Goal: Task Accomplishment & Management: Manage account settings

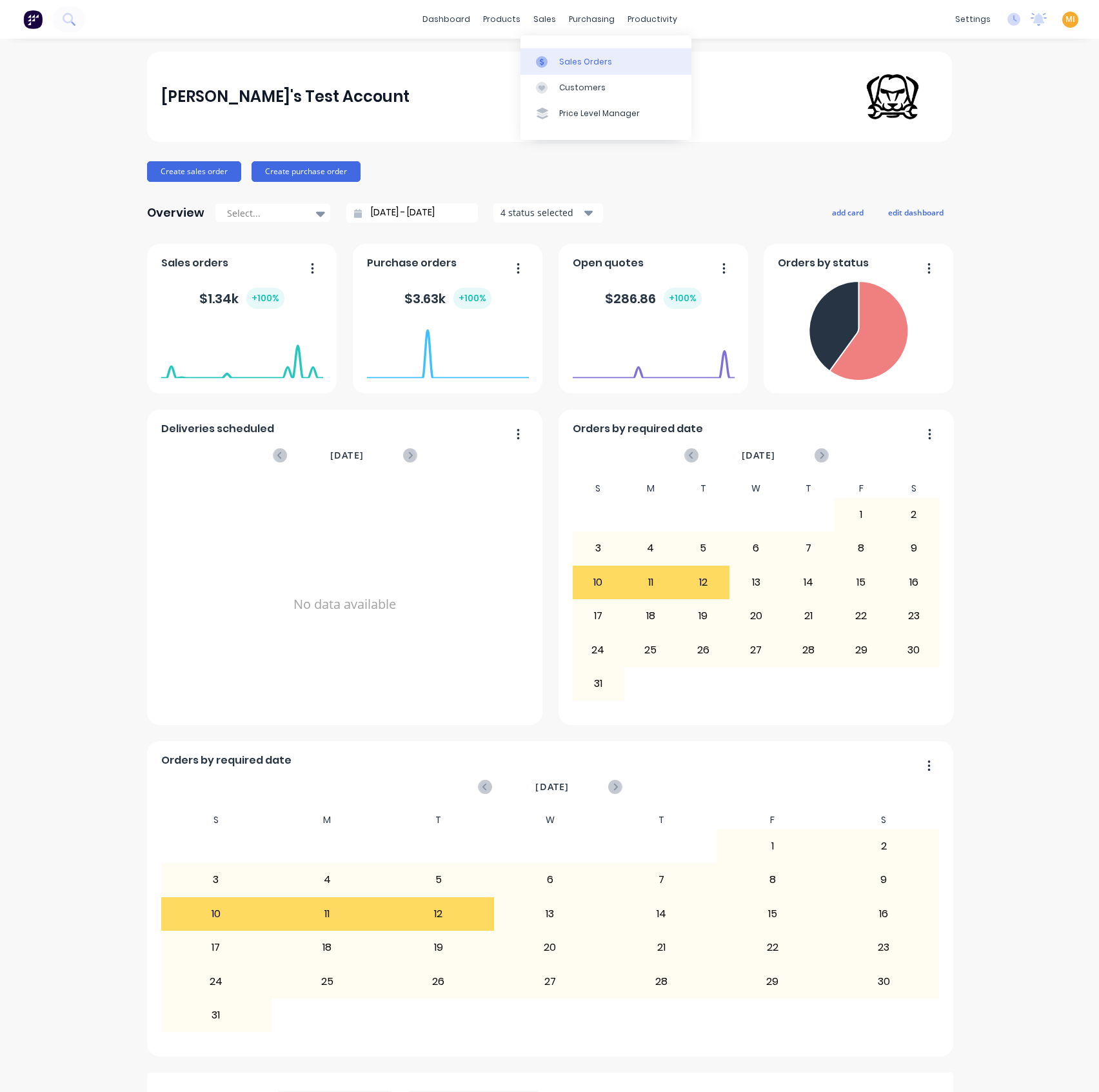
click at [567, 56] on div "Sales Orders" at bounding box center [585, 62] width 53 height 12
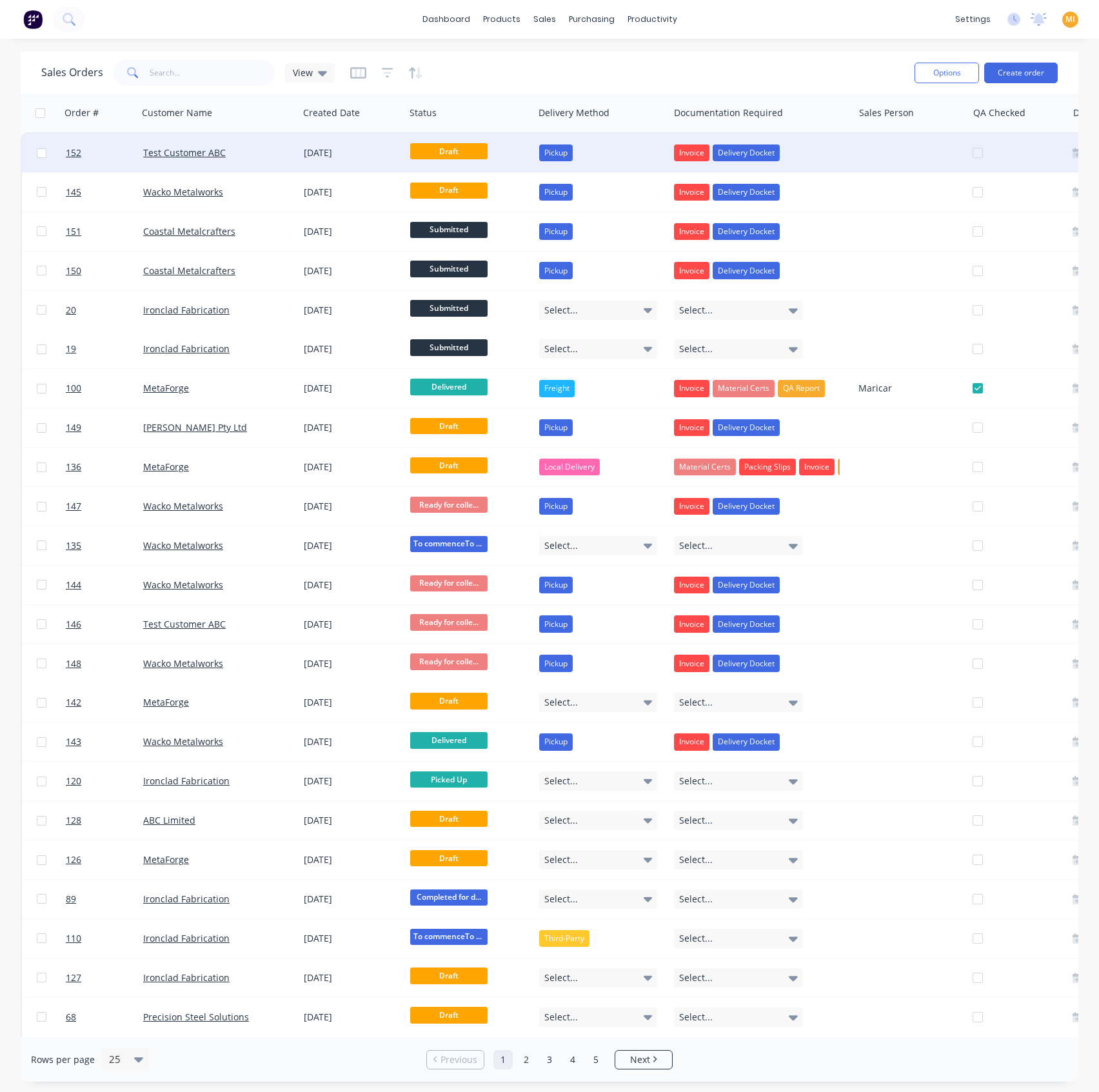
click at [294, 156] on div "Test Customer ABC" at bounding box center [219, 152] width 161 height 38
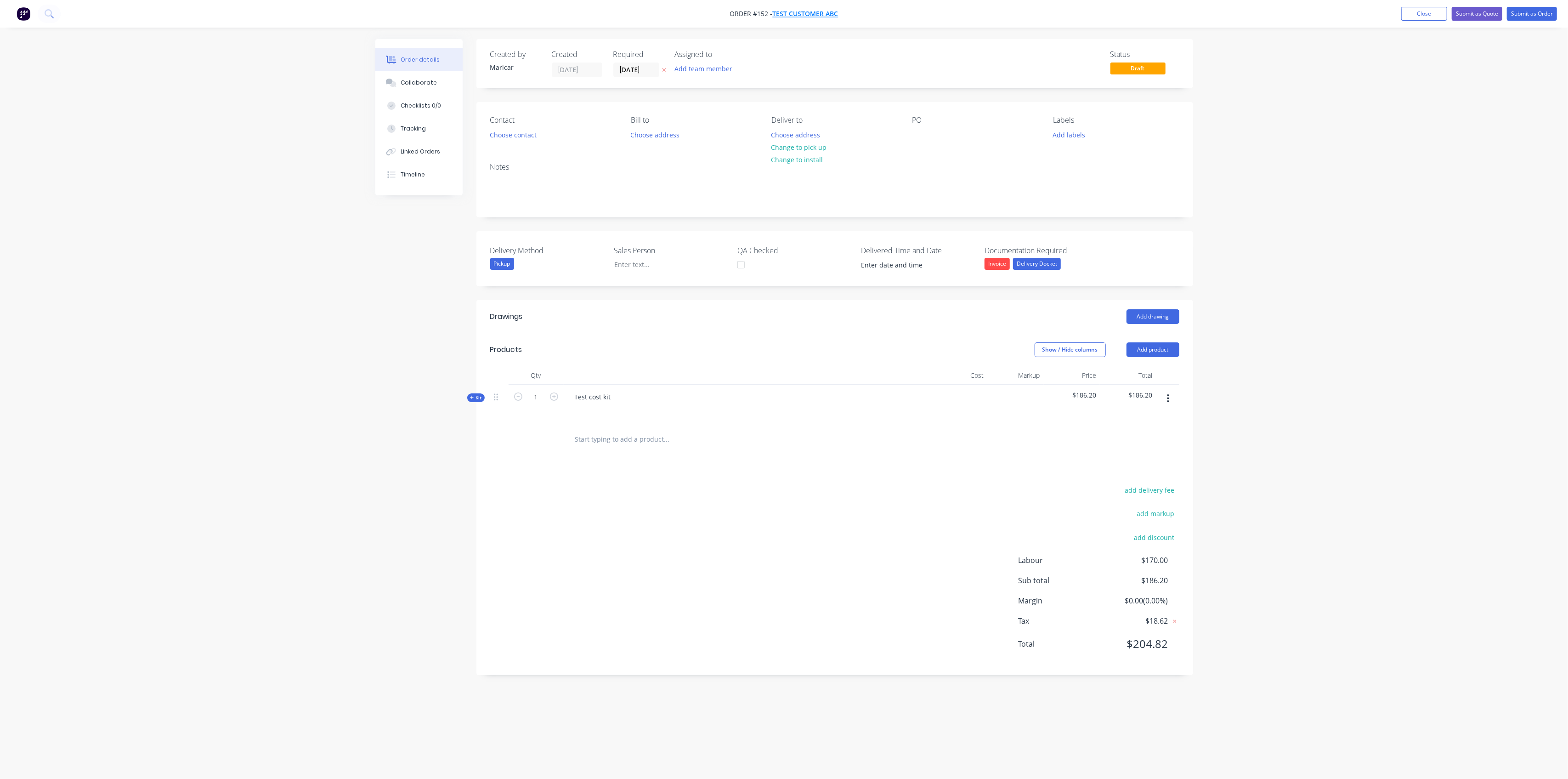
click at [782, 10] on span "Test Customer ABC" at bounding box center [806, 14] width 66 height 9
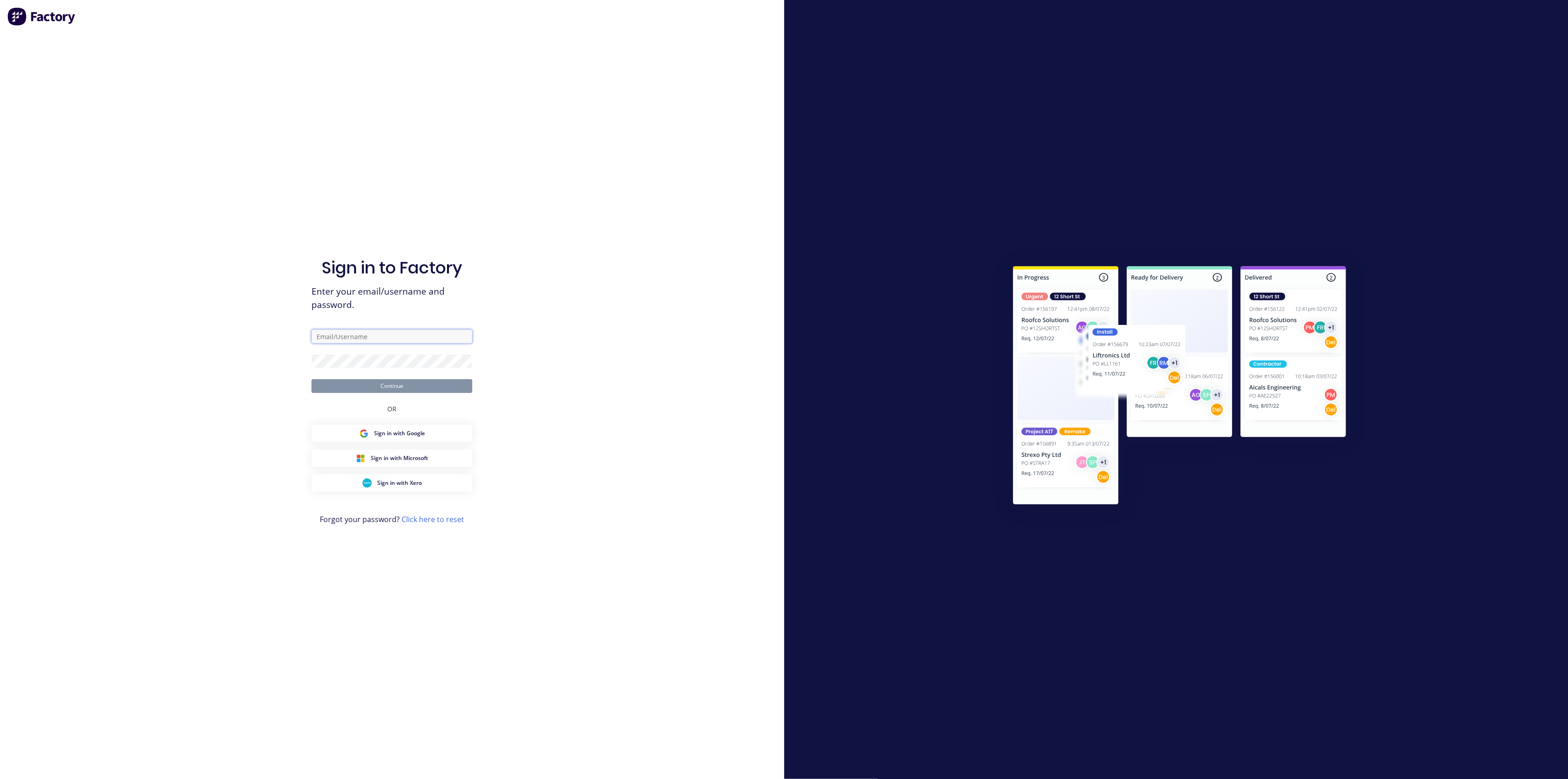
click at [382, 341] on input "text" at bounding box center [392, 336] width 161 height 14
click at [0, 778] on com-1password-button at bounding box center [0, 779] width 0 height 0
type input "team+maricardemo@factory.app"
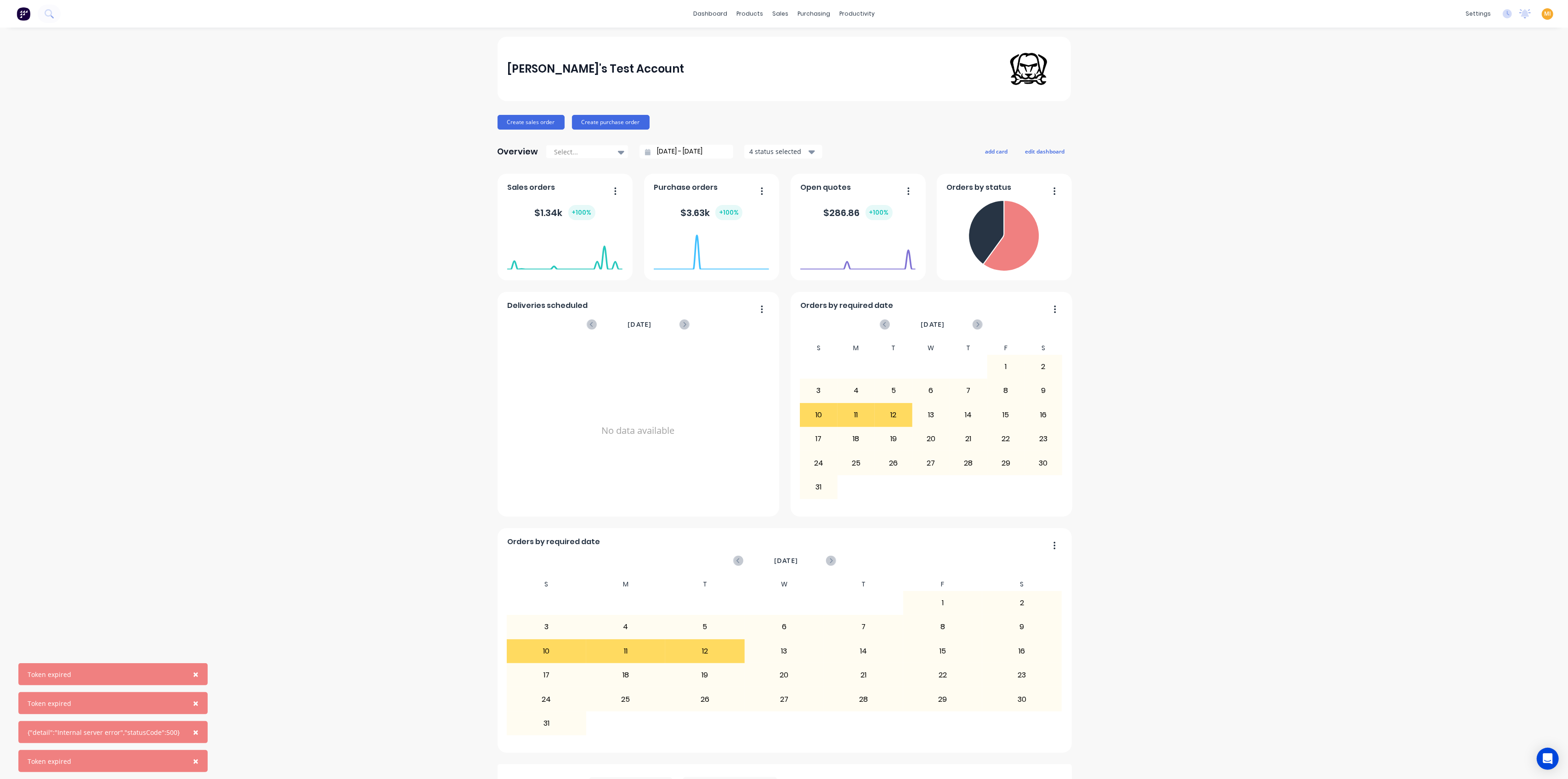
click at [194, 672] on button "×" at bounding box center [195, 674] width 24 height 22
click at [193, 702] on span "×" at bounding box center [195, 703] width 5 height 13
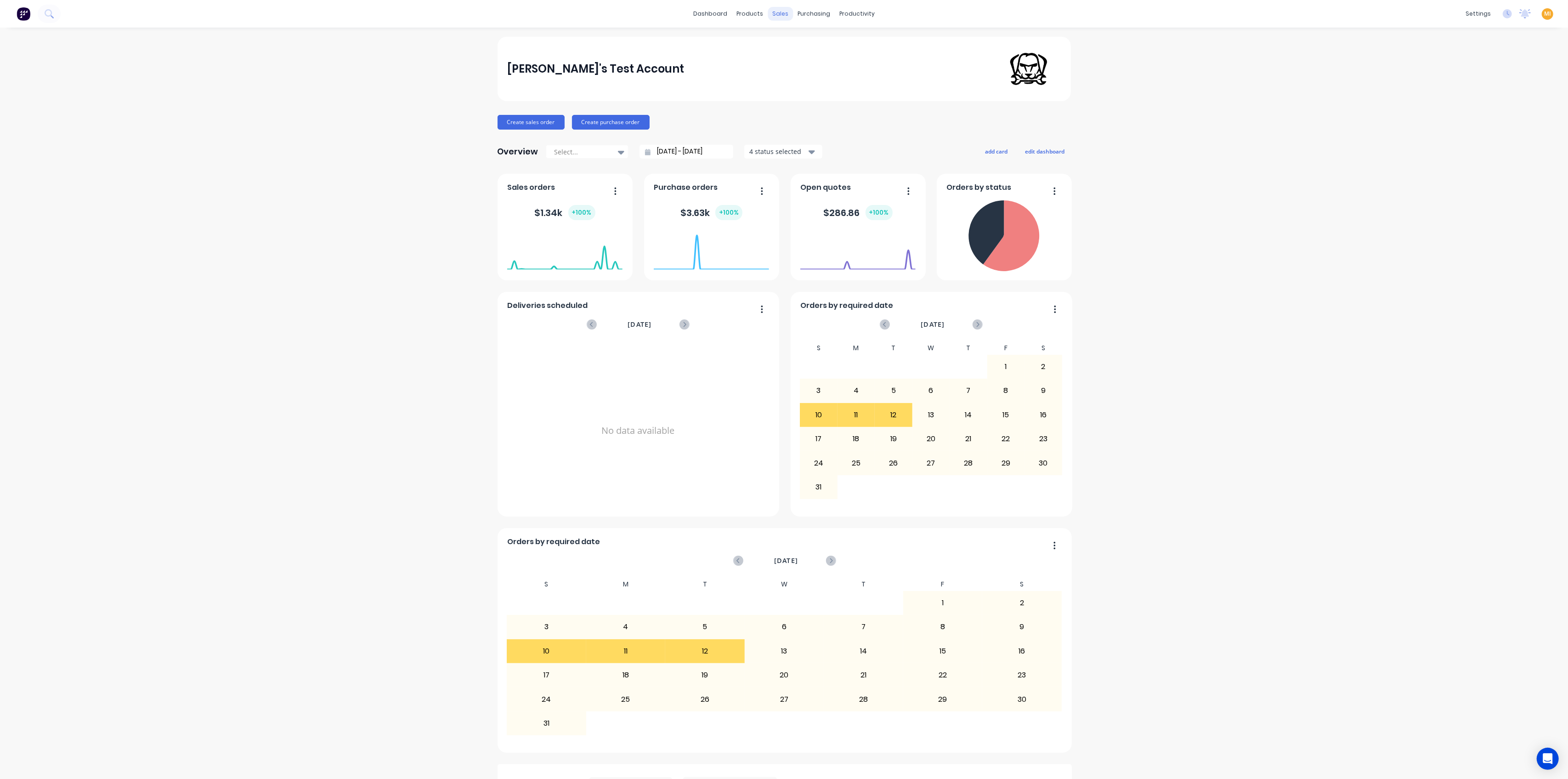
click at [777, 15] on div "sales" at bounding box center [780, 13] width 26 height 14
click at [779, 16] on div "sales" at bounding box center [780, 13] width 26 height 14
click at [782, 46] on div "Sales Orders" at bounding box center [810, 44] width 38 height 9
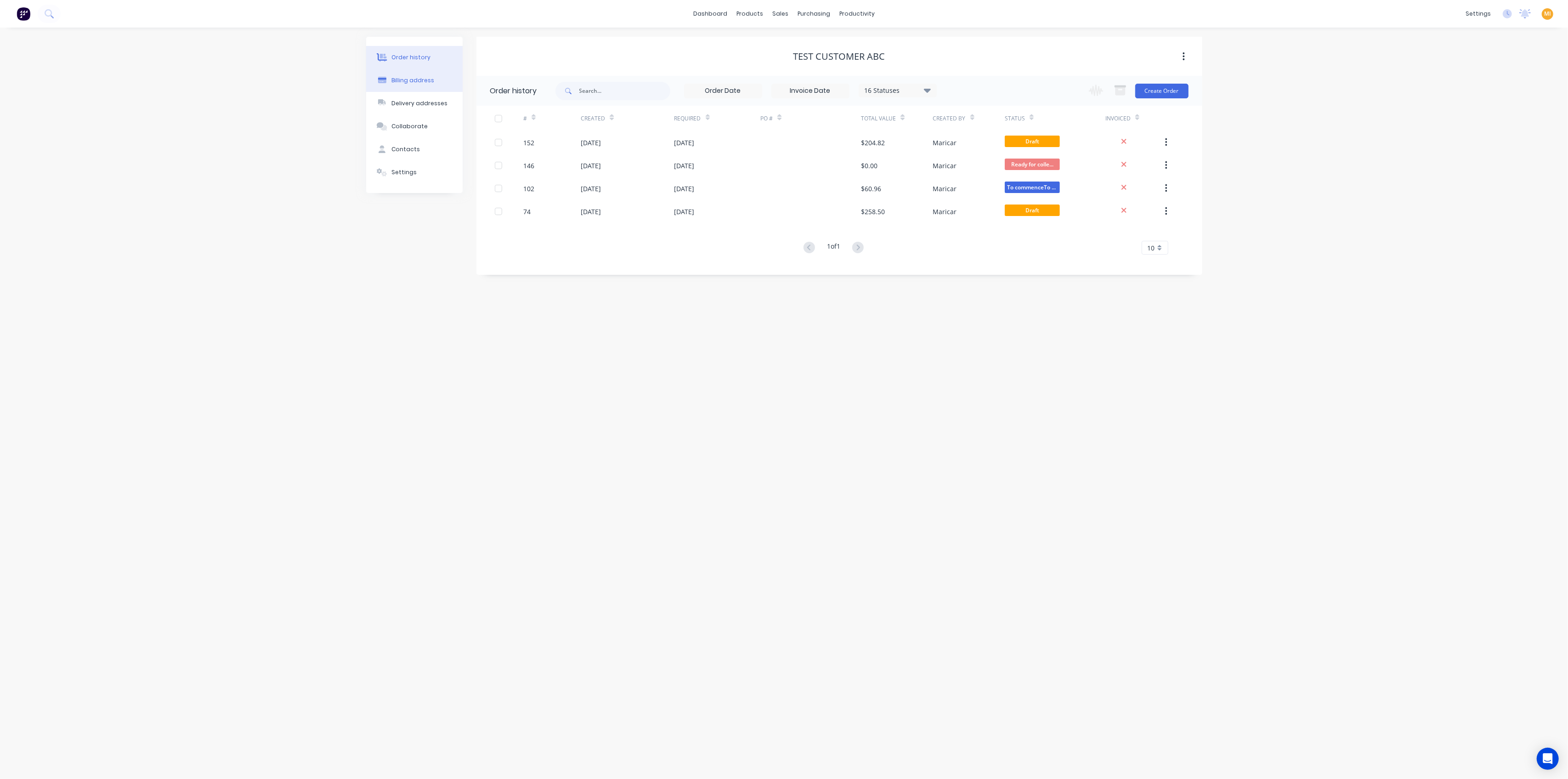
click at [405, 76] on div "Billing address" at bounding box center [413, 80] width 43 height 9
select select "AU"
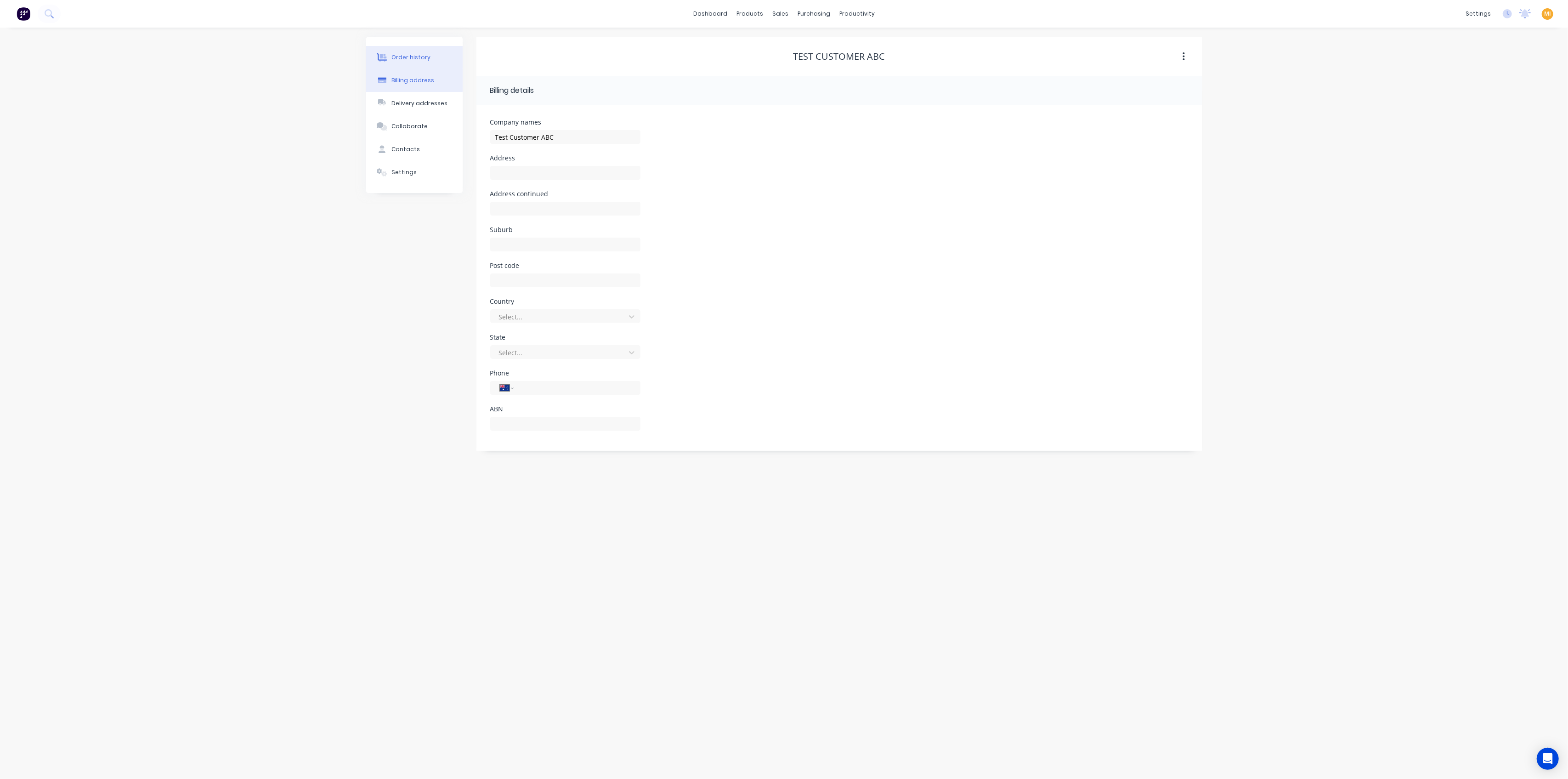
click at [402, 57] on div "Order history" at bounding box center [411, 58] width 39 height 9
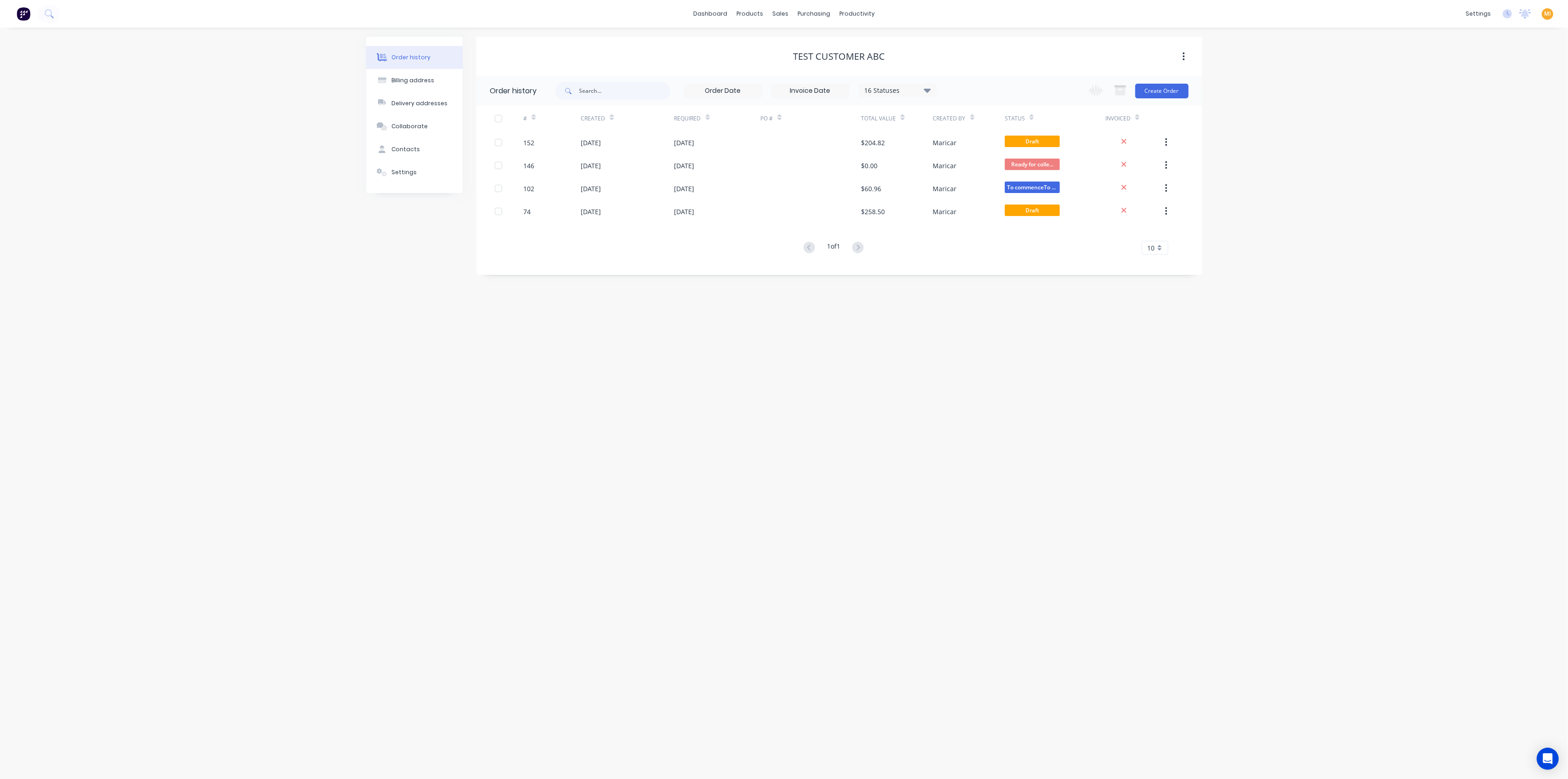
click at [837, 57] on div "Test Customer ABC" at bounding box center [839, 57] width 92 height 11
click at [675, 177] on div "27 Feb 2025" at bounding box center [718, 189] width 86 height 23
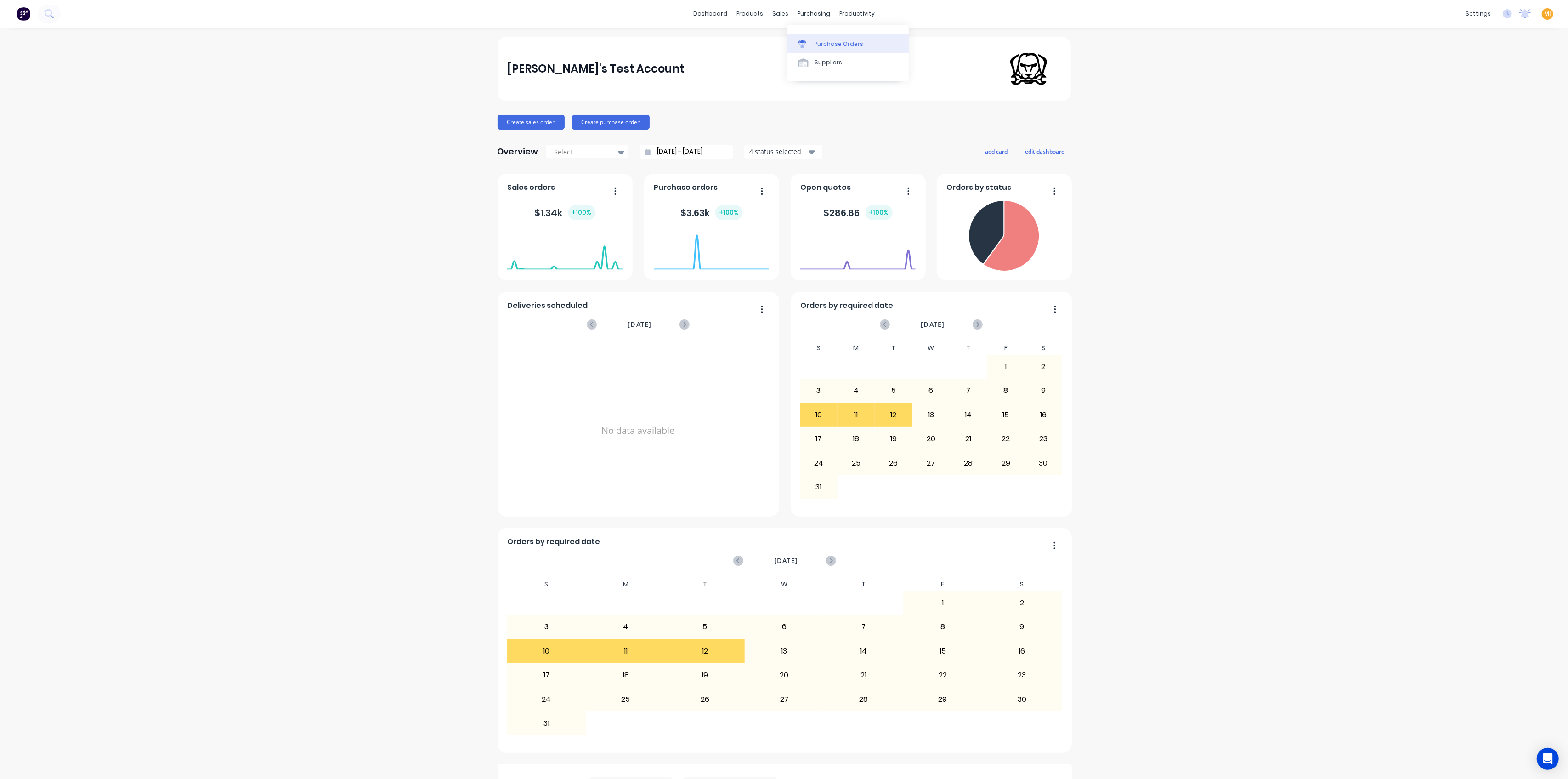
click at [821, 42] on div "Purchase Orders" at bounding box center [839, 44] width 49 height 9
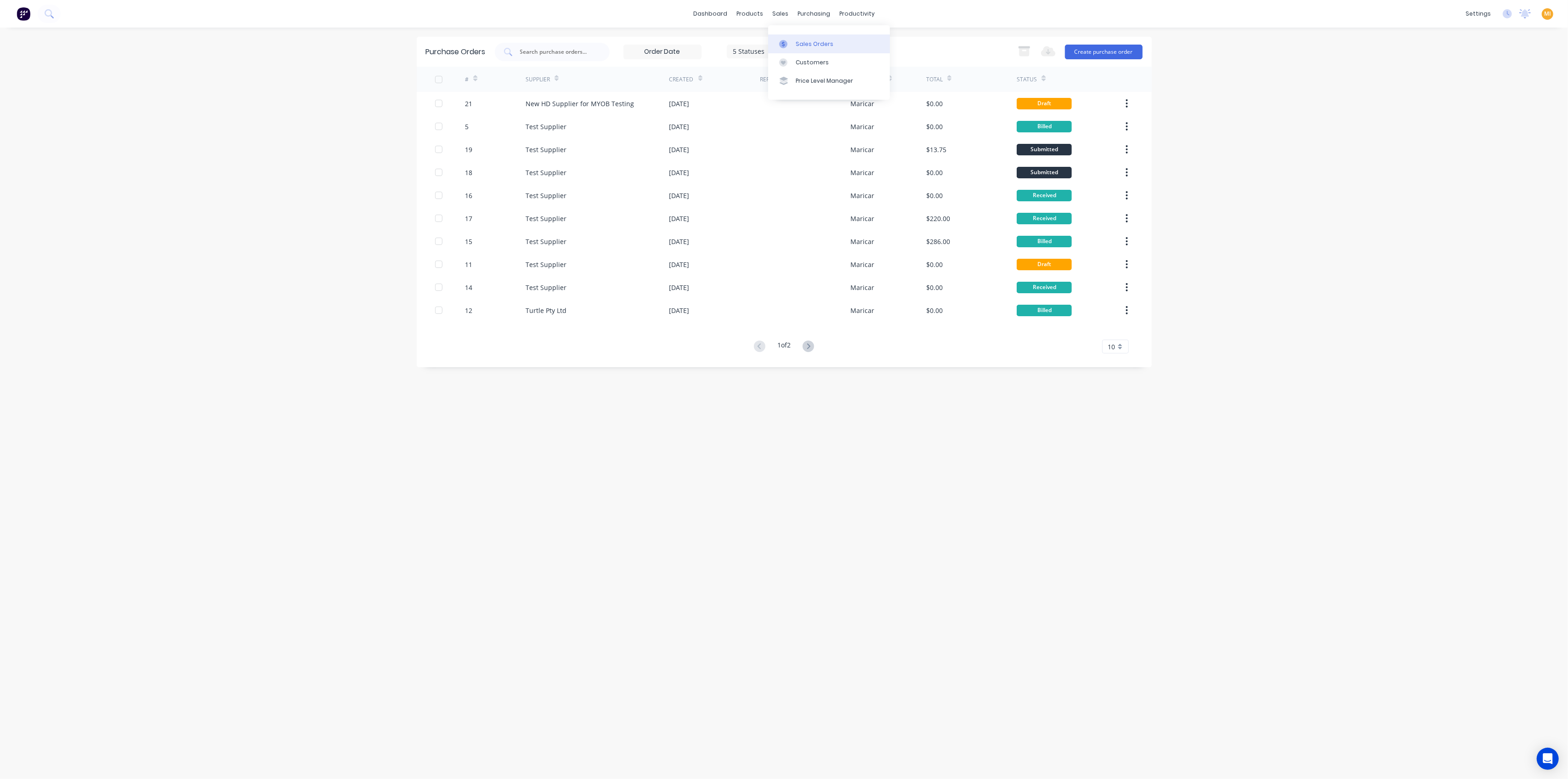
click at [797, 44] on div "Sales Orders" at bounding box center [814, 44] width 38 height 9
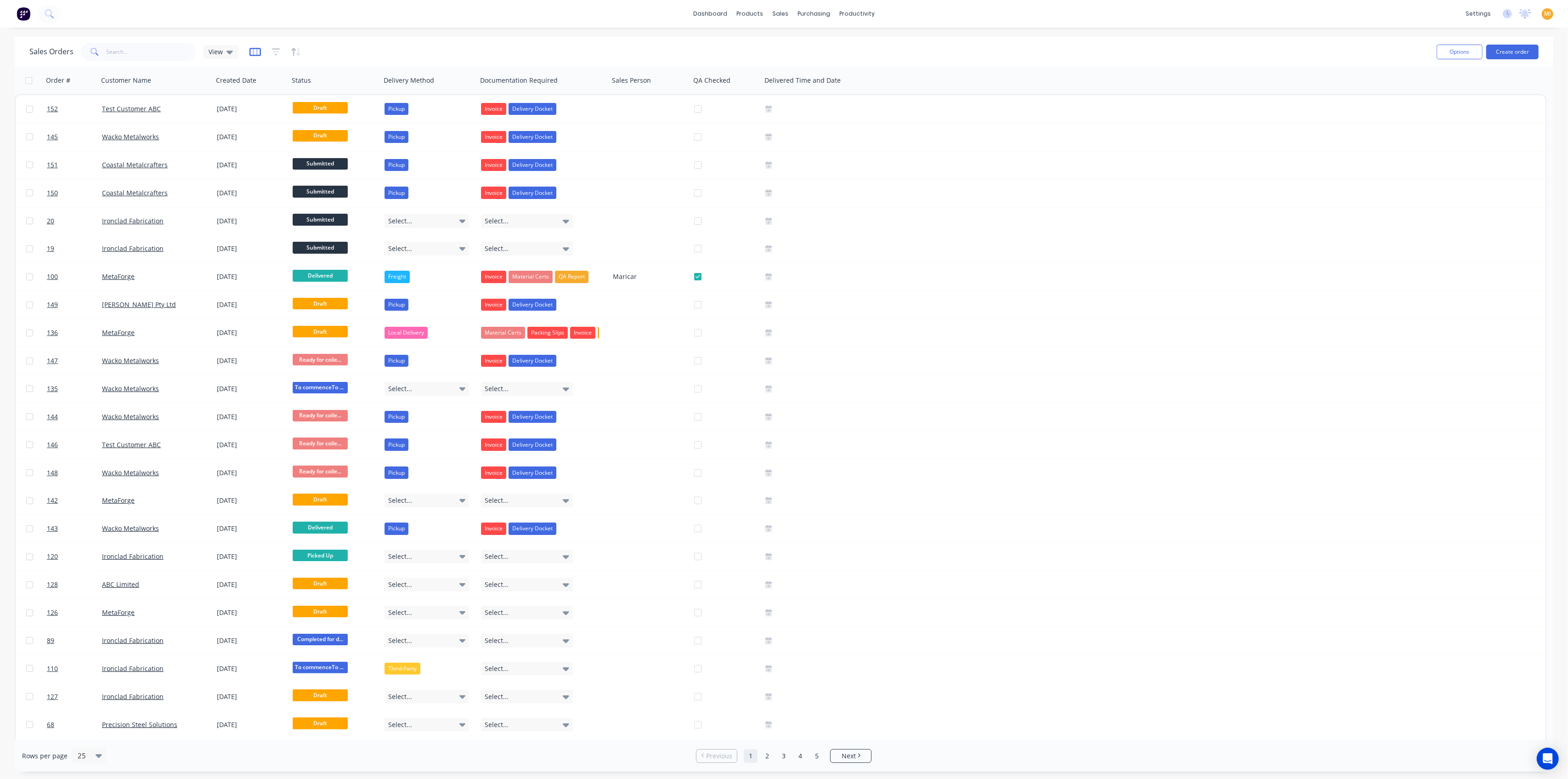
click at [255, 53] on icon "button" at bounding box center [255, 52] width 5 height 6
click at [160, 124] on input "text" at bounding box center [189, 121] width 121 height 18
type input "linke"
click at [149, 176] on span "Linked Orders" at bounding box center [147, 180] width 44 height 9
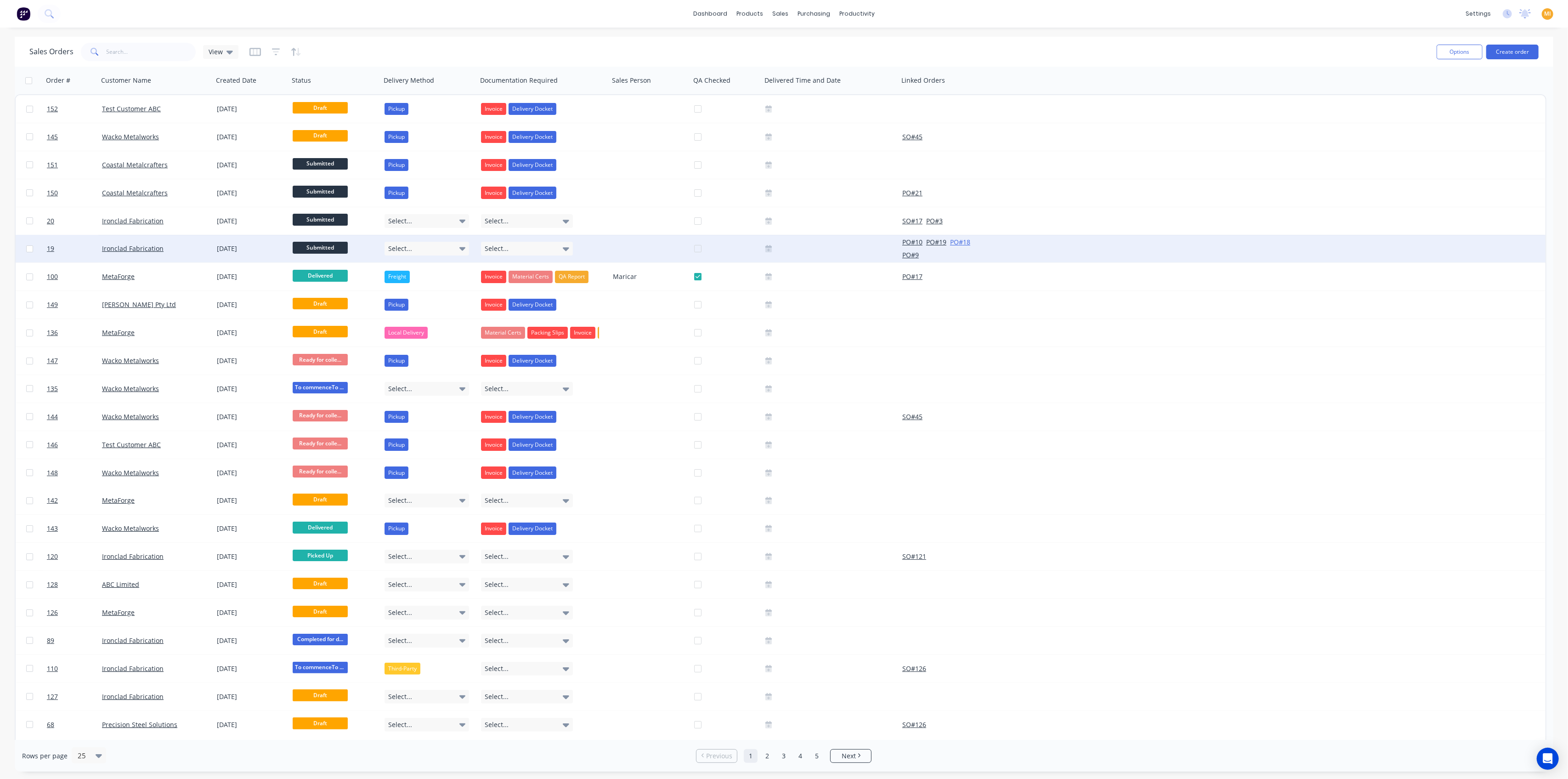
drag, startPoint x: 1009, startPoint y: 58, endPoint x: 958, endPoint y: 239, distance: 188.0
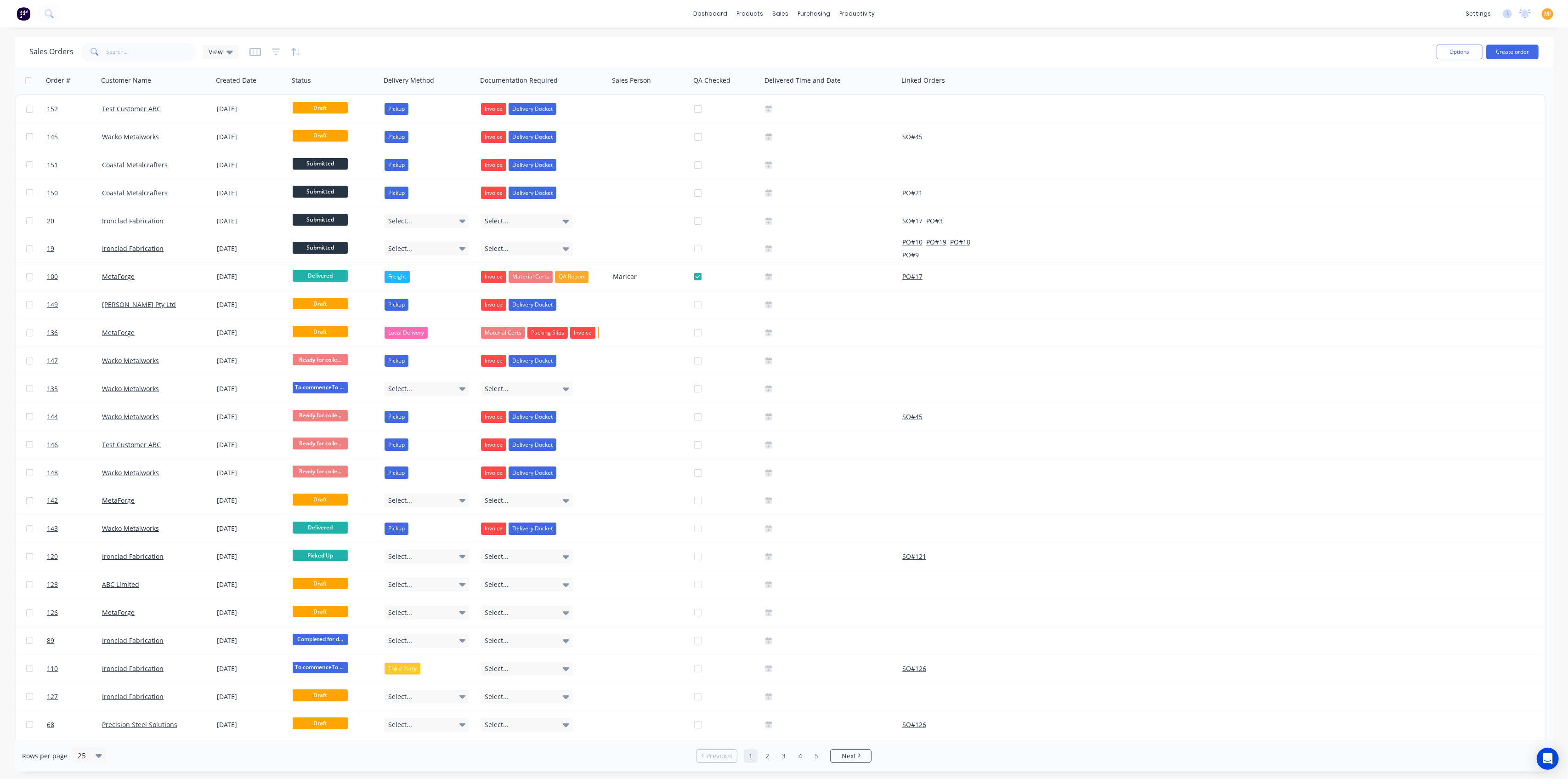
click at [970, 35] on div "dashboard products sales purchasing productivity dashboard products Product Cat…" at bounding box center [784, 389] width 1568 height 779
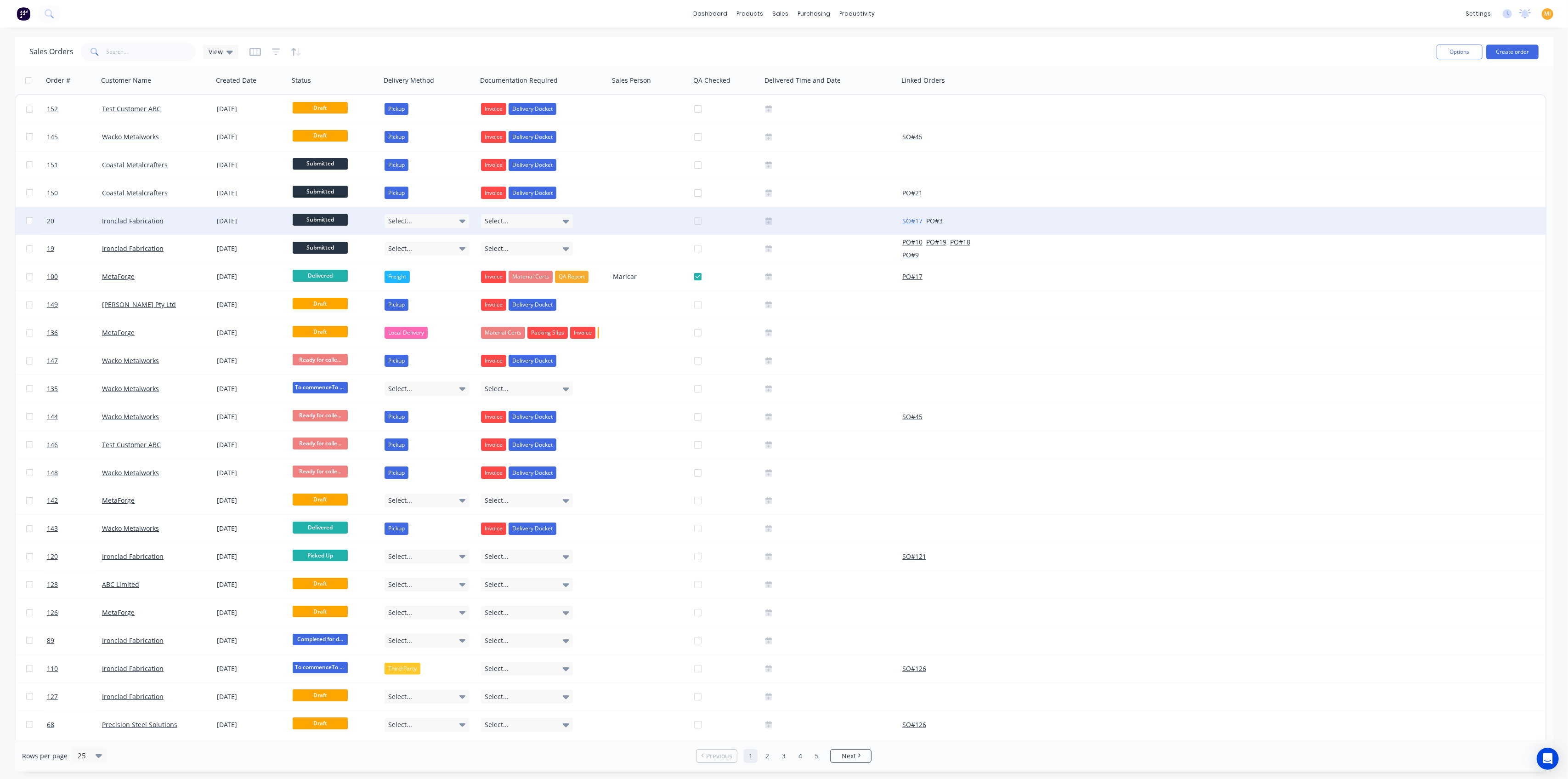
click at [906, 220] on button "SO # 17" at bounding box center [912, 220] width 20 height 9
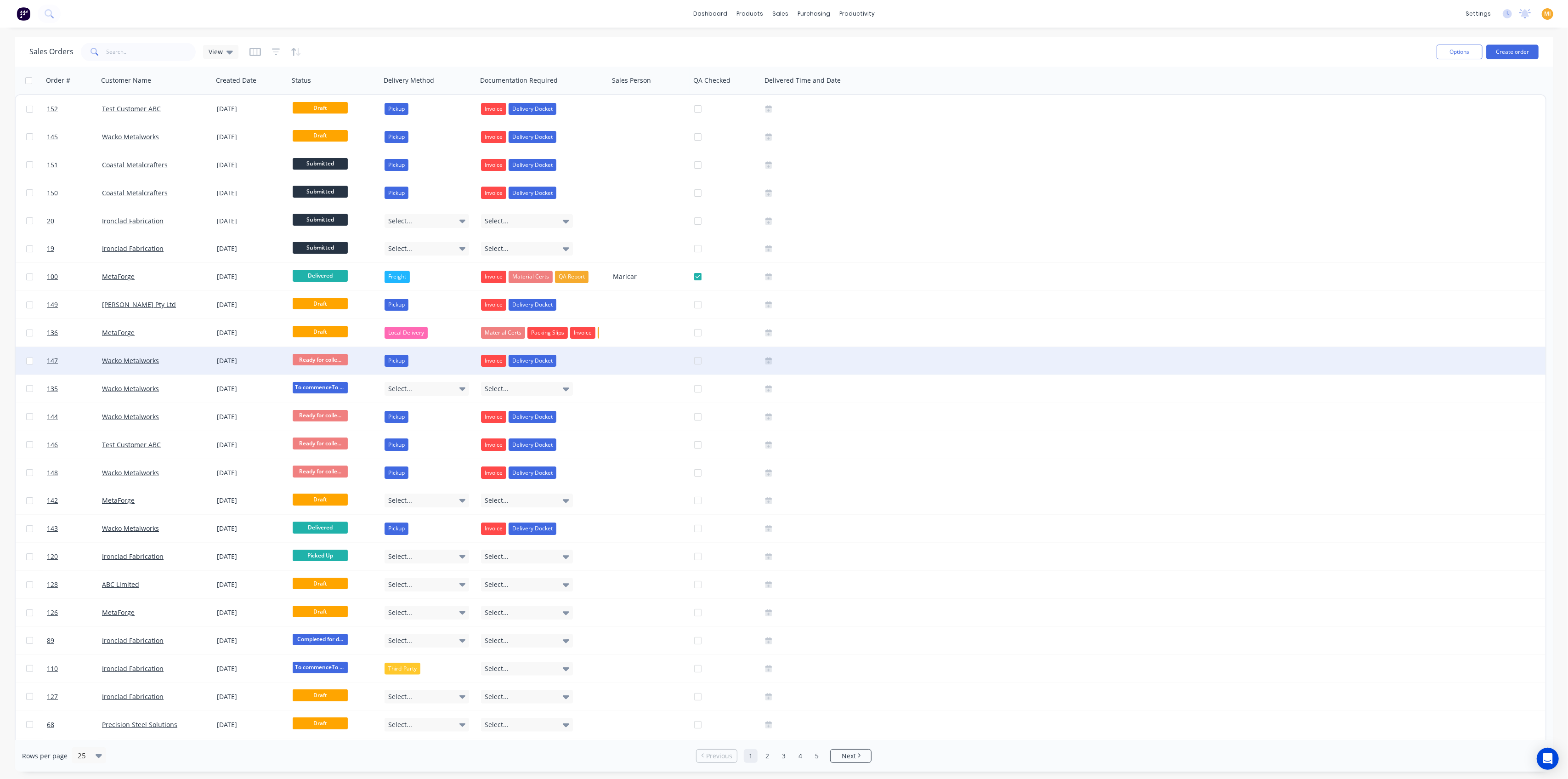
click at [173, 353] on div "Wacko Metalworks" at bounding box center [156, 361] width 115 height 27
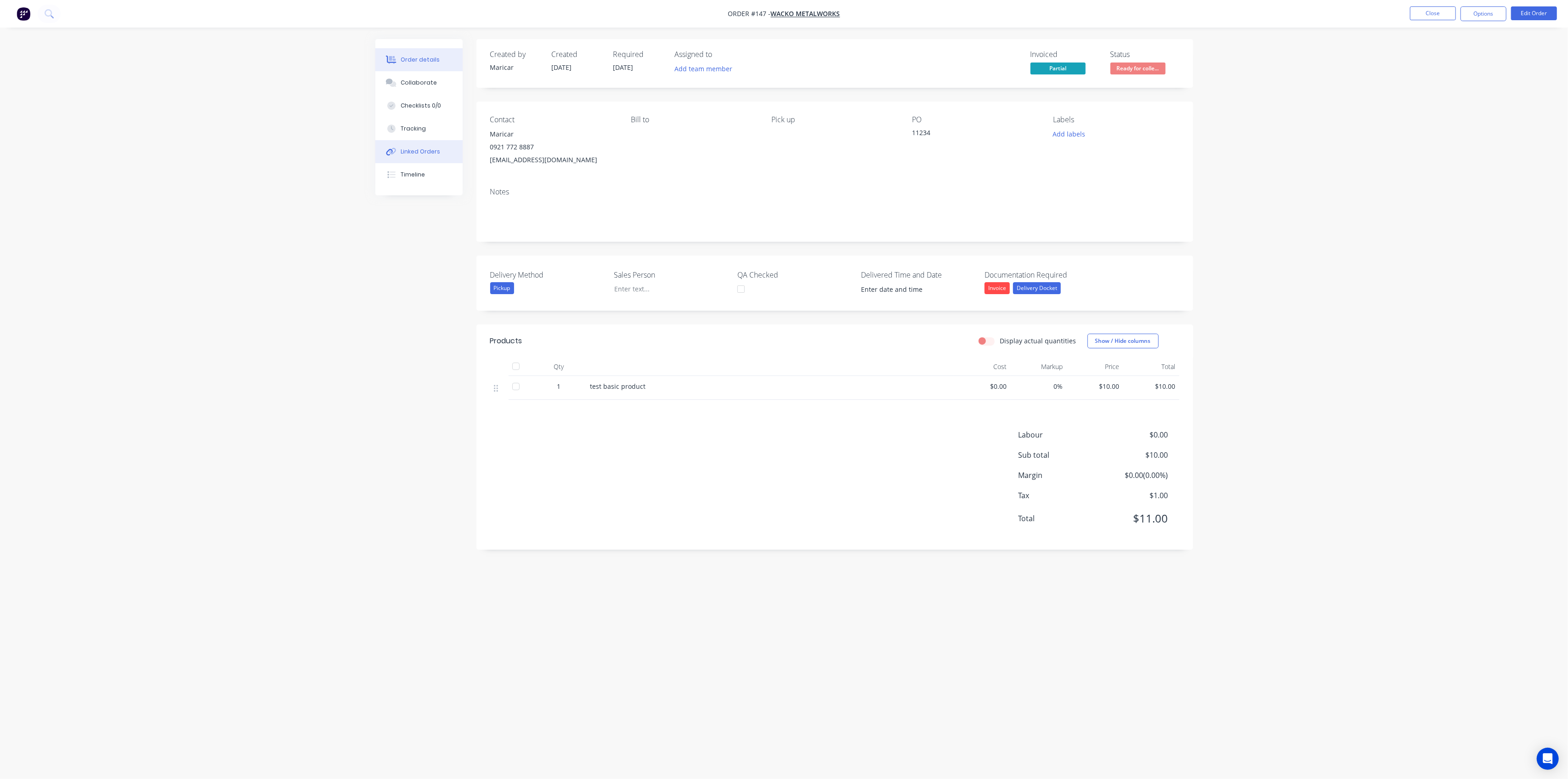
click at [419, 154] on div "Linked Orders" at bounding box center [420, 152] width 40 height 9
click at [417, 61] on div "Order details" at bounding box center [420, 60] width 39 height 9
click at [1446, 15] on button "Close" at bounding box center [1432, 13] width 46 height 14
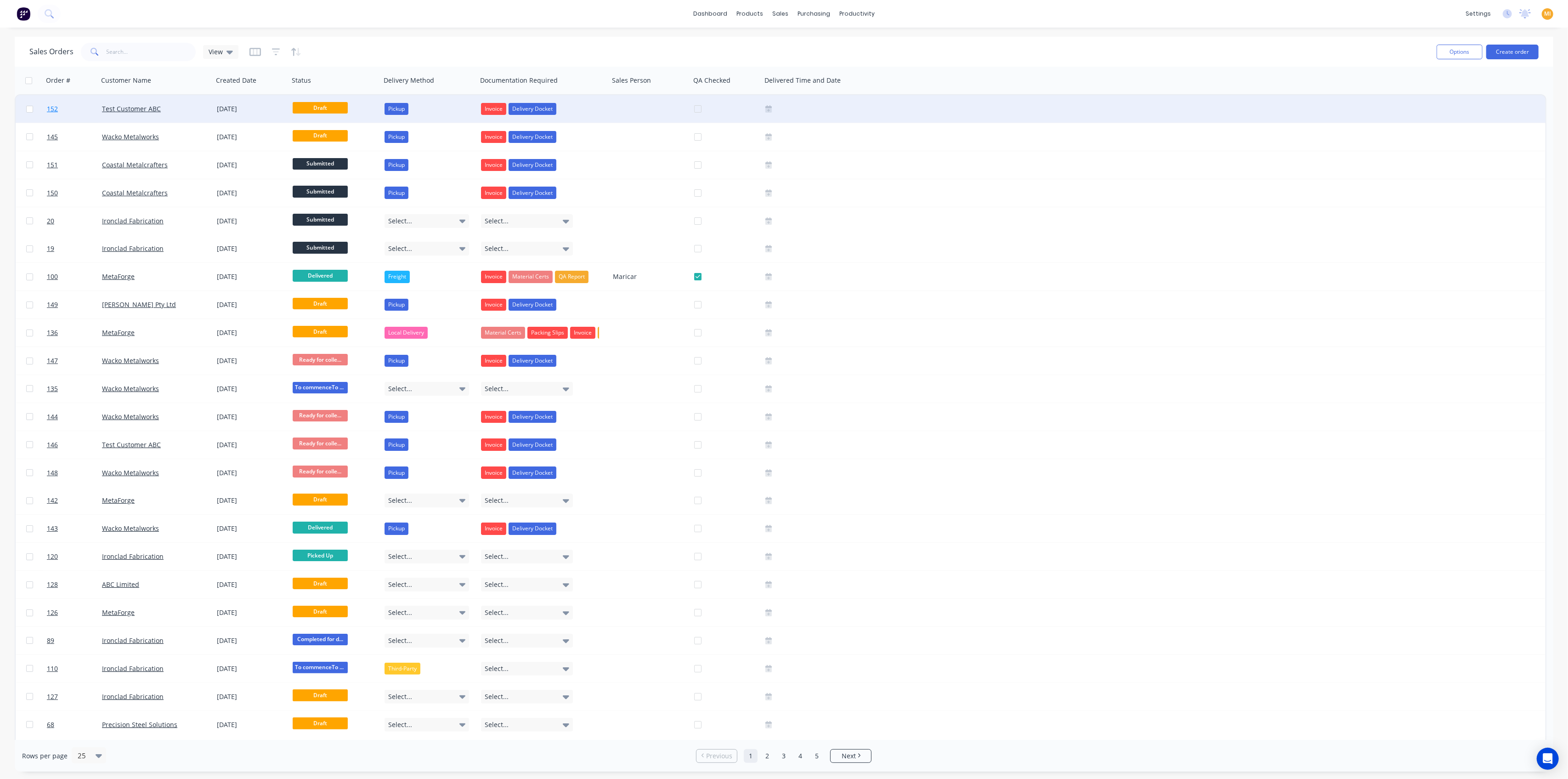
click at [61, 116] on link "152" at bounding box center [74, 108] width 55 height 27
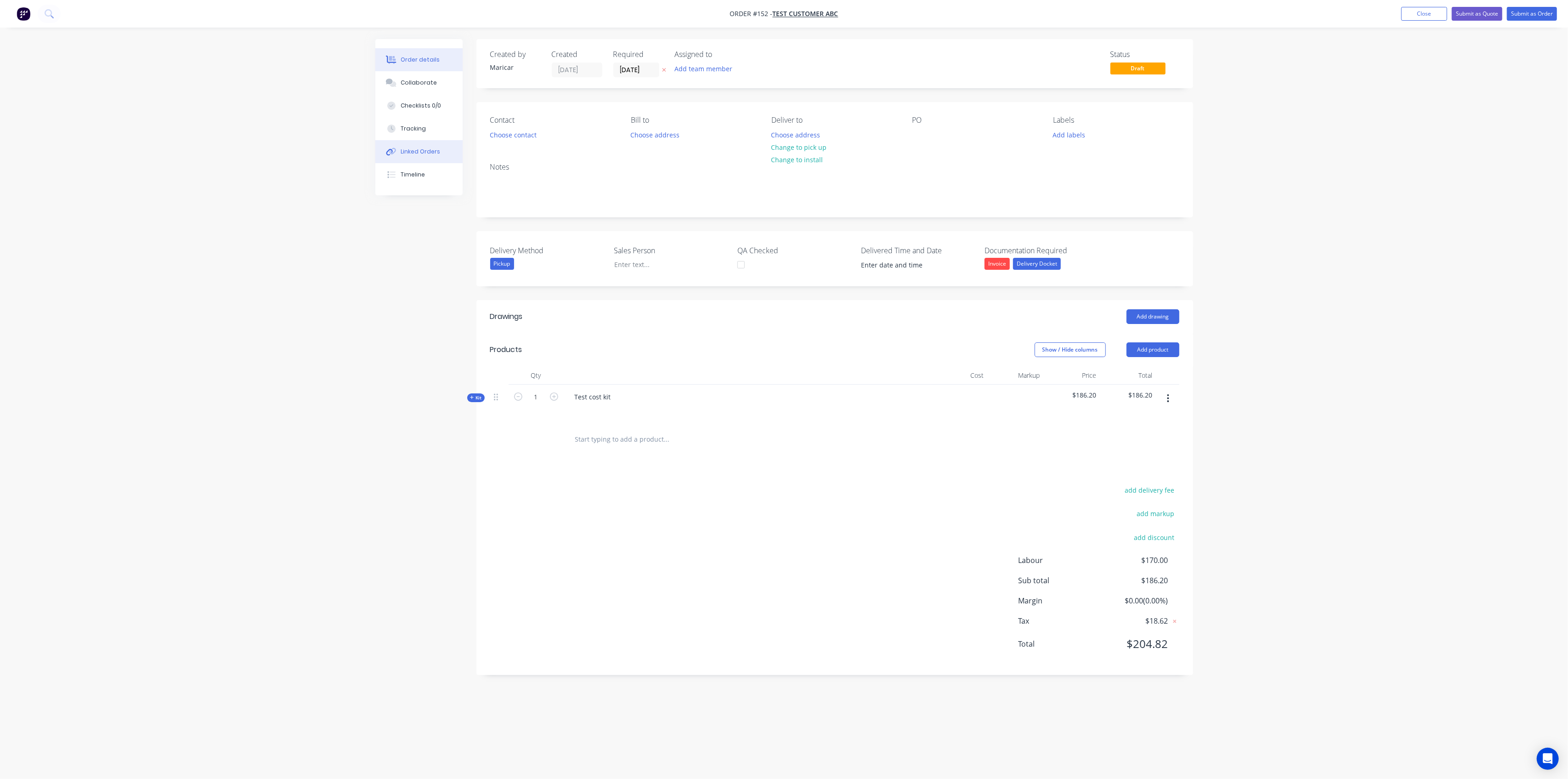
click at [416, 158] on button "Linked Orders" at bounding box center [419, 152] width 87 height 23
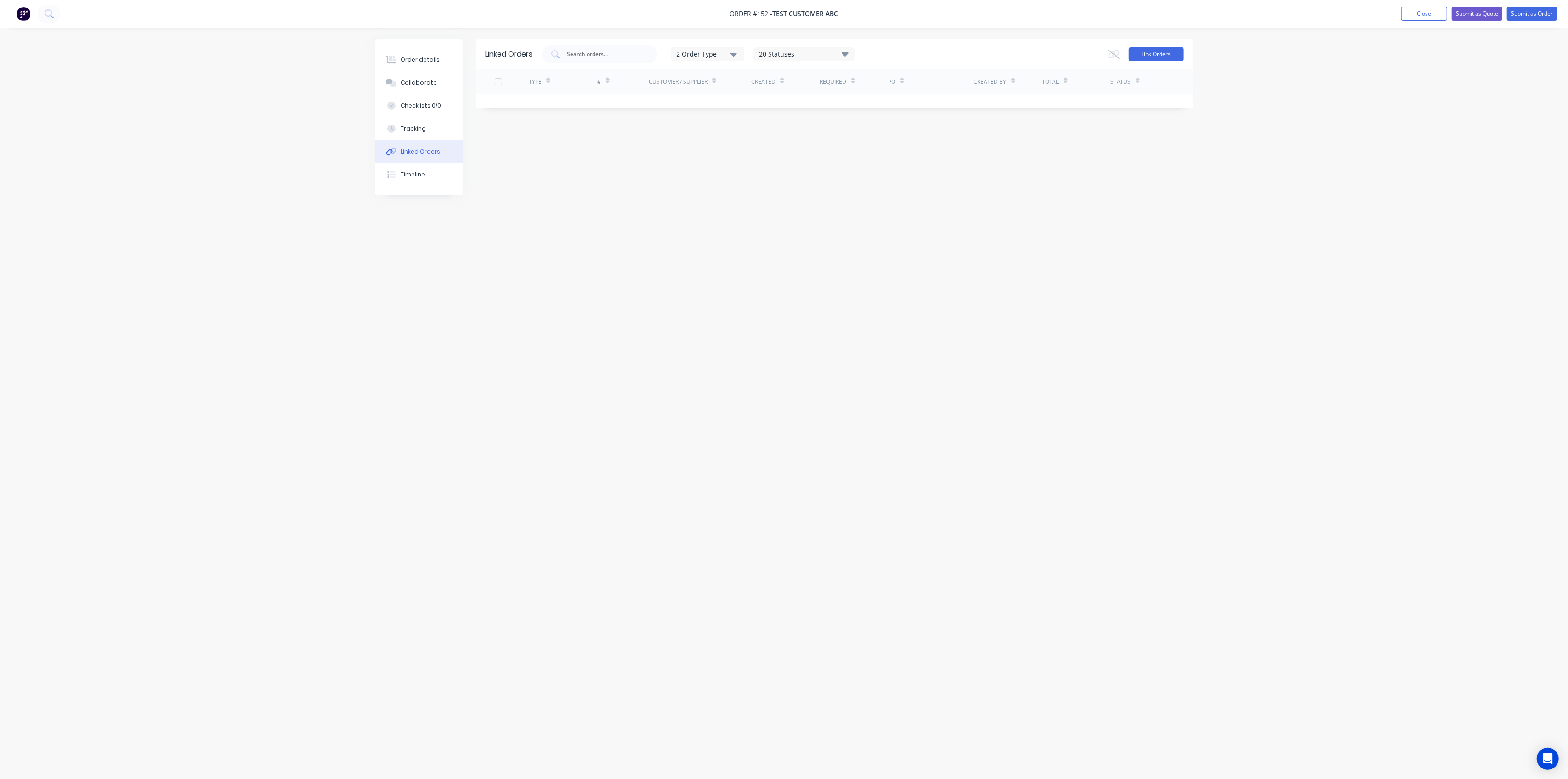
click at [1161, 55] on button "Link Orders" at bounding box center [1156, 54] width 55 height 14
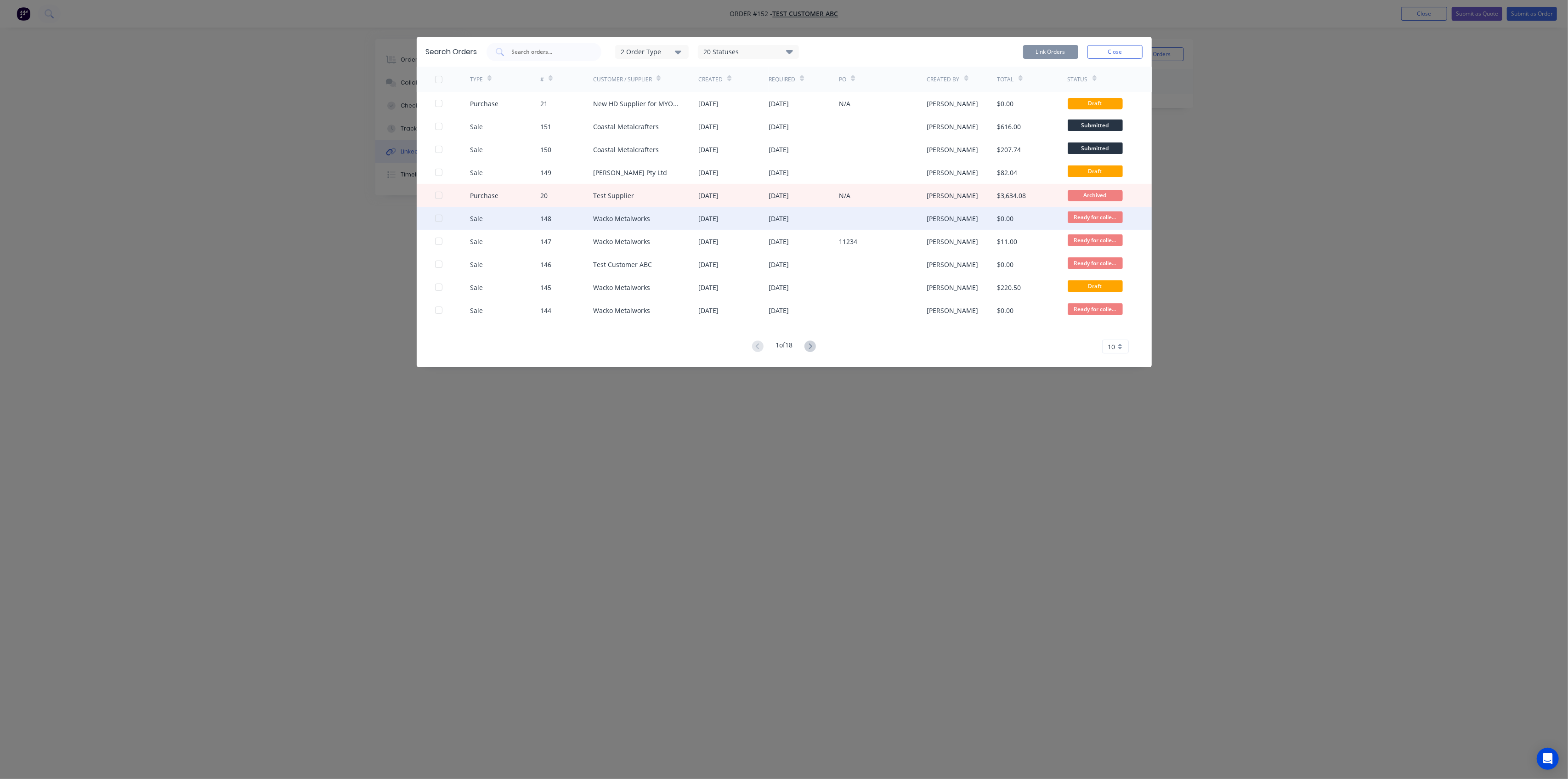
click at [446, 220] on div at bounding box center [453, 219] width 35 height 23
click at [439, 217] on div at bounding box center [439, 218] width 18 height 18
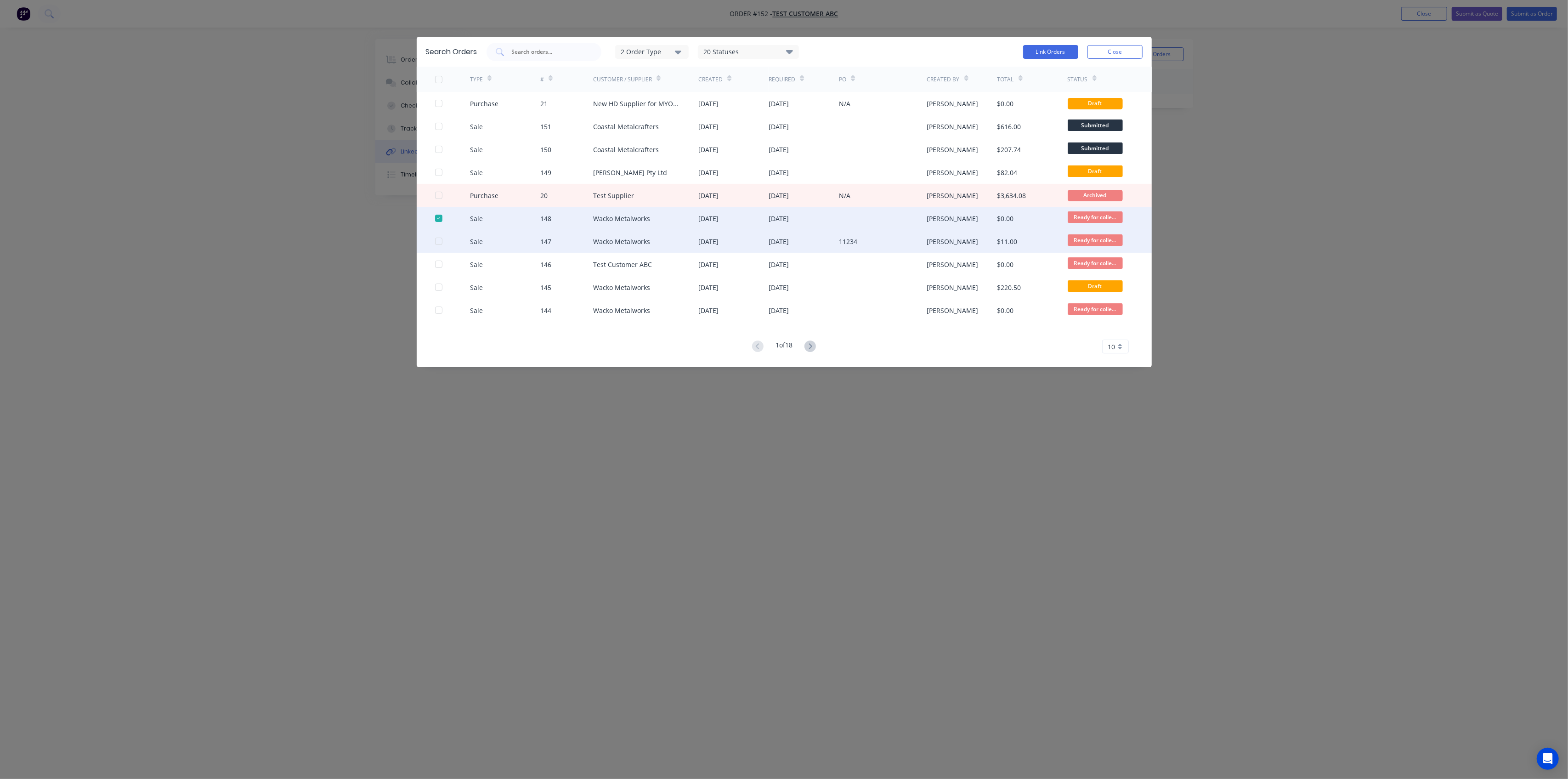
click at [439, 235] on div at bounding box center [453, 241] width 35 height 23
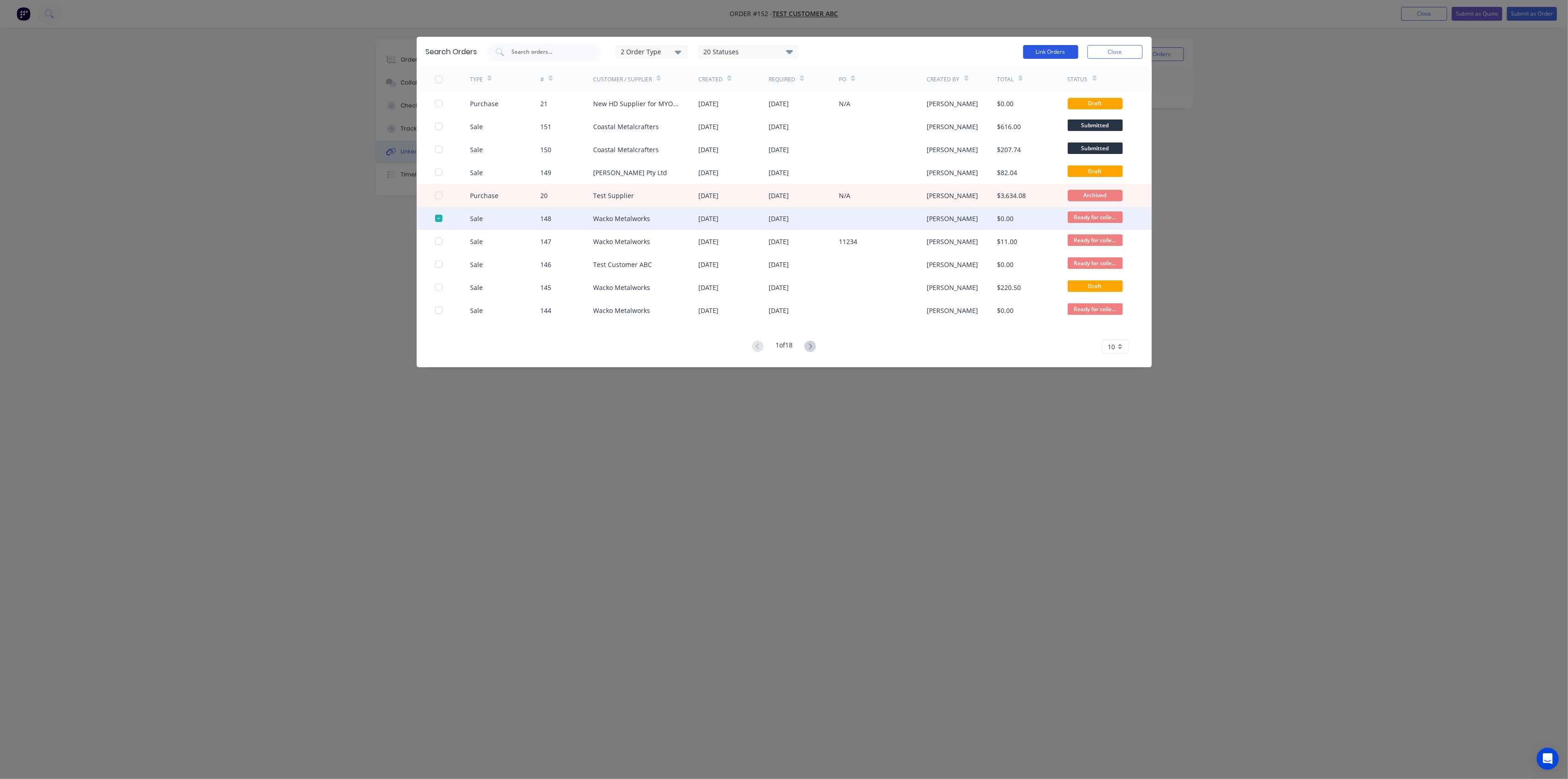
click at [1055, 55] on button "Link Orders" at bounding box center [1051, 52] width 55 height 14
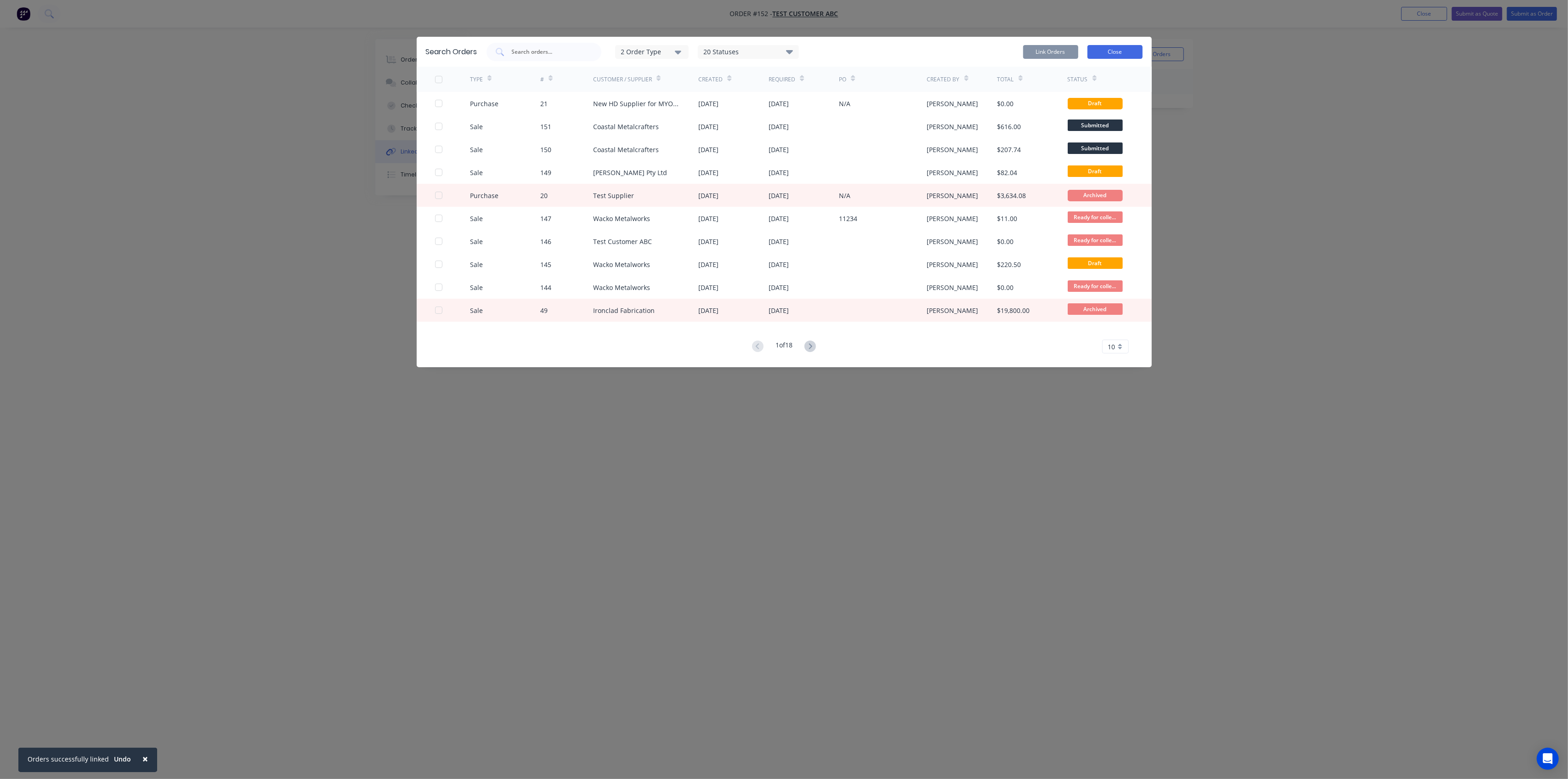
click at [1107, 47] on button "Close" at bounding box center [1115, 52] width 55 height 14
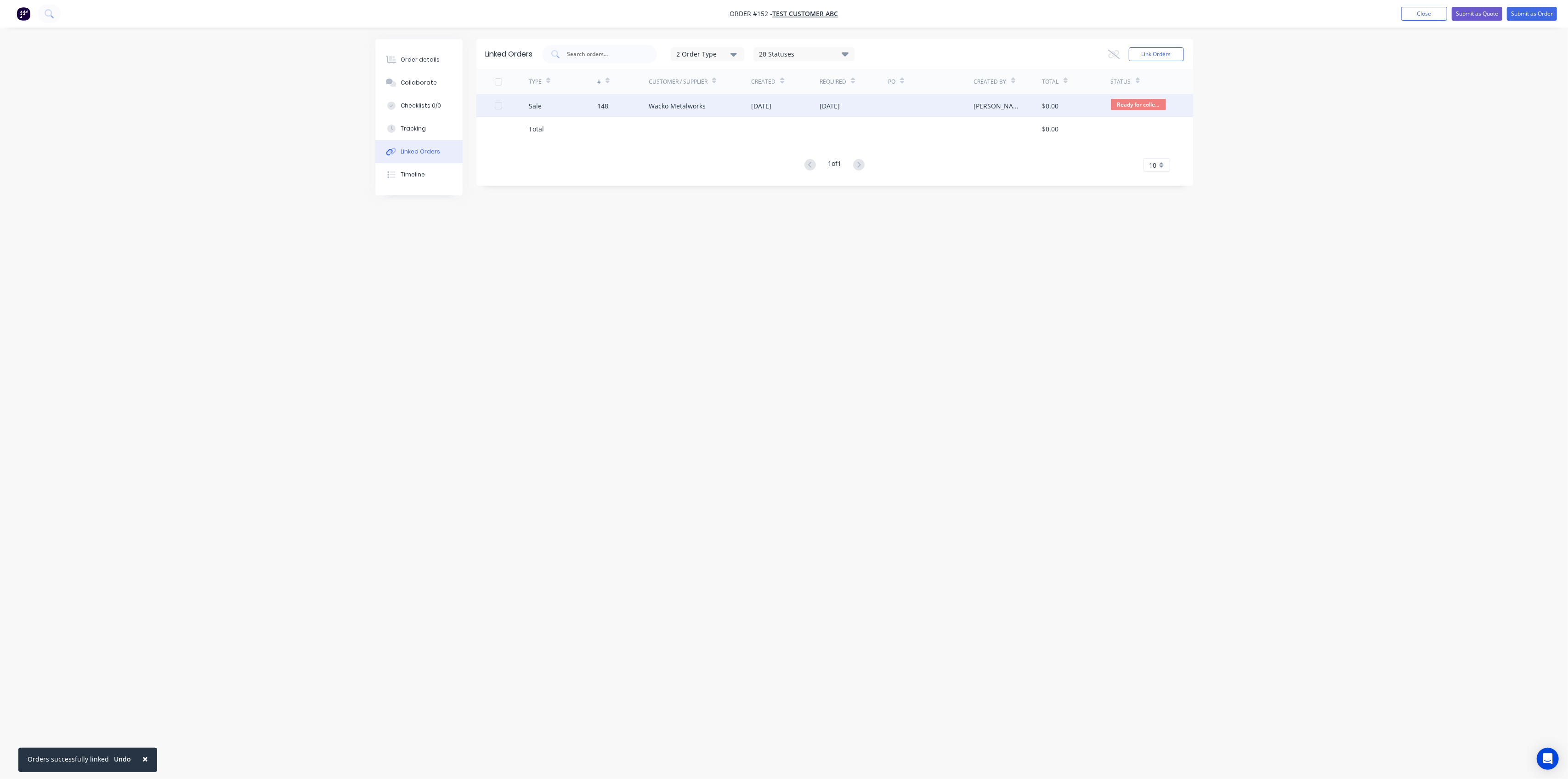
click at [610, 106] on div "148" at bounding box center [623, 106] width 52 height 23
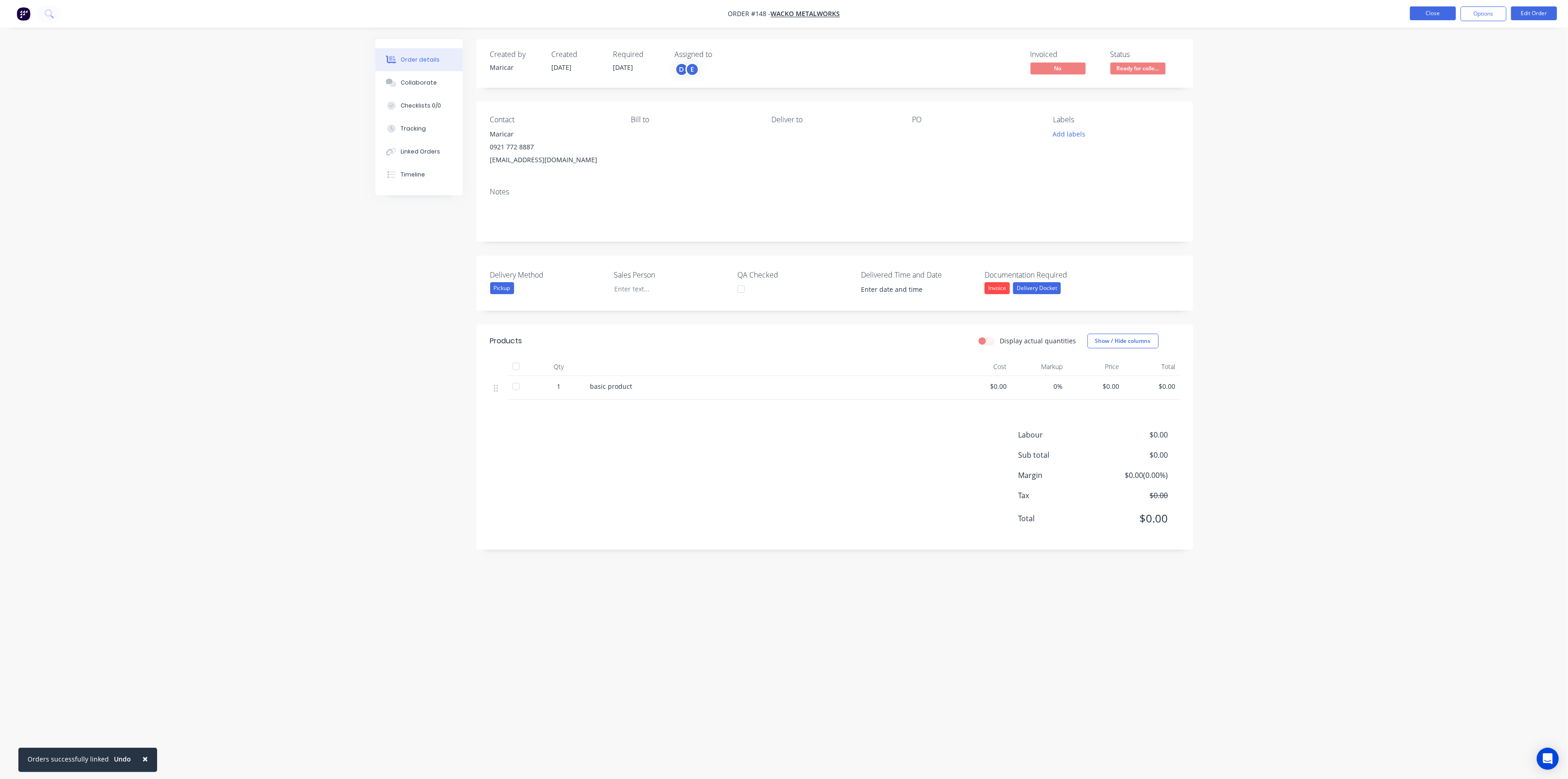
click at [1434, 14] on button "Close" at bounding box center [1432, 13] width 46 height 14
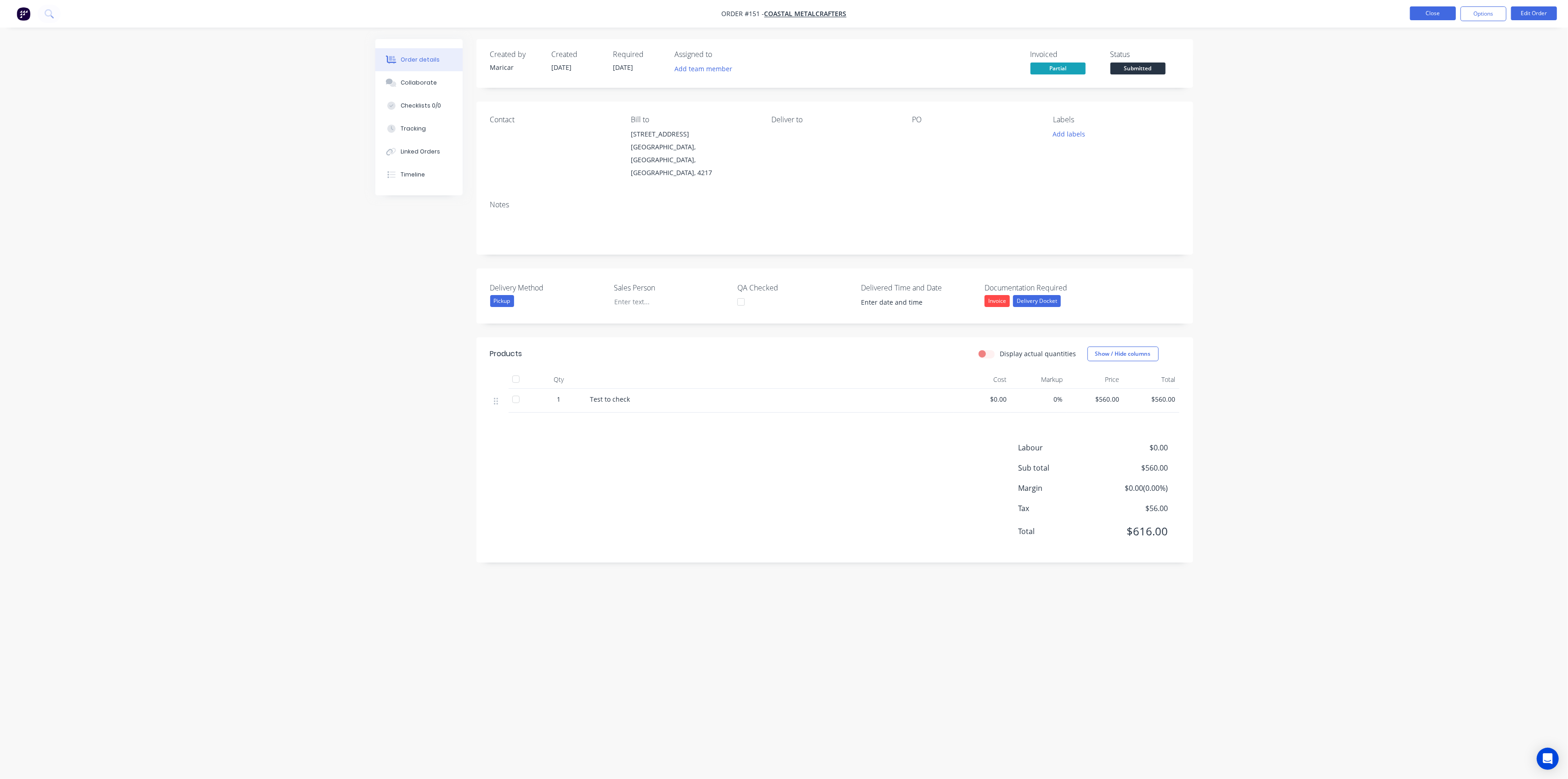
click at [1434, 16] on button "Close" at bounding box center [1432, 13] width 46 height 14
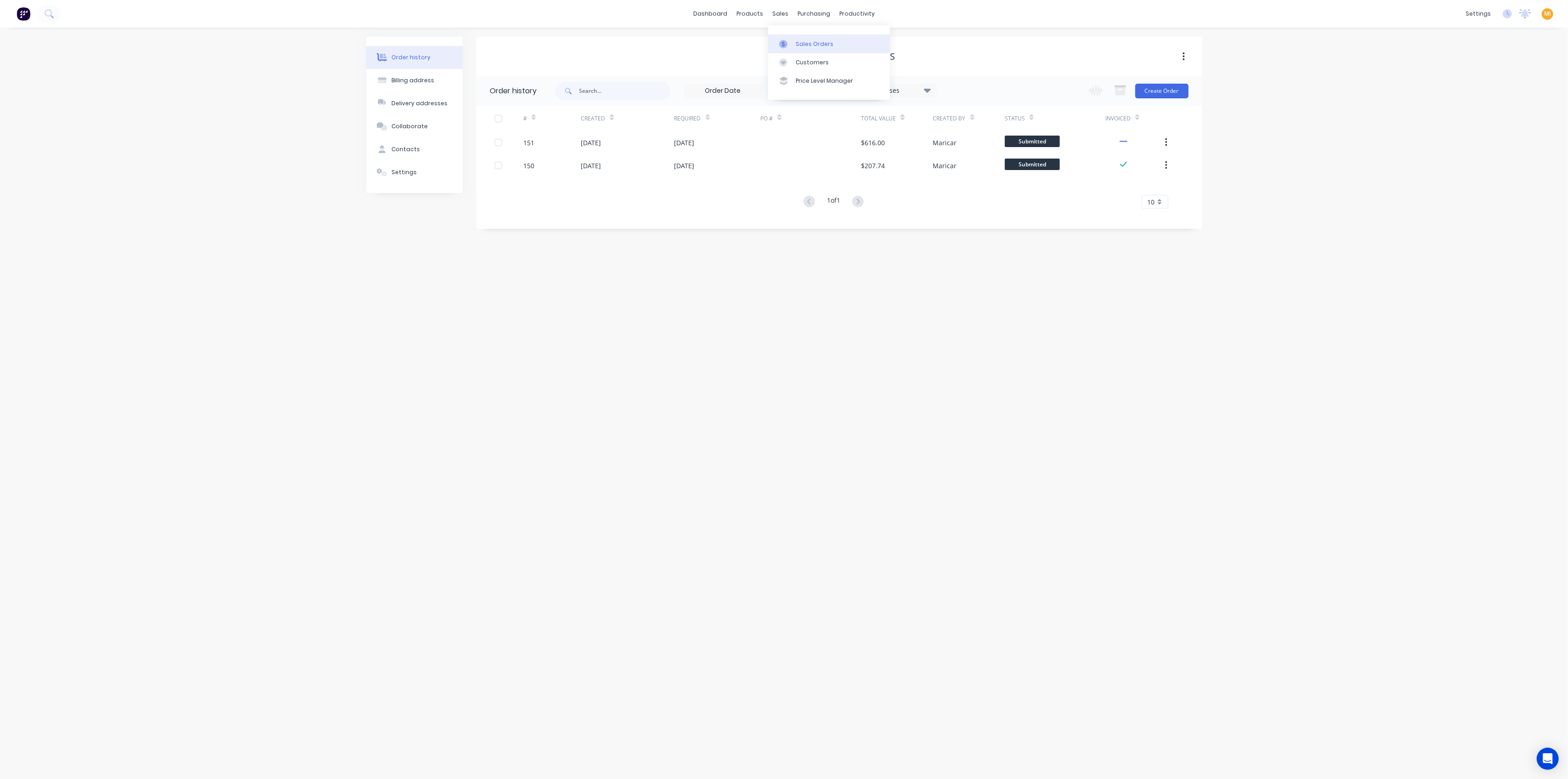
click at [803, 43] on div "Sales Orders" at bounding box center [814, 44] width 38 height 9
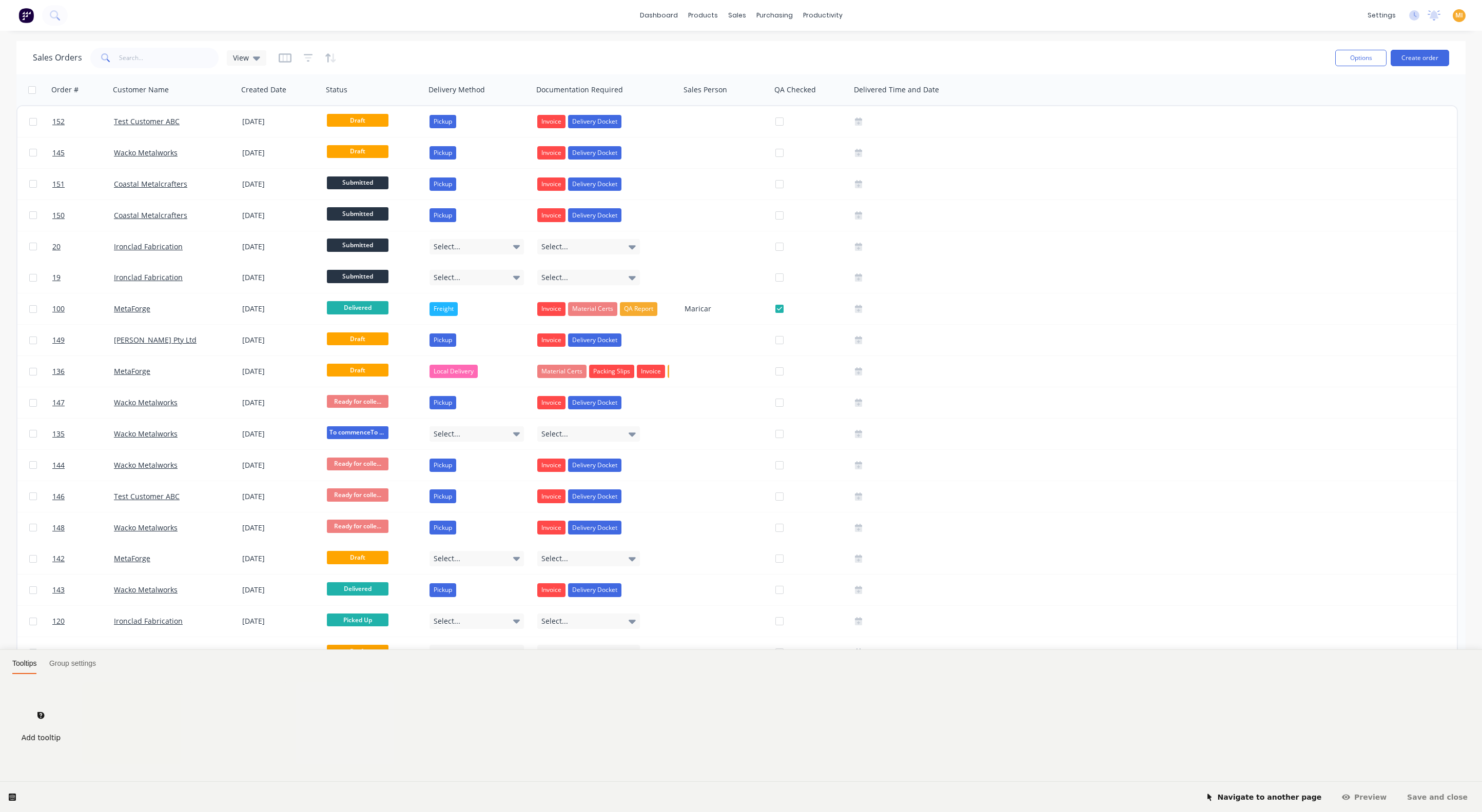
click at [58, 0] on html "Tooltips Group settings Add tooltip Navigate to another page [GEOGRAPHIC_DATA] …" at bounding box center [741, 0] width 1482 height 0
drag, startPoint x: 39, startPoint y: 718, endPoint x: 39, endPoint y: 540, distance: 178.0
click at [39, 718] on icon at bounding box center [41, 716] width 10 height 10
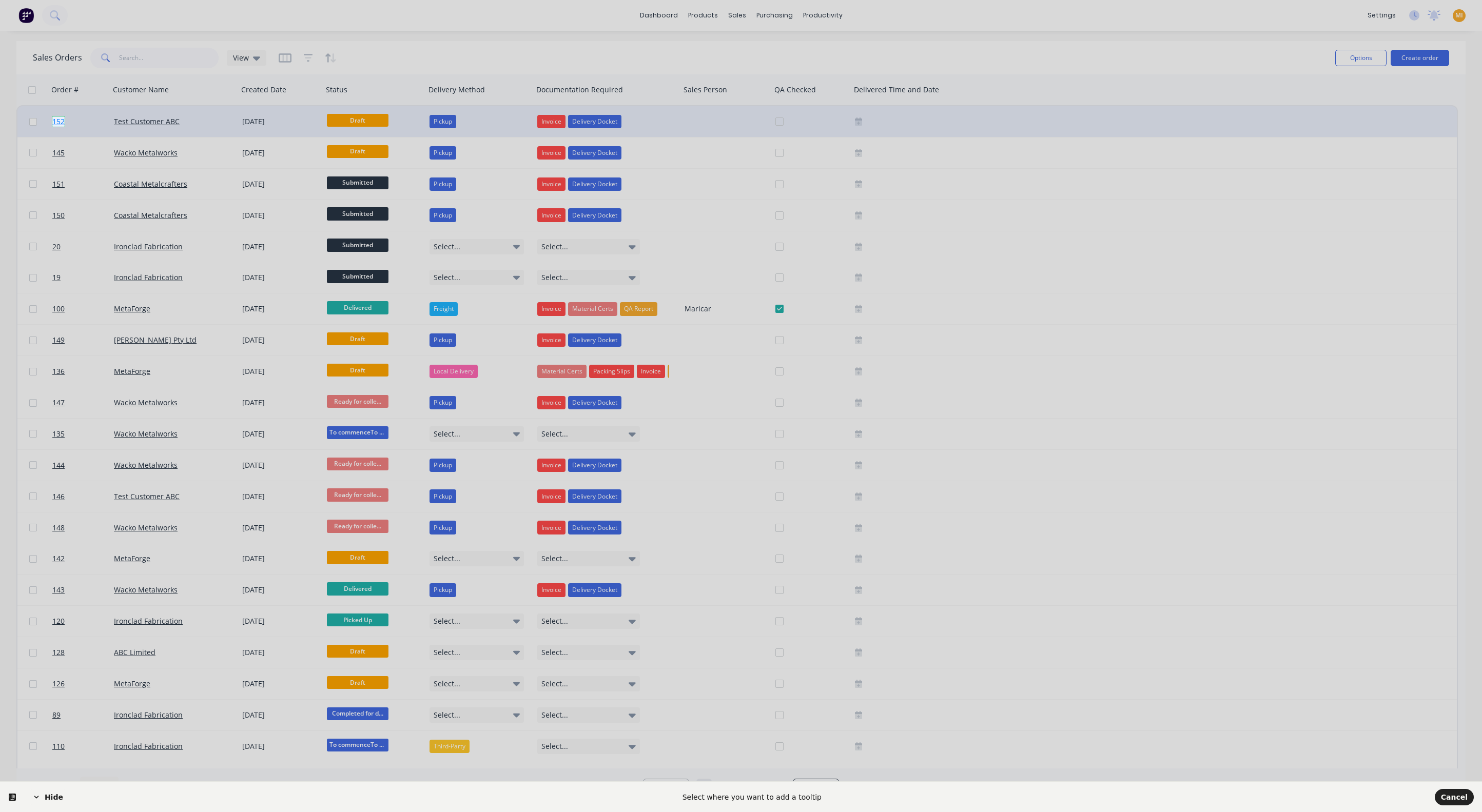
click at [61, 120] on body "dashboard products sales purchasing productivity dashboard products Product Cat…" at bounding box center [741, 406] width 1482 height 812
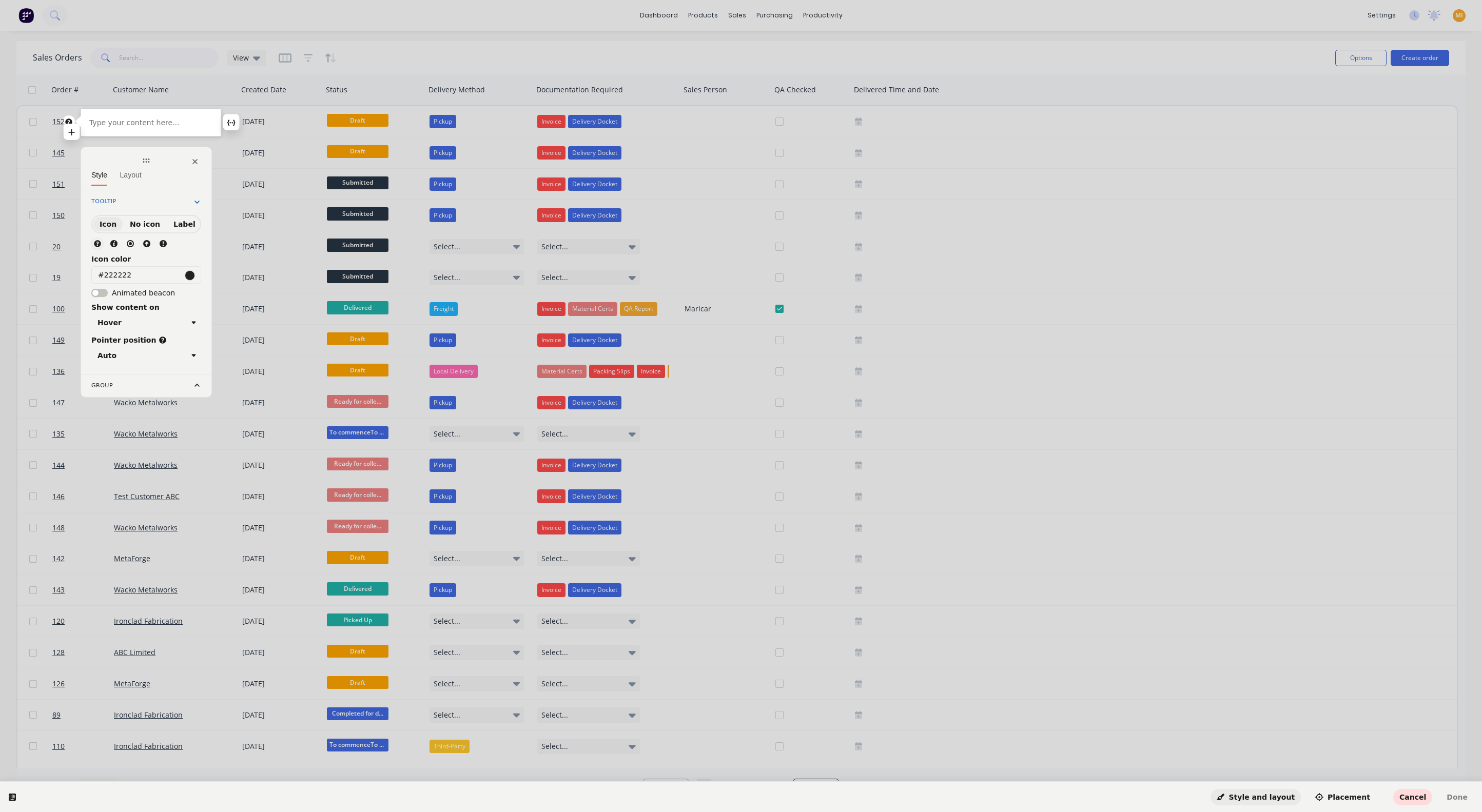
click at [139, 126] on p at bounding box center [150, 122] width 123 height 10
click at [133, 242] on circle at bounding box center [130, 243] width 6 height 6
drag, startPoint x: 69, startPoint y: 122, endPoint x: 77, endPoint y: 126, distance: 8.9
click at [77, 0] on html "Ri Style Layout Tooltip Icon" at bounding box center [741, 0] width 1482 height 0
drag, startPoint x: 150, startPoint y: 268, endPoint x: 70, endPoint y: 268, distance: 80.0
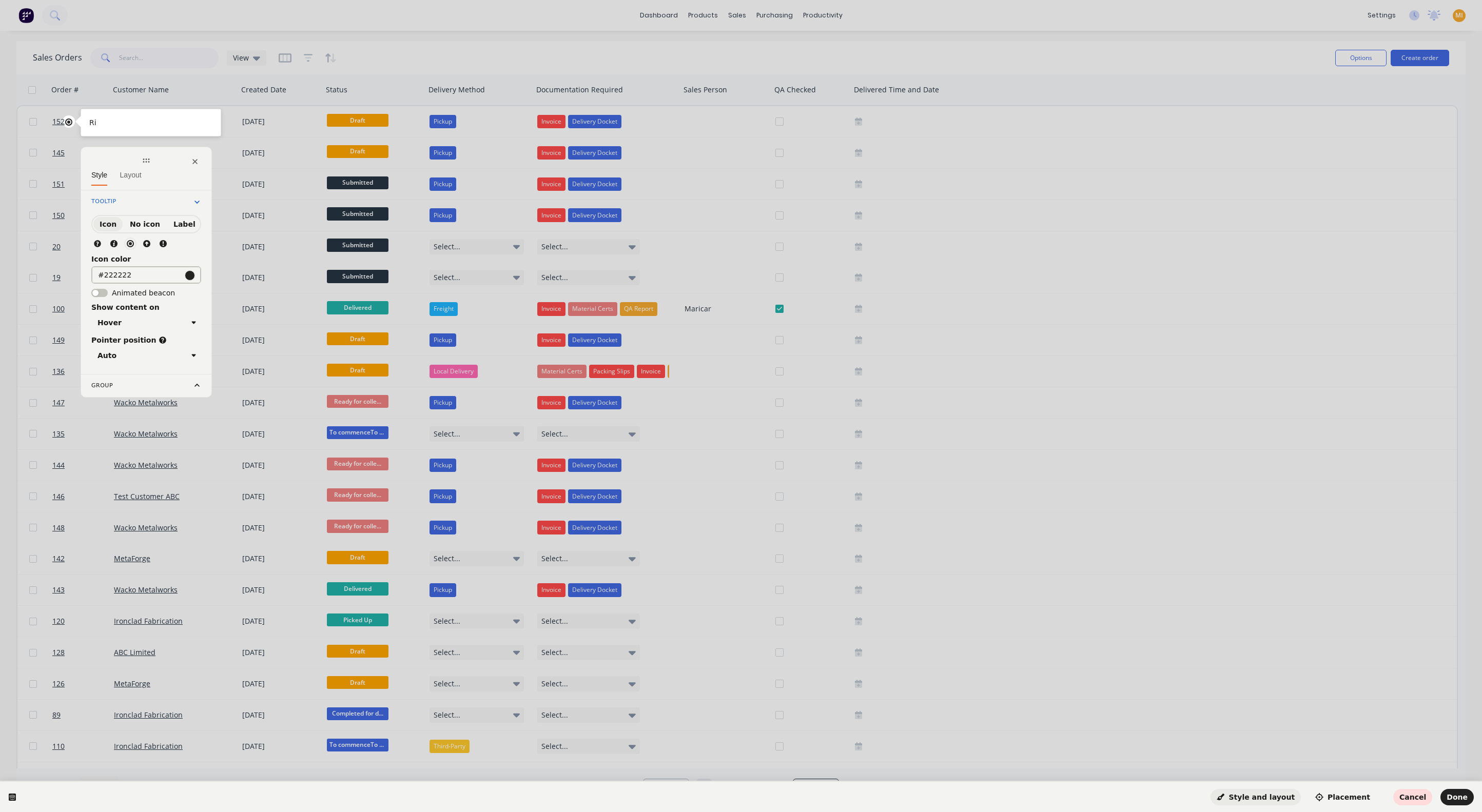
click at [70, 0] on html "Ri Style Layout Tooltip Icon" at bounding box center [741, 0] width 1482 height 0
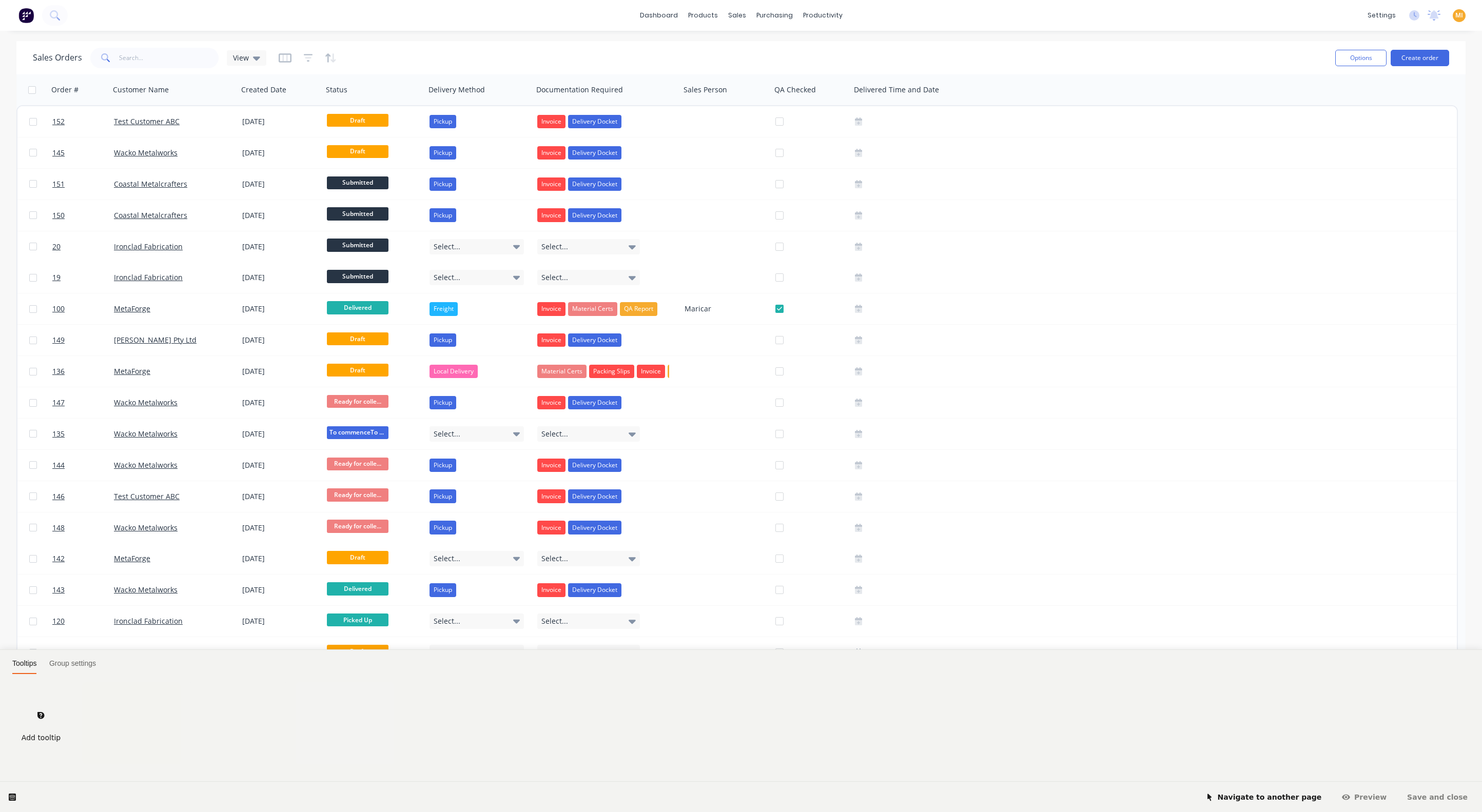
drag, startPoint x: 37, startPoint y: 720, endPoint x: 62, endPoint y: 645, distance: 79.1
click at [38, 717] on div at bounding box center [41, 716] width 24 height 24
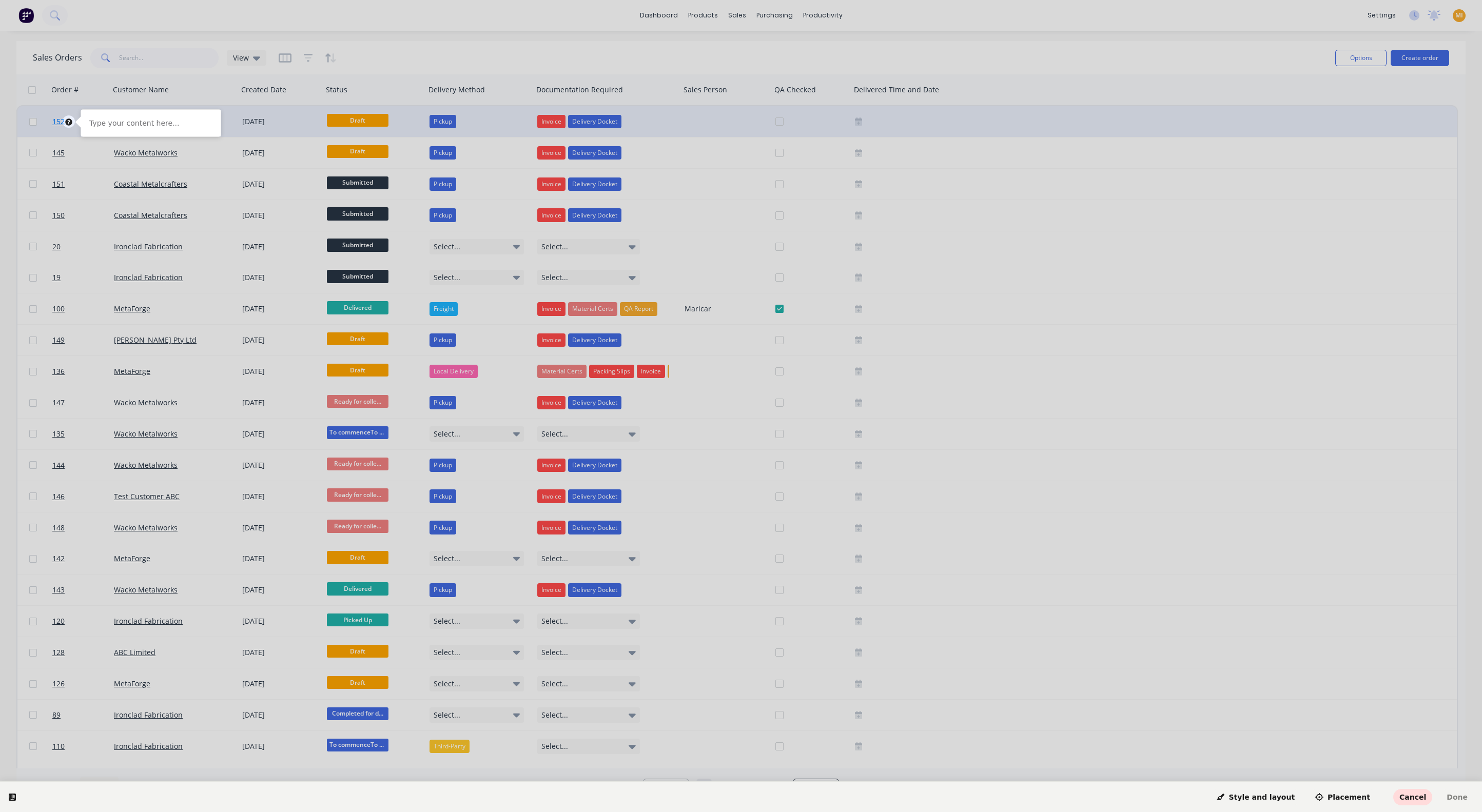
click at [61, 120] on body "dashboard products sales purchasing productivity dashboard products Product Cat…" at bounding box center [741, 406] width 1482 height 812
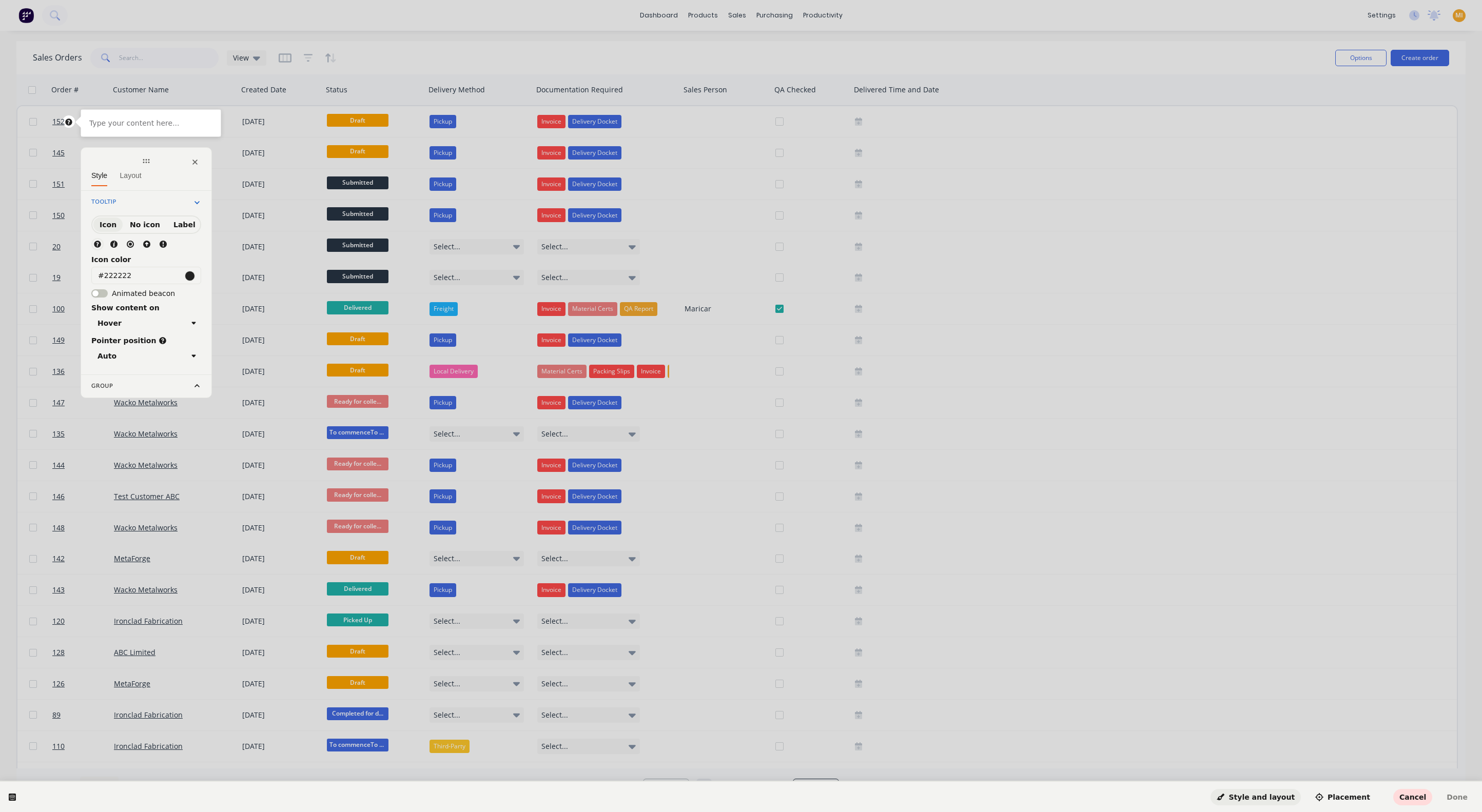
click at [162, 241] on icon at bounding box center [163, 244] width 7 height 7
click at [127, 240] on icon at bounding box center [131, 244] width 8 height 8
drag, startPoint x: 139, startPoint y: 276, endPoint x: 40, endPoint y: 274, distance: 99.0
click at [40, 0] on html "Type your content here... Style Layout Tooltip" at bounding box center [741, 0] width 1482 height 0
paste input "00BFB"
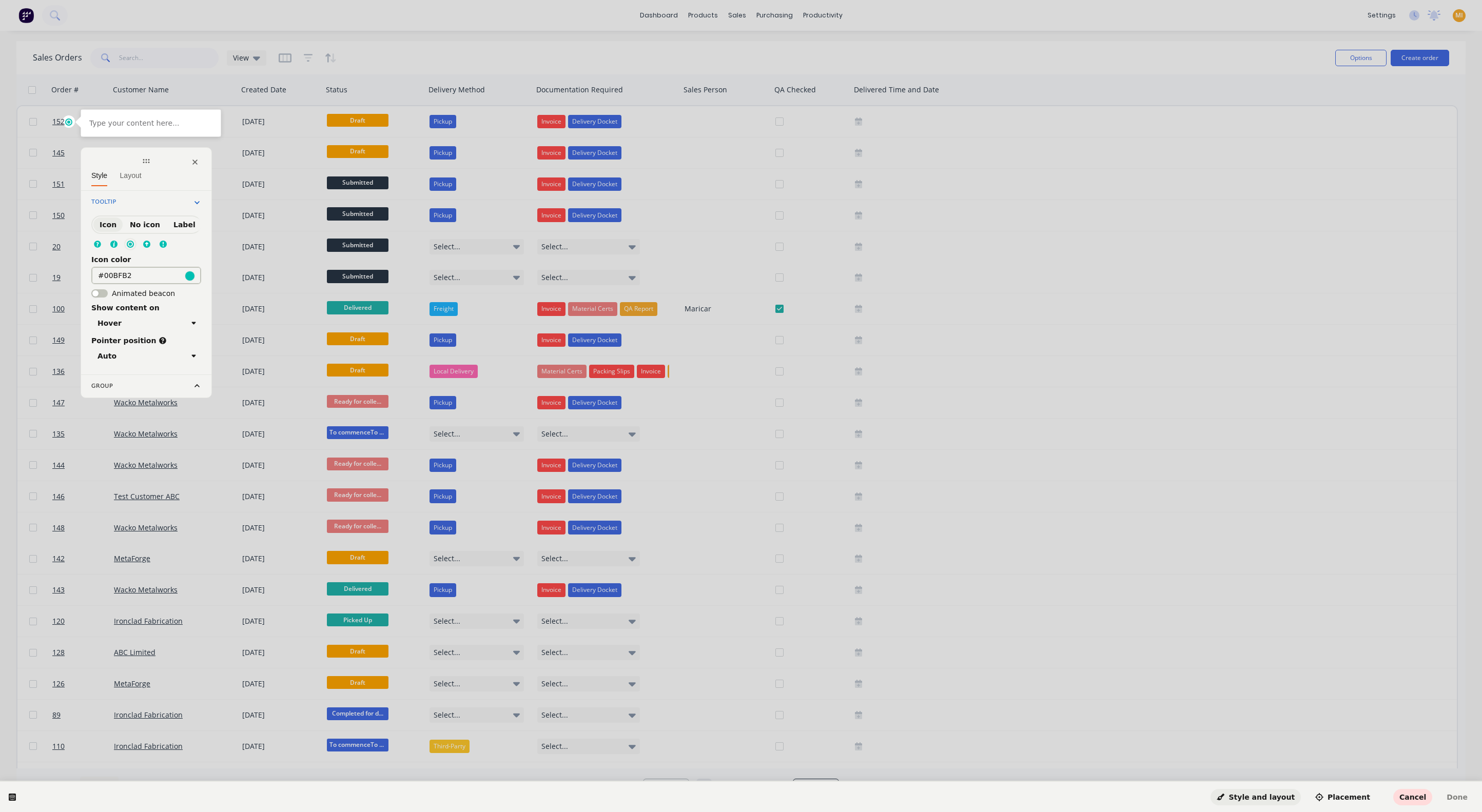
type input "#00BFB2"
click at [188, 221] on span "Label" at bounding box center [184, 225] width 22 height 8
click at [135, 226] on span "No icon" at bounding box center [145, 225] width 31 height 8
click at [107, 221] on span "Icon" at bounding box center [107, 225] width 17 height 8
click at [124, 172] on span "Layout" at bounding box center [131, 175] width 22 height 8
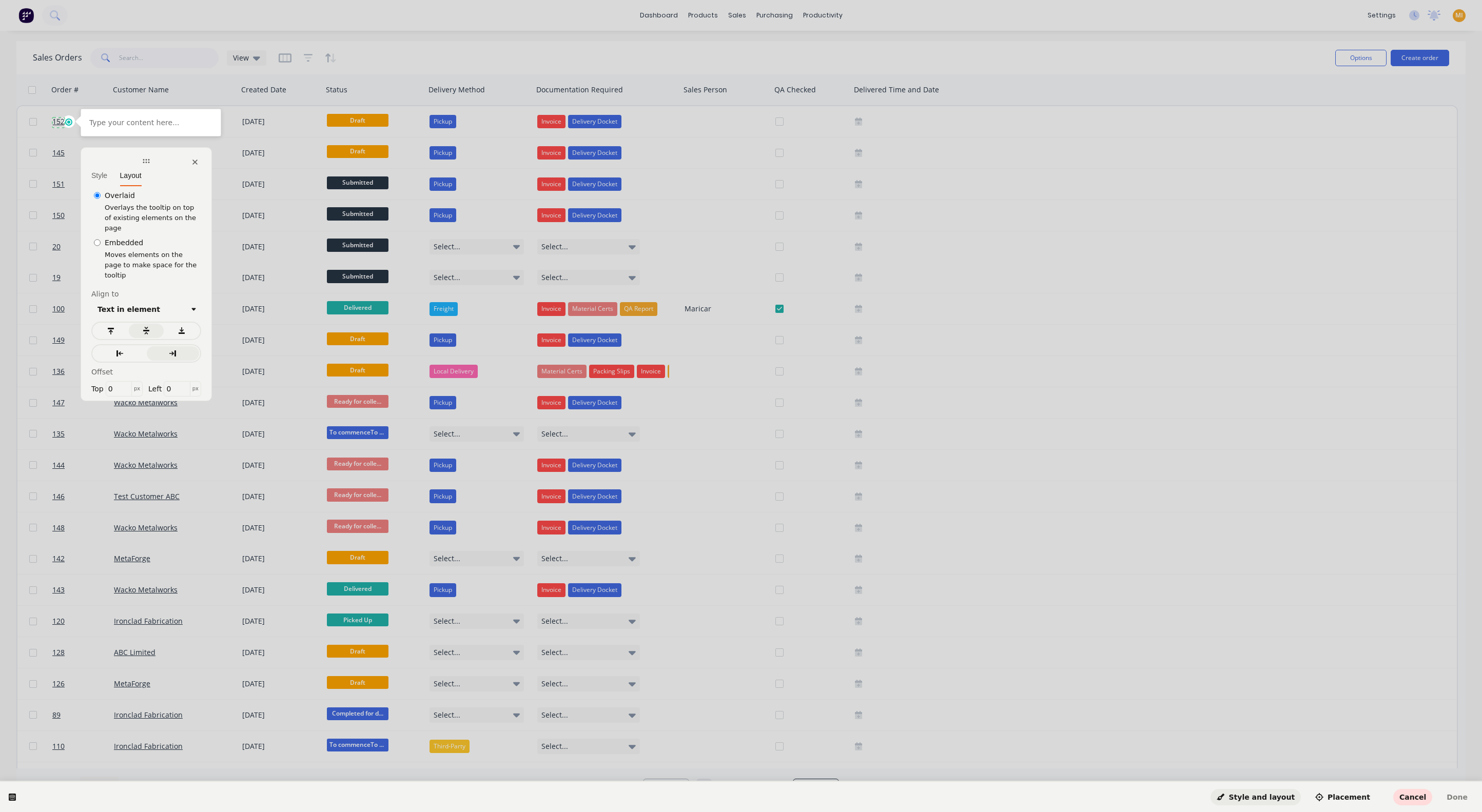
click label "Embedded"
click at [101, 237] on input "Embedded" at bounding box center [97, 242] width 7 height 10
radio input "true"
click label "Overlaid"
click at [101, 190] on input "Overlaid" at bounding box center [97, 195] width 7 height 10
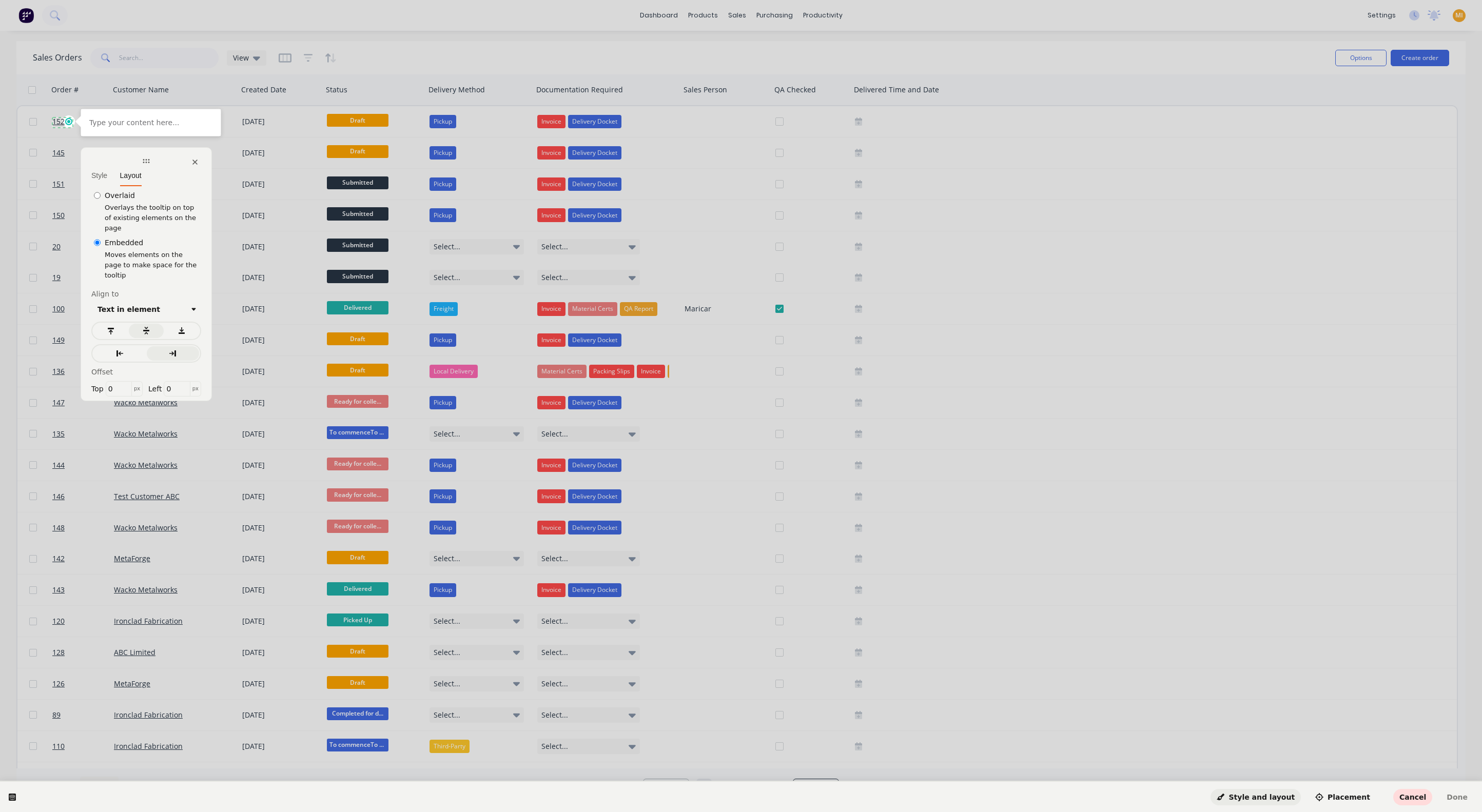
radio input "true"
click label "Embedded"
click at [101, 237] on input "Embedded" at bounding box center [97, 242] width 7 height 10
radio input "true"
click at [135, 125] on p at bounding box center [150, 122] width 123 height 10
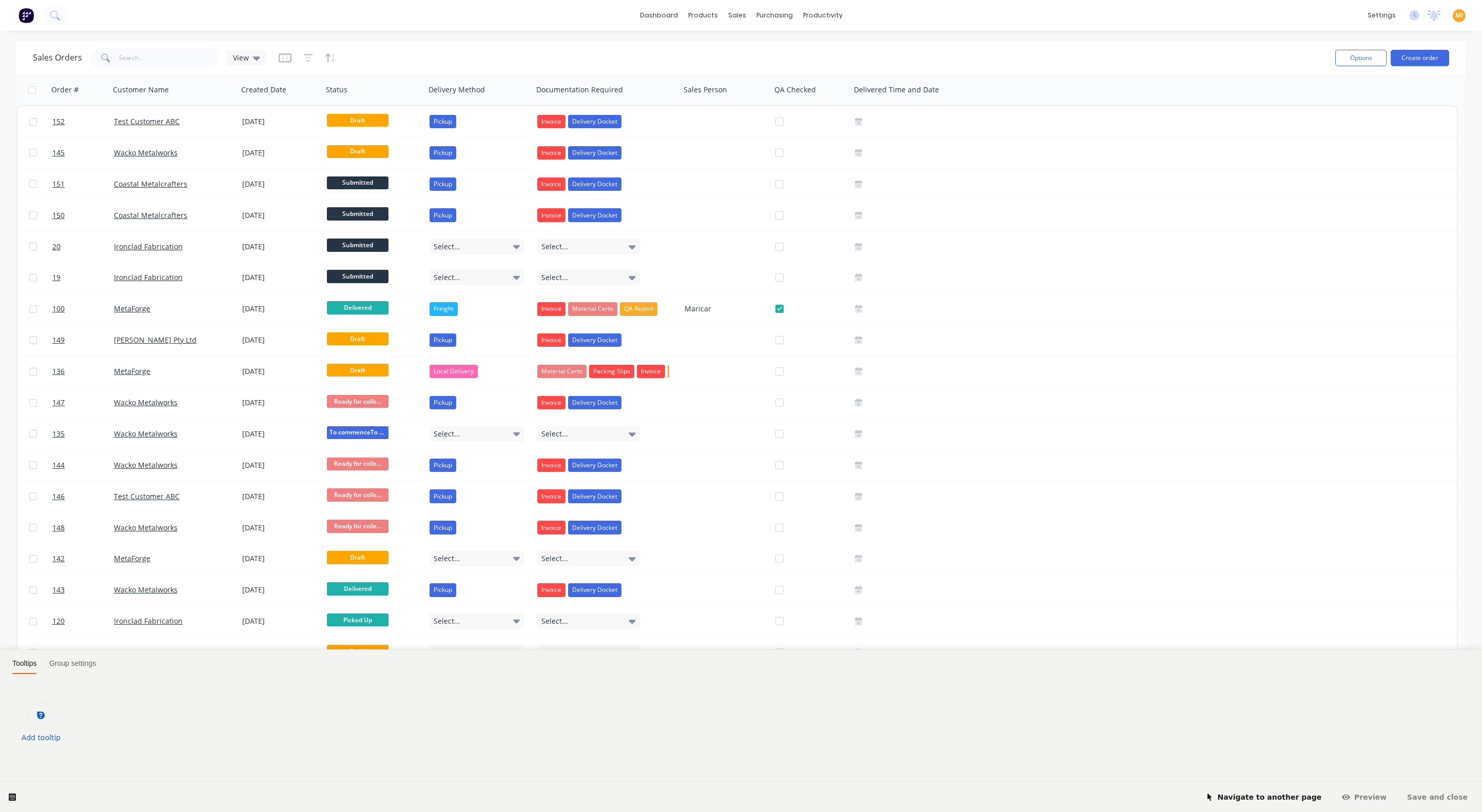
click at [40, 722] on div at bounding box center [41, 716] width 27 height 27
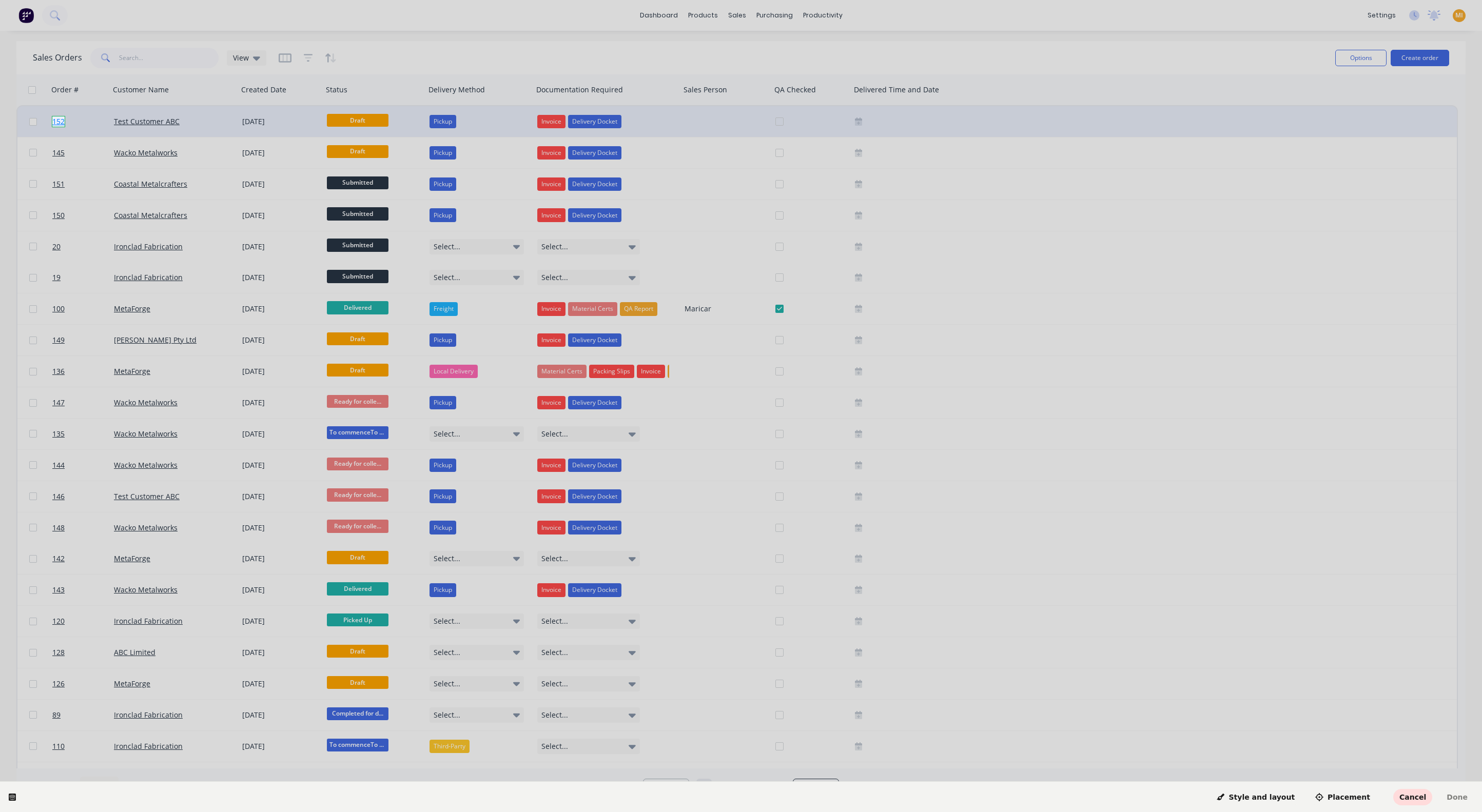
click at [58, 123] on body "dashboard products sales purchasing productivity dashboard products Product Cat…" at bounding box center [741, 406] width 1482 height 812
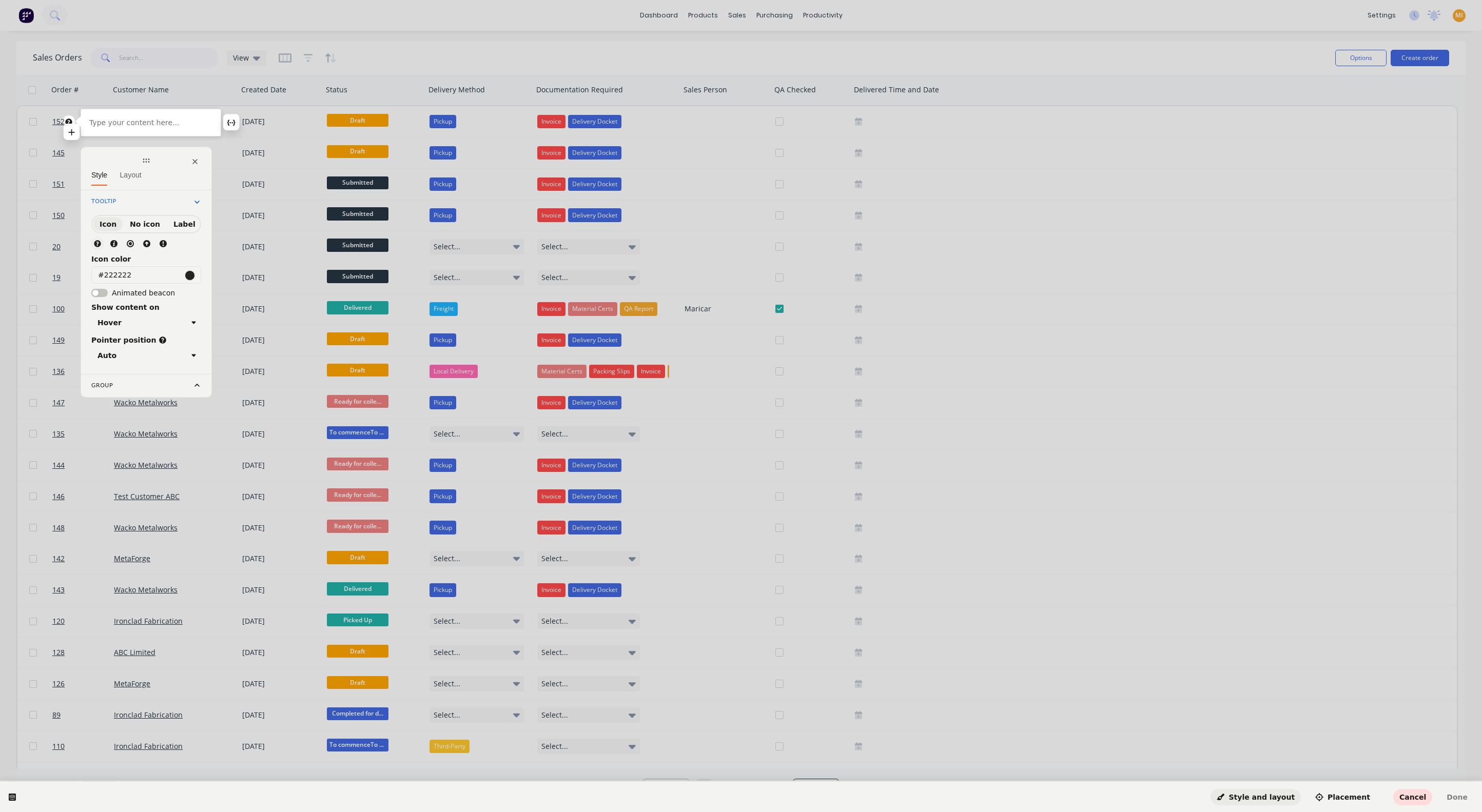
click at [126, 123] on p at bounding box center [150, 122] width 123 height 10
click at [183, 105] on p "Order # is now a clickable link—right-click to easily get the option to open th…" at bounding box center [150, 127] width 123 height 51
drag, startPoint x: 114, startPoint y: 106, endPoint x: 90, endPoint y: 108, distance: 24.1
click at [90, 108] on p "Order # is now a clickable link—right-click to easily get the option to open th…" at bounding box center [150, 127] width 123 height 51
click at [78, 88] on icon "button" at bounding box center [80, 89] width 4 height 5
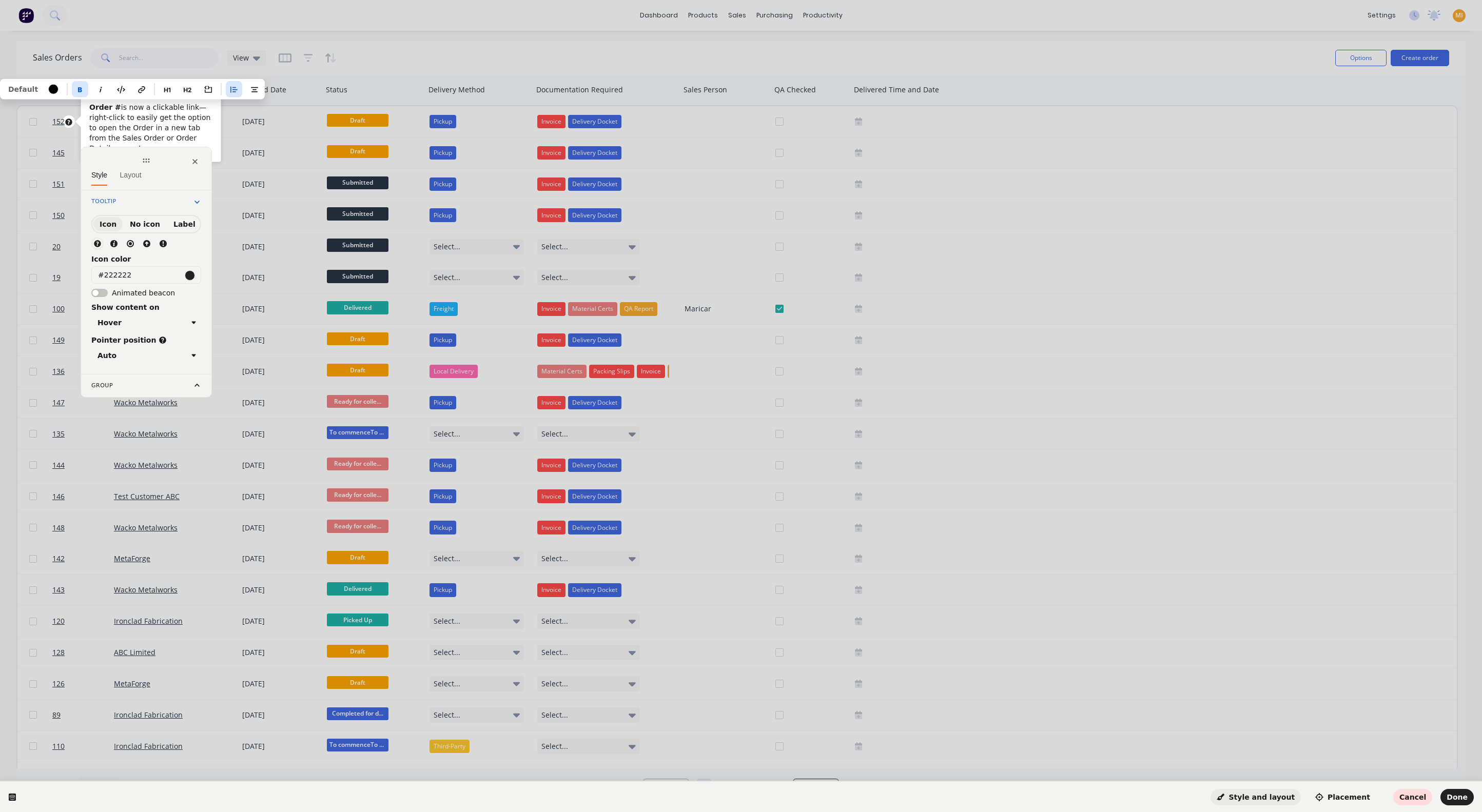
click at [180, 110] on p "Order # is now a clickable link—right-click to easily get the option to open th…" at bounding box center [150, 127] width 123 height 51
drag, startPoint x: 183, startPoint y: 109, endPoint x: 144, endPoint y: 109, distance: 39.0
click at [144, 109] on p "Order # is now a clickable link—right-click to easily get the option to open th…" at bounding box center [150, 127] width 123 height 51
click at [144, 113] on p "Order # is now a clickable link—right-click to easily get the option to open th…" at bounding box center [150, 127] width 123 height 51
drag, startPoint x: 144, startPoint y: 109, endPoint x: 161, endPoint y: 112, distance: 17.3
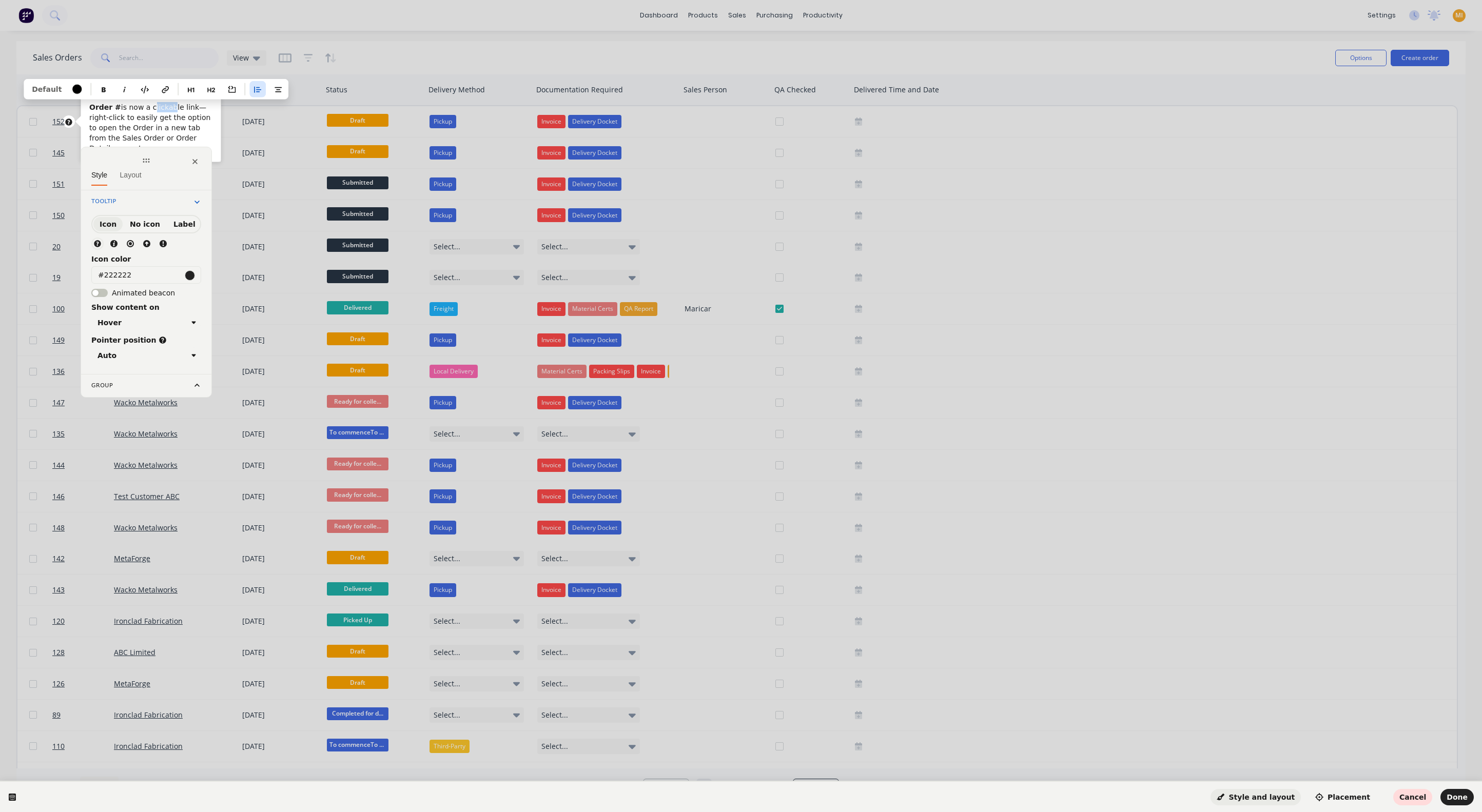
click at [161, 112] on p "Order # is now a clickable link—right-click to easily get the option to open th…" at bounding box center [150, 127] width 123 height 51
click at [162, 111] on p "Order # is now a clickable link—right-click to easily get the option to open th…" at bounding box center [150, 127] width 123 height 51
drag, startPoint x: 184, startPoint y: 104, endPoint x: 152, endPoint y: 105, distance: 32.0
click at [145, 105] on p "Order # is now a clickable link—right-click to easily get the option to open th…" at bounding box center [150, 127] width 123 height 51
click at [111, 92] on icon "button" at bounding box center [116, 90] width 8 height 8
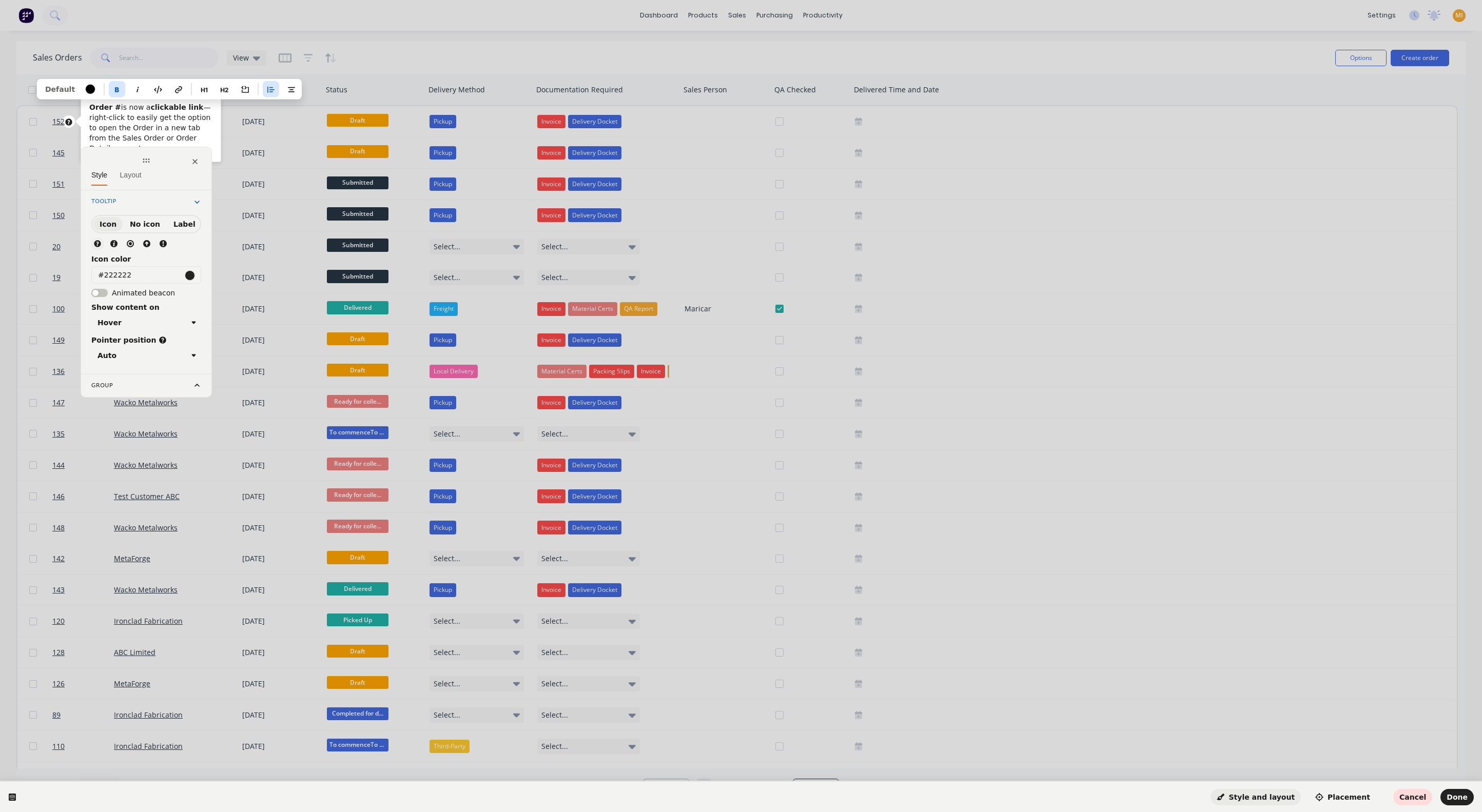
click at [179, 124] on p "Order # is now a clickable link —right-click to easily get the option to open t…" at bounding box center [150, 127] width 123 height 51
drag, startPoint x: 88, startPoint y: 116, endPoint x: 177, endPoint y: 125, distance: 89.5
click at [177, 125] on div "Order # is now a clickable link —right-click to easily get the option to open t…" at bounding box center [150, 128] width 139 height 68
click at [84, 103] on button "button" at bounding box center [84, 99] width 16 height 16
click at [147, 128] on p "Order # is now a clickable link — right-click to easily get the option to open …" at bounding box center [150, 122] width 123 height 51
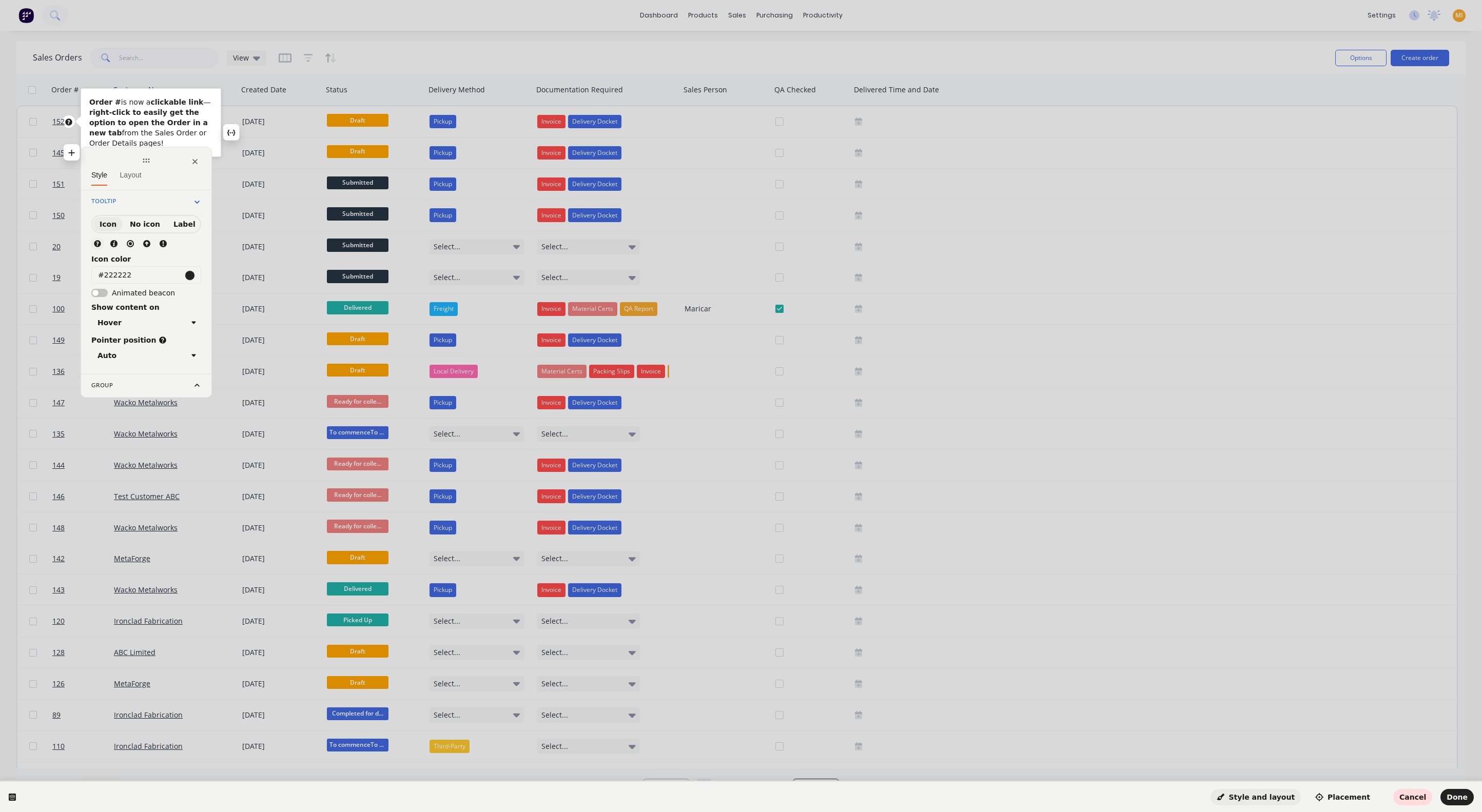
click at [136, 134] on p "Order # is now a clickable link — right-click to easily get the option to open …" at bounding box center [150, 122] width 123 height 51
click at [139, 134] on p "Order # is now a clickable link — right-click to easily get the option to open …" at bounding box center [150, 122] width 123 height 51
click at [185, 130] on p "Order # is now a clickable link — right-click to easily get the option to open …" at bounding box center [150, 128] width 123 height 62
click at [93, 141] on p "Order # is now a clickable link — right-click to easily get the option to open …" at bounding box center [150, 128] width 123 height 62
drag, startPoint x: 134, startPoint y: 273, endPoint x: 66, endPoint y: 268, distance: 68.2
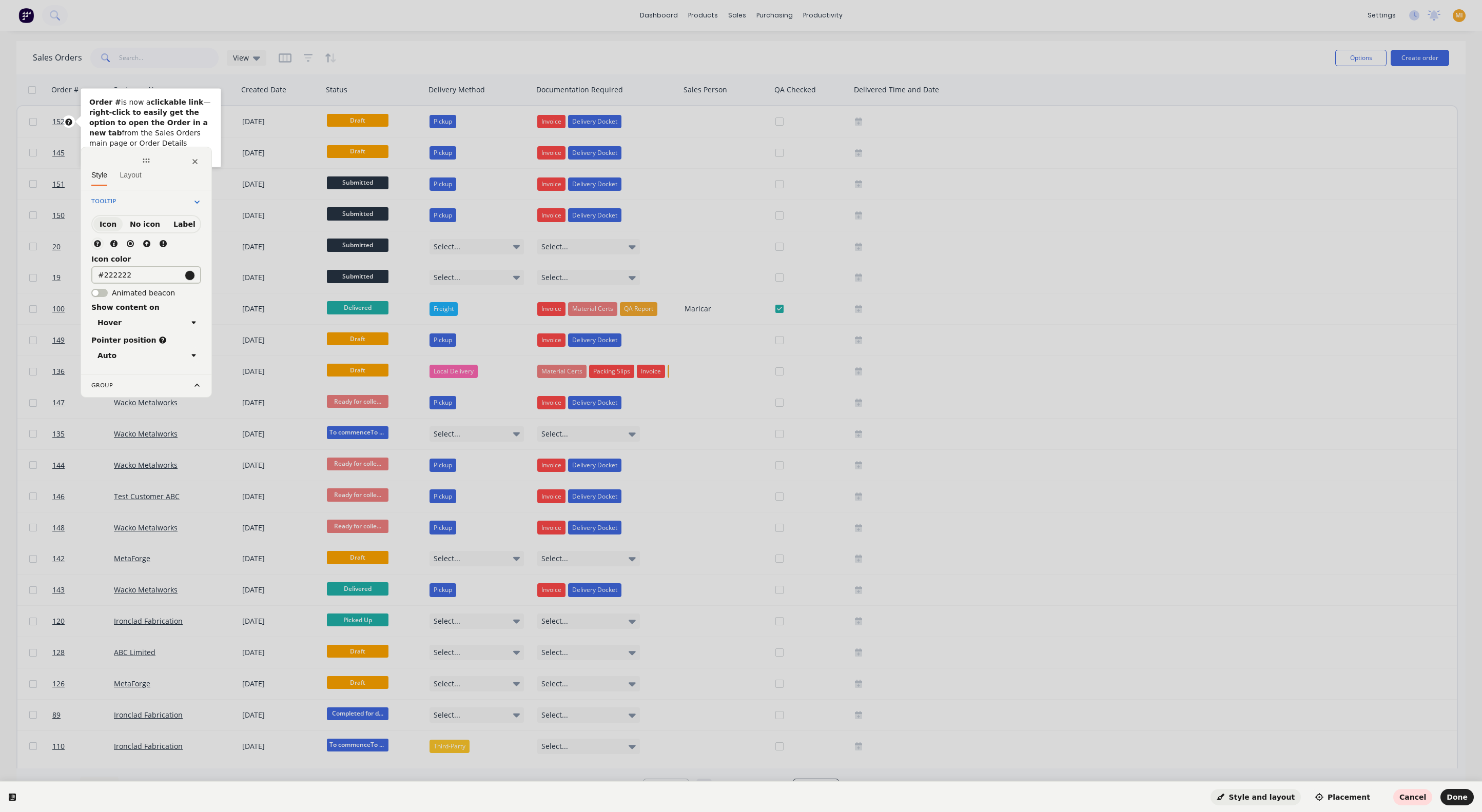
click at [66, 0] on html "Order # is now a clickable link — right-click to easily get the option to open …" at bounding box center [741, 0] width 1482 height 0
paste input "00BFB"
type input "#00BFB2"
click at [131, 241] on circle at bounding box center [130, 243] width 6 height 6
click at [131, 175] on span "Layout" at bounding box center [131, 175] width 22 height 8
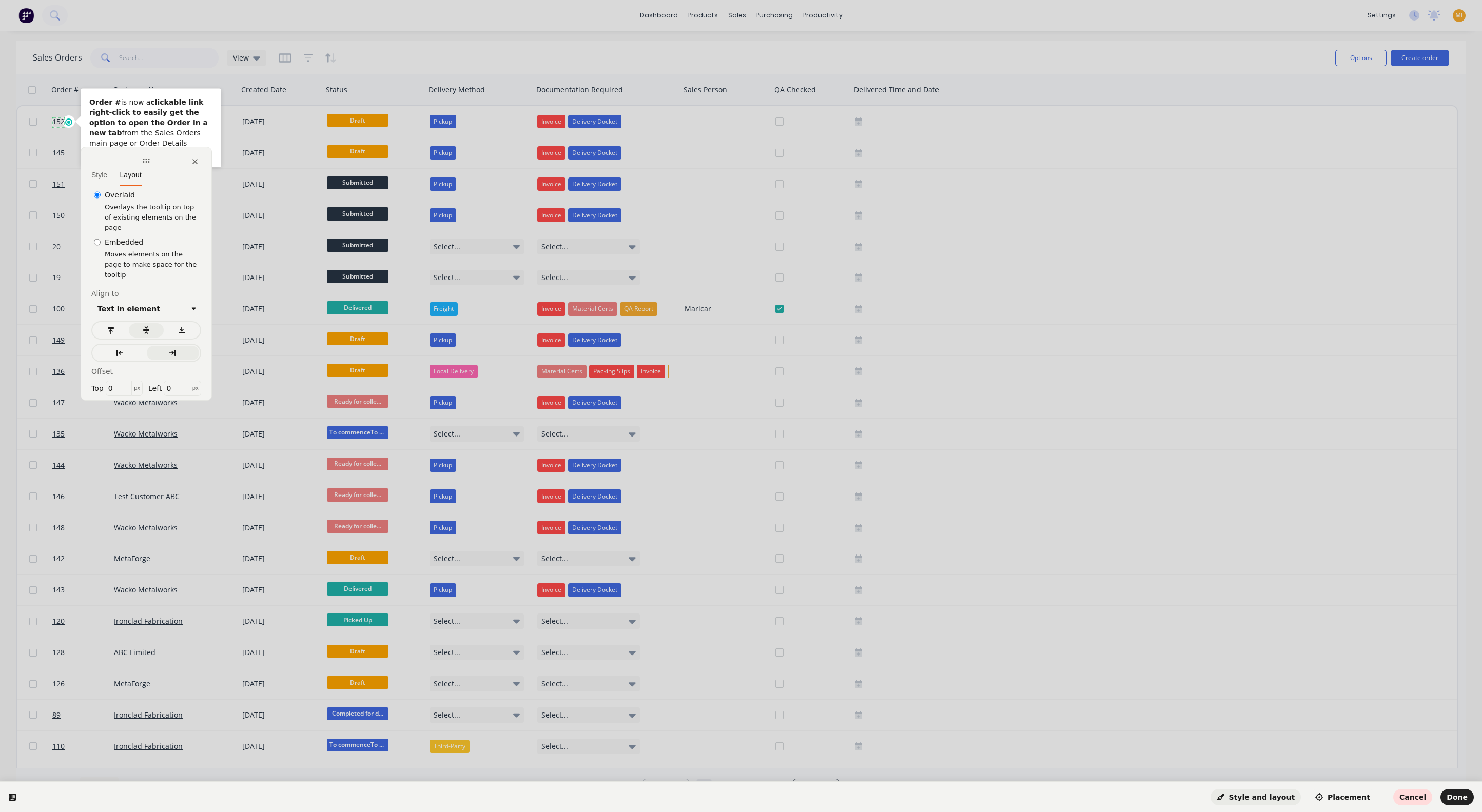
click at [99, 237] on input "Embedded" at bounding box center [97, 242] width 7 height 10
radio input "true"
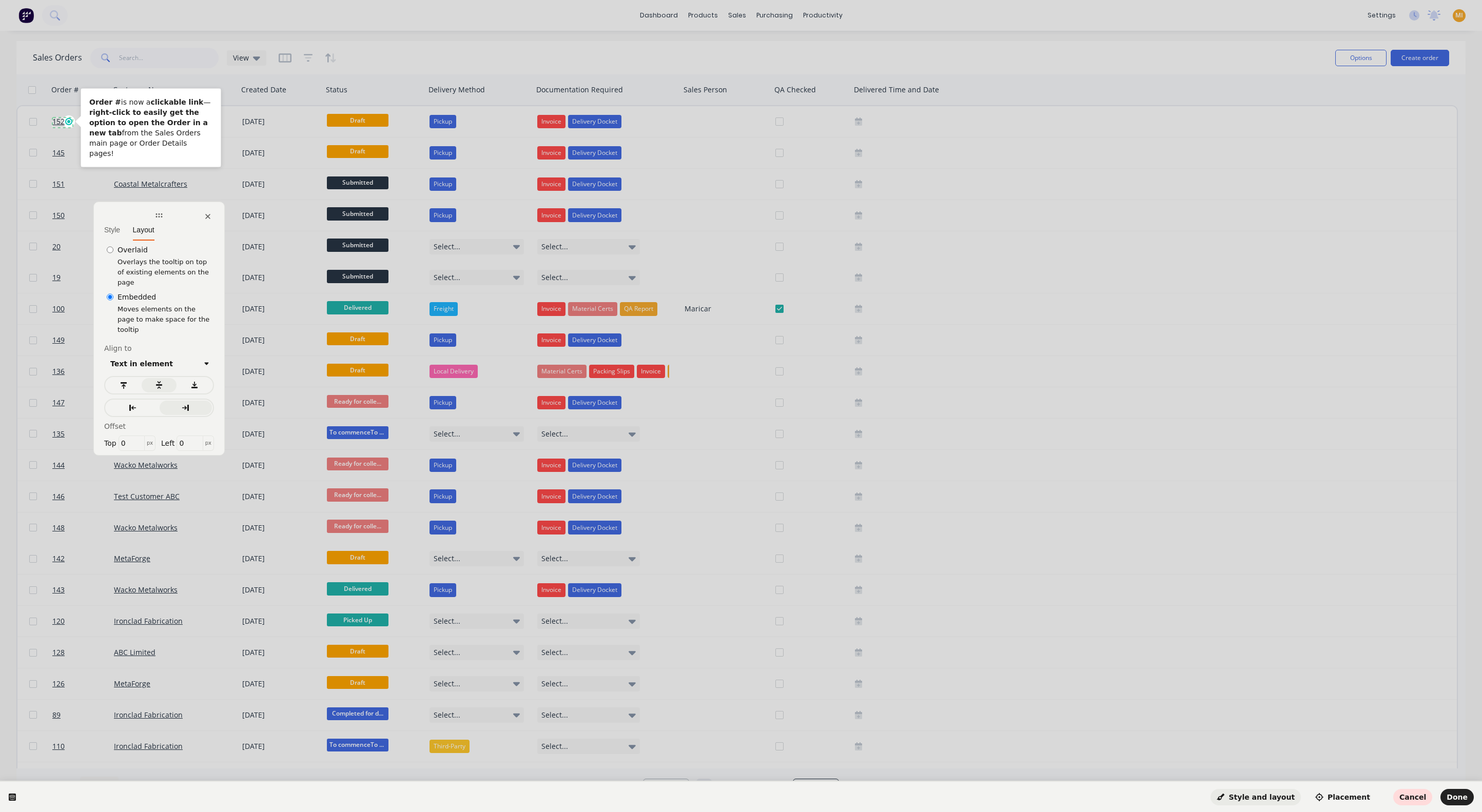
drag, startPoint x: 147, startPoint y: 162, endPoint x: 160, endPoint y: 218, distance: 57.5
click at [160, 217] on icon at bounding box center [159, 215] width 7 height 4
click at [9, 0] on html "Order # is now a clickable link — right-click to easily get the option to open …" at bounding box center [741, 0] width 1482 height 0
click at [152, 128] on p "Order # is now a clickable link — right-click to easily get the option to open …" at bounding box center [150, 128] width 123 height 62
click at [213, 215] on div at bounding box center [208, 217] width 12 height 12
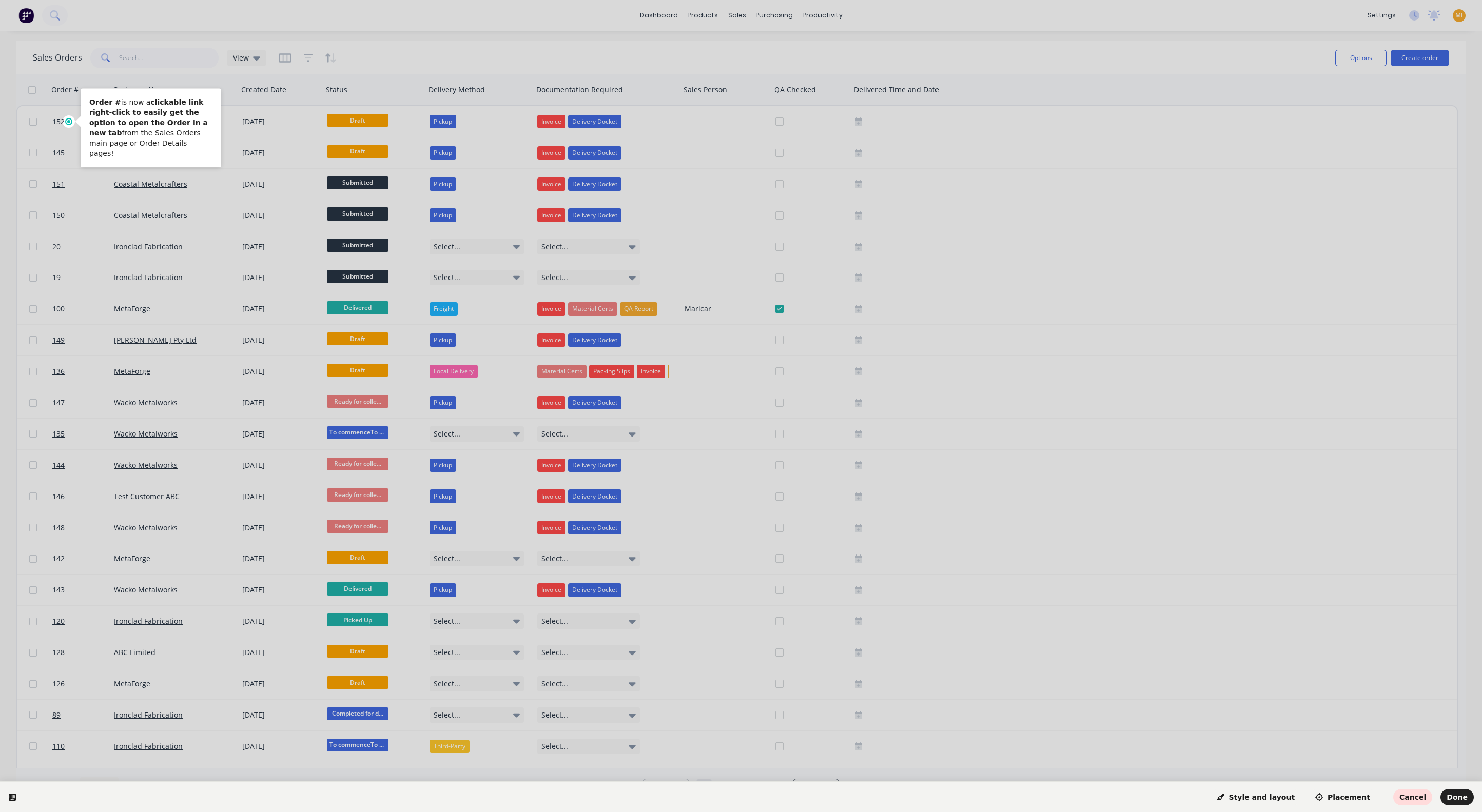
click at [12, 798] on icon at bounding box center [12, 797] width 7 height 7
click at [1460, 794] on span "Done" at bounding box center [1457, 797] width 21 height 8
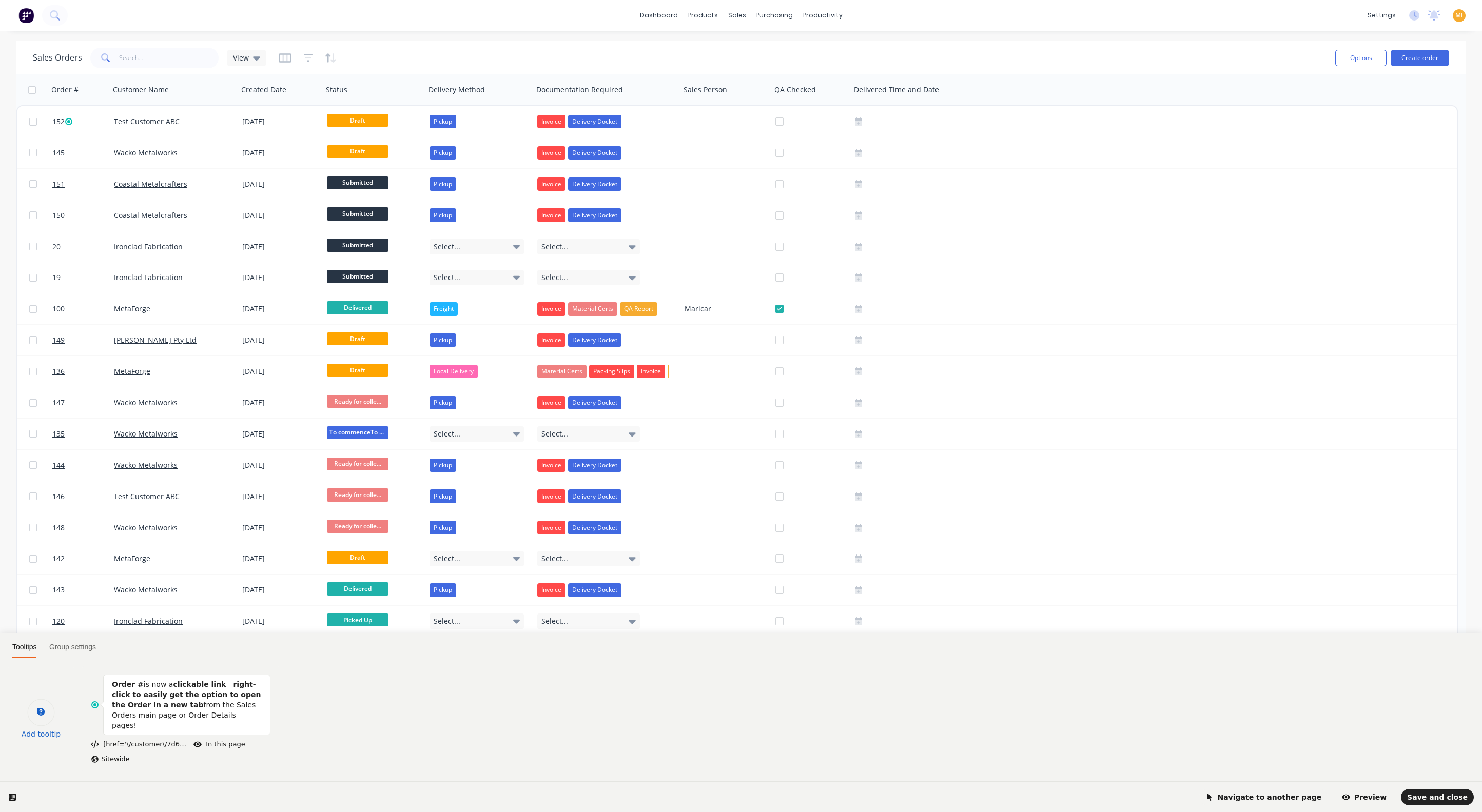
click at [40, 716] on icon at bounding box center [40, 711] width 7 height 7
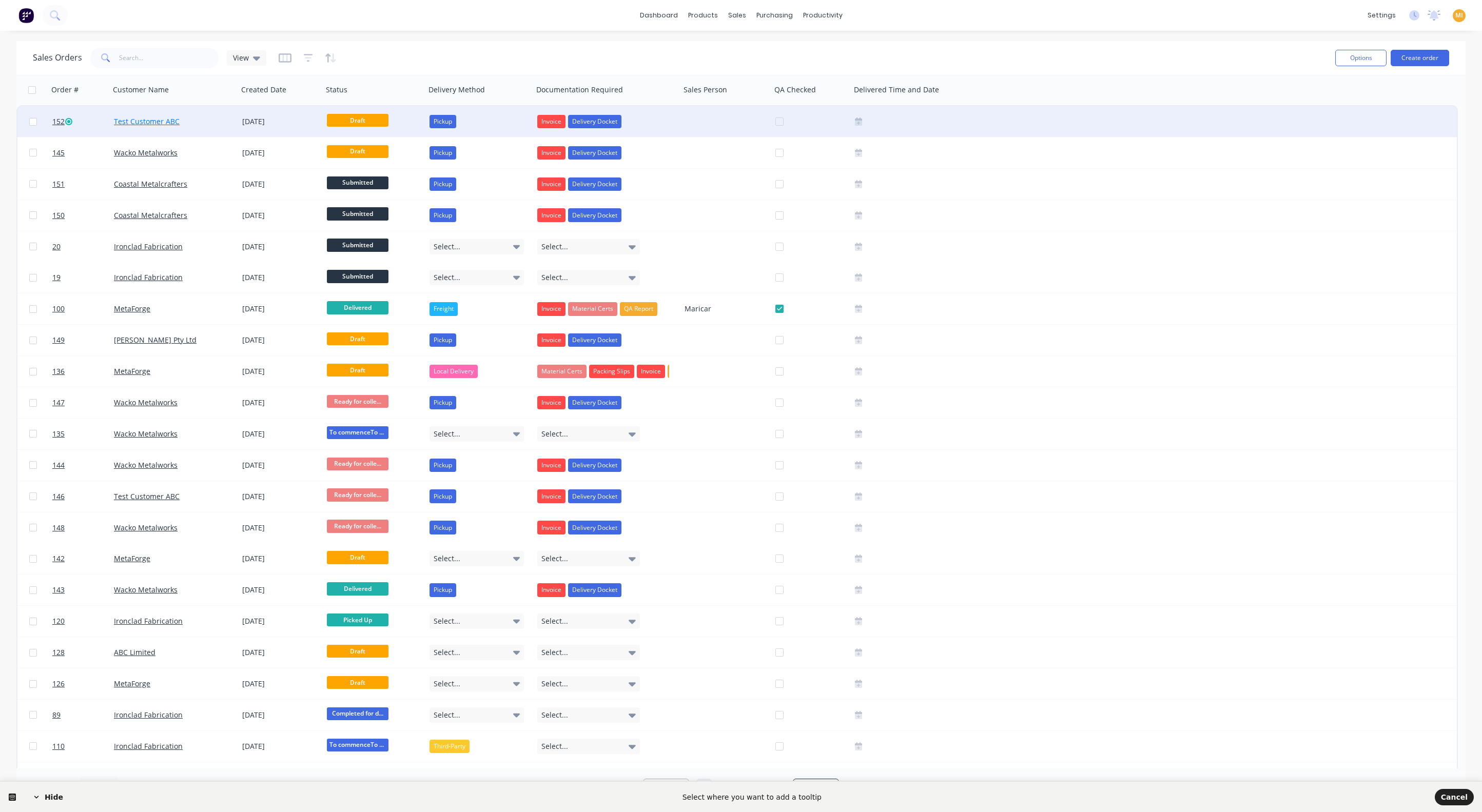
click at [148, 122] on body "dashboard products sales purchasing productivity dashboard products Product Cat…" at bounding box center [741, 406] width 1482 height 812
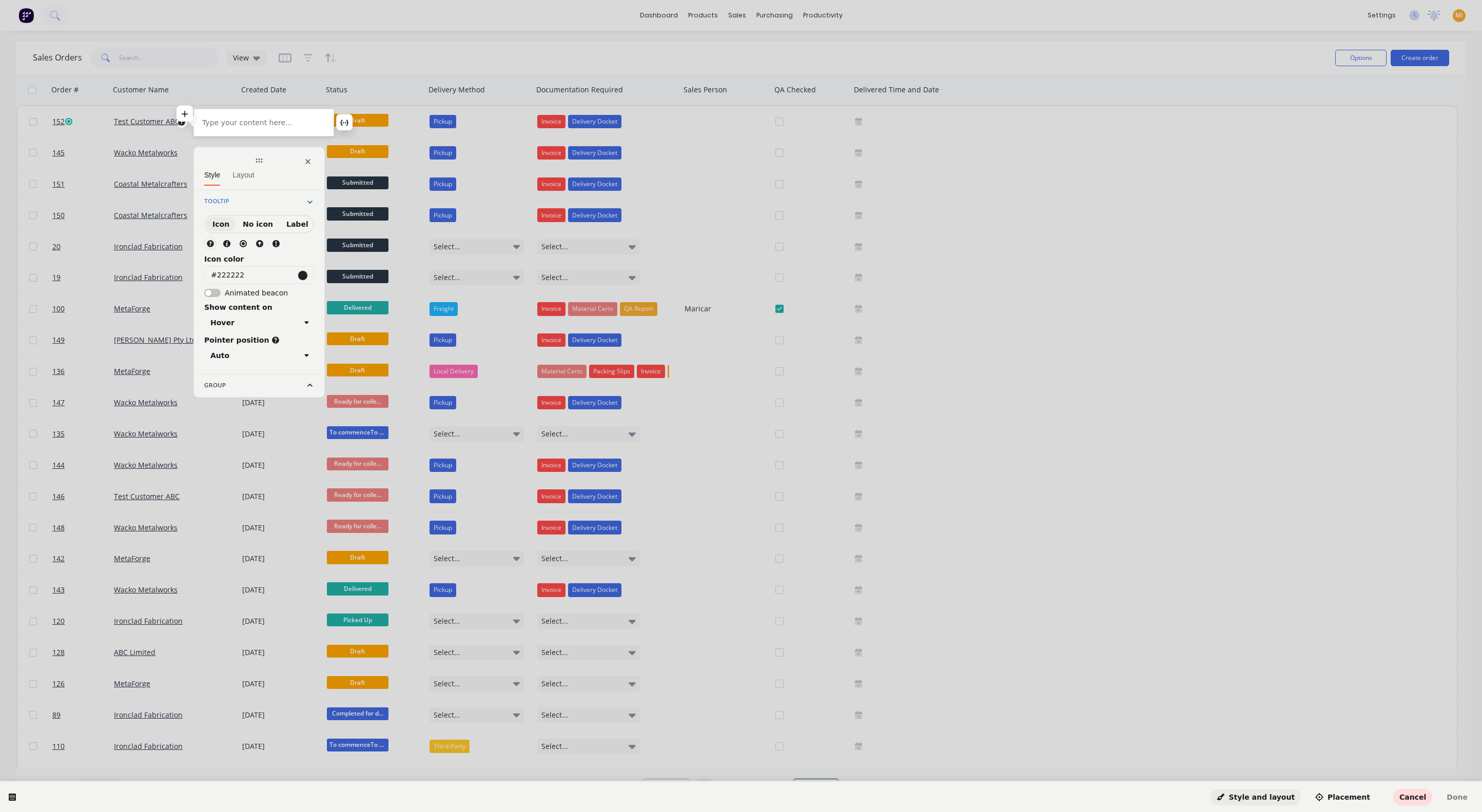
click at [204, 118] on p at bounding box center [263, 122] width 123 height 10
drag, startPoint x: 241, startPoint y: 272, endPoint x: 204, endPoint y: 268, distance: 37.2
click at [204, 268] on input "#222222" at bounding box center [259, 275] width 110 height 18
paste input "00BFB"
type input "#00BFB2"
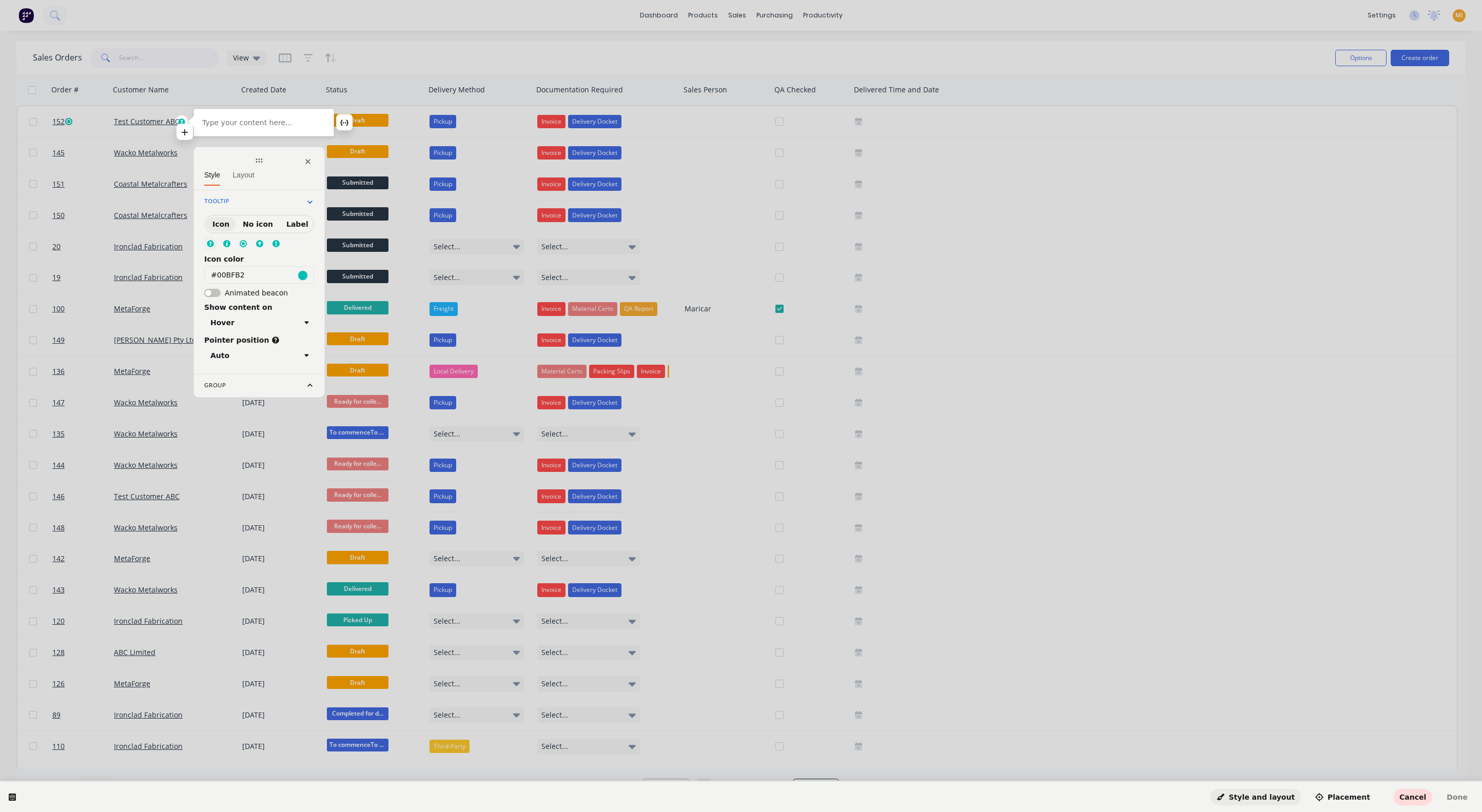
click at [246, 126] on p at bounding box center [263, 122] width 123 height 10
click at [242, 241] on circle at bounding box center [243, 243] width 6 height 6
click at [242, 173] on span "Layout" at bounding box center [244, 175] width 22 height 8
click label "Embedded"
click at [213, 237] on input "Embedded" at bounding box center [210, 242] width 7 height 10
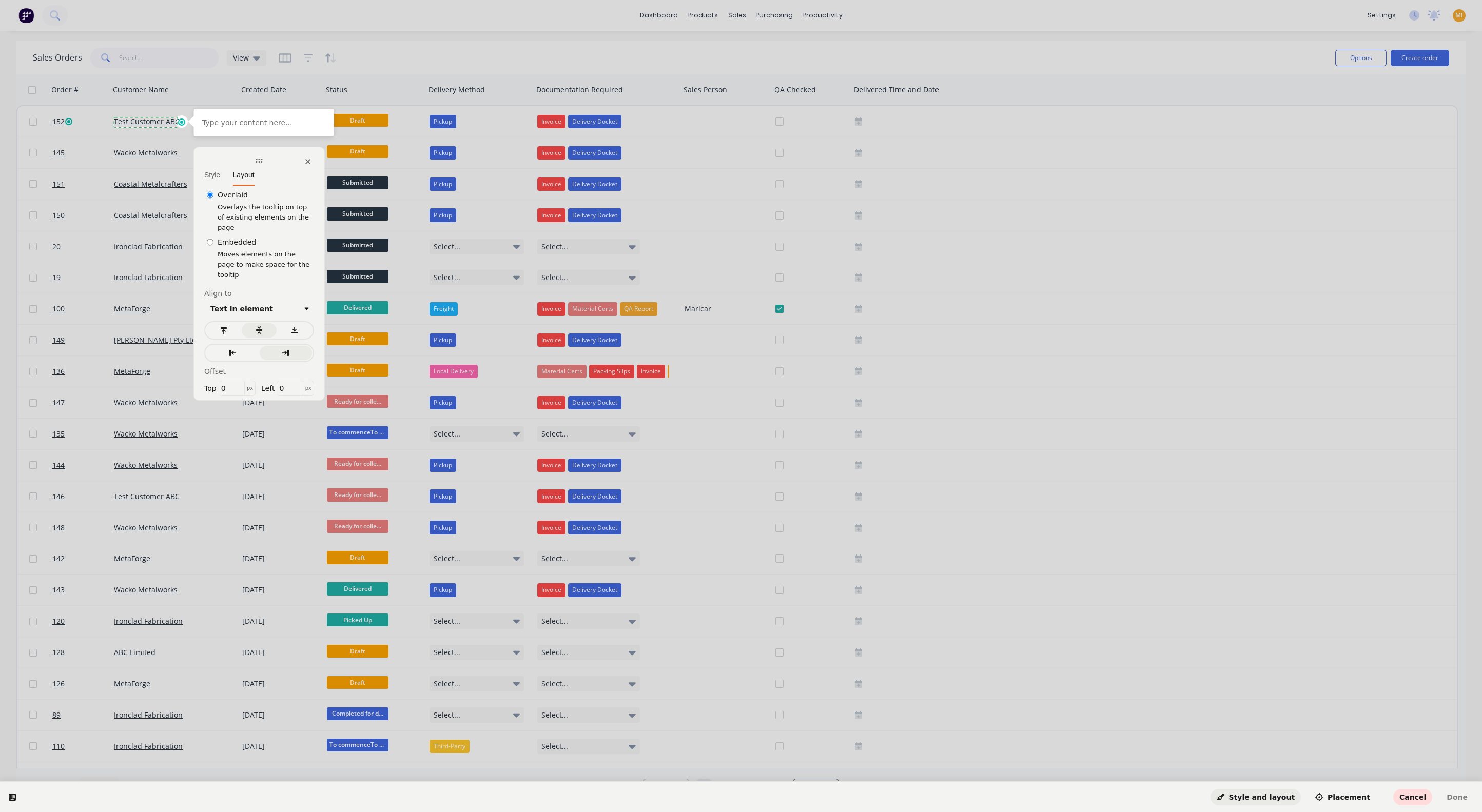
radio input "true"
click at [235, 132] on div at bounding box center [263, 122] width 139 height 27
drag, startPoint x: 225, startPoint y: 107, endPoint x: 187, endPoint y: 109, distance: 38.1
click at [187, 0] on html "Order # is now a clickable link—right-click to easily get the option to open th…" at bounding box center [741, 0] width 1482 height 0
click at [188, 0] on html "Order # is now a clickable link—right-click to easily get the option to open th…" at bounding box center [741, 0] width 1482 height 0
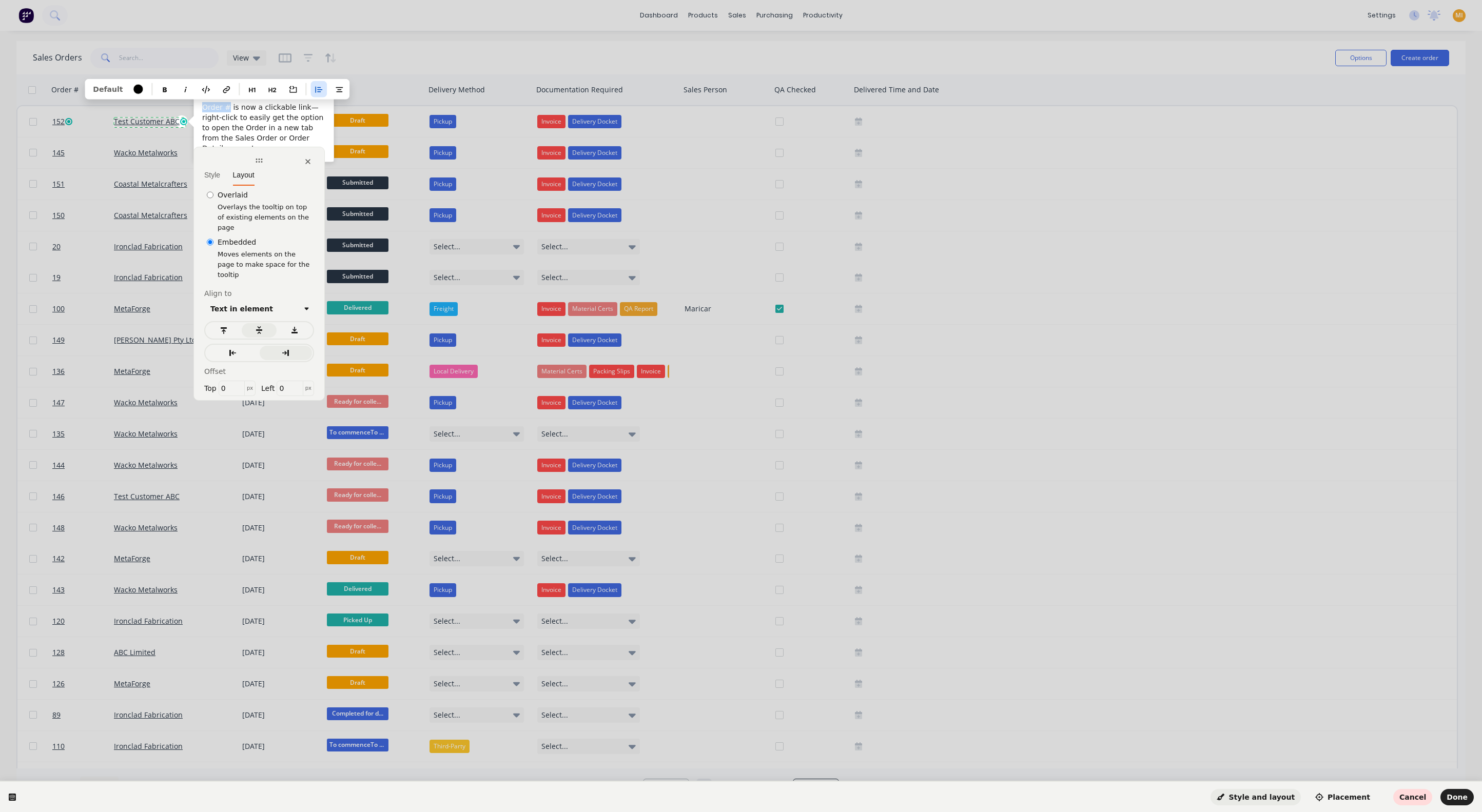
drag, startPoint x: 226, startPoint y: 106, endPoint x: 201, endPoint y: 107, distance: 25.0
click at [201, 107] on div "Order # is now a clickable link—right-click to easily get the option to open th…" at bounding box center [263, 128] width 139 height 68
drag, startPoint x: 252, startPoint y: 107, endPoint x: 198, endPoint y: 105, distance: 54.0
click at [198, 105] on div "Customer Name is now a clickable link—right-click to easily get the option to o…" at bounding box center [263, 128] width 139 height 68
click at [175, 87] on icon "button" at bounding box center [178, 90] width 8 height 8
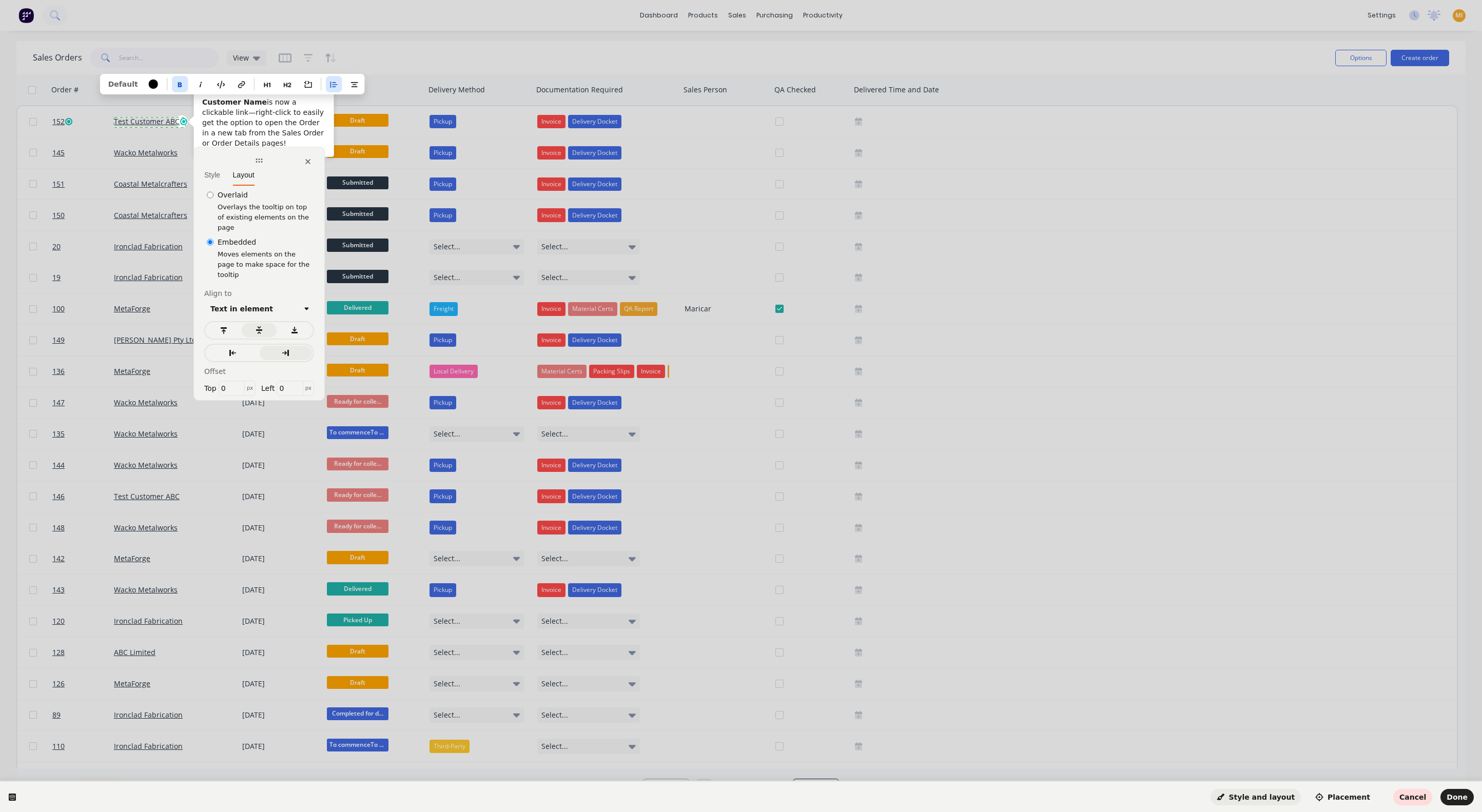
click at [270, 121] on p "Customer Name is now a clickable link—right-click to easily get the option to o…" at bounding box center [263, 122] width 123 height 51
click at [300, 129] on p "Customer Name is now a clickable link—right-click to easily get the option to o…" at bounding box center [263, 128] width 123 height 62
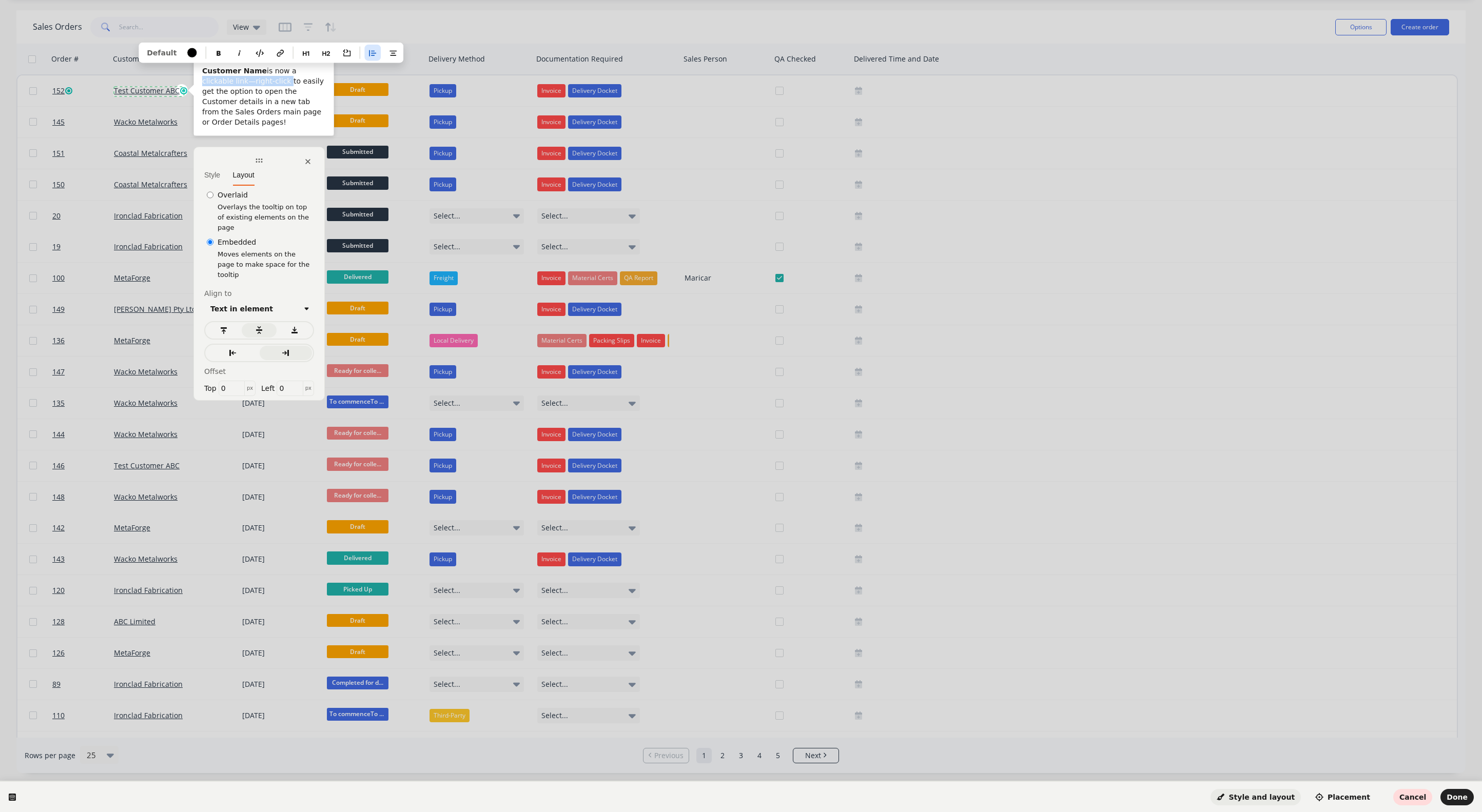
drag, startPoint x: 284, startPoint y: 71, endPoint x: 252, endPoint y: 80, distance: 33.2
click at [252, 80] on p "Customer Name is now a clickable link—right-click to easily get the option to o…" at bounding box center [263, 96] width 123 height 62
click at [256, 89] on p "Customer Name is now a clickable link—right-click to easily get the option to o…" at bounding box center [263, 96] width 123 height 62
drag, startPoint x: 221, startPoint y: 80, endPoint x: 252, endPoint y: 83, distance: 31.1
click at [252, 83] on p "Customer Name is now a clickable link—right-click to easily get the option to o…" at bounding box center [263, 96] width 123 height 62
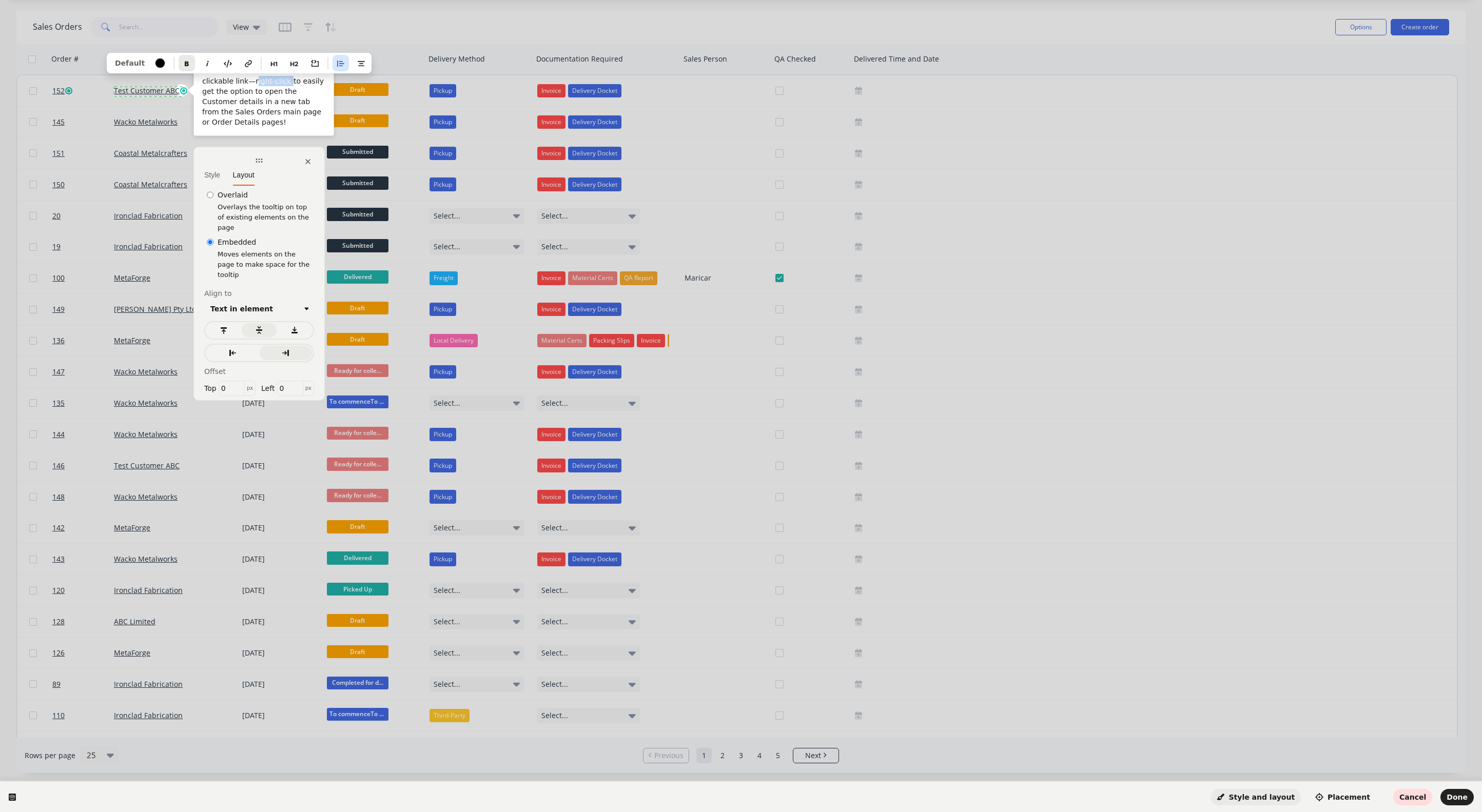
click at [186, 64] on button "button" at bounding box center [187, 63] width 16 height 16
click at [260, 97] on p "Customer Name is now a clickable link— right-click to easily get the option to …" at bounding box center [263, 96] width 123 height 62
click at [1451, 802] on button "Done" at bounding box center [1457, 797] width 33 height 16
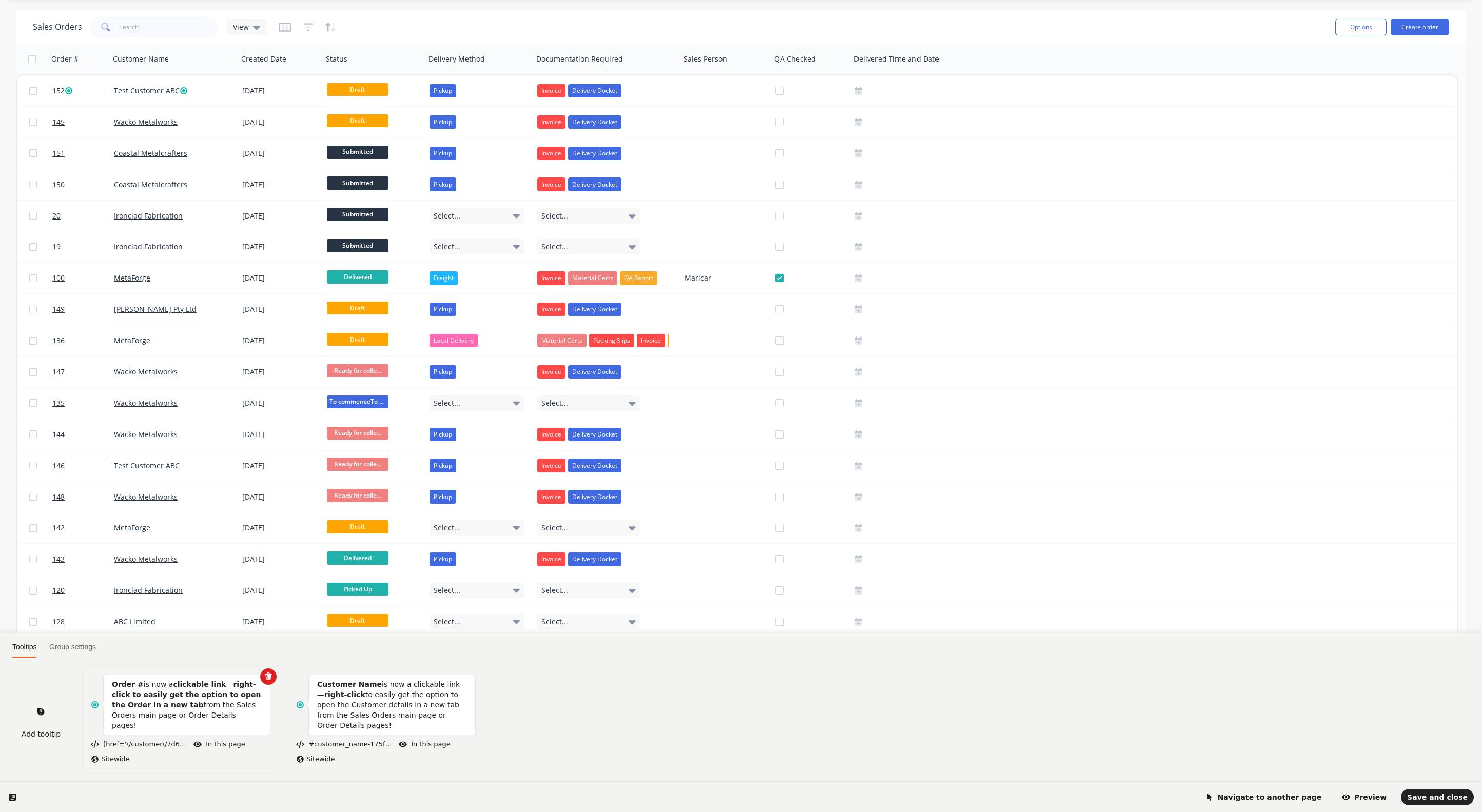
click at [165, 708] on b "right-click to easily get the option to open the Order in a new tab" at bounding box center [186, 694] width 149 height 29
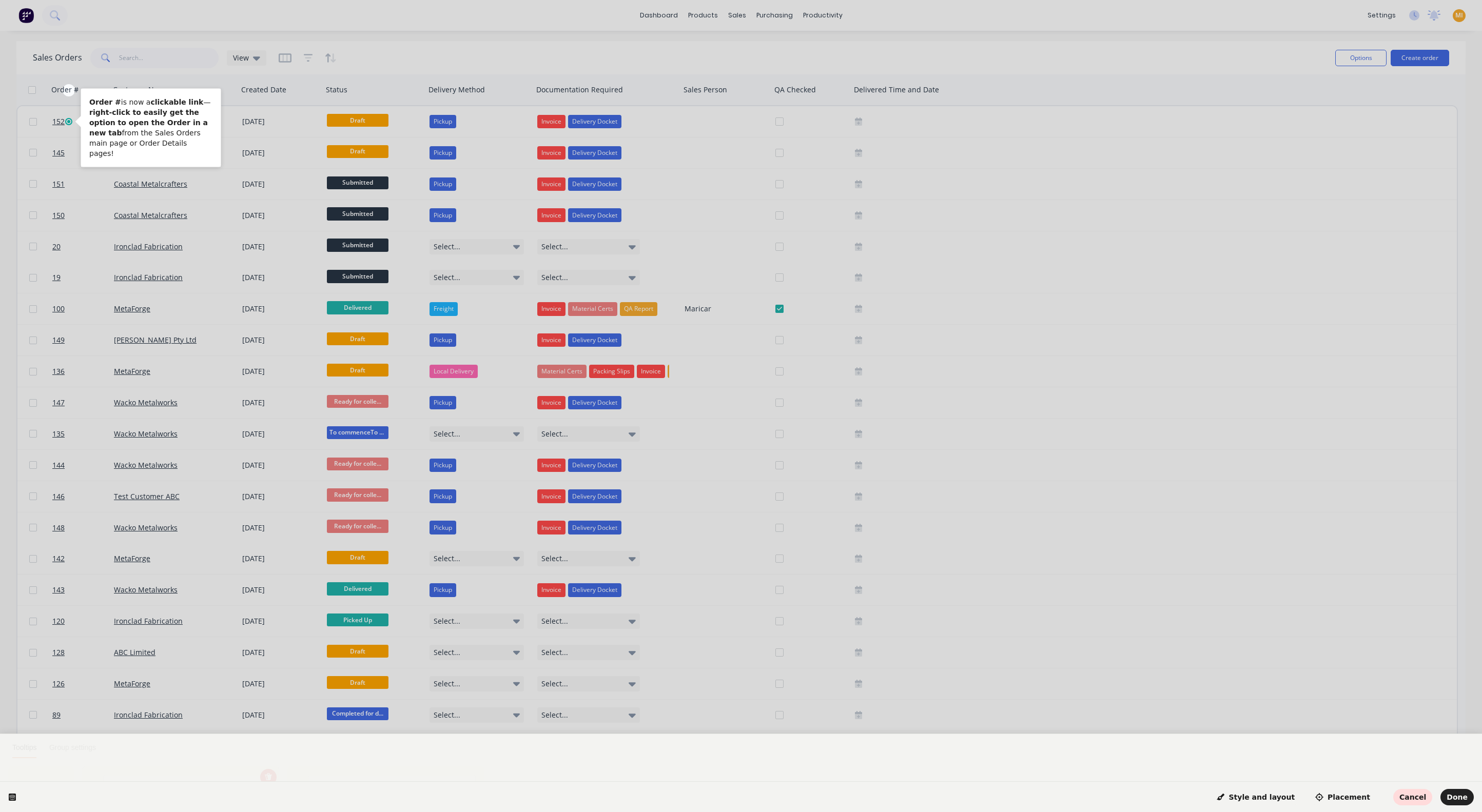
scroll to position [0, 0]
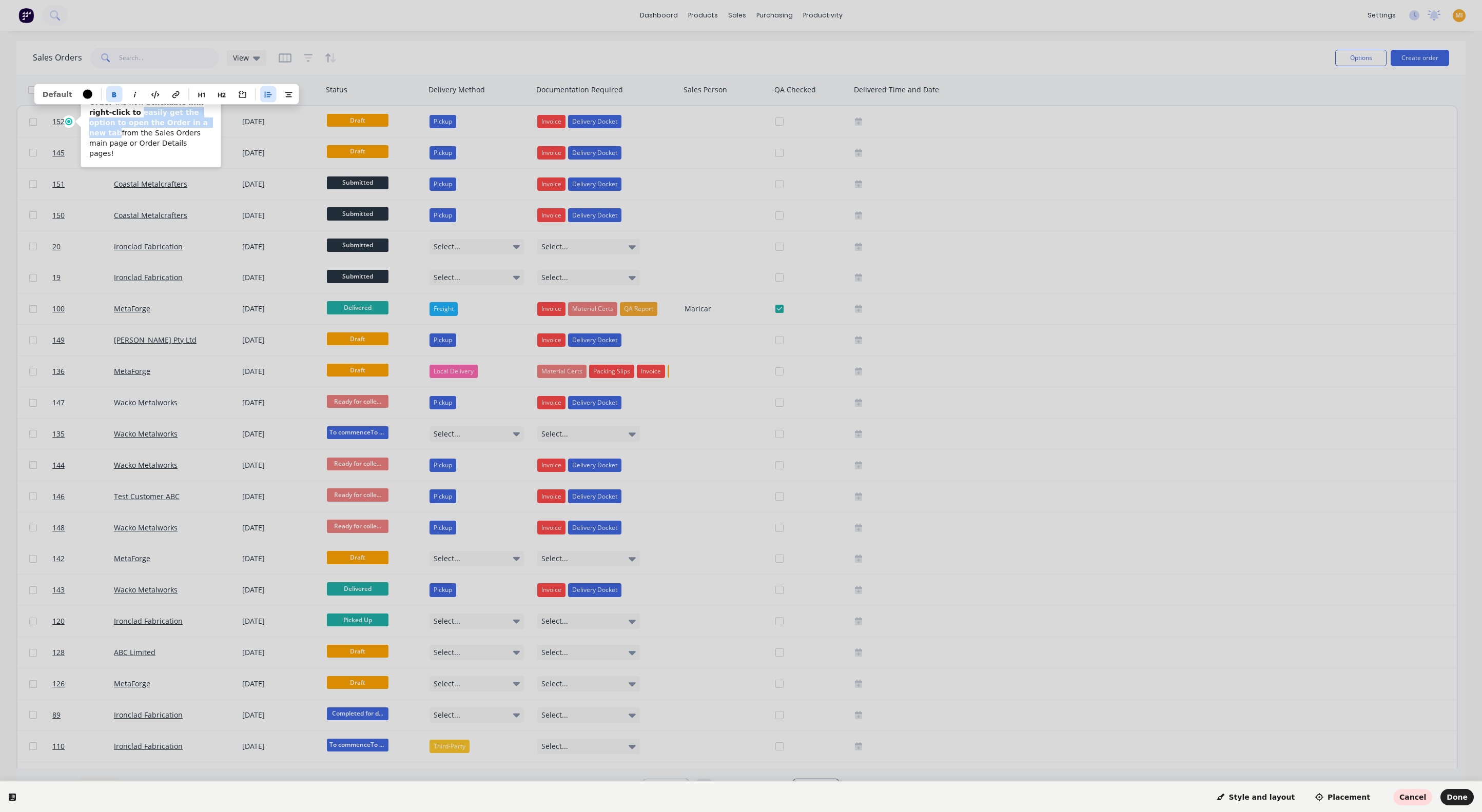
drag, startPoint x: 192, startPoint y: 122, endPoint x: 134, endPoint y: 113, distance: 58.7
click at [134, 113] on b "right-click to easily get the option to open the Order in a new tab" at bounding box center [150, 122] width 121 height 29
click at [110, 94] on icon "button" at bounding box center [114, 95] width 8 height 8
click at [81, 0] on html "Order # is now a clickable link — right-click to easily get the option to open …" at bounding box center [741, 0] width 1482 height 0
drag, startPoint x: 124, startPoint y: 109, endPoint x: 134, endPoint y: 110, distance: 10.0
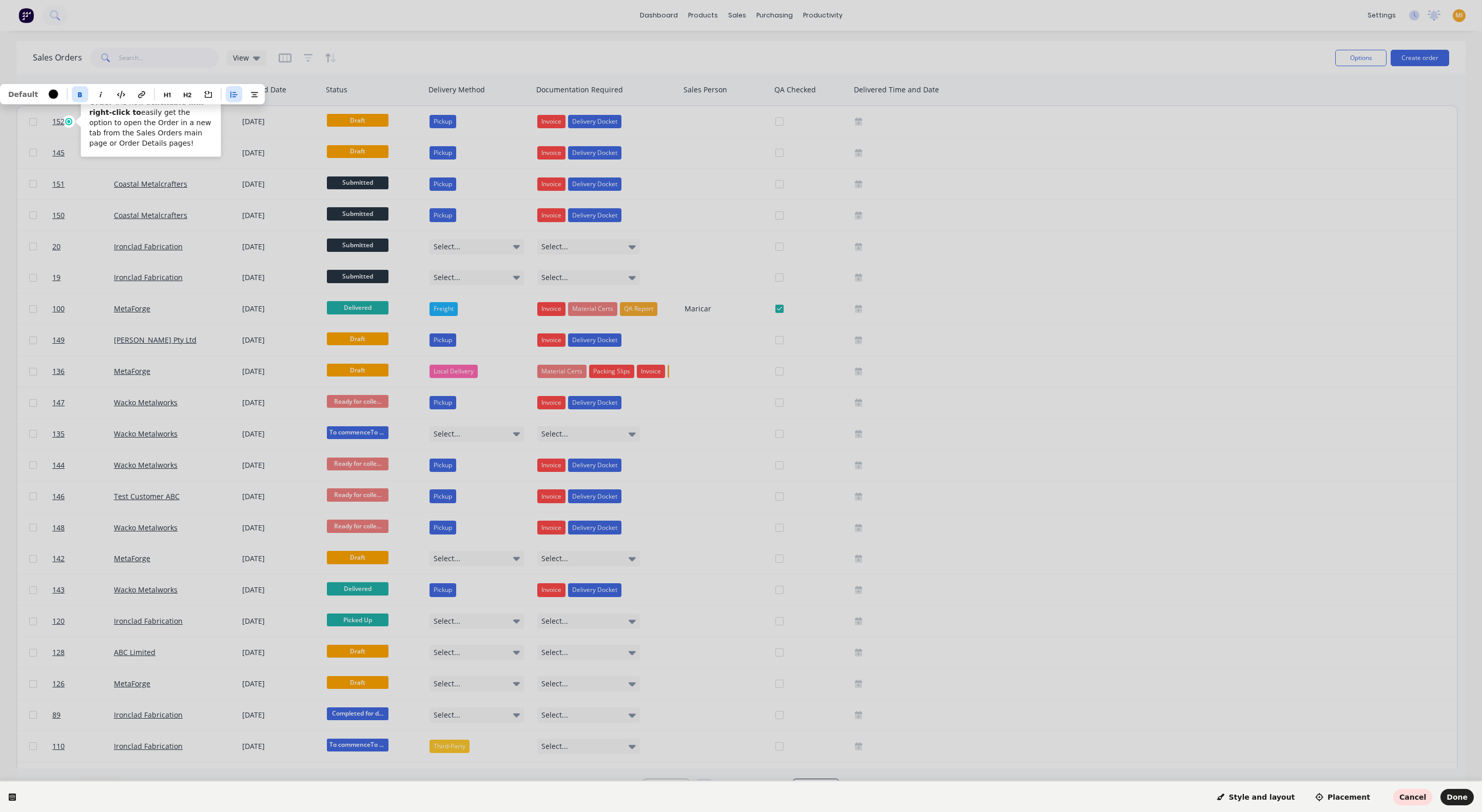
click at [134, 110] on p "Order # is now a clickable link — right-click to easily get the option to open …" at bounding box center [150, 122] width 123 height 51
click at [76, 92] on icon "button" at bounding box center [80, 95] width 8 height 8
click at [1453, 790] on button "Done" at bounding box center [1457, 797] width 33 height 16
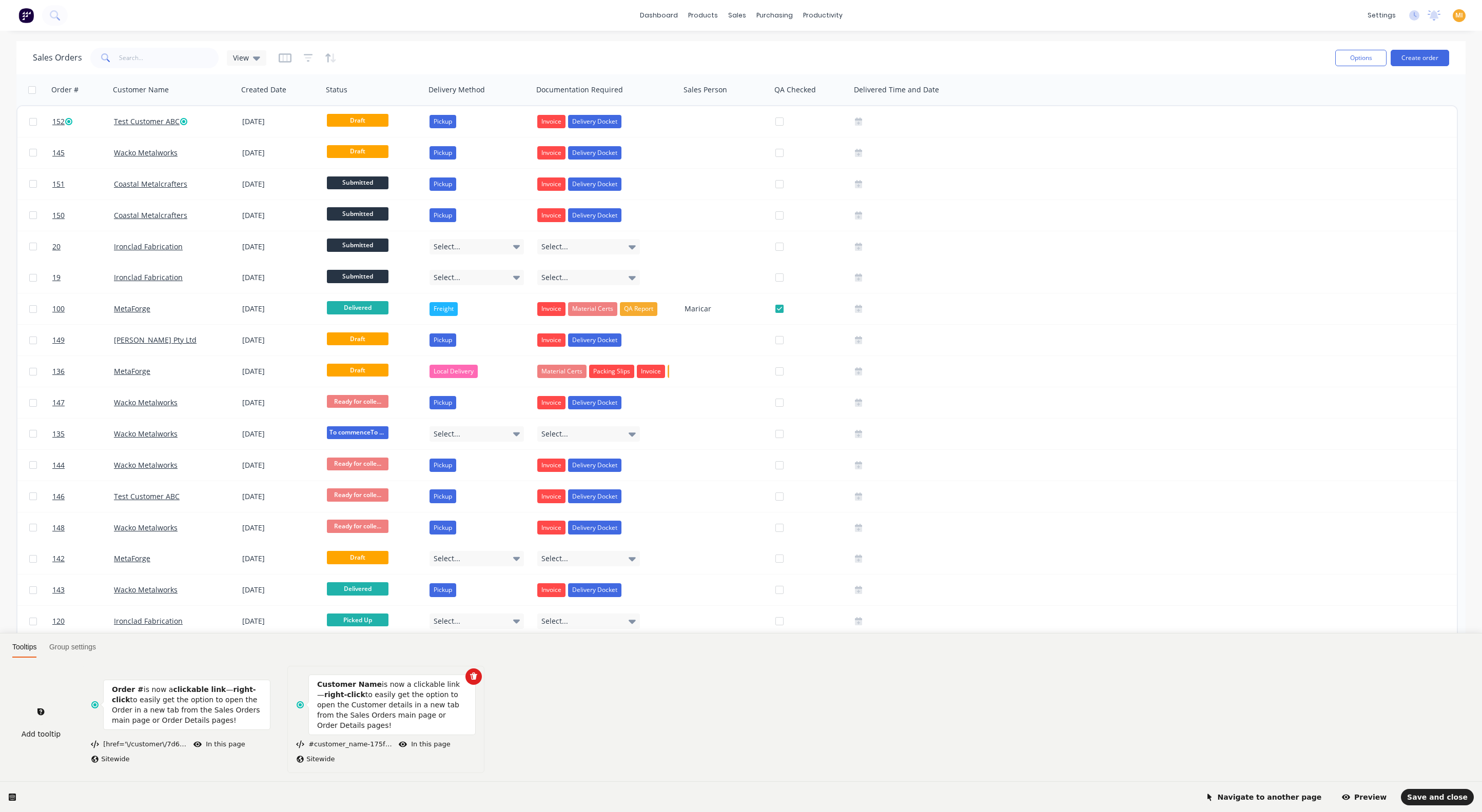
click at [367, 719] on p "Customer Name is now a clickable link— right-click to easily get the option to …" at bounding box center [392, 704] width 150 height 51
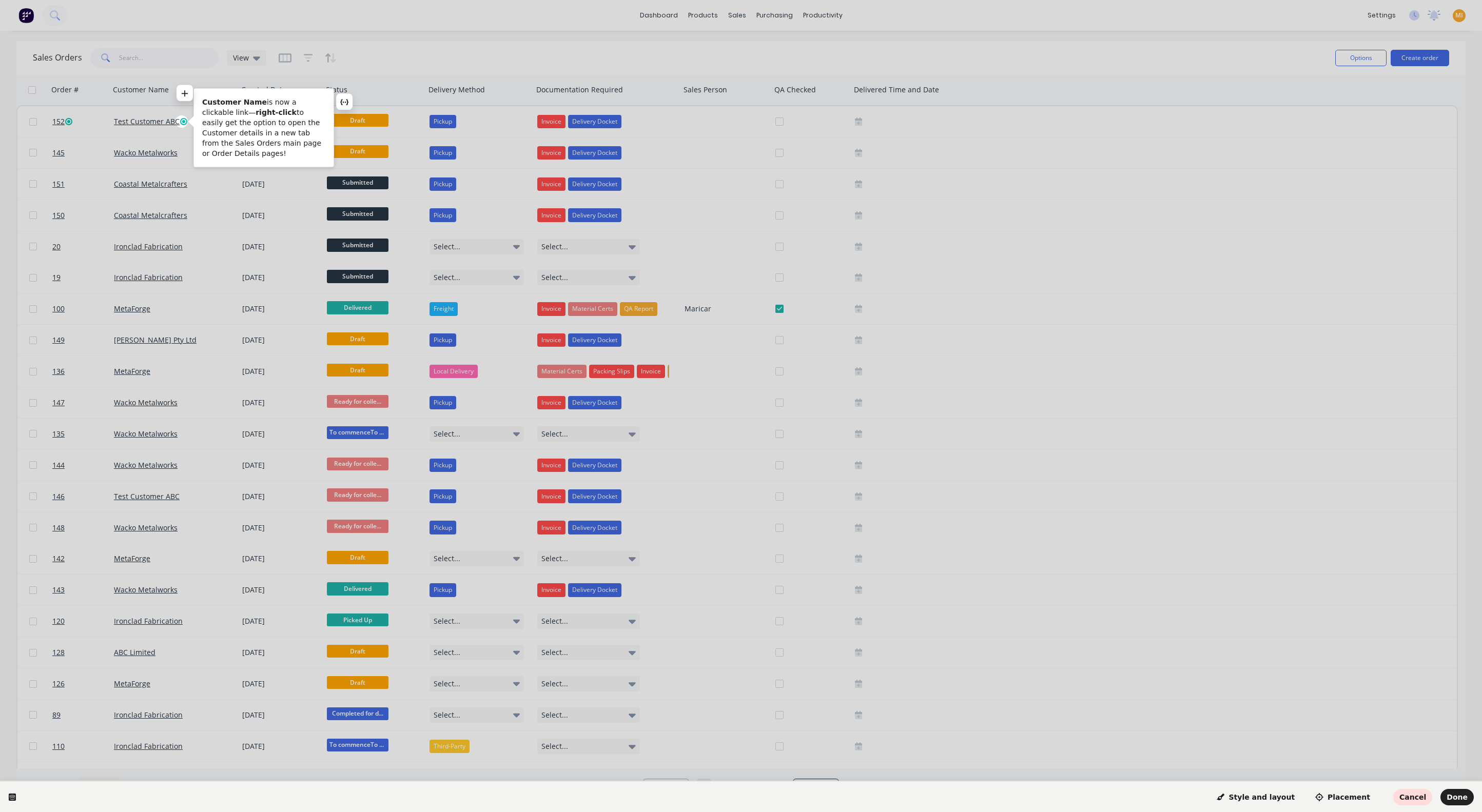
click at [284, 103] on p "Customer Name is now a clickable link— right-click to easily get the option to …" at bounding box center [263, 128] width 123 height 62
drag, startPoint x: 286, startPoint y: 103, endPoint x: 214, endPoint y: 113, distance: 72.7
click at [214, 113] on p "Customer Name is now a clickable link— right-click to easily get the option to …" at bounding box center [263, 128] width 123 height 62
click at [196, 82] on icon "button" at bounding box center [200, 84] width 8 height 8
click at [216, 0] on html "Customer Name is now a clickable link — right-click to easily get the option to…" at bounding box center [741, 0] width 1482 height 0
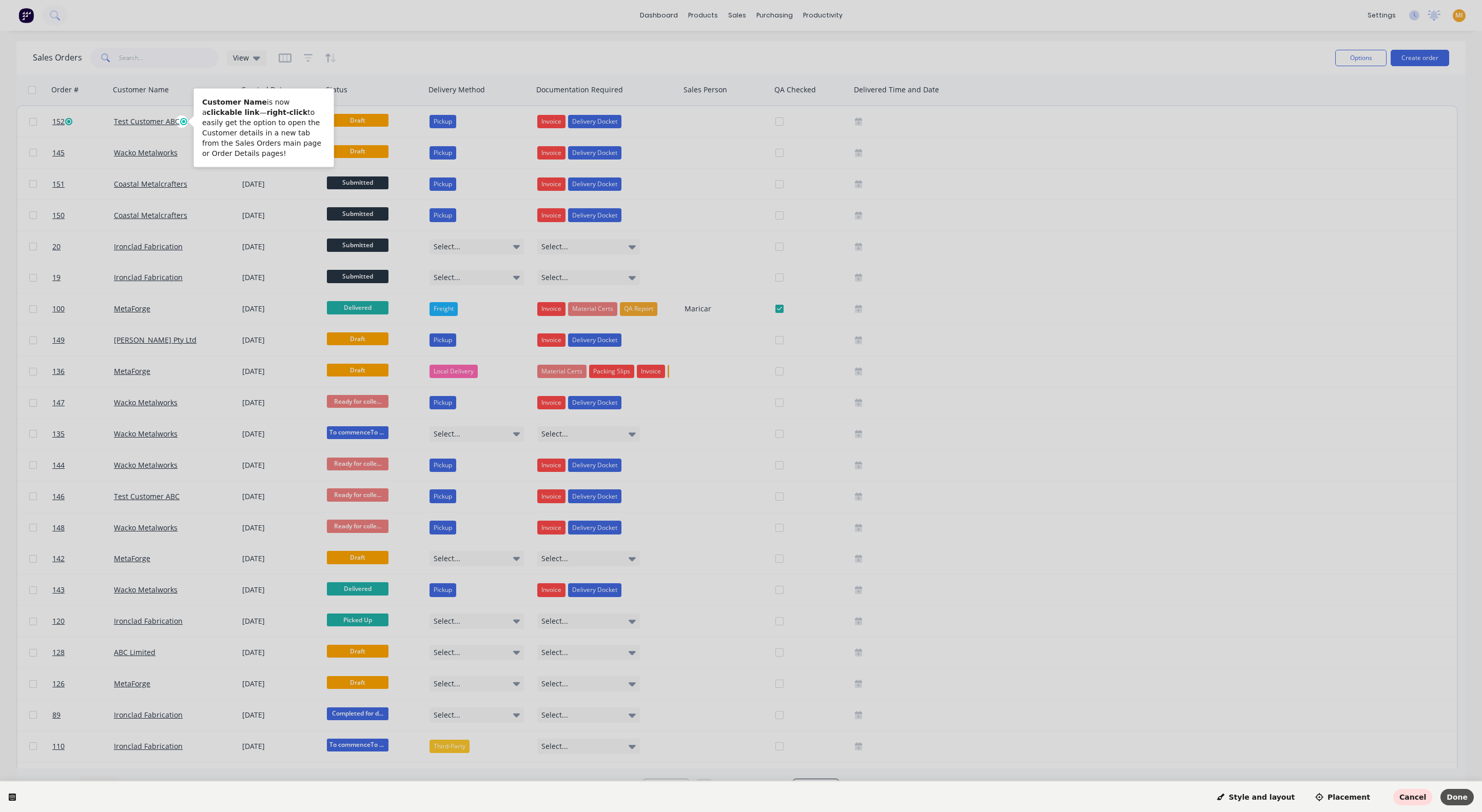
click at [1454, 793] on span "Done" at bounding box center [1457, 797] width 21 height 8
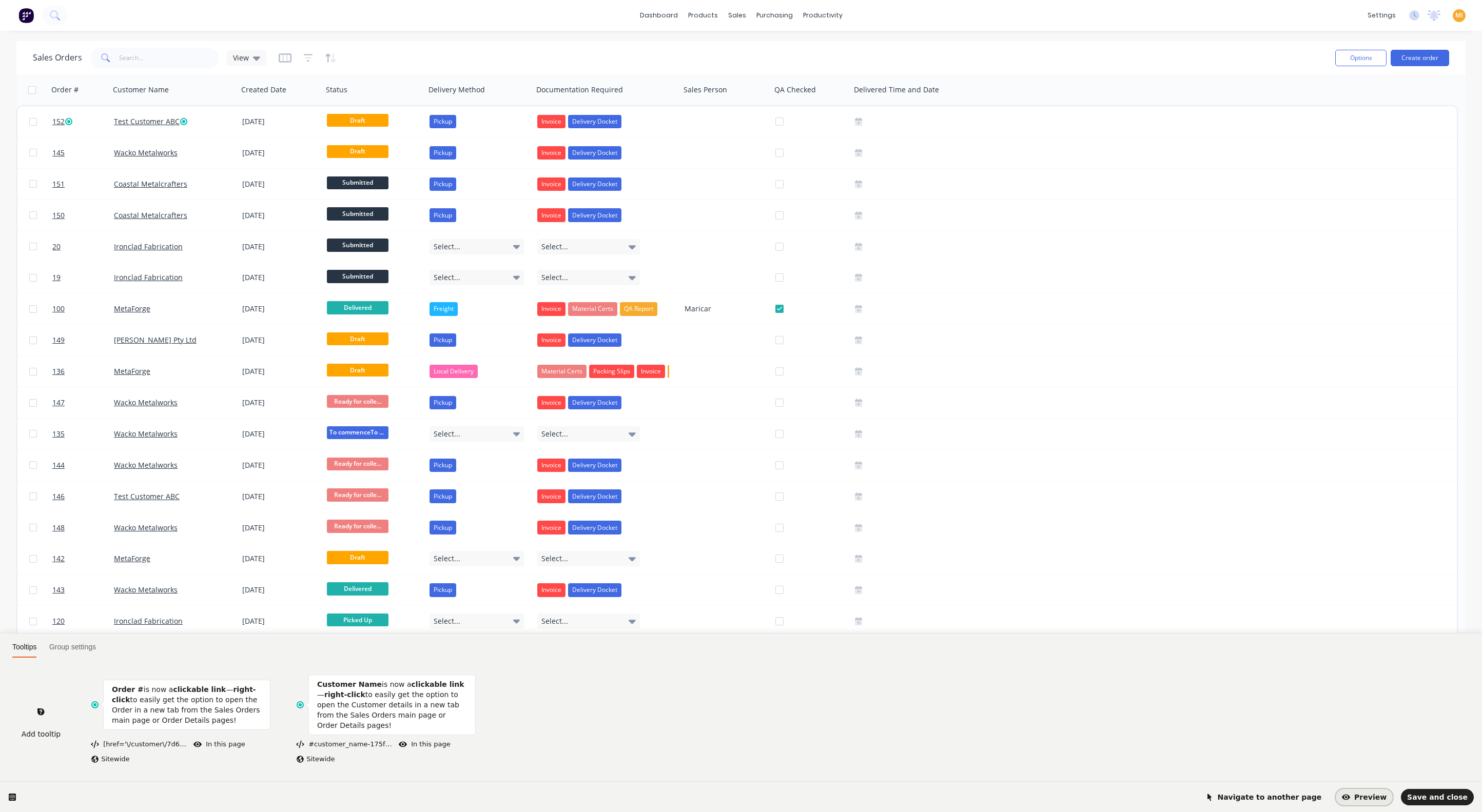
click at [1377, 799] on span "Preview" at bounding box center [1364, 797] width 45 height 8
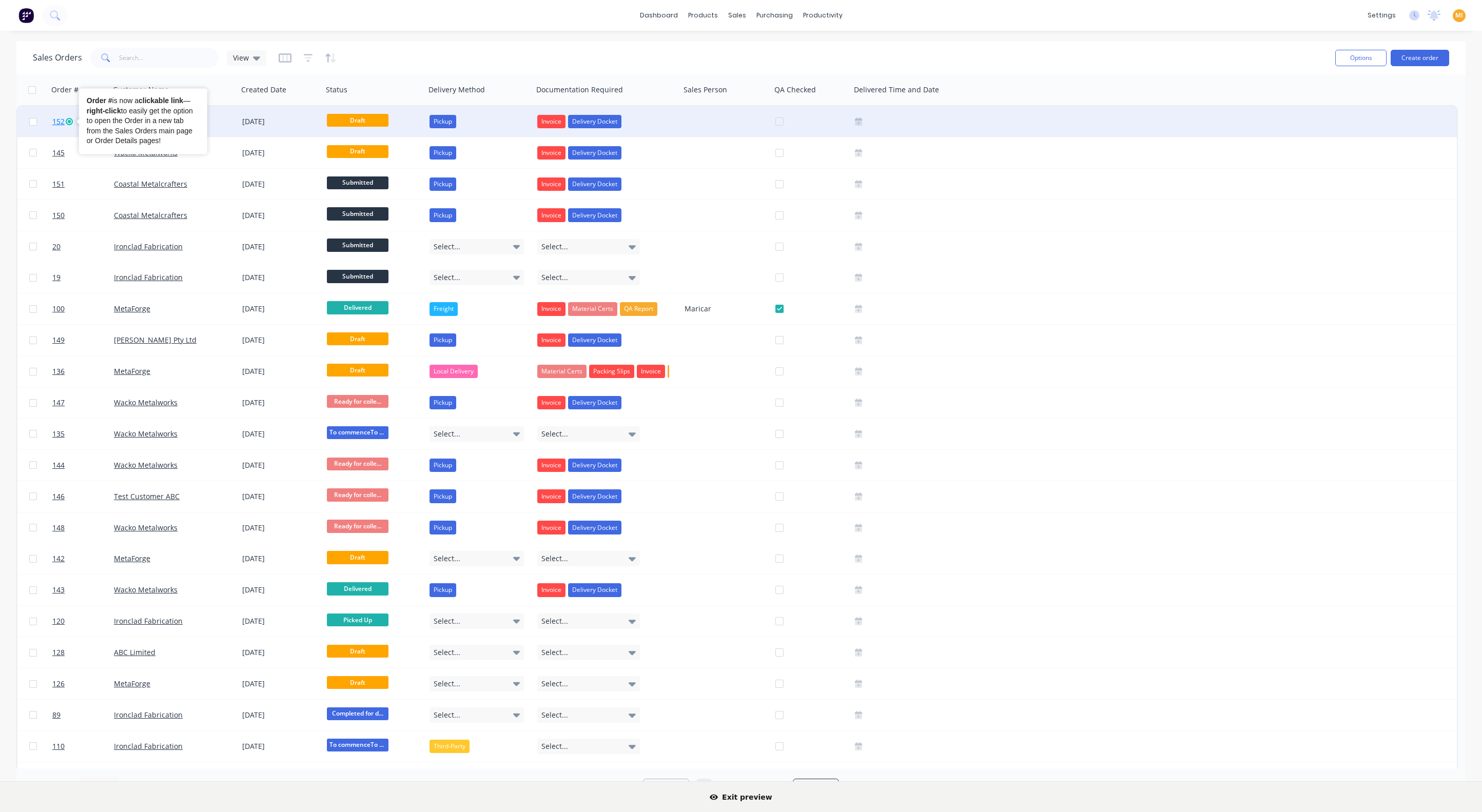
click at [71, 118] on icon "Tooltip anchor" at bounding box center [69, 122] width 8 height 8
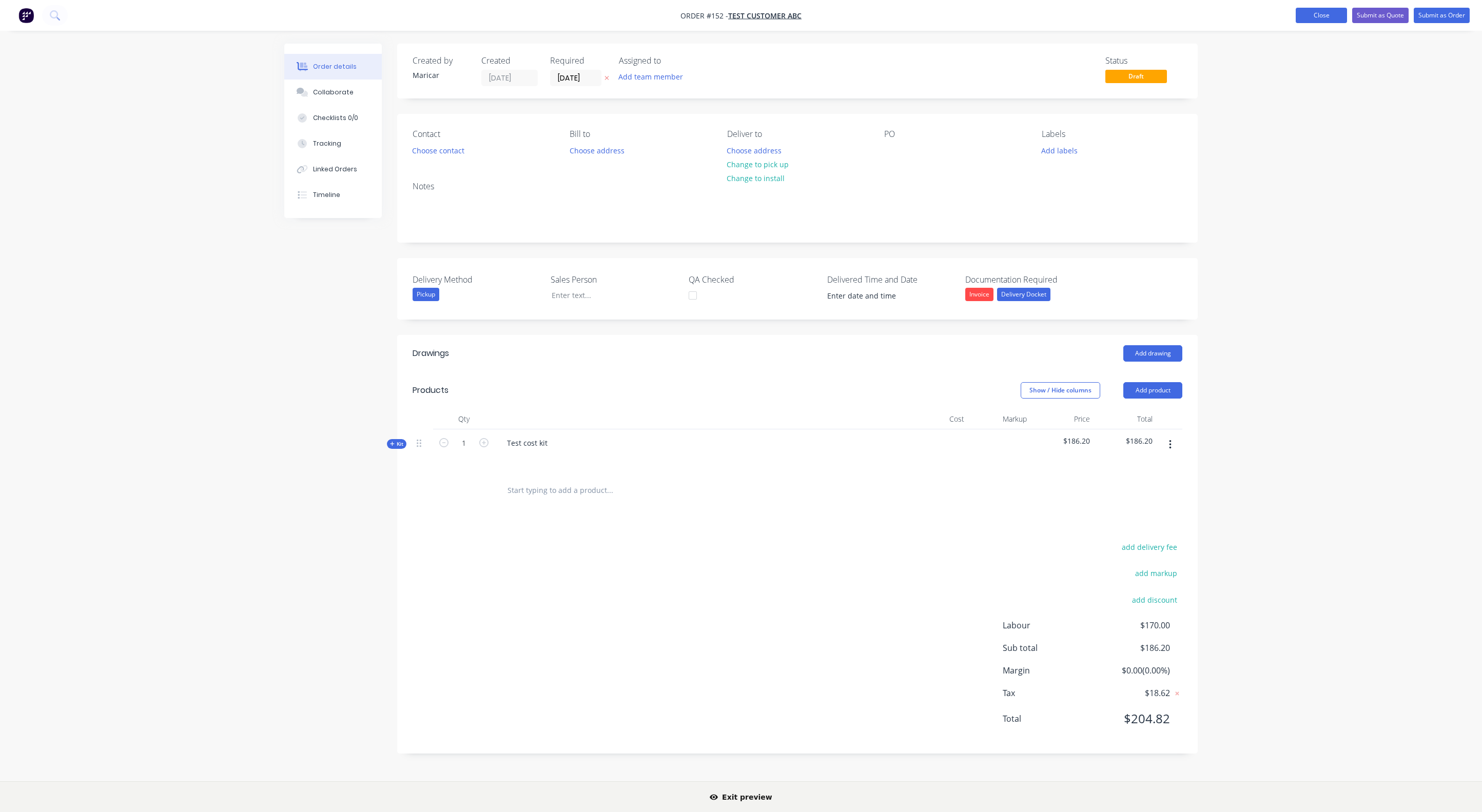
click at [1338, 18] on button "Close" at bounding box center [1321, 15] width 51 height 16
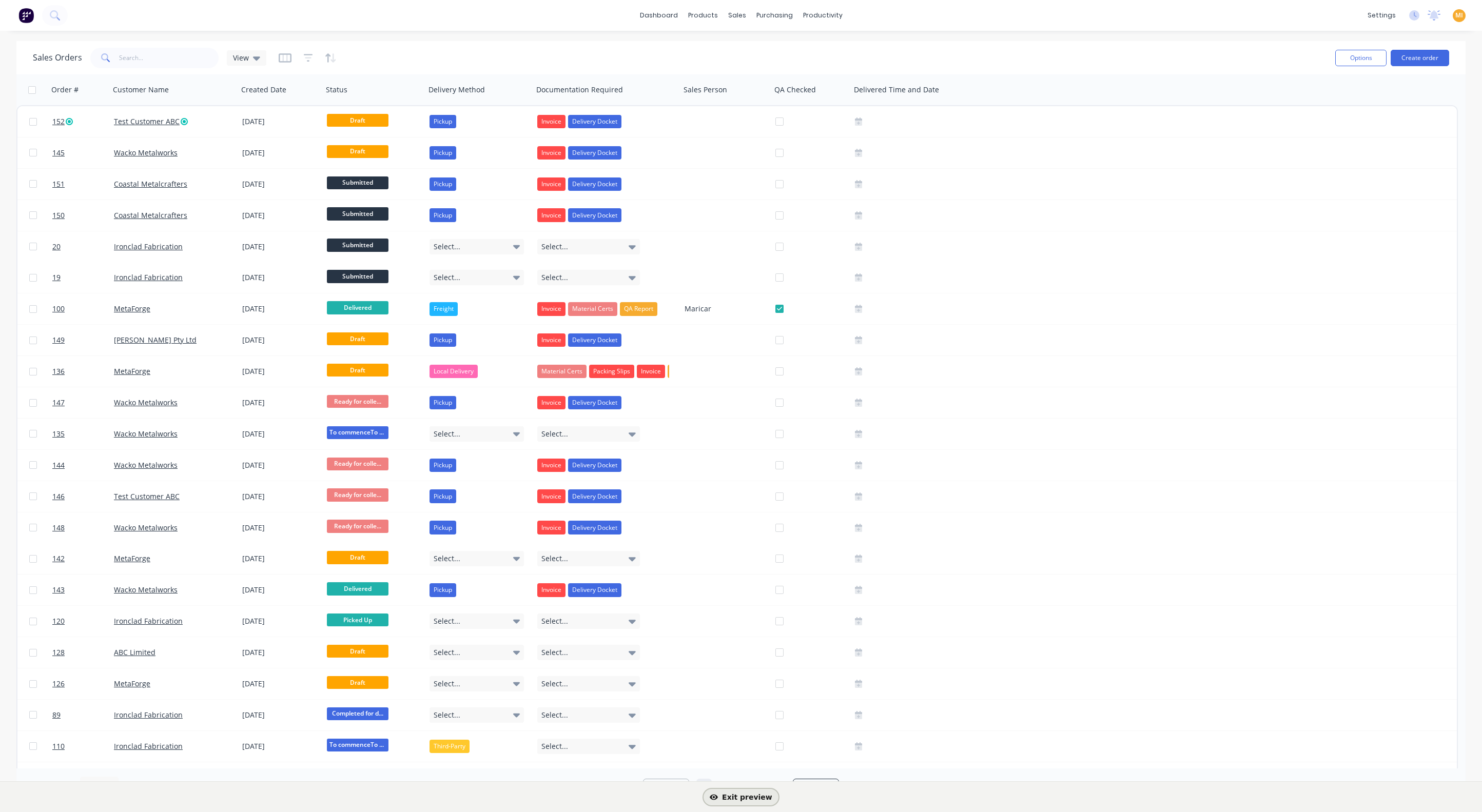
click at [753, 798] on span "Exit preview" at bounding box center [741, 797] width 63 height 8
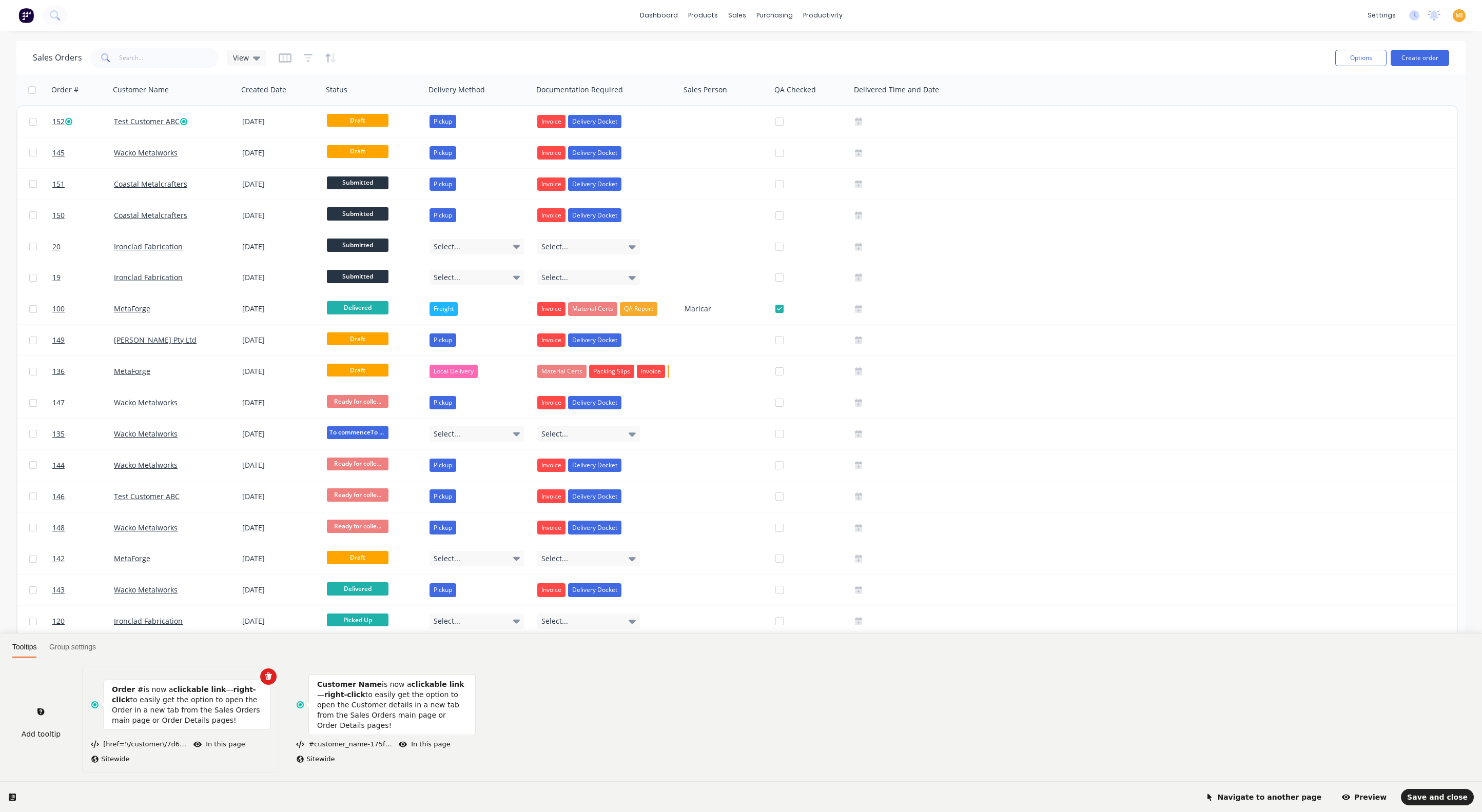
click at [181, 714] on p "Order # is now a clickable link — right-click to easily get the option to open …" at bounding box center [187, 705] width 150 height 41
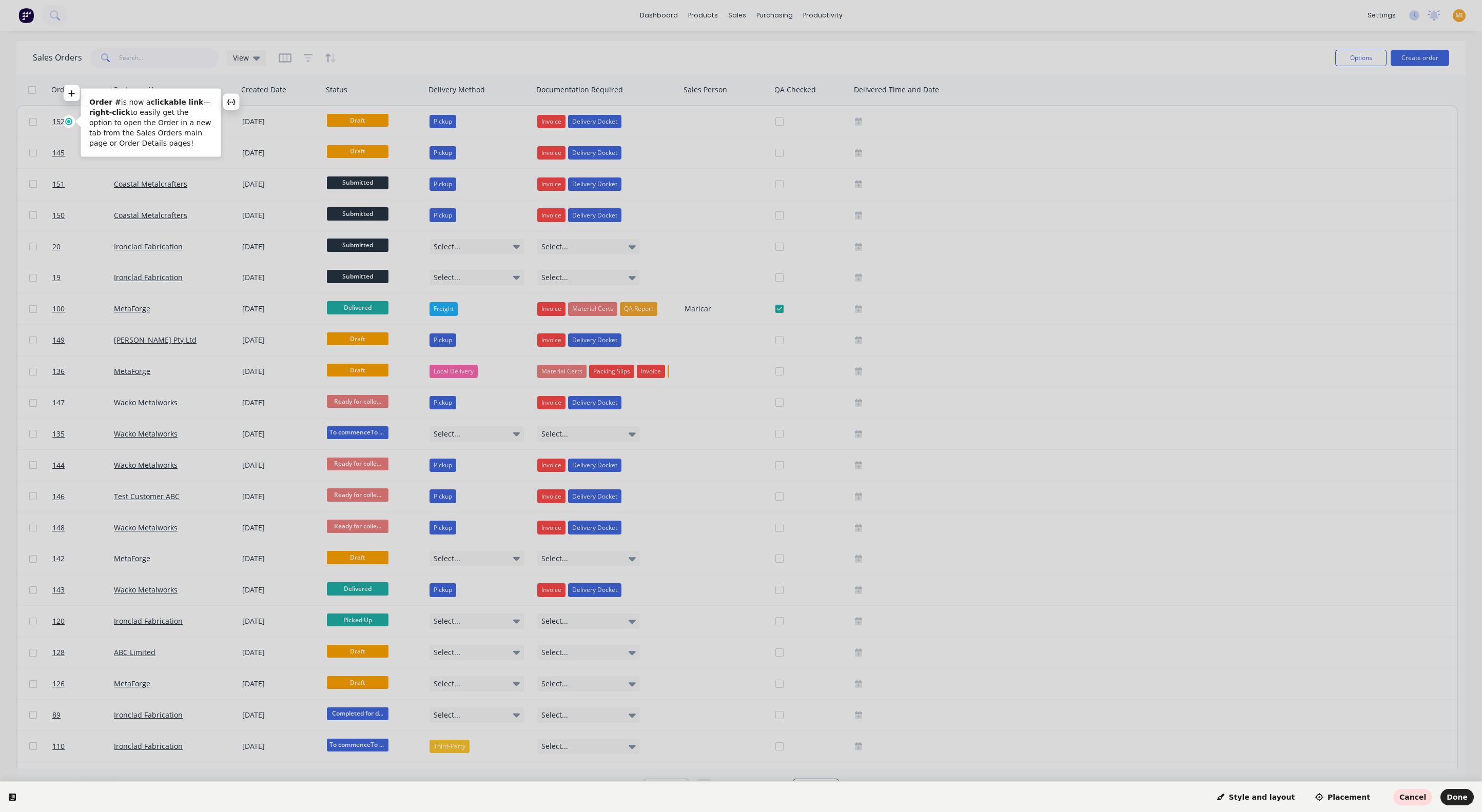
click at [154, 121] on p "Order # is now a clickable link — right-click to easily get the option to open …" at bounding box center [150, 122] width 123 height 51
click at [69, 0] on html "Order # is now a clickable link — right-click to easily get the option to open …" at bounding box center [741, 0] width 1482 height 0
click at [114, 118] on p "Order # is now a clickable link — right-click to easily get the option to open …" at bounding box center [150, 122] width 123 height 51
click at [1281, 796] on span "Style and layout" at bounding box center [1256, 797] width 78 height 8
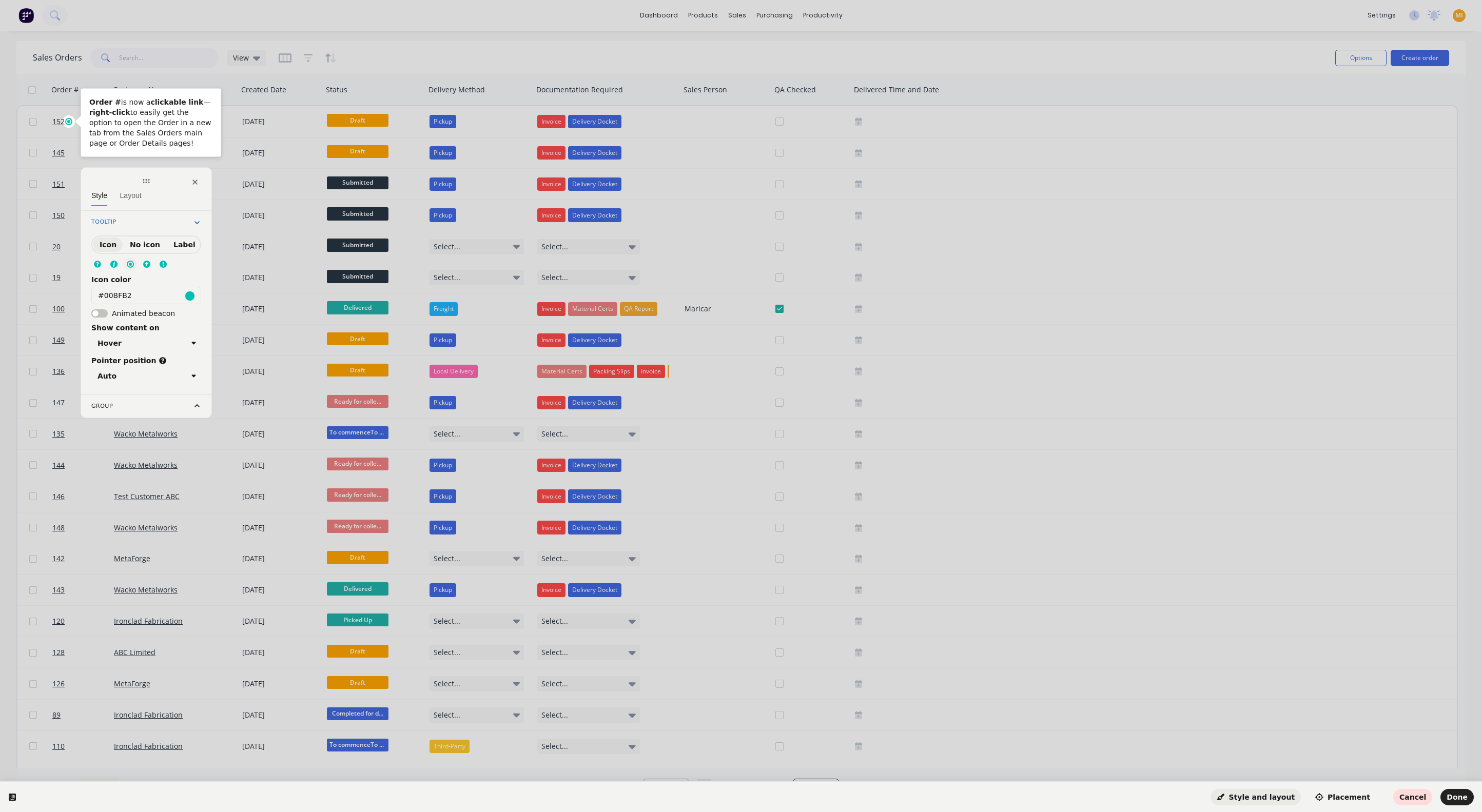
click at [110, 263] on icon at bounding box center [114, 264] width 7 height 7
click at [150, 181] on icon at bounding box center [150, 181] width 7 height 4
click at [162, 362] on icon at bounding box center [167, 360] width 8 height 8
click at [158, 381] on button "Auto" at bounding box center [150, 375] width 110 height 16
click at [190, 325] on div "Show content on Hover" at bounding box center [150, 336] width 110 height 29
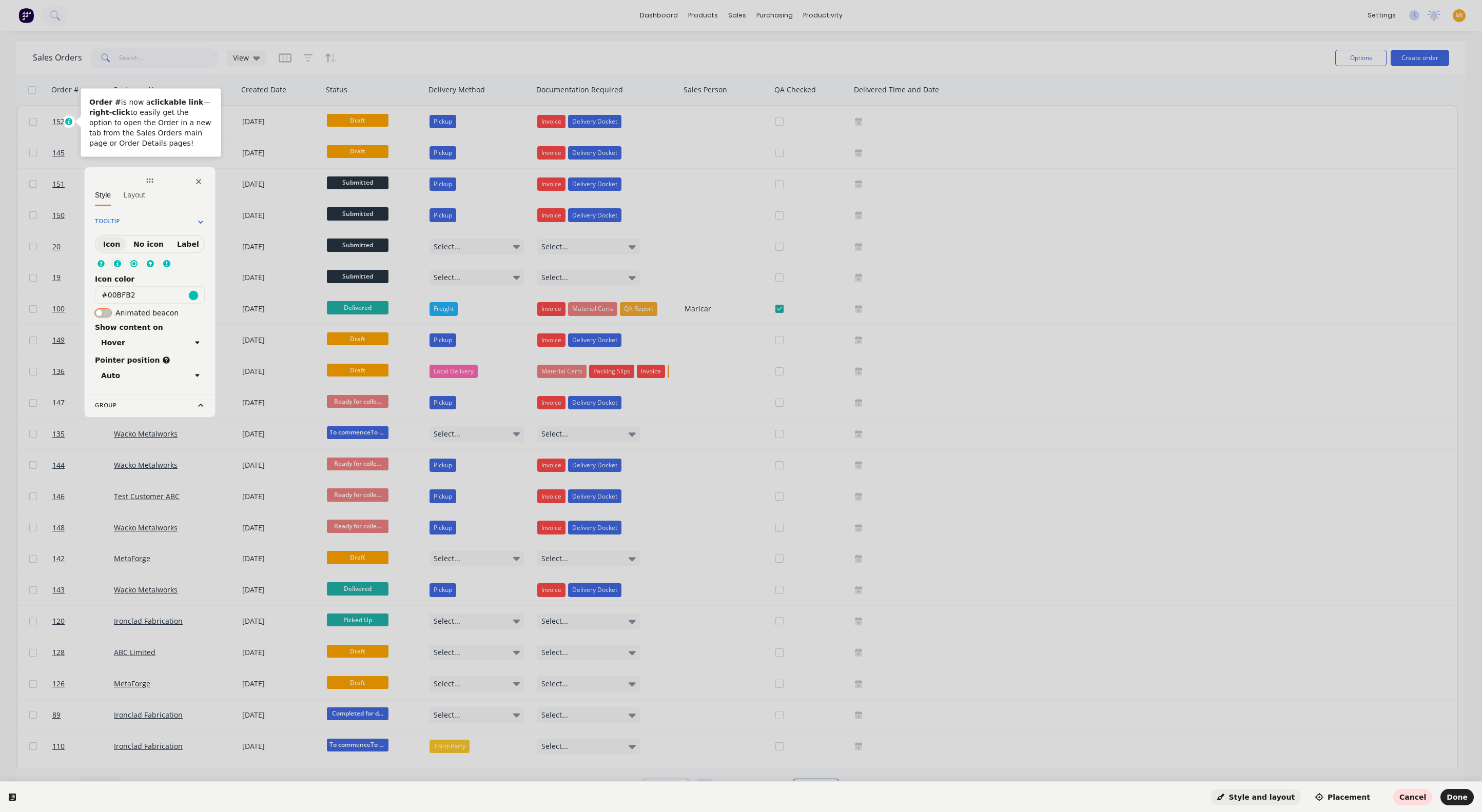
click button "button"
click at [133, 262] on circle at bounding box center [133, 263] width 6 height 6
click at [133, 428] on div "Group" at bounding box center [150, 433] width 110 height 10
click at [93, 0] on html "Order # is now a clickable link — right-click to easily get the option to open …" at bounding box center [741, 0] width 1482 height 0
click at [177, 124] on p "Order # is now a clickable link — right-click to easily get the option to open …" at bounding box center [150, 122] width 123 height 51
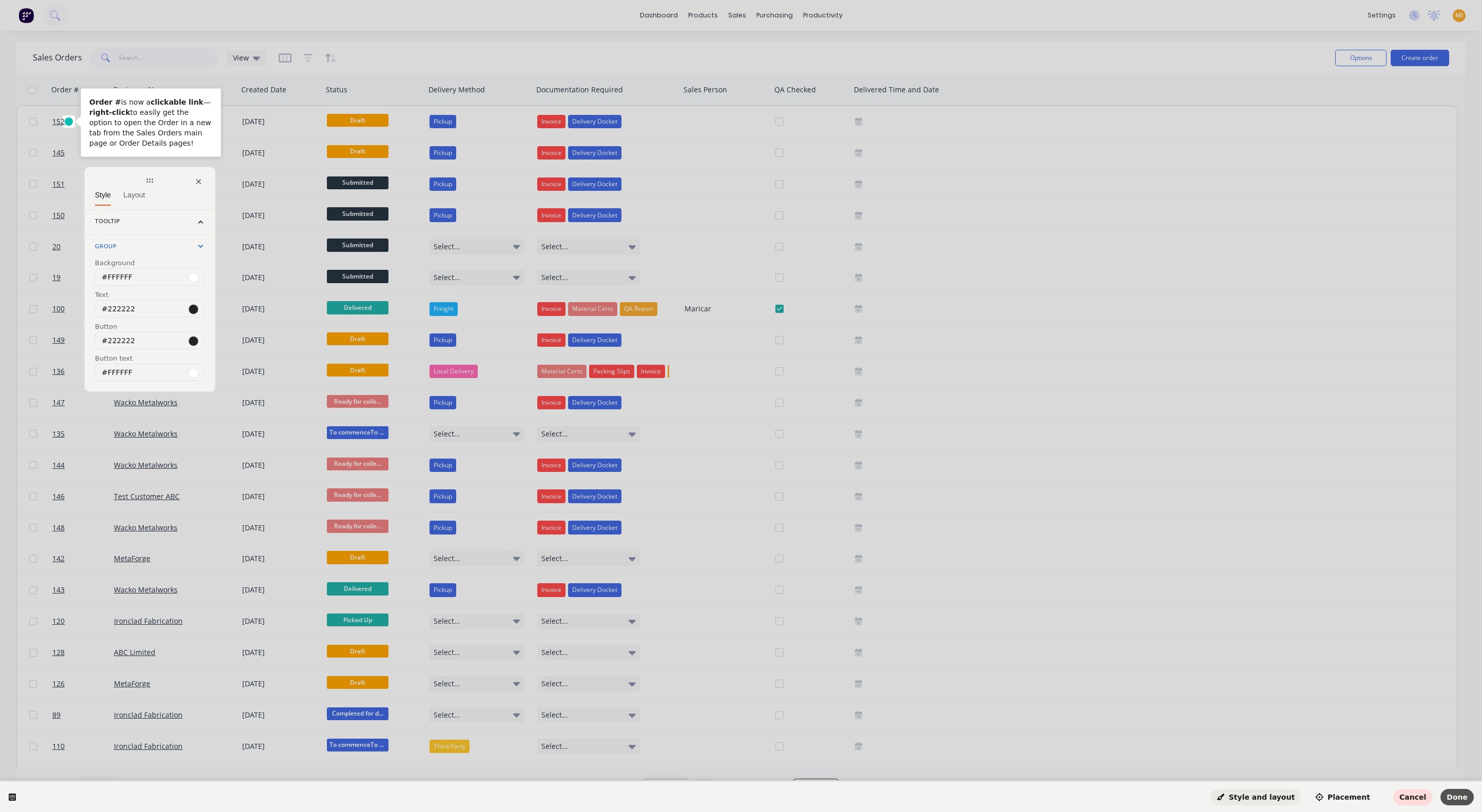
click at [1462, 793] on span "Done" at bounding box center [1457, 797] width 21 height 8
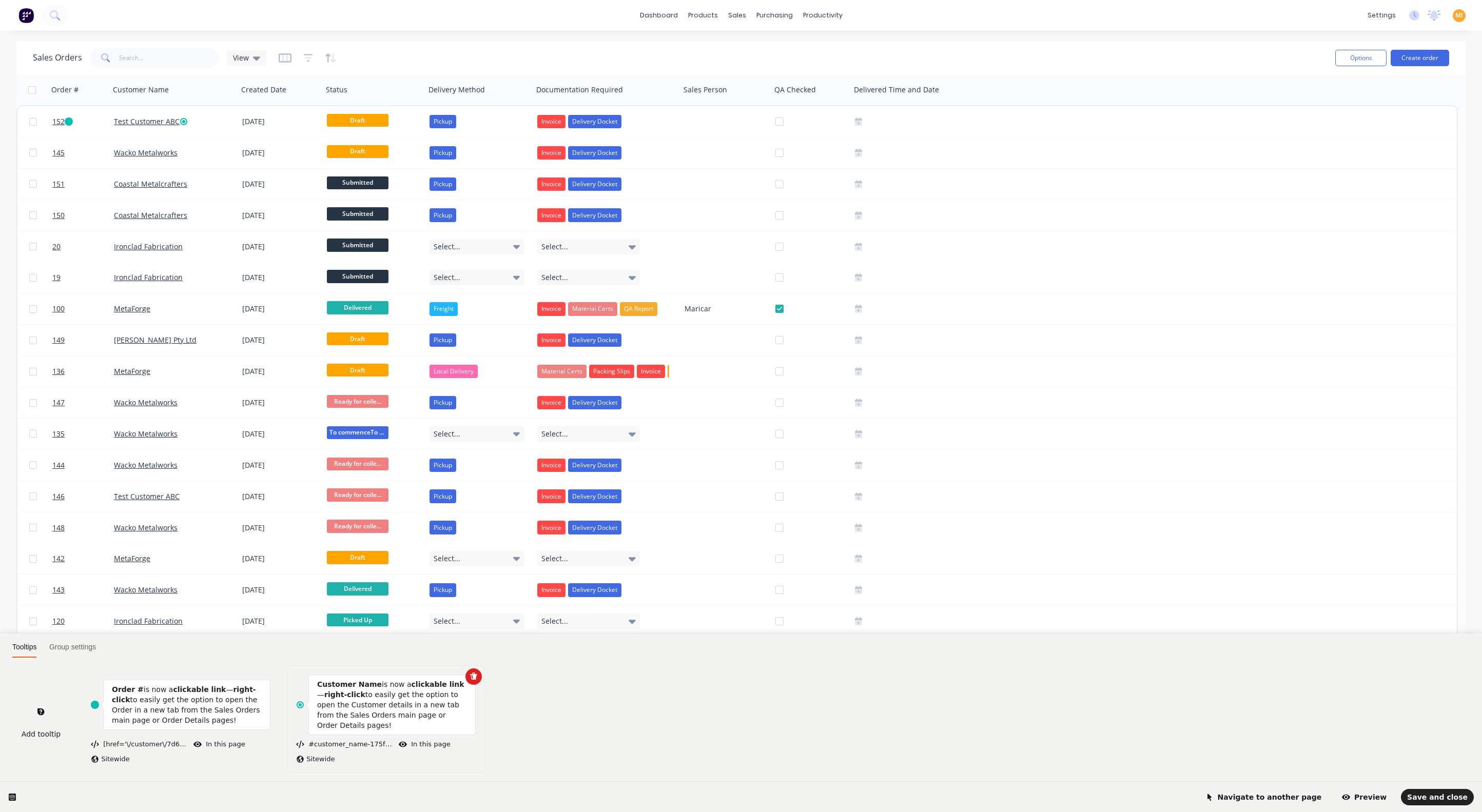
click at [380, 720] on p "Customer Name is now a clickable link — right-click to easily get the option to…" at bounding box center [392, 704] width 150 height 51
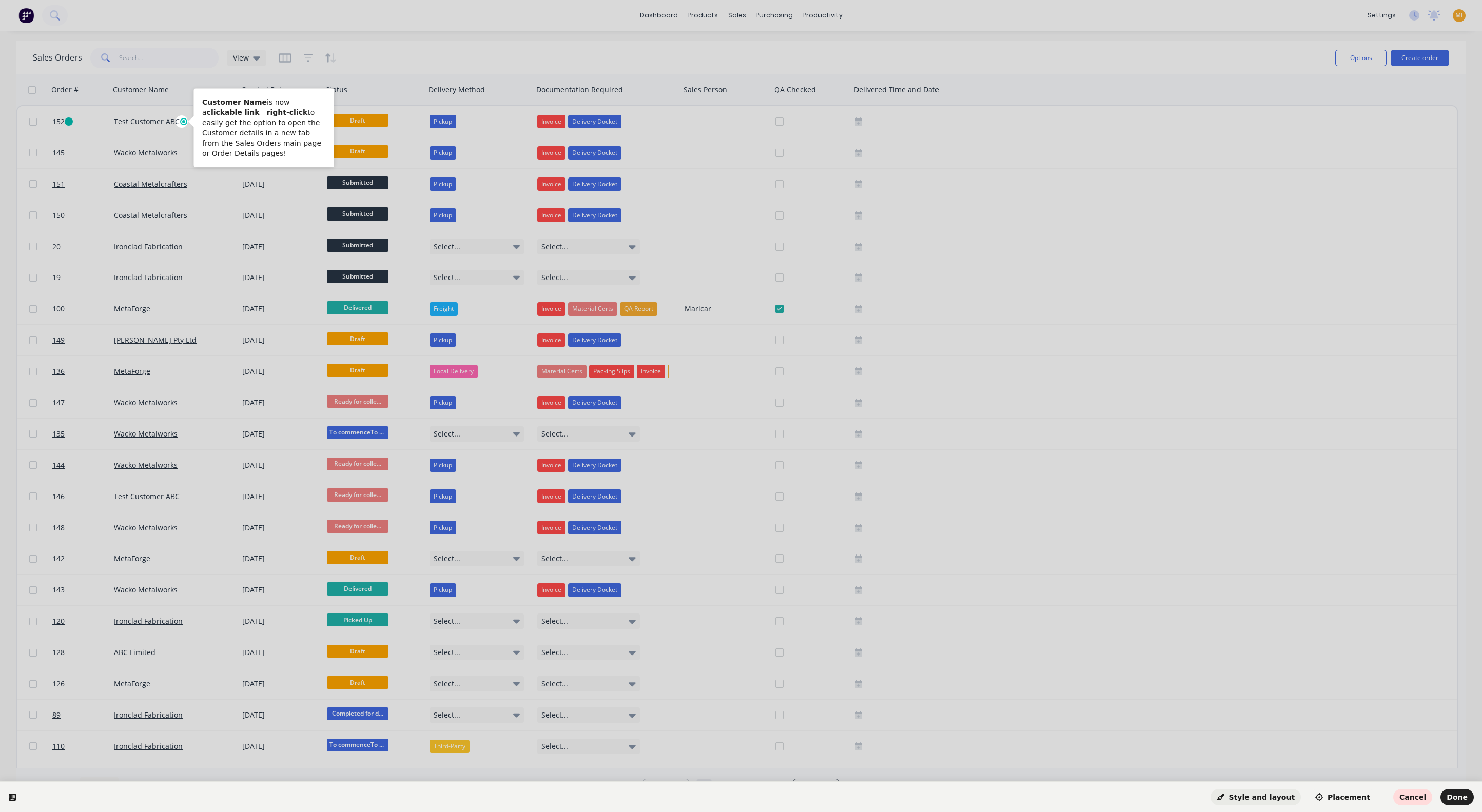
click at [1284, 800] on span "Style and layout" at bounding box center [1256, 797] width 78 height 8
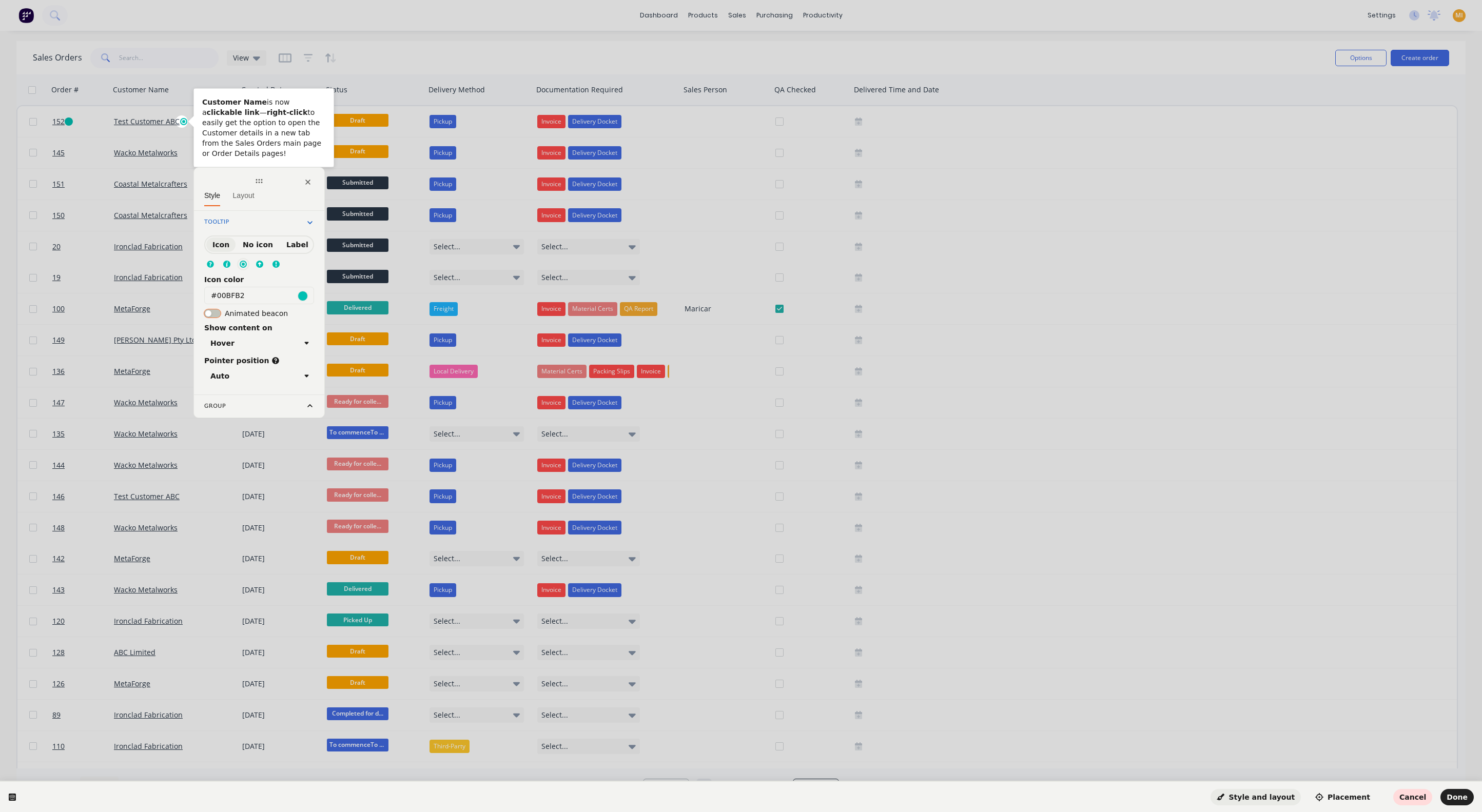
click button "button"
click at [242, 367] on div "Hover" at bounding box center [255, 371] width 90 height 8
click at [304, 347] on div "Icon No icon Label Icon color #00BFB2 Animated beacon The tooltip will animate …" at bounding box center [259, 323] width 110 height 177
click at [255, 402] on div "Auto" at bounding box center [255, 404] width 90 height 8
click at [284, 345] on div "Icon No icon Label Icon color #00BFB2 Animated beacon The tooltip will animate …" at bounding box center [259, 323] width 110 height 177
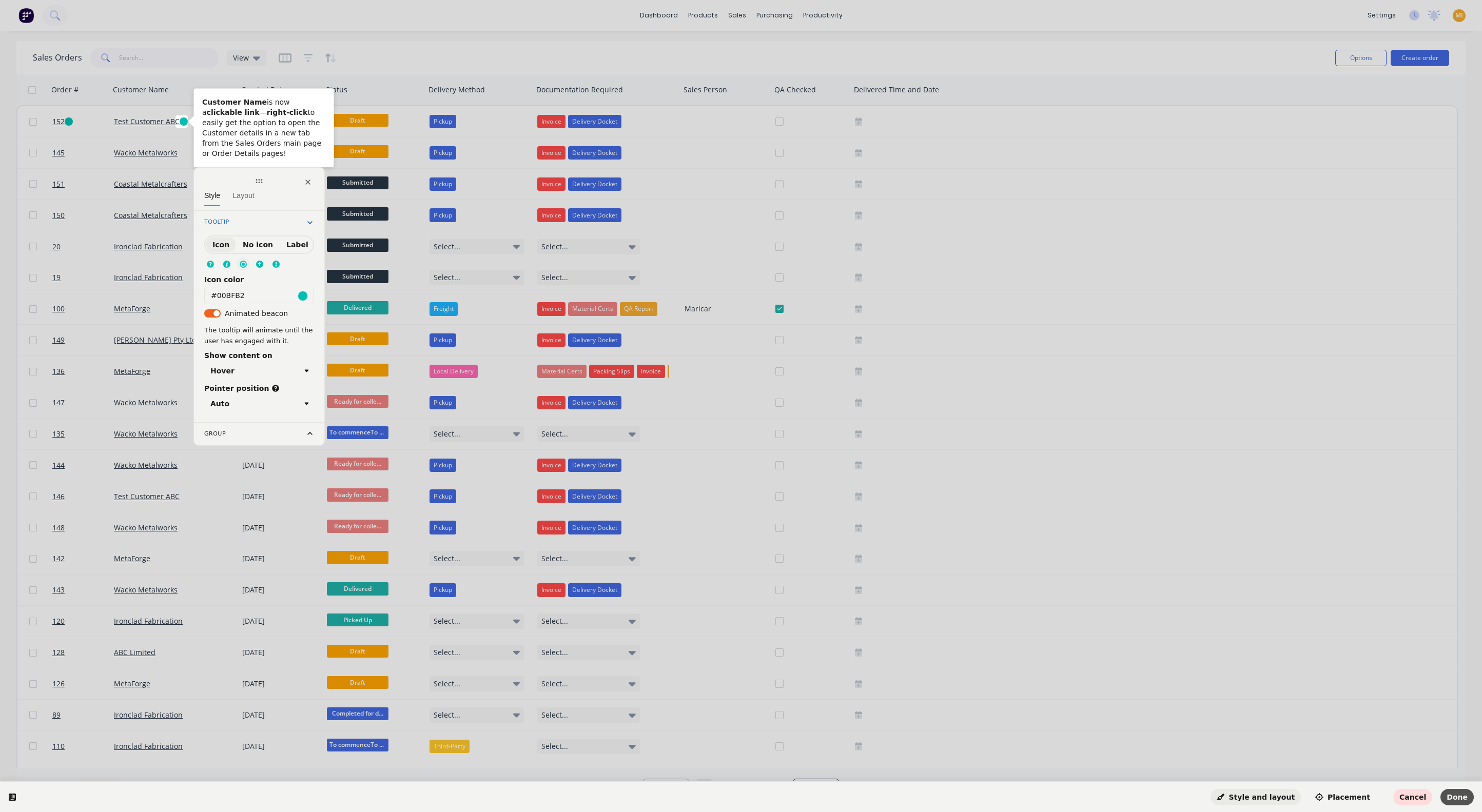
click at [1462, 796] on span "Done" at bounding box center [1457, 797] width 21 height 8
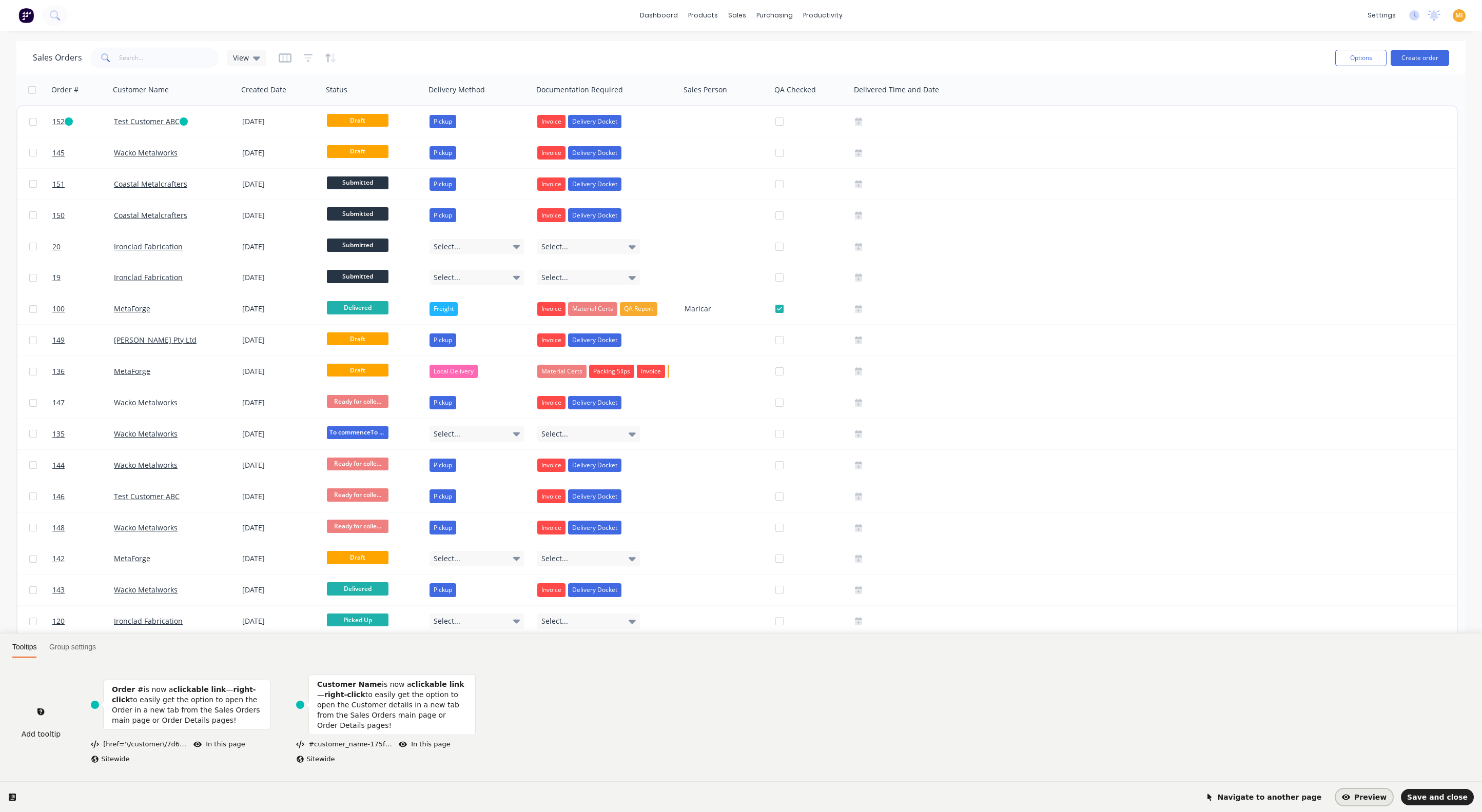
click at [1375, 800] on span "Preview" at bounding box center [1364, 797] width 45 height 8
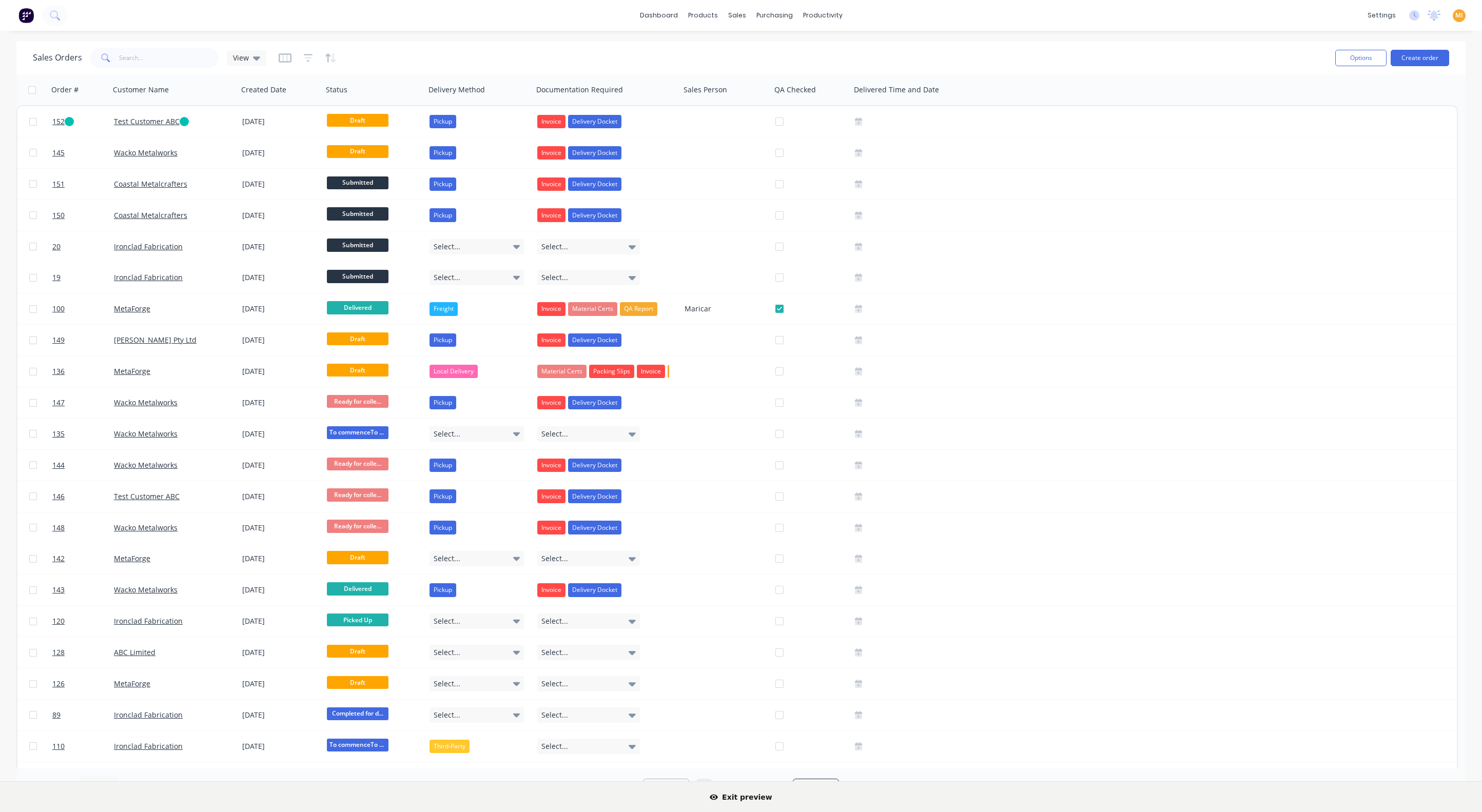
click at [1412, 796] on div "Exit preview" at bounding box center [741, 797] width 1466 height 16
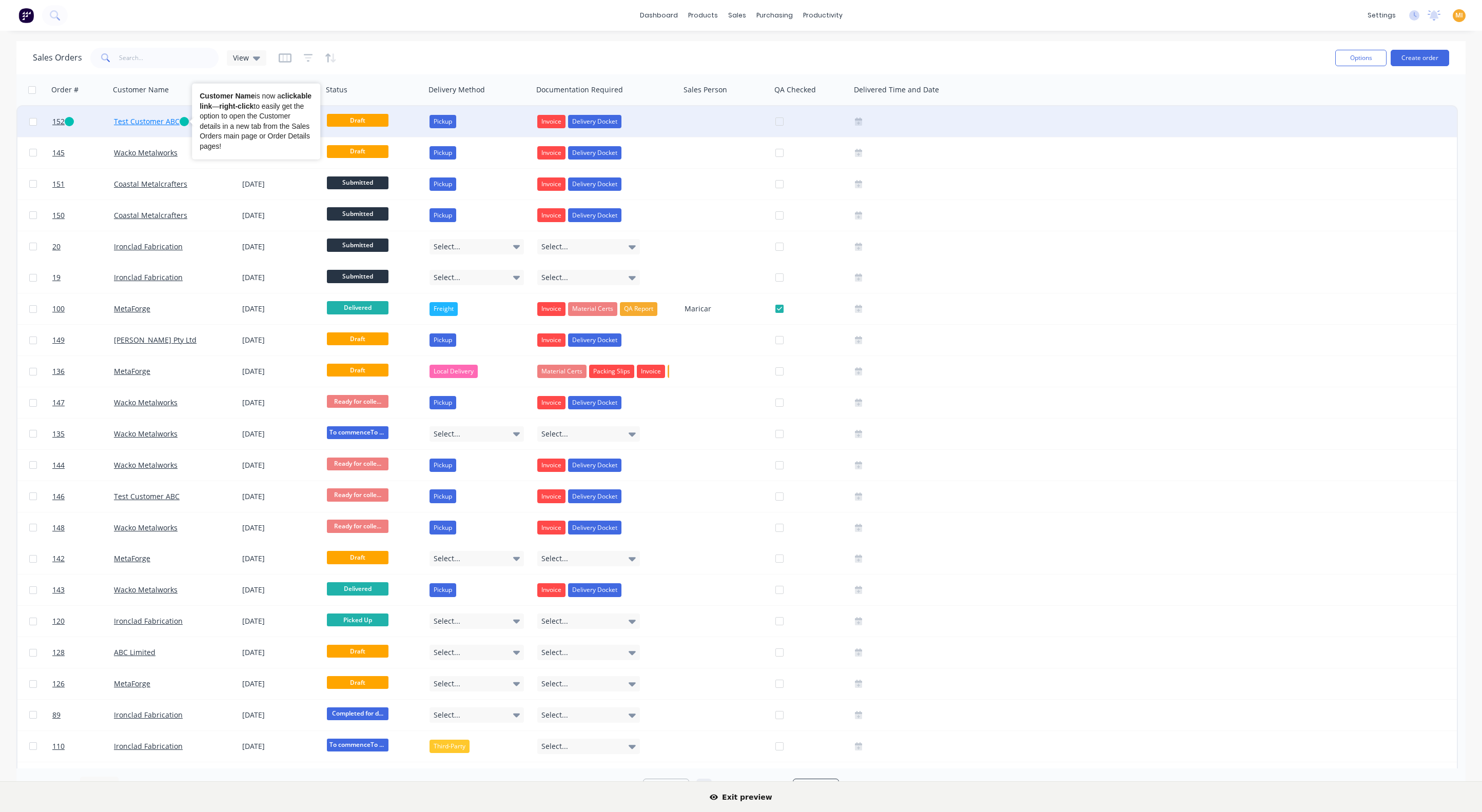
click at [184, 117] on div "Tooltip anchor" at bounding box center [184, 122] width 10 height 10
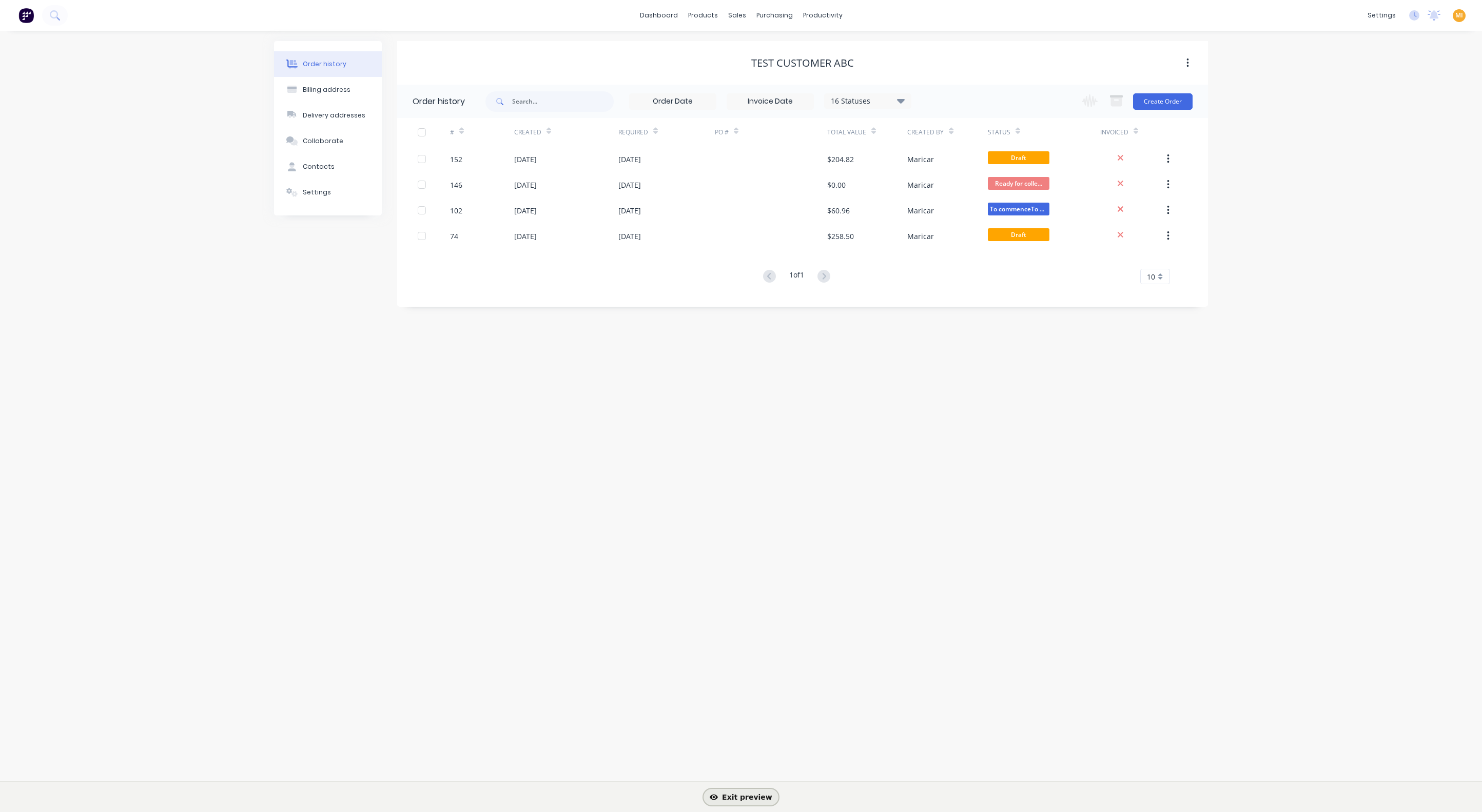
click at [742, 800] on span "Exit preview" at bounding box center [741, 797] width 63 height 8
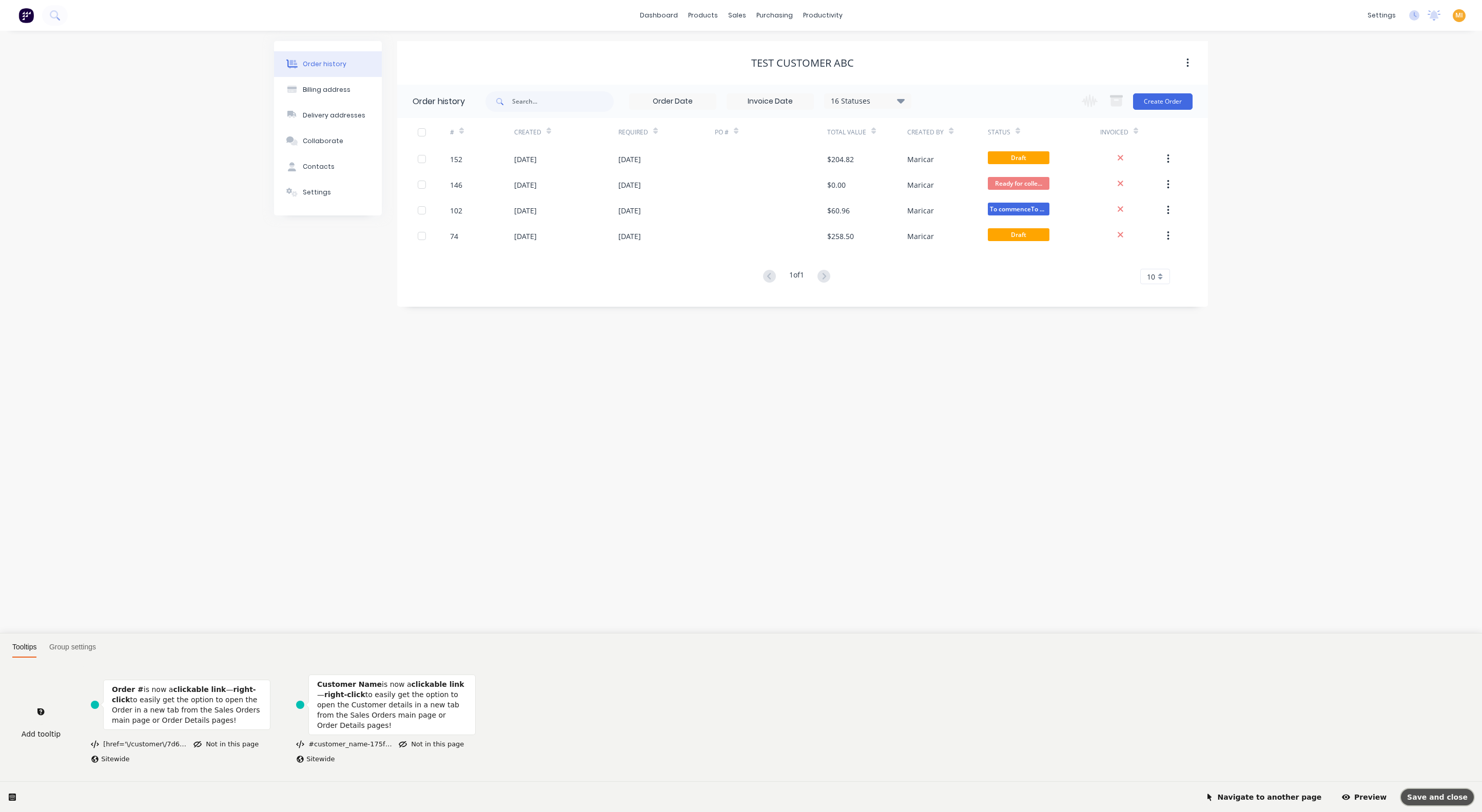
click at [1431, 800] on span "Save and close" at bounding box center [1437, 797] width 61 height 8
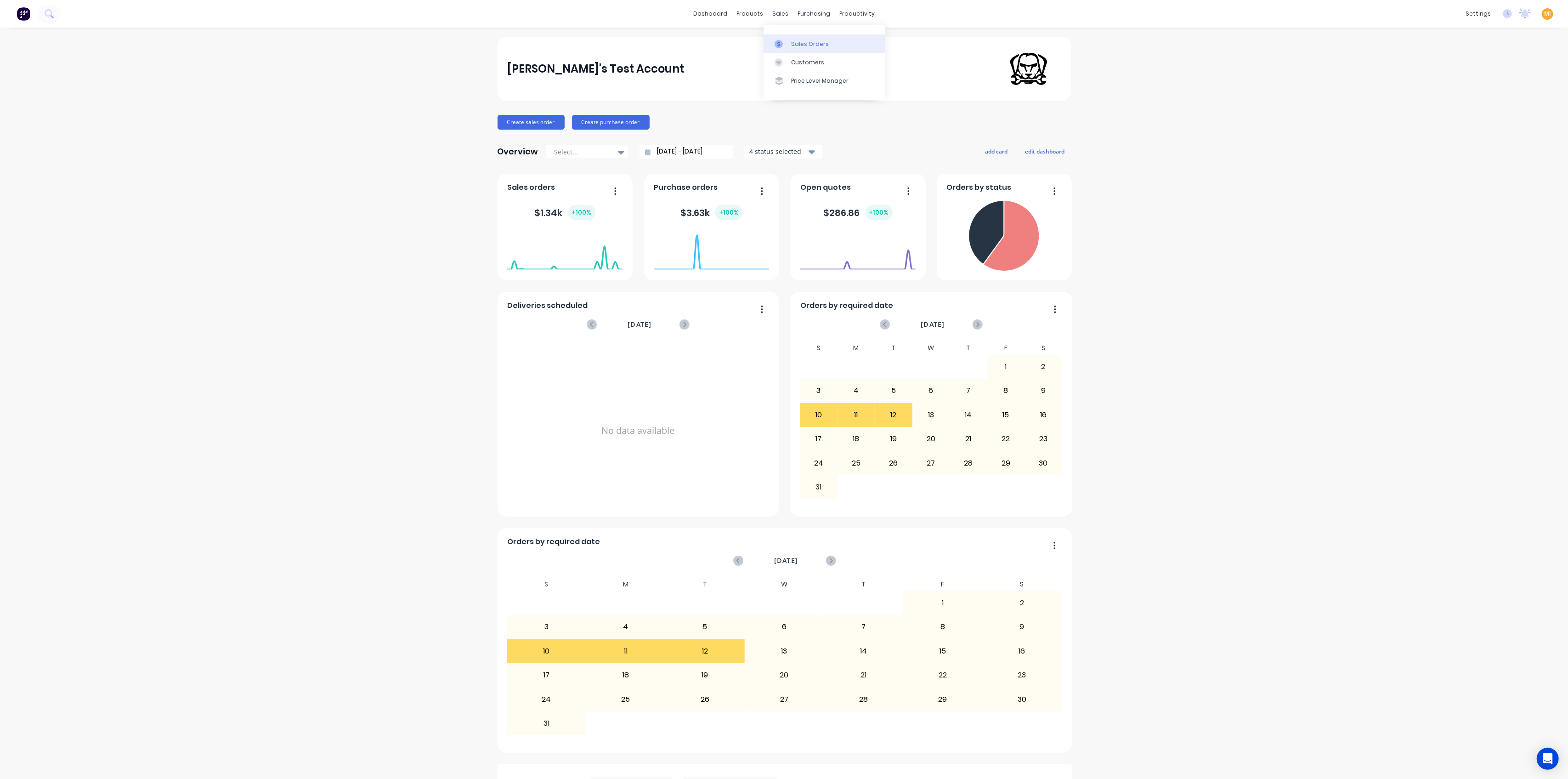
click at [785, 44] on div at bounding box center [782, 44] width 14 height 9
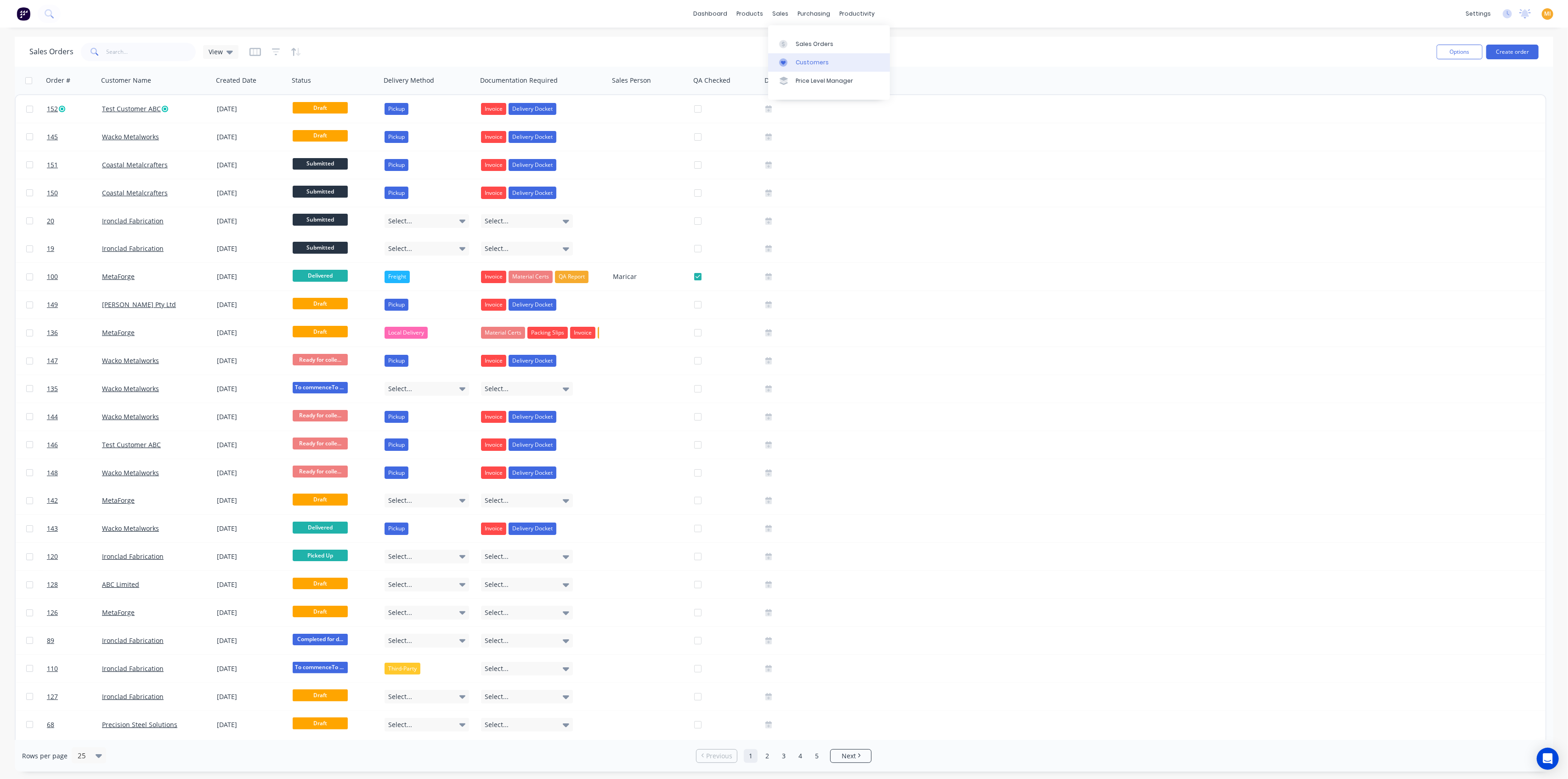
click at [796, 58] on div "Customers" at bounding box center [812, 63] width 33 height 9
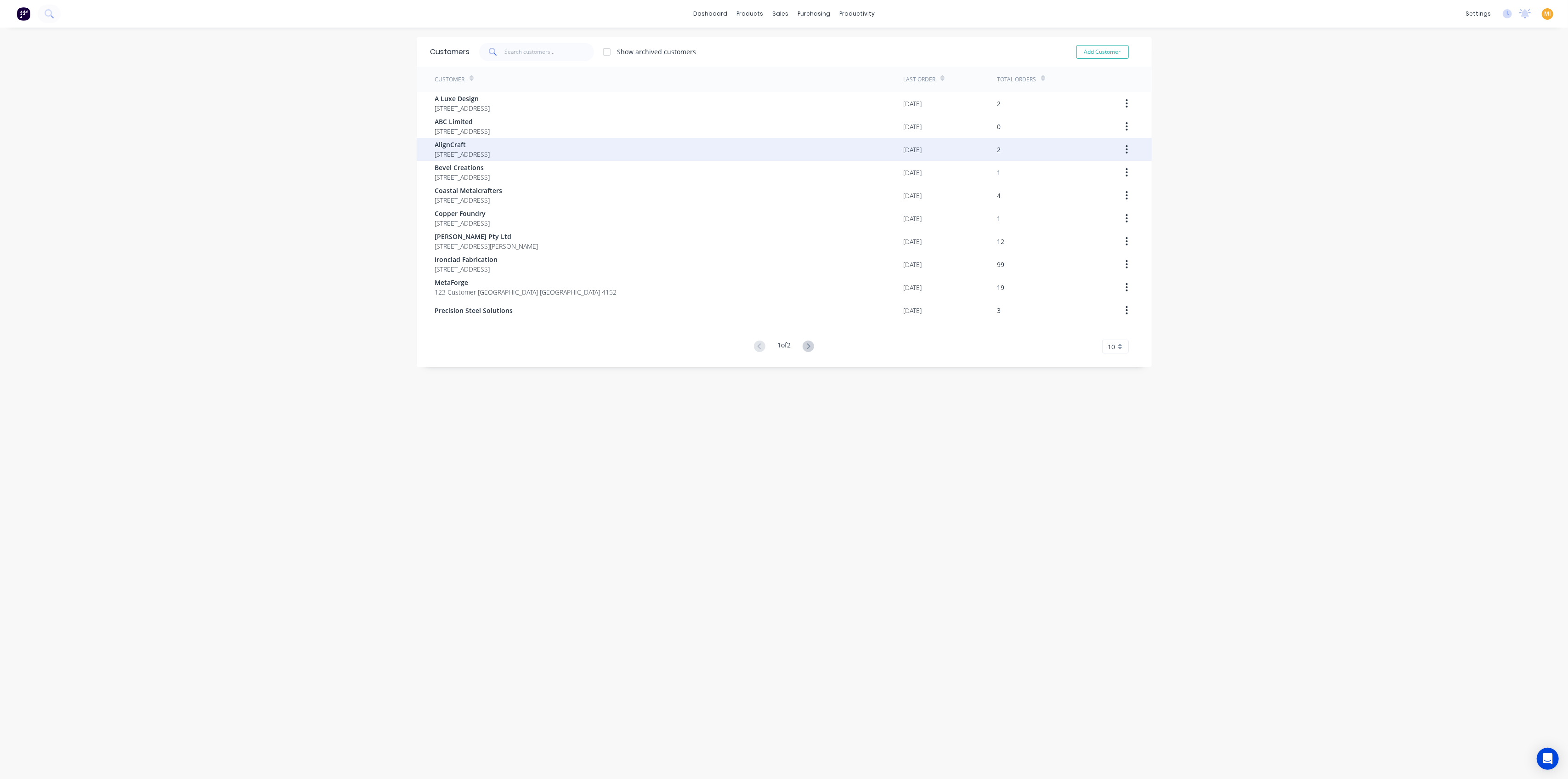
click at [475, 139] on span "AlignCraft" at bounding box center [463, 144] width 55 height 10
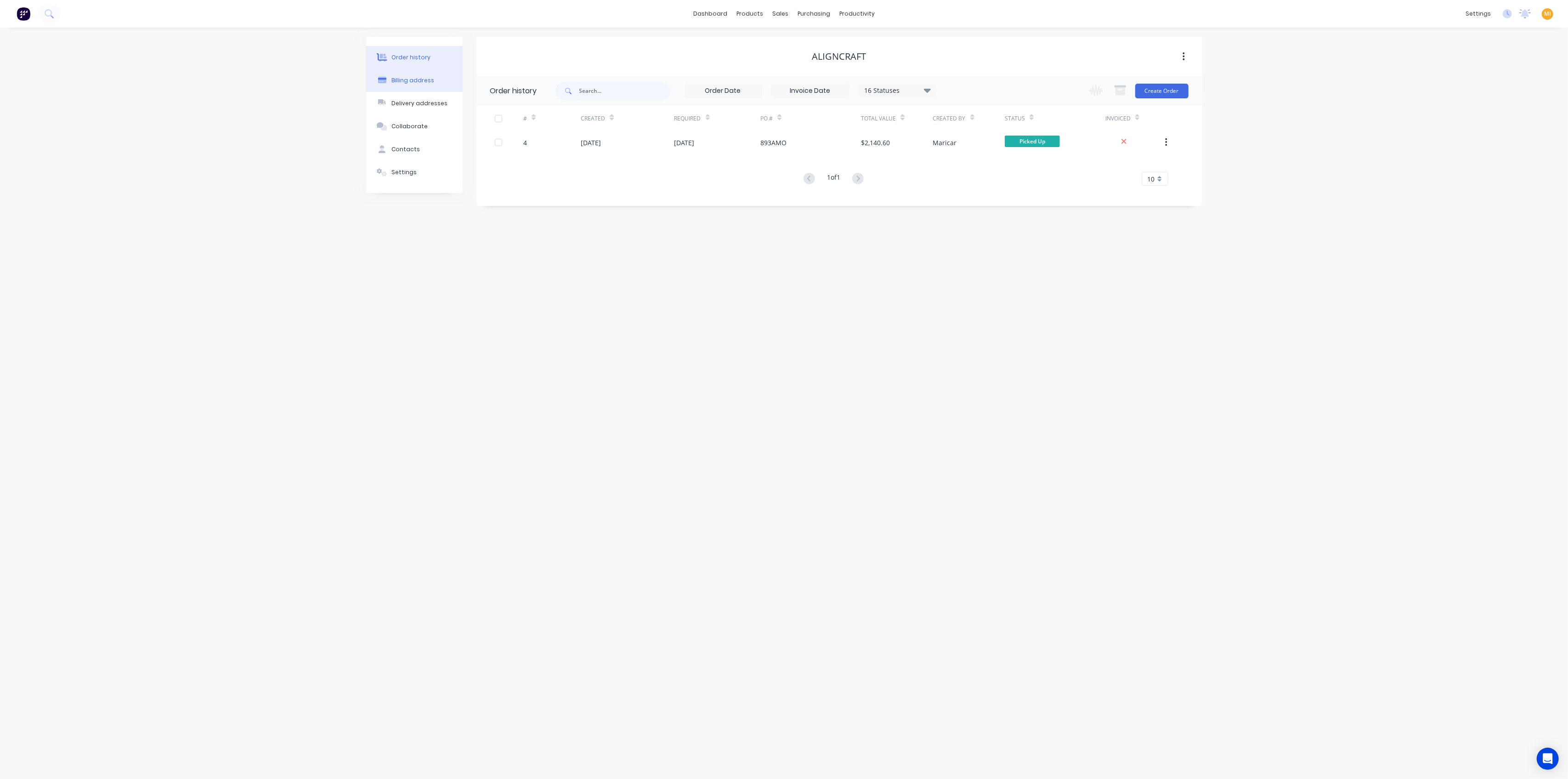
click at [428, 76] on button "Billing address" at bounding box center [415, 80] width 96 height 23
select select "AU"
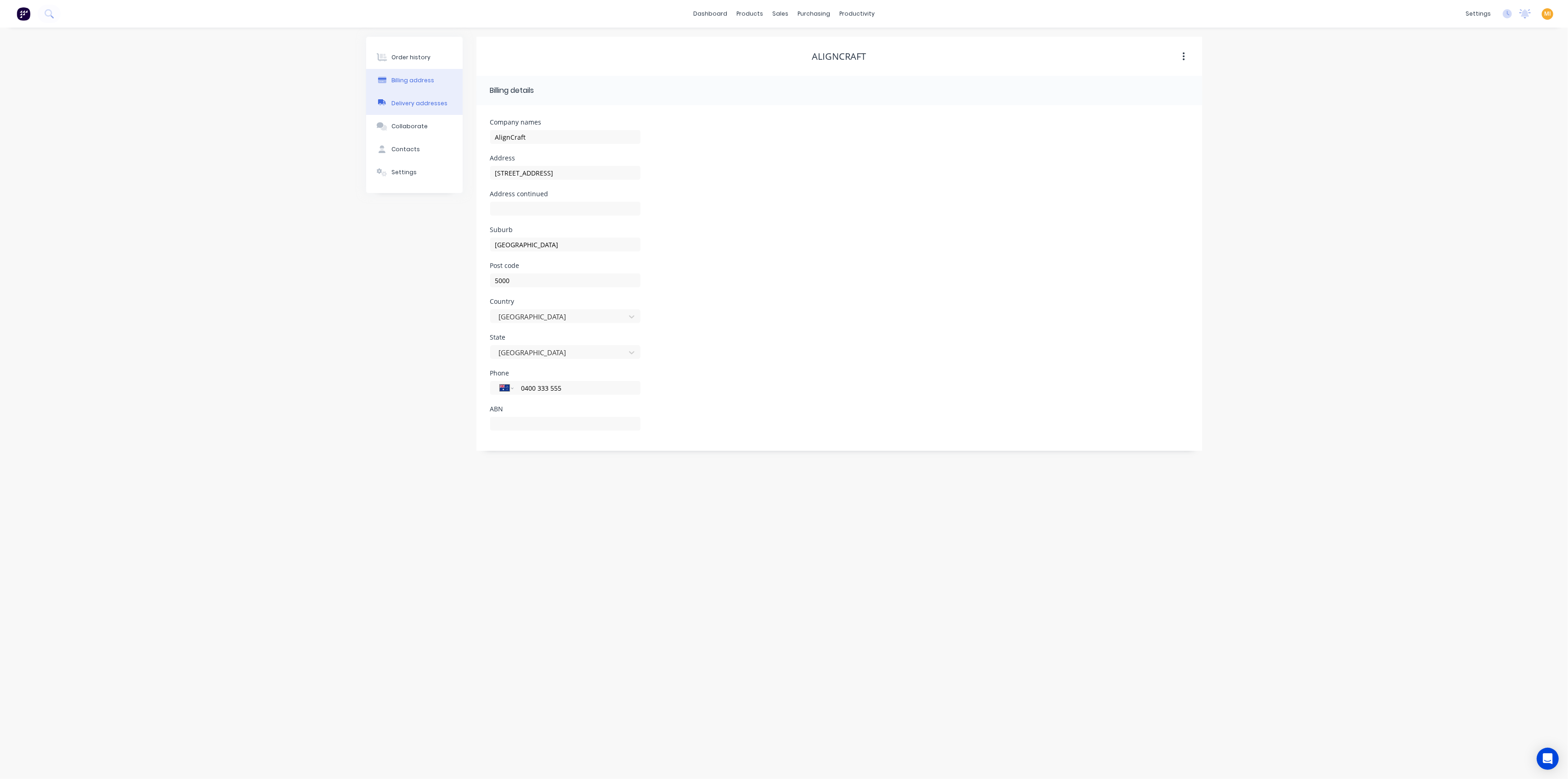
click at [398, 110] on button "Delivery addresses" at bounding box center [415, 104] width 96 height 23
click at [393, 141] on button "Contacts" at bounding box center [415, 149] width 96 height 23
click at [415, 61] on div "Order history" at bounding box center [411, 58] width 39 height 9
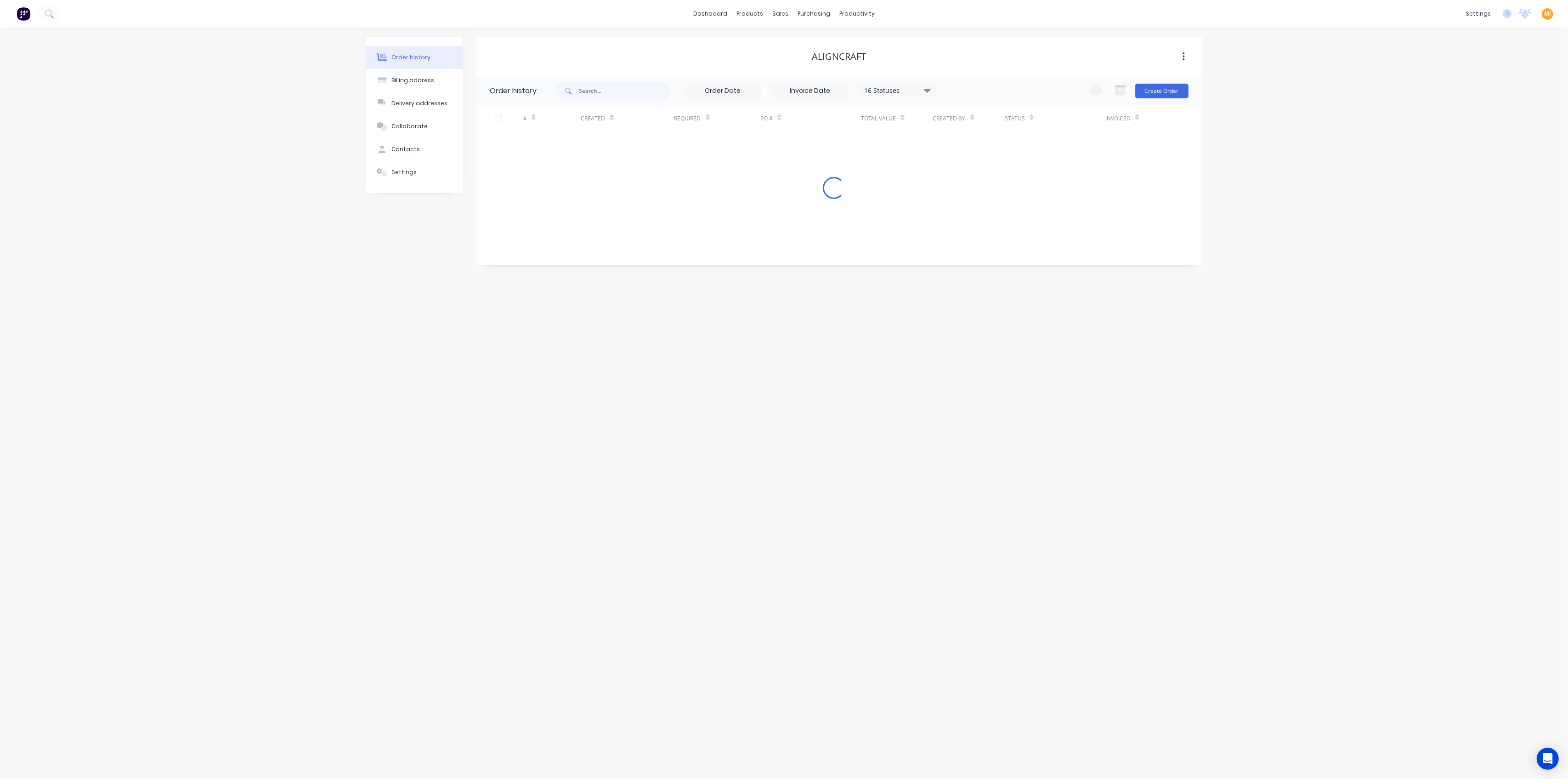
click at [548, 143] on div "# Created Required PO # Total Value Created By Status Invoiced Loading..." at bounding box center [834, 152] width 715 height 93
click at [548, 143] on div "4" at bounding box center [552, 143] width 57 height 23
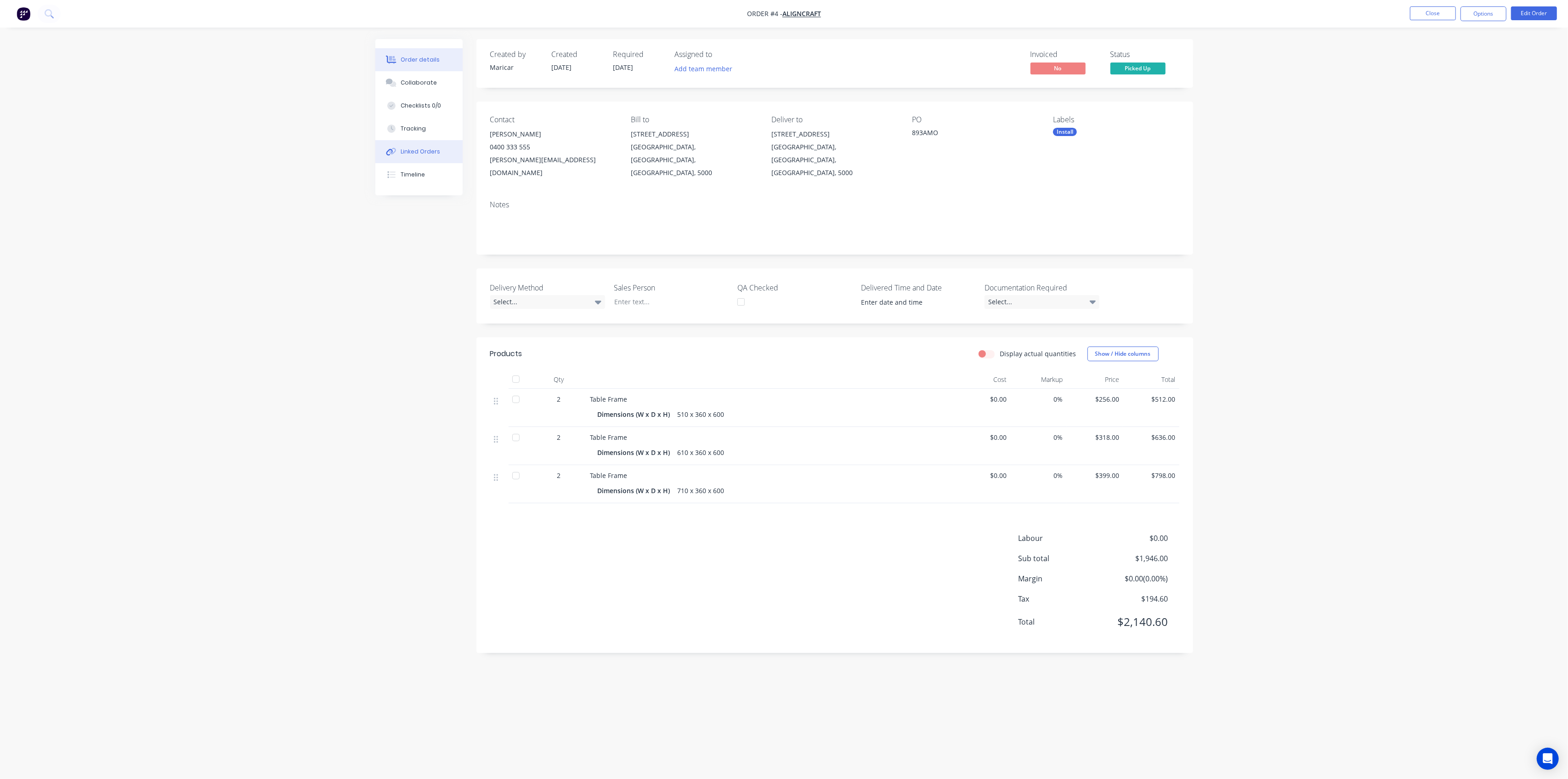
click at [422, 146] on button "Linked Orders" at bounding box center [419, 152] width 87 height 23
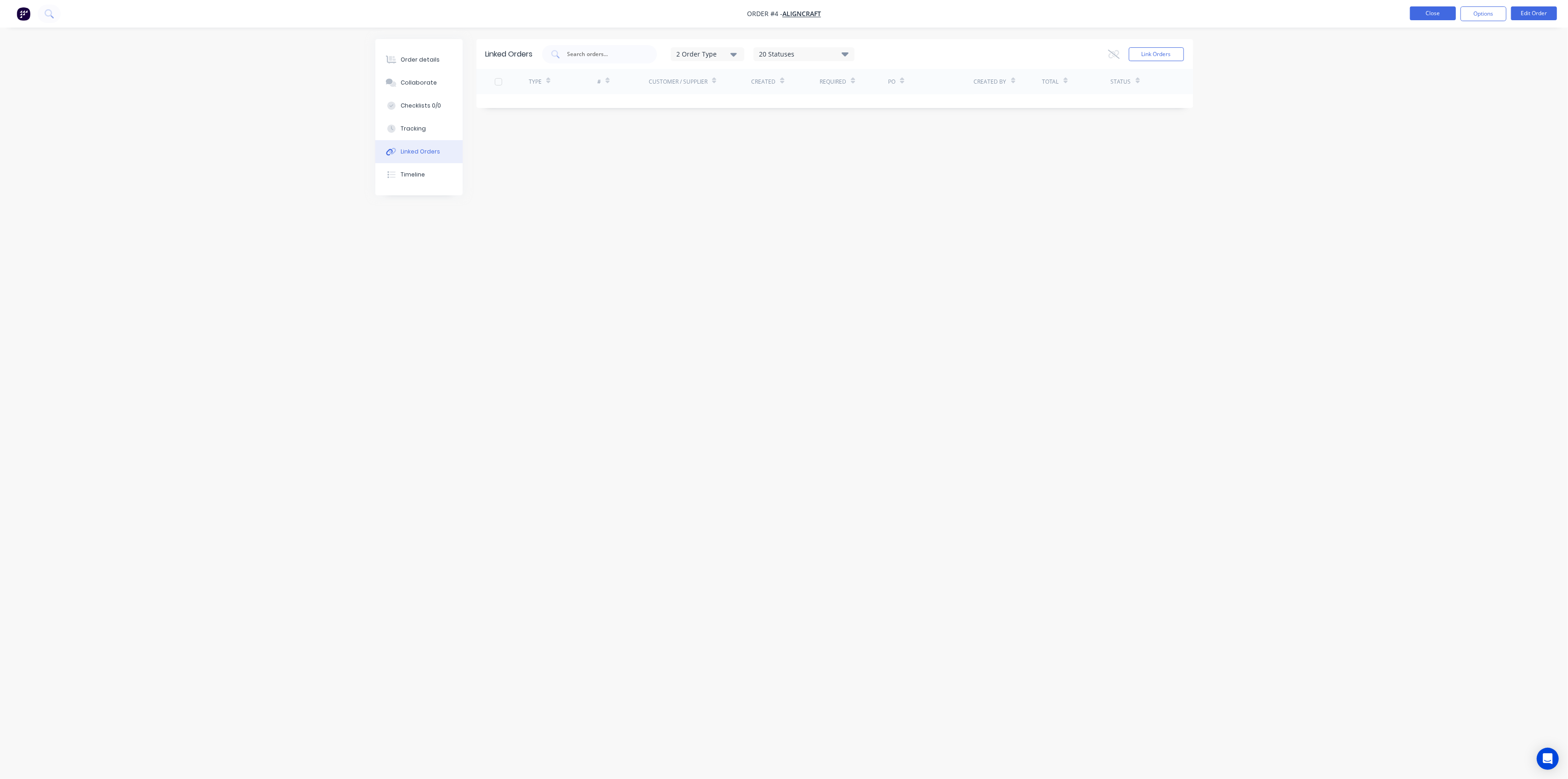
click at [1443, 16] on button "Close" at bounding box center [1432, 13] width 46 height 14
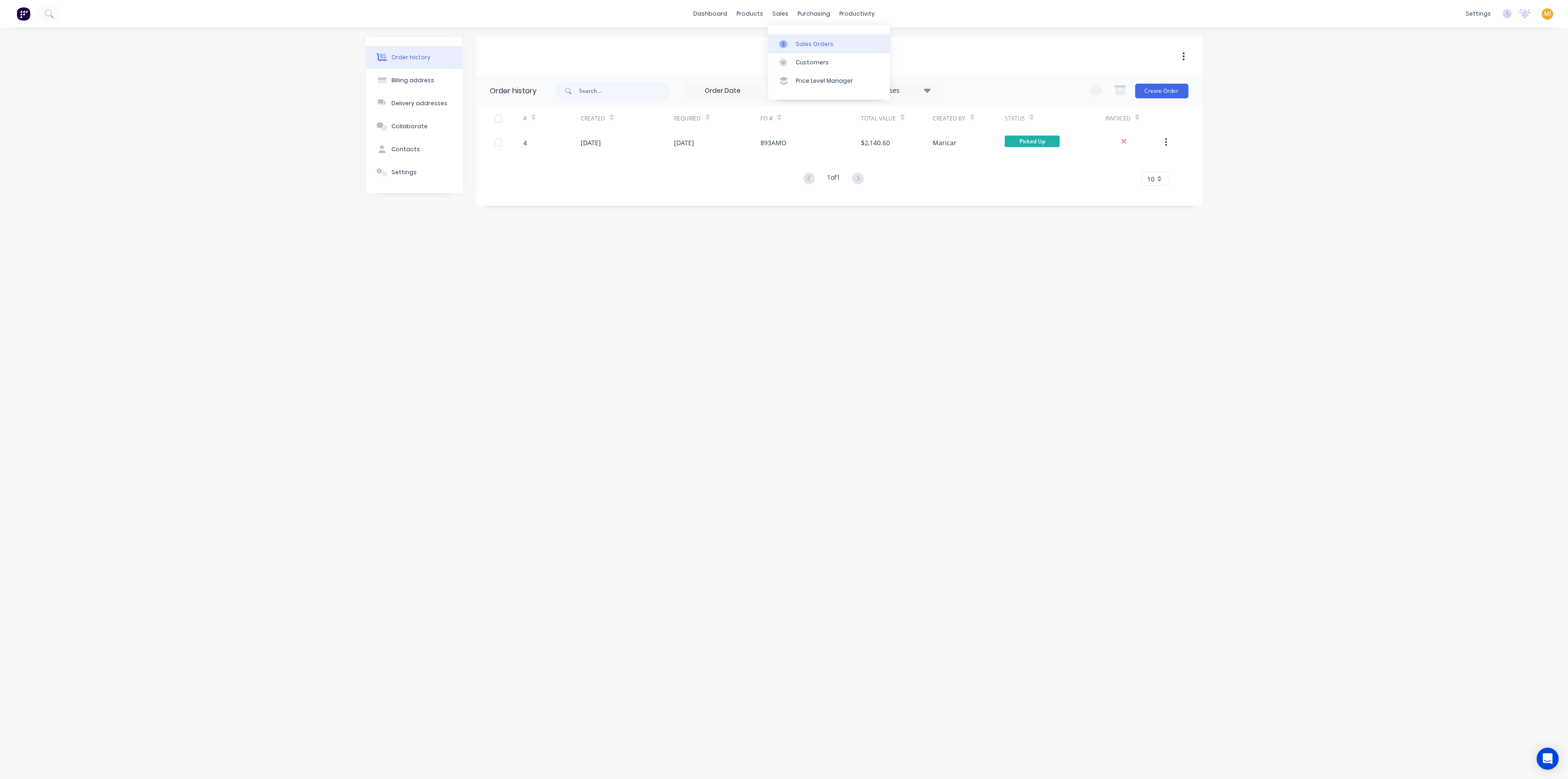
click at [803, 42] on div "Sales Orders" at bounding box center [814, 44] width 38 height 9
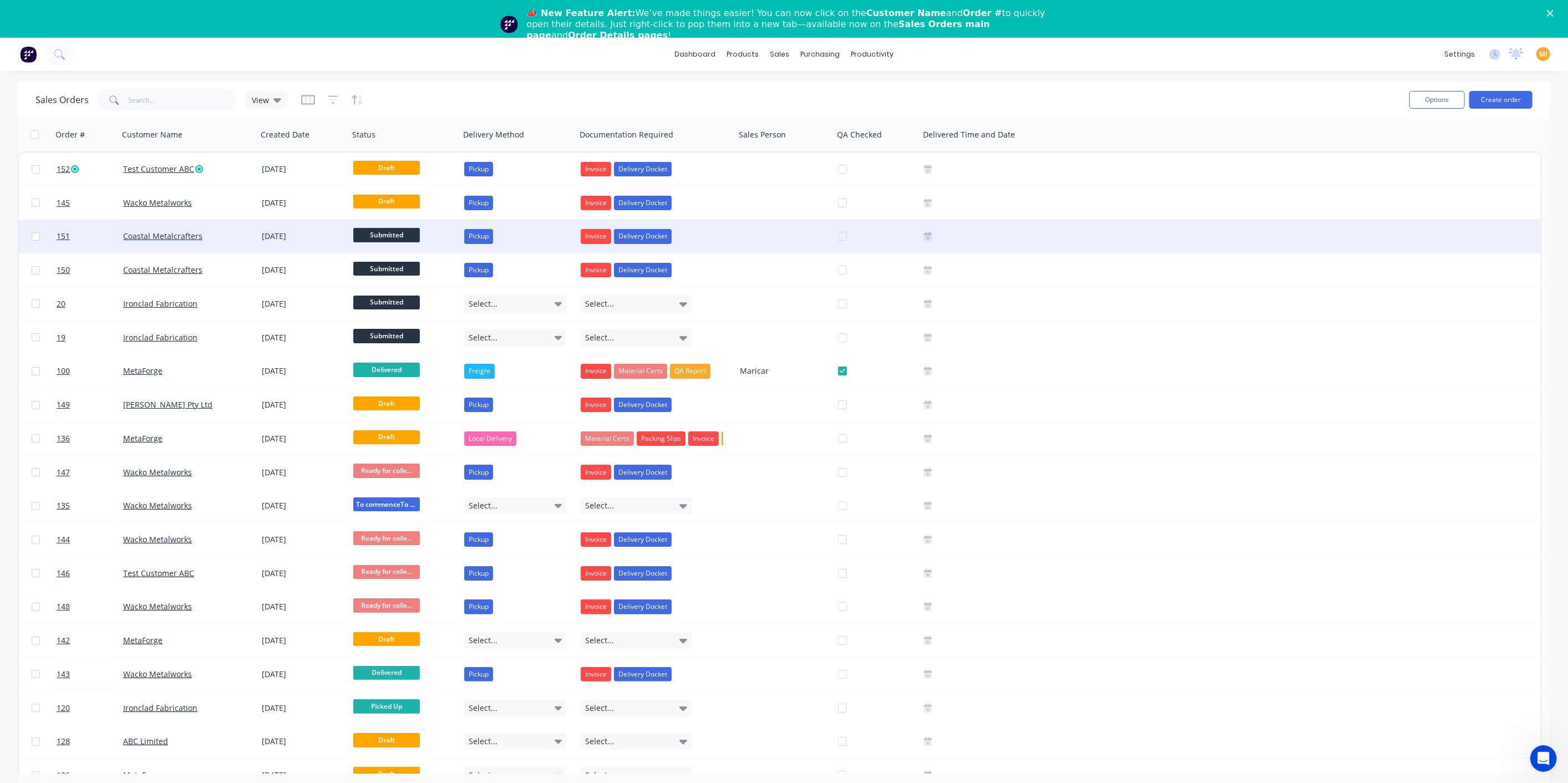
click at [229, 243] on div "Coastal Metalcrafters" at bounding box center [188, 236] width 139 height 33
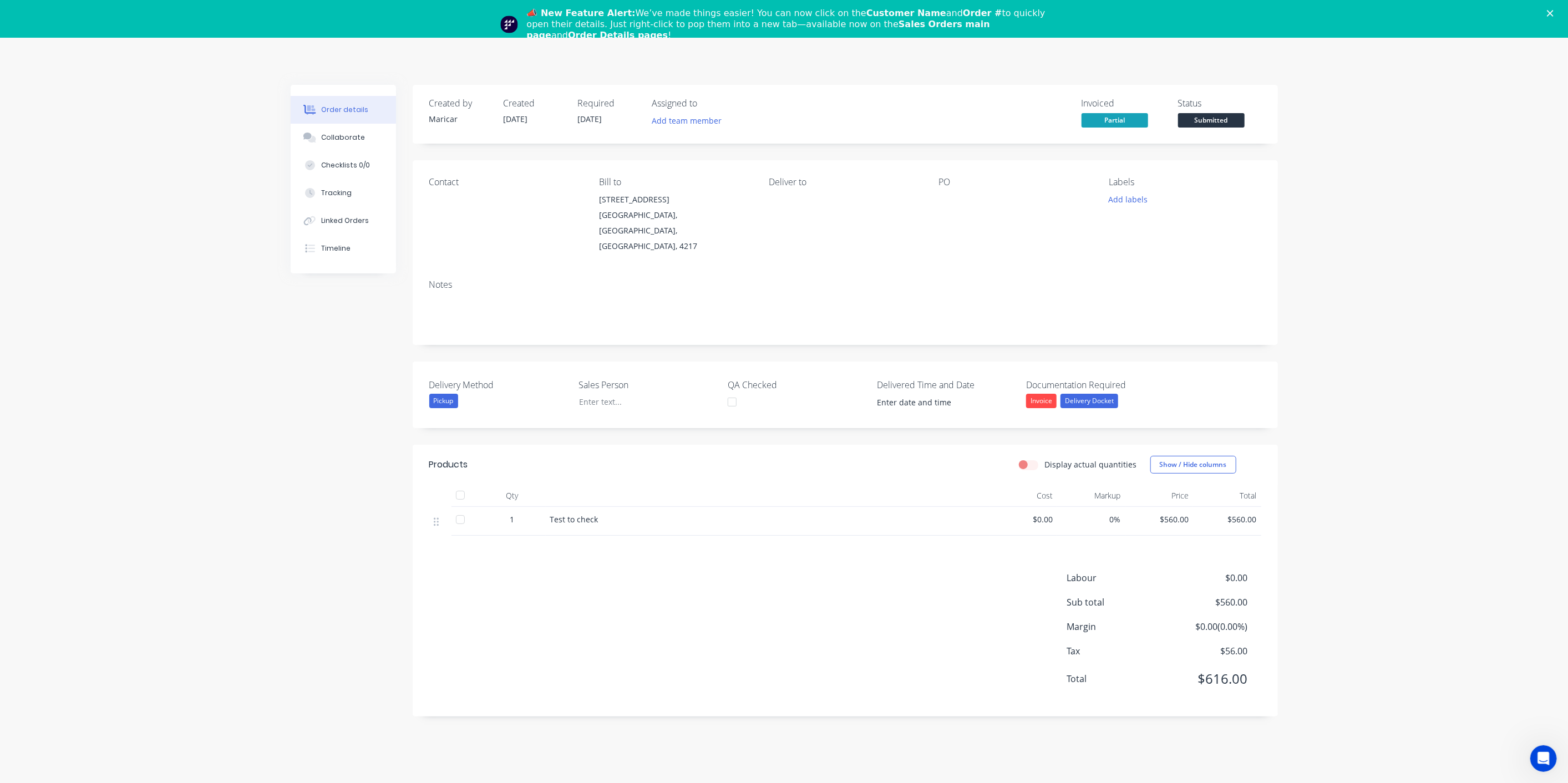
click at [1553, 11] on polygon "Close" at bounding box center [1550, 13] width 7 height 7
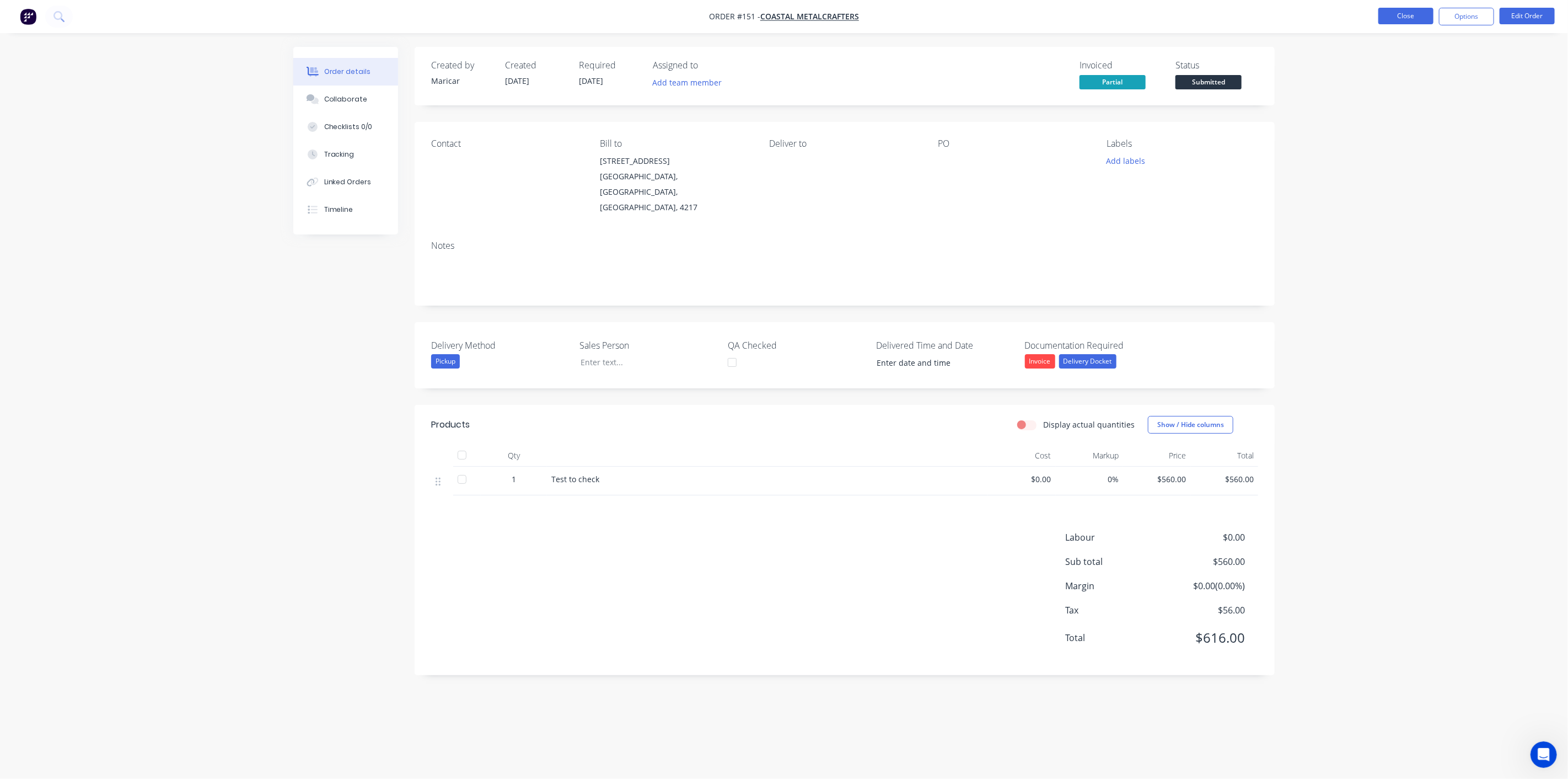
click at [1407, 13] on button "Close" at bounding box center [1405, 16] width 55 height 17
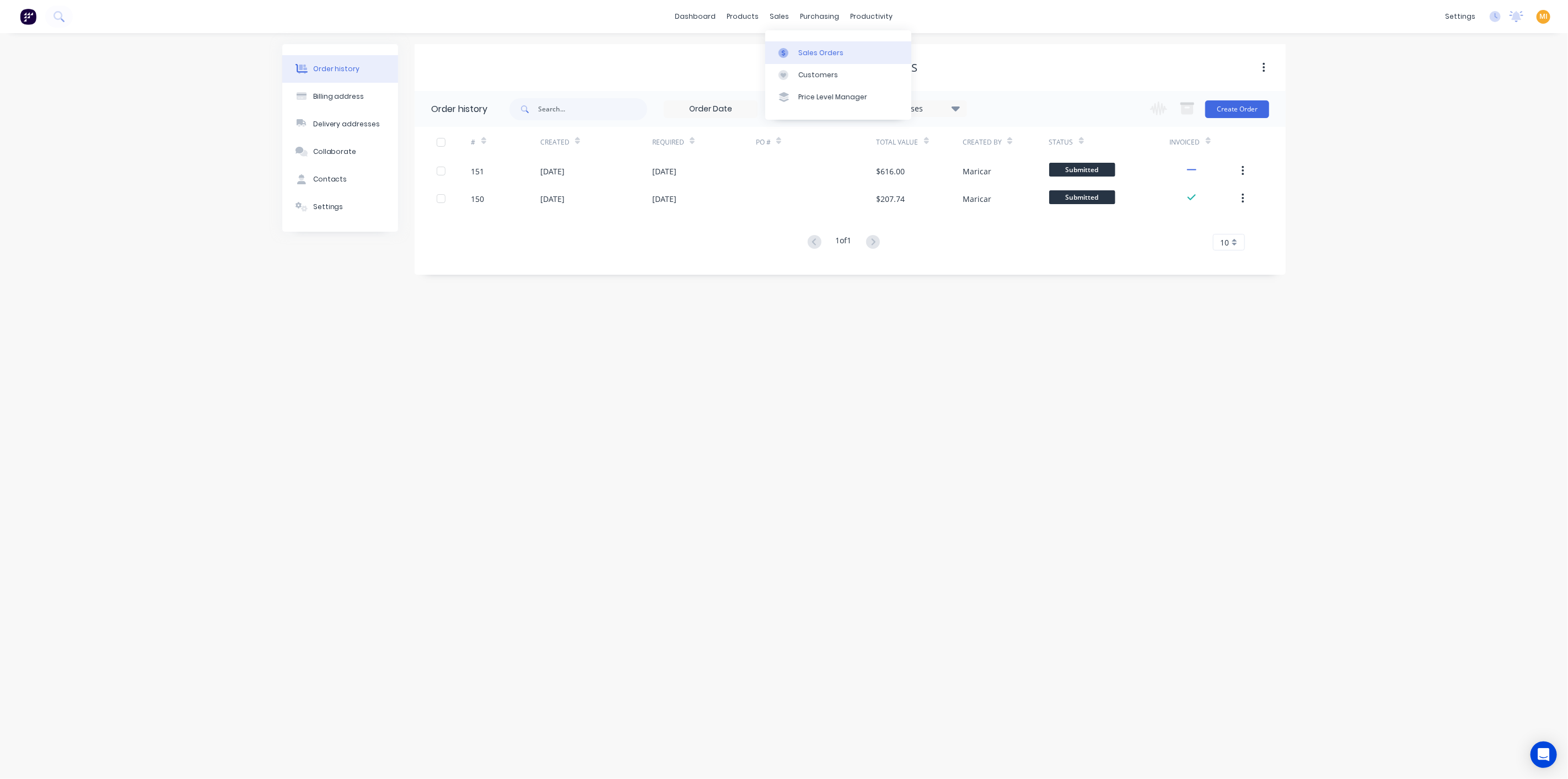
click at [825, 48] on div "Sales Orders" at bounding box center [821, 53] width 45 height 10
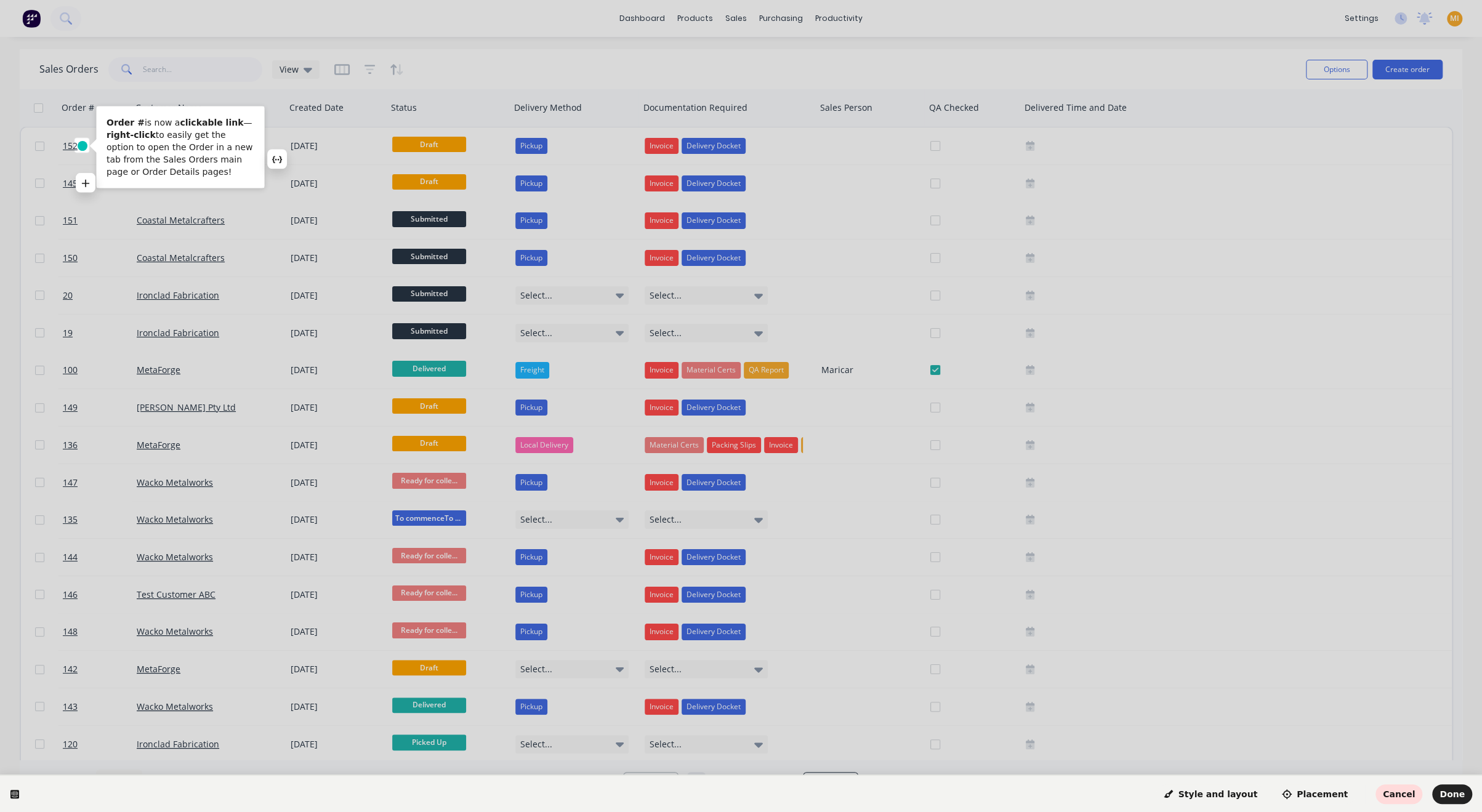
click at [172, 154] on p "Order # is now a clickable link — right-click to easily get the option to open …" at bounding box center [180, 147] width 148 height 61
drag, startPoint x: 195, startPoint y: 157, endPoint x: 239, endPoint y: 159, distance: 44.0
click at [239, 159] on p "Order # is now a clickable link — right-click to easily get the option to open …" at bounding box center [180, 147] width 148 height 61
drag, startPoint x: 195, startPoint y: 162, endPoint x: 157, endPoint y: 173, distance: 39.6
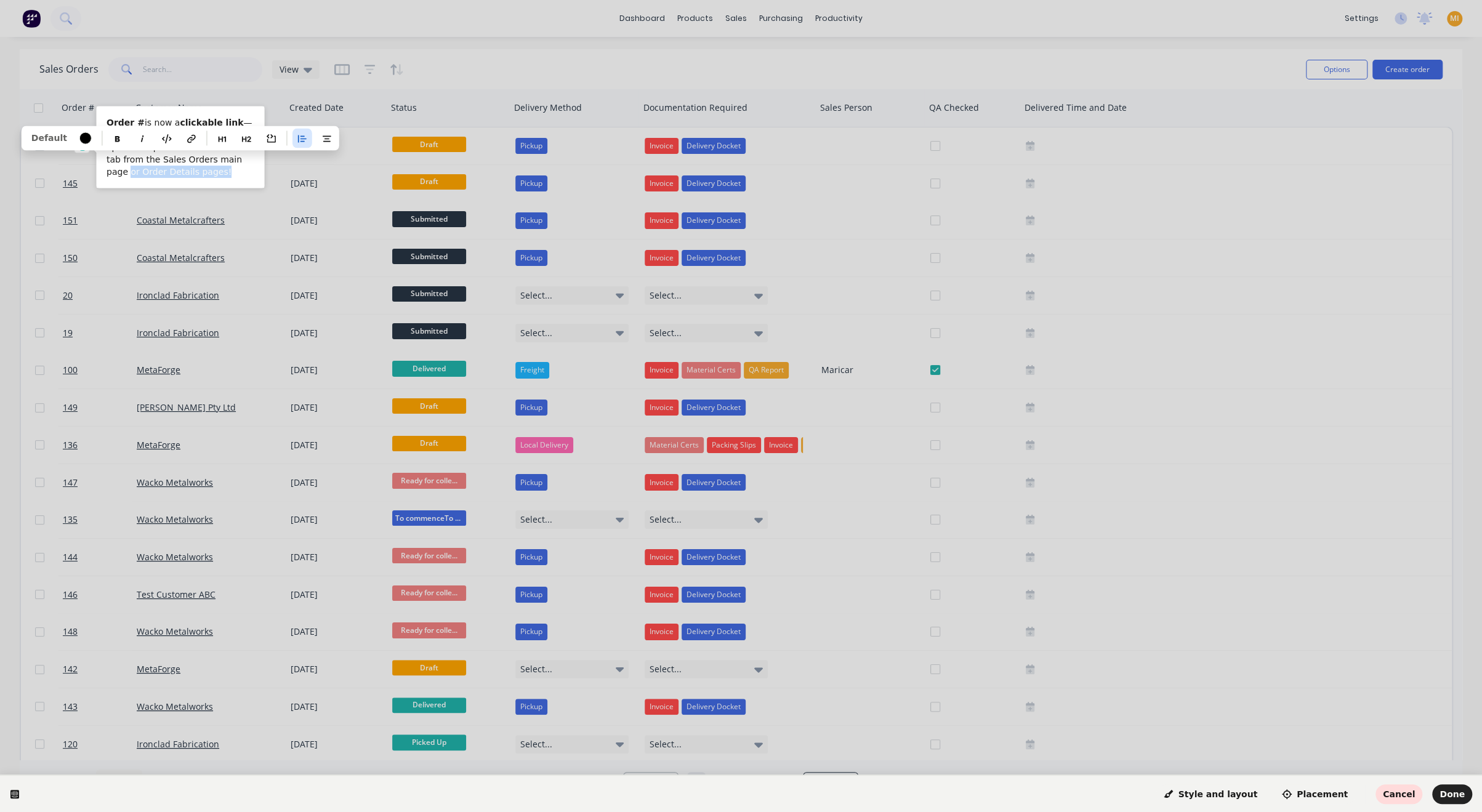
click at [157, 173] on p "Order # is now a clickable link — right-click to easily get the option to open …" at bounding box center [180, 147] width 148 height 61
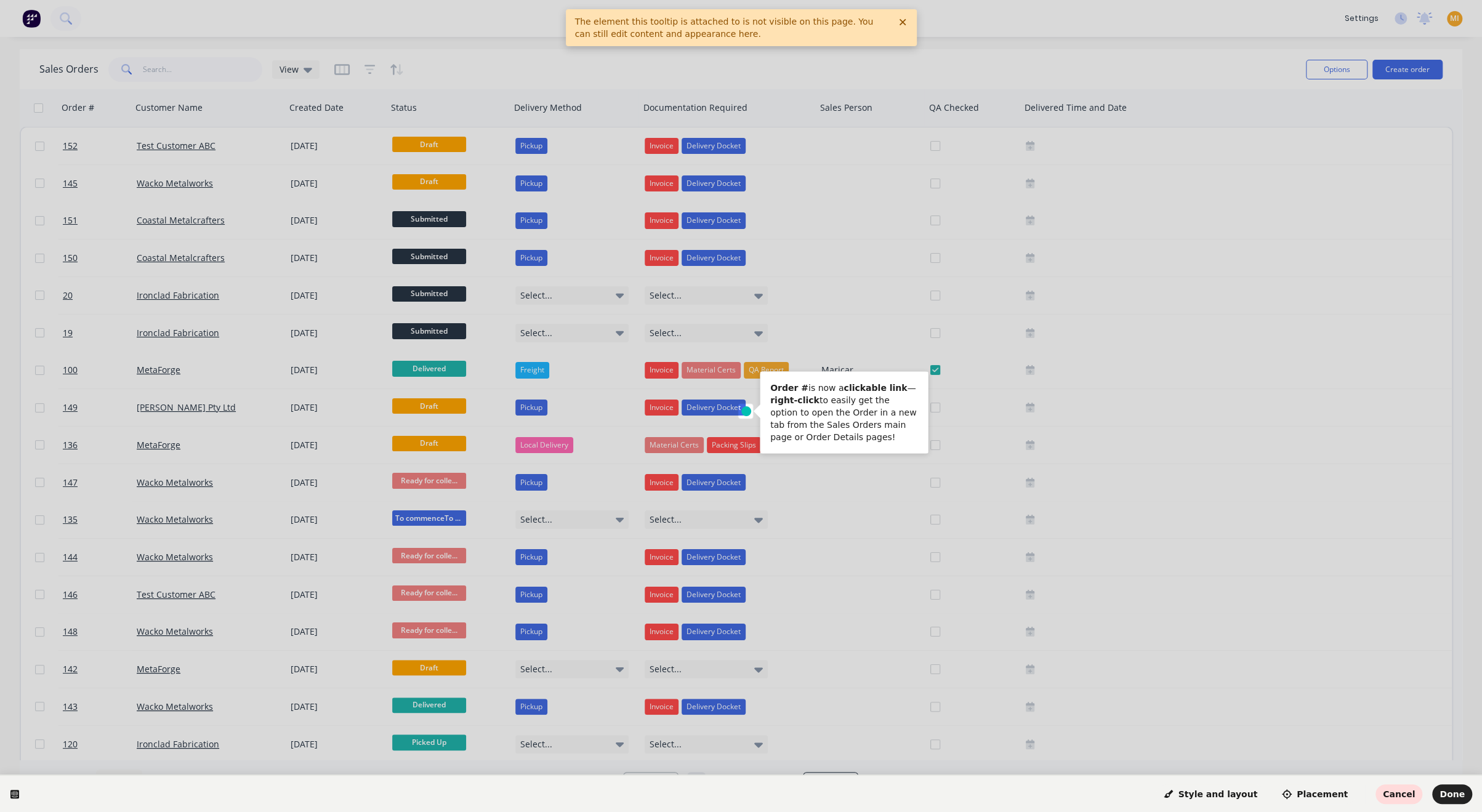
click at [905, 20] on icon at bounding box center [902, 22] width 10 height 10
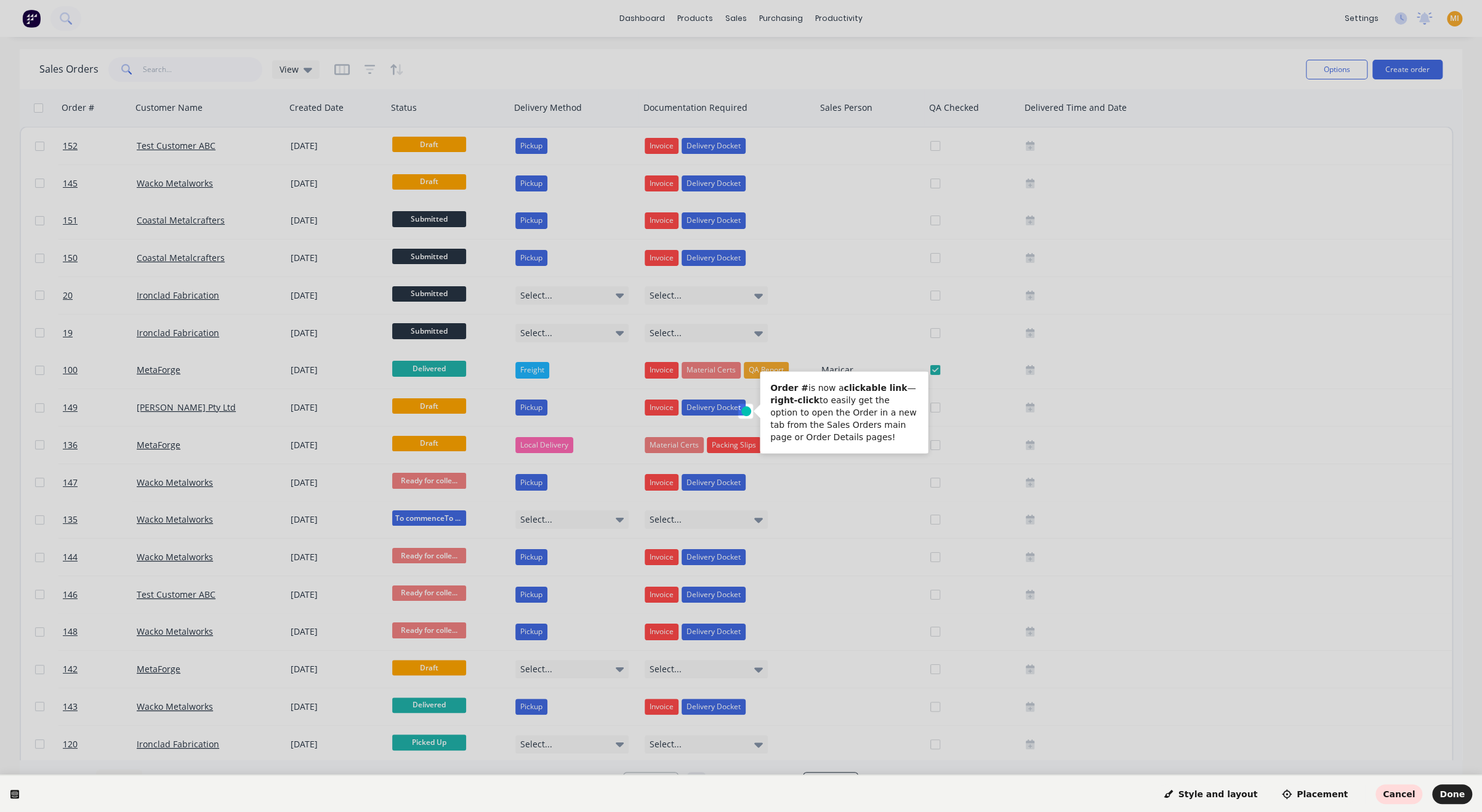
drag, startPoint x: 745, startPoint y: 410, endPoint x: 385, endPoint y: 267, distance: 387.4
click at [385, 0] on html "Order # is now a clickable link — right-click to easily get the option to open …" at bounding box center [741, 0] width 1482 height 0
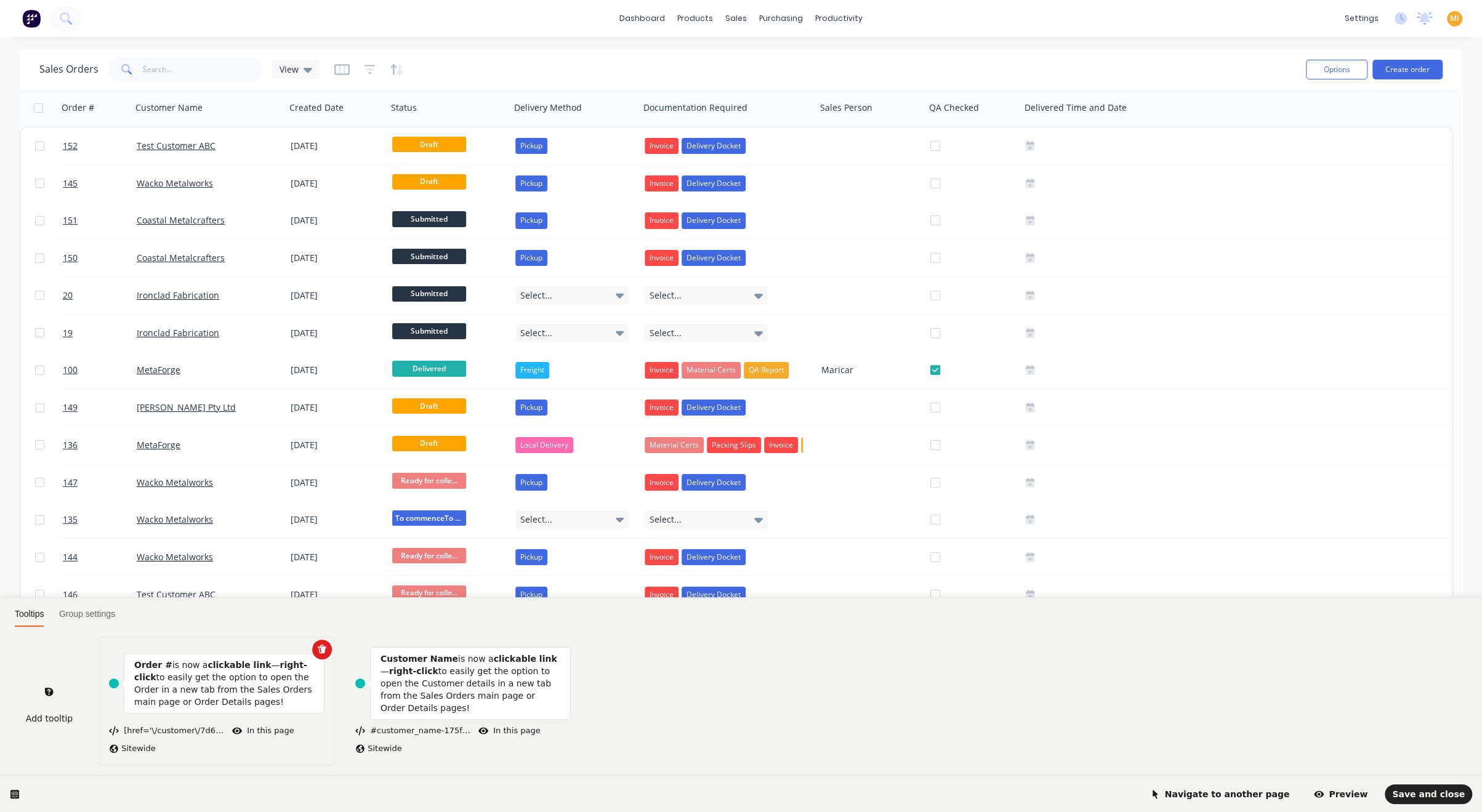
click at [216, 696] on p "Order # is now a clickable link — right-click to easily get the option to open …" at bounding box center [224, 683] width 179 height 49
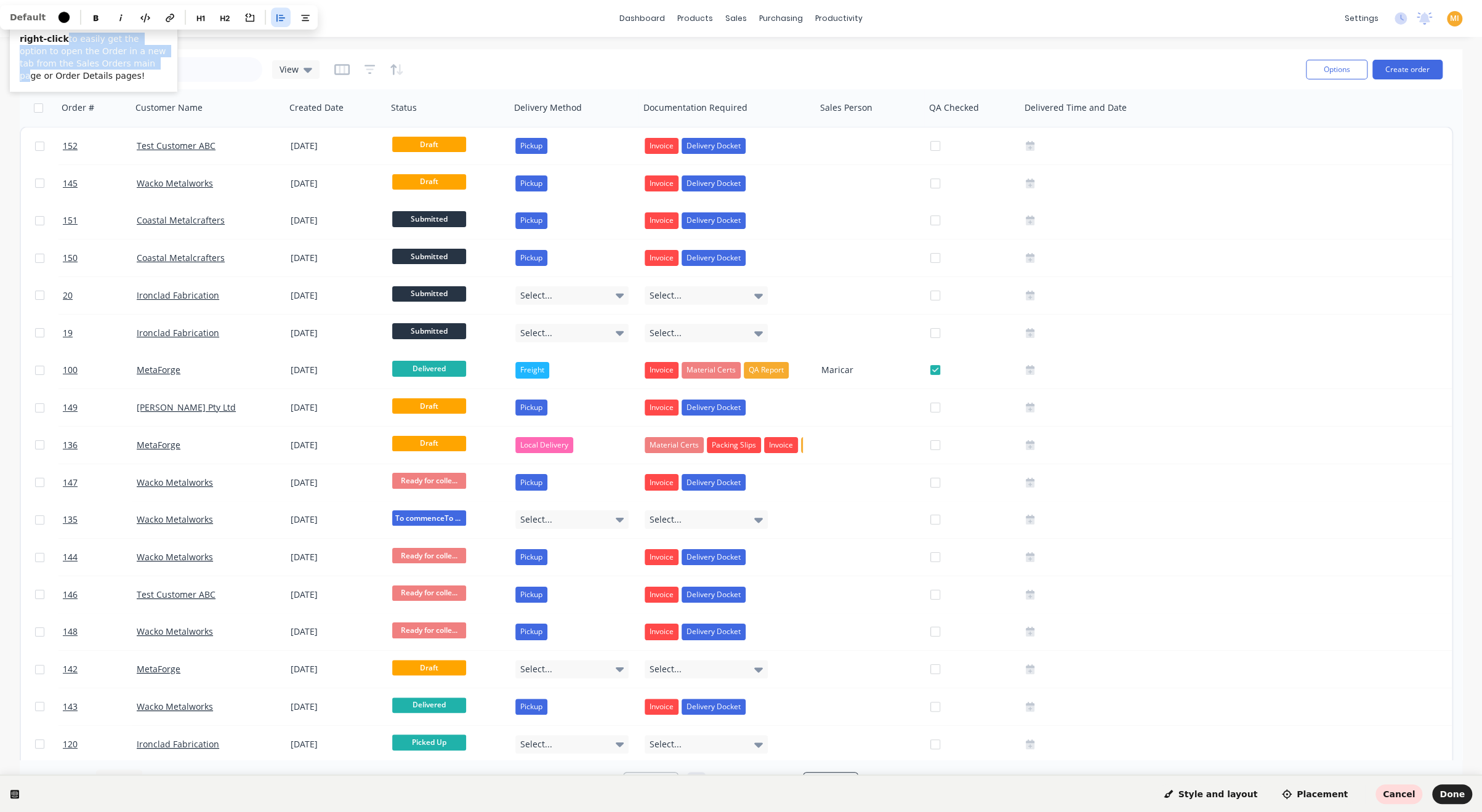
drag, startPoint x: 58, startPoint y: 43, endPoint x: 95, endPoint y: 62, distance: 41.6
click at [95, 62] on p "Order # is now a clickable link — right-click to easily get the option to open …" at bounding box center [93, 51] width 148 height 61
click at [155, 71] on p "Order # is now a clickable link — right-click to easily get the option to open …" at bounding box center [93, 51] width 148 height 61
drag, startPoint x: 104, startPoint y: 73, endPoint x: 110, endPoint y: 64, distance: 10.8
click at [110, 64] on p "Order # is now a clickable link — right-click to easily get the option to open …" at bounding box center [93, 51] width 148 height 61
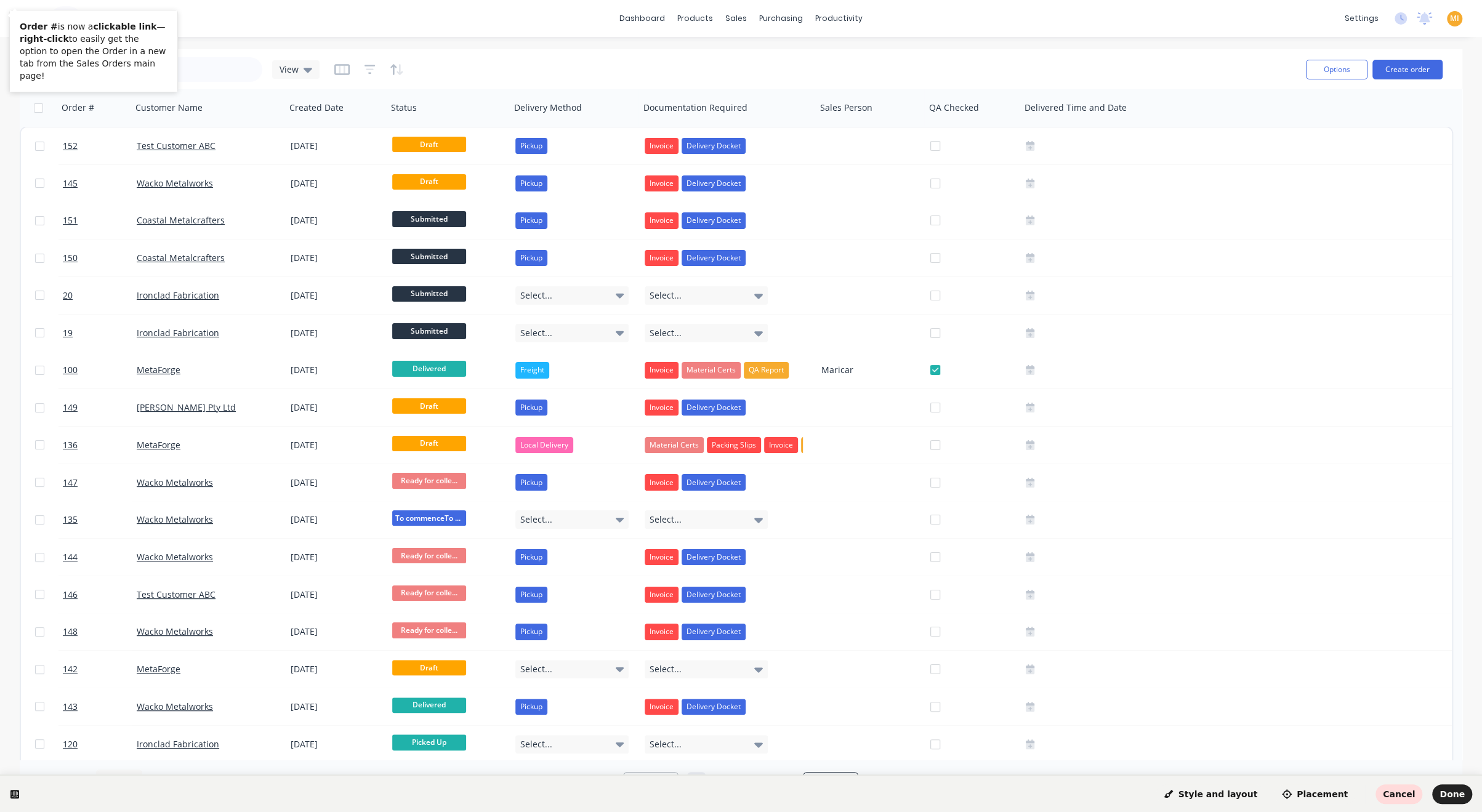
click at [405, 0] on html "Order # is now a clickable link — right-click to easily get the option to open …" at bounding box center [741, 0] width 1482 height 0
click at [1458, 789] on span "Done" at bounding box center [1452, 794] width 25 height 10
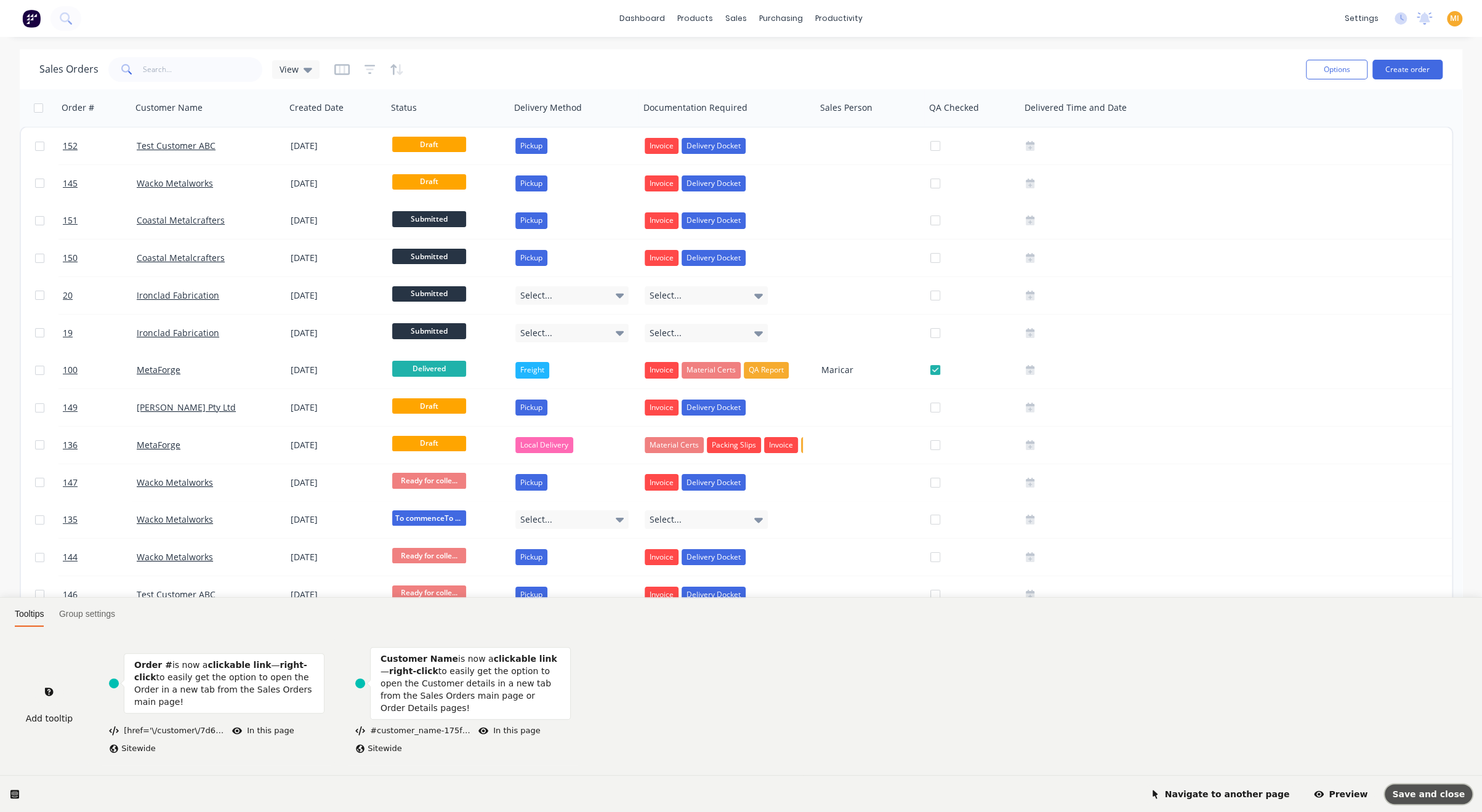
click at [1453, 794] on span "Save and close" at bounding box center [1428, 794] width 73 height 10
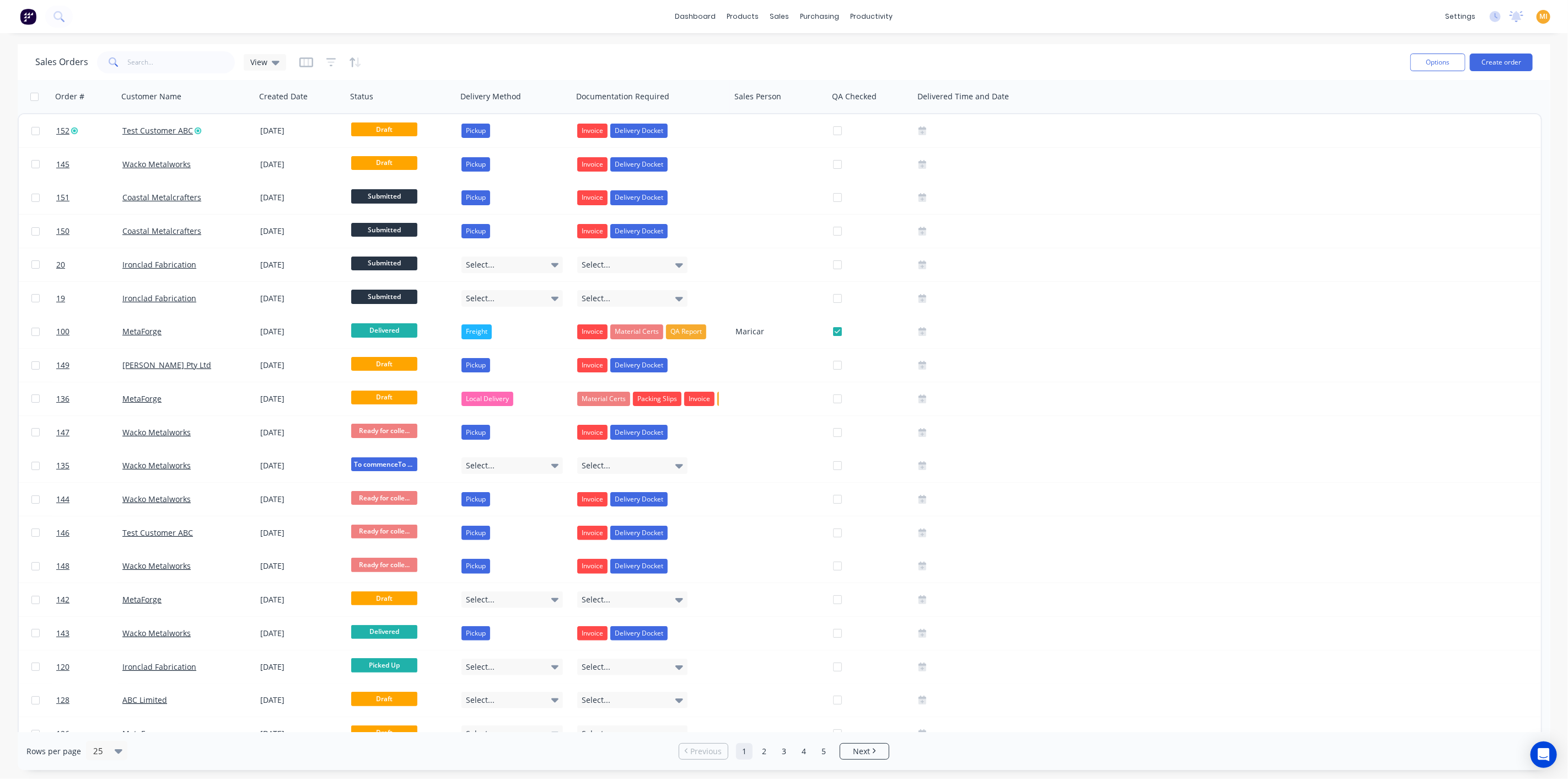
click at [34, 17] on img at bounding box center [28, 16] width 17 height 17
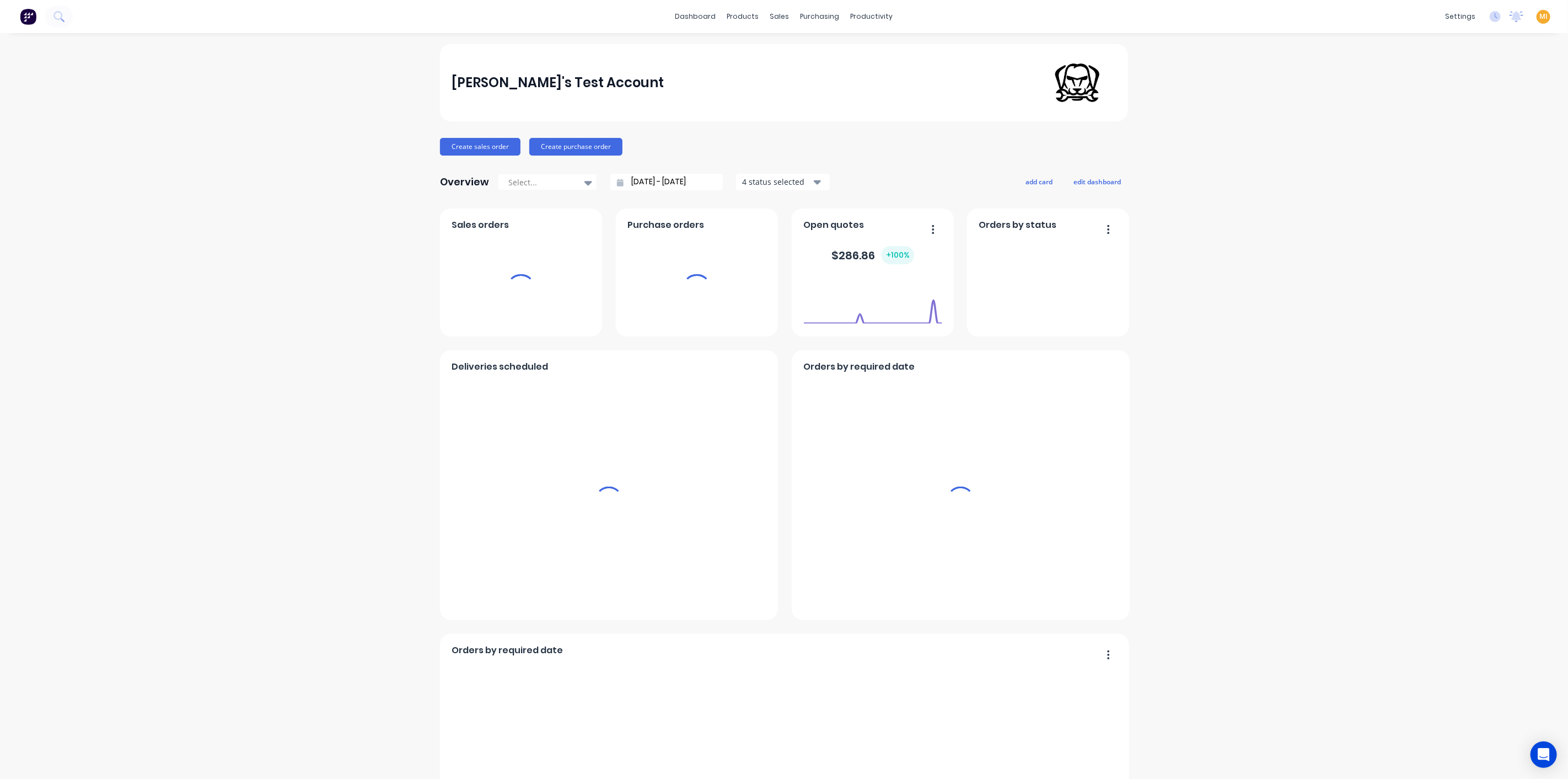
click at [1537, 18] on div "MI [PERSON_NAME]'s Test Account [PERSON_NAME] Administrator Profile Sign out" at bounding box center [1543, 17] width 14 height 14
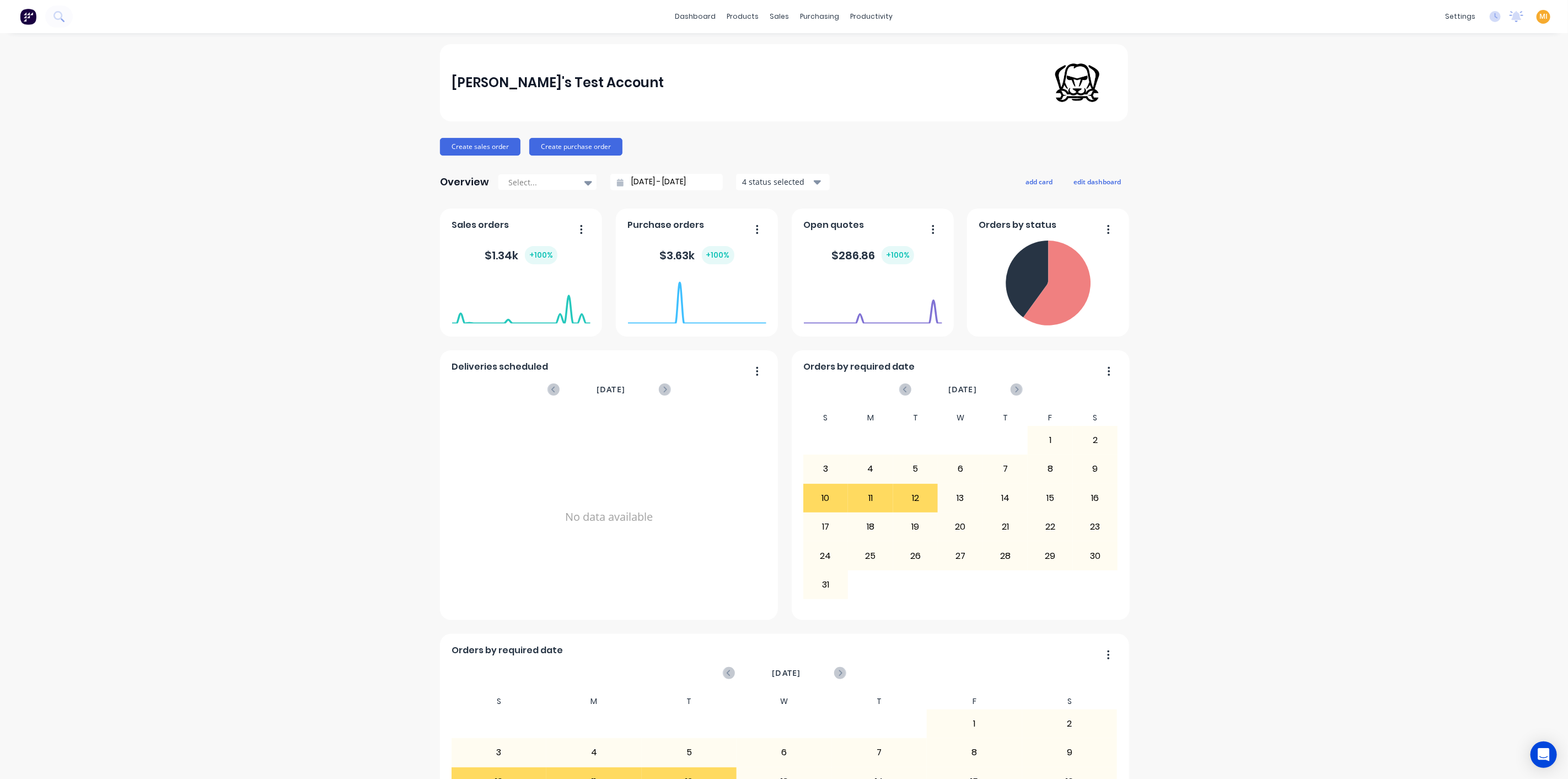
click at [1539, 18] on span "MI" at bounding box center [1542, 17] width 8 height 10
click at [1449, 143] on button "Sign out" at bounding box center [1475, 138] width 146 height 22
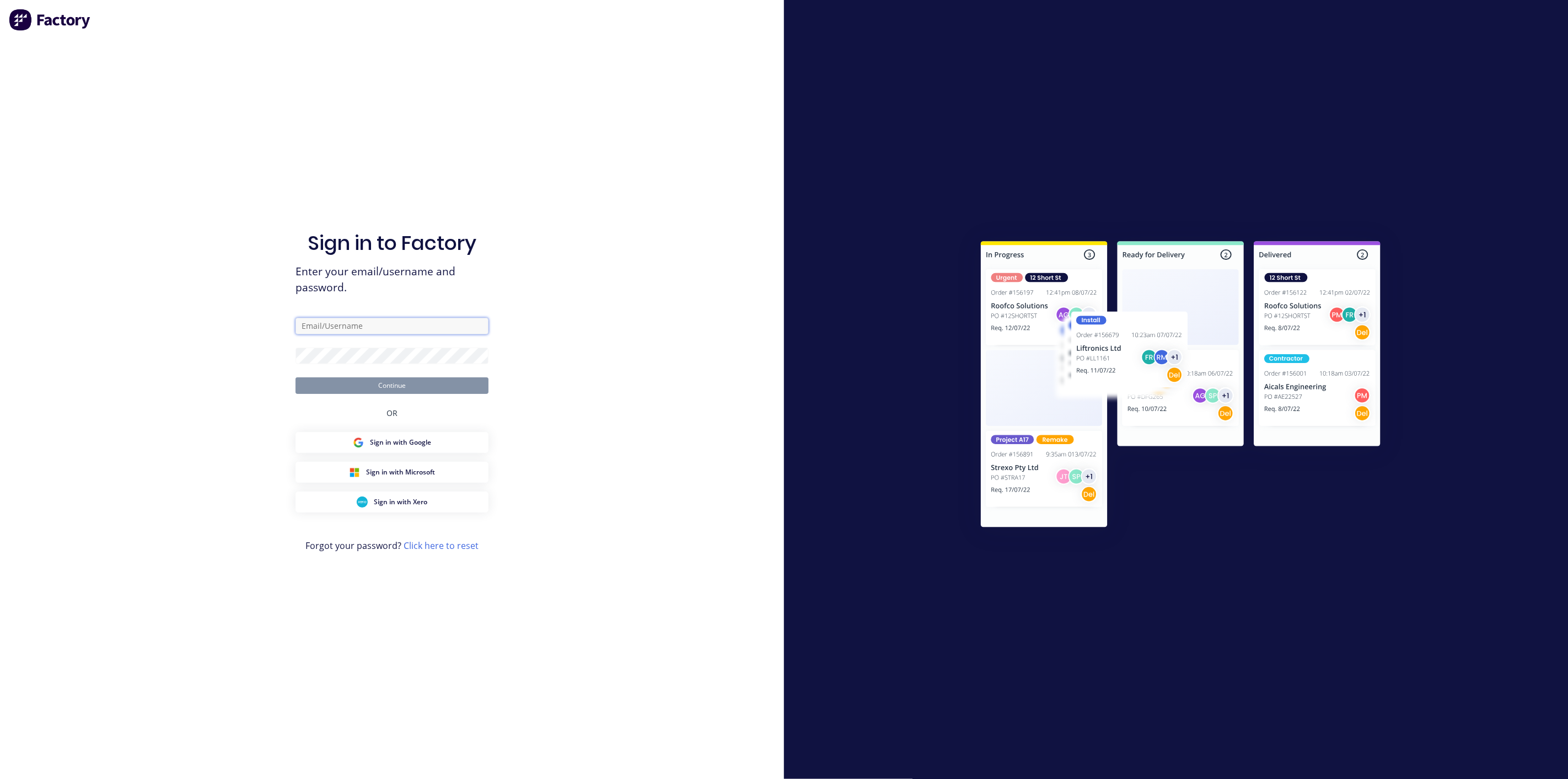
click at [364, 326] on input "text" at bounding box center [392, 326] width 193 height 17
type input "[EMAIL_ADDRESS][DOMAIN_NAME]"
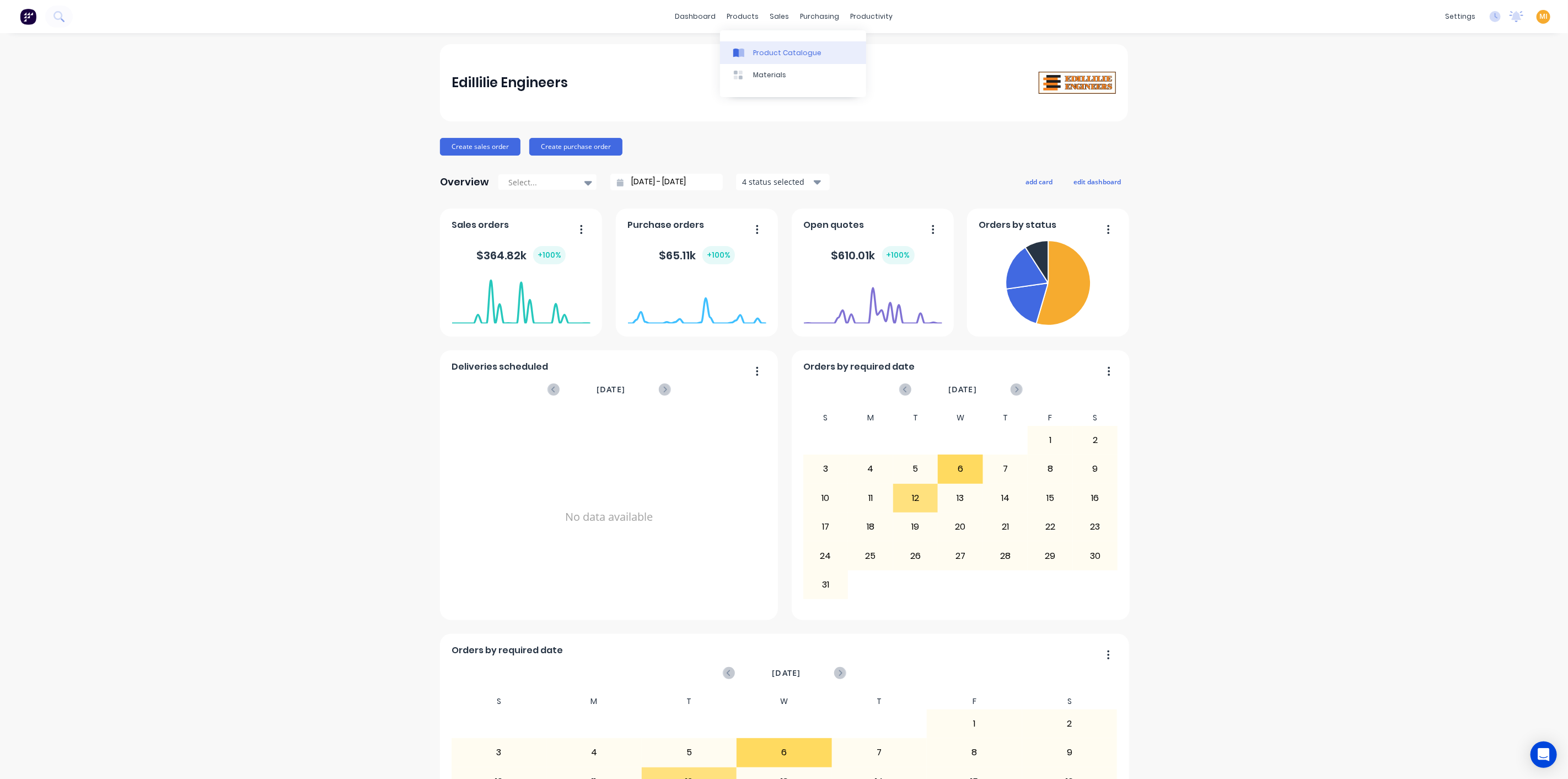
click at [789, 57] on div "Product Catalogue" at bounding box center [787, 53] width 69 height 10
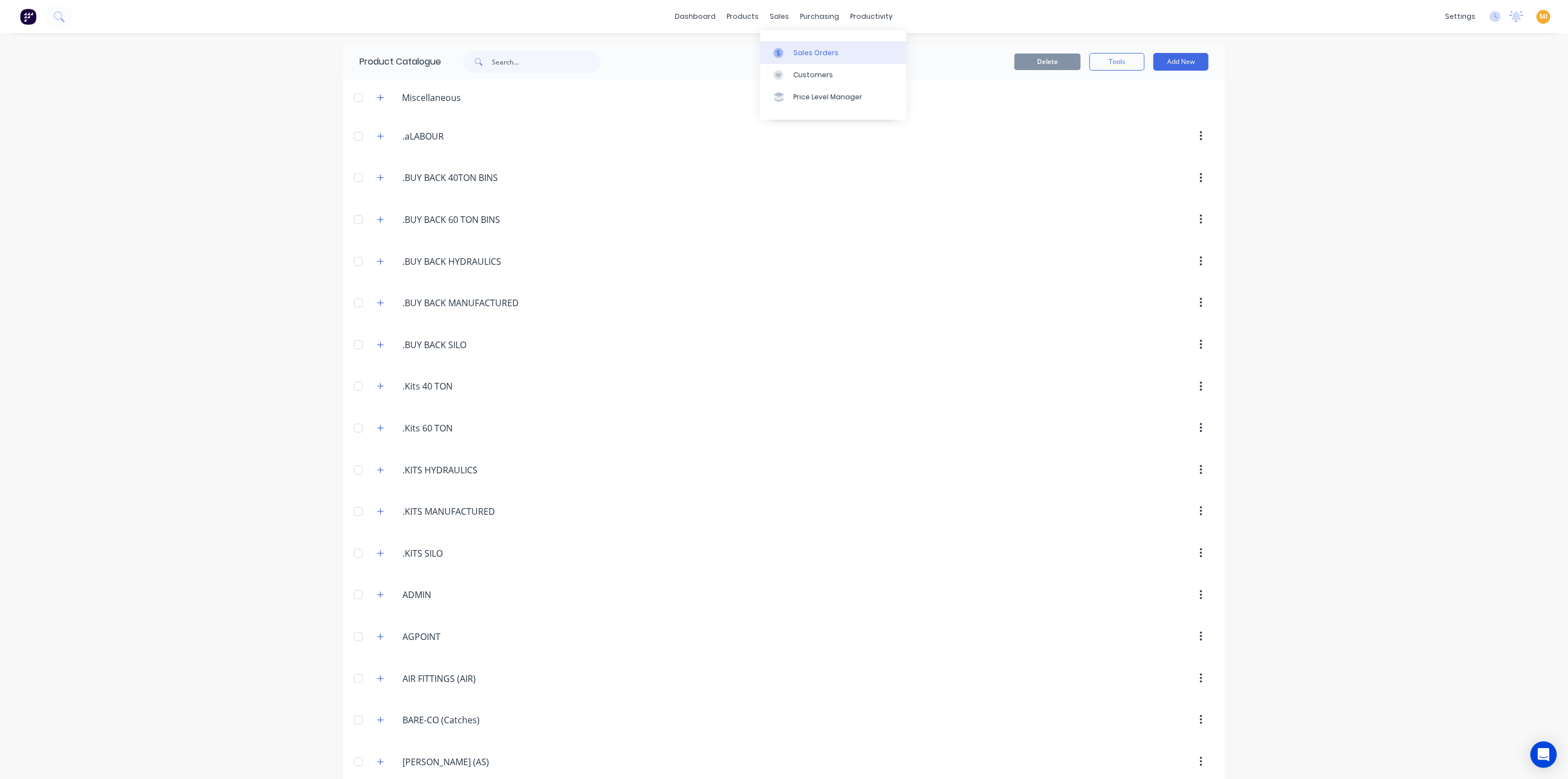
click at [795, 60] on link "Sales Orders" at bounding box center [833, 53] width 146 height 22
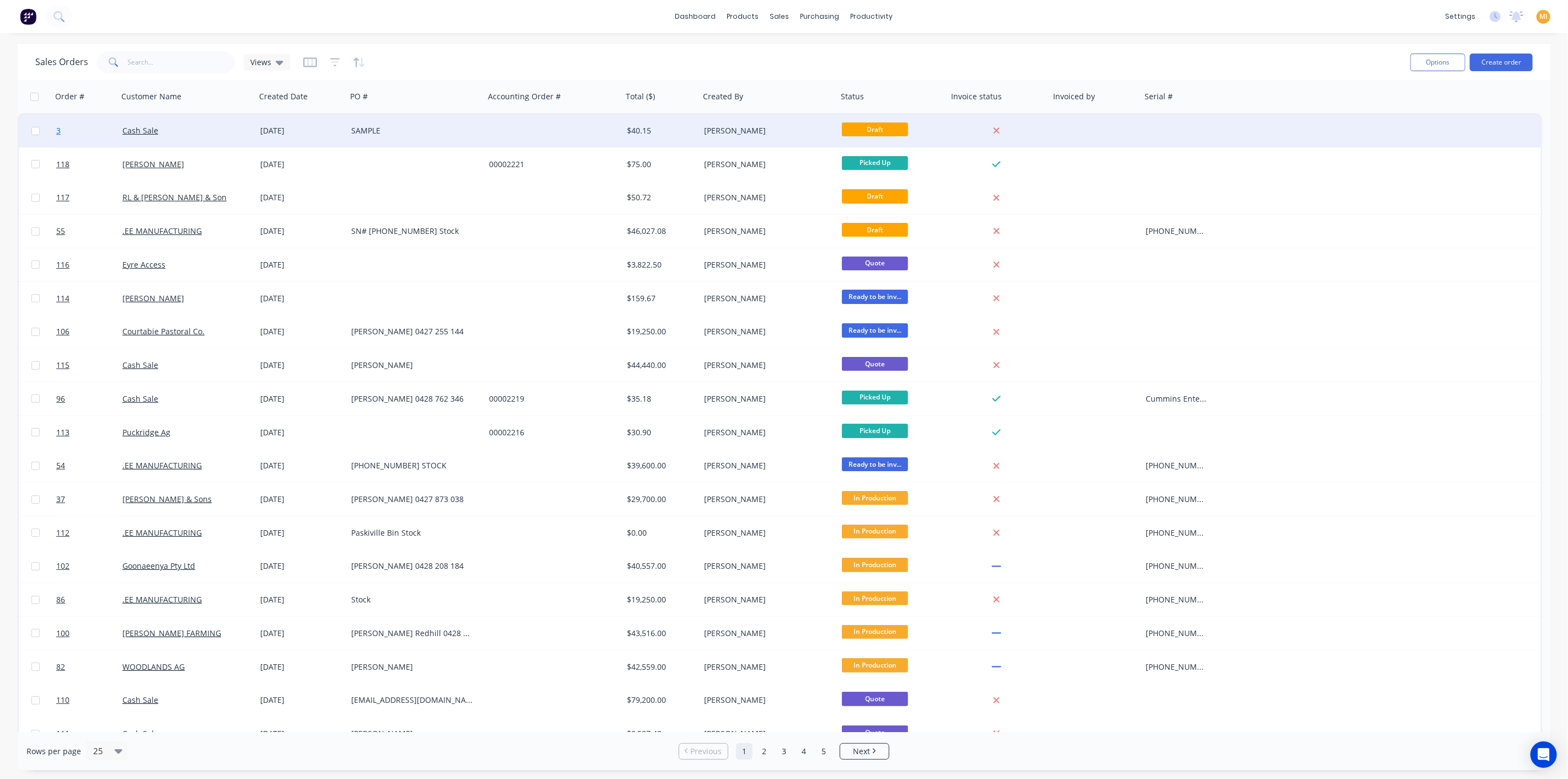
click at [80, 134] on link "3" at bounding box center [89, 130] width 66 height 33
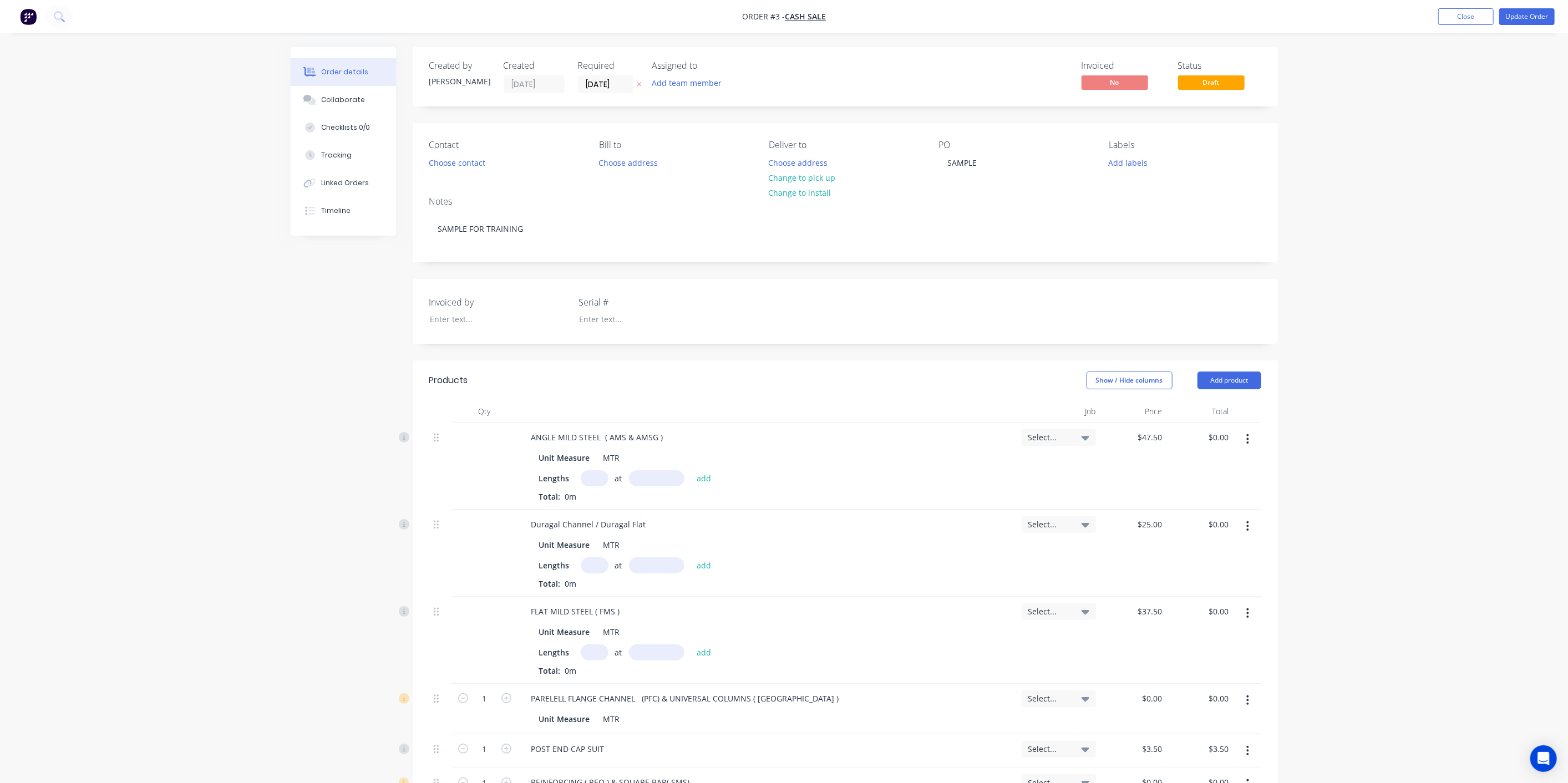
click at [32, 18] on img "button" at bounding box center [28, 16] width 17 height 17
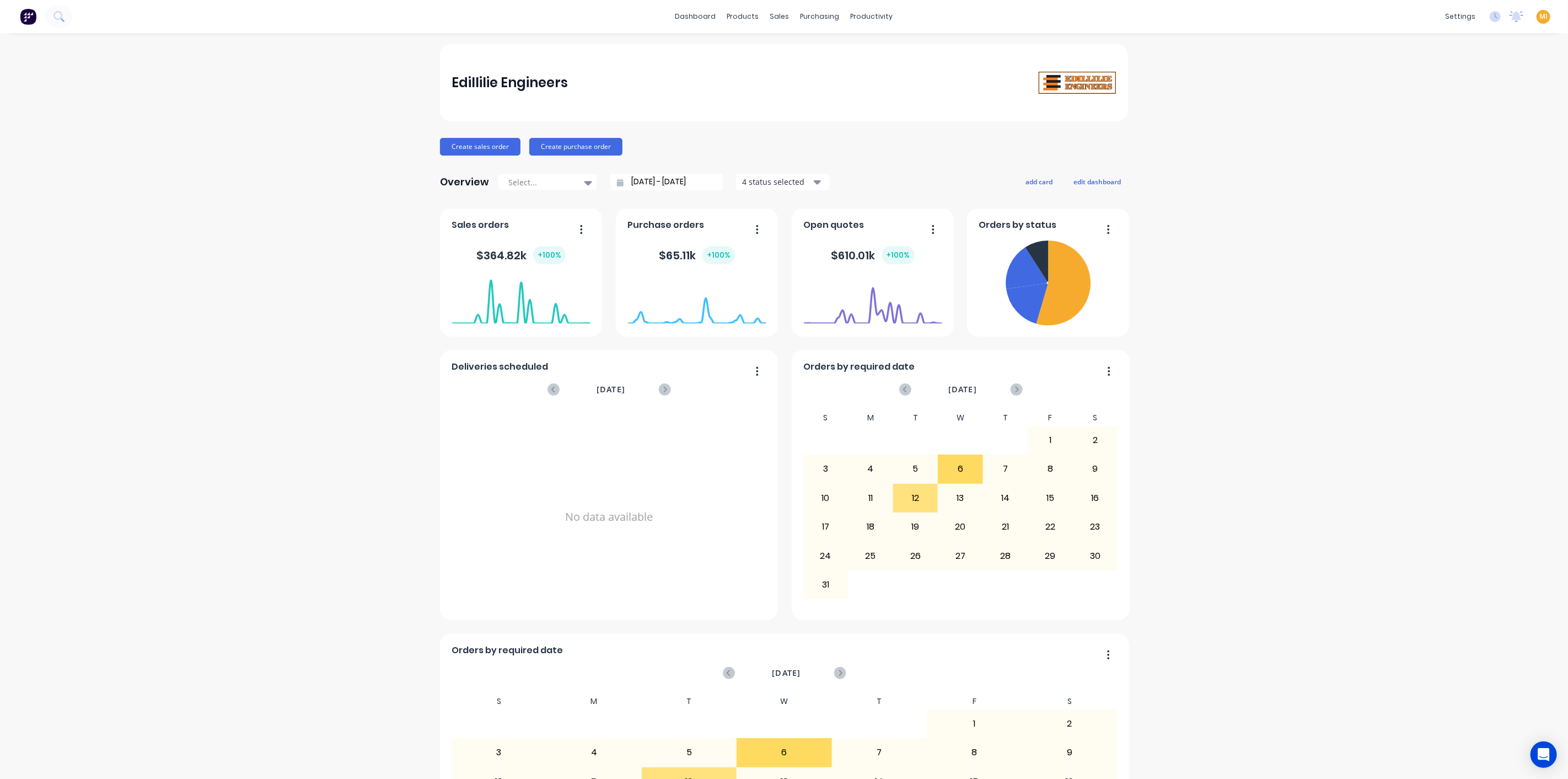
click at [1539, 18] on span "MI" at bounding box center [1542, 17] width 8 height 10
click at [1482, 132] on button "Sign out" at bounding box center [1475, 138] width 146 height 22
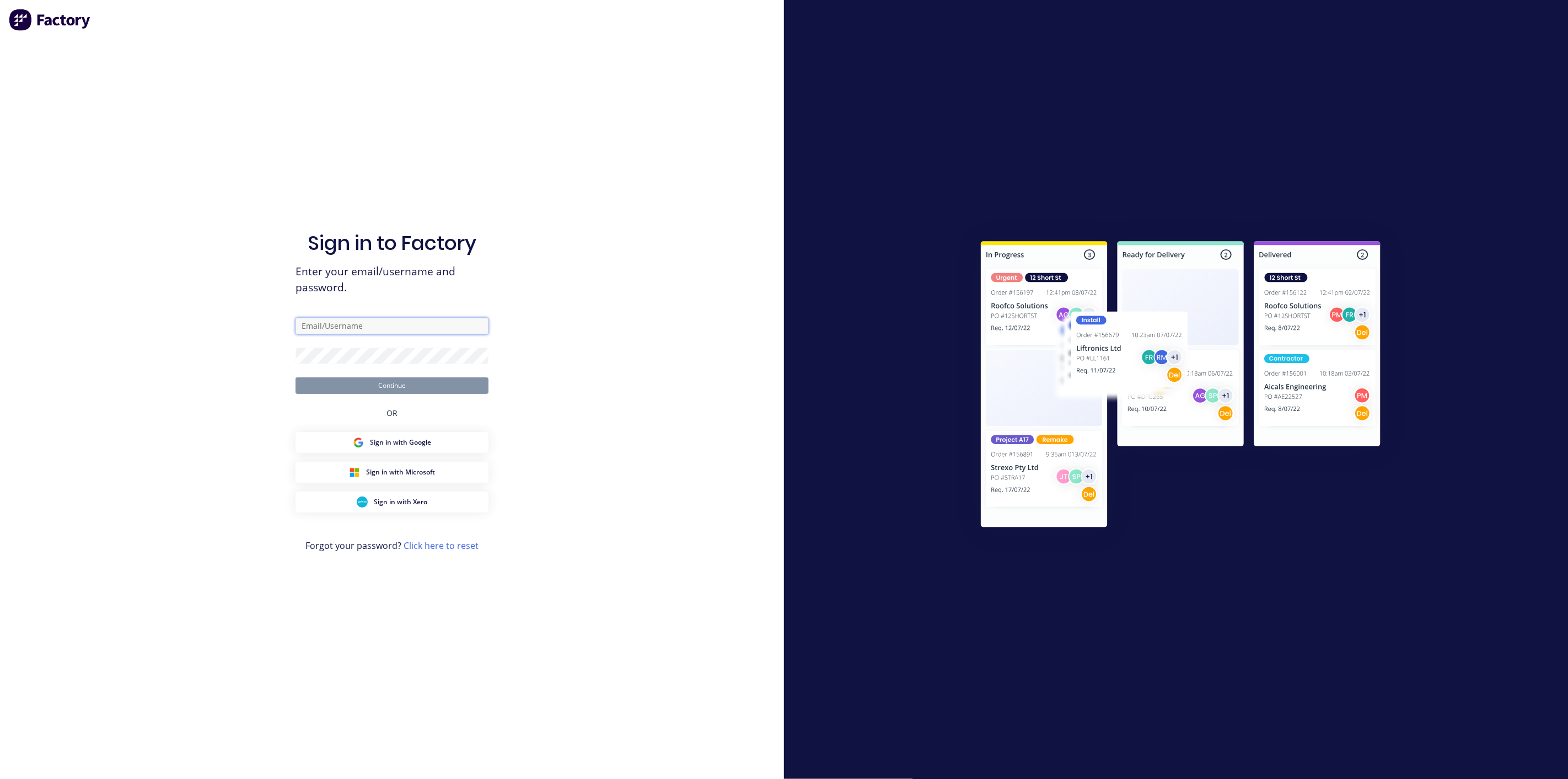
click at [455, 324] on input "text" at bounding box center [392, 326] width 193 height 17
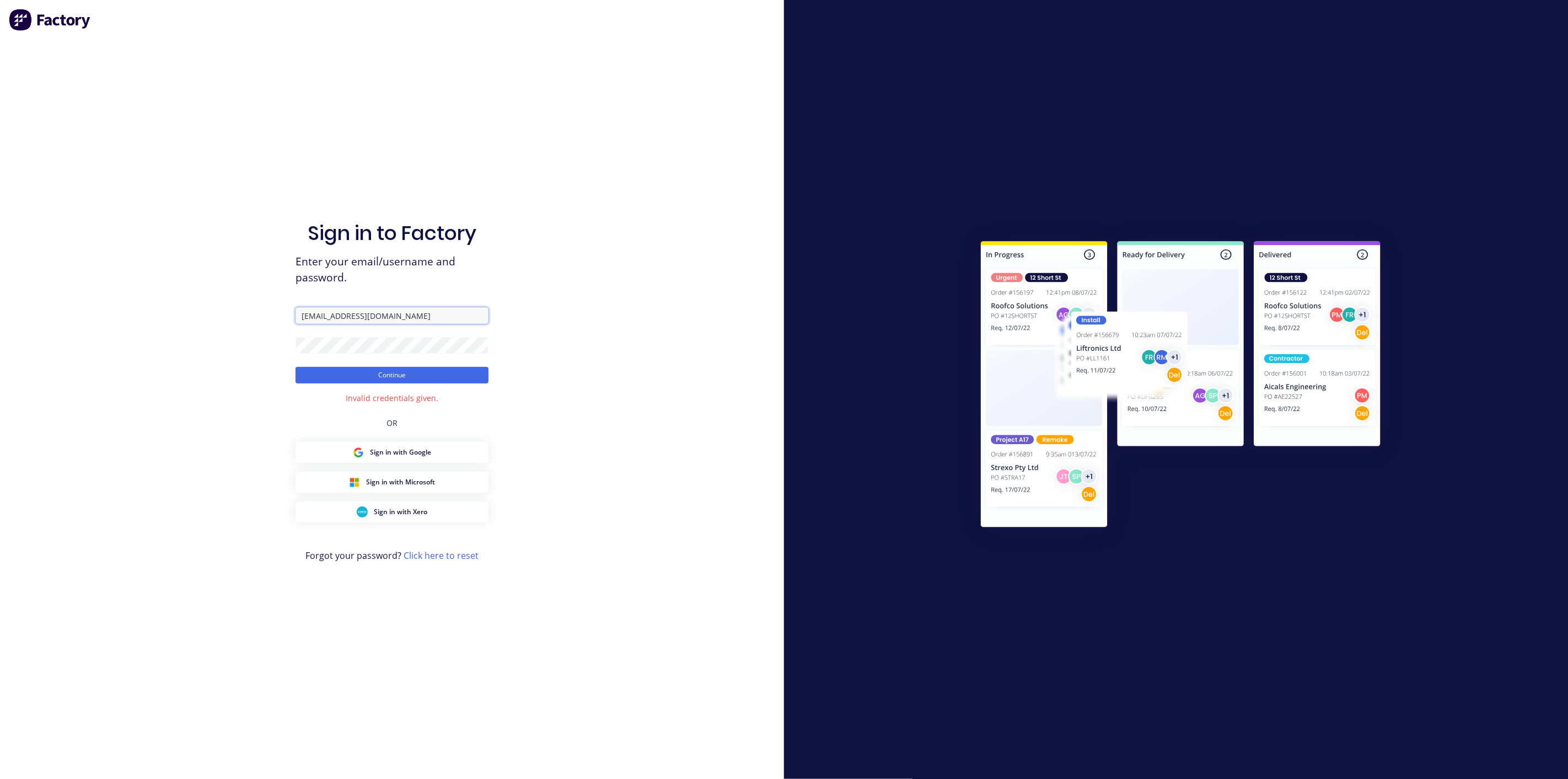
drag, startPoint x: 426, startPoint y: 311, endPoint x: 143, endPoint y: 289, distance: 283.9
click at [143, 289] on div "Sign in to Factory Enter your email/username and password. [EMAIL_ADDRESS][DOMA…" at bounding box center [391, 390] width 784 height 779
paste input "[DOMAIN_NAME]"
type input "[EMAIL_ADDRESS][DOMAIN_NAME]"
drag, startPoint x: 167, startPoint y: 319, endPoint x: 253, endPoint y: 343, distance: 89.3
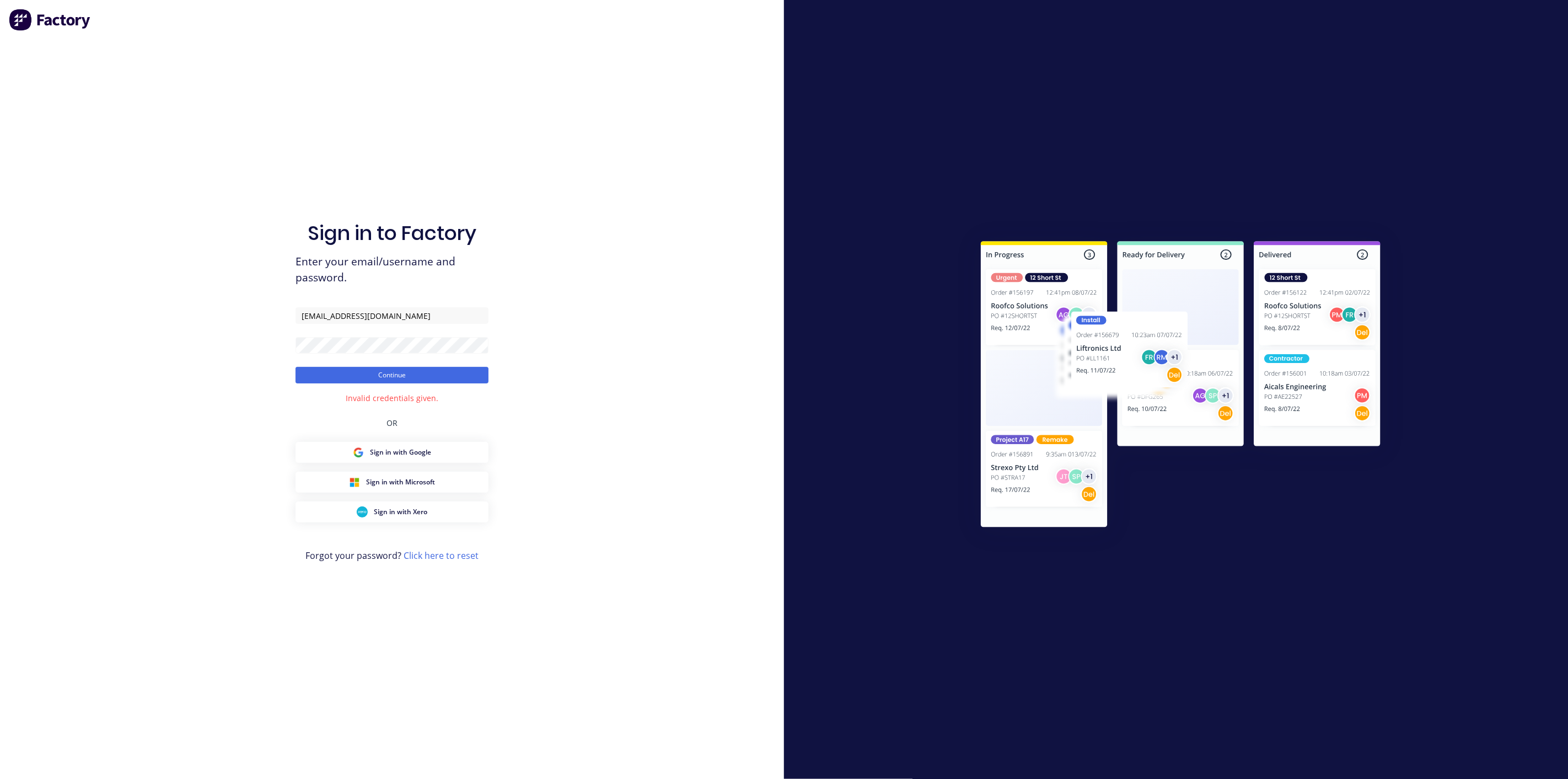
click at [169, 319] on div "Sign in to Factory Enter your email/username and password. [EMAIL_ADDRESS][DOMA…" at bounding box center [391, 390] width 784 height 779
click at [323, 381] on button "Continue" at bounding box center [392, 375] width 193 height 17
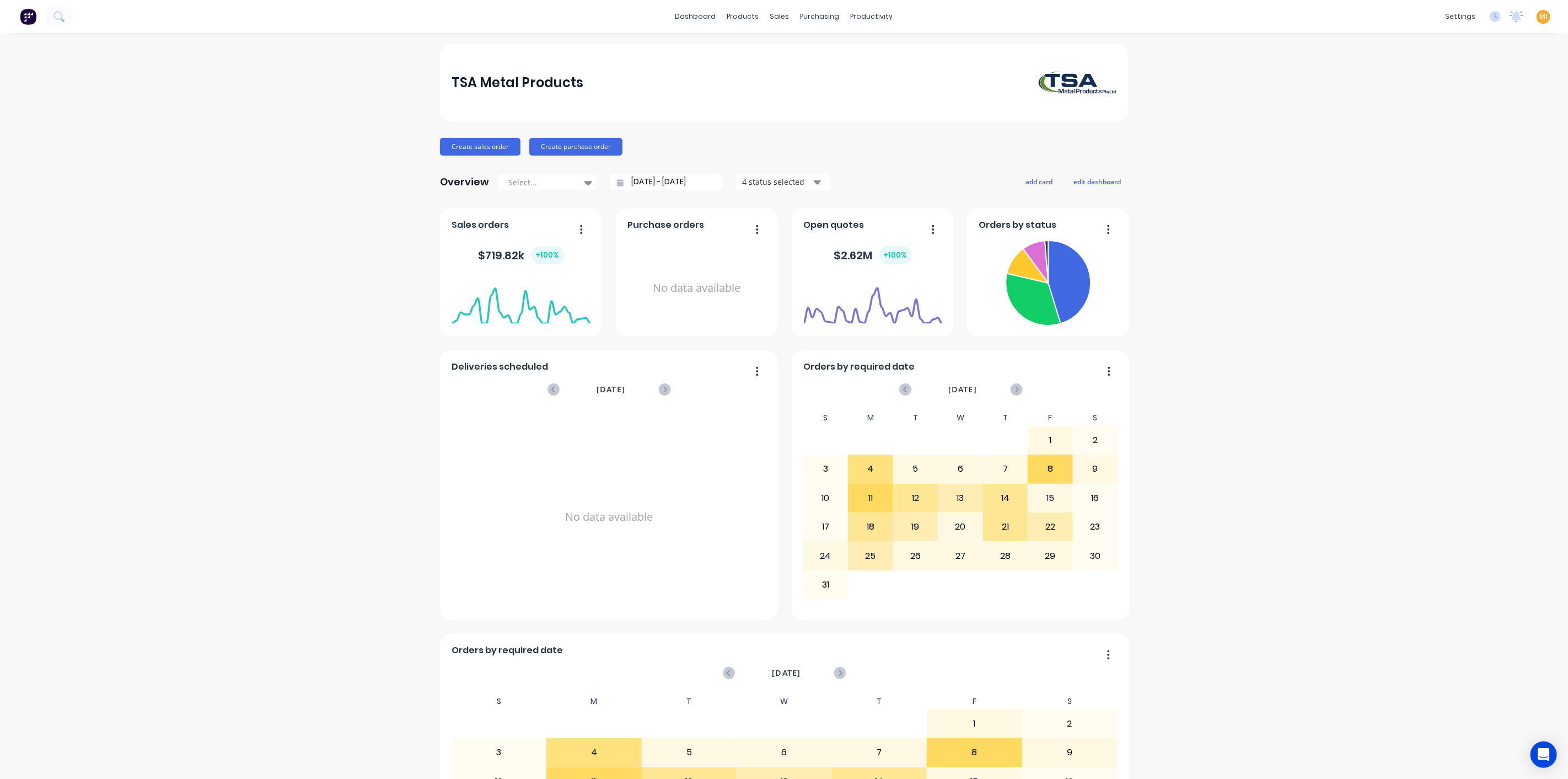
click at [801, 64] on link "Customers" at bounding box center [833, 75] width 146 height 22
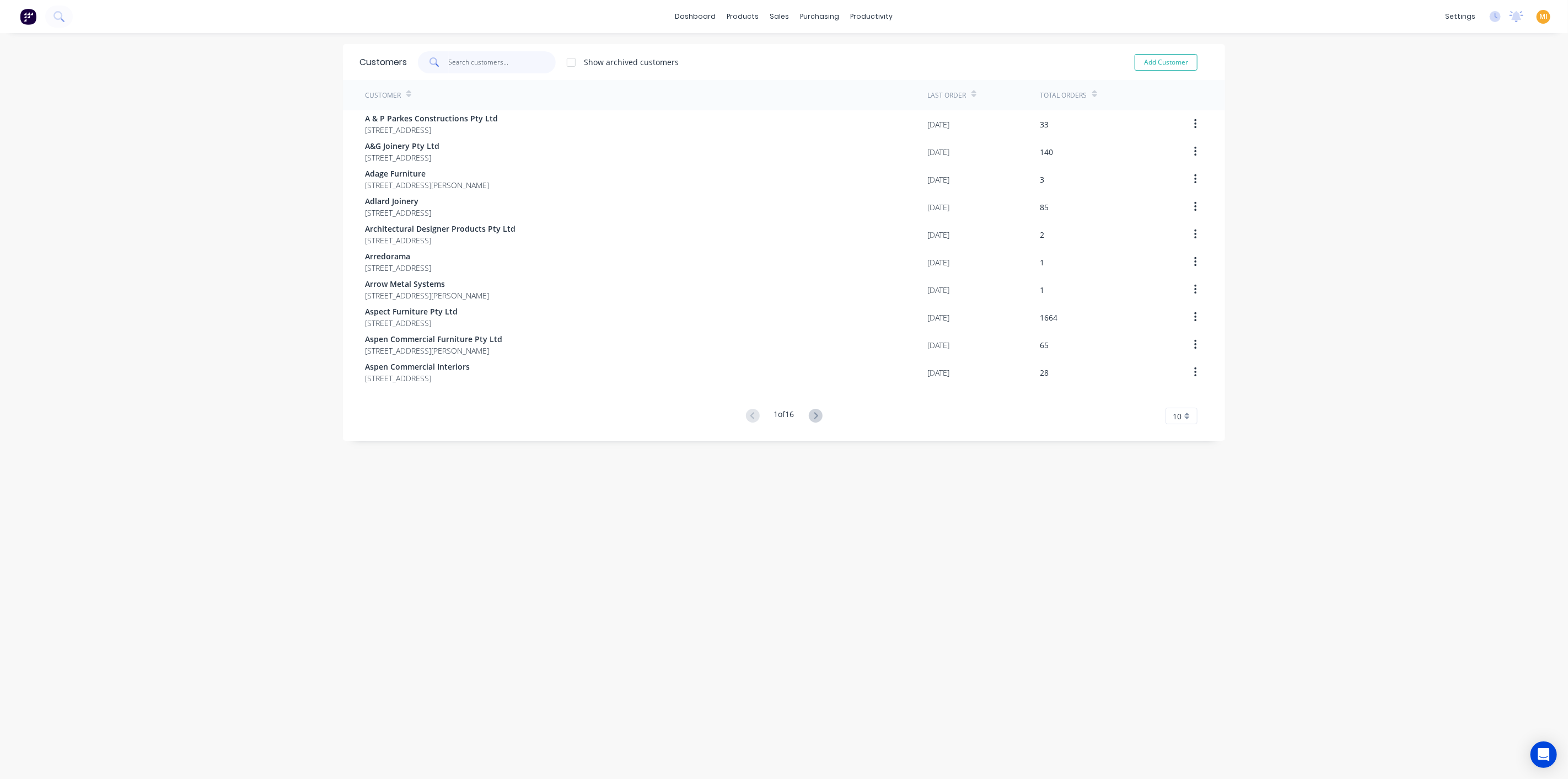
click at [462, 59] on input "text" at bounding box center [502, 62] width 107 height 22
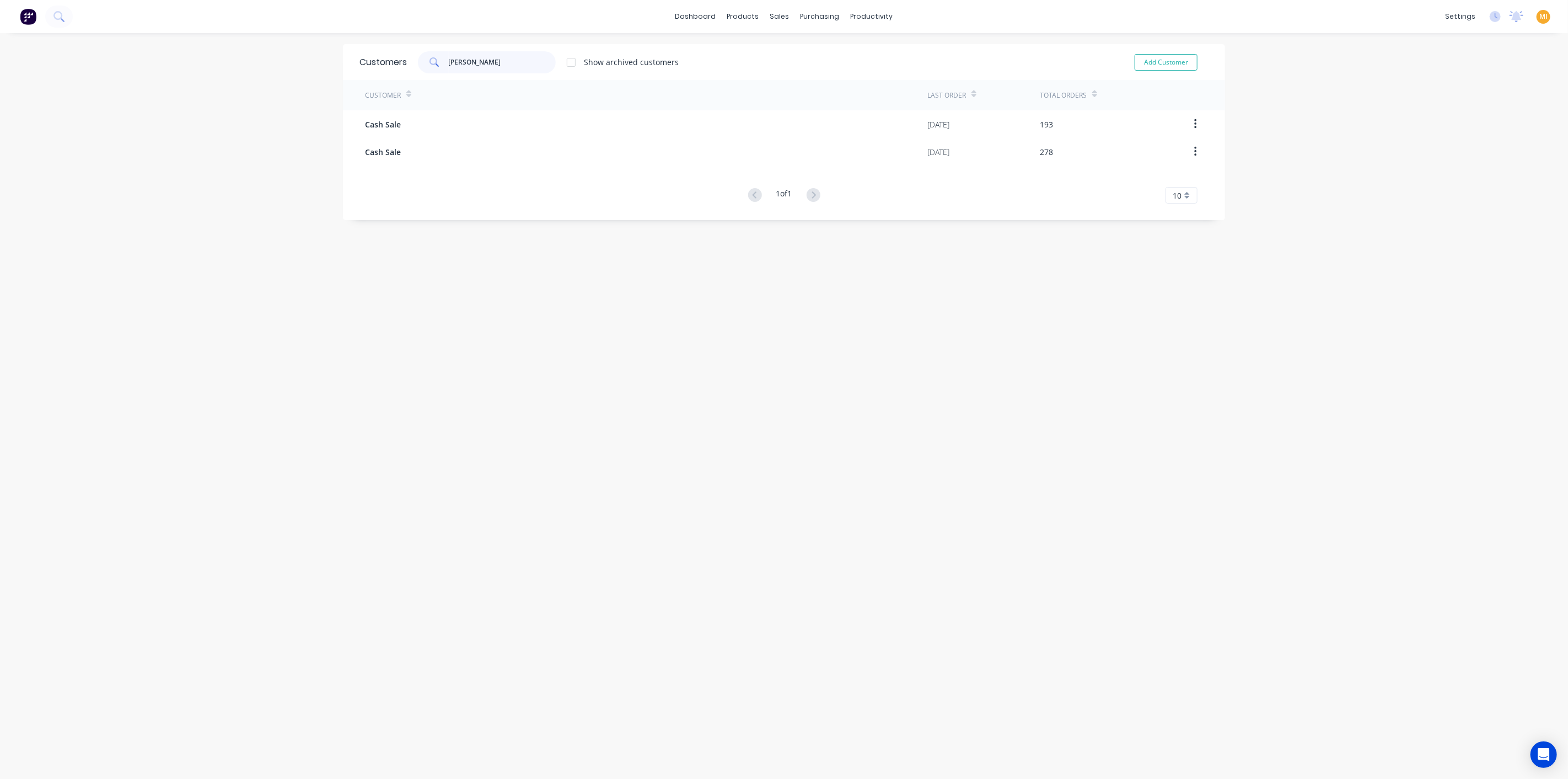
drag, startPoint x: 510, startPoint y: 64, endPoint x: 377, endPoint y: 66, distance: 133.0
click at [377, 66] on div "Customers [PERSON_NAME] Show archived customers Add Customer" at bounding box center [784, 61] width 882 height 36
paste input "Sevaan Manufacturing Pty Ltd"
type input "Sevaan Manufacturing Pty Ltd"
click at [28, 17] on img at bounding box center [28, 16] width 17 height 17
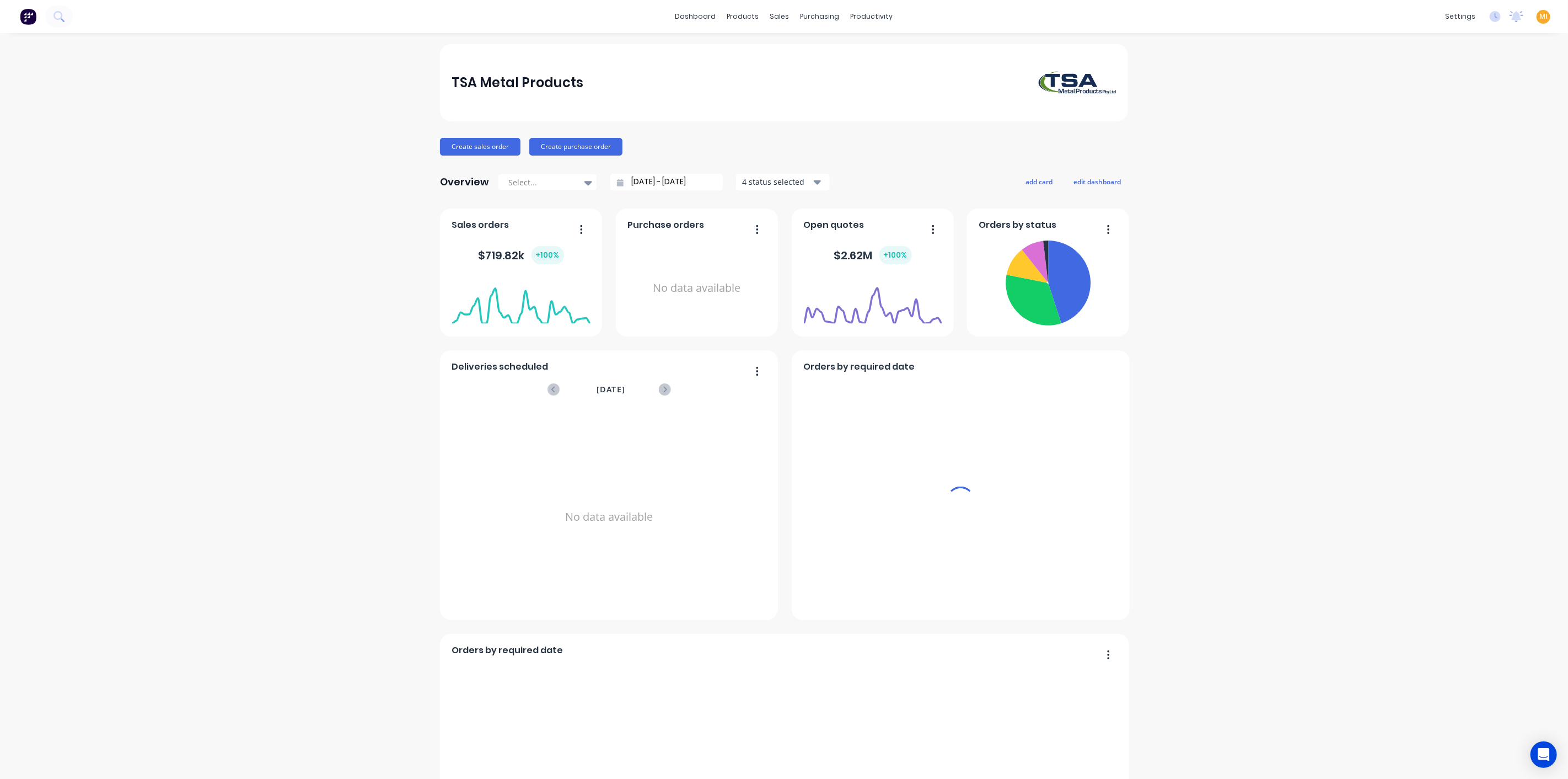
click at [1537, 17] on div "MI TSA Metal Products [PERSON_NAME] Administrator Profile Sign out" at bounding box center [1543, 17] width 14 height 14
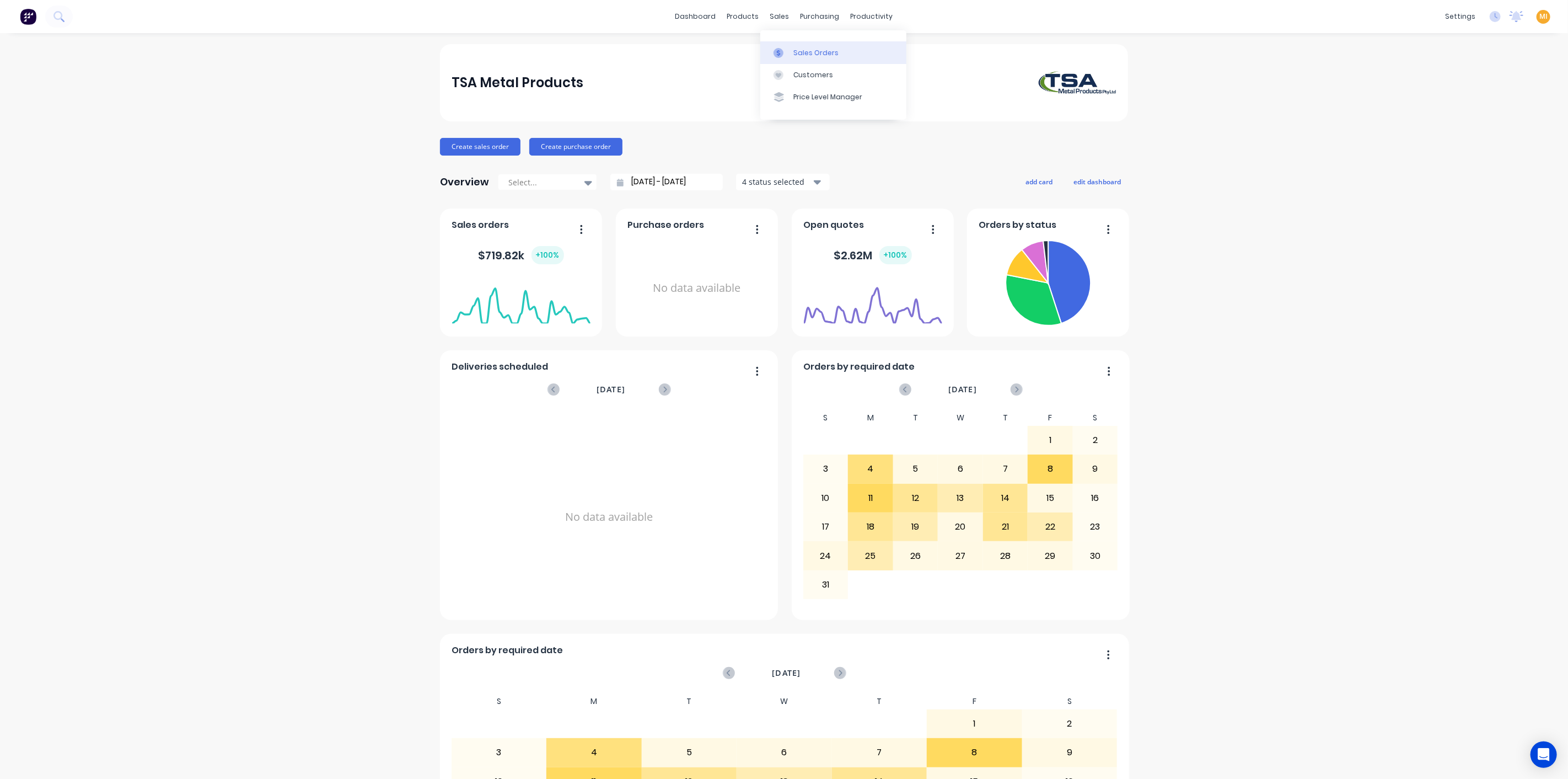
click at [795, 42] on link "Sales Orders" at bounding box center [833, 53] width 146 height 22
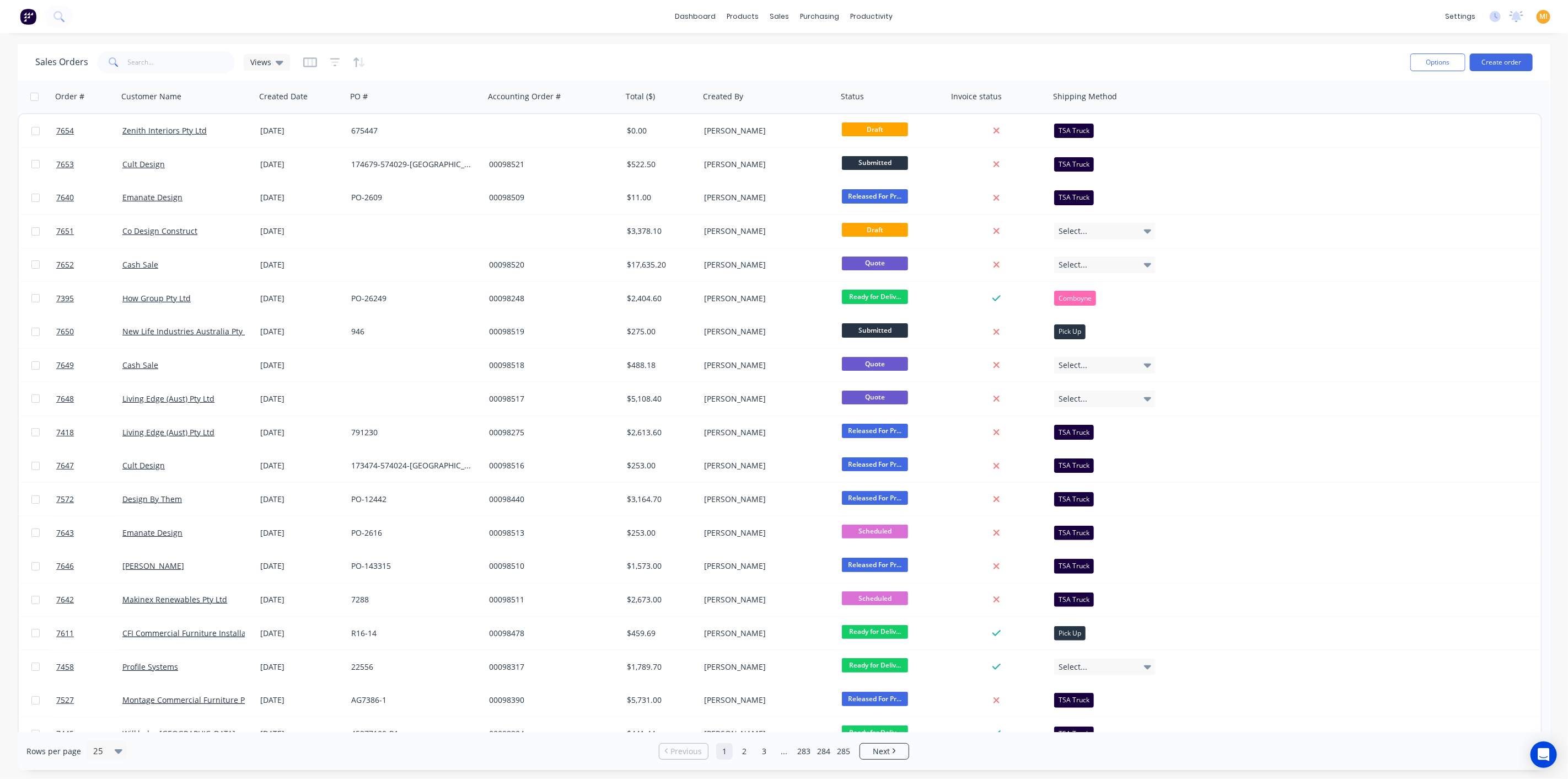
click at [1542, 19] on span "MI" at bounding box center [1542, 17] width 8 height 10
click at [1428, 136] on icon at bounding box center [1423, 138] width 10 height 10
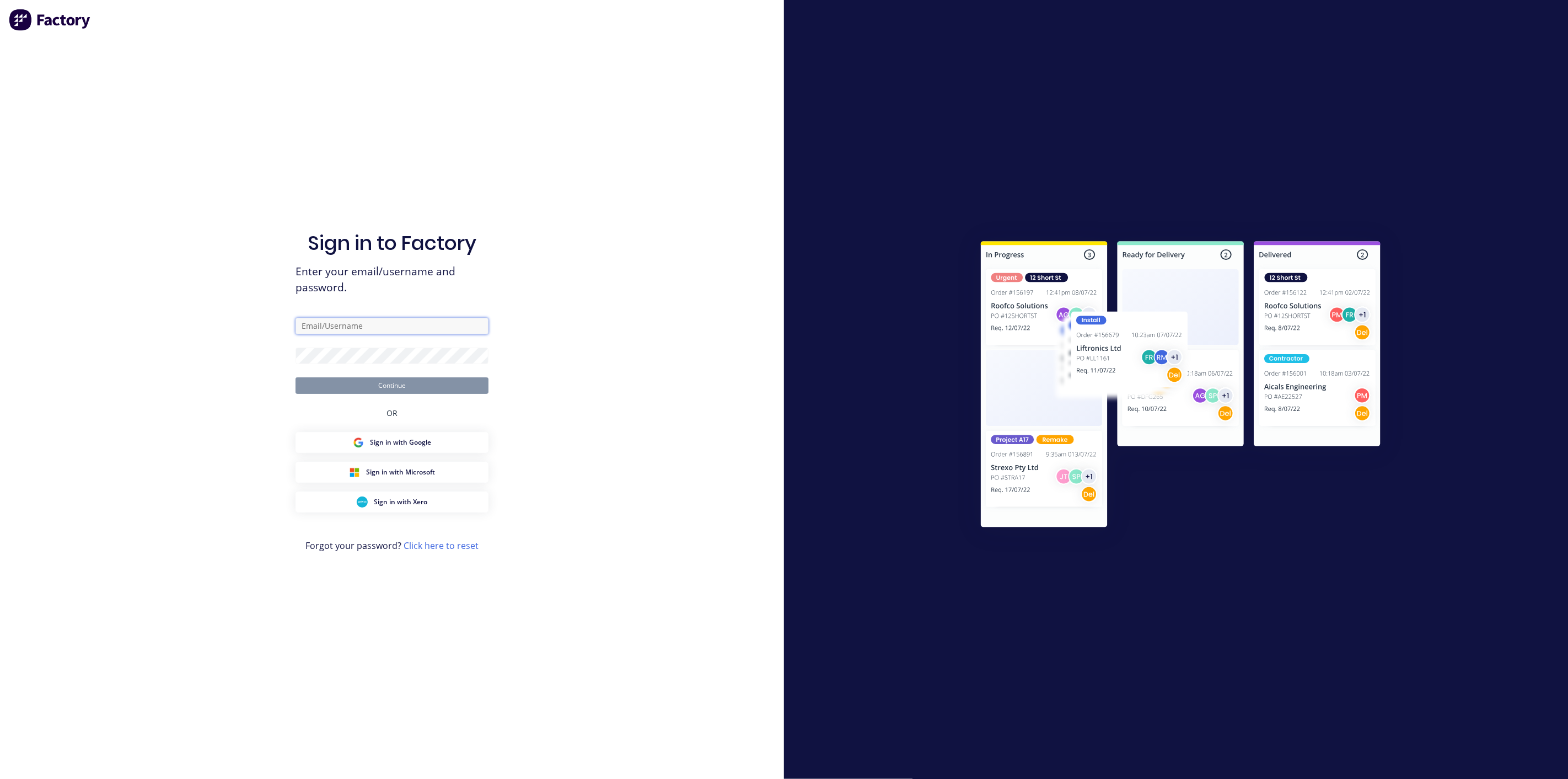
click at [403, 328] on input "text" at bounding box center [392, 326] width 193 height 17
type input "[EMAIL_ADDRESS][DOMAIN_NAME]"
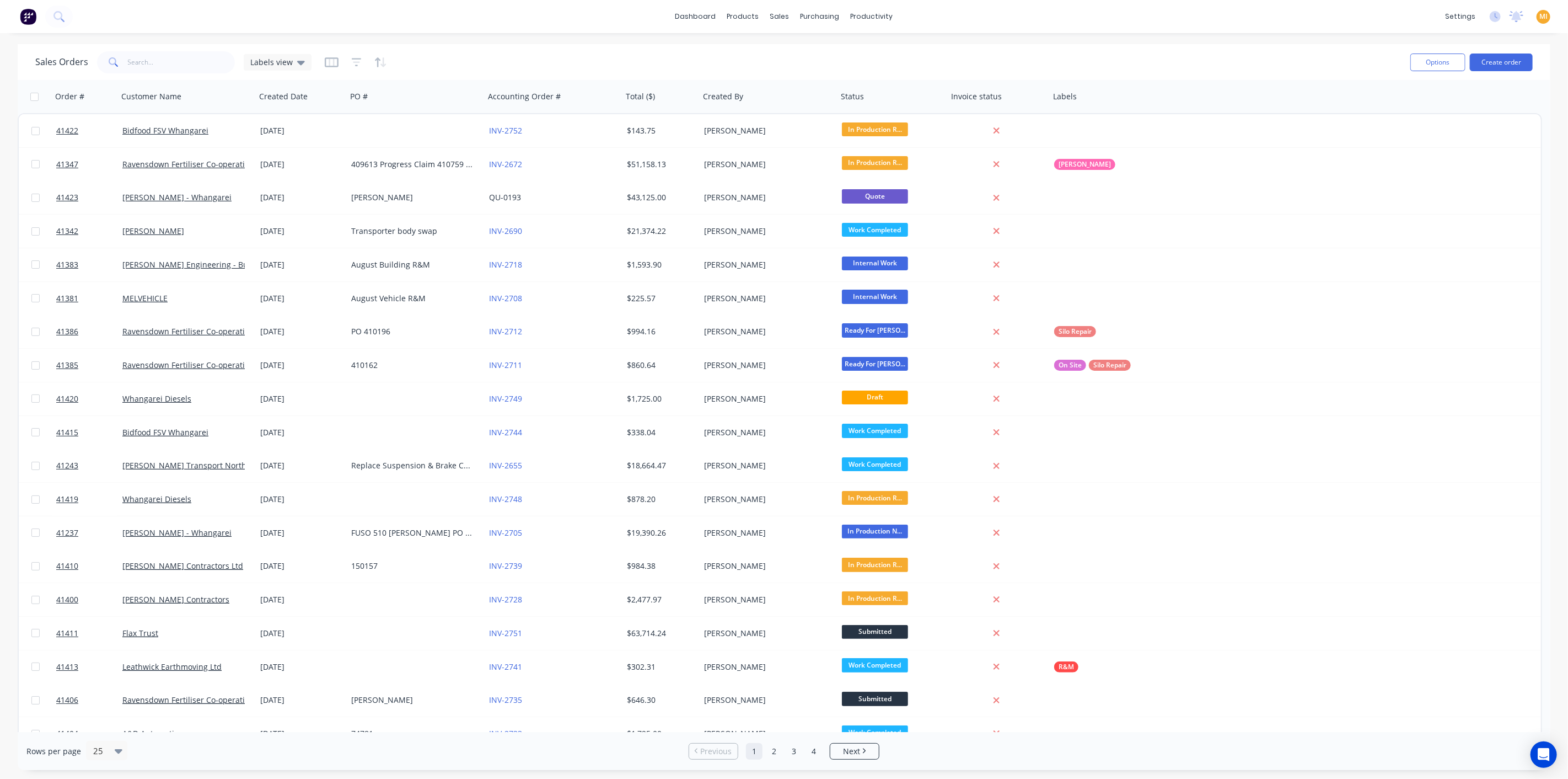
click at [28, 18] on img at bounding box center [28, 16] width 17 height 17
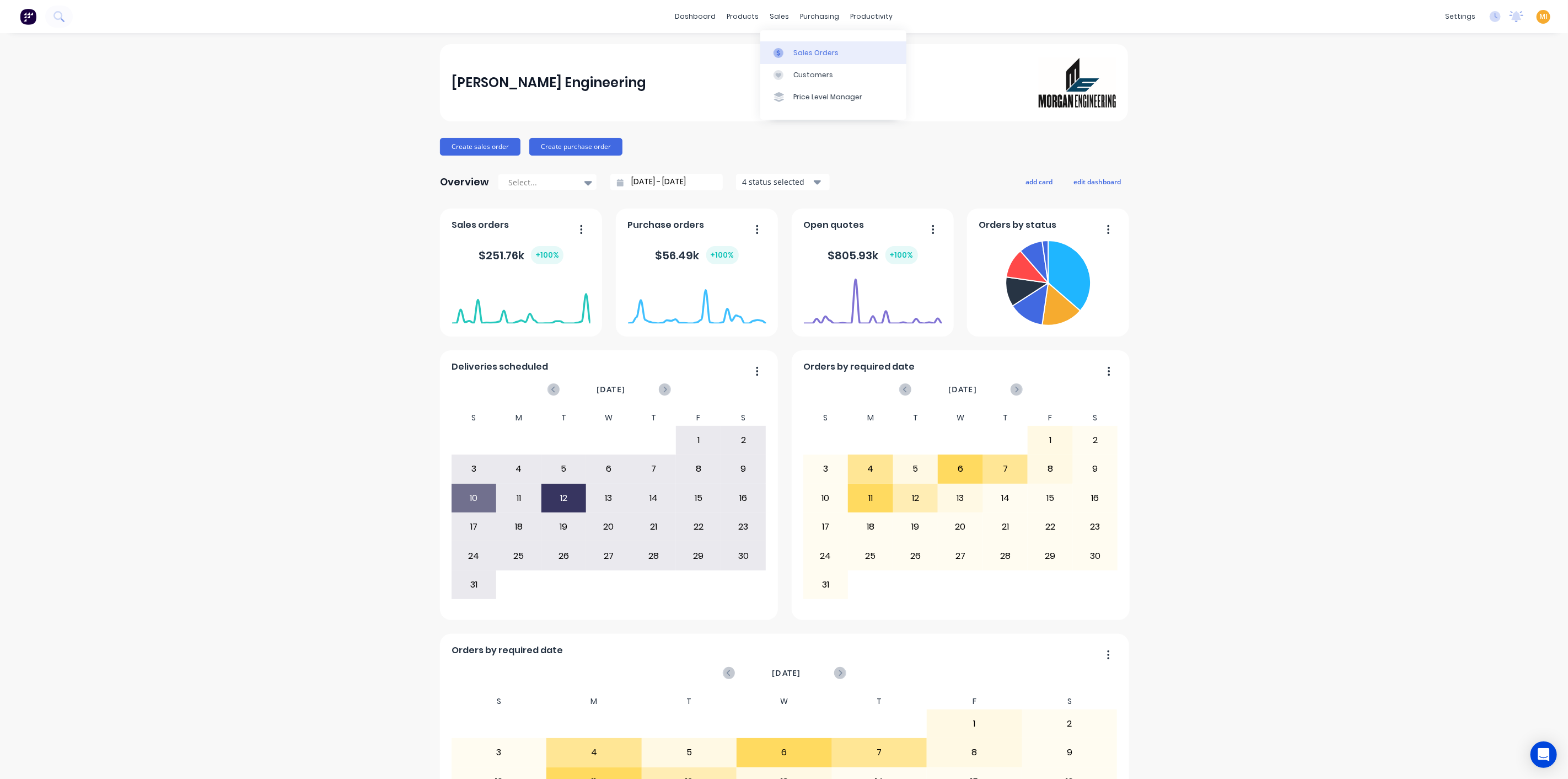
click at [788, 45] on link "Sales Orders" at bounding box center [833, 53] width 146 height 22
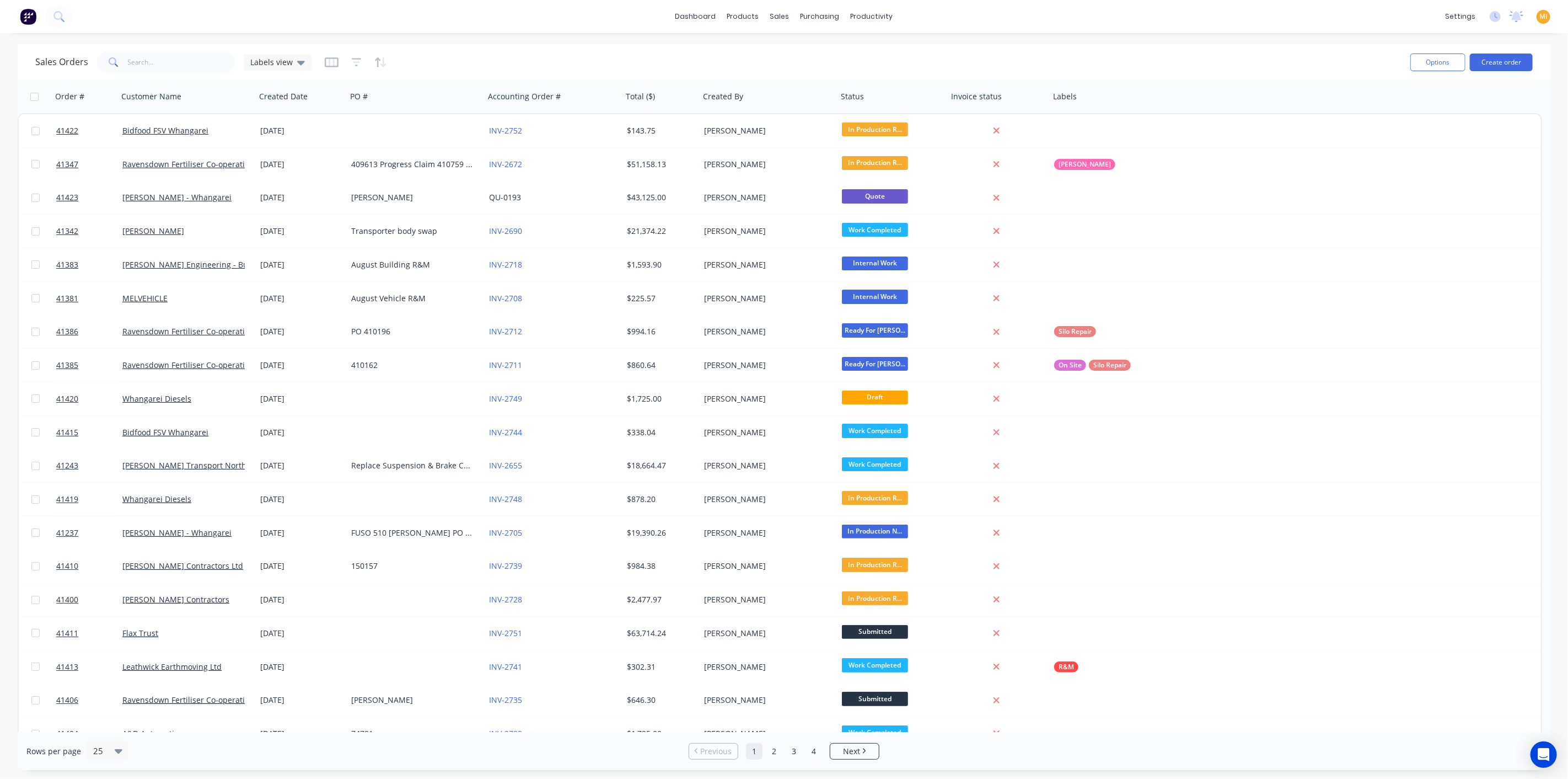
click at [1545, 10] on div "MI [PERSON_NAME] Engineering [PERSON_NAME] Administrator Profile Sign out" at bounding box center [1543, 17] width 14 height 14
click at [1545, 18] on span "MI" at bounding box center [1542, 17] width 8 height 10
click at [1461, 148] on button "Sign out" at bounding box center [1475, 138] width 146 height 22
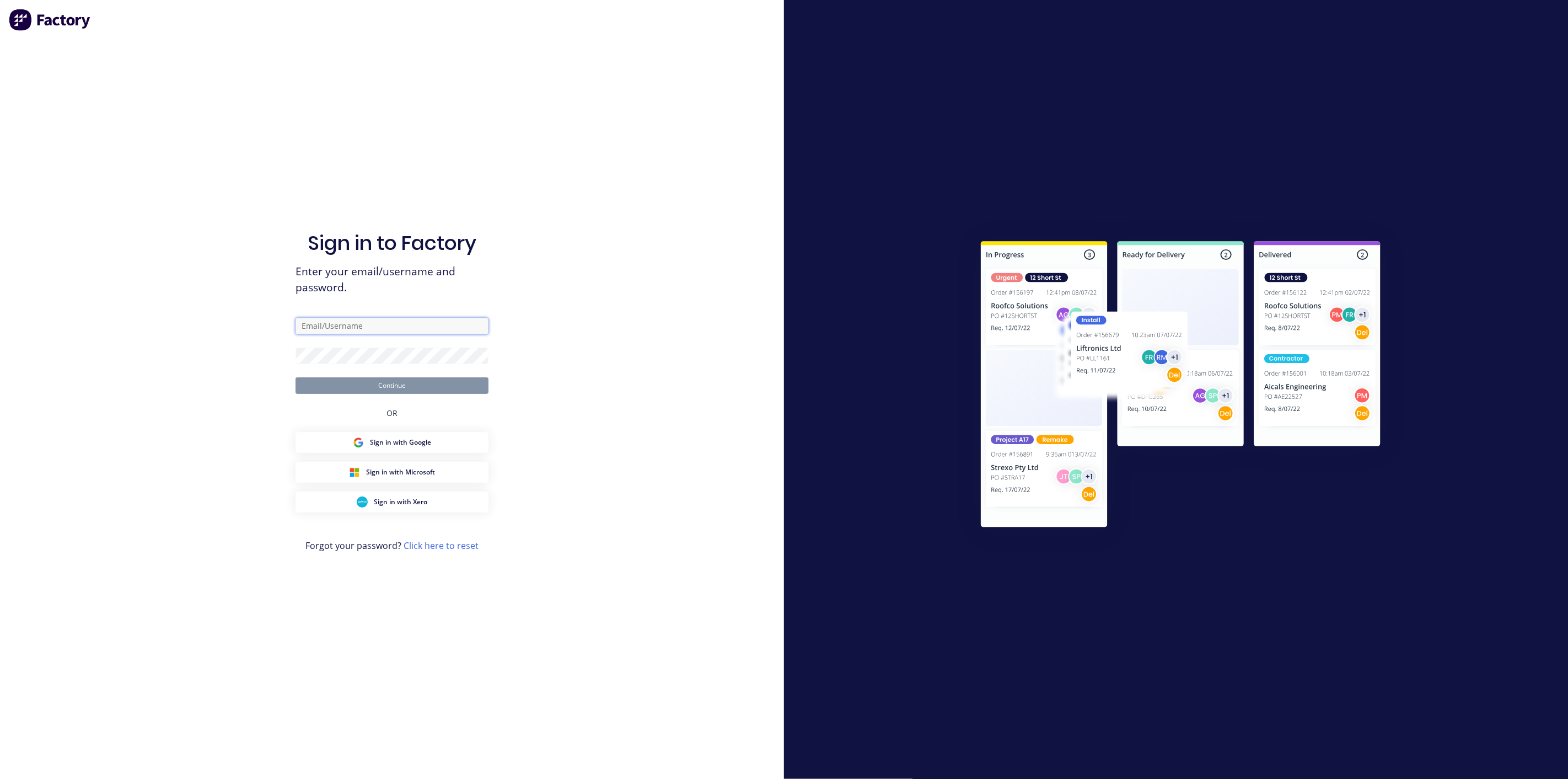
click at [394, 331] on input "text" at bounding box center [392, 326] width 193 height 17
type input "[EMAIL_ADDRESS][DOMAIN_NAME]"
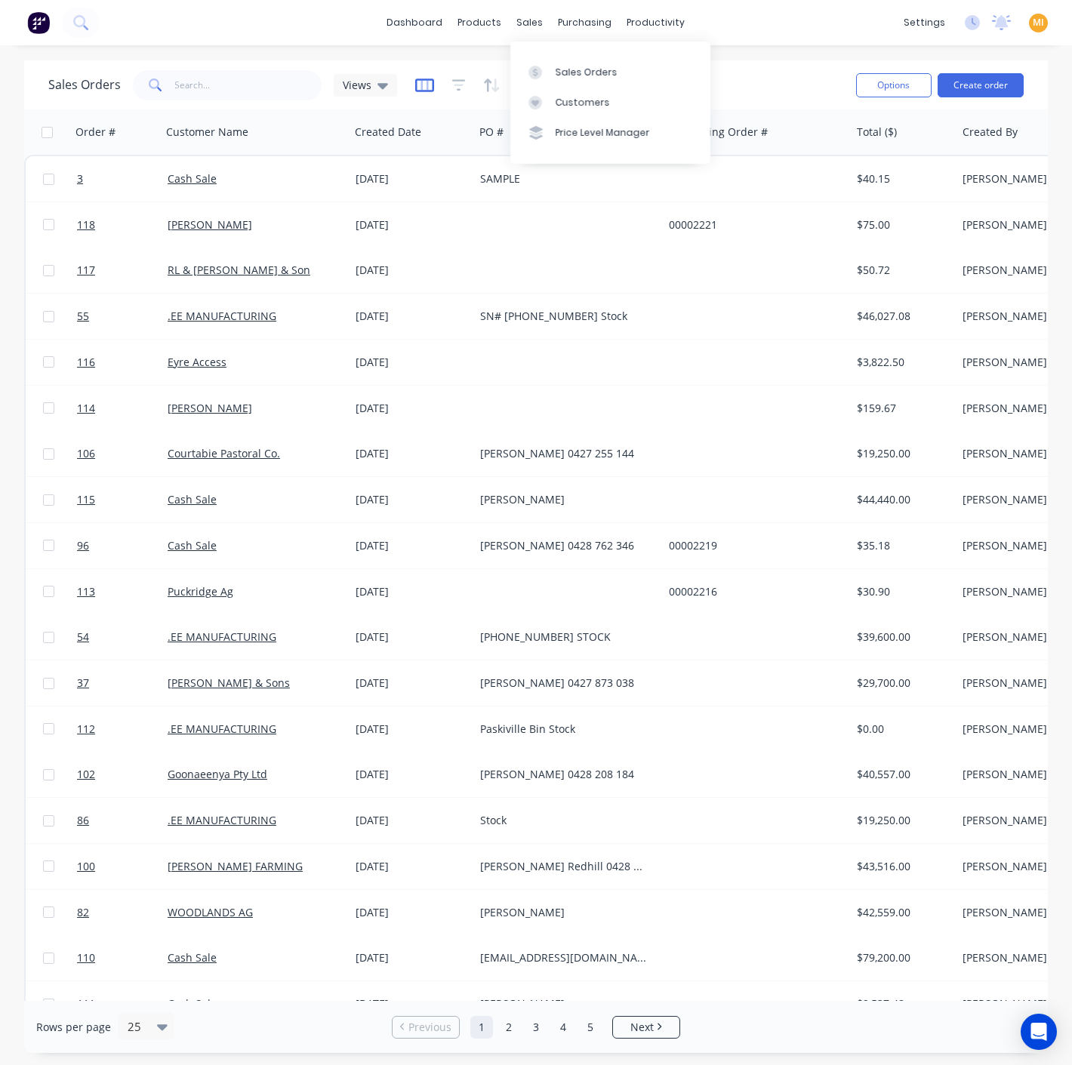
drag, startPoint x: 575, startPoint y: 66, endPoint x: 431, endPoint y: 79, distance: 144.7
click at [575, 66] on div "Sales Orders" at bounding box center [587, 73] width 62 height 14
click at [513, 60] on link "Product Catalogue" at bounding box center [555, 72] width 200 height 30
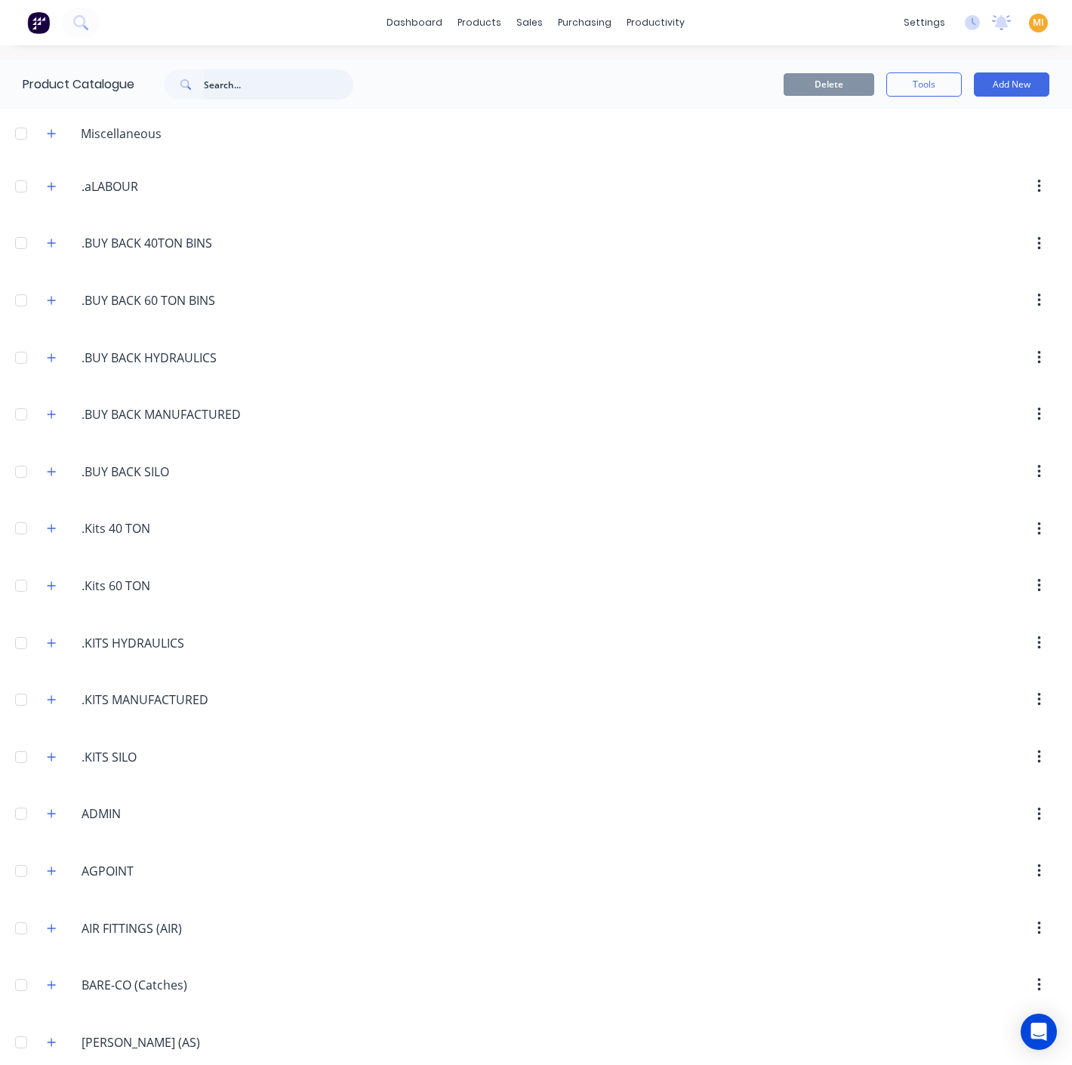
click at [316, 89] on input "text" at bounding box center [278, 84] width 149 height 30
paste input "ANGLE MILD STEEL ( AMS & AMSG )"
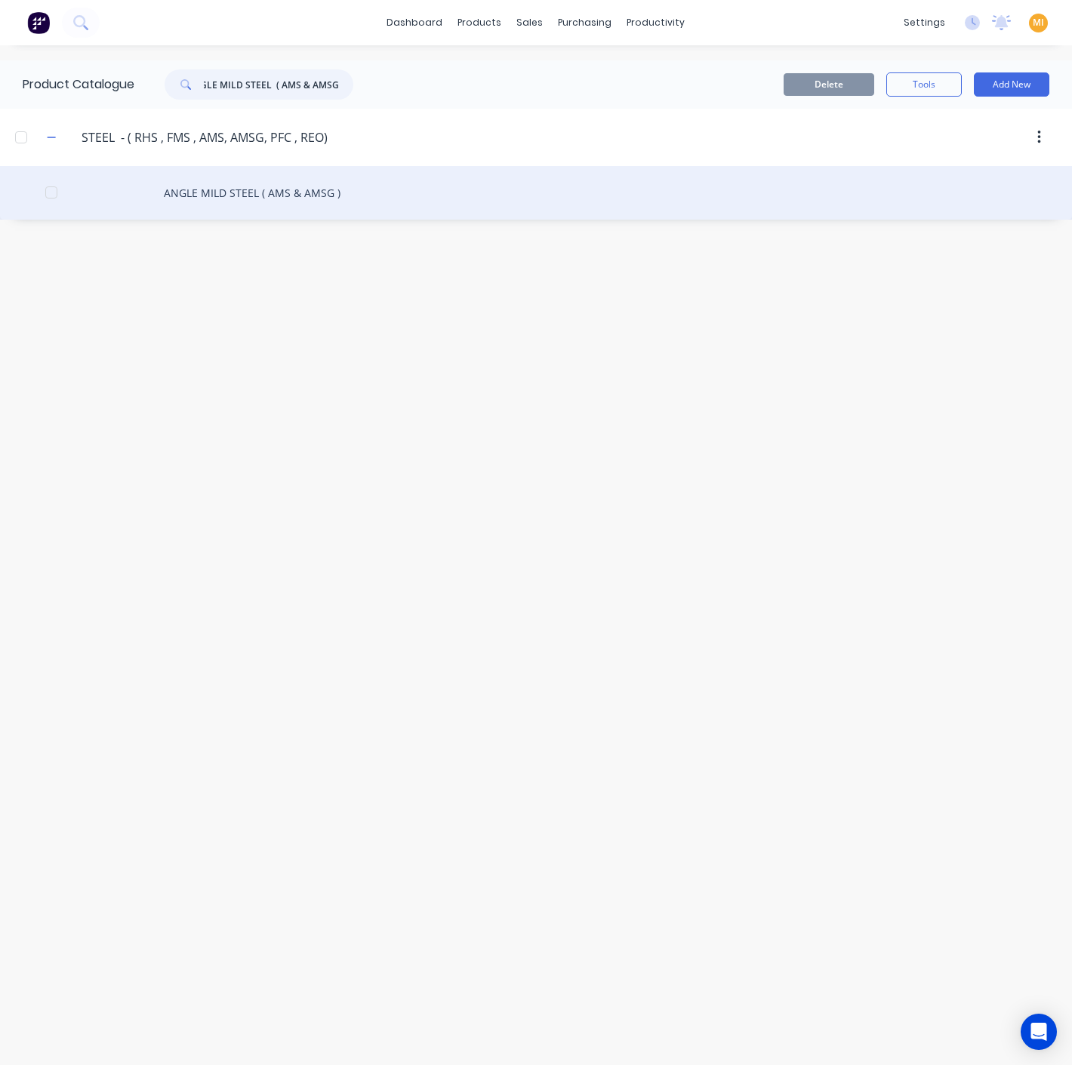
type input "ANGLE MILD STEEL ( AMS & AMSG )"
click at [245, 214] on div "ANGLE MILD STEEL ( AMS & AMSG )" at bounding box center [536, 193] width 1072 height 54
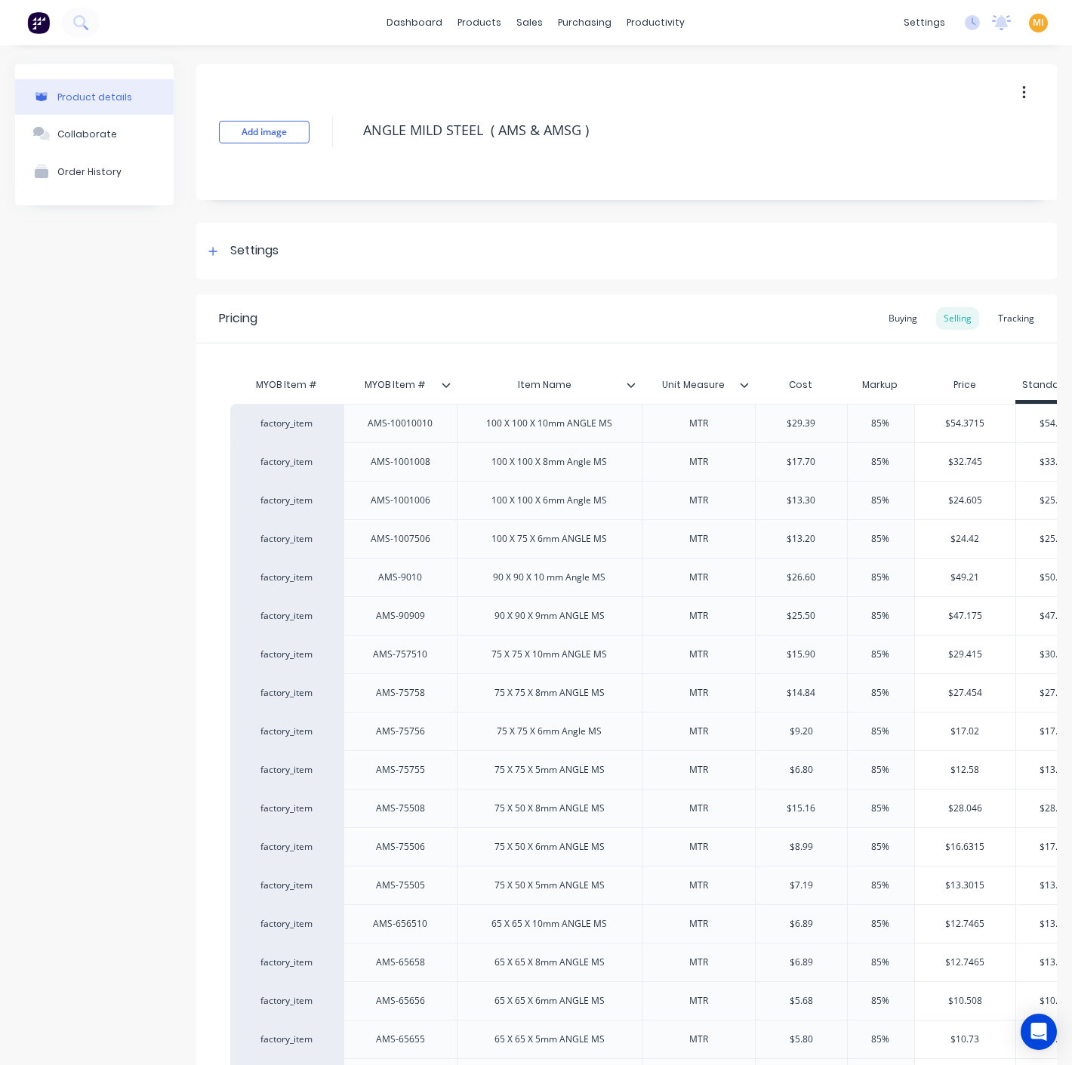
click at [633, 380] on icon at bounding box center [630, 384] width 9 height 9
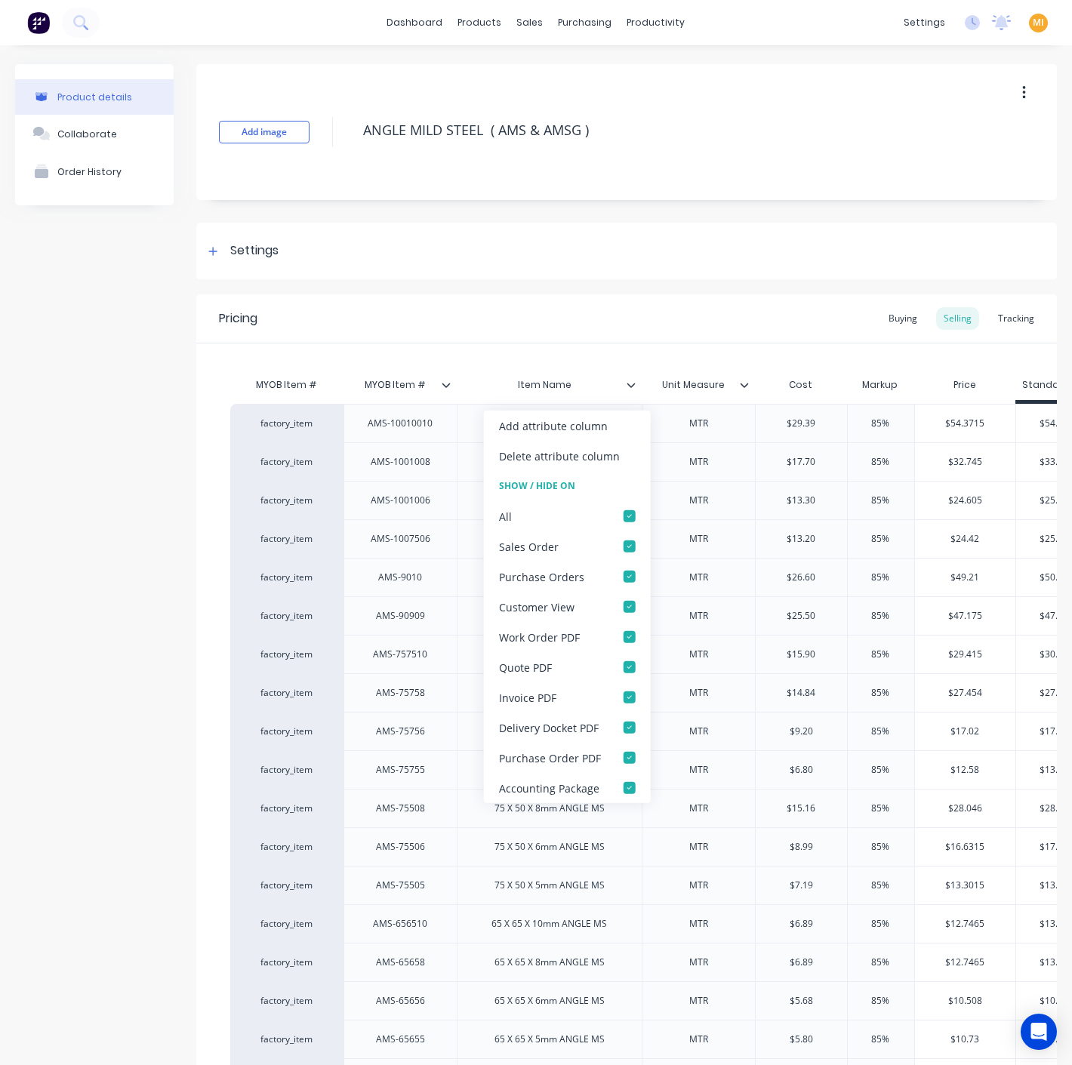
click at [633, 380] on icon at bounding box center [630, 384] width 9 height 9
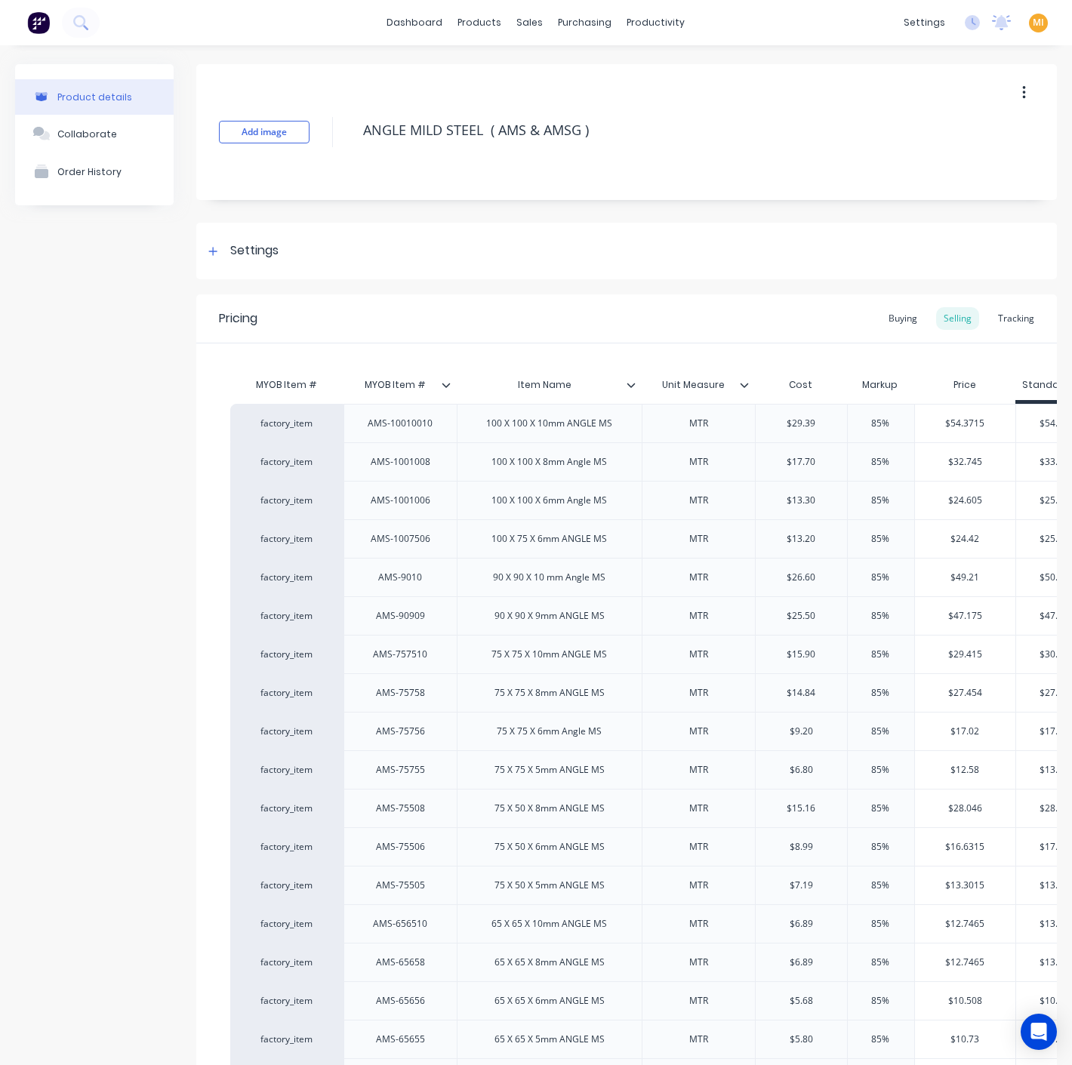
click at [746, 380] on icon at bounding box center [744, 384] width 9 height 9
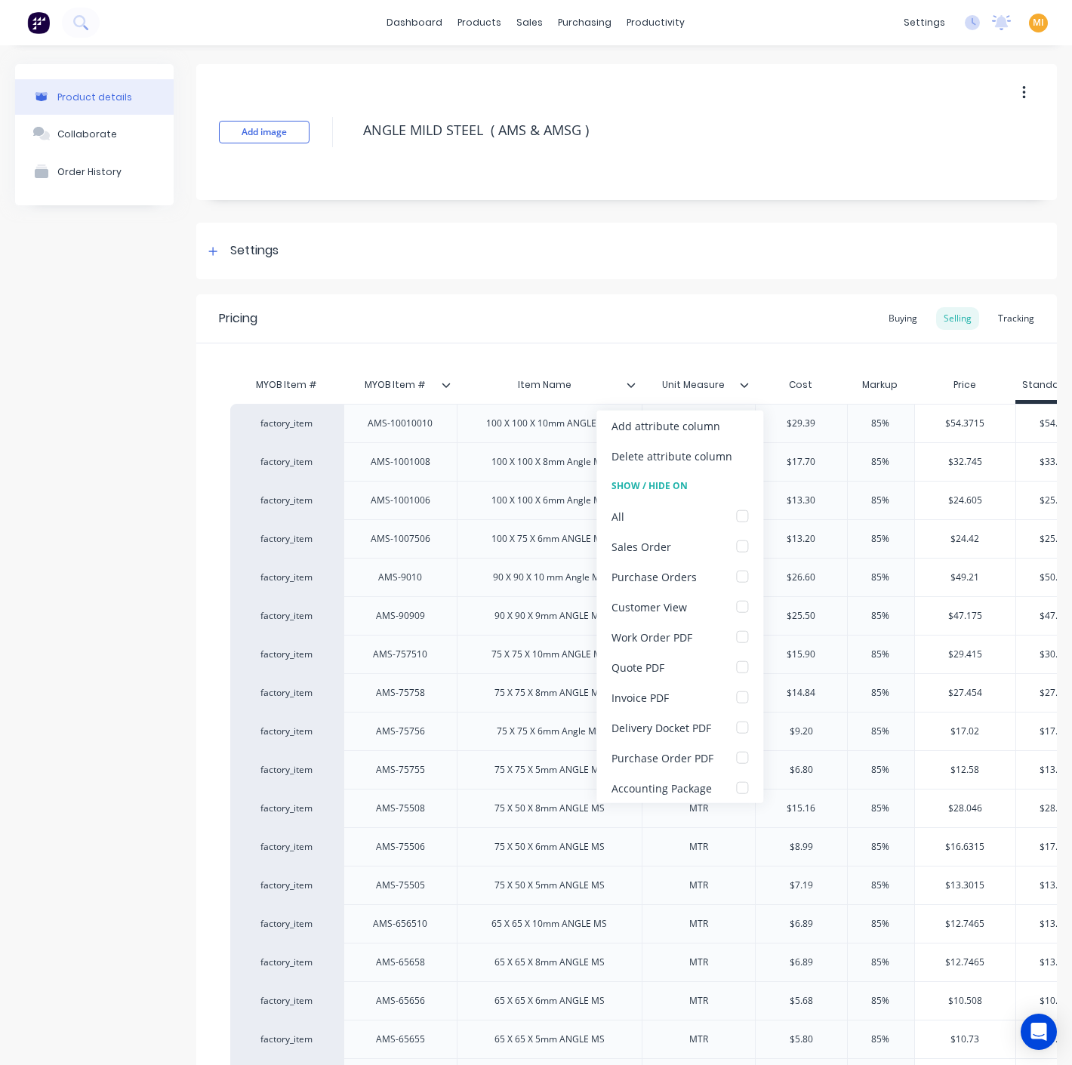
click at [575, 341] on div "Pricing Buying Selling Tracking" at bounding box center [626, 318] width 860 height 49
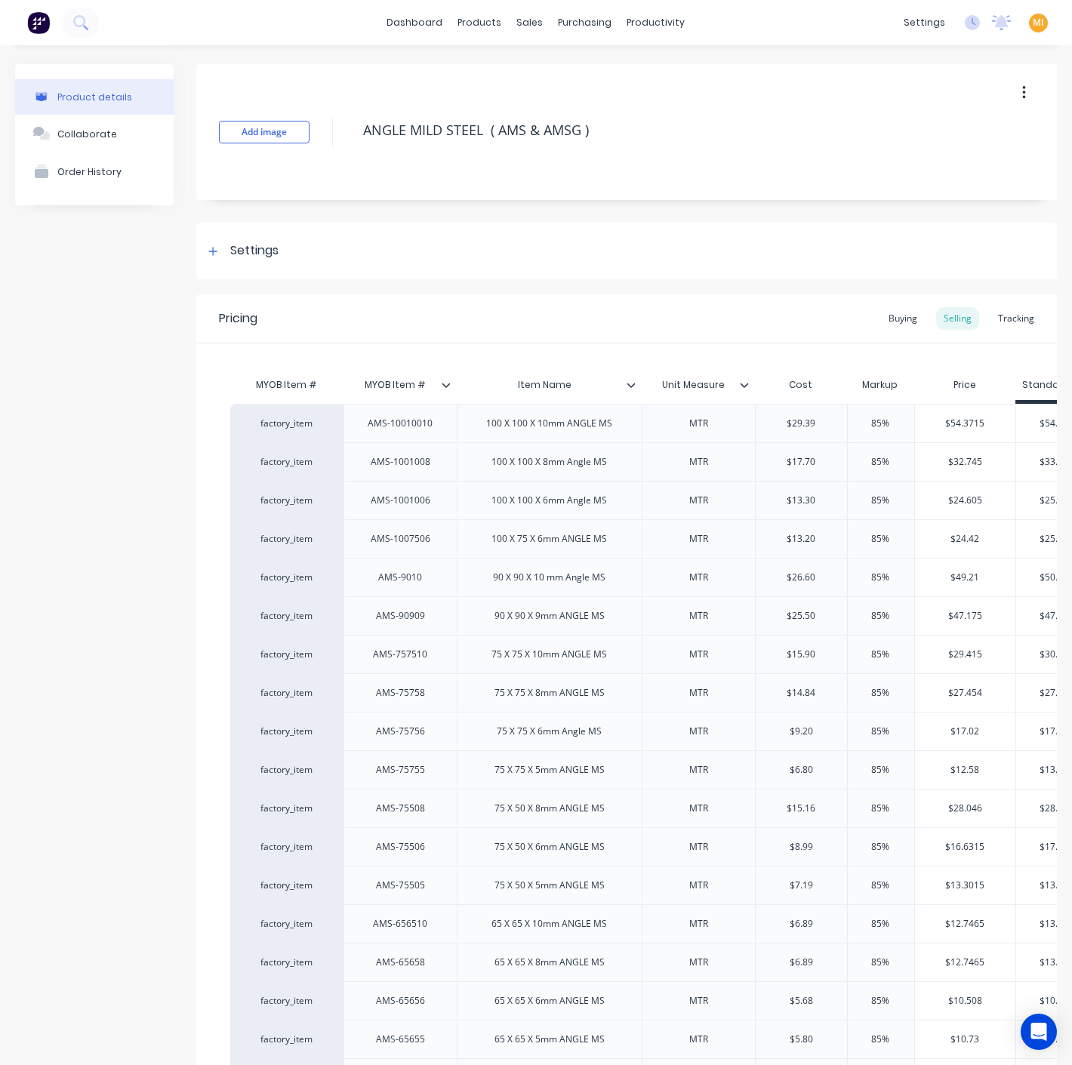
click at [451, 381] on div at bounding box center [452, 385] width 9 height 14
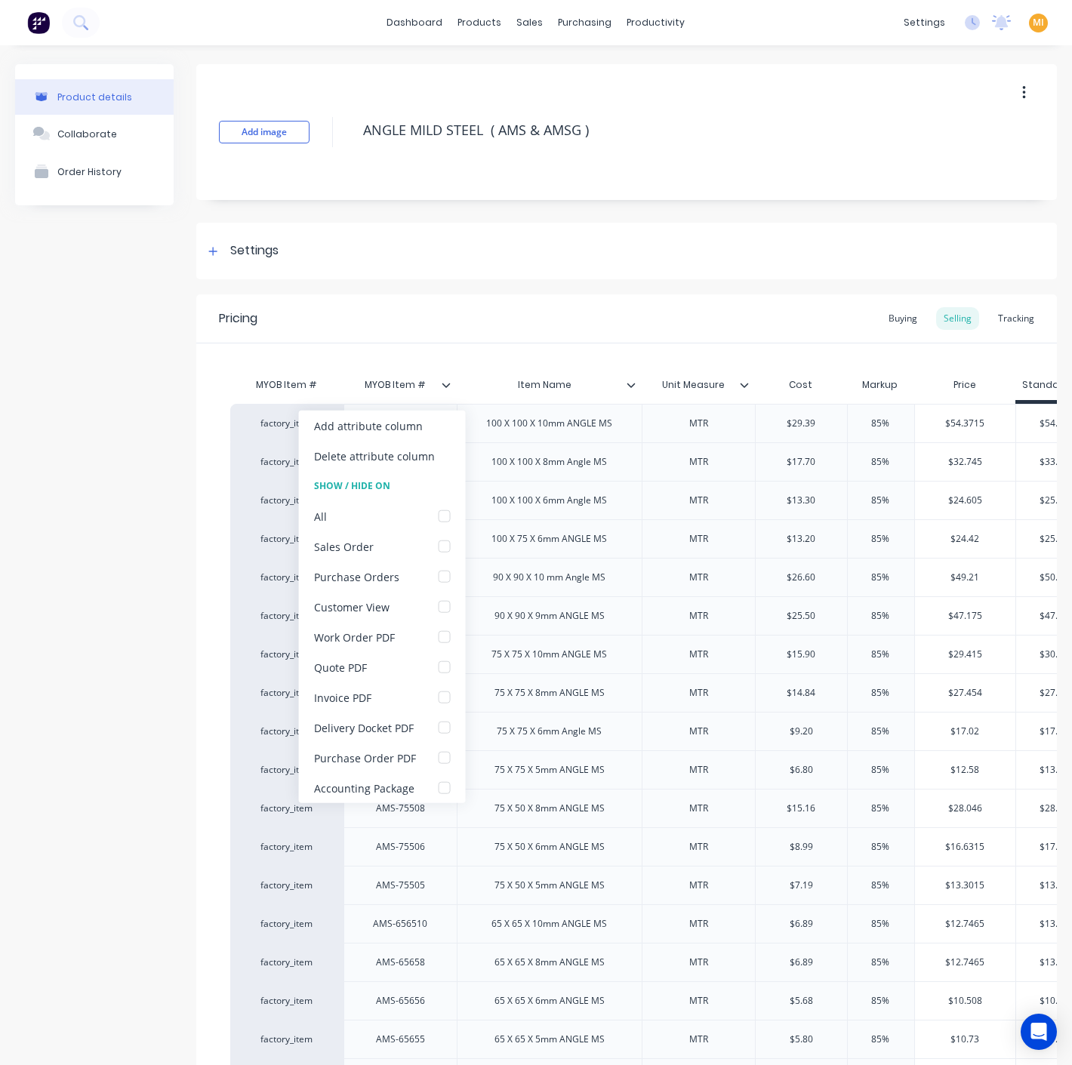
click at [576, 346] on div "MYOB Item # MYOB Item # Item Name Unit Measure Cost Markup Price Standard facto…" at bounding box center [626, 1047] width 860 height 1408
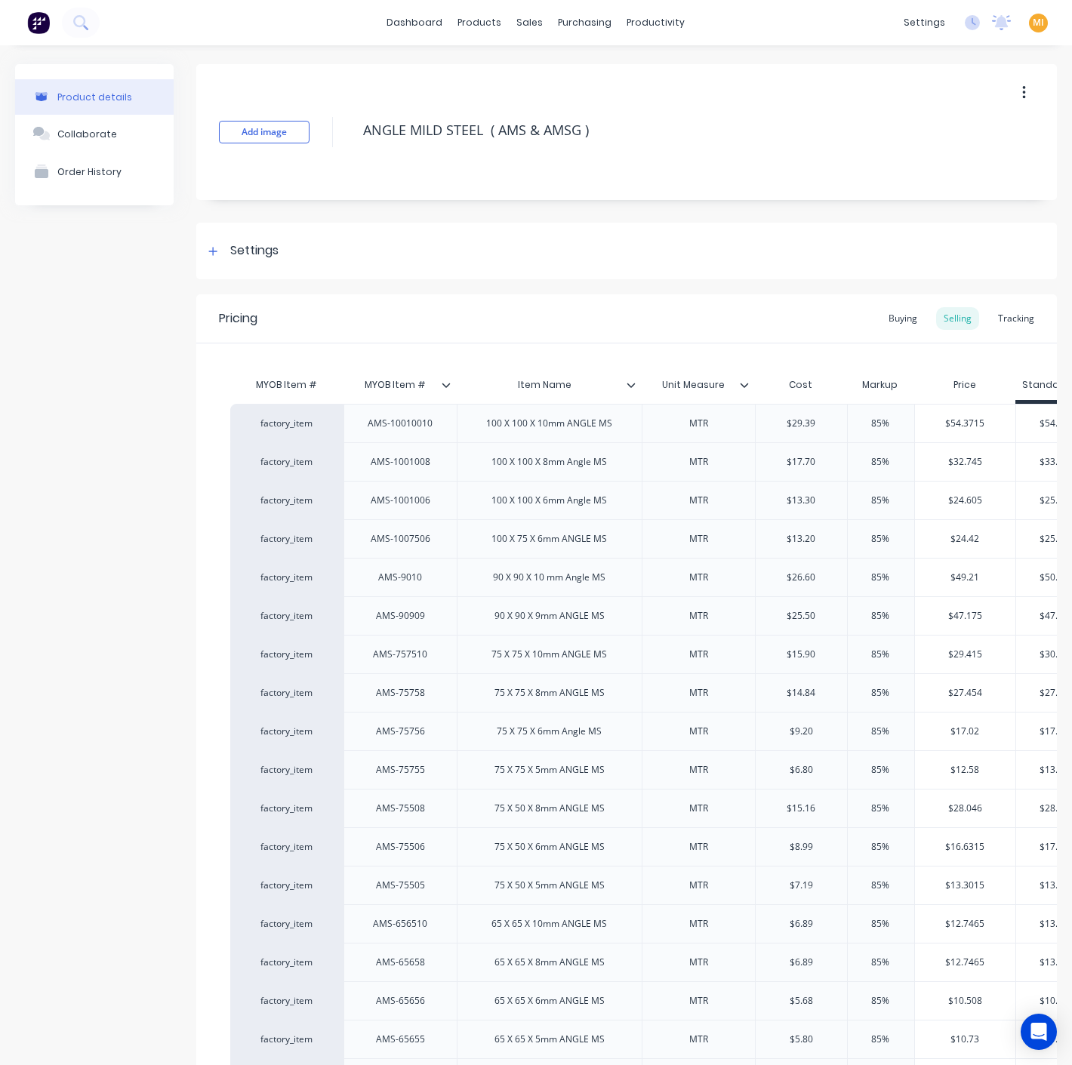
click at [634, 385] on icon at bounding box center [630, 384] width 9 height 9
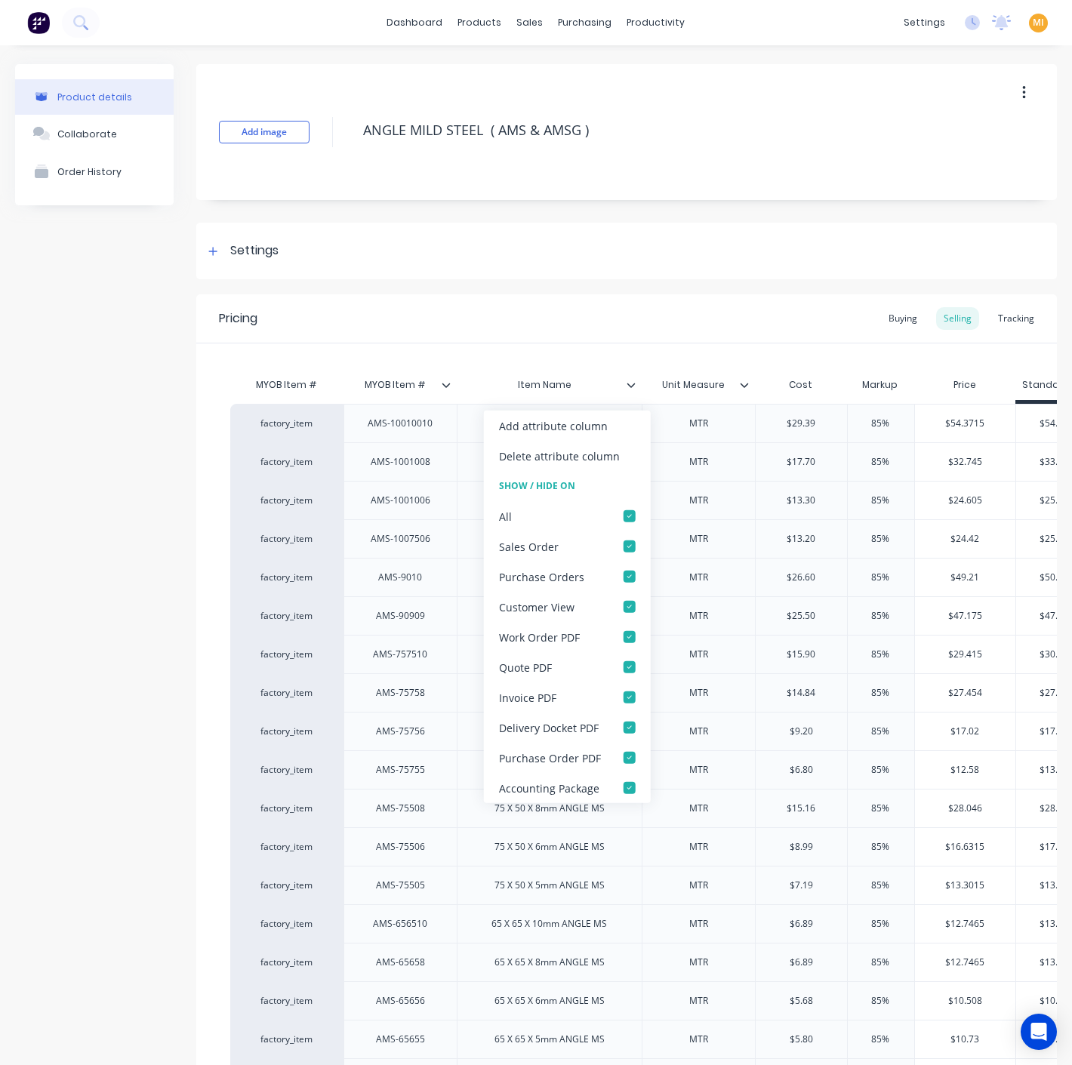
click at [647, 348] on div "MYOB Item # MYOB Item # Item Name Unit Measure Cost Markup Price Standard facto…" at bounding box center [626, 1047] width 860 height 1408
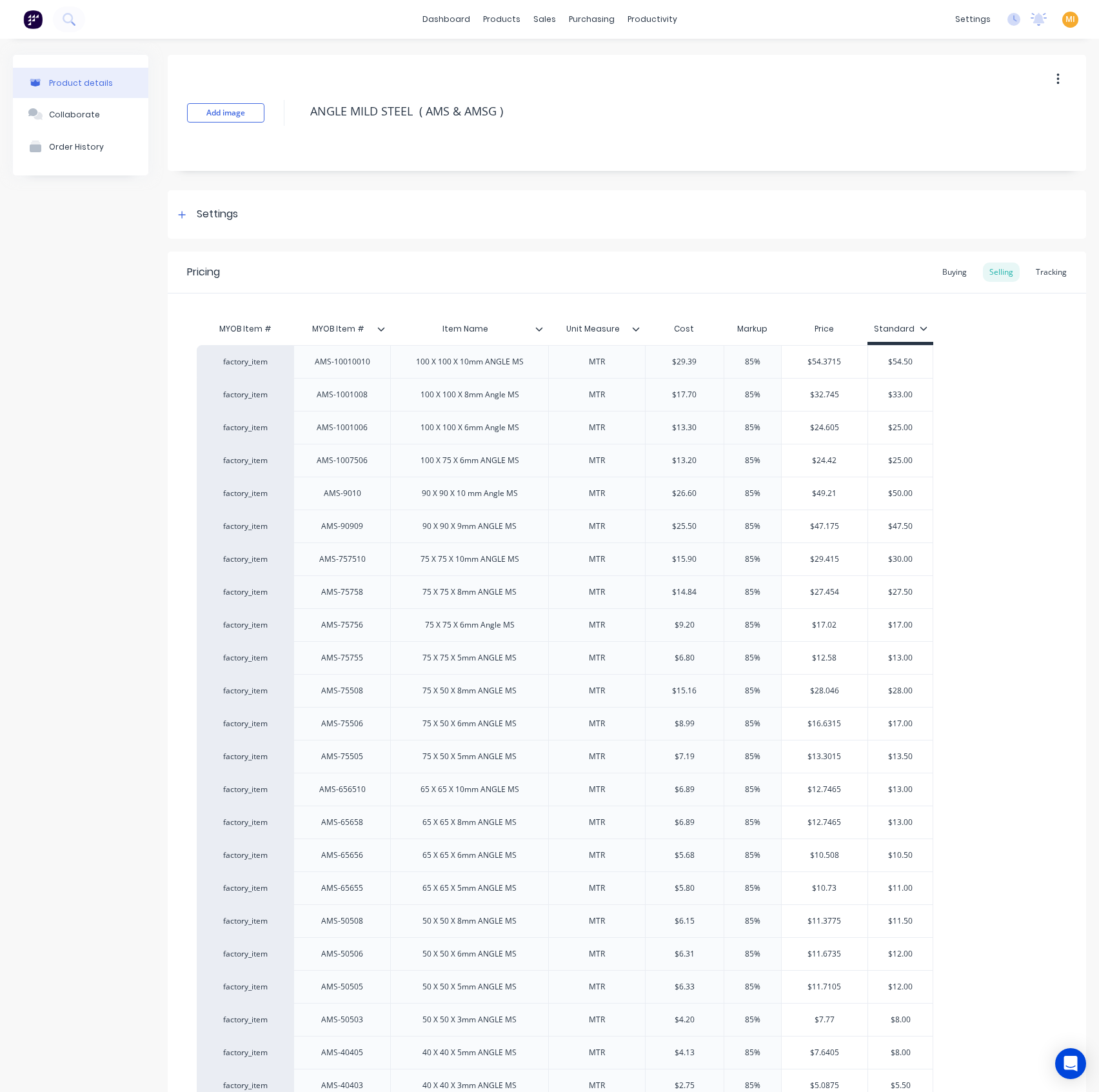
click at [544, 323] on div at bounding box center [544, 329] width 8 height 12
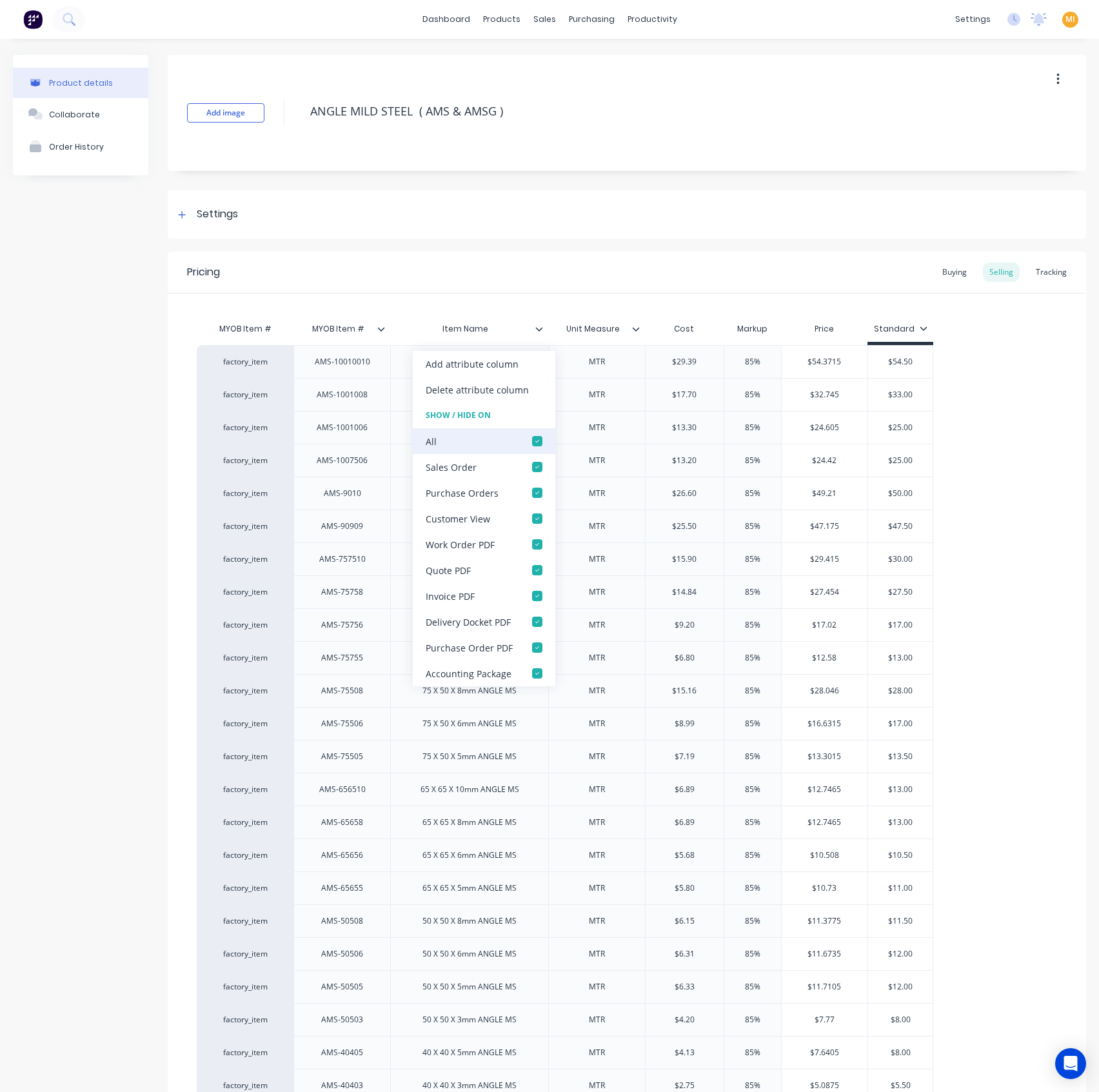
click at [539, 437] on div at bounding box center [538, 441] width 26 height 26
click at [983, 439] on div "factory_item AMS-10010010 100 X 100 X 10mm ANGLE MS MTR $29.39 85% $54.3715 $54…" at bounding box center [626, 905] width 861 height 1119
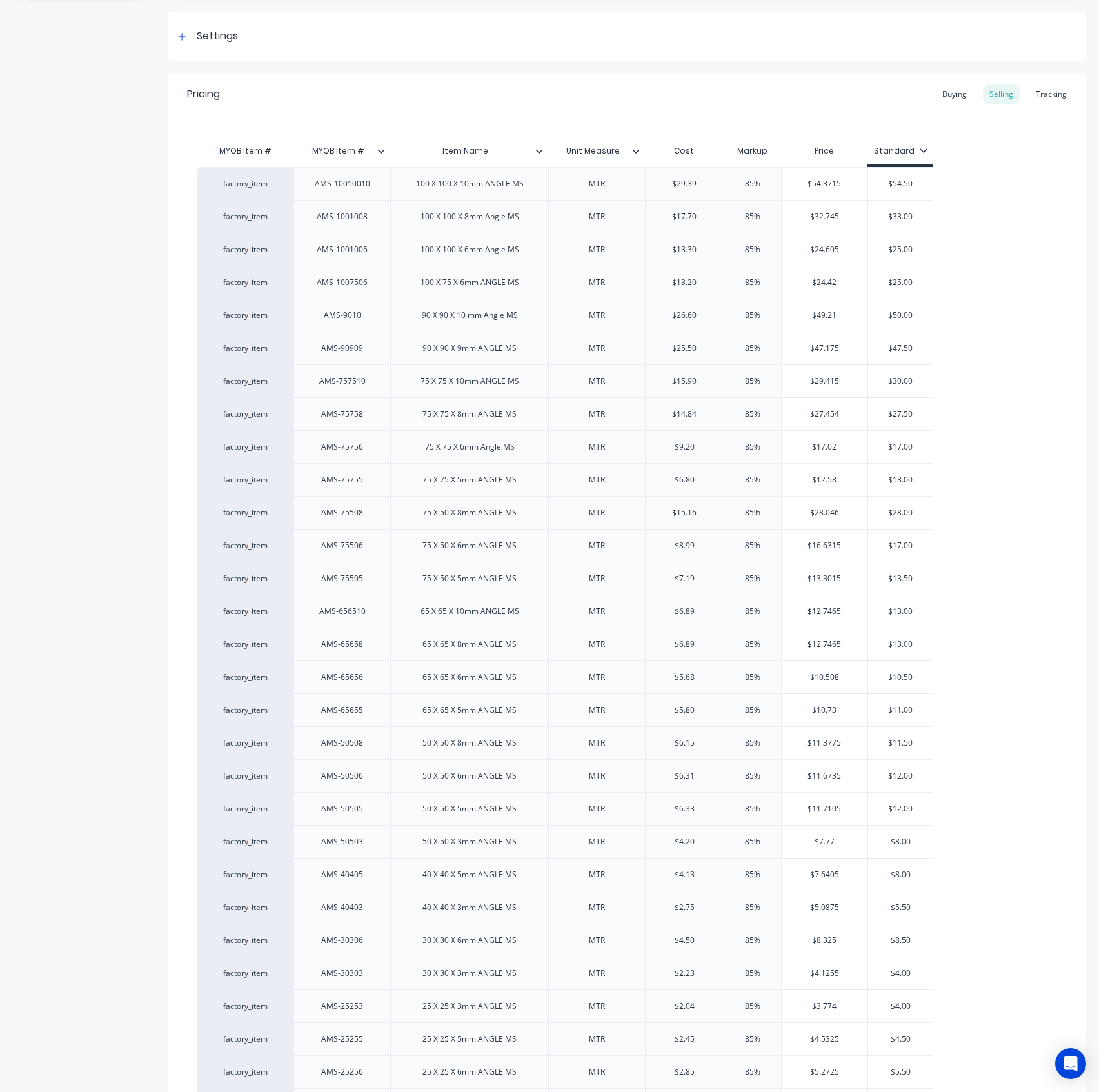
scroll to position [496, 0]
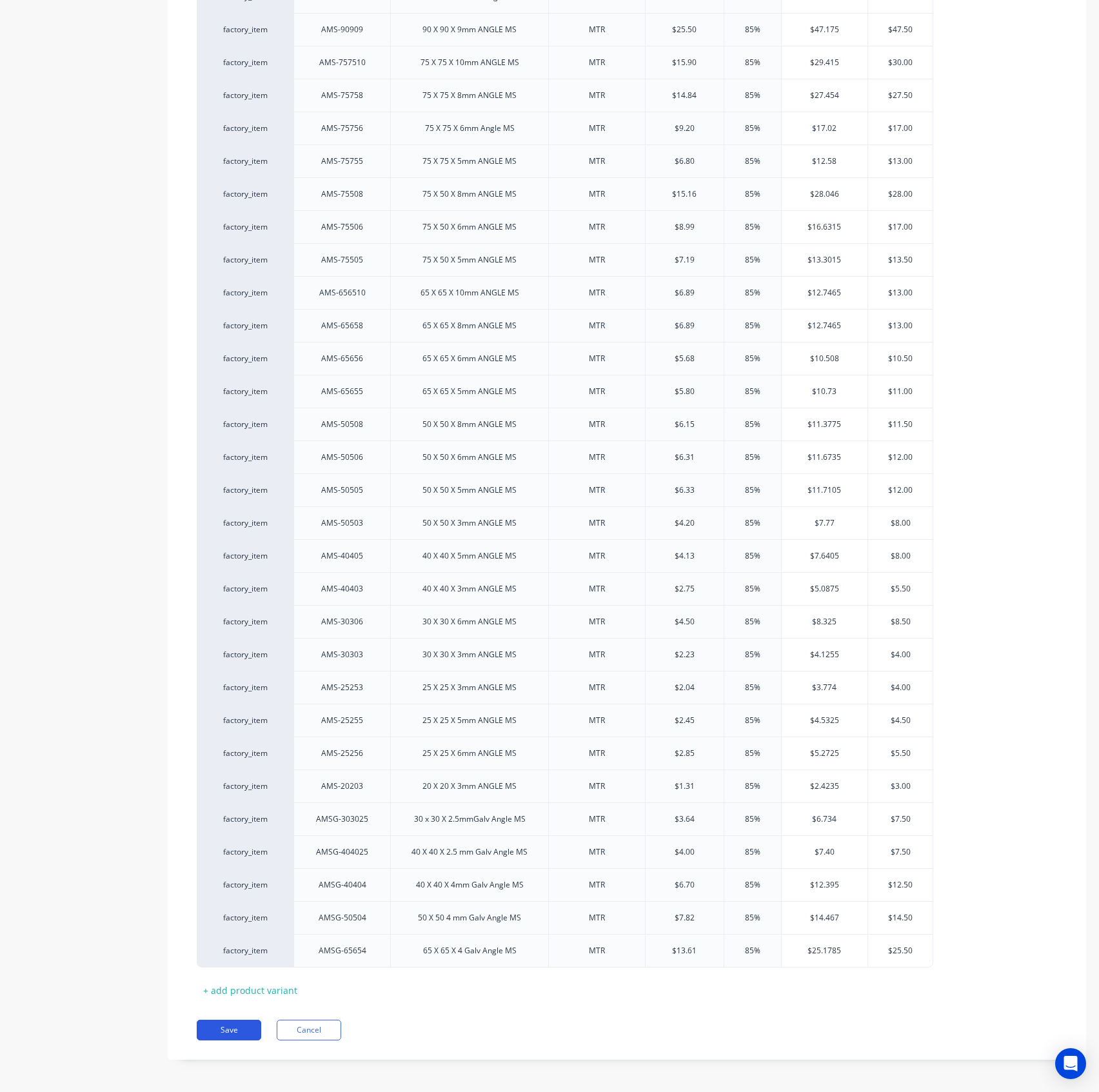
click at [247, 910] on button "Save" at bounding box center [228, 1030] width 64 height 21
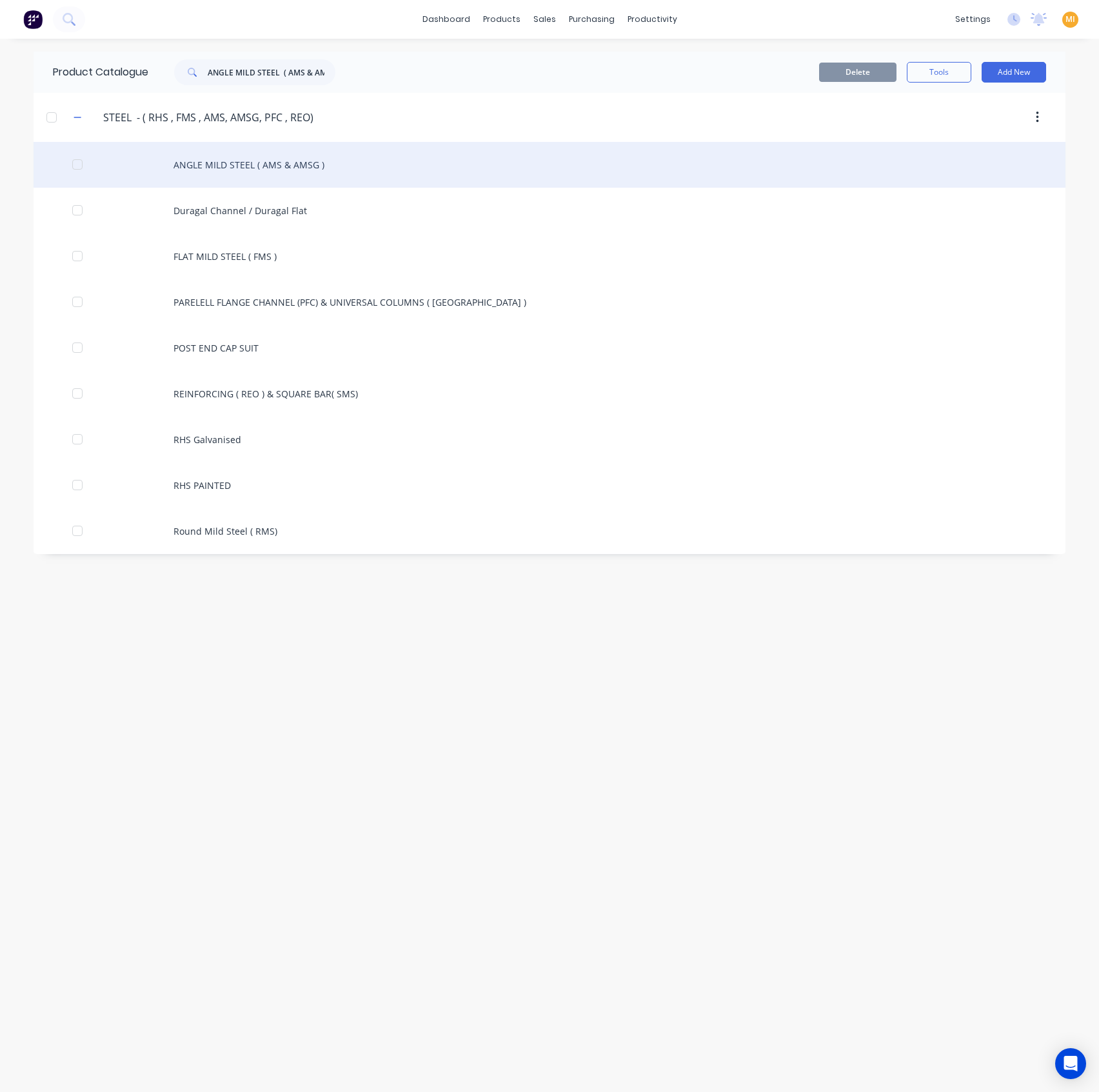
click at [288, 167] on div "ANGLE MILD STEEL ( AMS & AMSG )" at bounding box center [550, 165] width 1032 height 46
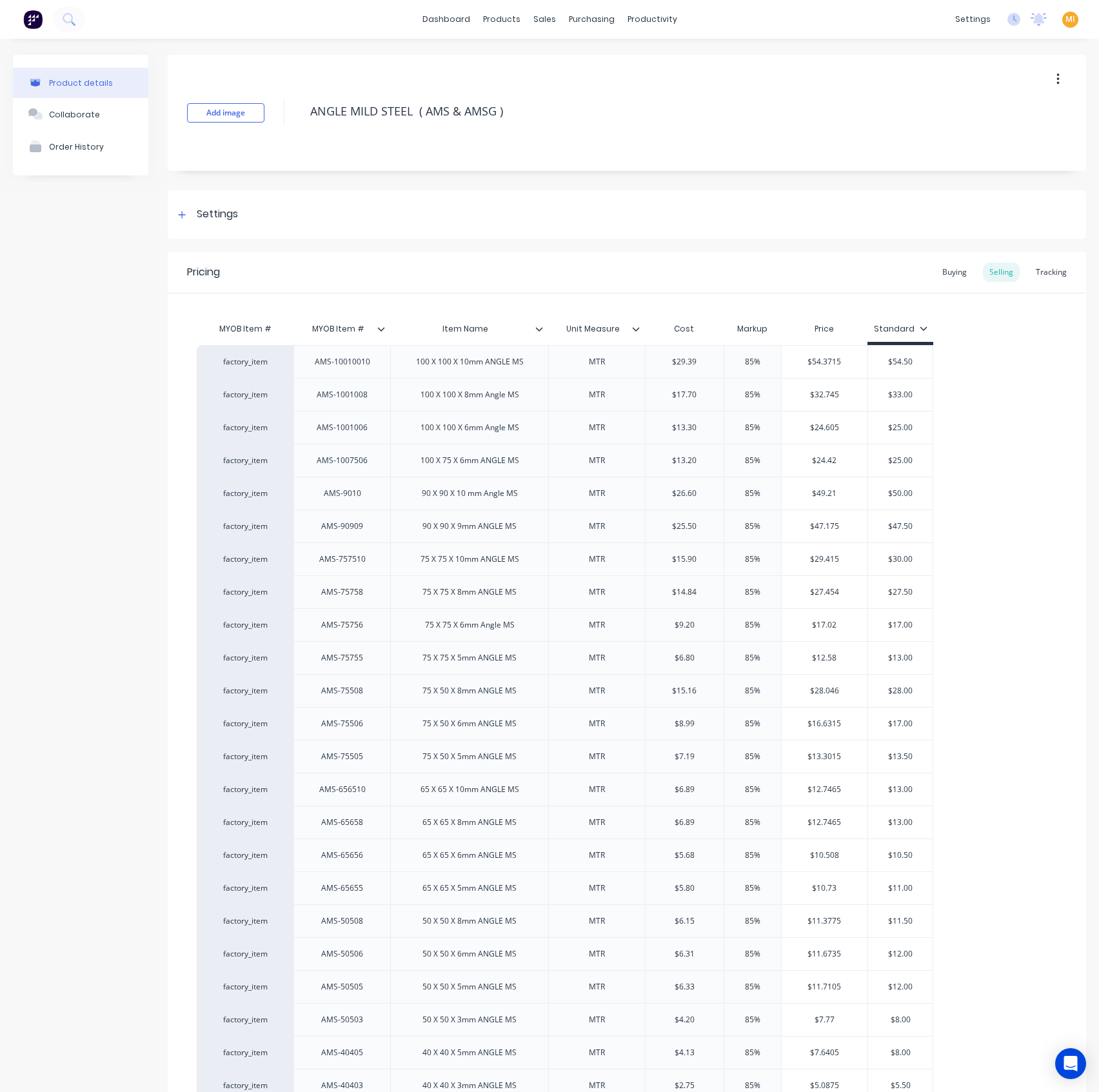
type textarea "x"
type input "Item Name"
click at [538, 332] on input "Item Name" at bounding box center [466, 329] width 150 height 12
drag, startPoint x: 536, startPoint y: 313, endPoint x: 540, endPoint y: 330, distance: 17.5
click at [537, 313] on div "Item Name" at bounding box center [466, 329] width 150 height 32
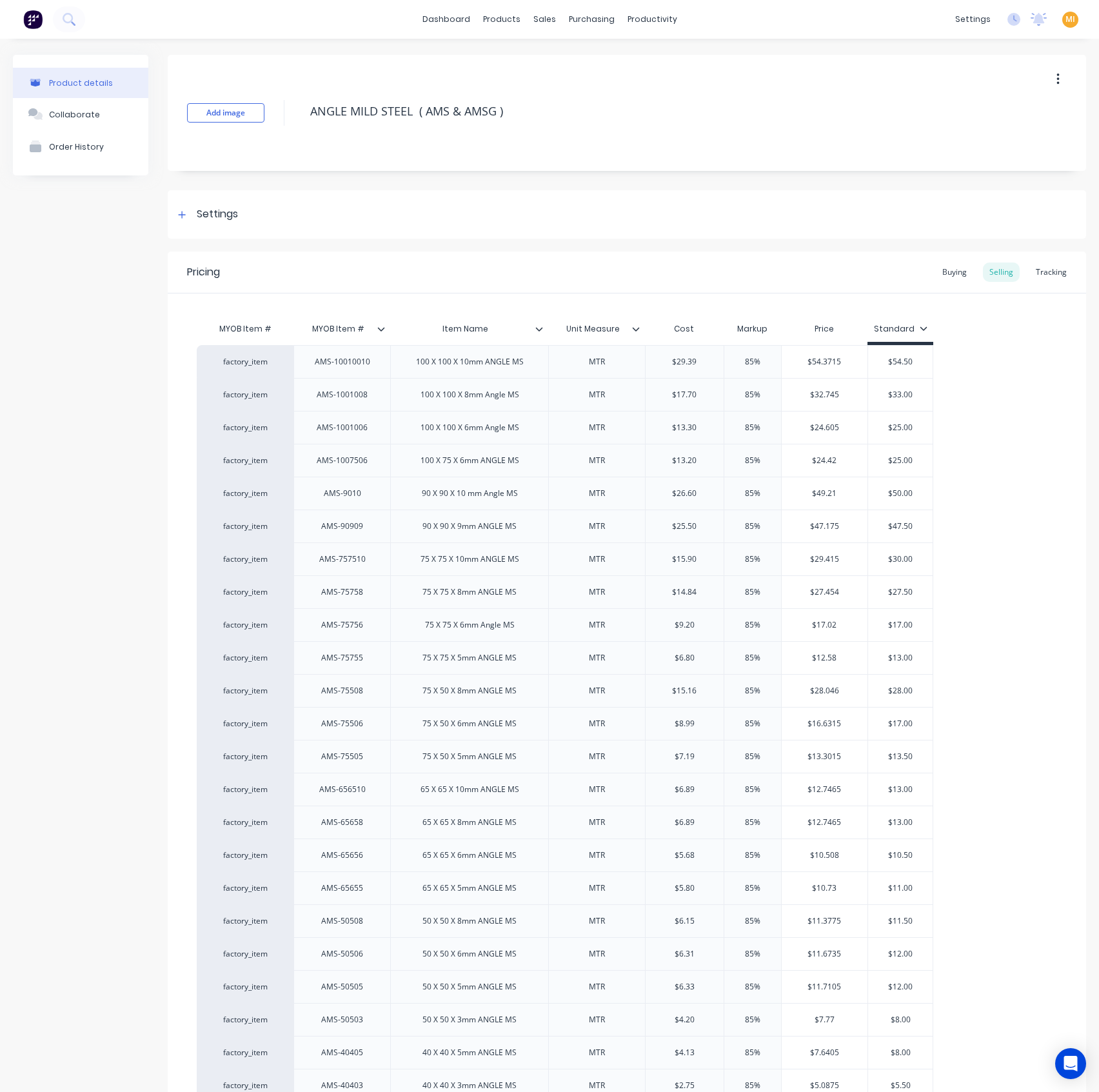
click at [536, 332] on input "Item Name" at bounding box center [466, 329] width 150 height 12
click at [535, 308] on div "MYOB Item # MYOB Item # Item Name Item Name Unit Measure Cost Markup Price Stan…" at bounding box center [626, 895] width 919 height 1203
click at [538, 330] on icon at bounding box center [539, 329] width 7 height 4
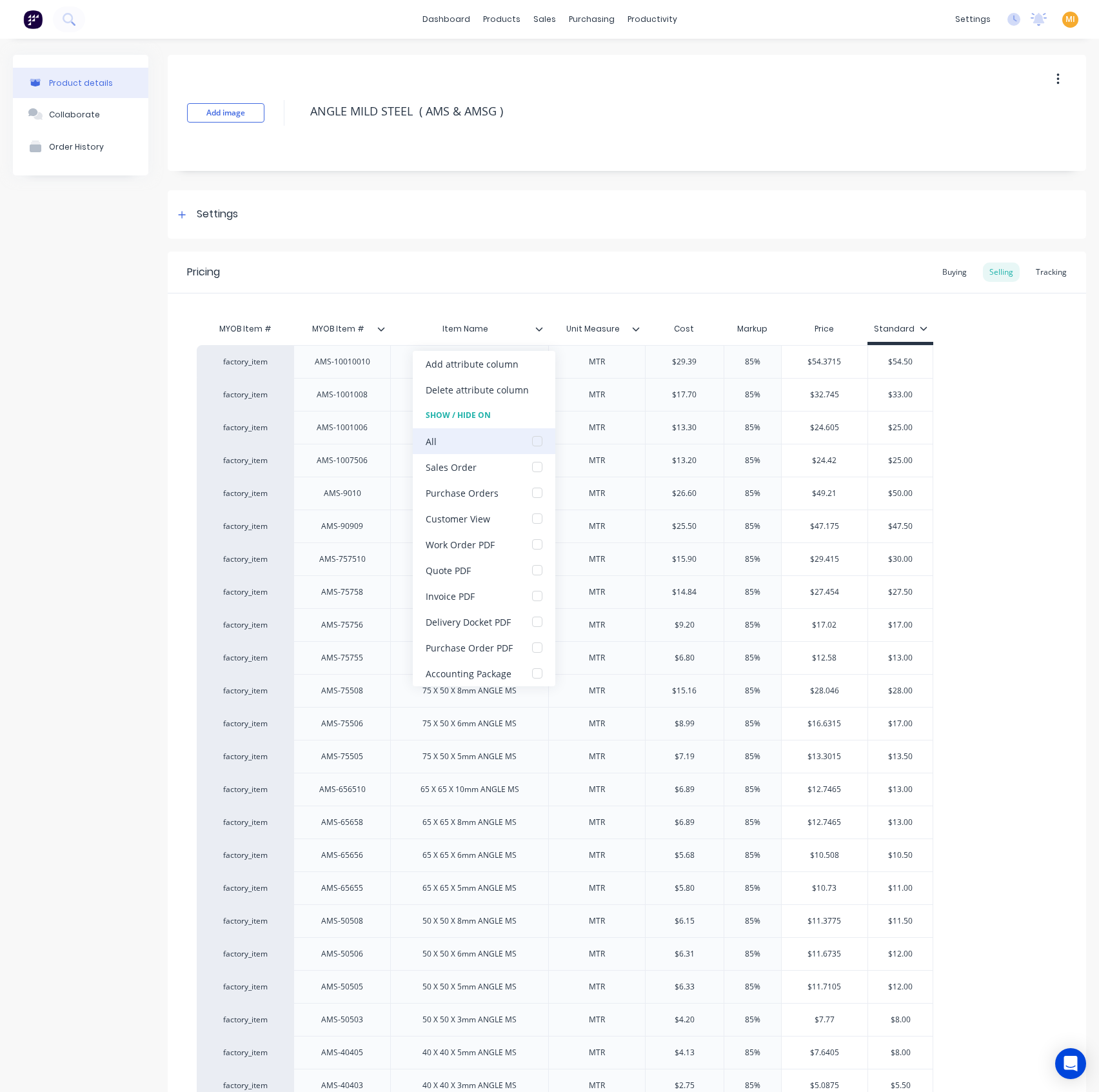
click at [539, 446] on div at bounding box center [538, 441] width 26 height 26
click at [44, 707] on div "Product details Collaborate Order History" at bounding box center [80, 815] width 135 height 1521
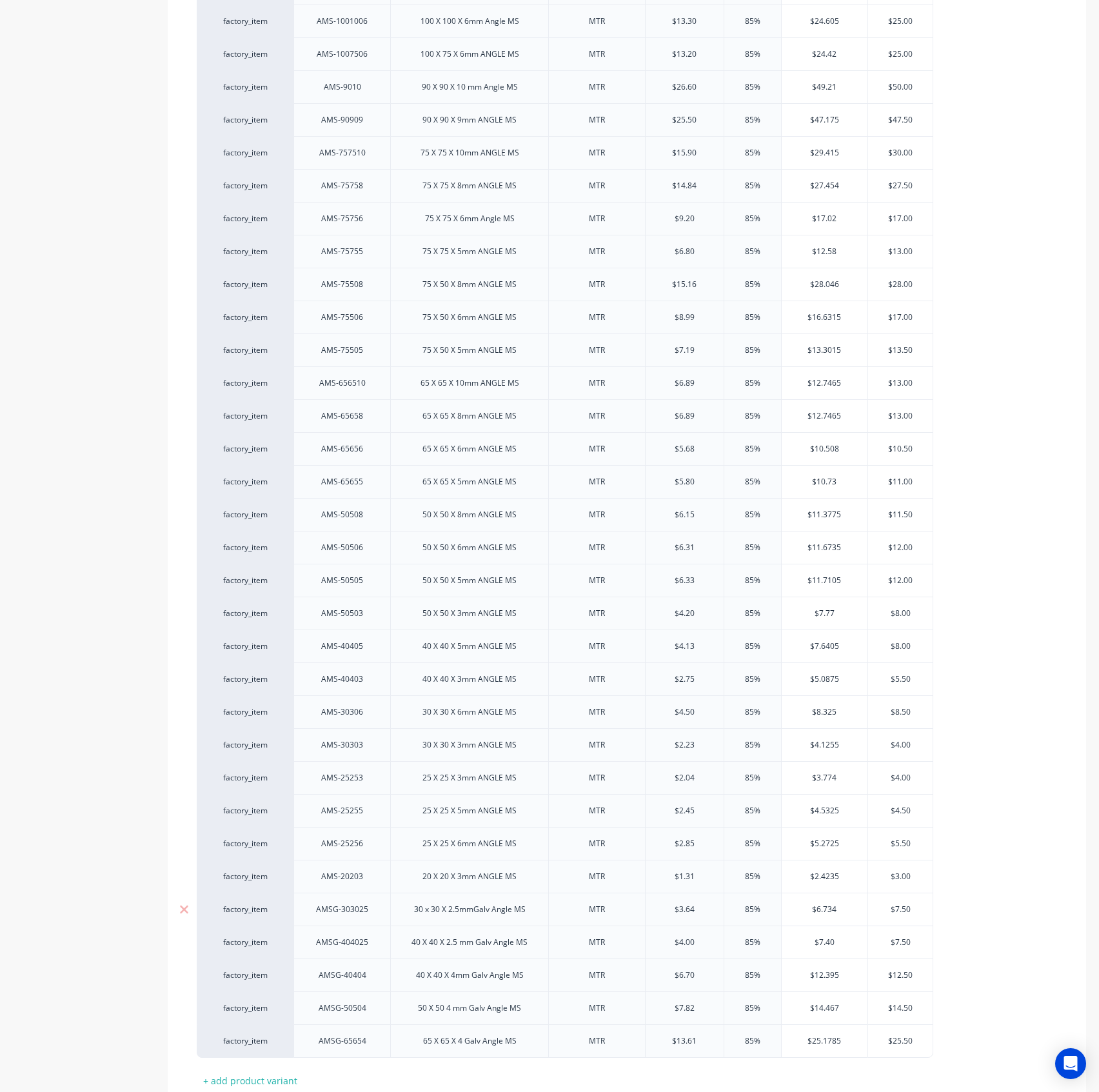
scroll to position [496, 0]
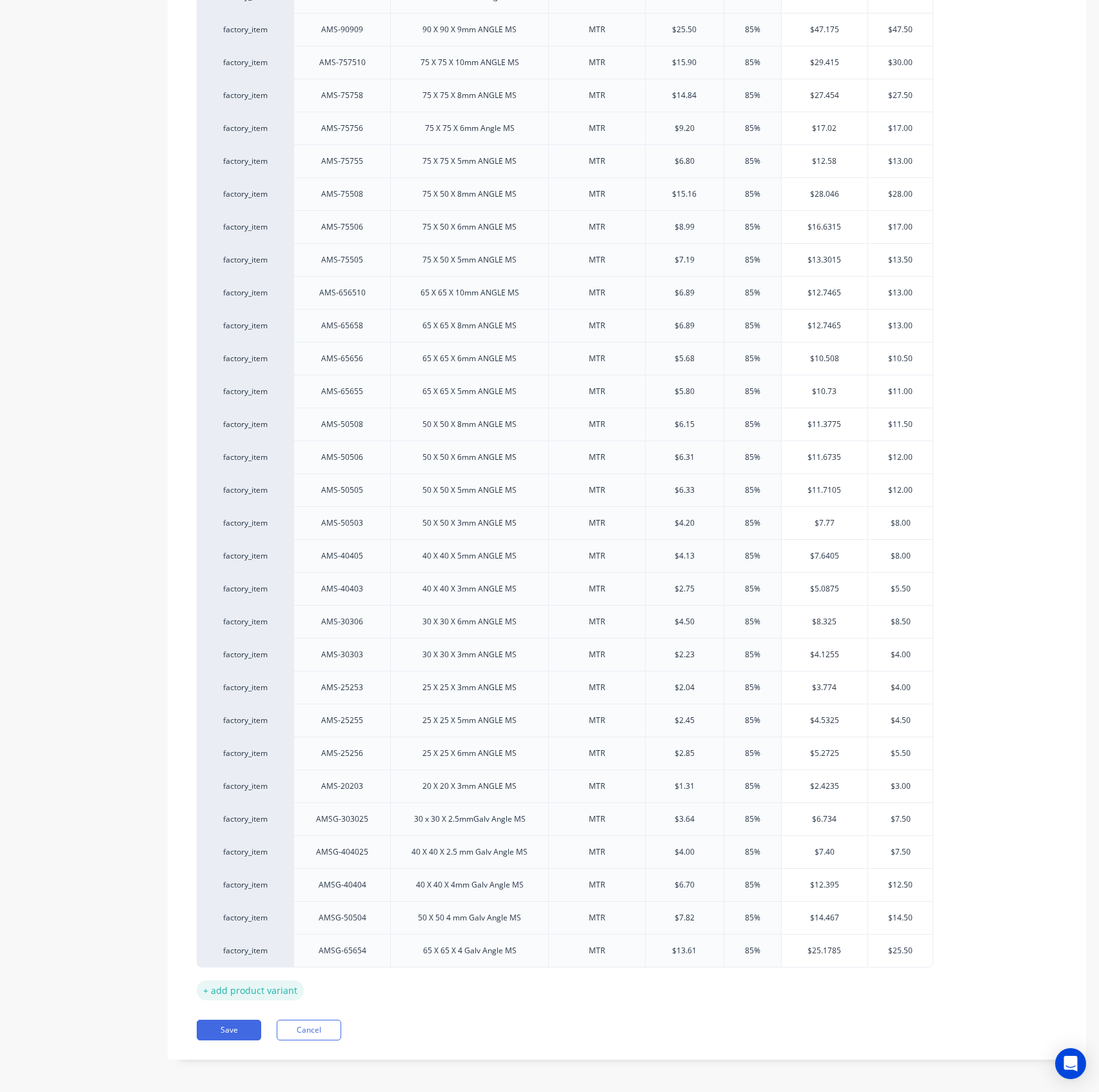
drag, startPoint x: 238, startPoint y: 1024, endPoint x: 243, endPoint y: 978, distance: 46.3
click at [238, 910] on button "Save" at bounding box center [228, 1030] width 64 height 21
type textarea "x"
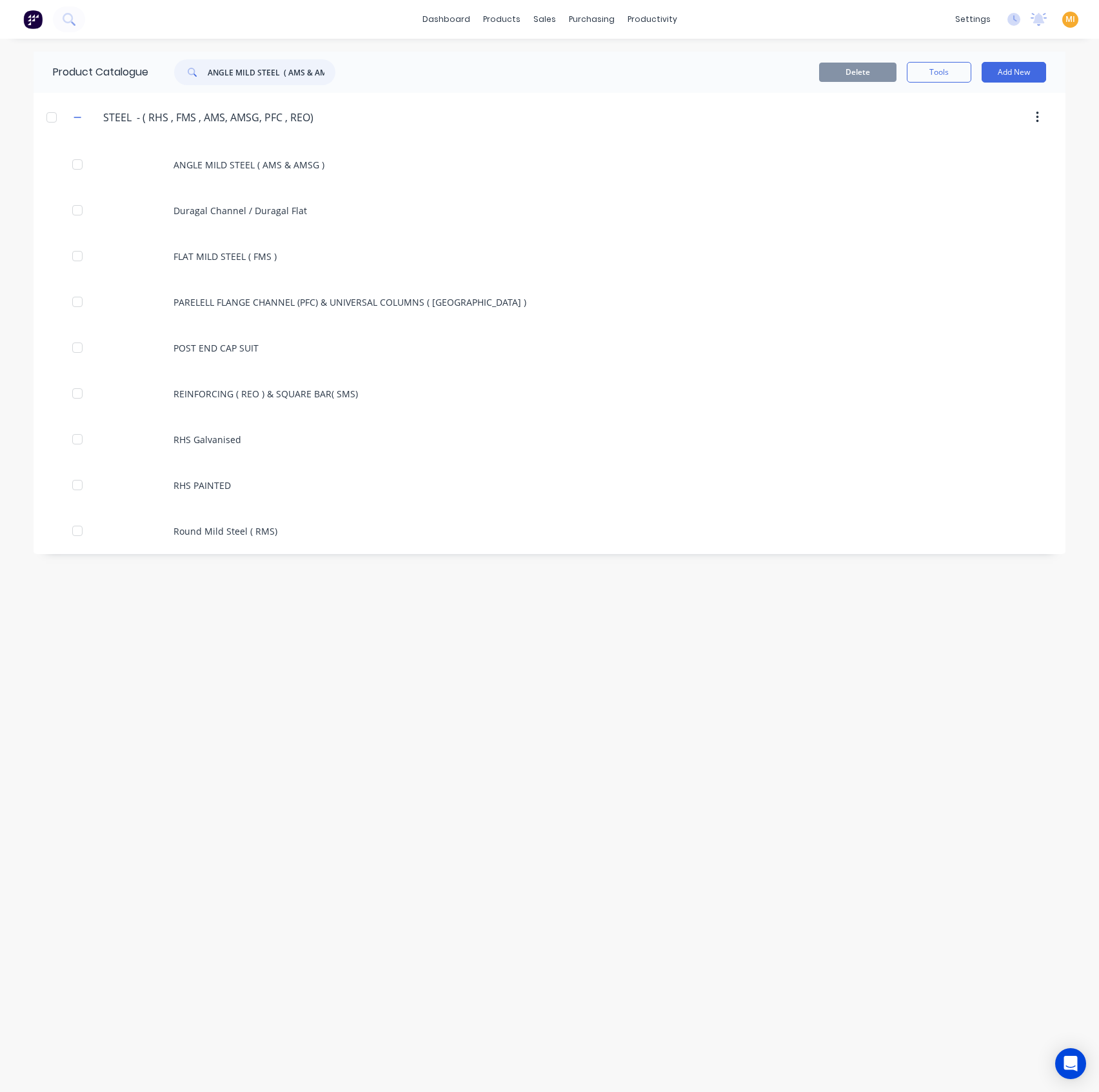
click at [298, 67] on input "ANGLE MILD STEEL ( AMS & AMSG )" at bounding box center [271, 72] width 127 height 26
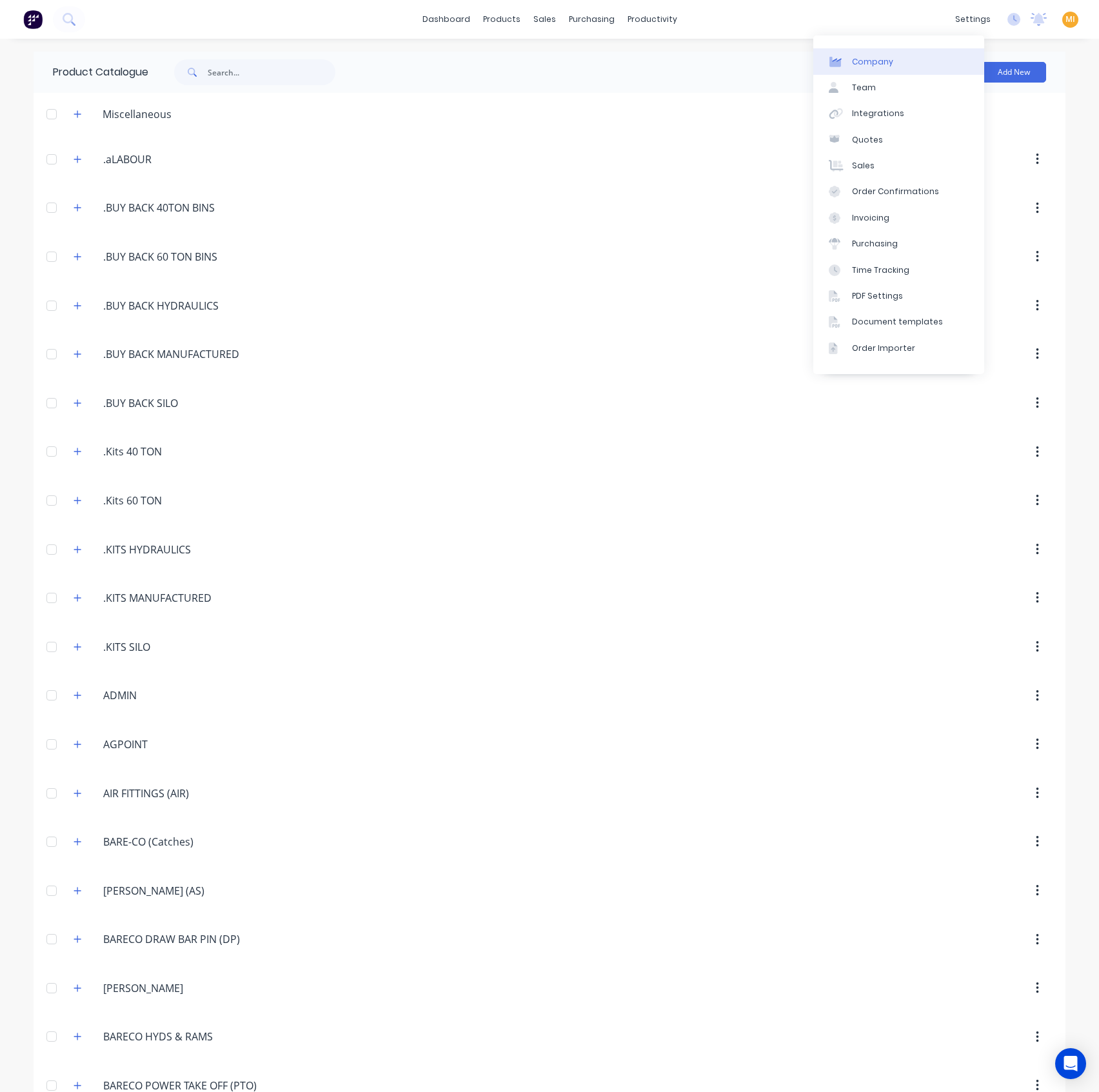
click at [899, 59] on link "Company" at bounding box center [899, 62] width 171 height 26
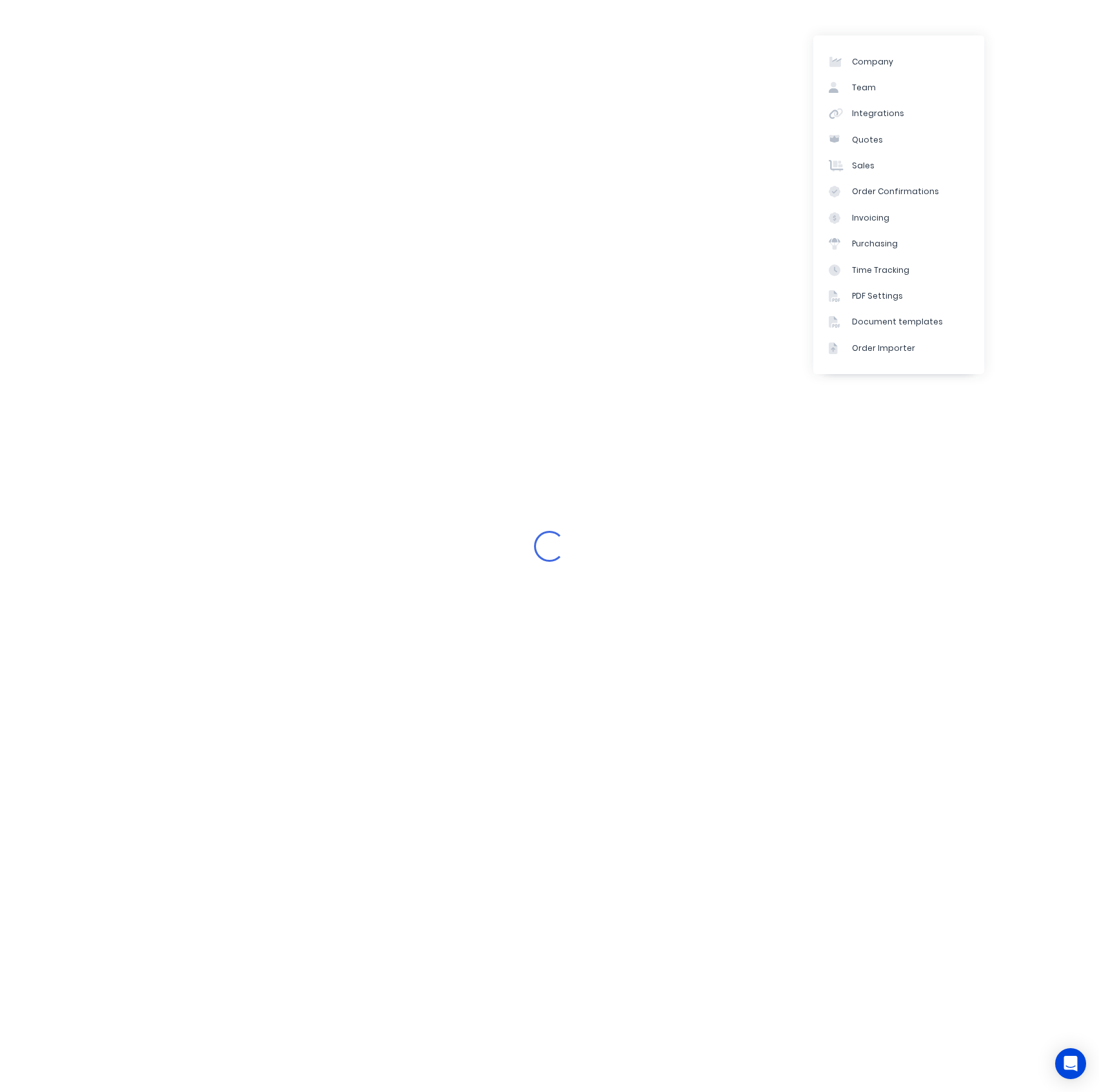
select select "AU"
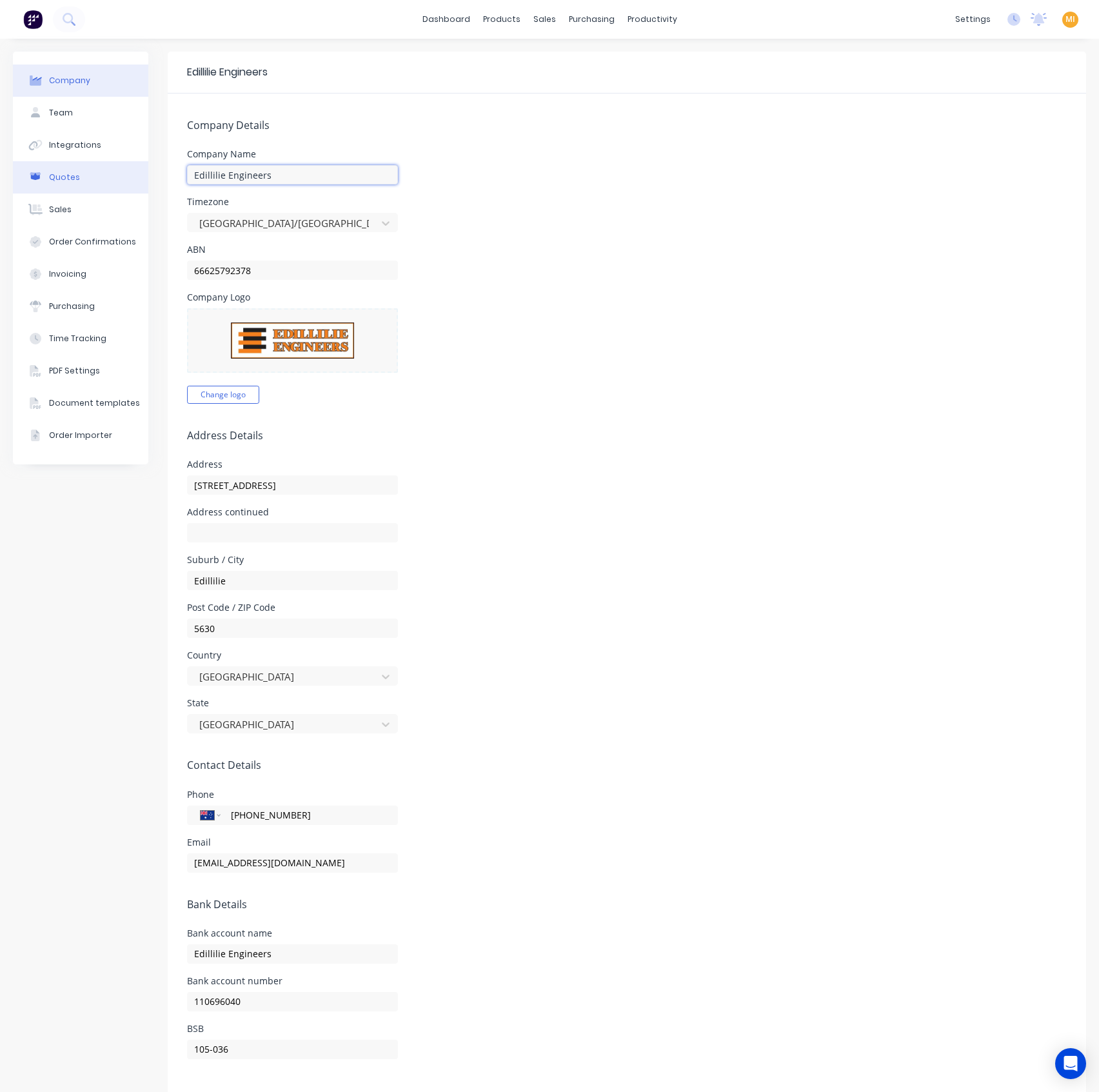
drag, startPoint x: 283, startPoint y: 173, endPoint x: 91, endPoint y: 177, distance: 192.0
click at [91, 177] on div "Company Team Integrations Quotes Sales Order Confirmations Invoicing Purchasing…" at bounding box center [550, 578] width 1073 height 1053
drag, startPoint x: 67, startPoint y: 526, endPoint x: 58, endPoint y: 508, distance: 20.1
click at [67, 525] on div "Company Team Integrations Quotes Sales Order Confirmations Invoicing Purchasing…" at bounding box center [80, 578] width 135 height 1053
click at [530, 52] on link "Product Catalogue" at bounding box center [559, 62] width 171 height 26
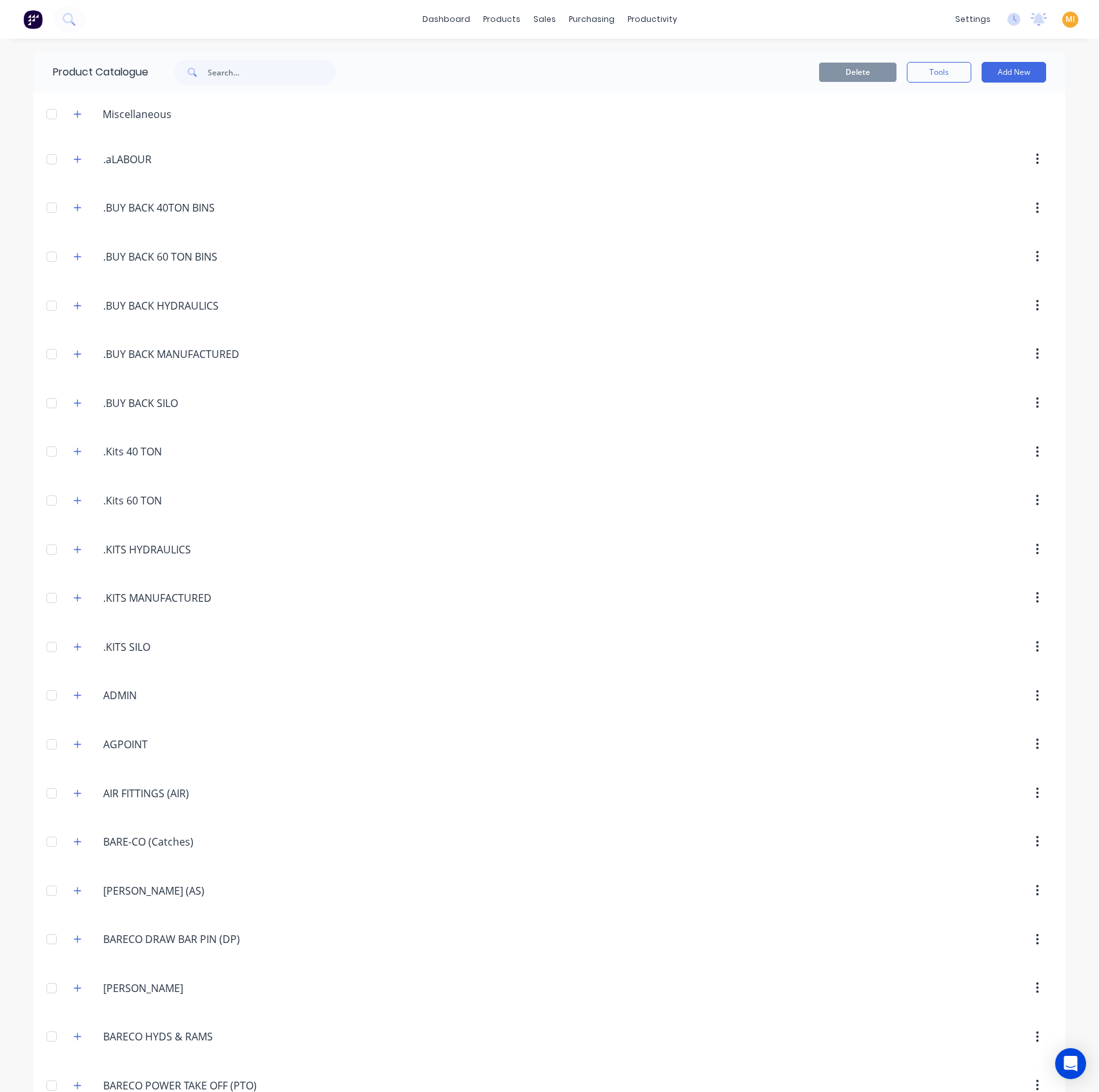
drag, startPoint x: 73, startPoint y: 693, endPoint x: 187, endPoint y: 717, distance: 116.5
click at [74, 693] on icon "button" at bounding box center [77, 695] width 8 height 9
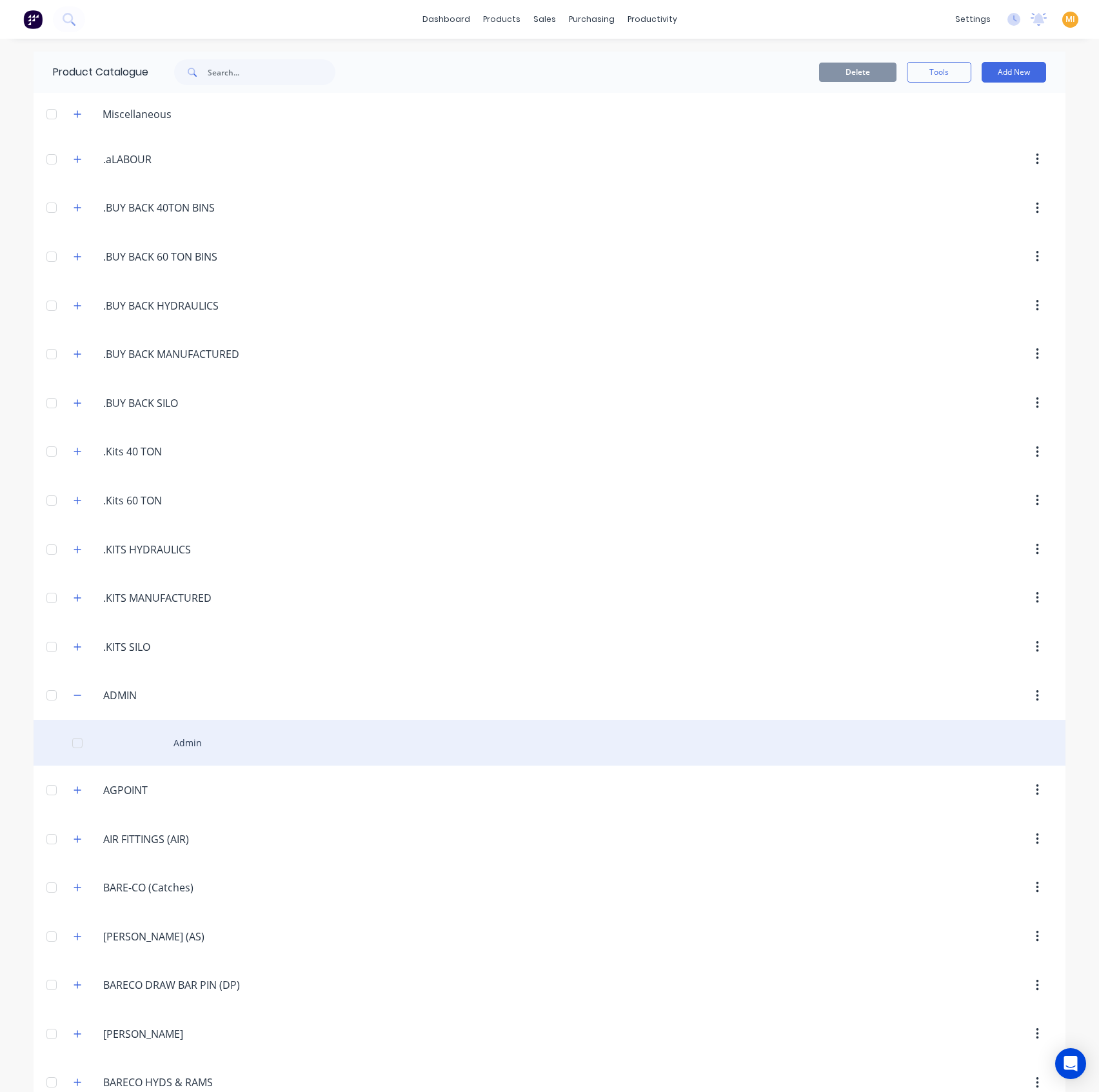
click at [193, 719] on div "Admin" at bounding box center [550, 743] width 1032 height 46
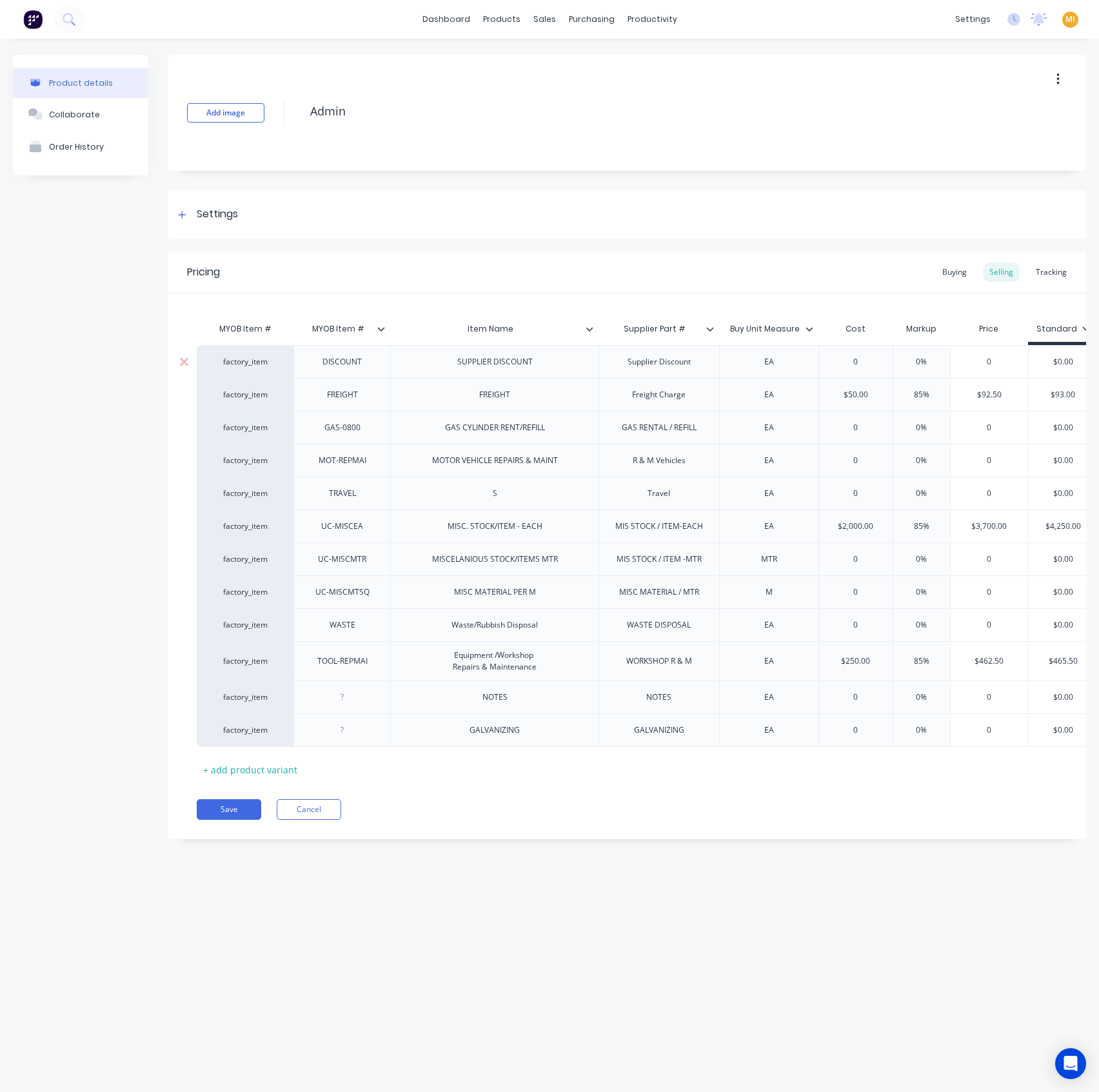
type textarea "x"
type input "Item Name"
click at [589, 323] on input "Item Name" at bounding box center [491, 329] width 201 height 12
click at [575, 310] on div "MYOB Item # MYOB Item # Item Name Item Name Supplier Part # Buy Unit Measure Co…" at bounding box center [626, 536] width 919 height 486
click at [591, 329] on icon at bounding box center [589, 328] width 8 height 8
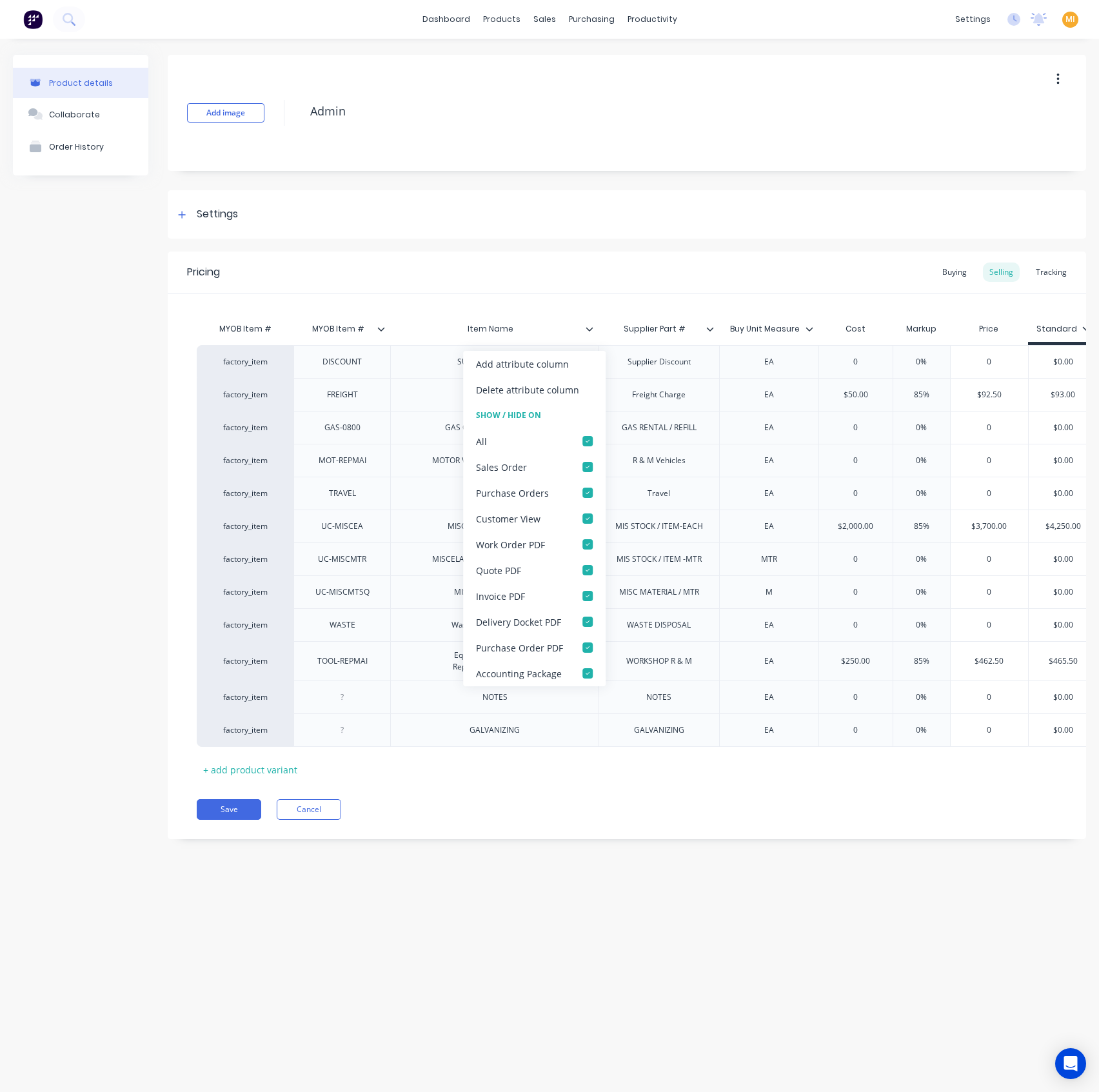
click at [646, 906] on div "Product details Collaborate Order History Add image Admin Settings Product Opti…" at bounding box center [550, 552] width 1099 height 1027
type textarea "x"
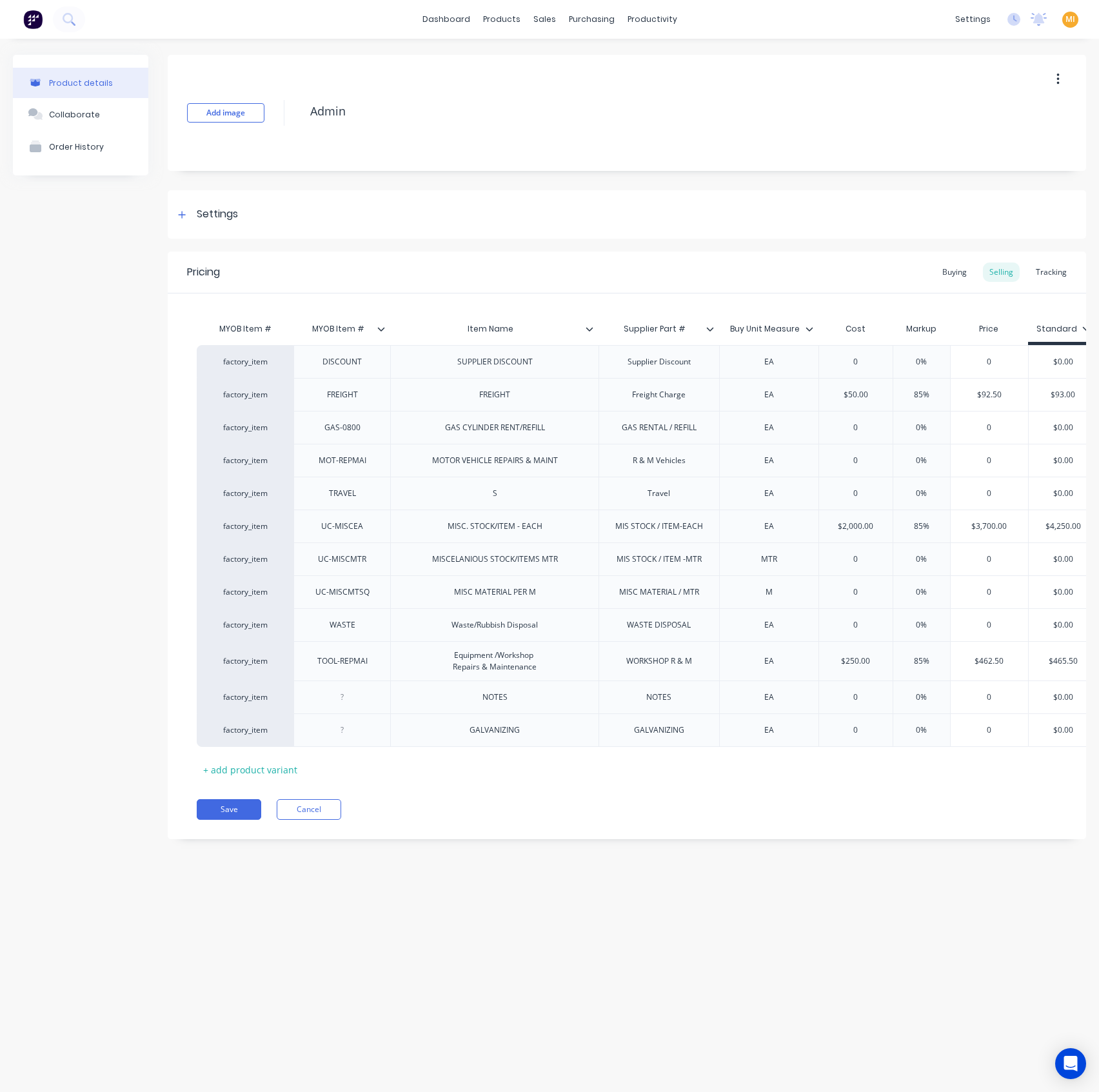
click at [33, 16] on img at bounding box center [32, 19] width 20 height 20
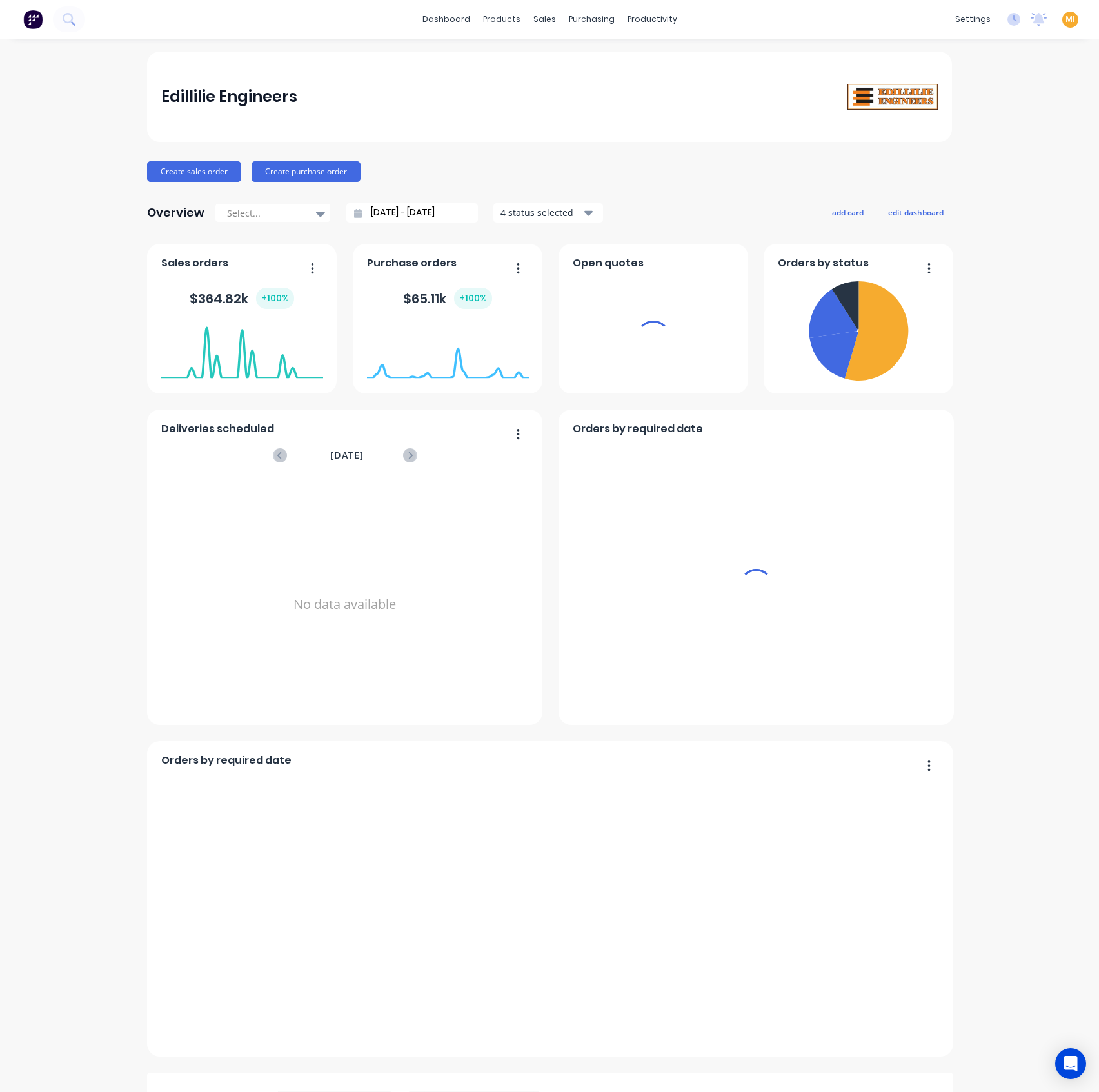
click at [1066, 17] on span "MI" at bounding box center [1070, 20] width 9 height 12
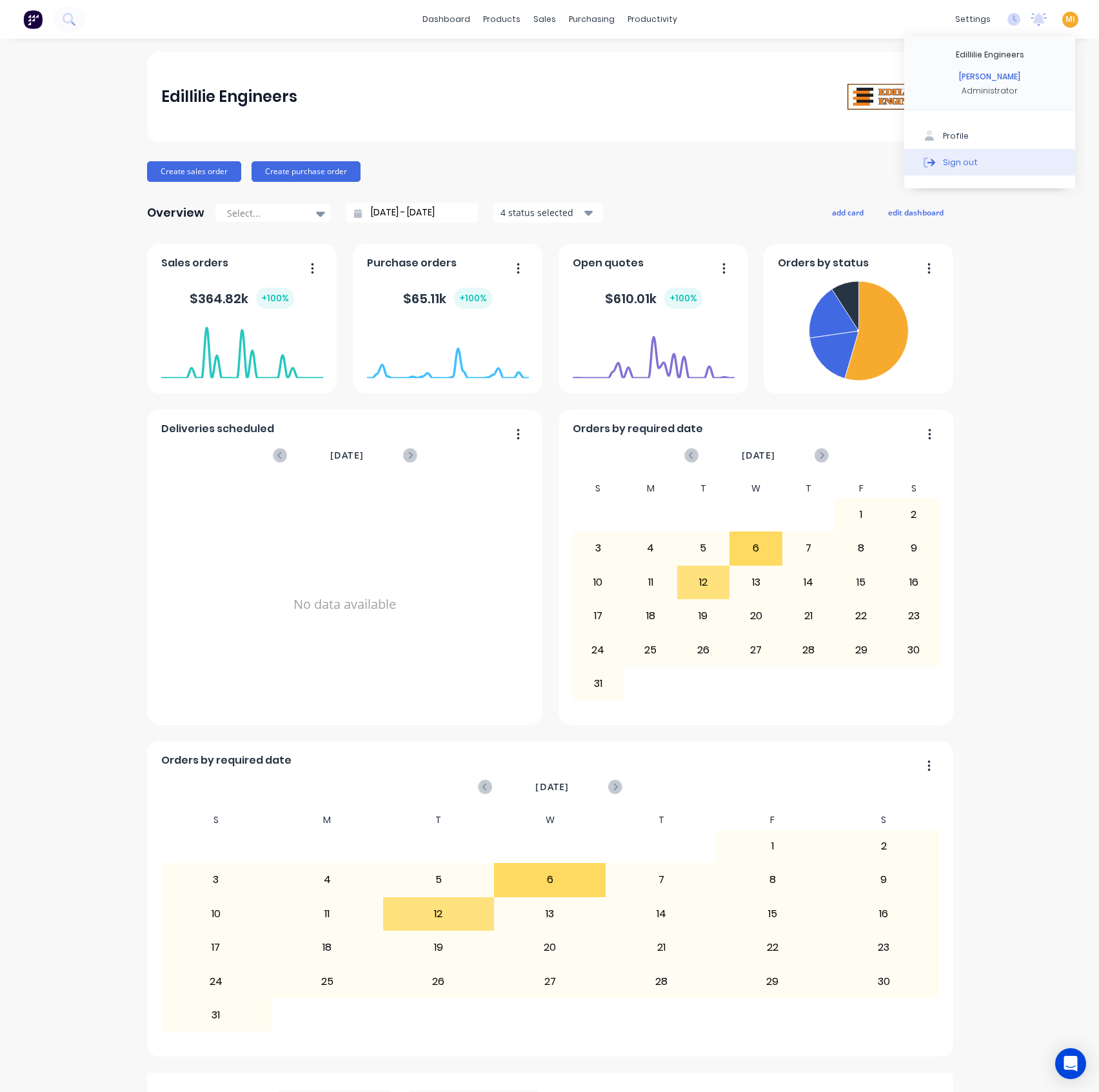
click at [1001, 160] on button "Sign out" at bounding box center [990, 161] width 171 height 26
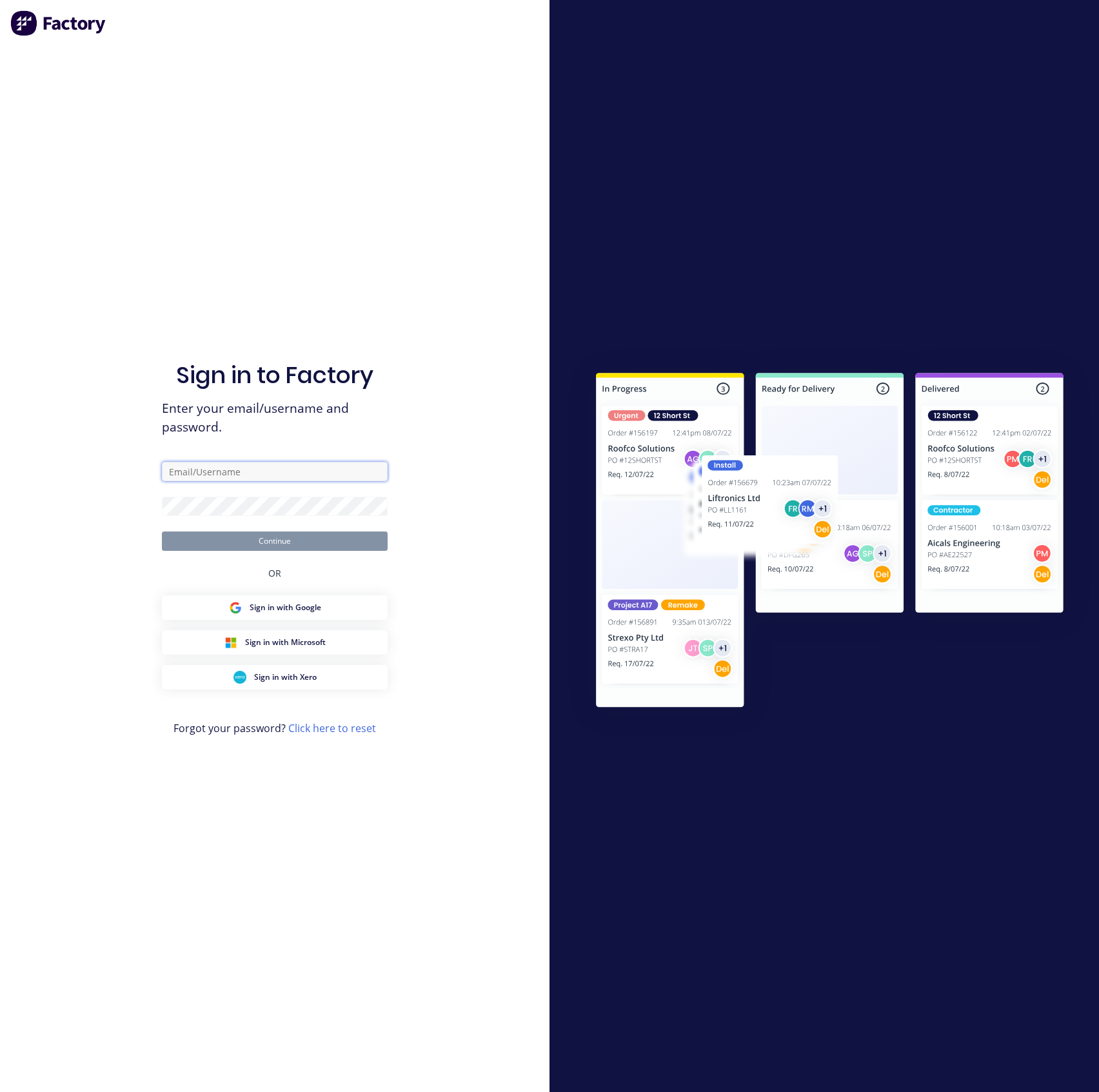
click at [275, 478] on input "text" at bounding box center [274, 471] width 226 height 20
click at [375, 479] on input "text" at bounding box center [274, 471] width 226 height 20
click at [0, 910] on com-1password-button at bounding box center [0, 1092] width 0 height 0
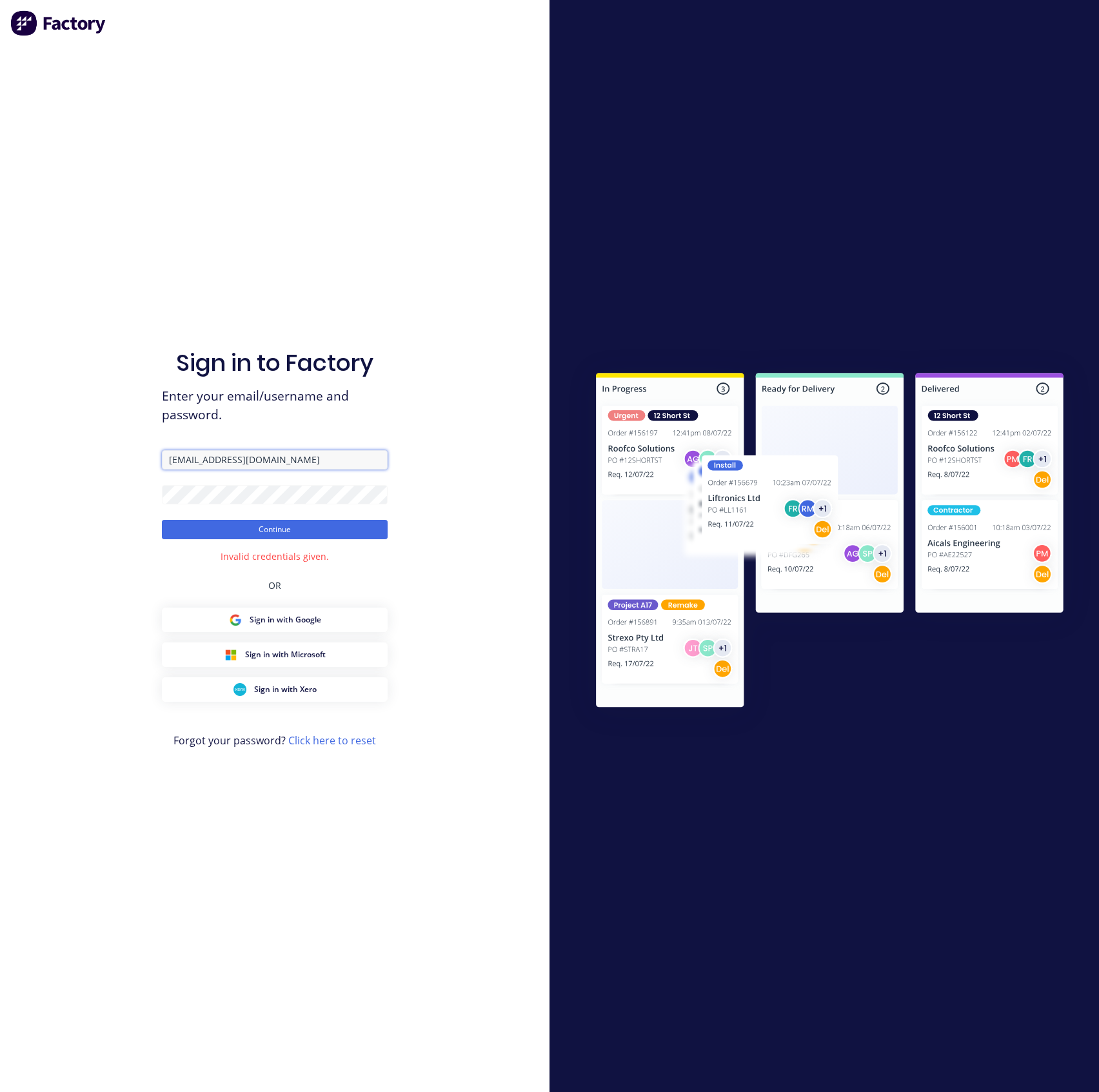
drag, startPoint x: 309, startPoint y: 459, endPoint x: -58, endPoint y: 449, distance: 367.1
click at [0, 449] on html "Sign in to Factory Enter your email/username and password. team+maricardemo@fac…" at bounding box center [550, 546] width 1099 height 1092
paste input "team+maricardemo@tsametal.com.au"
drag, startPoint x: 183, startPoint y: 461, endPoint x: 15, endPoint y: 448, distance: 168.5
click at [15, 448] on div "Sign in to Factory Enter your email/username and password. team+maricardemo@tsa…" at bounding box center [274, 546] width 550 height 1092
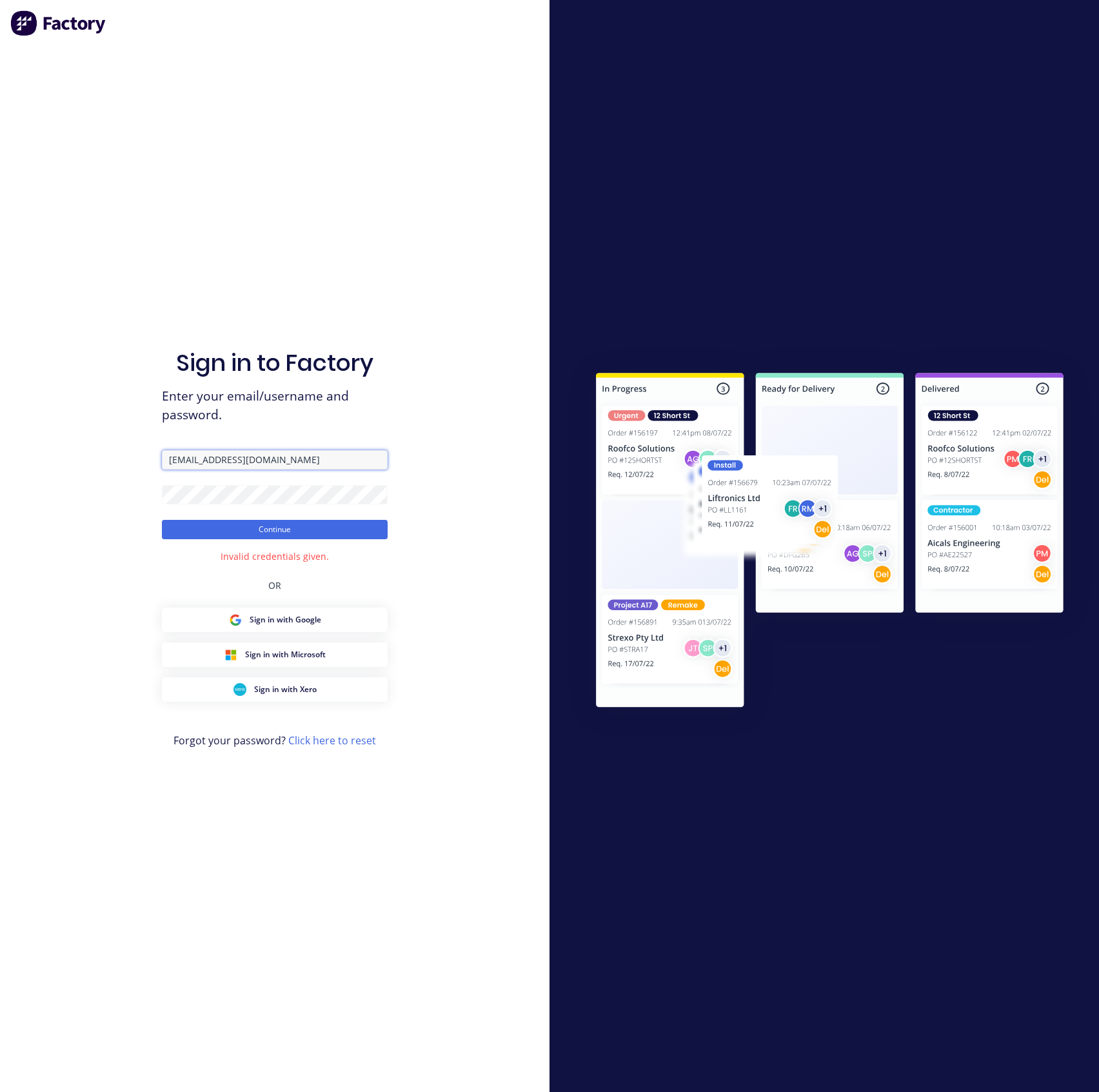
type input "team+maricardemo@tsametal.com.au"
click at [220, 542] on div "Sign in to Factory Enter your email/username and password. team+maricardemo@tsa…" at bounding box center [274, 558] width 226 height 1045
click at [222, 532] on button "Continue" at bounding box center [274, 529] width 226 height 20
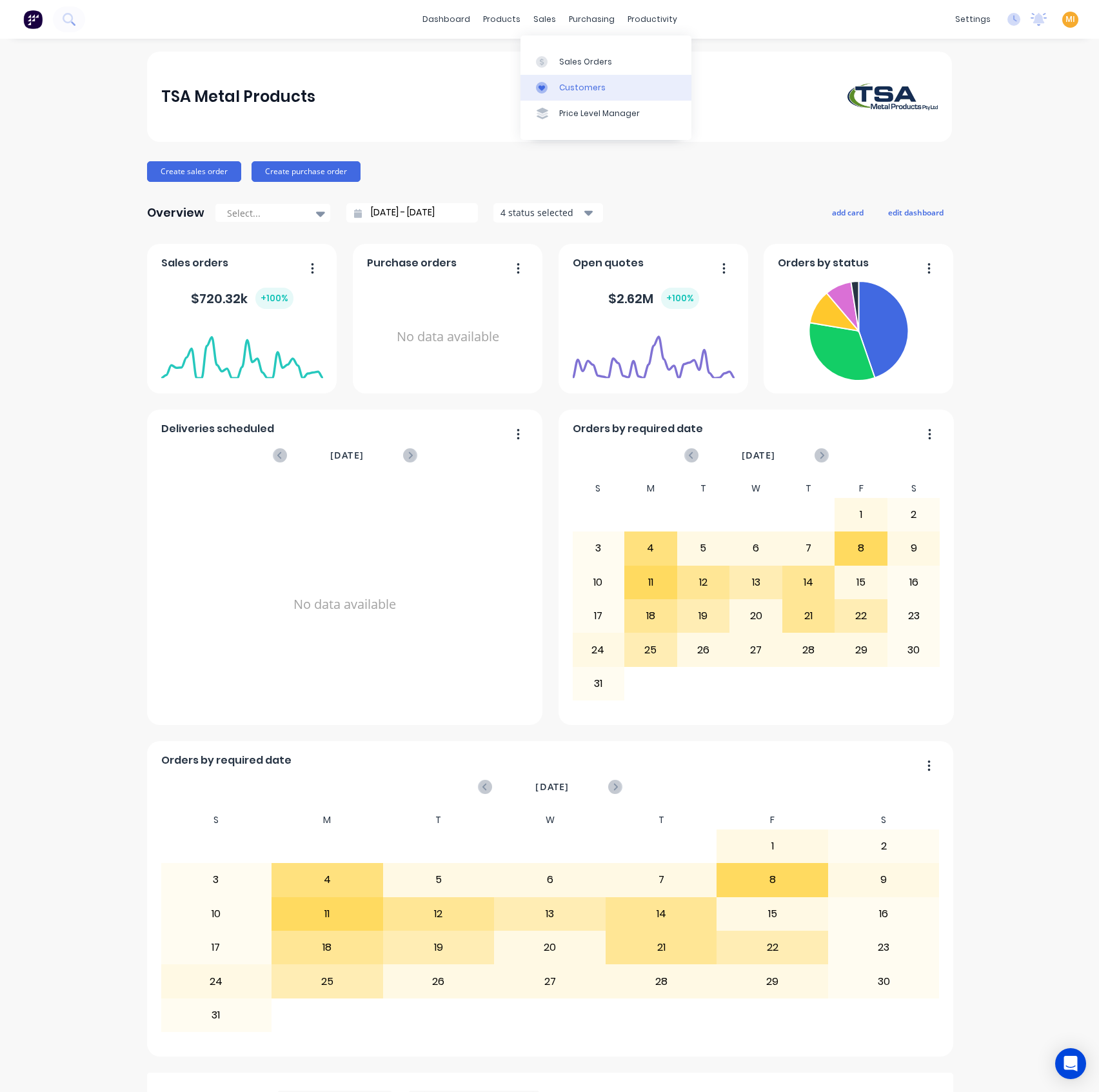
click at [617, 91] on link "Customers" at bounding box center [606, 88] width 171 height 26
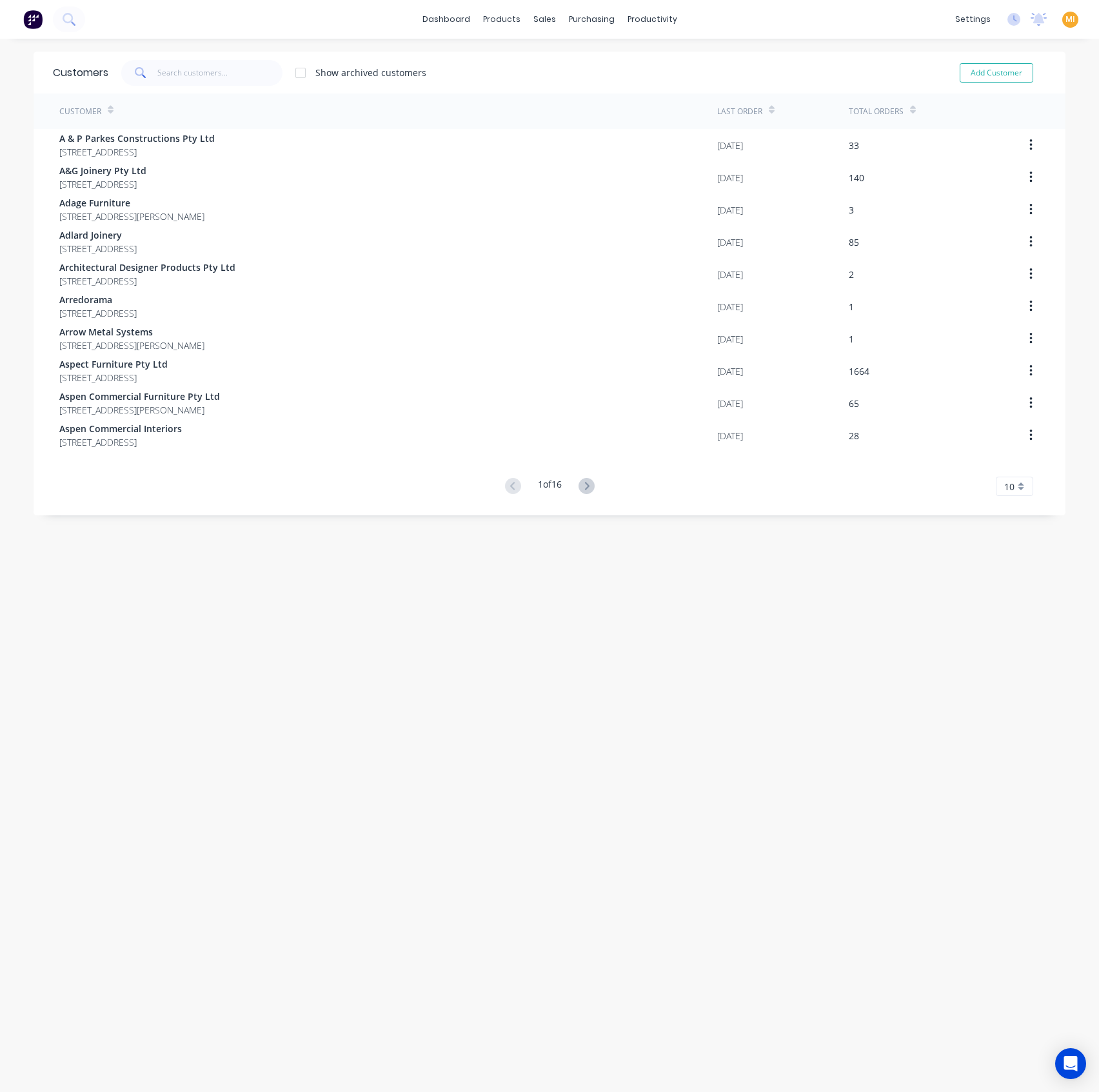
click at [1006, 483] on span "10" at bounding box center [1009, 487] width 10 height 14
click at [999, 638] on div "35" at bounding box center [1014, 646] width 36 height 22
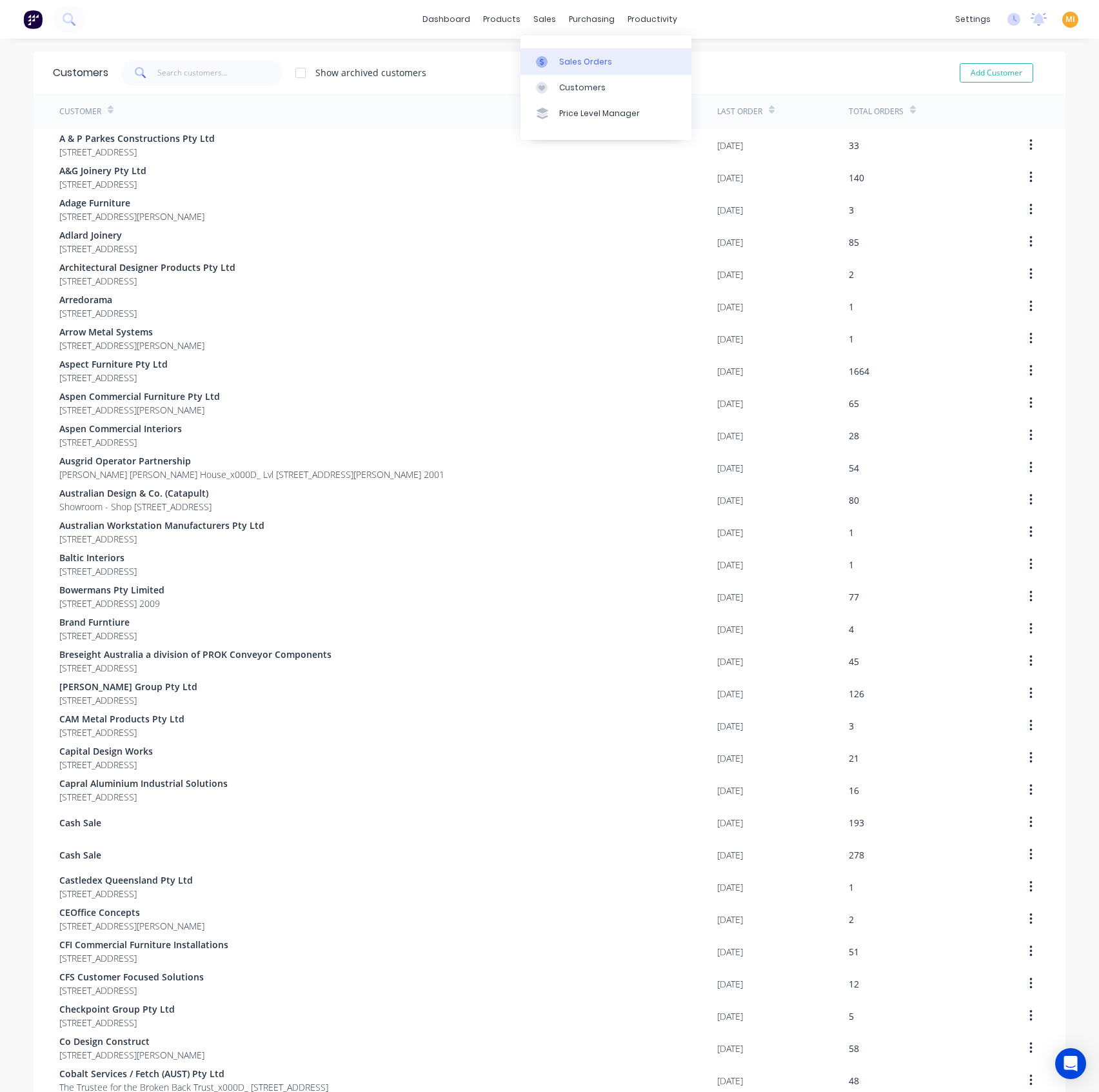
click at [583, 53] on link "Sales Orders" at bounding box center [606, 62] width 171 height 26
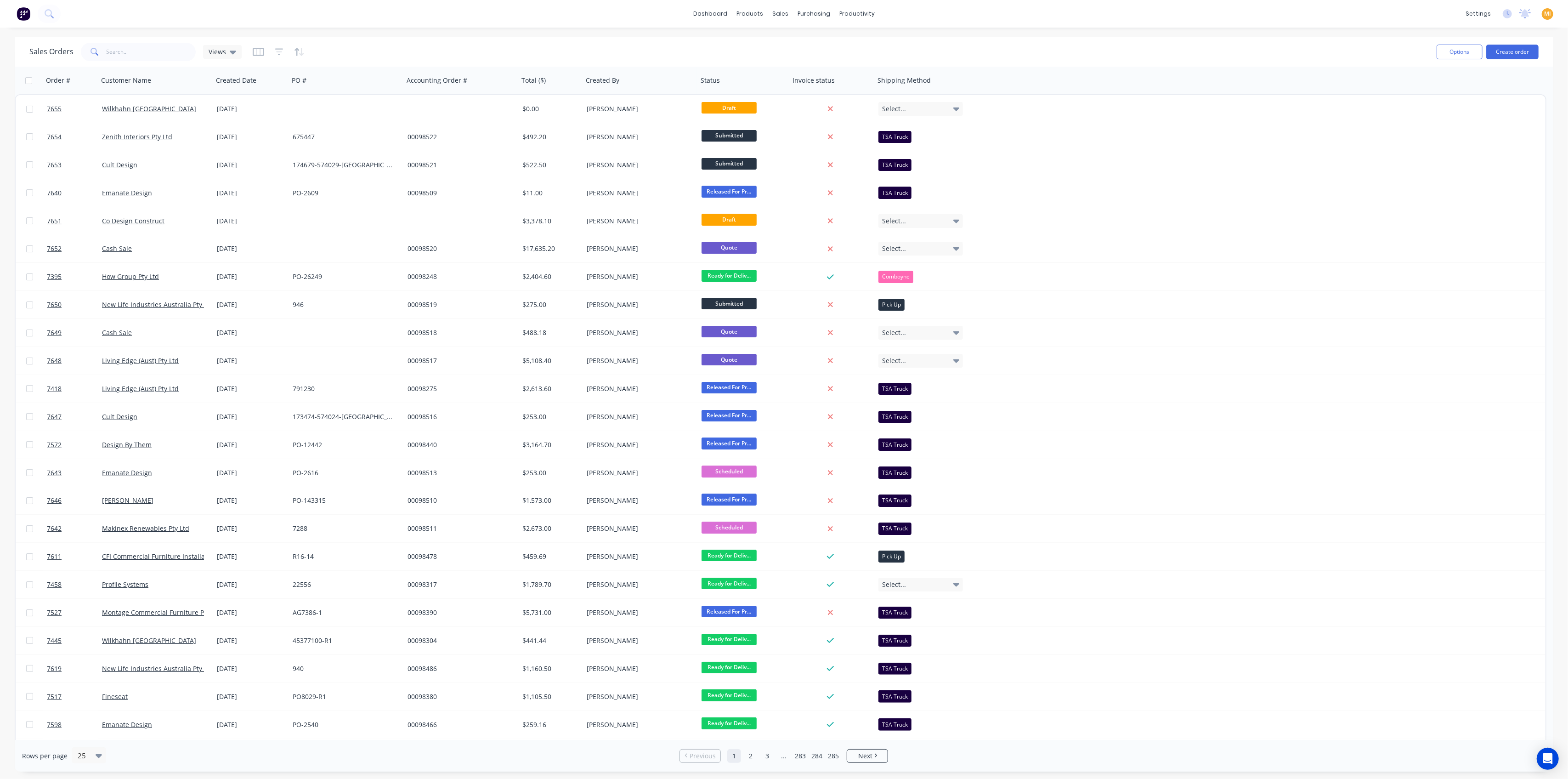
click at [23, 13] on img at bounding box center [23, 13] width 14 height 14
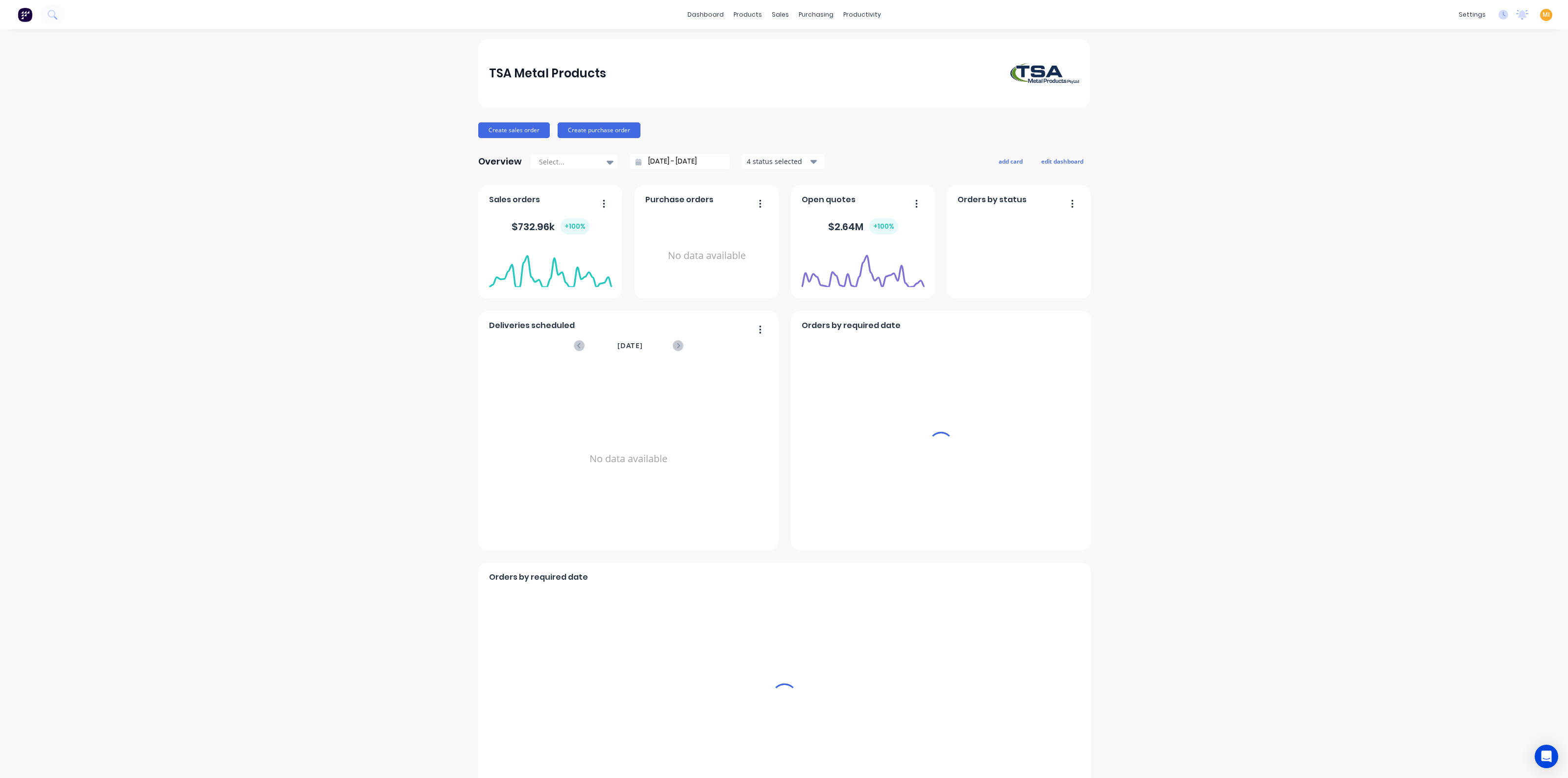
click at [1393, 16] on span "MI" at bounding box center [1546, 15] width 7 height 9
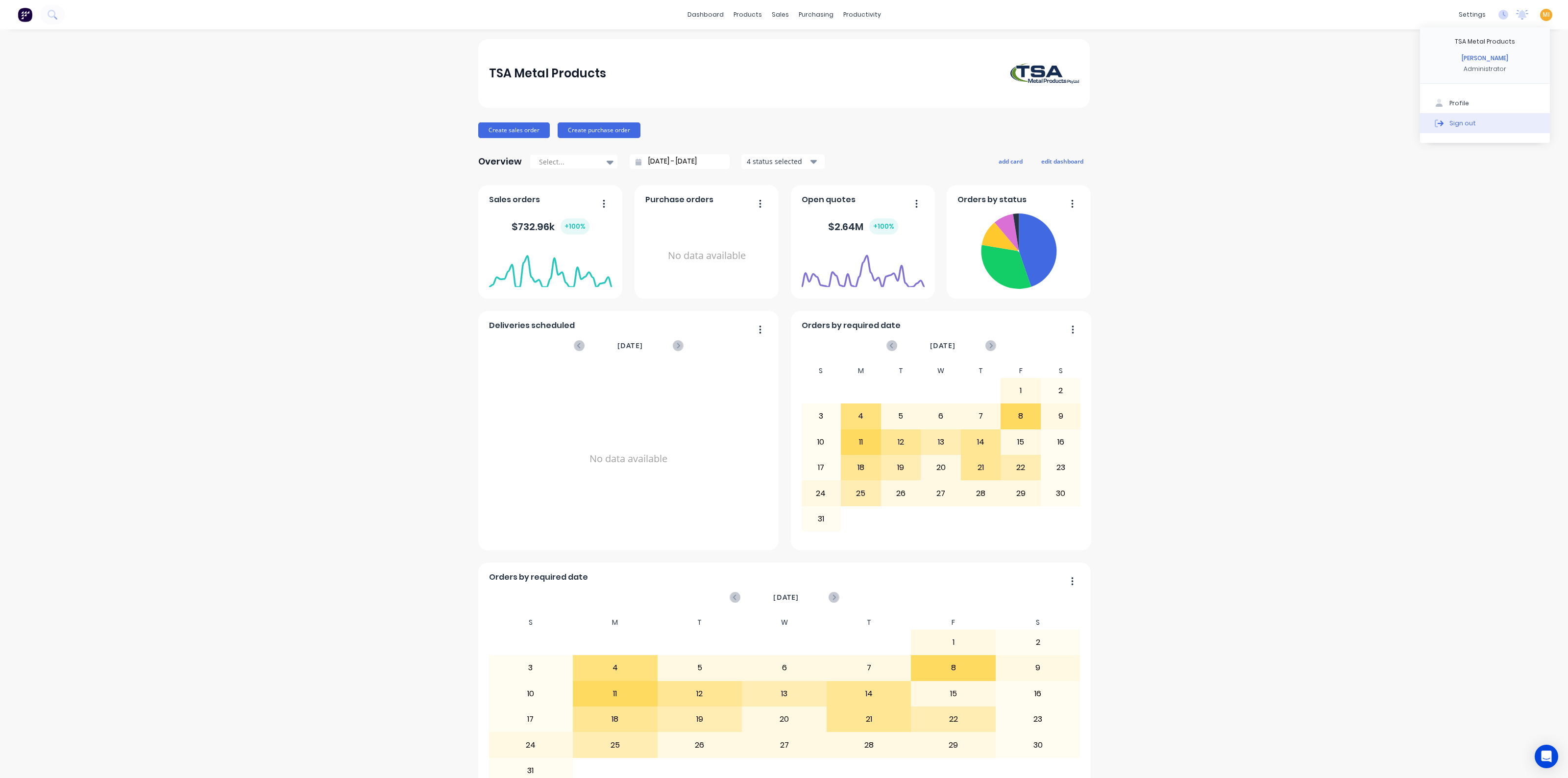
click at [1393, 119] on div "Sign out" at bounding box center [1463, 123] width 27 height 9
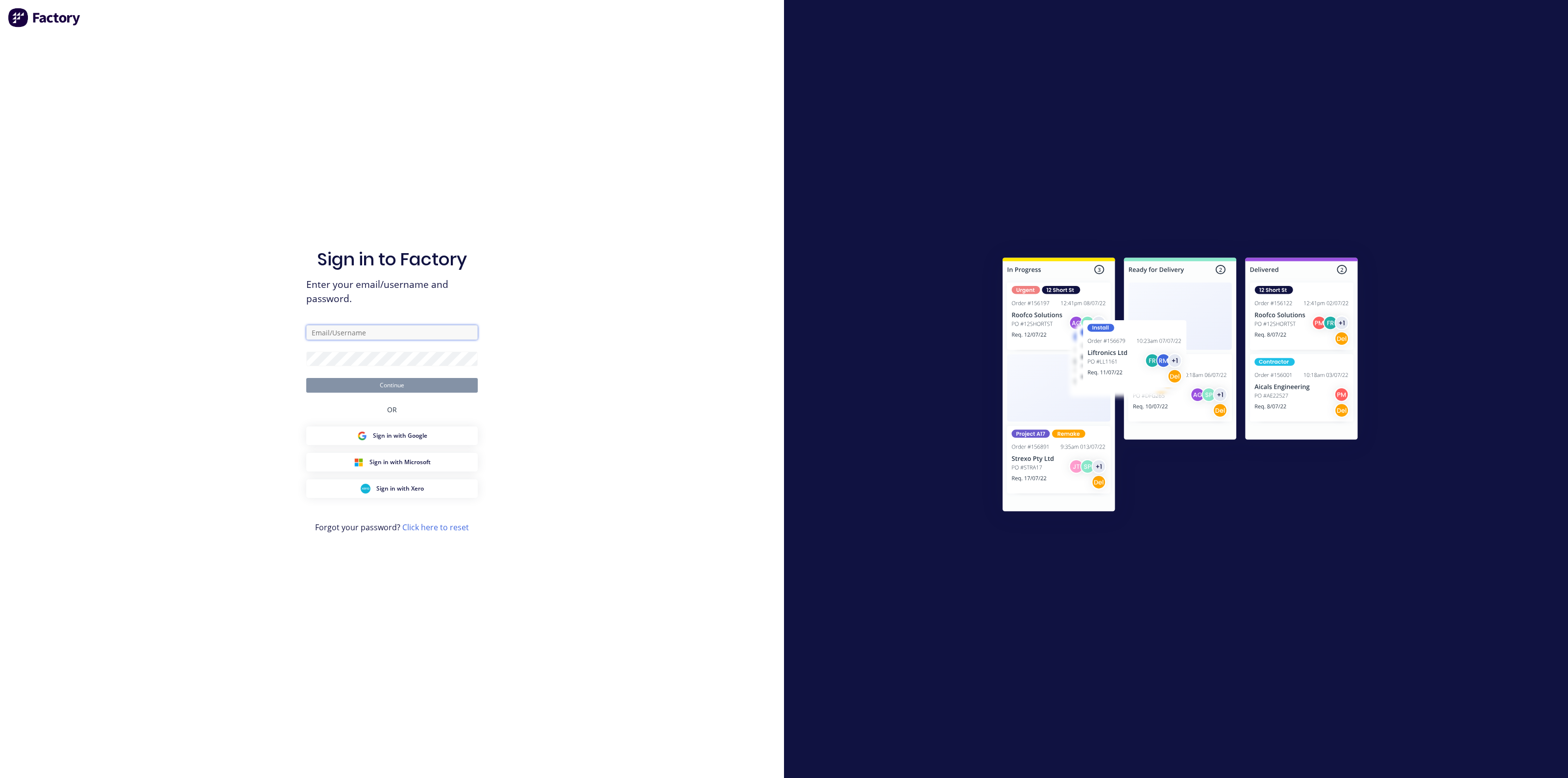
click at [385, 337] on input "text" at bounding box center [392, 332] width 171 height 15
type input "team+maricardemo@factory.app"
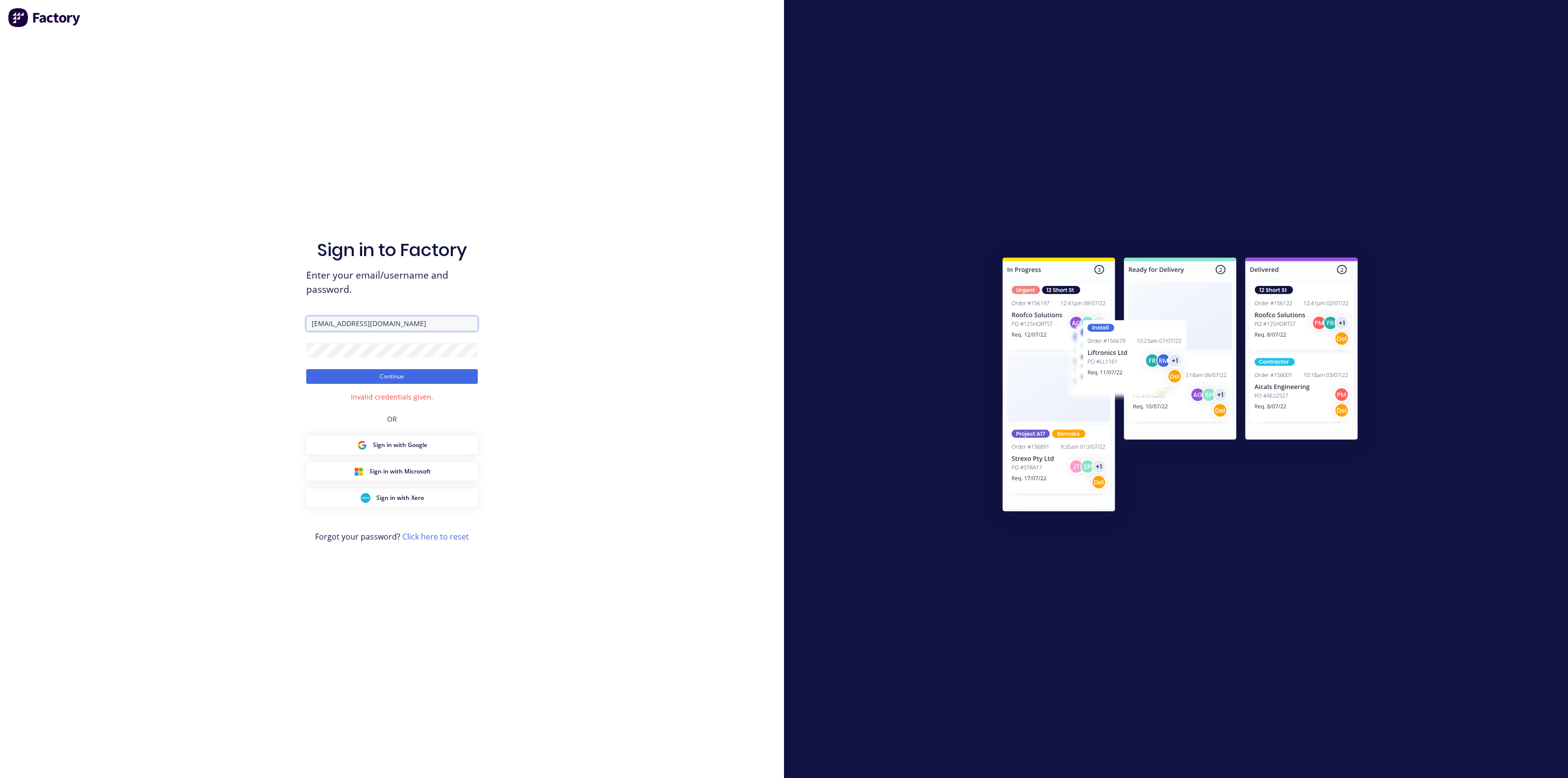
drag, startPoint x: 436, startPoint y: 322, endPoint x: 97, endPoint y: 322, distance: 339.0
click at [97, 322] on div "Sign in to Factory Enter your email/username and password. team+maricardemo@fac…" at bounding box center [392, 389] width 784 height 778
click at [397, 378] on button "Continue" at bounding box center [392, 376] width 171 height 15
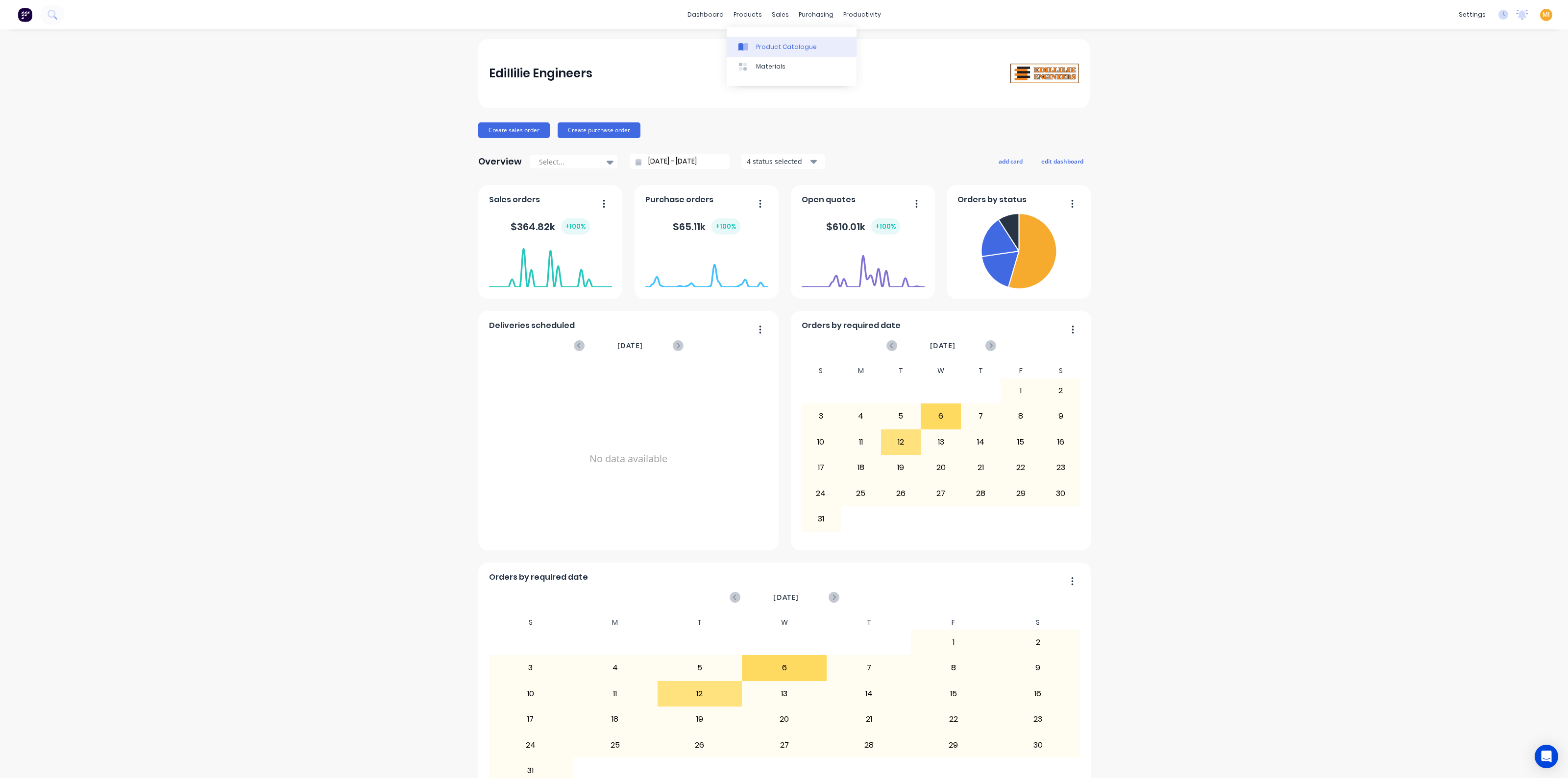
click at [768, 39] on link "Product Catalogue" at bounding box center [791, 47] width 130 height 19
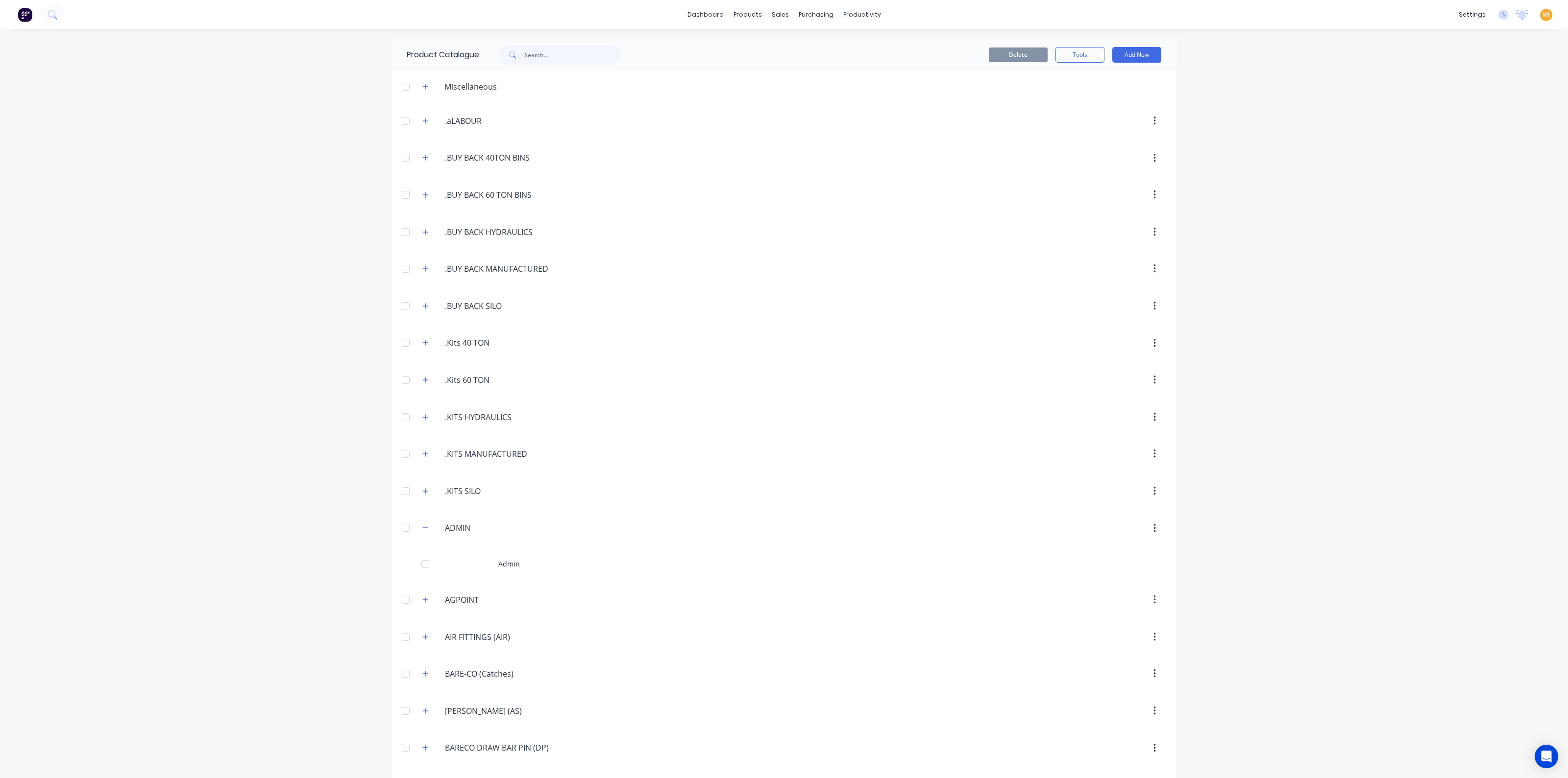
click at [419, 93] on header "Miscellaneous" at bounding box center [784, 86] width 784 height 32
click at [423, 87] on icon "button" at bounding box center [425, 86] width 6 height 7
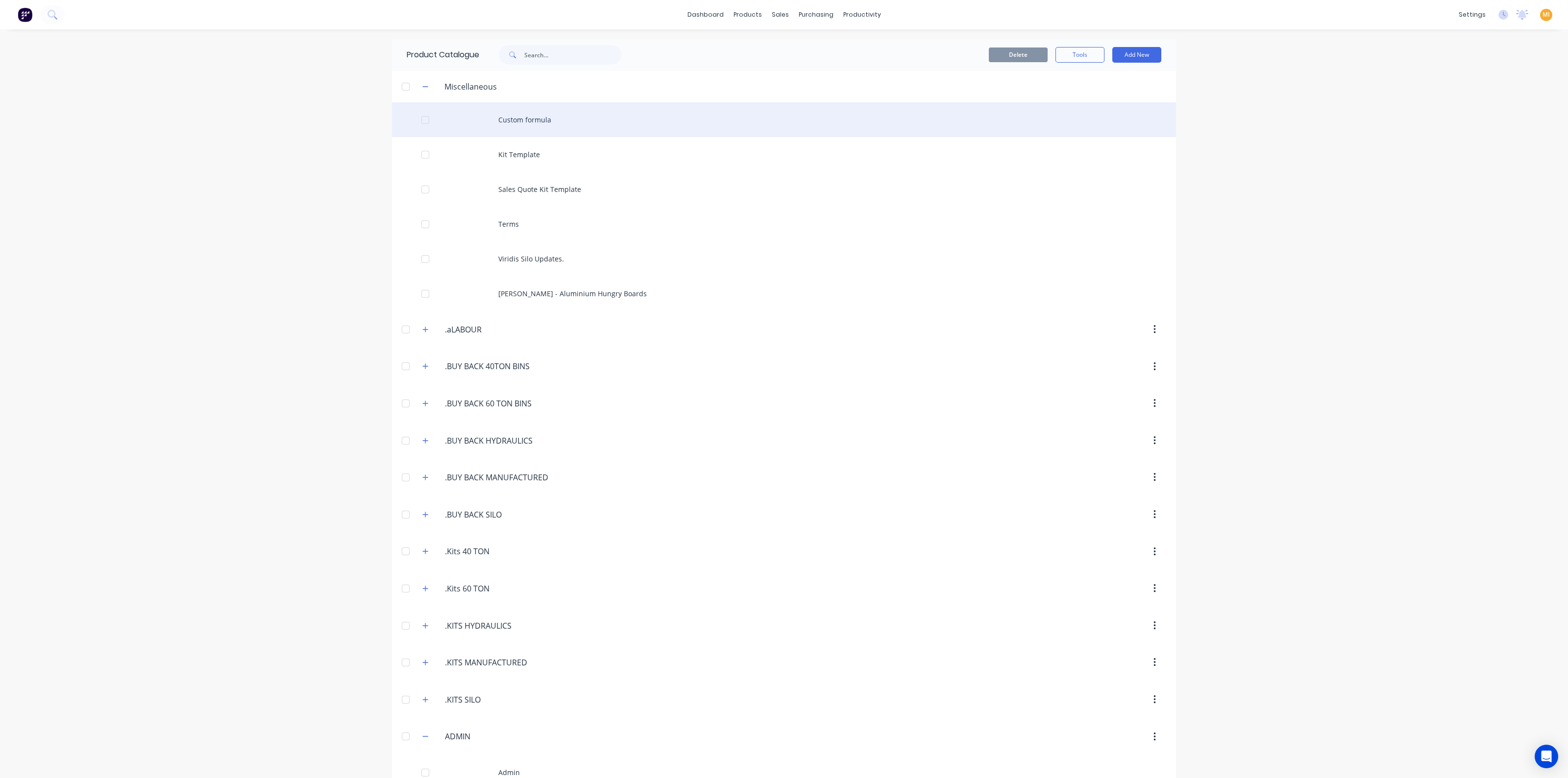
click at [497, 127] on div "Custom formula" at bounding box center [784, 120] width 784 height 35
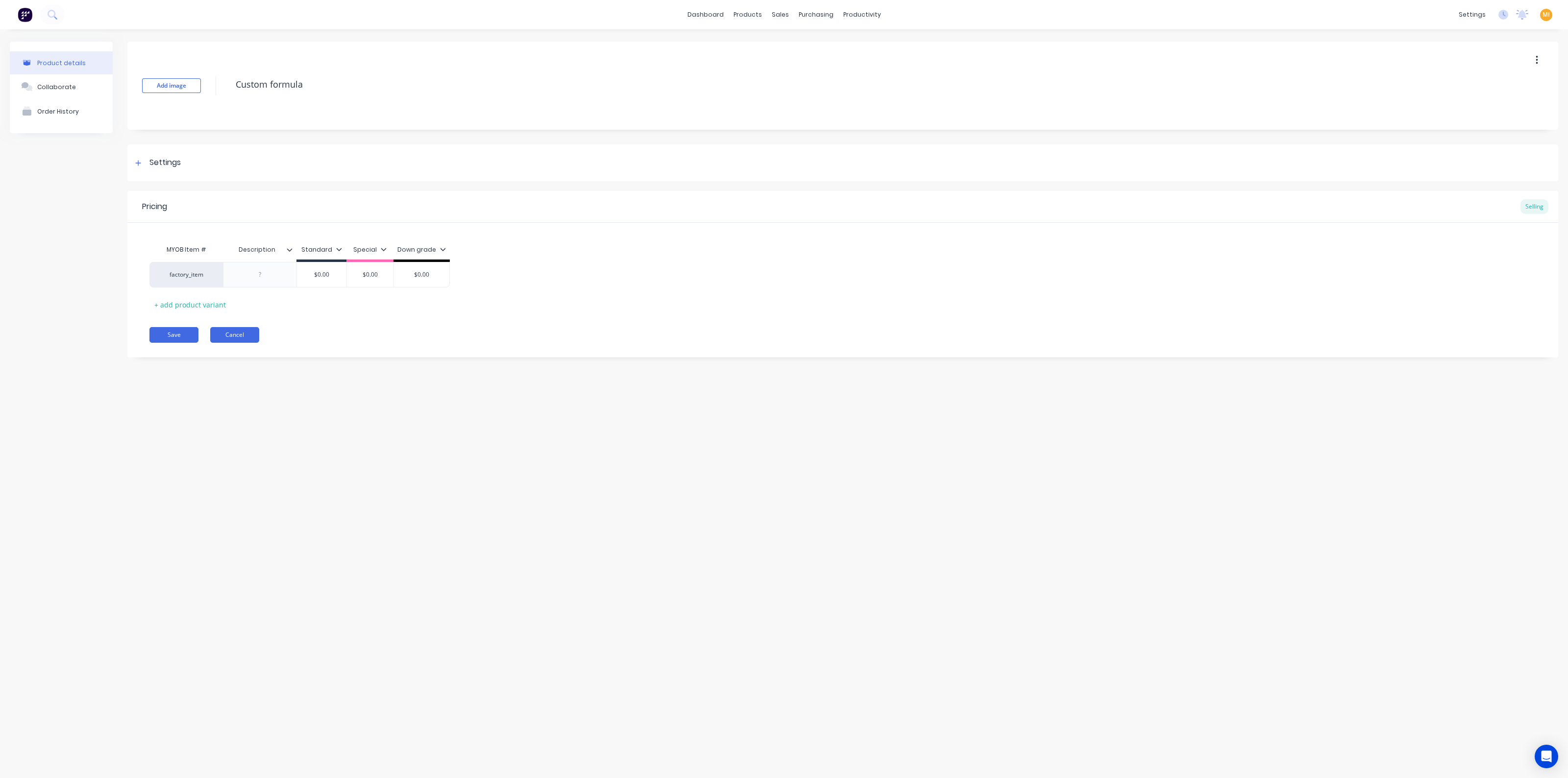
click at [247, 337] on button "Cancel" at bounding box center [234, 335] width 49 height 16
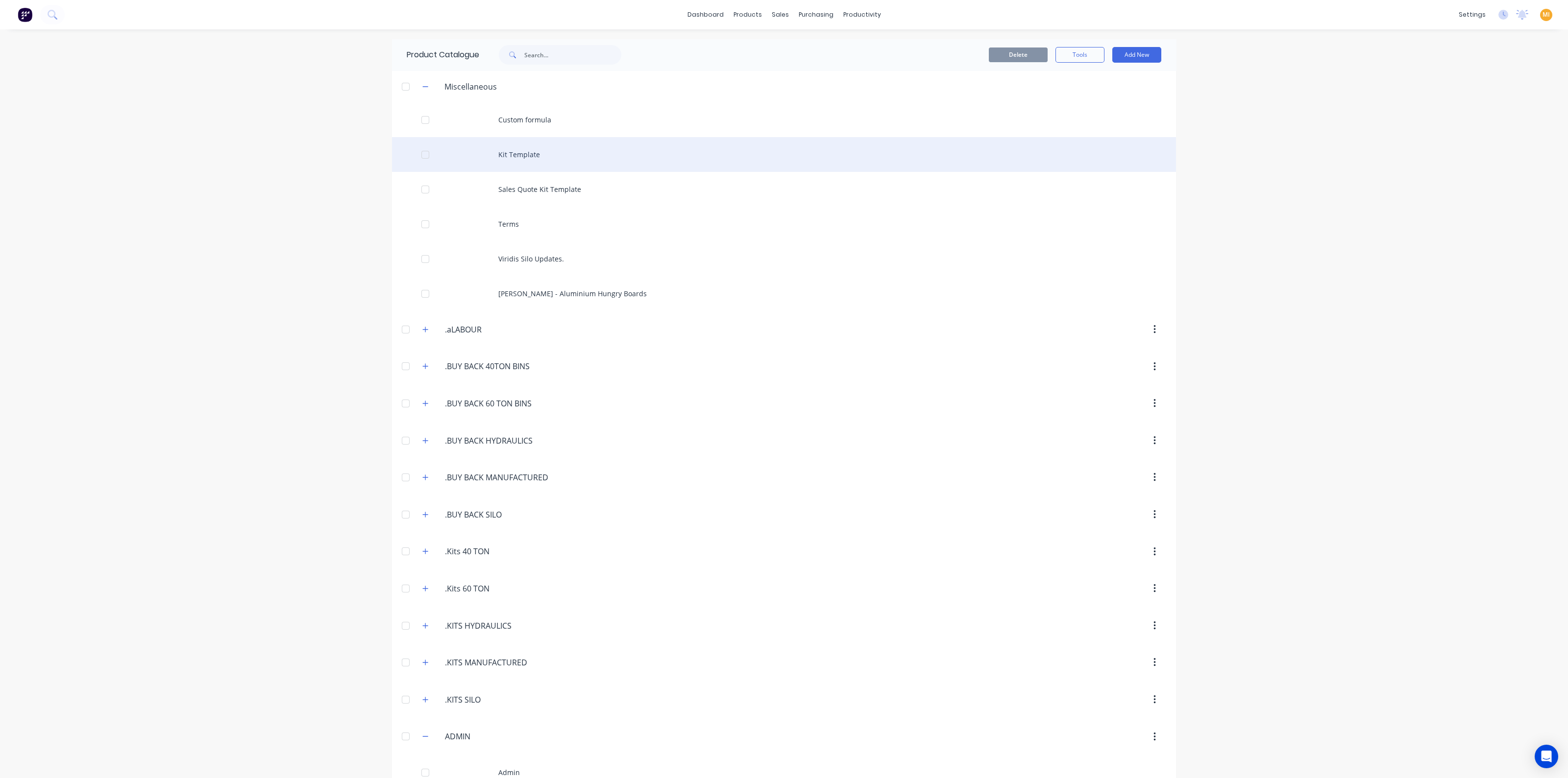
click at [529, 155] on div "Kit Template" at bounding box center [784, 154] width 784 height 35
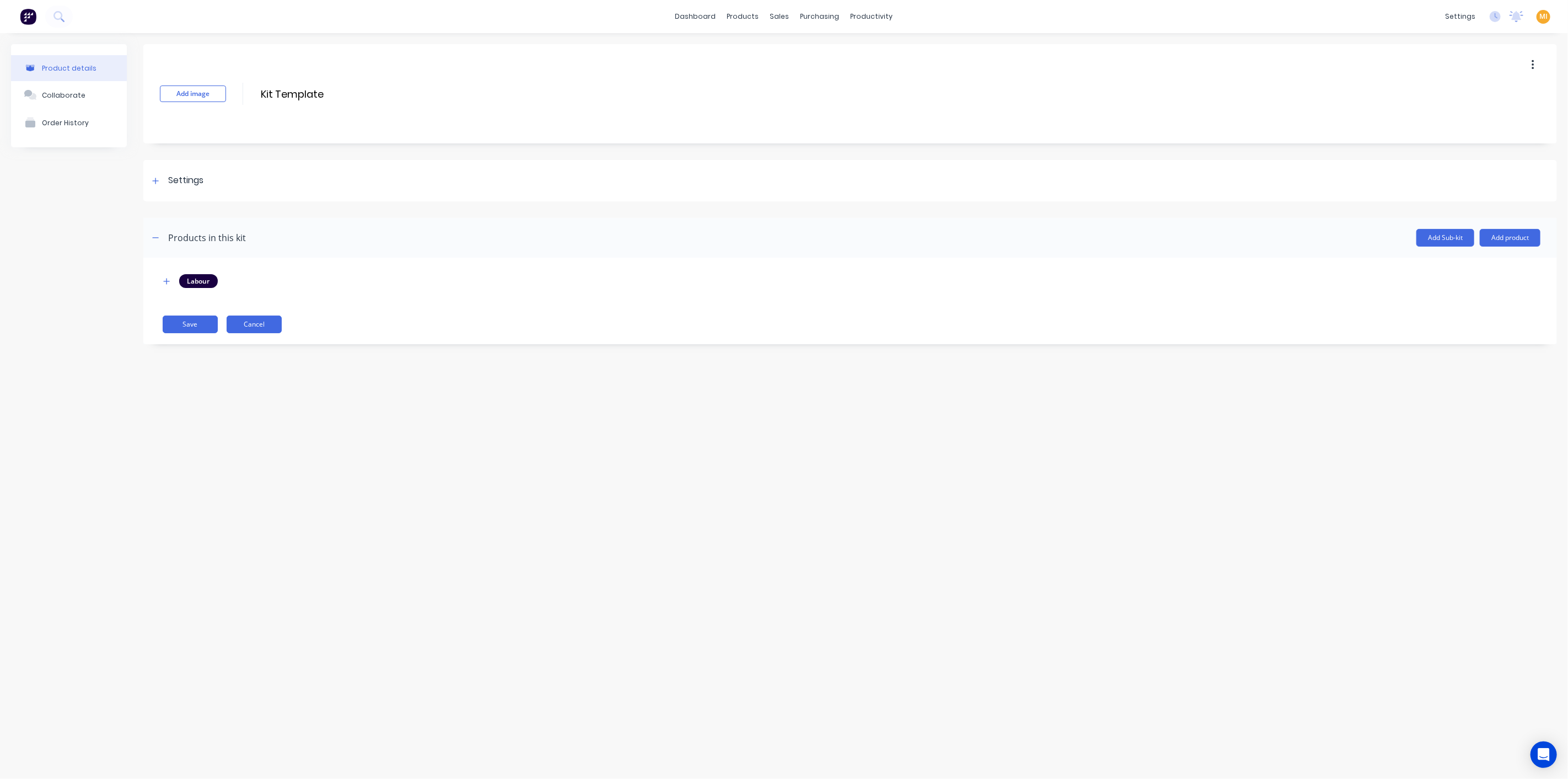
click at [253, 330] on button "Cancel" at bounding box center [253, 324] width 55 height 18
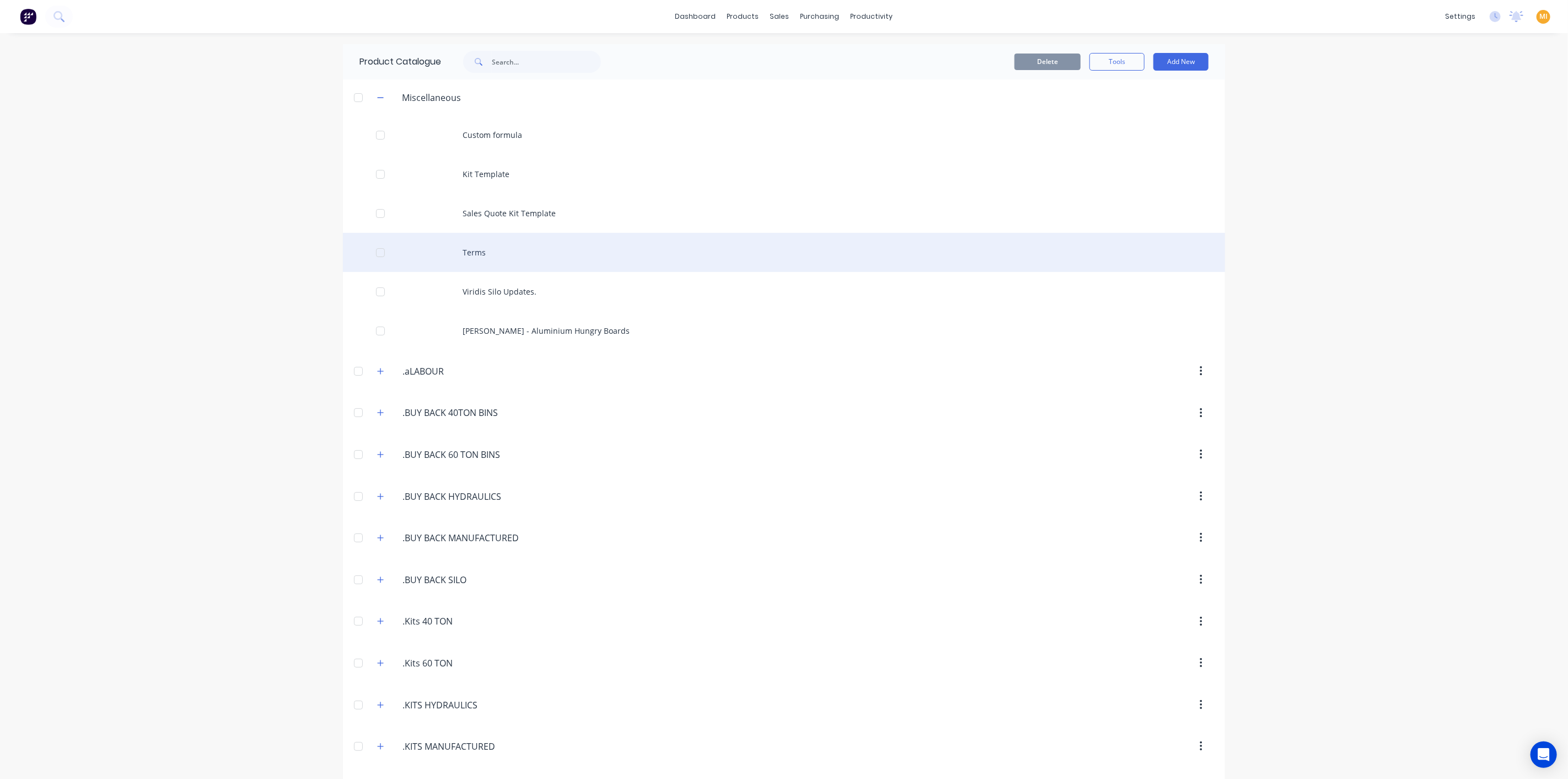
click at [484, 240] on div "Terms" at bounding box center [784, 253] width 882 height 39
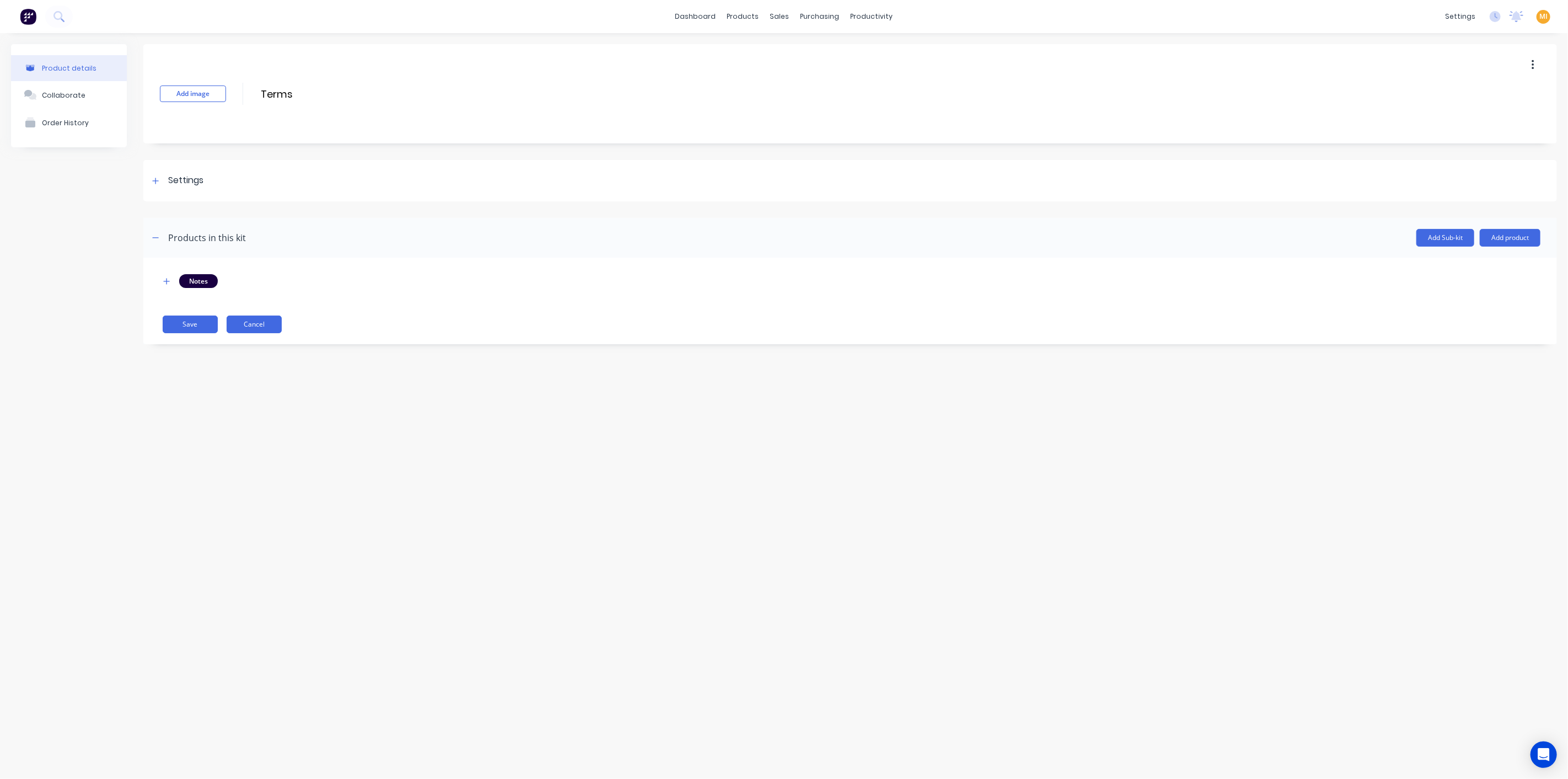
click at [248, 322] on button "Cancel" at bounding box center [253, 324] width 55 height 18
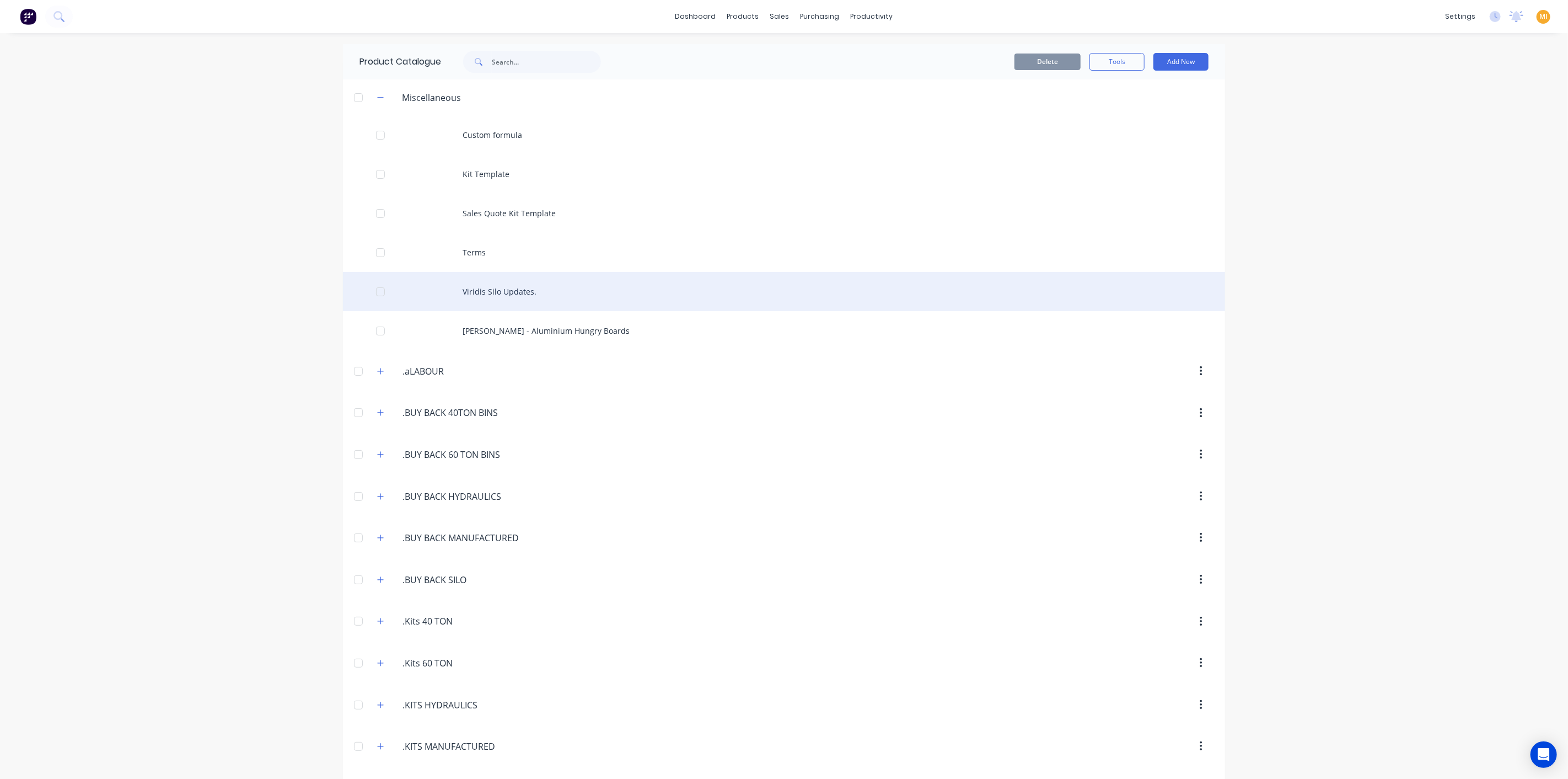
click at [485, 298] on div "Viridis Silo Updates." at bounding box center [784, 292] width 882 height 39
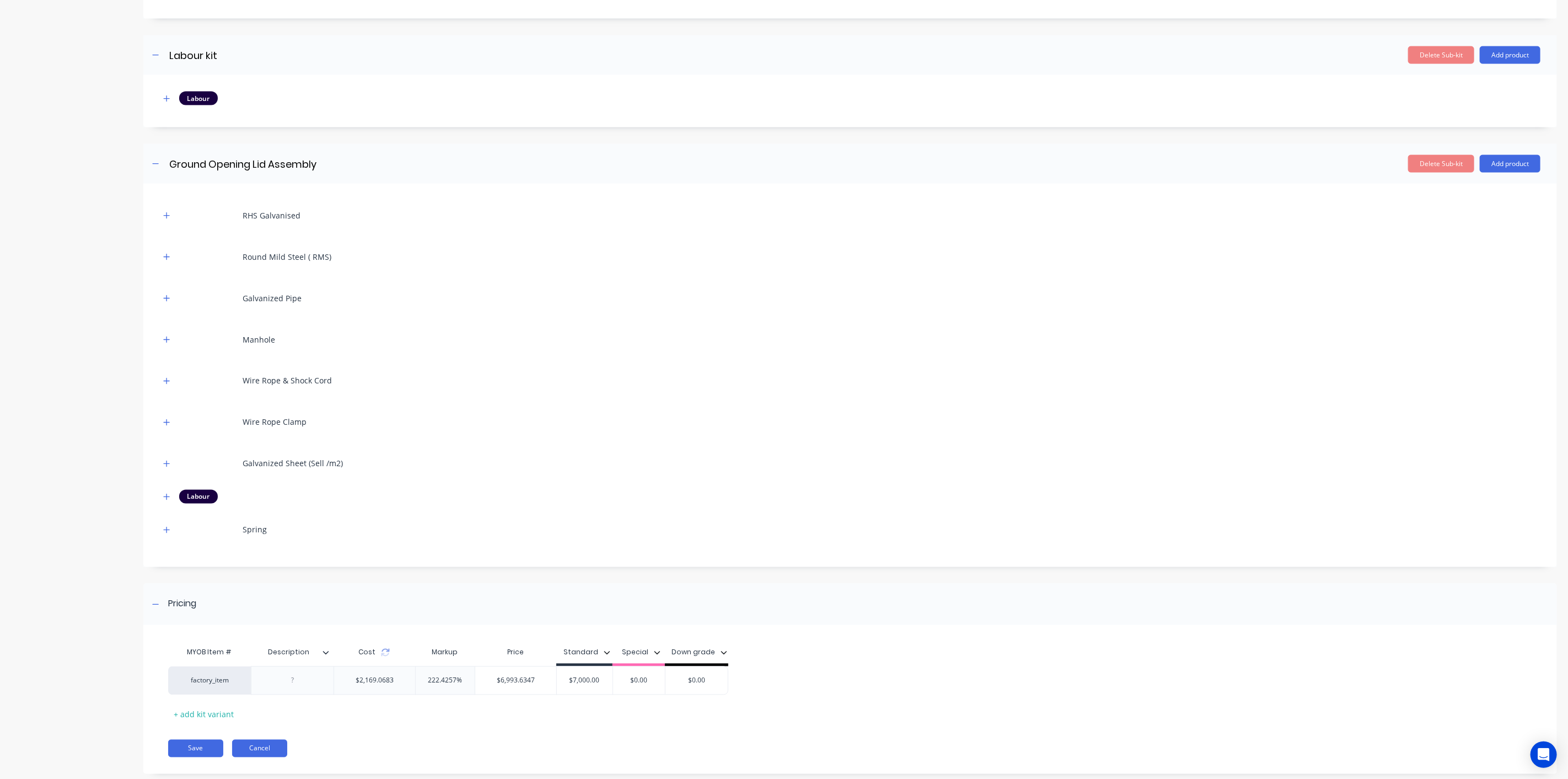
scroll to position [1438, 0]
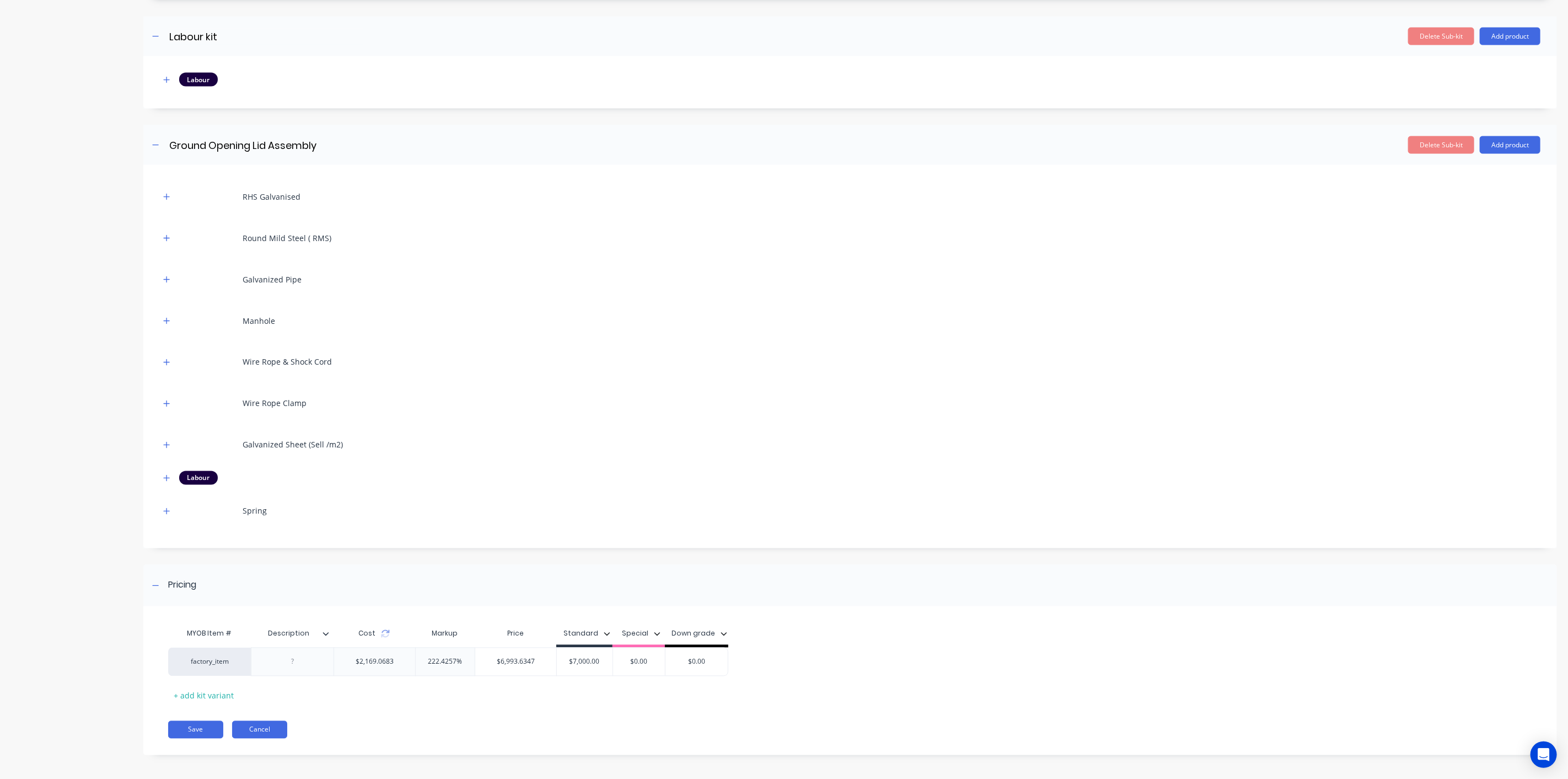
click at [255, 729] on button "Cancel" at bounding box center [259, 729] width 55 height 18
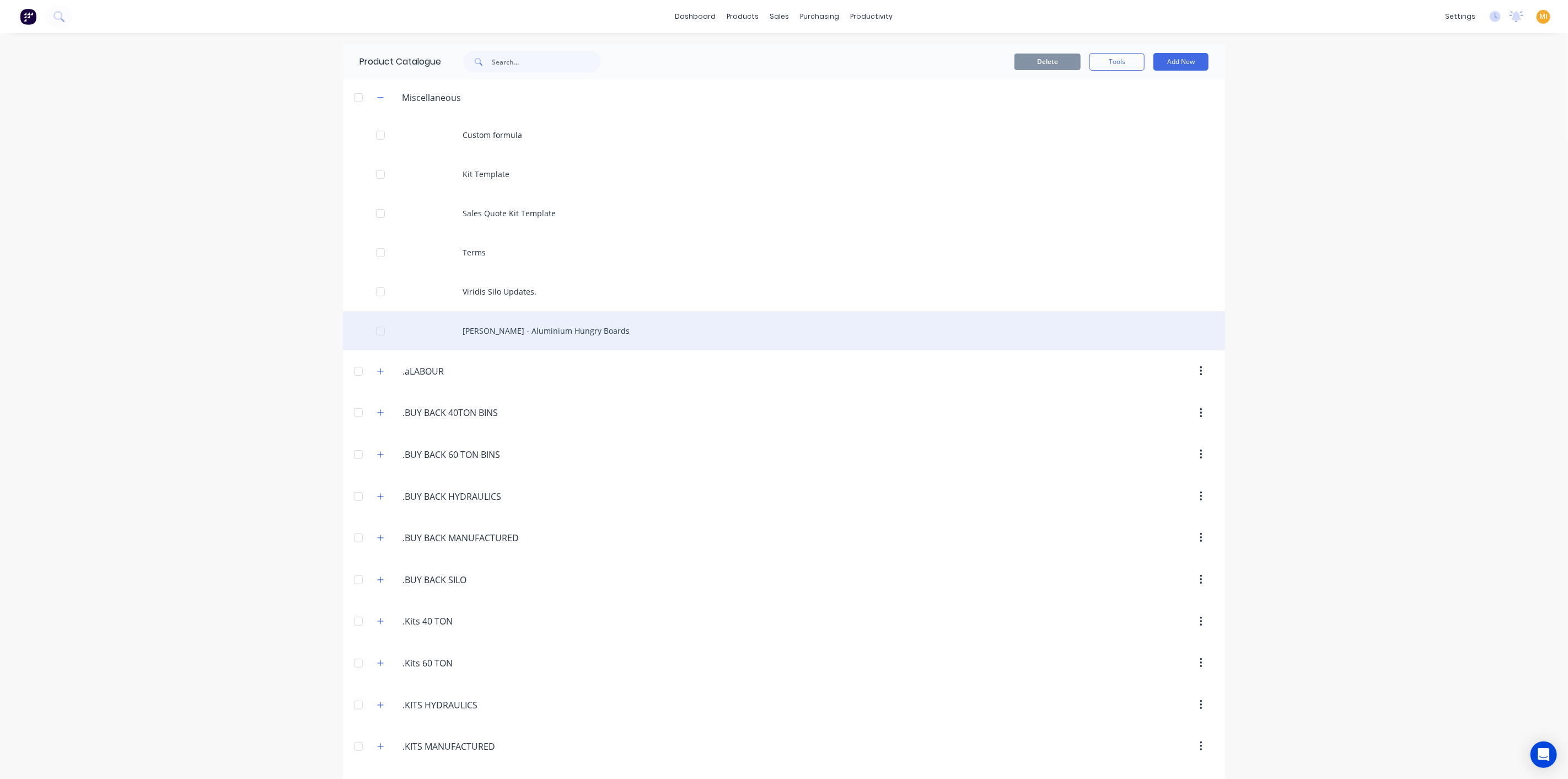
click at [467, 341] on div "Webb - Aluminium Hungry Boards" at bounding box center [784, 331] width 882 height 39
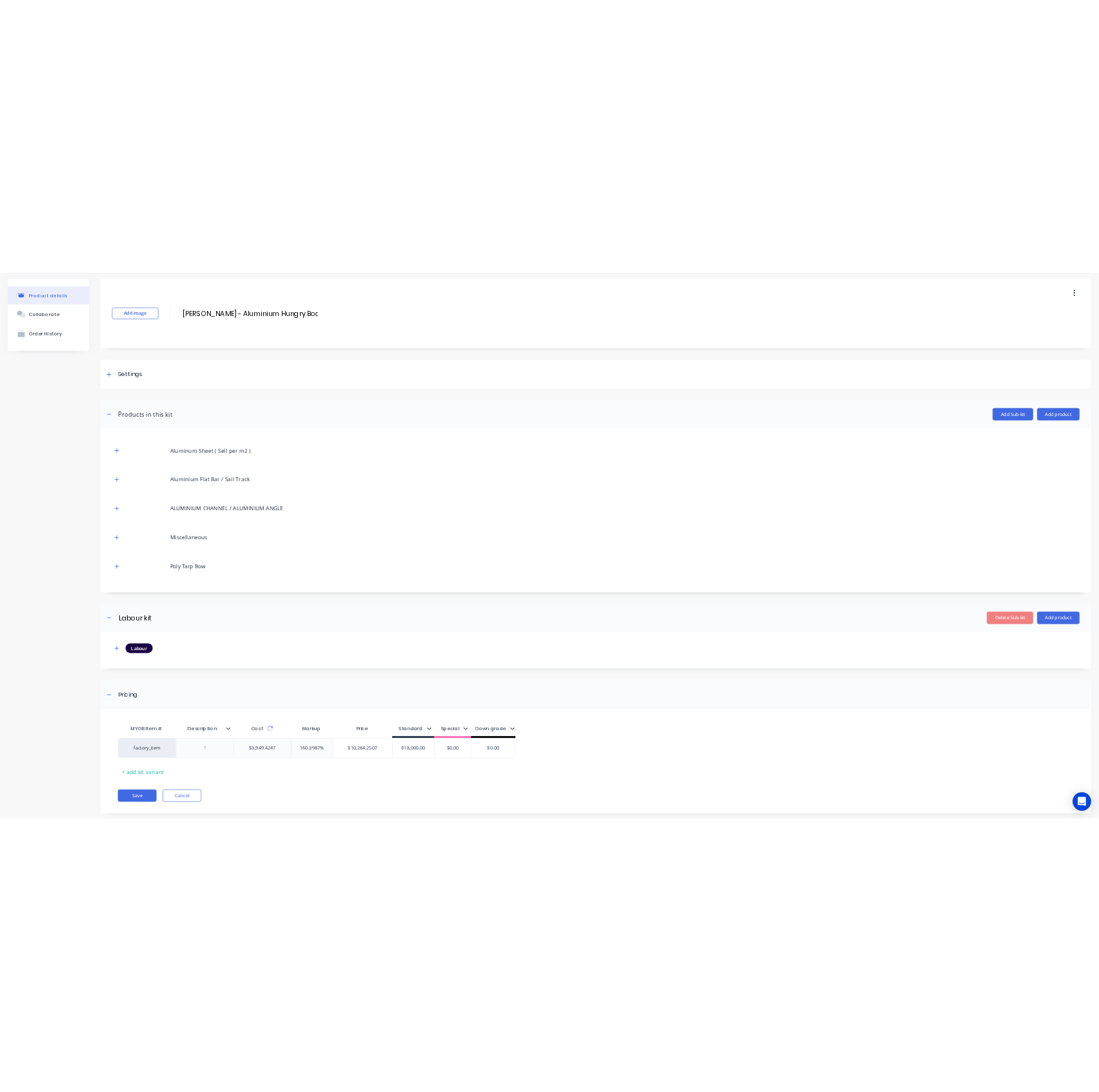
scroll to position [63, 0]
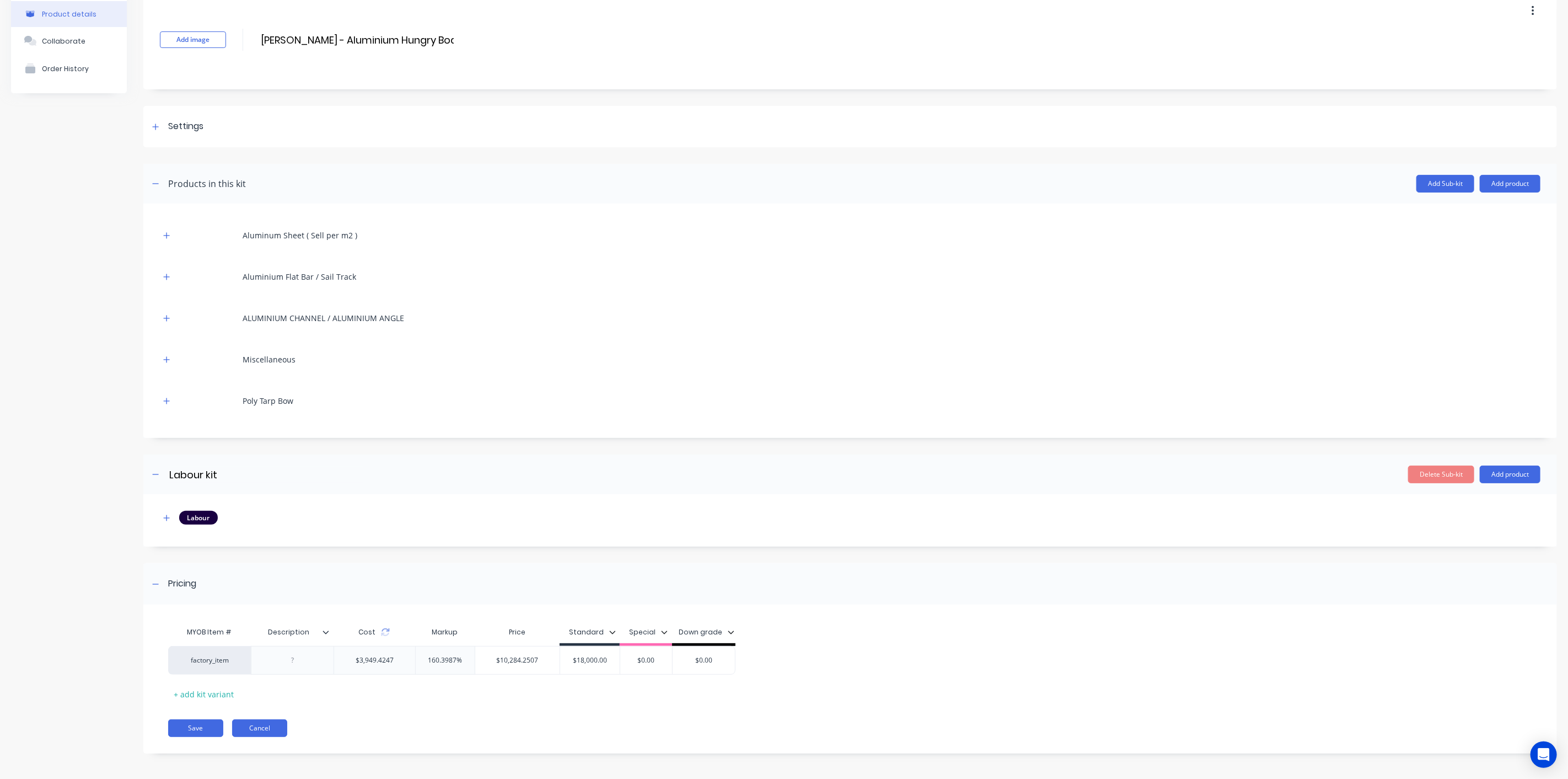
click at [274, 730] on button "Cancel" at bounding box center [259, 728] width 55 height 18
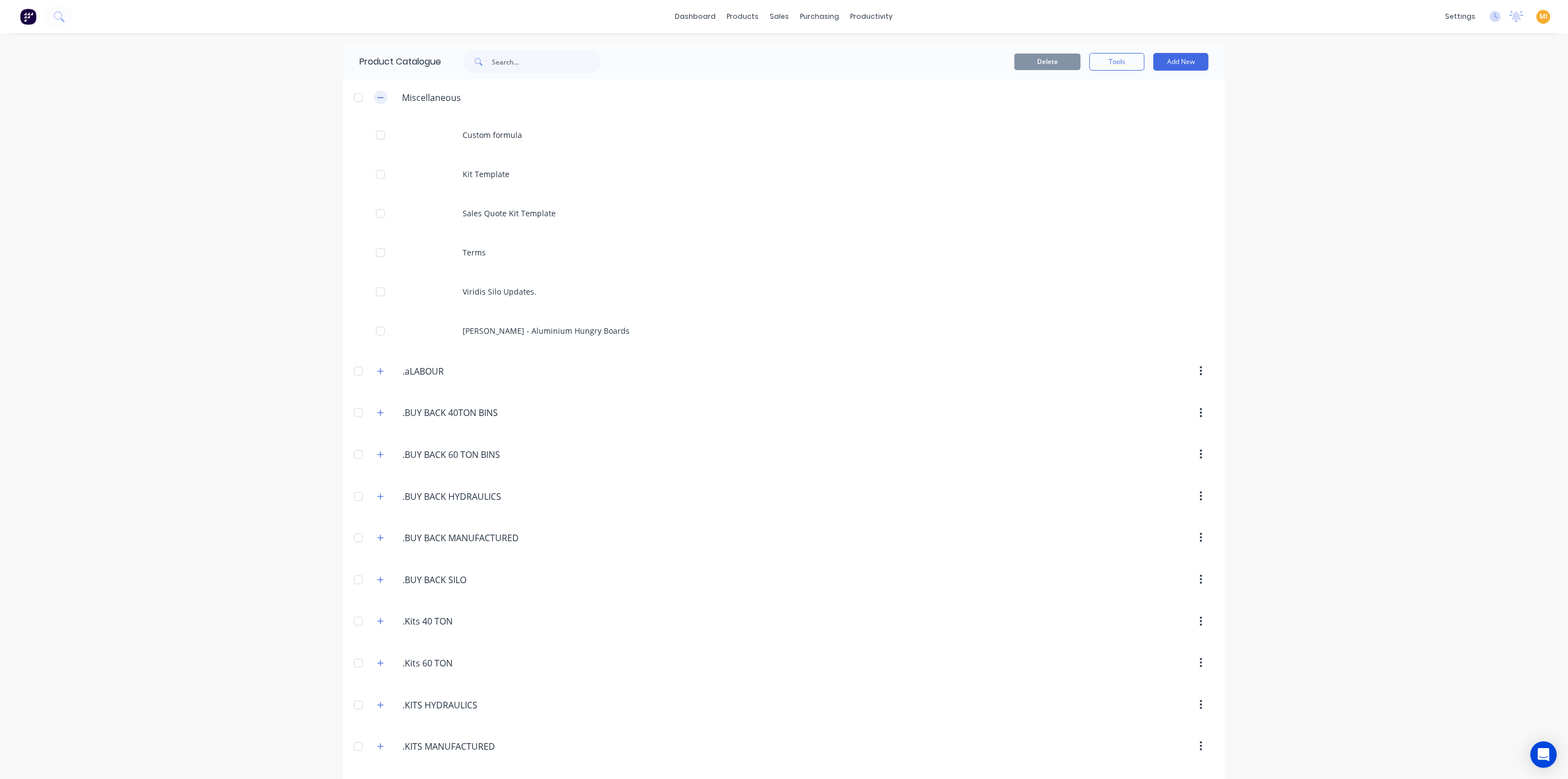
click at [377, 96] on icon "button" at bounding box center [380, 97] width 7 height 8
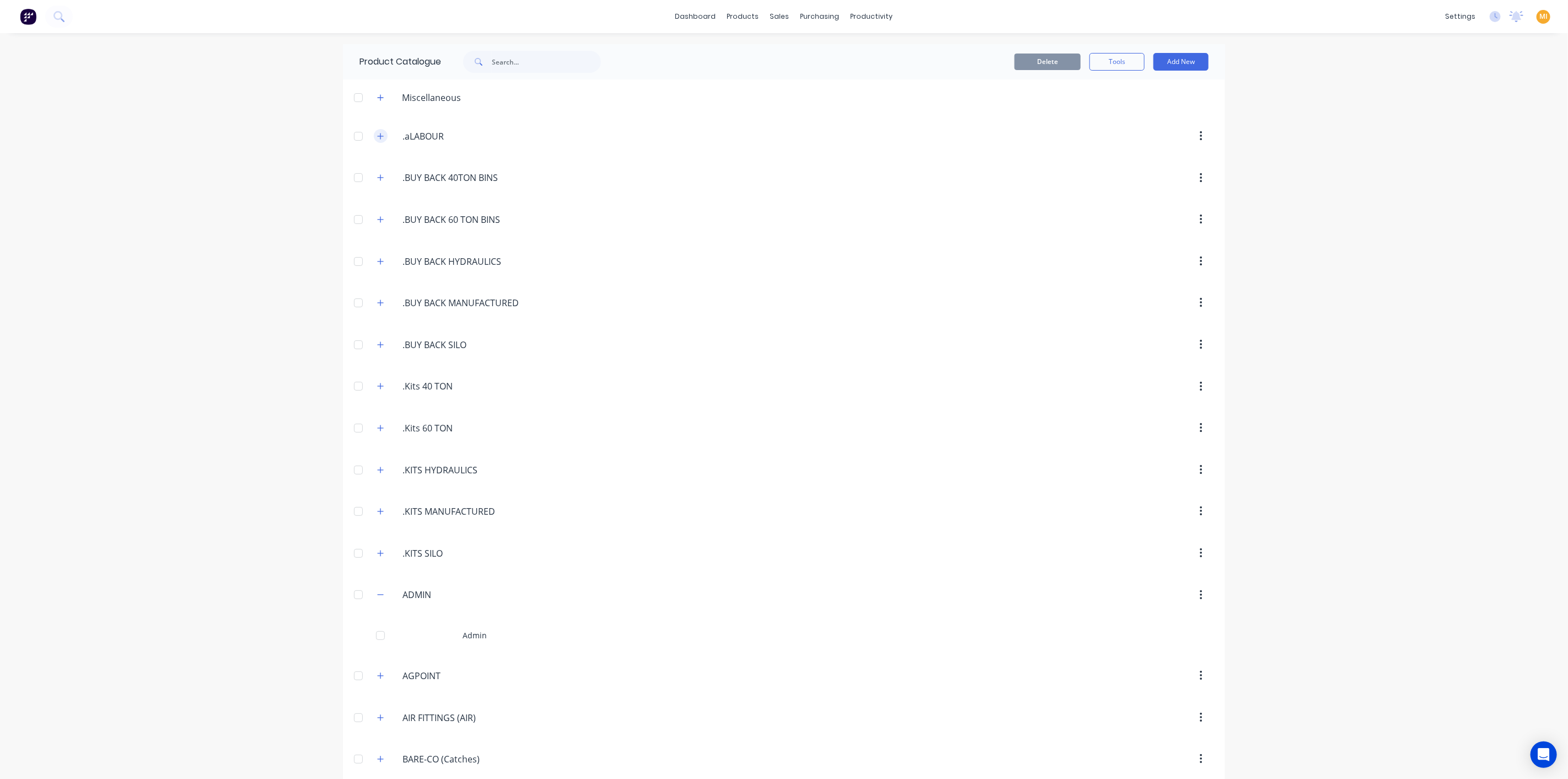
click at [381, 139] on button "button" at bounding box center [380, 136] width 14 height 14
click at [377, 174] on icon "button" at bounding box center [380, 178] width 7 height 8
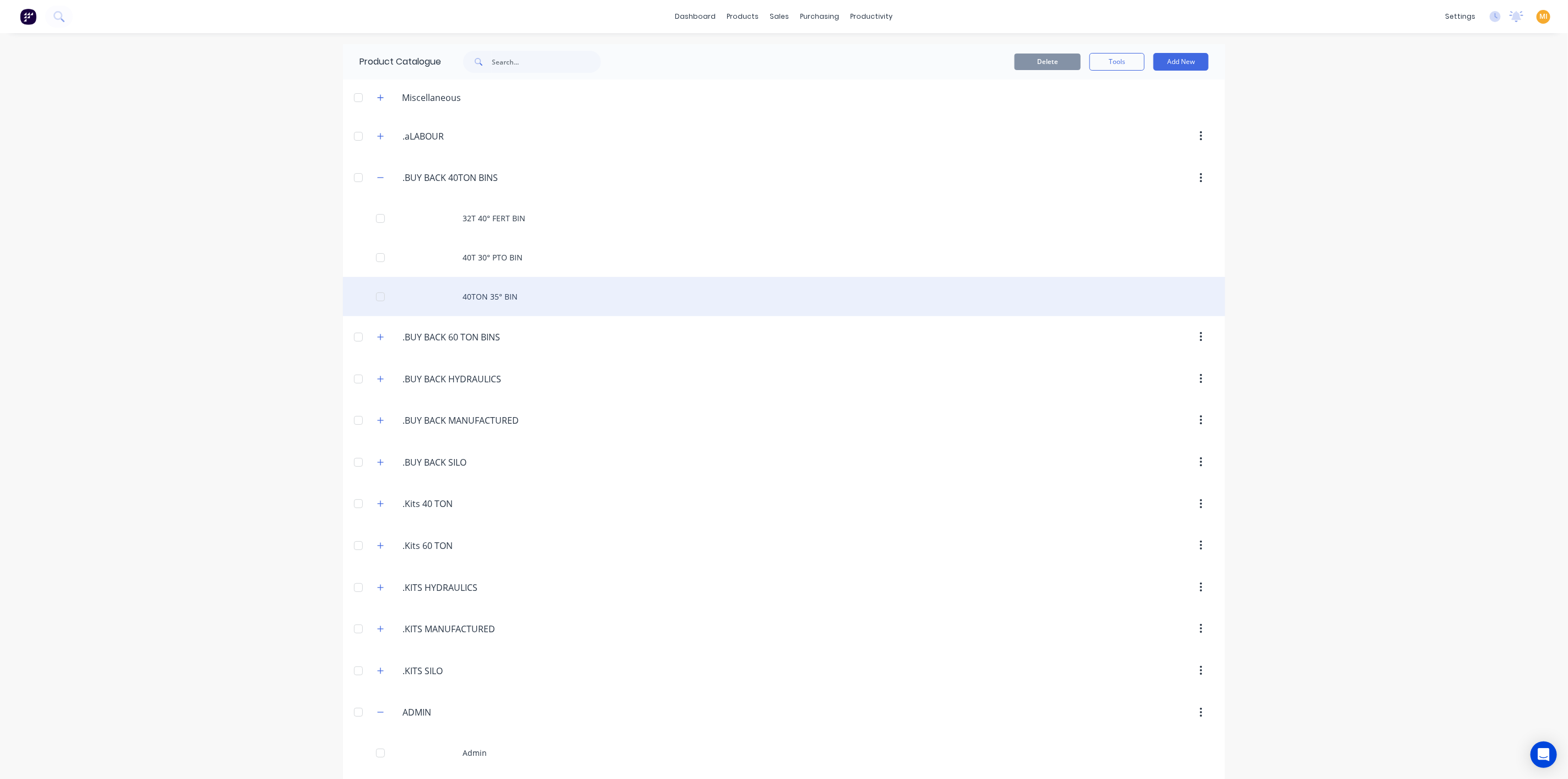
click at [508, 305] on div "40TON 35° BIN" at bounding box center [784, 297] width 882 height 39
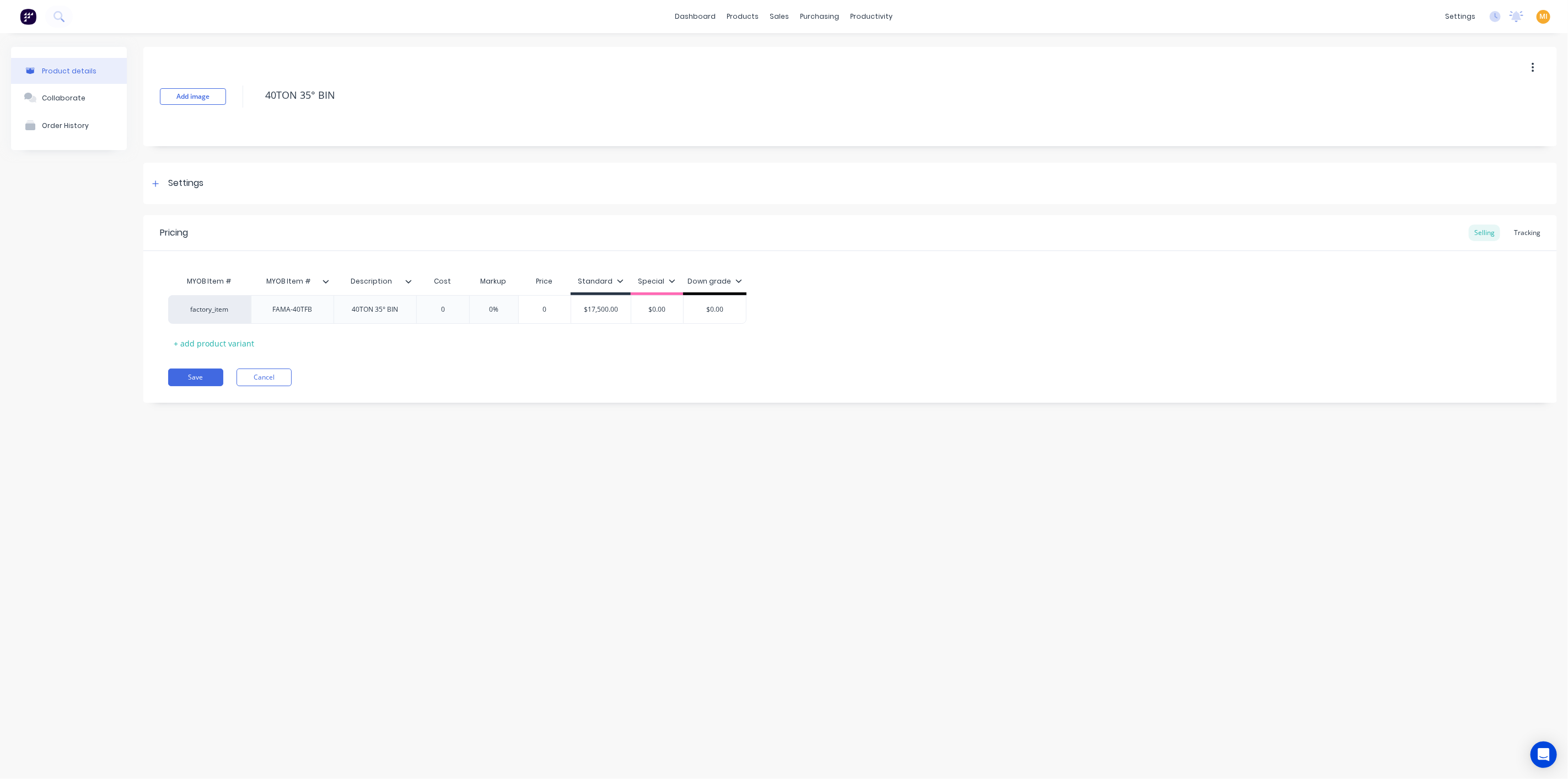
click at [406, 281] on icon at bounding box center [408, 281] width 7 height 7
drag, startPoint x: 271, startPoint y: 452, endPoint x: 271, endPoint y: 442, distance: 10.0
click at [271, 451] on div "Product details Collaborate Order History Add image 40TON 35° BIN Settings Prod…" at bounding box center [784, 395] width 1568 height 723
click at [326, 281] on icon at bounding box center [326, 281] width 7 height 7
click at [188, 448] on div "Product details Collaborate Order History Add image 40TON 35° BIN Settings Prod…" at bounding box center [784, 395] width 1568 height 723
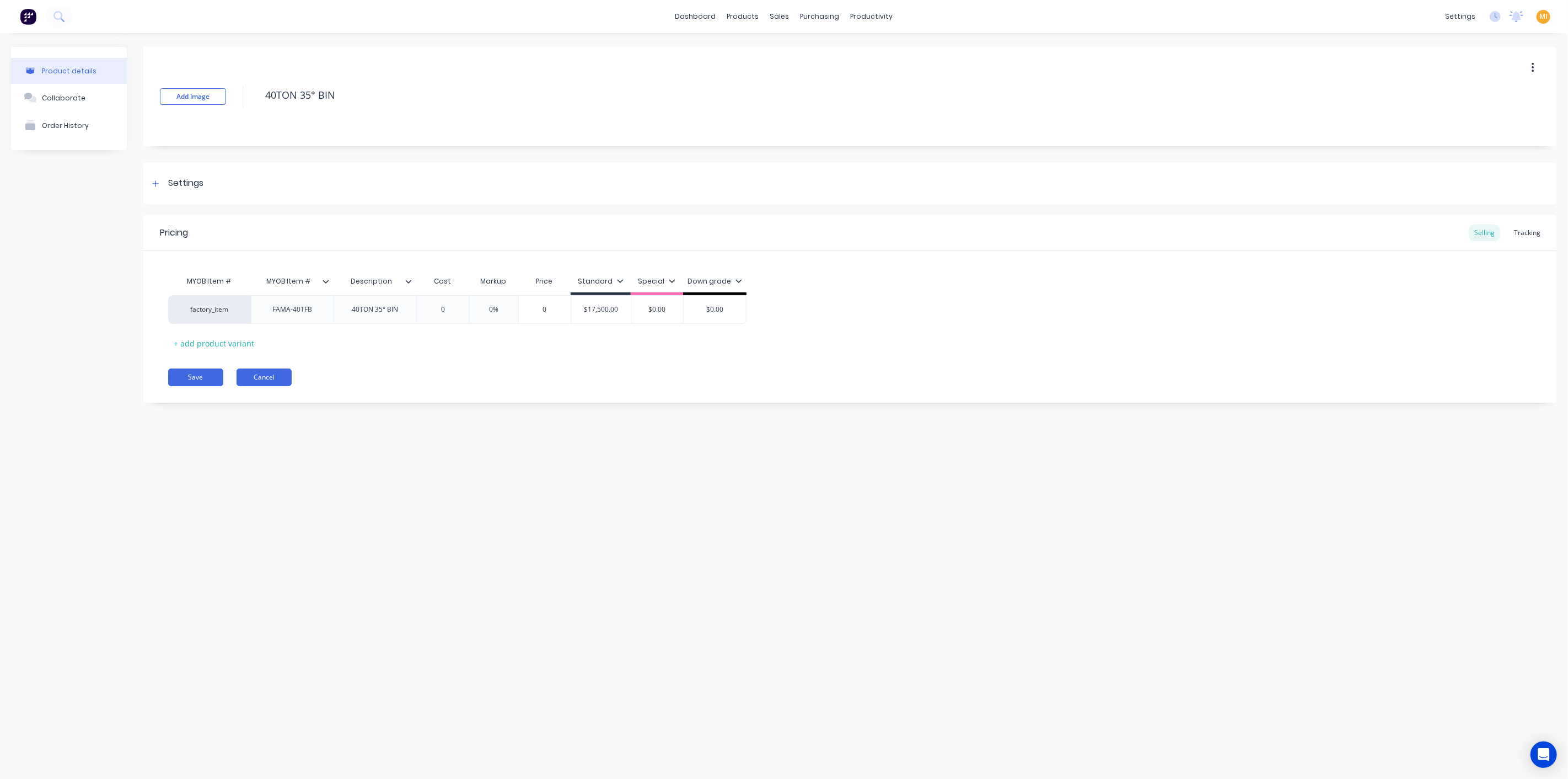
click at [280, 371] on button "Cancel" at bounding box center [264, 377] width 55 height 18
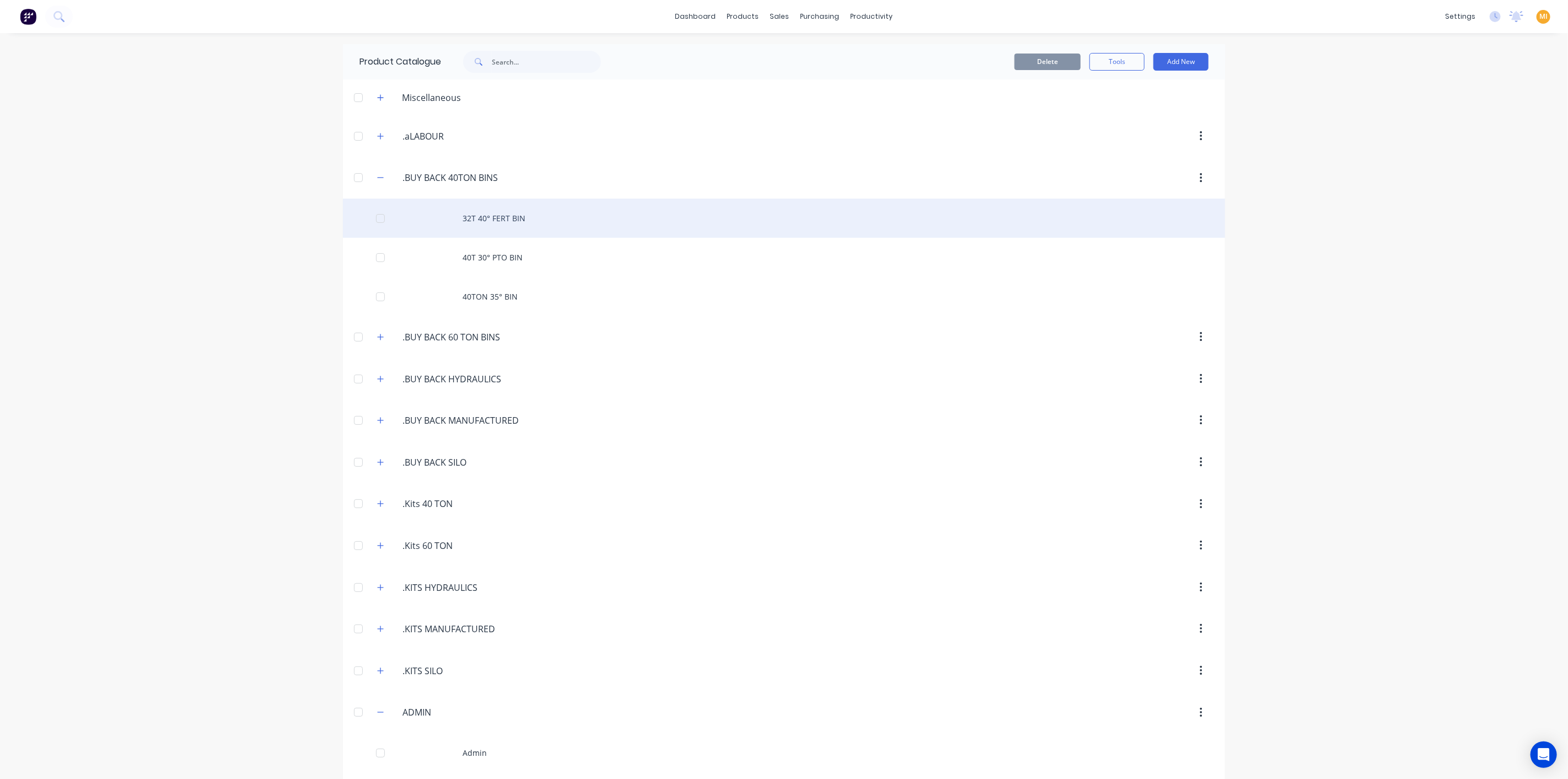
click at [516, 221] on div "32T 40° FERT BIN" at bounding box center [784, 218] width 882 height 39
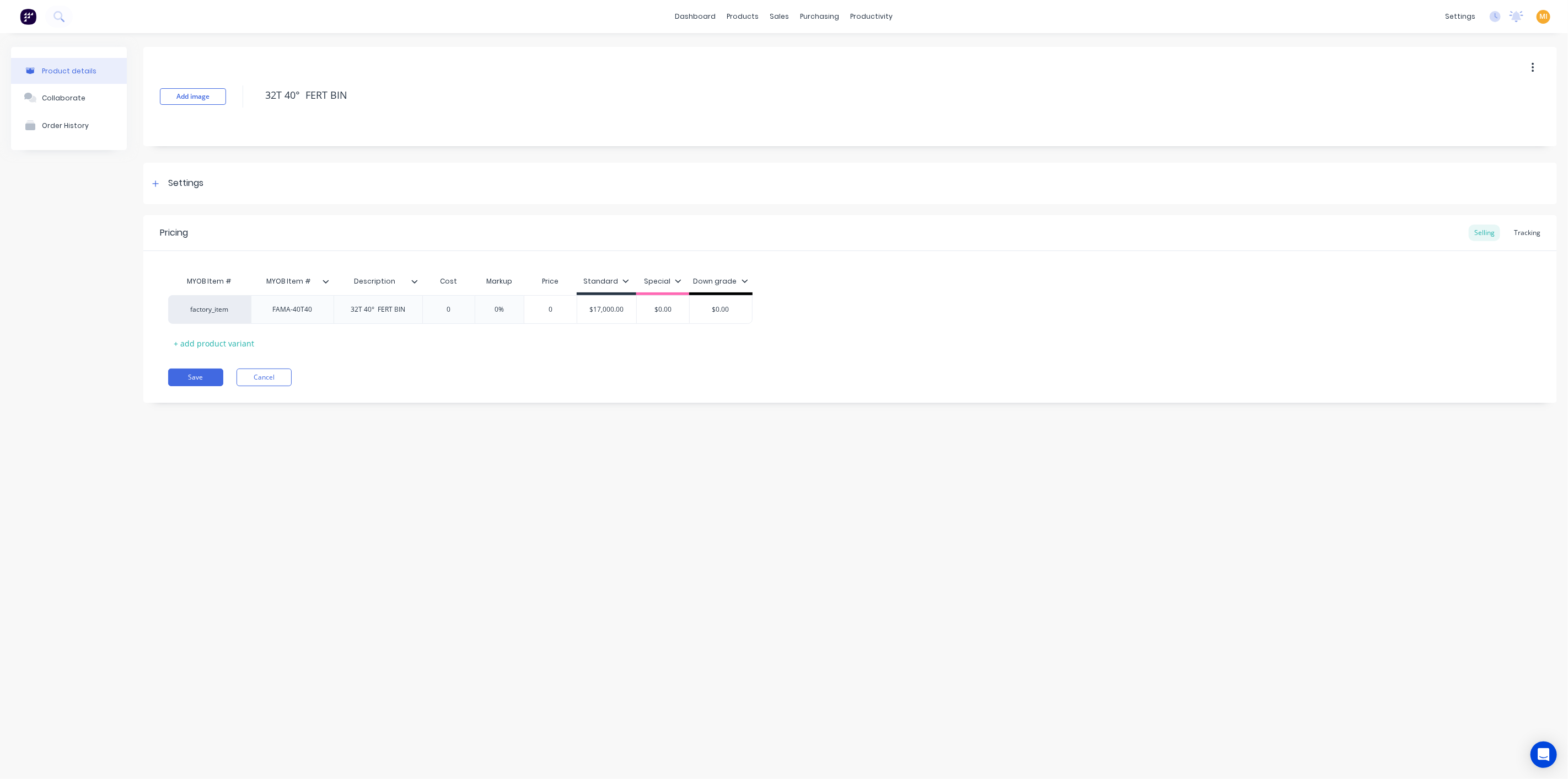
click at [416, 278] on icon at bounding box center [414, 281] width 7 height 7
click at [207, 503] on div "Product details Collaborate Order History Add image 32T 40° FERT BIN Settings P…" at bounding box center [784, 395] width 1568 height 723
click at [283, 376] on button "Cancel" at bounding box center [264, 377] width 55 height 18
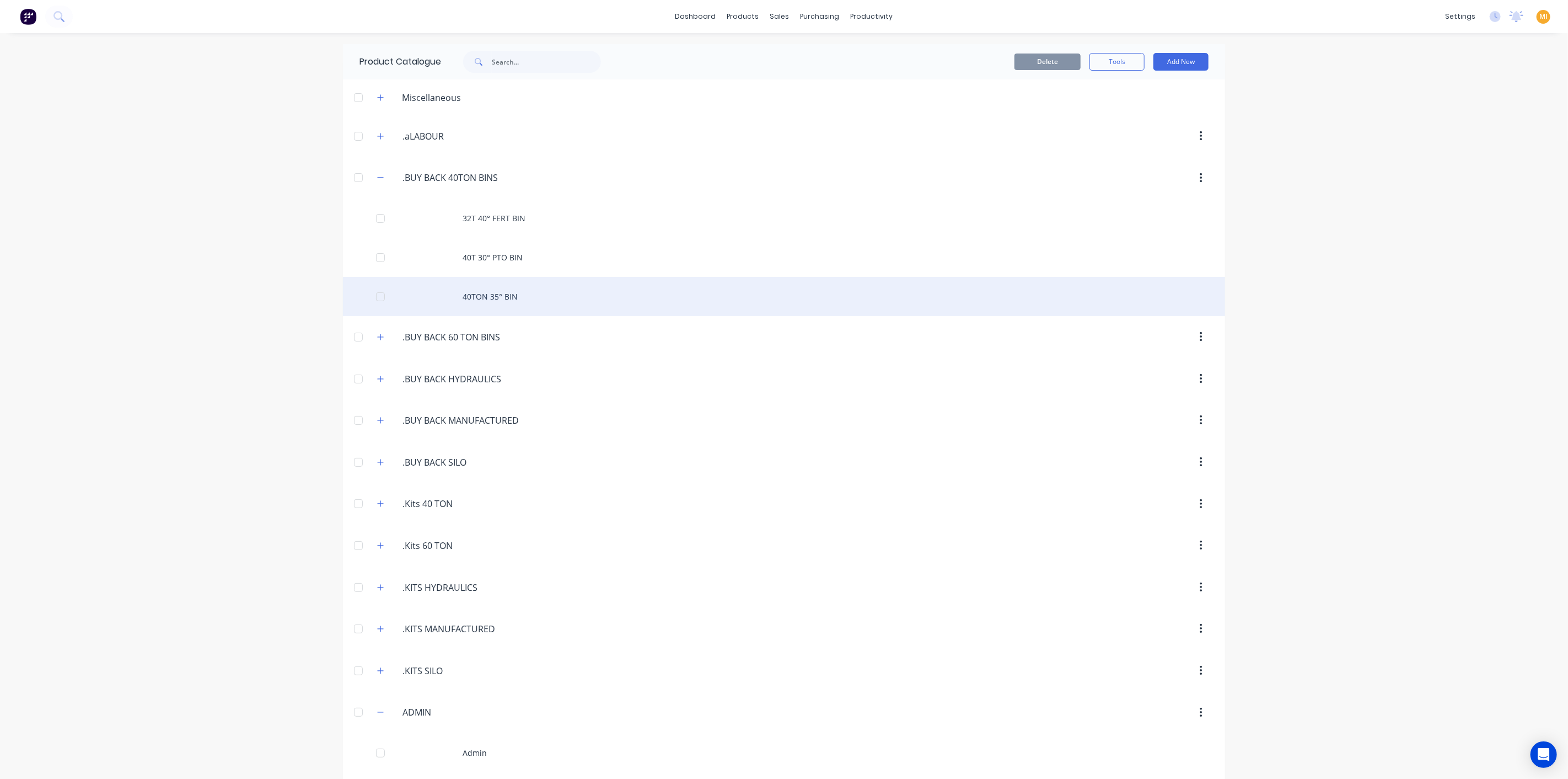
click at [473, 296] on div "40TON 35° BIN" at bounding box center [784, 297] width 882 height 39
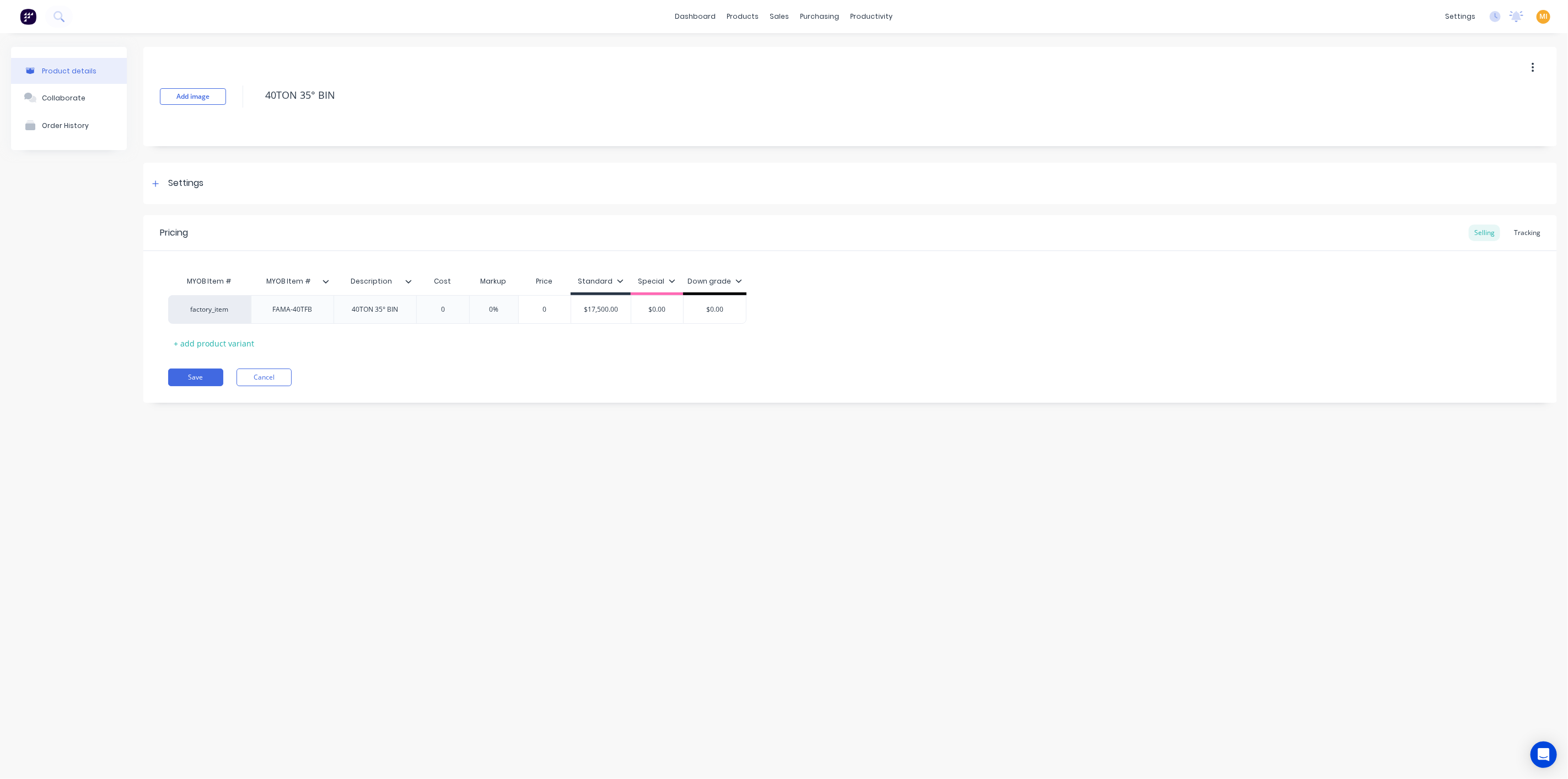
click at [414, 276] on div at bounding box center [413, 281] width 7 height 10
click at [264, 392] on div "Pricing Selling Tracking MYOB Item # MYOB Item # Description Cost Markup Price …" at bounding box center [849, 308] width 1413 height 188
click at [267, 379] on button "Cancel" at bounding box center [264, 377] width 55 height 18
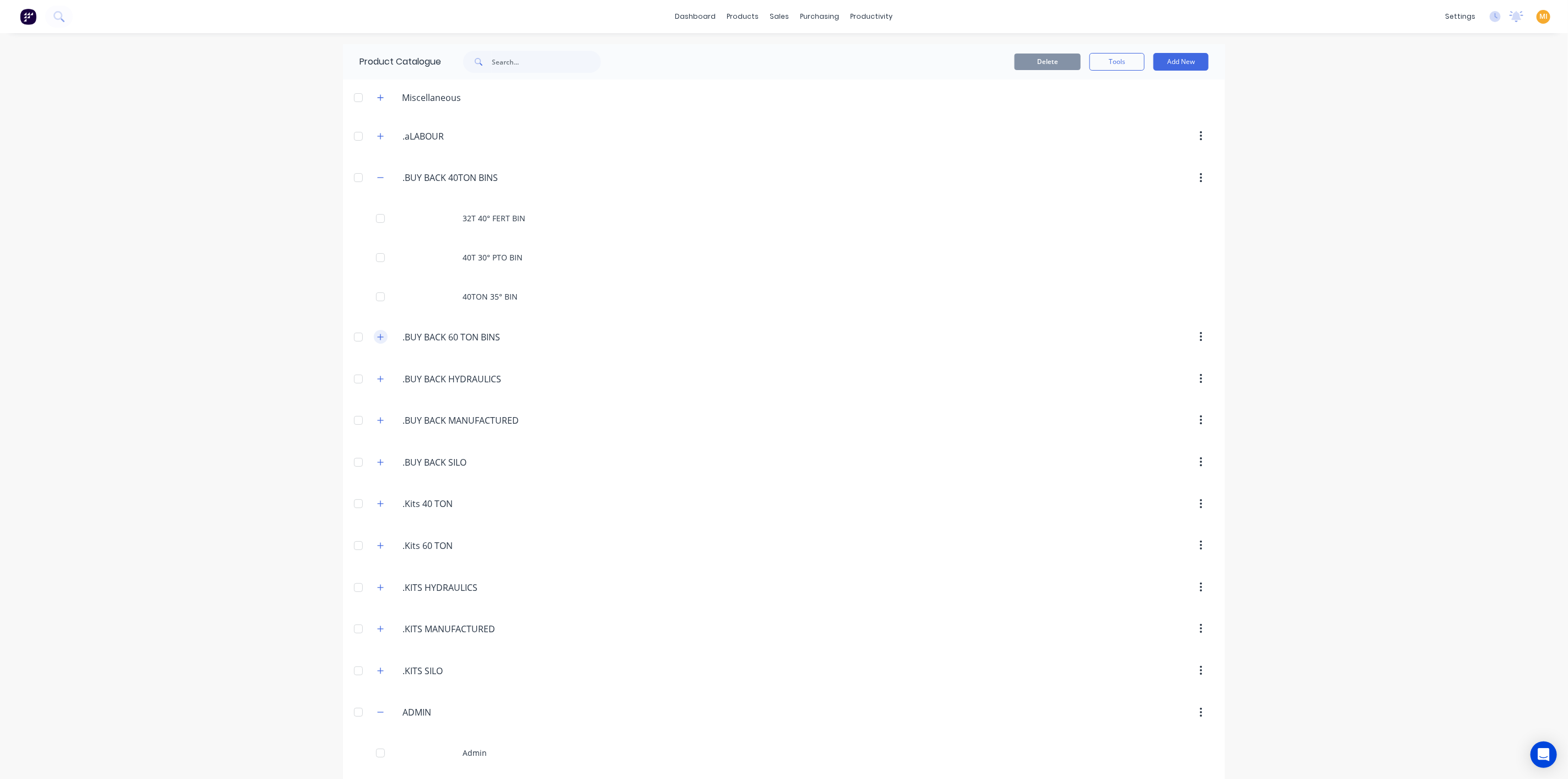
click at [377, 337] on icon "button" at bounding box center [380, 337] width 7 height 8
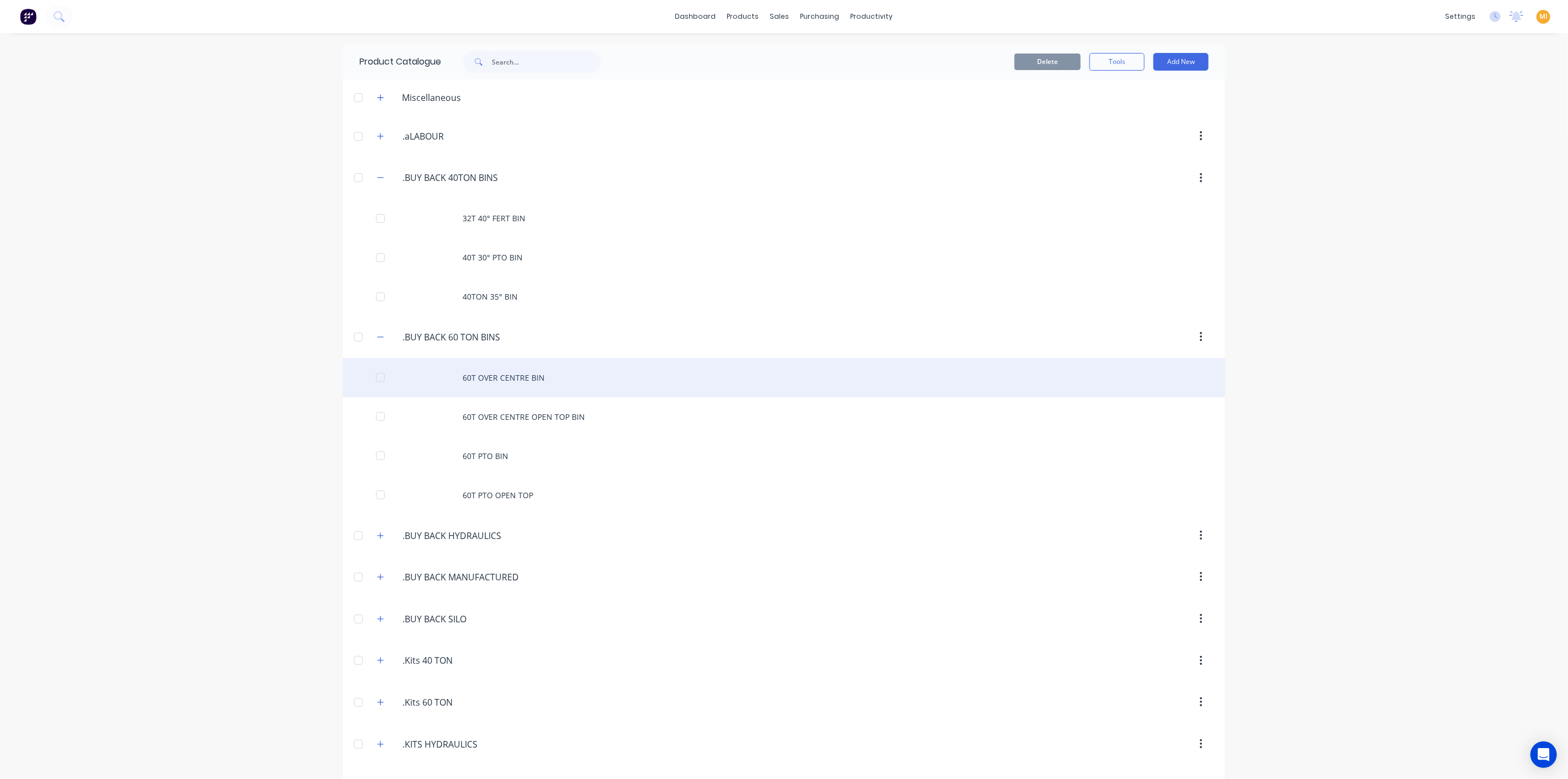
click at [500, 376] on div "60T OVER CENTRE BIN" at bounding box center [784, 378] width 882 height 39
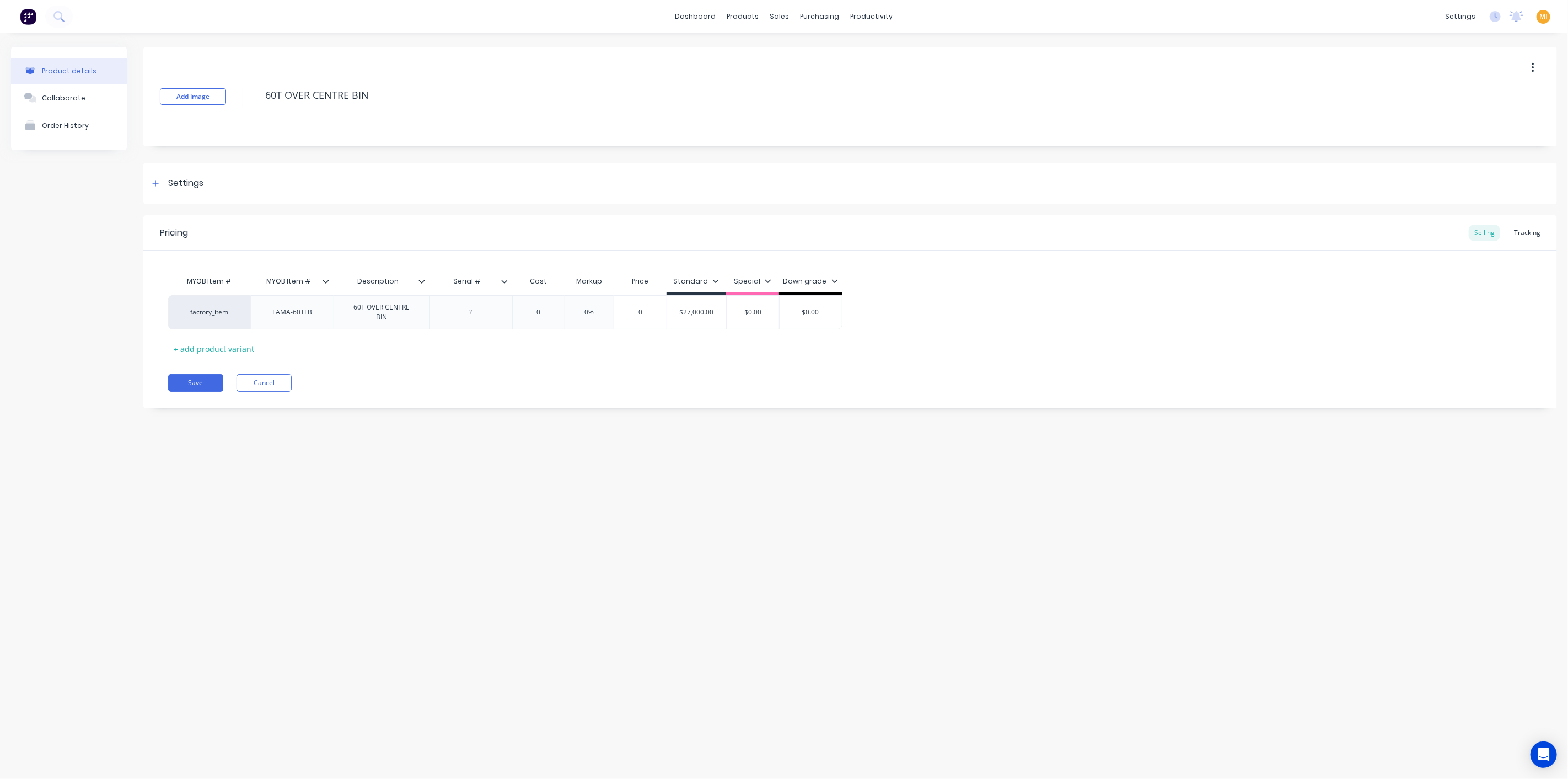
click at [419, 278] on icon at bounding box center [421, 281] width 7 height 7
click at [255, 445] on div "Product details Collaborate Order History Add image 60T OVER CENTRE BIN Setting…" at bounding box center [784, 395] width 1568 height 723
click at [328, 278] on icon at bounding box center [326, 281] width 7 height 7
click at [335, 411] on div "Add image 60T OVER CENTRE BIN Settings Product Options I buy this item I sell t…" at bounding box center [849, 235] width 1413 height 378
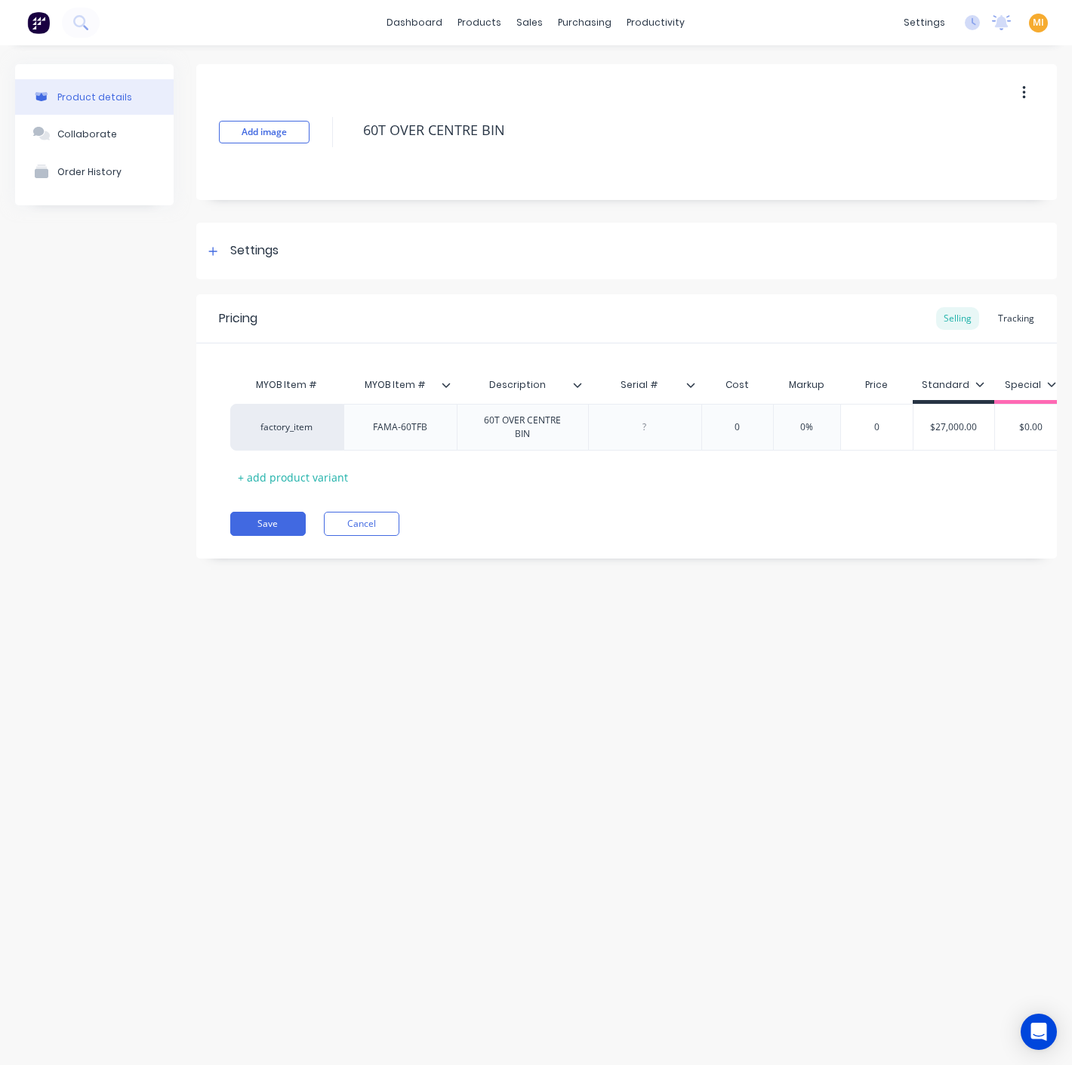
drag, startPoint x: 537, startPoint y: 132, endPoint x: 226, endPoint y: 113, distance: 311.5
click at [226, 113] on div "Add image 60T OVER CENTRE BIN" at bounding box center [626, 132] width 860 height 136
click at [582, 383] on div at bounding box center [583, 385] width 9 height 14
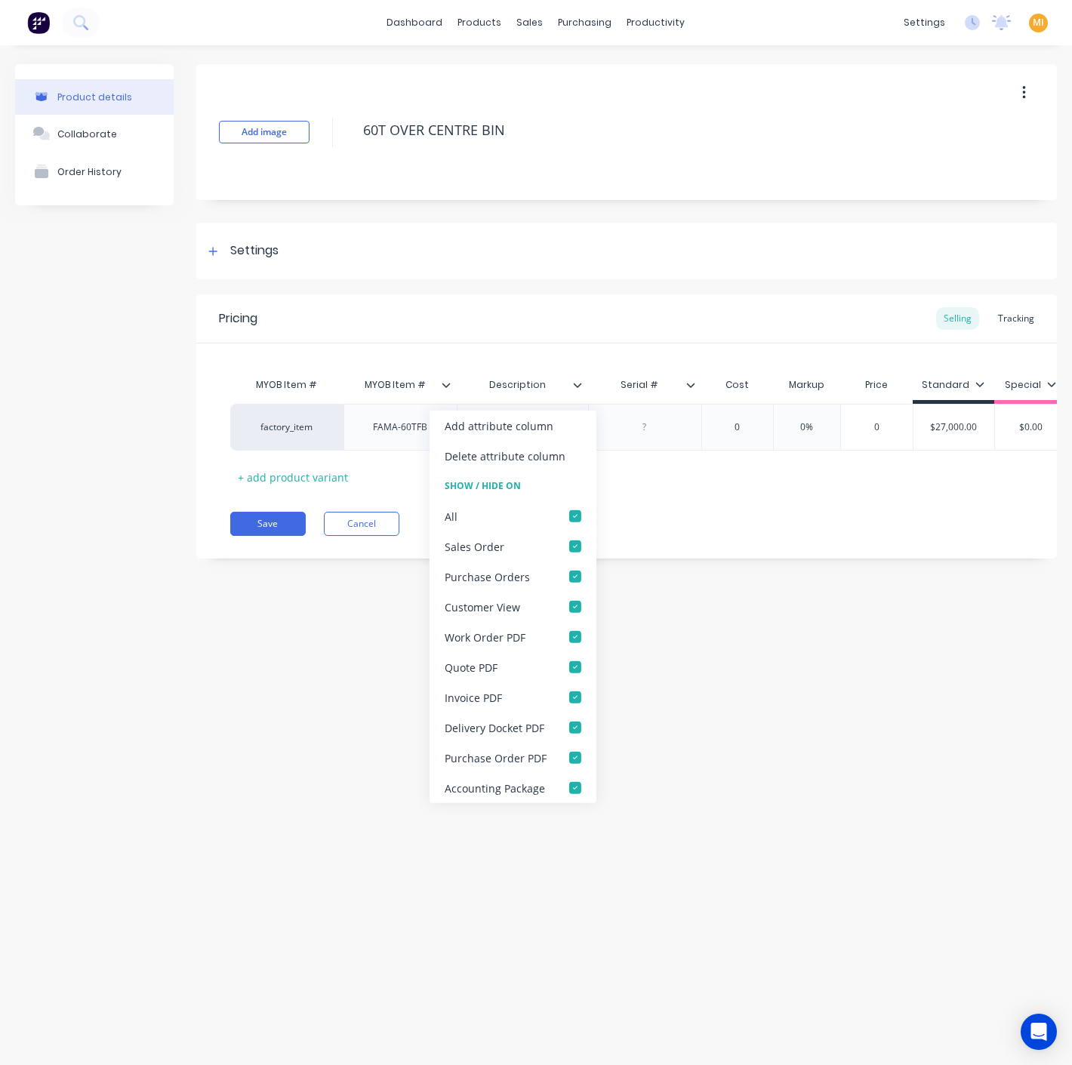
click at [640, 559] on div "Pricing Selling Tracking MYOB Item # MYOB Item # Description Serial # Cost Mark…" at bounding box center [626, 426] width 860 height 264
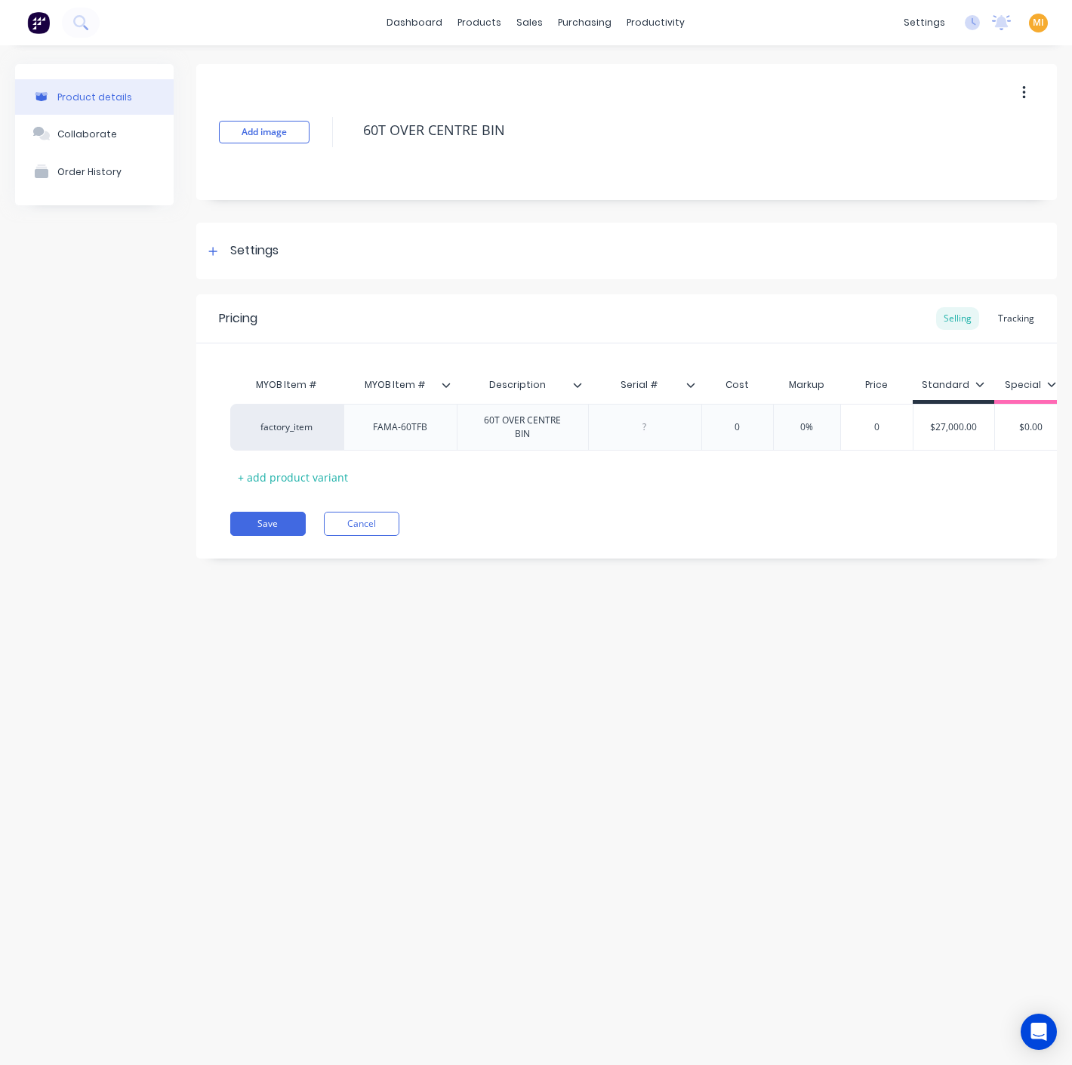
click at [583, 383] on div at bounding box center [583, 385] width 9 height 14
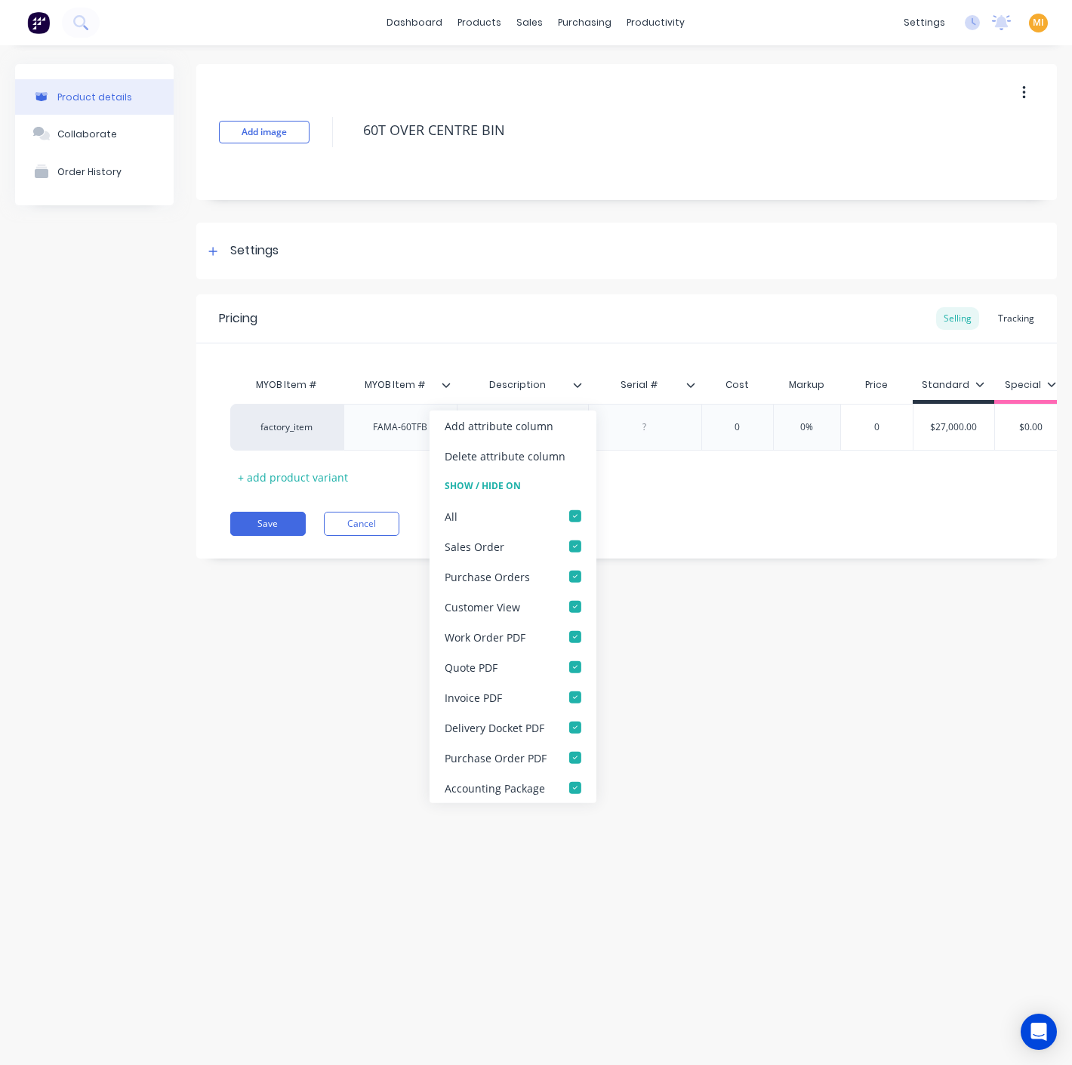
click at [679, 585] on div "Product details Collaborate Order History Add image 60T OVER CENTRE BIN Setting…" at bounding box center [536, 539] width 1072 height 989
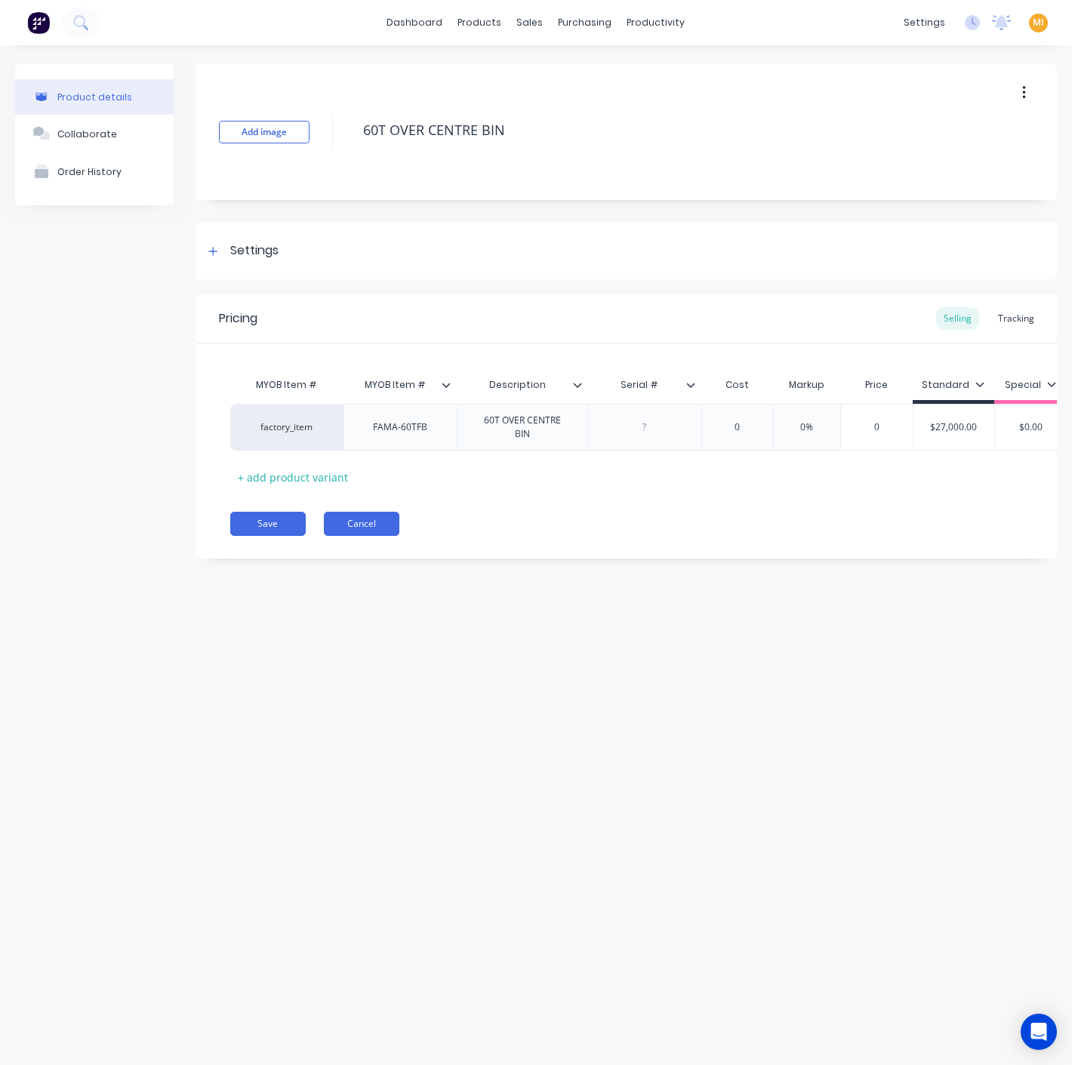
click at [382, 529] on button "Cancel" at bounding box center [361, 524] width 75 height 24
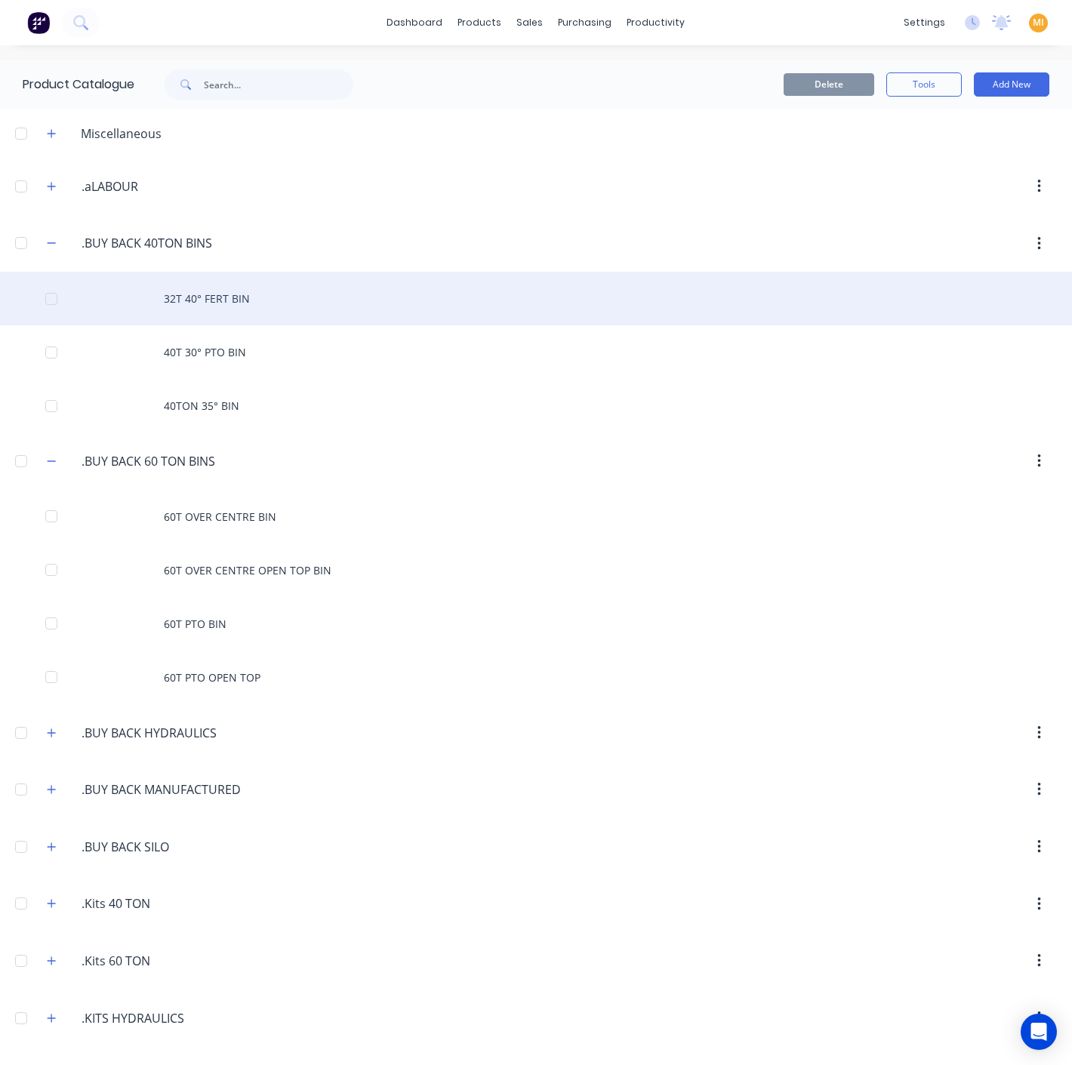
drag, startPoint x: 245, startPoint y: 245, endPoint x: 94, endPoint y: 262, distance: 151.2
click at [88, 288] on div ".BUY.BACK.40TON.BINS .BUY BACK 40TON BINS 32T 40° FERT BIN 40T 30° PTO BIN 40TO…" at bounding box center [536, 324] width 1072 height 218
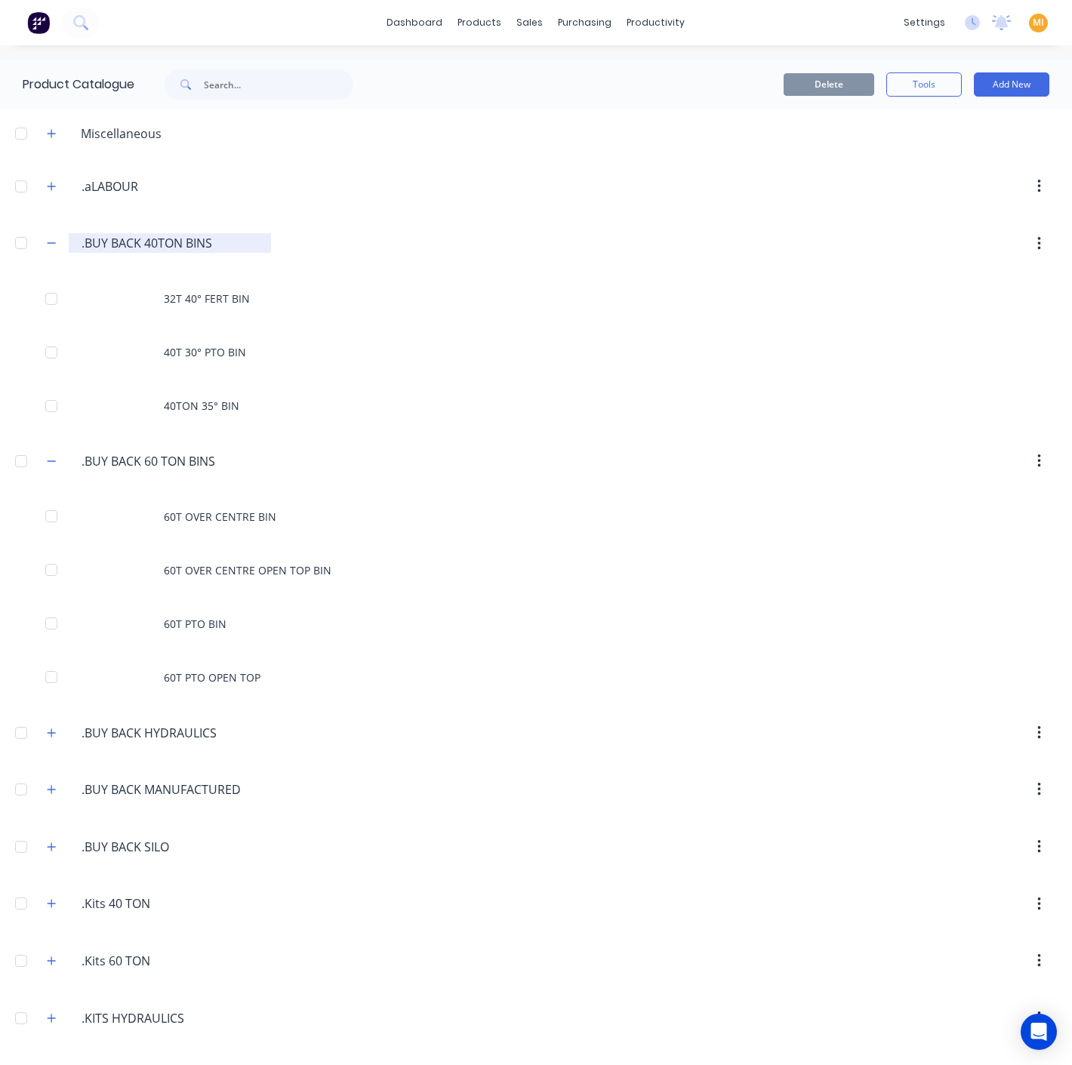
click at [228, 245] on input ".BUY BACK 40TON BINS" at bounding box center [171, 243] width 178 height 18
drag, startPoint x: 236, startPoint y: 243, endPoint x: 28, endPoint y: 244, distance: 208.3
click at [28, 244] on header ".BUY.BACK.40TON.BINS .BUY BACK 40TON BINS" at bounding box center [536, 243] width 1072 height 57
click at [280, 88] on input "text" at bounding box center [278, 84] width 149 height 30
paste input ".BUY BACK 40TON BINS"
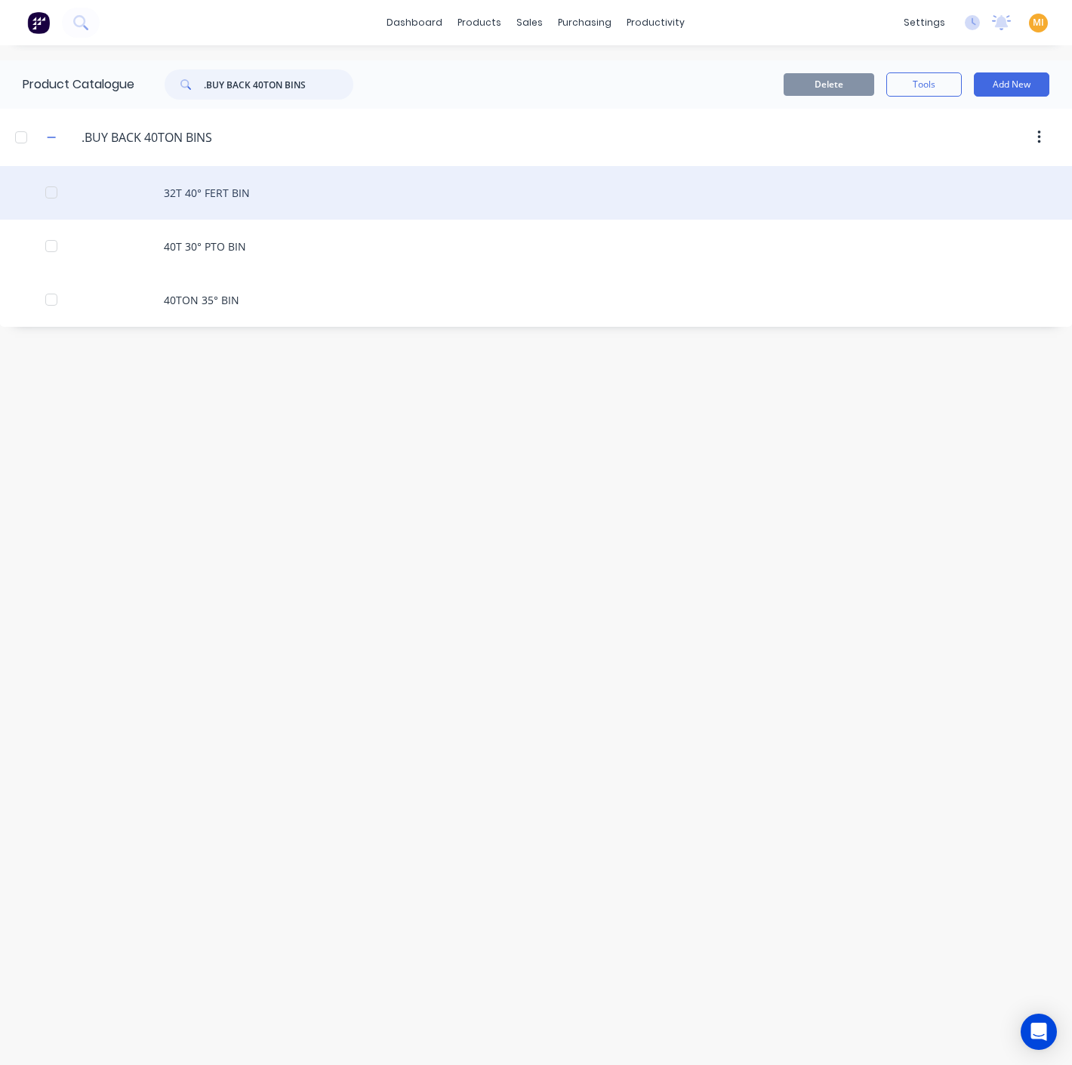
type input ".BUY BACK 40TON BINS"
click at [253, 199] on div "32T 40° FERT BIN" at bounding box center [536, 193] width 1072 height 54
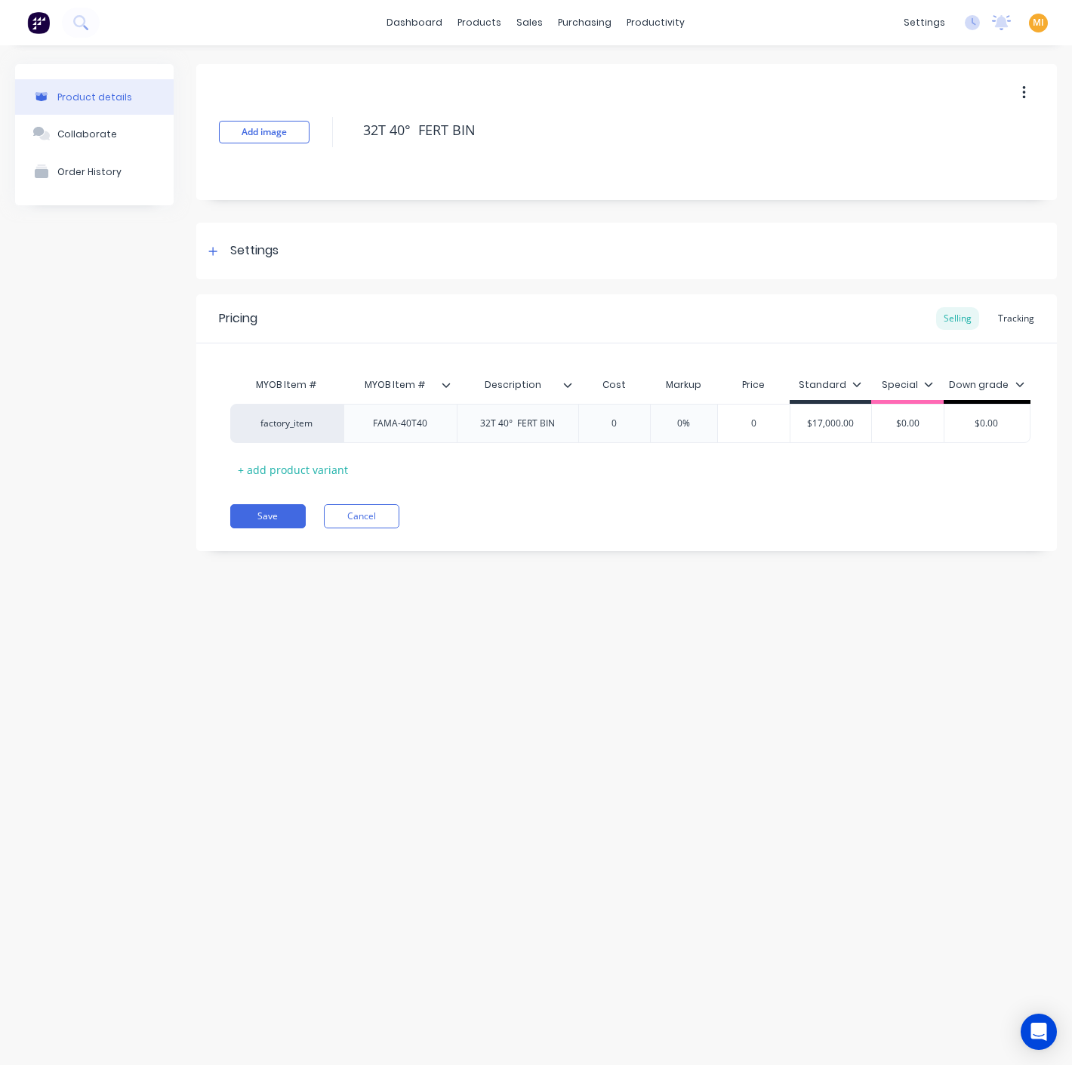
drag, startPoint x: 524, startPoint y: 119, endPoint x: 314, endPoint y: 121, distance: 209.8
click at [314, 121] on div "Add image 32T 40° FERT BIN" at bounding box center [626, 132] width 860 height 136
type input "Description"
click at [568, 389] on input "Description" at bounding box center [513, 385] width 112 height 14
click at [571, 383] on icon at bounding box center [567, 385] width 8 height 5
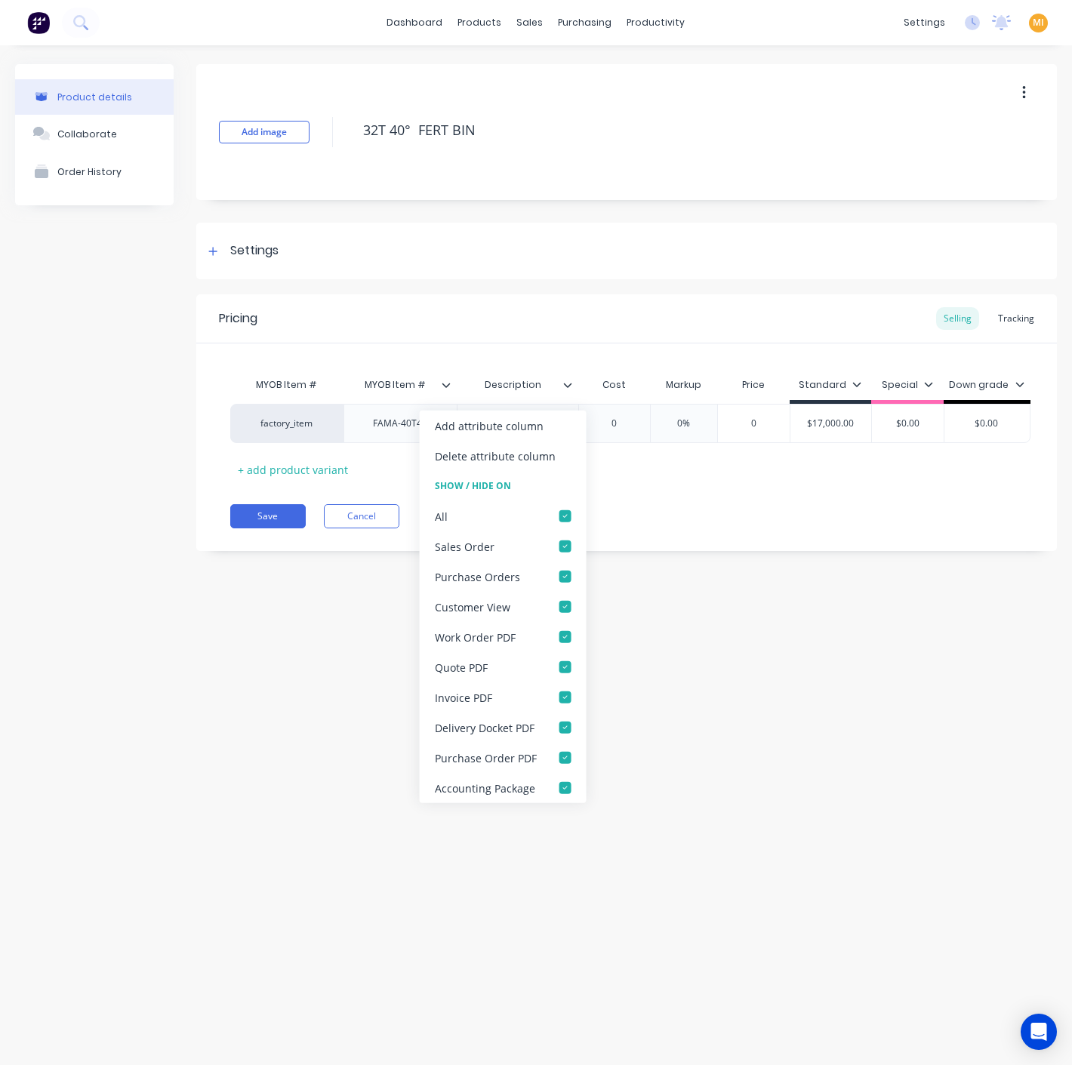
drag, startPoint x: 661, startPoint y: 521, endPoint x: 634, endPoint y: 506, distance: 31.1
click at [658, 521] on div "Save Cancel" at bounding box center [643, 516] width 826 height 24
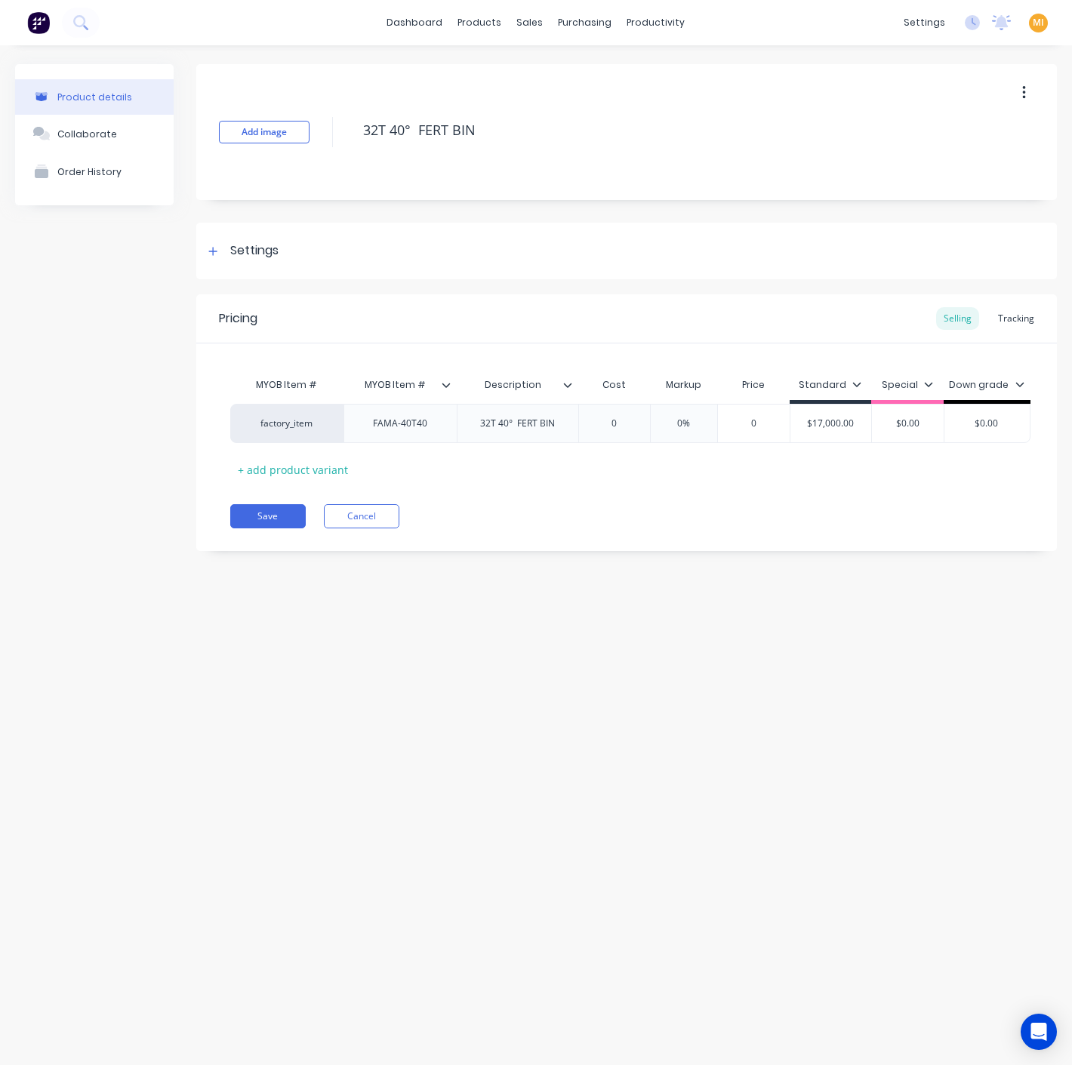
drag, startPoint x: 525, startPoint y: 135, endPoint x: 246, endPoint y: 153, distance: 279.8
click at [246, 153] on div "Add image 32T 40° FERT BIN" at bounding box center [626, 132] width 860 height 136
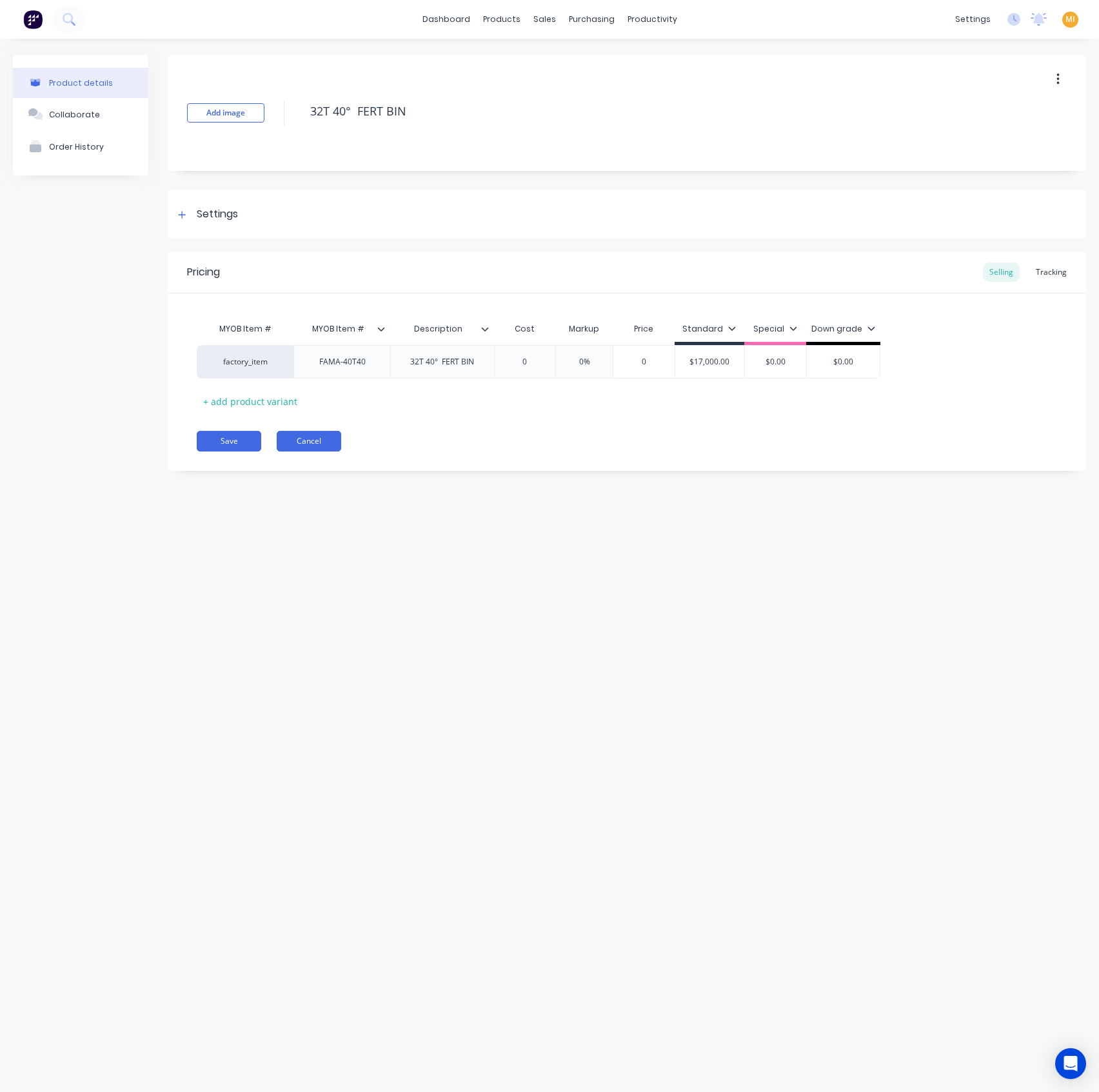
click at [317, 437] on button "Cancel" at bounding box center [309, 441] width 64 height 21
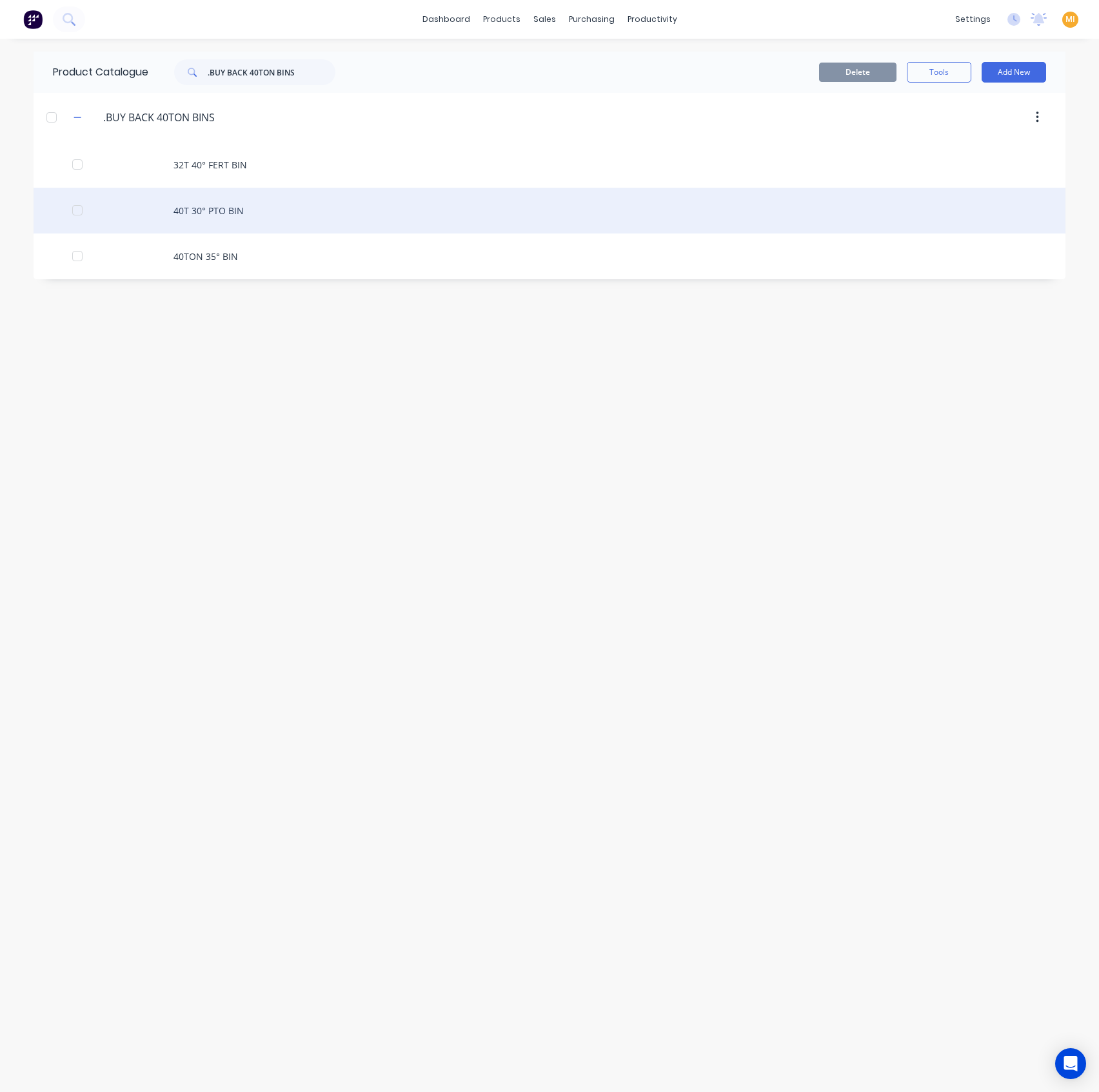
click at [257, 214] on div "40T 30° PTO BIN" at bounding box center [550, 211] width 1032 height 46
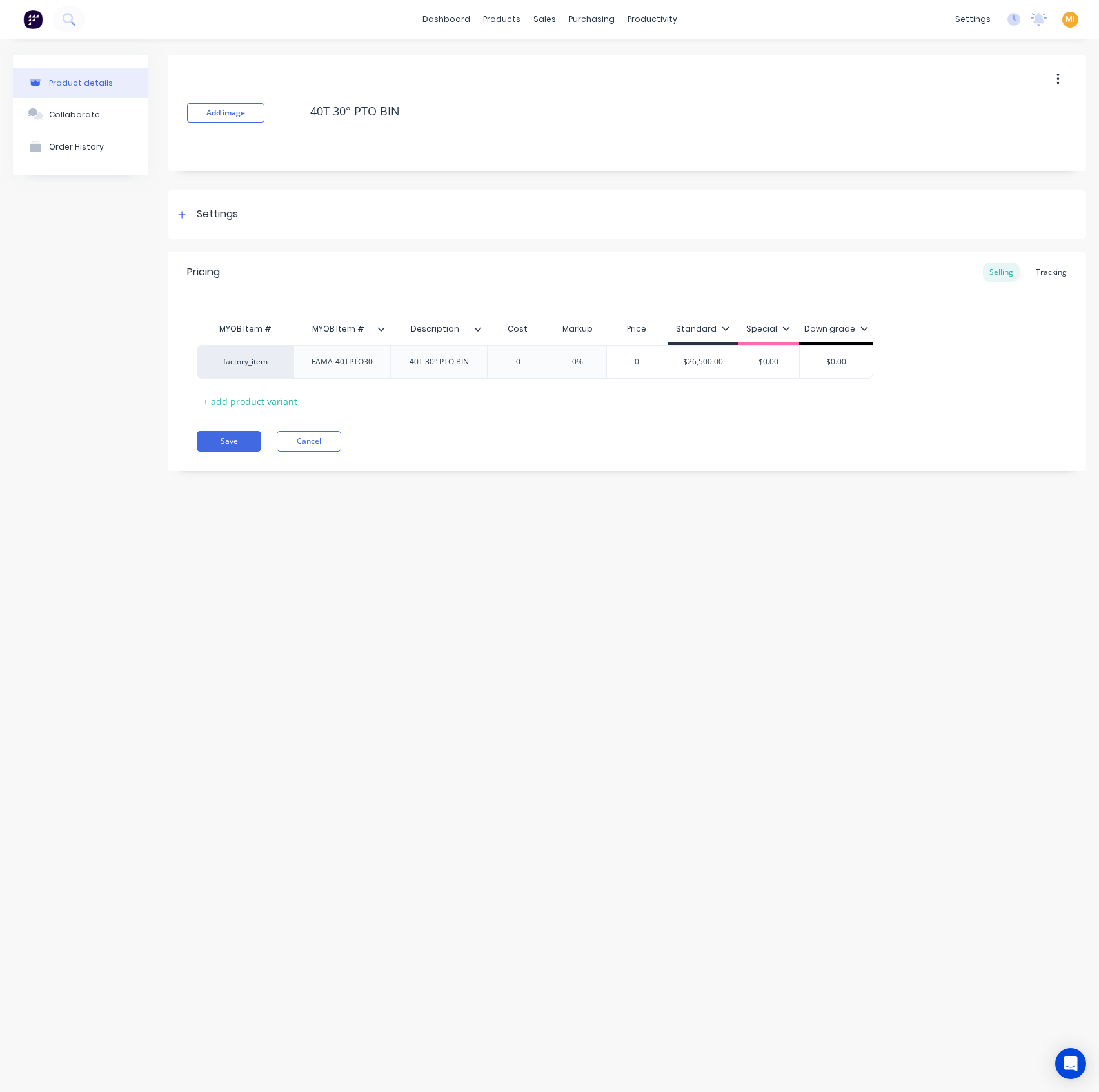
drag, startPoint x: 415, startPoint y: 112, endPoint x: -20, endPoint y: 112, distance: 435.0
click at [0, 112] on html "dashboard products sales purchasing productivity dashboard products Product Cat…" at bounding box center [550, 546] width 1099 height 1092
click at [478, 327] on icon at bounding box center [478, 328] width 8 height 8
click at [643, 587] on div "Product details Collaborate Order History Add image 40T 30° PTO BIN Settings Pr…" at bounding box center [550, 552] width 1099 height 1027
click at [387, 326] on div at bounding box center [386, 329] width 8 height 12
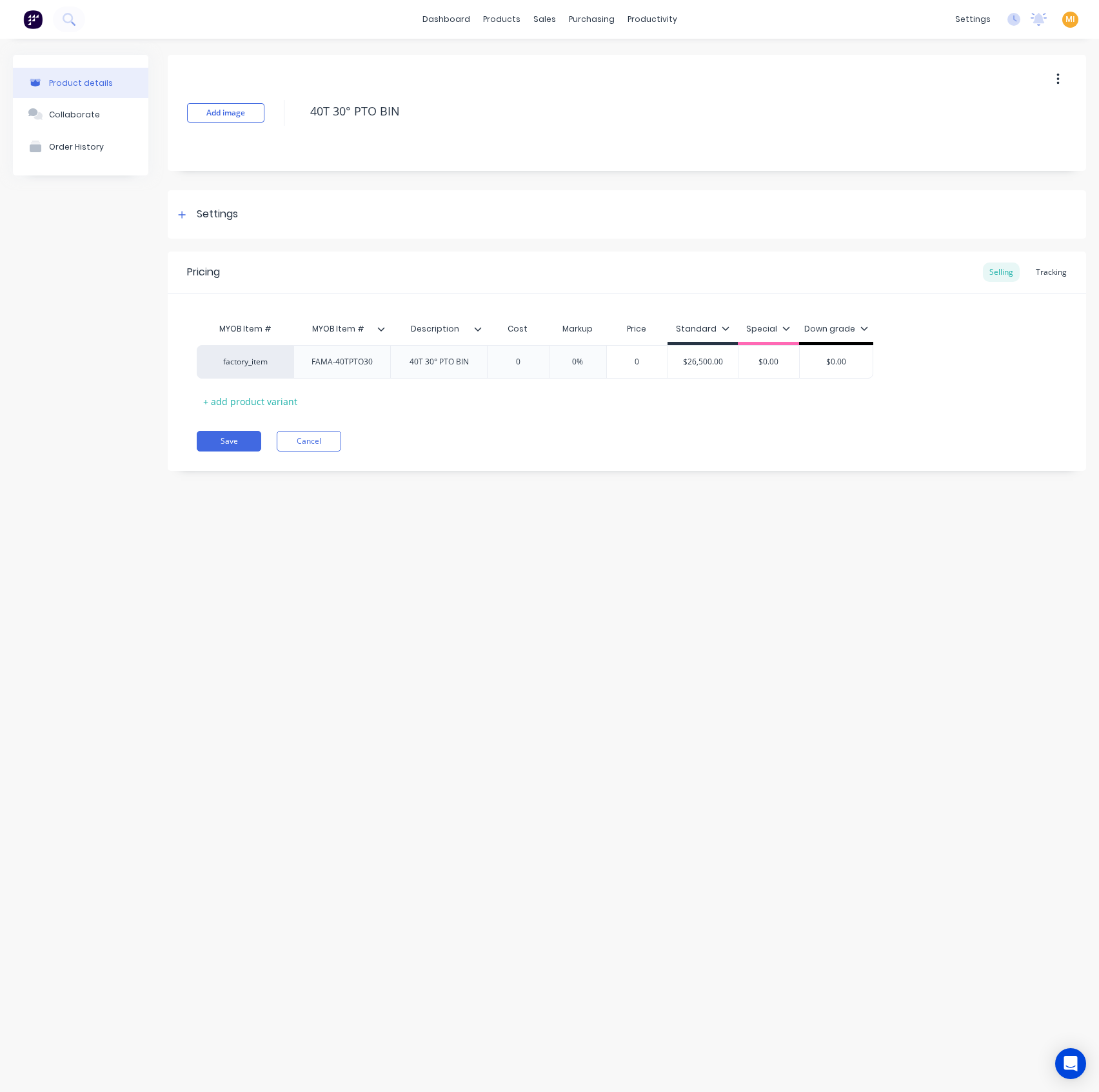
click at [477, 329] on icon at bounding box center [479, 329] width 7 height 4
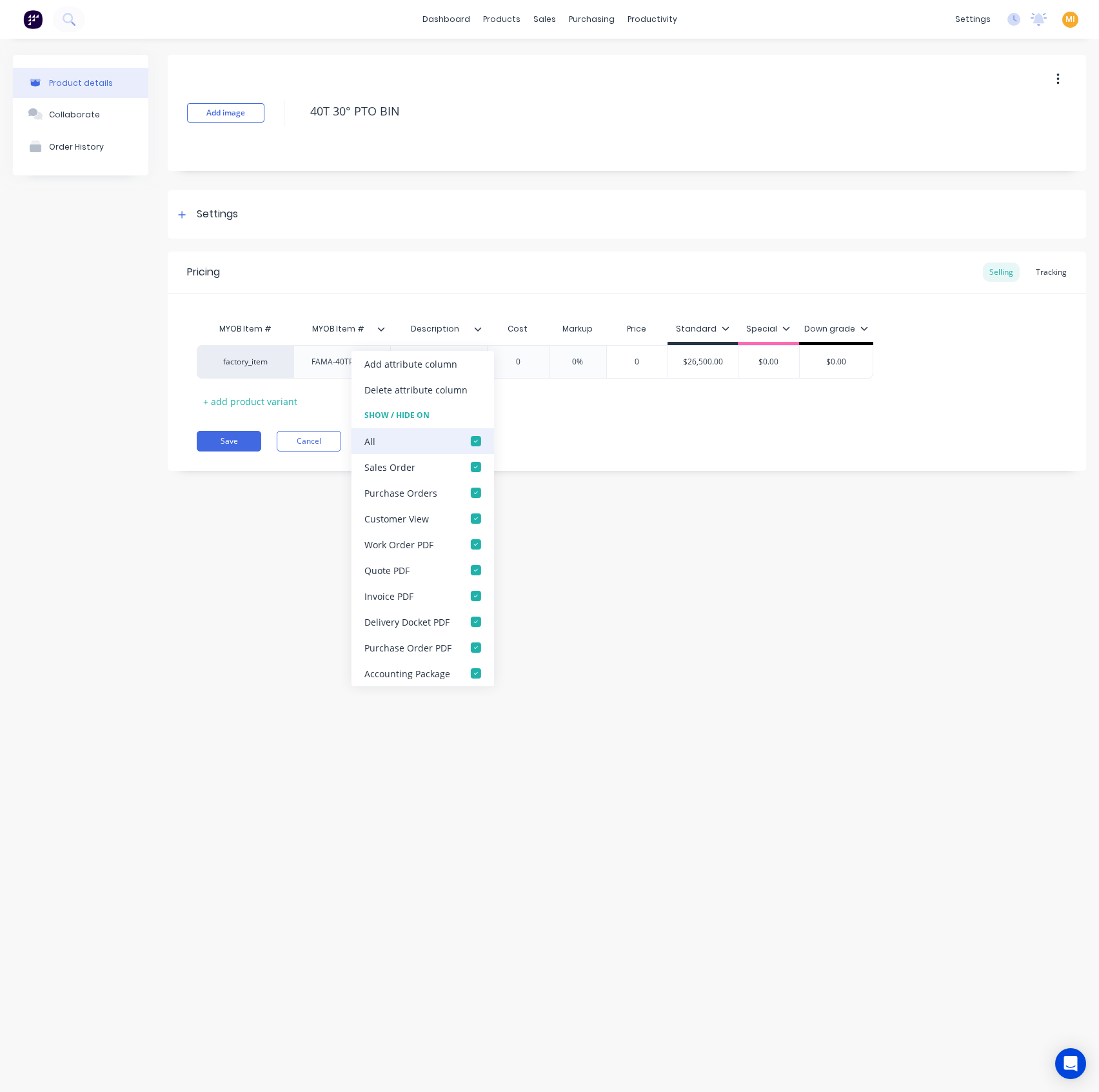
click at [473, 438] on div at bounding box center [476, 441] width 26 height 26
drag, startPoint x: 273, startPoint y: 530, endPoint x: 213, endPoint y: 480, distance: 78.1
click at [273, 530] on div "Product details Collaborate Order History Add image 40T 30° PTO BIN Settings Pr…" at bounding box center [550, 552] width 1099 height 1027
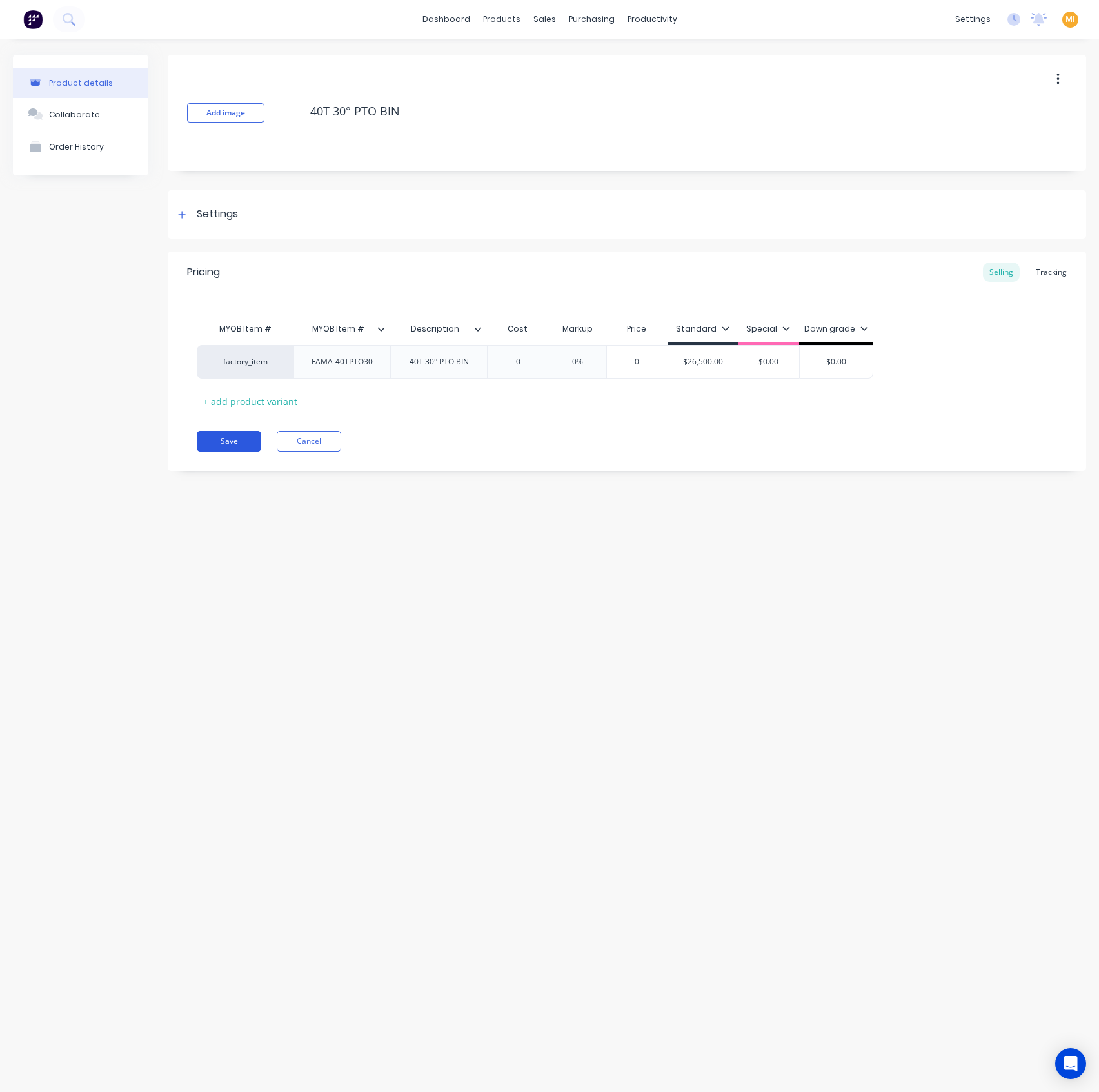
click at [238, 433] on button "Save" at bounding box center [228, 441] width 64 height 21
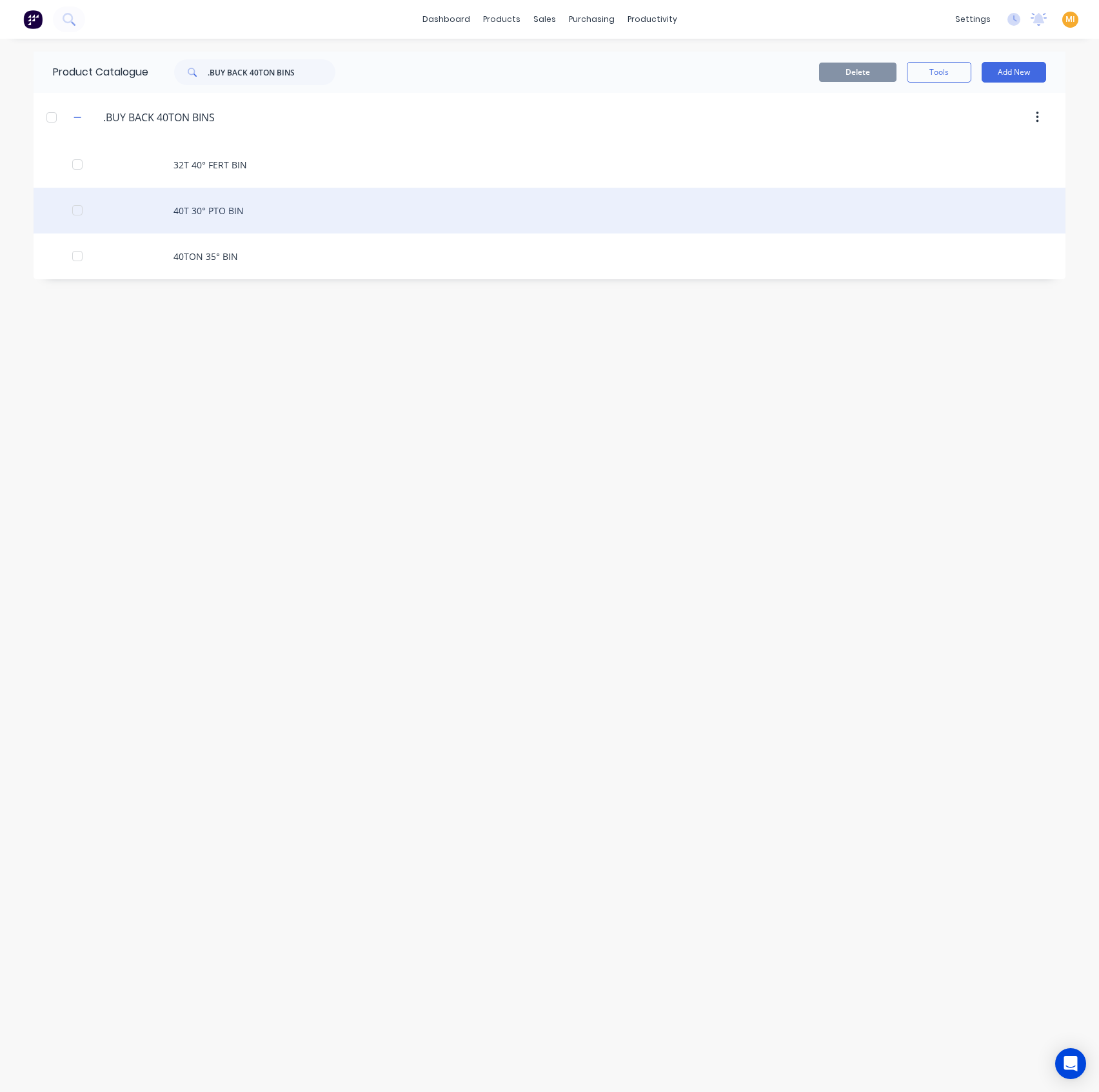
click at [314, 201] on div "40T 30° PTO BIN" at bounding box center [550, 211] width 1032 height 46
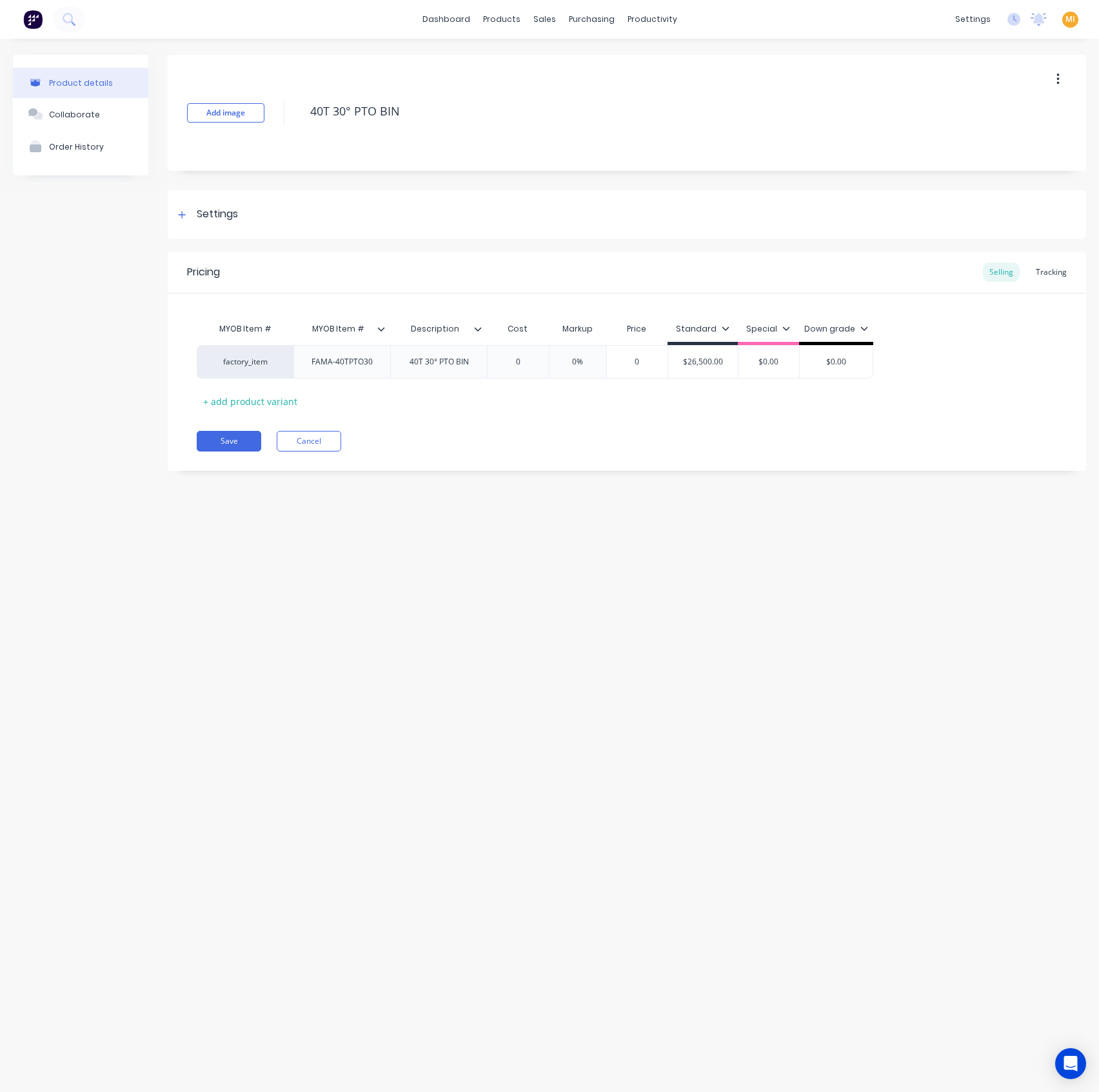
click at [477, 330] on icon at bounding box center [478, 328] width 8 height 8
click at [476, 435] on div at bounding box center [476, 441] width 26 height 26
click at [185, 525] on div "Product details Collaborate Order History Add image 40T 30° PTO BIN Settings Pr…" at bounding box center [550, 552] width 1099 height 1027
click at [217, 431] on button "Save" at bounding box center [228, 441] width 64 height 21
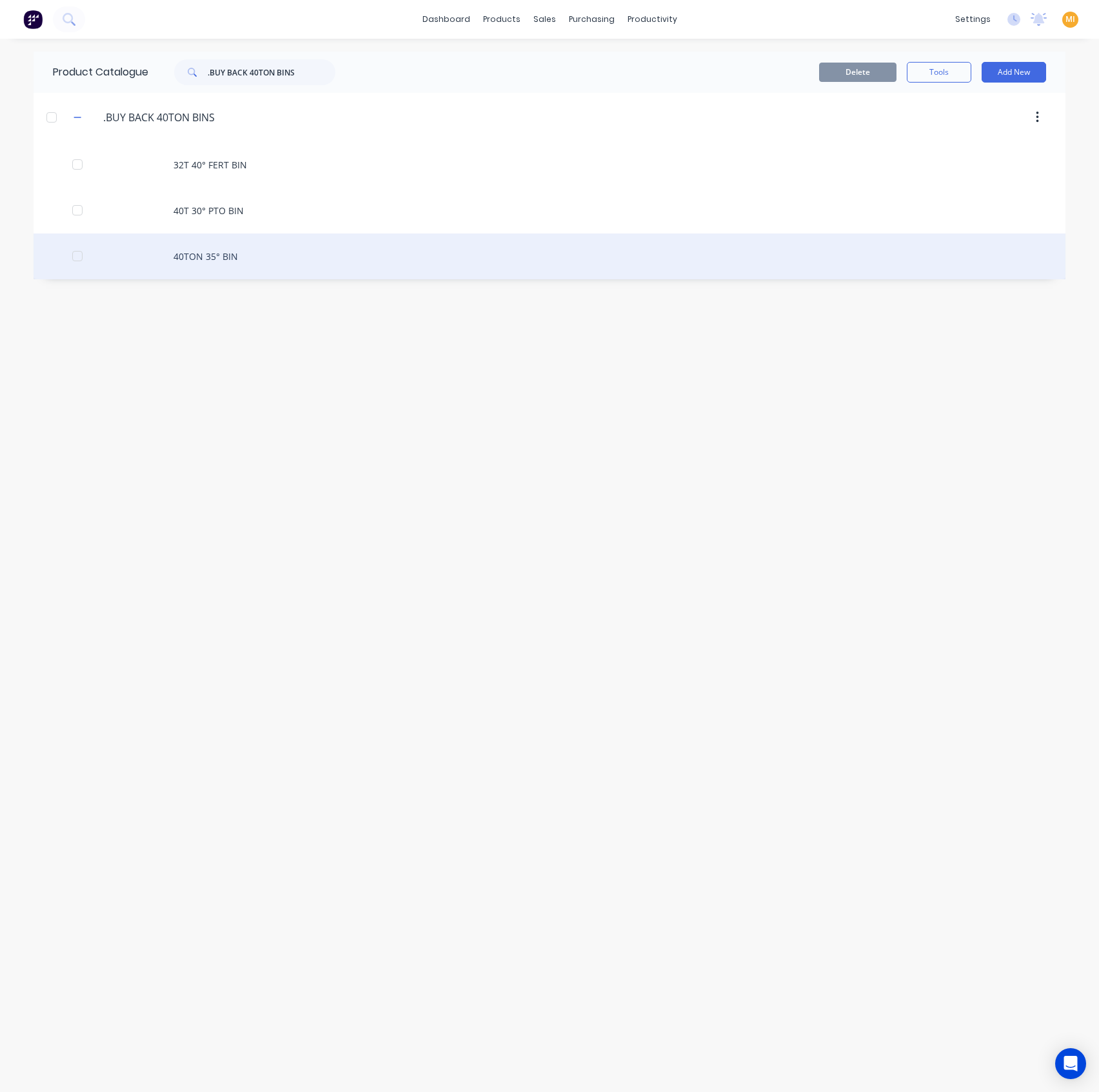
click at [235, 256] on div "40TON 35° BIN" at bounding box center [550, 256] width 1032 height 46
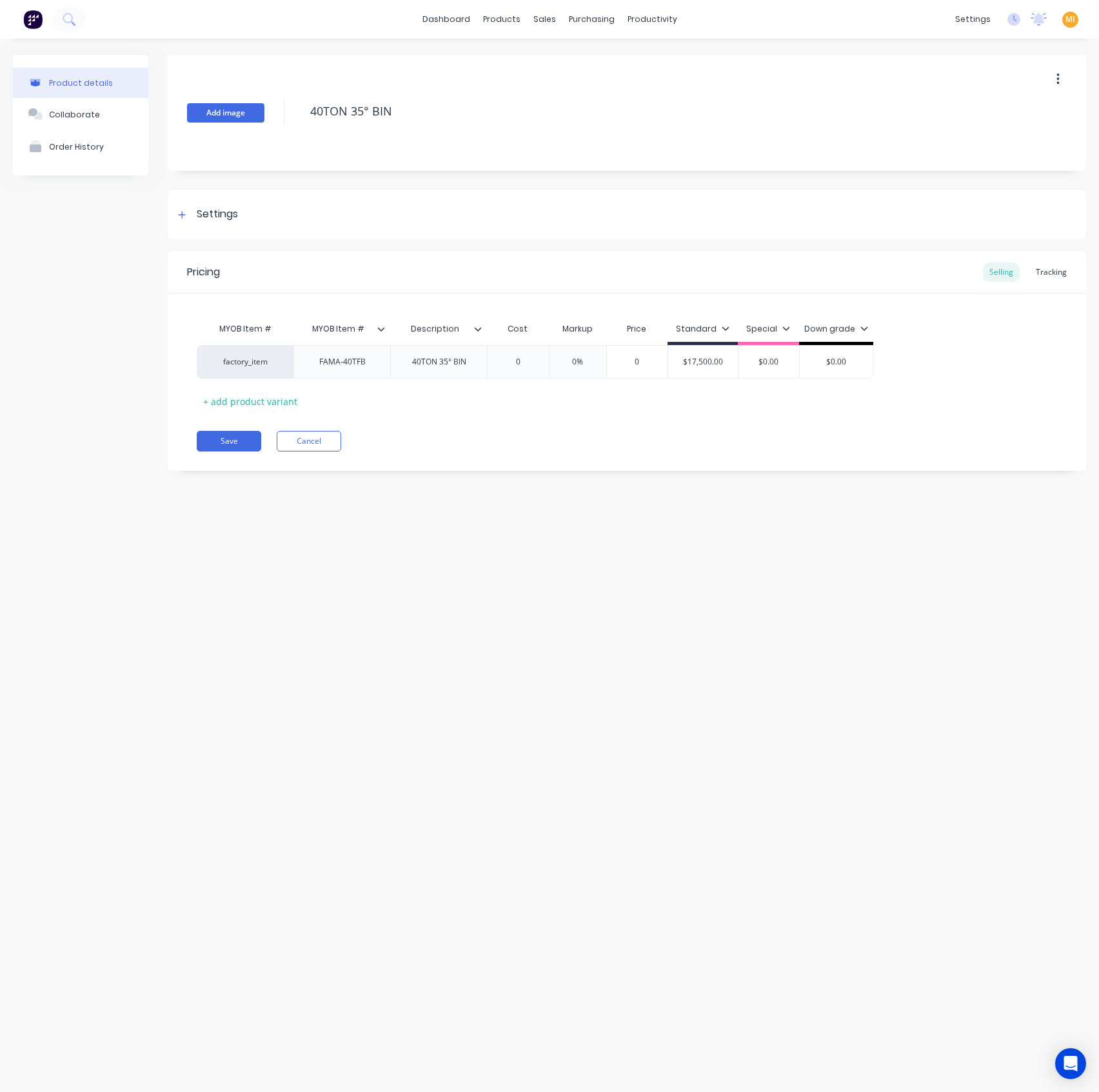
drag, startPoint x: 431, startPoint y: 111, endPoint x: 216, endPoint y: 111, distance: 215.0
click at [216, 111] on div "Add image 40TON 35° BIN" at bounding box center [626, 113] width 919 height 116
click at [479, 330] on icon at bounding box center [478, 328] width 8 height 8
click at [294, 524] on div "Product details Collaborate Order History Add image 40TON 35° BIN Settings Prod…" at bounding box center [550, 552] width 1099 height 1027
click at [312, 438] on button "Cancel" at bounding box center [309, 441] width 64 height 21
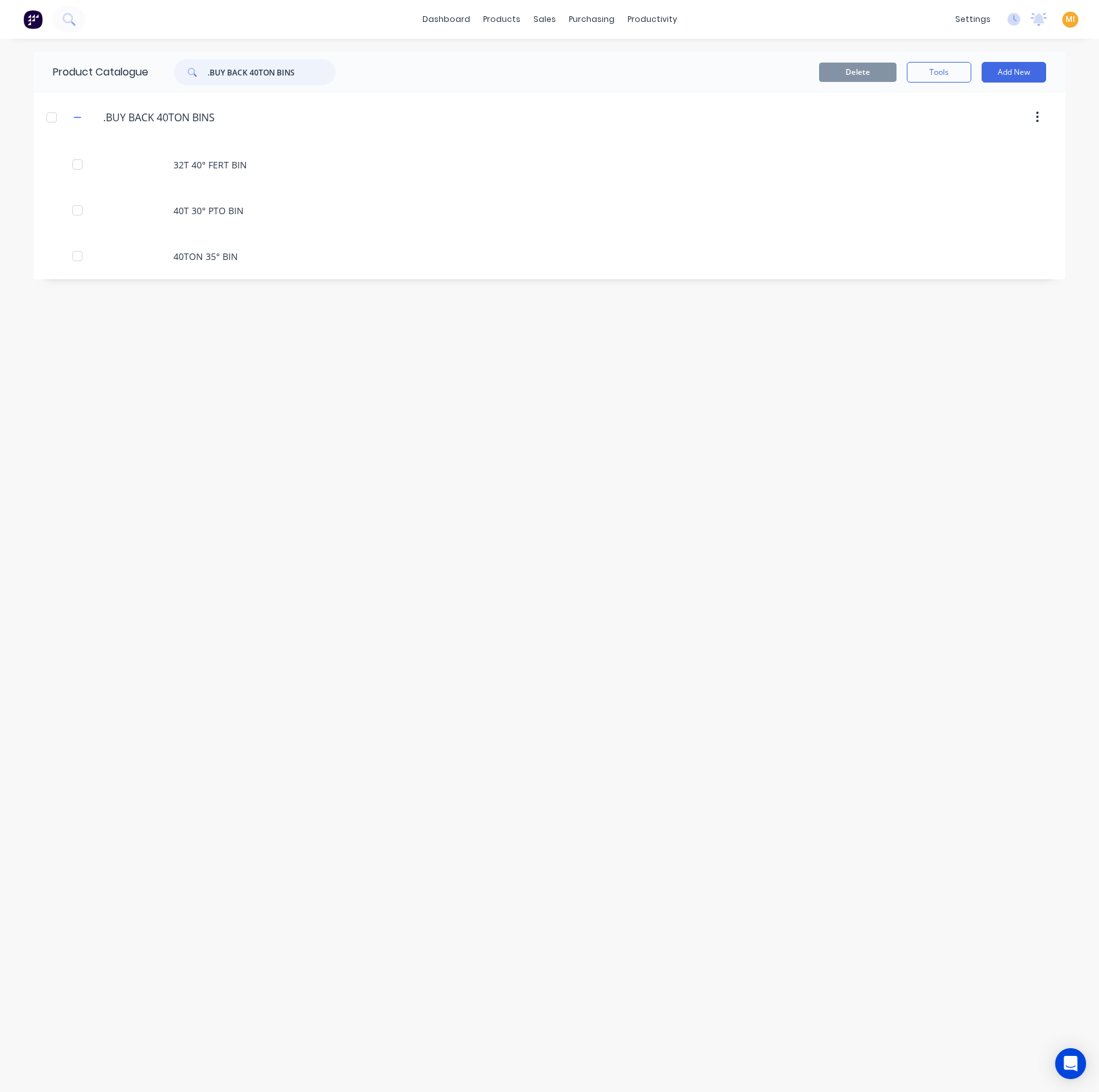
drag, startPoint x: 309, startPoint y: 70, endPoint x: 152, endPoint y: 70, distance: 157.0
click at [152, 70] on div ".BUY BACK 40TON BINS" at bounding box center [252, 72] width 207 height 26
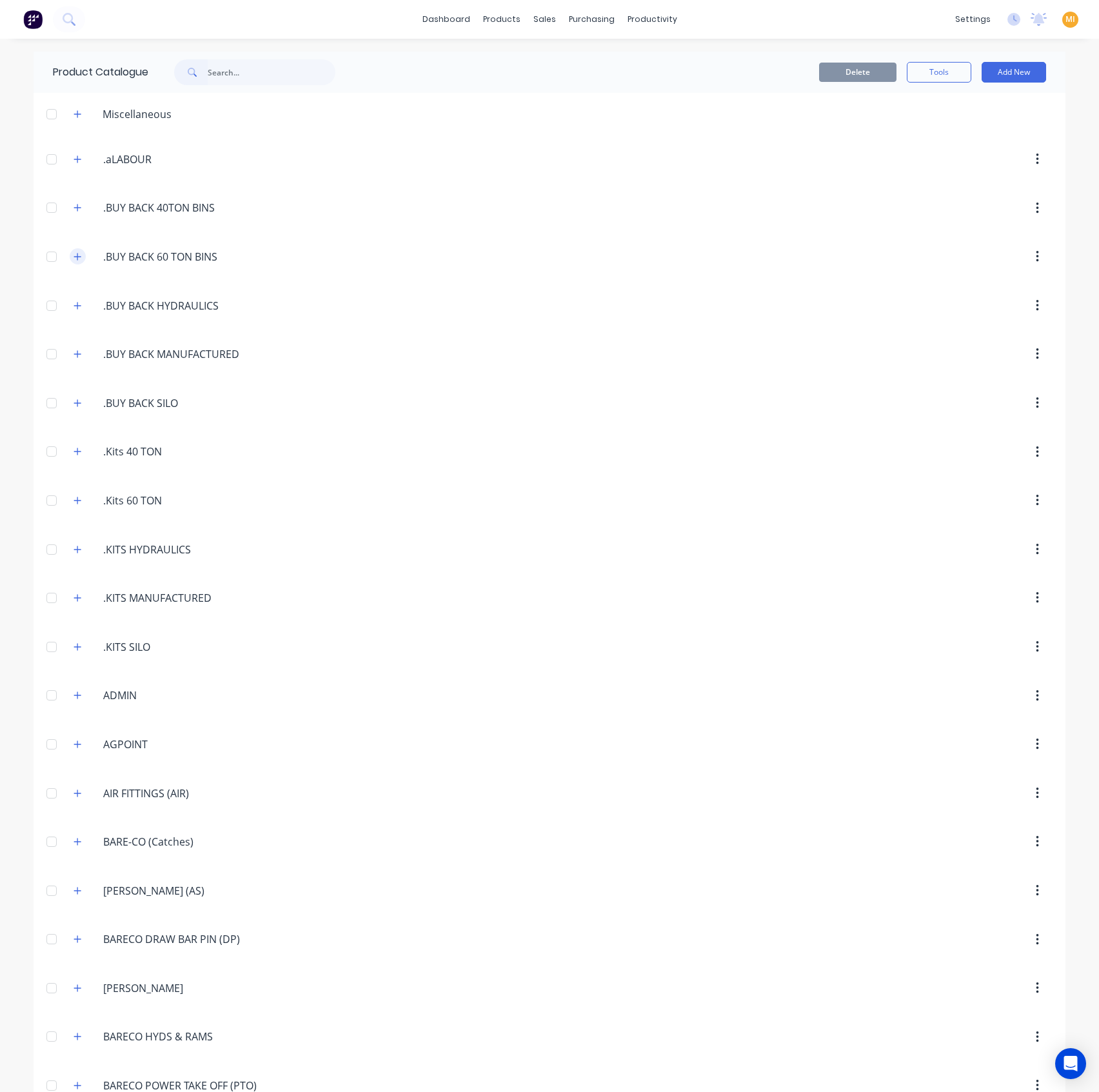
click at [73, 254] on icon "button" at bounding box center [77, 256] width 8 height 9
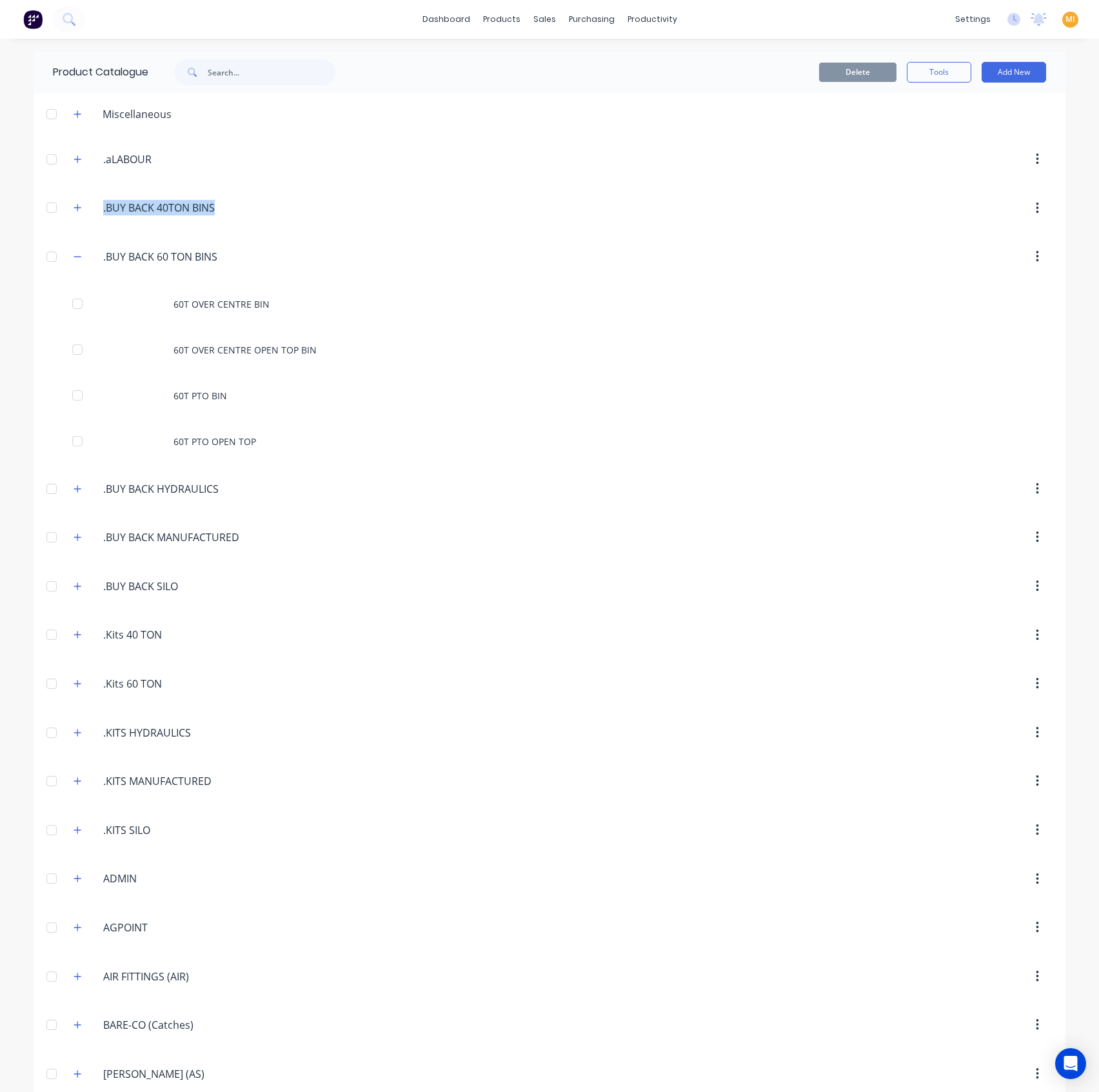
drag, startPoint x: 233, startPoint y: 265, endPoint x: -31, endPoint y: 227, distance: 266.7
click at [0, 227] on html "dashboard products sales purchasing productivity dashboard products Product Cat…" at bounding box center [550, 546] width 1099 height 1092
drag, startPoint x: 254, startPoint y: 250, endPoint x: 222, endPoint y: 266, distance: 35.8
click at [254, 250] on div ".BUY.BACK.60.TON.BINS. .BUY BACK 60 TON BINS" at bounding box center [179, 257] width 173 height 17
drag, startPoint x: 226, startPoint y: 259, endPoint x: 39, endPoint y: 231, distance: 189.1
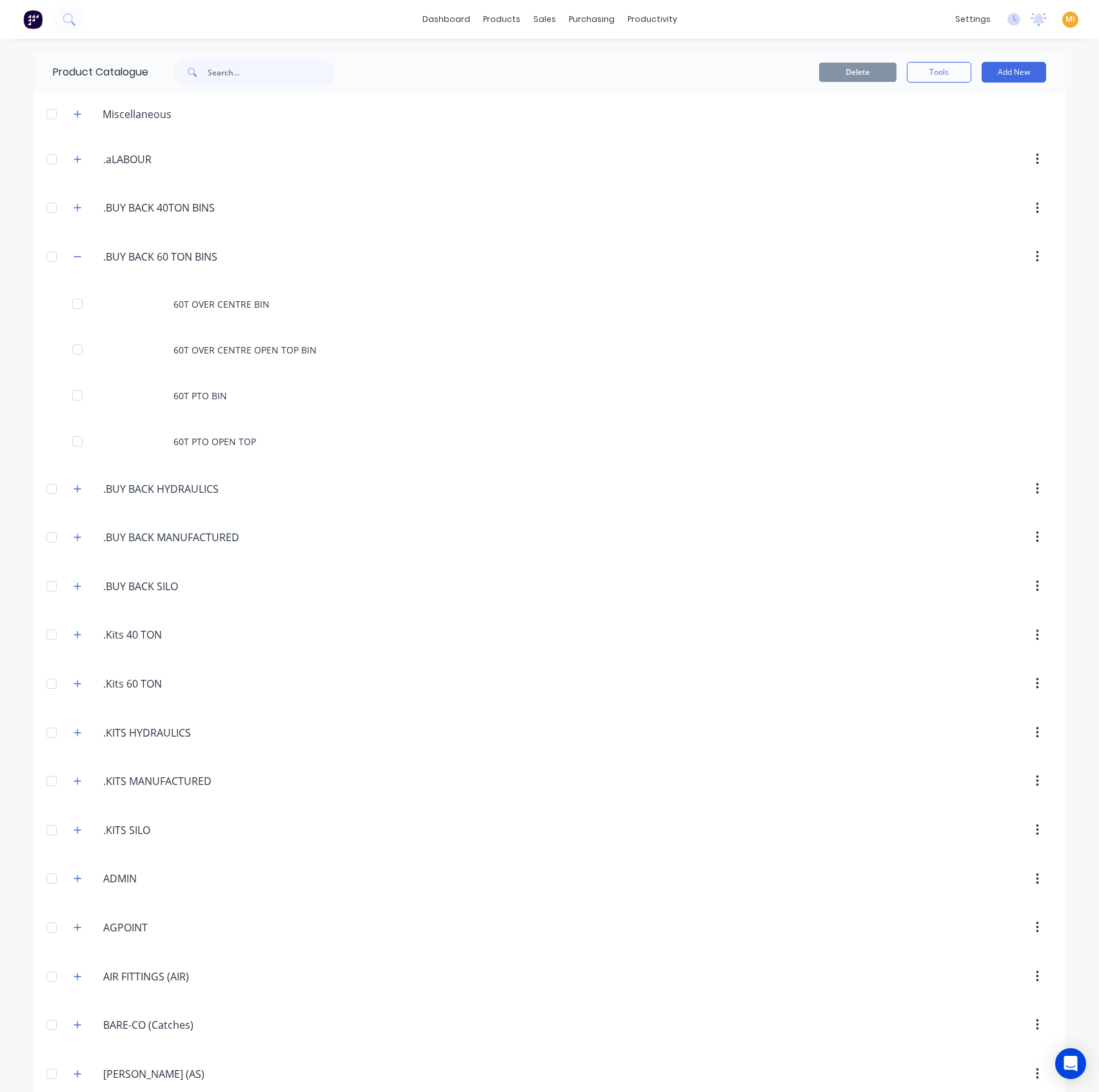
click at [256, 75] on input "text" at bounding box center [271, 72] width 127 height 26
paste input ".BUY BACK 60 TON BINS"
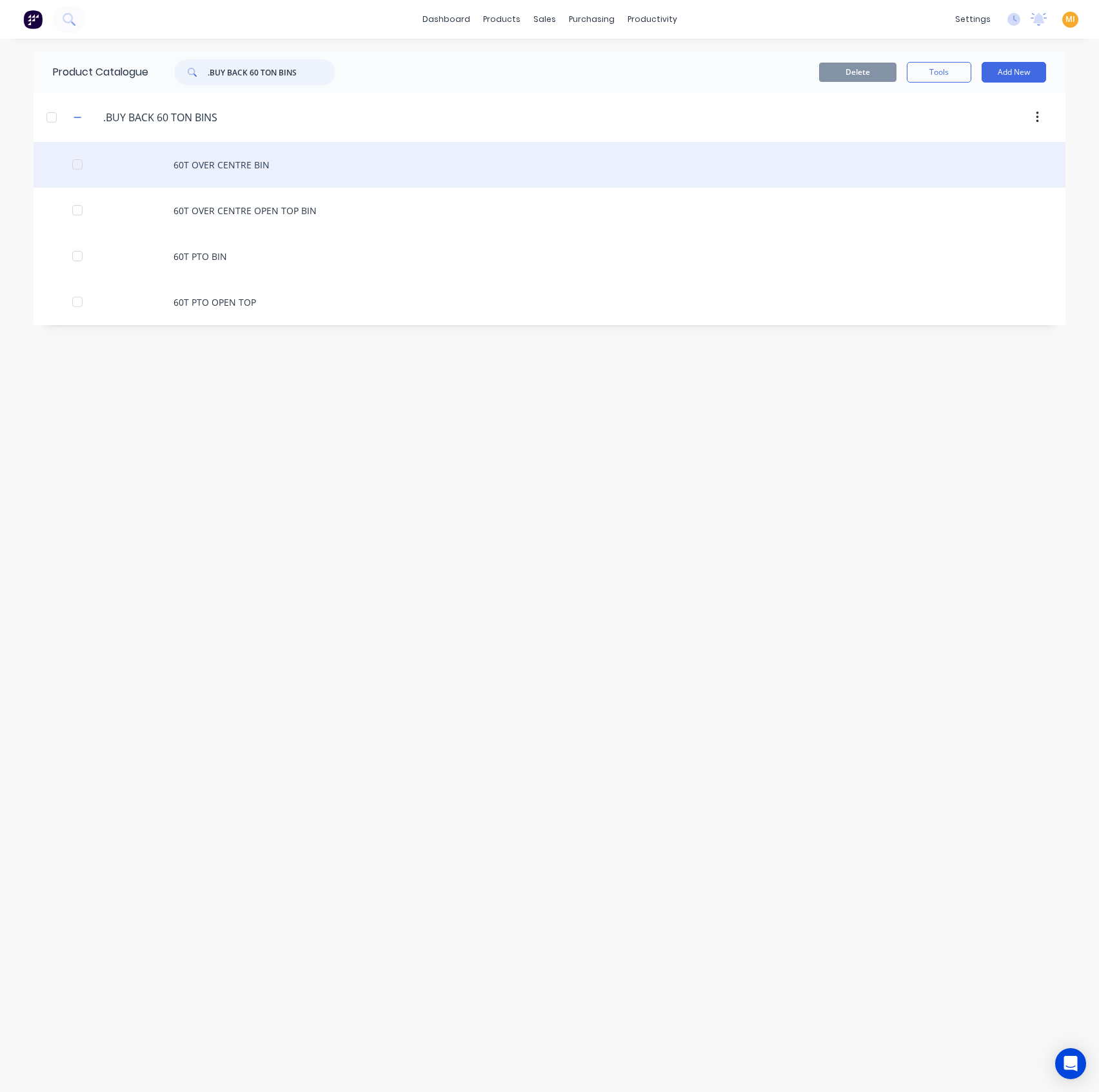
type input ".BUY BACK 60 TON BINS"
click at [231, 159] on div "60T OVER CENTRE BIN" at bounding box center [550, 165] width 1032 height 46
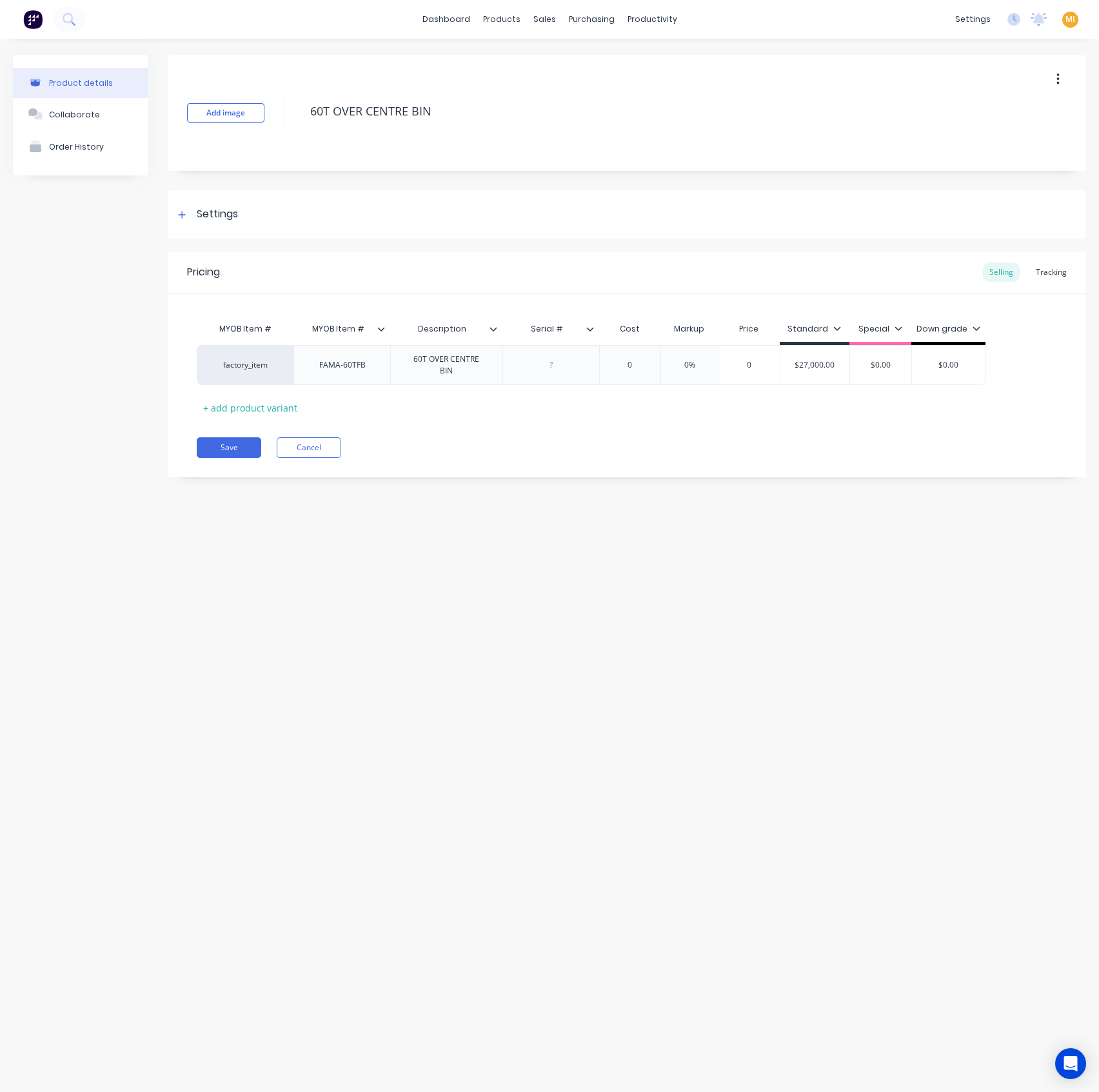
drag, startPoint x: 341, startPoint y: 99, endPoint x: 221, endPoint y: 97, distance: 120.0
click at [221, 97] on div "Add image 60T OVER CENTRE BIN" at bounding box center [626, 113] width 919 height 116
click at [496, 326] on icon at bounding box center [493, 328] width 8 height 8
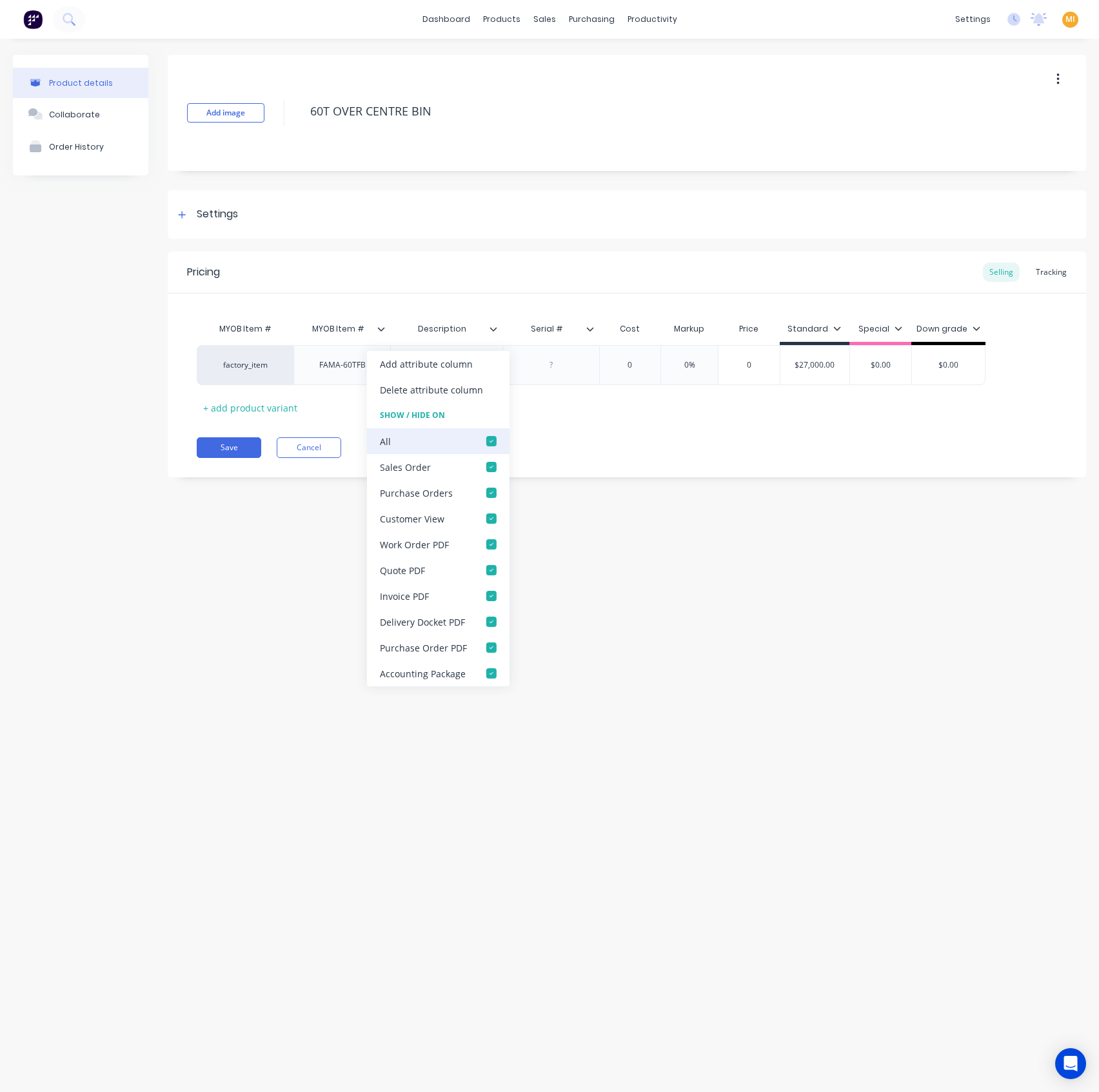
click at [487, 441] on div at bounding box center [491, 441] width 26 height 26
drag, startPoint x: 246, startPoint y: 501, endPoint x: 217, endPoint y: 437, distance: 70.3
click at [245, 502] on div "Product details Collaborate Order History Add image 60T OVER CENTRE BIN Setting…" at bounding box center [550, 552] width 1099 height 1027
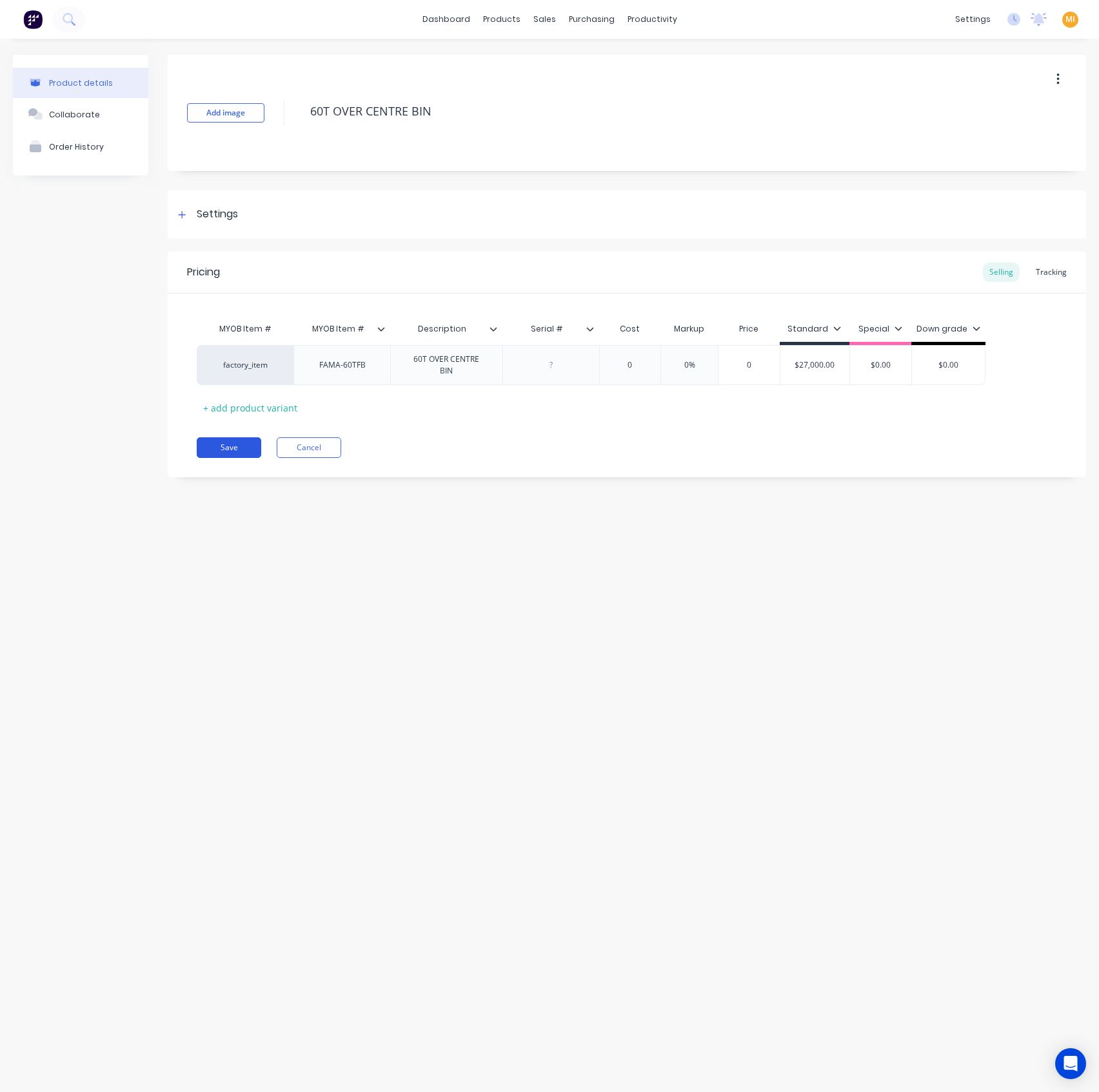
click at [221, 439] on button "Save" at bounding box center [228, 448] width 64 height 21
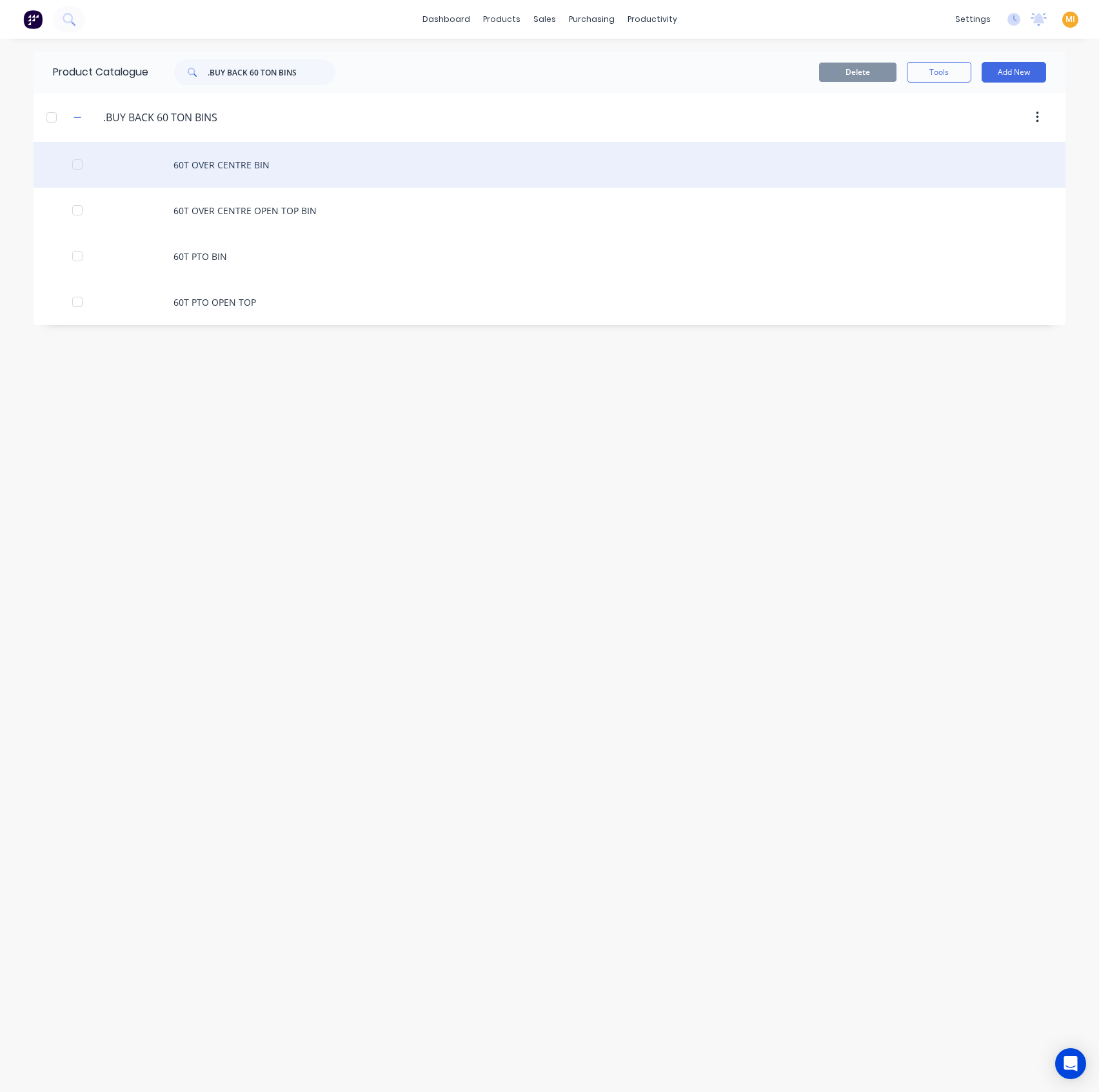
click at [285, 157] on div "60T OVER CENTRE BIN" at bounding box center [550, 165] width 1032 height 46
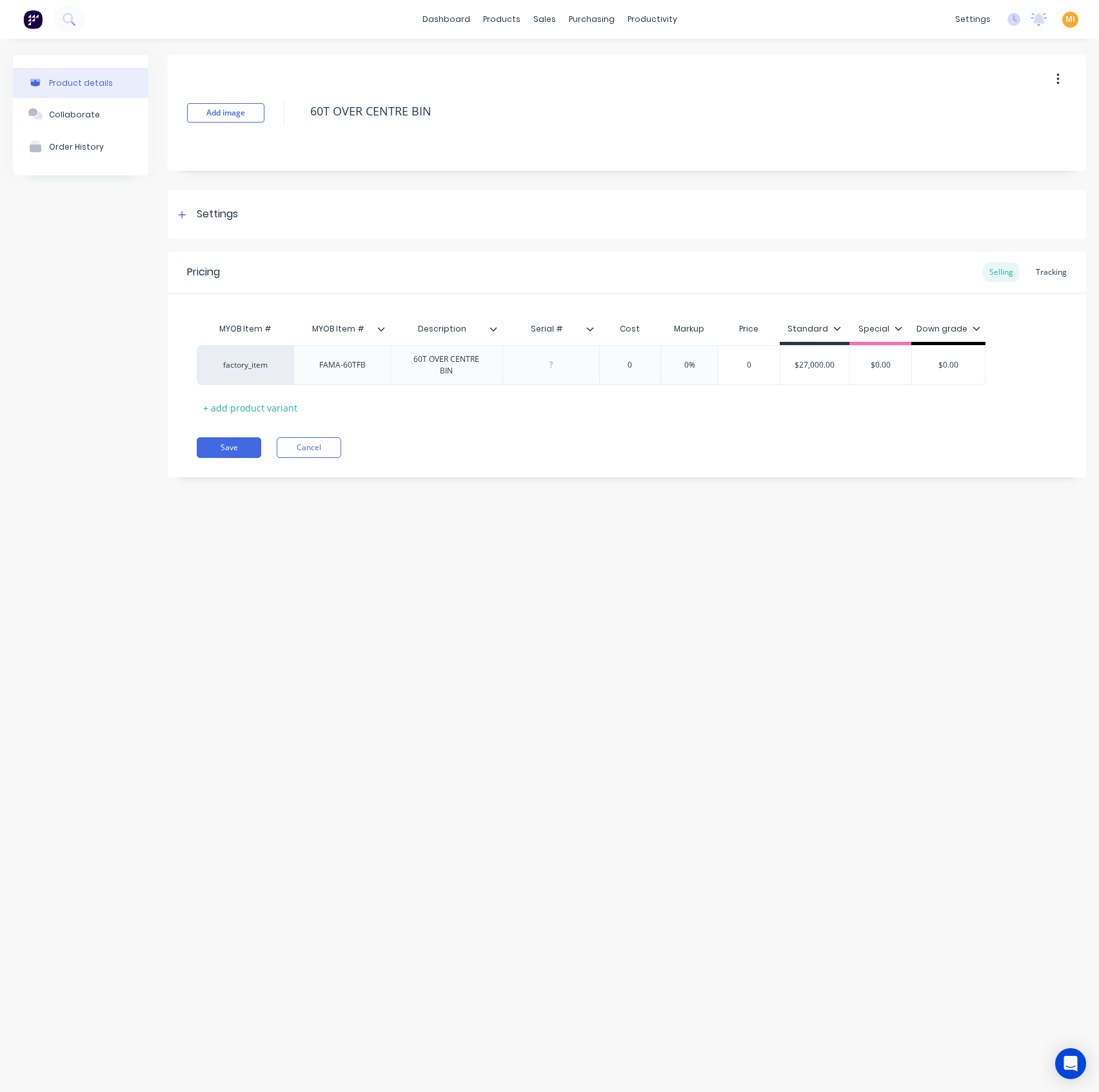
click at [496, 331] on icon at bounding box center [493, 328] width 8 height 8
drag, startPoint x: 496, startPoint y: 437, endPoint x: 259, endPoint y: 513, distance: 248.9
click at [494, 437] on div at bounding box center [491, 441] width 26 height 26
click at [204, 538] on div "Product details Collaborate Order History Add image 60T OVER CENTRE BIN Setting…" at bounding box center [550, 552] width 1099 height 1027
click at [218, 437] on button "Save" at bounding box center [228, 448] width 64 height 21
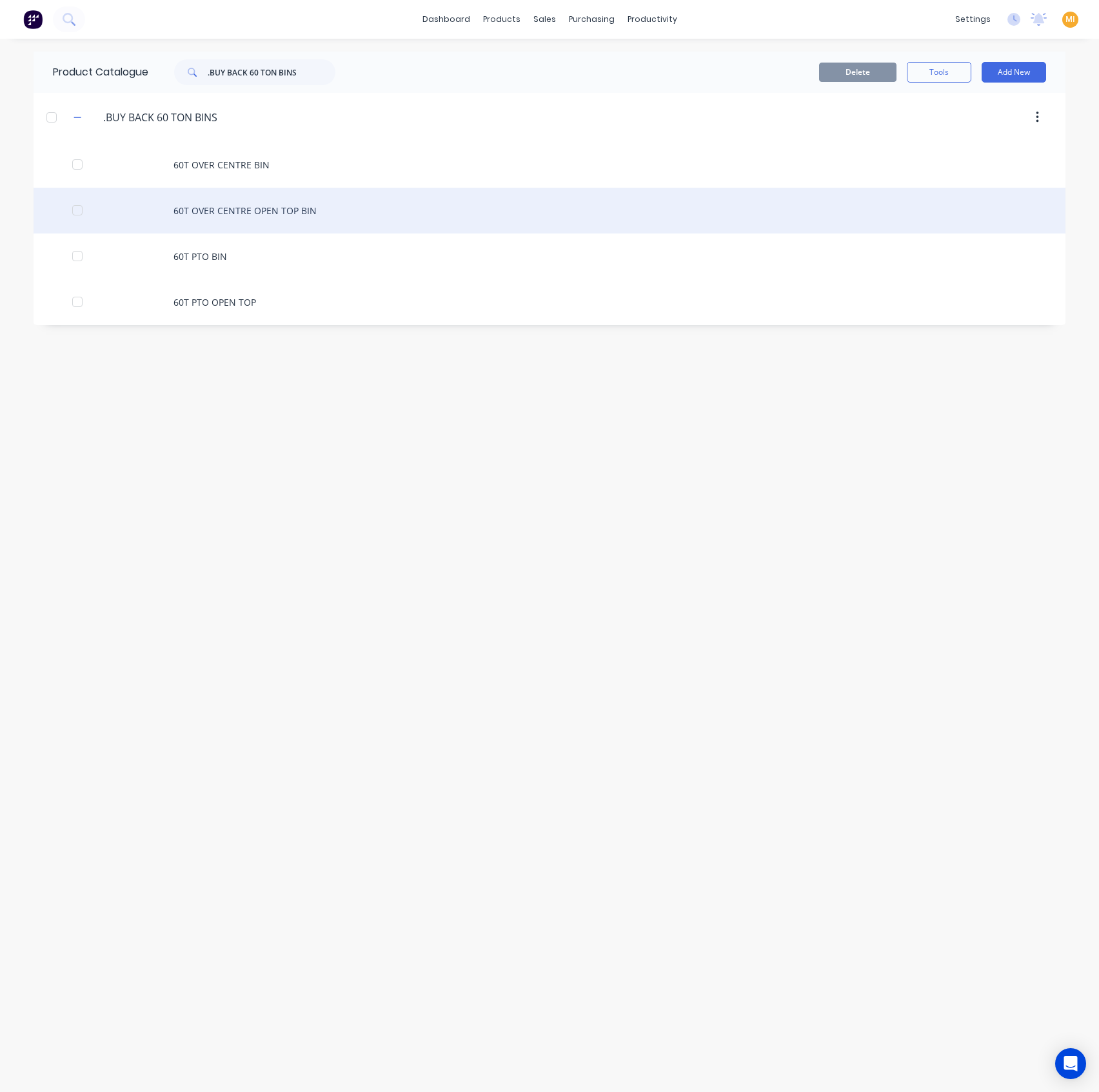
click at [253, 224] on div "60T OVER CENTRE OPEN TOP BIN" at bounding box center [550, 211] width 1032 height 46
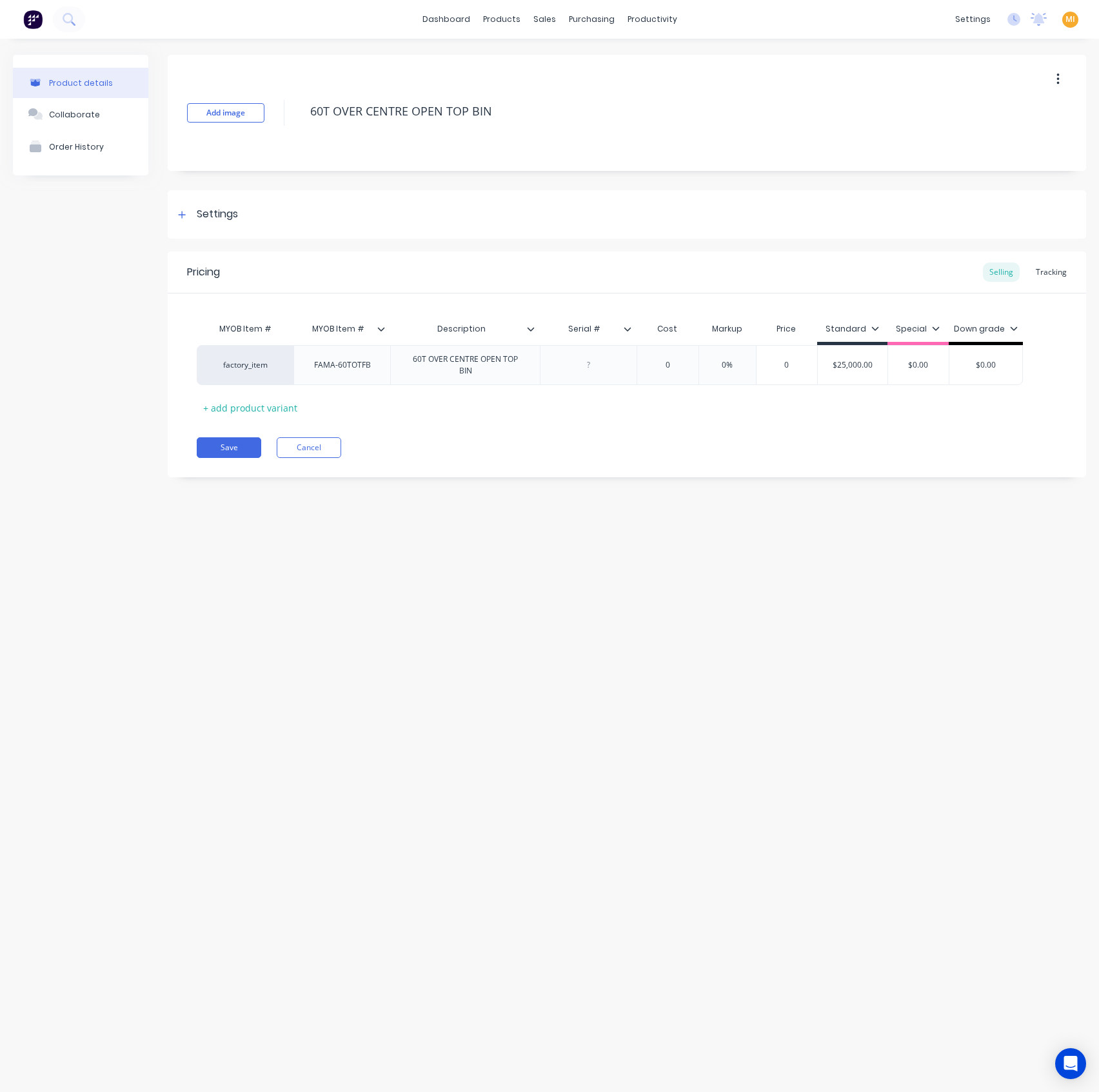
click at [532, 330] on icon at bounding box center [531, 328] width 8 height 8
click at [527, 441] on div at bounding box center [530, 441] width 26 height 26
click at [254, 570] on div "Product details Collaborate Order History Add image 60T OVER CENTRE OPEN TOP BI…" at bounding box center [550, 552] width 1099 height 1027
drag, startPoint x: 232, startPoint y: 443, endPoint x: 481, endPoint y: 578, distance: 283.2
click at [232, 441] on button "Save" at bounding box center [228, 448] width 64 height 21
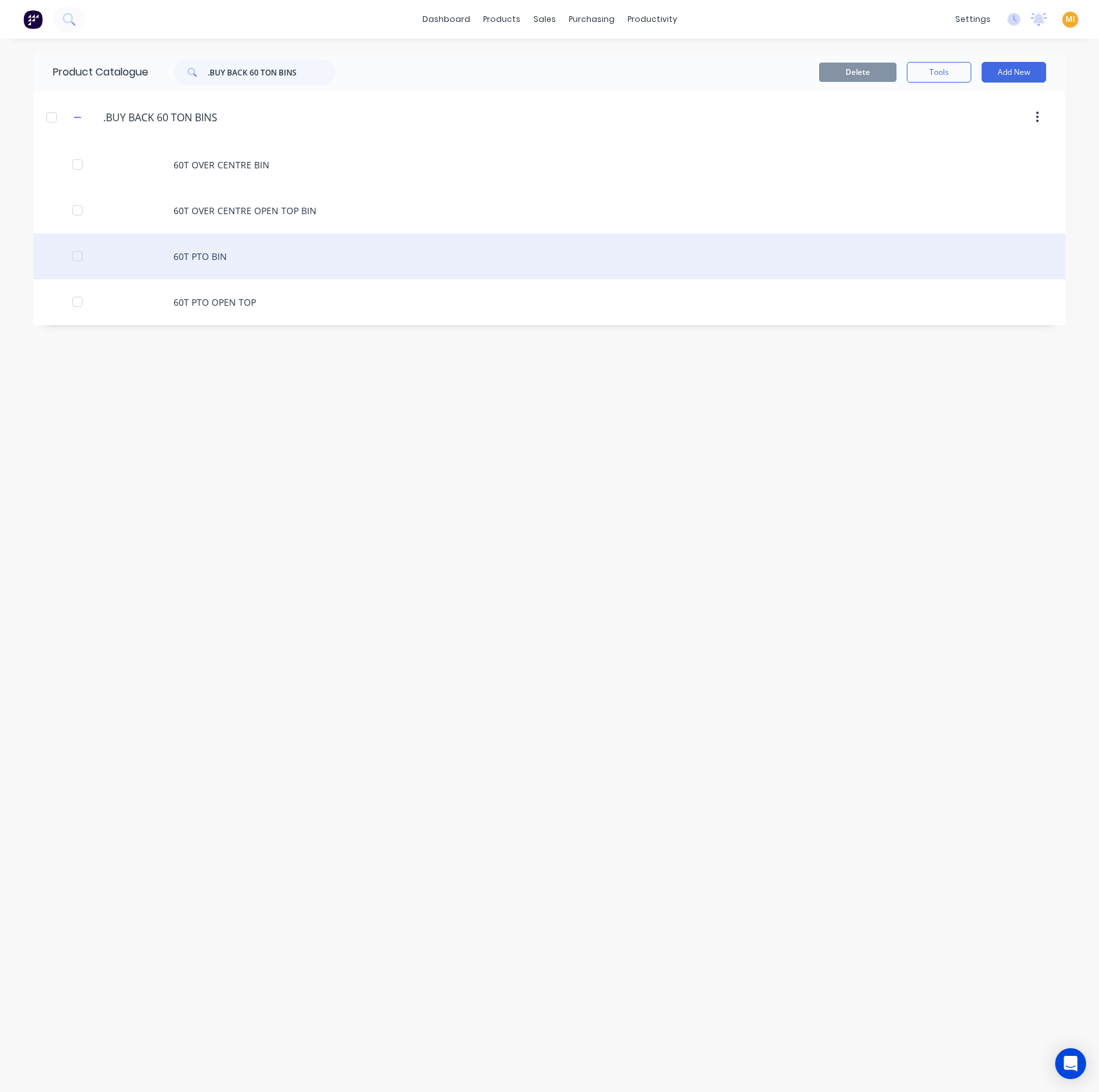
click at [372, 256] on div "60T PTO BIN" at bounding box center [550, 256] width 1032 height 46
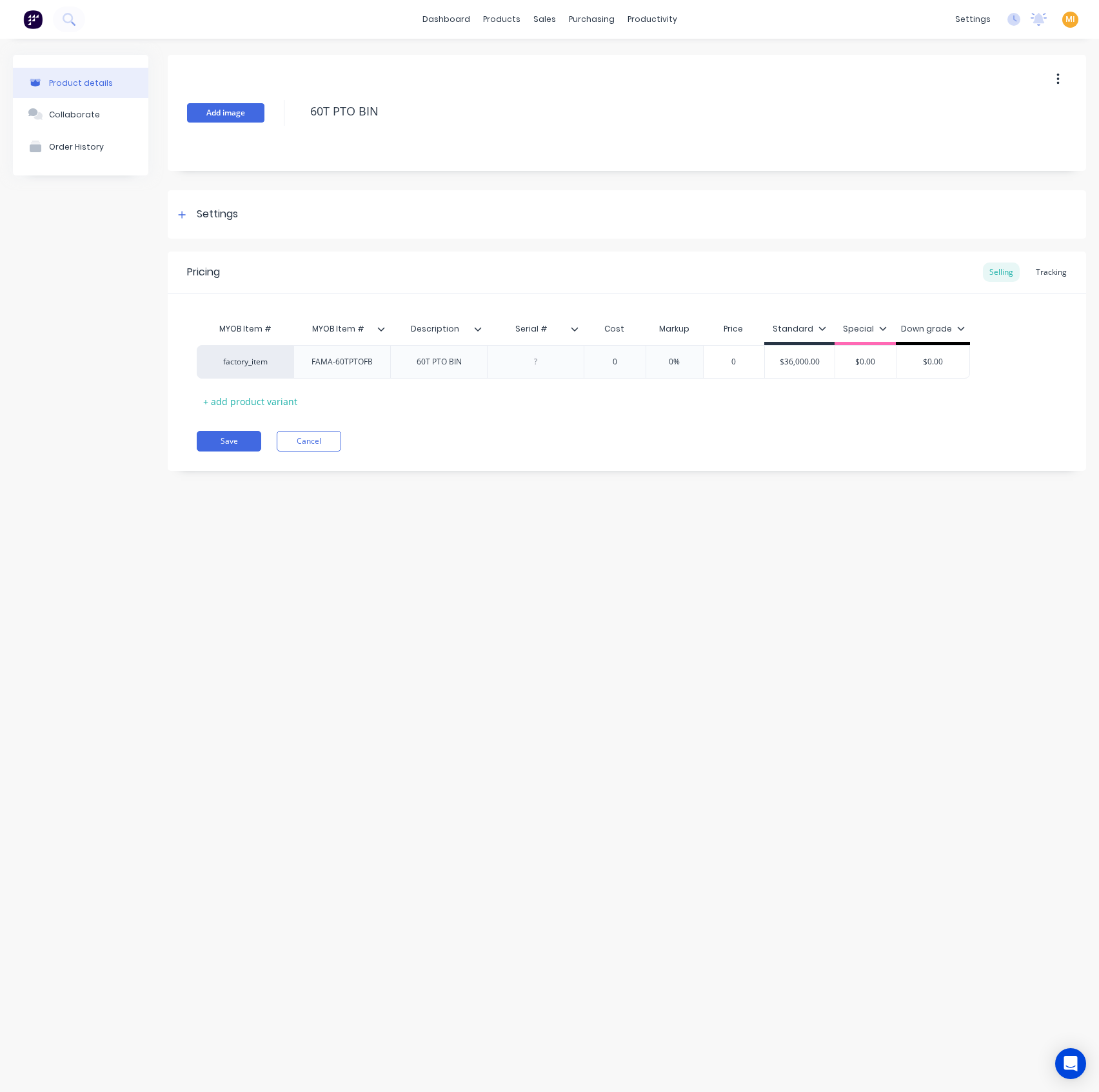
drag, startPoint x: 403, startPoint y: 104, endPoint x: 219, endPoint y: 104, distance: 184.0
click at [219, 104] on div "Add image 60T PTO BIN" at bounding box center [626, 113] width 919 height 116
click at [483, 327] on div at bounding box center [483, 329] width 8 height 12
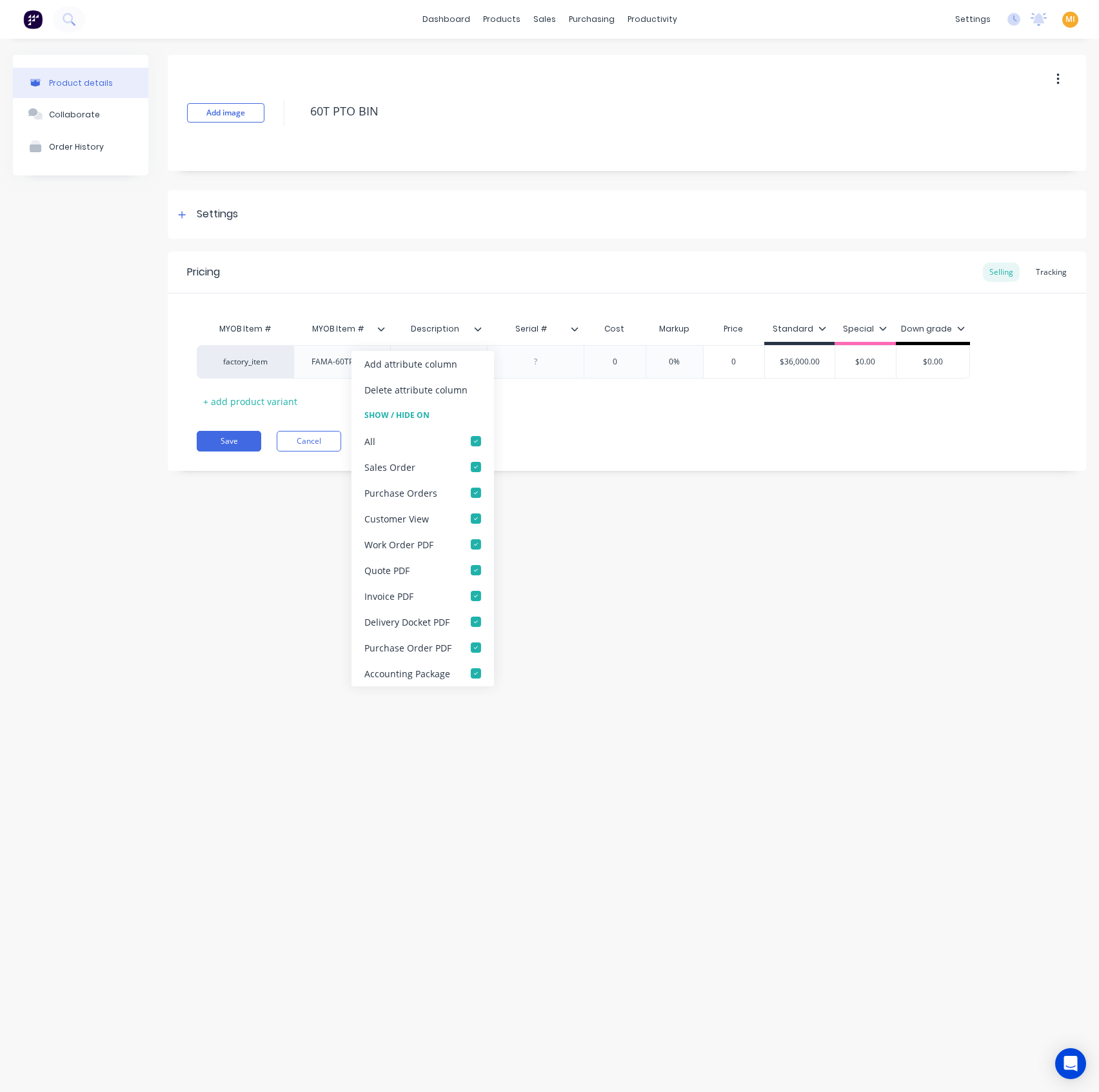
click at [593, 514] on div "Product details Collaborate Order History Add image 60T PTO BIN Settings Produc…" at bounding box center [550, 552] width 1099 height 1027
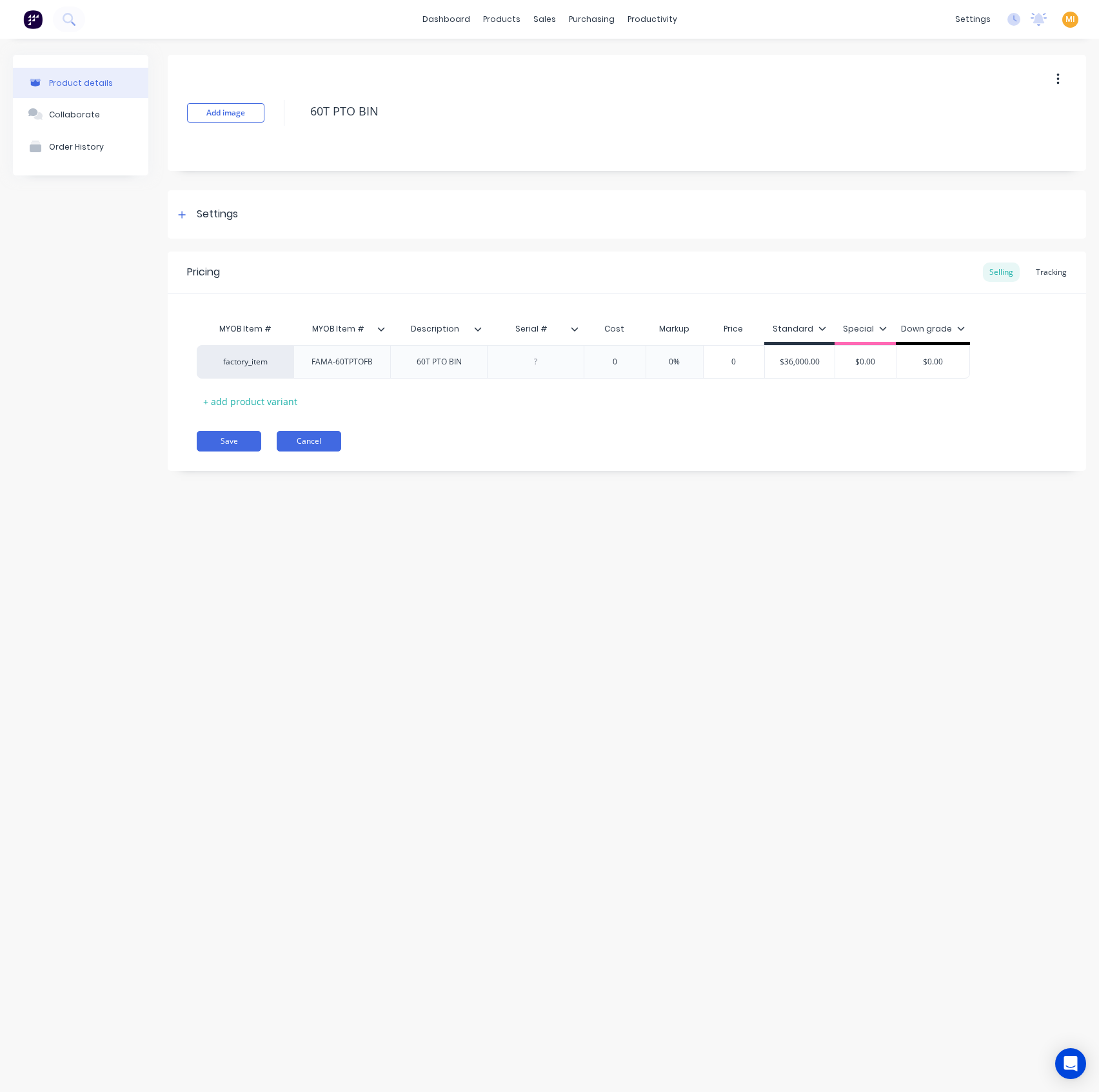
click at [322, 437] on button "Cancel" at bounding box center [309, 441] width 64 height 21
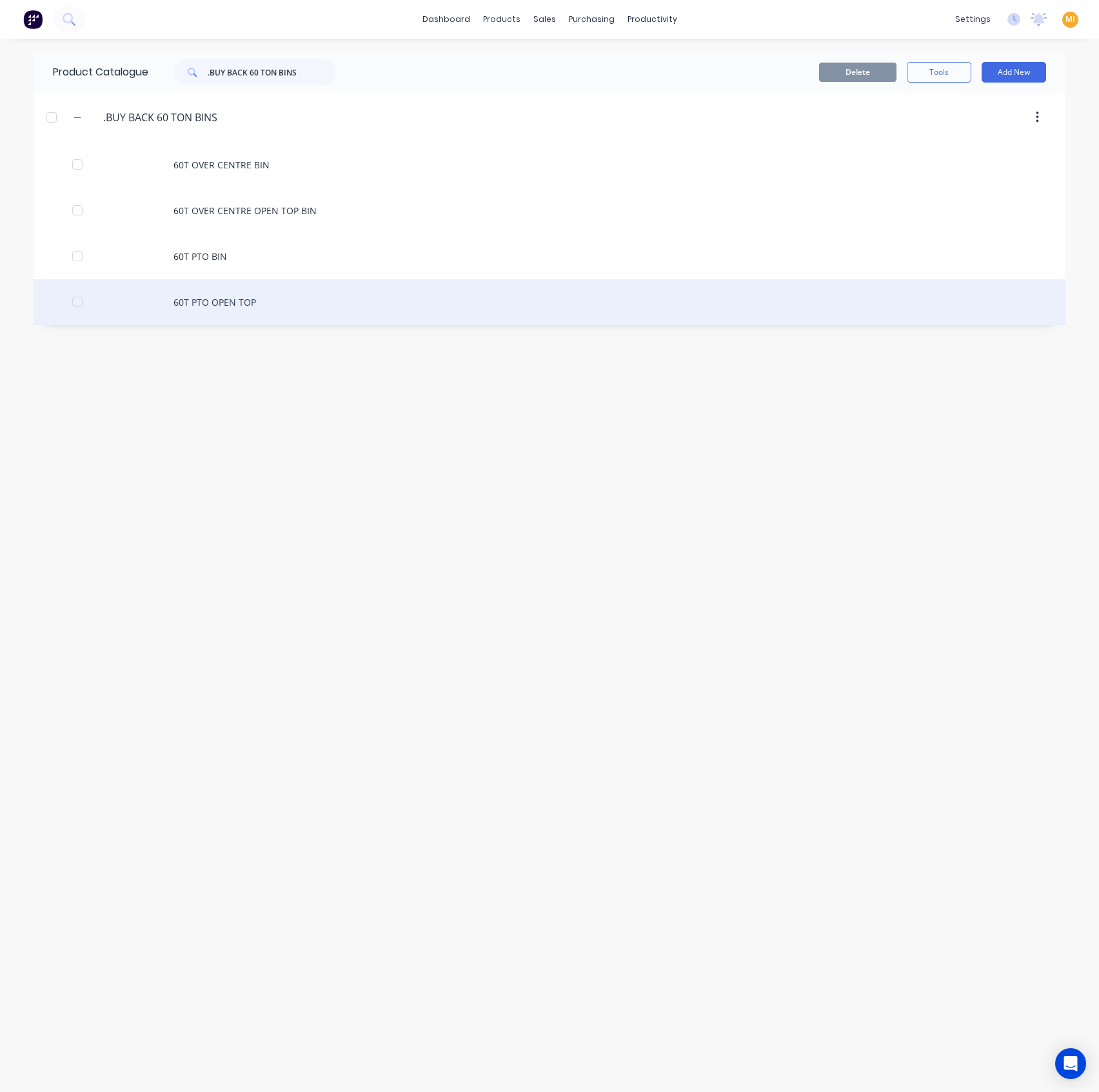
click at [260, 314] on div "60T PTO OPEN TOP" at bounding box center [550, 302] width 1032 height 46
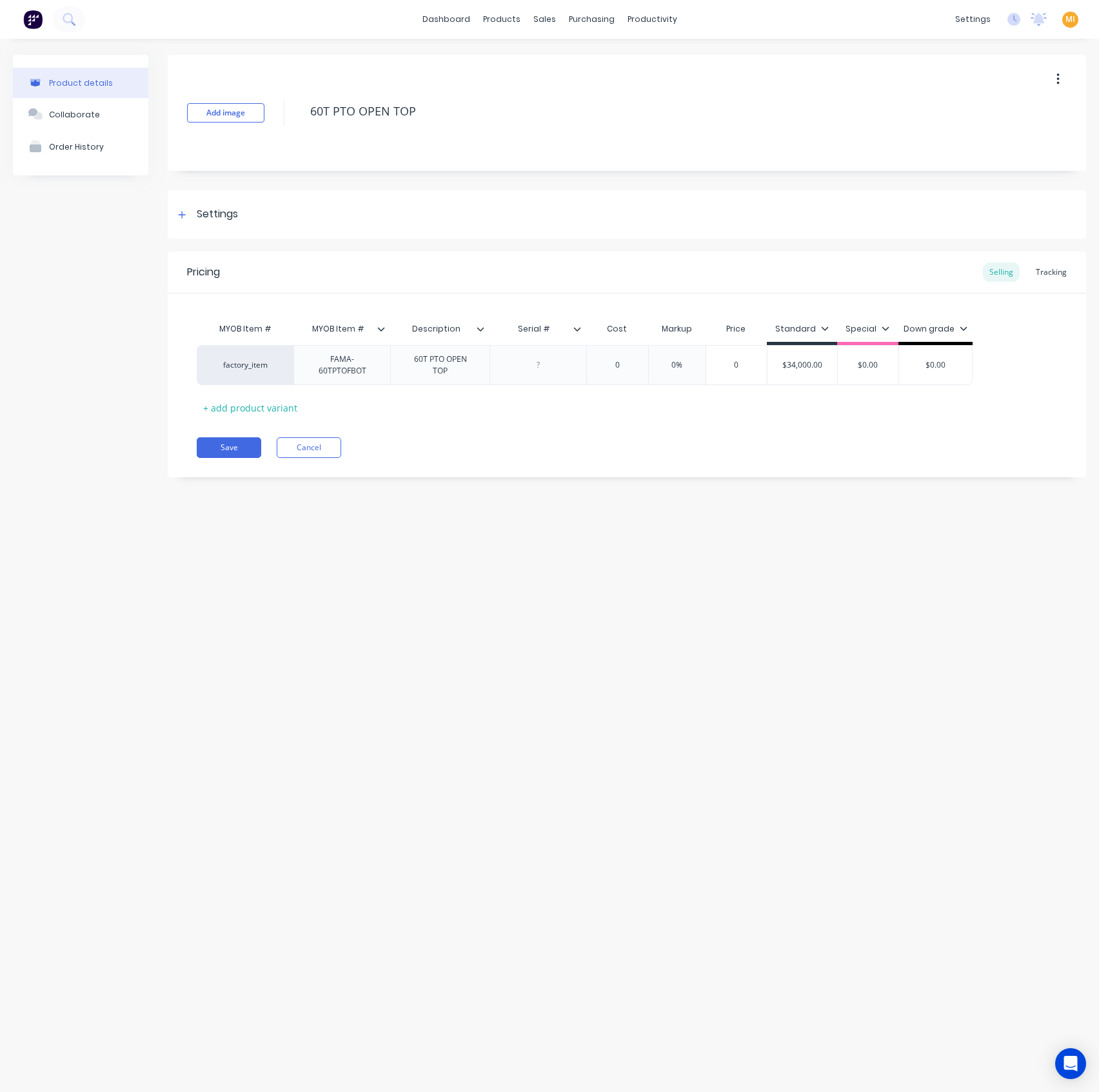
drag, startPoint x: 459, startPoint y: 104, endPoint x: 279, endPoint y: 104, distance: 180.0
click at [279, 104] on div "Add image 60T PTO OPEN TOP" at bounding box center [626, 113] width 919 height 116
click at [327, 454] on button "Cancel" at bounding box center [309, 448] width 64 height 21
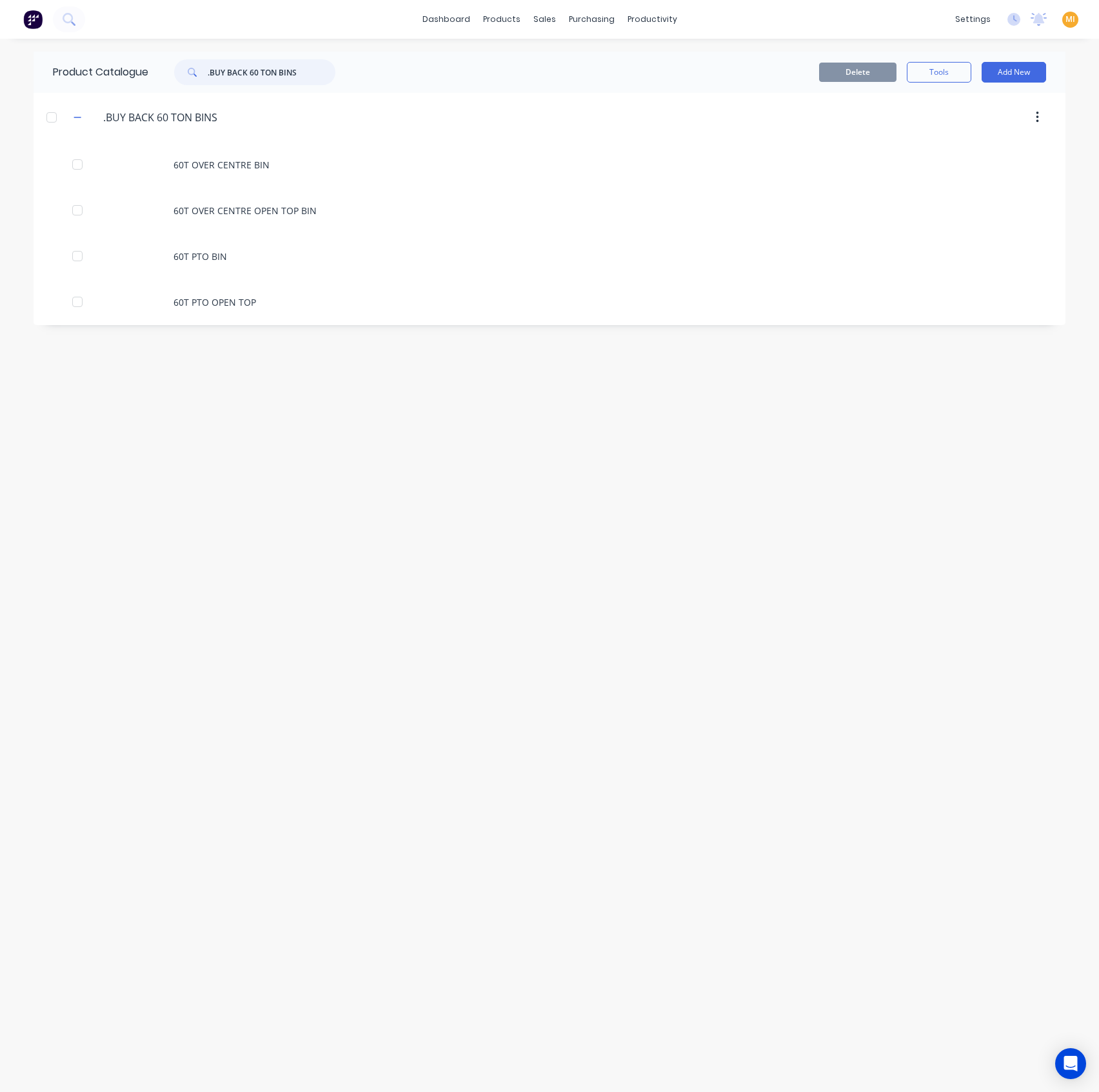
drag, startPoint x: 314, startPoint y: 68, endPoint x: 12, endPoint y: 56, distance: 302.2
click at [12, 56] on div "dashboard products sales purchasing productivity dashboard products Product Cat…" at bounding box center [550, 546] width 1099 height 1092
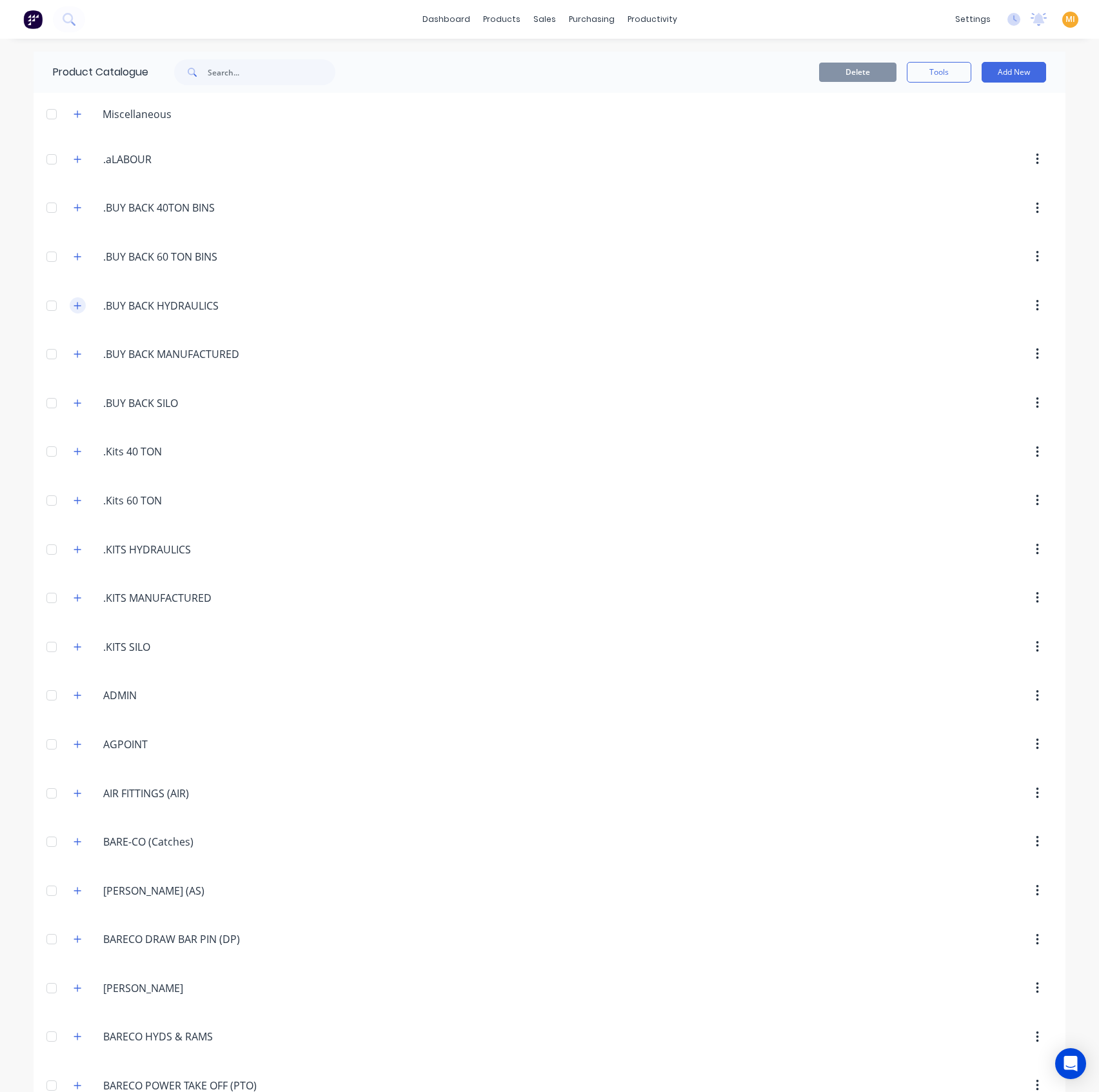
click at [74, 305] on icon "button" at bounding box center [78, 305] width 7 height 7
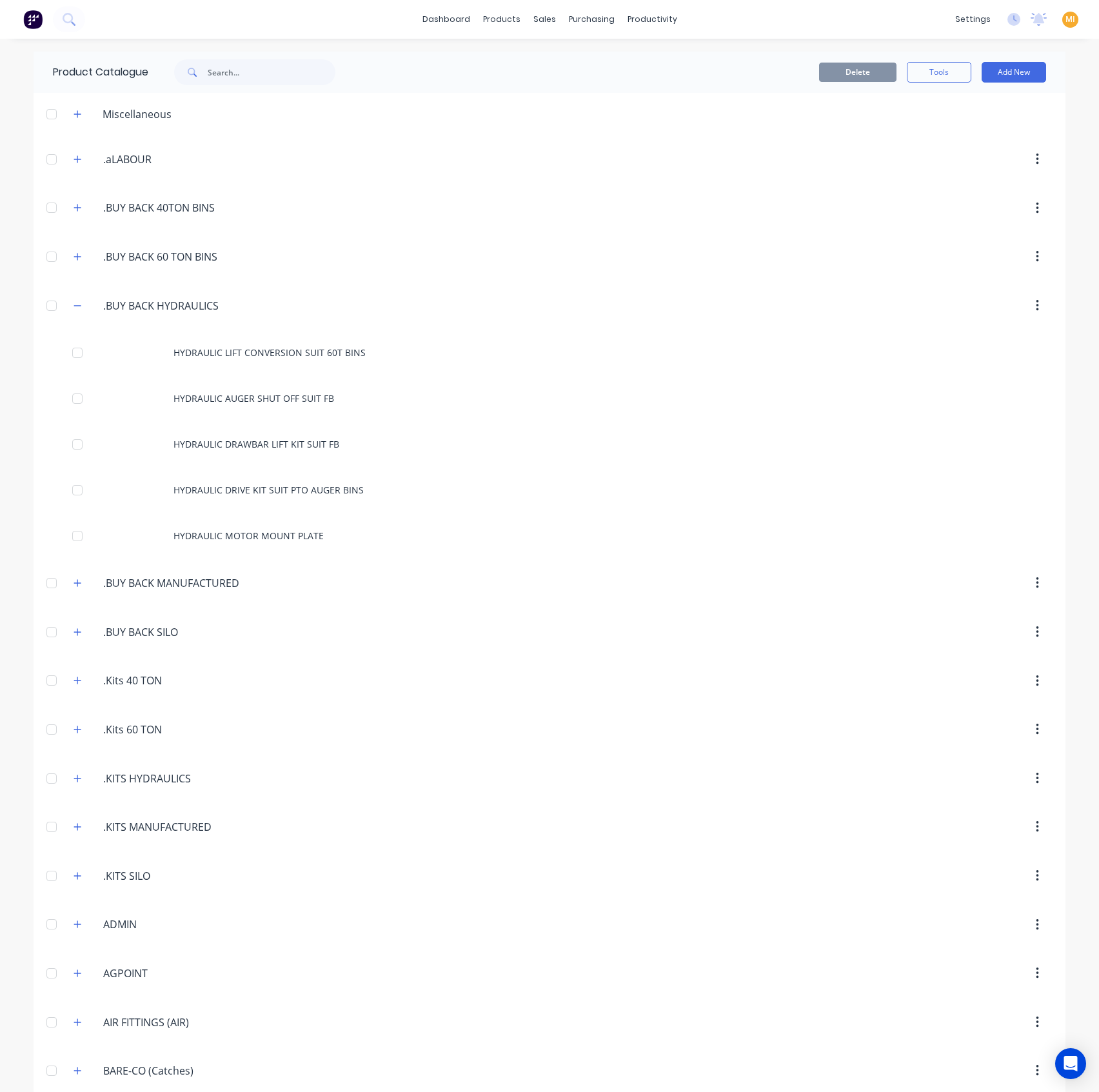
drag, startPoint x: 243, startPoint y: 306, endPoint x: 25, endPoint y: 272, distance: 220.6
click at [25, 272] on div "dashboard products sales purchasing productivity dashboard products Product Cat…" at bounding box center [550, 546] width 1099 height 1092
paste input ".BUY BACK HYDRAULICS"
click at [250, 69] on input "text" at bounding box center [271, 72] width 127 height 26
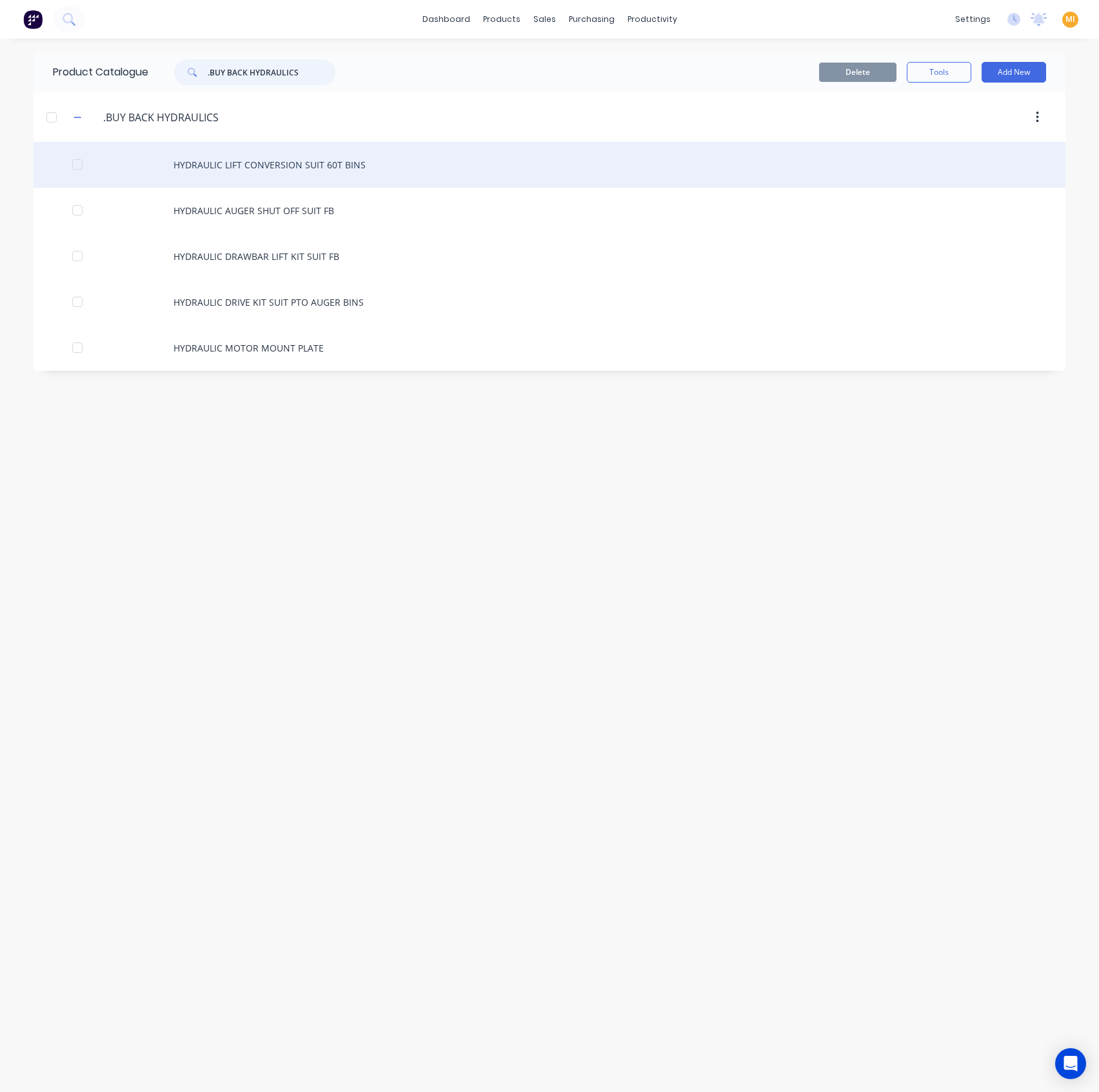
type input ".BUY BACK HYDRAULICS"
click at [241, 169] on div "HYDRAULIC LIFT CONVERSION SUIT 60T BINS" at bounding box center [550, 165] width 1032 height 46
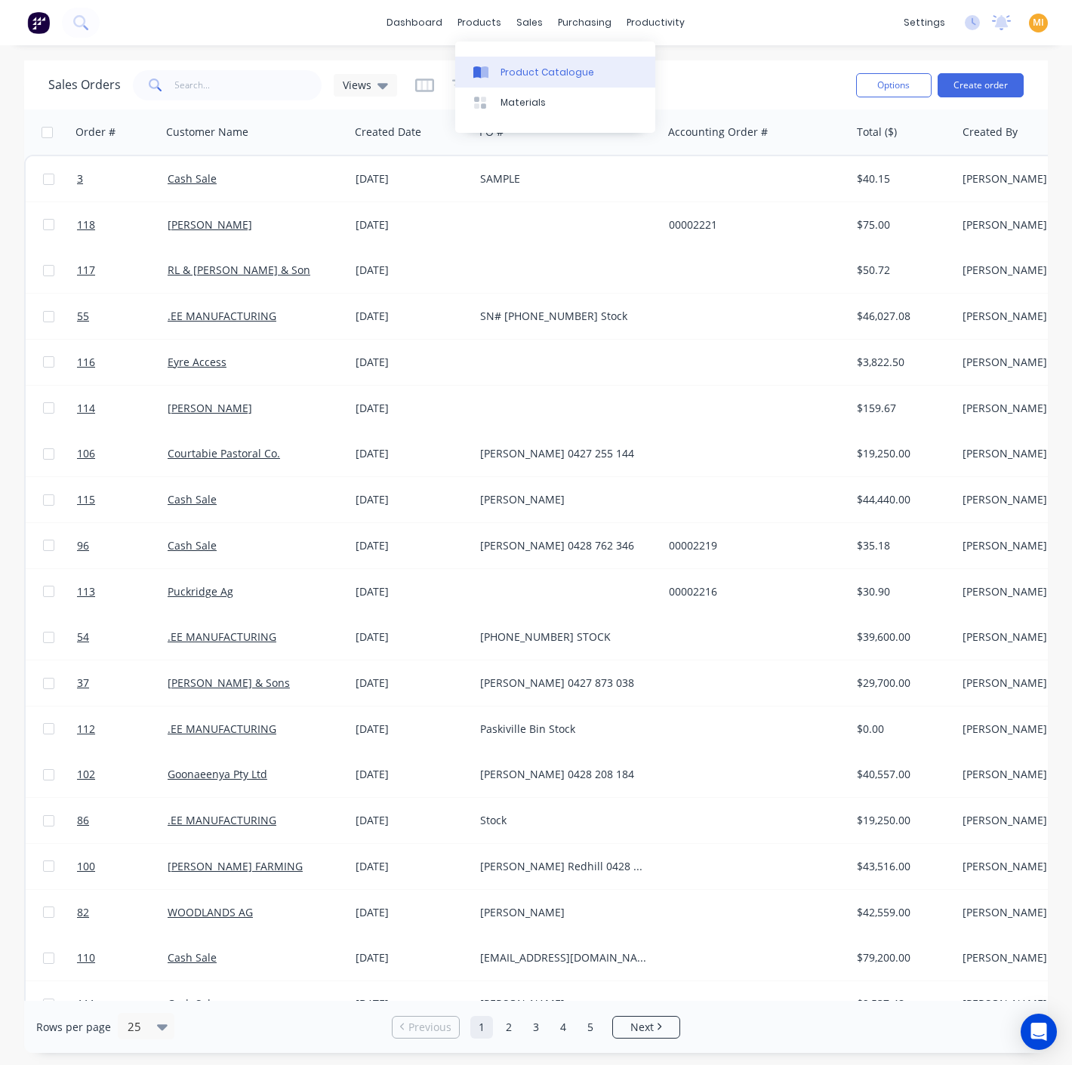
click at [498, 68] on link "Product Catalogue" at bounding box center [555, 72] width 200 height 30
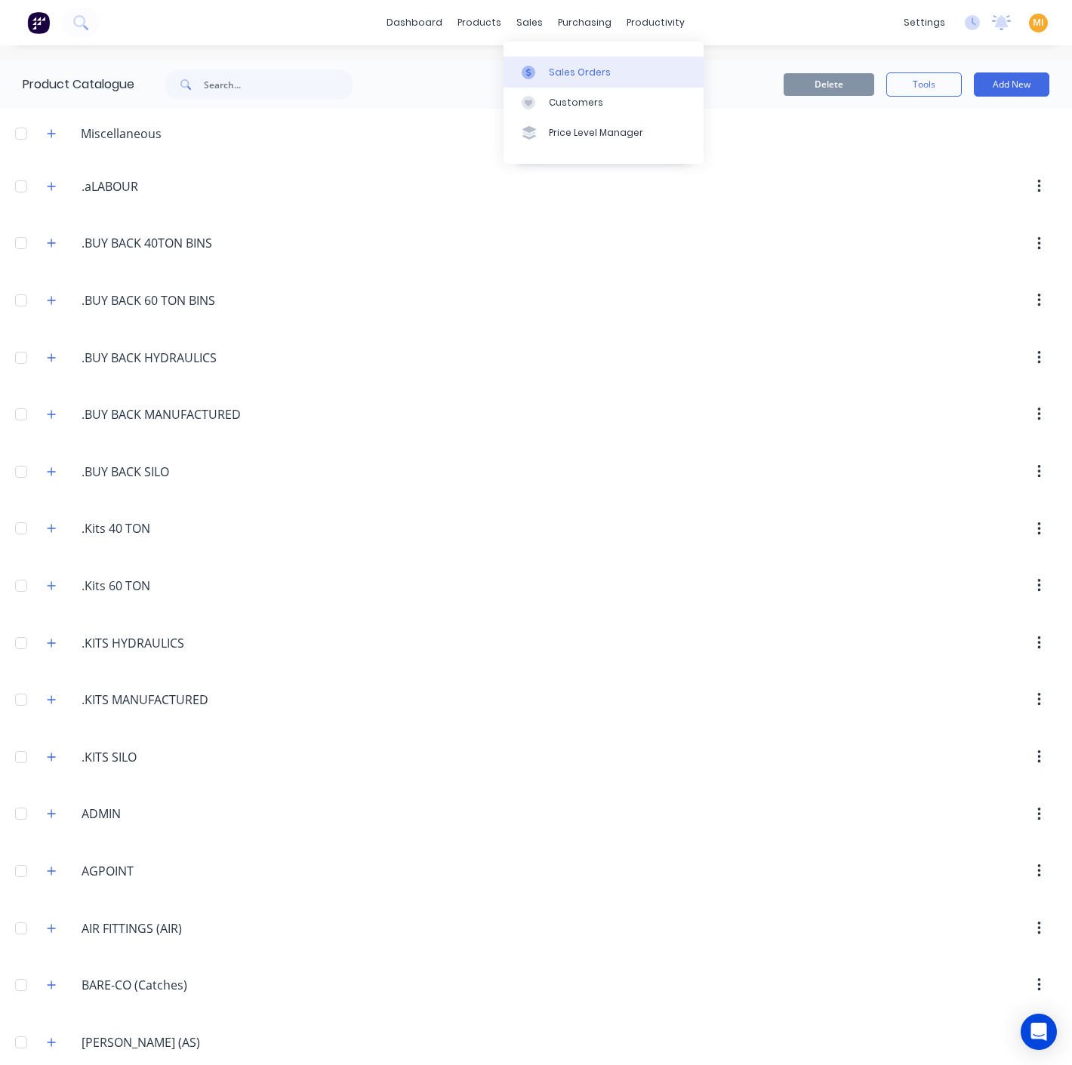
click at [570, 71] on div "Sales Orders" at bounding box center [580, 73] width 62 height 14
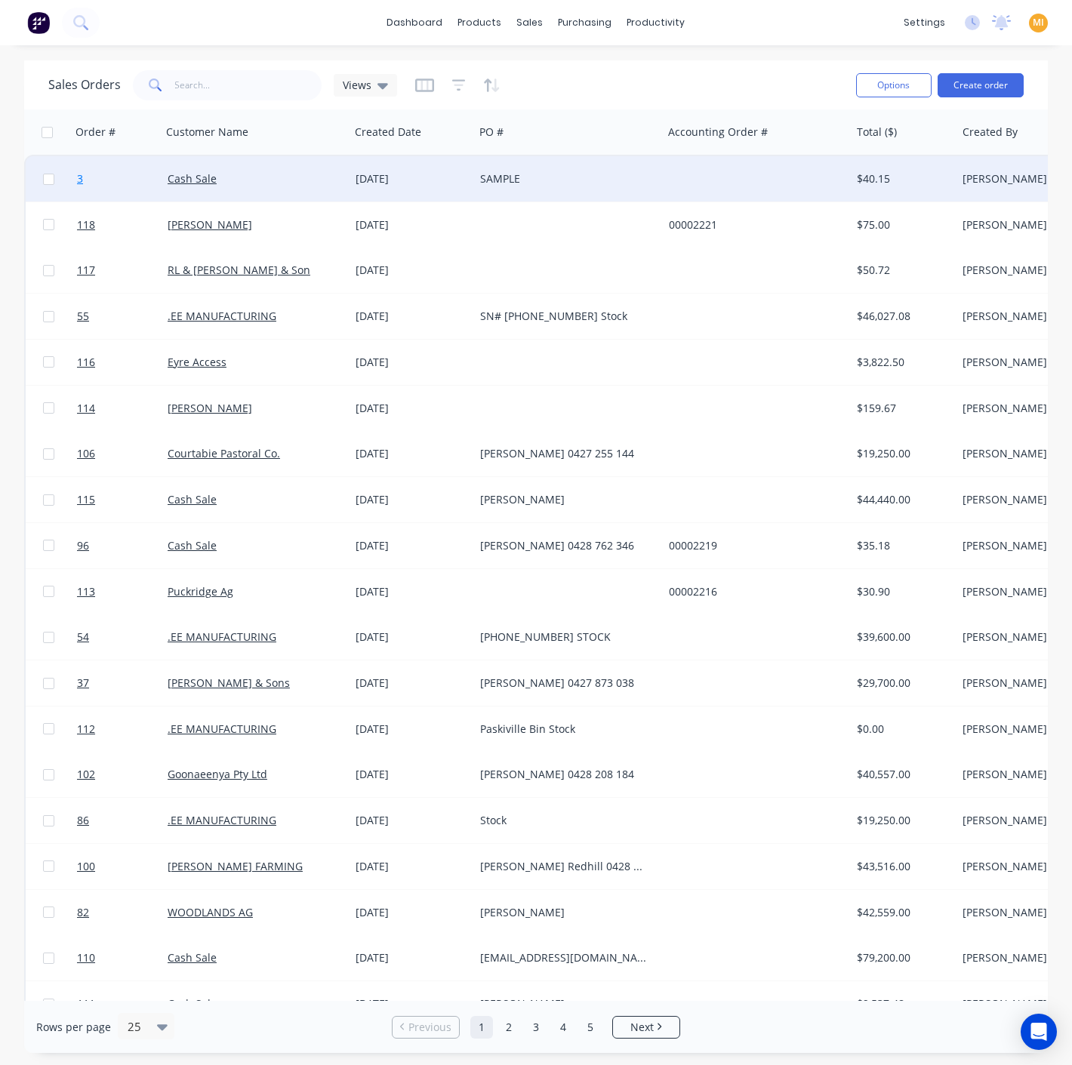
click at [127, 197] on link "3" at bounding box center [122, 178] width 91 height 45
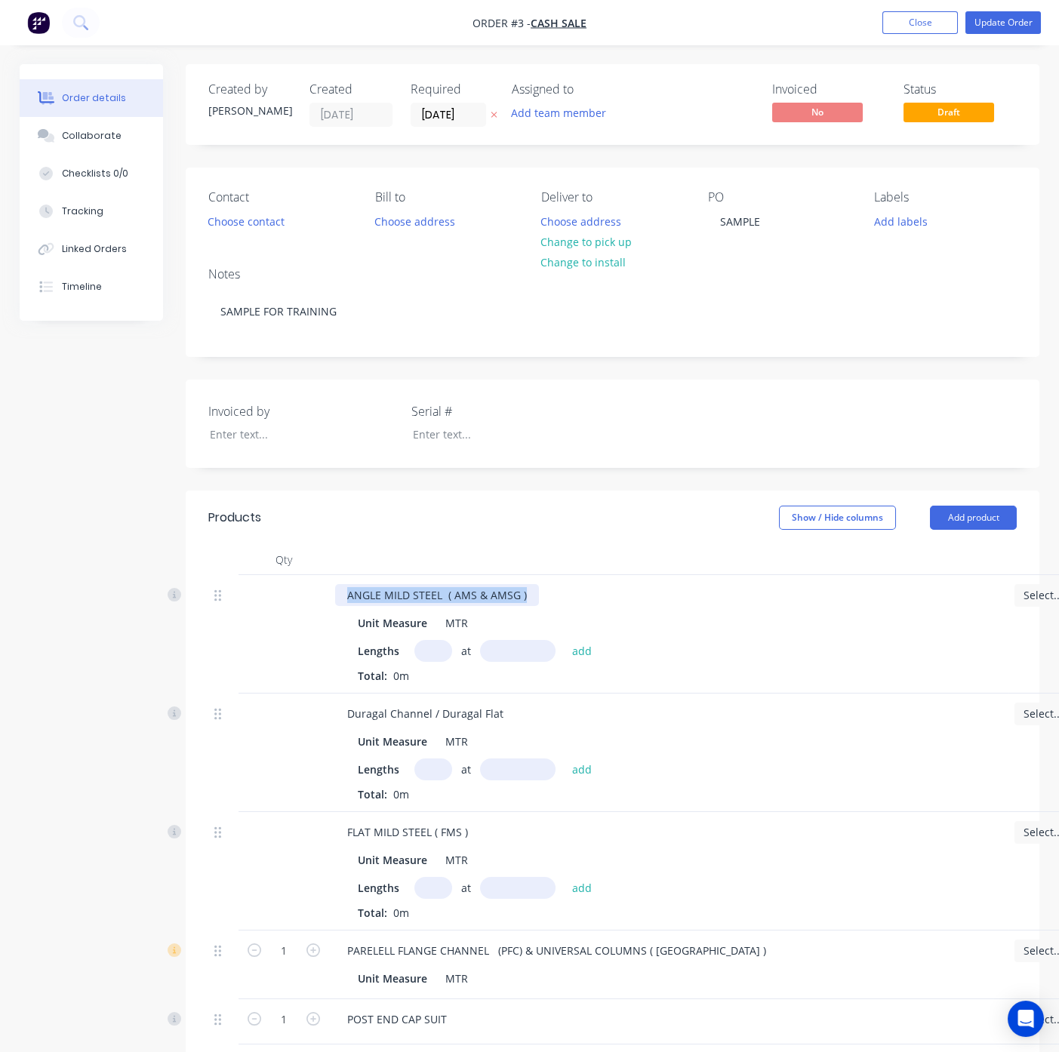
drag, startPoint x: 535, startPoint y: 598, endPoint x: 273, endPoint y: 606, distance: 262.0
click at [273, 606] on div "ANGLE MILD STEEL ( AMS & AMSG ) Unit Measure MTR Lengths at add Total: 0m Selec…" at bounding box center [612, 634] width 808 height 118
copy div "ANGLE MILD STEEL ( AMS & AMSG )"
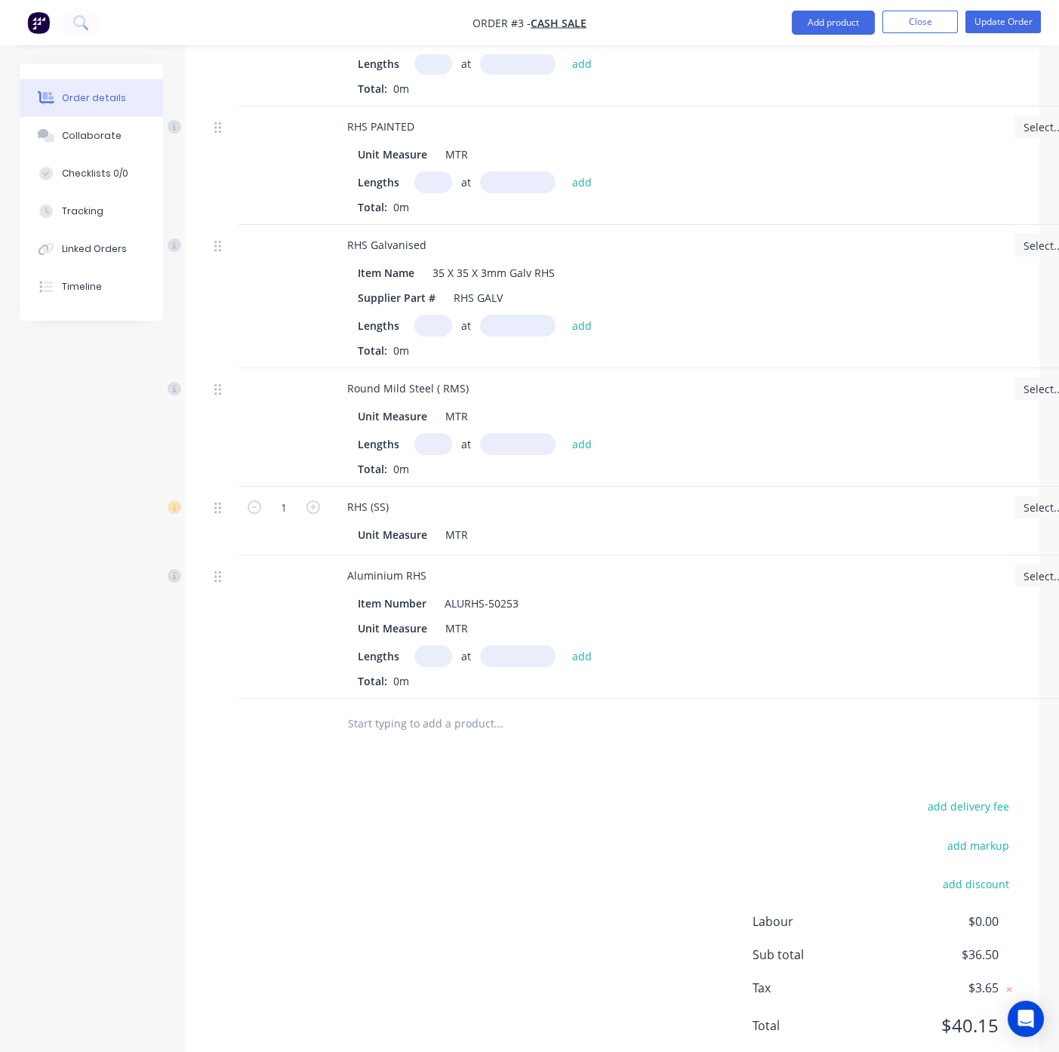
scroll to position [1193, 0]
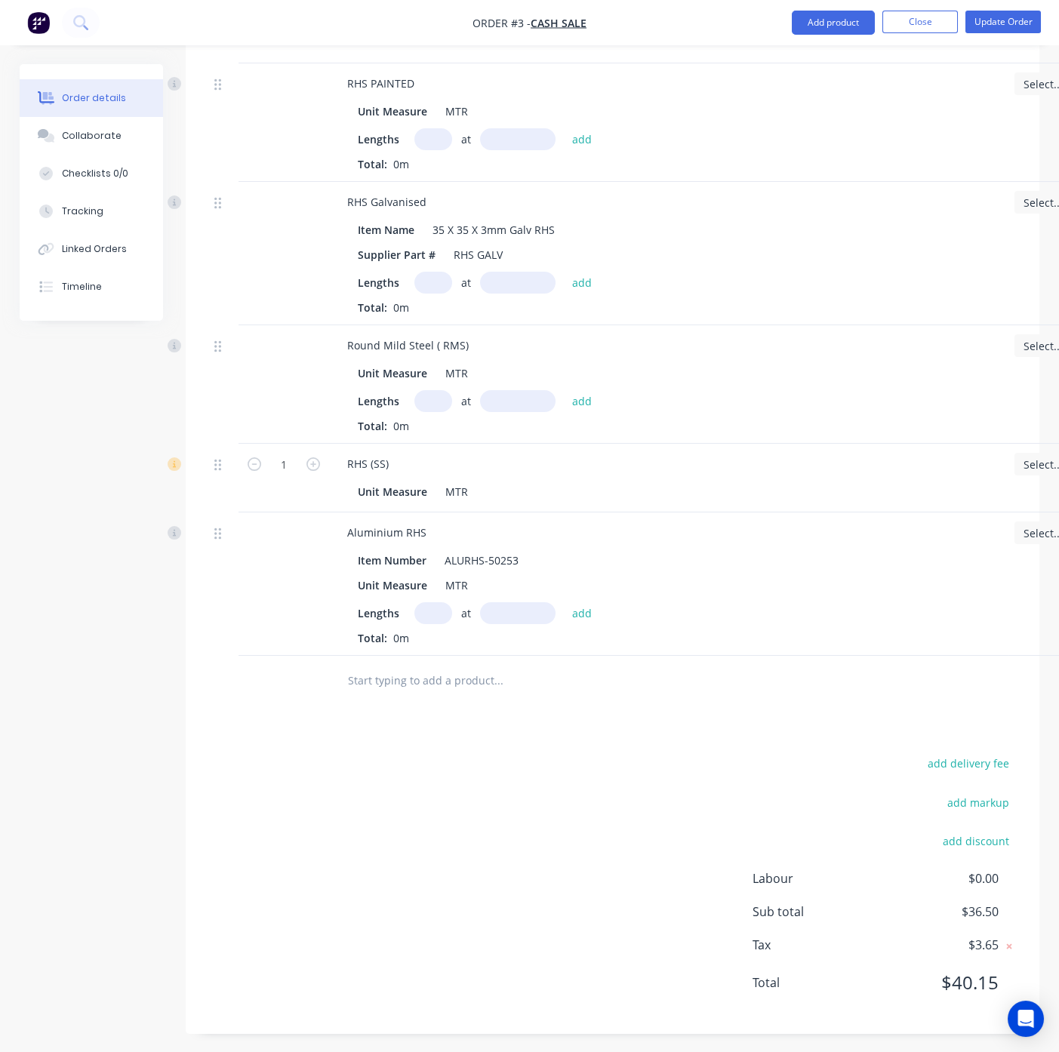
click at [402, 676] on input "text" at bounding box center [498, 680] width 302 height 30
paste input "ANGLE MILD STEEL ( AMS & AMSG )"
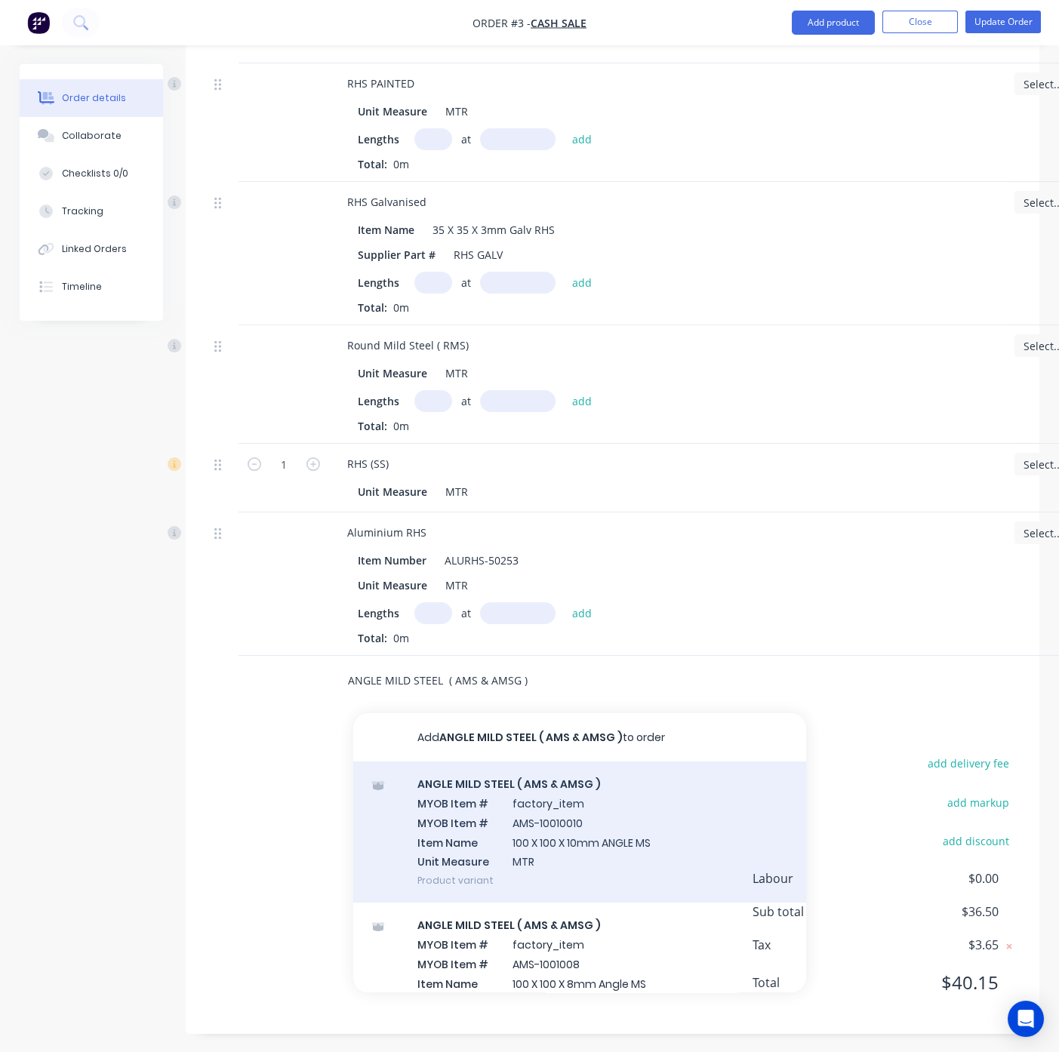
type input "ANGLE MILD STEEL ( AMS & AMSG )"
click at [479, 827] on div "ANGLE MILD STEEL ( AMS & AMSG ) MYOB Item # factory_item MYOB Item # AMS-100100…" at bounding box center [579, 832] width 453 height 141
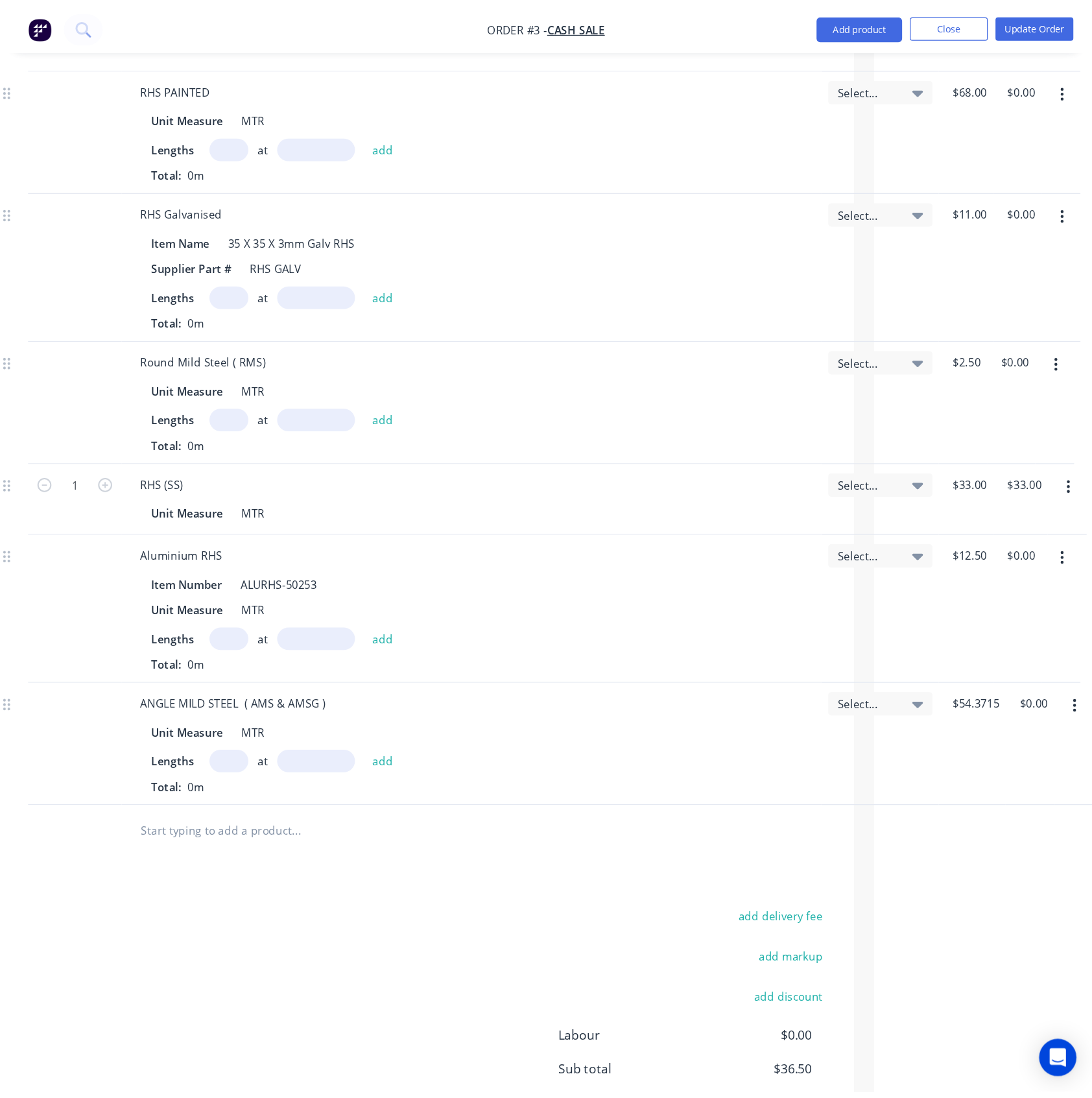
scroll to position [935, 0]
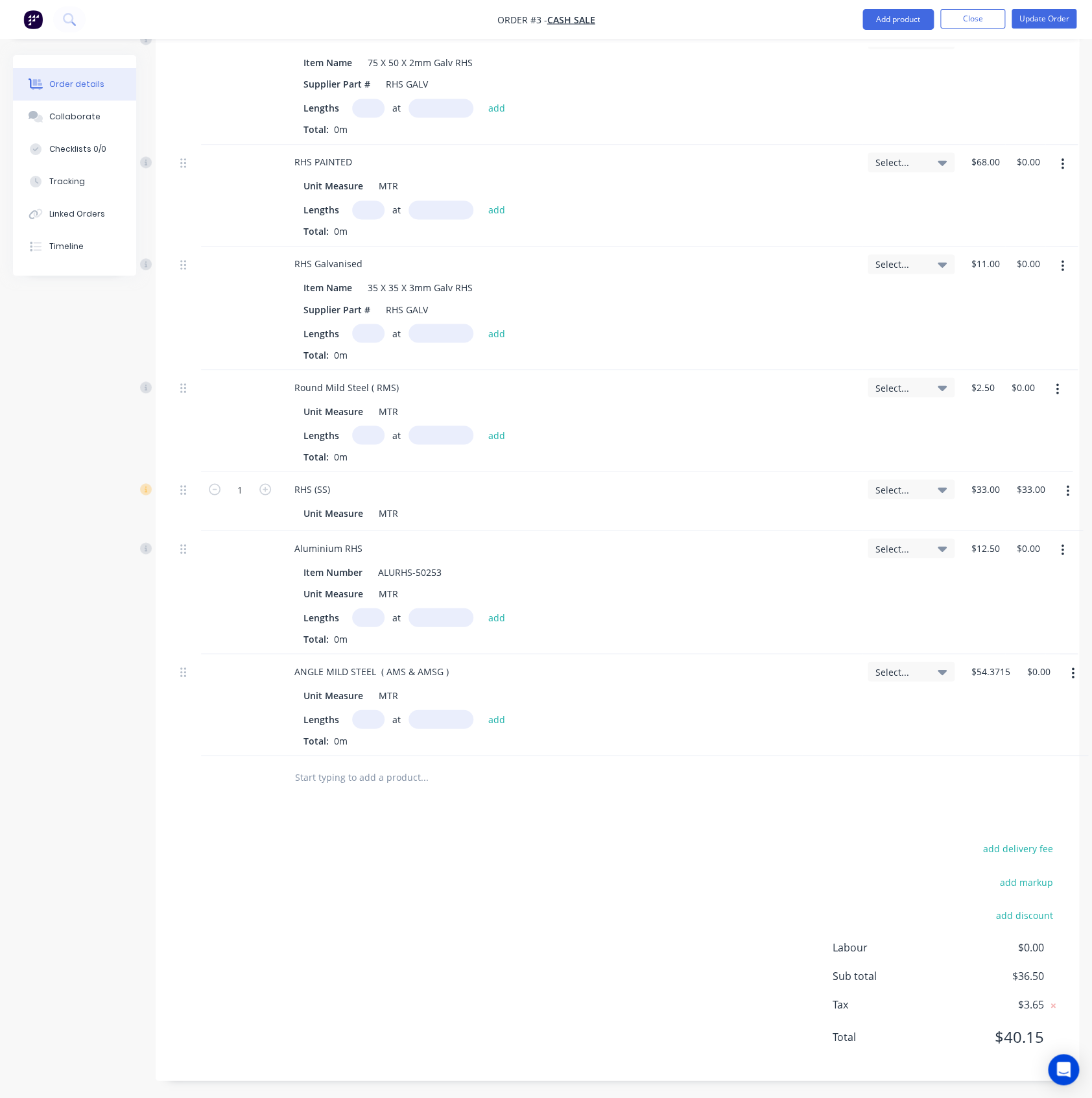
click at [1079, 673] on button "button" at bounding box center [1072, 673] width 30 height 23
click at [996, 792] on div "Delete" at bounding box center [1027, 785] width 100 height 19
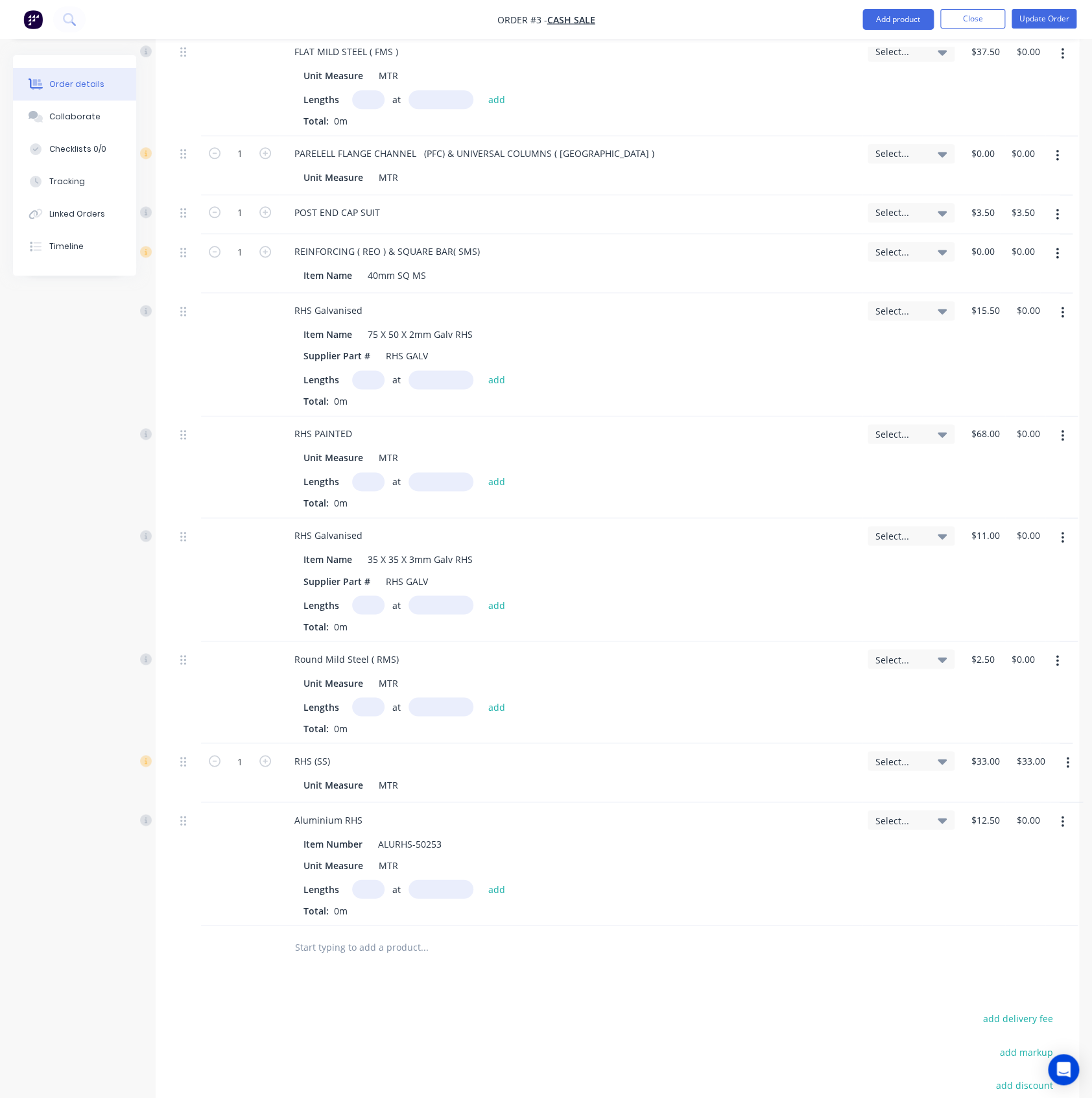
scroll to position [834, 0]
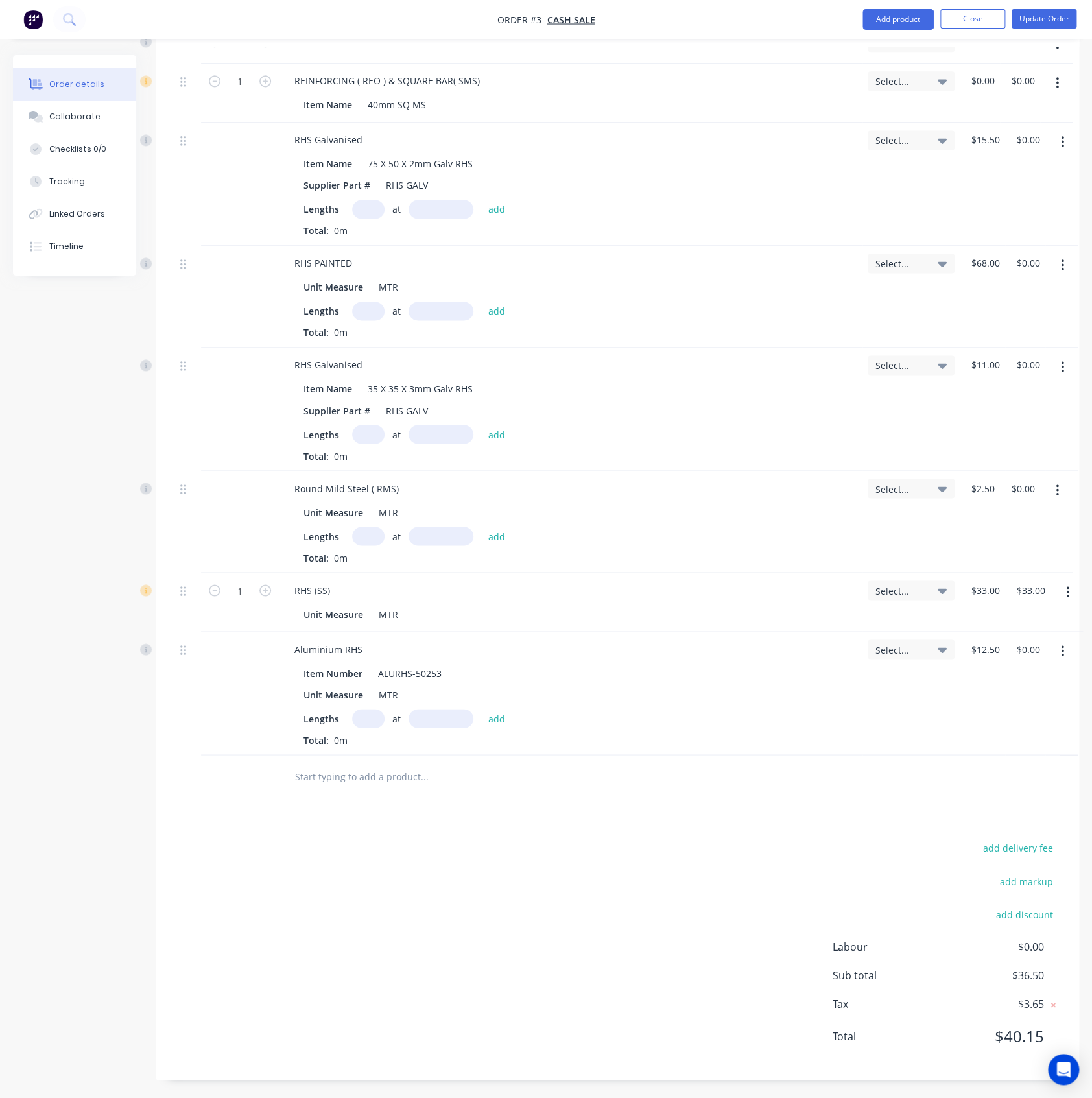
click at [360, 790] on div at bounding box center [512, 776] width 467 height 42
click at [357, 778] on input "text" at bounding box center [424, 776] width 259 height 26
paste input "ANGLE MILD STEEL ( AMS & AMSG )"
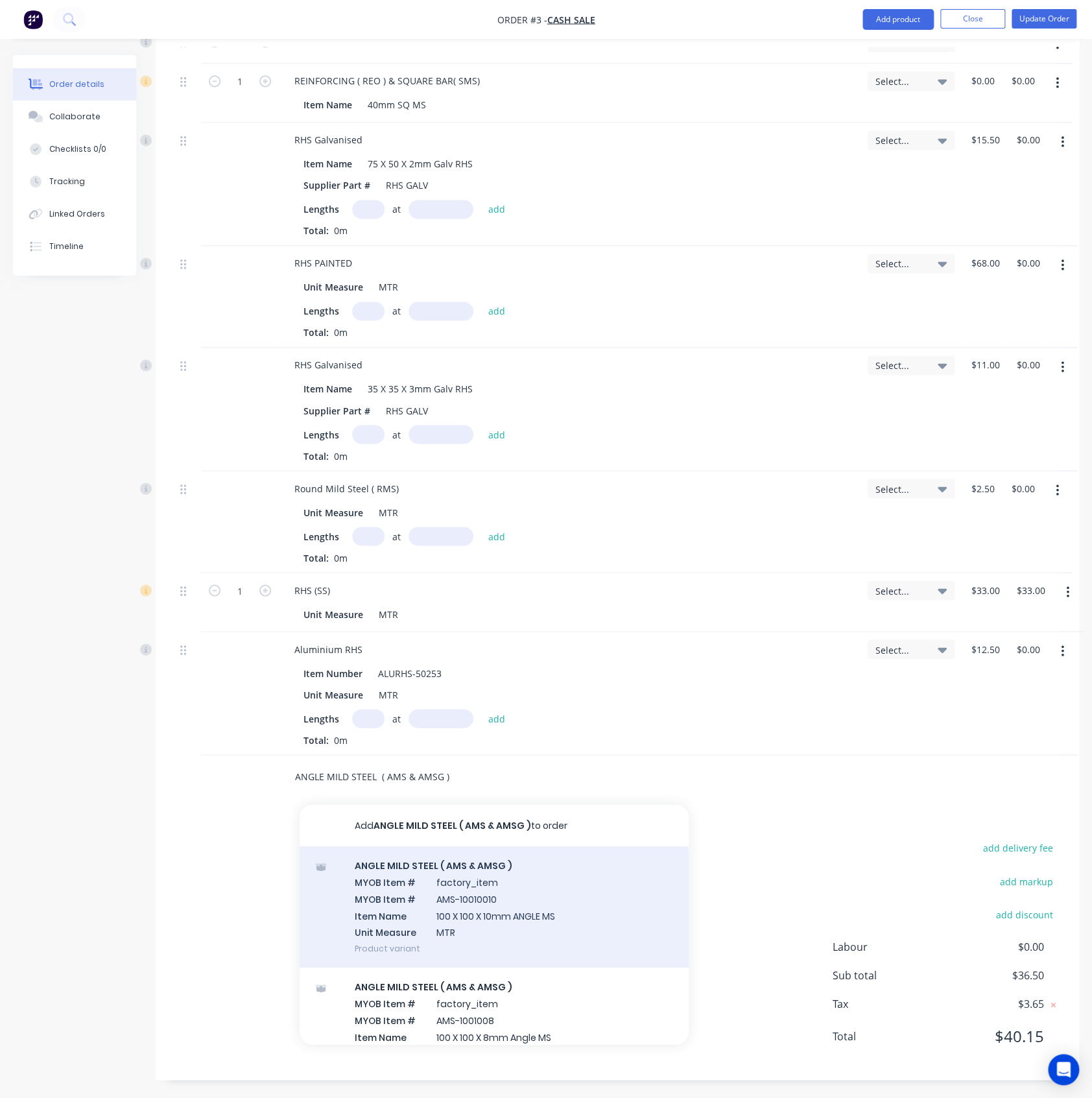
type input "ANGLE MILD STEEL ( AMS & AMSG )"
click at [413, 889] on div "ANGLE MILD STEEL ( AMS & AMSG ) MYOB Item # factory_item MYOB Item # AMS-100100…" at bounding box center [494, 906] width 389 height 121
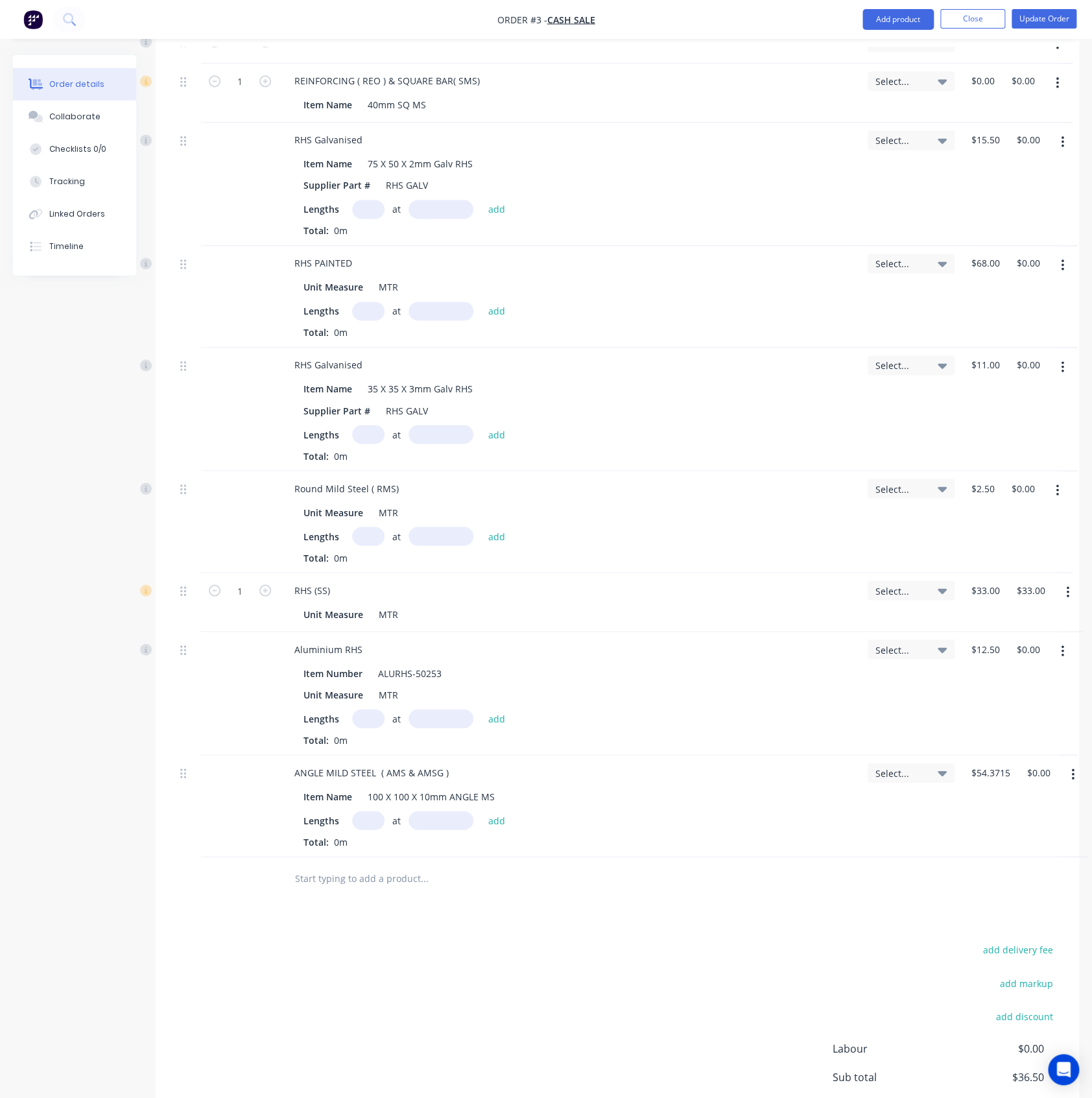
click at [1078, 766] on button "button" at bounding box center [1072, 774] width 30 height 23
drag, startPoint x: 1016, startPoint y: 889, endPoint x: 1010, endPoint y: 879, distance: 11.7
click at [1016, 888] on div "Delete" at bounding box center [1027, 886] width 100 height 19
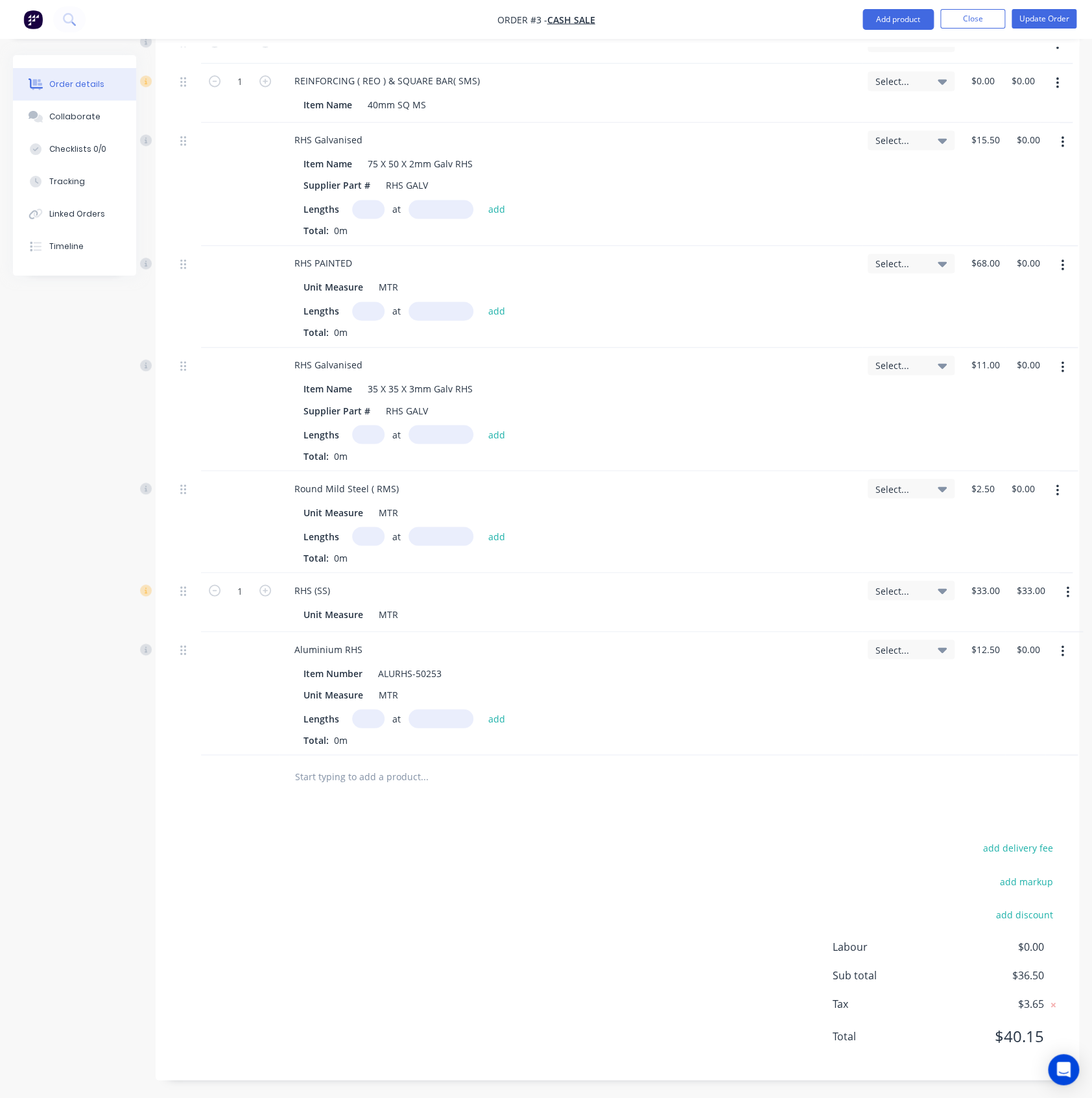
click at [229, 773] on div at bounding box center [240, 776] width 78 height 42
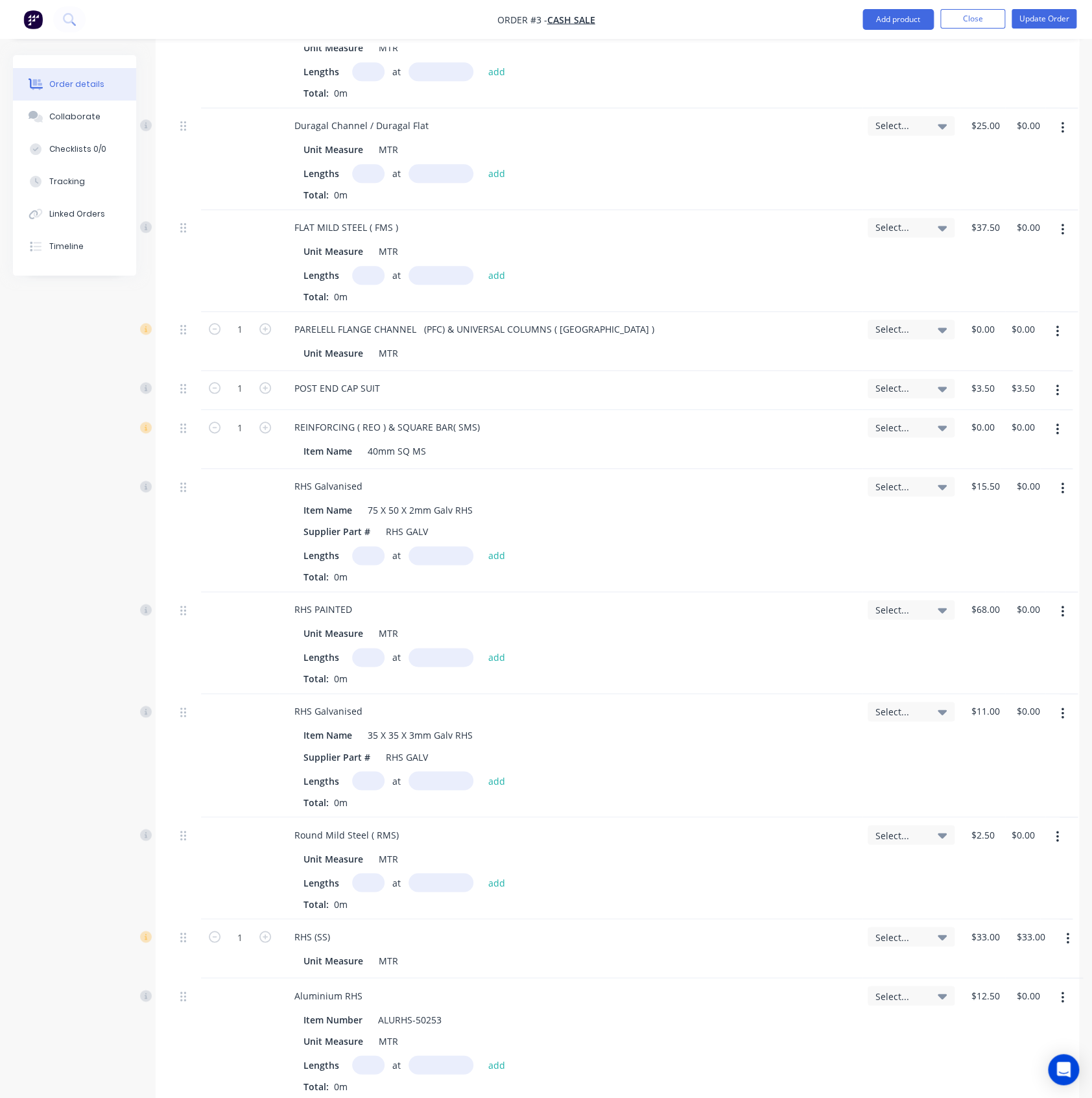
scroll to position [142, 0]
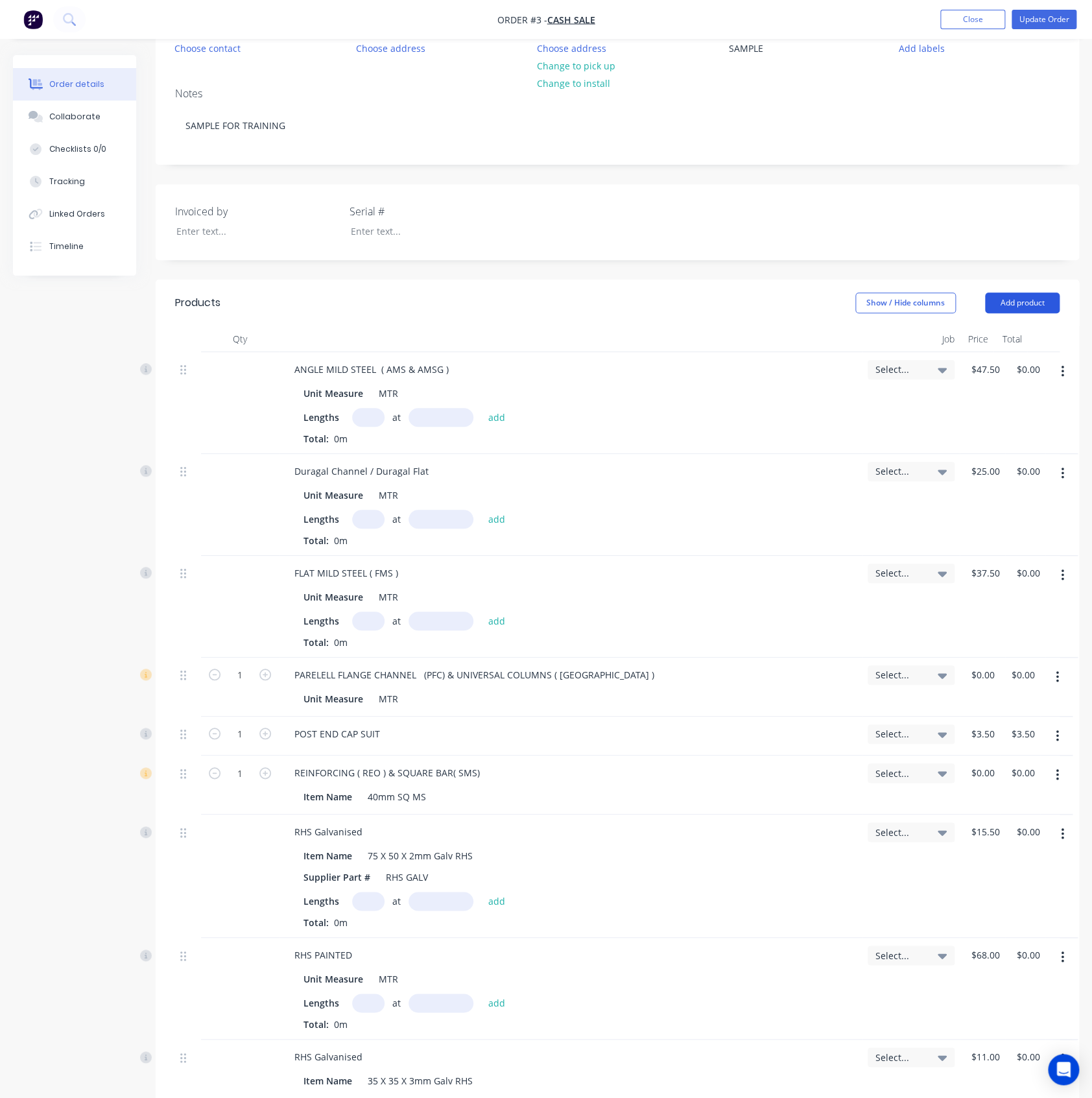
click at [1035, 310] on button "Add product" at bounding box center [1022, 302] width 75 height 21
click at [988, 332] on div "Product catalogue" at bounding box center [997, 336] width 100 height 19
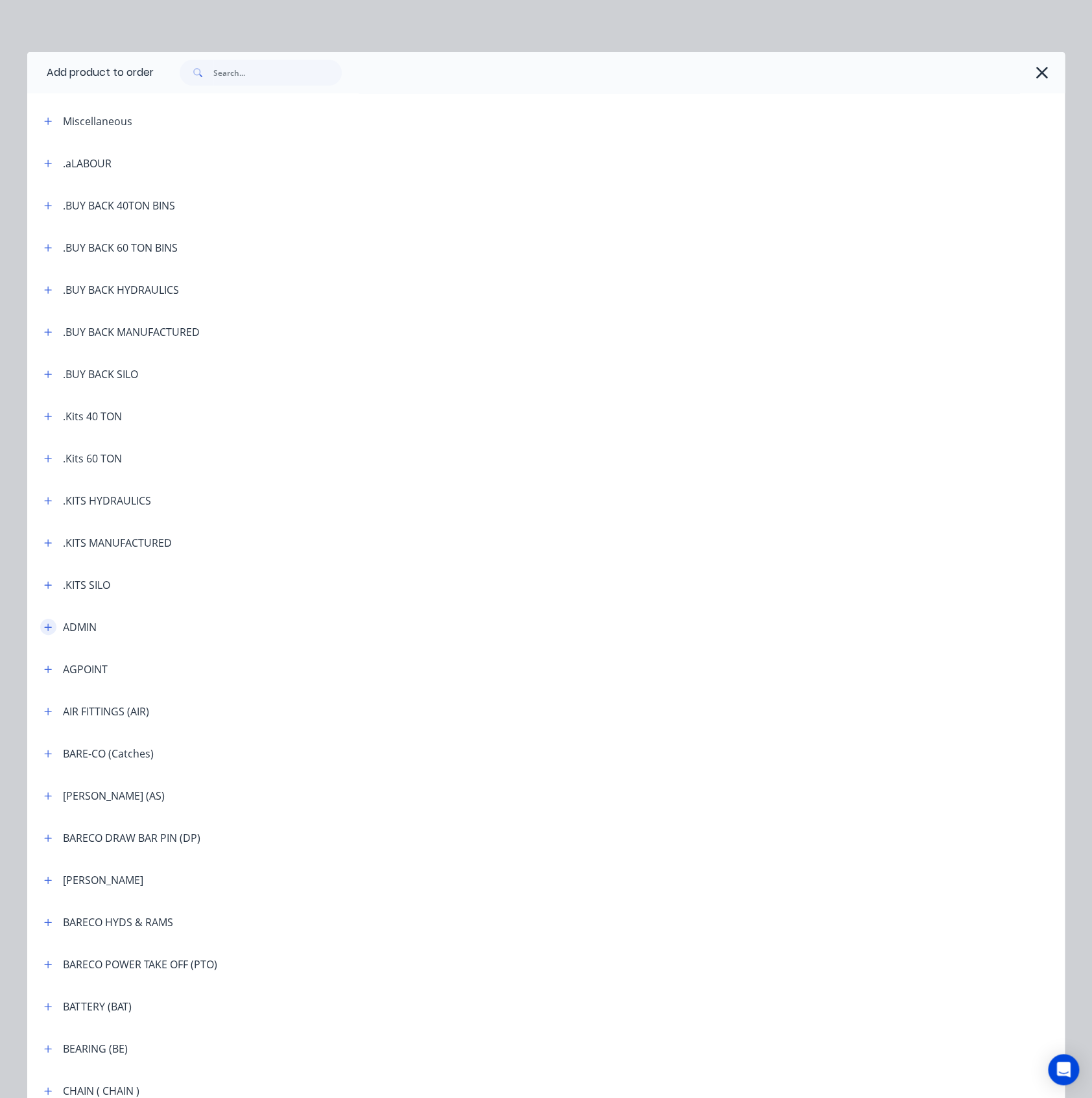
click at [45, 630] on icon "button" at bounding box center [48, 626] width 7 height 7
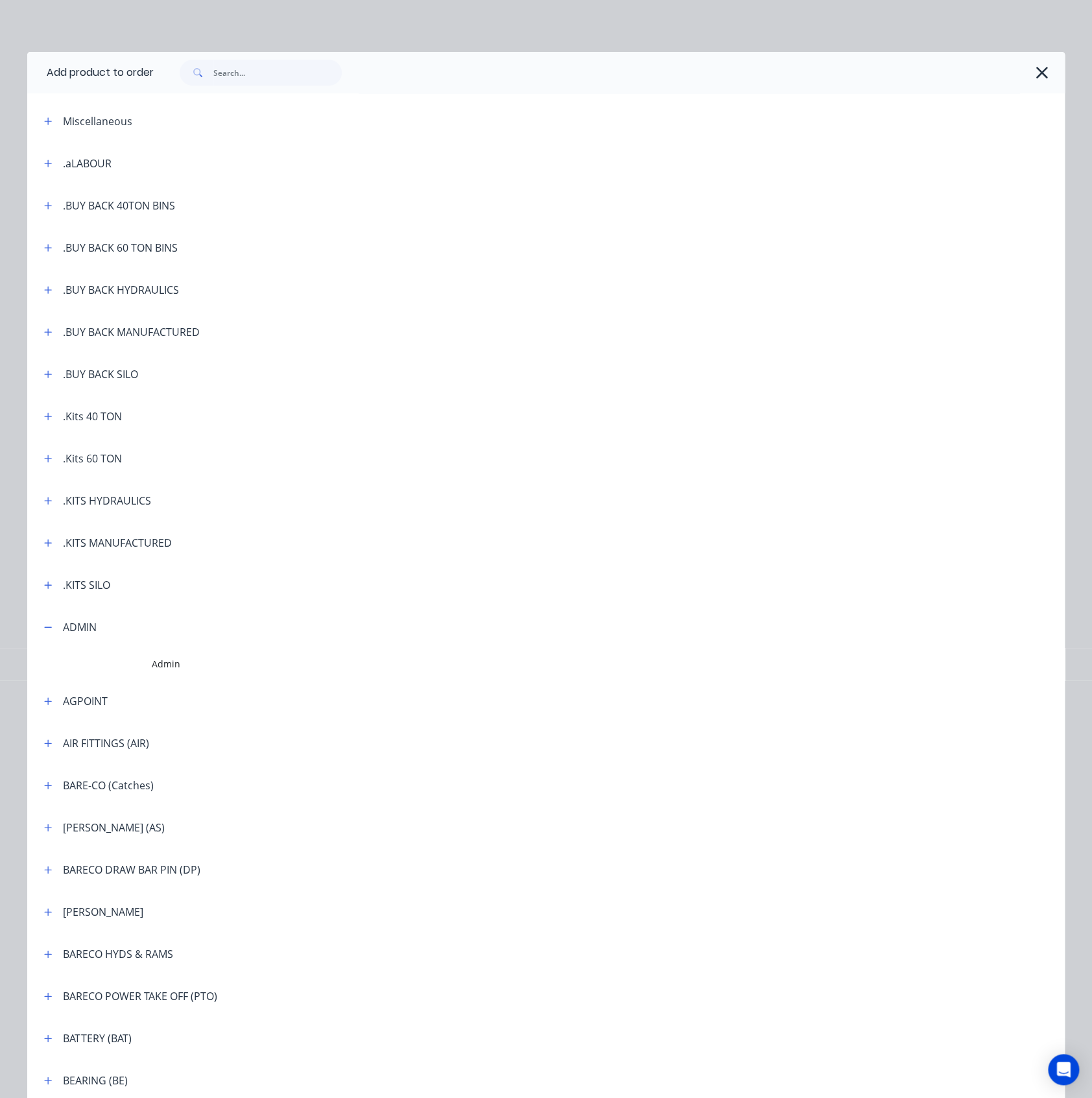
drag, startPoint x: 119, startPoint y: 672, endPoint x: 137, endPoint y: 673, distance: 18.0
click at [120, 672] on td at bounding box center [89, 664] width 125 height 33
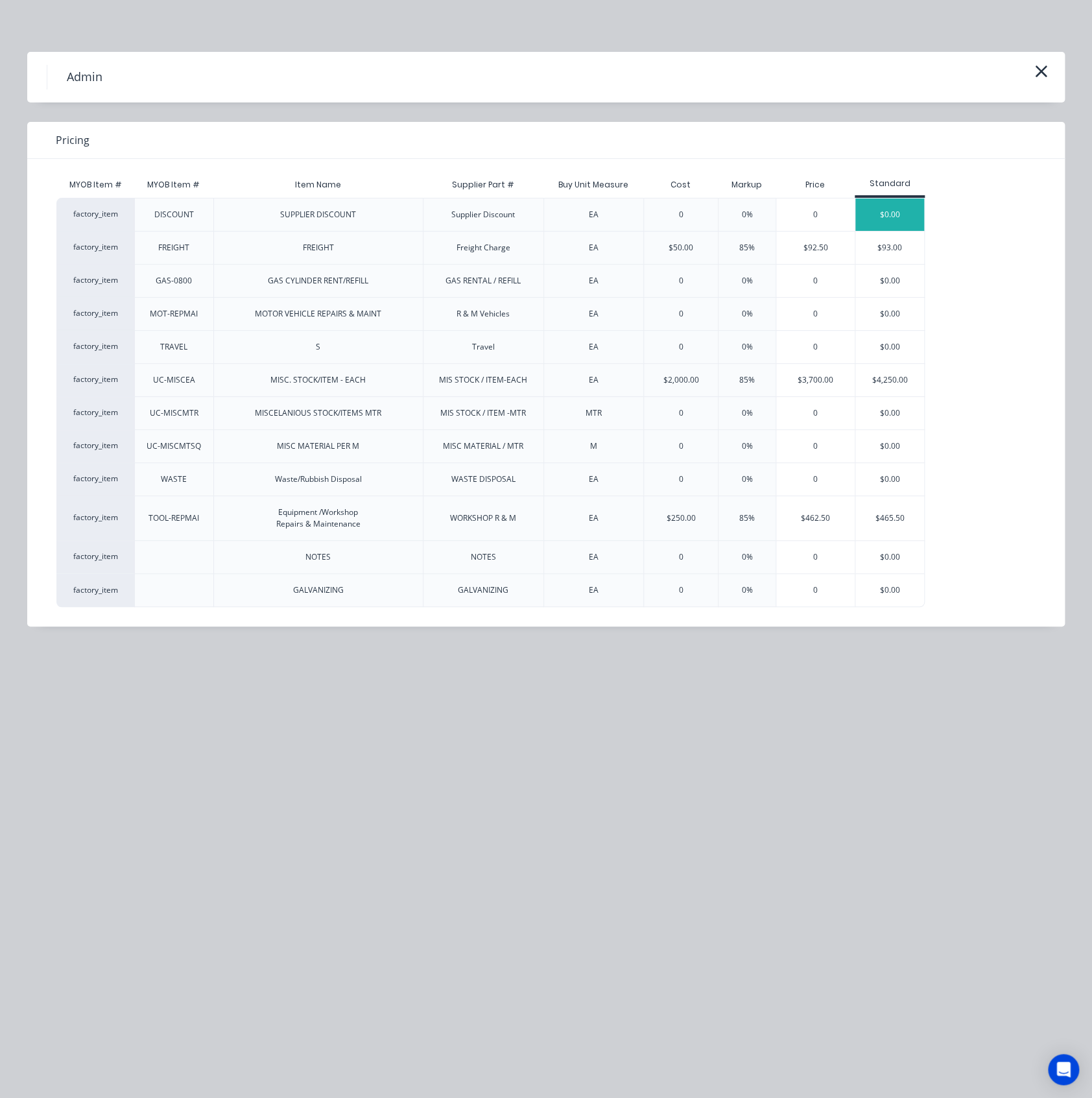
click at [895, 216] on div "$0.00" at bounding box center [890, 215] width 70 height 33
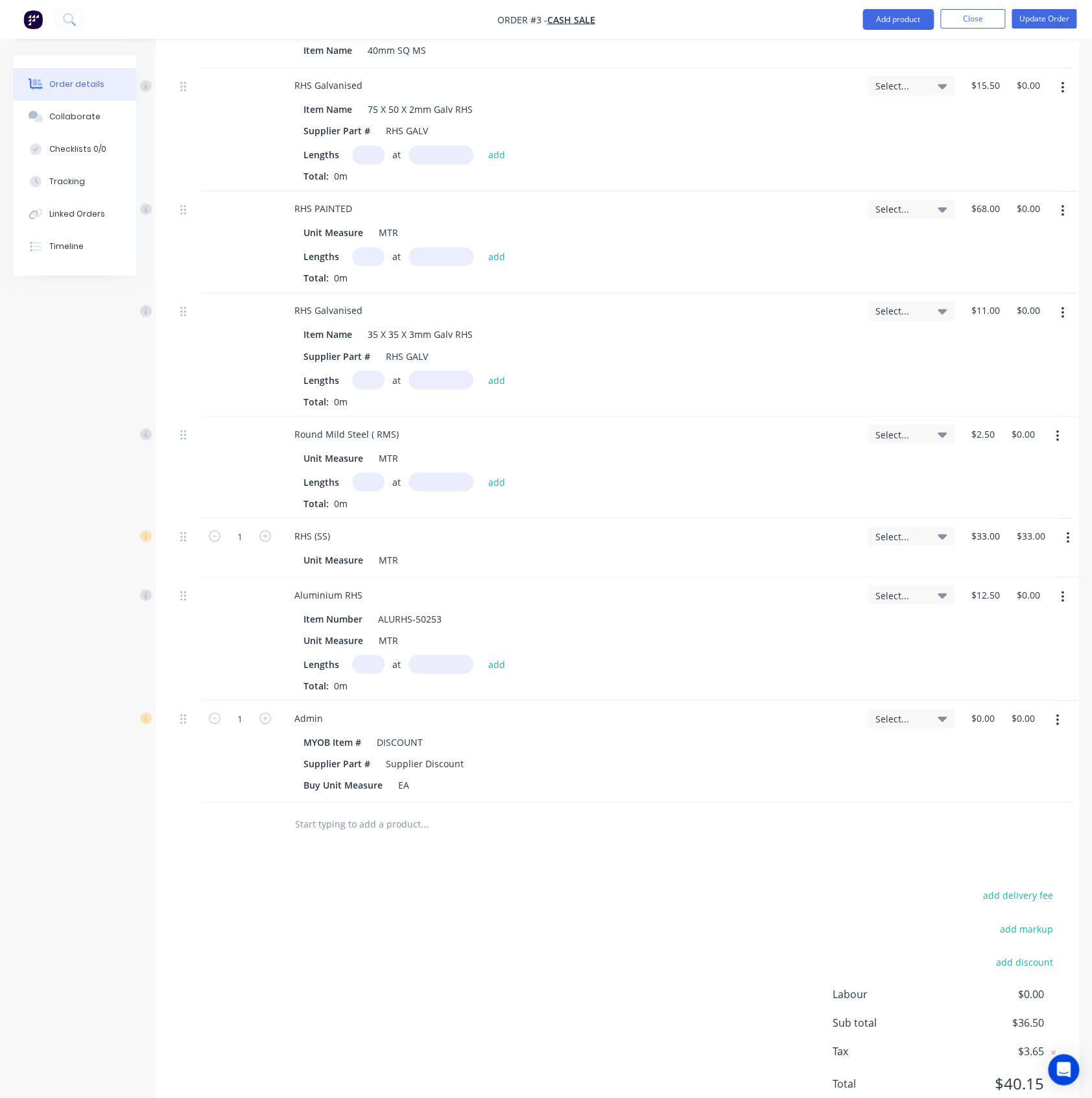
scroll to position [935, 0]
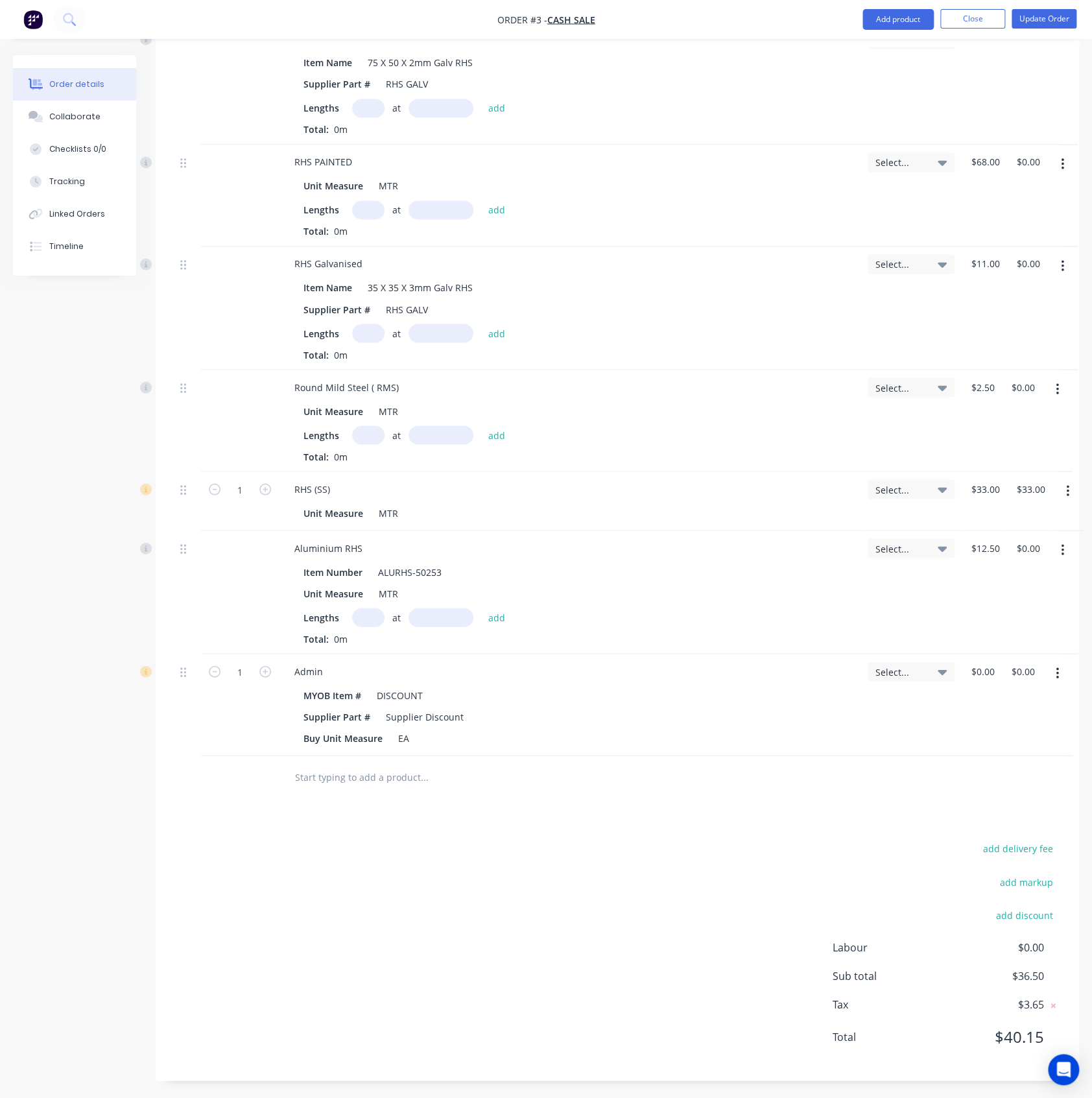
click at [1057, 674] on icon "button" at bounding box center [1058, 673] width 3 height 15
click at [979, 788] on div "Delete" at bounding box center [1011, 785] width 100 height 19
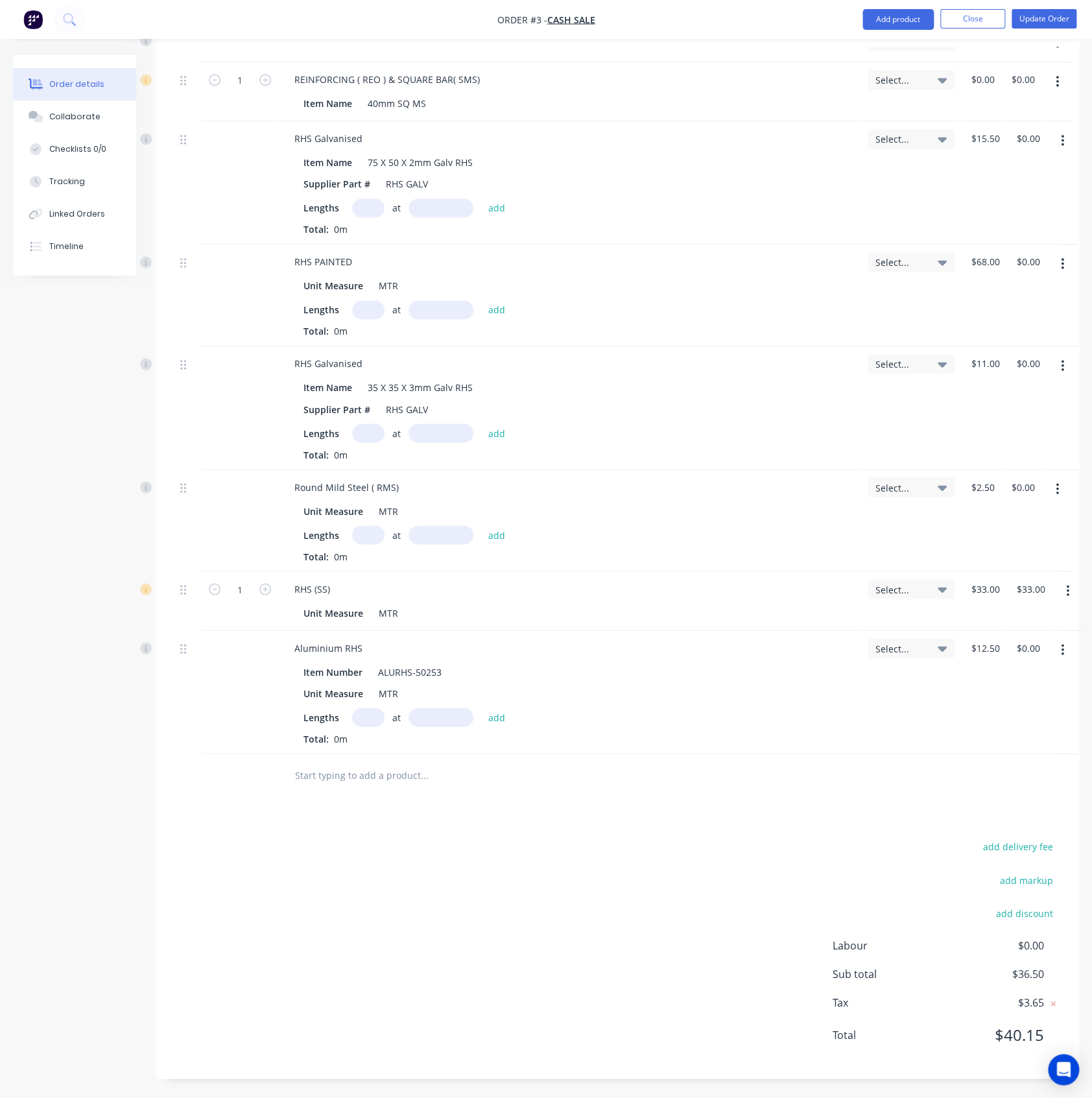
scroll to position [834, 0]
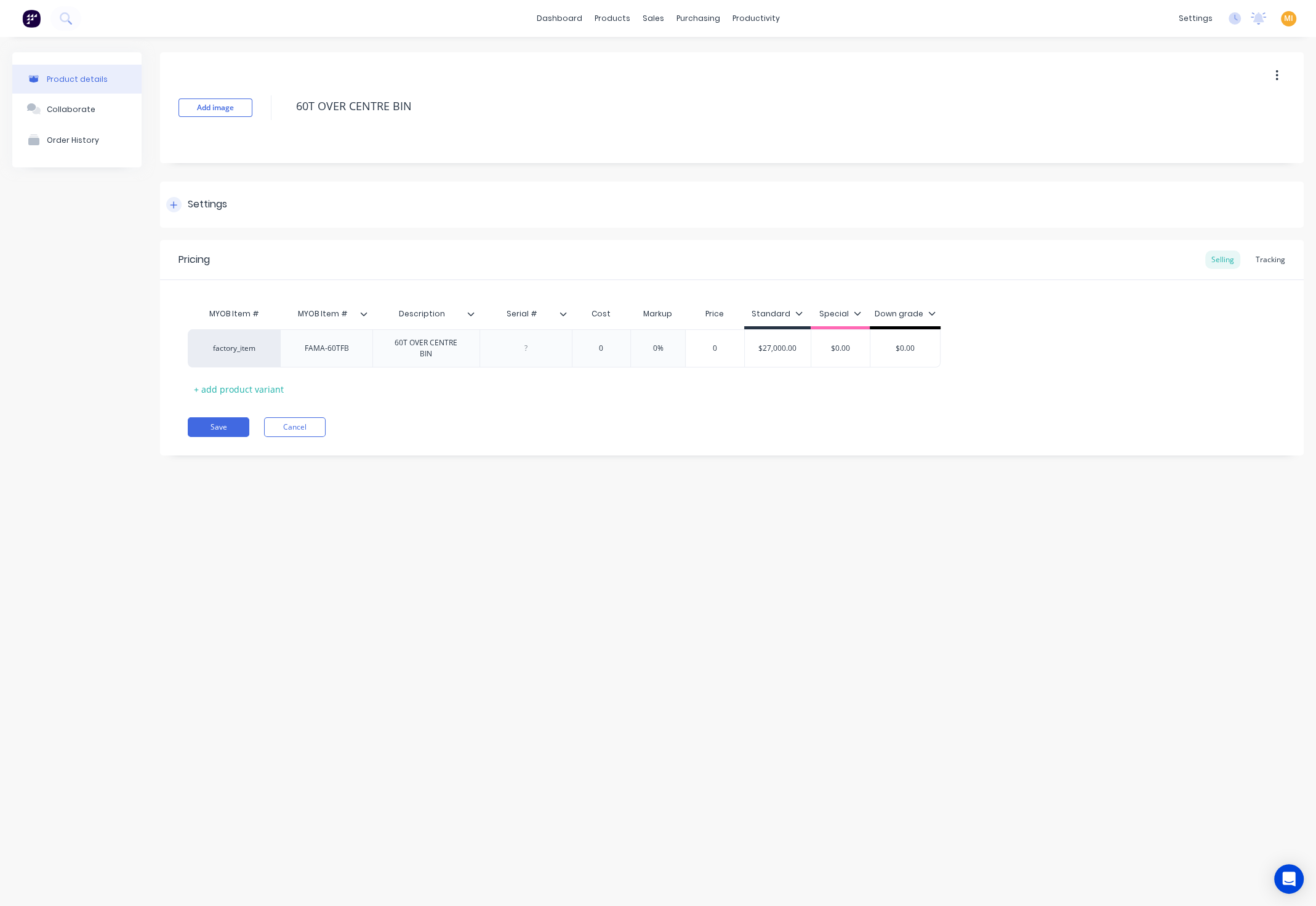
type textarea "x"
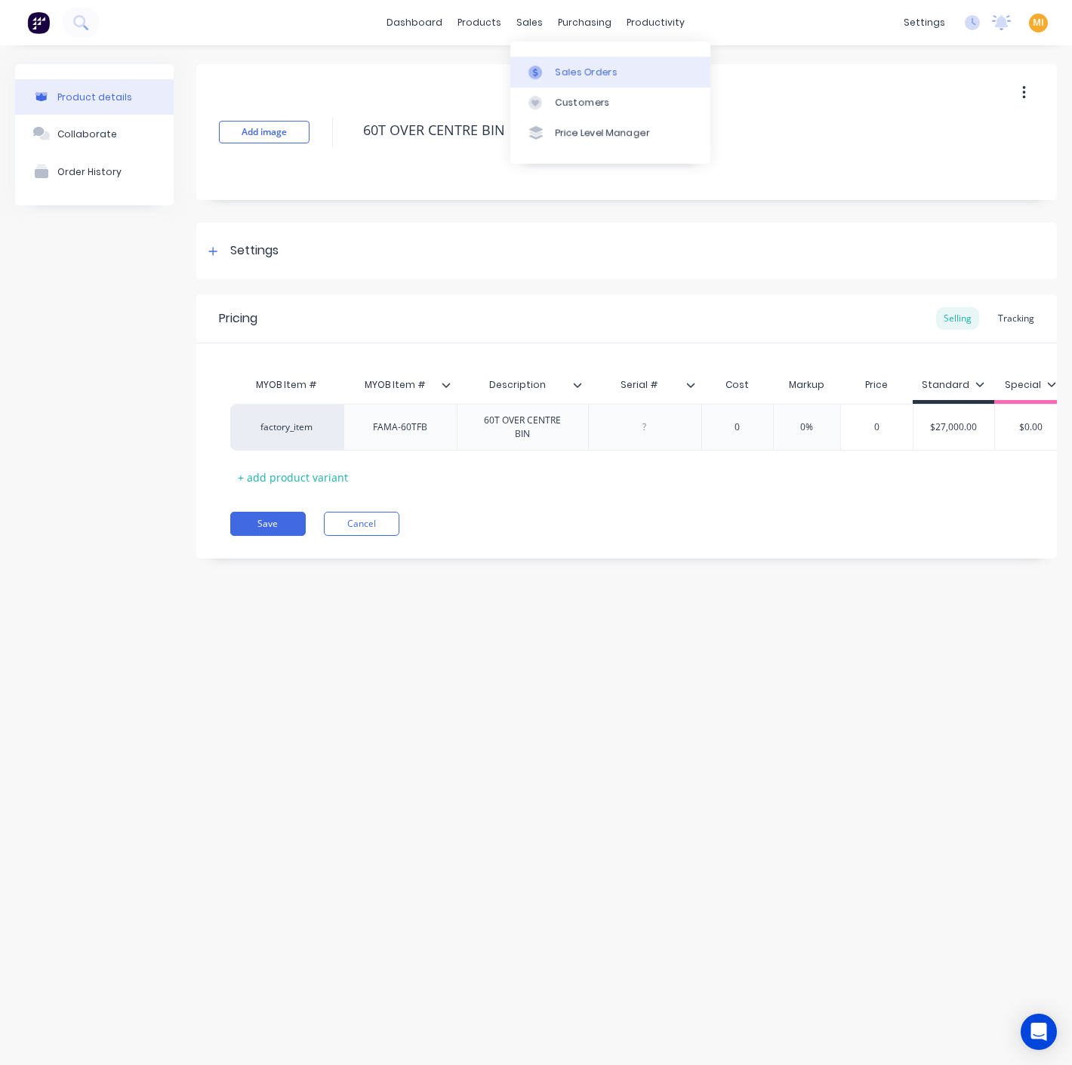
click at [539, 66] on icon at bounding box center [535, 73] width 14 height 14
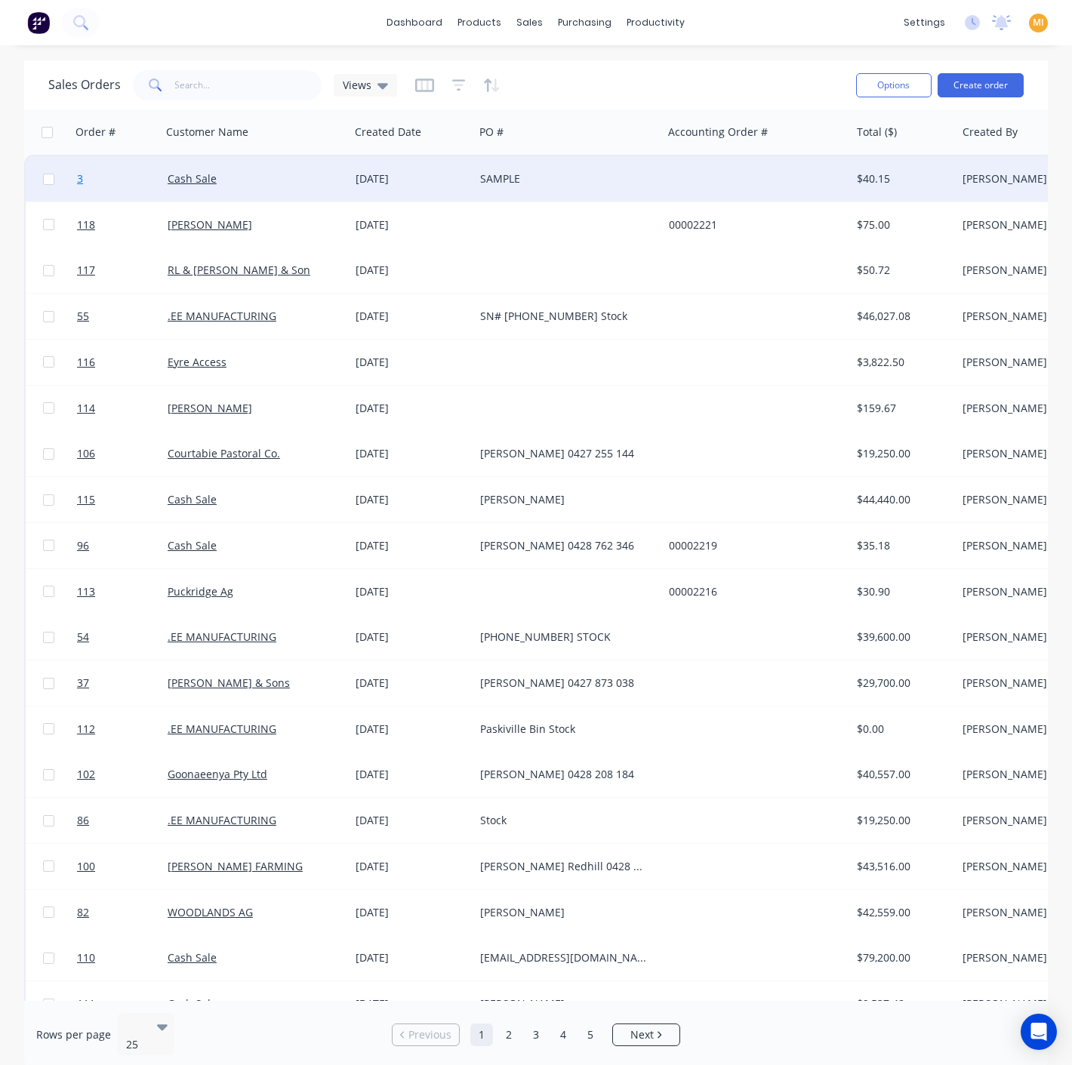
click at [108, 180] on link "3" at bounding box center [122, 178] width 91 height 45
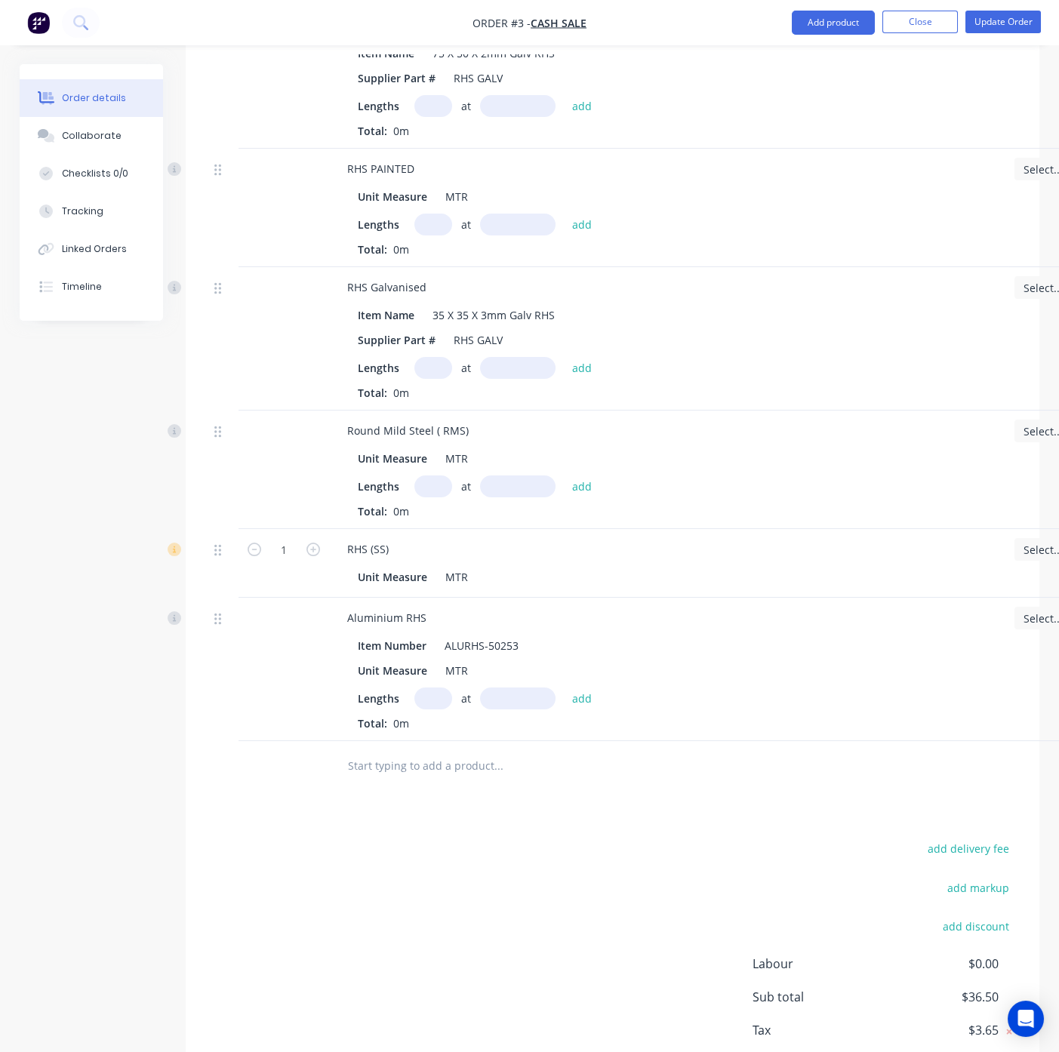
scroll to position [1193, 0]
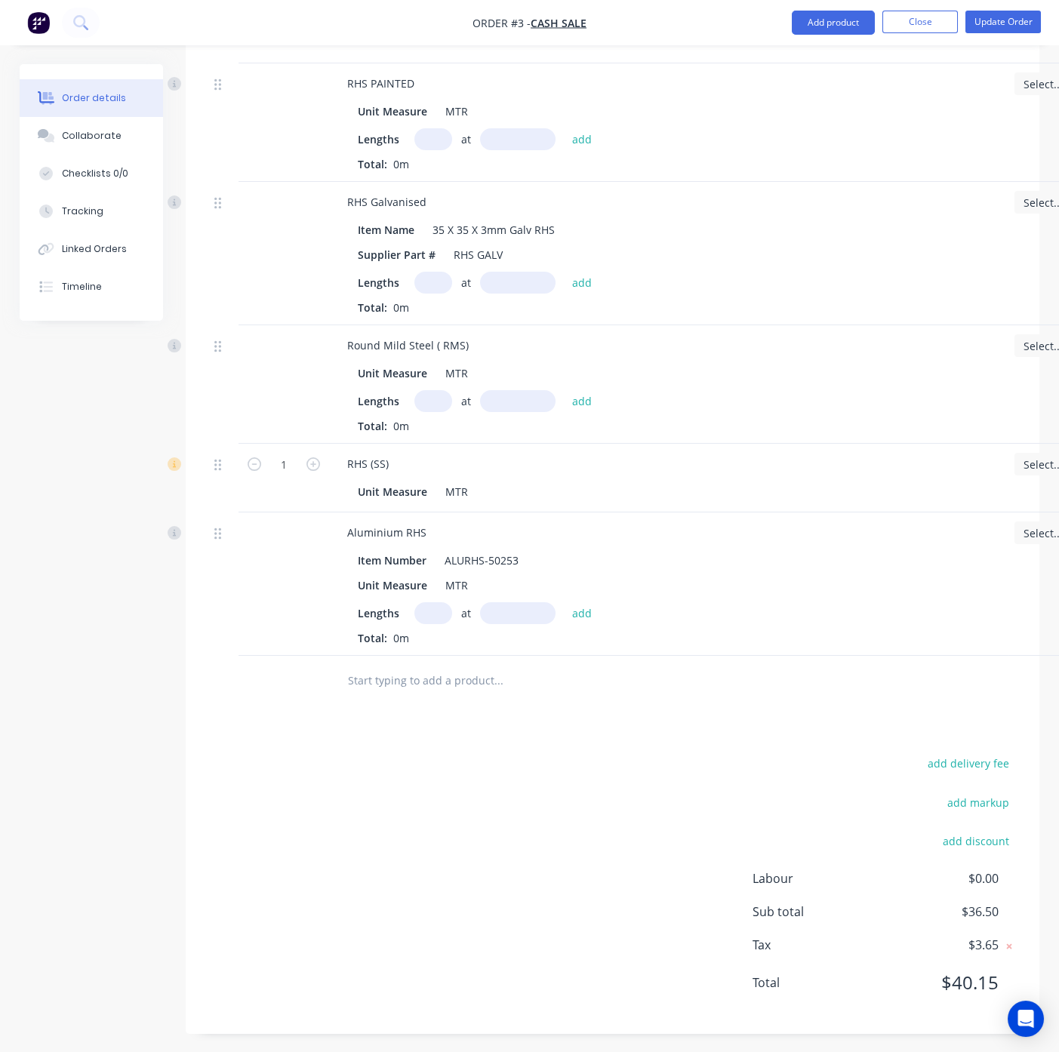
click at [398, 669] on input "text" at bounding box center [498, 680] width 302 height 30
paste input "60T OVER CENTRE BIN"
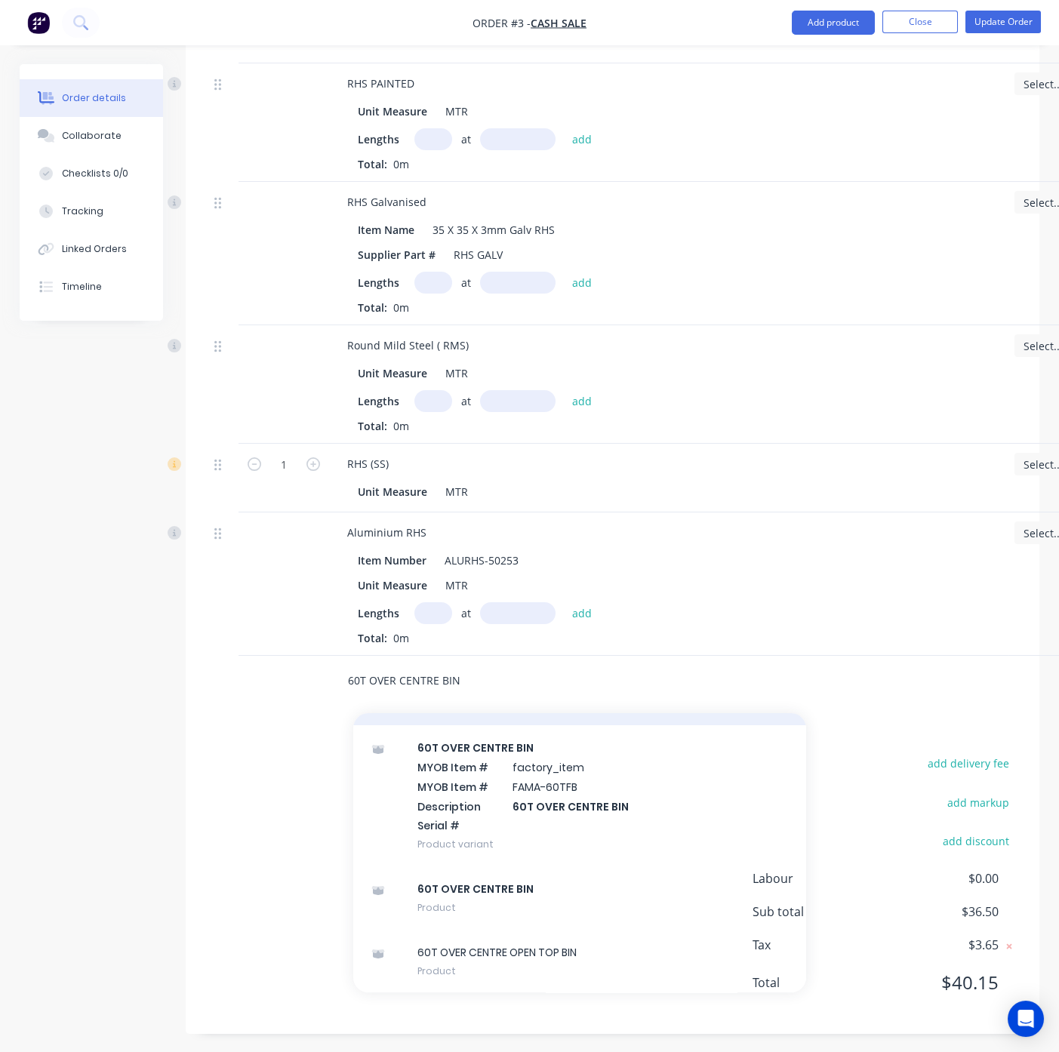
scroll to position [0, 0]
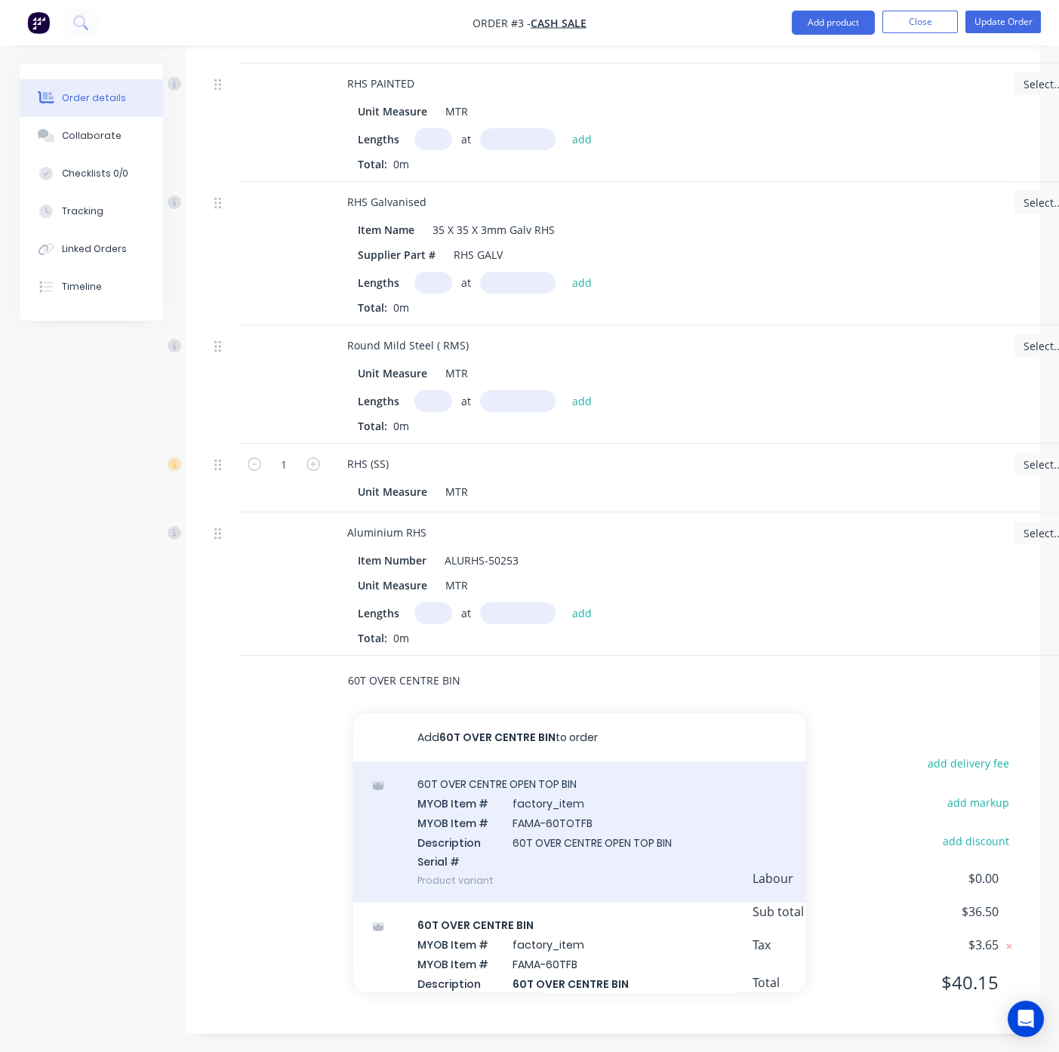
type input "60T OVER CENTRE BIN"
click at [489, 781] on div "60T OVER CENTRE OPEN TOP BIN MYOB Item # factory_item MYOB Item # FAMA-60TOTFB …" at bounding box center [579, 832] width 453 height 141
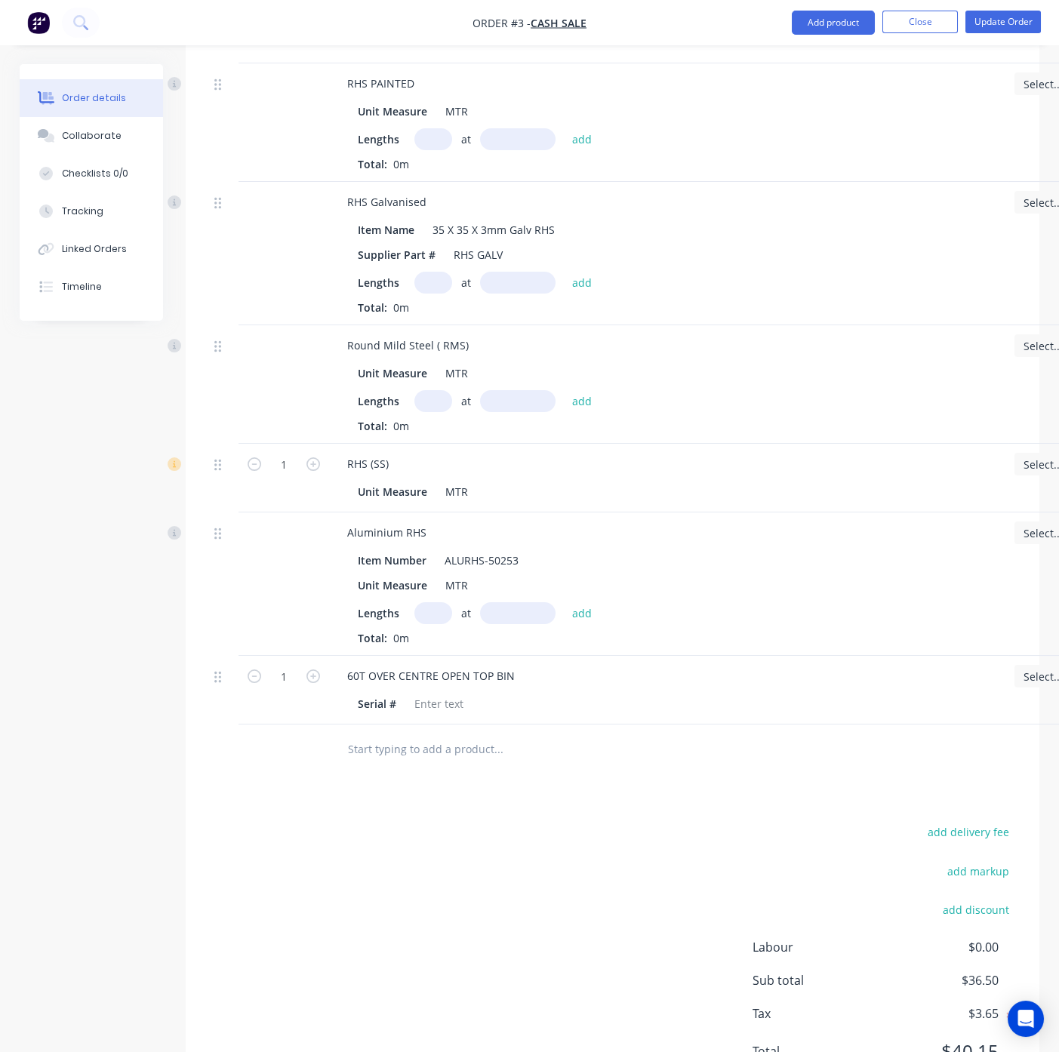
click at [438, 749] on input "text" at bounding box center [498, 749] width 302 height 30
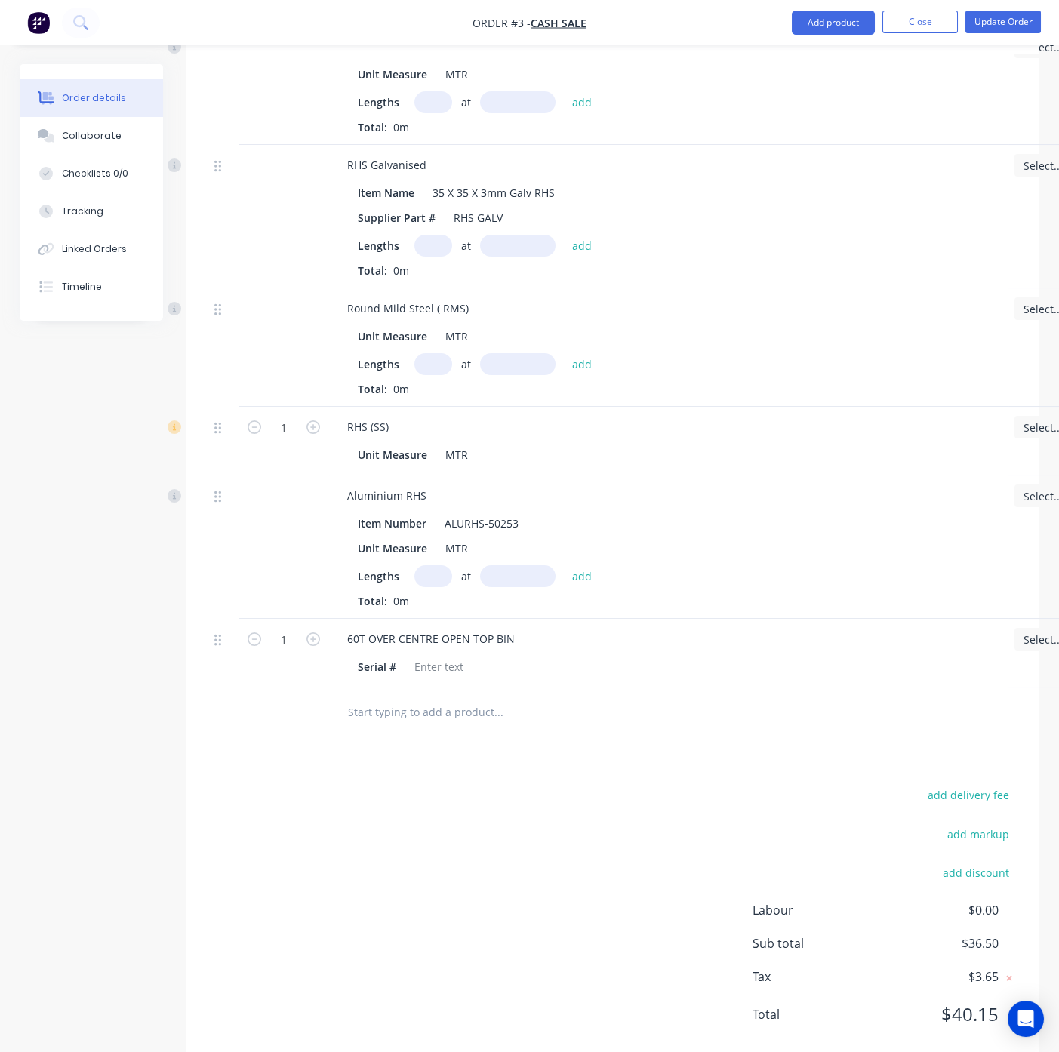
scroll to position [1262, 0]
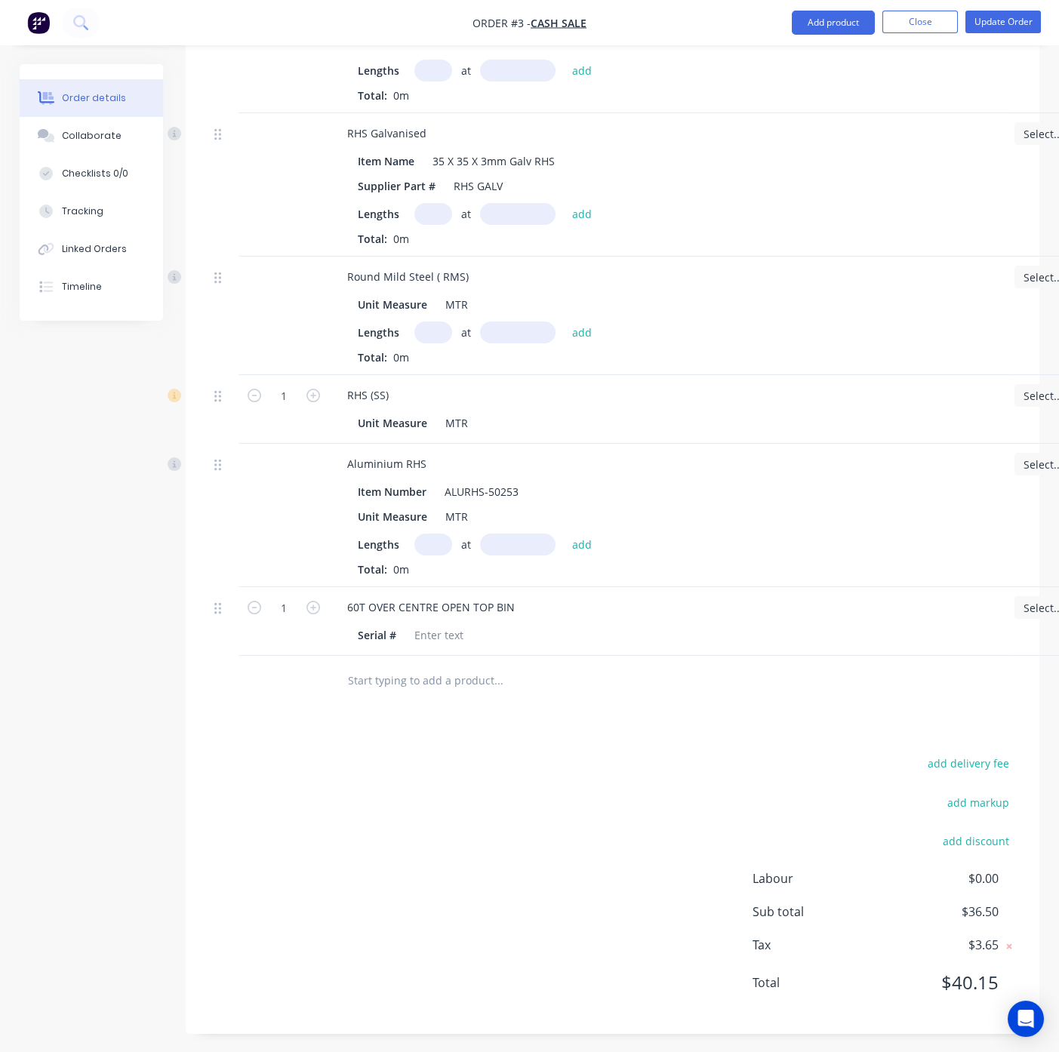
click at [522, 785] on div "add delivery fee add markup add discount Labour $0.00 Sub total $36.50 Tax $3.6…" at bounding box center [612, 882] width 808 height 258
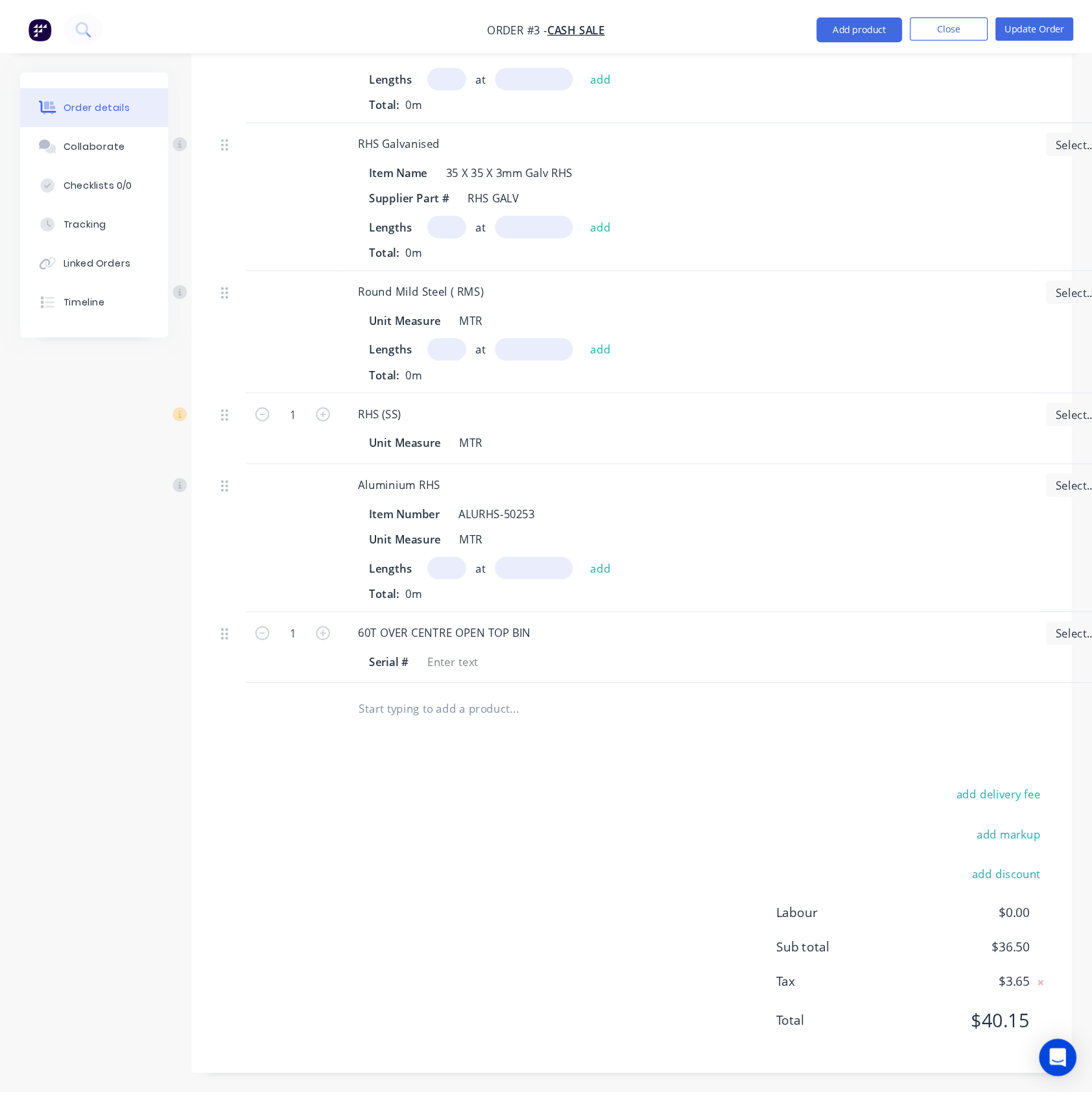
scroll to position [893, 0]
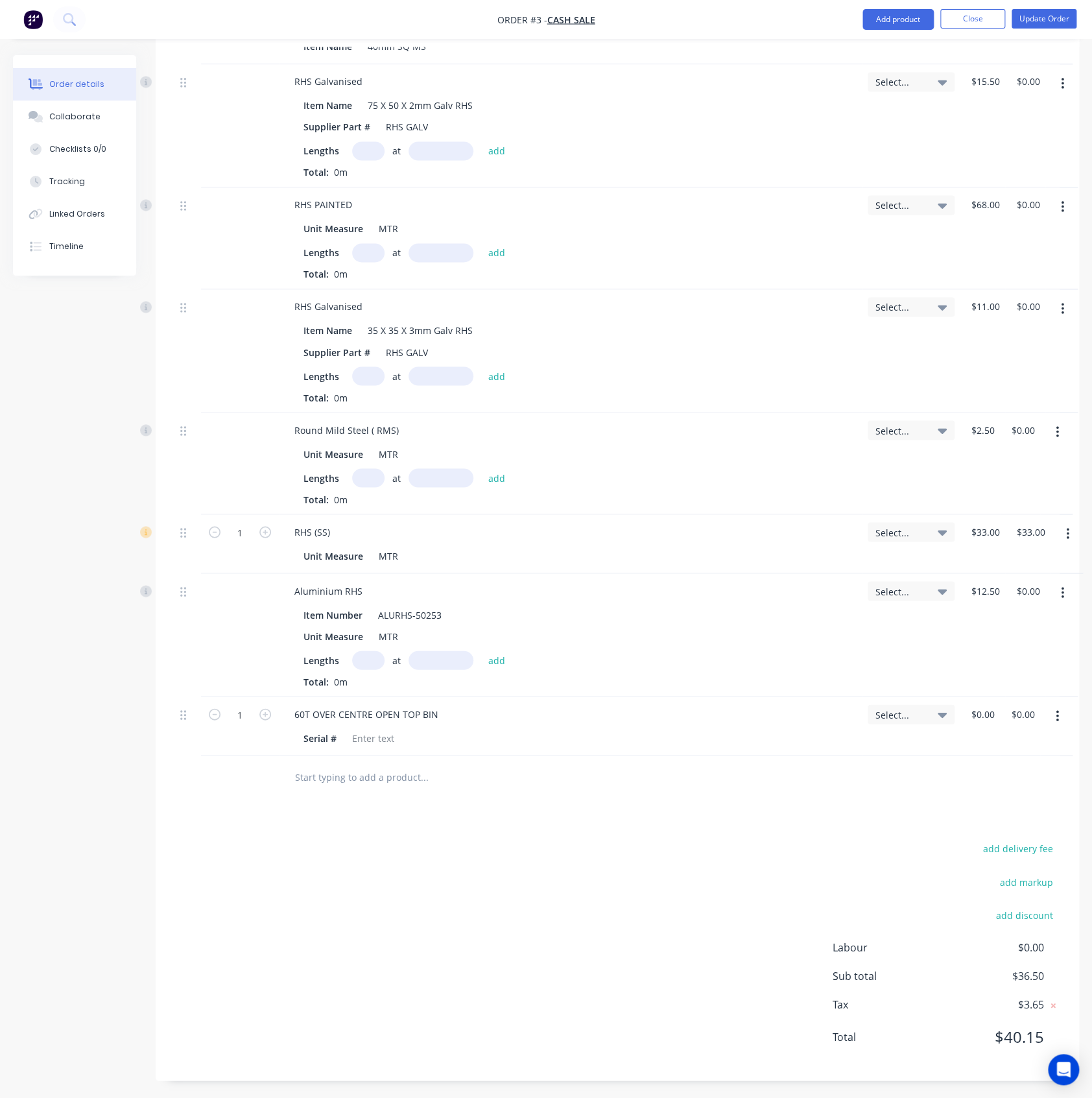
click at [1056, 713] on icon "button" at bounding box center [1058, 716] width 3 height 15
drag, startPoint x: 1006, startPoint y: 827, endPoint x: 888, endPoint y: 820, distance: 118.2
click at [1002, 830] on div "Delete" at bounding box center [1011, 828] width 100 height 19
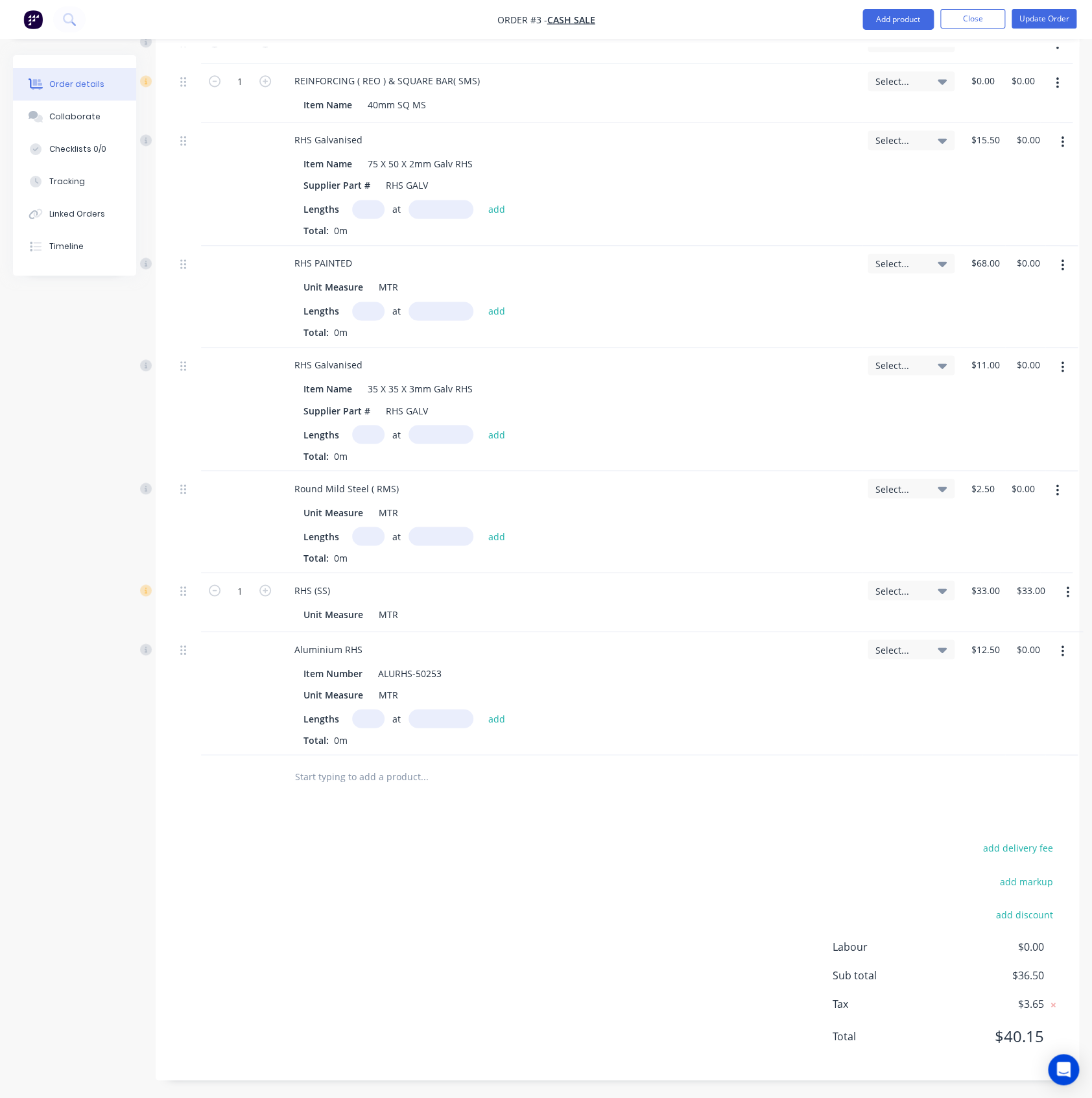
click at [382, 779] on input "text" at bounding box center [424, 776] width 259 height 26
paste input "32T 40° FERT BIN"
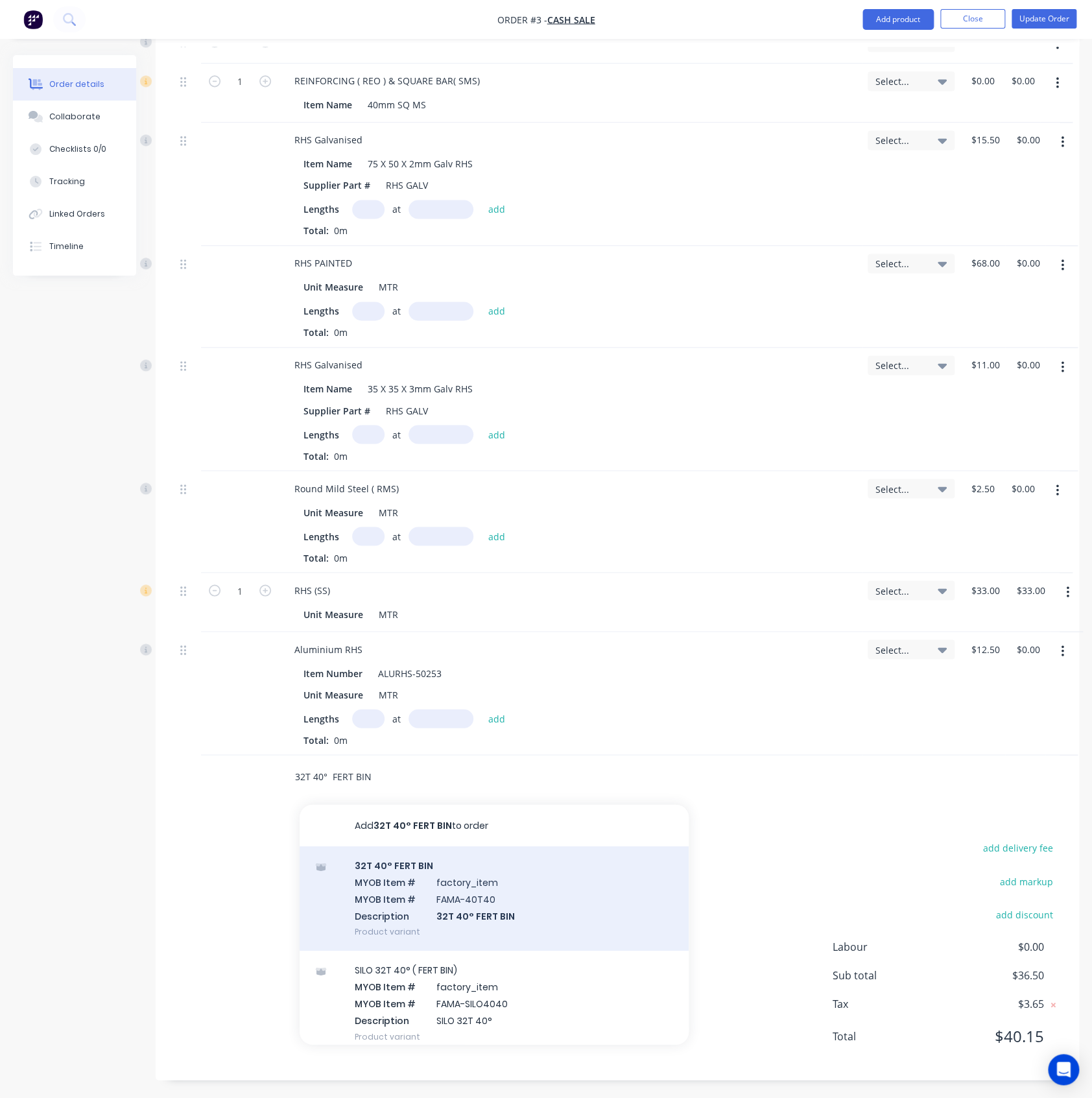
type input "32T 40° FERT BIN"
click at [381, 871] on div "32T 40° FERT BIN MYOB Item # factory_item MYOB Item # FAMA-40T40 Description 32…" at bounding box center [494, 898] width 389 height 105
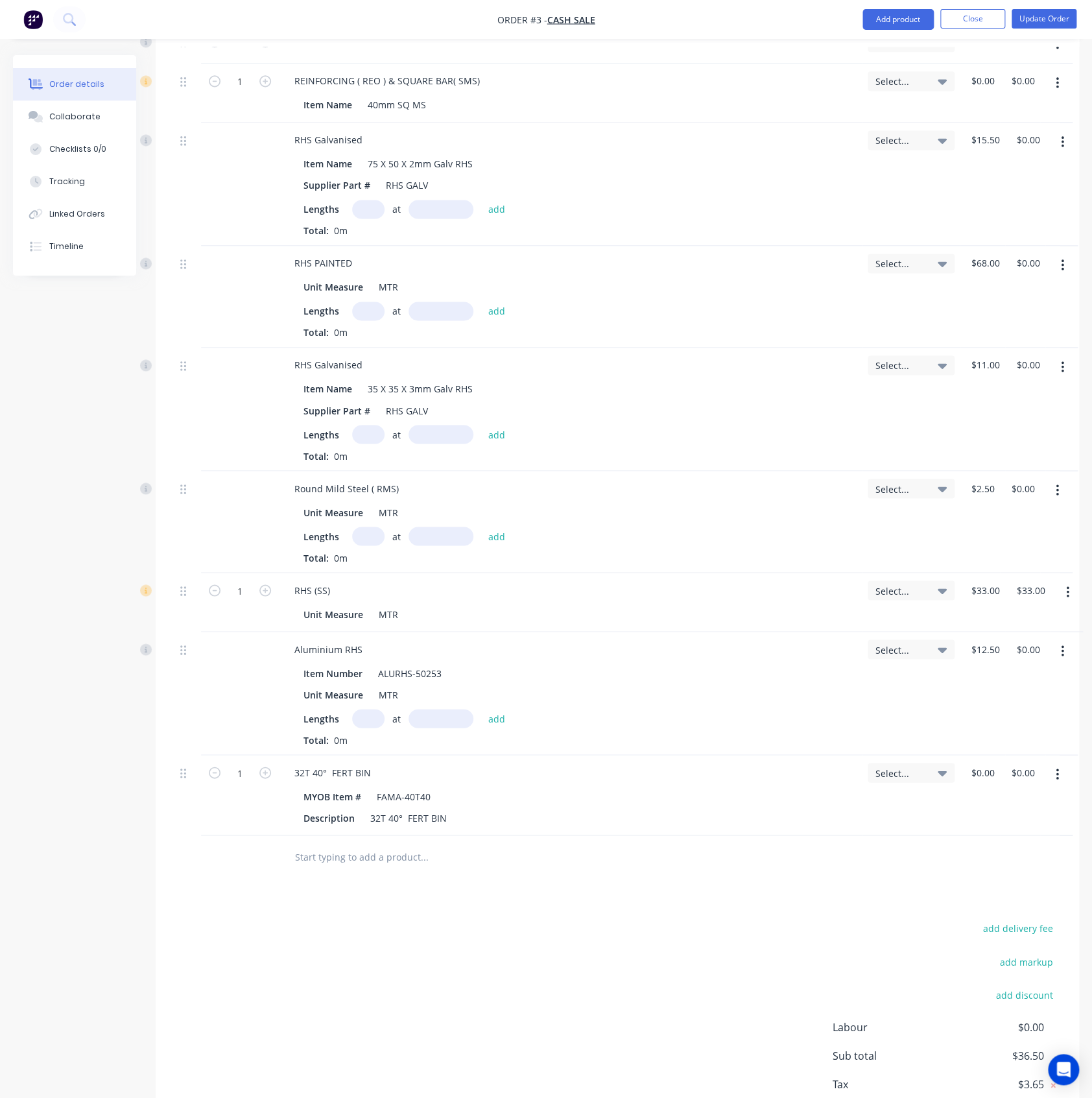
click at [1052, 777] on button "button" at bounding box center [1057, 774] width 30 height 23
drag, startPoint x: 984, startPoint y: 888, endPoint x: 288, endPoint y: 729, distance: 713.9
click at [984, 886] on div "Delete" at bounding box center [1011, 886] width 100 height 19
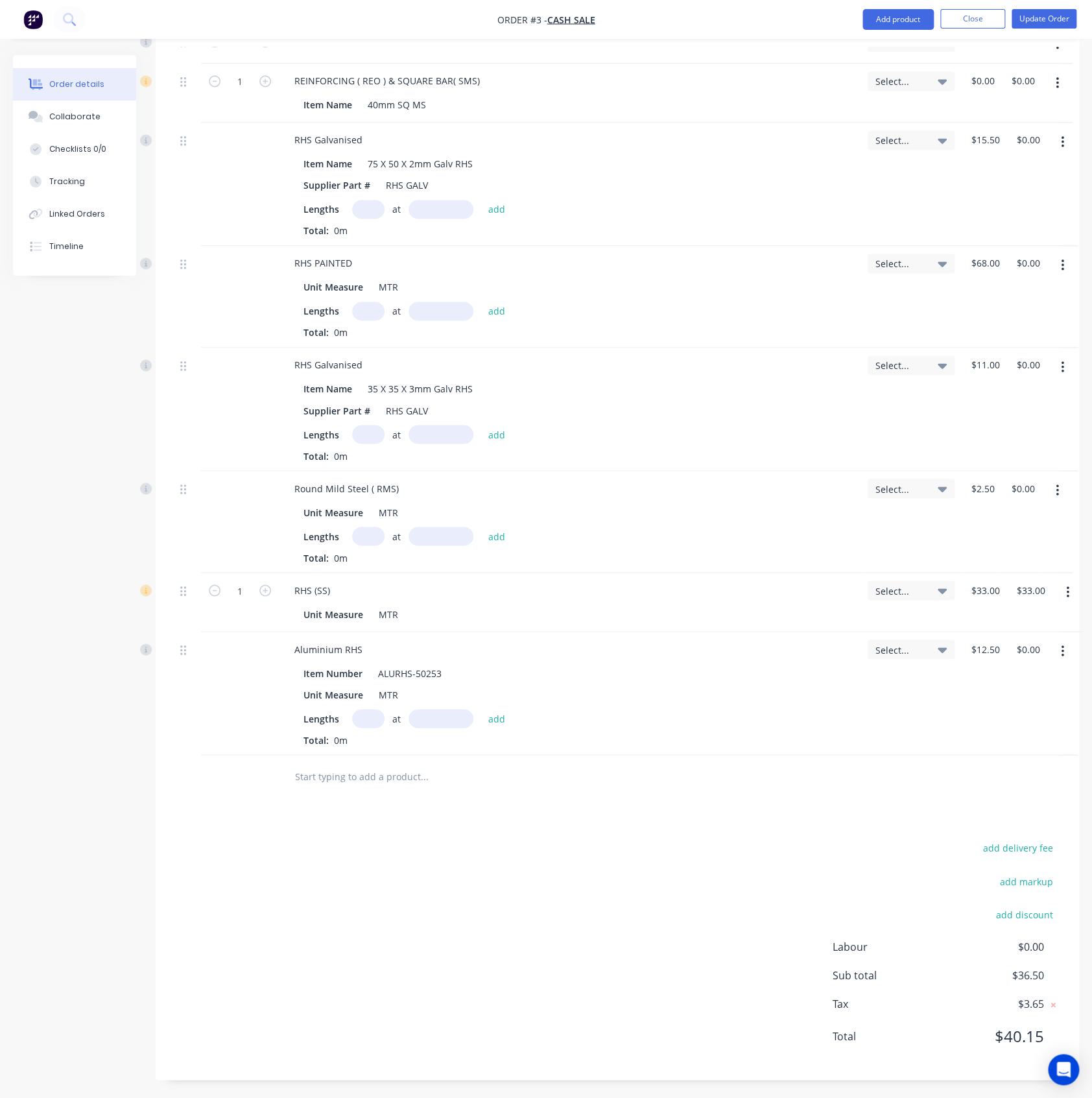
click at [357, 785] on input "text" at bounding box center [424, 776] width 259 height 26
paste input "40T 30° PTO BIN"
type input "40T 30° PTO BIN"
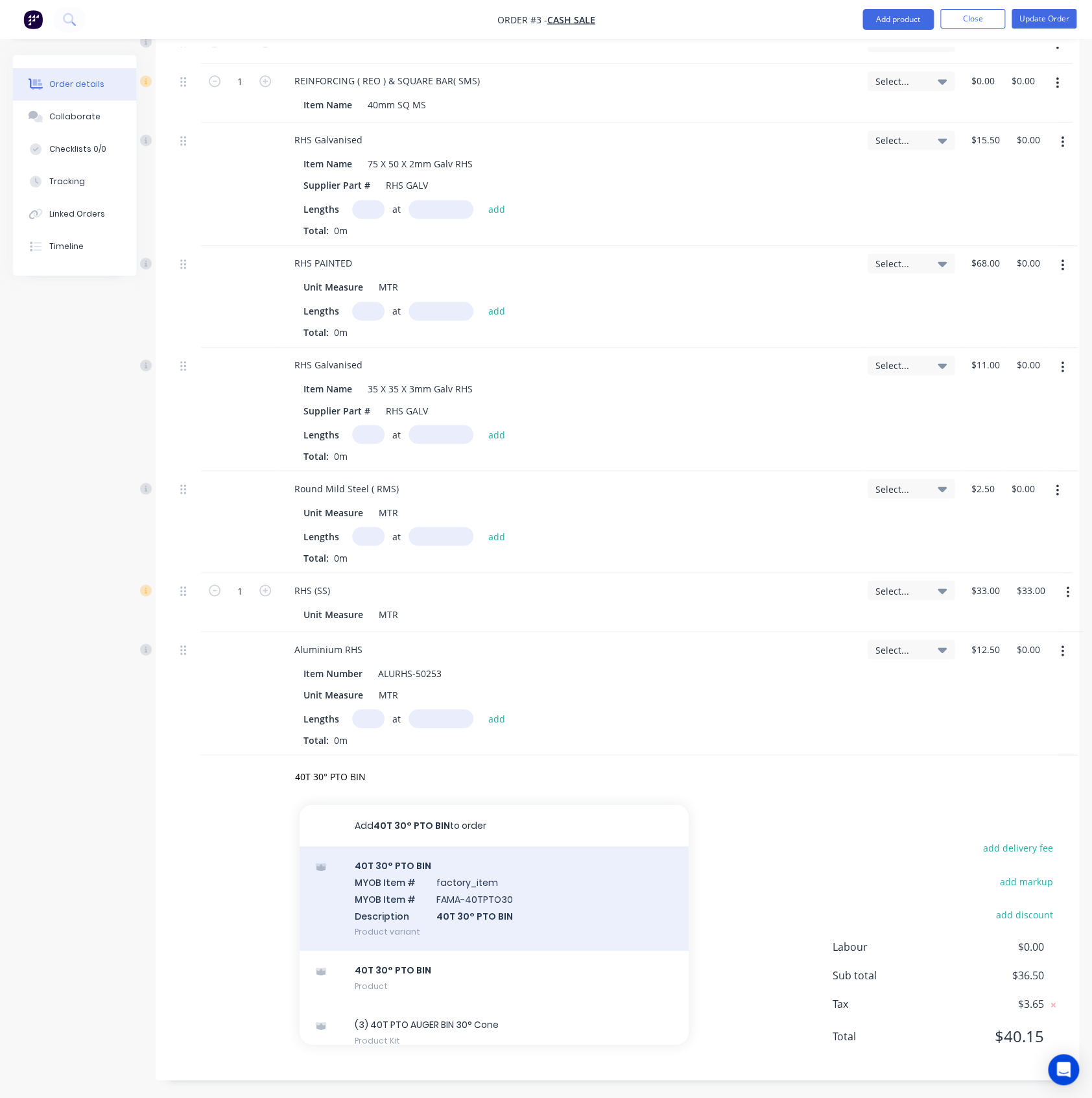
click at [418, 908] on div "40T 30° PTO BIN MYOB Item # factory_item MYOB Item # FAMA-40TPTO30 Description …" at bounding box center [494, 898] width 389 height 105
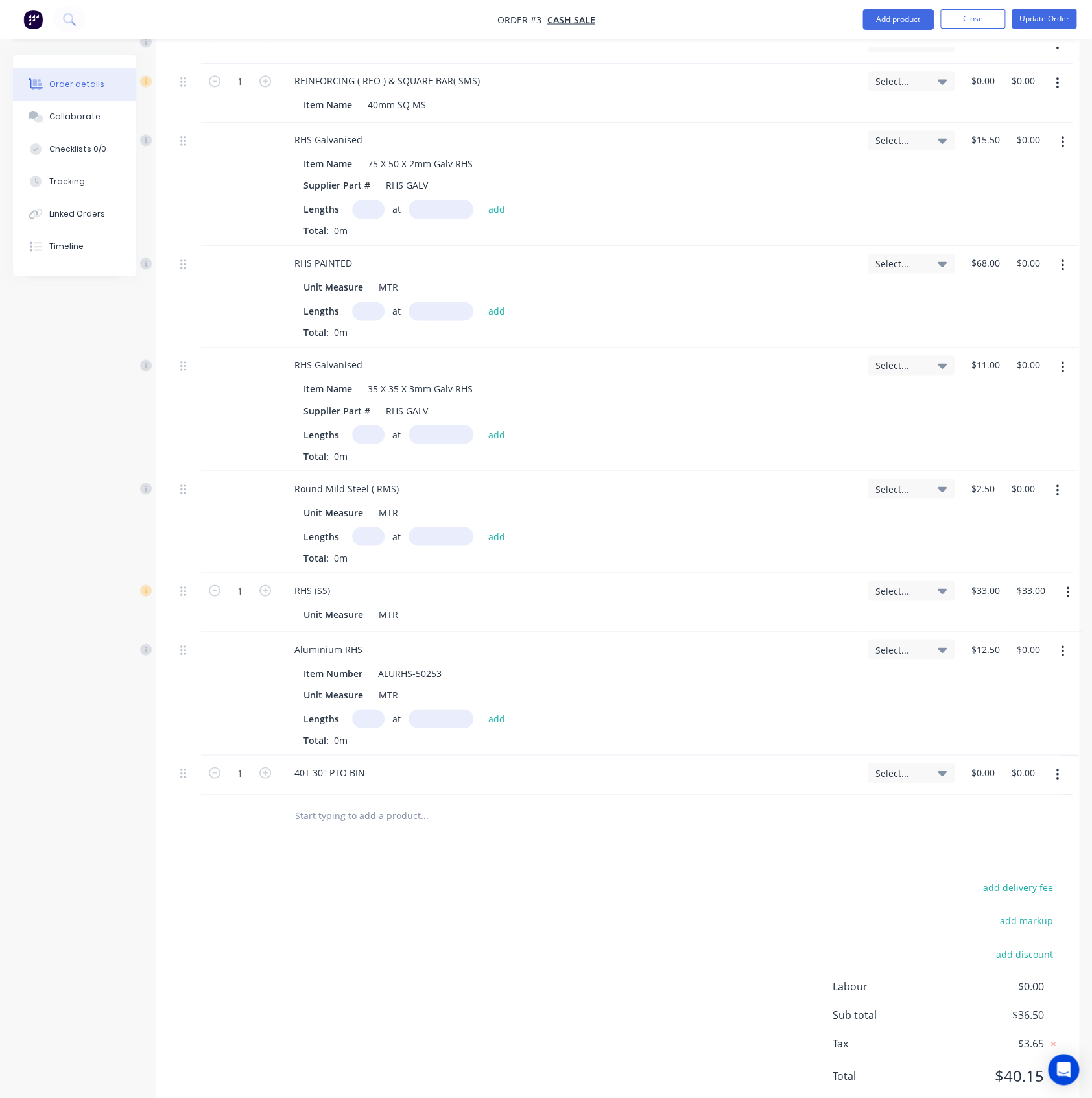
click at [1057, 771] on icon "button" at bounding box center [1058, 774] width 3 height 15
drag, startPoint x: 968, startPoint y: 890, endPoint x: 423, endPoint y: 834, distance: 547.9
click at [946, 889] on div "Products Show / Hide columns Add product Qty Job Price Total ANGLE MILD STEEL (…" at bounding box center [617, 353] width 924 height 1532
click at [1025, 876] on div "Delete" at bounding box center [1011, 886] width 100 height 19
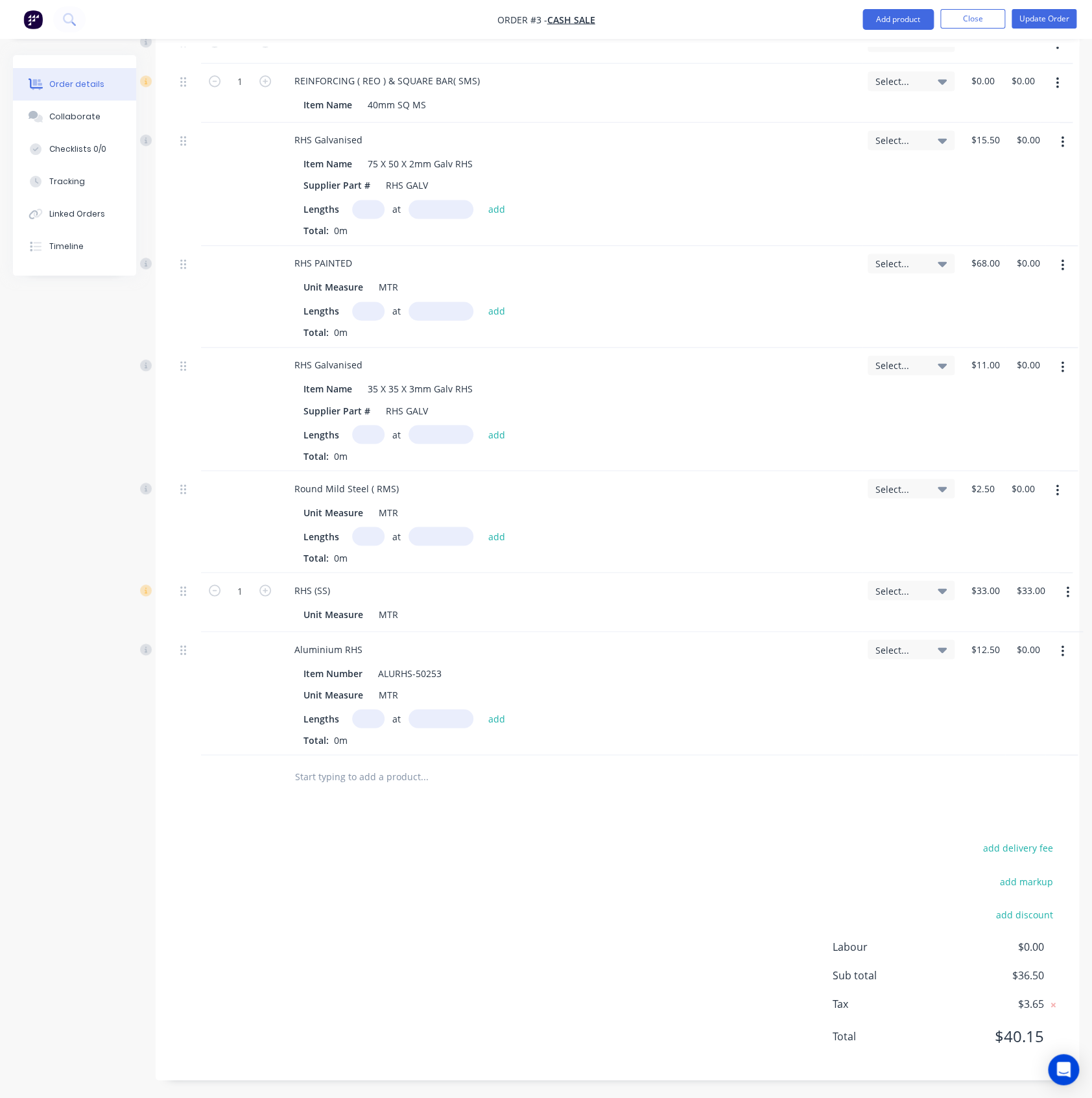
click at [350, 778] on input "text" at bounding box center [424, 776] width 259 height 26
paste input "40T 30° PTO BIN"
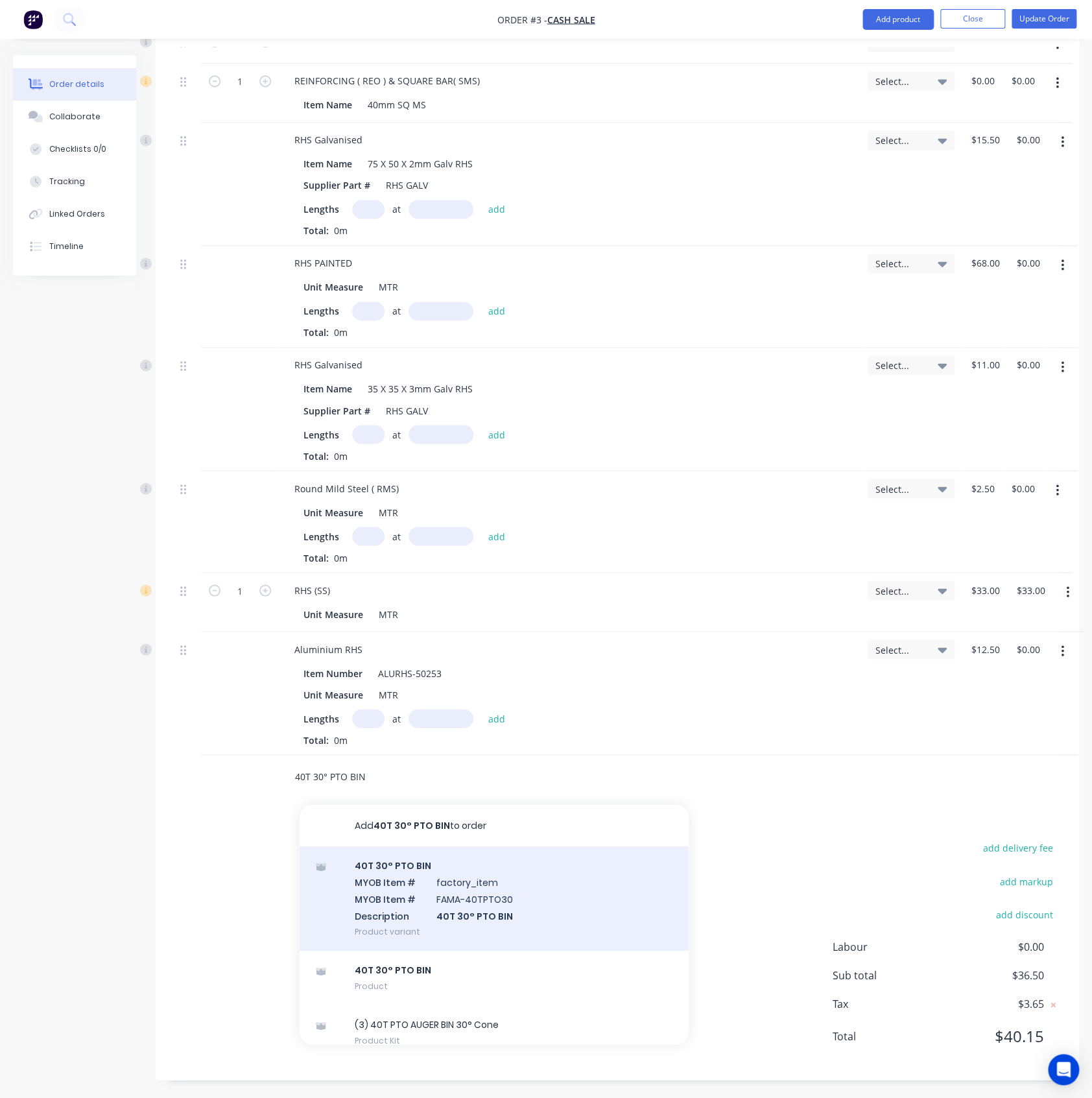
type input "40T 30° PTO BIN"
click at [441, 894] on div "40T 30° PTO BIN MYOB Item # factory_item MYOB Item # FAMA-40TPTO30 Description …" at bounding box center [494, 898] width 389 height 105
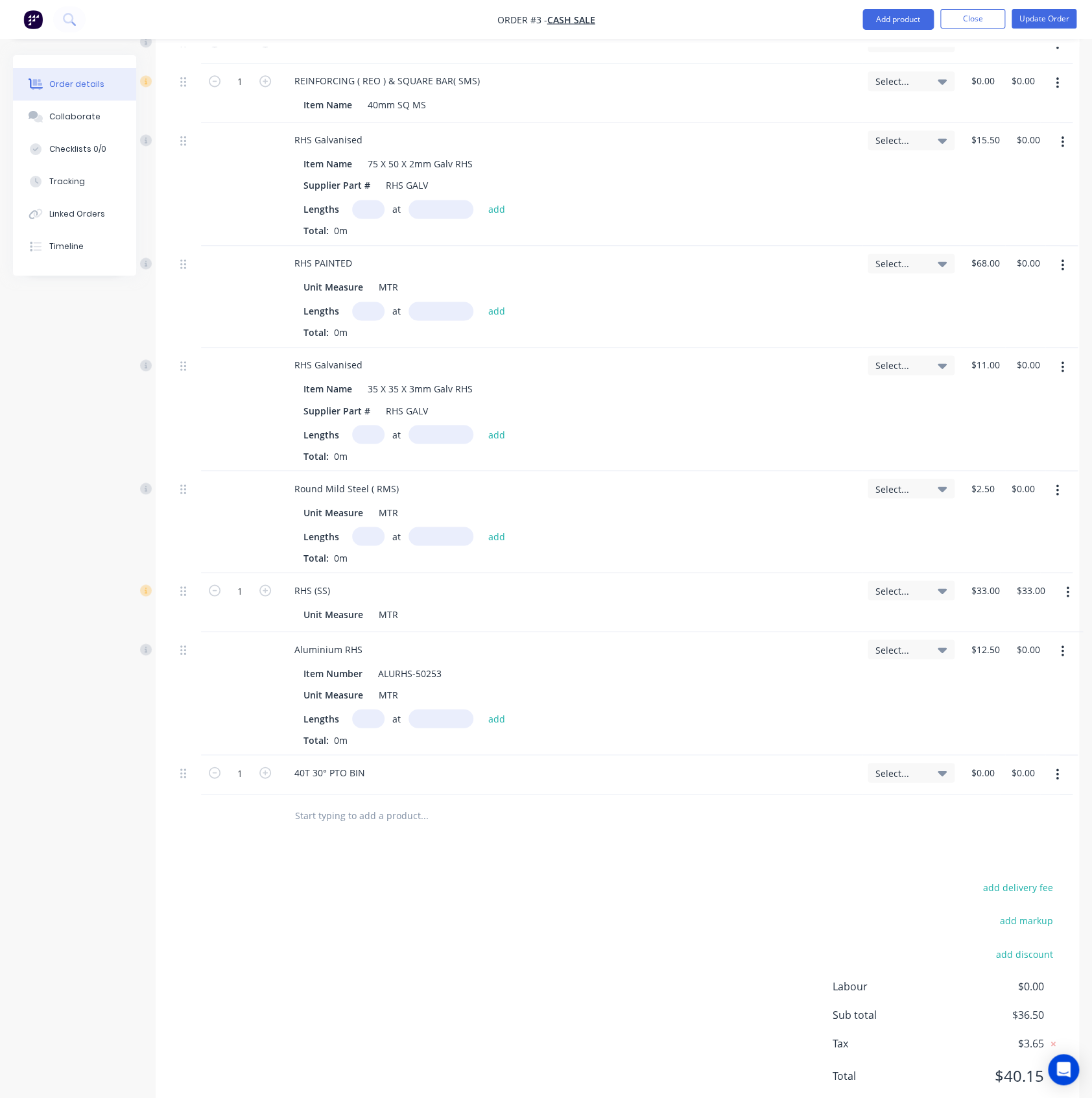
click at [1056, 772] on icon "button" at bounding box center [1057, 774] width 3 height 12
click at [979, 888] on div "Delete" at bounding box center [1011, 886] width 100 height 19
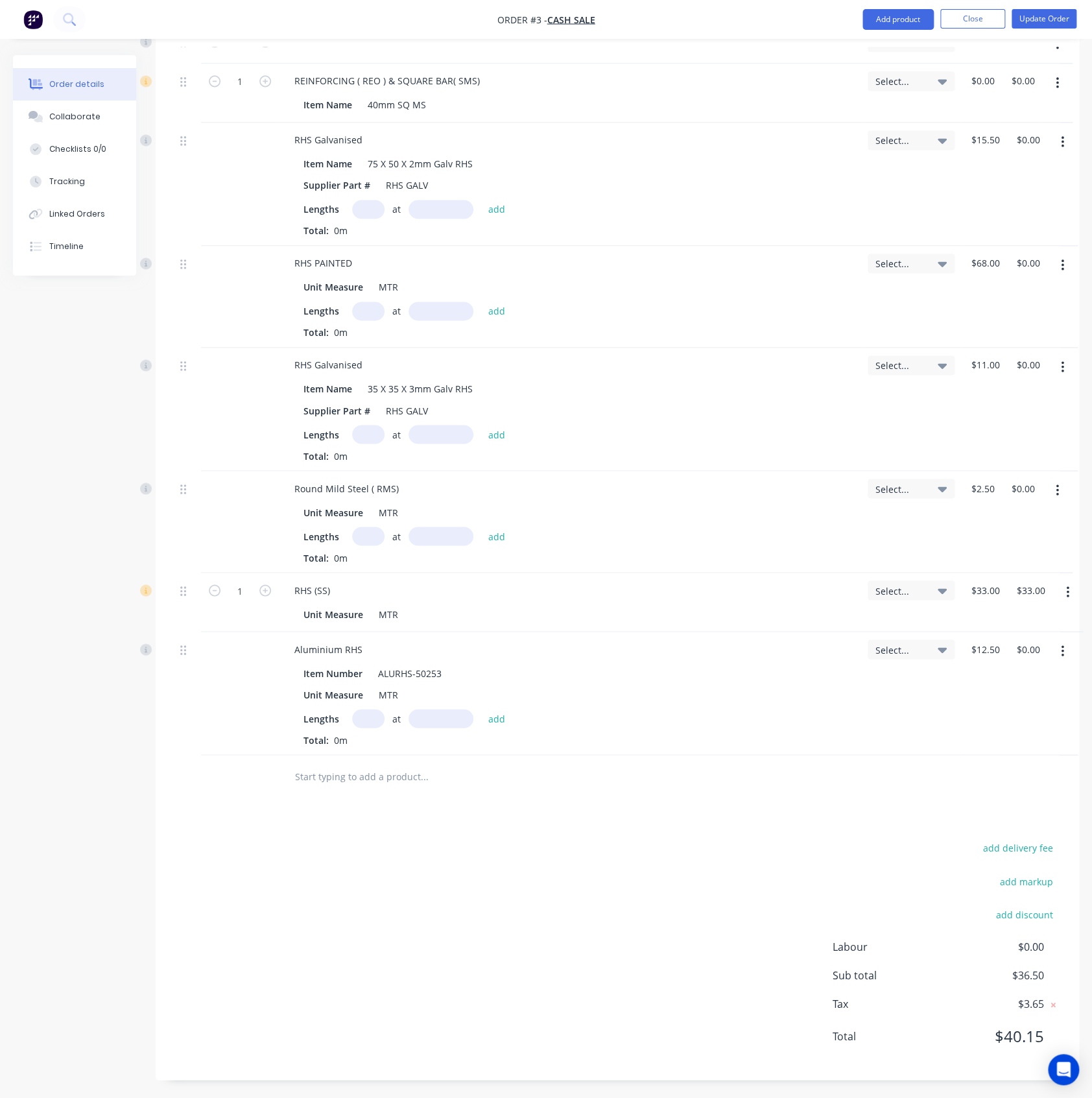
click at [412, 766] on input "text" at bounding box center [424, 776] width 259 height 26
paste input "40T 30° PTO BIN"
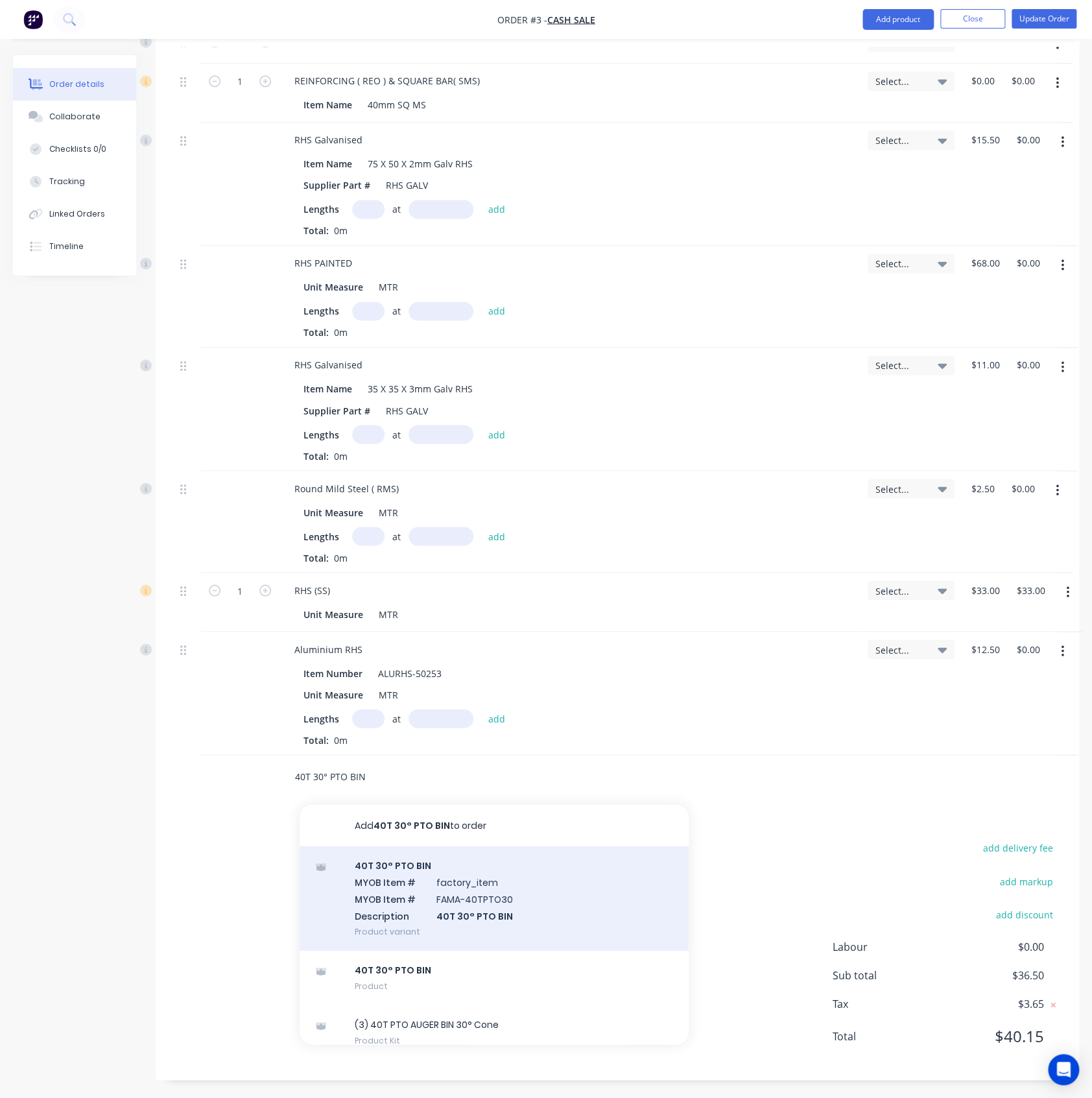
type input "40T 30° PTO BIN"
click at [411, 911] on div "40T 30° PTO BIN MYOB Item # factory_item MYOB Item # FAMA-40TPTO30 Description …" at bounding box center [494, 898] width 389 height 105
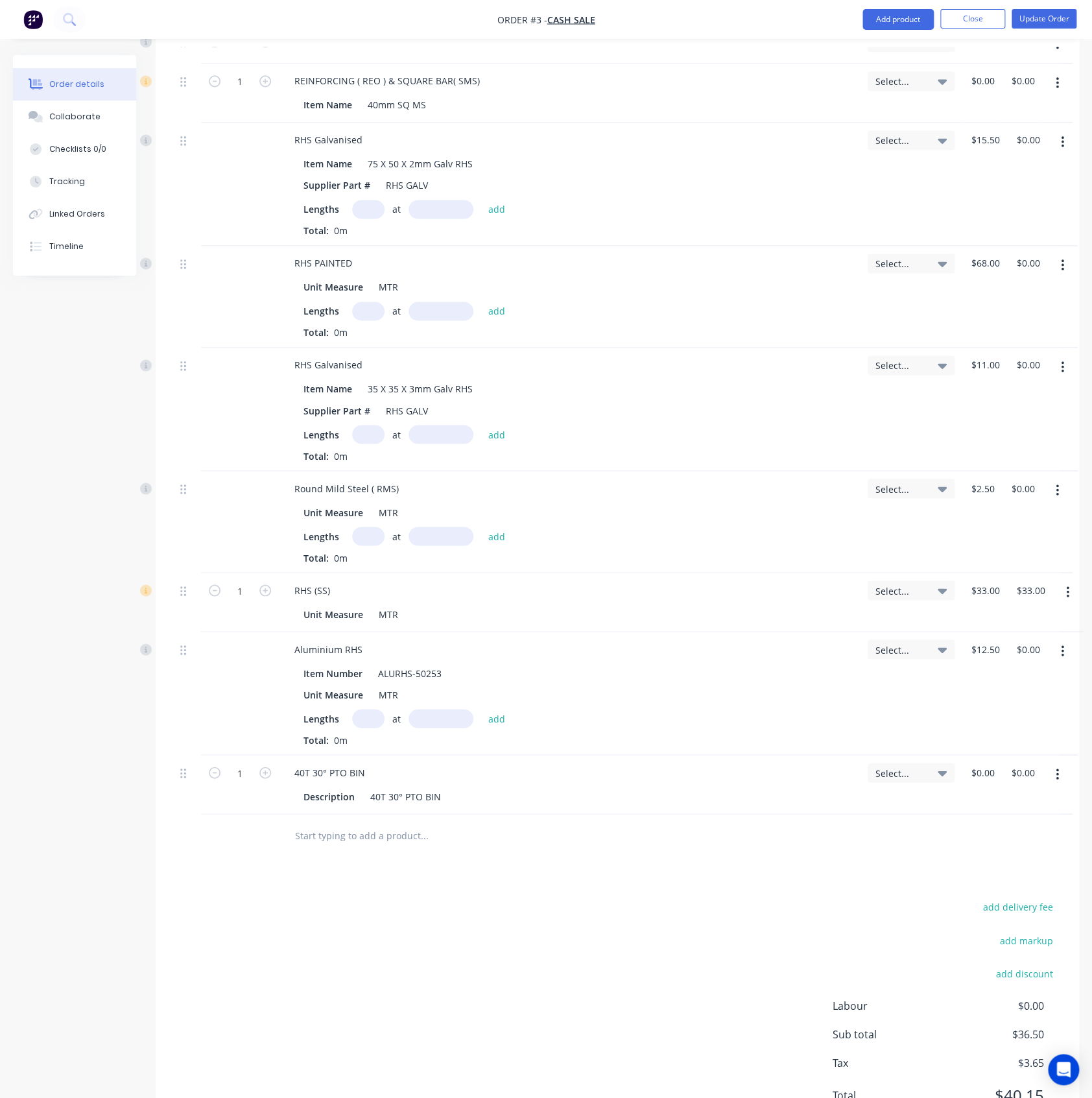
click at [1057, 778] on icon "button" at bounding box center [1057, 774] width 3 height 12
click at [993, 876] on div "Delete" at bounding box center [1011, 886] width 100 height 19
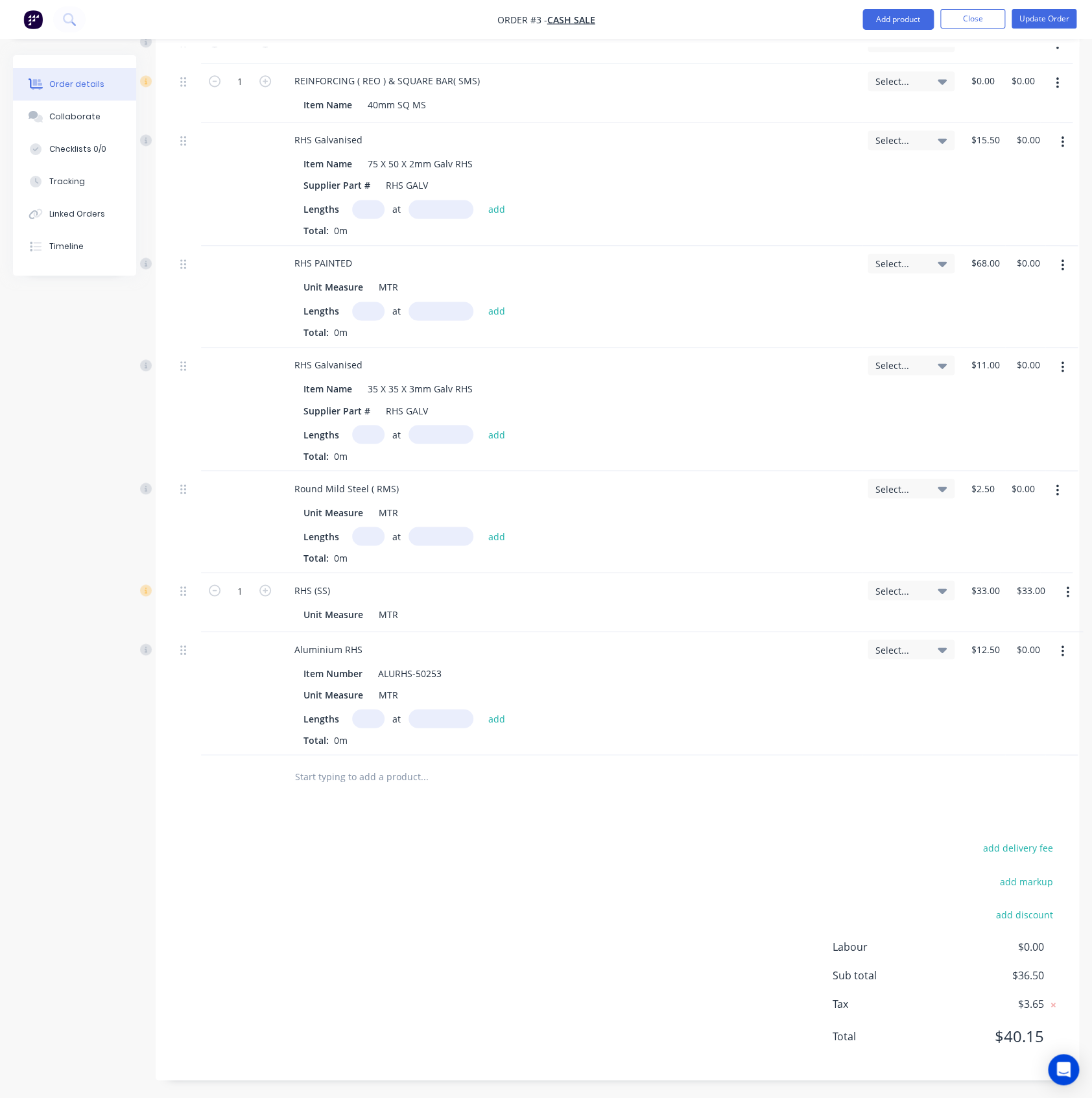
click at [334, 781] on input "text" at bounding box center [424, 776] width 259 height 26
paste input "40TON 35° BIN"
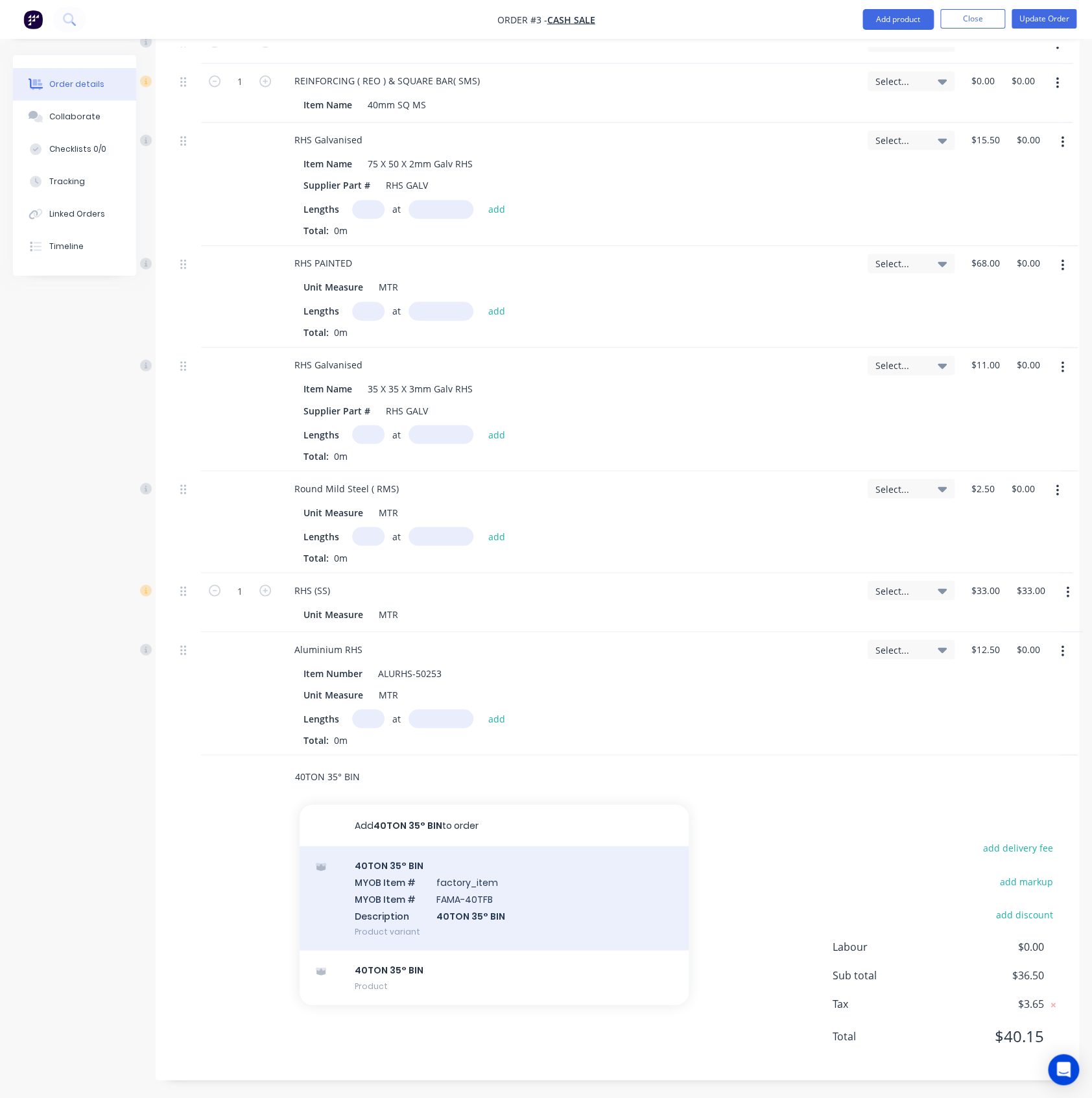
type input "40TON 35° BIN"
click at [404, 906] on div "40TON 35° BIN MYOB Item # factory_item MYOB Item # FAMA-40TFB Description 40TON…" at bounding box center [494, 898] width 389 height 105
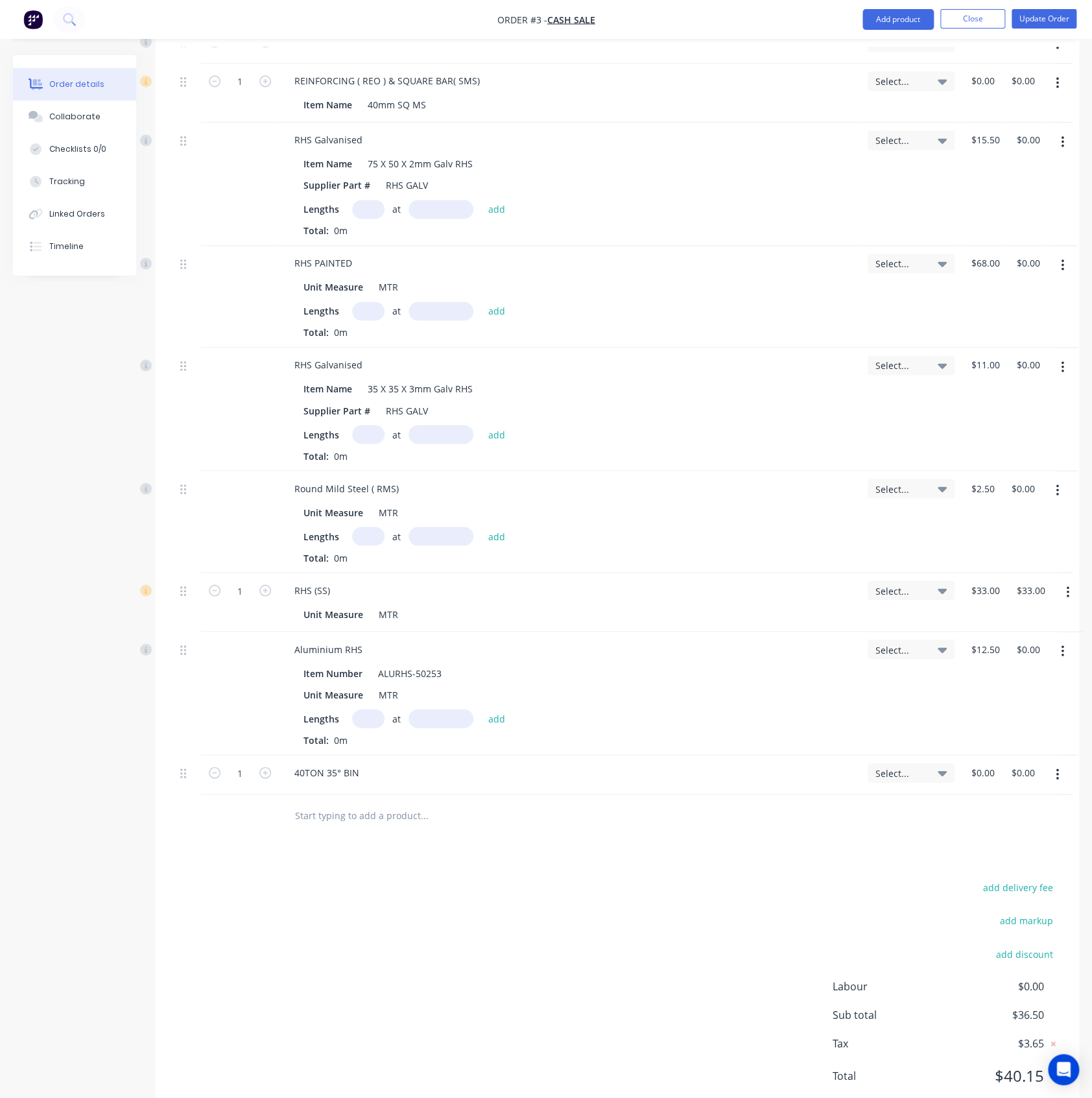
click at [1056, 773] on icon "button" at bounding box center [1058, 774] width 3 height 15
drag, startPoint x: 1001, startPoint y: 879, endPoint x: 617, endPoint y: 848, distance: 385.2
click at [971, 879] on div "Delete" at bounding box center [1011, 886] width 100 height 19
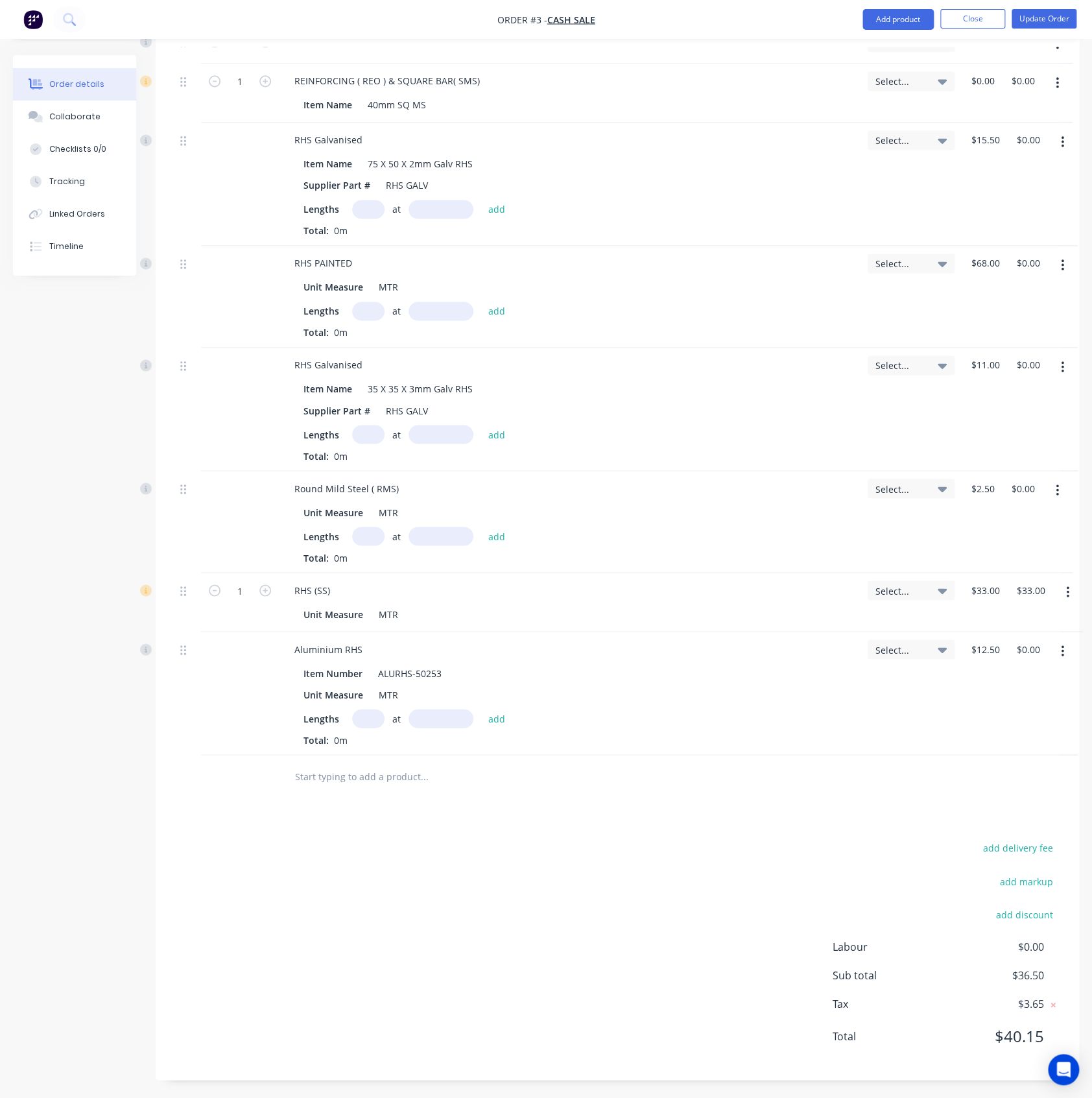
click at [403, 776] on input "text" at bounding box center [424, 776] width 259 height 26
paste input "60T OVER CENTRE BIN"
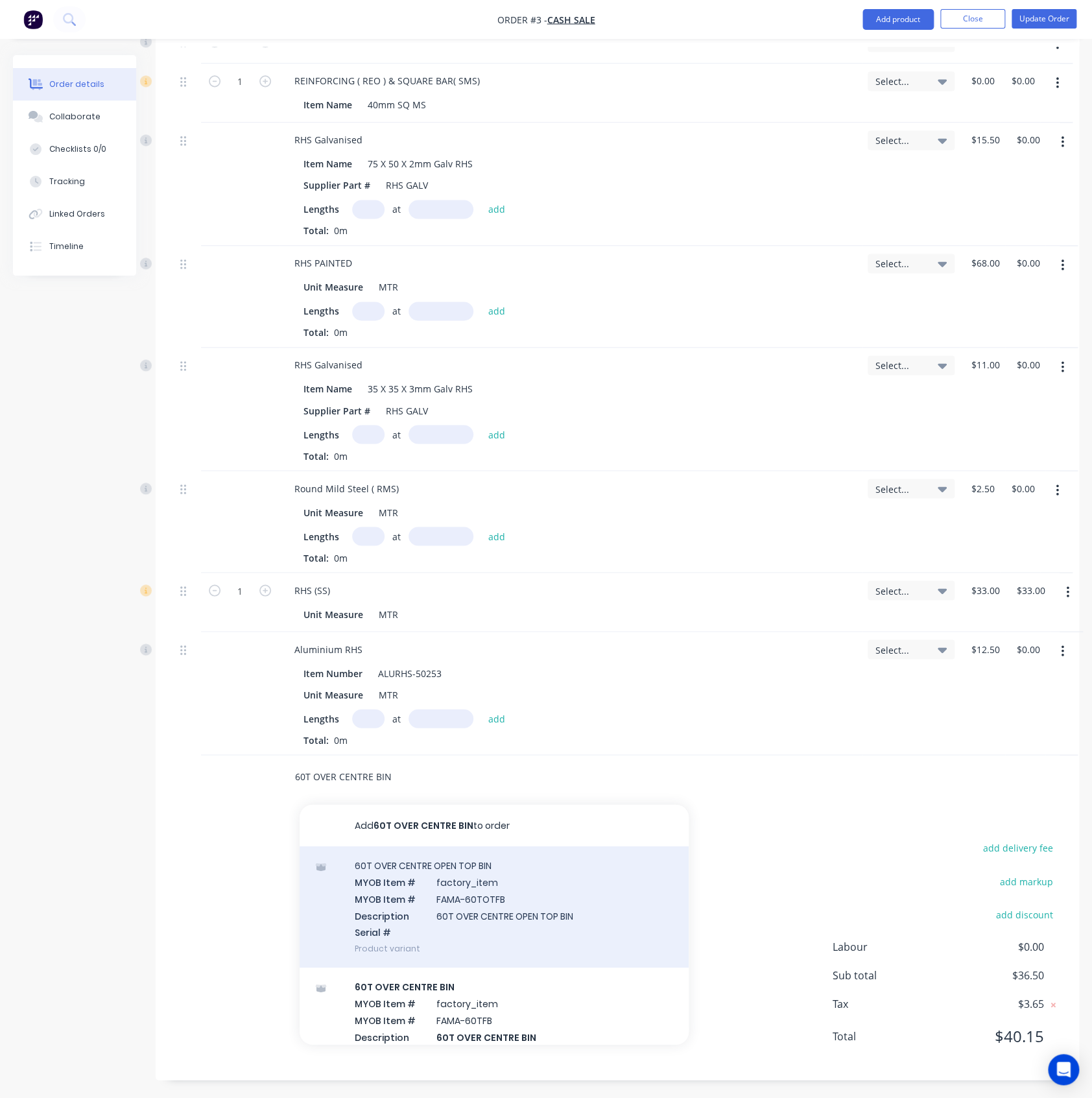
type input "60T OVER CENTRE BIN"
click at [466, 926] on div "60T OVER CENTRE OPEN TOP BIN MYOB Item # factory_item MYOB Item # FAMA-60TOTFB …" at bounding box center [494, 906] width 389 height 121
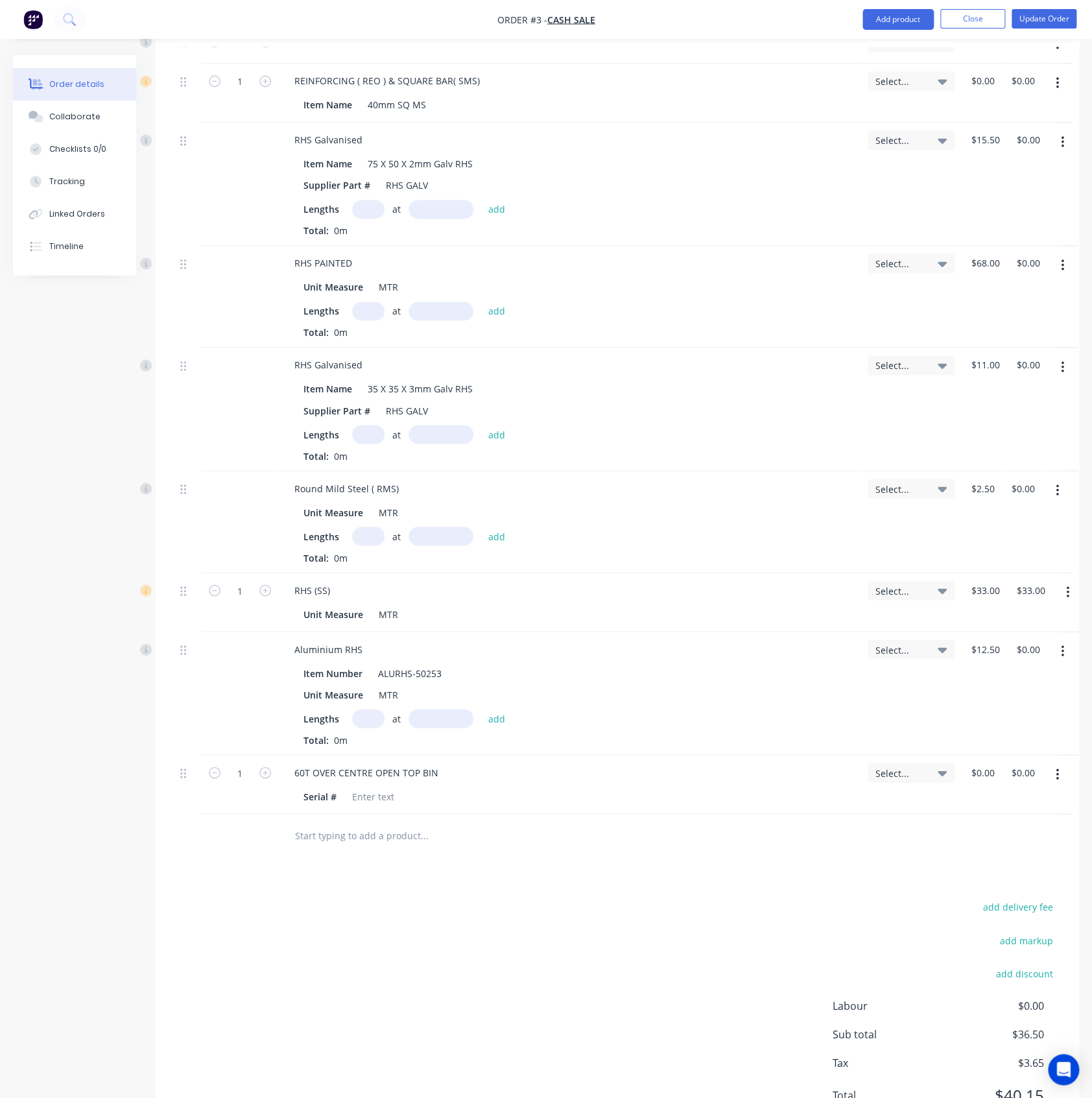
drag, startPoint x: 1061, startPoint y: 771, endPoint x: 1046, endPoint y: 781, distance: 18.0
click at [1061, 771] on button "button" at bounding box center [1057, 774] width 30 height 23
click at [979, 879] on div "Delete" at bounding box center [1011, 886] width 100 height 19
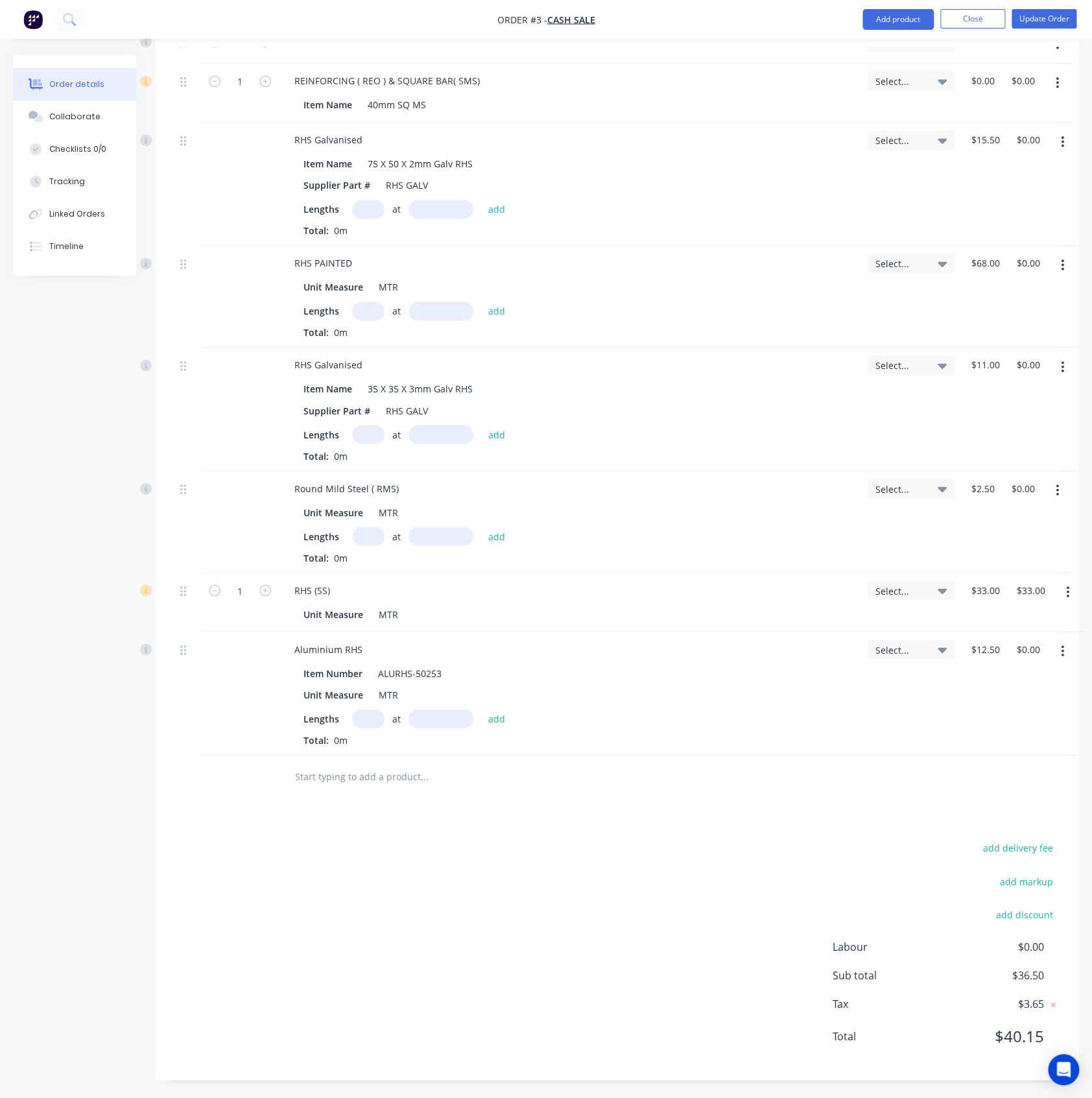
click at [353, 791] on div at bounding box center [512, 776] width 467 height 42
click at [353, 781] on input "text" at bounding box center [424, 776] width 259 height 26
paste input "60T OVER CENTRE BIN"
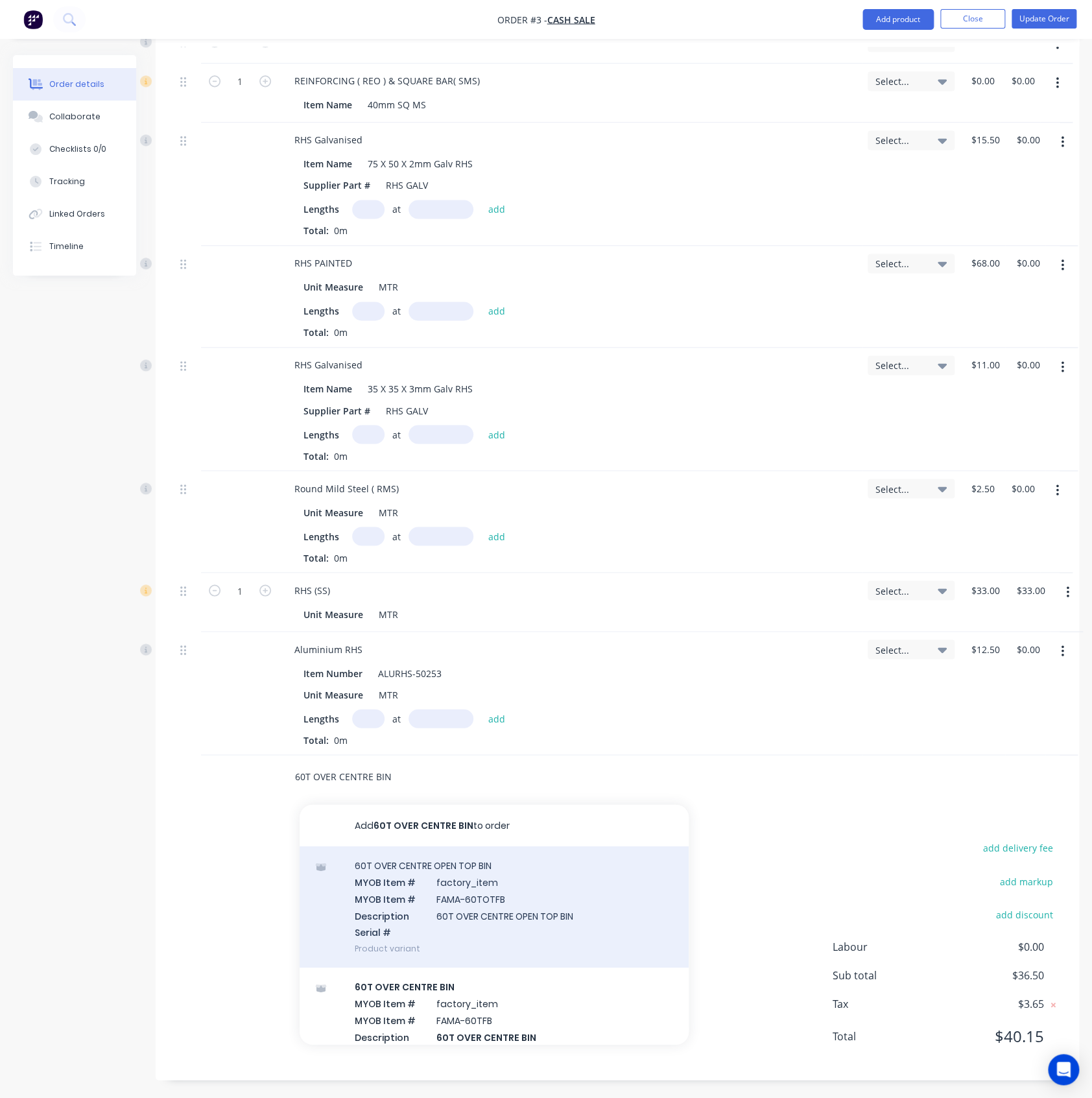
type input "60T OVER CENTRE BIN"
click at [440, 898] on div "60T OVER CENTRE OPEN TOP BIN MYOB Item # factory_item MYOB Item # FAMA-60TOTFB …" at bounding box center [494, 906] width 389 height 121
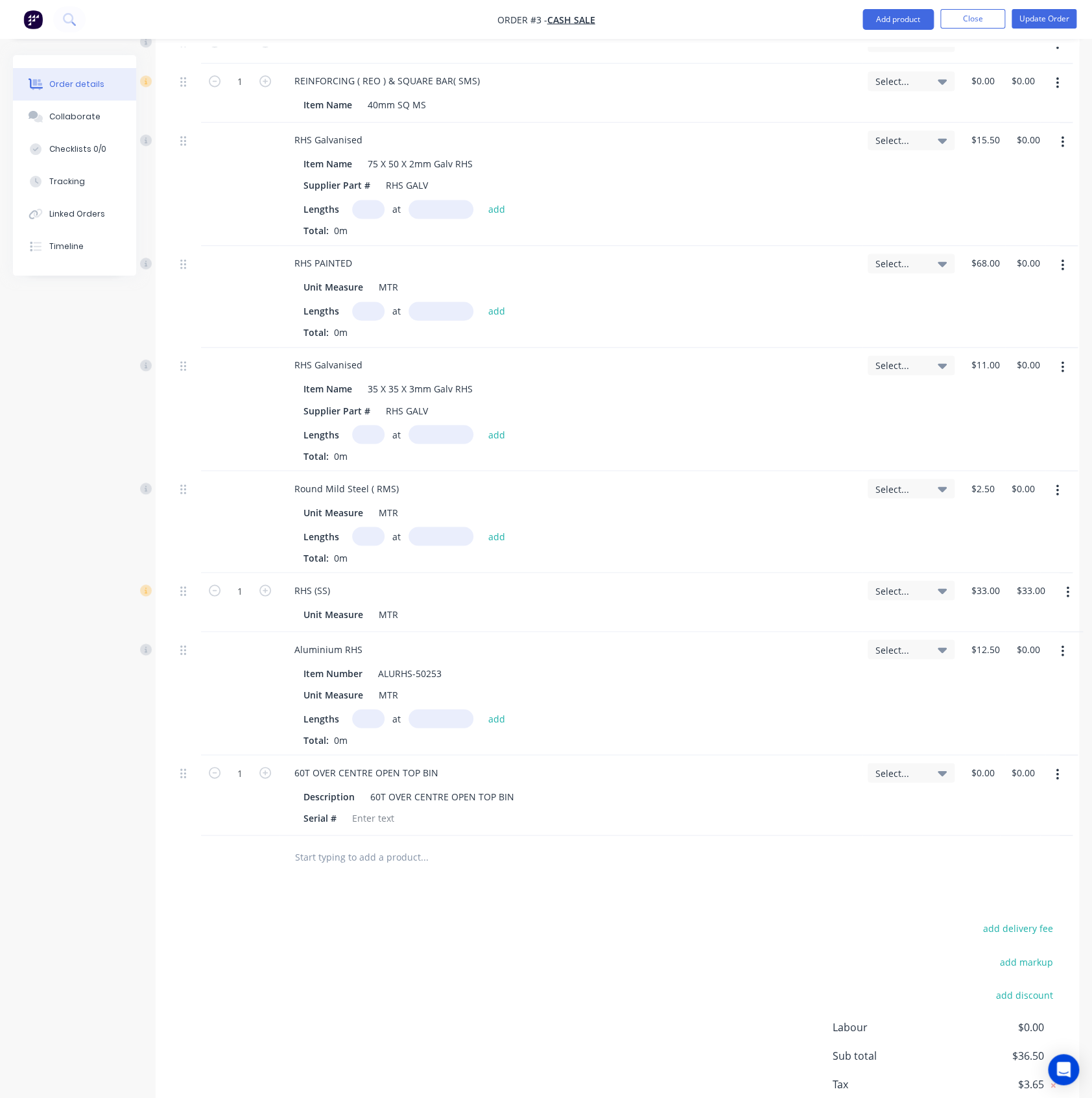
drag, startPoint x: 1064, startPoint y: 768, endPoint x: 1050, endPoint y: 786, distance: 22.8
click at [1063, 771] on button "button" at bounding box center [1057, 774] width 30 height 23
click at [1016, 884] on div "Delete" at bounding box center [1011, 886] width 100 height 19
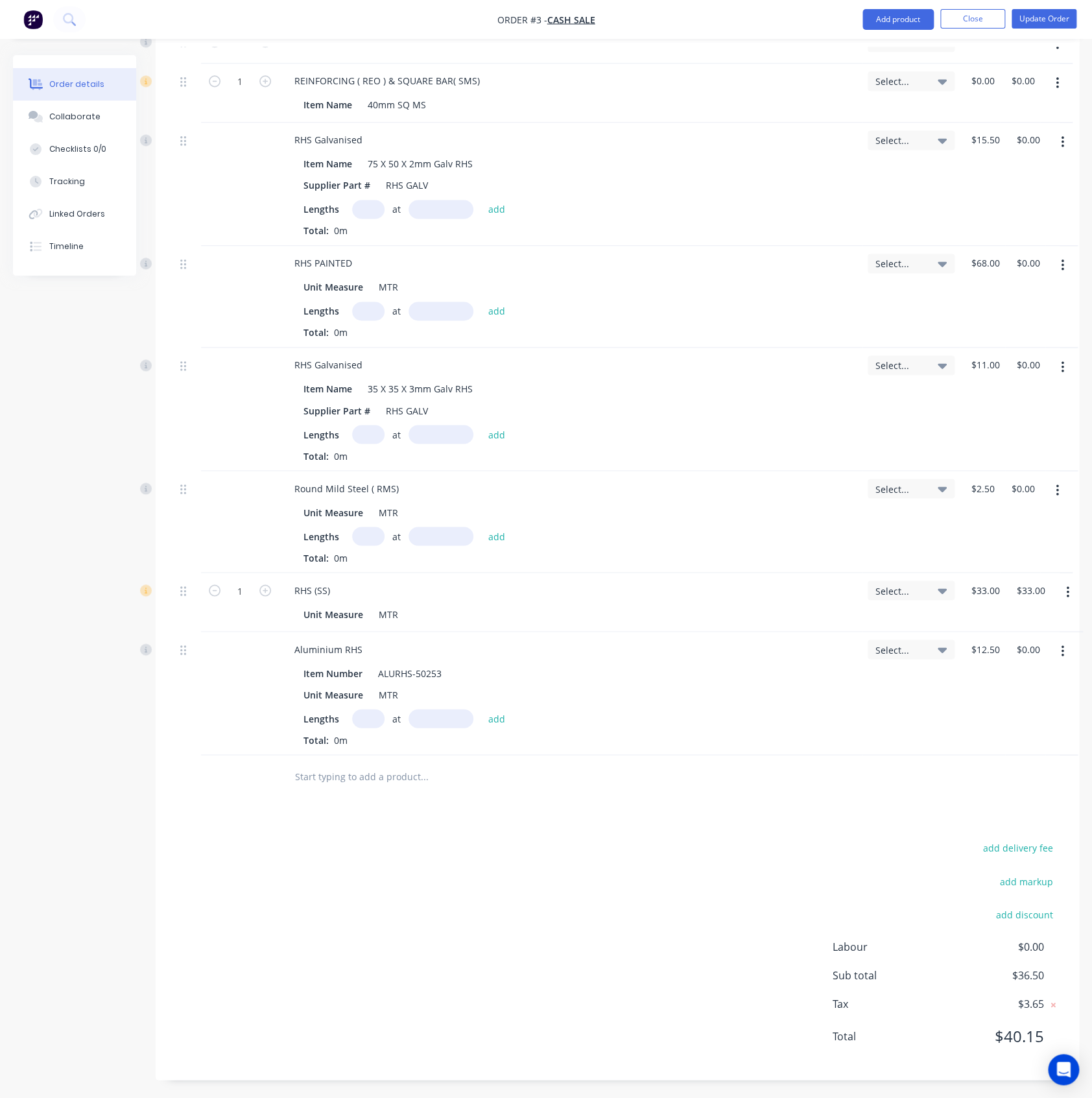
click at [356, 772] on input "text" at bounding box center [424, 776] width 259 height 26
paste input "60T PTO BIN"
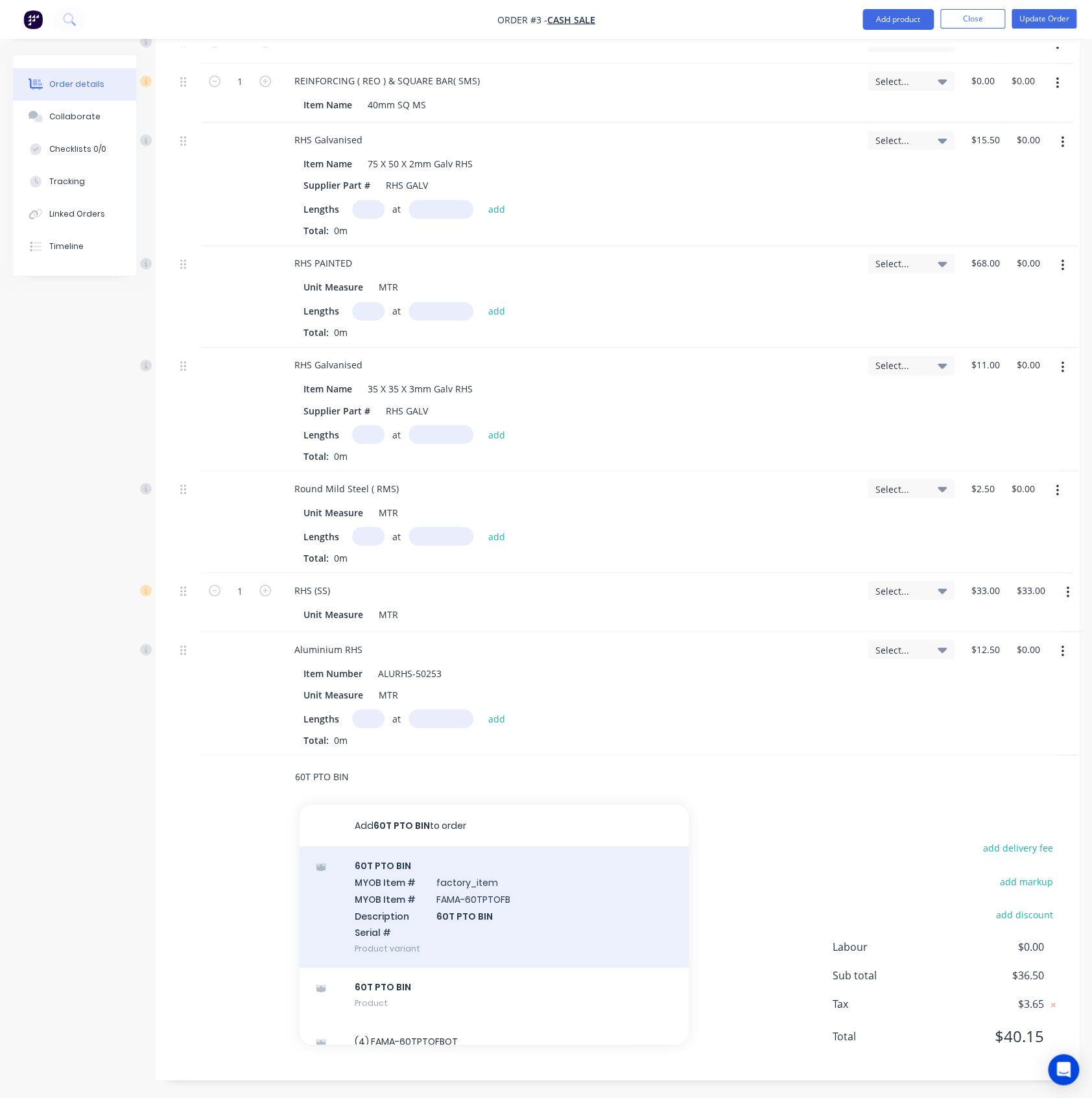
type input "60T PTO BIN"
click at [446, 866] on div "60T PTO BIN MYOB Item # factory_item MYOB Item # FAMA-60TPTOFB Description 60T …" at bounding box center [494, 906] width 389 height 121
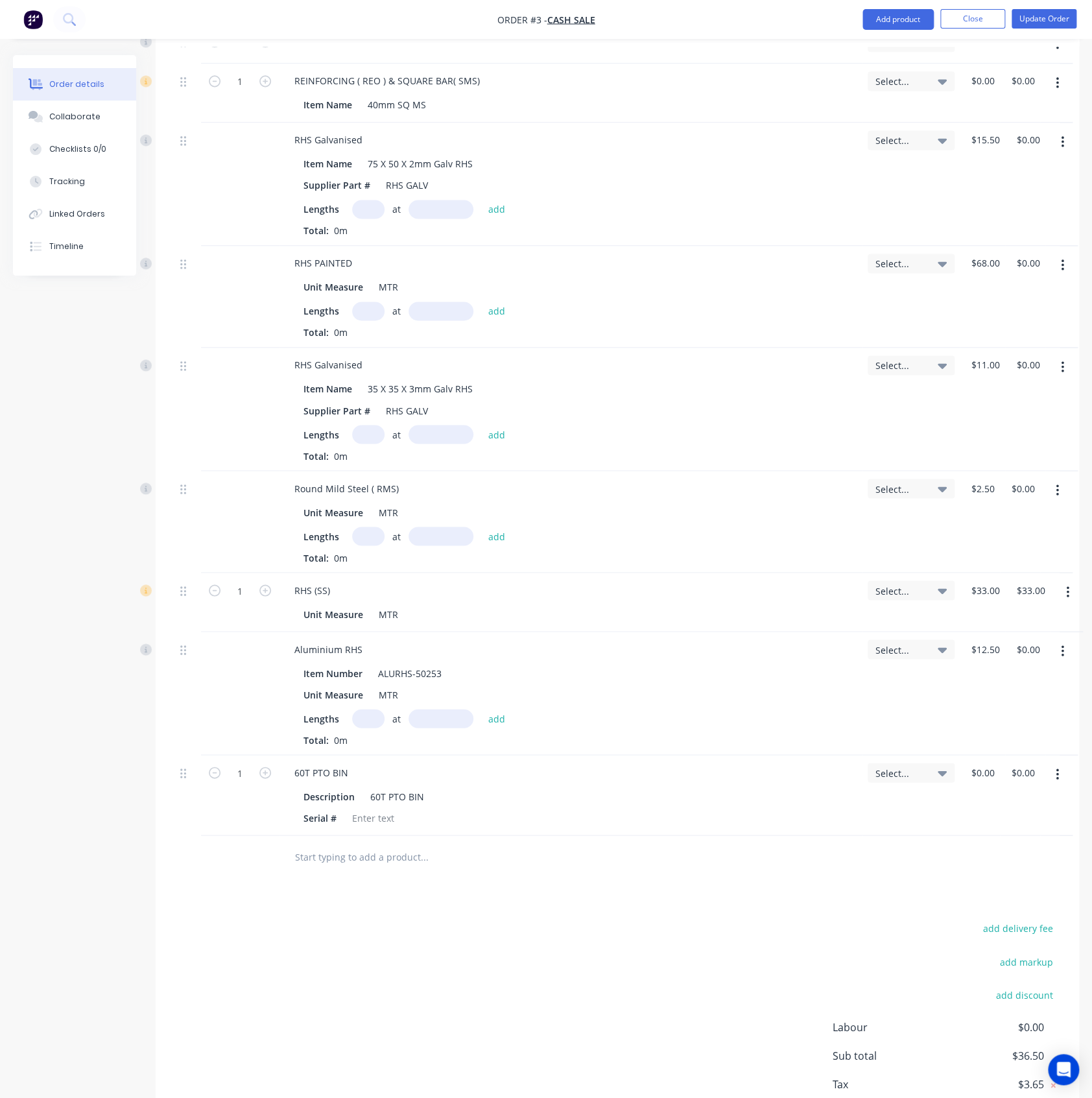
click at [362, 843] on input "text" at bounding box center [424, 856] width 259 height 26
paste input "60T PTO OPEN TOP"
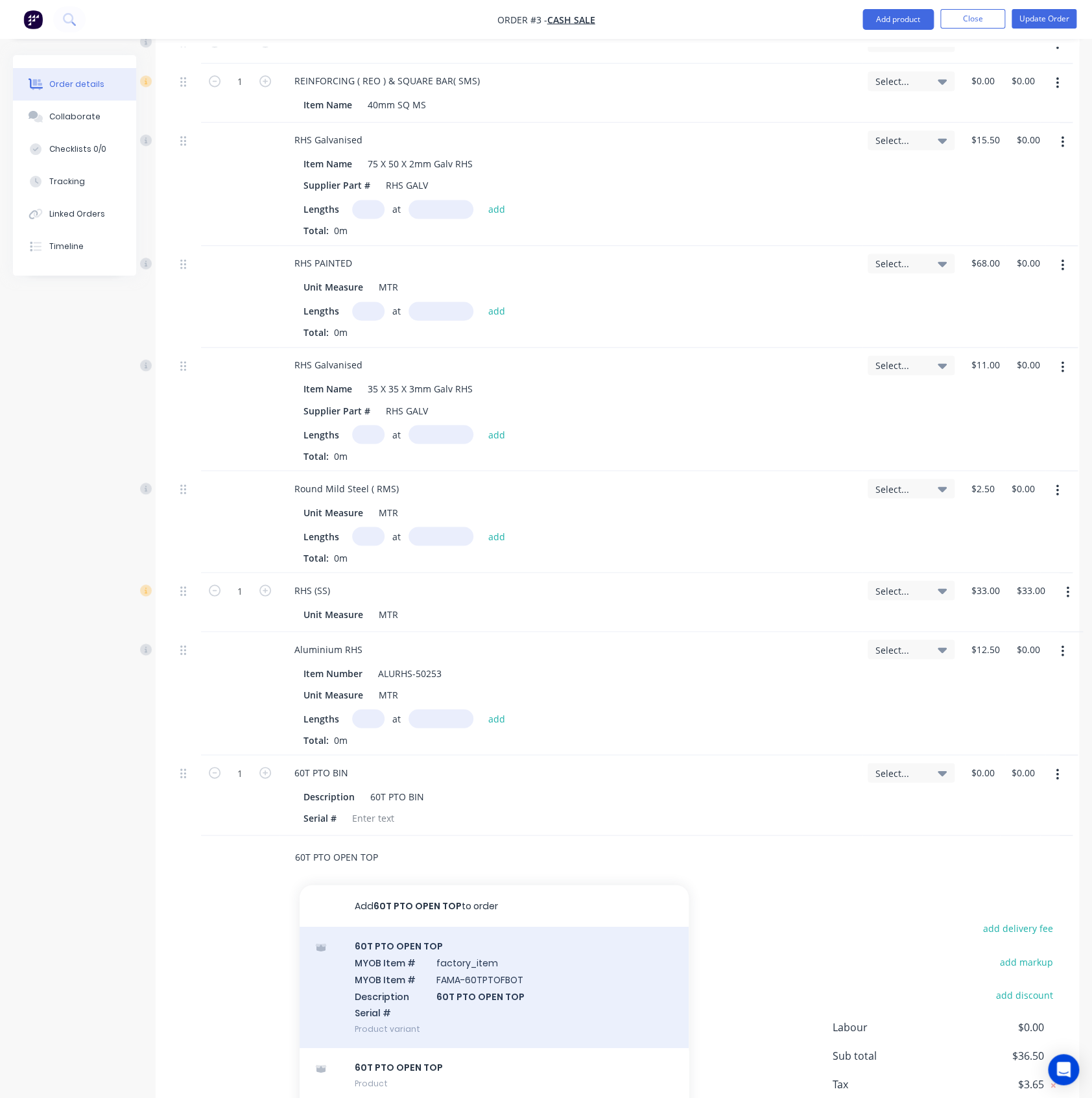
type input "60T PTO OPEN TOP"
click at [393, 954] on div "60T PTO OPEN TOP MYOB Item # factory_item MYOB Item # FAMA-60TPTOFBOT Descripti…" at bounding box center [494, 986] width 389 height 121
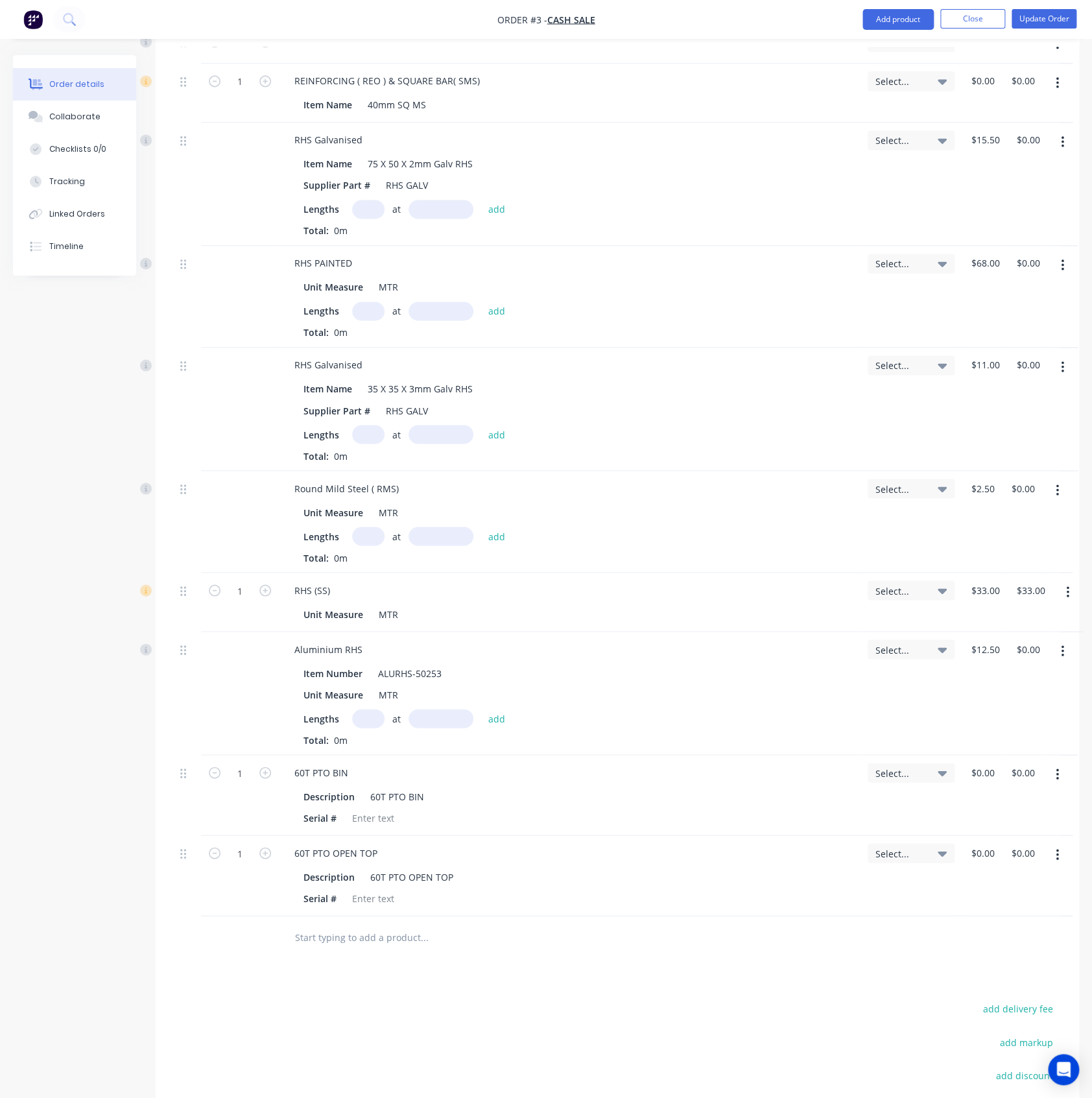
click at [1063, 774] on button "button" at bounding box center [1057, 774] width 30 height 23
drag, startPoint x: 989, startPoint y: 886, endPoint x: 1063, endPoint y: 821, distance: 98.5
click at [994, 884] on div "Delete" at bounding box center [1011, 886] width 100 height 19
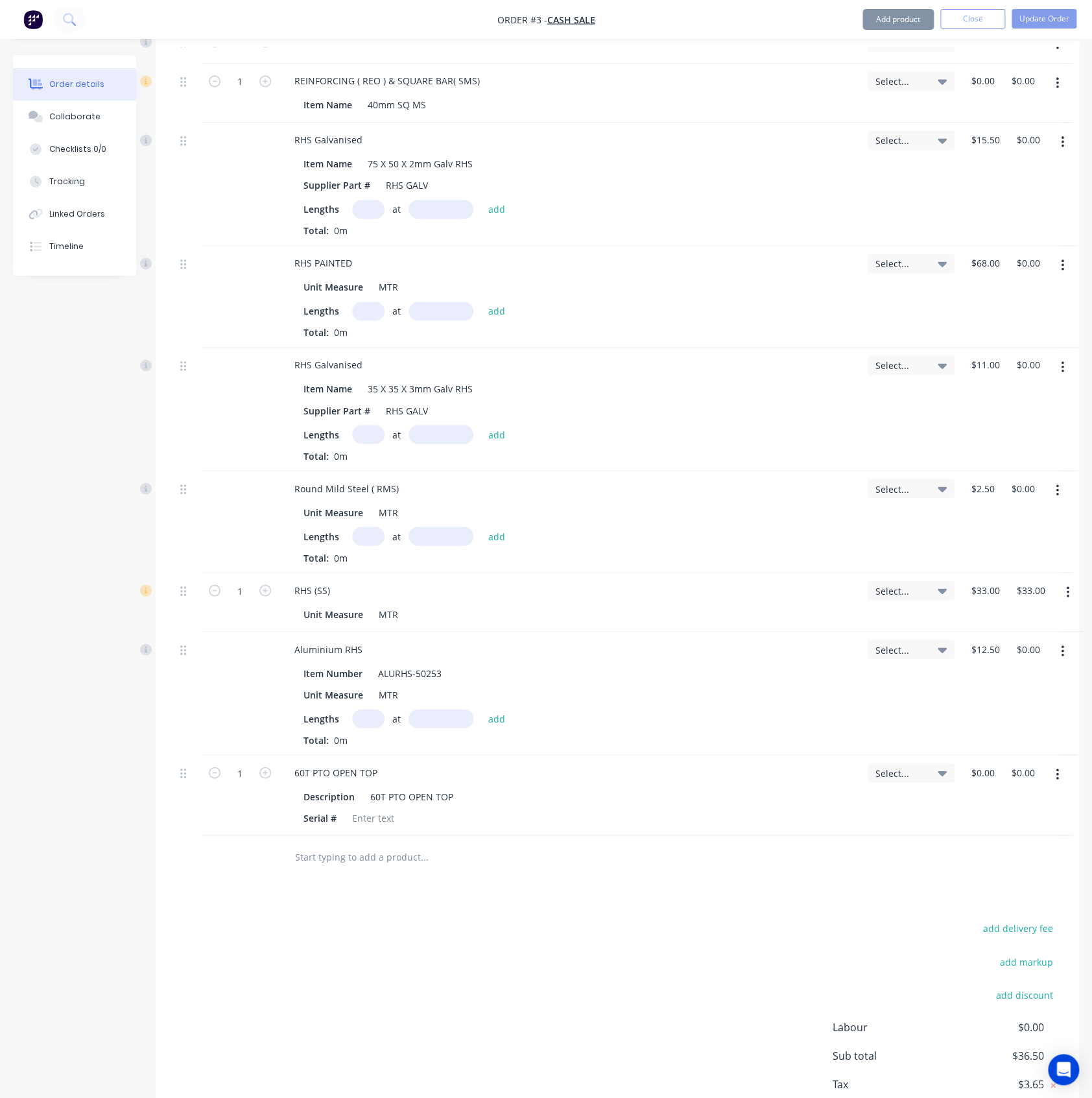
click at [1058, 776] on icon "button" at bounding box center [1058, 774] width 3 height 15
click at [1016, 888] on div "Delete" at bounding box center [1011, 886] width 100 height 19
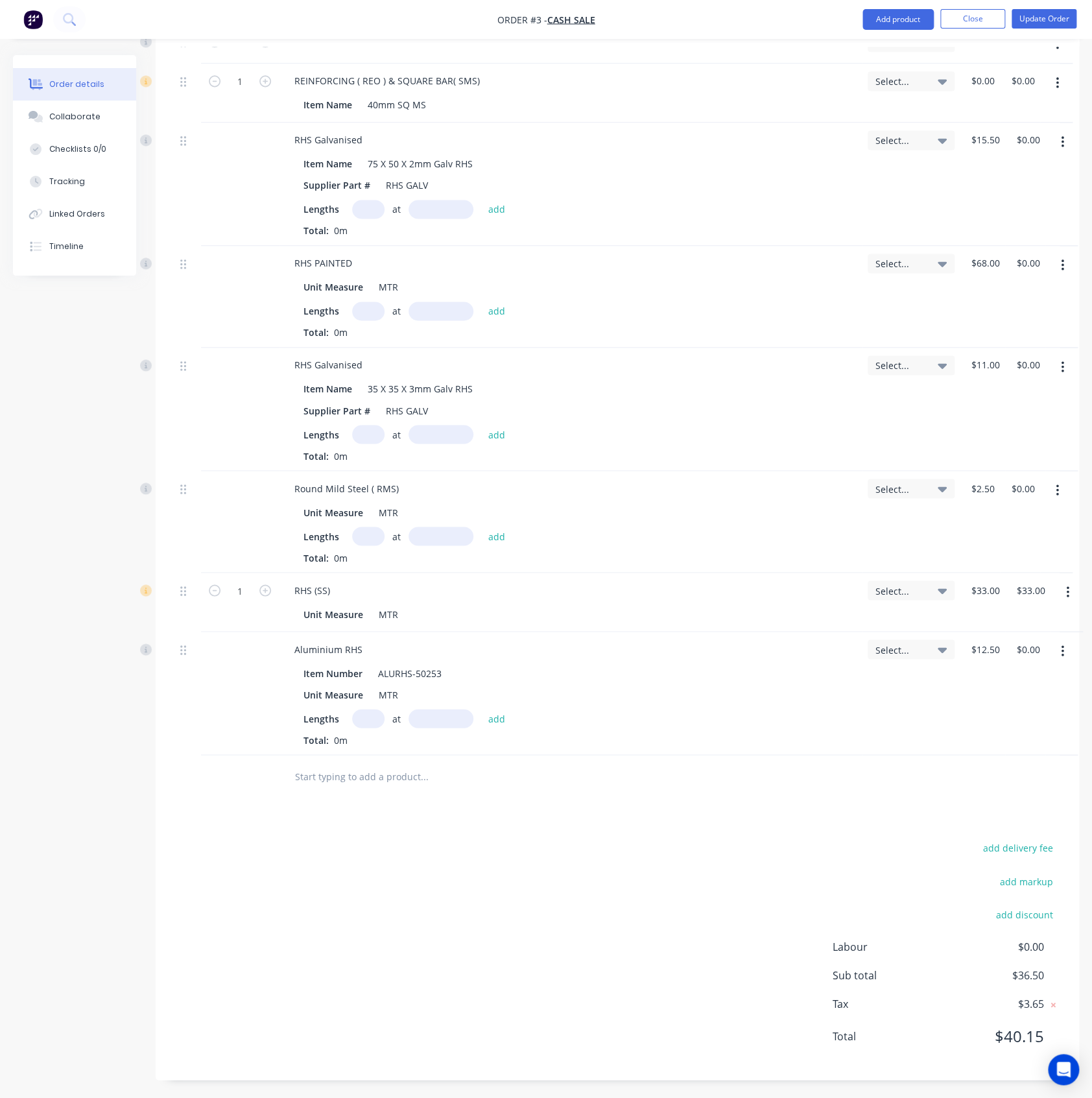
drag, startPoint x: 306, startPoint y: 771, endPoint x: 321, endPoint y: 784, distance: 19.8
click at [311, 778] on input "text" at bounding box center [424, 776] width 259 height 26
paste input "HYDRAULIC LIFT CONVERSION SUIT 60T BINS"
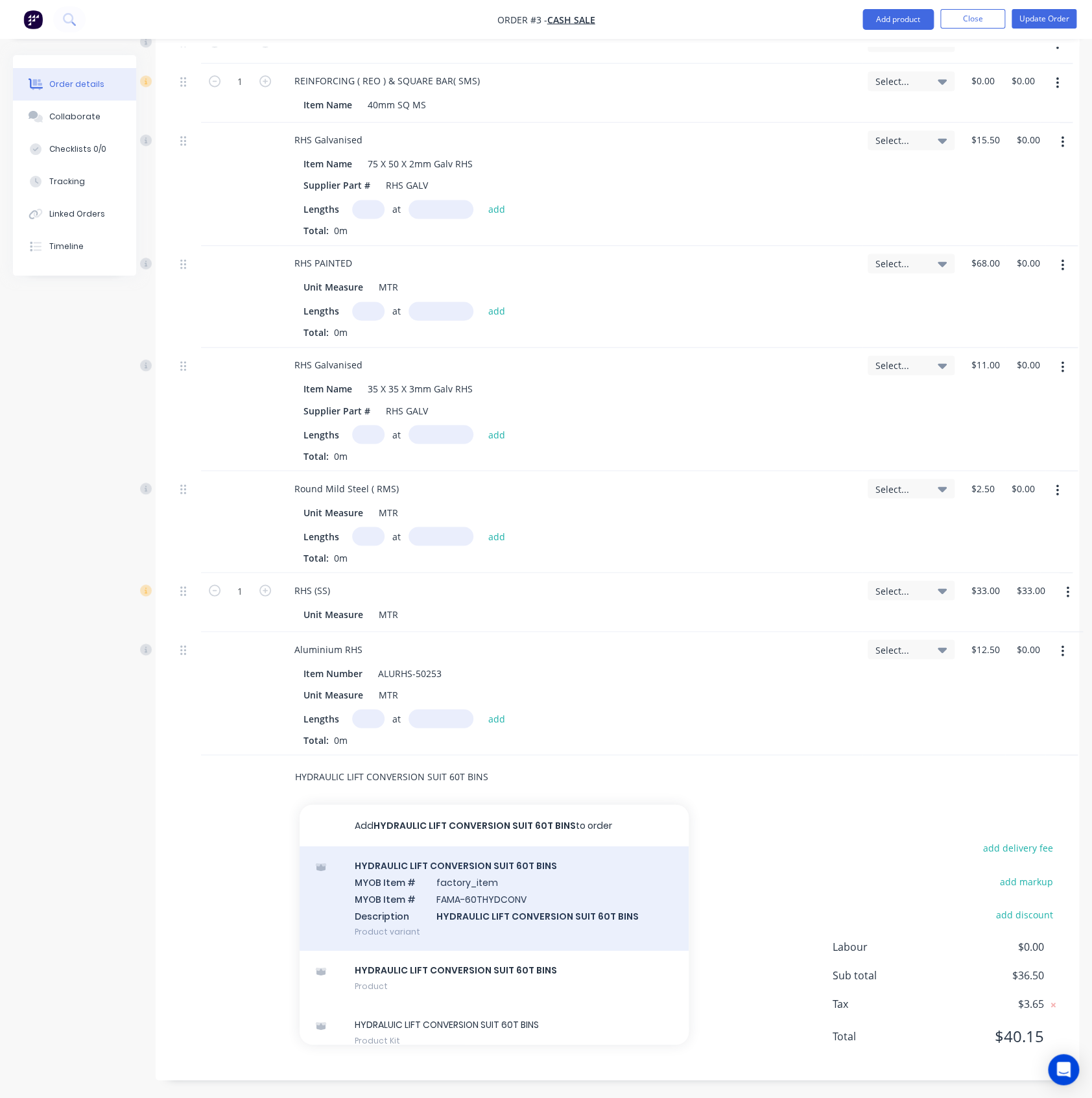
type input "HYDRAULIC LIFT CONVERSION SUIT 60T BINS"
click at [430, 874] on div "HYDRAULIC LIFT CONVERSION SUIT 60T BINS MYOB Item # factory_item MYOB Item # FA…" at bounding box center [494, 898] width 389 height 105
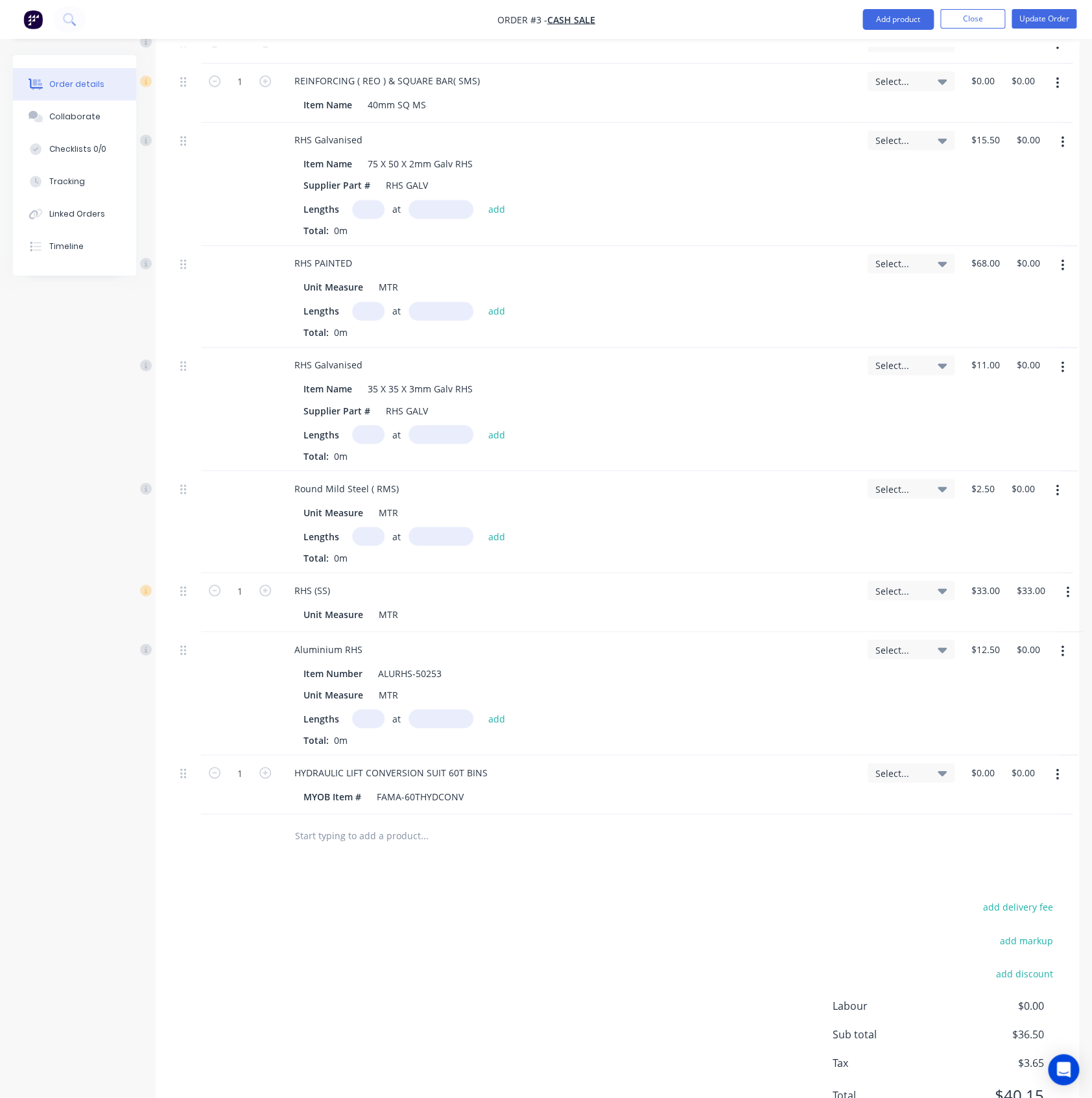
drag, startPoint x: 1054, startPoint y: 774, endPoint x: 1052, endPoint y: 784, distance: 10.2
click at [1056, 774] on icon "button" at bounding box center [1058, 774] width 3 height 15
drag, startPoint x: 982, startPoint y: 891, endPoint x: 960, endPoint y: 889, distance: 22.1
click at [980, 891] on div "Delete" at bounding box center [1011, 886] width 100 height 19
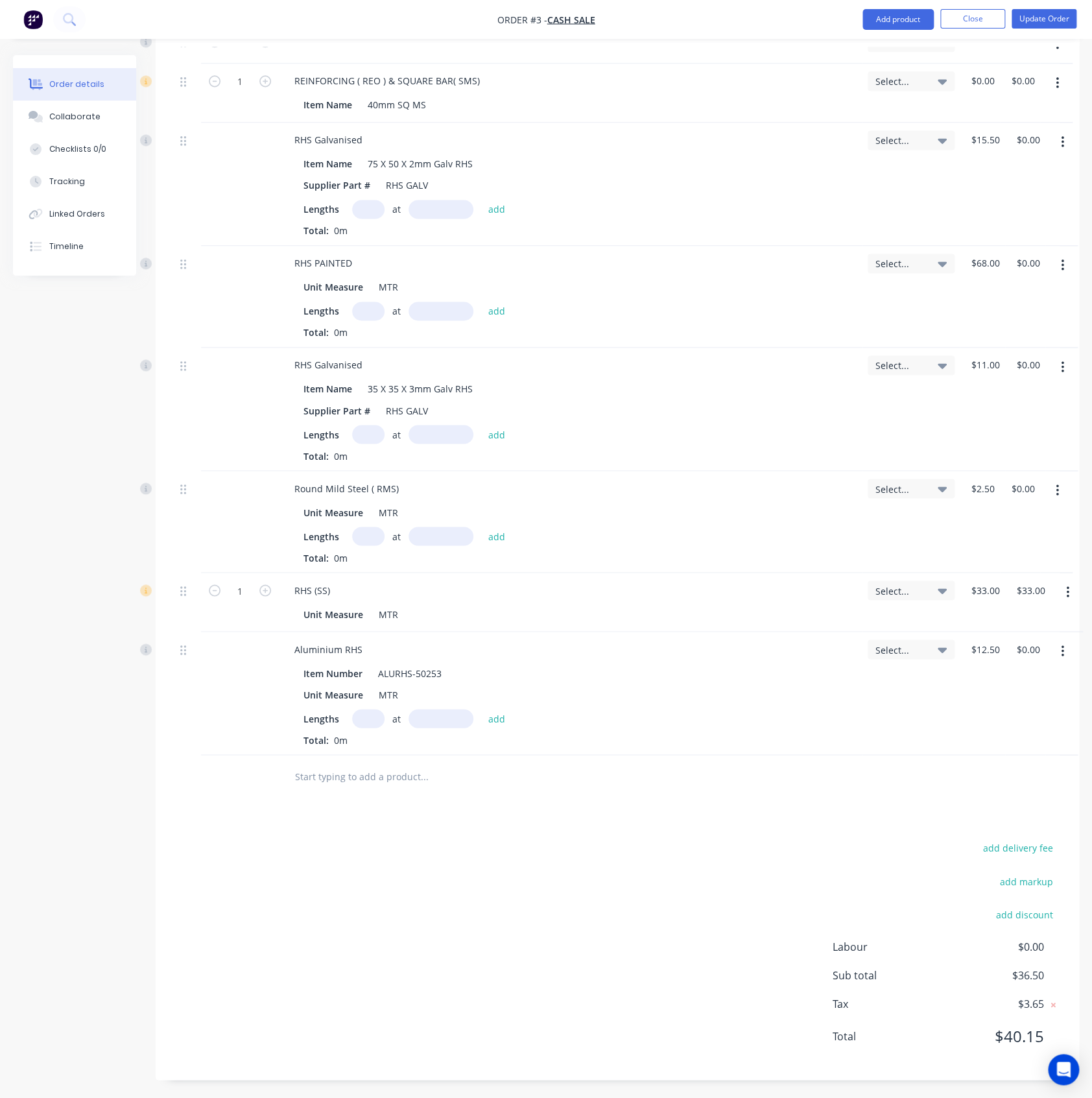
click at [389, 771] on input "text" at bounding box center [424, 776] width 259 height 26
paste input "HYDRAULIC MOTOR MOUNT PLATE"
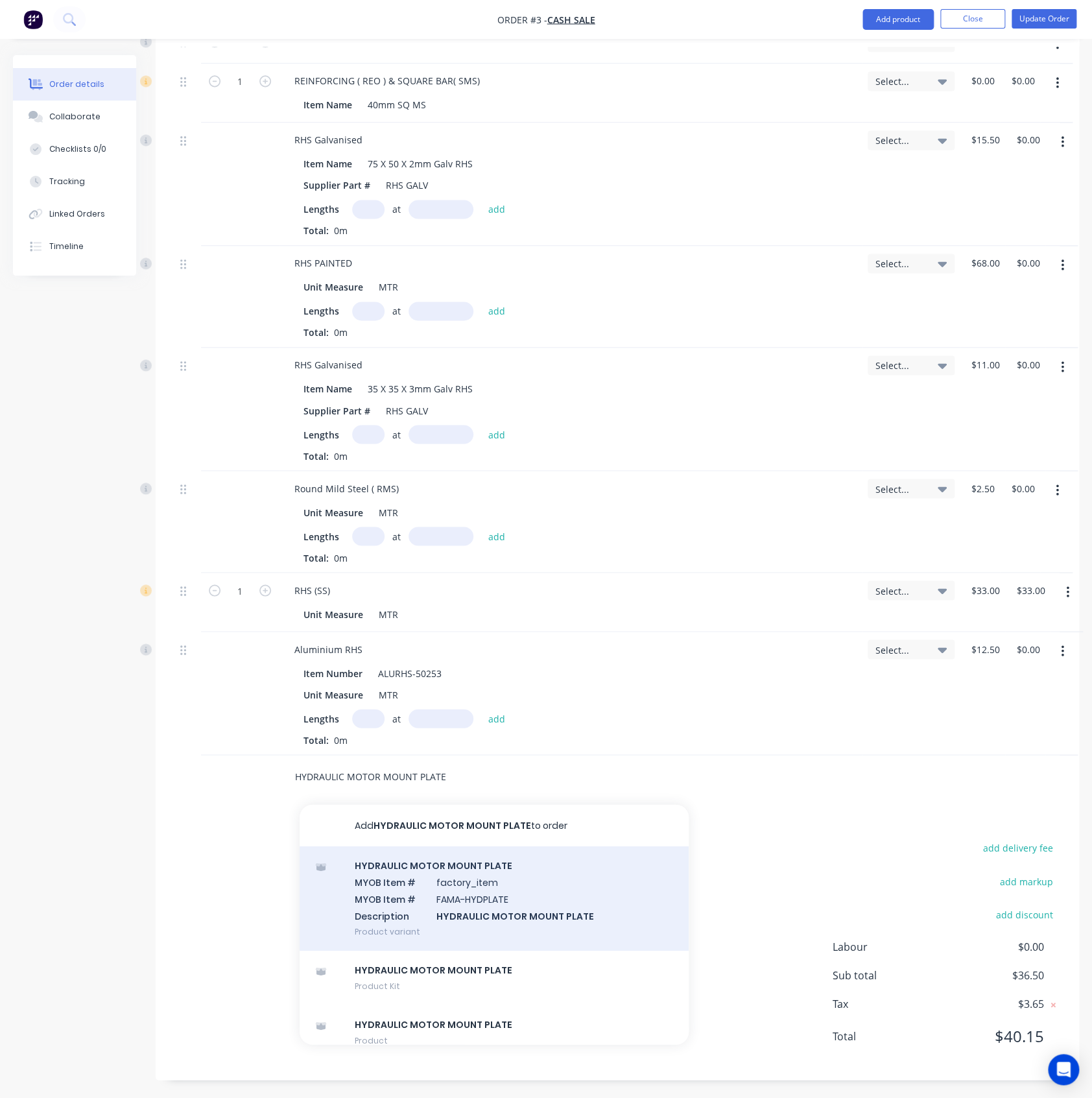
type input "HYDRAULIC MOTOR MOUNT PLATE"
click at [424, 879] on div "HYDRAULIC MOTOR MOUNT PLATE MYOB Item # factory_item MYOB Item # FAMA-HYDPLATE …" at bounding box center [494, 898] width 389 height 105
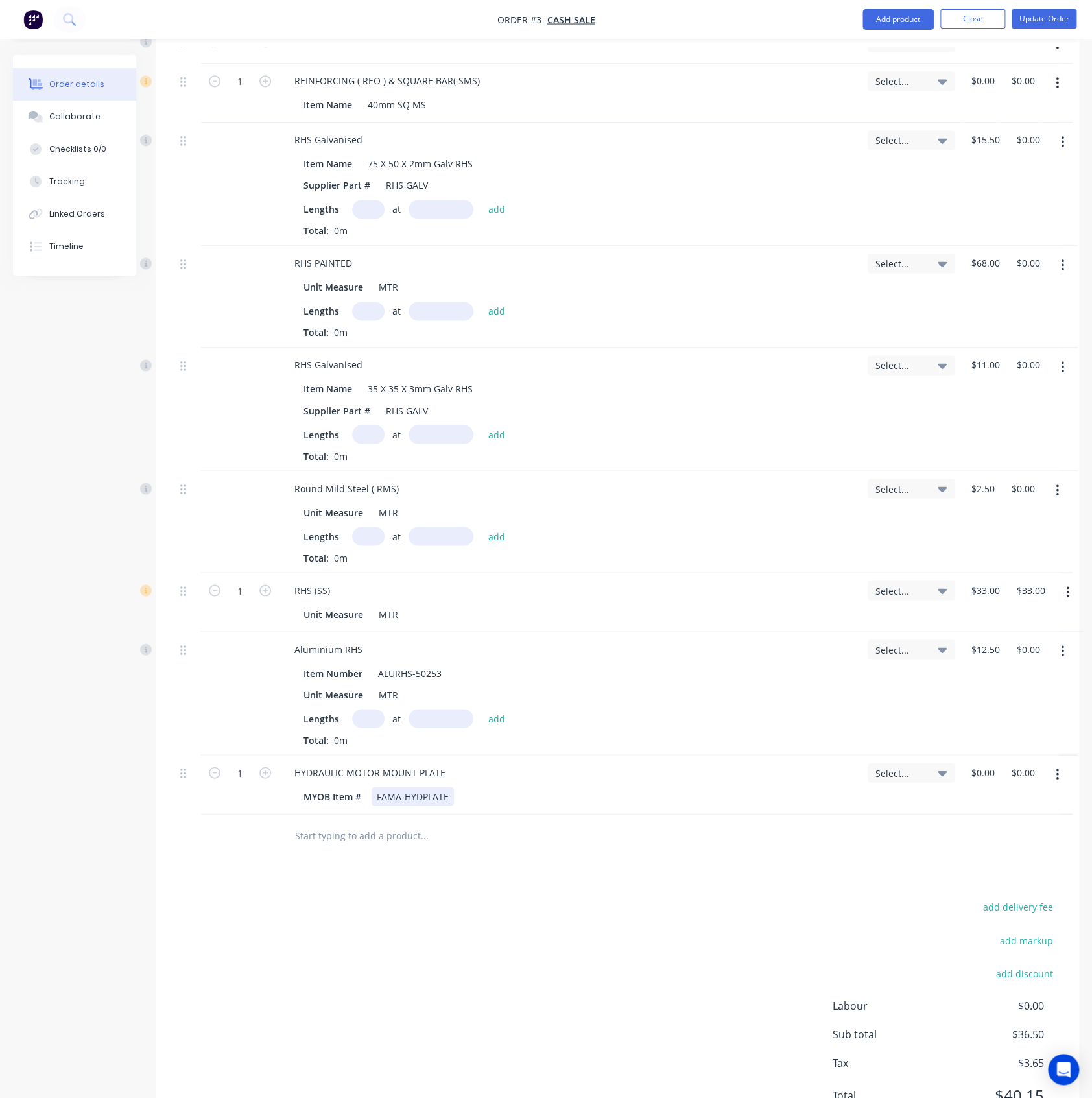
click at [413, 789] on div "FAMA-HYDPLATE" at bounding box center [412, 796] width 82 height 19
drag, startPoint x: 440, startPoint y: 796, endPoint x: 320, endPoint y: 800, distance: 120.1
click at [320, 800] on div "MYOB Item # FAMA-HYDPLATE" at bounding box center [568, 796] width 540 height 19
click at [314, 802] on div "MYOB Item #" at bounding box center [332, 796] width 68 height 19
click at [363, 832] on input "text" at bounding box center [424, 834] width 259 height 26
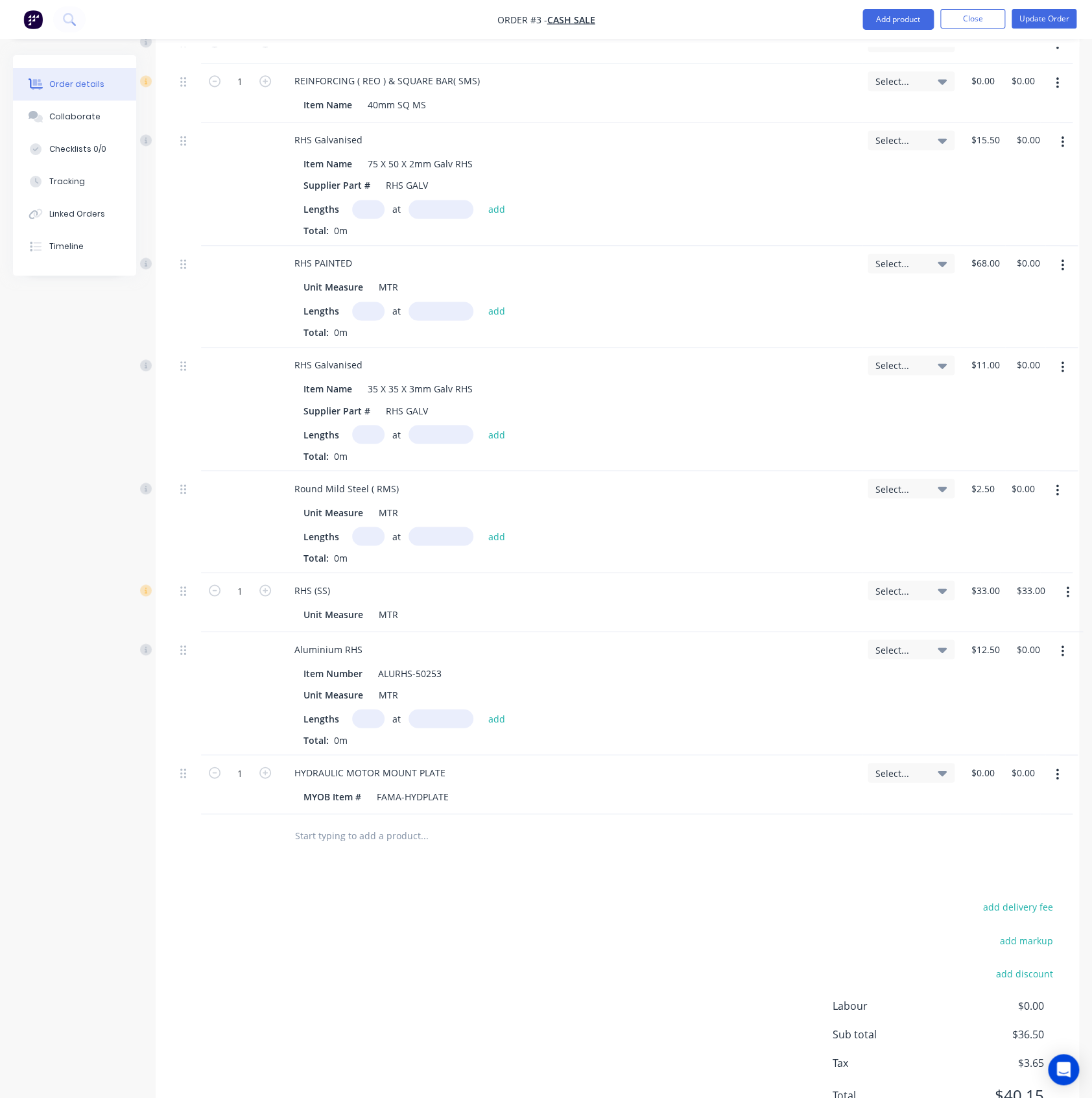
paste input "HYDRAULIC DRIVE KIT SUIT PTO AUGER BINS"
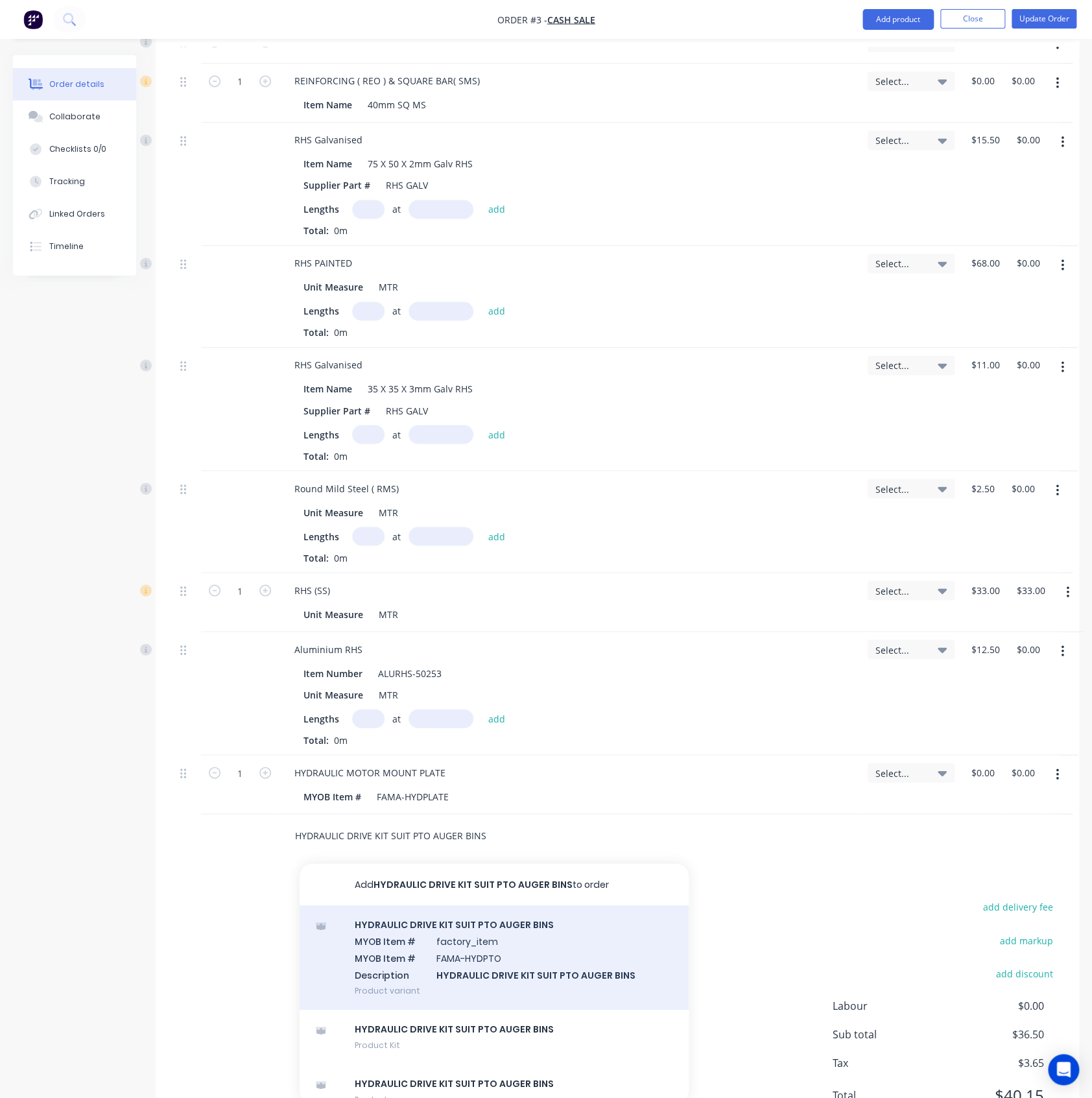
type input "HYDRAULIC DRIVE KIT SUIT PTO AUGER BINS"
click at [424, 954] on div "HYDRAULIC DRIVE KIT SUIT PTO AUGER BINS MYOB Item # factory_item MYOB Item # FA…" at bounding box center [494, 957] width 389 height 105
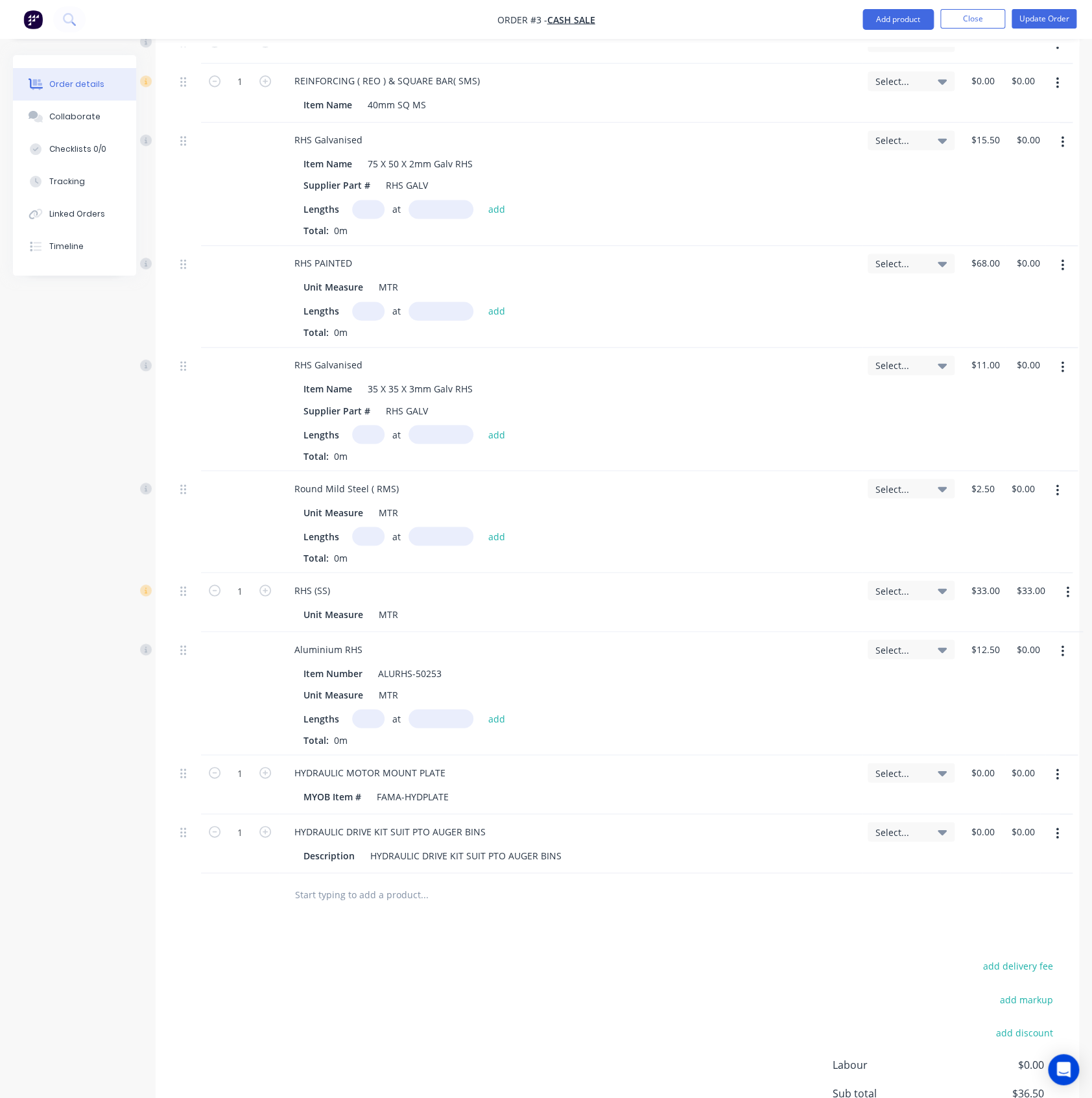
drag, startPoint x: 1058, startPoint y: 781, endPoint x: 1049, endPoint y: 790, distance: 12.7
click at [1058, 781] on button "button" at bounding box center [1057, 774] width 30 height 23
drag, startPoint x: 1017, startPoint y: 879, endPoint x: 1023, endPoint y: 866, distance: 14.3
click at [1016, 879] on div "Delete" at bounding box center [1011, 886] width 100 height 19
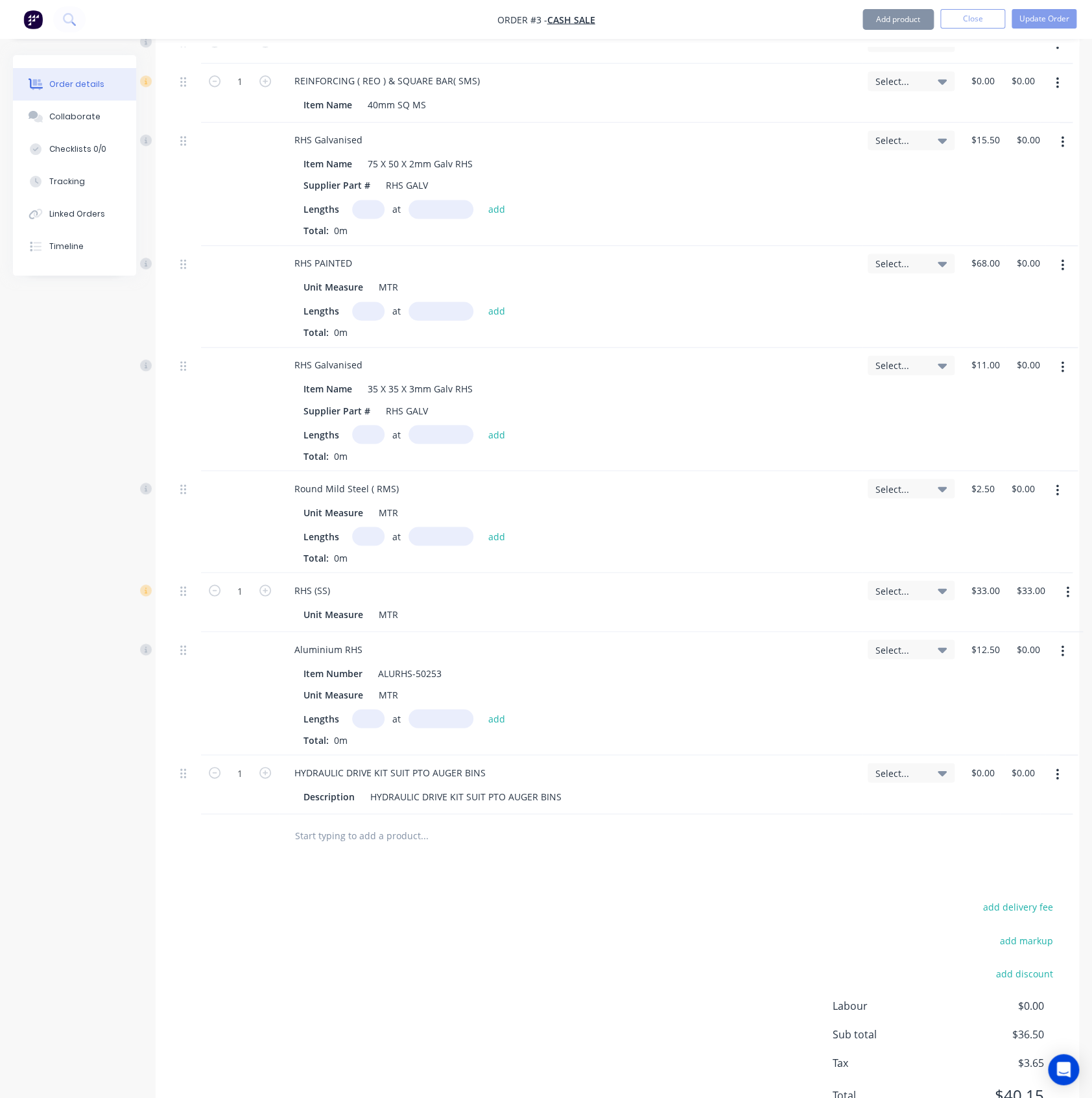
click at [1059, 776] on button "button" at bounding box center [1057, 774] width 30 height 23
drag, startPoint x: 1032, startPoint y: 879, endPoint x: 1022, endPoint y: 881, distance: 10.2
click at [1030, 881] on div "Delete" at bounding box center [1011, 886] width 100 height 19
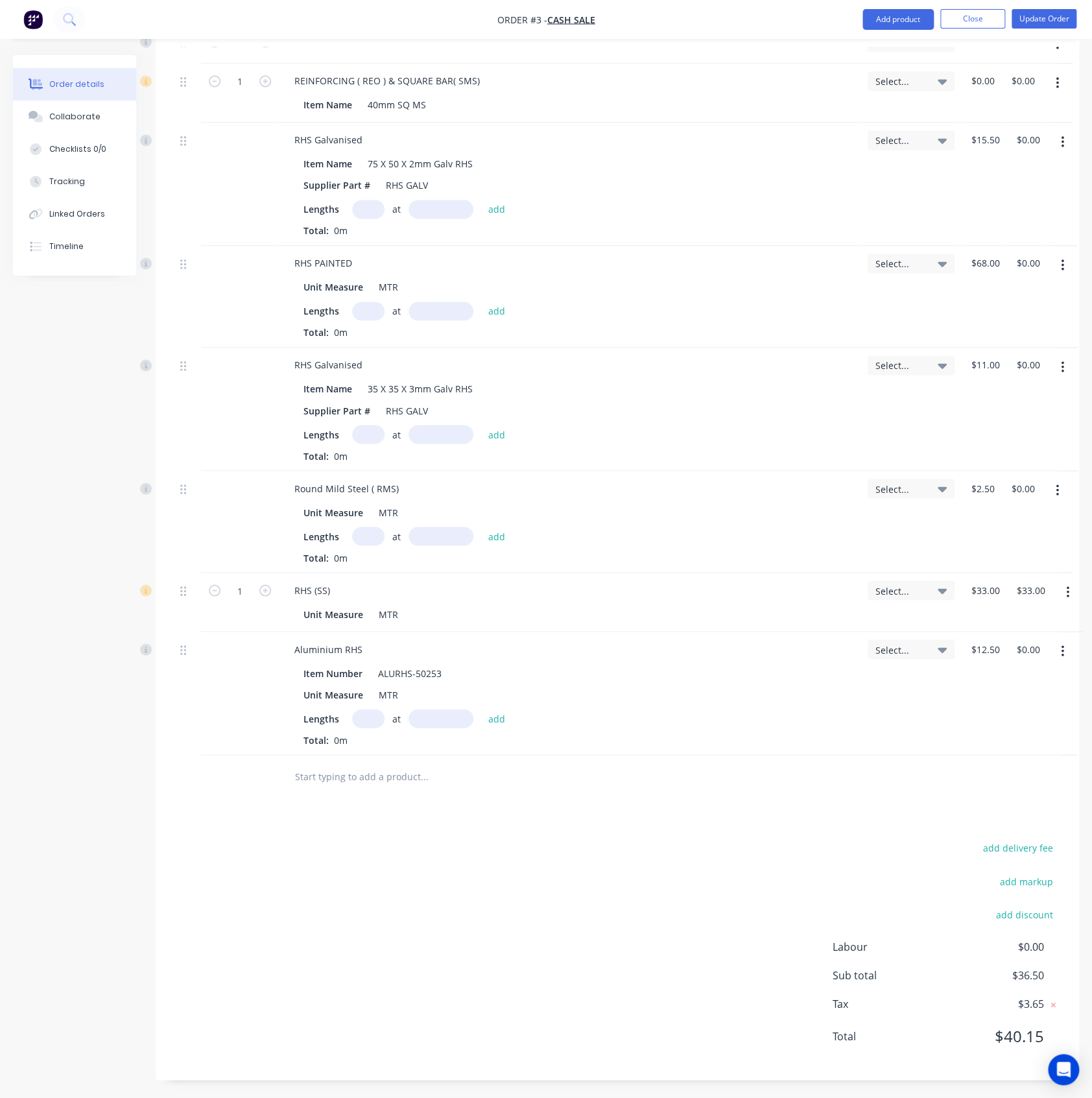
click at [377, 771] on input "text" at bounding box center [424, 776] width 259 height 26
paste input "1100L FUEL TANK"
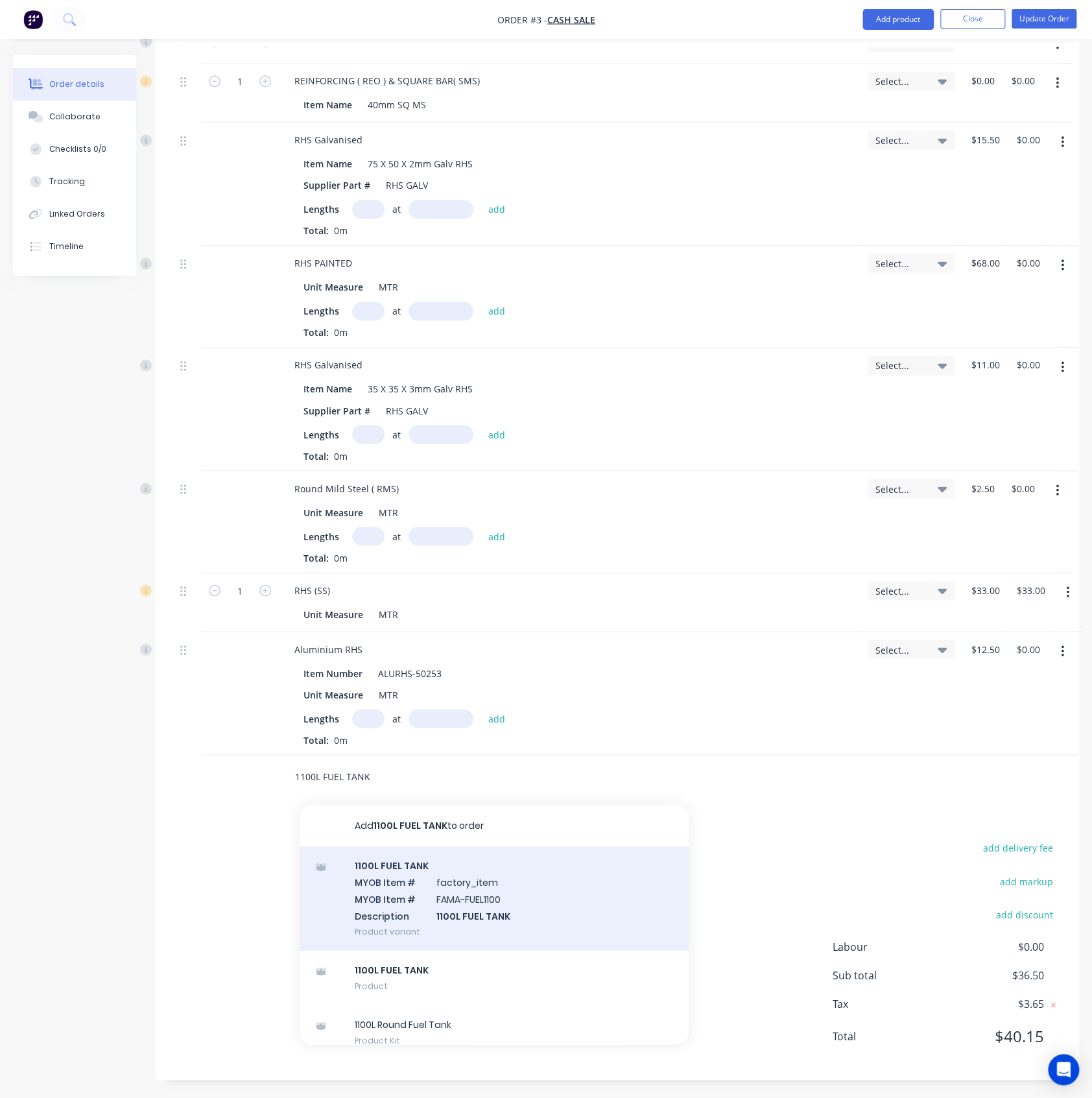
type input "1100L FUEL TANK"
click at [398, 866] on div "1100L FUEL TANK MYOB Item # factory_item MYOB Item # FAMA-FUEL1100 Description …" at bounding box center [494, 898] width 389 height 105
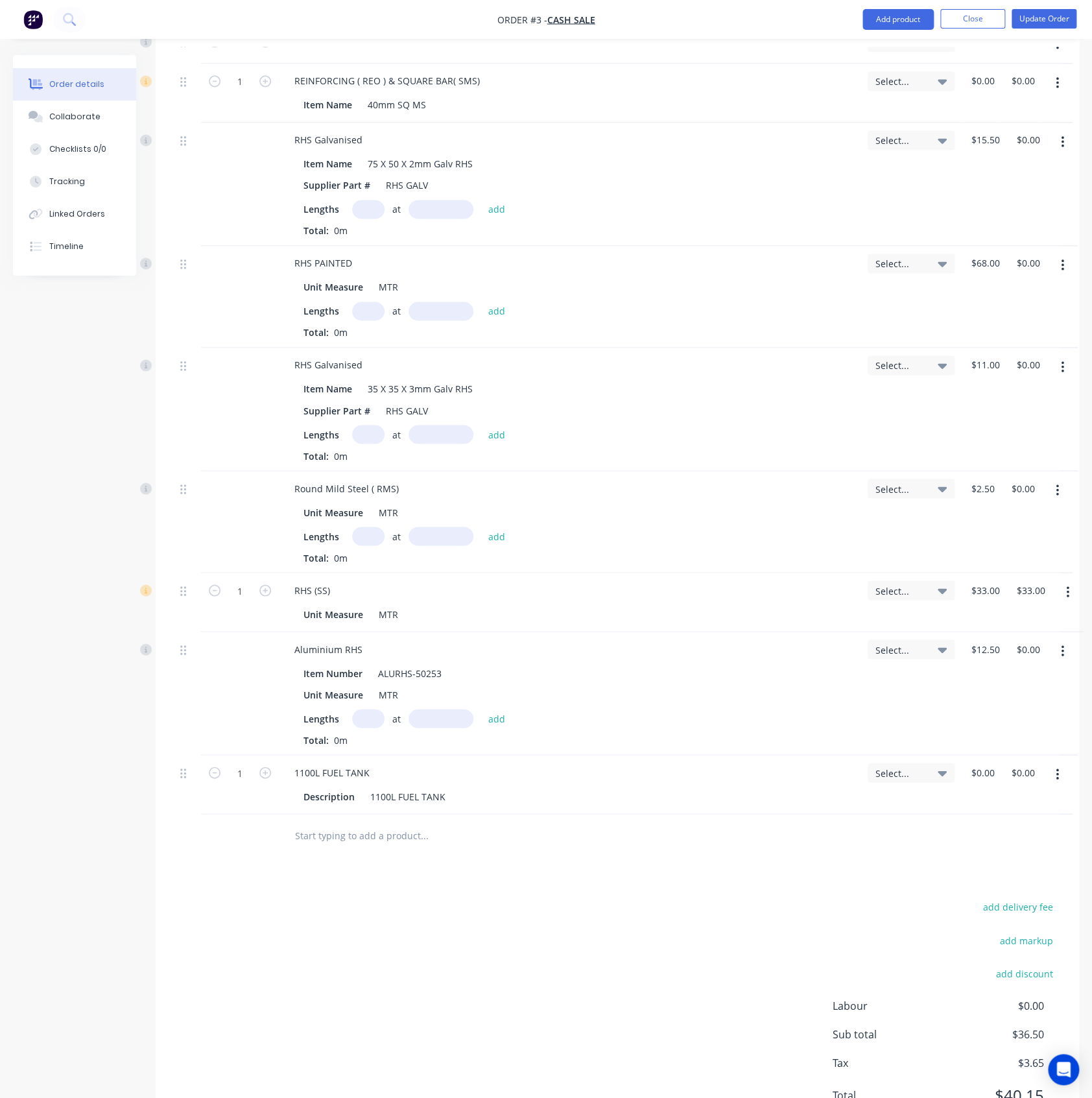
click at [330, 833] on input "text" at bounding box center [424, 834] width 259 height 26
paste input "Admin"
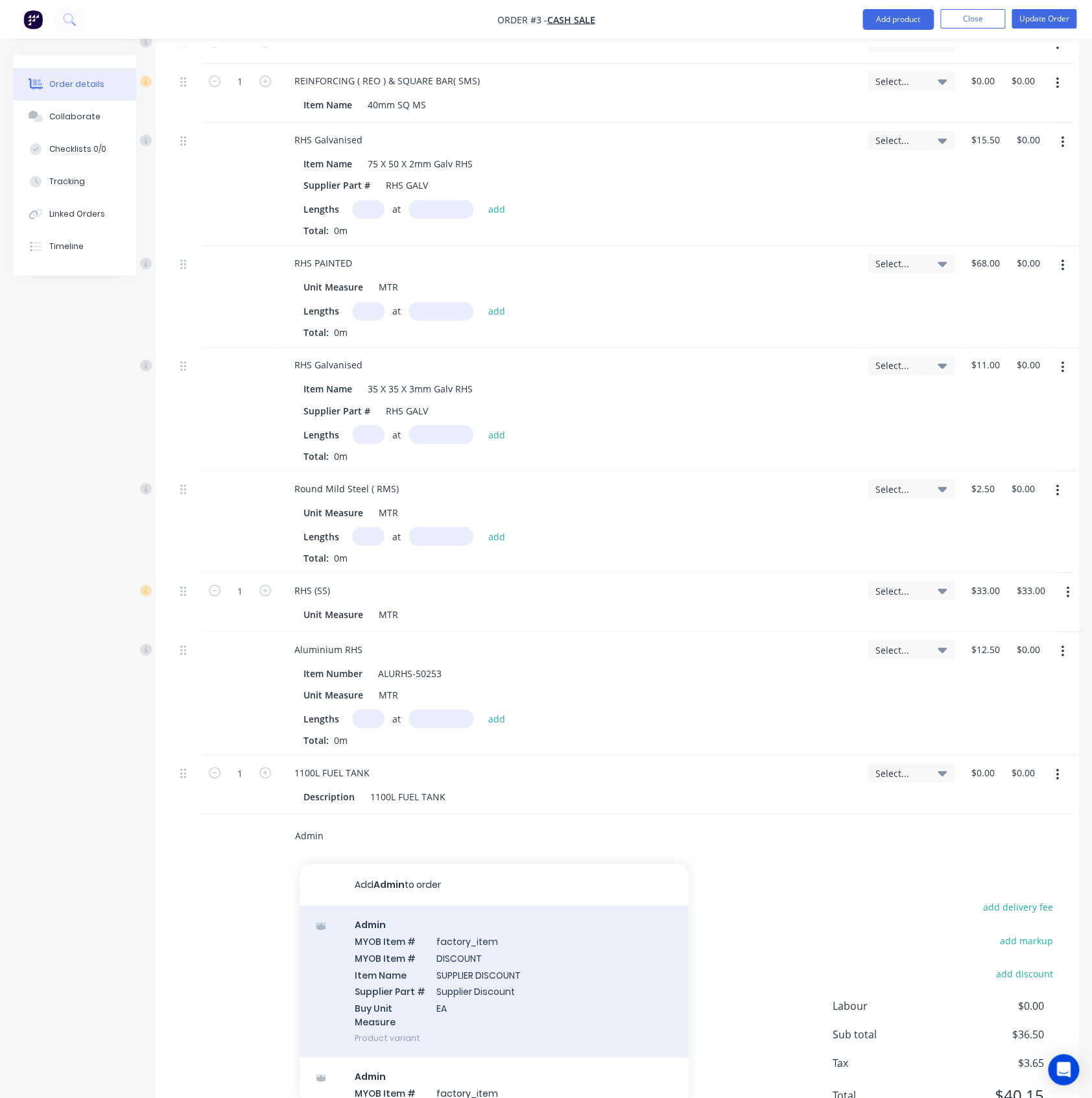
type input "Admin"
click at [377, 938] on div "Admin MYOB Item # factory_item MYOB Item # DISCOUNT Item Name SUPPLIER DISCOUNT…" at bounding box center [494, 980] width 389 height 152
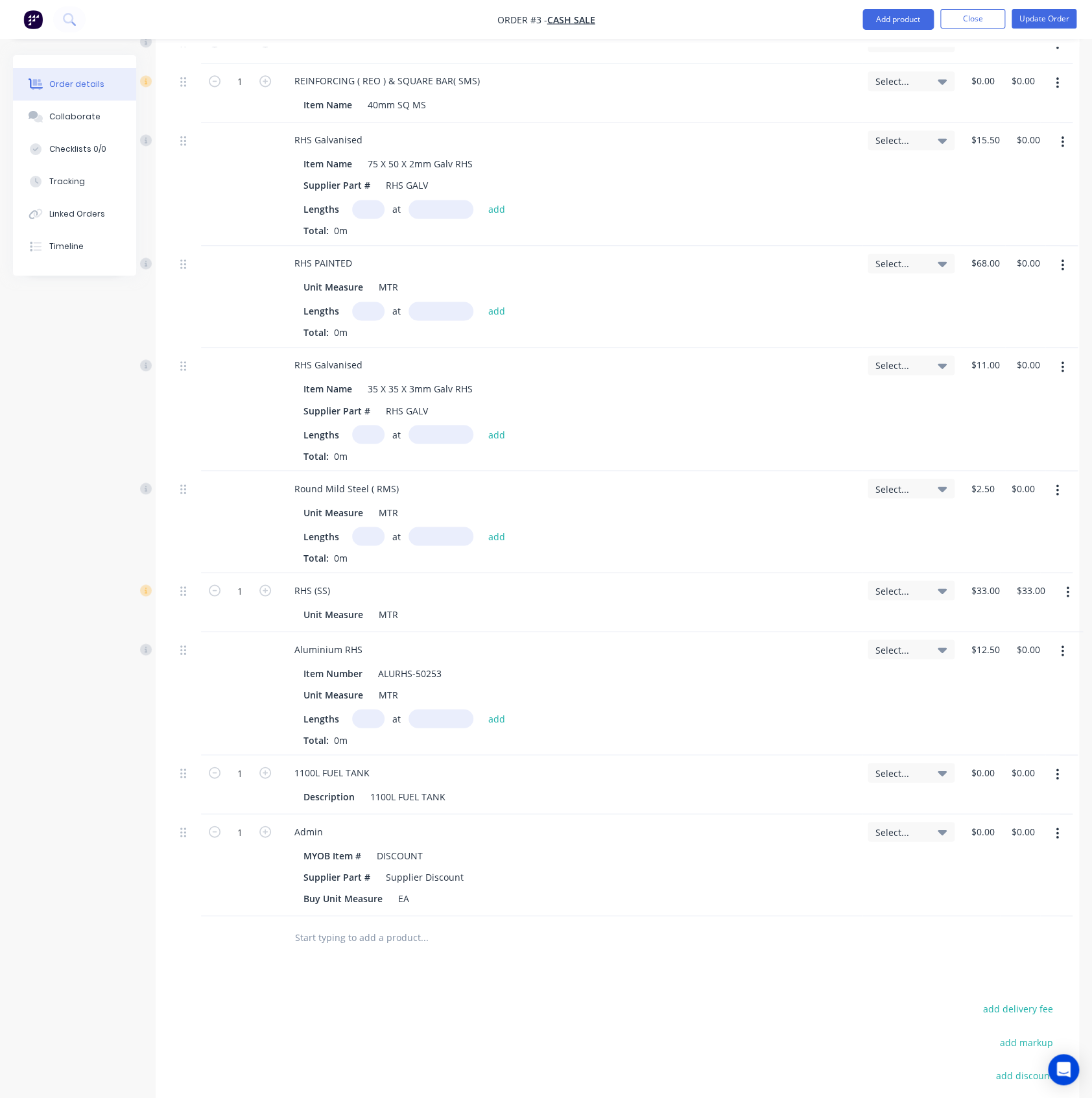
click at [324, 953] on div at bounding box center [512, 936] width 467 height 42
click at [332, 937] on input "text" at bounding box center [424, 936] width 259 height 26
paste input "Admin"
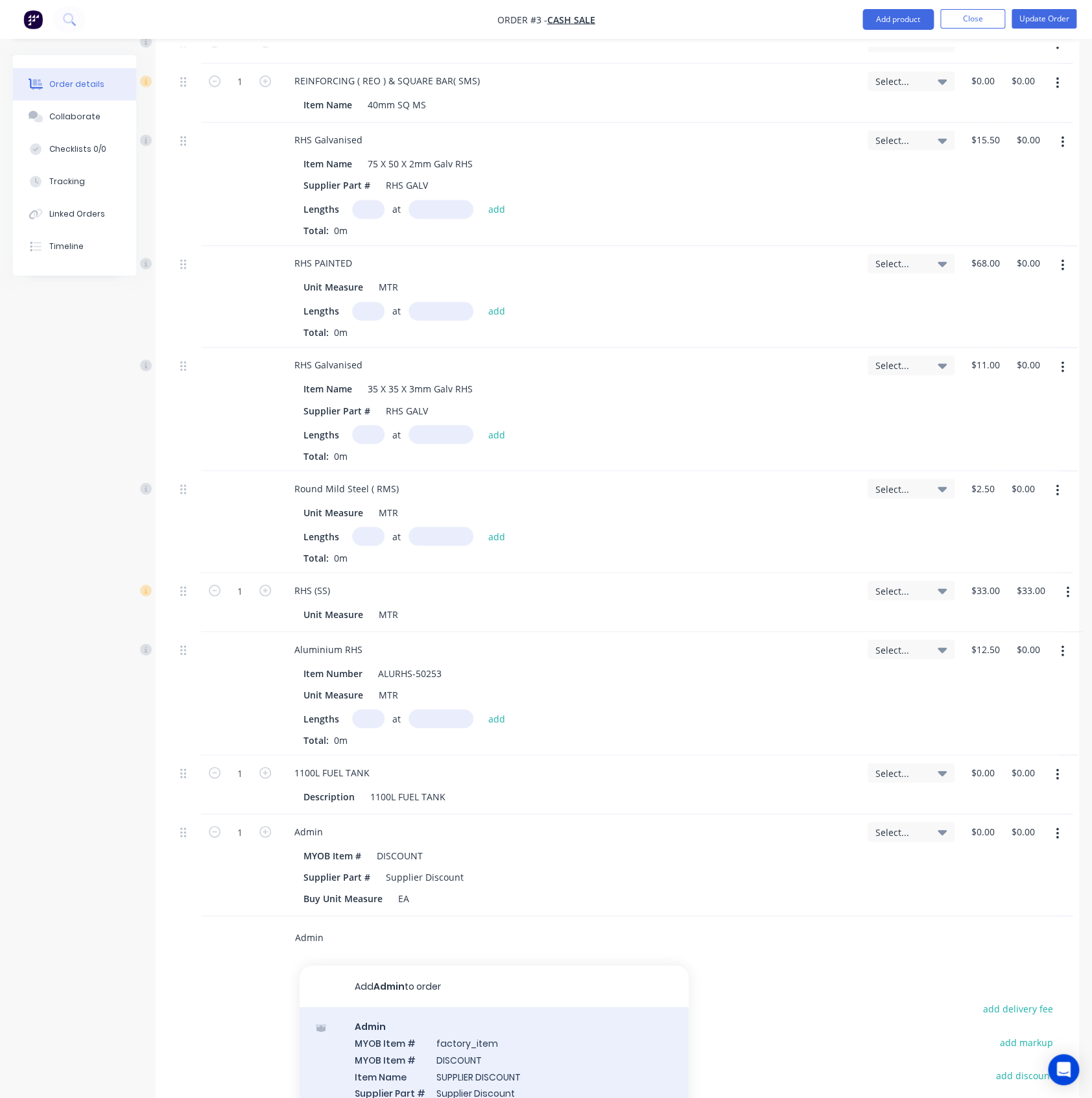
type input "Admin"
click at [387, 954] on div "Admin MYOB Item # factory_item MYOB Item # DISCOUNT Item Name SUPPLIER DISCOUNT…" at bounding box center [494, 1082] width 389 height 152
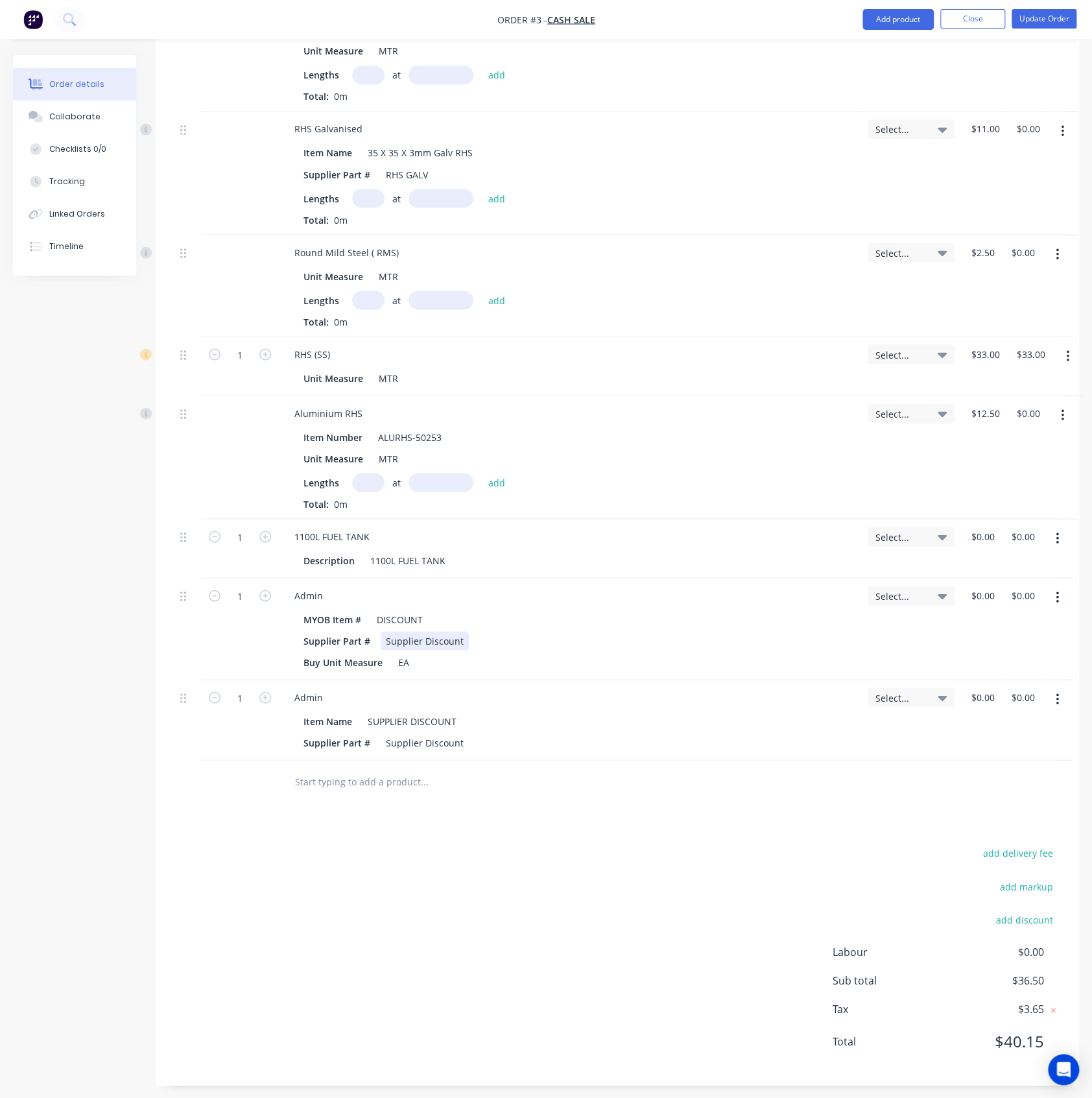
scroll to position [1075, 0]
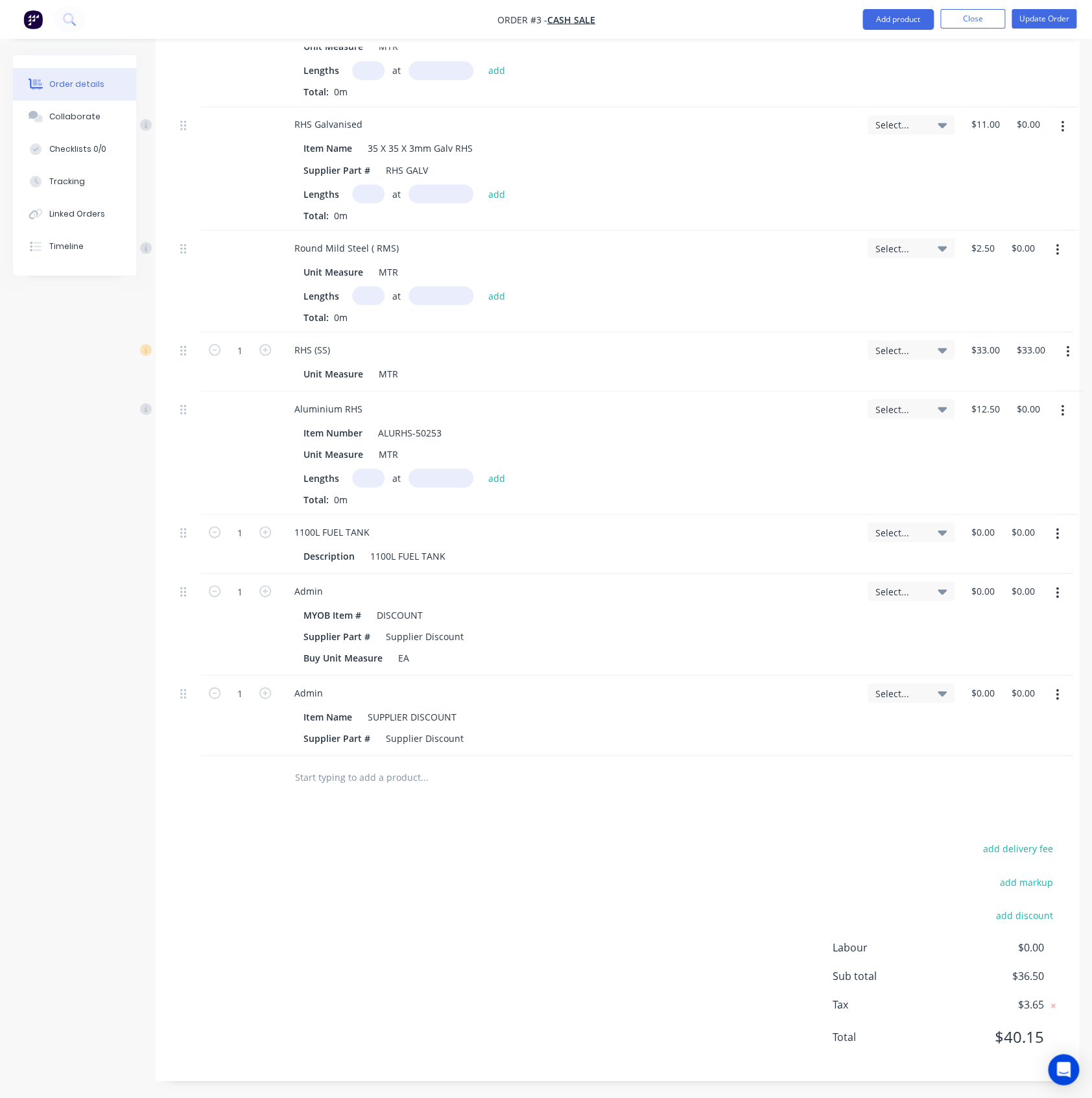
click at [1059, 696] on button "button" at bounding box center [1057, 694] width 30 height 23
click at [998, 794] on button "Delete" at bounding box center [1010, 807] width 123 height 26
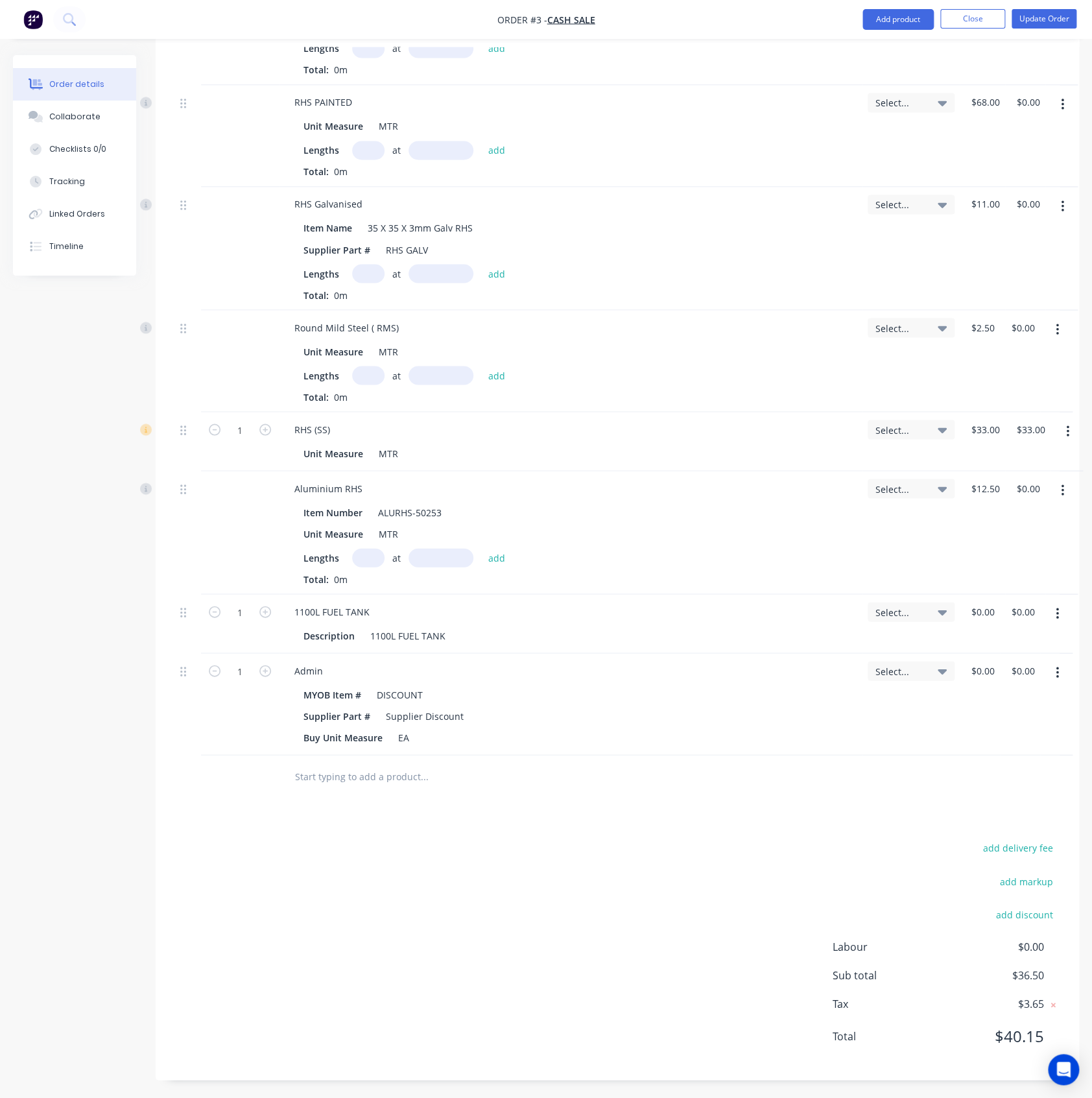
click at [1062, 674] on button "button" at bounding box center [1057, 672] width 30 height 23
drag, startPoint x: 1016, startPoint y: 778, endPoint x: 454, endPoint y: 765, distance: 562.2
click at [1014, 779] on div "Delete" at bounding box center [1011, 784] width 100 height 19
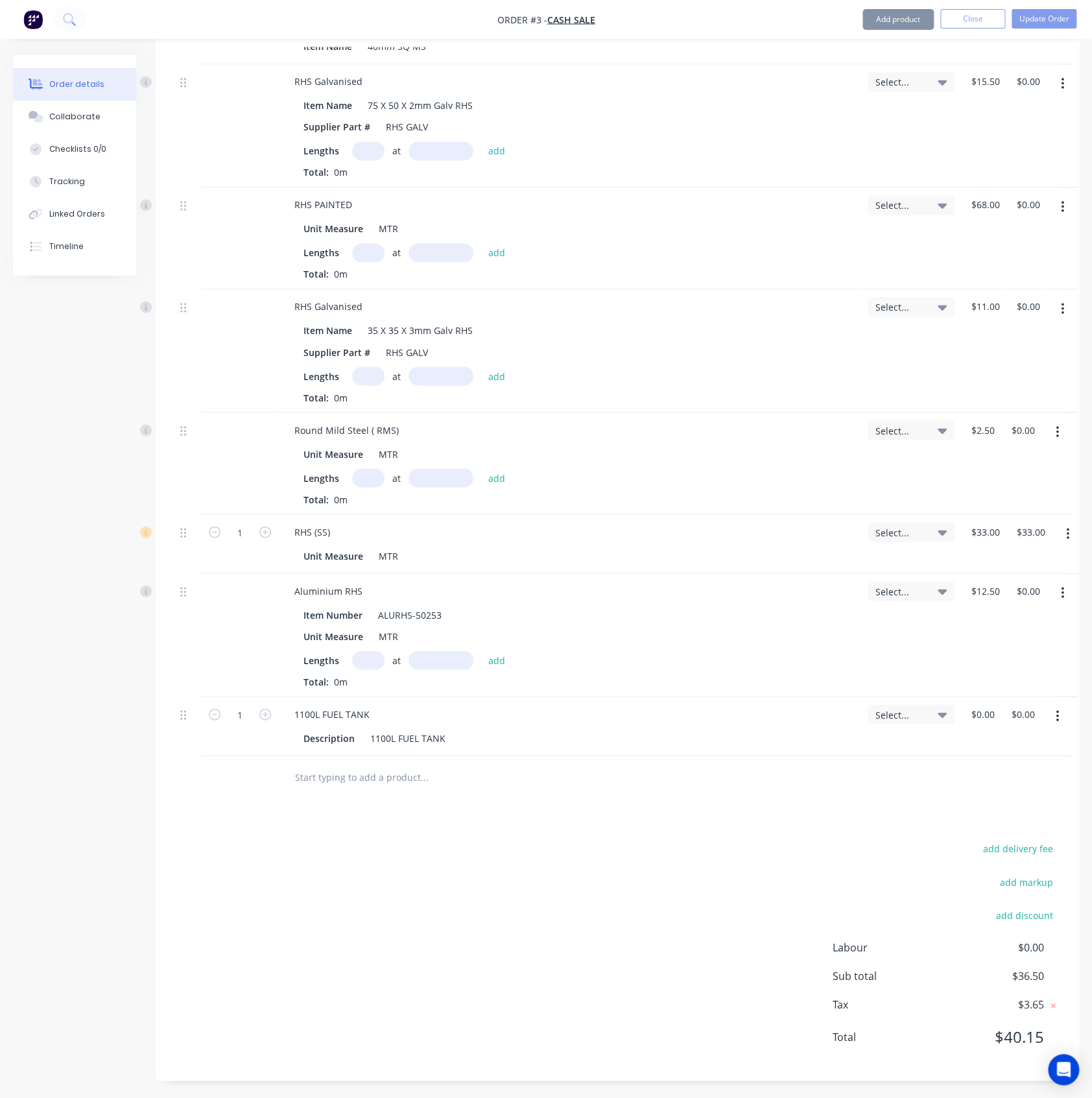
click at [362, 798] on div "Products Show / Hide columns Add product Qty Job Price Total ANGLE MILD STEEL (…" at bounding box center [617, 305] width 924 height 1552
click at [363, 780] on input "text" at bounding box center [424, 776] width 259 height 26
paste input "It seems to occur on other attribute columns where they are hidden, either by b…"
type input "It seems to occur on other attribute columns where they are hidden, either by b…"
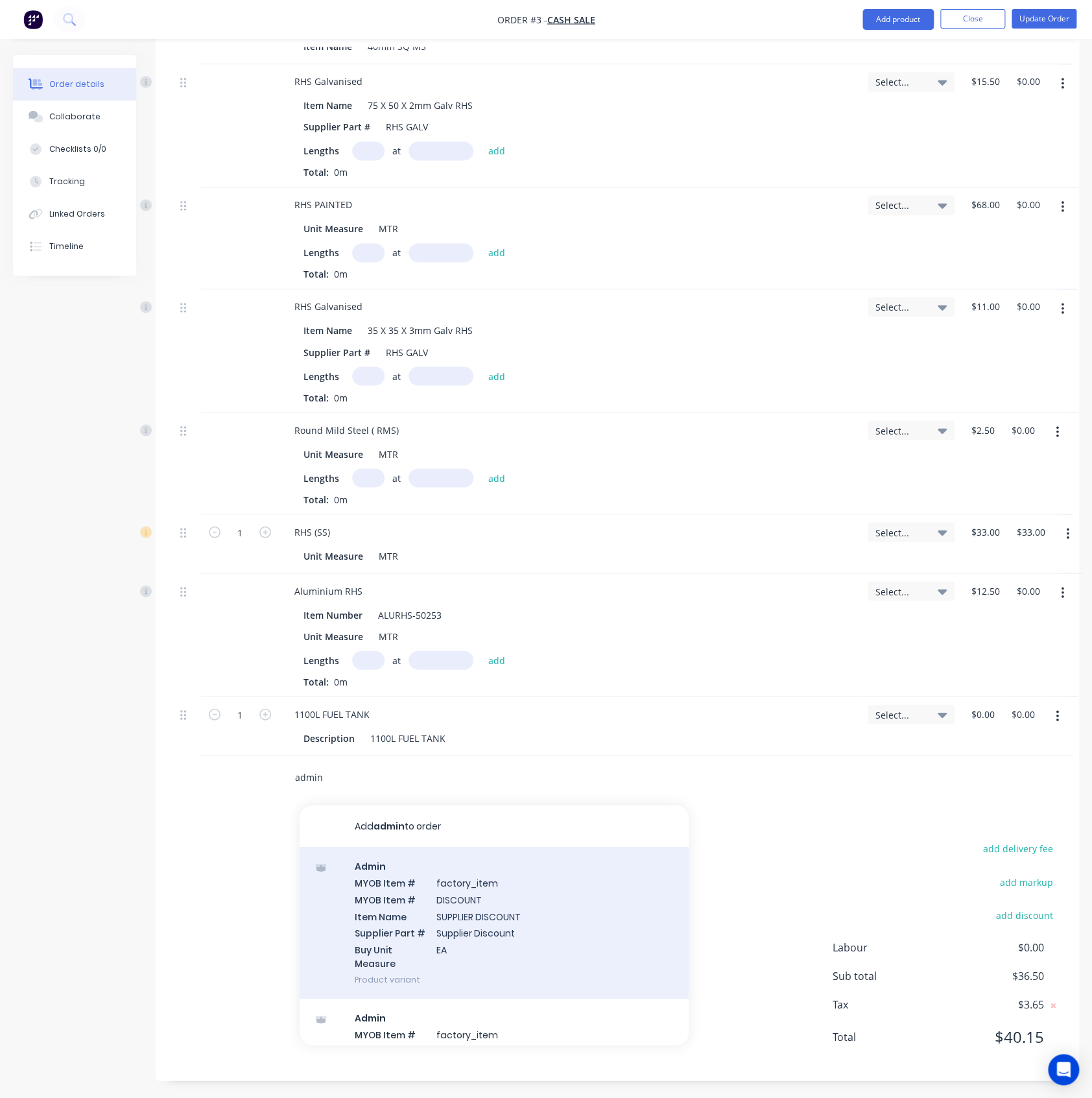
type input "admin"
click at [373, 865] on div "Admin MYOB Item # factory_item MYOB Item # DISCOUNT Item Name SUPPLIER DISCOUNT…" at bounding box center [494, 922] width 389 height 152
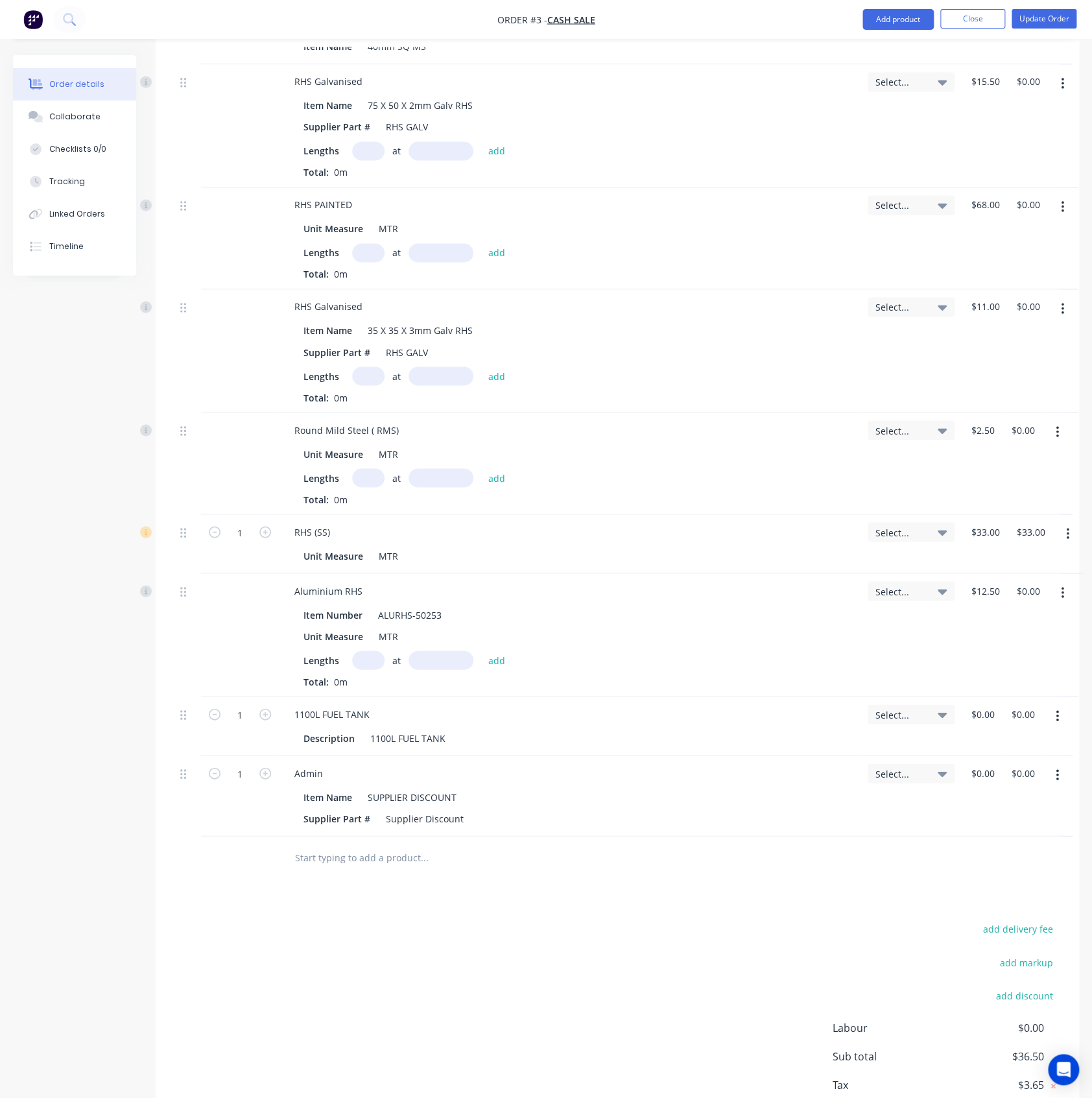
click at [1065, 770] on button "button" at bounding box center [1057, 774] width 30 height 23
click at [980, 904] on div "Products Show / Hide columns Add product Qty Job Price Total ANGLE MILD STEEL (…" at bounding box center [617, 345] width 924 height 1632
click at [1063, 768] on button "button" at bounding box center [1057, 774] width 30 height 23
drag, startPoint x: 1020, startPoint y: 893, endPoint x: 1011, endPoint y: 888, distance: 10.3
click at [1019, 893] on div "Delete" at bounding box center [1011, 887] width 100 height 19
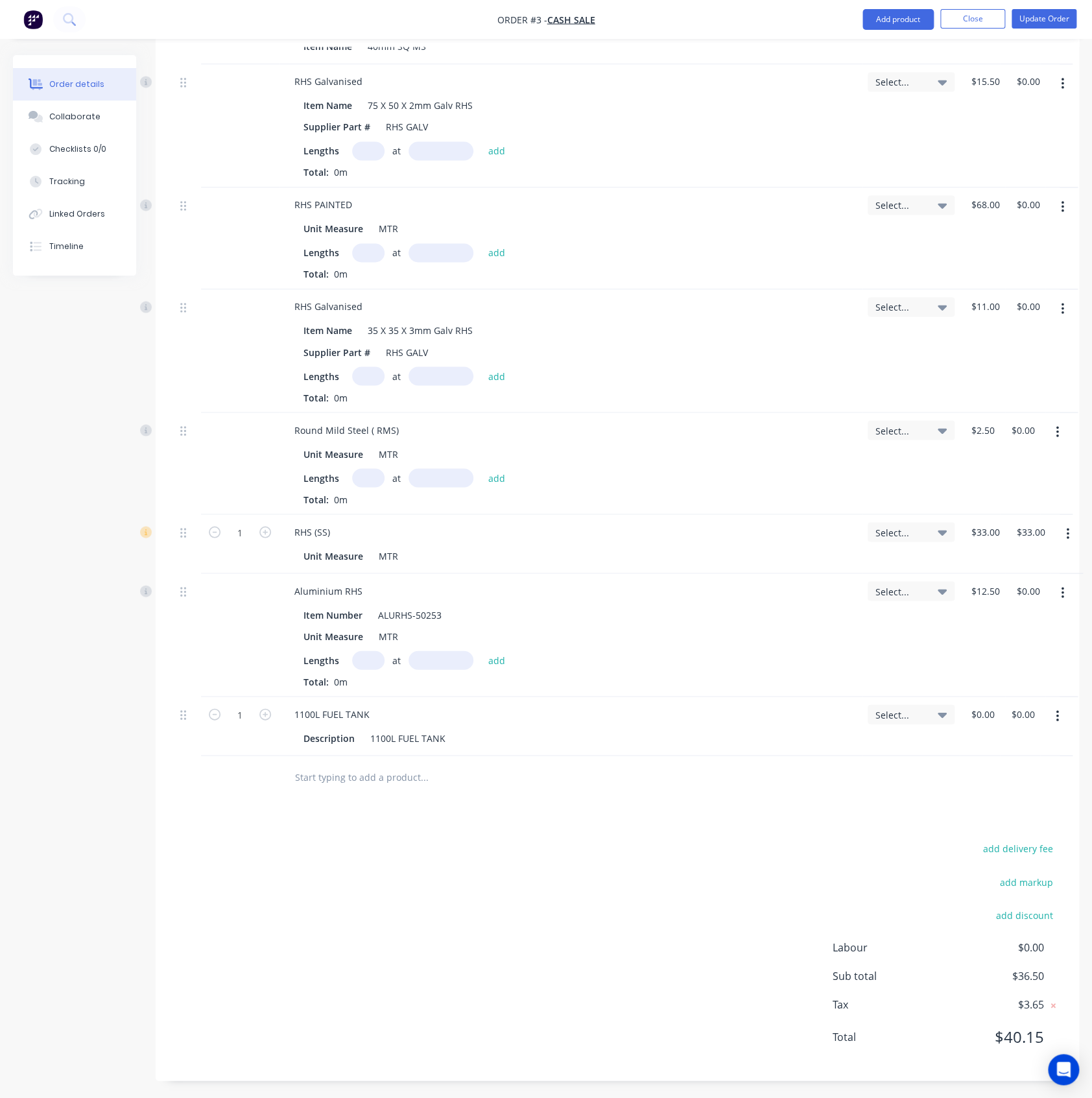
click at [348, 787] on div at bounding box center [512, 776] width 467 height 42
paste input "1300L FUEL TANK"
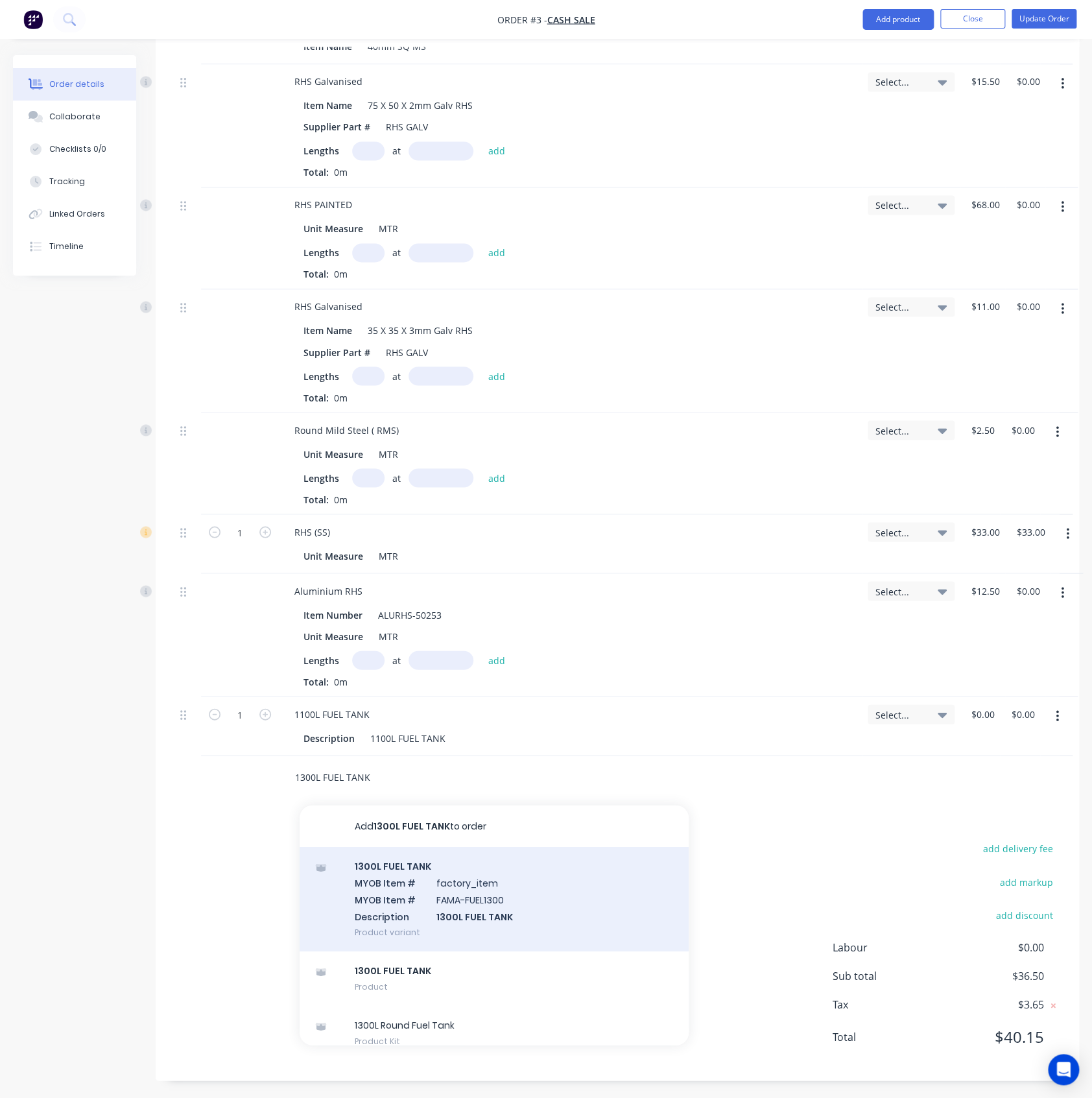
type input "1300L FUEL TANK"
click at [413, 879] on div "1300L FUEL TANK MYOB Item # factory_item MYOB Item # FAMA-FUEL1300 Description …" at bounding box center [494, 899] width 389 height 105
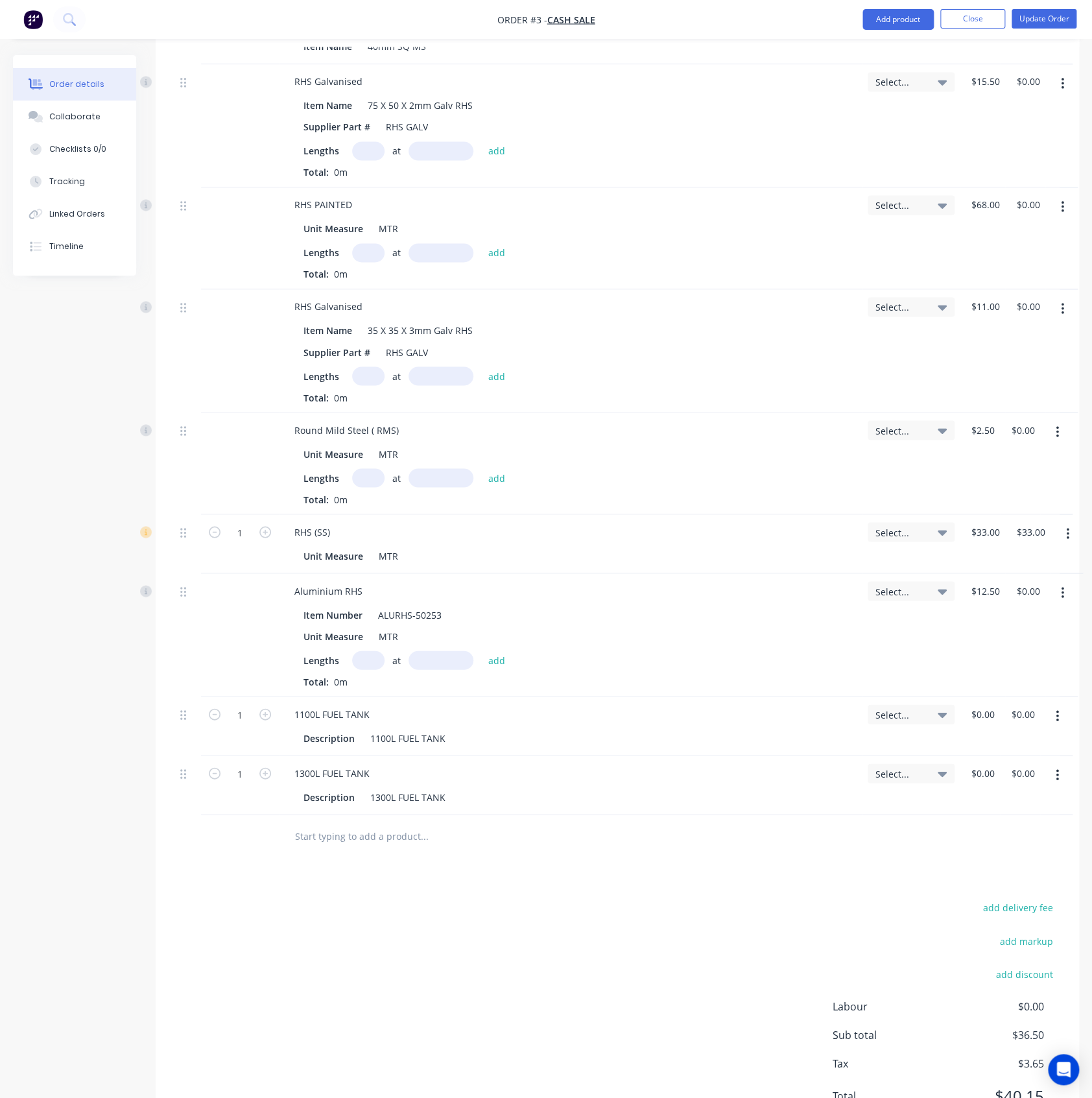
click at [301, 845] on input "text" at bounding box center [424, 835] width 259 height 26
paste input "1300L FUEL TANK"
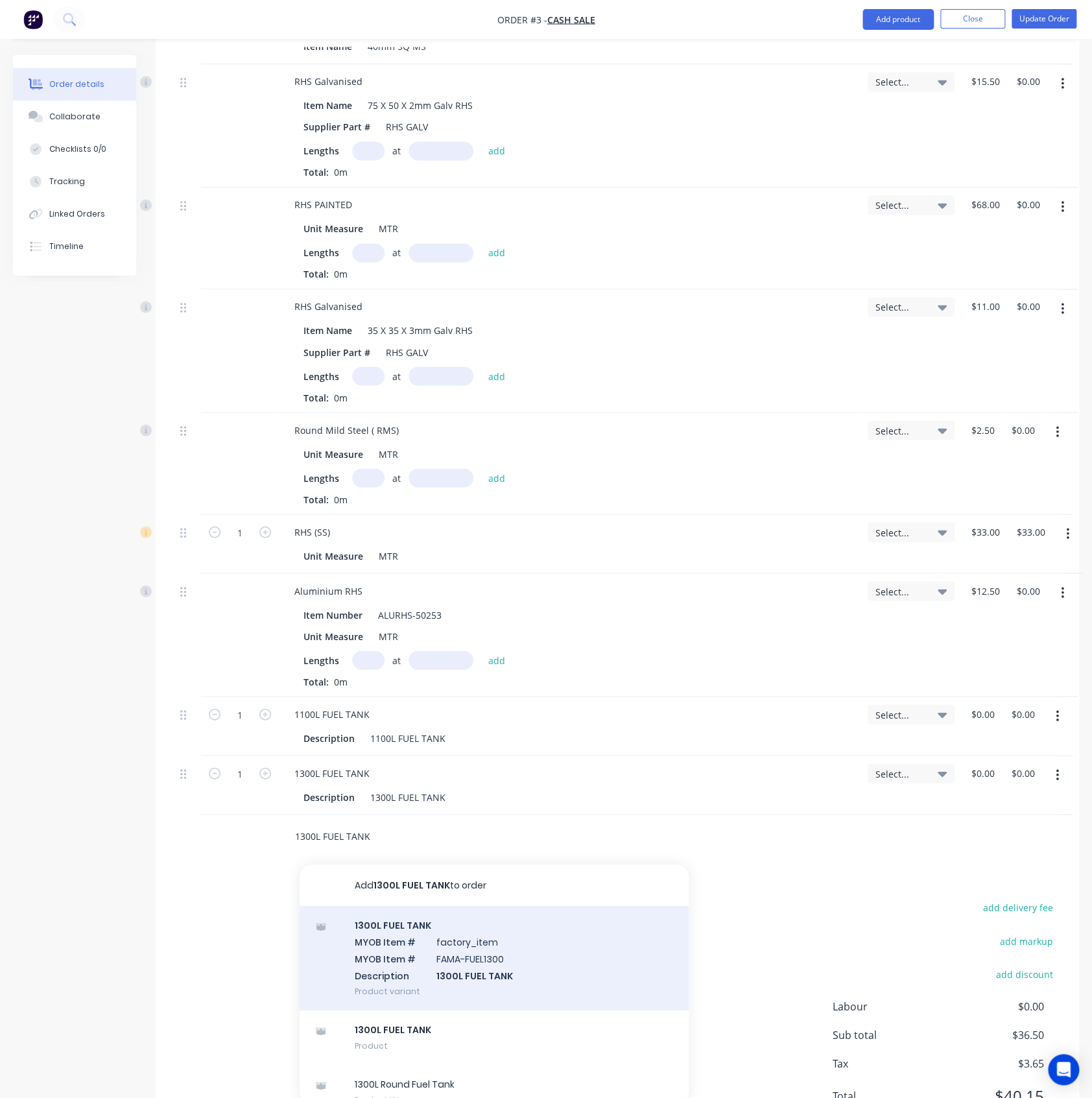
type input "1300L FUEL TANK"
click at [387, 907] on div "1300L FUEL TANK MYOB Item # factory_item MYOB Item # FAMA-FUEL1300 Description …" at bounding box center [494, 958] width 389 height 105
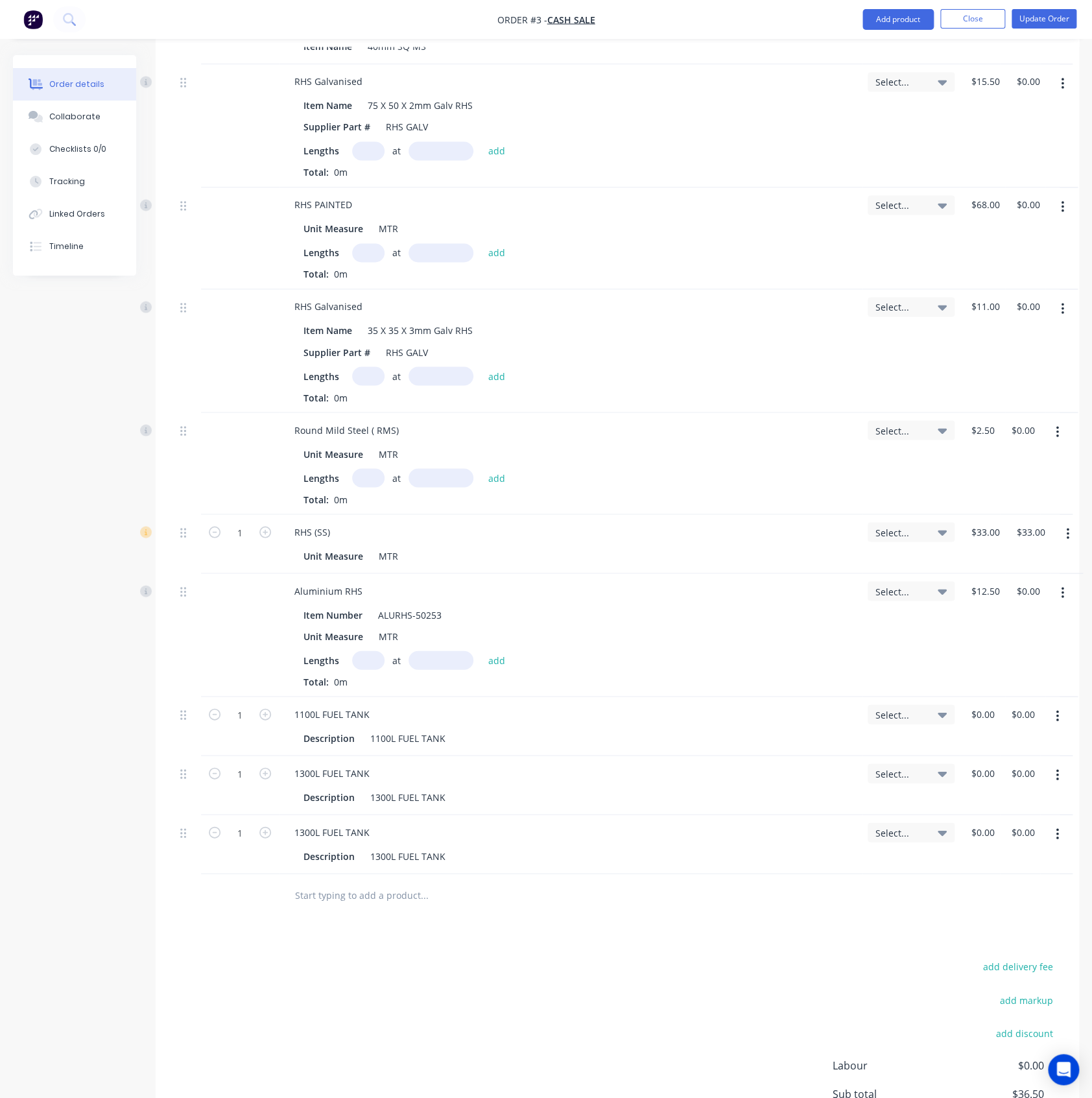
click at [1053, 824] on button "button" at bounding box center [1057, 833] width 30 height 23
drag, startPoint x: 1014, startPoint y: 952, endPoint x: 1043, endPoint y: 889, distance: 69.4
click at [1011, 949] on div "Delete" at bounding box center [1011, 946] width 100 height 19
click at [1062, 773] on button "button" at bounding box center [1057, 774] width 30 height 23
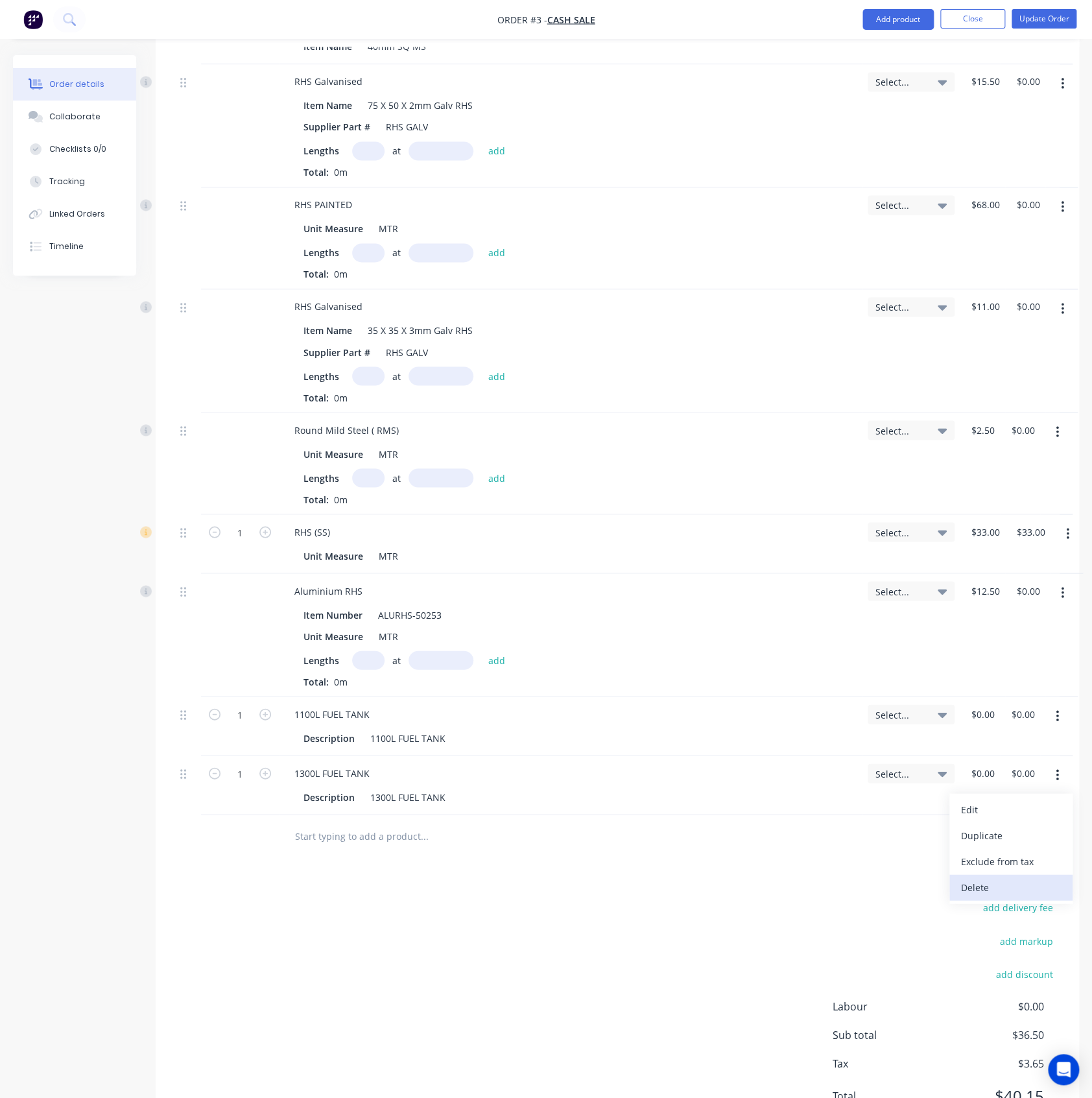
click at [1013, 884] on div "Delete" at bounding box center [1011, 887] width 100 height 19
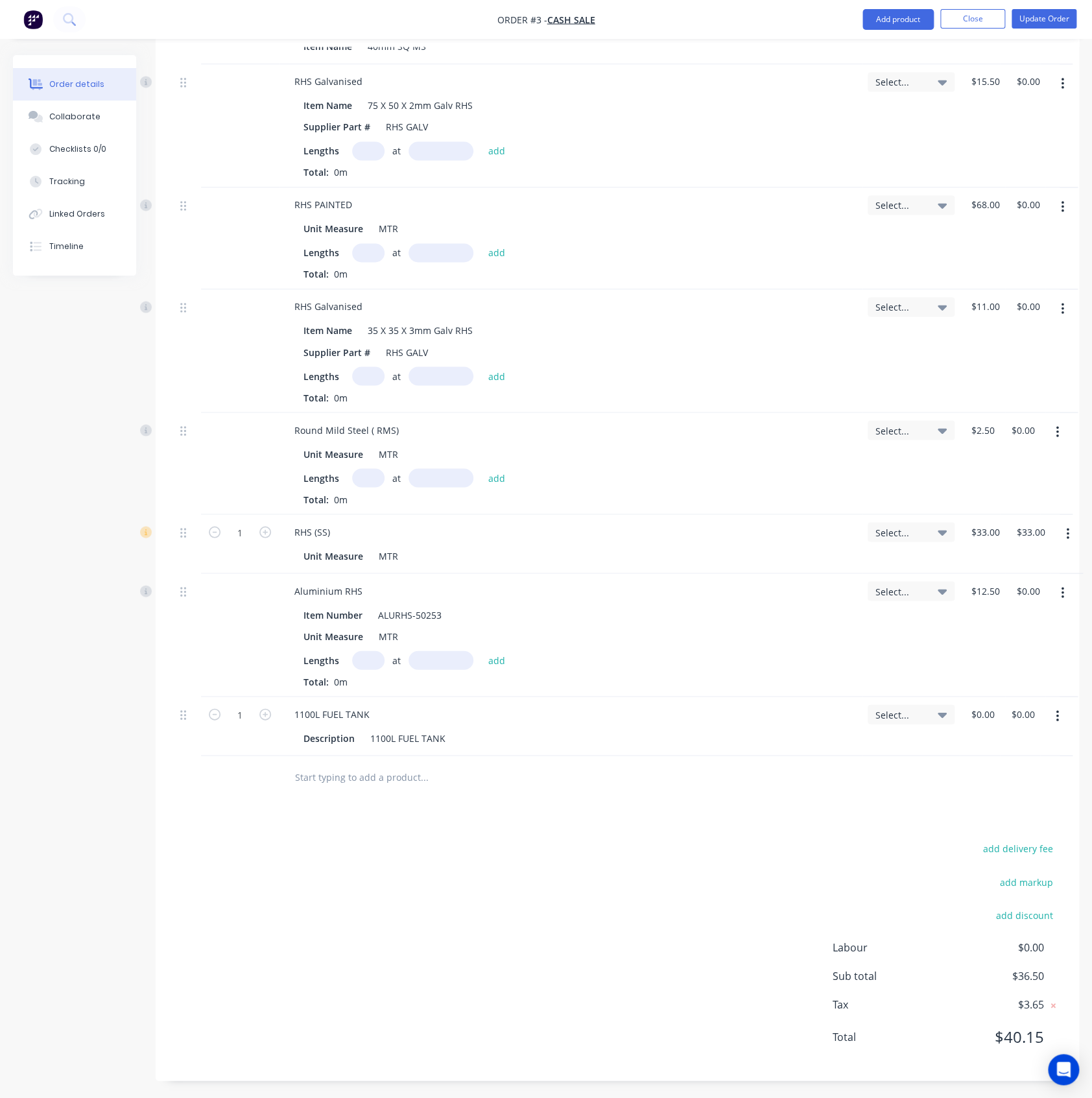
click at [326, 791] on div at bounding box center [512, 776] width 467 height 42
click at [336, 776] on input "text" at bounding box center [424, 776] width 259 height 26
paste input "2700L FUEL TANK"
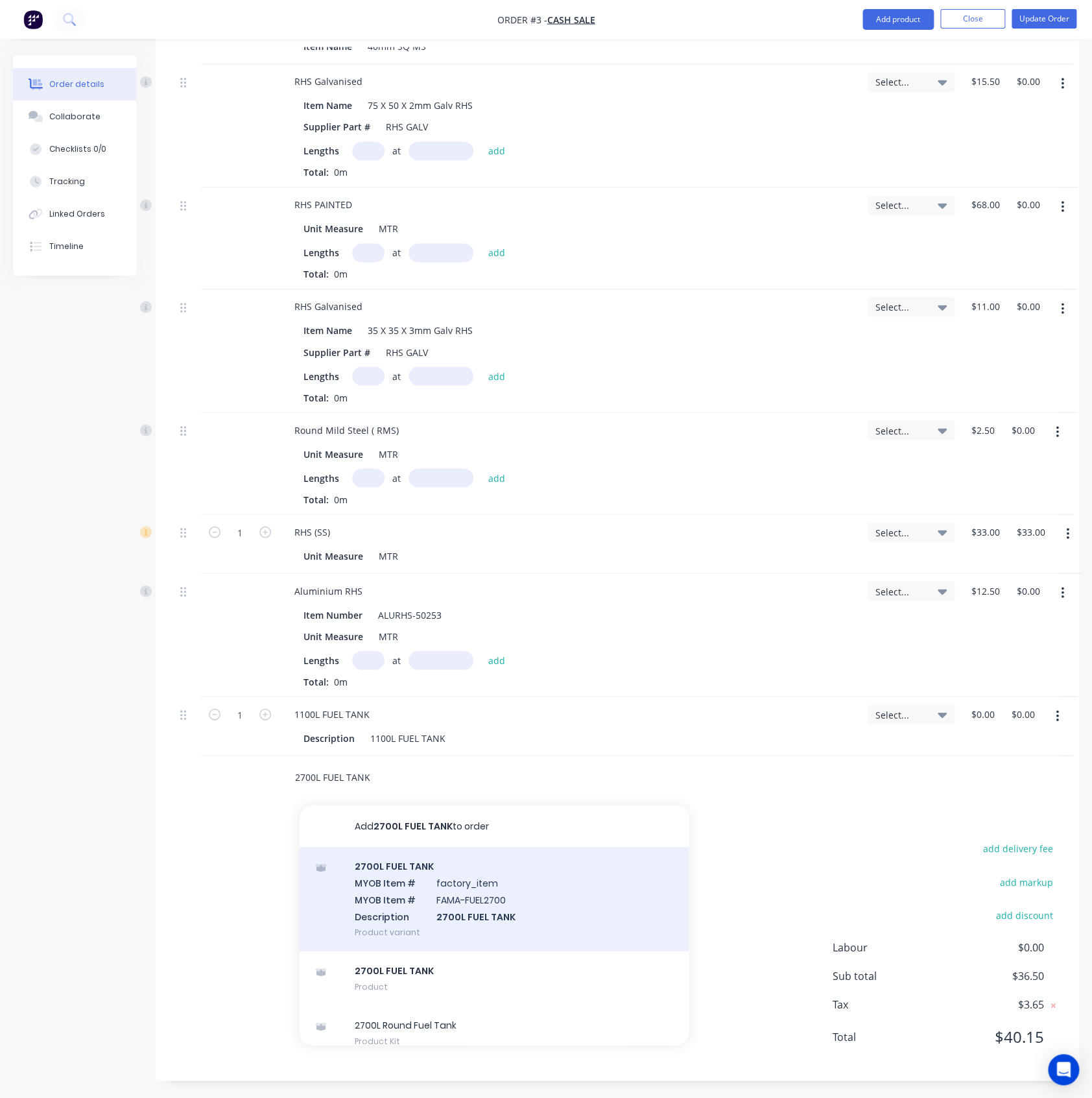
type input "2700L FUEL TANK"
click at [436, 911] on div "2700L FUEL TANK MYOB Item # factory_item MYOB Item # FAMA-FUEL2700 Description …" at bounding box center [494, 899] width 389 height 105
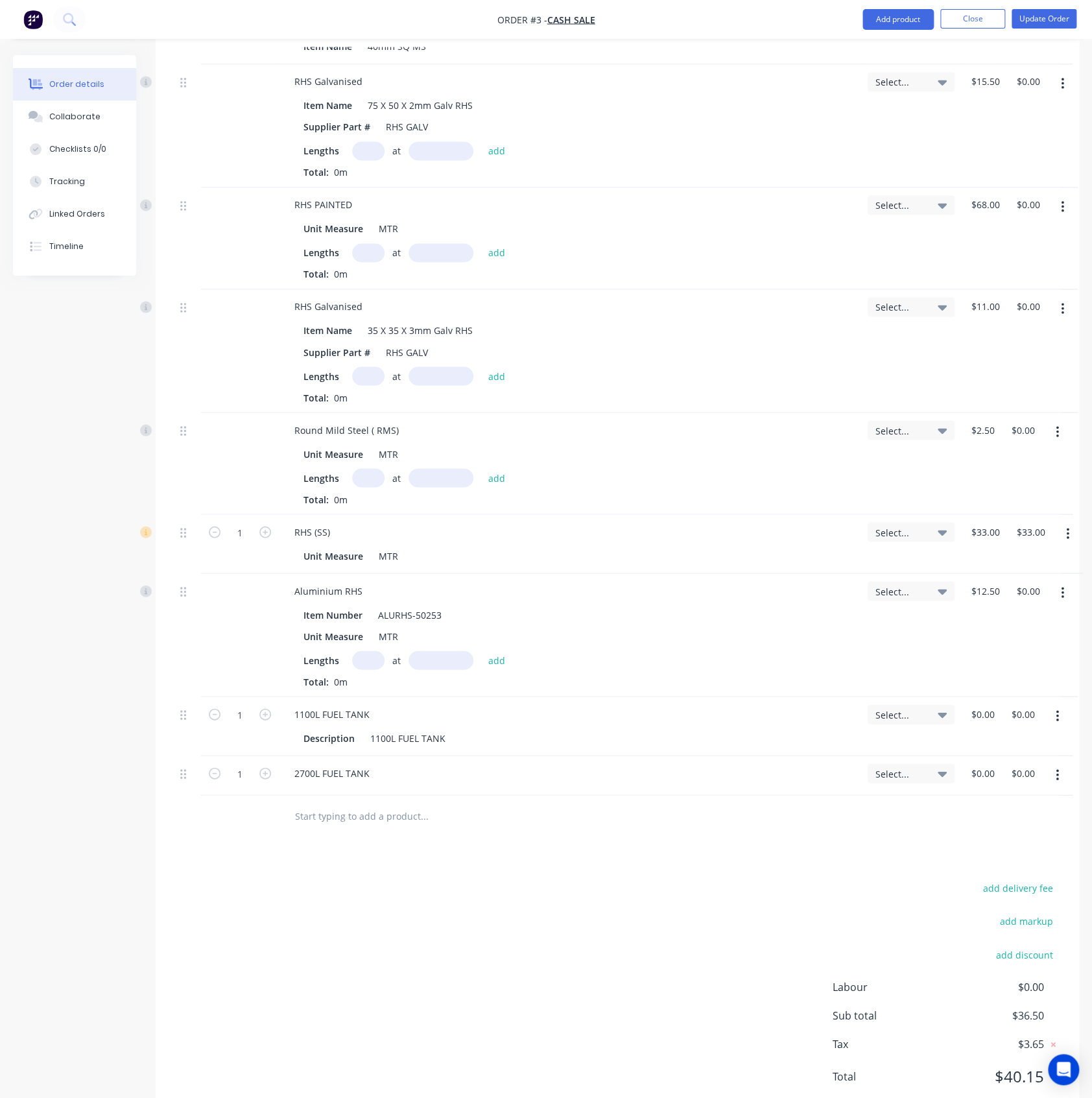
click at [1058, 779] on icon "button" at bounding box center [1058, 775] width 3 height 15
click at [1040, 888] on div "Delete" at bounding box center [1011, 887] width 100 height 19
click at [415, 785] on input "text" at bounding box center [424, 776] width 259 height 26
paste input "4250L FUEL TANK"
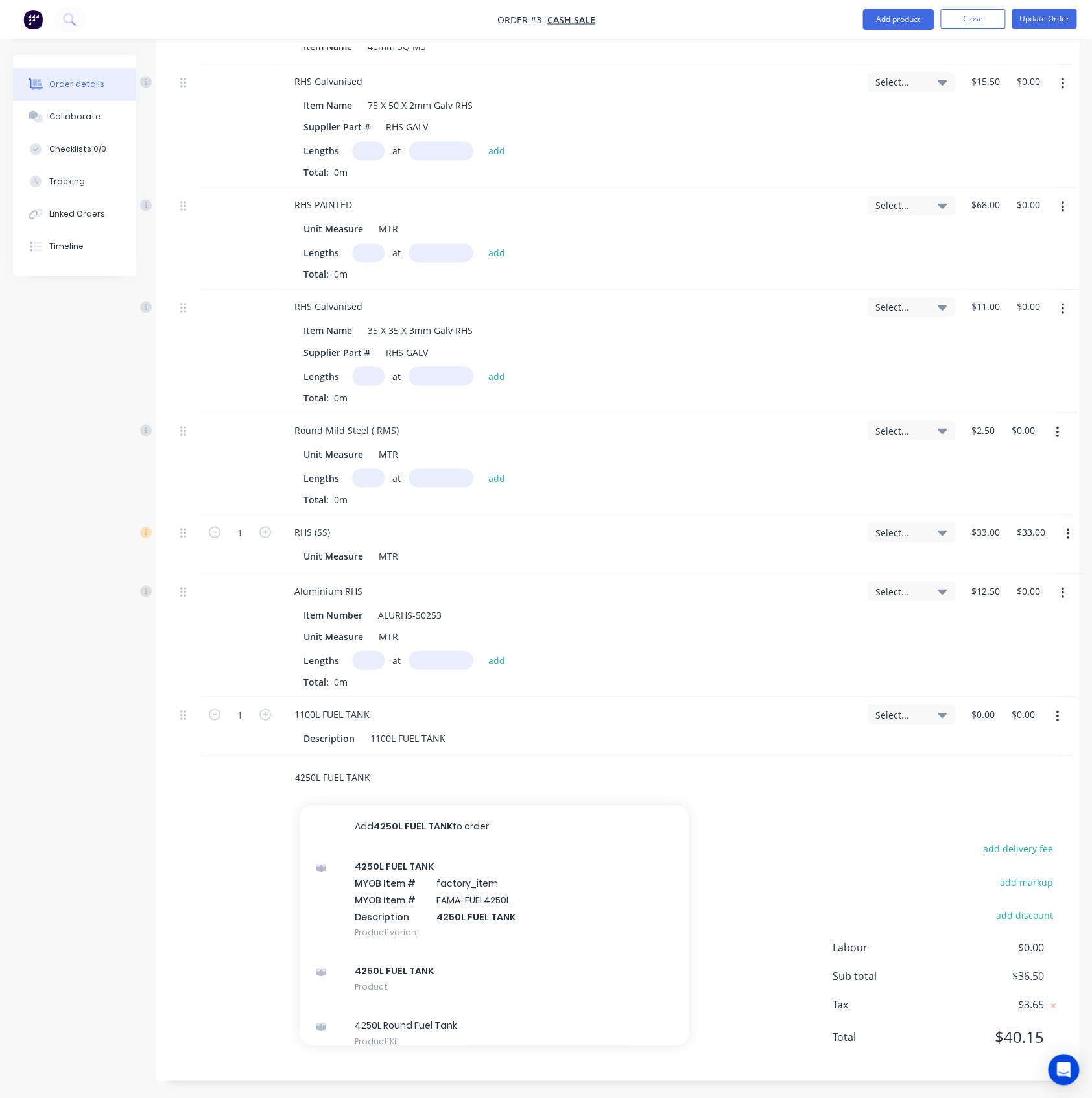
type input "4250L FUEL TANK"
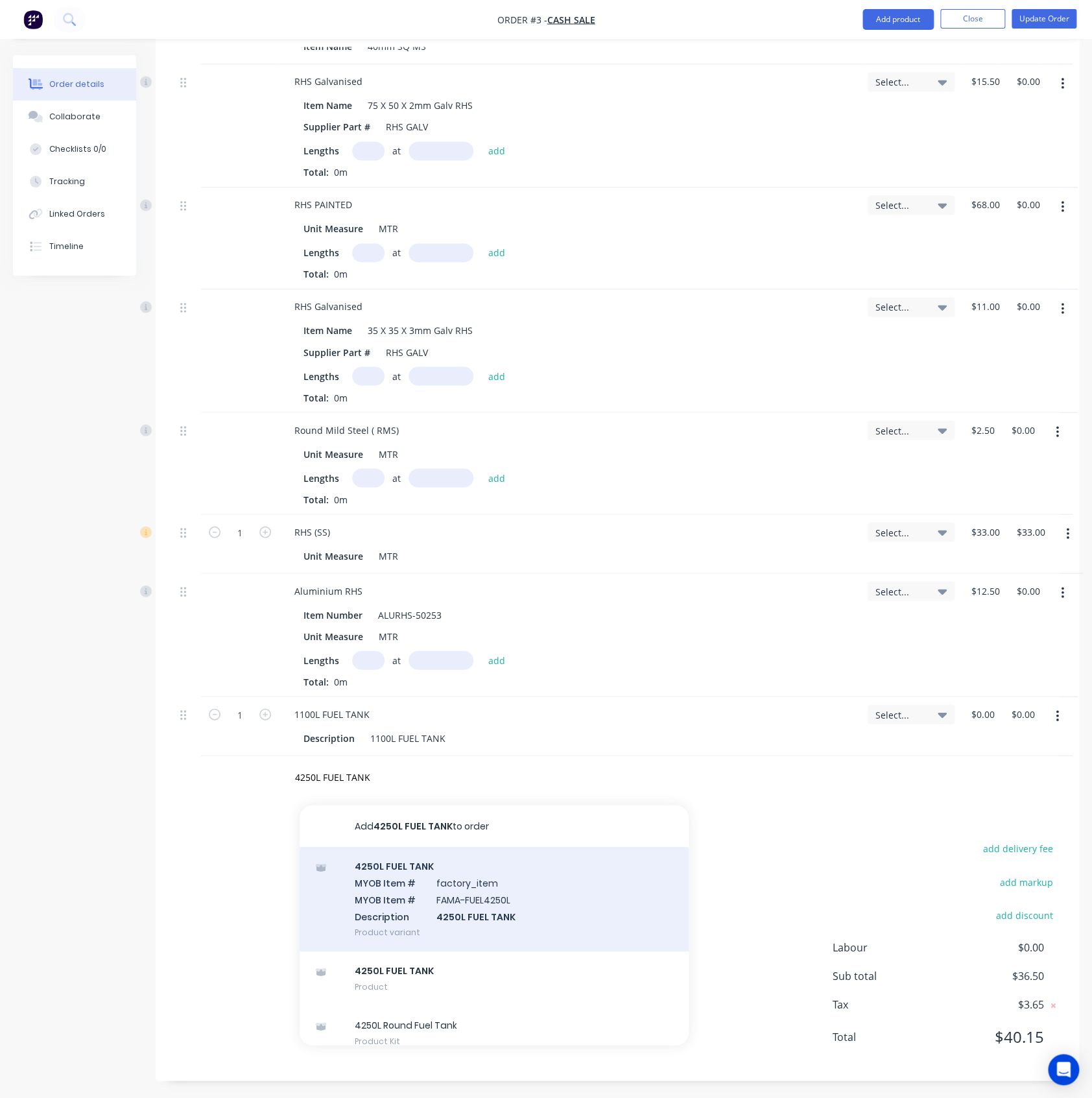
drag, startPoint x: 388, startPoint y: 839, endPoint x: 382, endPoint y: 888, distance: 49.4
click at [382, 888] on div "Add 4250L FUEL TANK to order 4250L FUEL TANK MYOB Item # factory_item MYOB Item…" at bounding box center [494, 924] width 389 height 240
click at [383, 888] on div "4250L FUEL TANK MYOB Item # factory_item MYOB Item # FAMA-FUEL4250L Description…" at bounding box center [494, 899] width 389 height 105
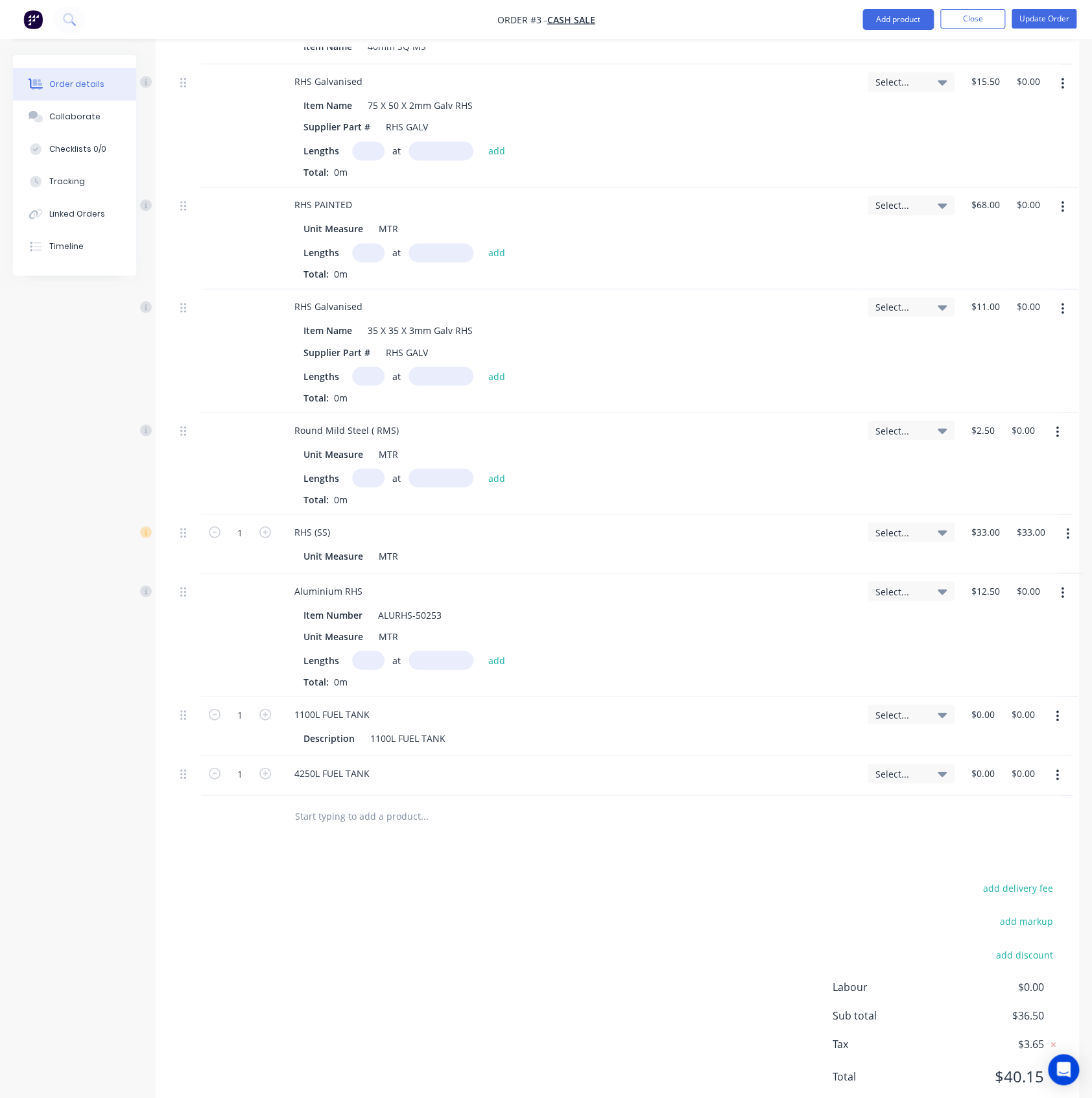
click at [382, 810] on input "text" at bounding box center [424, 815] width 259 height 26
paste input "450L Square Fuel Tank"
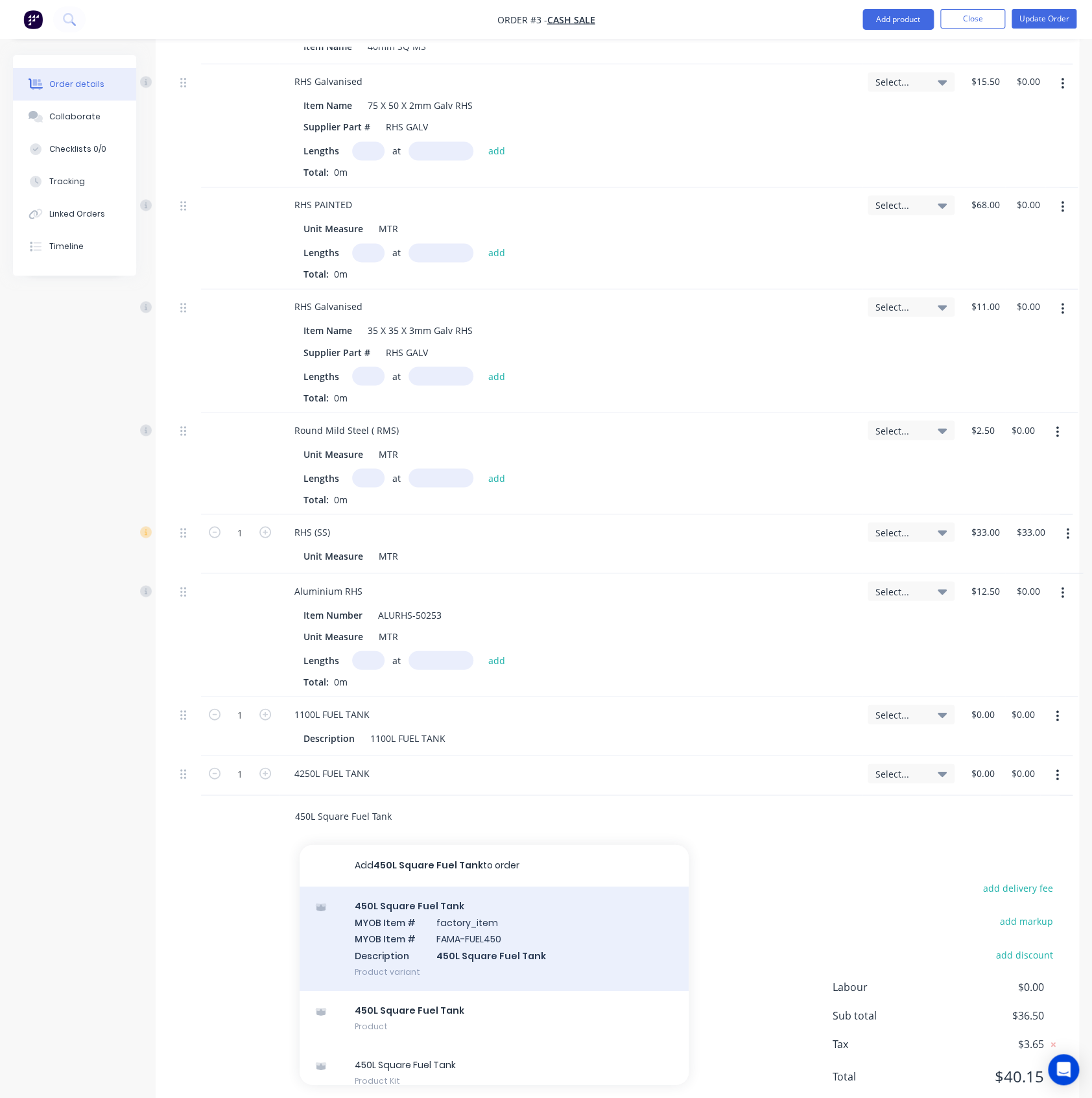
type input "450L Square Fuel Tank"
click at [373, 916] on div "450L Square Fuel Tank MYOB Item # factory_item MYOB Item # FAMA-FUEL450 Descrip…" at bounding box center [494, 938] width 389 height 105
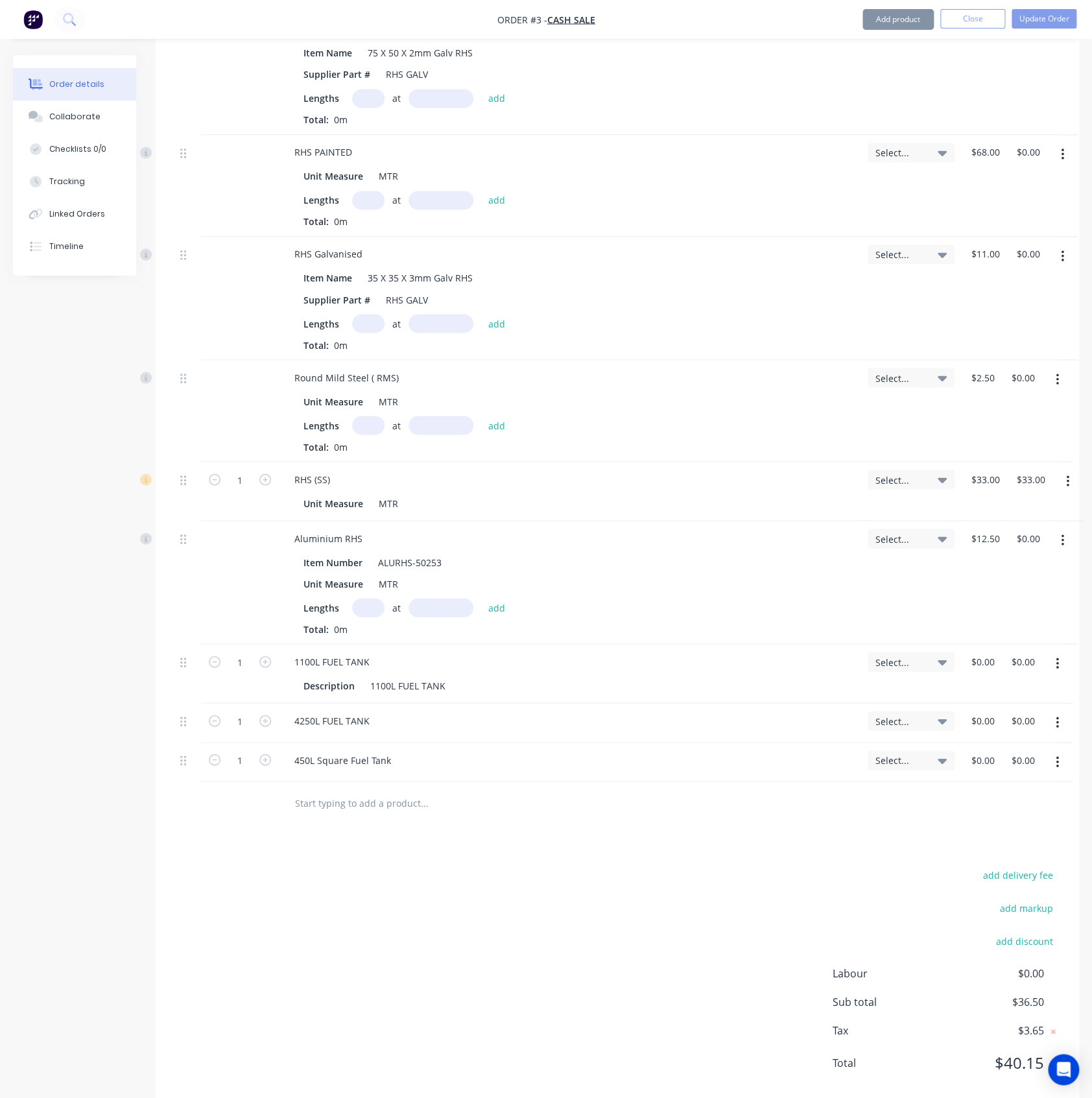
scroll to position [971, 0]
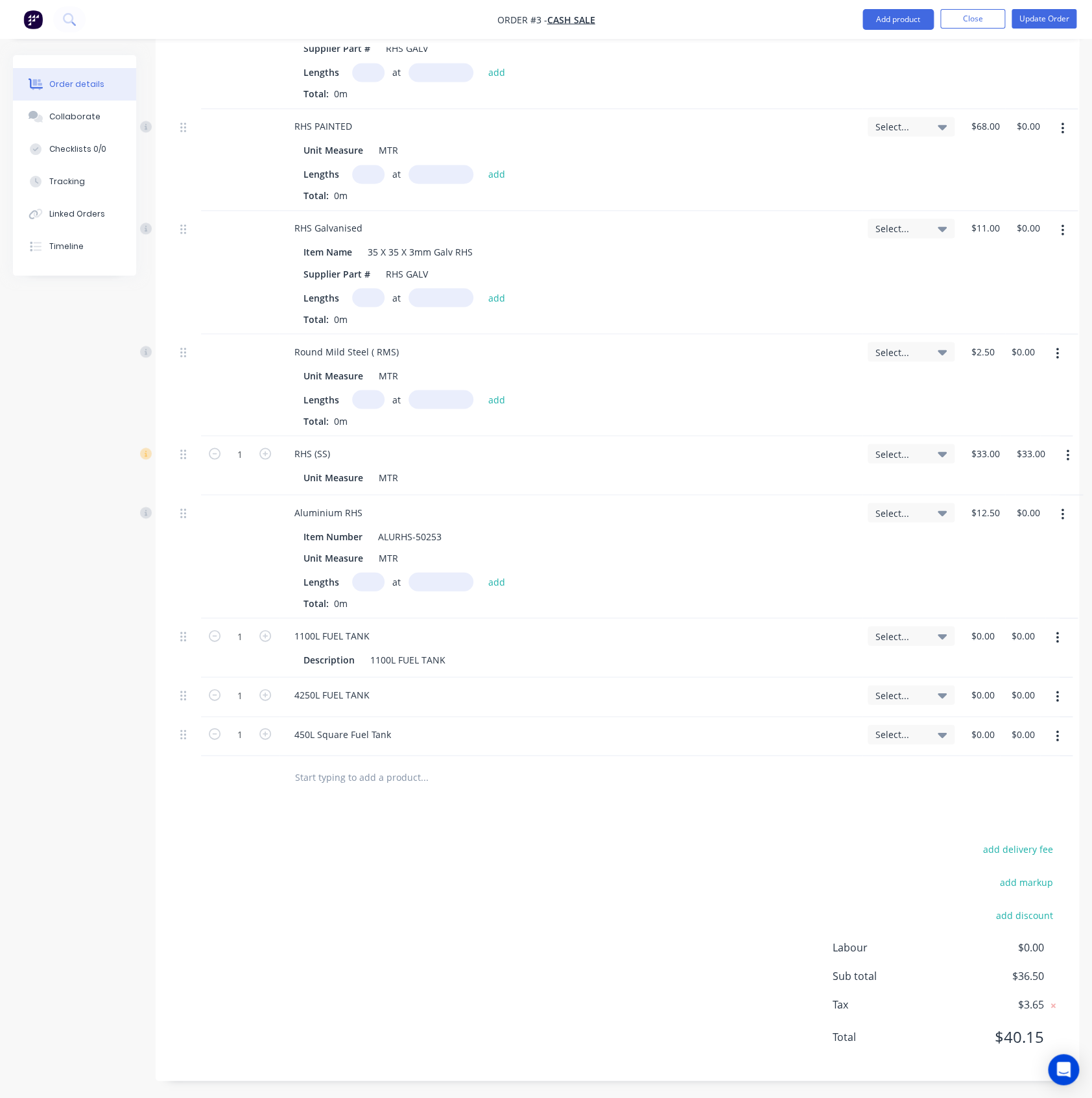
click at [1058, 633] on icon "button" at bounding box center [1058, 637] width 3 height 15
click at [993, 754] on div "Delete" at bounding box center [1011, 749] width 100 height 19
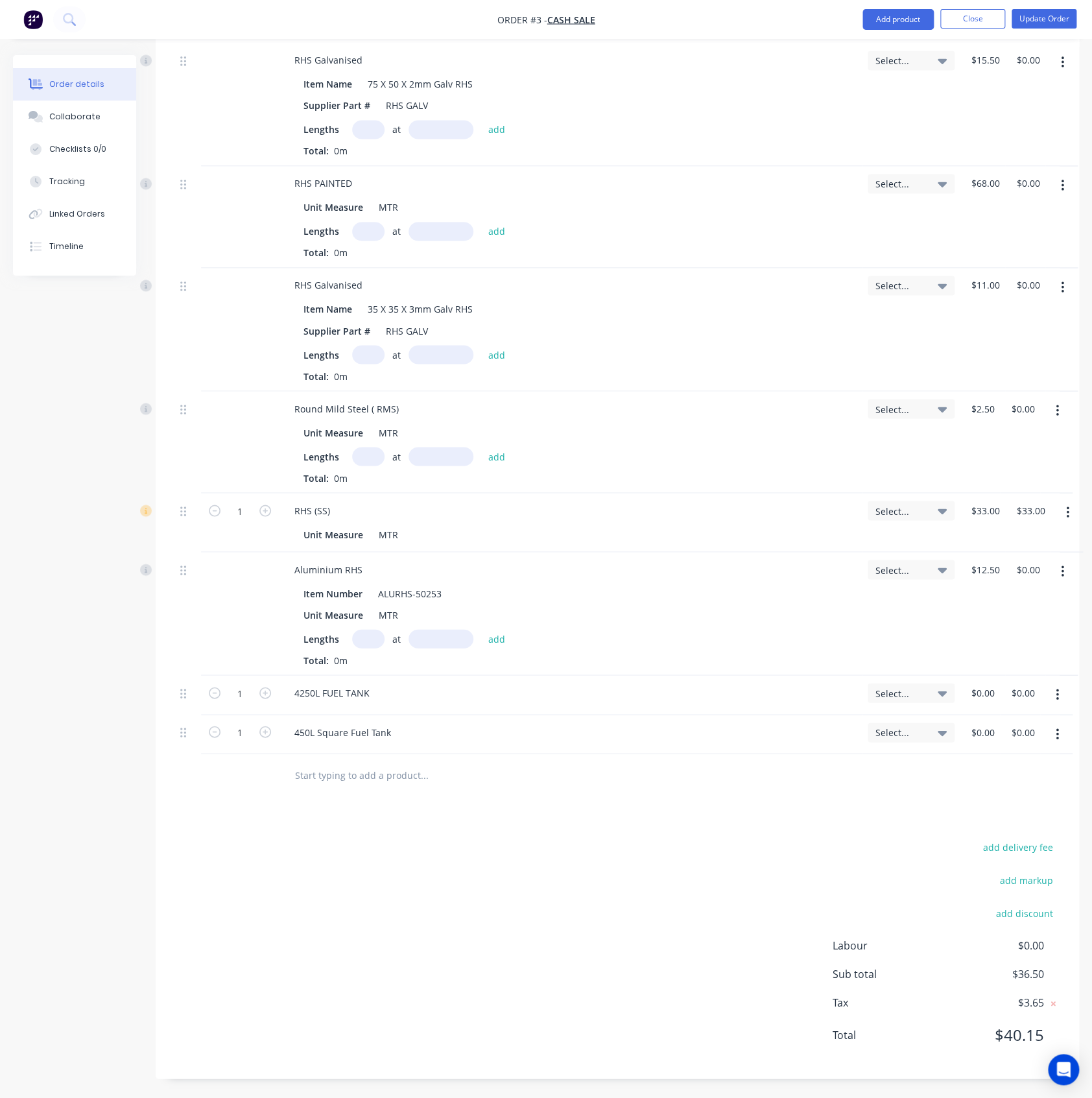
scroll to position [912, 0]
drag, startPoint x: 1056, startPoint y: 688, endPoint x: 1058, endPoint y: 708, distance: 20.1
click at [1056, 689] on icon "button" at bounding box center [1058, 696] width 3 height 15
drag, startPoint x: 1017, startPoint y: 804, endPoint x: 1051, endPoint y: 744, distance: 69.0
click at [1016, 805] on div "Delete" at bounding box center [1011, 808] width 100 height 19
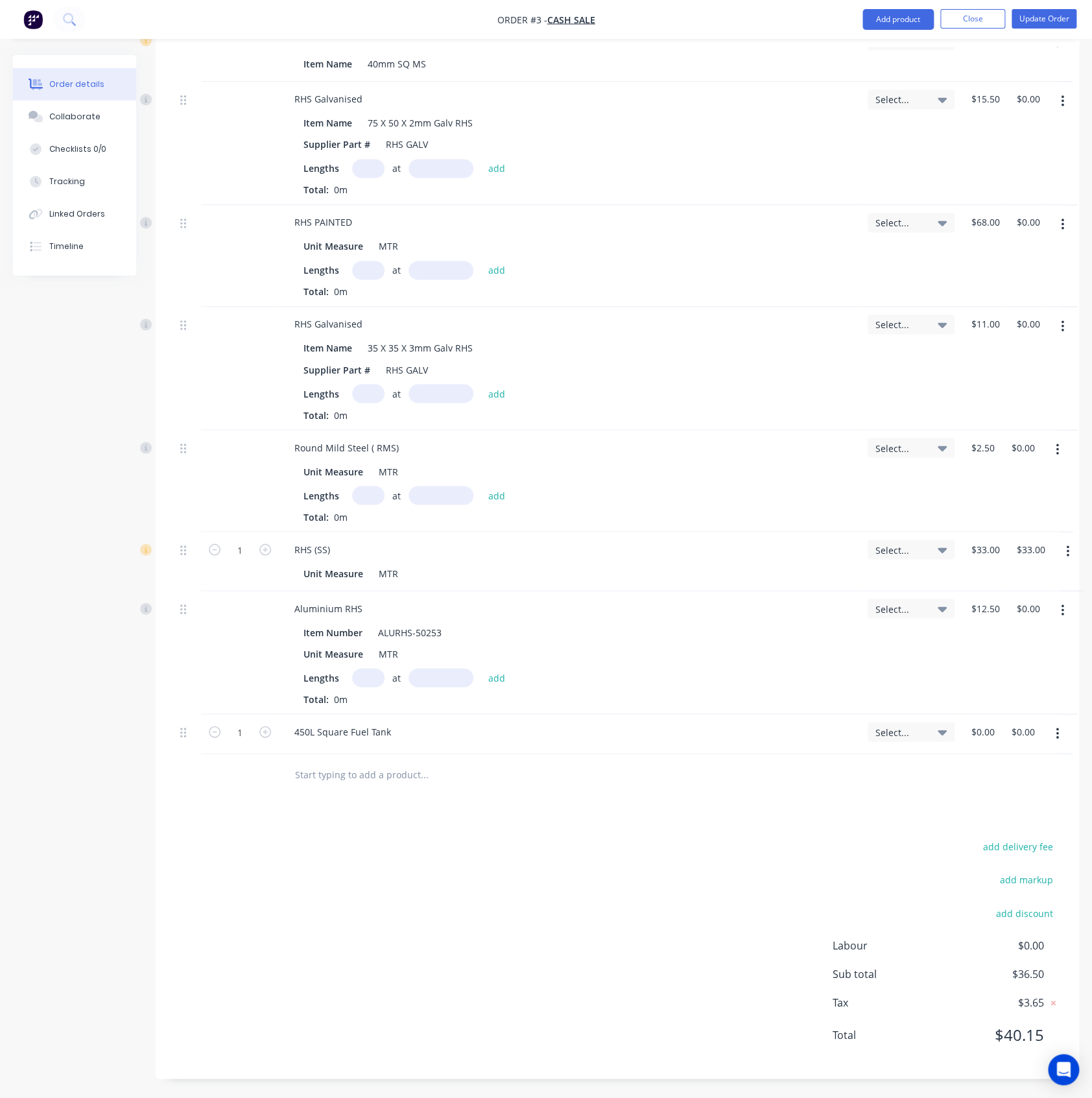
scroll to position [873, 0]
click at [1058, 734] on icon "button" at bounding box center [1058, 735] width 3 height 15
drag, startPoint x: 993, startPoint y: 834, endPoint x: 874, endPoint y: 804, distance: 122.7
click at [993, 835] on button "Delete" at bounding box center [1010, 847] width 123 height 26
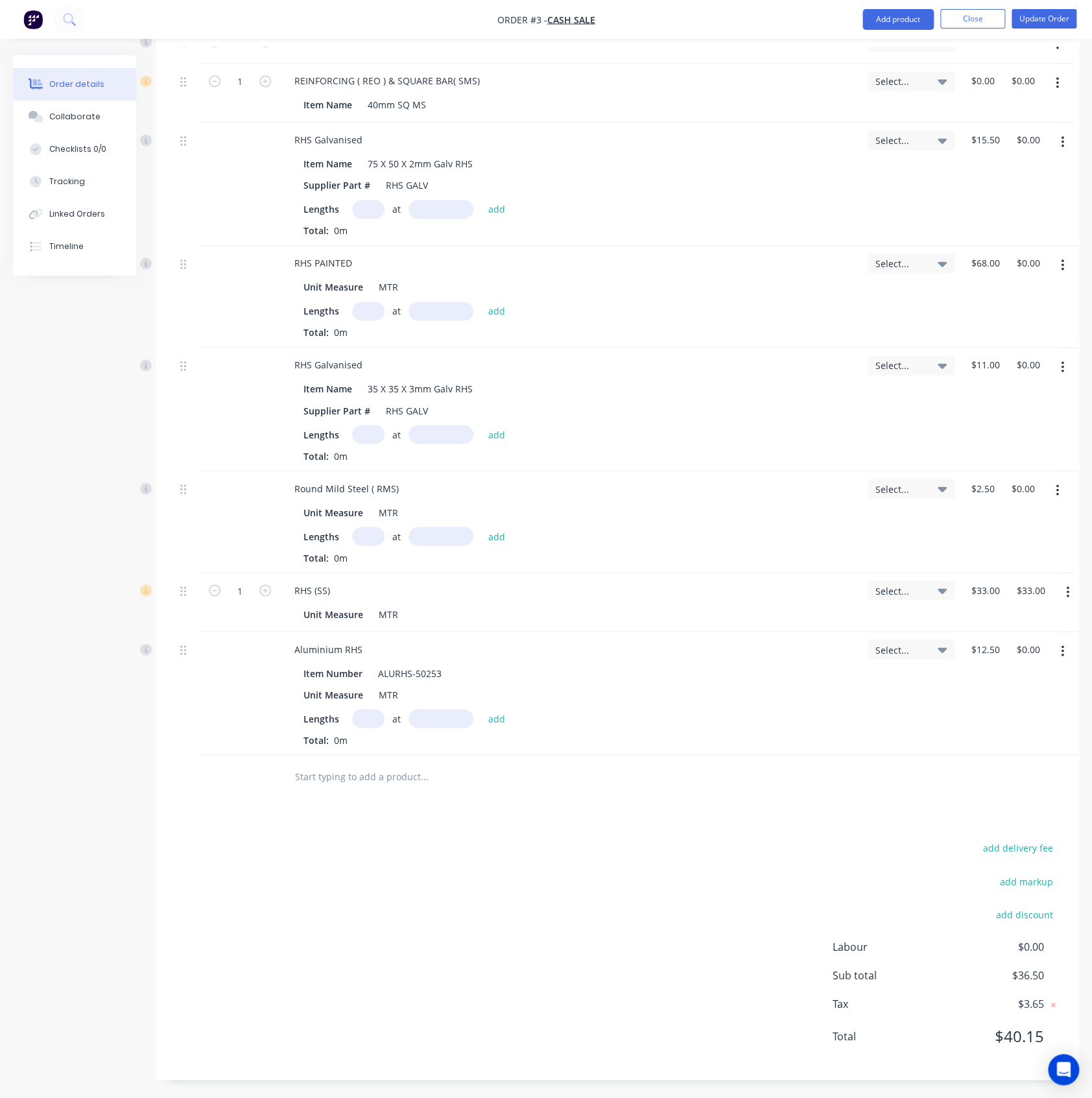
click at [360, 785] on input "text" at bounding box center [424, 776] width 259 height 26
paste input "600L Round Fuel Tank"
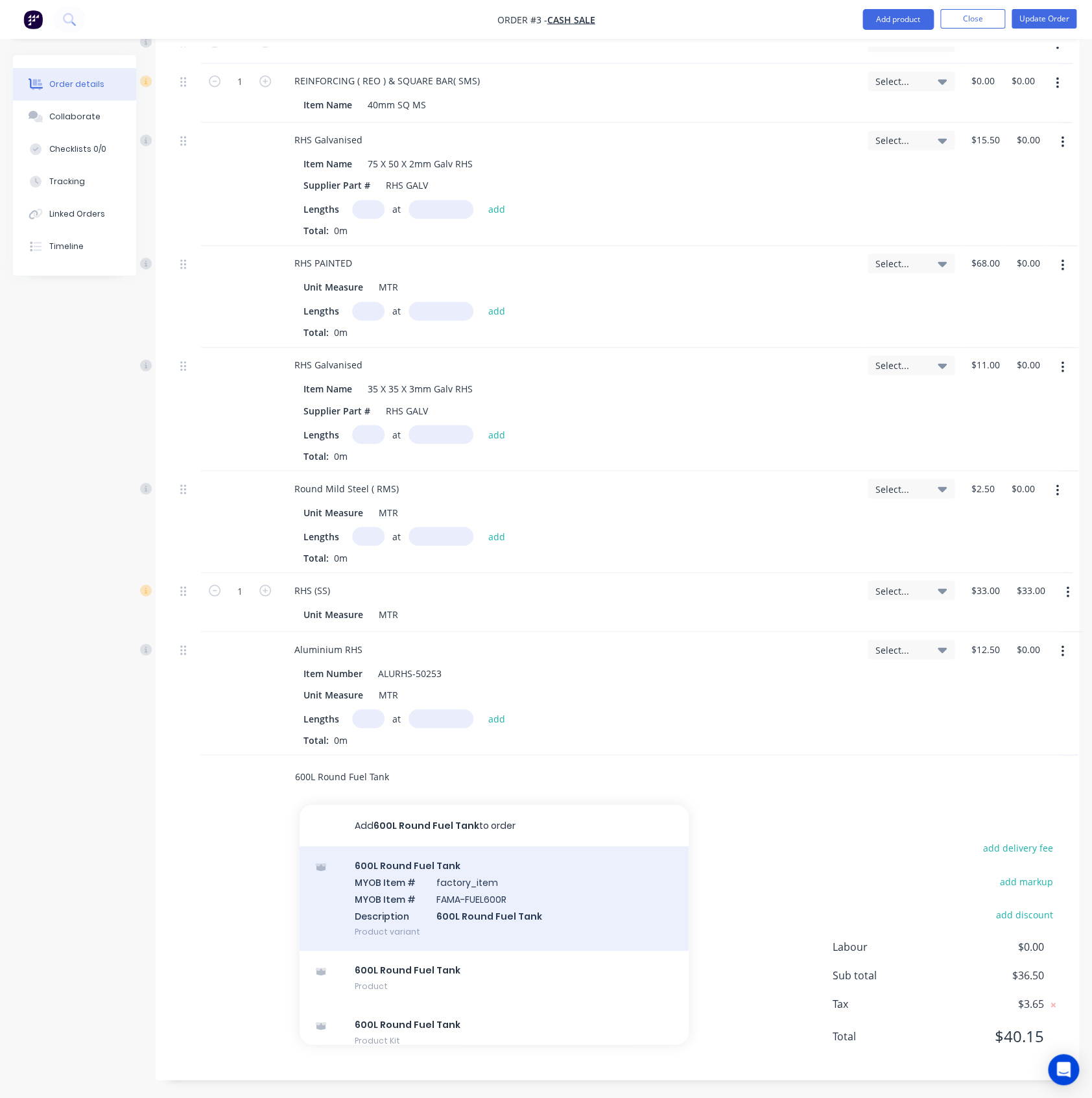
type input "600L Round Fuel Tank"
click at [425, 884] on div "600L Round Fuel Tank MYOB Item # factory_item MYOB Item # FAMA-FUEL600R Descrip…" at bounding box center [494, 898] width 389 height 105
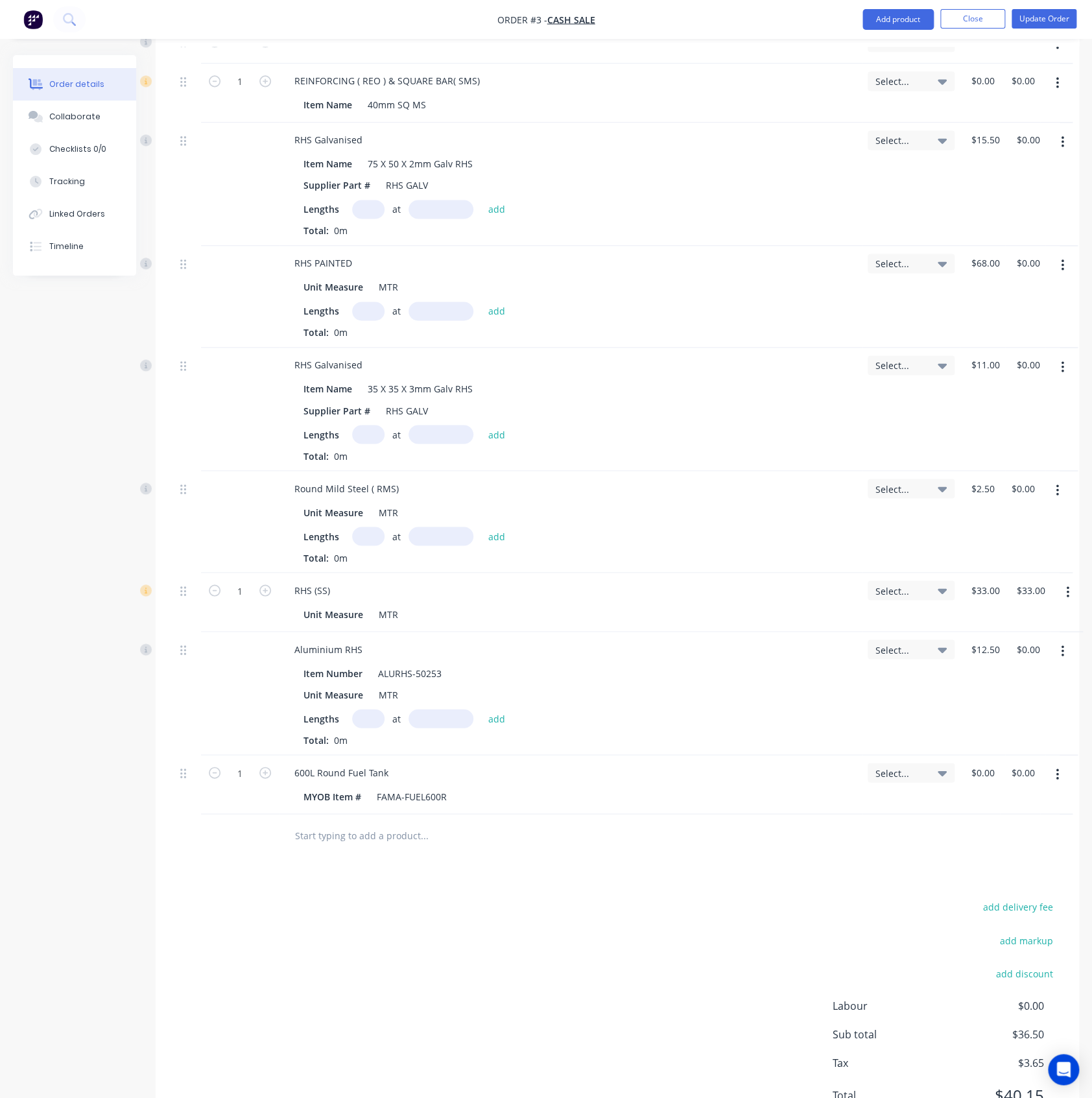
click at [1064, 771] on button "button" at bounding box center [1057, 774] width 30 height 23
drag, startPoint x: 1023, startPoint y: 891, endPoint x: 937, endPoint y: 863, distance: 90.4
click at [1024, 890] on div "Delete" at bounding box center [1011, 886] width 100 height 19
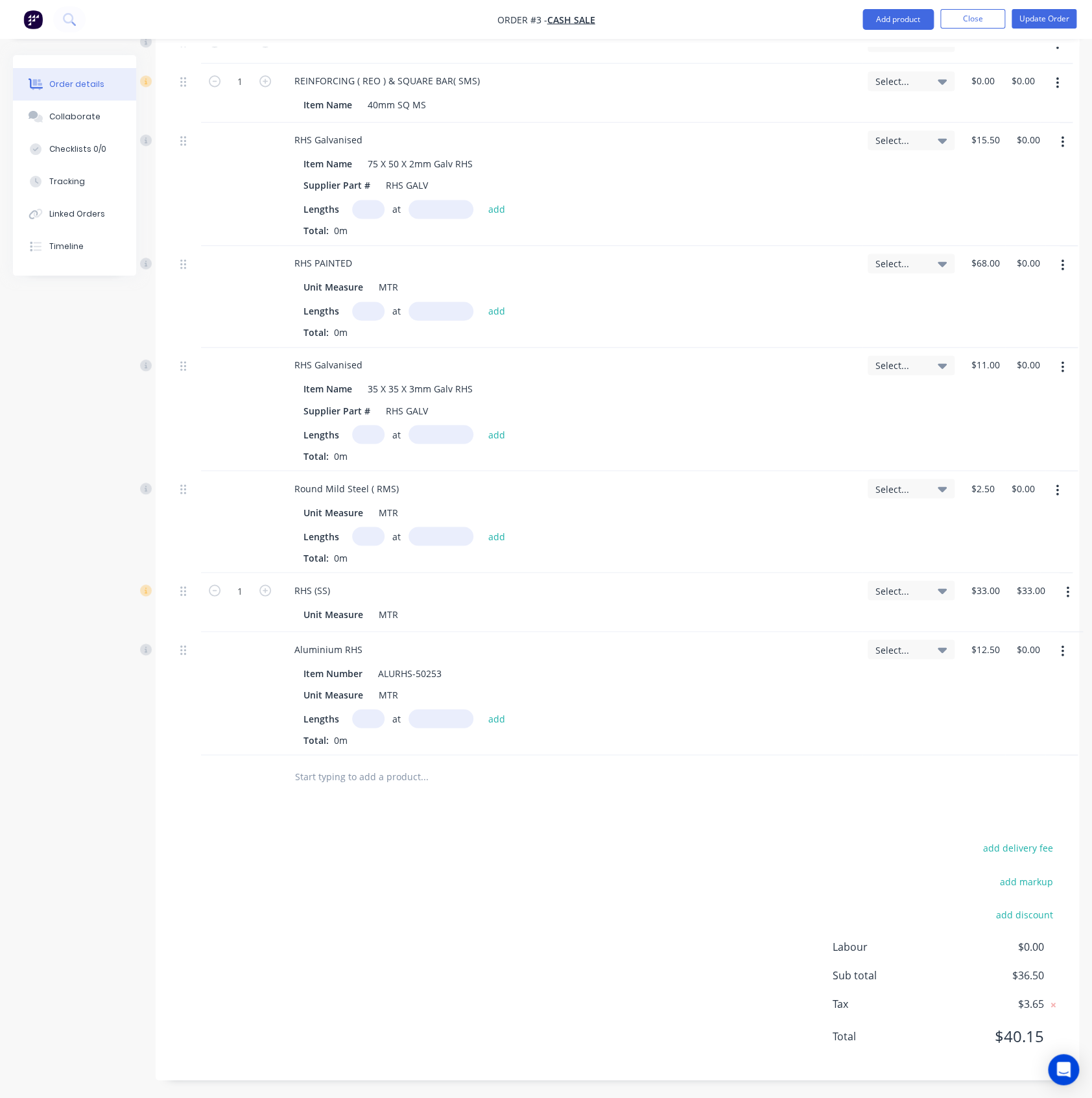
click at [396, 779] on input "text" at bounding box center [424, 776] width 259 height 26
paste input "600L Square Fuel Tank"
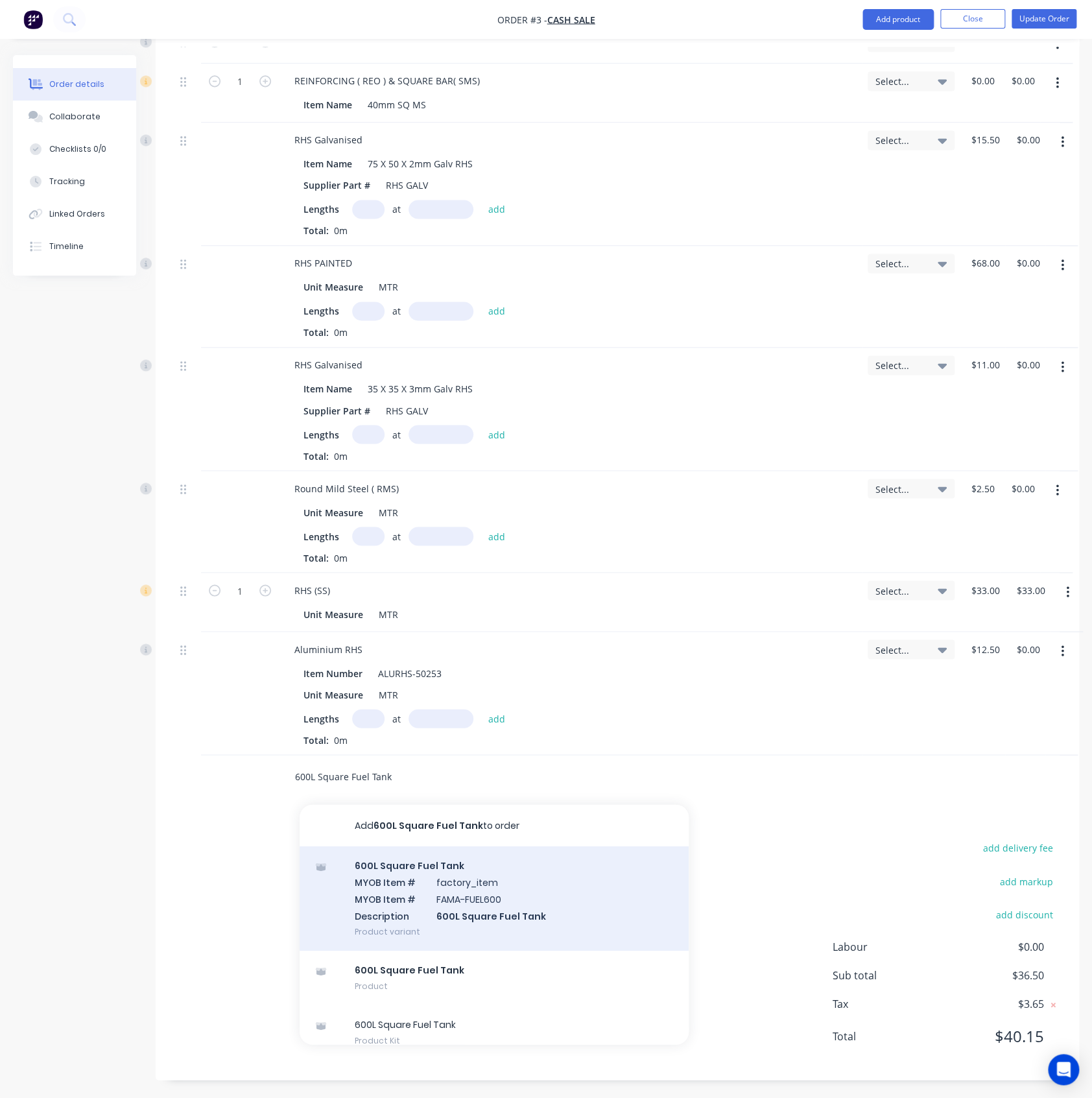
type input "600L Square Fuel Tank"
click at [410, 848] on div "600L Square Fuel Tank MYOB Item # factory_item MYOB Item # FAMA-FUEL600 Descrip…" at bounding box center [494, 898] width 389 height 105
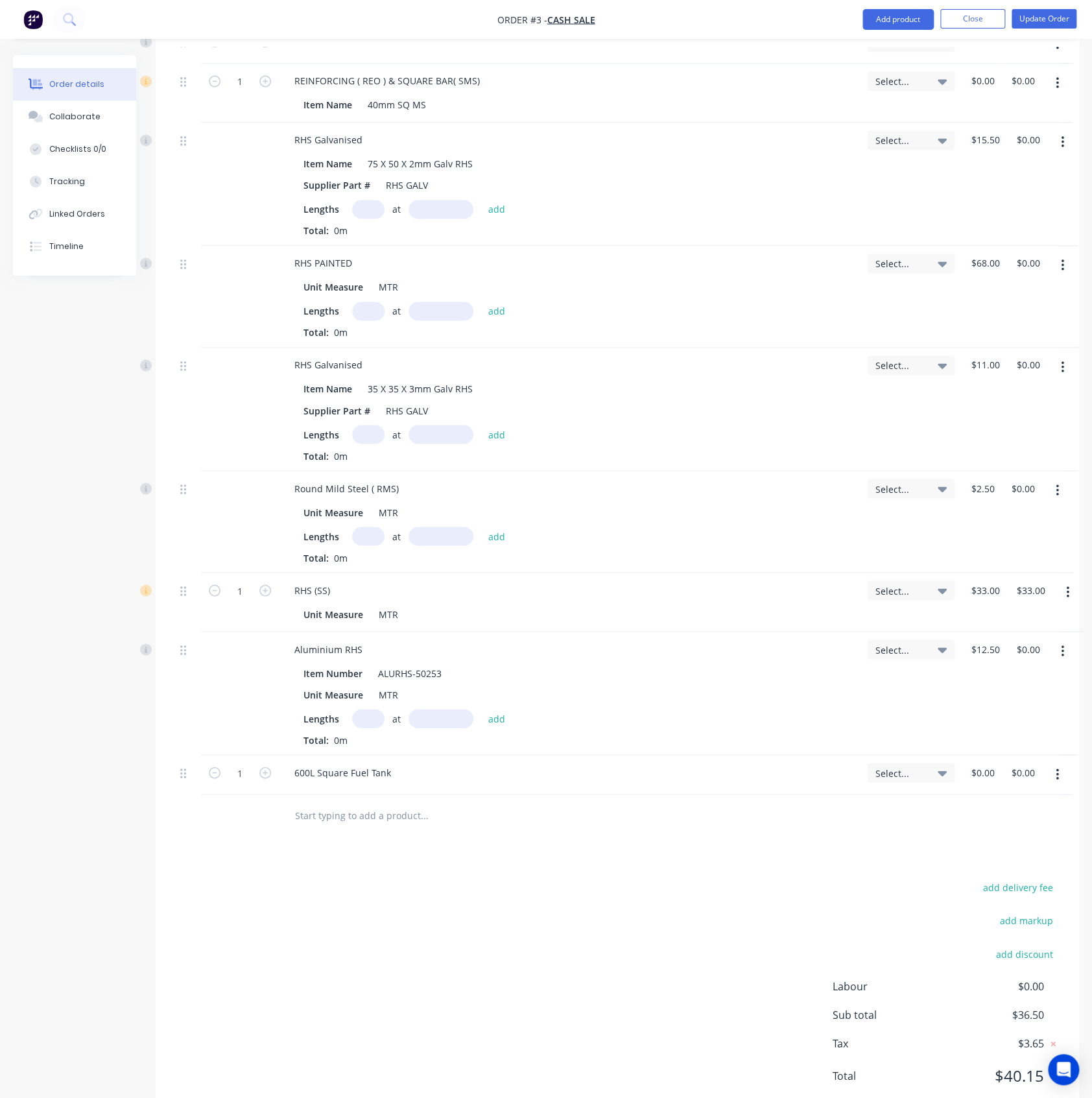
click at [1056, 772] on icon "button" at bounding box center [1057, 774] width 3 height 12
click at [1027, 894] on button "Delete" at bounding box center [1010, 887] width 123 height 26
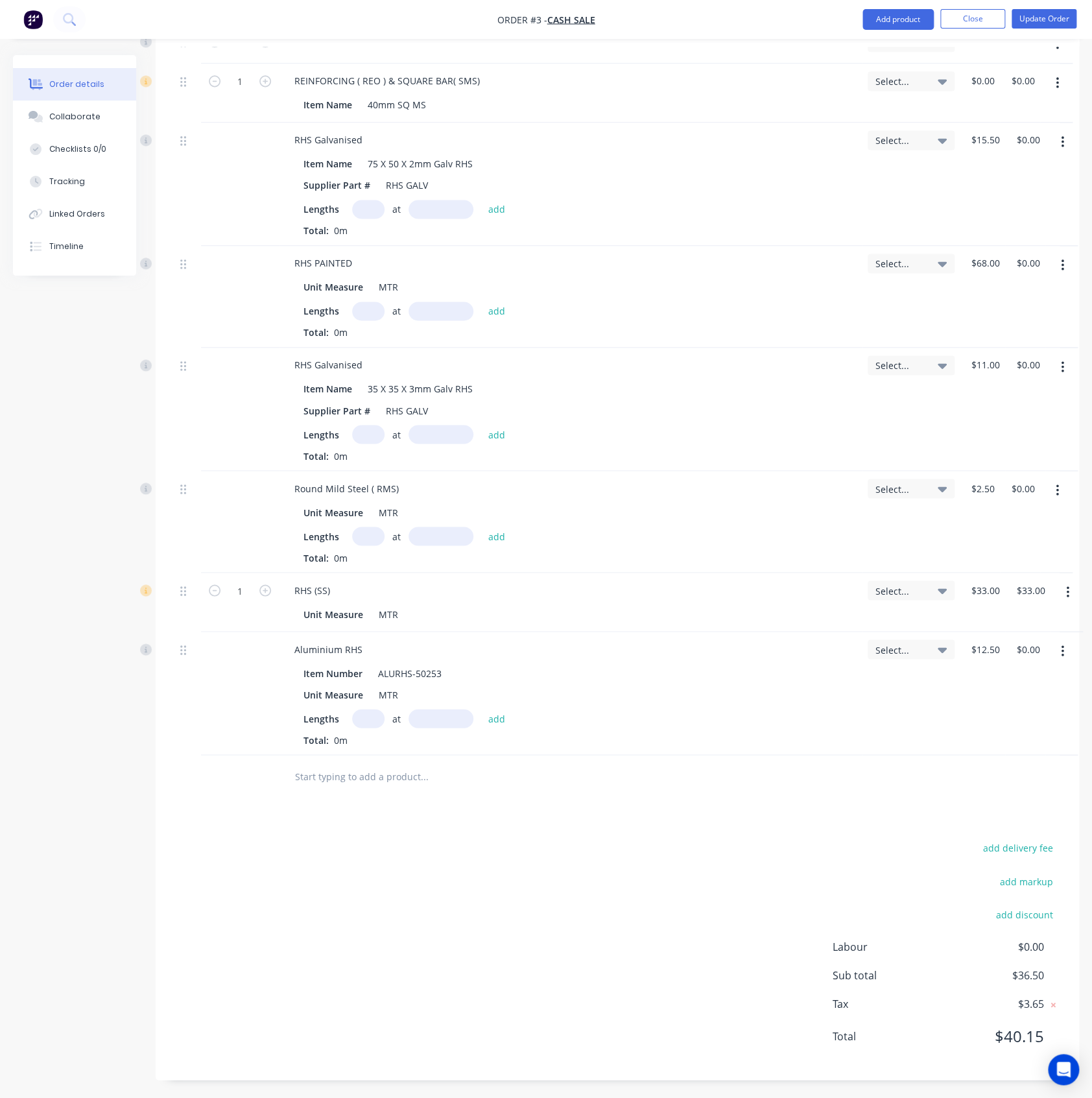
click at [347, 781] on input "text" at bounding box center [424, 776] width 259 height 26
paste input "SILO 32T 40° ( FERT BIN)"
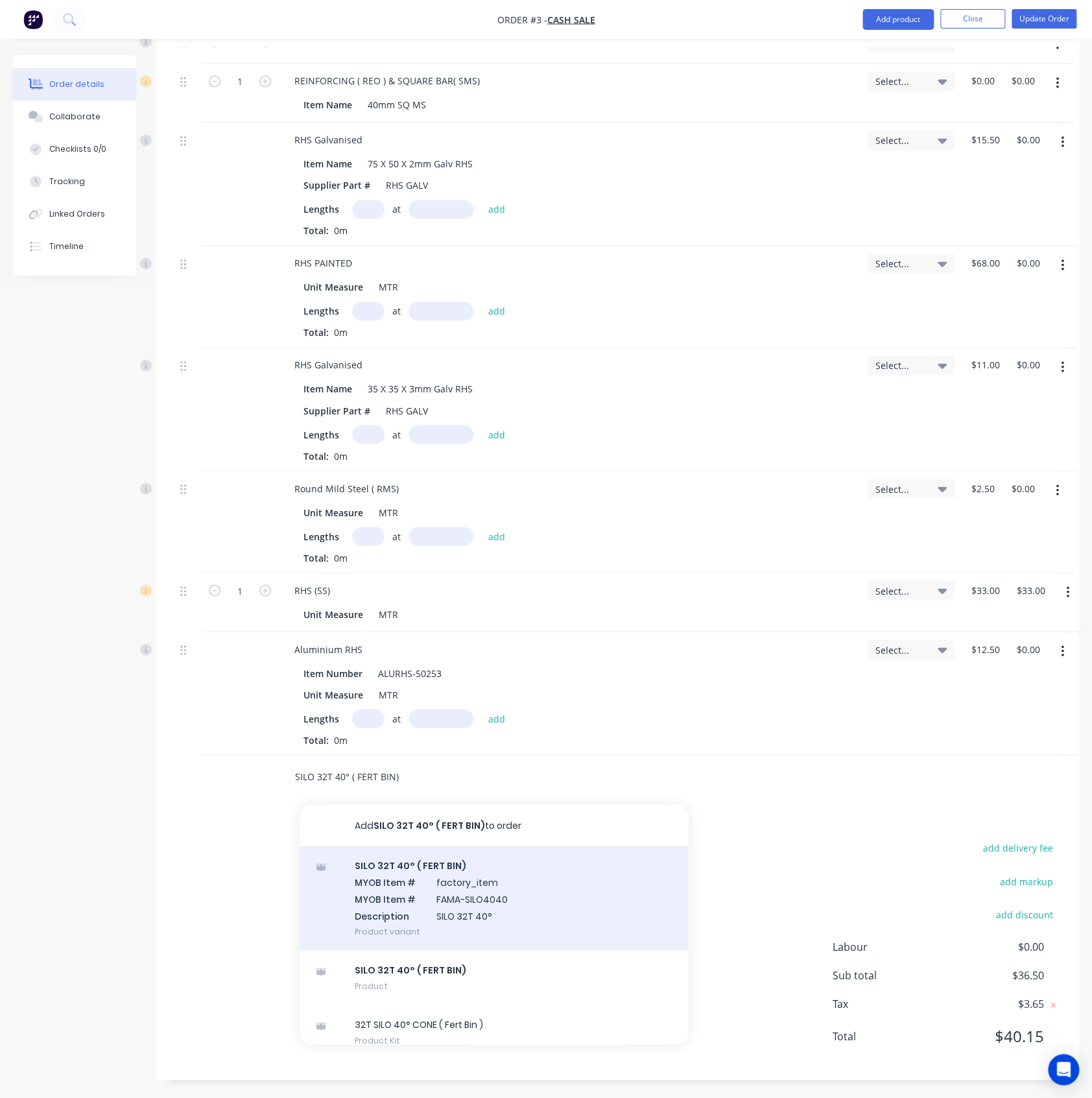
type input "SILO 32T 40° ( FERT BIN)"
click at [390, 886] on div "SILO 32T 40° ( FERT BIN) MYOB Item # factory_item MYOB Item # FAMA-SILO4040 Des…" at bounding box center [494, 898] width 389 height 105
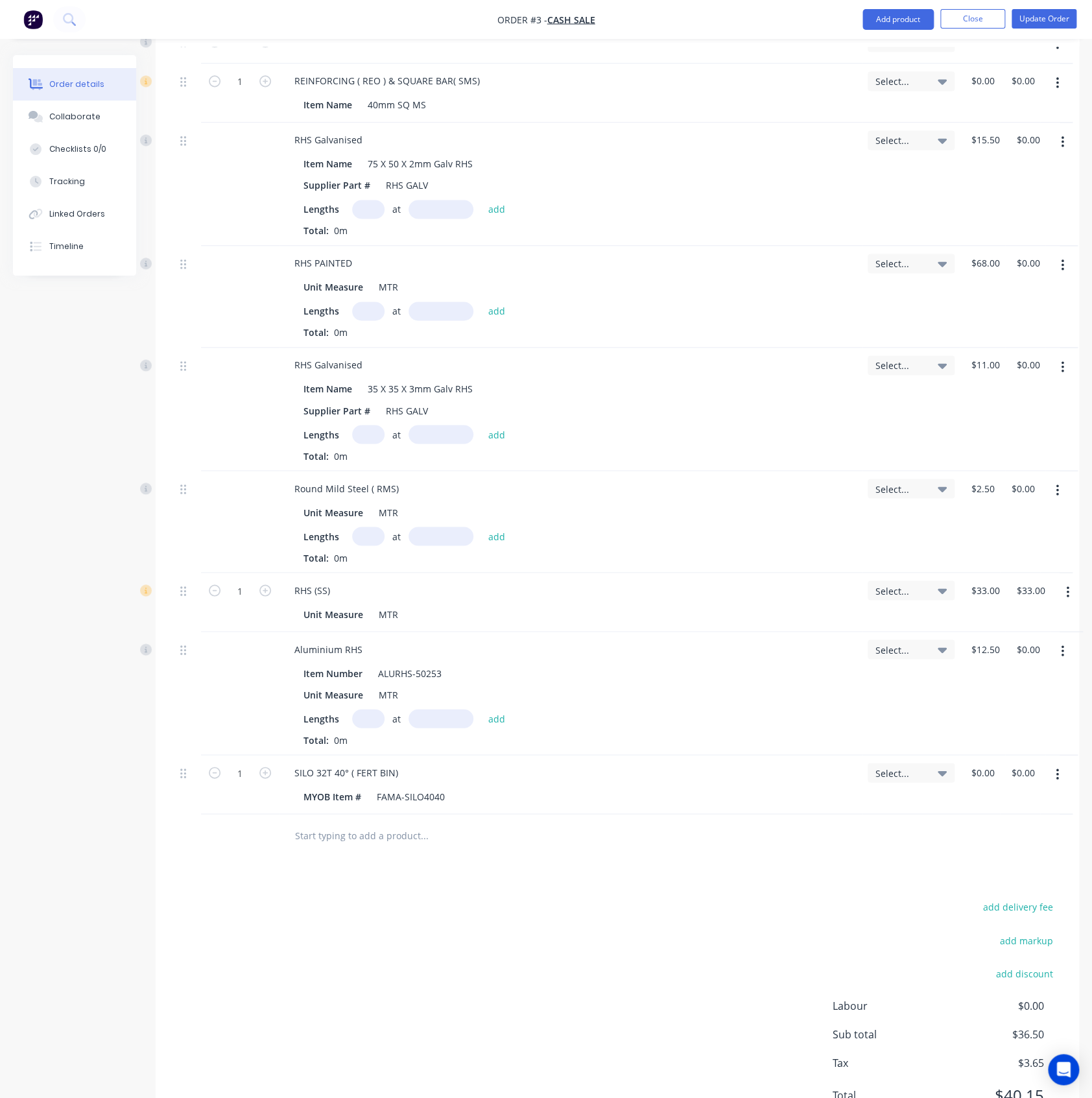
click at [332, 827] on input "text" at bounding box center [424, 834] width 259 height 26
paste input "SILO 32T 40° ( FERT BIN)"
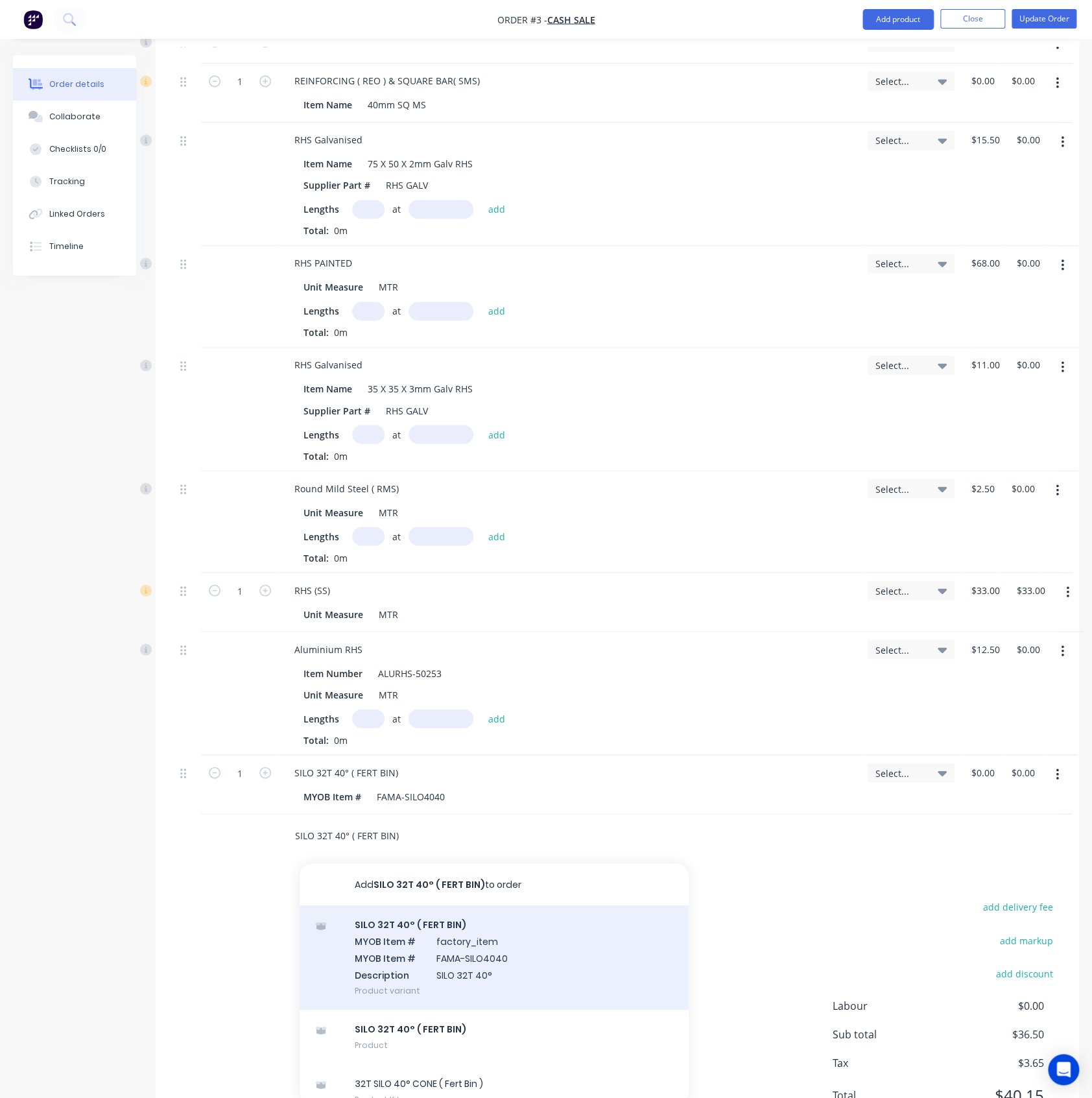
type input "SILO 32T 40° ( FERT BIN)"
click at [478, 927] on div "SILO 32T 40° ( FERT BIN) MYOB Item # factory_item MYOB Item # FAMA-SILO4040 Des…" at bounding box center [494, 957] width 389 height 105
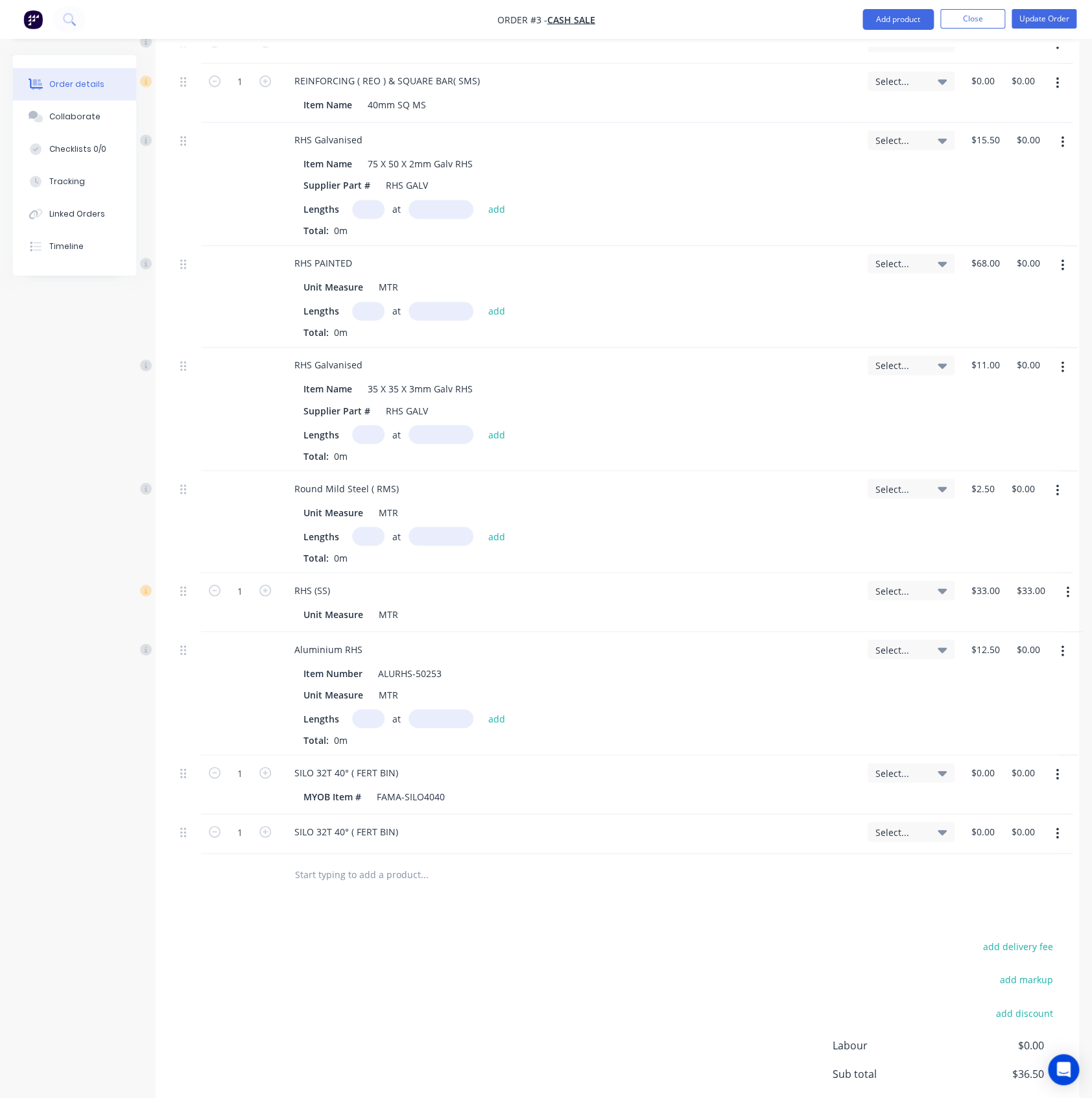
click at [1057, 829] on icon "button" at bounding box center [1058, 833] width 3 height 15
drag, startPoint x: 993, startPoint y: 936, endPoint x: 1064, endPoint y: 790, distance: 162.3
click at [993, 936] on div "Delete" at bounding box center [1011, 945] width 100 height 19
click at [1064, 776] on button "button" at bounding box center [1057, 774] width 30 height 23
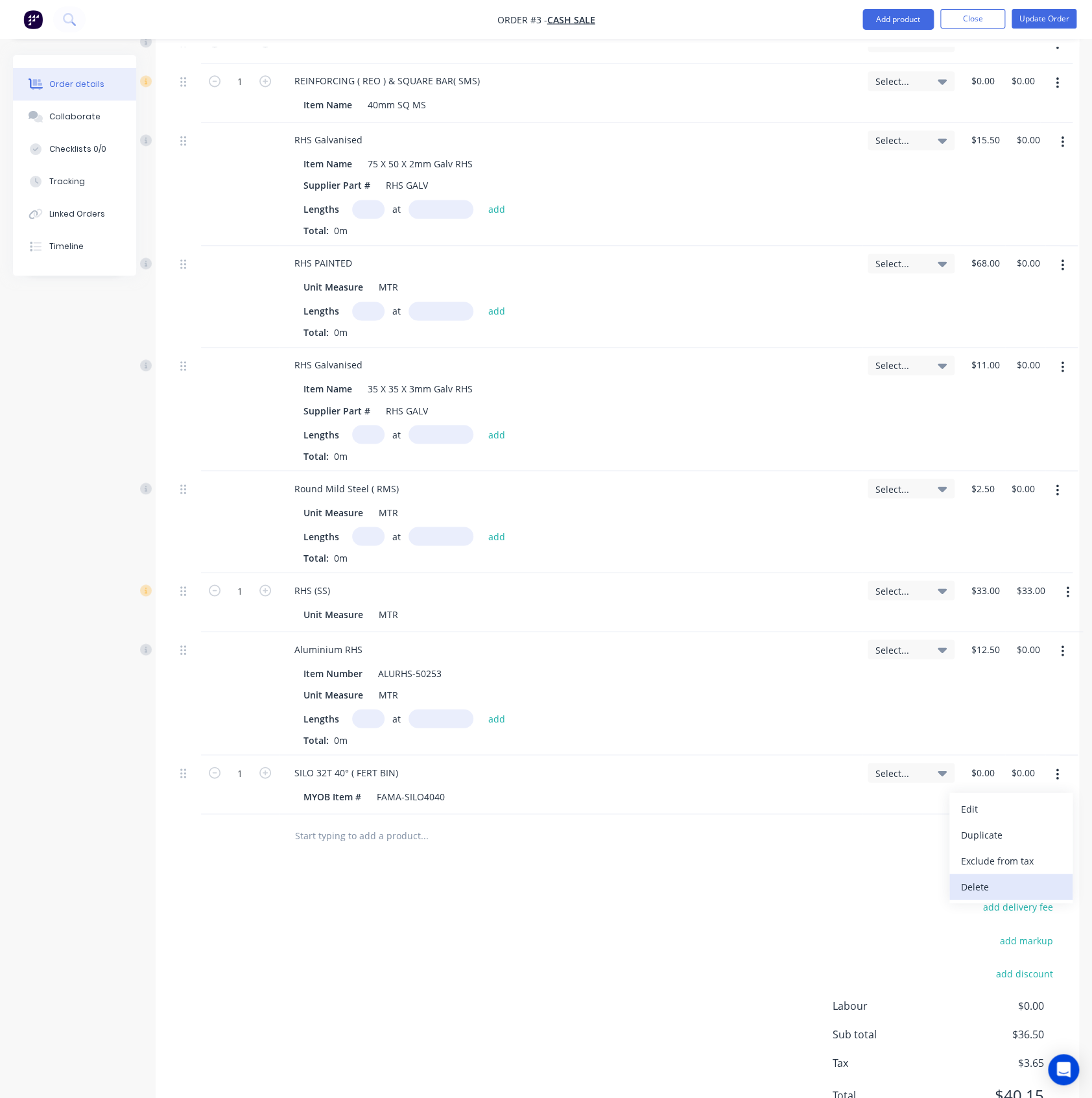
click at [977, 895] on button "Delete" at bounding box center [1010, 887] width 123 height 26
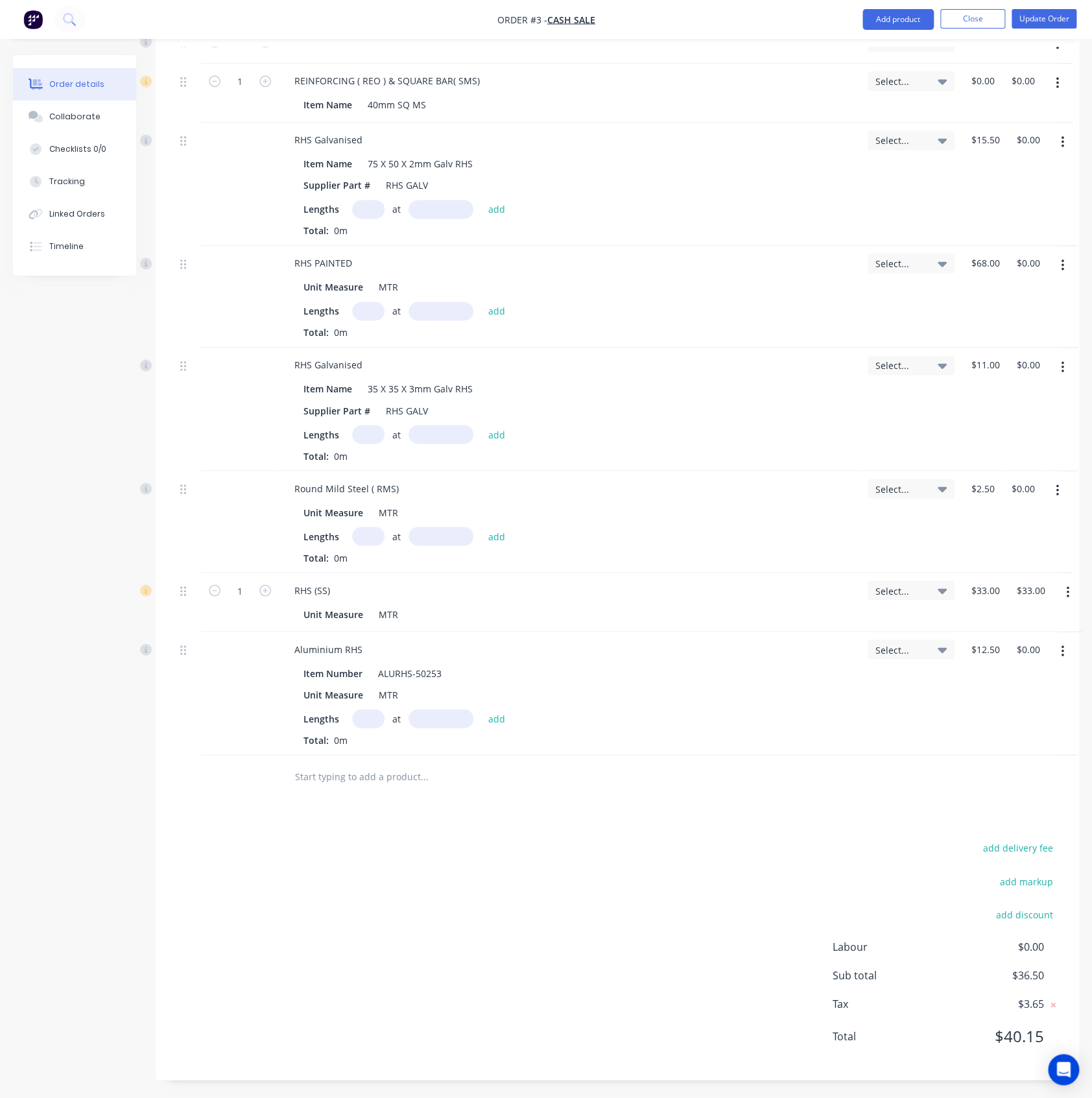
click at [328, 776] on input "text" at bounding box center [424, 776] width 259 height 26
paste input "SILO 40T 35°"
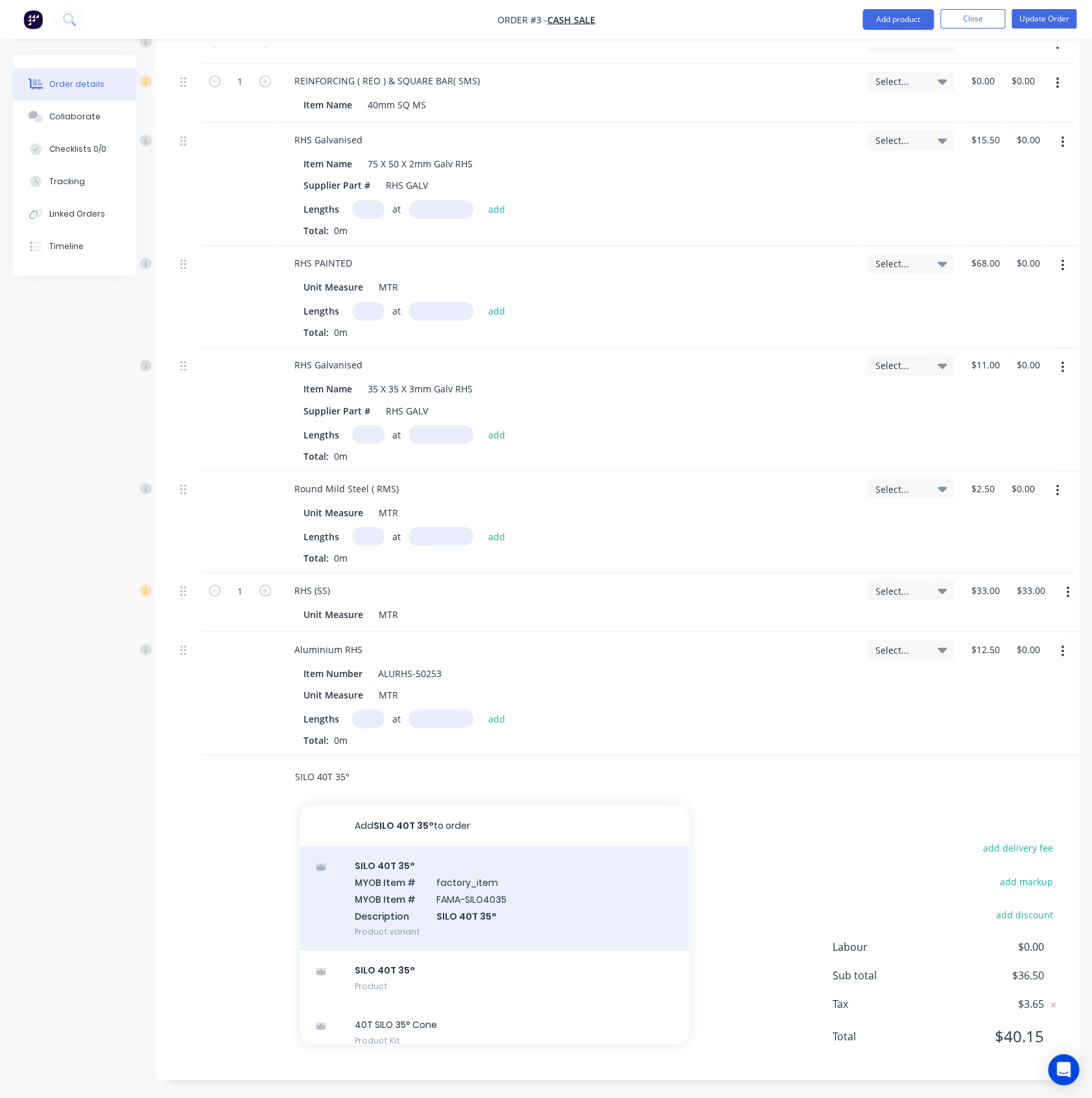
type input "SILO 40T 35°"
click at [412, 881] on div "SILO 40T 35° MYOB Item # factory_item MYOB Item # FAMA-SILO4035 Description SIL…" at bounding box center [494, 898] width 389 height 105
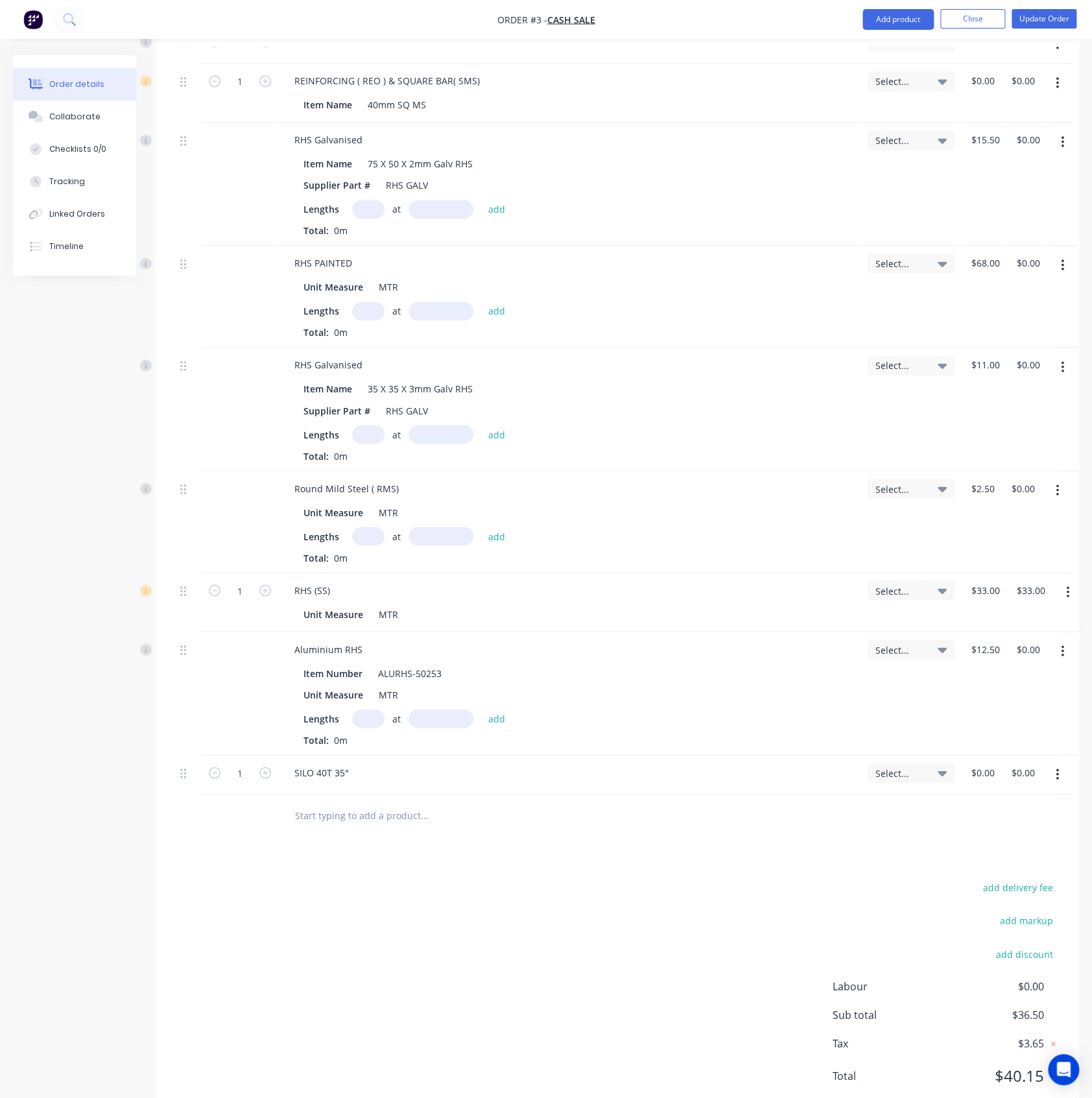
click at [1065, 766] on button "button" at bounding box center [1057, 774] width 30 height 23
drag, startPoint x: 1007, startPoint y: 880, endPoint x: 744, endPoint y: 823, distance: 269.1
click at [1006, 881] on div "Delete" at bounding box center [1011, 886] width 100 height 19
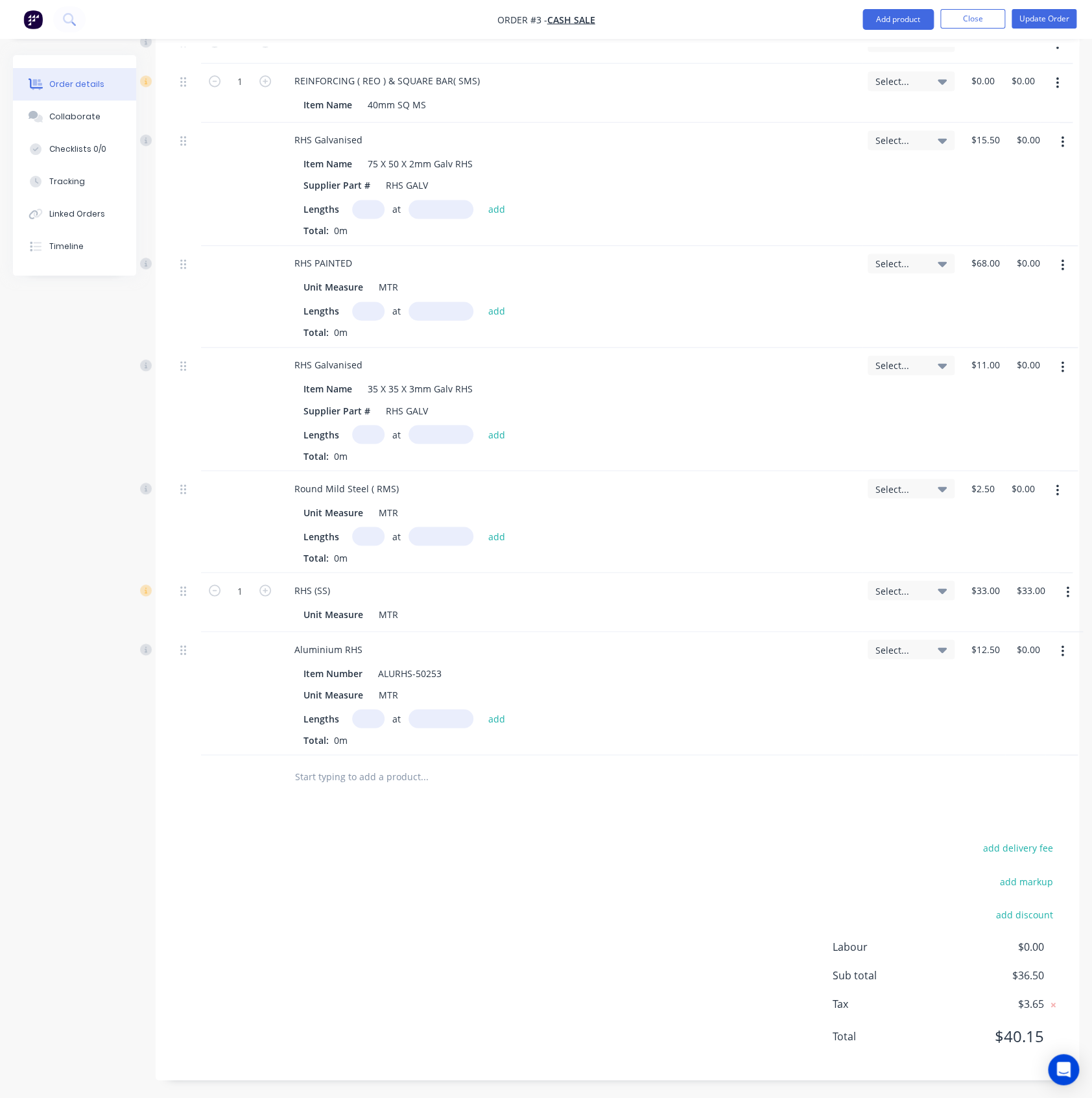
click at [315, 771] on input "text" at bounding box center [424, 776] width 259 height 26
paste input "SILO 40T 35°"
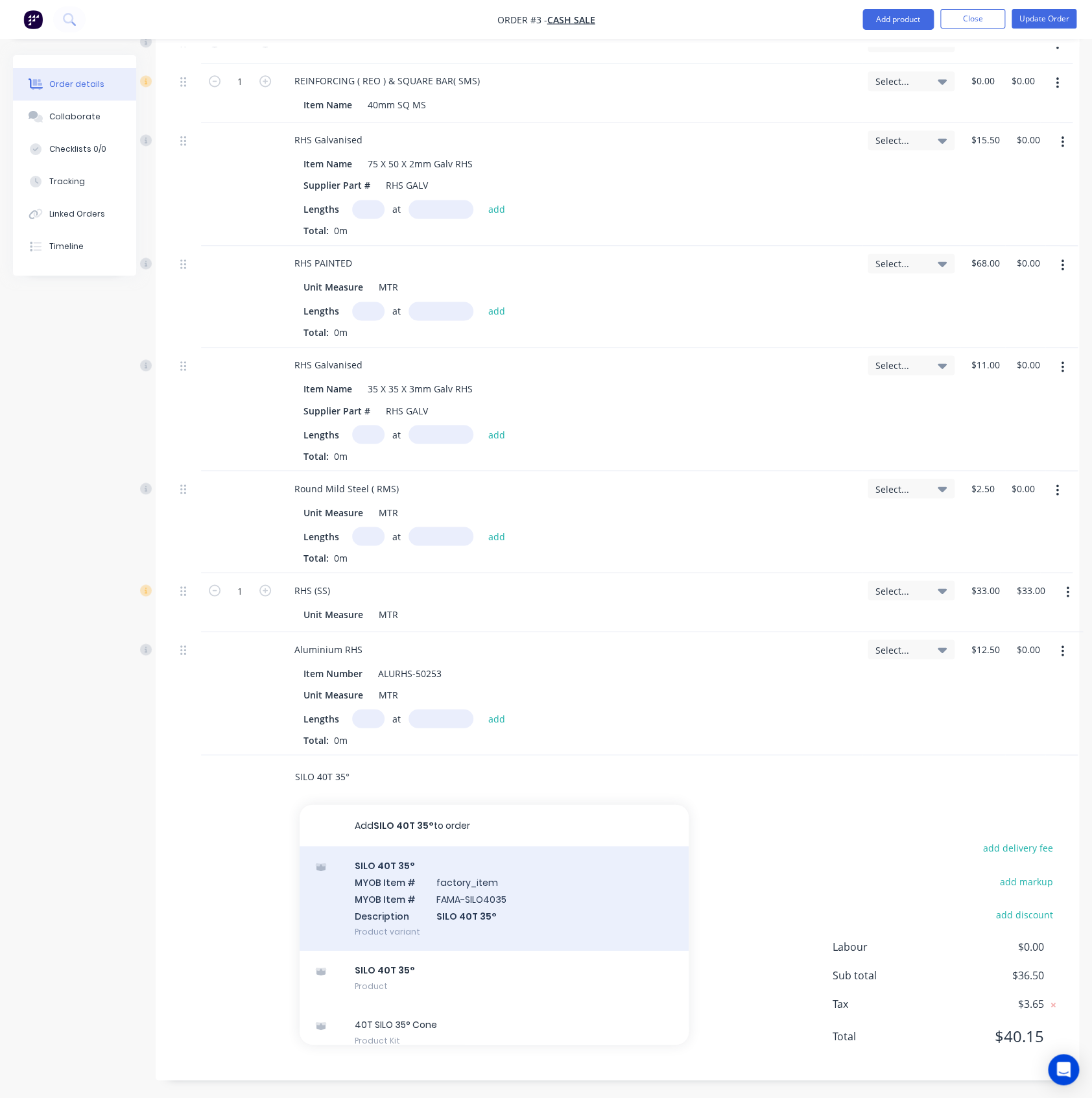
type input "SILO 40T 35°"
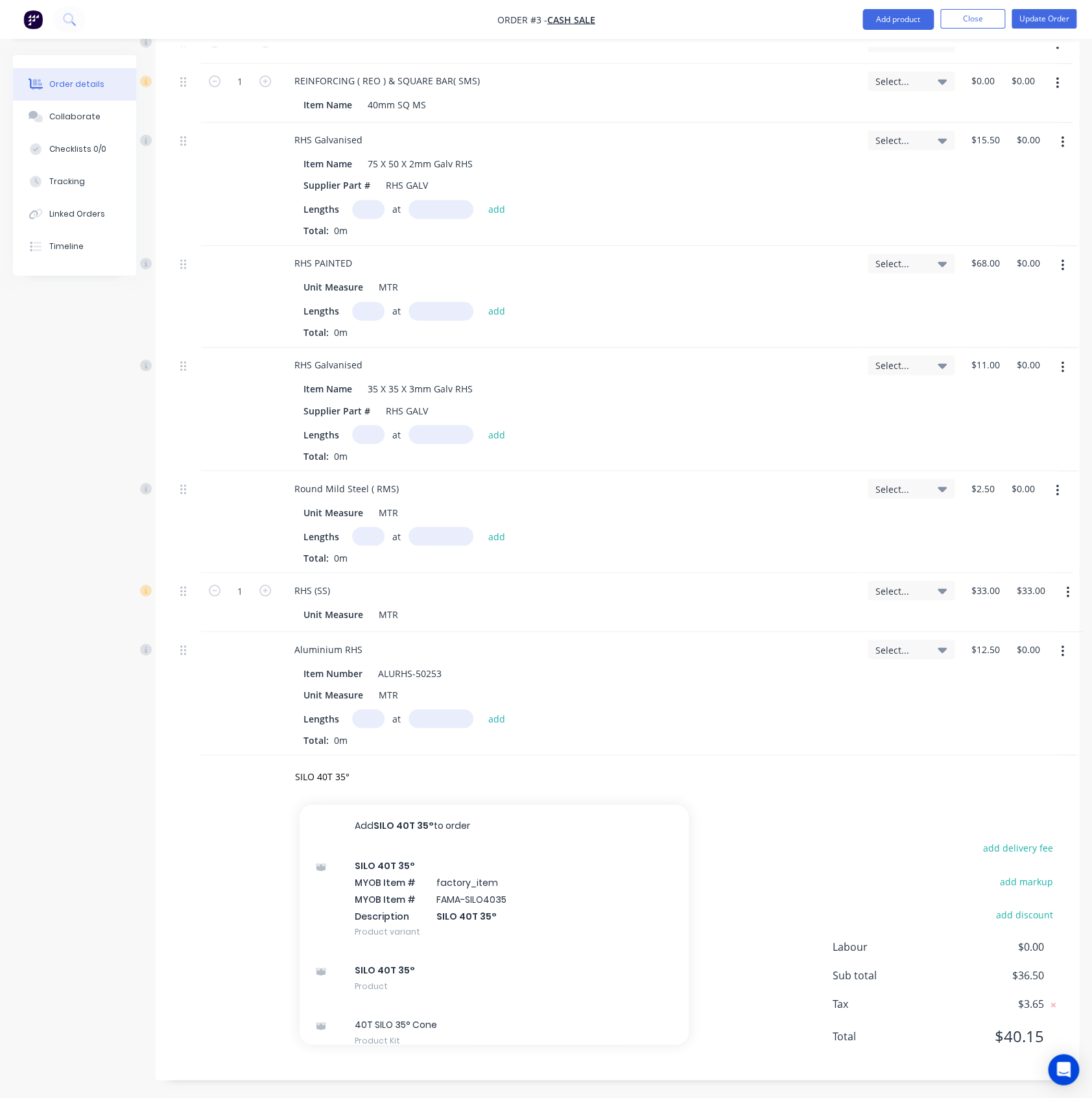
drag, startPoint x: 414, startPoint y: 869, endPoint x: 20, endPoint y: 759, distance: 409.1
click at [417, 869] on div "SILO 40T 35° MYOB Item # factory_item MYOB Item # FAMA-SILO4035 Description SIL…" at bounding box center [494, 898] width 389 height 105
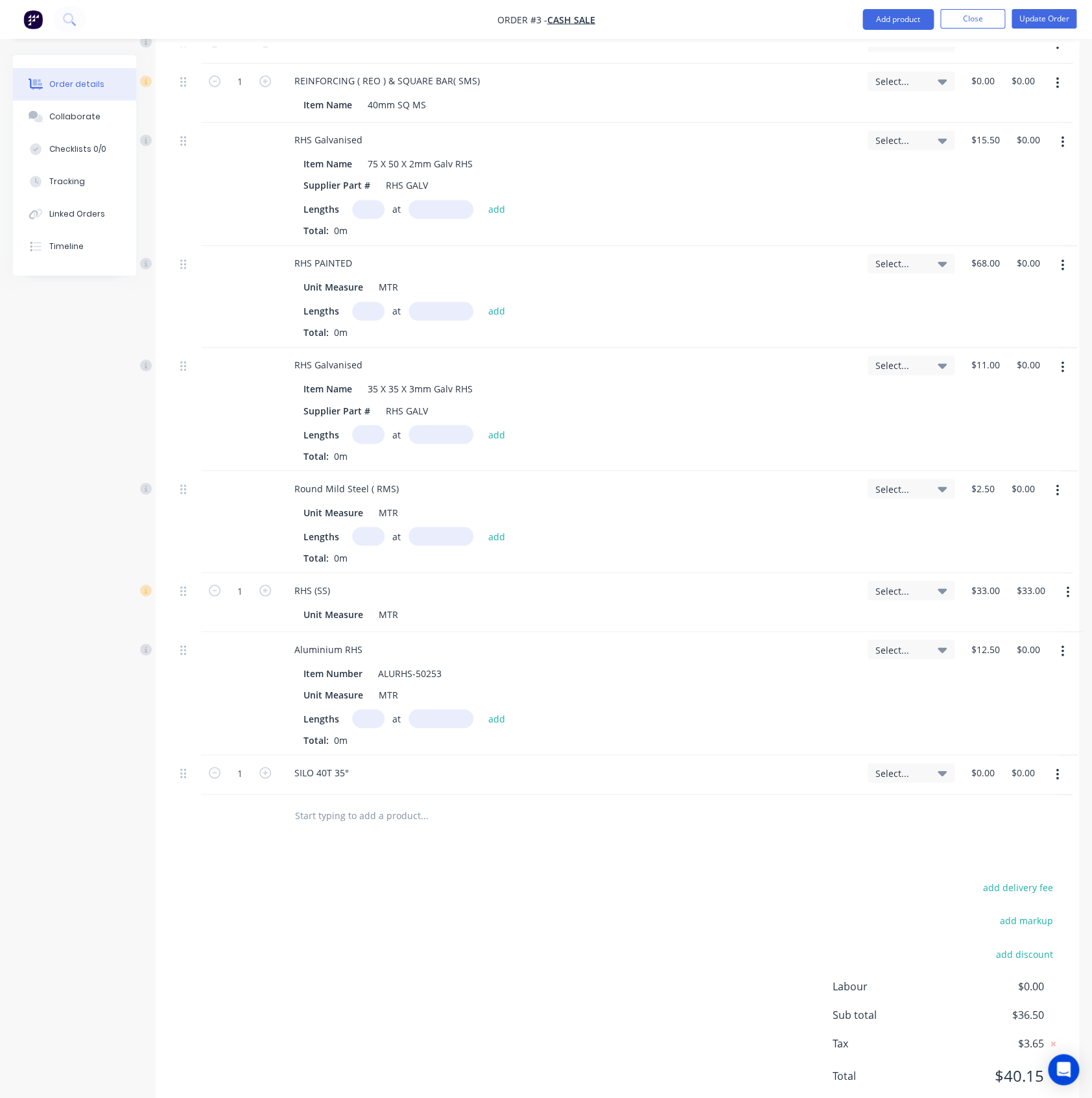
click at [339, 825] on input "text" at bounding box center [424, 815] width 259 height 26
paste input "SILO 55T 30°"
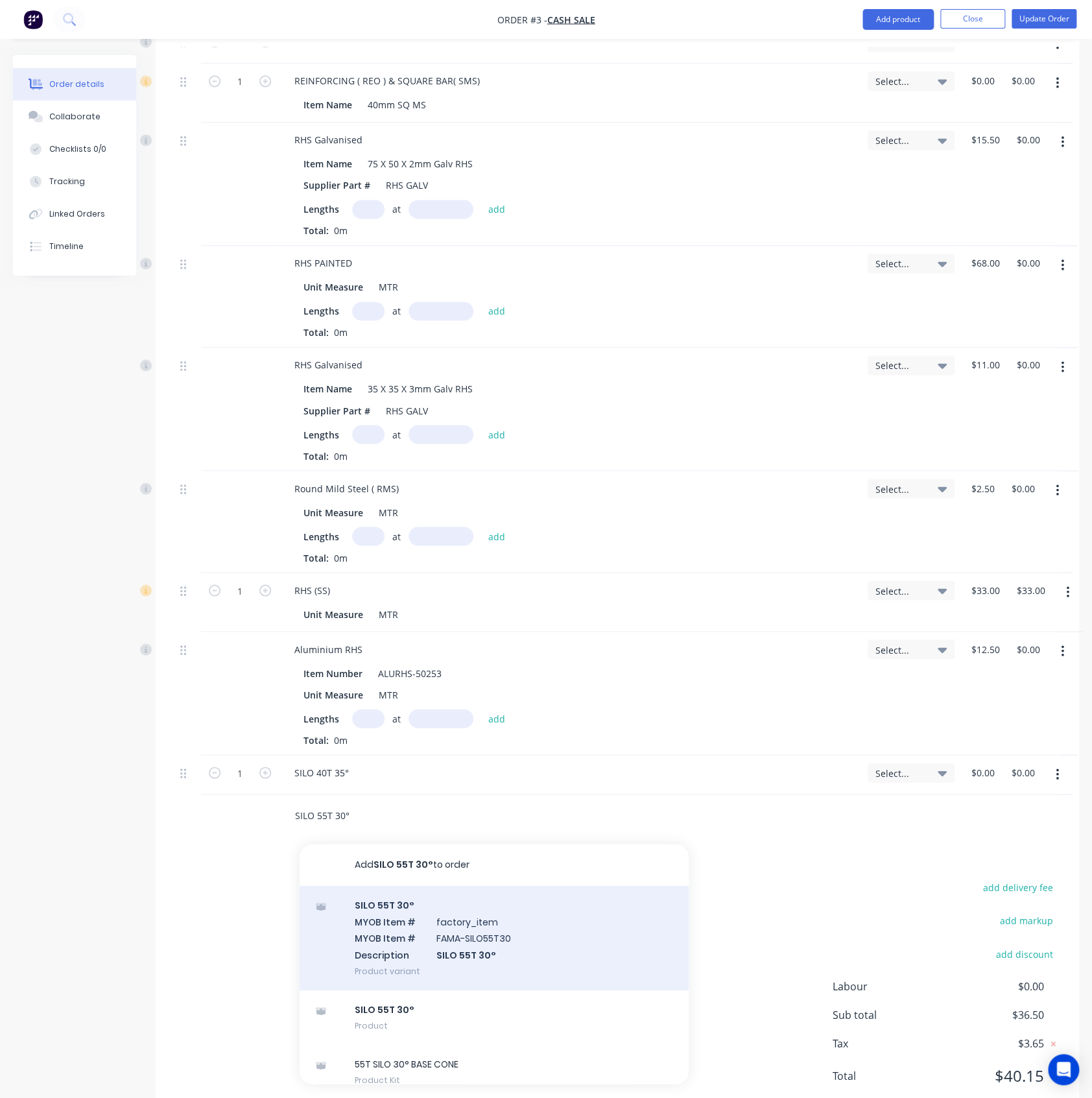
type input "SILO 55T 30°"
click at [458, 918] on div "SILO 55T 30° MYOB Item # factory_item MYOB Item # FAMA-SILO55T30 Description SI…" at bounding box center [494, 937] width 389 height 105
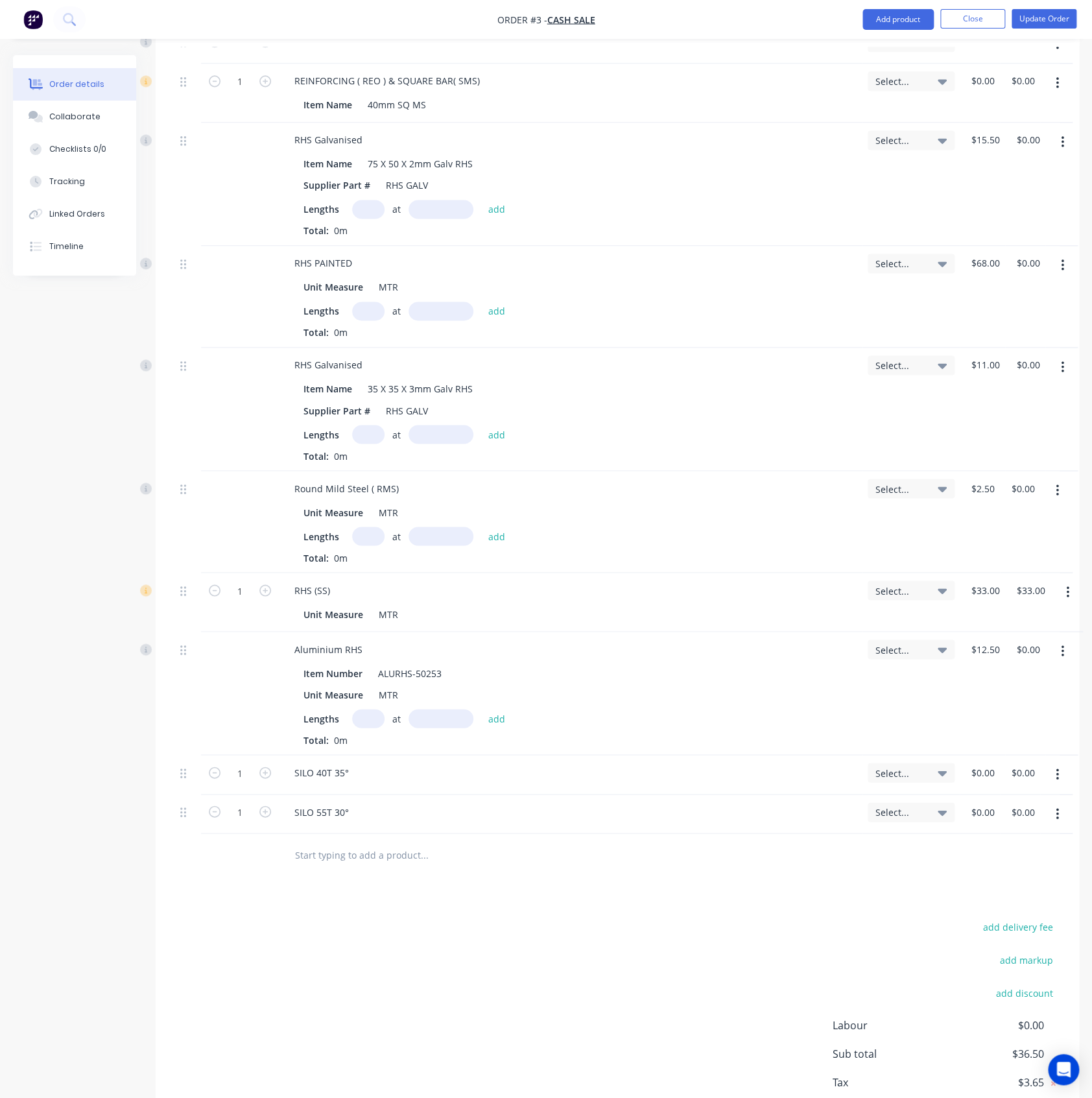
click at [326, 858] on input "text" at bounding box center [424, 854] width 259 height 26
paste input "SILO 55T 35°"
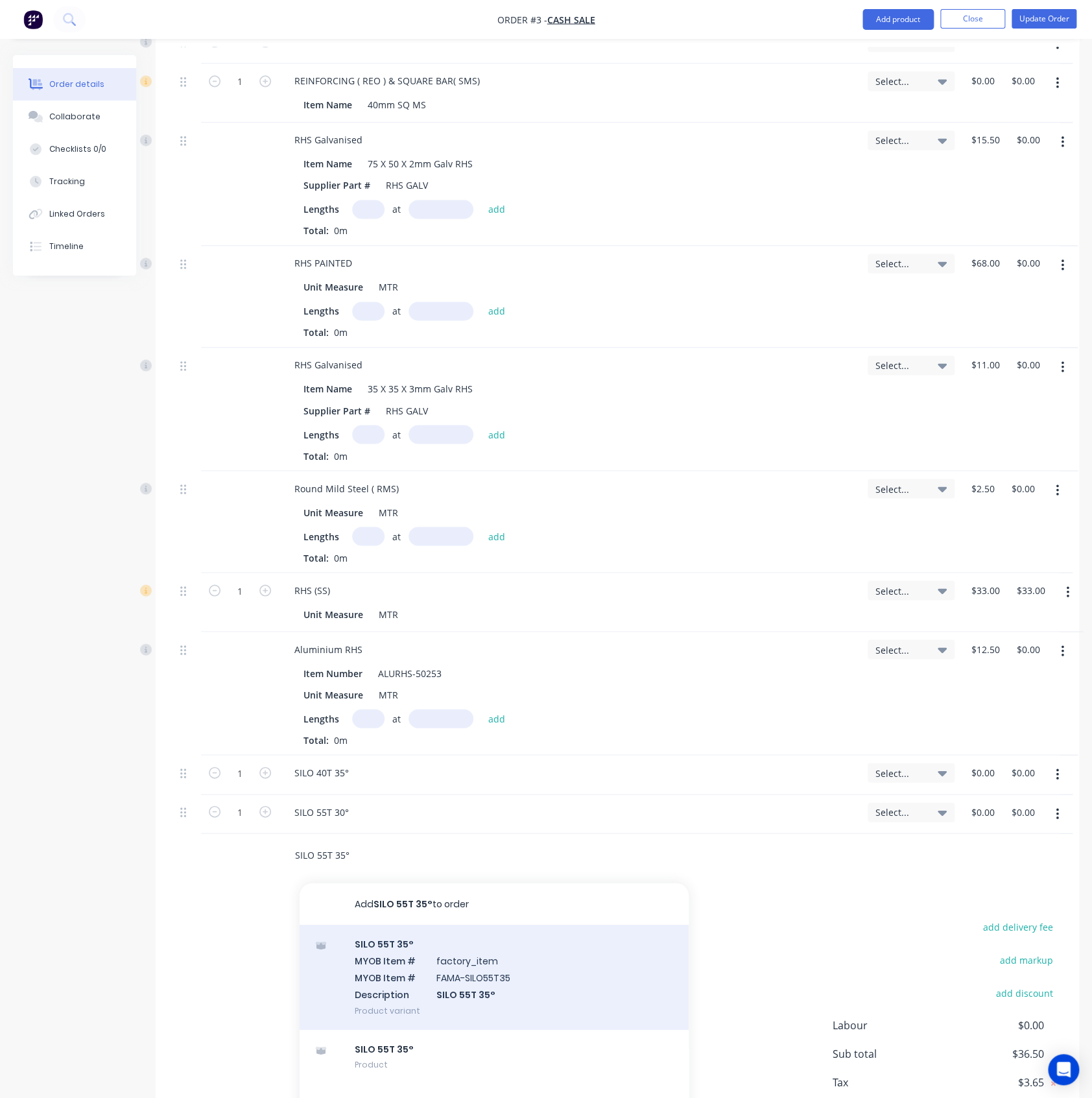
type input "SILO 55T 35°"
click at [397, 928] on div "SILO 55T 35° MYOB Item # factory_item MYOB Item # FAMA-SILO55T35 Description SI…" at bounding box center [494, 977] width 389 height 105
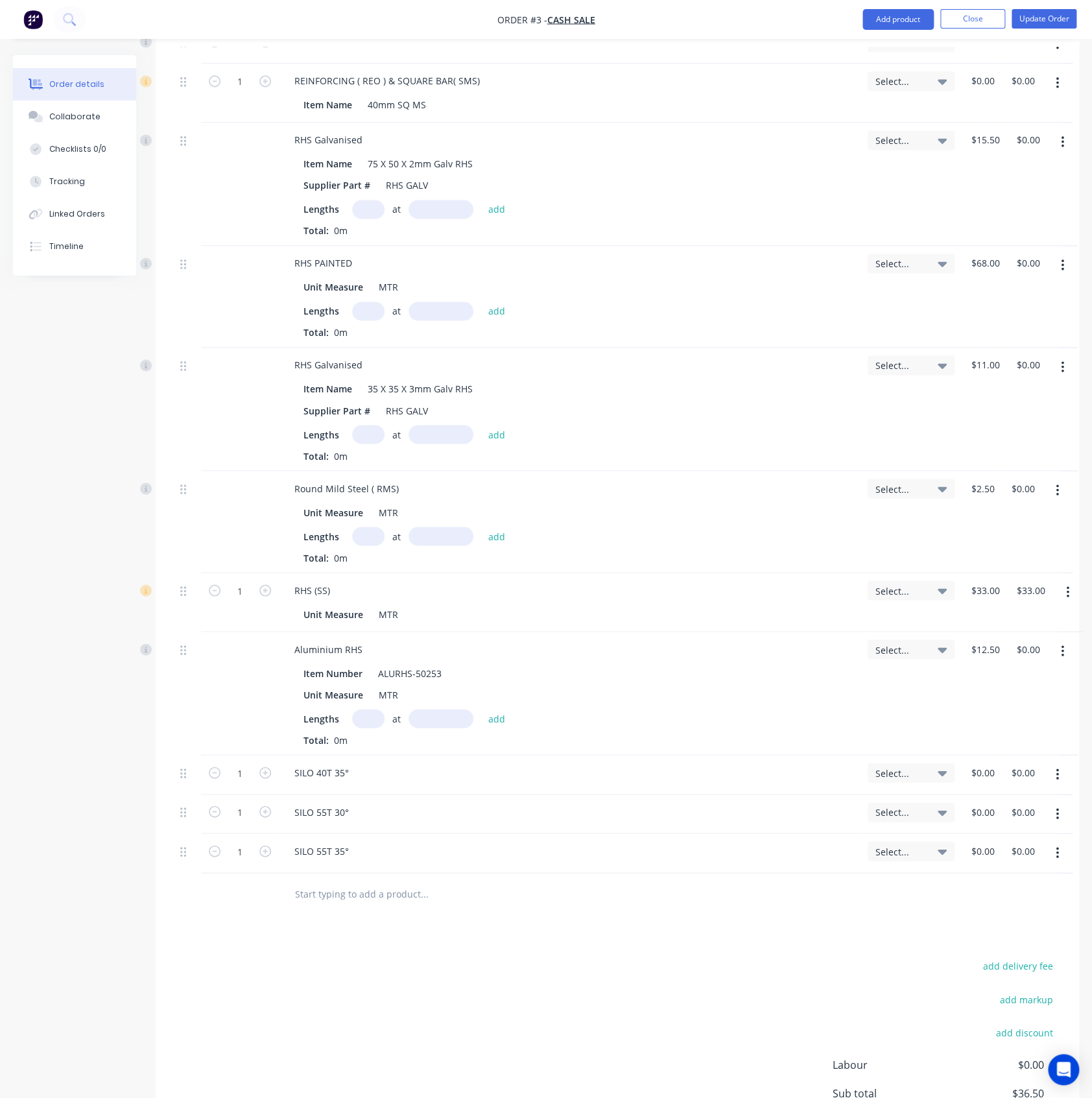
click at [371, 900] on input "text" at bounding box center [424, 894] width 259 height 26
paste input "SILO 55T 40°"
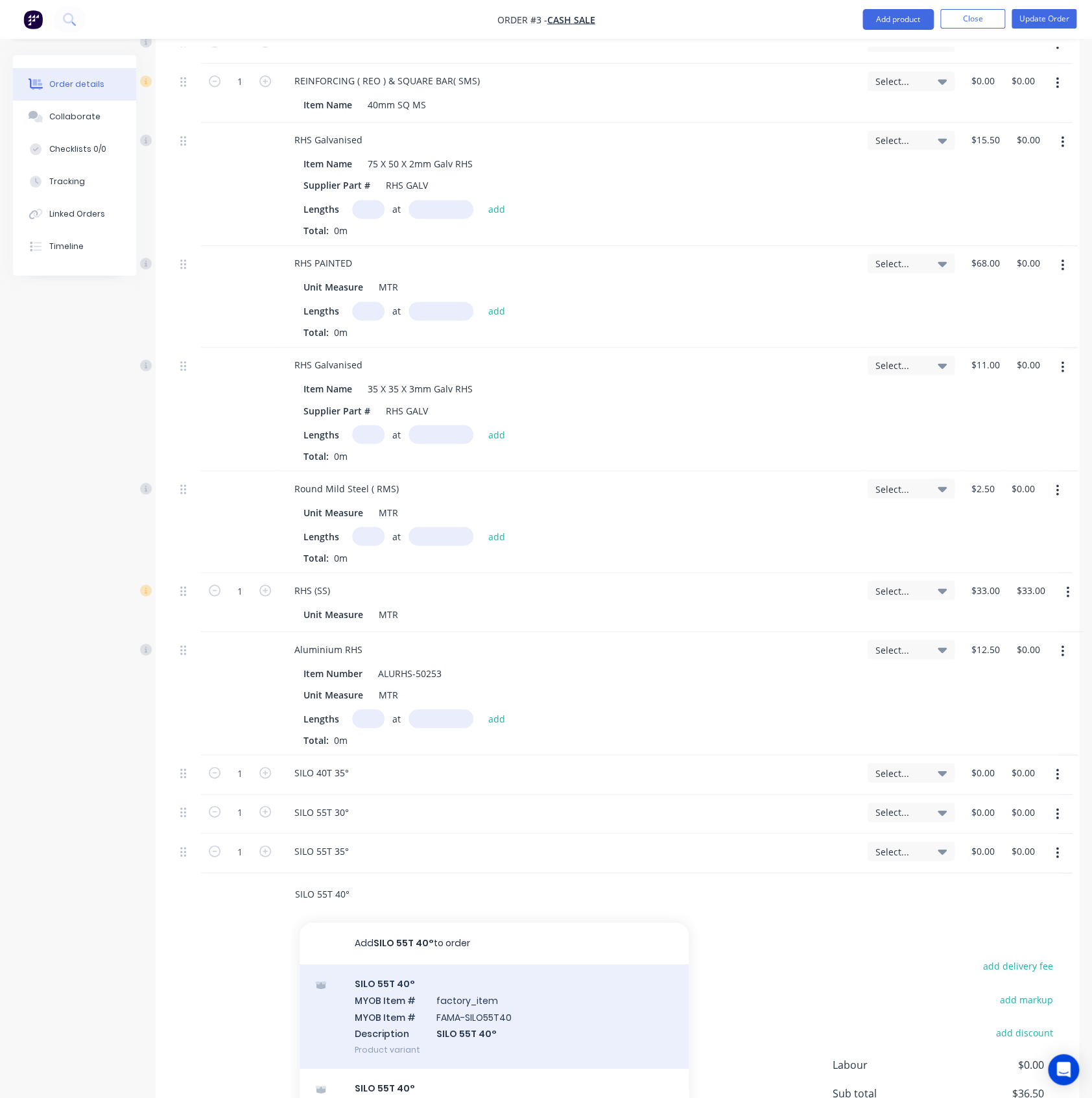
type input "SILO 55T 40°"
drag, startPoint x: 412, startPoint y: 1010, endPoint x: 424, endPoint y: 1009, distance: 12.0
click at [424, 954] on div "SILO 55T 40° MYOB Item # factory_item MYOB Item # FAMA-SILO55T40 Description SI…" at bounding box center [494, 1016] width 389 height 105
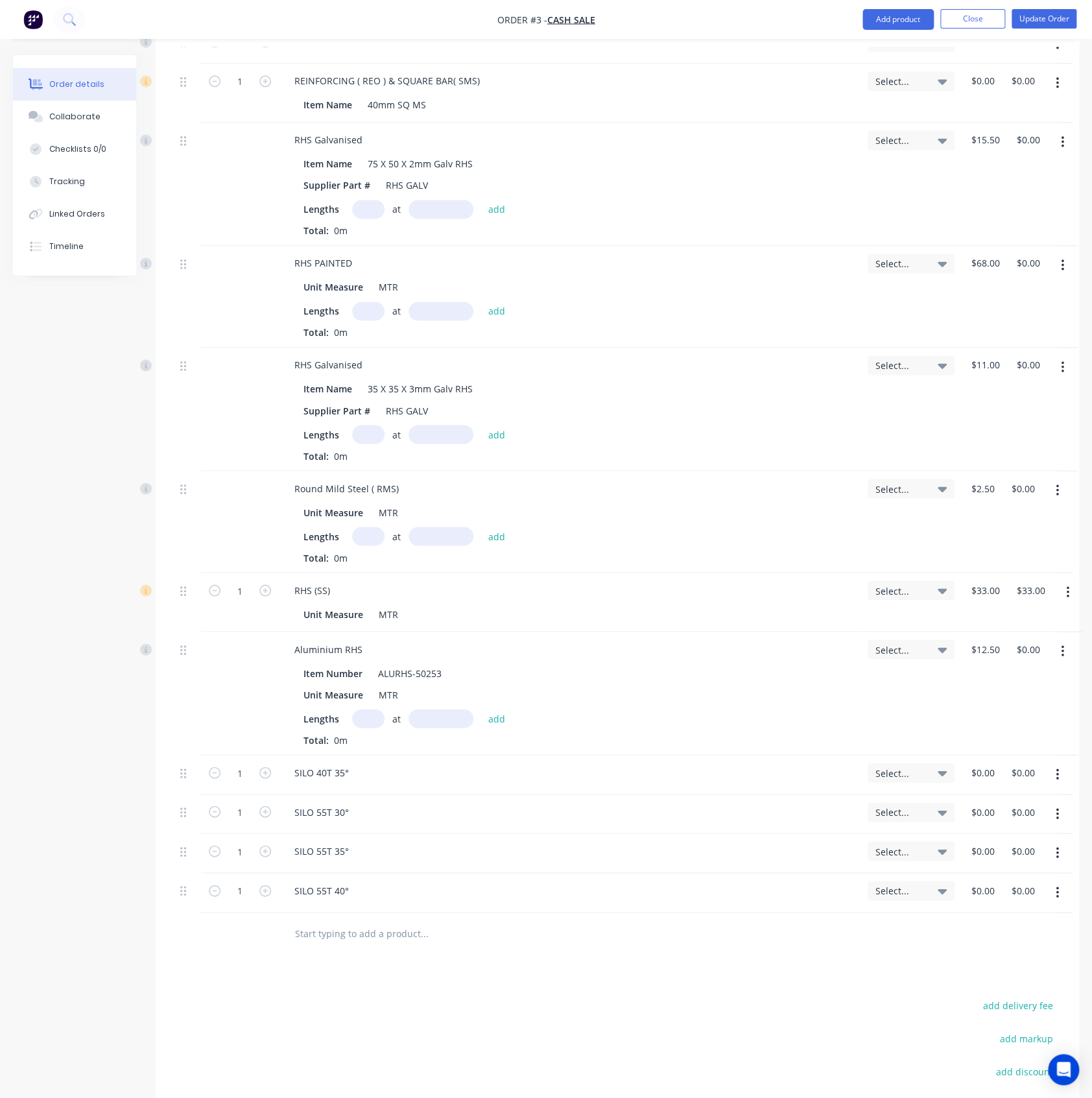
click at [1054, 768] on button "button" at bounding box center [1057, 774] width 30 height 23
drag, startPoint x: 1004, startPoint y: 881, endPoint x: 1037, endPoint y: 812, distance: 76.5
click at [1004, 878] on div "Delete" at bounding box center [1011, 886] width 100 height 19
click at [1057, 774] on icon "button" at bounding box center [1058, 774] width 3 height 15
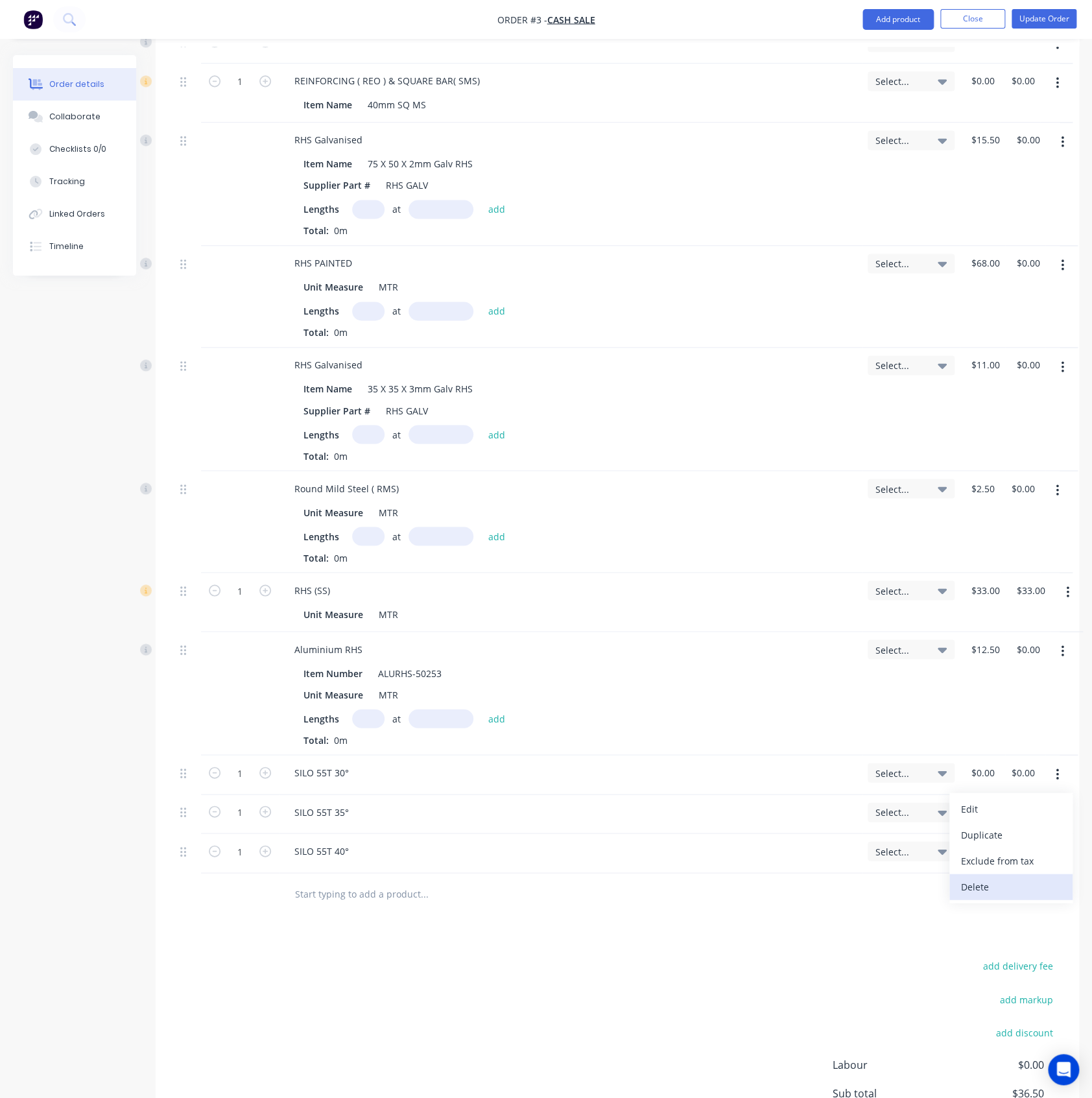
click at [1032, 872] on div "Edit Duplicate Exclude from tax Delete" at bounding box center [1010, 847] width 123 height 110
drag, startPoint x: 1027, startPoint y: 876, endPoint x: 1040, endPoint y: 809, distance: 68.2
click at [1027, 876] on div "Delete" at bounding box center [1011, 886] width 100 height 19
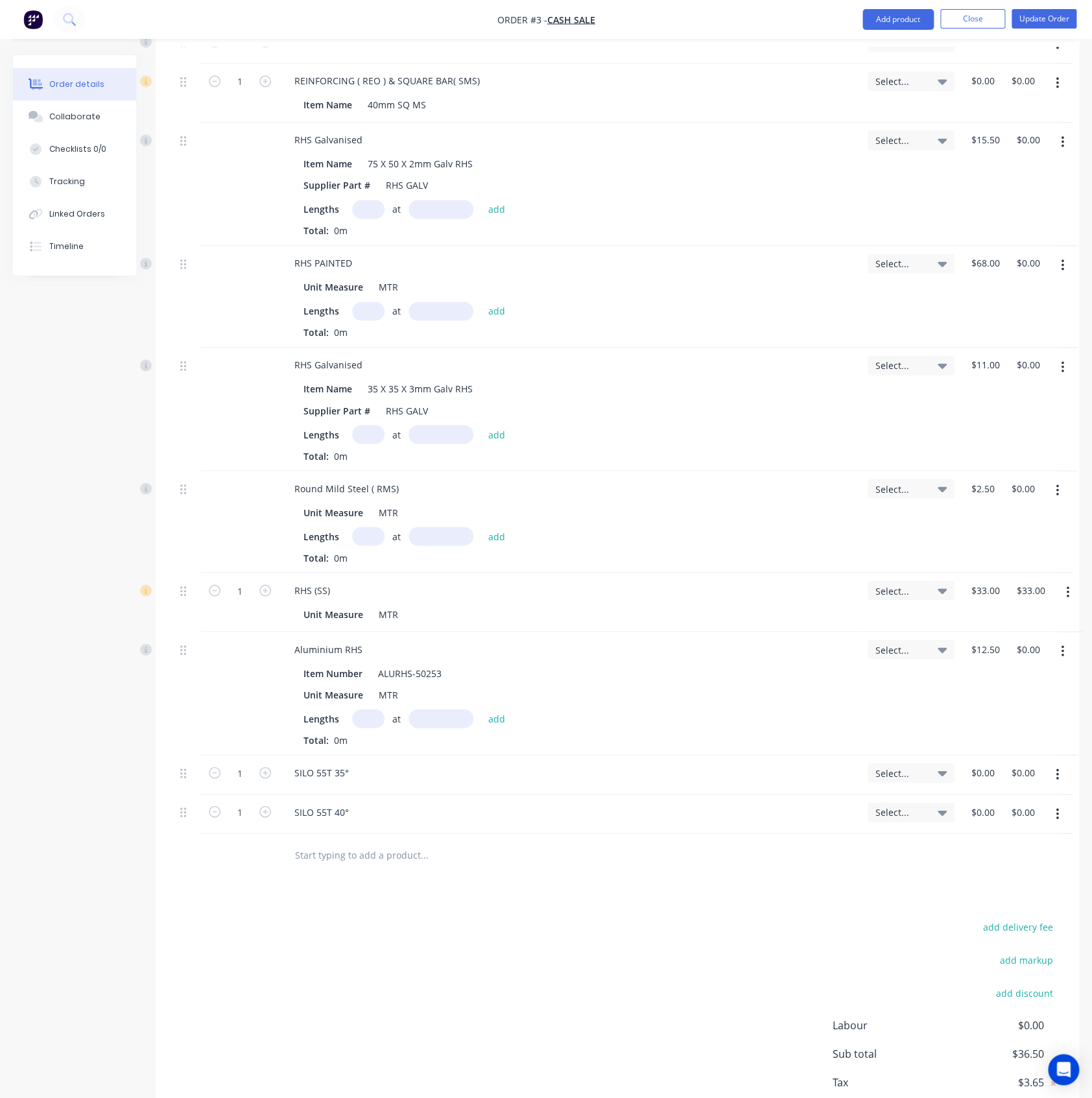
click at [1061, 774] on button "button" at bounding box center [1057, 774] width 30 height 23
drag, startPoint x: 1033, startPoint y: 881, endPoint x: 1035, endPoint y: 841, distance: 40.0
click at [1032, 876] on div "Delete" at bounding box center [1011, 886] width 100 height 19
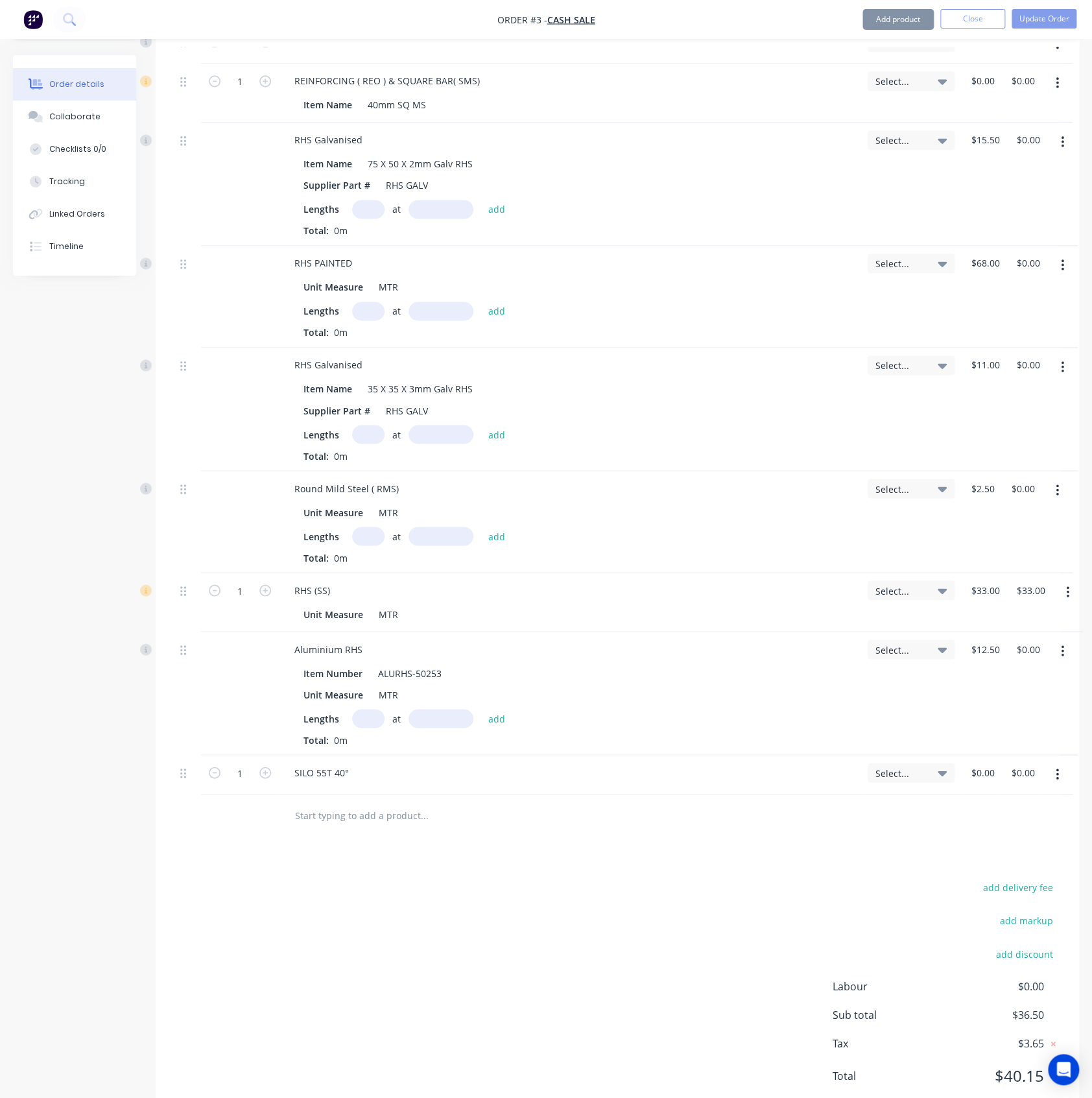
click at [1062, 773] on button "button" at bounding box center [1057, 774] width 30 height 23
drag, startPoint x: 1017, startPoint y: 881, endPoint x: 772, endPoint y: 810, distance: 255.1
click at [1016, 880] on div "Delete" at bounding box center [1011, 886] width 100 height 19
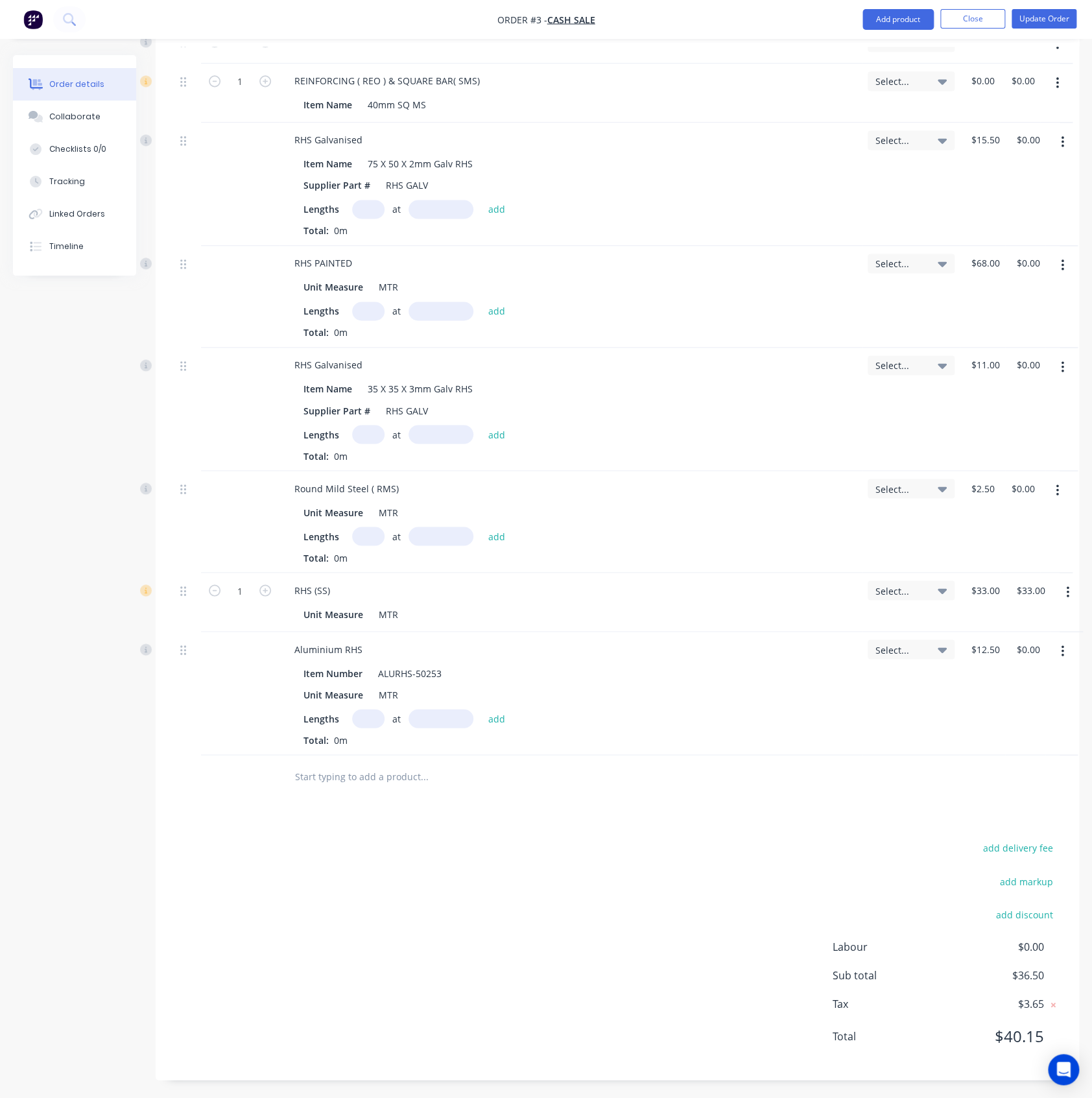
click at [353, 781] on input "text" at bounding box center [424, 776] width 259 height 26
paste input "35° Hopper ( 55T SILO /40 ton FB )"
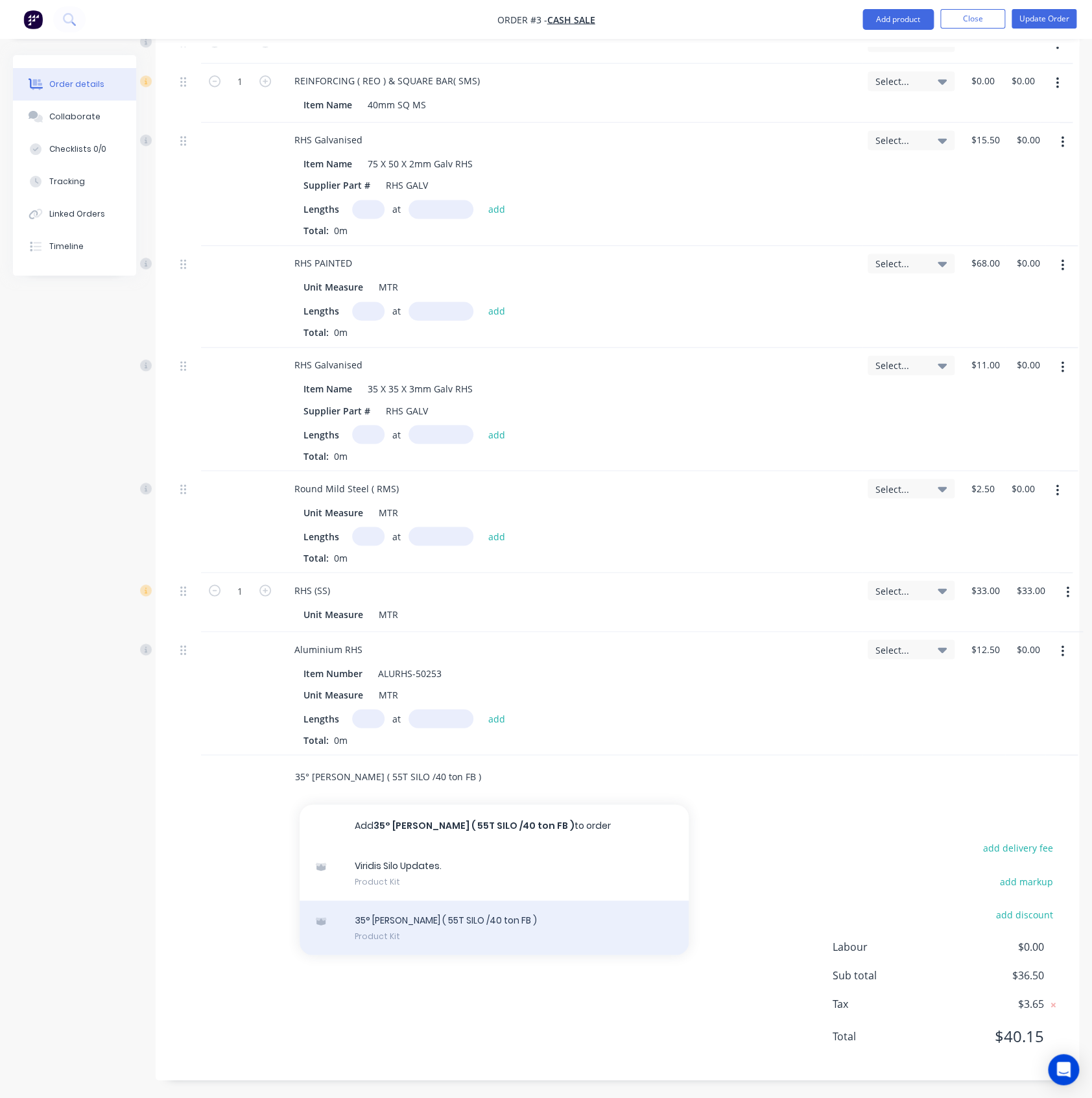
type input "35° Hopper ( 55T SILO /40 ton FB )"
click at [386, 927] on div "35° Hopper ( 55T SILO /40 ton FB ) Product Kit" at bounding box center [494, 927] width 389 height 54
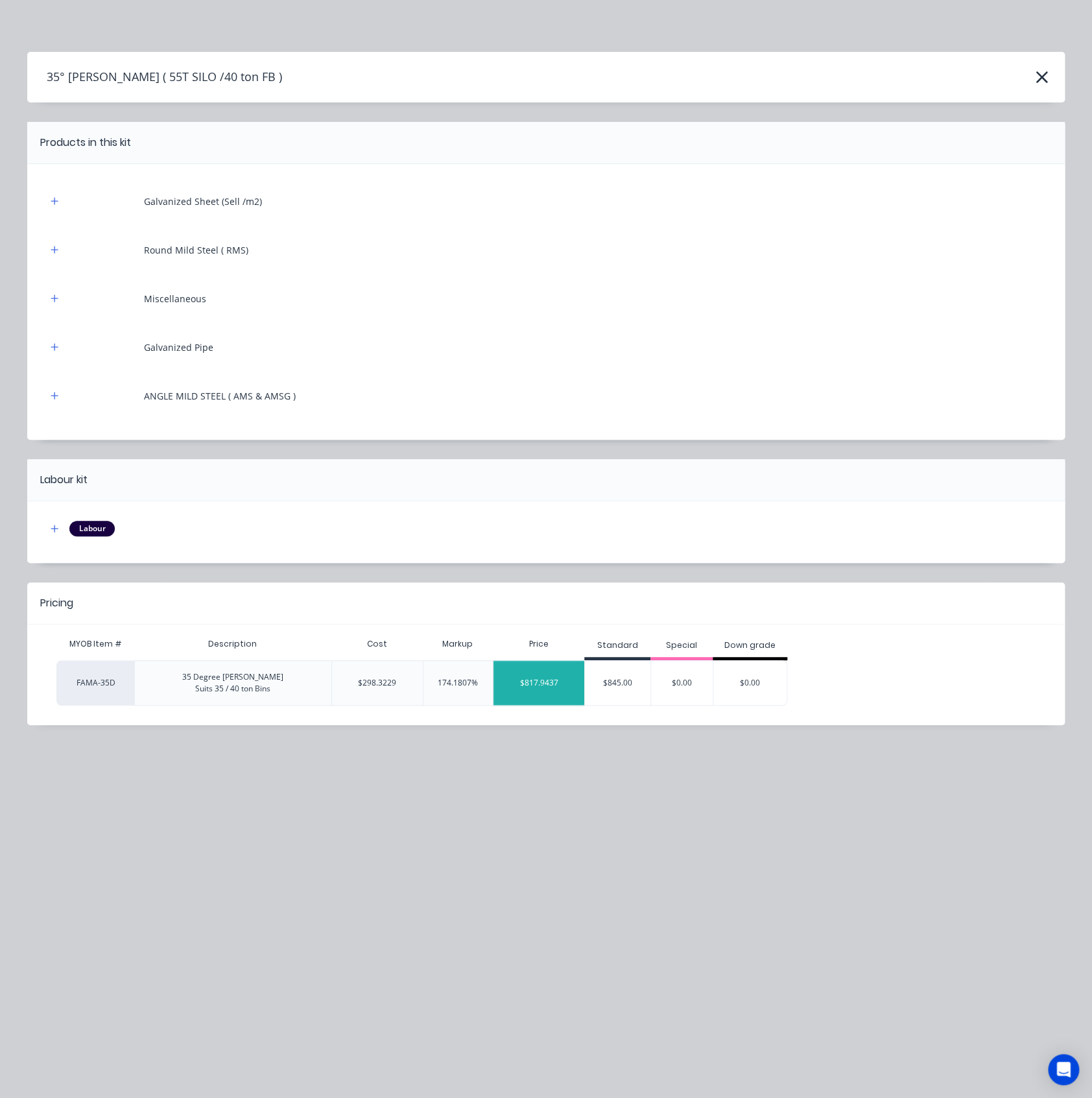
click at [546, 688] on div "$817.9437" at bounding box center [539, 683] width 91 height 33
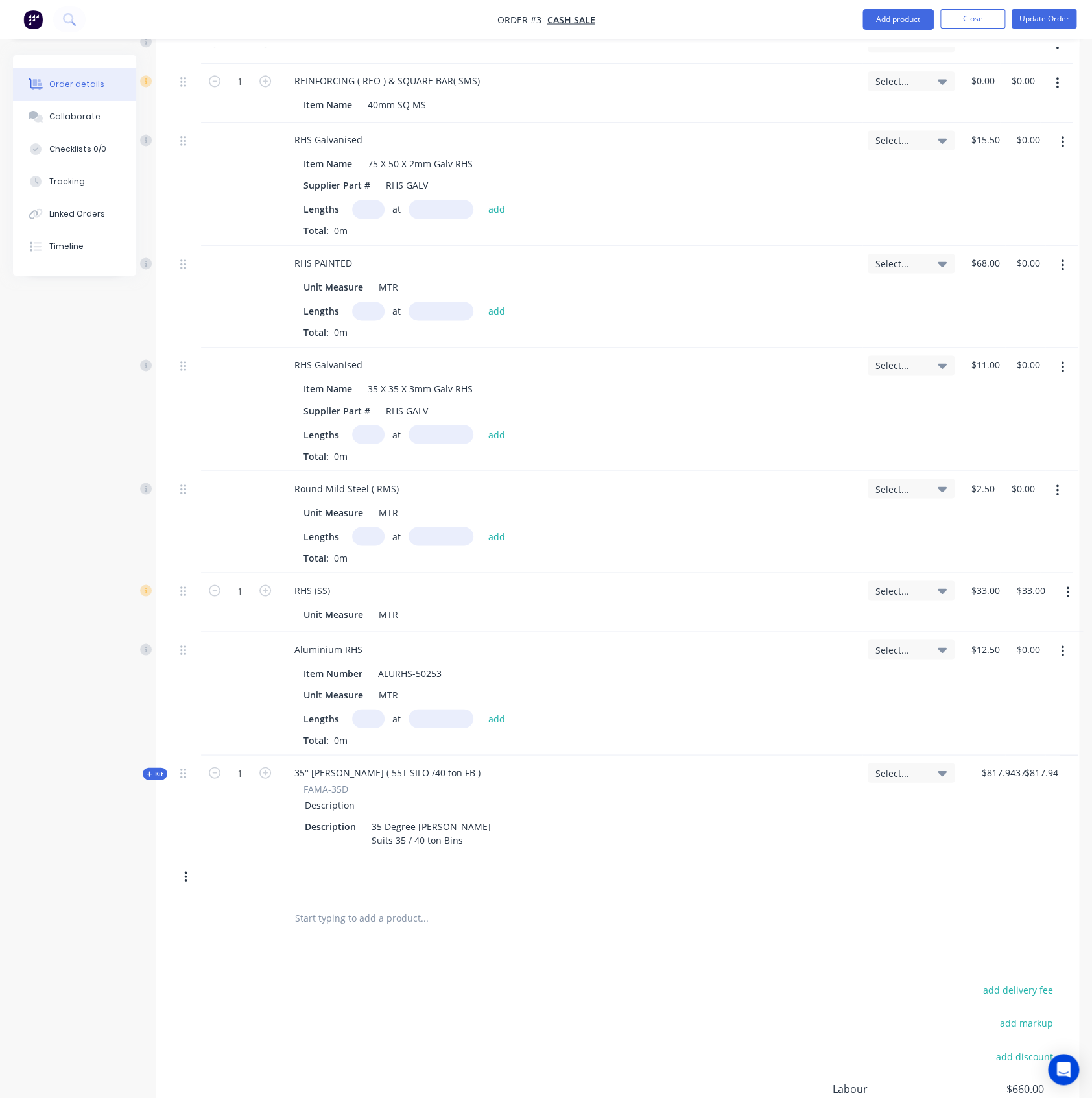
click at [191, 875] on button "button" at bounding box center [186, 876] width 30 height 23
drag, startPoint x: 96, startPoint y: 1012, endPoint x: 125, endPoint y: 988, distance: 37.6
click at [97, 954] on div "Delete" at bounding box center [139, 1015] width 100 height 19
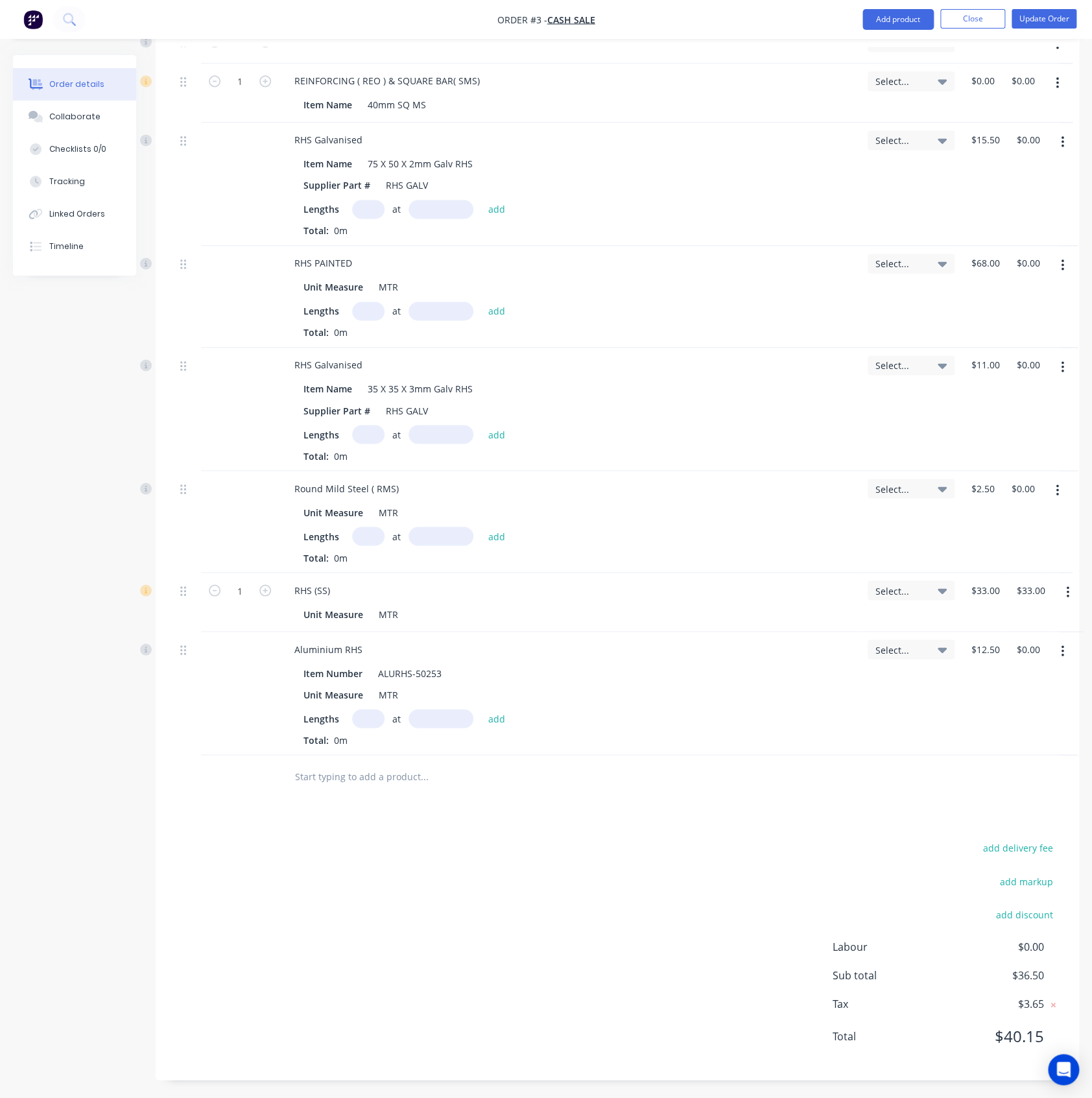
click at [338, 766] on input "text" at bounding box center [424, 776] width 259 height 26
paste input "Admin"
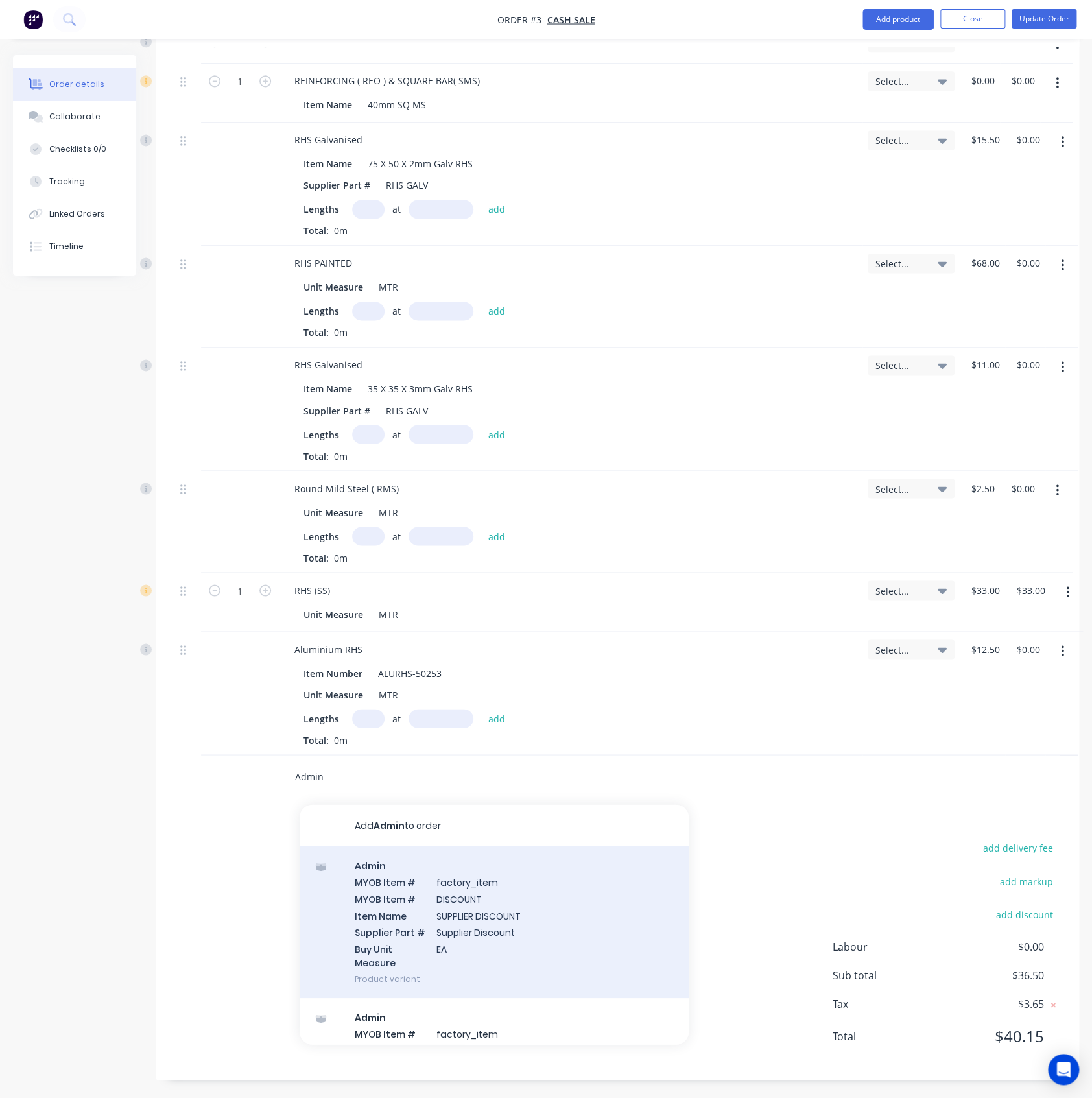
type input "Admin"
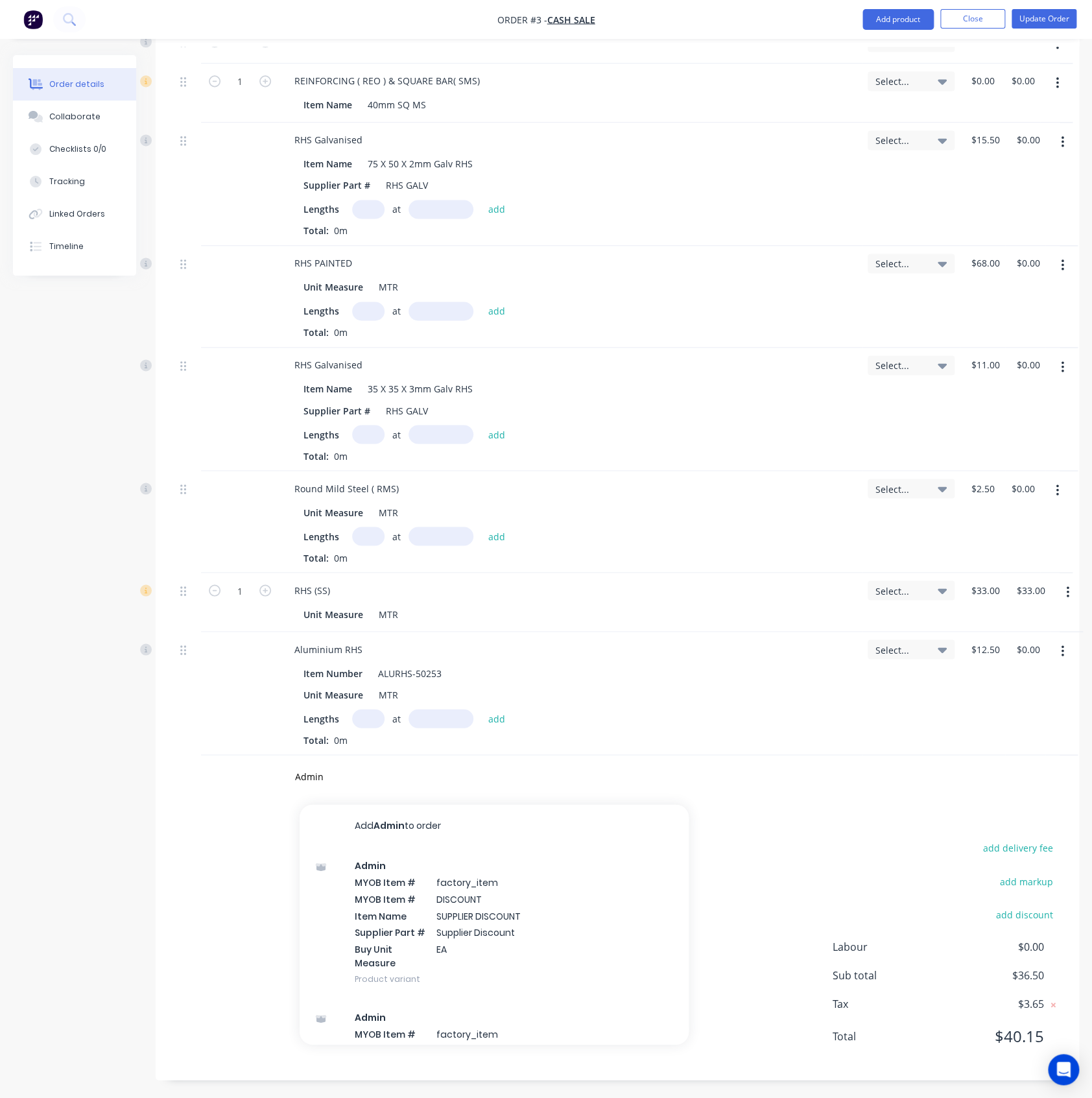
drag, startPoint x: 395, startPoint y: 879, endPoint x: 28, endPoint y: 682, distance: 416.5
click at [394, 879] on div "Admin MYOB Item # factory_item MYOB Item # DISCOUNT Item Name SUPPLIER DISCOUNT…" at bounding box center [494, 921] width 389 height 152
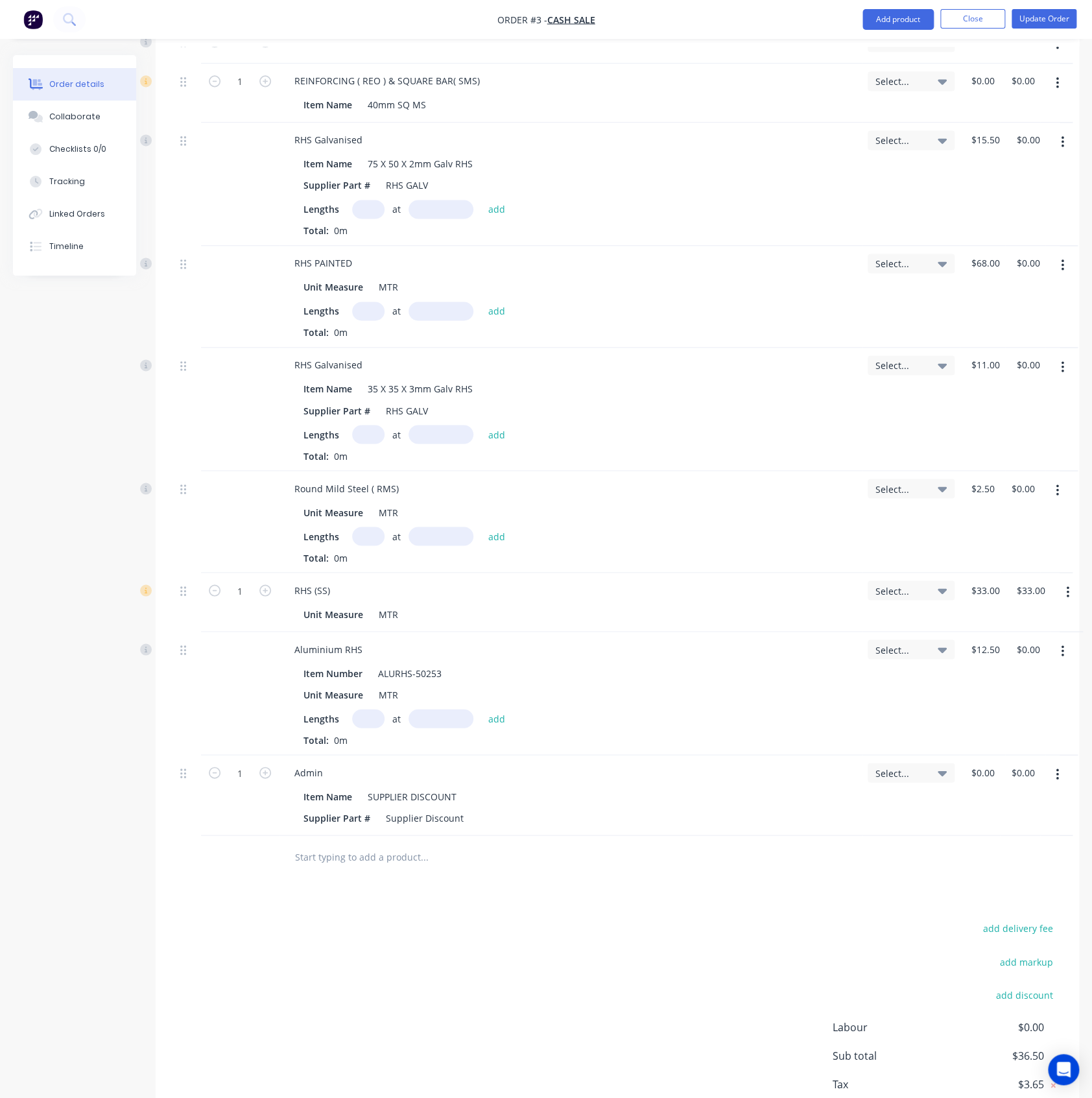
click at [332, 852] on input "text" at bounding box center [424, 856] width 259 height 26
paste input "Agpoint Bolts"
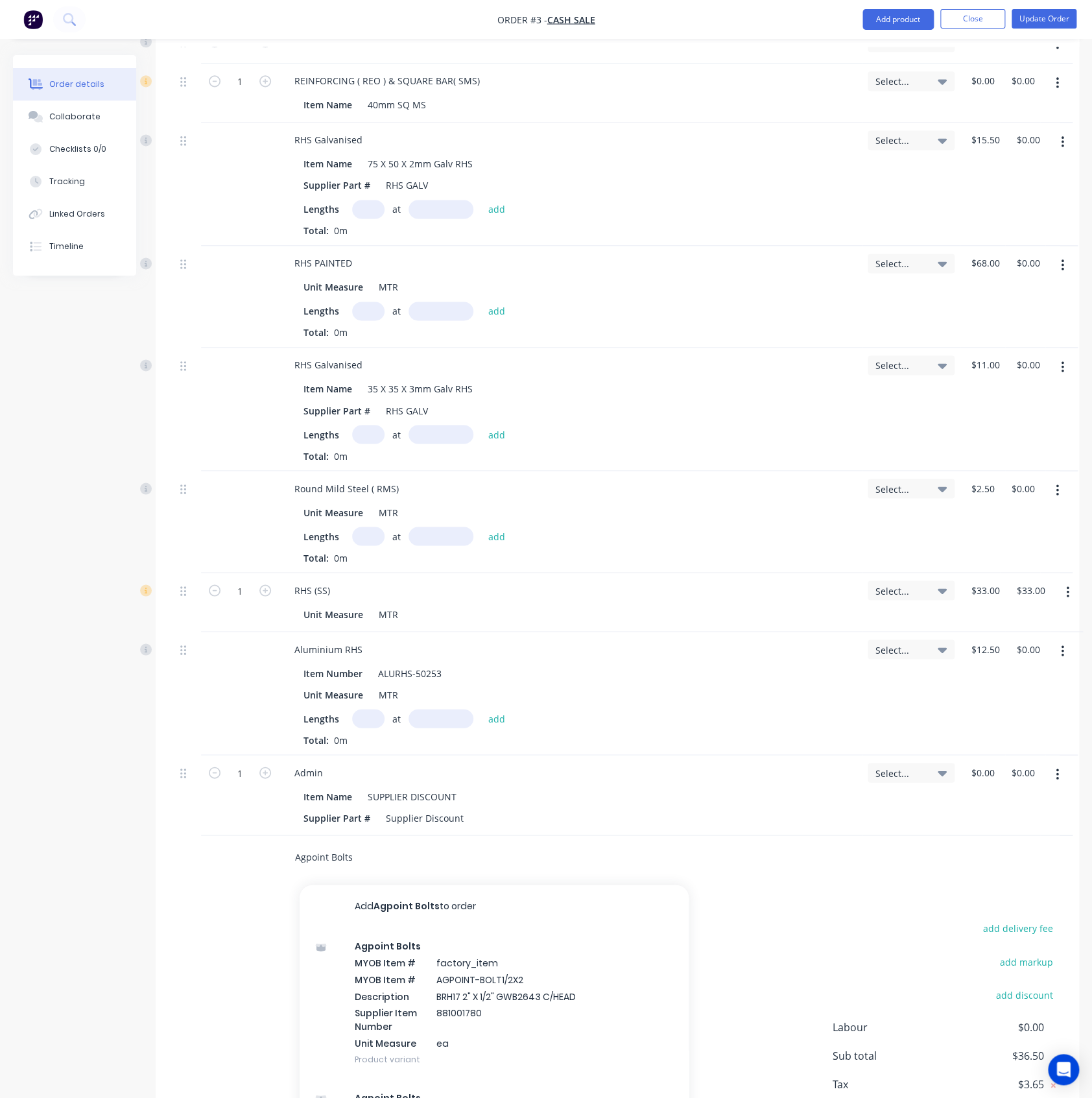
type input "Agpoint Bolts"
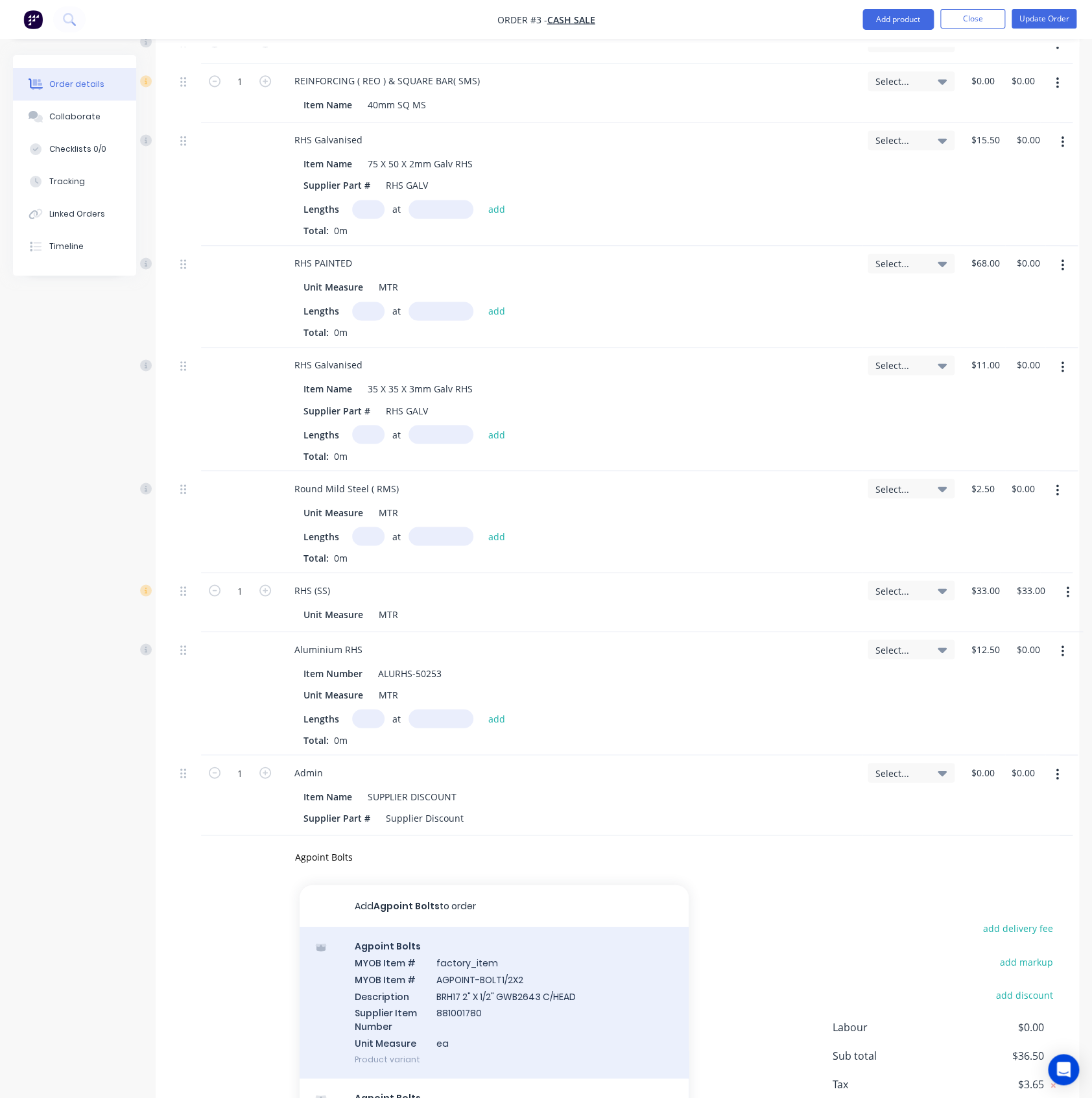
click at [364, 952] on div "Agpoint Bolts MYOB Item # factory_item MYOB Item # AGPOINT-BOLT1/2X2 Descriptio…" at bounding box center [494, 1002] width 389 height 152
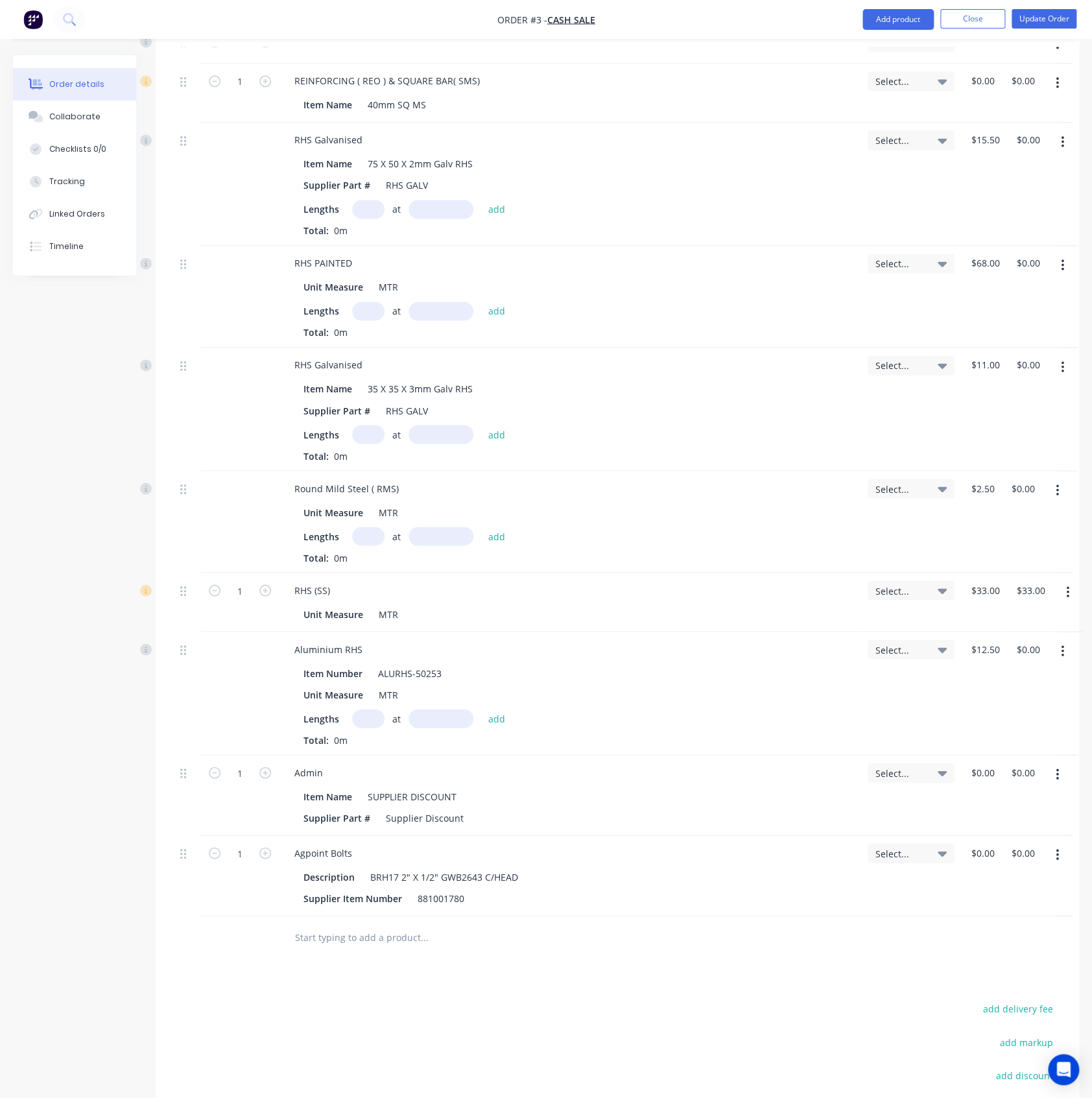
click at [386, 944] on input "text" at bounding box center [424, 936] width 259 height 26
paste input "CLIPS"
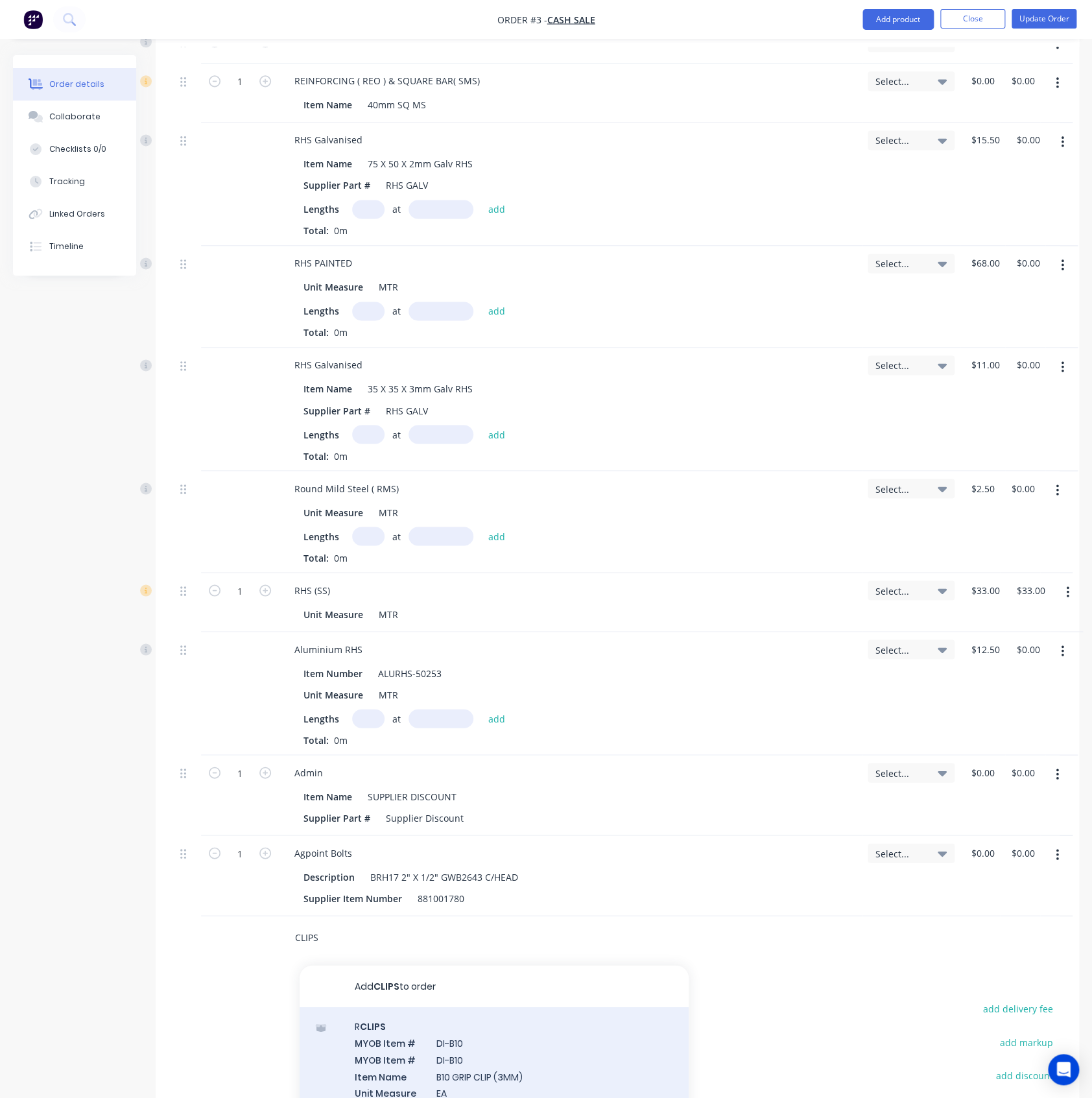
type input "CLIPS"
click at [402, 954] on div "R CLIPS MYOB Item # DI-B10 MYOB Item # DI-B10 Item Name B10 GRIP CLIP (3MM) Uni…" at bounding box center [494, 1066] width 389 height 121
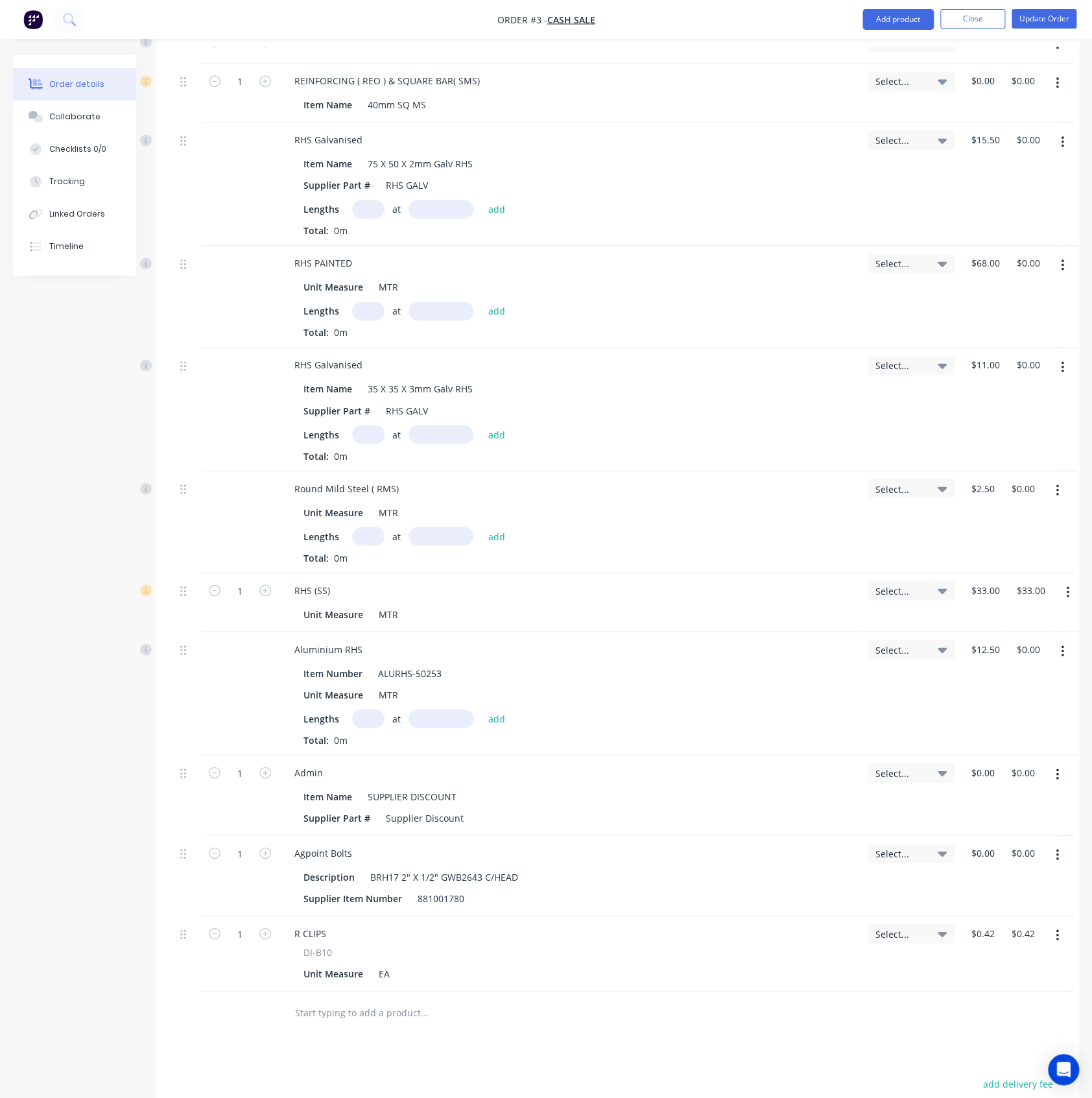
click at [343, 954] on input "text" at bounding box center [424, 1011] width 259 height 26
paste input "CLIPS"
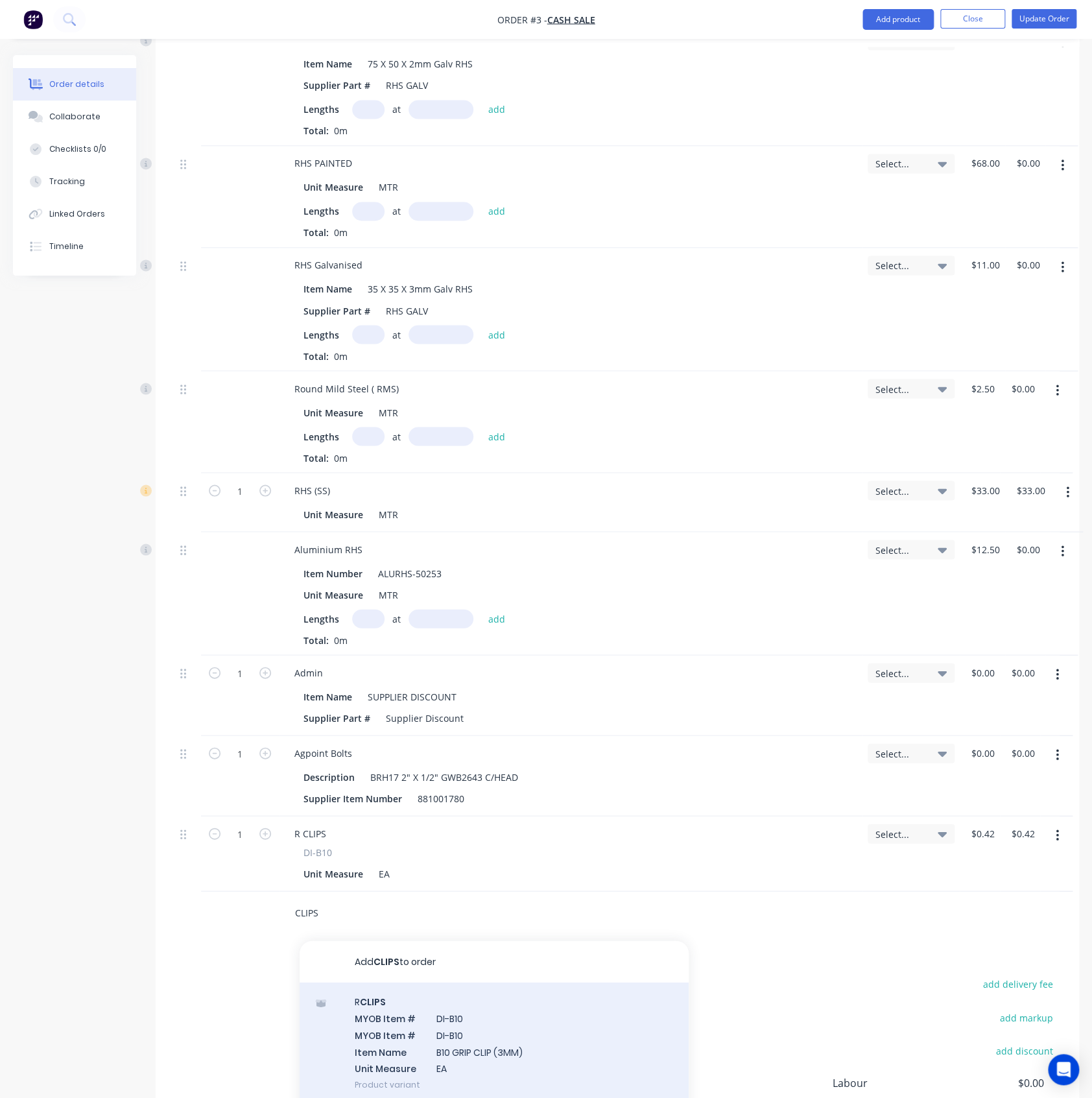
scroll to position [1070, 0]
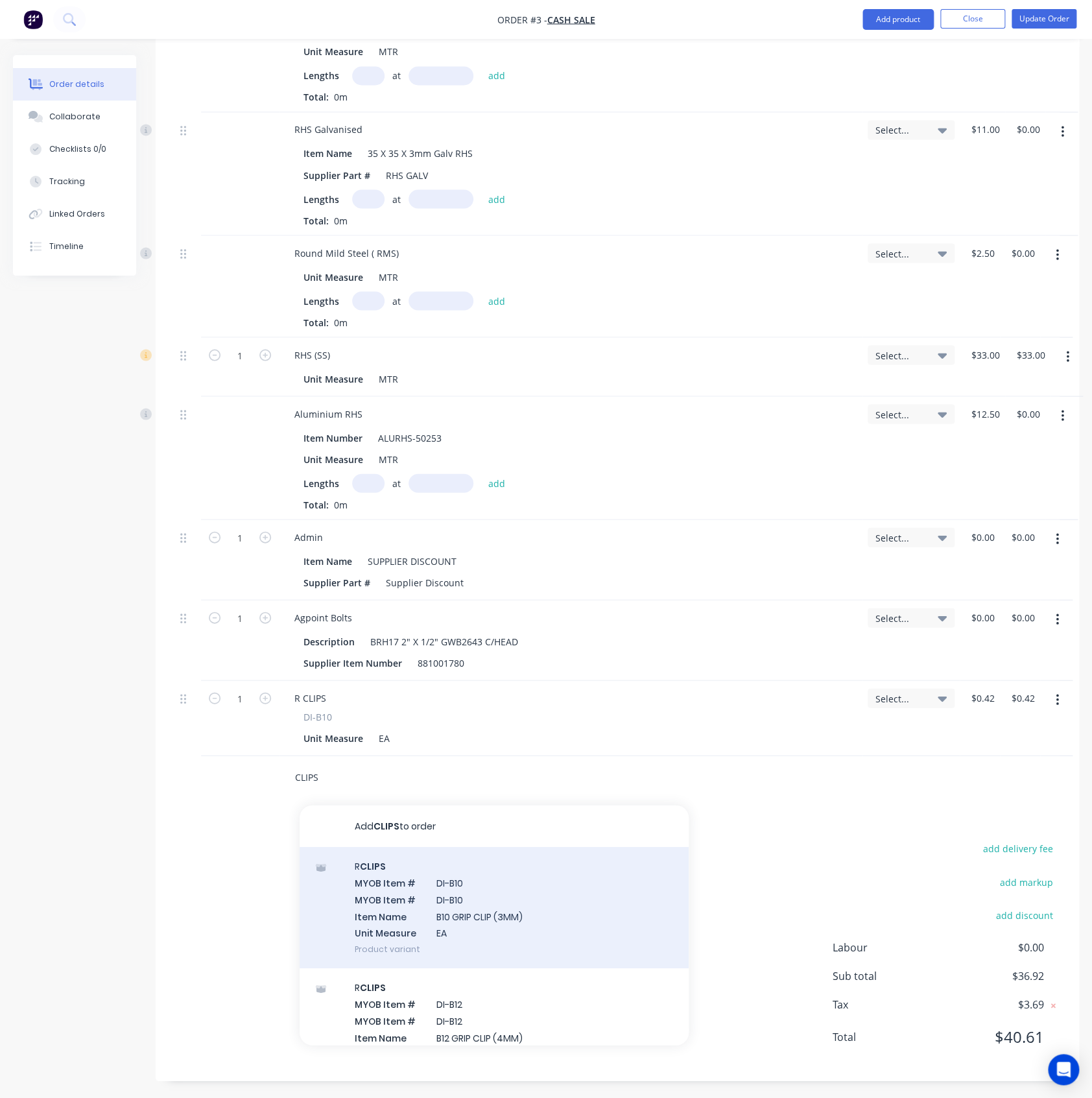
type input "CLIPS"
click at [418, 920] on div "R CLIPS MYOB Item # DI-B10 MYOB Item # DI-B10 Item Name B10 GRIP CLIP (3MM) Uni…" at bounding box center [494, 906] width 389 height 121
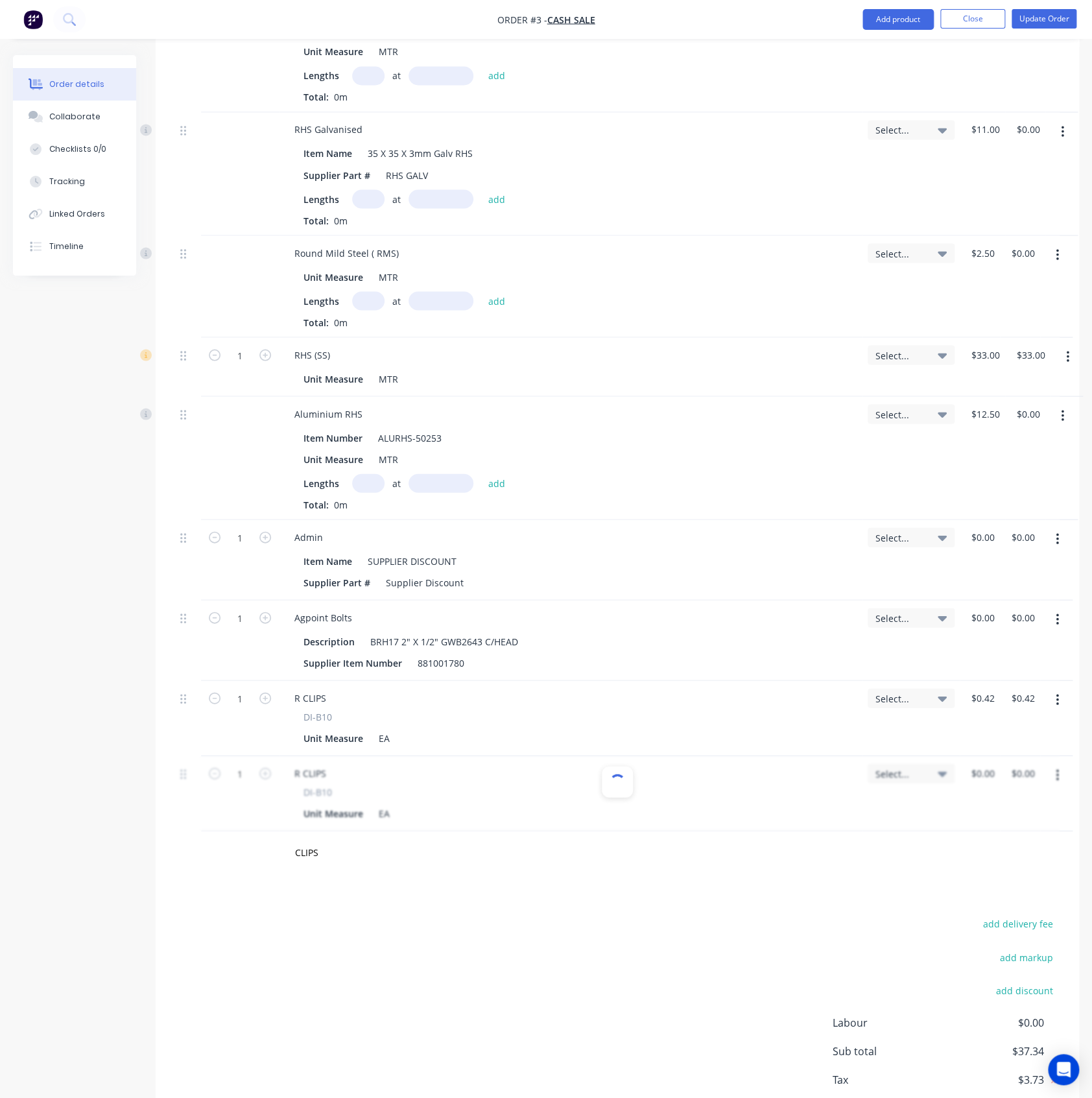
type input "$0.42"
click at [1057, 703] on icon "button" at bounding box center [1057, 700] width 3 height 12
click at [1014, 814] on div "Delete" at bounding box center [1011, 812] width 100 height 19
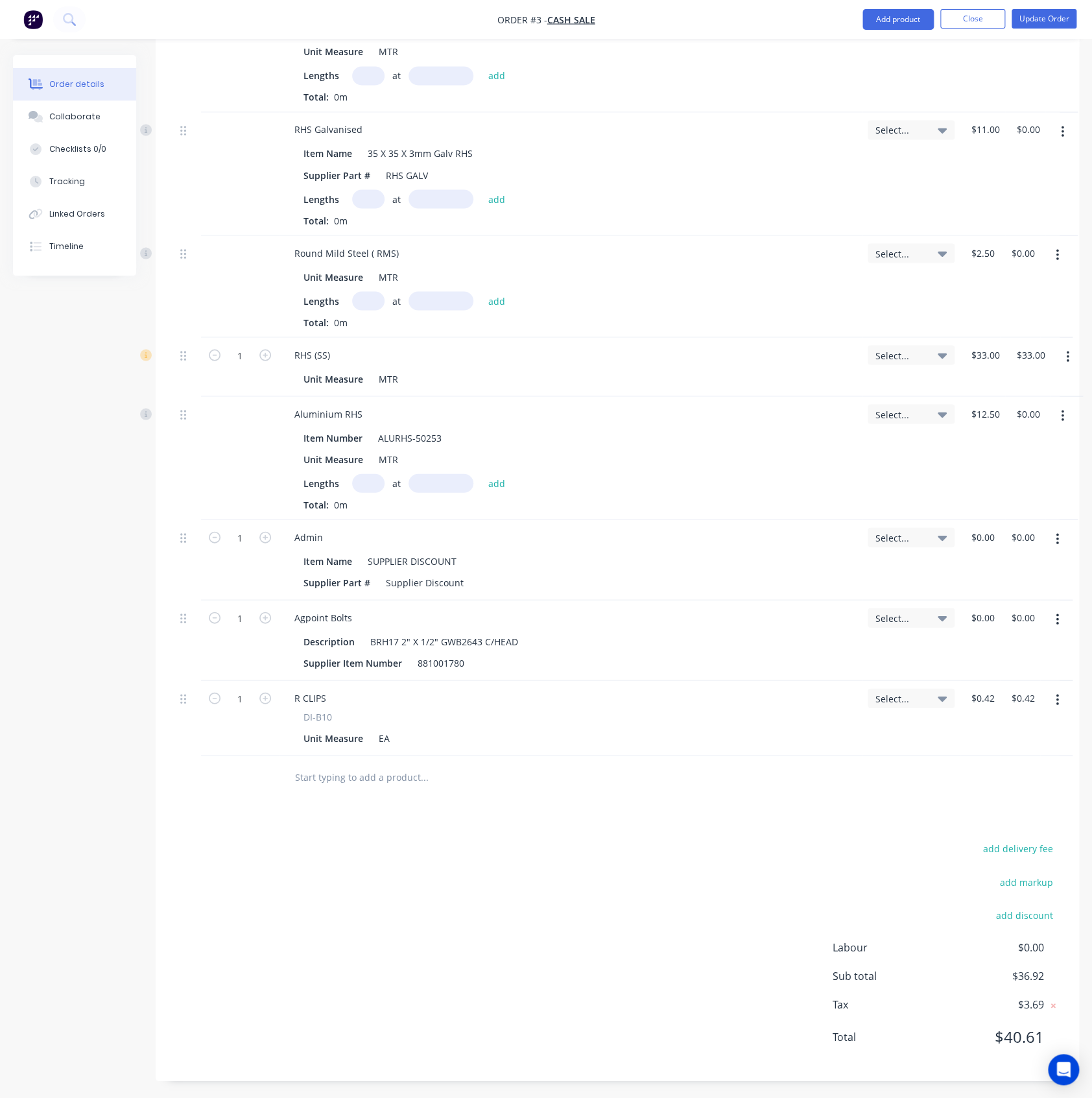
click at [1056, 698] on icon "button" at bounding box center [1058, 699] width 3 height 15
drag, startPoint x: 996, startPoint y: 808, endPoint x: 810, endPoint y: 802, distance: 186.1
click at [993, 808] on div "Delete" at bounding box center [1011, 812] width 100 height 19
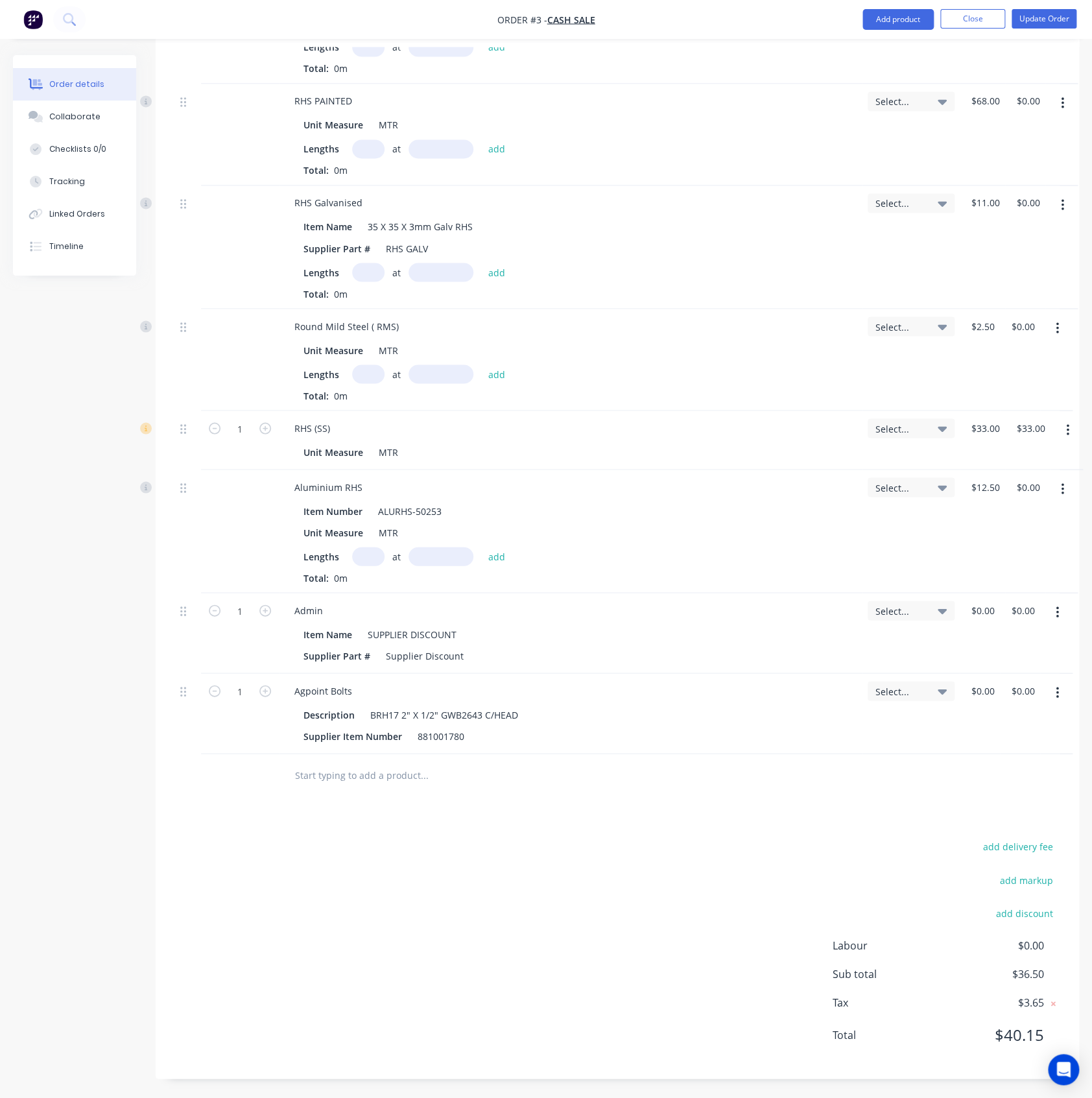
scroll to position [995, 0]
click at [375, 796] on div "Products Show / Hide columns Add product Qty Job Price Total ANGLE MILD STEEL (…" at bounding box center [617, 253] width 924 height 1654
click at [373, 776] on input "text" at bounding box center [424, 776] width 259 height 26
paste input "CLIPS"
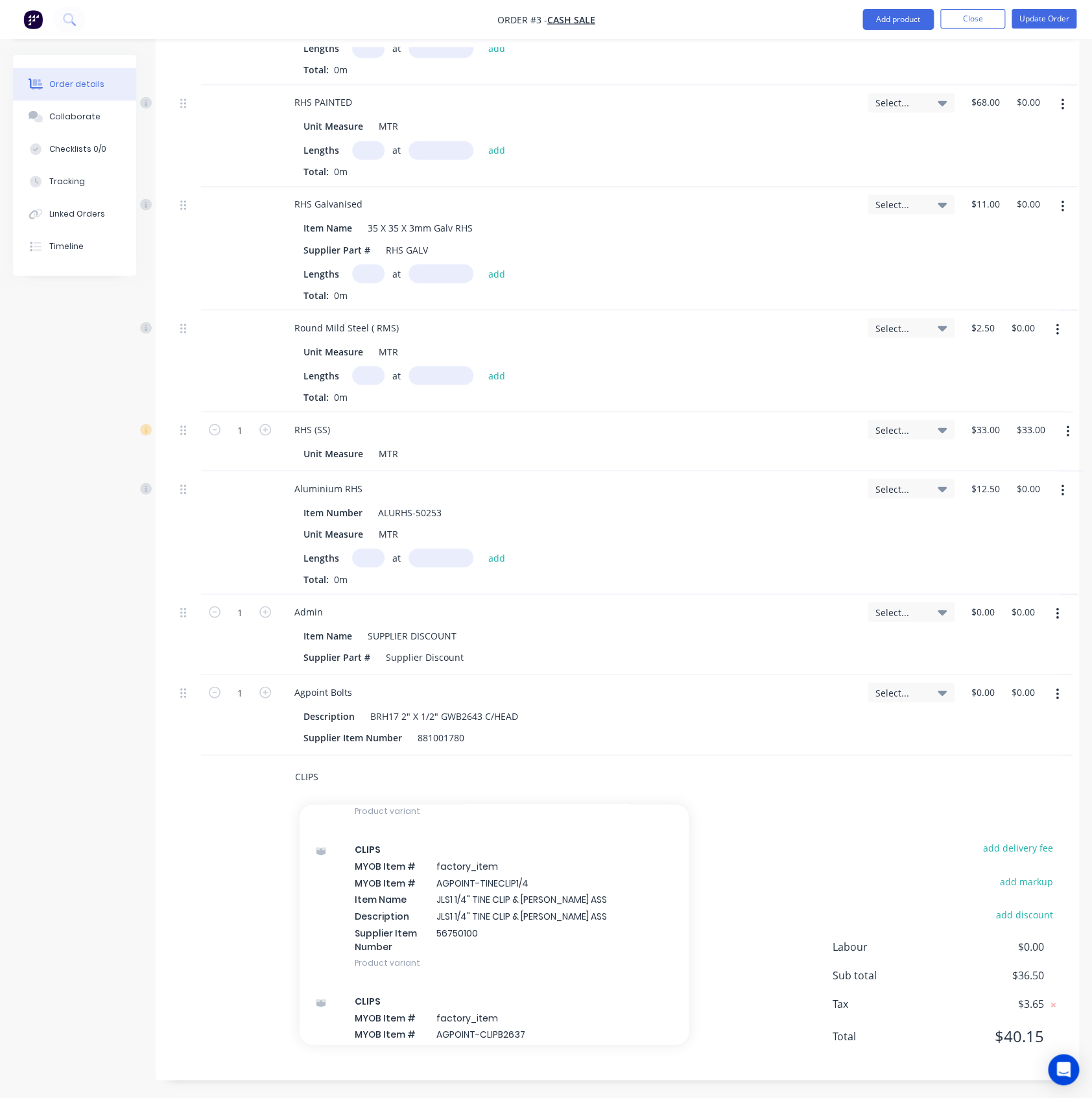
scroll to position [1038, 0]
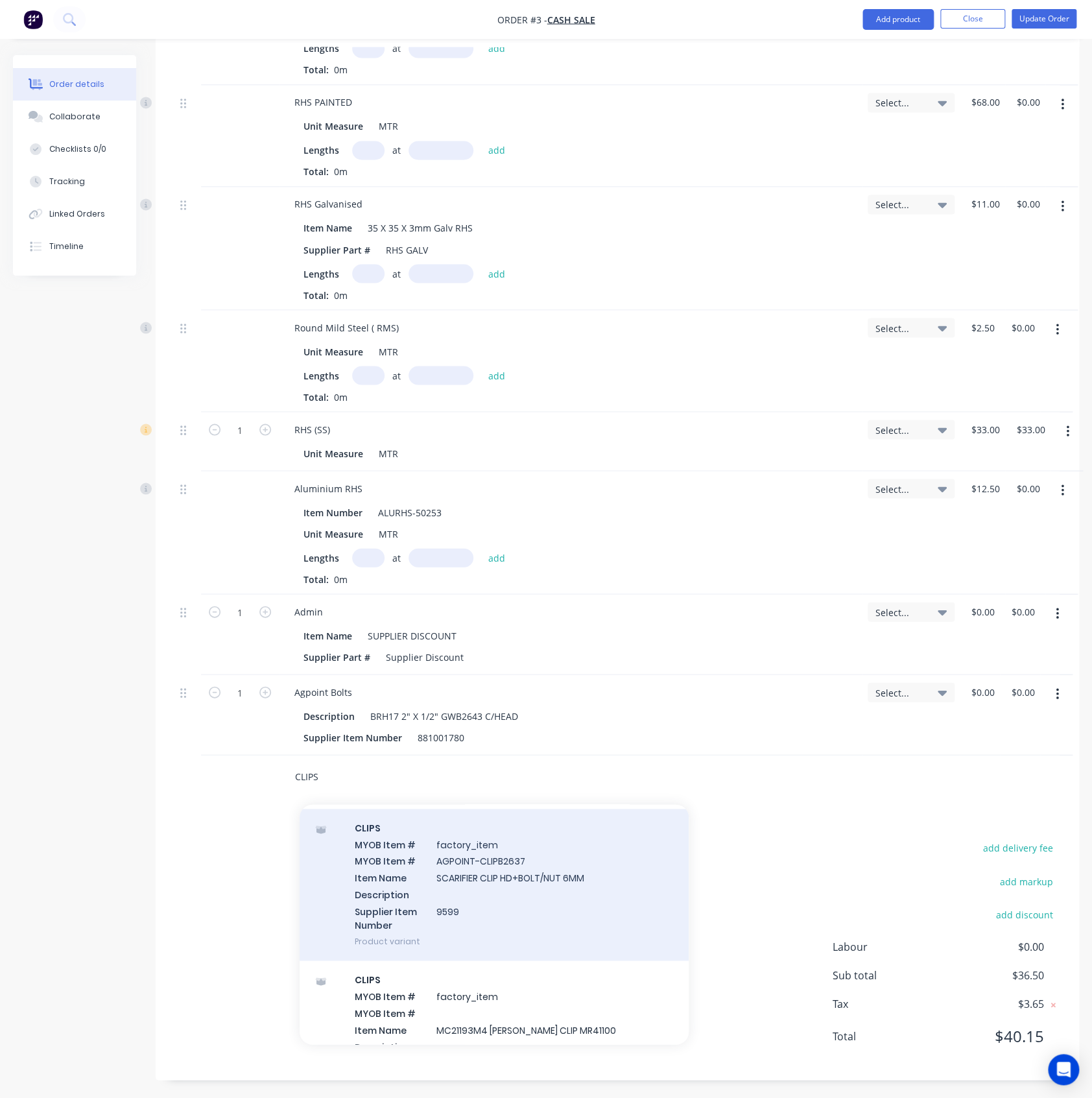
type input "CLIPS"
click at [351, 924] on div "CLIPS MYOB Item # factory_item MYOB Item # AGPOINT-CLIPB2637 Item Name SCARIFIE…" at bounding box center [494, 884] width 389 height 152
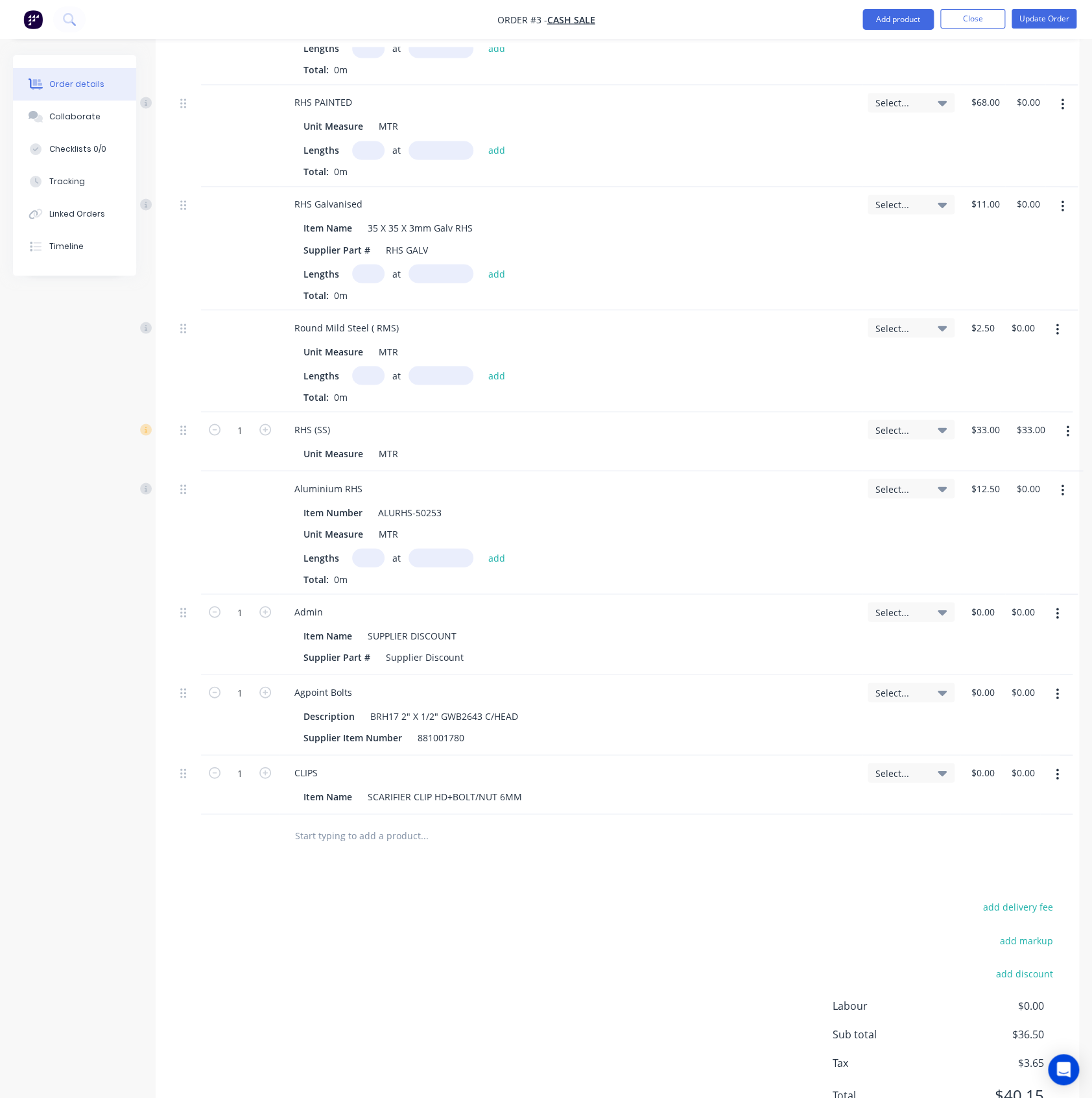
click at [1053, 773] on button "button" at bounding box center [1057, 774] width 30 height 23
drag, startPoint x: 993, startPoint y: 891, endPoint x: 817, endPoint y: 823, distance: 188.7
click at [991, 891] on div "Delete" at bounding box center [1011, 886] width 100 height 19
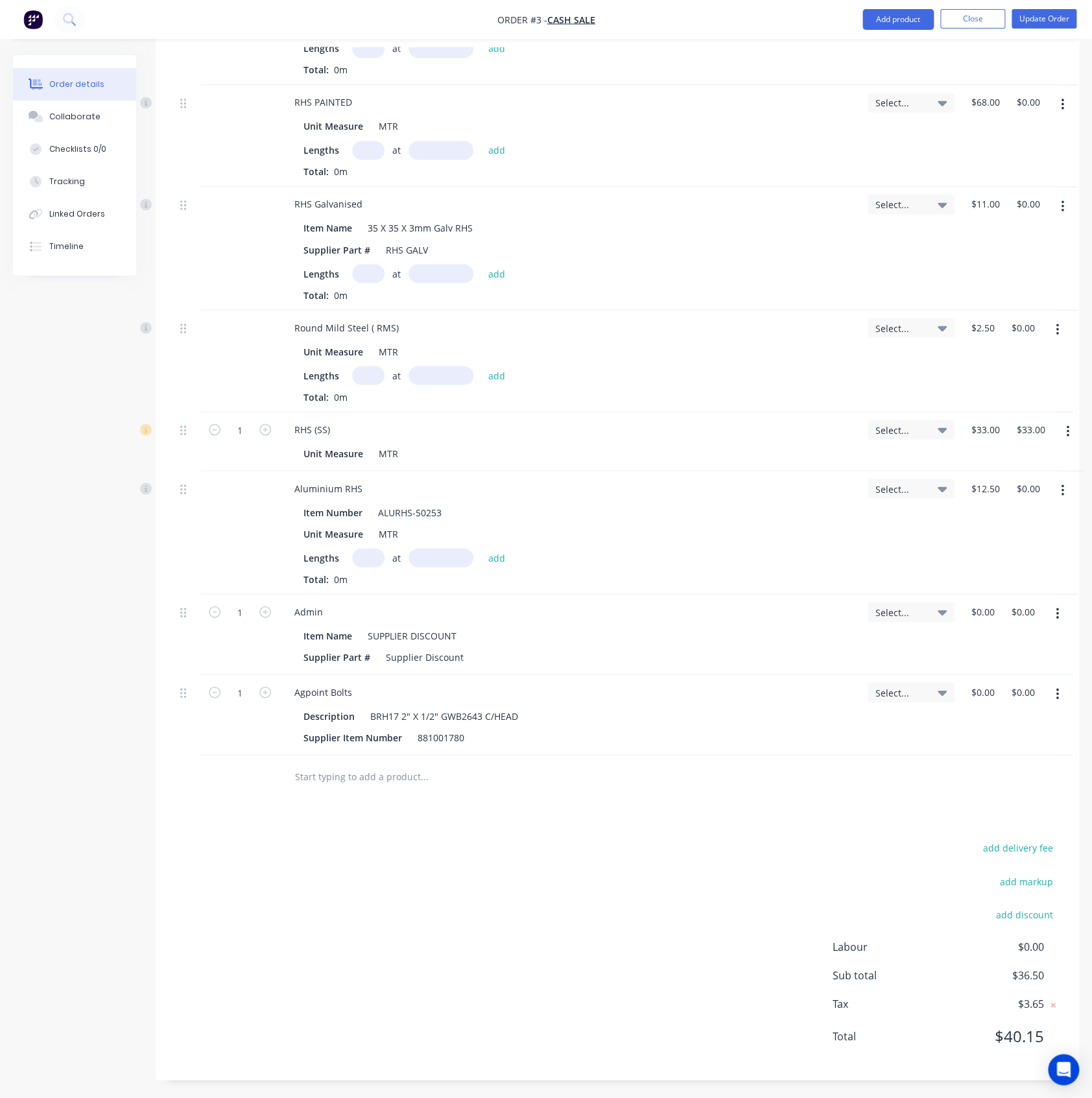
click at [348, 783] on input "text" at bounding box center [424, 776] width 259 height 26
paste input "Points & Shears"
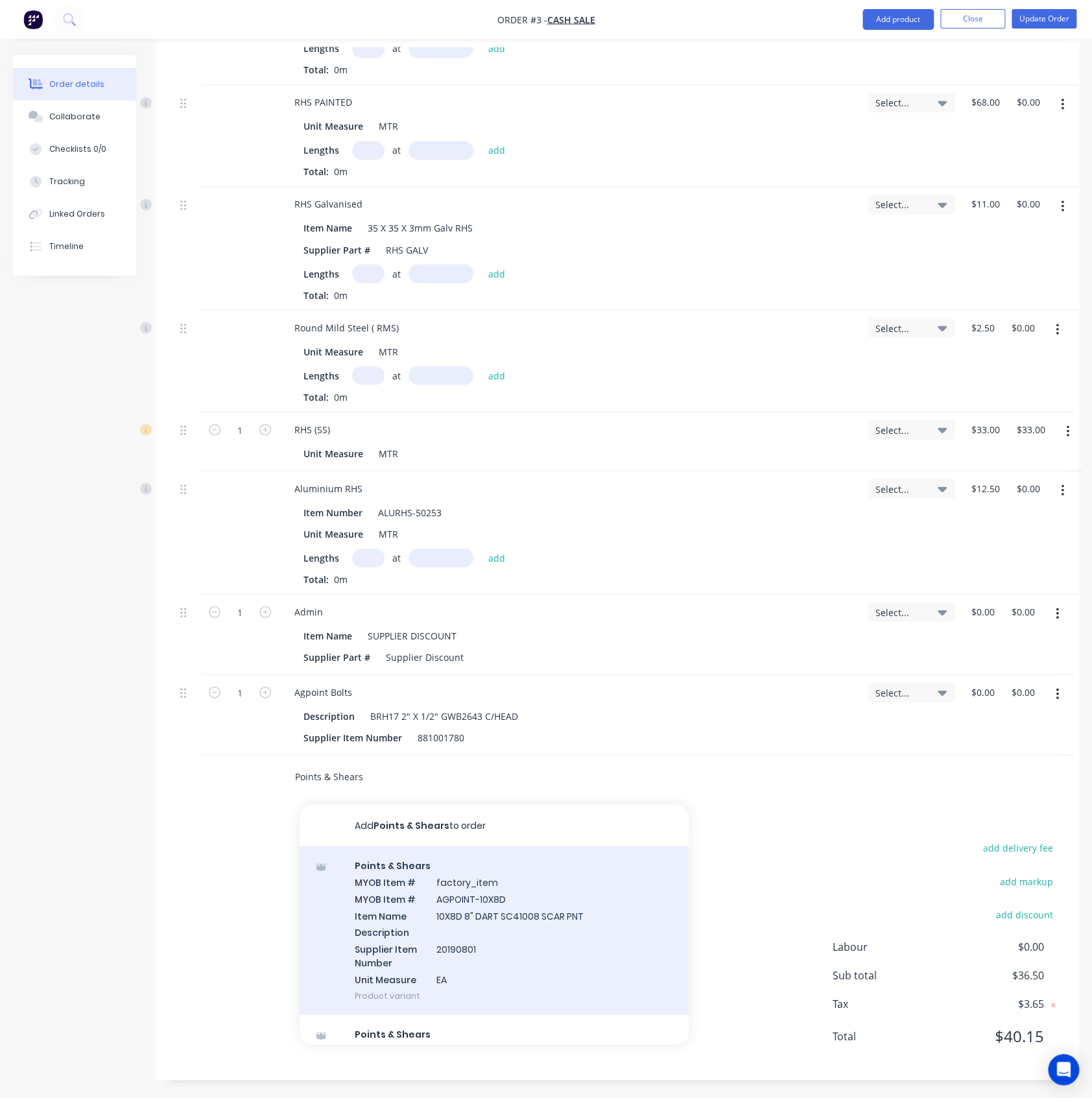
type input "Points & Shears"
click at [395, 900] on div "Points & Shears MYOB Item # factory_item MYOB Item # AGPOINT-10X8D Item Name 10…" at bounding box center [494, 930] width 389 height 168
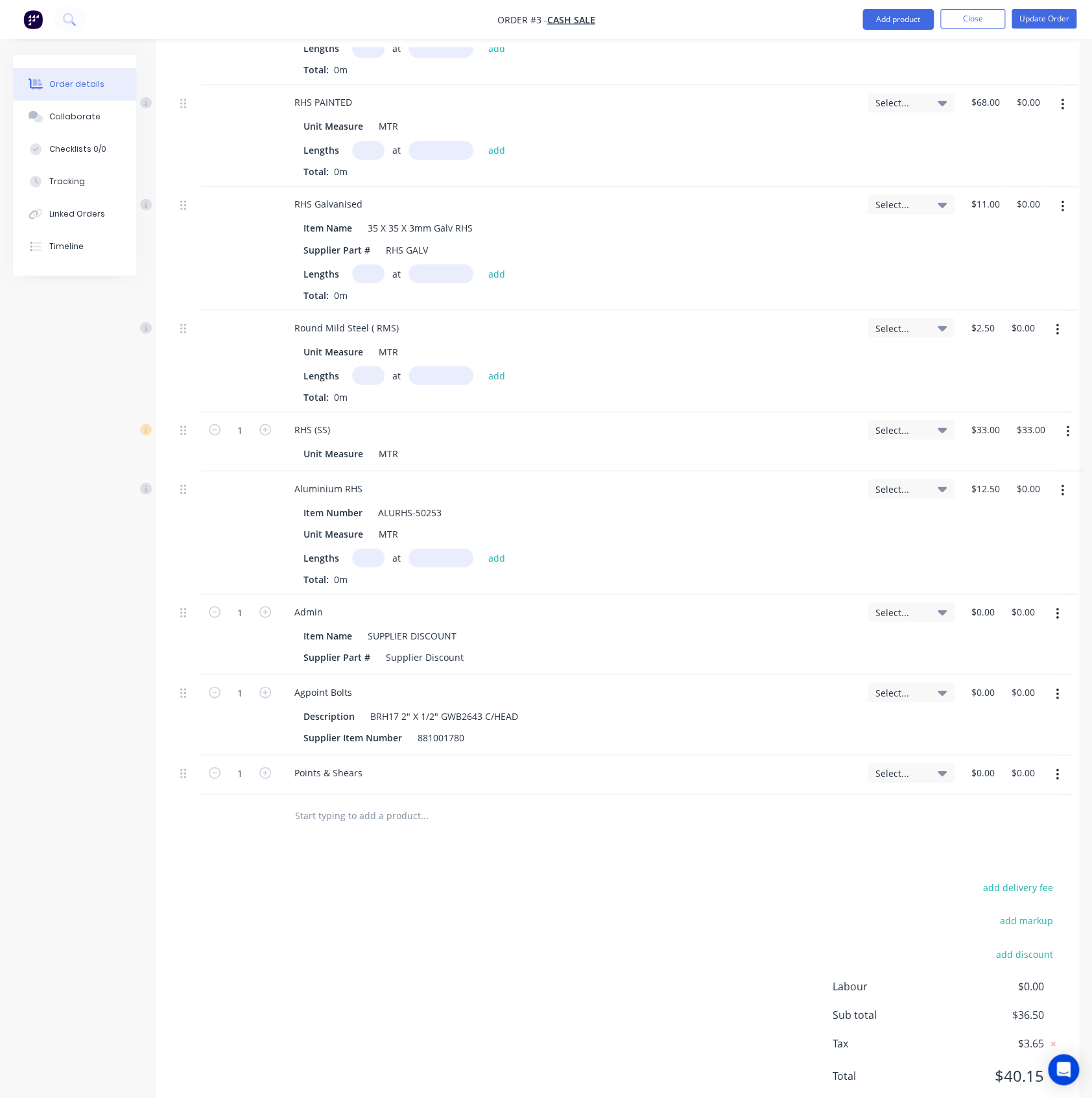
click at [348, 818] on input "text" at bounding box center [424, 815] width 259 height 26
paste input "Points & Shears"
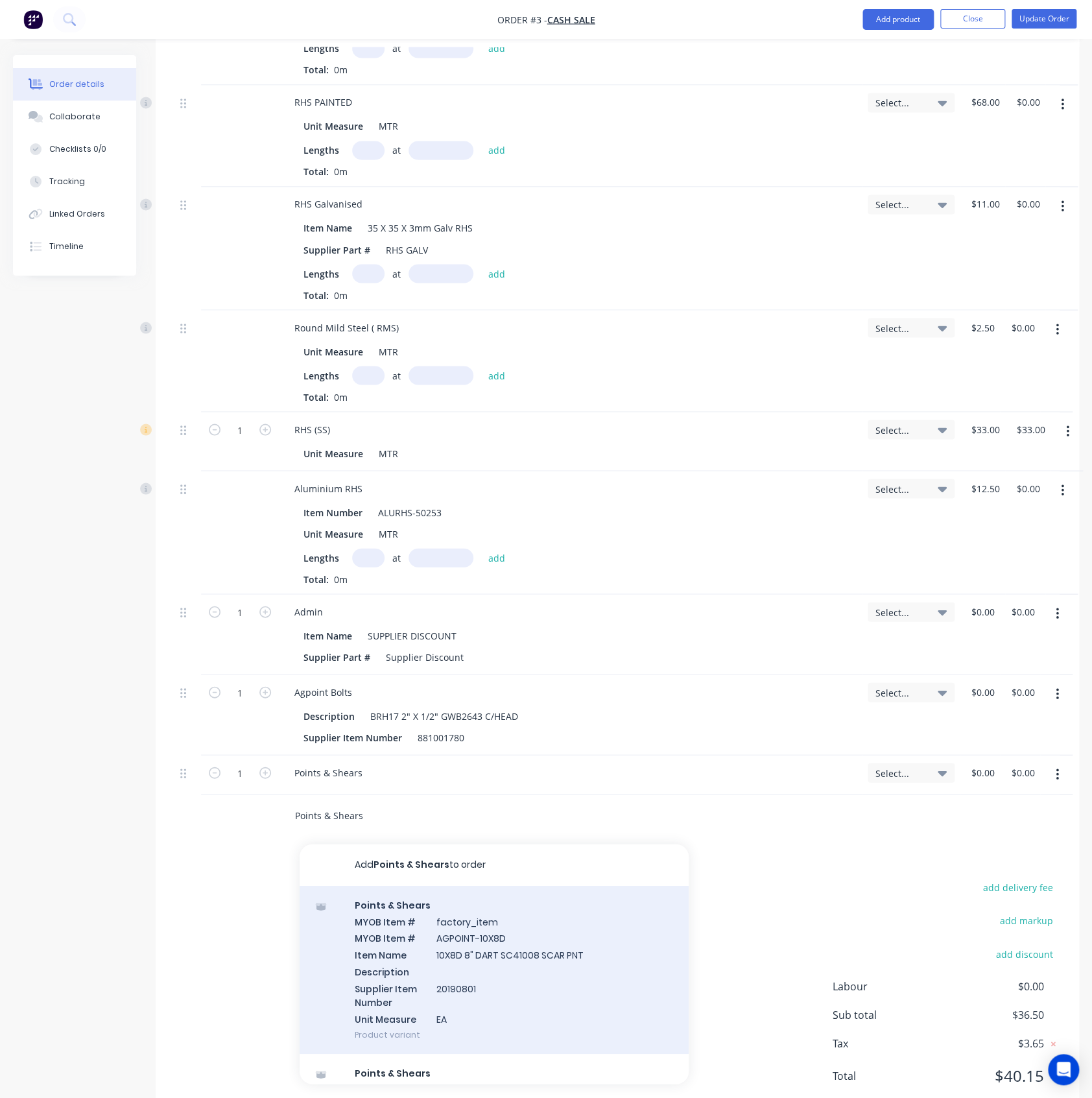
type input "Points & Shears"
click at [400, 920] on div "Points & Shears MYOB Item # factory_item MYOB Item # AGPOINT-10X8D Item Name 10…" at bounding box center [494, 969] width 389 height 168
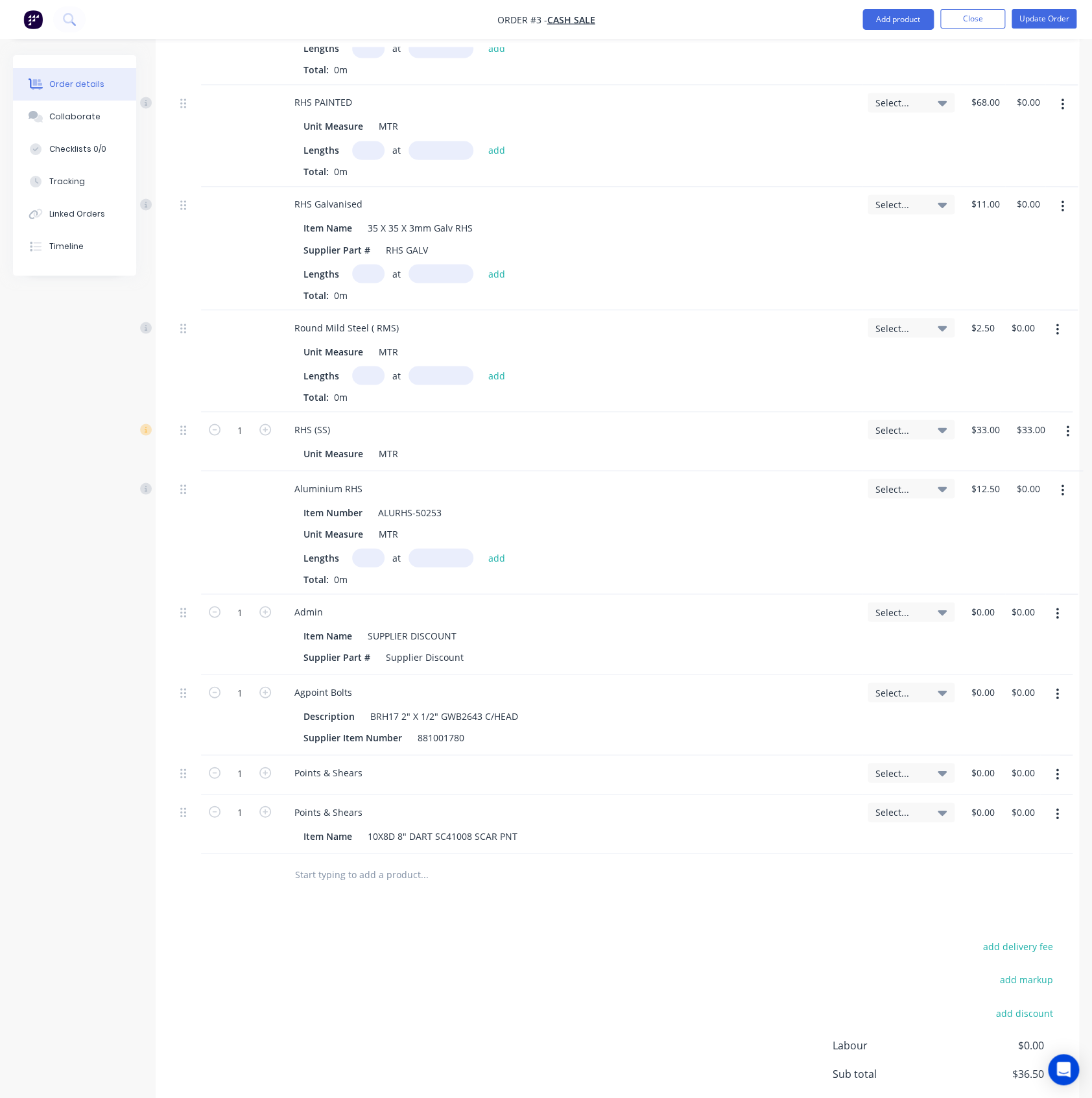
click at [1059, 774] on button "button" at bounding box center [1057, 774] width 30 height 23
click at [999, 884] on div "Delete" at bounding box center [1011, 886] width 100 height 19
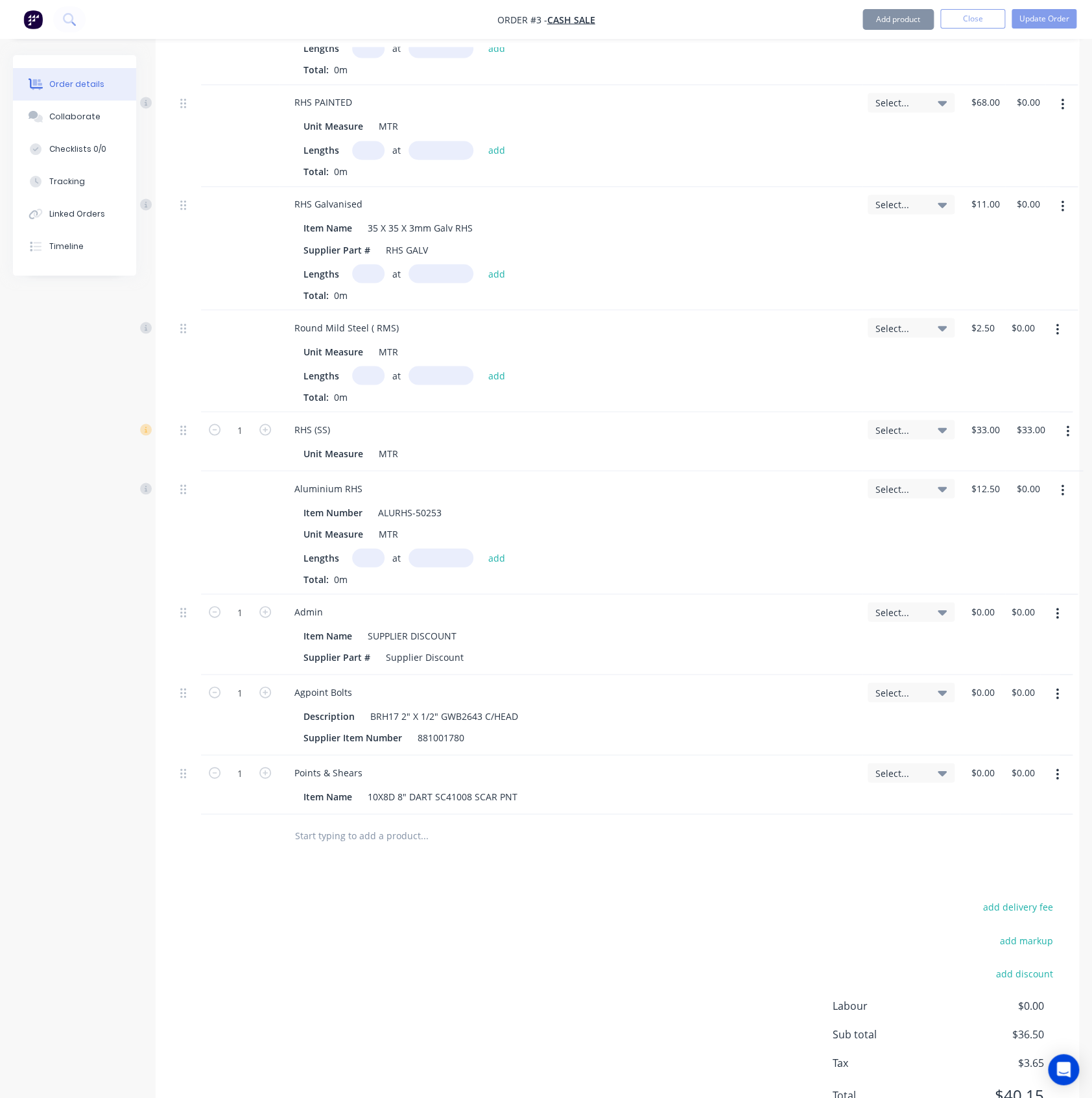
drag, startPoint x: 1058, startPoint y: 769, endPoint x: 1061, endPoint y: 781, distance: 12.4
click at [1059, 770] on button "button" at bounding box center [1057, 774] width 30 height 23
drag, startPoint x: 1003, startPoint y: 881, endPoint x: 814, endPoint y: 839, distance: 193.6
click at [1001, 881] on div "Delete" at bounding box center [1011, 886] width 100 height 19
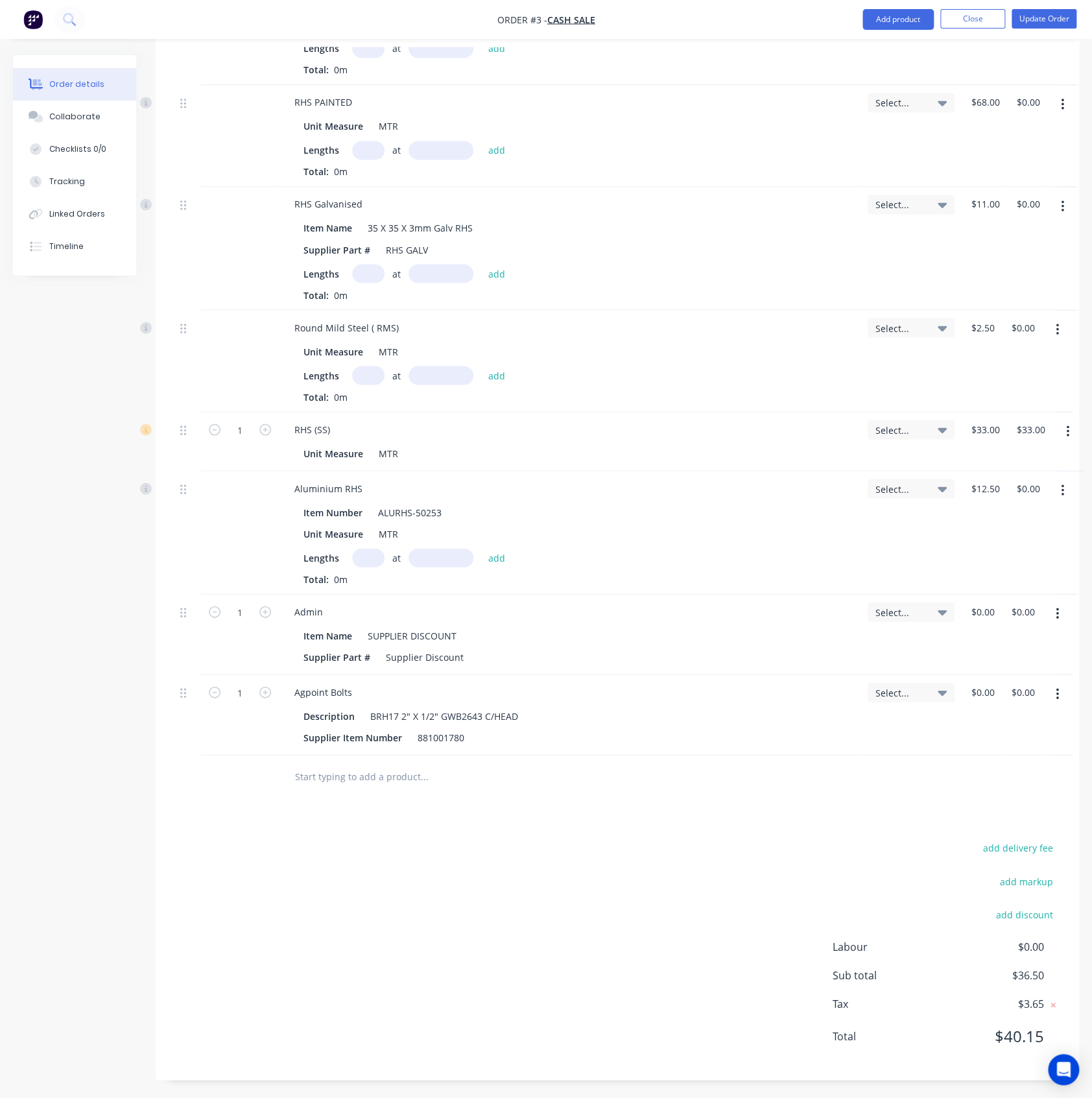
drag, startPoint x: 1057, startPoint y: 609, endPoint x: 1053, endPoint y: 629, distance: 20.4
click at [1057, 610] on icon "button" at bounding box center [1058, 613] width 3 height 15
drag, startPoint x: 993, startPoint y: 718, endPoint x: 1029, endPoint y: 651, distance: 76.1
click at [995, 712] on button "Delete" at bounding box center [1010, 725] width 123 height 26
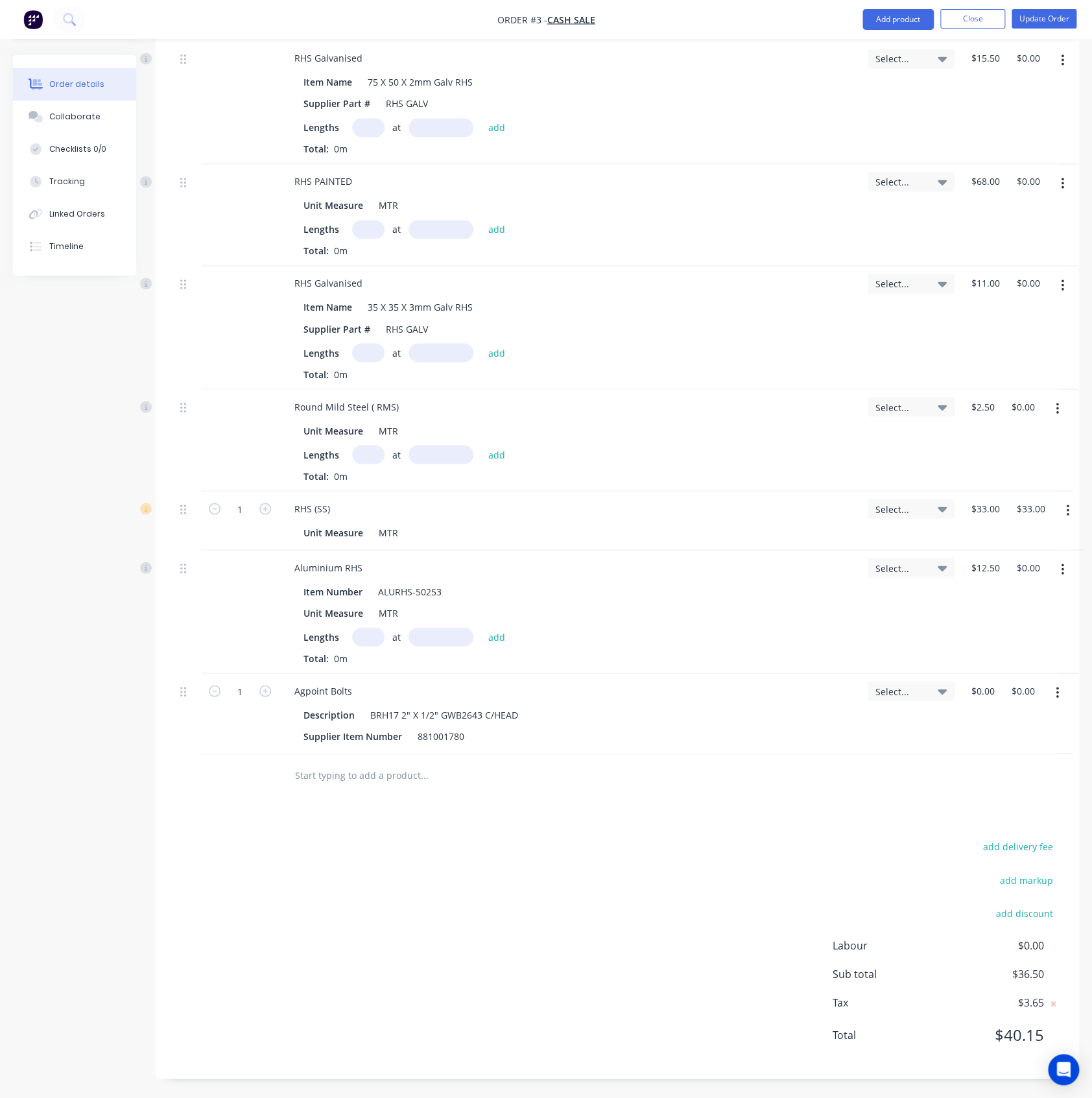
scroll to position [913, 0]
click at [1053, 692] on button "button" at bounding box center [1057, 694] width 30 height 23
drag, startPoint x: 1005, startPoint y: 812, endPoint x: 943, endPoint y: 726, distance: 106.0
click at [1004, 812] on div "Delete" at bounding box center [1011, 807] width 100 height 19
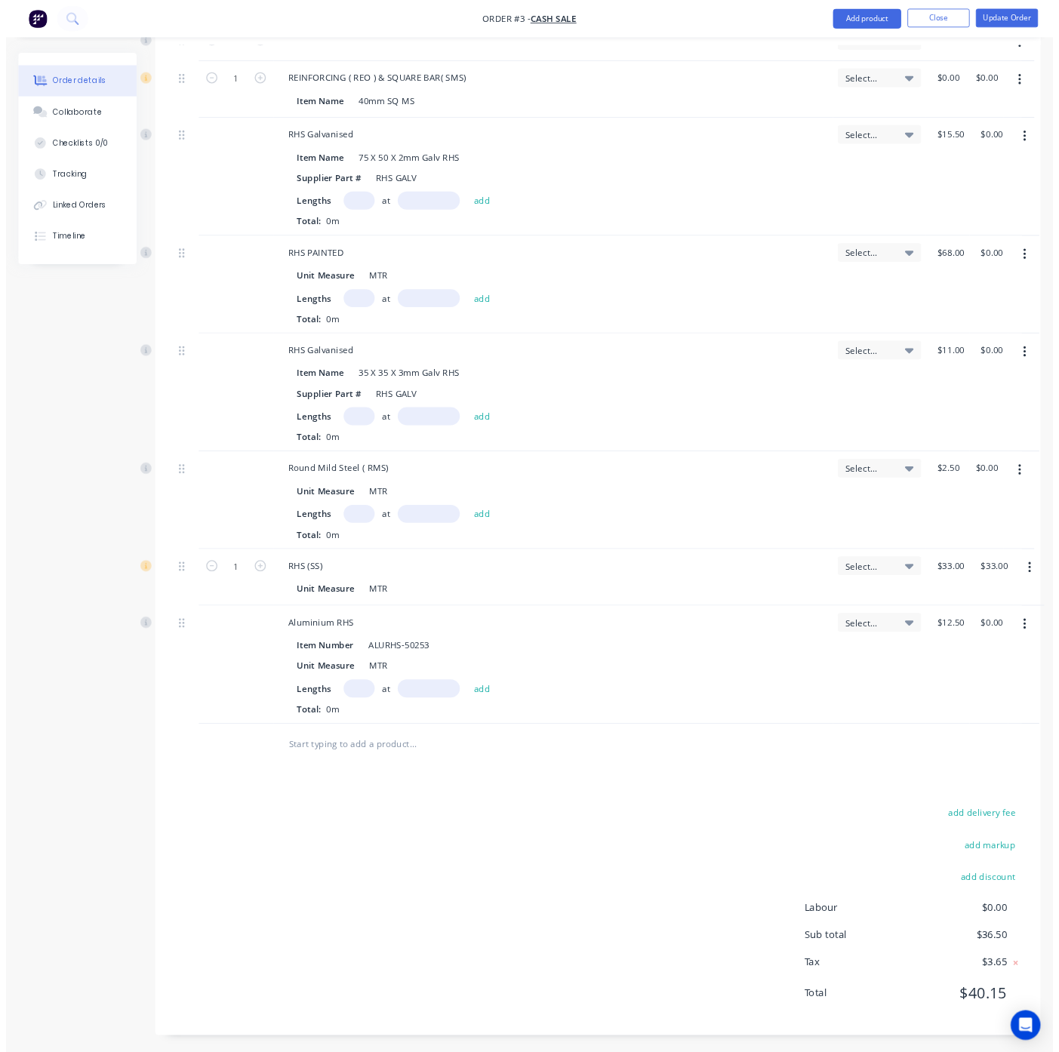
scroll to position [970, 0]
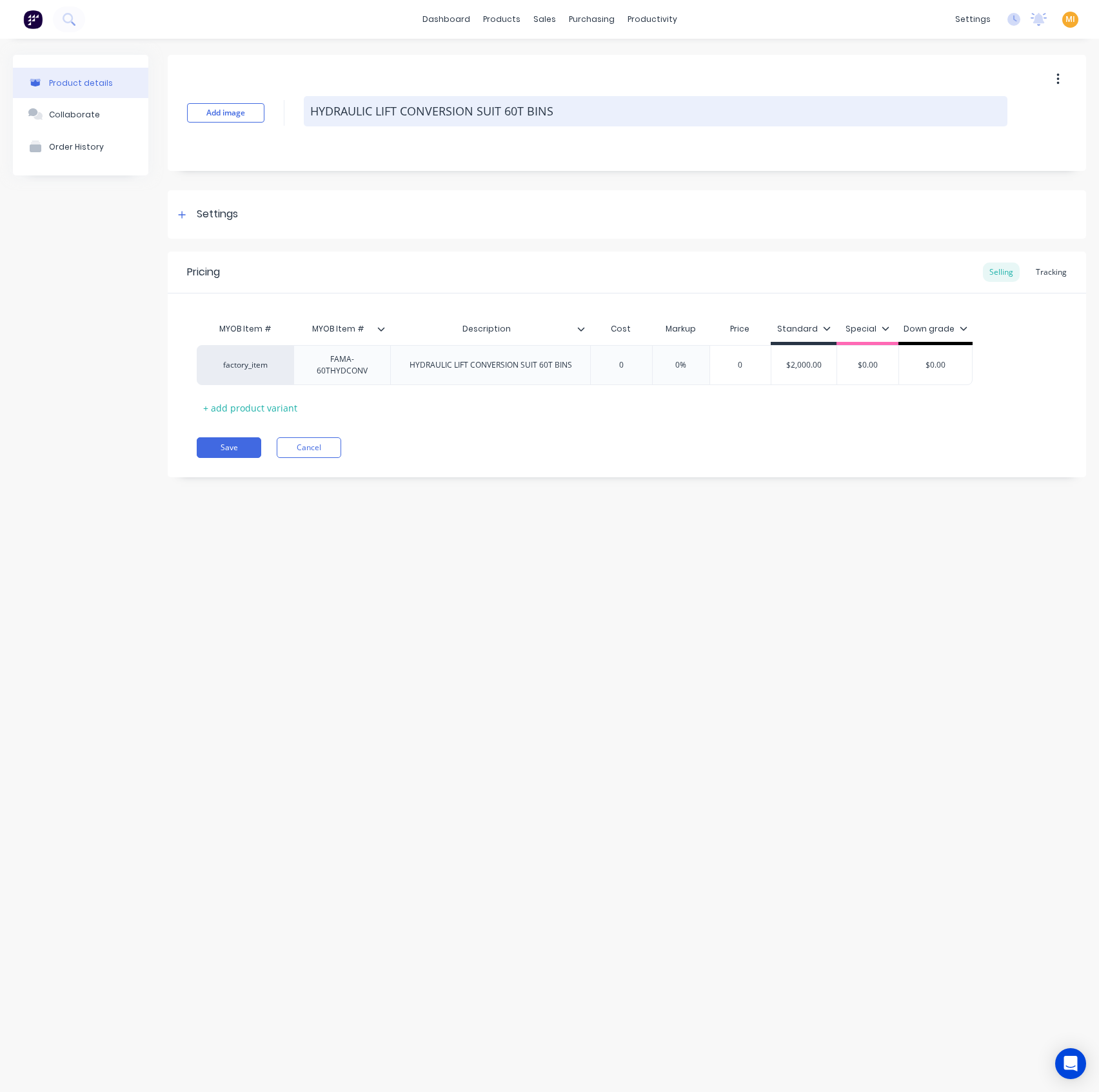
click at [461, 116] on textarea "HYDRAULIC LIFT CONVERSION SUIT 60T BINS" at bounding box center [655, 110] width 703 height 30
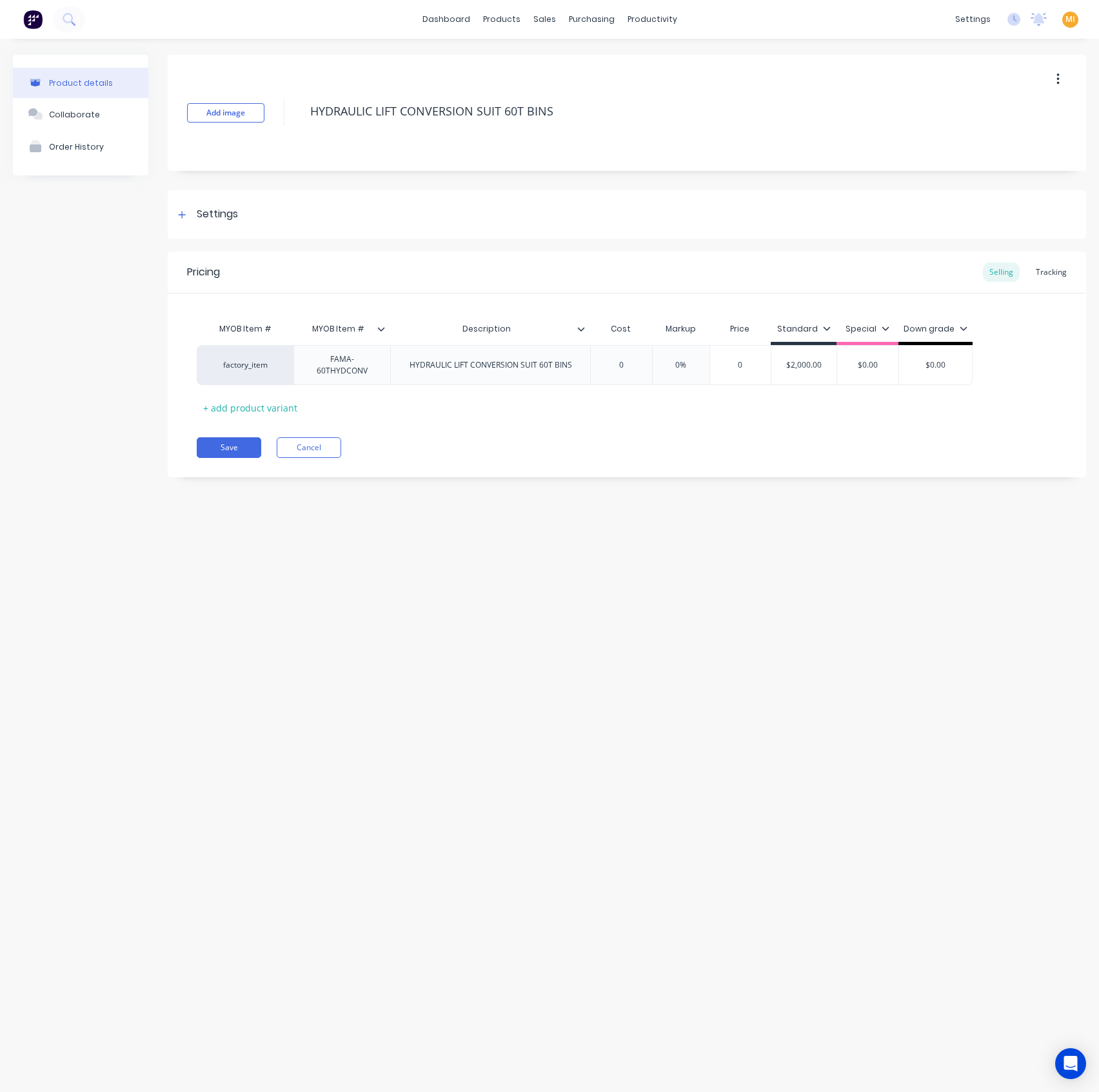
click at [386, 331] on div at bounding box center [386, 329] width 8 height 12
click at [753, 537] on div "Product details Collaborate Order History Add image HYDRAULIC LIFT CONVERSION S…" at bounding box center [550, 552] width 1099 height 1027
click at [380, 327] on icon at bounding box center [381, 328] width 8 height 8
type textarea "x"
click at [586, 483] on div "Add image HYDRAULIC LIFT CONVERSION SUIT 60T BINS Settings Product Options I bu…" at bounding box center [626, 275] width 919 height 442
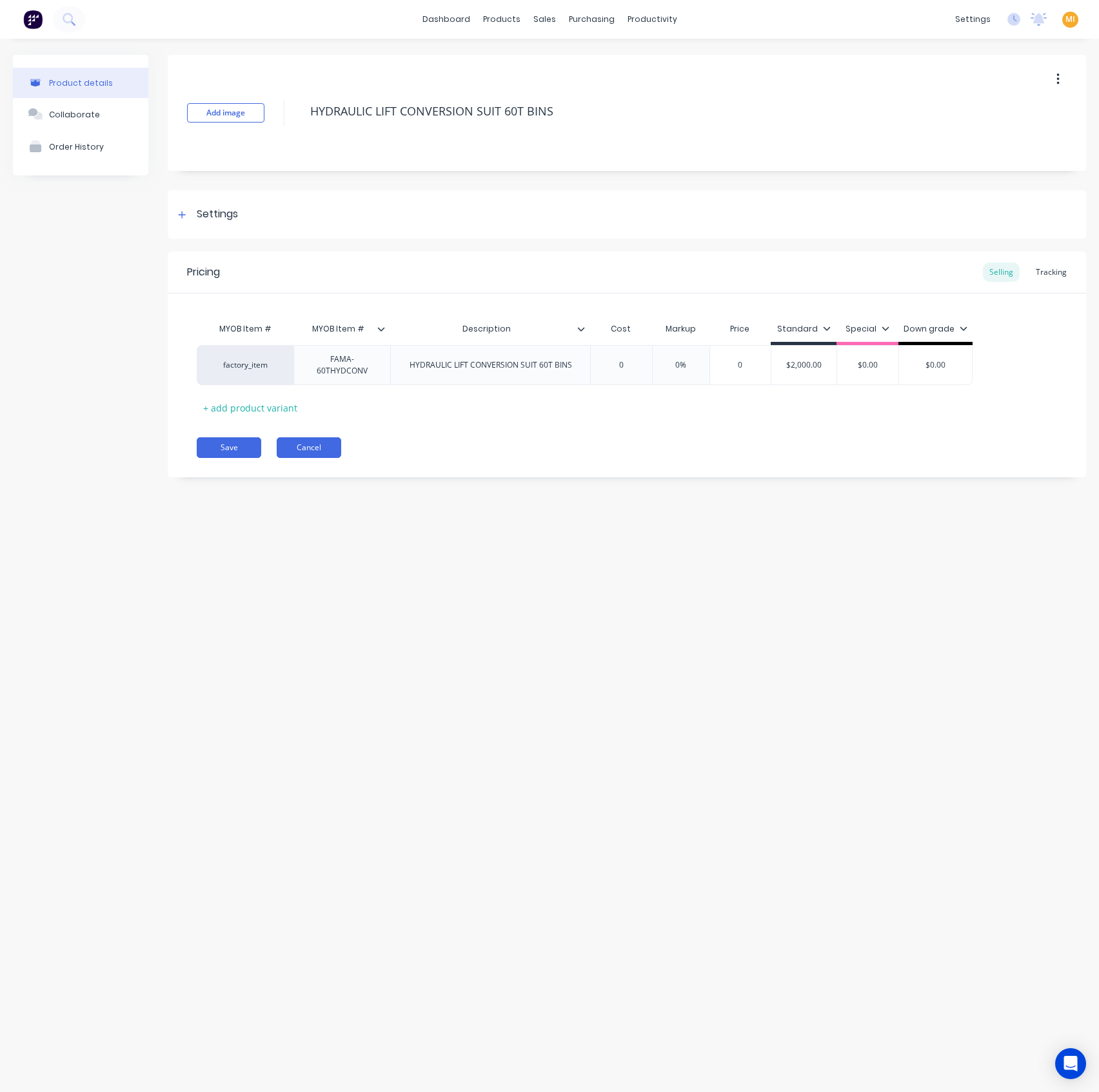
click at [315, 451] on button "Cancel" at bounding box center [309, 448] width 64 height 21
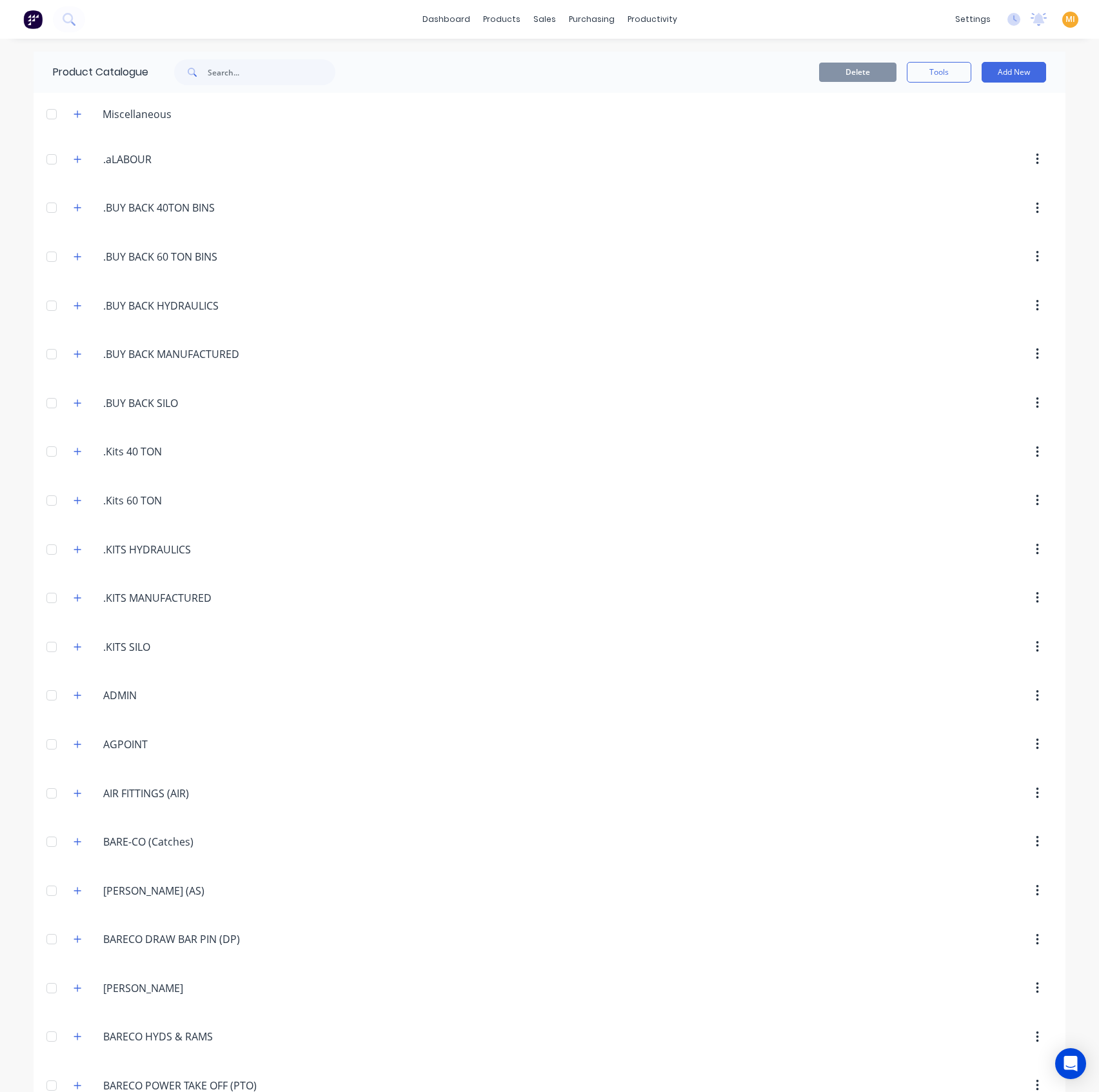
click at [217, 85] on div "Product Catalogue" at bounding box center [200, 72] width 334 height 41
click at [220, 78] on input "text" at bounding box center [271, 72] width 127 height 26
click at [78, 307] on button "button" at bounding box center [78, 305] width 16 height 16
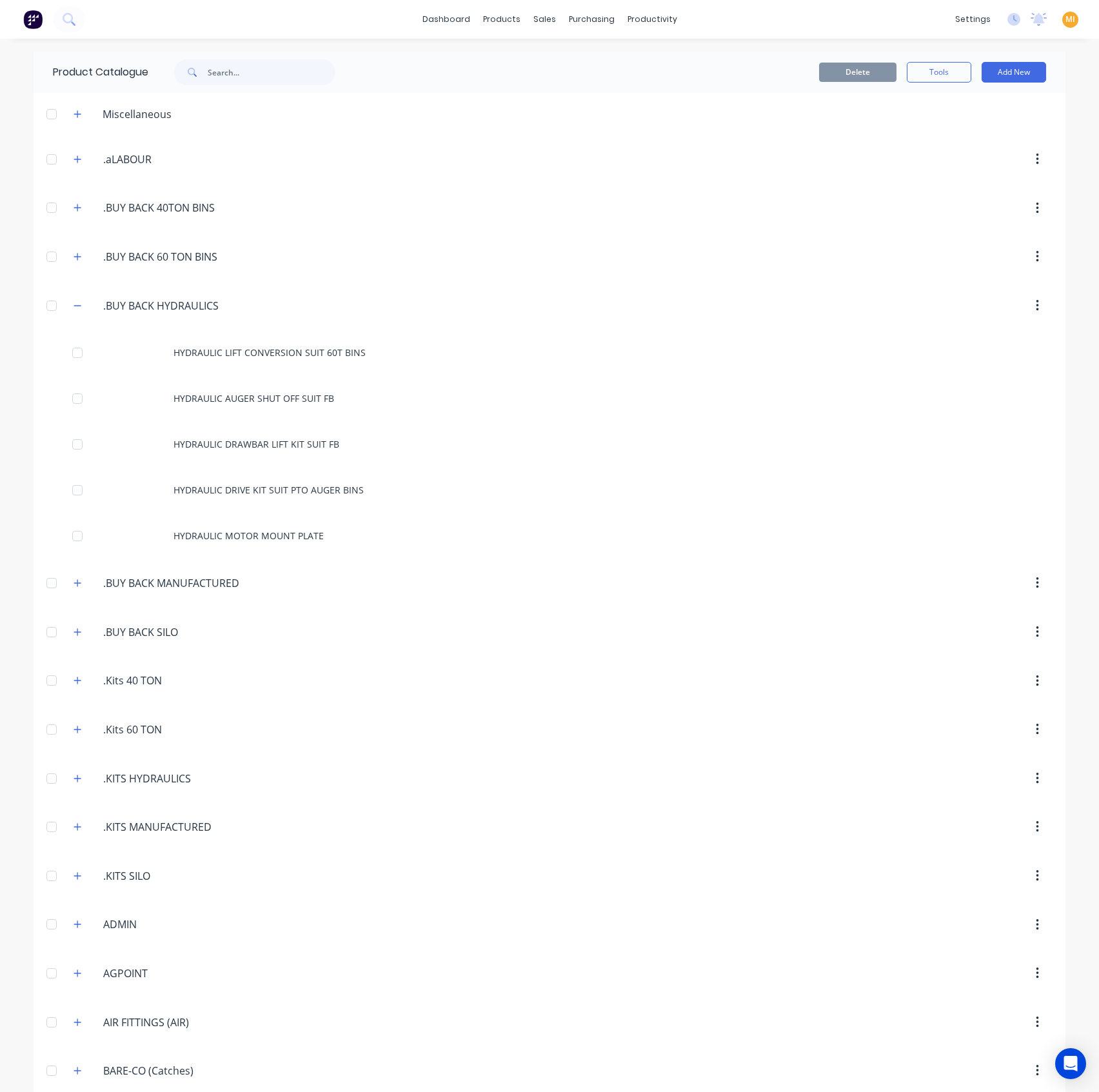
drag, startPoint x: 233, startPoint y: 297, endPoint x: 26, endPoint y: 268, distance: 209.0
click at [26, 268] on div "dashboard products sales purchasing productivity dashboard products Product Cat…" at bounding box center [550, 546] width 1099 height 1092
click at [225, 73] on input "text" at bounding box center [271, 72] width 127 height 26
paste input ".BUY BACK HYDRAULICS"
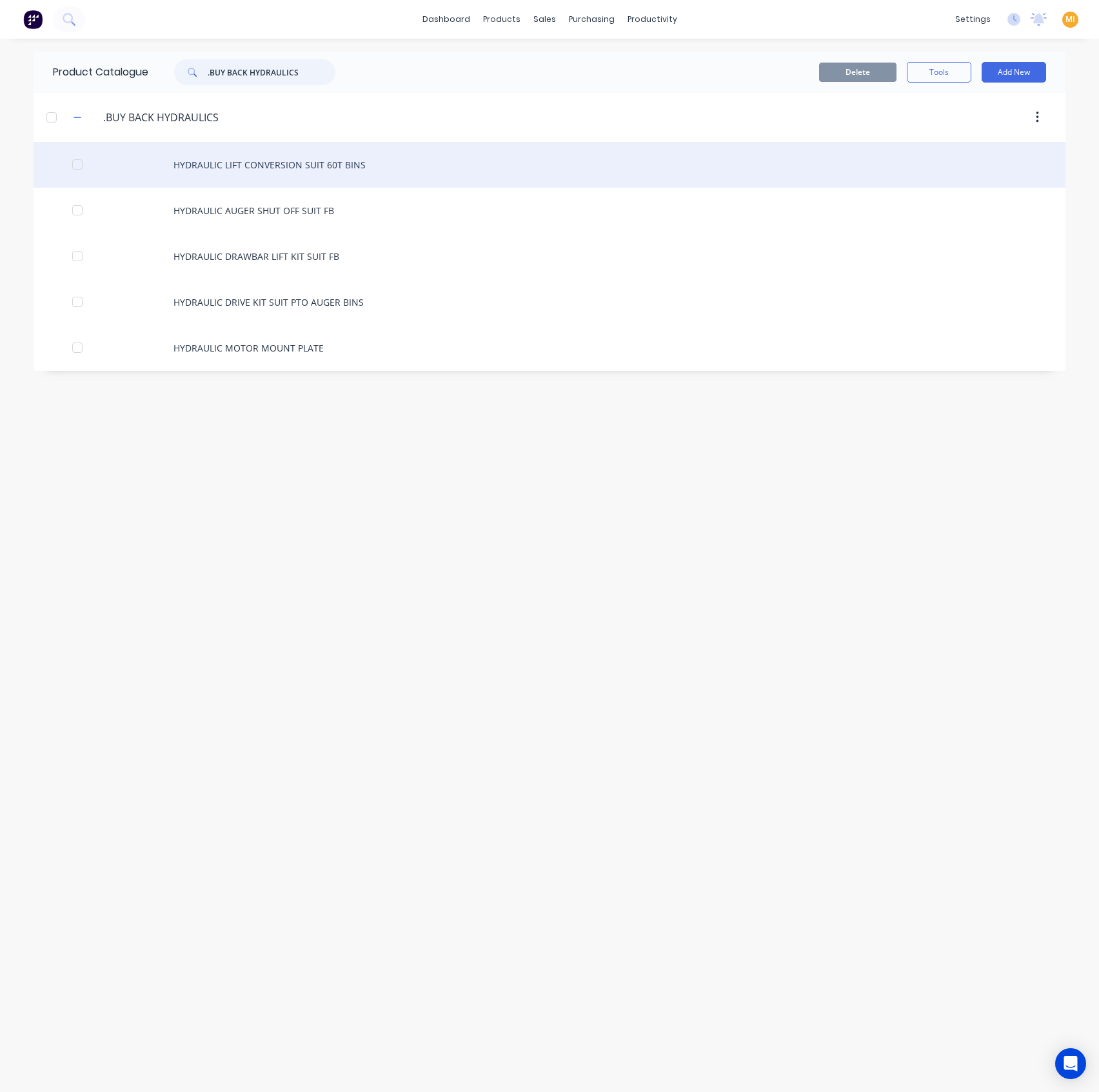
type input ".BUY BACK HYDRAULICS"
click at [273, 167] on div "HYDRAULIC LIFT CONVERSION SUIT 60T BINS" at bounding box center [550, 165] width 1032 height 46
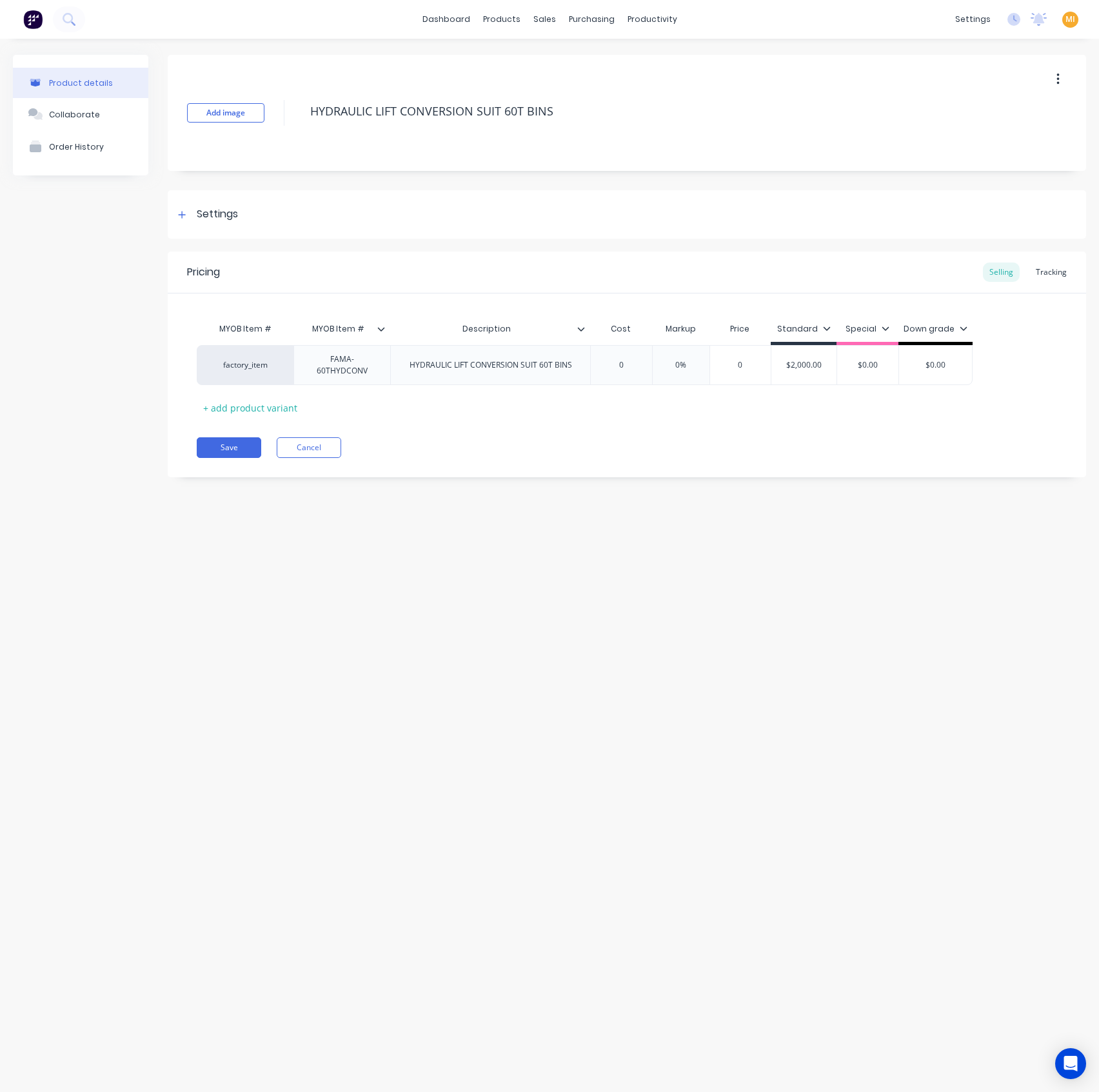
type textarea "x"
type input "MYOB Item #"
click at [377, 327] on input "MYOB Item #" at bounding box center [338, 329] width 89 height 12
click at [380, 327] on icon at bounding box center [381, 328] width 8 height 8
click at [517, 445] on div "Save Cancel" at bounding box center [641, 448] width 890 height 21
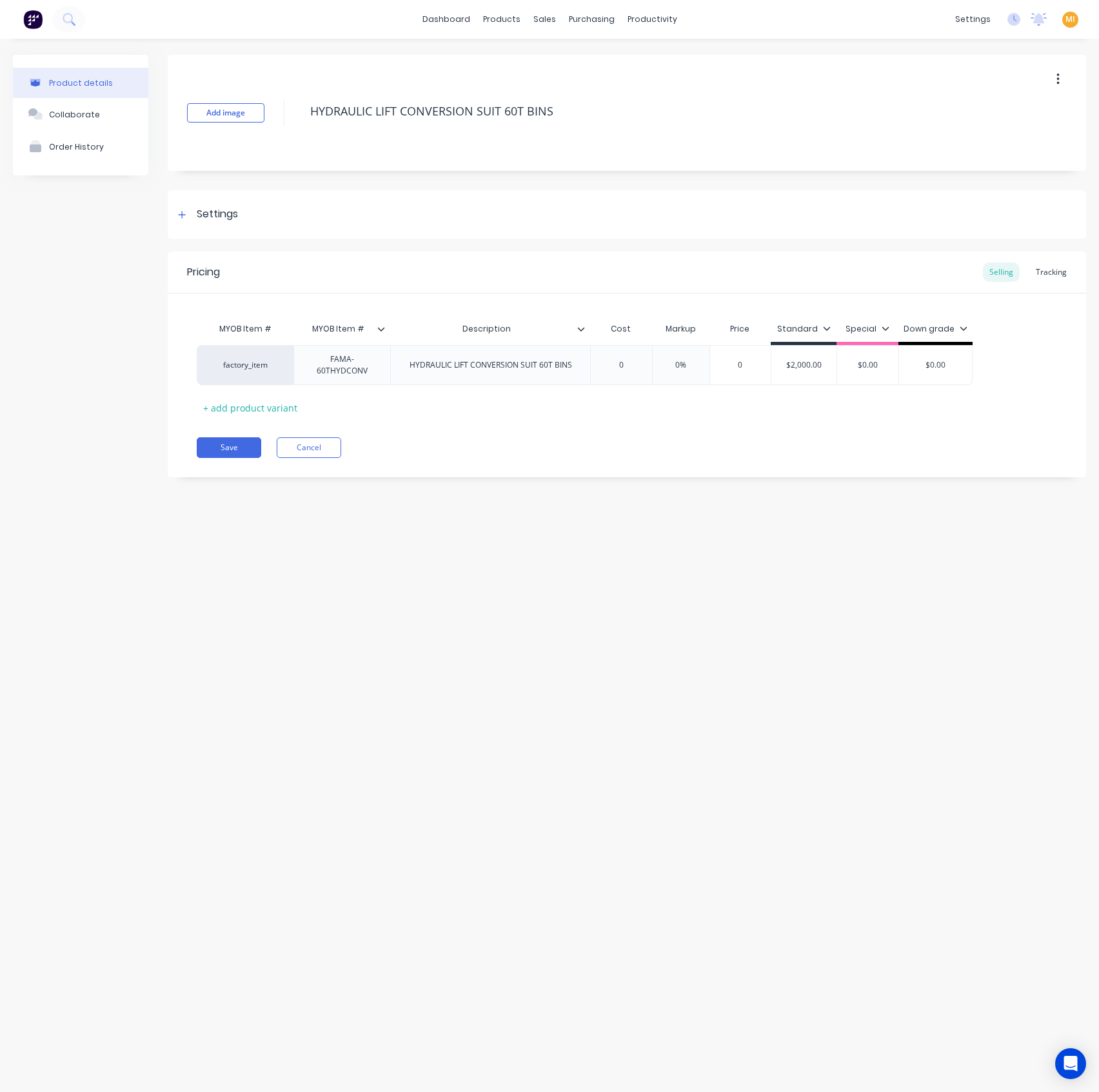
click at [492, 535] on div "Product details Collaborate Order History Add image HYDRAULIC LIFT CONVERSION S…" at bounding box center [550, 552] width 1099 height 1027
click at [327, 446] on button "Cancel" at bounding box center [309, 448] width 64 height 21
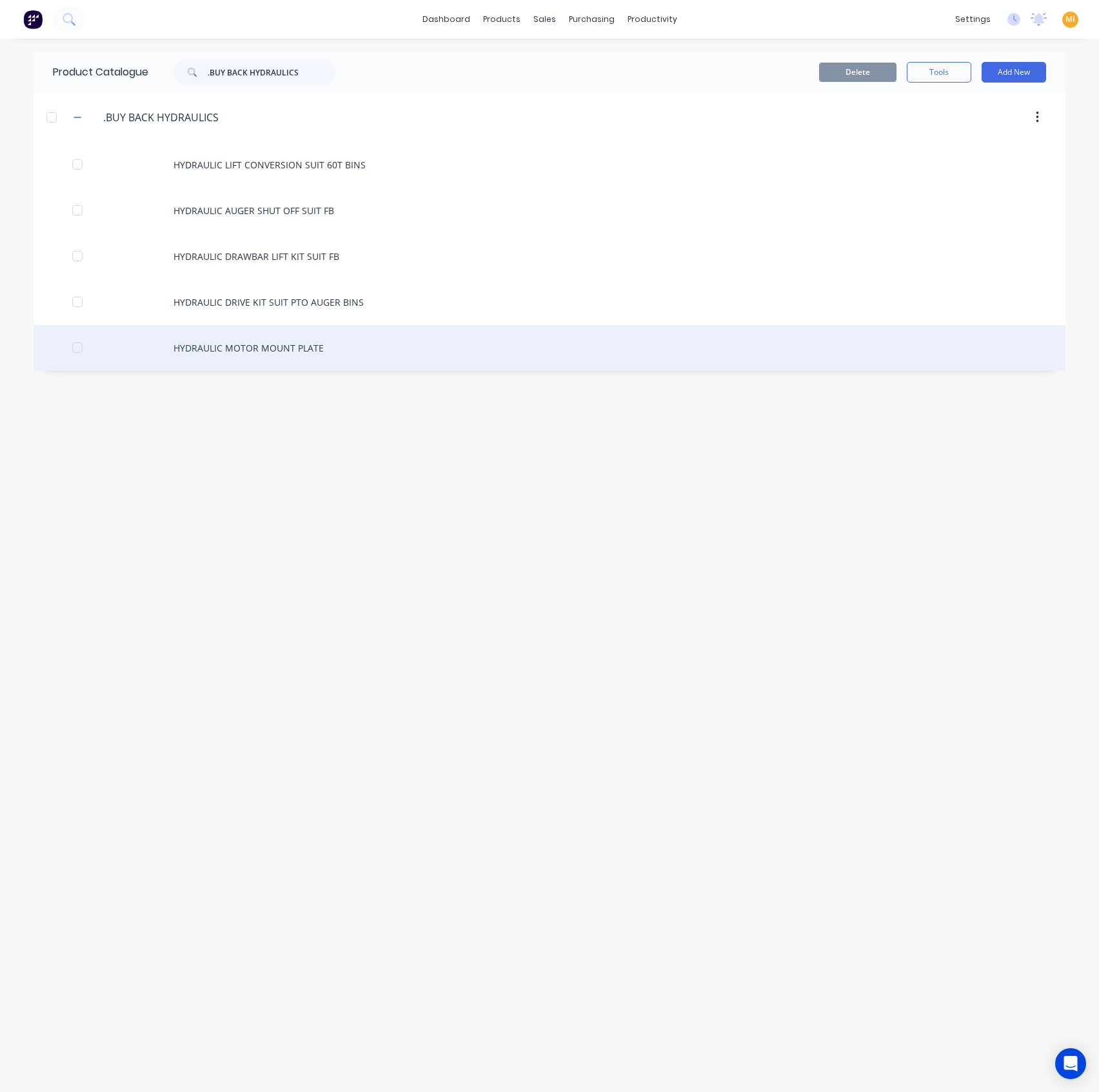
click at [278, 343] on div "HYDRAULIC MOTOR MOUNT PLATE" at bounding box center [550, 348] width 1032 height 46
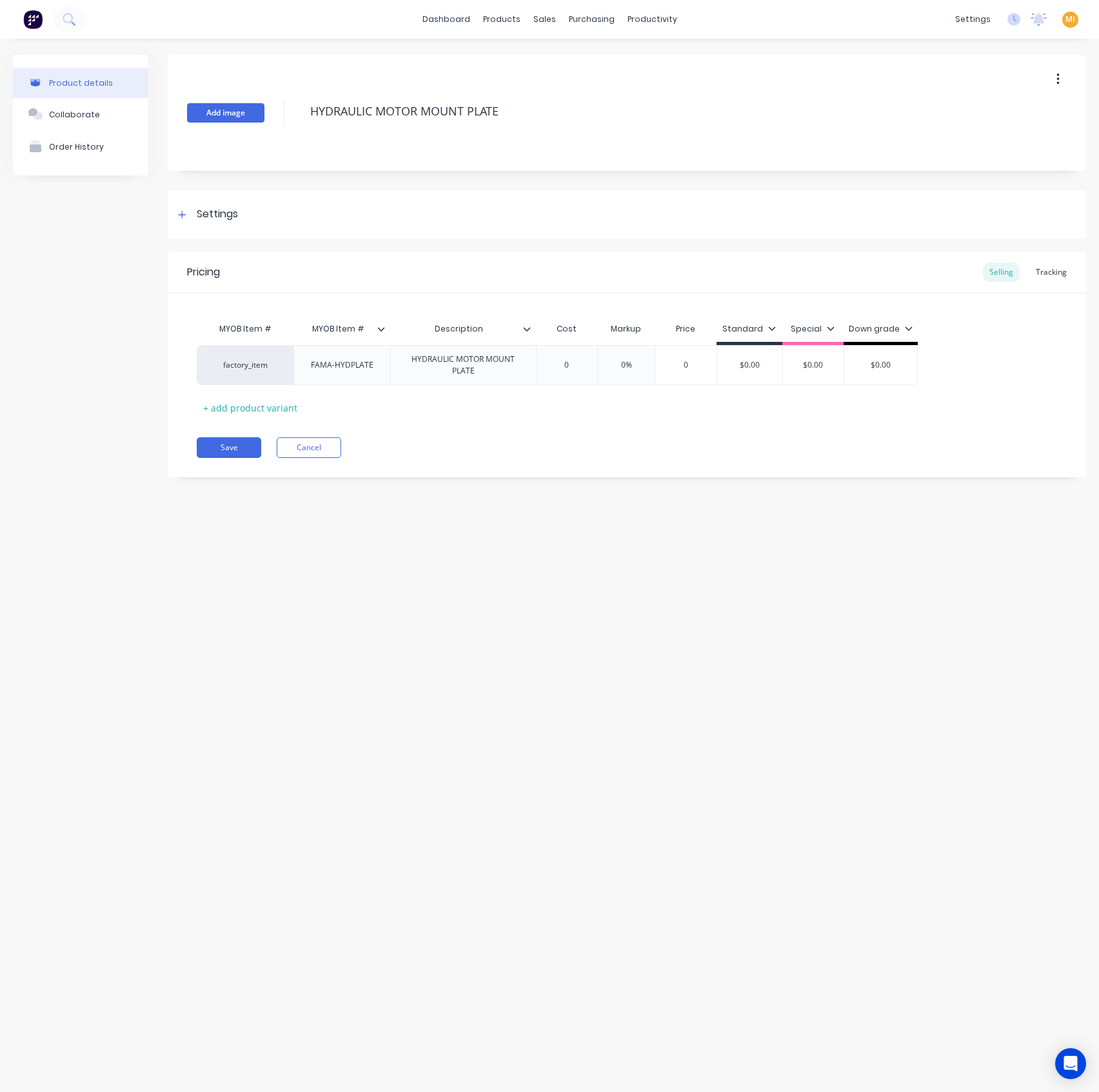
drag, startPoint x: 520, startPoint y: 110, endPoint x: 250, endPoint y: 114, distance: 270.0
click at [250, 114] on div "Add image HYDRAULIC MOTOR MOUNT PLATE" at bounding box center [626, 113] width 919 height 116
click at [532, 328] on div at bounding box center [532, 329] width 8 height 12
click at [382, 327] on icon at bounding box center [381, 328] width 8 height 8
click at [767, 604] on div "Product details Collaborate Order History Add image HYDRAULIC MOTOR MOUNT PLATE…" at bounding box center [550, 552] width 1099 height 1027
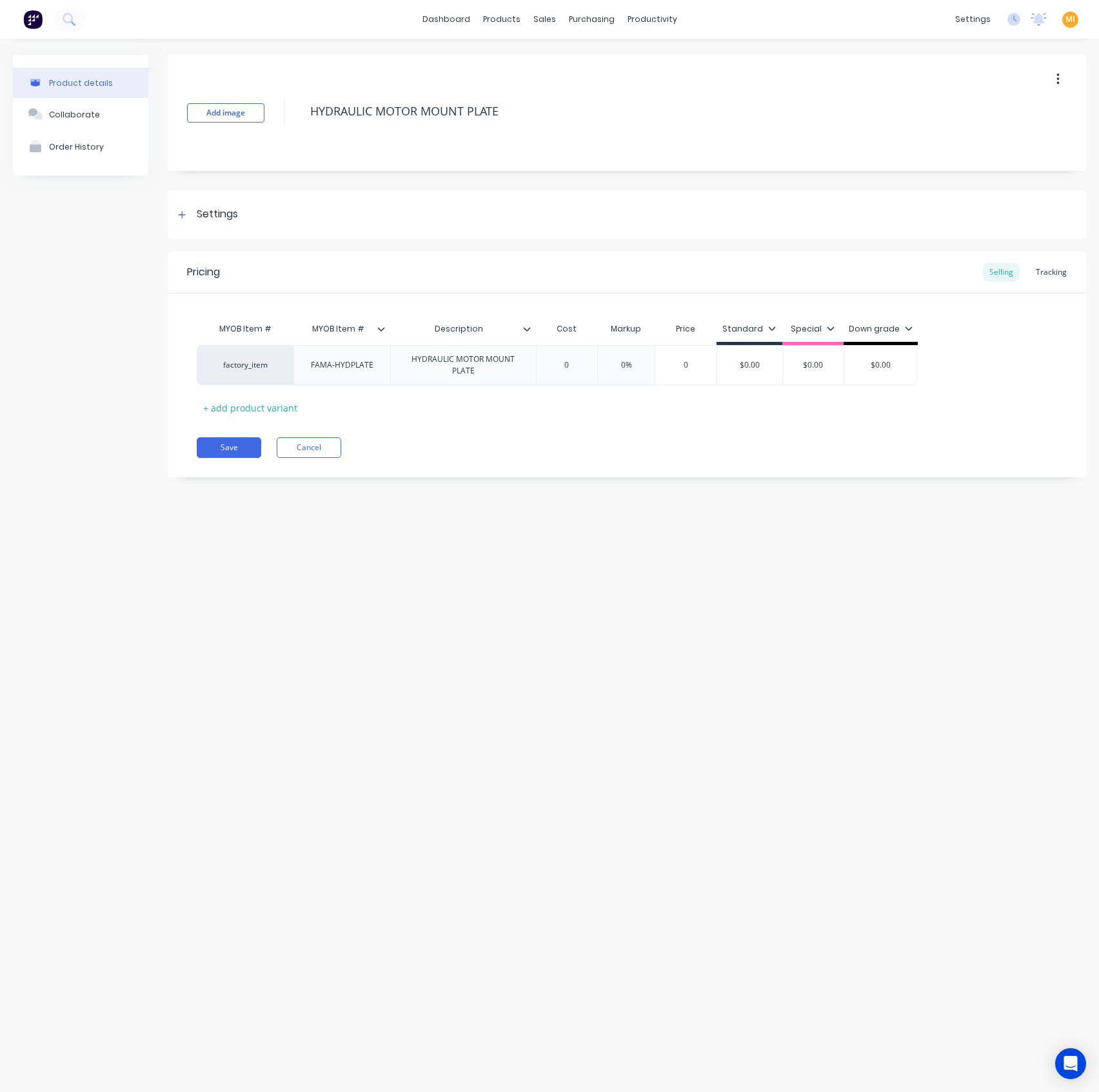
click at [378, 330] on icon at bounding box center [381, 328] width 8 height 8
click at [514, 414] on div "MYOB Item # MYOB Item # Description Cost Markup Price Standard Special Down gra…" at bounding box center [626, 367] width 861 height 102
click at [303, 443] on button "Cancel" at bounding box center [309, 448] width 64 height 21
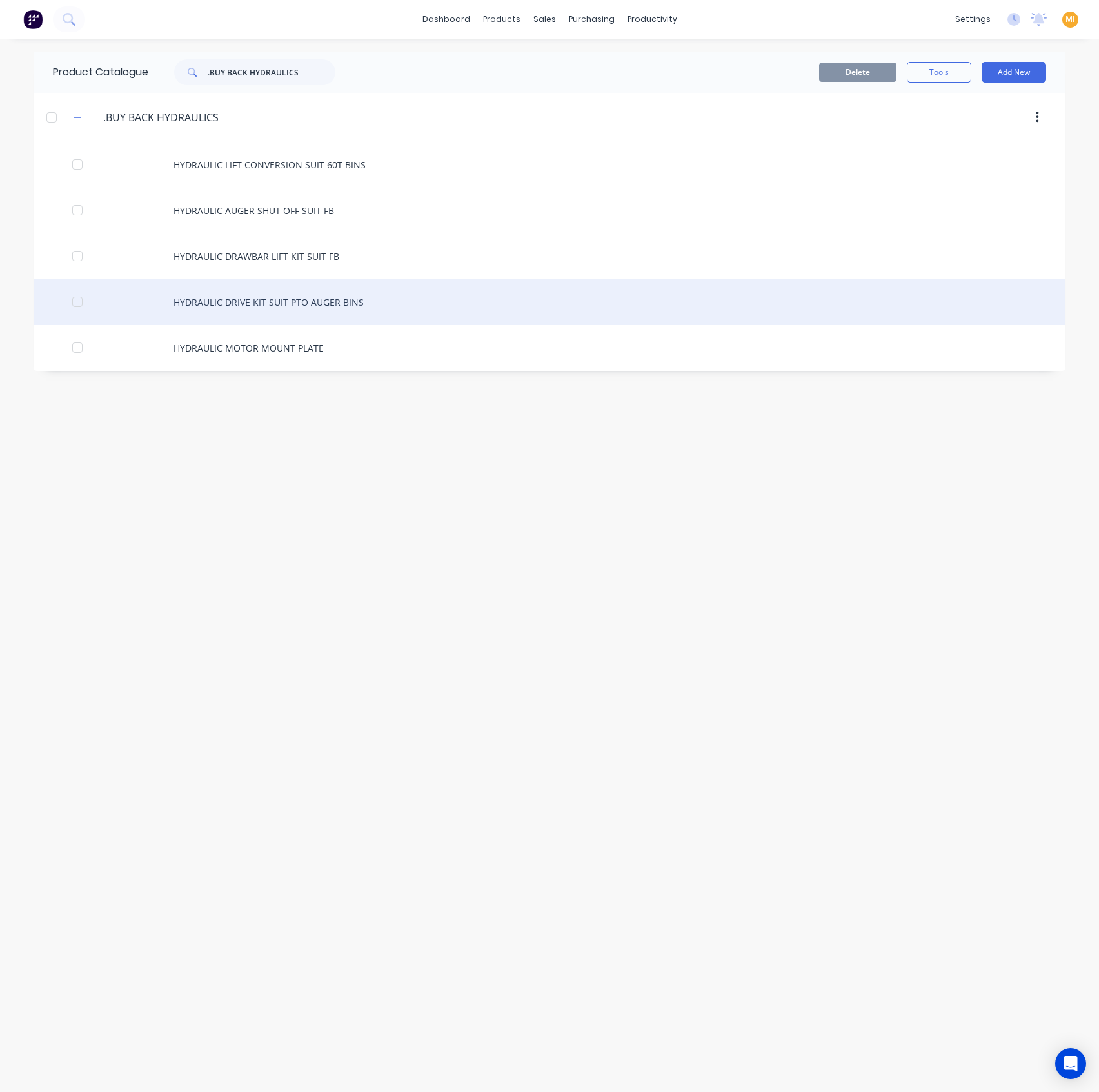
click at [296, 308] on div "HYDRAULIC DRIVE KIT SUIT PTO AUGER BINS" at bounding box center [550, 302] width 1032 height 46
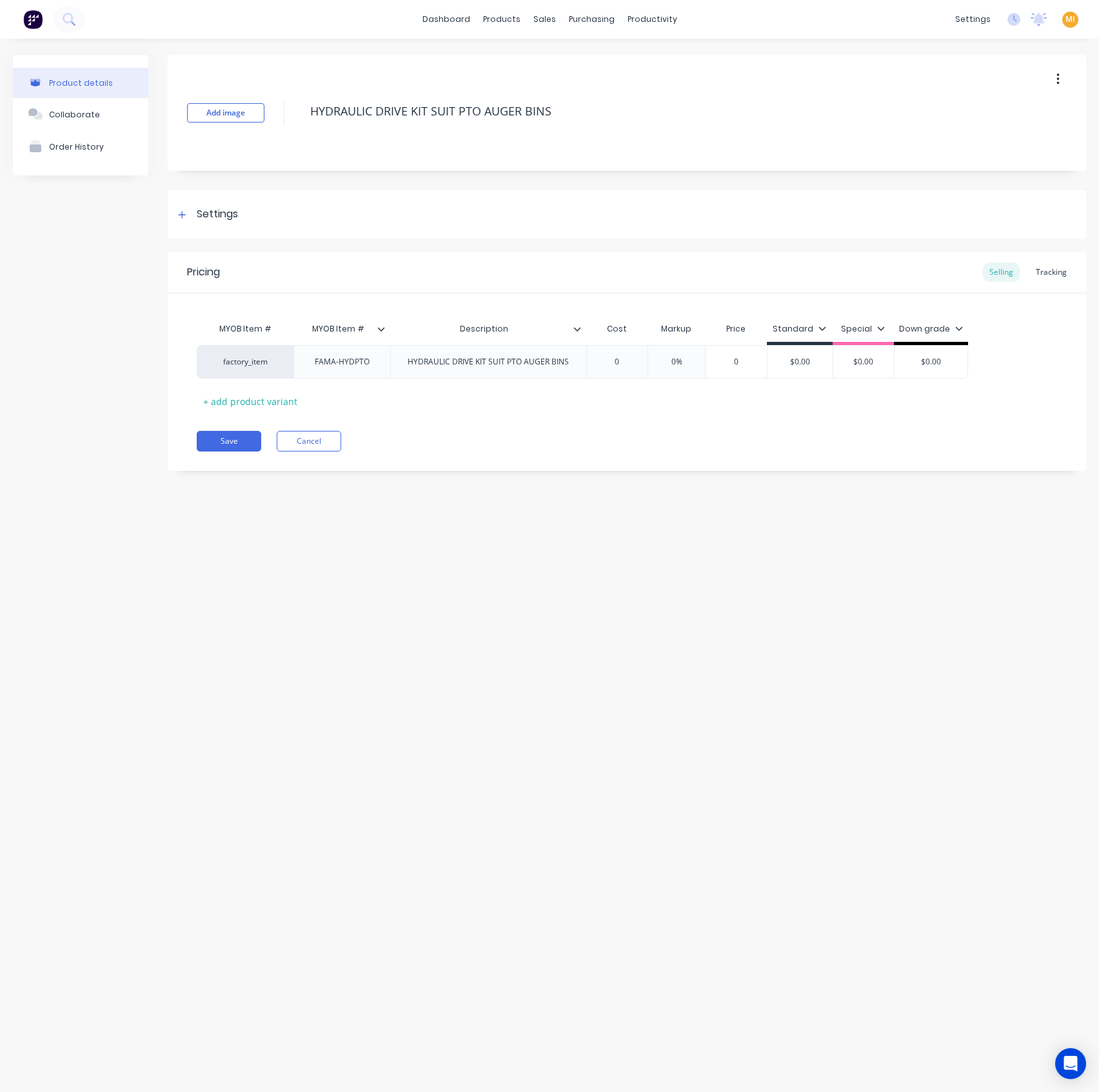
click at [578, 332] on icon at bounding box center [577, 328] width 8 height 8
drag, startPoint x: 391, startPoint y: 410, endPoint x: 385, endPoint y: 396, distance: 15.2
click at [387, 405] on div "MYOB Item # MYOB Item # Description Cost Markup Price Standard Special Down gra…" at bounding box center [626, 364] width 861 height 96
click at [382, 325] on icon at bounding box center [381, 328] width 8 height 8
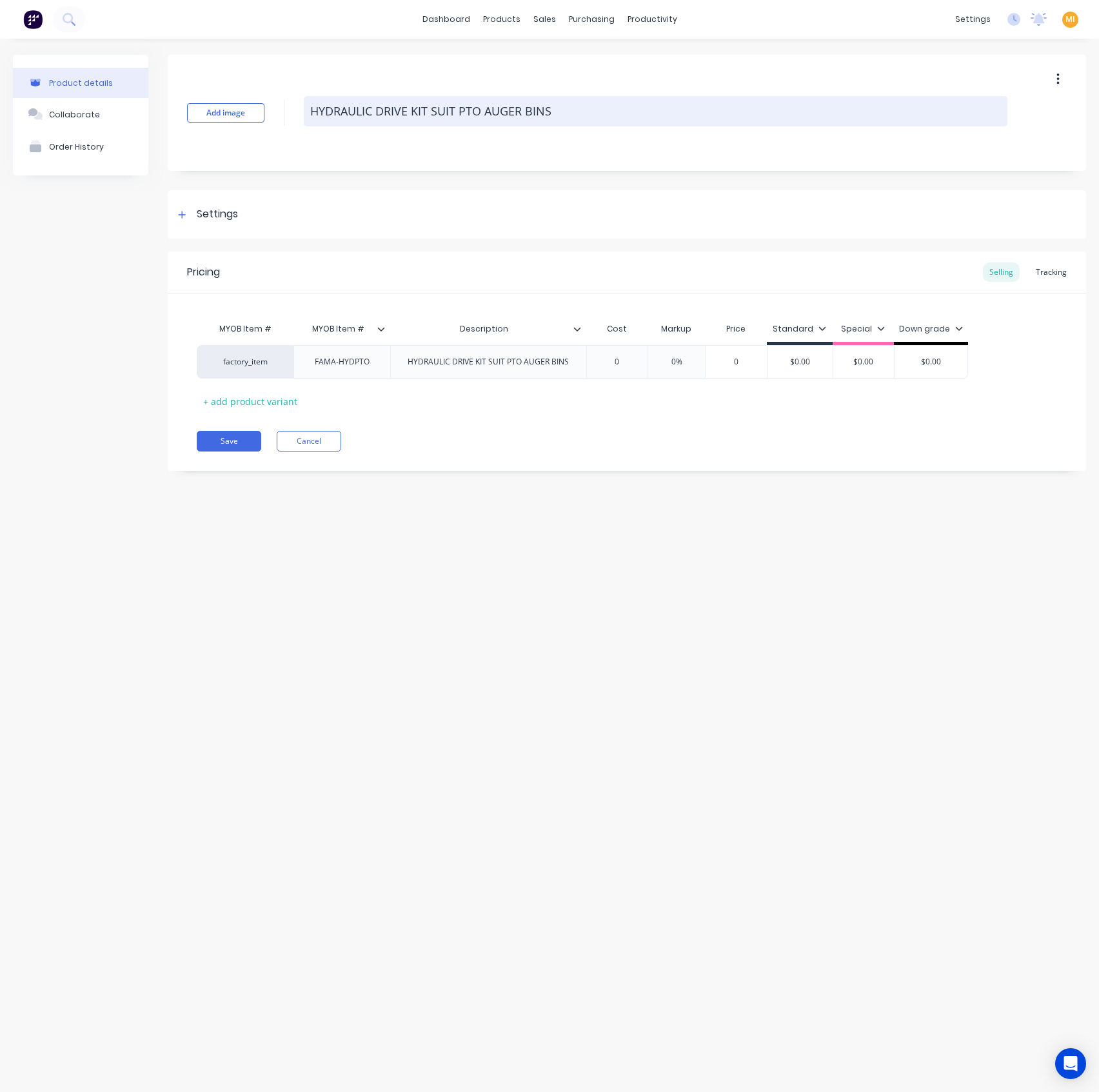
click at [512, 110] on textarea "HYDRAULIC DRIVE KIT SUIT PTO AUGER BINS" at bounding box center [655, 110] width 703 height 30
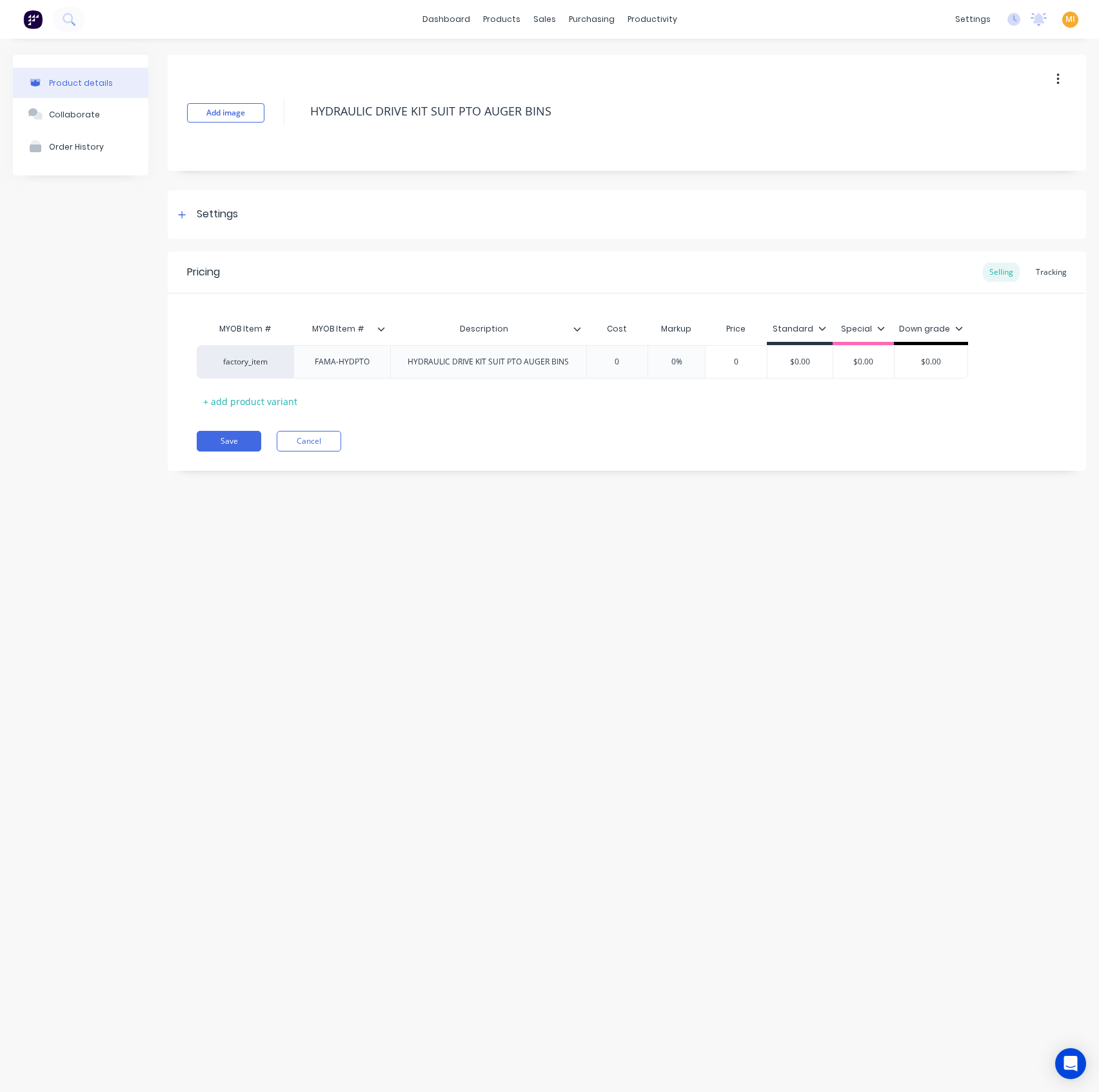
click at [579, 330] on icon at bounding box center [577, 328] width 8 height 8
click at [378, 326] on icon at bounding box center [381, 328] width 8 height 8
type textarea "x"
click at [482, 393] on div "MYOB Item # MYOB Item # Description Cost Markup Price Standard Special Down gra…" at bounding box center [626, 364] width 861 height 96
click at [302, 426] on div "Pricing Selling Tracking MYOB Item # MYOB Item # Description Cost Markup Price …" at bounding box center [626, 361] width 919 height 220
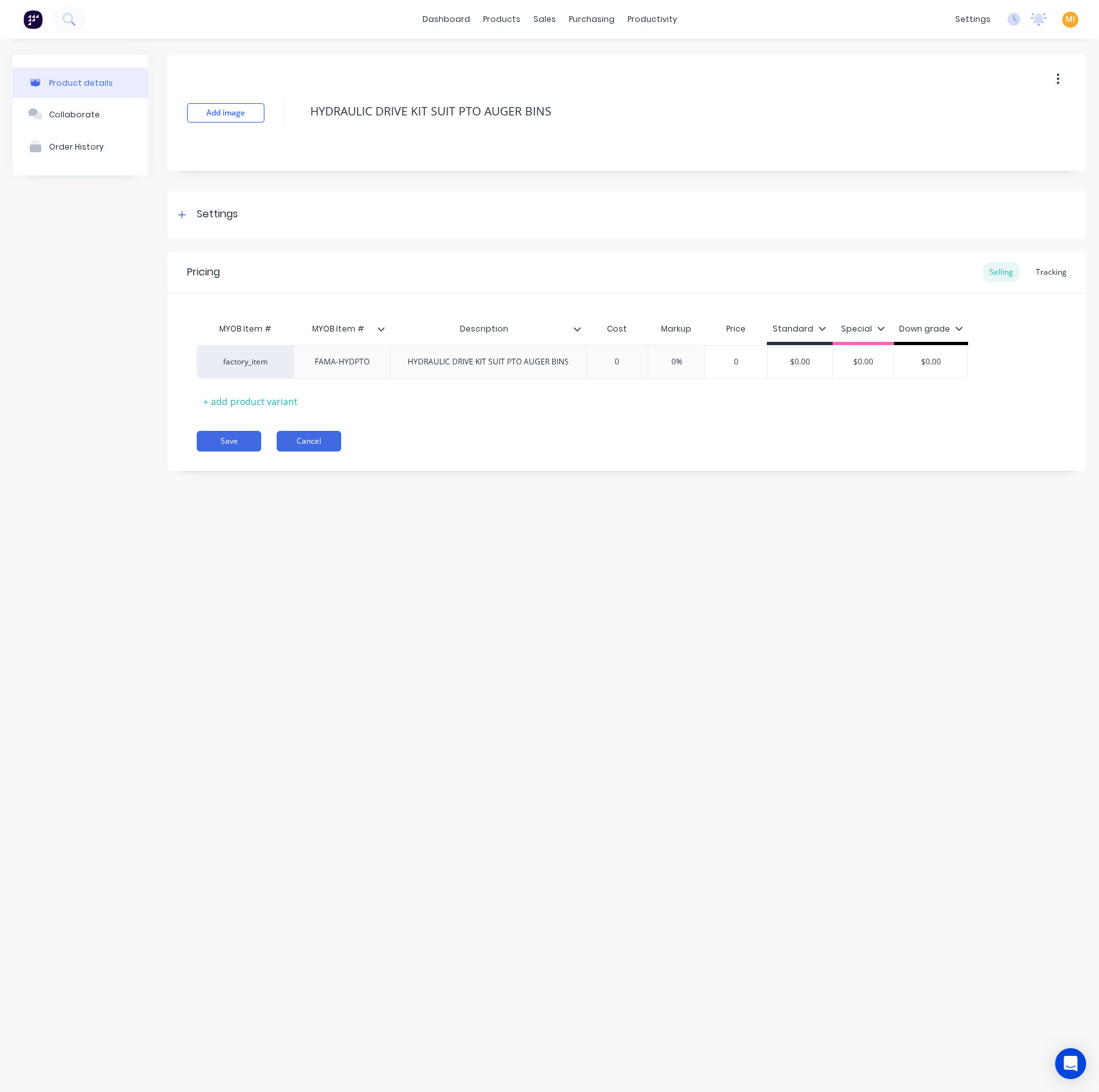
click at [309, 437] on button "Cancel" at bounding box center [309, 441] width 64 height 21
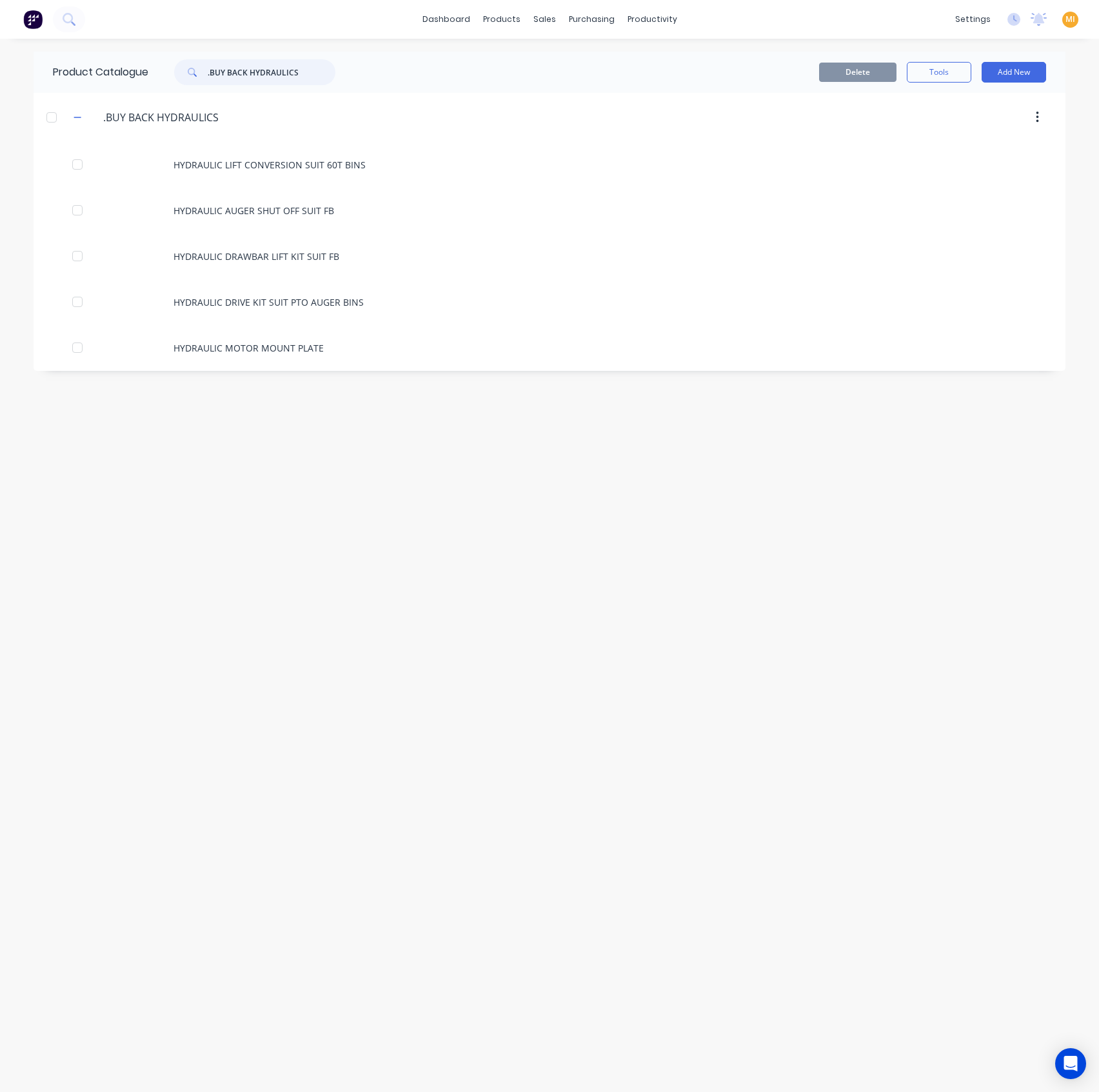
drag, startPoint x: 312, startPoint y: 71, endPoint x: 164, endPoint y: 73, distance: 148.0
click at [164, 73] on div ".BUY BACK HYDRAULICS" at bounding box center [249, 72] width 174 height 26
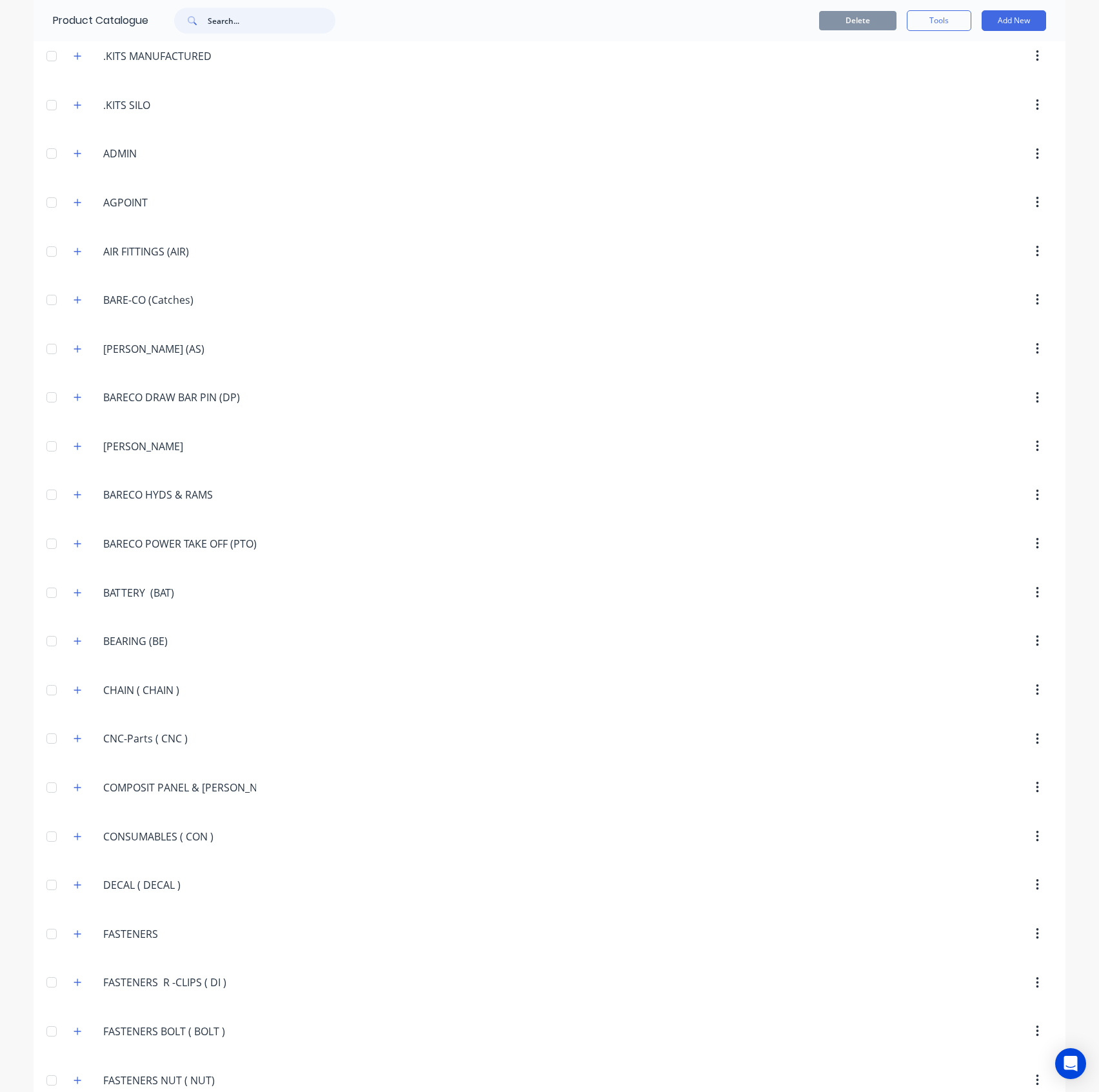
scroll to position [516, 0]
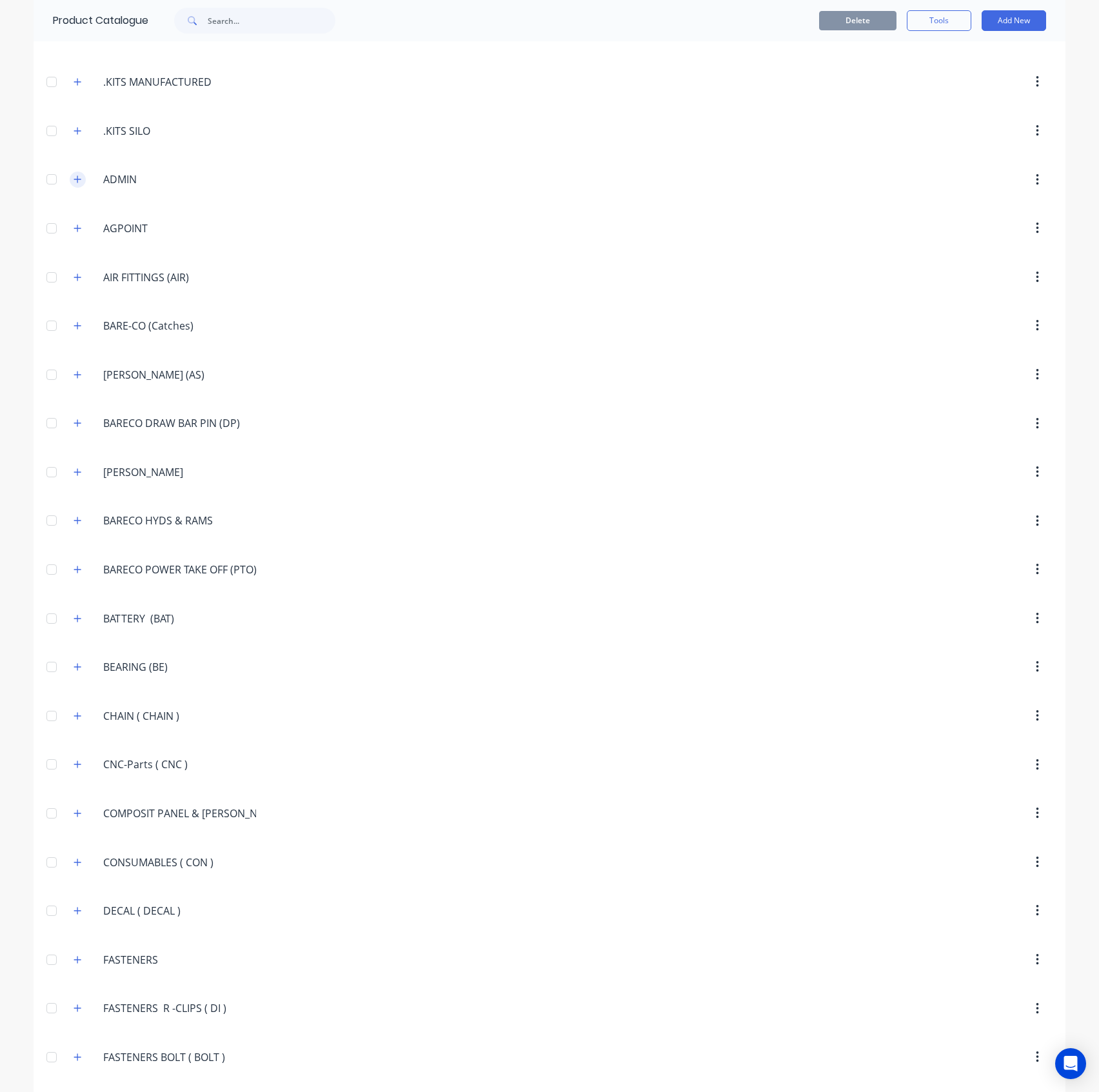
click at [73, 175] on icon "button" at bounding box center [77, 179] width 8 height 9
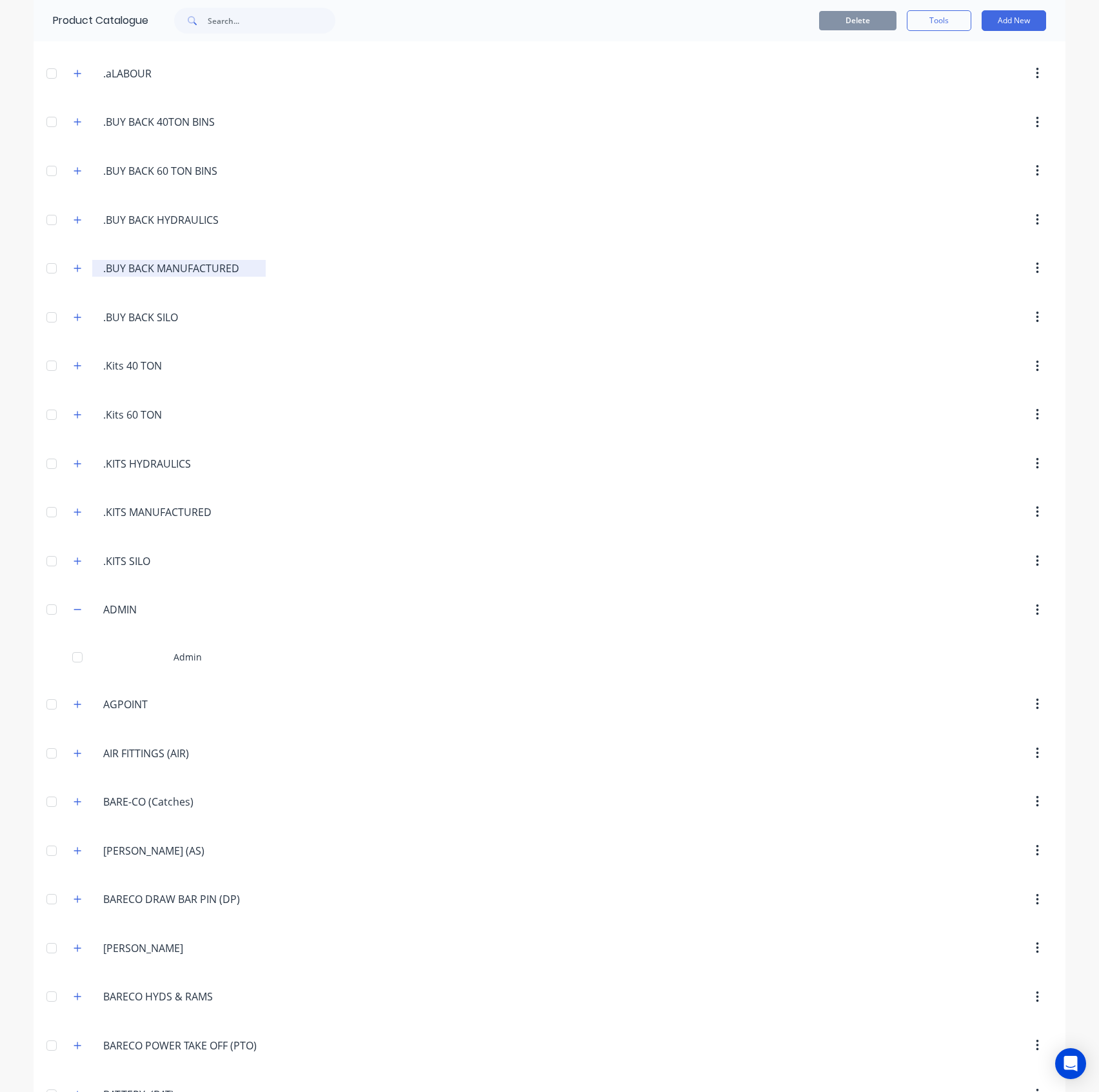
scroll to position [0, 0]
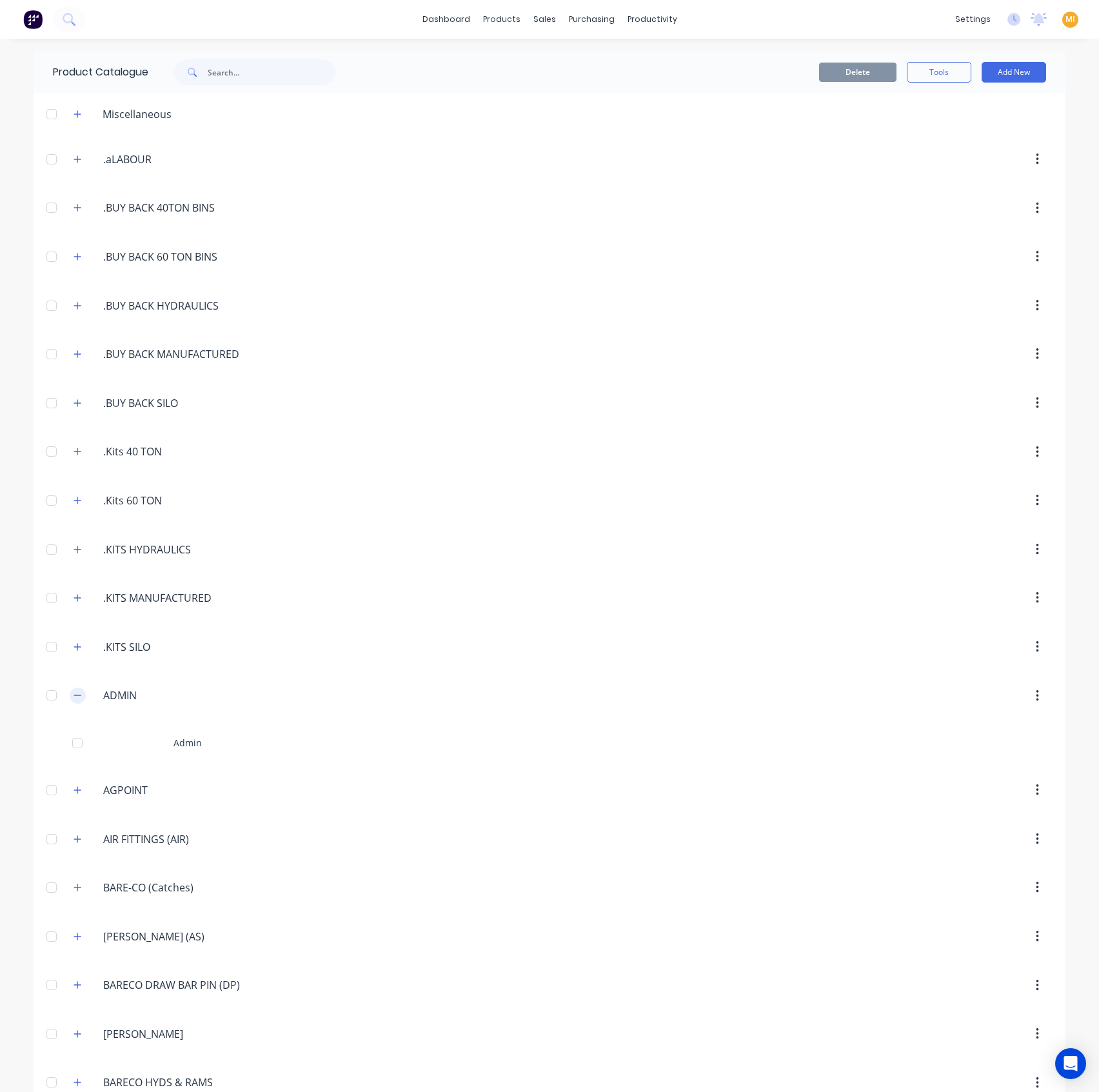
click at [74, 692] on icon "button" at bounding box center [77, 695] width 8 height 9
click at [73, 354] on icon "button" at bounding box center [77, 354] width 8 height 9
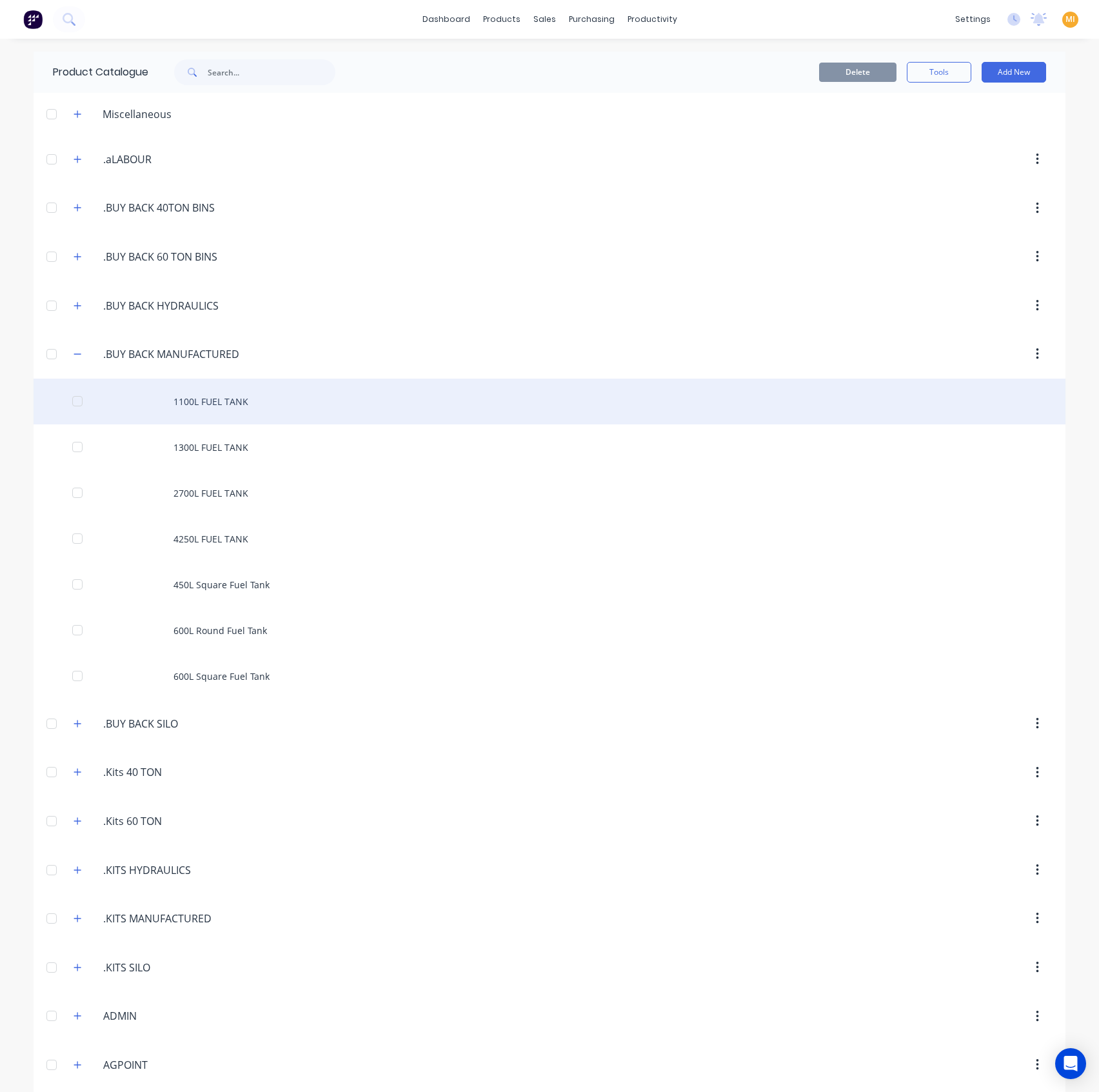
click at [212, 396] on div "1100L FUEL TANK" at bounding box center [550, 402] width 1032 height 46
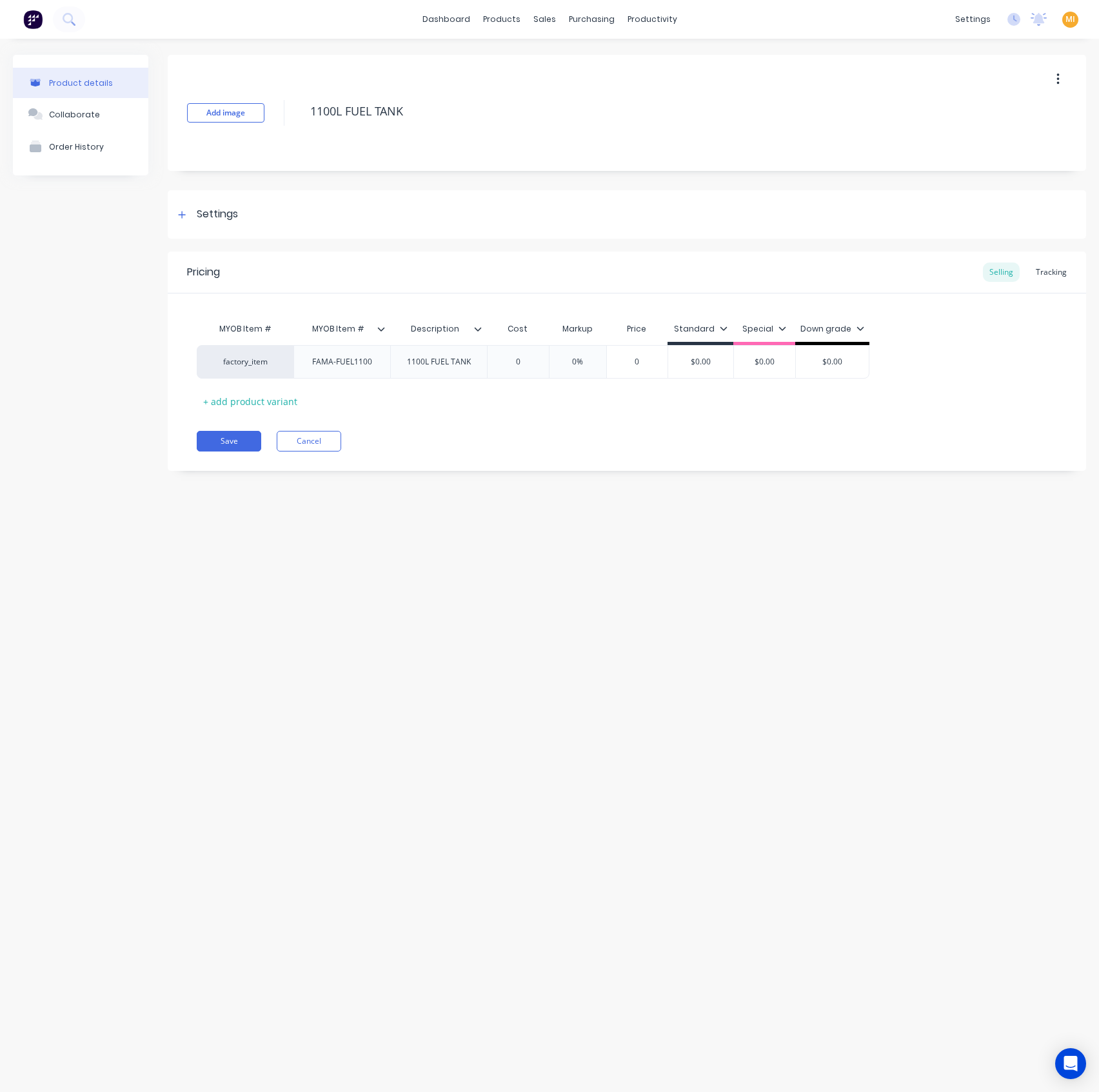
click at [478, 325] on icon at bounding box center [478, 328] width 8 height 8
click at [398, 301] on div "MYOB Item # MYOB Item # Description Cost Markup Price Standard Special Down gra…" at bounding box center [626, 352] width 919 height 118
click at [382, 327] on icon at bounding box center [381, 328] width 8 height 8
click at [458, 417] on div "Pricing Selling Tracking MYOB Item # MYOB Item # Description Cost Markup Price …" at bounding box center [626, 361] width 919 height 220
drag, startPoint x: 441, startPoint y: 106, endPoint x: 294, endPoint y: 107, distance: 147.0
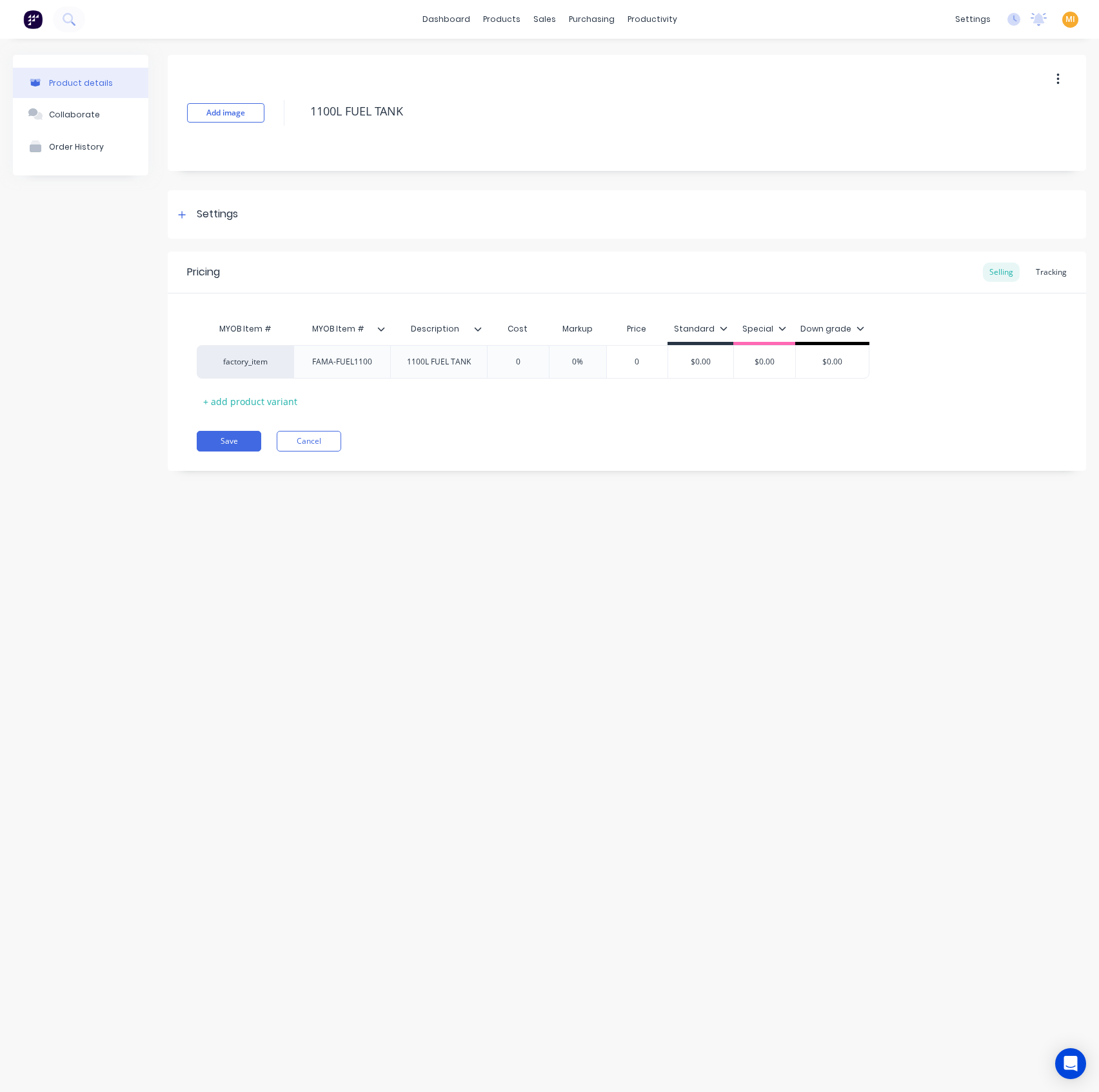
click at [294, 107] on div "Add image 1100L FUEL TANK" at bounding box center [626, 113] width 919 height 116
click at [485, 327] on div at bounding box center [483, 329] width 8 height 12
click at [556, 435] on div "Save Cancel" at bounding box center [641, 441] width 890 height 21
click at [317, 436] on button "Cancel" at bounding box center [309, 441] width 64 height 21
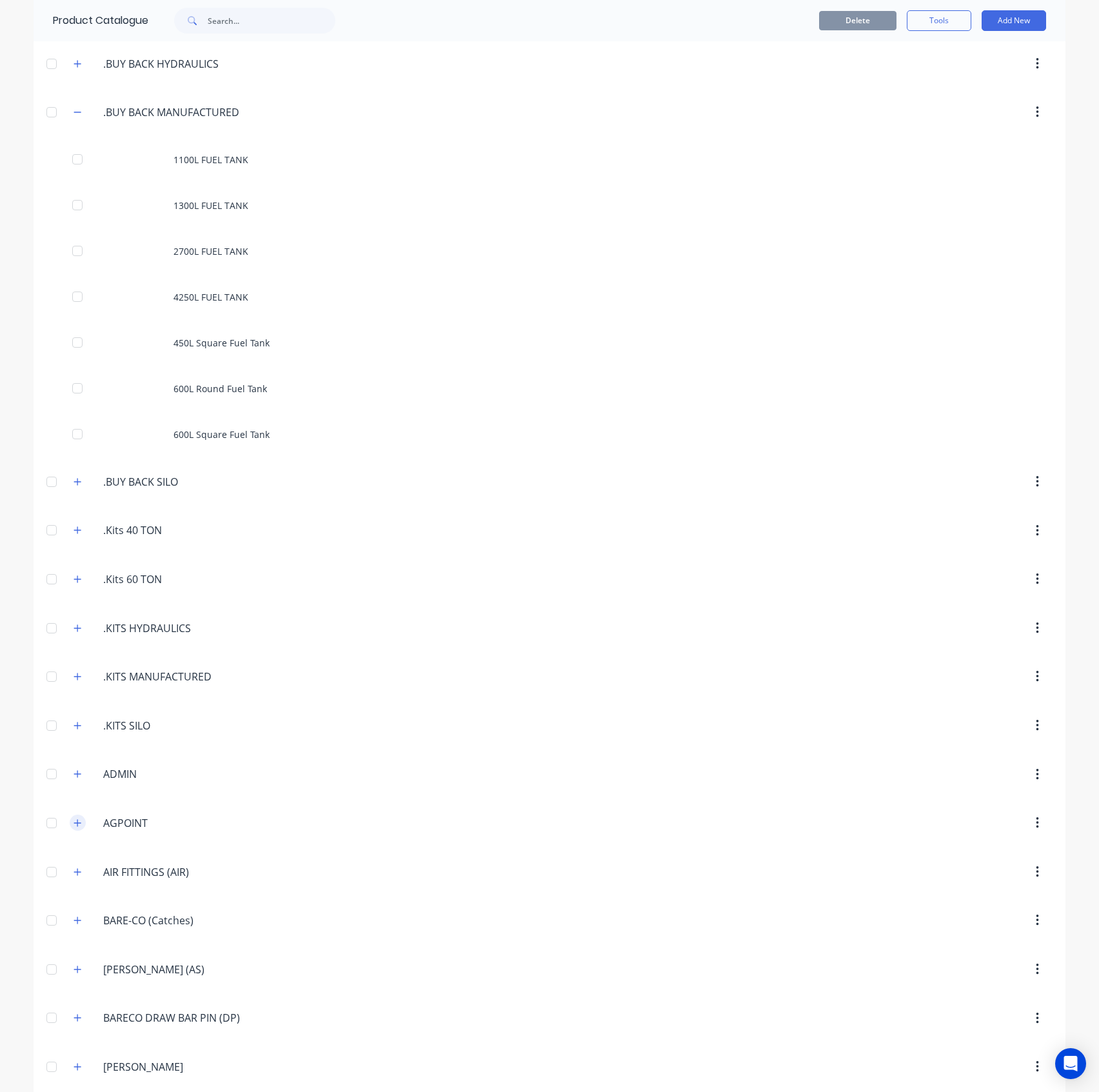
scroll to position [258, 0]
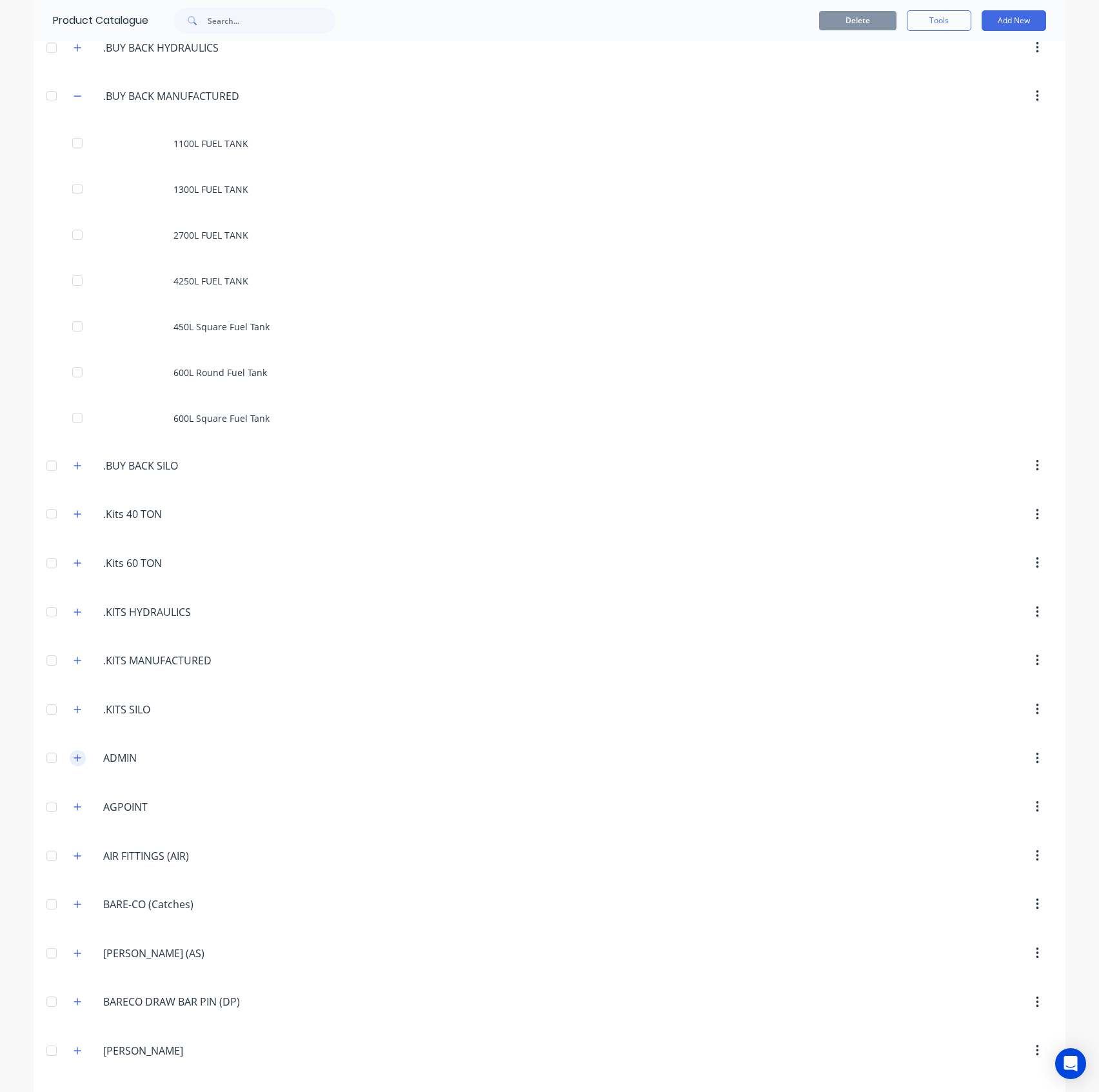
click at [73, 756] on icon "button" at bounding box center [77, 758] width 8 height 9
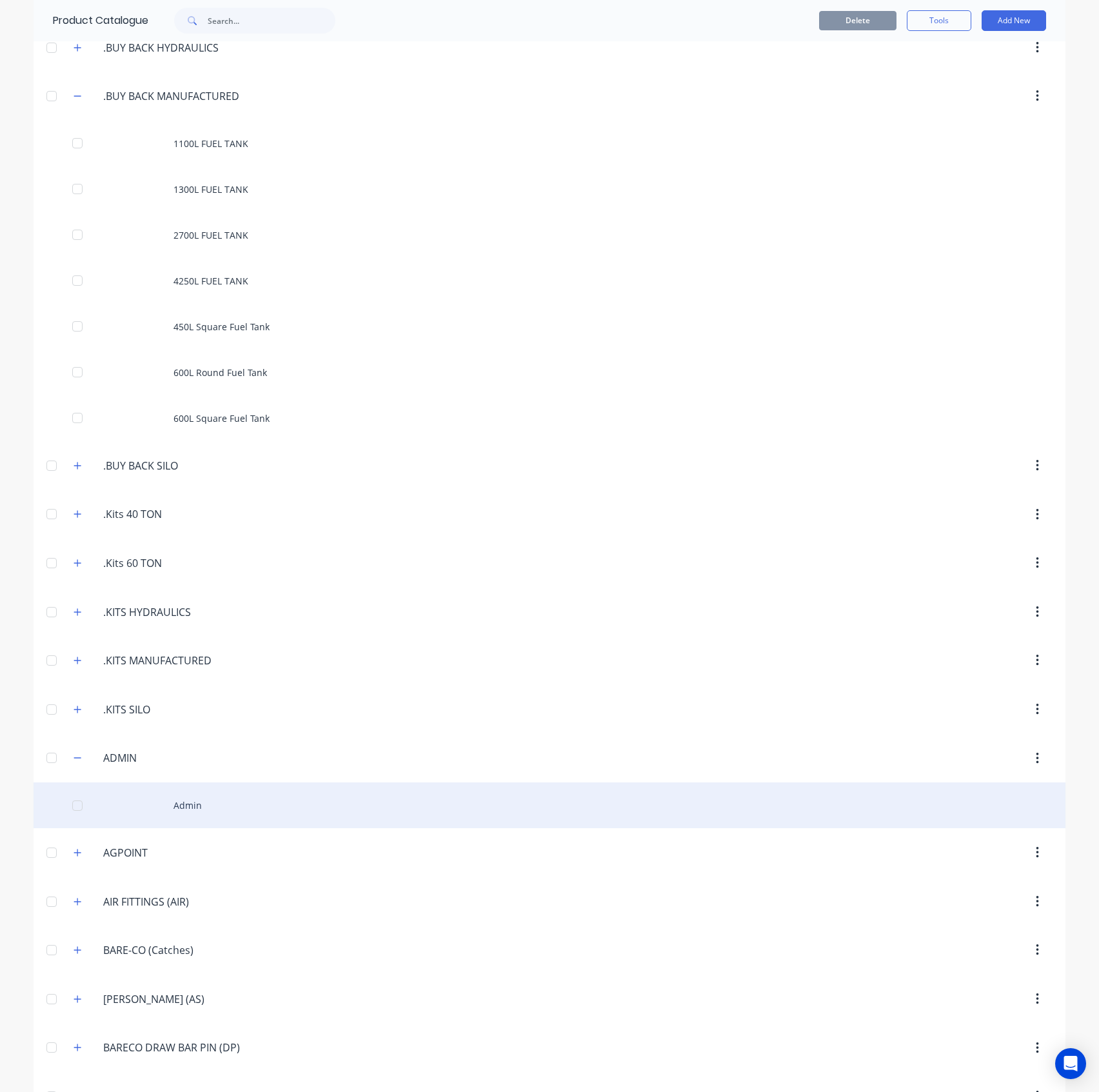
click at [185, 807] on div "Admin" at bounding box center [550, 806] width 1032 height 46
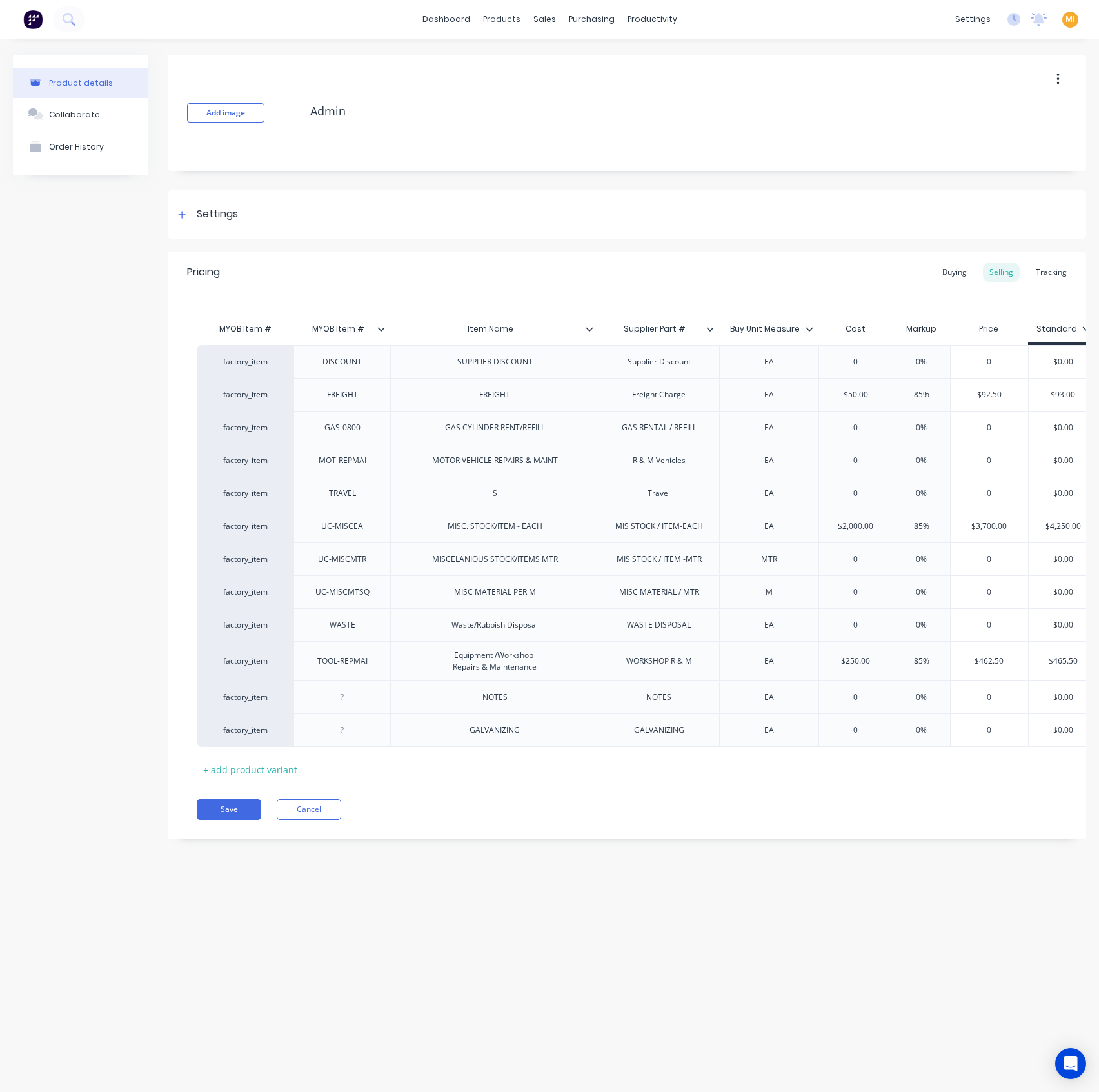
click at [593, 327] on div at bounding box center [594, 329] width 8 height 12
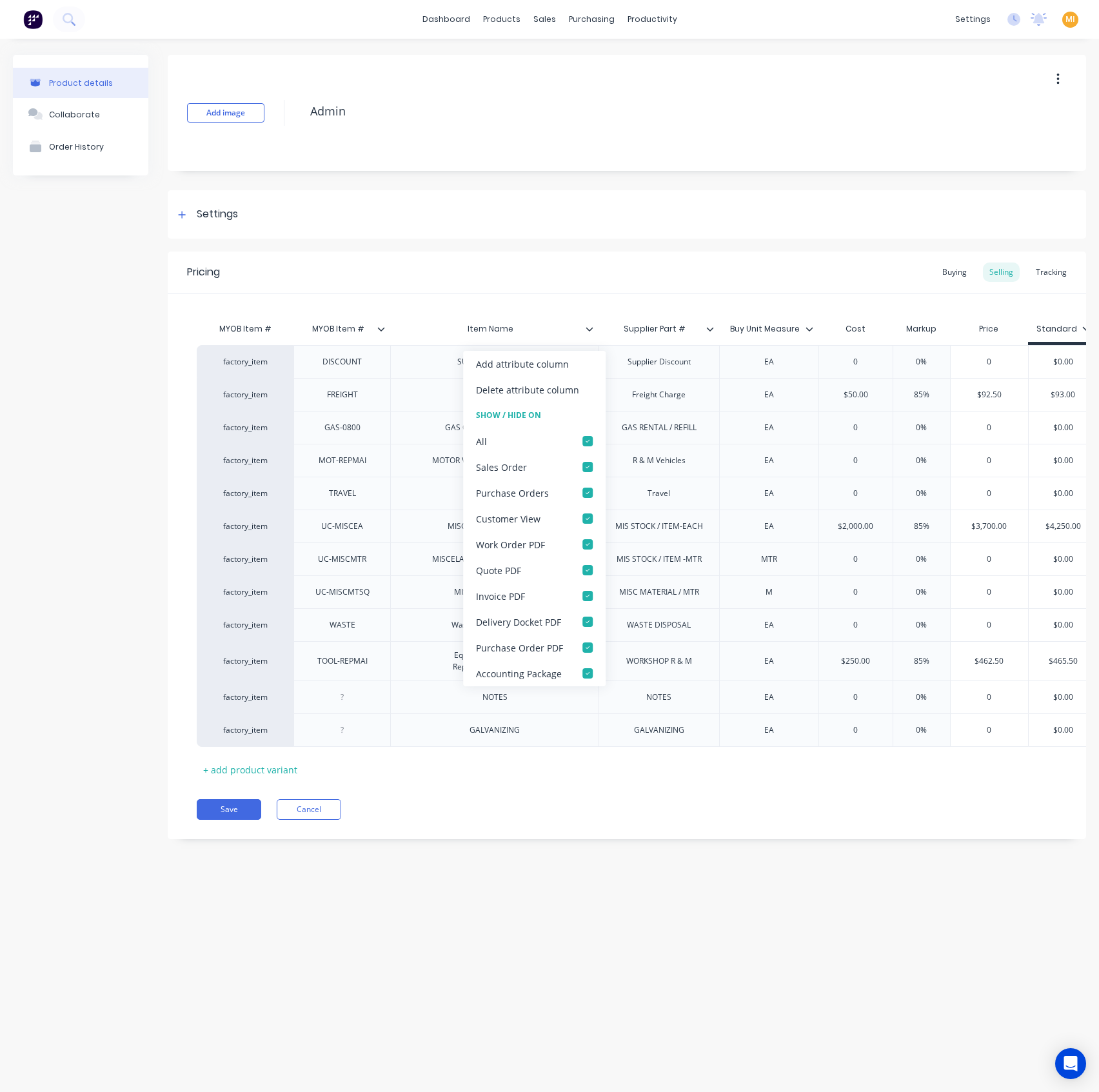
click at [426, 285] on div "Pricing Buying Selling Tracking" at bounding box center [626, 272] width 919 height 42
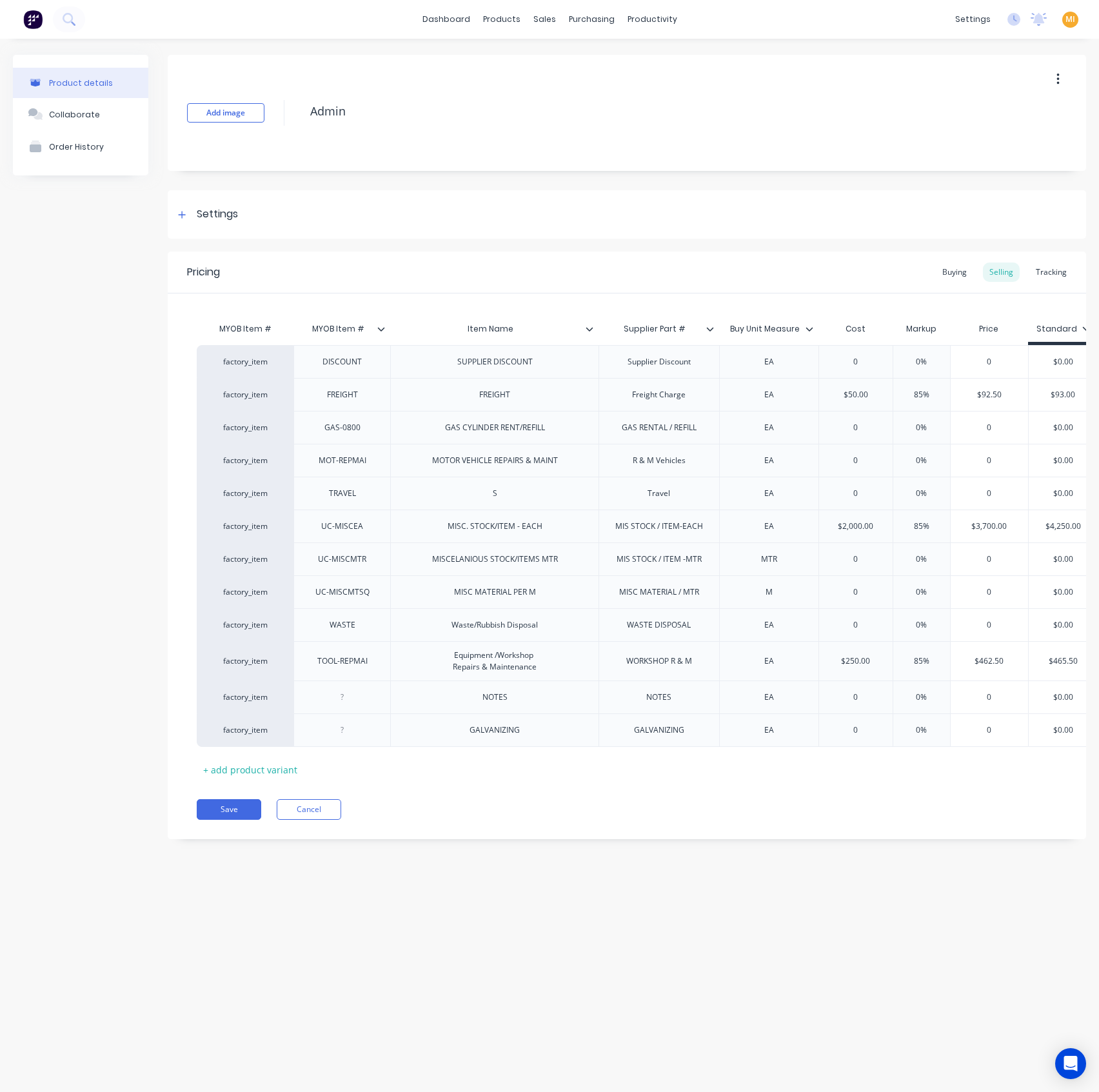
click at [379, 327] on icon at bounding box center [381, 329] width 7 height 4
drag, startPoint x: 722, startPoint y: 317, endPoint x: 720, endPoint y: 324, distance: 7.3
click at [714, 326] on div at bounding box center [715, 329] width 8 height 12
click at [744, 310] on div "MYOB Item # MYOB Item # Item Name Supplier Part # Buy Unit Measure Cost Markup …" at bounding box center [626, 536] width 919 height 486
click at [809, 326] on icon at bounding box center [809, 328] width 8 height 8
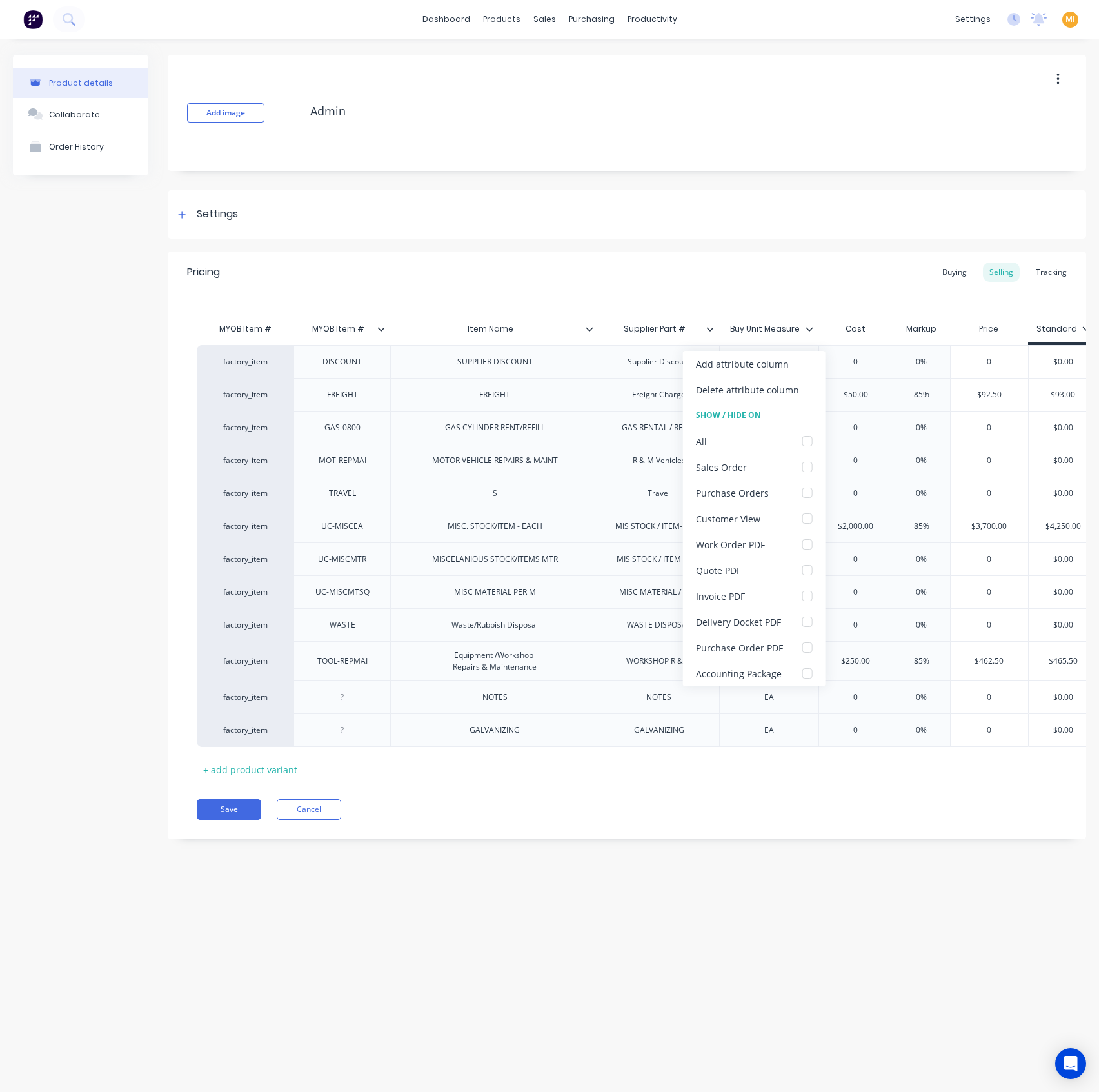
click at [789, 303] on div "MYOB Item # MYOB Item # Item Name Supplier Part # Buy Unit Measure Cost Markup …" at bounding box center [626, 536] width 919 height 486
drag, startPoint x: 363, startPoint y: 112, endPoint x: 291, endPoint y: 150, distance: 81.4
click at [234, 112] on div "Add image Admin" at bounding box center [626, 113] width 919 height 116
drag, startPoint x: 592, startPoint y: 332, endPoint x: 604, endPoint y: 364, distance: 34.2
click at [592, 333] on div at bounding box center [594, 329] width 8 height 12
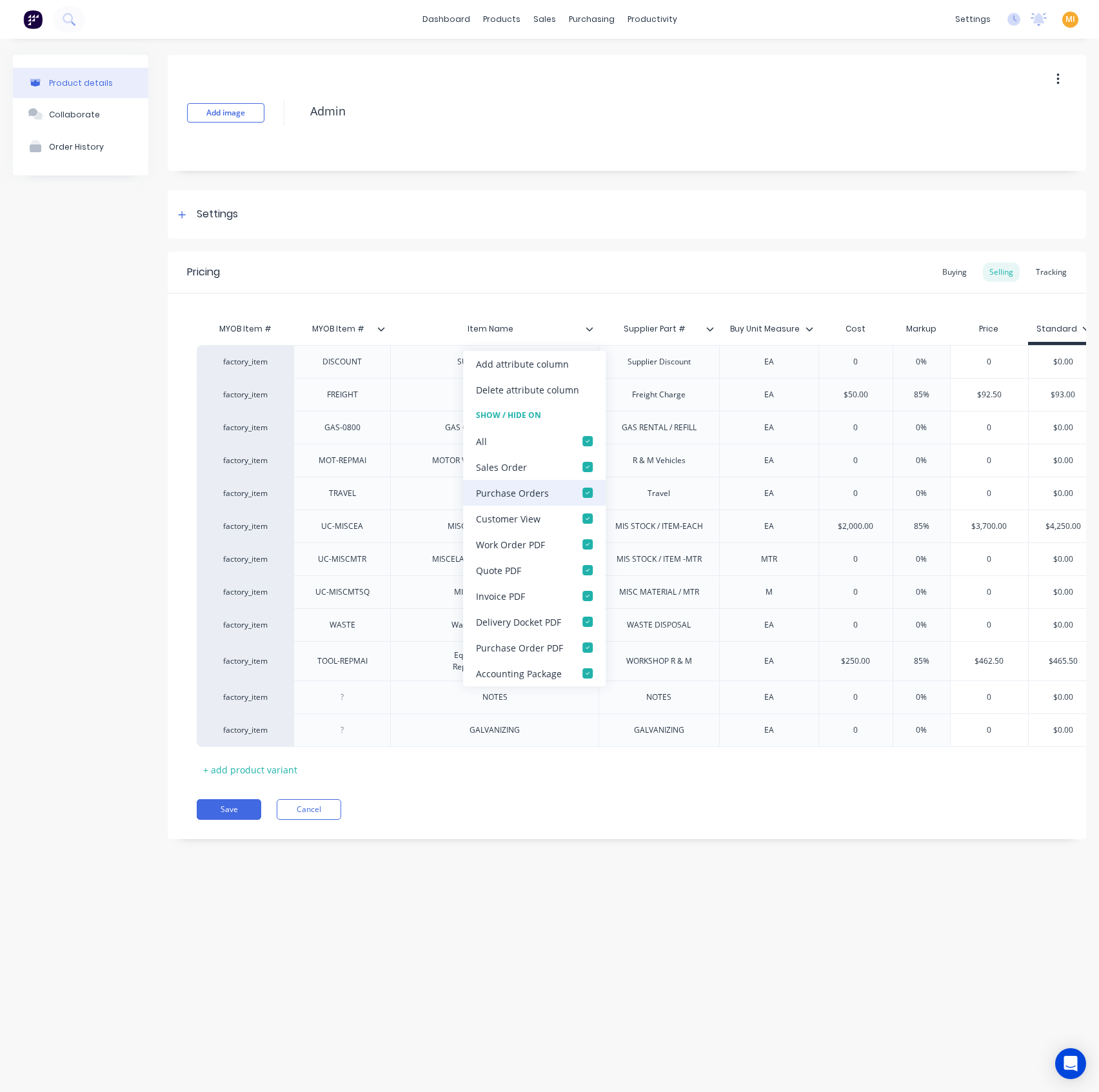
drag, startPoint x: 585, startPoint y: 432, endPoint x: 541, endPoint y: 501, distance: 81.8
click at [585, 434] on div at bounding box center [587, 441] width 26 height 26
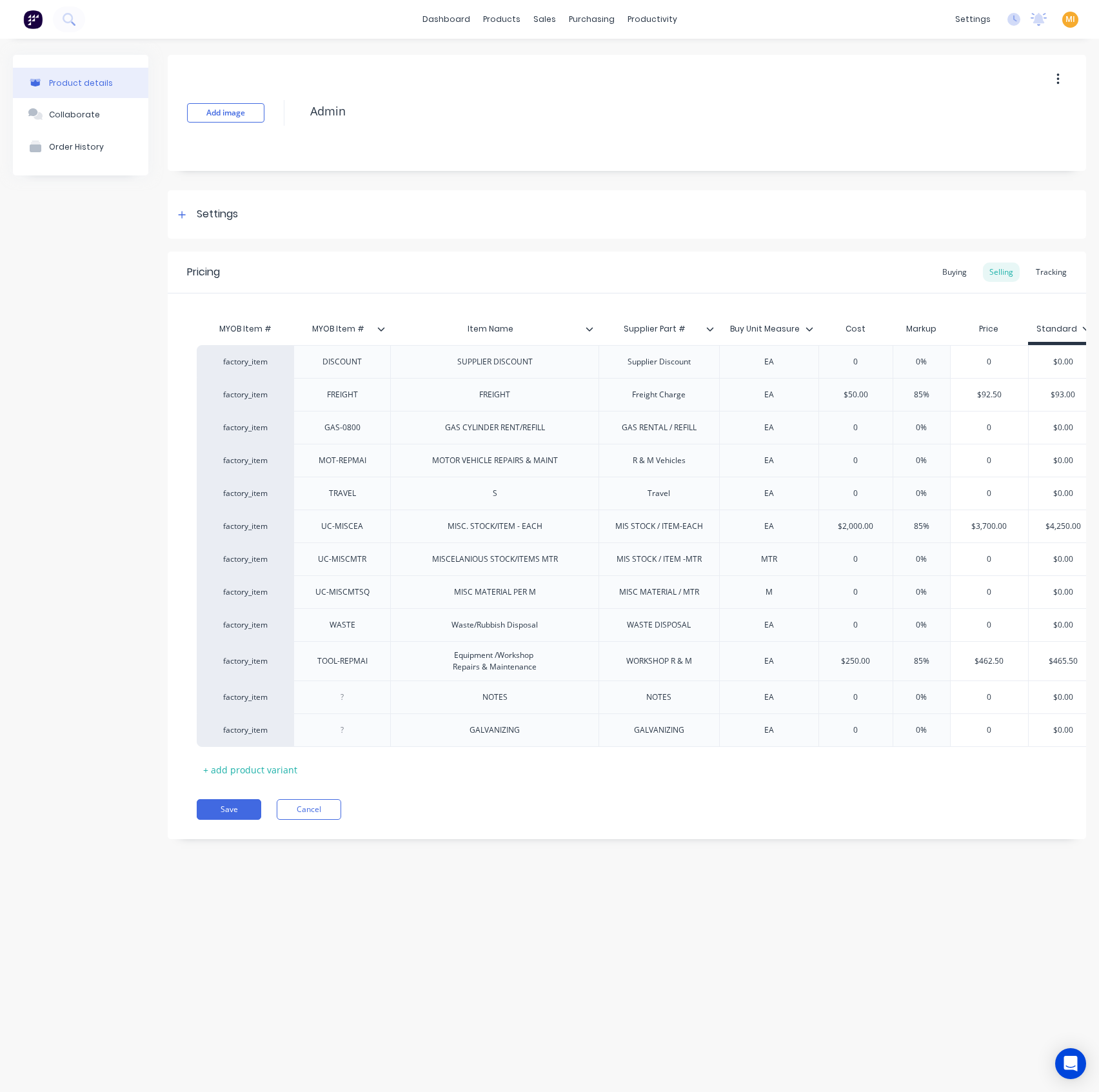
drag, startPoint x: 279, startPoint y: 916, endPoint x: 221, endPoint y: 833, distance: 101.3
click at [279, 913] on div "Product details Collaborate Order History Add image Admin Settings Product Opti…" at bounding box center [550, 552] width 1099 height 1027
click at [215, 819] on button "Save" at bounding box center [228, 809] width 64 height 21
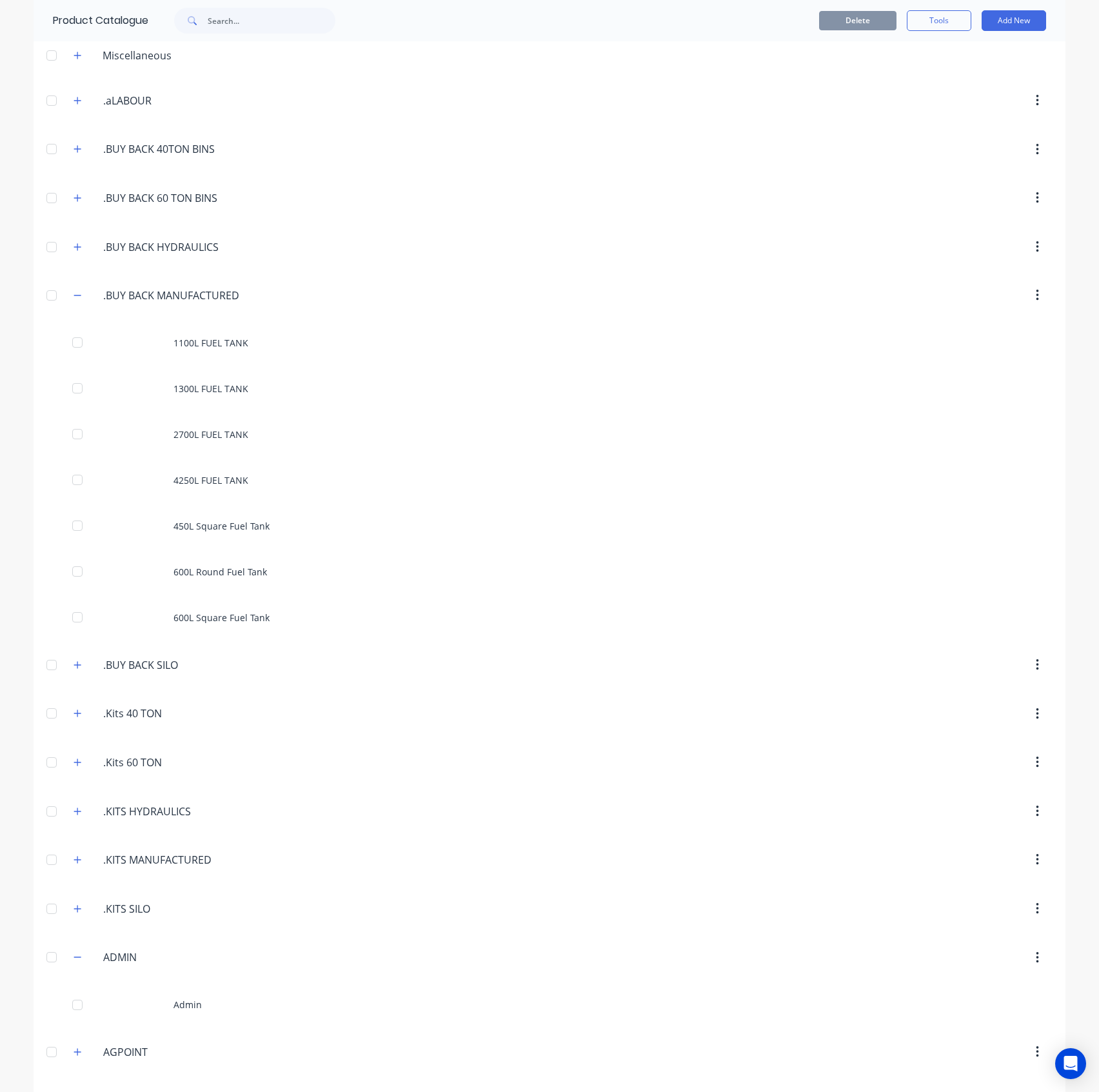
scroll to position [85, 0]
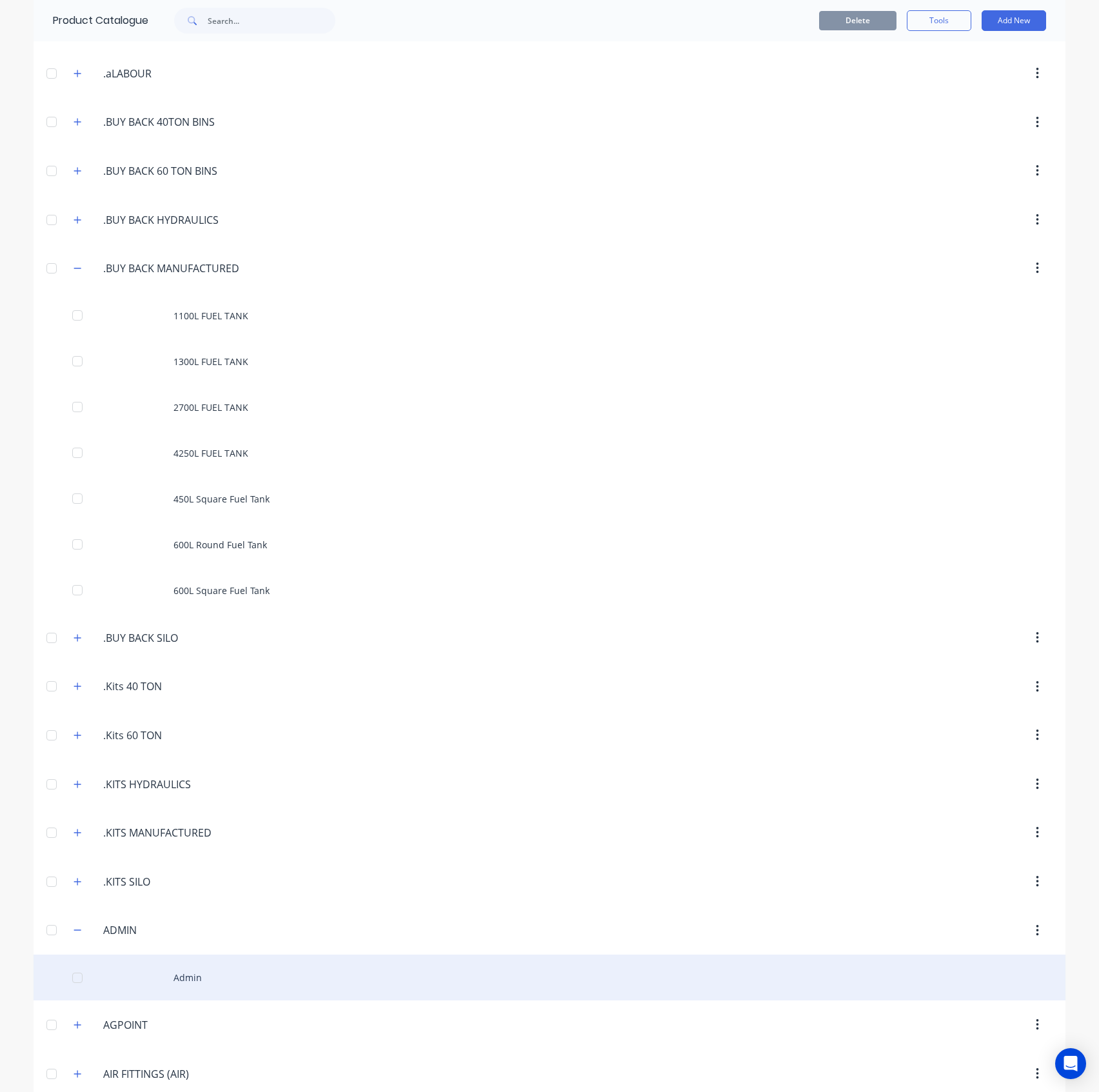
click at [181, 964] on div "Admin" at bounding box center [550, 978] width 1032 height 46
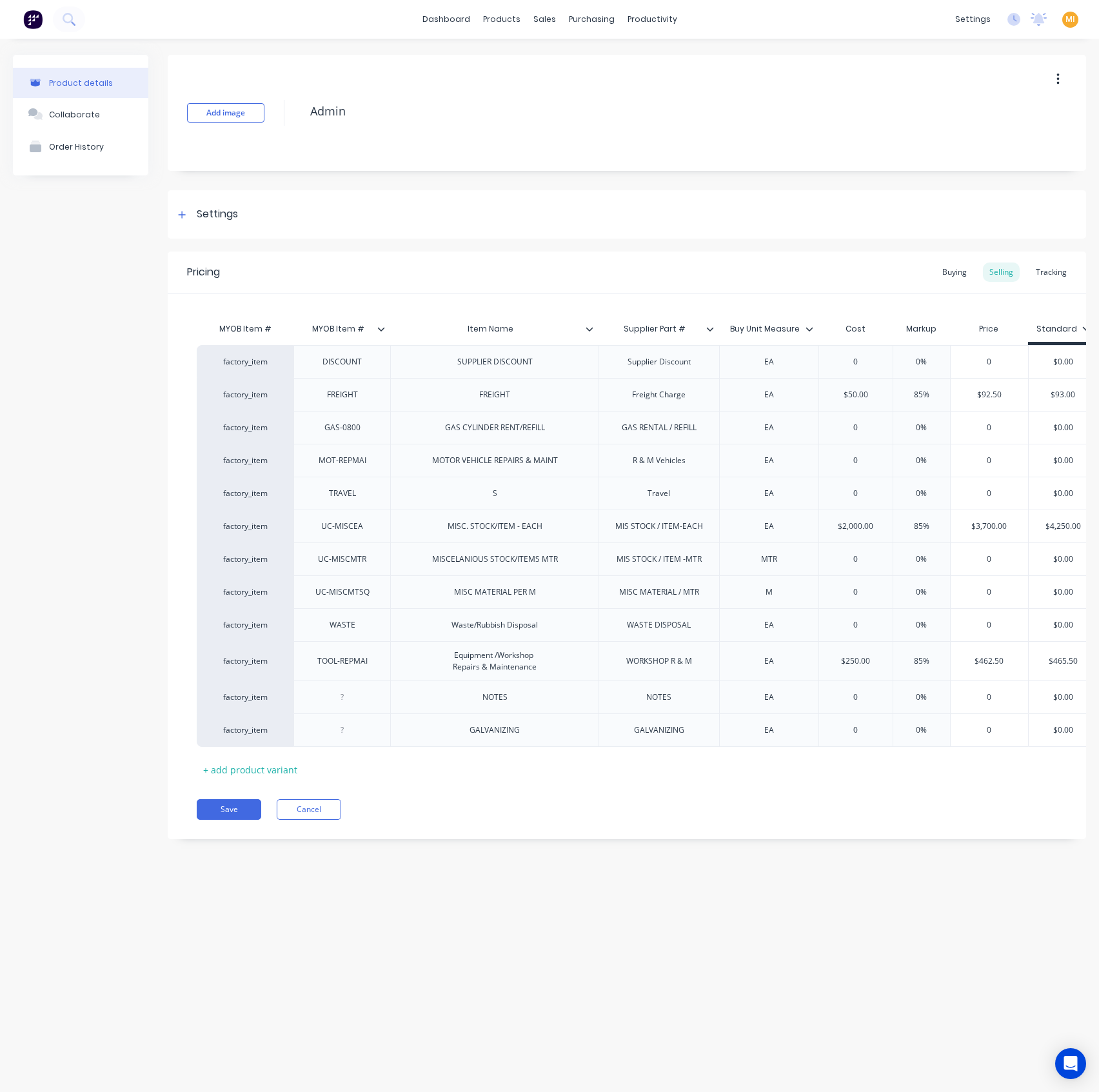
click at [591, 327] on icon at bounding box center [589, 328] width 8 height 8
click at [588, 436] on div at bounding box center [587, 441] width 26 height 26
drag, startPoint x: 420, startPoint y: 960, endPoint x: 275, endPoint y: 813, distance: 206.5
click at [417, 957] on div "Product details Collaborate Order History Add image Admin Settings Product Opti…" at bounding box center [550, 552] width 1099 height 1027
click at [230, 819] on button "Save" at bounding box center [228, 809] width 64 height 21
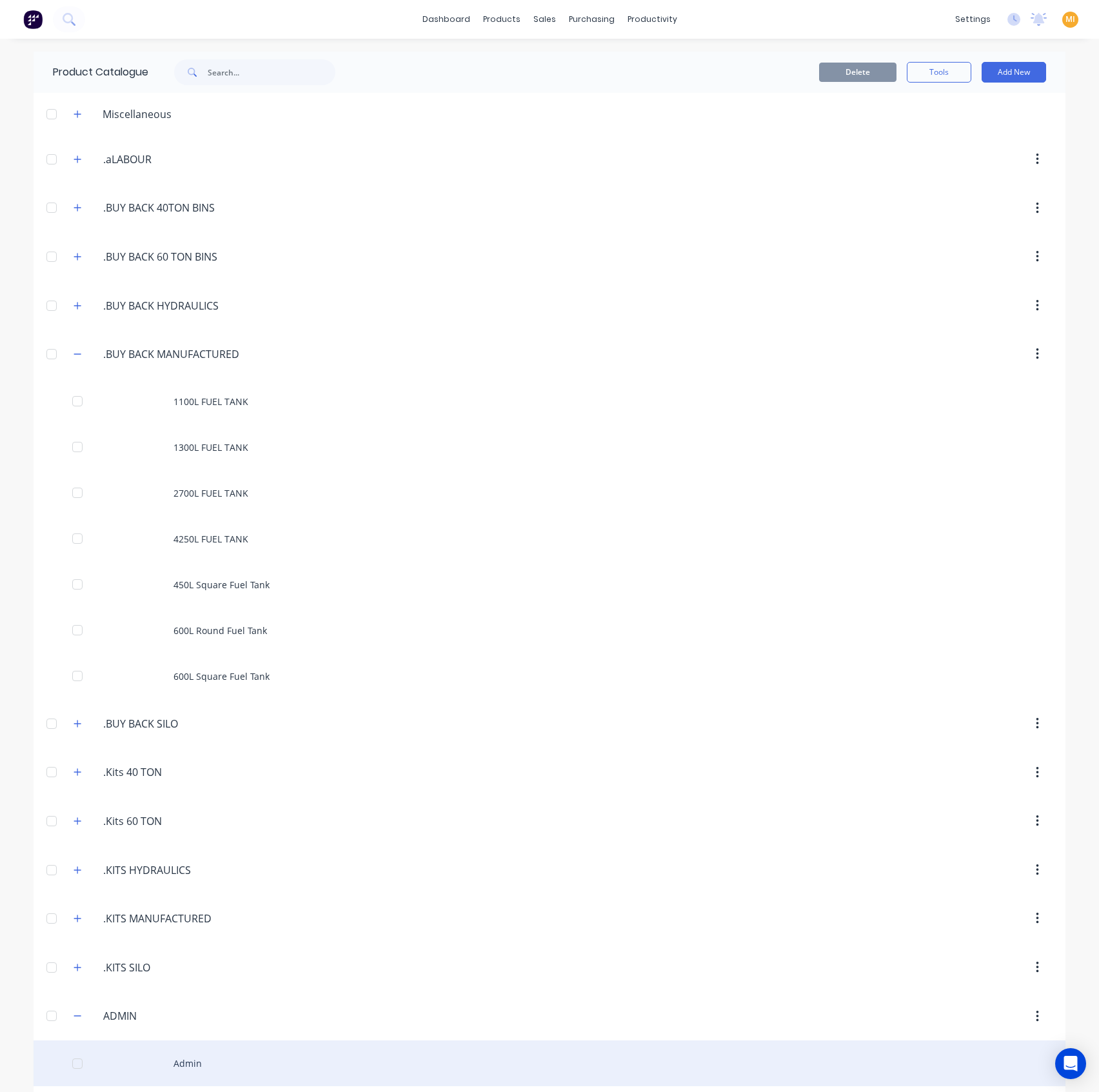
click at [160, 1069] on div "Admin" at bounding box center [550, 1063] width 1032 height 46
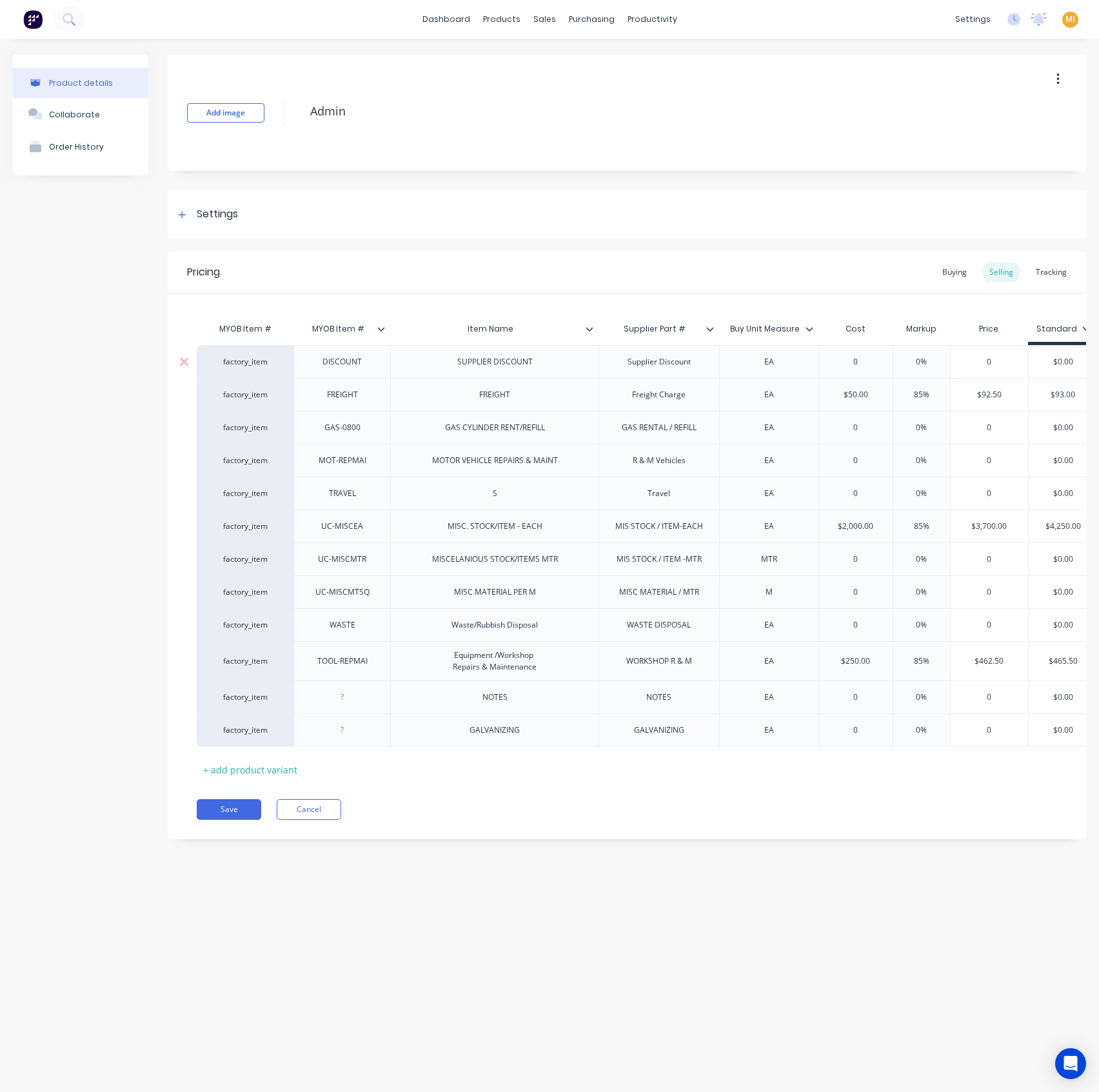
type textarea "x"
type input "MYOB Item #"
click at [380, 332] on input "MYOB Item #" at bounding box center [338, 329] width 89 height 12
click at [381, 328] on icon at bounding box center [381, 328] width 8 height 8
click at [401, 298] on div "MYOB Item # MYOB Item # Item Name Supplier Part # Buy Unit Measure Cost Markup …" at bounding box center [626, 536] width 919 height 486
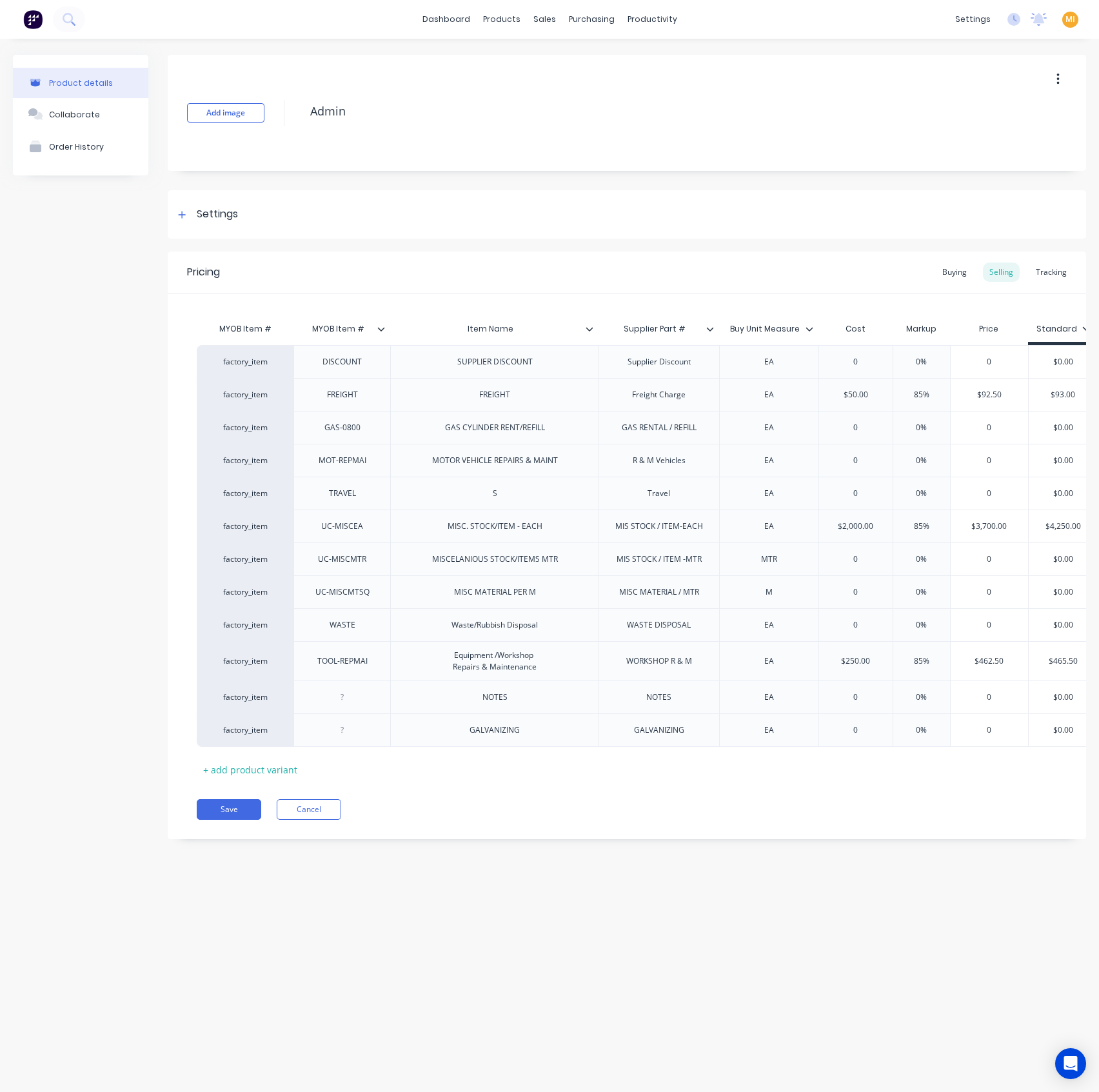
scroll to position [0, 11]
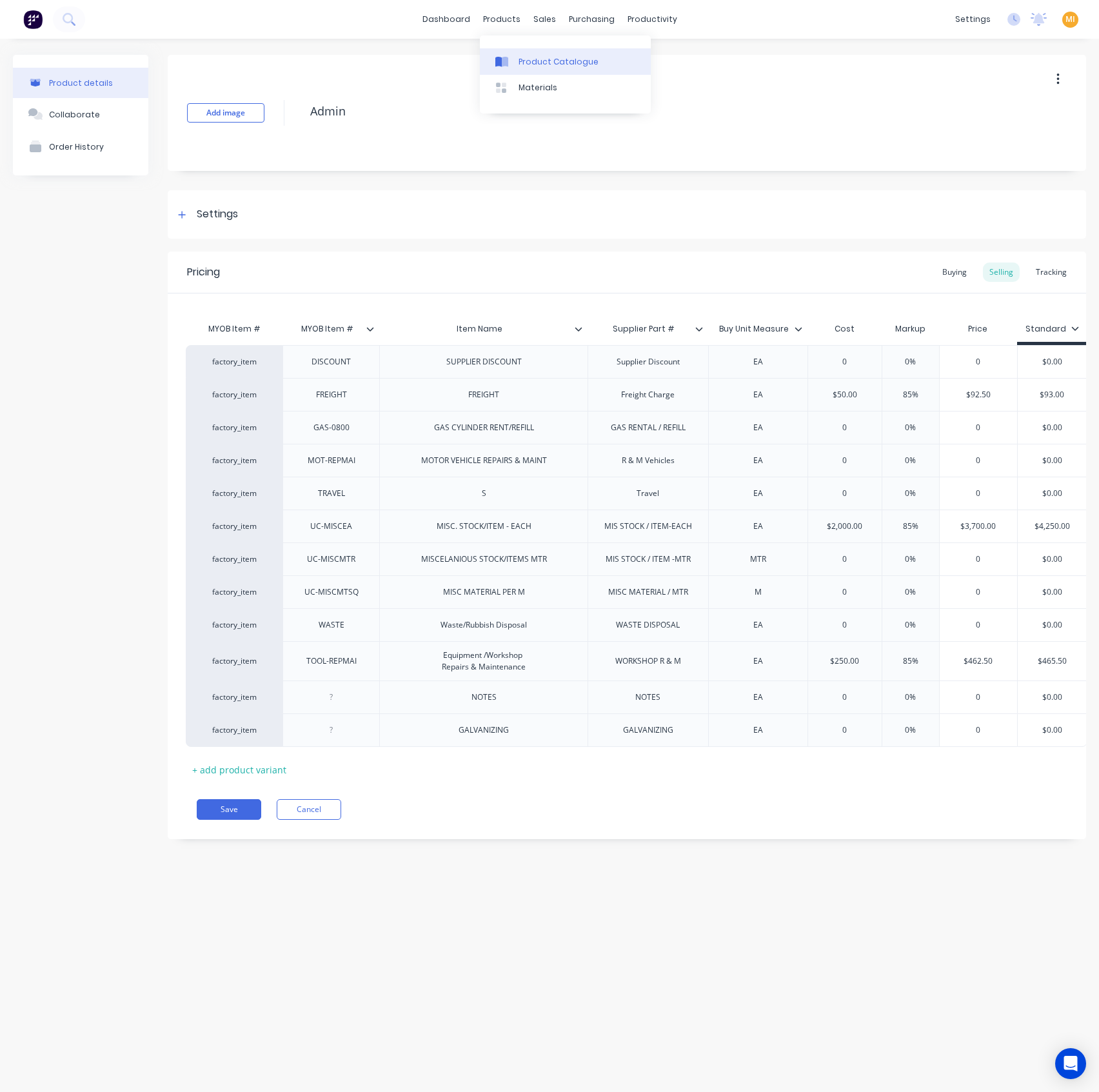
click at [528, 63] on div "Product Catalogue" at bounding box center [559, 62] width 80 height 12
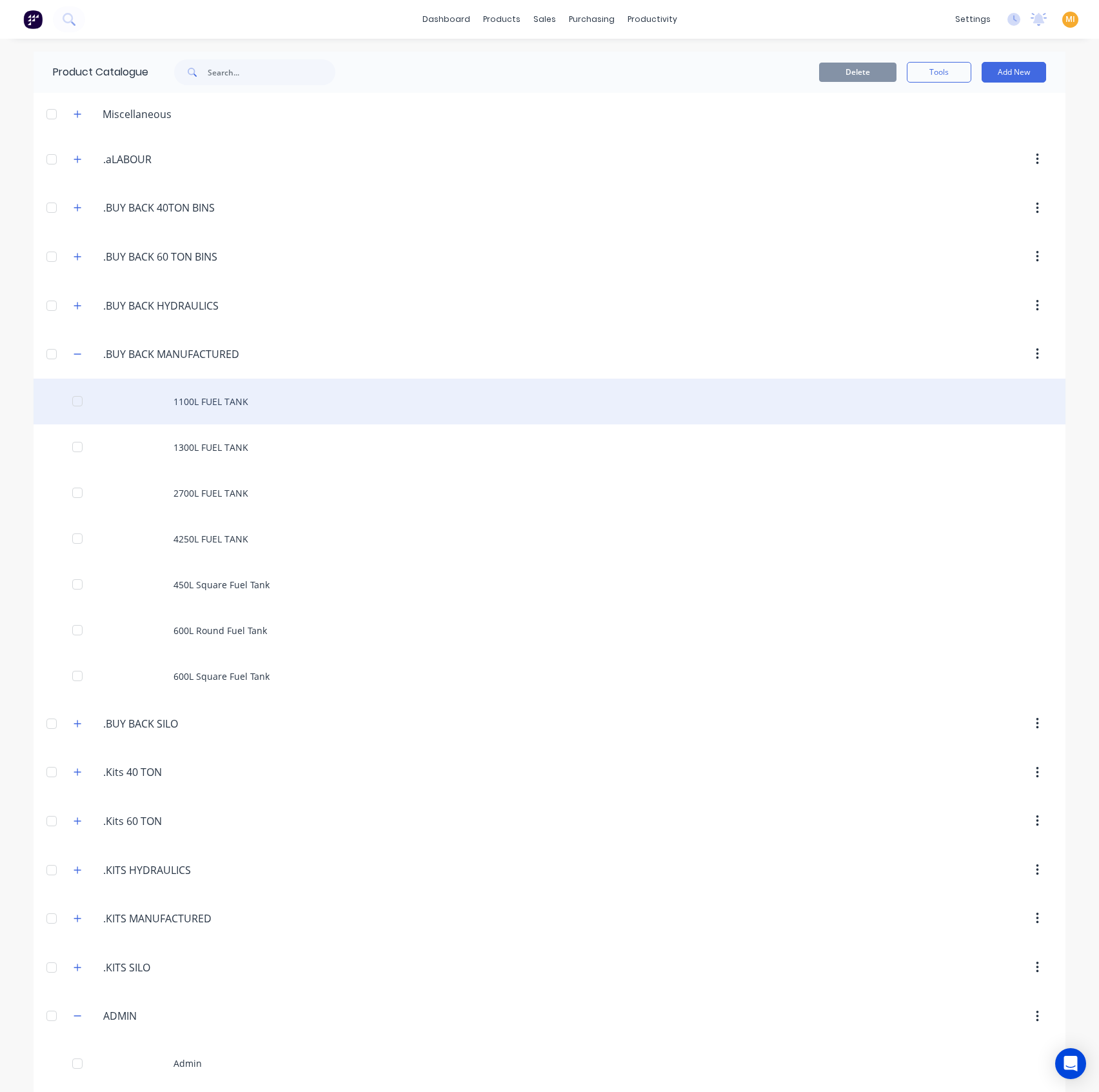
click at [218, 400] on div "1100L FUEL TANK" at bounding box center [550, 402] width 1032 height 46
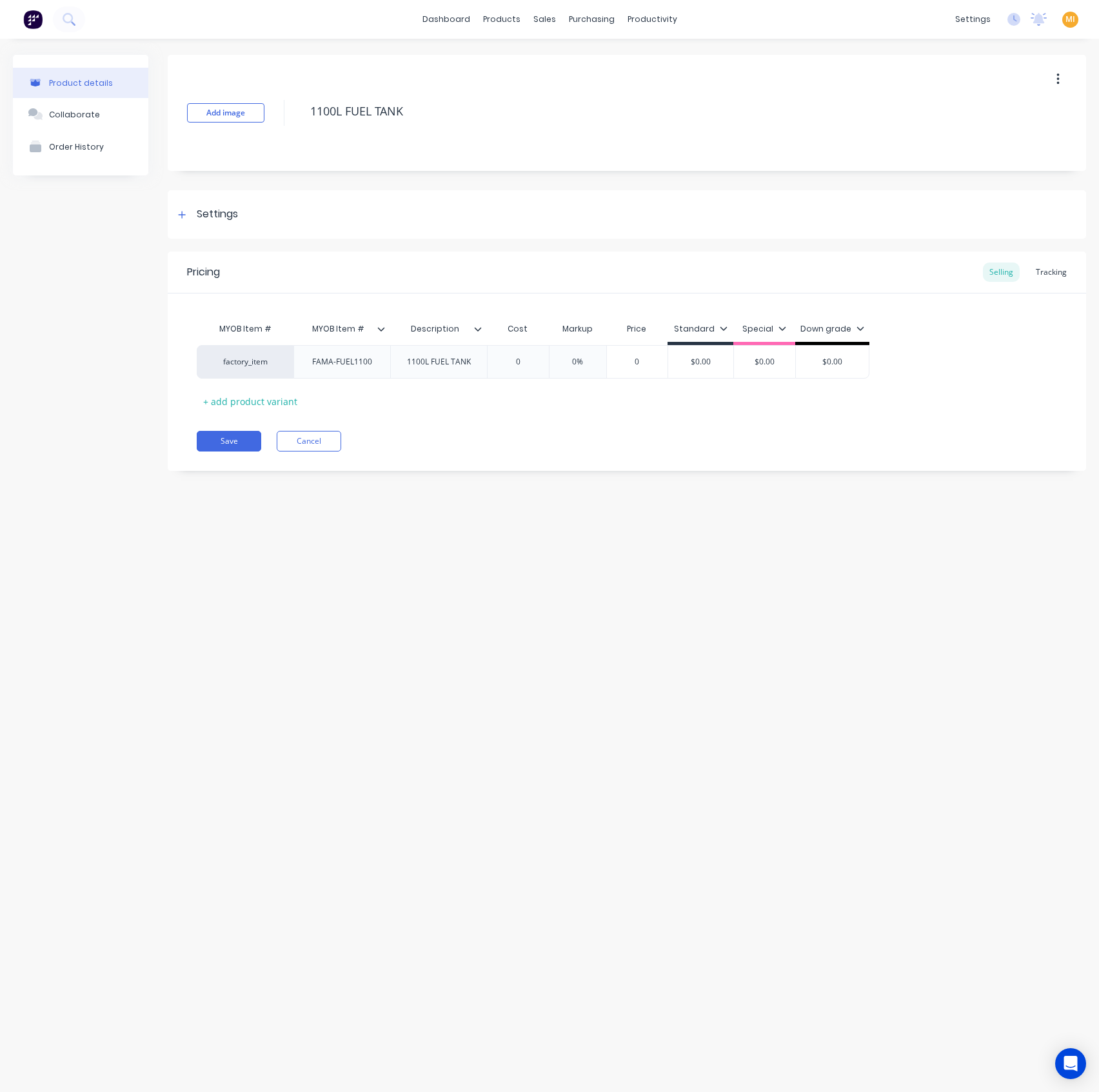
click at [478, 329] on icon at bounding box center [479, 329] width 7 height 4
click at [307, 429] on div "Pricing Selling Tracking MYOB Item # MYOB Item # Description Cost Markup Price …" at bounding box center [626, 361] width 919 height 220
click at [304, 443] on button "Cancel" at bounding box center [309, 441] width 64 height 21
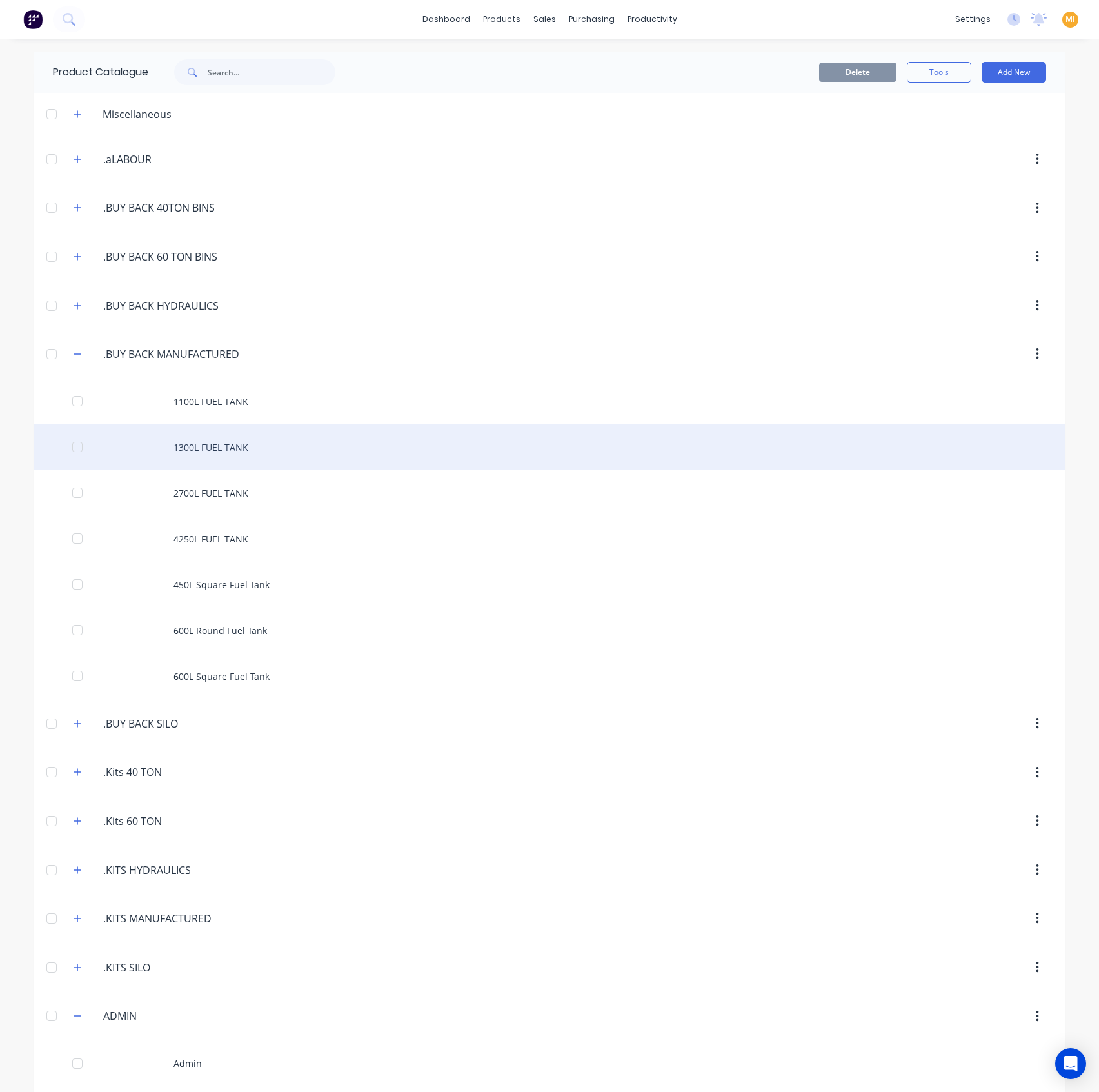
click at [250, 458] on div "1300L FUEL TANK" at bounding box center [550, 448] width 1032 height 46
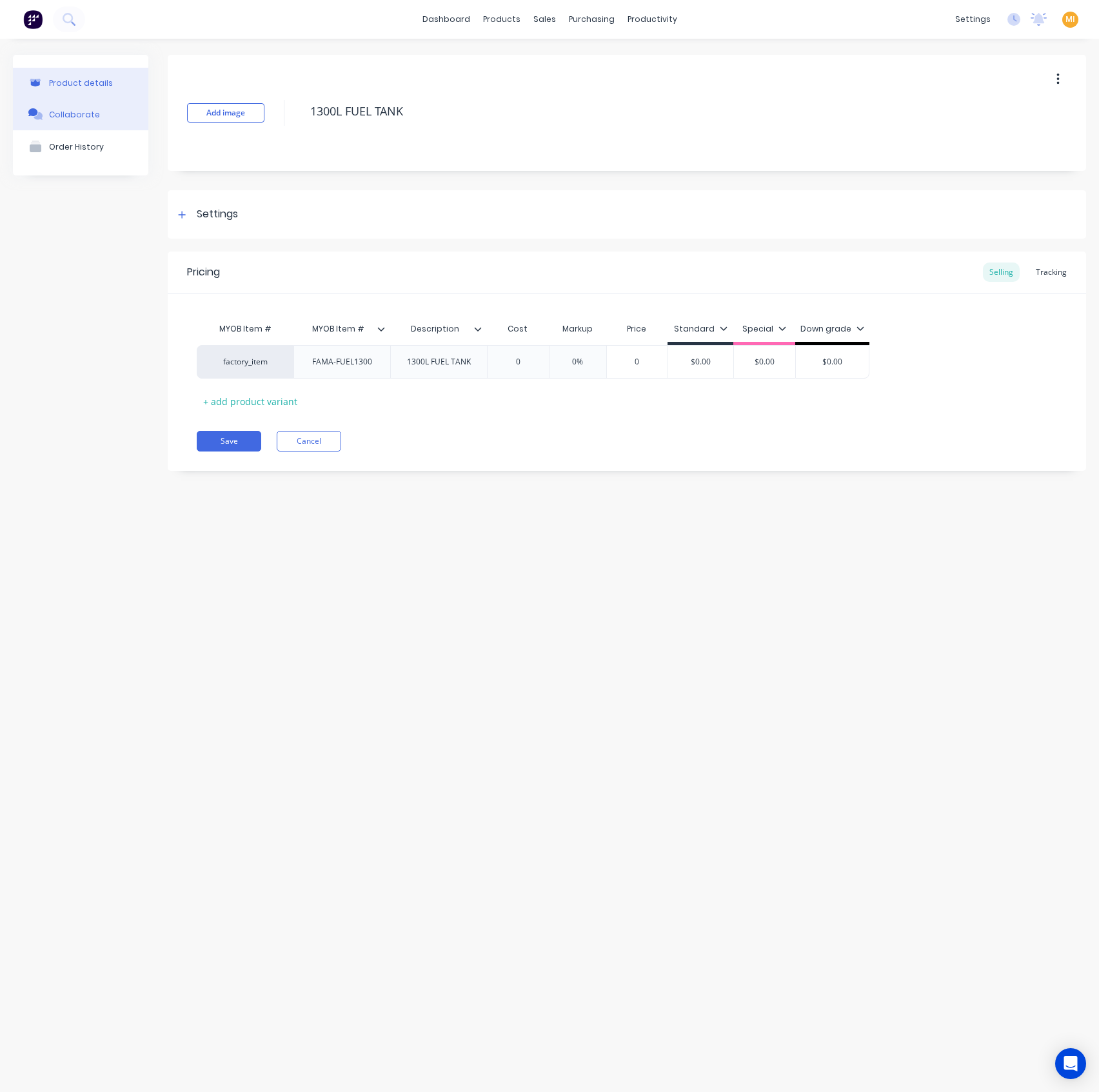
drag, startPoint x: 423, startPoint y: 106, endPoint x: 65, endPoint y: 98, distance: 358.1
click at [65, 98] on div "Product details Collaborate Order History Add image 1300L FUEL TANK Settings Pr…" at bounding box center [550, 272] width 1073 height 435
type textarea "x"
type input "MYOB Item #"
click at [380, 323] on input "MYOB Item #" at bounding box center [338, 329] width 89 height 12
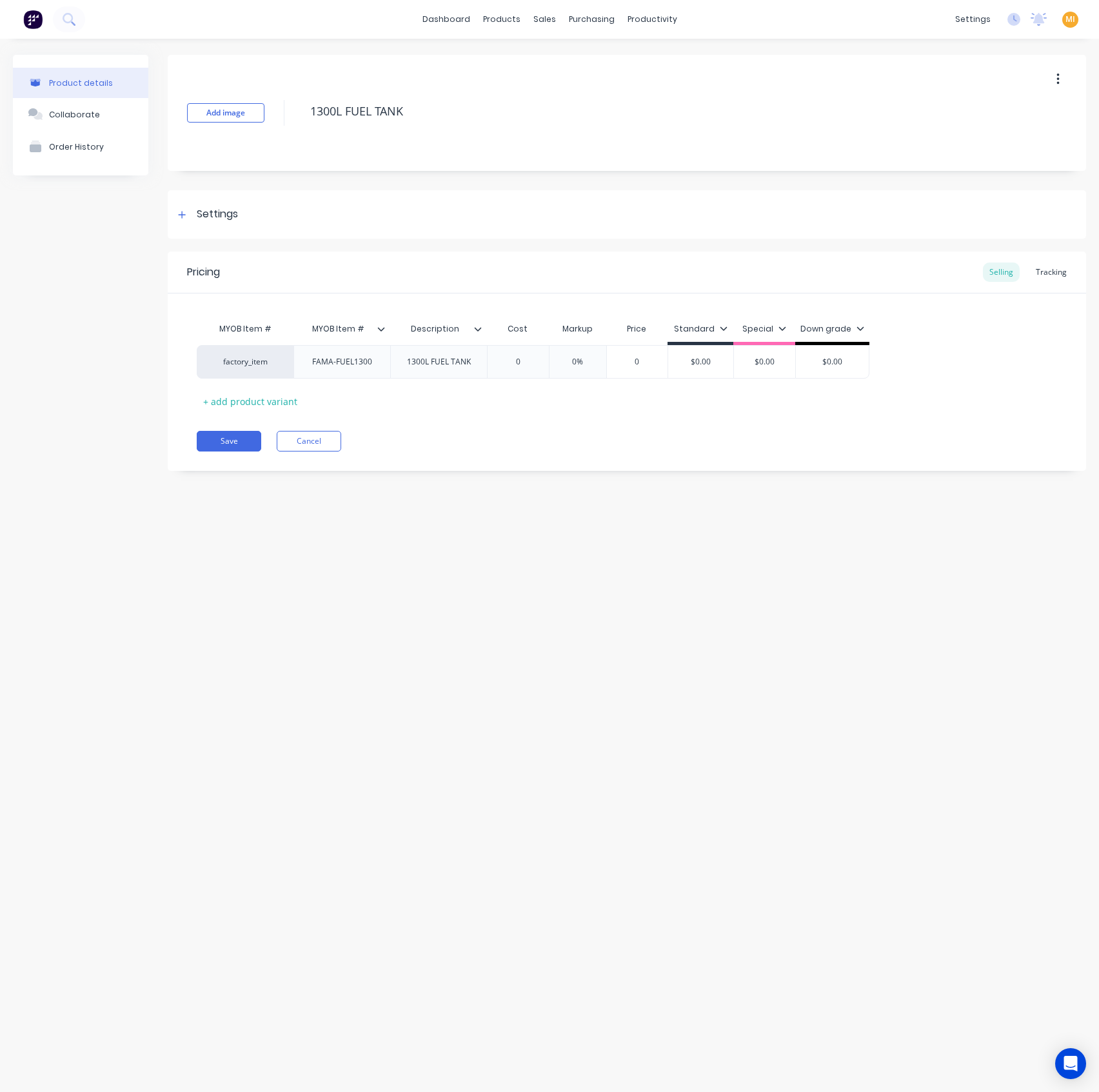
click at [383, 327] on icon at bounding box center [381, 329] width 7 height 4
click at [480, 323] on div at bounding box center [483, 329] width 8 height 12
drag, startPoint x: 480, startPoint y: 442, endPoint x: 353, endPoint y: 525, distance: 151.7
click at [480, 442] on div at bounding box center [476, 441] width 26 height 26
drag, startPoint x: 268, startPoint y: 596, endPoint x: 253, endPoint y: 574, distance: 26.6
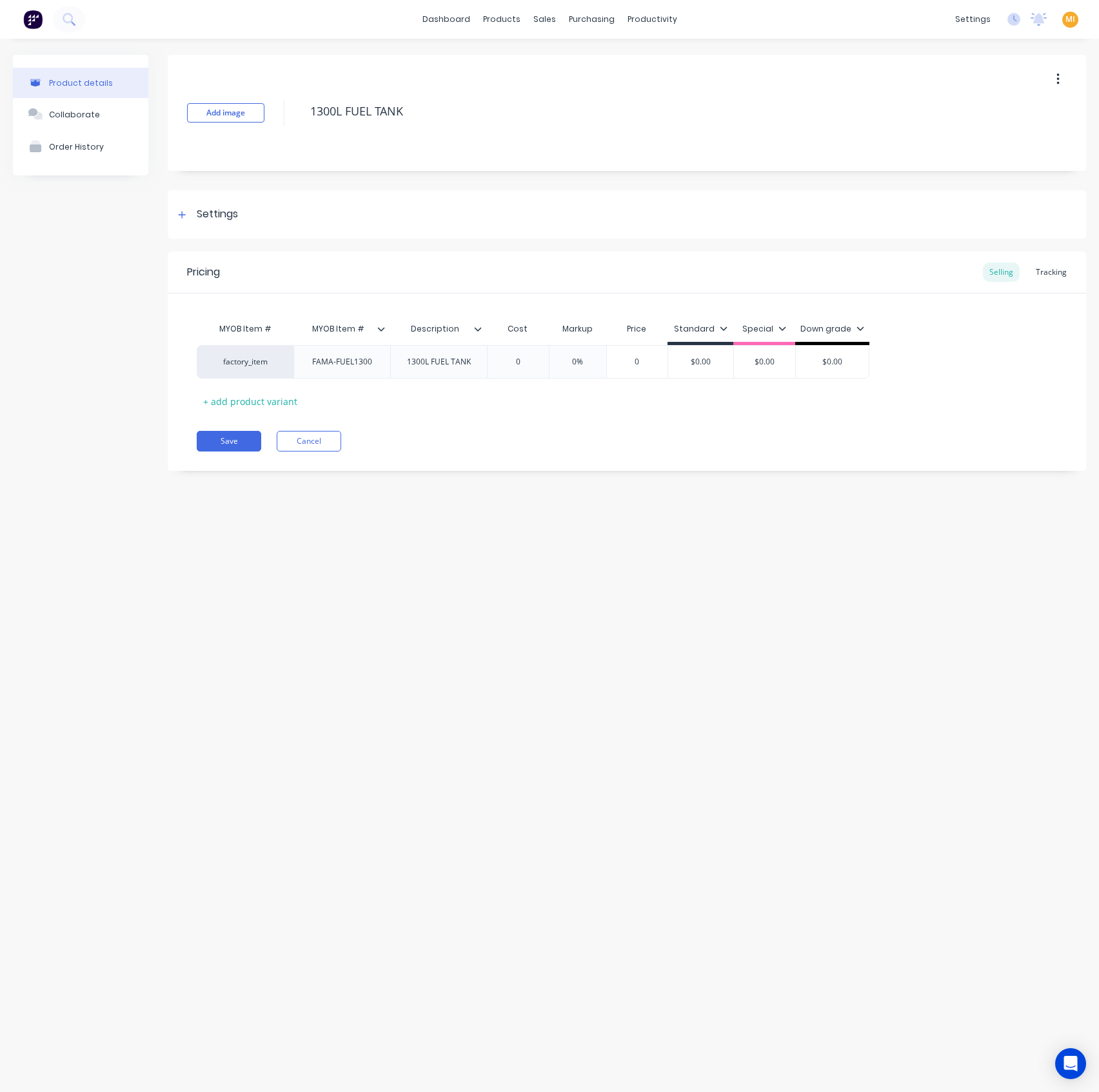
click at [267, 594] on div "Product details Collaborate Order History Add image 1300L FUEL TANK Settings Pr…" at bounding box center [550, 552] width 1099 height 1027
click at [216, 441] on button "Save" at bounding box center [228, 441] width 64 height 21
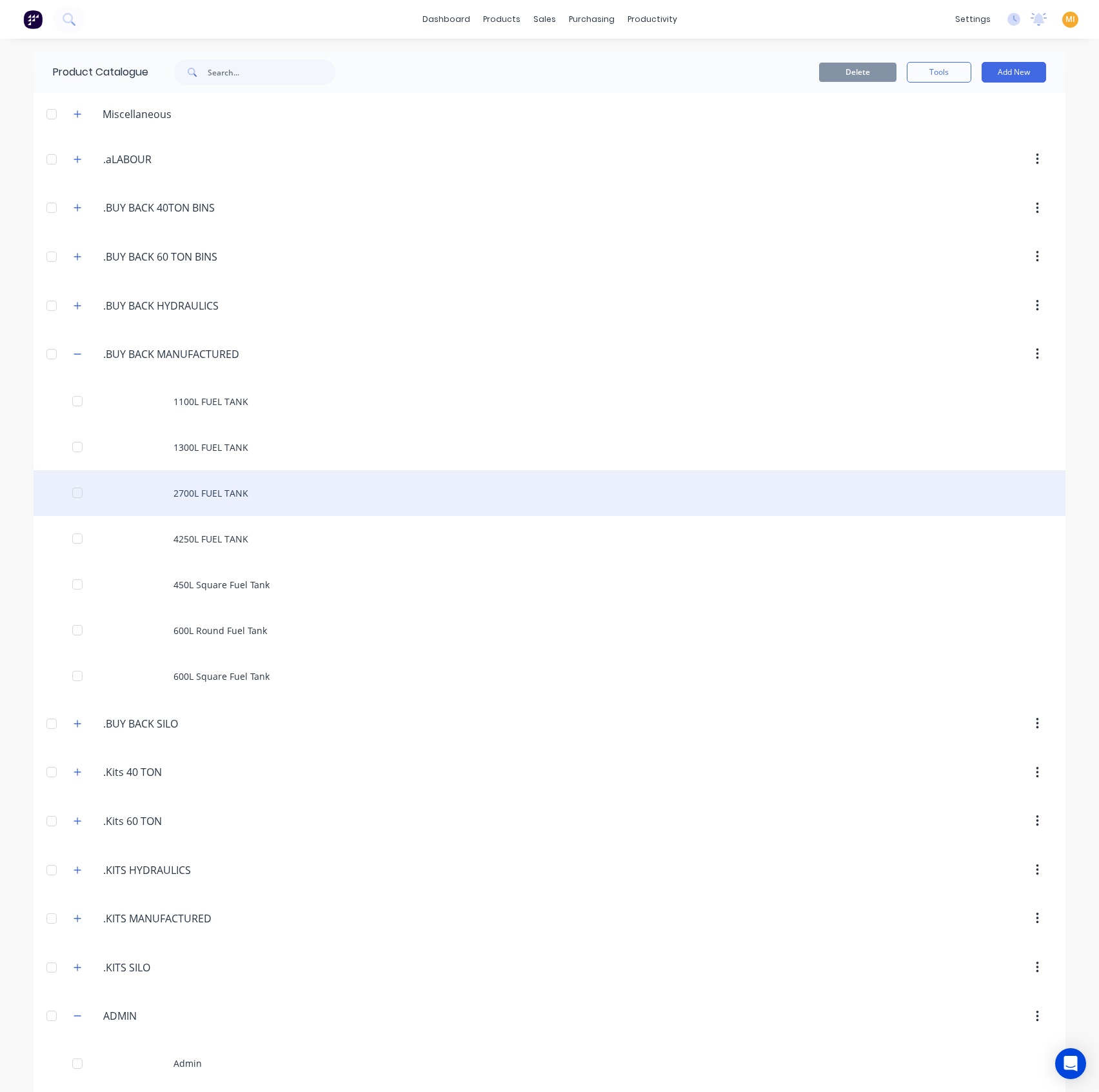
click at [238, 478] on div "2700L FUEL TANK" at bounding box center [550, 493] width 1032 height 46
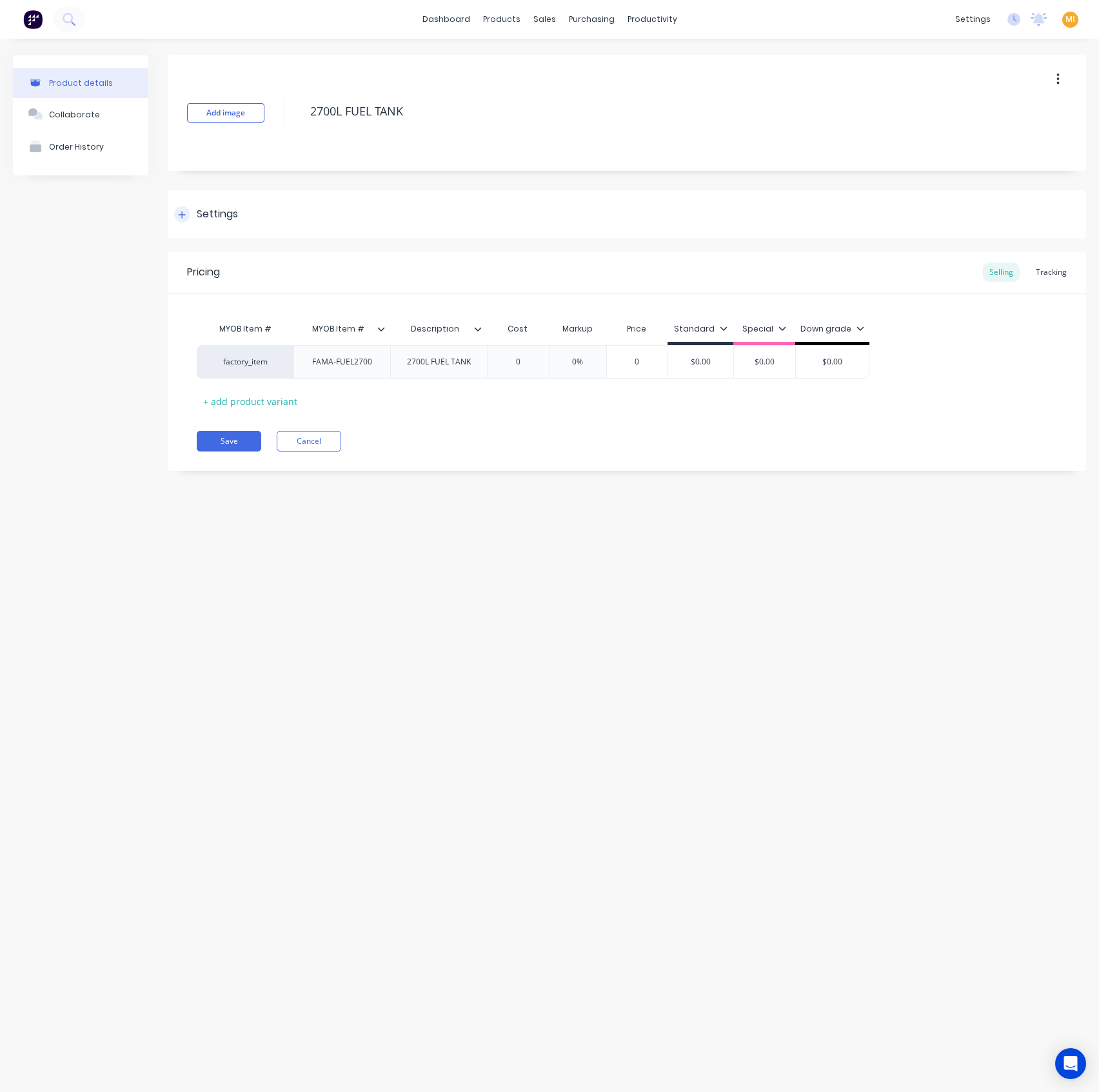
drag, startPoint x: 444, startPoint y: 109, endPoint x: 344, endPoint y: 213, distance: 144.3
click at [262, 109] on div "Add image 2700L FUEL TANK" at bounding box center [626, 113] width 919 height 116
type textarea "x"
type input "Description"
click at [478, 325] on div "Description Description" at bounding box center [438, 329] width 97 height 32
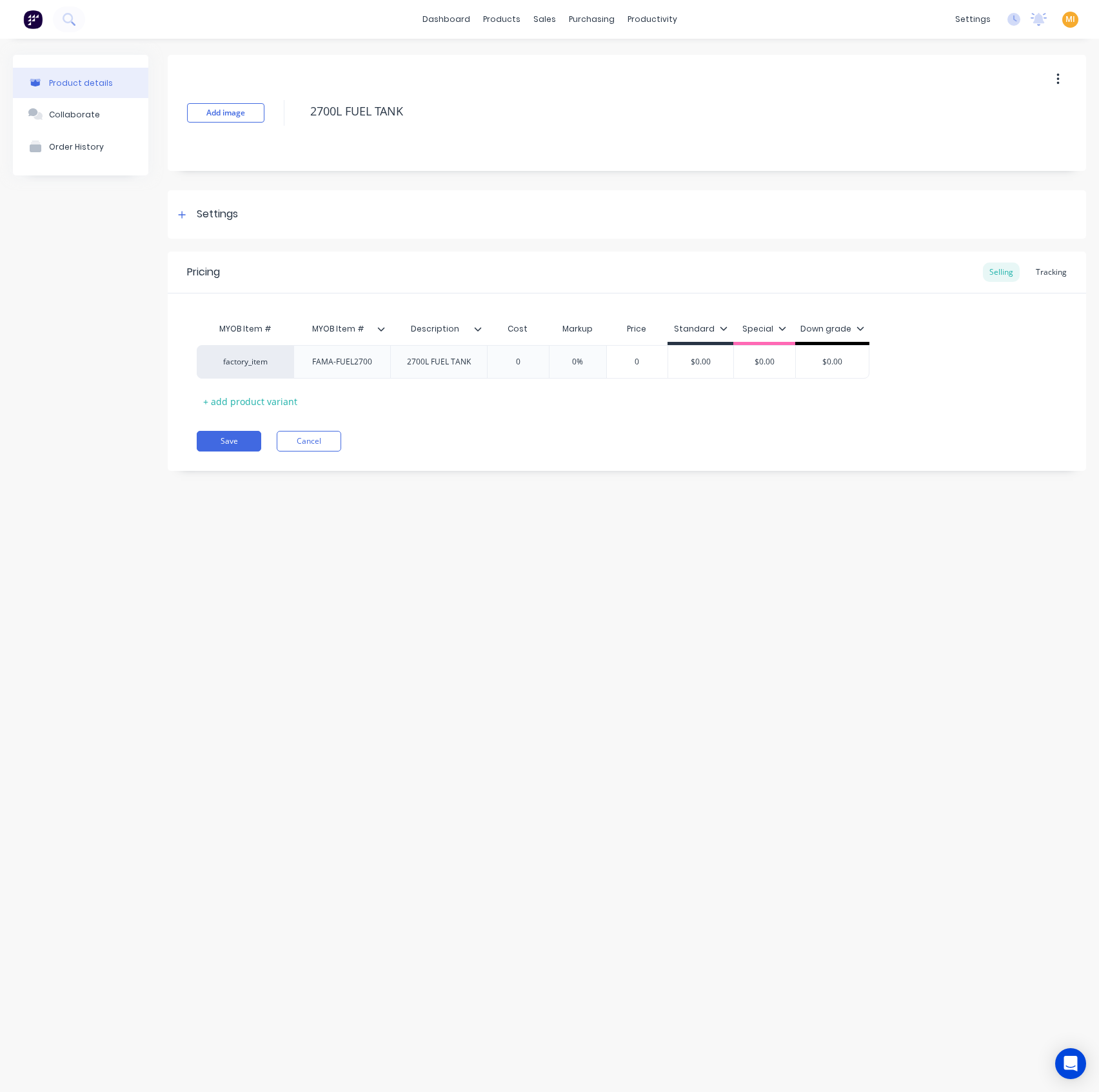
click at [485, 331] on div at bounding box center [483, 329] width 8 height 12
drag, startPoint x: 397, startPoint y: 296, endPoint x: 401, endPoint y: 308, distance: 12.6
click at [397, 299] on div "MYOB Item # MYOB Item # Description Description Cost Markup Price Standard Spec…" at bounding box center [626, 352] width 919 height 118
click at [384, 334] on div "MYOB Item #" at bounding box center [341, 329] width 97 height 32
click at [384, 334] on div at bounding box center [386, 329] width 8 height 12
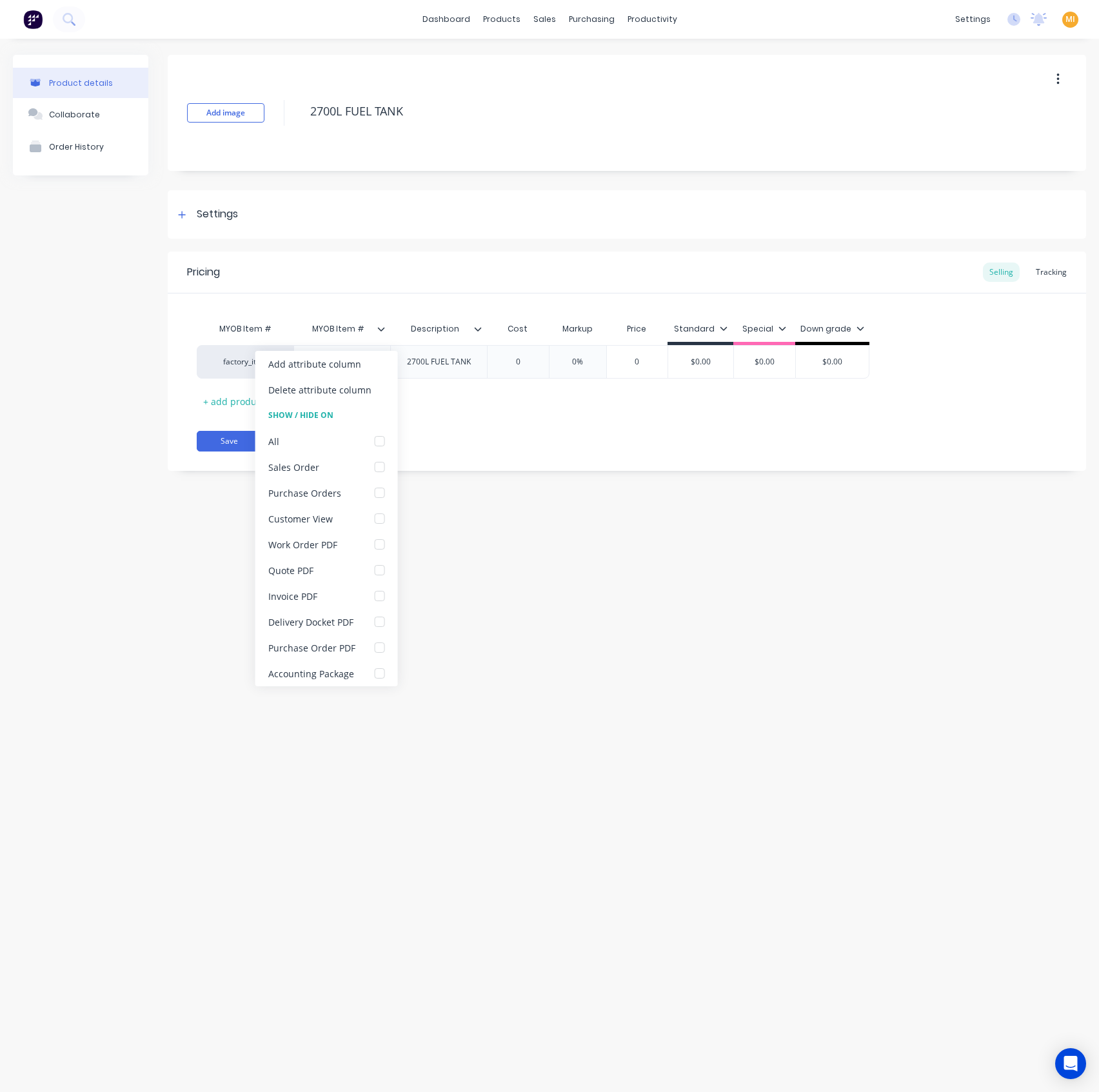
click at [650, 585] on div "Product details Collaborate Order History Add image 2700L FUEL TANK Settings Pr…" at bounding box center [550, 552] width 1099 height 1027
click at [301, 441] on button "Cancel" at bounding box center [309, 441] width 64 height 21
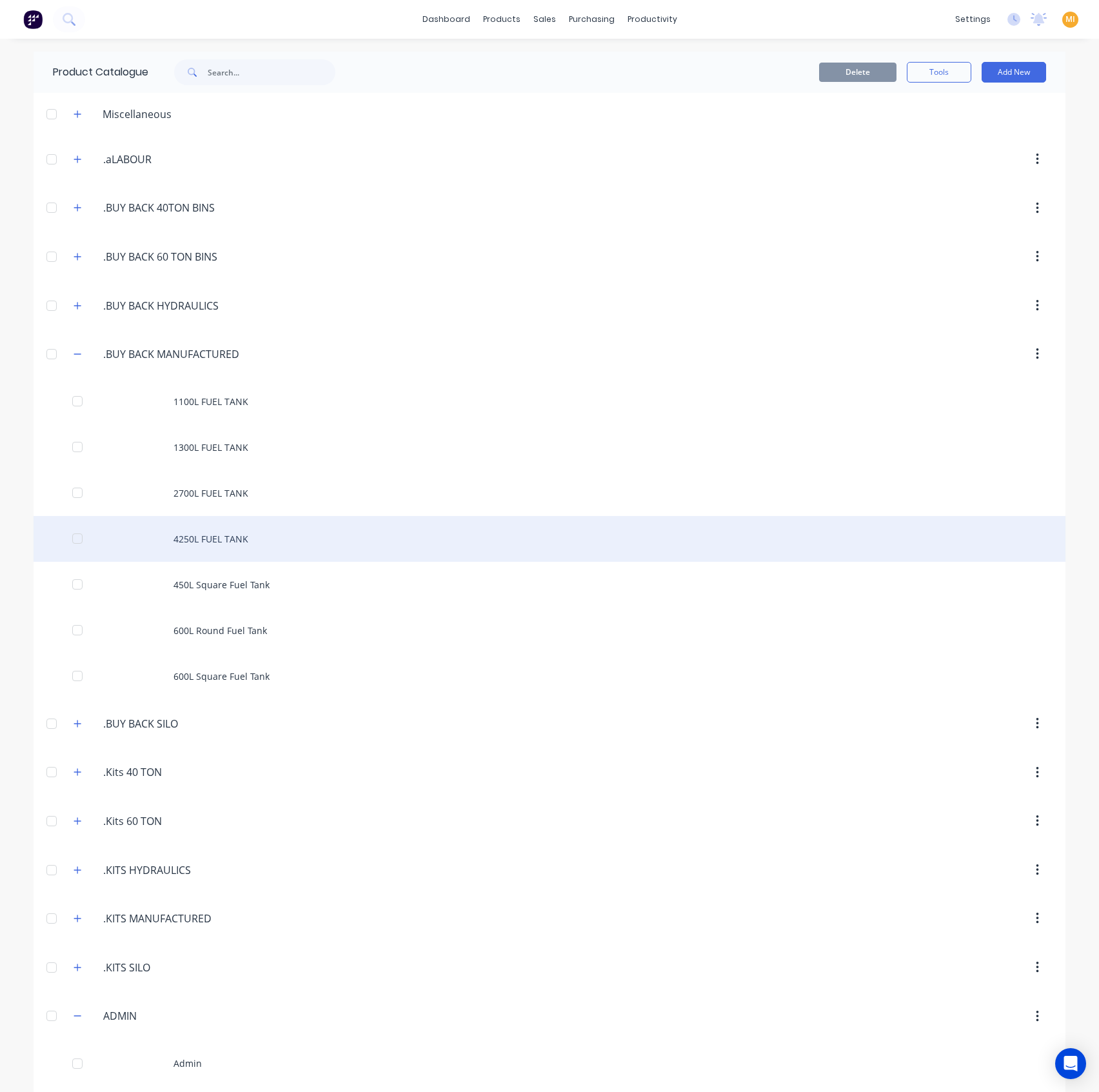
click at [184, 537] on div "4250L FUEL TANK" at bounding box center [550, 539] width 1032 height 46
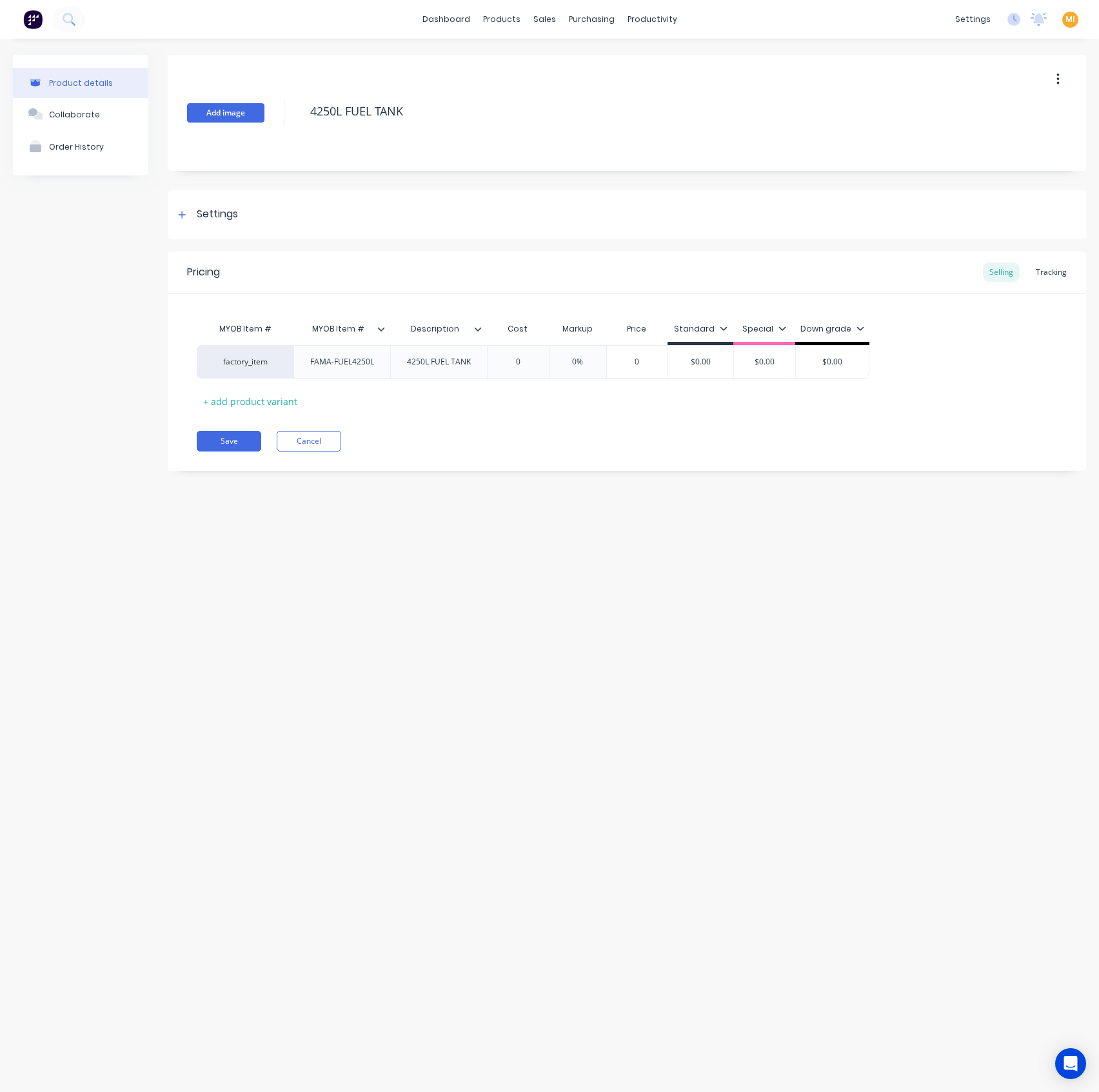
drag, startPoint x: 442, startPoint y: 119, endPoint x: 211, endPoint y: 114, distance: 231.1
click at [208, 112] on div "Add image 4250L FUEL TANK" at bounding box center [626, 113] width 919 height 116
drag, startPoint x: 480, startPoint y: 326, endPoint x: 438, endPoint y: 330, distance: 42.2
click at [480, 326] on icon at bounding box center [478, 328] width 8 height 8
click at [382, 329] on icon at bounding box center [381, 329] width 7 height 4
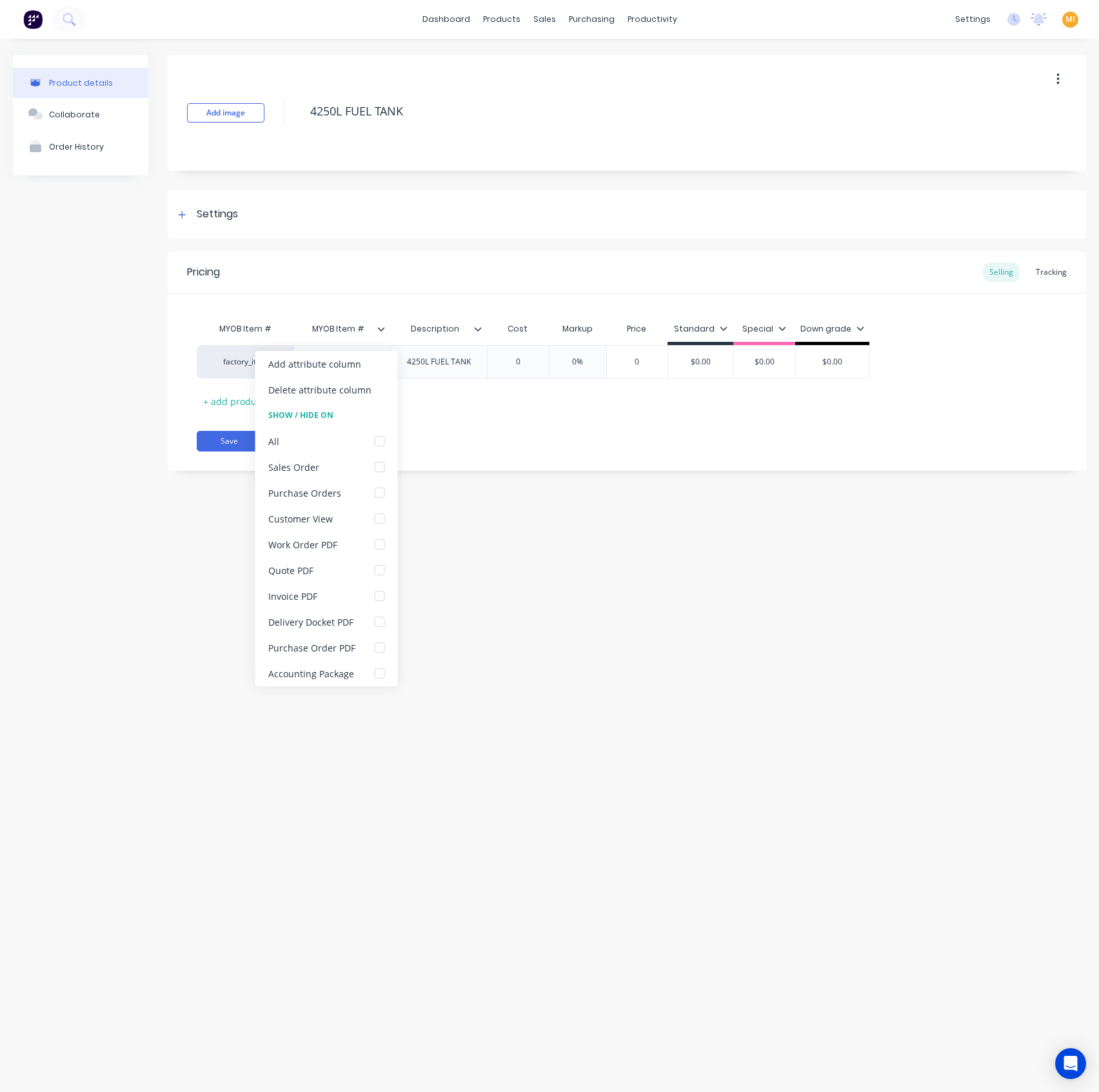
click at [173, 551] on div "Product details Collaborate Order History Add image 4250L FUEL TANK Settings Pr…" at bounding box center [550, 552] width 1099 height 1027
click at [327, 438] on button "Cancel" at bounding box center [309, 441] width 64 height 21
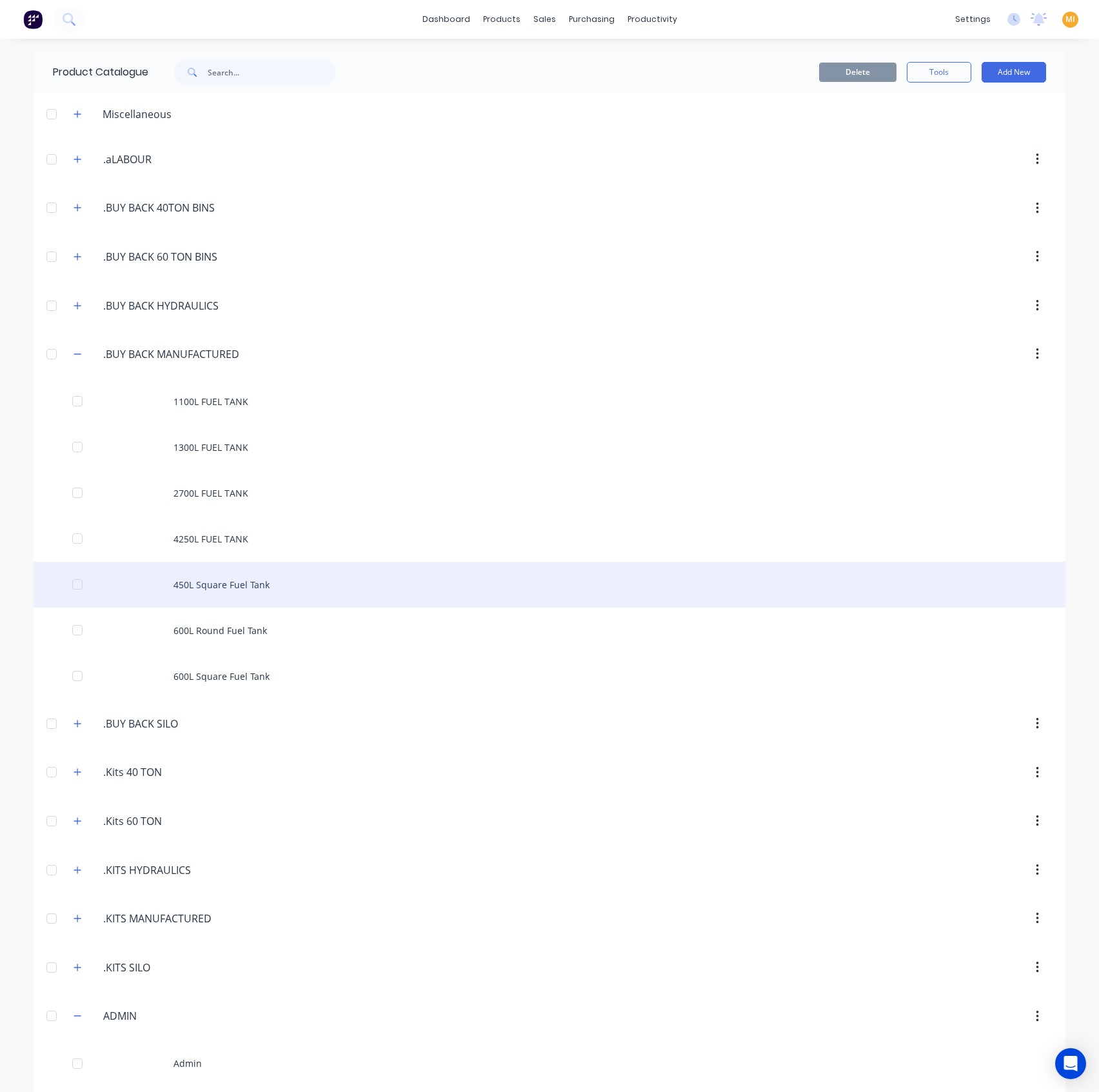
click at [227, 587] on div "450L Square Fuel Tank" at bounding box center [550, 584] width 1032 height 46
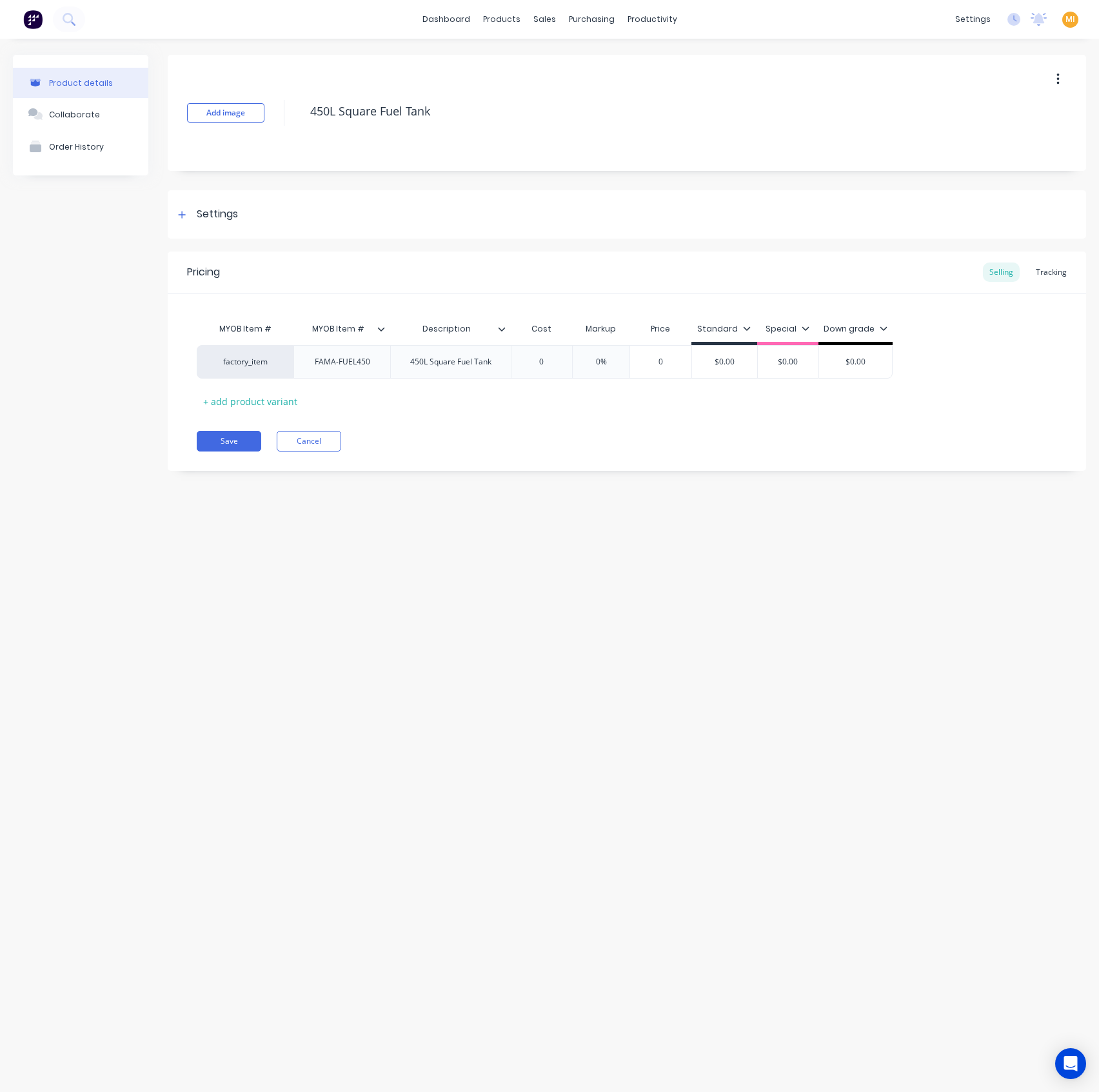
click at [501, 328] on icon at bounding box center [502, 328] width 8 height 8
drag, startPoint x: 459, startPoint y: 113, endPoint x: 169, endPoint y: 105, distance: 290.1
click at [169, 105] on div "Add image 450L Square Fuel Tank" at bounding box center [626, 113] width 919 height 116
click at [317, 437] on button "Cancel" at bounding box center [309, 441] width 64 height 21
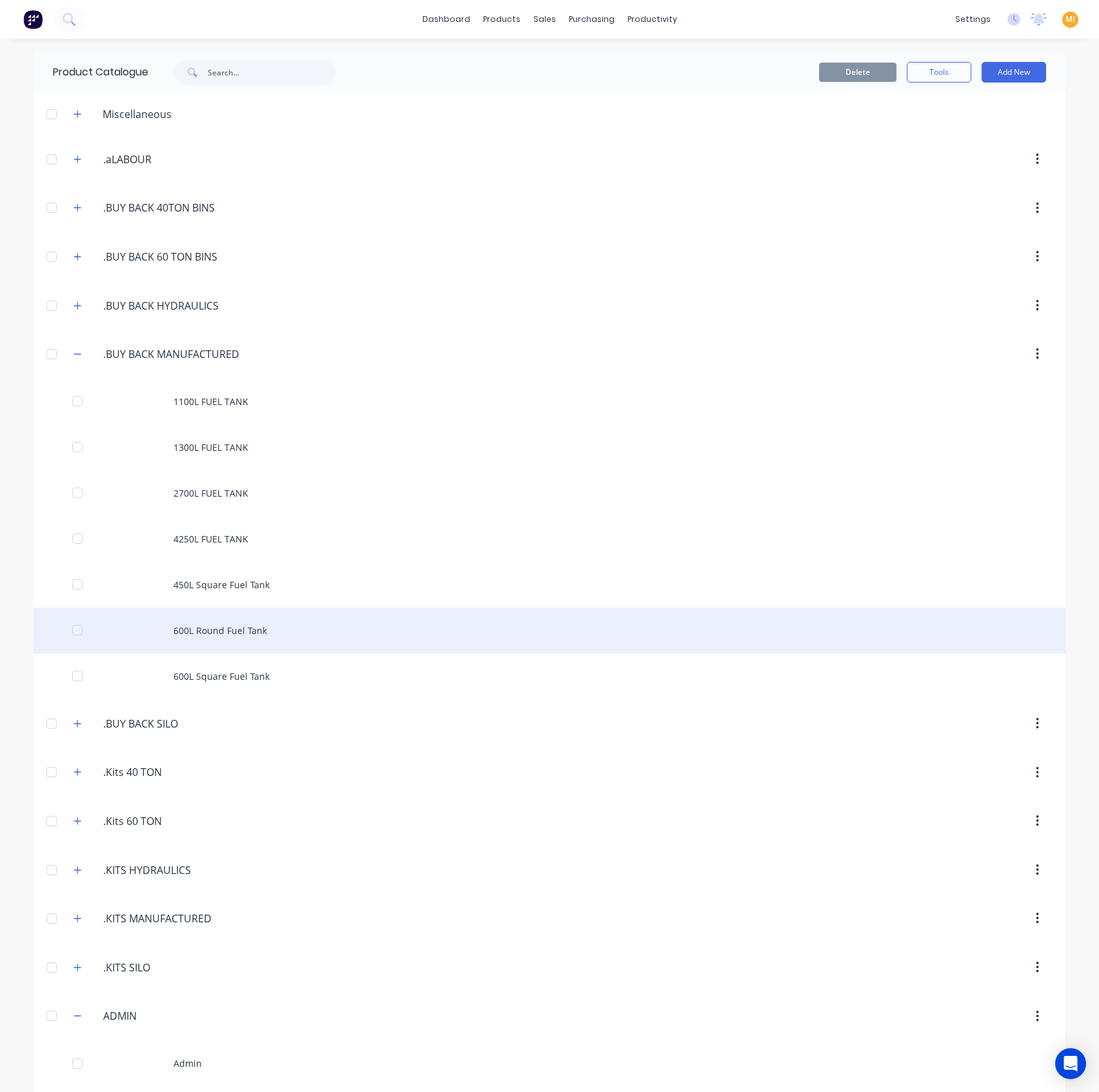
click at [248, 625] on div "600L Round Fuel Tank" at bounding box center [550, 631] width 1032 height 46
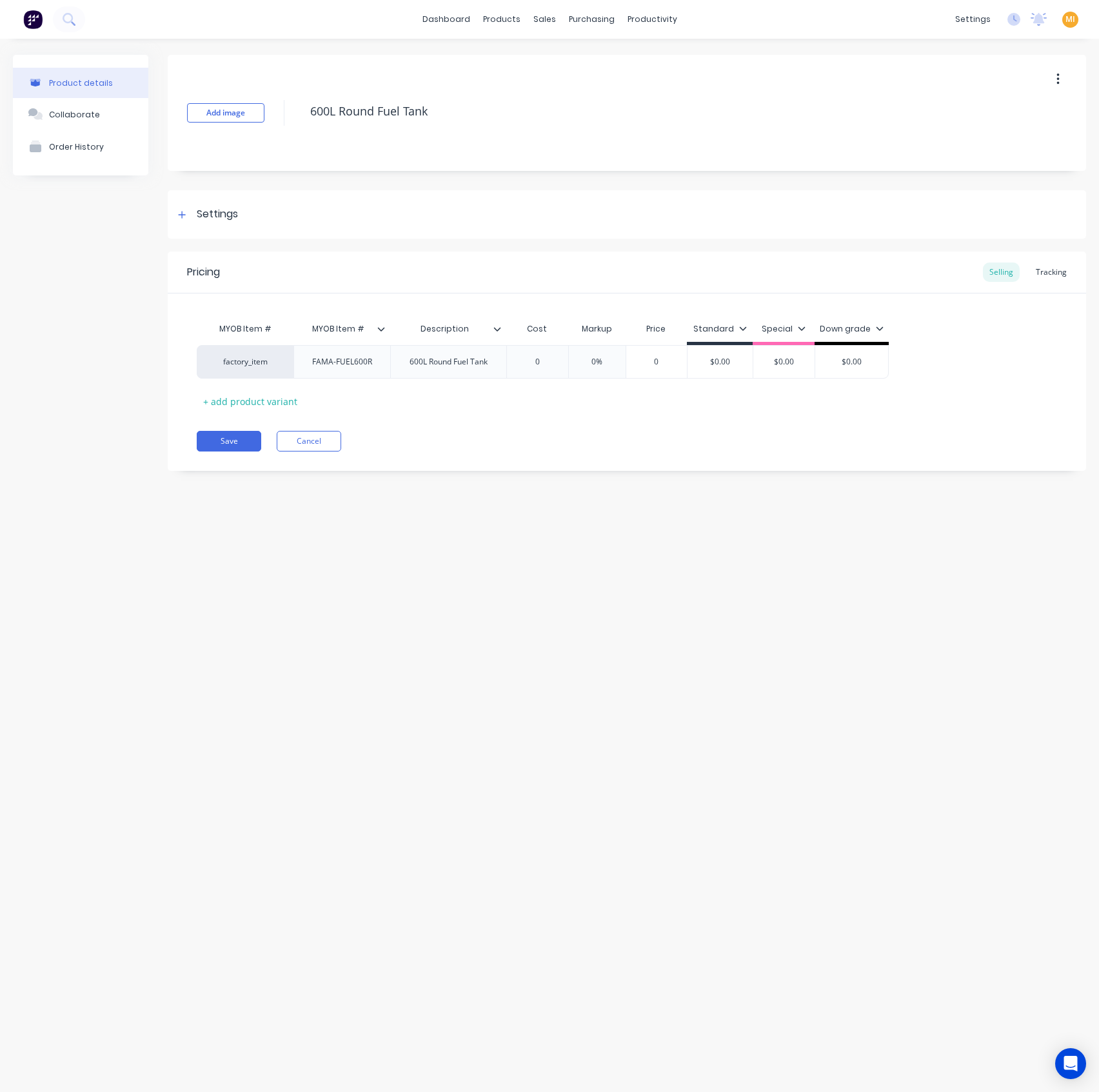
type textarea "x"
type input "Description"
click at [498, 332] on input "Description" at bounding box center [444, 329] width 109 height 12
click at [497, 317] on div "Description" at bounding box center [444, 329] width 109 height 32
click at [502, 330] on div at bounding box center [502, 329] width 8 height 12
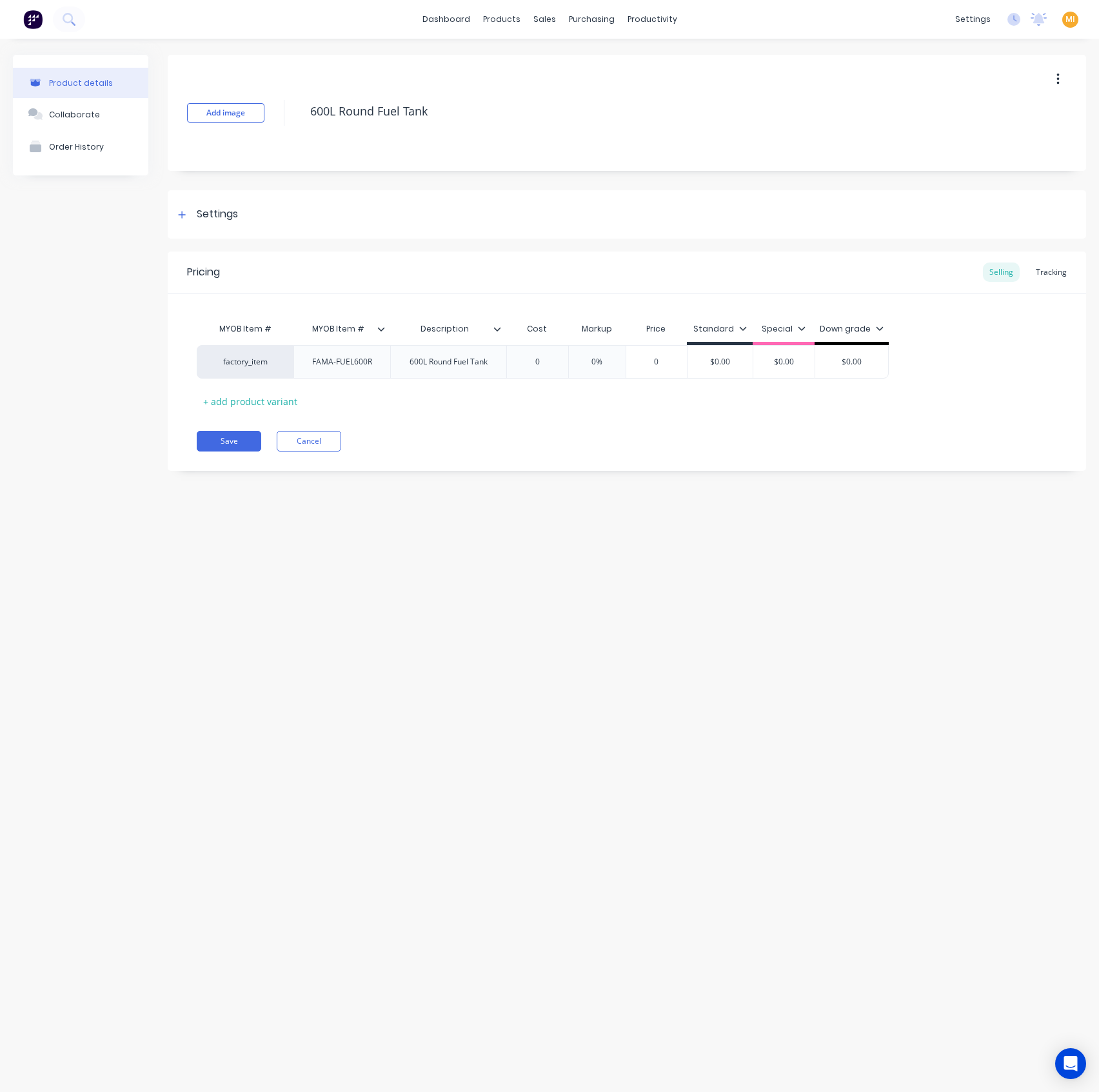
click at [381, 327] on icon at bounding box center [381, 328] width 8 height 8
drag, startPoint x: 446, startPoint y: 107, endPoint x: 224, endPoint y: 109, distance: 222.0
click at [224, 109] on div "Add image 600L Round Fuel Tank" at bounding box center [626, 113] width 919 height 116
click at [385, 330] on div at bounding box center [386, 329] width 8 height 12
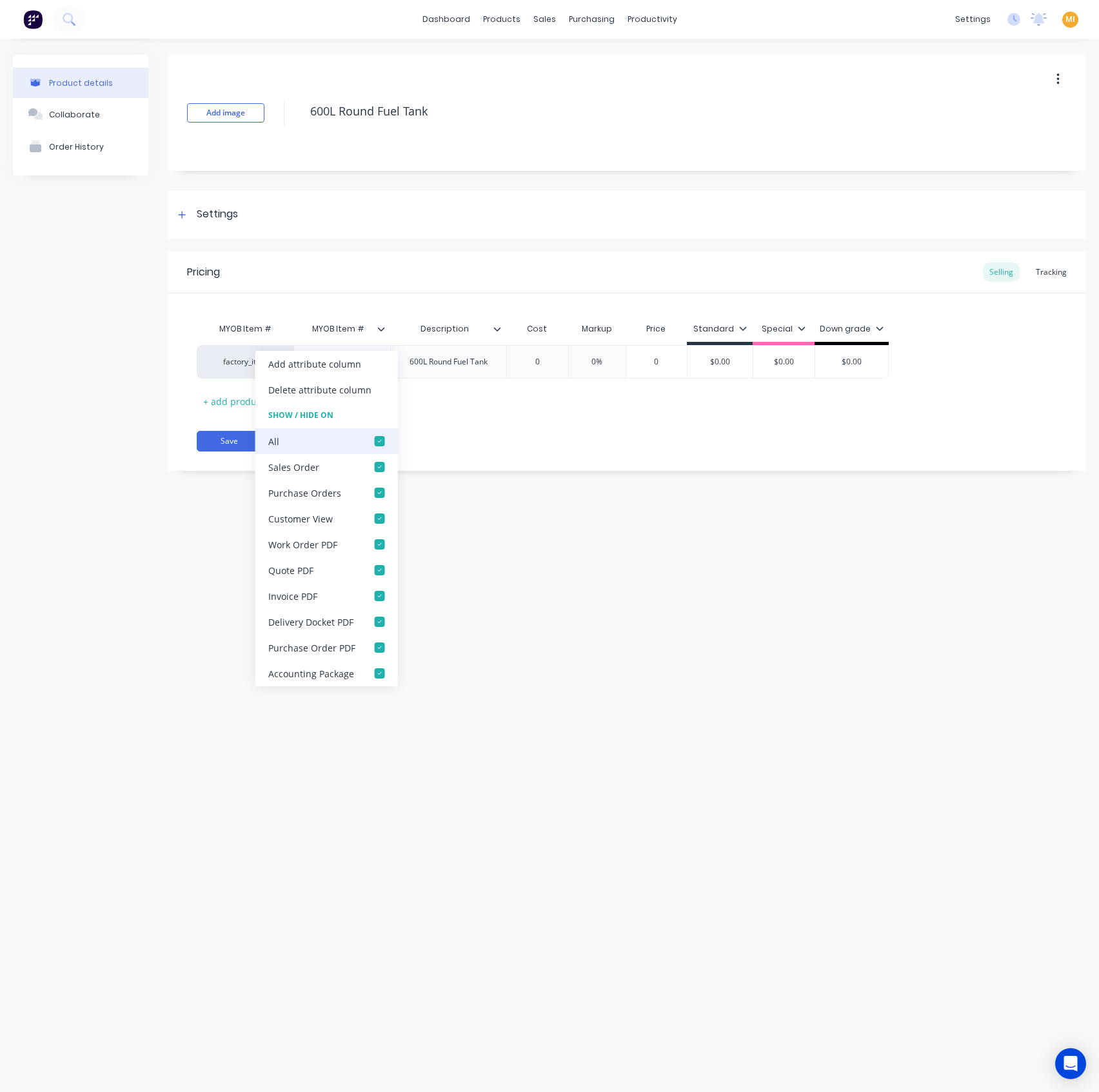
click at [381, 435] on div at bounding box center [379, 441] width 26 height 26
click at [194, 537] on div "Product details Collaborate Order History Add image 600L Round Fuel Tank Settin…" at bounding box center [550, 552] width 1099 height 1027
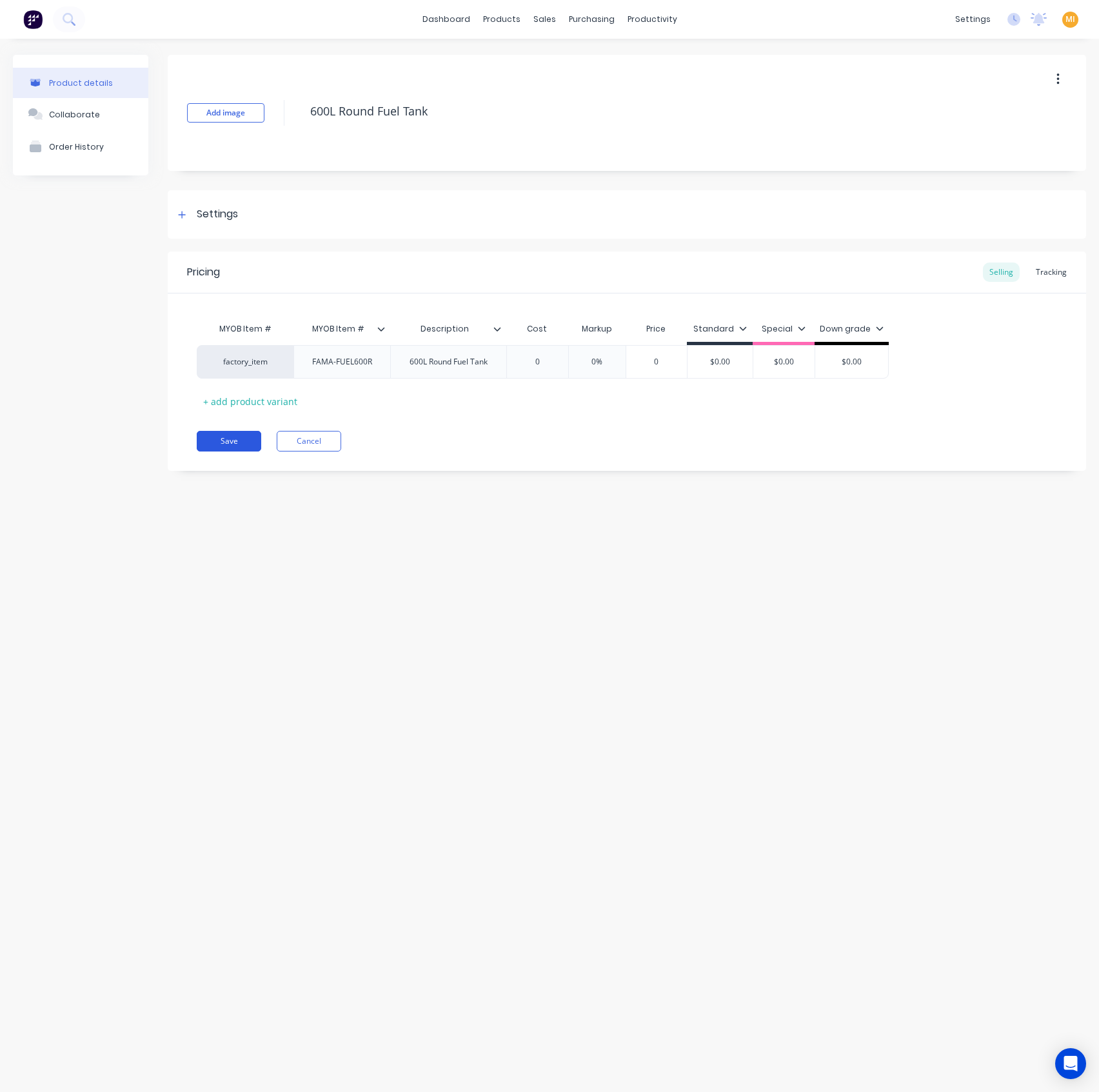
click at [233, 441] on button "Save" at bounding box center [228, 441] width 64 height 21
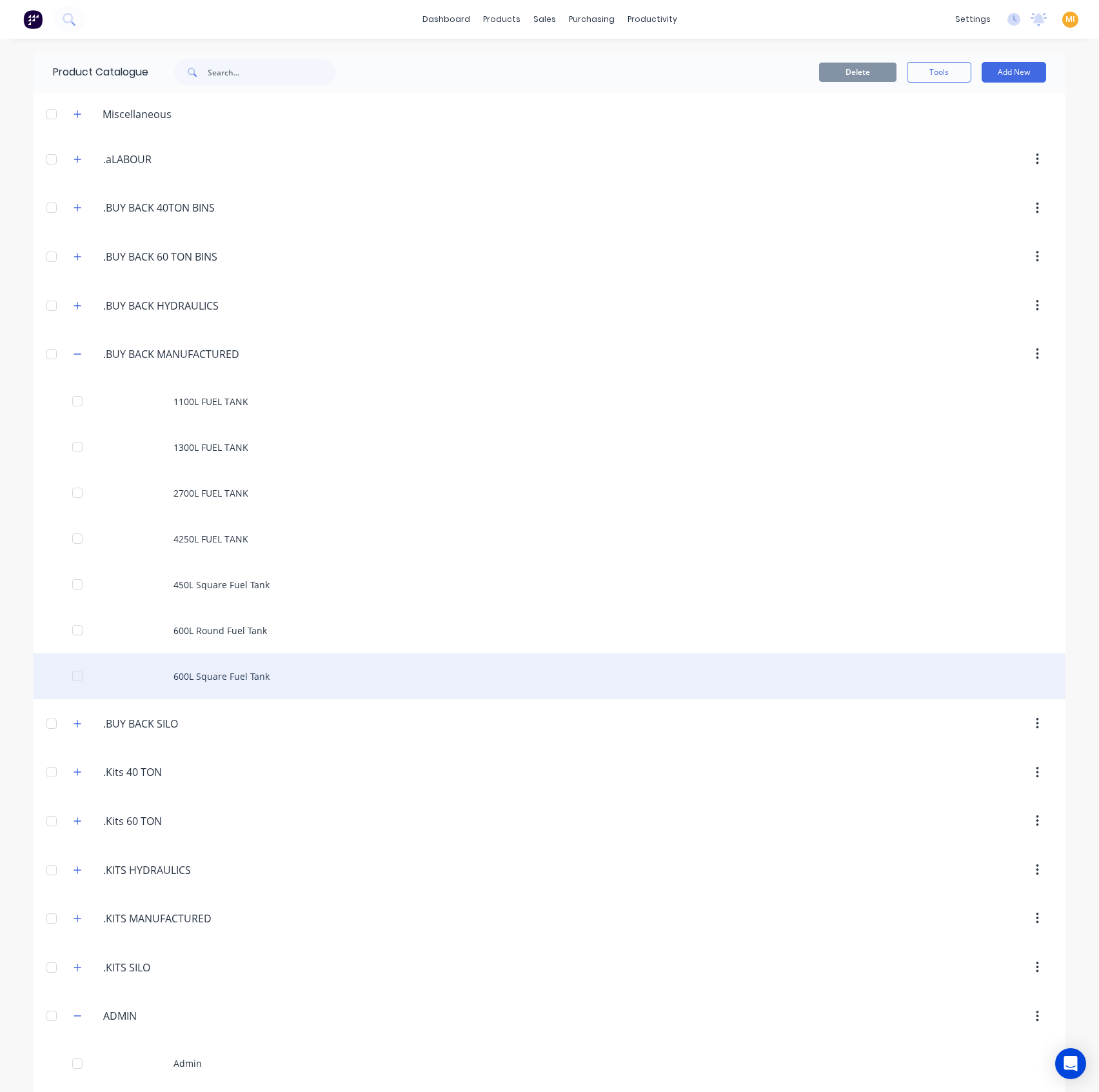
click at [251, 661] on div "600L Square Fuel Tank" at bounding box center [550, 677] width 1032 height 46
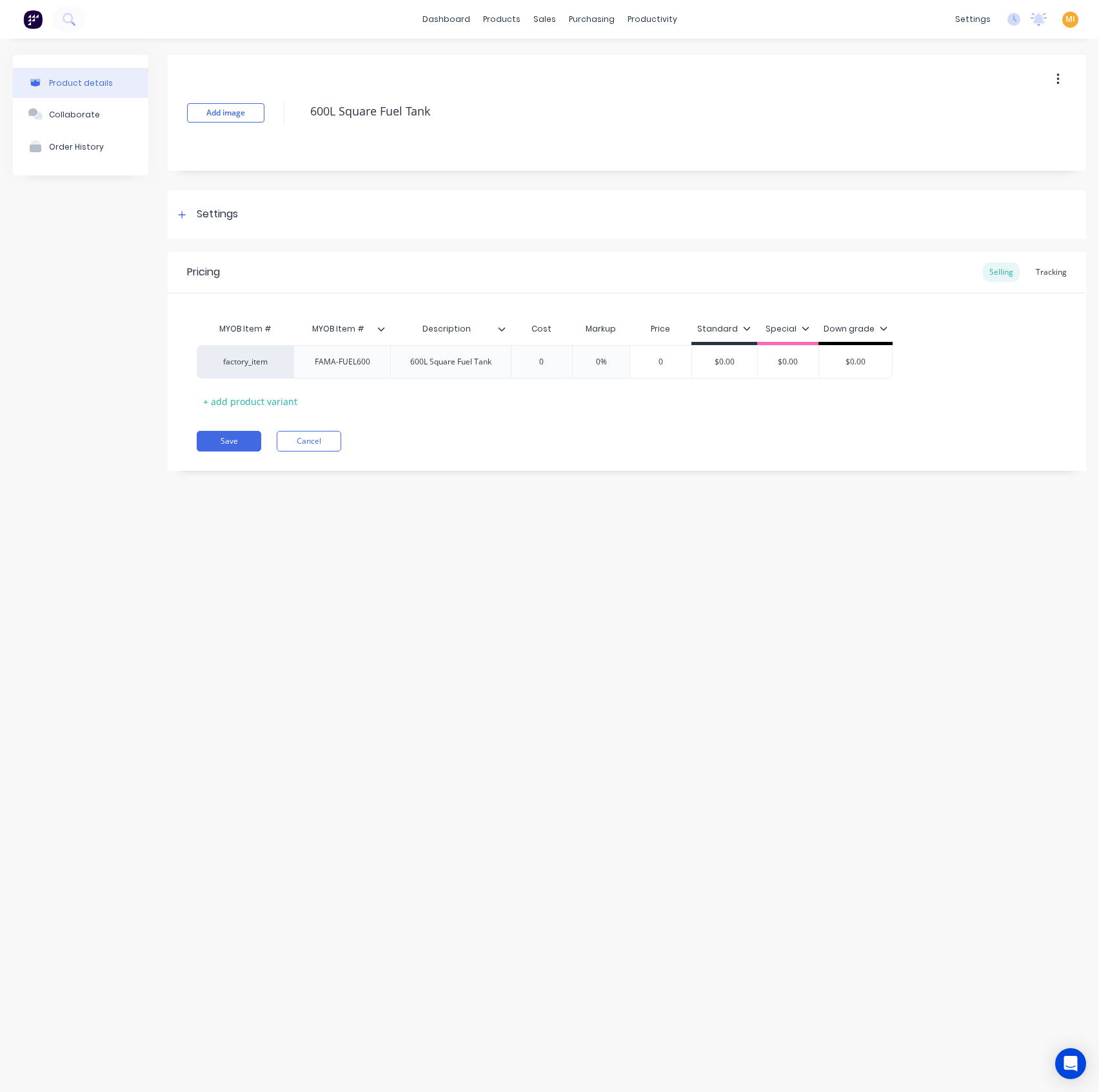
drag, startPoint x: 463, startPoint y: 117, endPoint x: 201, endPoint y: 147, distance: 263.7
click at [201, 147] on div "Add image 600L Square Fuel Tank" at bounding box center [626, 113] width 919 height 116
click at [501, 328] on icon at bounding box center [502, 329] width 7 height 4
click at [472, 286] on div "Pricing Selling Tracking" at bounding box center [626, 272] width 919 height 42
click at [382, 332] on icon at bounding box center [381, 328] width 8 height 8
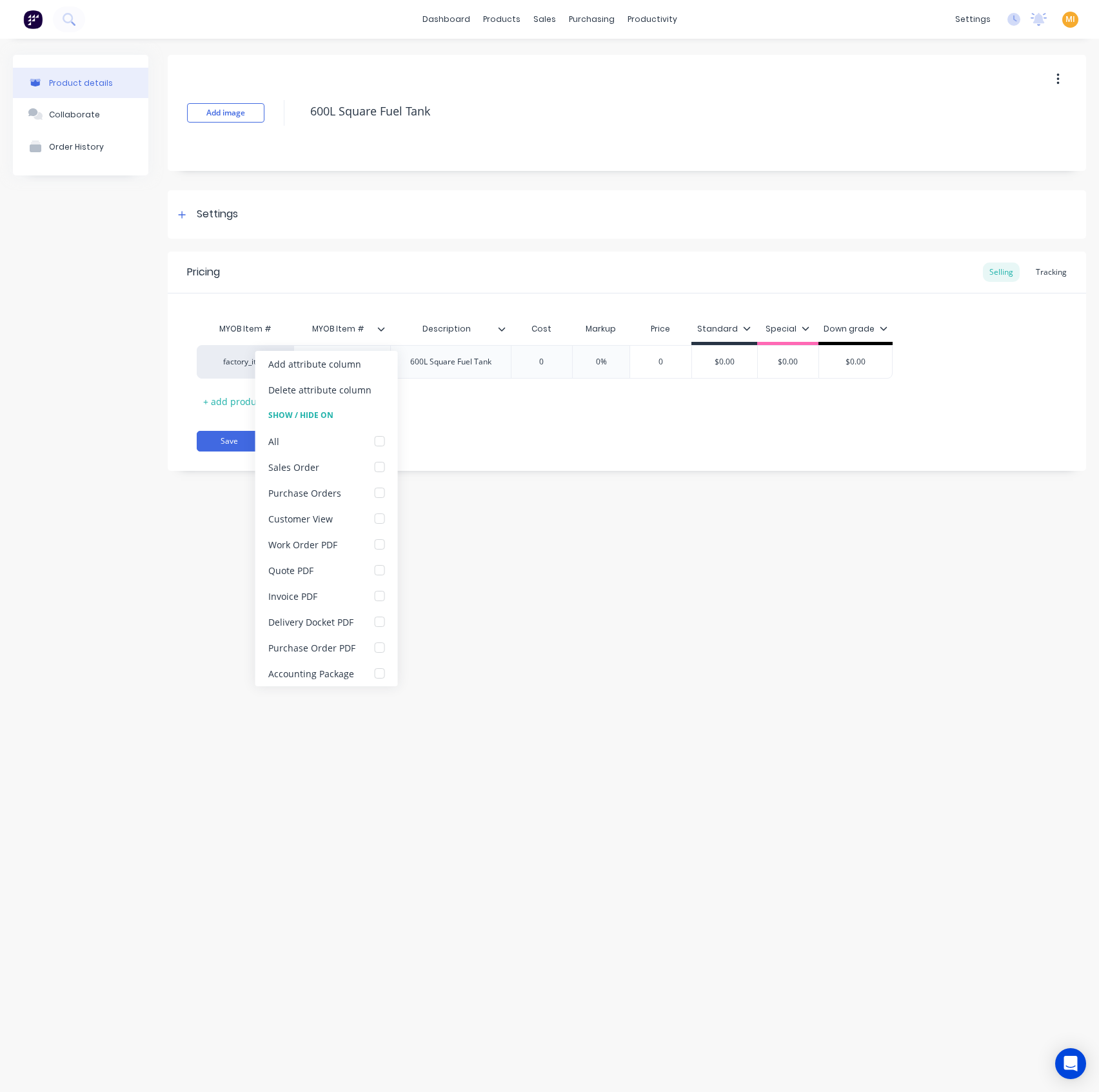
drag, startPoint x: 514, startPoint y: 525, endPoint x: 473, endPoint y: 489, distance: 54.6
click at [514, 523] on div "Product details Collaborate Order History Add image 600L Square Fuel Tank Setti…" at bounding box center [550, 552] width 1099 height 1027
click at [332, 436] on button "Cancel" at bounding box center [309, 441] width 64 height 21
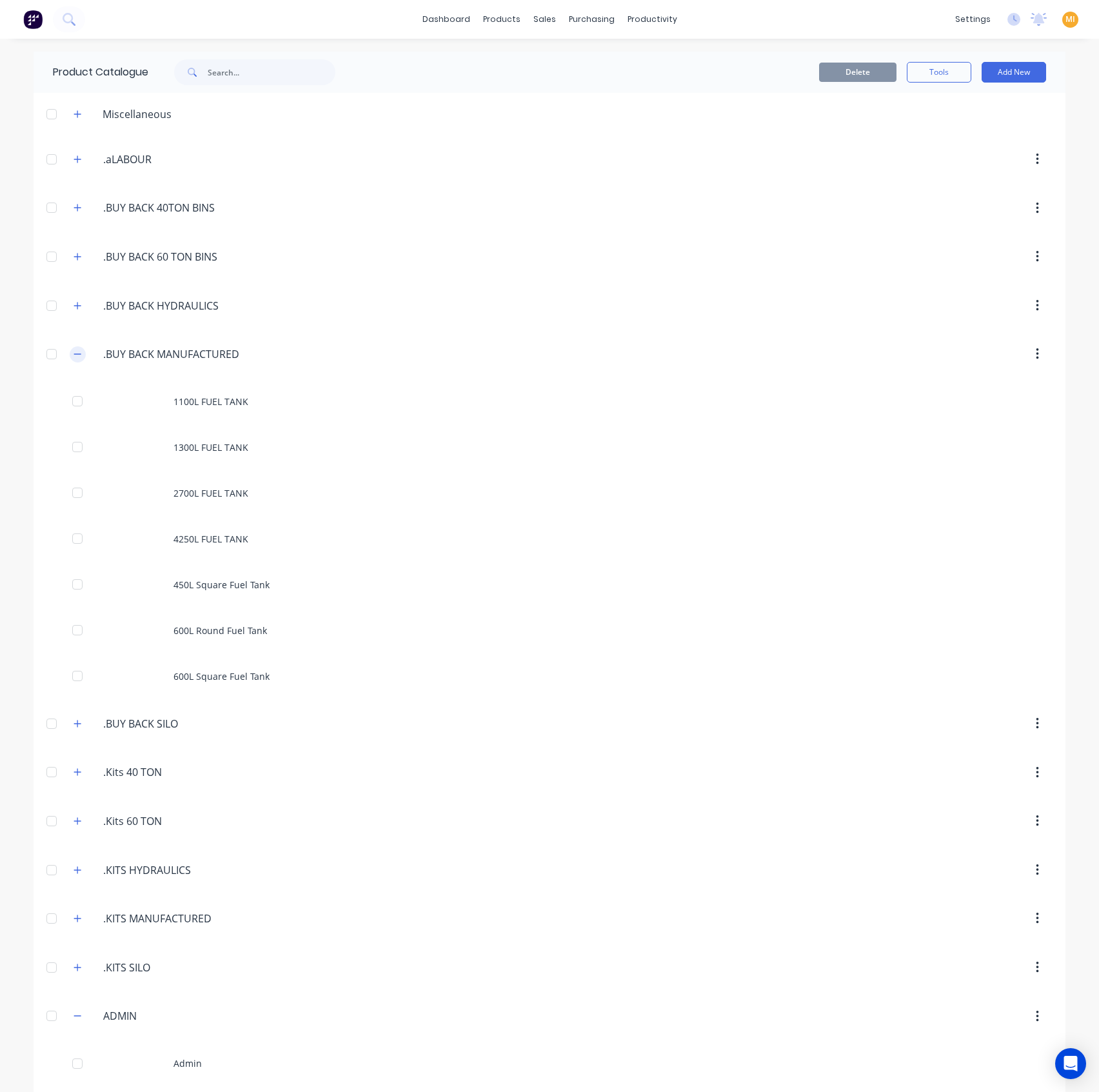
click at [73, 357] on icon "button" at bounding box center [77, 354] width 8 height 9
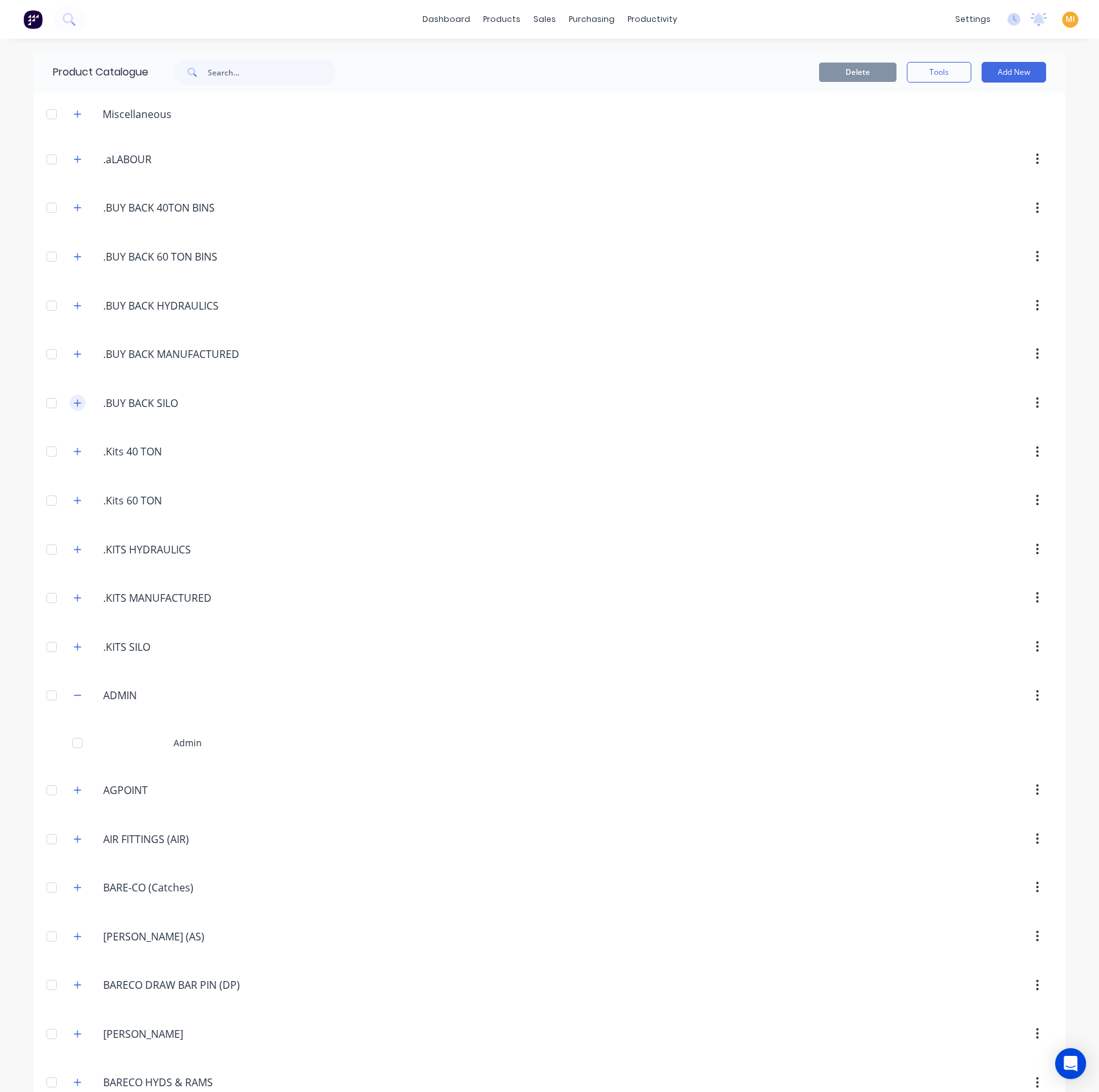
click at [70, 409] on button "button" at bounding box center [78, 402] width 16 height 16
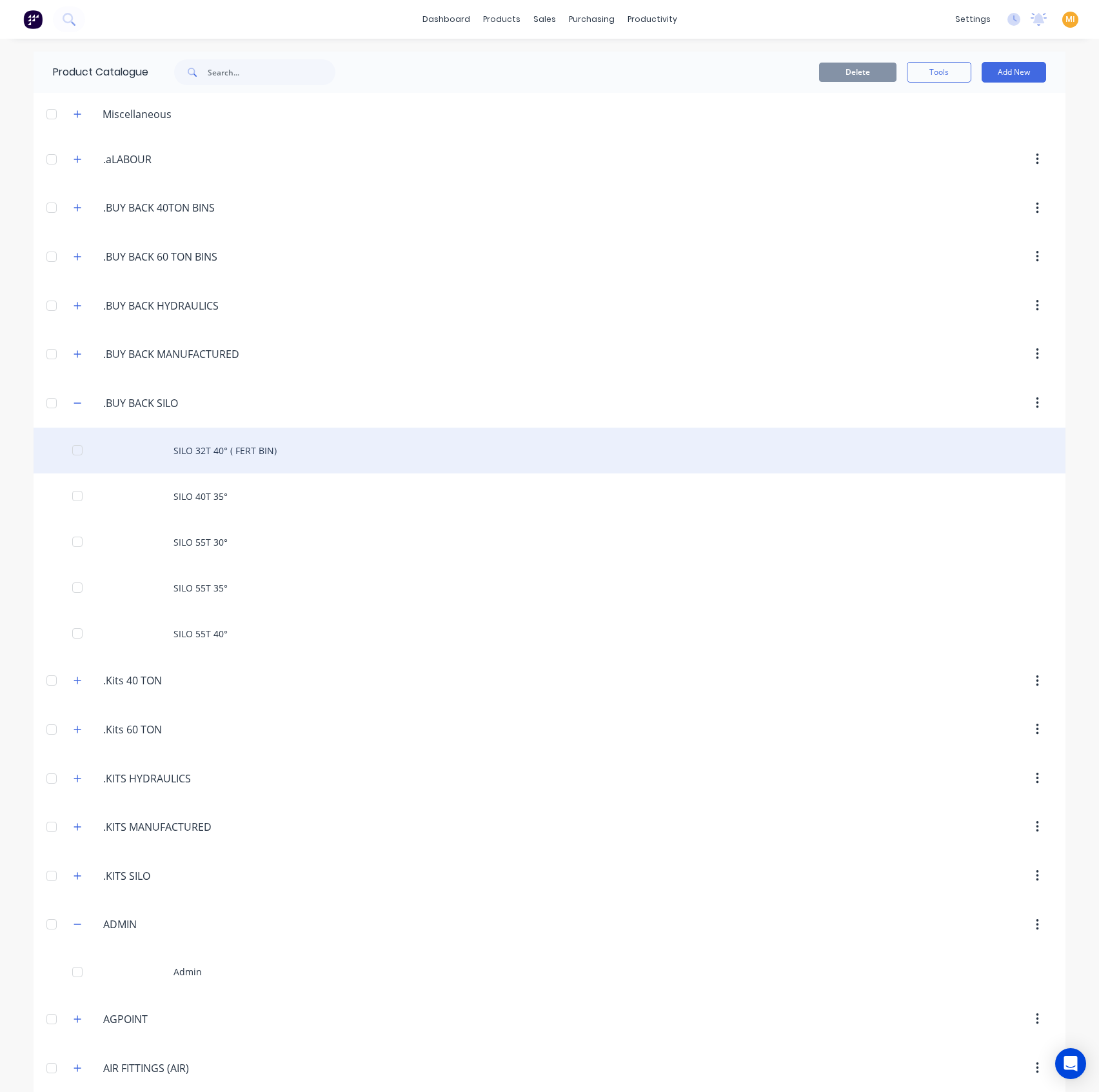
click at [279, 449] on div "SILO 32T 40° ( FERT BIN)" at bounding box center [550, 450] width 1032 height 46
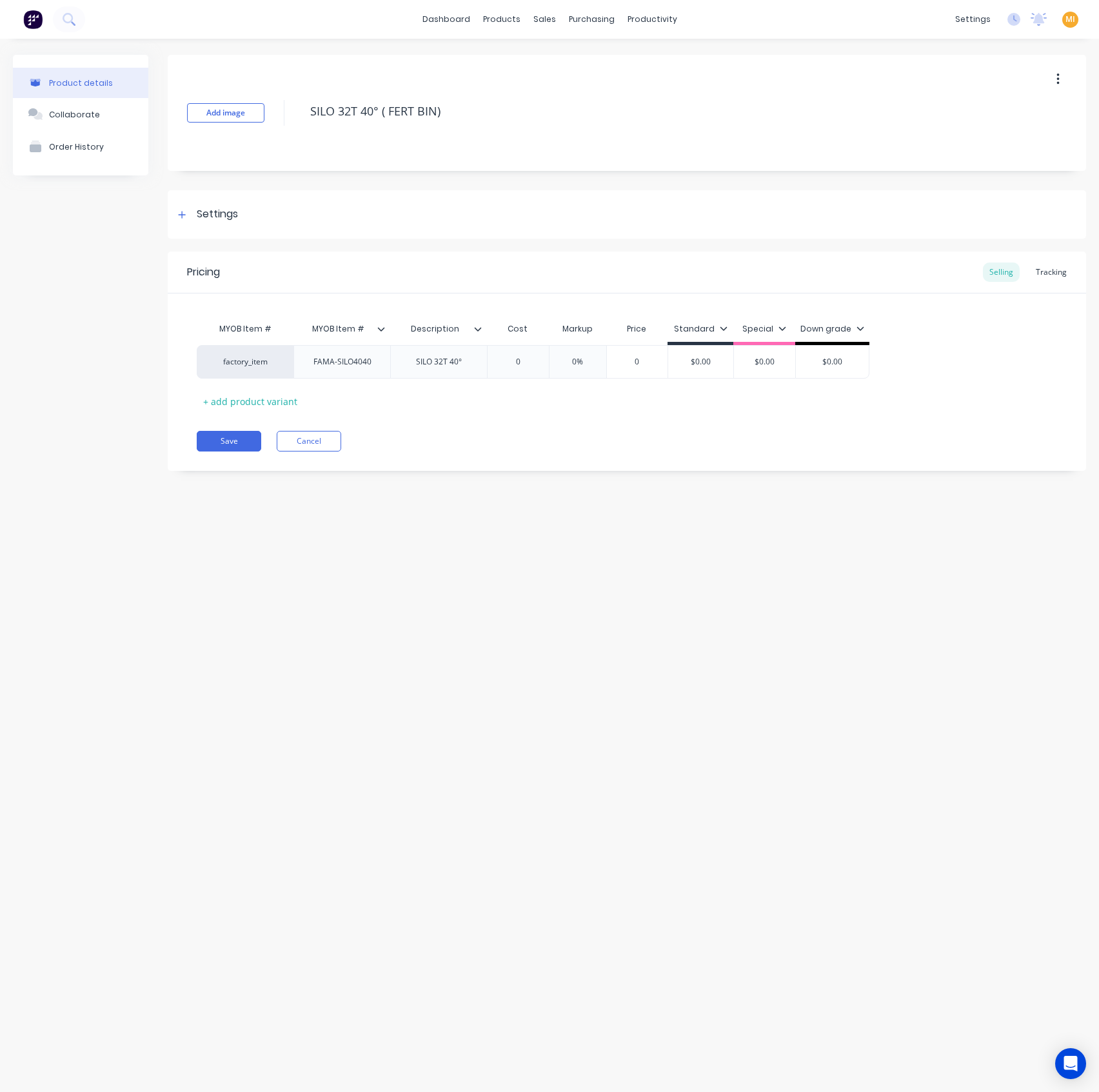
drag, startPoint x: 468, startPoint y: 106, endPoint x: 280, endPoint y: 100, distance: 188.1
click at [280, 100] on div "Add image SILO 32T 40° ( FERT BIN)" at bounding box center [626, 113] width 919 height 116
click at [378, 326] on icon at bounding box center [381, 328] width 8 height 8
click at [479, 305] on div "MYOB Item # MYOB Item # Description Cost Markup Price Standard Special Down gra…" at bounding box center [626, 352] width 919 height 118
click at [482, 327] on div at bounding box center [483, 329] width 8 height 12
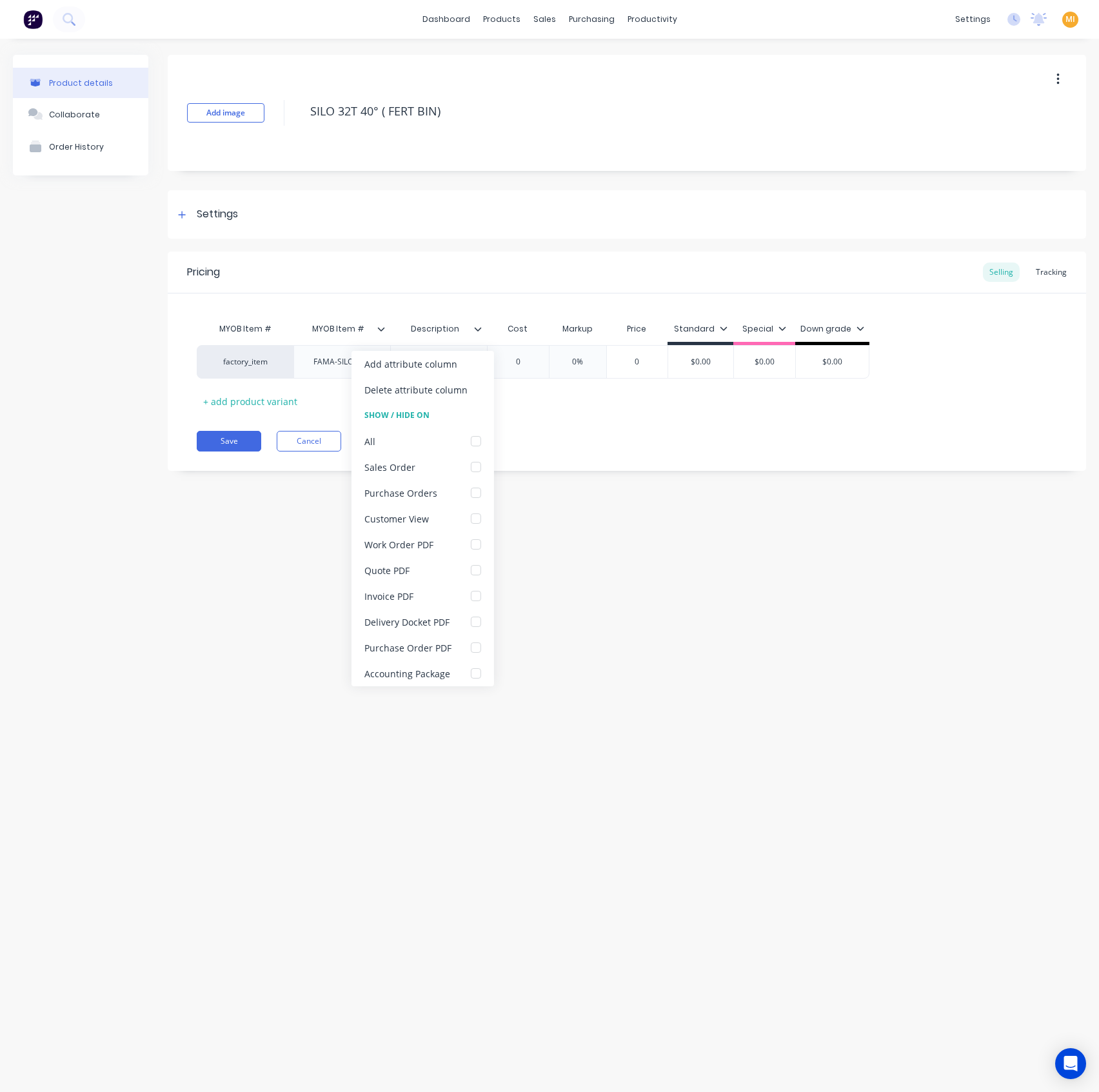
click at [669, 661] on div "Product details Collaborate Order History Add image SILO 32T 40° ( FERT BIN) Se…" at bounding box center [550, 552] width 1099 height 1027
click at [480, 326] on icon at bounding box center [478, 328] width 8 height 8
type textarea "x"
click at [794, 518] on div "Product details Collaborate Order History Add image SILO 32T 40° ( FERT BIN) Se…" at bounding box center [550, 552] width 1099 height 1027
type input "MYOB Item #"
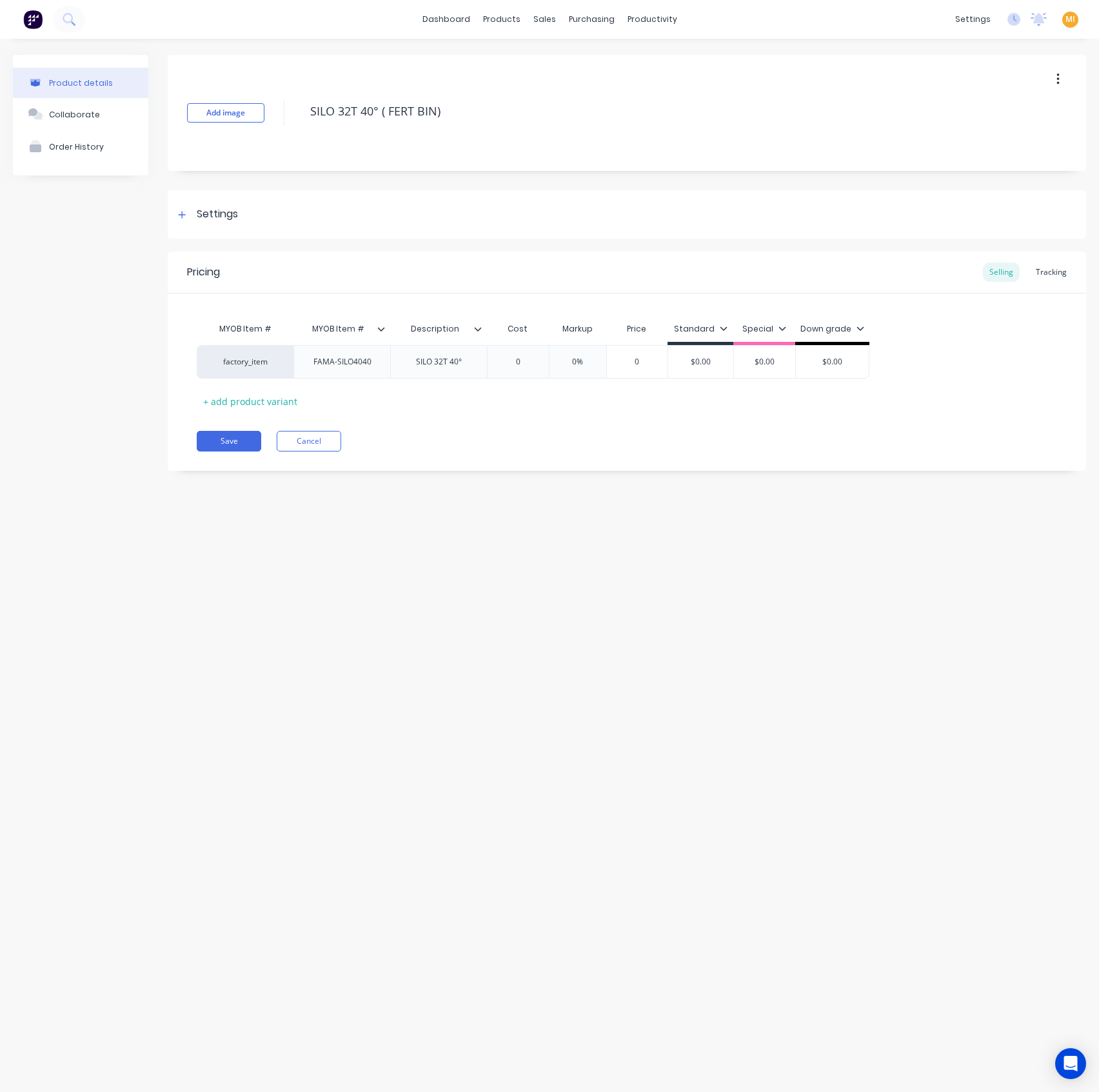
click at [381, 323] on input "MYOB Item #" at bounding box center [338, 329] width 89 height 12
click at [382, 331] on icon at bounding box center [381, 328] width 8 height 8
click at [383, 436] on div at bounding box center [379, 441] width 26 height 26
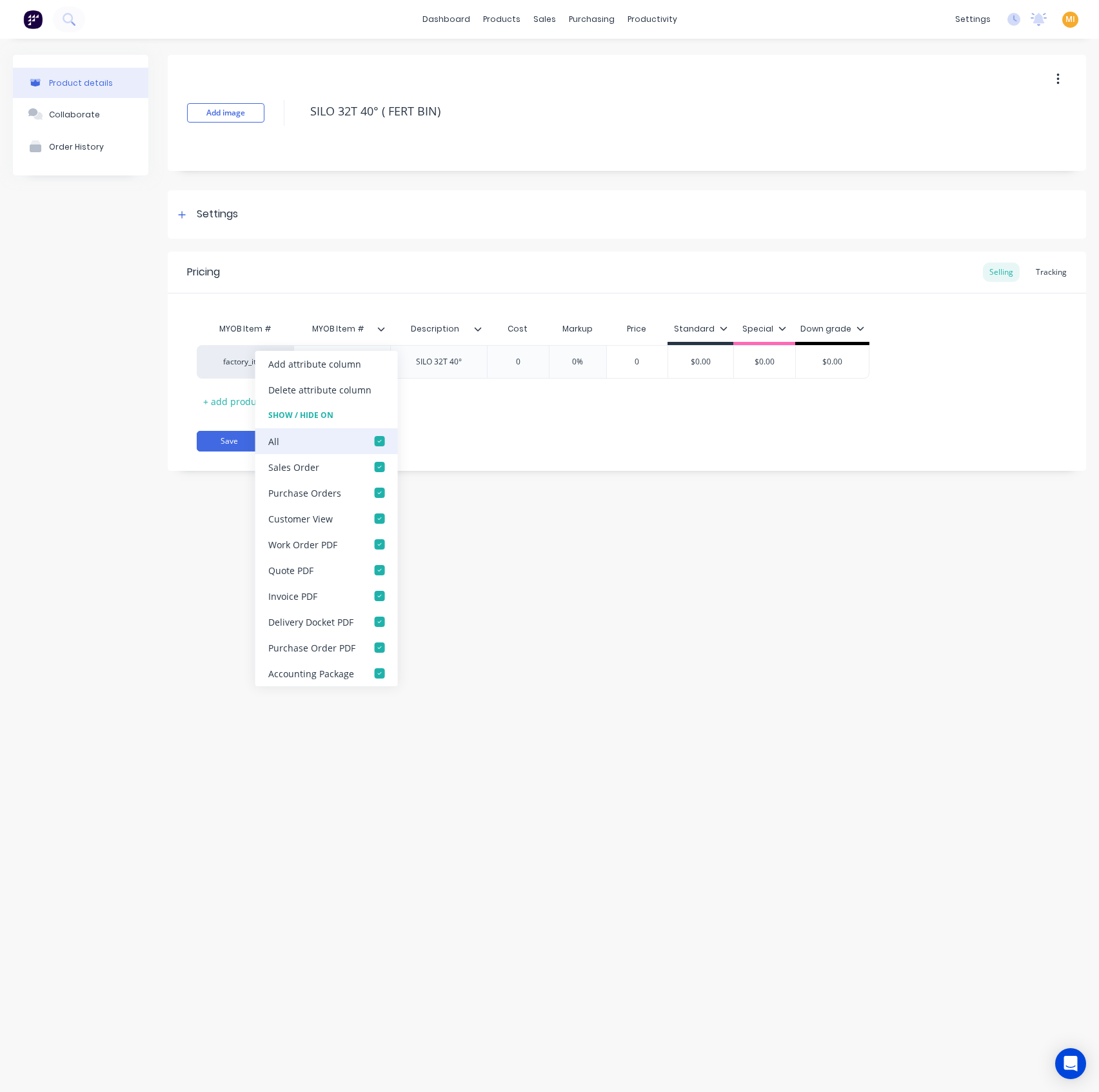
click at [378, 441] on div at bounding box center [379, 441] width 26 height 26
click at [207, 445] on button "Save" at bounding box center [228, 441] width 64 height 21
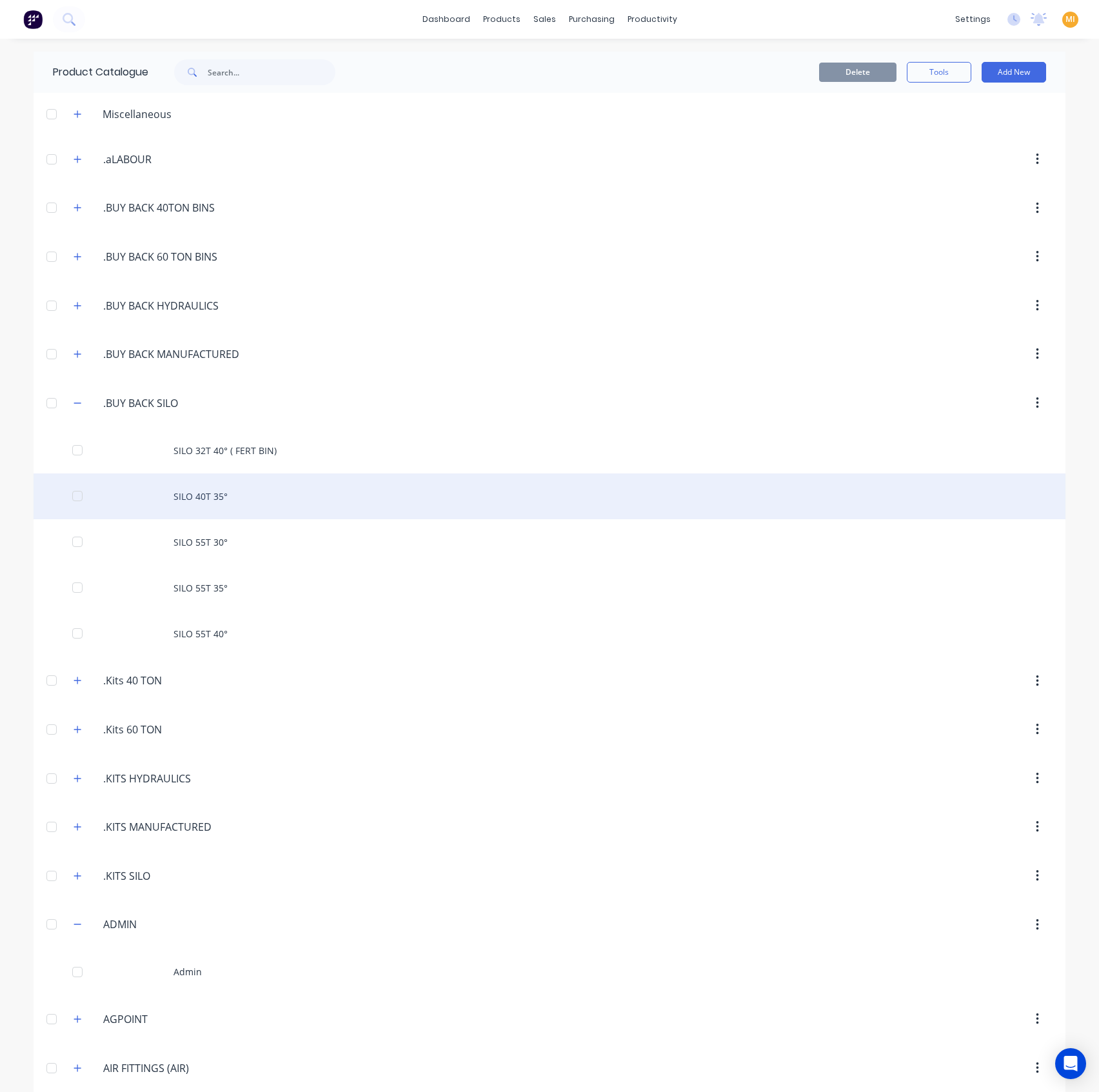
click at [150, 500] on div "SILO 40T 35°" at bounding box center [550, 496] width 1032 height 46
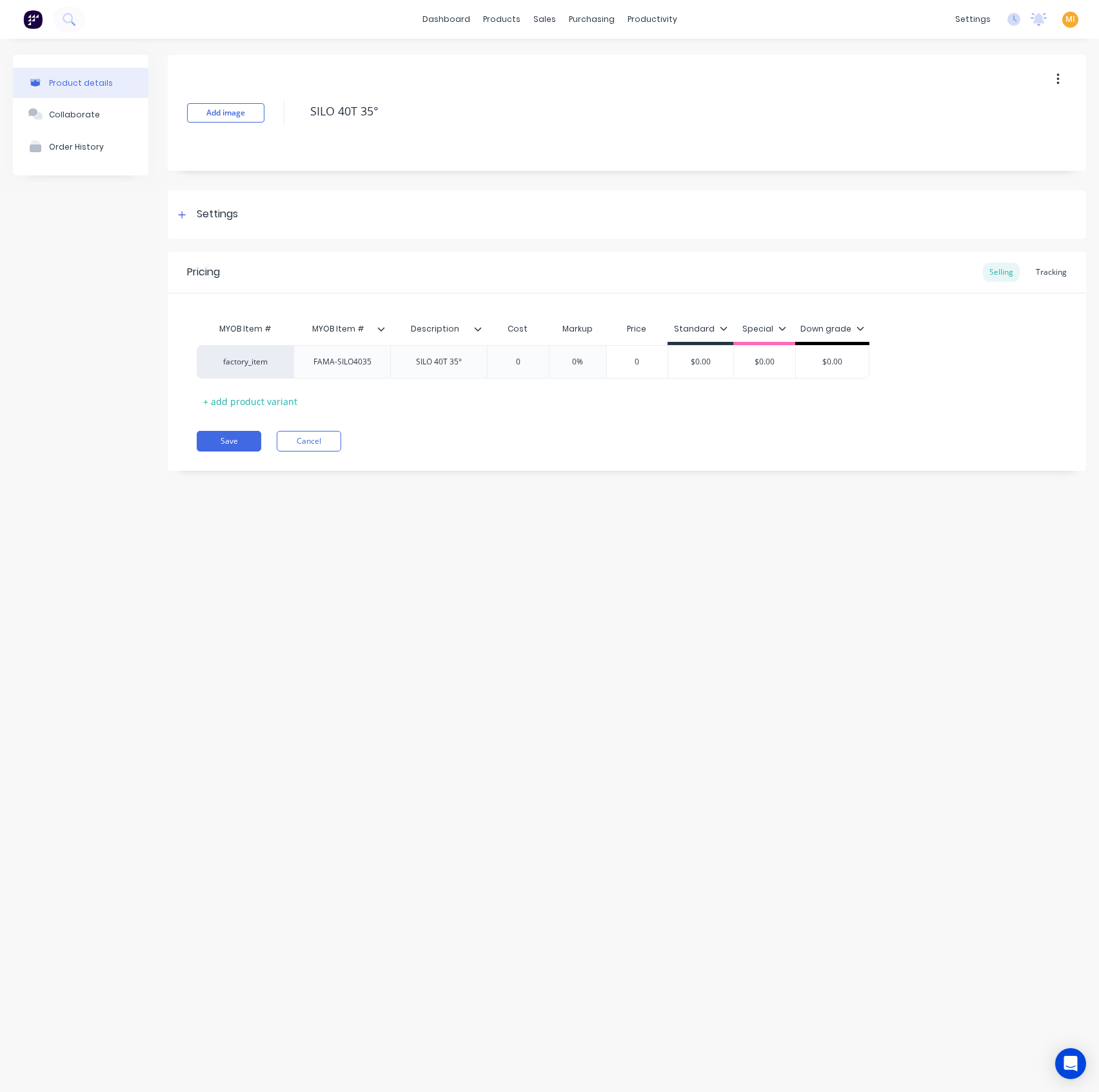
click at [378, 327] on icon at bounding box center [381, 328] width 8 height 8
drag, startPoint x: 434, startPoint y: 441, endPoint x: 444, endPoint y: 404, distance: 38.3
click at [435, 441] on div "Save Cancel" at bounding box center [641, 441] width 890 height 21
click at [480, 329] on icon at bounding box center [478, 328] width 8 height 8
drag, startPoint x: 395, startPoint y: 106, endPoint x: 207, endPoint y: 108, distance: 188.0
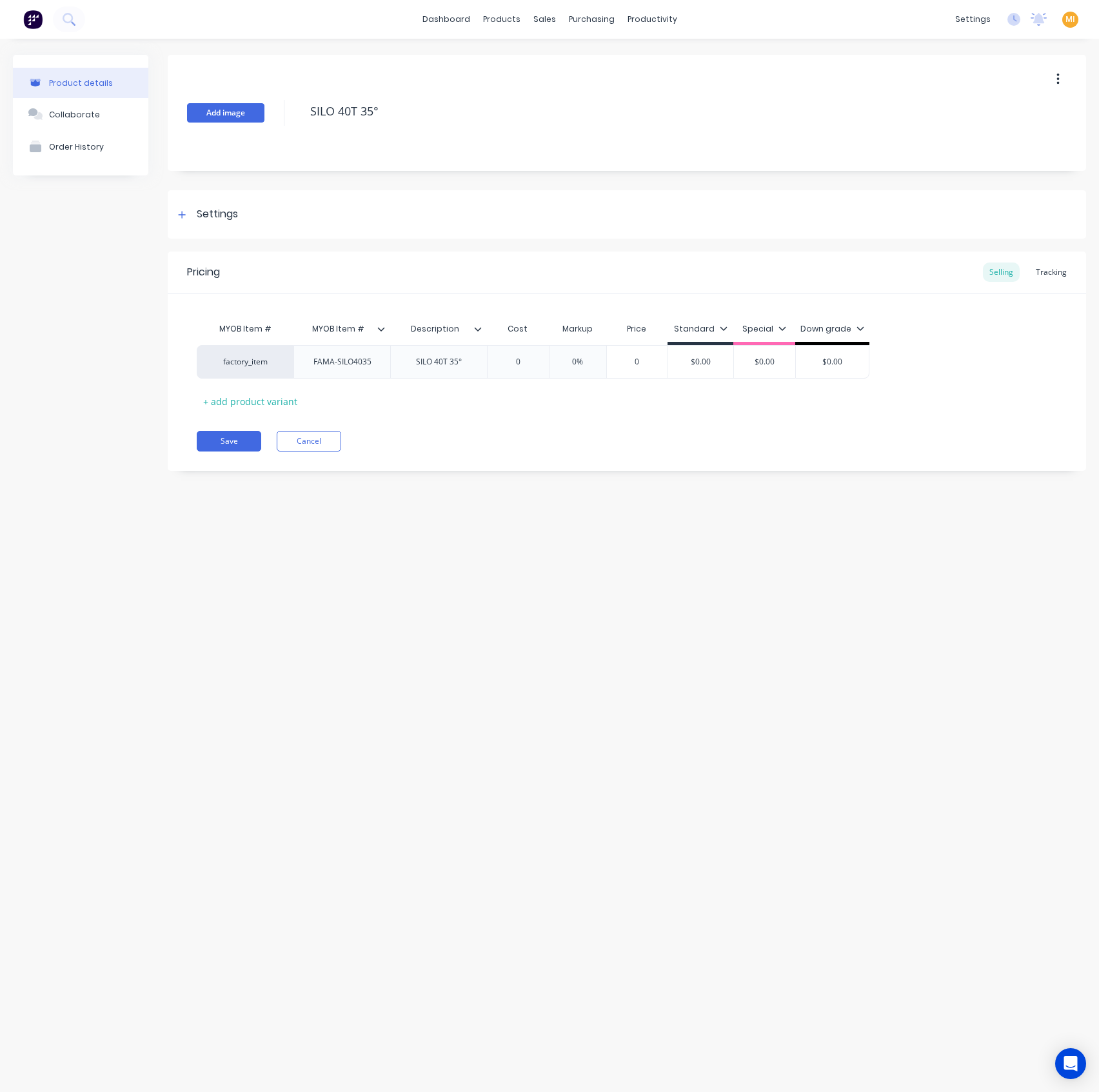
click at [207, 108] on div "Add image SILO 40T 35°" at bounding box center [626, 113] width 919 height 116
click at [330, 443] on button "Cancel" at bounding box center [309, 441] width 64 height 21
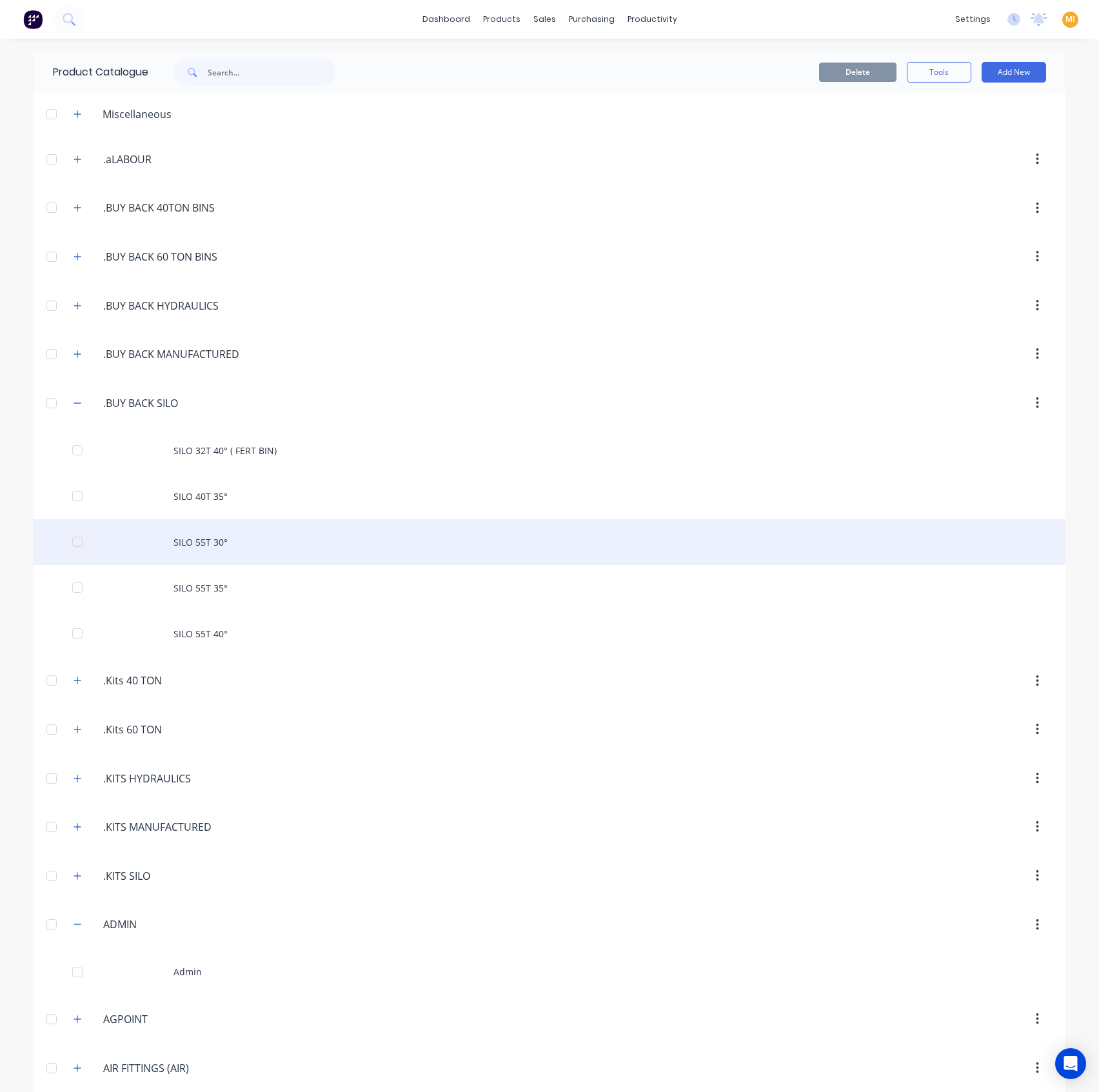
click at [295, 536] on div "SILO 55T 30°" at bounding box center [550, 543] width 1032 height 46
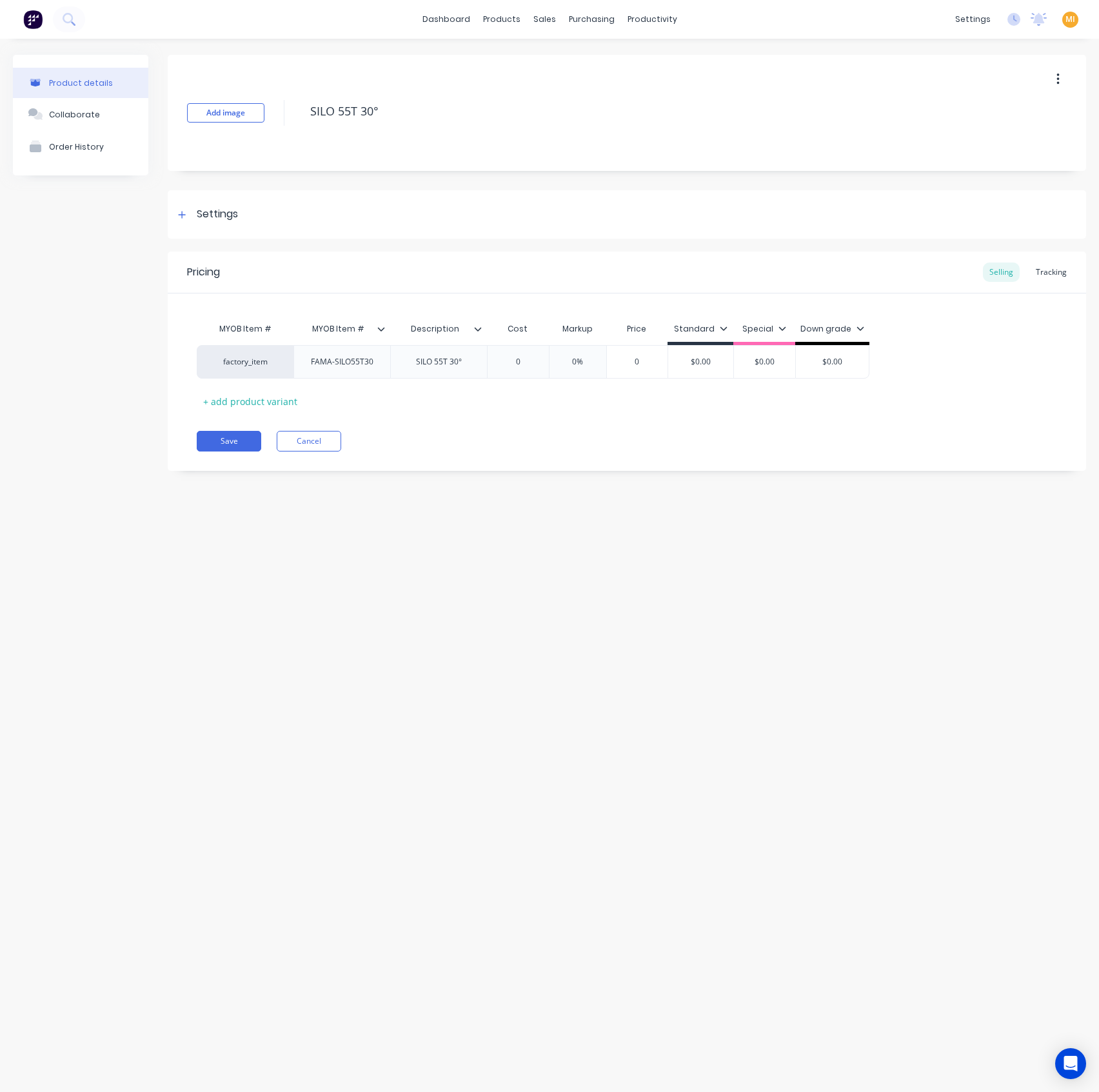
drag, startPoint x: 380, startPoint y: 330, endPoint x: 464, endPoint y: 330, distance: 84.0
click at [381, 330] on icon at bounding box center [381, 329] width 7 height 4
click at [482, 327] on div at bounding box center [483, 329] width 8 height 12
click at [603, 478] on div "Add image SILO 55T 30° Settings Product Options I buy this item I sell this ite…" at bounding box center [626, 272] width 919 height 435
click at [321, 429] on div "Pricing Selling Tracking MYOB Item # MYOB Item # Description Cost Markup Price …" at bounding box center [626, 361] width 919 height 220
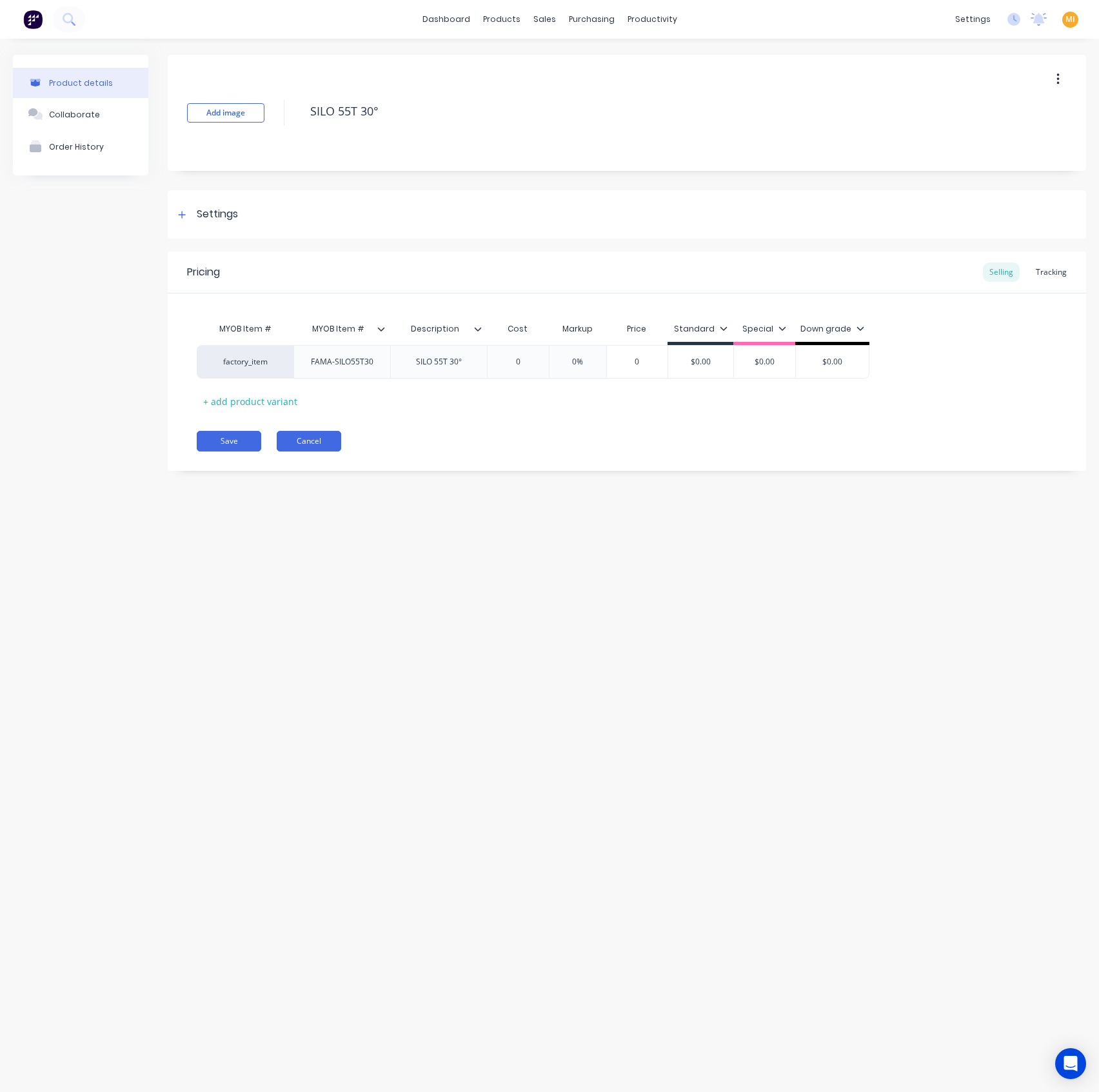
click at [333, 440] on button "Cancel" at bounding box center [309, 441] width 64 height 21
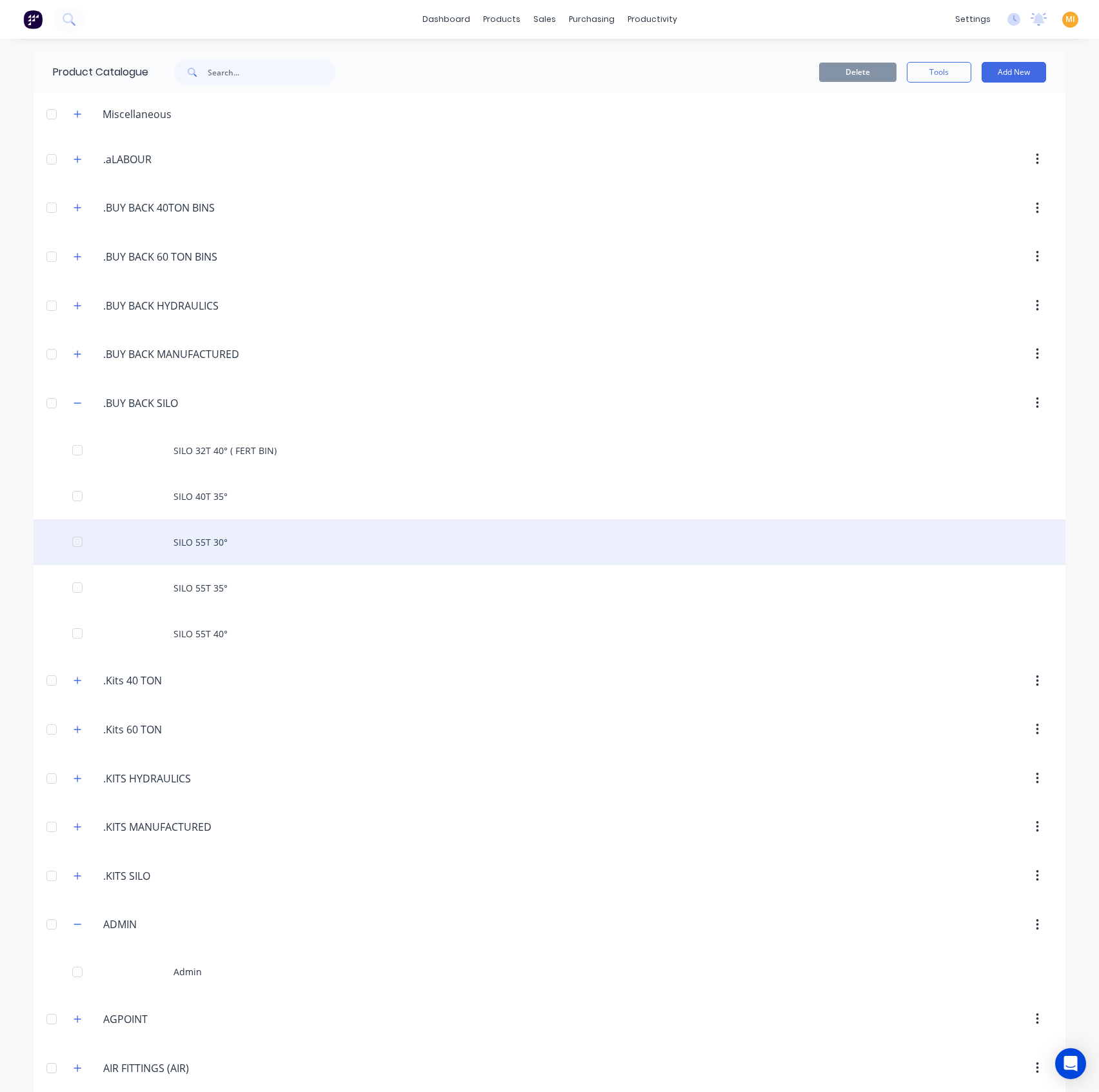
click at [231, 548] on div "SILO 55T 30°" at bounding box center [550, 543] width 1032 height 46
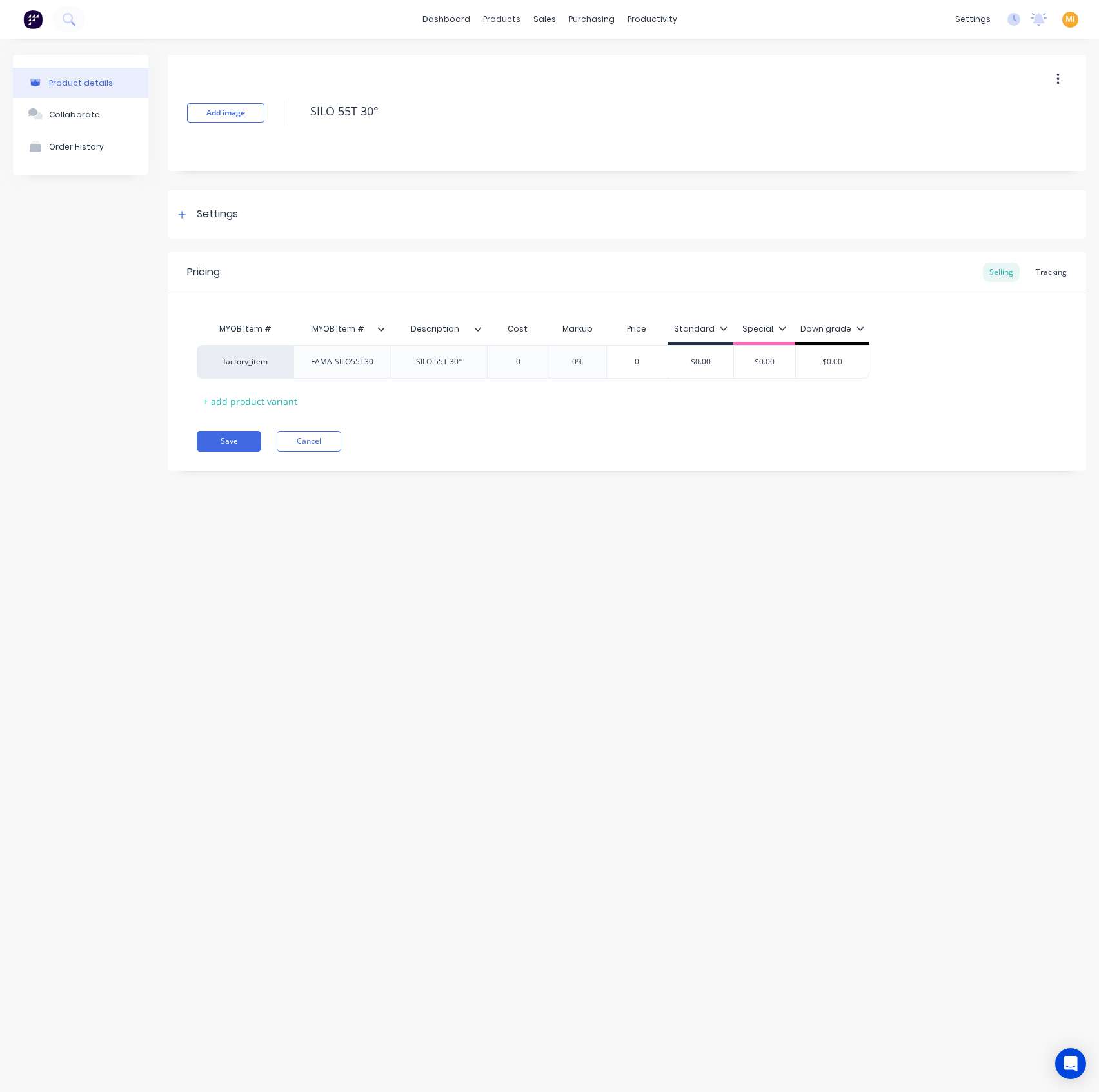
click at [476, 325] on icon at bounding box center [478, 328] width 8 height 8
click at [381, 326] on icon at bounding box center [381, 328] width 8 height 8
drag, startPoint x: 372, startPoint y: 104, endPoint x: 162, endPoint y: 93, distance: 210.3
click at [162, 93] on div "Product details Collaborate Order History Add image SILO 55T 30° Settings Produ…" at bounding box center [550, 272] width 1073 height 435
click at [320, 436] on button "Cancel" at bounding box center [309, 441] width 64 height 21
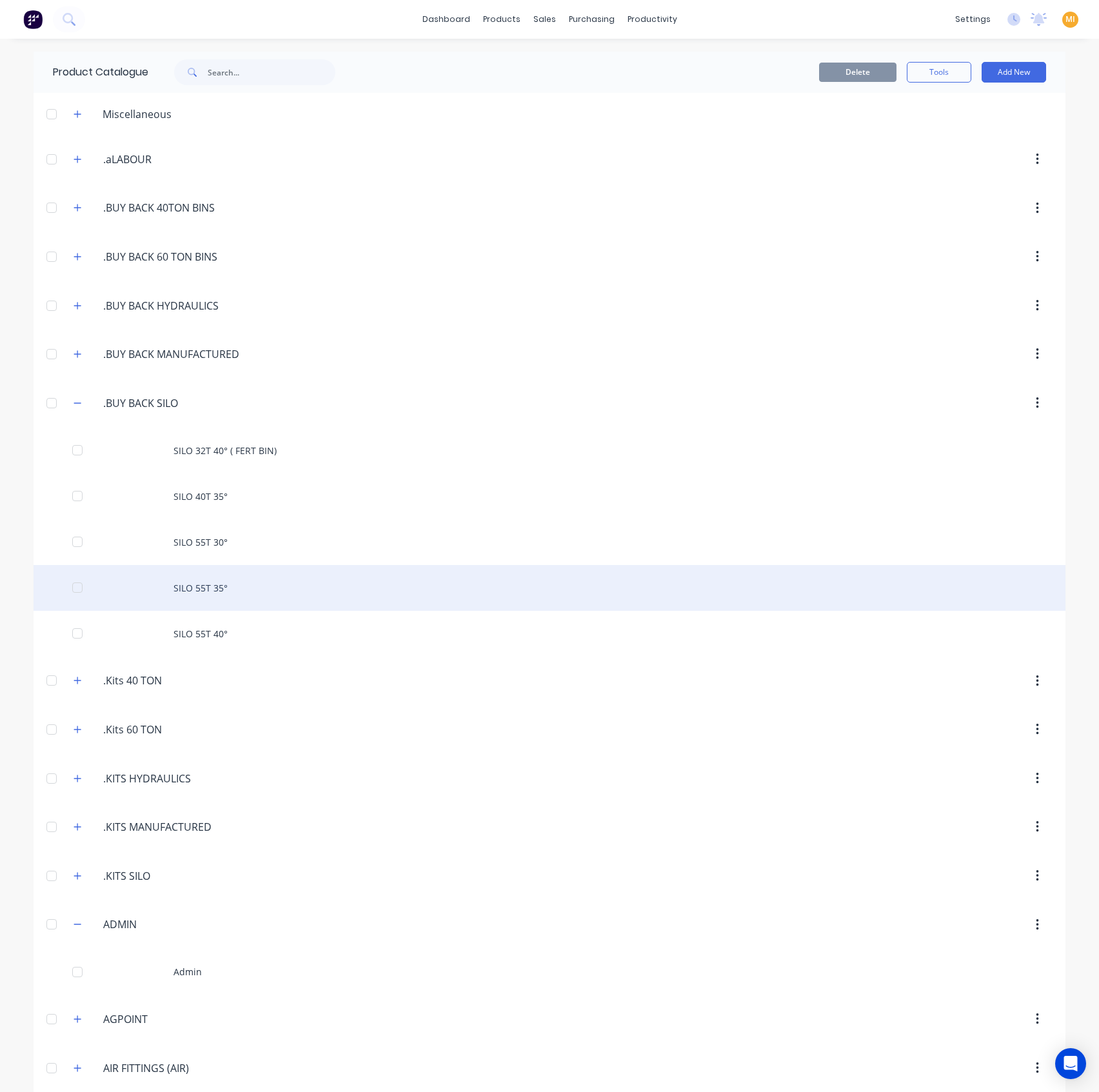
click at [240, 586] on div "SILO 55T 35°" at bounding box center [550, 588] width 1032 height 46
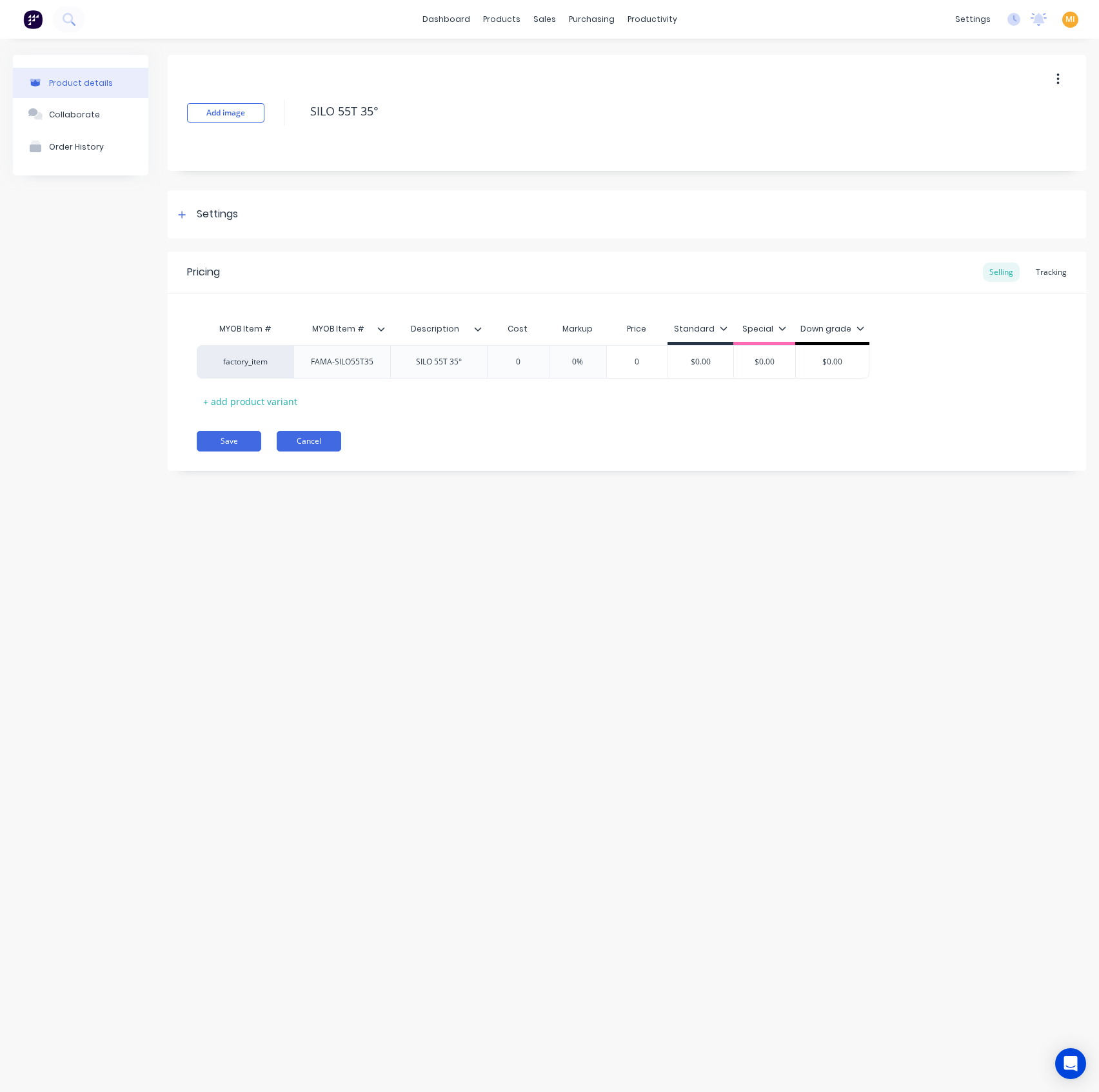
click at [313, 447] on button "Cancel" at bounding box center [309, 441] width 64 height 21
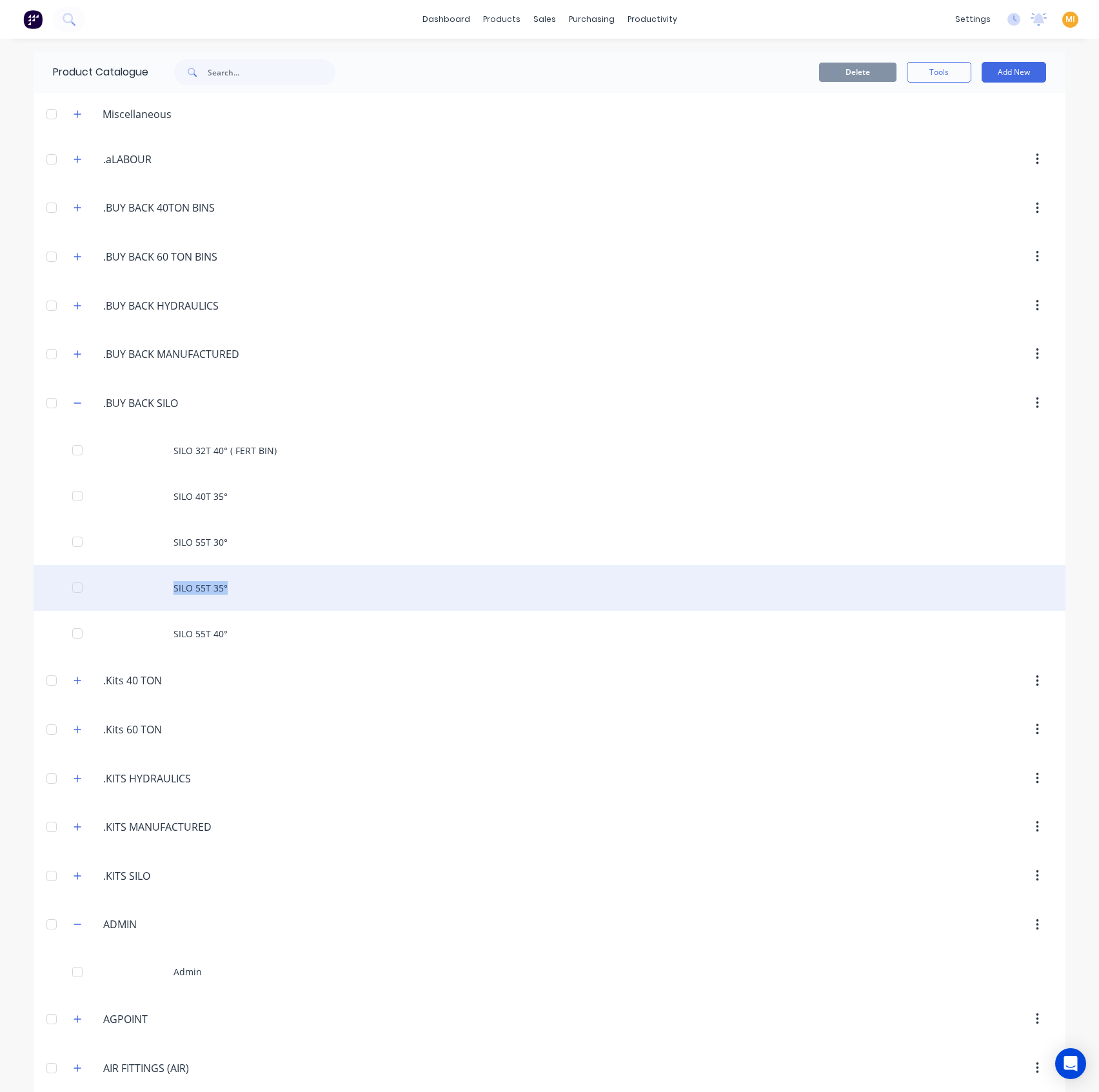
drag, startPoint x: 246, startPoint y: 637, endPoint x: 259, endPoint y: 592, distance: 46.8
click at [259, 592] on div "SILO 32T 40° ( FERT BIN) SILO 40T 35° SILO 55T 30° SILO 55T 35° SILO 55T 40°" at bounding box center [550, 542] width 1032 height 229
click at [259, 592] on div "SILO 55T 35°" at bounding box center [550, 588] width 1032 height 46
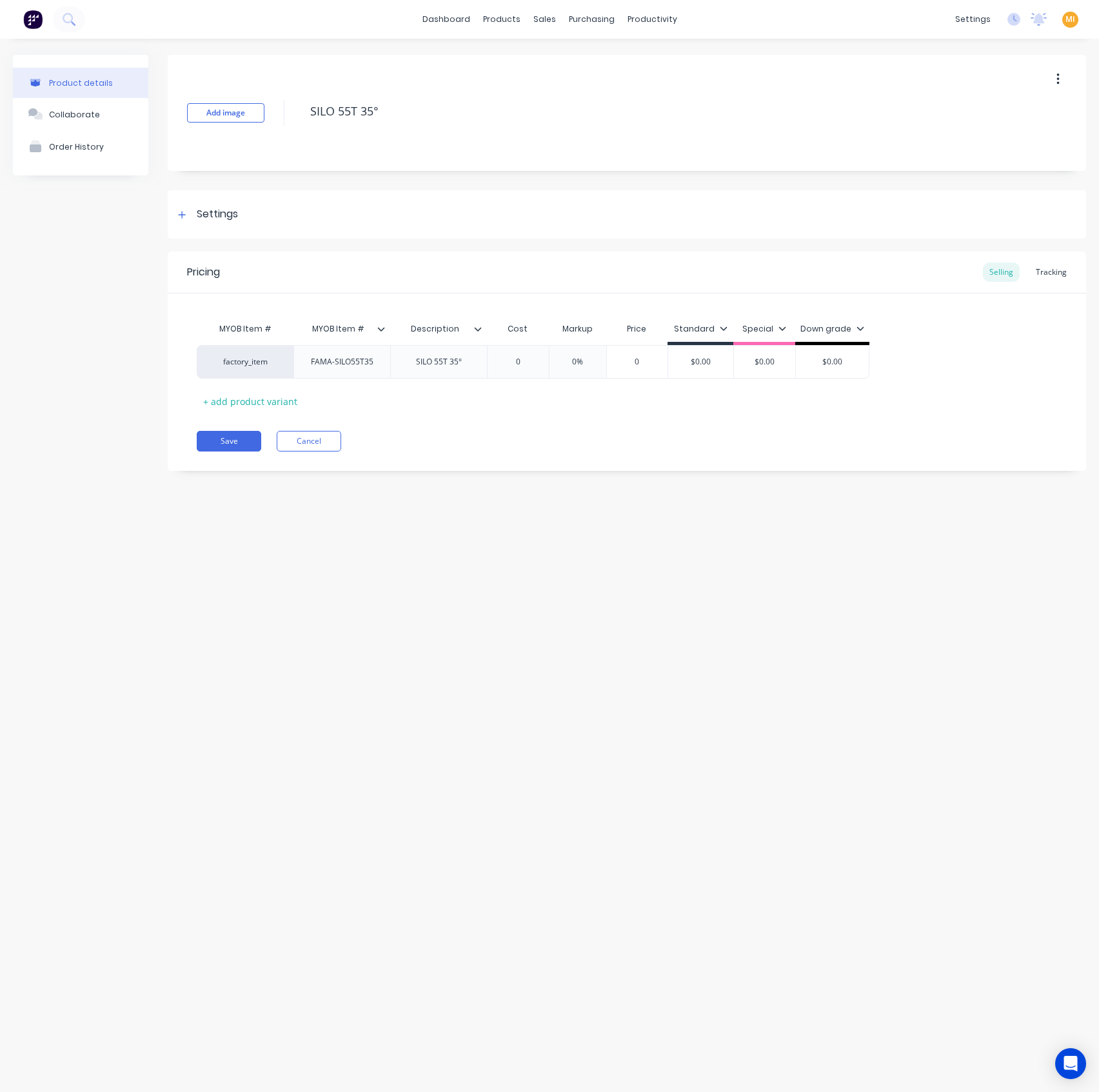
drag, startPoint x: 479, startPoint y: 325, endPoint x: 472, endPoint y: 320, distance: 8.6
click at [479, 326] on icon at bounding box center [478, 328] width 8 height 8
type textarea "x"
type input "MYOB Item #"
click at [374, 327] on input "MYOB Item #" at bounding box center [338, 329] width 89 height 12
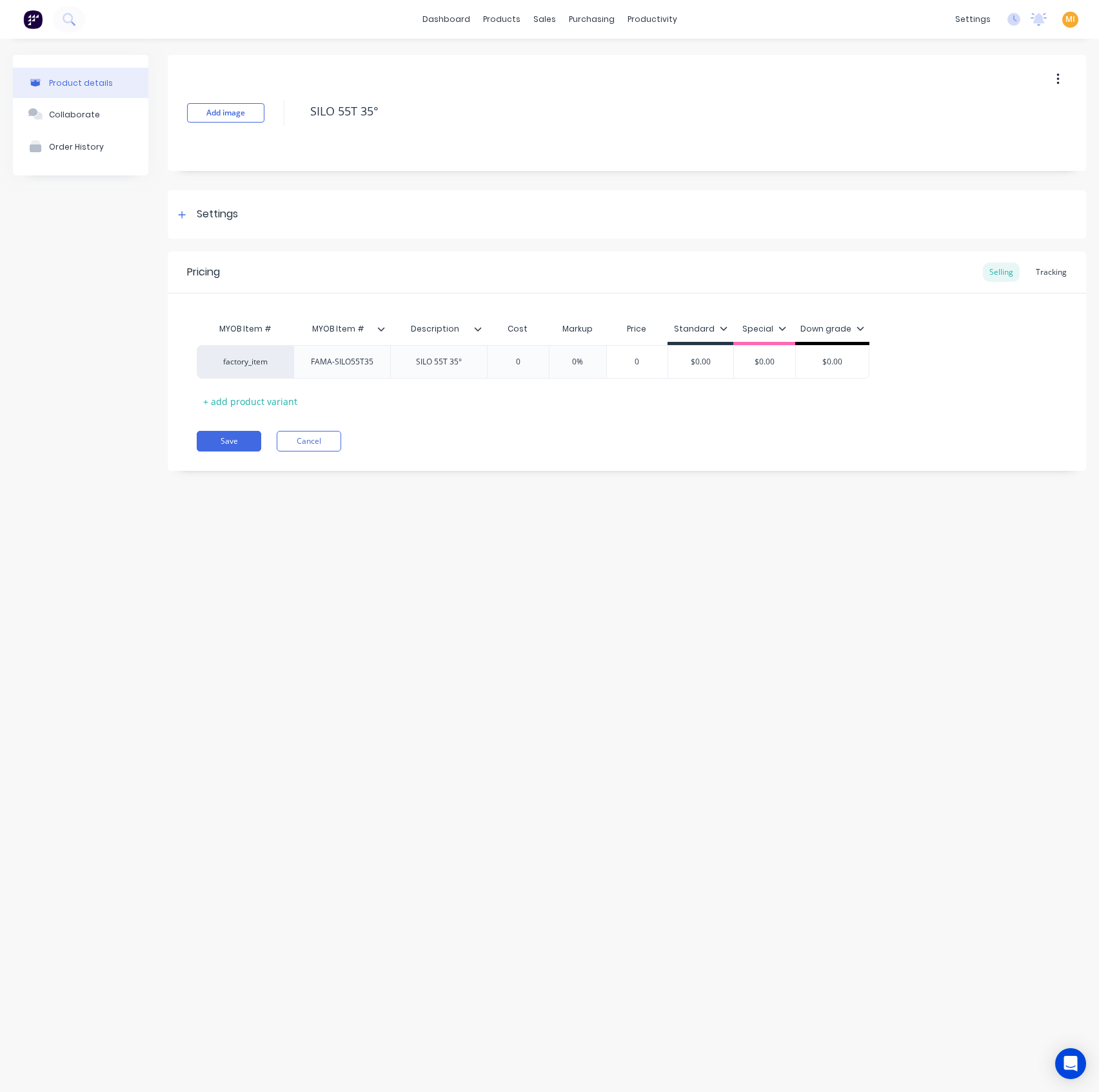
click at [382, 327] on icon at bounding box center [381, 328] width 8 height 8
drag, startPoint x: 385, startPoint y: 110, endPoint x: 236, endPoint y: 110, distance: 149.0
click at [236, 110] on div "Add image SILO 55T 35°" at bounding box center [626, 113] width 919 height 116
click at [335, 438] on button "Cancel" at bounding box center [309, 441] width 64 height 21
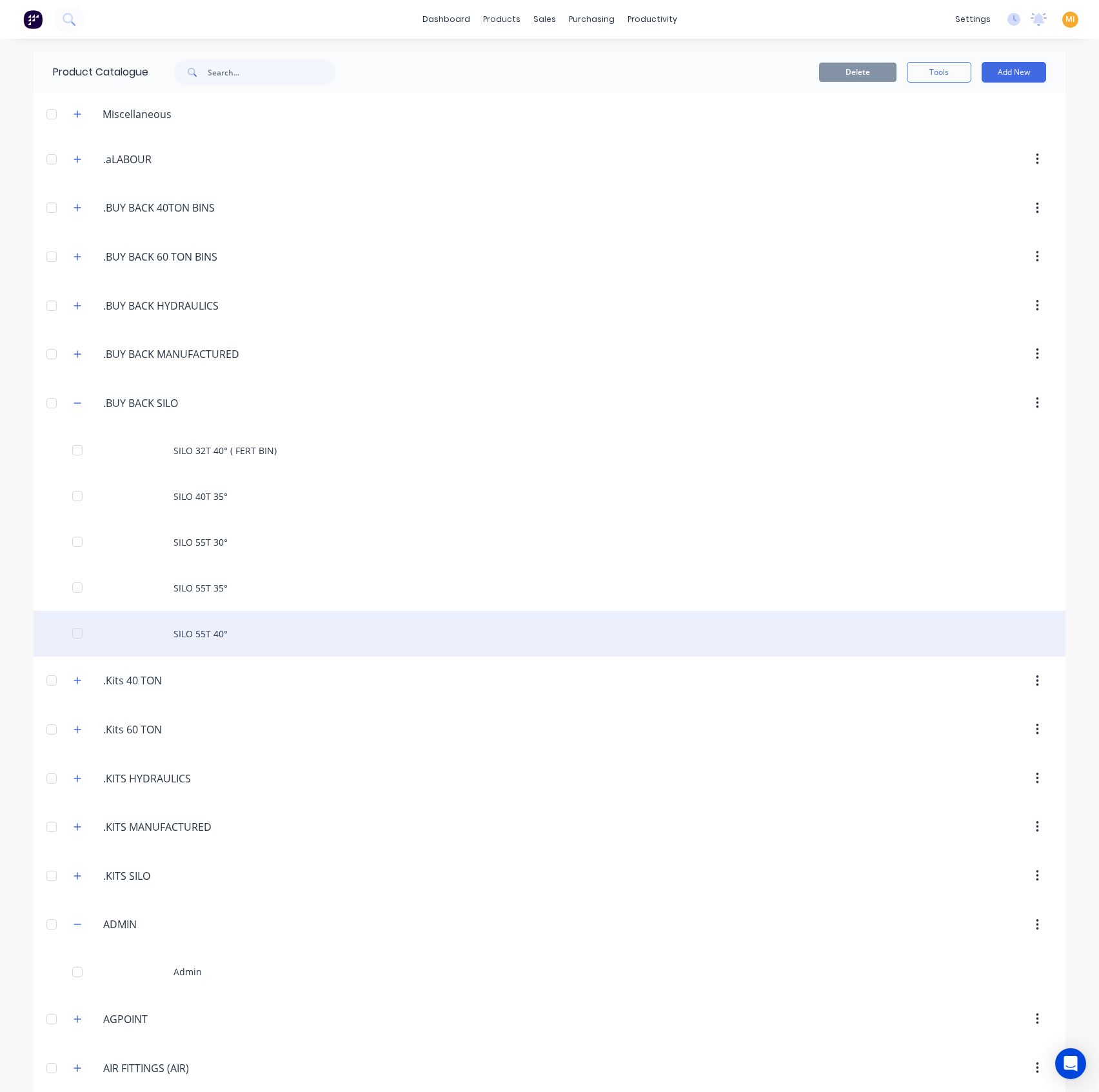
click at [251, 627] on div "SILO 55T 40°" at bounding box center [550, 634] width 1032 height 46
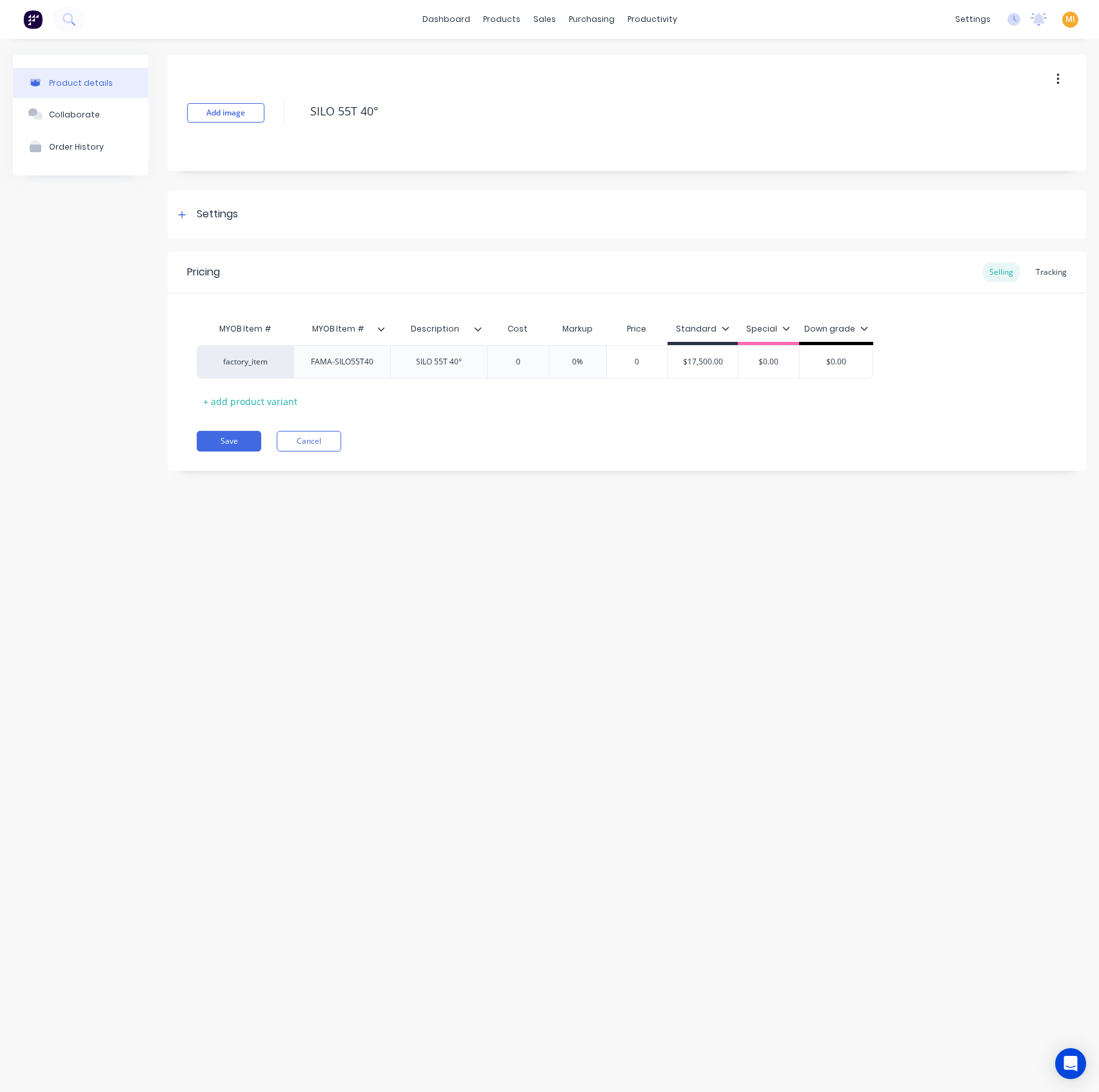
click at [479, 329] on icon at bounding box center [479, 329] width 7 height 4
click at [378, 326] on icon at bounding box center [381, 328] width 8 height 8
drag, startPoint x: 425, startPoint y: 97, endPoint x: 298, endPoint y: 153, distance: 138.8
click at [272, 130] on div "Add image SILO 55T 40°" at bounding box center [626, 113] width 919 height 116
click at [309, 443] on button "Cancel" at bounding box center [309, 441] width 64 height 21
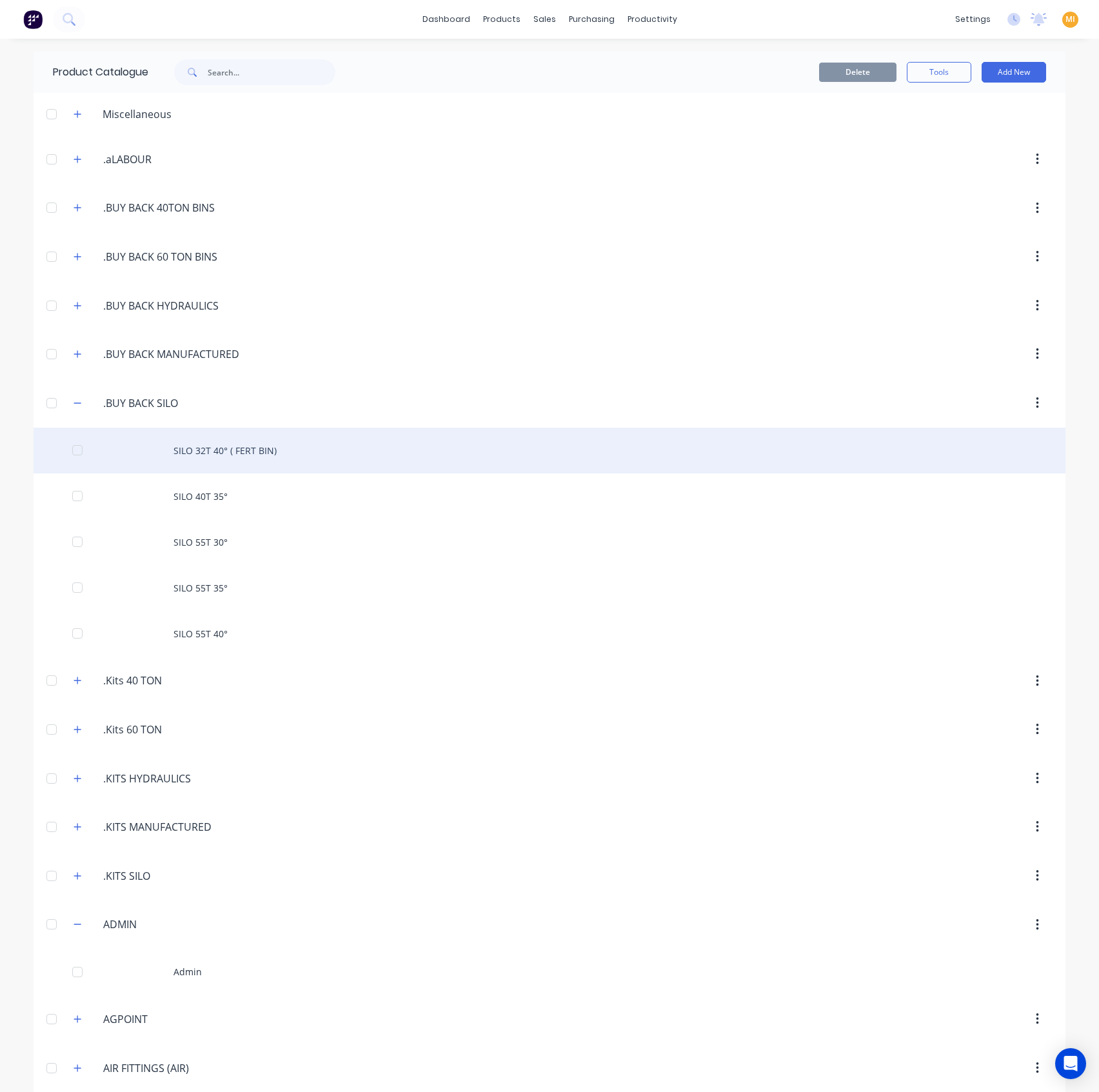
drag, startPoint x: 70, startPoint y: 674, endPoint x: 91, endPoint y: 441, distance: 233.9
click at [70, 672] on button "button" at bounding box center [78, 680] width 16 height 16
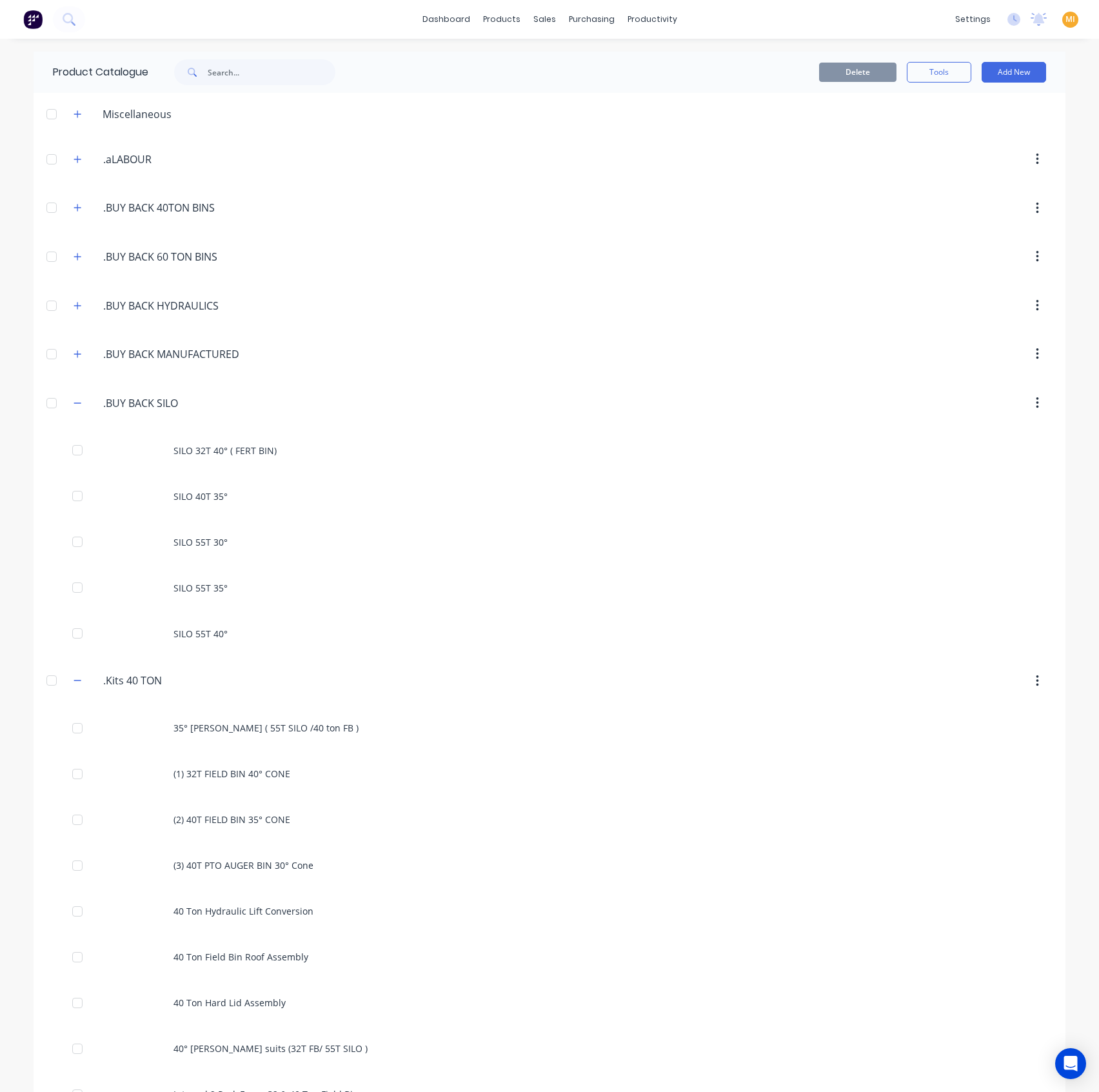
drag, startPoint x: 73, startPoint y: 402, endPoint x: 79, endPoint y: 409, distance: 9.2
click at [73, 403] on icon "button" at bounding box center [77, 402] width 8 height 9
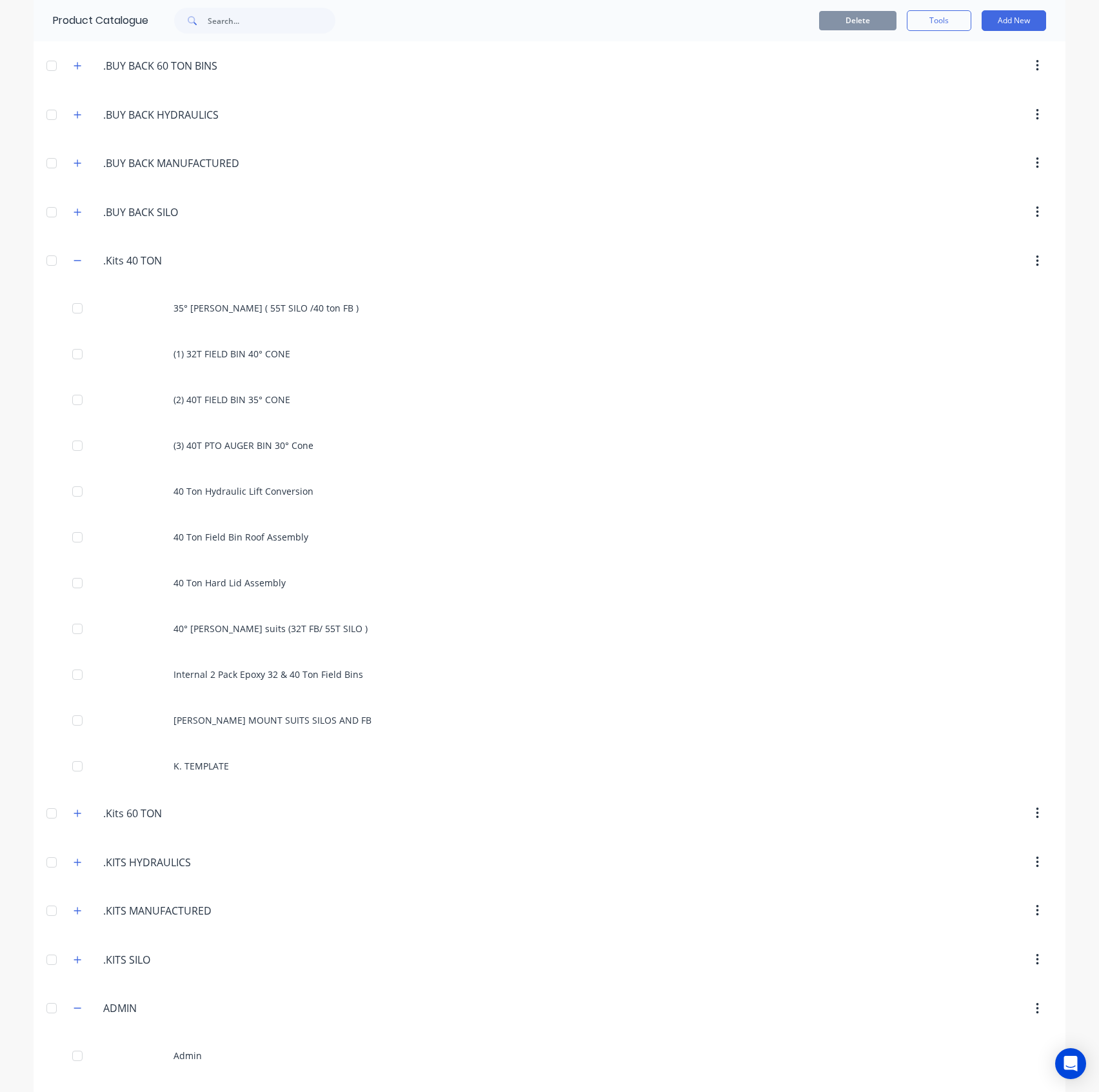
scroll to position [258, 0]
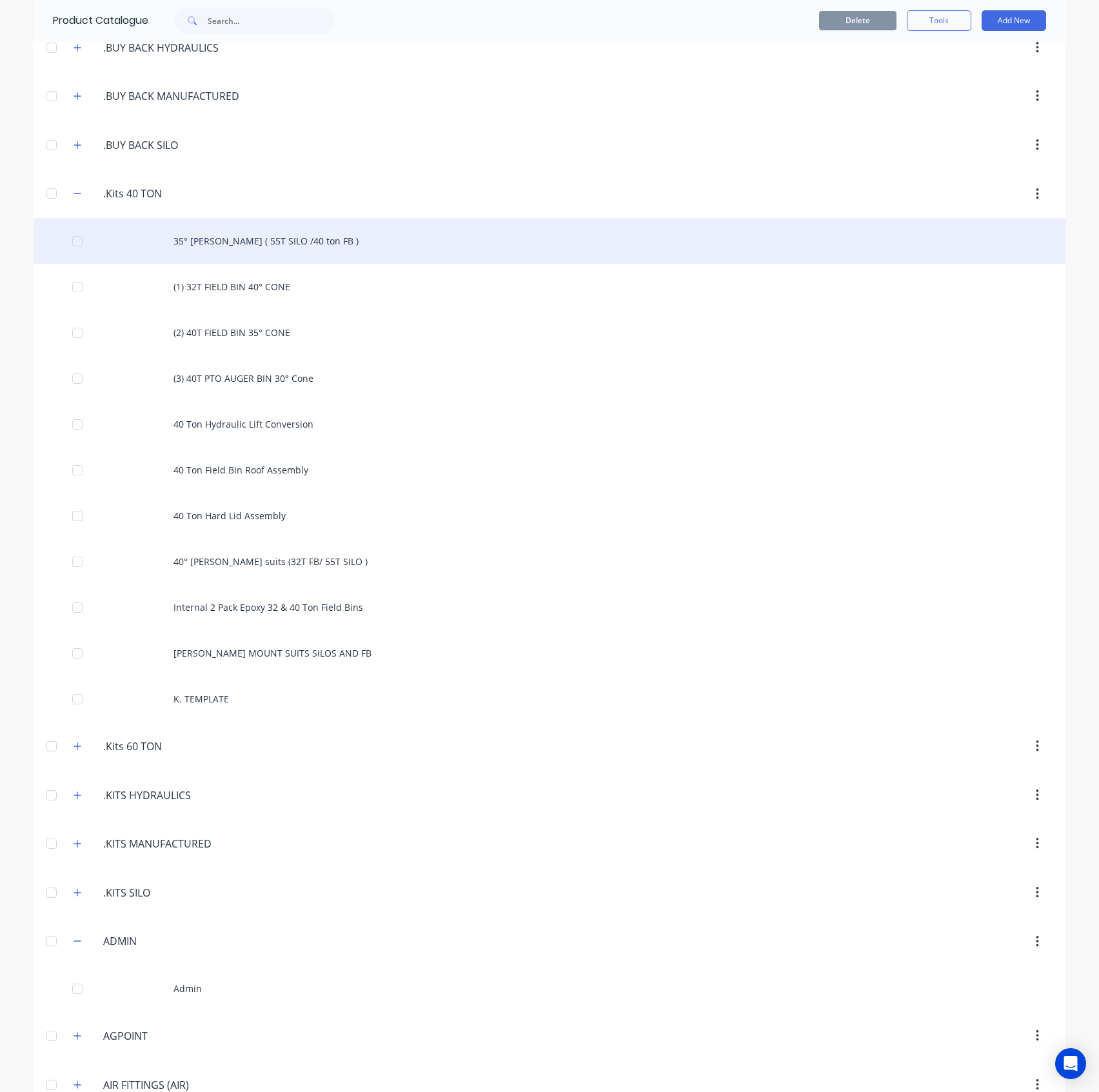
click at [253, 246] on div "35° Hopper ( 55T SILO /40 ton FB )" at bounding box center [550, 241] width 1032 height 46
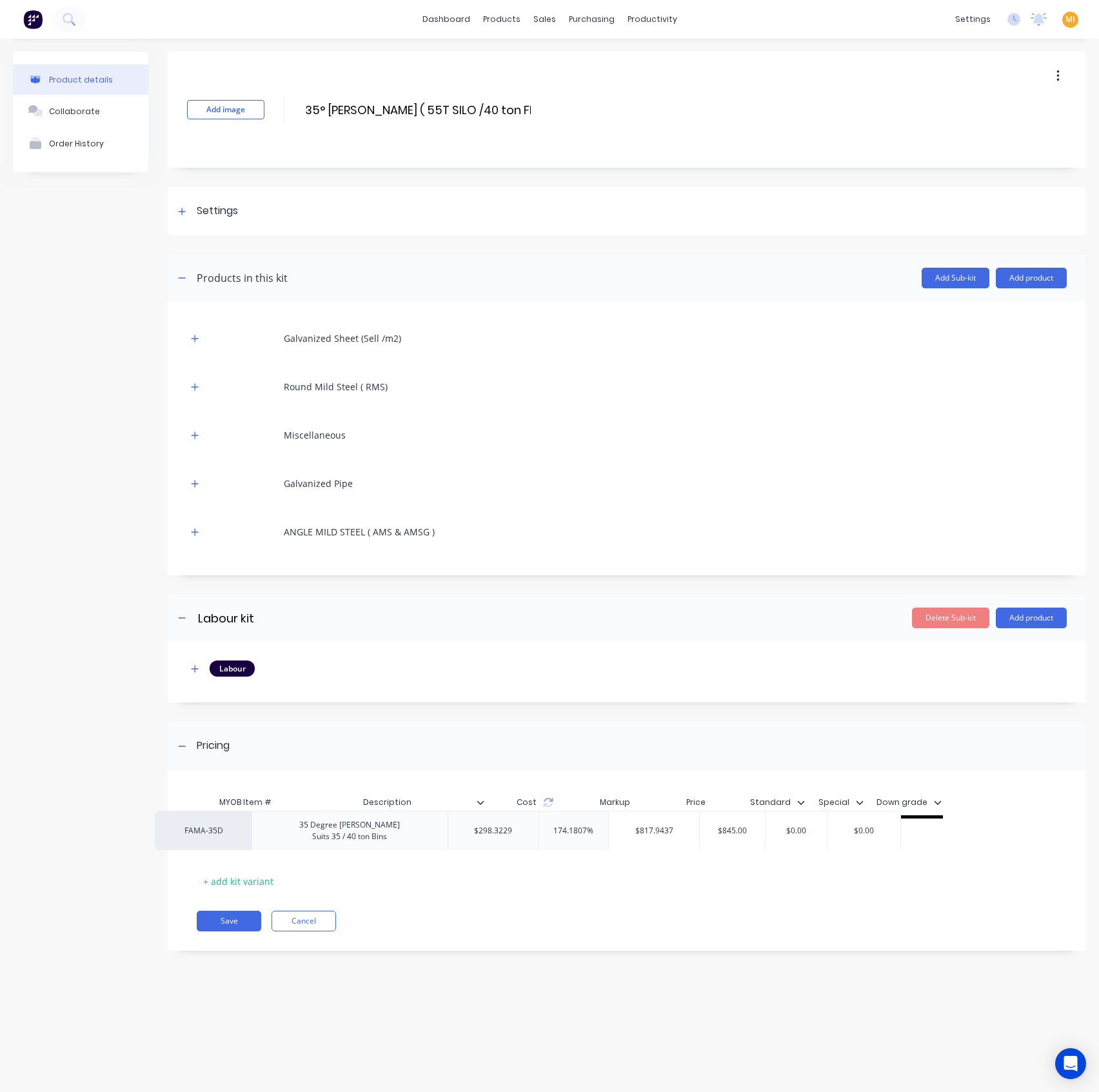
drag, startPoint x: 272, startPoint y: 837, endPoint x: 222, endPoint y: 826, distance: 51.2
click at [222, 826] on div "FAMA-35D 35 Degree Hopper Suits 35 / 40 ton Bins $298.3229 174.1807% $817.9437 …" at bounding box center [622, 838] width 851 height 40
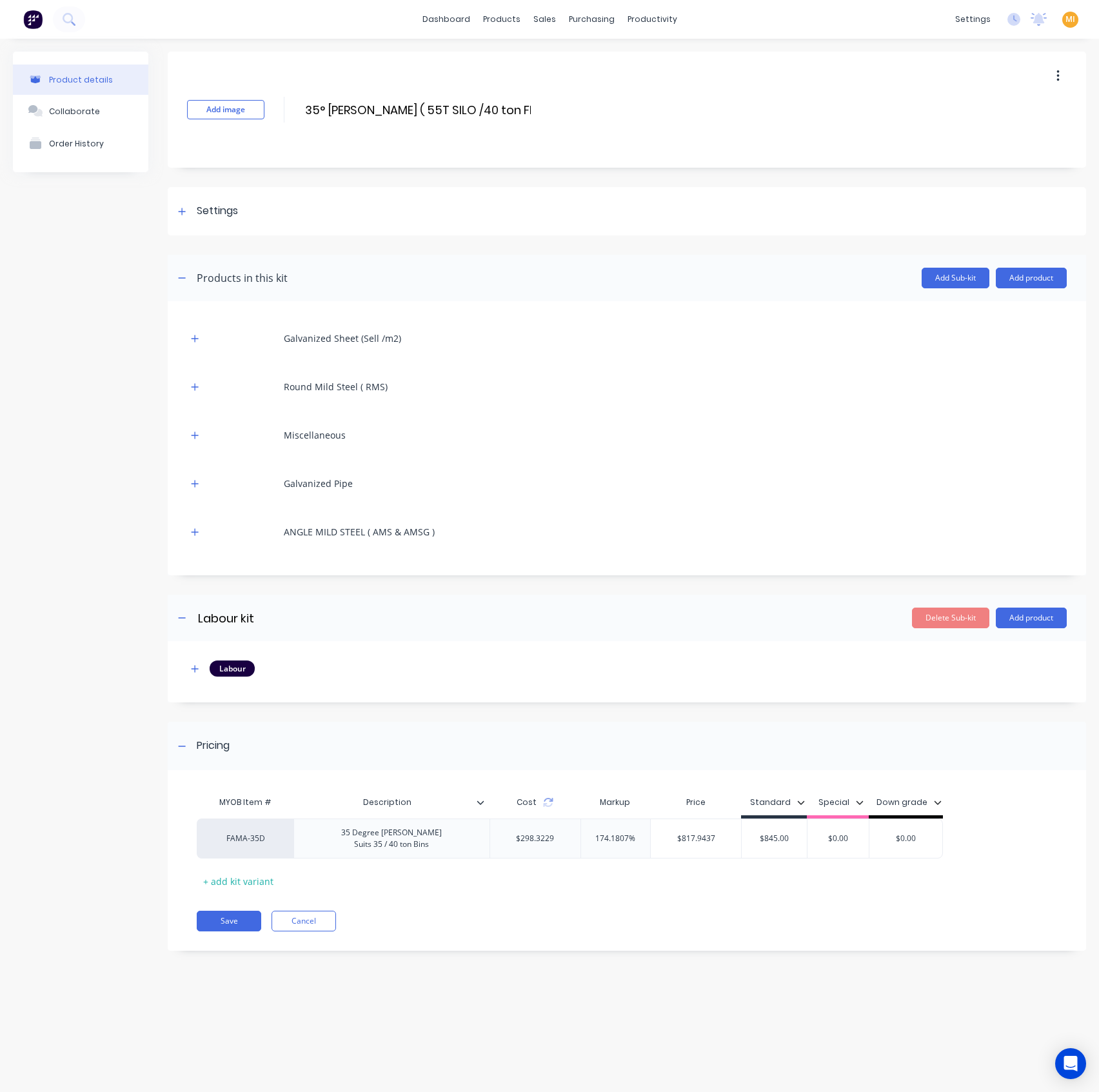
click at [481, 802] on icon at bounding box center [480, 801] width 8 height 8
drag, startPoint x: 191, startPoint y: 992, endPoint x: 233, endPoint y: 890, distance: 110.3
click at [191, 991] on div "Product details Collaborate Order History Add image 35° Hopper ( 55T SILO /40 t…" at bounding box center [550, 552] width 1099 height 1027
click at [253, 840] on div "FAMA-35D" at bounding box center [245, 838] width 71 height 12
click at [425, 882] on div "MYOB Item # Description Cost Markup Price Standard Special Down grade FAMA-35D …" at bounding box center [622, 840] width 851 height 102
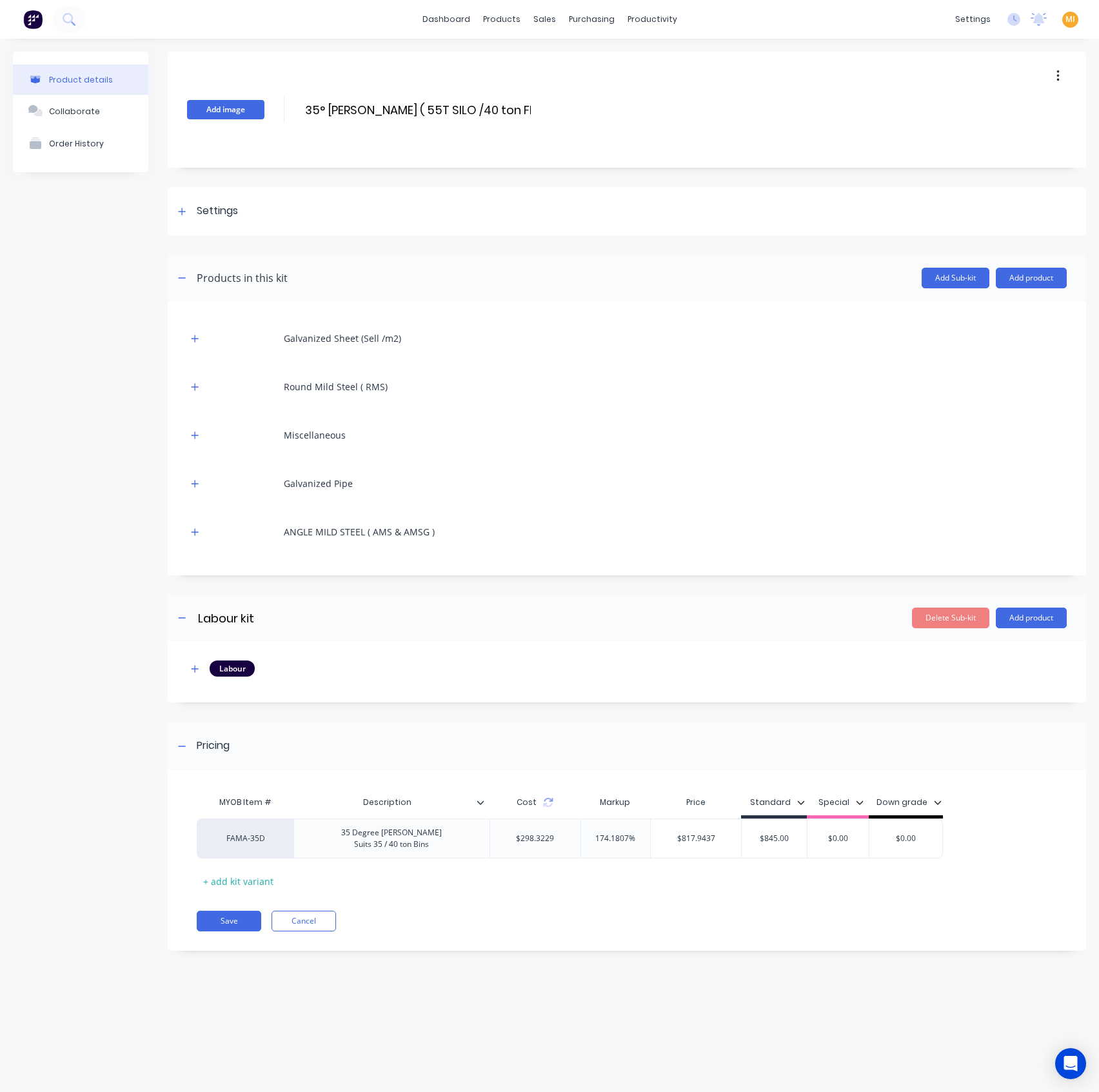
drag, startPoint x: 538, startPoint y: 103, endPoint x: 251, endPoint y: 108, distance: 287.0
click at [251, 108] on div "Add image 35° Hopper ( 55T SILO /40 ton FB ) 35° Hopper ( 55T SILO /40 ton FB )…" at bounding box center [626, 109] width 919 height 116
copy div
click at [302, 931] on div "MYOB Item # Description Cost Markup Price Standard Special Down grade FAMA-35D …" at bounding box center [626, 866] width 919 height 167
click at [309, 921] on button "Cancel" at bounding box center [303, 921] width 64 height 21
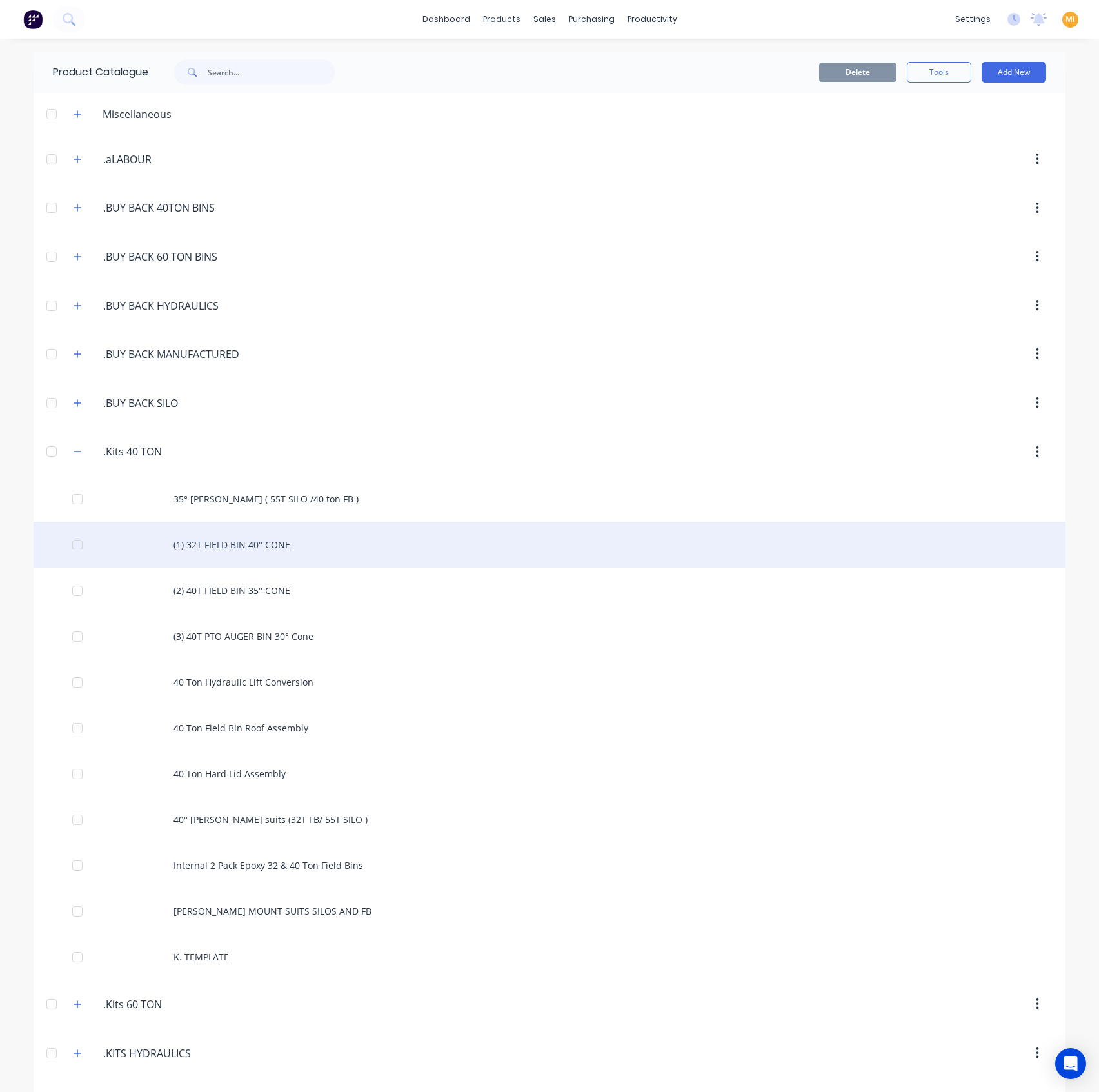
click at [297, 533] on div "(1) 32T FIELD BIN 40° CONE" at bounding box center [550, 545] width 1032 height 46
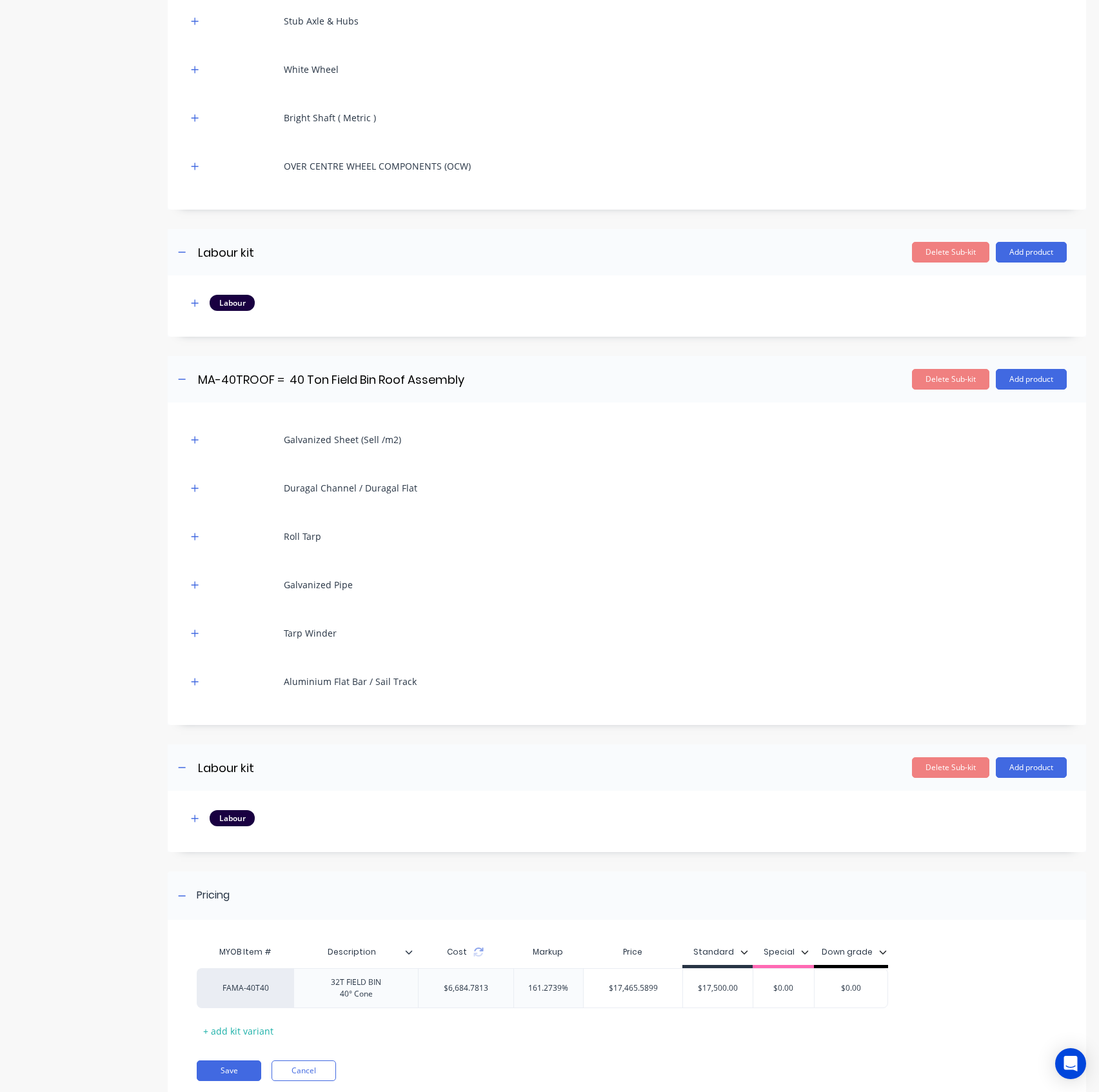
scroll to position [966, 0]
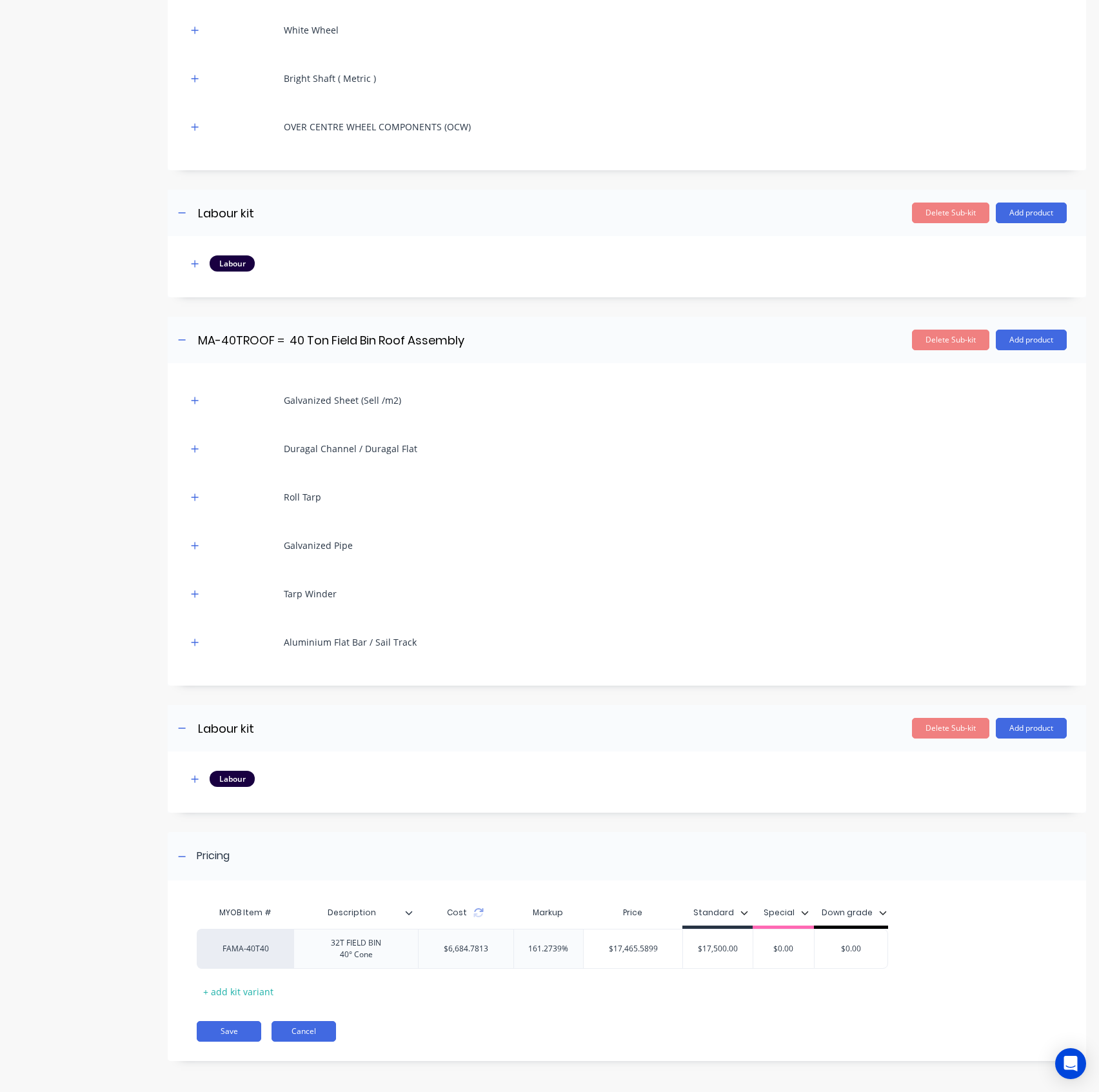
click at [309, 1028] on button "Cancel" at bounding box center [303, 1031] width 64 height 21
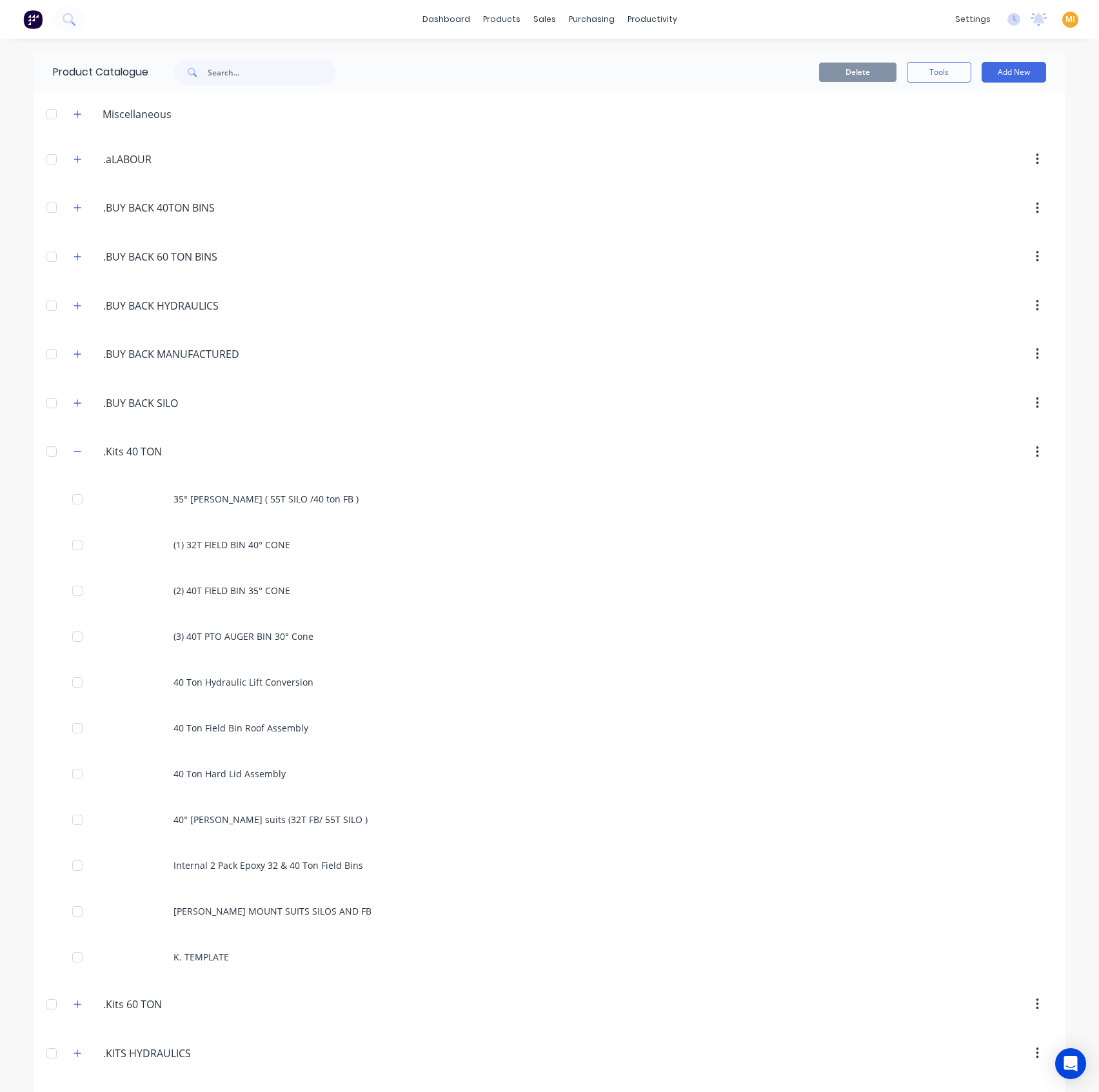
click at [67, 993] on div ".Kits.60.TON. .Kits 60 TON" at bounding box center [164, 1004] width 203 height 23
click at [70, 1004] on button "button" at bounding box center [78, 1003] width 16 height 16
click at [73, 451] on icon "button" at bounding box center [77, 451] width 8 height 9
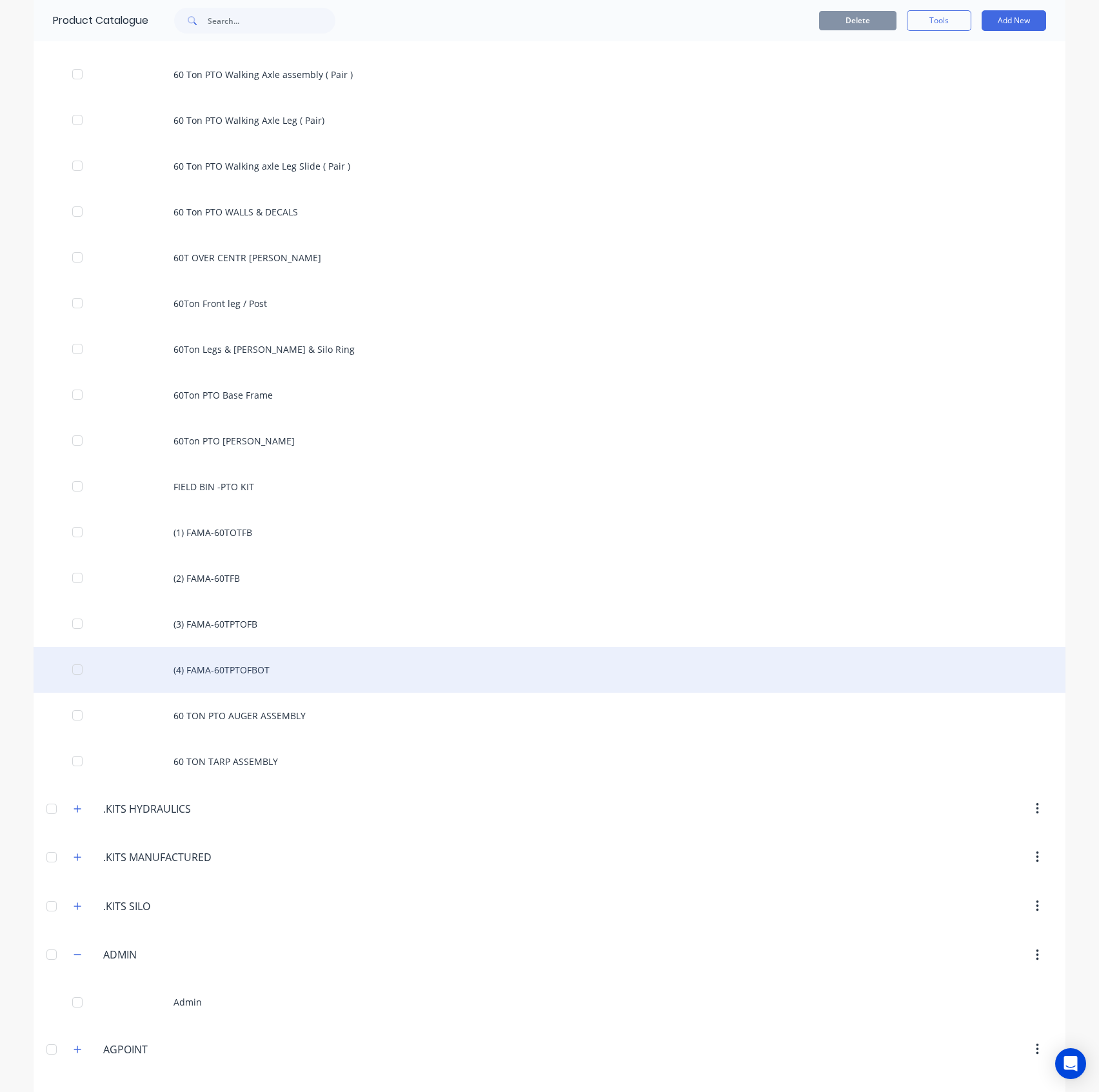
scroll to position [1118, 0]
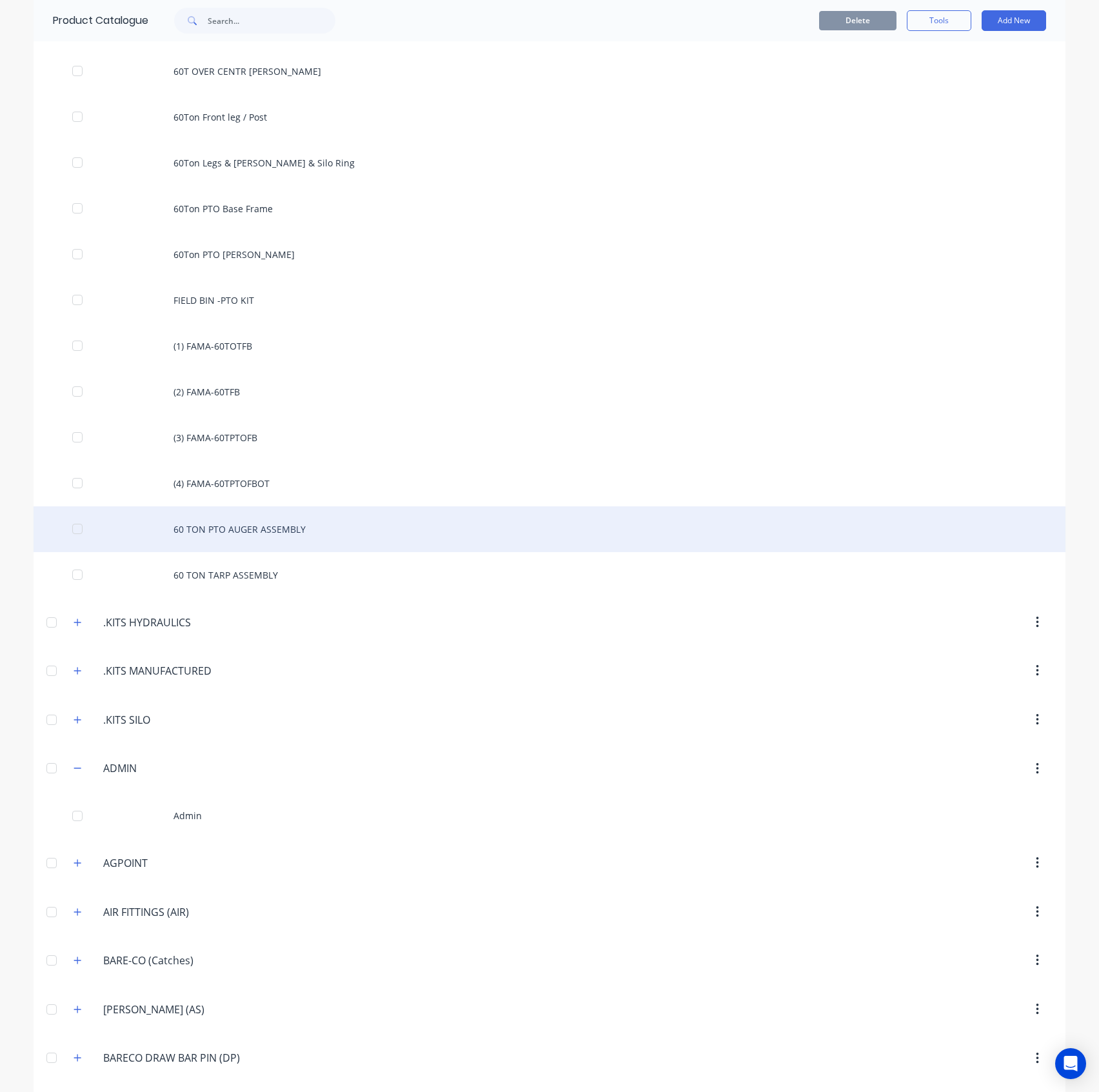
click at [226, 518] on div "60 TON PTO AUGER ASSEMBLY" at bounding box center [550, 529] width 1032 height 46
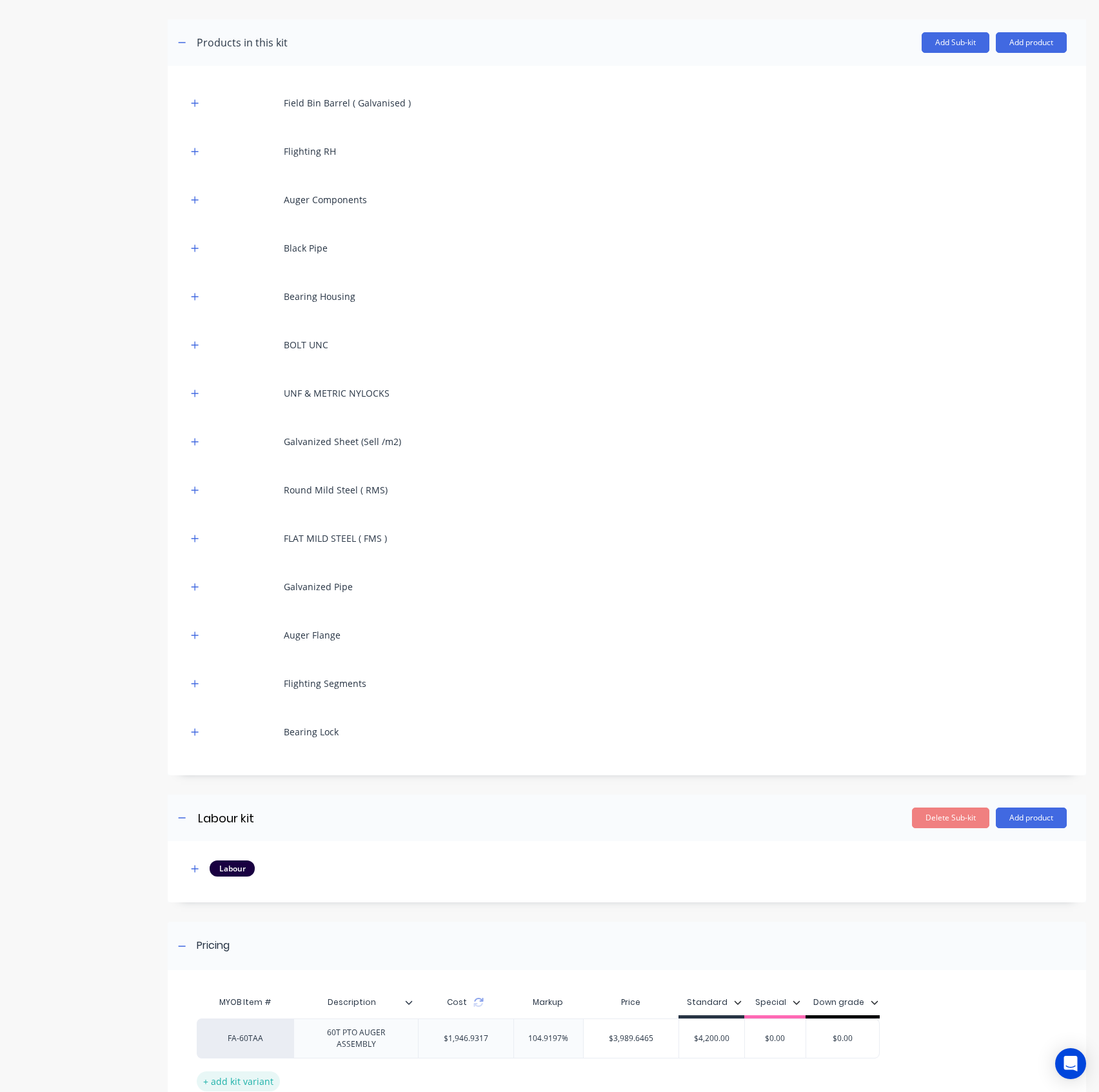
scroll to position [325, 0]
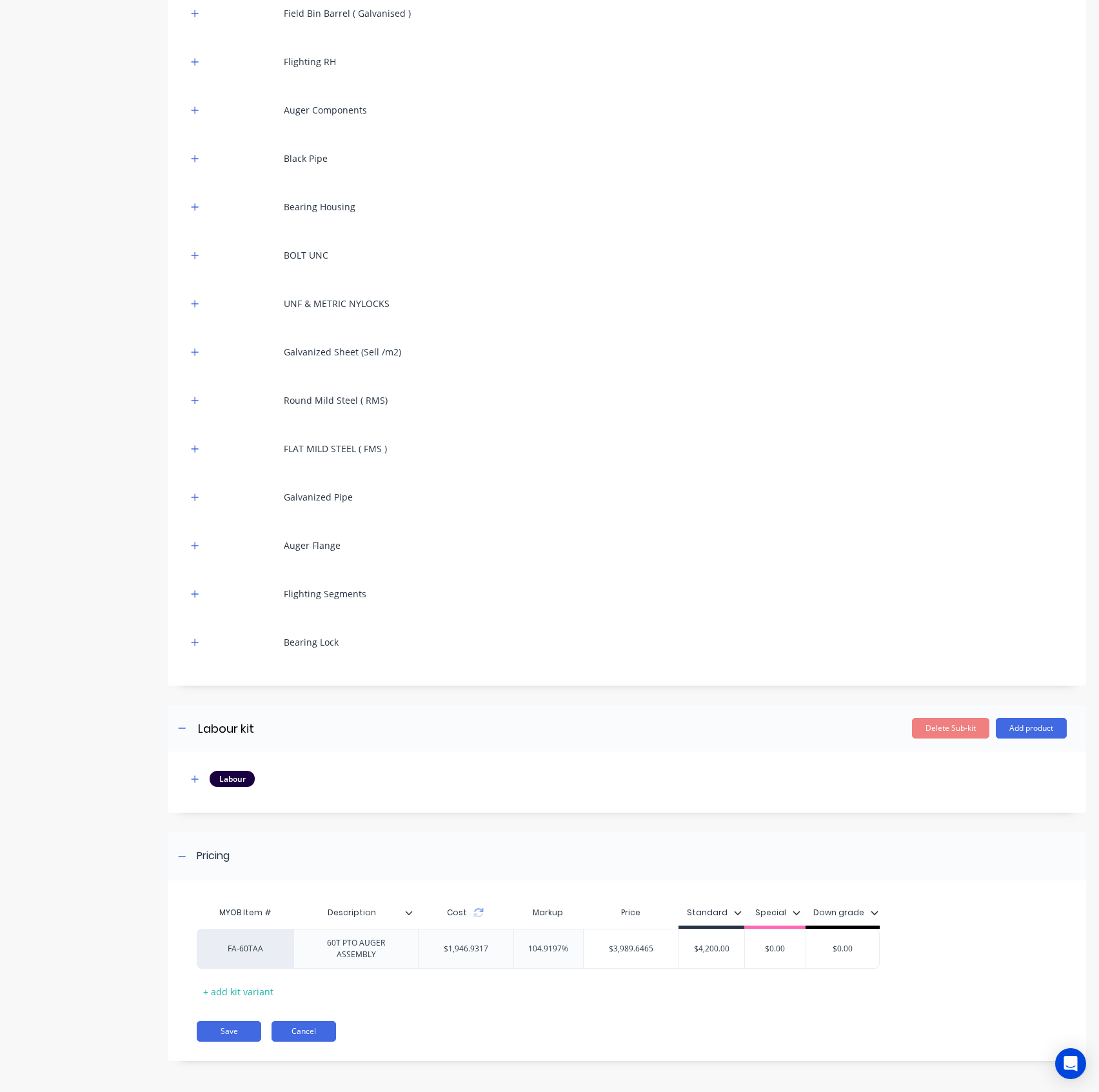
click at [285, 1030] on button "Cancel" at bounding box center [303, 1031] width 64 height 21
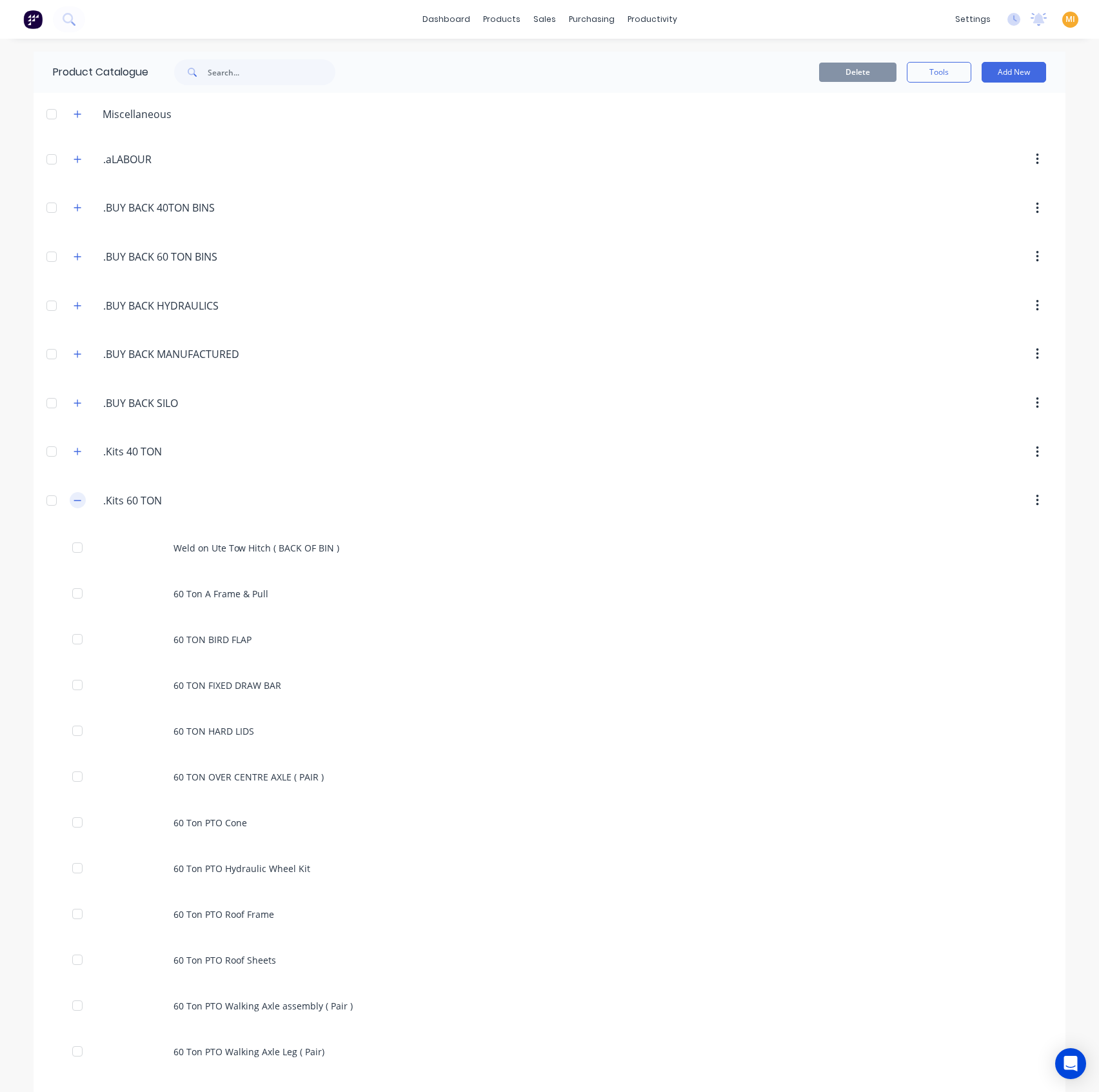
click at [74, 500] on icon "button" at bounding box center [78, 500] width 7 height 1
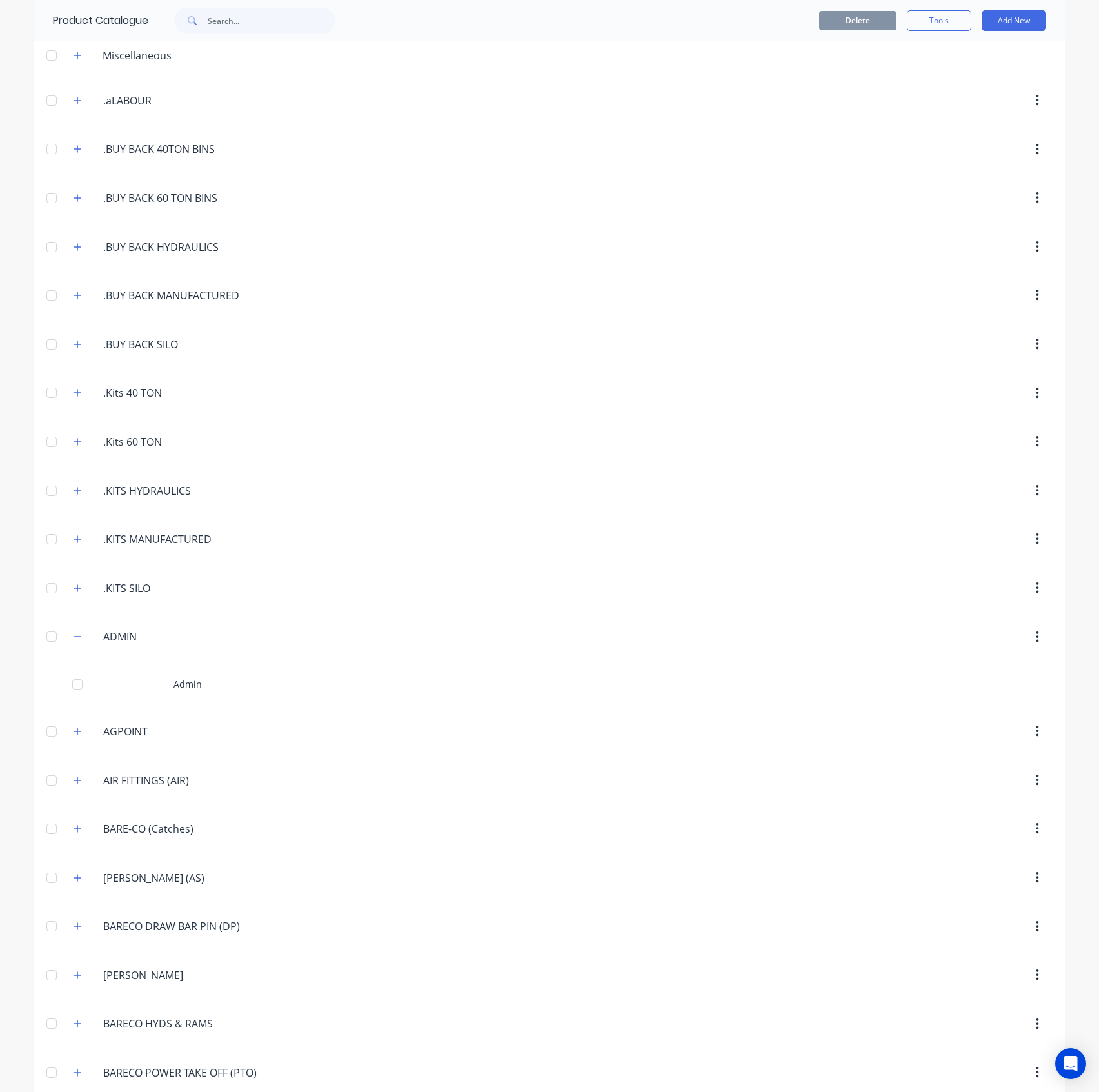
scroll to position [85, 0]
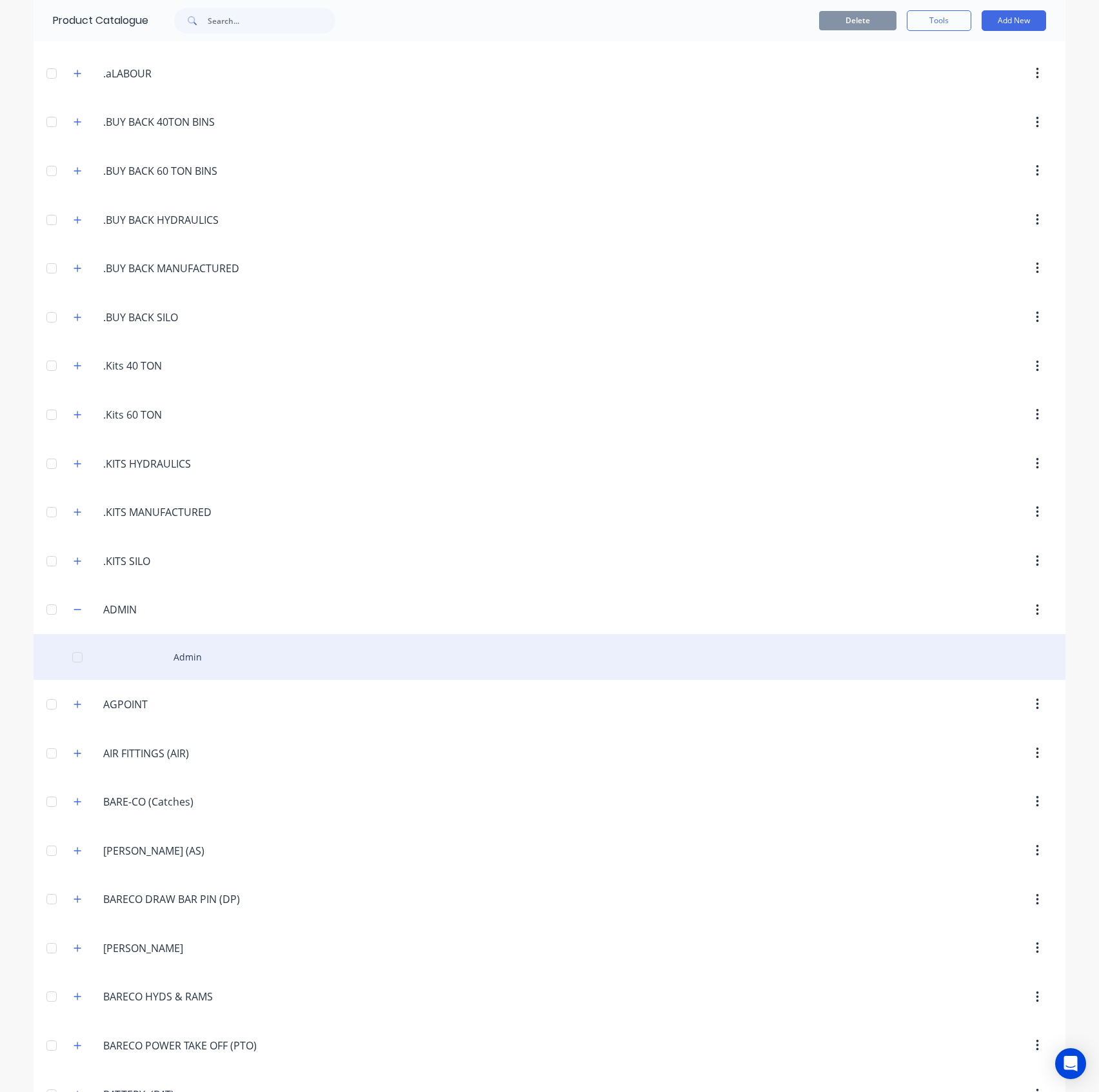
click at [164, 656] on div "Admin" at bounding box center [550, 657] width 1032 height 46
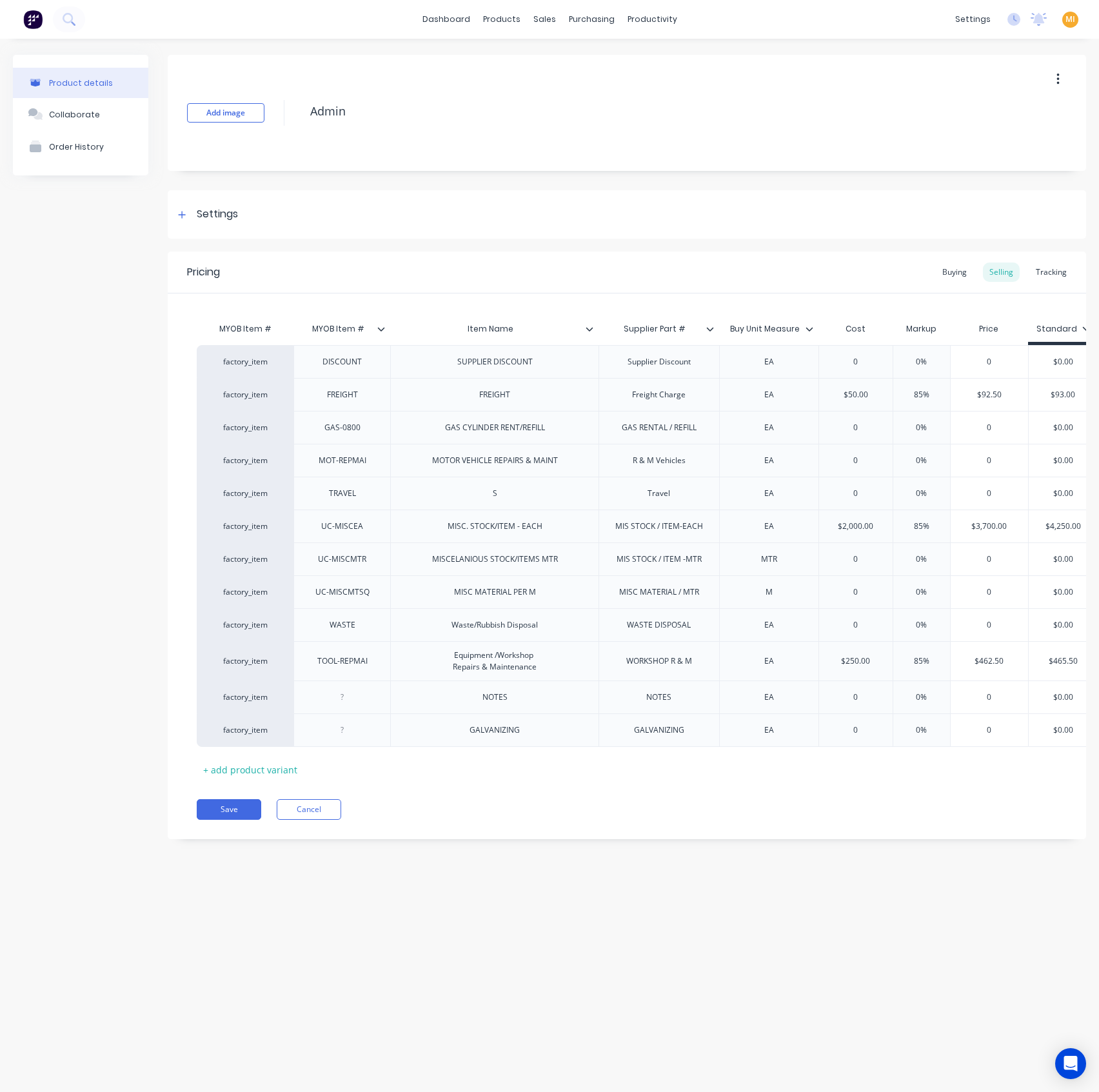
click at [714, 324] on div at bounding box center [715, 329] width 8 height 12
click at [810, 329] on icon at bounding box center [809, 329] width 7 height 4
drag, startPoint x: 341, startPoint y: 102, endPoint x: 253, endPoint y: 91, distance: 88.7
click at [253, 91] on div "Add image Admin" at bounding box center [626, 113] width 919 height 116
click at [380, 325] on icon at bounding box center [381, 328] width 8 height 8
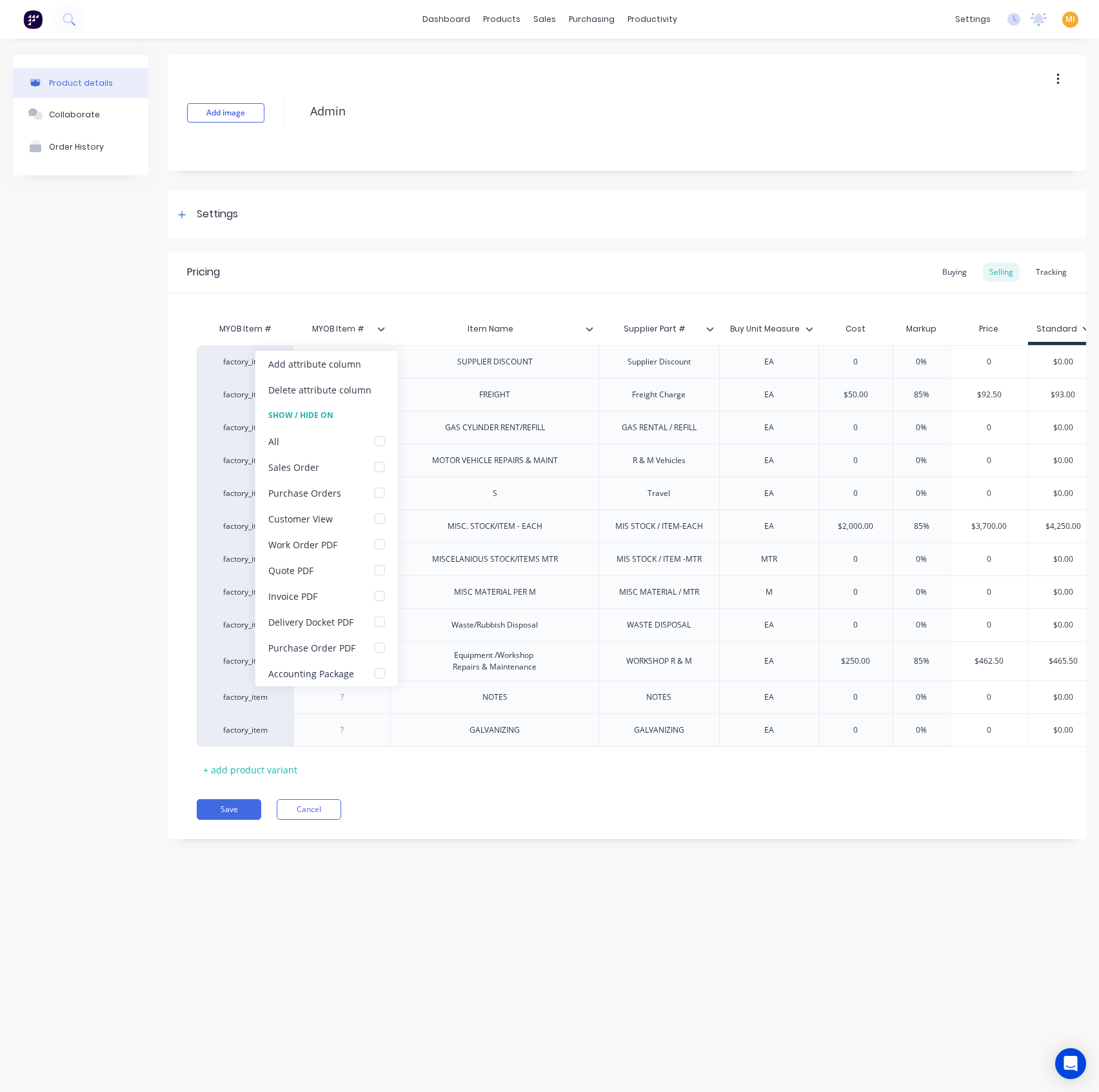
click at [483, 311] on div "MYOB Item # MYOB Item # Item Name Supplier Part # Buy Unit Measure Cost Markup …" at bounding box center [626, 536] width 919 height 486
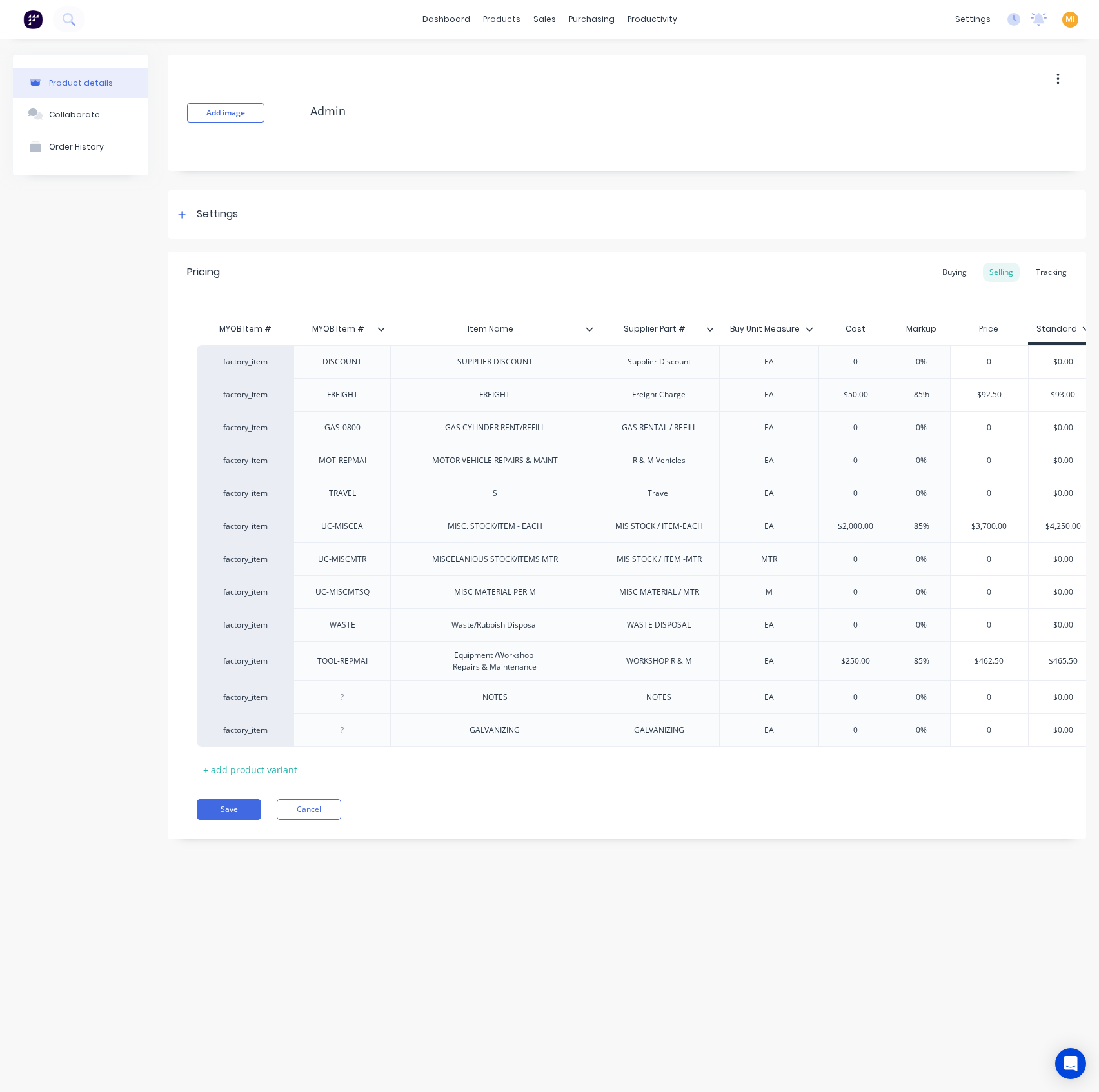
click at [589, 326] on icon at bounding box center [589, 328] width 8 height 8
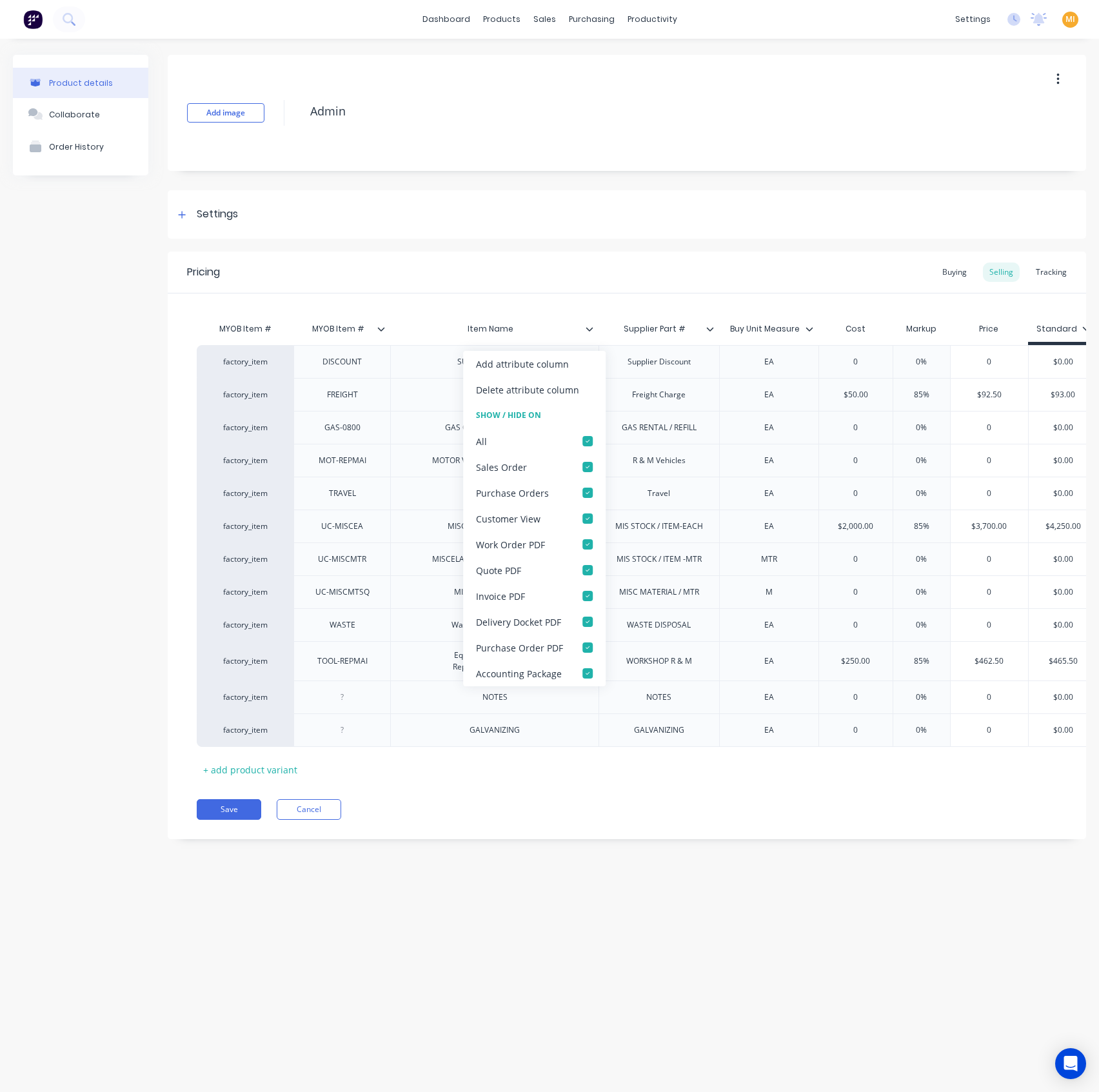
type textarea "x"
click at [625, 299] on div "MYOB Item # MYOB Item # Item Name Supplier Part # Buy Unit Measure Cost Markup …" at bounding box center [626, 536] width 919 height 486
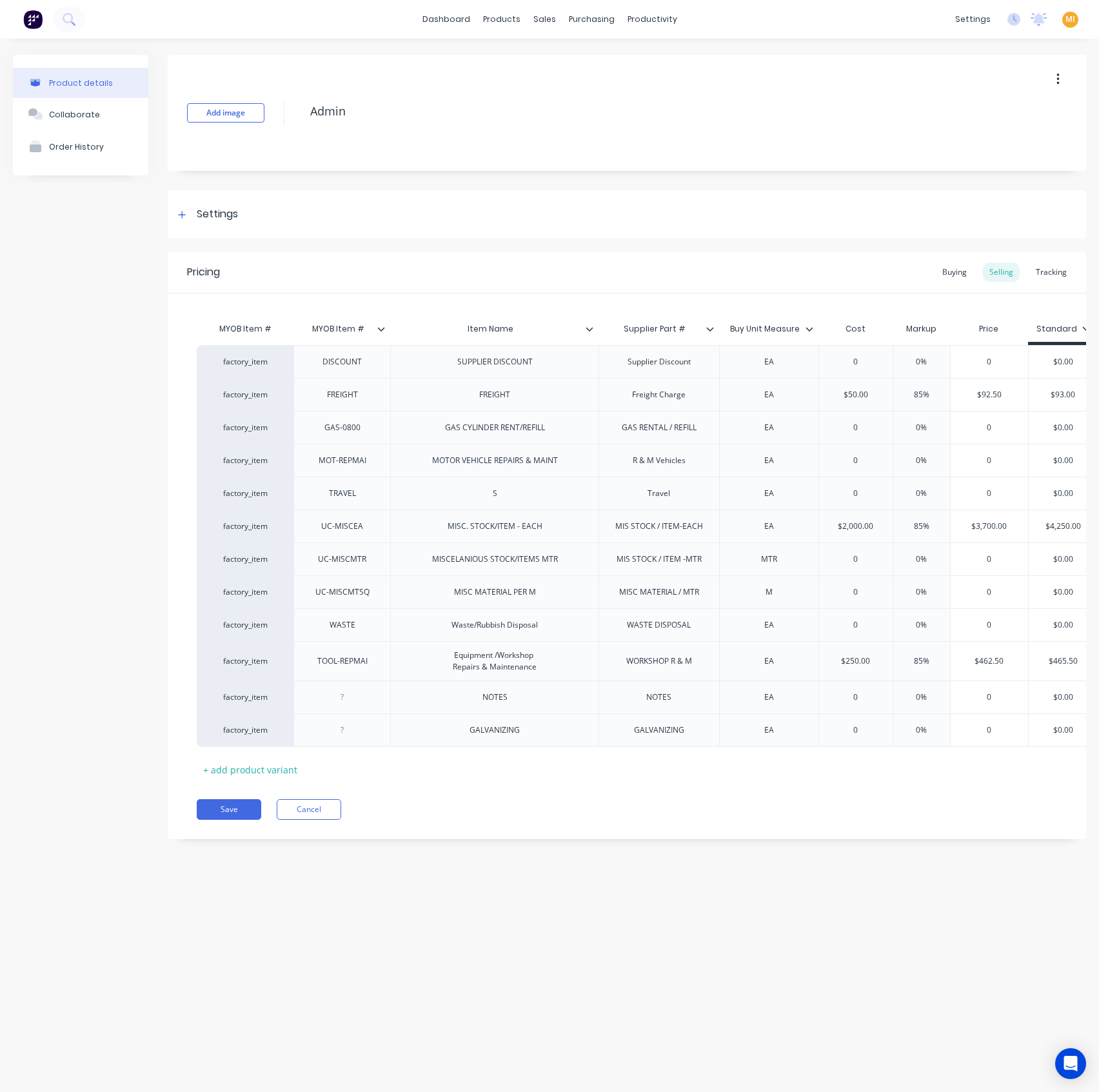
type input "Supplier Part #"
click at [708, 323] on input "Supplier Part #" at bounding box center [655, 329] width 113 height 12
click at [707, 328] on icon at bounding box center [709, 328] width 8 height 8
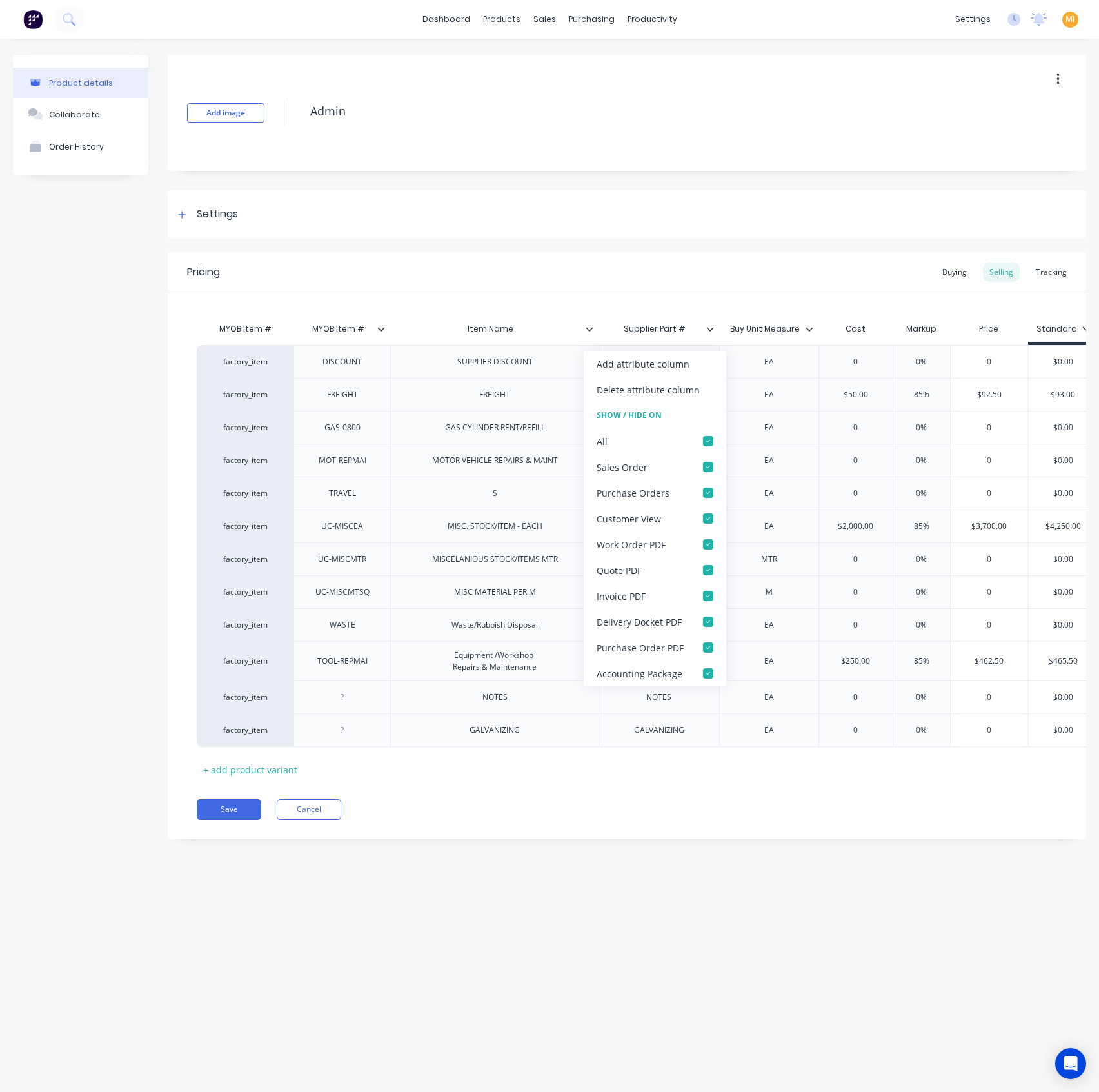
click at [734, 310] on div "MYOB Item # MYOB Item # Item Name Supplier Part # Supplier Part # Buy Unit Meas…" at bounding box center [626, 536] width 919 height 486
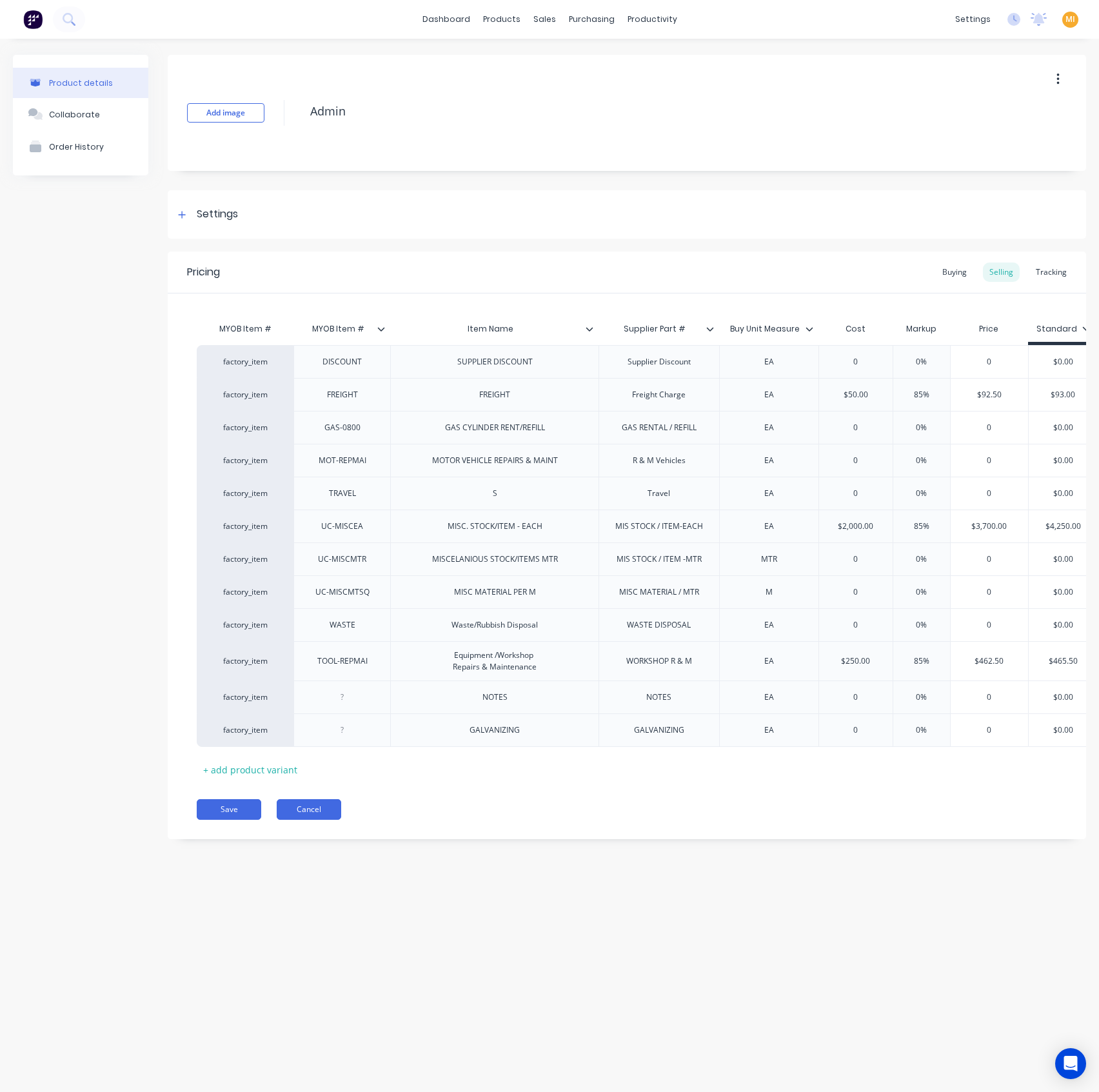
click at [279, 817] on button "Cancel" at bounding box center [309, 809] width 64 height 21
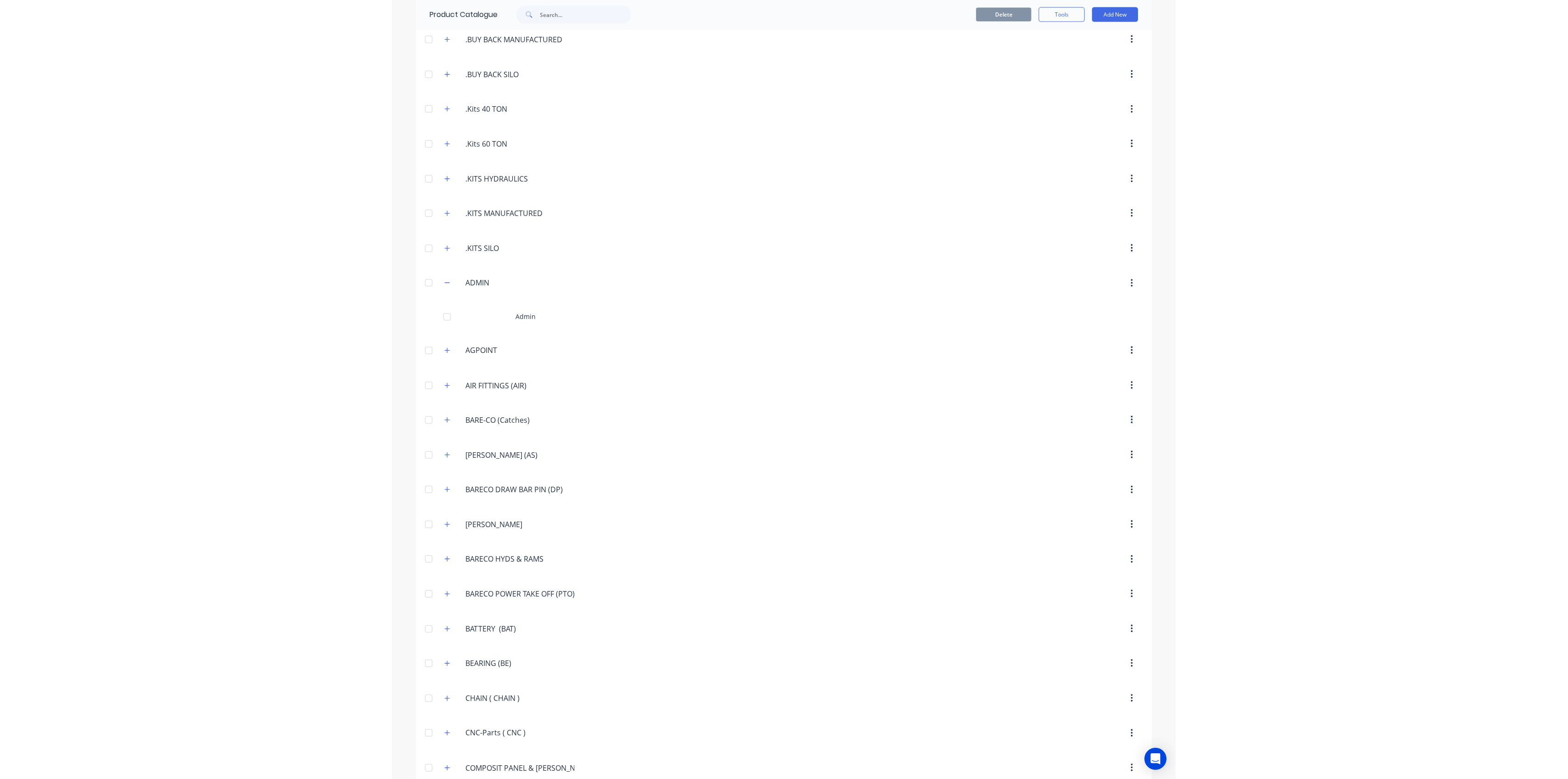
scroll to position [114, 0]
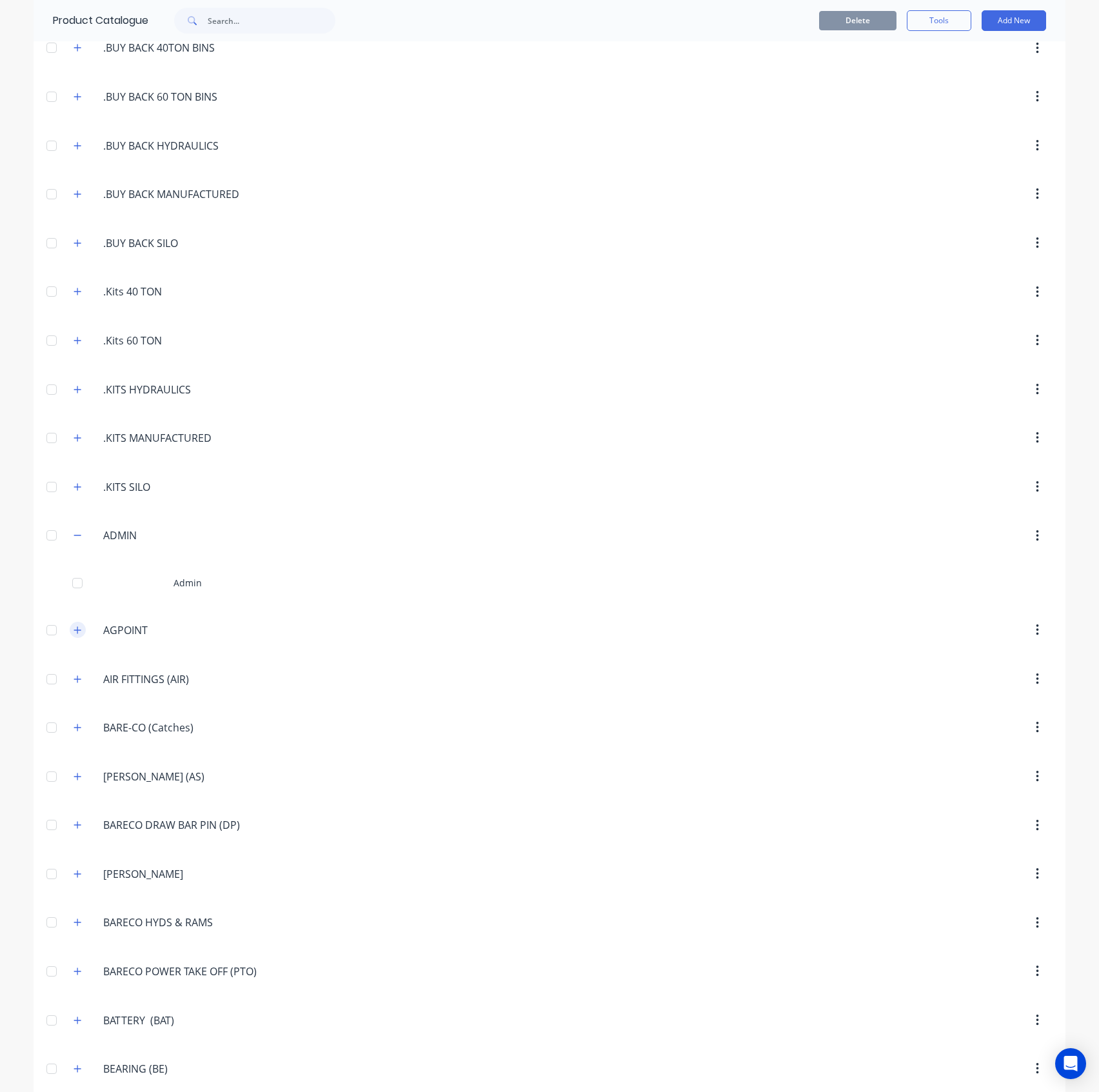
click at [73, 625] on icon "button" at bounding box center [77, 630] width 8 height 9
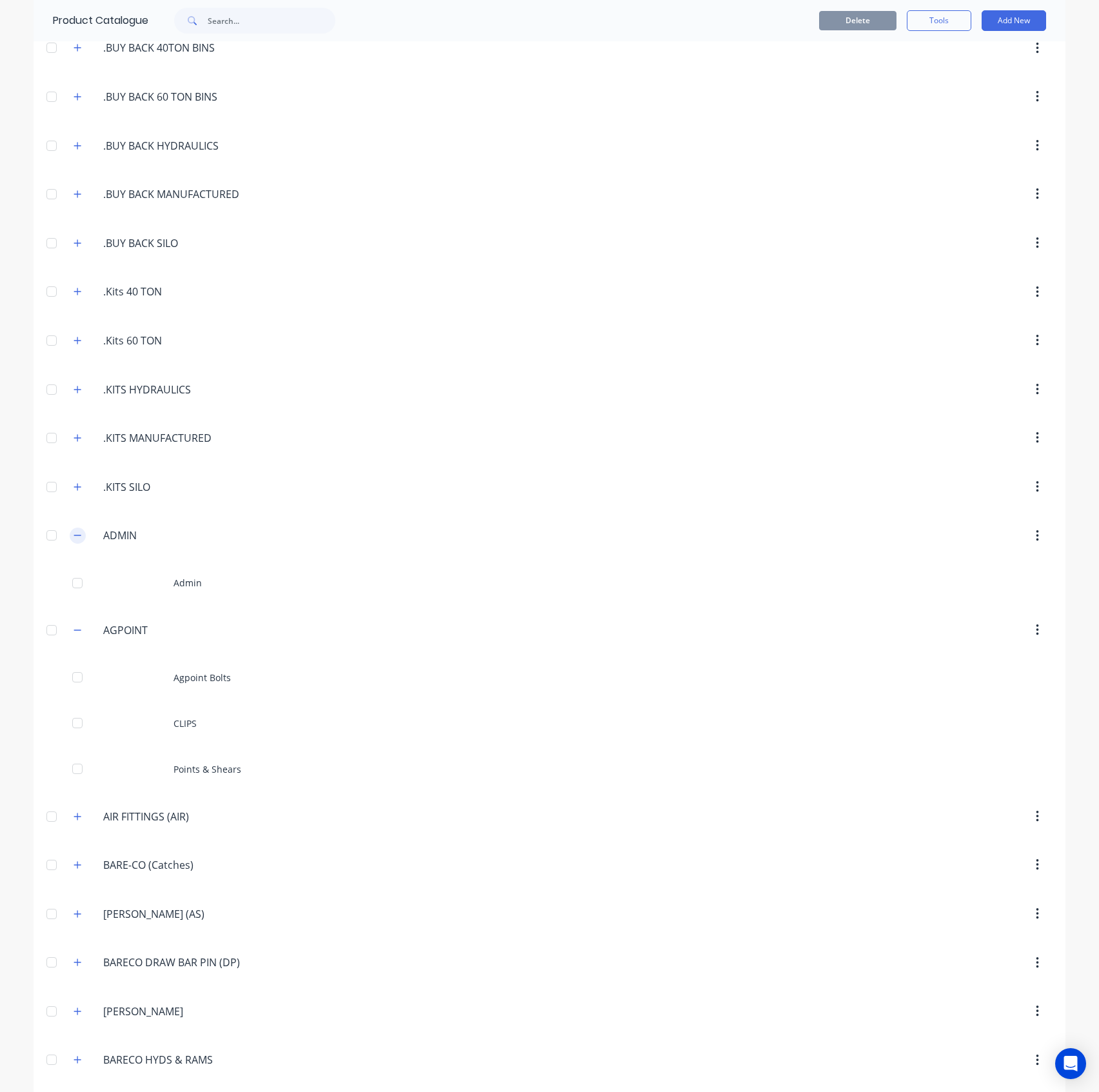
click at [73, 537] on icon "button" at bounding box center [77, 535] width 8 height 9
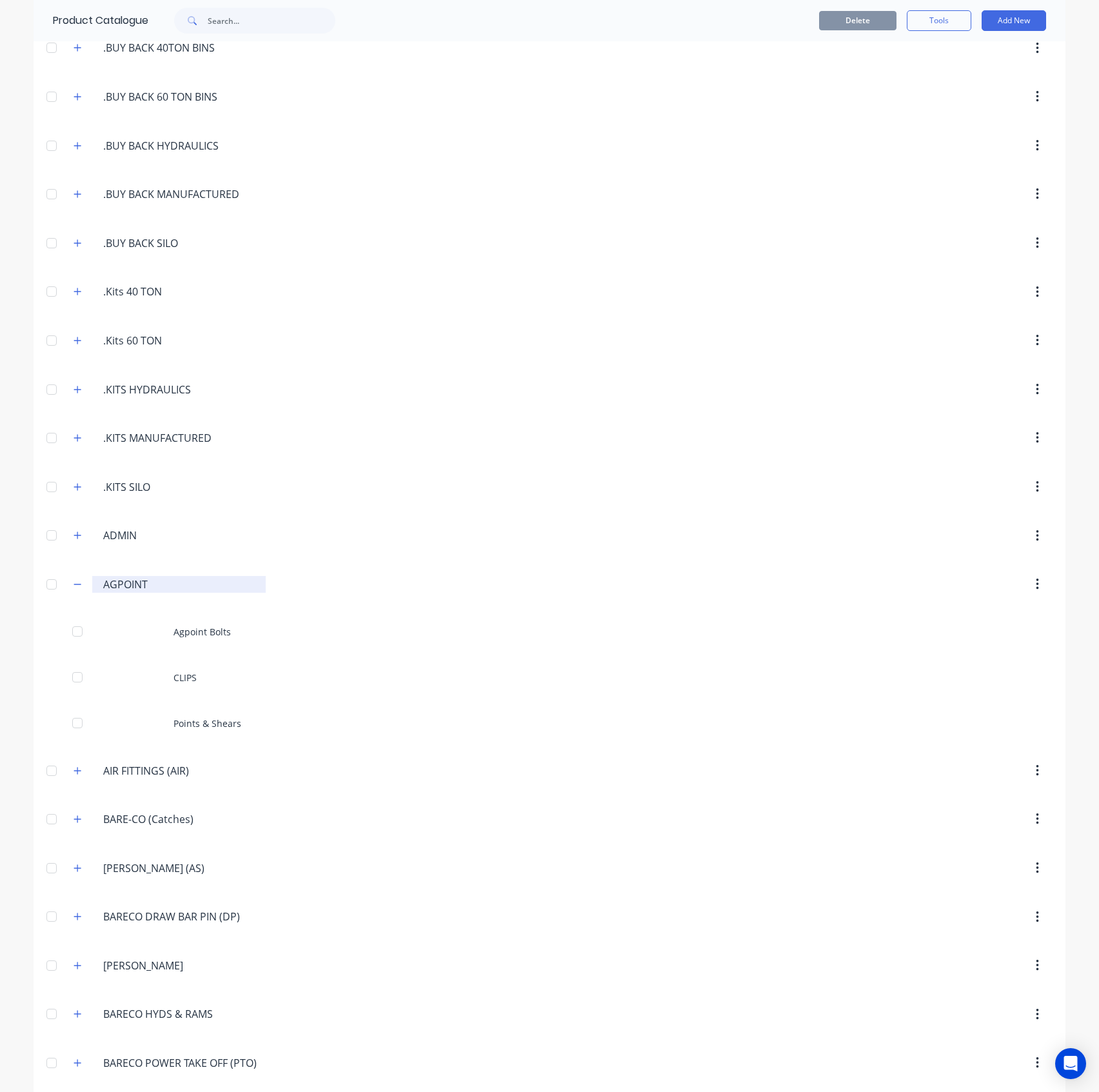
click at [157, 578] on input "AGPOINT" at bounding box center [179, 584] width 153 height 15
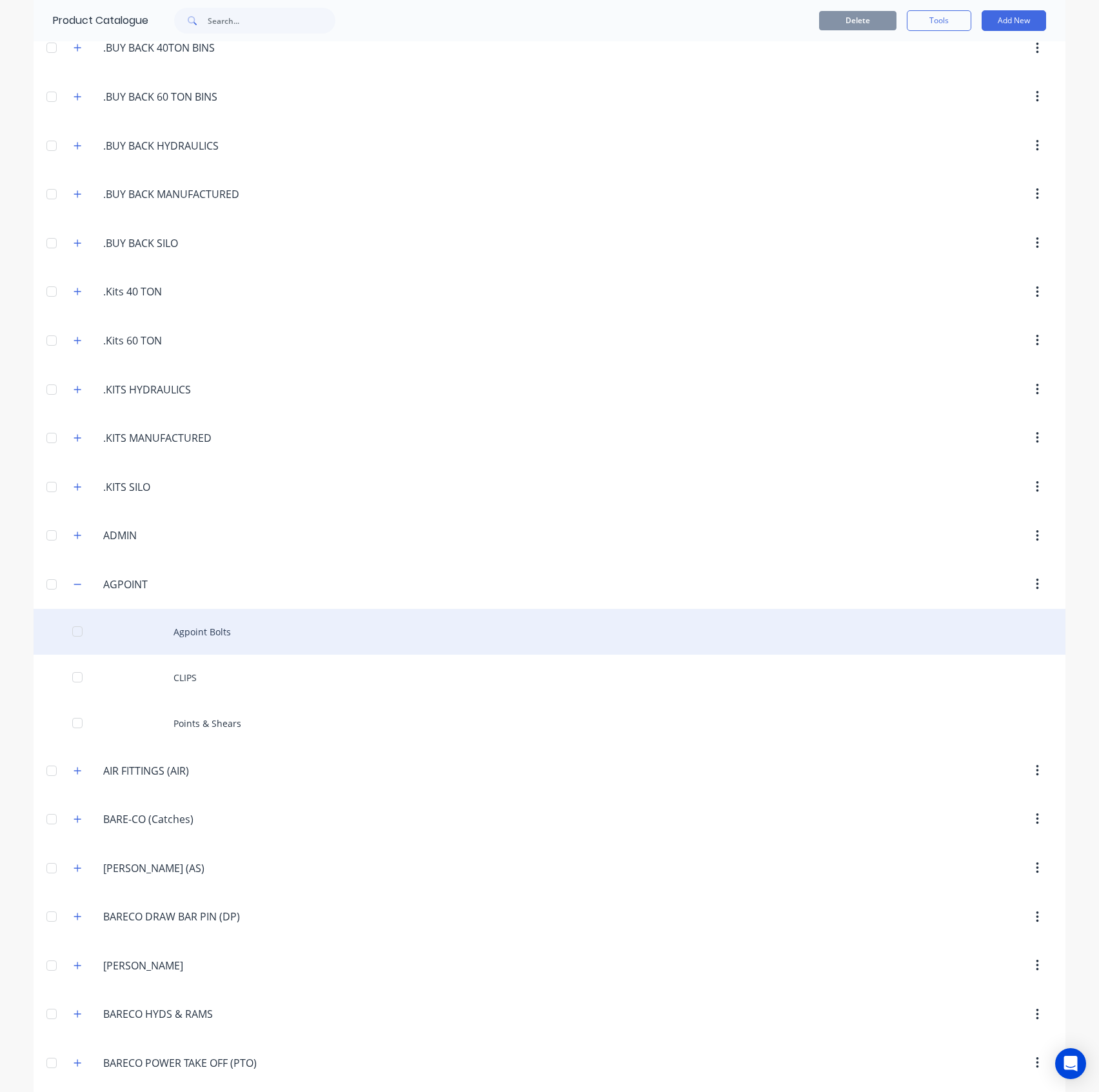
click at [229, 619] on div "Agpoint Bolts" at bounding box center [550, 631] width 1032 height 46
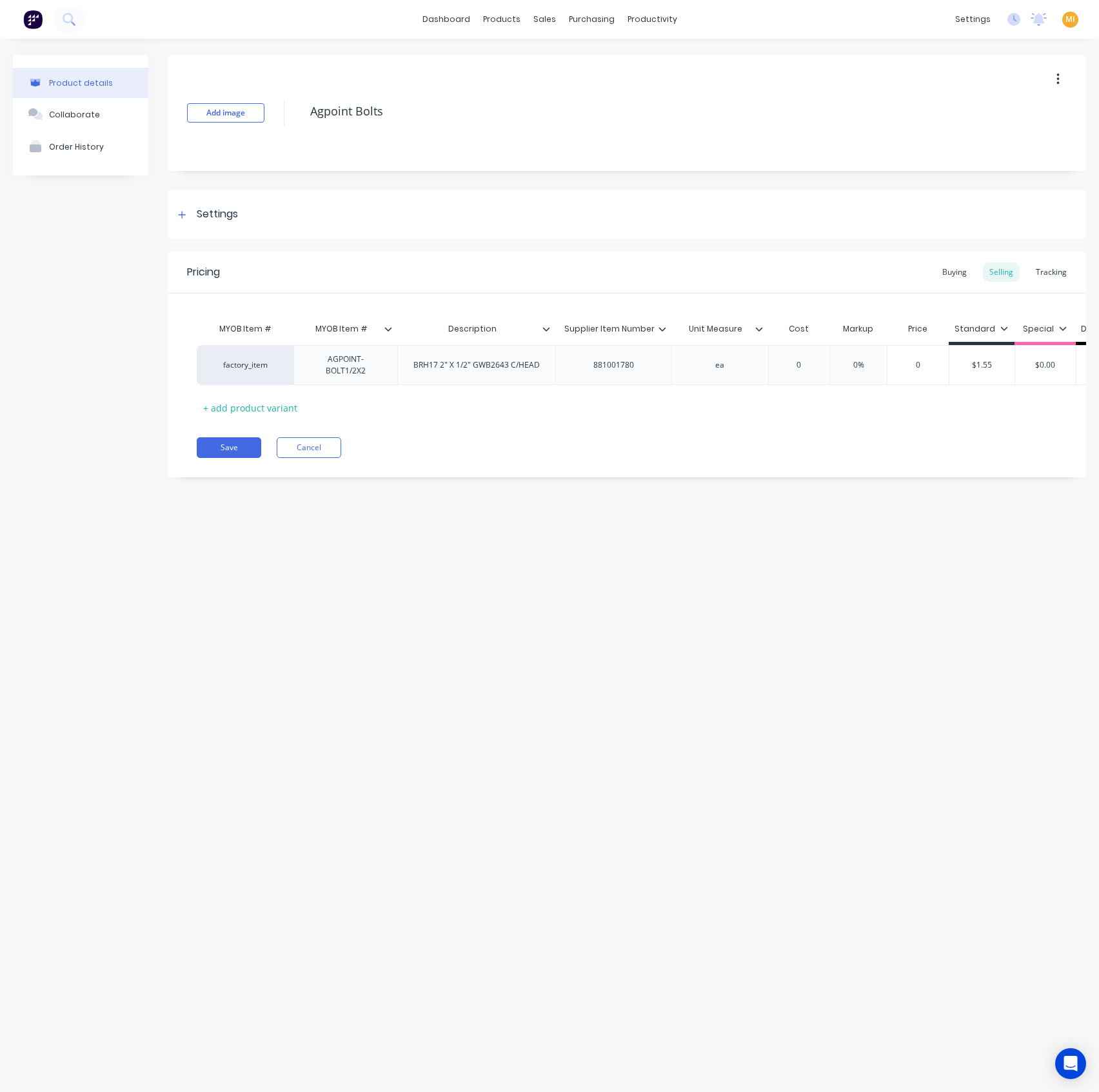
click at [759, 326] on icon at bounding box center [759, 328] width 8 height 8
click at [662, 327] on icon at bounding box center [662, 328] width 8 height 8
click at [643, 302] on div "MYOB Item # MYOB Item # Description Supplier Item Number Unit Measure Cost Mark…" at bounding box center [626, 355] width 919 height 125
click at [550, 325] on div at bounding box center [551, 329] width 8 height 12
click at [514, 285] on div "Pricing Buying Selling Tracking" at bounding box center [626, 272] width 919 height 42
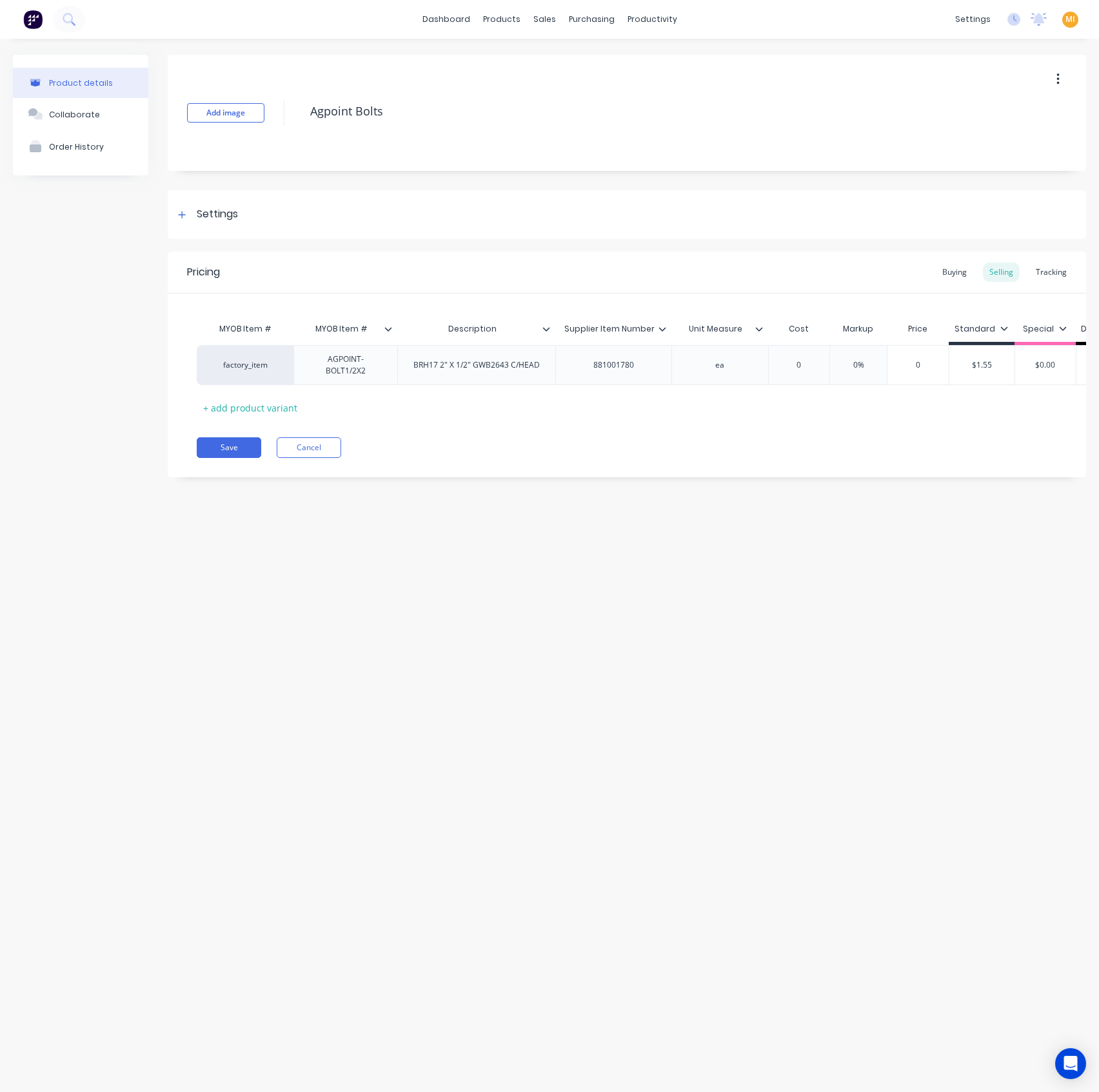
click at [385, 332] on icon at bounding box center [388, 328] width 8 height 8
drag, startPoint x: 398, startPoint y: 108, endPoint x: 273, endPoint y: 101, distance: 125.2
click at [273, 101] on div "Add image Agpoint Bolts" at bounding box center [626, 113] width 919 height 116
click at [320, 458] on button "Cancel" at bounding box center [309, 448] width 64 height 21
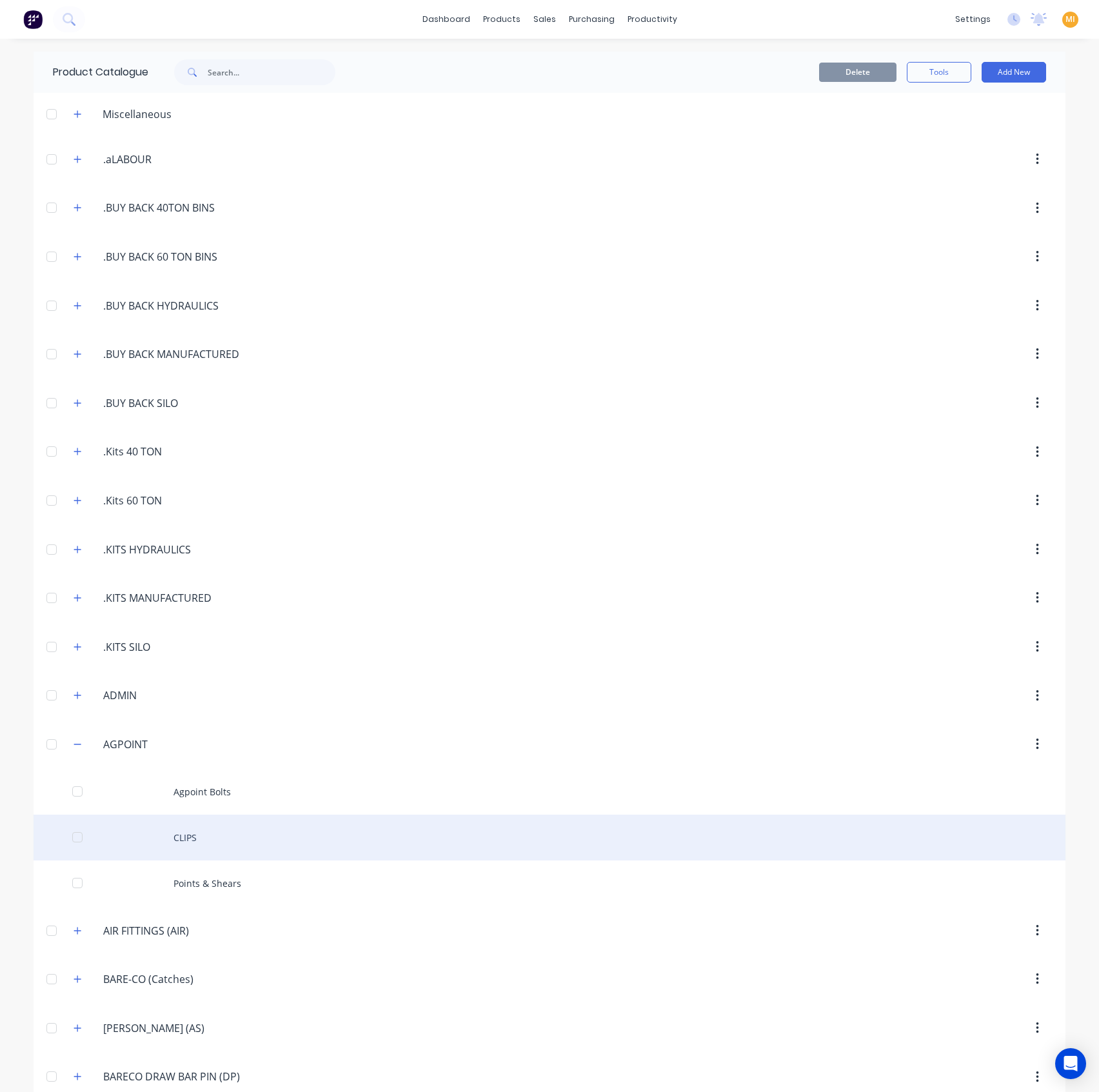
click at [303, 814] on div "CLIPS" at bounding box center [550, 837] width 1032 height 46
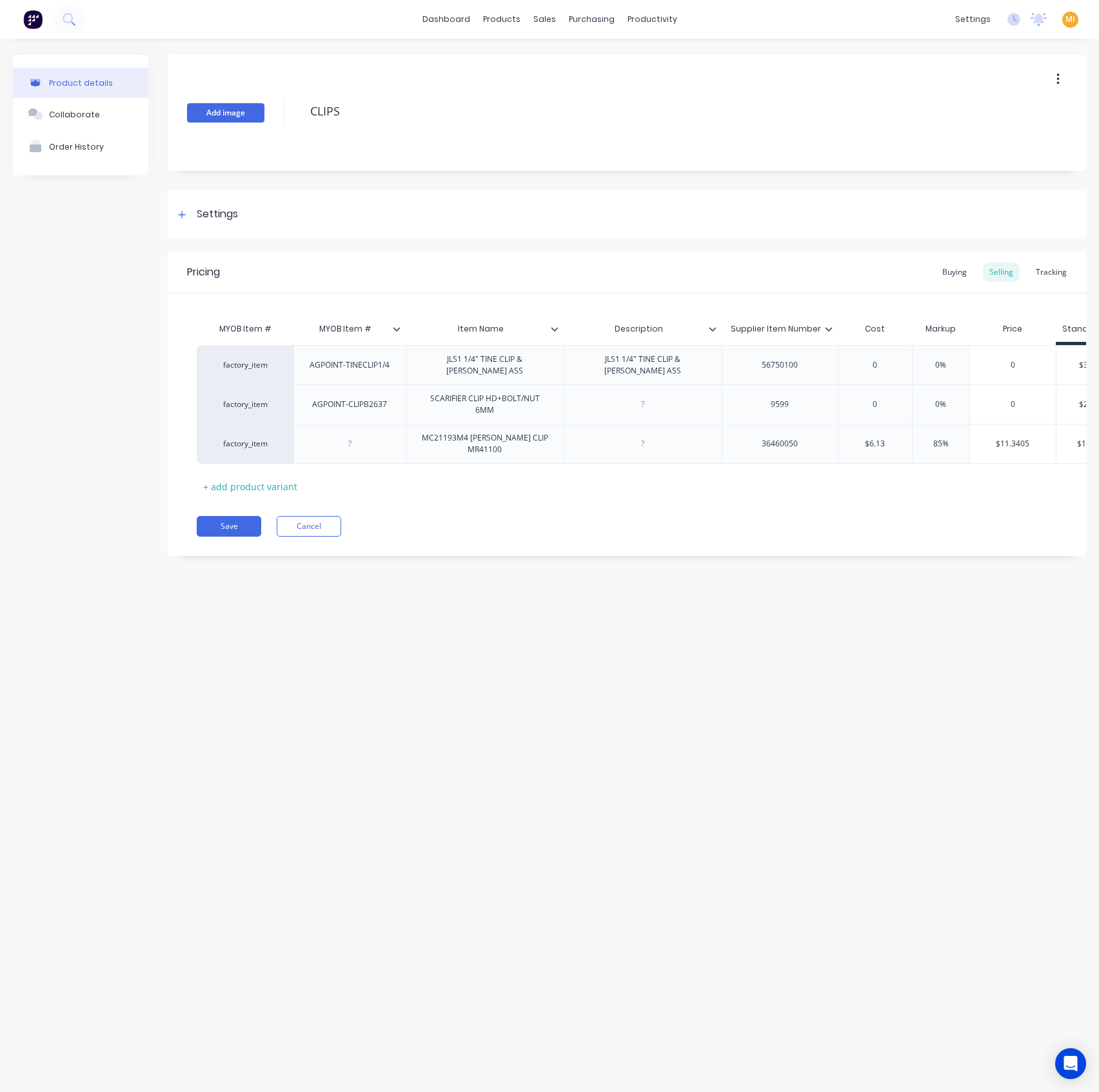
drag, startPoint x: 372, startPoint y: 108, endPoint x: 187, endPoint y: 108, distance: 185.0
click at [187, 108] on div "Add image CLIPS" at bounding box center [626, 113] width 919 height 116
click at [554, 325] on icon at bounding box center [555, 328] width 8 height 8
click at [716, 330] on icon at bounding box center [712, 328] width 8 height 8
click at [782, 307] on div "MYOB Item # MYOB Item # Item Name Description Supplier Item Number Cost Markup …" at bounding box center [626, 395] width 919 height 203
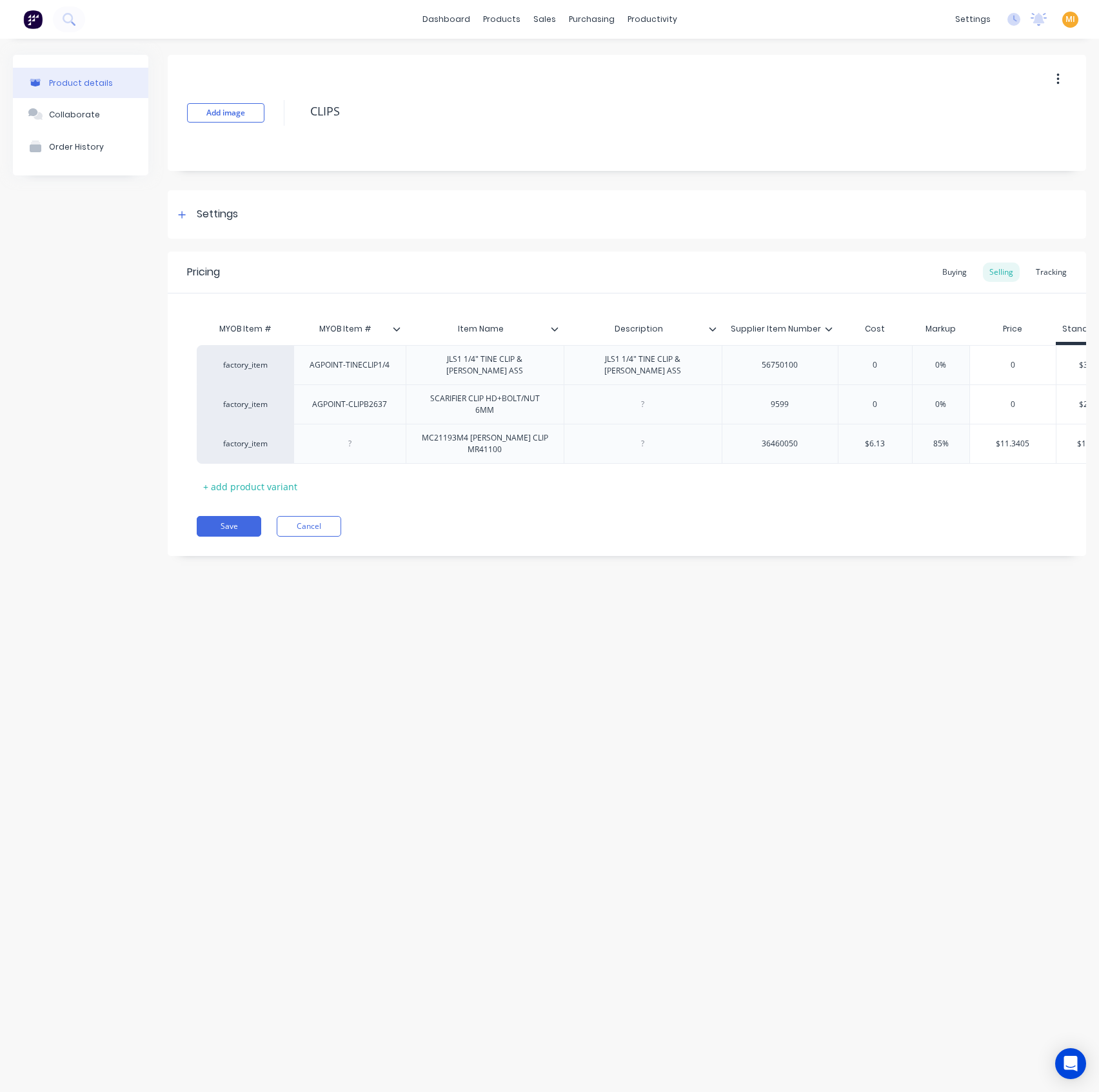
click at [831, 325] on icon at bounding box center [828, 328] width 8 height 8
click at [556, 325] on icon at bounding box center [555, 328] width 8 height 8
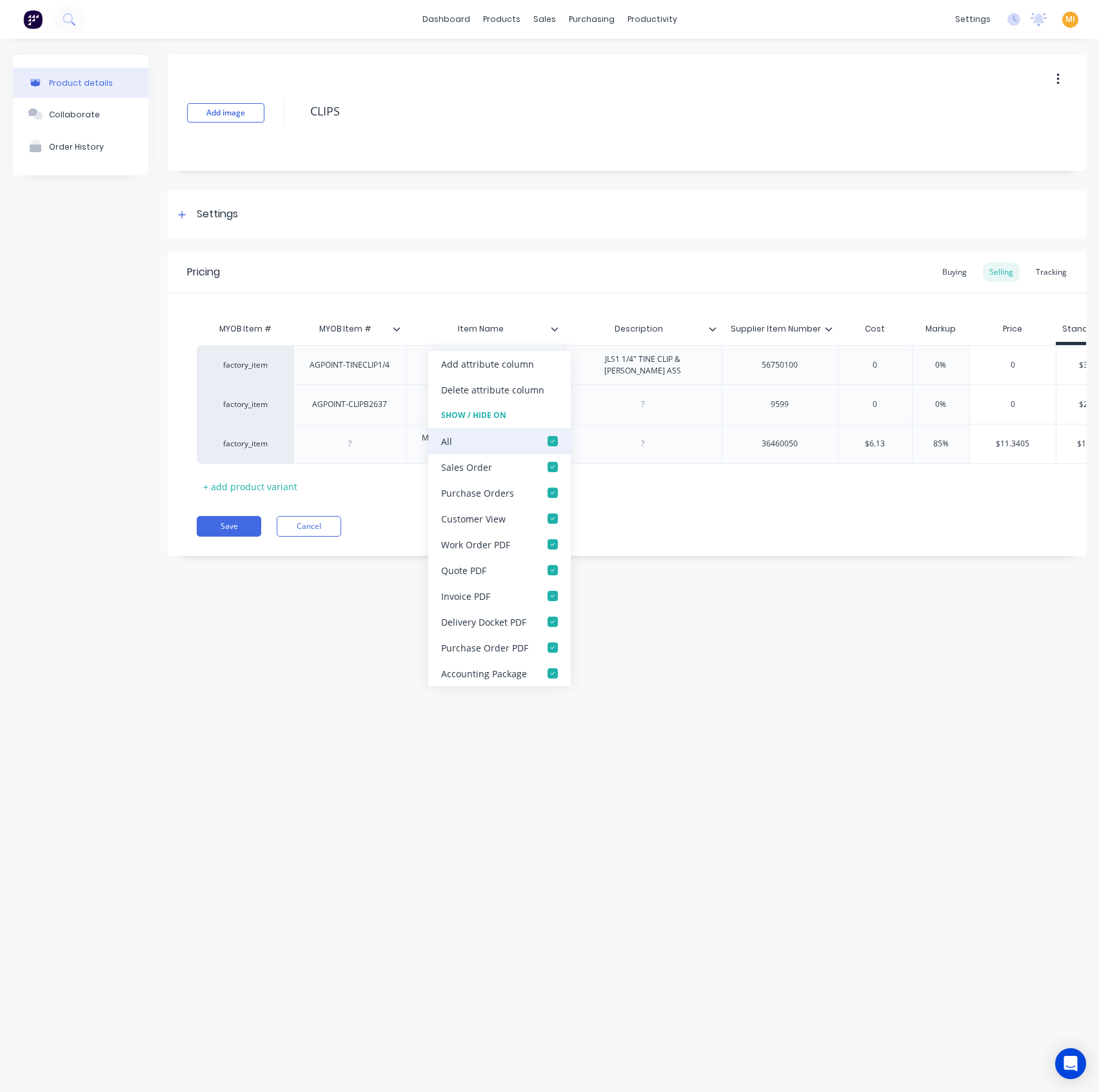
click at [552, 439] on div at bounding box center [553, 441] width 26 height 26
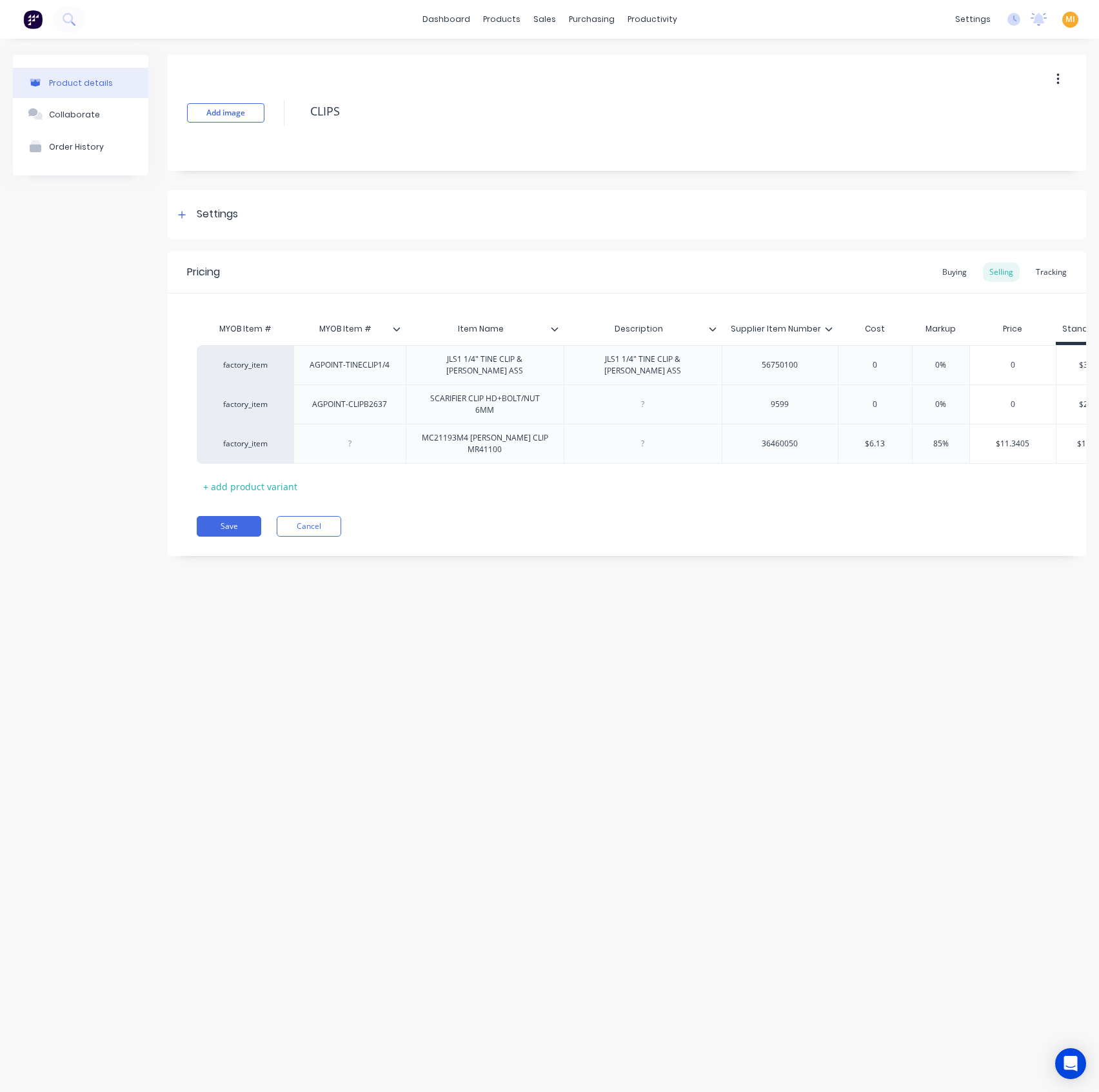
click at [716, 327] on icon at bounding box center [712, 328] width 8 height 8
click at [833, 327] on div at bounding box center [833, 329] width 8 height 12
click at [528, 517] on div "Pricing Buying Selling Tracking MYOB Item # MYOB Item # Item Name Description S…" at bounding box center [626, 403] width 919 height 304
click at [247, 531] on button "Save" at bounding box center [228, 526] width 64 height 21
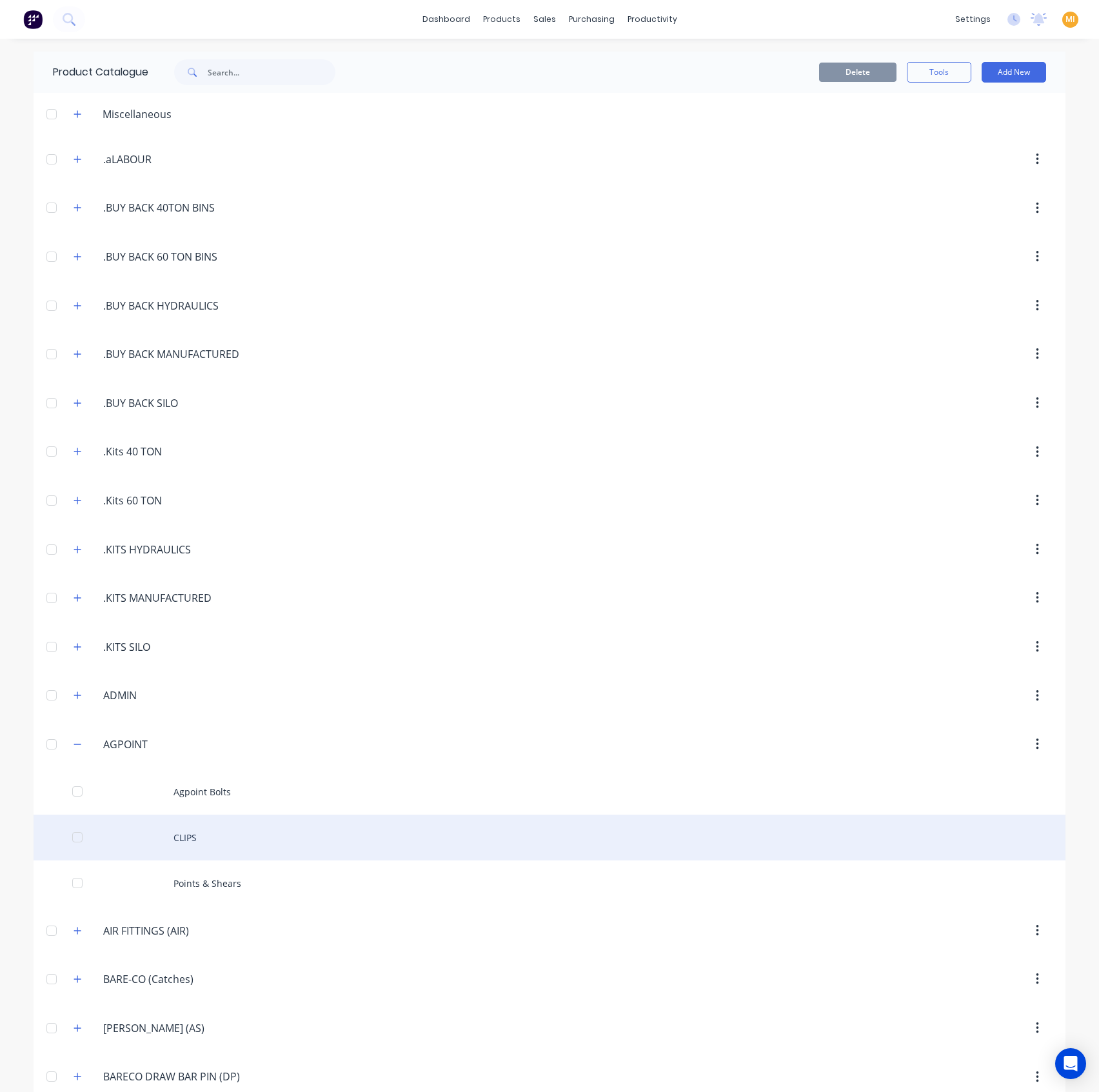
click at [196, 829] on div "CLIPS" at bounding box center [550, 837] width 1032 height 46
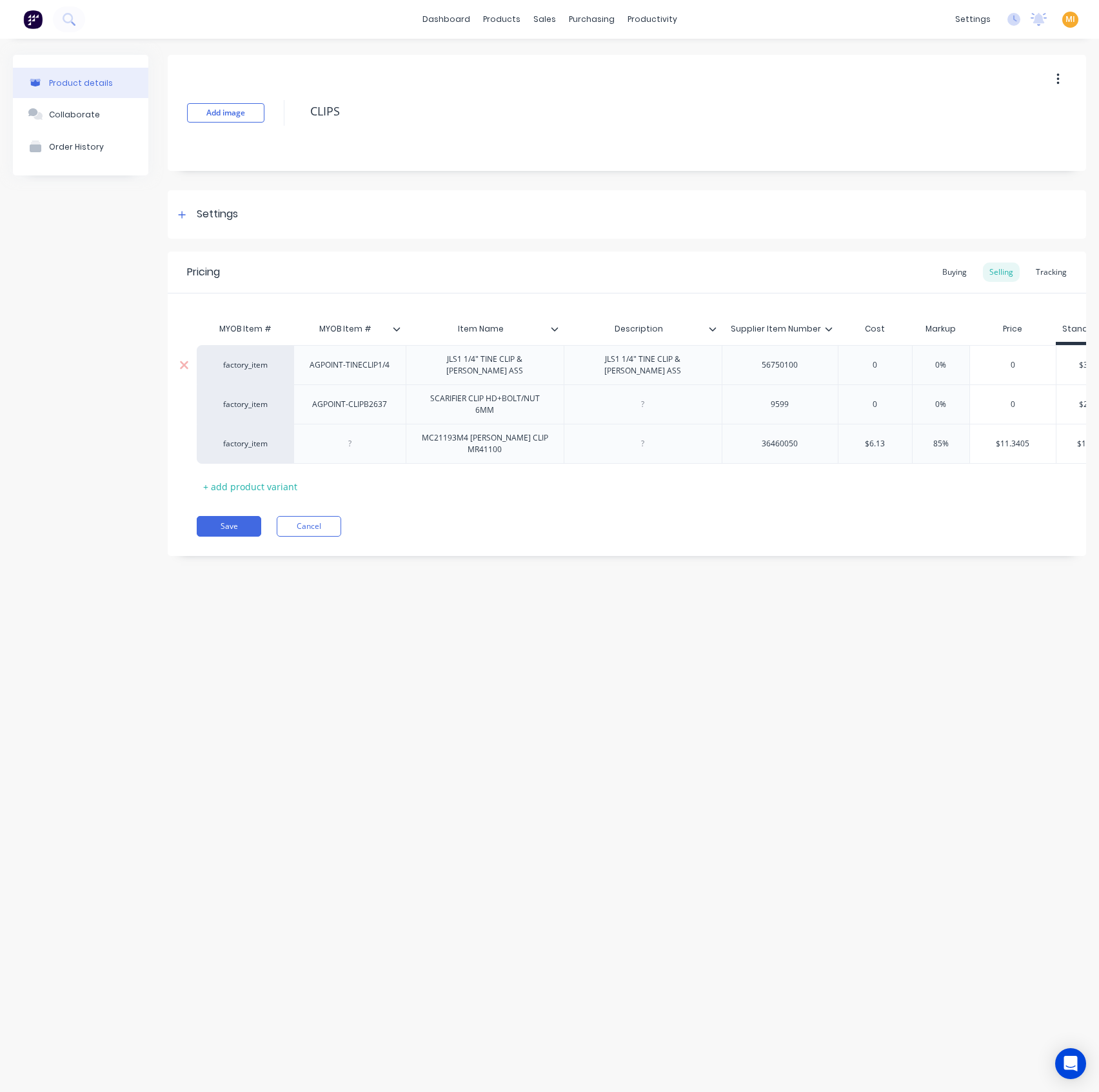
drag, startPoint x: 561, startPoint y: 331, endPoint x: 550, endPoint y: 349, distance: 21.1
click at [561, 332] on div at bounding box center [560, 329] width 8 height 12
click at [554, 436] on div at bounding box center [553, 441] width 26 height 26
click at [241, 536] on button "Save" at bounding box center [228, 526] width 64 height 21
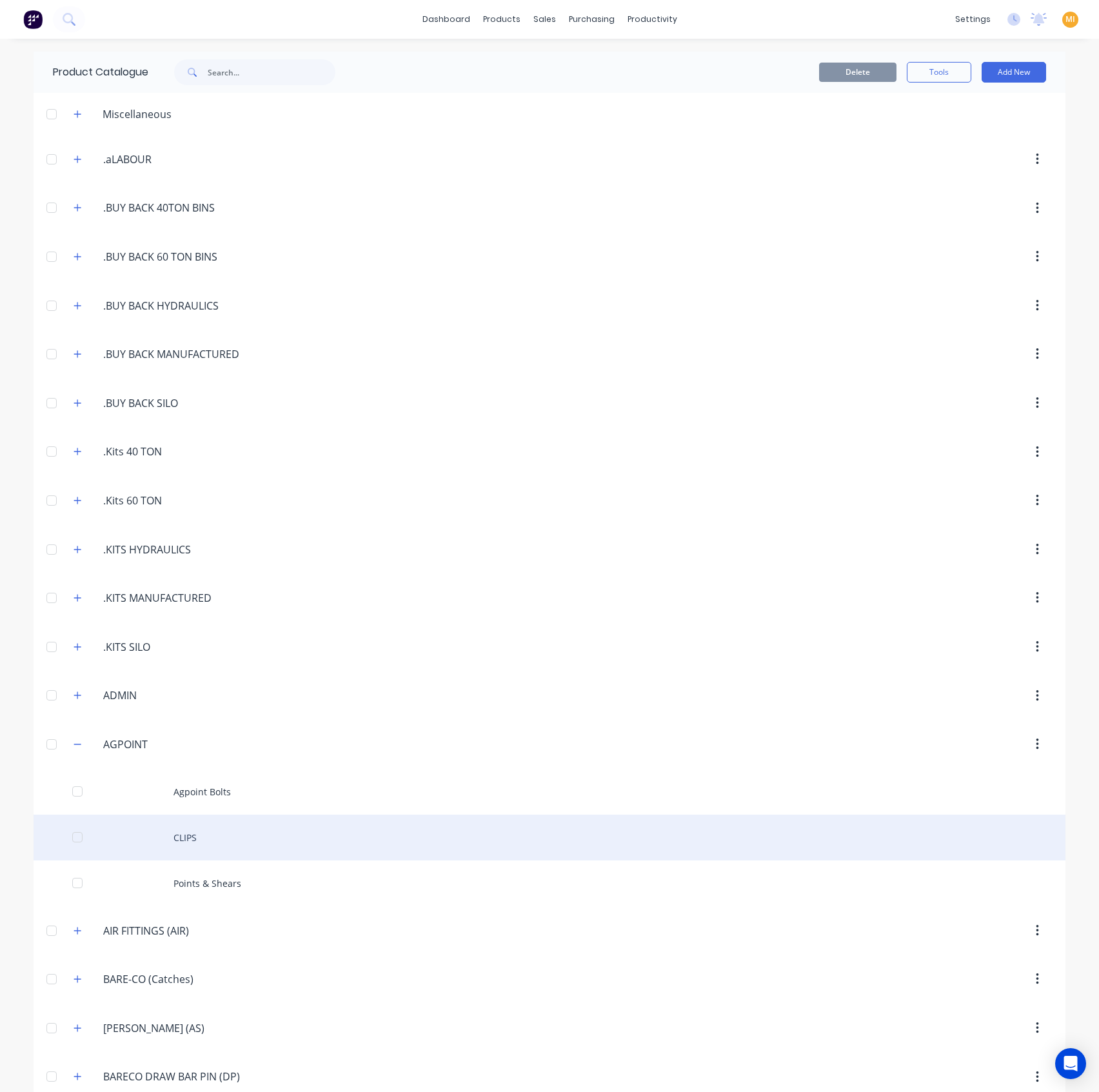
click at [175, 833] on div "CLIPS" at bounding box center [550, 837] width 1032 height 46
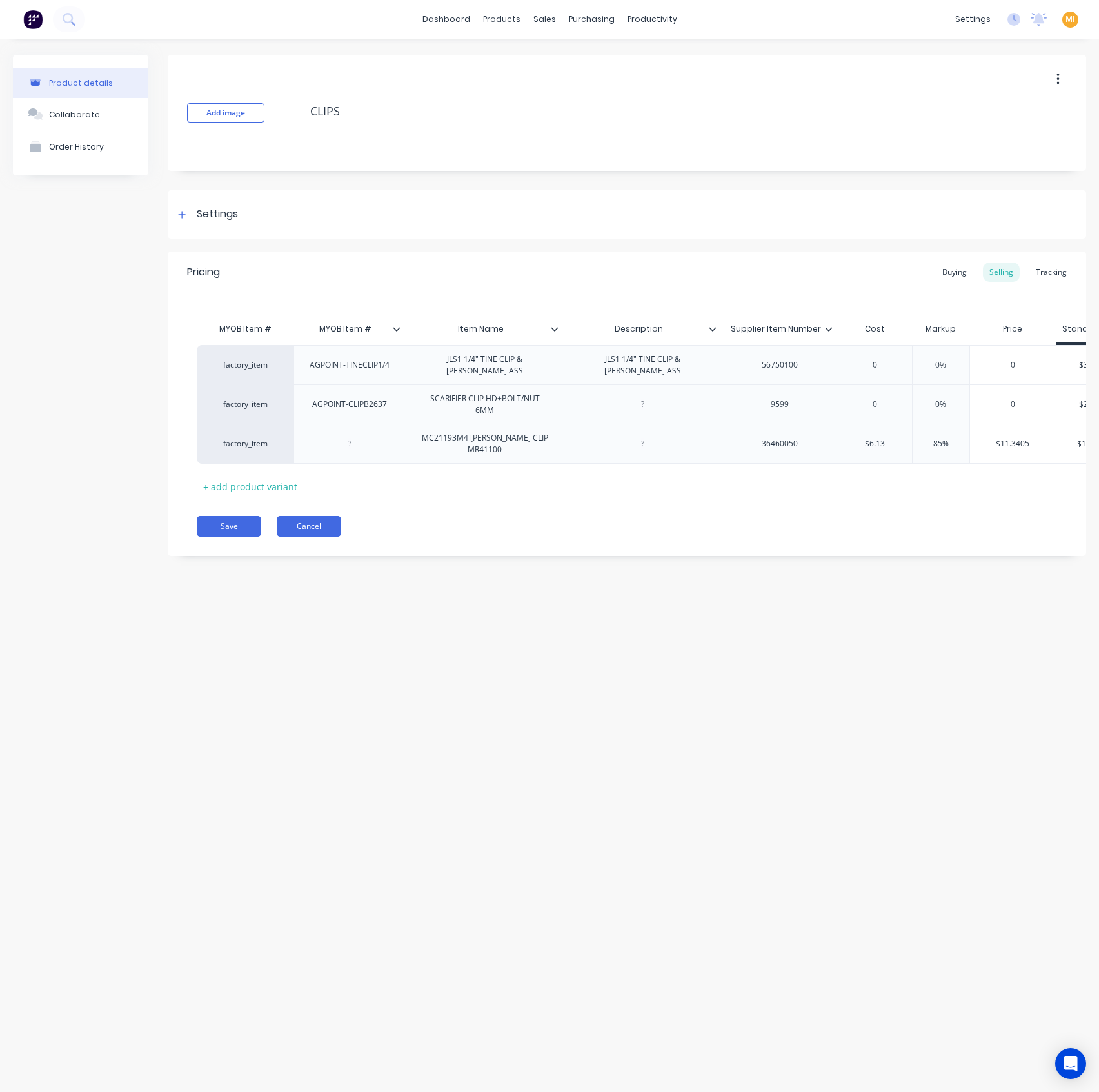
click at [307, 534] on button "Cancel" at bounding box center [309, 526] width 64 height 21
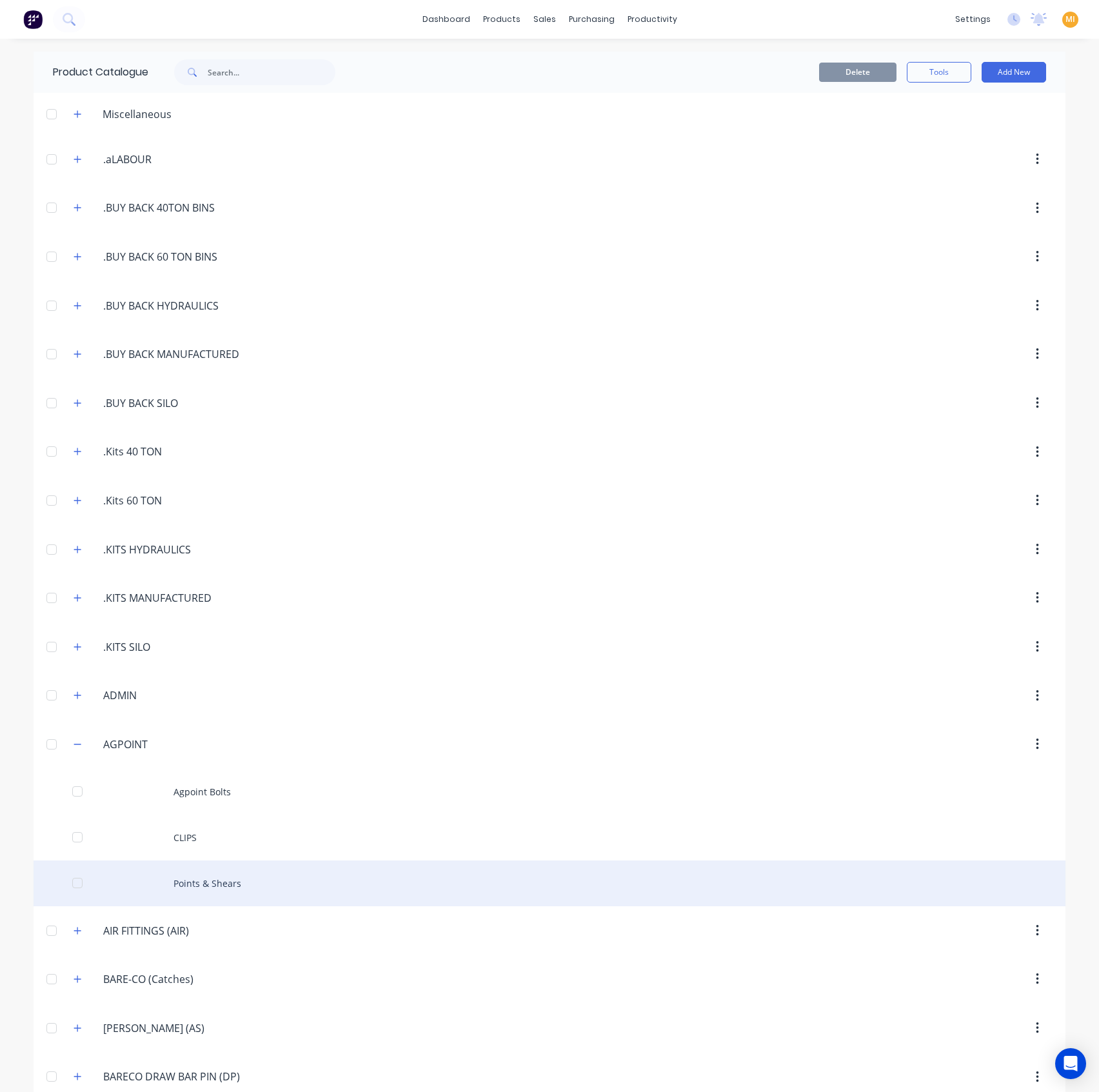
click at [207, 895] on div "Points & Shears" at bounding box center [550, 884] width 1032 height 46
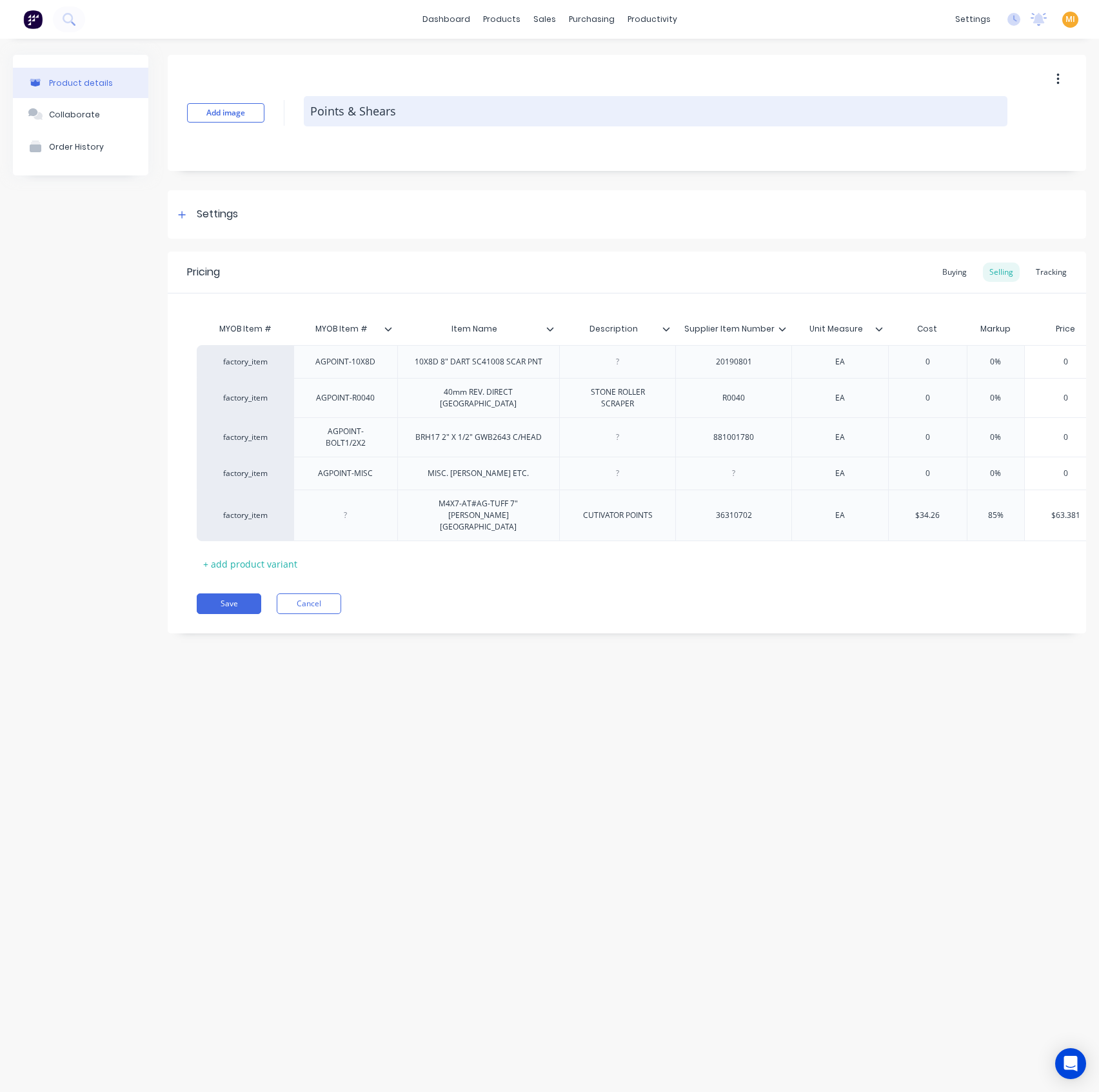
click at [428, 100] on textarea "Points & Shears" at bounding box center [655, 110] width 703 height 30
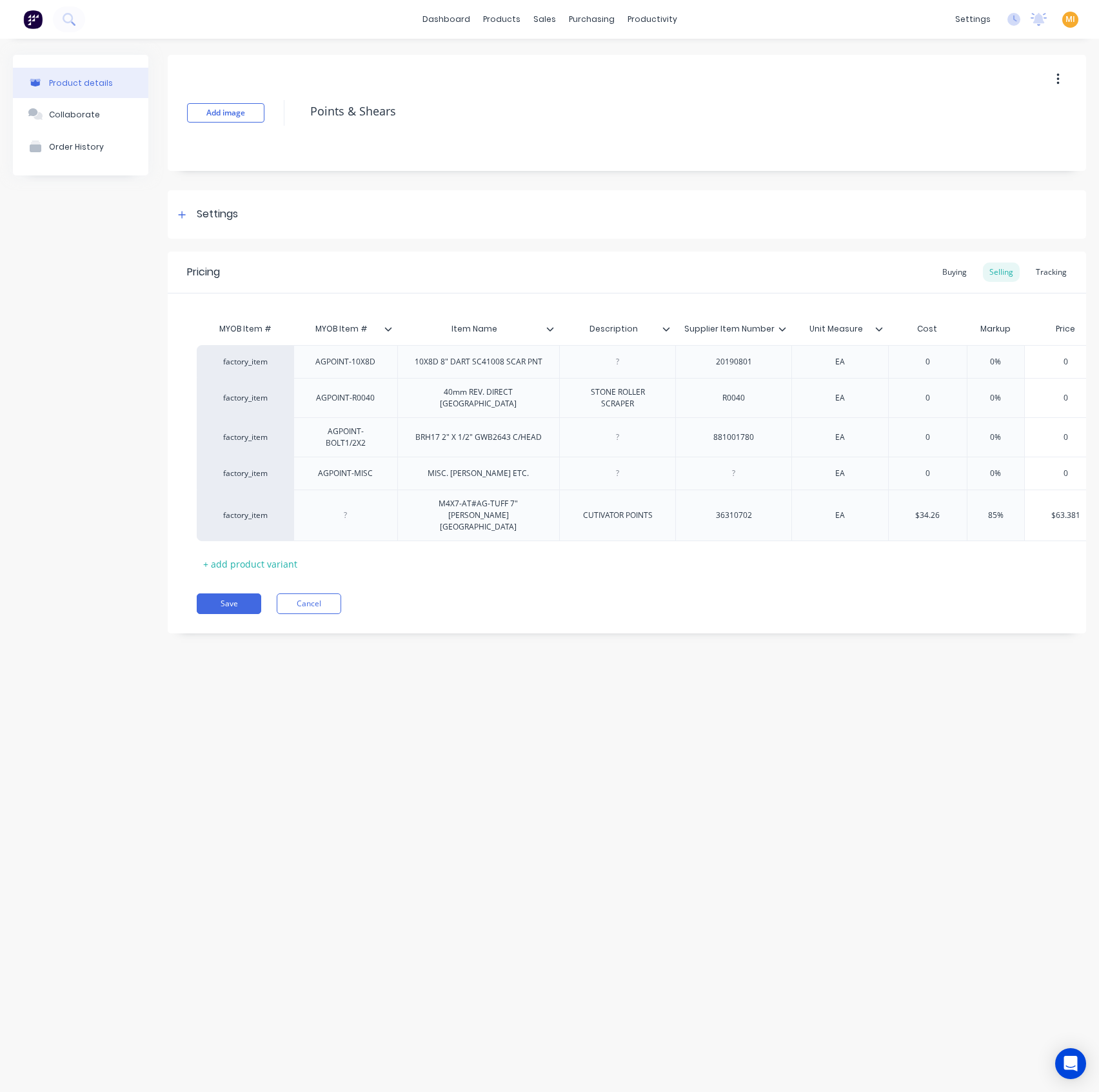
drag, startPoint x: 425, startPoint y: 114, endPoint x: 191, endPoint y: 85, distance: 235.8
click at [191, 85] on div "Add image Points & Shears" at bounding box center [626, 113] width 919 height 116
click at [387, 327] on icon at bounding box center [388, 328] width 8 height 8
click at [563, 311] on div "MYOB Item # MYOB Item # Item Name Description Supplier Item Number Unit Measure…" at bounding box center [626, 433] width 919 height 280
click at [547, 327] on icon at bounding box center [550, 329] width 7 height 4
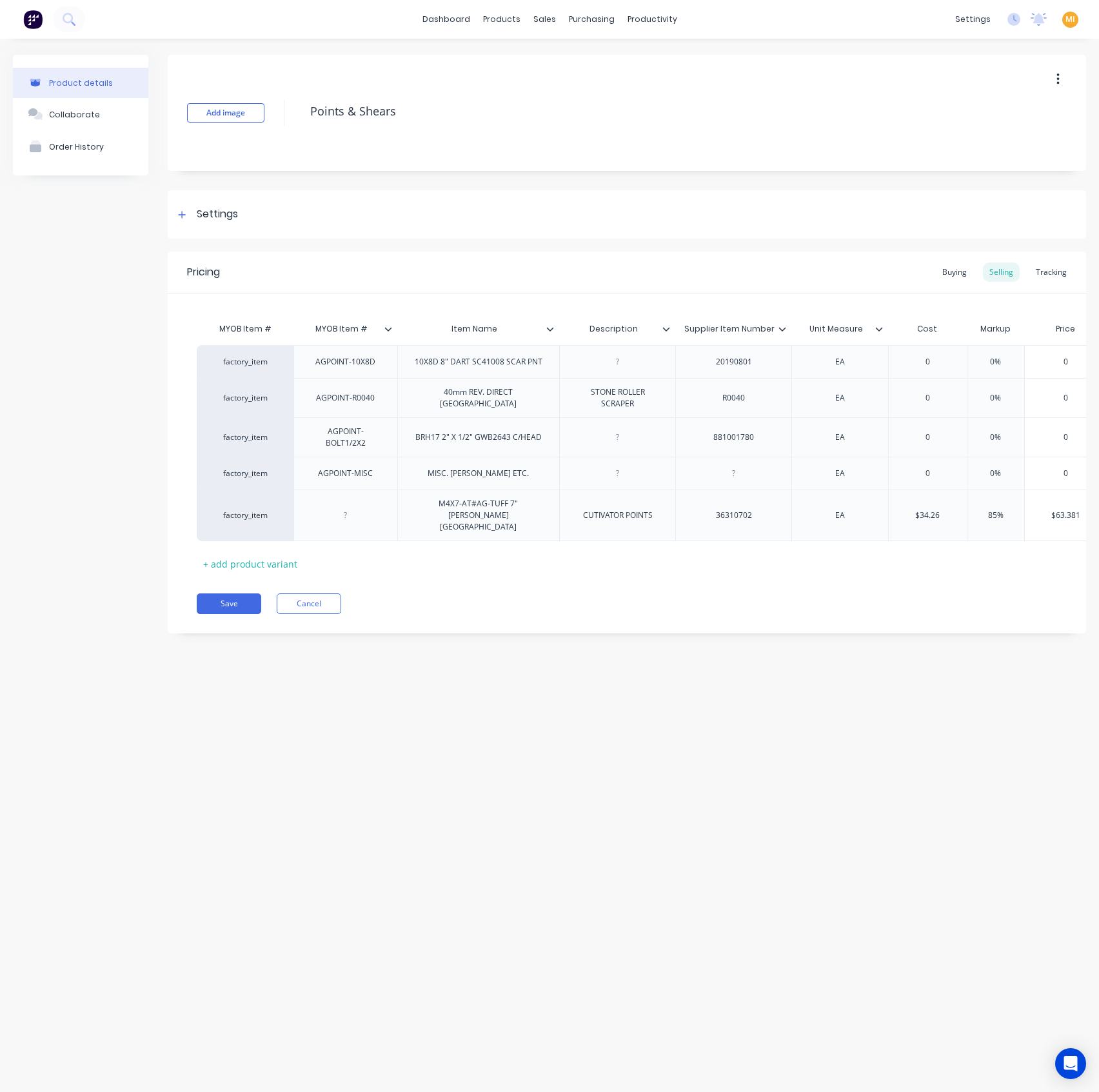
click at [578, 293] on div "MYOB Item # MYOB Item # Item Name Description Supplier Item Number Unit Measure…" at bounding box center [626, 433] width 919 height 280
click at [667, 327] on icon at bounding box center [666, 328] width 8 height 8
click at [690, 291] on div "Pricing Buying Selling Tracking" at bounding box center [626, 272] width 919 height 42
click at [783, 327] on icon at bounding box center [782, 328] width 8 height 8
click at [732, 303] on div "MYOB Item # MYOB Item # Item Name Description Supplier Item Number Unit Measure…" at bounding box center [626, 433] width 919 height 280
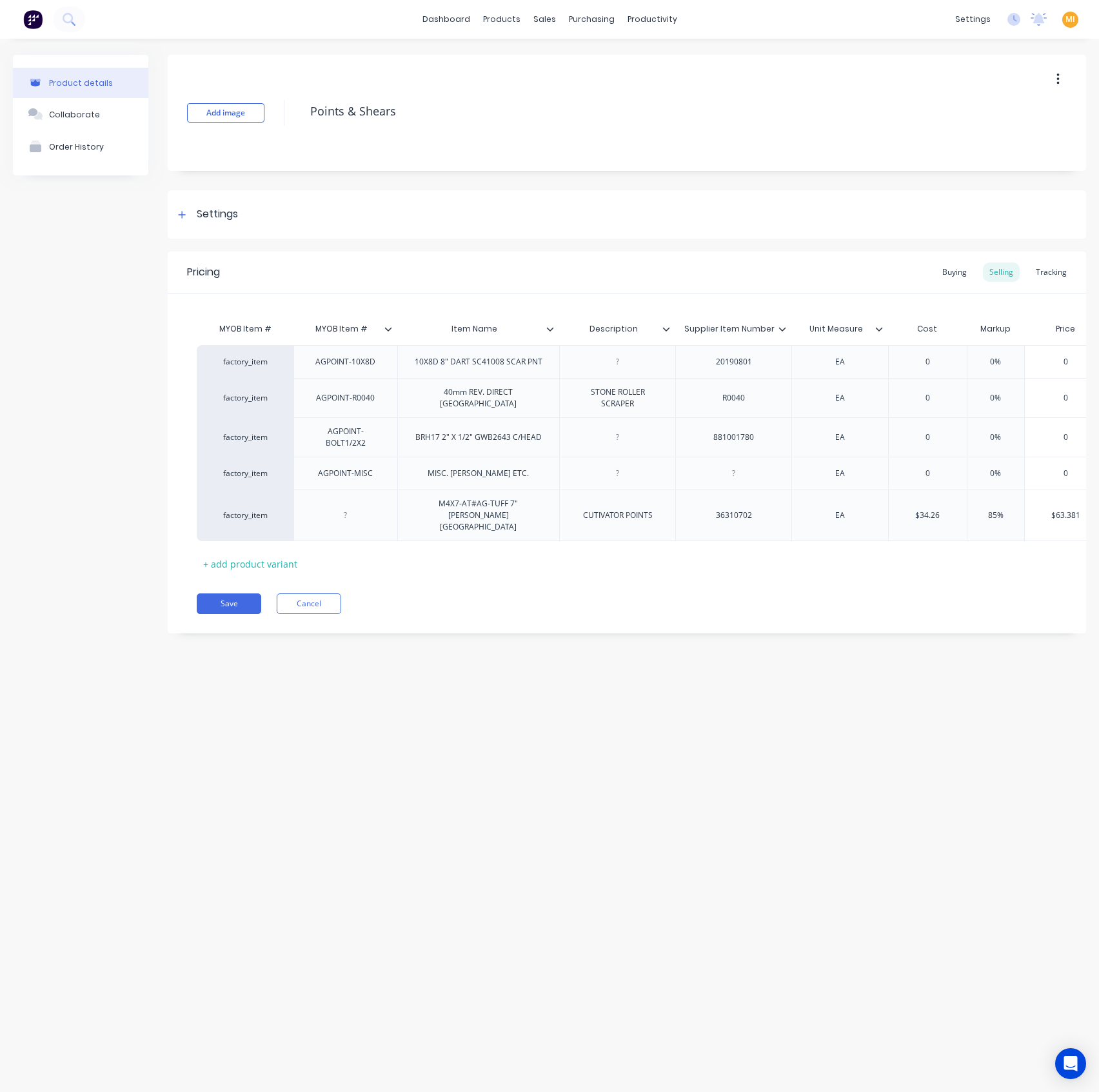
click at [879, 327] on icon at bounding box center [879, 328] width 8 height 8
drag, startPoint x: 227, startPoint y: 607, endPoint x: 312, endPoint y: 602, distance: 85.1
click at [230, 607] on button "Save" at bounding box center [228, 603] width 64 height 21
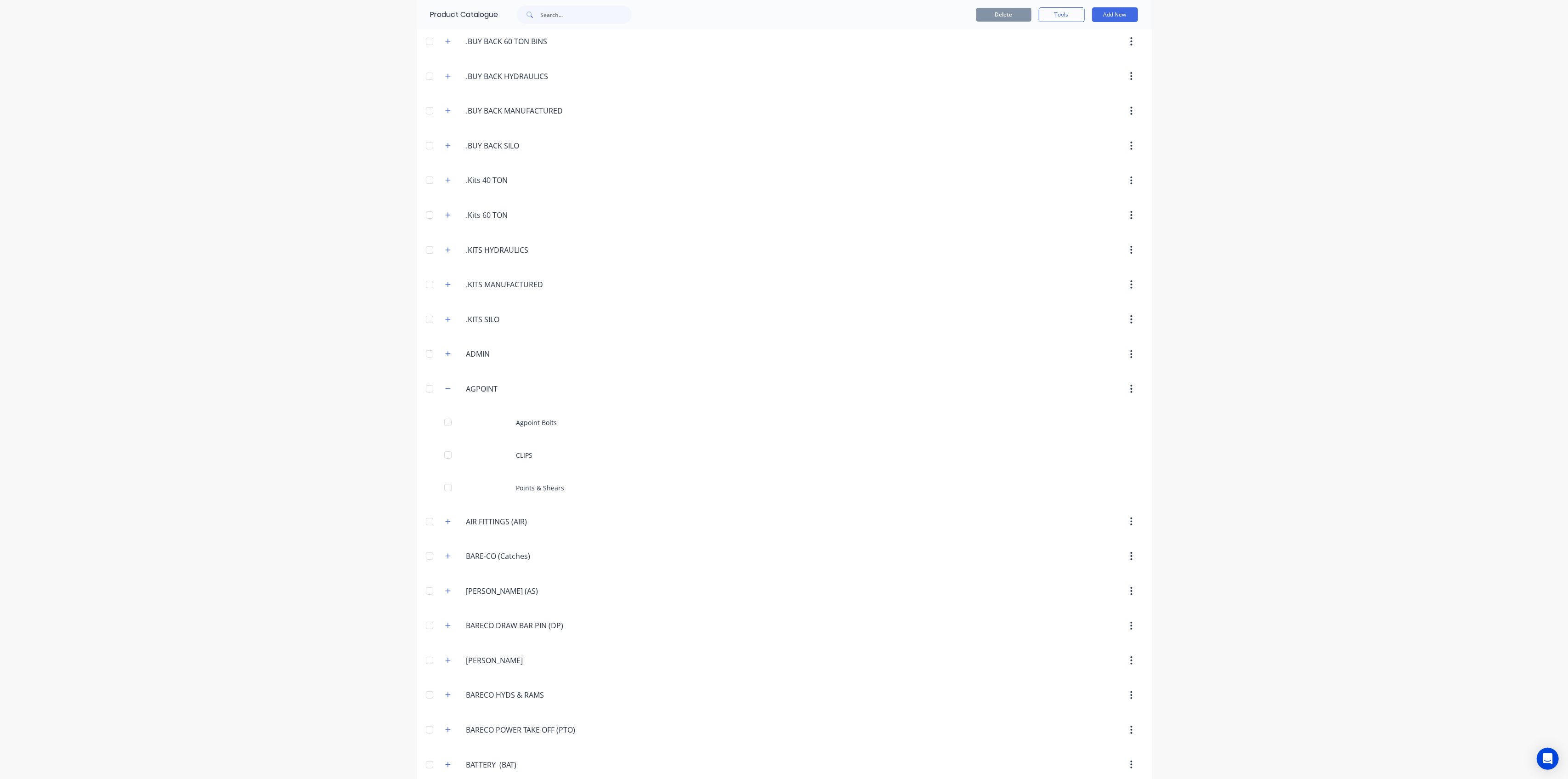
scroll to position [306, 0]
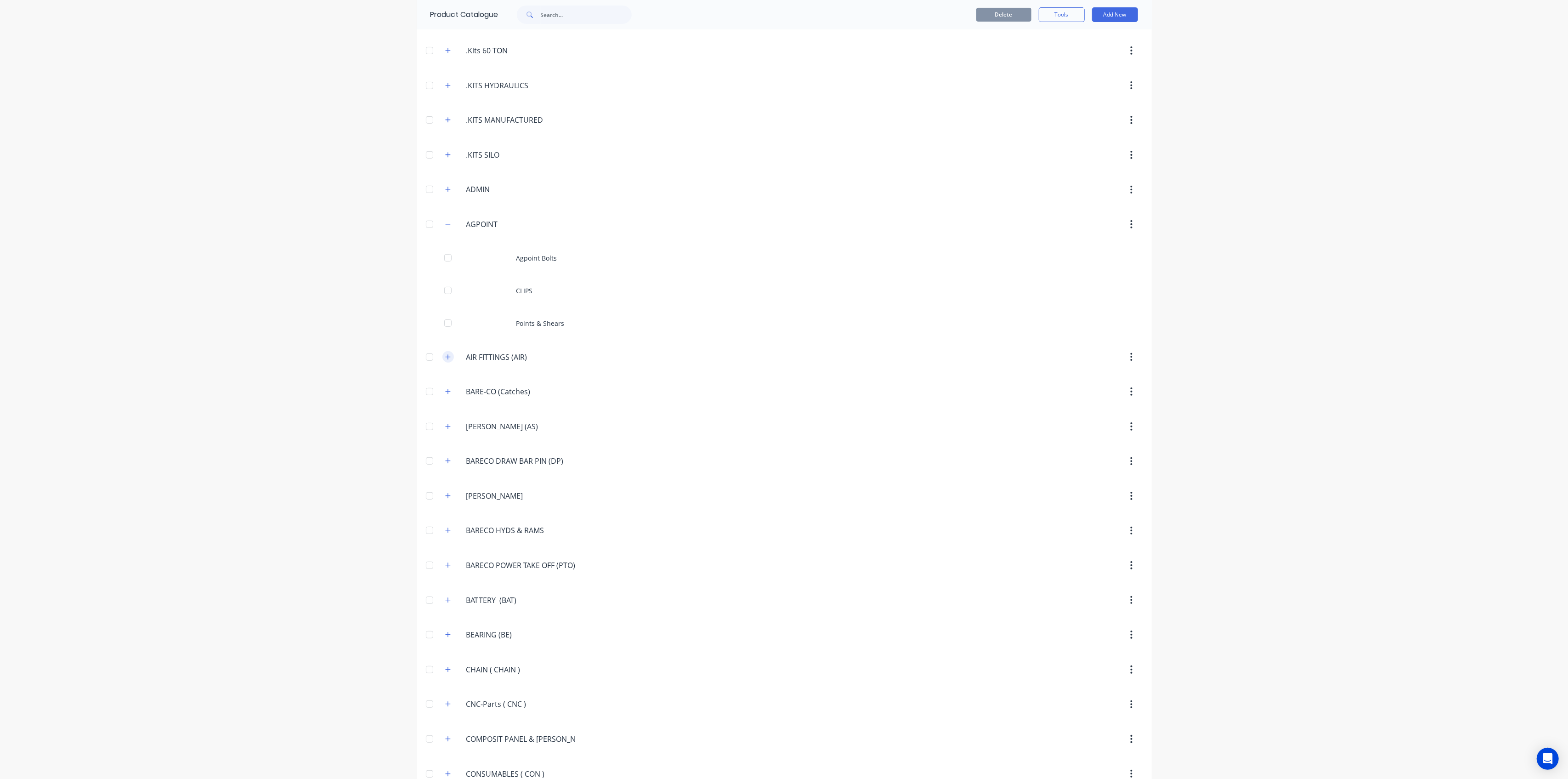
click at [445, 355] on icon "button" at bounding box center [447, 357] width 5 height 7
click at [445, 221] on icon "button" at bounding box center [447, 224] width 5 height 7
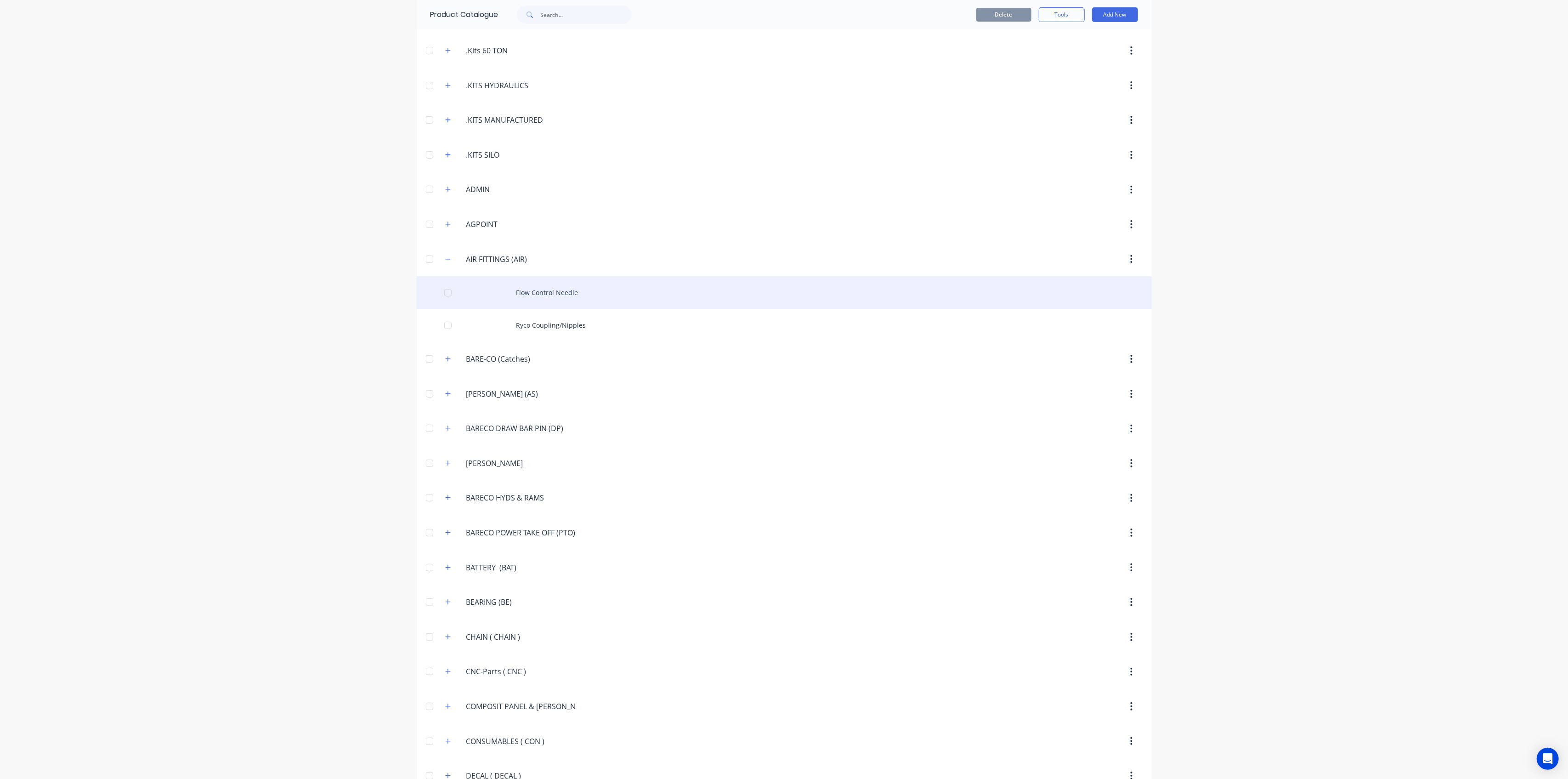
click at [526, 292] on div "Flow Control Needle" at bounding box center [785, 293] width 735 height 33
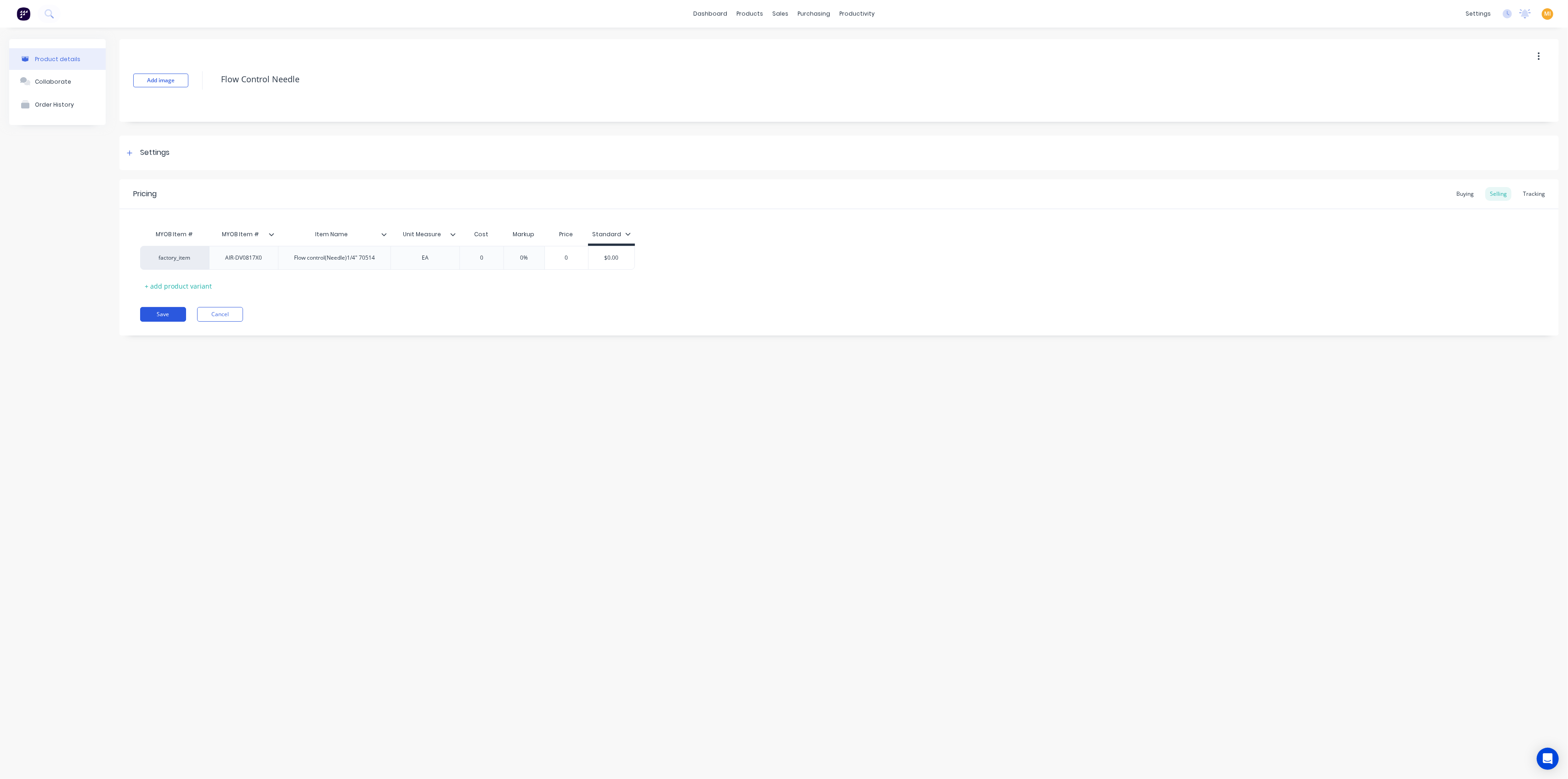
click at [166, 312] on button "Save" at bounding box center [163, 314] width 46 height 15
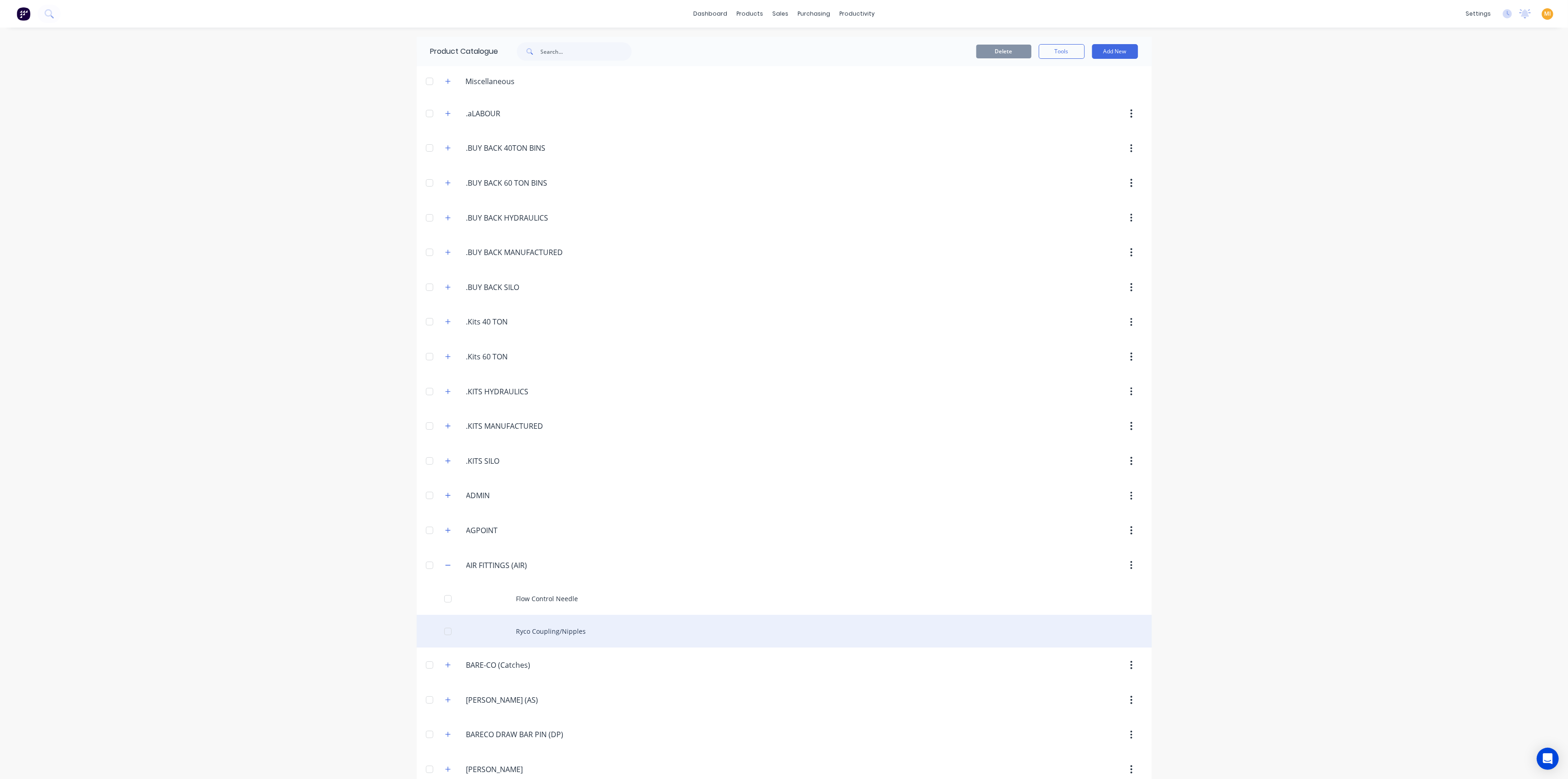
click at [505, 627] on div "Ryco Coupling/Nipples" at bounding box center [785, 632] width 735 height 33
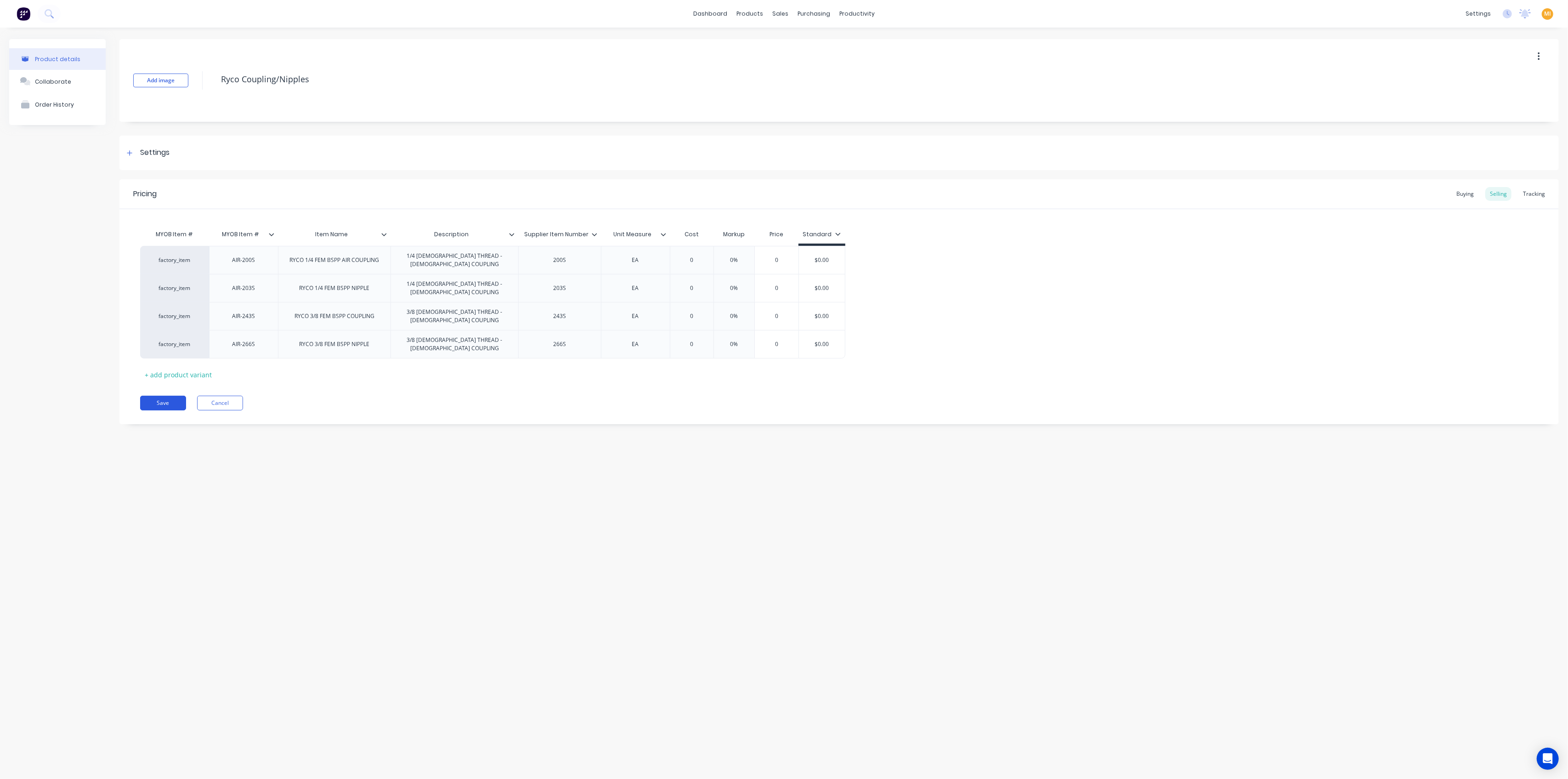
click at [169, 396] on button "Save" at bounding box center [163, 403] width 46 height 15
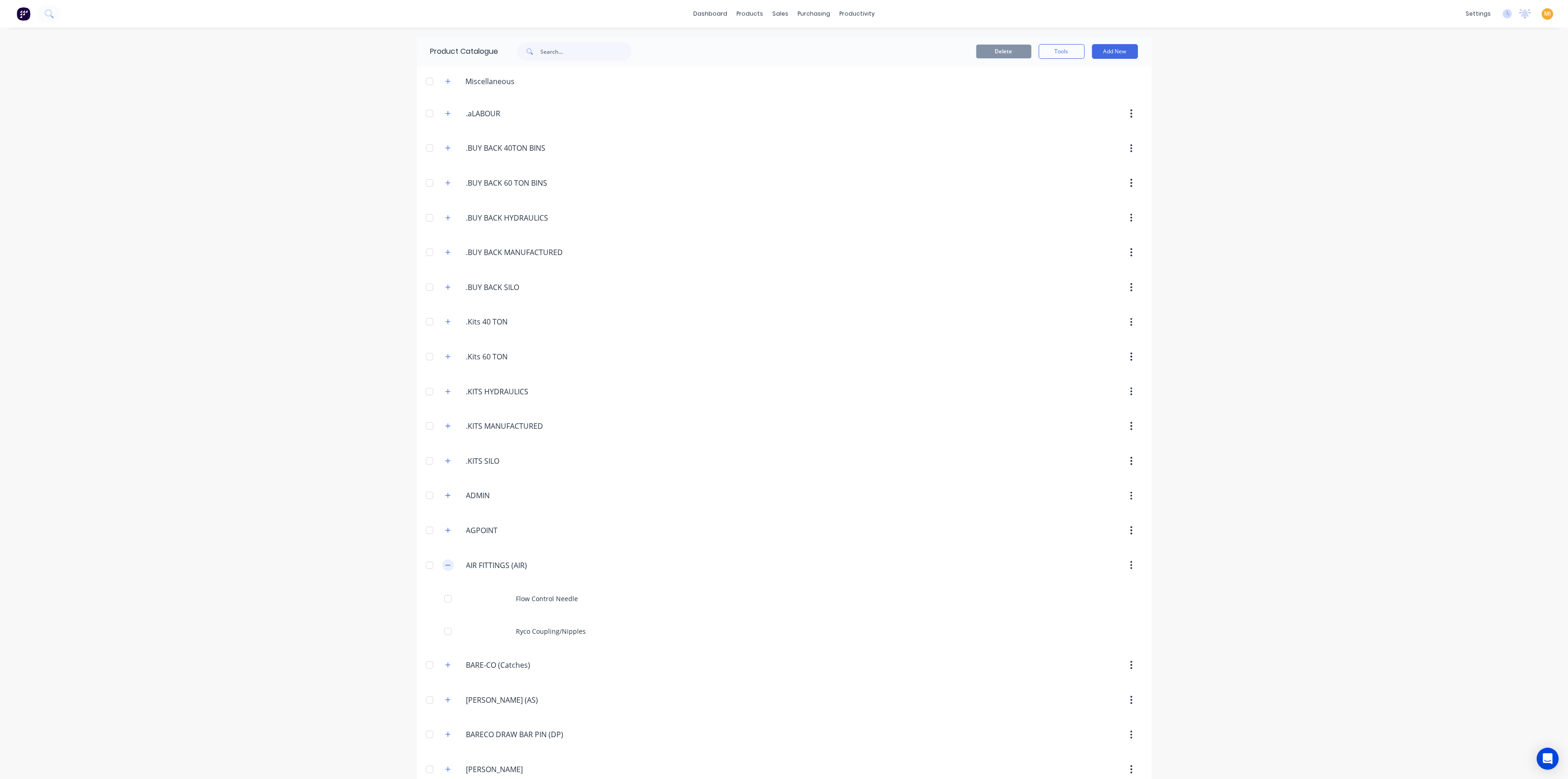
click at [445, 565] on icon "button" at bounding box center [447, 565] width 5 height 7
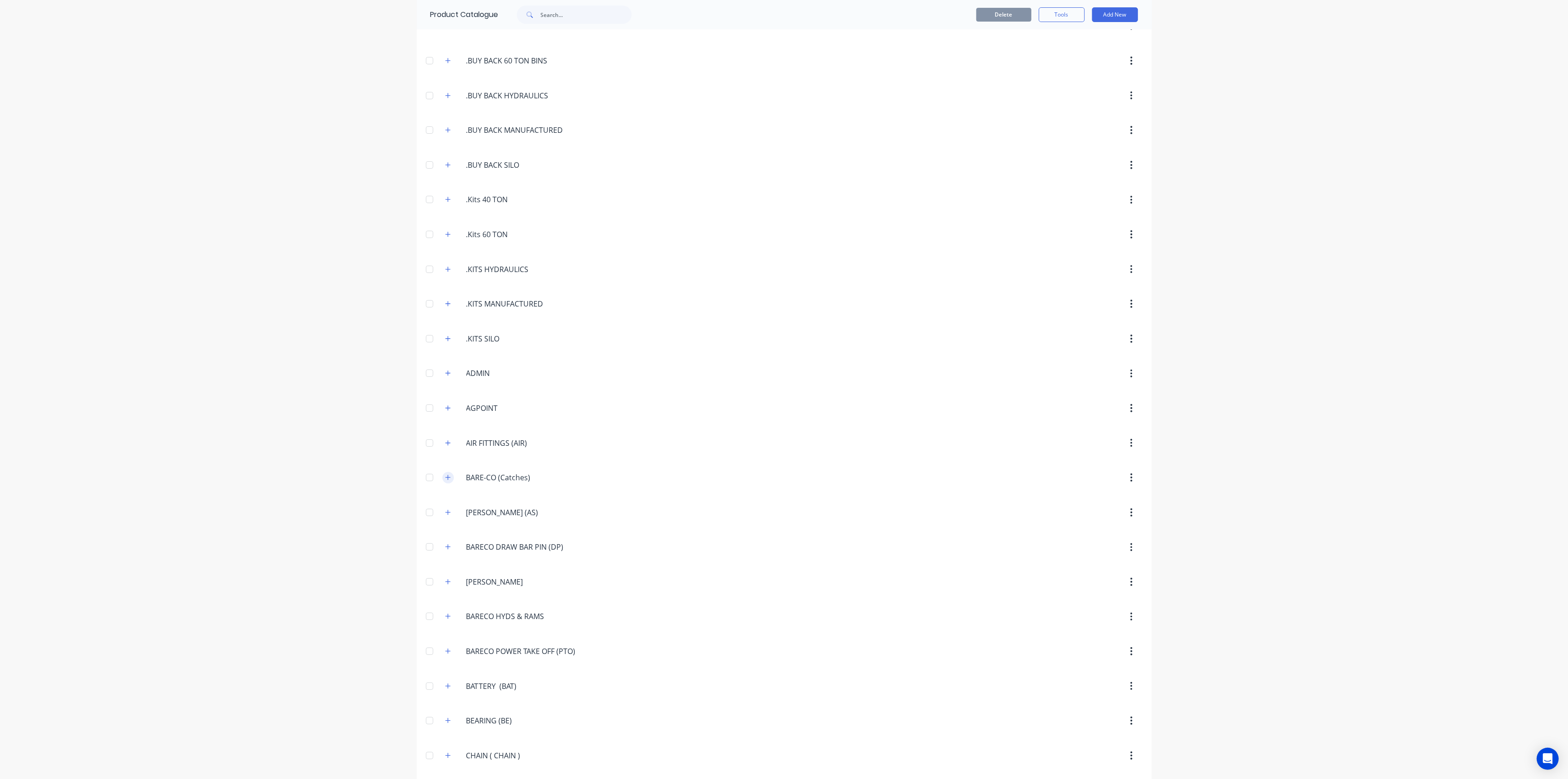
click at [445, 475] on icon "button" at bounding box center [447, 478] width 5 height 7
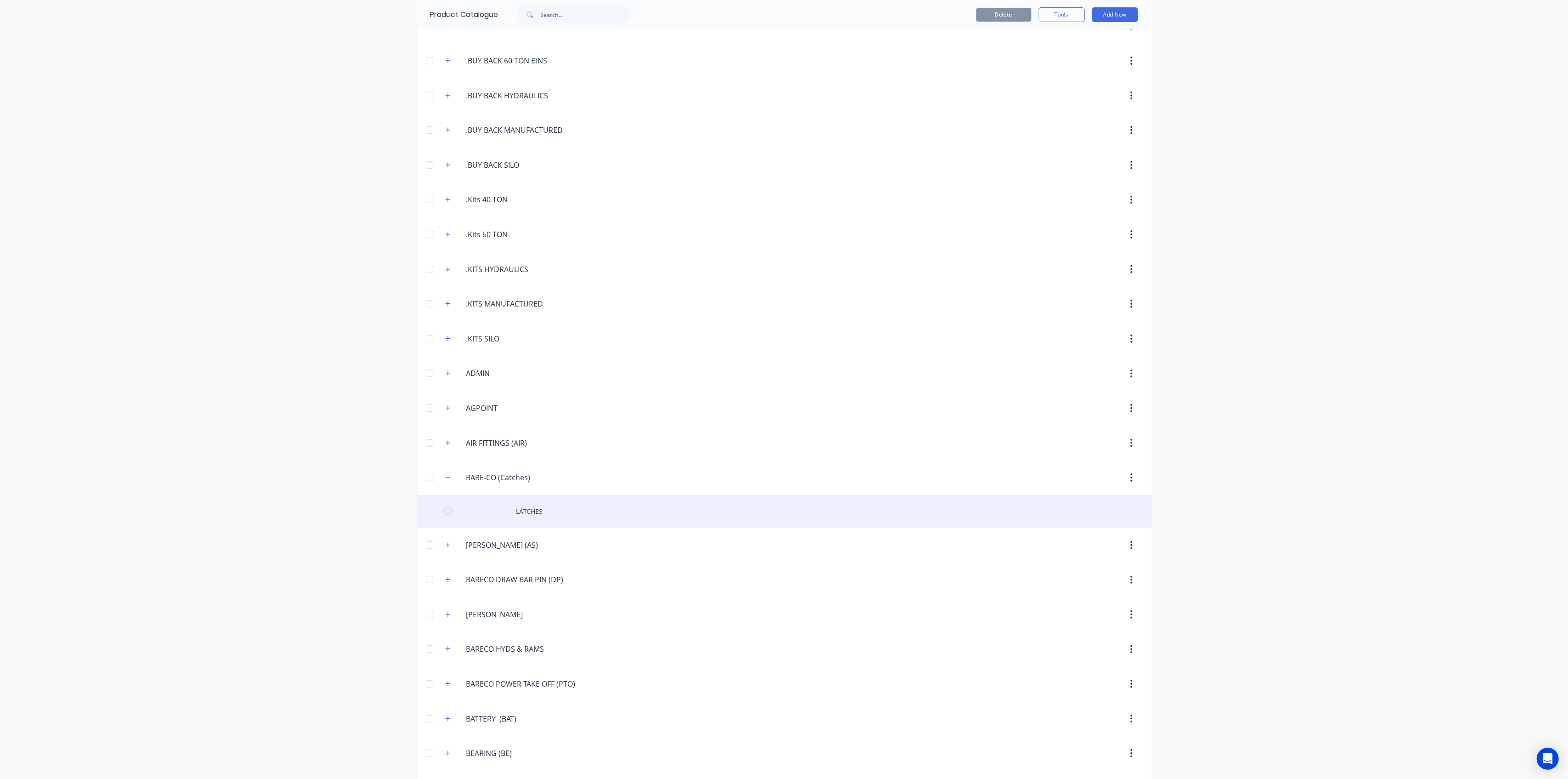
click at [531, 511] on div "LATCHES" at bounding box center [785, 512] width 735 height 33
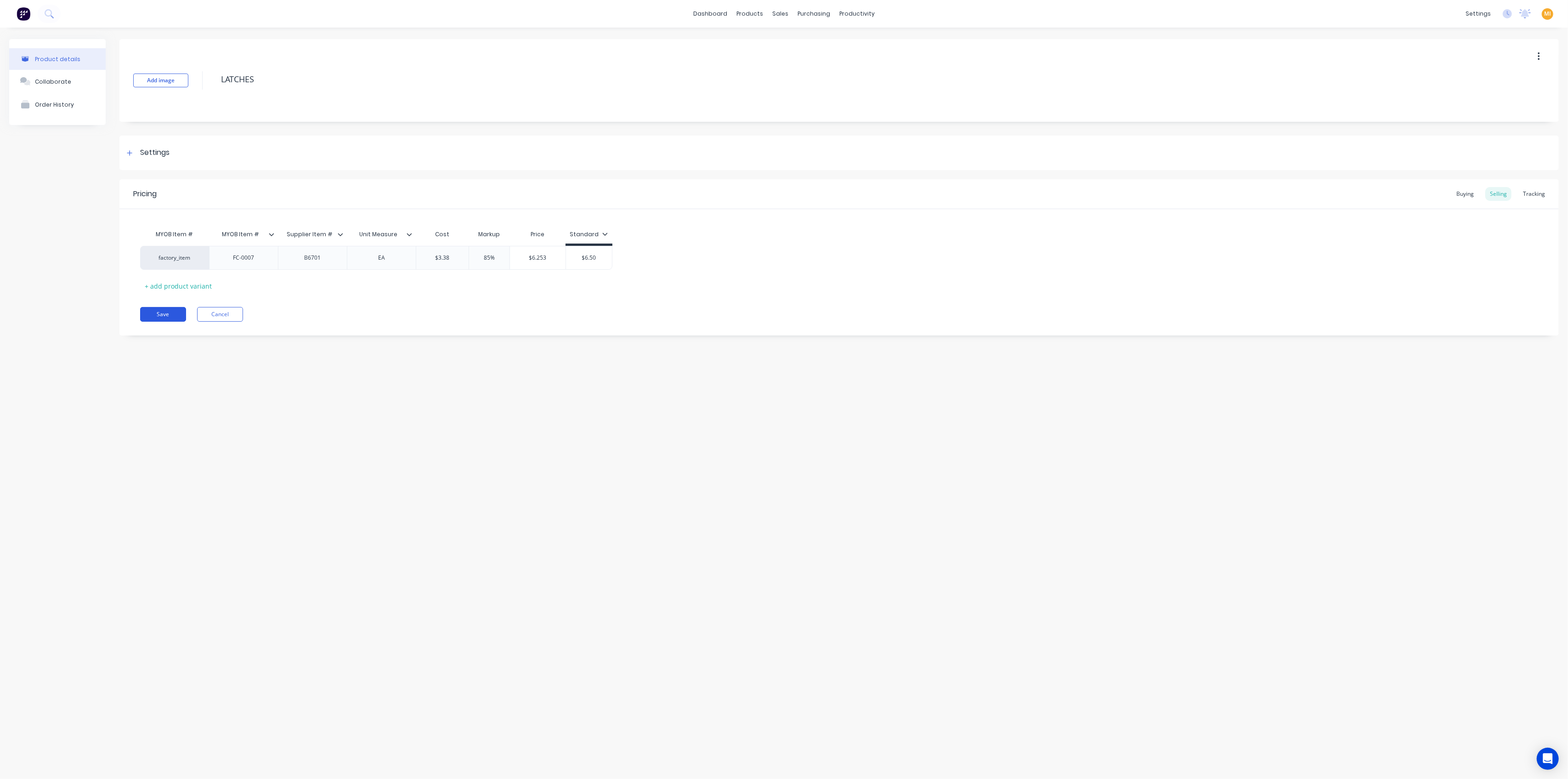
click at [166, 311] on button "Save" at bounding box center [163, 314] width 46 height 15
type textarea "x"
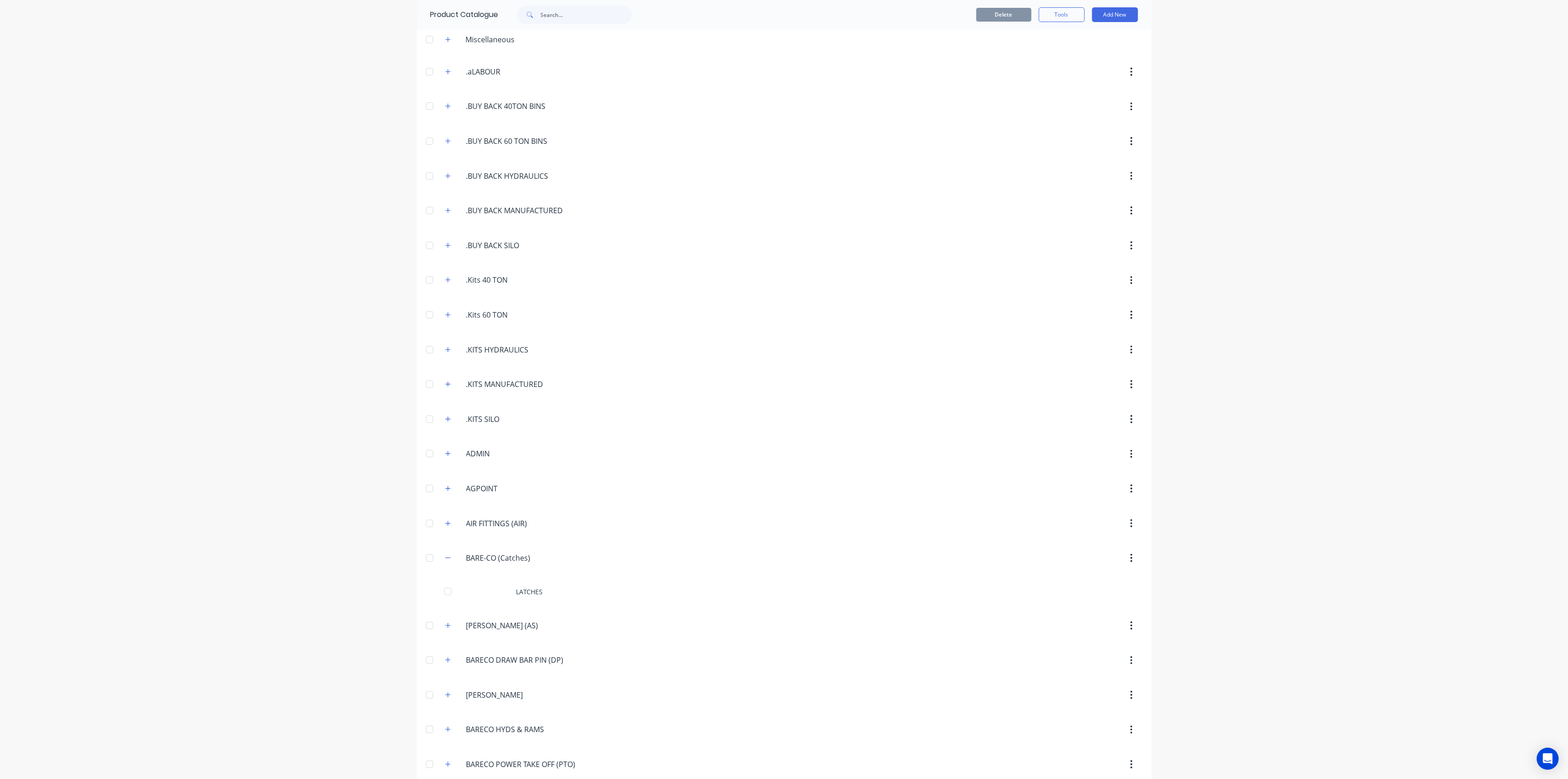
scroll to position [61, 0]
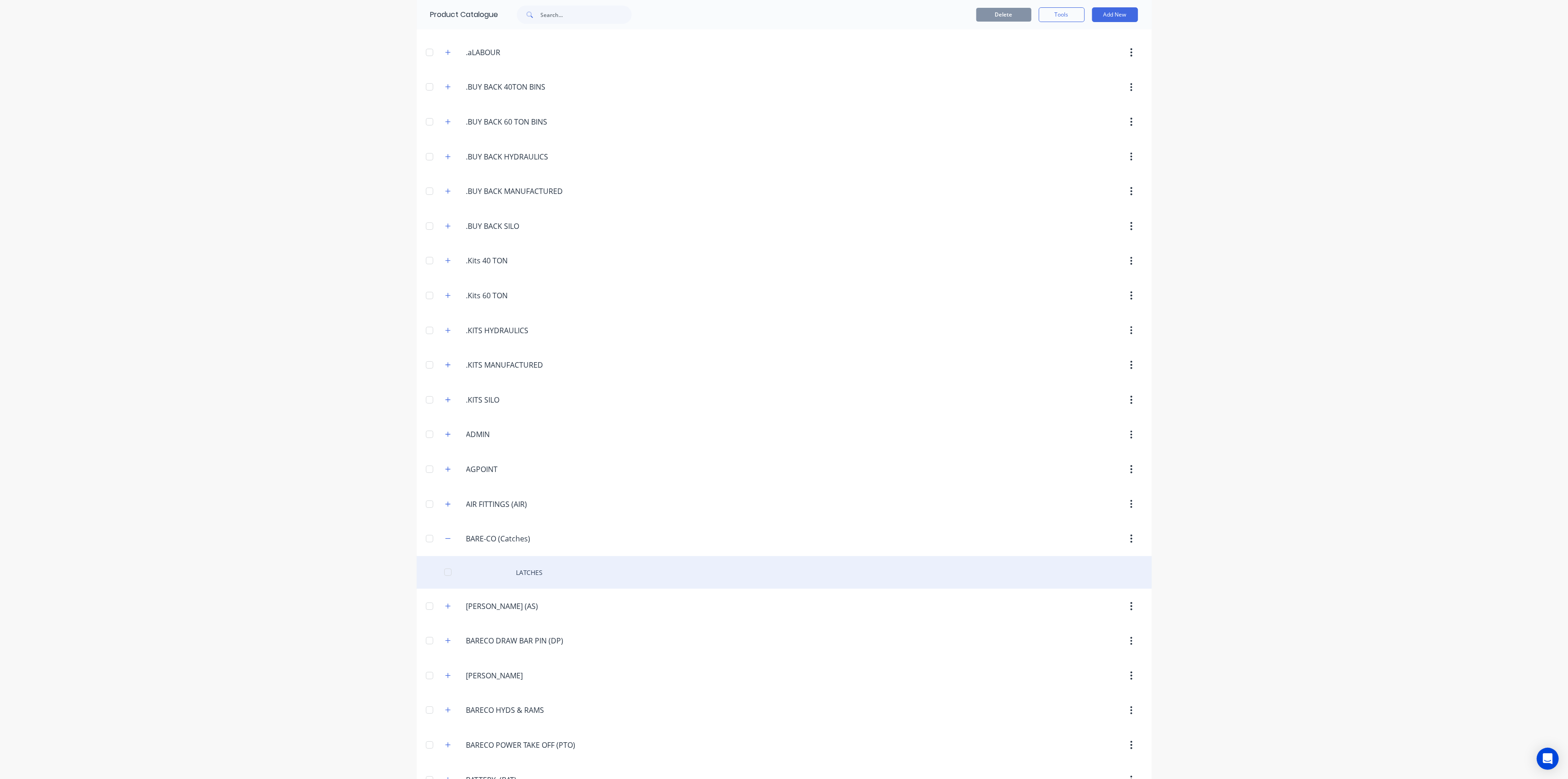
drag, startPoint x: 447, startPoint y: 607, endPoint x: 438, endPoint y: 558, distance: 49.8
click at [446, 607] on button "button" at bounding box center [448, 606] width 12 height 12
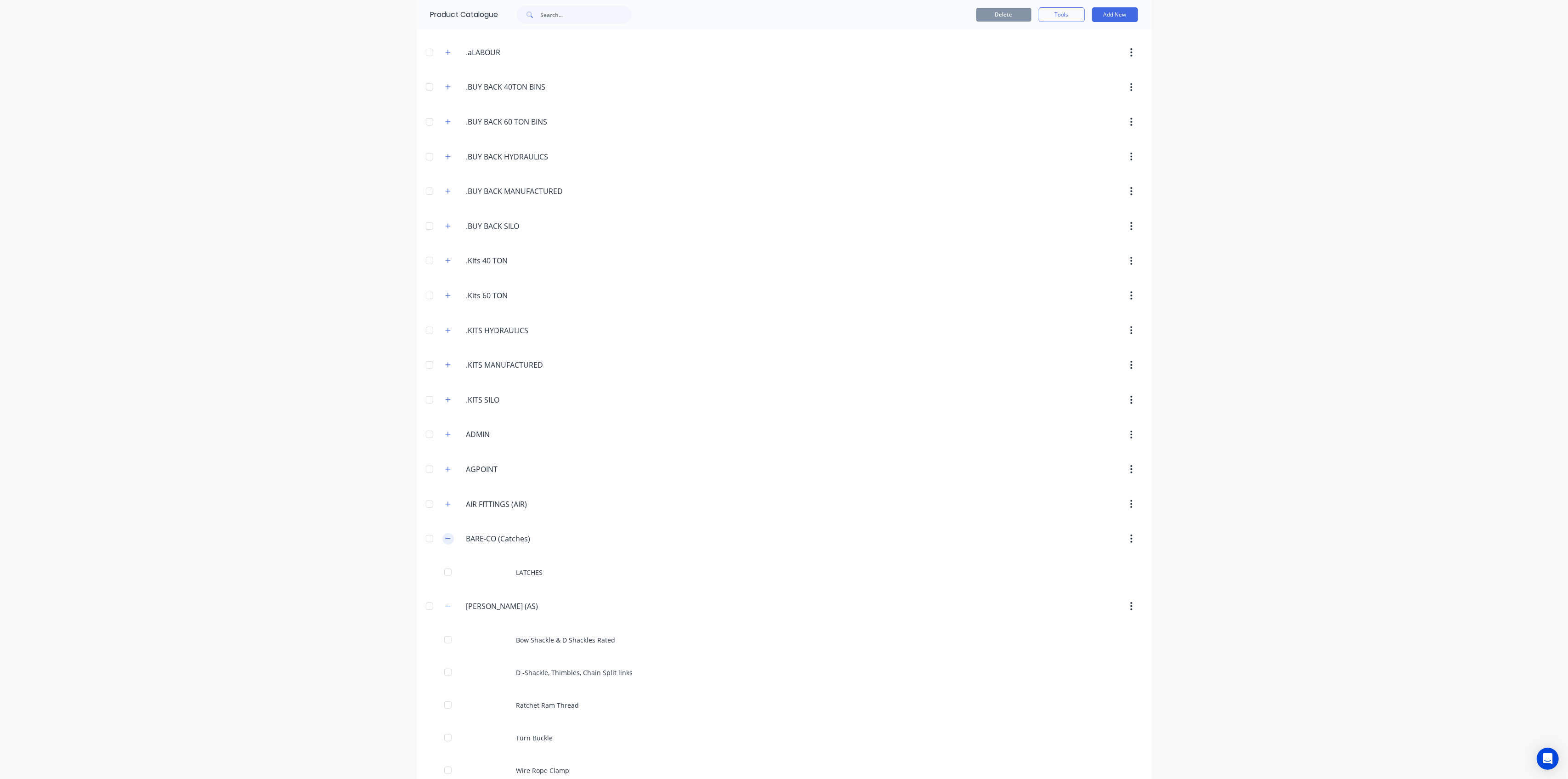
click at [445, 535] on icon "button" at bounding box center [447, 538] width 5 height 7
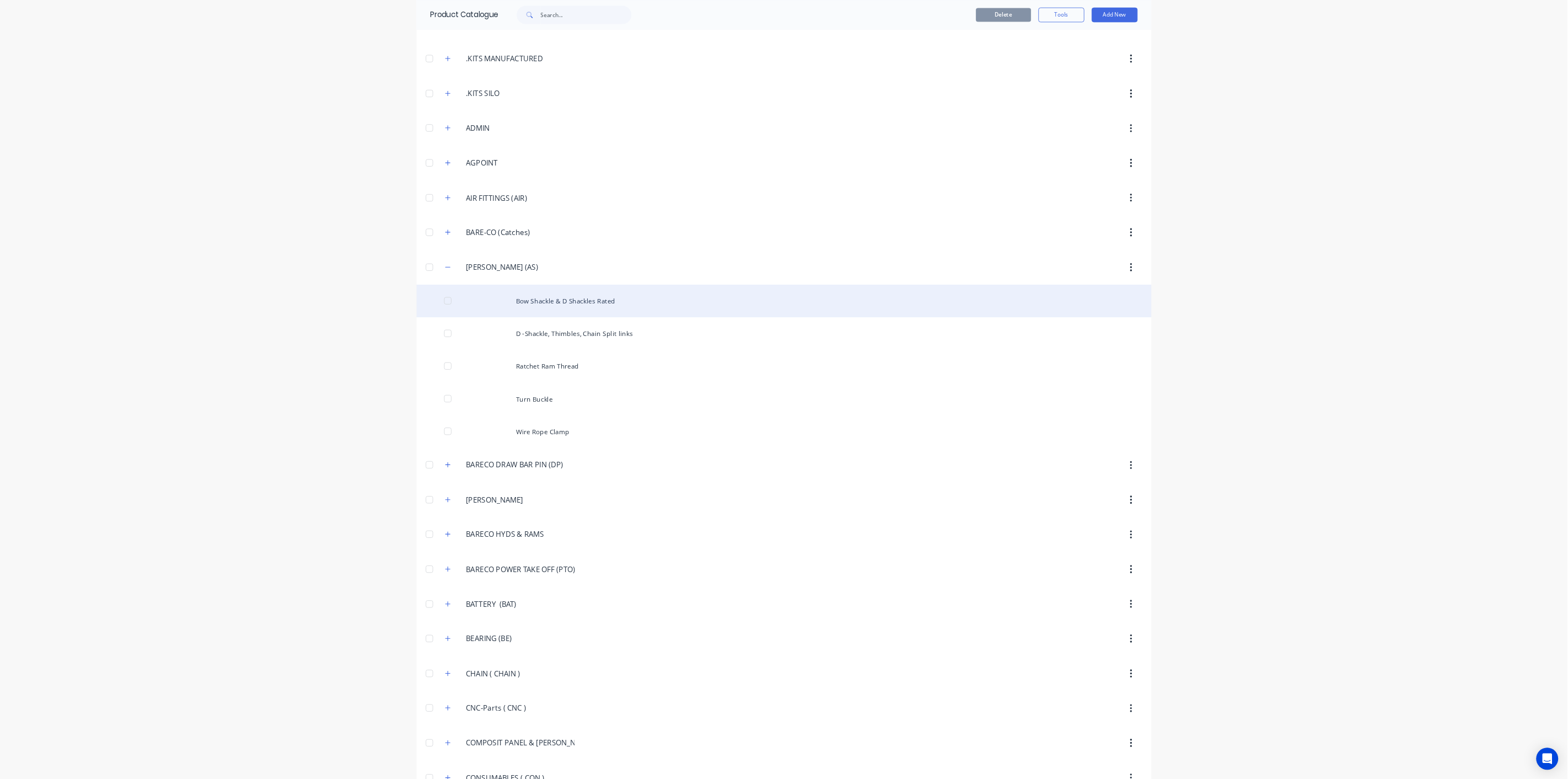
scroll to position [441, 0]
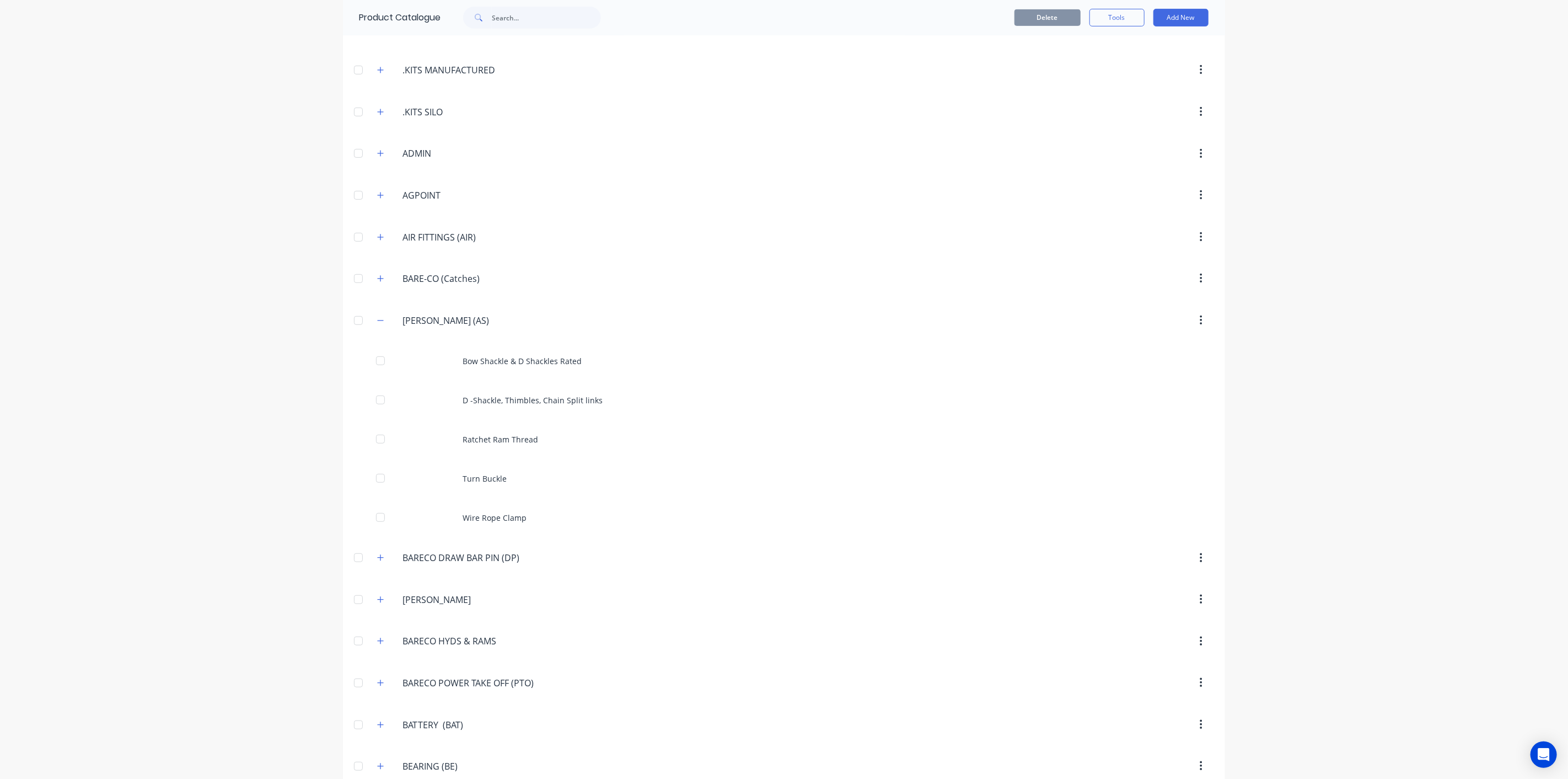
drag, startPoint x: 521, startPoint y: 315, endPoint x: 353, endPoint y: 288, distance: 170.2
click at [535, 21] on input "text" at bounding box center [546, 18] width 109 height 22
paste input "BARECO SHACKLES (AS)"
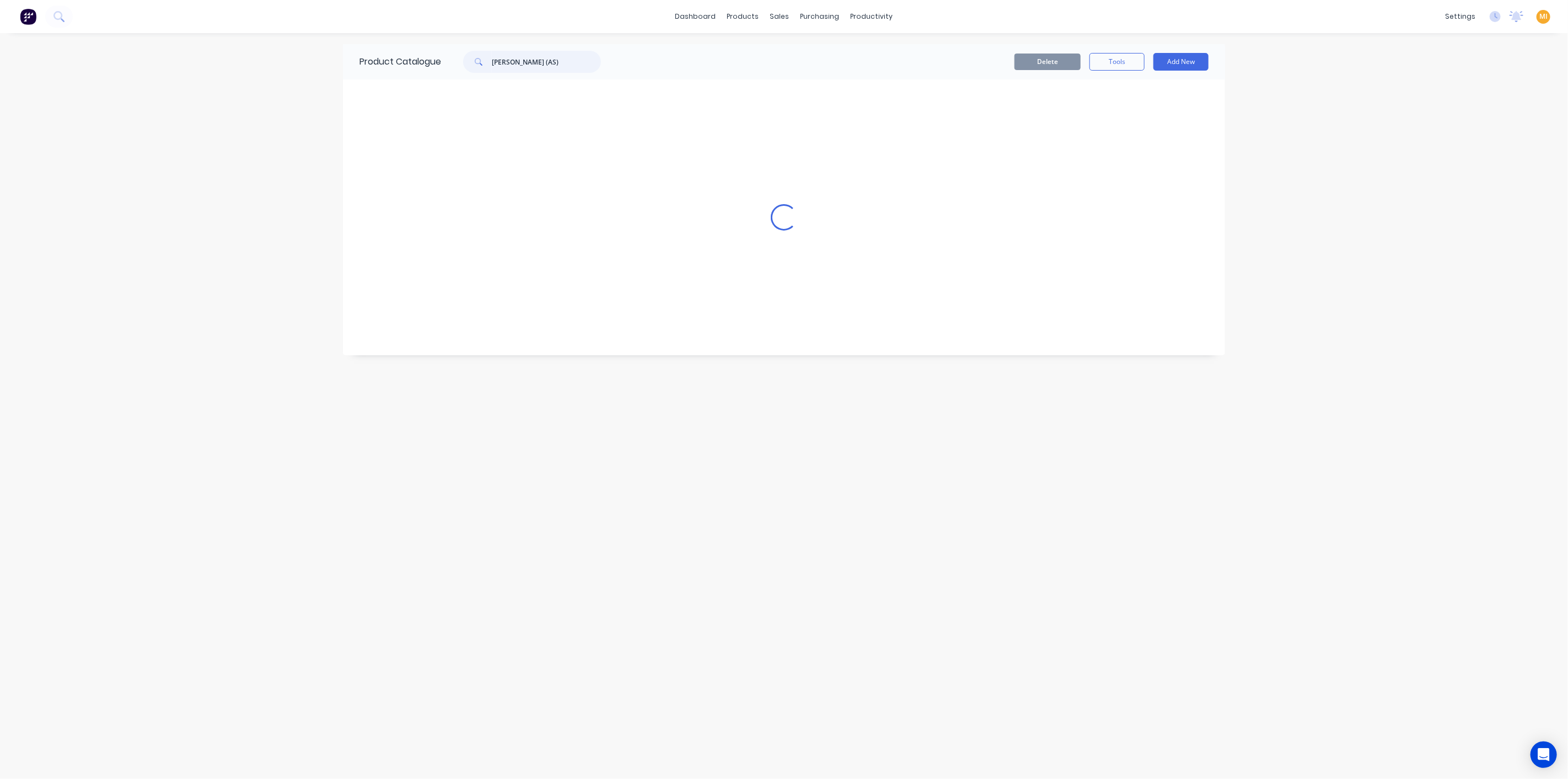
scroll to position [0, 0]
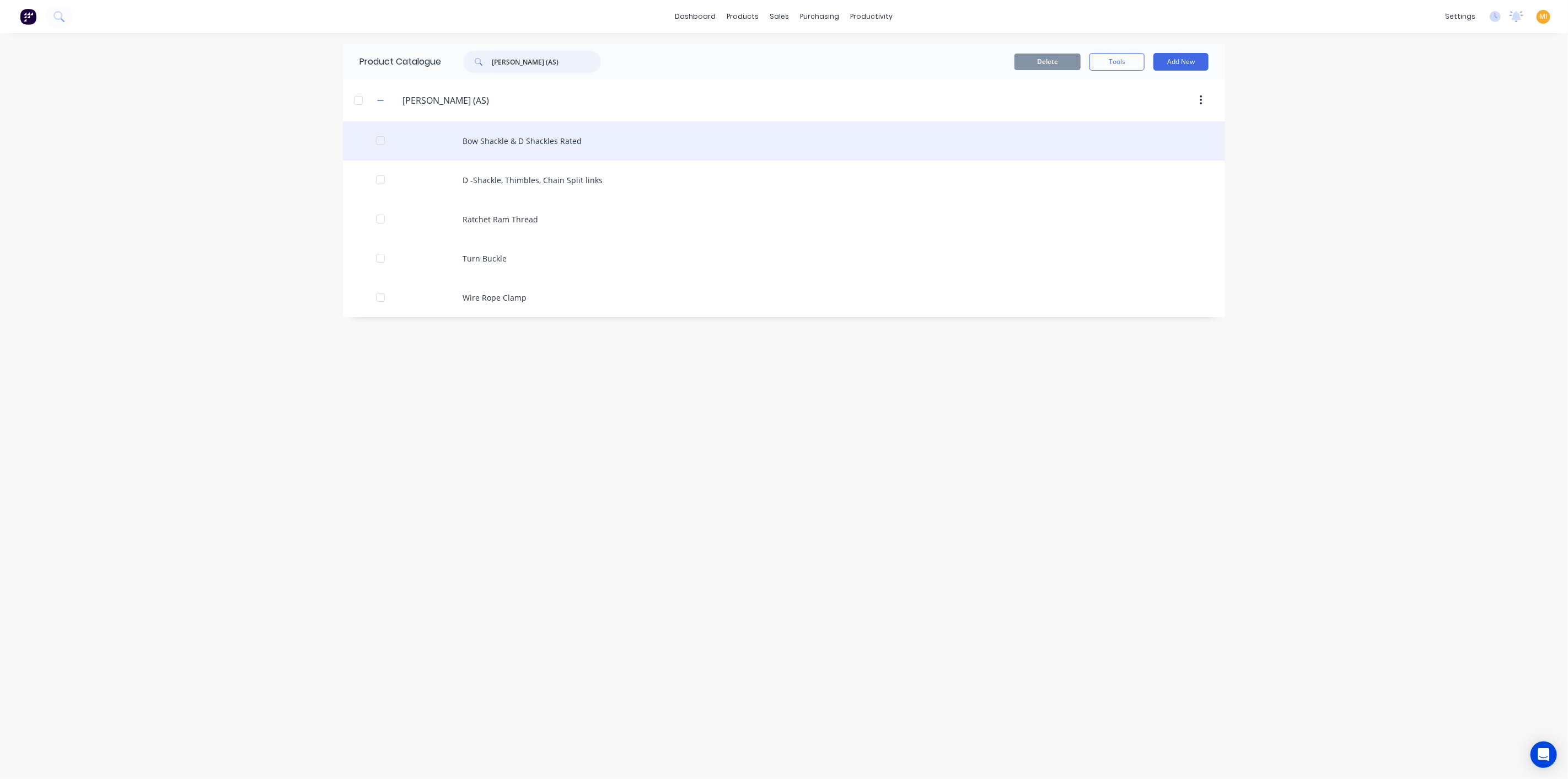
type input "BARECO SHACKLES (AS)"
click at [499, 138] on div "Bow Shackle & D Shackles Rated" at bounding box center [784, 141] width 882 height 39
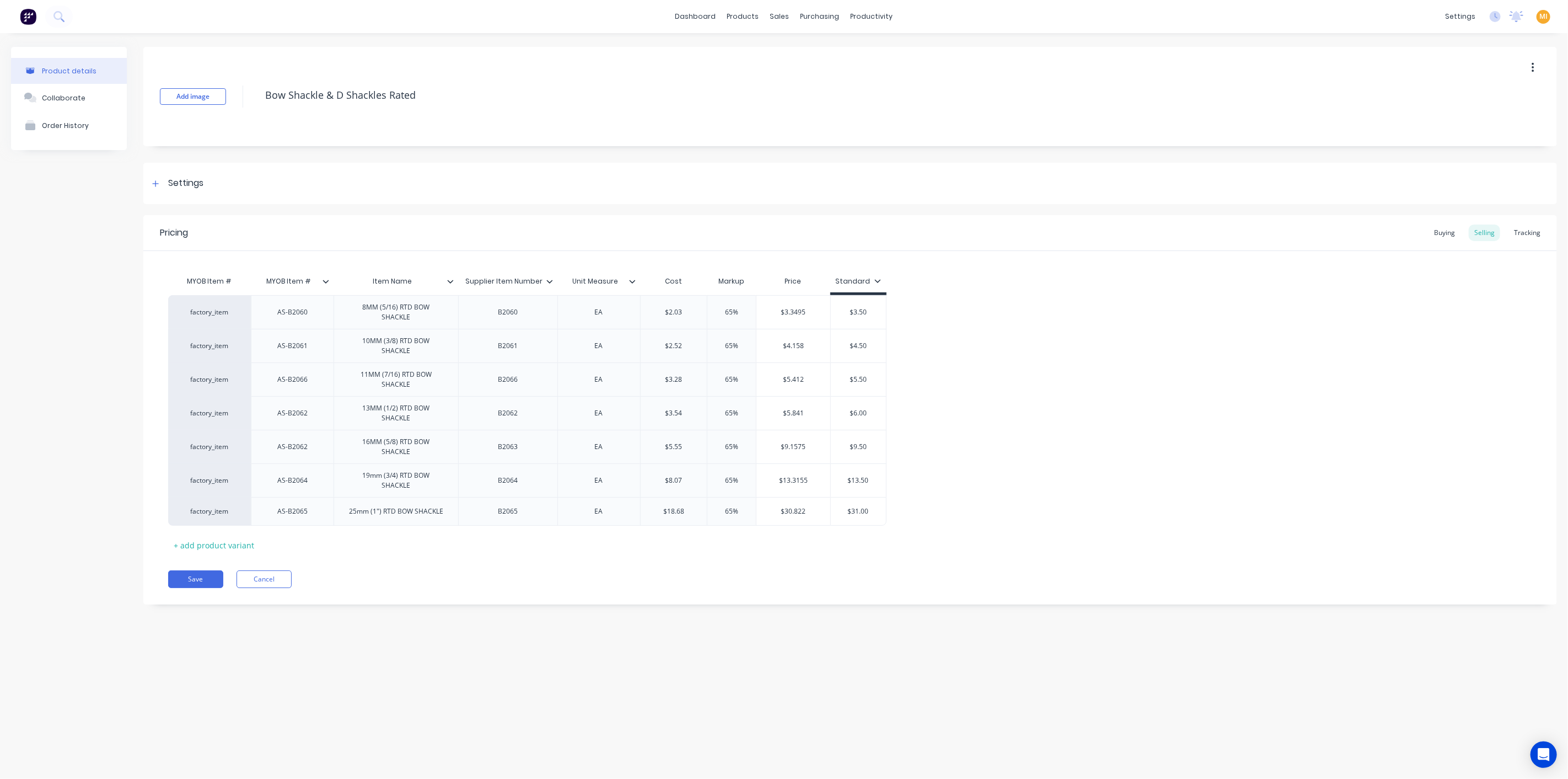
drag, startPoint x: 199, startPoint y: 547, endPoint x: 213, endPoint y: 530, distance: 22.0
click at [204, 570] on button "Save" at bounding box center [195, 579] width 55 height 18
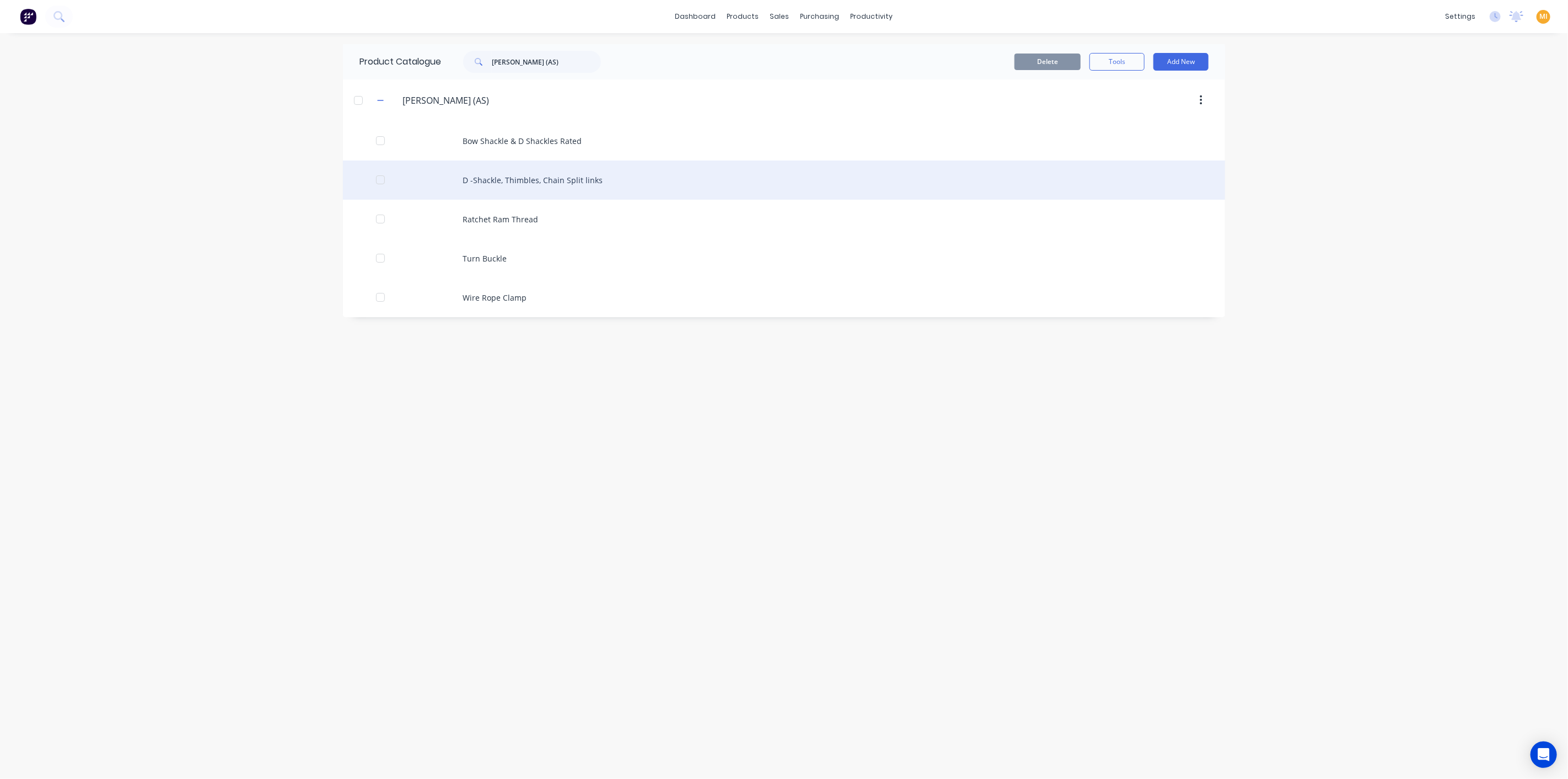
click at [507, 179] on div "D -Shackle, Thimbles, Chain Split links" at bounding box center [784, 180] width 882 height 39
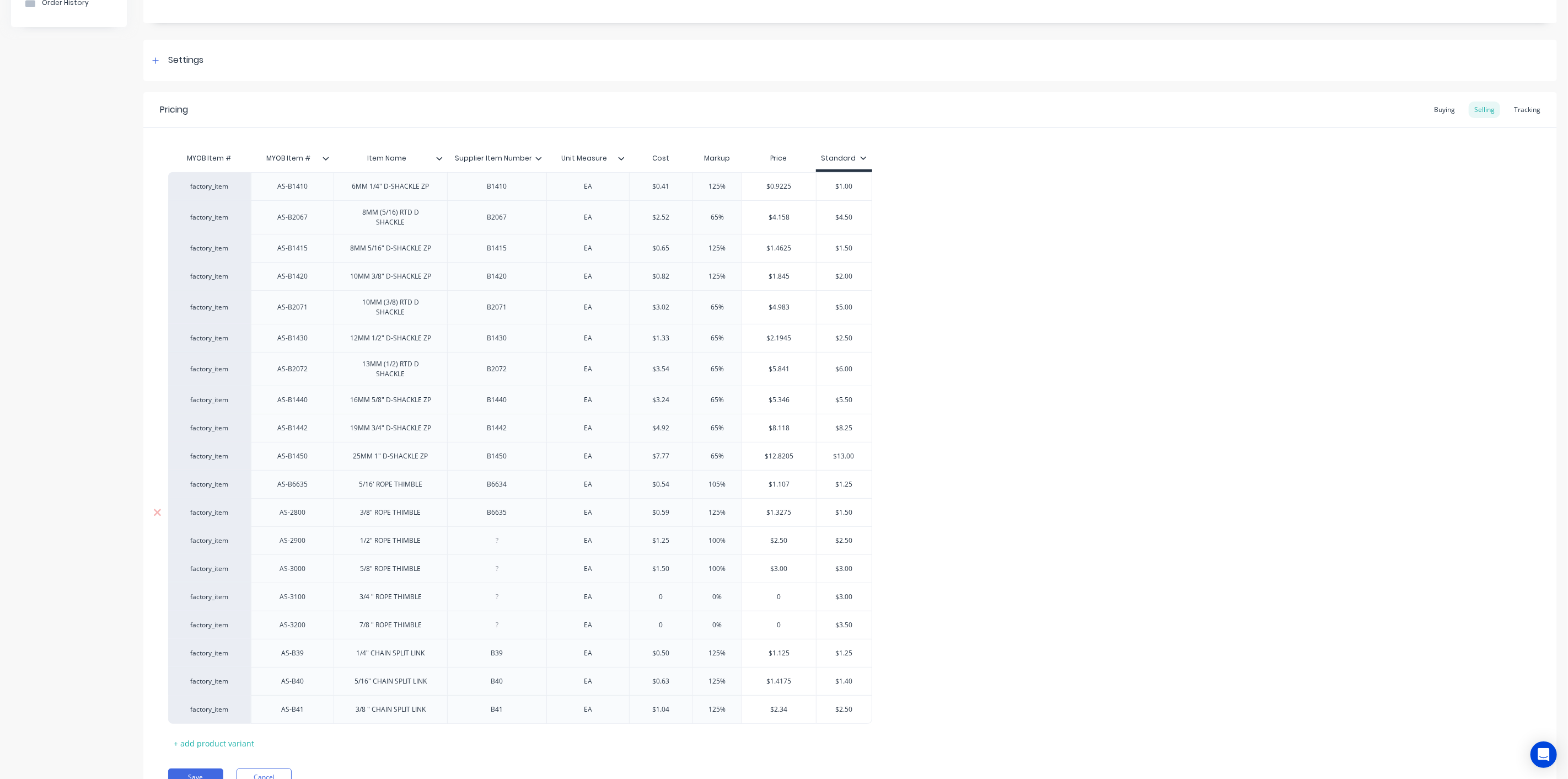
scroll to position [156, 0]
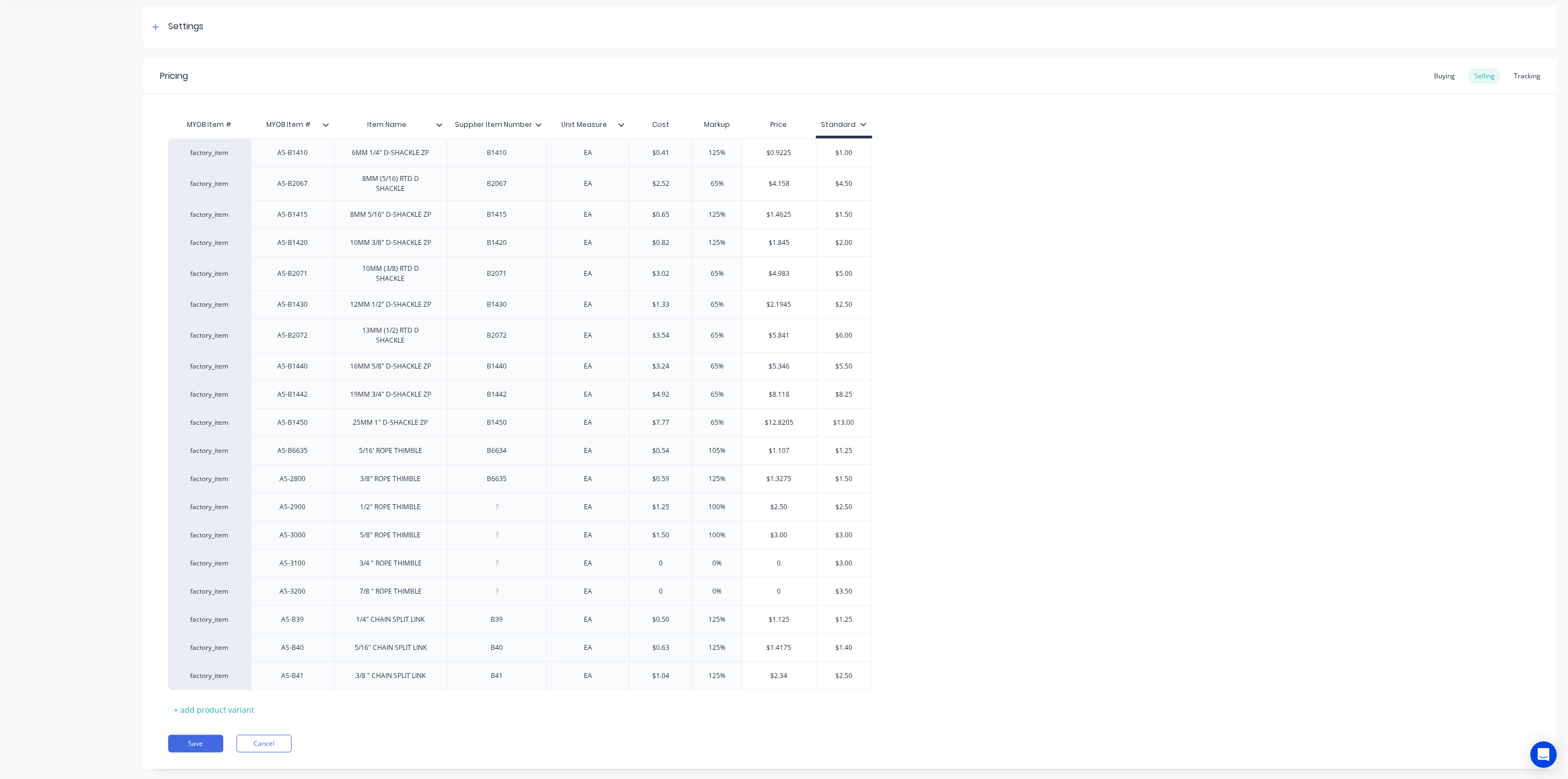
drag, startPoint x: 210, startPoint y: 720, endPoint x: 211, endPoint y: 701, distance: 19.0
click at [210, 734] on button "Save" at bounding box center [195, 743] width 55 height 18
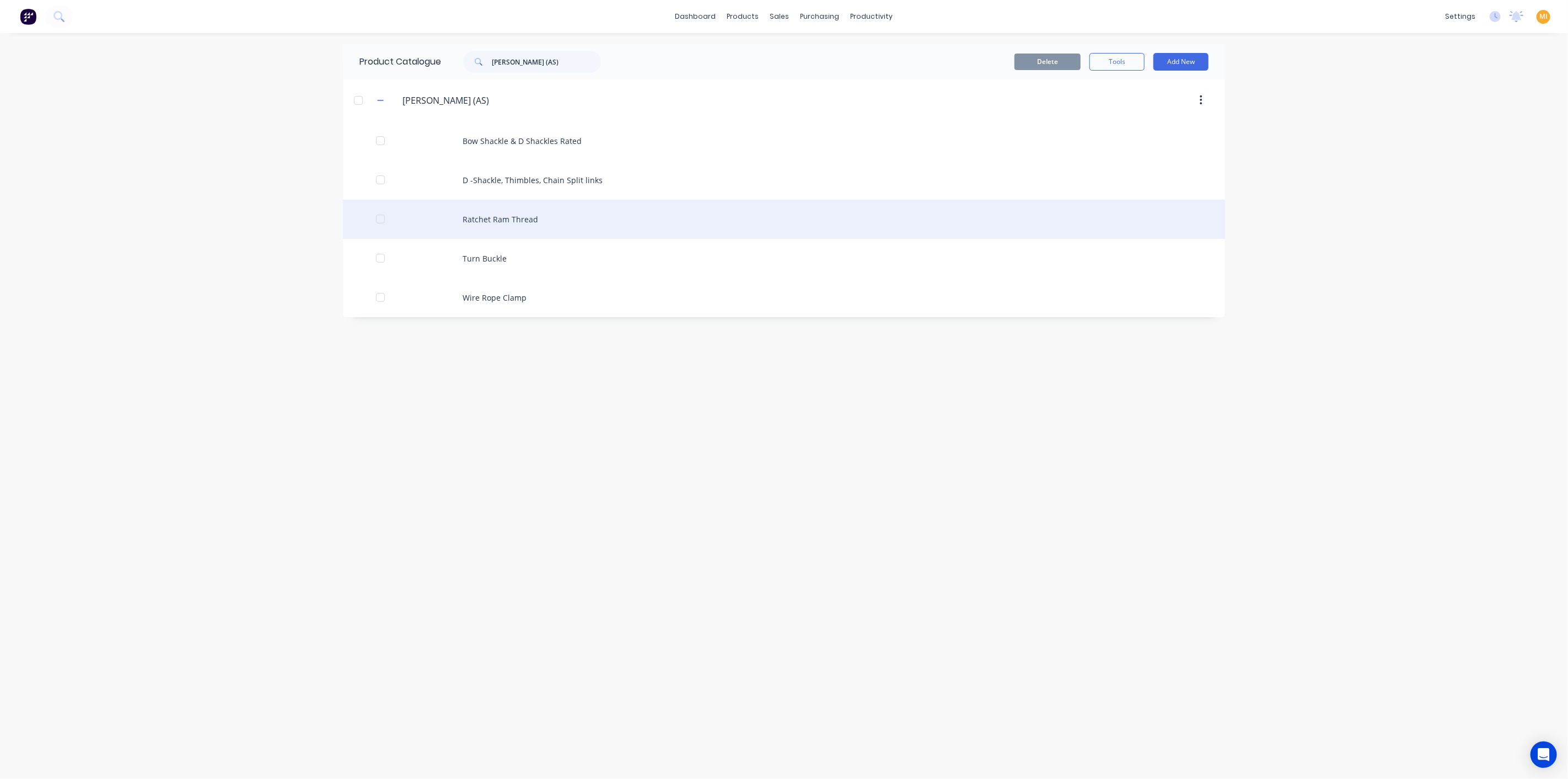
click at [494, 216] on div "Ratchet Ram Thread" at bounding box center [784, 219] width 882 height 39
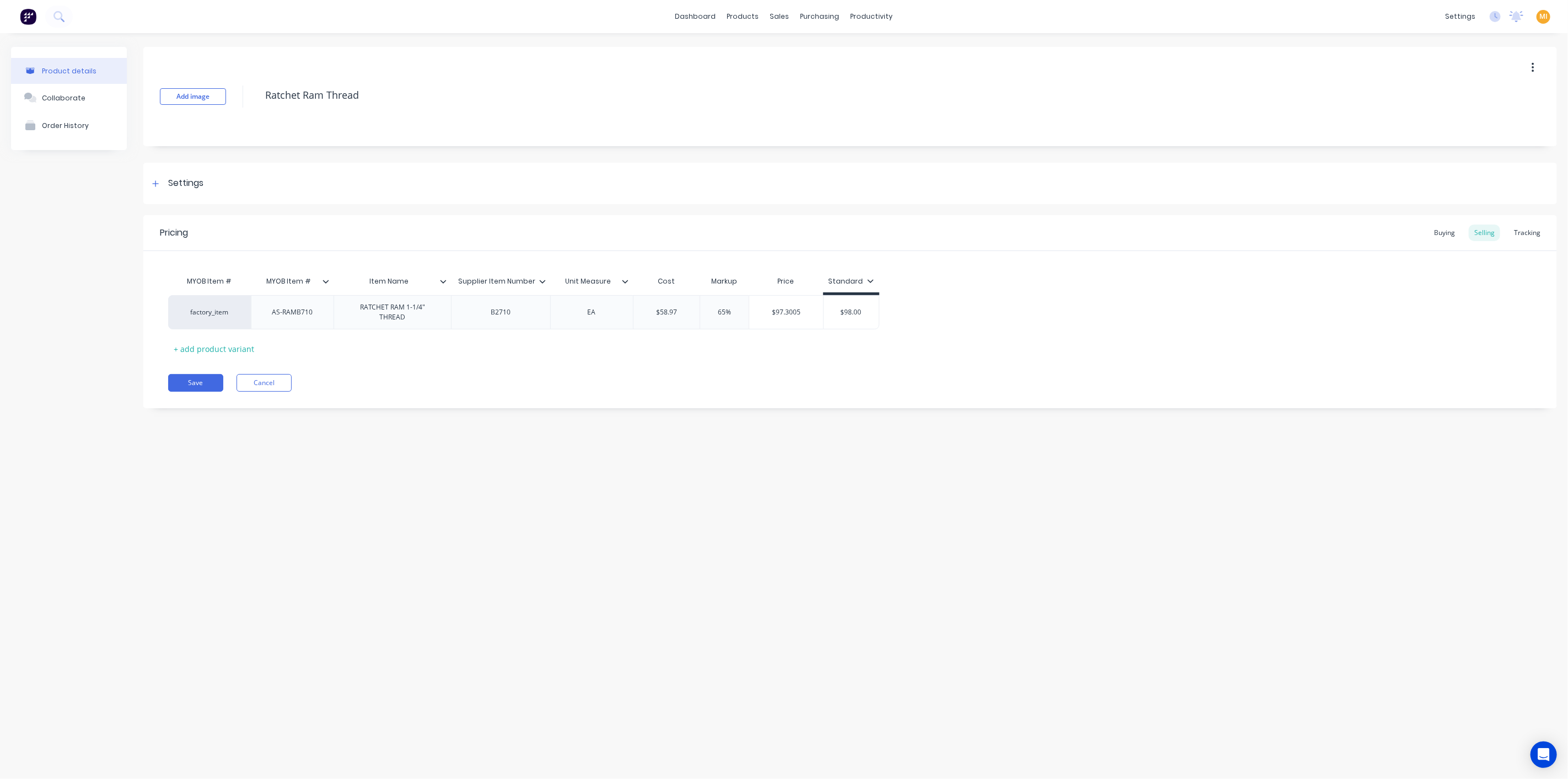
drag, startPoint x: 208, startPoint y: 384, endPoint x: 228, endPoint y: 380, distance: 20.4
click at [206, 384] on button "Save" at bounding box center [195, 383] width 55 height 18
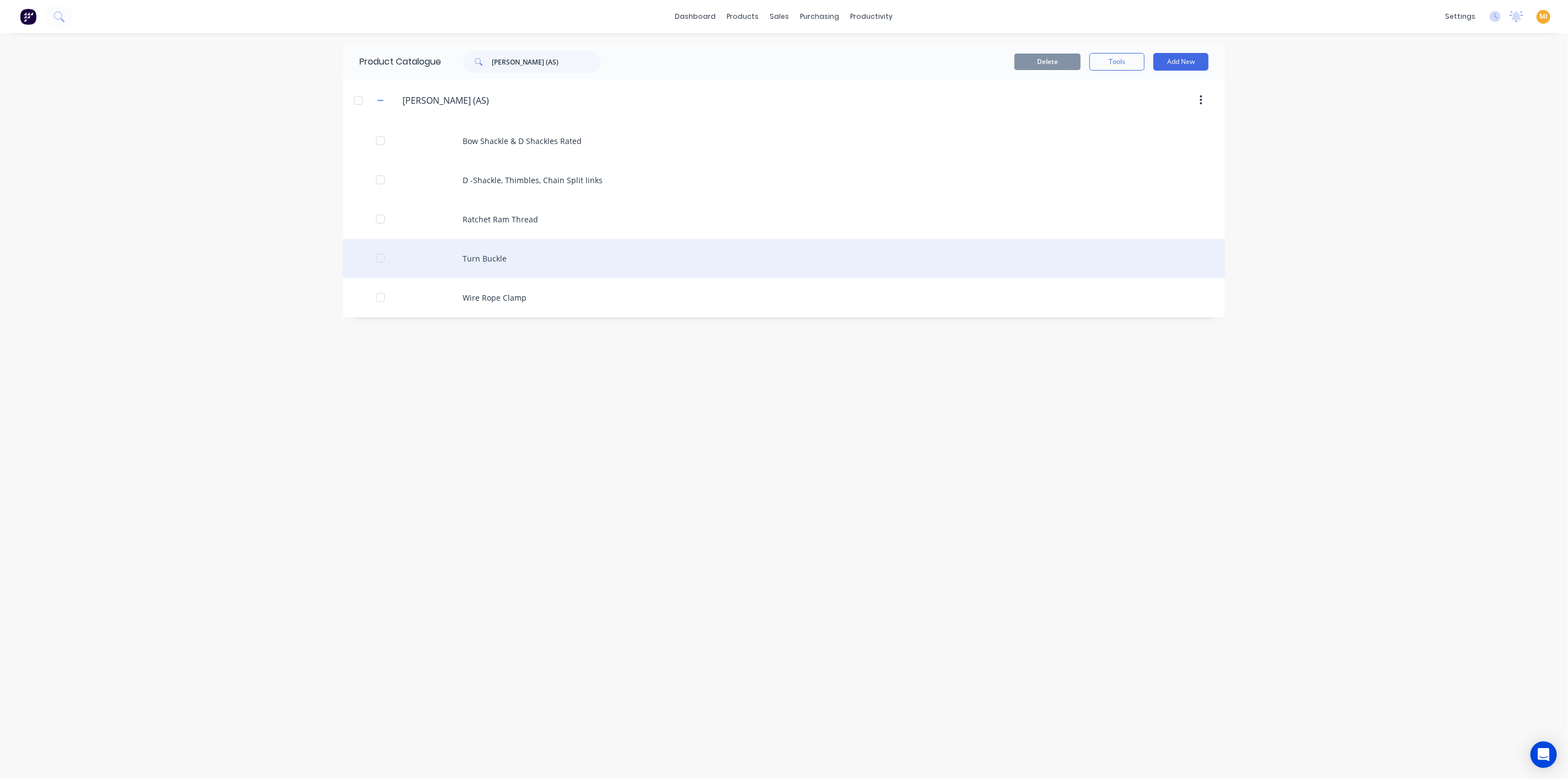
click at [457, 254] on div "Turn Buckle" at bounding box center [784, 259] width 882 height 39
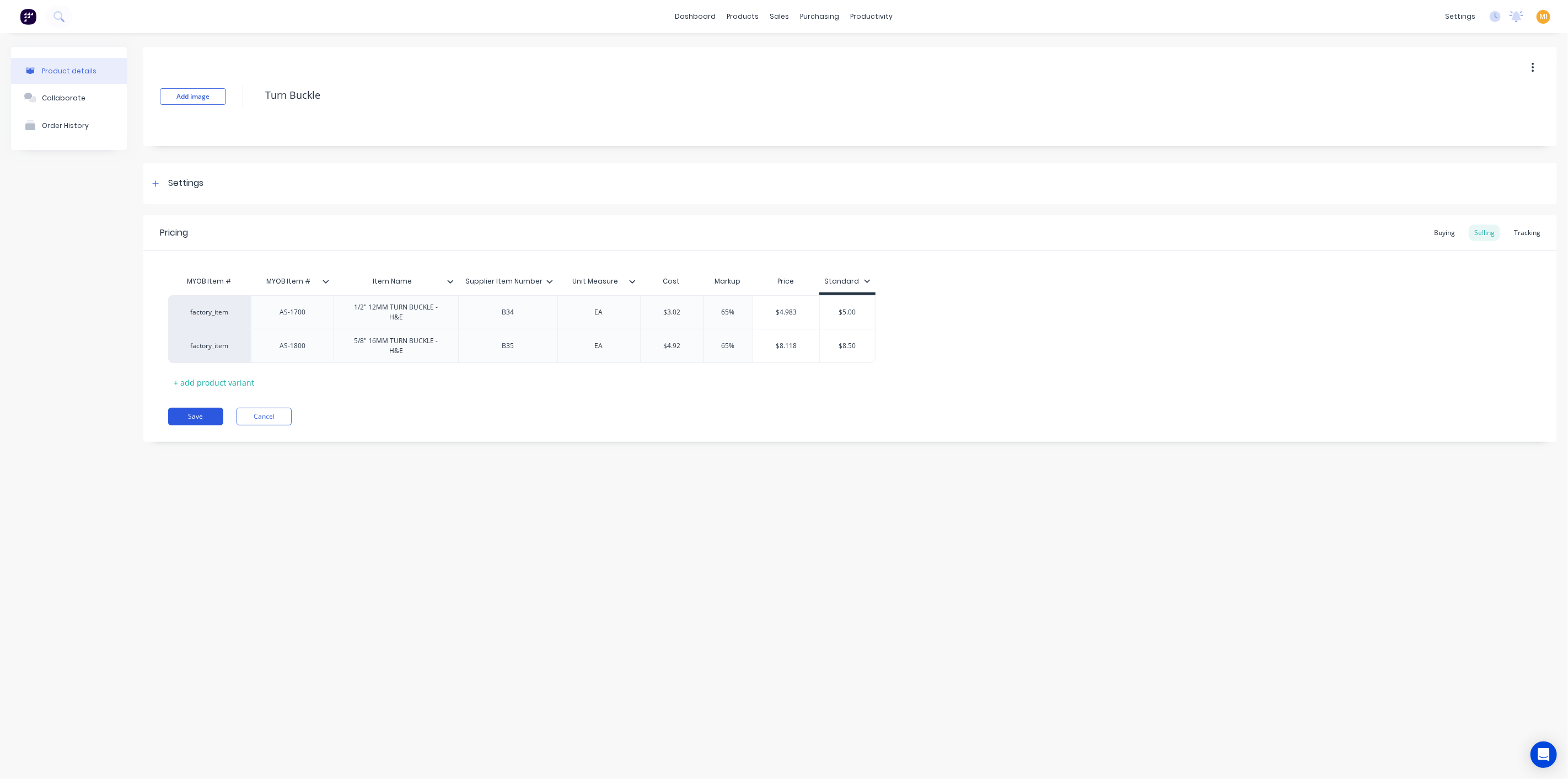
click at [190, 424] on button "Save" at bounding box center [195, 417] width 55 height 18
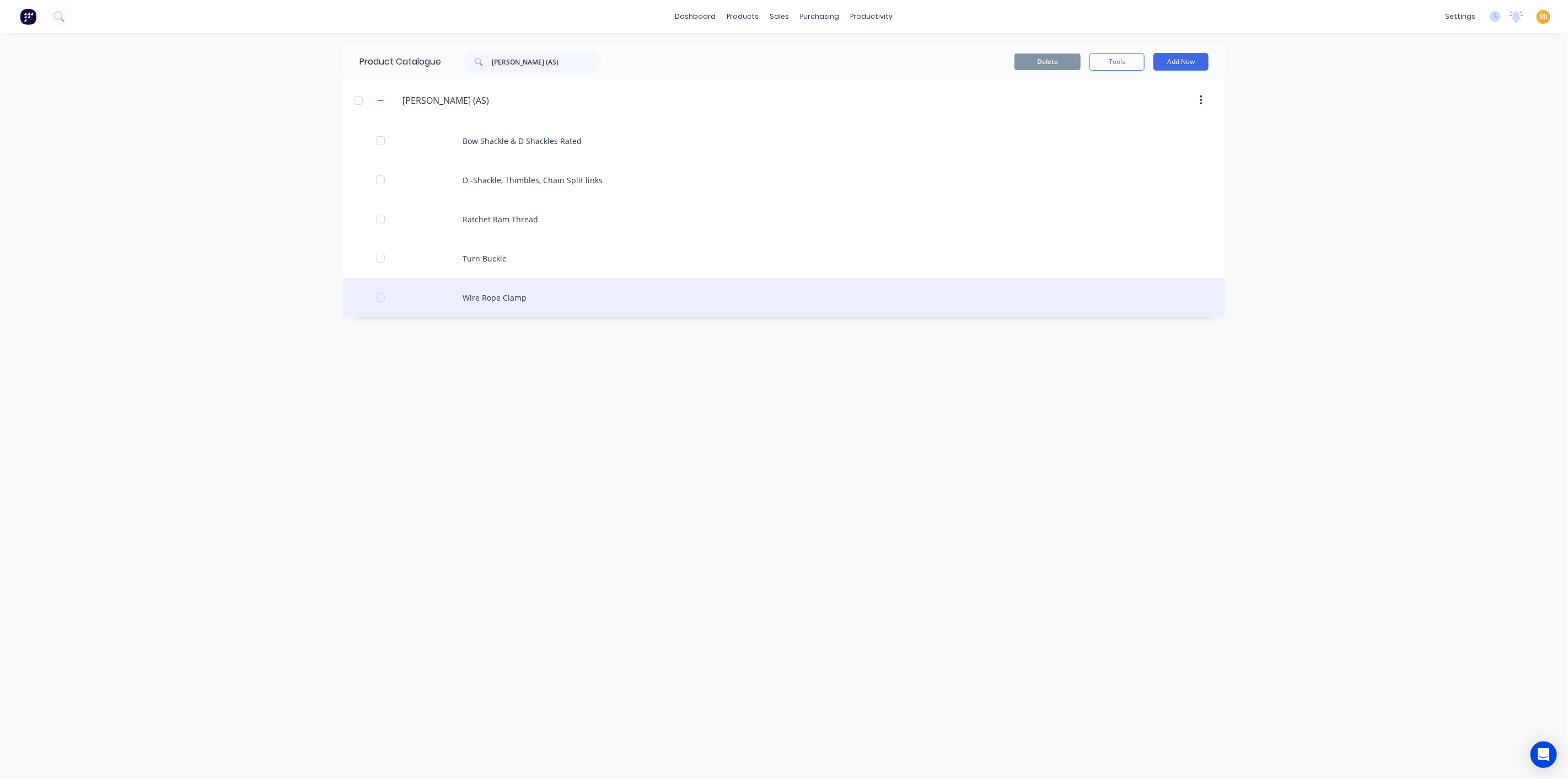
click at [437, 303] on div "Wire Rope Clamp" at bounding box center [784, 297] width 882 height 39
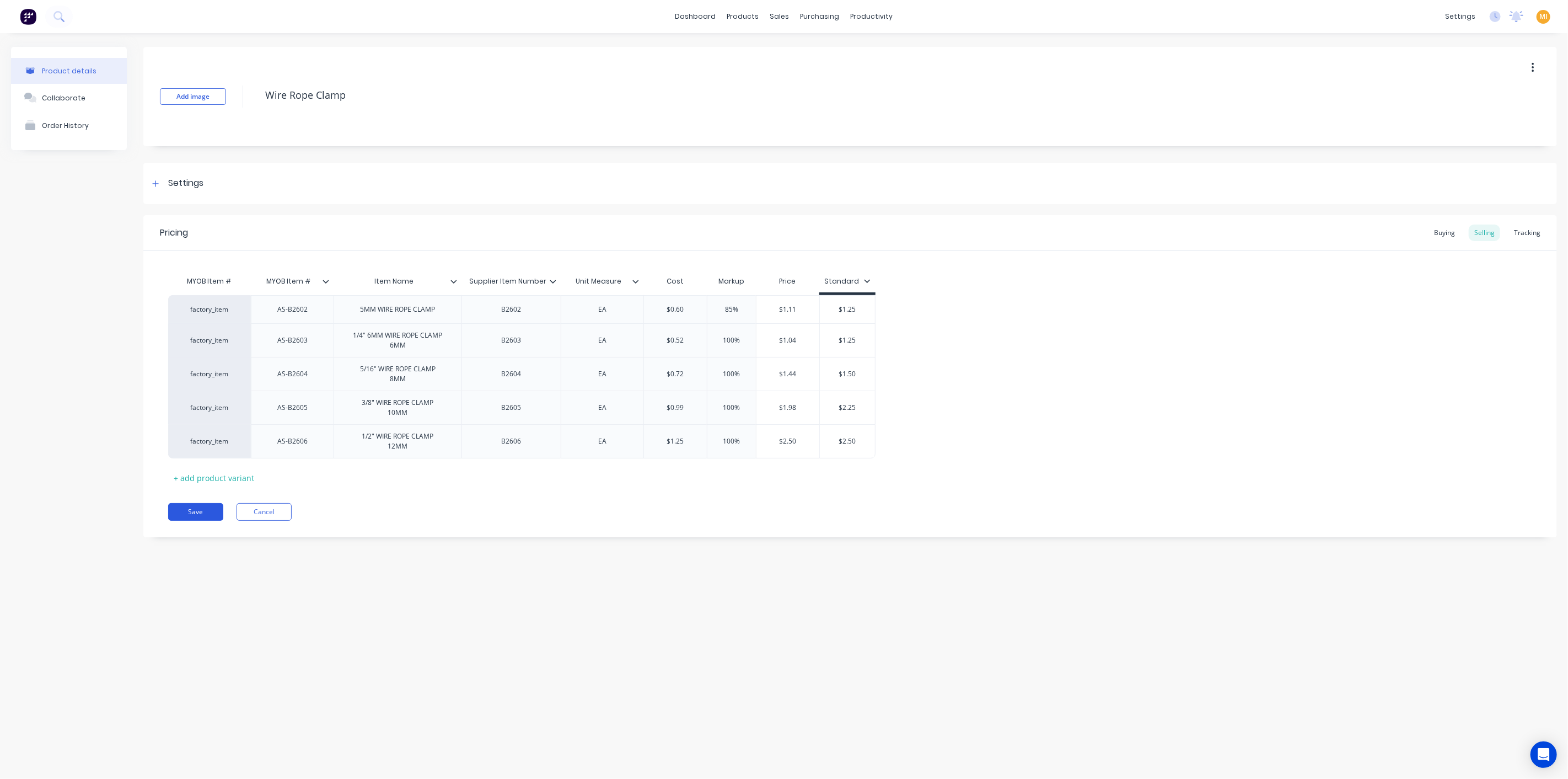
drag, startPoint x: 196, startPoint y: 509, endPoint x: 202, endPoint y: 505, distance: 7.2
click at [196, 509] on button "Save" at bounding box center [195, 512] width 55 height 18
type textarea "x"
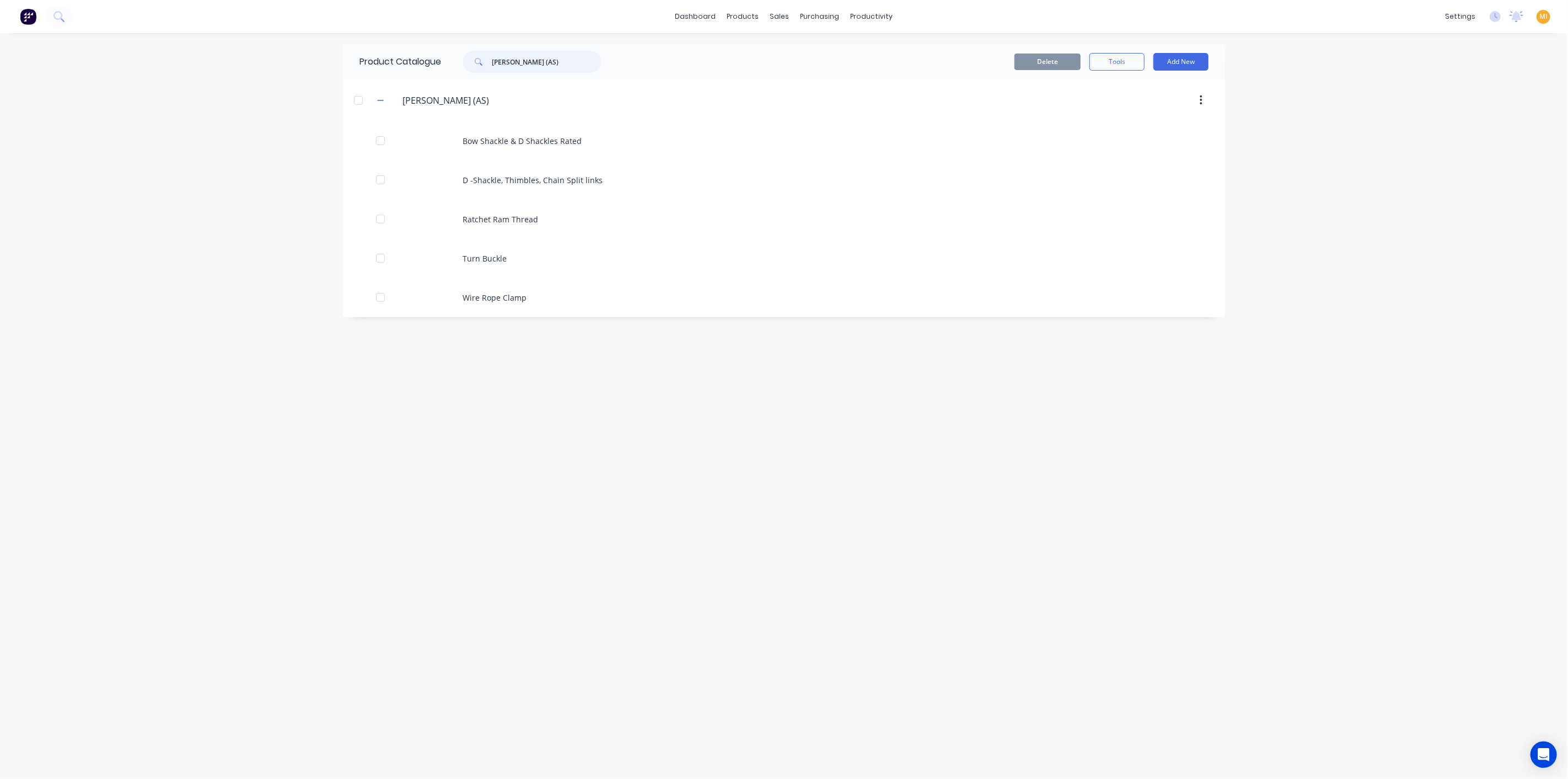
drag, startPoint x: 580, startPoint y: 61, endPoint x: 521, endPoint y: 66, distance: 59.2
click at [521, 66] on input "BARECO SHACKLES (AS)" at bounding box center [546, 61] width 109 height 22
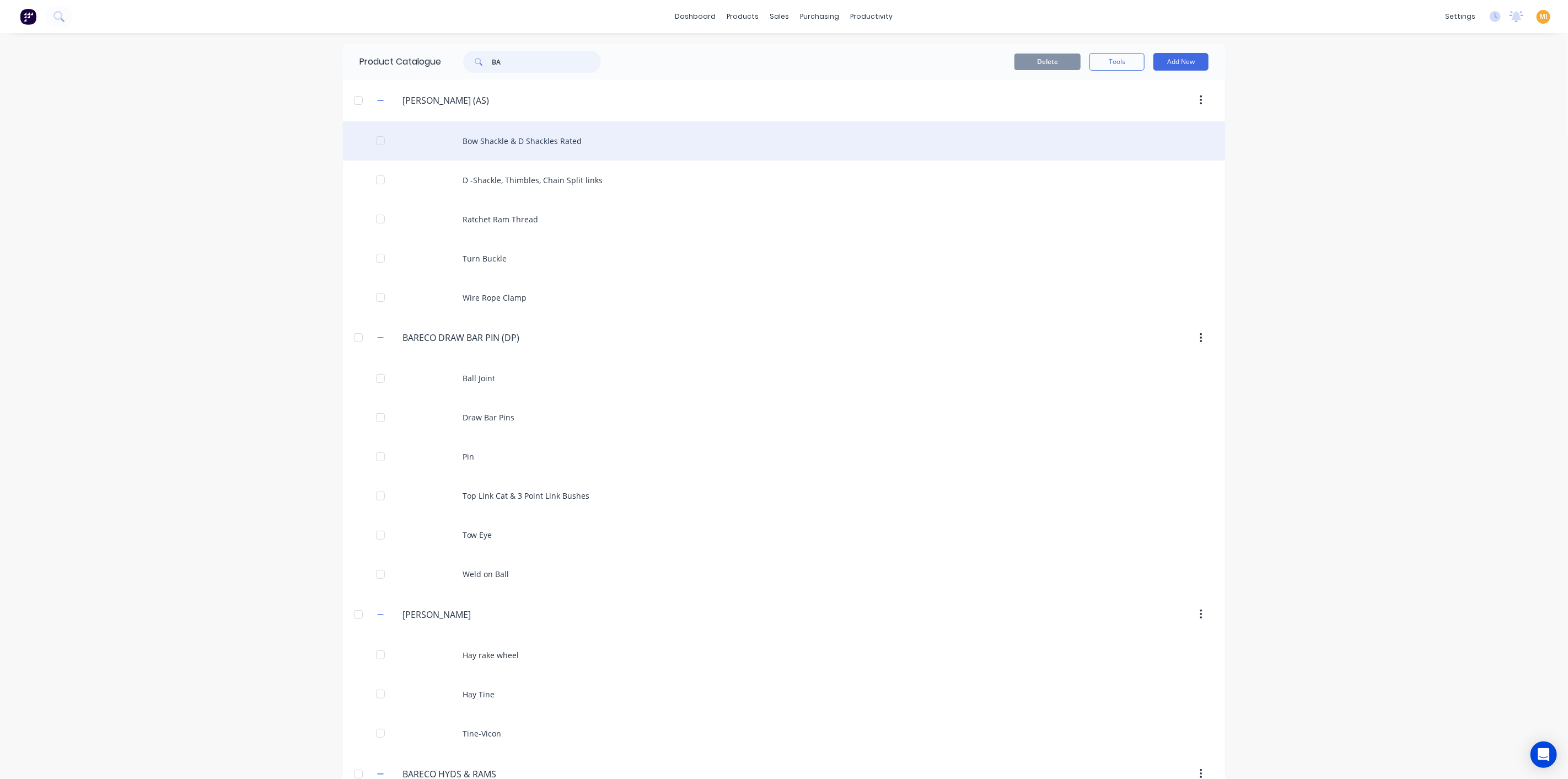
type input "B"
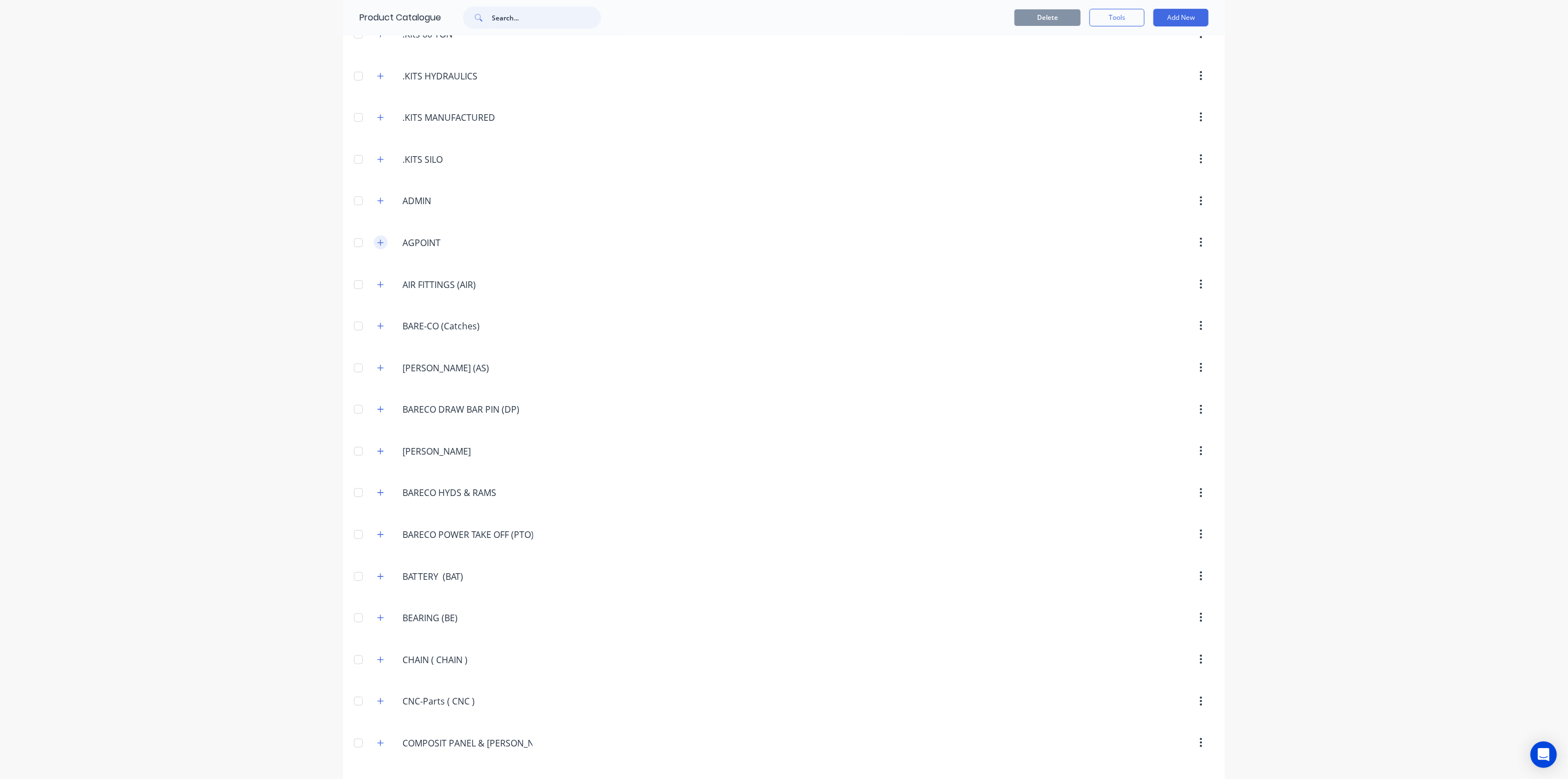
scroll to position [428, 0]
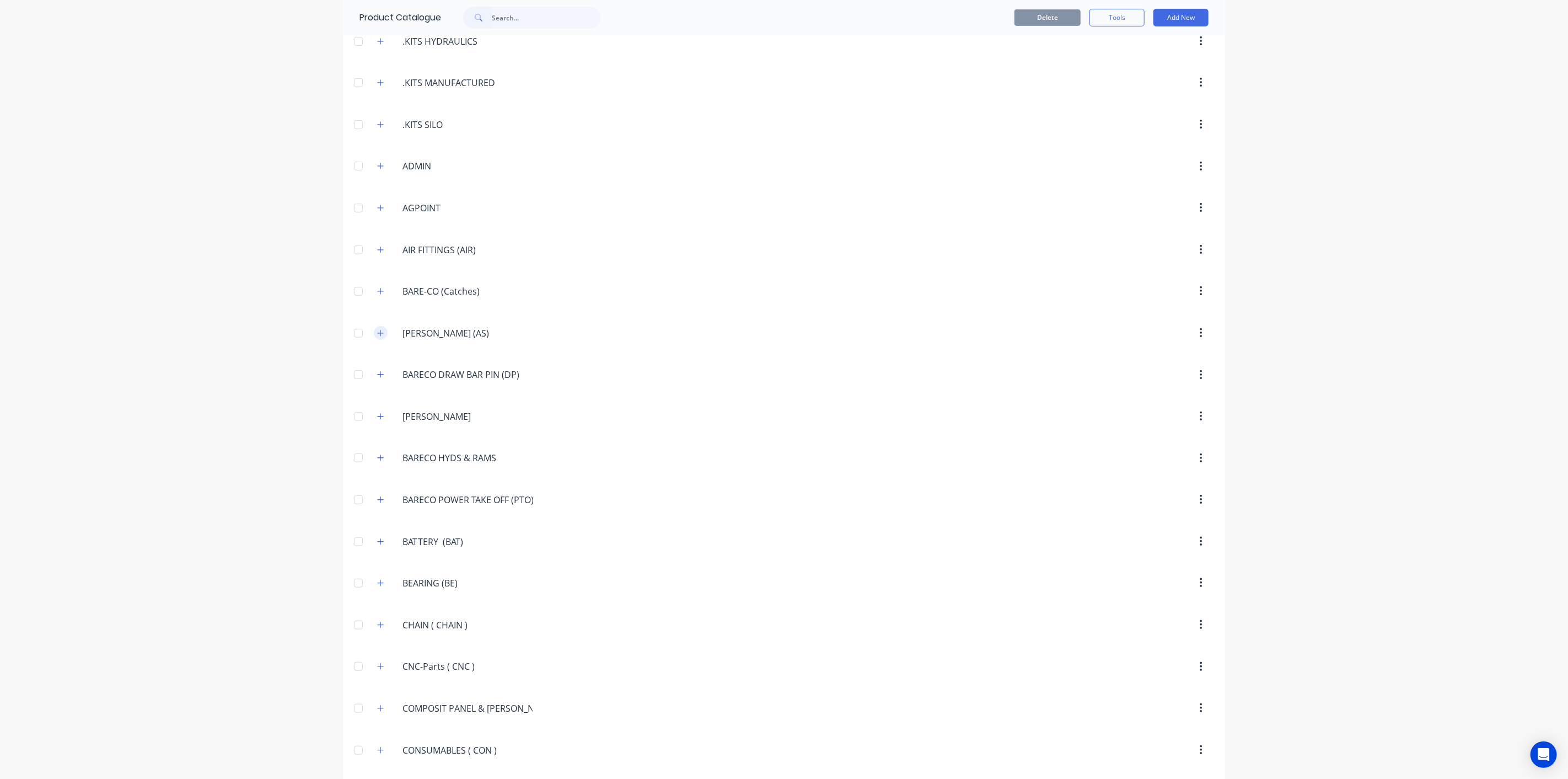
click at [379, 327] on button "button" at bounding box center [380, 332] width 14 height 14
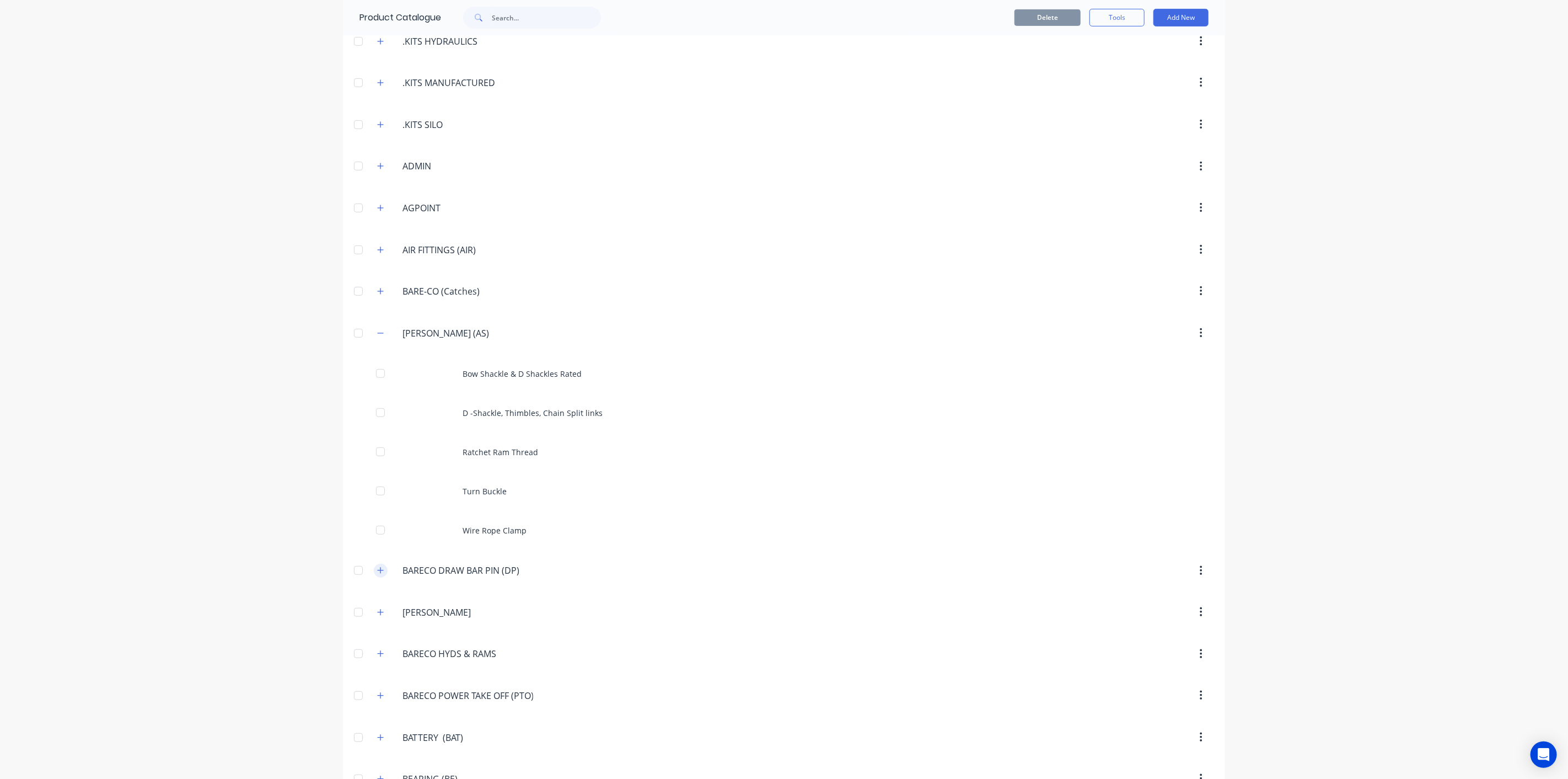
click at [378, 568] on icon "button" at bounding box center [380, 571] width 6 height 6
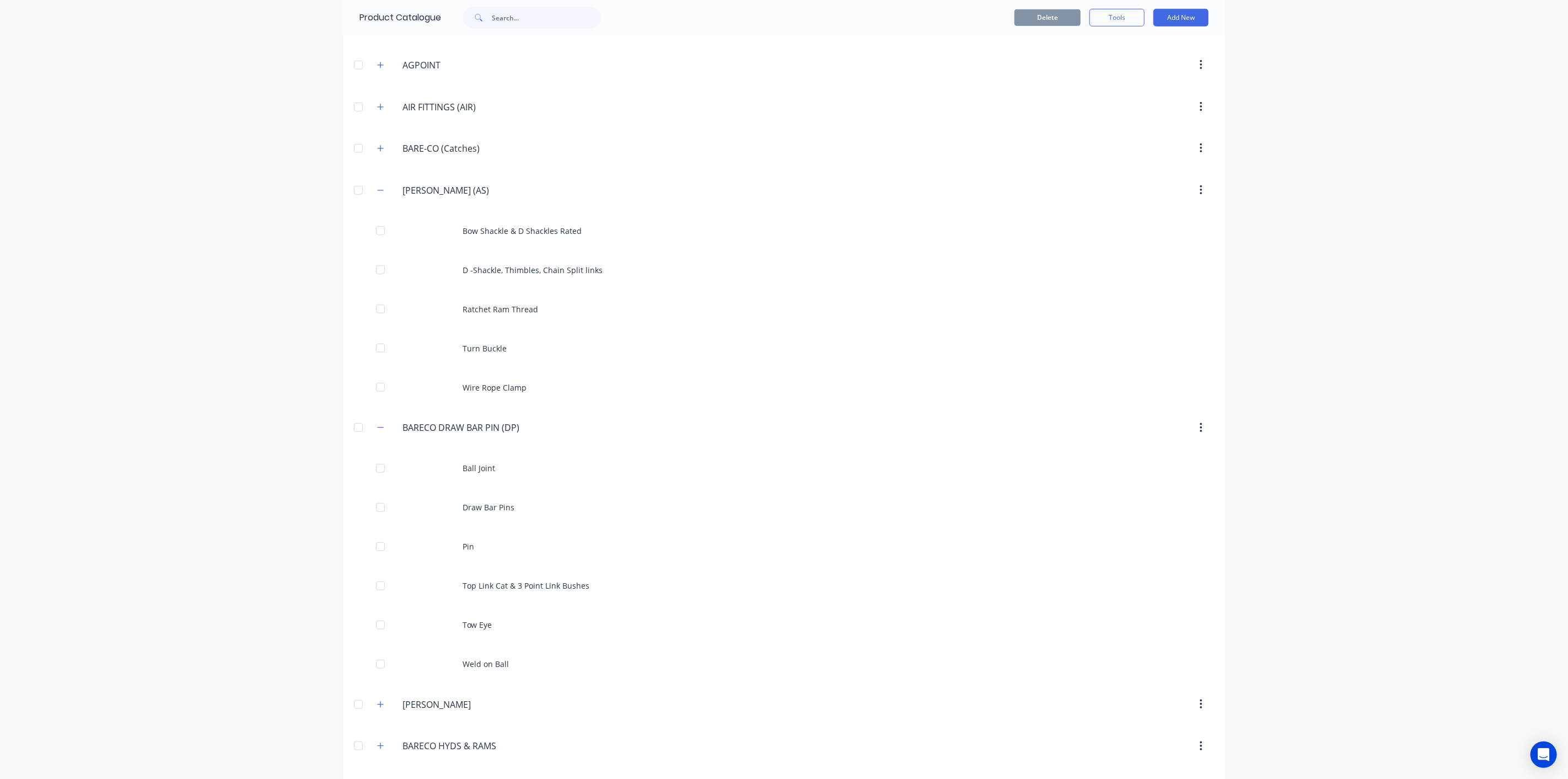
scroll to position [490, 0]
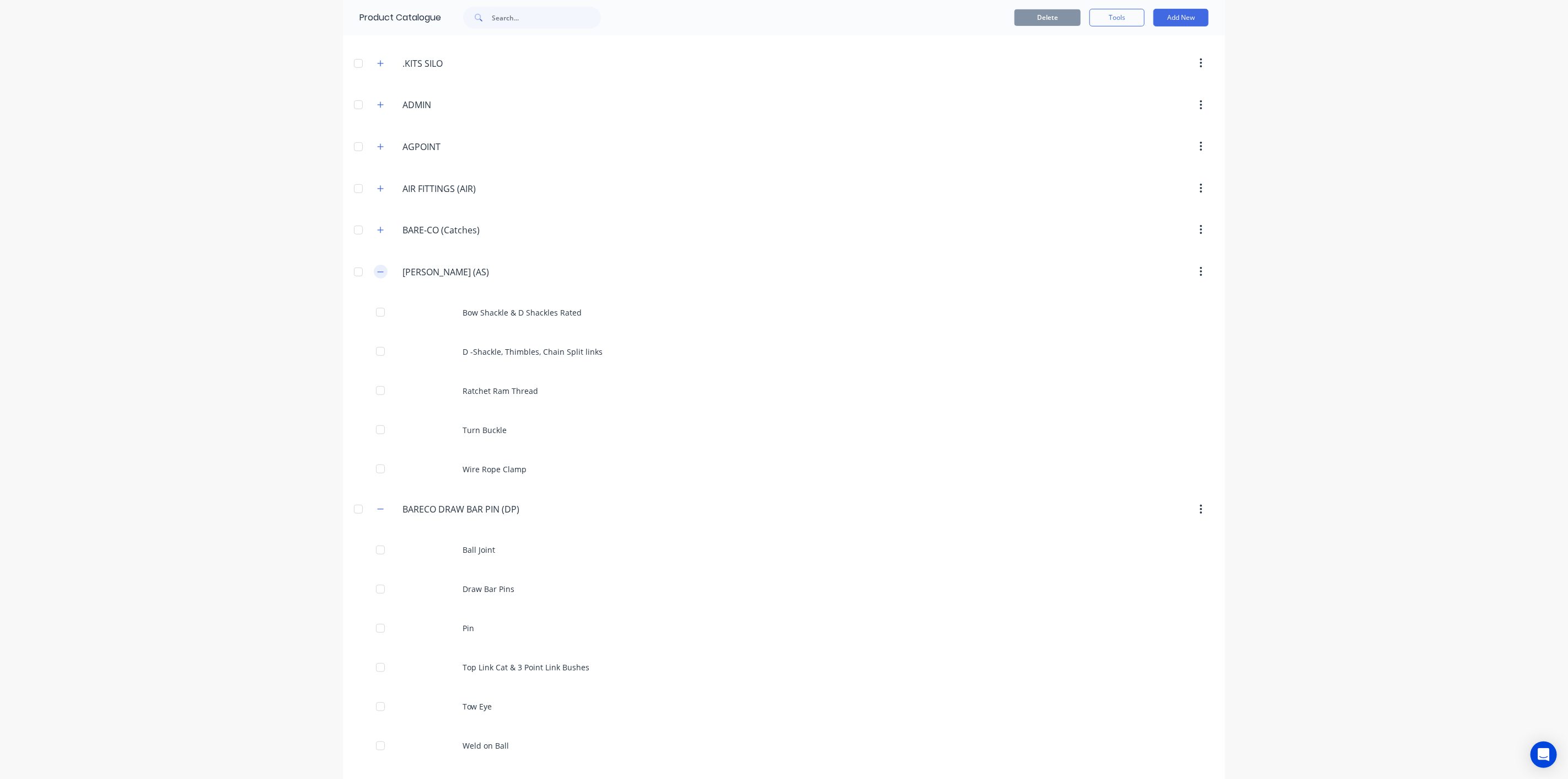
click at [377, 268] on icon "button" at bounding box center [380, 272] width 7 height 8
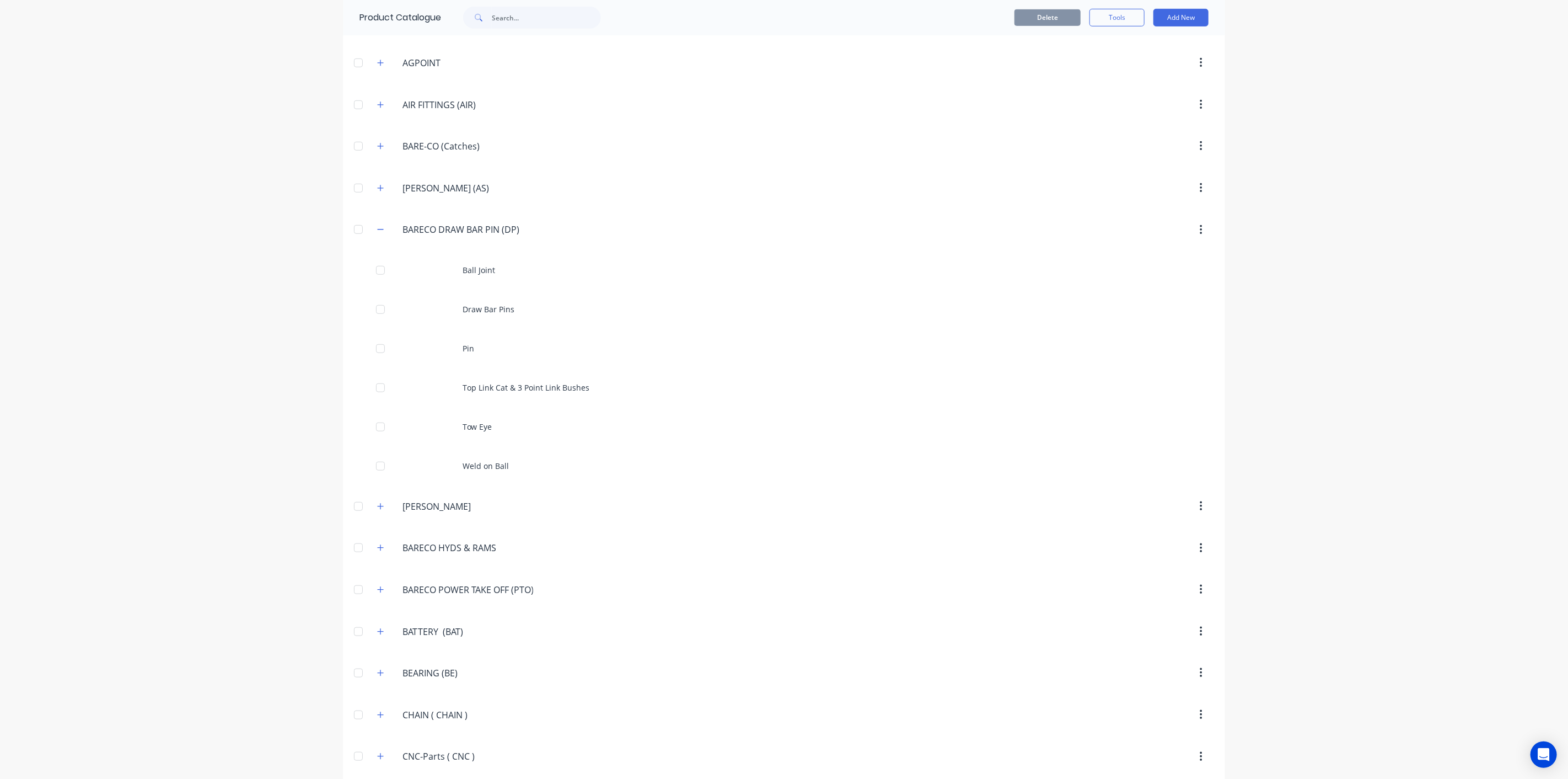
scroll to position [613, 0]
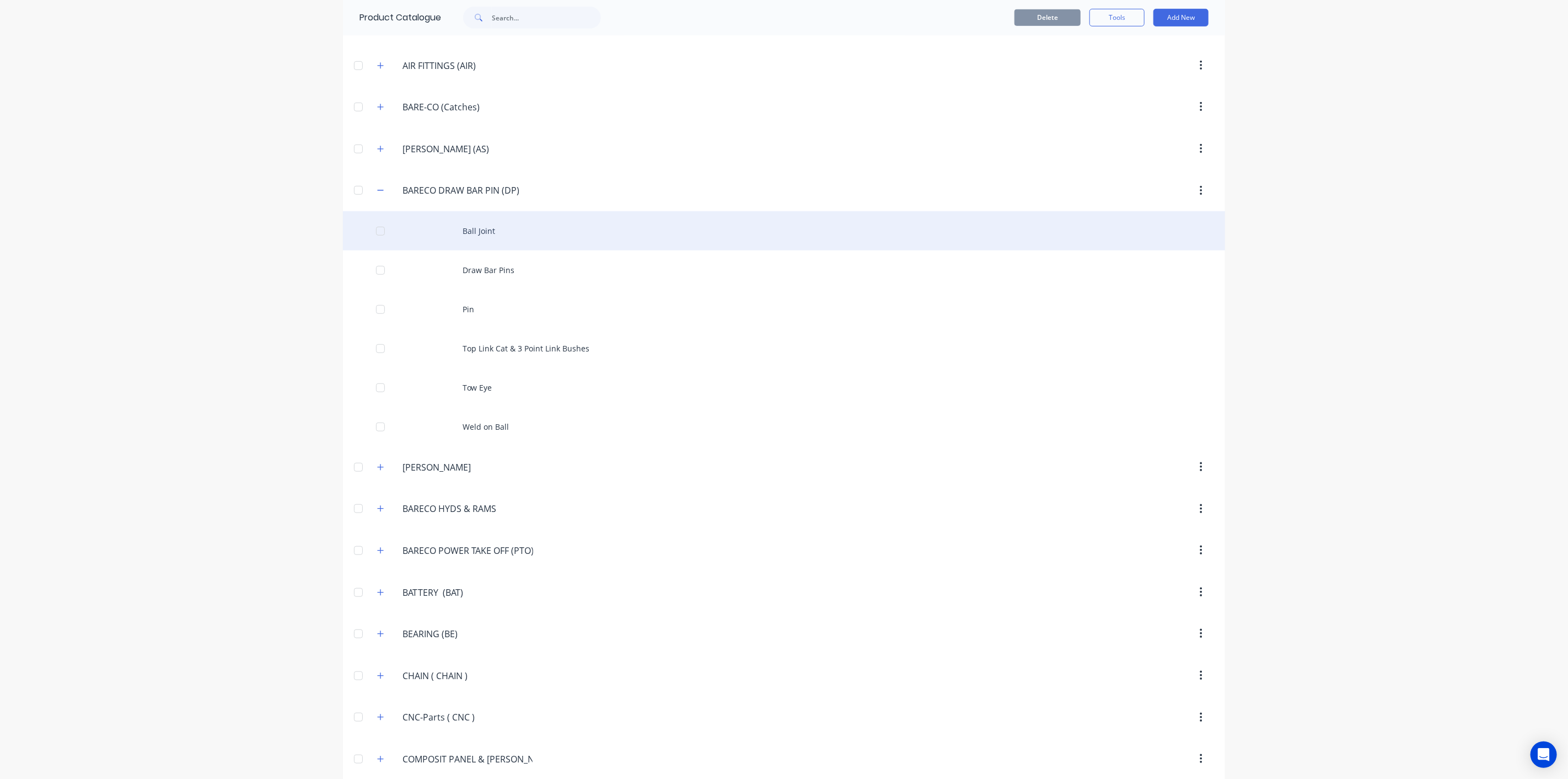
click at [510, 242] on div "Ball Joint" at bounding box center [784, 231] width 882 height 39
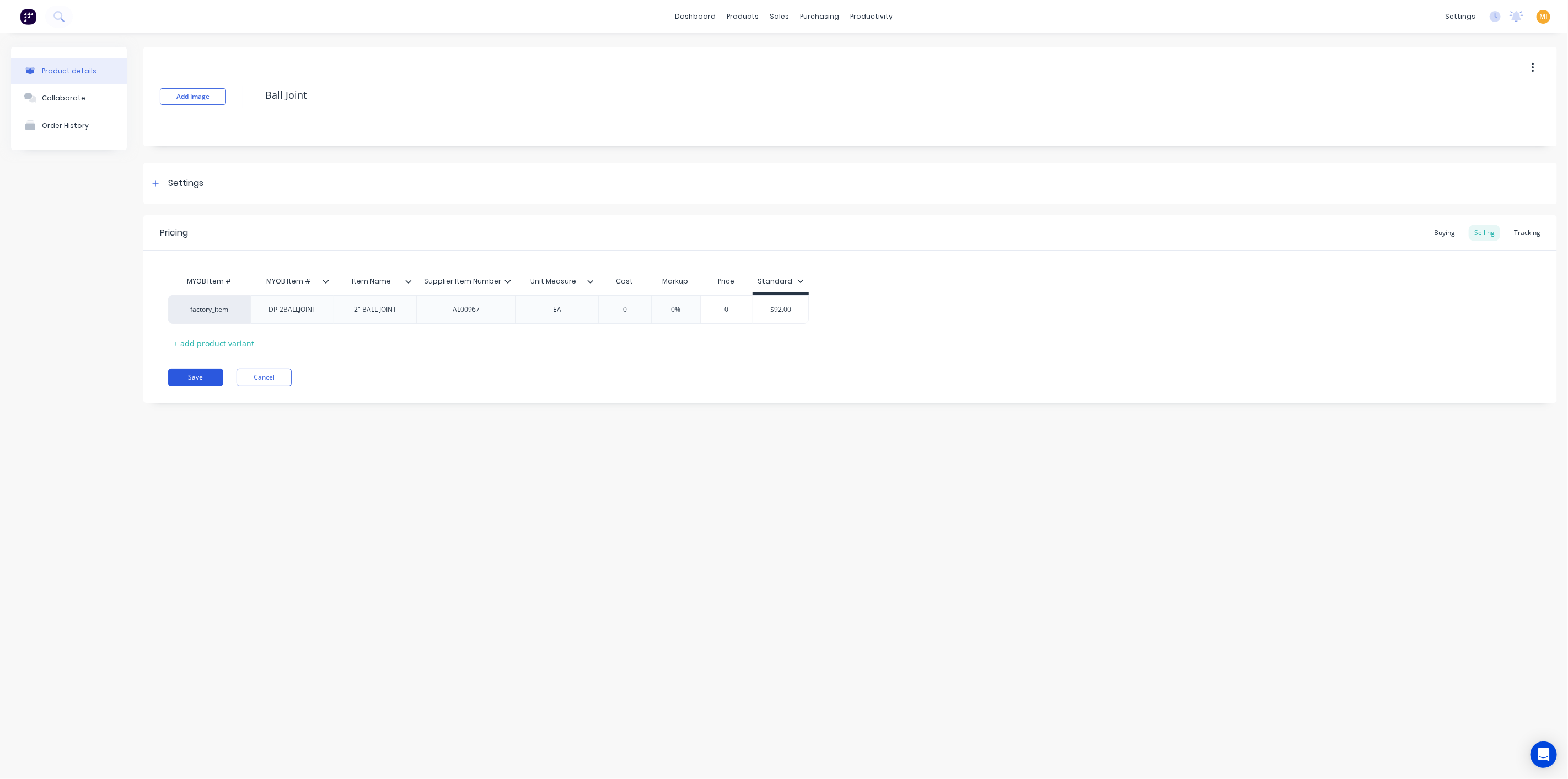
click at [208, 377] on button "Save" at bounding box center [195, 377] width 55 height 18
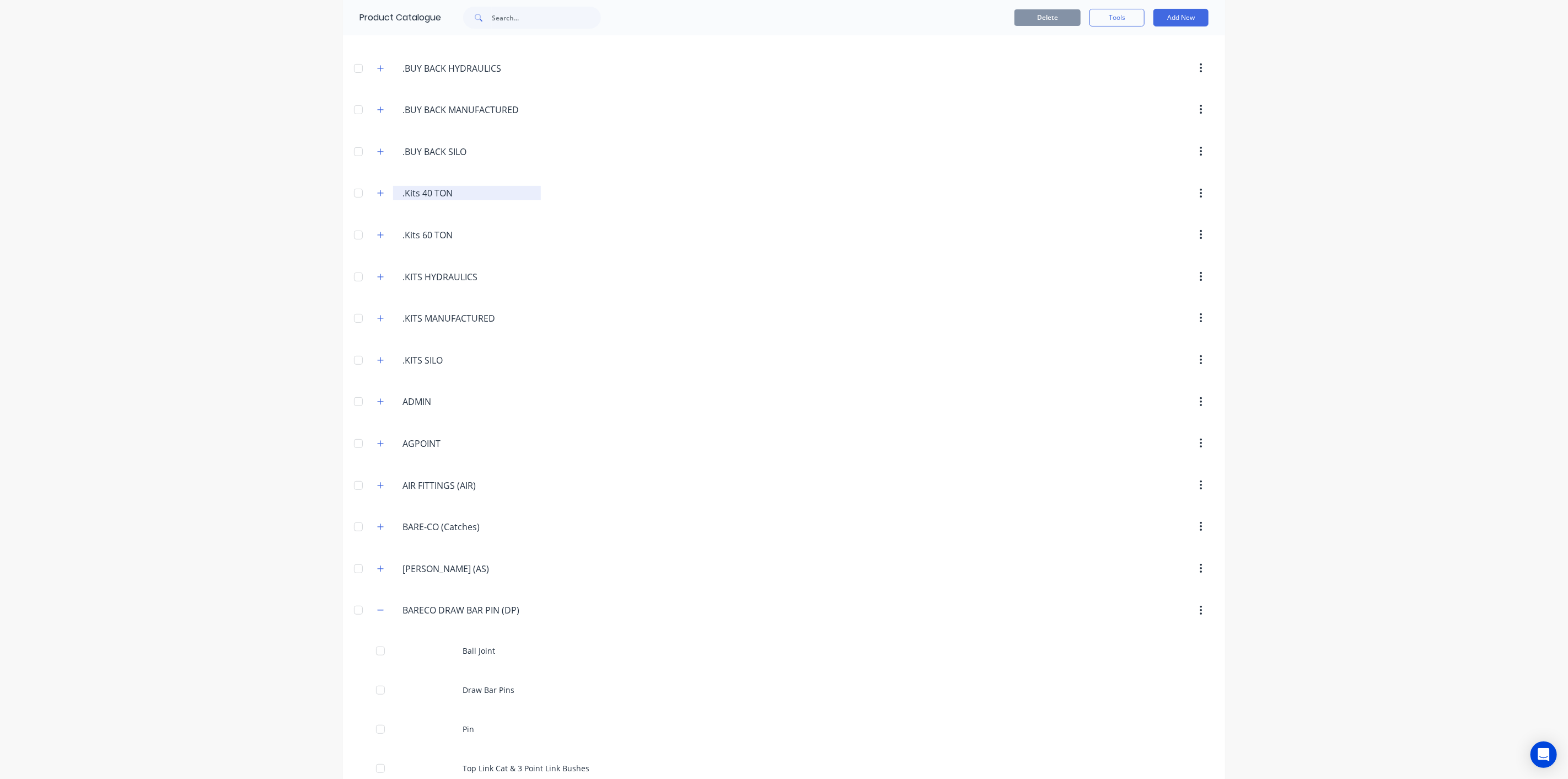
scroll to position [306, 0]
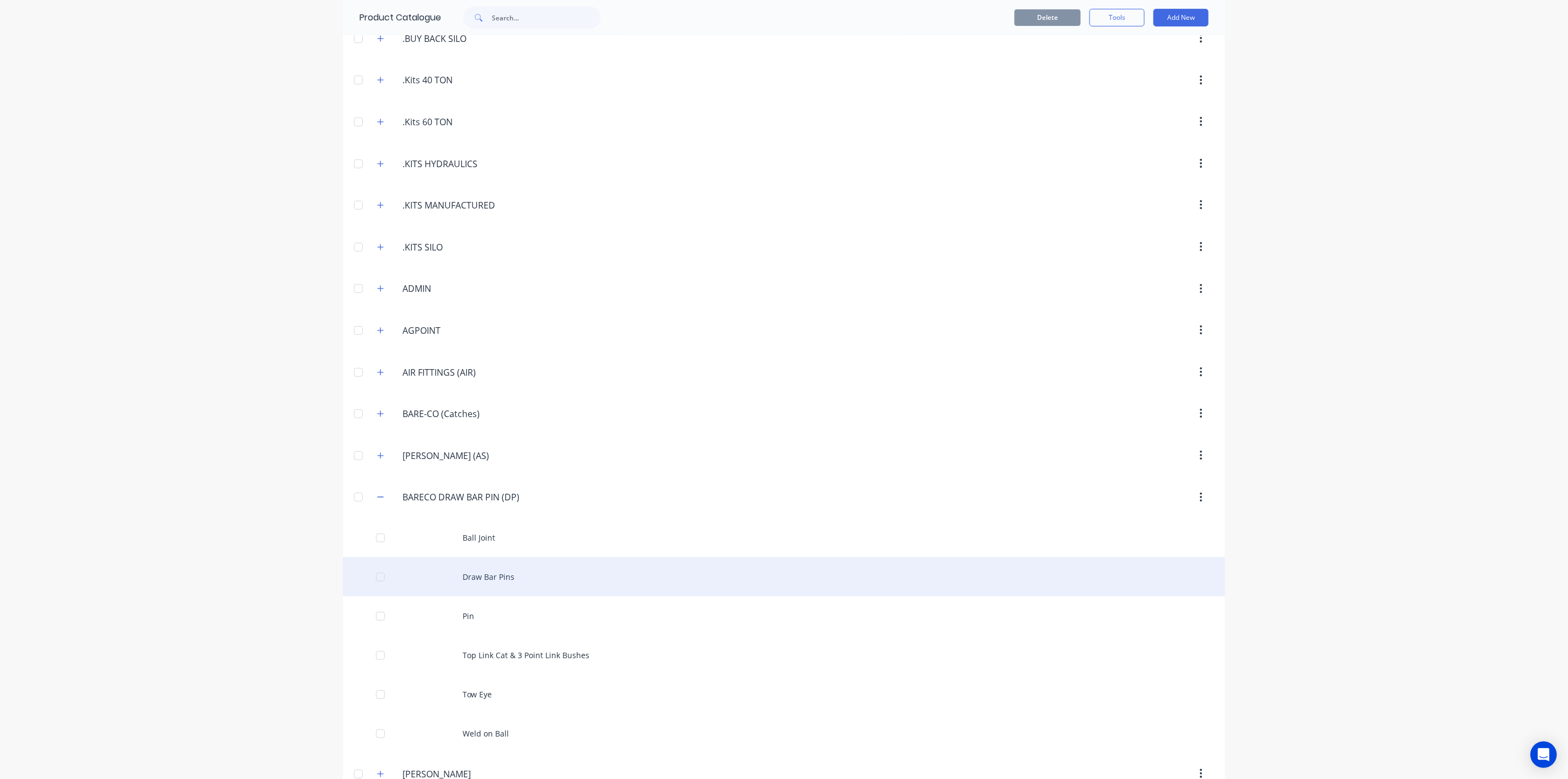
click at [475, 570] on div "Draw Bar Pins" at bounding box center [784, 577] width 882 height 39
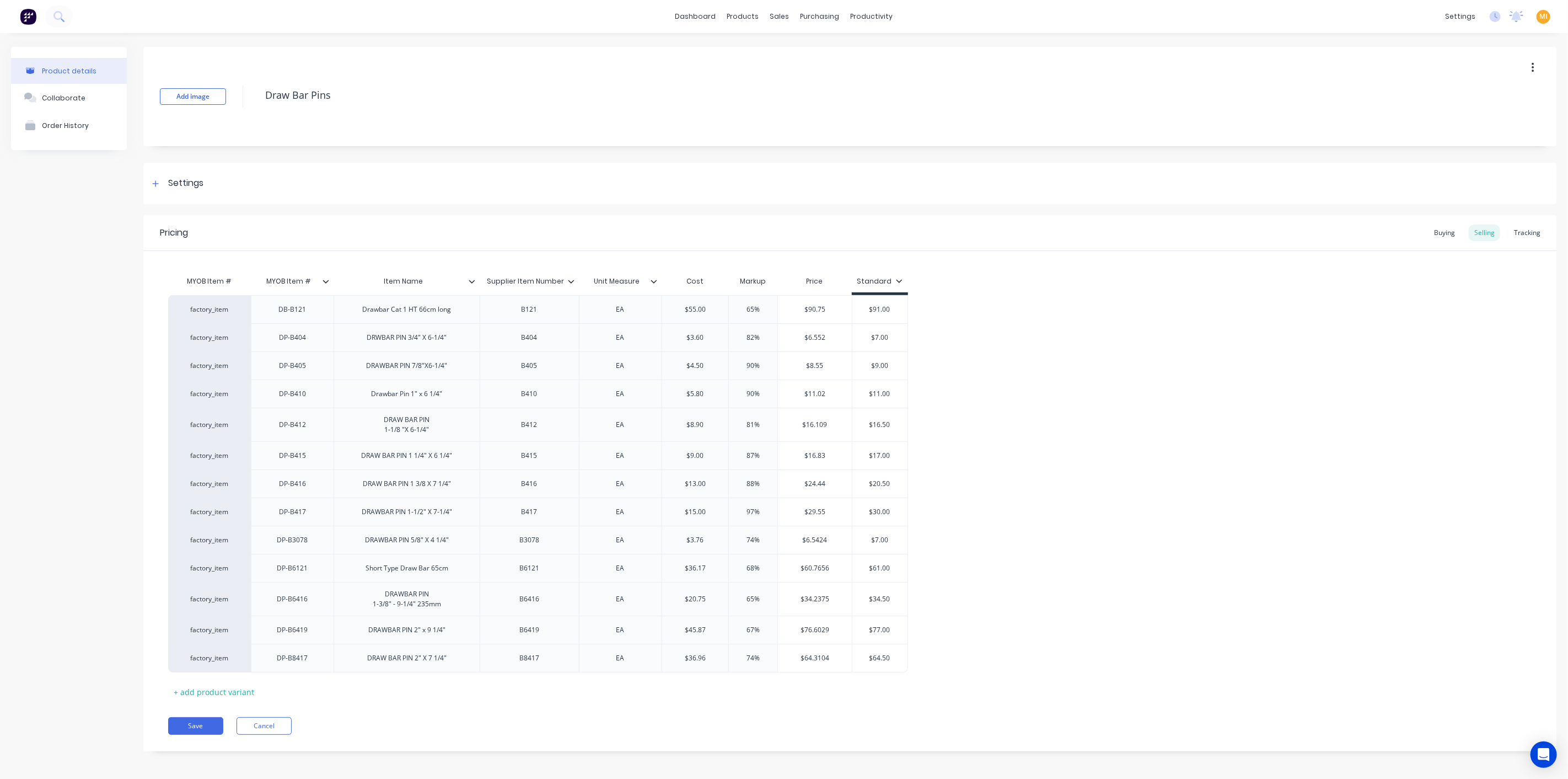
drag, startPoint x: 201, startPoint y: 722, endPoint x: 199, endPoint y: 712, distance: 10.2
click at [201, 722] on button "Save" at bounding box center [195, 726] width 55 height 18
type textarea "x"
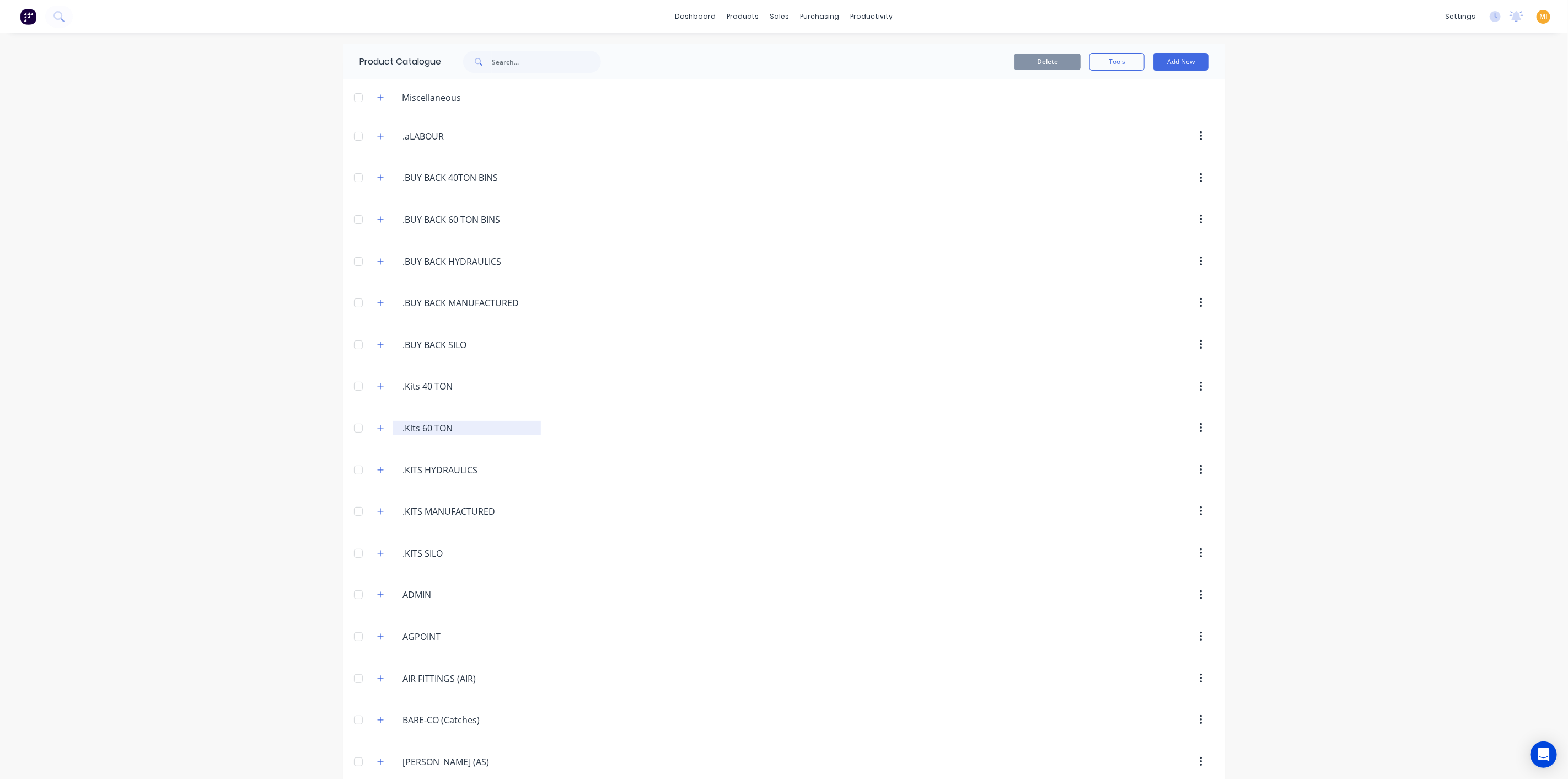
scroll to position [306, 0]
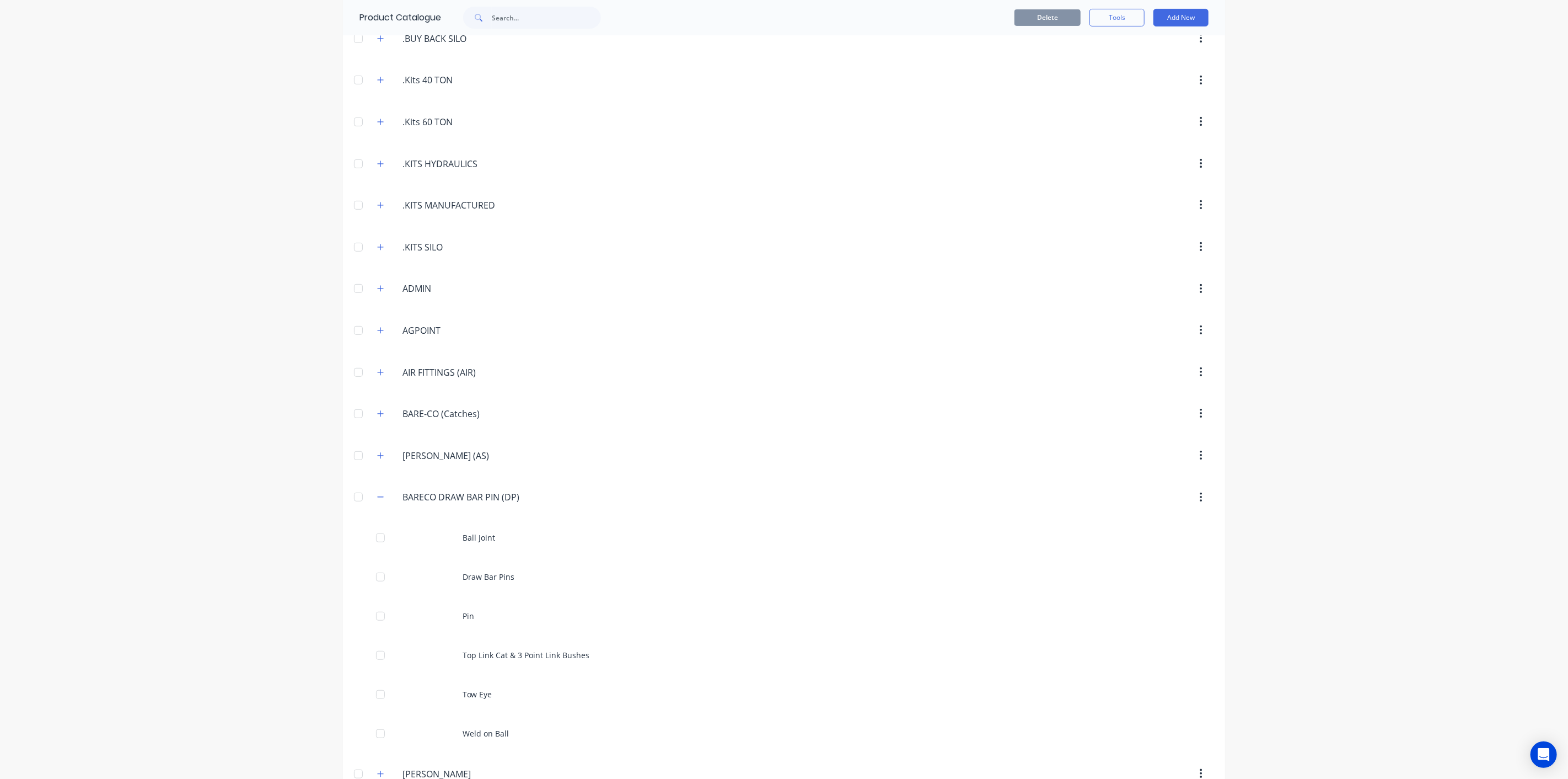
drag, startPoint x: 524, startPoint y: 493, endPoint x: 350, endPoint y: 455, distance: 178.1
click at [509, 31] on div "Product Catalogue" at bounding box center [485, 18] width 286 height 35
click at [511, 20] on input "text" at bounding box center [546, 18] width 109 height 22
paste input "BARECO DRAW BAR PIN (DP)"
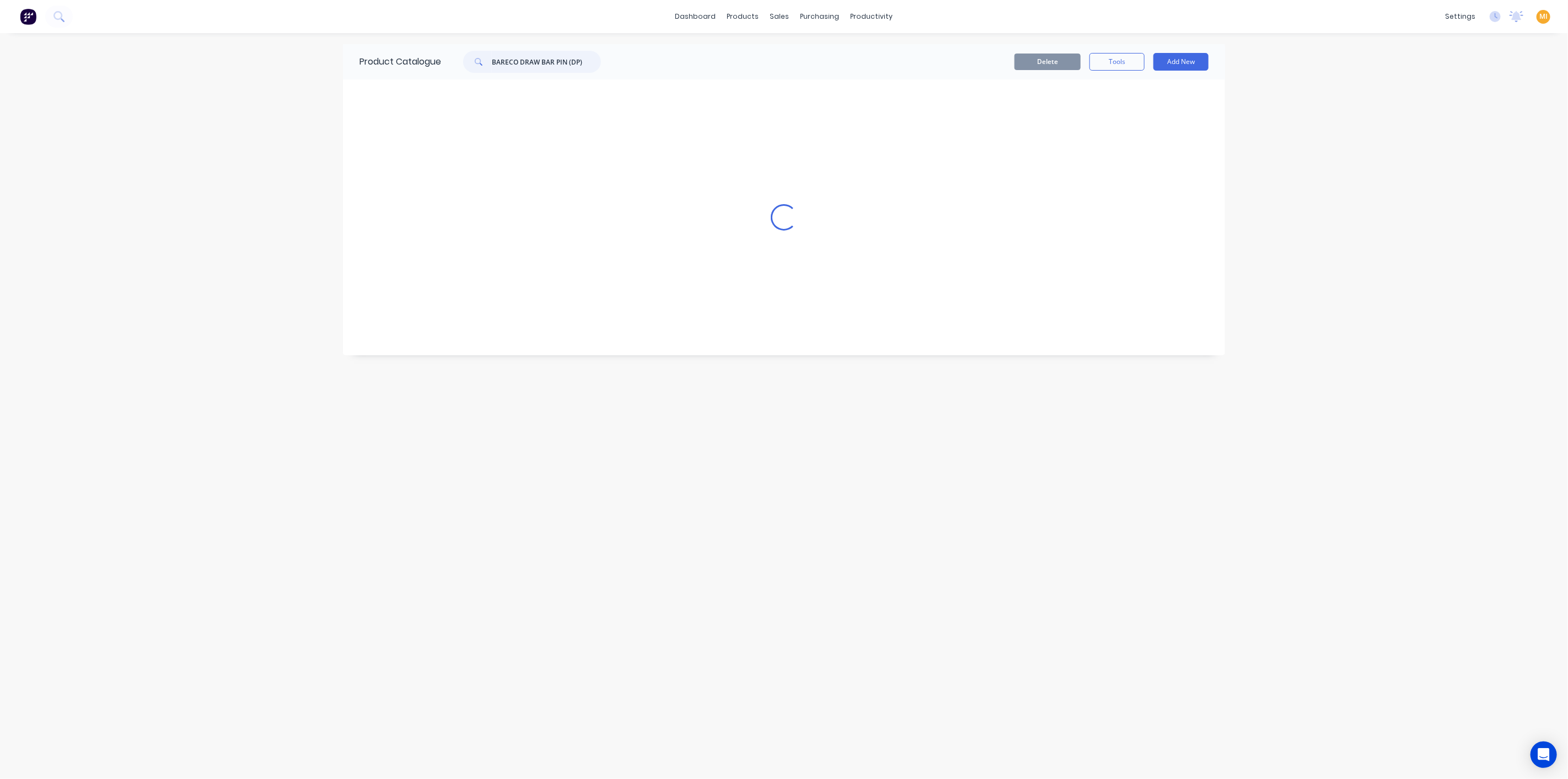
scroll to position [0, 0]
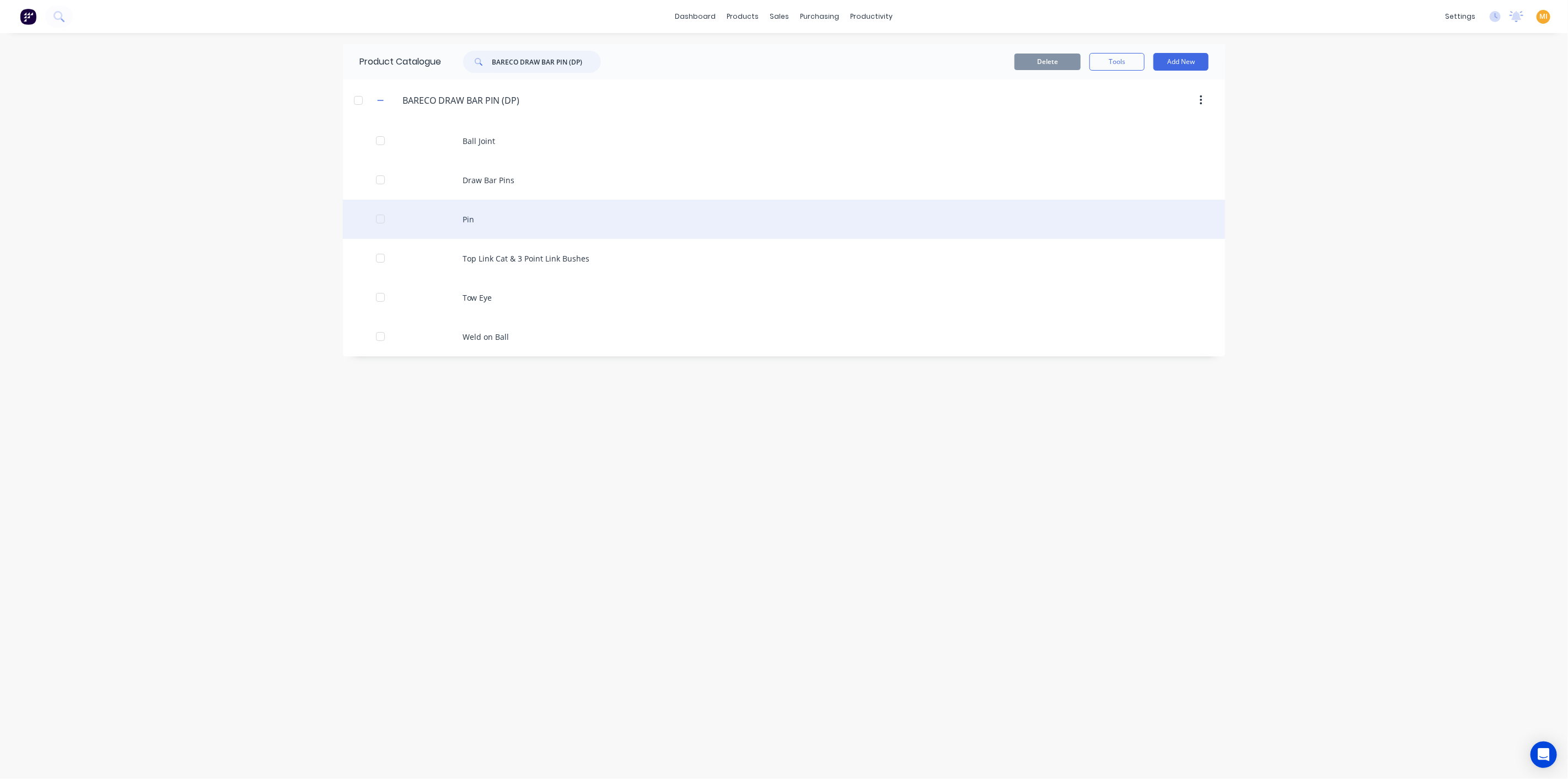
type input "BARECO DRAW BAR PIN (DP)"
click at [502, 226] on div "Pin" at bounding box center [784, 219] width 882 height 39
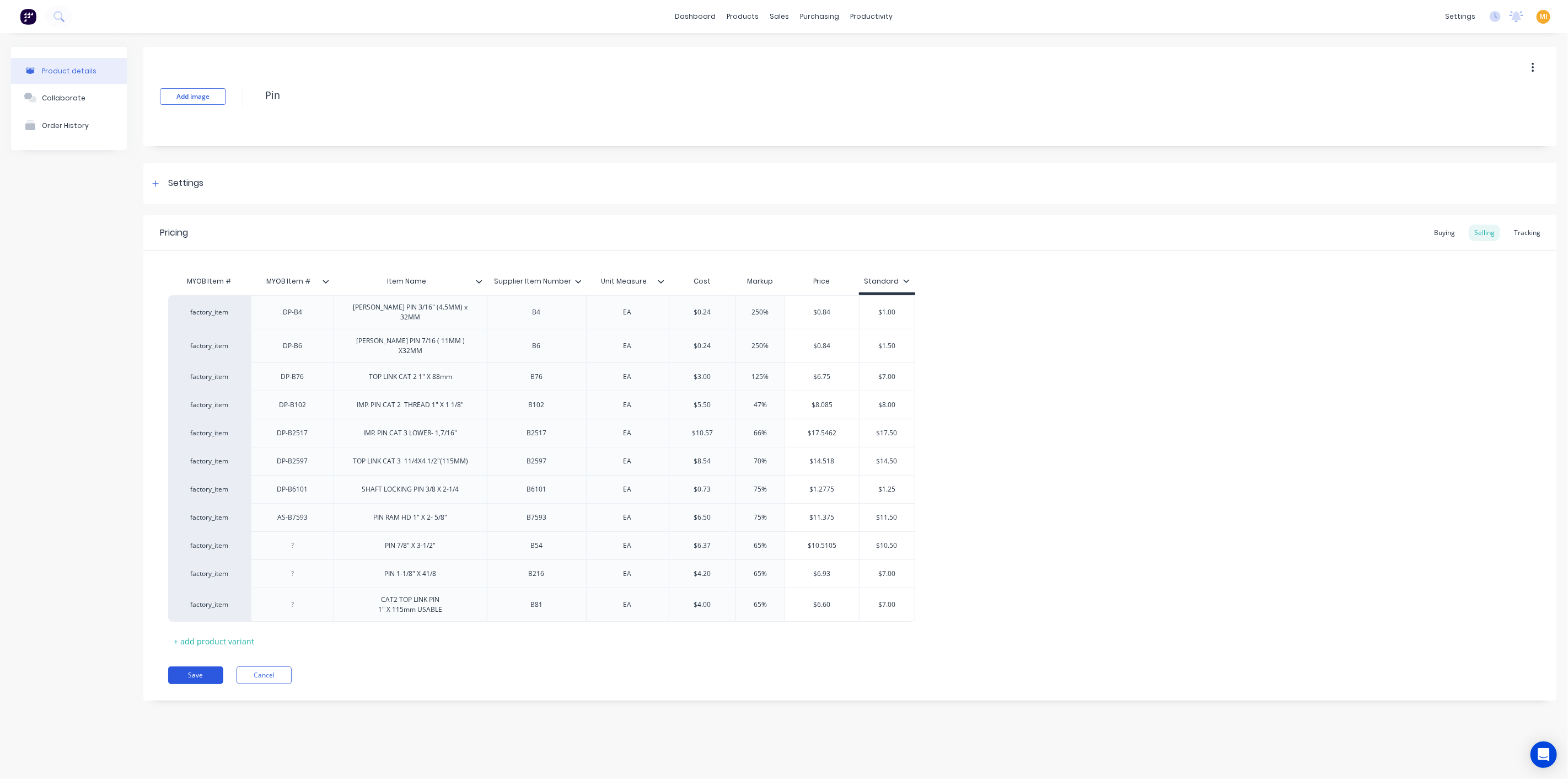
click at [188, 667] on button "Save" at bounding box center [195, 675] width 55 height 18
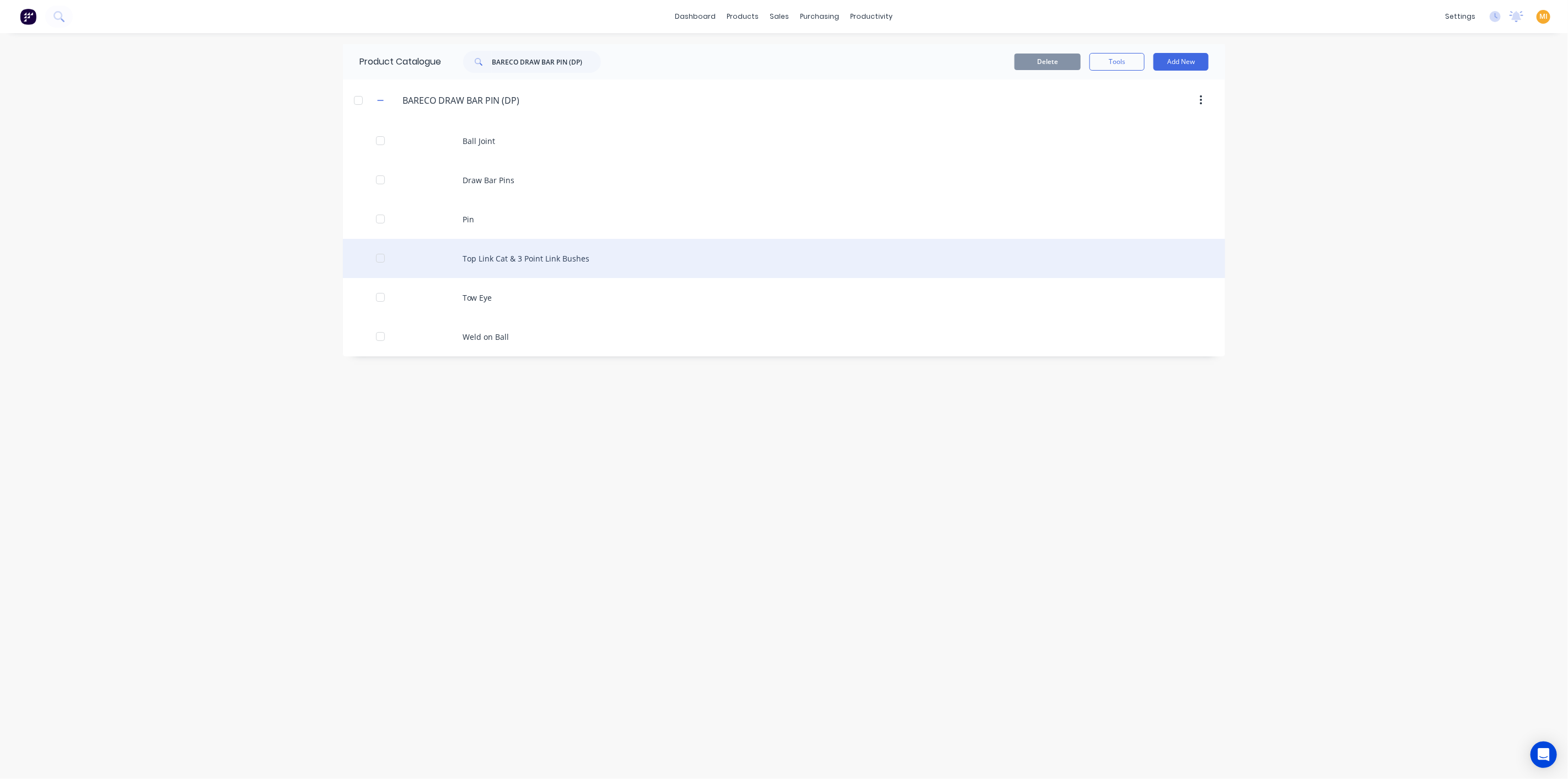
click at [543, 253] on div "Top Link Cat & 3 Point Link Bushes" at bounding box center [784, 259] width 882 height 39
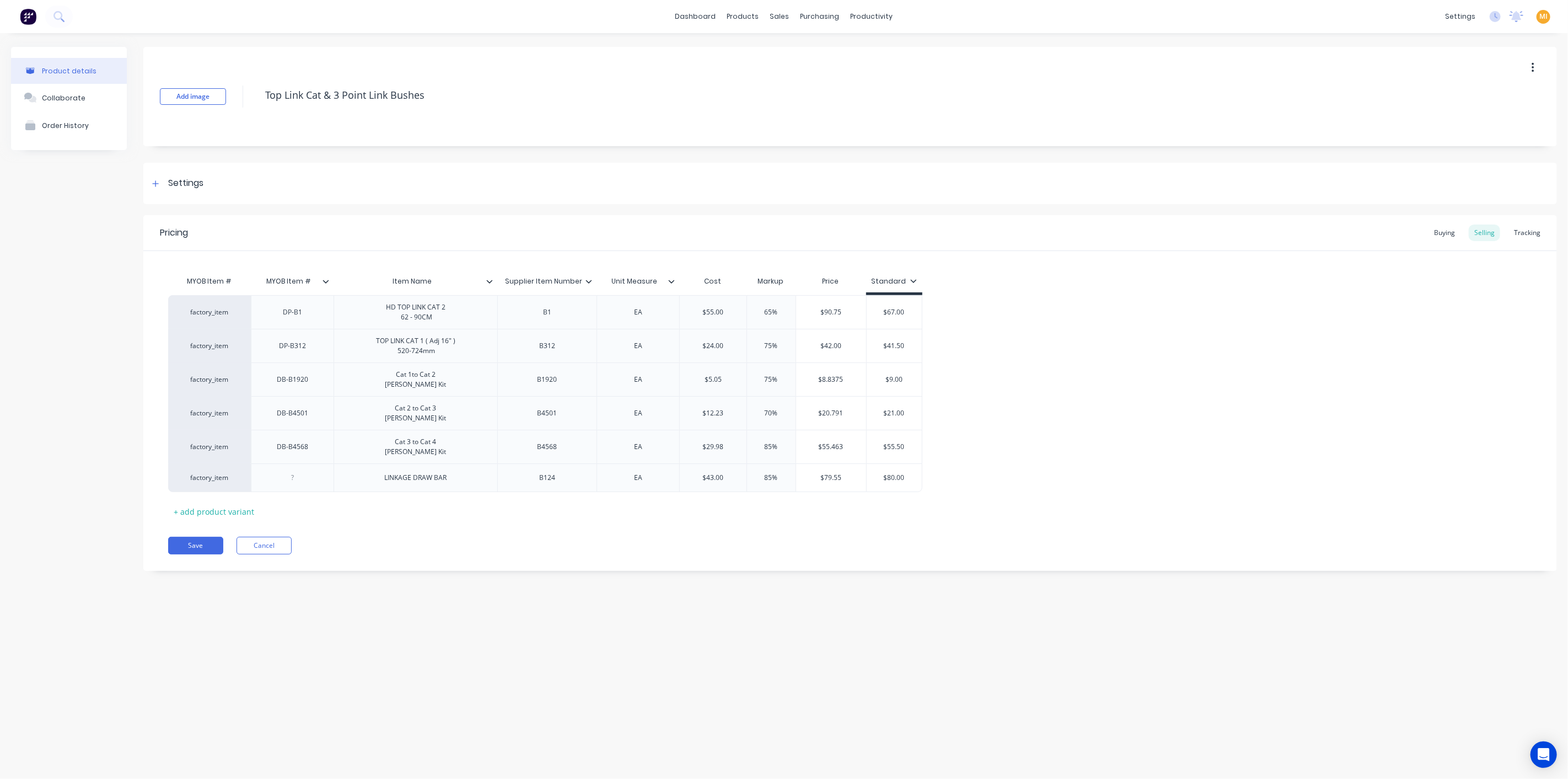
click at [204, 531] on div "Pricing Buying Selling Tracking MYOB Item # MYOB Item # Item Name Supplier Item…" at bounding box center [849, 392] width 1413 height 356
drag, startPoint x: 202, startPoint y: 540, endPoint x: 286, endPoint y: 522, distance: 85.9
click at [202, 540] on button "Save" at bounding box center [195, 545] width 55 height 18
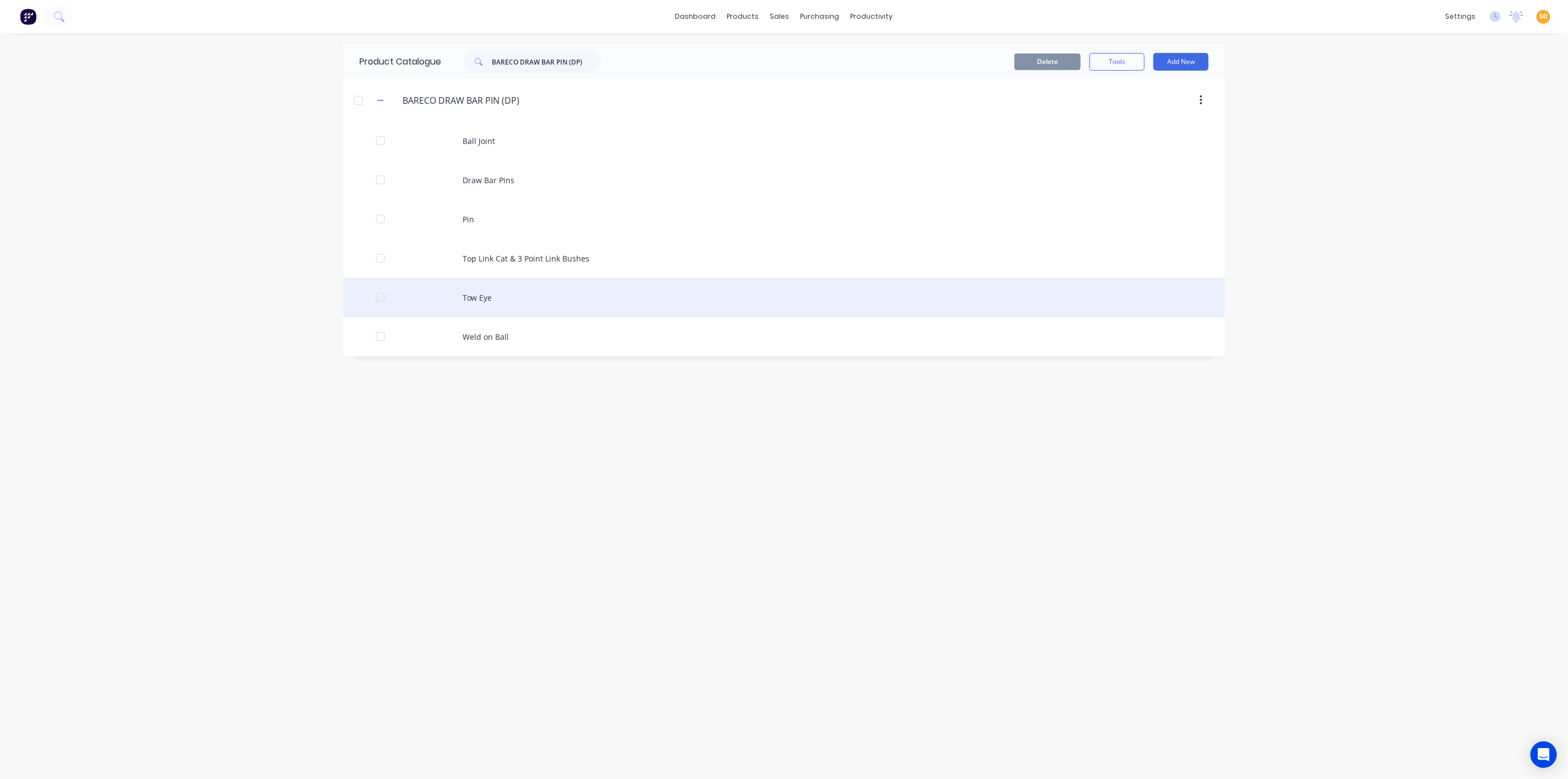
click at [488, 297] on div "Tow Eye" at bounding box center [784, 297] width 882 height 39
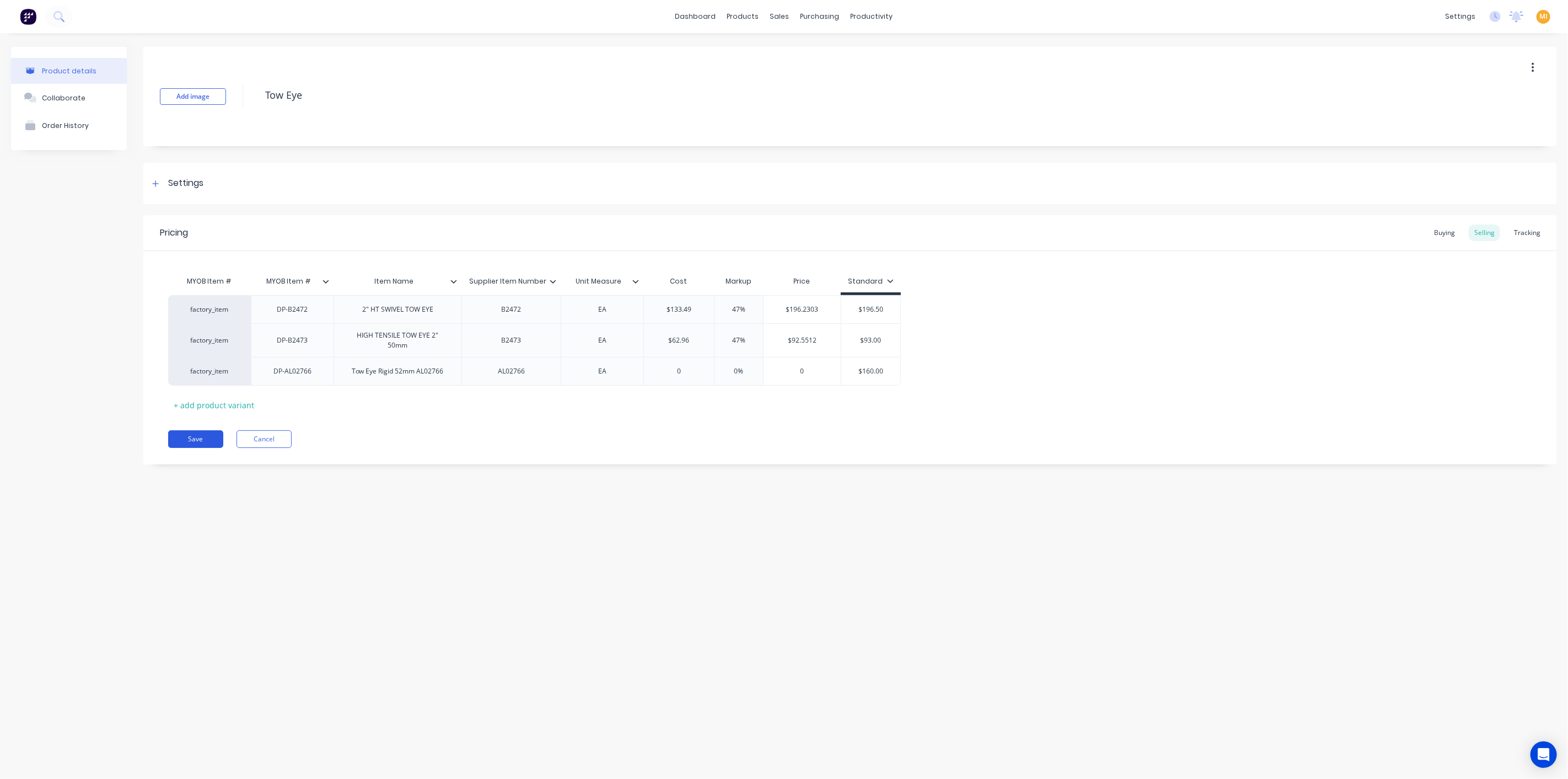
drag, startPoint x: 193, startPoint y: 446, endPoint x: 201, endPoint y: 440, distance: 10.0
click at [192, 446] on button "Save" at bounding box center [195, 439] width 55 height 18
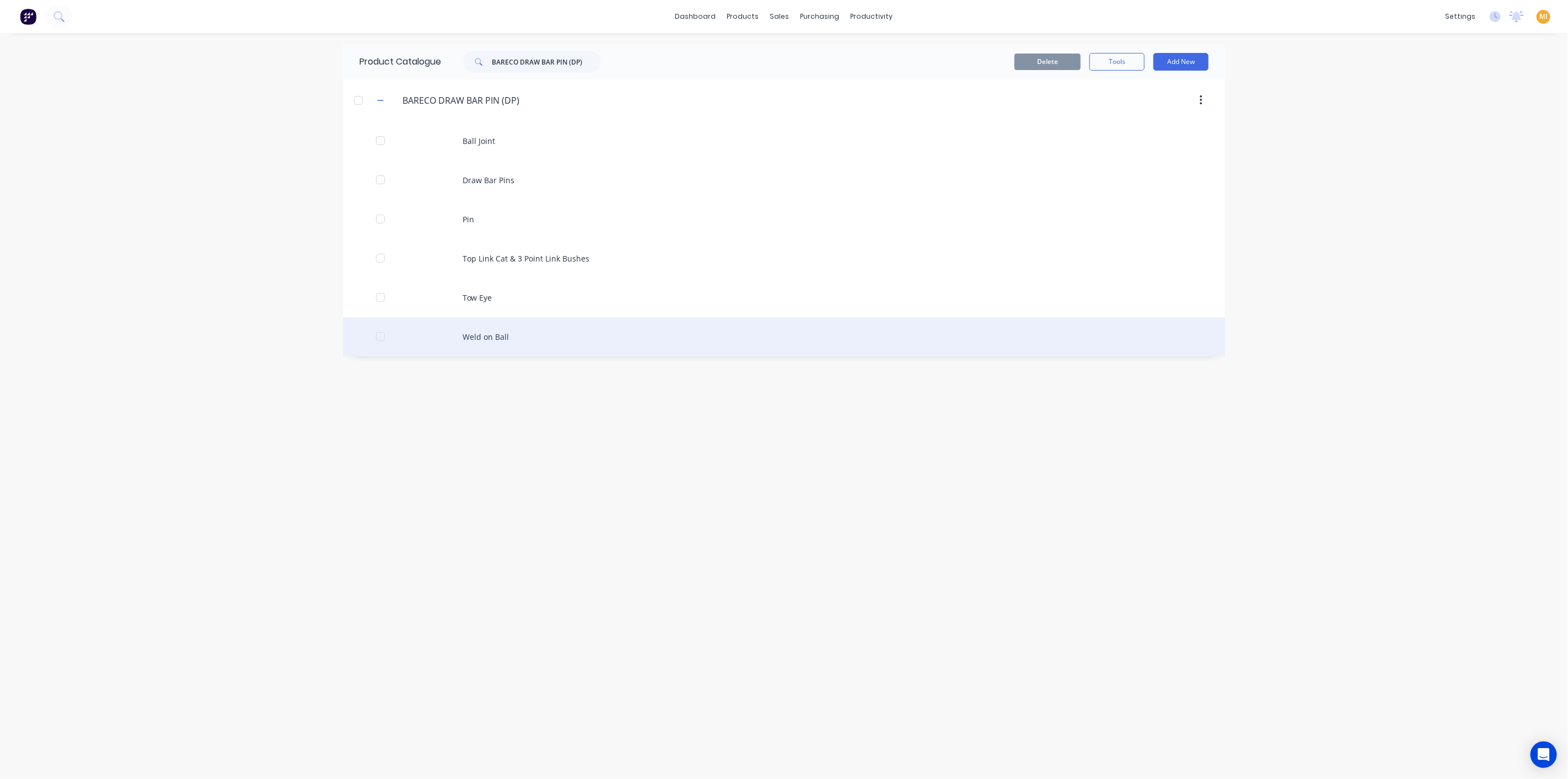
click at [509, 335] on div "Weld on Ball" at bounding box center [784, 337] width 882 height 39
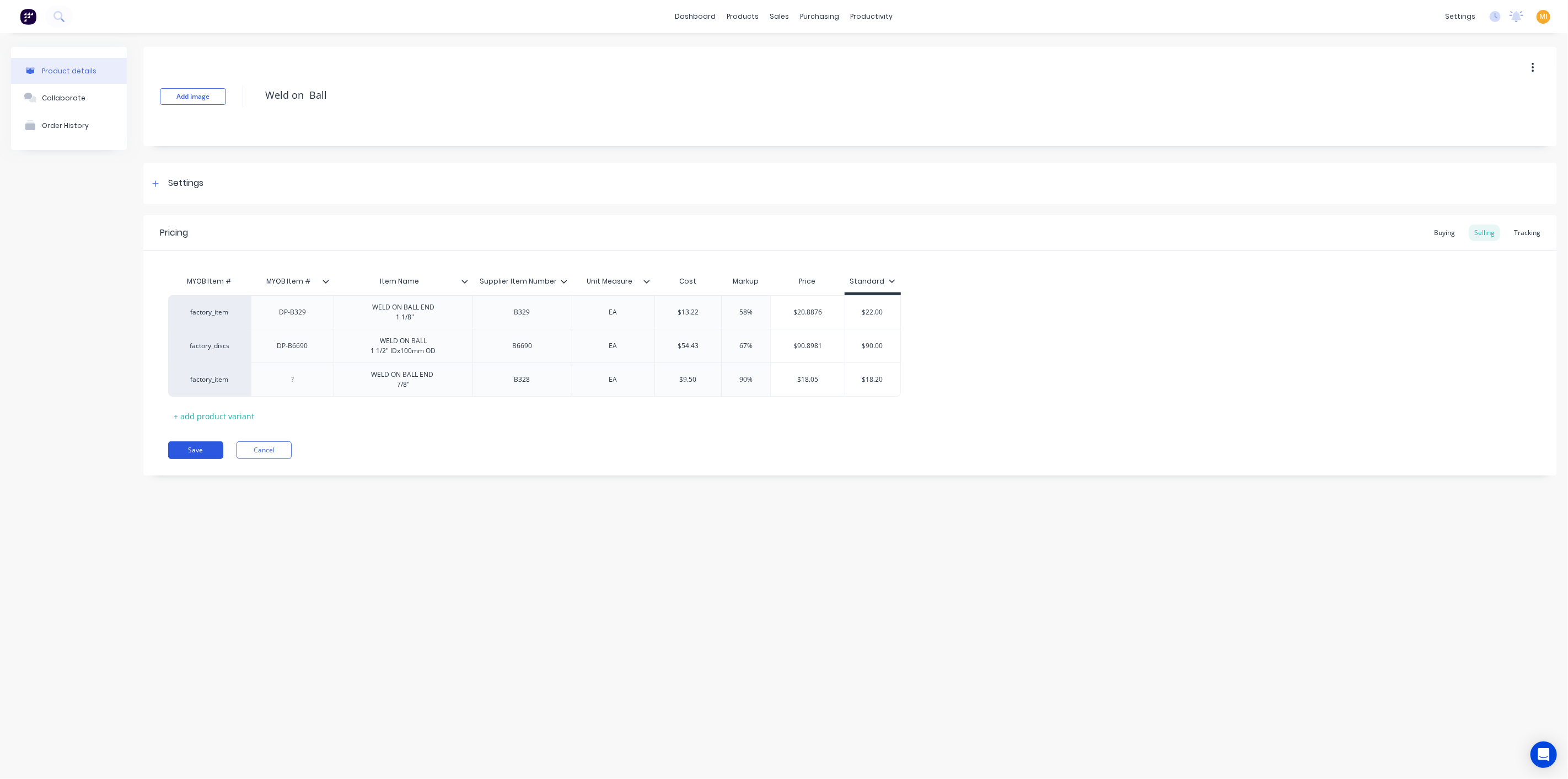
click at [188, 459] on button "Save" at bounding box center [195, 450] width 55 height 18
type textarea "x"
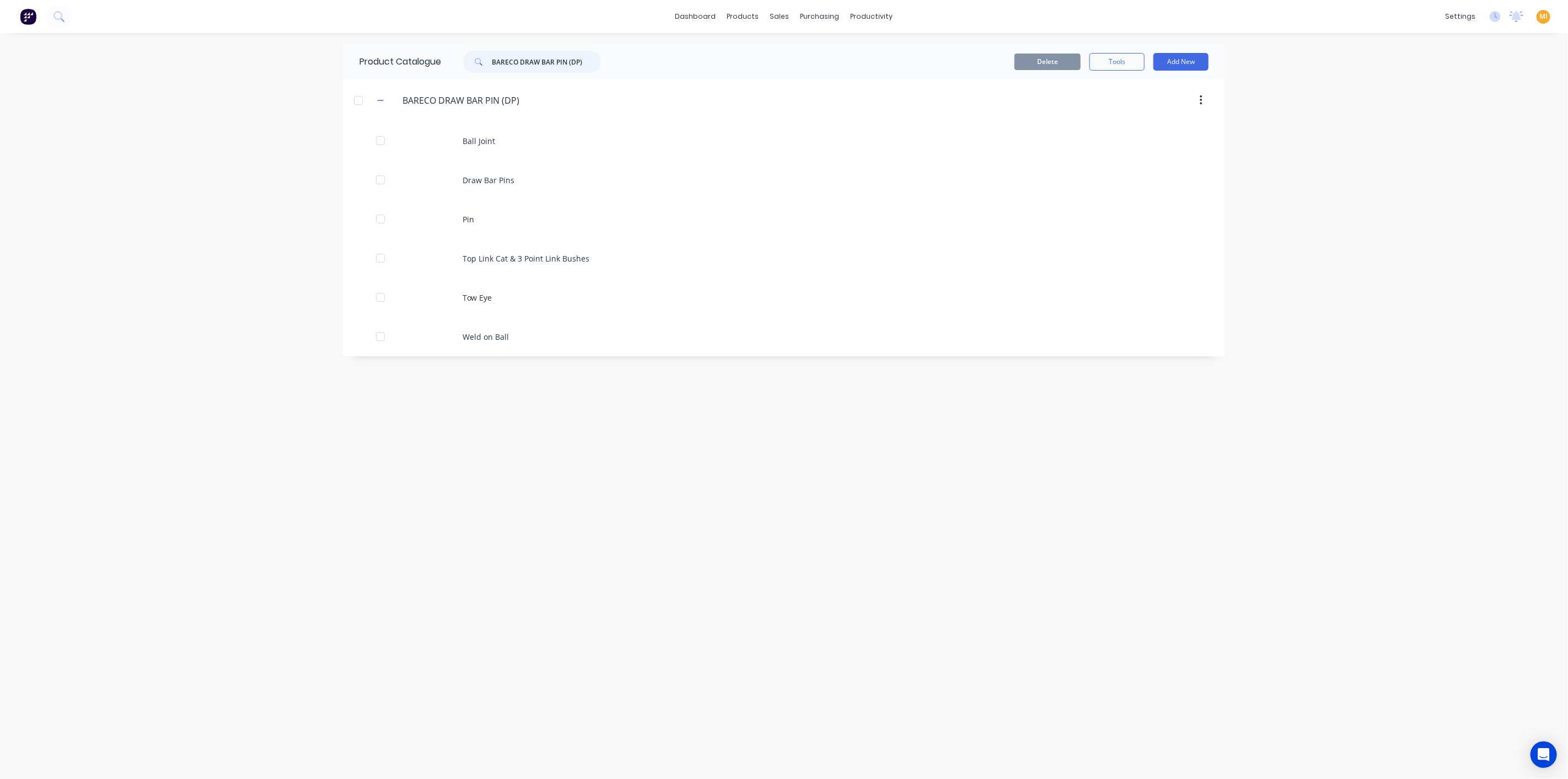
drag, startPoint x: 592, startPoint y: 60, endPoint x: 435, endPoint y: 61, distance: 157.0
click at [435, 61] on div "Product Catalogue BARECO DRAW BAR PIN (DP)" at bounding box center [485, 61] width 286 height 35
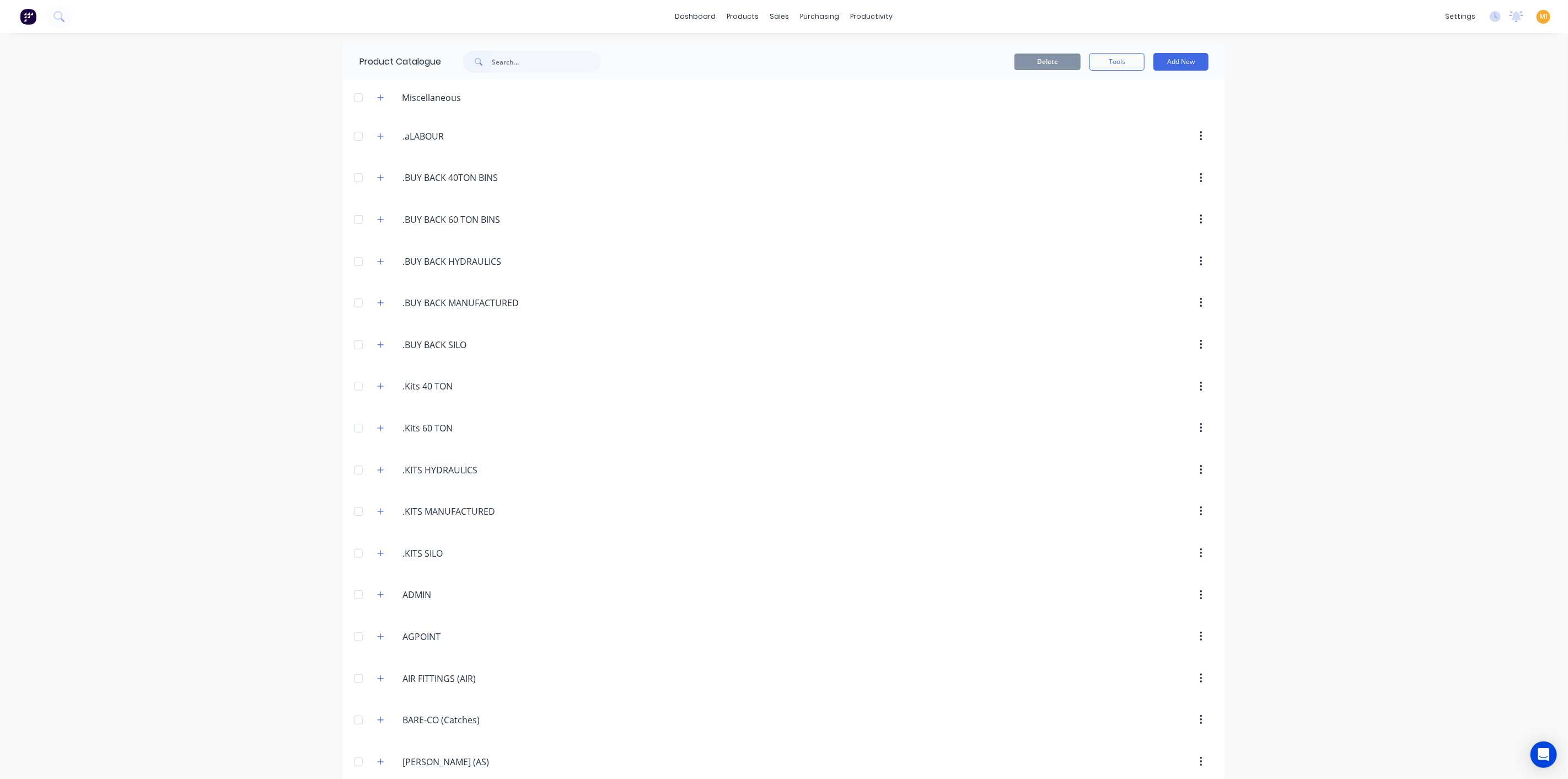
click at [236, 208] on div "dashboard products sales purchasing productivity dashboard products Product Cat…" at bounding box center [784, 390] width 1568 height 779
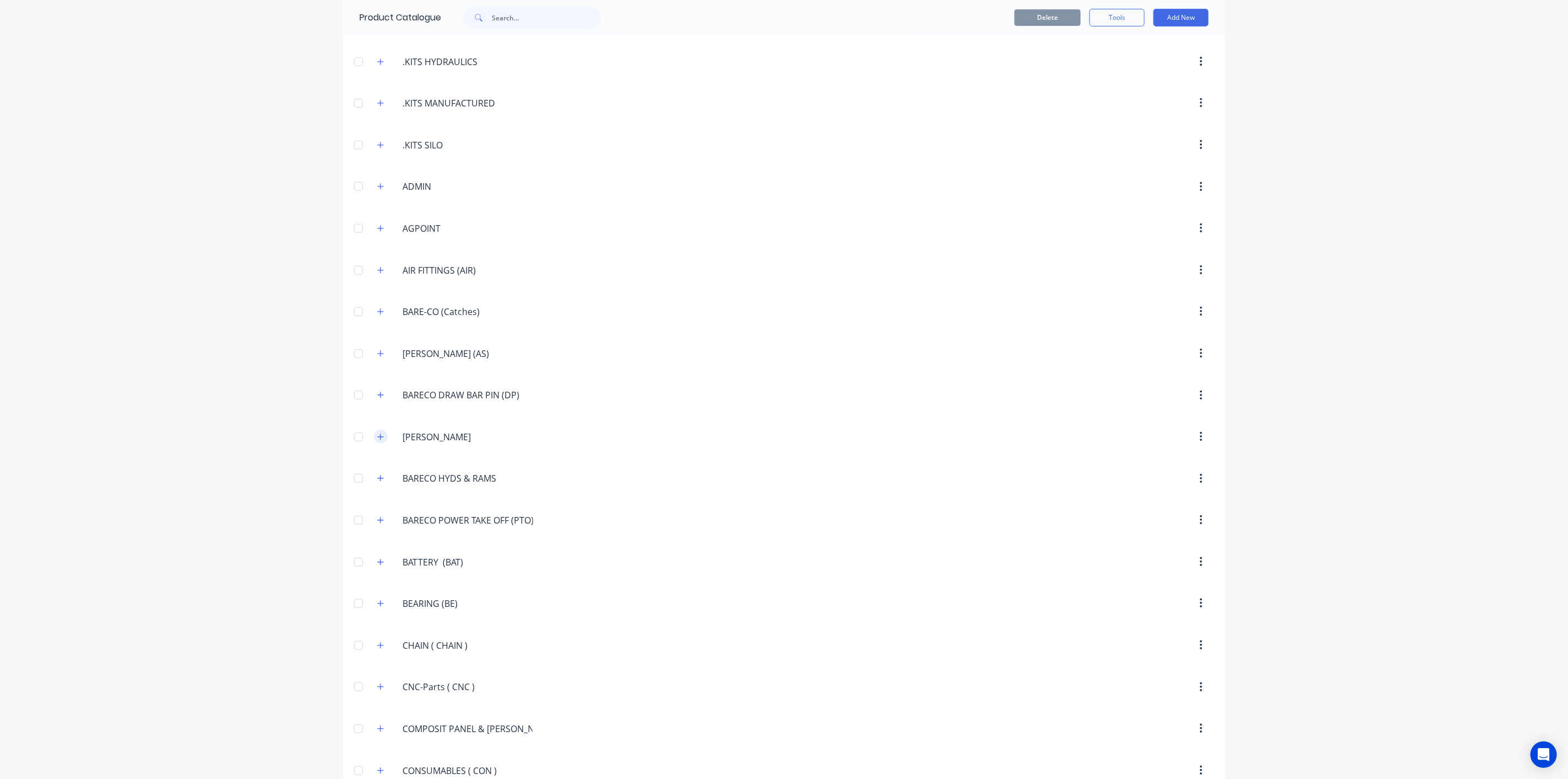
click at [378, 433] on icon "button" at bounding box center [380, 436] width 7 height 8
drag, startPoint x: 473, startPoint y: 425, endPoint x: 380, endPoint y: 422, distance: 93.0
click at [380, 427] on div "BARECO.HAYTINES BARECO HAYTINES" at bounding box center [454, 436] width 172 height 20
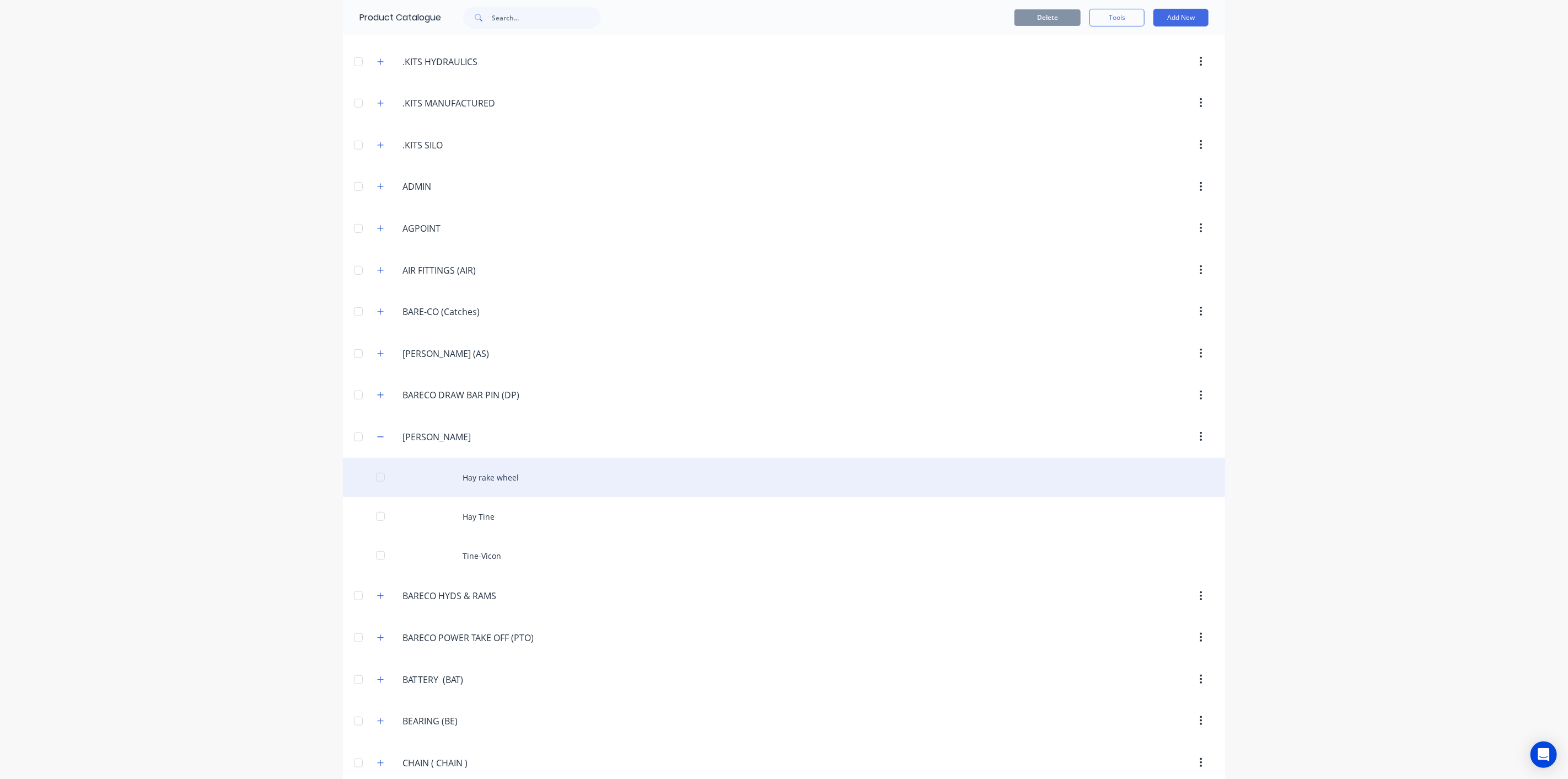
click at [510, 479] on div "Hay rake wheel" at bounding box center [784, 477] width 882 height 39
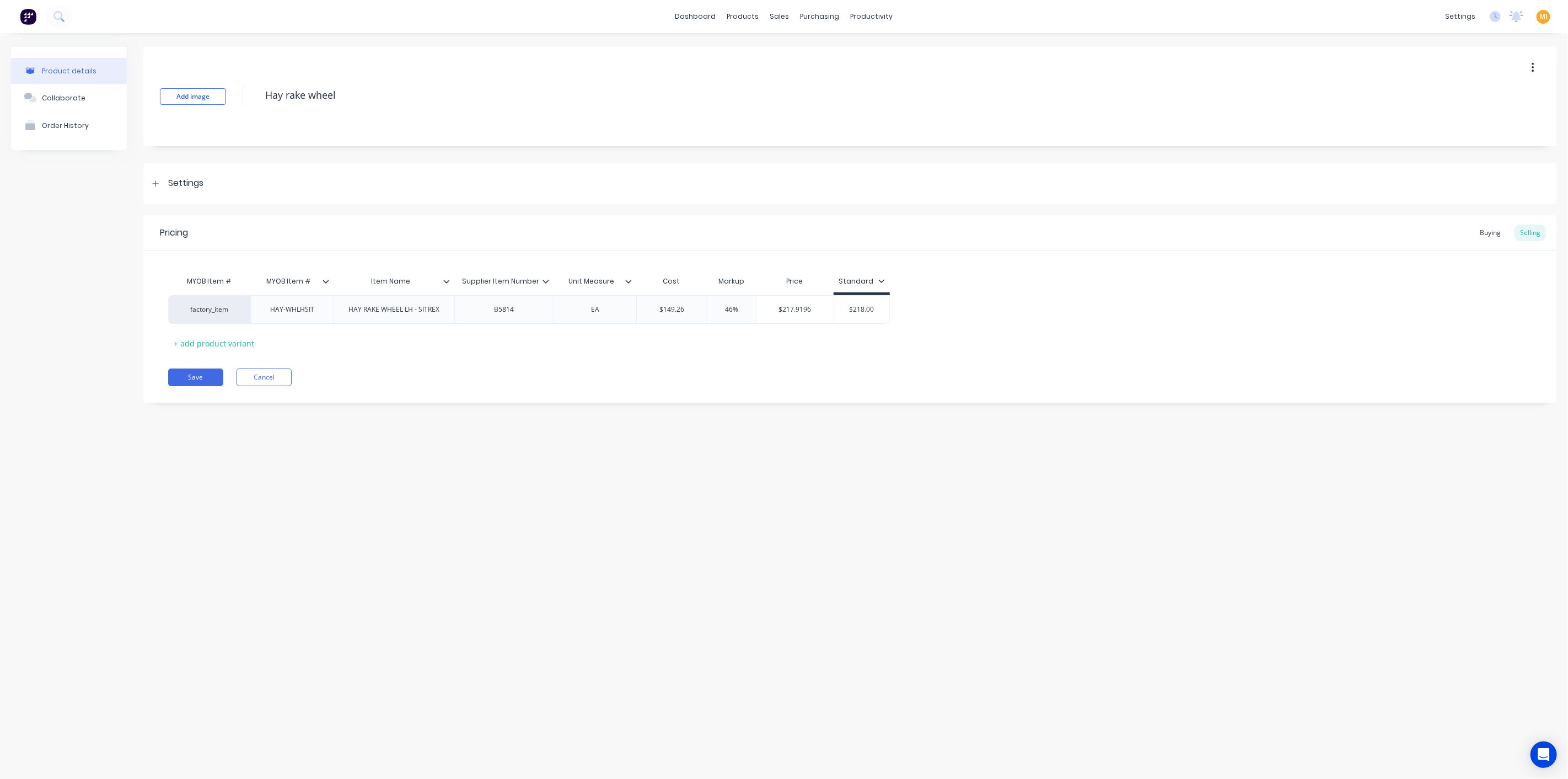
drag, startPoint x: 194, startPoint y: 372, endPoint x: 245, endPoint y: 363, distance: 51.8
click at [195, 373] on button "Save" at bounding box center [195, 377] width 55 height 18
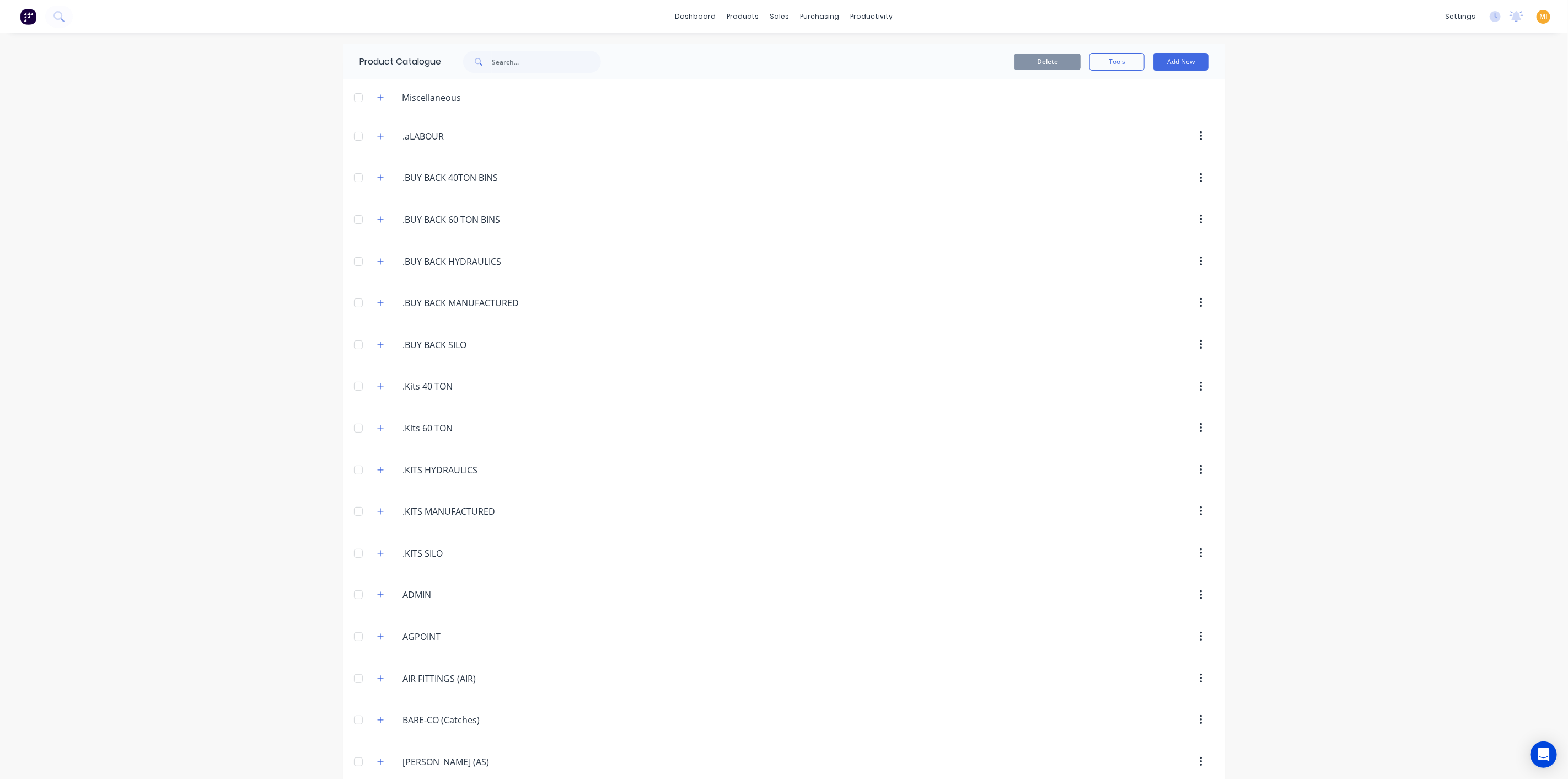
scroll to position [449, 0]
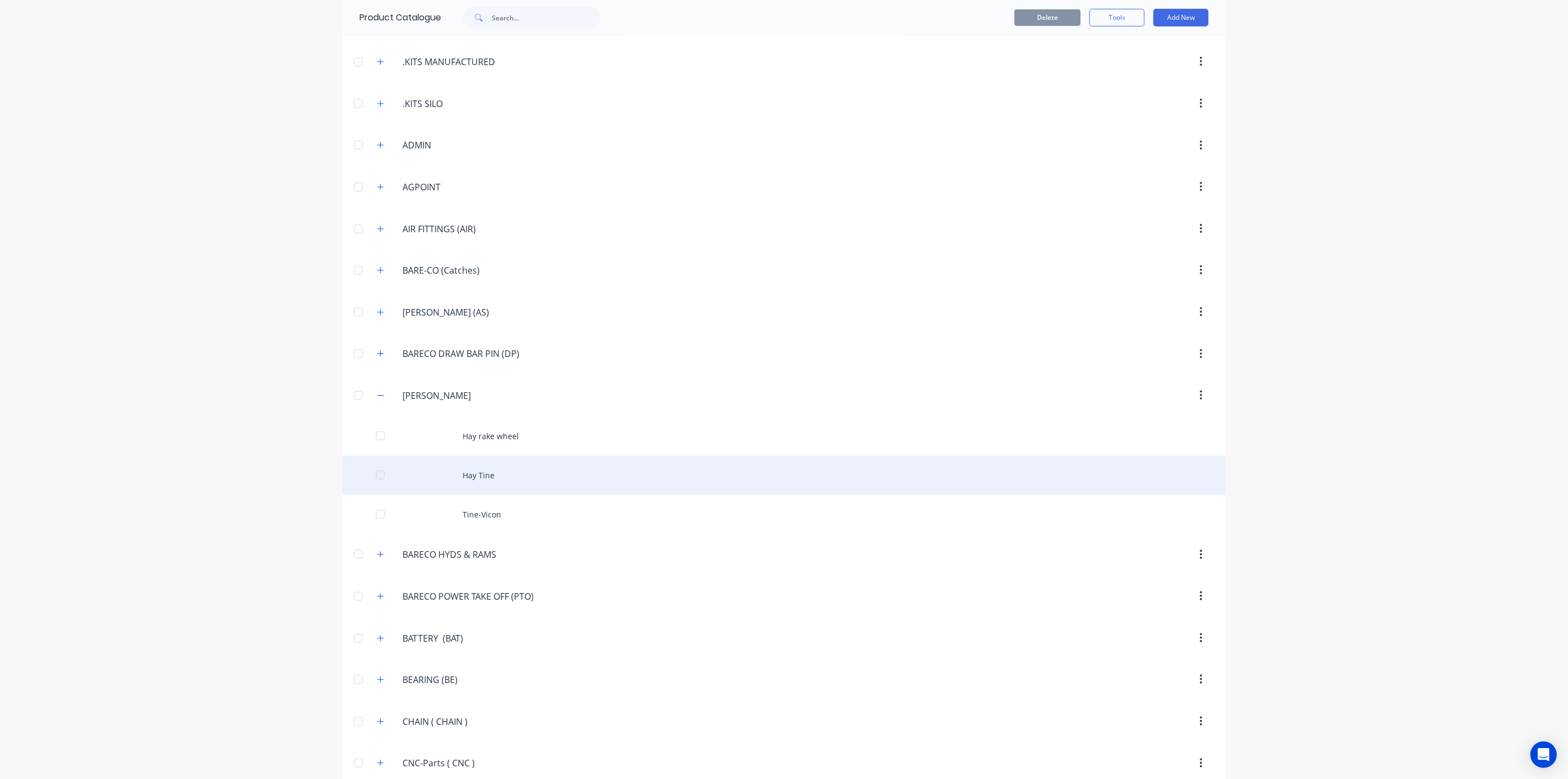
click at [477, 463] on div "Hay Tine" at bounding box center [784, 475] width 882 height 39
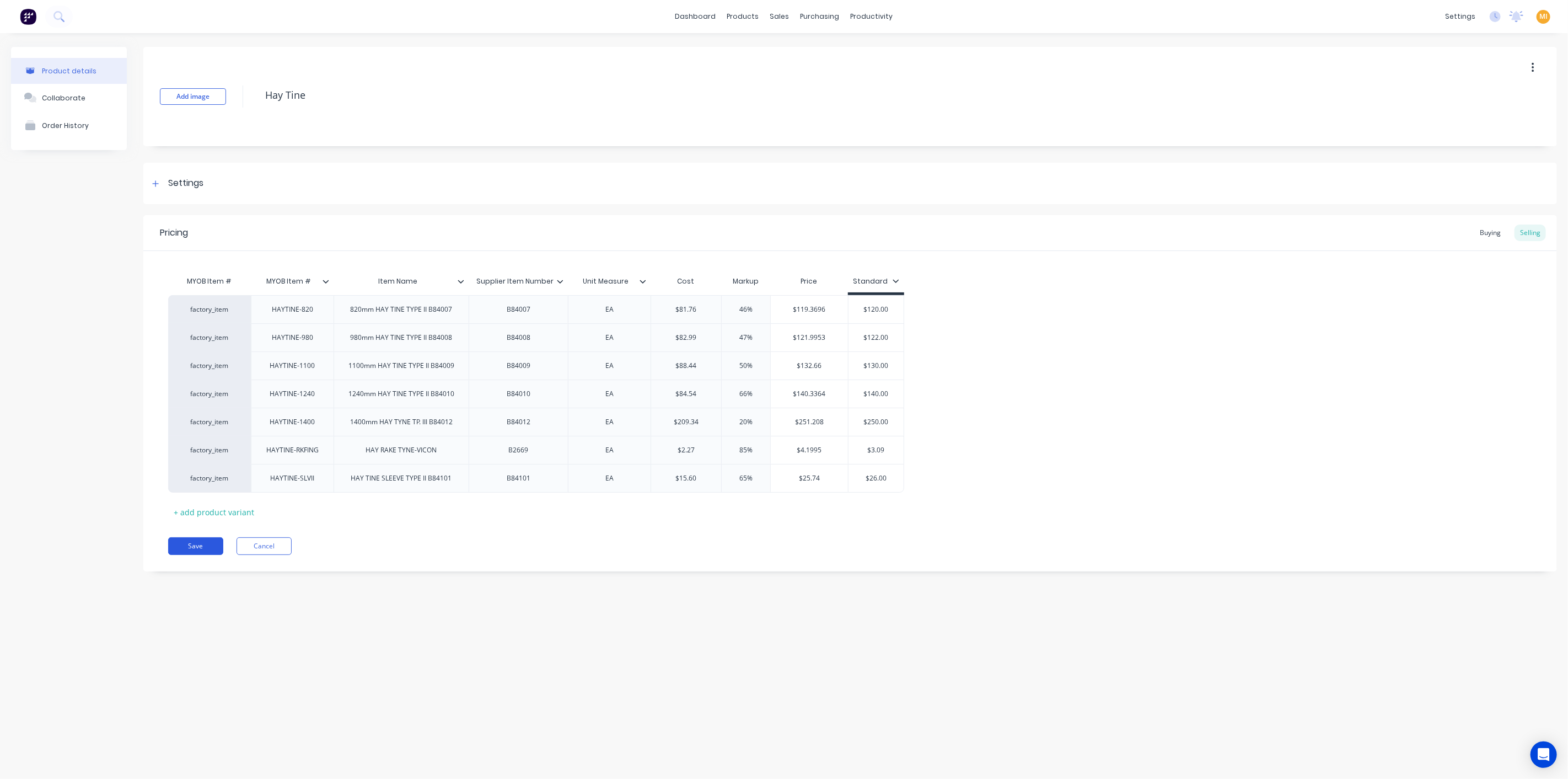
click at [213, 543] on button "Save" at bounding box center [195, 546] width 55 height 18
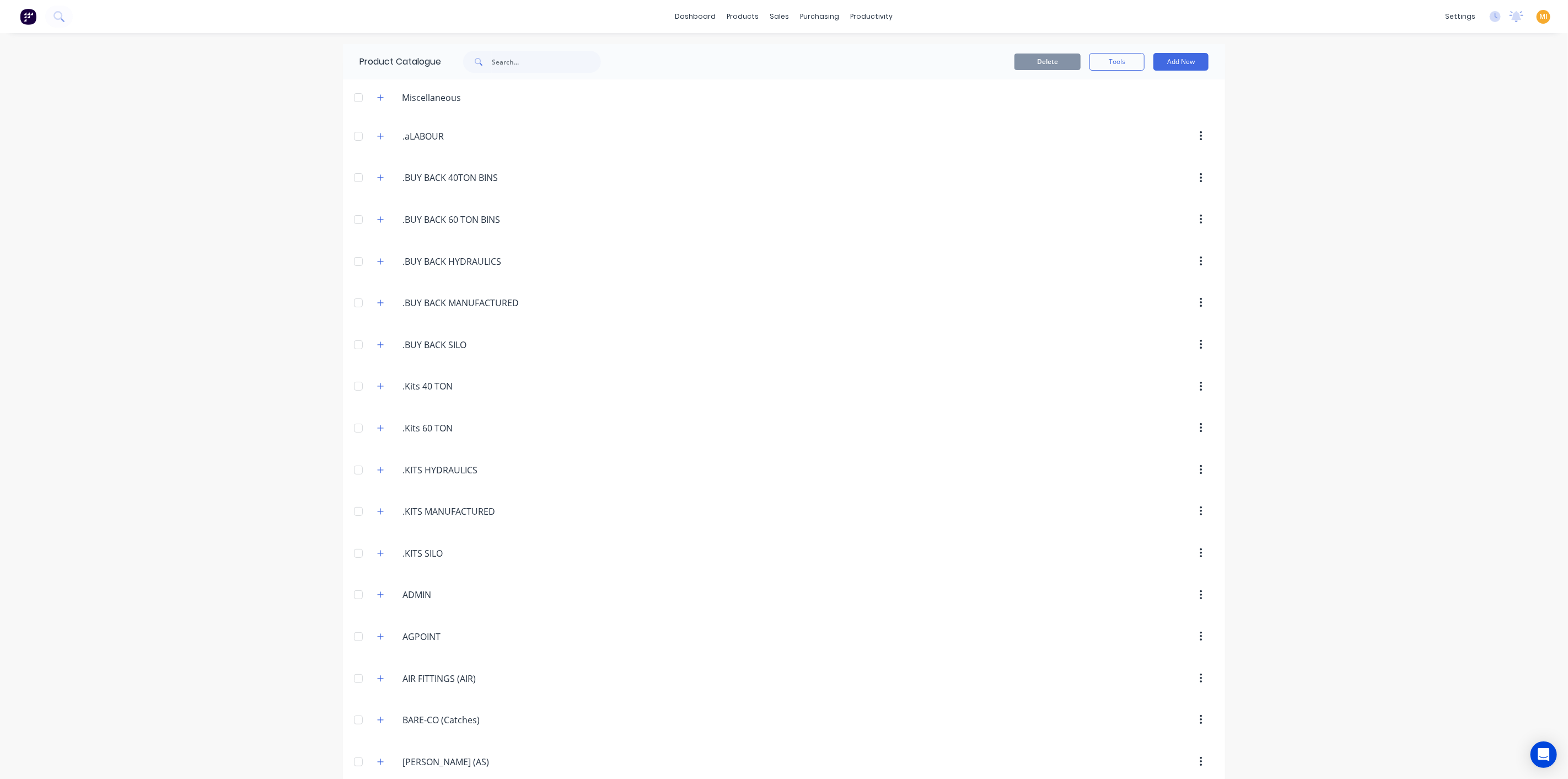
scroll to position [449, 0]
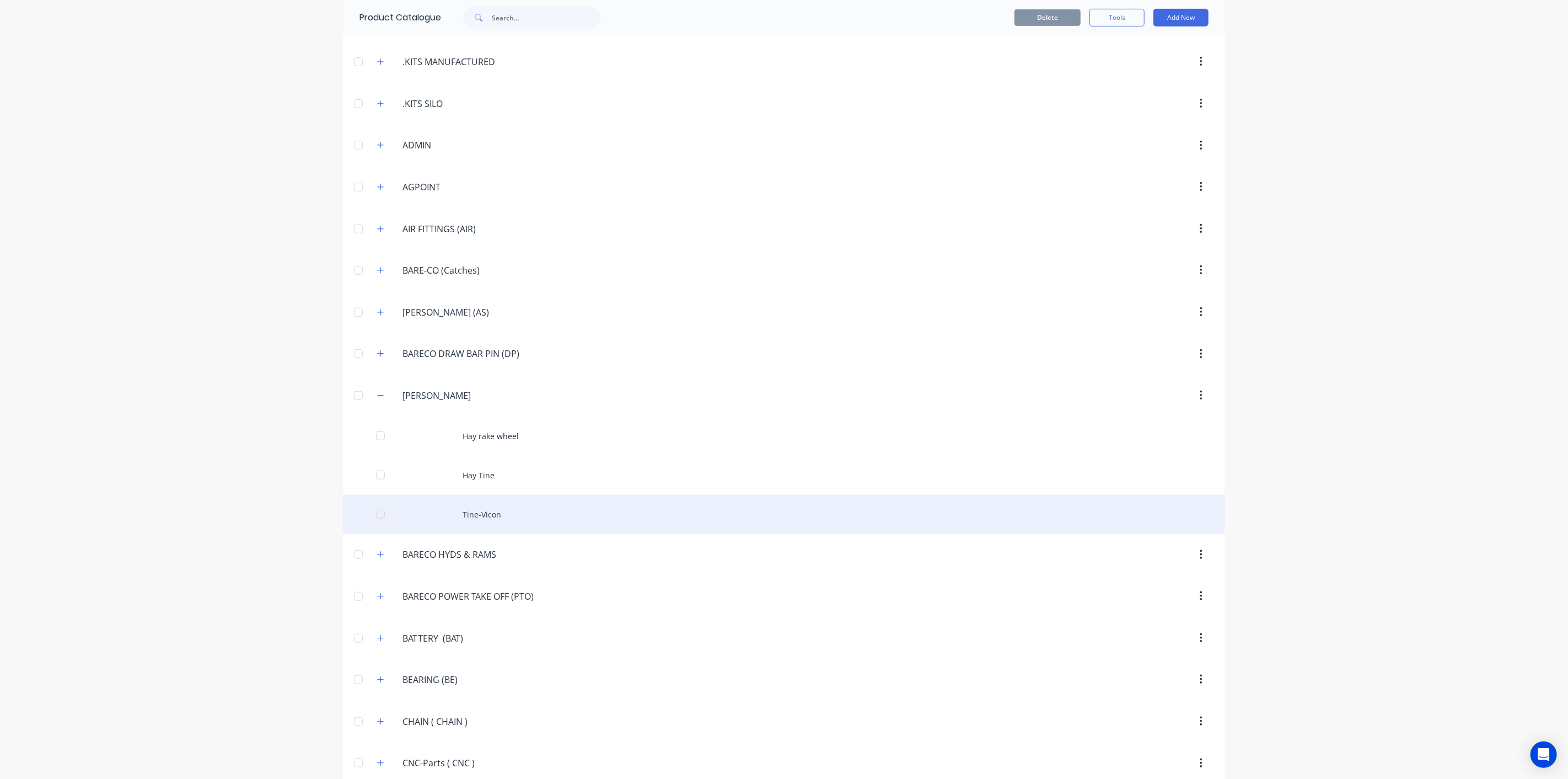
click at [625, 498] on div "Tine-Vicon" at bounding box center [784, 514] width 882 height 39
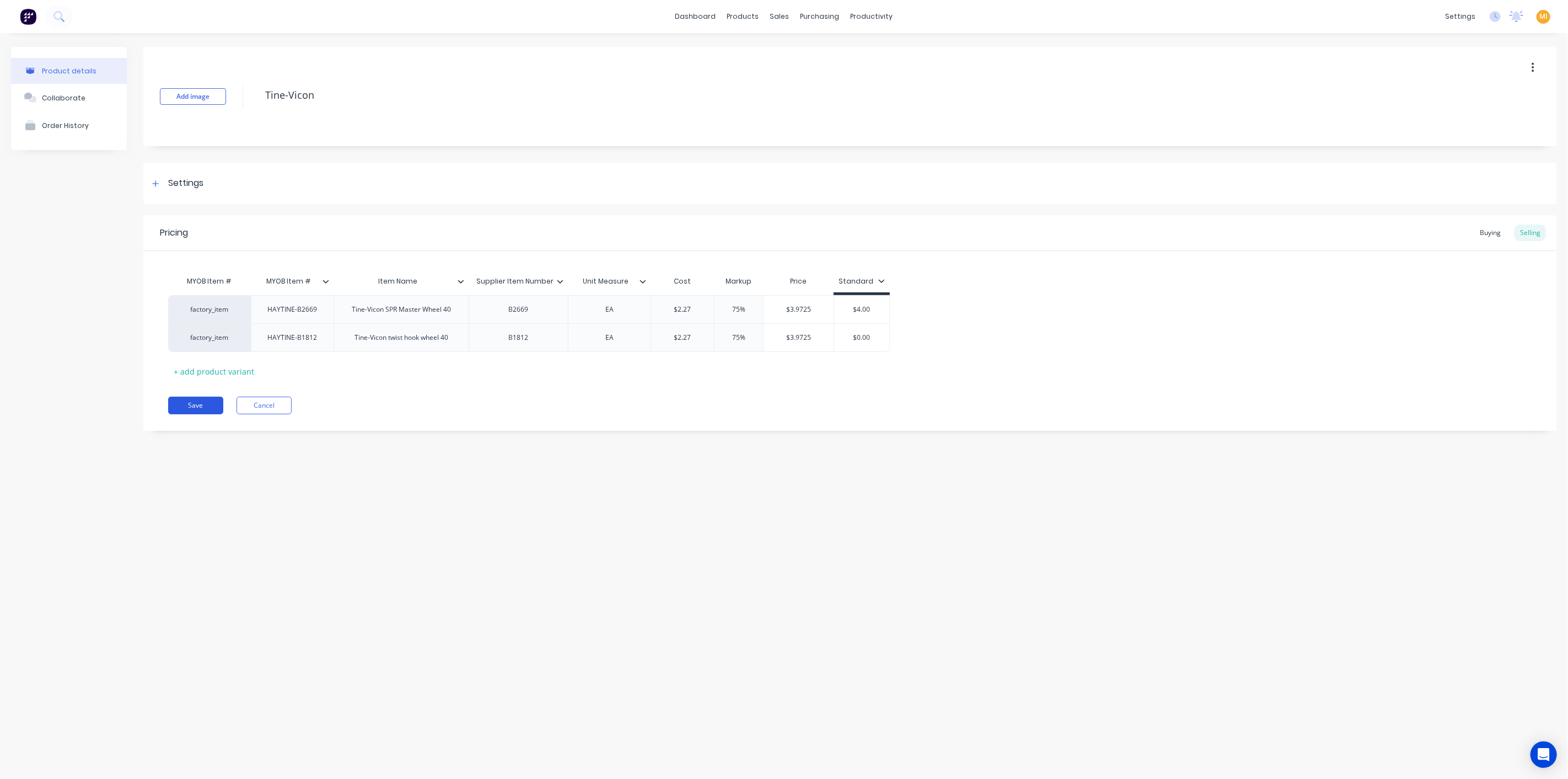
click at [213, 402] on button "Save" at bounding box center [195, 406] width 55 height 18
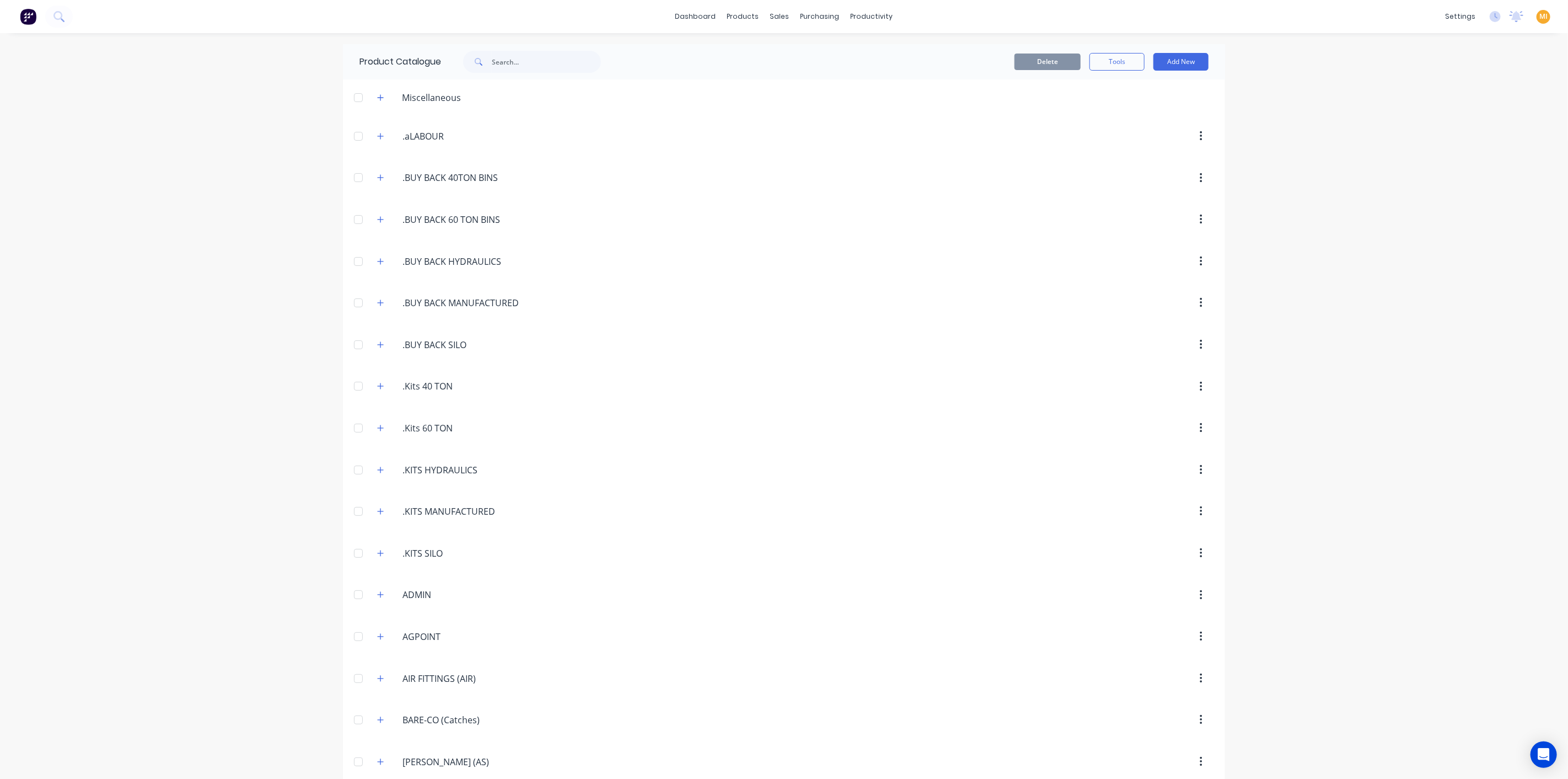
scroll to position [449, 0]
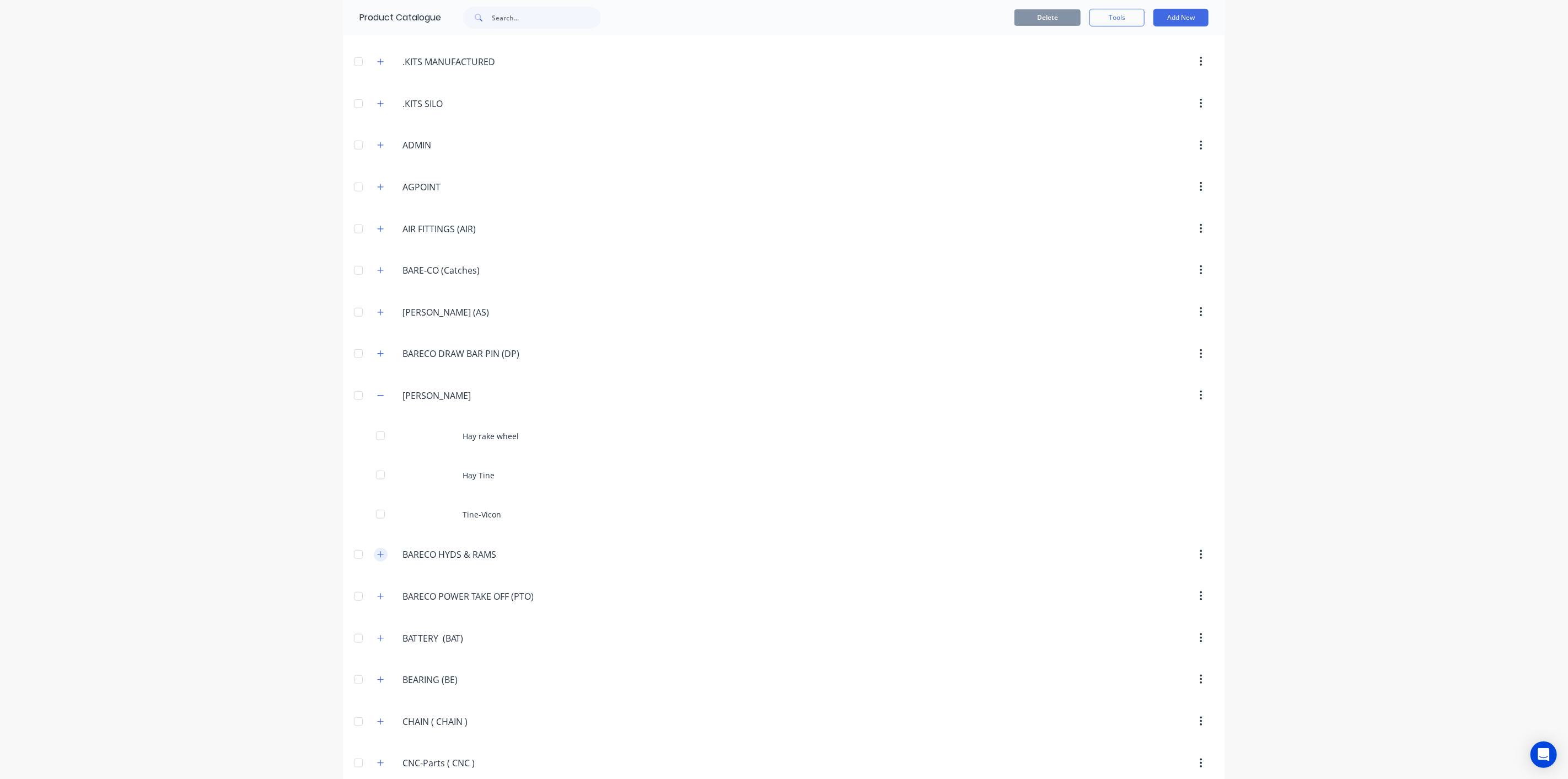
click at [377, 551] on icon "button" at bounding box center [380, 554] width 7 height 8
click at [378, 392] on icon "button" at bounding box center [380, 395] width 7 height 8
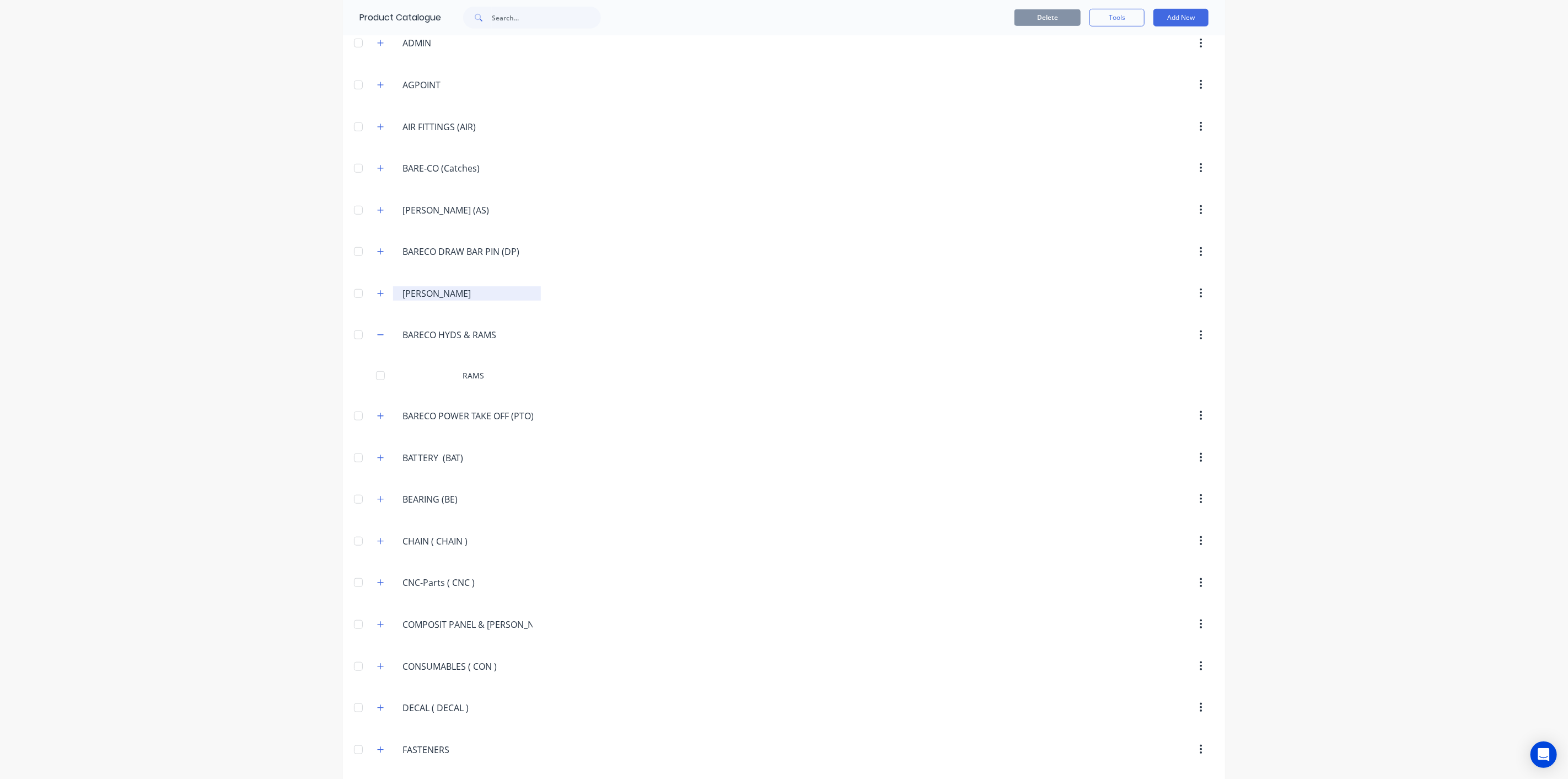
scroll to position [572, 0]
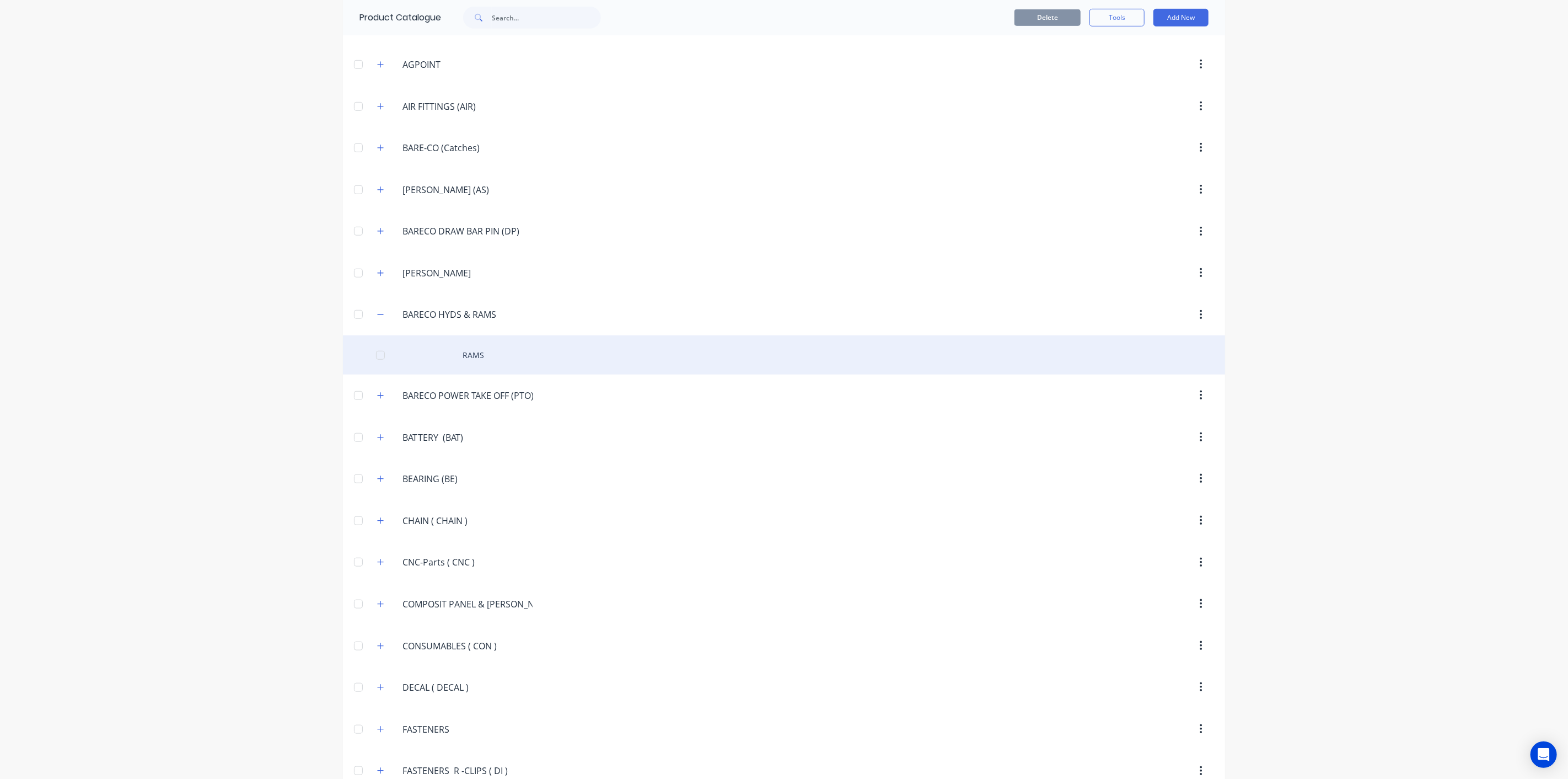
click at [502, 345] on div "RAMS" at bounding box center [784, 355] width 882 height 39
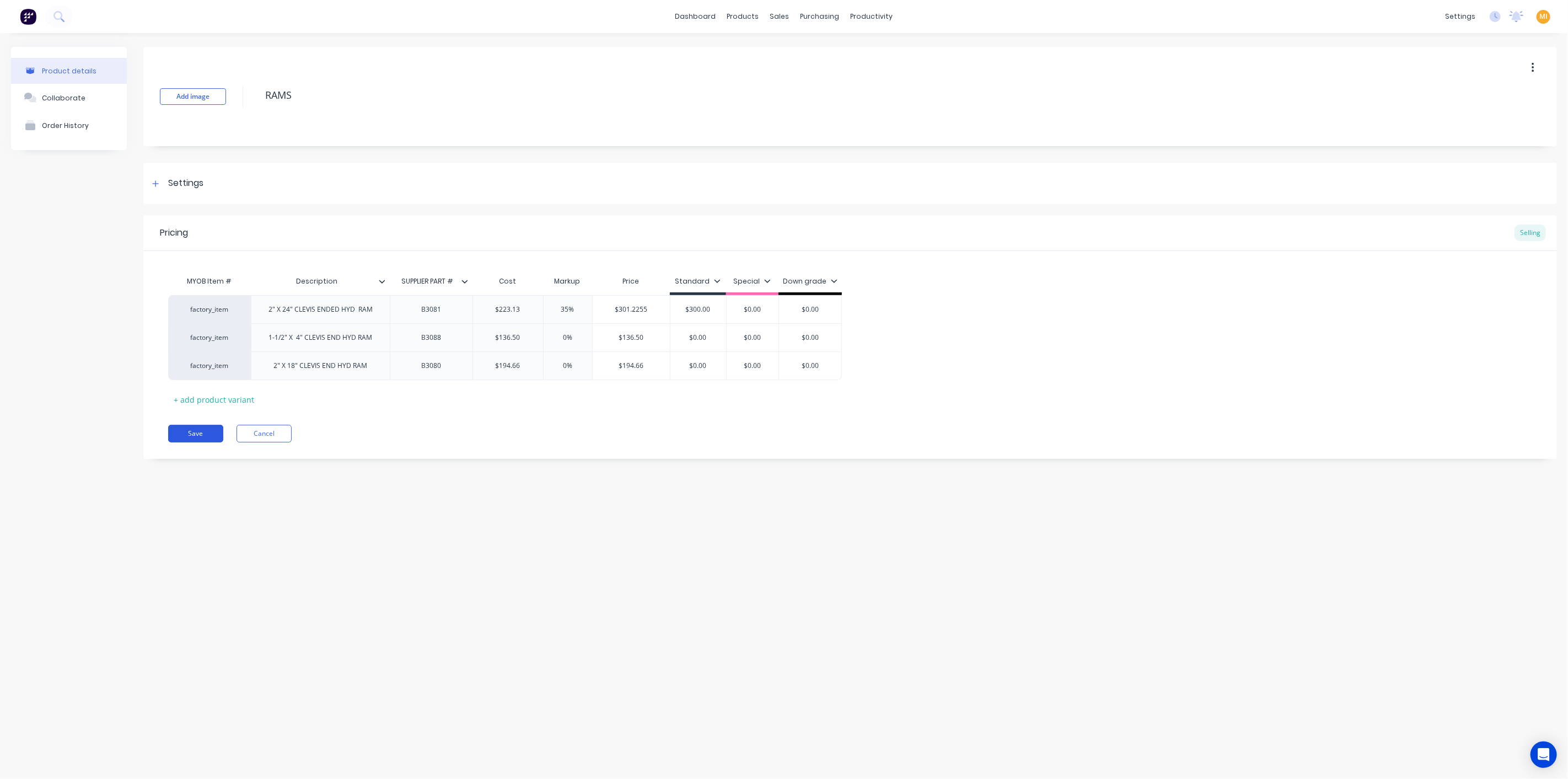
click at [201, 427] on button "Save" at bounding box center [195, 433] width 55 height 18
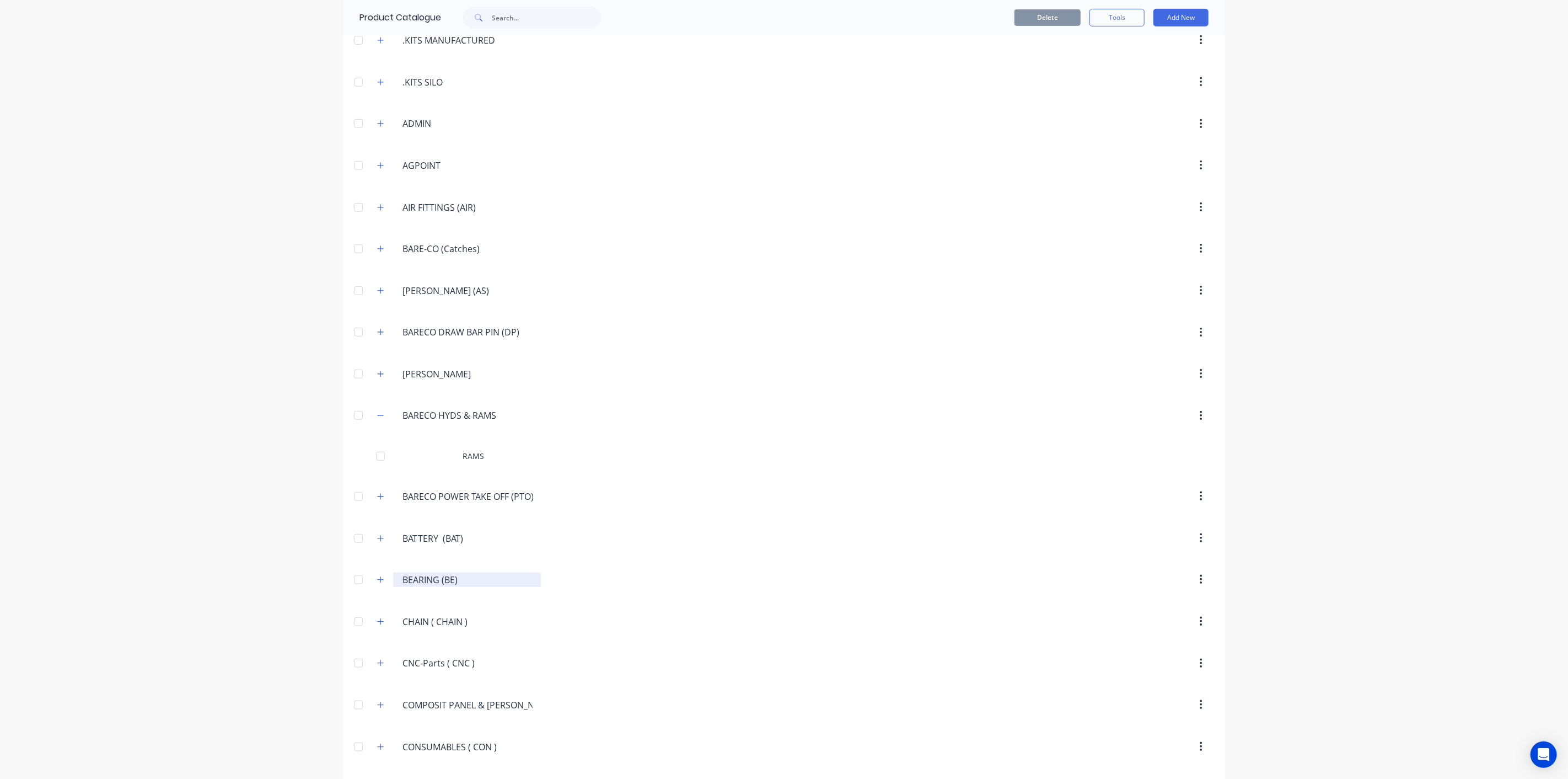
scroll to position [552, 0]
click at [378, 413] on icon "button" at bounding box center [380, 416] width 6 height 6
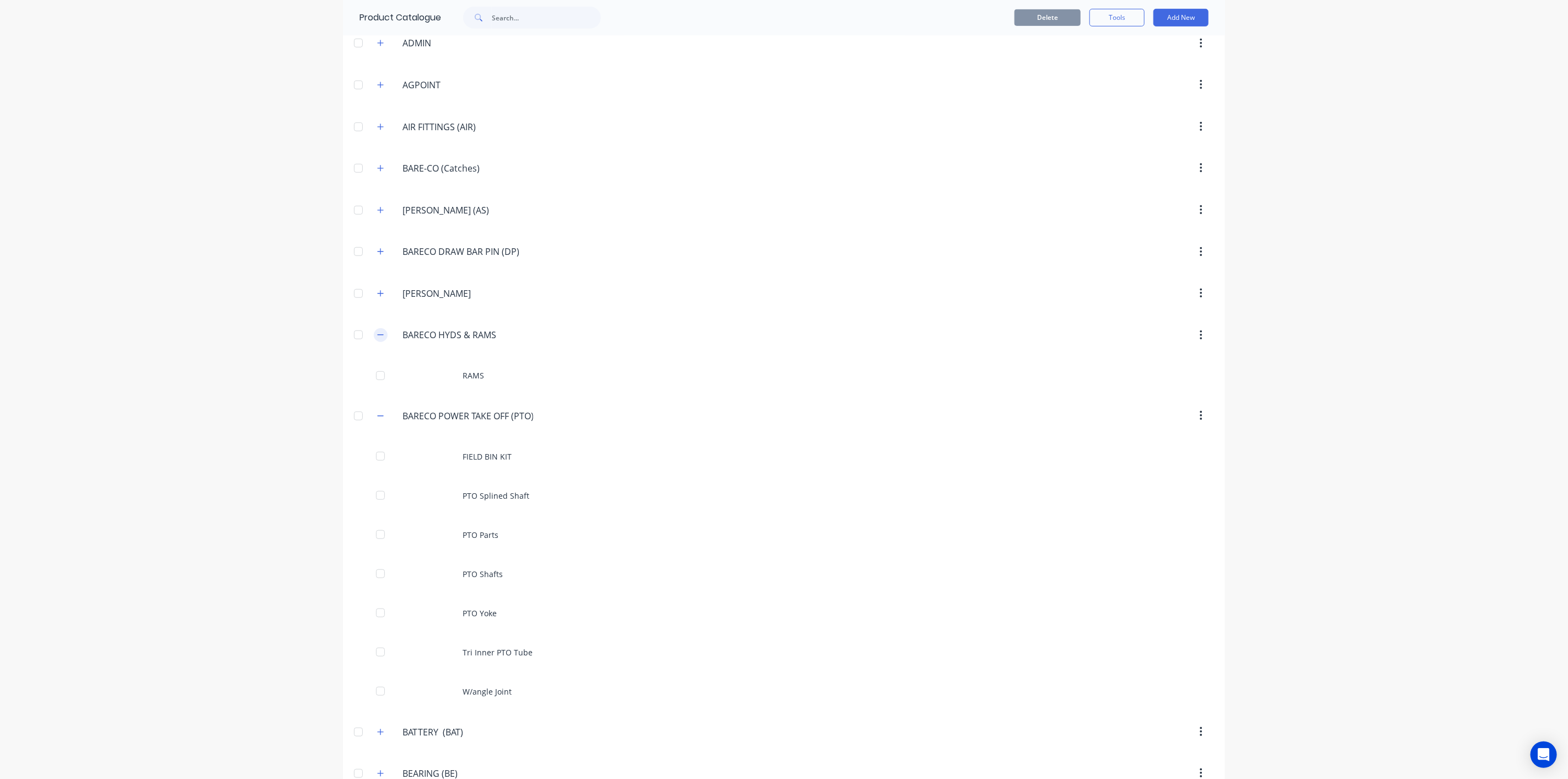
click at [377, 331] on icon "button" at bounding box center [380, 335] width 7 height 8
click at [500, 370] on input "BARECO POWER TAKE OFF (PTO)" at bounding box center [467, 376] width 131 height 13
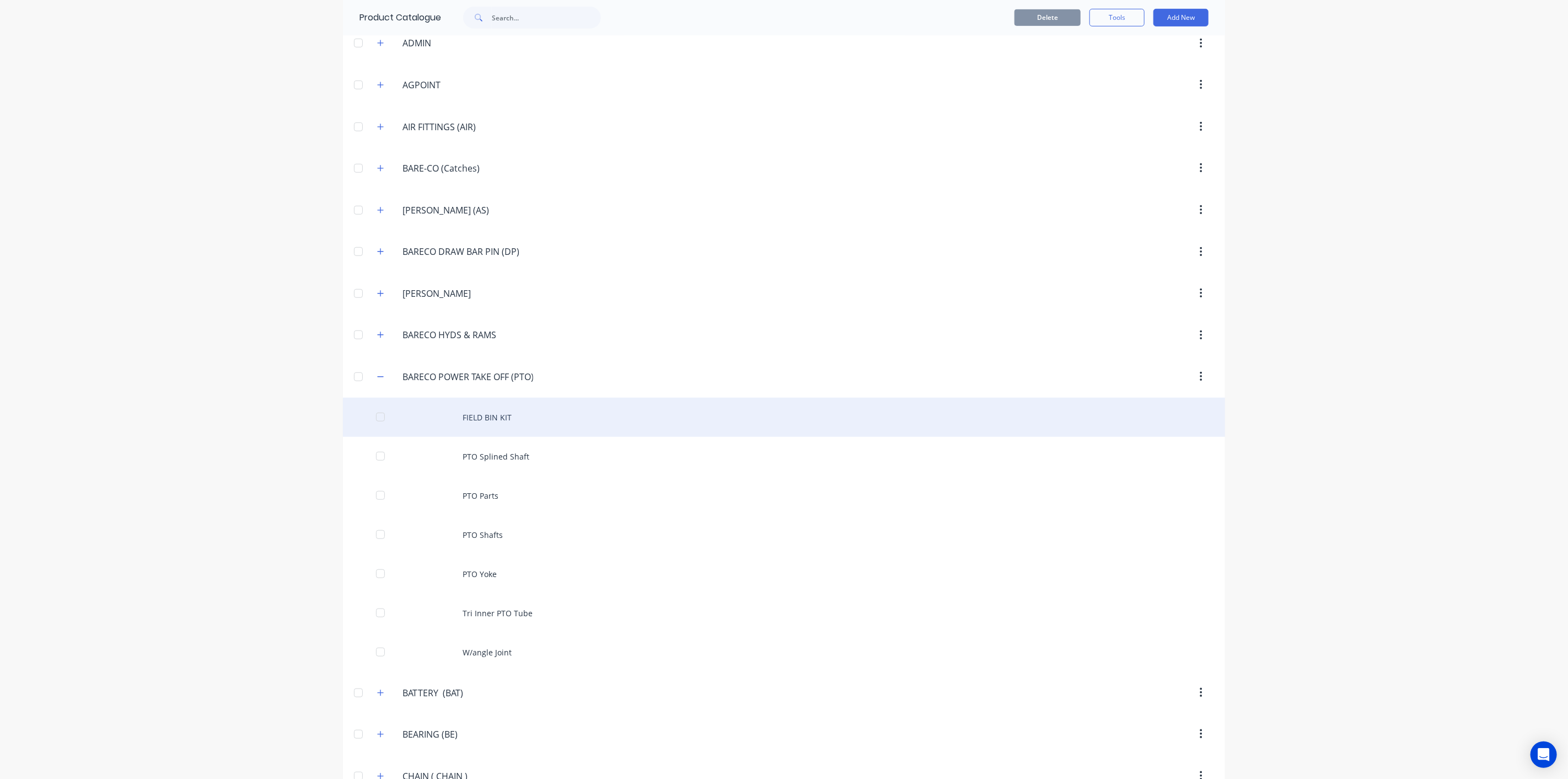
click at [440, 399] on div "FIELD BIN KIT" at bounding box center [784, 417] width 882 height 39
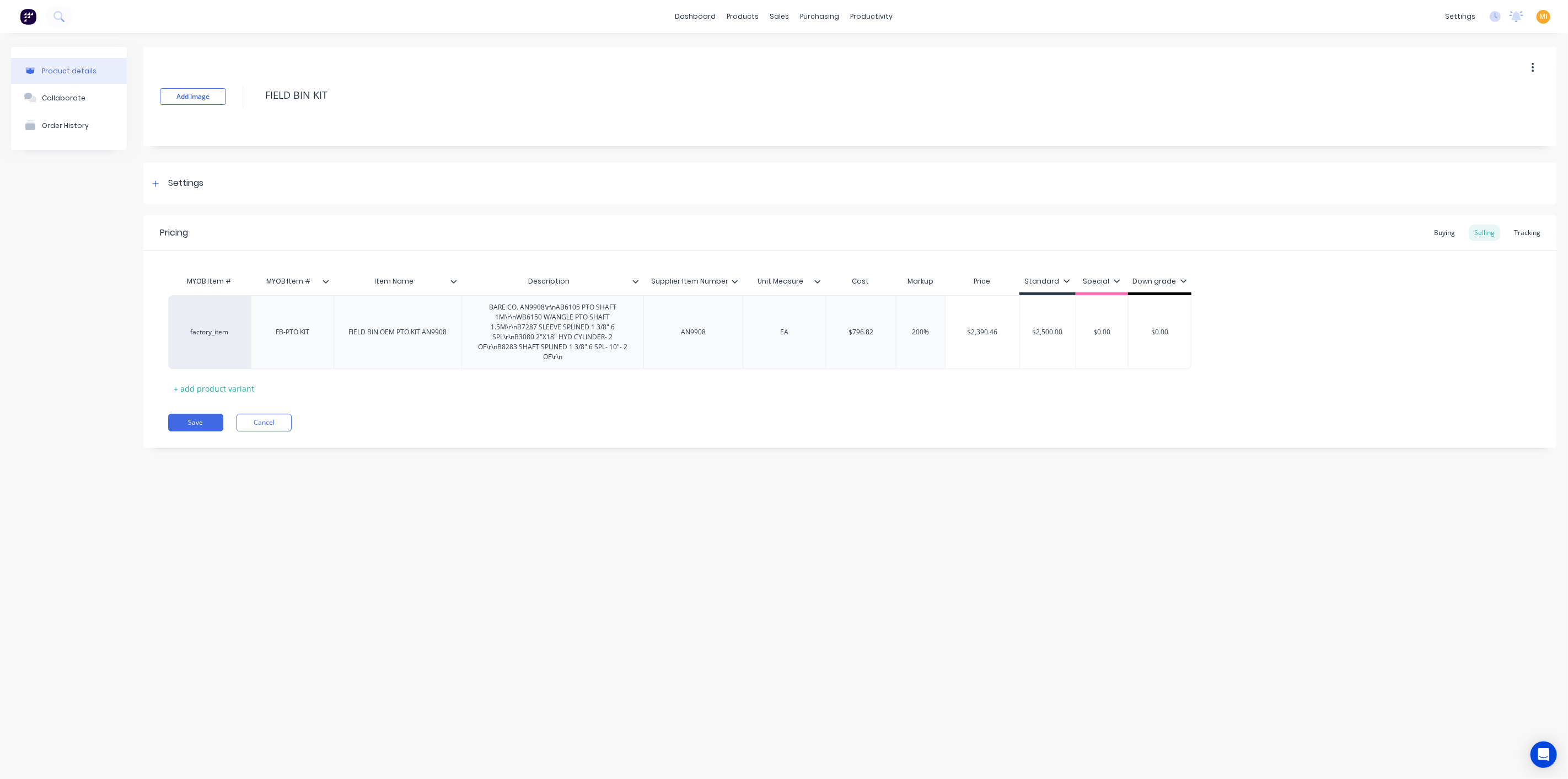
drag, startPoint x: 194, startPoint y: 419, endPoint x: 289, endPoint y: 386, distance: 100.6
click at [198, 419] on button "Save" at bounding box center [195, 422] width 55 height 18
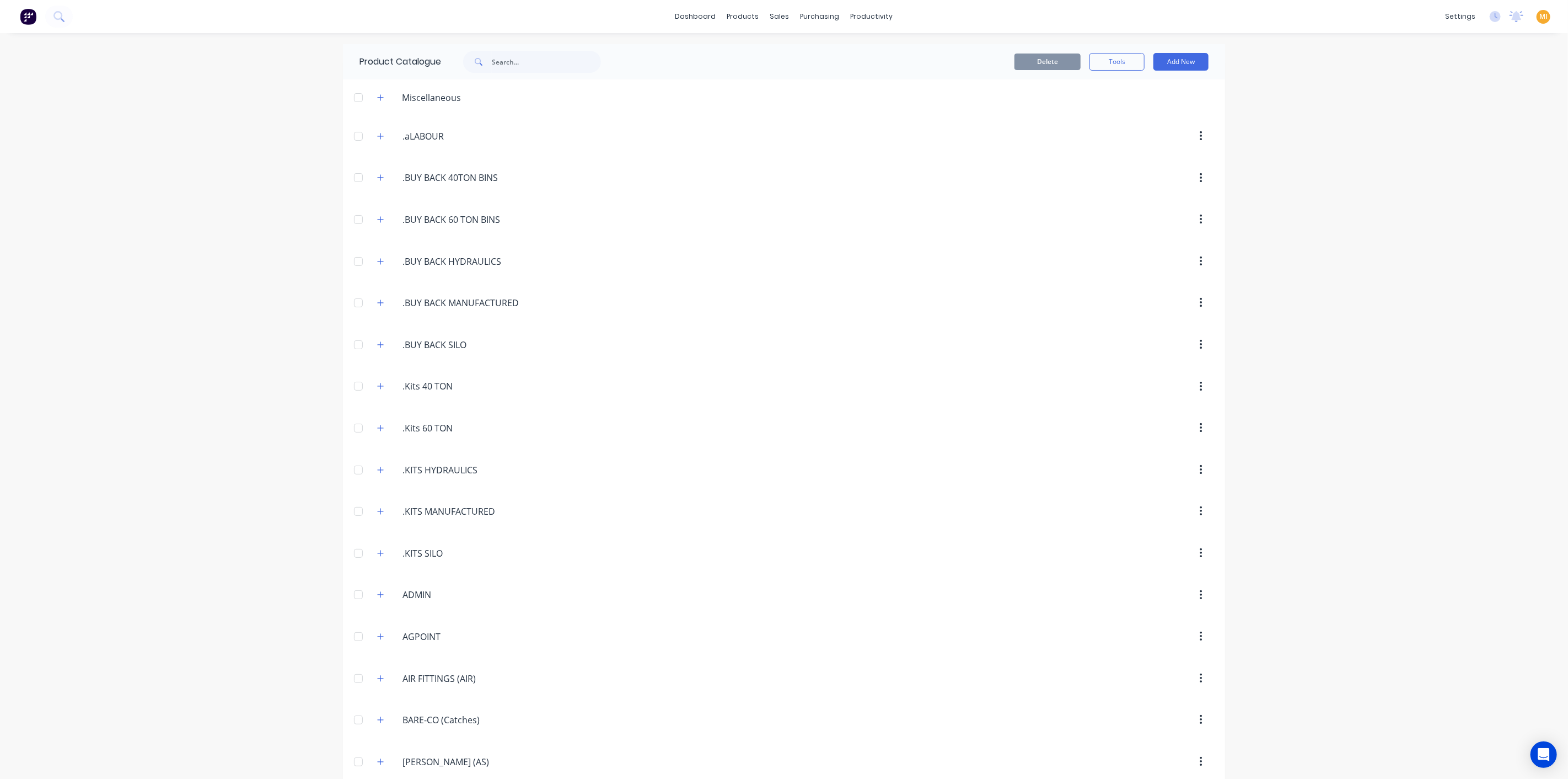
scroll to position [532, 0]
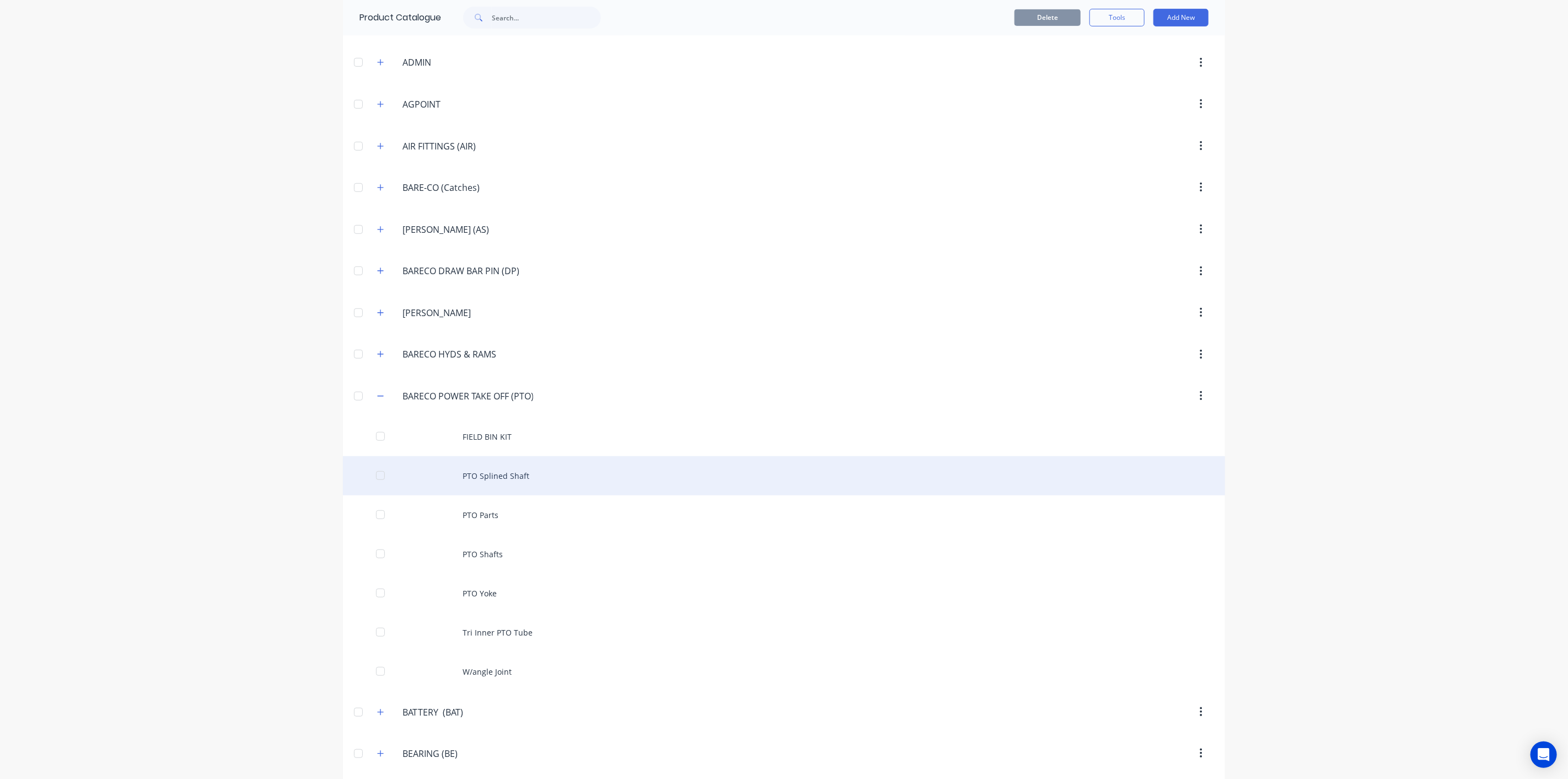
click at [607, 461] on div "PTO Splined Shaft" at bounding box center [784, 476] width 882 height 39
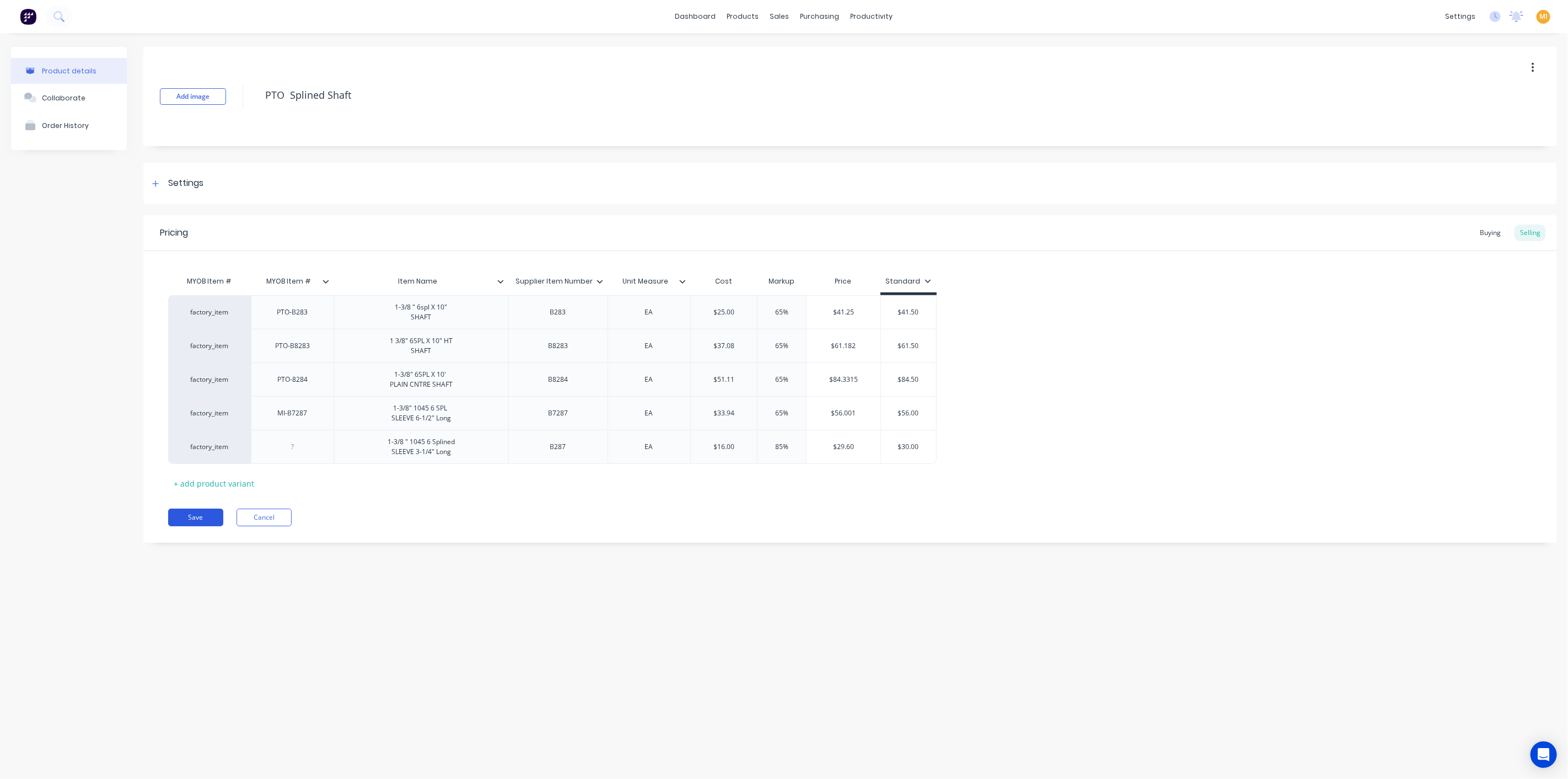
click at [192, 509] on button "Save" at bounding box center [195, 517] width 55 height 18
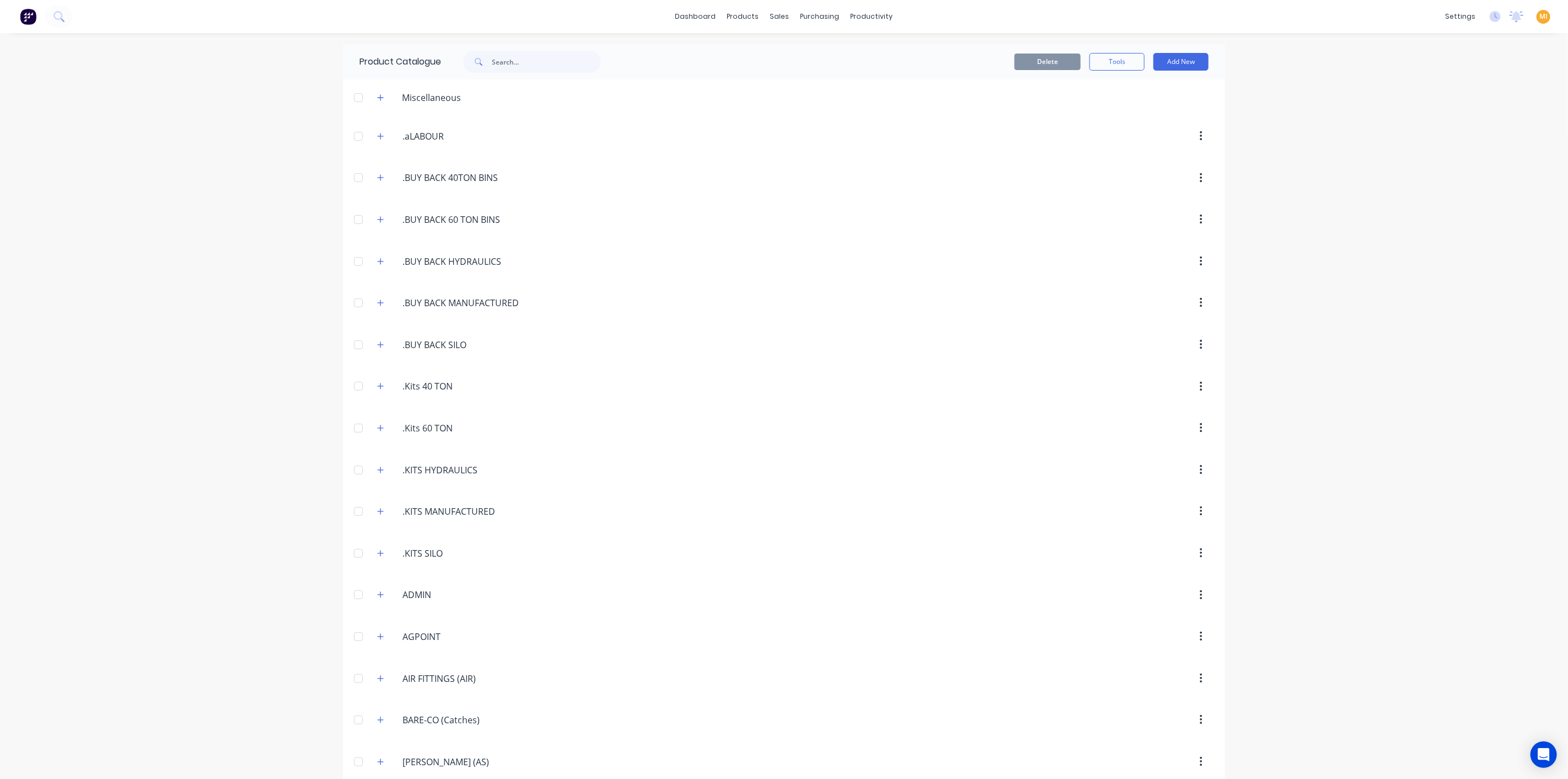
scroll to position [532, 0]
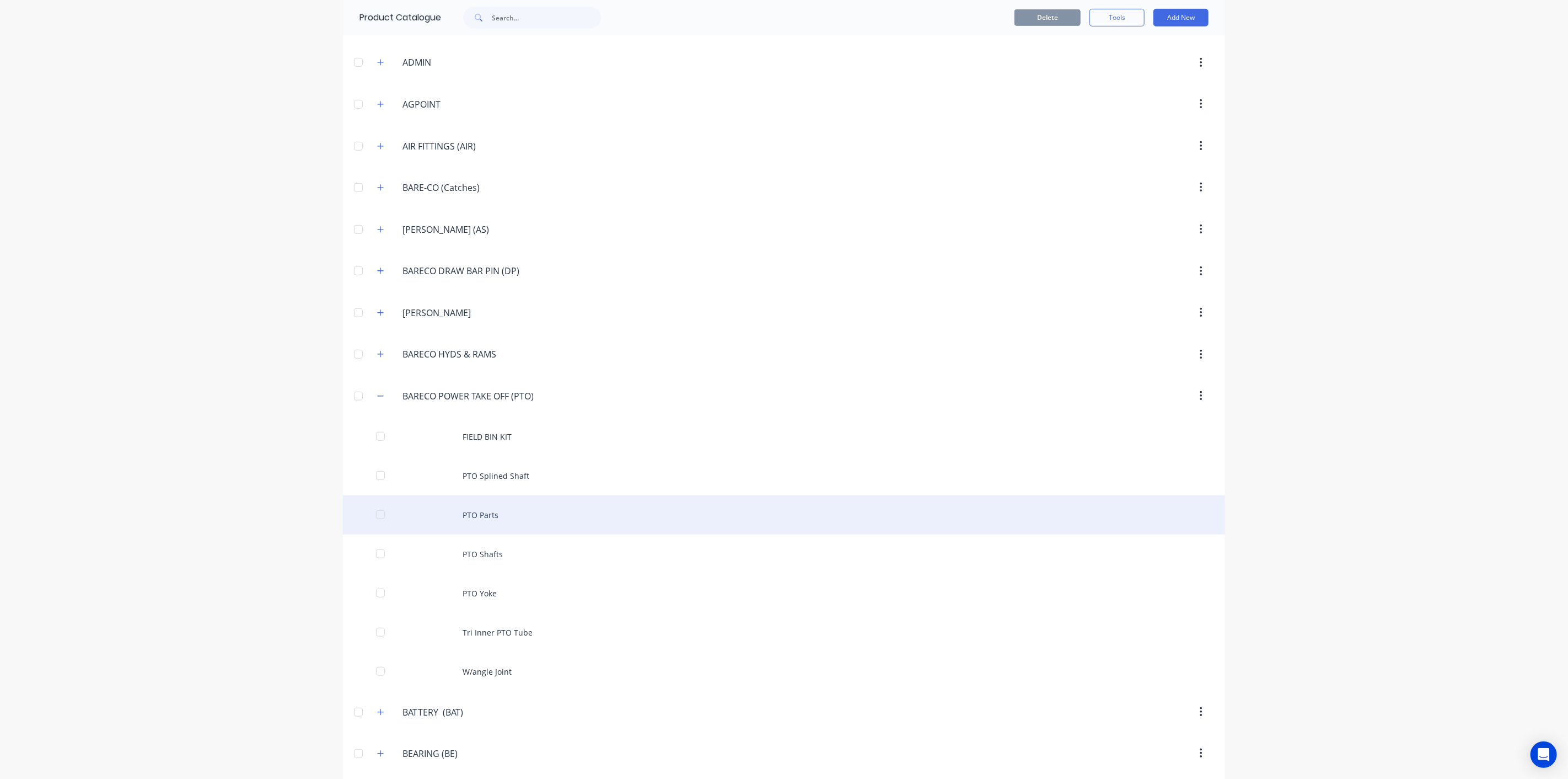
click at [587, 509] on div "PTO Parts" at bounding box center [784, 515] width 882 height 39
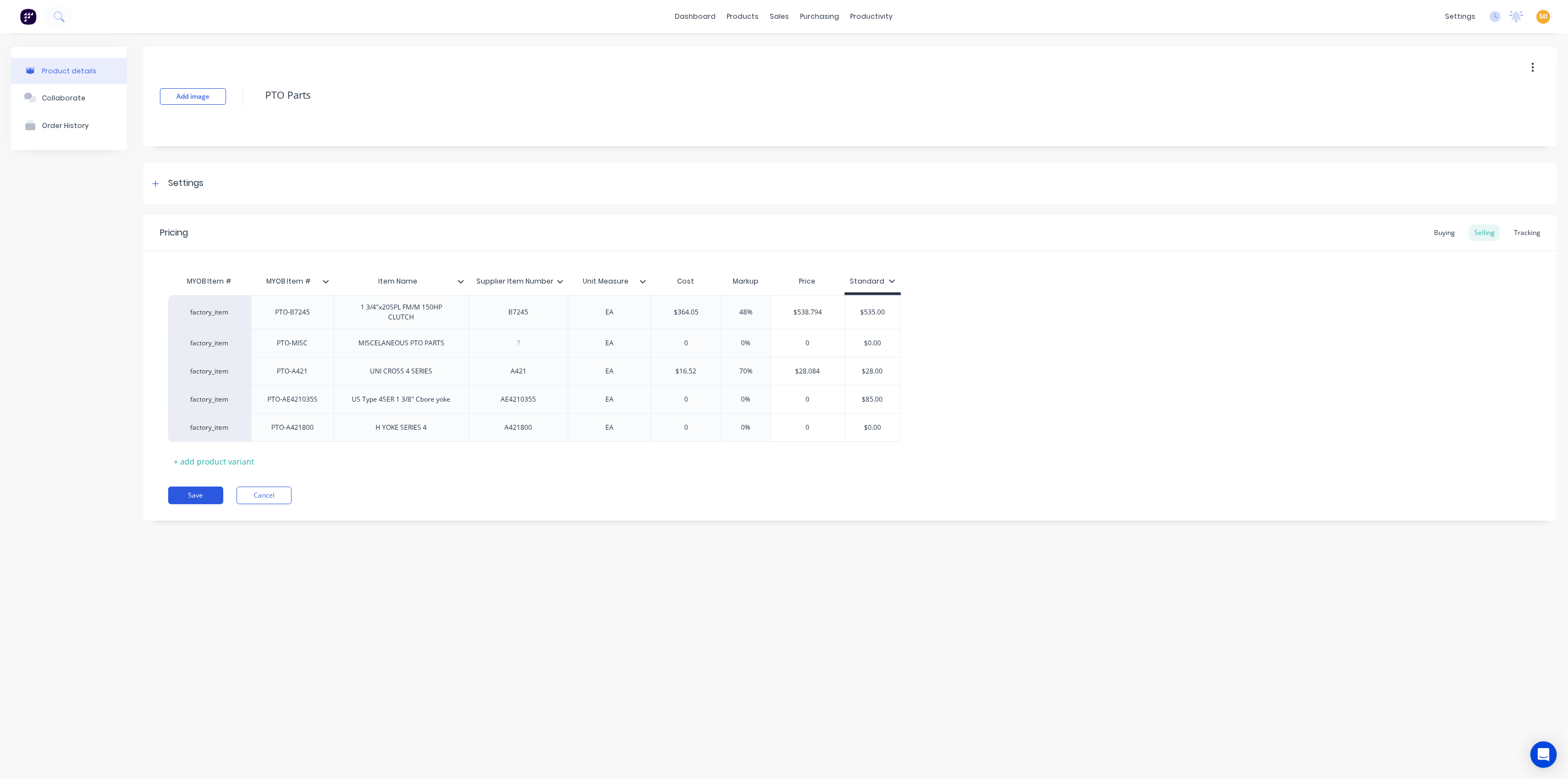
click at [186, 501] on button "Save" at bounding box center [195, 495] width 55 height 18
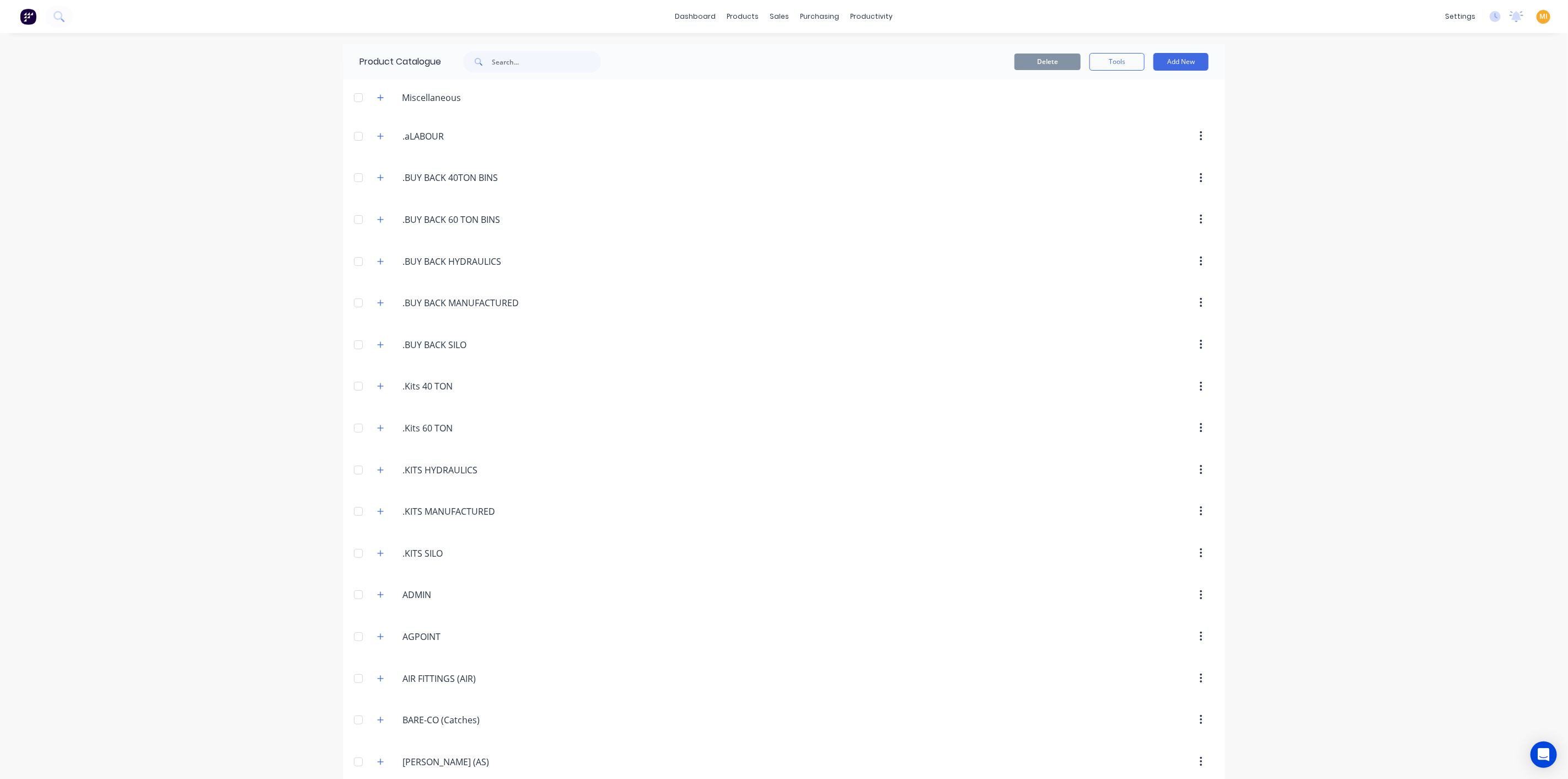
scroll to position [532, 0]
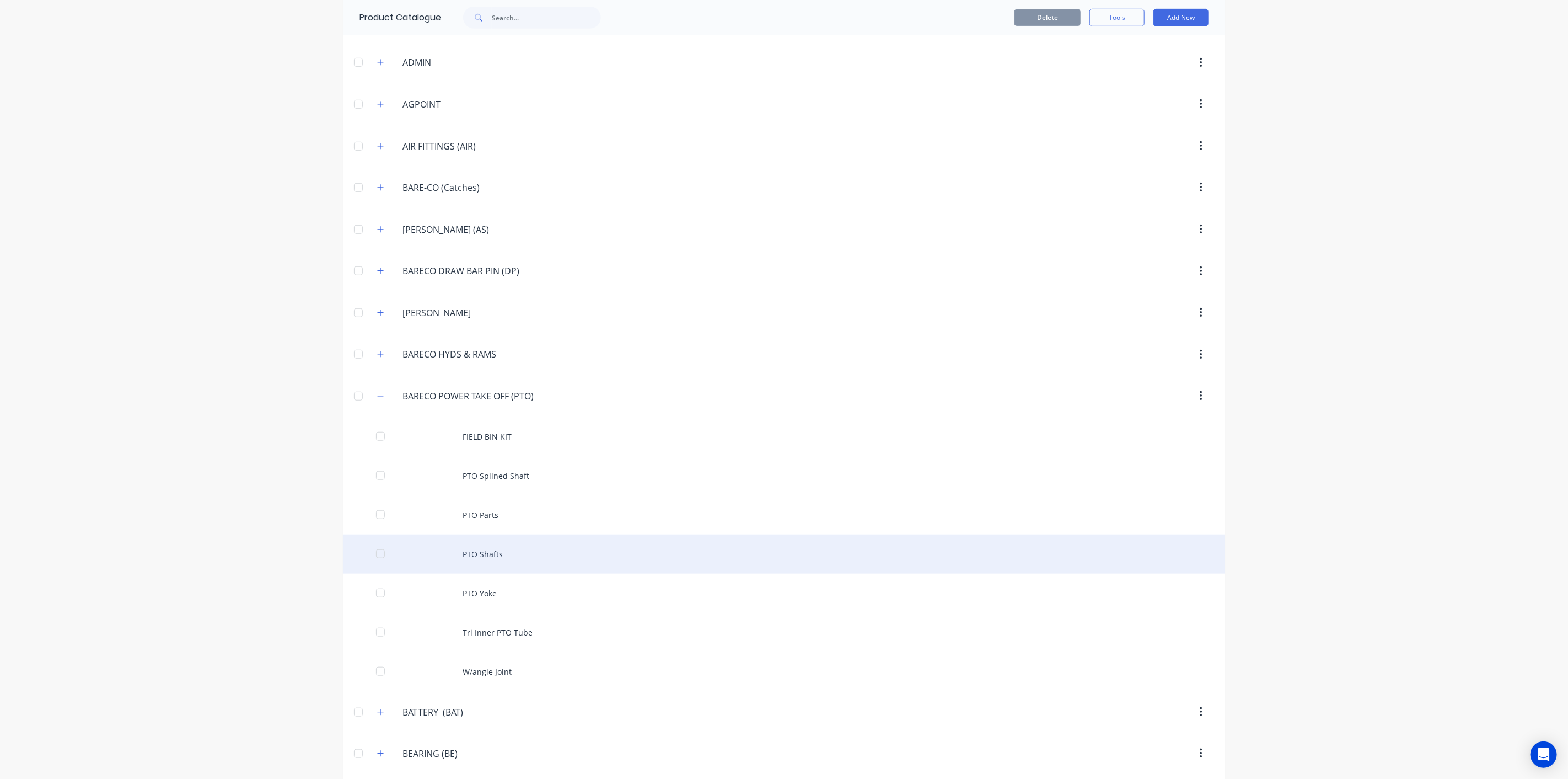
click at [592, 536] on div "PTO Shafts" at bounding box center [784, 554] width 882 height 39
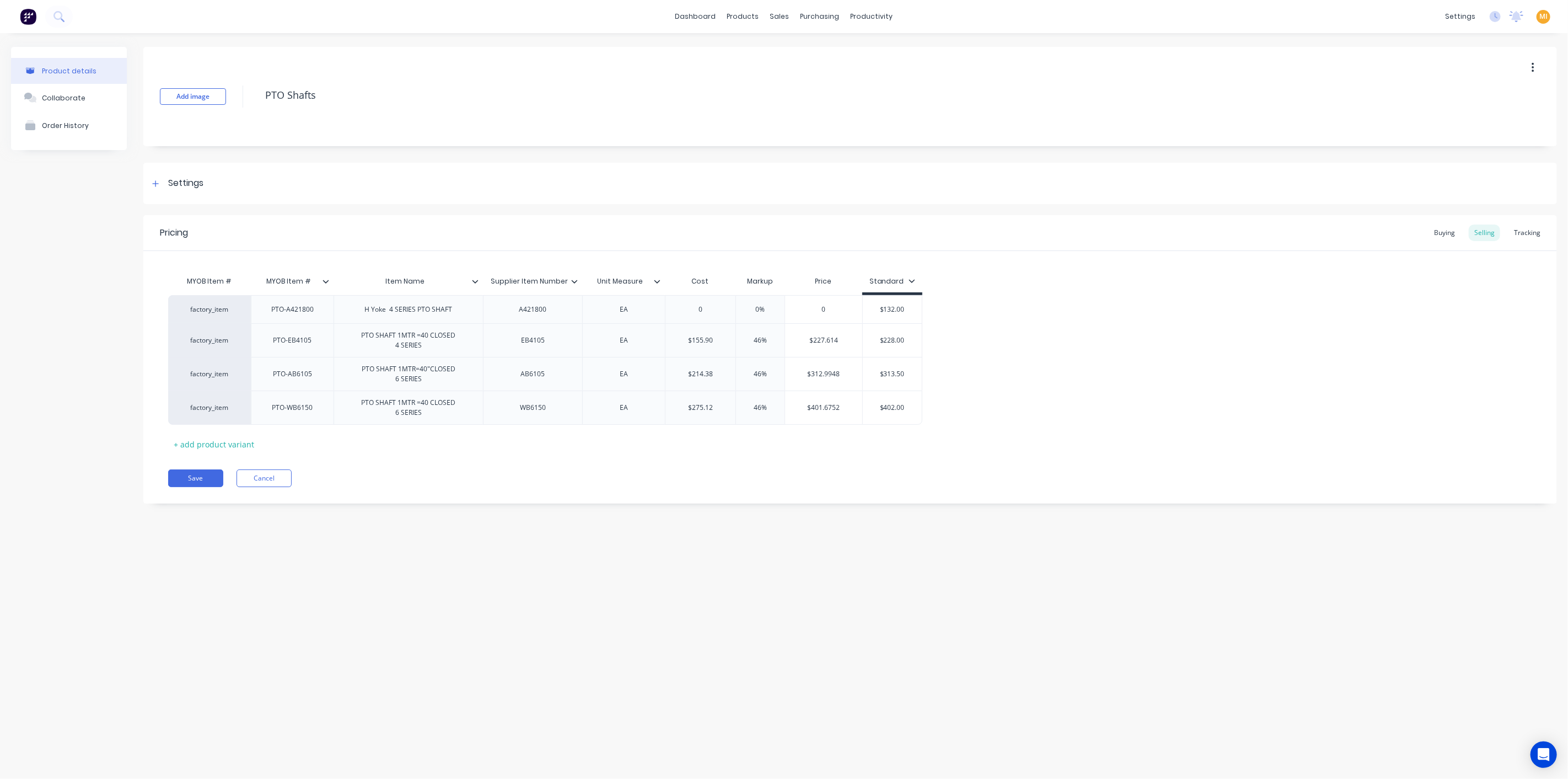
drag, startPoint x: 206, startPoint y: 476, endPoint x: 343, endPoint y: 452, distance: 139.1
click at [206, 478] on button "Save" at bounding box center [195, 478] width 55 height 18
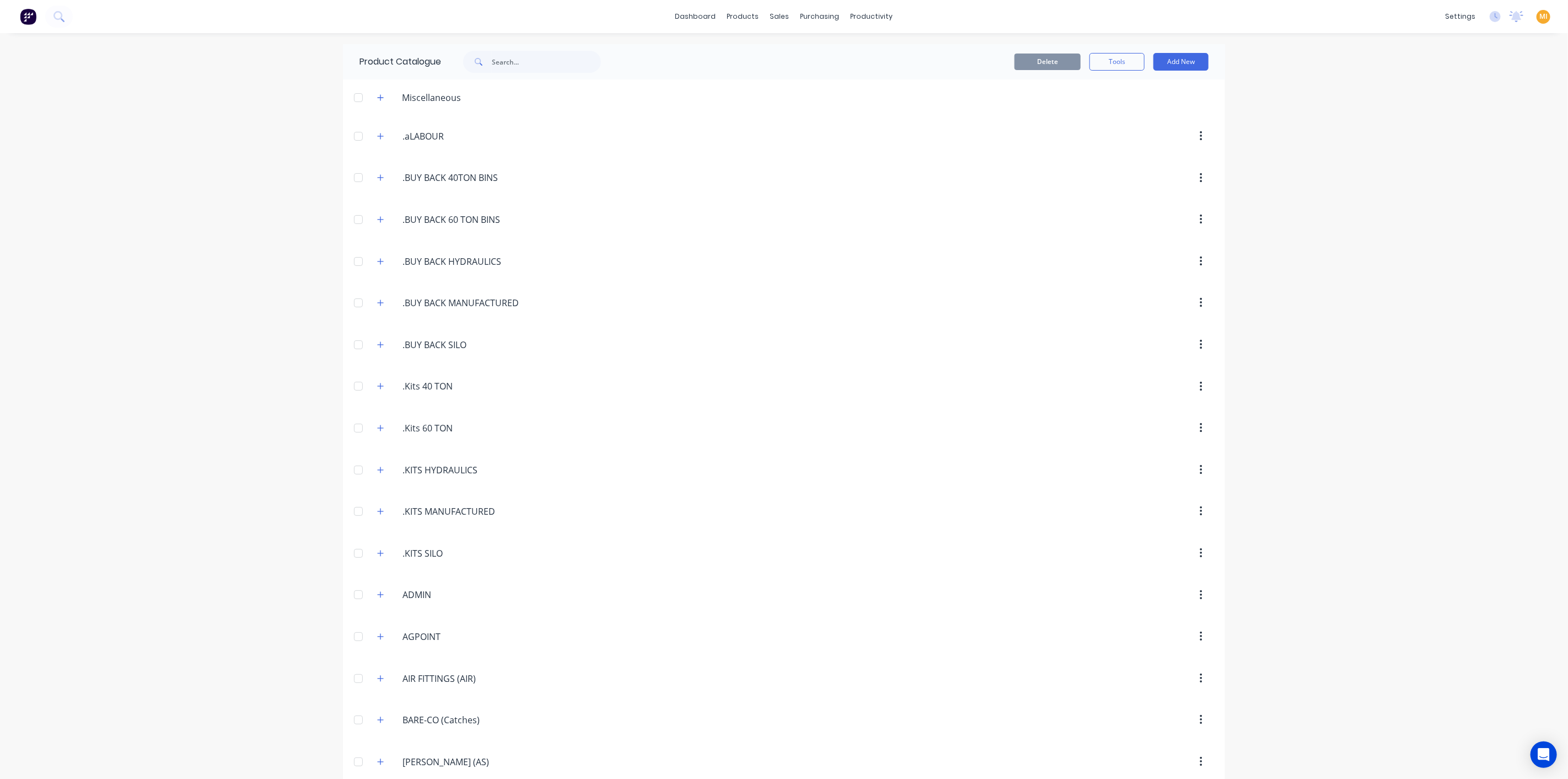
scroll to position [532, 0]
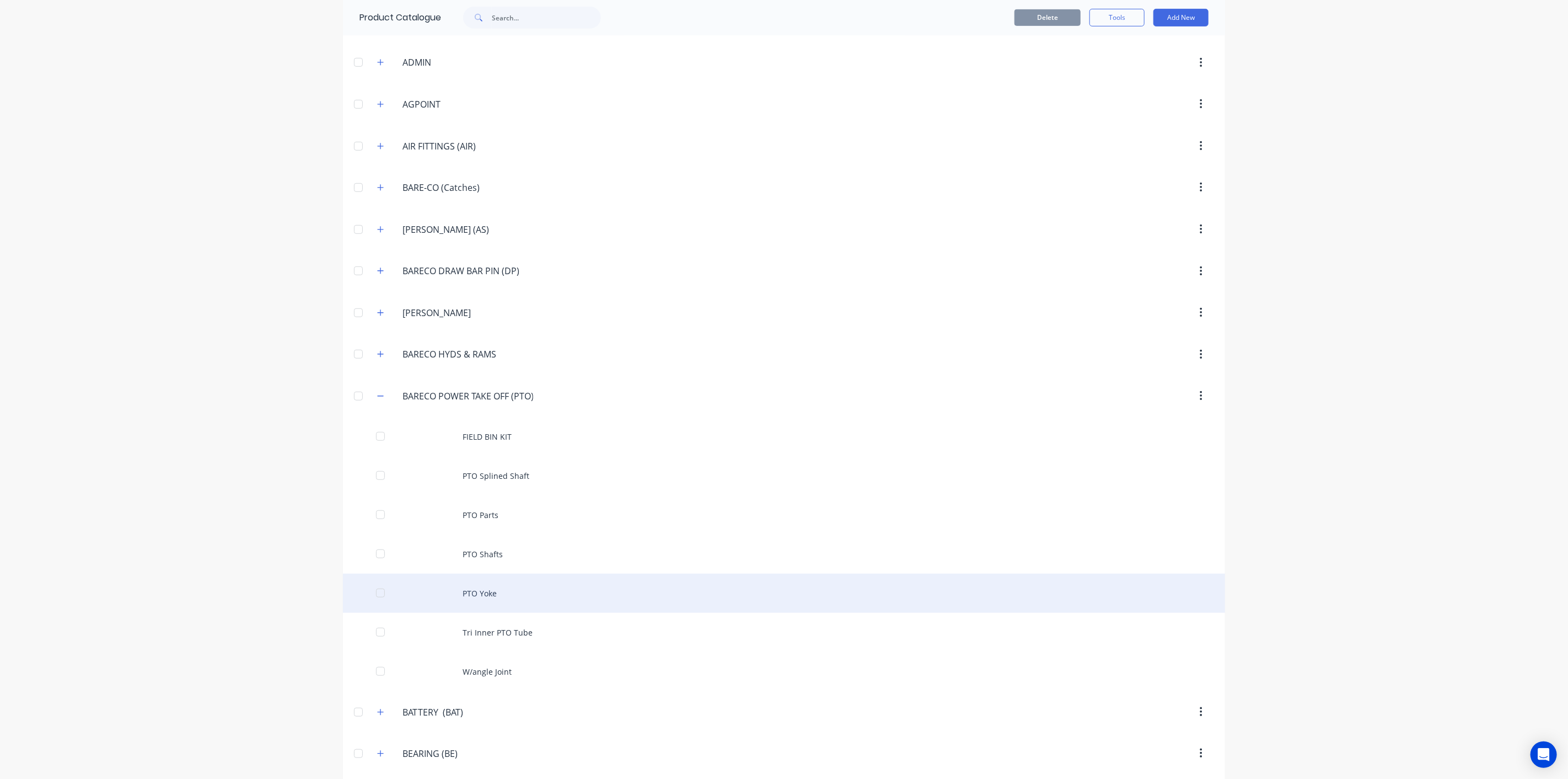
click at [605, 586] on div "PTO Yoke" at bounding box center [784, 593] width 882 height 39
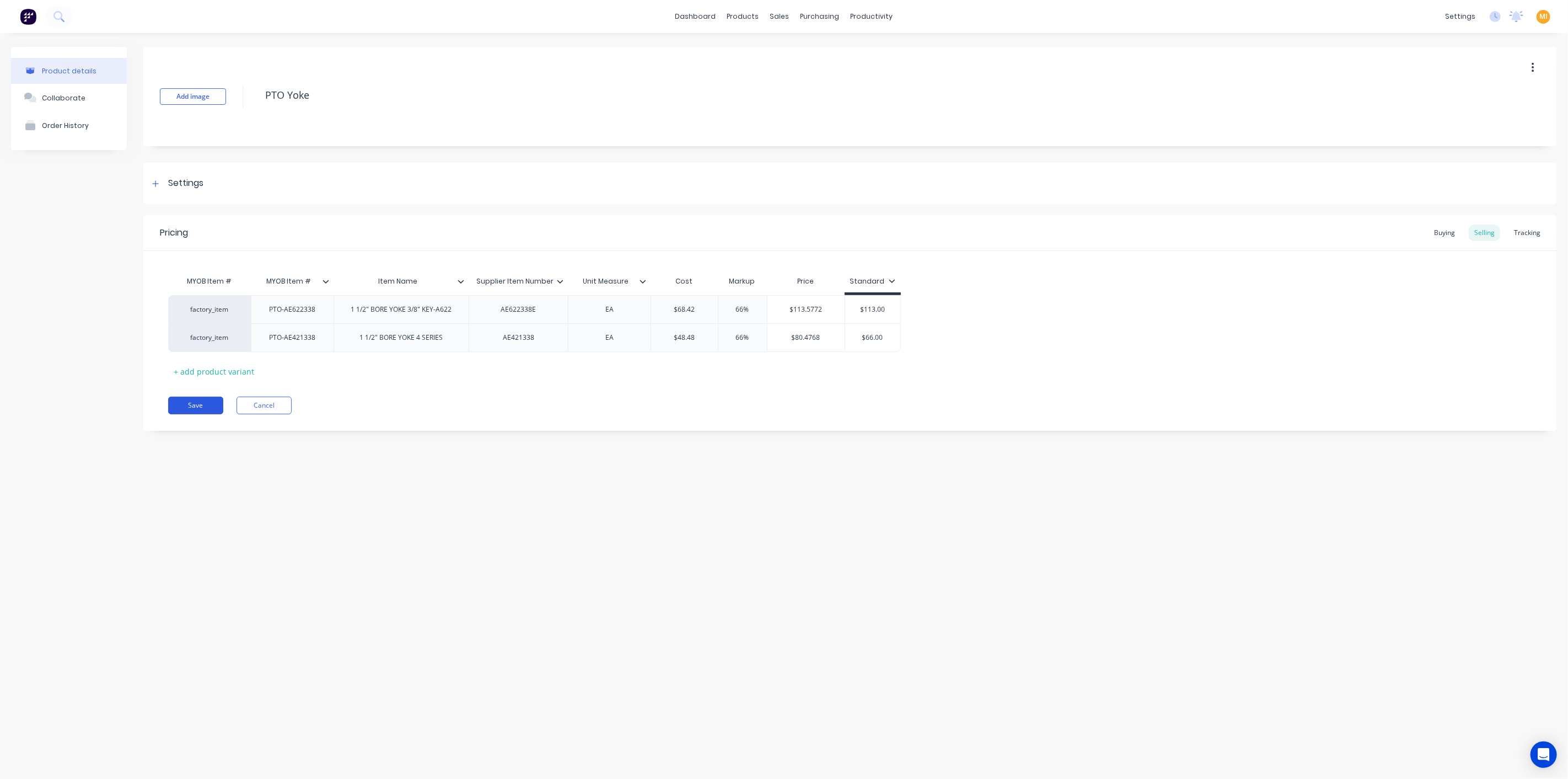
click at [195, 401] on button "Save" at bounding box center [195, 406] width 55 height 18
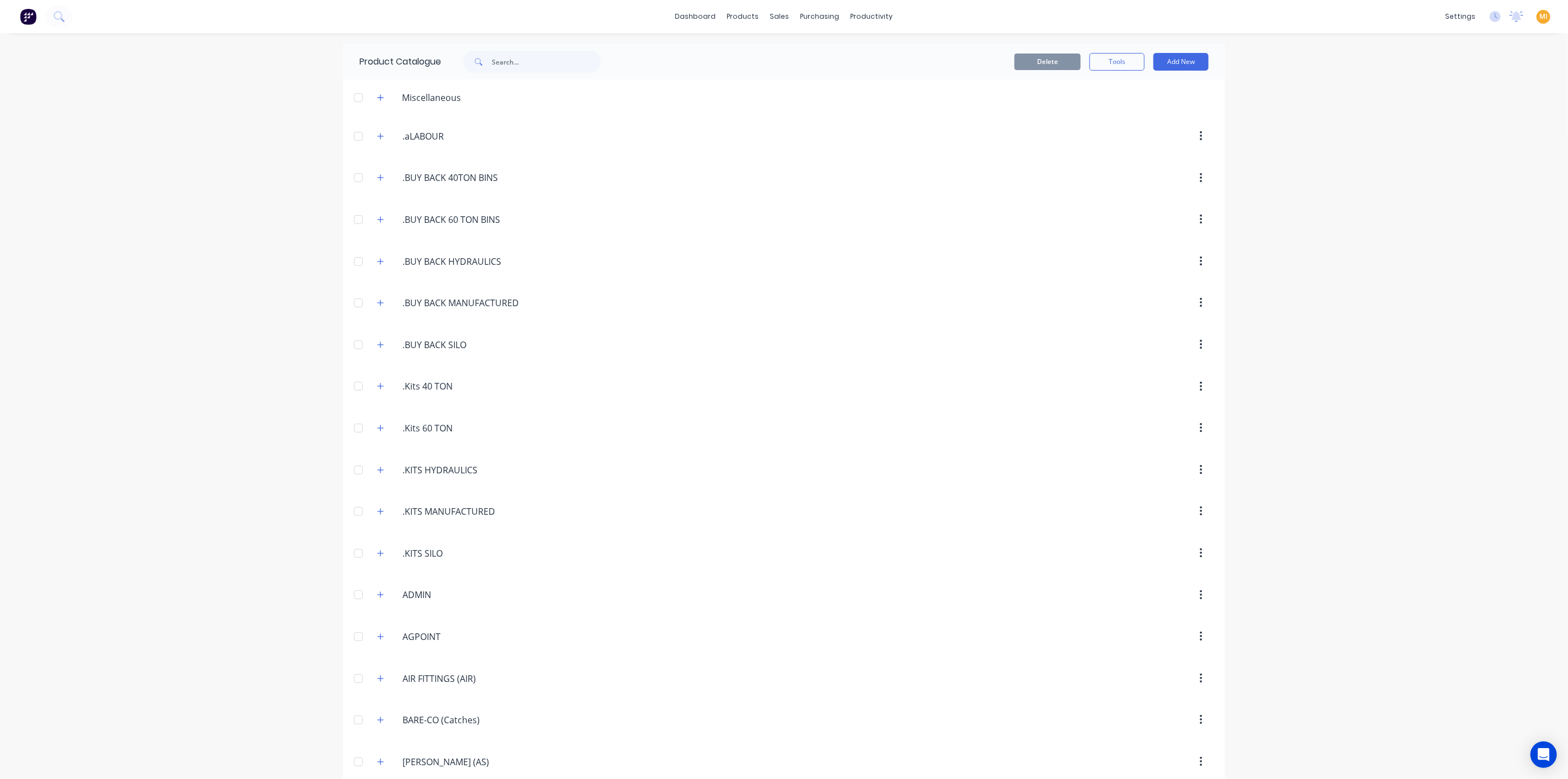
scroll to position [532, 0]
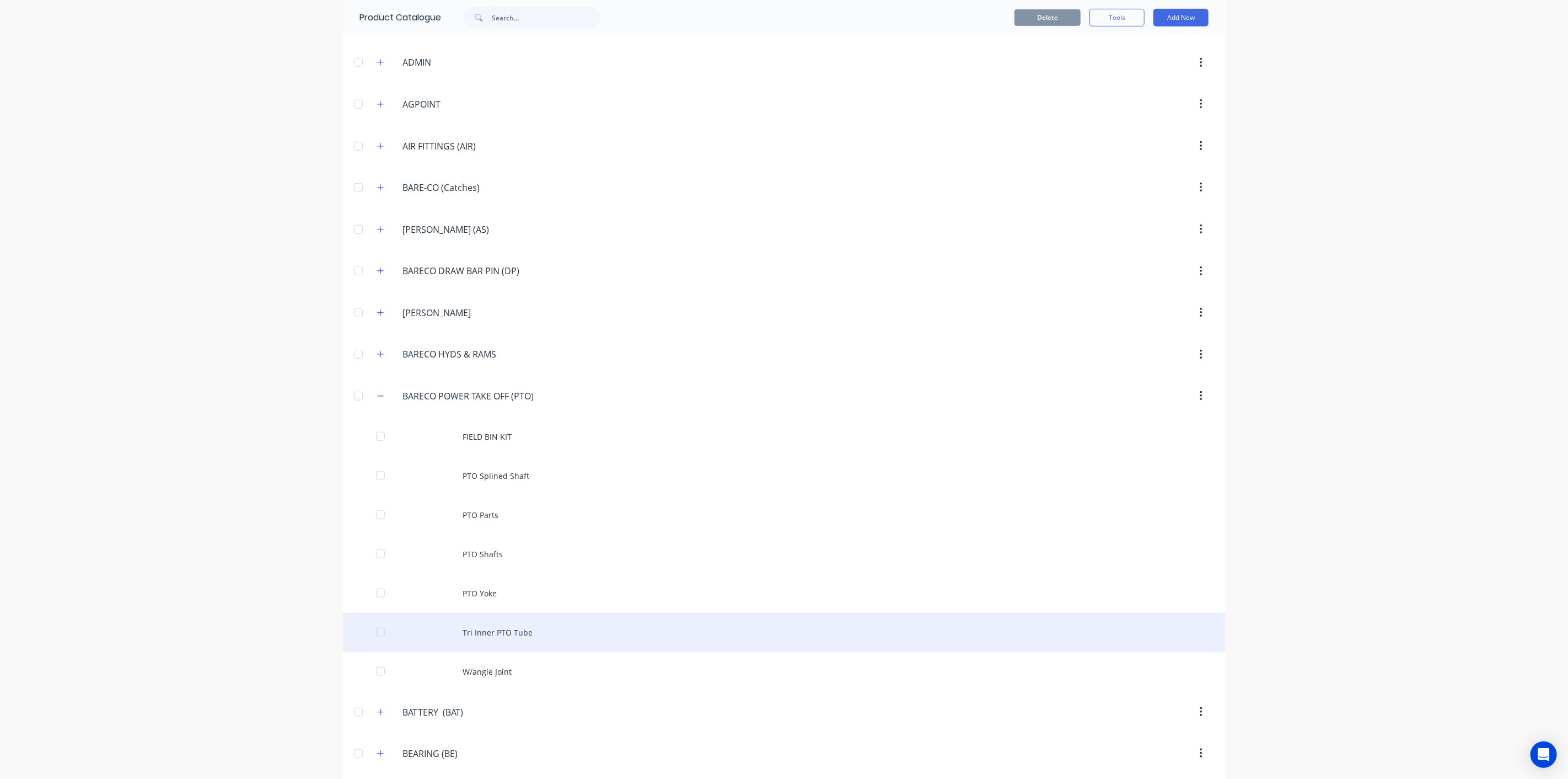
click at [527, 618] on div "Tri Inner PTO Tube" at bounding box center [784, 633] width 882 height 39
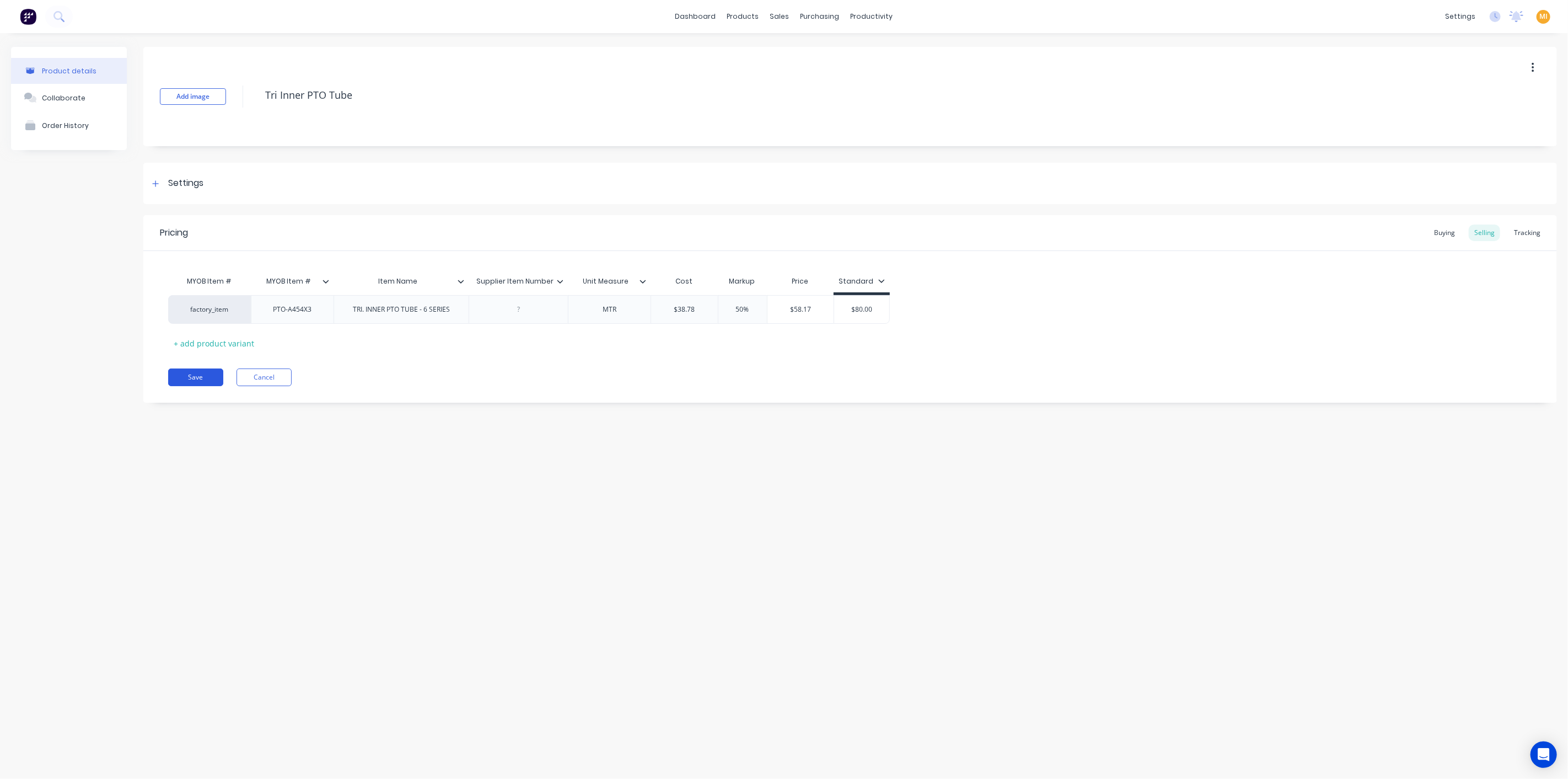
click at [205, 377] on button "Save" at bounding box center [195, 377] width 55 height 18
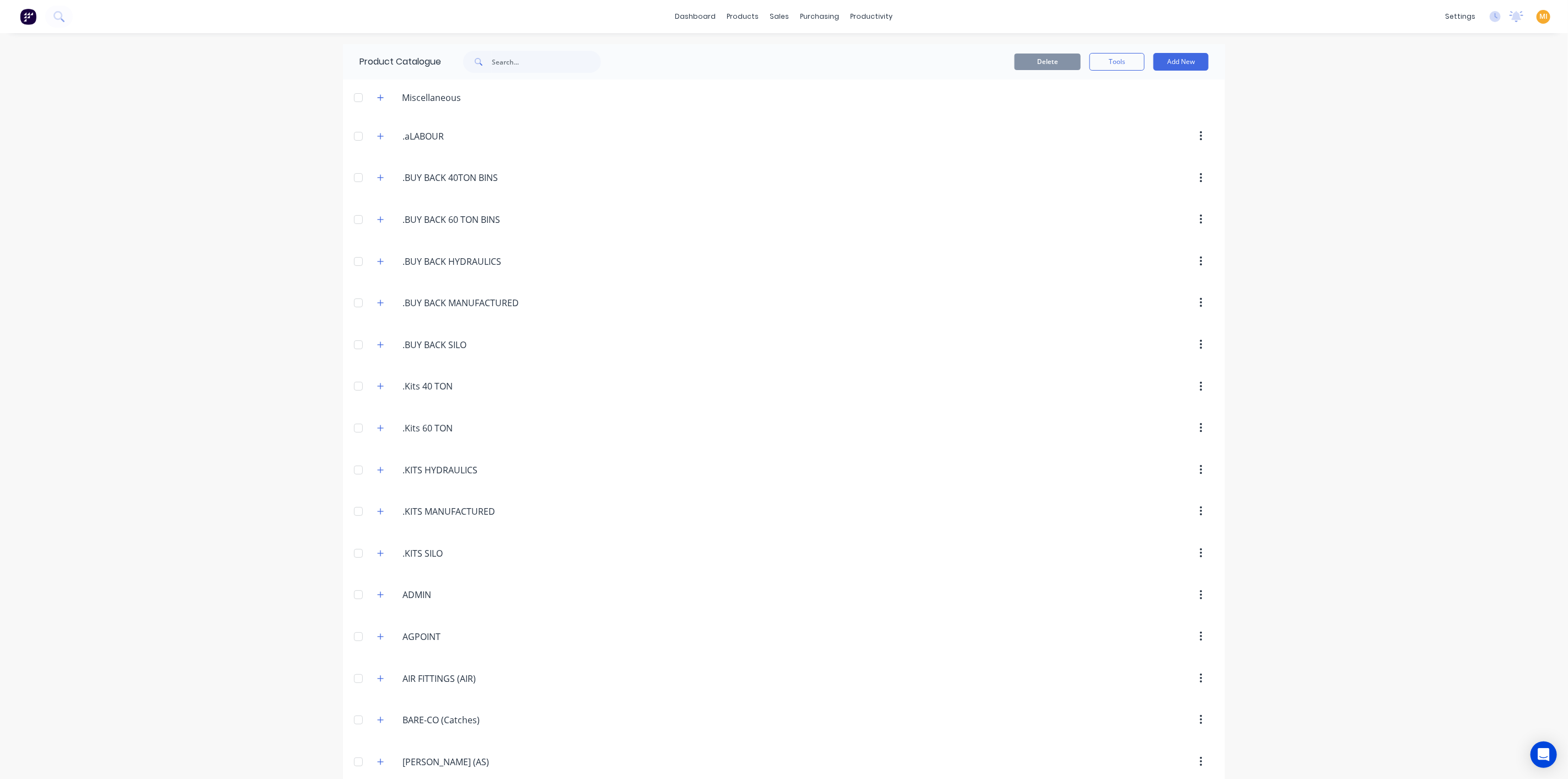
scroll to position [532, 0]
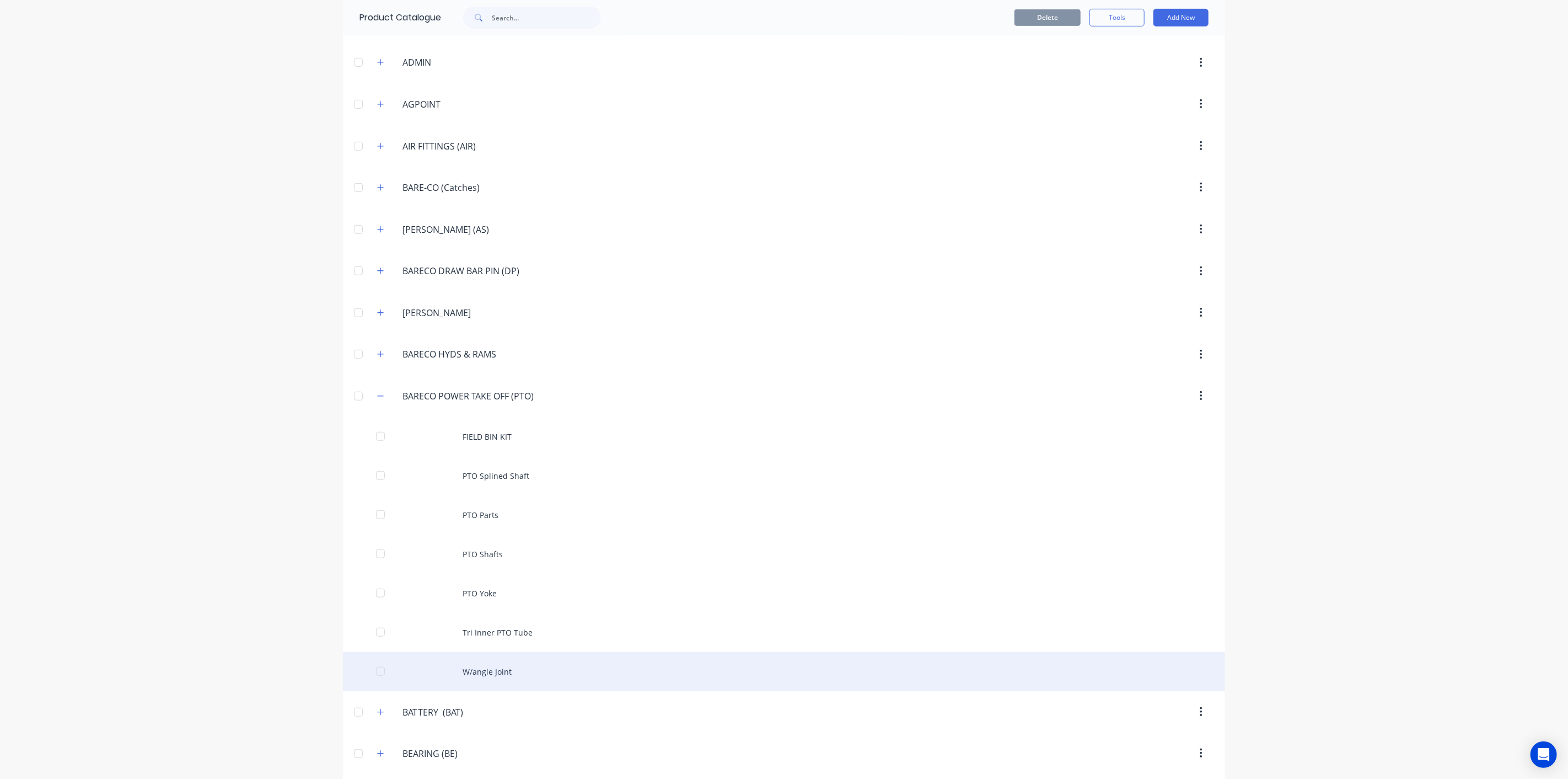
click at [512, 652] on div "W/angle Joint" at bounding box center [784, 672] width 882 height 39
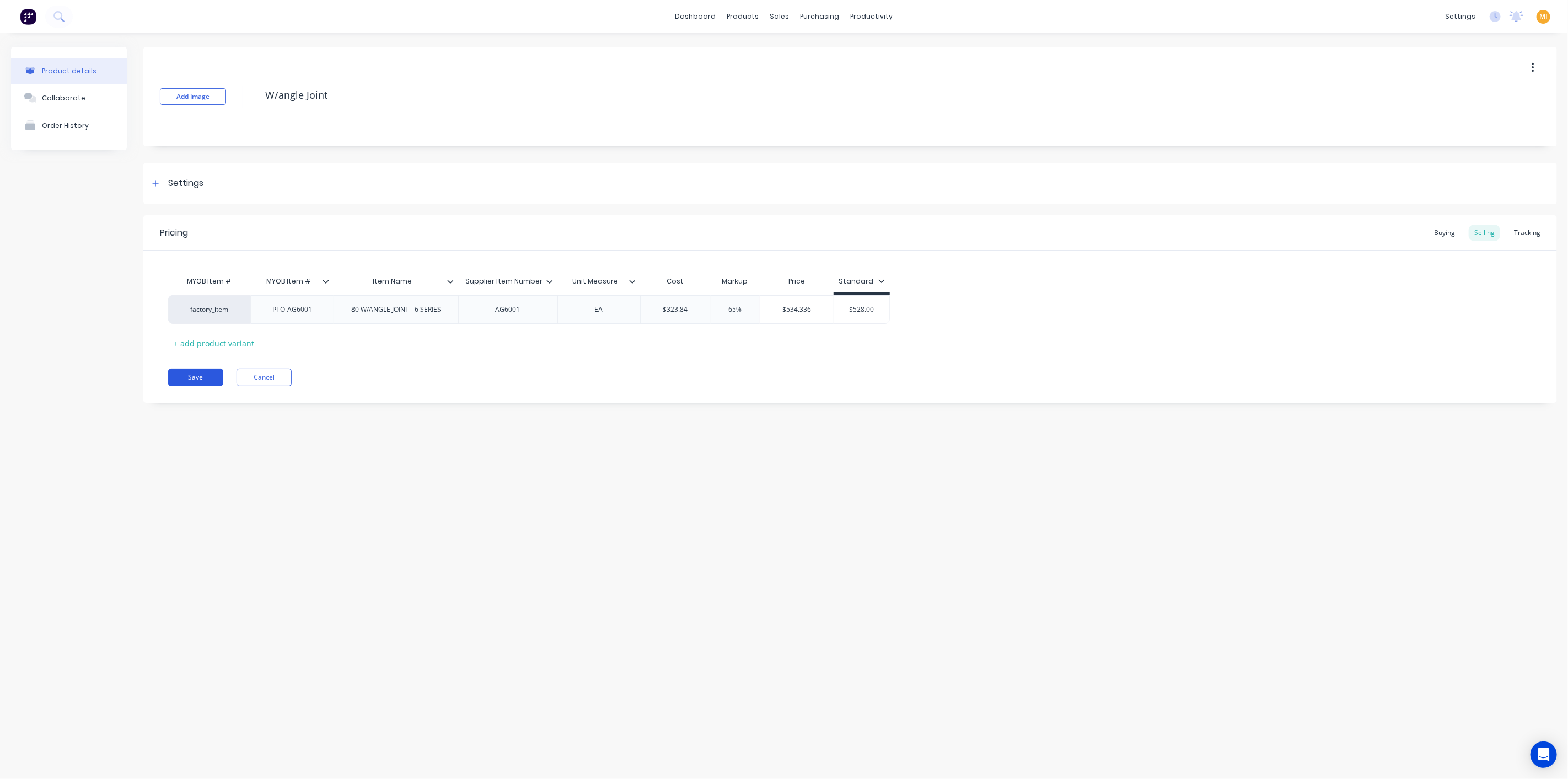
click at [183, 372] on button "Save" at bounding box center [195, 377] width 55 height 18
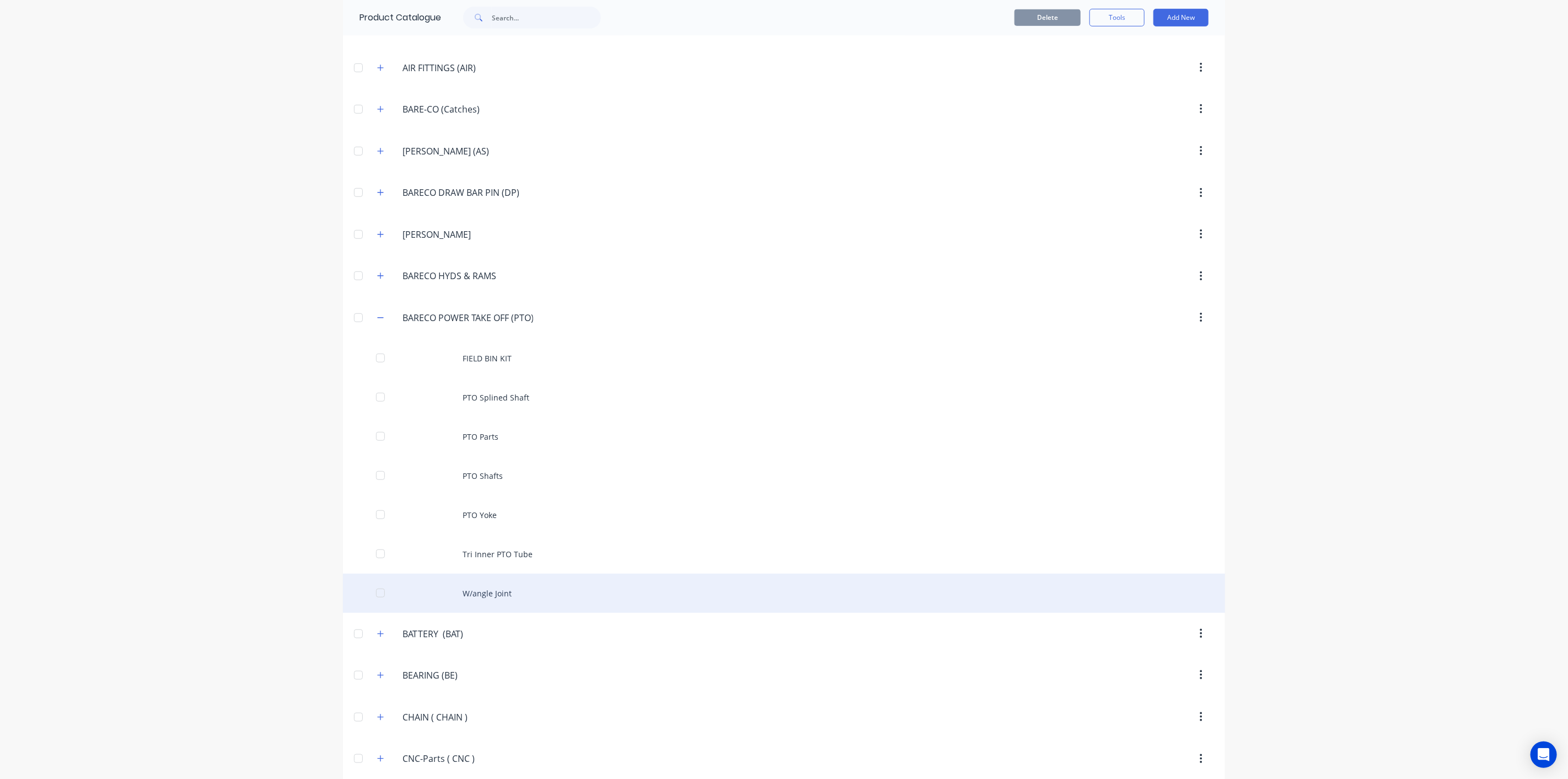
scroll to position [656, 0]
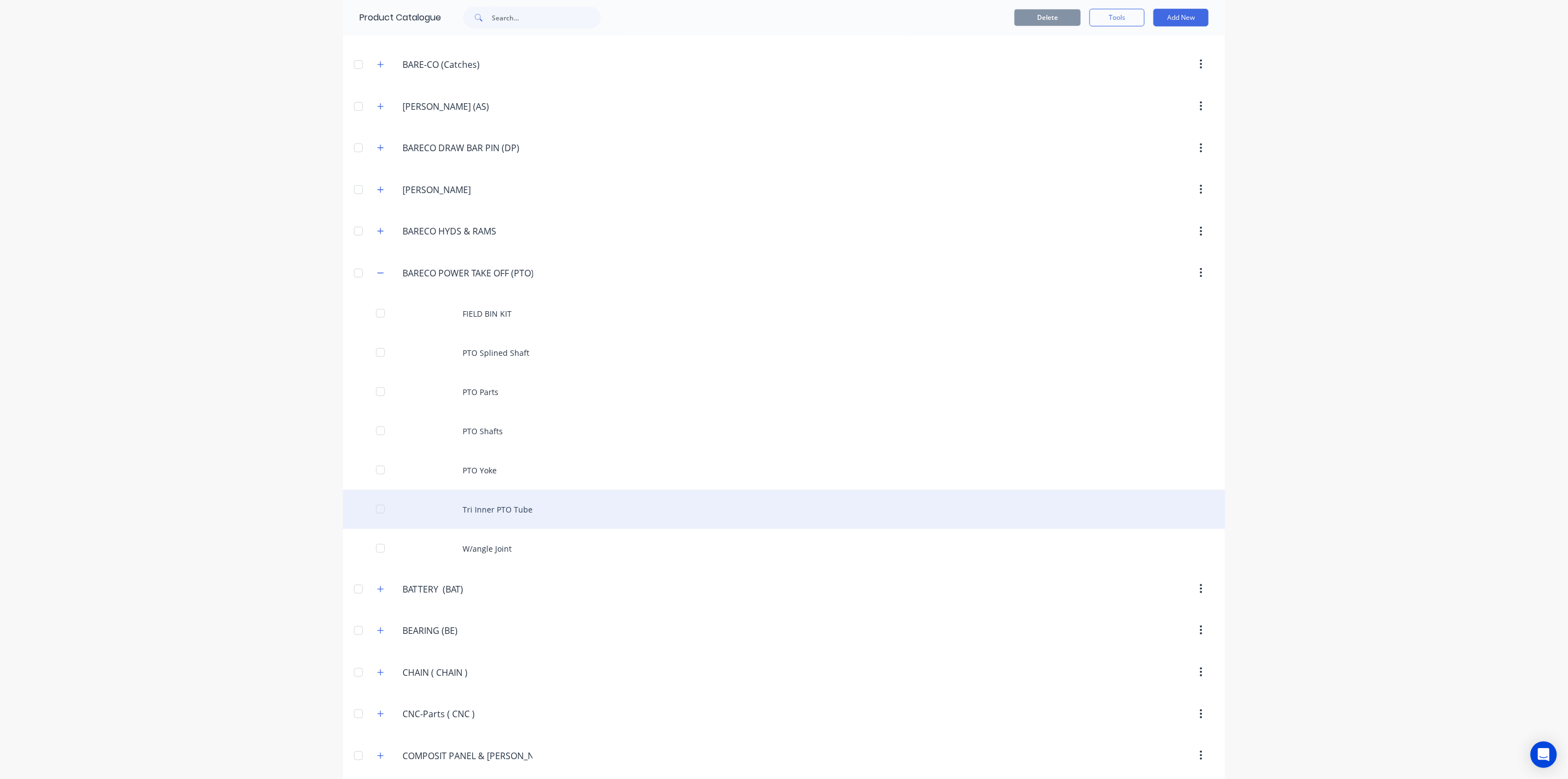
drag, startPoint x: 374, startPoint y: 586, endPoint x: 372, endPoint y: 507, distance: 79.0
click at [377, 585] on icon "button" at bounding box center [380, 589] width 7 height 8
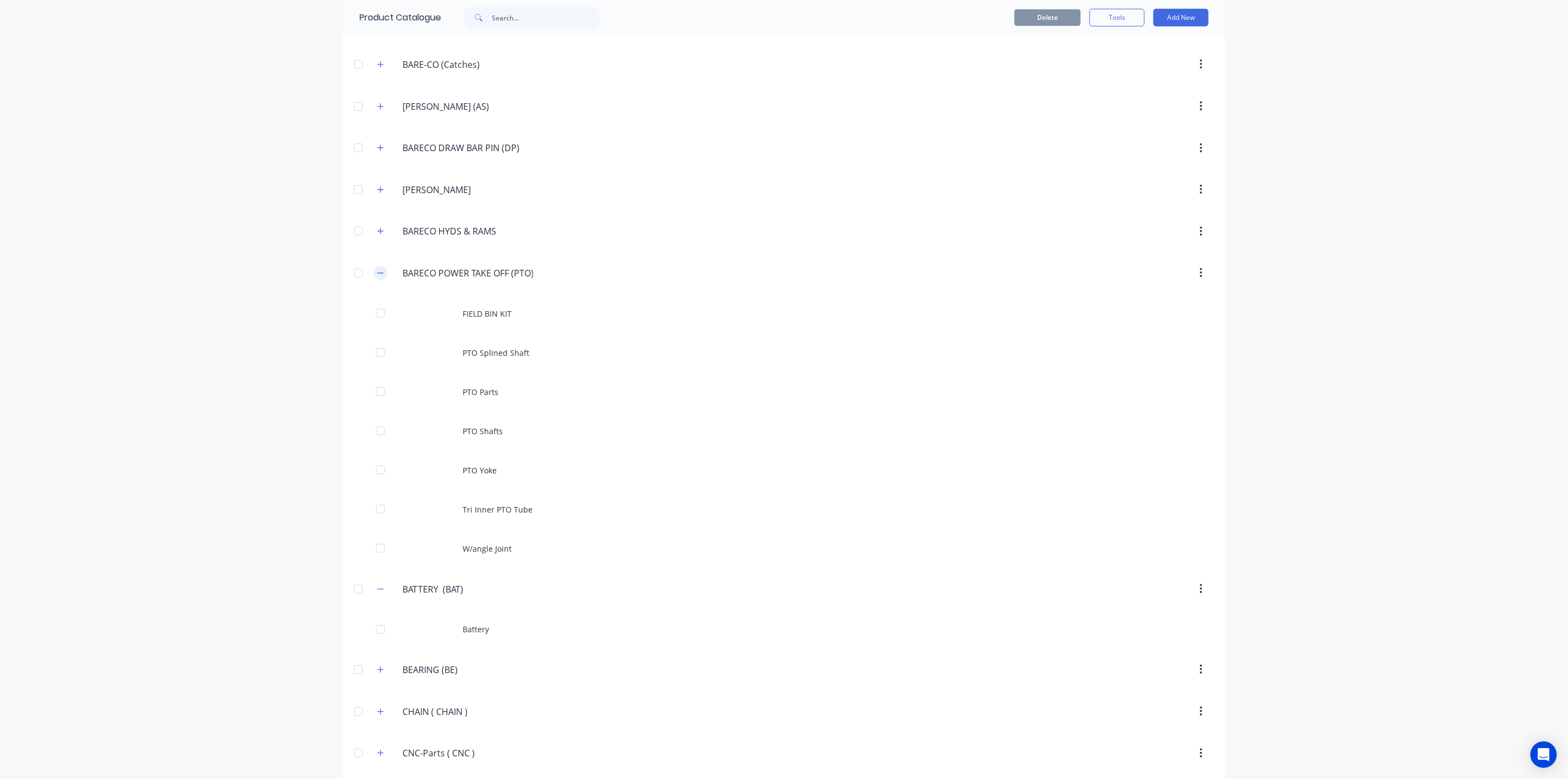
click at [381, 267] on button "button" at bounding box center [380, 273] width 14 height 14
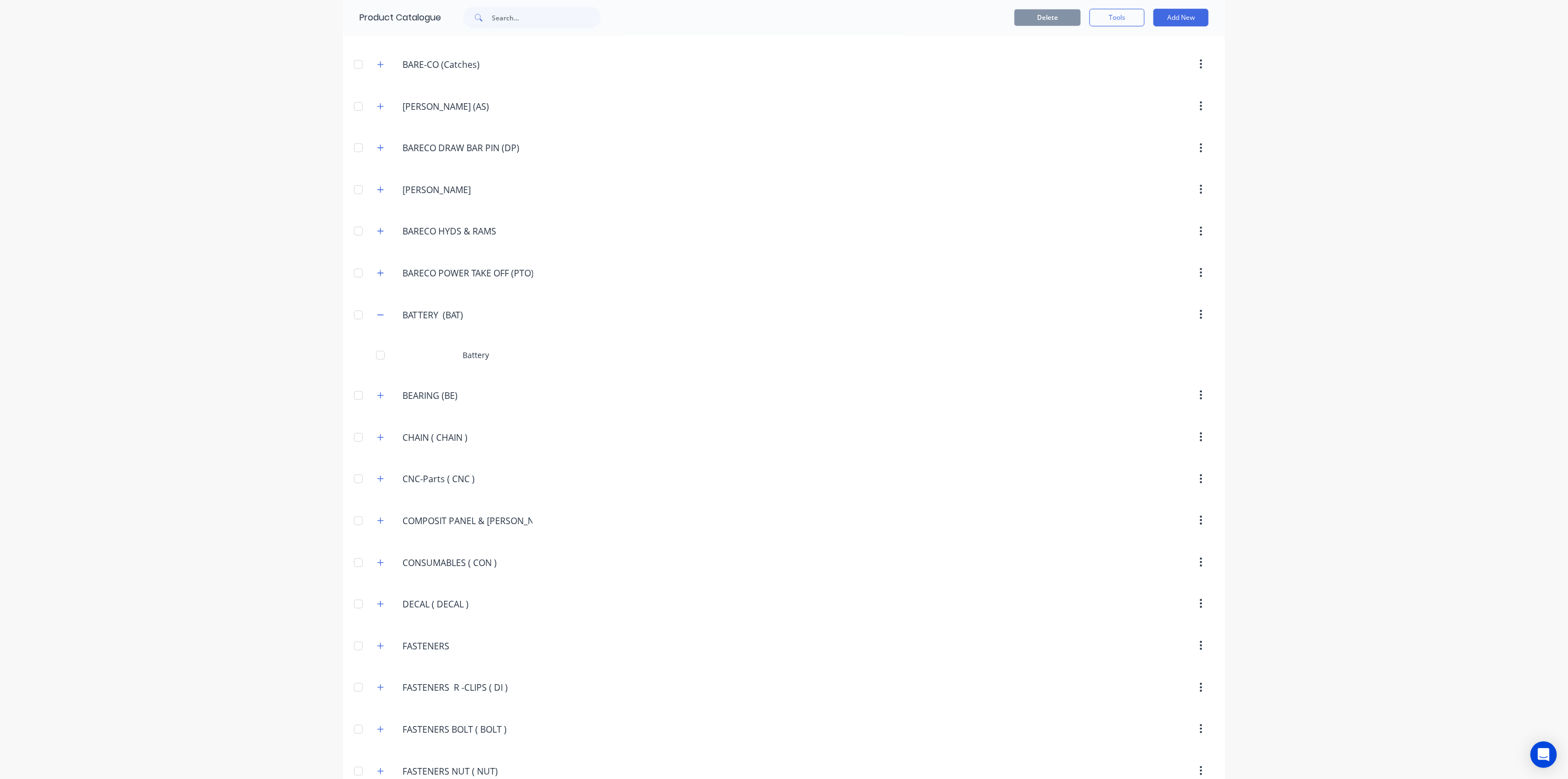
drag, startPoint x: 478, startPoint y: 386, endPoint x: 364, endPoint y: 389, distance: 114.0
click at [364, 389] on header "BEARING.(BE) BEARING (BE)" at bounding box center [784, 395] width 882 height 42
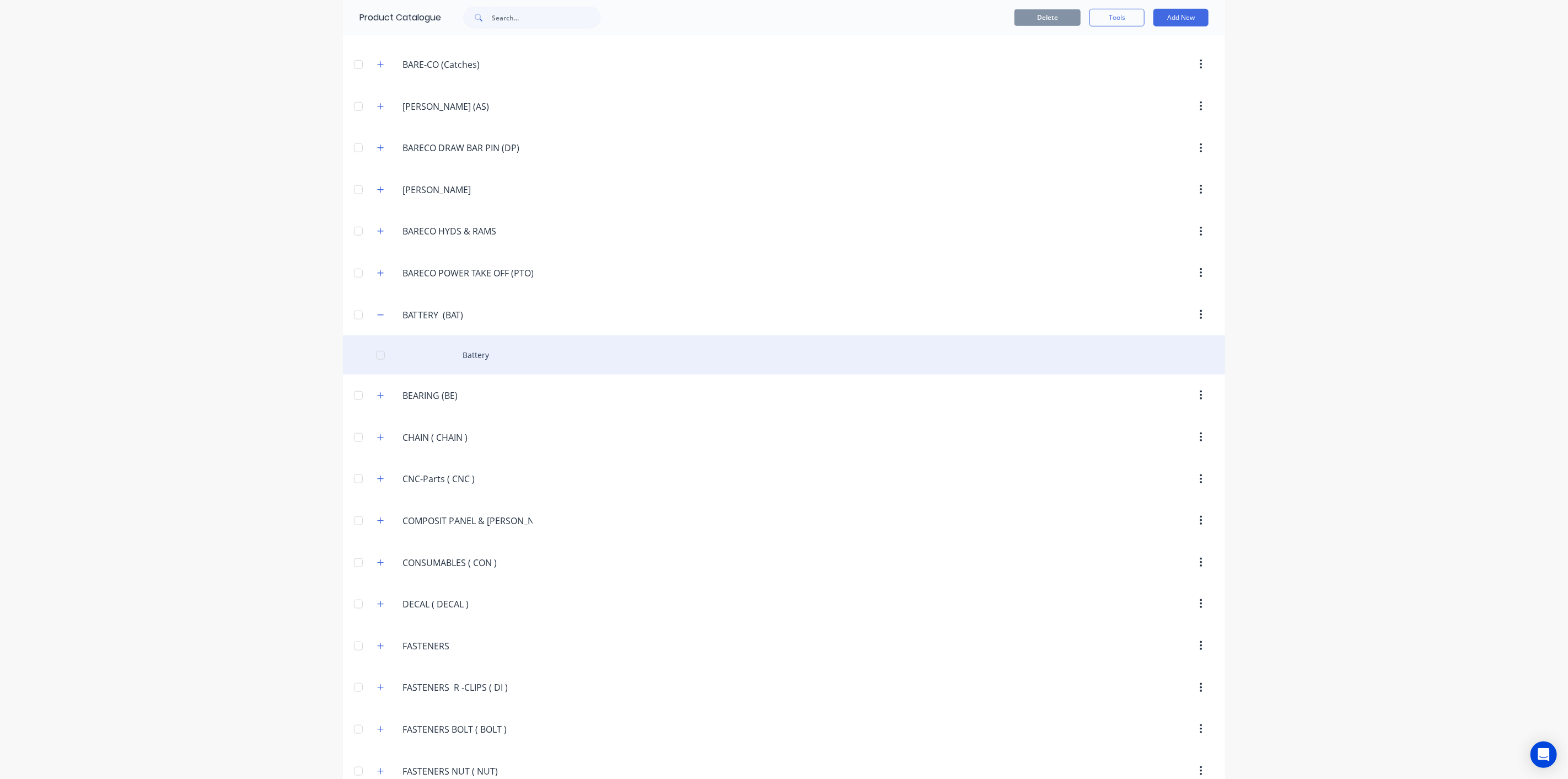
click at [491, 357] on div "Battery" at bounding box center [784, 355] width 882 height 39
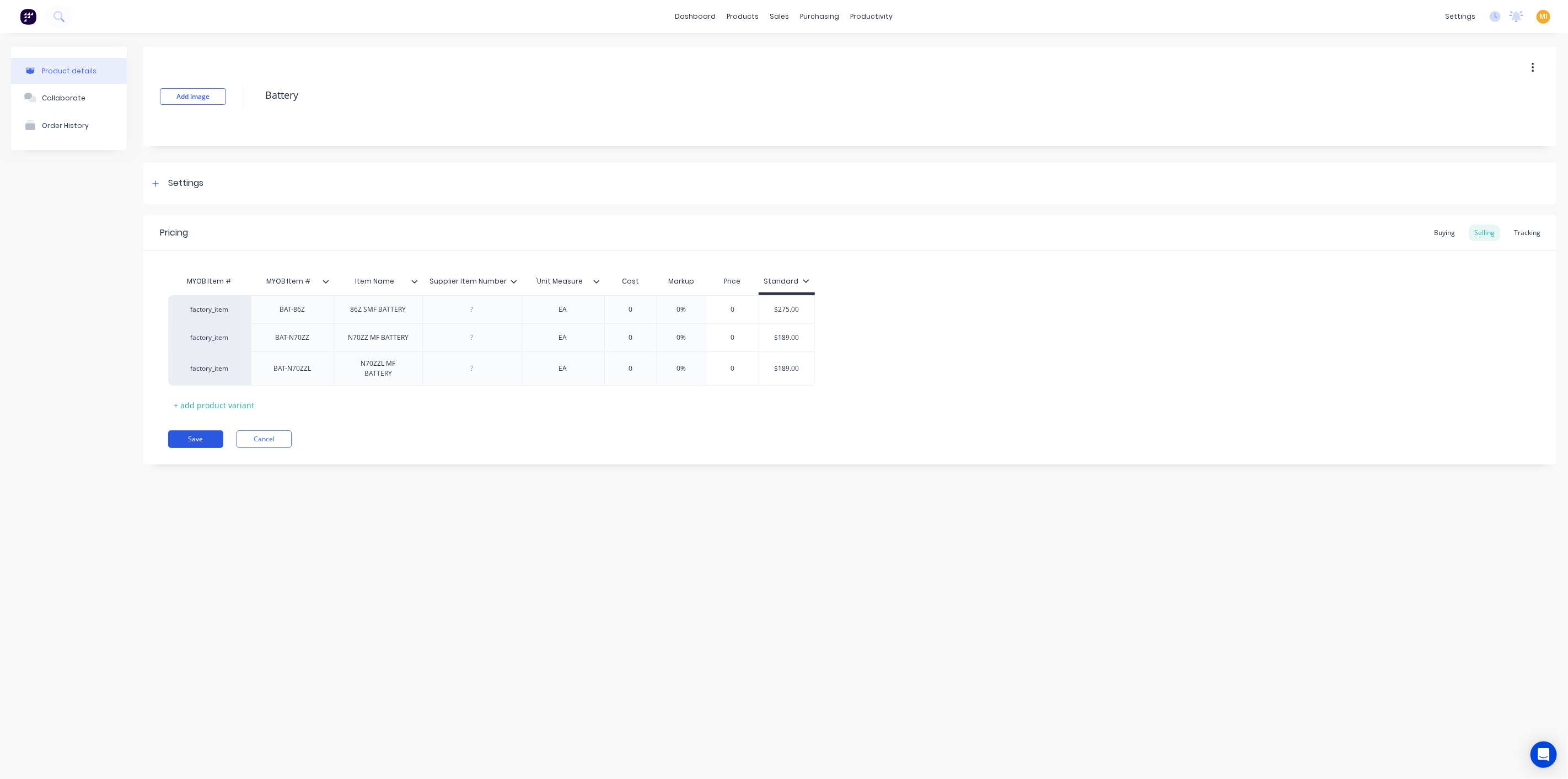
click at [207, 441] on button "Save" at bounding box center [195, 439] width 55 height 18
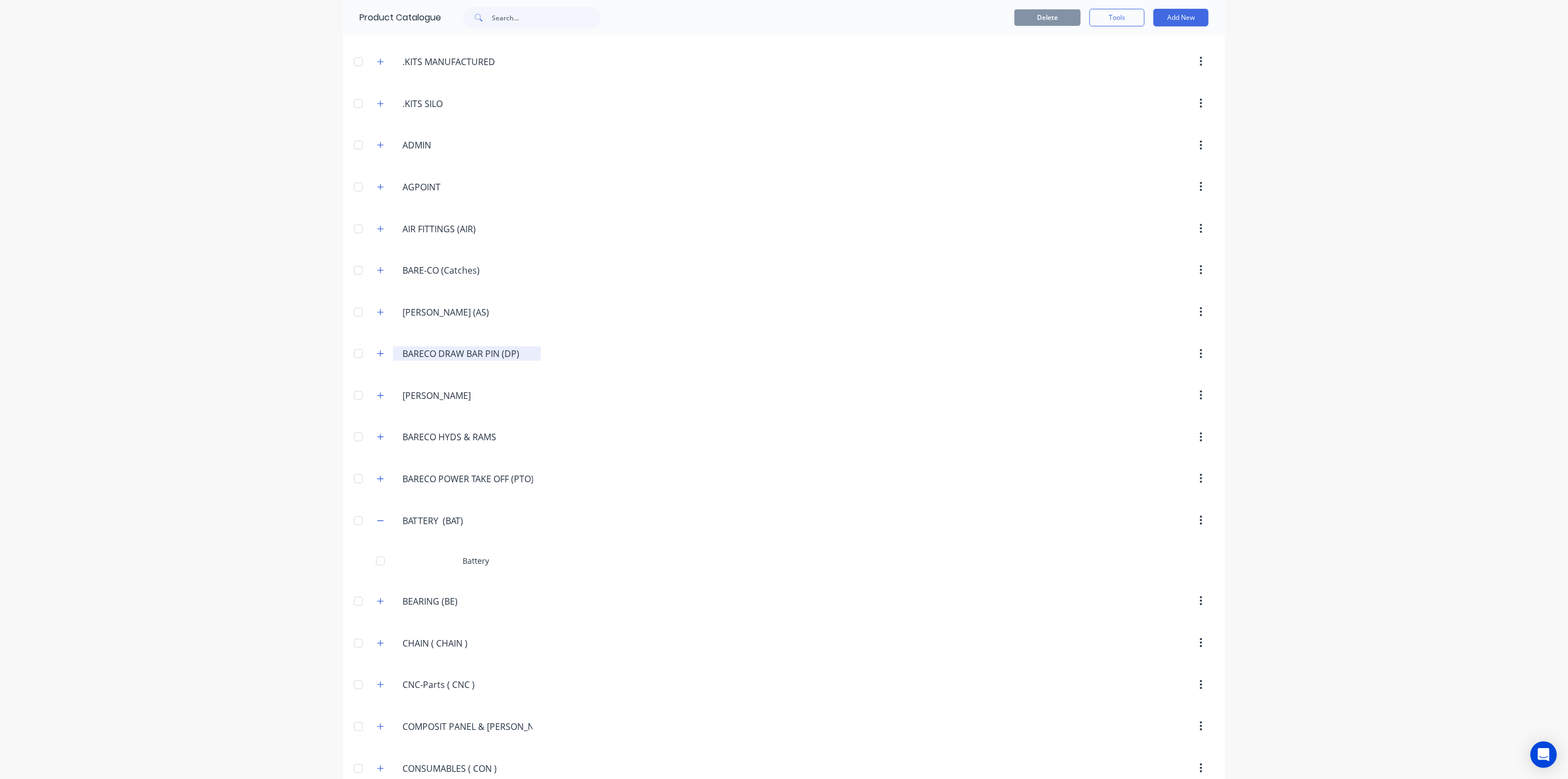
scroll to position [674, 0]
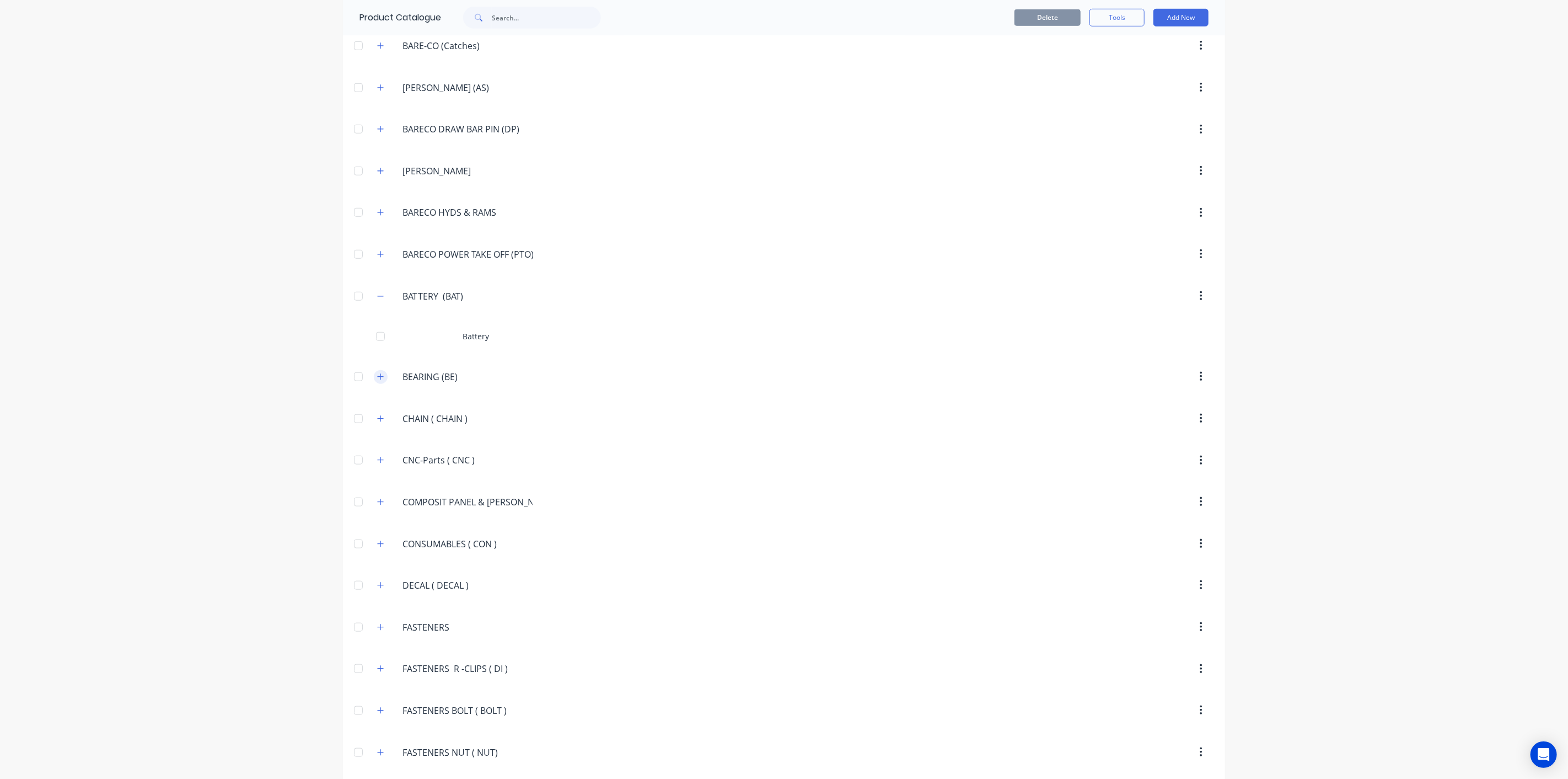
click at [379, 370] on button "button" at bounding box center [380, 376] width 14 height 14
click at [377, 292] on icon "button" at bounding box center [380, 296] width 7 height 8
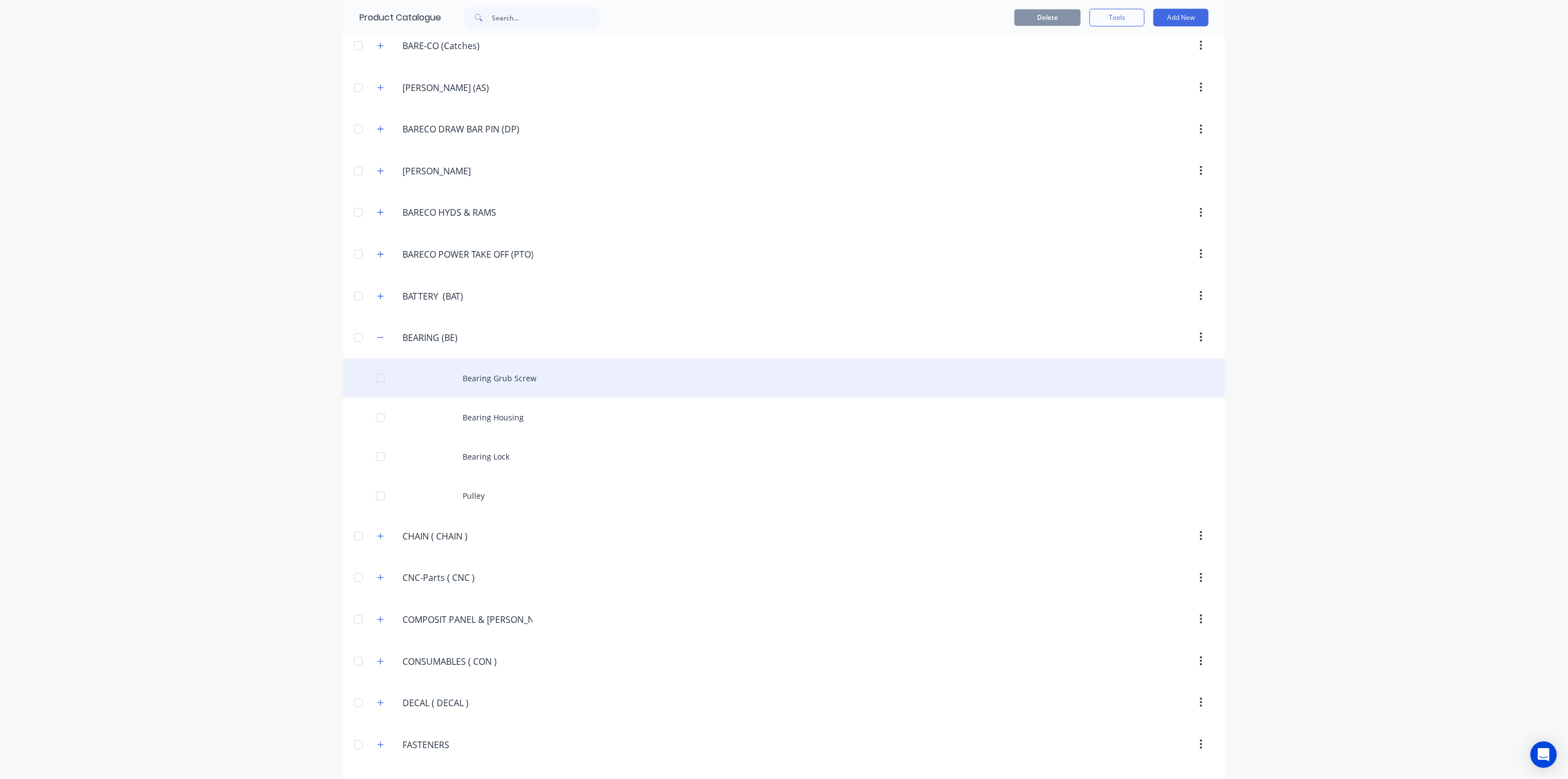
click at [467, 365] on div "Bearing Grub Screw" at bounding box center [784, 379] width 882 height 39
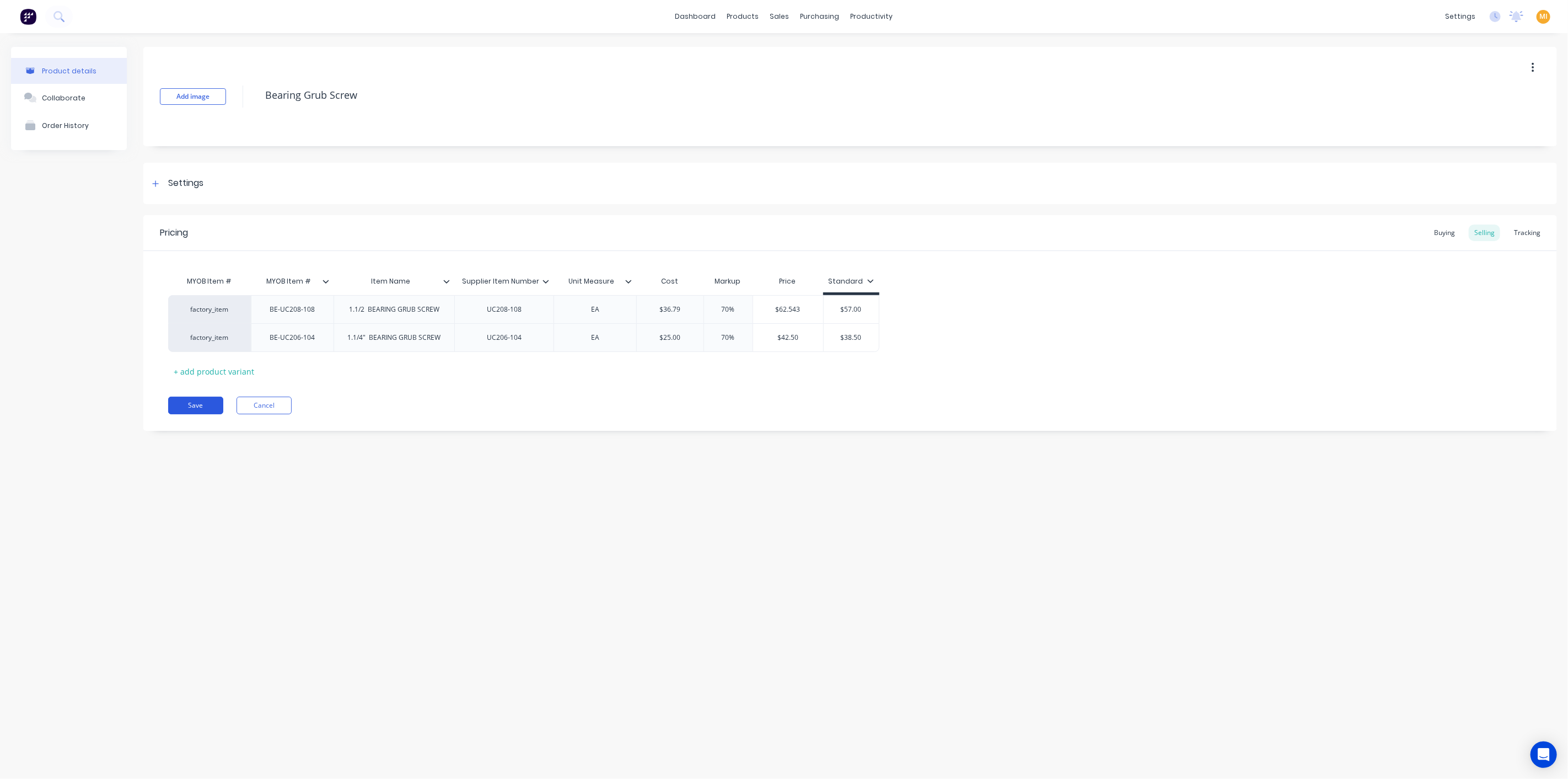
click at [190, 406] on button "Save" at bounding box center [195, 406] width 55 height 18
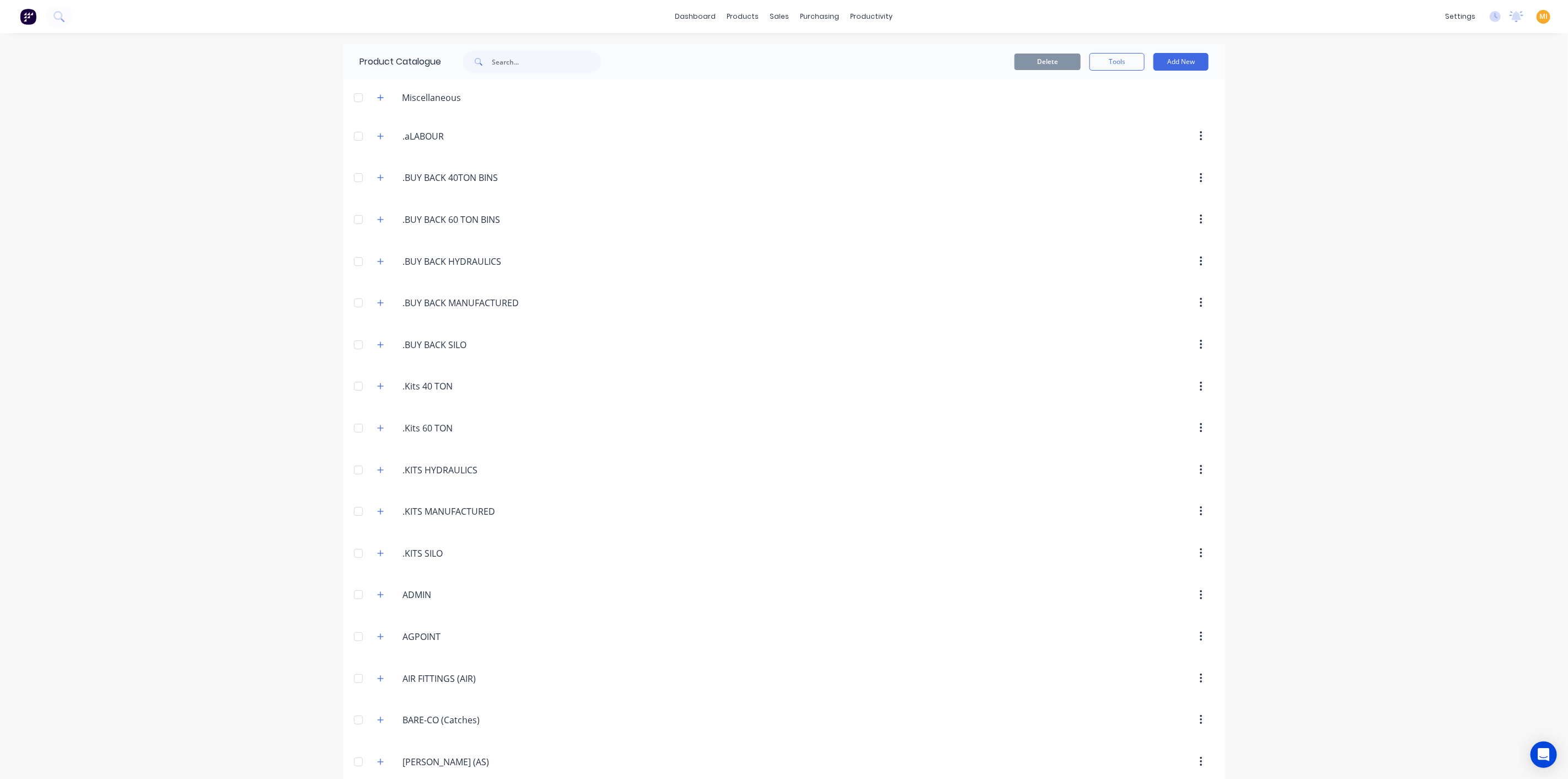
scroll to position [615, 0]
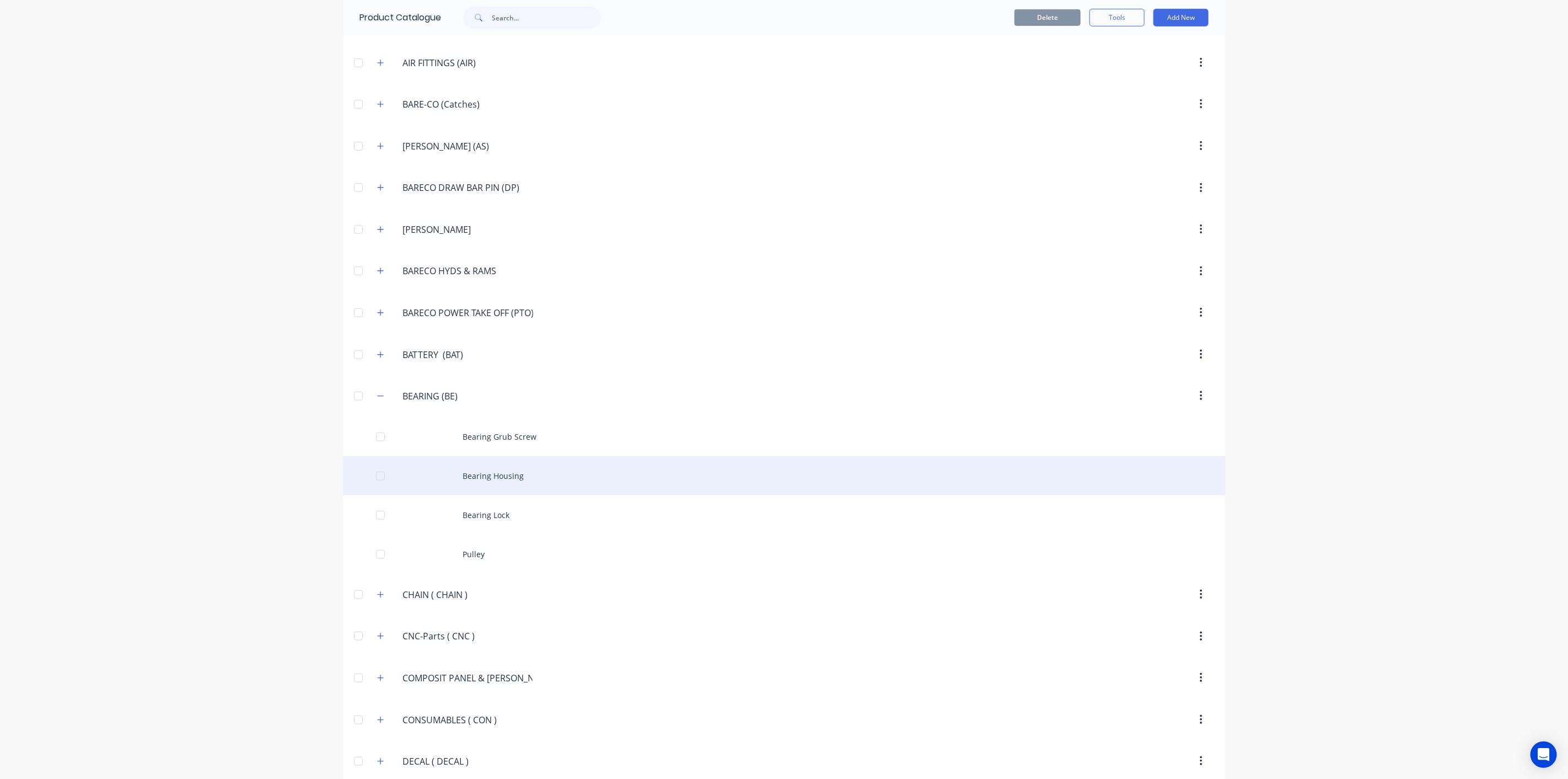
click at [530, 475] on div "Bearing Housing" at bounding box center [784, 476] width 882 height 39
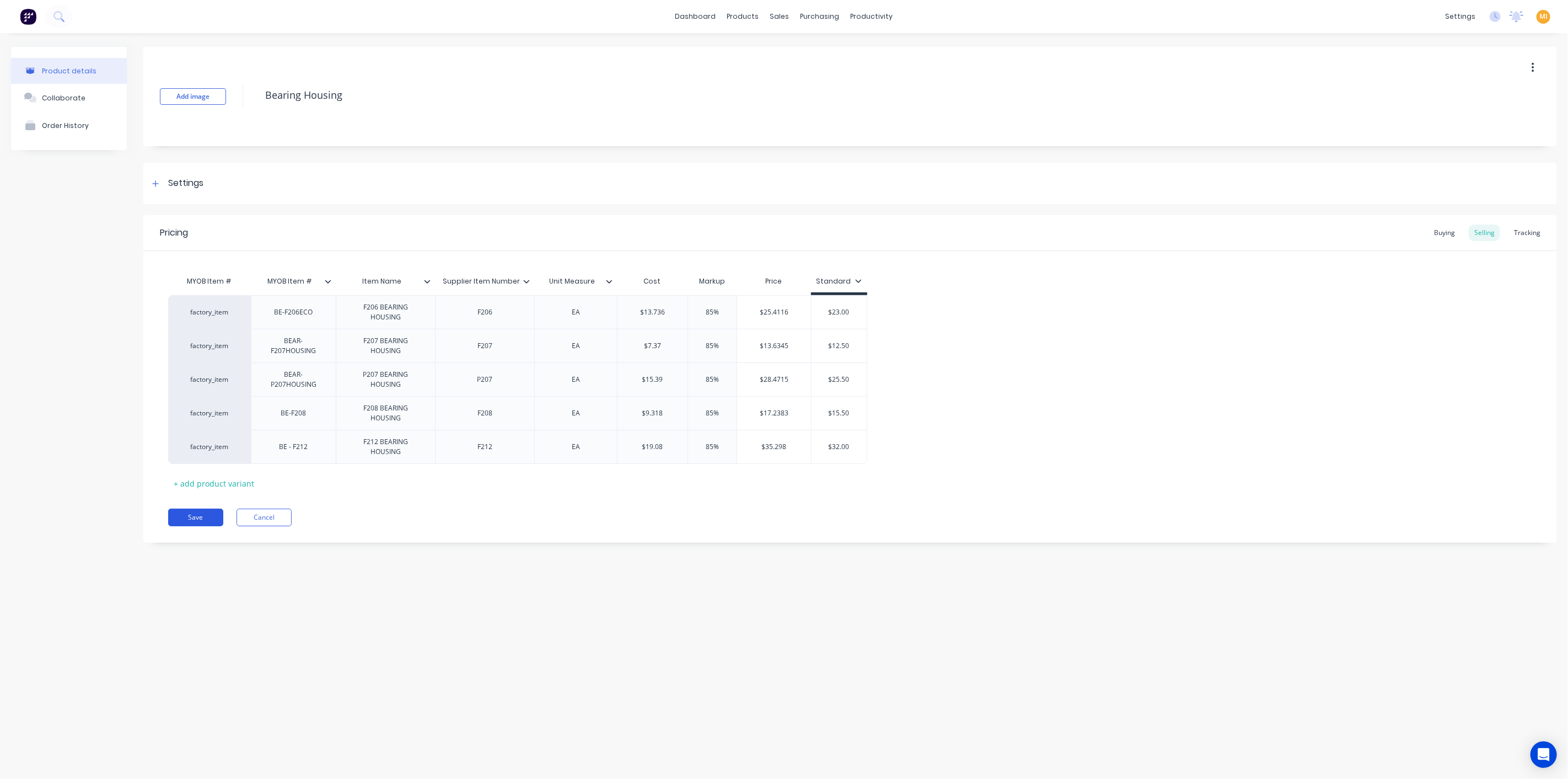
click at [191, 518] on button "Save" at bounding box center [195, 517] width 55 height 18
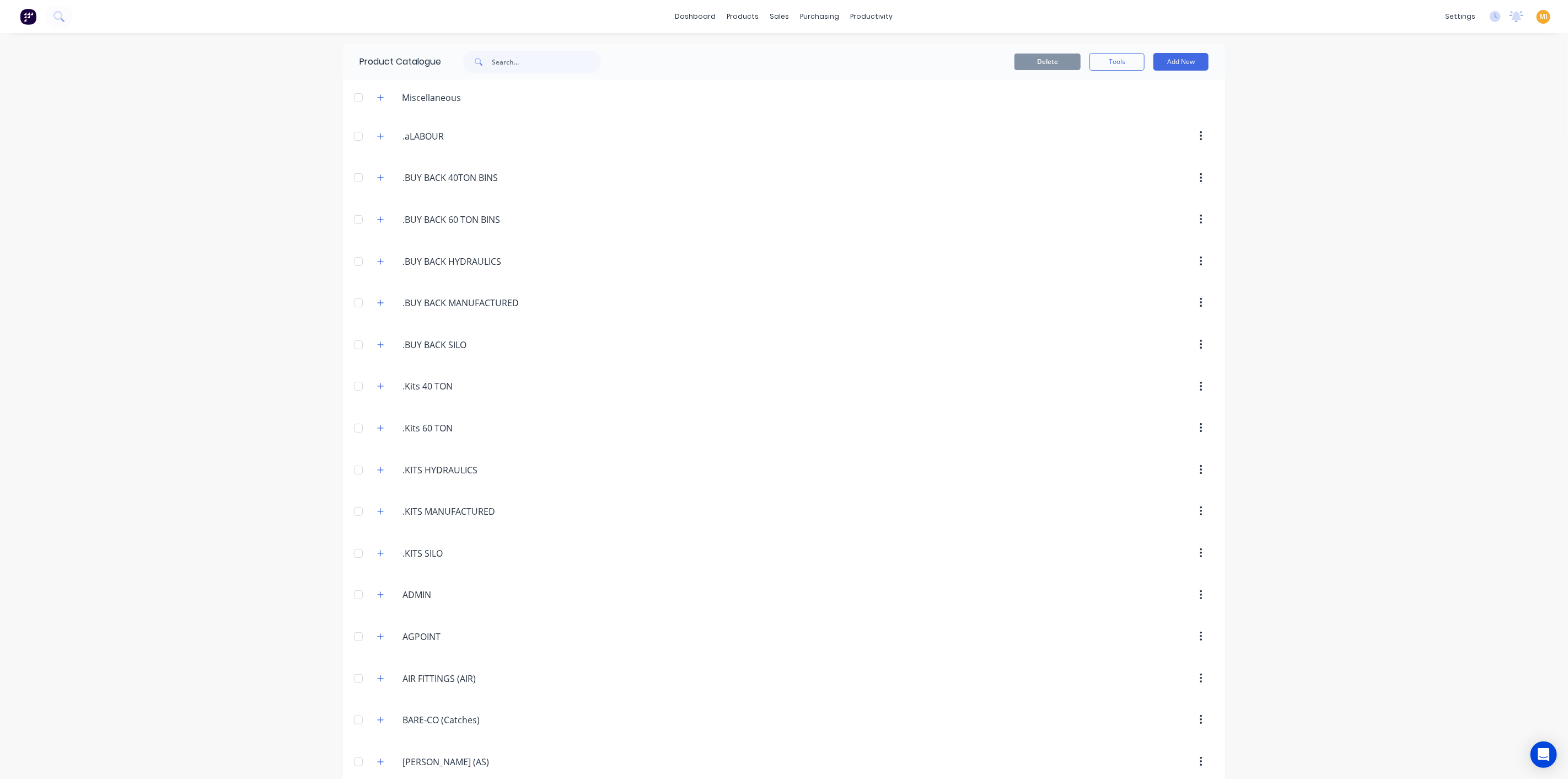
scroll to position [615, 0]
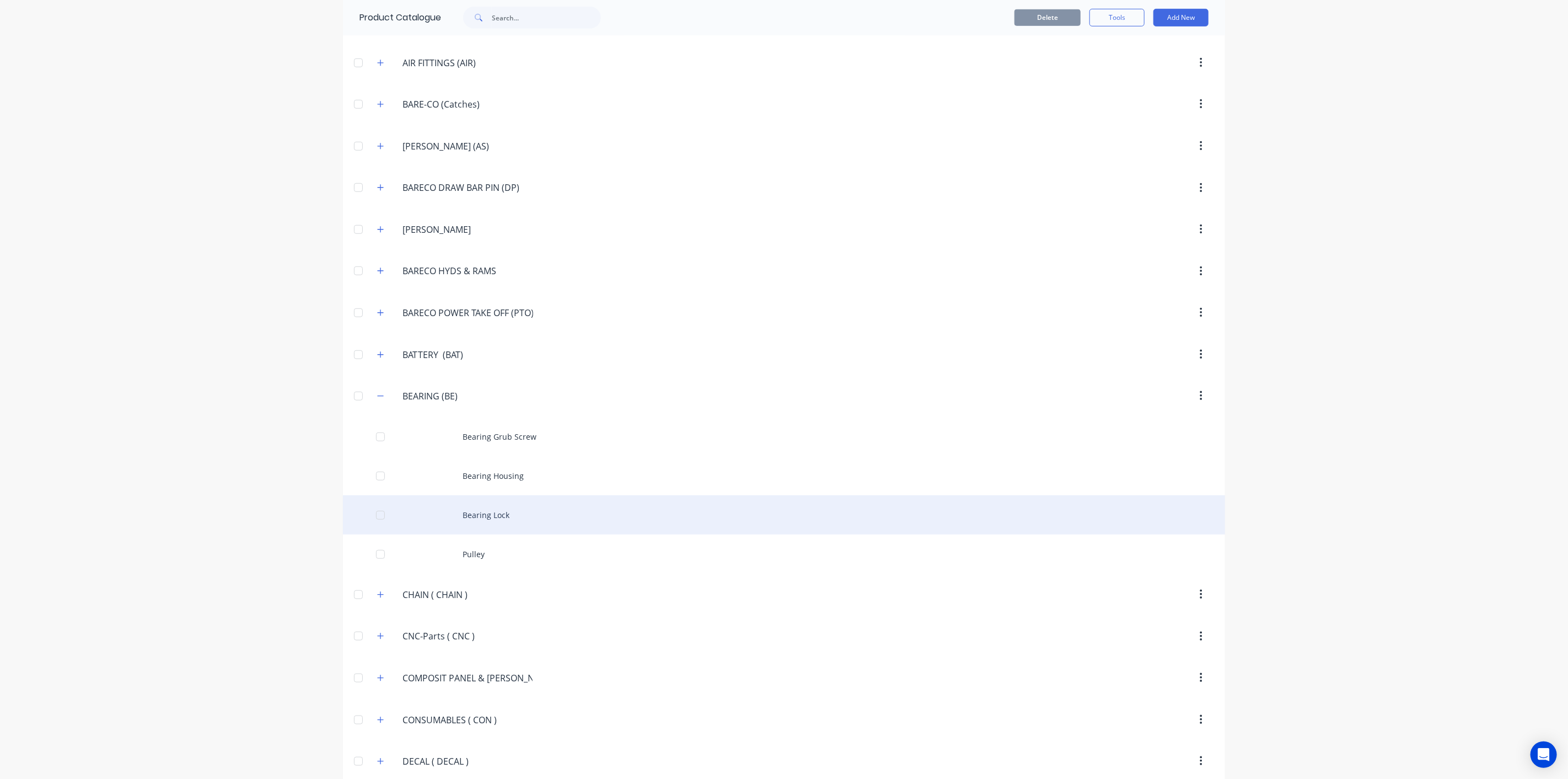
click at [513, 519] on div "Bearing Lock" at bounding box center [784, 515] width 882 height 39
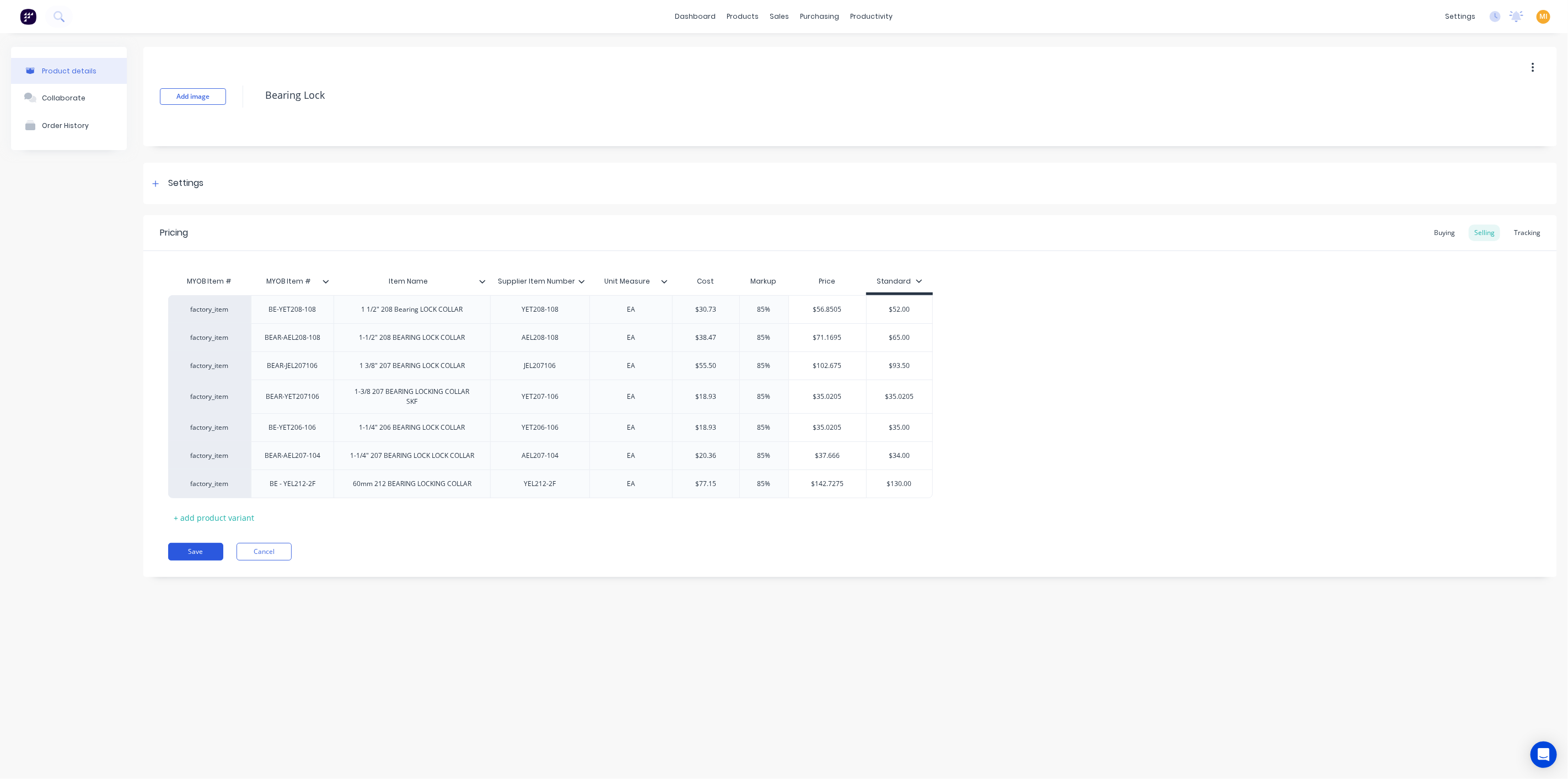
drag, startPoint x: 203, startPoint y: 554, endPoint x: 194, endPoint y: 560, distance: 10.8
click at [204, 558] on button "Save" at bounding box center [195, 552] width 55 height 18
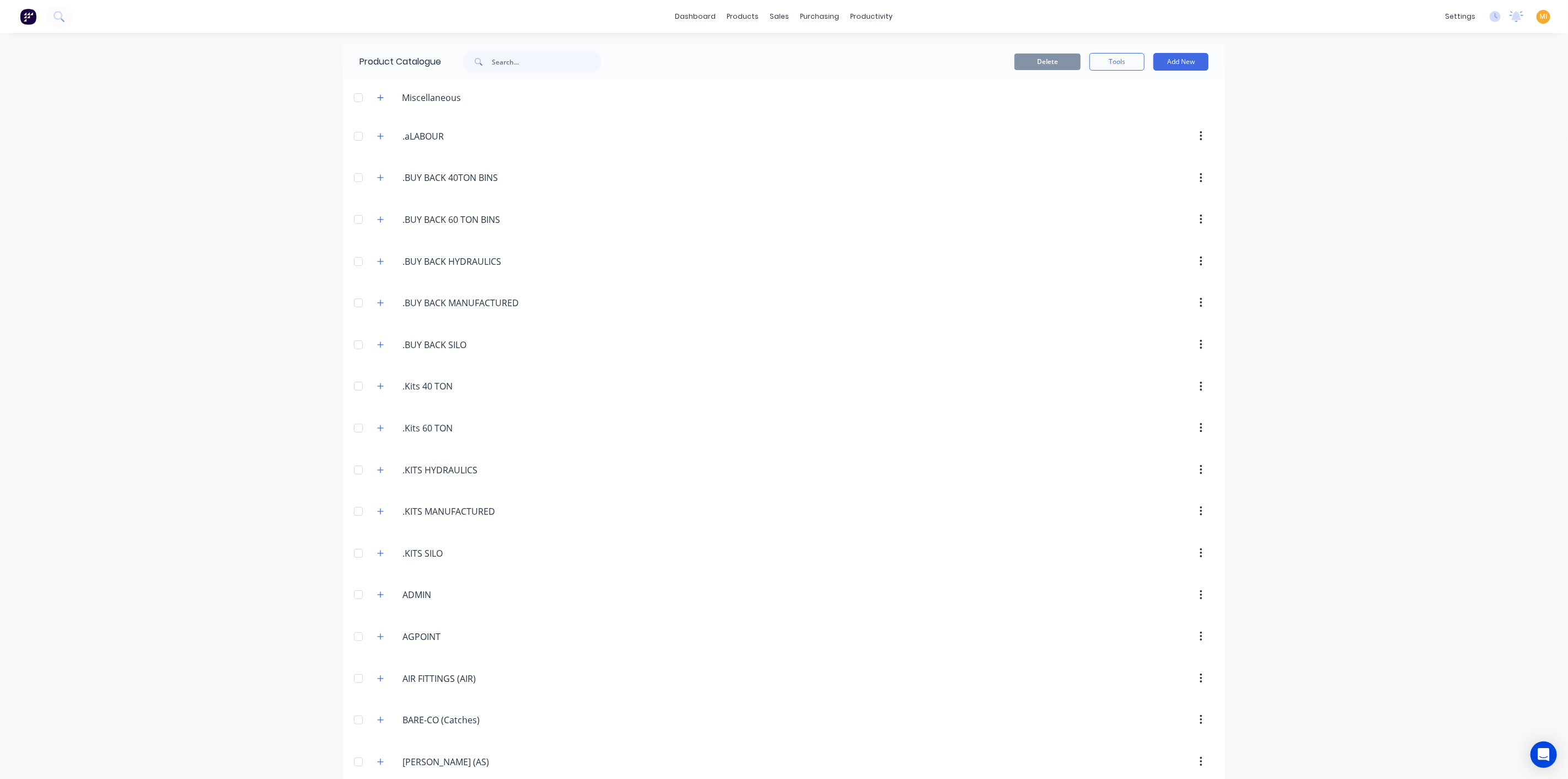
scroll to position [615, 0]
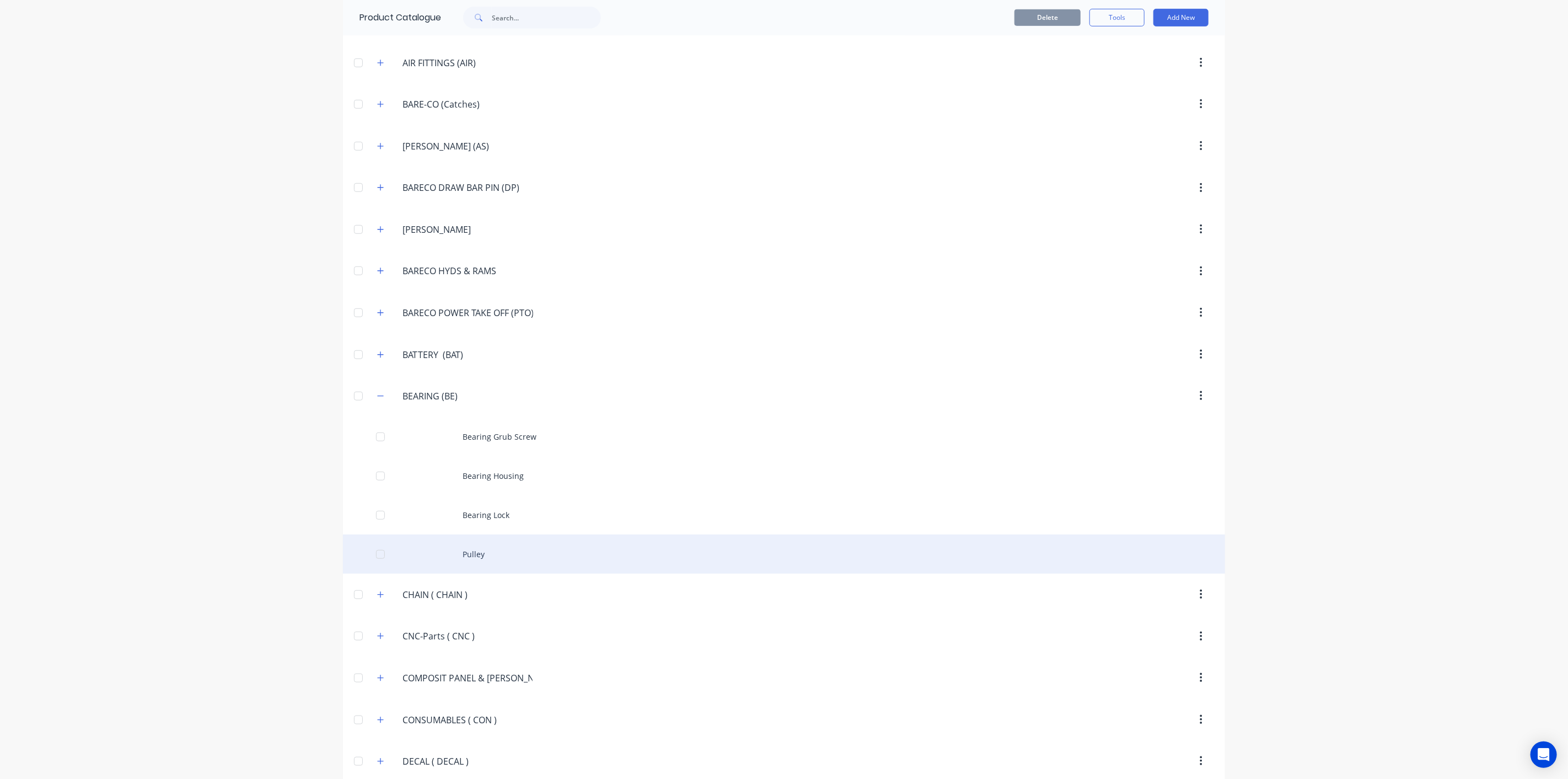
click at [575, 549] on div "Pulley" at bounding box center [784, 554] width 882 height 39
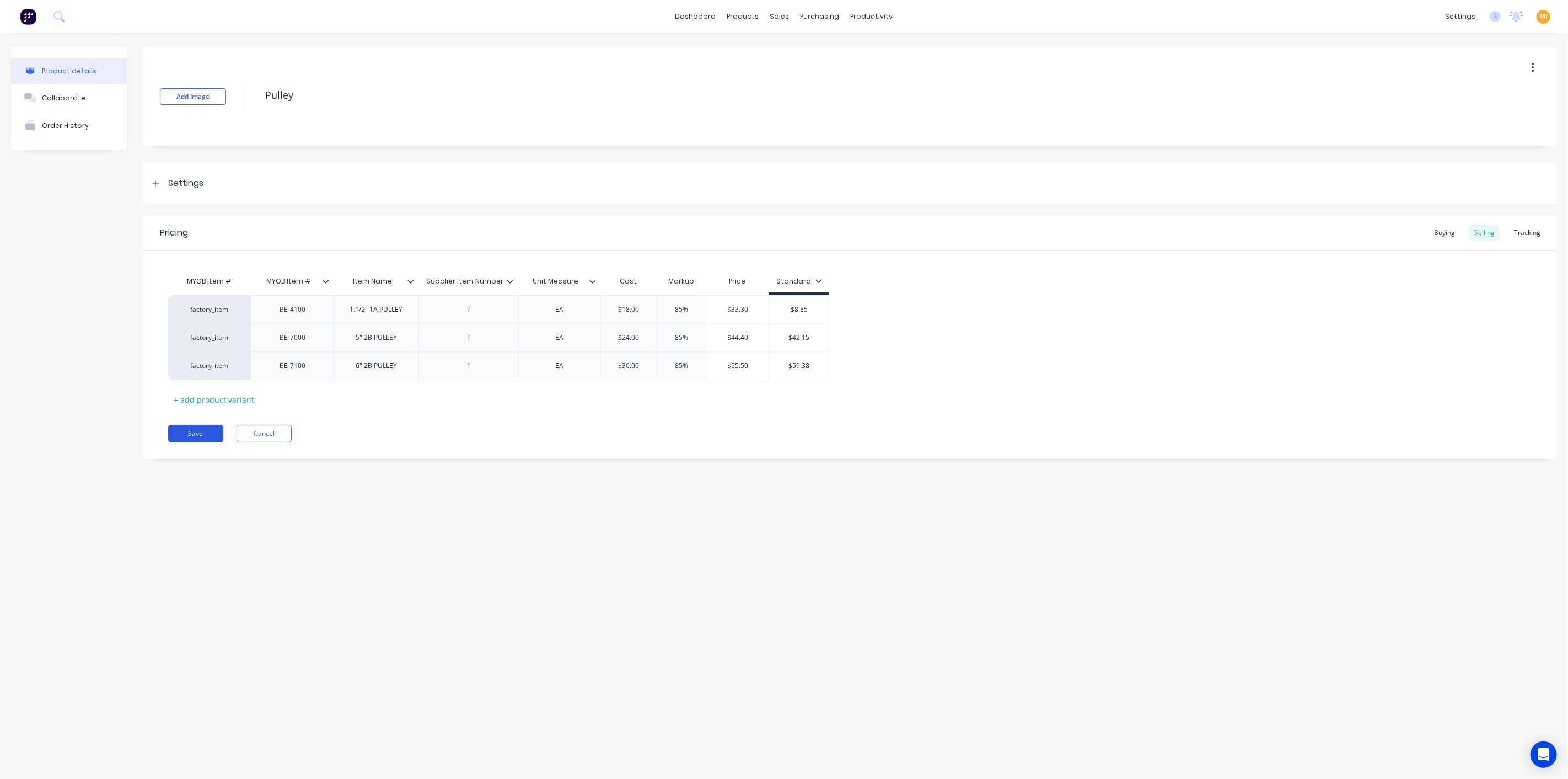
click at [192, 440] on button "Save" at bounding box center [195, 433] width 55 height 18
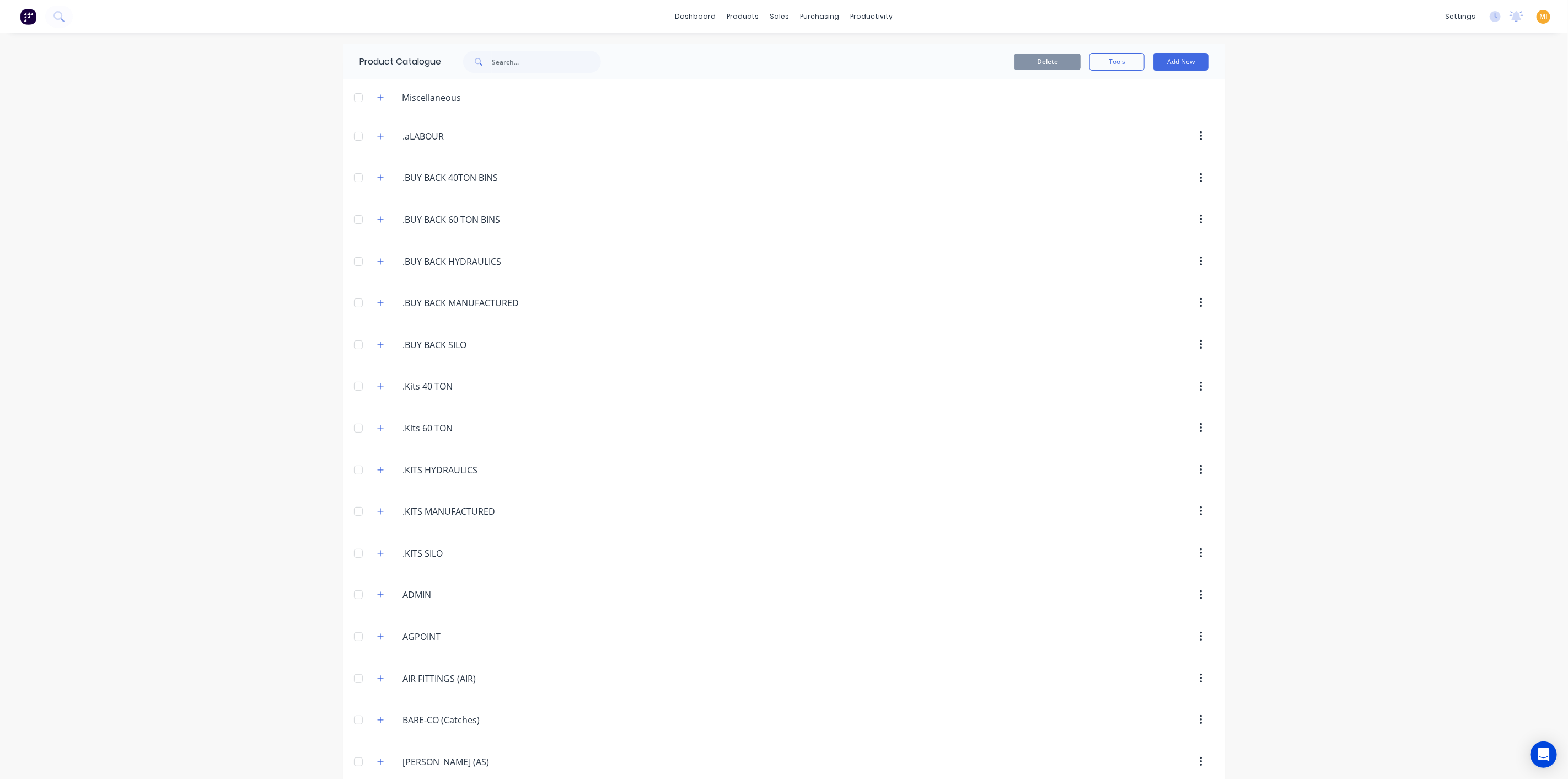
scroll to position [615, 0]
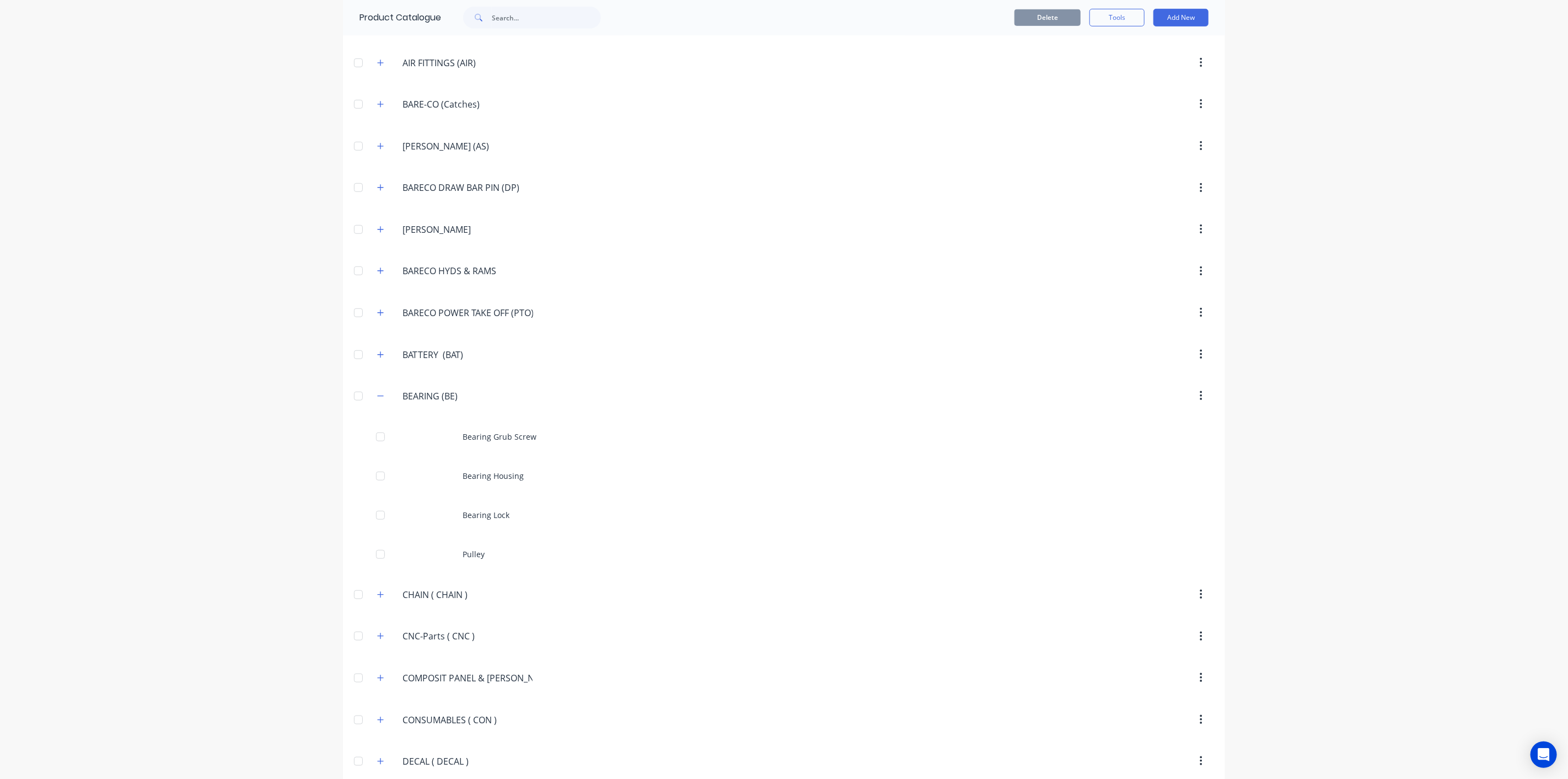
drag, startPoint x: 376, startPoint y: 585, endPoint x: 388, endPoint y: 409, distance: 176.4
click at [376, 588] on button "button" at bounding box center [380, 594] width 14 height 14
click at [377, 392] on icon "button" at bounding box center [380, 396] width 7 height 8
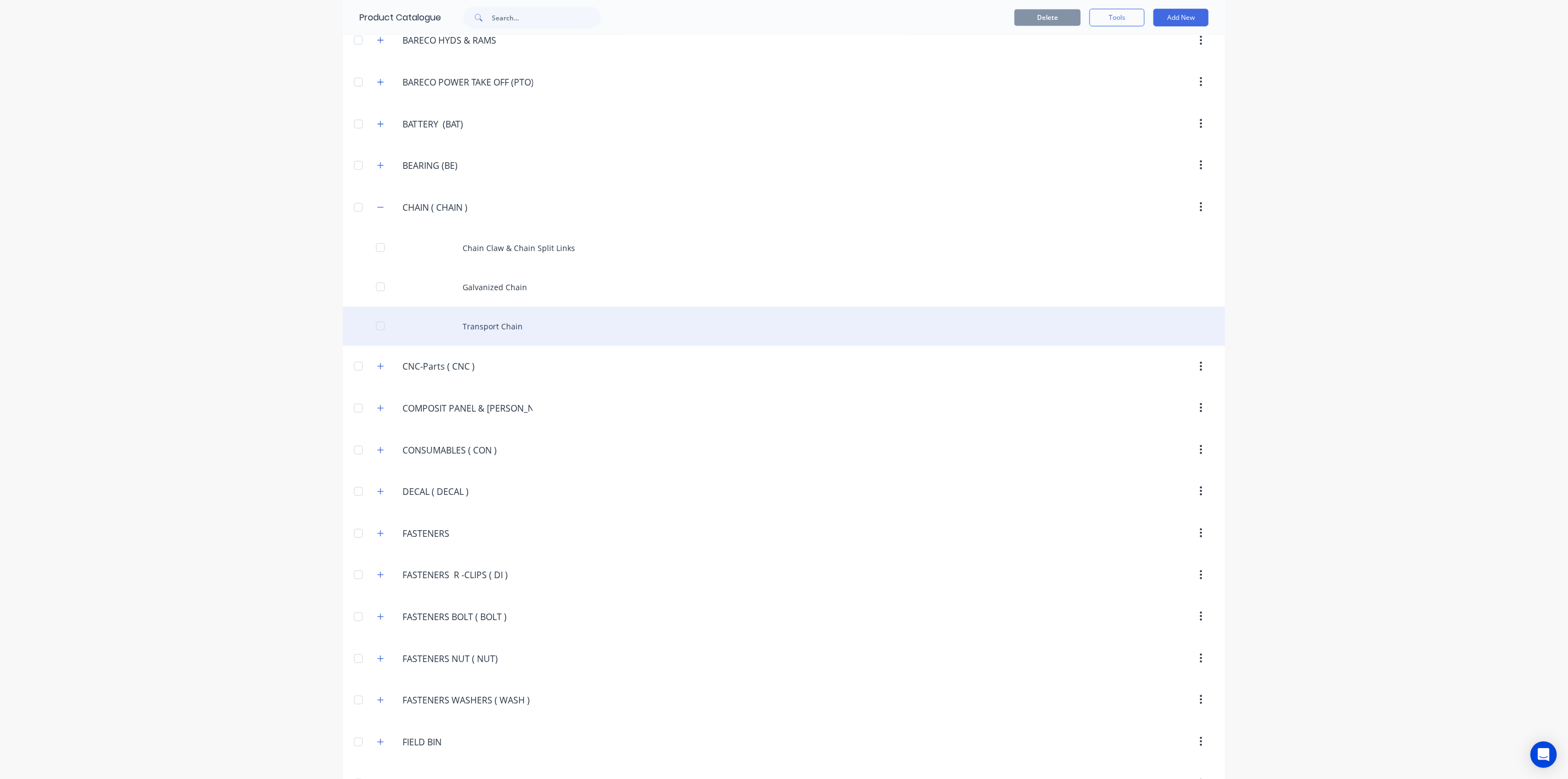
scroll to position [860, 0]
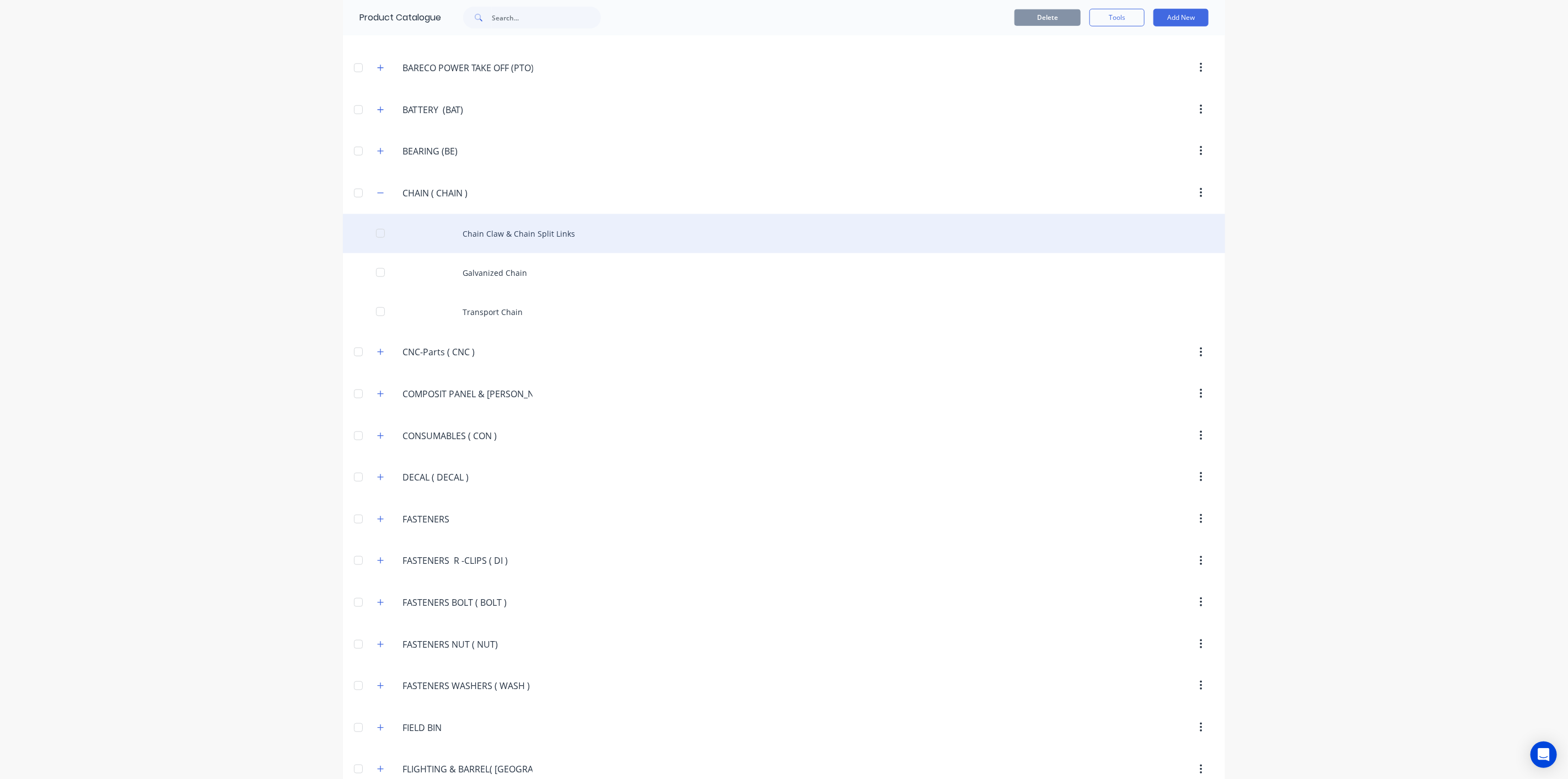
click at [545, 234] on div "Chain Claw & Chain Split Links" at bounding box center [784, 234] width 882 height 39
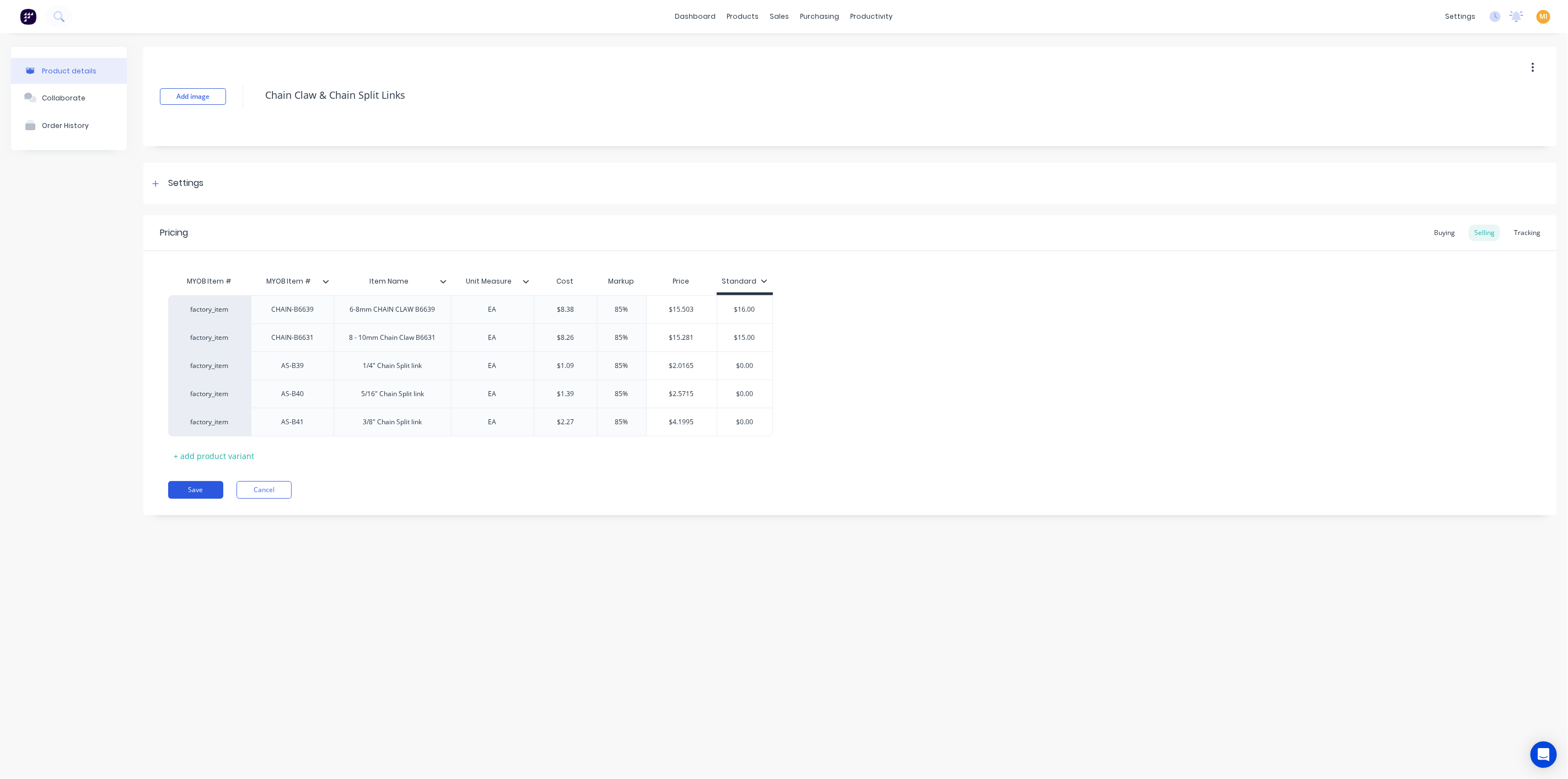
click at [194, 498] on div "Pricing Buying Selling Tracking MYOB Item # MYOB Item # Item Name Unit Measure …" at bounding box center [849, 365] width 1413 height 300
click at [202, 484] on button "Save" at bounding box center [195, 490] width 55 height 18
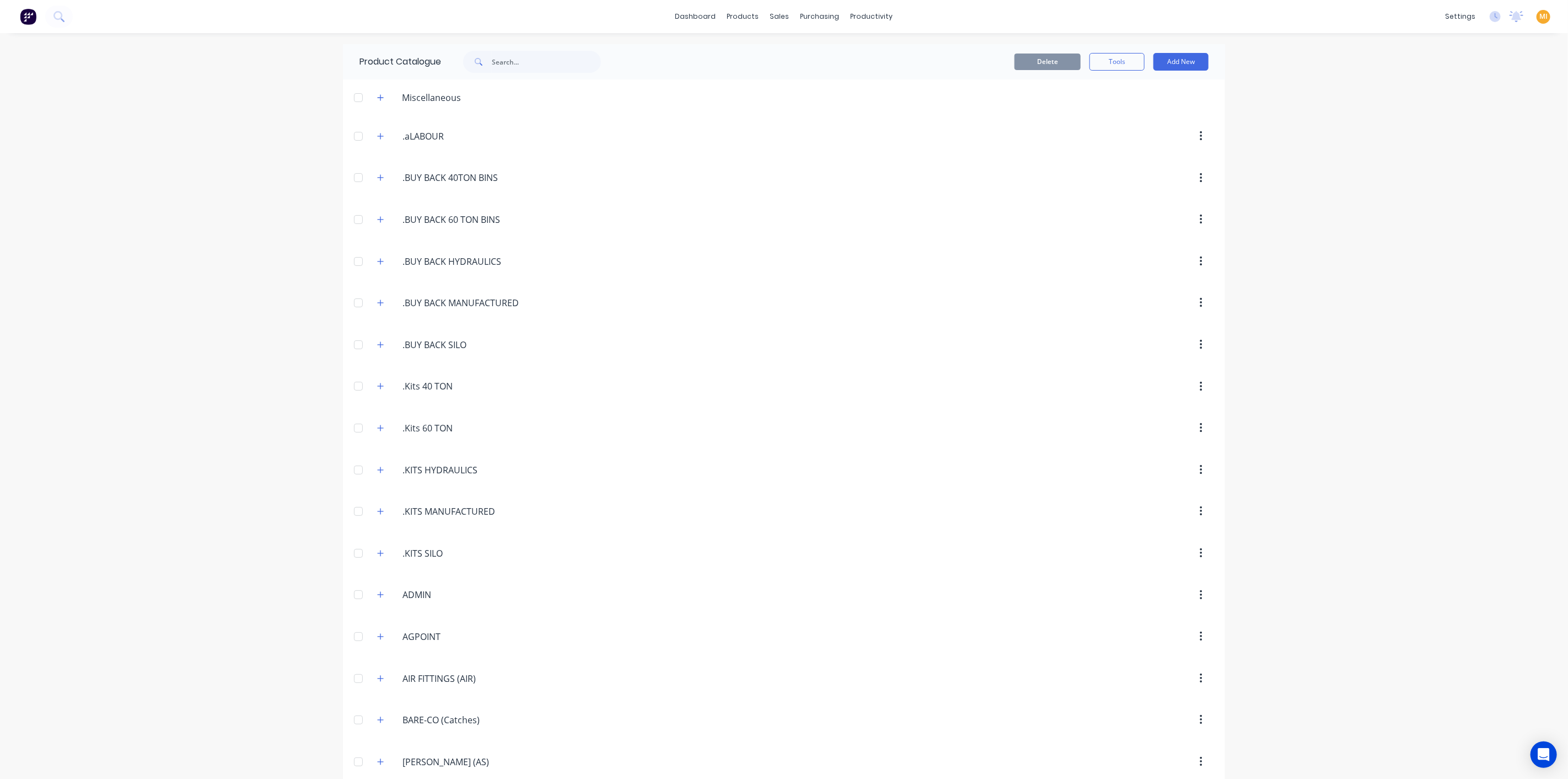
scroll to position [615, 0]
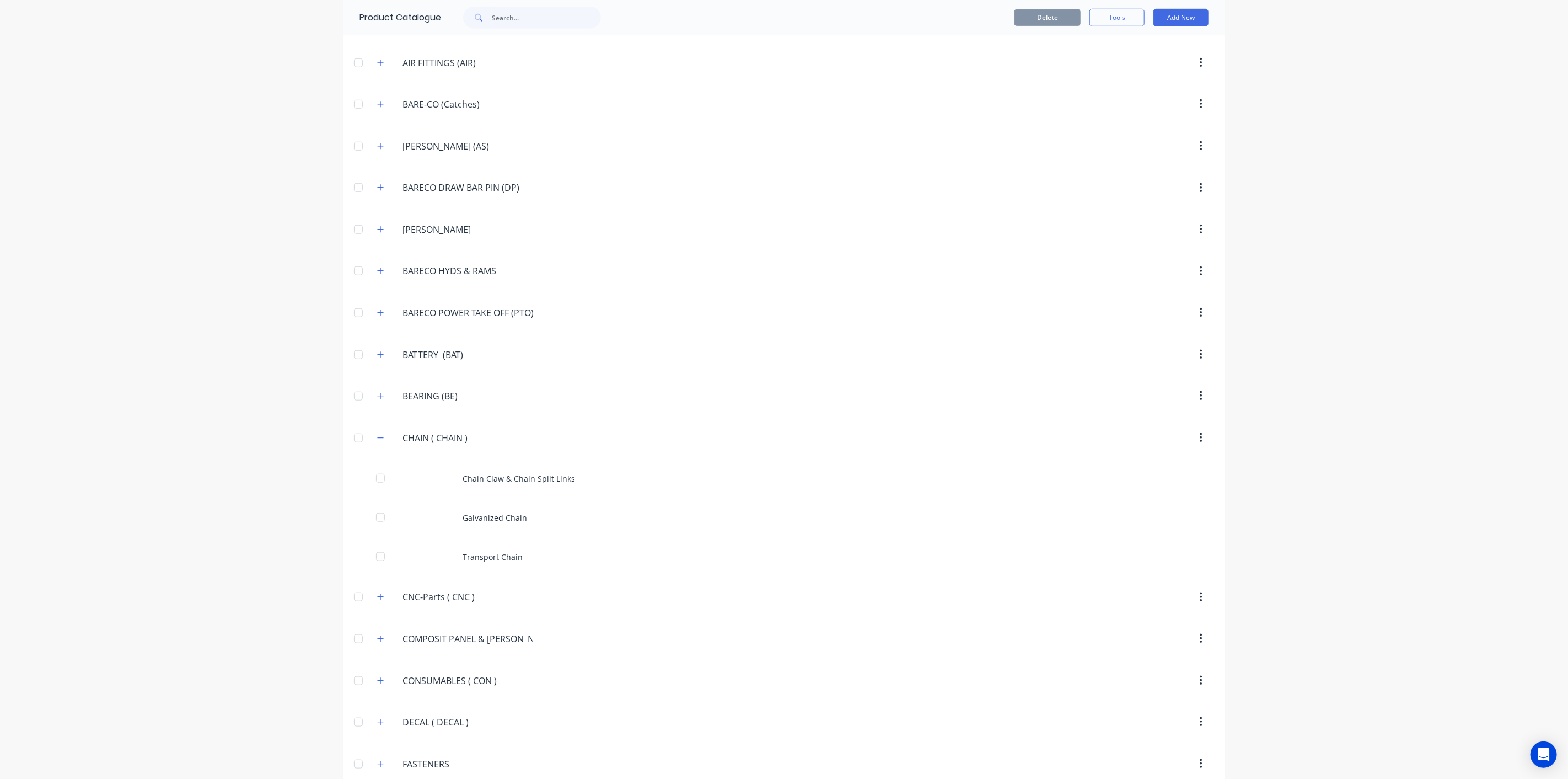
drag, startPoint x: 478, startPoint y: 426, endPoint x: 313, endPoint y: 426, distance: 165.0
click at [313, 426] on div "dashboard products sales purchasing productivity dashboard products Product Cat…" at bounding box center [784, 390] width 1568 height 779
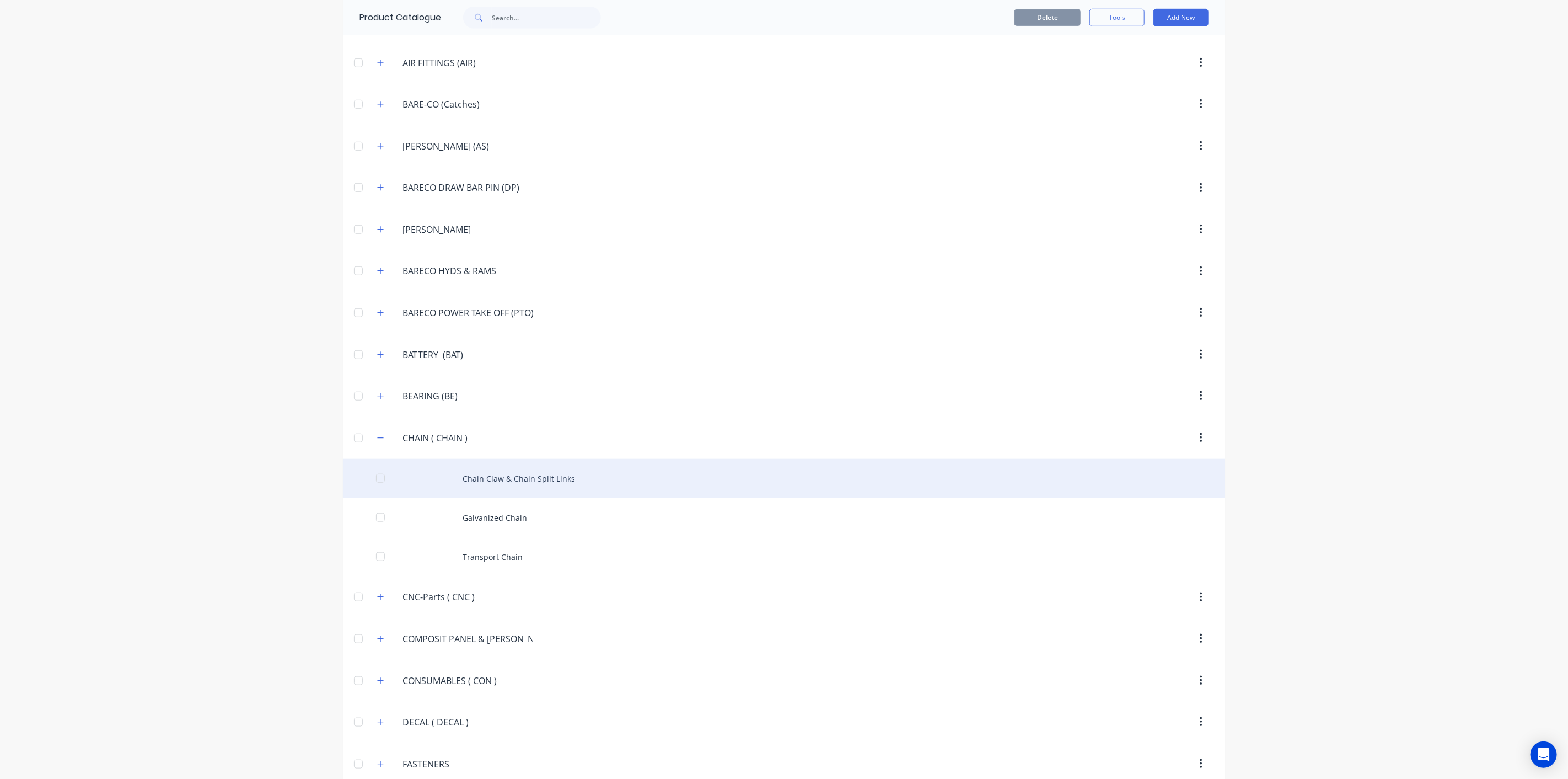
click at [456, 466] on div "Chain Claw & Chain Split Links" at bounding box center [784, 479] width 882 height 39
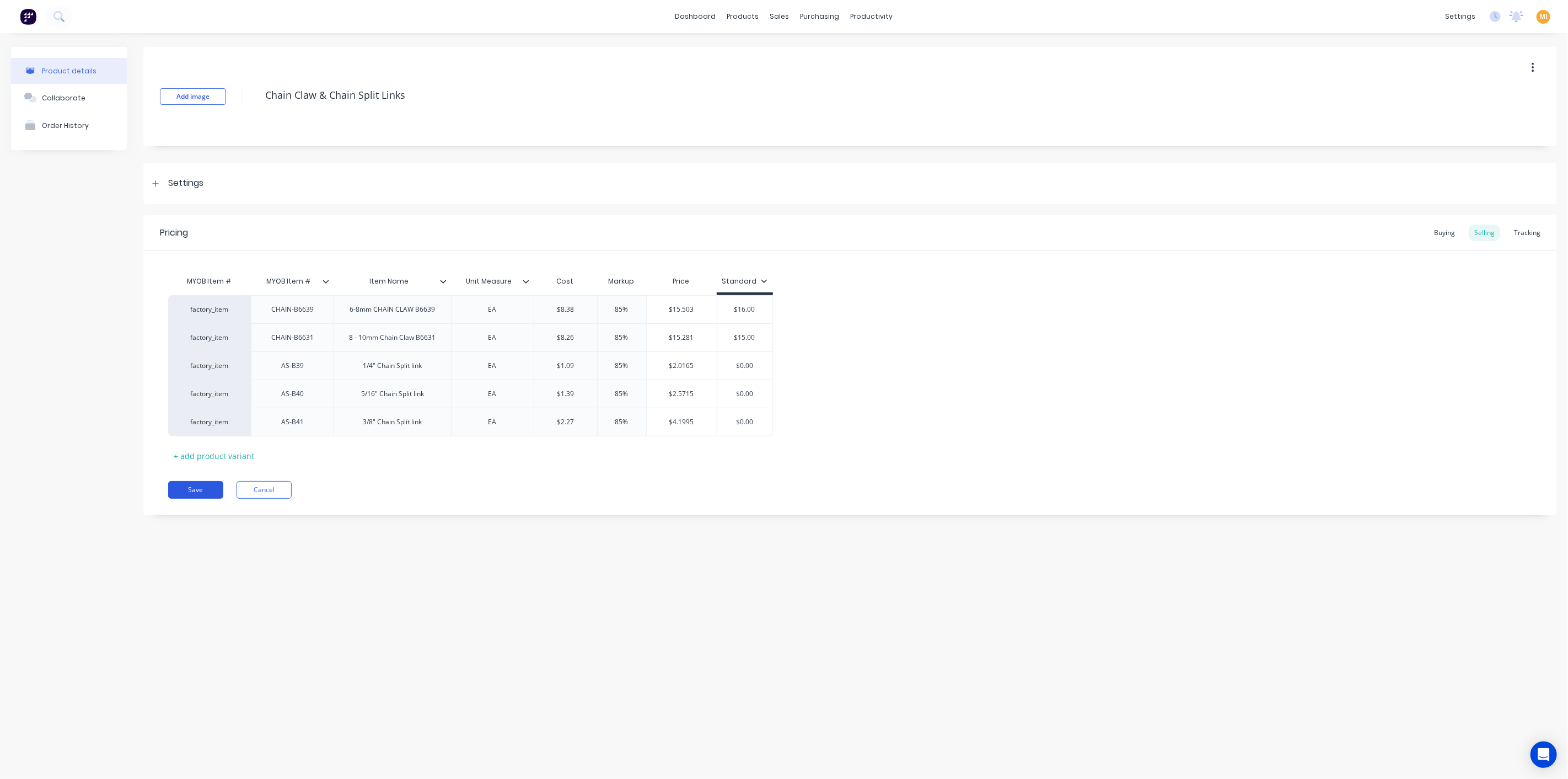
click at [195, 498] on div "Pricing Buying Selling Tracking MYOB Item # MYOB Item # Item Name Unit Measure …" at bounding box center [849, 365] width 1413 height 300
click at [204, 484] on button "Save" at bounding box center [195, 490] width 55 height 18
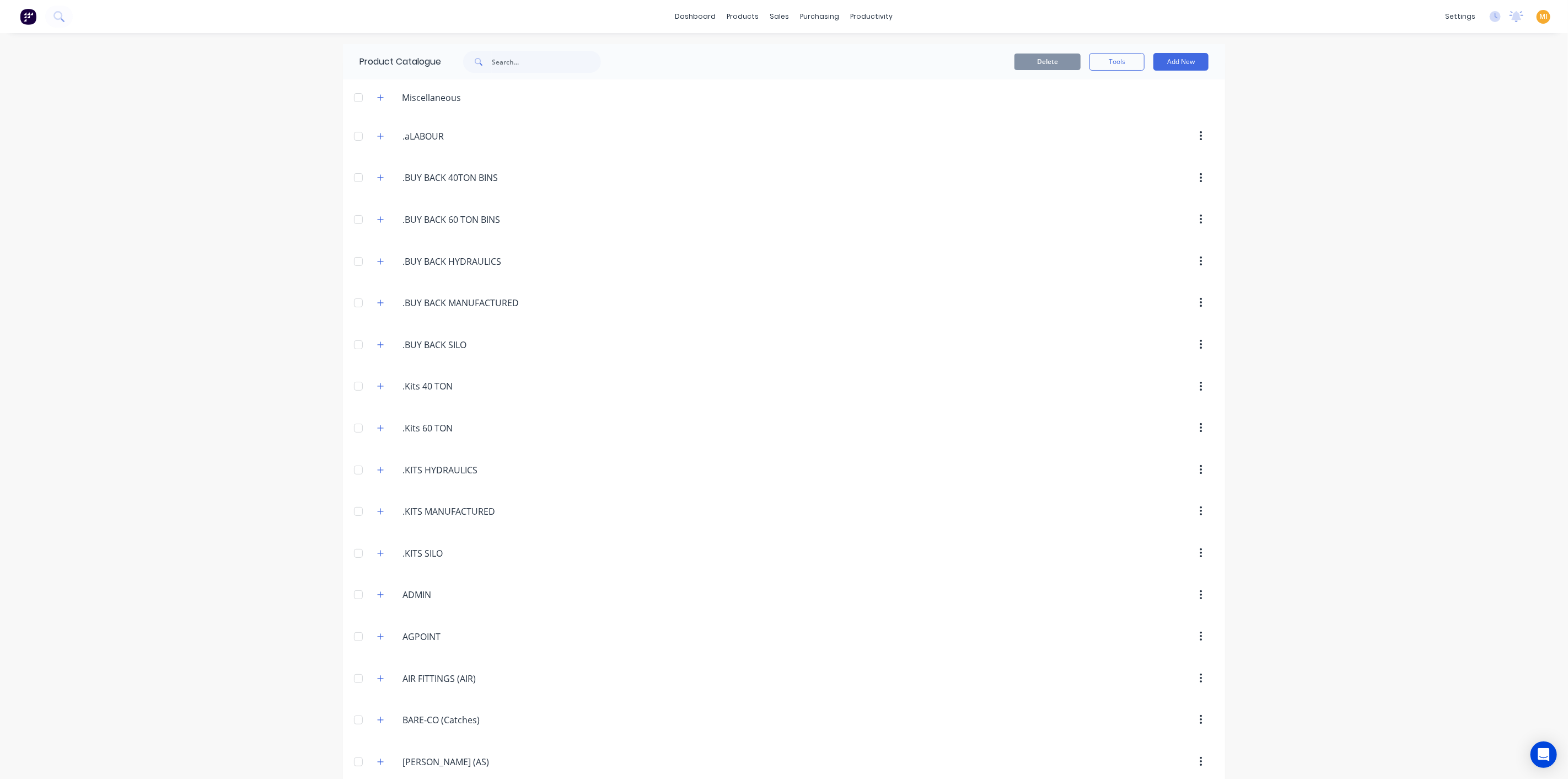
scroll to position [657, 0]
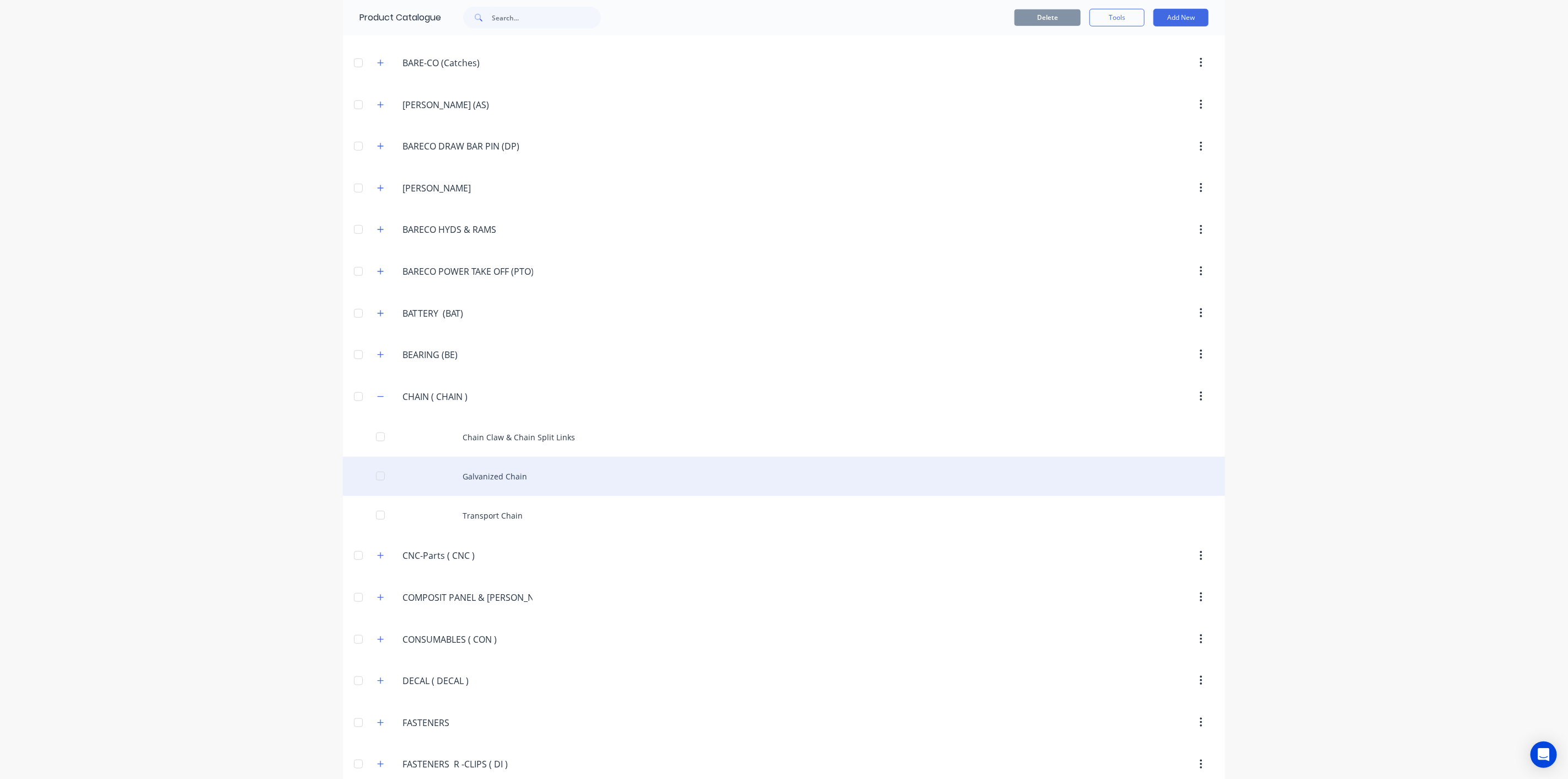
click at [601, 475] on div "Galvanized Chain" at bounding box center [784, 476] width 882 height 39
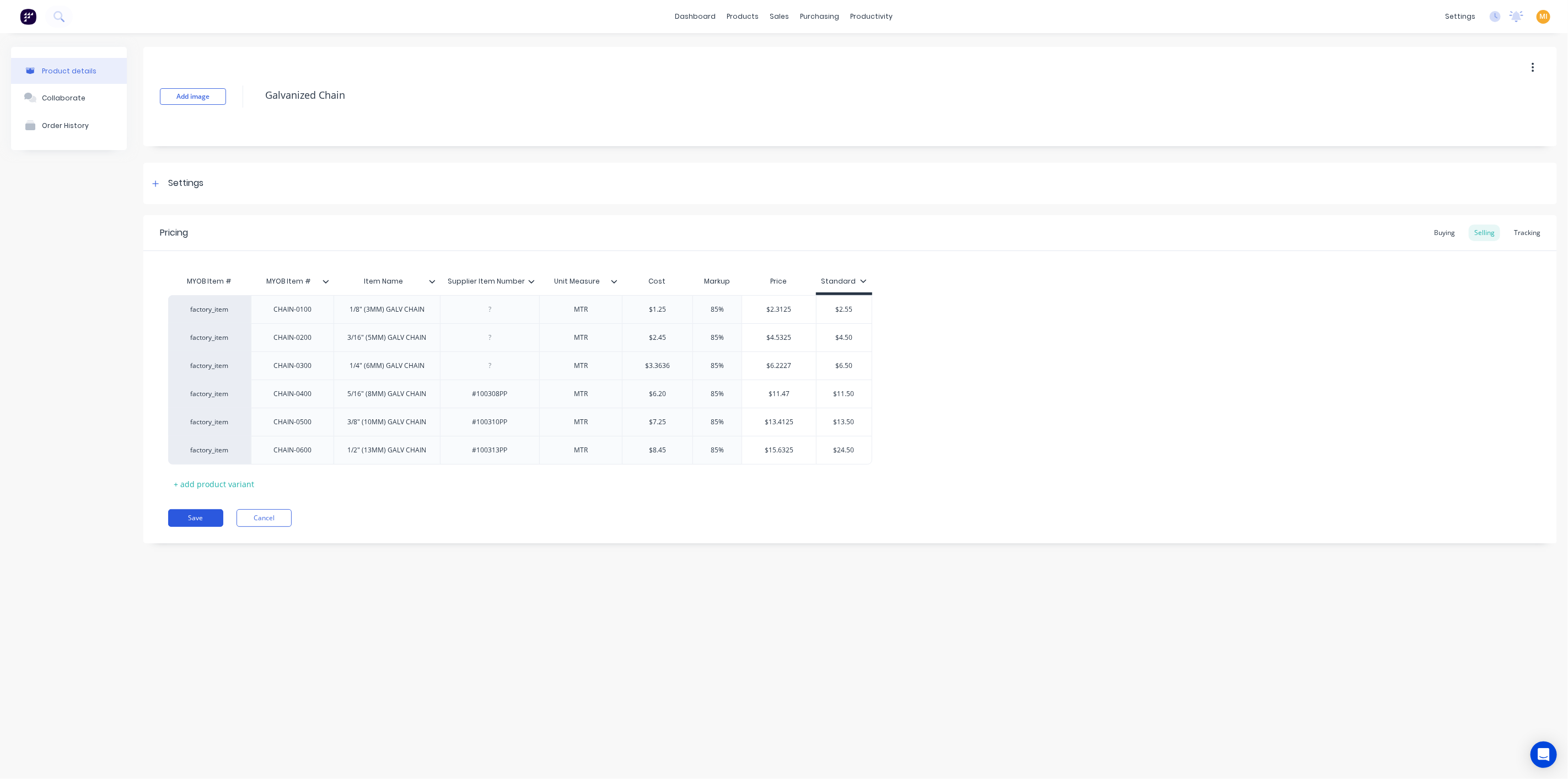
click at [190, 513] on button "Save" at bounding box center [195, 518] width 55 height 18
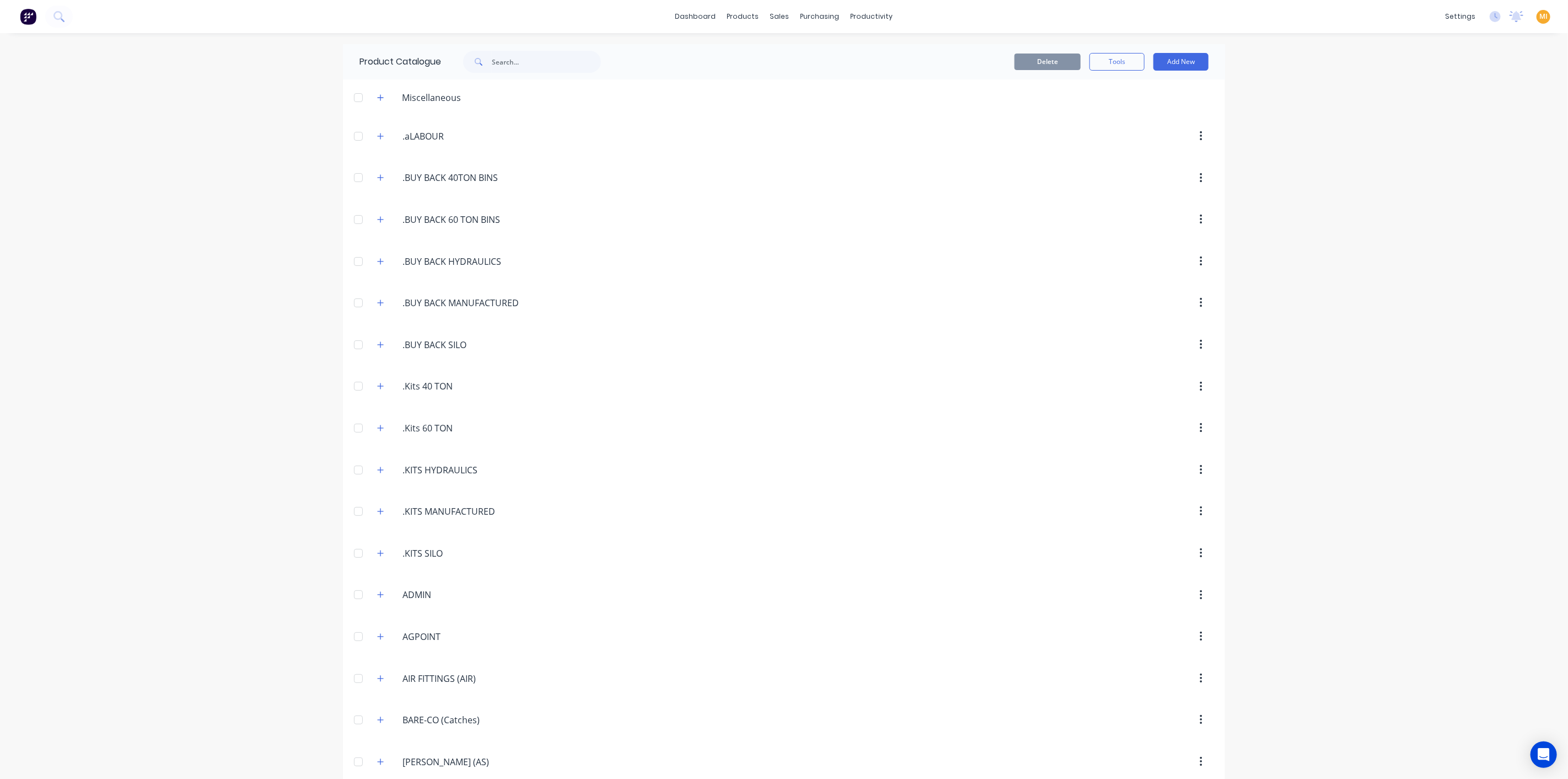
scroll to position [657, 0]
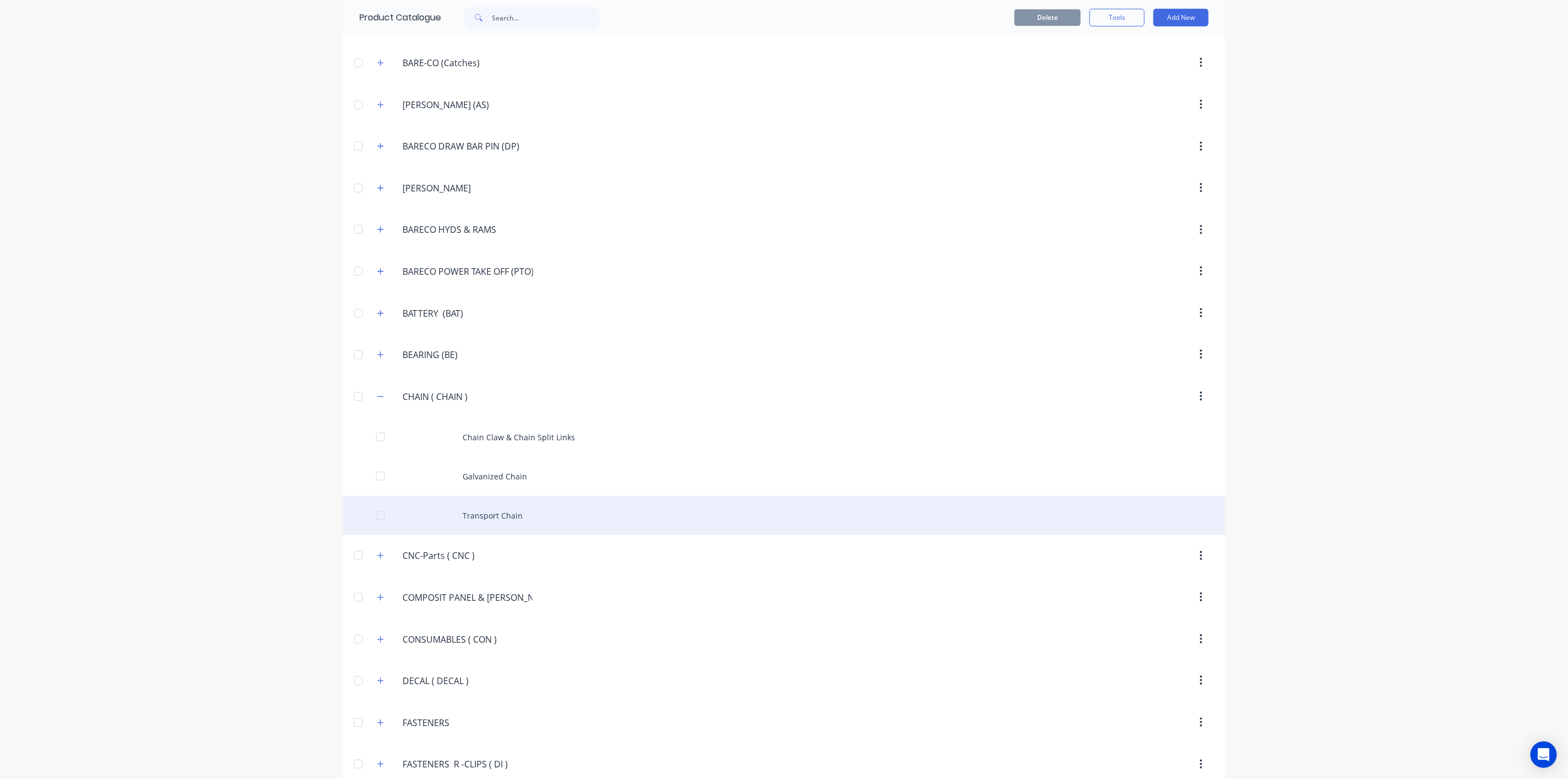
click at [454, 518] on div "Transport Chain" at bounding box center [784, 516] width 882 height 39
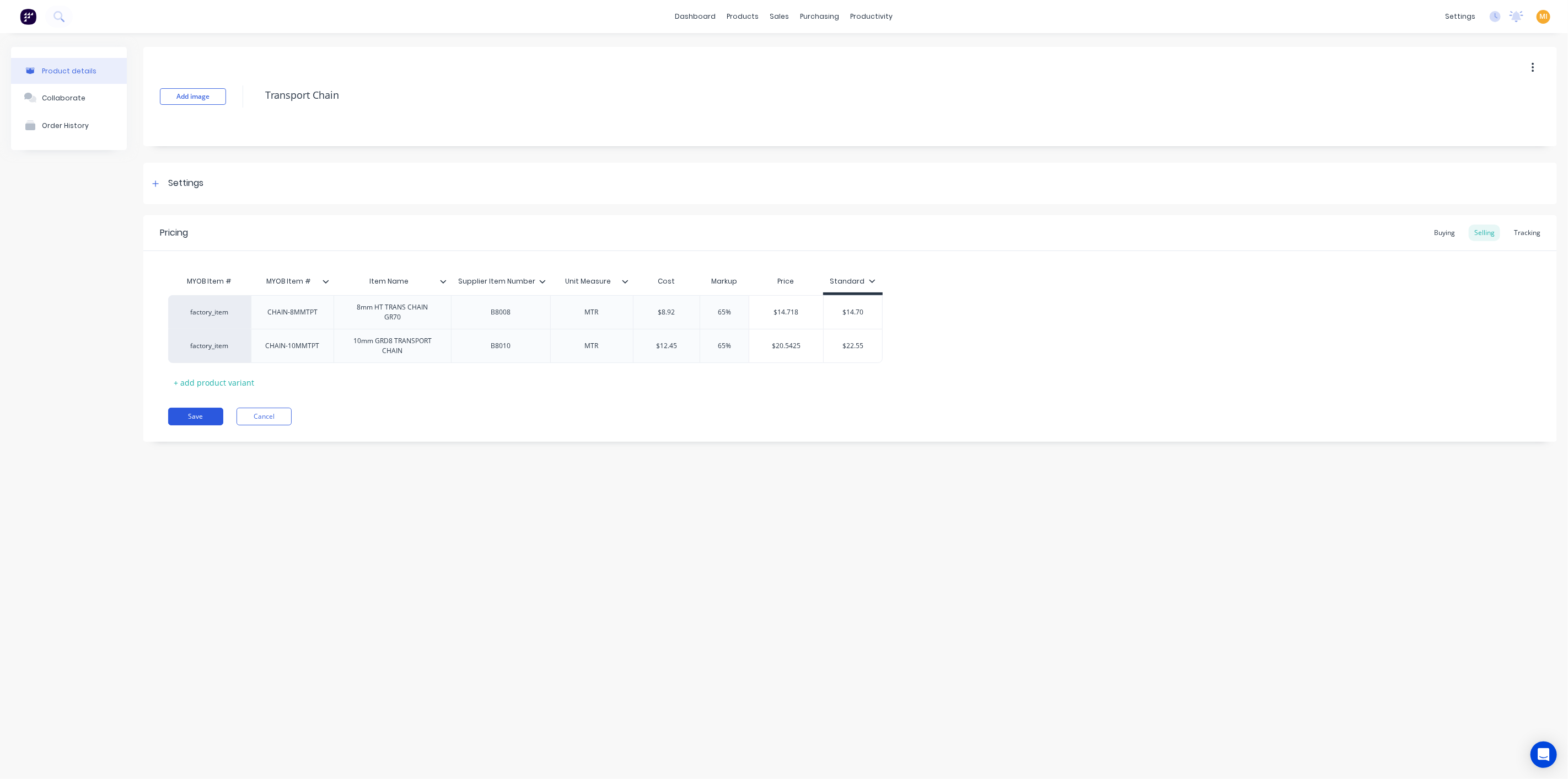
click at [207, 416] on button "Save" at bounding box center [195, 417] width 55 height 18
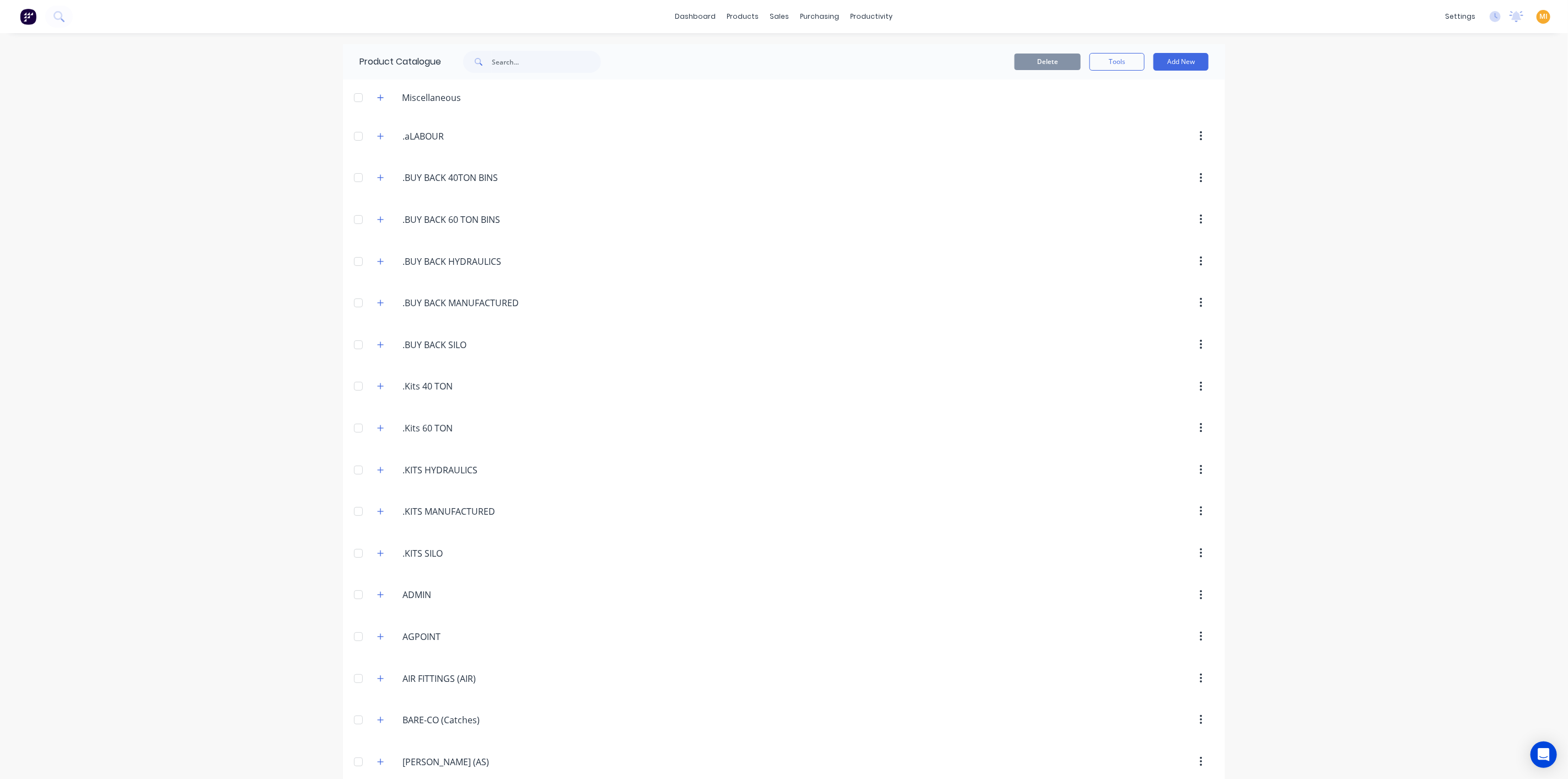
scroll to position [657, 0]
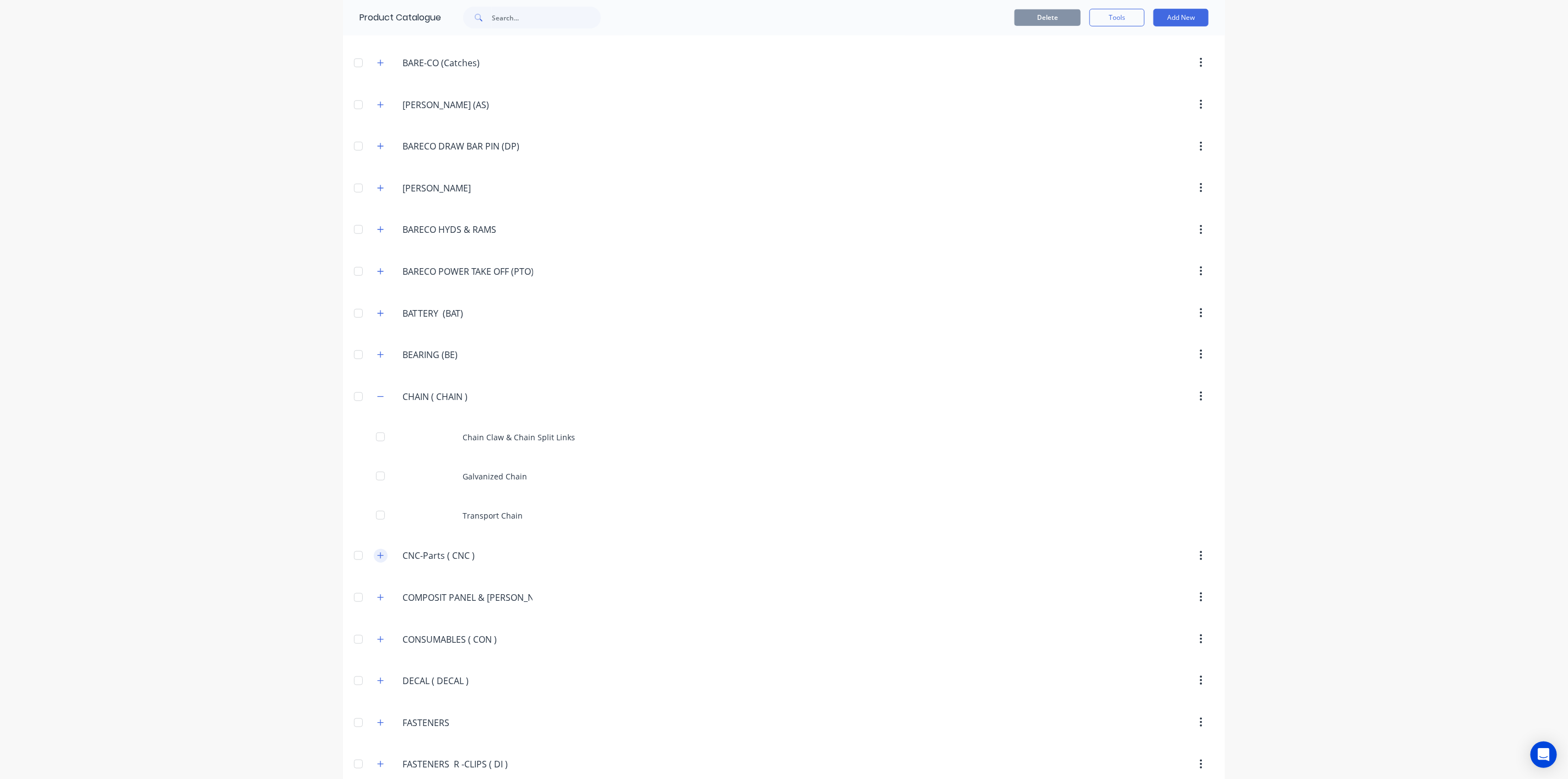
click at [379, 552] on icon "button" at bounding box center [380, 555] width 7 height 8
click at [377, 392] on icon "button" at bounding box center [380, 396] width 7 height 8
drag, startPoint x: 494, startPoint y: 429, endPoint x: 350, endPoint y: 429, distance: 144.0
click at [350, 429] on header "CNC-Parts.(.CNC.) CNC-Parts ( CNC )" at bounding box center [784, 438] width 882 height 42
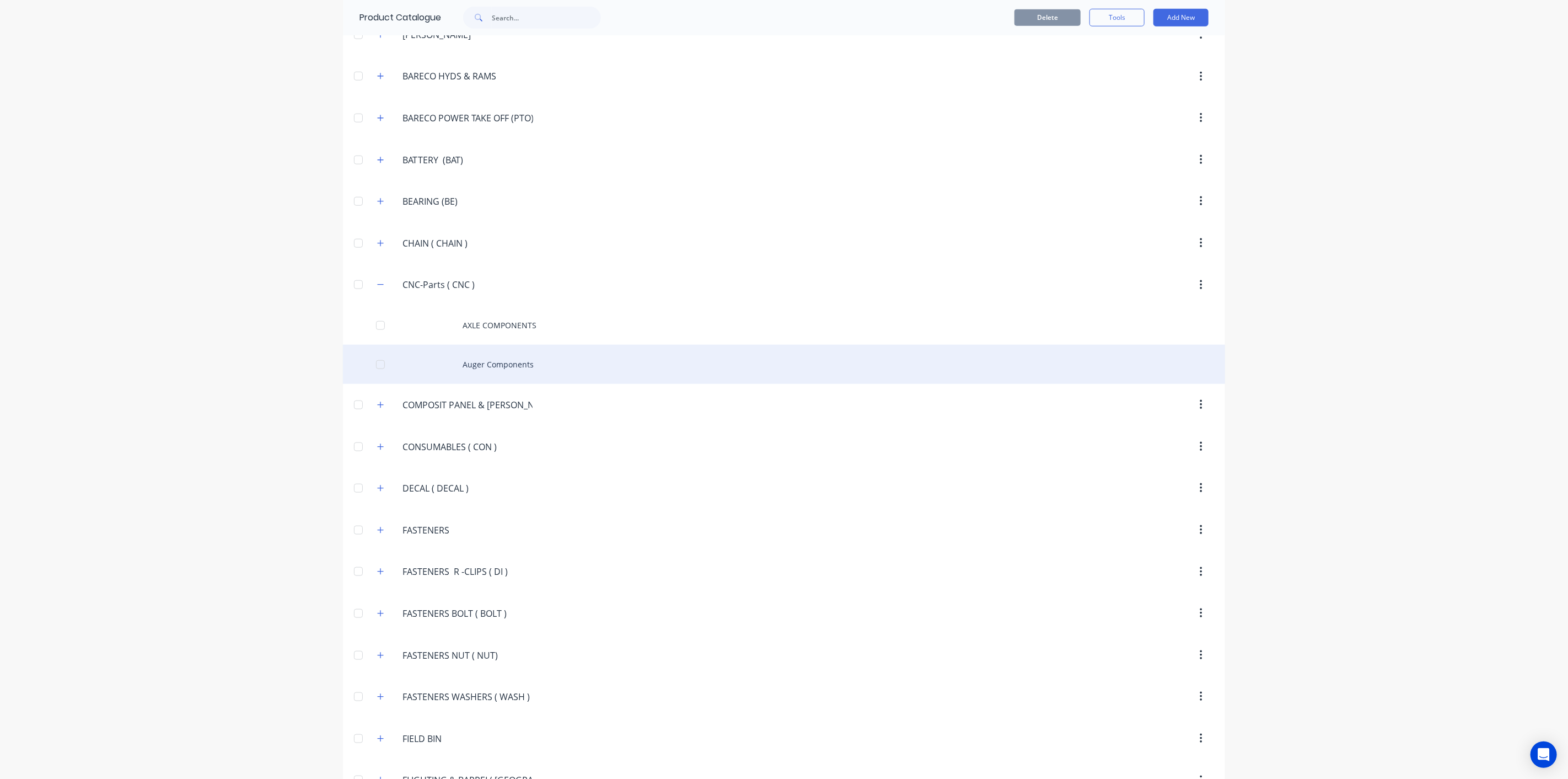
scroll to position [840, 0]
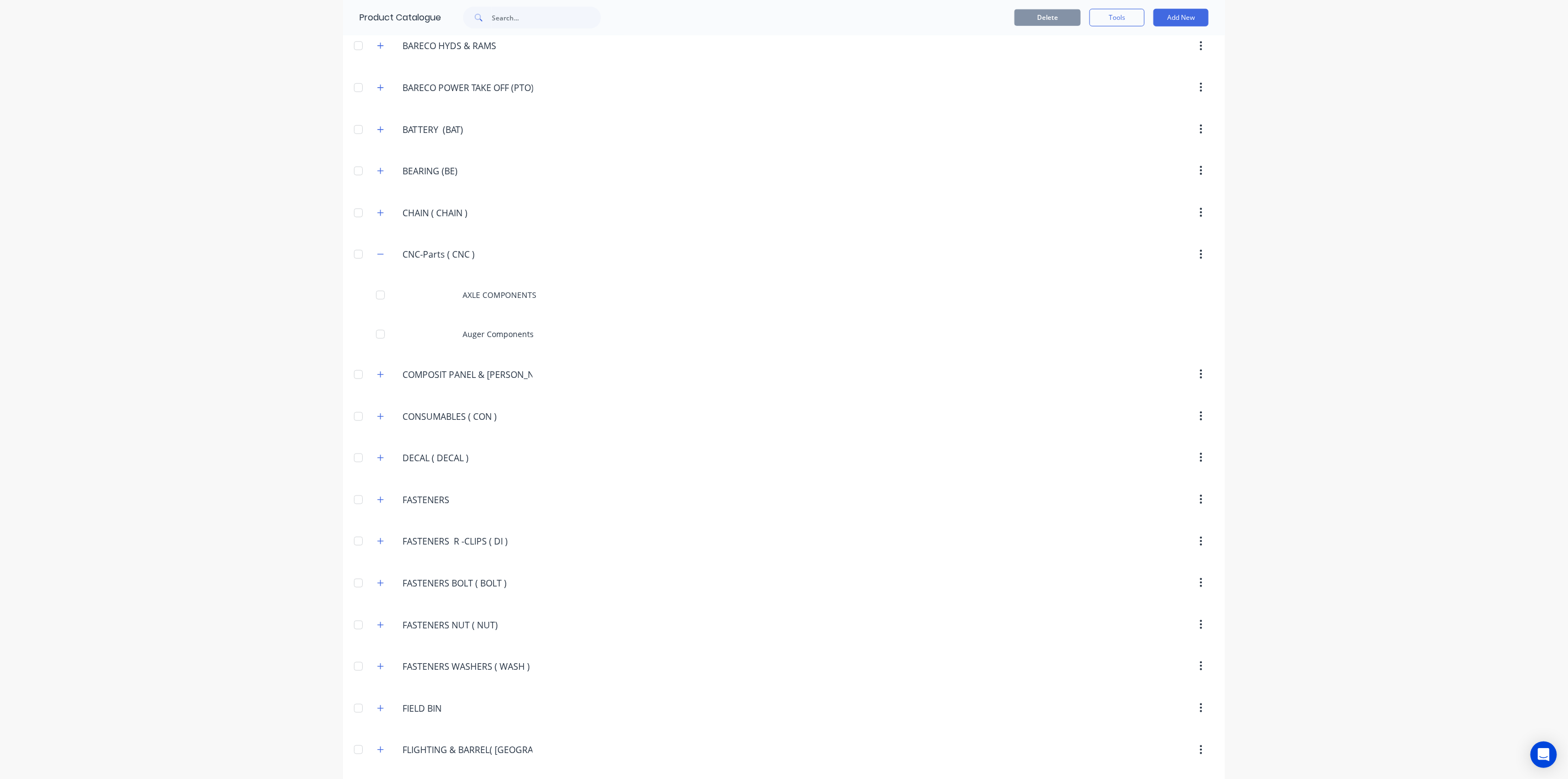
click at [540, 248] on div at bounding box center [877, 254] width 673 height 20
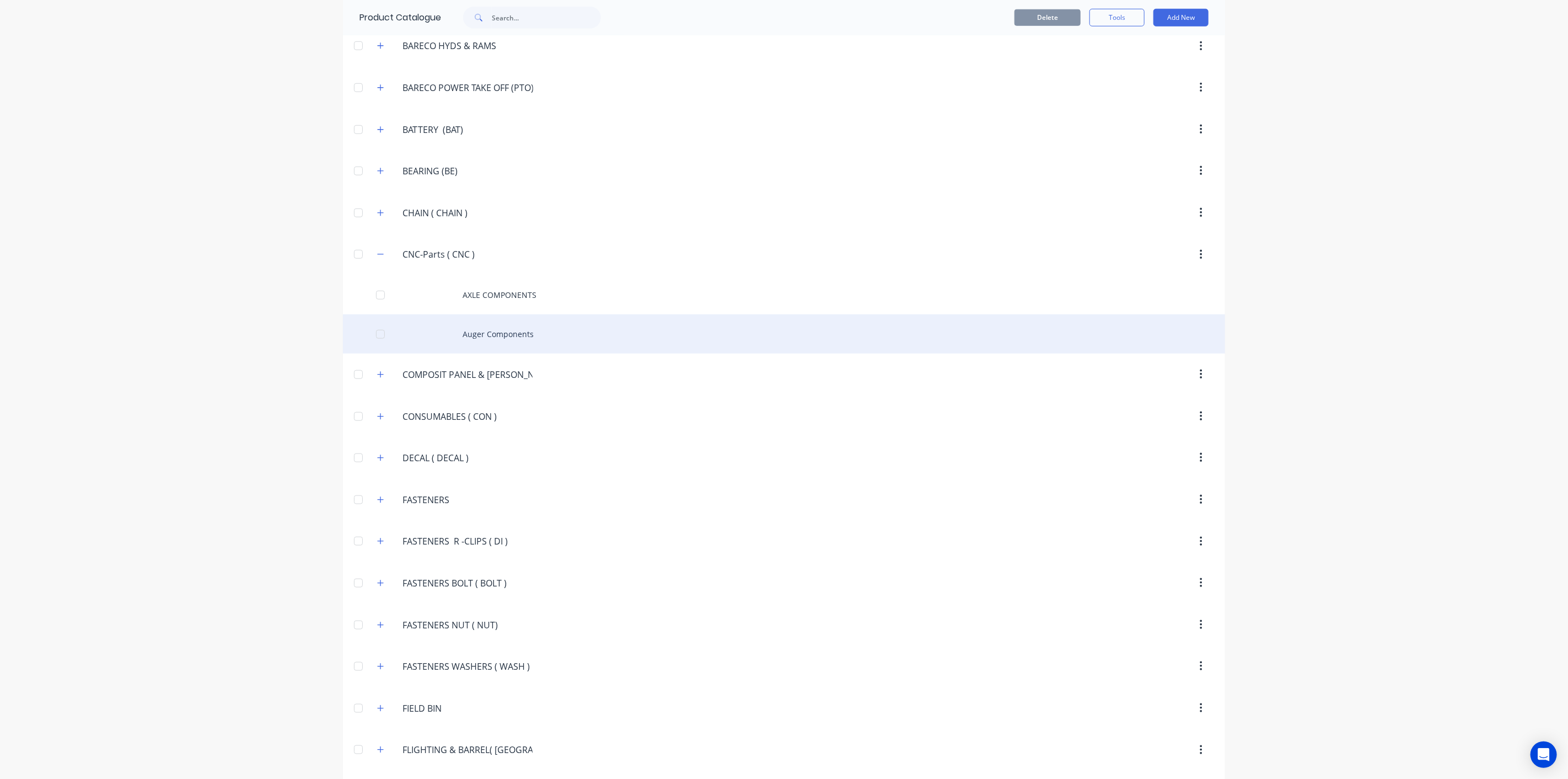
click at [483, 319] on div "Auger Components" at bounding box center [784, 334] width 882 height 39
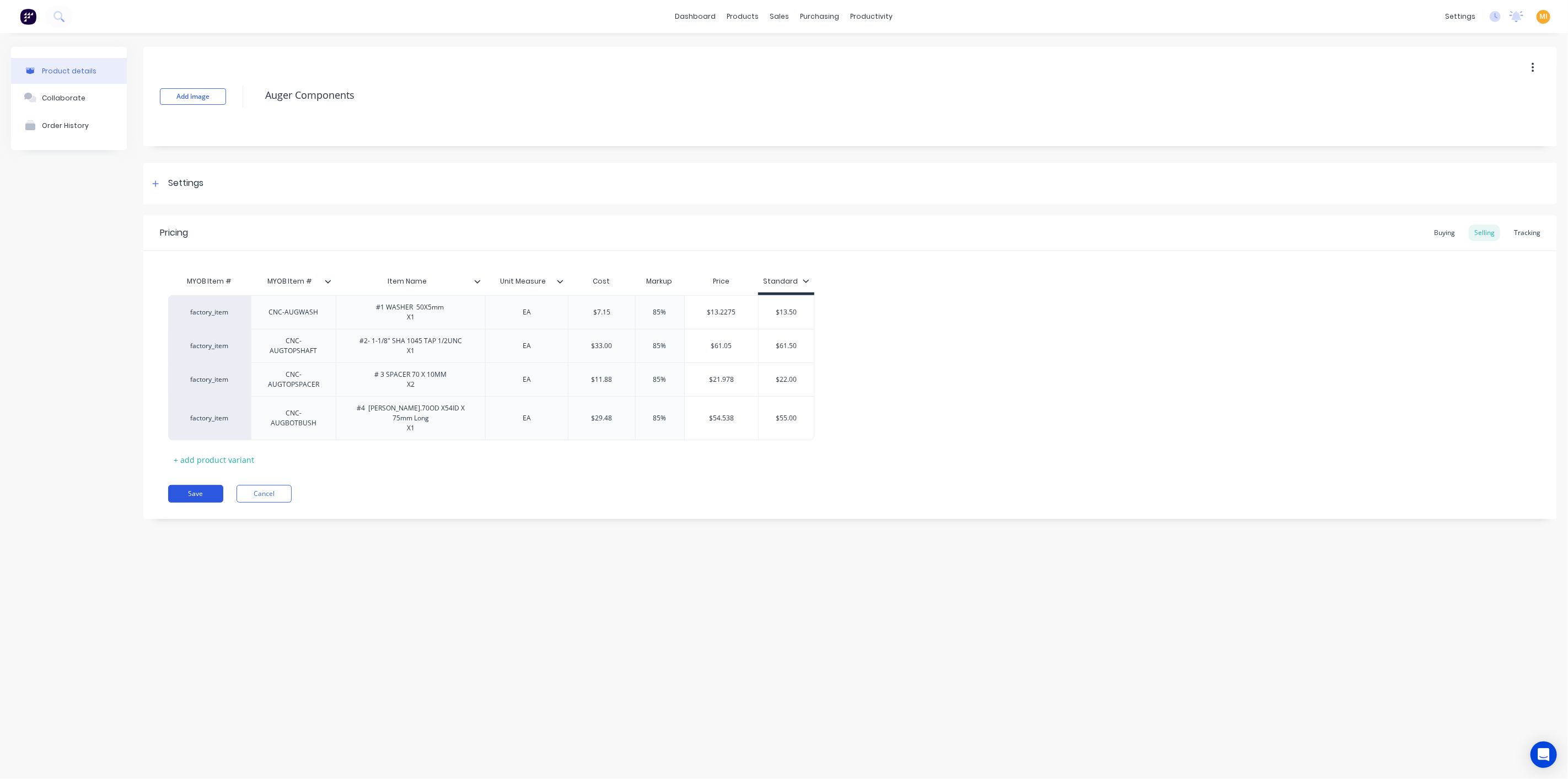
click at [193, 484] on button "Save" at bounding box center [195, 493] width 55 height 18
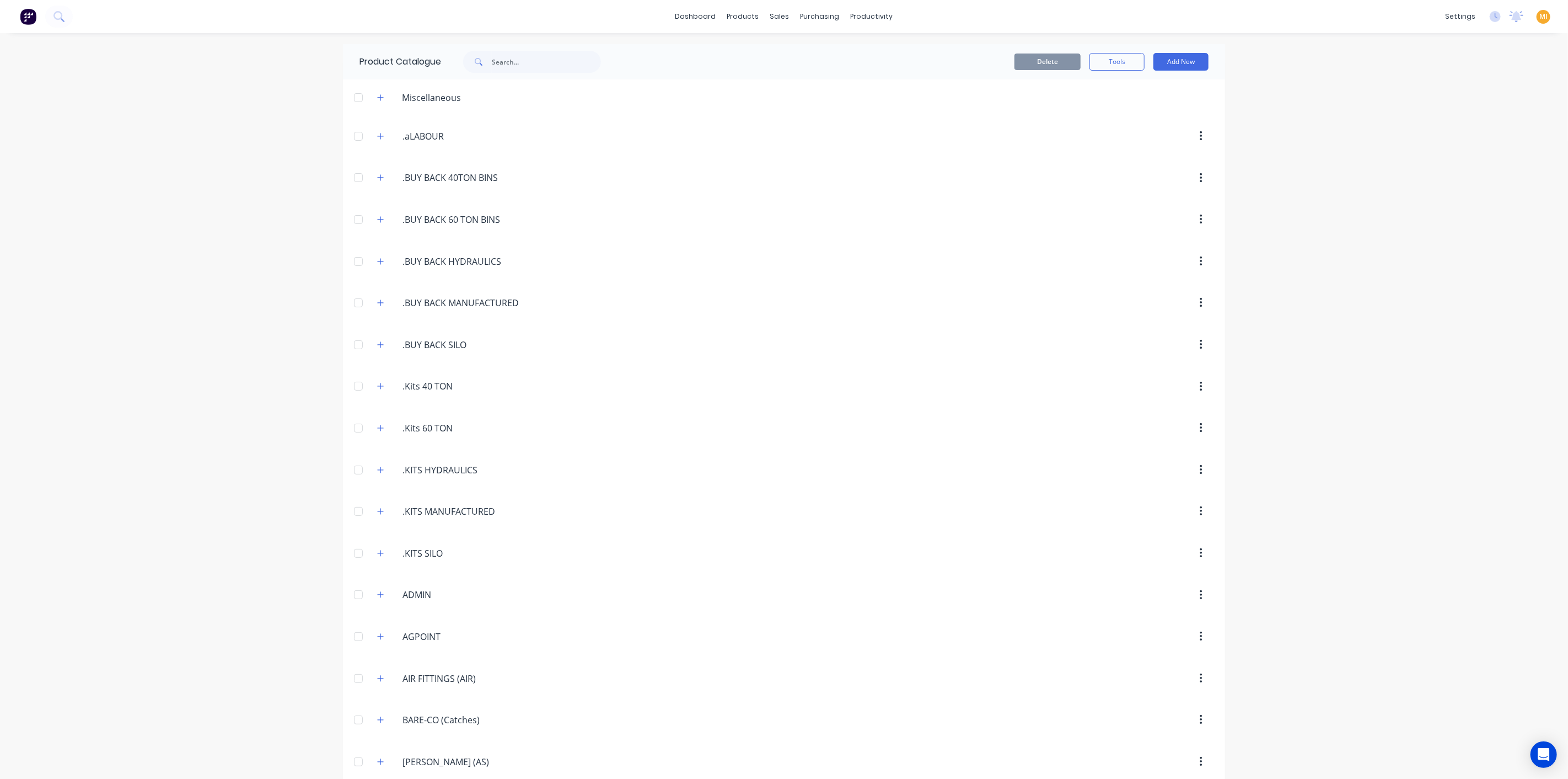
scroll to position [698, 0]
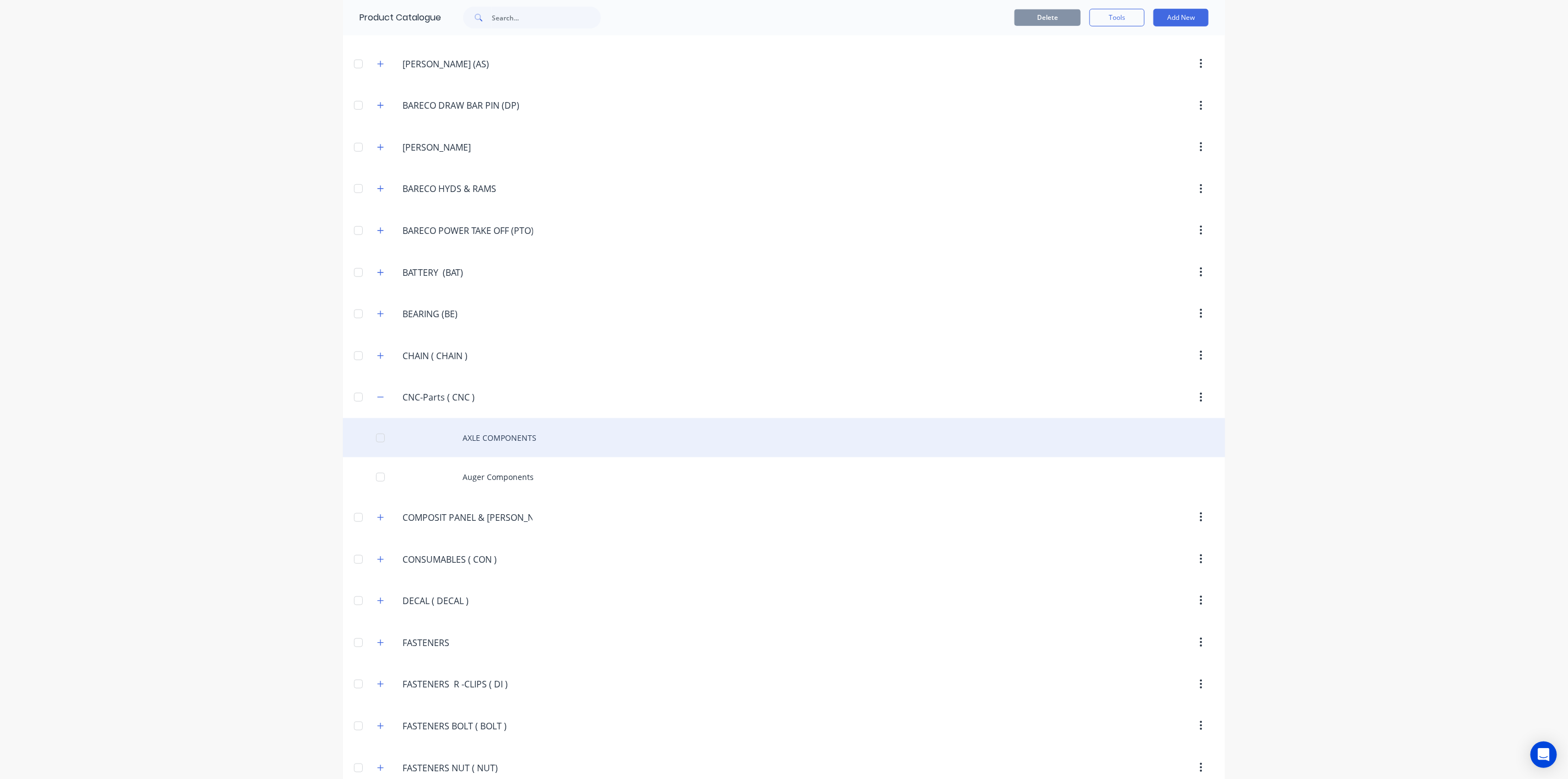
click at [488, 438] on div "AXLE COMPONENTS" at bounding box center [784, 438] width 882 height 39
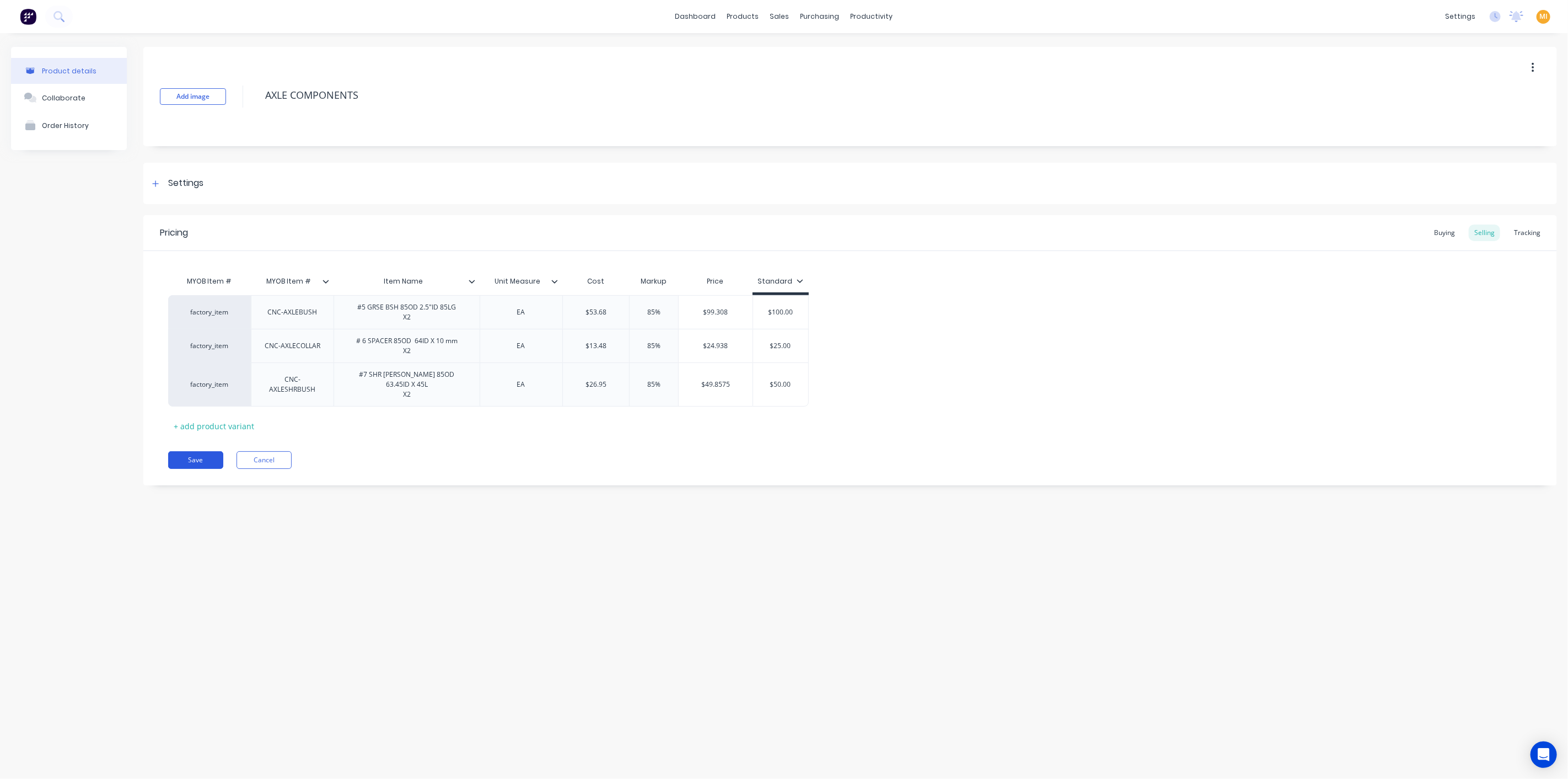
click at [172, 451] on button "Save" at bounding box center [195, 460] width 55 height 18
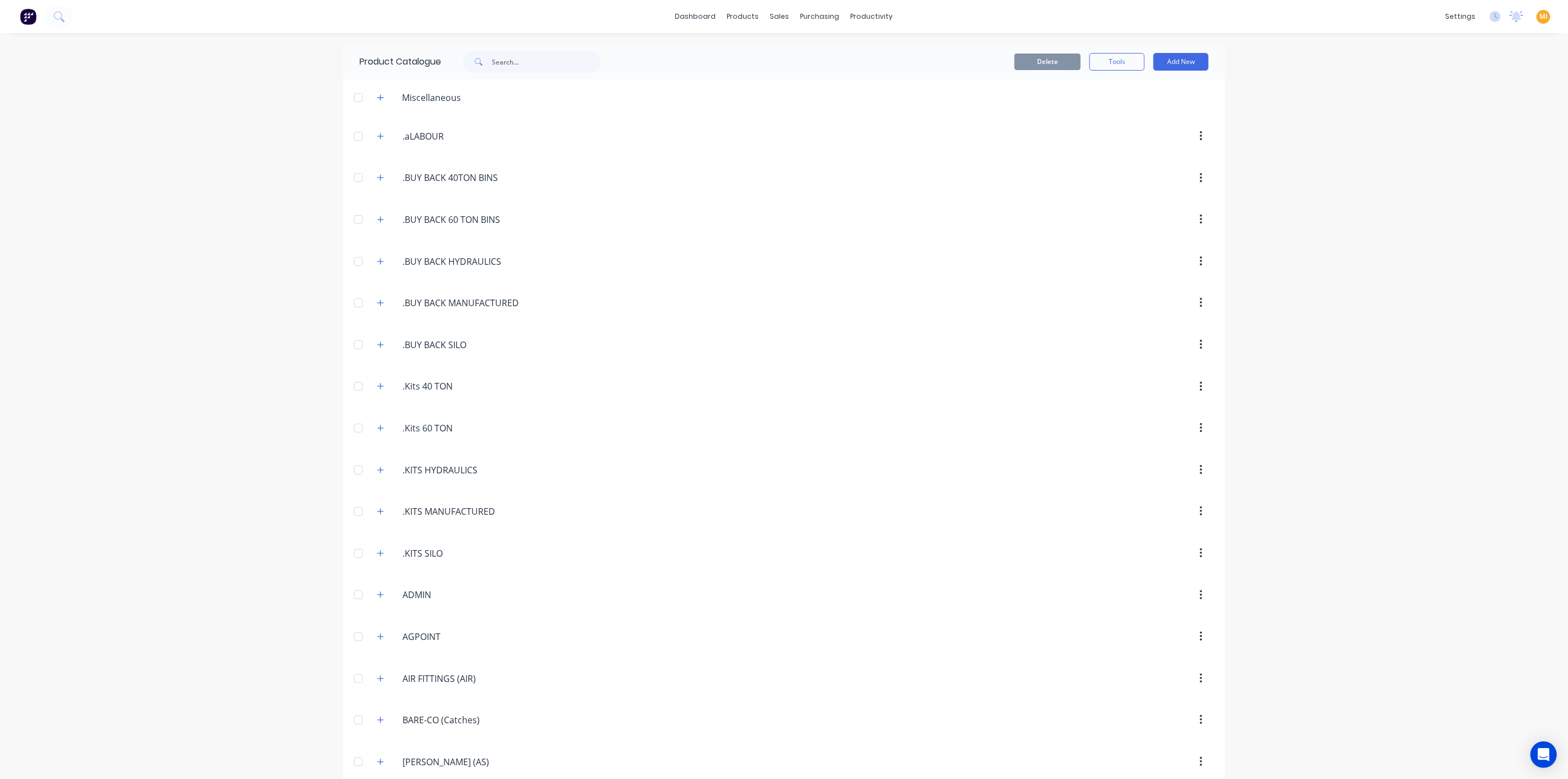
scroll to position [698, 0]
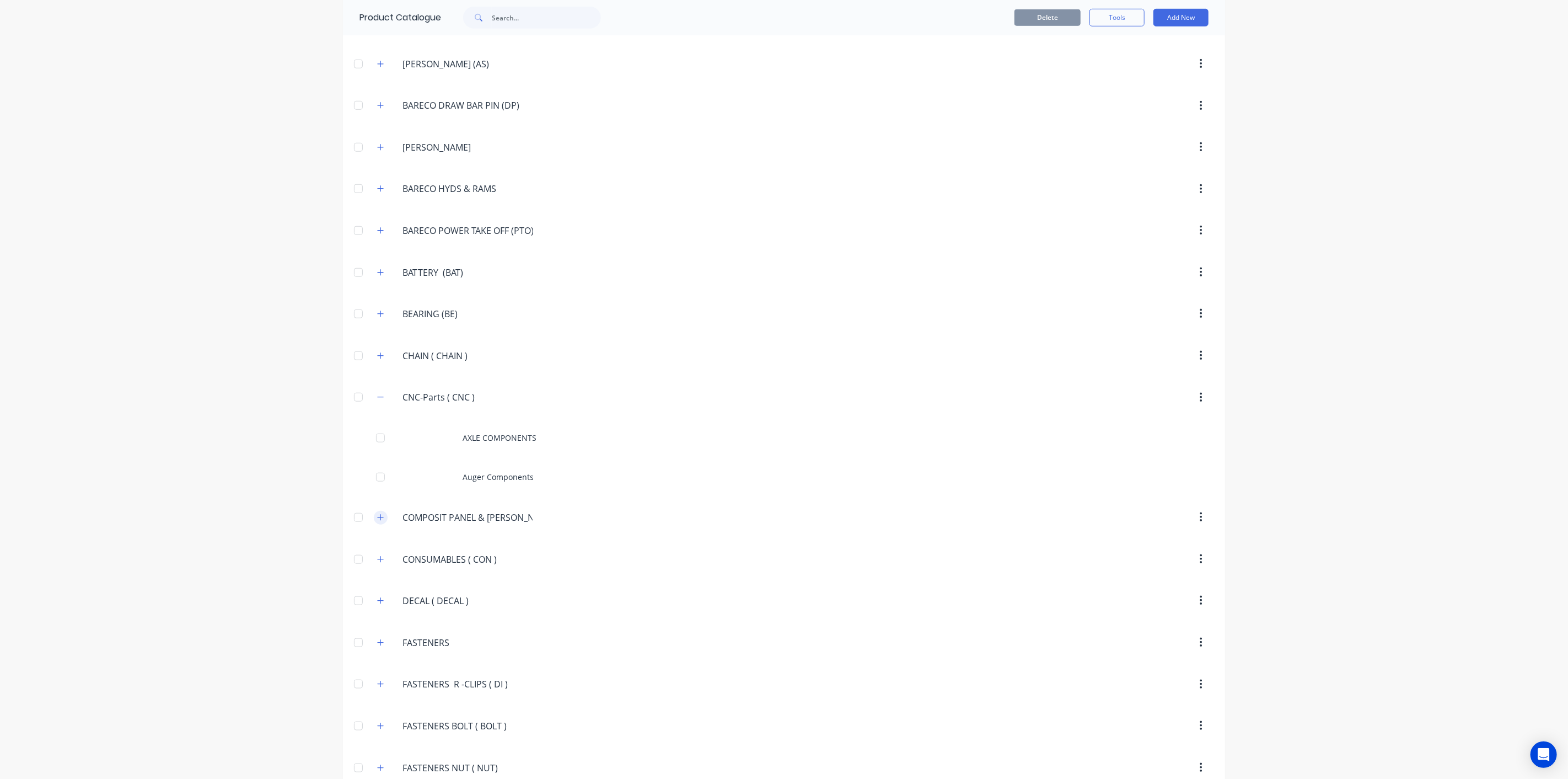
drag, startPoint x: 379, startPoint y: 508, endPoint x: 386, endPoint y: 434, distance: 74.3
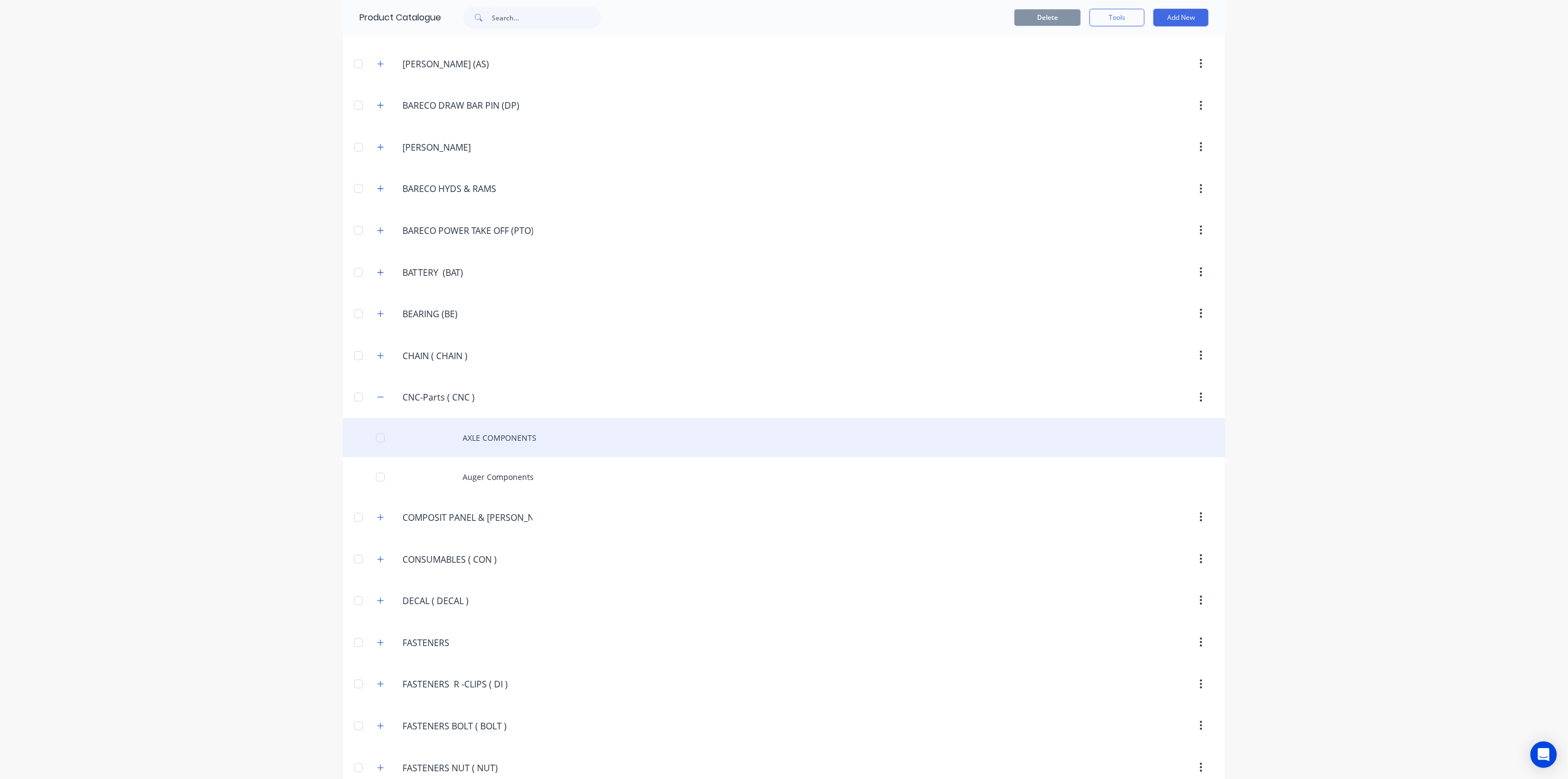
click at [378, 514] on icon "button" at bounding box center [380, 517] width 7 height 8
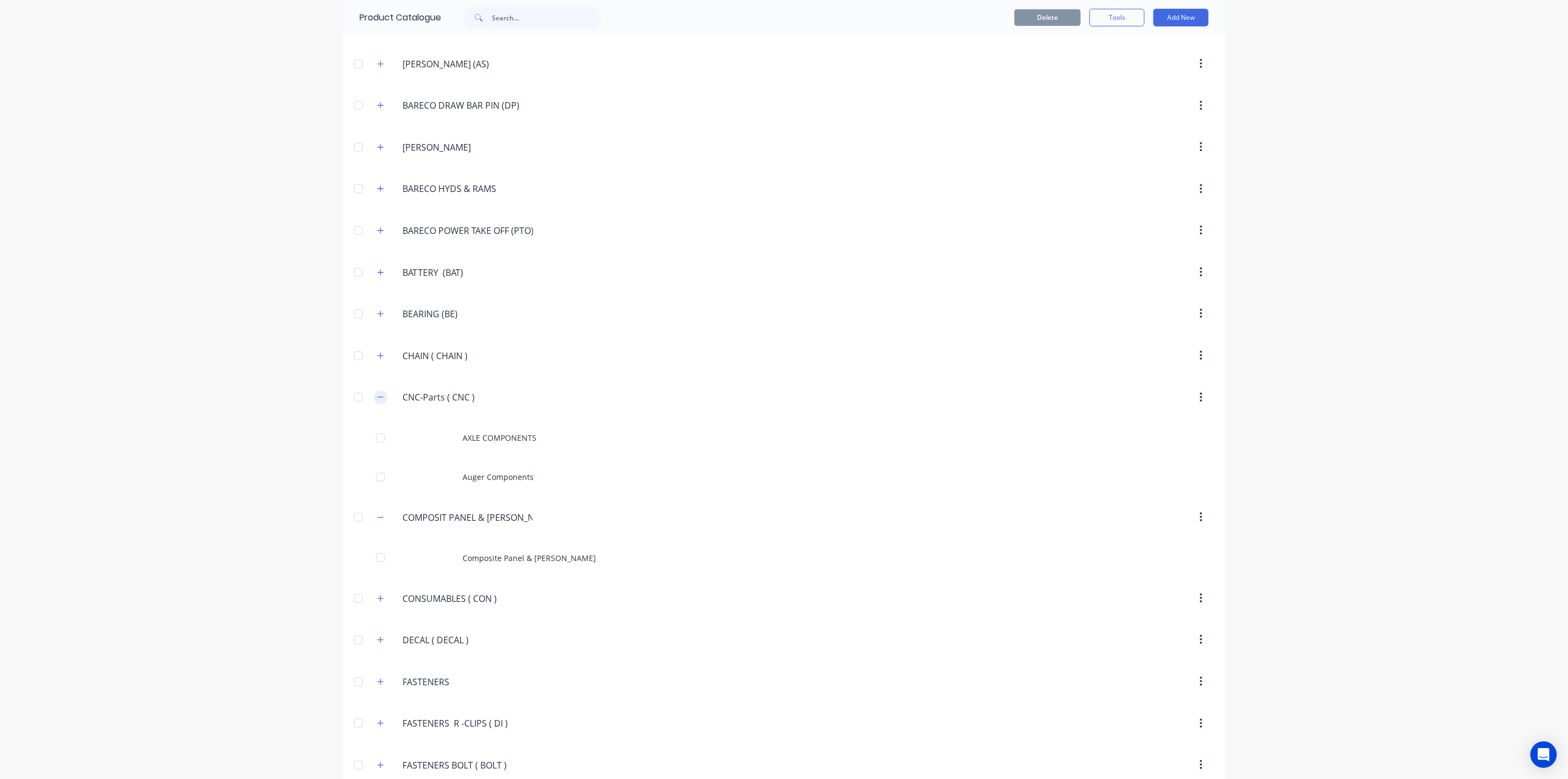
click at [377, 393] on icon "button" at bounding box center [380, 397] width 7 height 8
drag, startPoint x: 551, startPoint y: 428, endPoint x: 381, endPoint y: 430, distance: 170.0
click at [381, 430] on header "COMPOSIT.PANEL.&.POLYFEND COMPOSIT PANEL & POLYFEND" at bounding box center [784, 438] width 882 height 42
copy header "COMPOSIT.PANEL.&.POLYFEND"
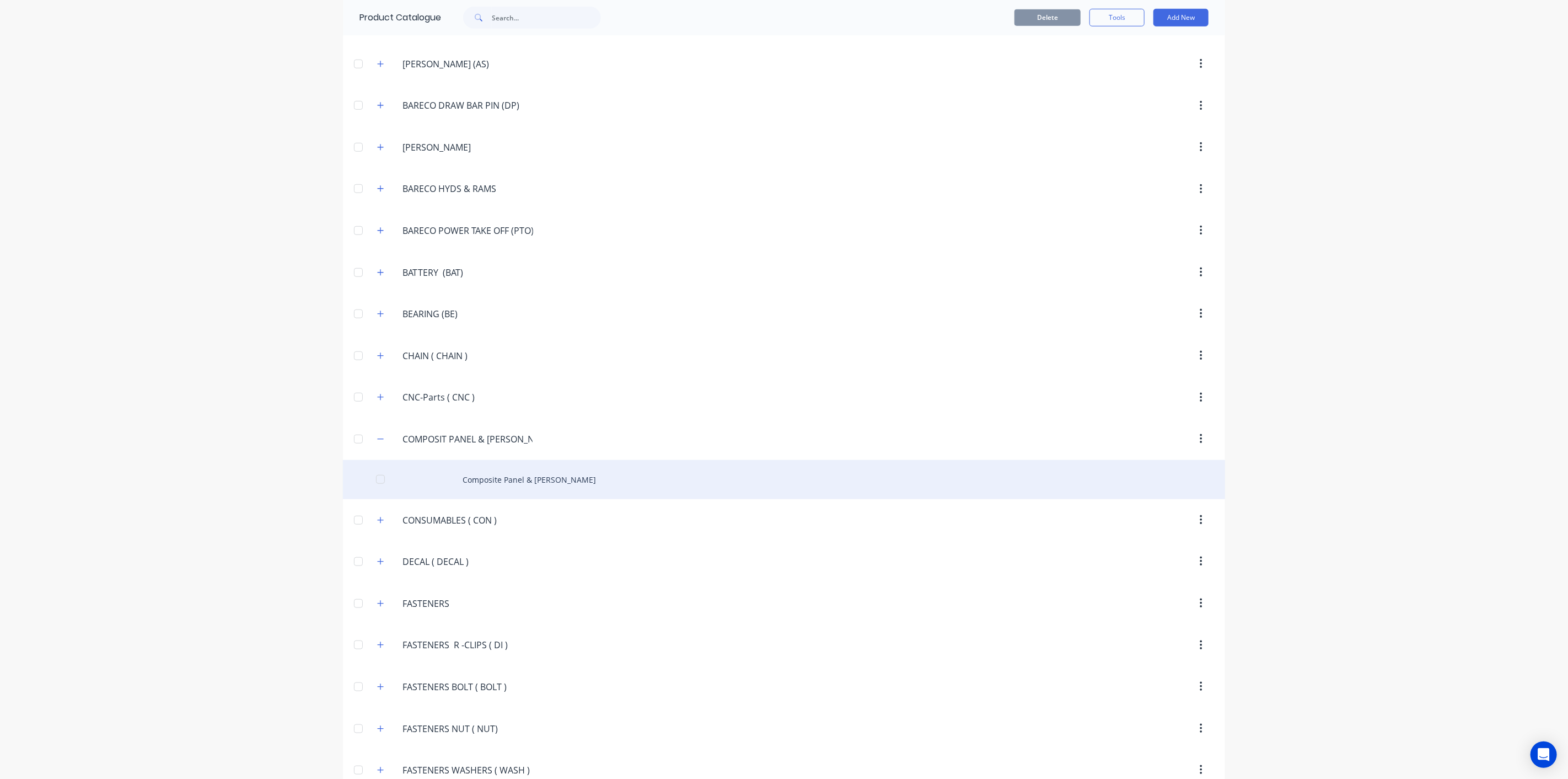
click at [475, 480] on div "Composite Panel & POLYFEND" at bounding box center [784, 479] width 882 height 39
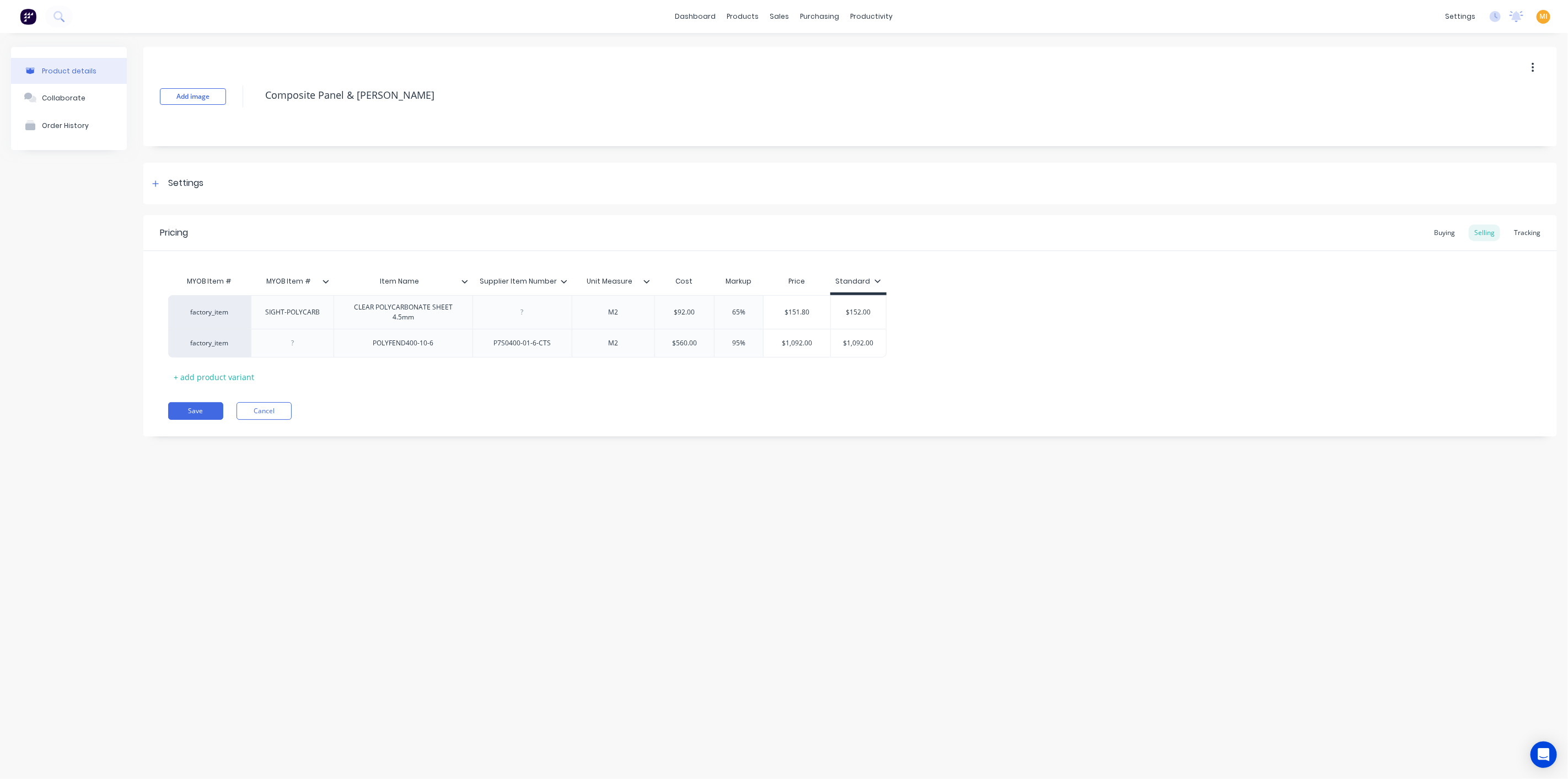
click at [196, 401] on div "Pricing Buying Selling Tracking MYOB Item # MYOB Item # Item Name Supplier Item…" at bounding box center [849, 325] width 1413 height 221
drag, startPoint x: 194, startPoint y: 410, endPoint x: 186, endPoint y: 416, distance: 10.0
click at [194, 412] on button "Save" at bounding box center [195, 411] width 55 height 18
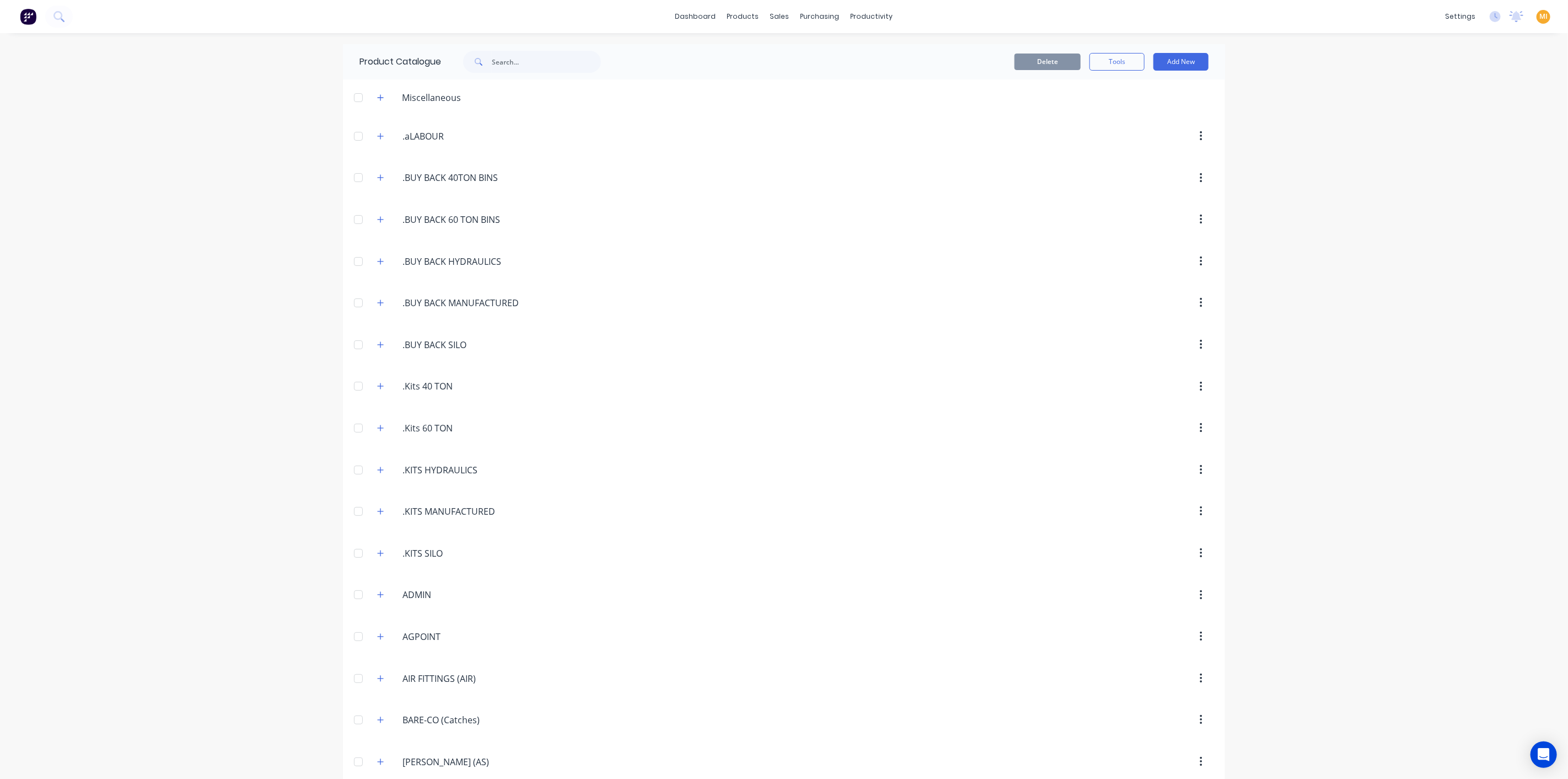
scroll to position [739, 0]
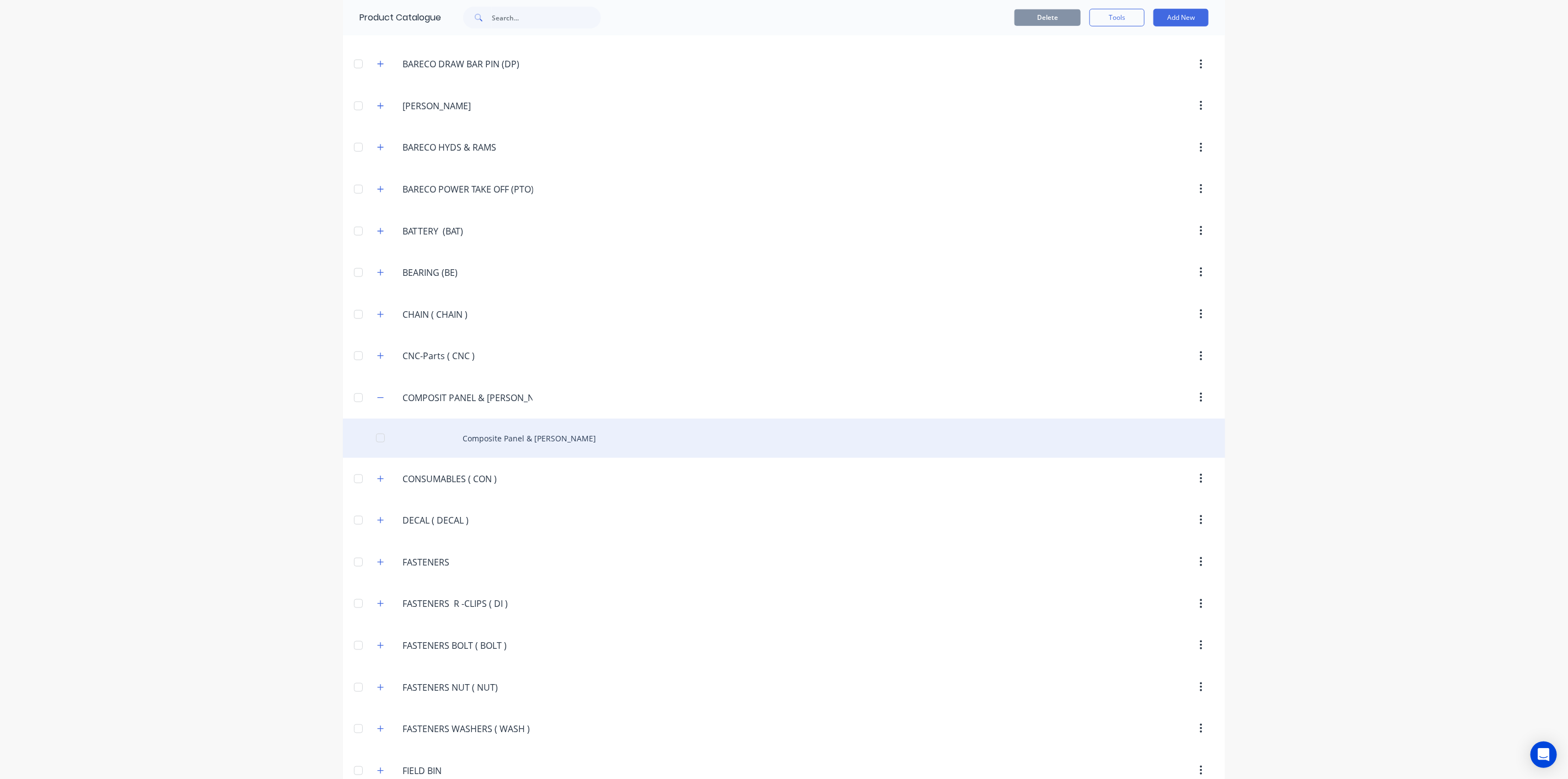
drag, startPoint x: 379, startPoint y: 475, endPoint x: 379, endPoint y: 430, distance: 45.0
click at [378, 474] on button "button" at bounding box center [380, 478] width 14 height 14
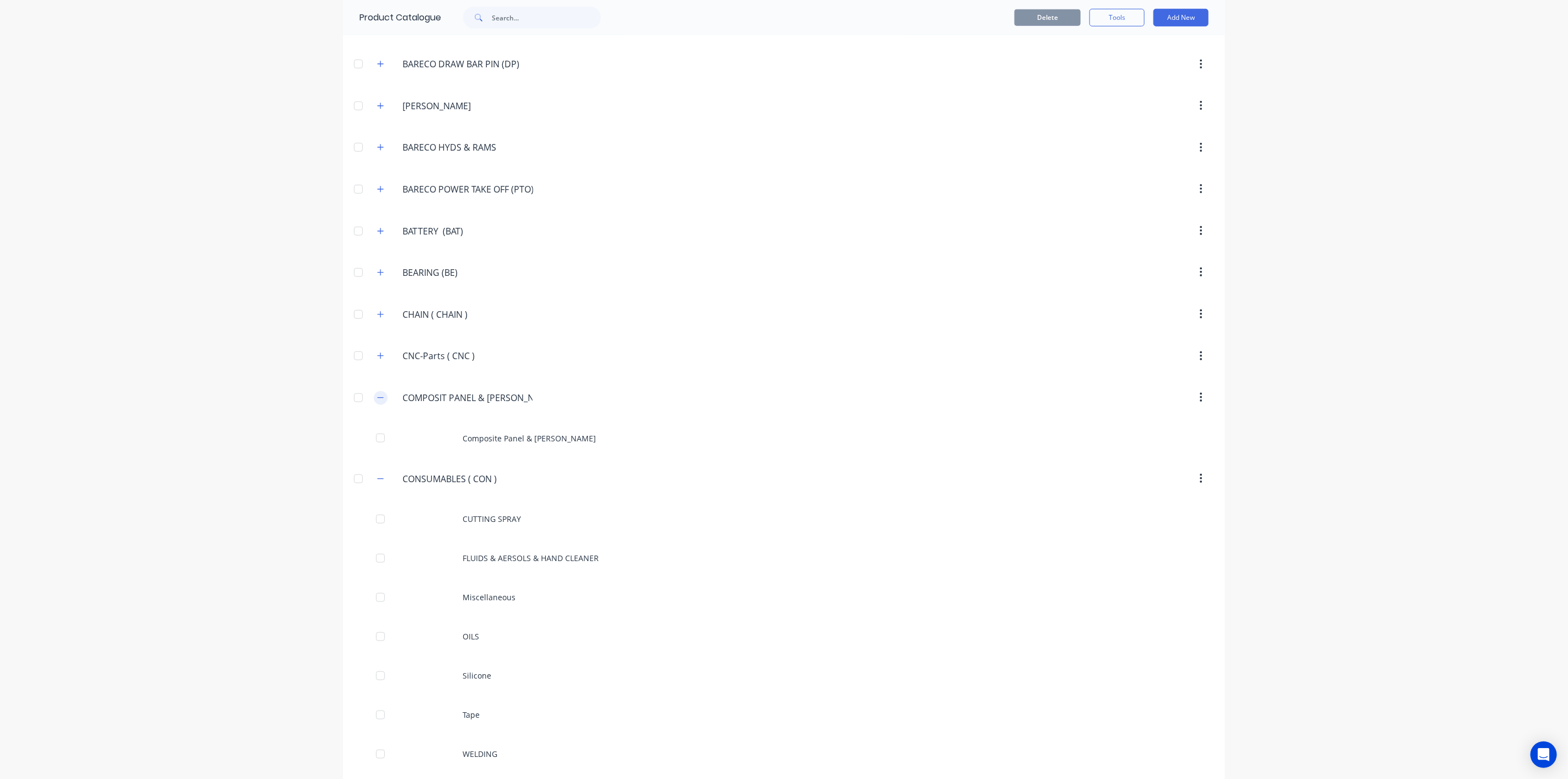
click at [377, 394] on icon "button" at bounding box center [380, 398] width 7 height 8
drag, startPoint x: 507, startPoint y: 429, endPoint x: 396, endPoint y: 429, distance: 111.0
click at [396, 433] on div "CONSUMABLES.(.CON.) CONSUMABLES ( CON )" at bounding box center [467, 440] width 148 height 15
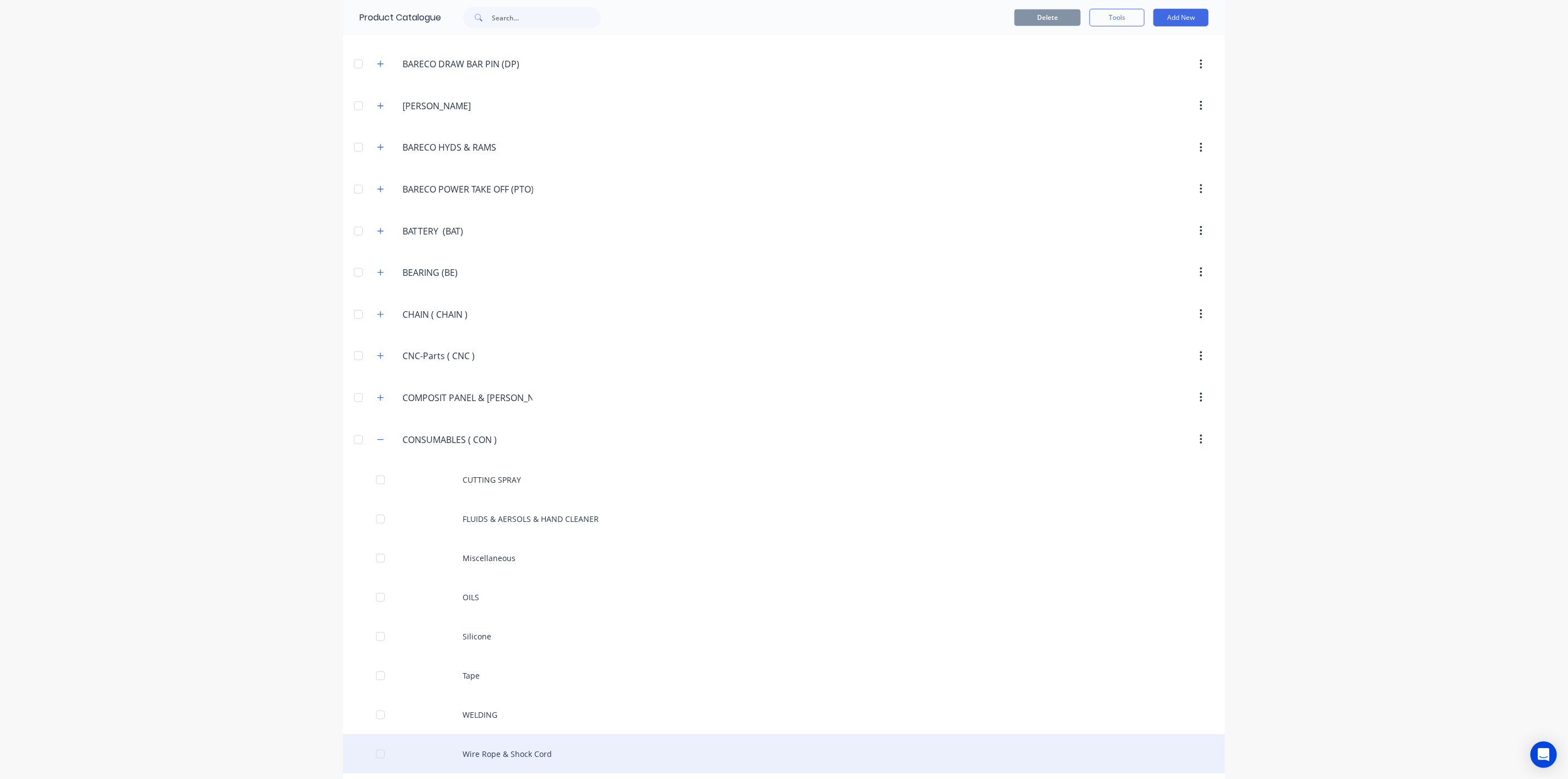
scroll to position [1046, 0]
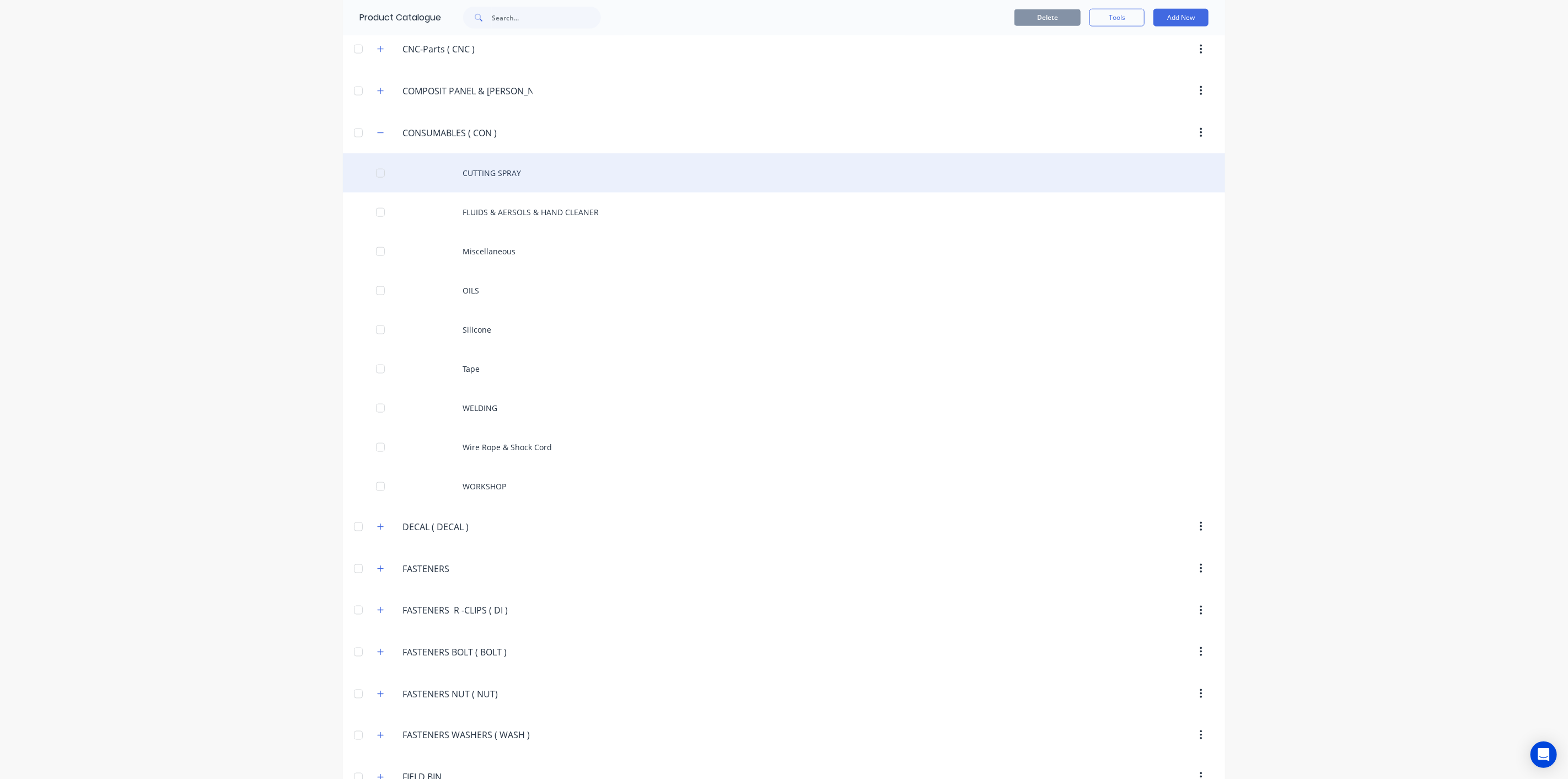
click at [516, 159] on div "CUTTING SPRAY" at bounding box center [784, 173] width 882 height 39
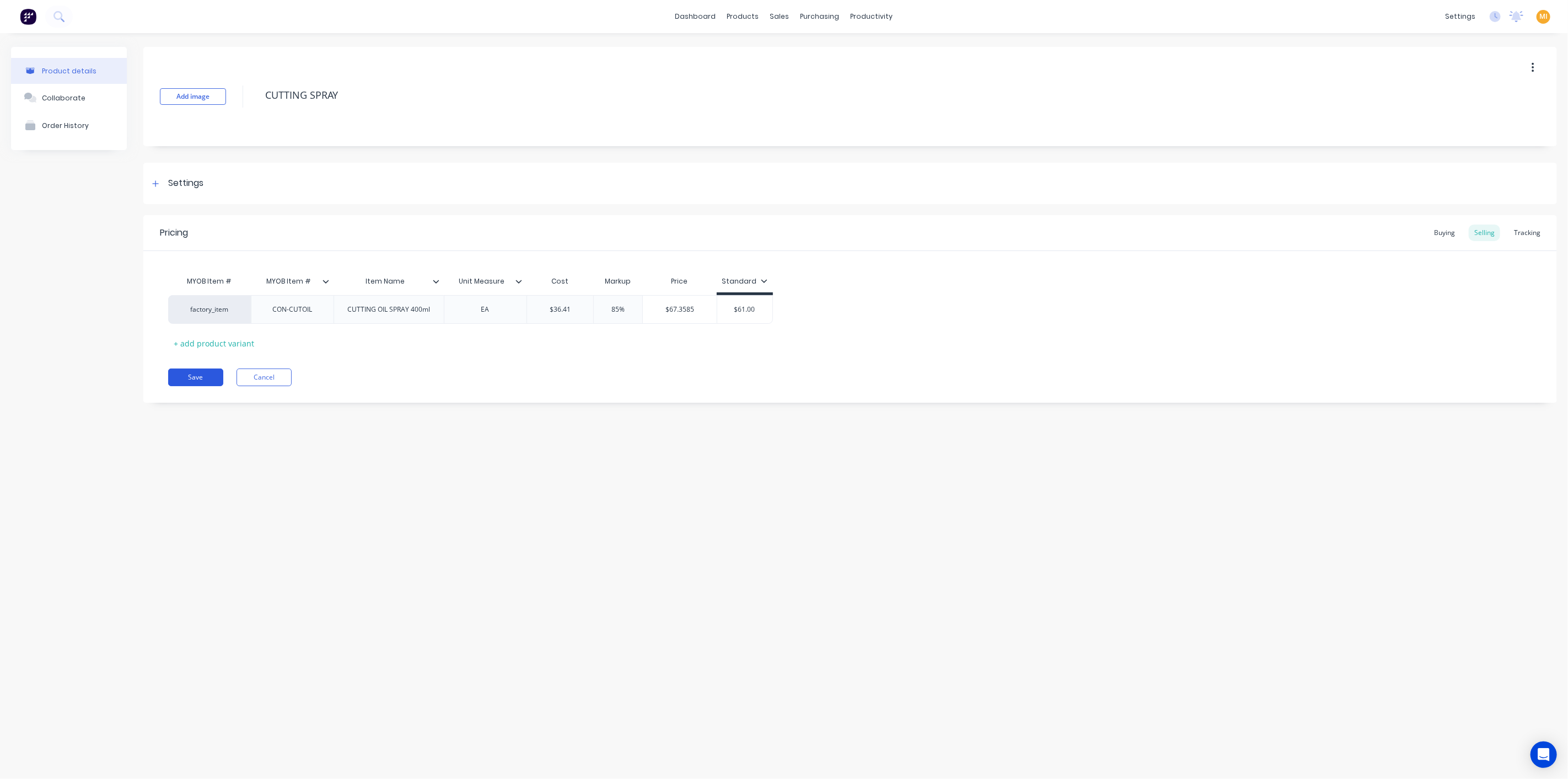
click at [199, 370] on button "Save" at bounding box center [195, 377] width 55 height 18
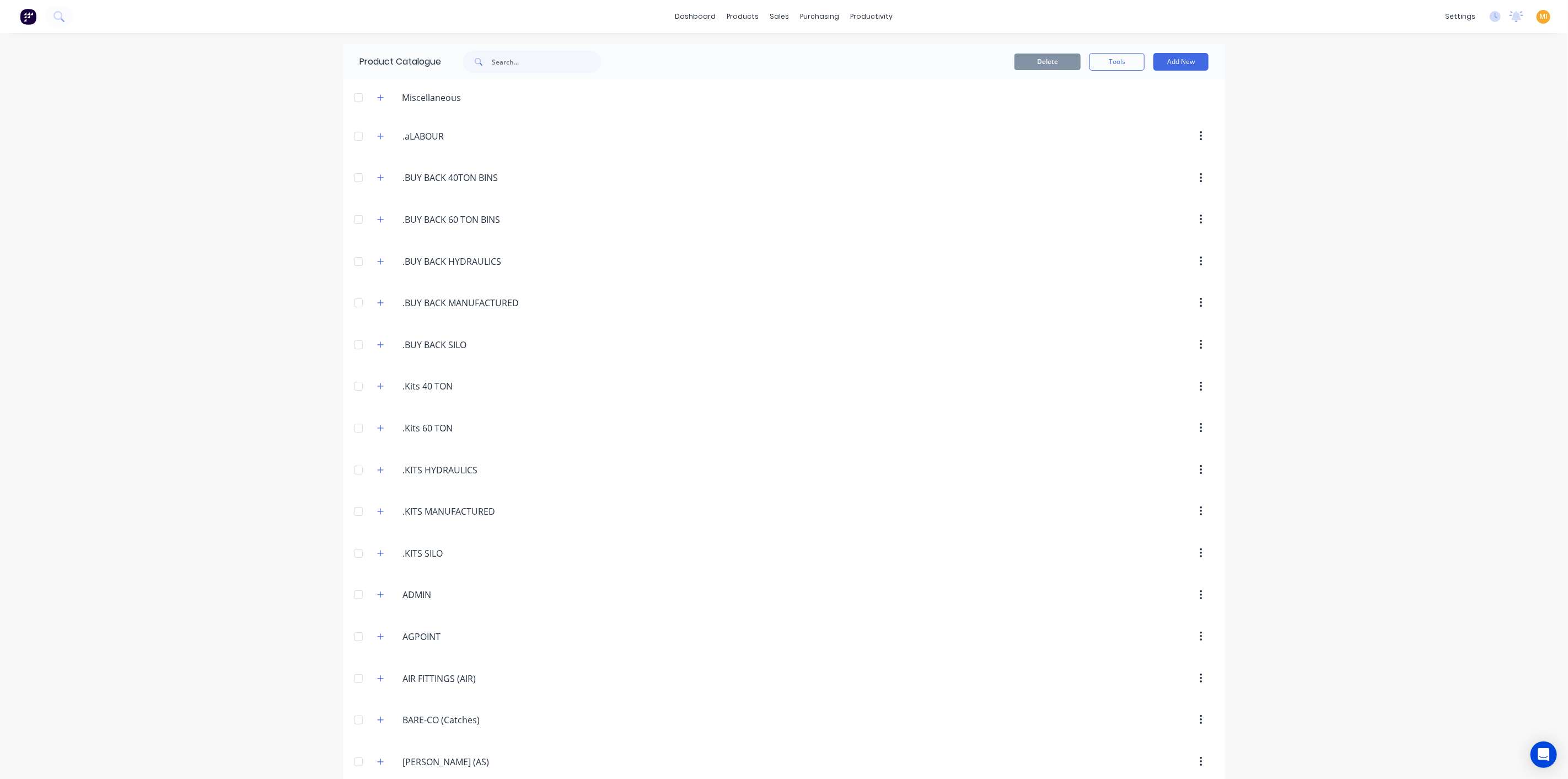
scroll to position [781, 0]
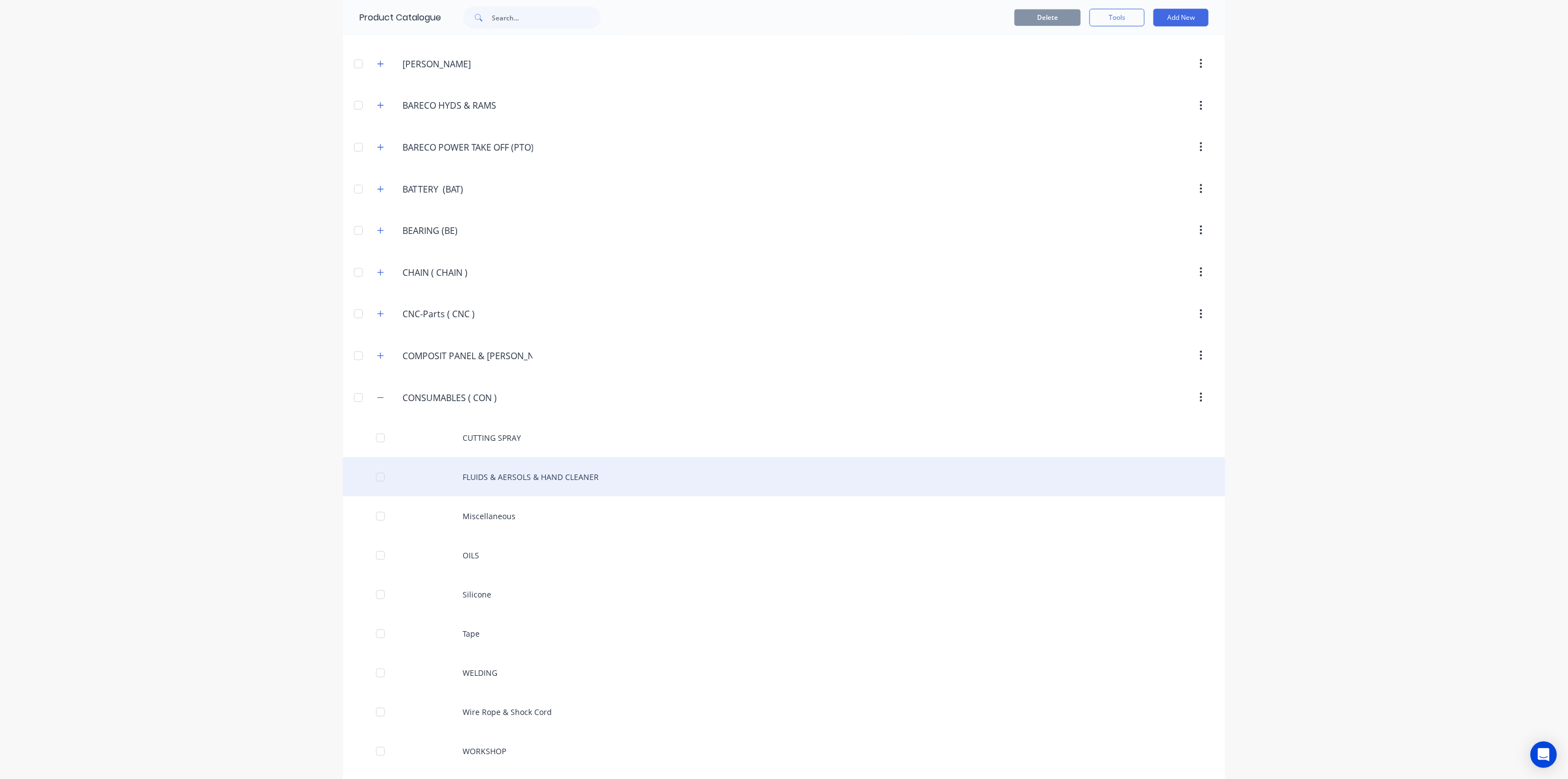
click at [508, 460] on div "FLUIDS & AERSOLS & HAND CLEANER" at bounding box center [784, 477] width 882 height 39
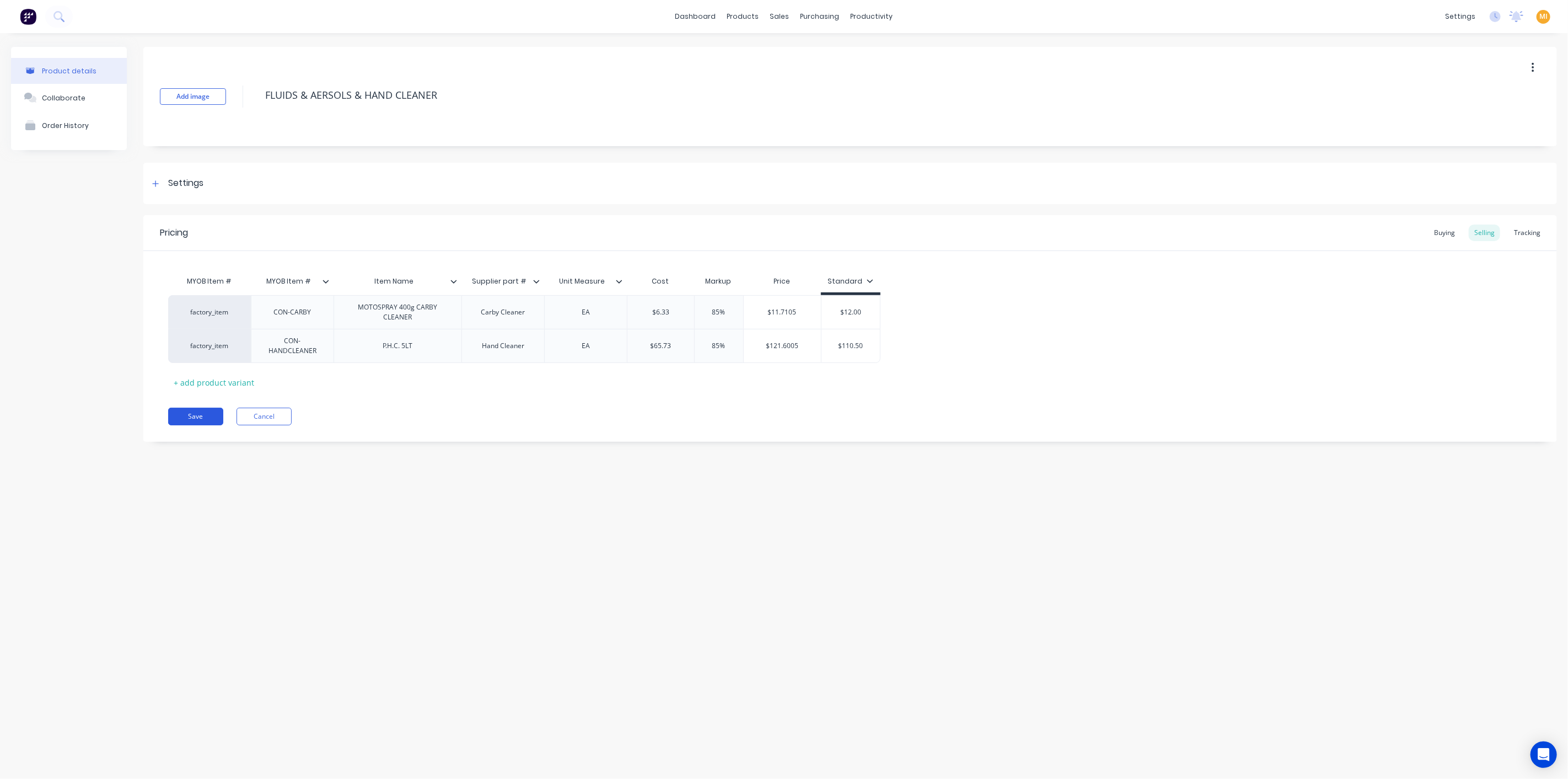
click at [208, 415] on button "Save" at bounding box center [195, 417] width 55 height 18
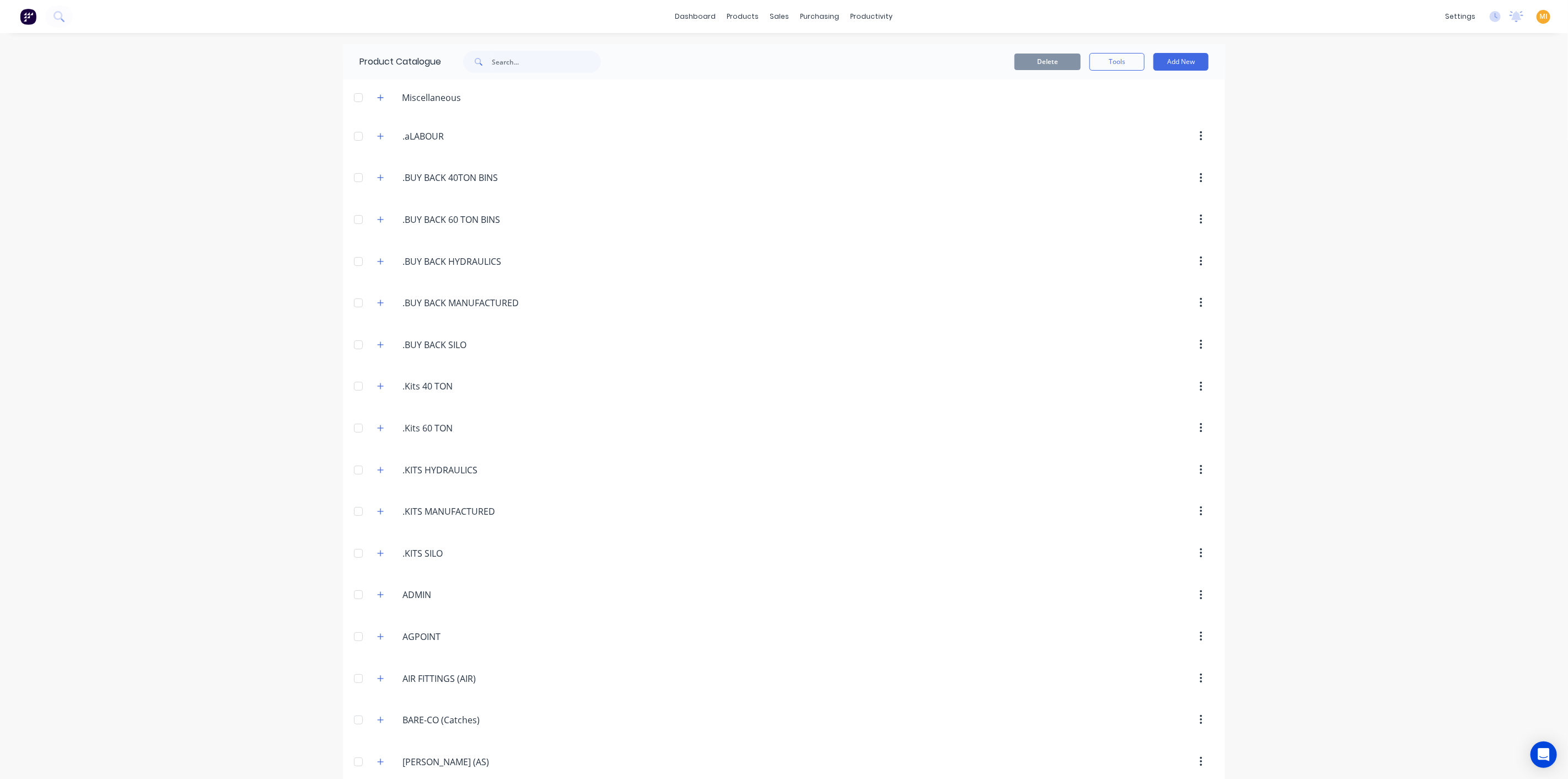
scroll to position [781, 0]
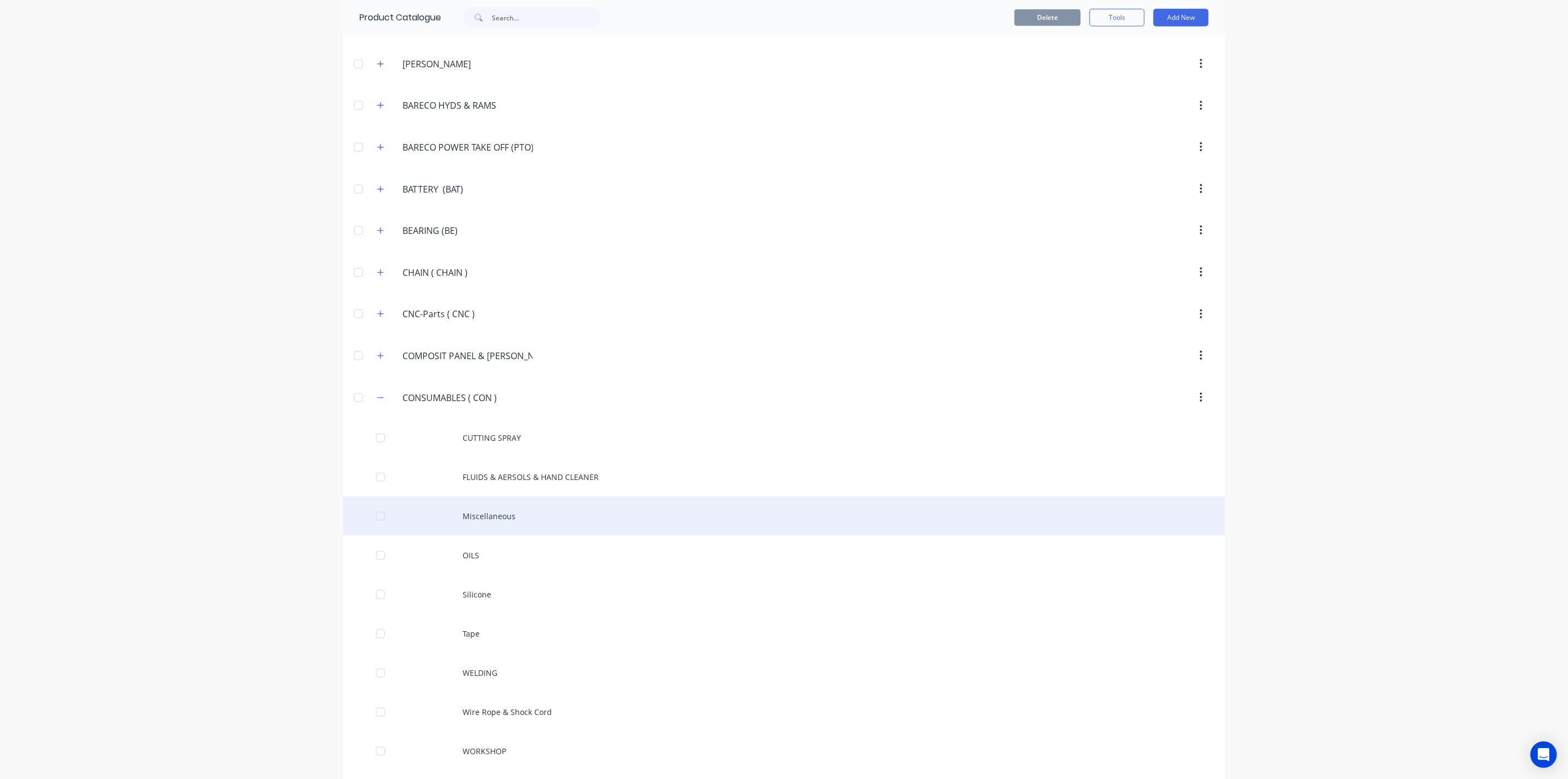
click at [480, 514] on div "Miscellaneous" at bounding box center [784, 516] width 882 height 39
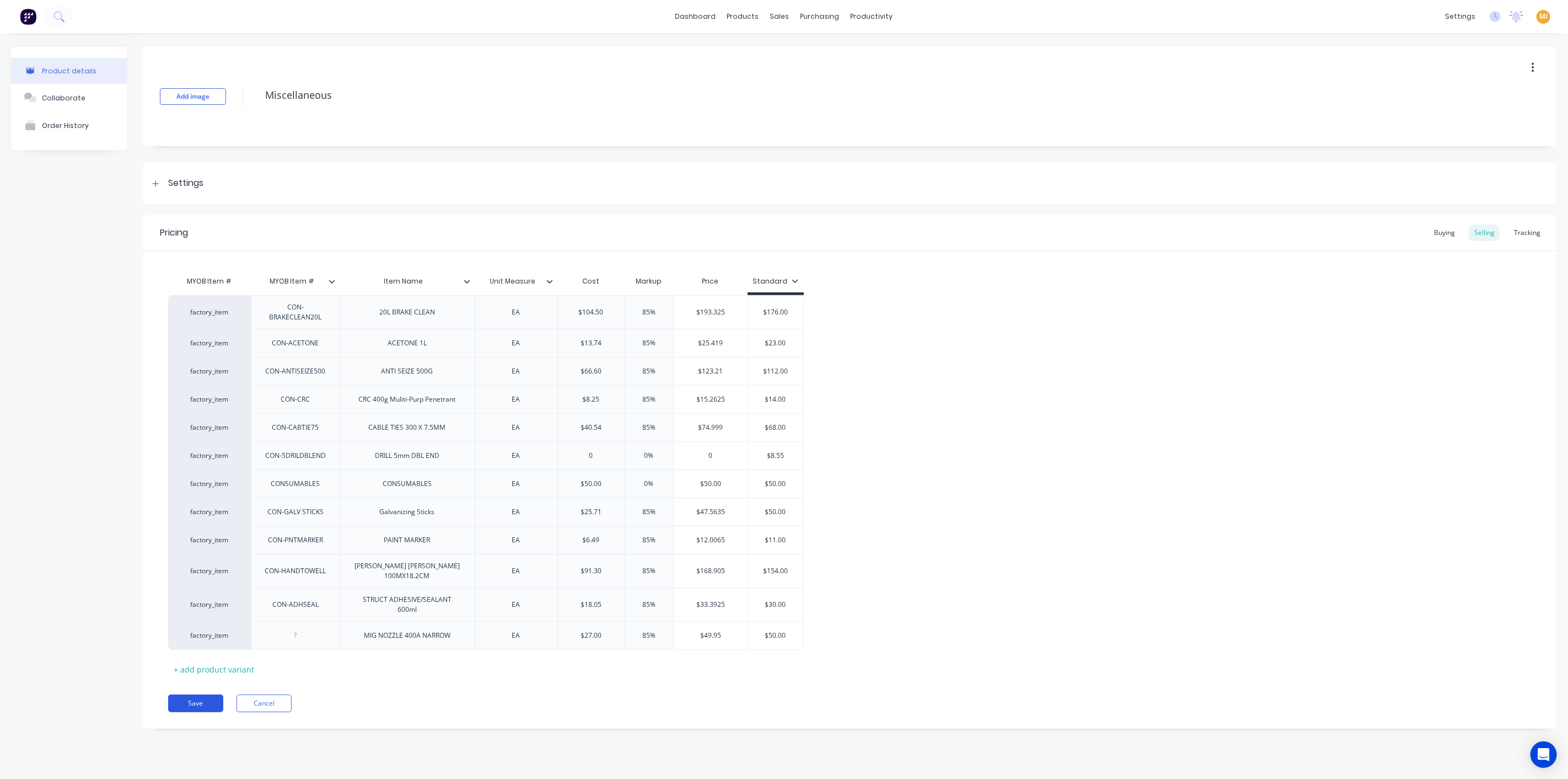
click at [199, 697] on button "Save" at bounding box center [195, 703] width 55 height 18
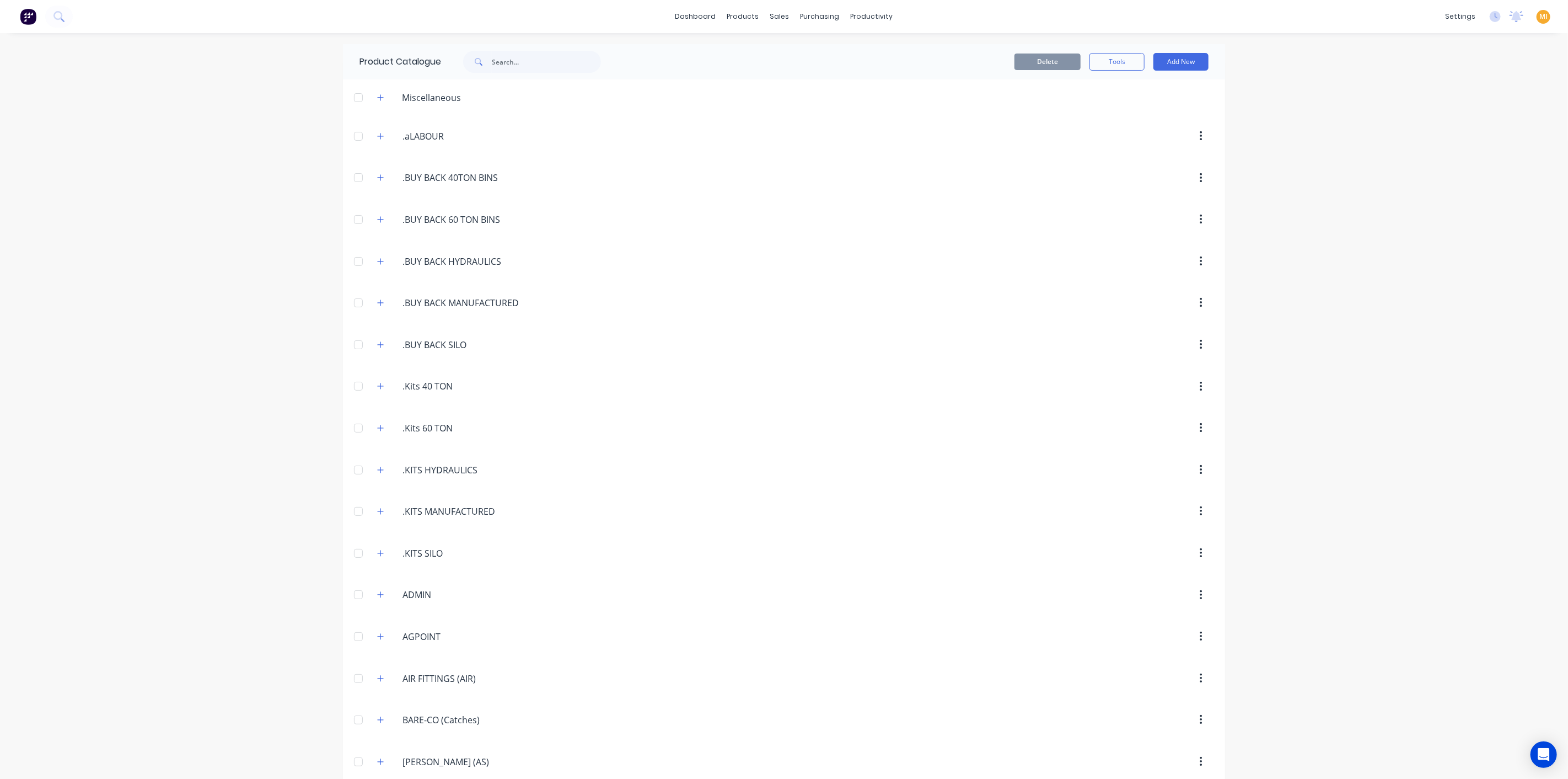
scroll to position [781, 0]
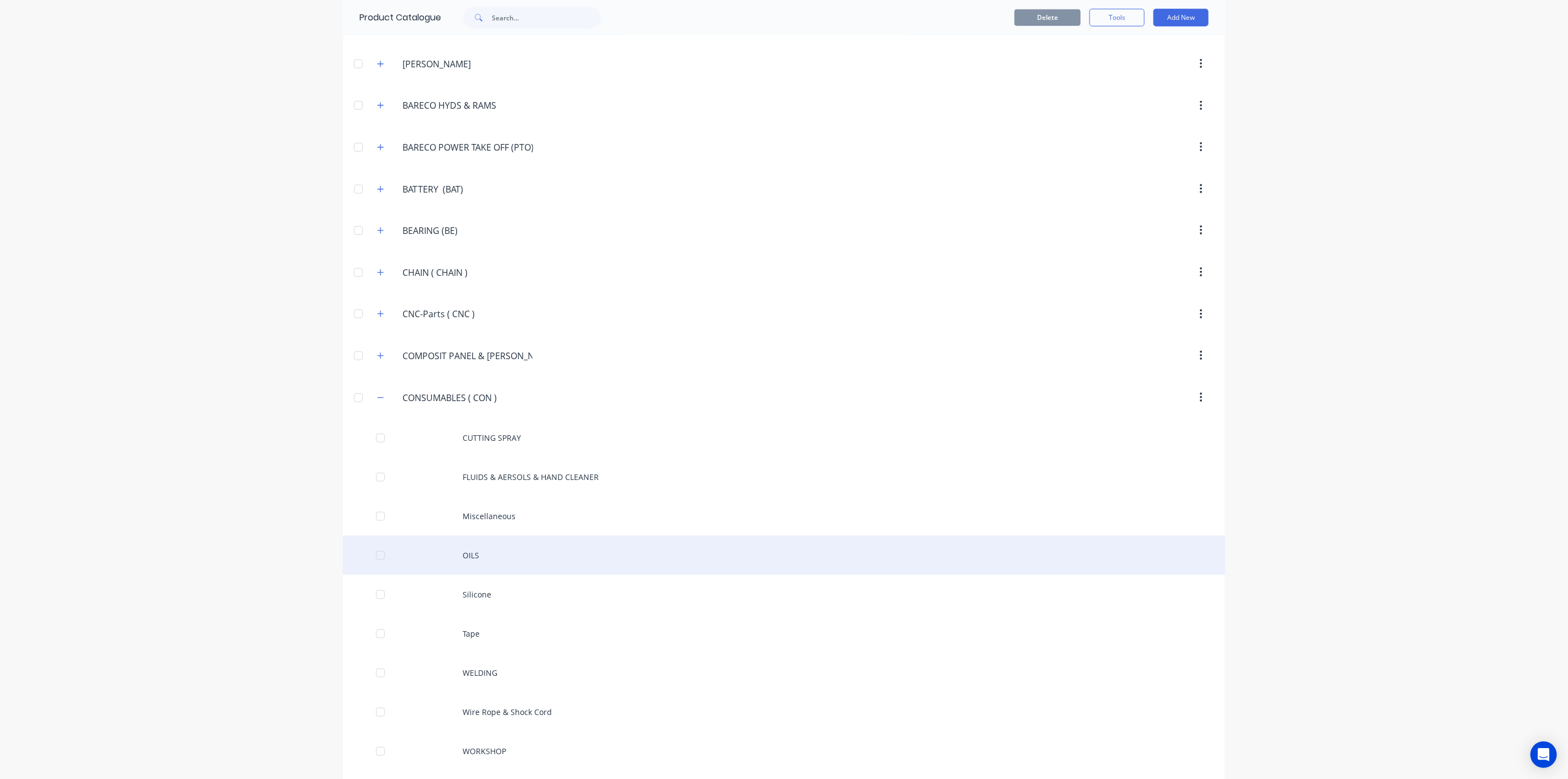
click at [492, 555] on div "OILS" at bounding box center [784, 555] width 882 height 39
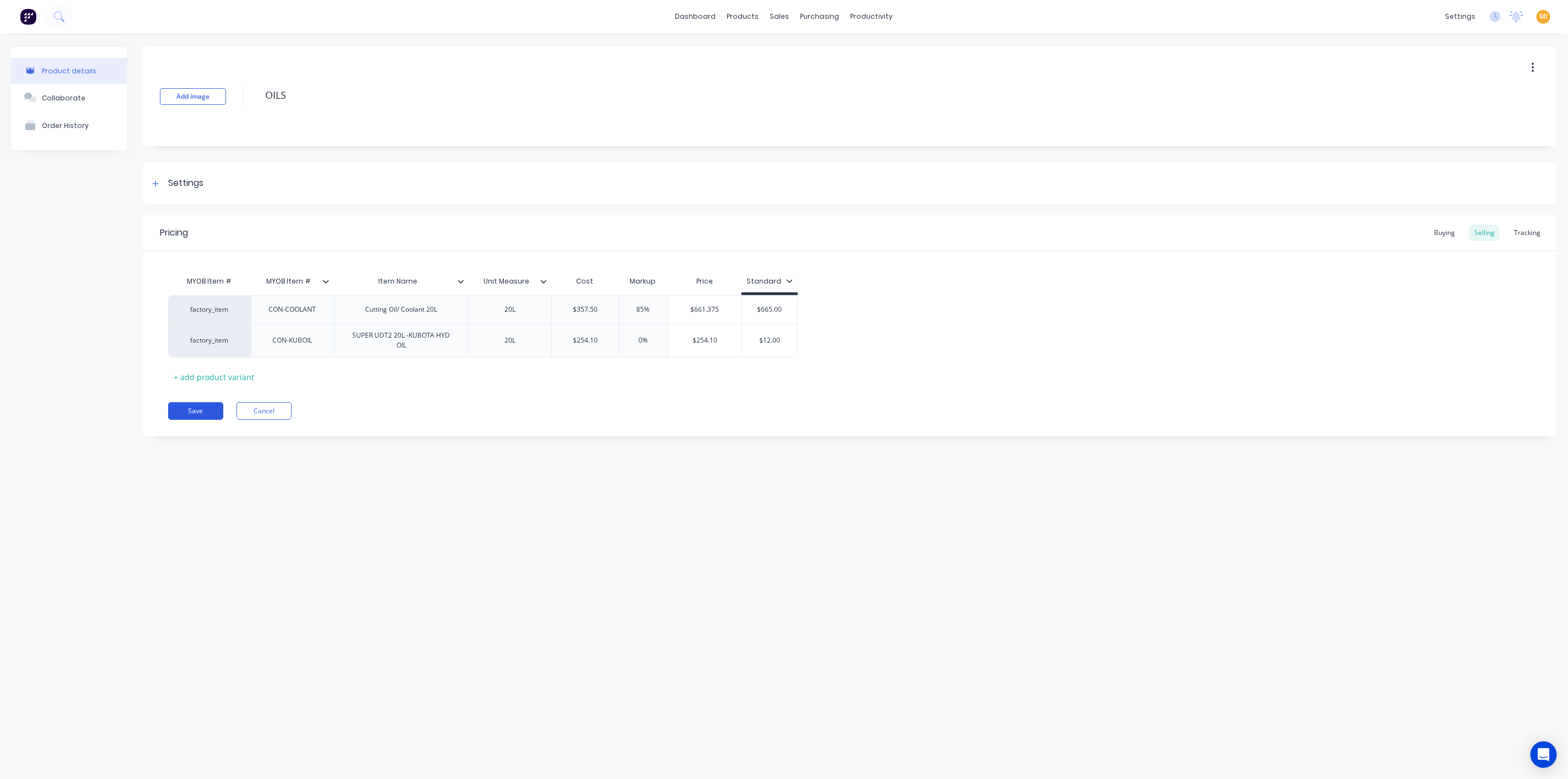
click at [187, 408] on button "Save" at bounding box center [195, 411] width 55 height 18
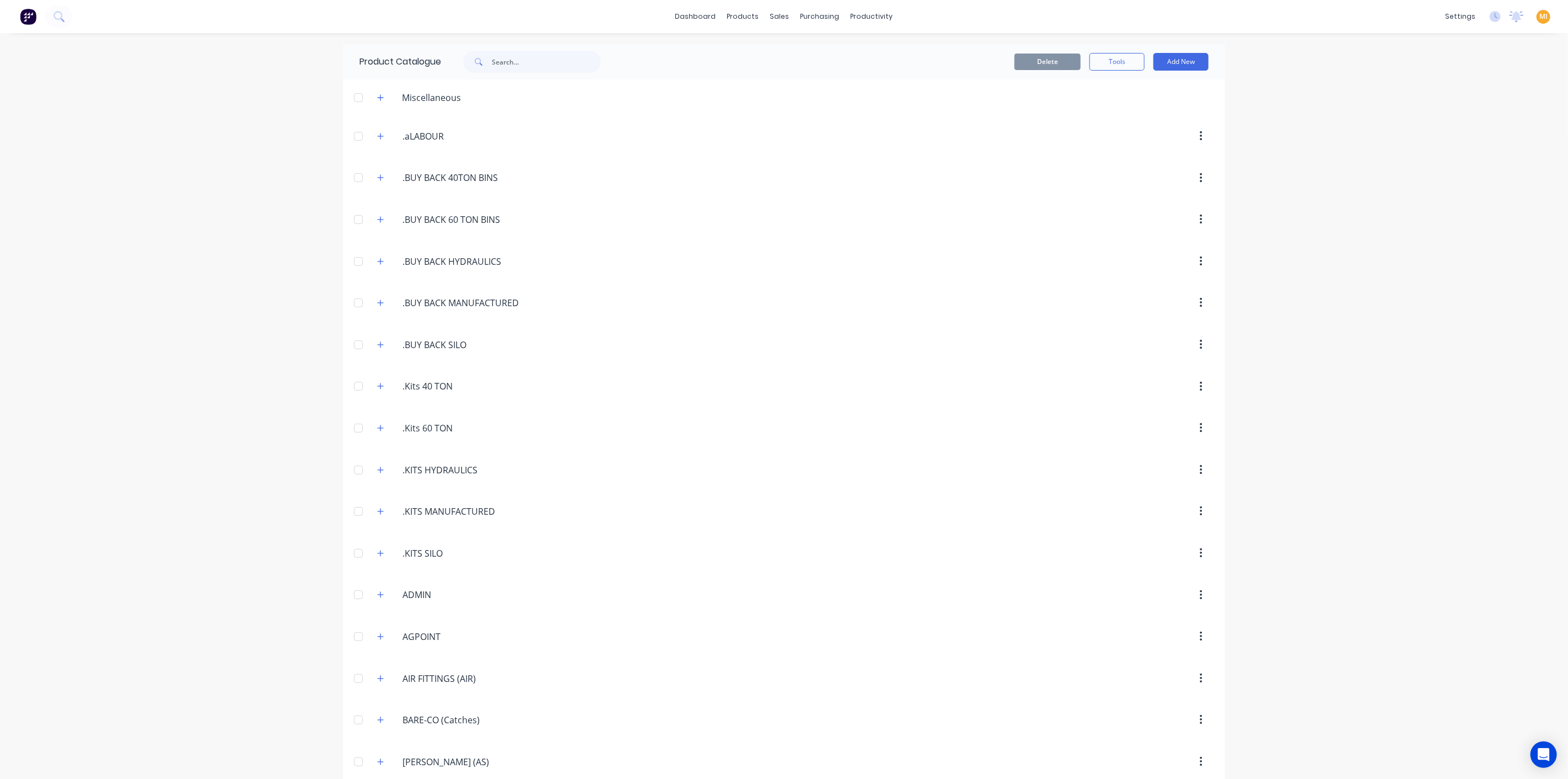
scroll to position [781, 0]
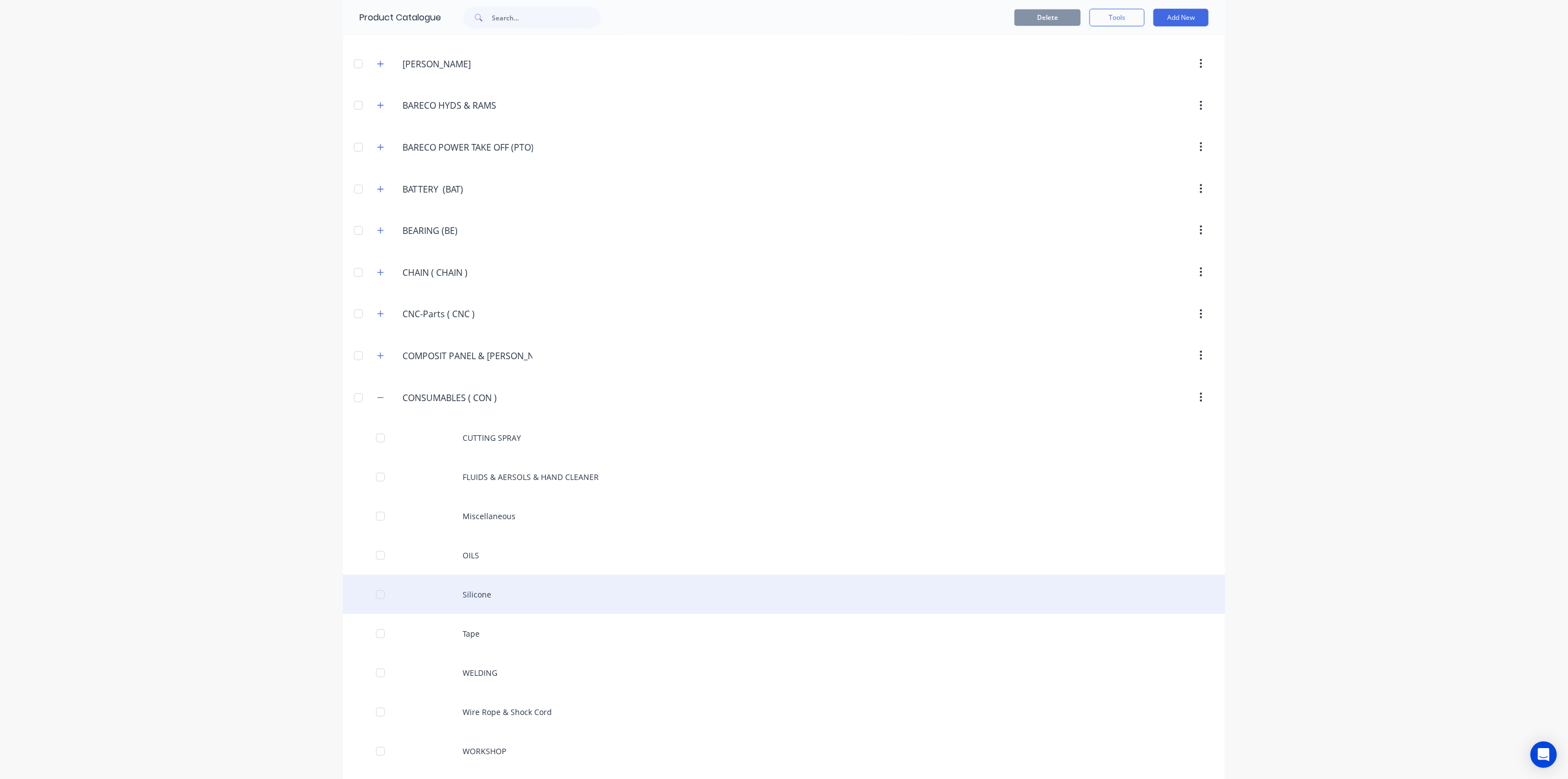
click at [470, 580] on div "Silicone" at bounding box center [784, 594] width 882 height 39
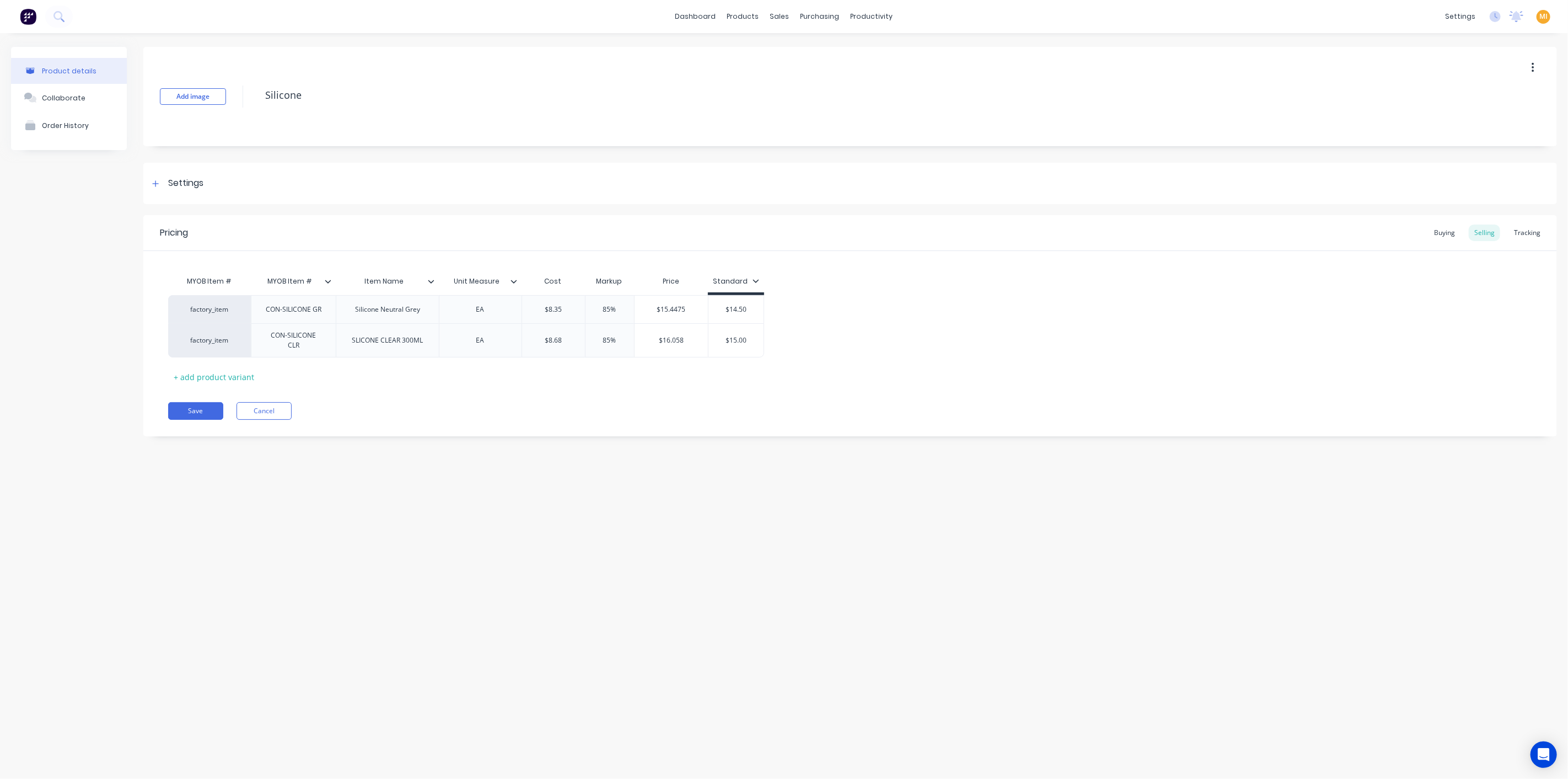
drag, startPoint x: 180, startPoint y: 406, endPoint x: 205, endPoint y: 391, distance: 29.2
click at [181, 407] on button "Save" at bounding box center [195, 411] width 55 height 18
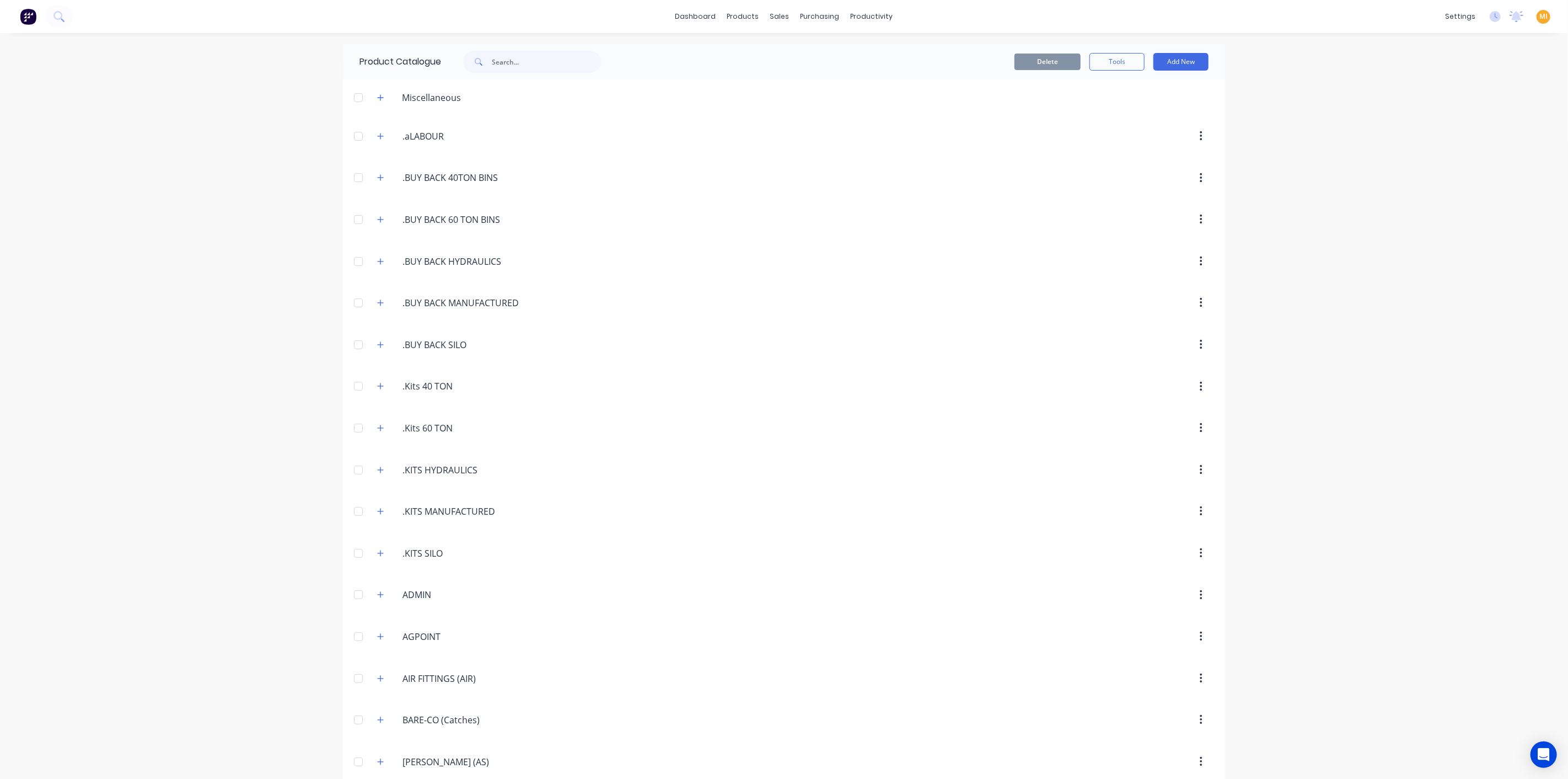
scroll to position [781, 0]
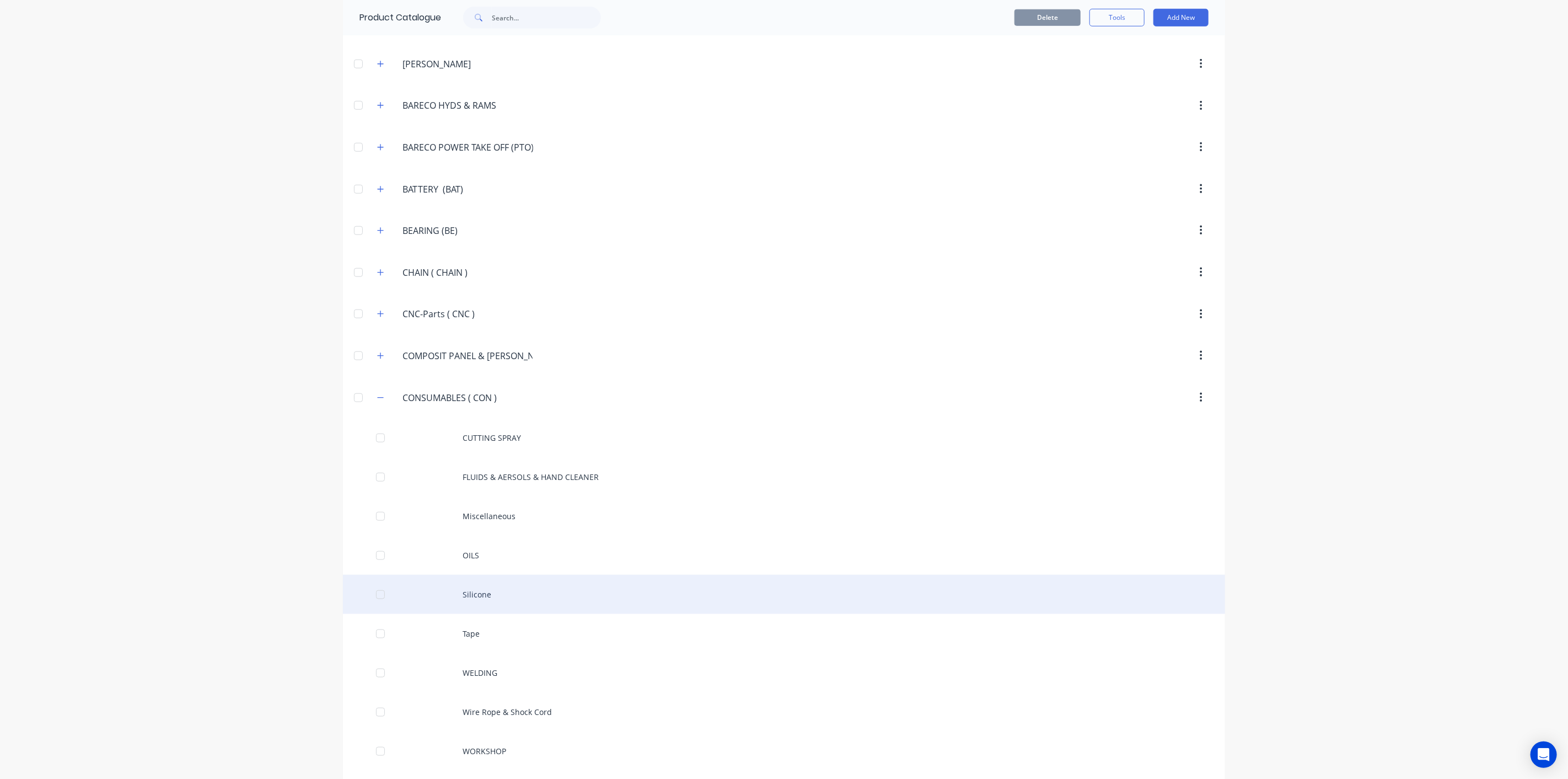
click at [500, 584] on div "Silicone" at bounding box center [784, 594] width 882 height 39
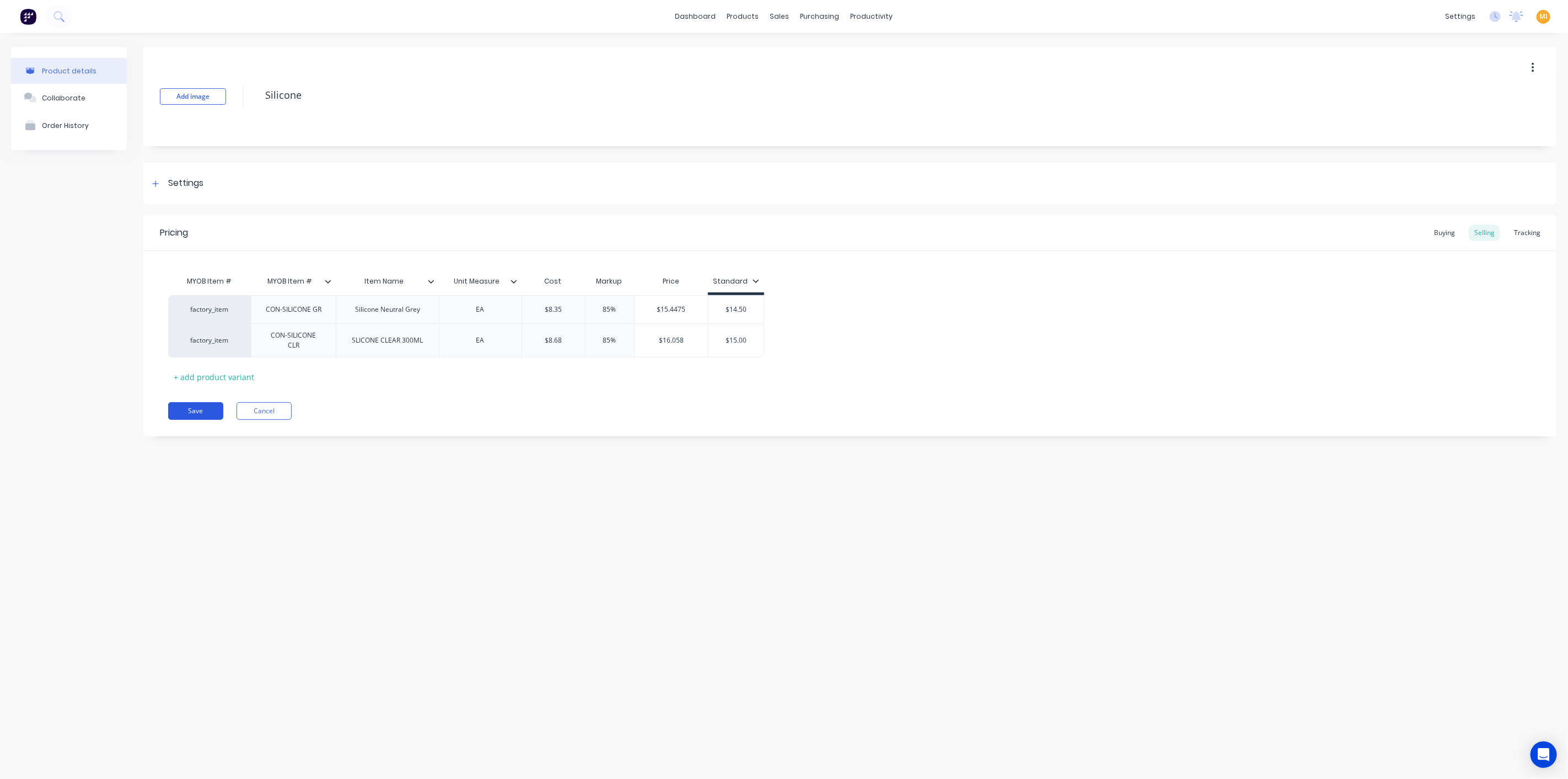
click at [201, 415] on button "Save" at bounding box center [195, 411] width 55 height 18
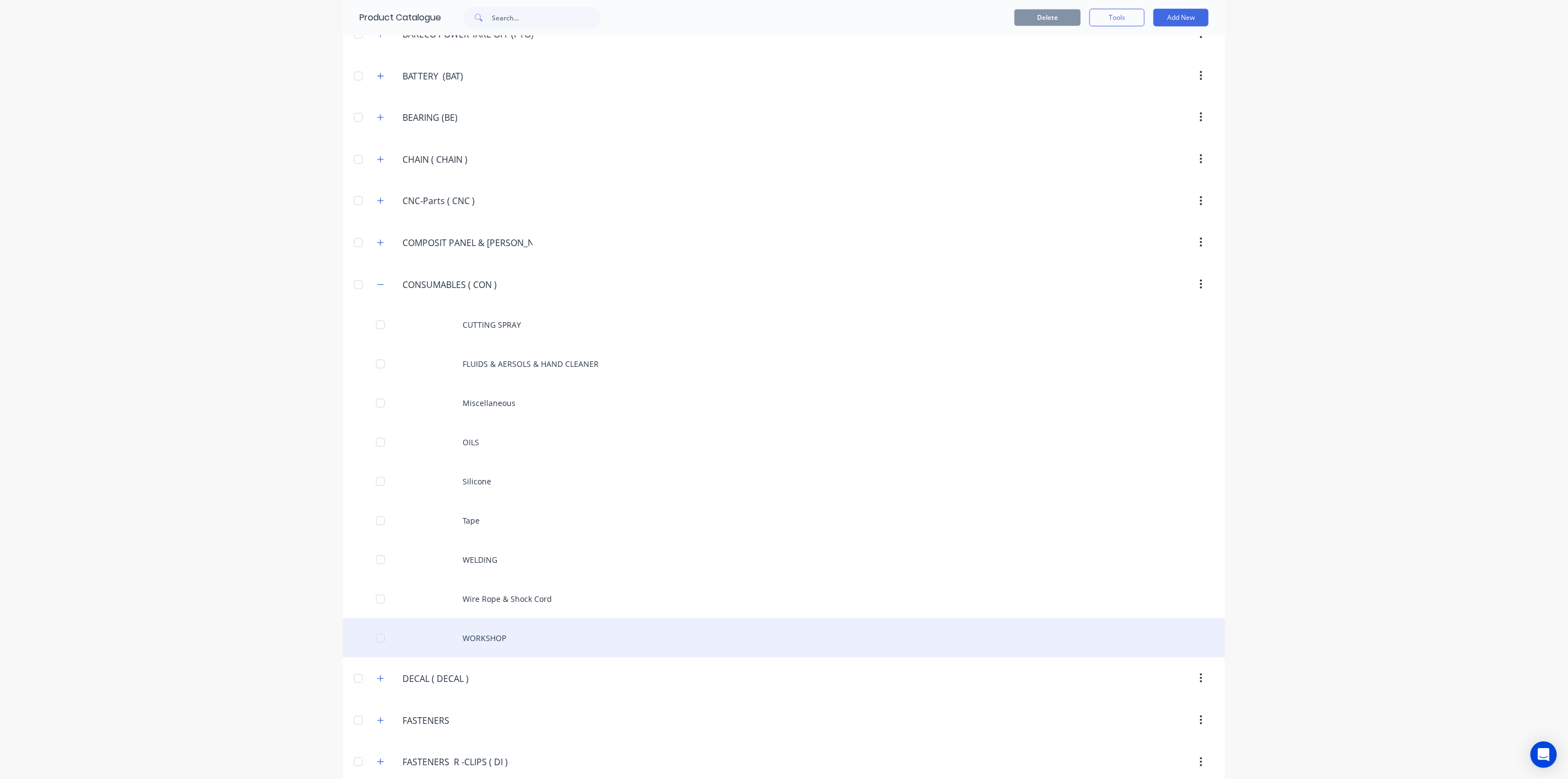
scroll to position [1087, 0]
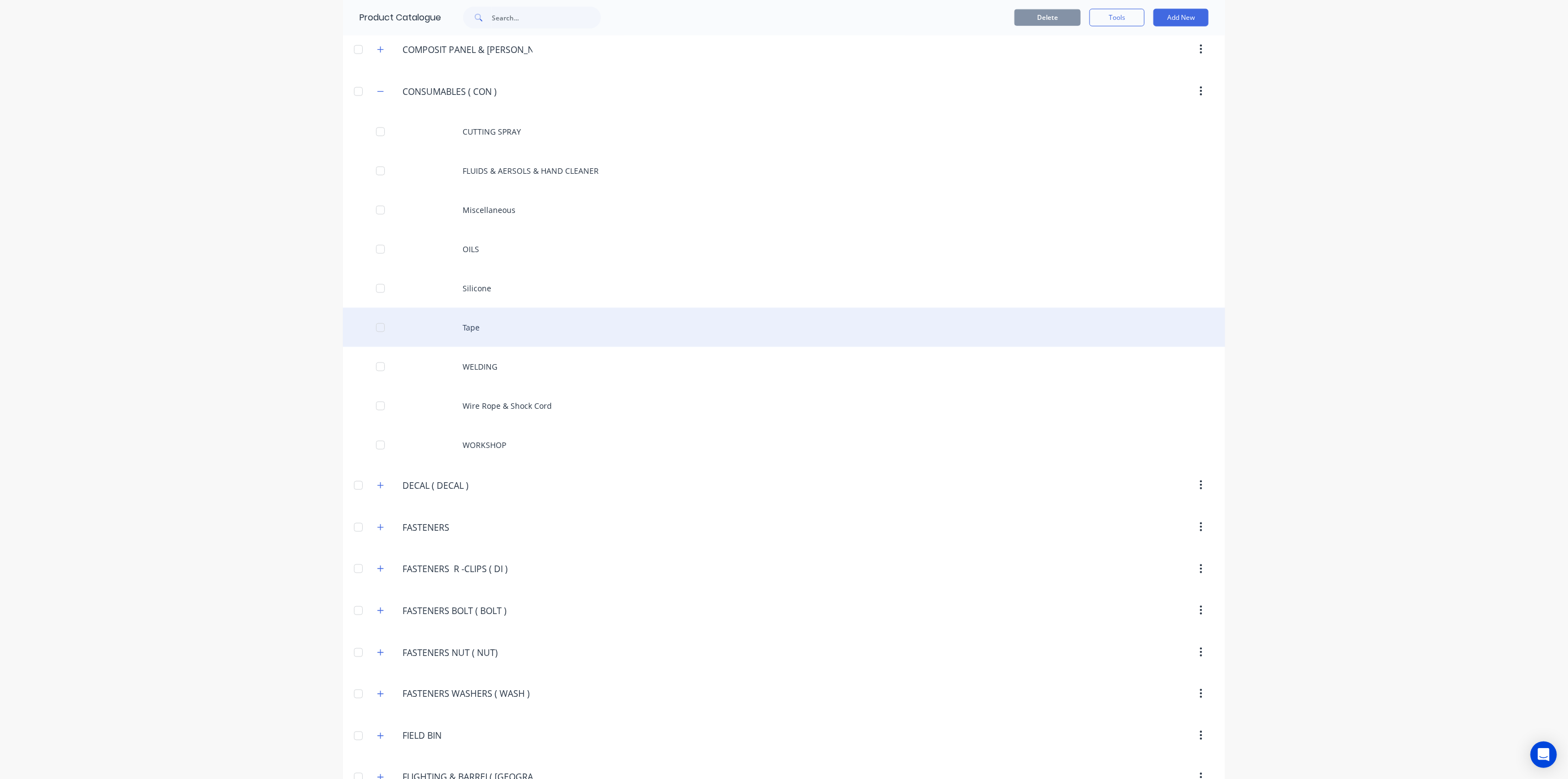
click at [481, 321] on div "Tape" at bounding box center [784, 327] width 882 height 39
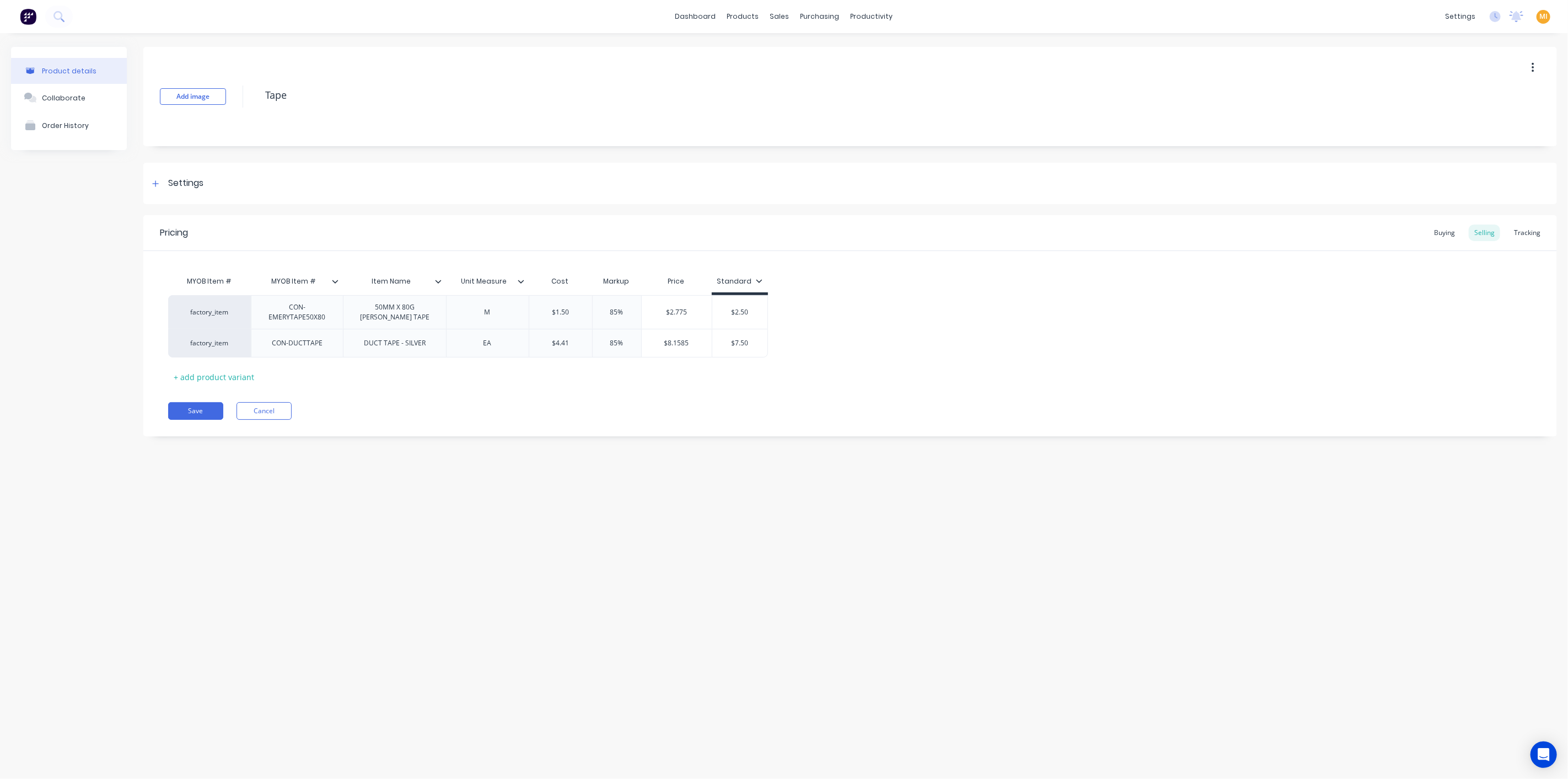
drag, startPoint x: 336, startPoint y: 97, endPoint x: 158, endPoint y: 96, distance: 178.0
click at [158, 96] on div "Add image Tape" at bounding box center [849, 96] width 1413 height 99
drag, startPoint x: 363, startPoint y: 476, endPoint x: 242, endPoint y: 422, distance: 132.5
click at [361, 475] on div "Product details Collaborate Order History Add image Tape Settings Product Optio…" at bounding box center [784, 395] width 1568 height 723
click at [196, 415] on button "Save" at bounding box center [195, 411] width 55 height 18
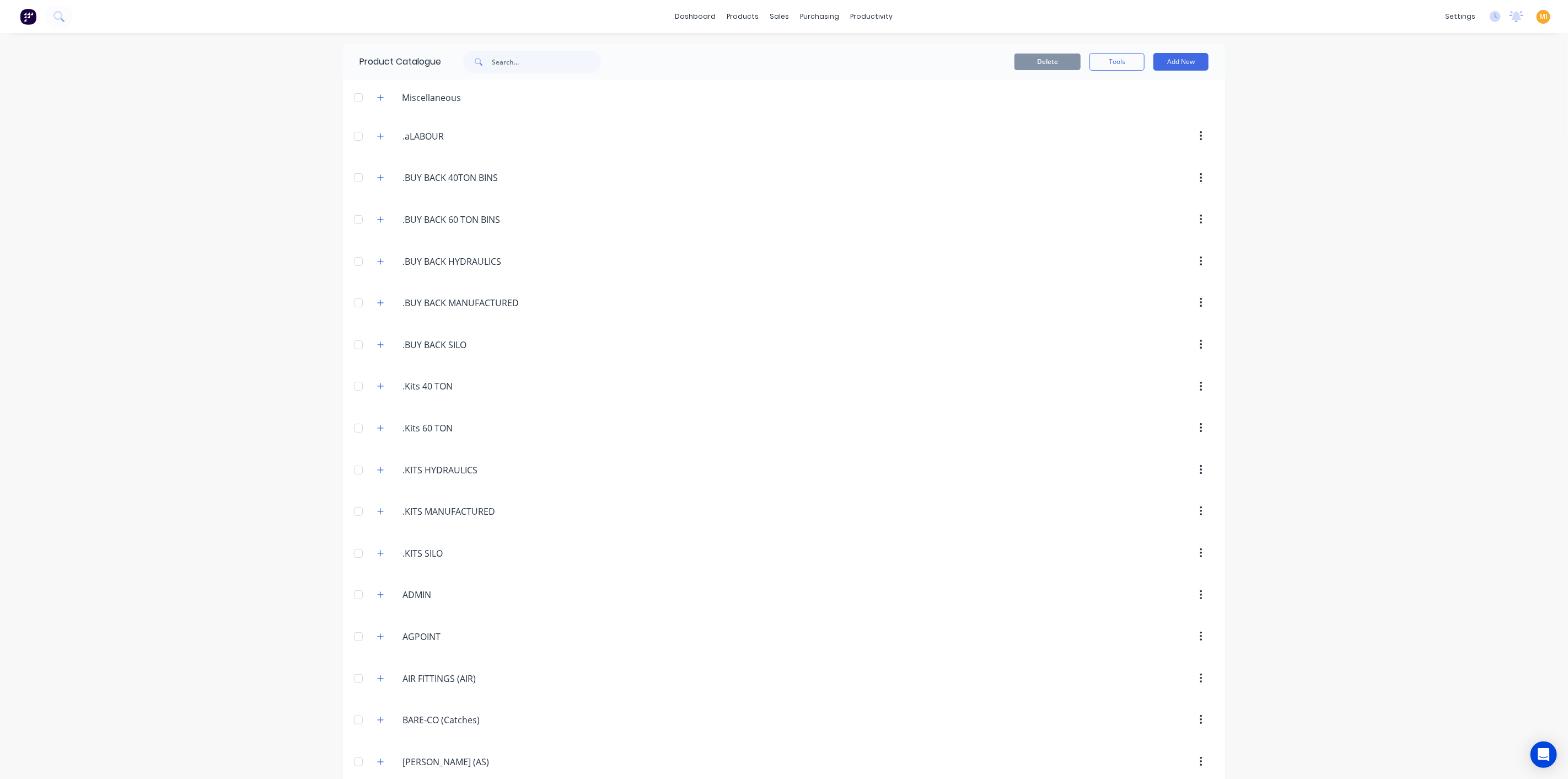
scroll to position [1017, 0]
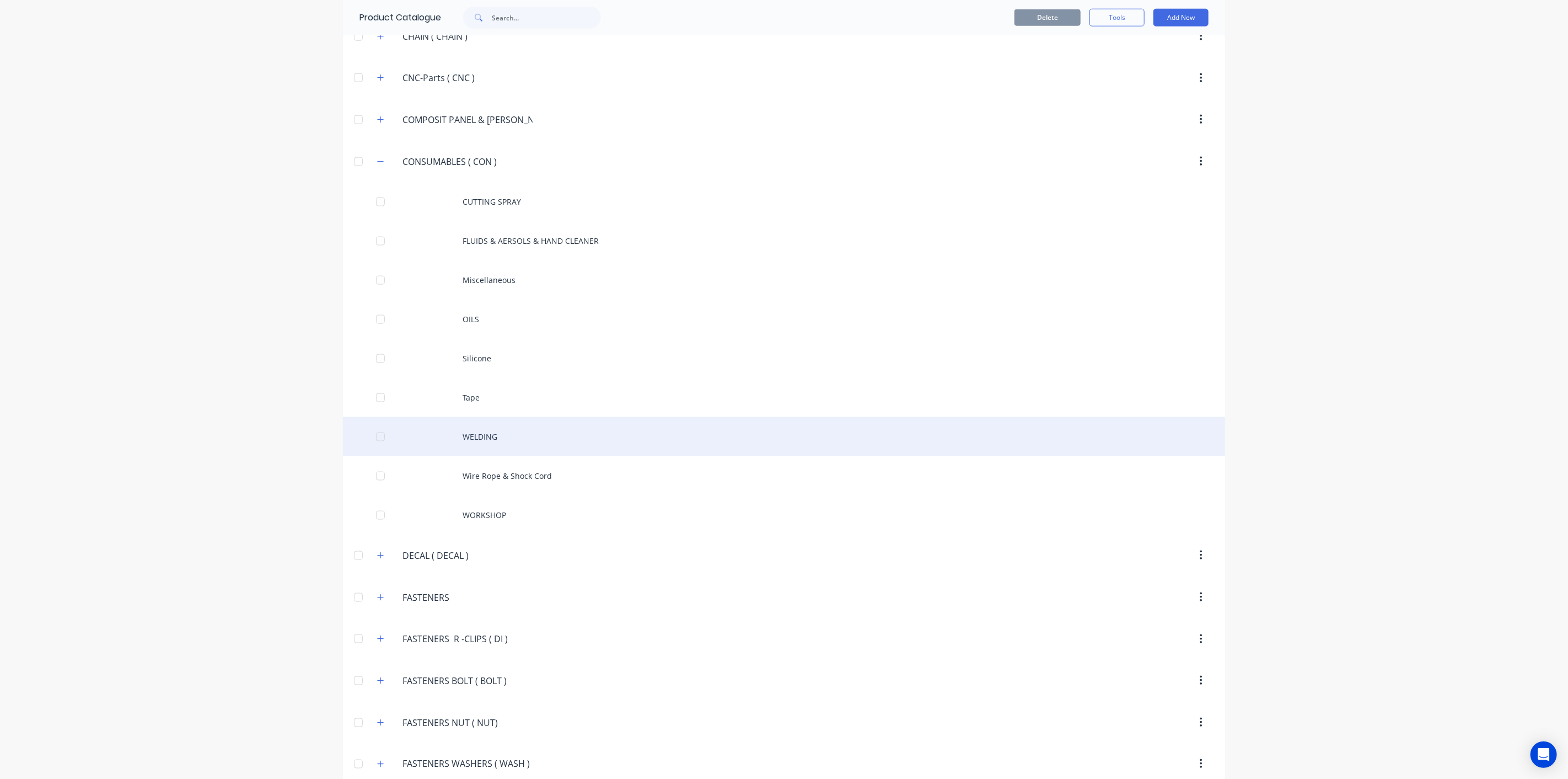
drag, startPoint x: 579, startPoint y: 425, endPoint x: 583, endPoint y: 434, distance: 9.8
click at [583, 434] on div "WELDING" at bounding box center [784, 437] width 882 height 39
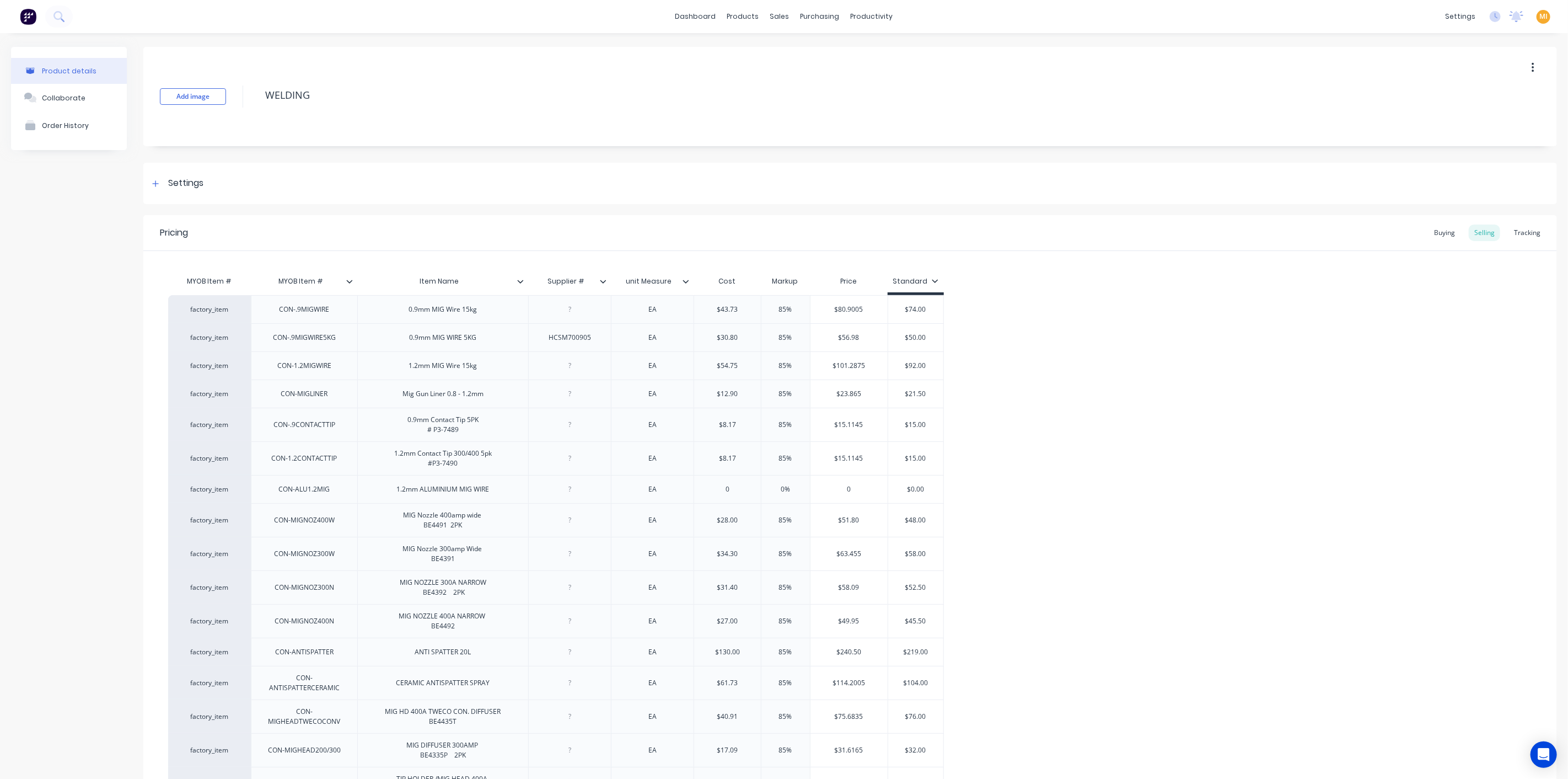
scroll to position [246, 0]
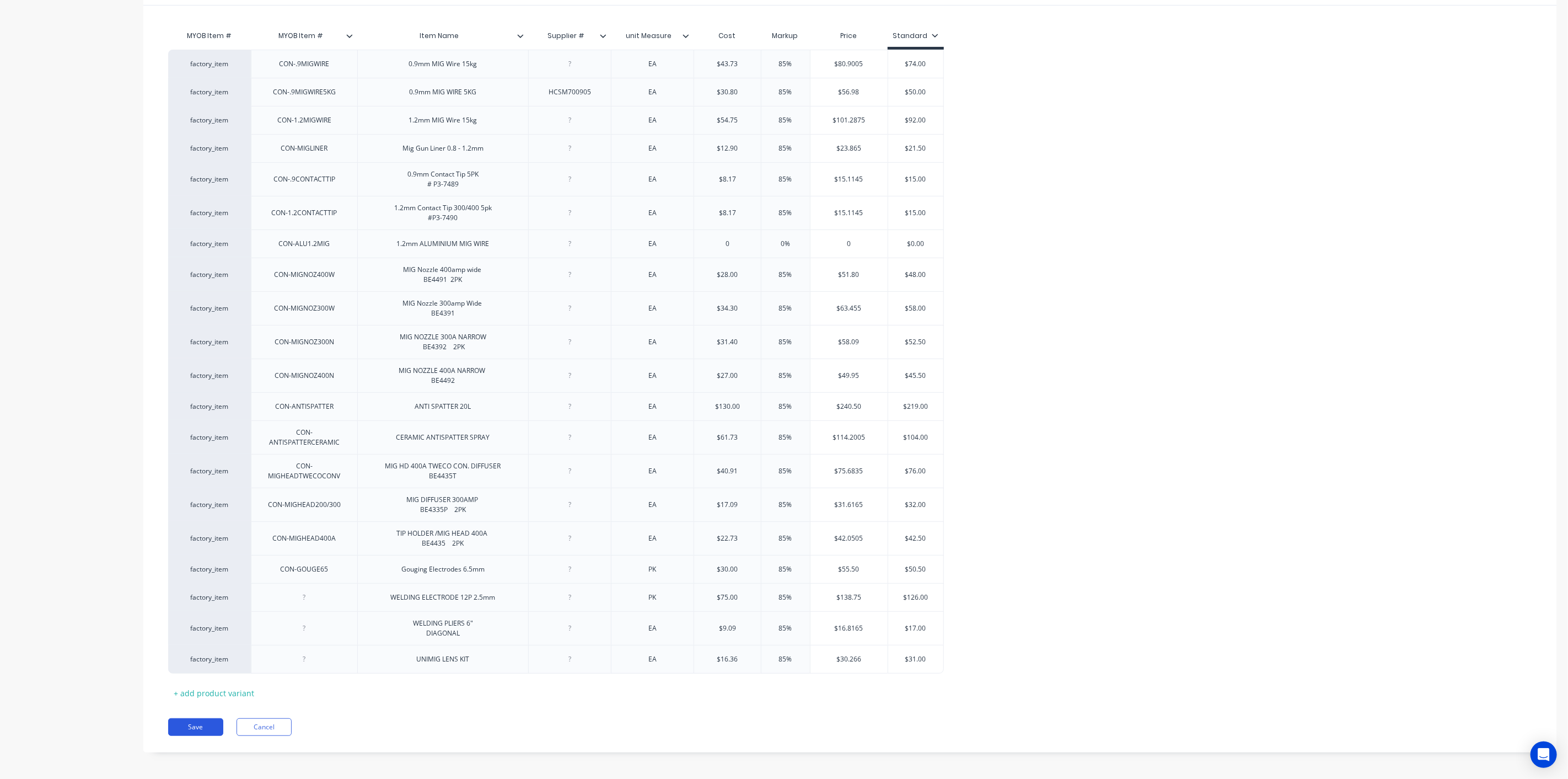
click at [199, 721] on button "Save" at bounding box center [195, 727] width 55 height 18
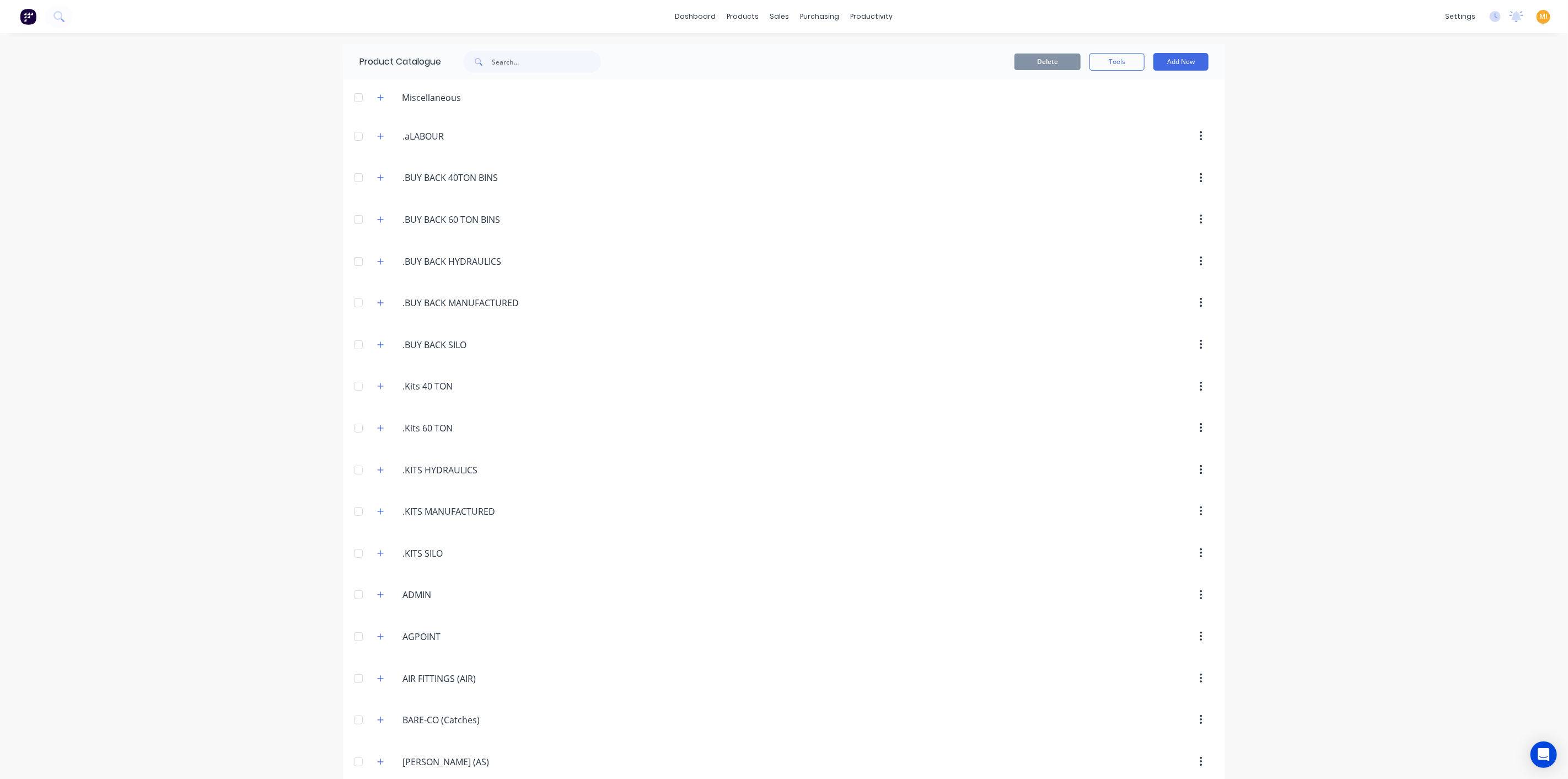
scroll to position [1017, 0]
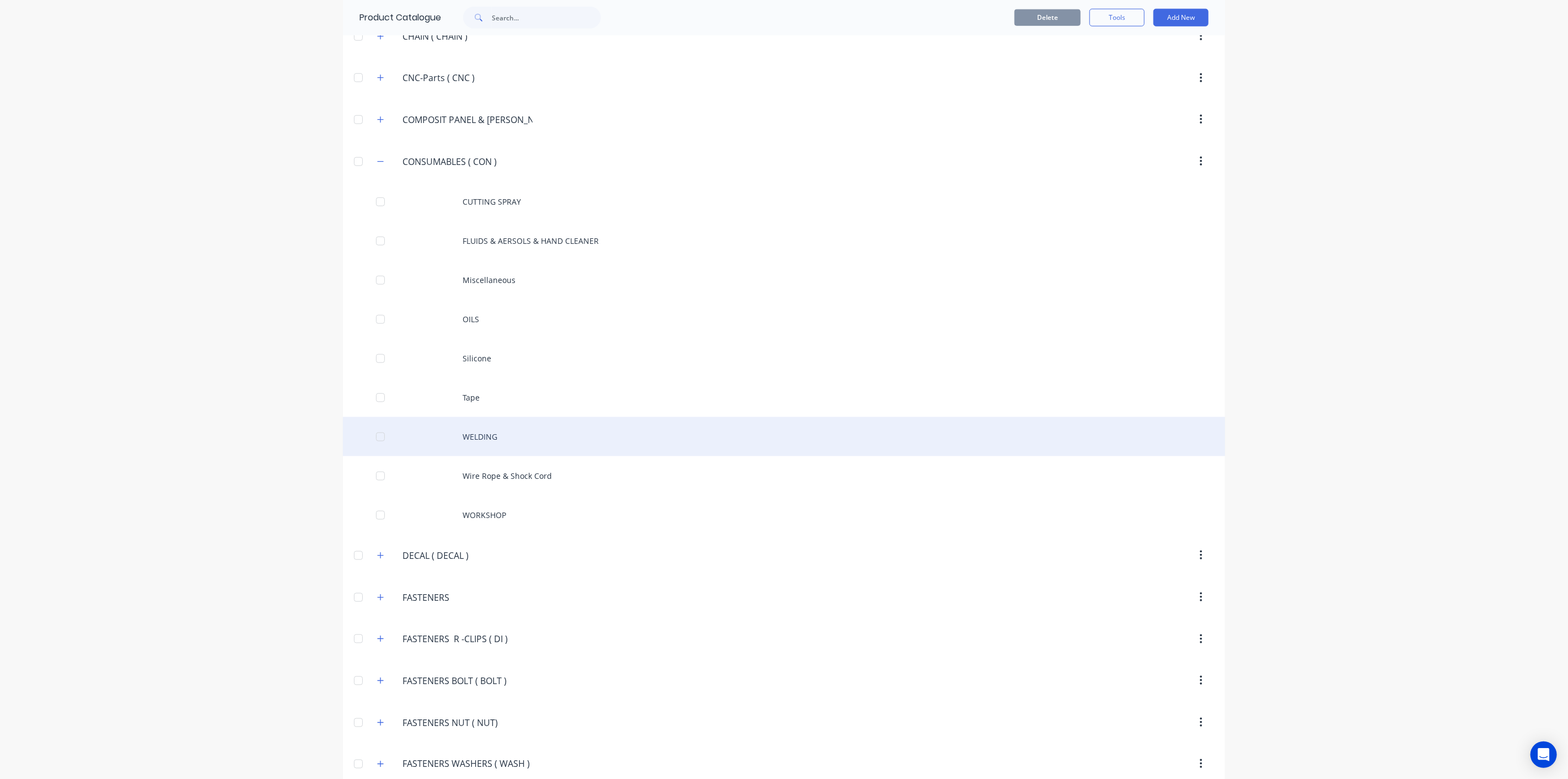
click at [570, 433] on div "WELDING" at bounding box center [784, 437] width 882 height 39
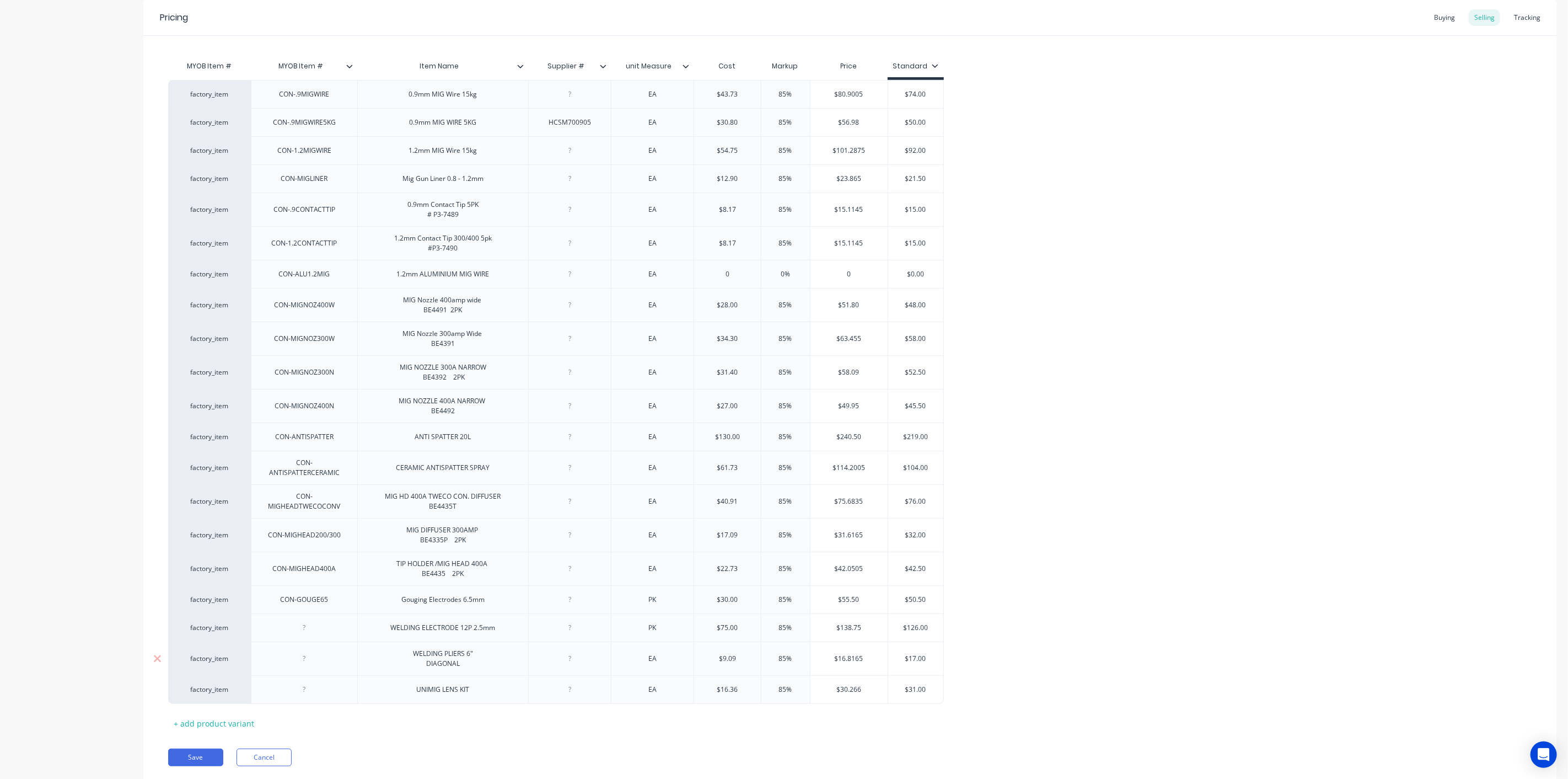
scroll to position [246, 0]
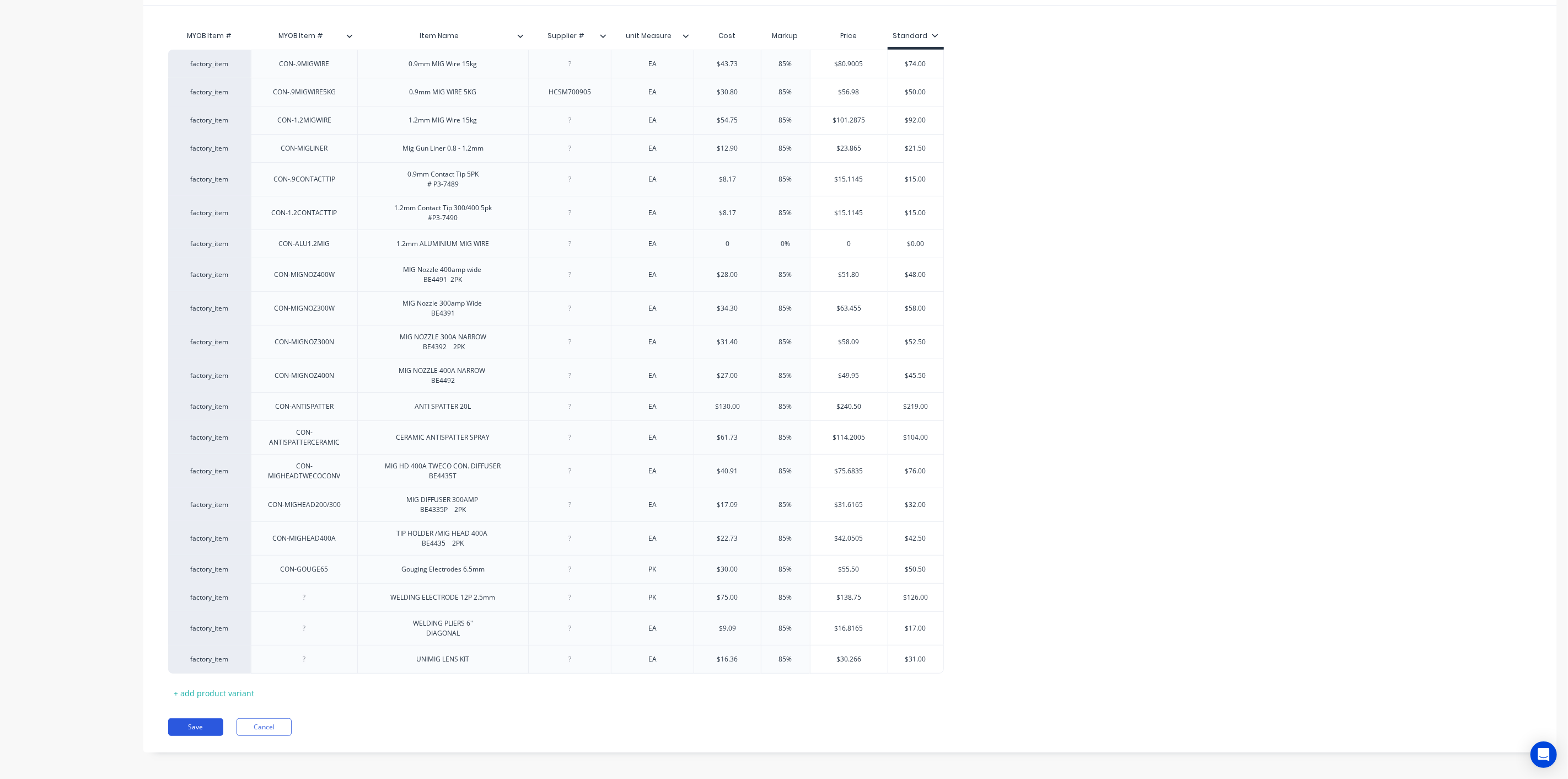
click at [190, 718] on button "Save" at bounding box center [195, 727] width 55 height 18
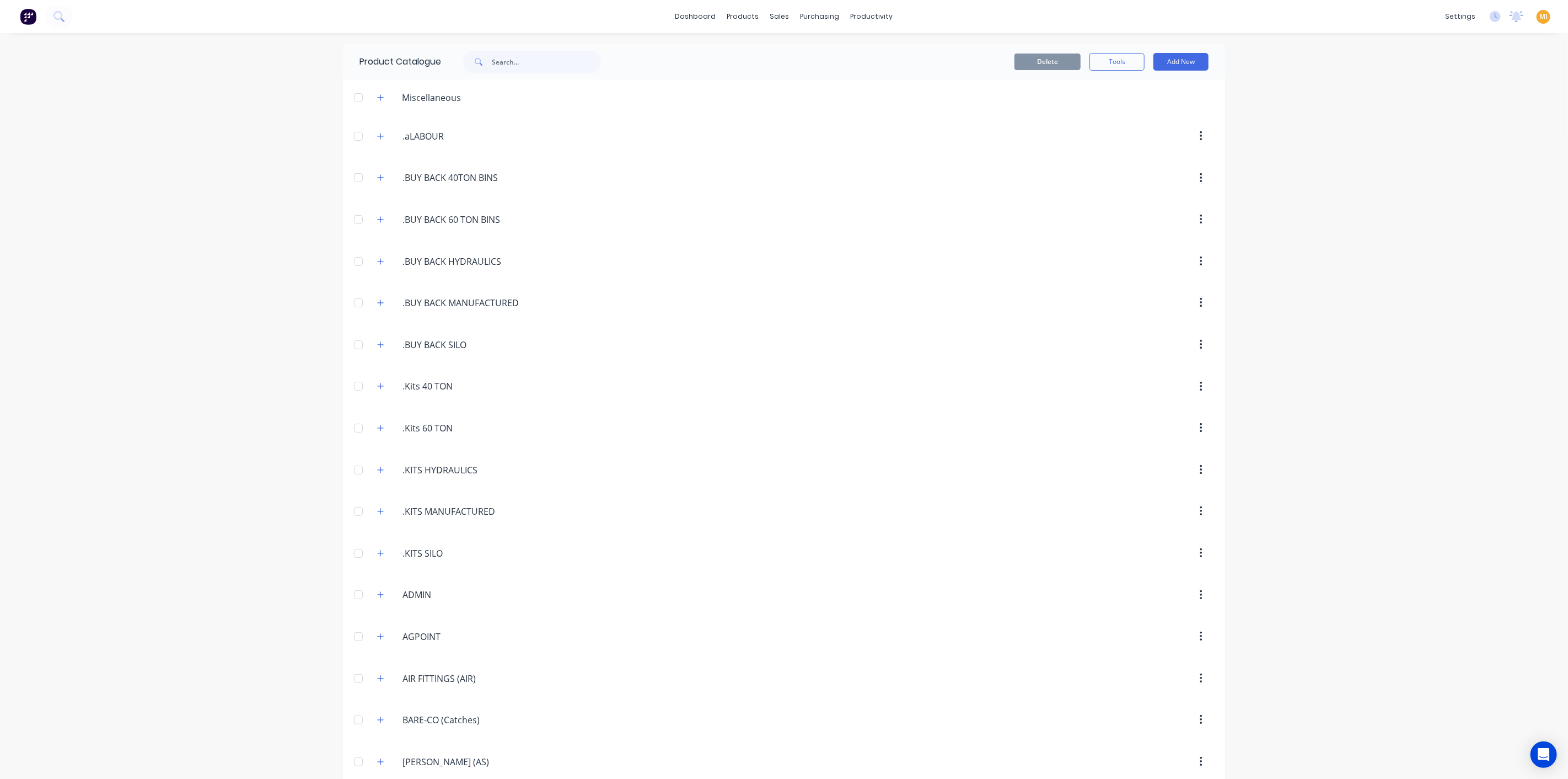
scroll to position [1017, 0]
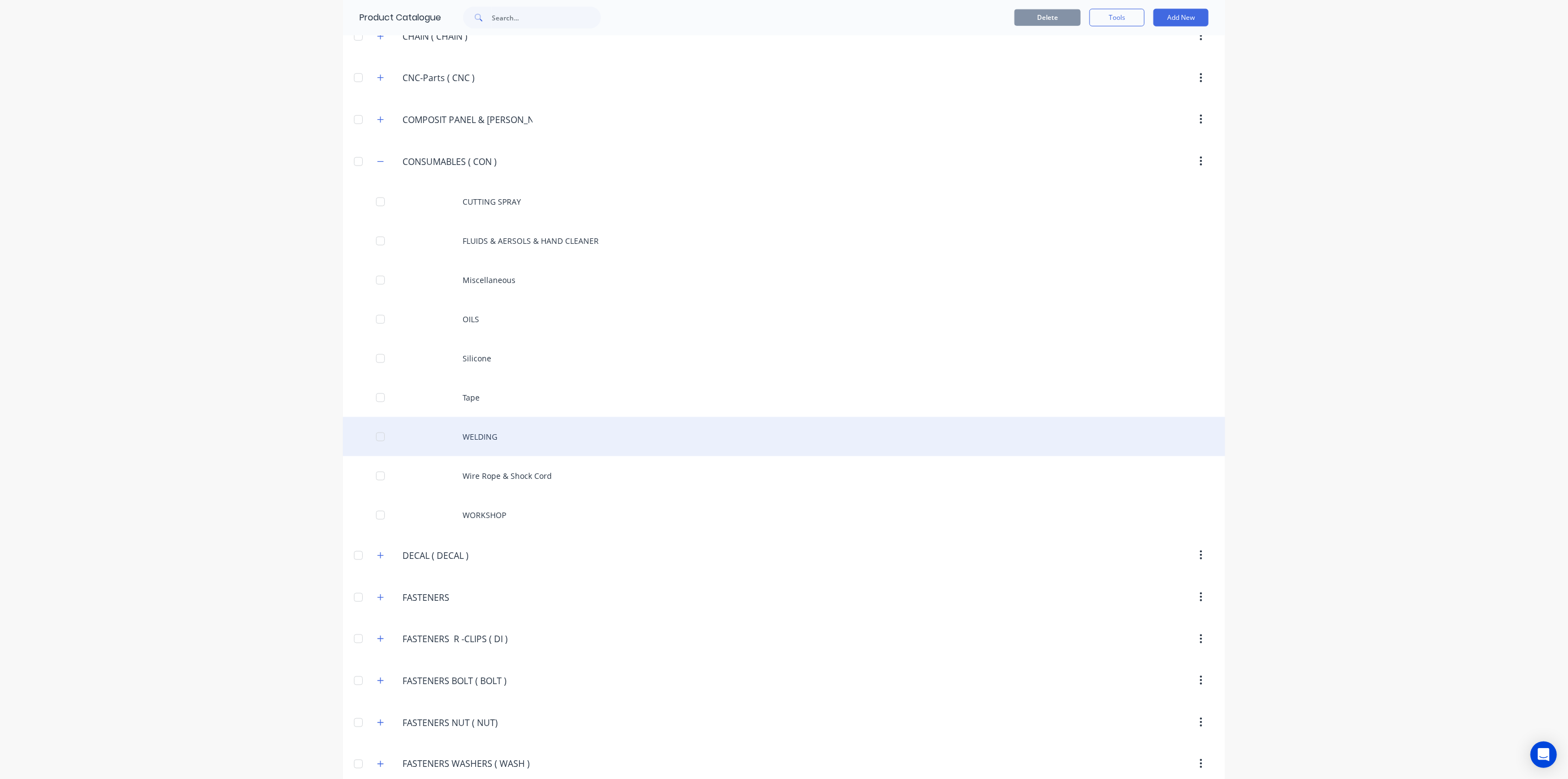
click at [520, 417] on div "WELDING" at bounding box center [784, 437] width 882 height 39
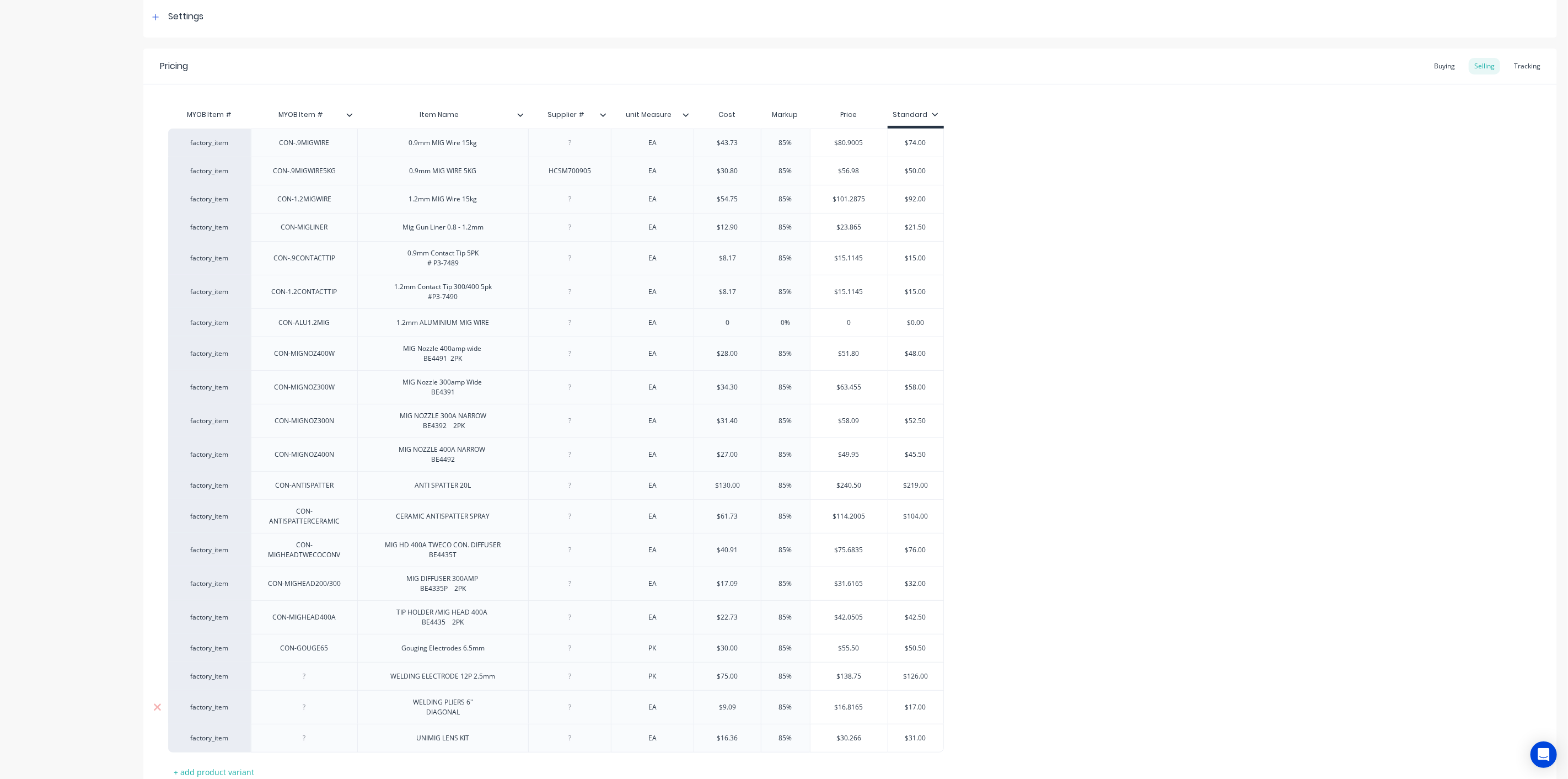
scroll to position [246, 0]
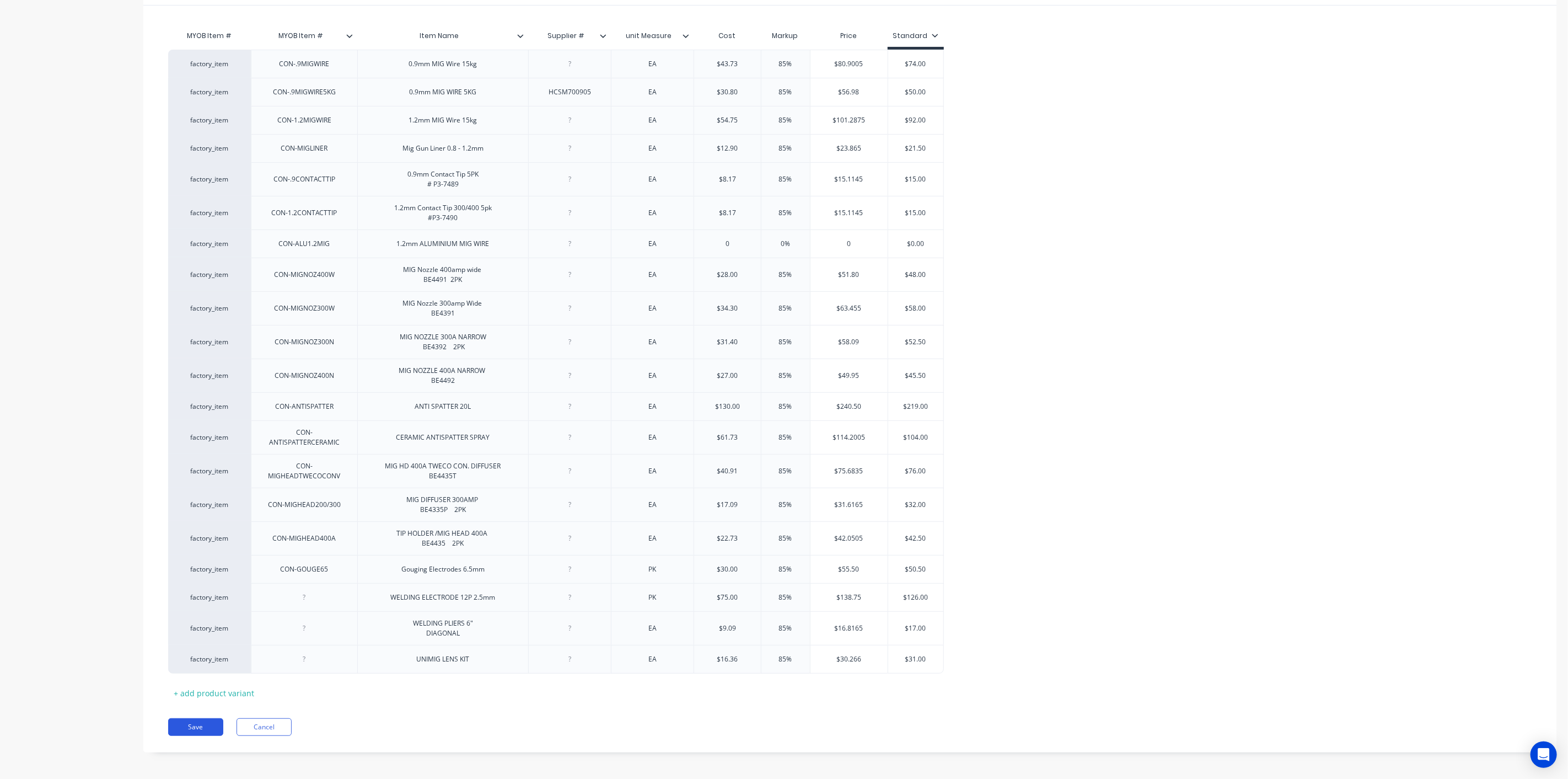
click at [178, 722] on button "Save" at bounding box center [195, 727] width 55 height 18
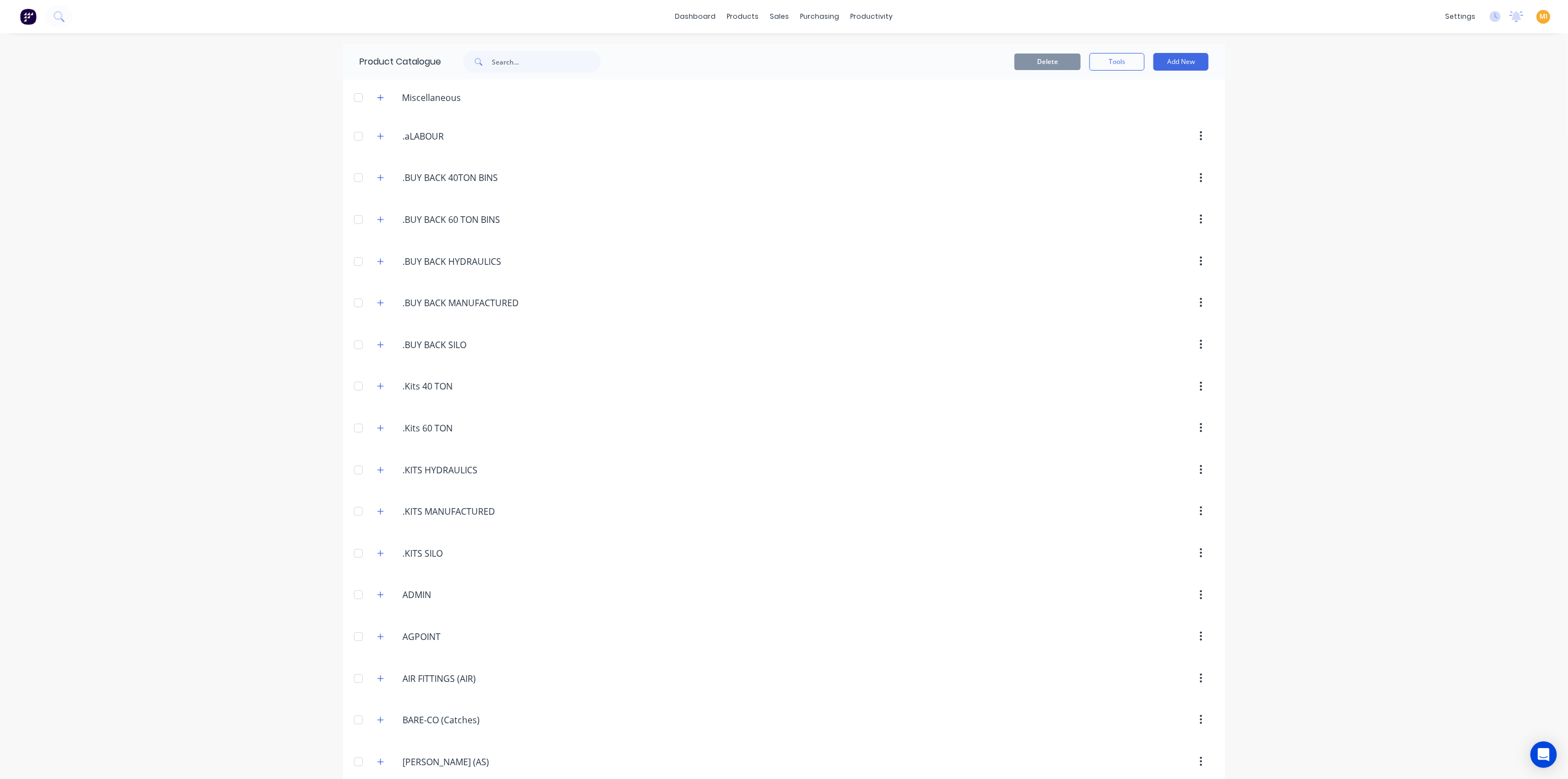
scroll to position [1017, 0]
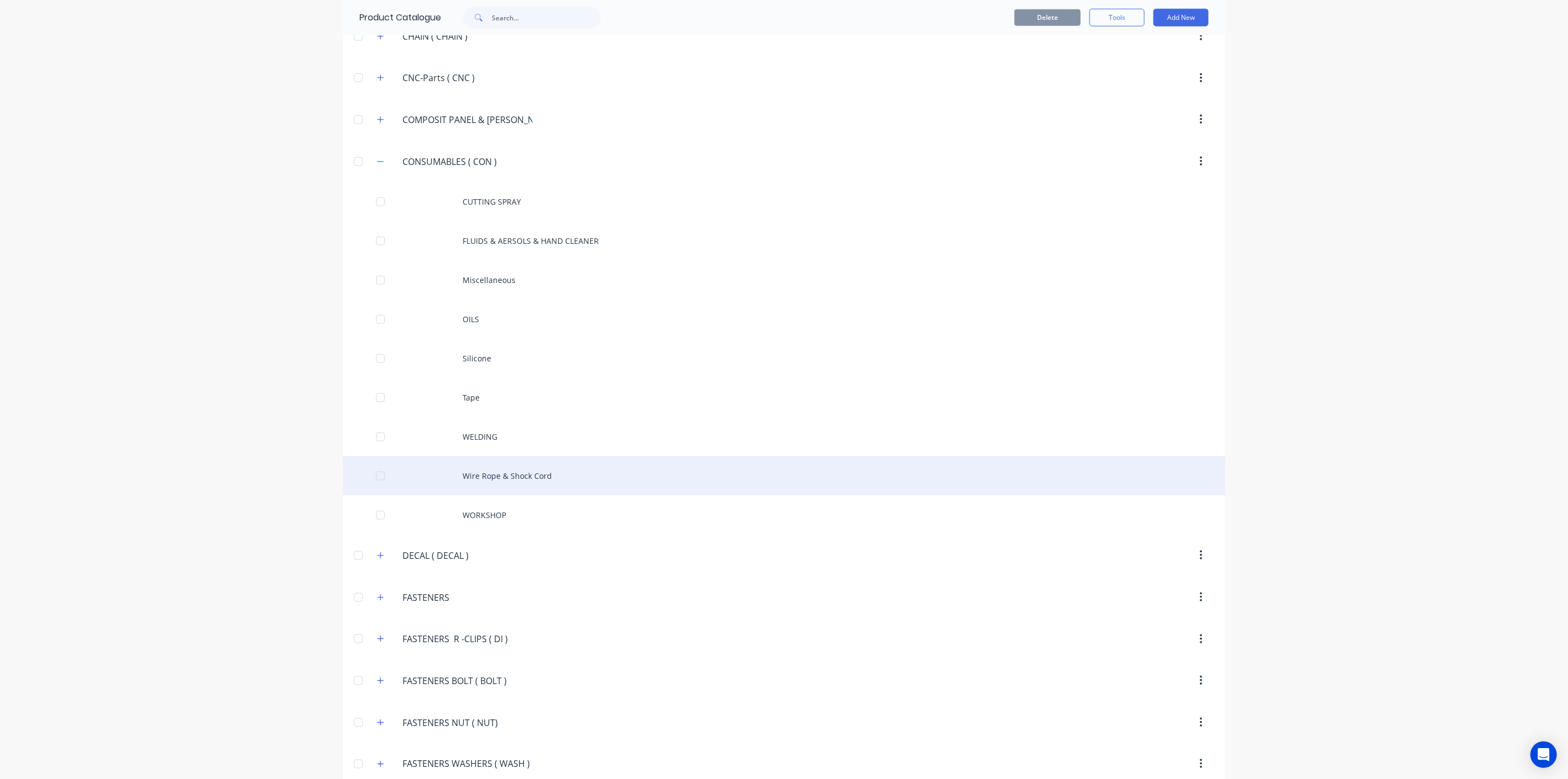
click at [523, 474] on div "Wire Rope & Shock Cord" at bounding box center [784, 476] width 882 height 39
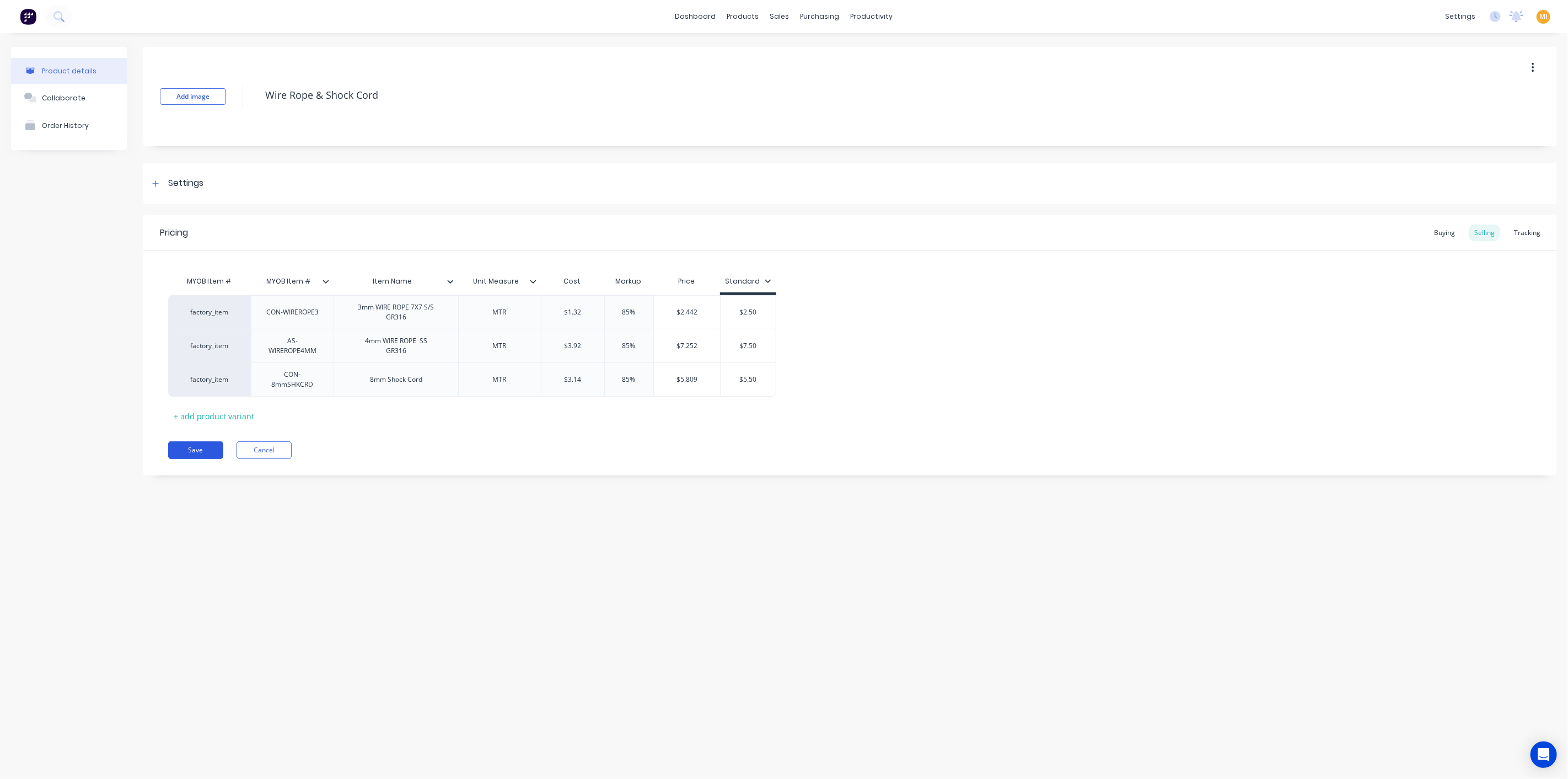
click at [199, 443] on button "Save" at bounding box center [195, 450] width 55 height 18
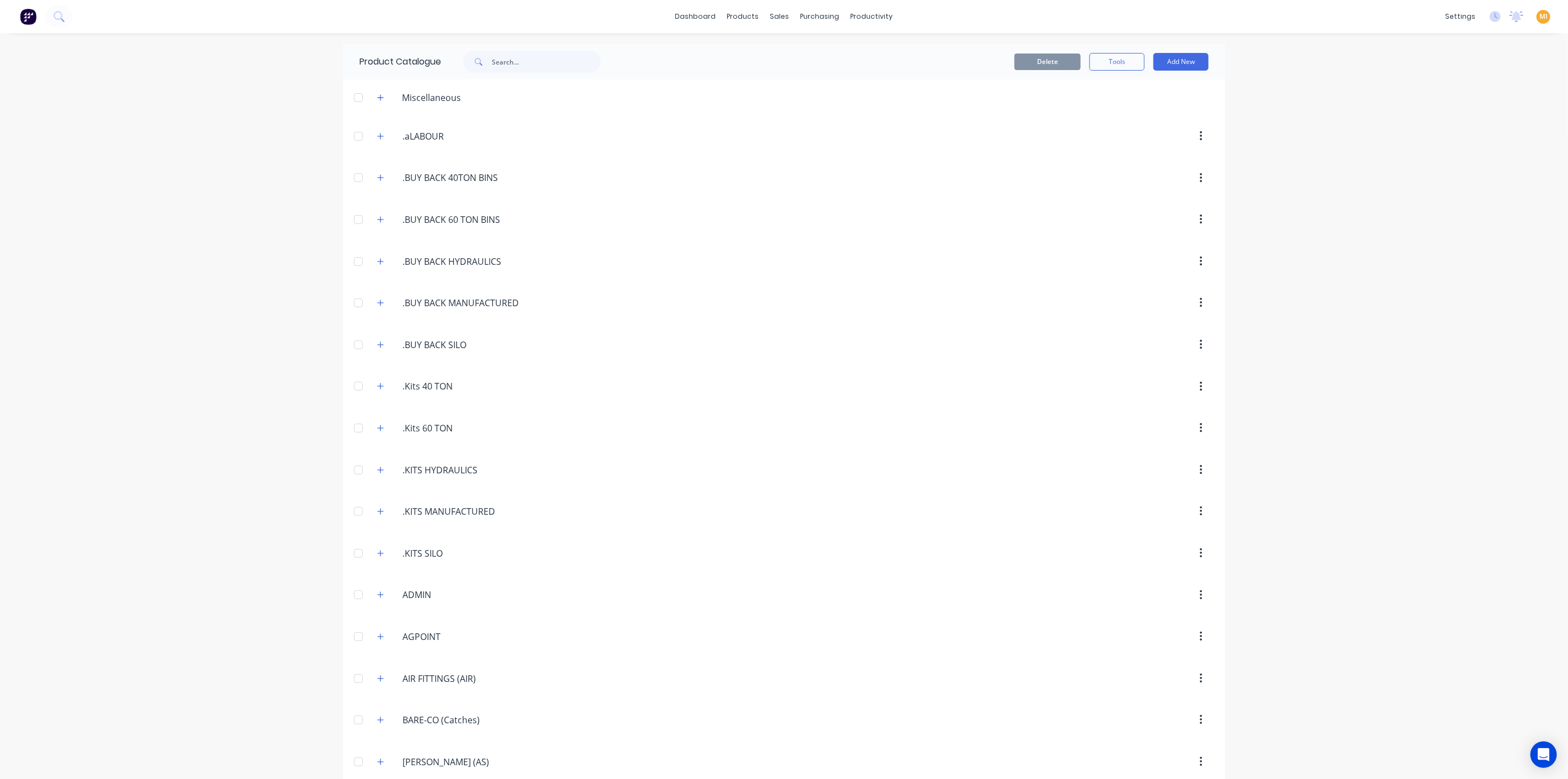
scroll to position [1017, 0]
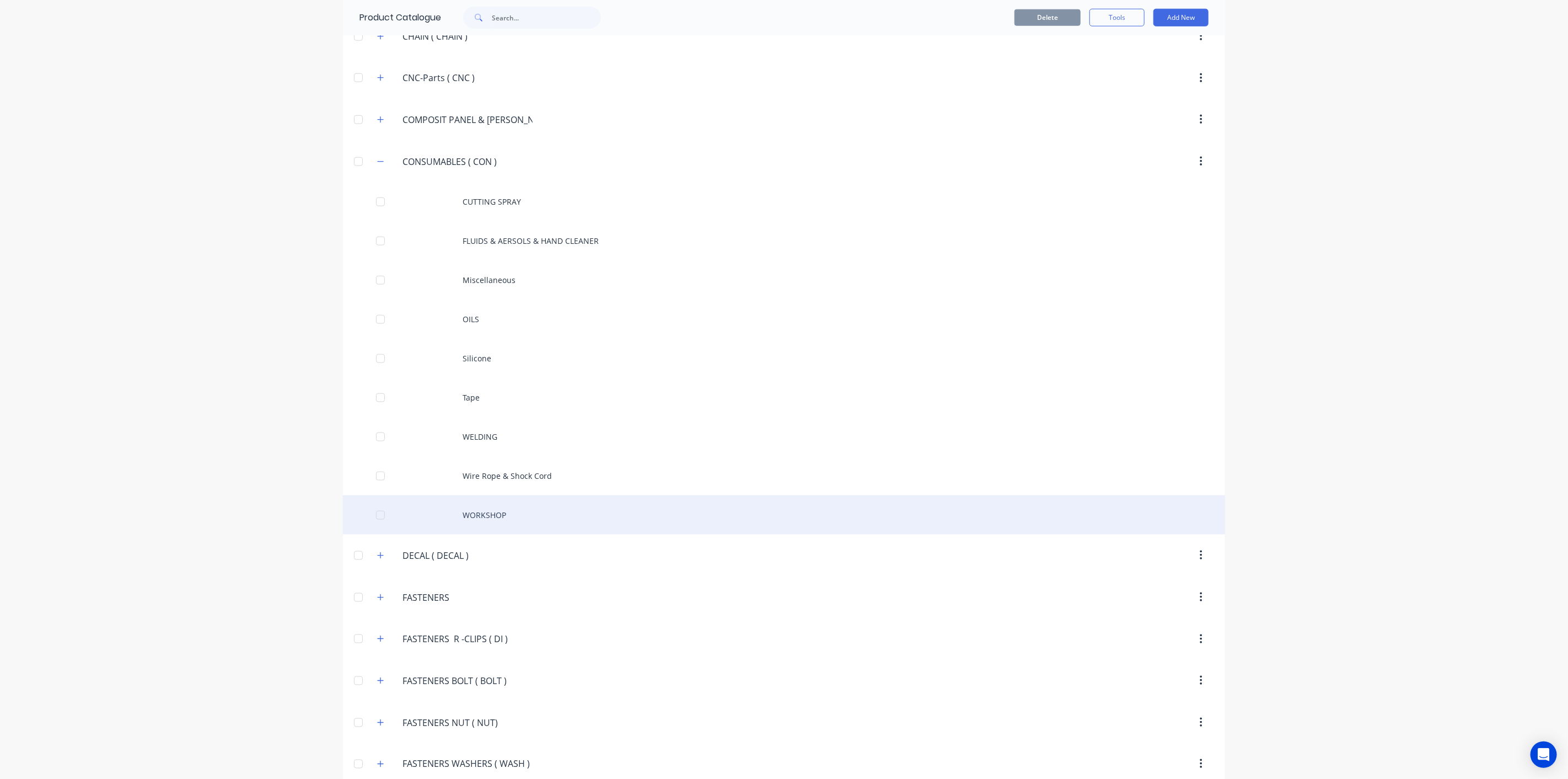
click at [527, 509] on div "WORKSHOP" at bounding box center [784, 515] width 882 height 39
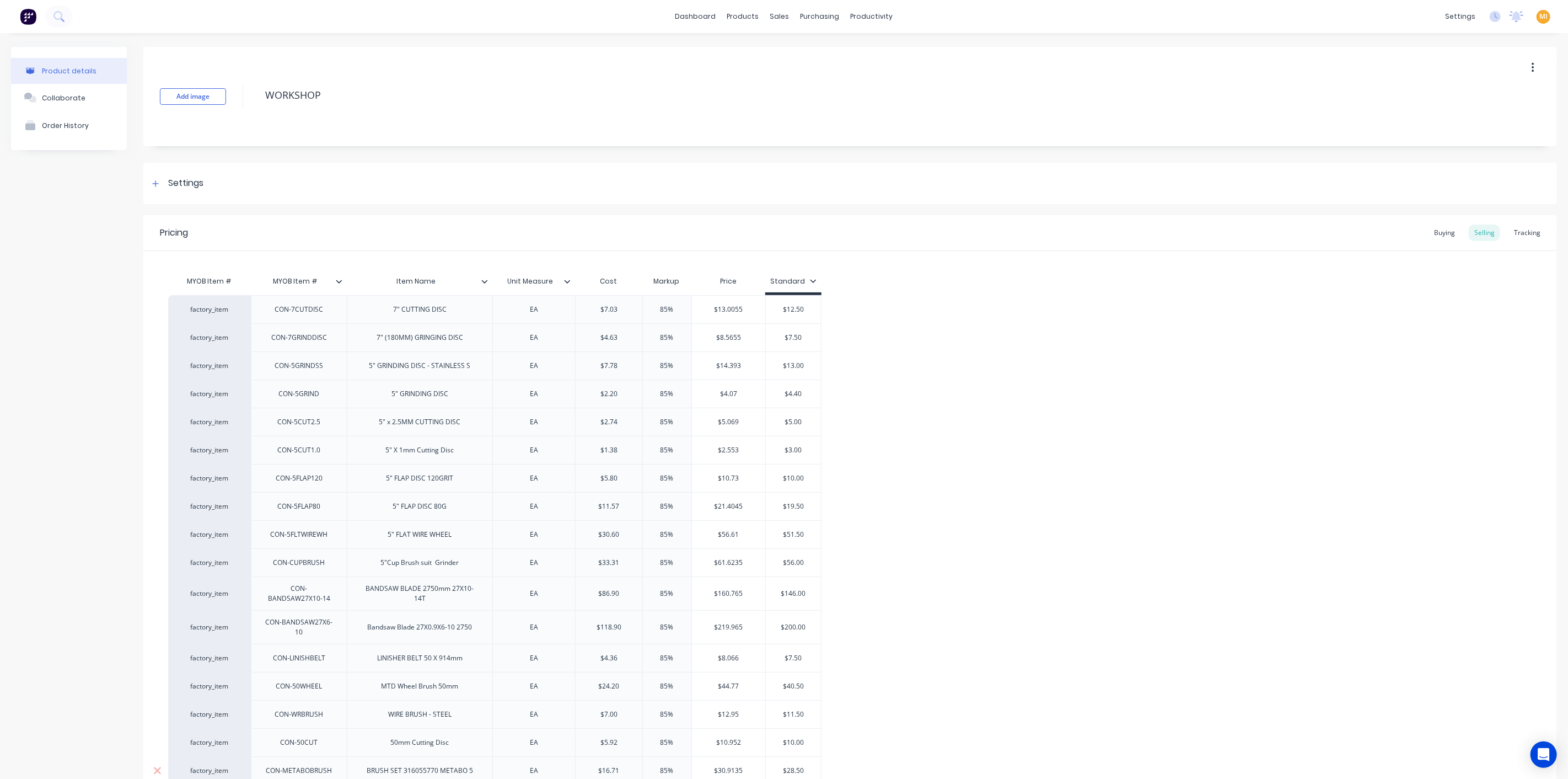
scroll to position [167, 0]
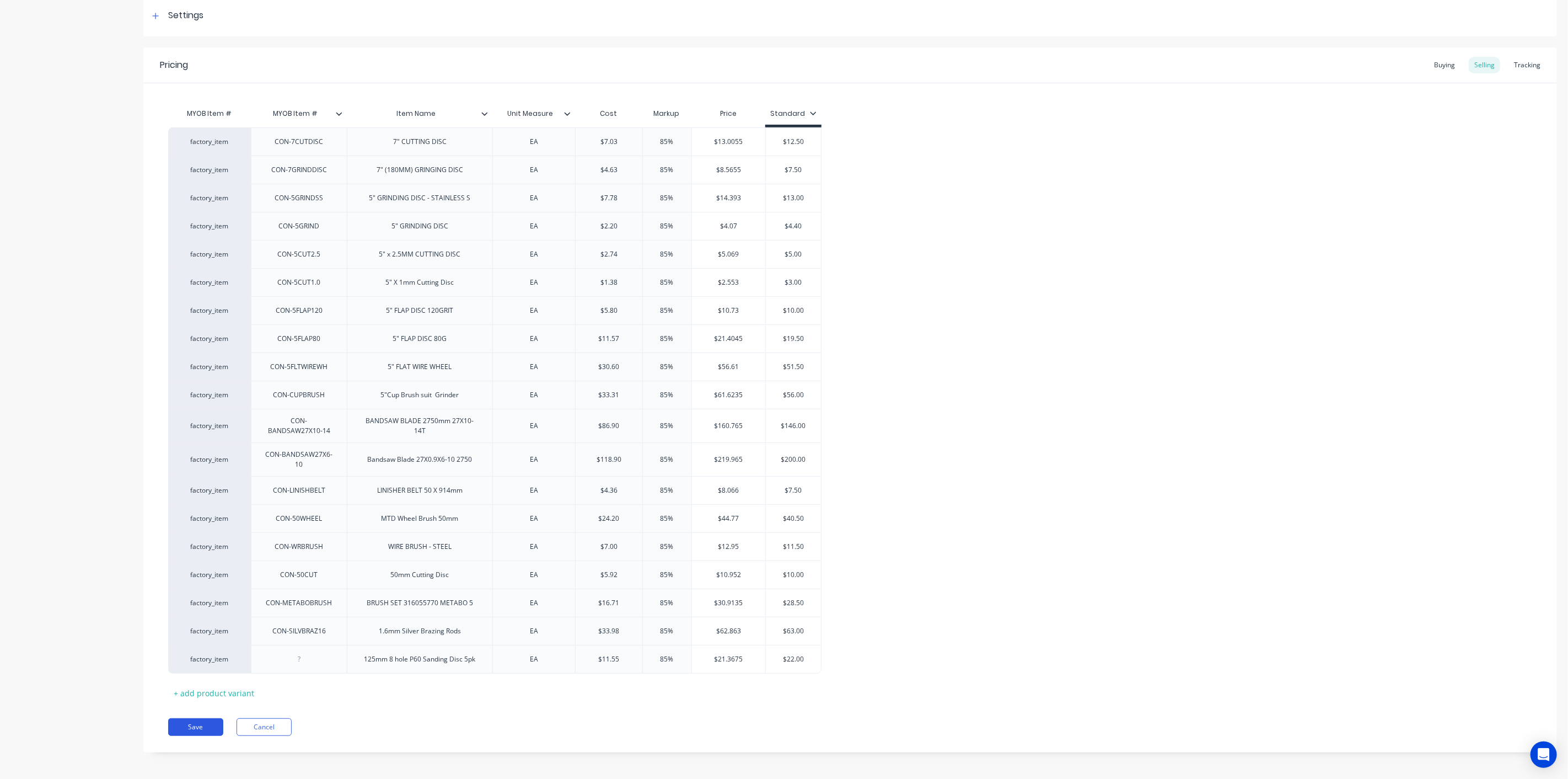
click at [201, 723] on button "Save" at bounding box center [195, 727] width 55 height 18
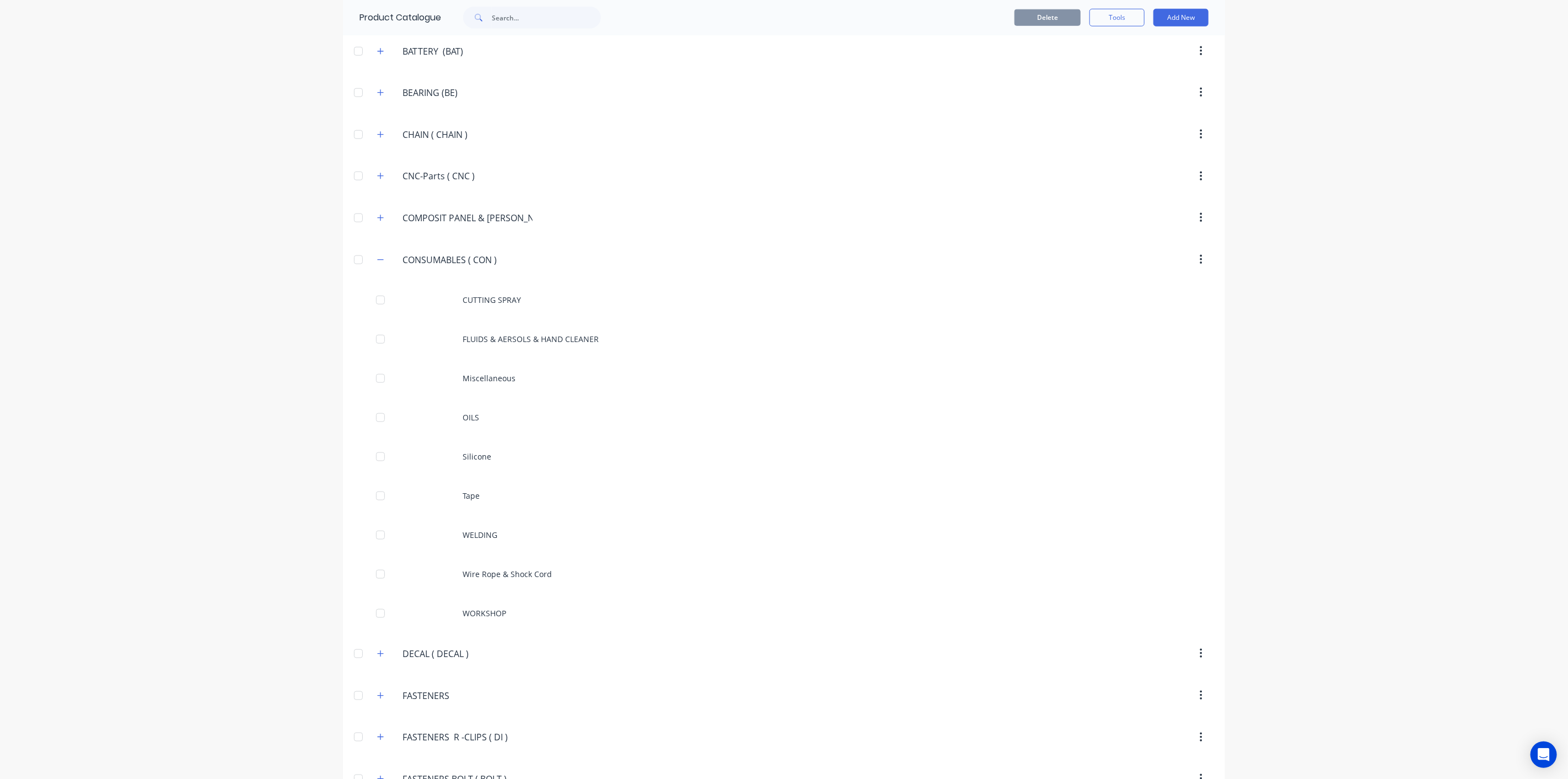
scroll to position [1226, 0]
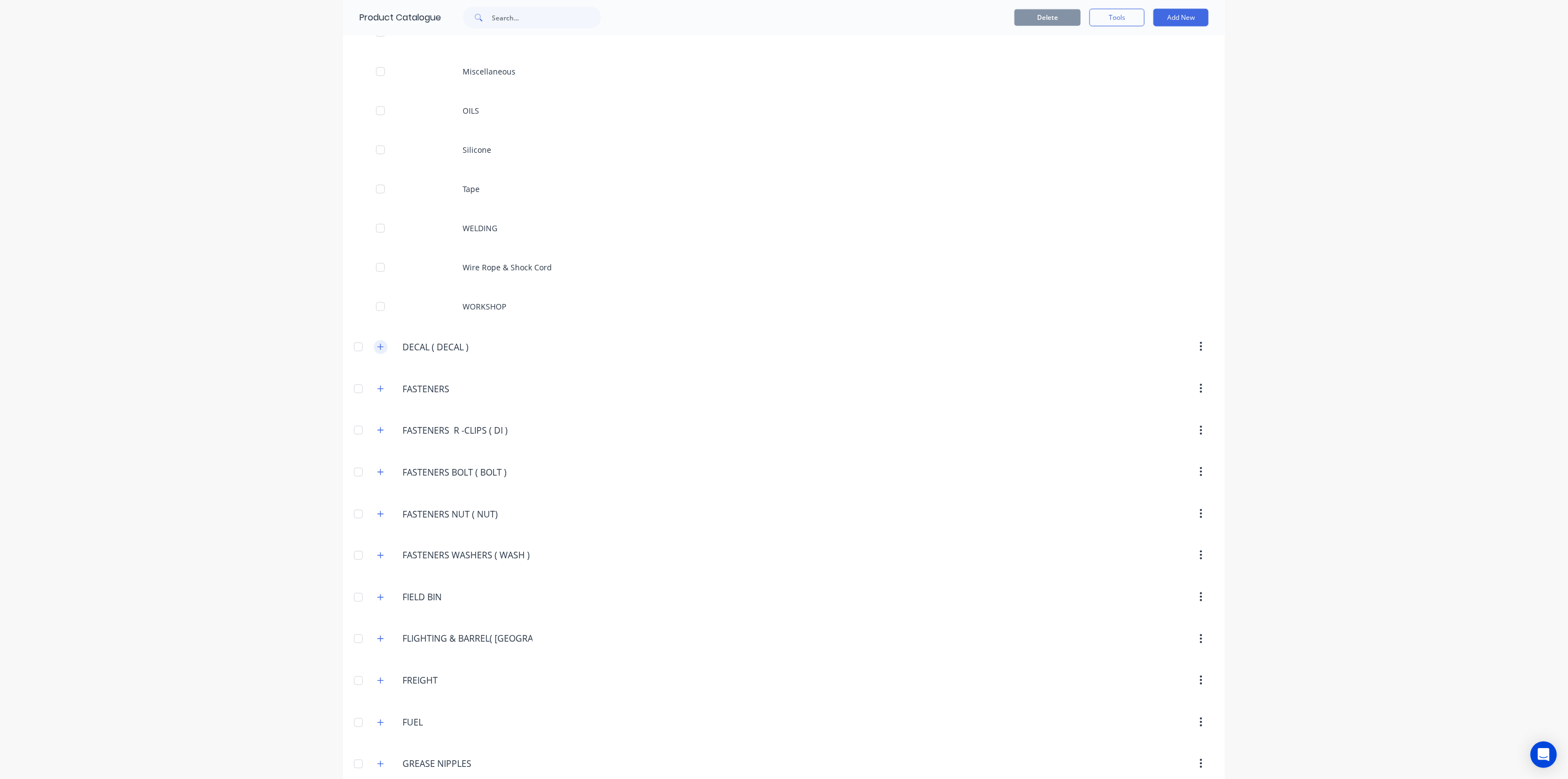
click at [378, 343] on icon "button" at bounding box center [380, 346] width 7 height 8
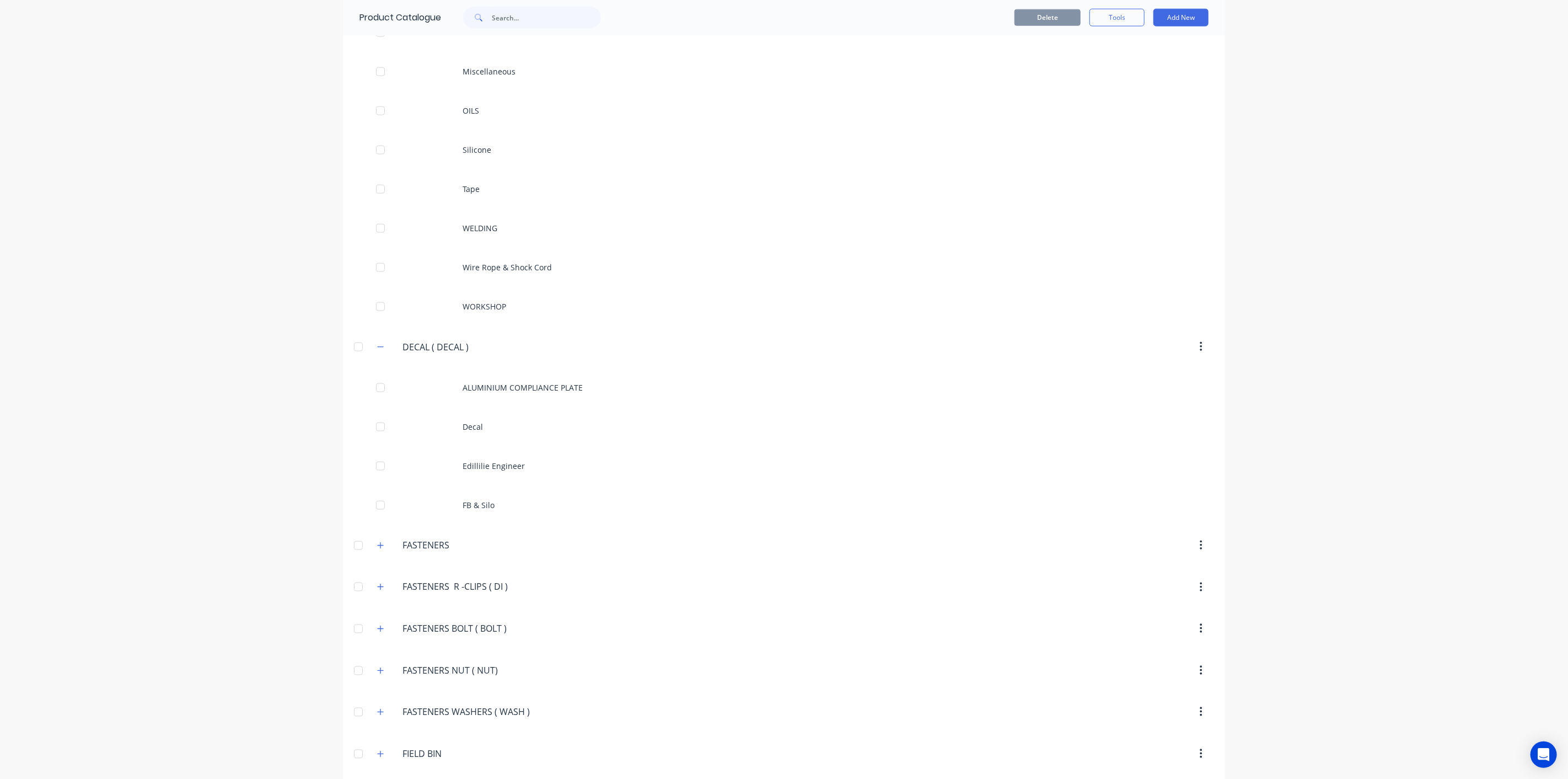
scroll to position [1041, 0]
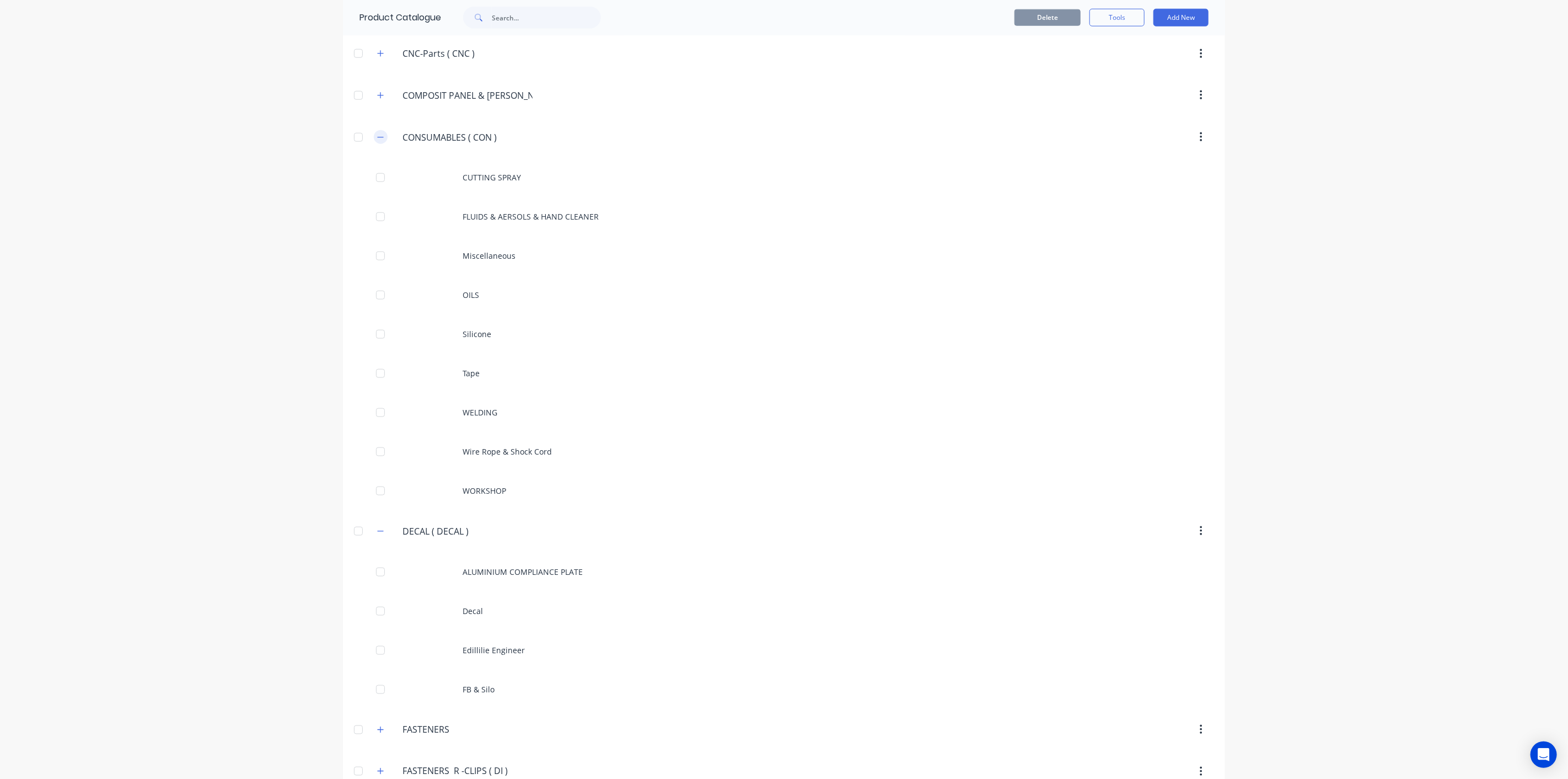
click at [377, 134] on icon "button" at bounding box center [380, 137] width 7 height 8
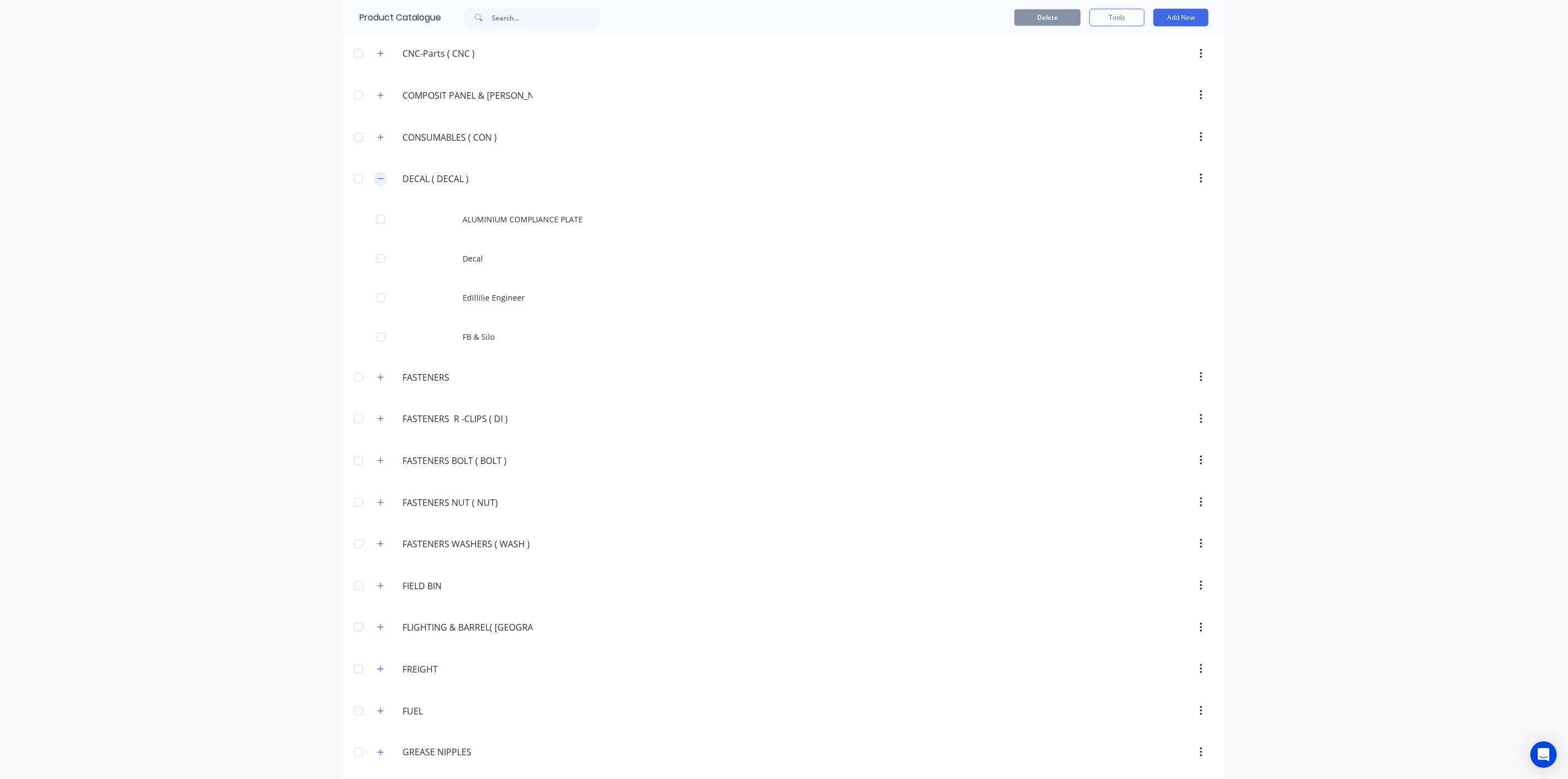
drag, startPoint x: 482, startPoint y: 170, endPoint x: 370, endPoint y: 166, distance: 112.1
click at [370, 169] on div "DECAL.(.DECAL.) DECAL ( DECAL )" at bounding box center [454, 178] width 172 height 20
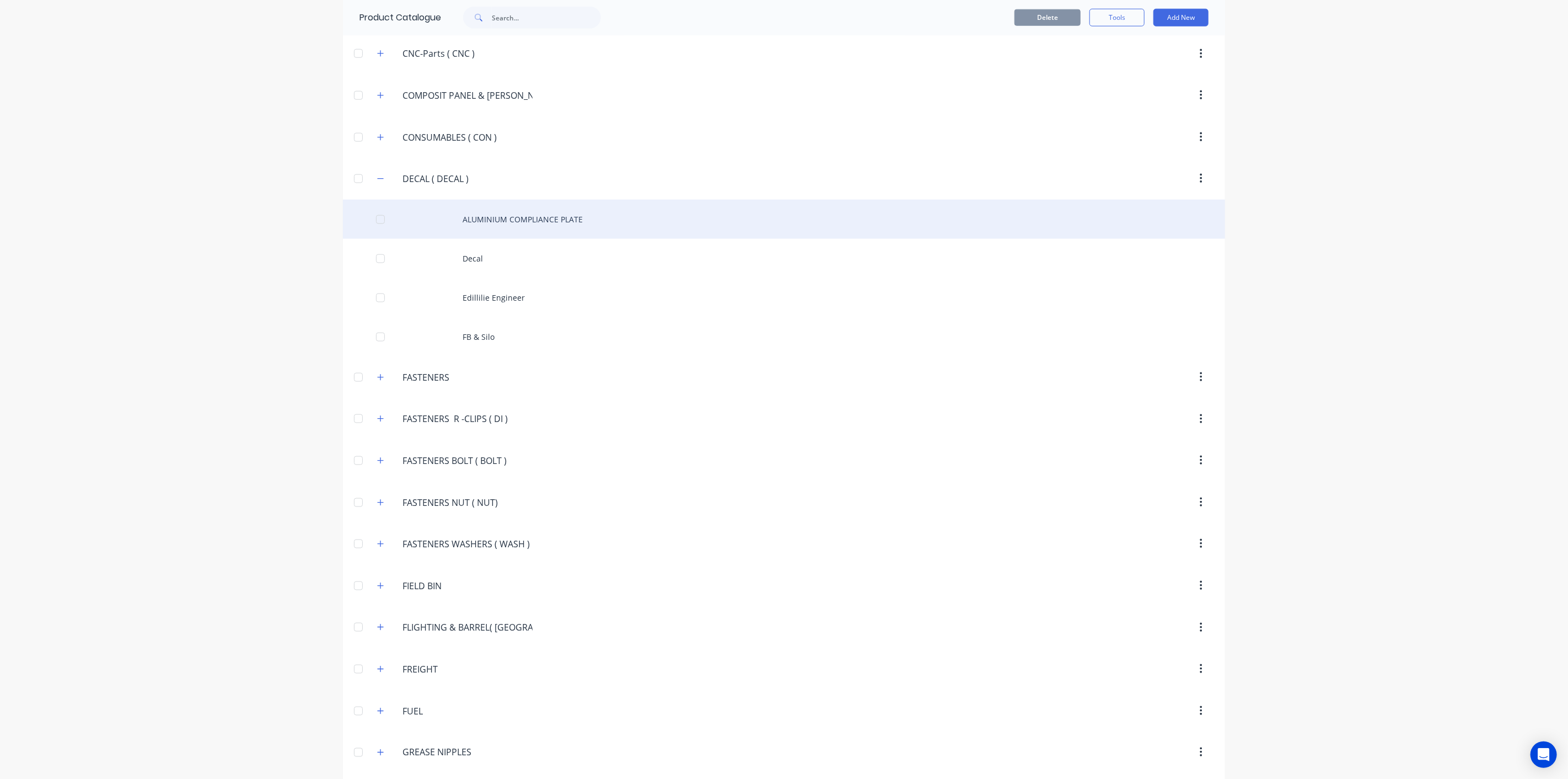
click at [572, 208] on div "ALUMINIUM COMPLIANCE PLATE" at bounding box center [784, 219] width 882 height 39
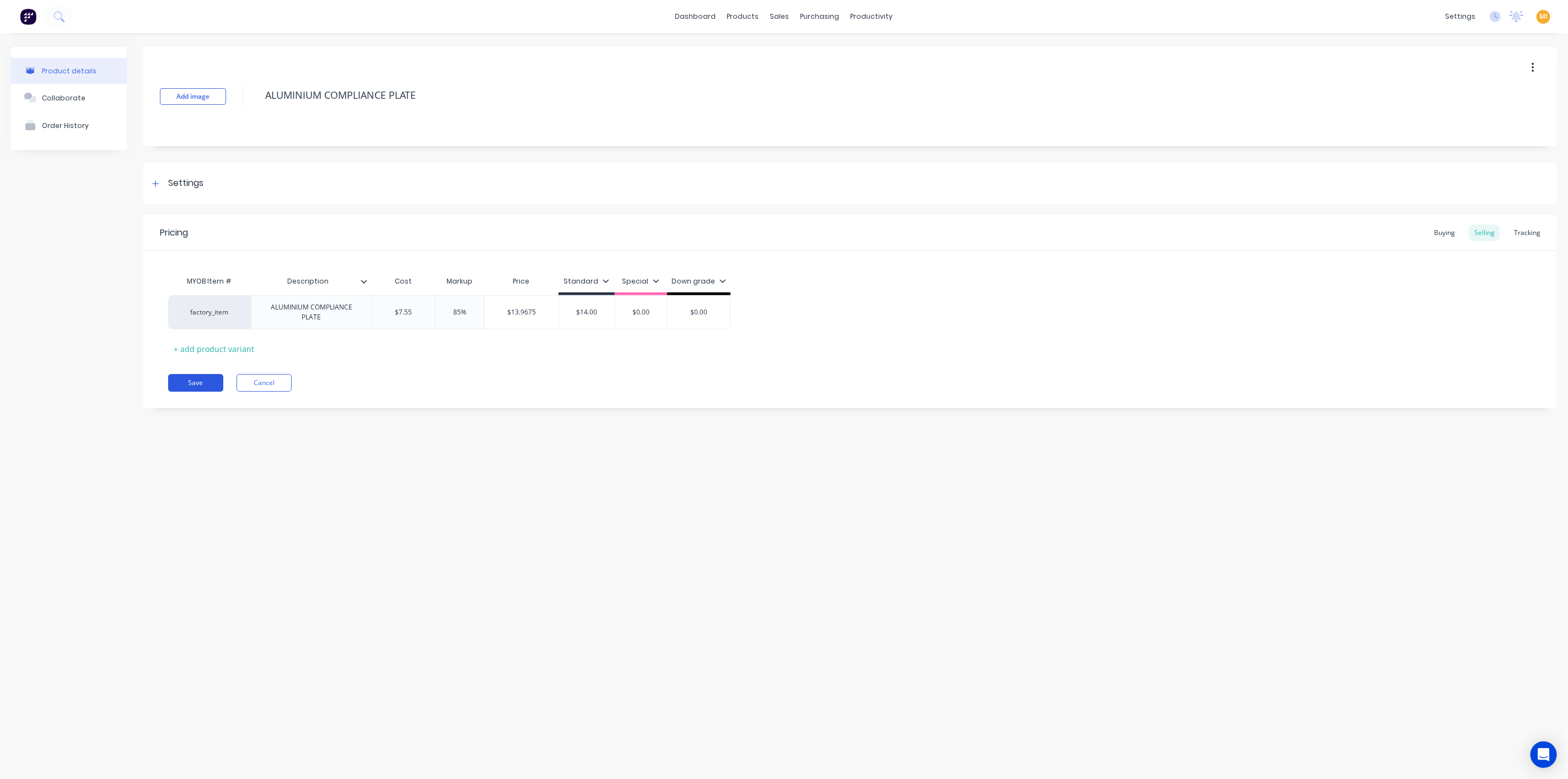
click at [214, 377] on button "Save" at bounding box center [195, 383] width 55 height 18
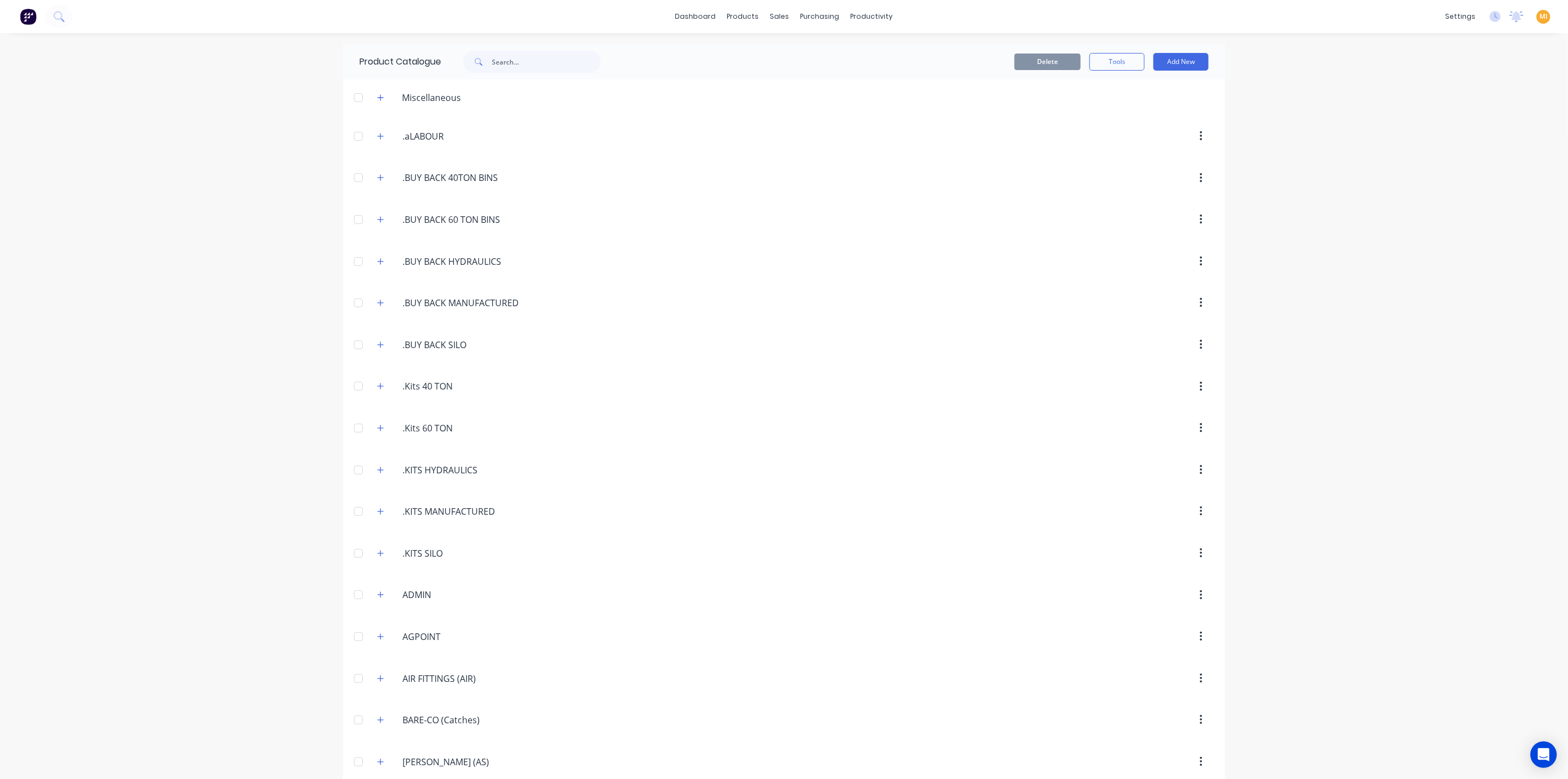
scroll to position [822, 0]
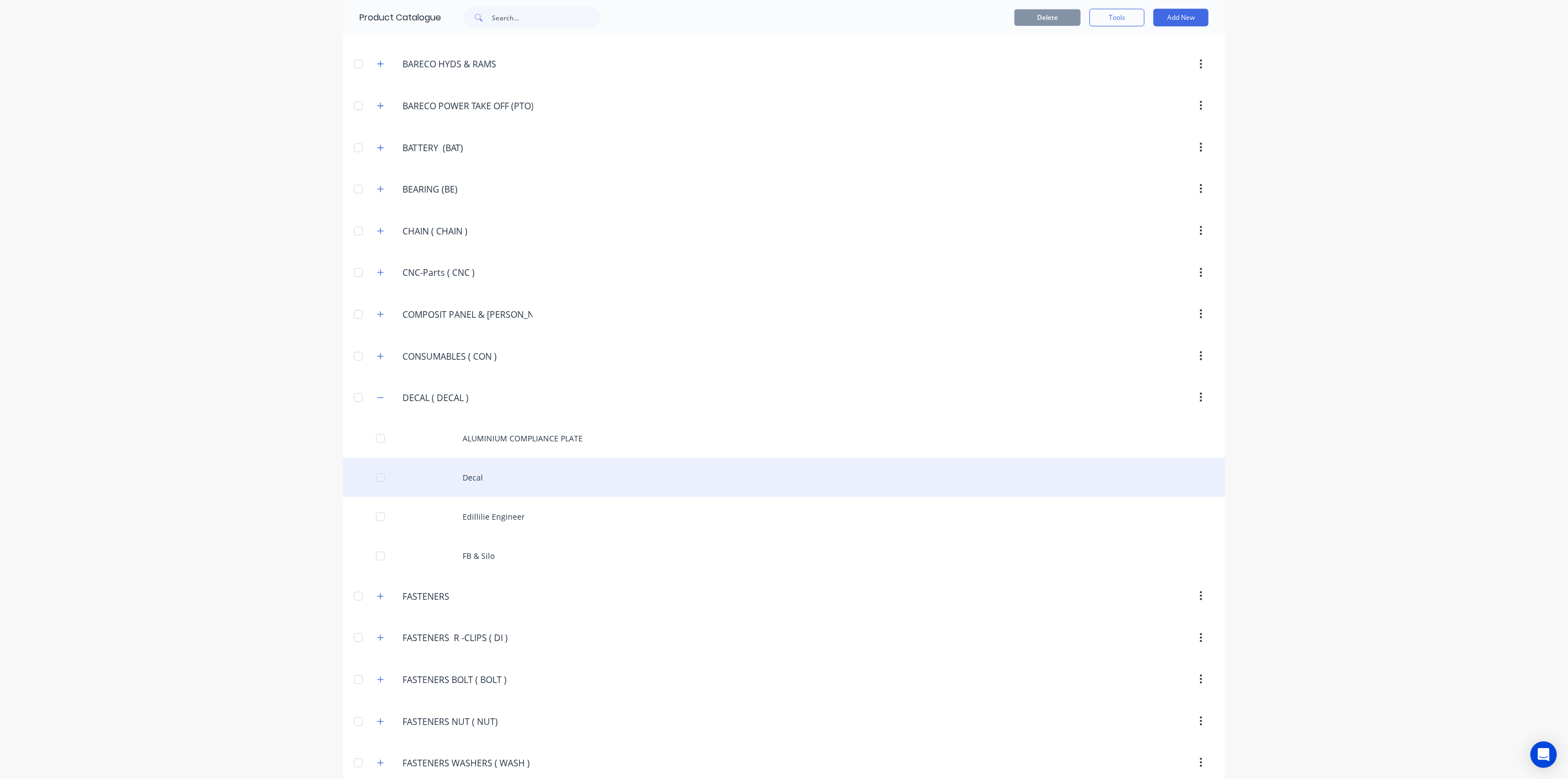
click at [597, 480] on div "Decal" at bounding box center [784, 477] width 882 height 39
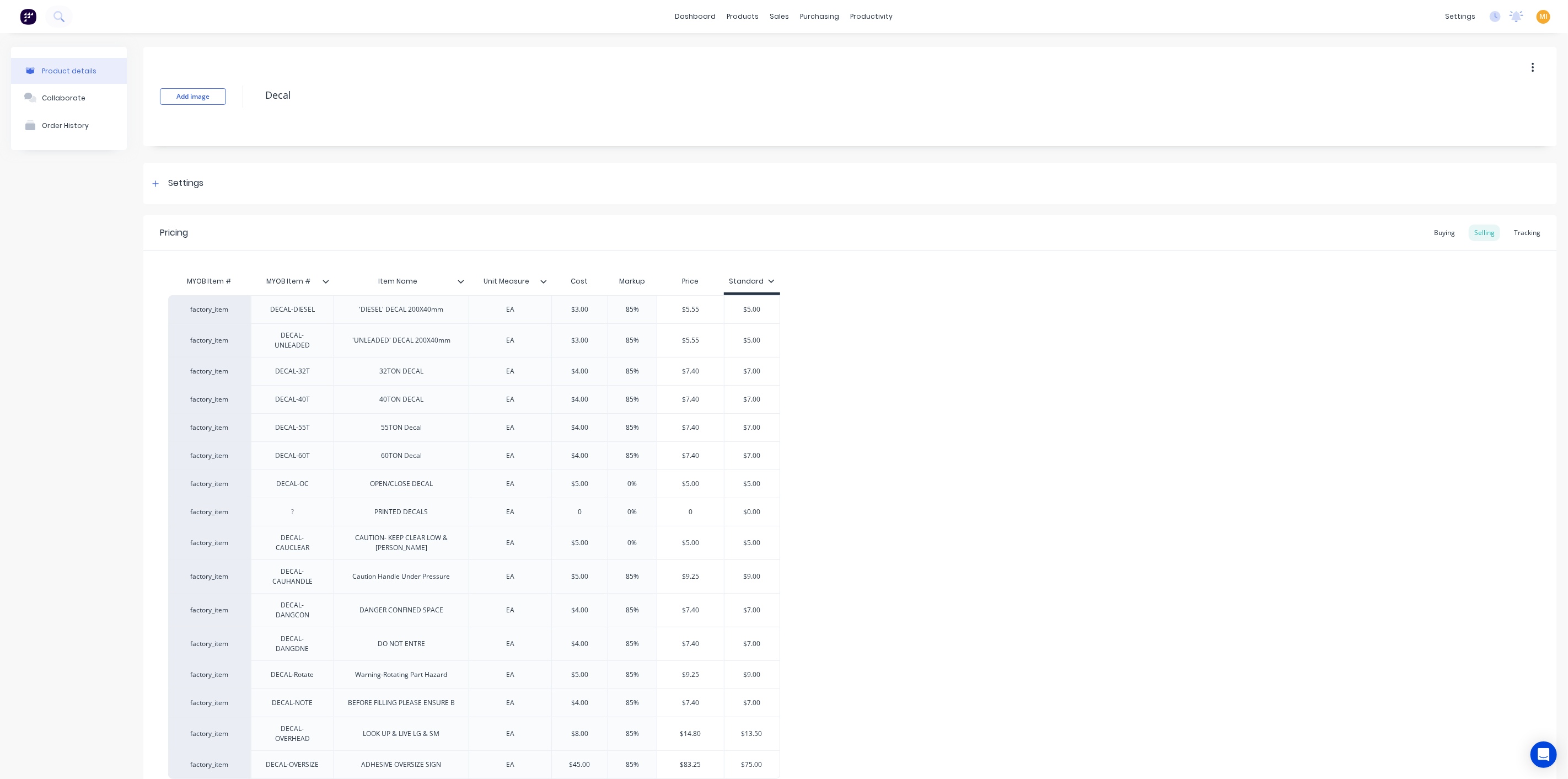
scroll to position [89, 0]
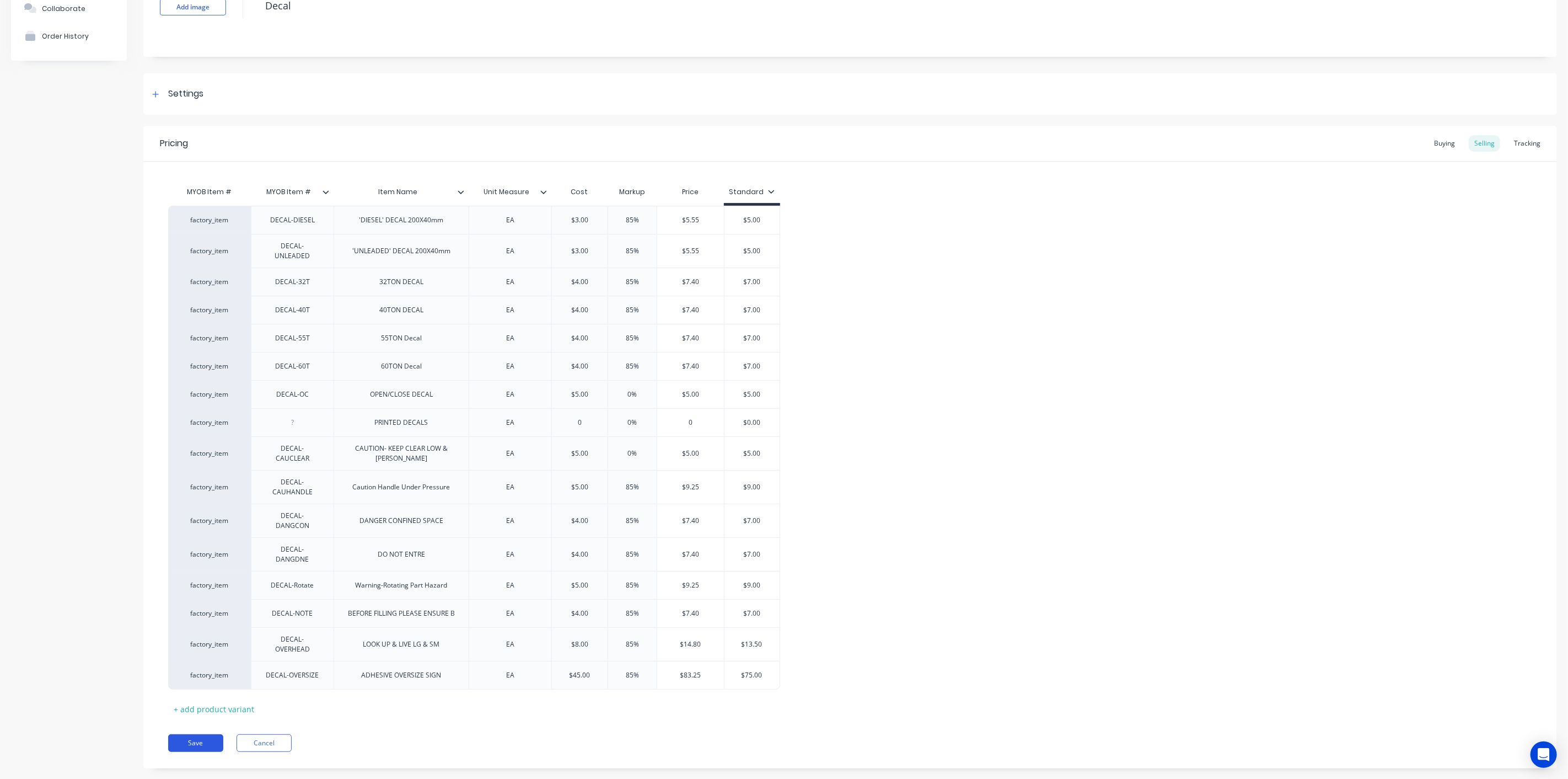
click at [204, 734] on button "Save" at bounding box center [195, 743] width 55 height 18
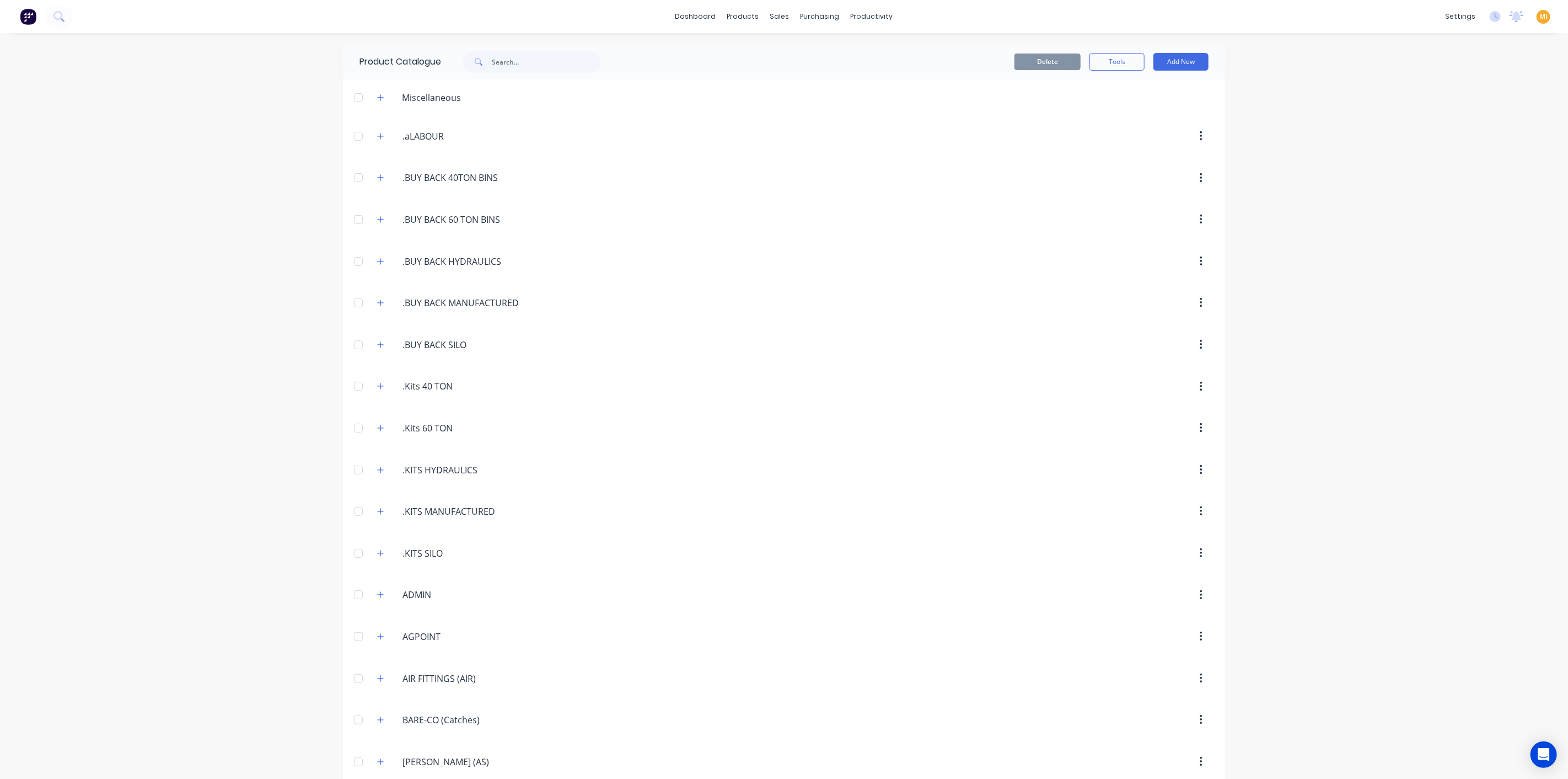
scroll to position [822, 0]
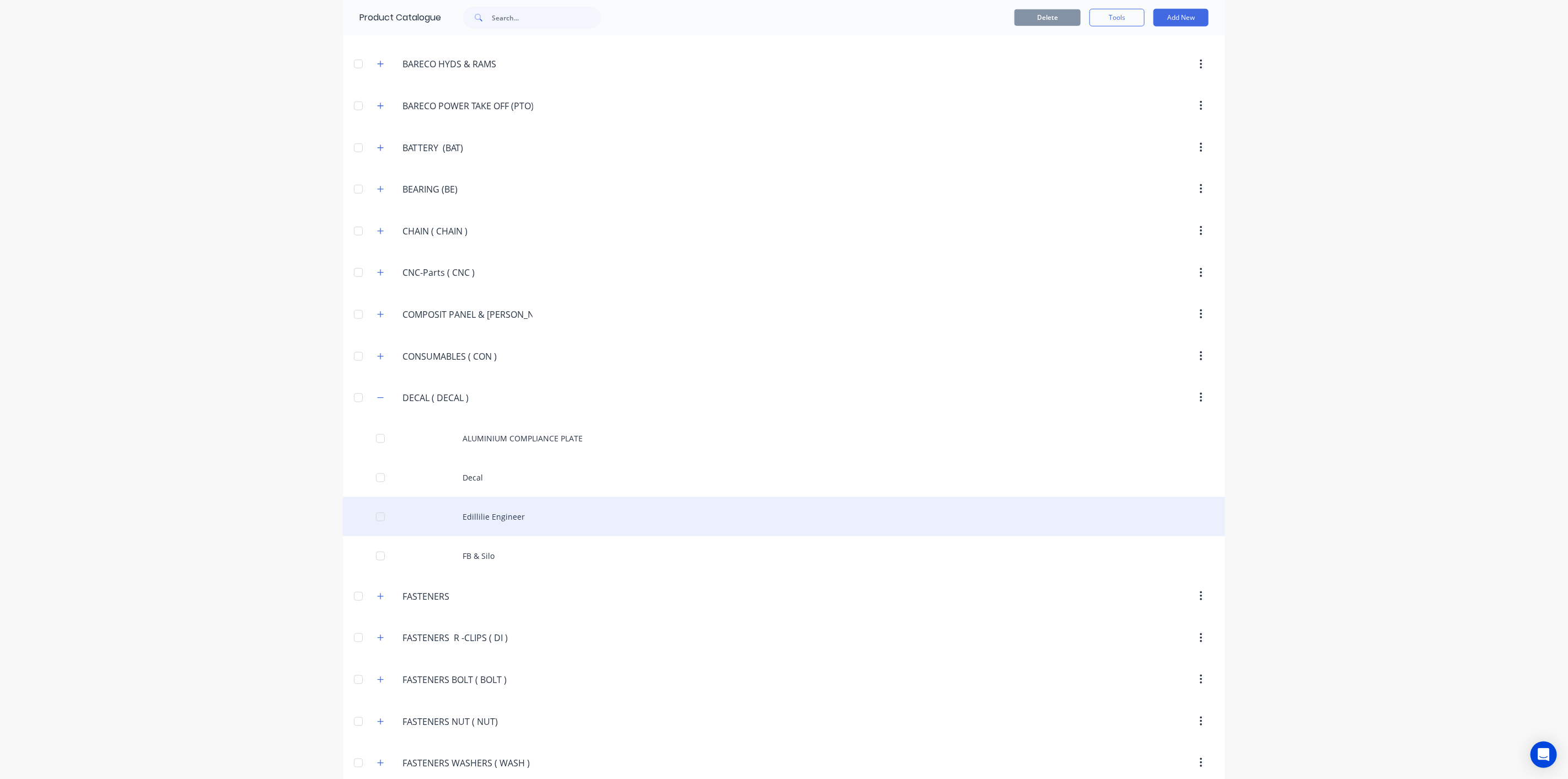
click at [523, 506] on div "Edillilie Engineer" at bounding box center [784, 517] width 882 height 39
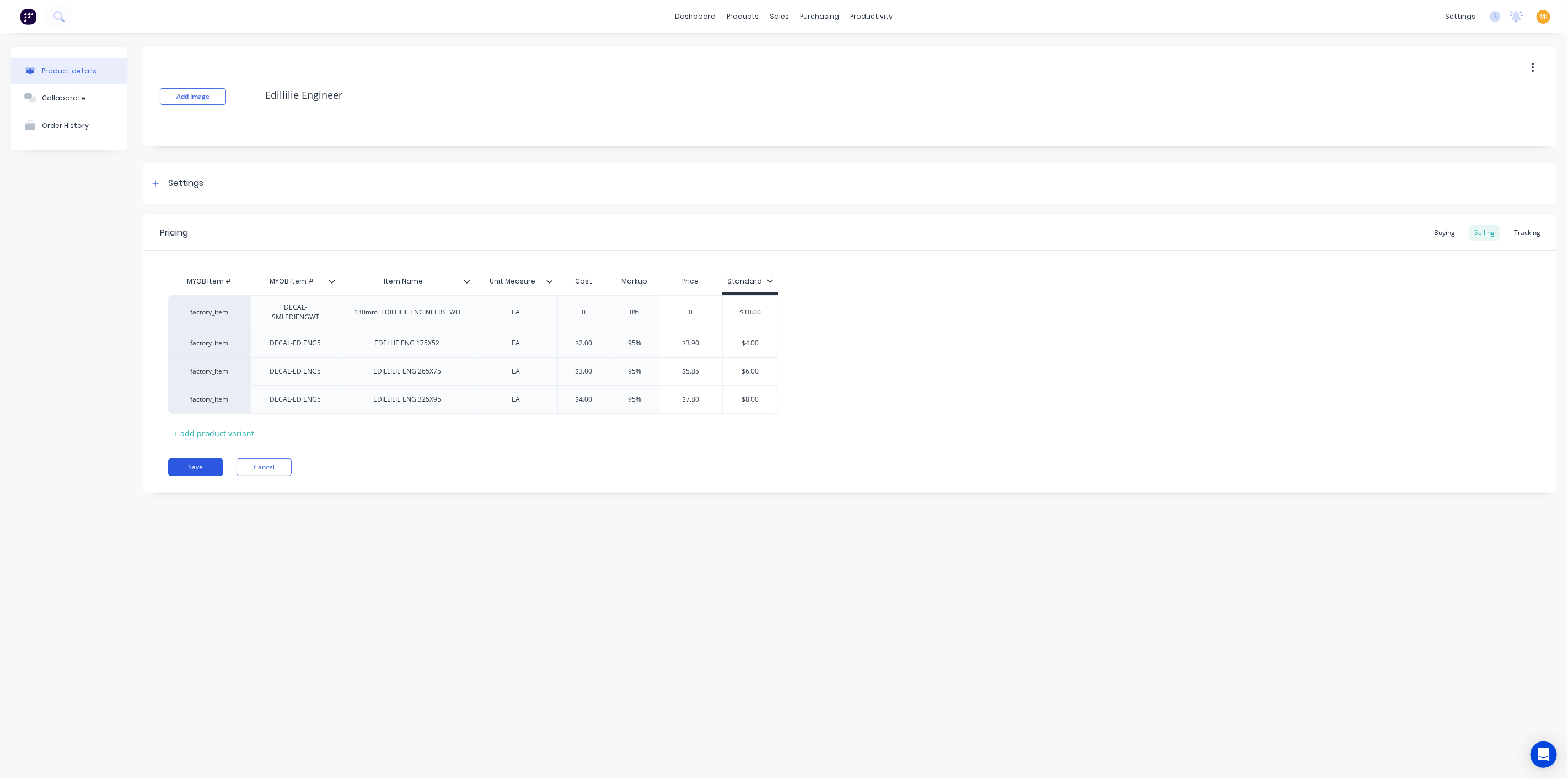
click at [210, 464] on button "Save" at bounding box center [195, 467] width 55 height 18
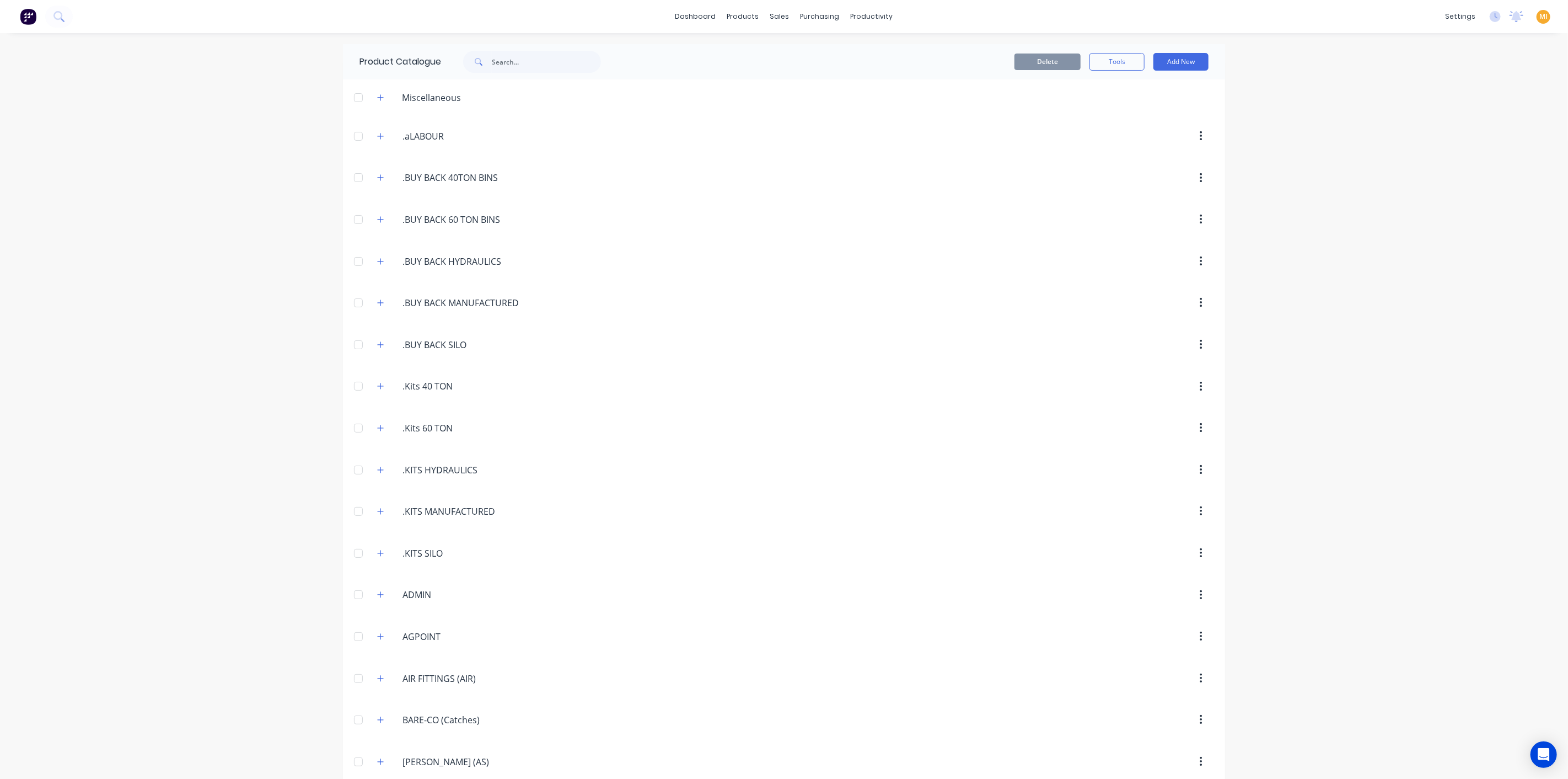
scroll to position [822, 0]
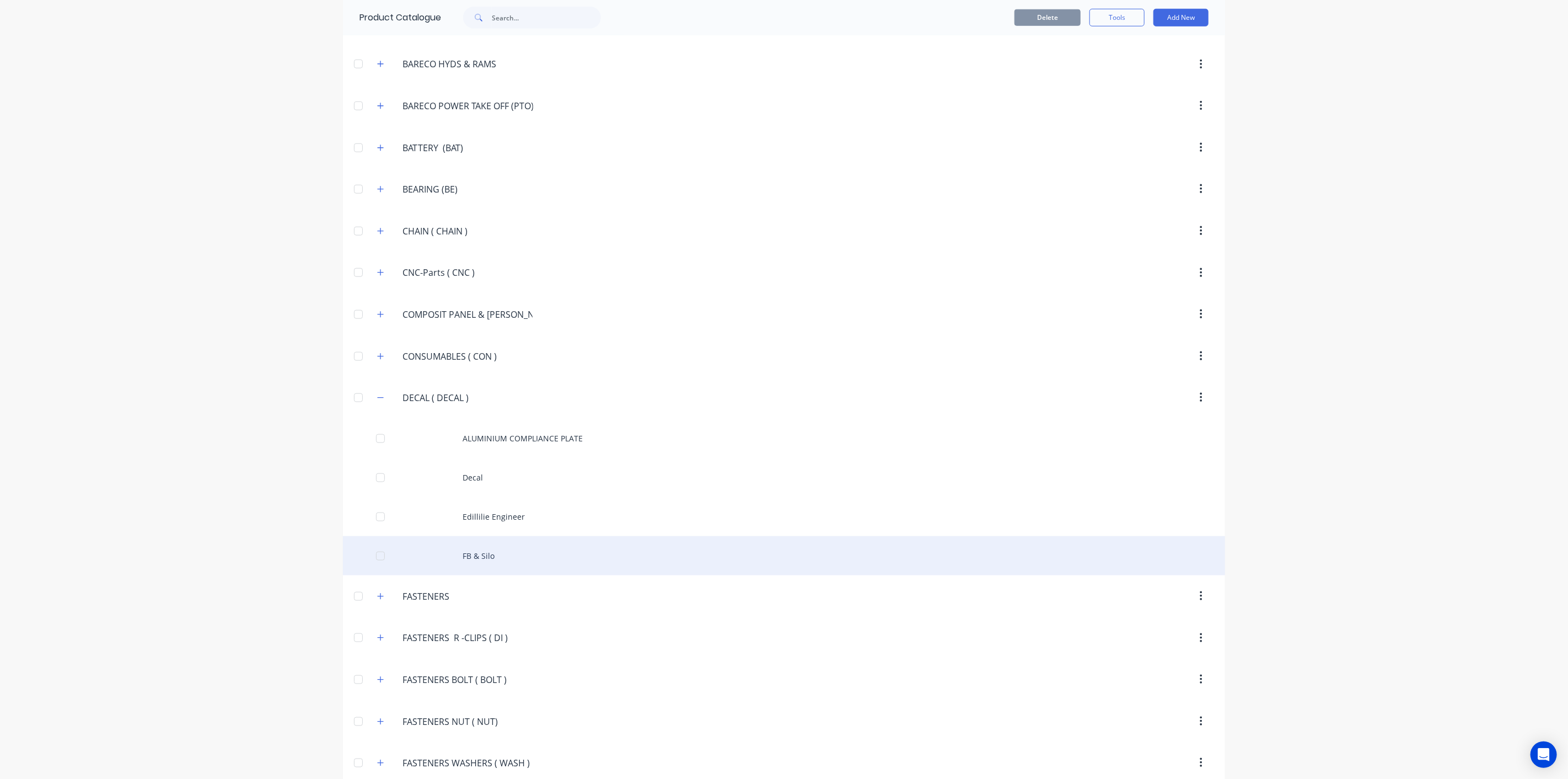
click at [630, 550] on div "FB & Silo" at bounding box center [784, 556] width 882 height 39
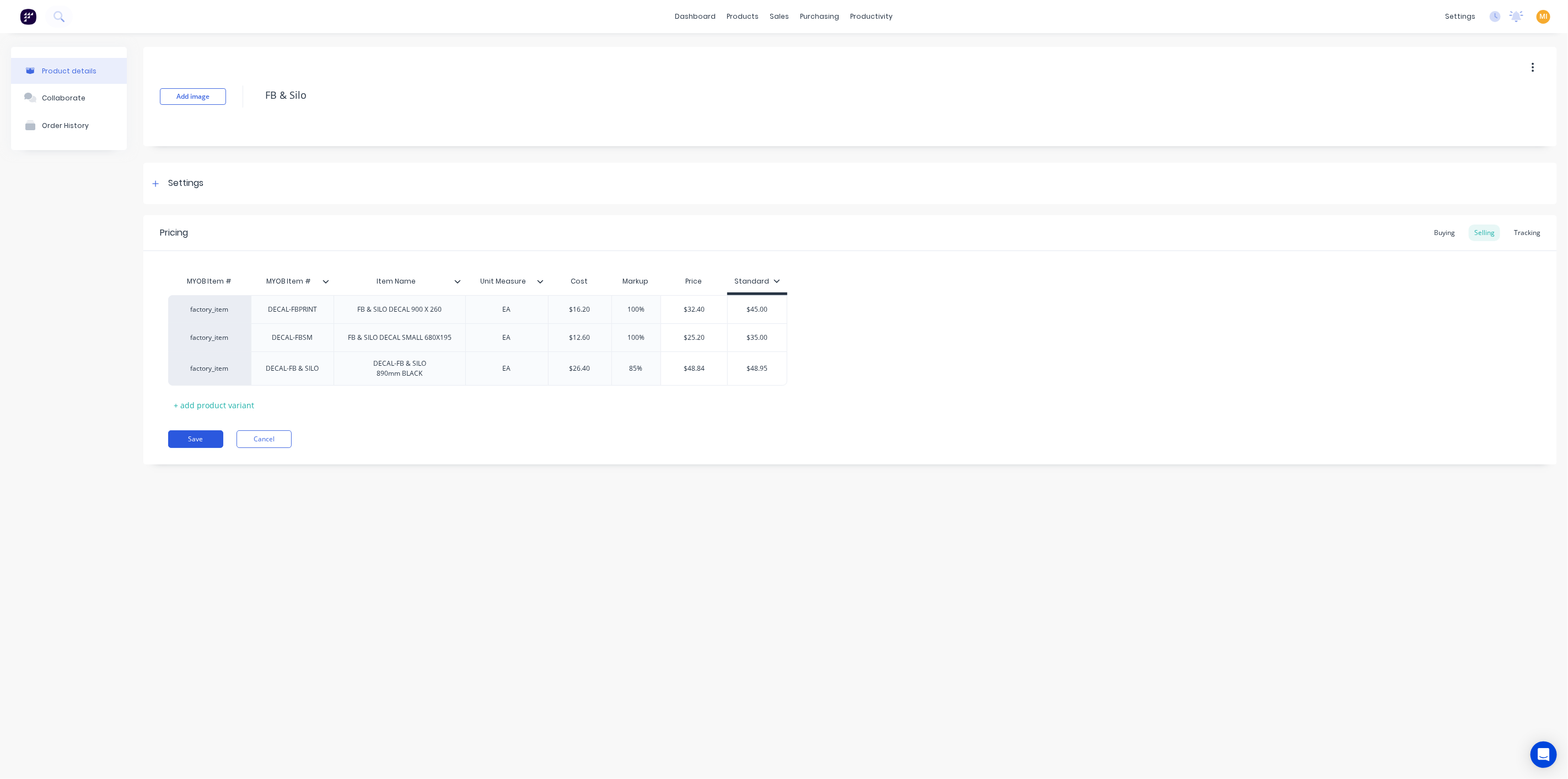
click at [202, 438] on button "Save" at bounding box center [195, 439] width 55 height 18
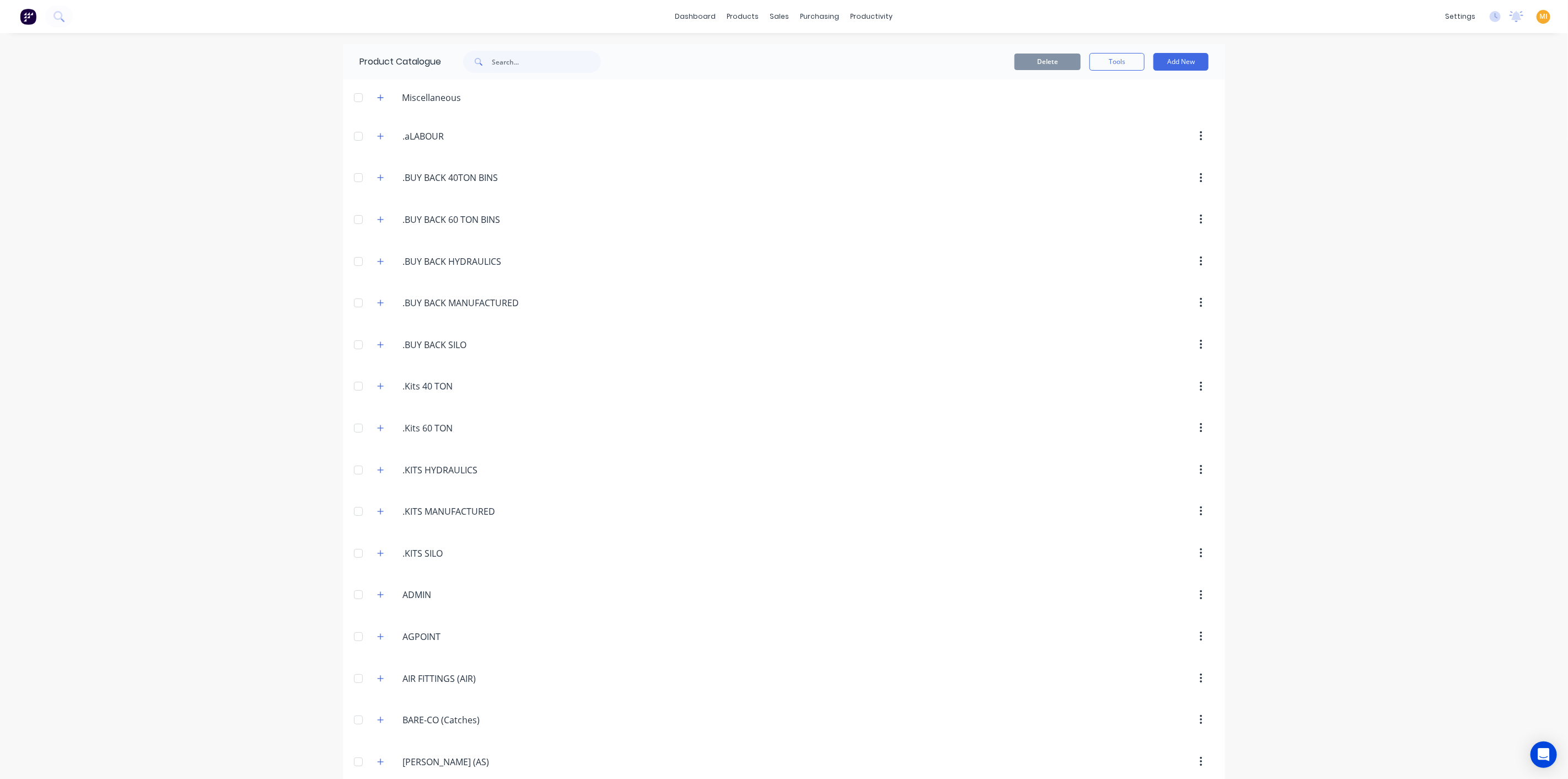
scroll to position [822, 0]
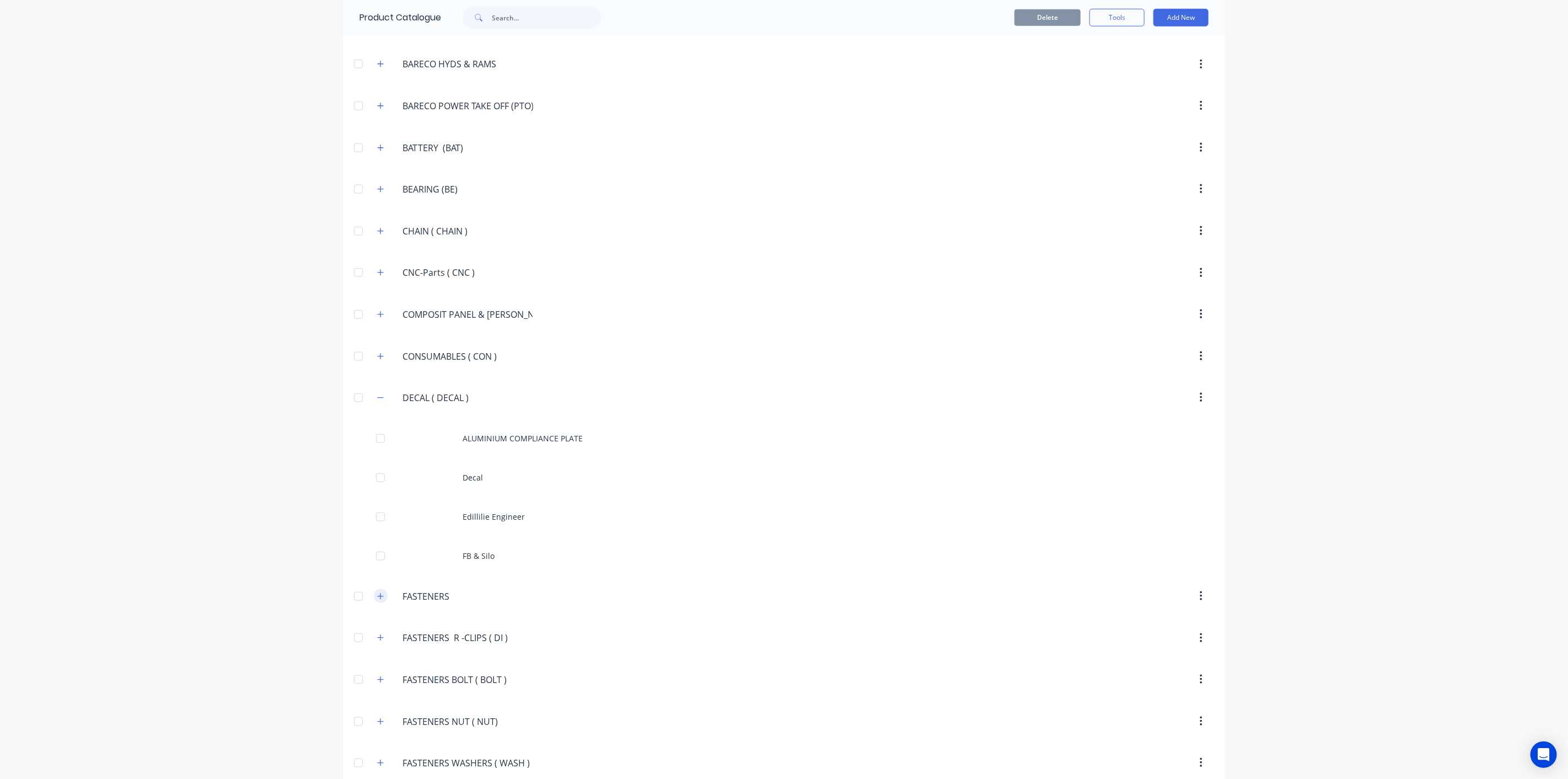
click at [377, 593] on icon "button" at bounding box center [380, 596] width 7 height 8
click at [377, 394] on icon "button" at bounding box center [380, 398] width 7 height 8
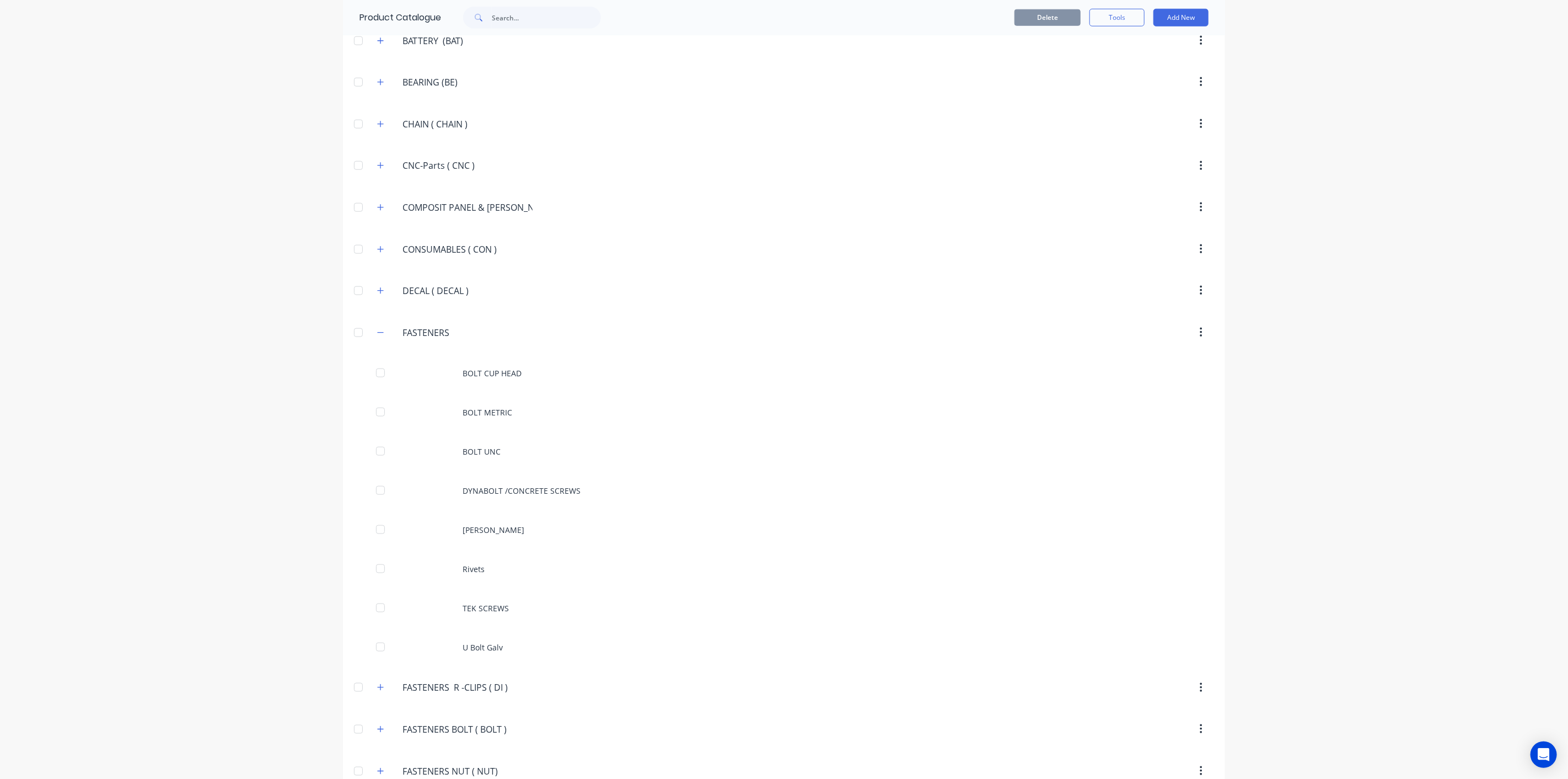
scroll to position [1067, 0]
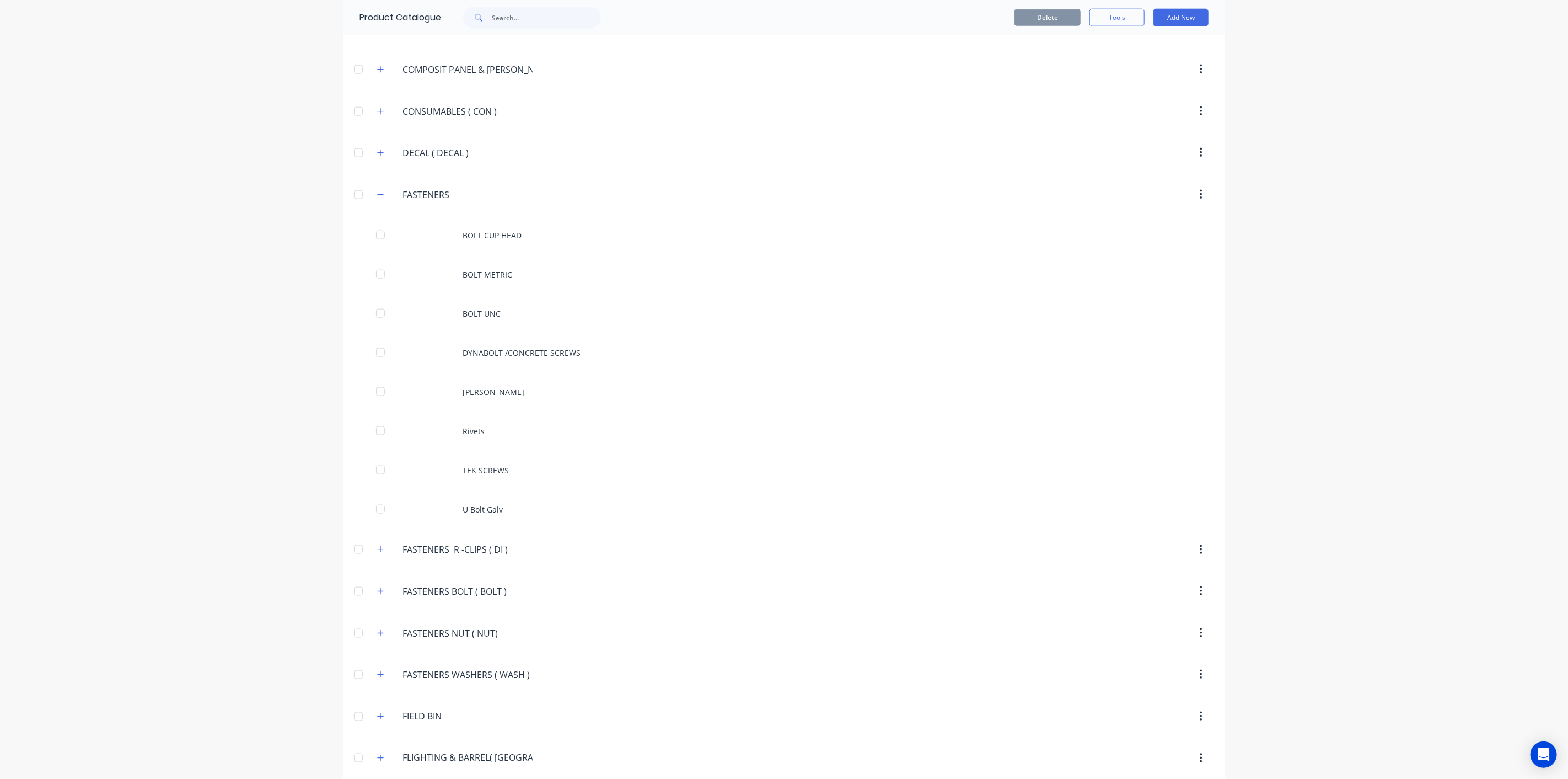
drag, startPoint x: 462, startPoint y: 186, endPoint x: 273, endPoint y: 199, distance: 189.4
click at [273, 199] on div "dashboard products sales purchasing productivity dashboard products Product Cat…" at bounding box center [784, 390] width 1568 height 779
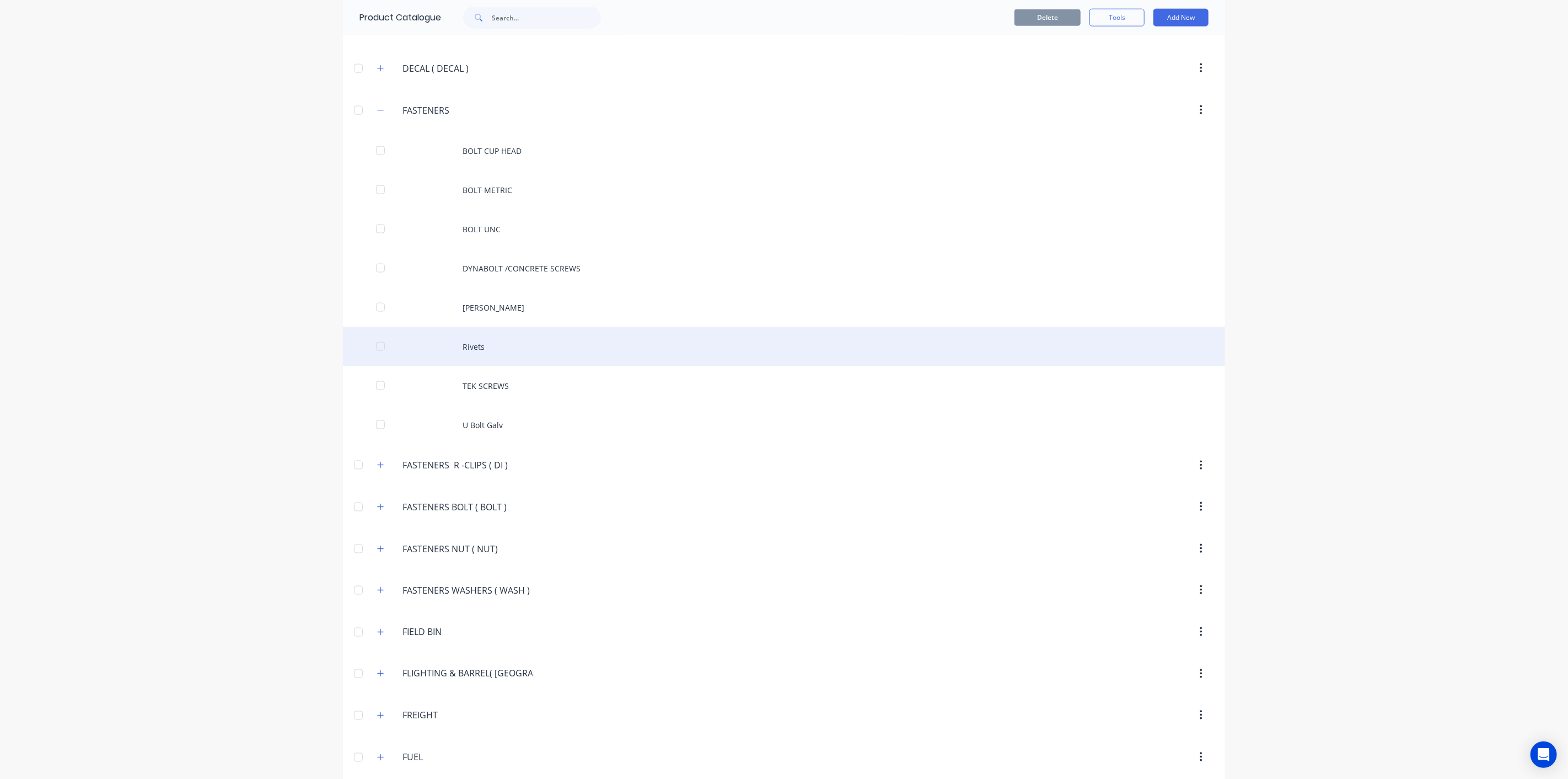
scroll to position [1105, 0]
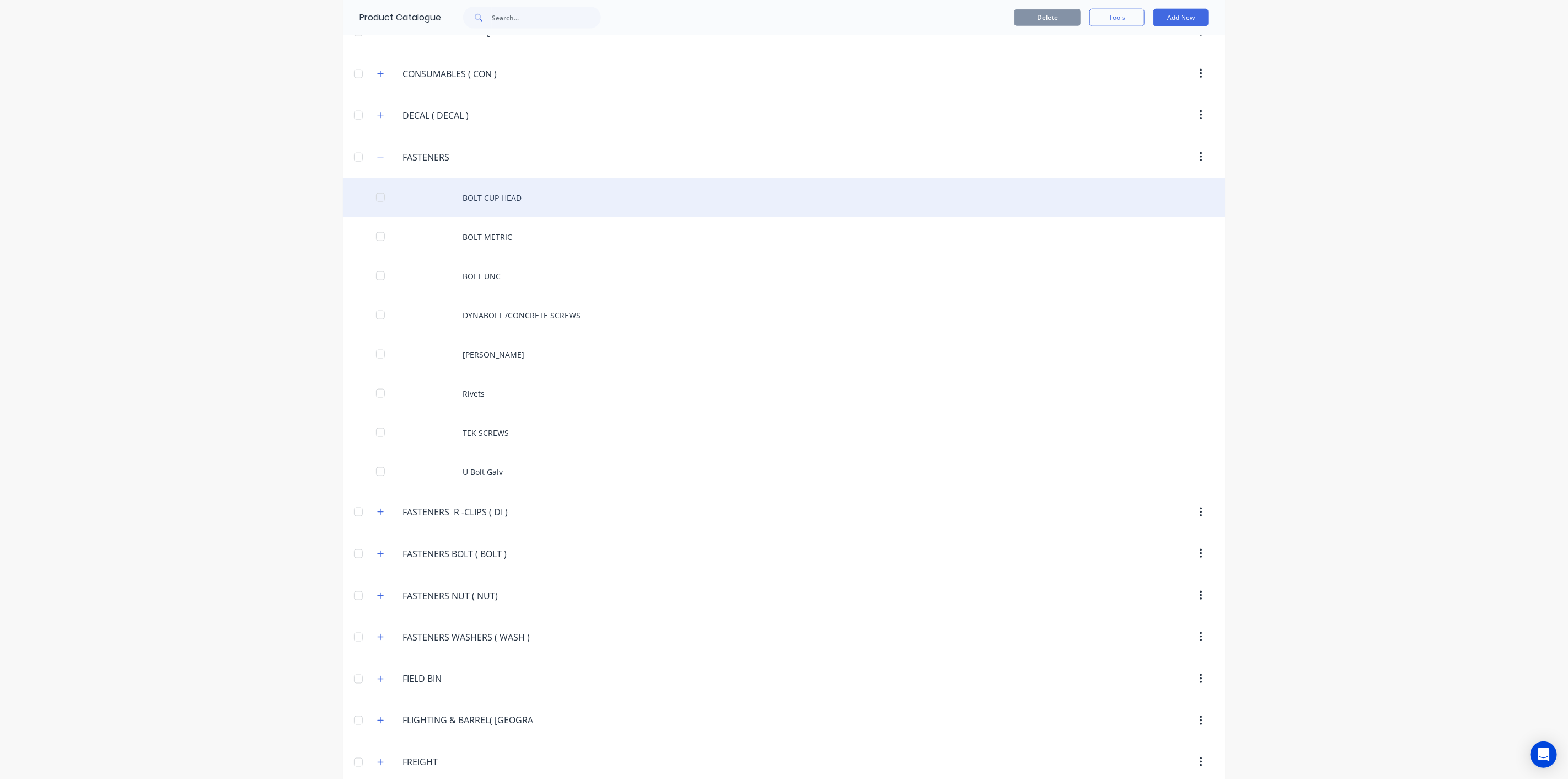
click at [505, 182] on div "BOLT CUP HEAD" at bounding box center [784, 198] width 882 height 39
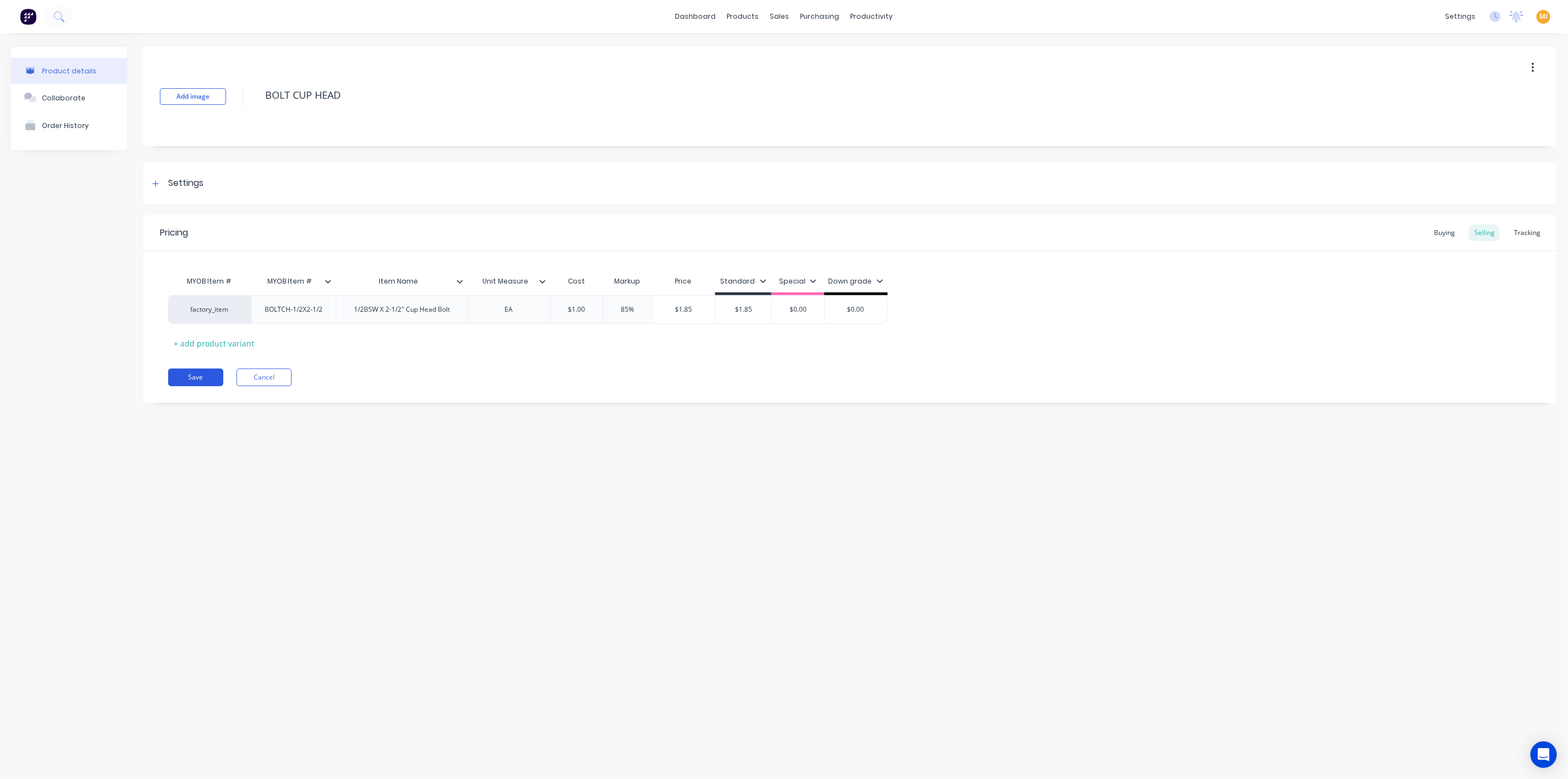
click at [213, 379] on button "Save" at bounding box center [195, 377] width 55 height 18
type textarea "x"
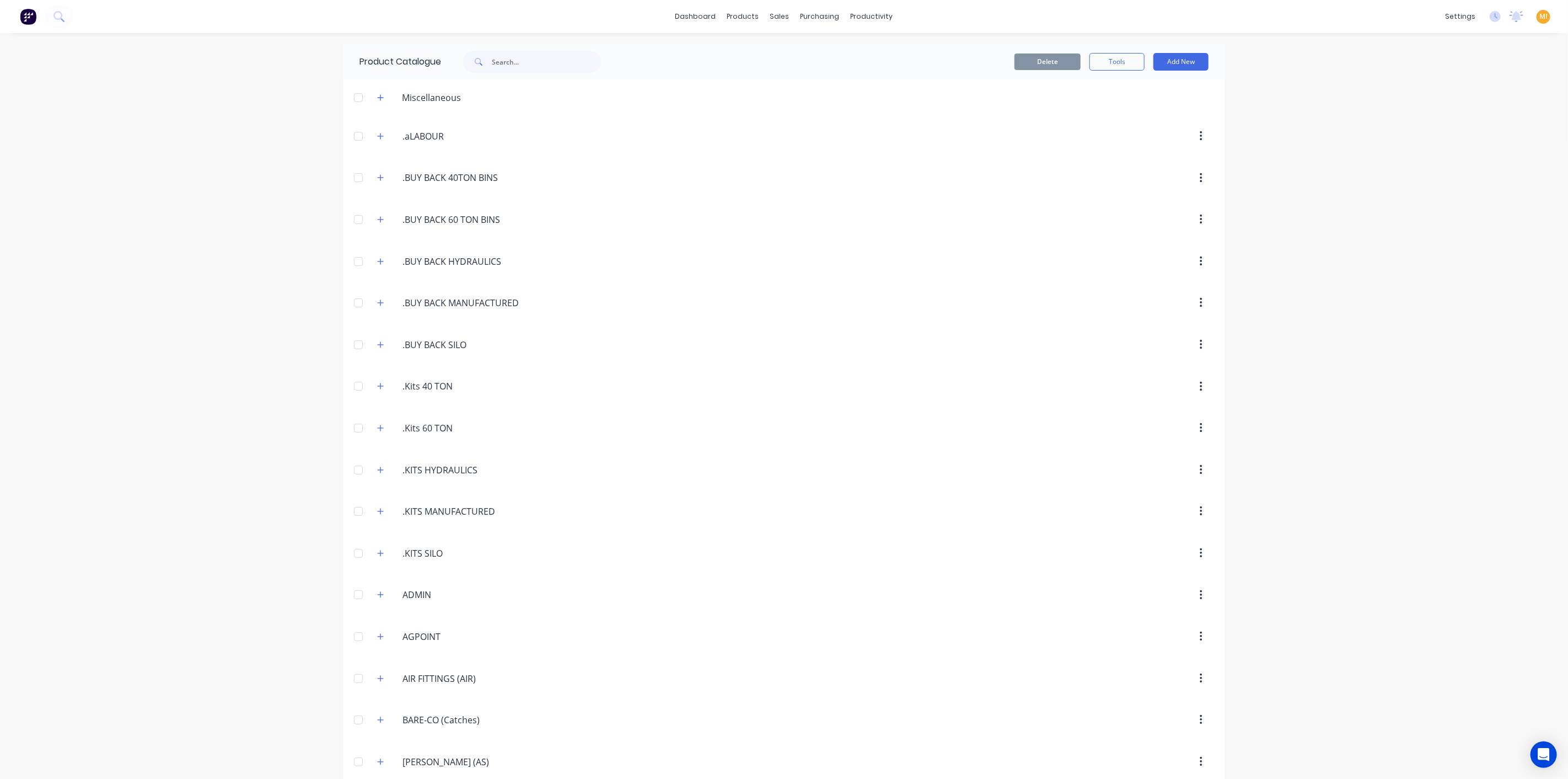
scroll to position [863, 0]
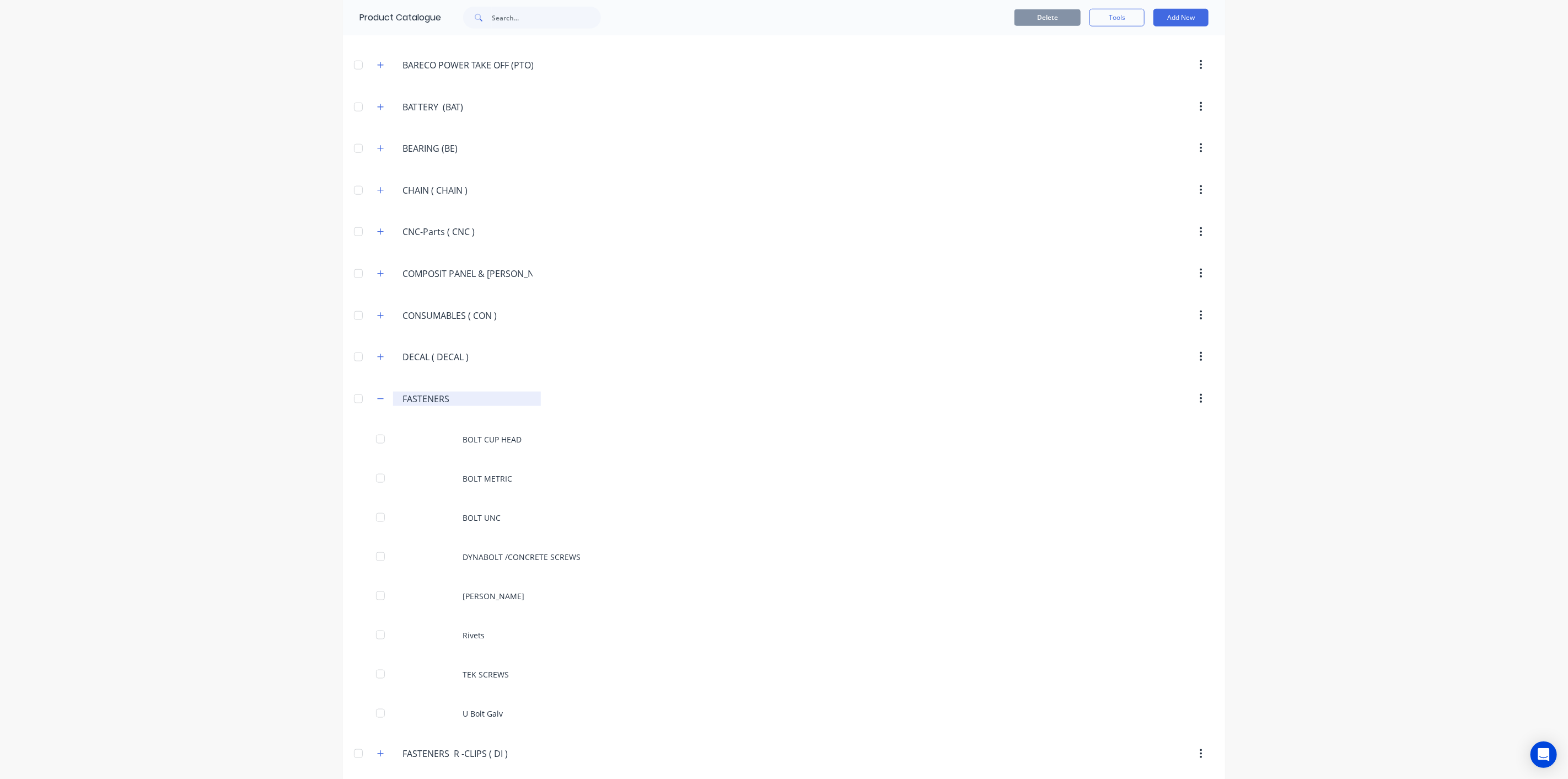
click at [482, 392] on div "FASTENERS FASTENERS" at bounding box center [467, 399] width 148 height 15
drag, startPoint x: 459, startPoint y: 392, endPoint x: 369, endPoint y: 390, distance: 90.0
click at [369, 390] on div "FASTENERS FASTENERS" at bounding box center [454, 398] width 172 height 20
click at [513, 13] on input "text" at bounding box center [546, 18] width 109 height 22
paste input "FASTENERS"
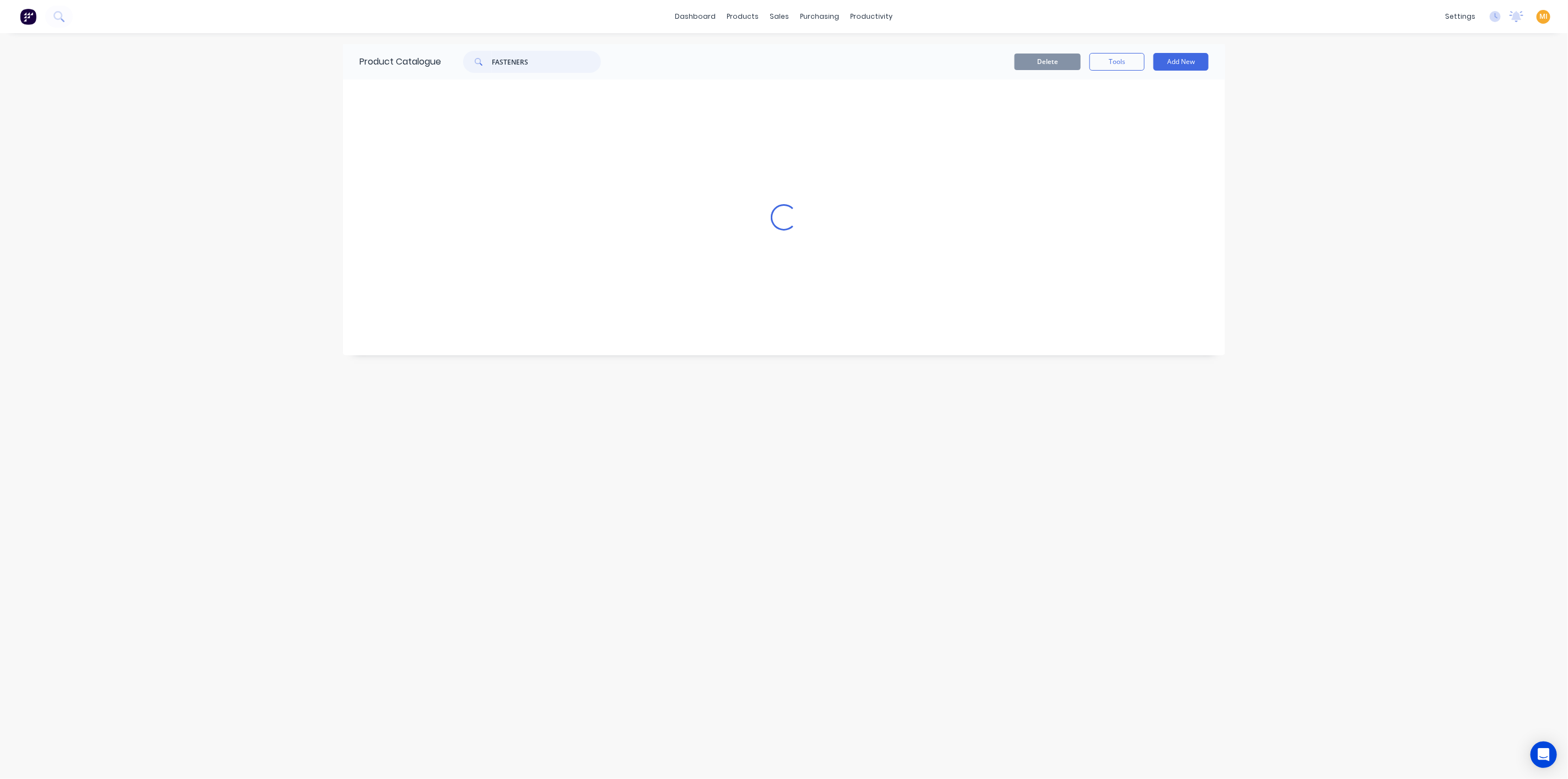
scroll to position [0, 0]
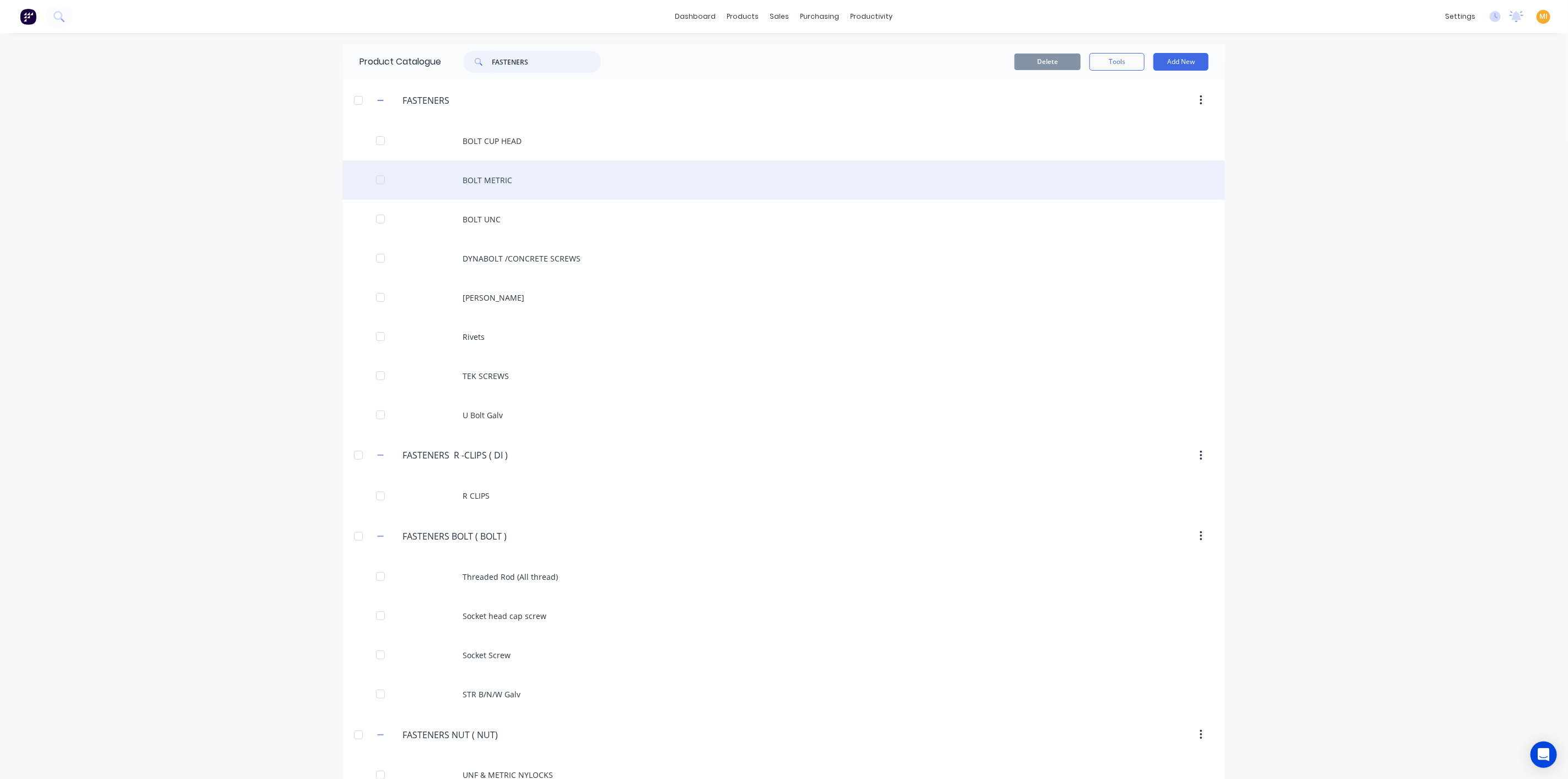
type input "FASTENERS"
click at [489, 164] on div "BOLT METRIC" at bounding box center [784, 180] width 882 height 39
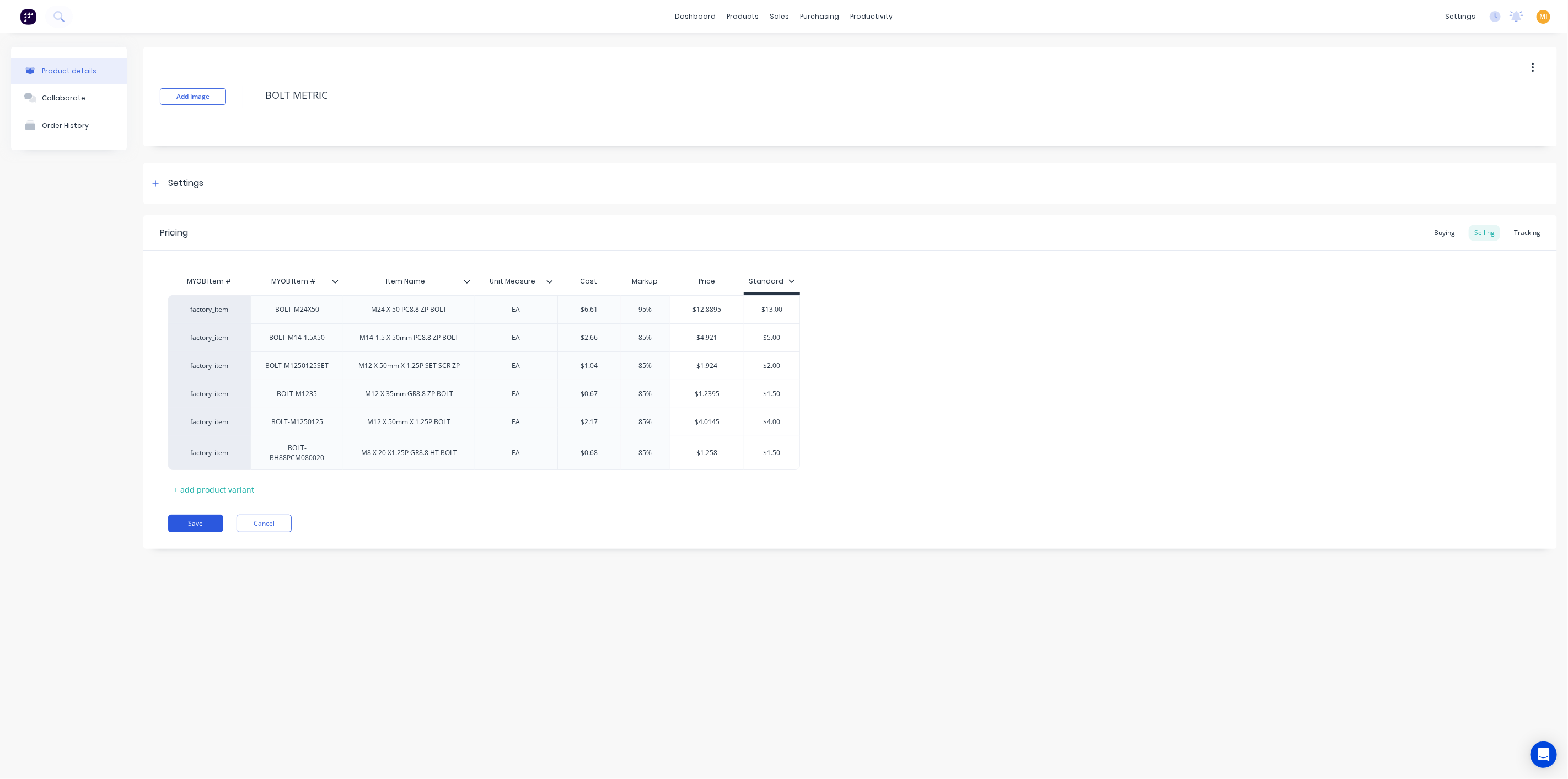
click at [195, 525] on button "Save" at bounding box center [195, 523] width 55 height 18
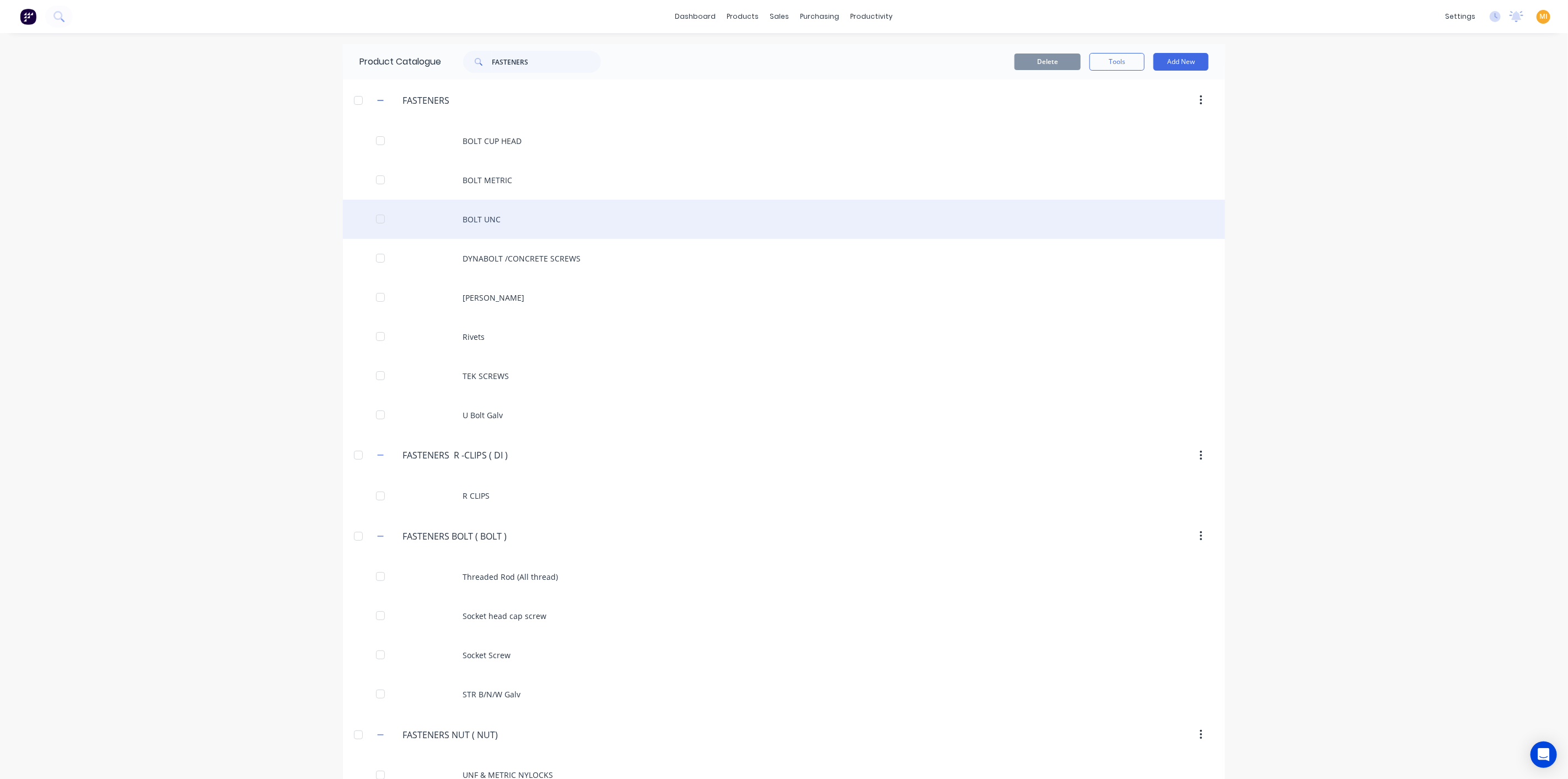
click at [567, 219] on div "BOLT UNC" at bounding box center [784, 219] width 882 height 39
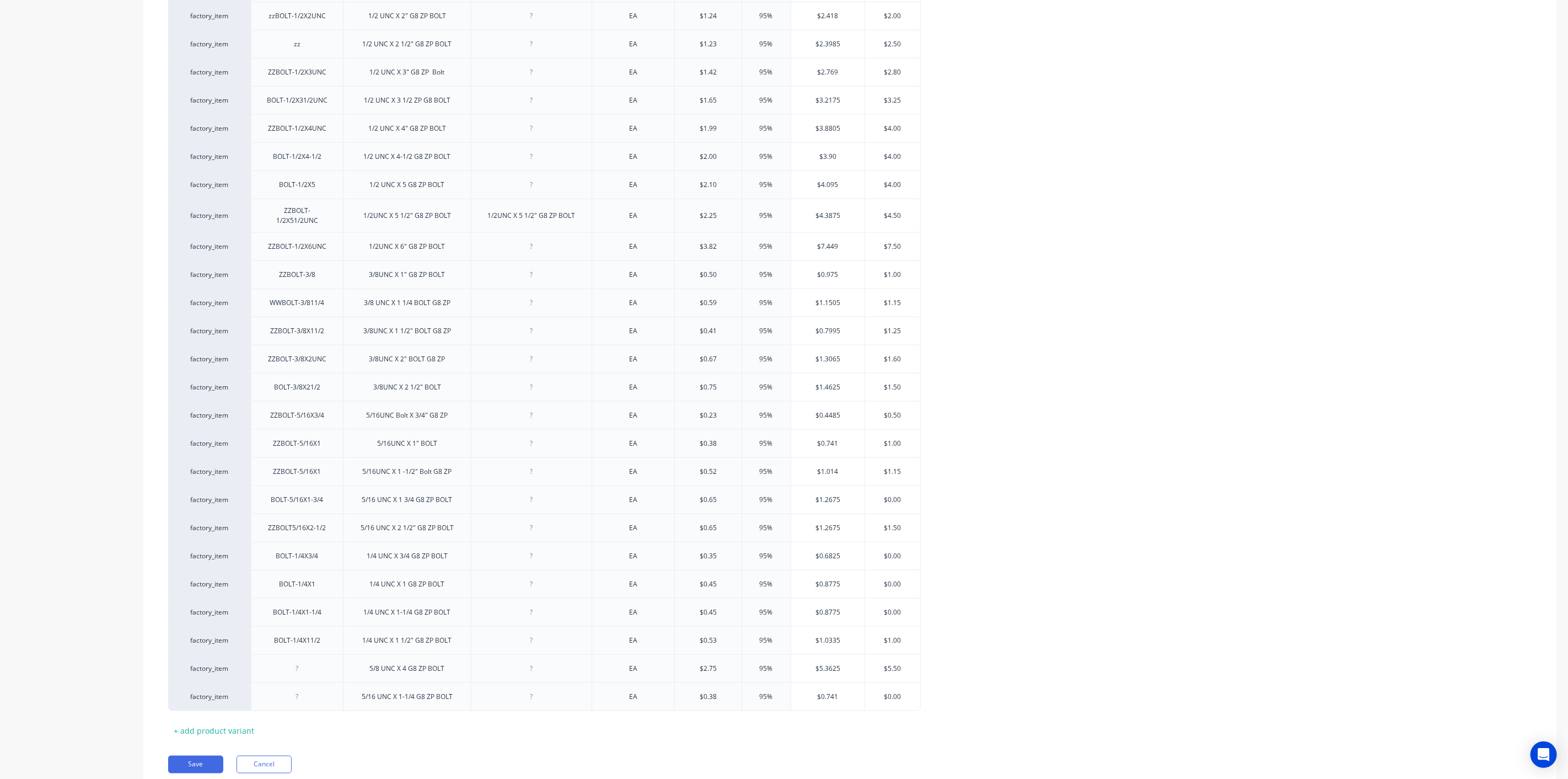
scroll to position [1063, 0]
click at [187, 723] on button "Save" at bounding box center [195, 732] width 55 height 18
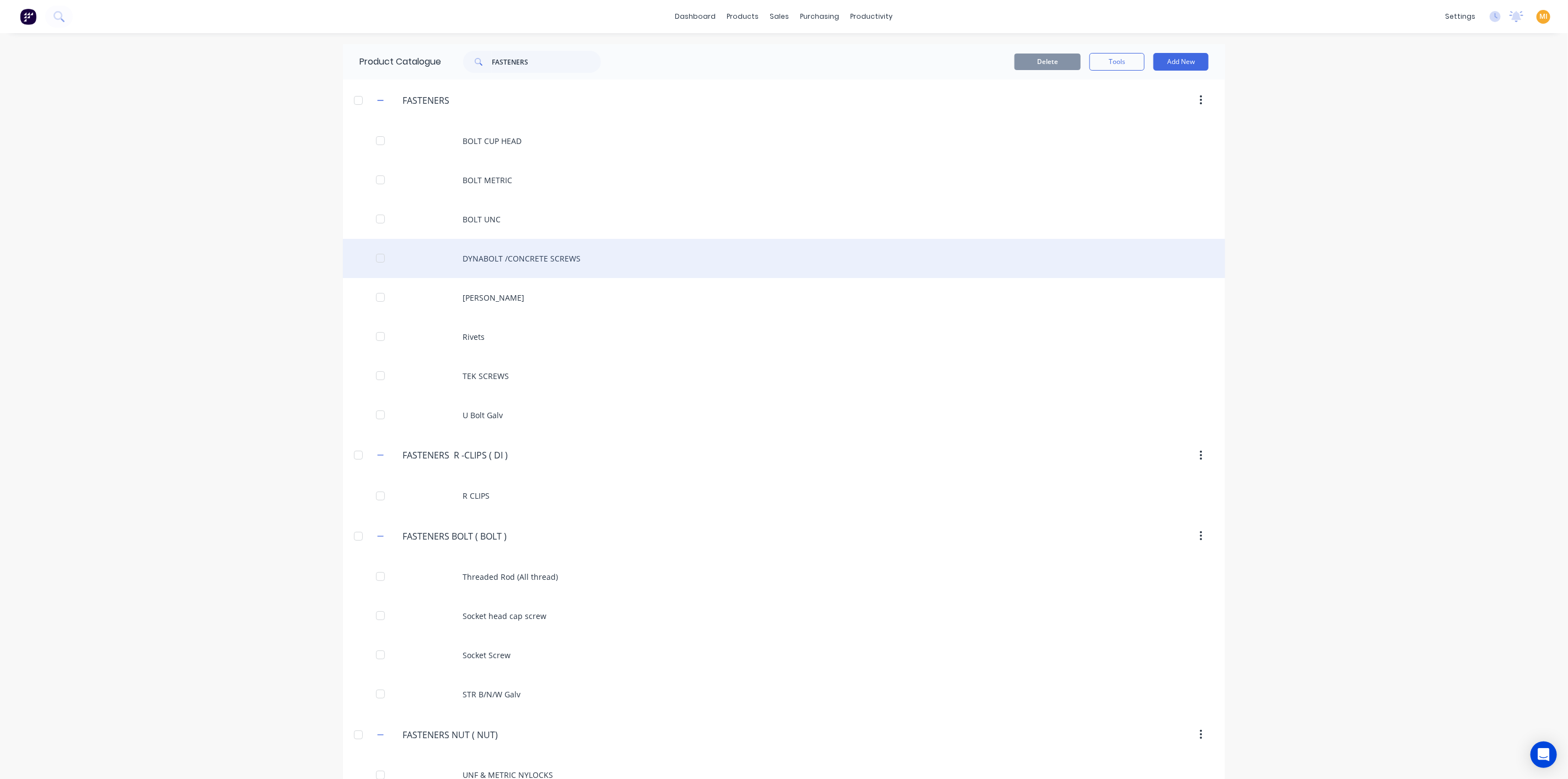
click at [459, 252] on div "DYNABOLT /CONCRETE SCREWS" at bounding box center [784, 259] width 882 height 39
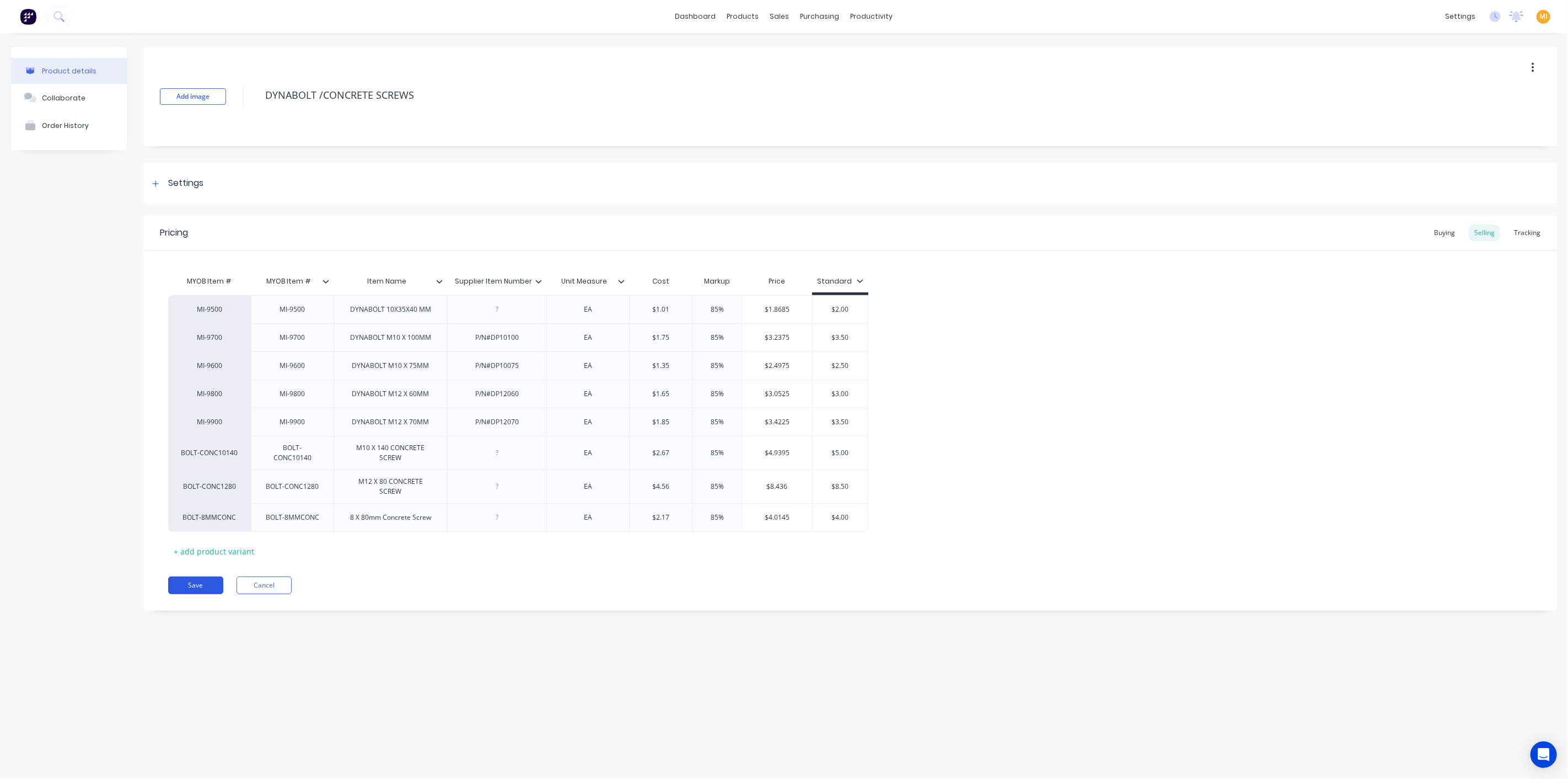
click at [208, 588] on button "Save" at bounding box center [195, 585] width 55 height 18
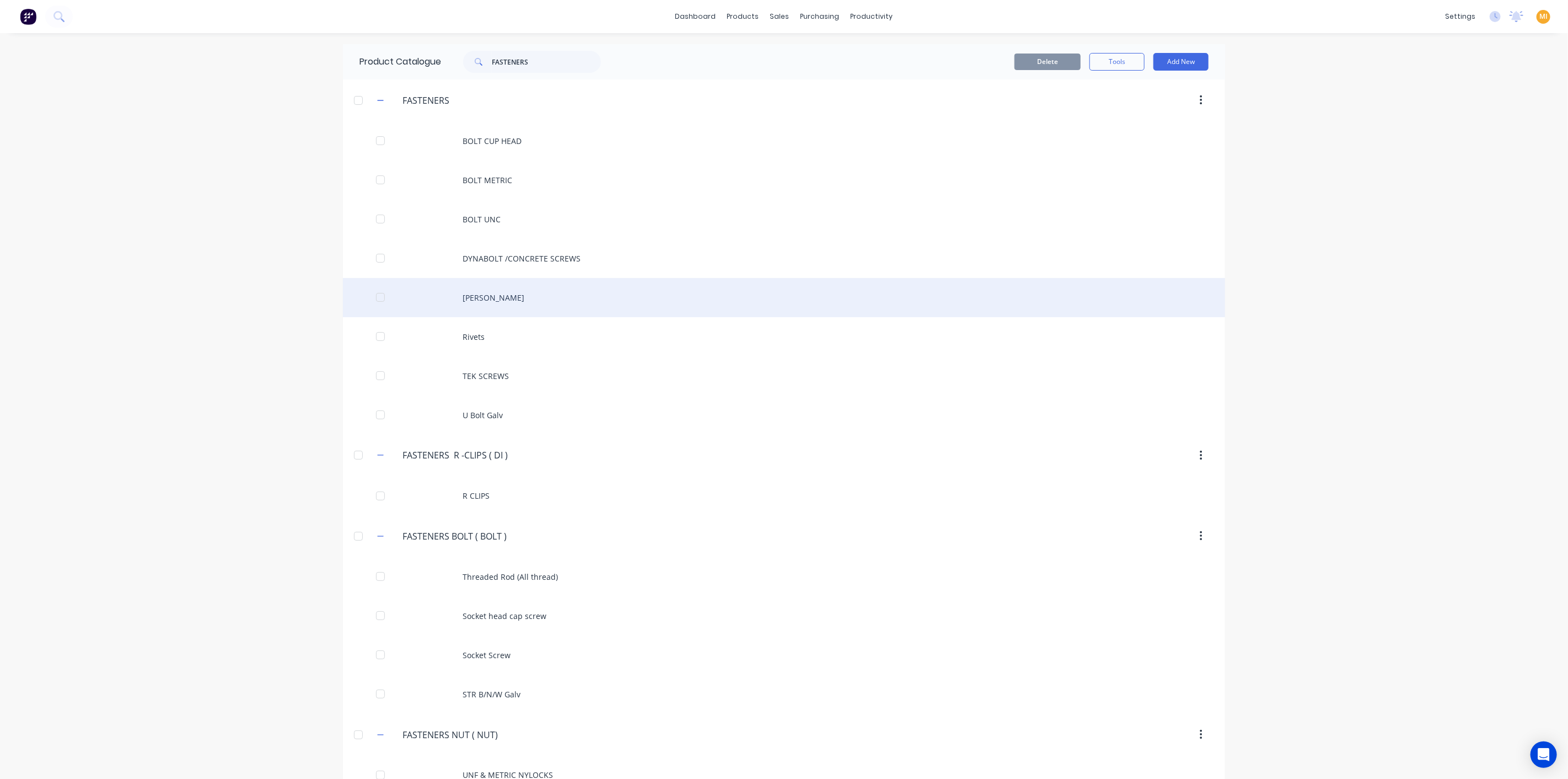
click at [467, 298] on div "HUCKS" at bounding box center [784, 297] width 882 height 39
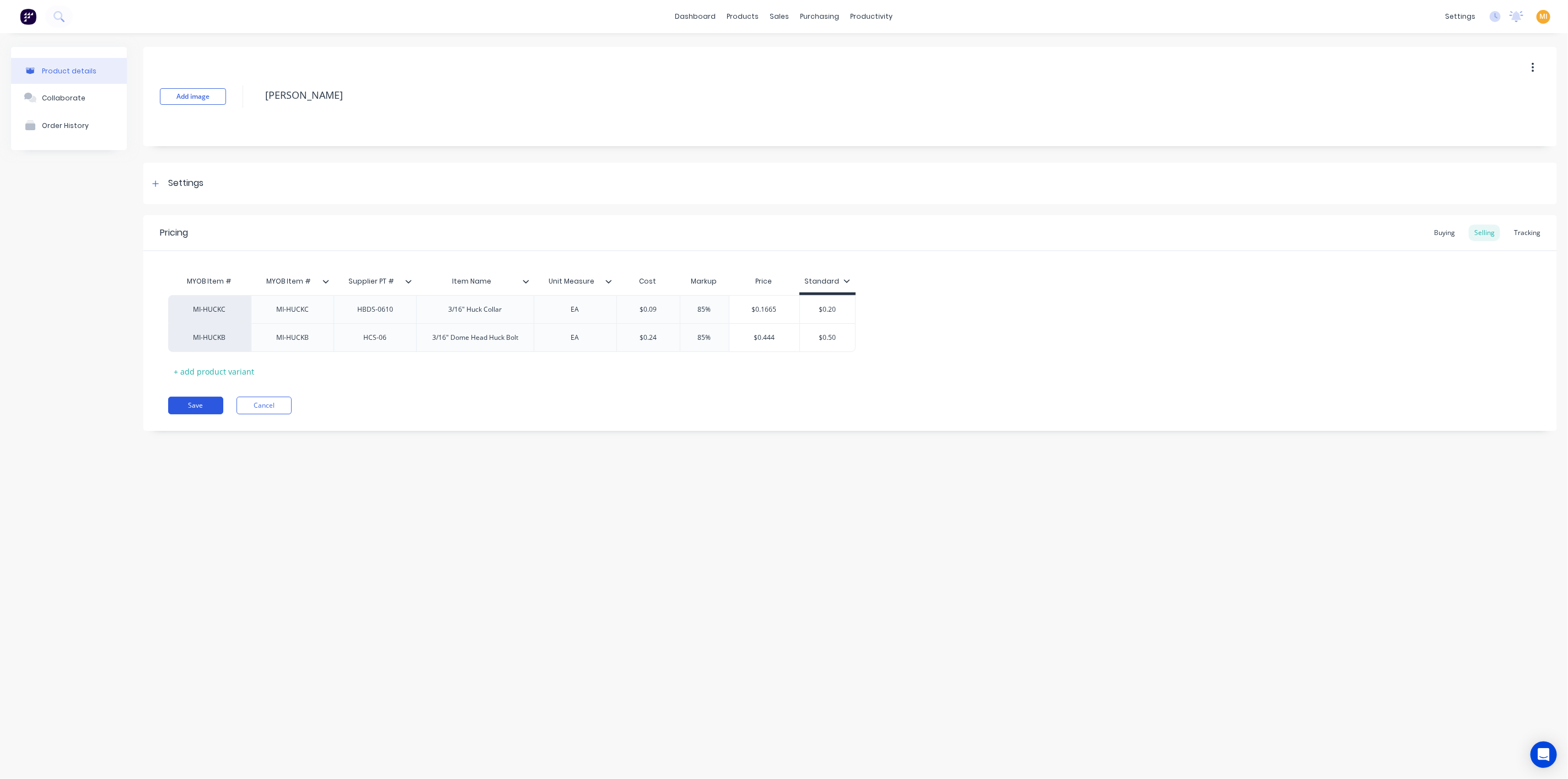
click at [206, 408] on button "Save" at bounding box center [195, 406] width 55 height 18
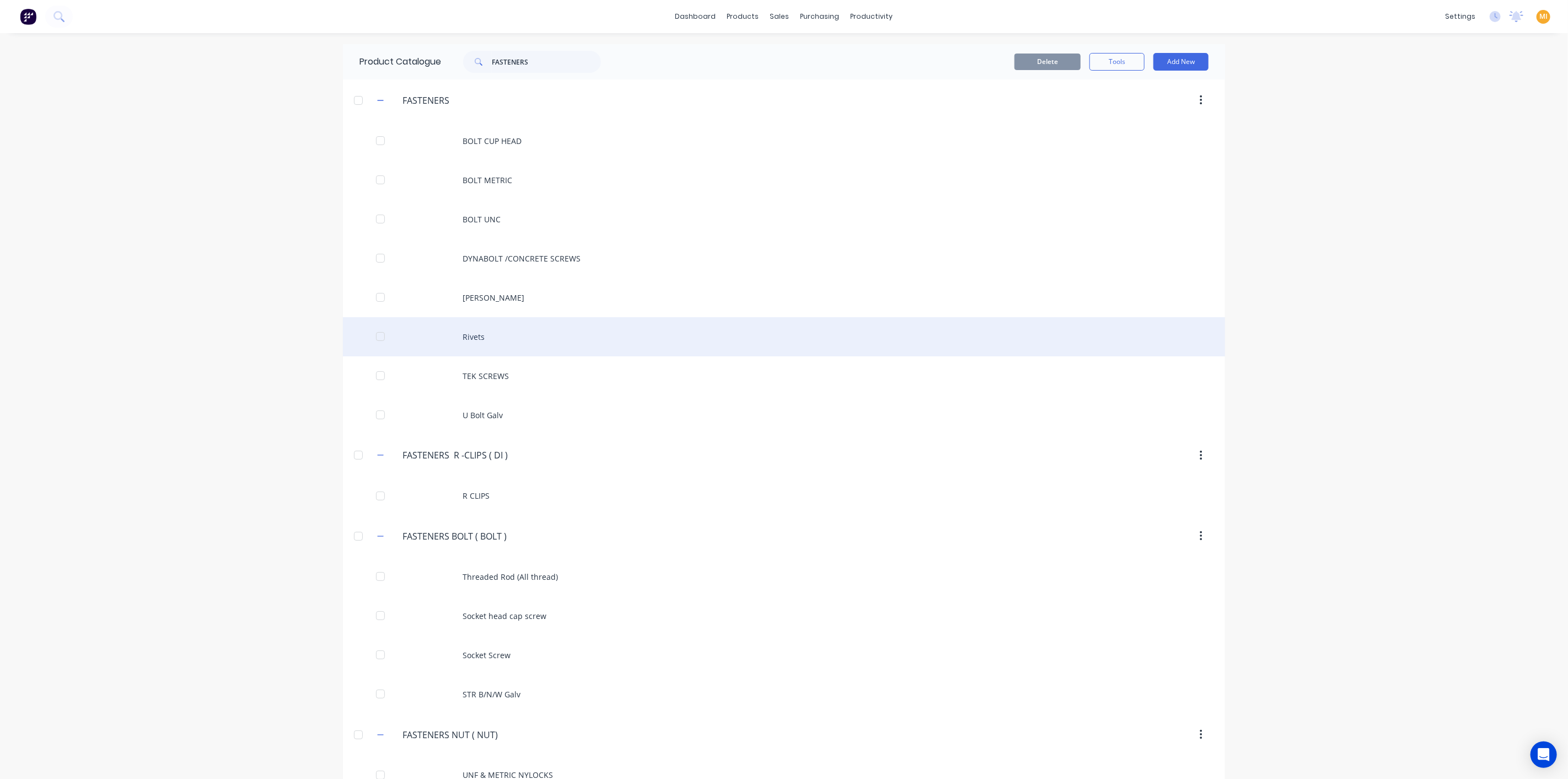
click at [483, 329] on div "Rivets" at bounding box center [784, 337] width 882 height 39
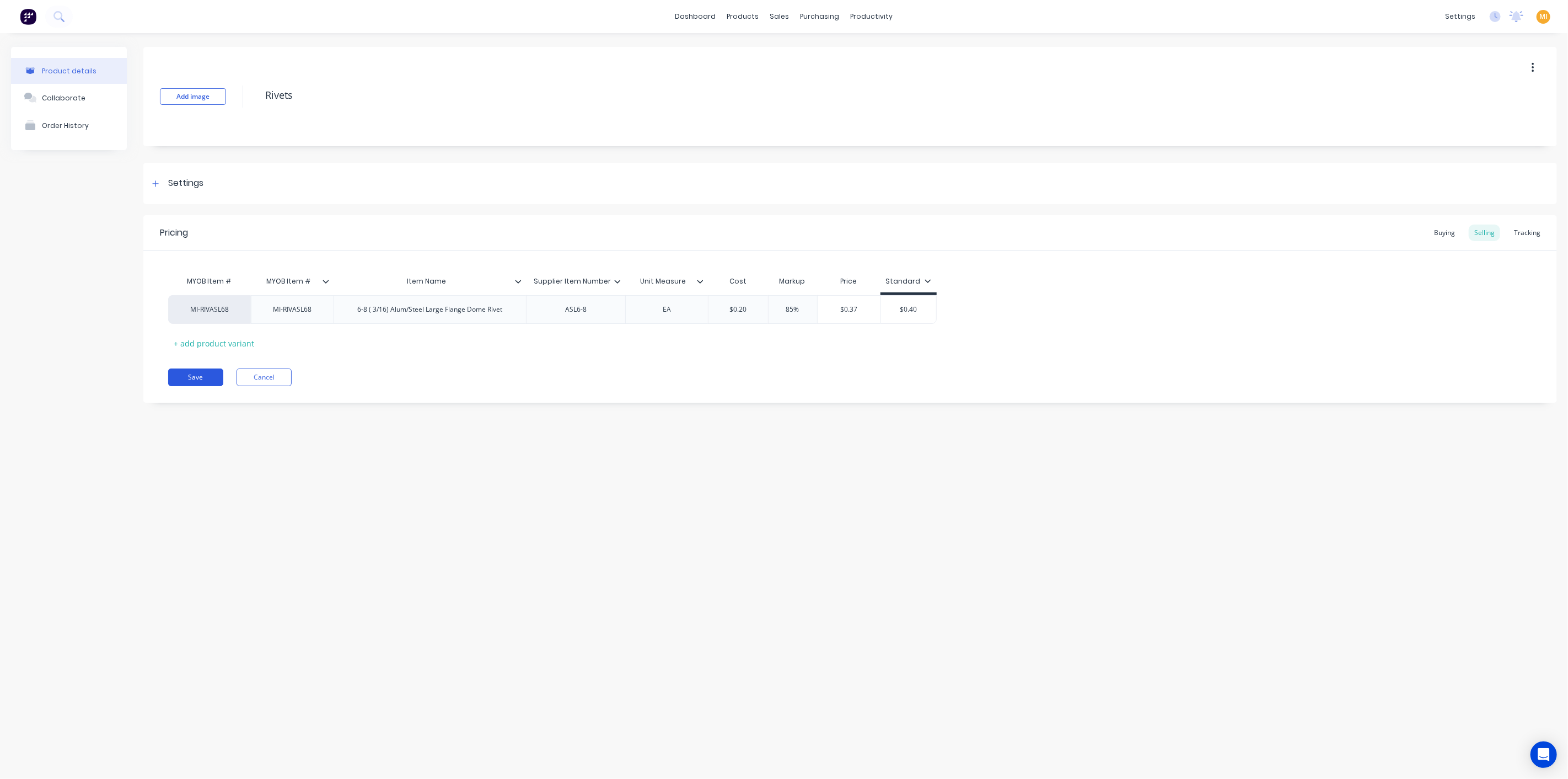
drag, startPoint x: 177, startPoint y: 378, endPoint x: 194, endPoint y: 381, distance: 17.3
click at [177, 378] on button "Save" at bounding box center [195, 377] width 55 height 18
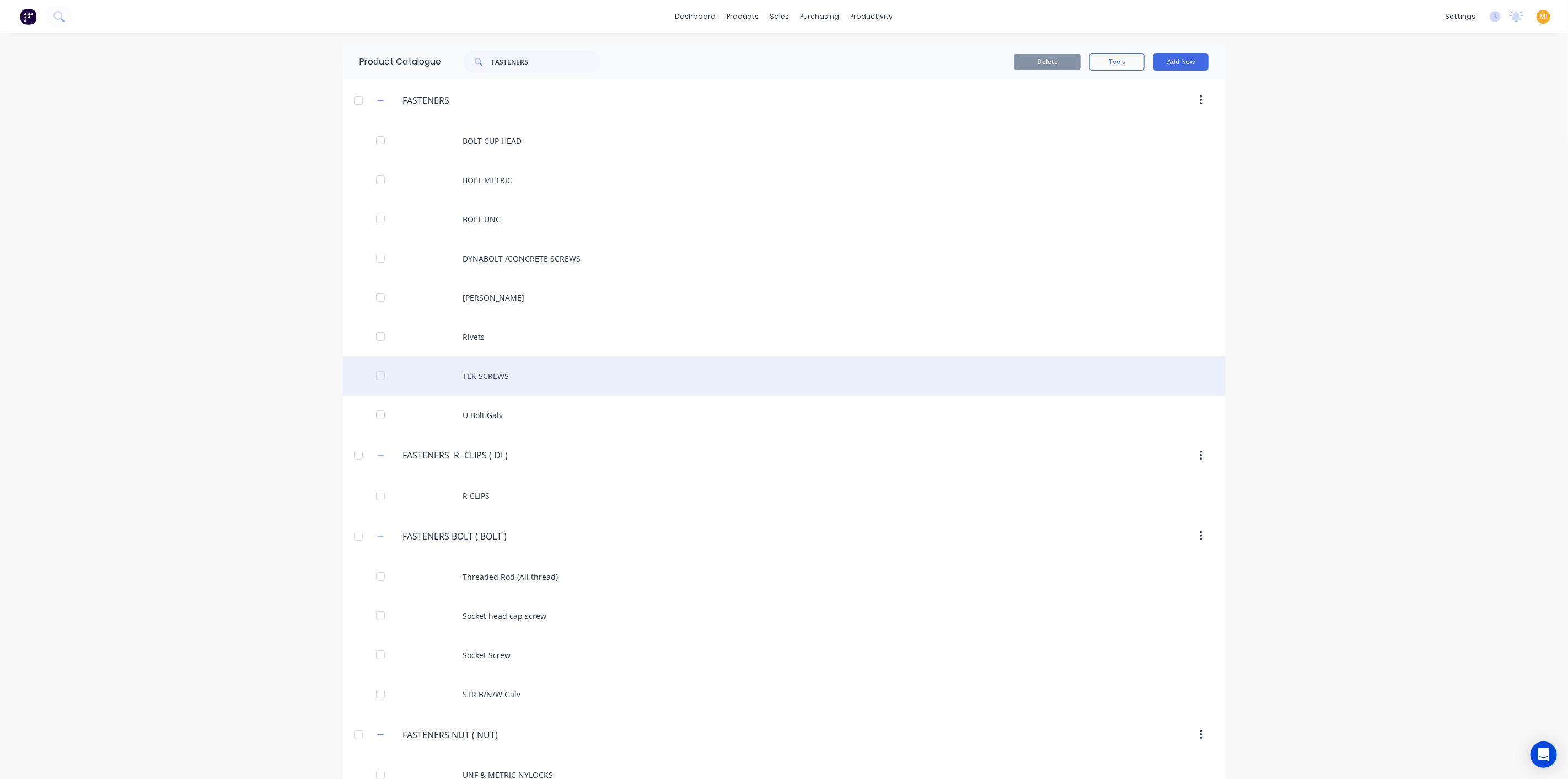
click at [475, 378] on div "TEK SCREWS" at bounding box center [784, 376] width 882 height 39
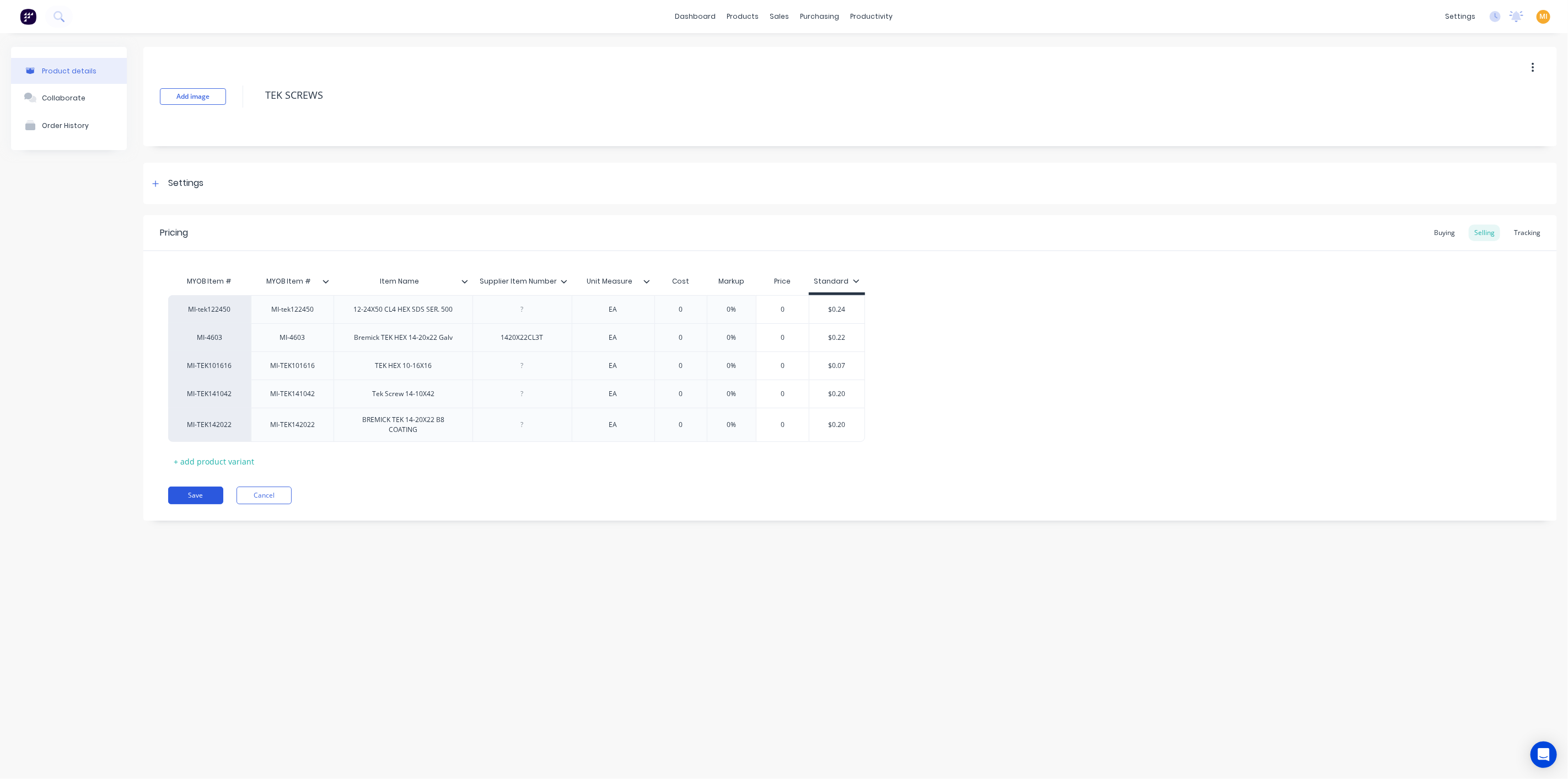
click at [206, 487] on button "Save" at bounding box center [195, 495] width 55 height 18
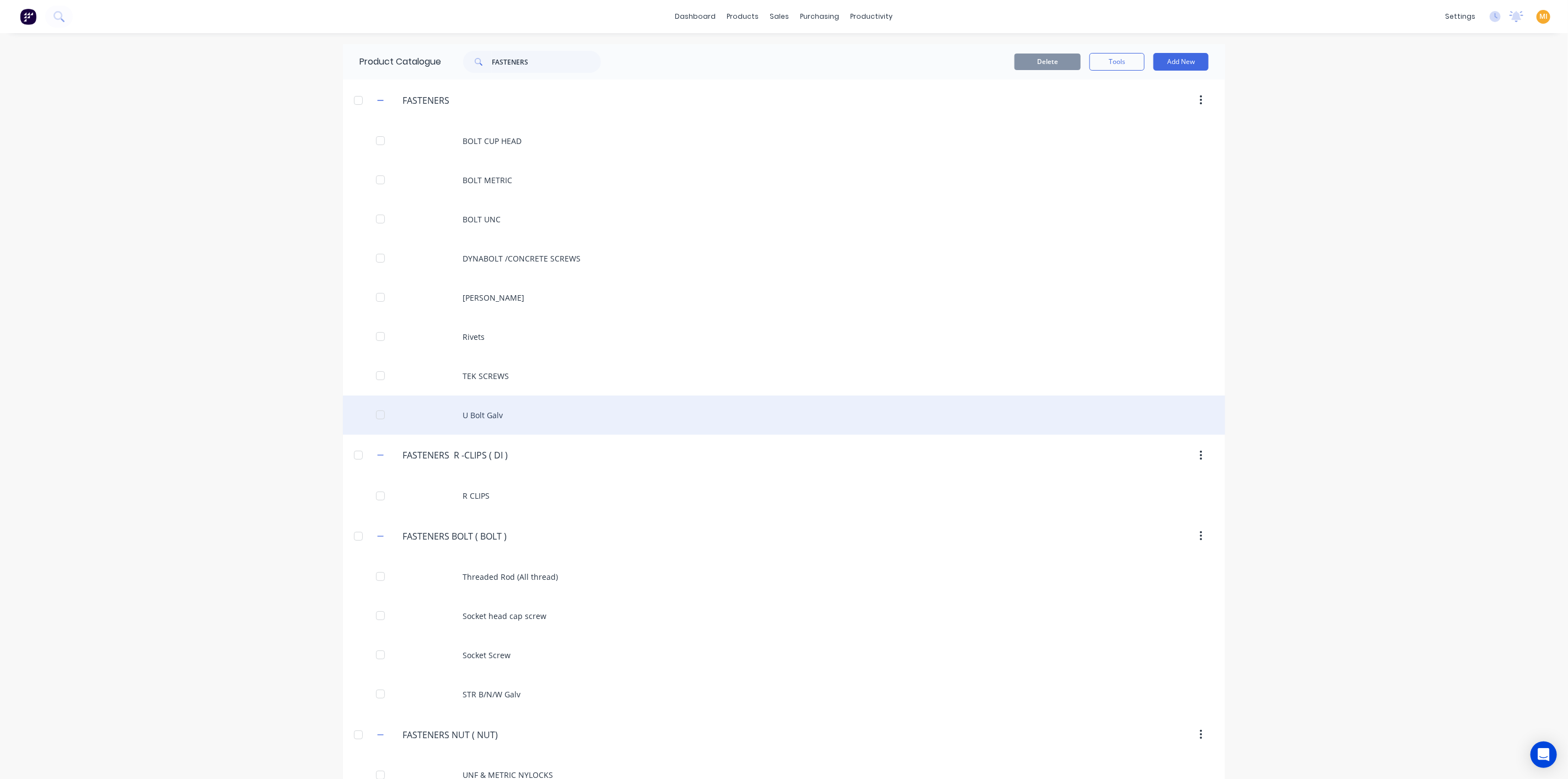
click at [495, 412] on div "U Bolt Galv" at bounding box center [784, 415] width 882 height 39
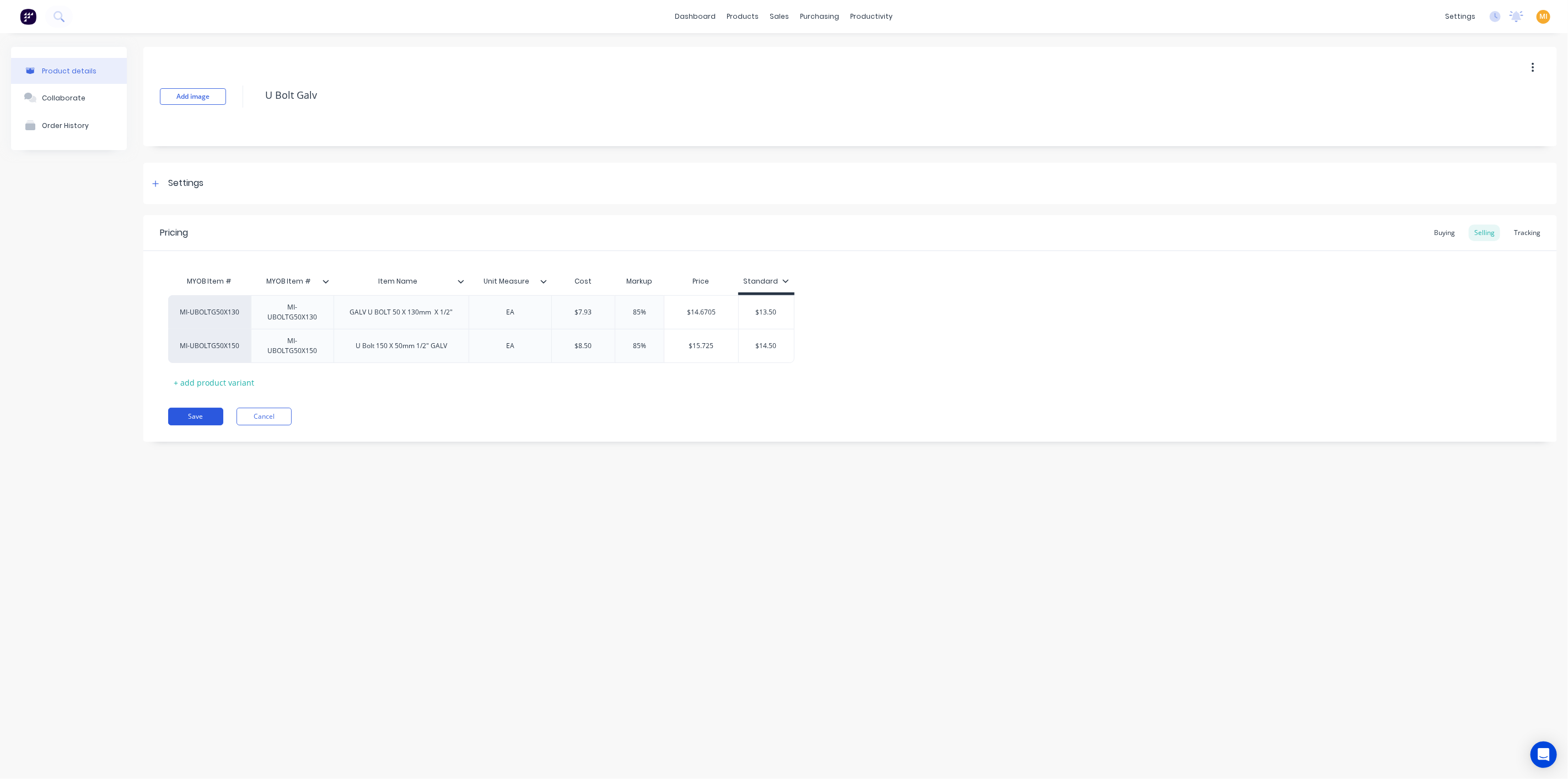
click at [194, 408] on button "Save" at bounding box center [195, 417] width 55 height 18
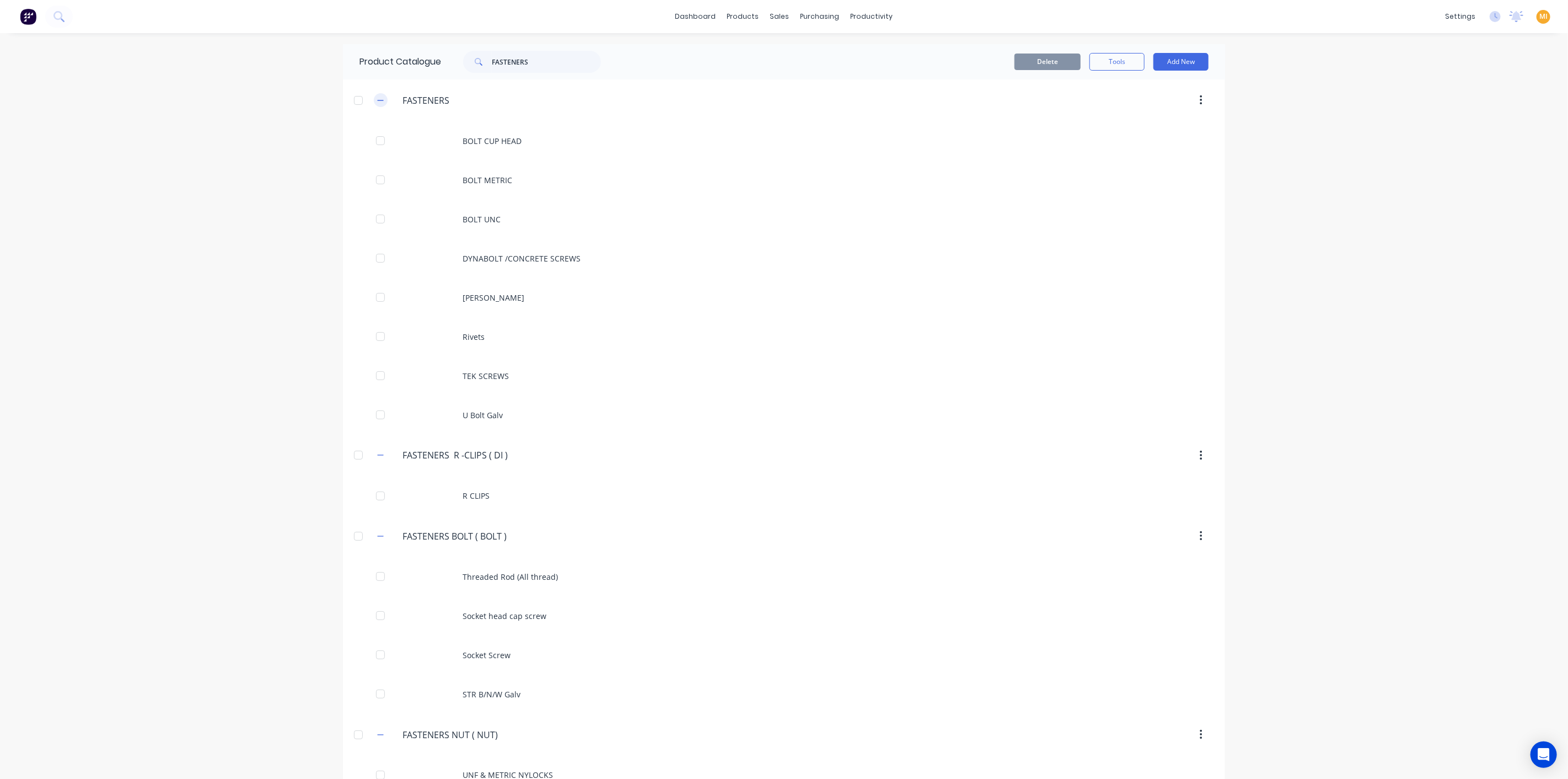
click at [378, 100] on icon "button" at bounding box center [380, 100] width 6 height 1
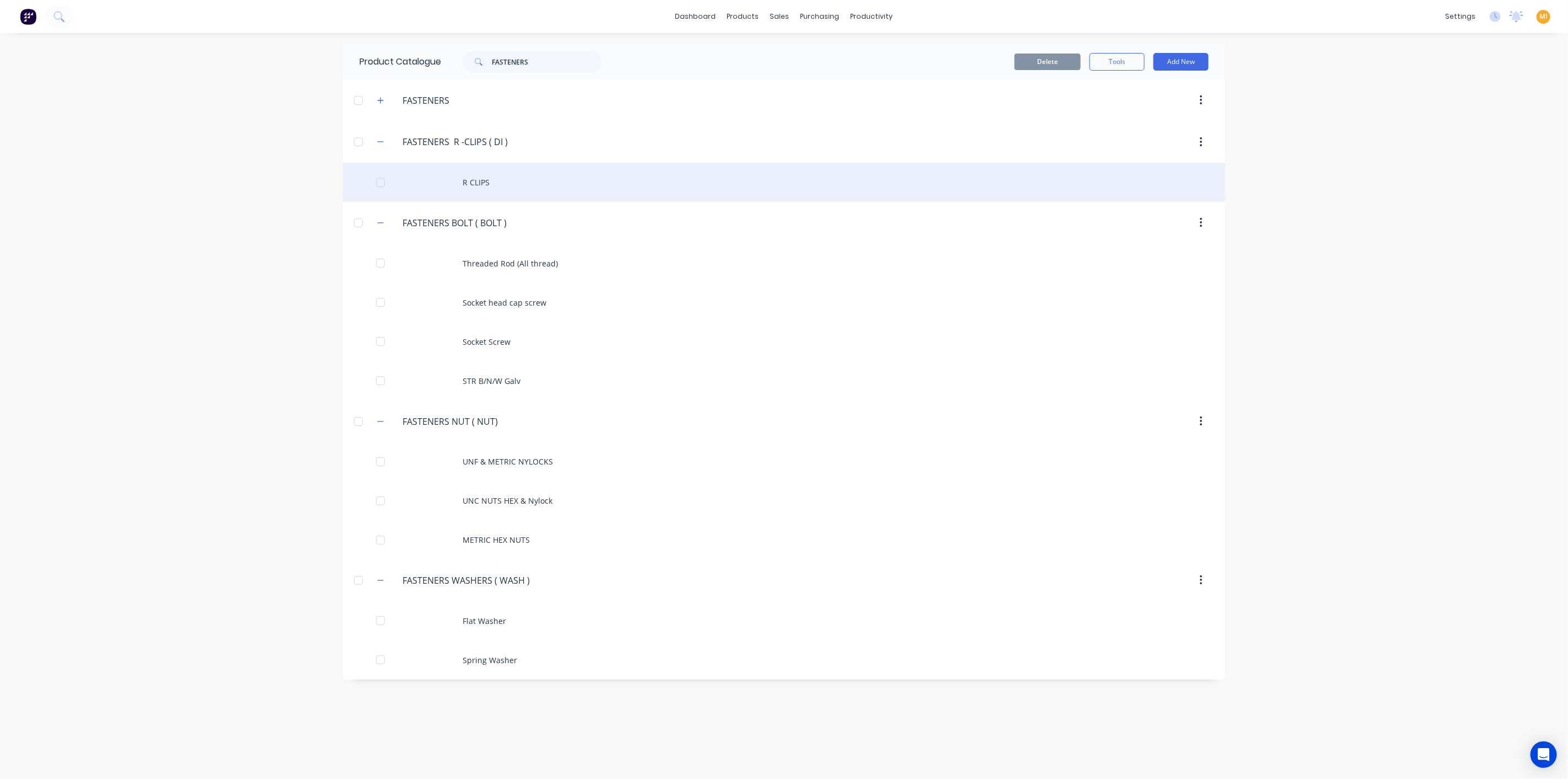
click at [458, 186] on div "R CLIPS" at bounding box center [784, 183] width 882 height 39
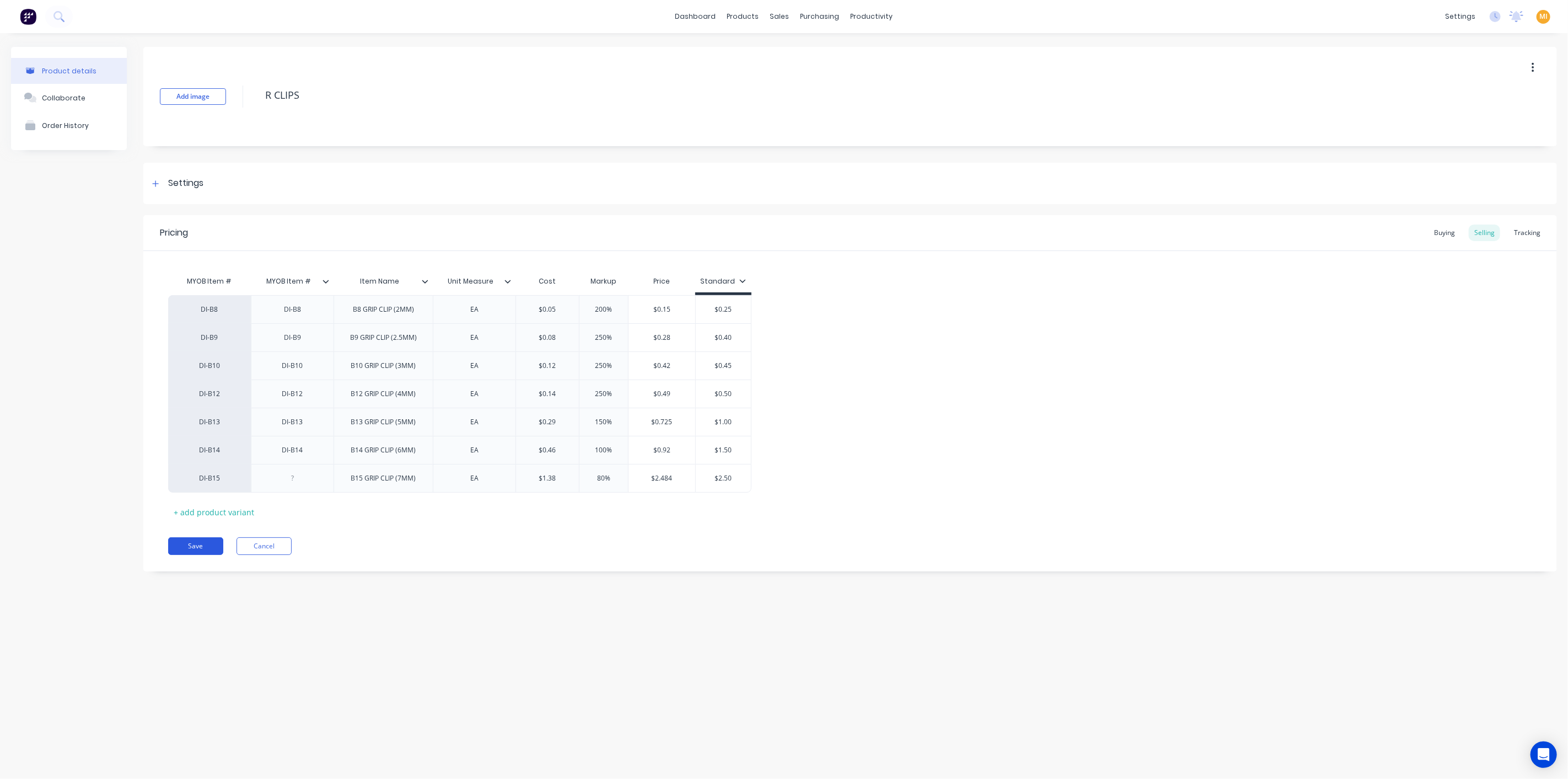
click at [199, 544] on button "Save" at bounding box center [195, 546] width 55 height 18
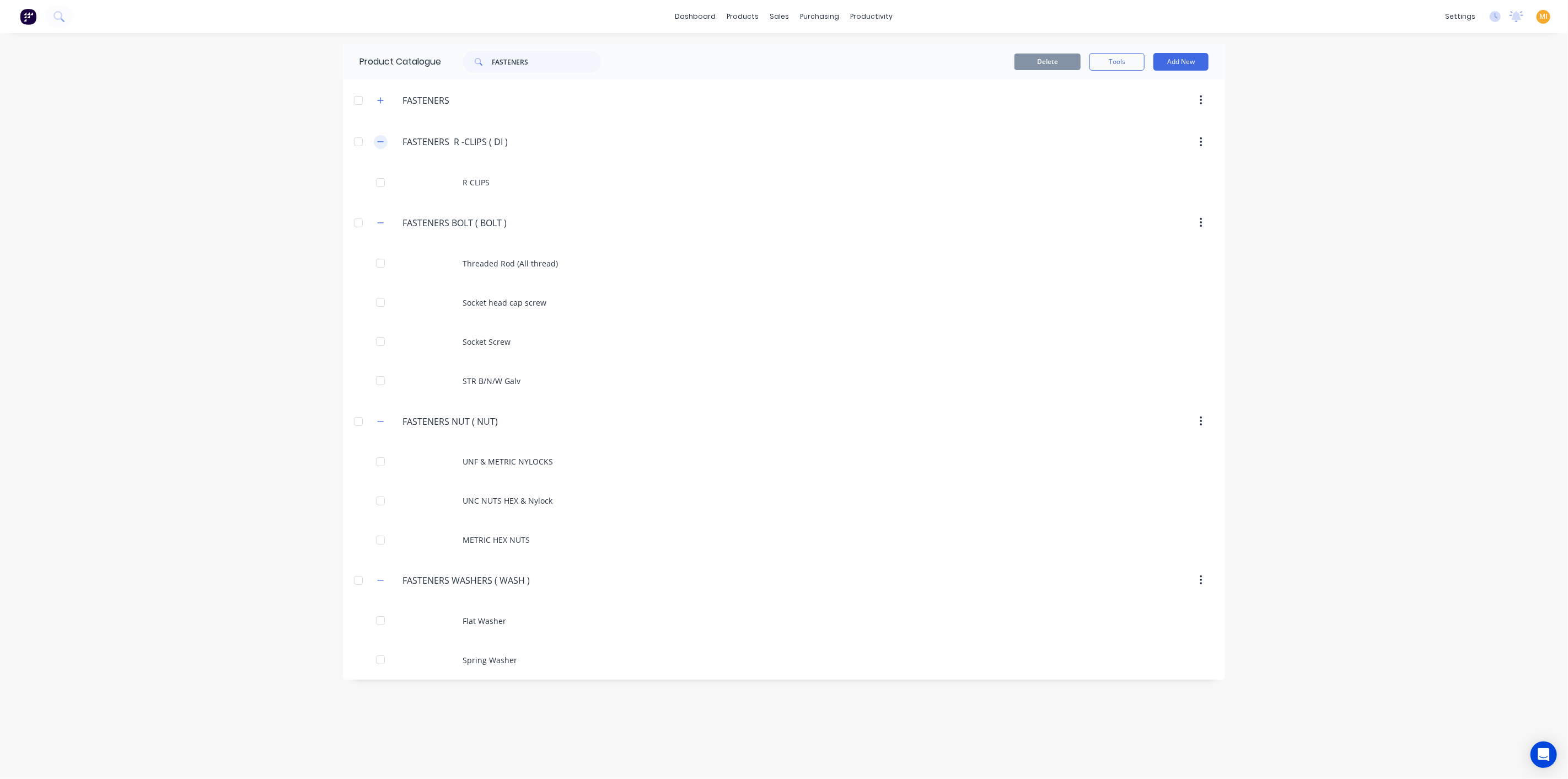
click at [380, 140] on icon "button" at bounding box center [380, 142] width 7 height 8
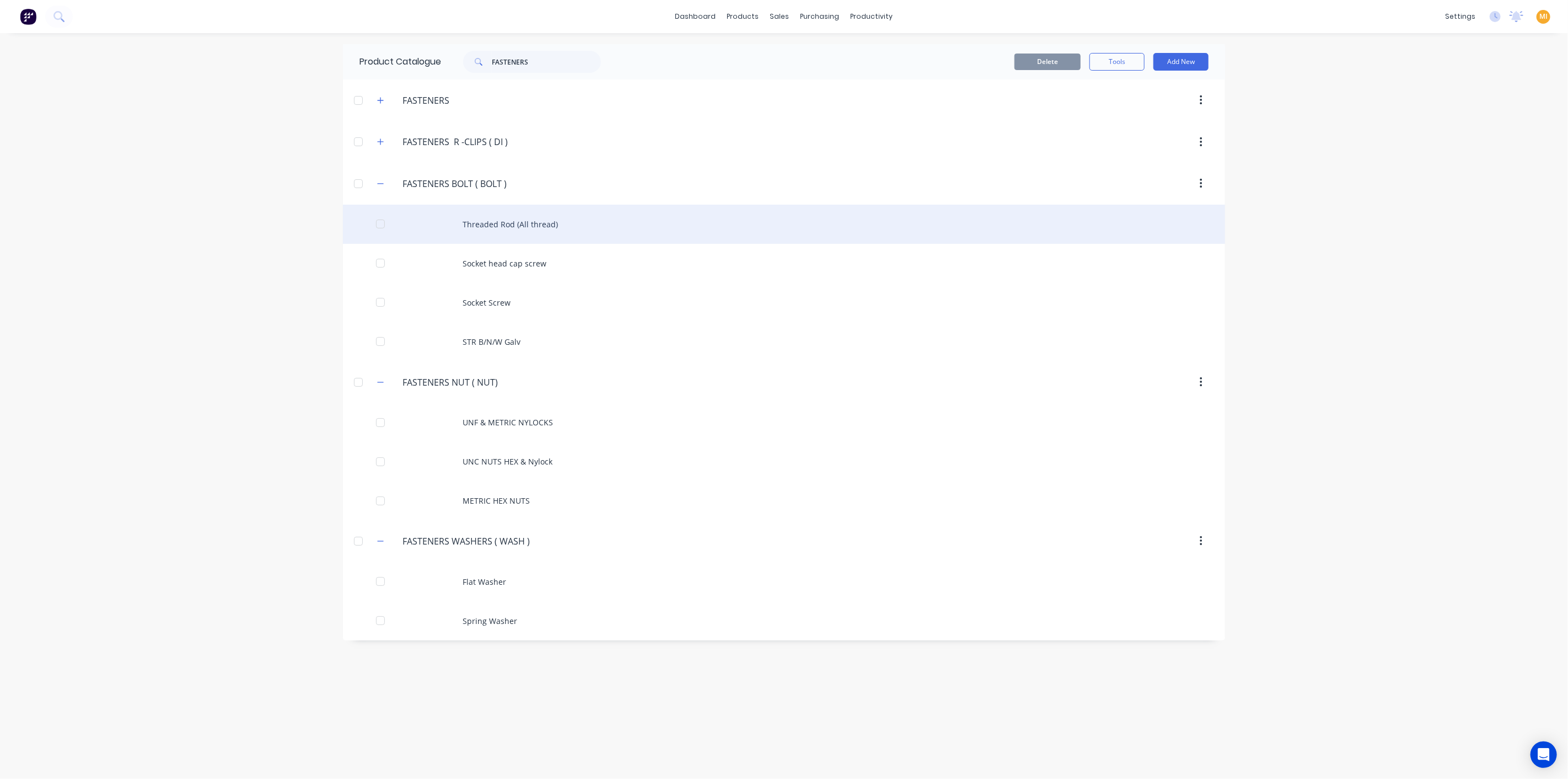
click at [436, 213] on div "Threaded Rod (All thread)" at bounding box center [784, 224] width 882 height 39
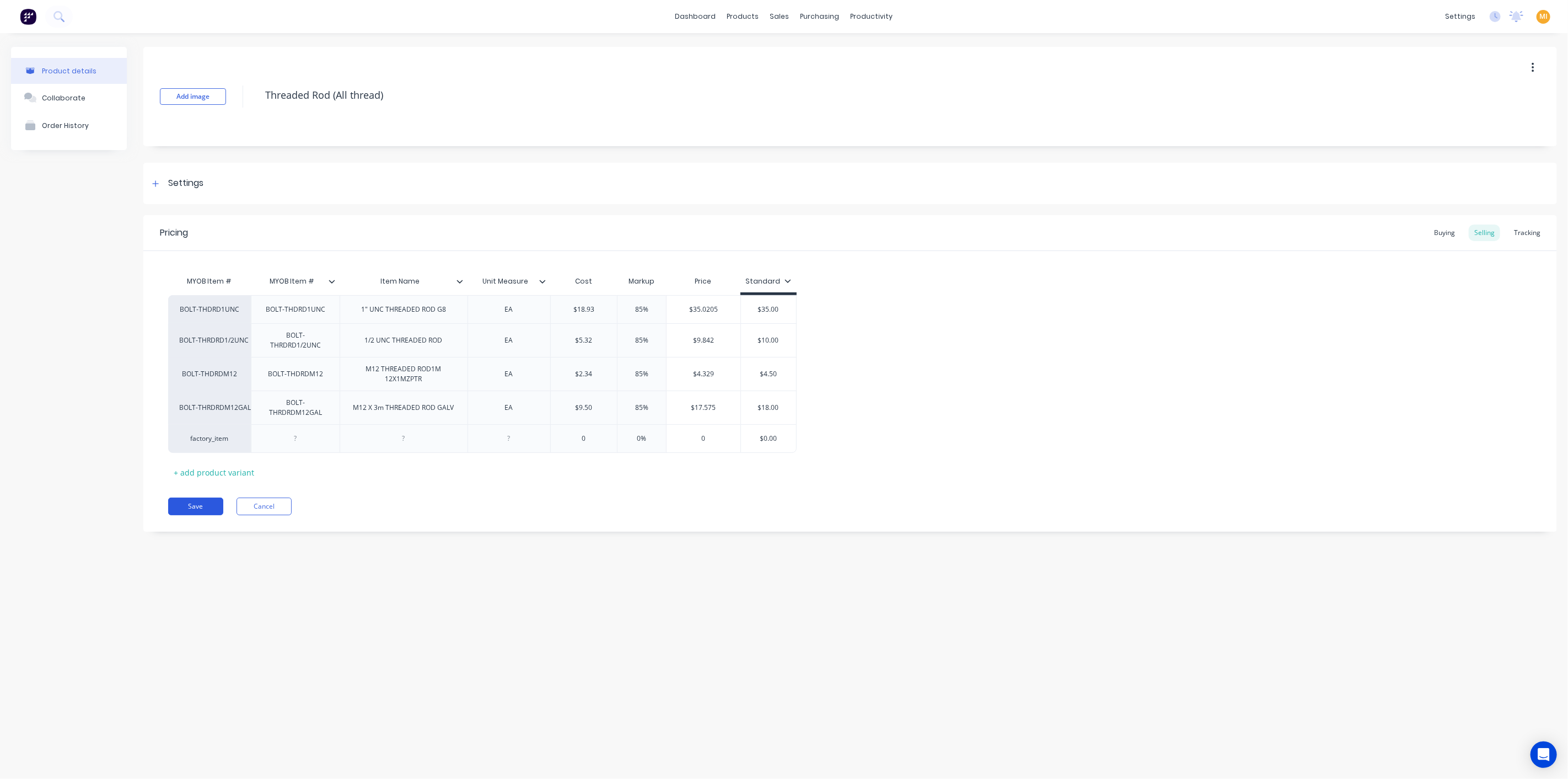
click at [186, 498] on button "Save" at bounding box center [195, 506] width 55 height 18
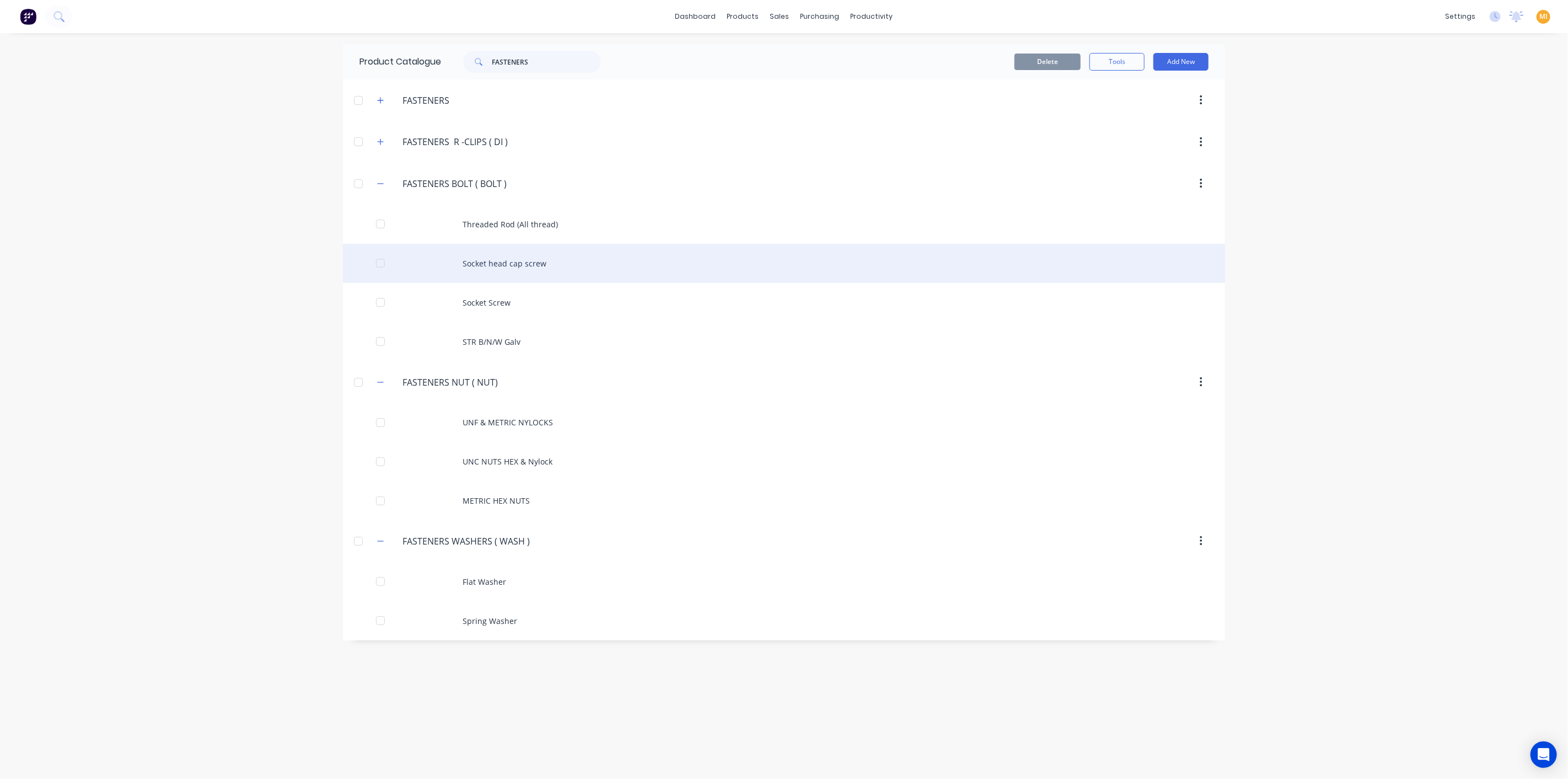
click at [459, 257] on div "Socket head cap screw" at bounding box center [784, 264] width 882 height 39
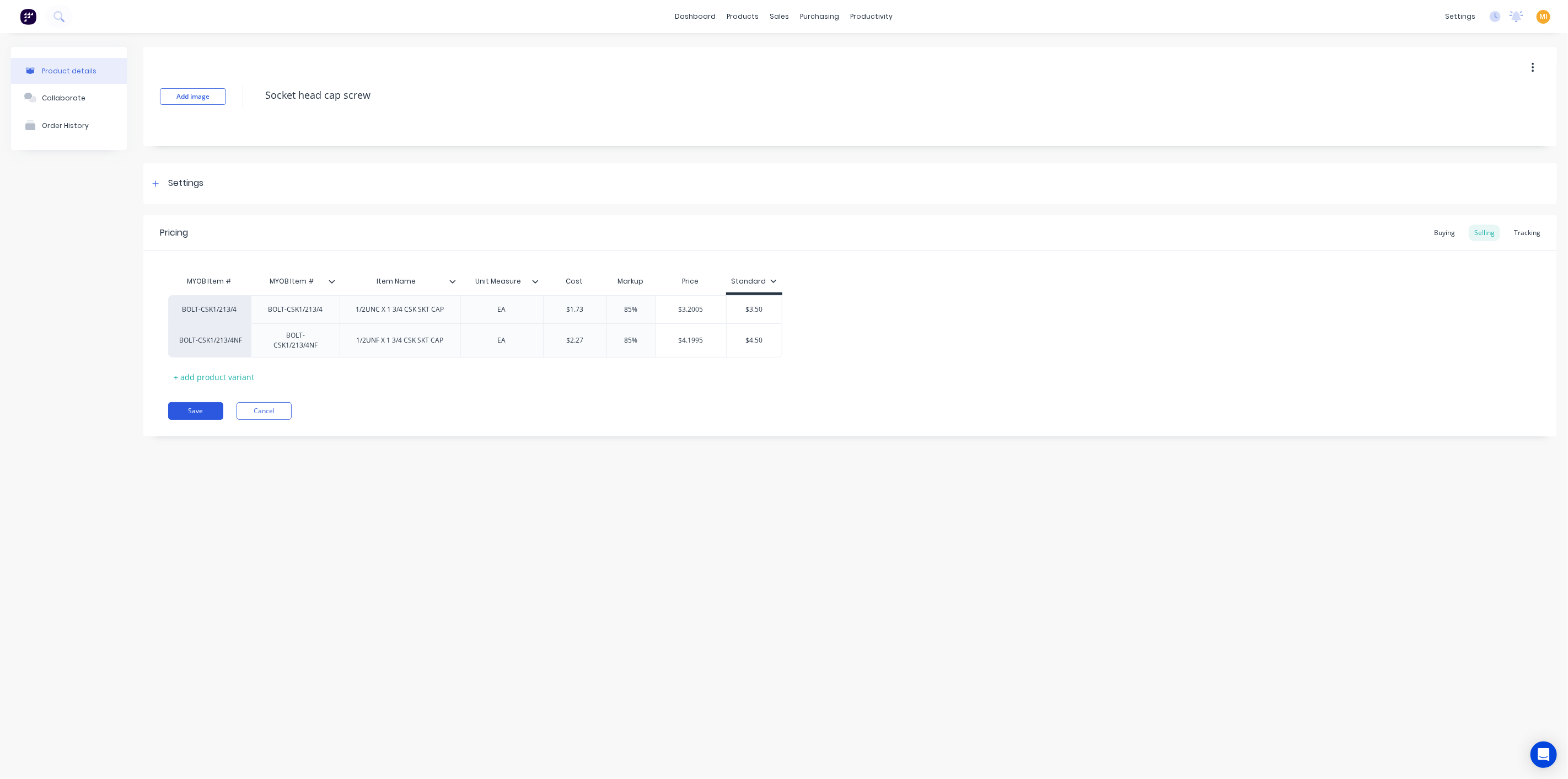
click at [209, 404] on button "Save" at bounding box center [195, 411] width 55 height 18
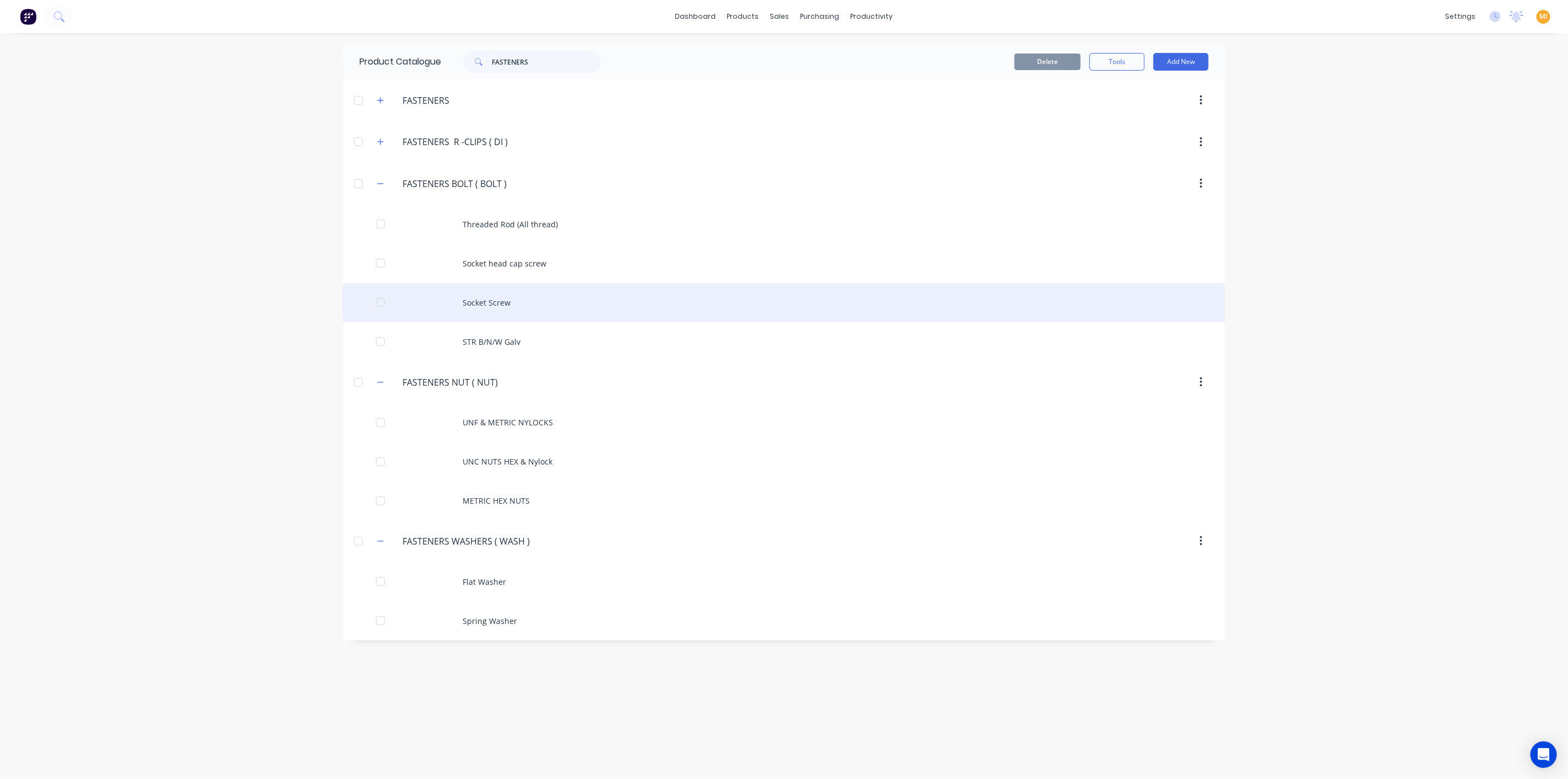
click at [440, 310] on div "Socket Screw" at bounding box center [784, 303] width 882 height 39
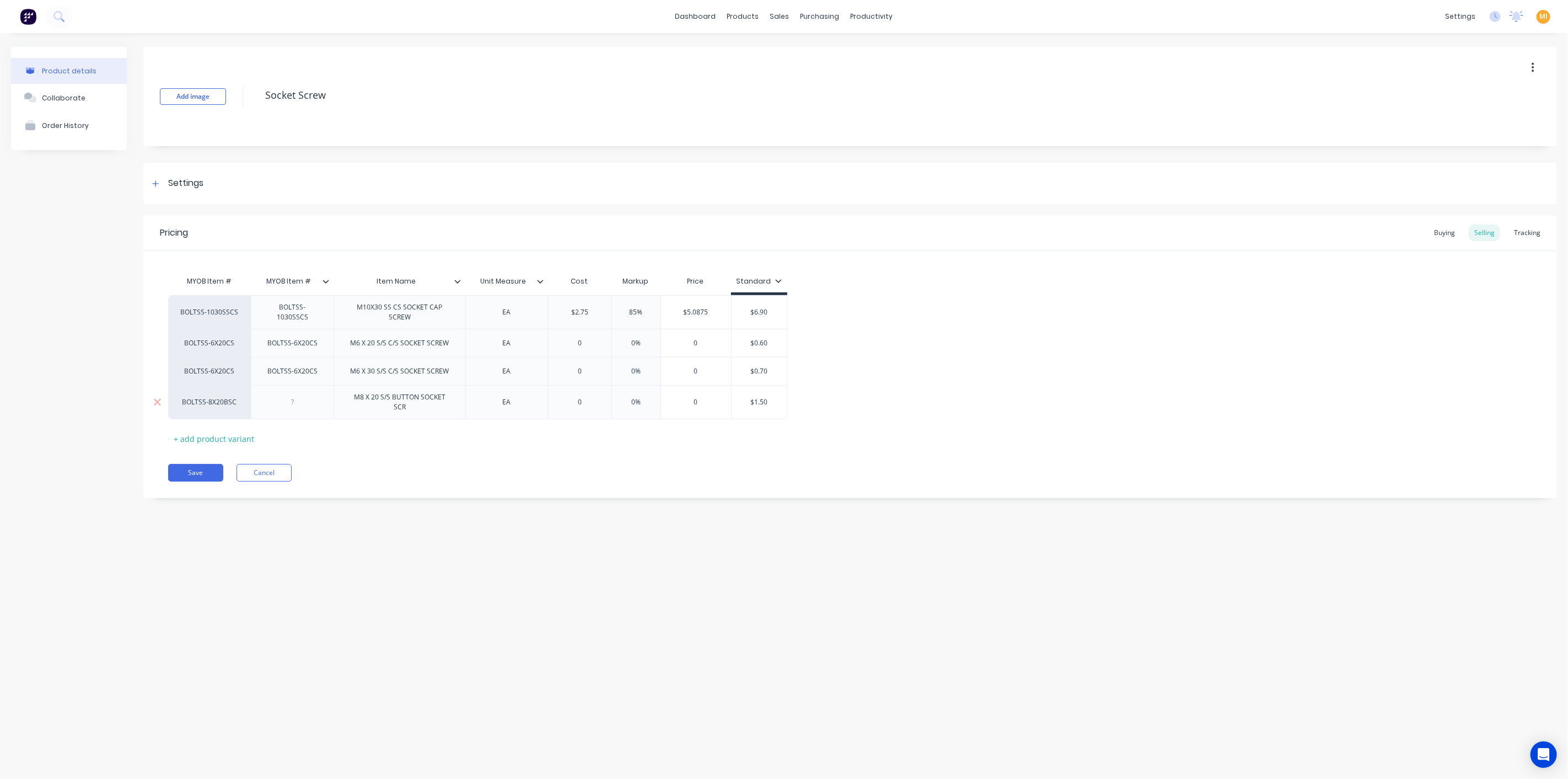
drag, startPoint x: 199, startPoint y: 471, endPoint x: 323, endPoint y: 387, distance: 149.8
click at [199, 471] on button "Save" at bounding box center [195, 473] width 55 height 18
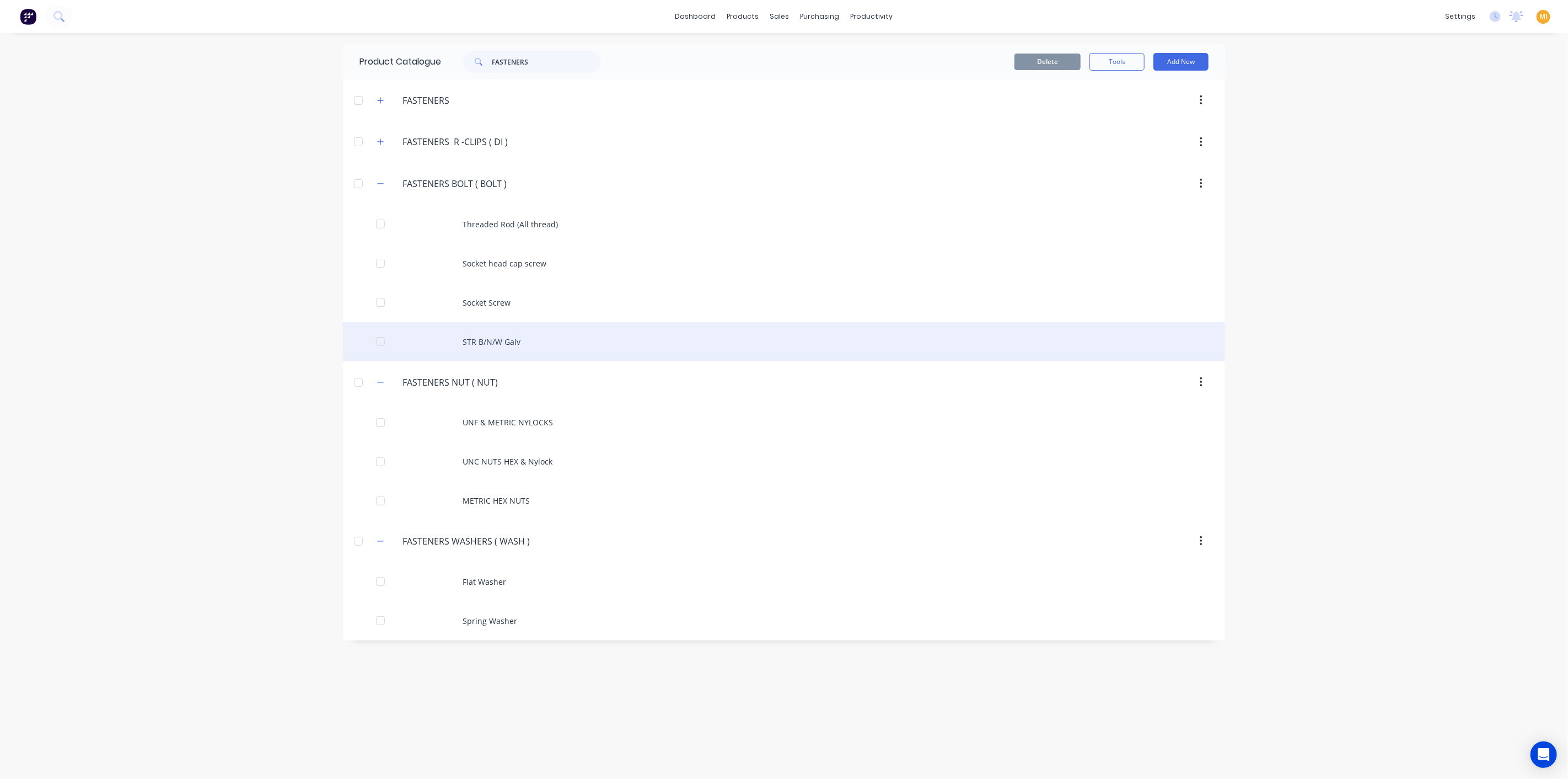
click at [466, 335] on div "STR B/N/W Galv" at bounding box center [784, 342] width 882 height 39
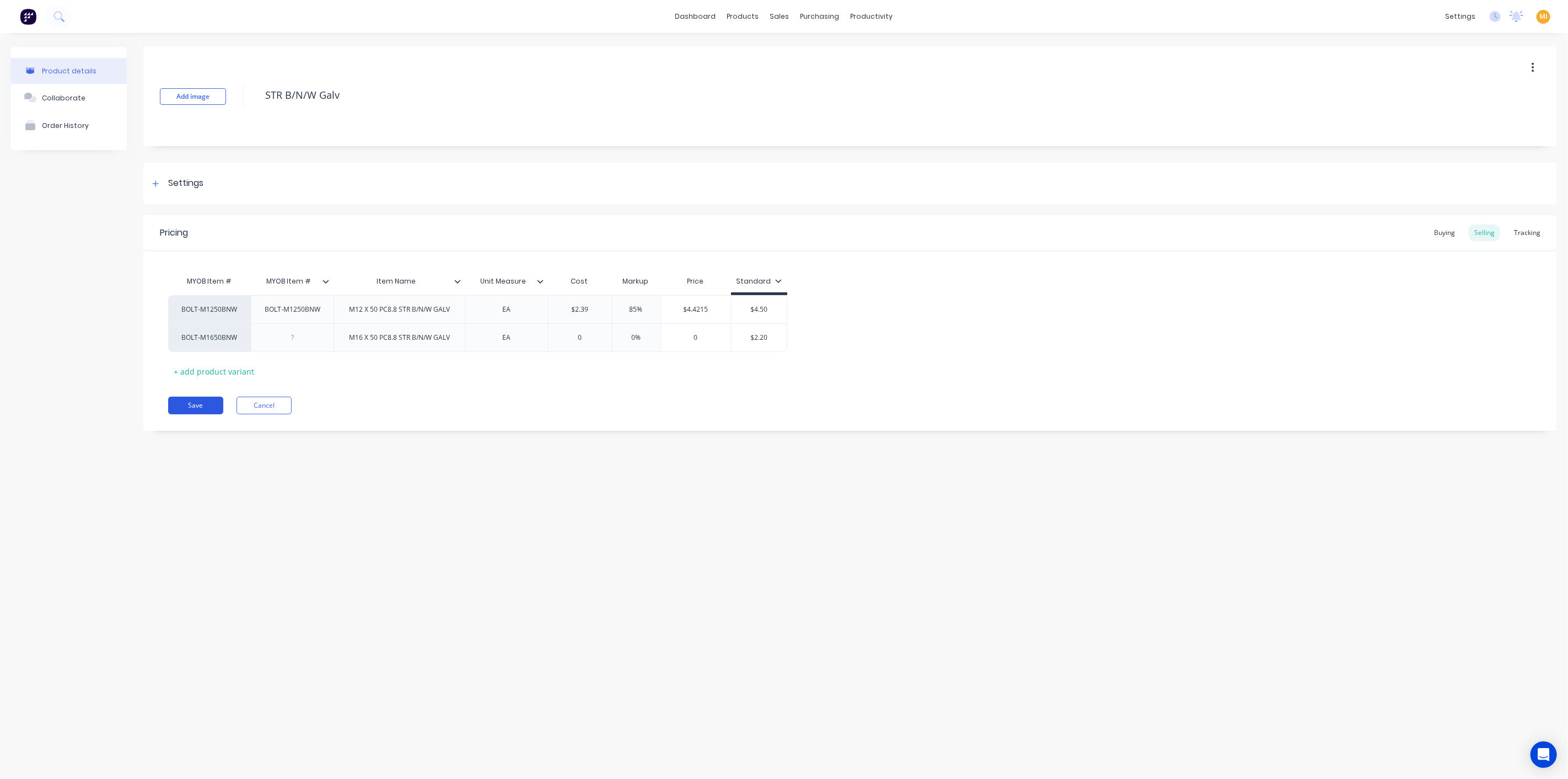
click at [186, 411] on button "Save" at bounding box center [195, 406] width 55 height 18
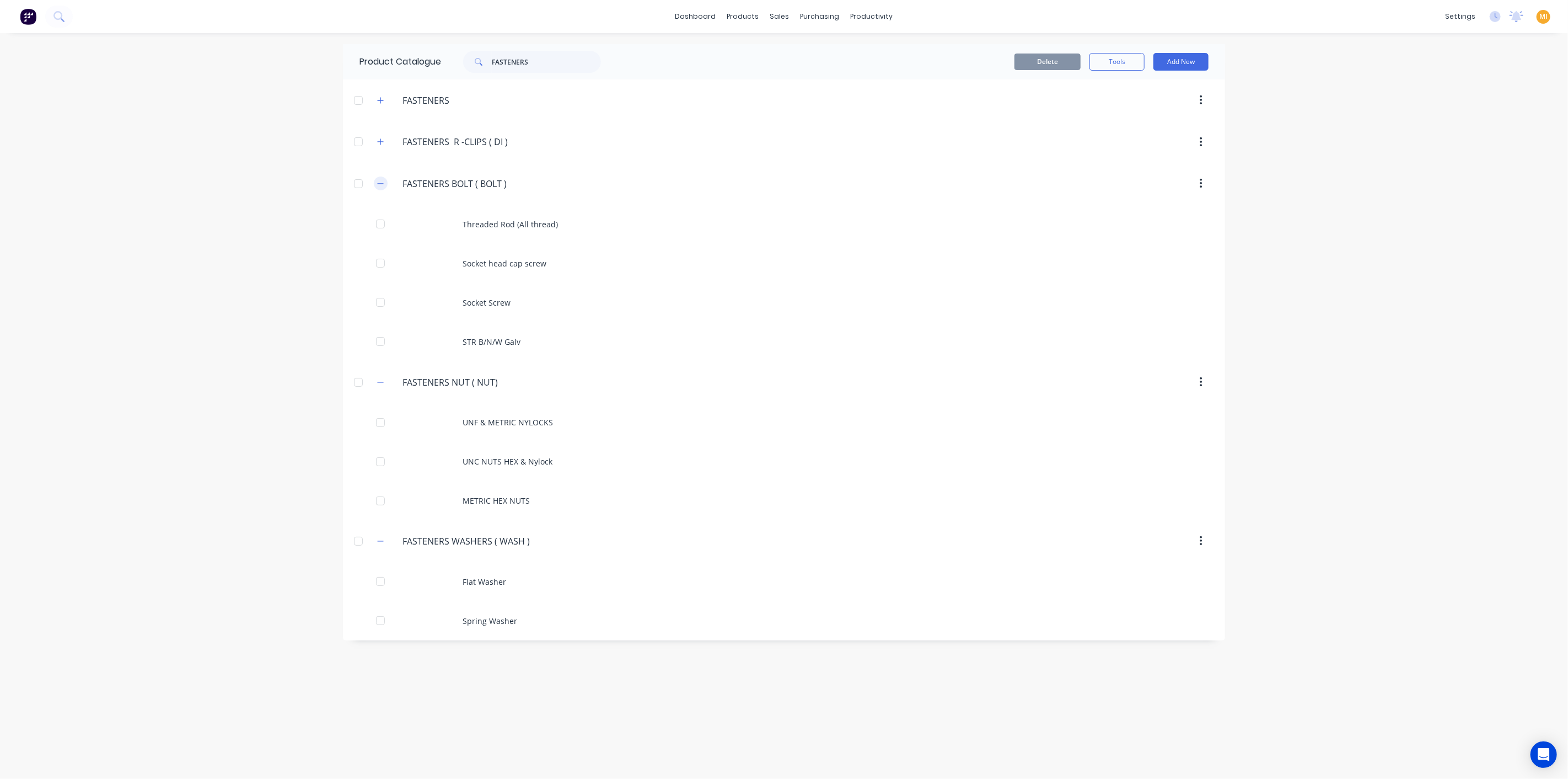
click at [379, 180] on icon "button" at bounding box center [380, 183] width 7 height 8
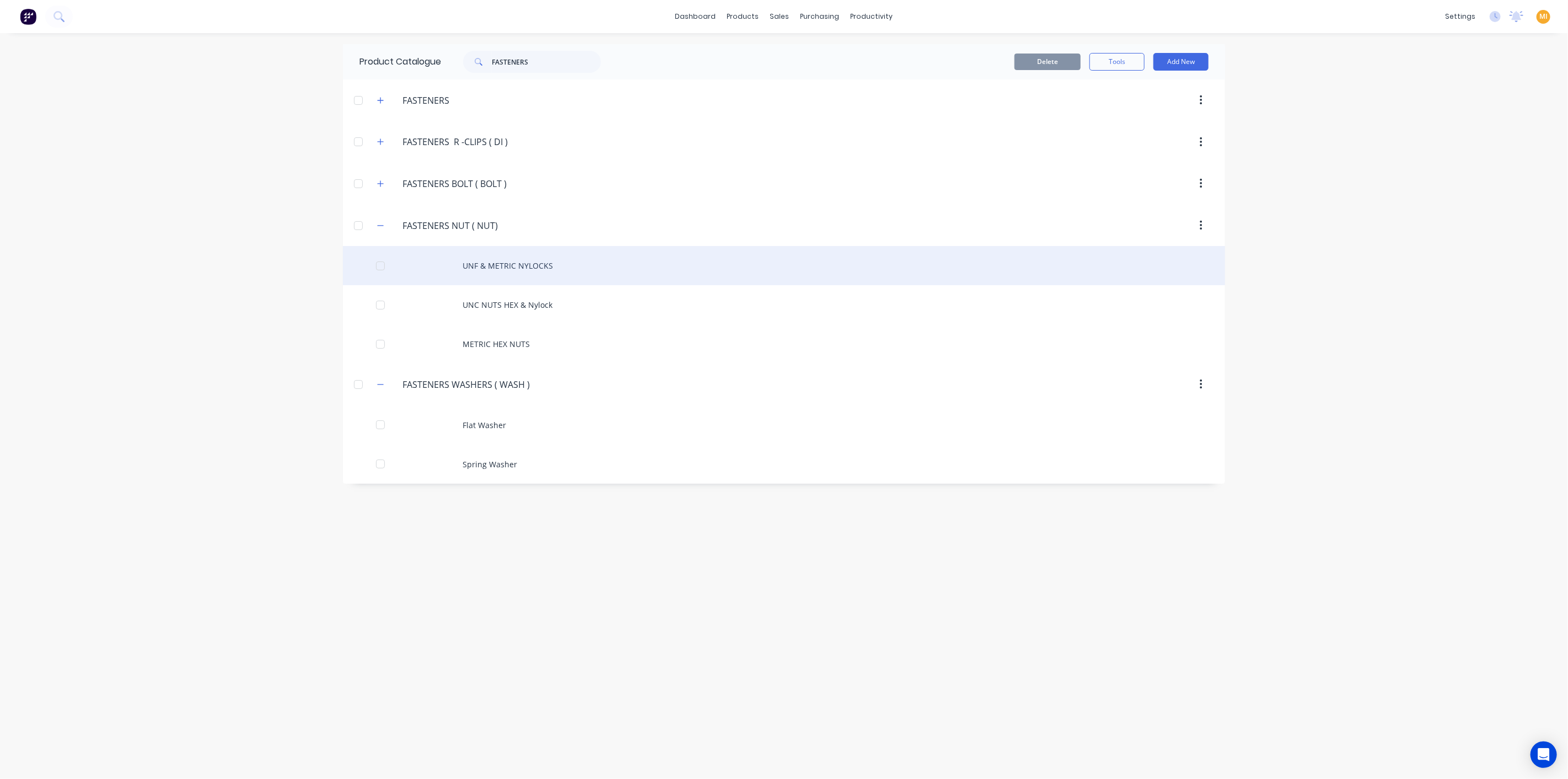
click at [442, 265] on div "UNF & METRIC NYLOCKS" at bounding box center [784, 266] width 882 height 39
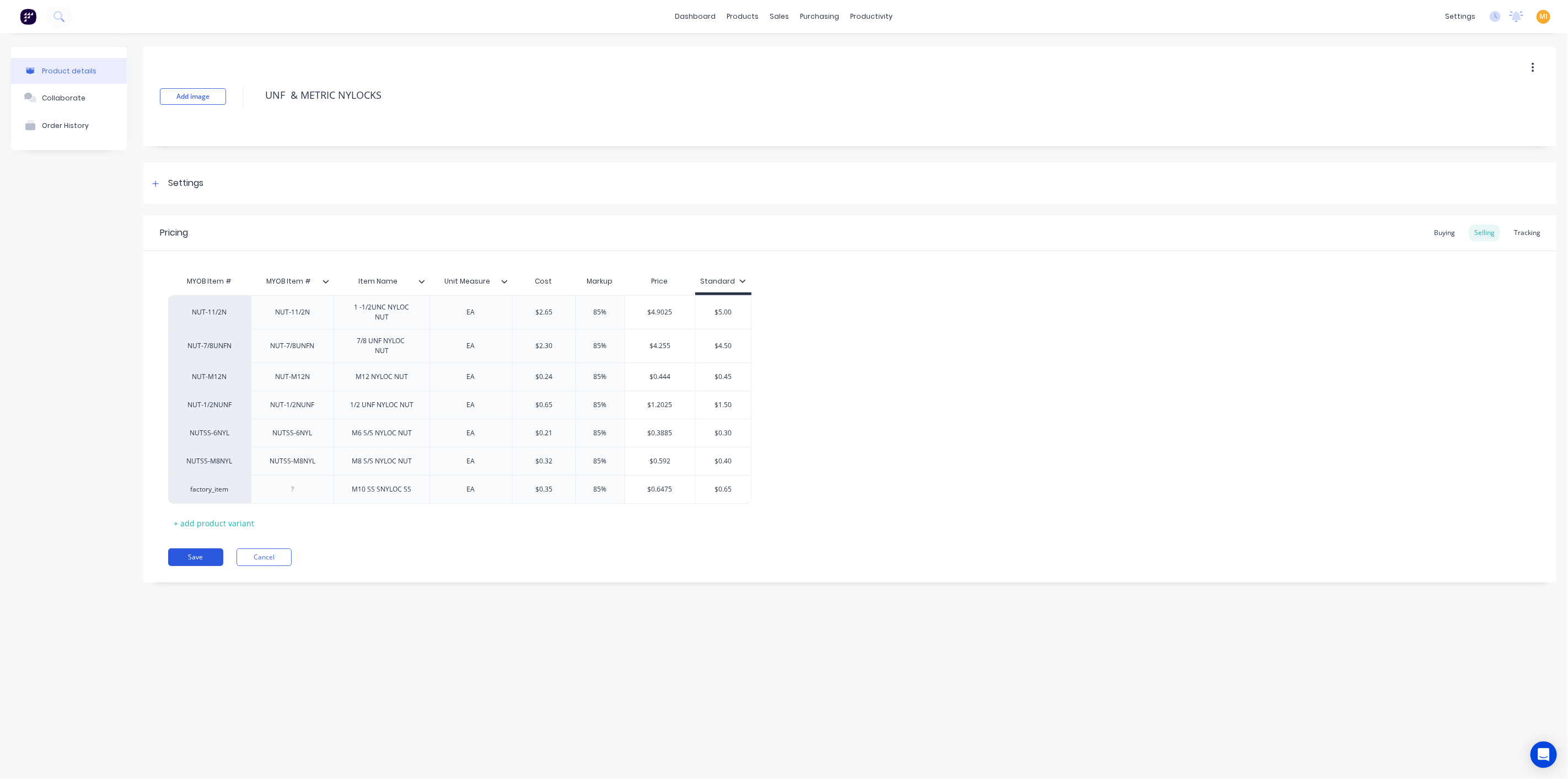
click at [191, 559] on button "Save" at bounding box center [195, 557] width 55 height 18
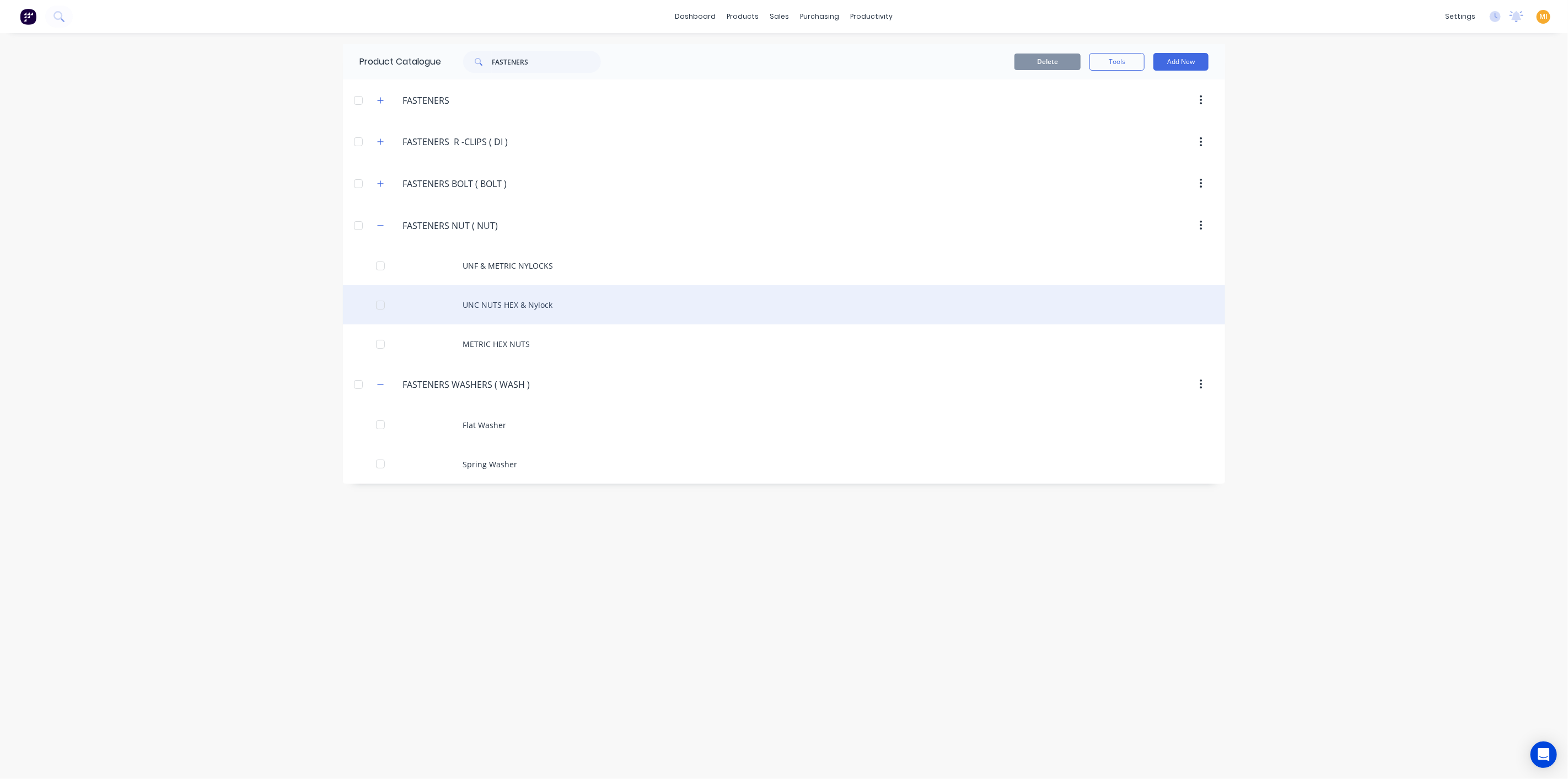
click at [477, 308] on div "UNC NUTS HEX & Nylock" at bounding box center [784, 305] width 882 height 39
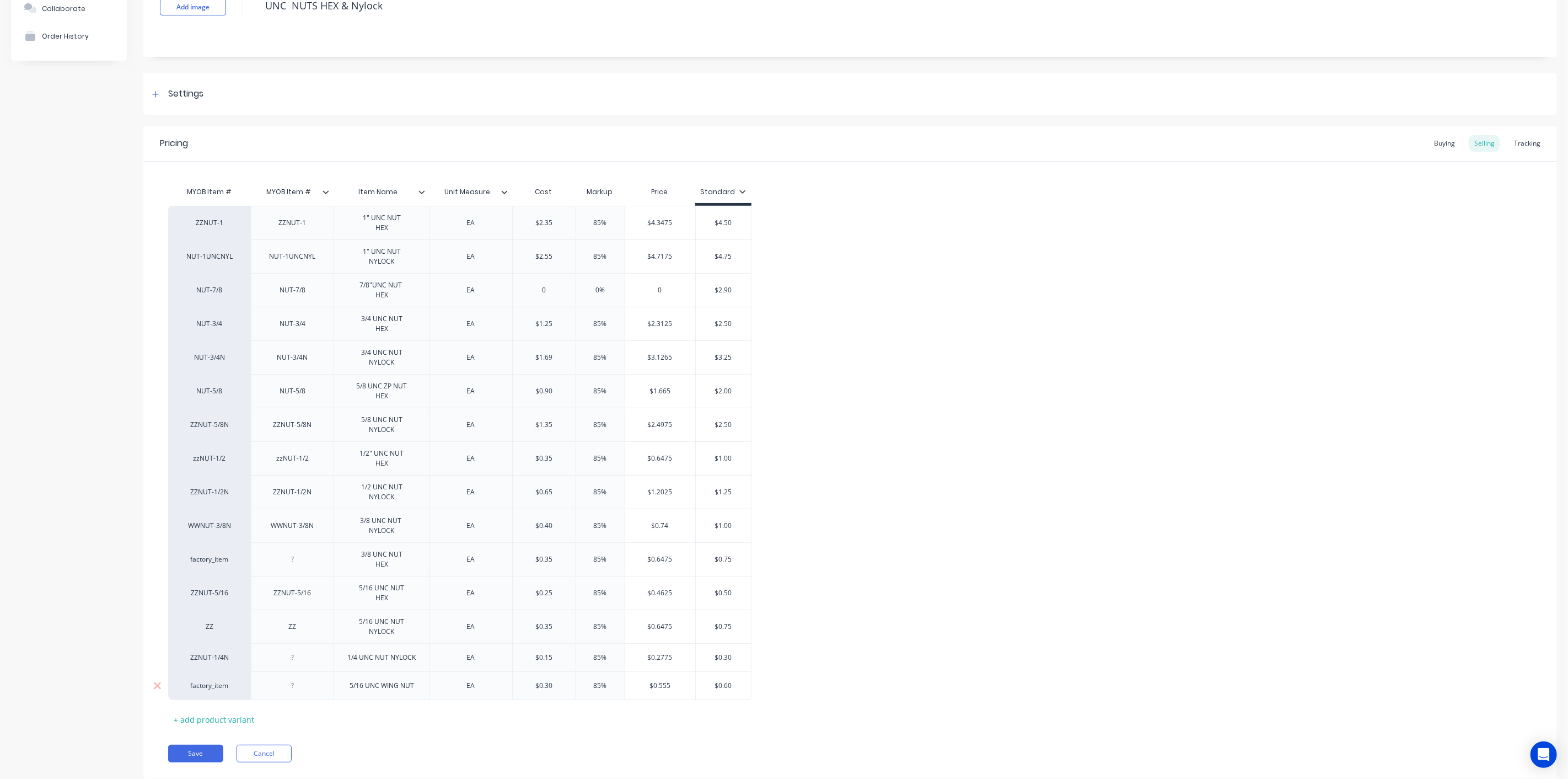
scroll to position [116, 0]
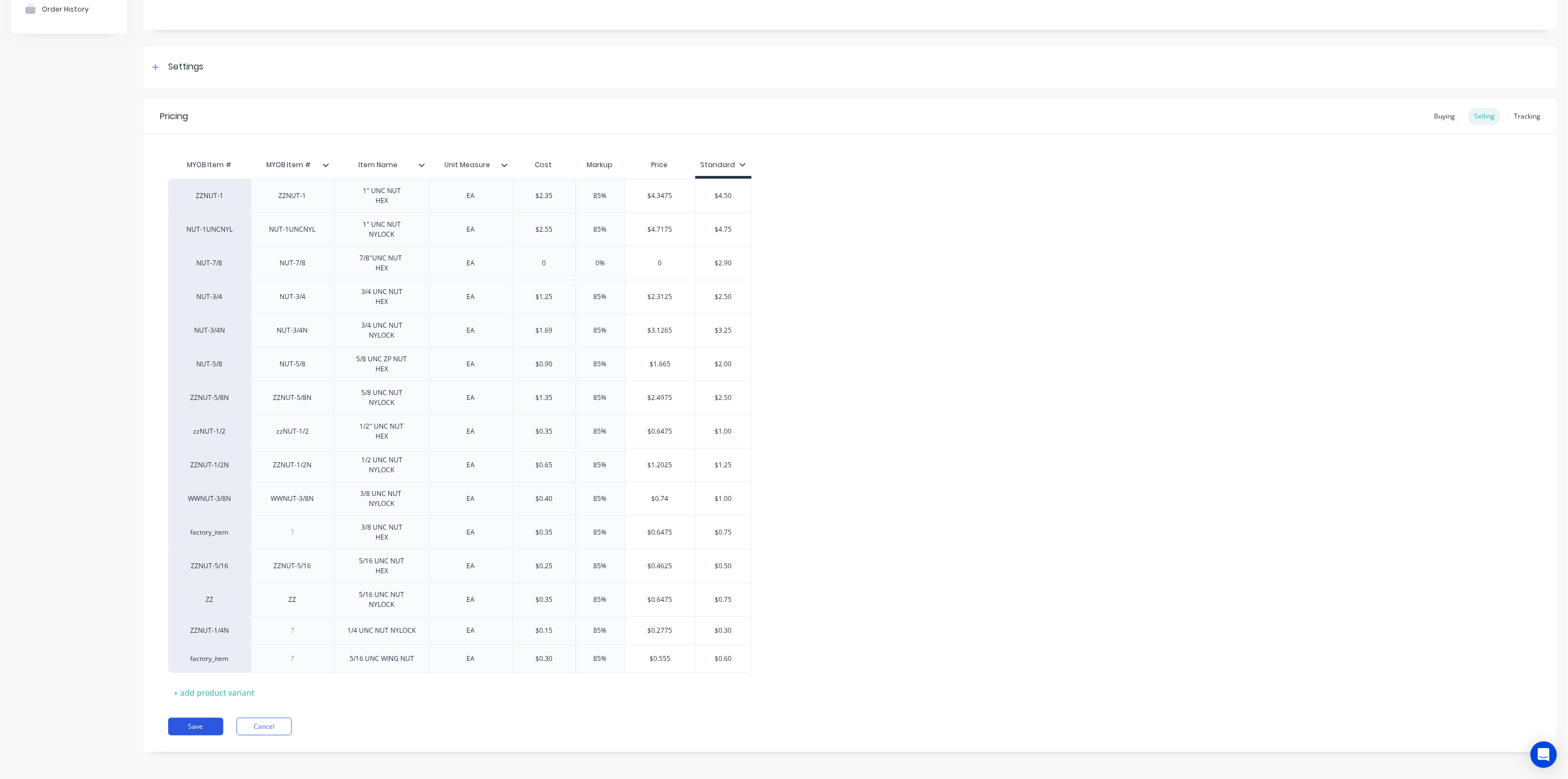
click at [204, 727] on button "Save" at bounding box center [195, 726] width 55 height 18
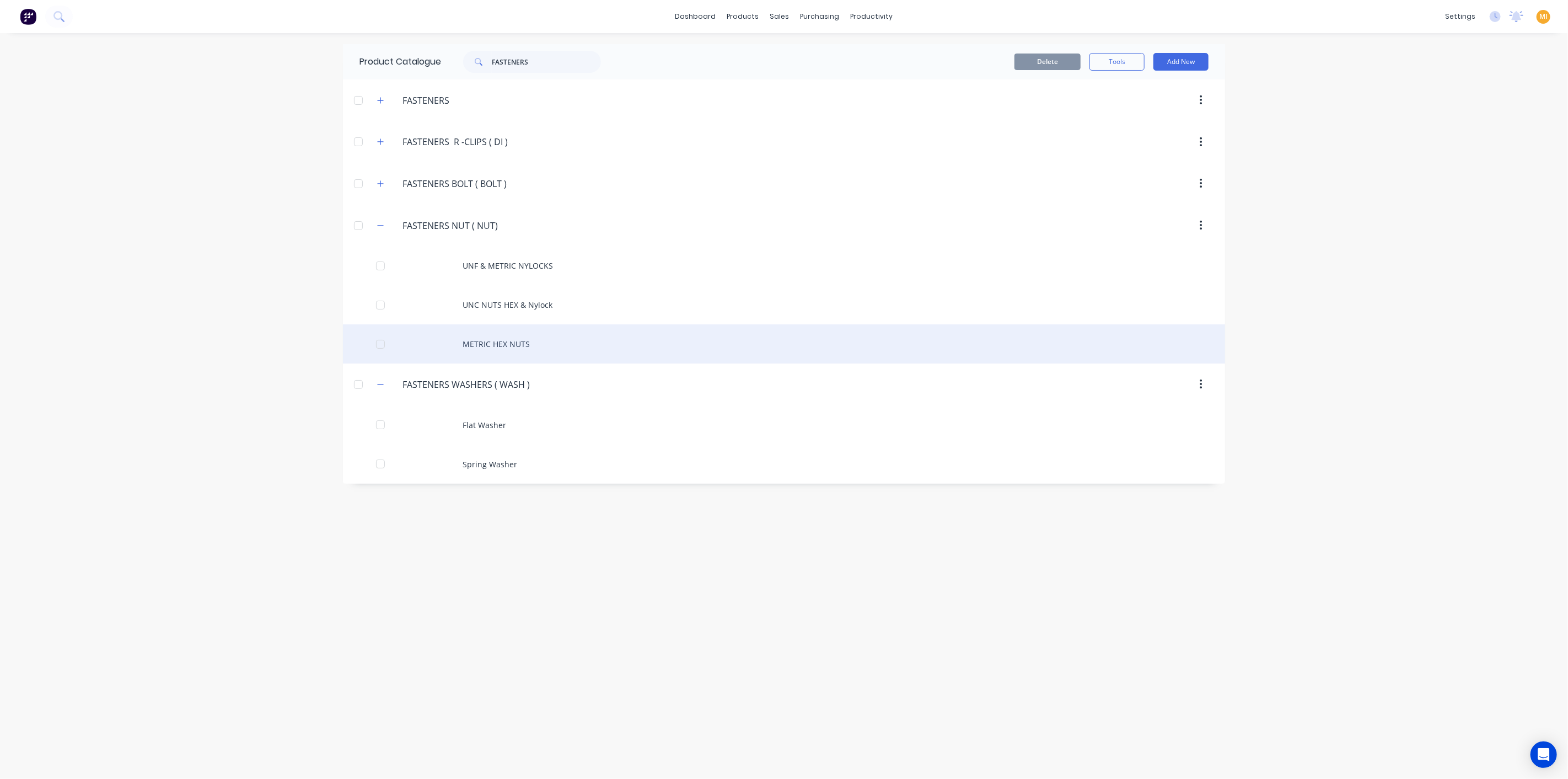
click at [462, 345] on div "METRIC HEX NUTS" at bounding box center [784, 344] width 882 height 39
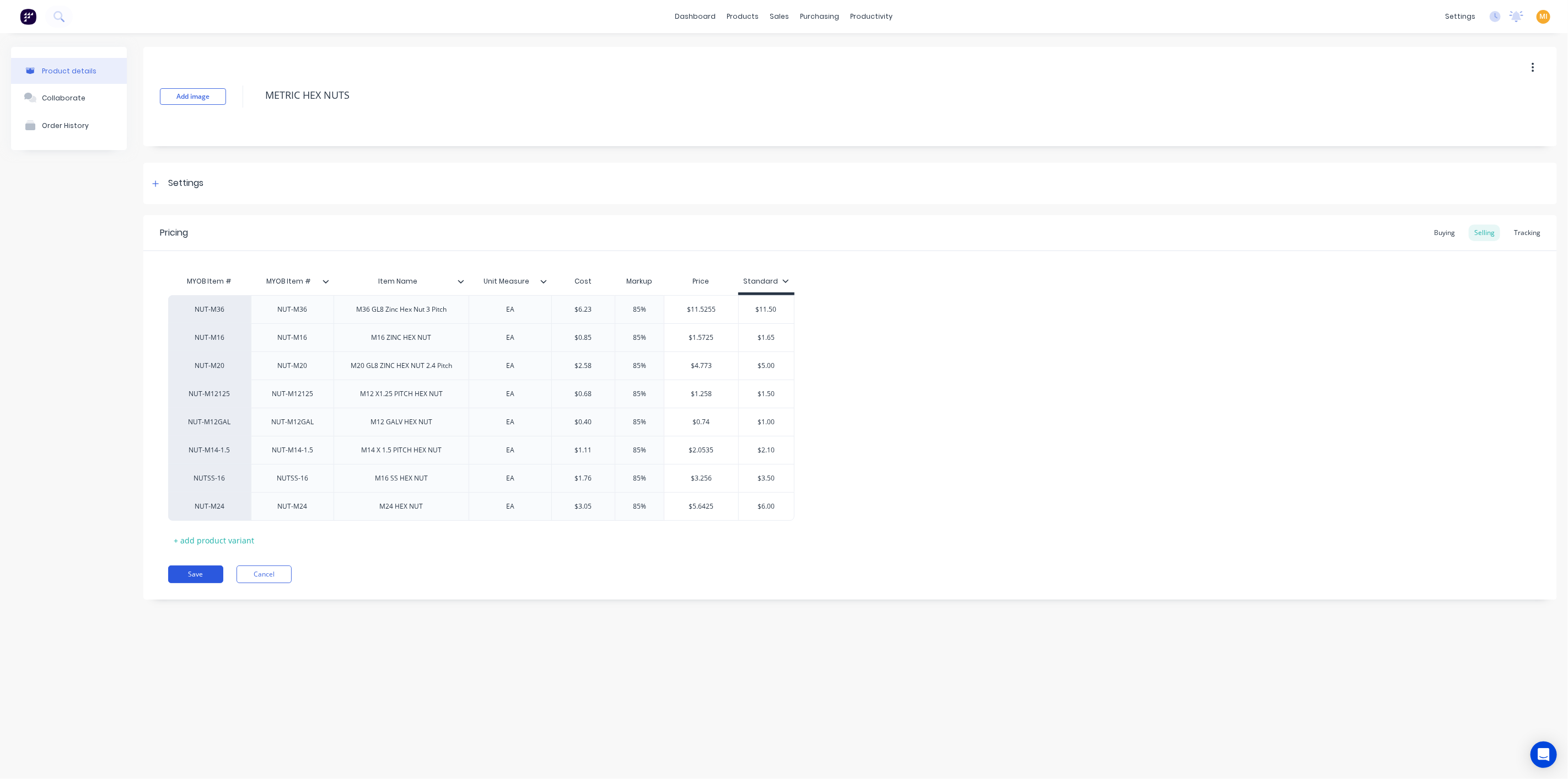
click at [190, 573] on button "Save" at bounding box center [195, 574] width 55 height 18
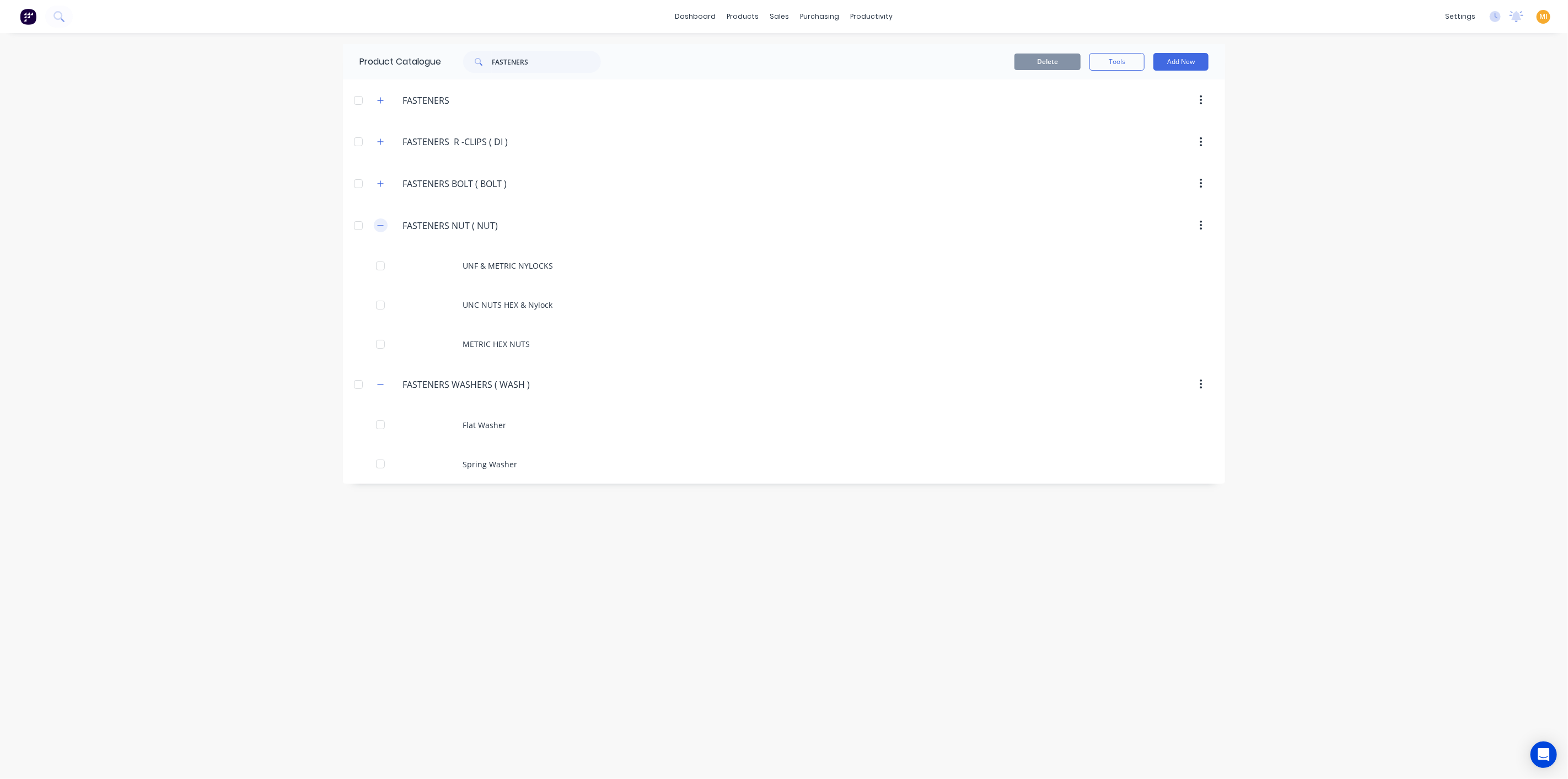
click at [384, 220] on button "button" at bounding box center [380, 225] width 14 height 14
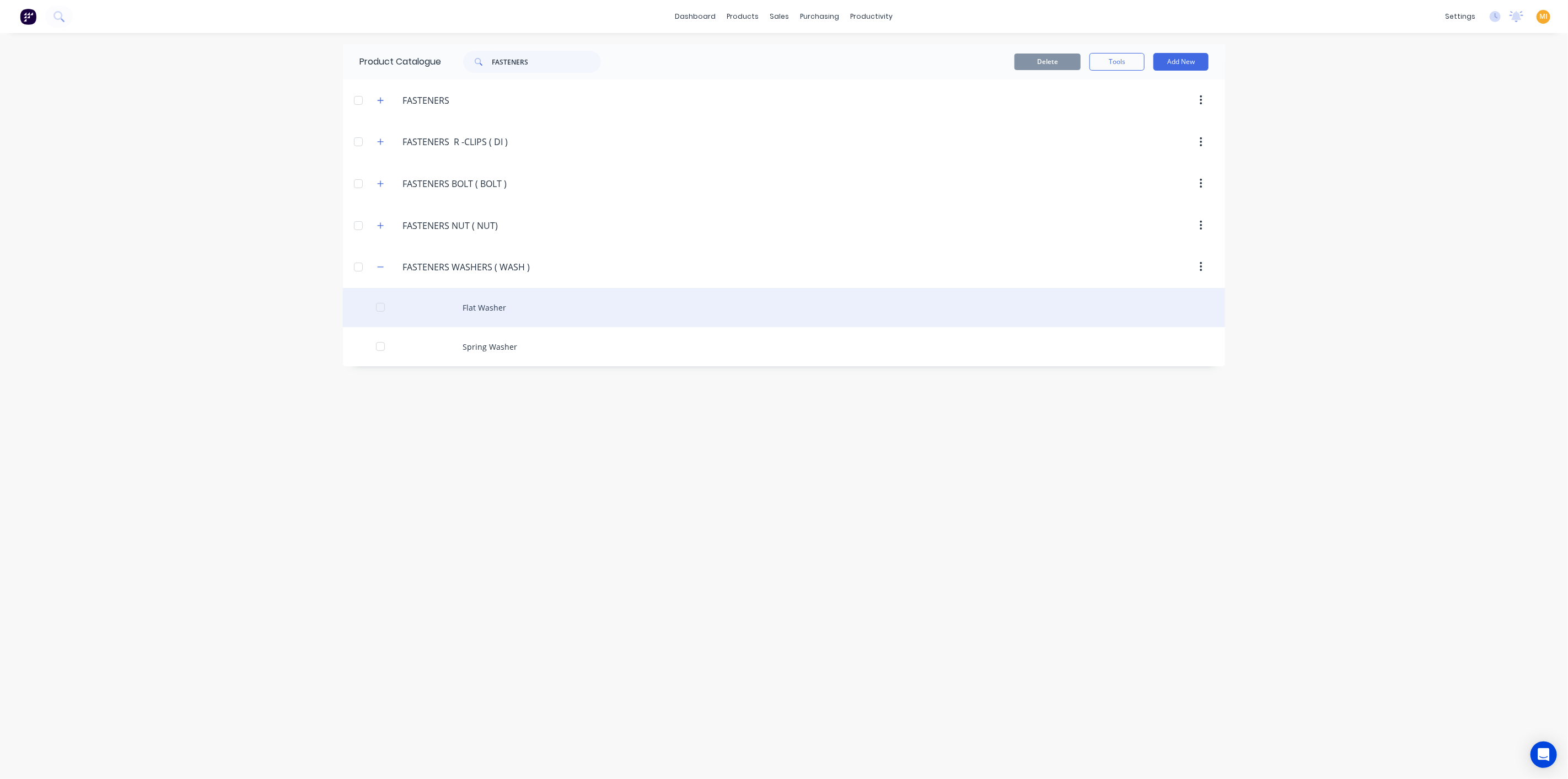
click at [452, 314] on div "Flat Washer" at bounding box center [784, 308] width 882 height 39
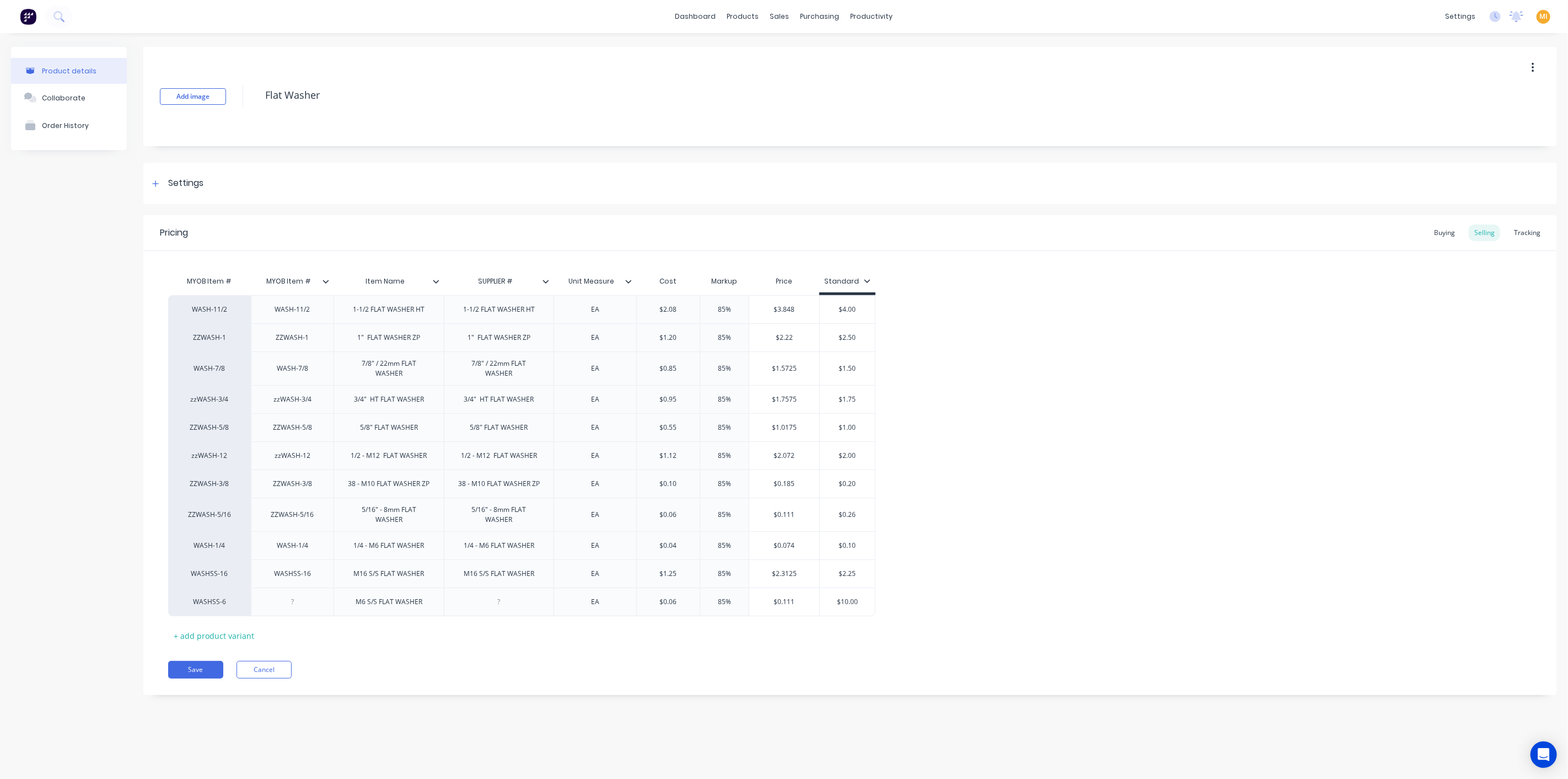
drag, startPoint x: 204, startPoint y: 653, endPoint x: 266, endPoint y: 609, distance: 76.0
click at [205, 661] on button "Save" at bounding box center [195, 669] width 55 height 18
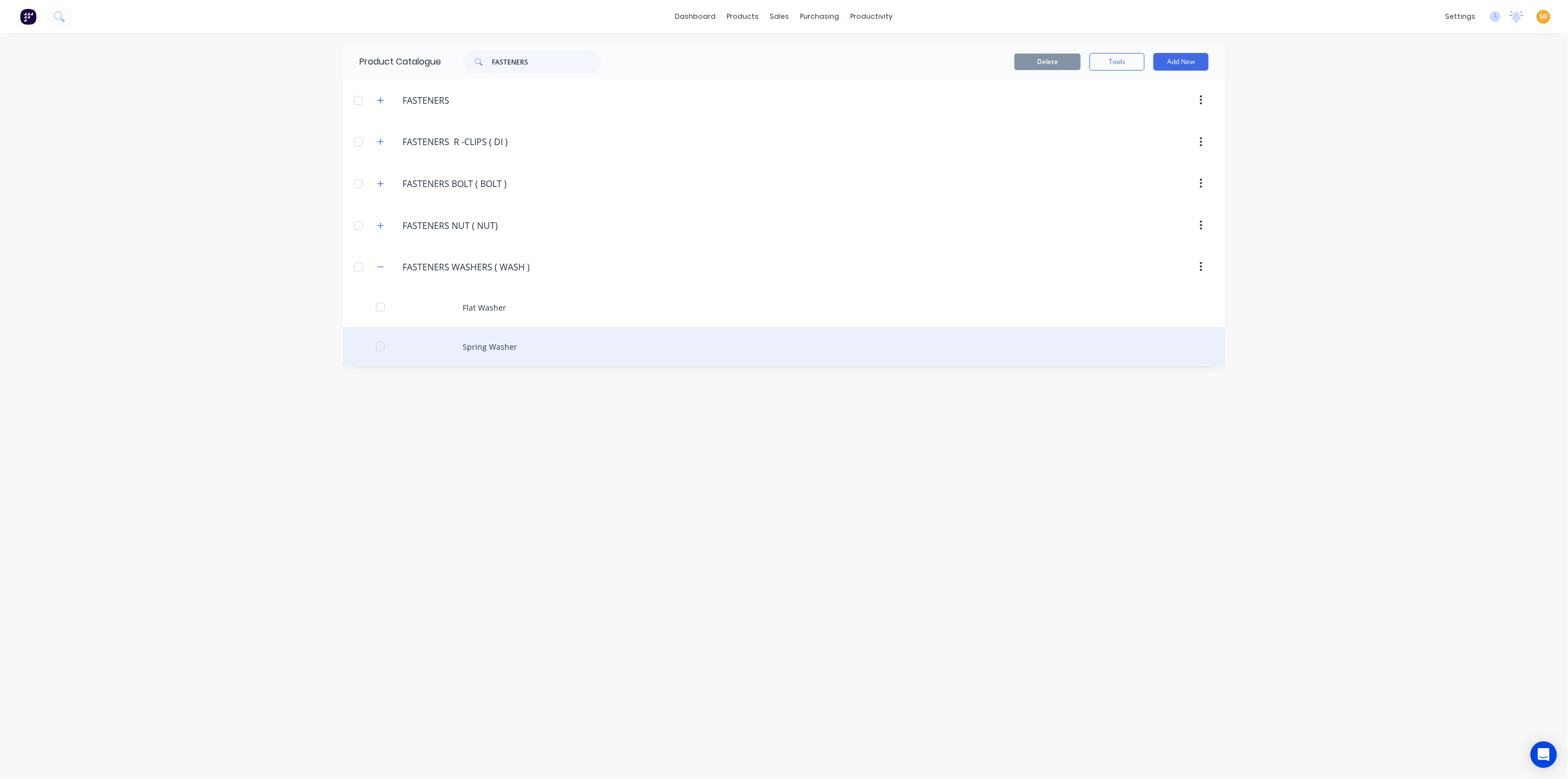
click at [466, 350] on div "Spring Washer" at bounding box center [784, 347] width 882 height 39
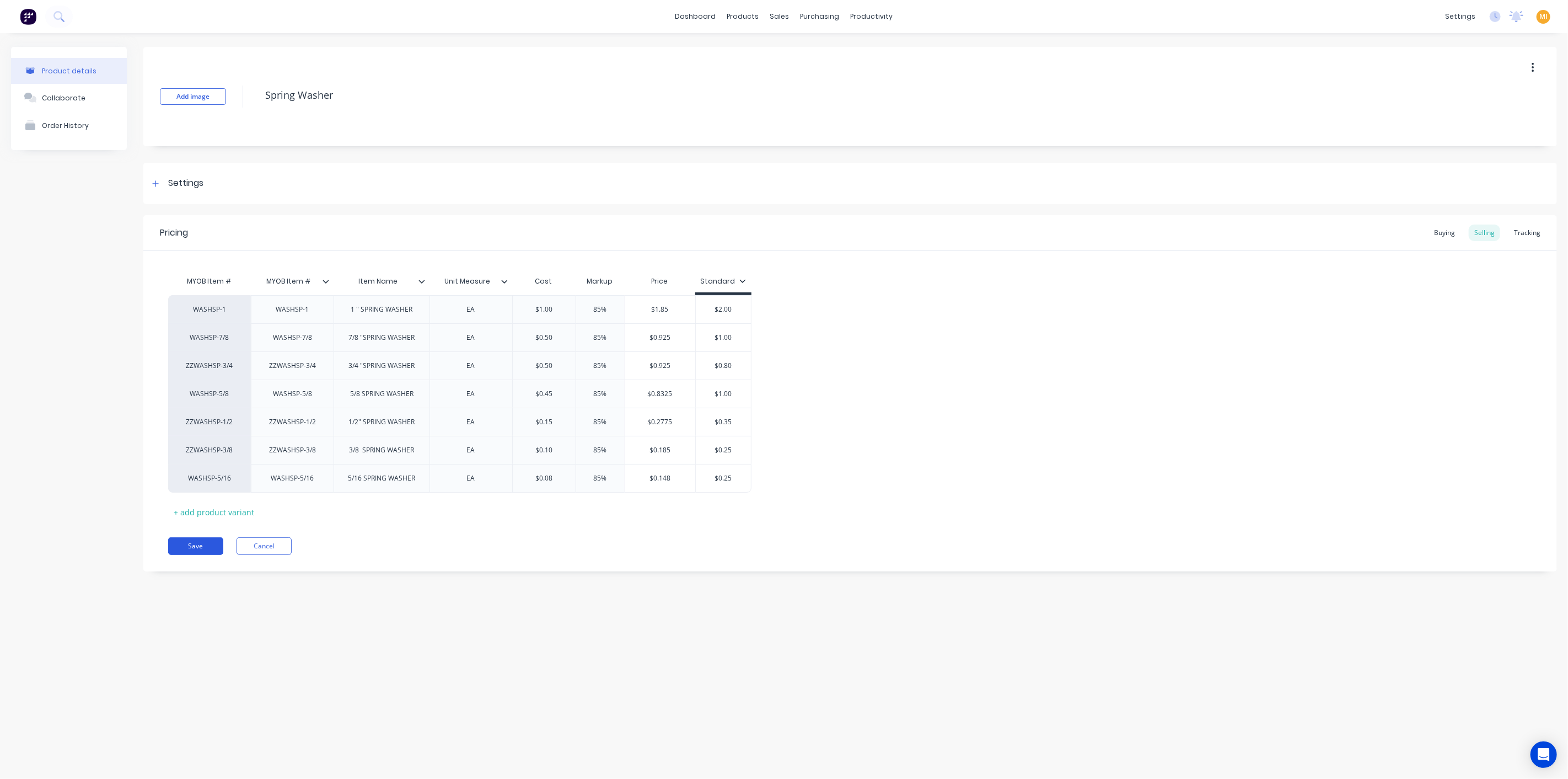
click at [201, 543] on button "Save" at bounding box center [195, 546] width 55 height 18
type textarea "x"
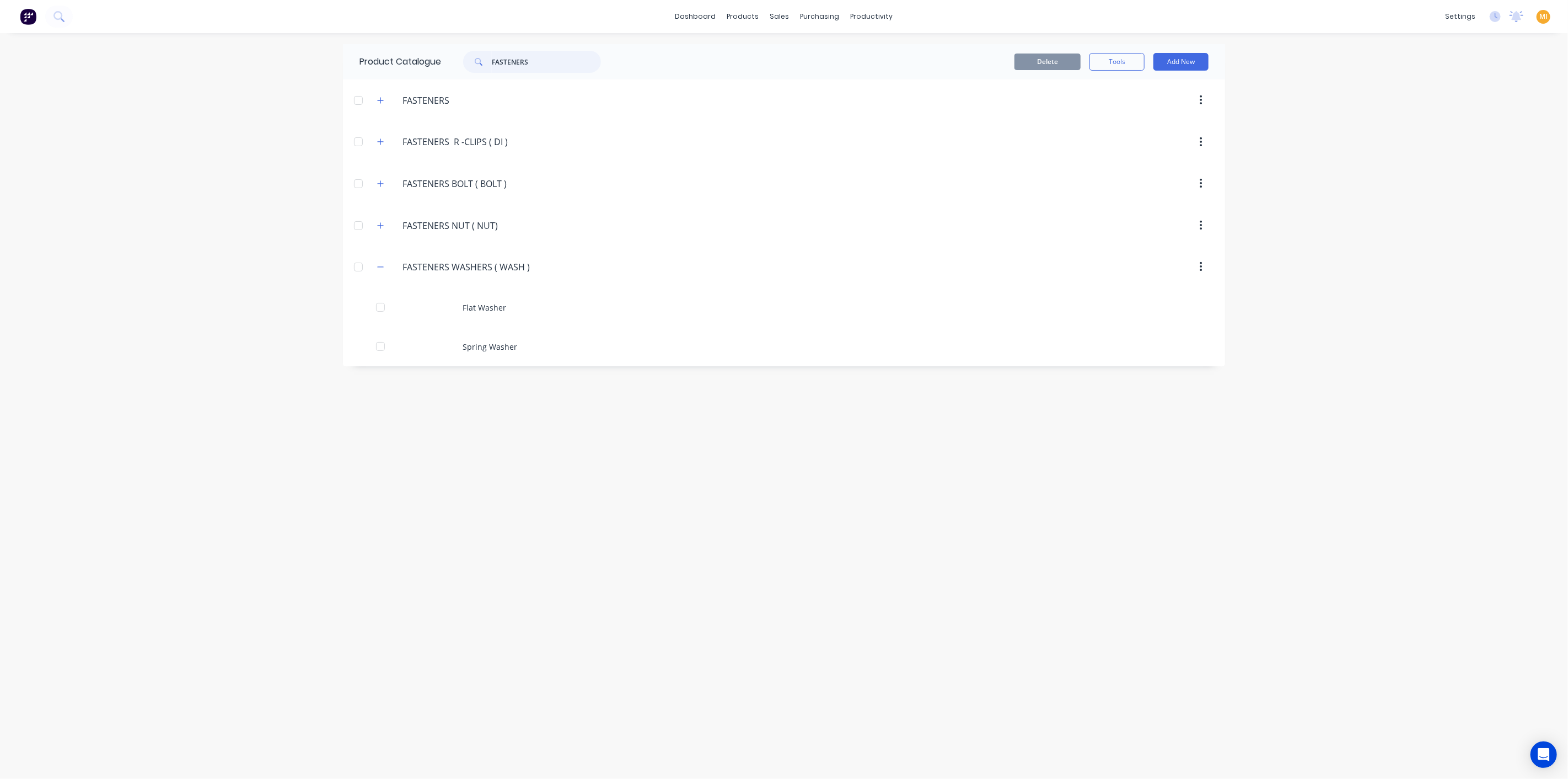
drag, startPoint x: 551, startPoint y: 60, endPoint x: 468, endPoint y: 59, distance: 83.0
click at [468, 59] on div "FASTENERS" at bounding box center [532, 61] width 138 height 22
click at [205, 319] on div "dashboard products sales purchasing productivity dashboard products Product Cat…" at bounding box center [784, 390] width 1568 height 779
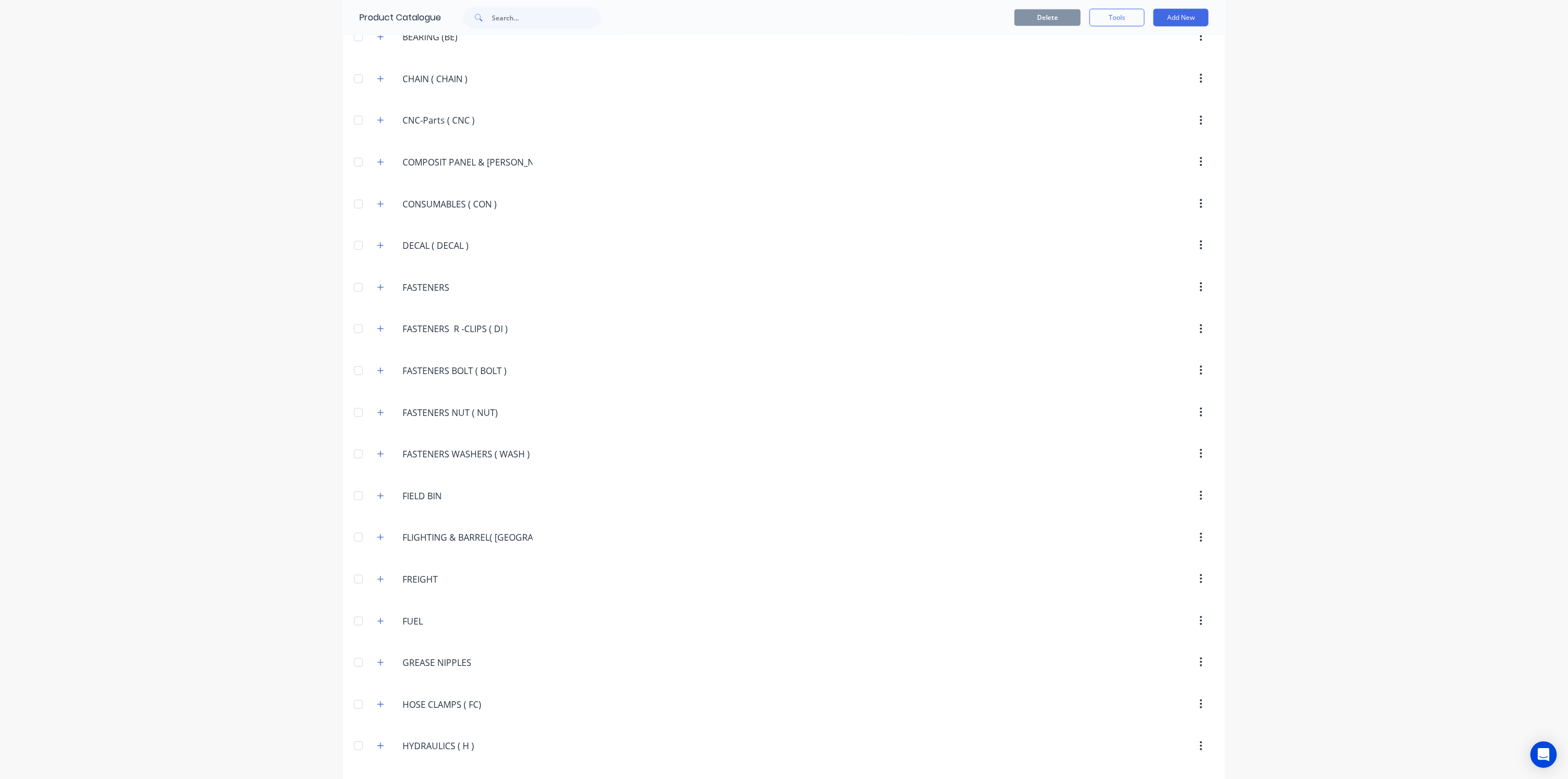
scroll to position [987, 0]
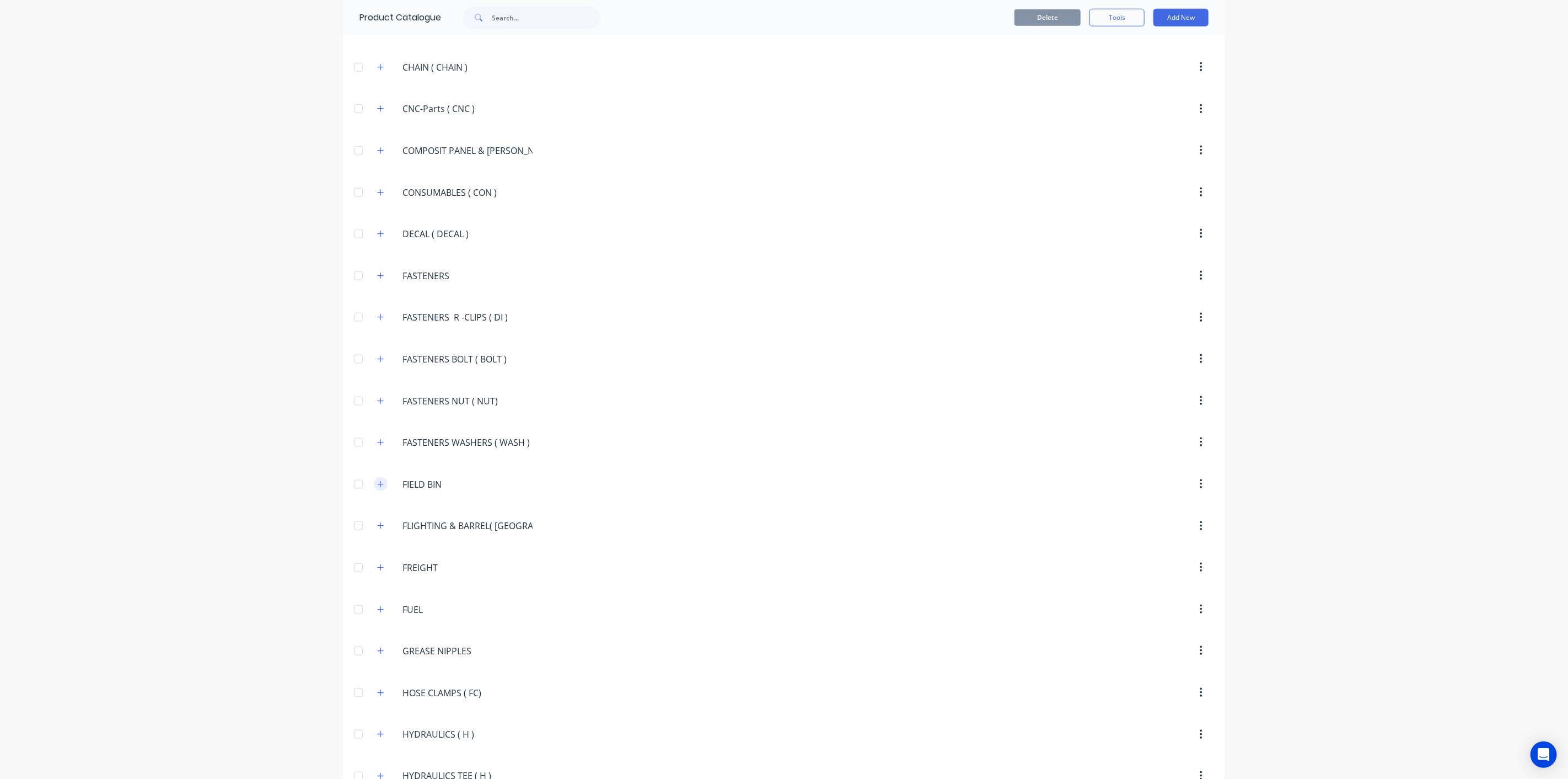
click at [377, 480] on icon "button" at bounding box center [380, 484] width 7 height 8
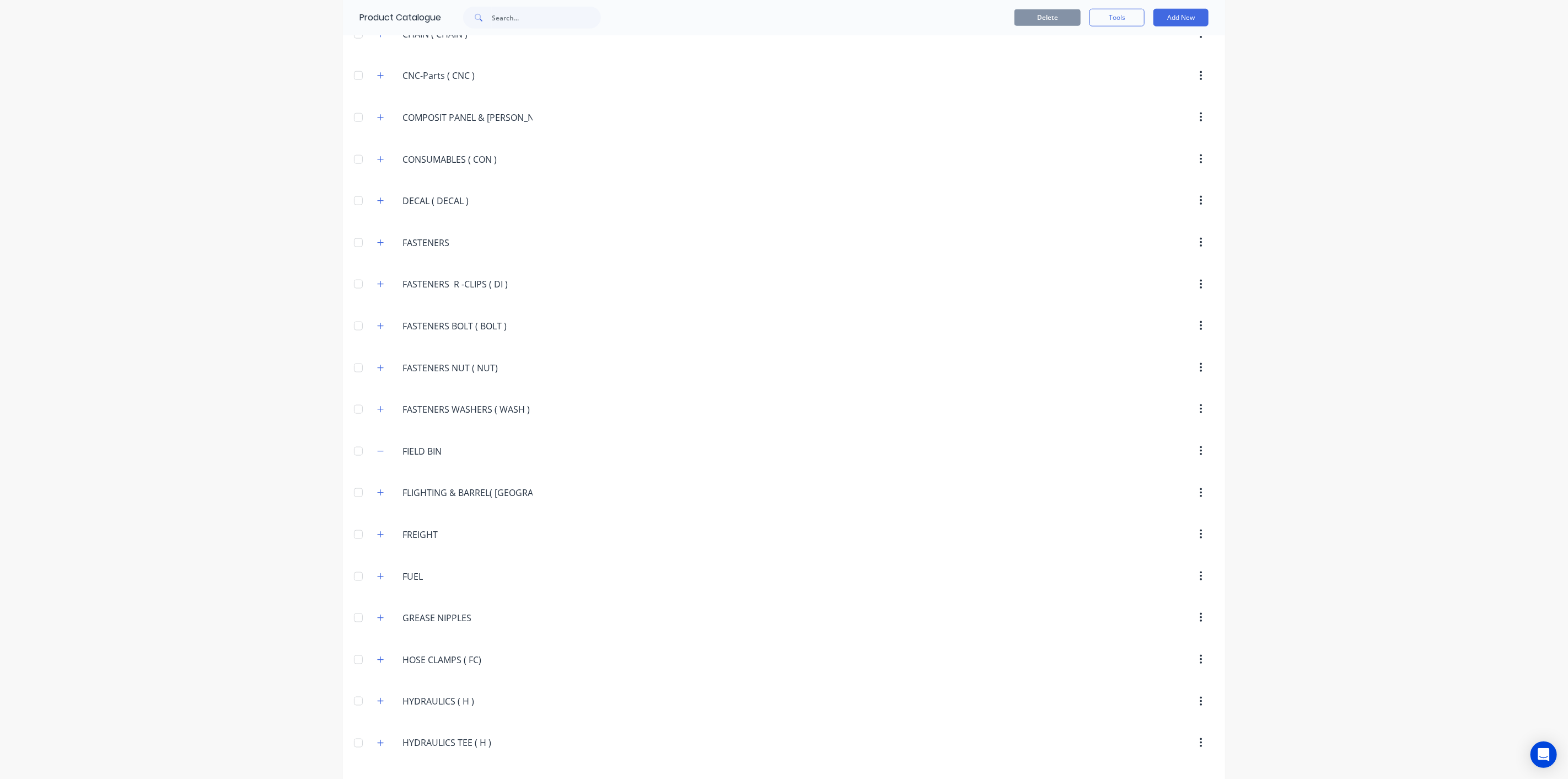
scroll to position [1047, 0]
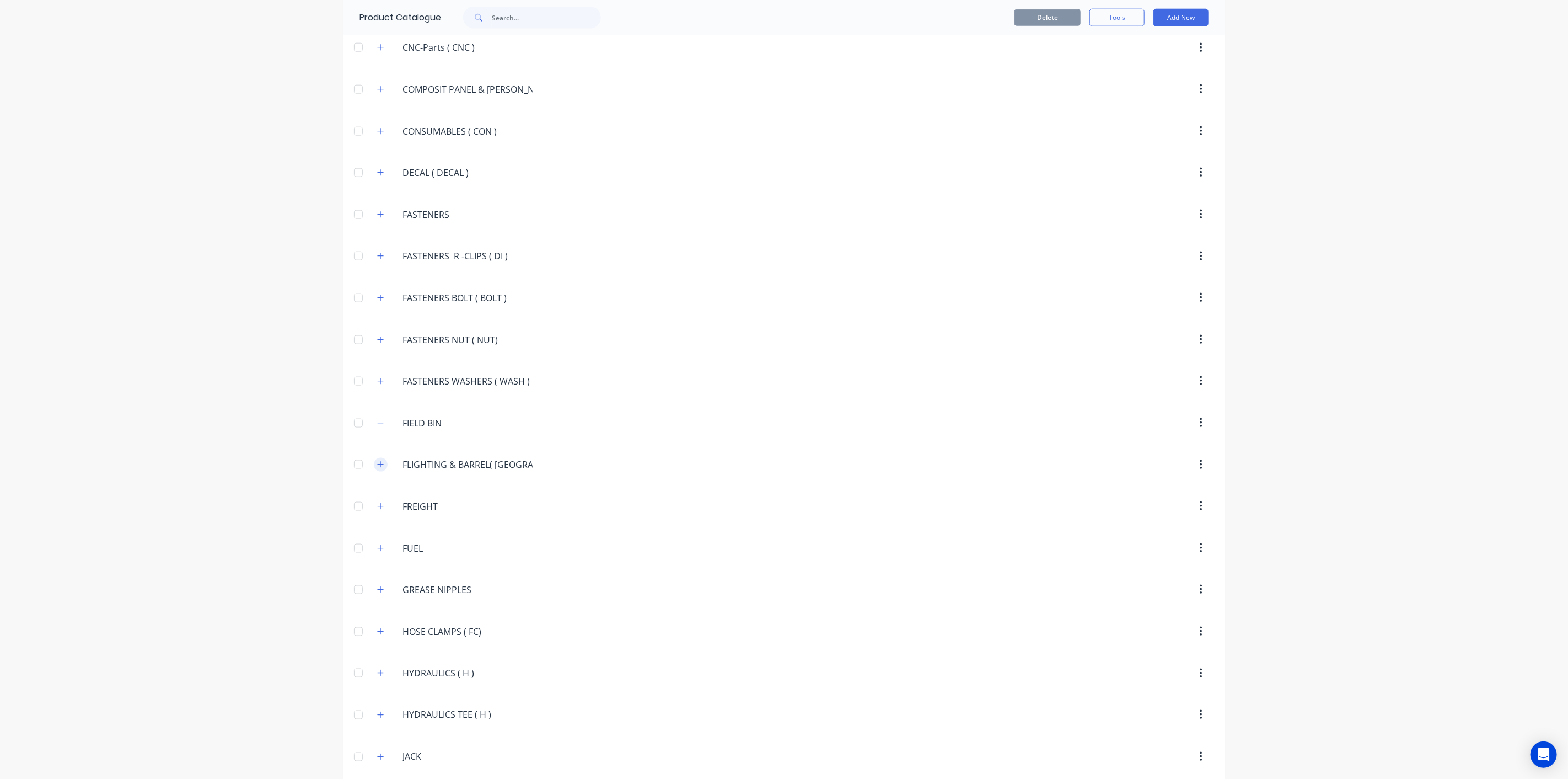
click at [374, 457] on button "button" at bounding box center [380, 464] width 14 height 14
click at [378, 422] on icon "button" at bounding box center [380, 422] width 6 height 1
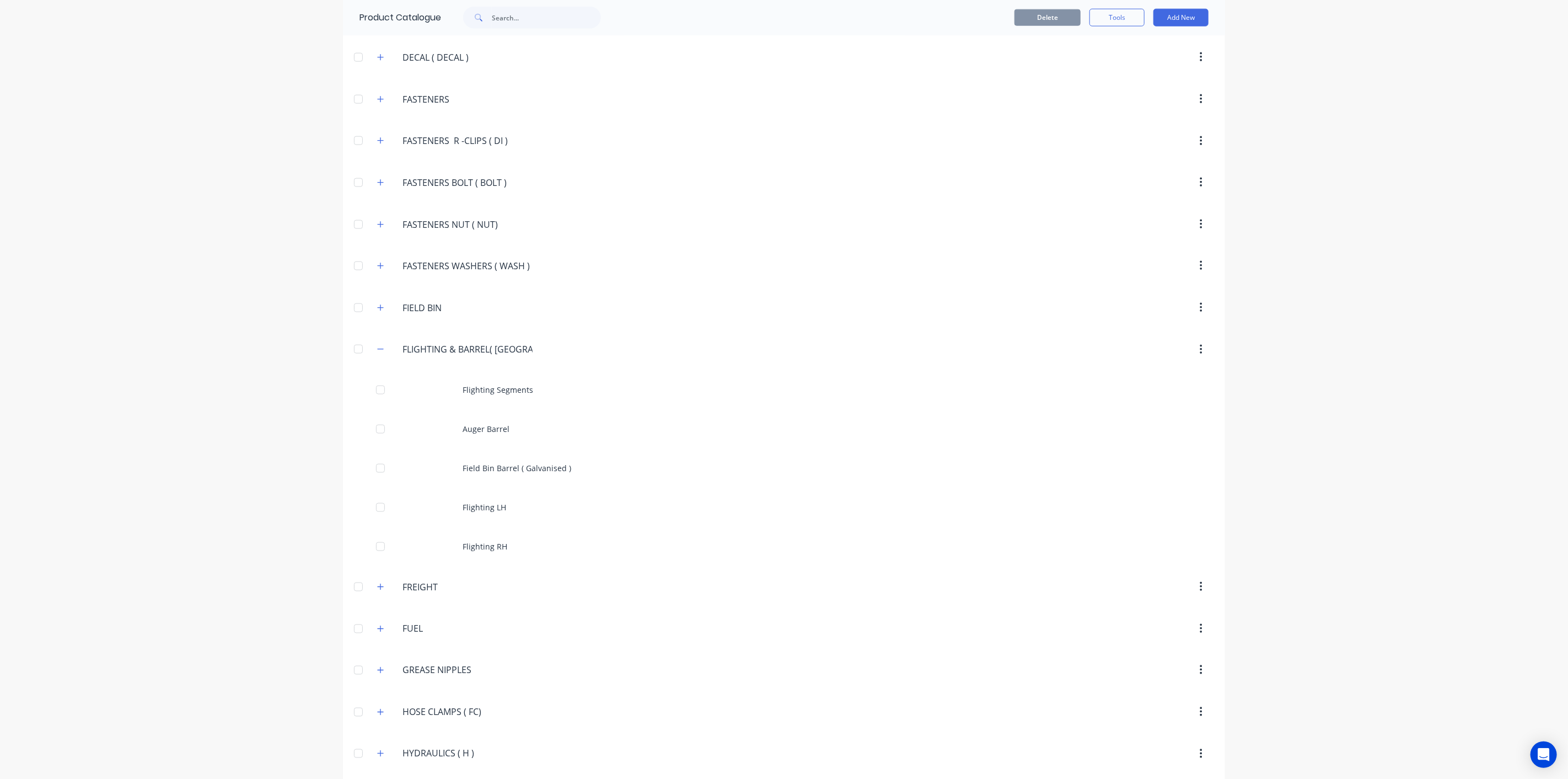
scroll to position [1292, 0]
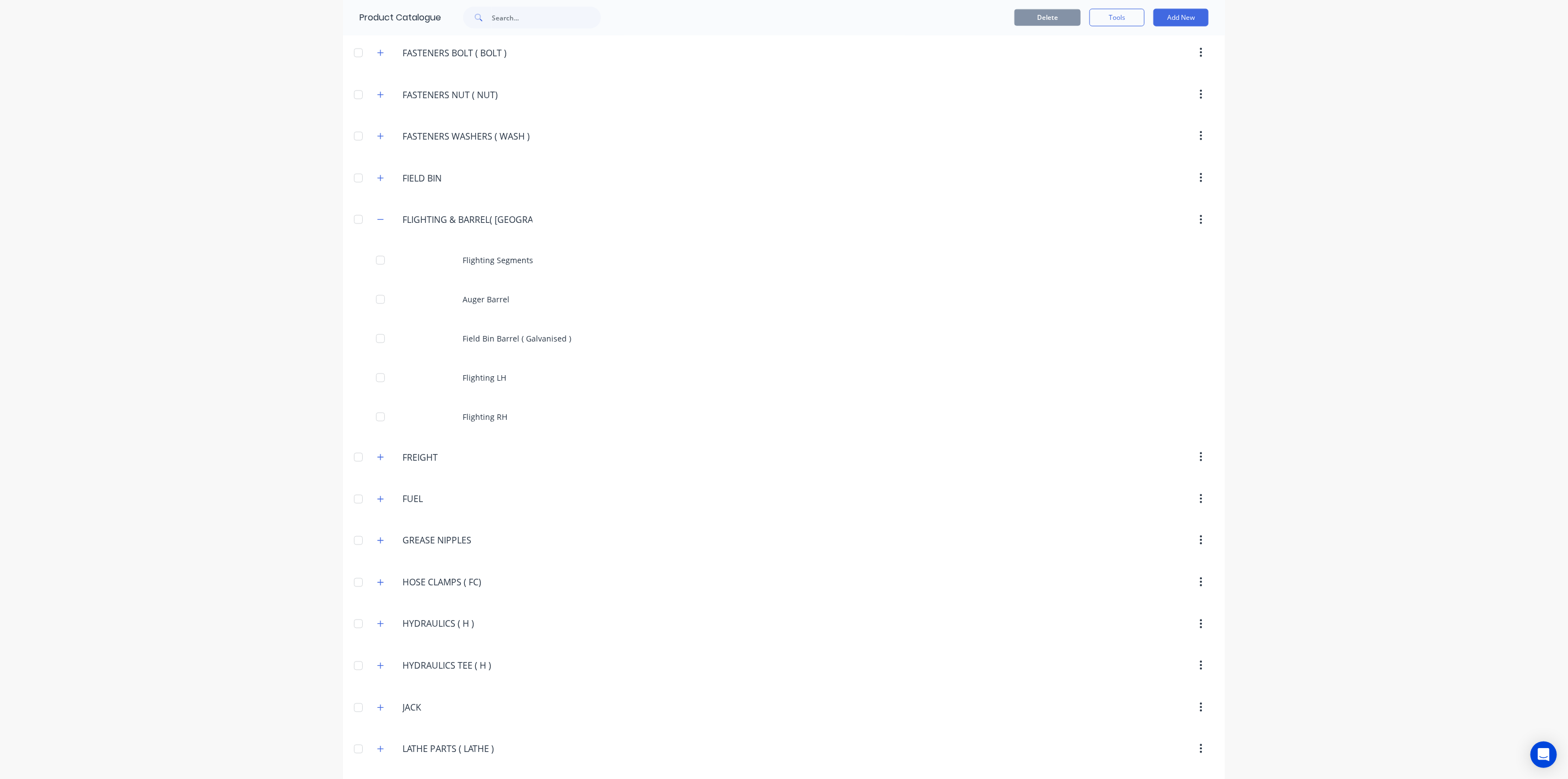
drag, startPoint x: 516, startPoint y: 204, endPoint x: 386, endPoint y: 205, distance: 130.0
click at [386, 210] on div "FLIGHTING.&.BARREL(.FL.) FLIGHTING & BARREL( FL )" at bounding box center [454, 220] width 172 height 20
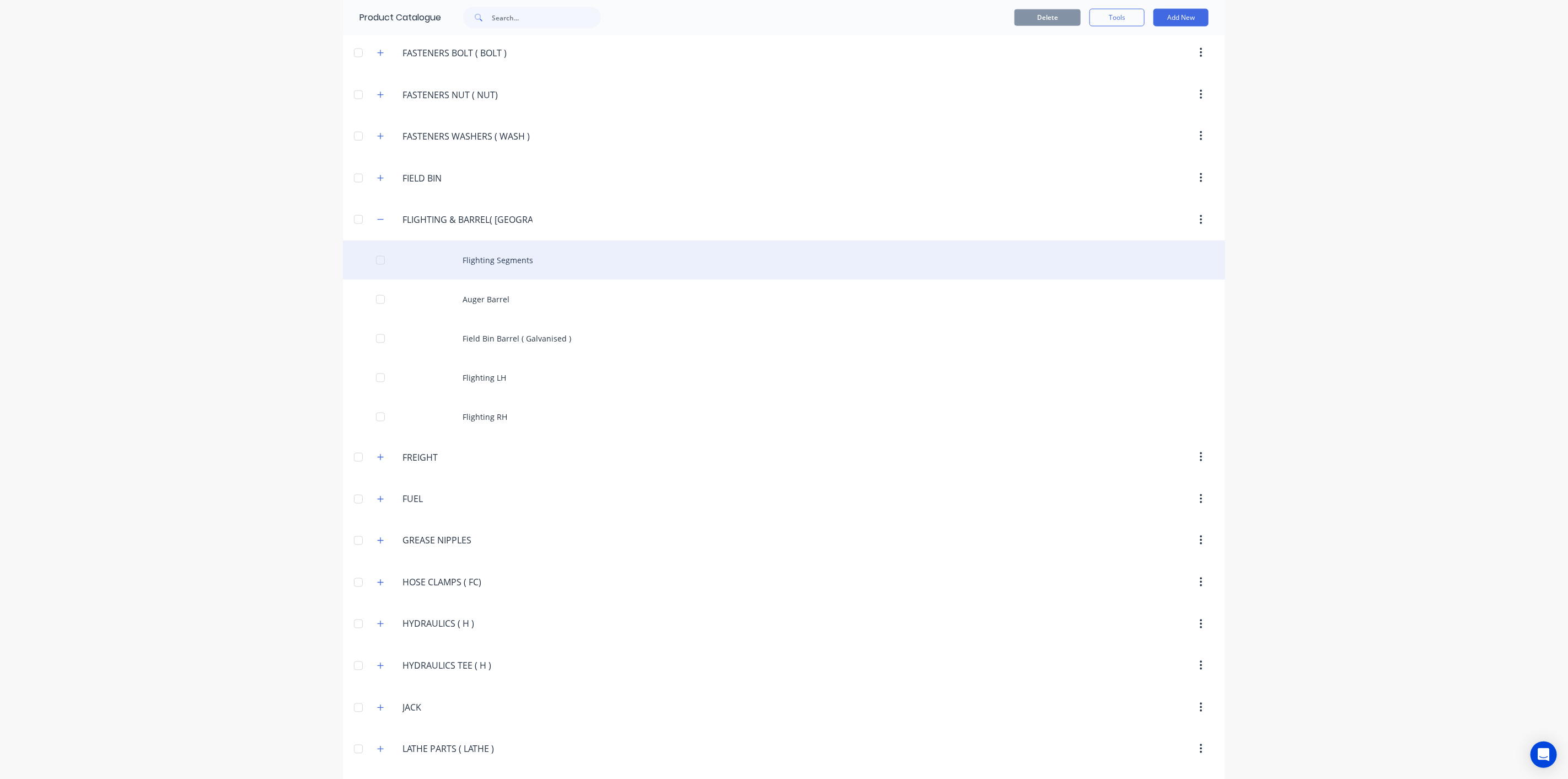
click at [527, 251] on div "Flighting Segments" at bounding box center [784, 260] width 882 height 39
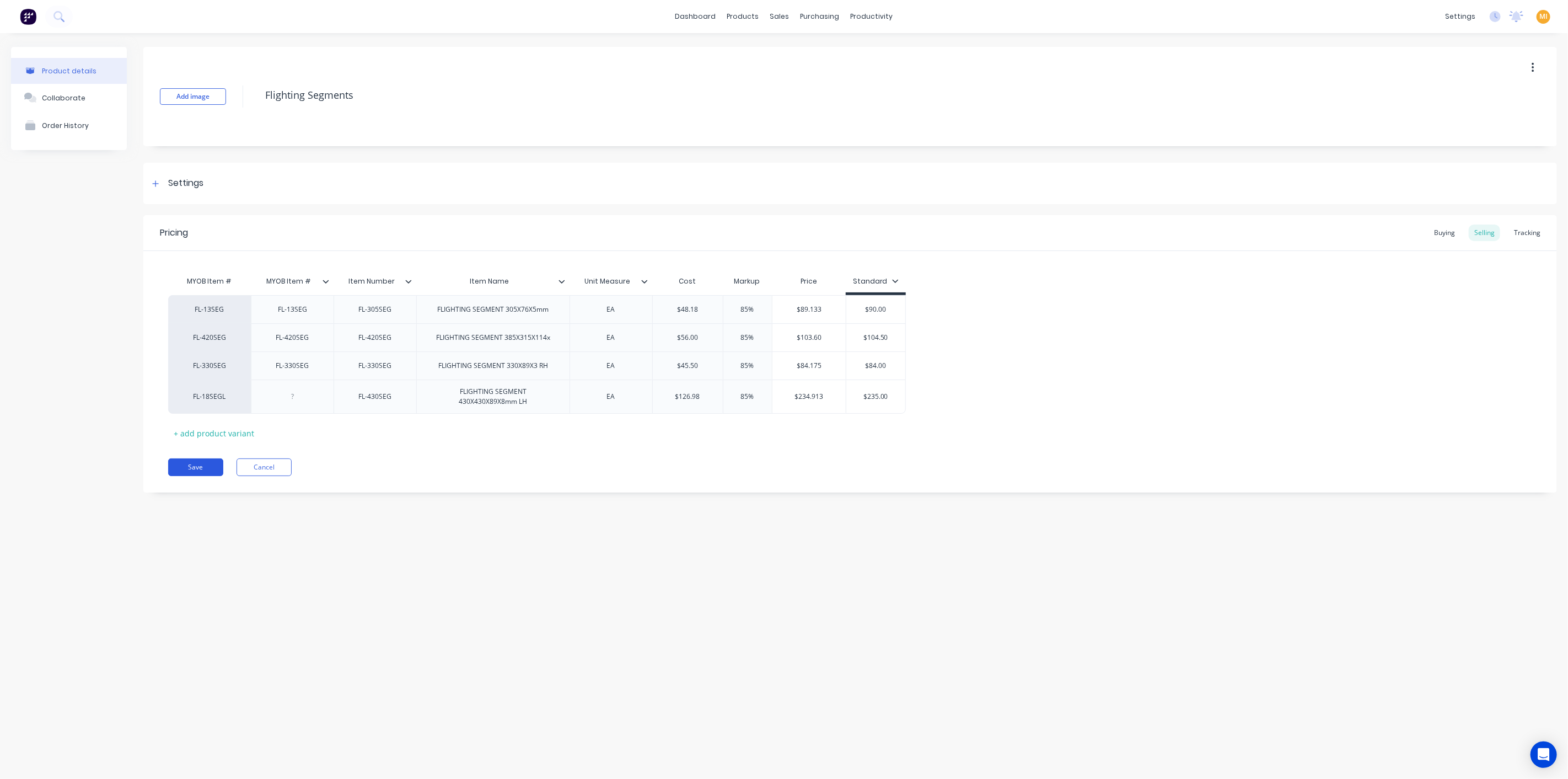
click at [194, 462] on button "Save" at bounding box center [195, 467] width 55 height 18
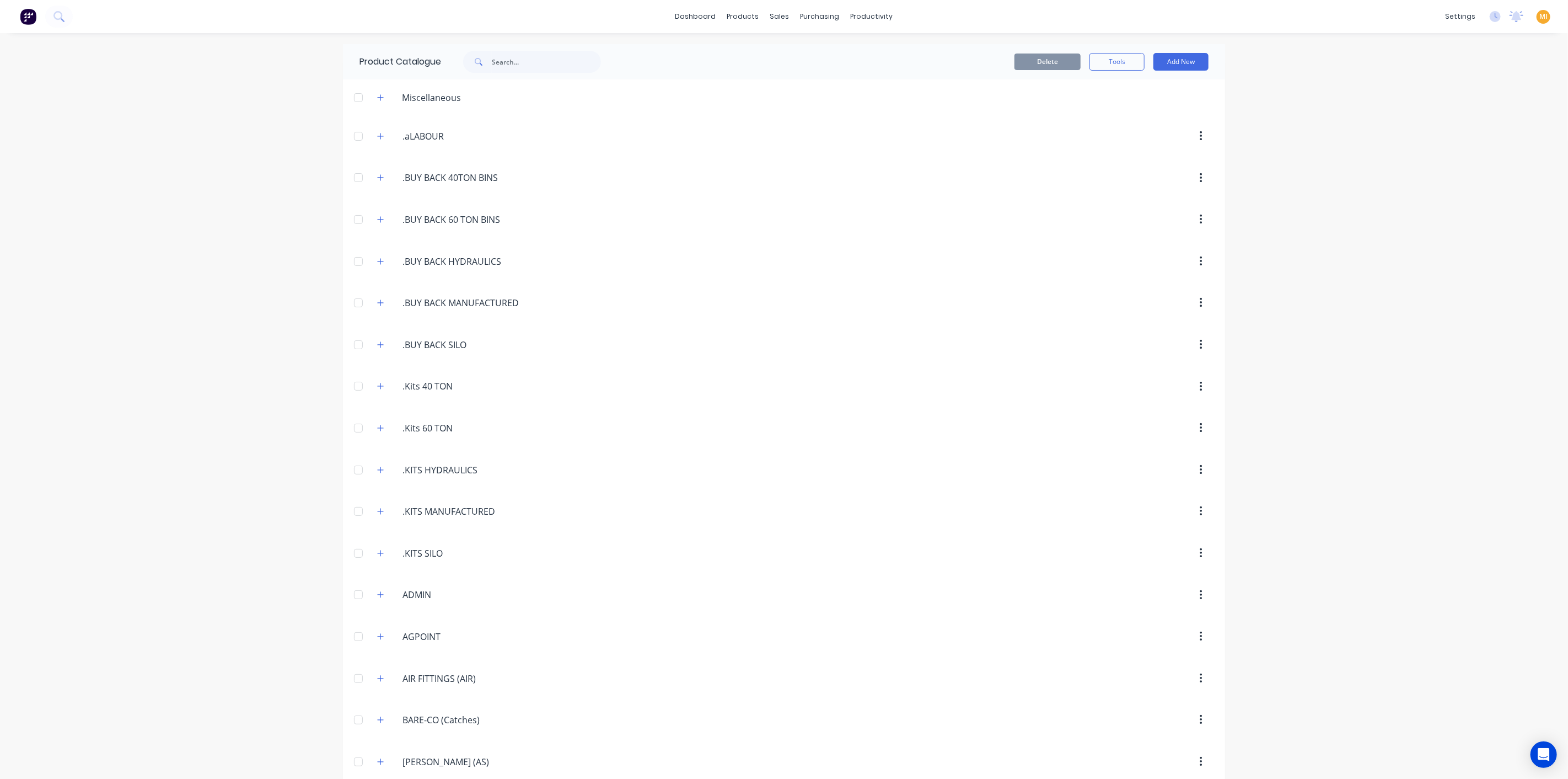
scroll to position [1112, 0]
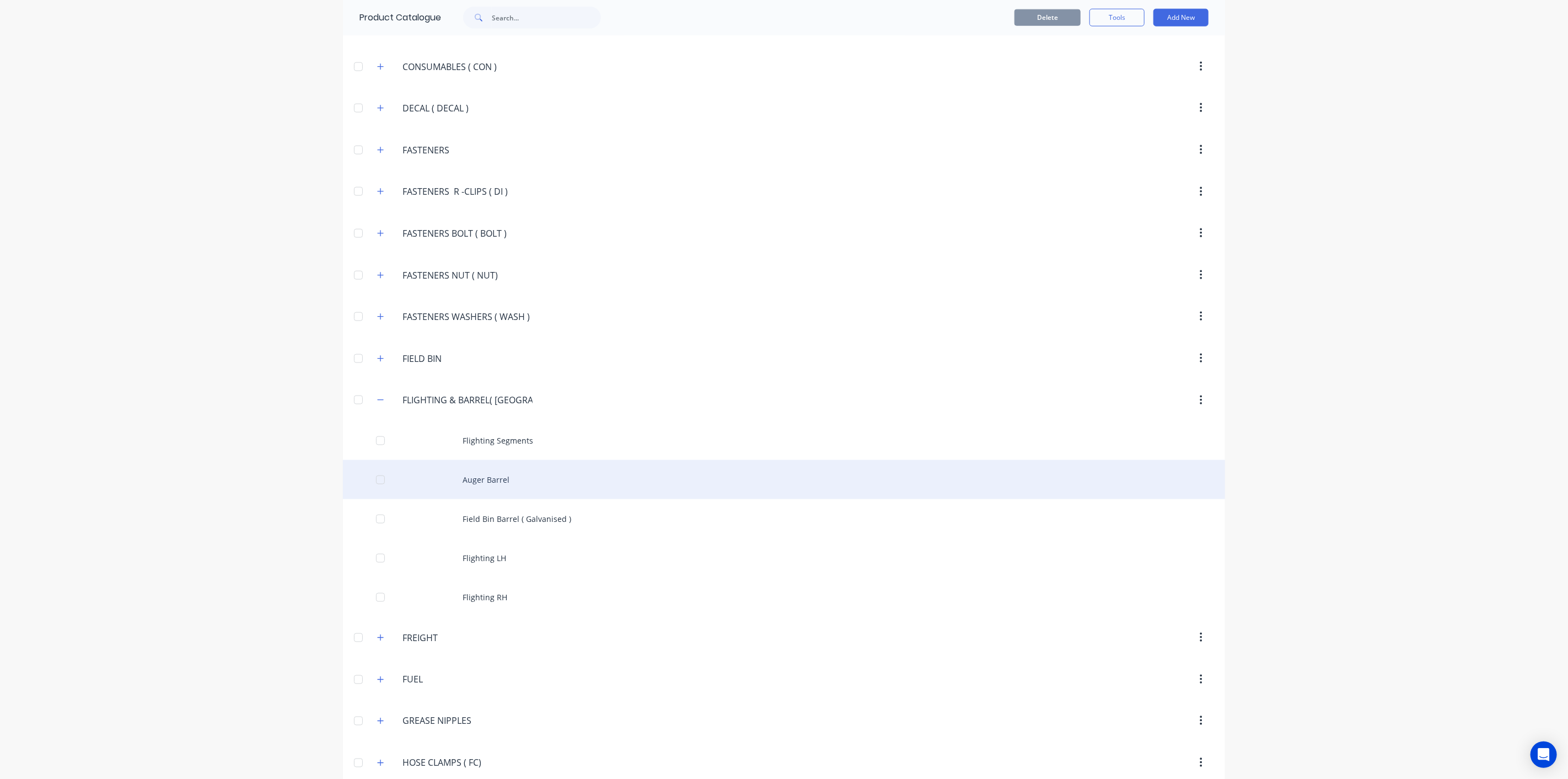
click at [580, 469] on div "Auger Barrel" at bounding box center [784, 479] width 882 height 39
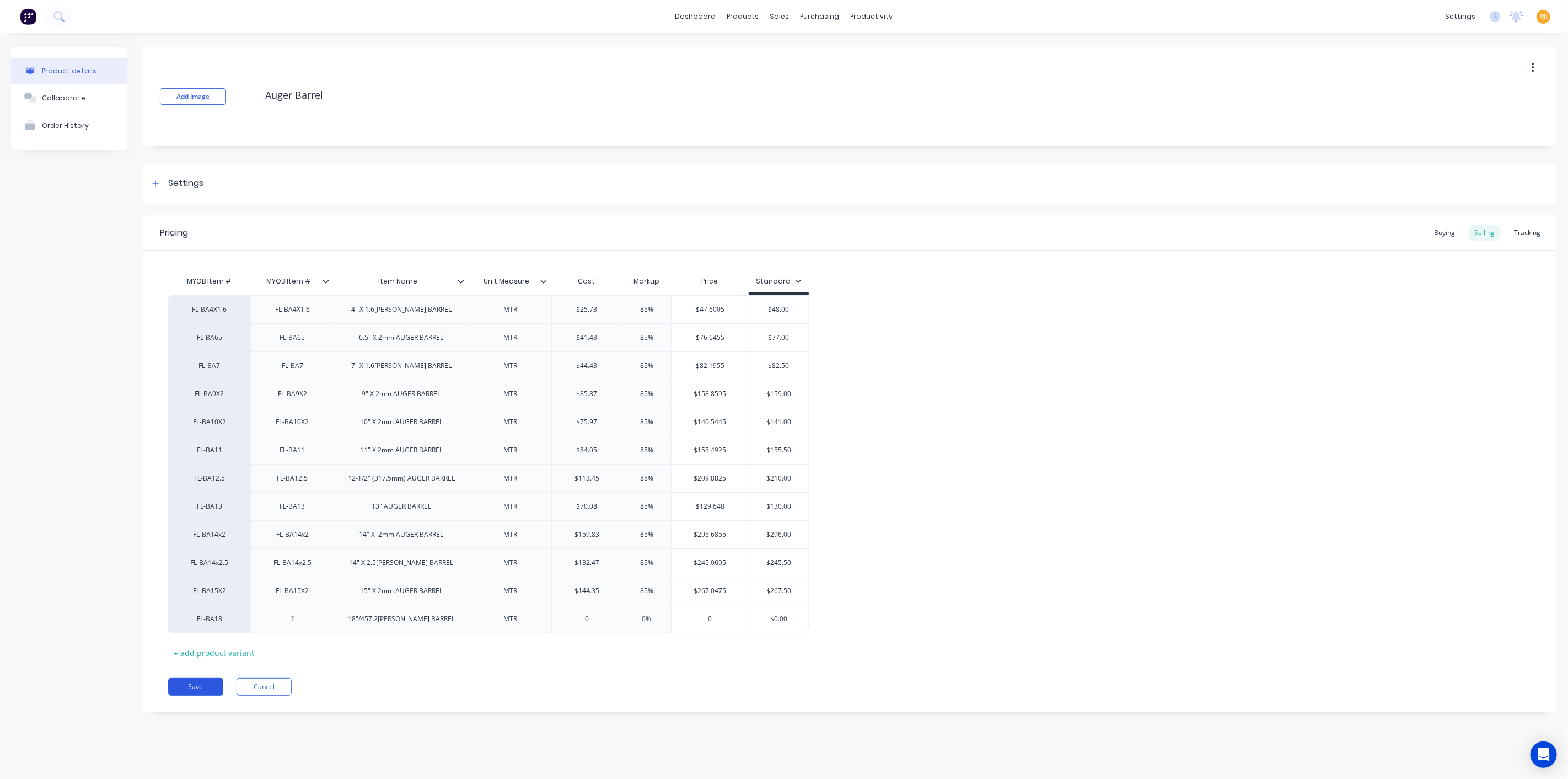
click at [197, 682] on button "Save" at bounding box center [195, 687] width 55 height 18
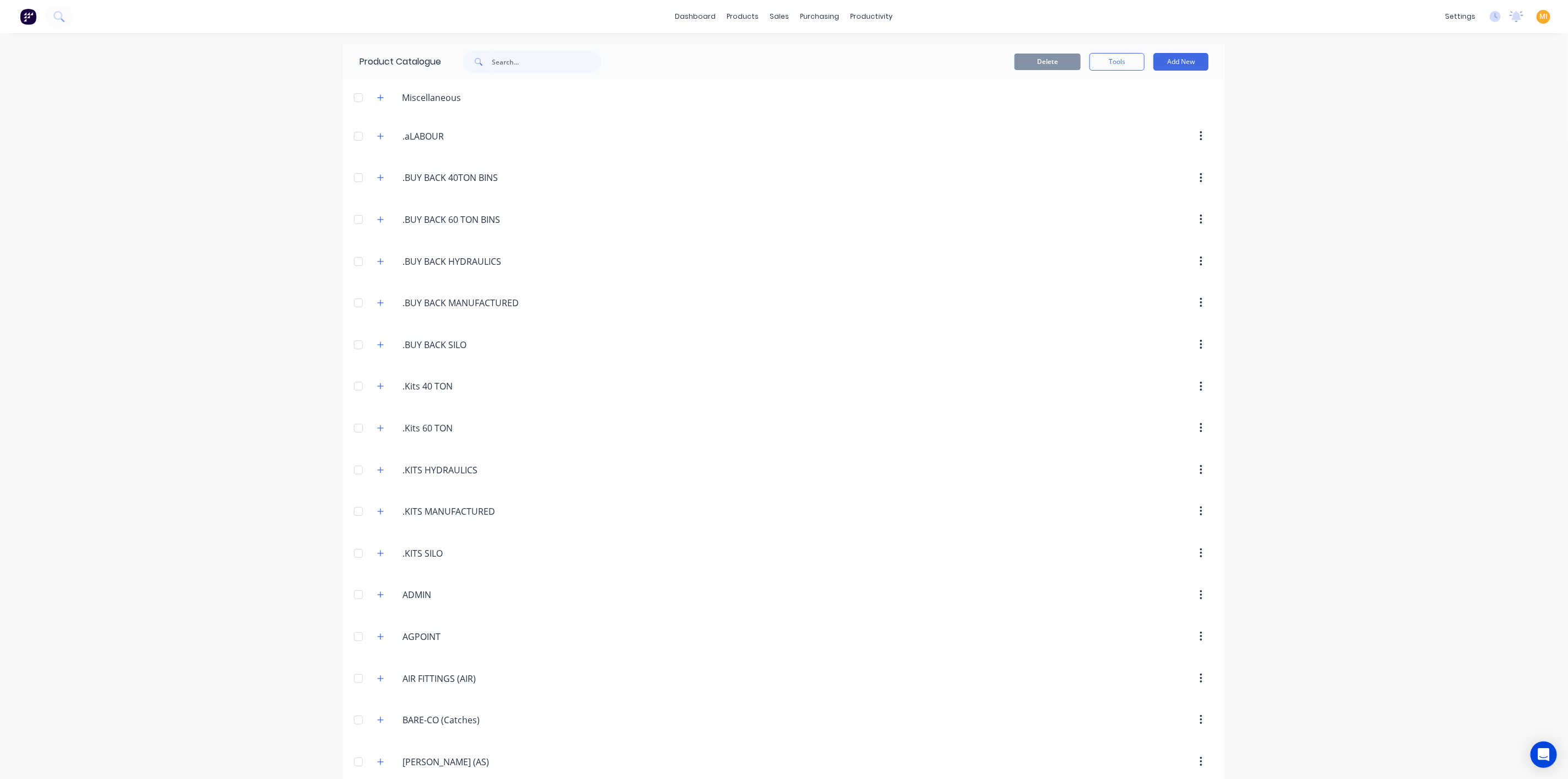
scroll to position [1112, 0]
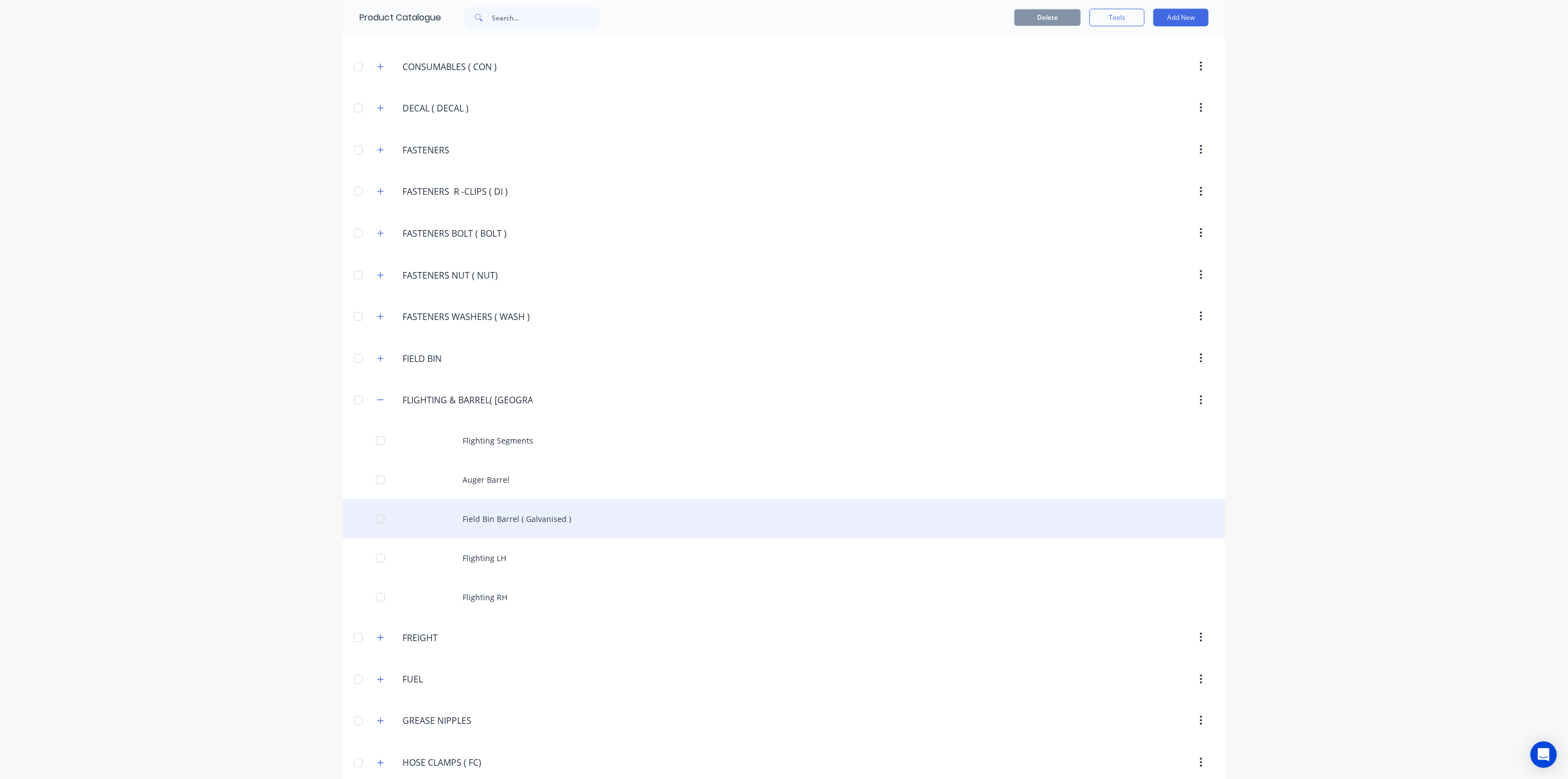
click at [525, 509] on div "Field Bin Barrel ( Galvanised )" at bounding box center [784, 519] width 882 height 39
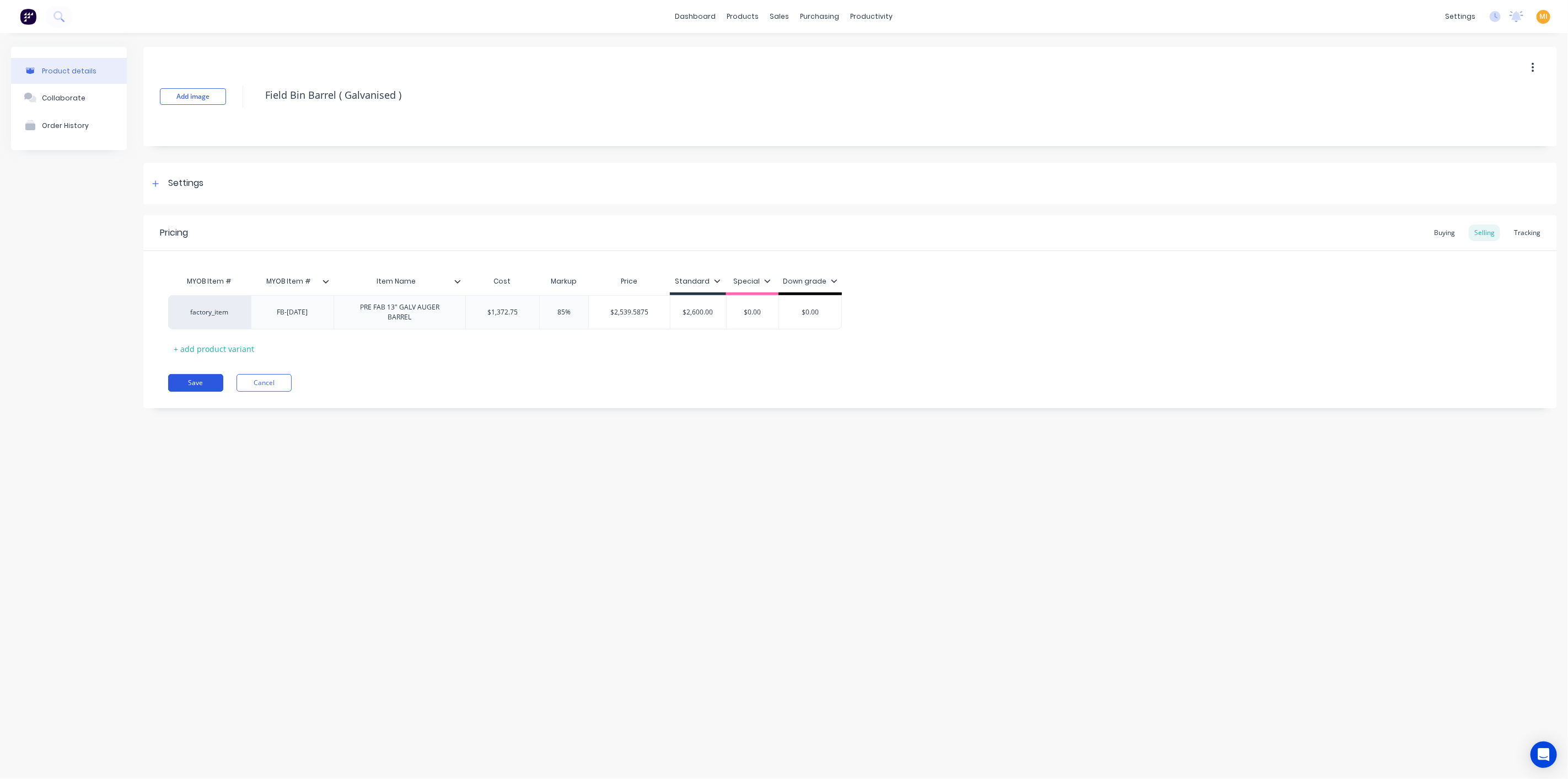
click at [208, 377] on button "Save" at bounding box center [195, 383] width 55 height 18
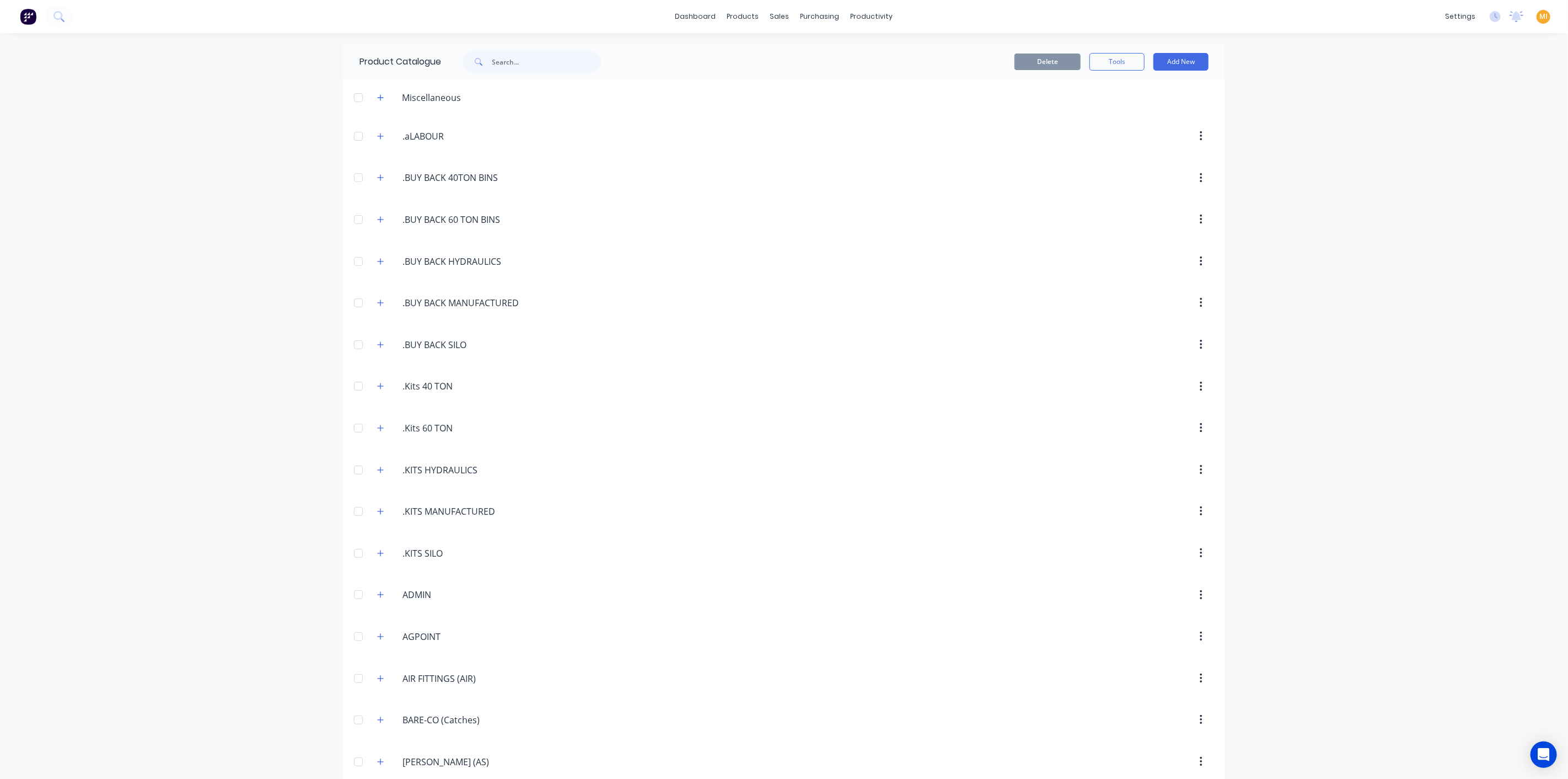
scroll to position [1112, 0]
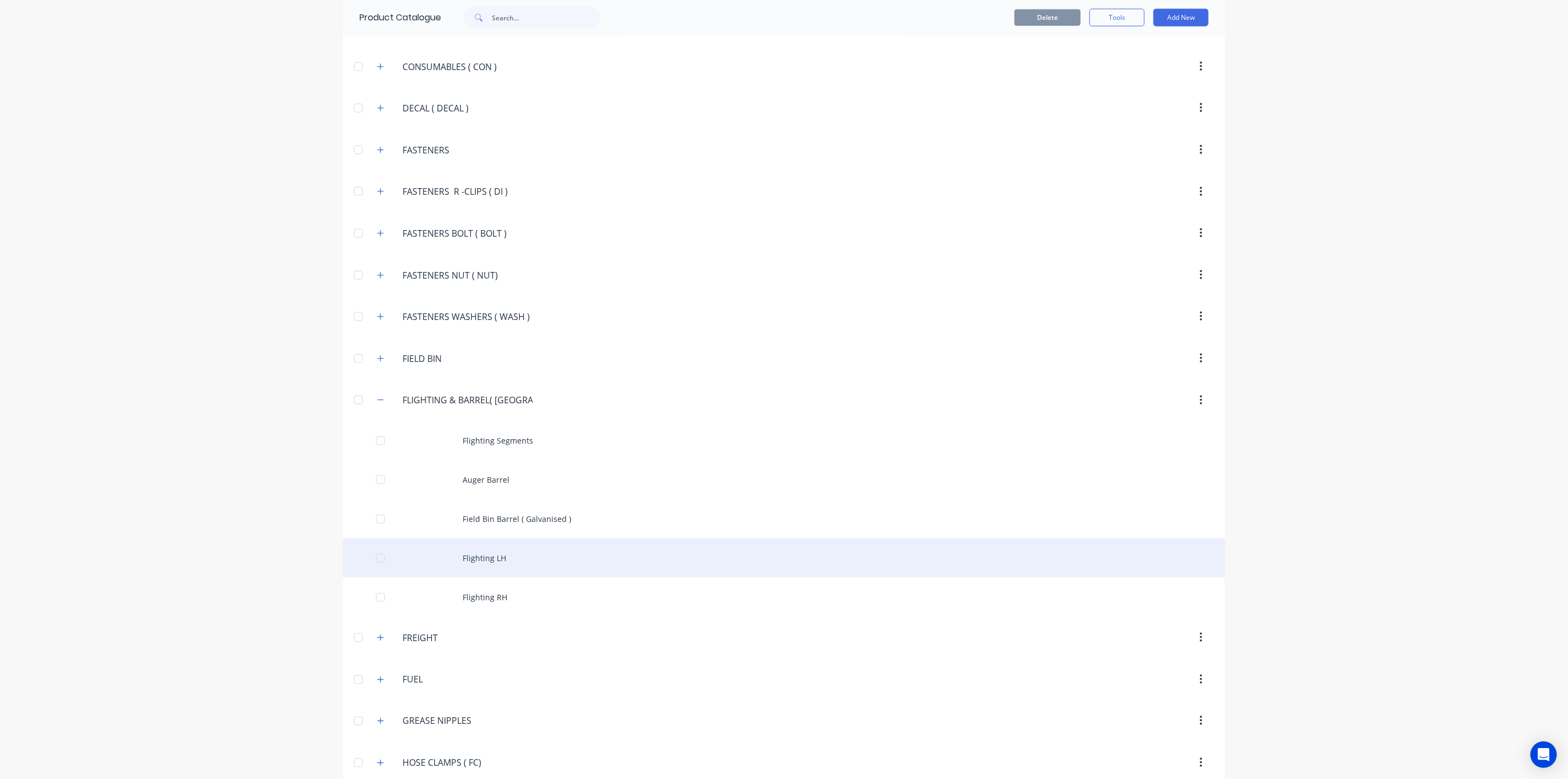
click at [559, 550] on div "Flighting LH" at bounding box center [784, 558] width 882 height 39
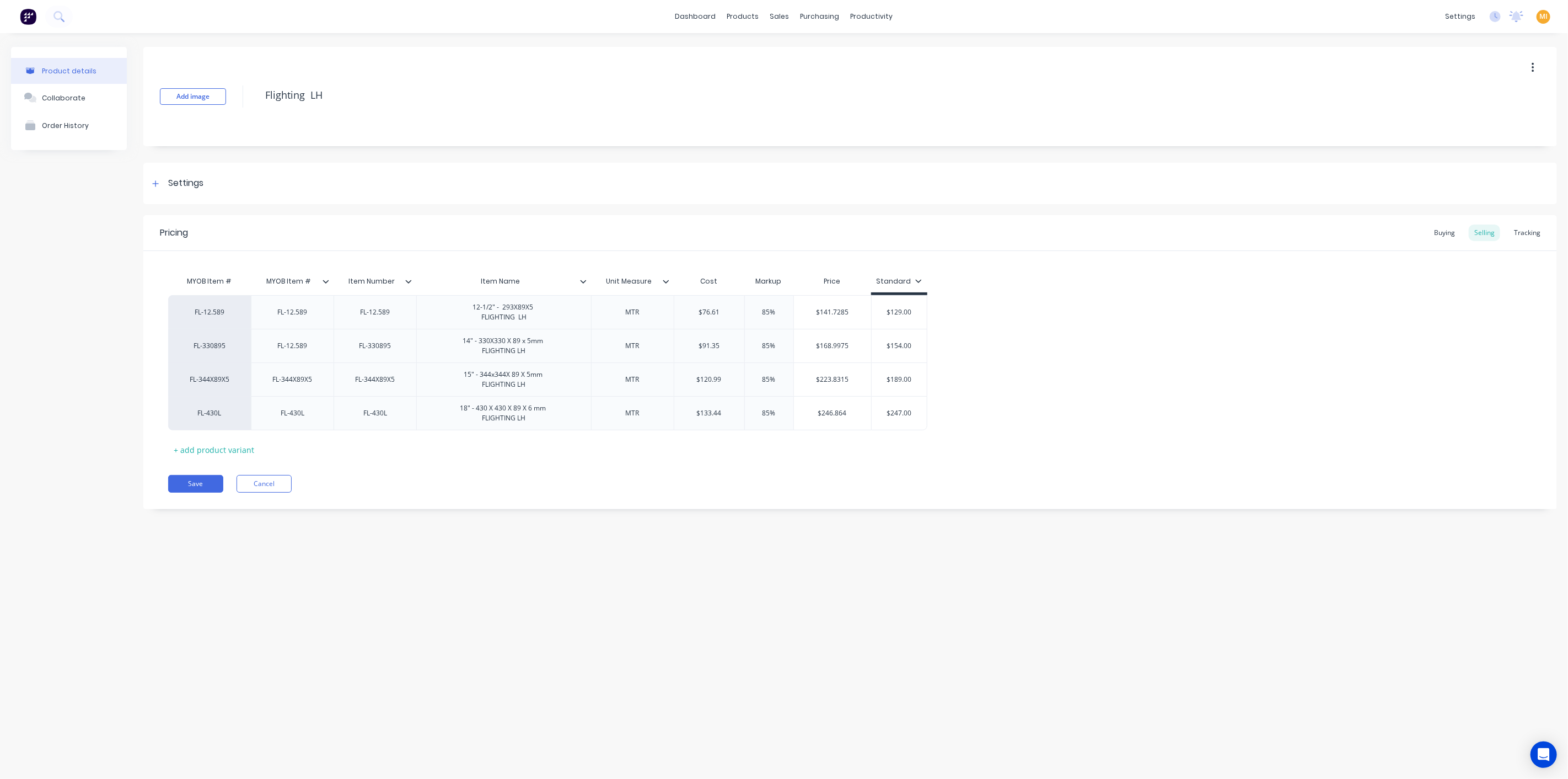
click at [183, 471] on div "Pricing Buying Selling Tracking MYOB Item # MYOB Item # Item Number Item Name U…" at bounding box center [849, 362] width 1413 height 294
drag, startPoint x: 183, startPoint y: 481, endPoint x: 765, endPoint y: 193, distance: 649.4
click at [183, 481] on button "Save" at bounding box center [195, 484] width 55 height 18
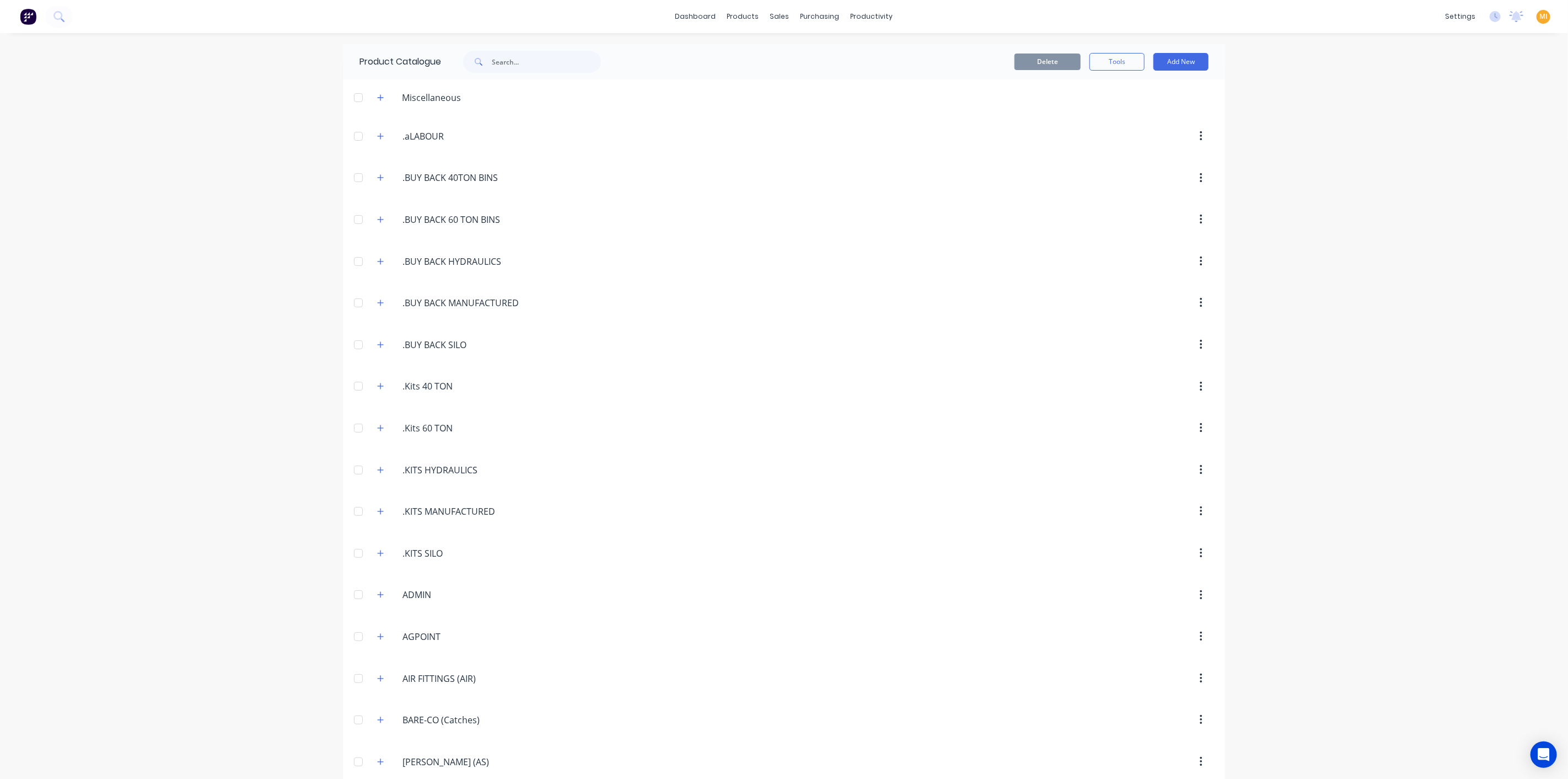
scroll to position [1112, 0]
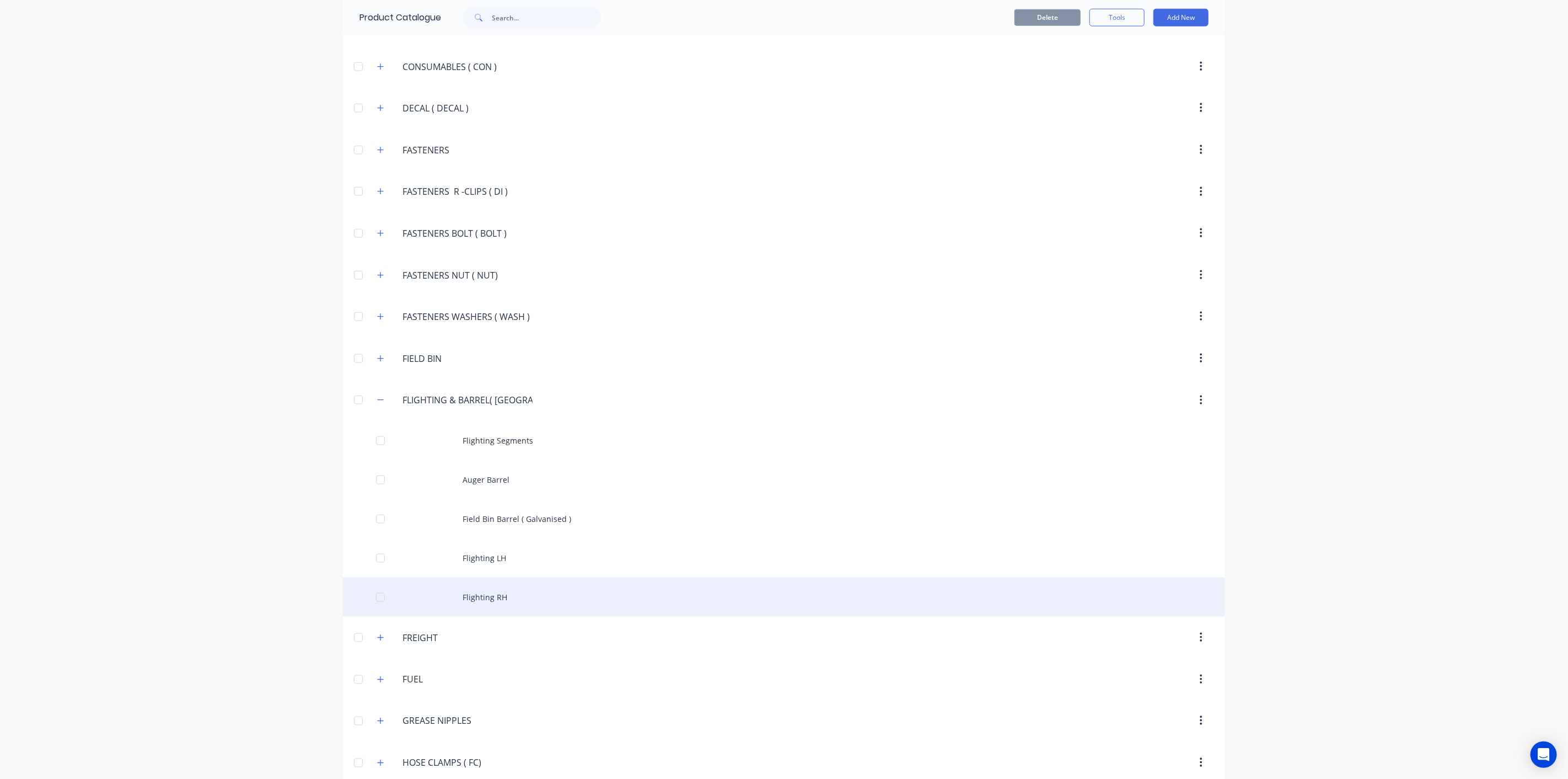
click at [470, 598] on div "Flighting RH" at bounding box center [784, 597] width 882 height 39
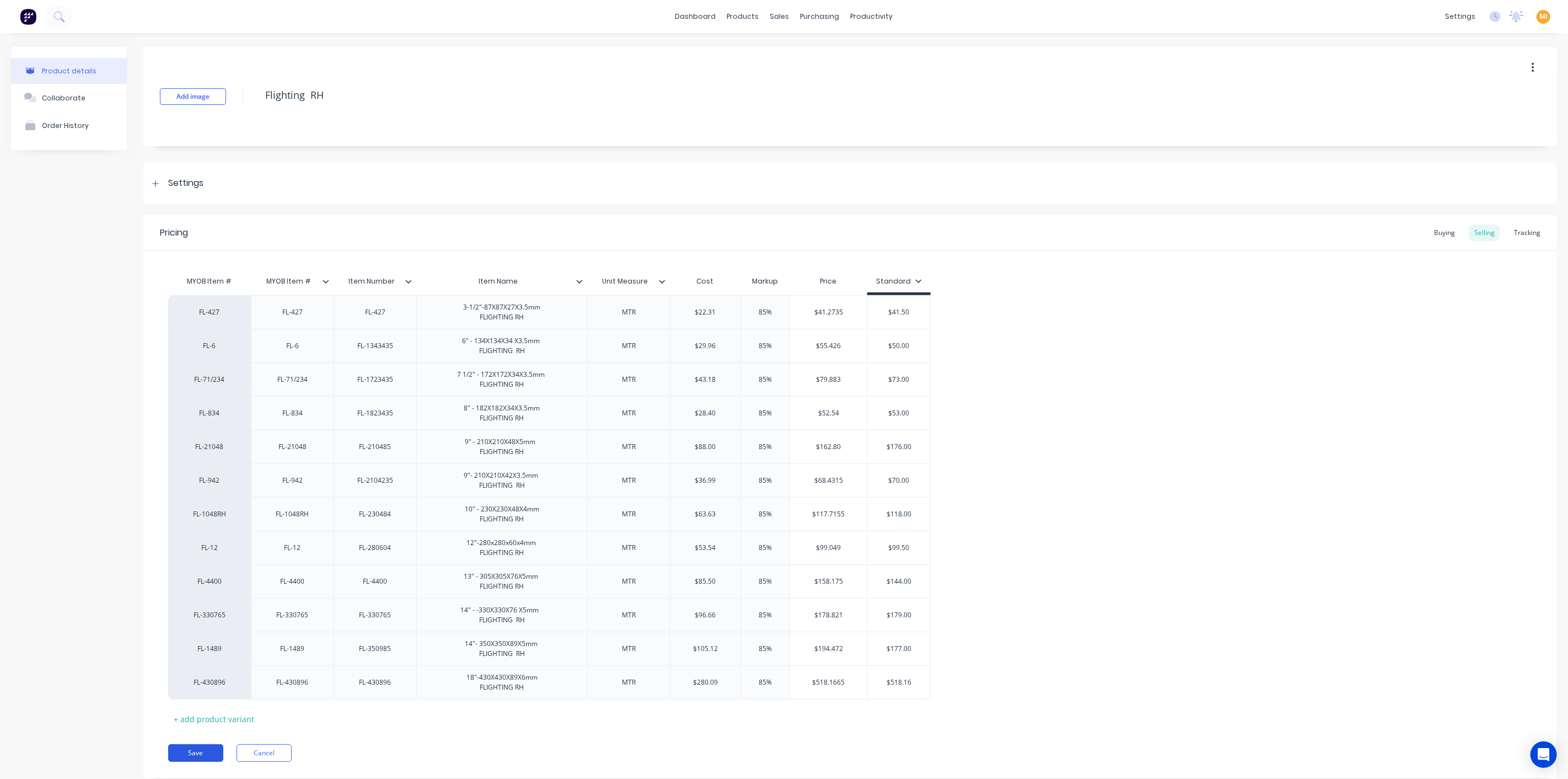
drag, startPoint x: 196, startPoint y: 748, endPoint x: 203, endPoint y: 744, distance: 8.1
click at [196, 748] on button "Save" at bounding box center [195, 753] width 55 height 18
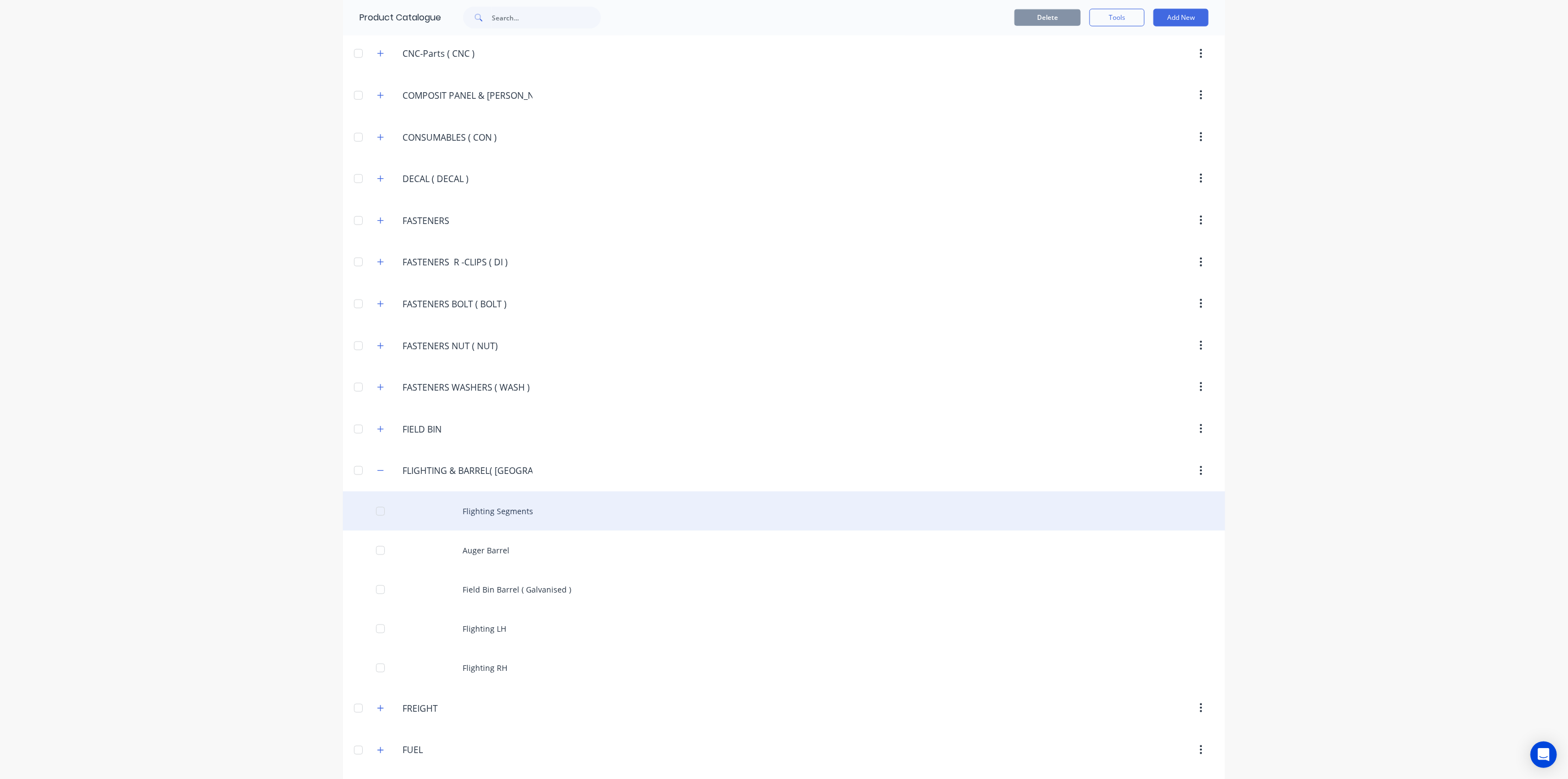
scroll to position [1348, 0]
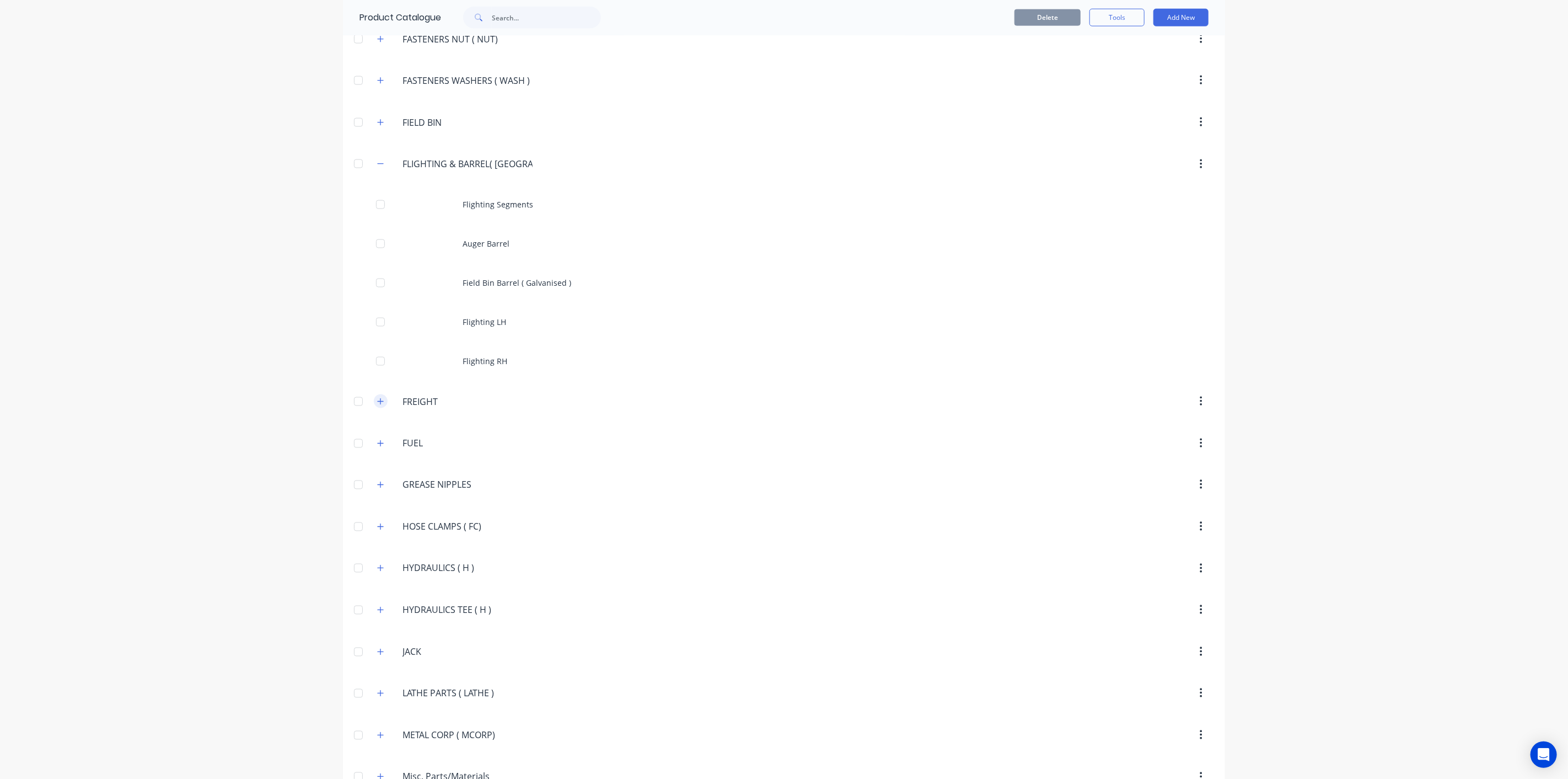
click at [377, 398] on icon "button" at bounding box center [380, 401] width 7 height 8
click at [382, 157] on span at bounding box center [380, 164] width 14 height 14
click at [378, 160] on icon "button" at bounding box center [380, 164] width 7 height 8
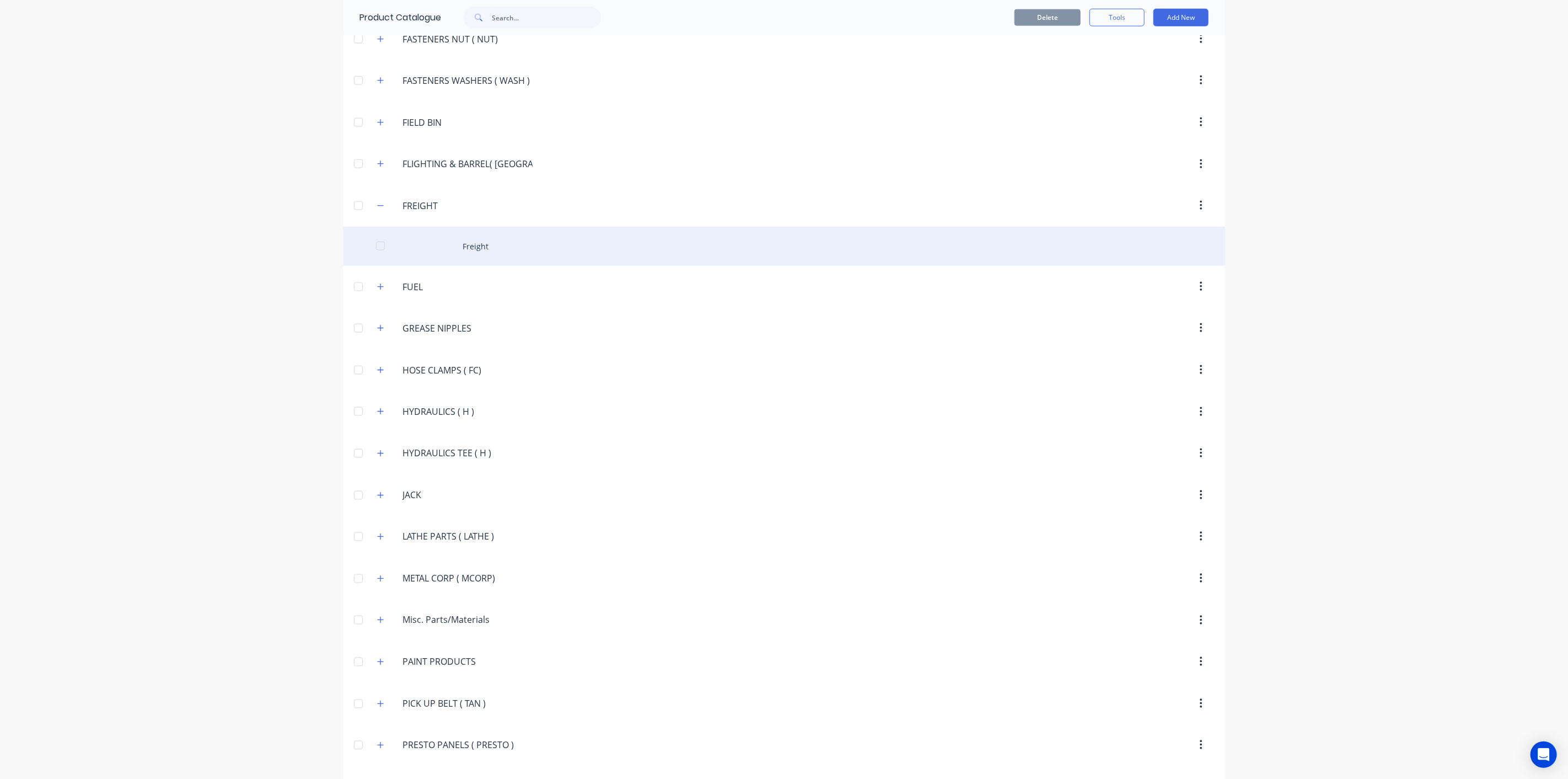
click at [453, 240] on div "Freight" at bounding box center [784, 246] width 882 height 39
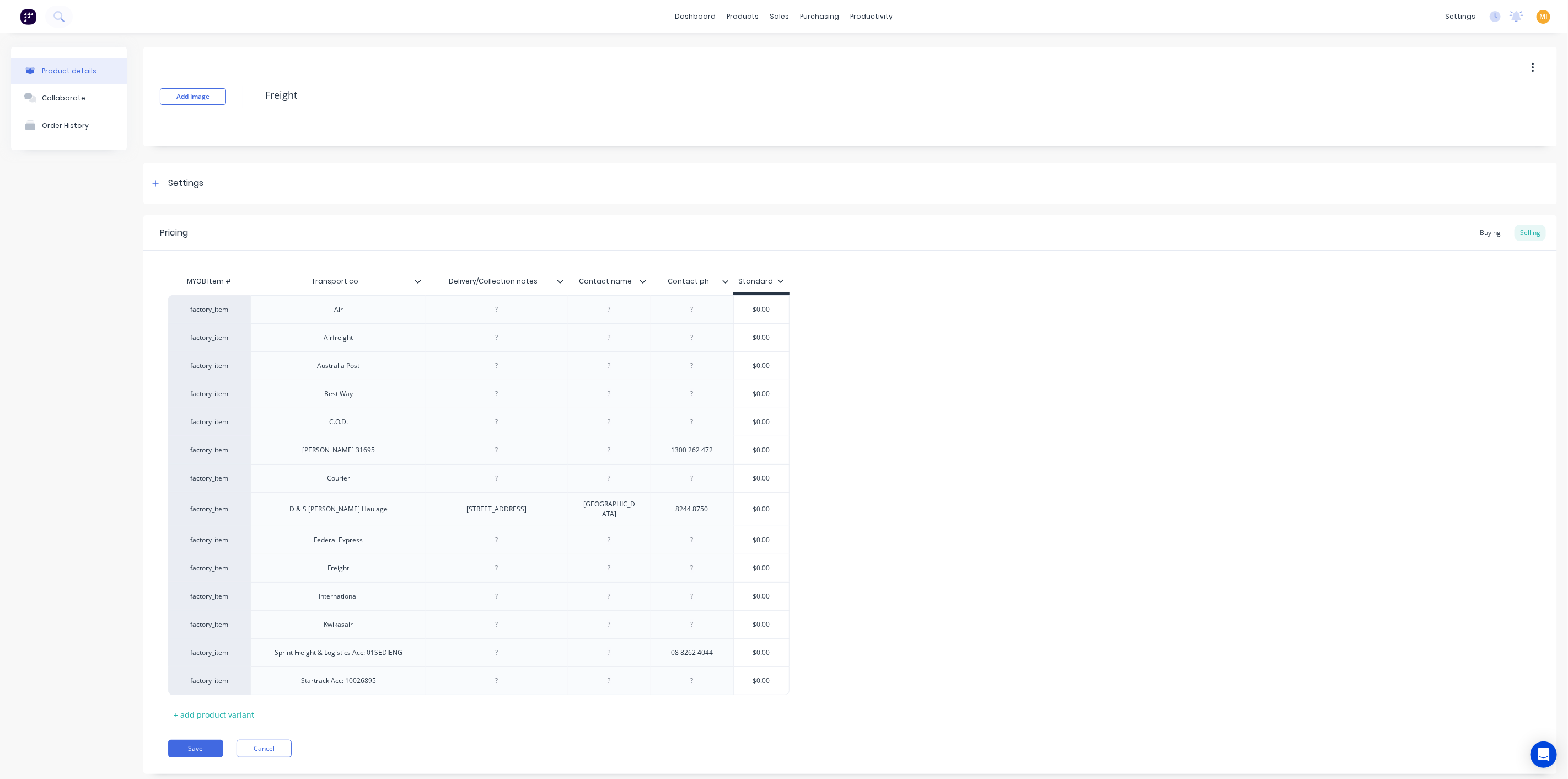
drag, startPoint x: 190, startPoint y: 737, endPoint x: 207, endPoint y: 720, distance: 24.0
click at [190, 740] on button "Save" at bounding box center [195, 748] width 55 height 18
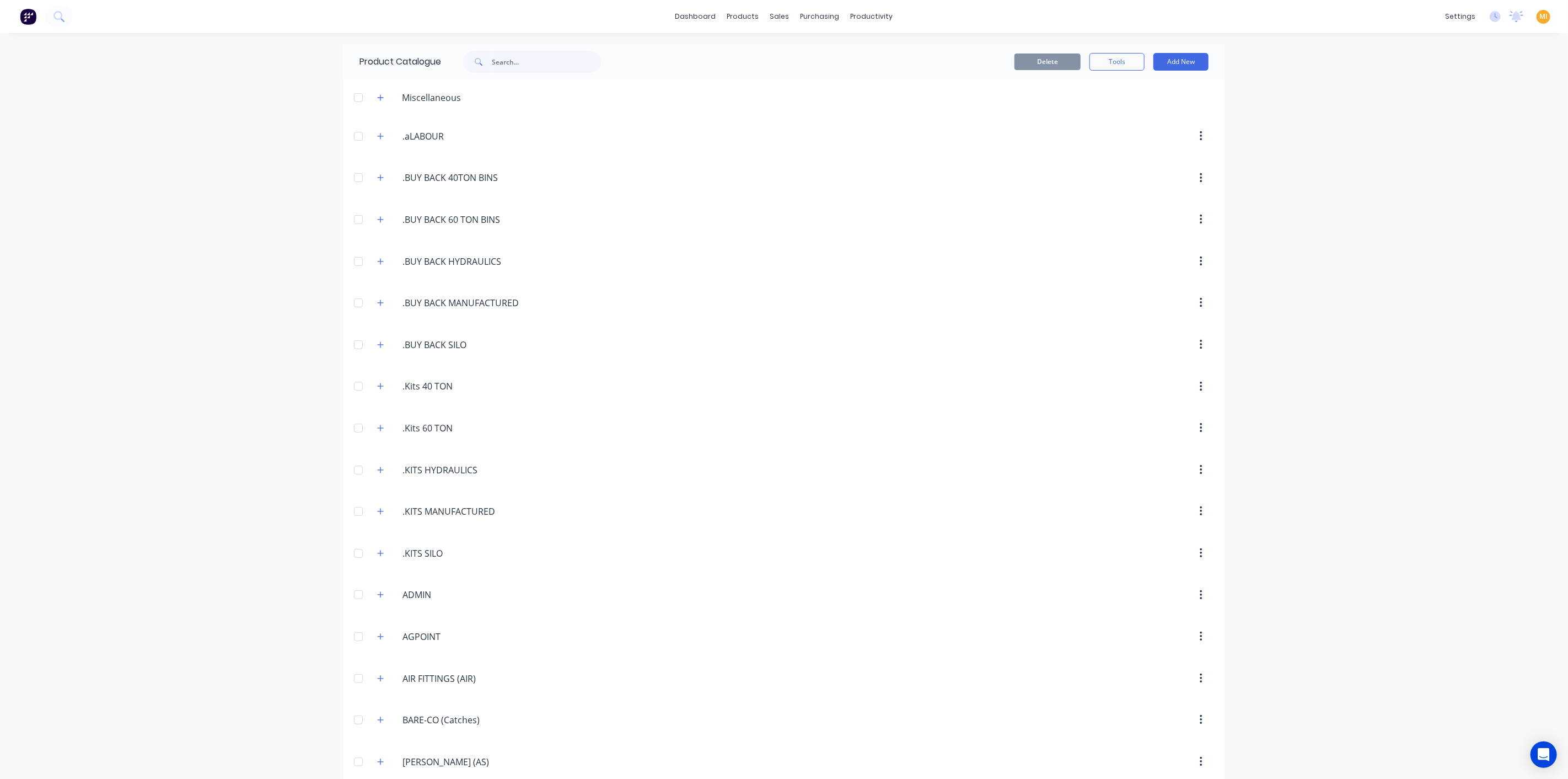
scroll to position [1112, 0]
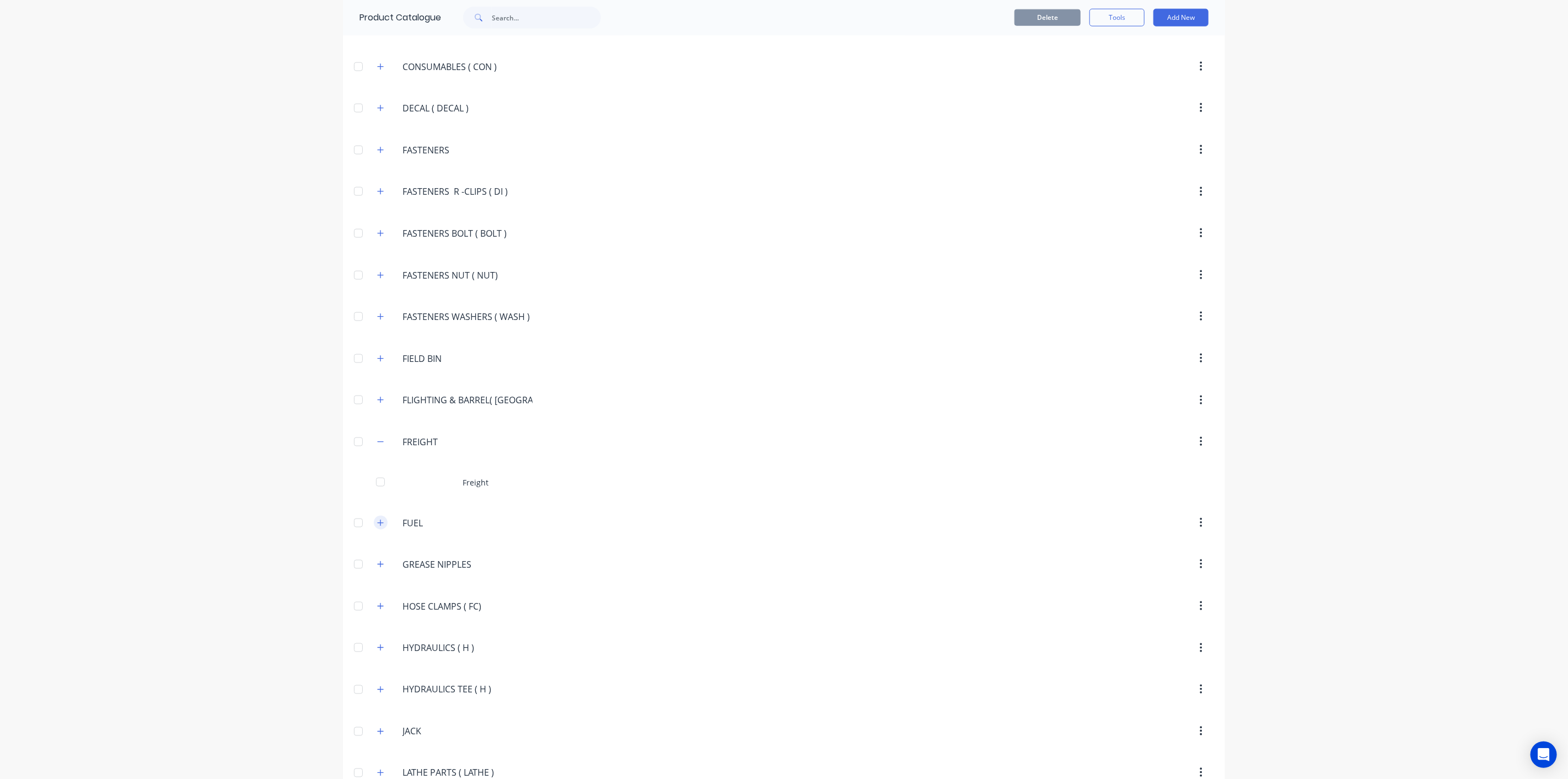
click at [377, 519] on icon "button" at bounding box center [380, 522] width 7 height 8
click at [368, 433] on div "FREIGHT FREIGHT" at bounding box center [454, 441] width 172 height 20
click at [377, 438] on icon "button" at bounding box center [380, 441] width 7 height 8
drag, startPoint x: 429, startPoint y: 472, endPoint x: 344, endPoint y: 460, distance: 85.8
click at [344, 463] on header "FUEL FUEL" at bounding box center [784, 483] width 882 height 42
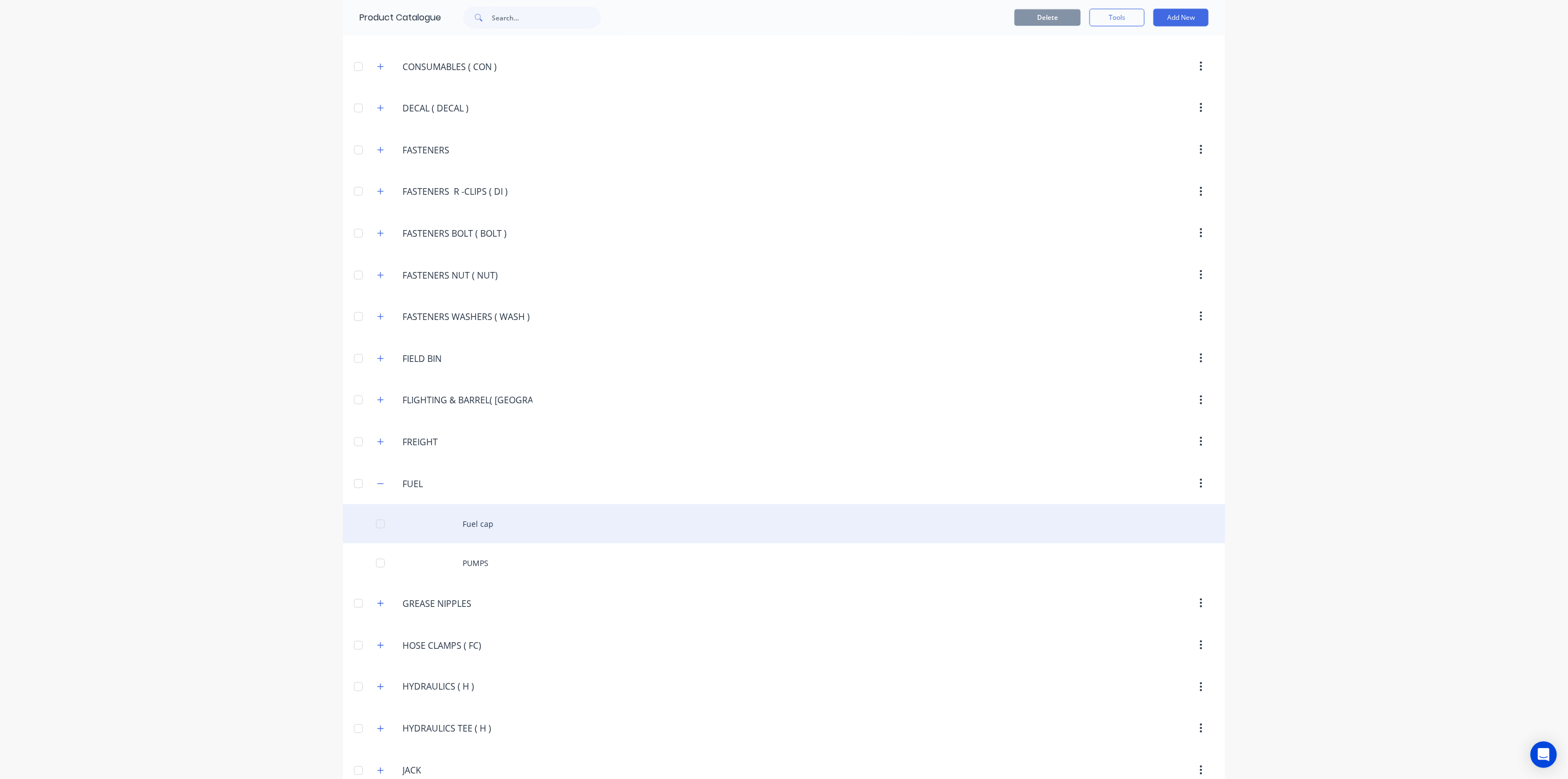
click at [473, 507] on div "Fuel cap" at bounding box center [784, 524] width 882 height 39
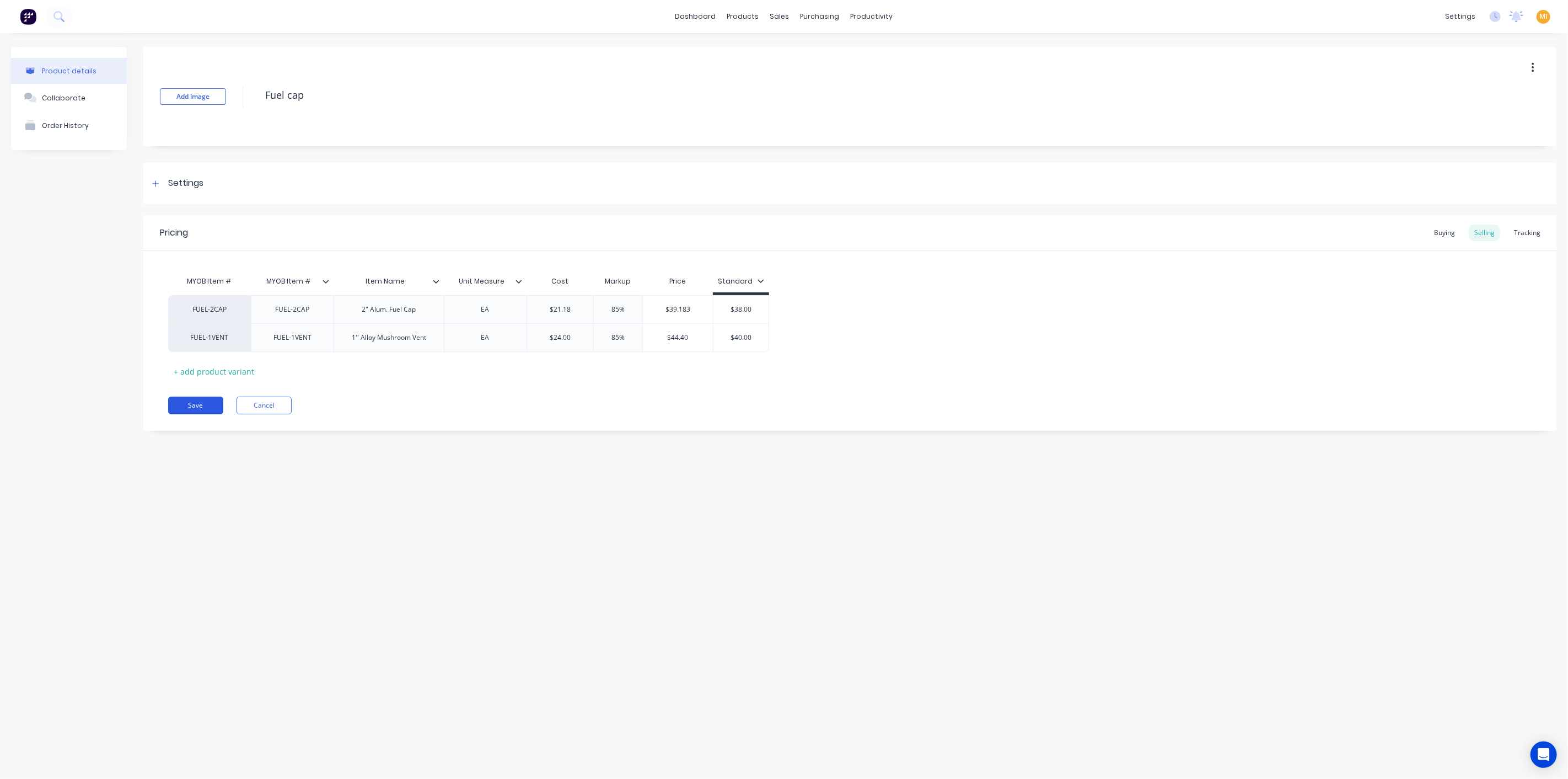
click at [188, 407] on button "Save" at bounding box center [195, 406] width 55 height 18
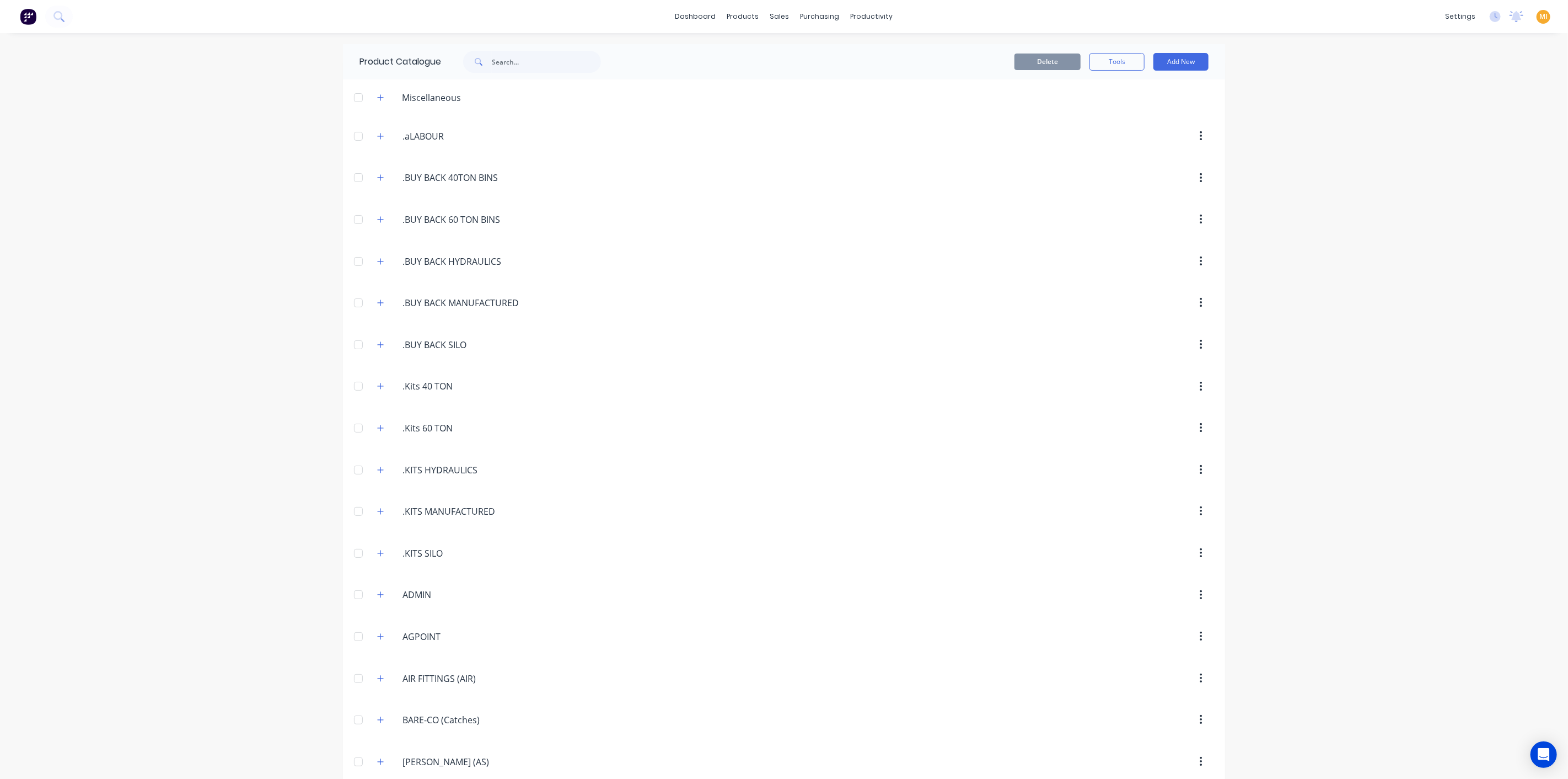
scroll to position [1195, 0]
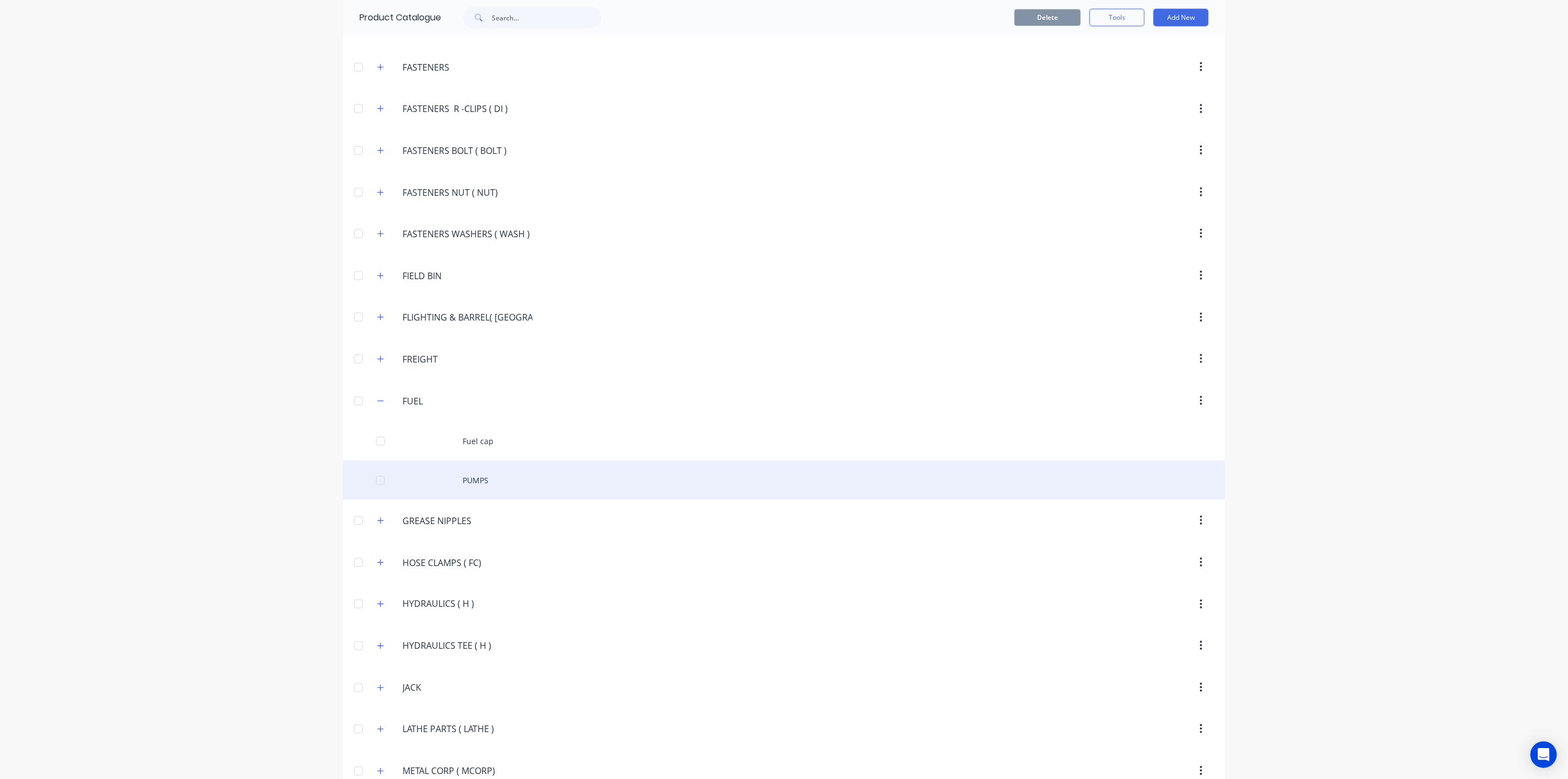
click at [630, 471] on div "PUMPS" at bounding box center [784, 480] width 882 height 39
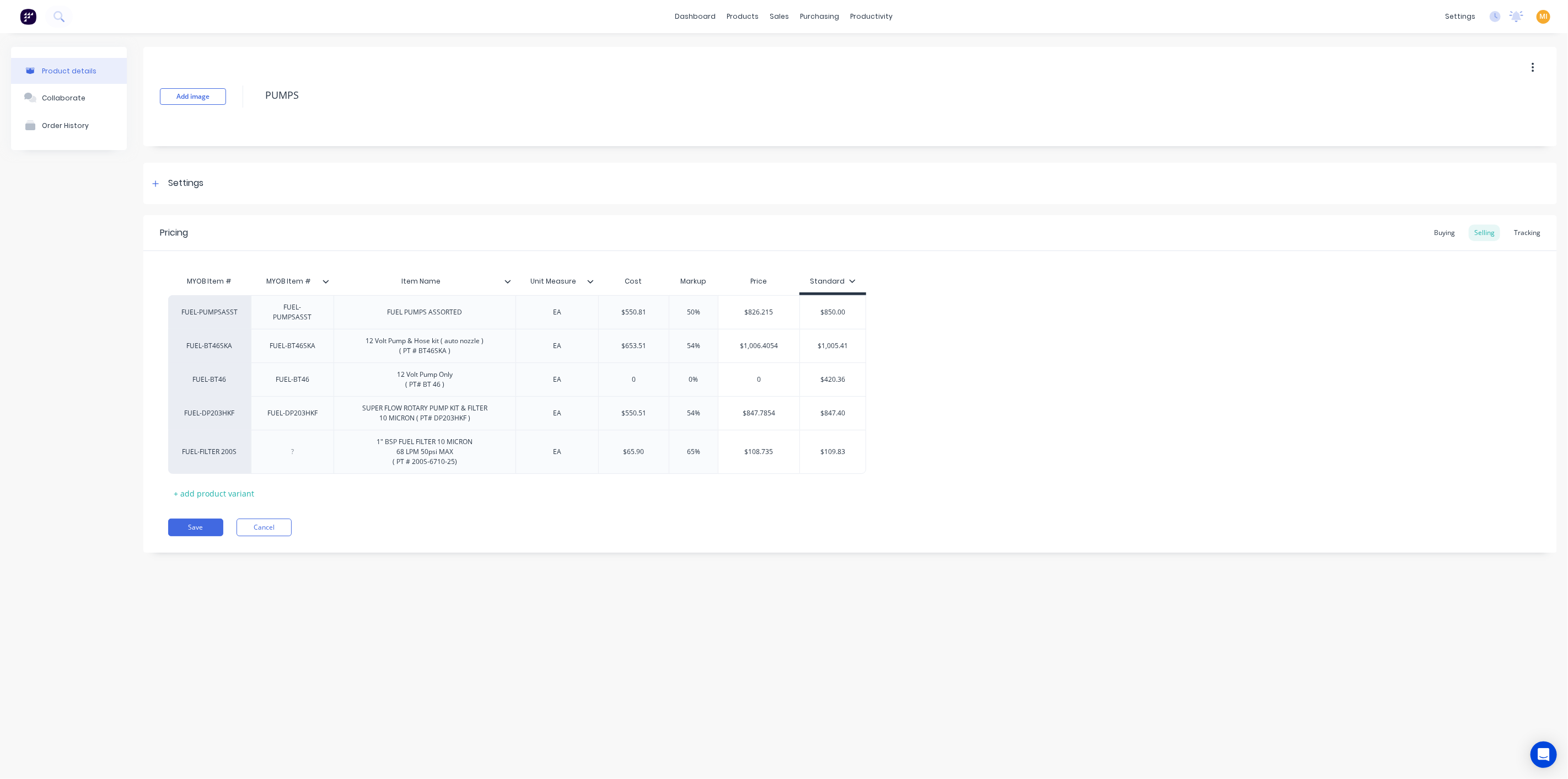
drag, startPoint x: 203, startPoint y: 516, endPoint x: 231, endPoint y: 502, distance: 31.3
click at [205, 518] on button "Save" at bounding box center [195, 527] width 55 height 18
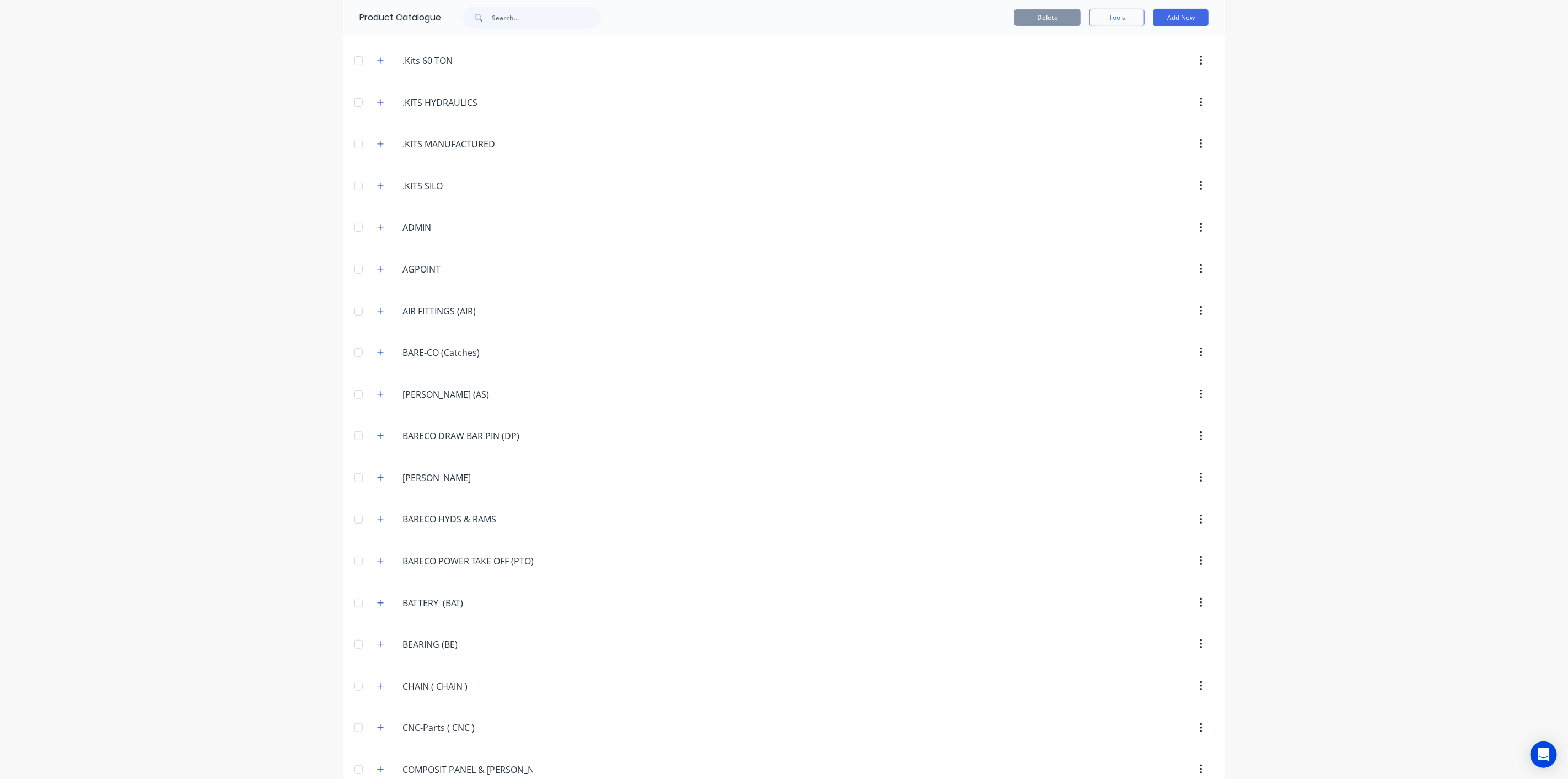
scroll to position [1195, 0]
drag, startPoint x: 379, startPoint y: 507, endPoint x: 387, endPoint y: 467, distance: 40.8
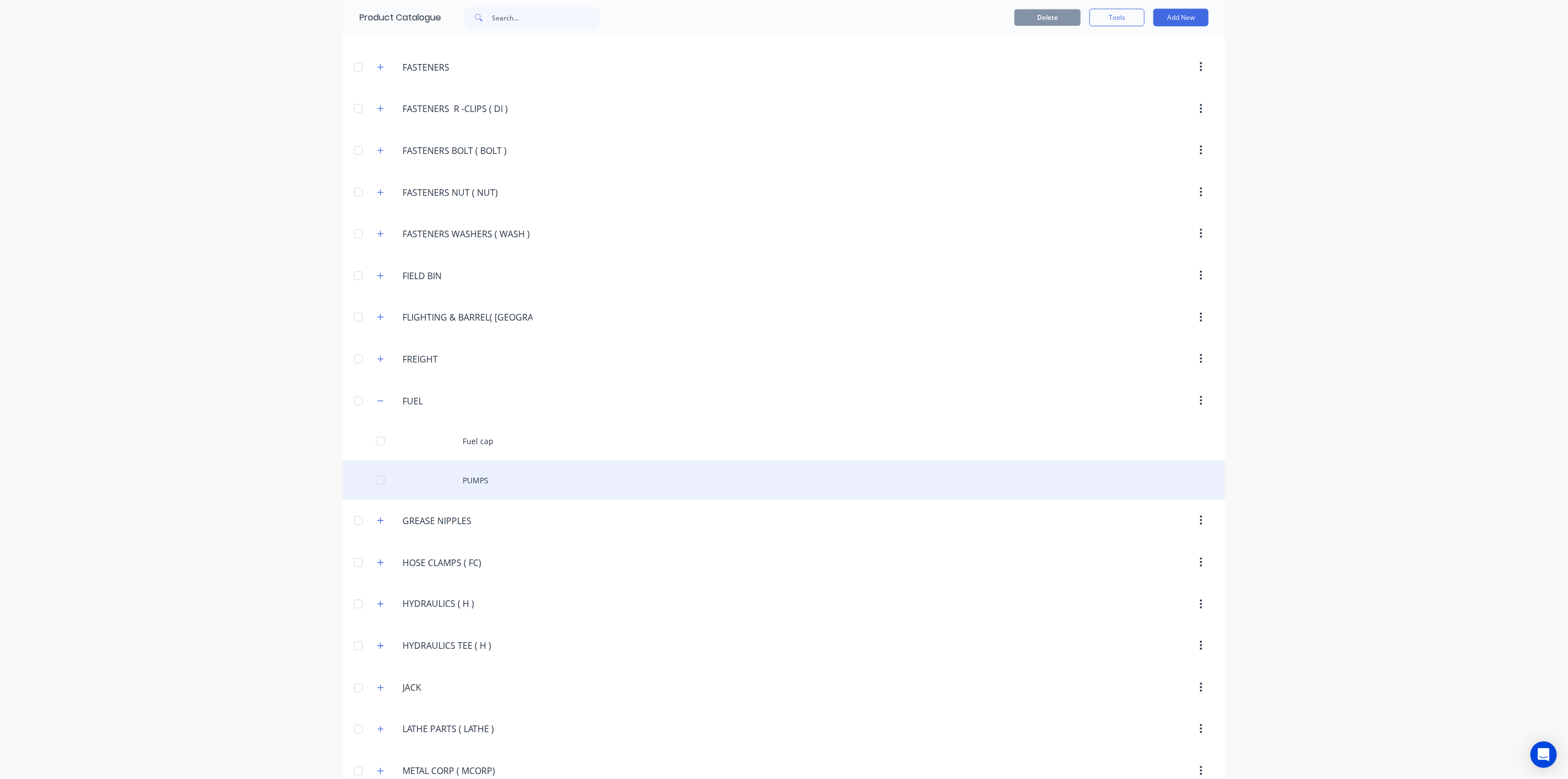
click at [378, 517] on icon "button" at bounding box center [380, 520] width 7 height 8
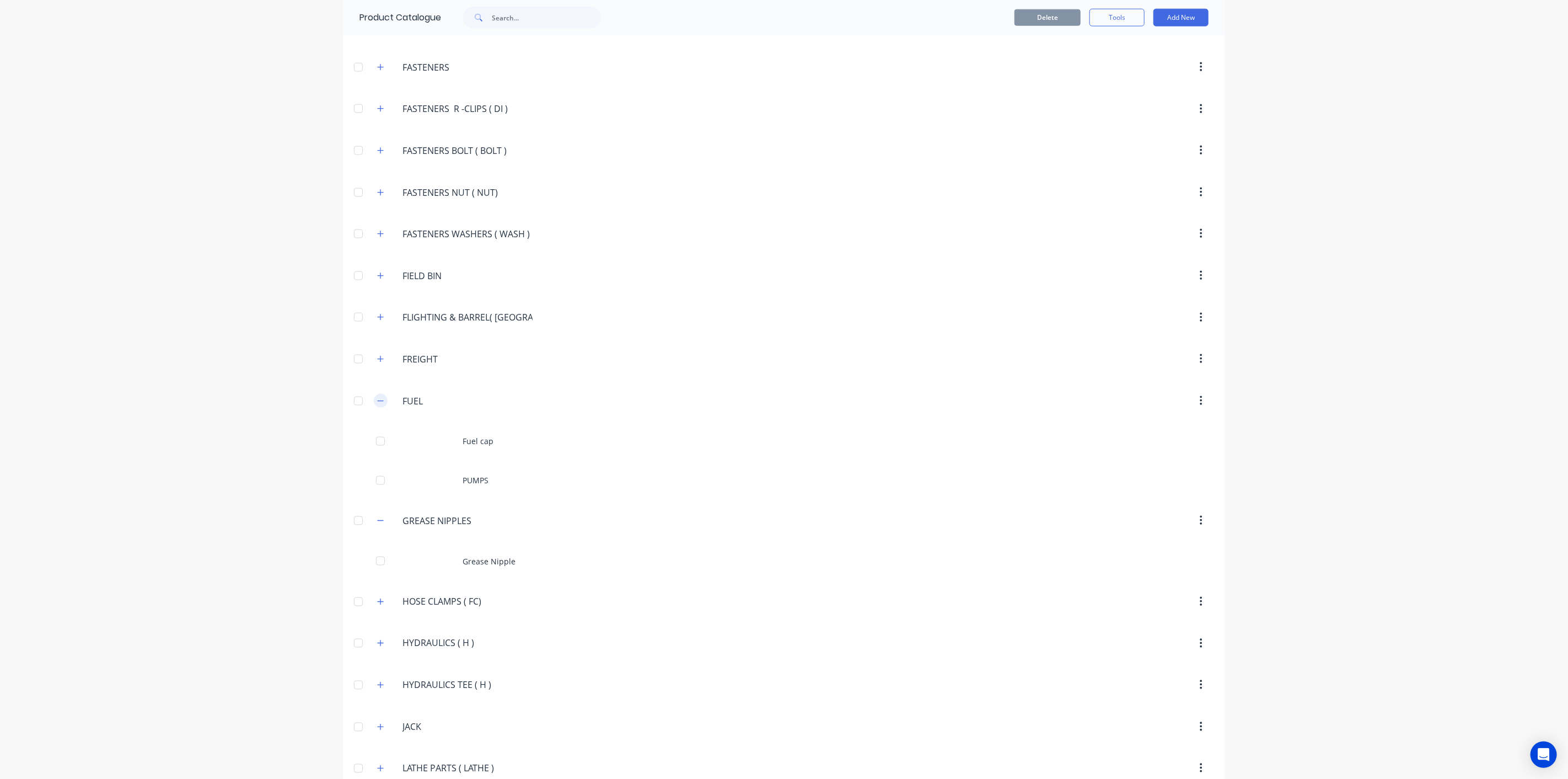
click at [379, 394] on button "button" at bounding box center [380, 400] width 14 height 14
drag, startPoint x: 471, startPoint y: 434, endPoint x: 361, endPoint y: 430, distance: 110.1
click at [361, 430] on header "GREASE.NIPPLES GREASE NIPPLES" at bounding box center [784, 442] width 882 height 42
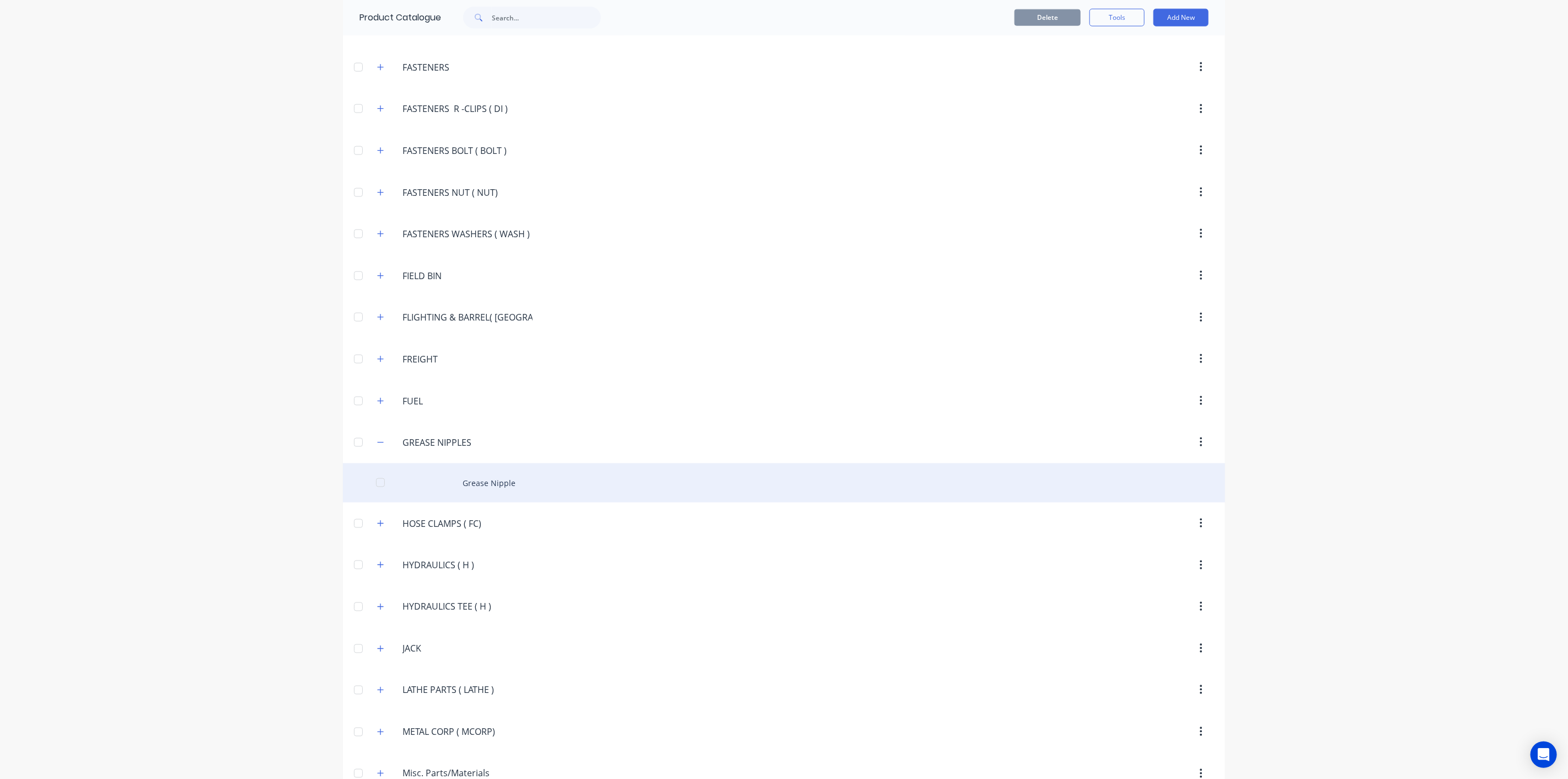
click at [442, 469] on div "Grease Nipple" at bounding box center [784, 483] width 882 height 39
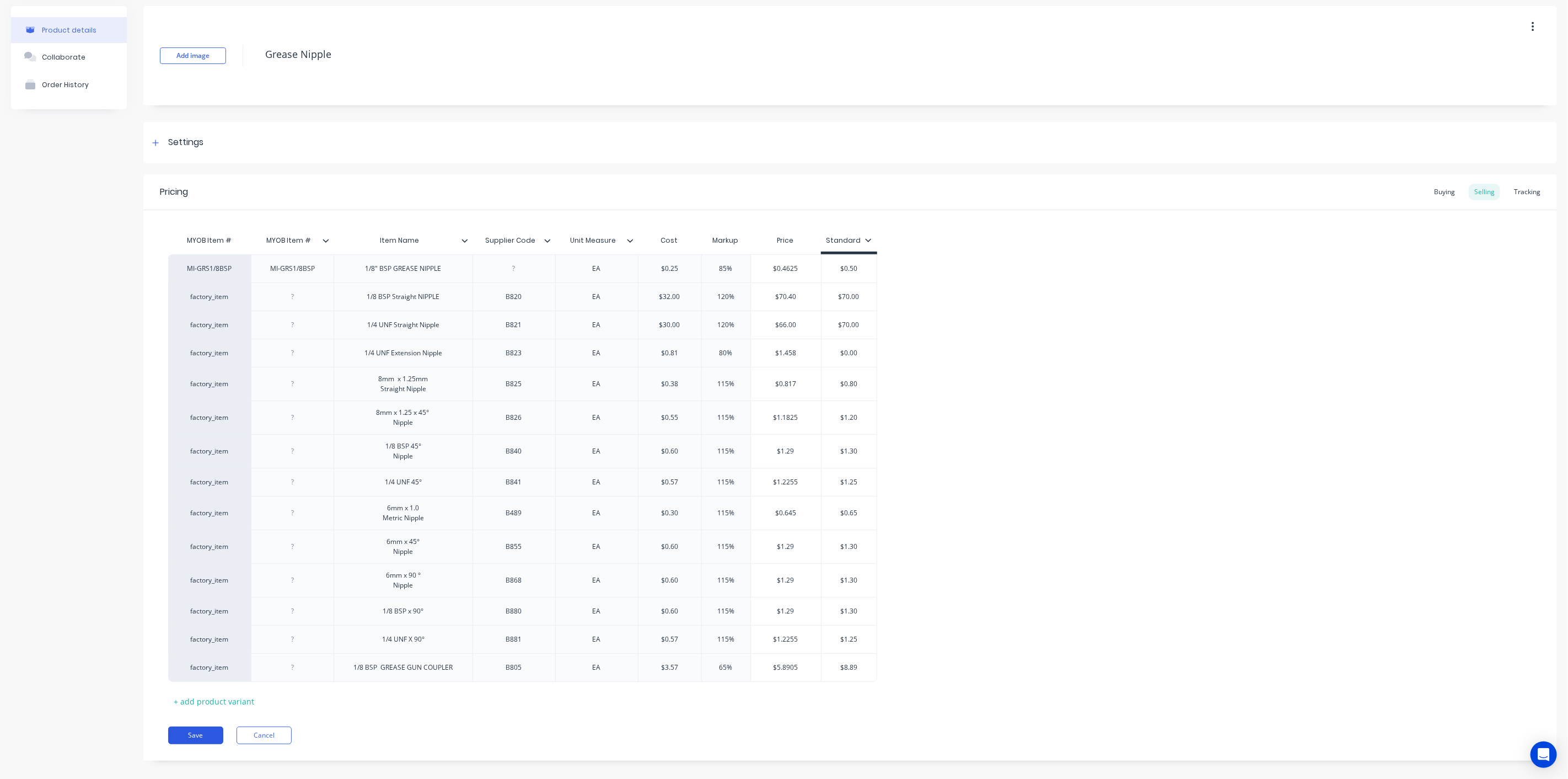
scroll to position [60, 0]
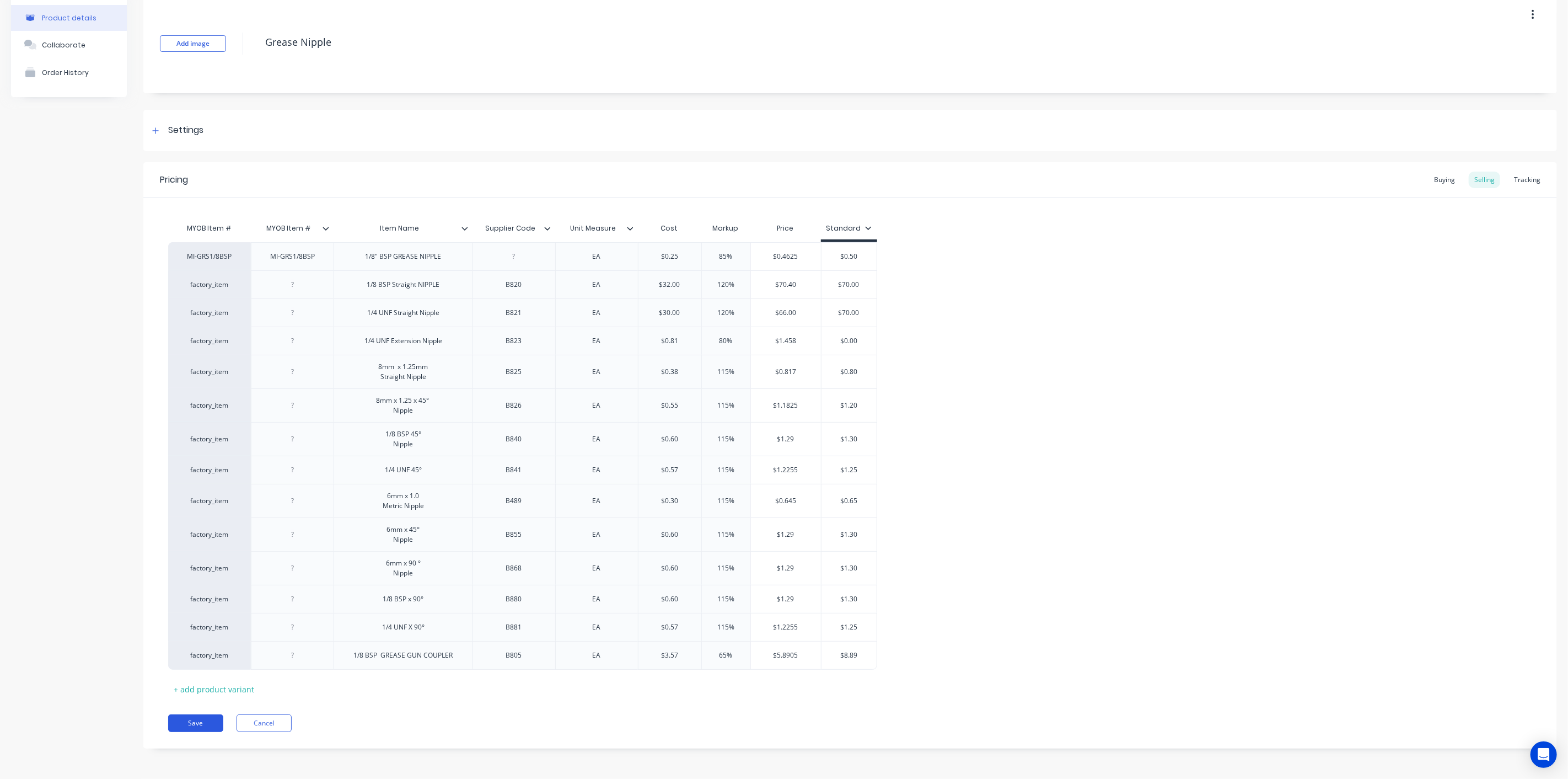
drag, startPoint x: 206, startPoint y: 726, endPoint x: 222, endPoint y: 718, distance: 17.9
click at [206, 726] on button "Save" at bounding box center [195, 723] width 55 height 18
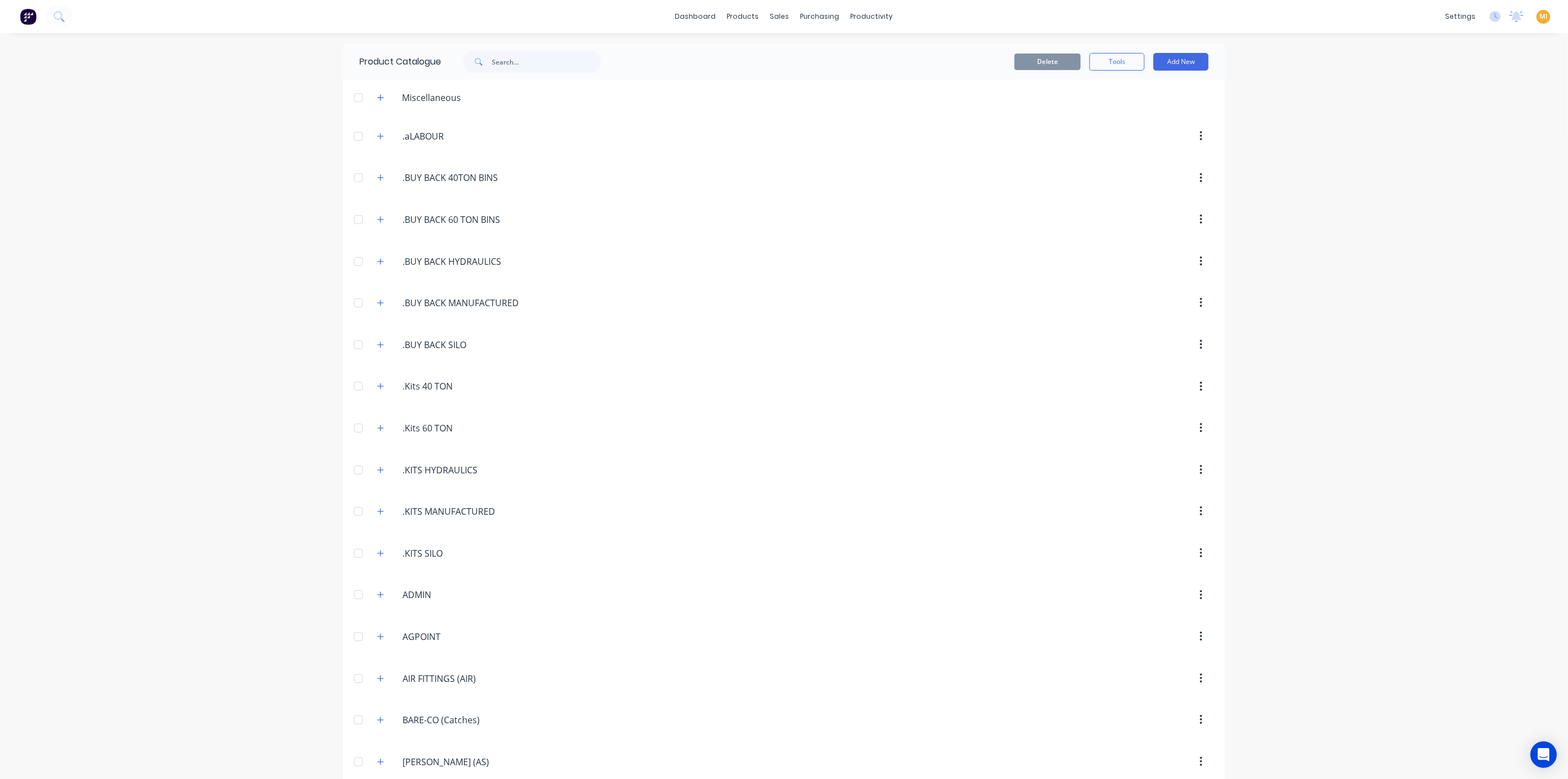
scroll to position [1236, 0]
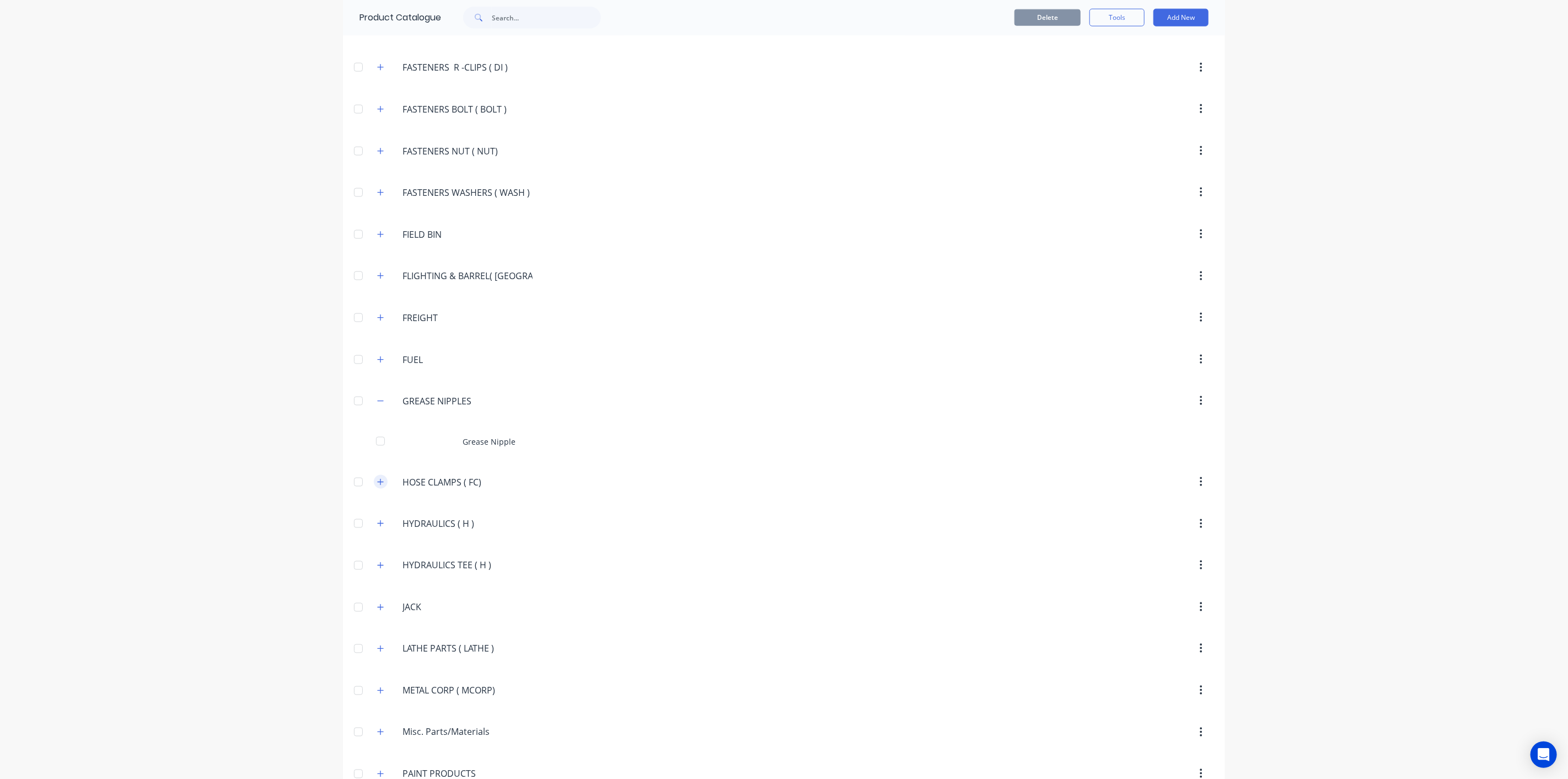
click at [378, 479] on icon "button" at bounding box center [380, 482] width 6 height 6
click at [378, 397] on icon "button" at bounding box center [380, 400] width 7 height 8
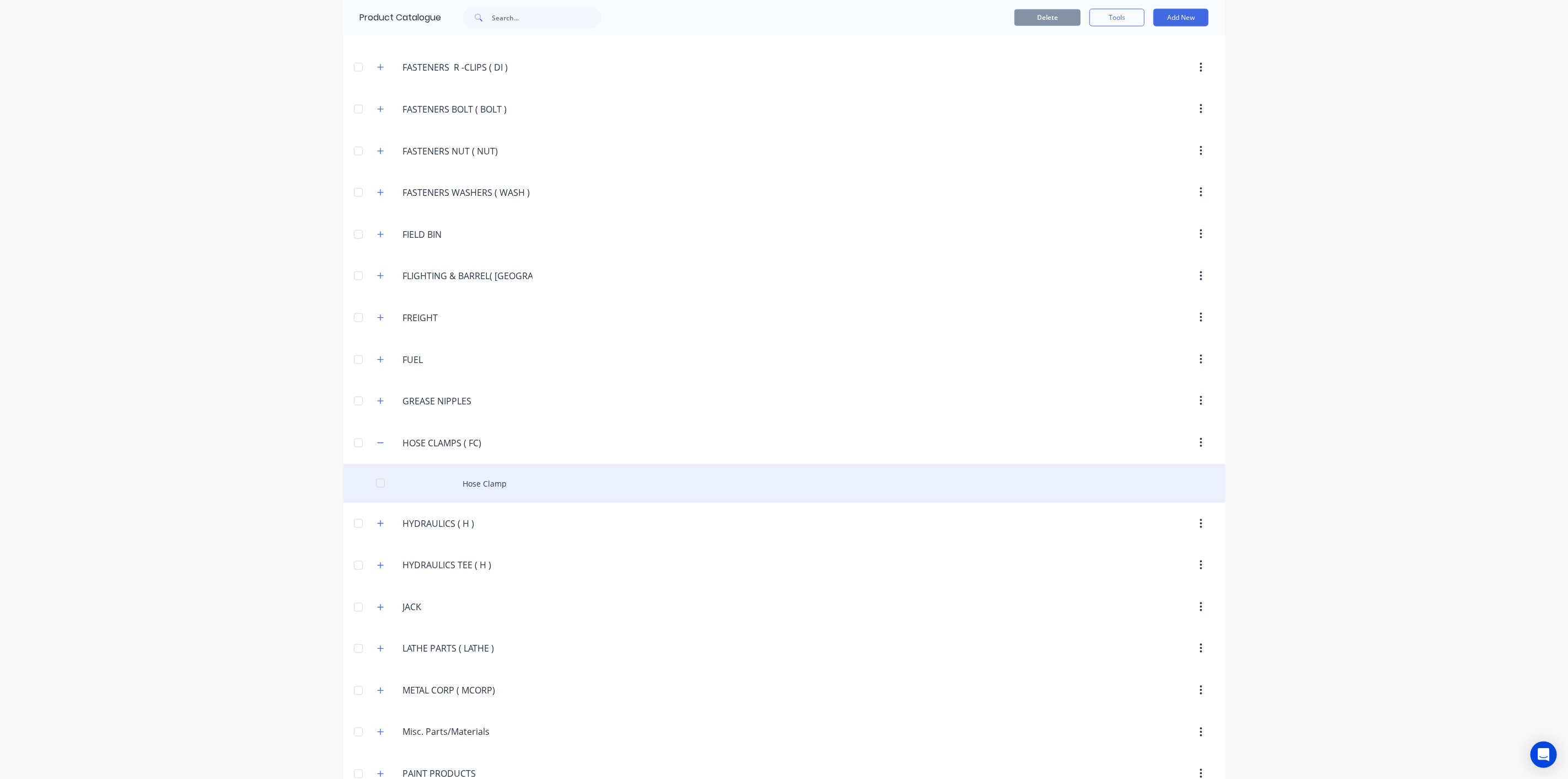
click at [469, 485] on div "Hose Clamp" at bounding box center [784, 484] width 882 height 39
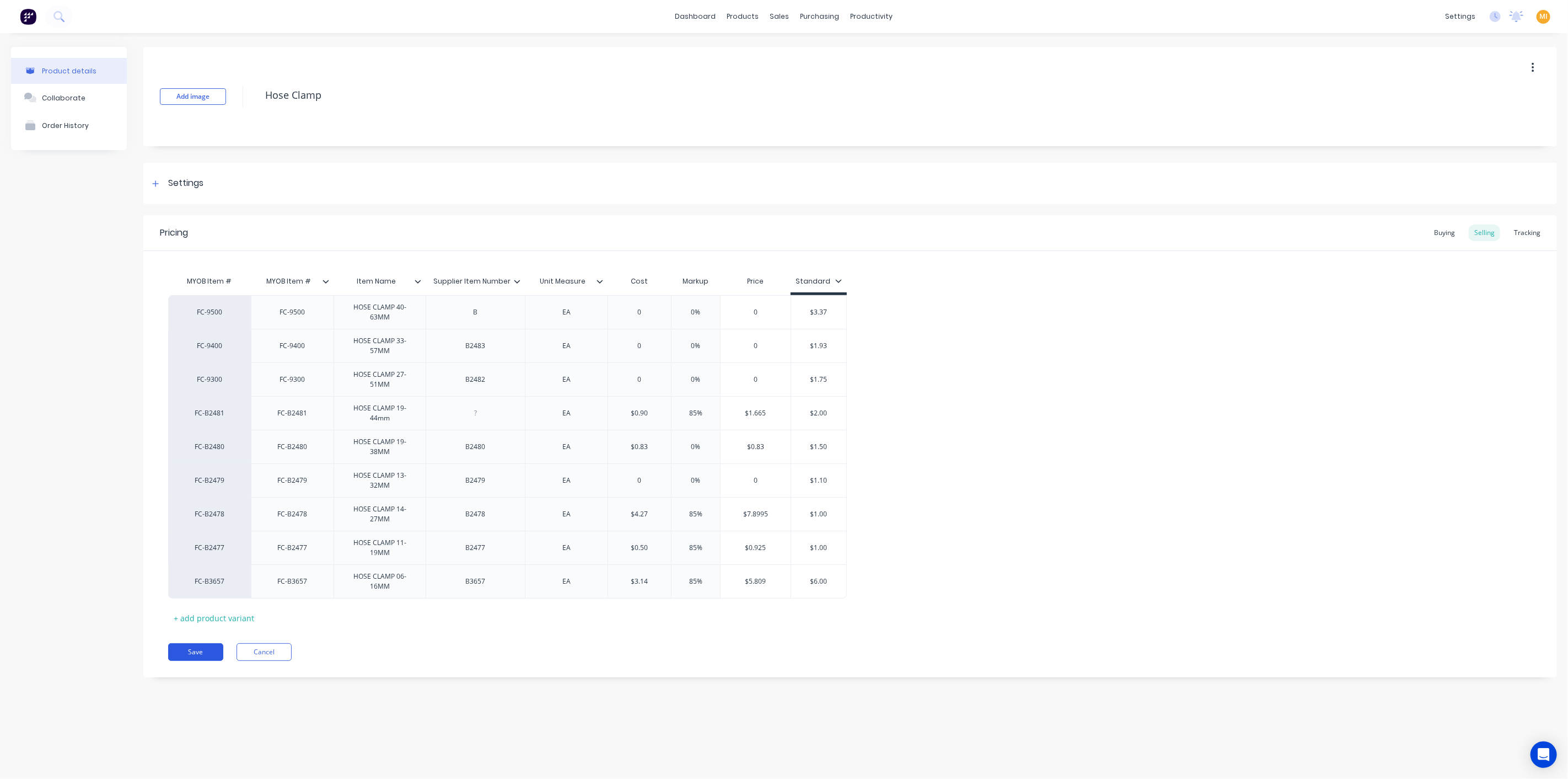
click at [202, 655] on button "Save" at bounding box center [195, 652] width 55 height 18
type textarea "x"
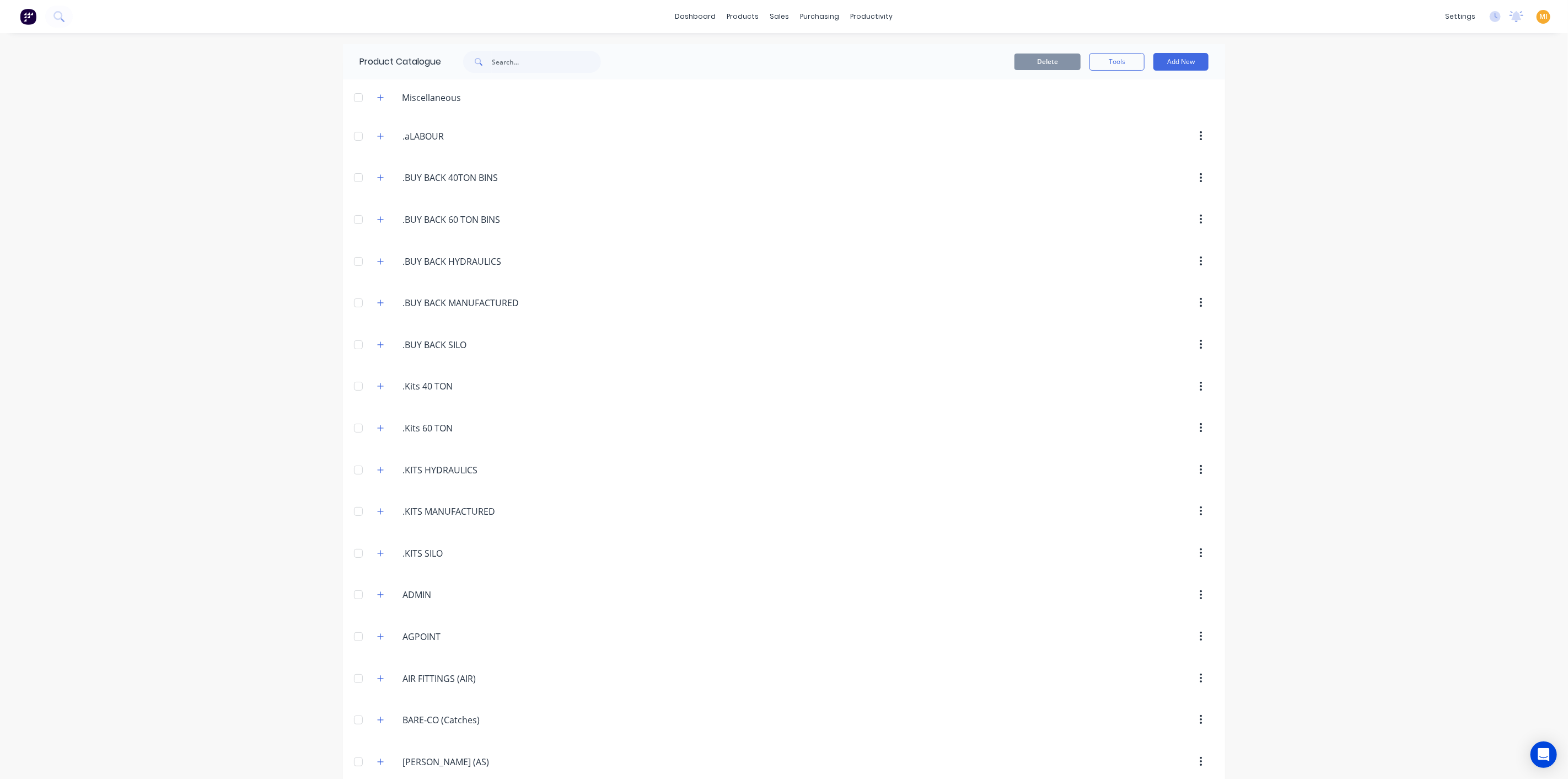
scroll to position [1236, 0]
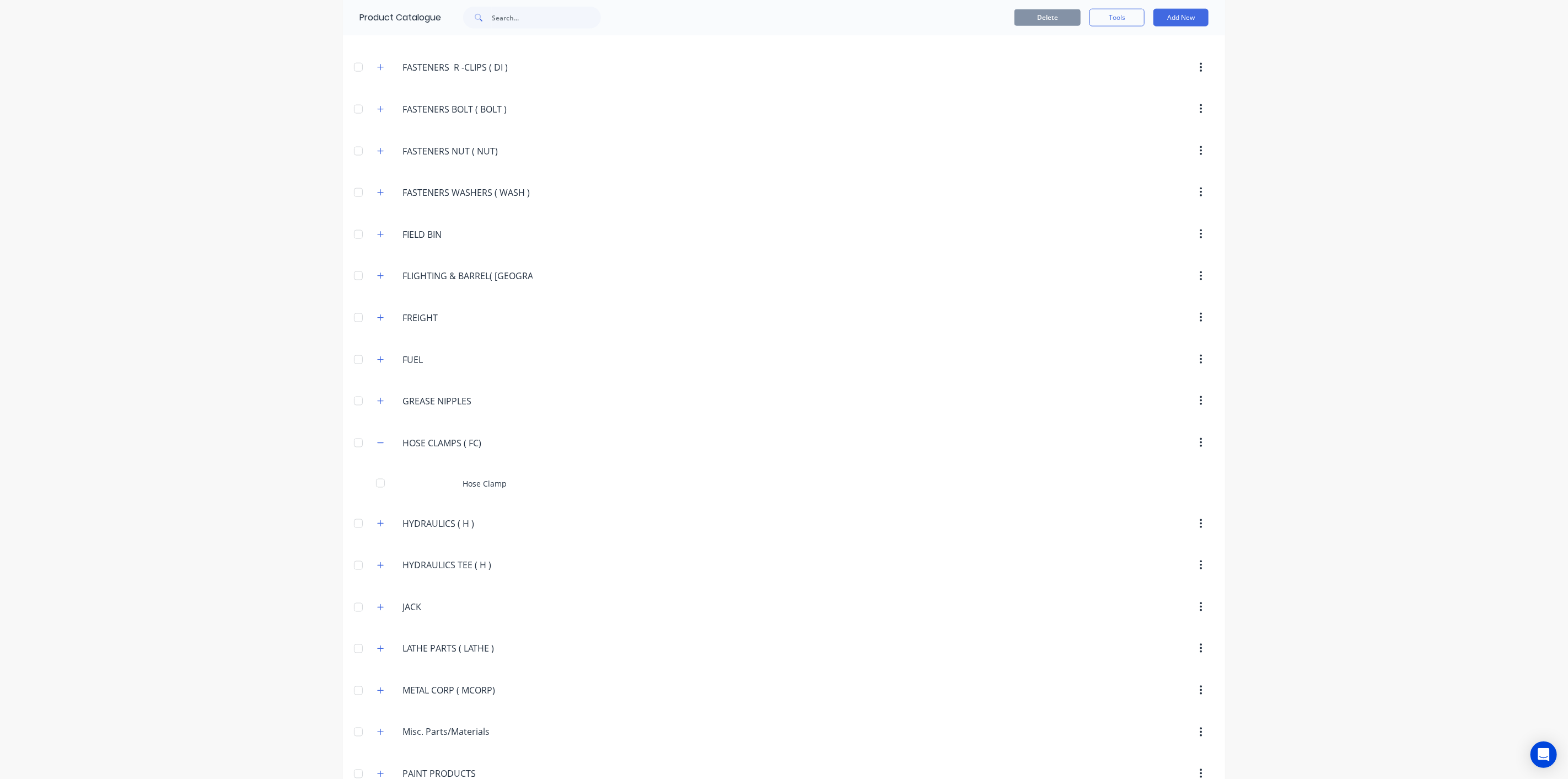
click at [386, 514] on div "HYDRAULICS.(.H.) HYDRAULICS ( H )" at bounding box center [454, 523] width 172 height 20
click at [377, 520] on icon "button" at bounding box center [380, 523] width 7 height 8
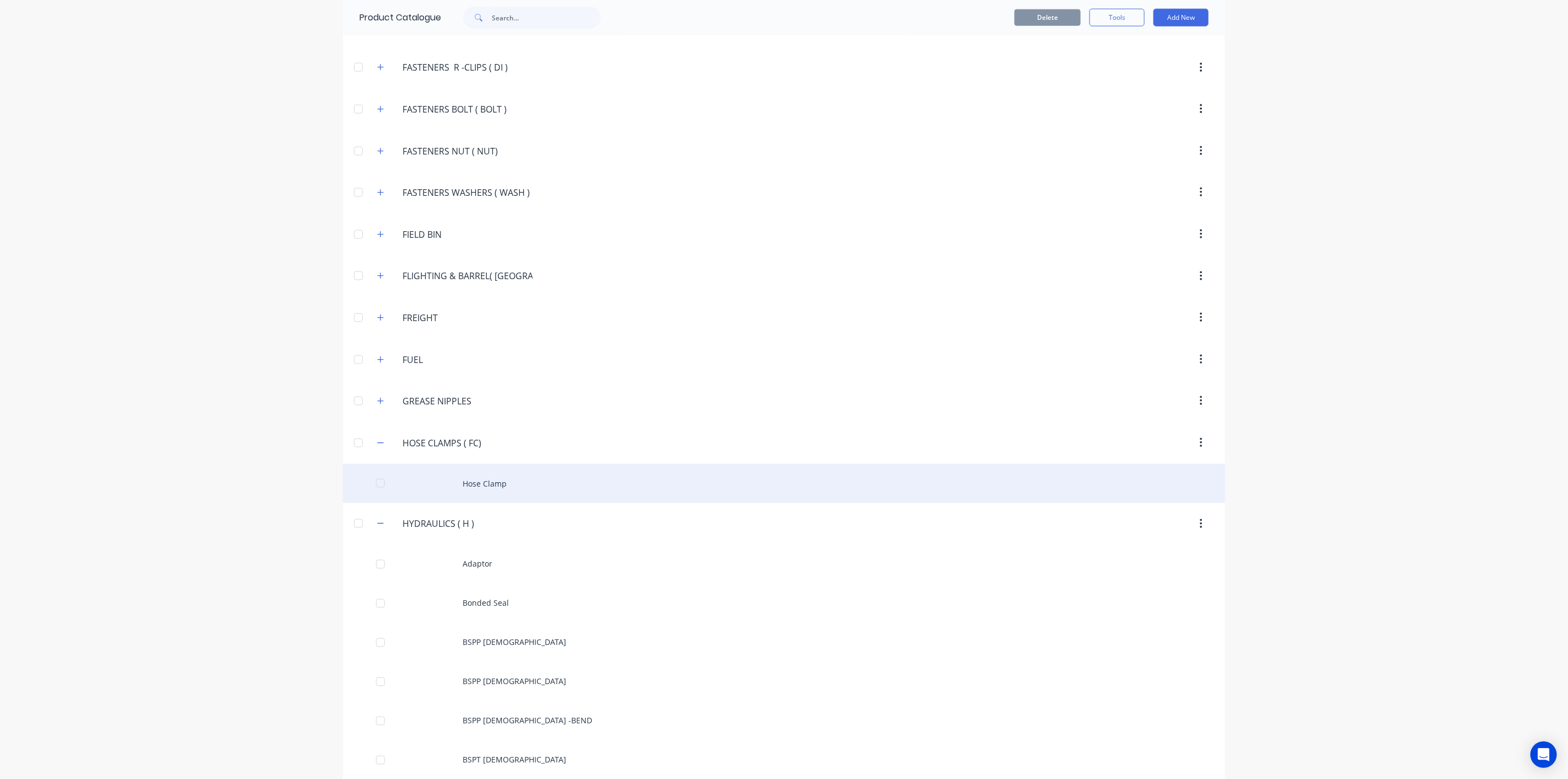
scroll to position [1297, 0]
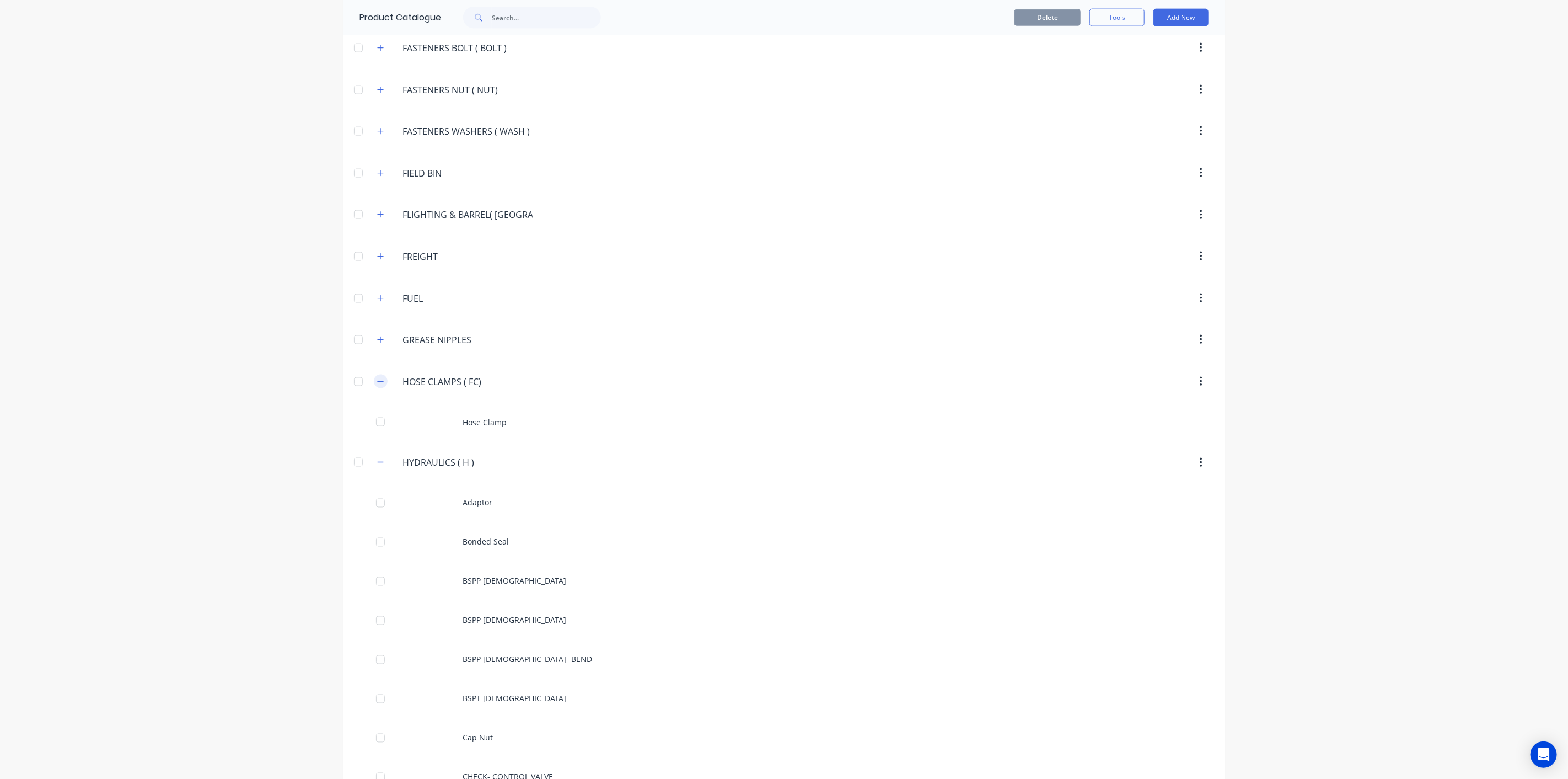
click at [374, 374] on button "button" at bounding box center [380, 381] width 14 height 14
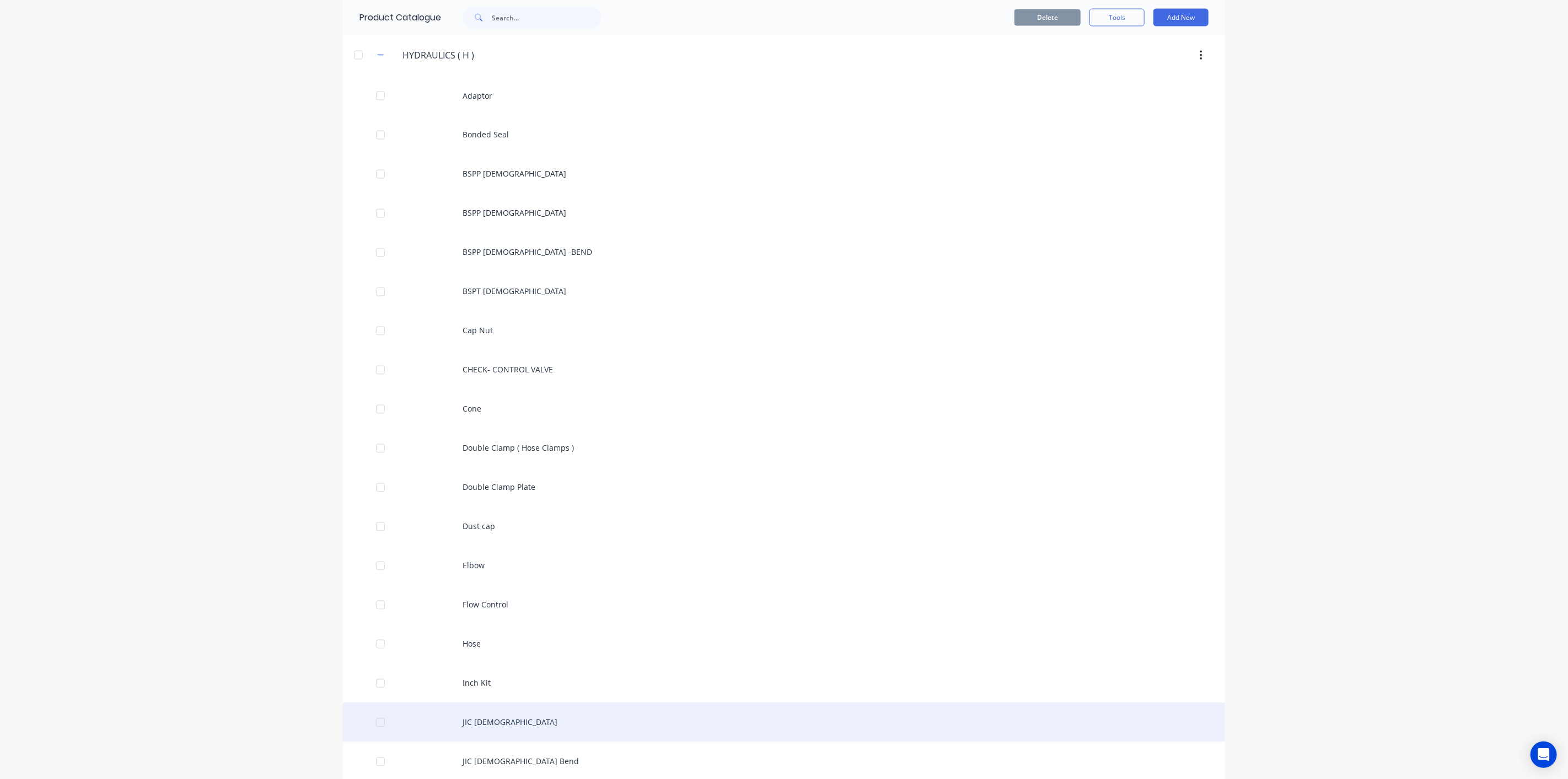
scroll to position [1358, 0]
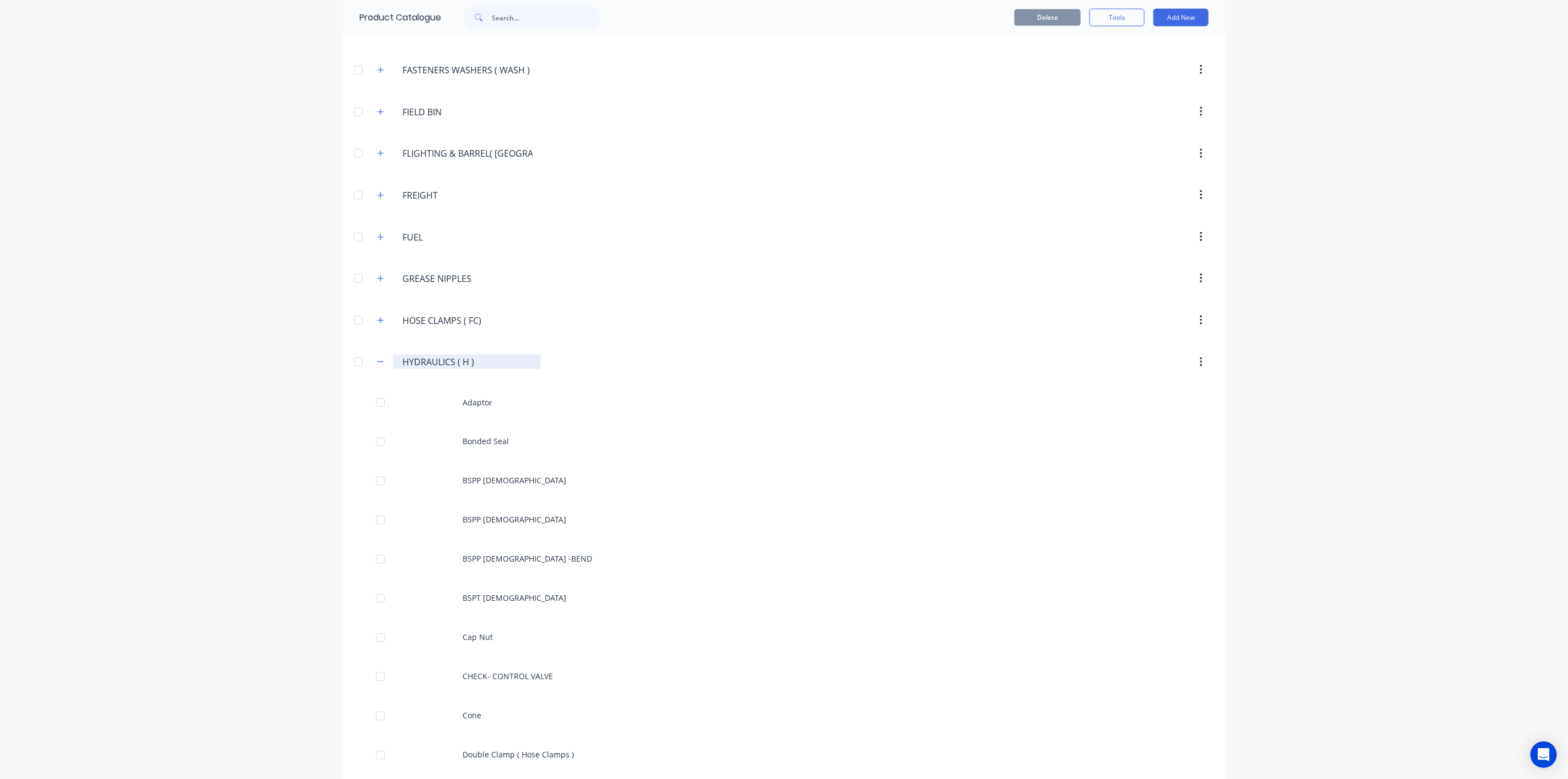
drag, startPoint x: 482, startPoint y: 357, endPoint x: 390, endPoint y: 345, distance: 92.8
click at [393, 354] on div "HYDRAULICS.(.H.) HYDRAULICS ( H )" at bounding box center [467, 362] width 148 height 15
click at [422, 355] on input "HYDRAULICS ( H )" at bounding box center [467, 362] width 130 height 13
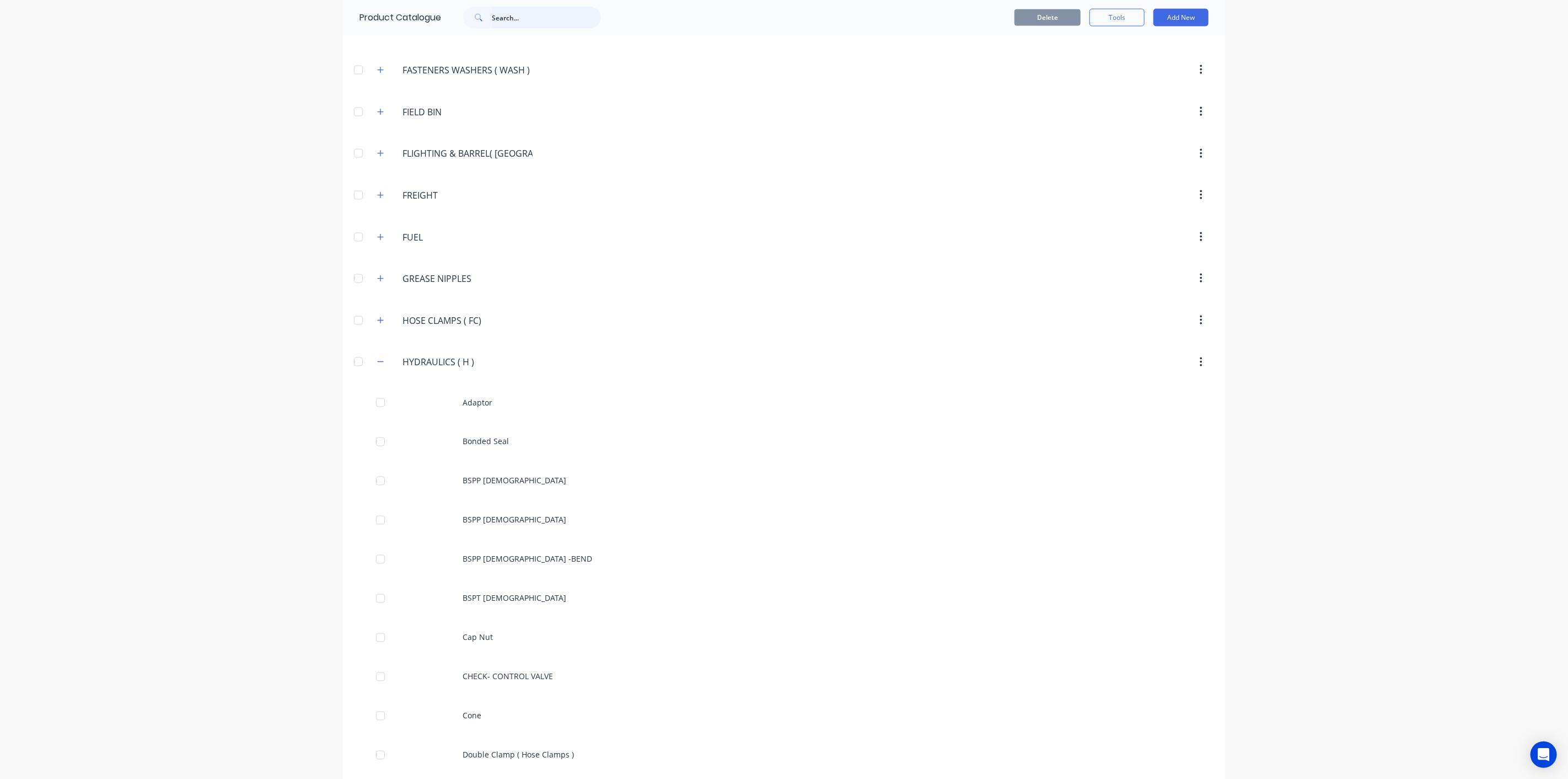
click at [546, 22] on input "text" at bounding box center [546, 18] width 109 height 22
paste input "HYDRAULICS ( H )"
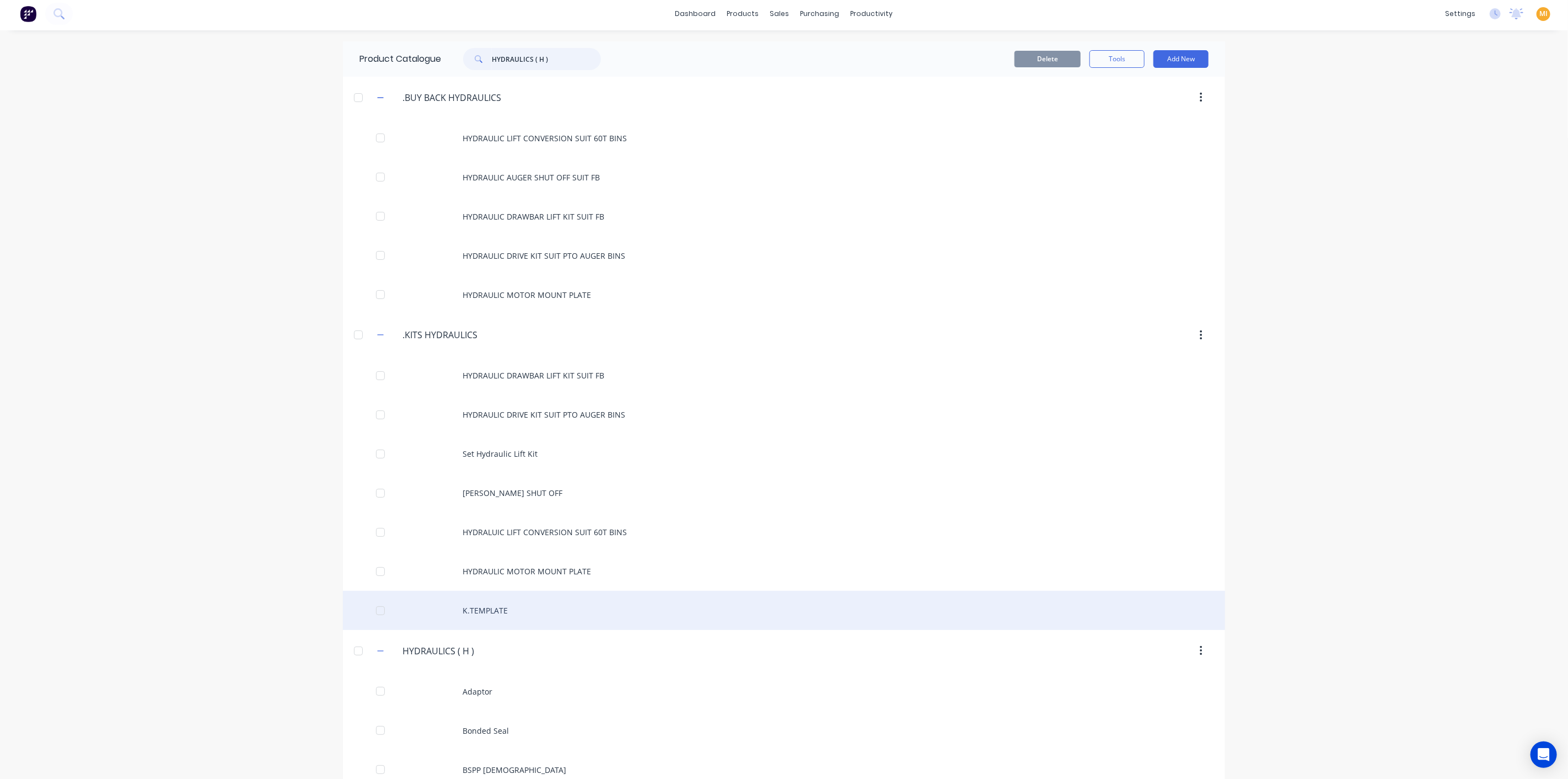
scroll to position [0, 0]
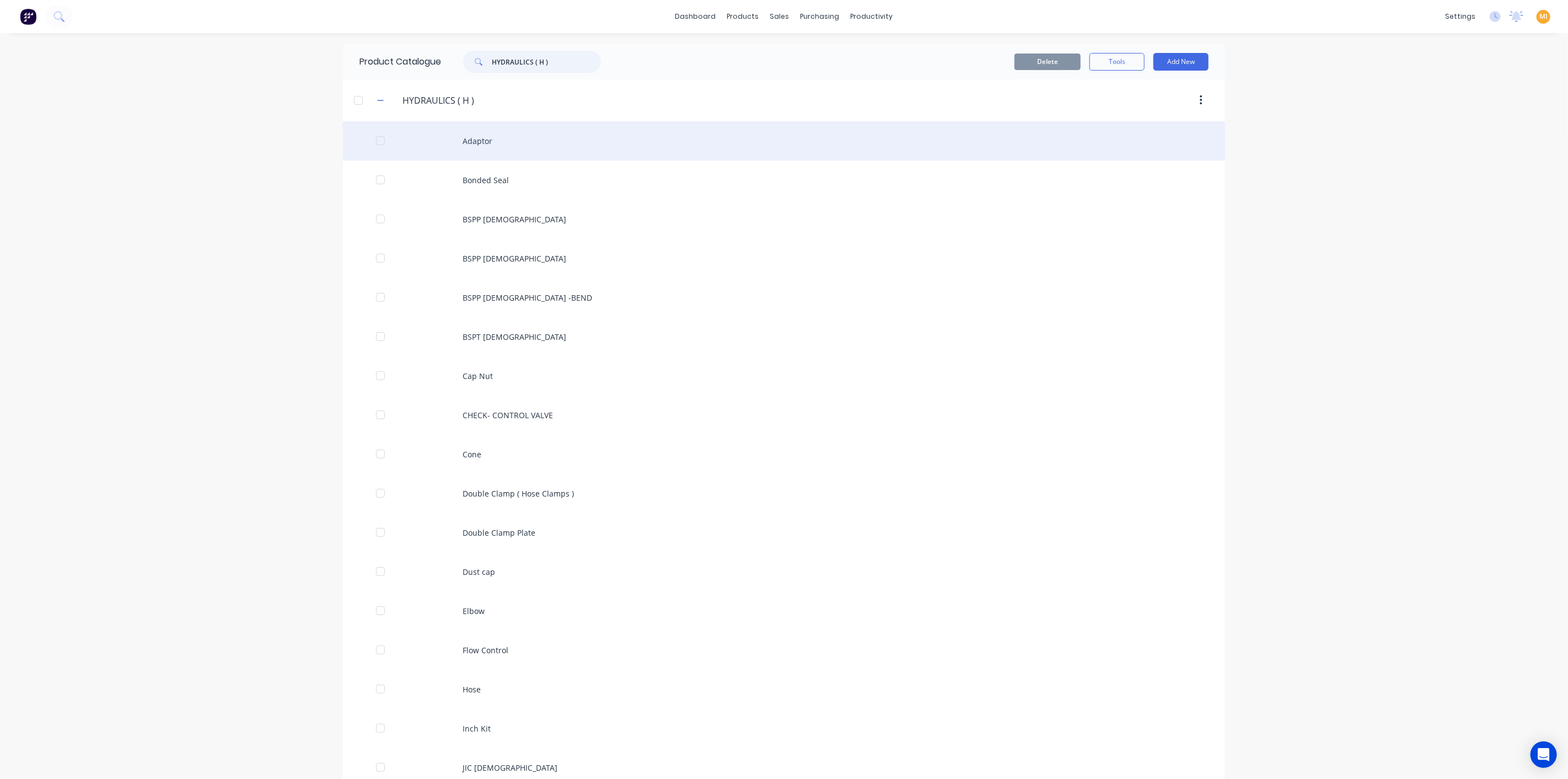
type input "HYDRAULICS ( H )"
click at [466, 159] on div "Adaptor" at bounding box center [784, 141] width 882 height 39
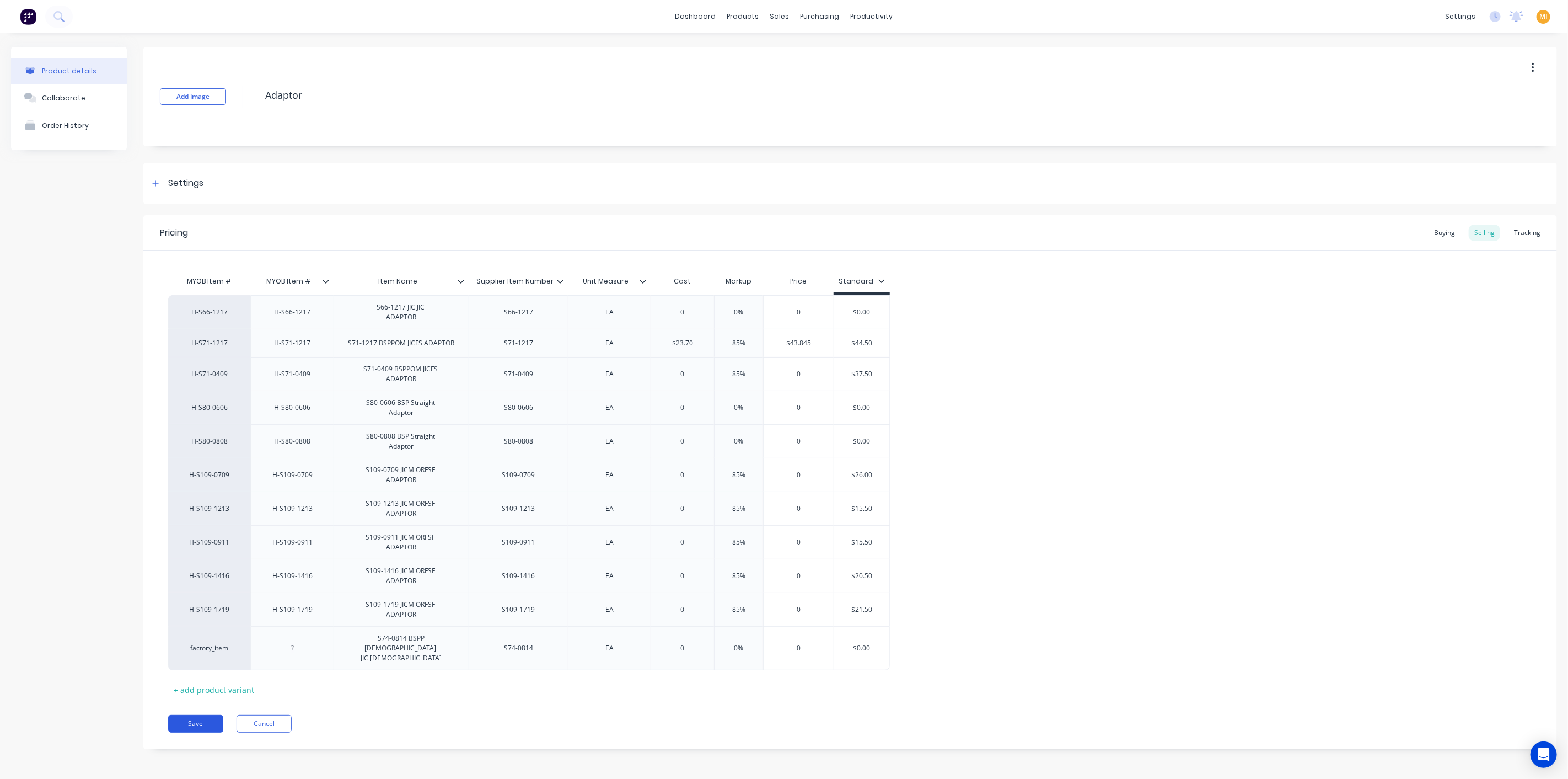
click at [199, 720] on button "Save" at bounding box center [195, 723] width 55 height 18
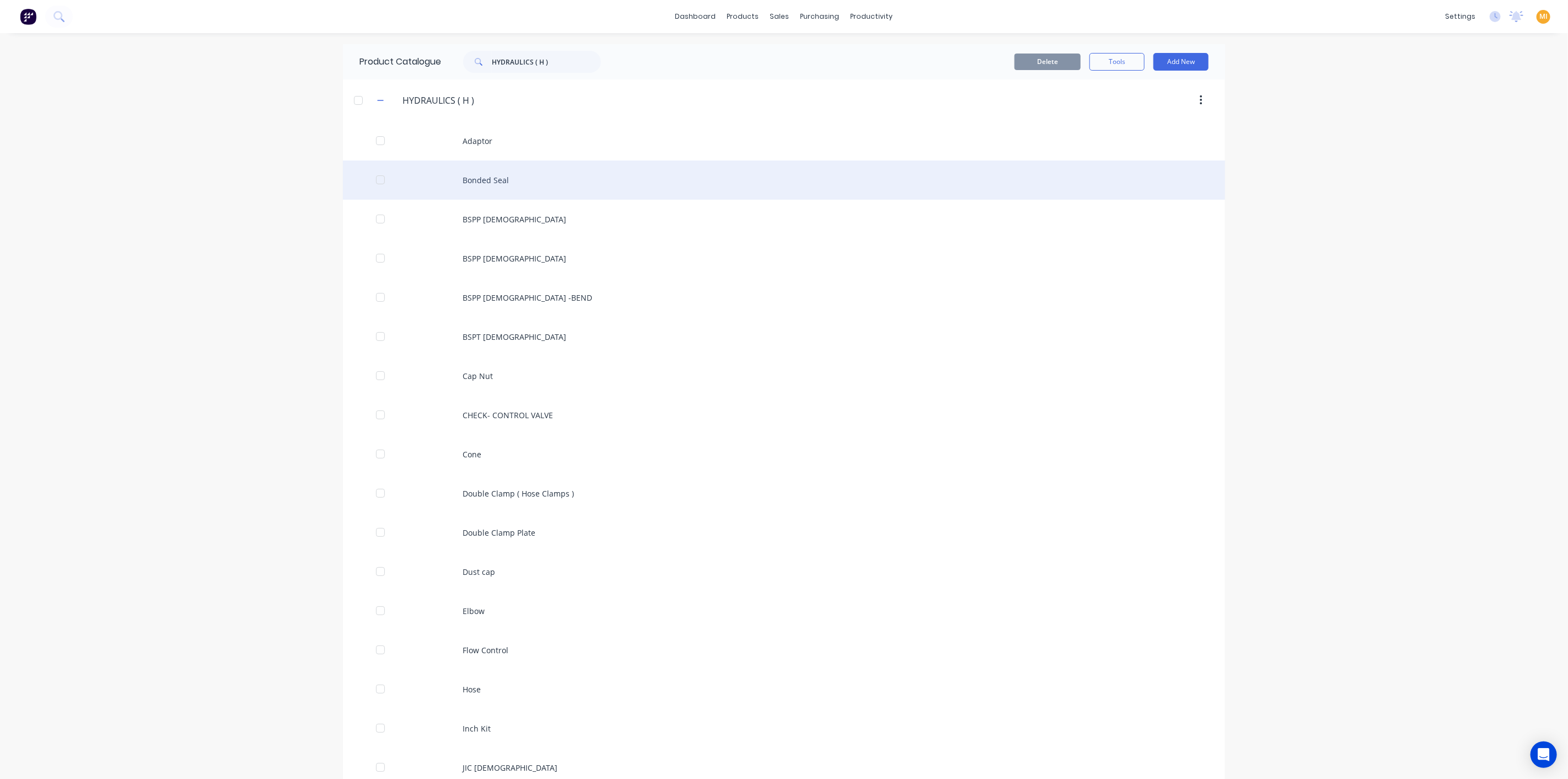
click at [498, 170] on div "Bonded Seal" at bounding box center [784, 180] width 882 height 39
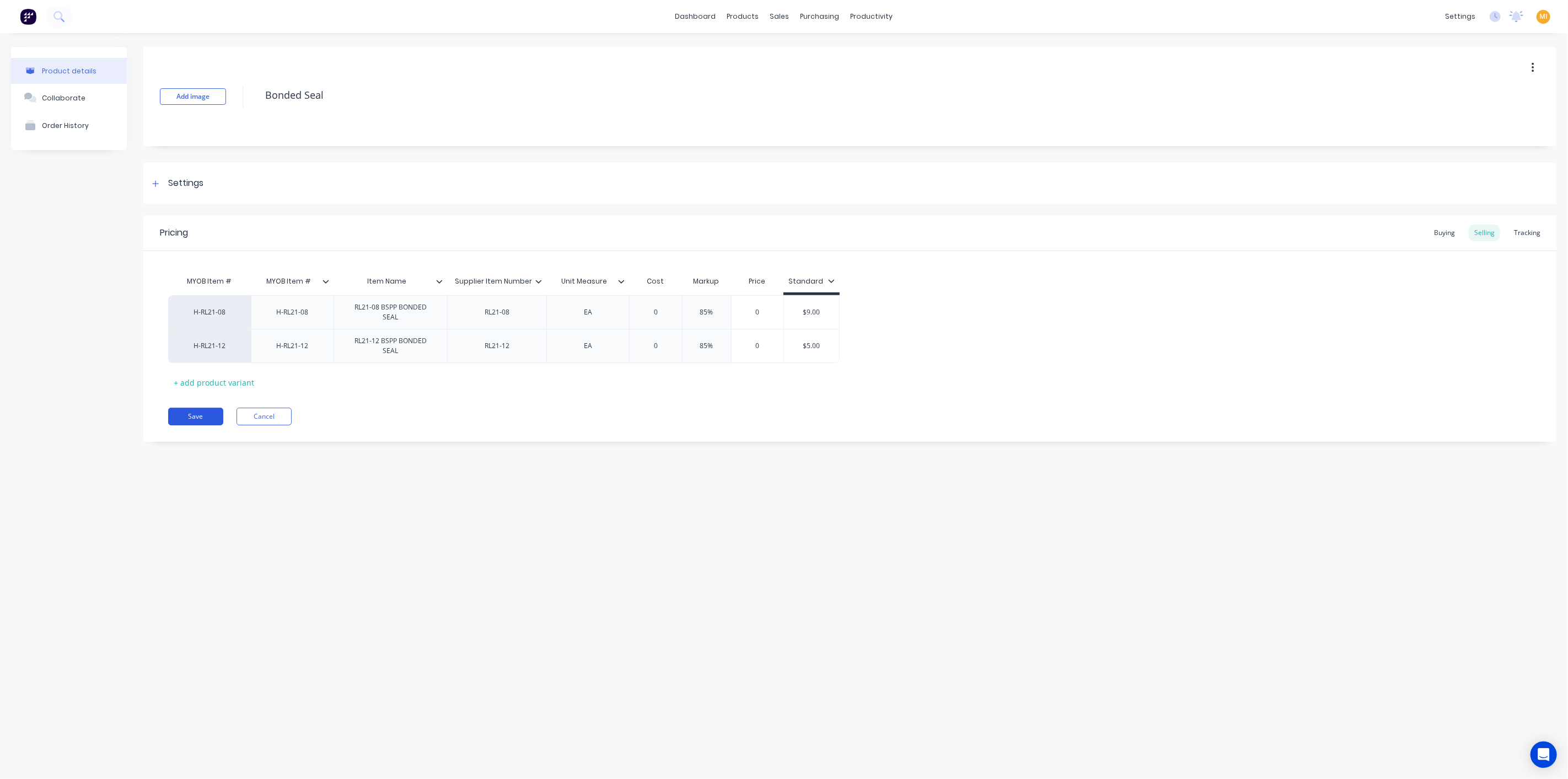
click at [204, 422] on button "Save" at bounding box center [195, 417] width 55 height 18
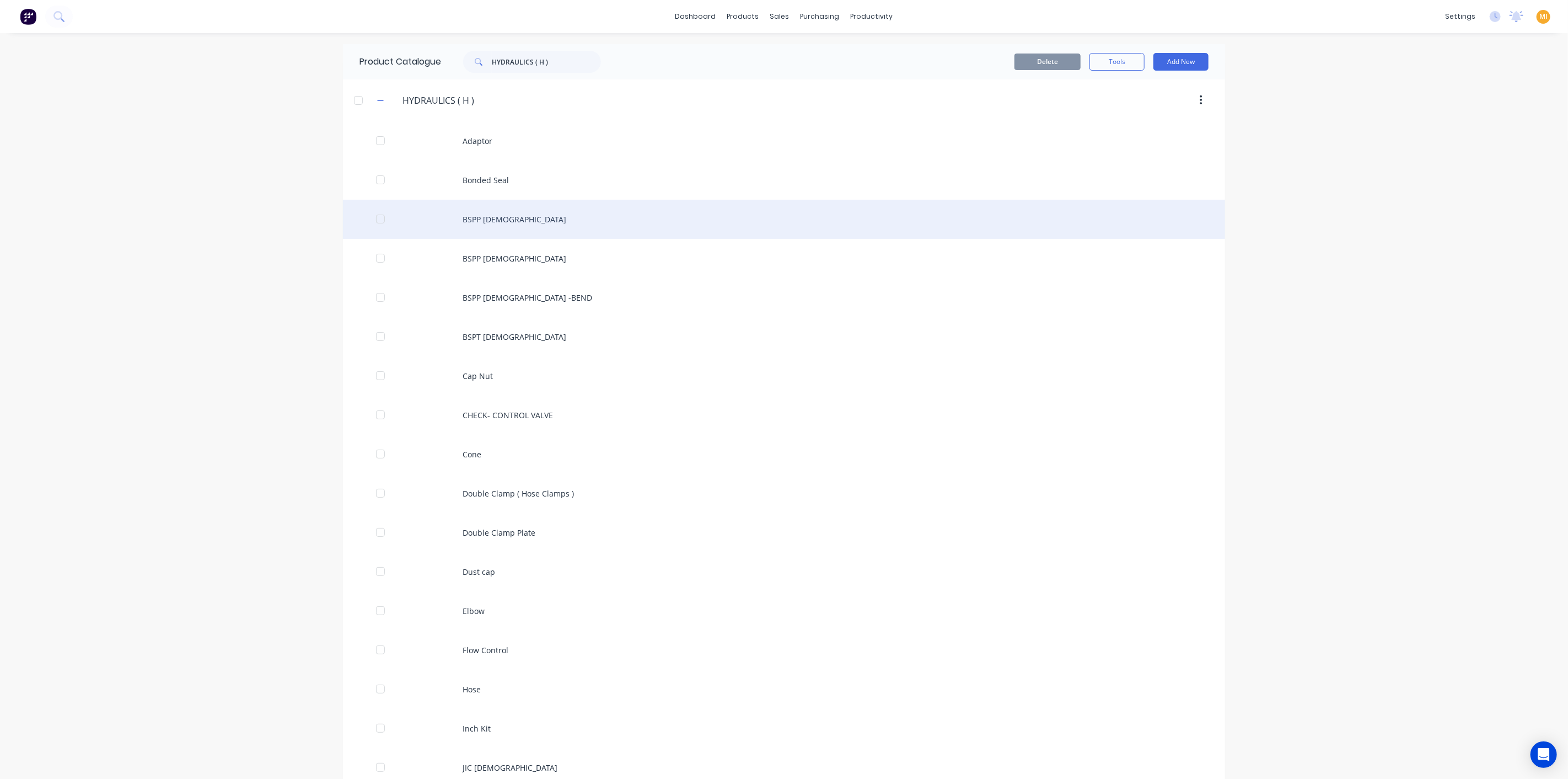
click at [502, 225] on div "BSPP Female" at bounding box center [784, 219] width 882 height 39
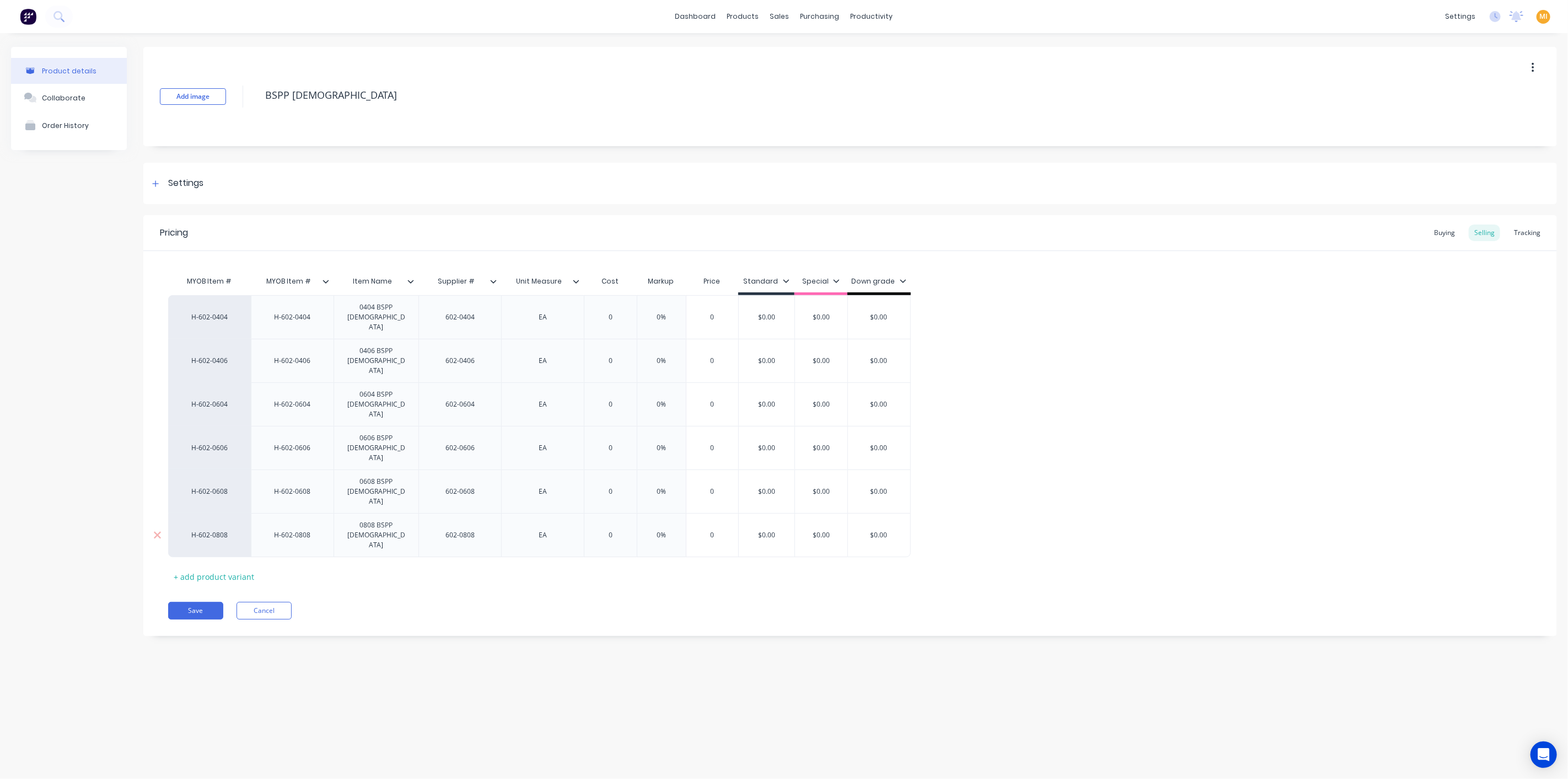
drag, startPoint x: 184, startPoint y: 547, endPoint x: 295, endPoint y: 481, distance: 129.1
click at [185, 601] on button "Save" at bounding box center [195, 610] width 55 height 18
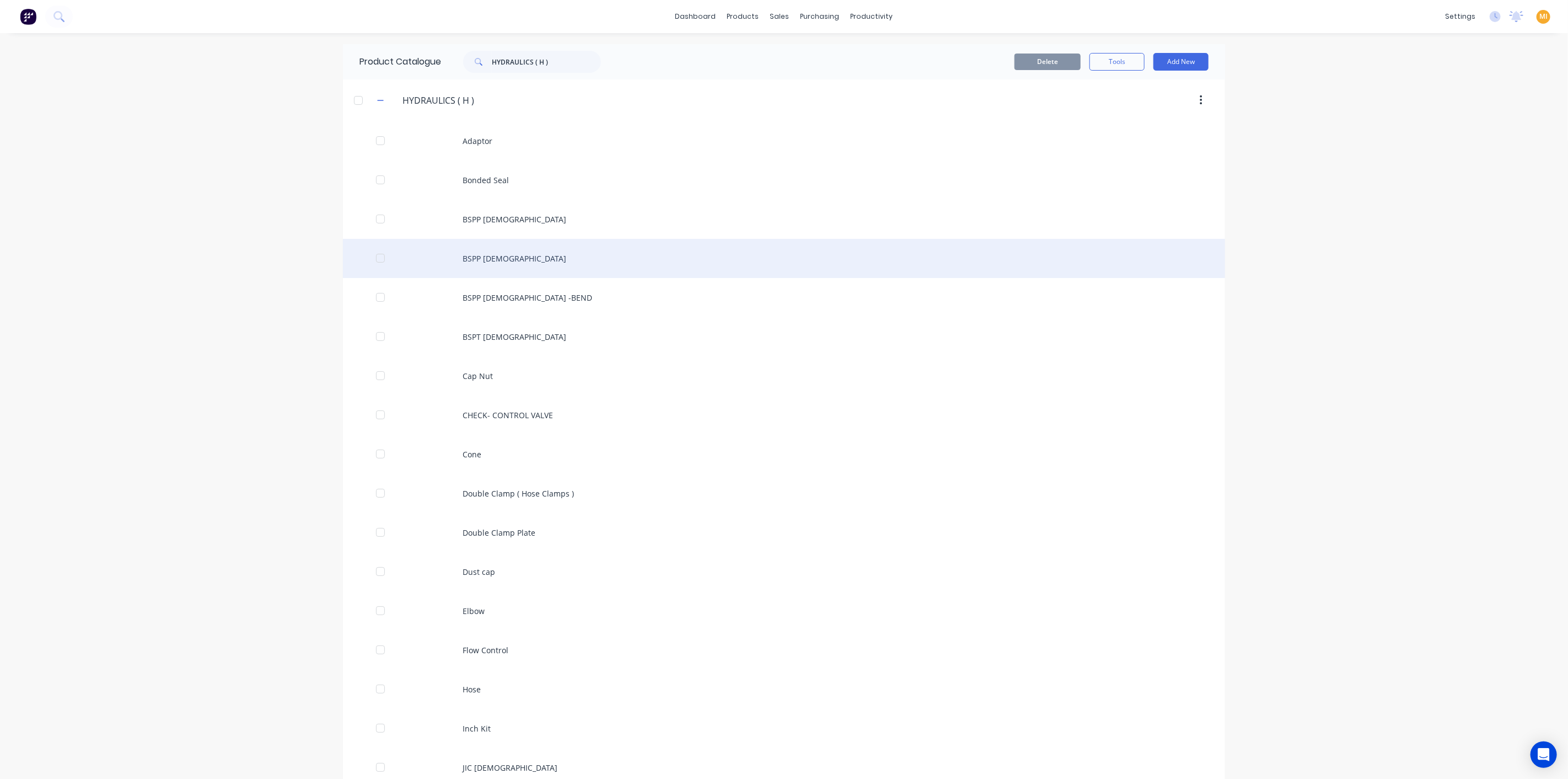
click at [482, 268] on div "BSPP Male" at bounding box center [784, 259] width 882 height 39
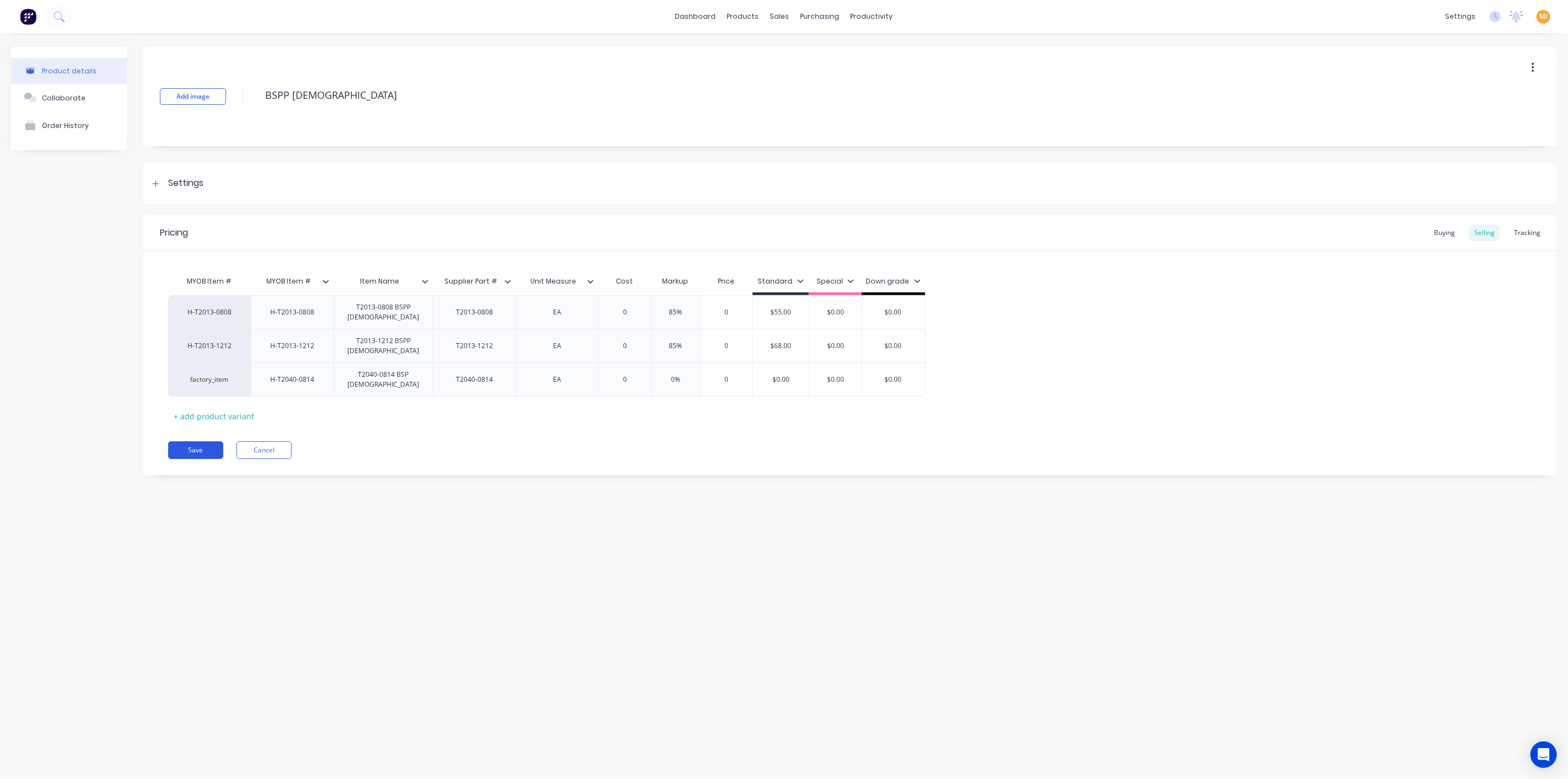
click at [201, 449] on button "Save" at bounding box center [195, 450] width 55 height 18
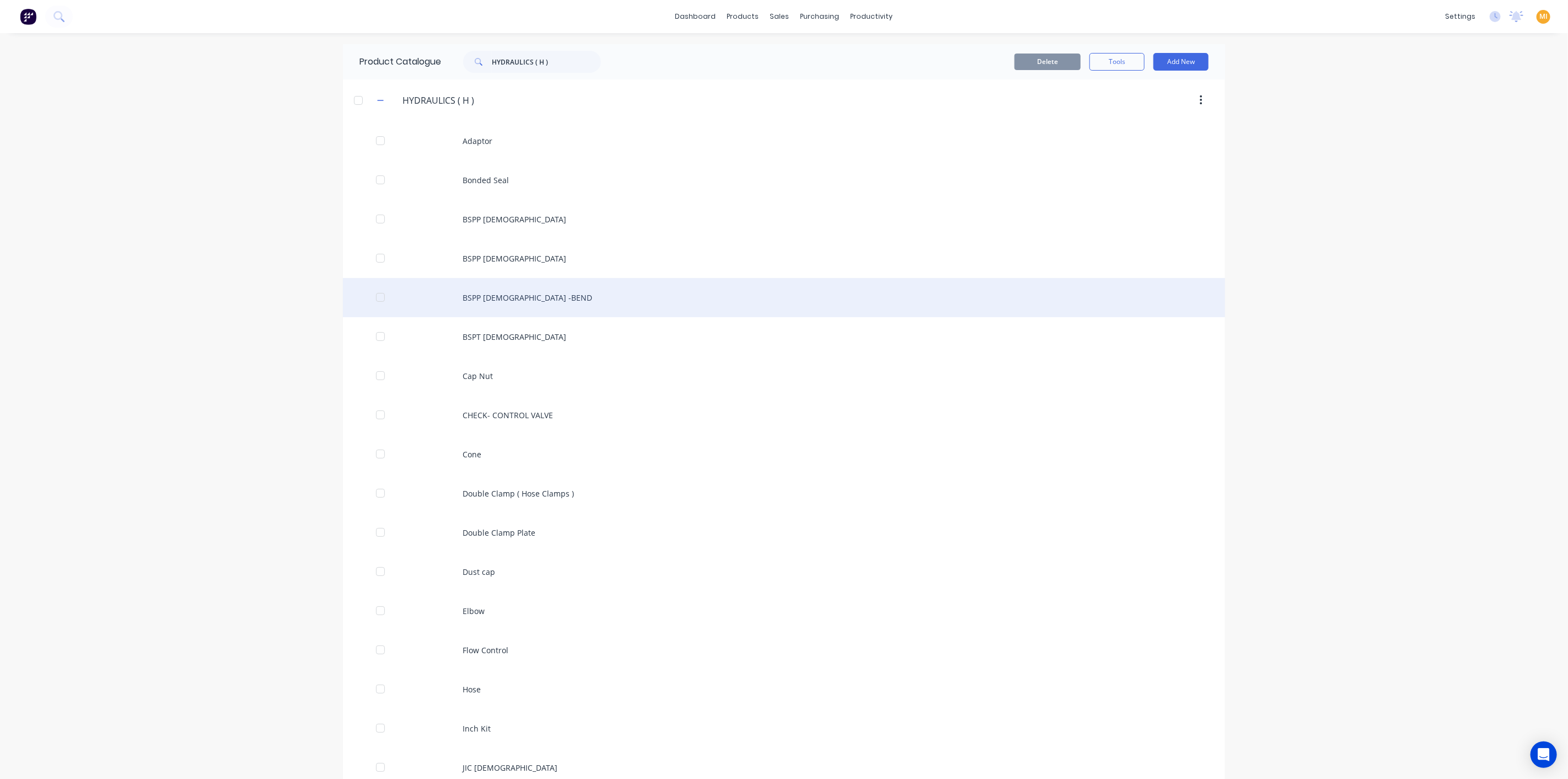
click at [497, 298] on div "BSPP MALE -BEND" at bounding box center [784, 297] width 882 height 39
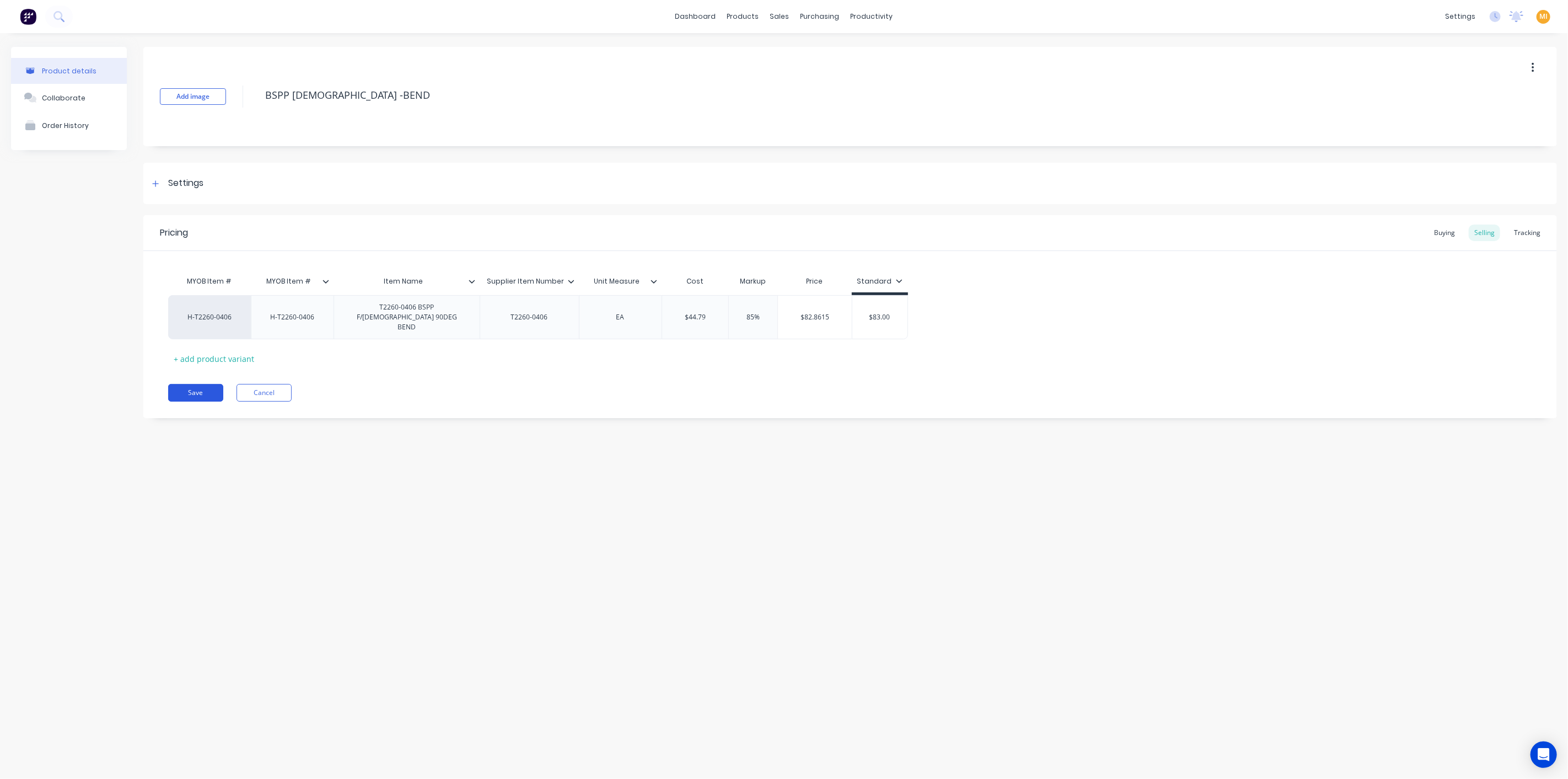
click at [206, 384] on button "Save" at bounding box center [195, 392] width 55 height 18
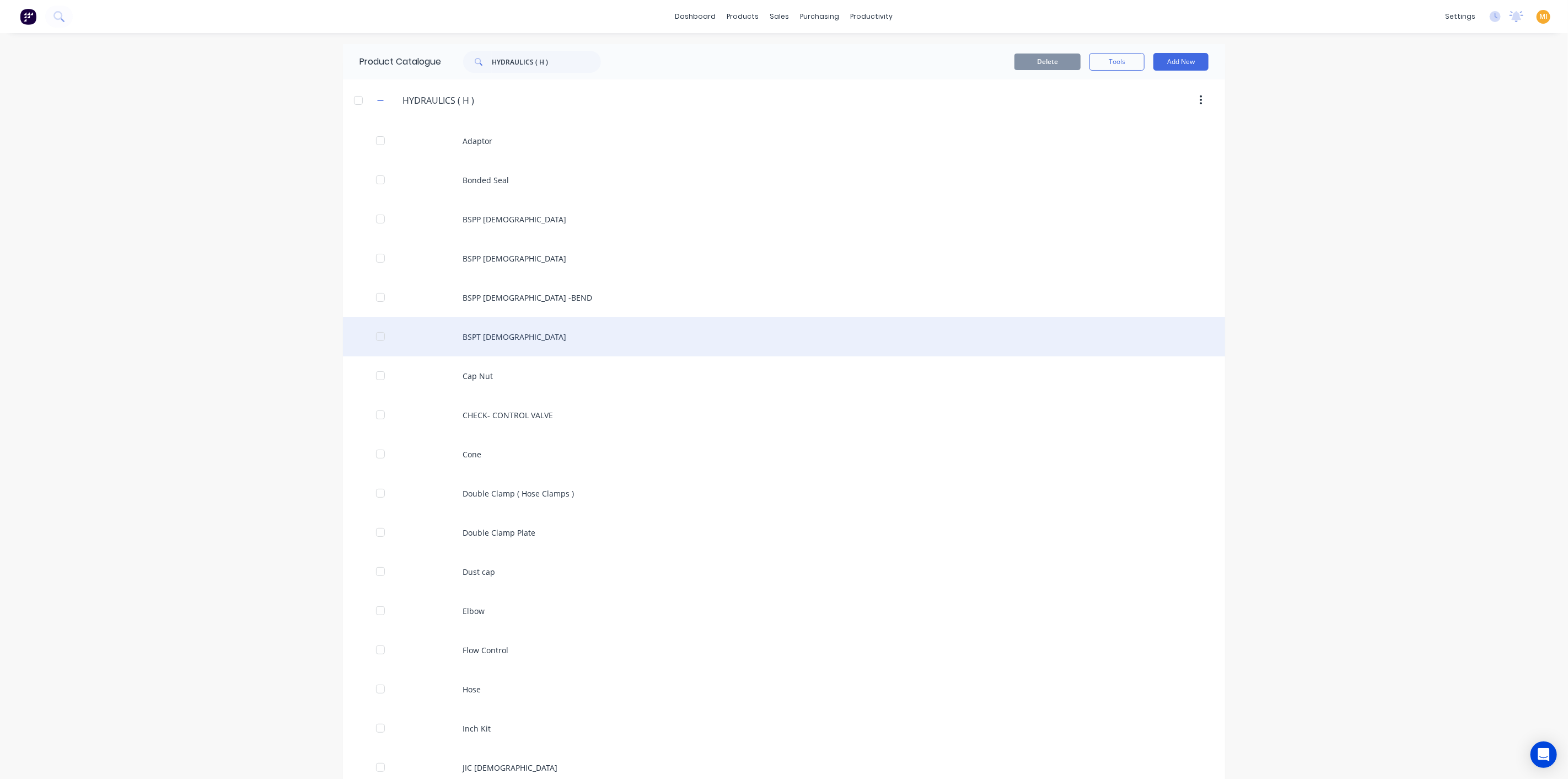
click at [491, 323] on div "BSPT Male" at bounding box center [784, 337] width 882 height 39
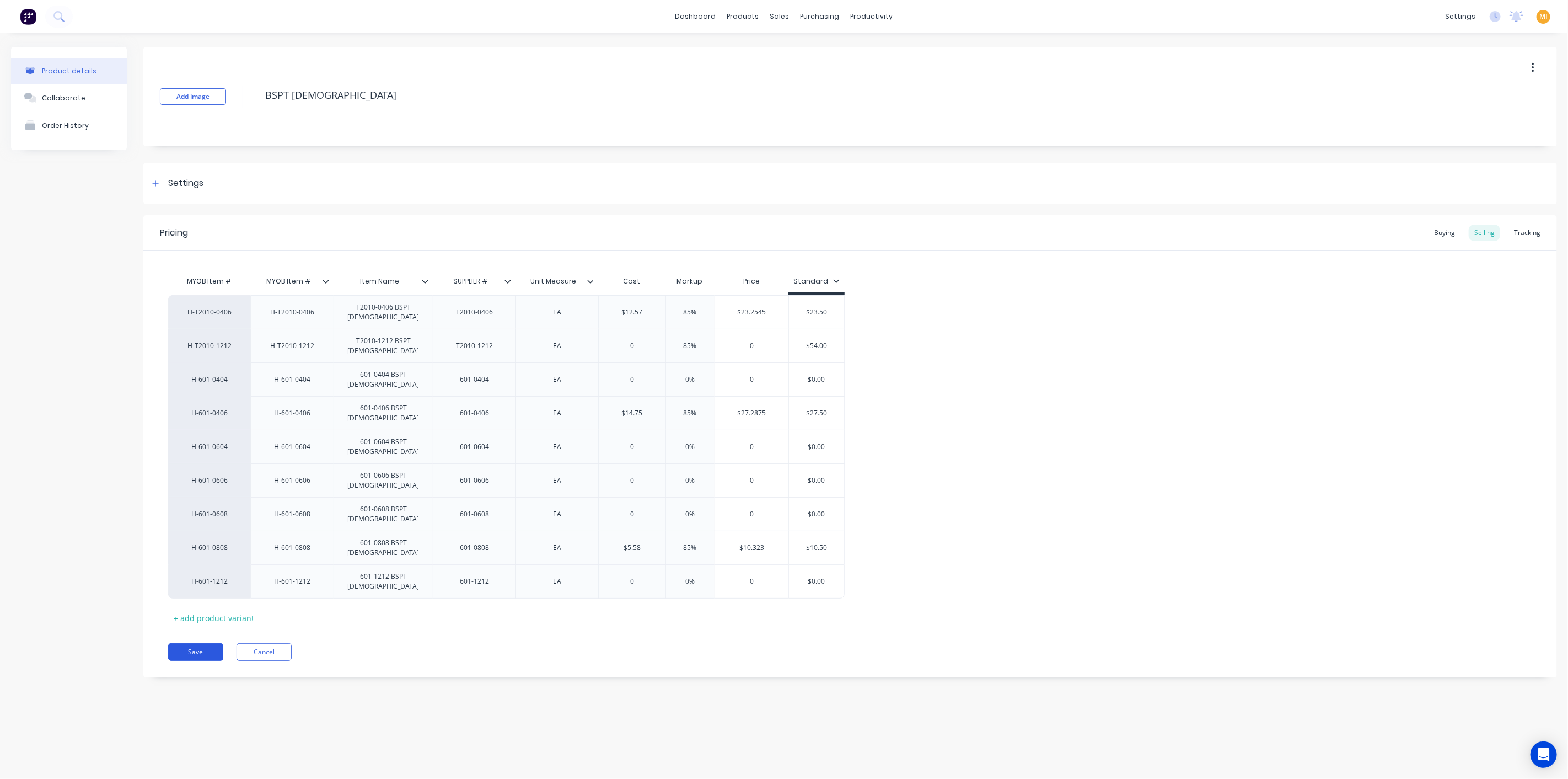
drag, startPoint x: 189, startPoint y: 590, endPoint x: 188, endPoint y: 598, distance: 8.1
click at [189, 598] on div "Pricing Buying Selling Tracking MYOB Item # MYOB Item # Item Name SUPPLIER # Un…" at bounding box center [849, 446] width 1413 height 462
drag, startPoint x: 188, startPoint y: 598, endPoint x: 183, endPoint y: 597, distance: 5.1
click at [188, 643] on button "Save" at bounding box center [195, 652] width 55 height 18
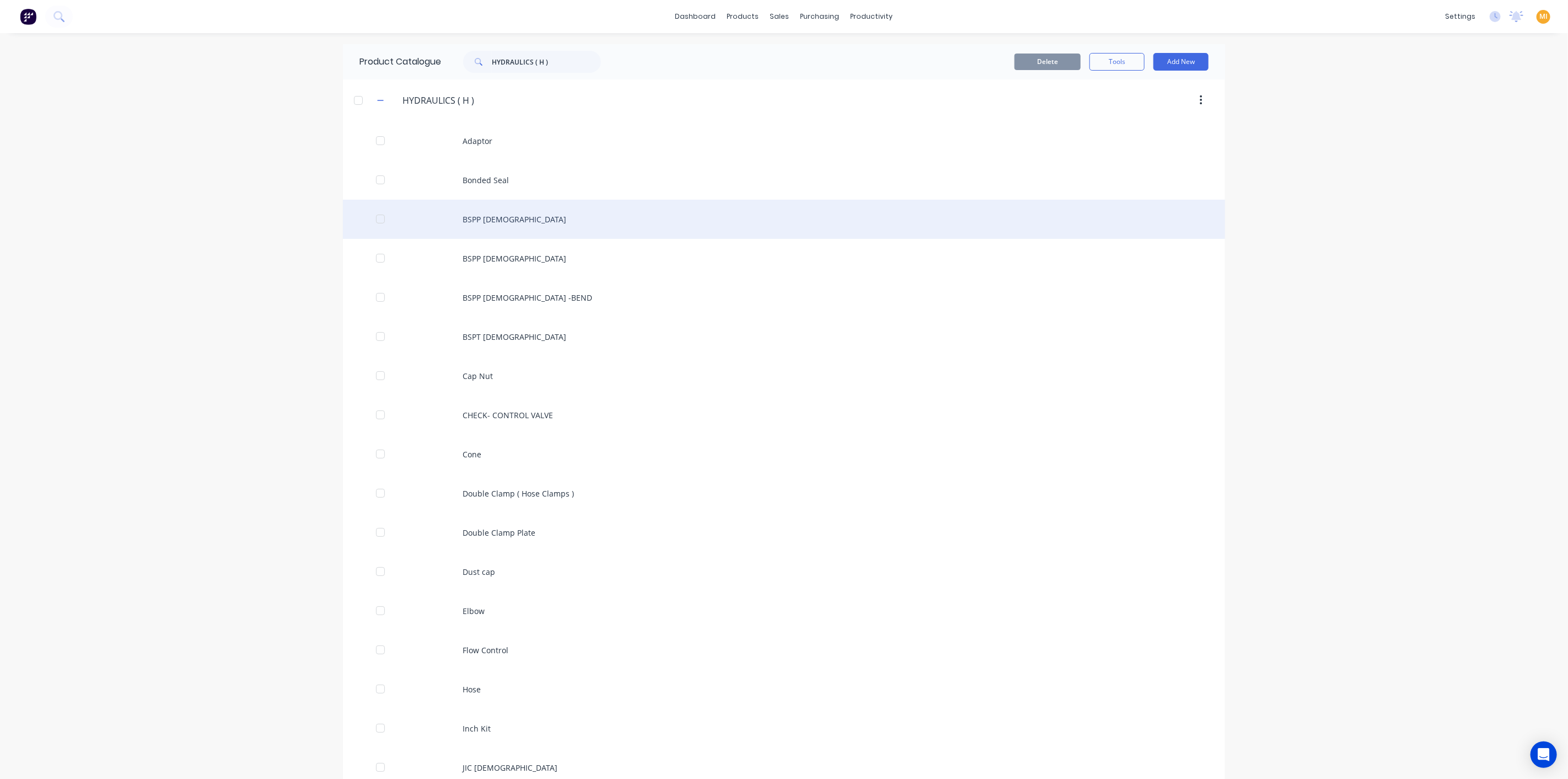
click at [494, 220] on div "BSPP Female" at bounding box center [784, 219] width 882 height 39
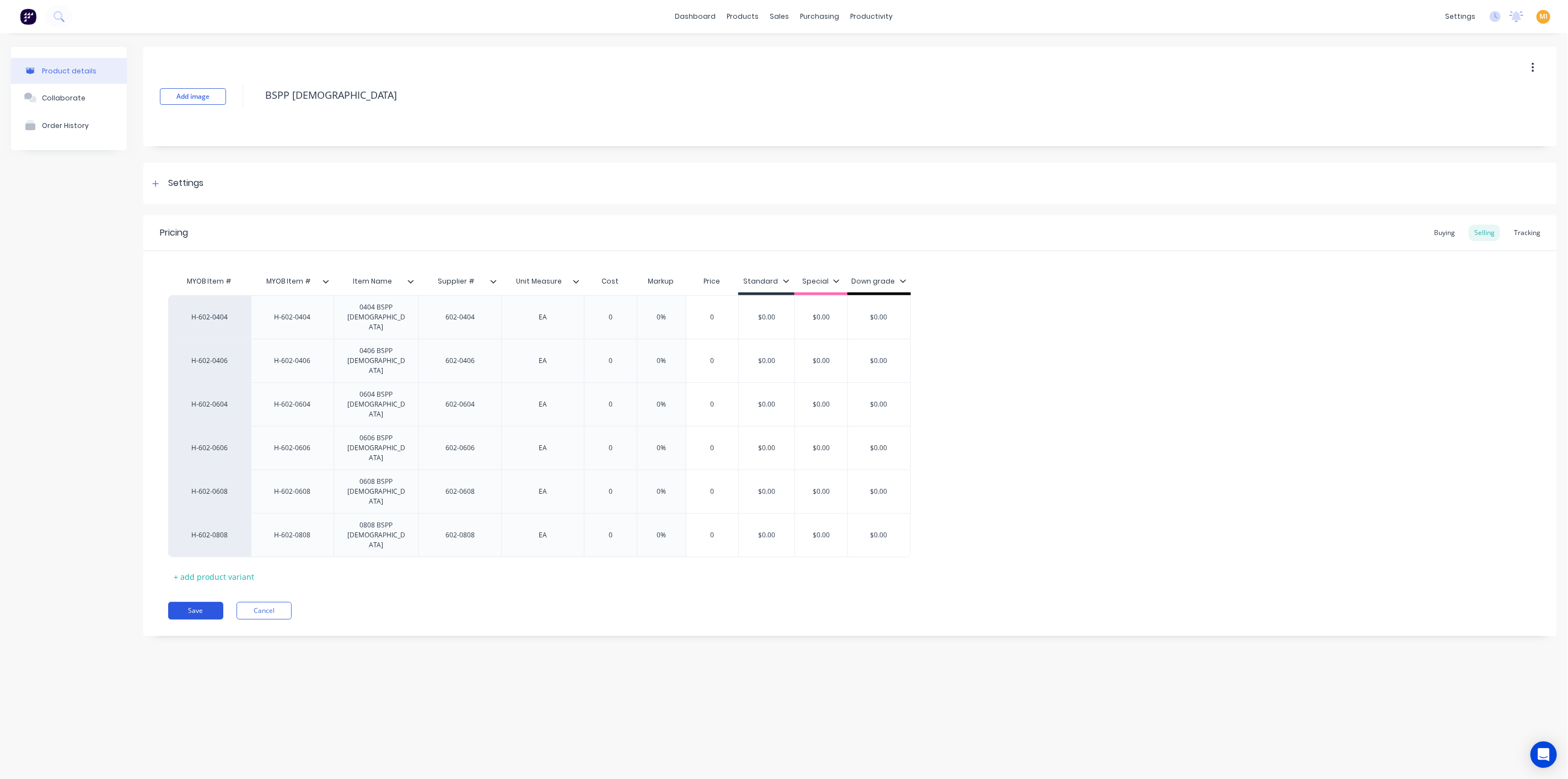
click at [195, 601] on button "Save" at bounding box center [195, 610] width 55 height 18
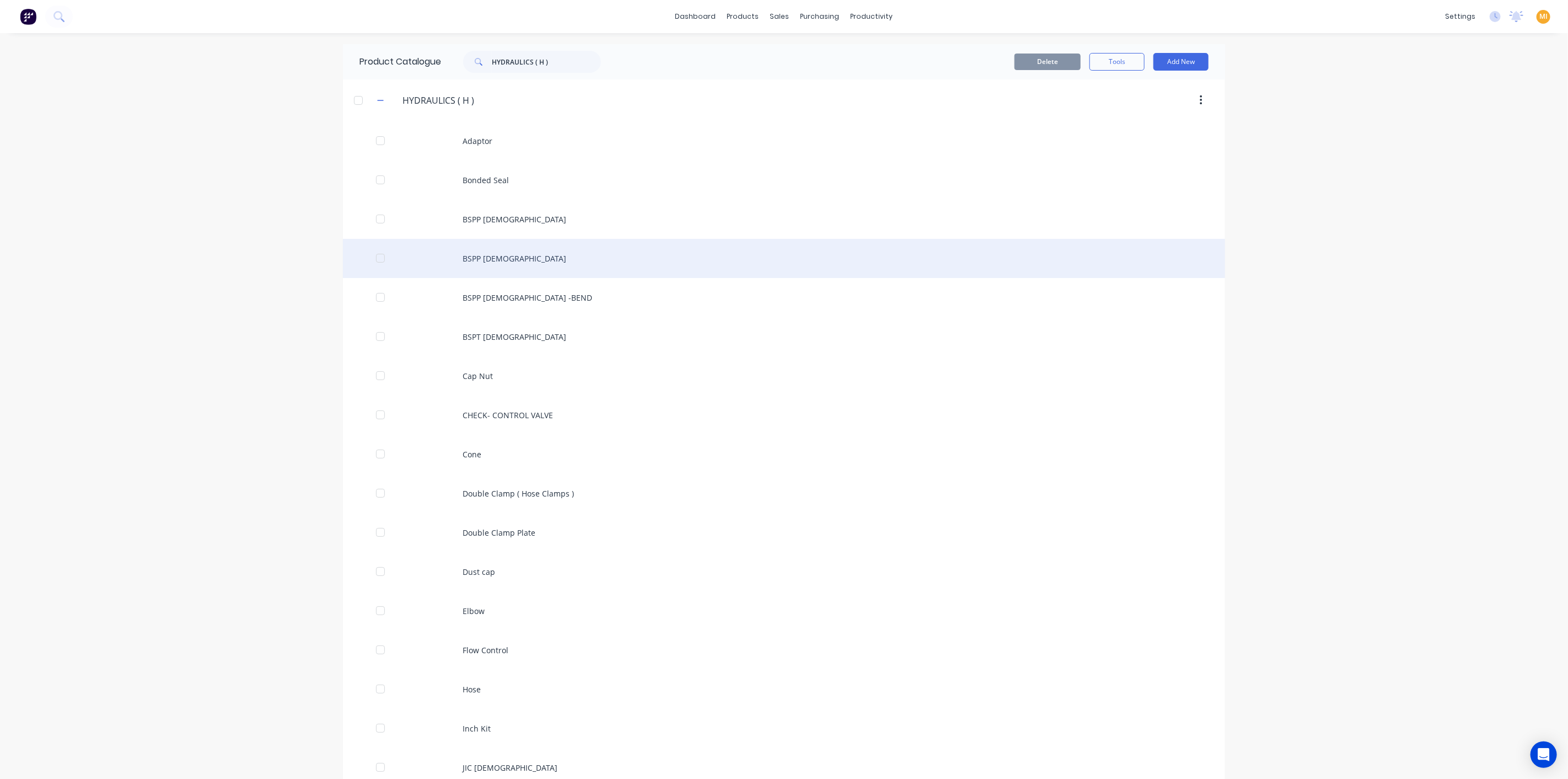
click at [497, 273] on div "BSPP Male" at bounding box center [784, 259] width 882 height 39
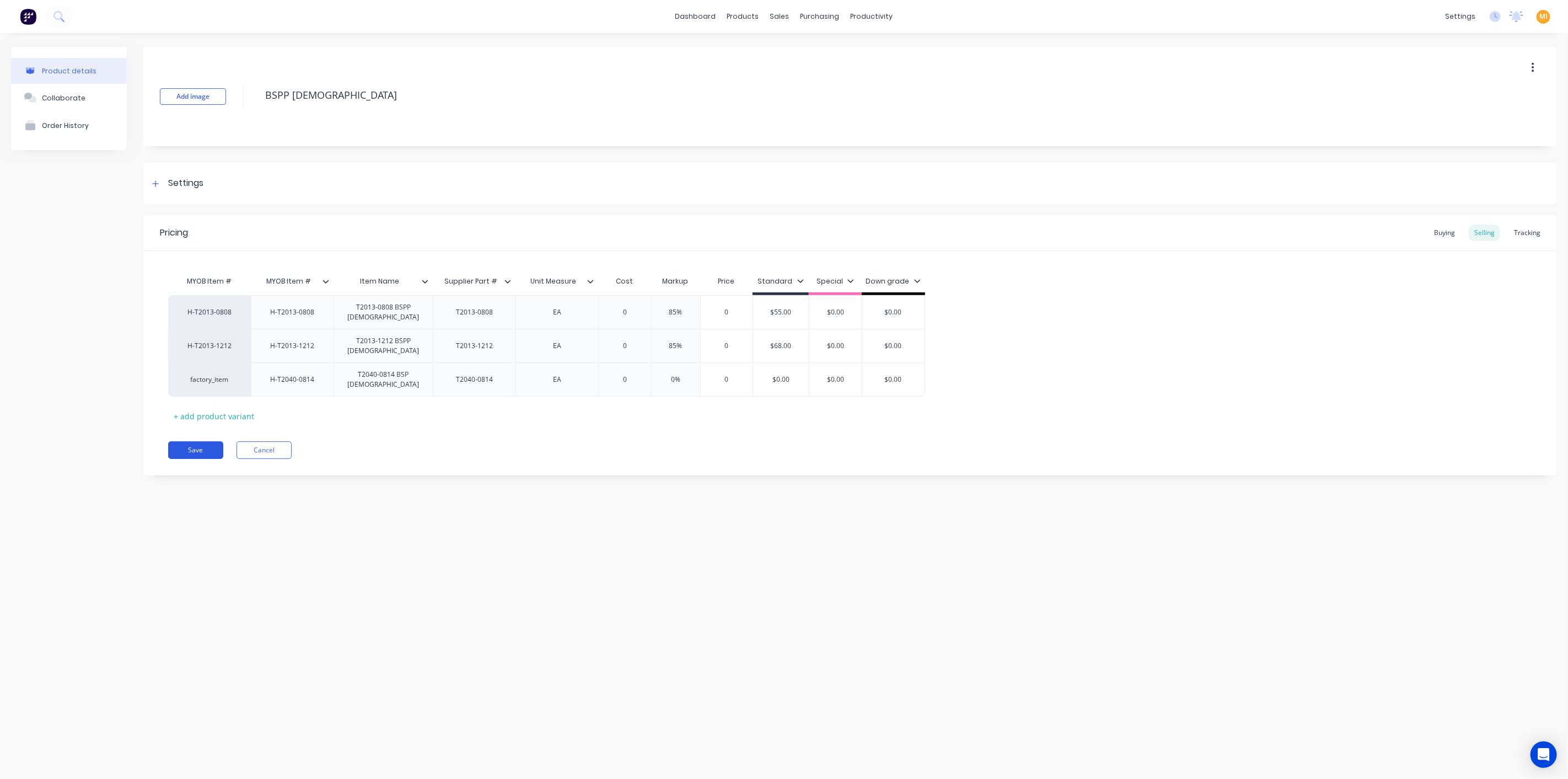
click at [210, 444] on button "Save" at bounding box center [195, 450] width 55 height 18
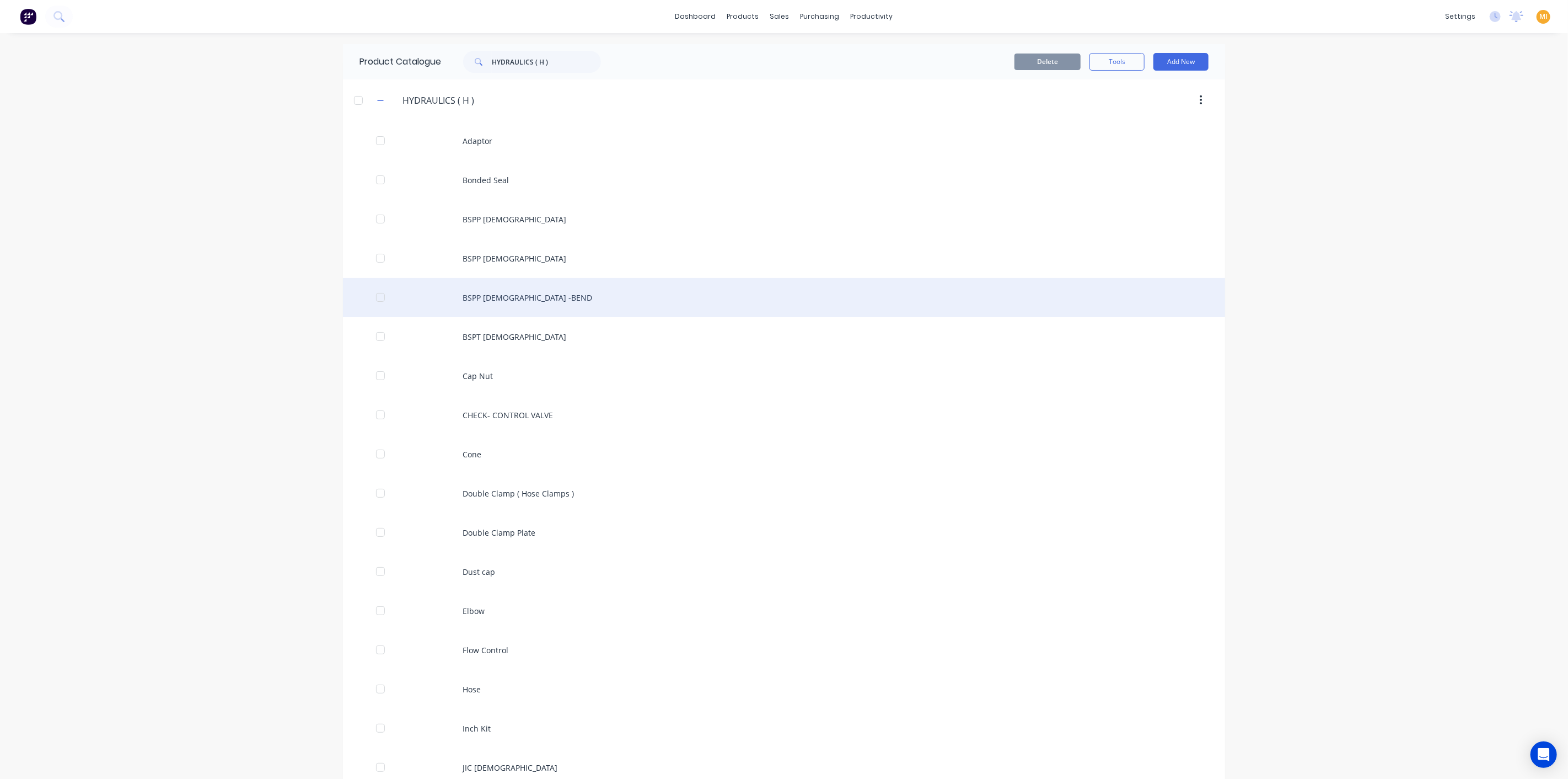
click at [599, 298] on div "BSPP MALE -BEND" at bounding box center [784, 297] width 882 height 39
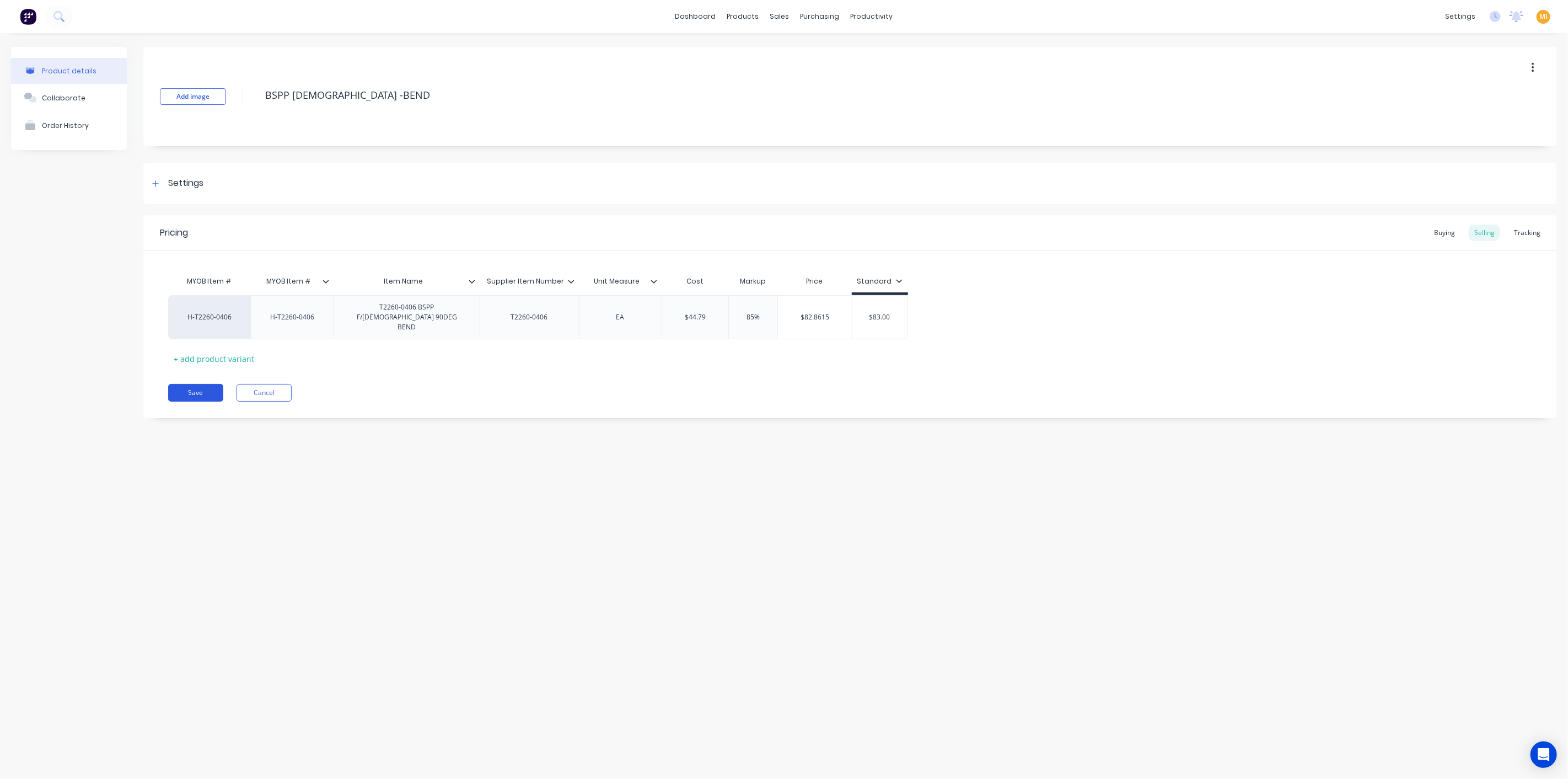
click at [169, 384] on button "Save" at bounding box center [195, 392] width 55 height 18
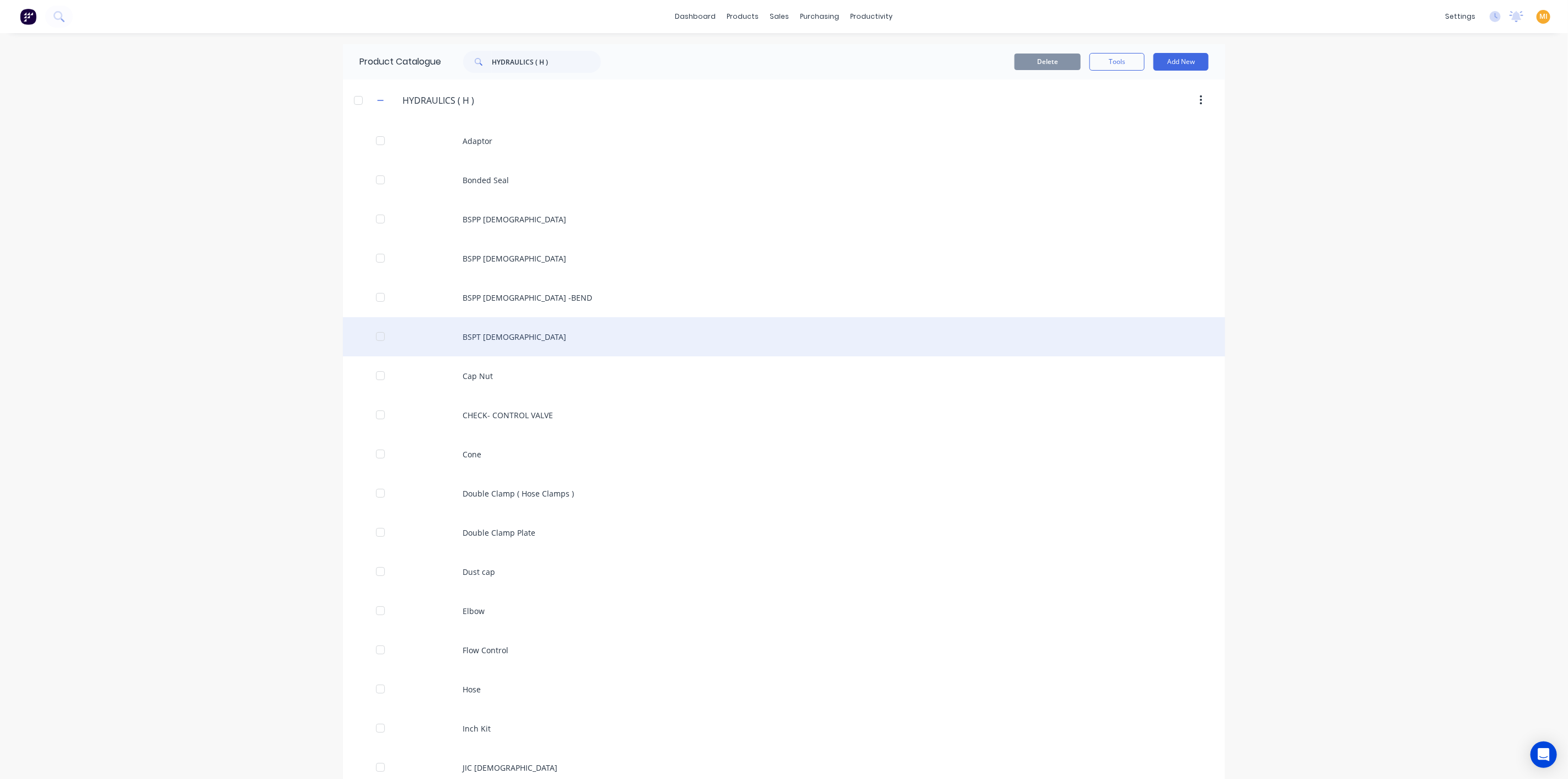
click at [505, 345] on div "BSPT Male" at bounding box center [784, 337] width 882 height 39
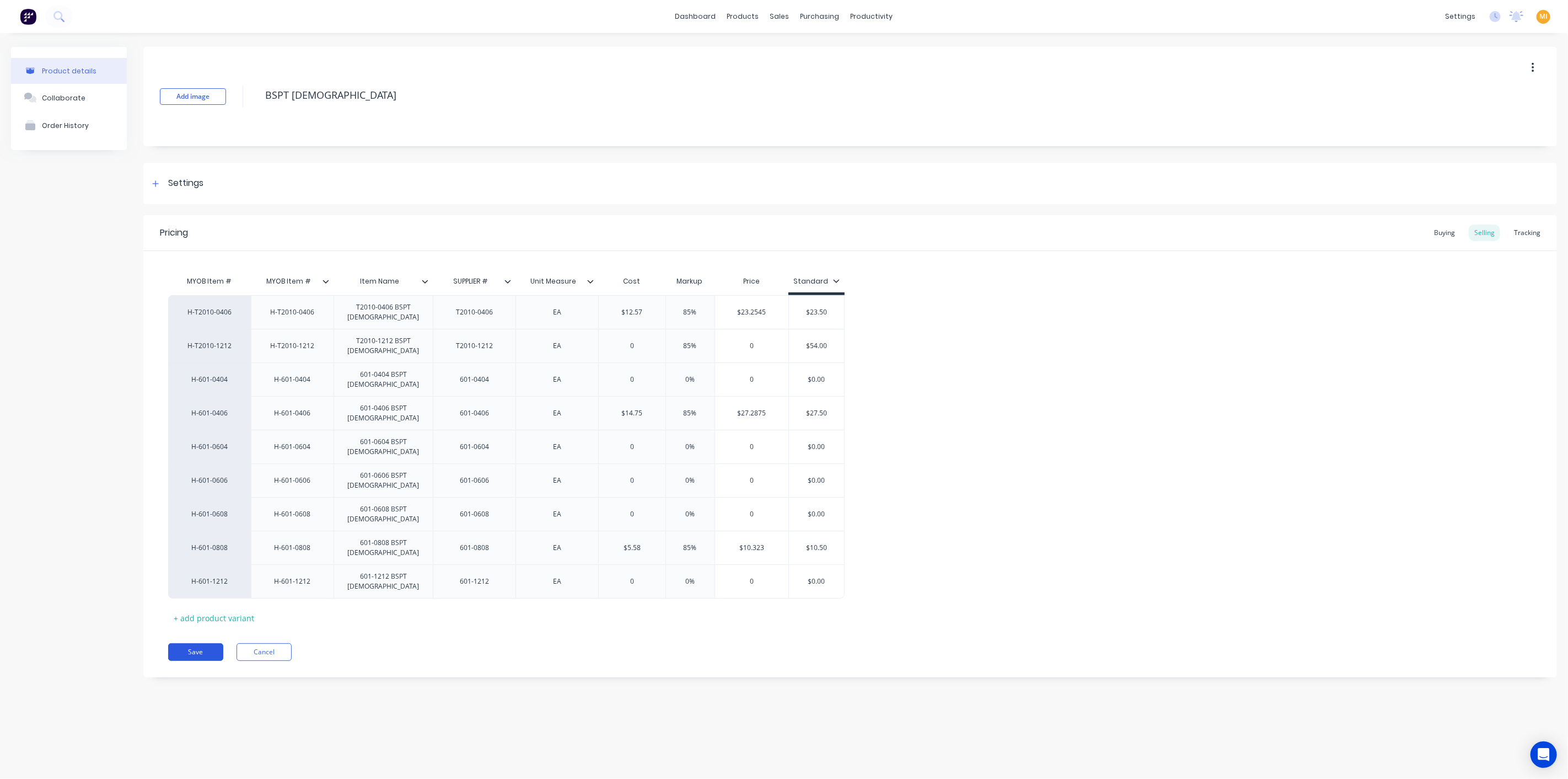
click at [190, 643] on button "Save" at bounding box center [195, 652] width 55 height 18
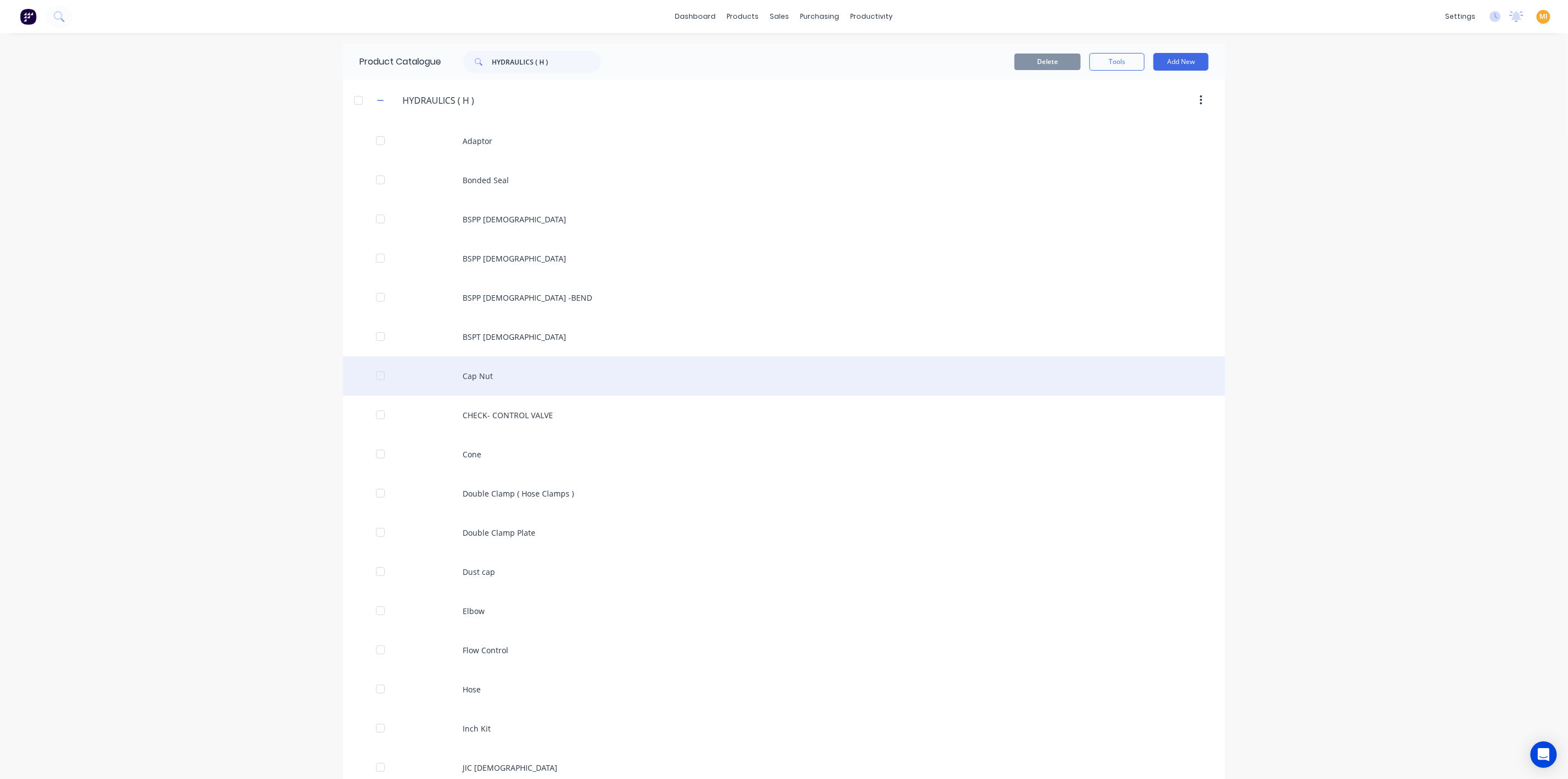
click at [519, 377] on div "Cap Nut" at bounding box center [784, 376] width 882 height 39
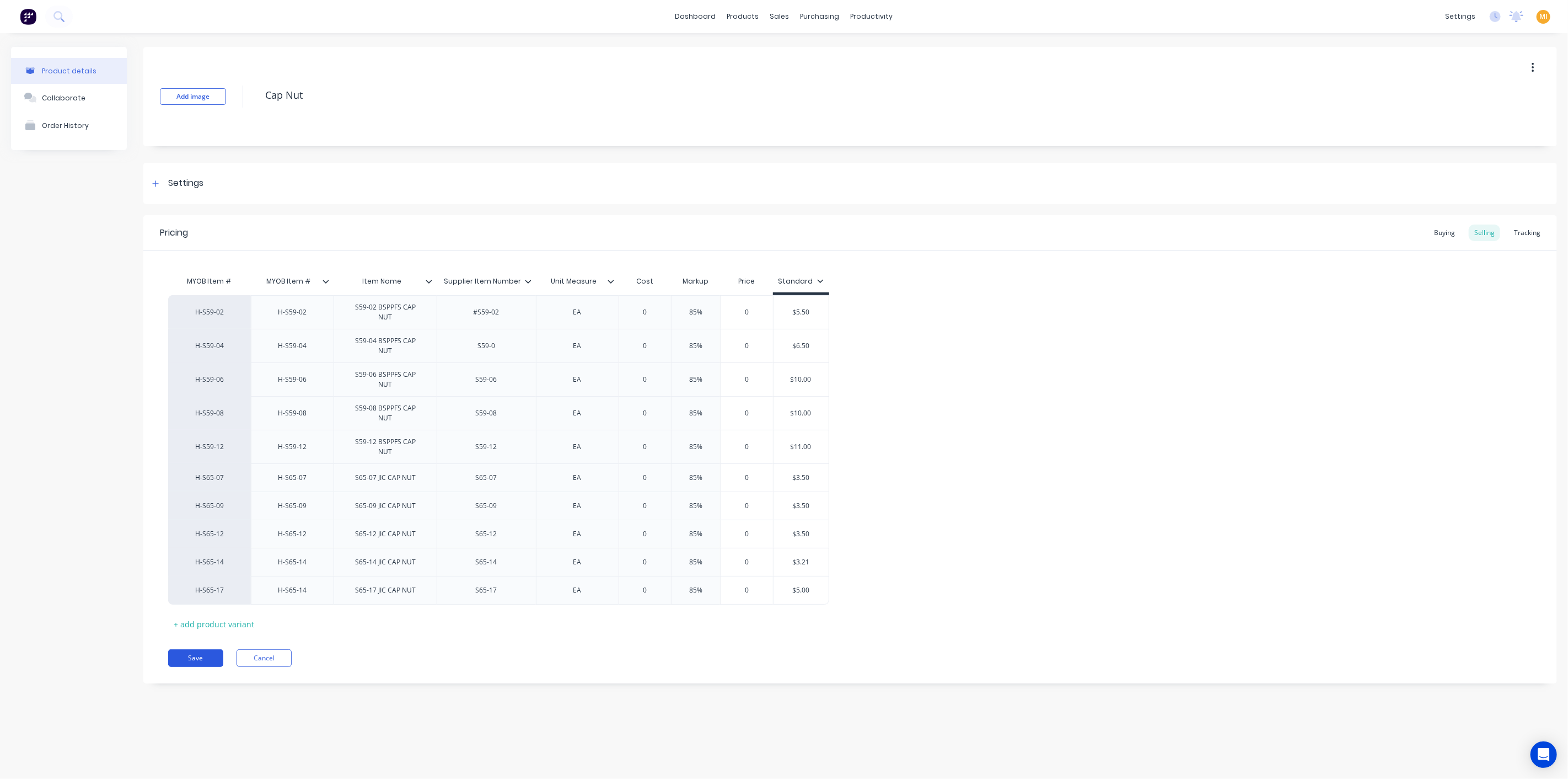
drag, startPoint x: 195, startPoint y: 634, endPoint x: 202, endPoint y: 631, distance: 7.6
click at [196, 649] on button "Save" at bounding box center [195, 658] width 55 height 18
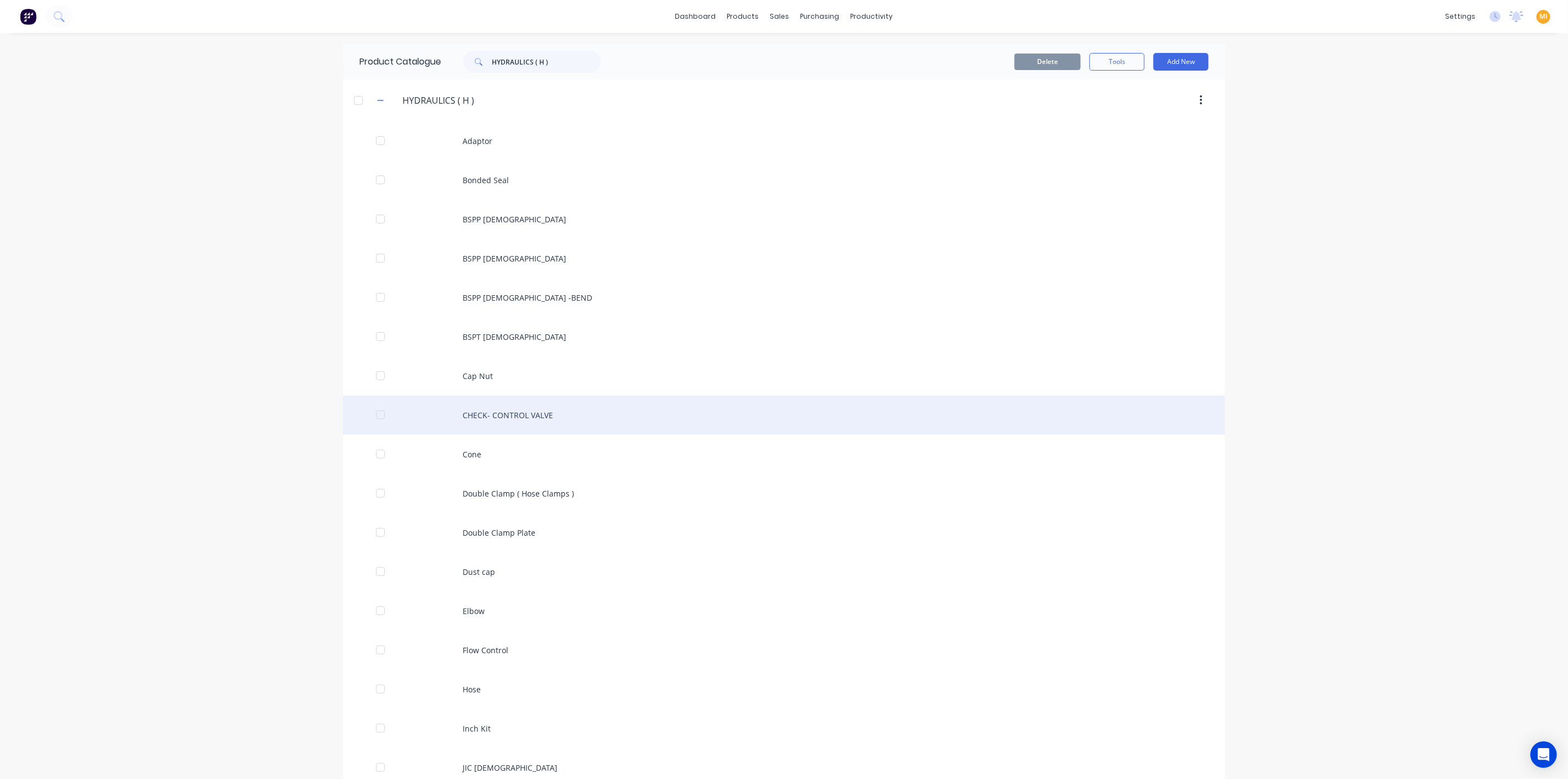
click at [520, 415] on div "CHECK- CONTROL VALVE" at bounding box center [784, 415] width 882 height 39
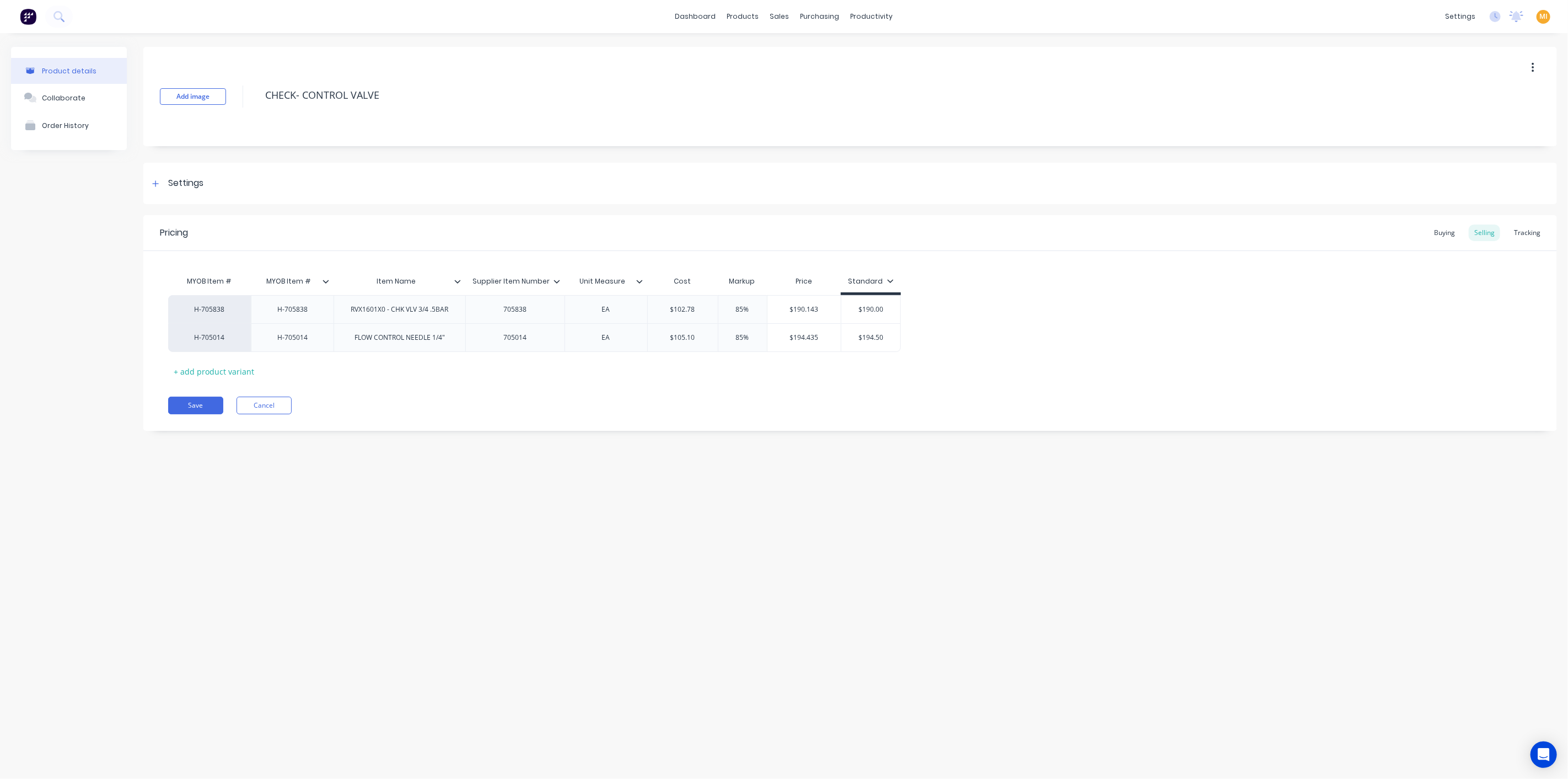
click at [210, 390] on div "Pricing Buying Selling Tracking MYOB Item # MYOB Item # Item Name Supplier Item…" at bounding box center [849, 322] width 1413 height 216
click at [203, 411] on button "Save" at bounding box center [195, 406] width 55 height 18
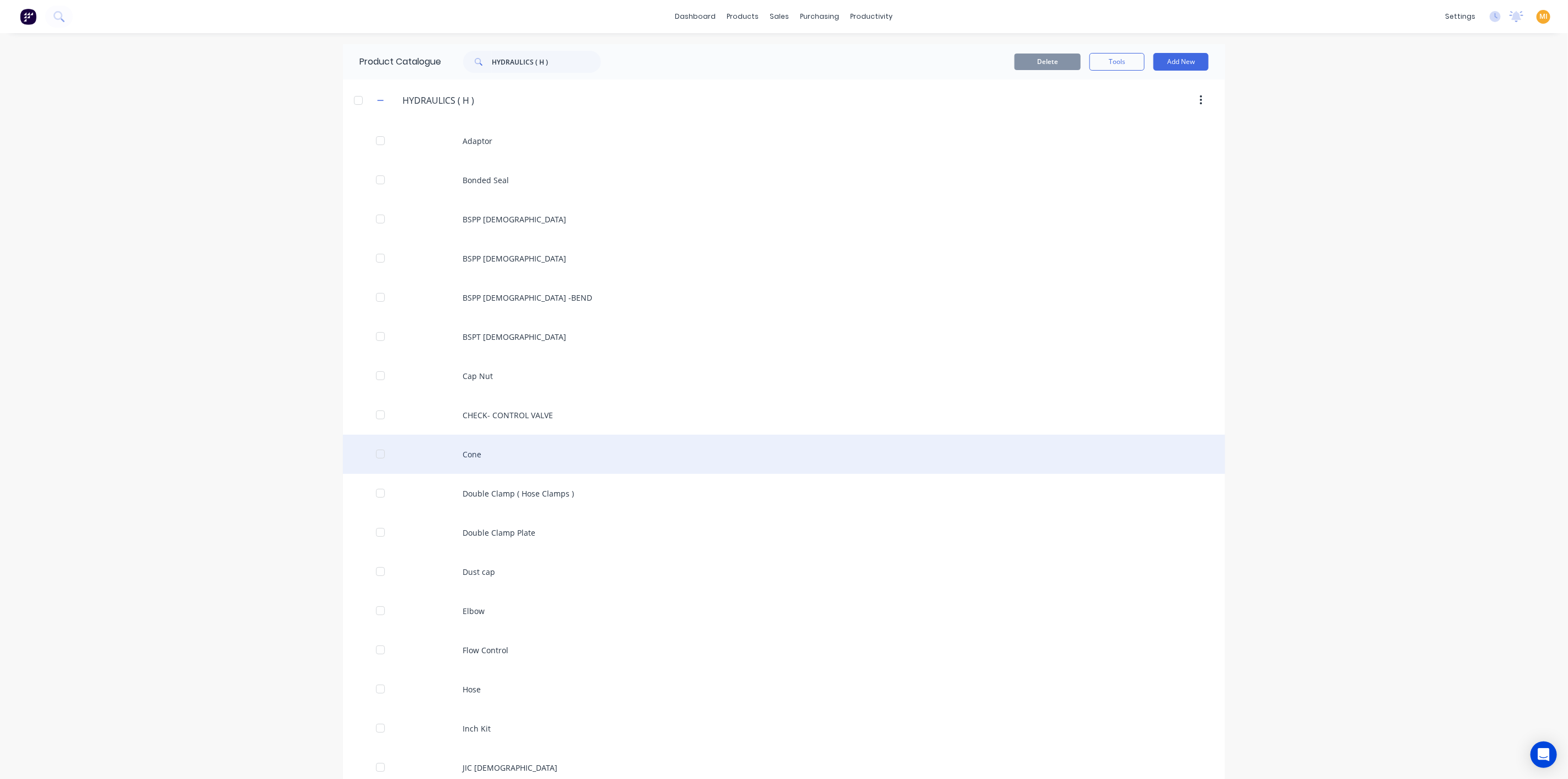
click at [489, 453] on div "Cone" at bounding box center [784, 455] width 882 height 39
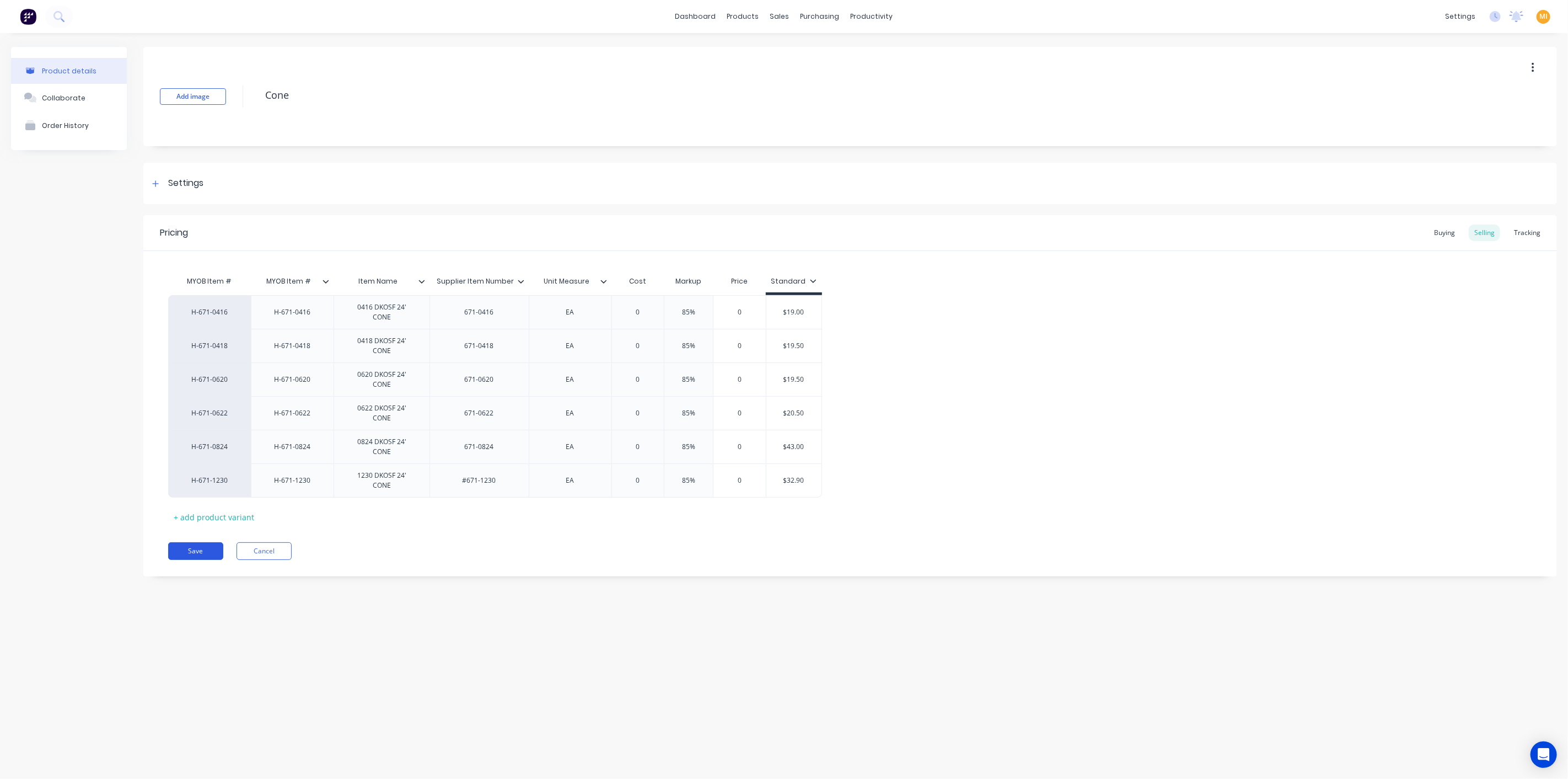
drag, startPoint x: 195, startPoint y: 512, endPoint x: 218, endPoint y: 509, distance: 23.2
click at [194, 542] on button "Save" at bounding box center [195, 551] width 55 height 18
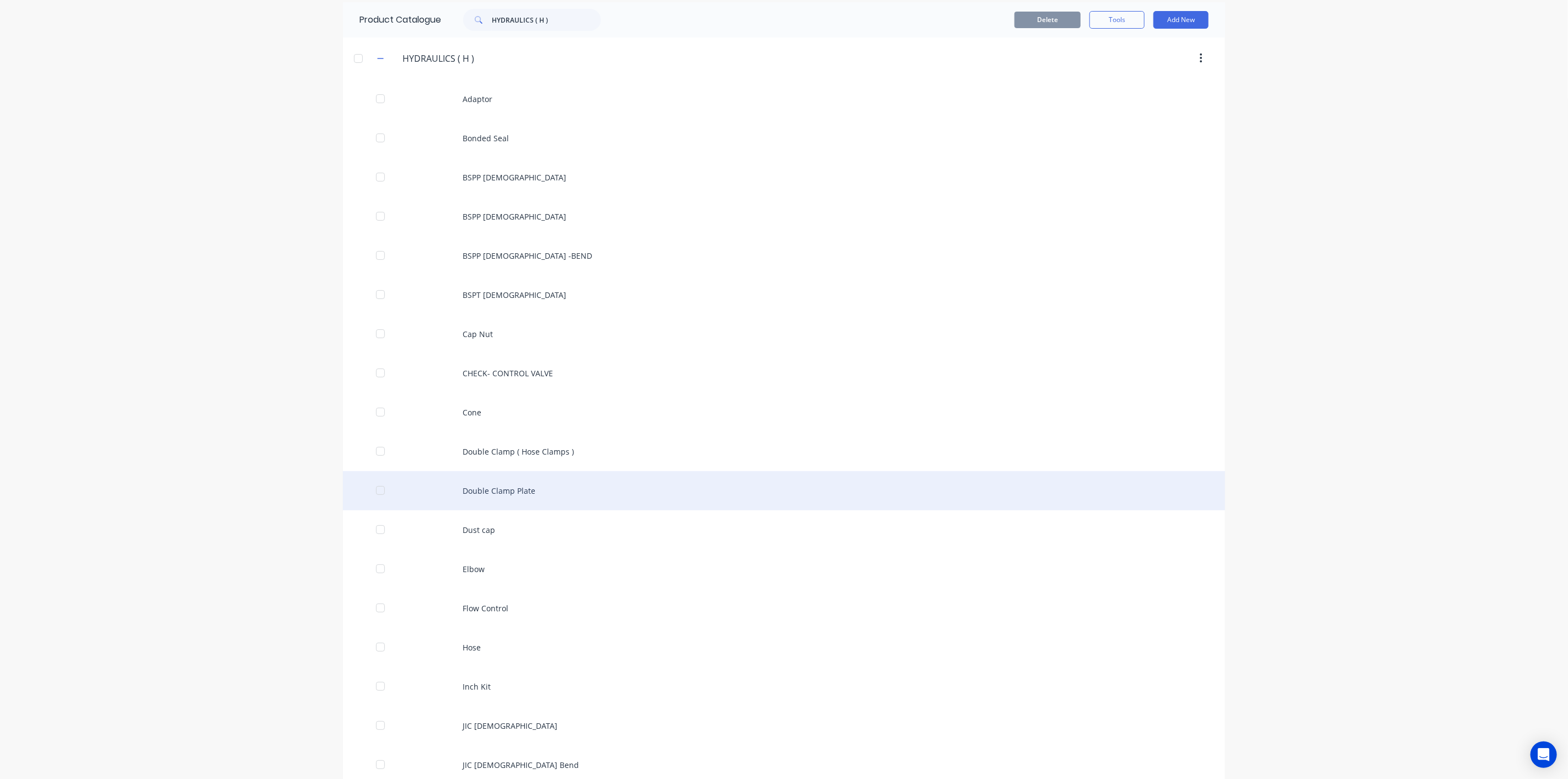
scroll to position [61, 0]
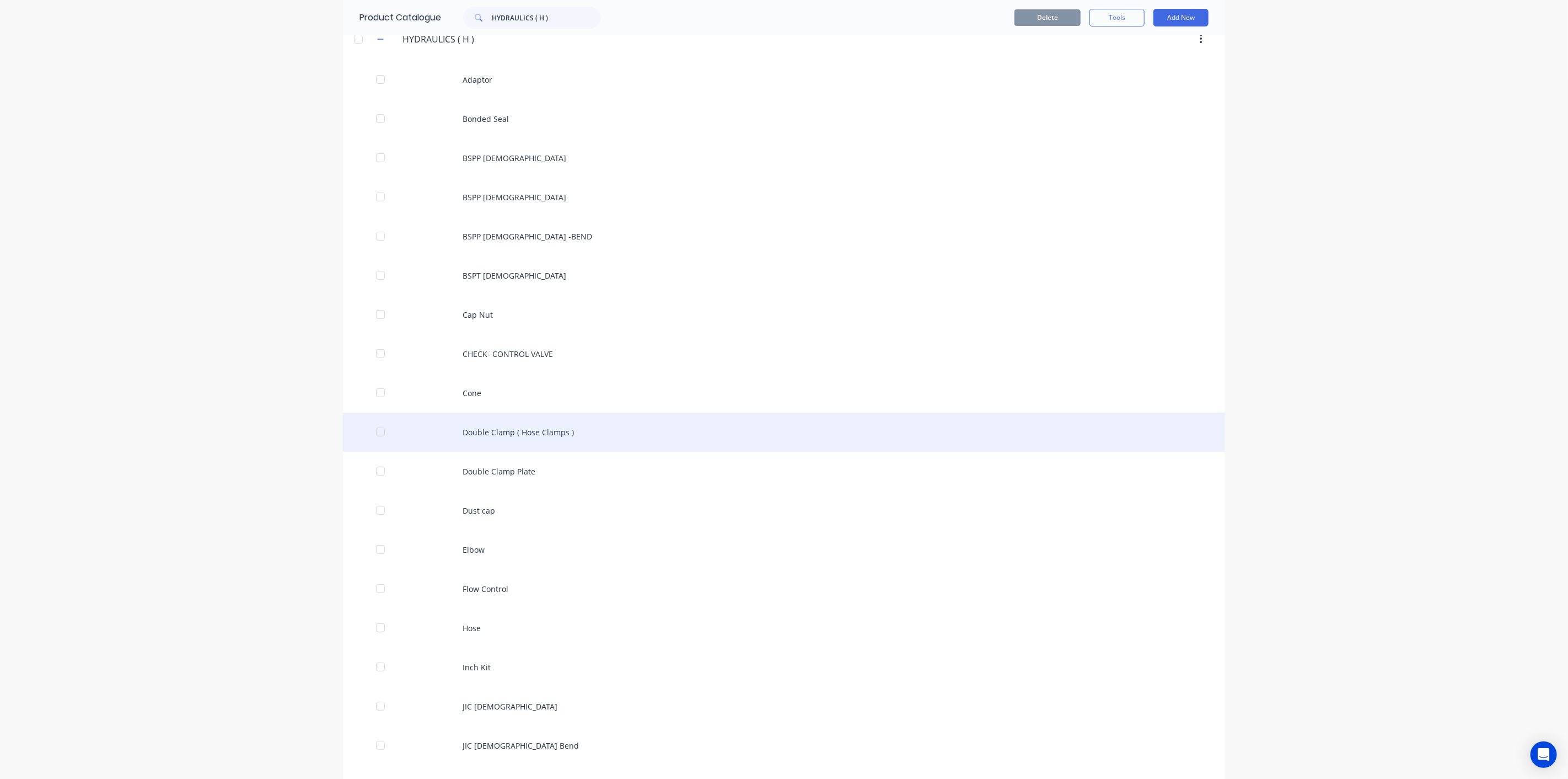
click at [454, 435] on div "Double Clamp ( Hose Clamps )" at bounding box center [784, 433] width 882 height 39
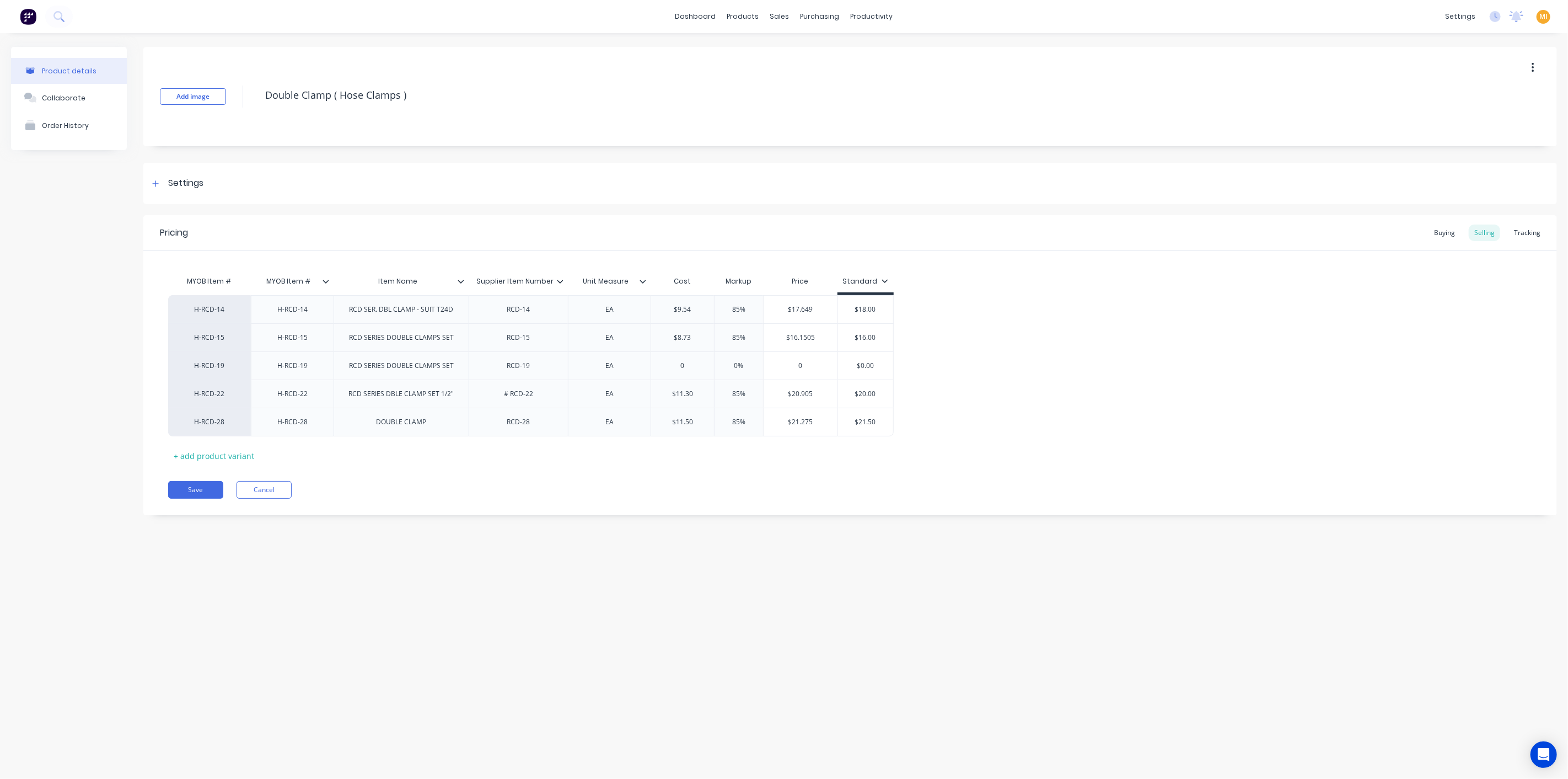
click at [182, 484] on button "Save" at bounding box center [195, 490] width 55 height 18
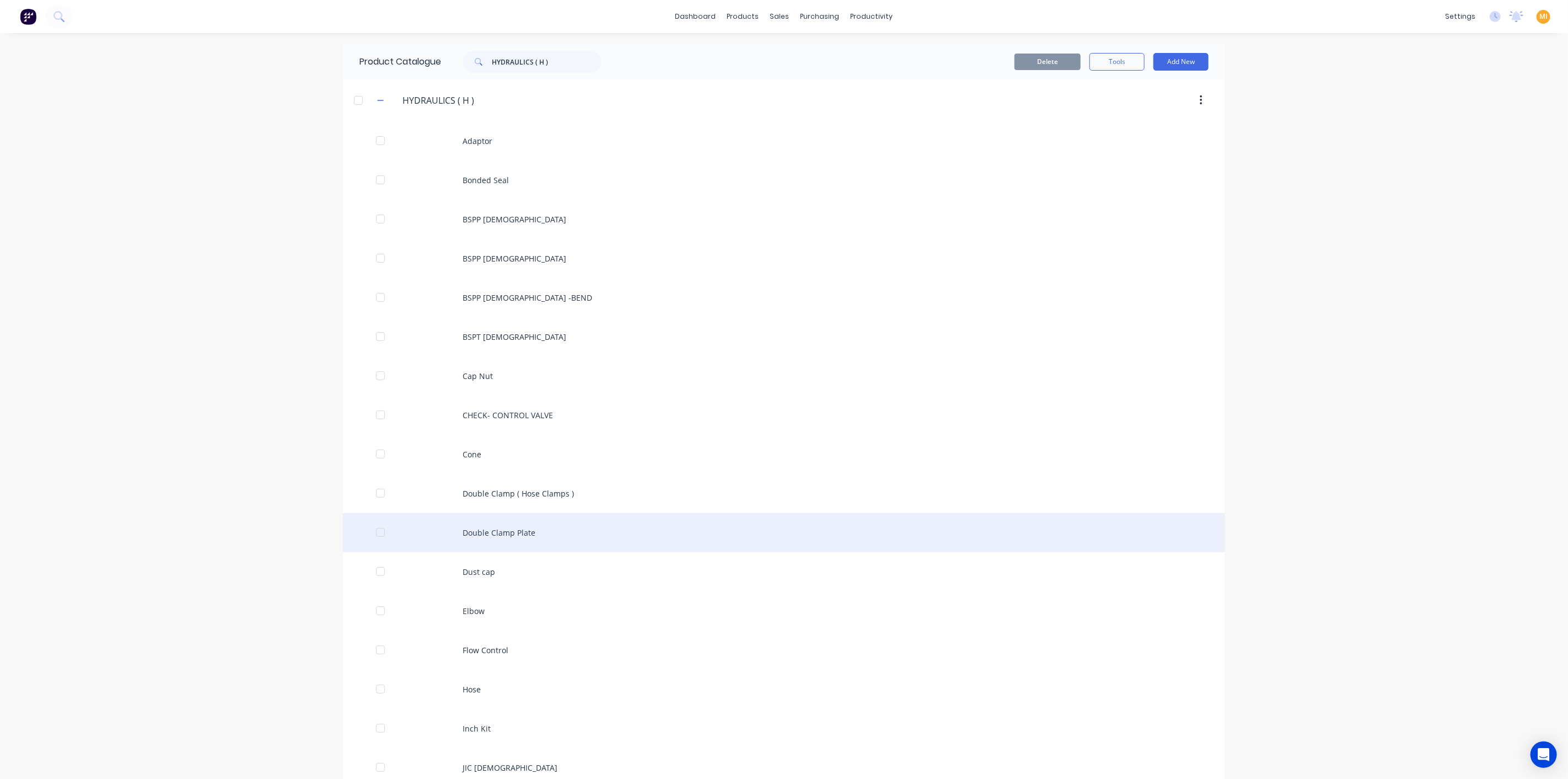
click at [475, 543] on div "Double Clamp Plate" at bounding box center [784, 533] width 882 height 39
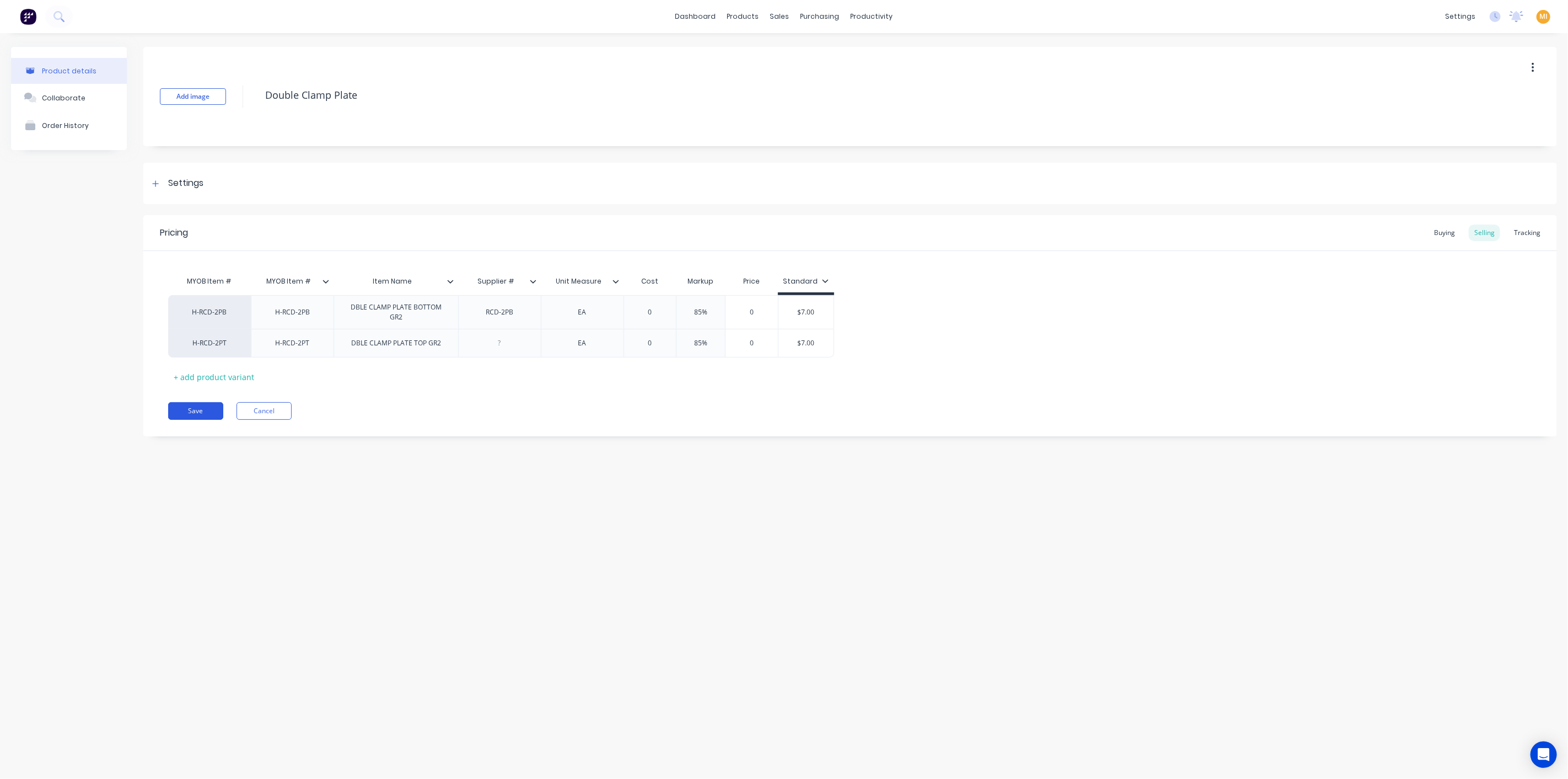
click at [192, 413] on button "Save" at bounding box center [195, 411] width 55 height 18
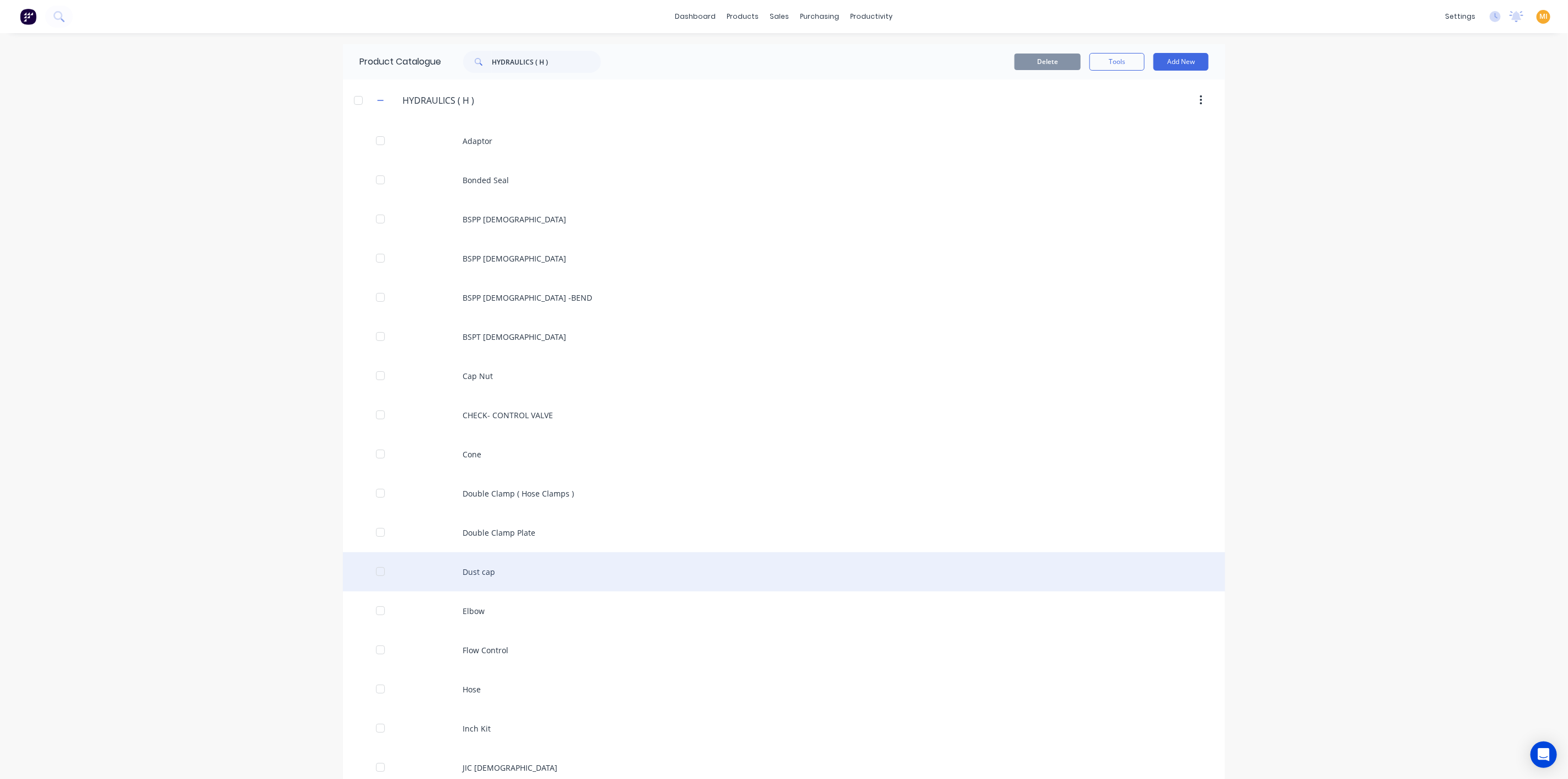
click at [489, 569] on div "Dust cap" at bounding box center [784, 572] width 882 height 39
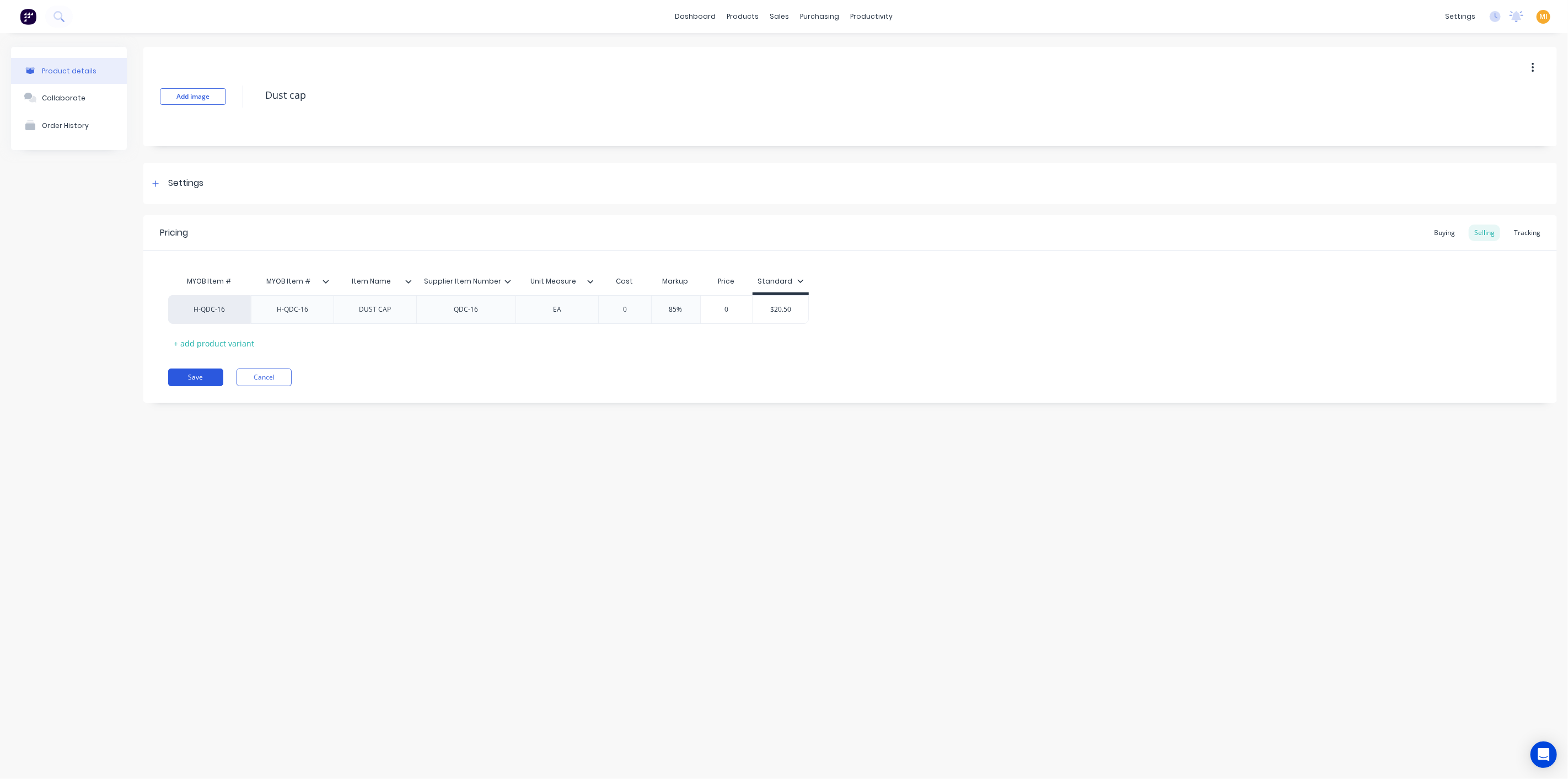
click at [208, 379] on button "Save" at bounding box center [195, 377] width 55 height 18
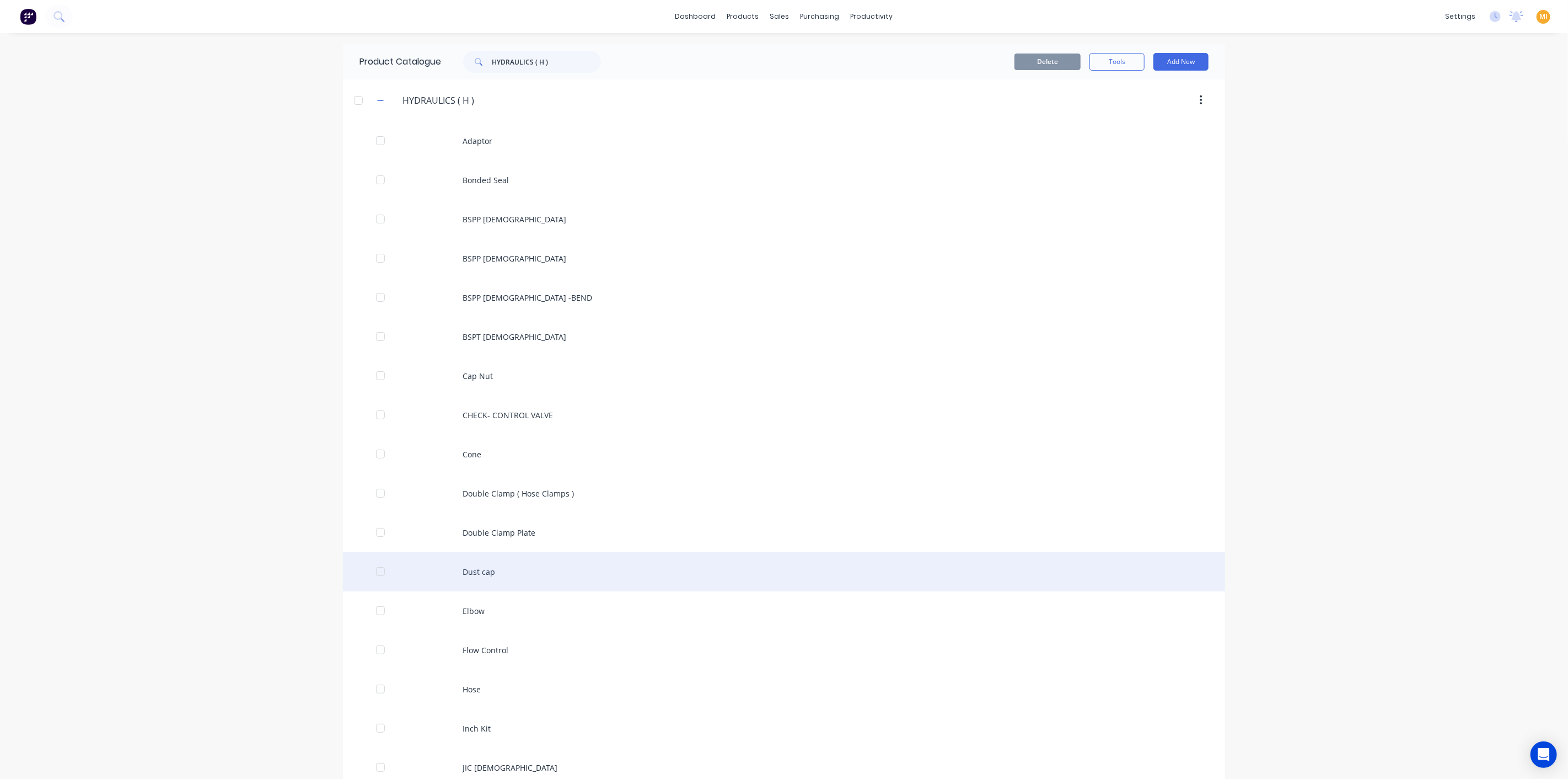
click at [513, 588] on div "Dust cap" at bounding box center [784, 572] width 882 height 39
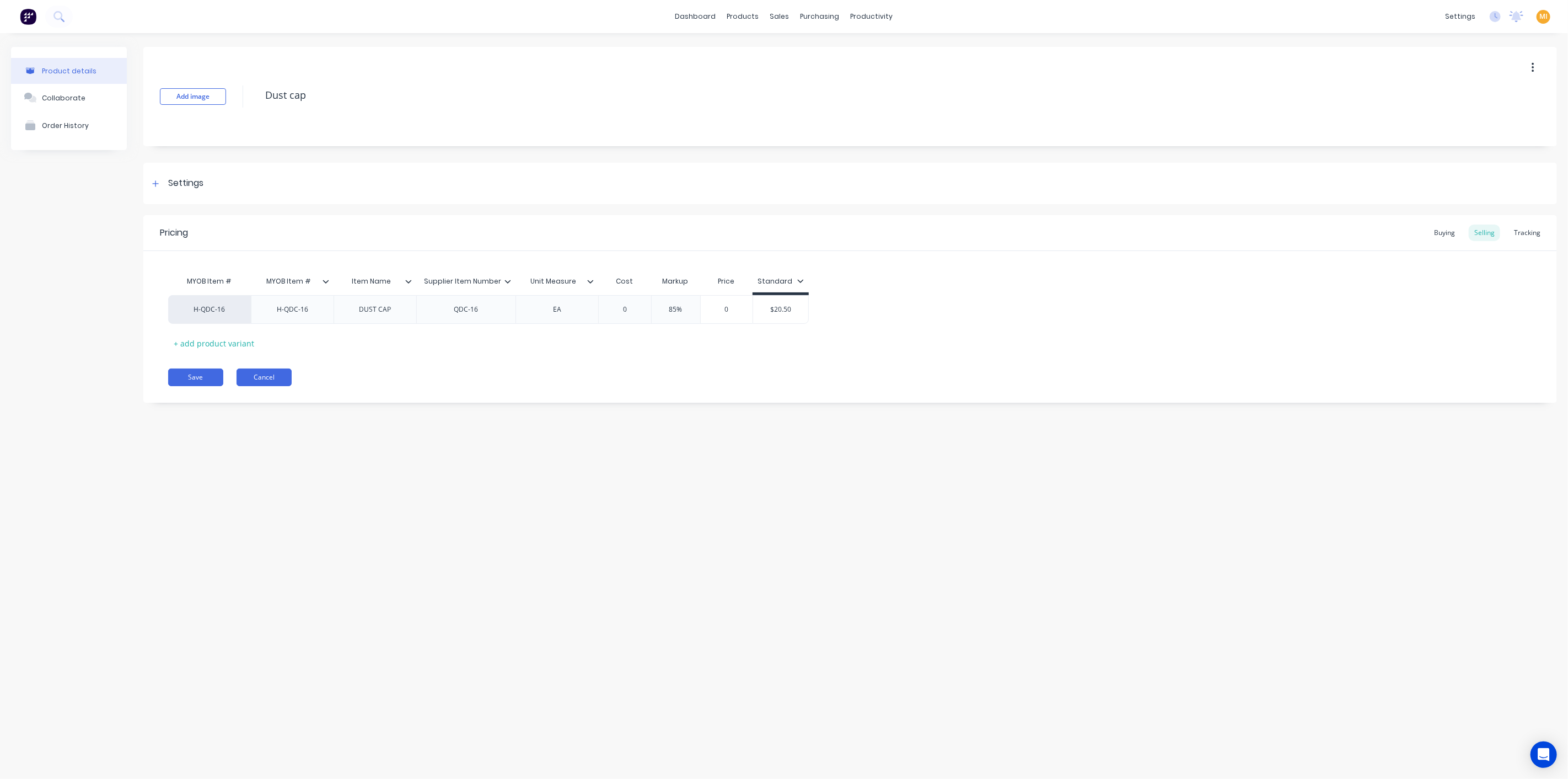
click at [263, 369] on button "Cancel" at bounding box center [264, 377] width 55 height 18
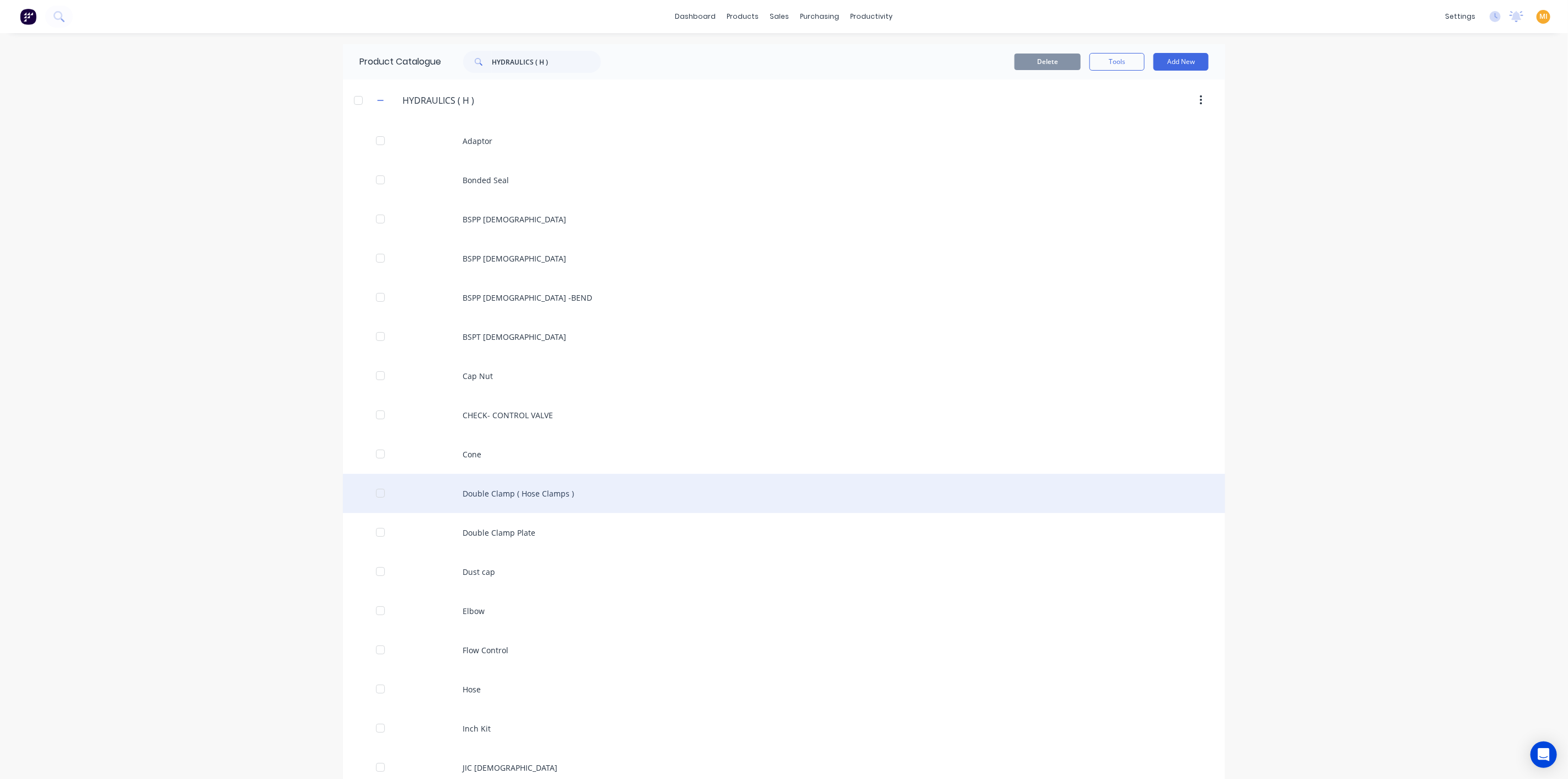
drag, startPoint x: 481, startPoint y: 566, endPoint x: 370, endPoint y: 496, distance: 131.2
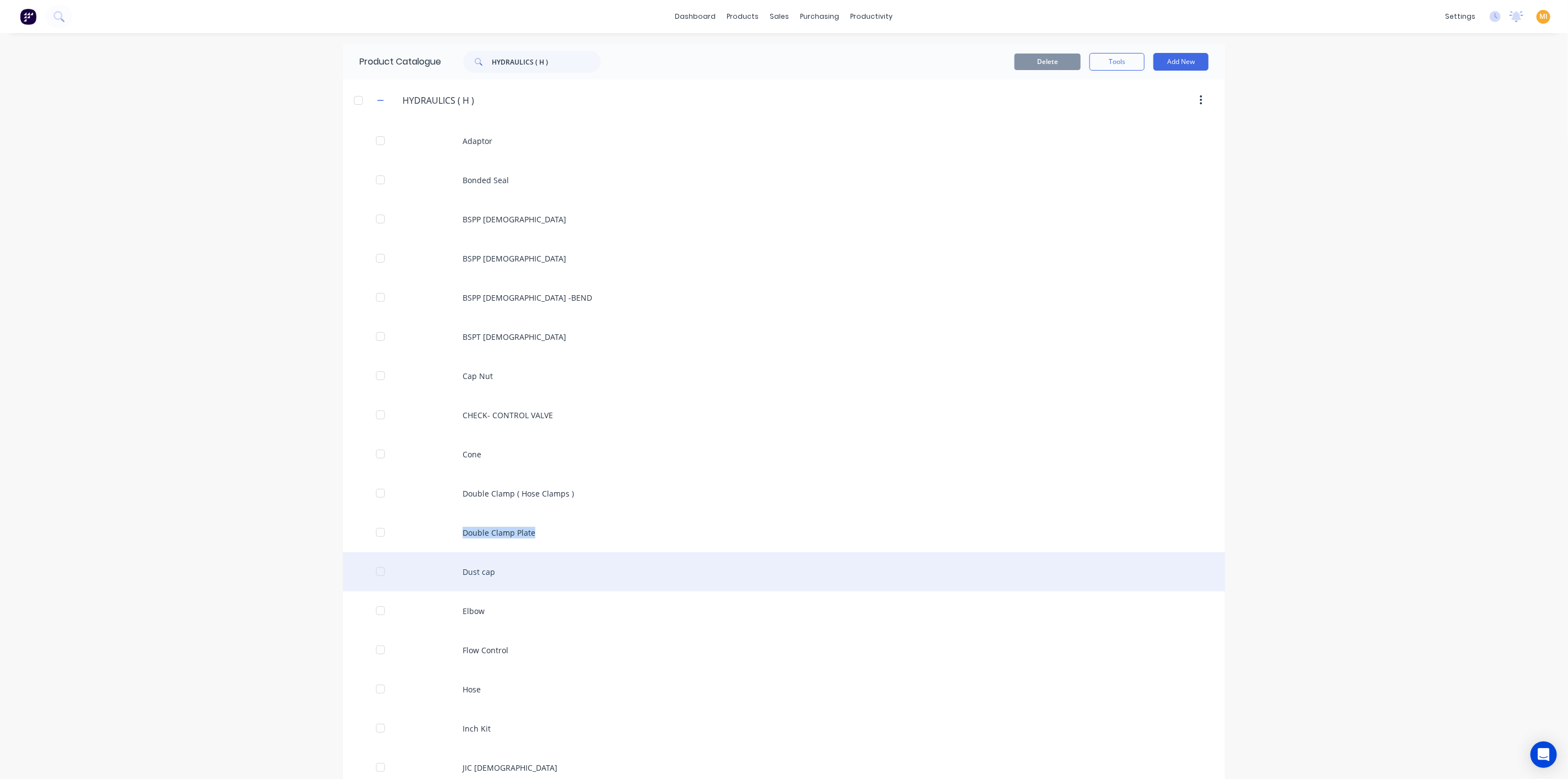
click at [460, 569] on div "Dust cap" at bounding box center [784, 572] width 882 height 39
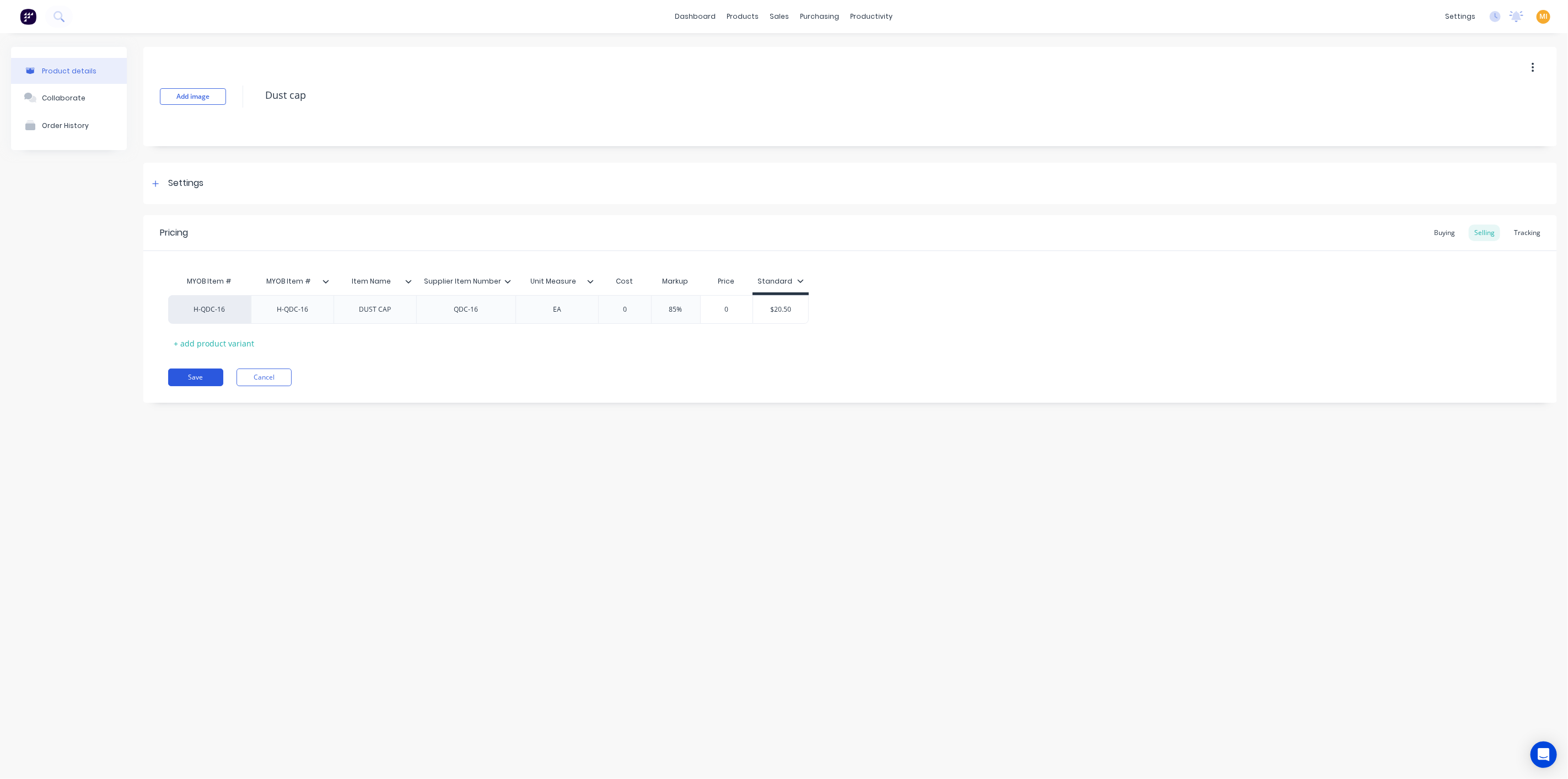
click at [208, 381] on button "Save" at bounding box center [195, 377] width 55 height 18
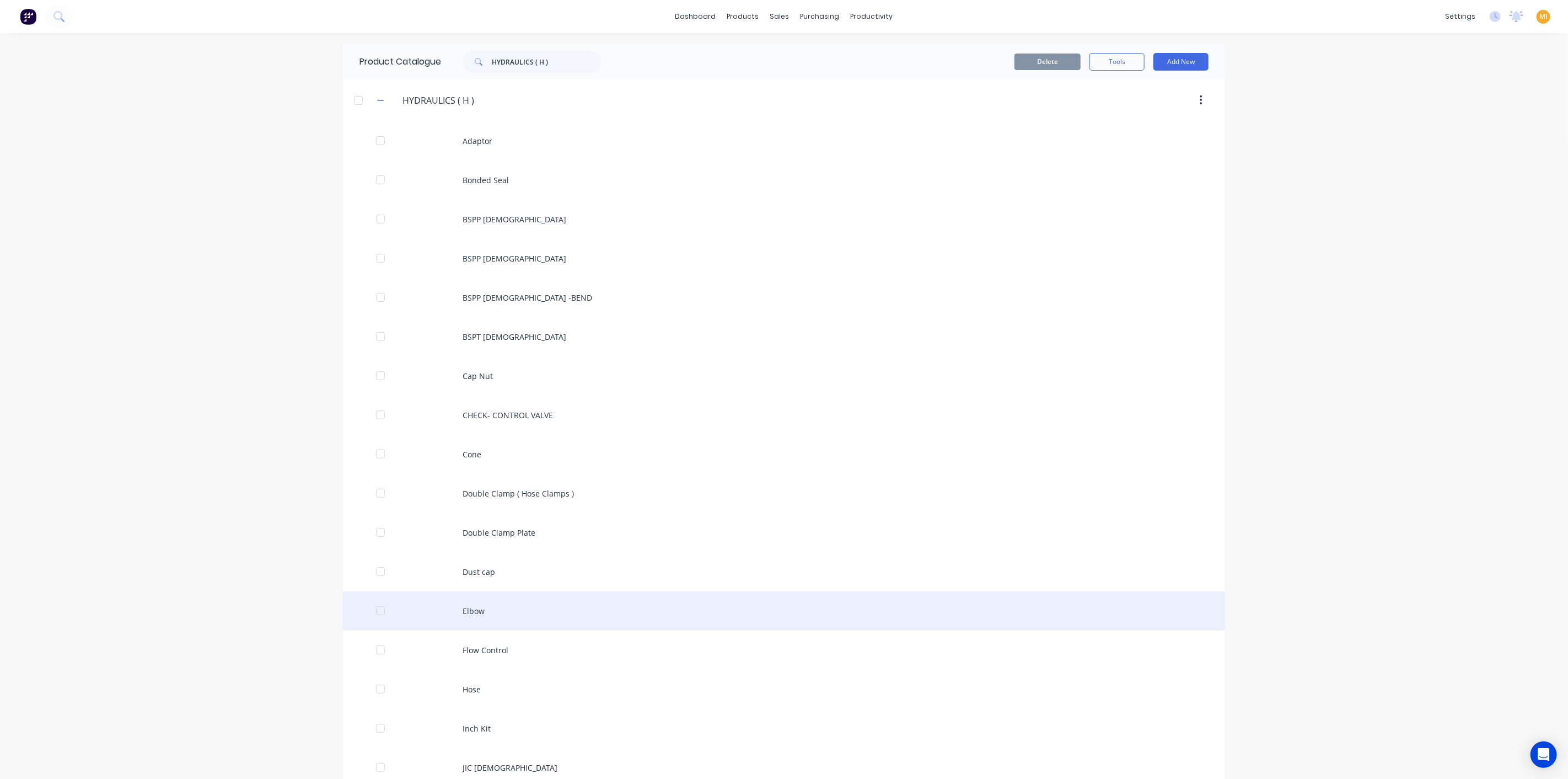
click at [529, 600] on div "Elbow" at bounding box center [784, 611] width 882 height 39
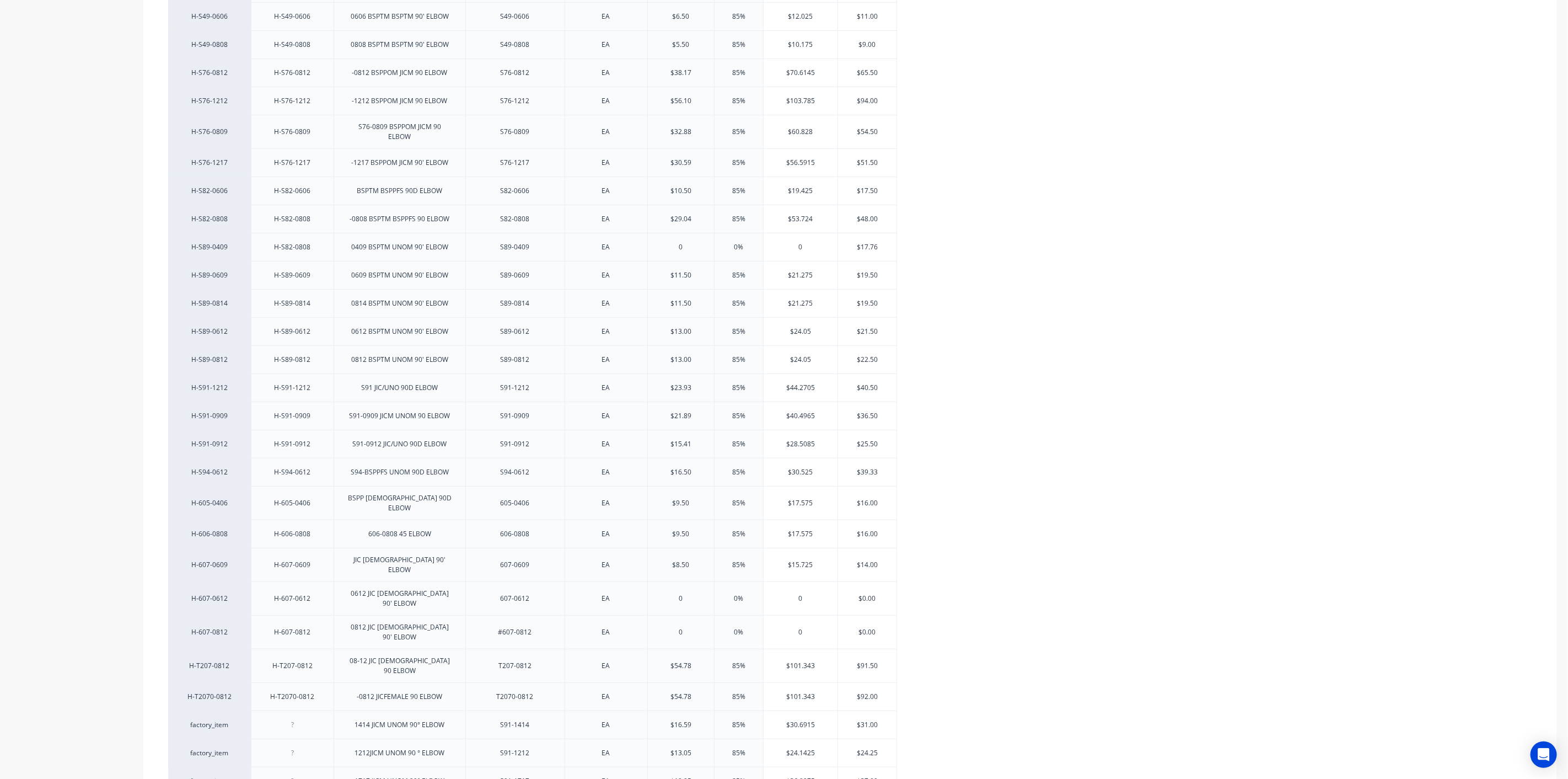
scroll to position [609, 0]
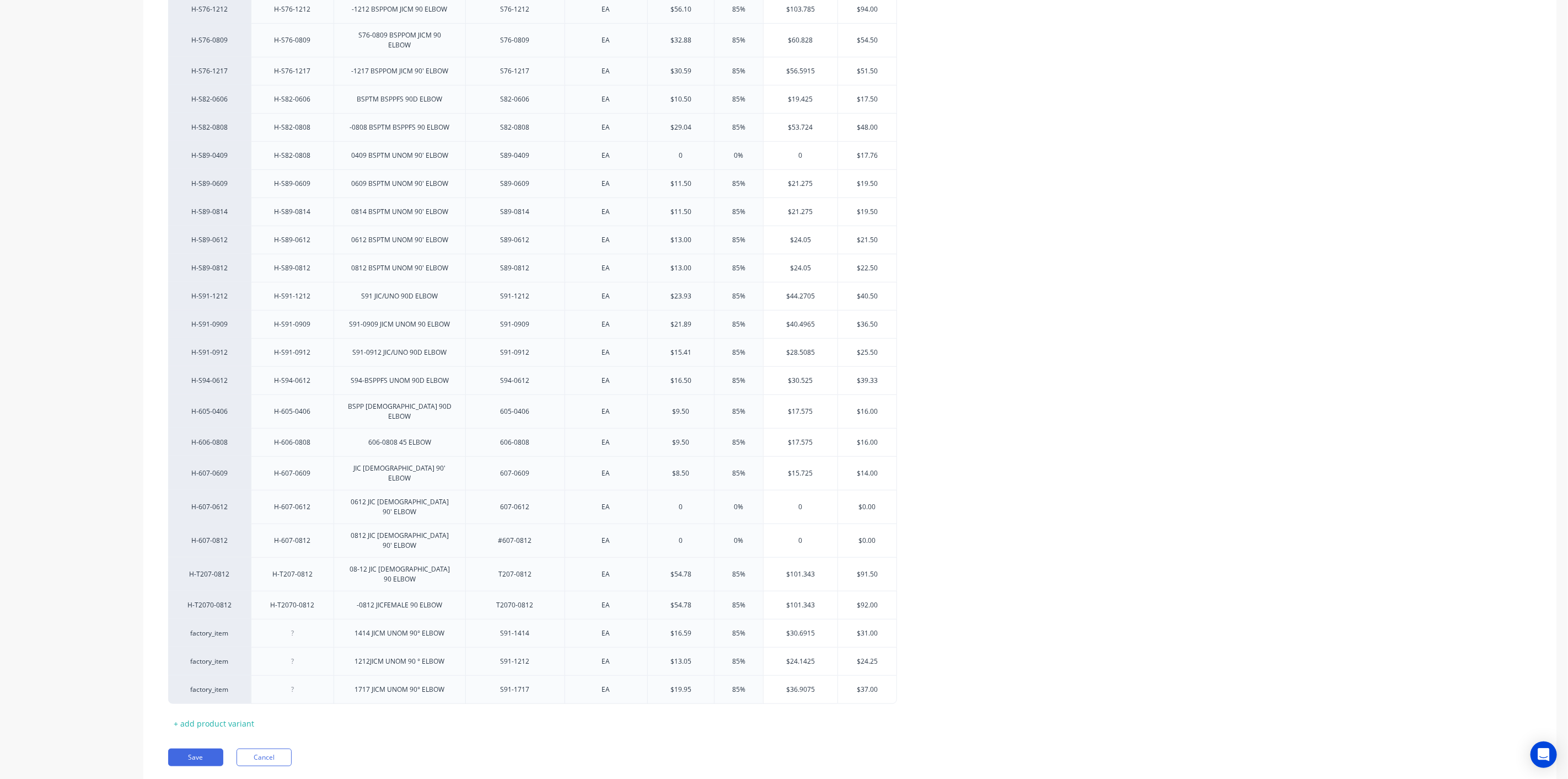
drag, startPoint x: 213, startPoint y: 724, endPoint x: 221, endPoint y: 710, distance: 16.1
click at [213, 748] on button "Save" at bounding box center [195, 757] width 55 height 18
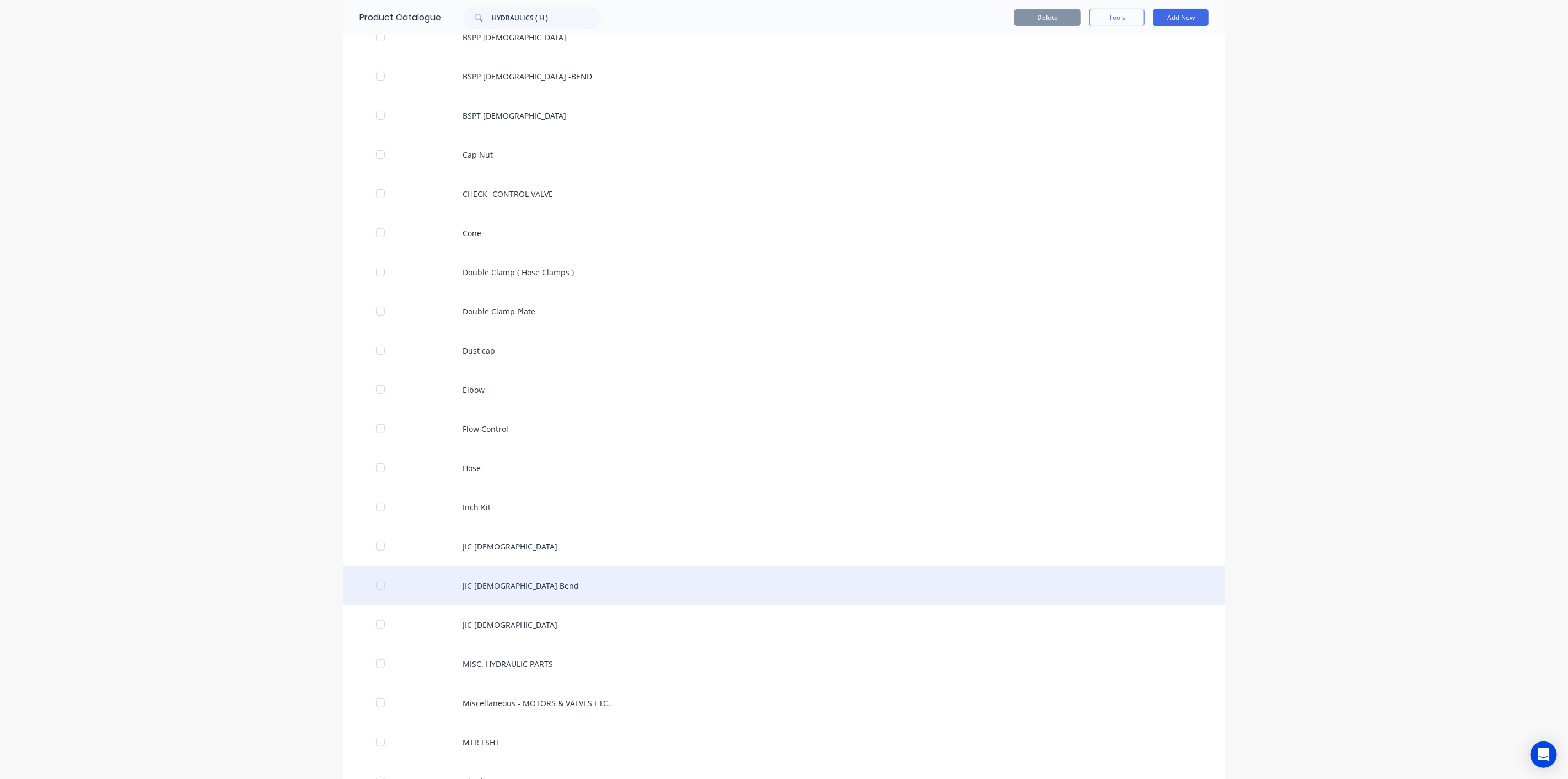
scroll to position [123, 0]
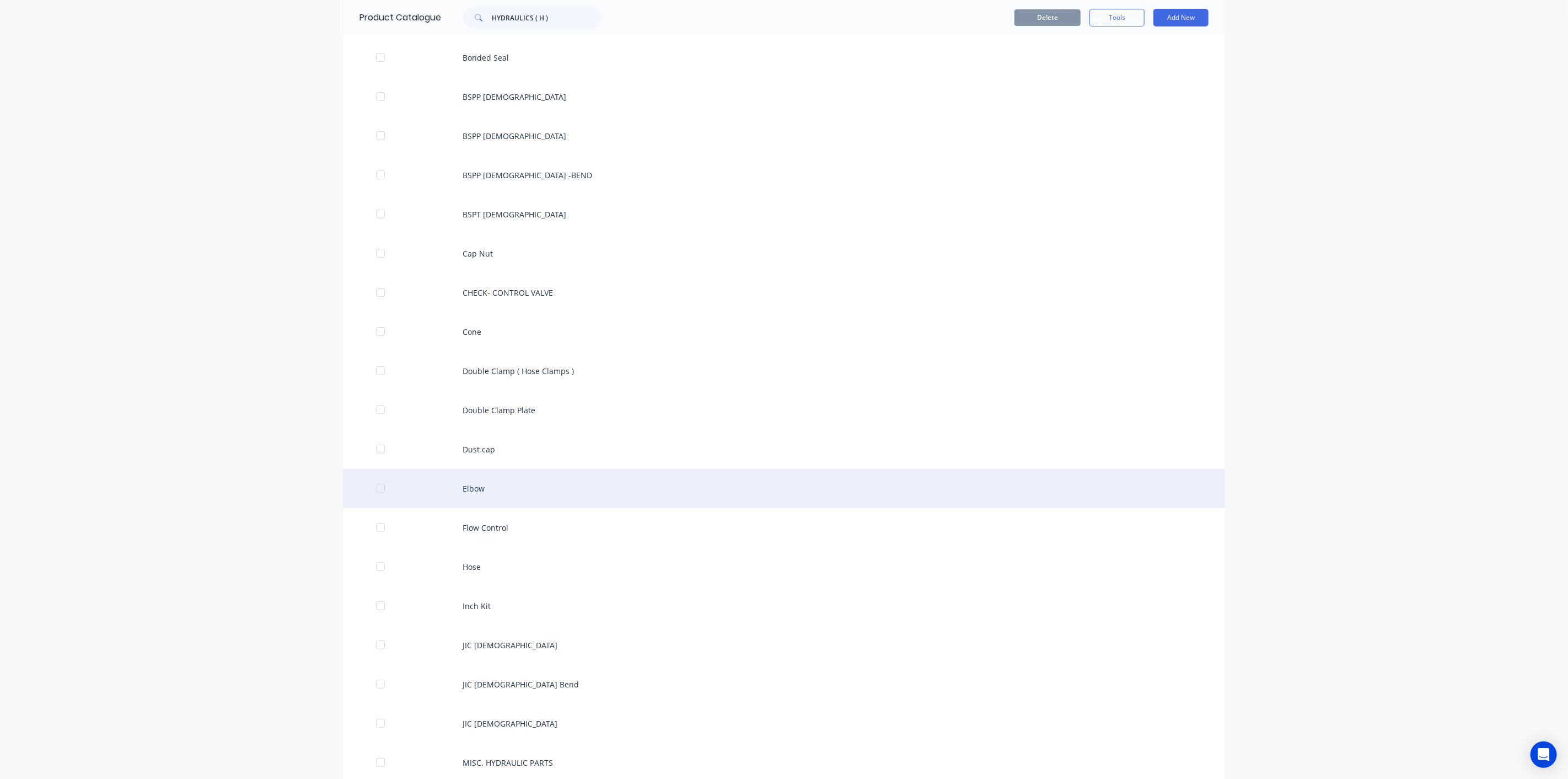
click at [412, 498] on div "Elbow" at bounding box center [784, 489] width 882 height 39
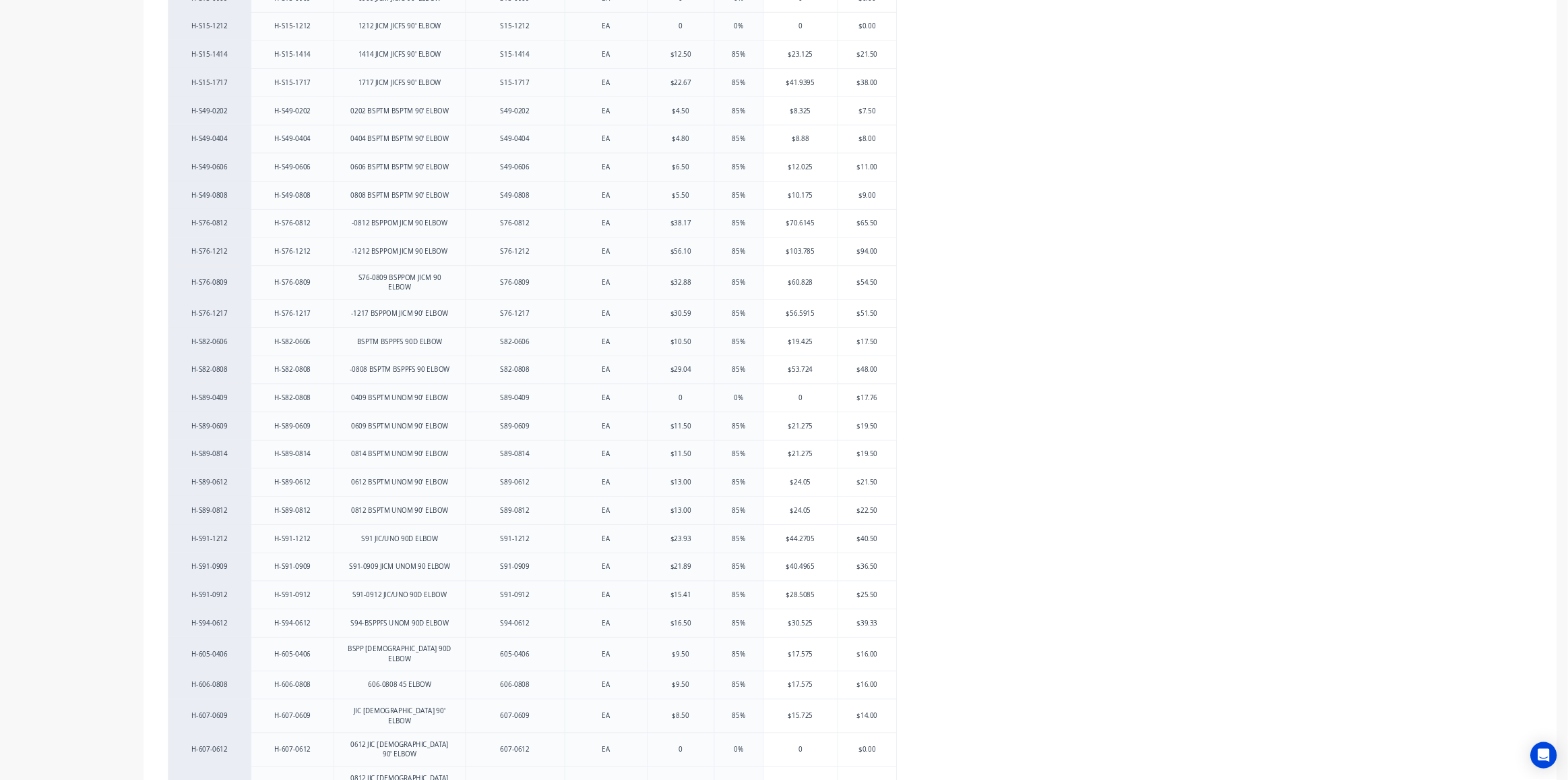
scroll to position [745, 0]
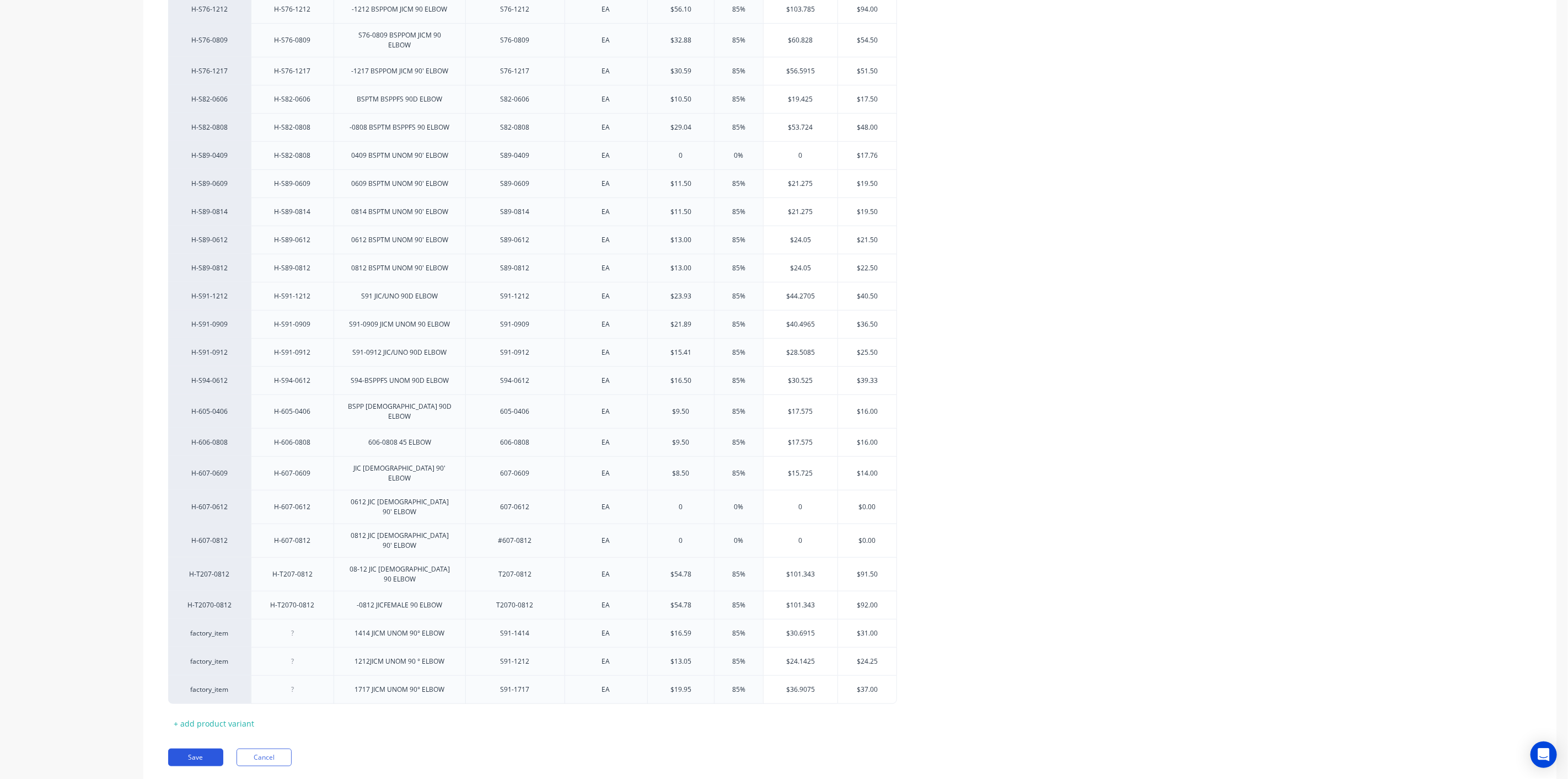
click at [199, 748] on button "Save" at bounding box center [195, 757] width 55 height 18
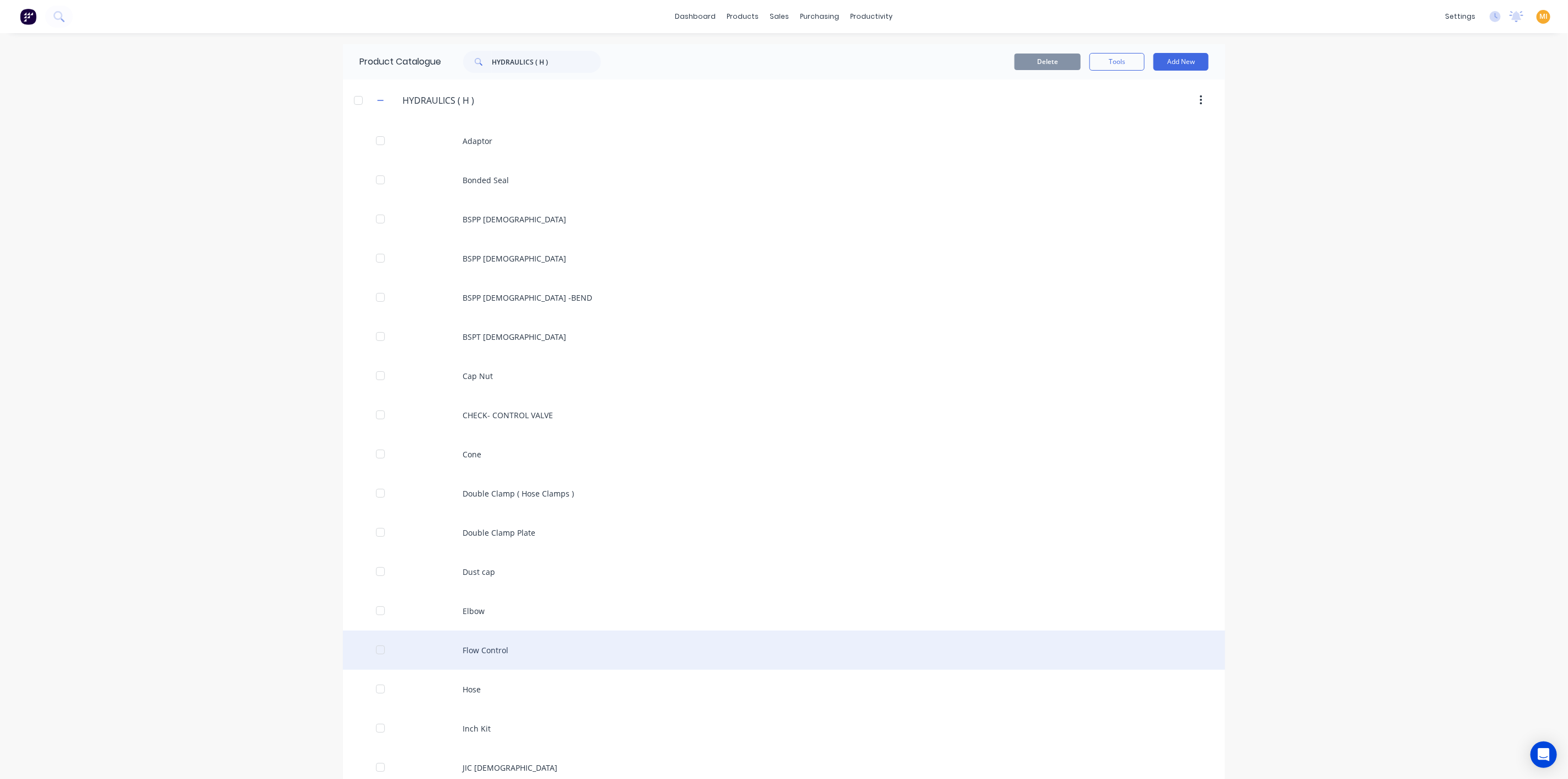
click at [465, 656] on div "Flow Control" at bounding box center [784, 650] width 882 height 39
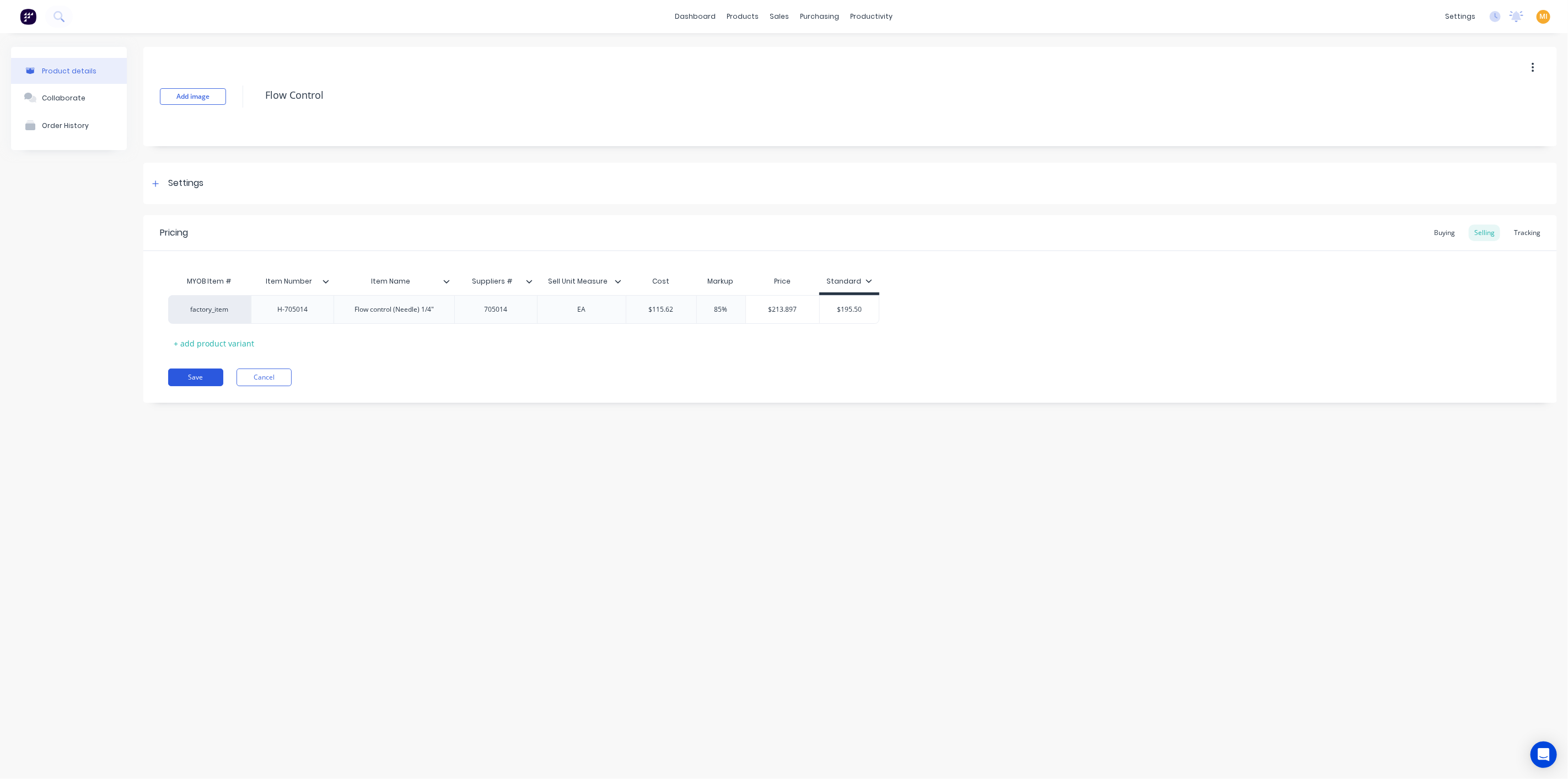
click at [204, 376] on button "Save" at bounding box center [195, 377] width 55 height 18
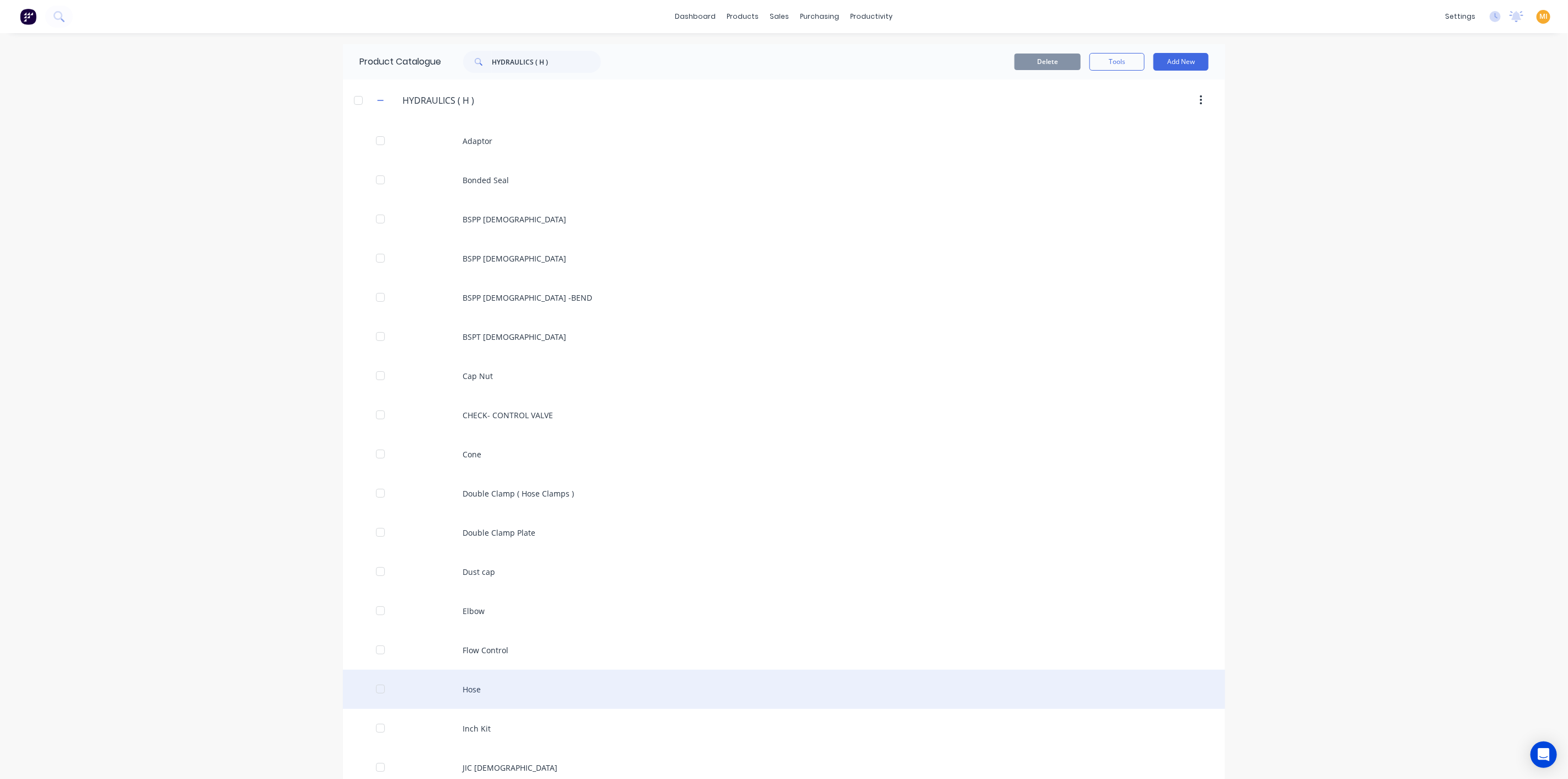
click at [453, 686] on div "Hose" at bounding box center [784, 689] width 882 height 39
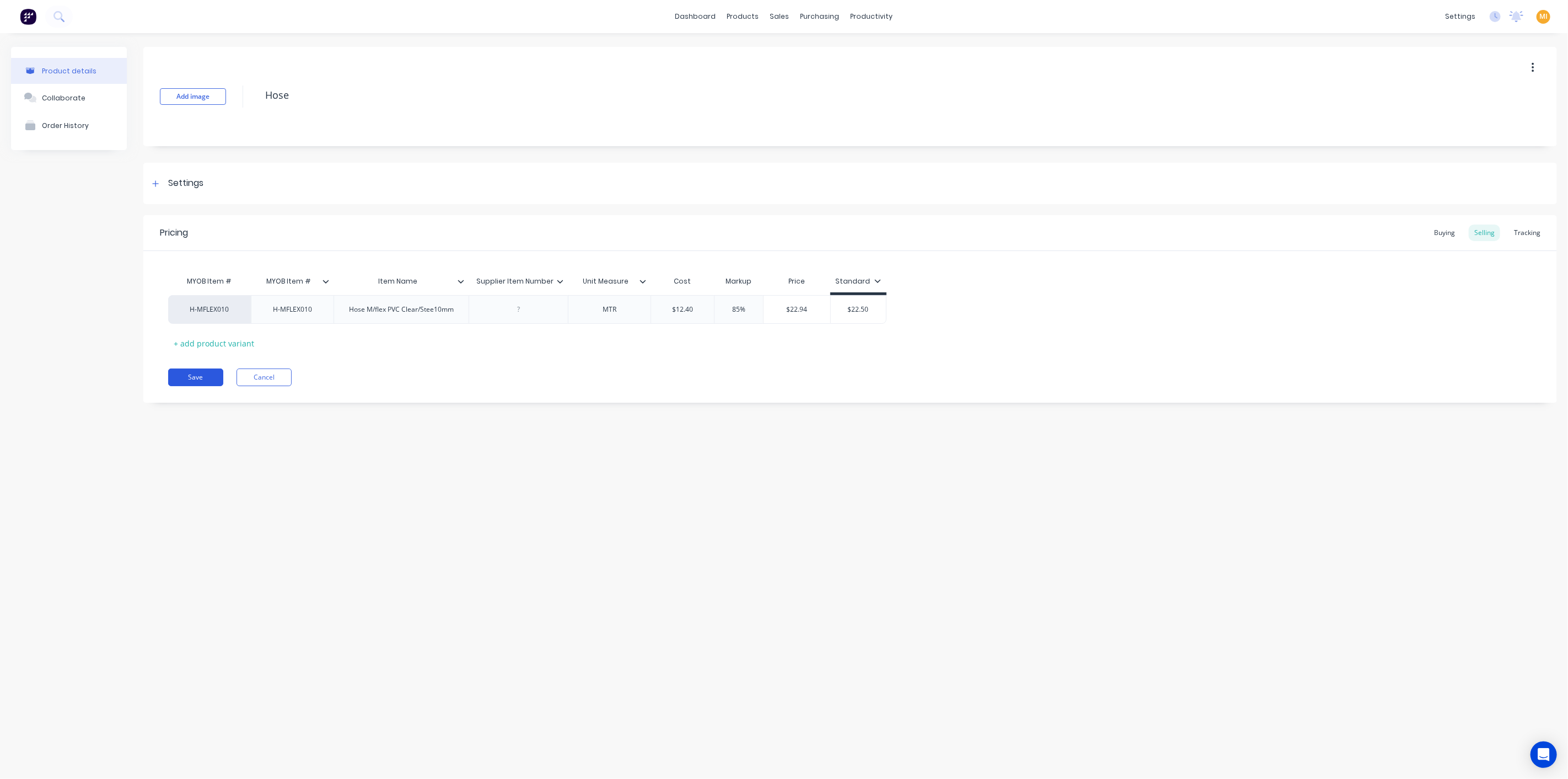
click at [206, 372] on button "Save" at bounding box center [195, 377] width 55 height 18
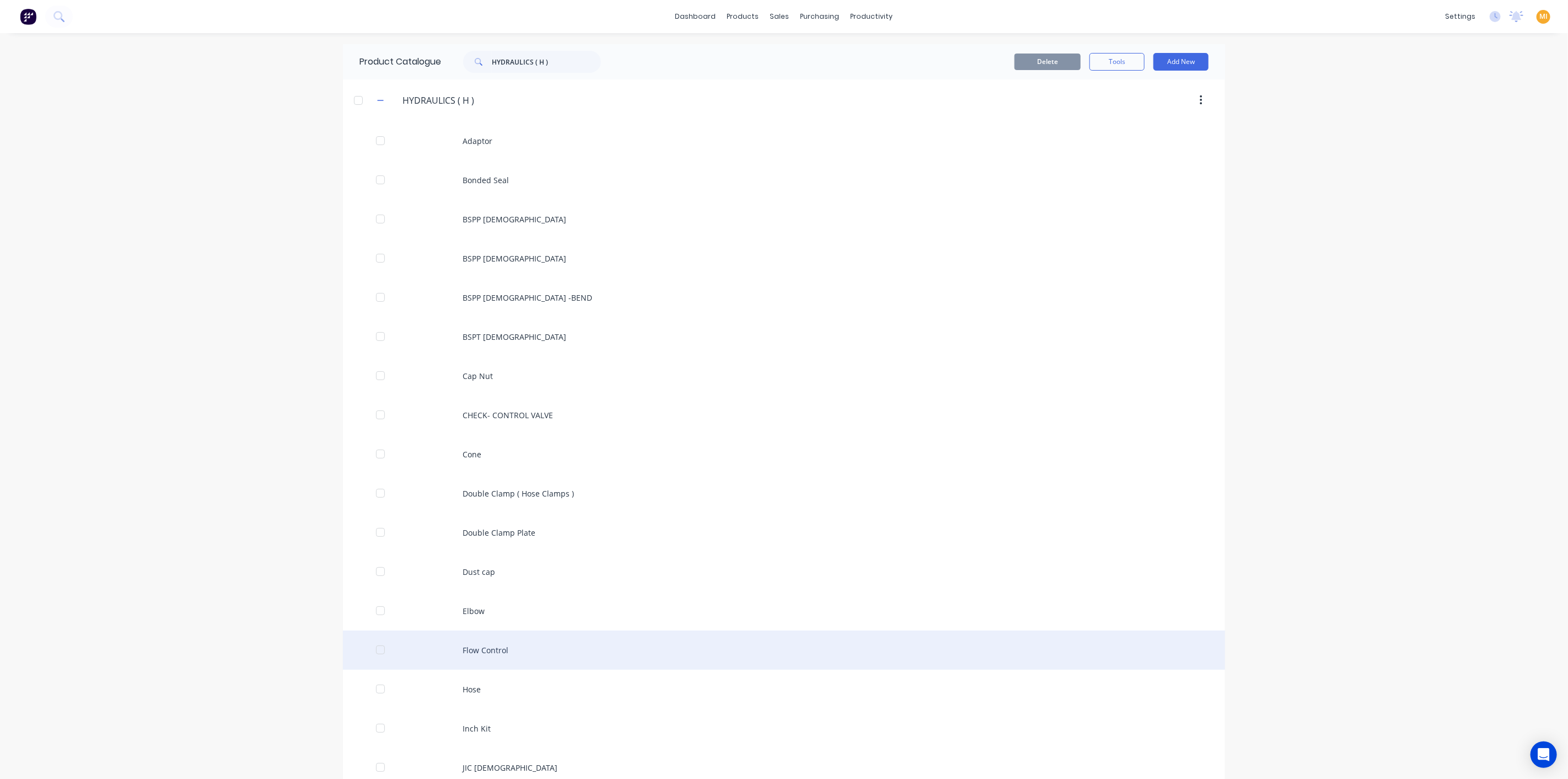
click at [497, 646] on div "Flow Control" at bounding box center [784, 650] width 882 height 39
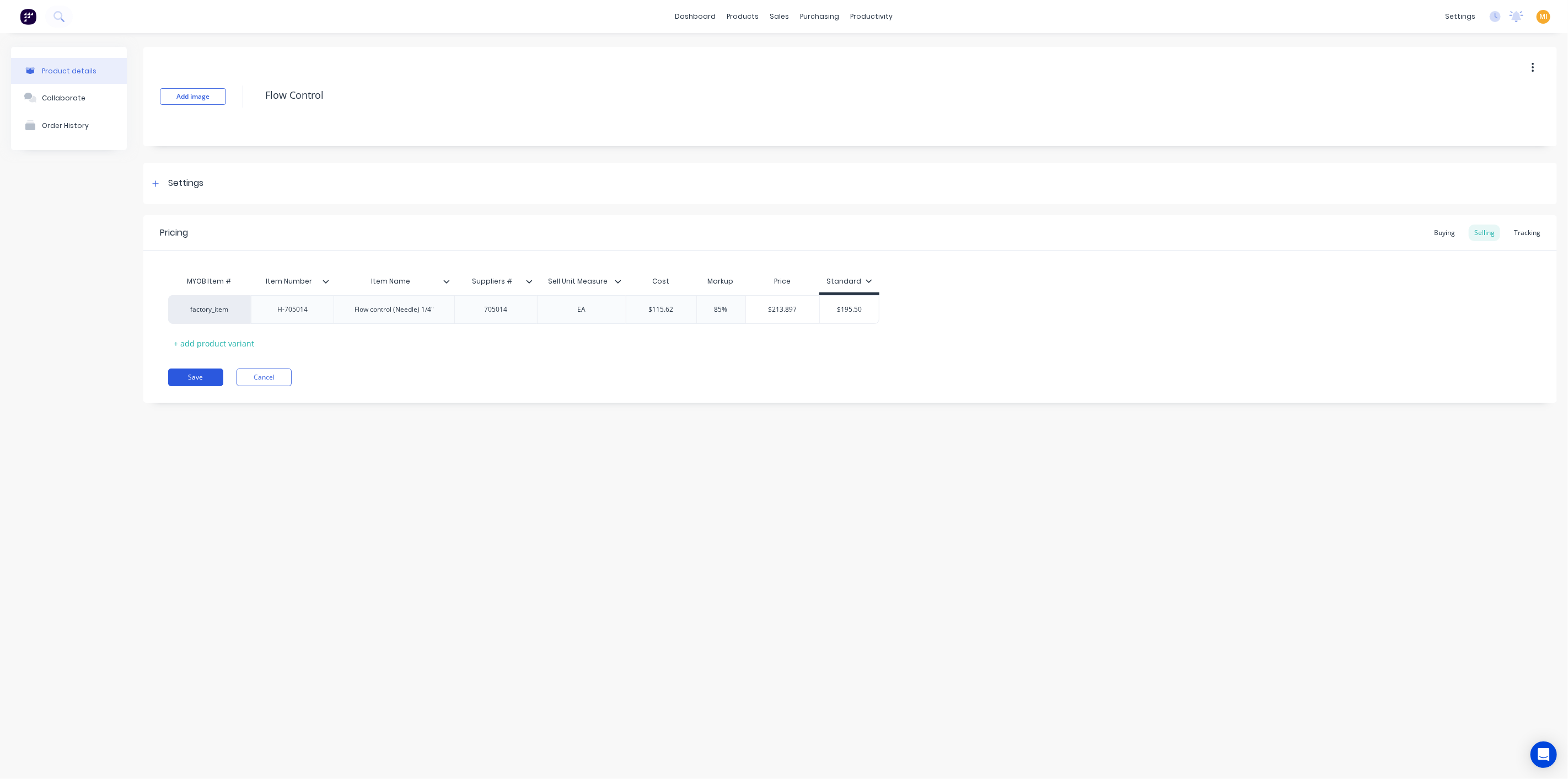
click at [191, 370] on button "Save" at bounding box center [195, 377] width 55 height 18
type textarea "x"
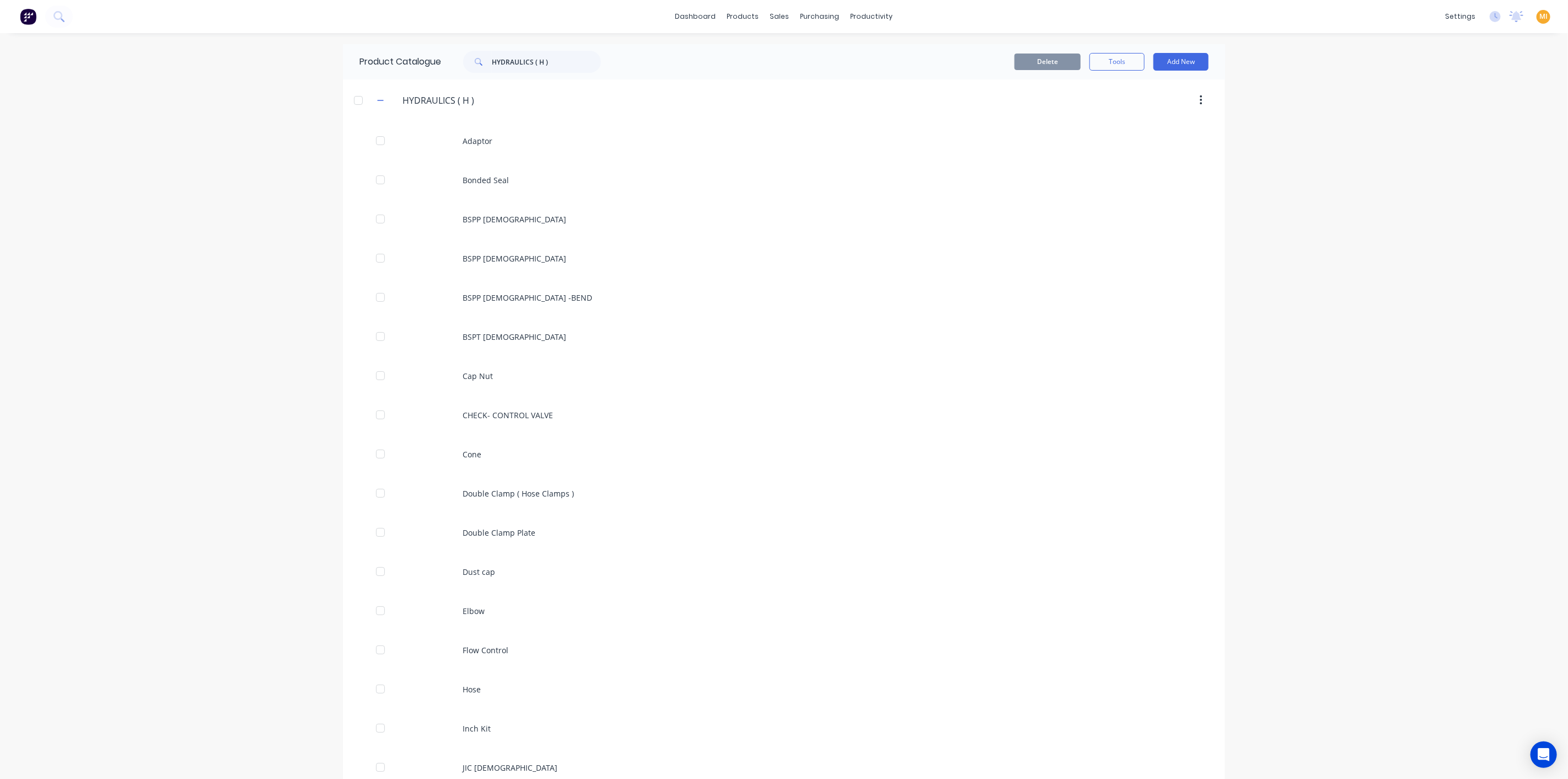
click at [173, 555] on div "dashboard products sales purchasing productivity dashboard products Product Cat…" at bounding box center [784, 390] width 1568 height 779
click at [254, 370] on div "dashboard products sales purchasing productivity dashboard products Product Cat…" at bounding box center [784, 390] width 1568 height 779
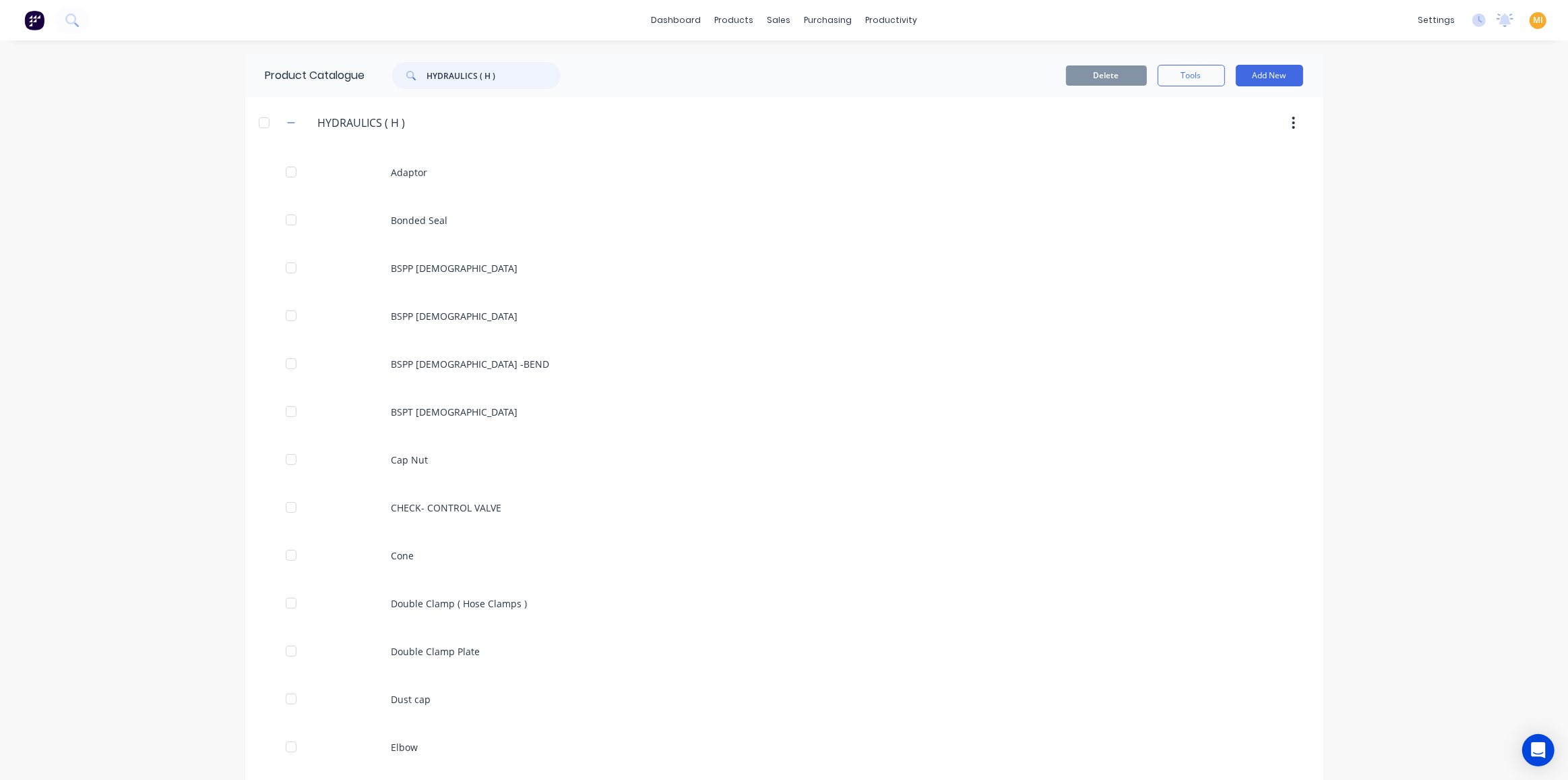
drag, startPoint x: 507, startPoint y: 79, endPoint x: 420, endPoint y: 75, distance: 87.1
click at [420, 75] on div "HYDRAULICS ( H )" at bounding box center [476, 75] width 169 height 27
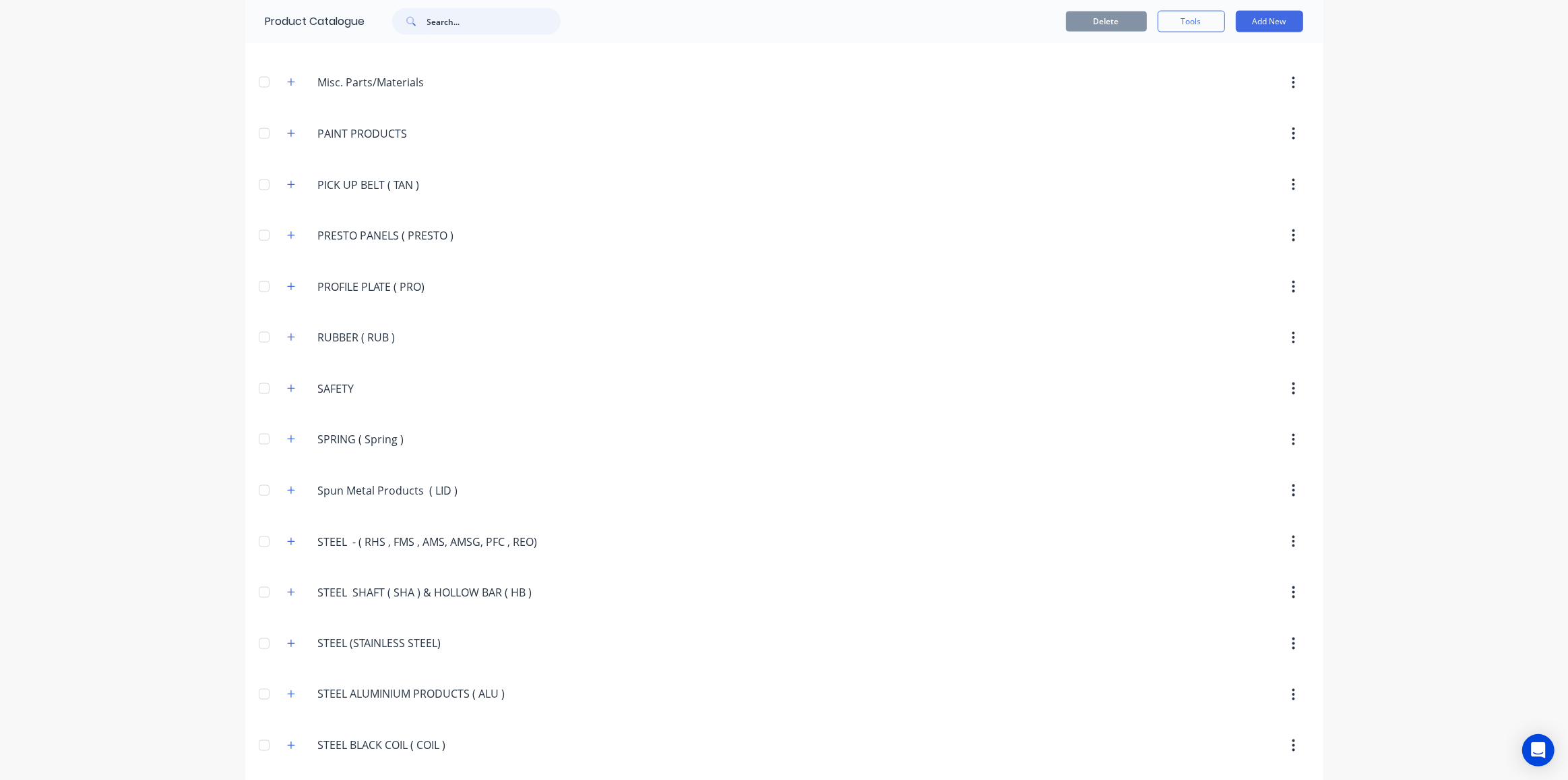
scroll to position [2391, 0]
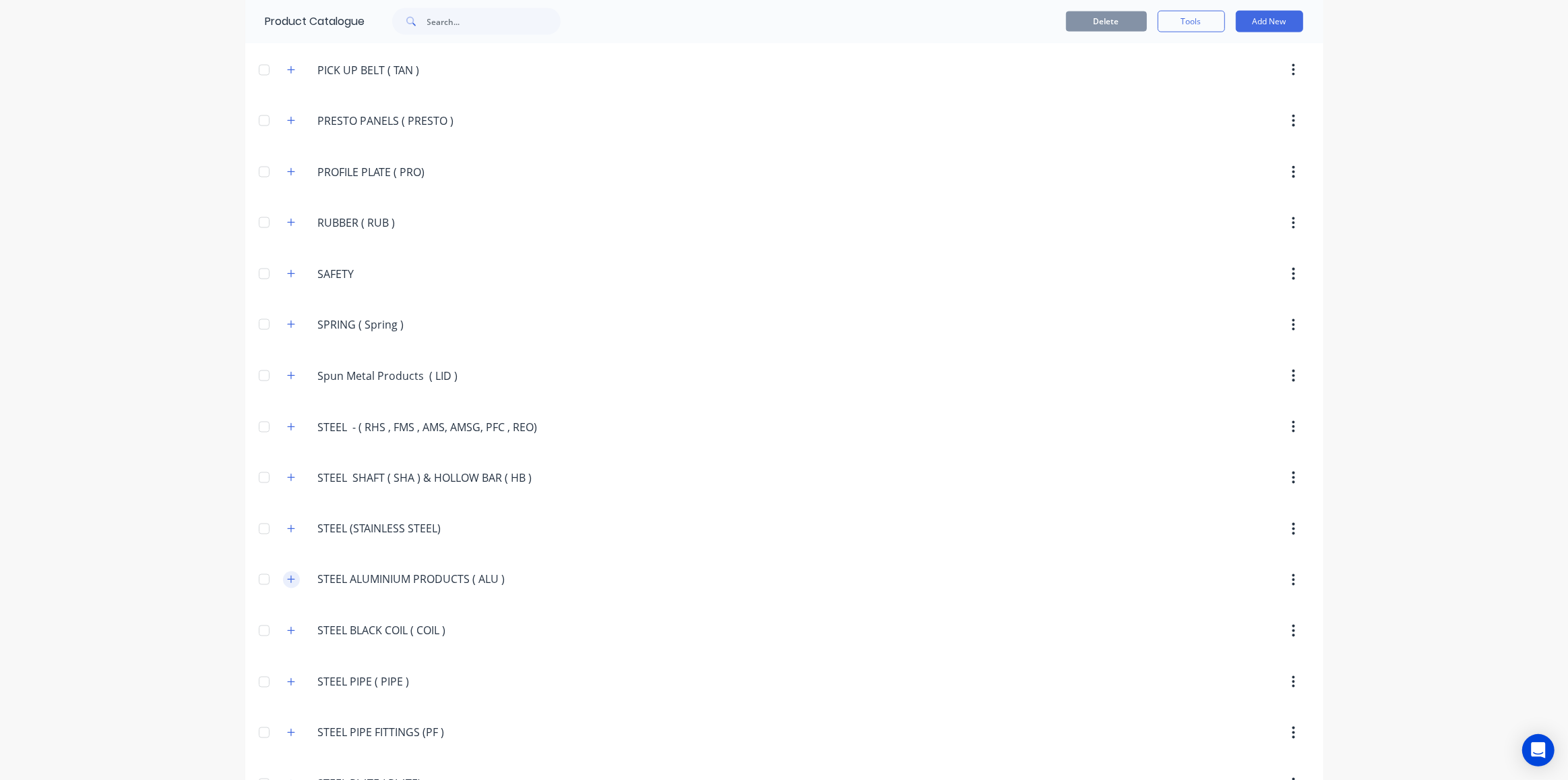
click at [288, 575] on icon "button" at bounding box center [291, 579] width 8 height 10
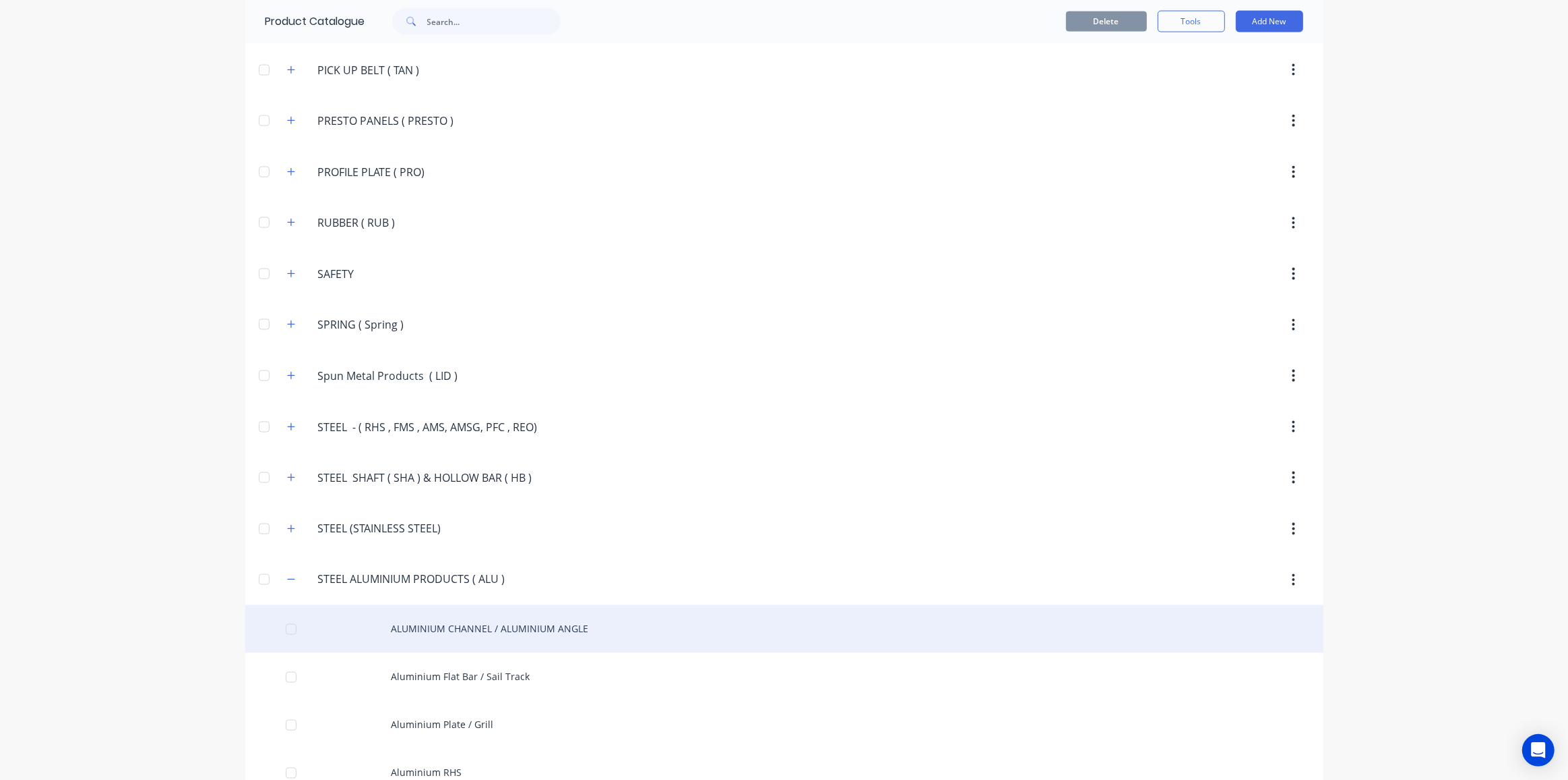
click at [393, 605] on div "ALUMINIUM CHANNEL / ALUMINIUM ANGLE" at bounding box center [785, 629] width 1079 height 48
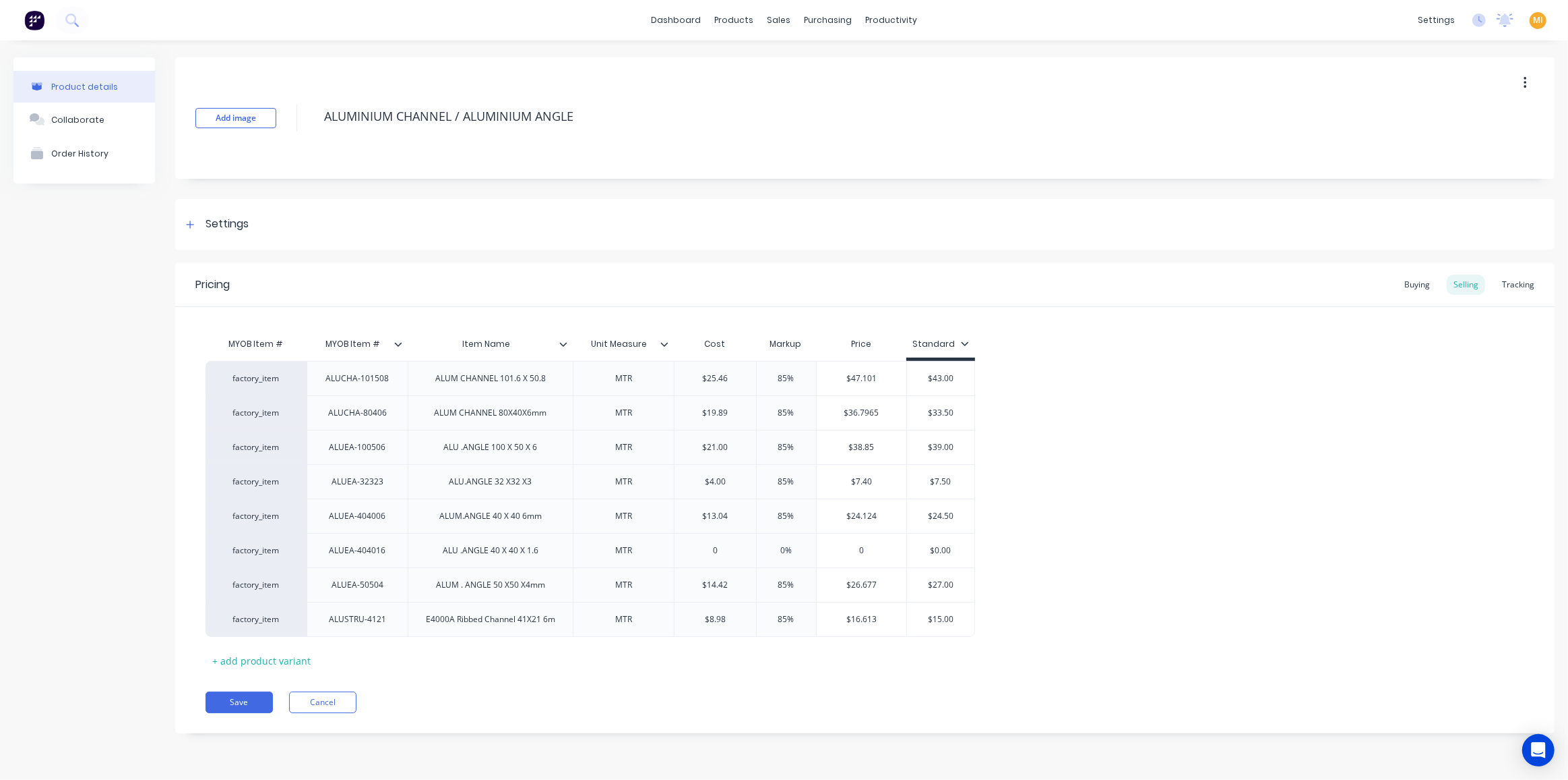
click at [567, 344] on icon at bounding box center [563, 343] width 8 height 8
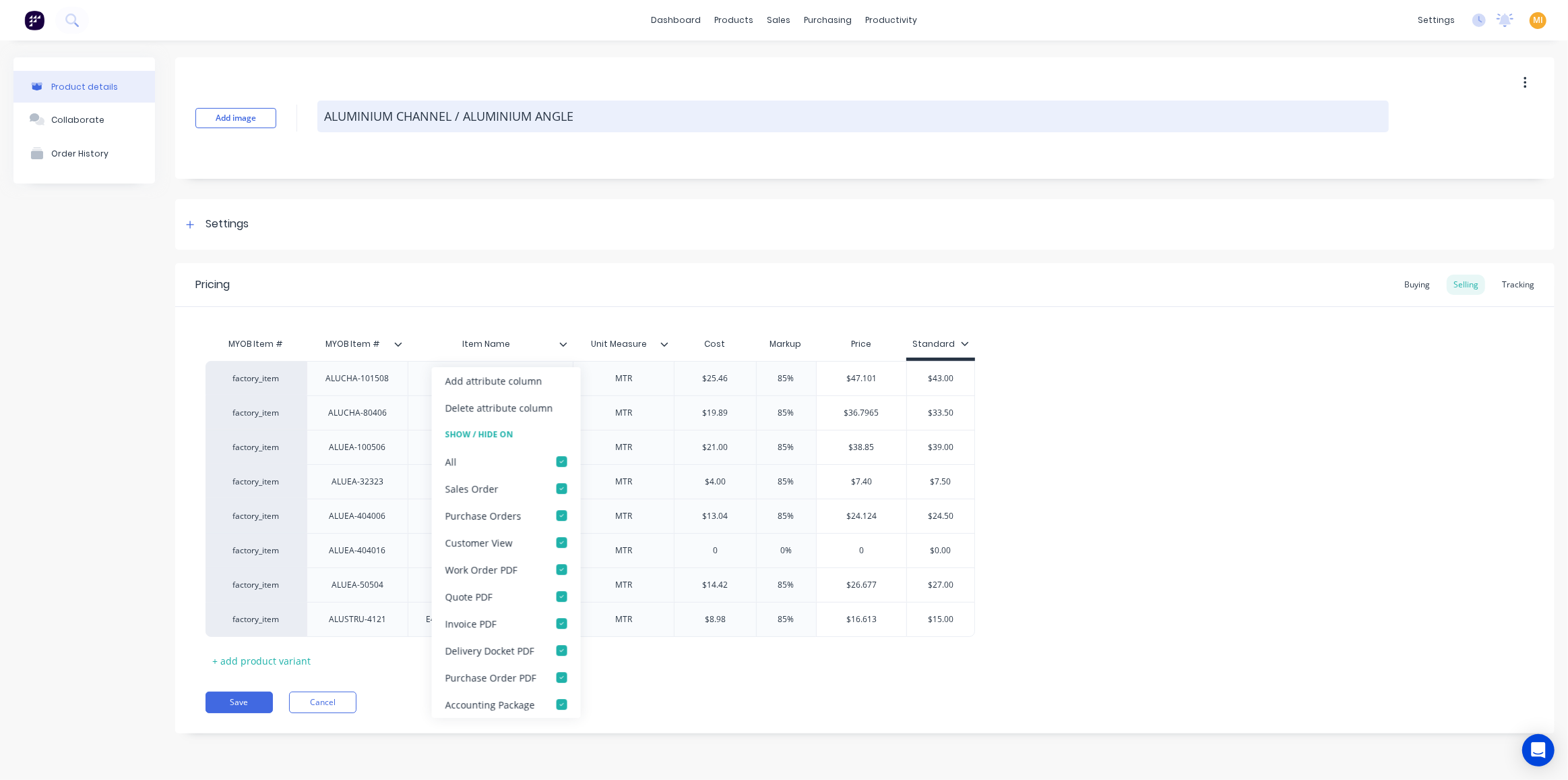
drag, startPoint x: 938, startPoint y: 1, endPoint x: 528, endPoint y: 112, distance: 424.8
click at [528, 112] on textarea "ALUMINIUM CHANNEL / ALUMINIUM ANGLE" at bounding box center [853, 115] width 1072 height 31
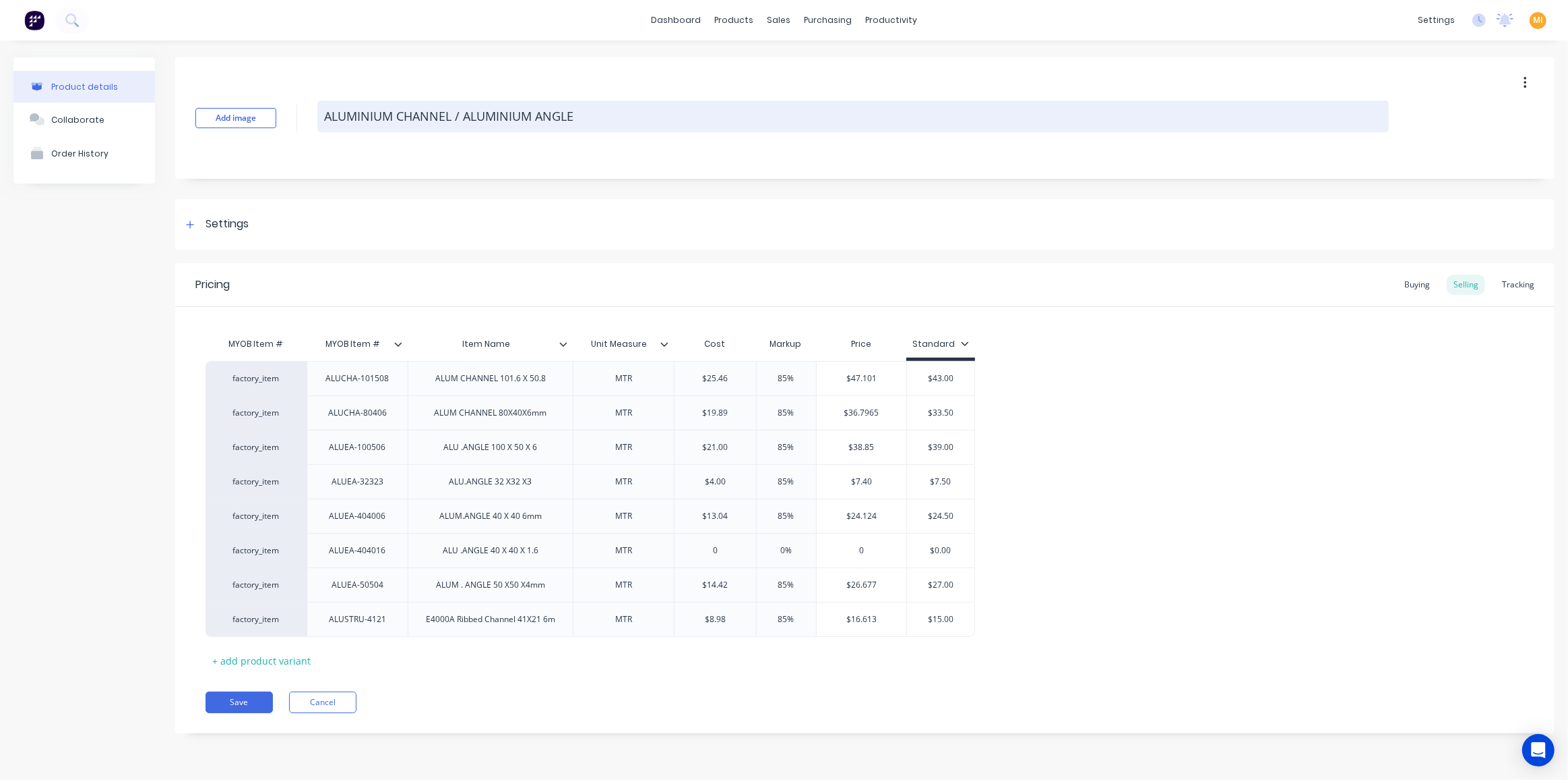
click at [526, 112] on textarea "ALUMINIUM CHANNEL / ALUMINIUM ANGLE" at bounding box center [853, 115] width 1072 height 31
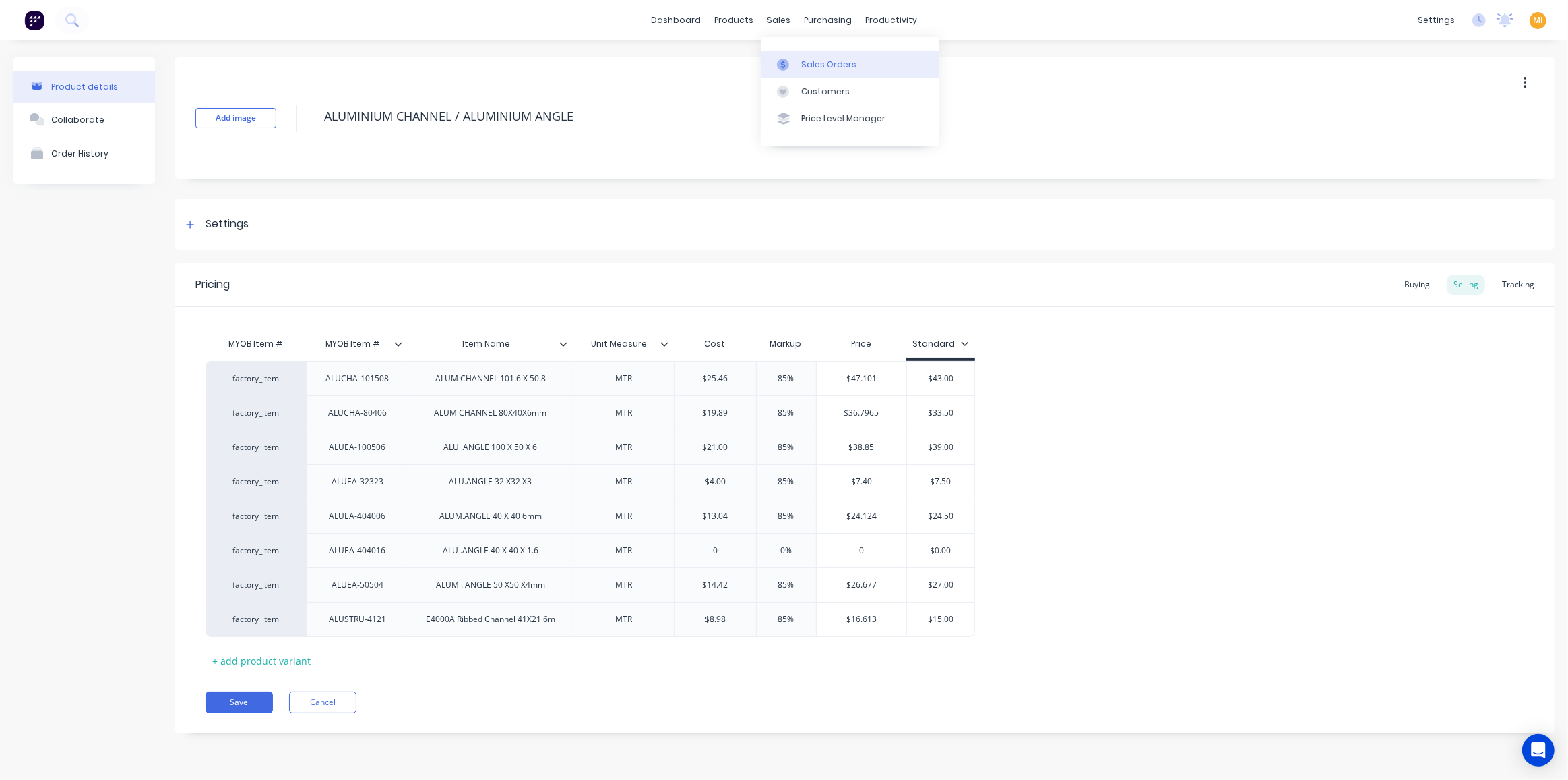
type textarea "x"
click at [802, 63] on div "Sales Orders" at bounding box center [829, 65] width 55 height 13
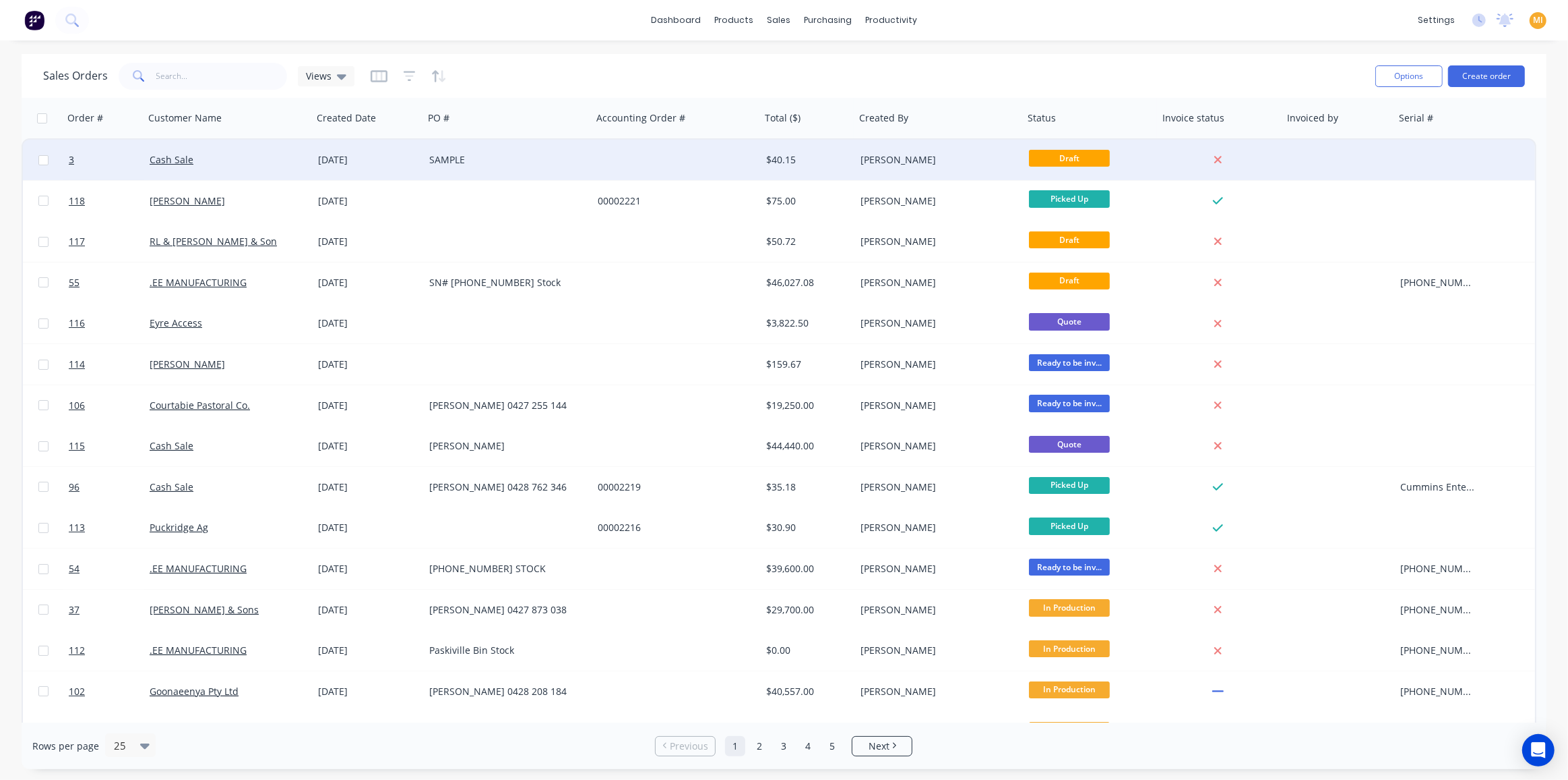
click at [252, 162] on div "Cash Sale" at bounding box center [225, 159] width 150 height 13
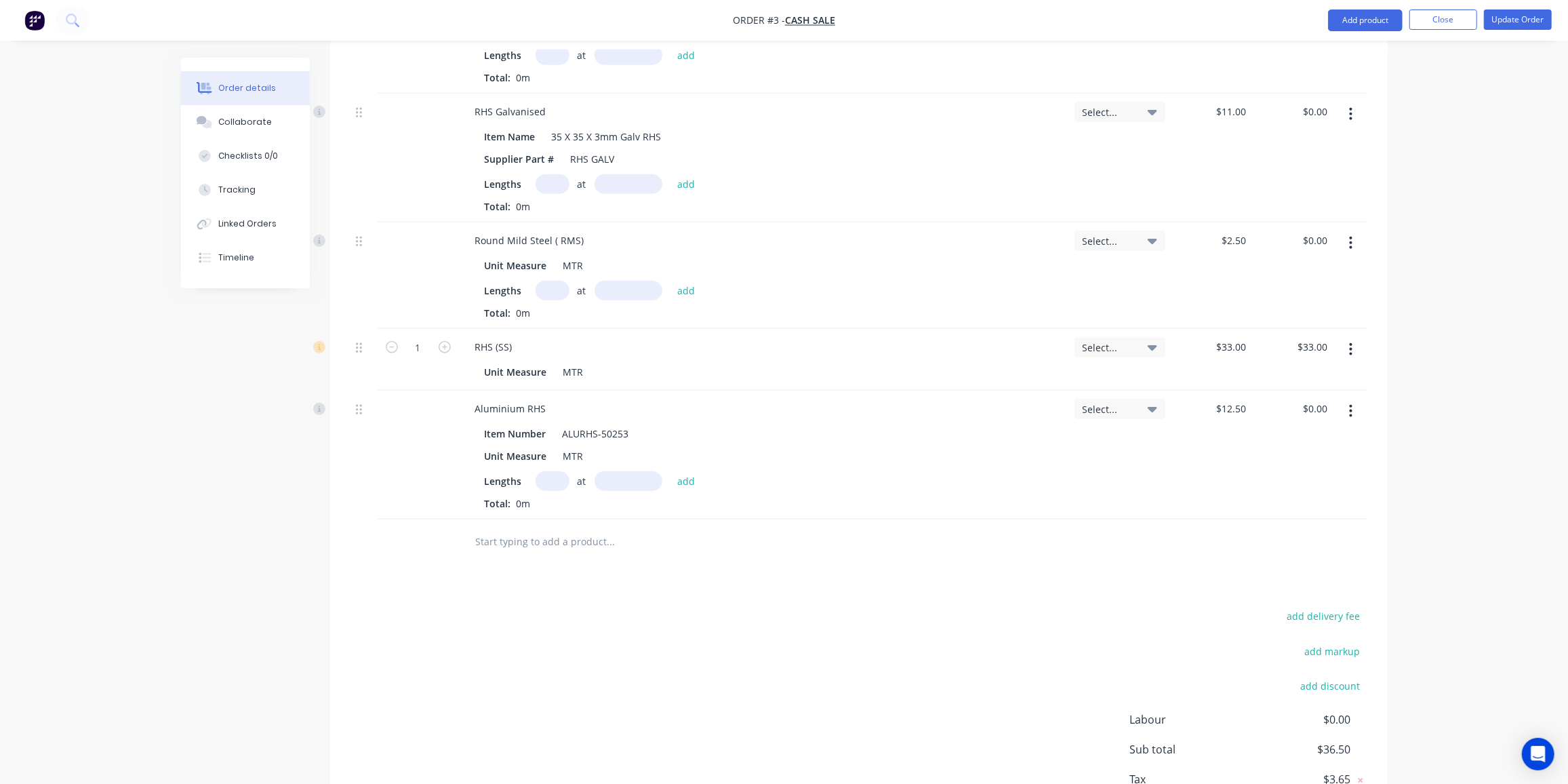
scroll to position [1232, 0]
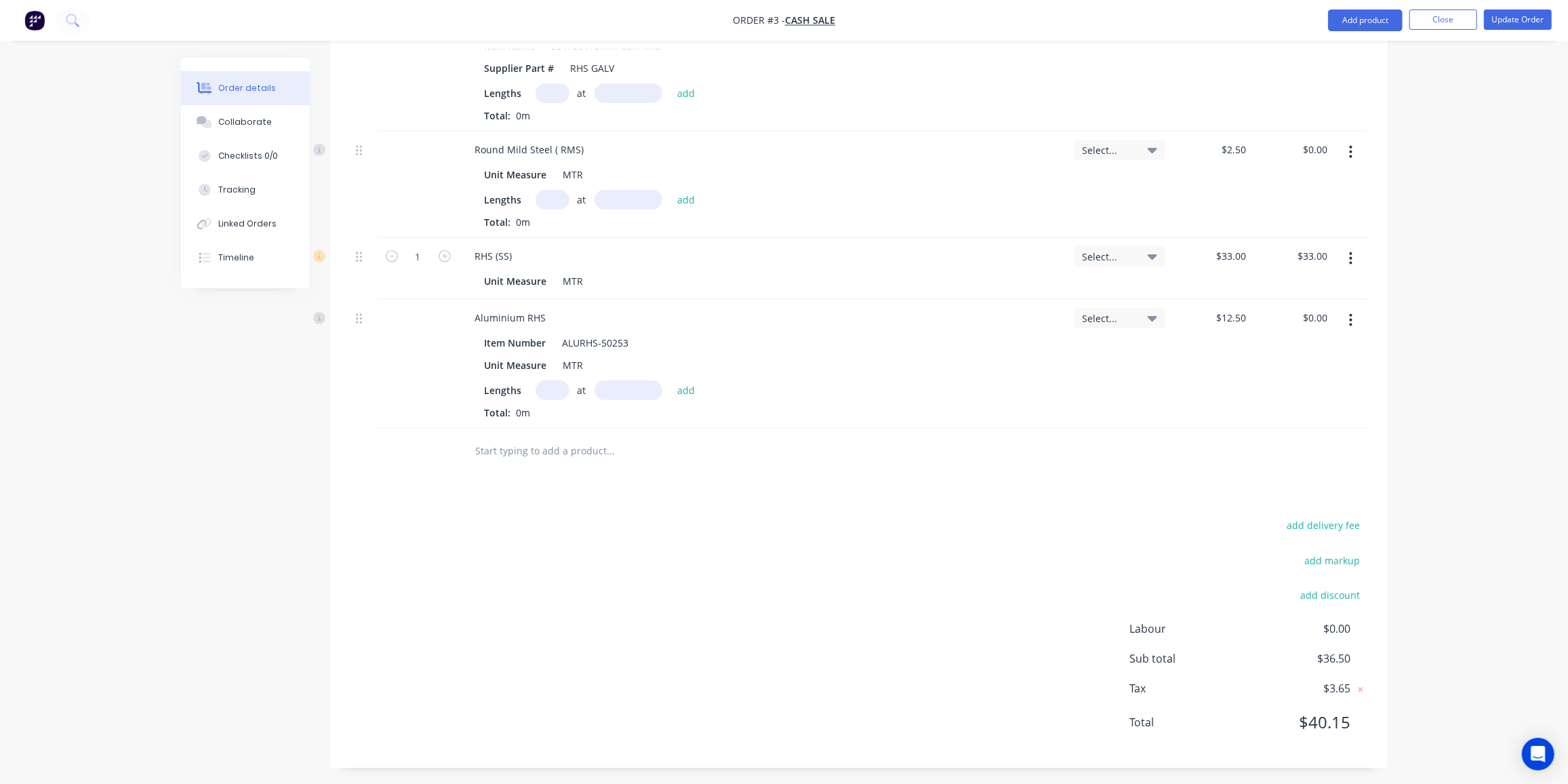
click at [515, 452] on input "text" at bounding box center [611, 450] width 271 height 27
paste input "ALUMINIUM CHANNEL / ALUMINIUM ANGLE"
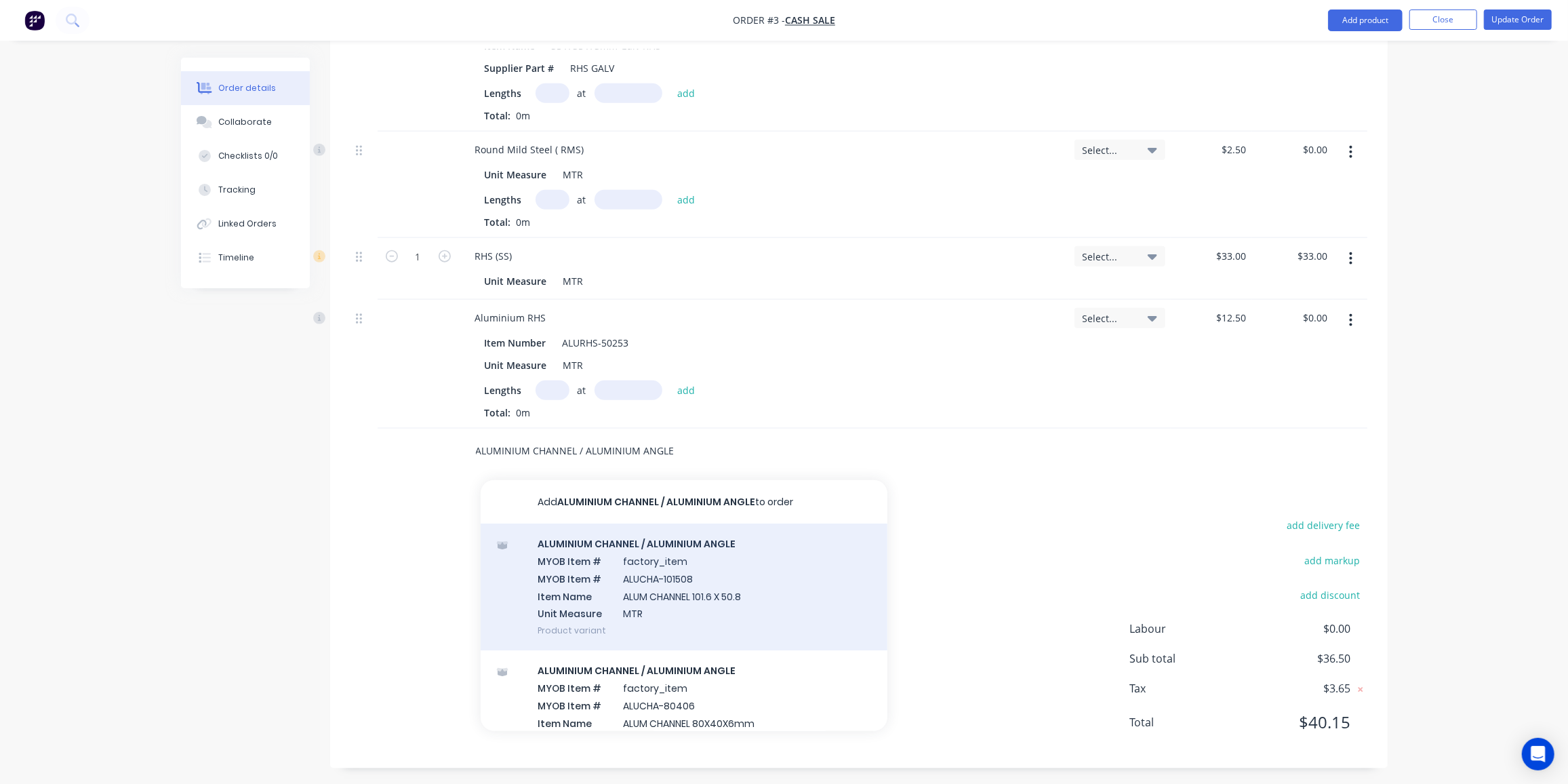
type input "ALUMINIUM CHANNEL / ALUMINIUM ANGLE"
click at [549, 564] on div "ALUMINIUM CHANNEL / ALUMINIUM ANGLE MYOB Item # factory_item MYOB Item # ALUCHA…" at bounding box center [683, 586] width 407 height 127
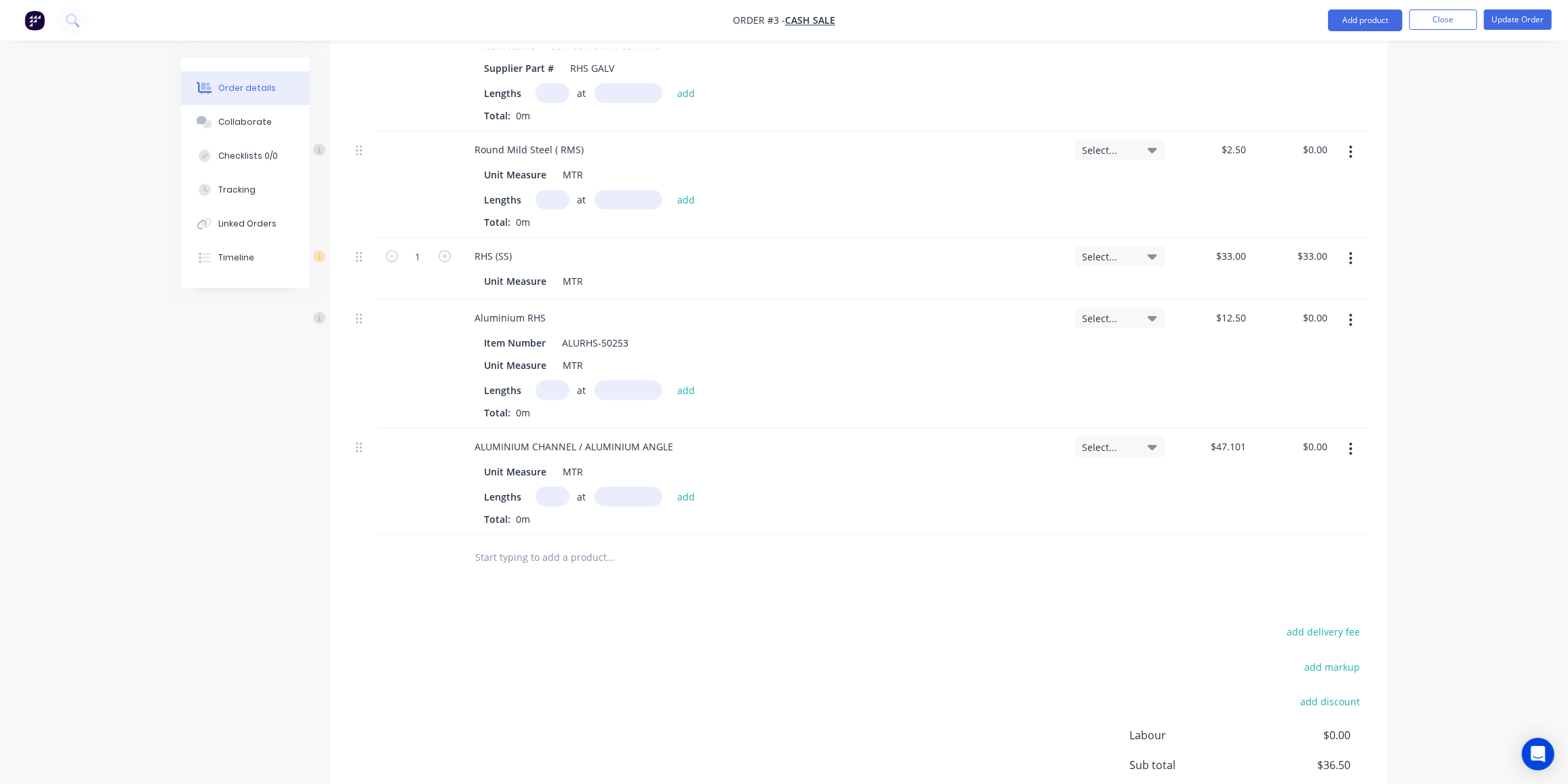
click at [417, 480] on div at bounding box center [418, 481] width 82 height 106
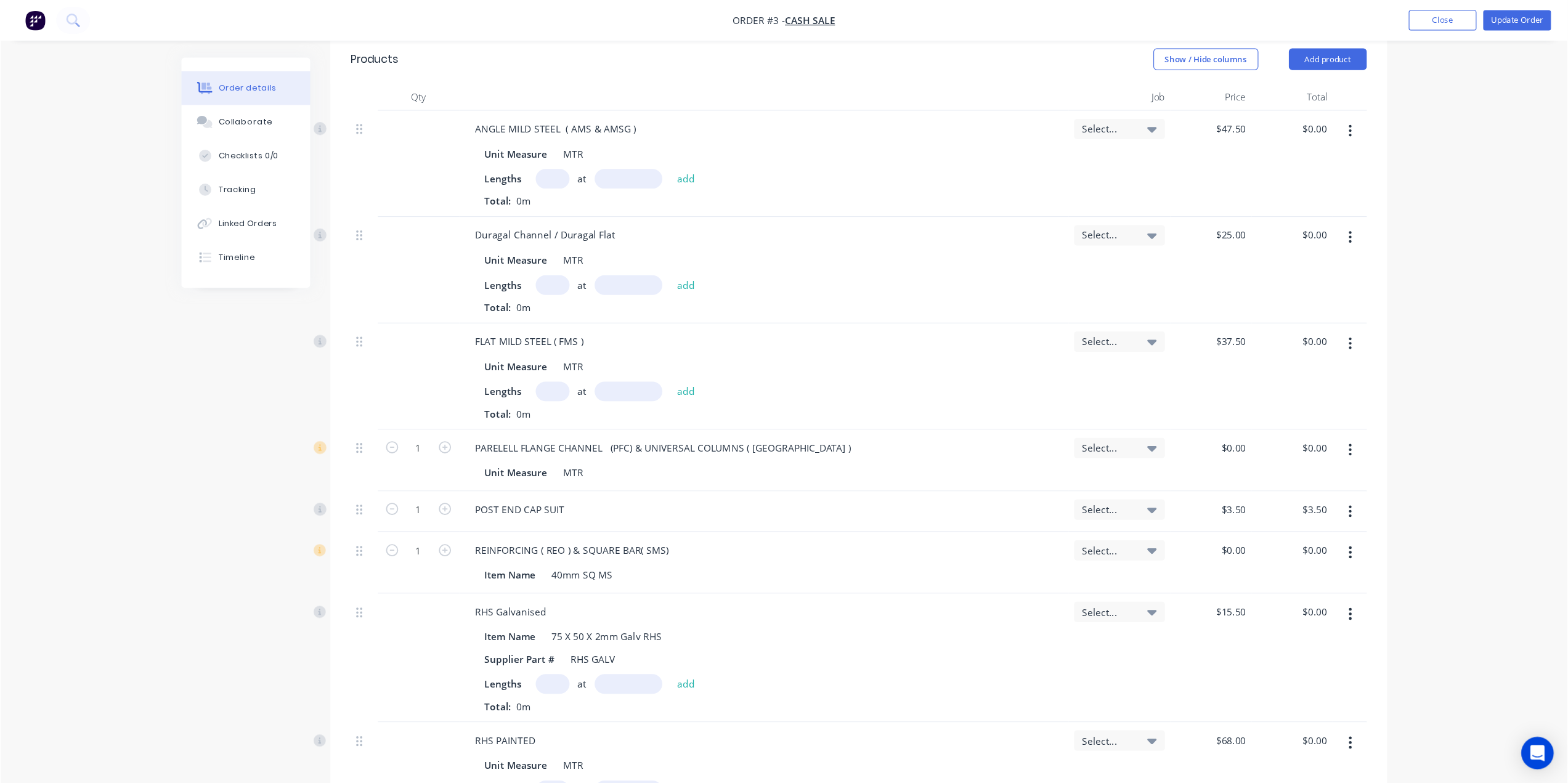
scroll to position [370, 0]
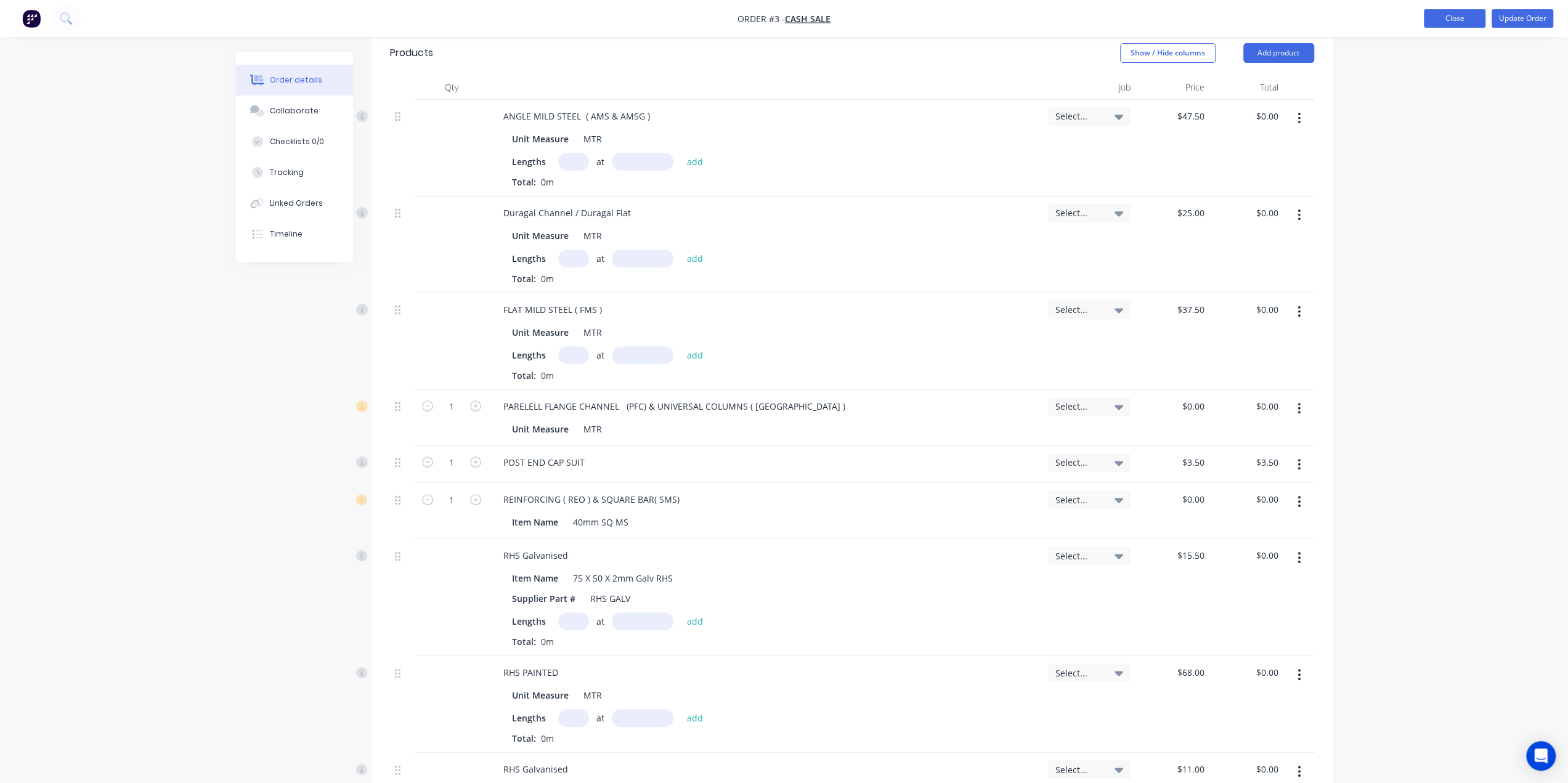
click at [1049, 11] on button "Close" at bounding box center [1454, 18] width 61 height 19
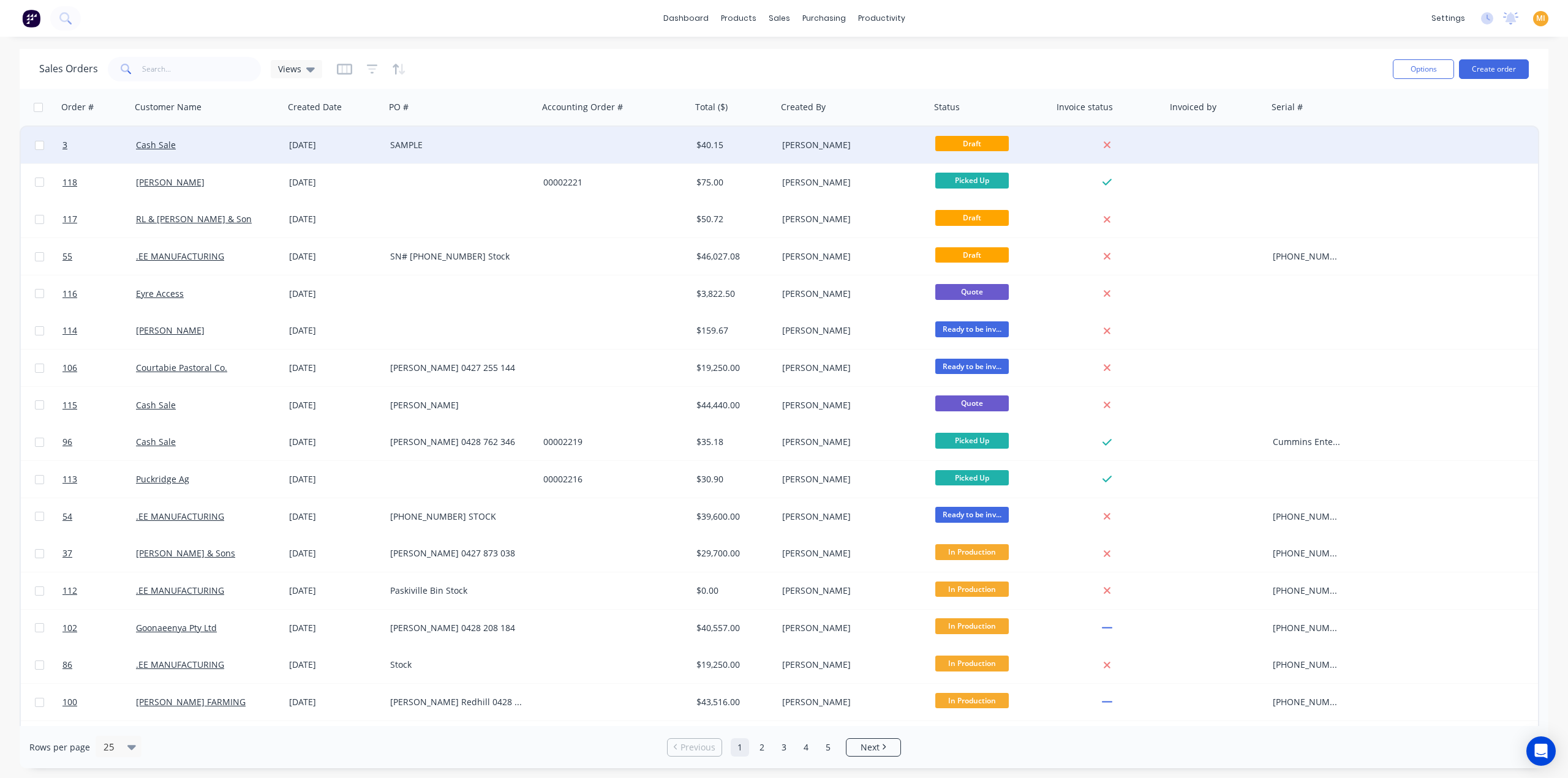
click at [196, 144] on div "Cash Sale" at bounding box center [205, 144] width 136 height 12
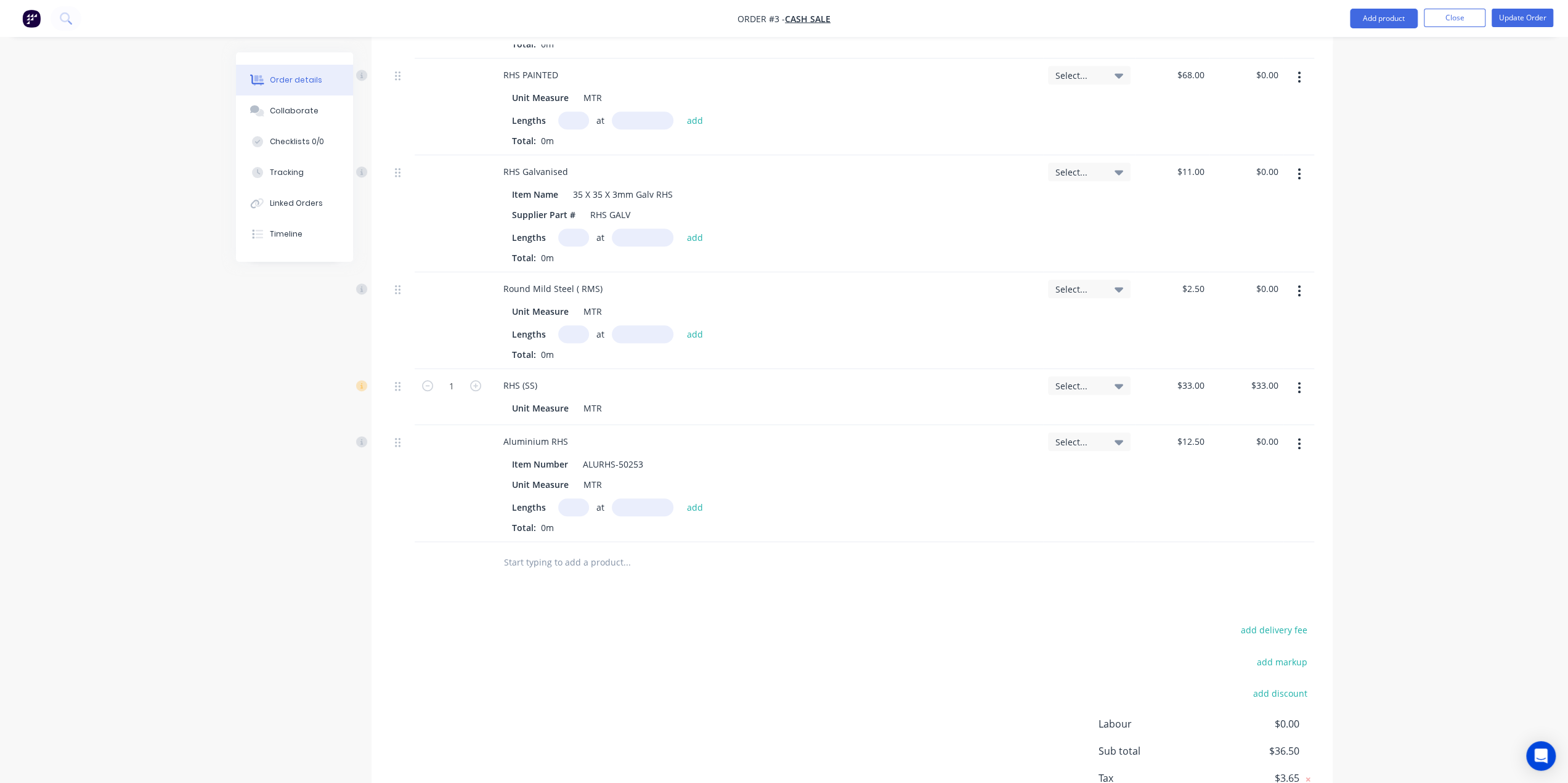
scroll to position [1147, 0]
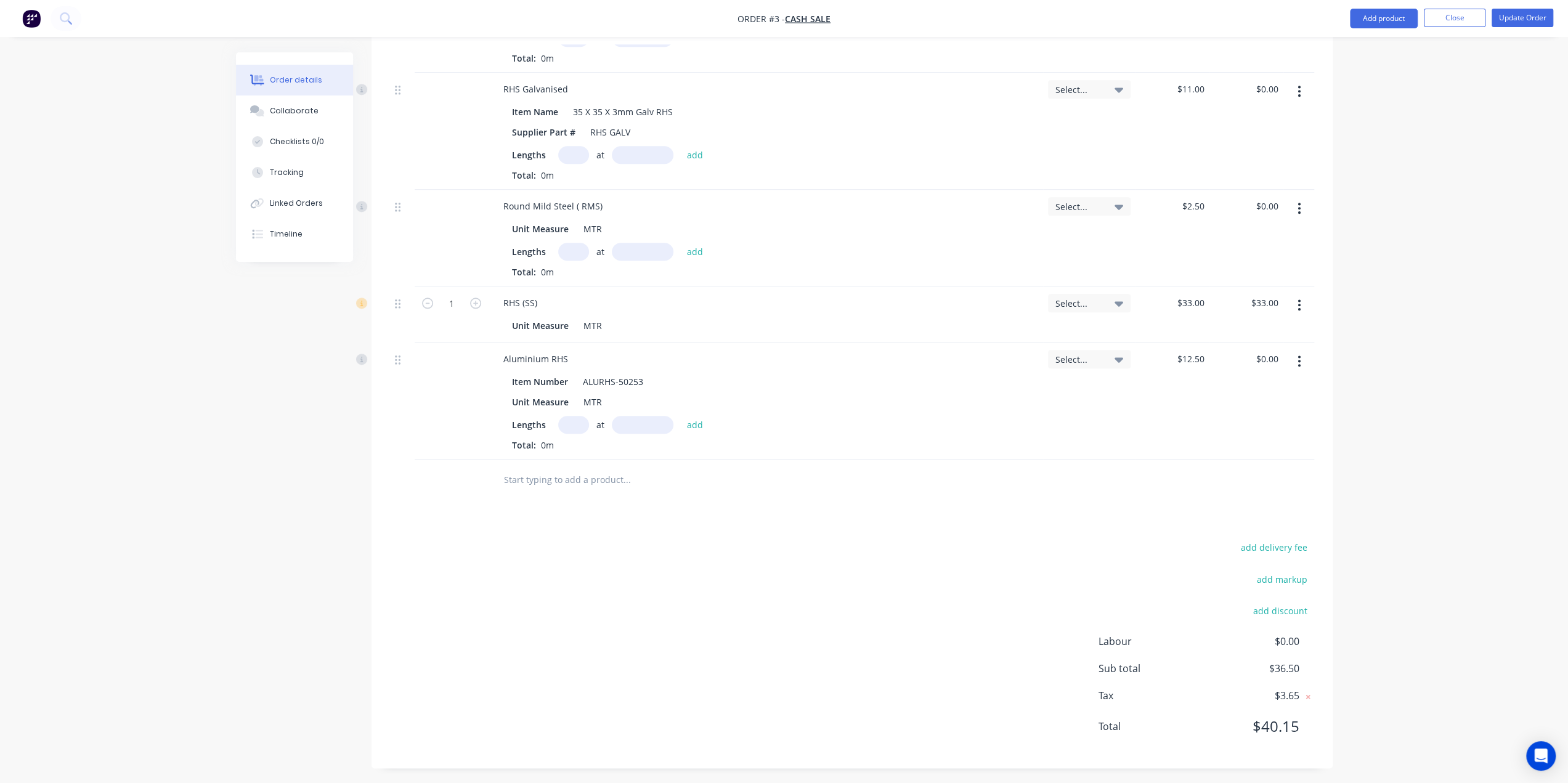
click at [529, 483] on input "text" at bounding box center [627, 479] width 247 height 24
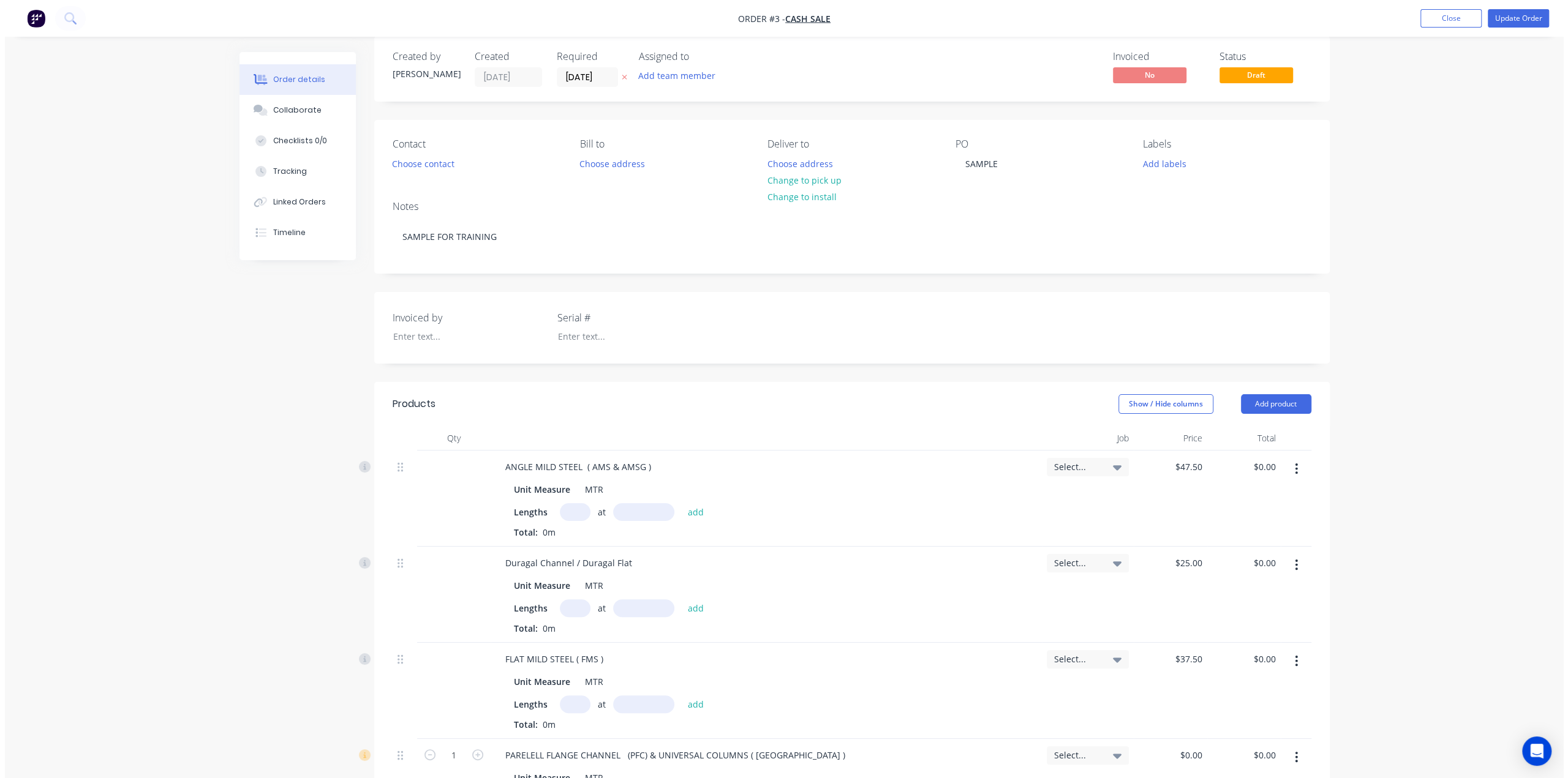
scroll to position [0, 0]
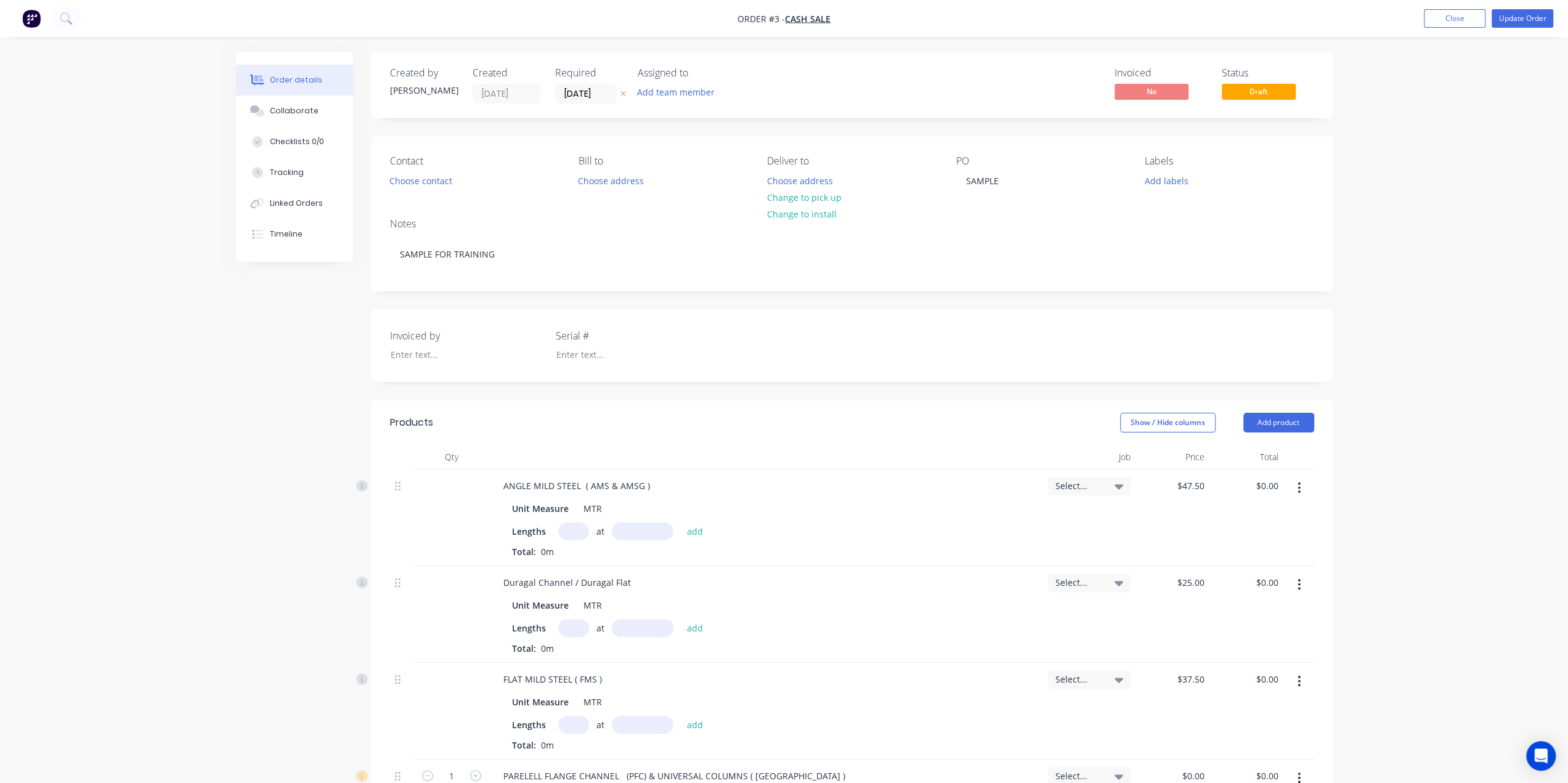
click at [1049, 33] on nav "Order #3 - Cash Sale Add product Close Update Order" at bounding box center [784, 18] width 1568 height 37
click at [1049, 16] on button "Close" at bounding box center [1454, 18] width 61 height 19
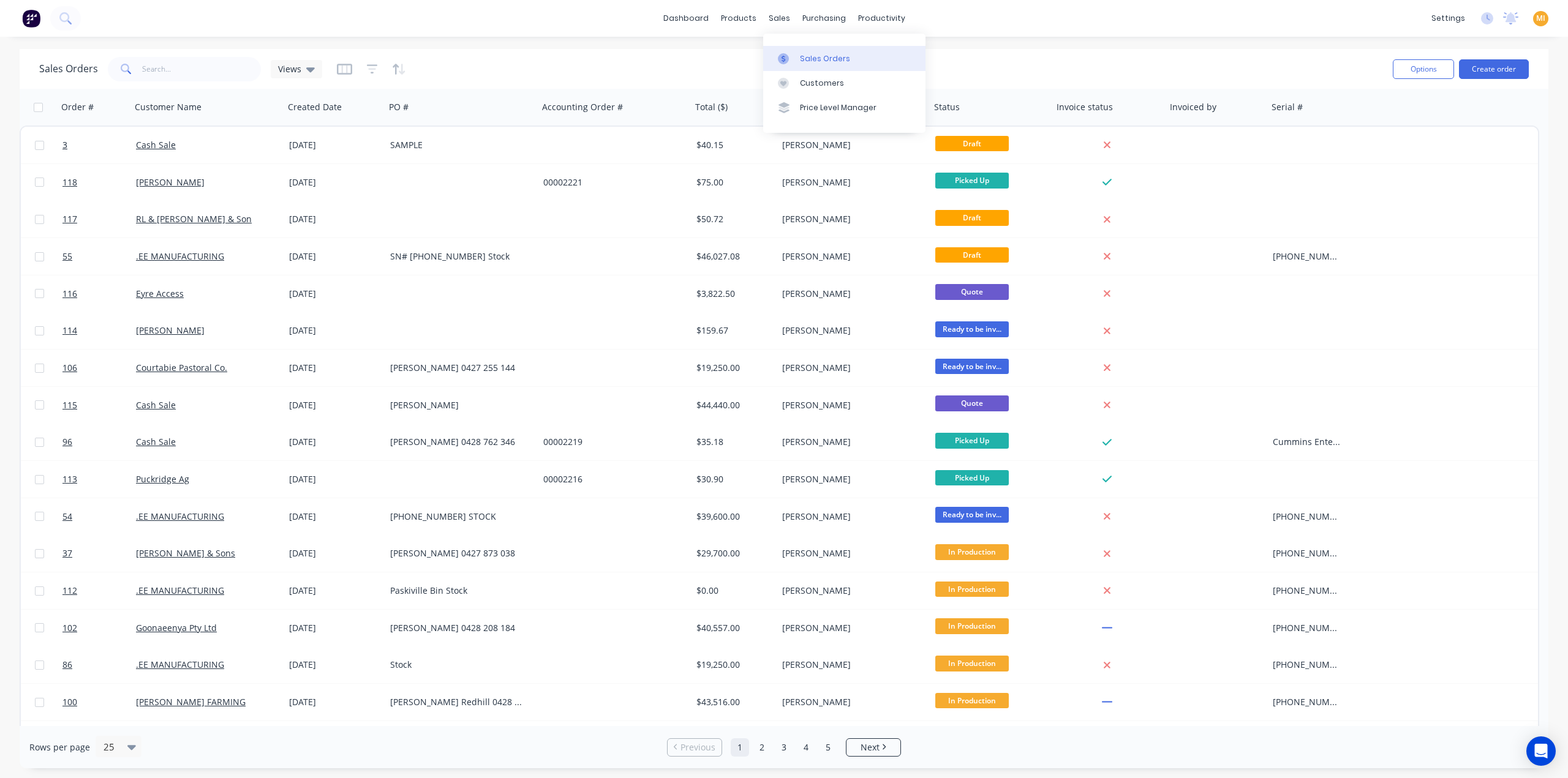
click at [816, 54] on div "Sales Orders" at bounding box center [825, 59] width 50 height 11
click at [781, 71] on link "Materials" at bounding box center [799, 84] width 162 height 24
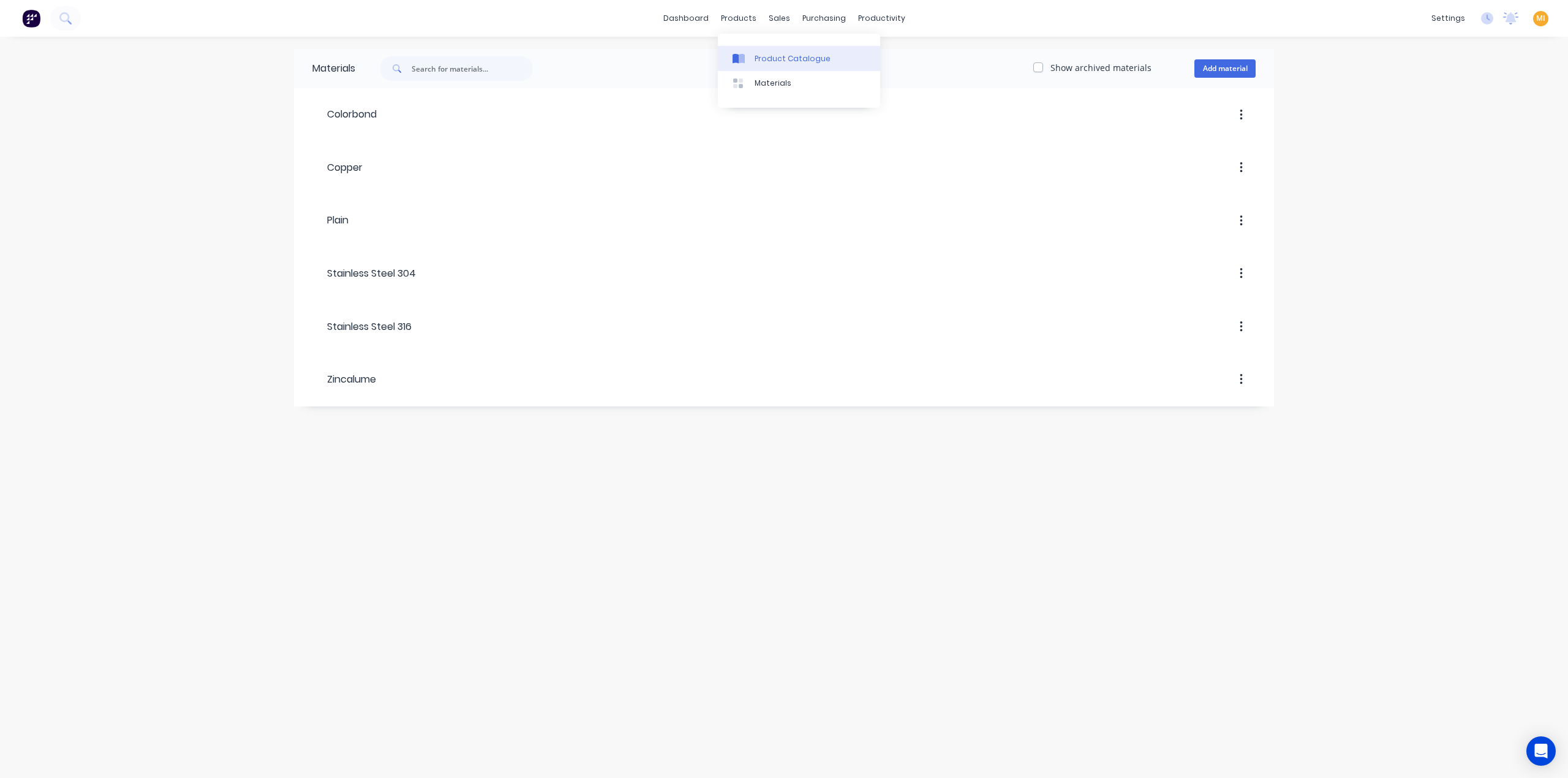
click at [765, 51] on link "Product Catalogue" at bounding box center [799, 58] width 162 height 24
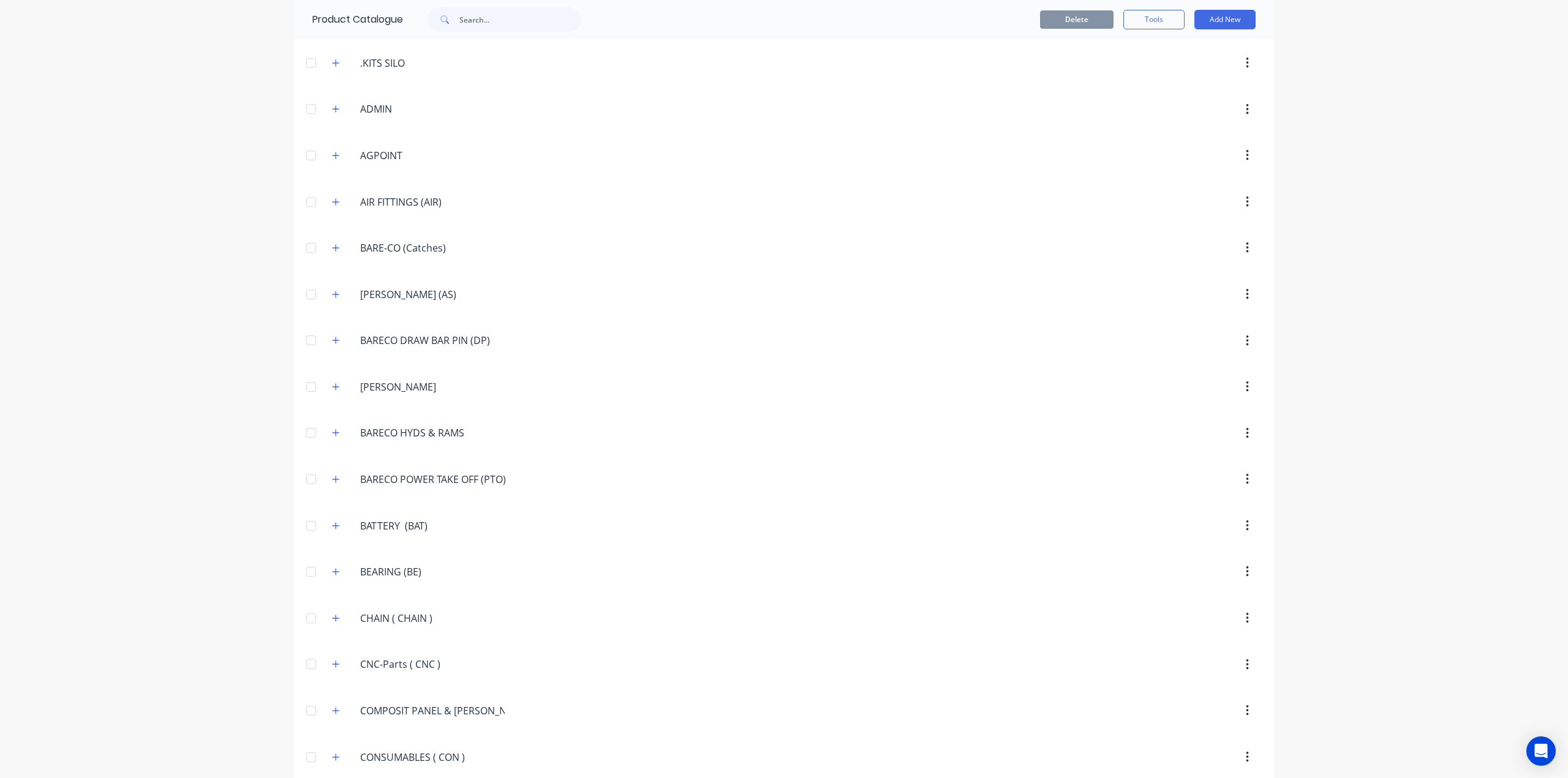
scroll to position [673, 0]
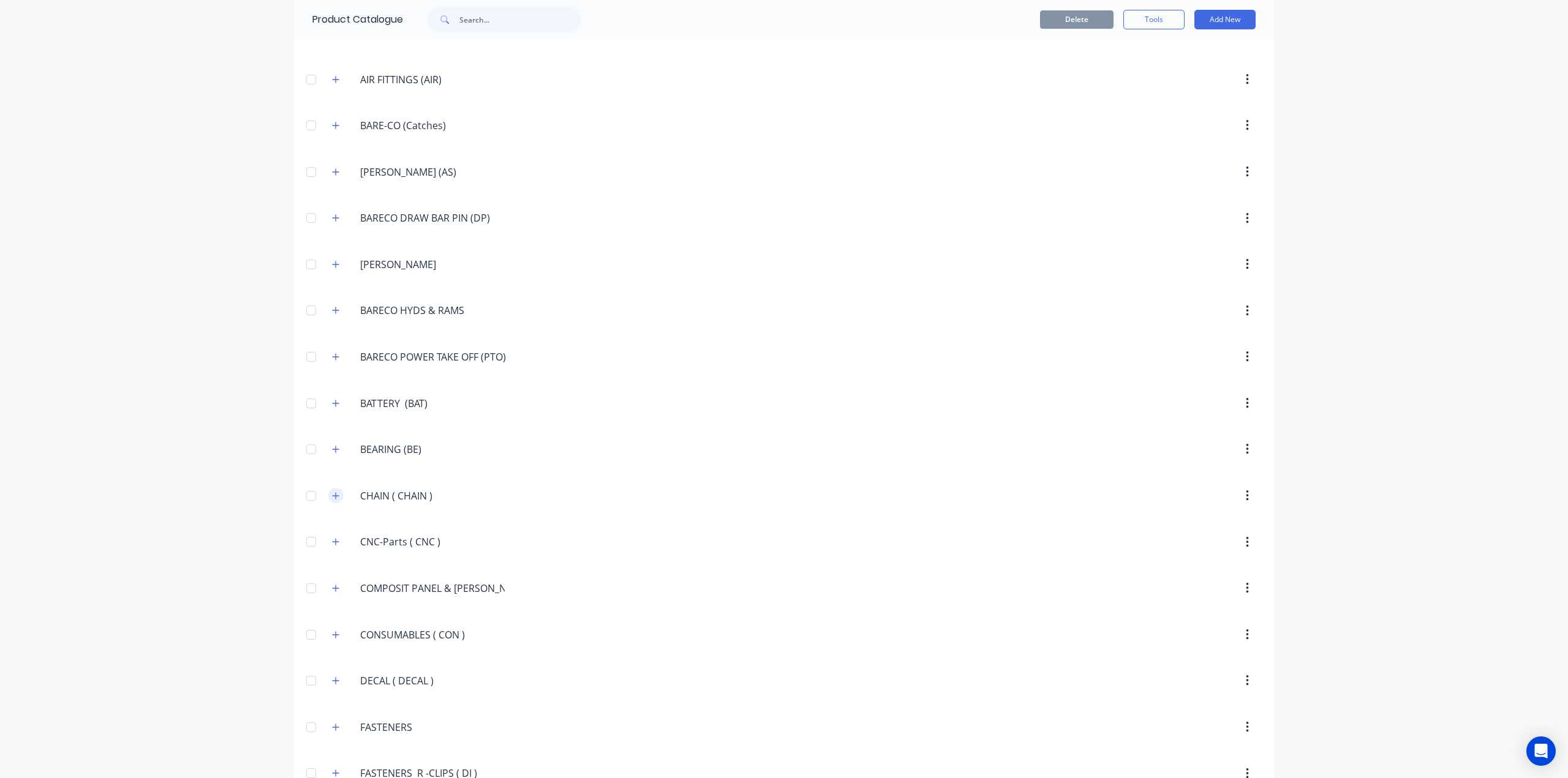
click at [334, 492] on icon "button" at bounding box center [335, 496] width 7 height 9
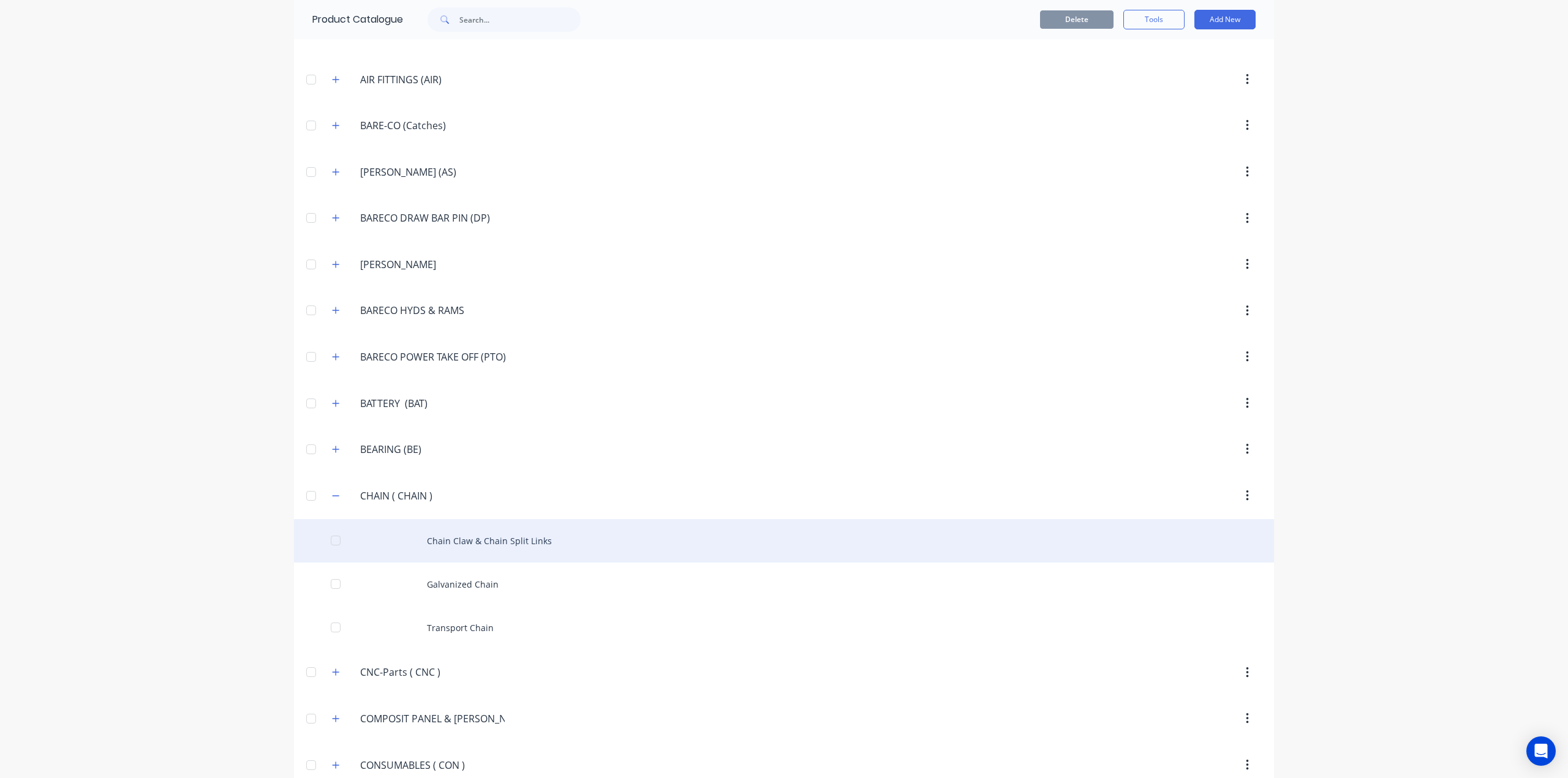
click at [473, 538] on div "Chain Claw & Chain Split Links" at bounding box center [784, 541] width 980 height 44
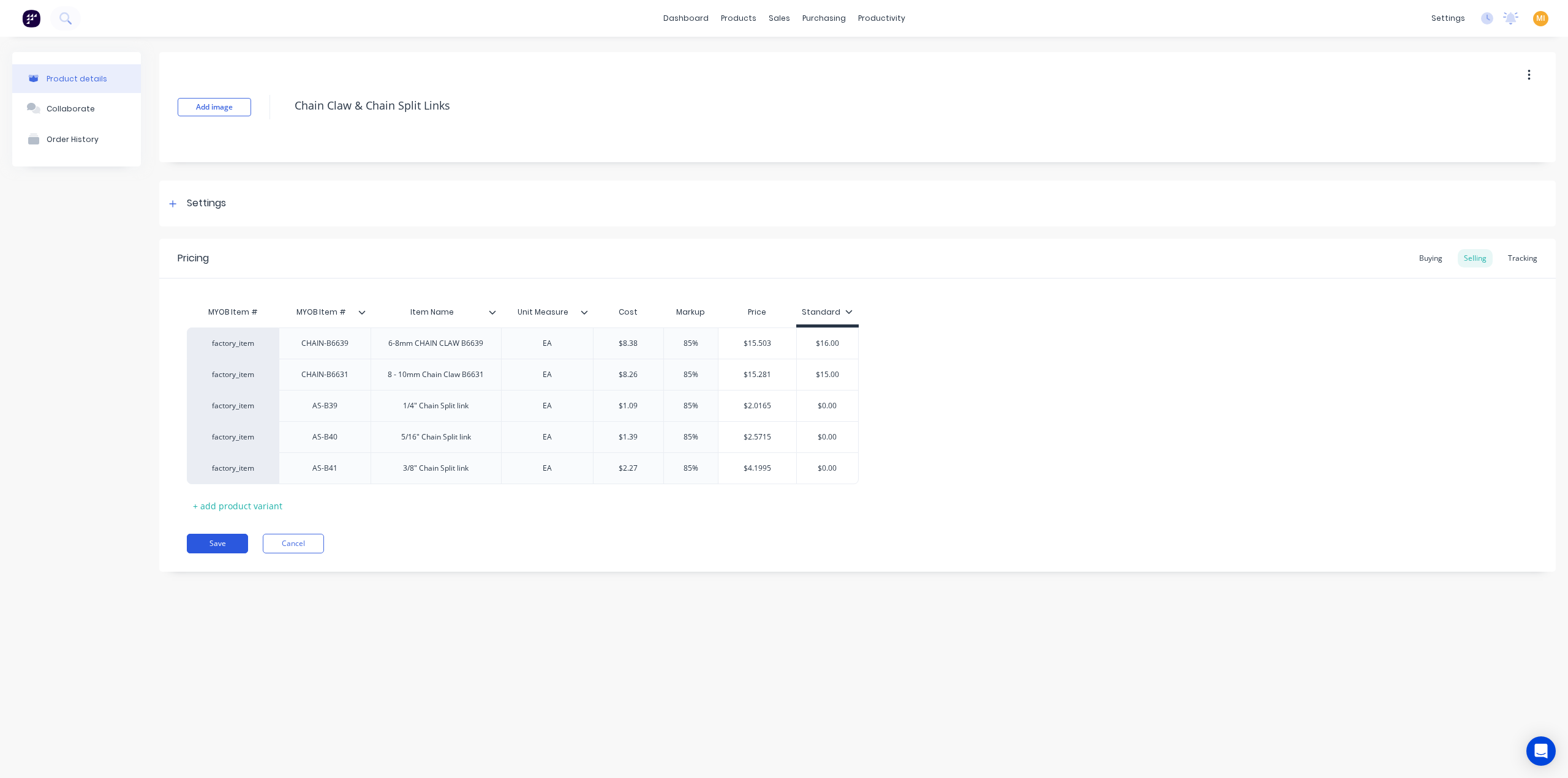
click at [216, 544] on button "Save" at bounding box center [217, 544] width 61 height 19
type textarea "x"
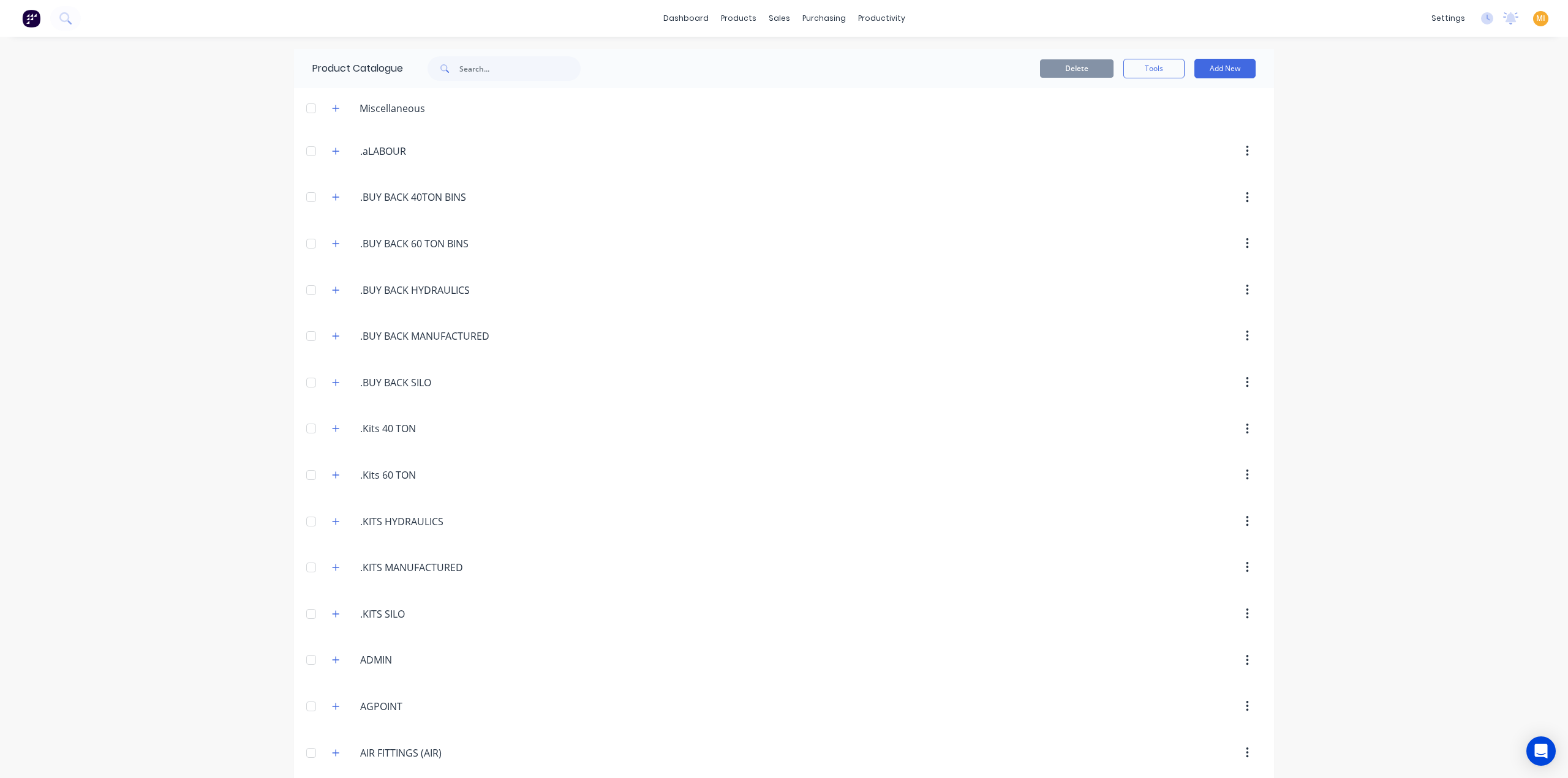
click at [31, 16] on img at bounding box center [31, 18] width 19 height 19
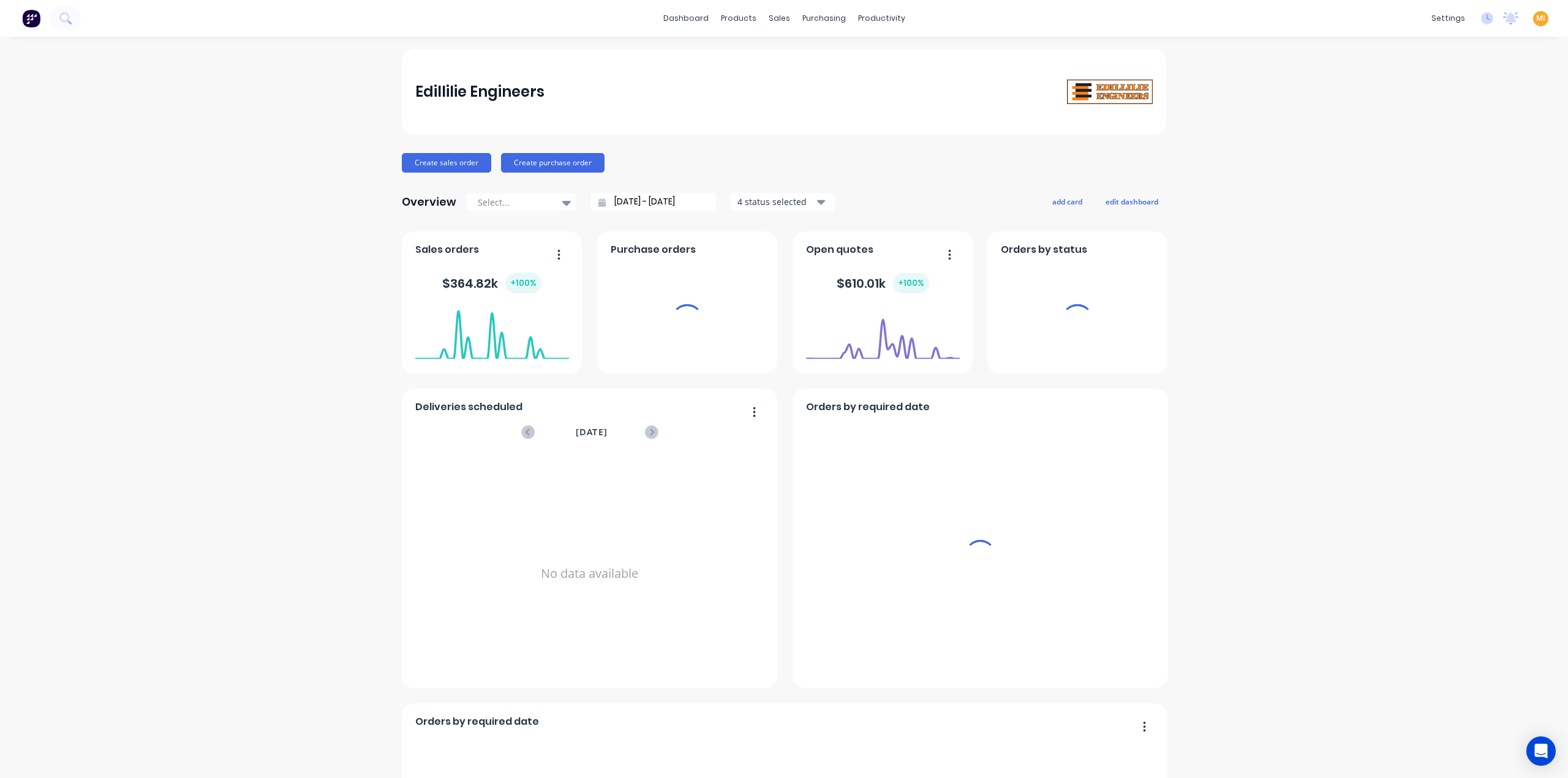
click at [1043, 19] on span "MI" at bounding box center [1540, 19] width 9 height 11
click at [1043, 148] on button "Sign out" at bounding box center [1464, 153] width 162 height 24
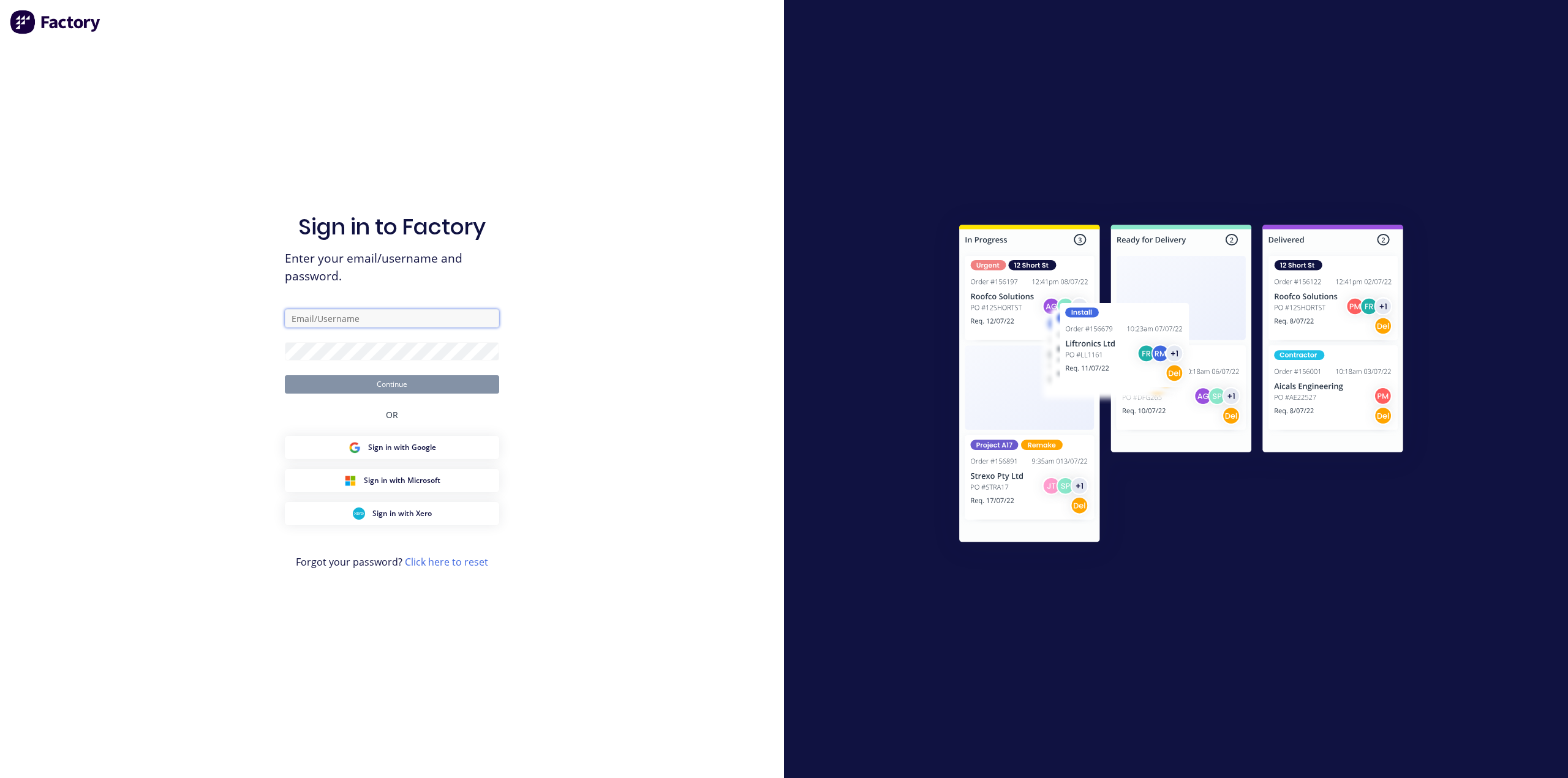
click at [373, 320] on input "text" at bounding box center [392, 318] width 214 height 19
type input "[EMAIL_ADDRESS][DOMAIN_NAME]"
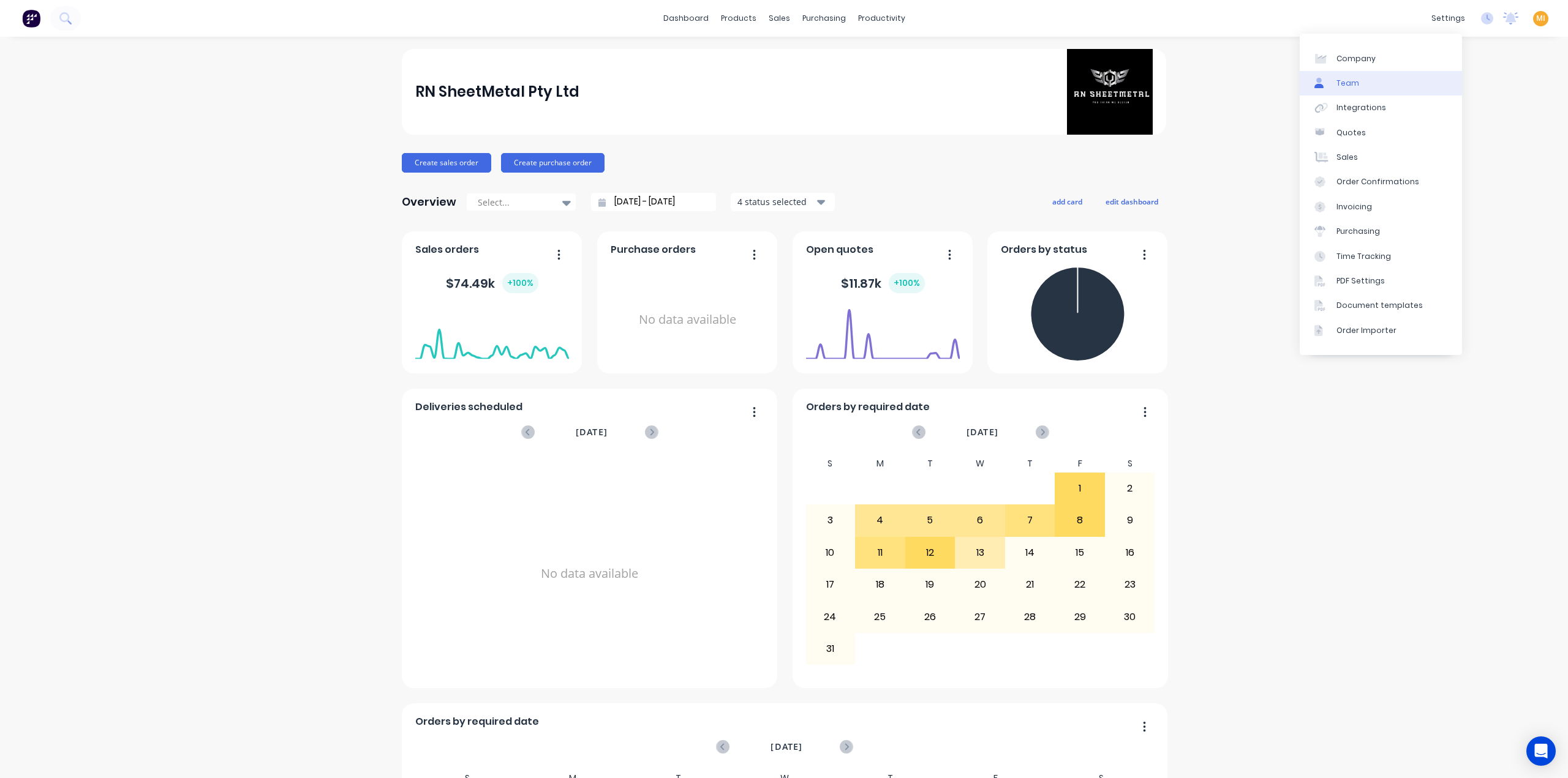
click at [1043, 83] on link "Team" at bounding box center [1381, 84] width 162 height 24
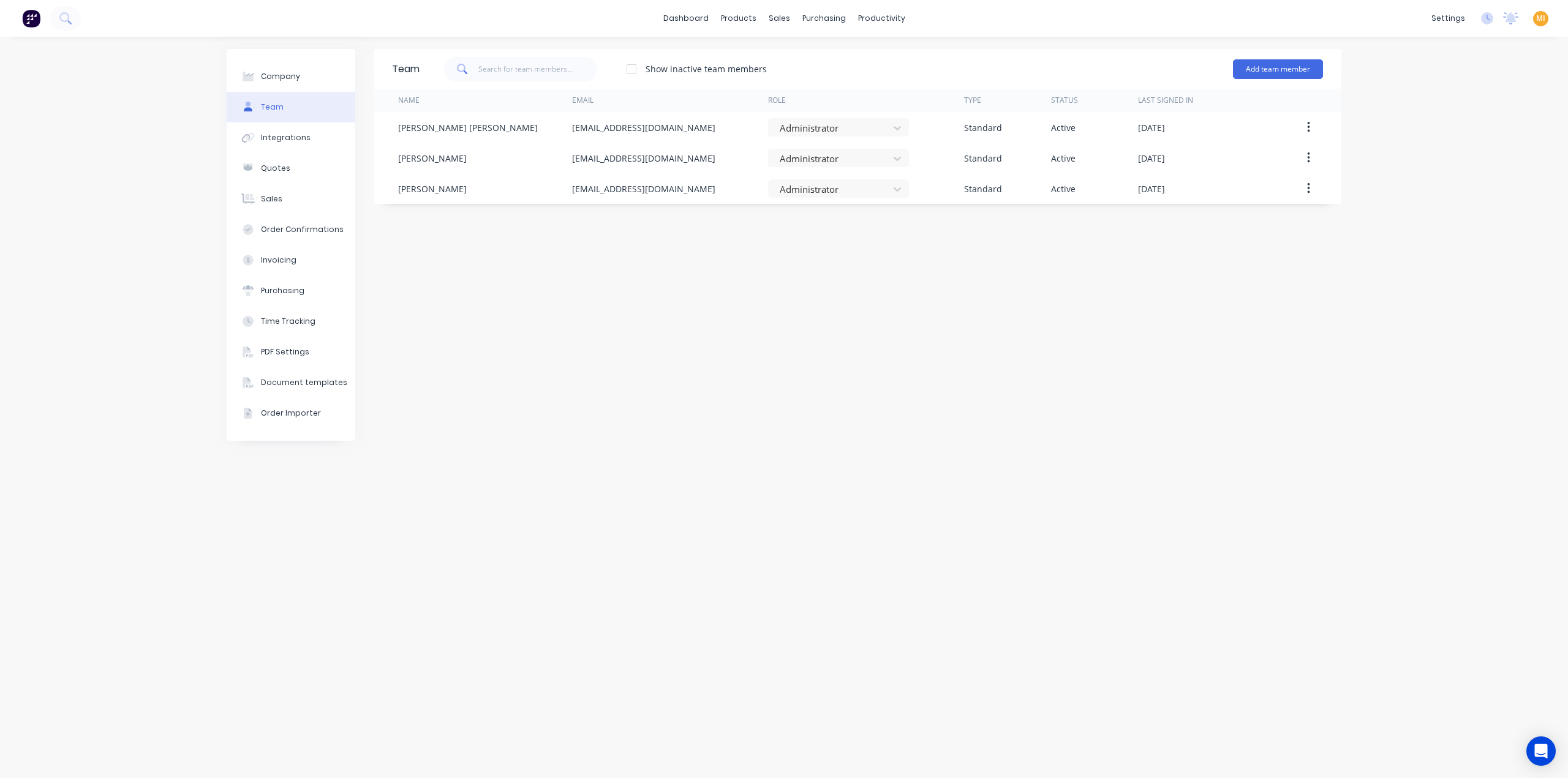
click at [28, 24] on img at bounding box center [31, 18] width 19 height 19
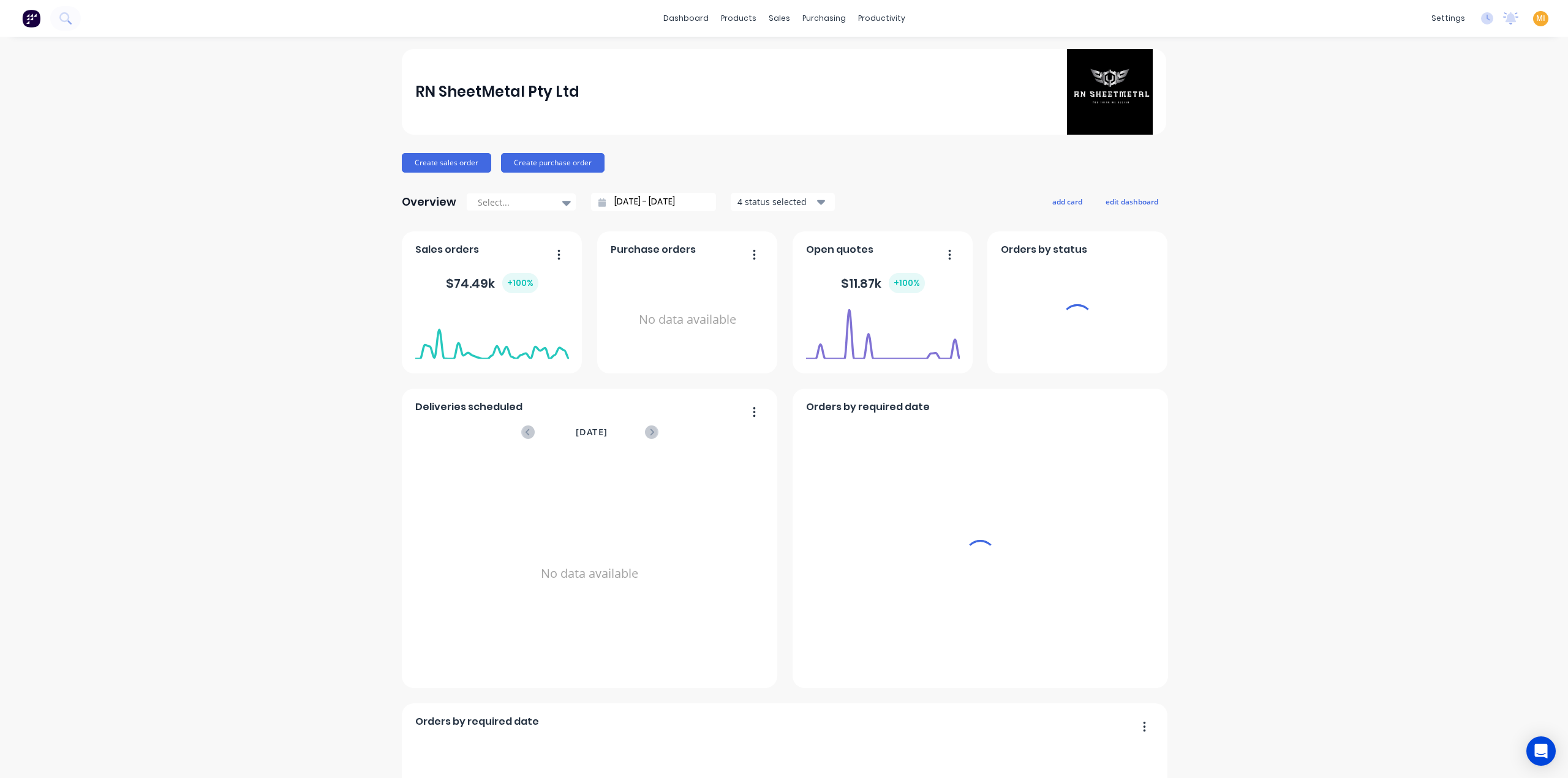
click at [1043, 16] on span "MI" at bounding box center [1540, 19] width 9 height 11
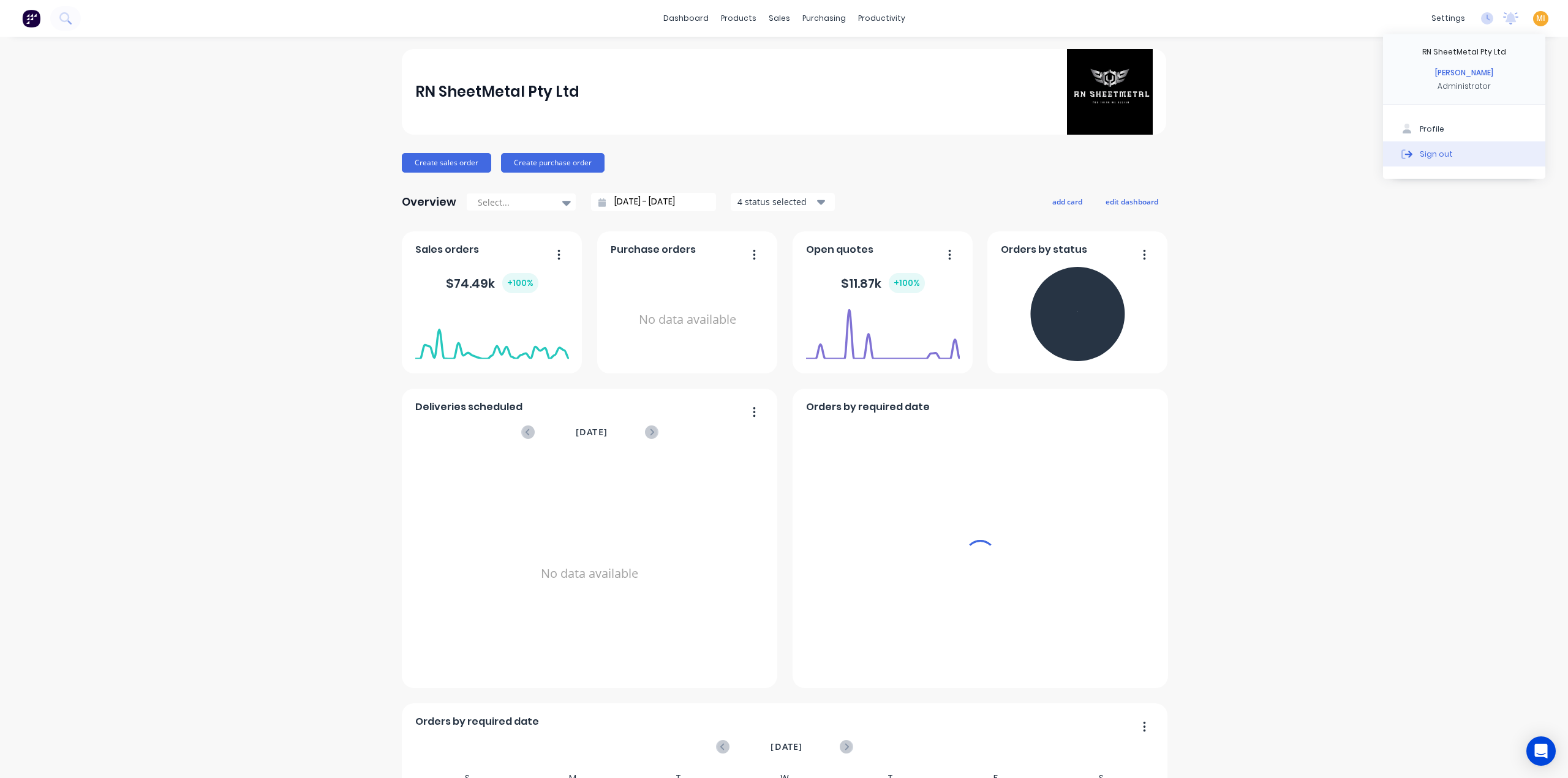
click at [1043, 153] on button "Sign out" at bounding box center [1464, 153] width 162 height 24
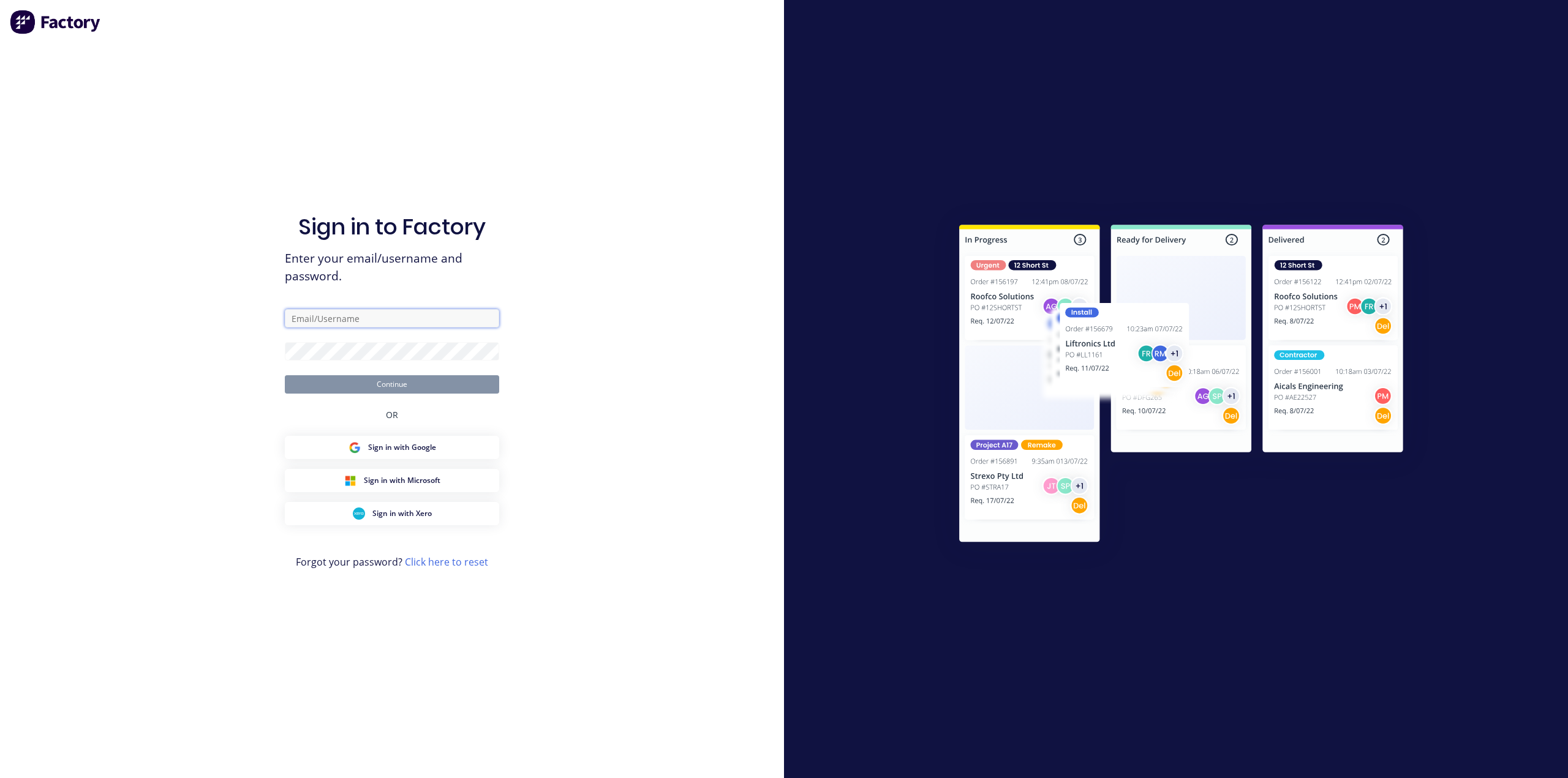
click at [433, 315] on input "text" at bounding box center [392, 318] width 214 height 19
type input "[EMAIL_ADDRESS][DOMAIN_NAME]"
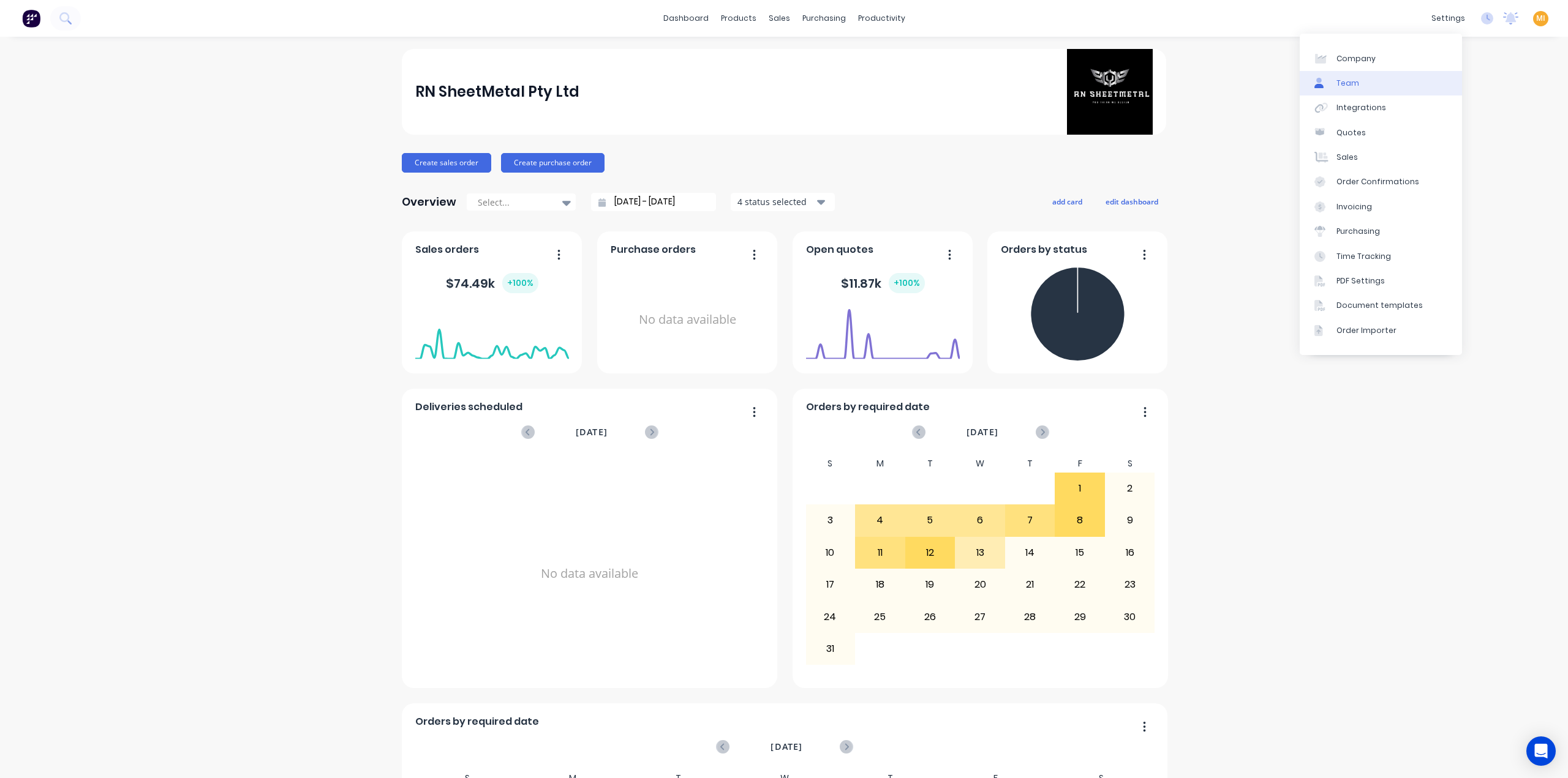
click at [1043, 78] on link "Team" at bounding box center [1381, 84] width 162 height 24
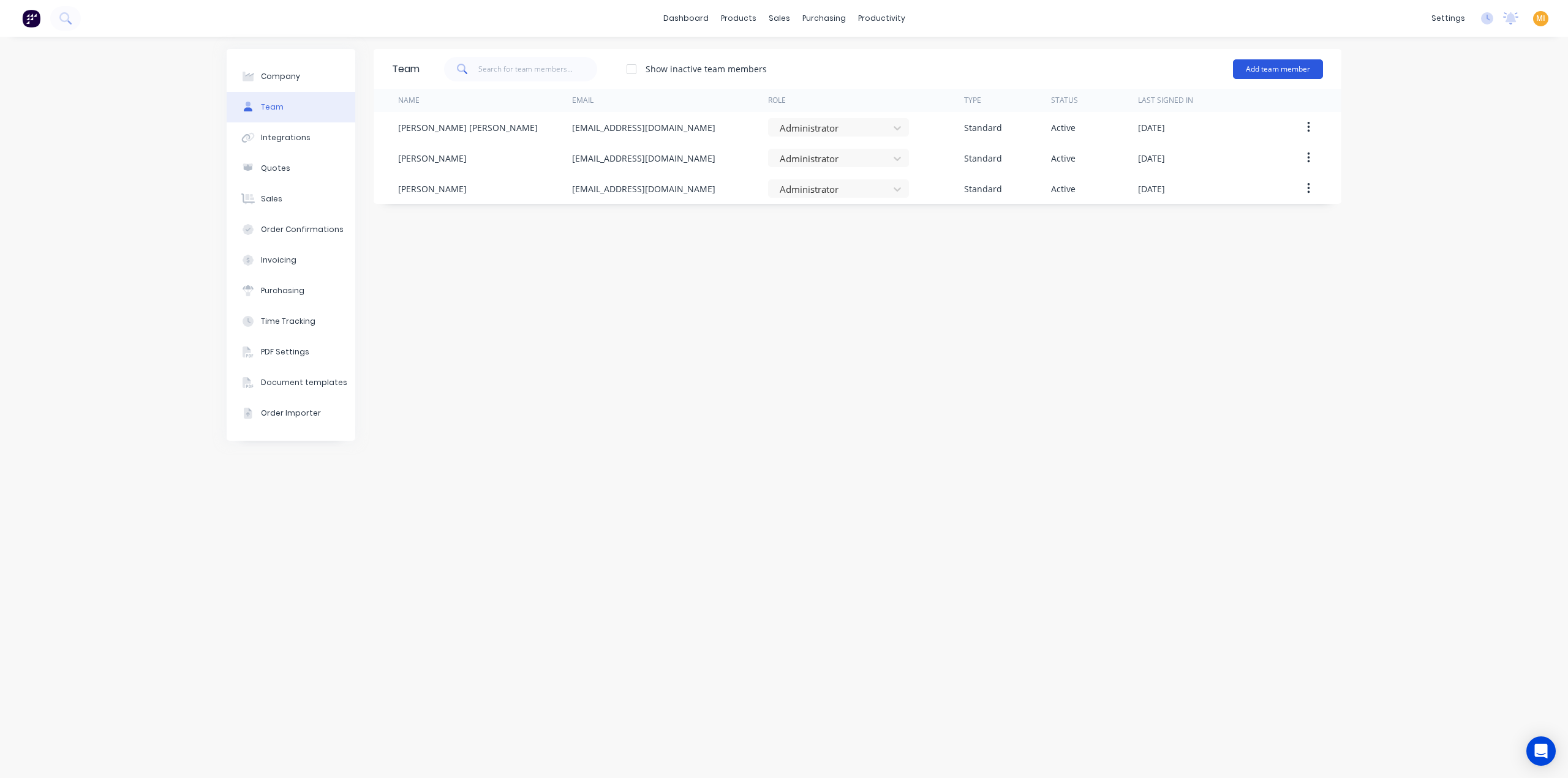
click at [1043, 67] on button "Add team member" at bounding box center [1277, 69] width 90 height 19
drag, startPoint x: 830, startPoint y: 486, endPoint x: 887, endPoint y: 428, distance: 81.3
click at [830, 486] on div "Team Show inactive team members Add team member Standard team member A team mem…" at bounding box center [857, 407] width 968 height 717
click at [1043, 59] on button "Add team member" at bounding box center [1277, 69] width 90 height 19
click at [1043, 92] on div "Standard team member A team member that can login to Factory" at bounding box center [1225, 106] width 174 height 36
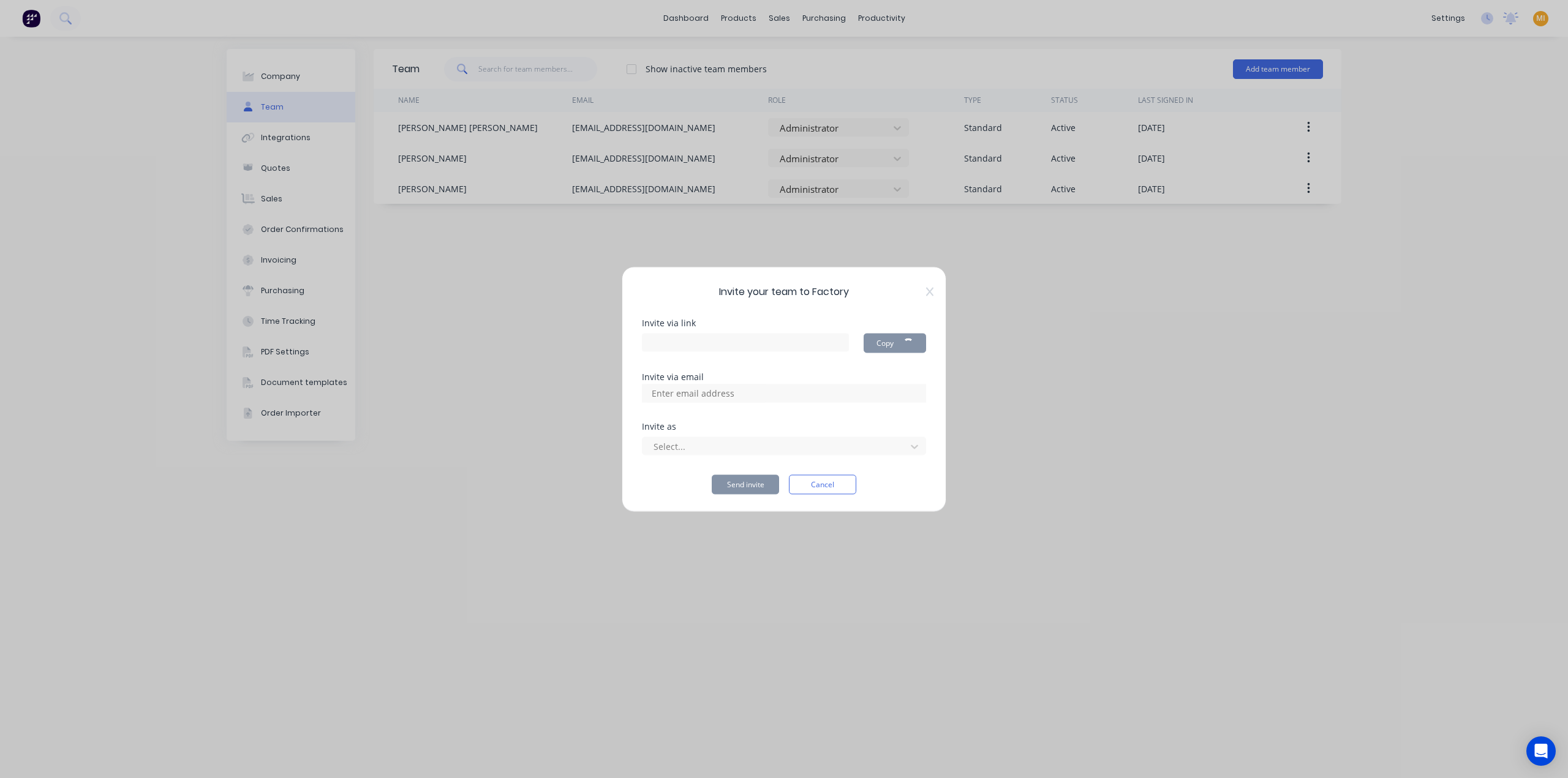
type input "https://app.factory.app/invite/otl4xWhv"
drag, startPoint x: 808, startPoint y: 479, endPoint x: 741, endPoint y: 423, distance: 87.3
click at [808, 478] on button "Cancel" at bounding box center [822, 484] width 67 height 19
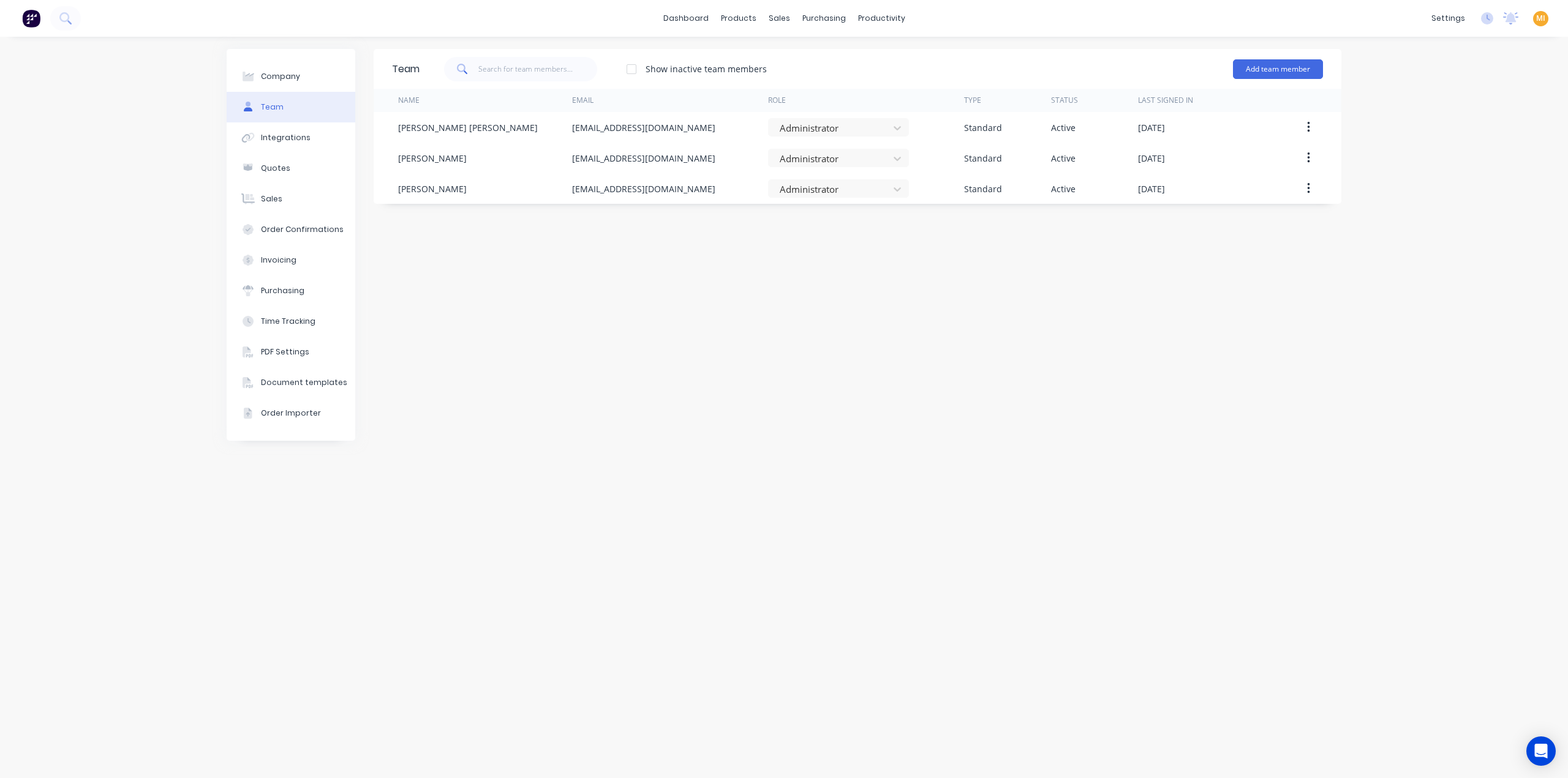
click at [29, 21] on img at bounding box center [31, 18] width 19 height 19
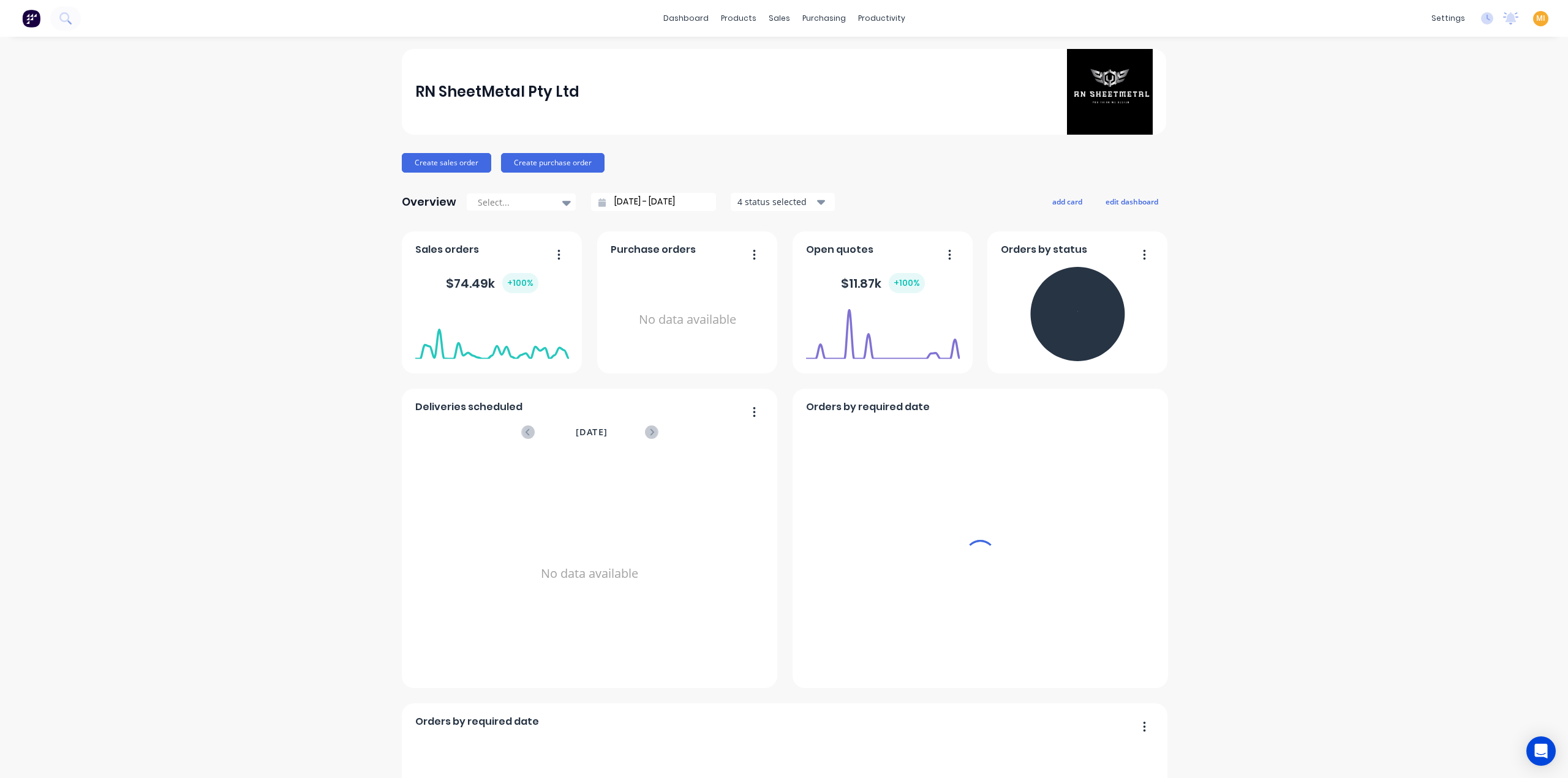
click at [1043, 18] on span "MI" at bounding box center [1540, 19] width 9 height 11
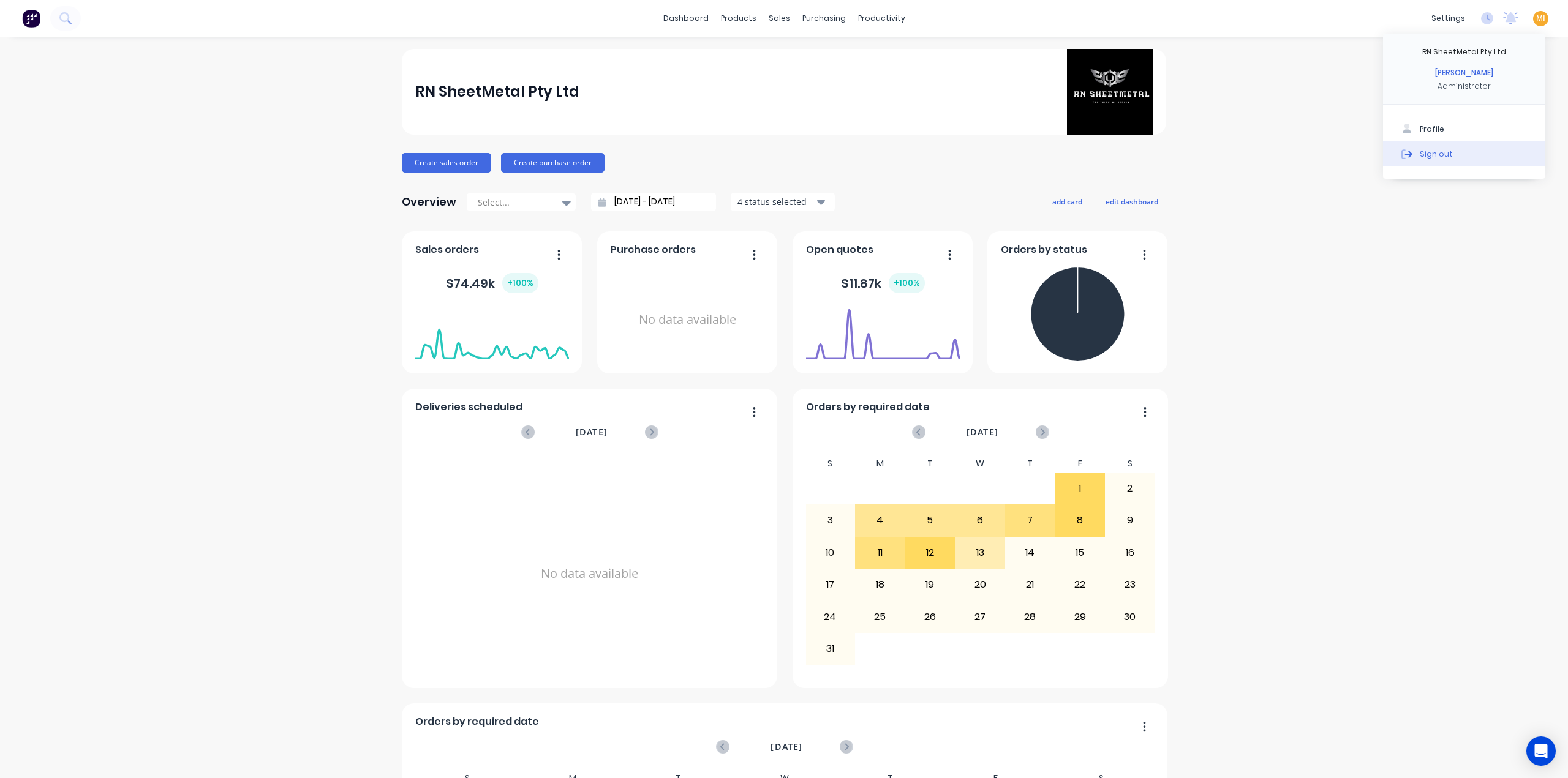
click at [1043, 155] on button "Sign out" at bounding box center [1464, 153] width 162 height 24
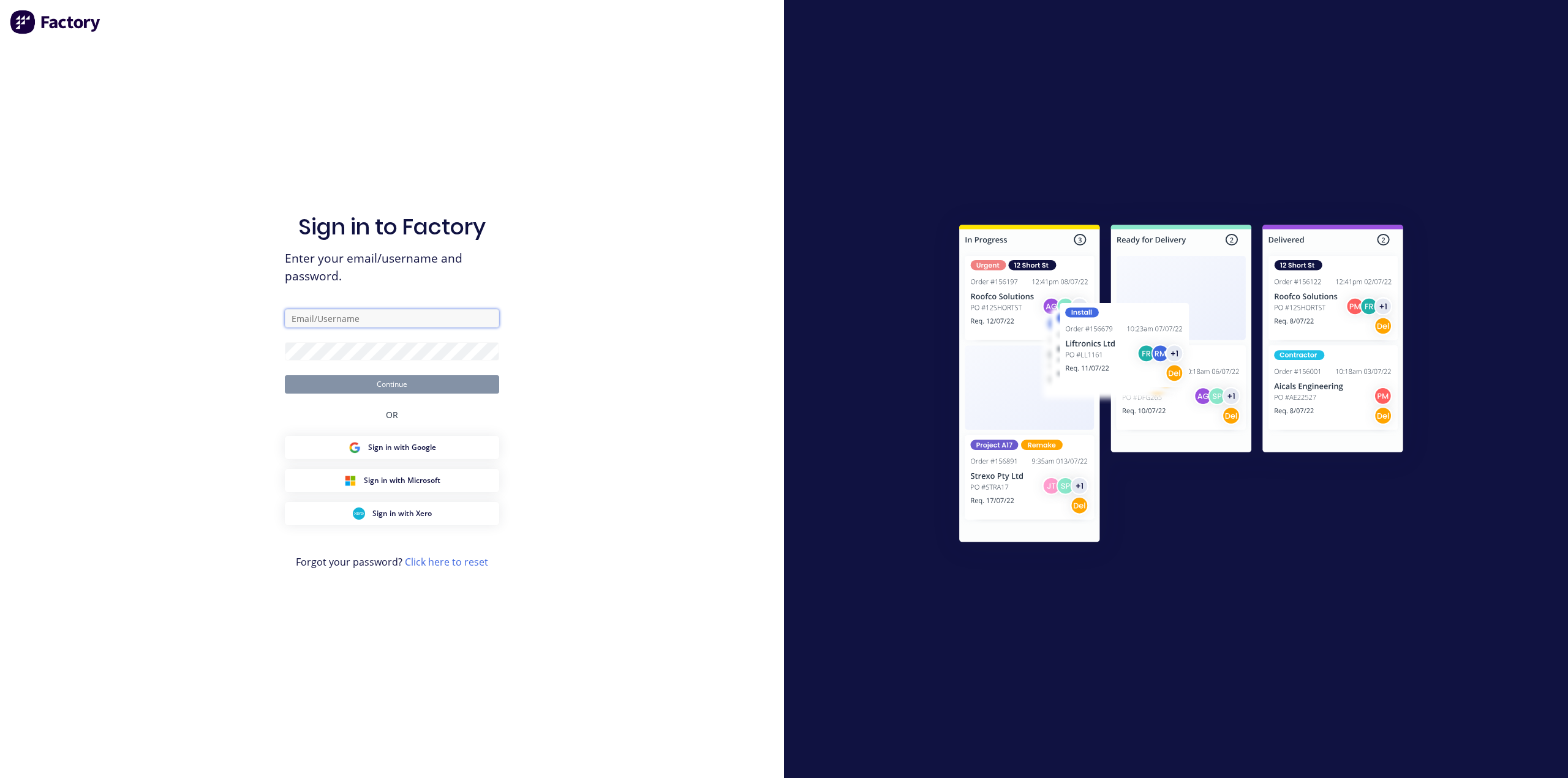
click at [373, 316] on input "text" at bounding box center [392, 318] width 214 height 19
type input "[EMAIL_ADDRESS][DOMAIN_NAME]"
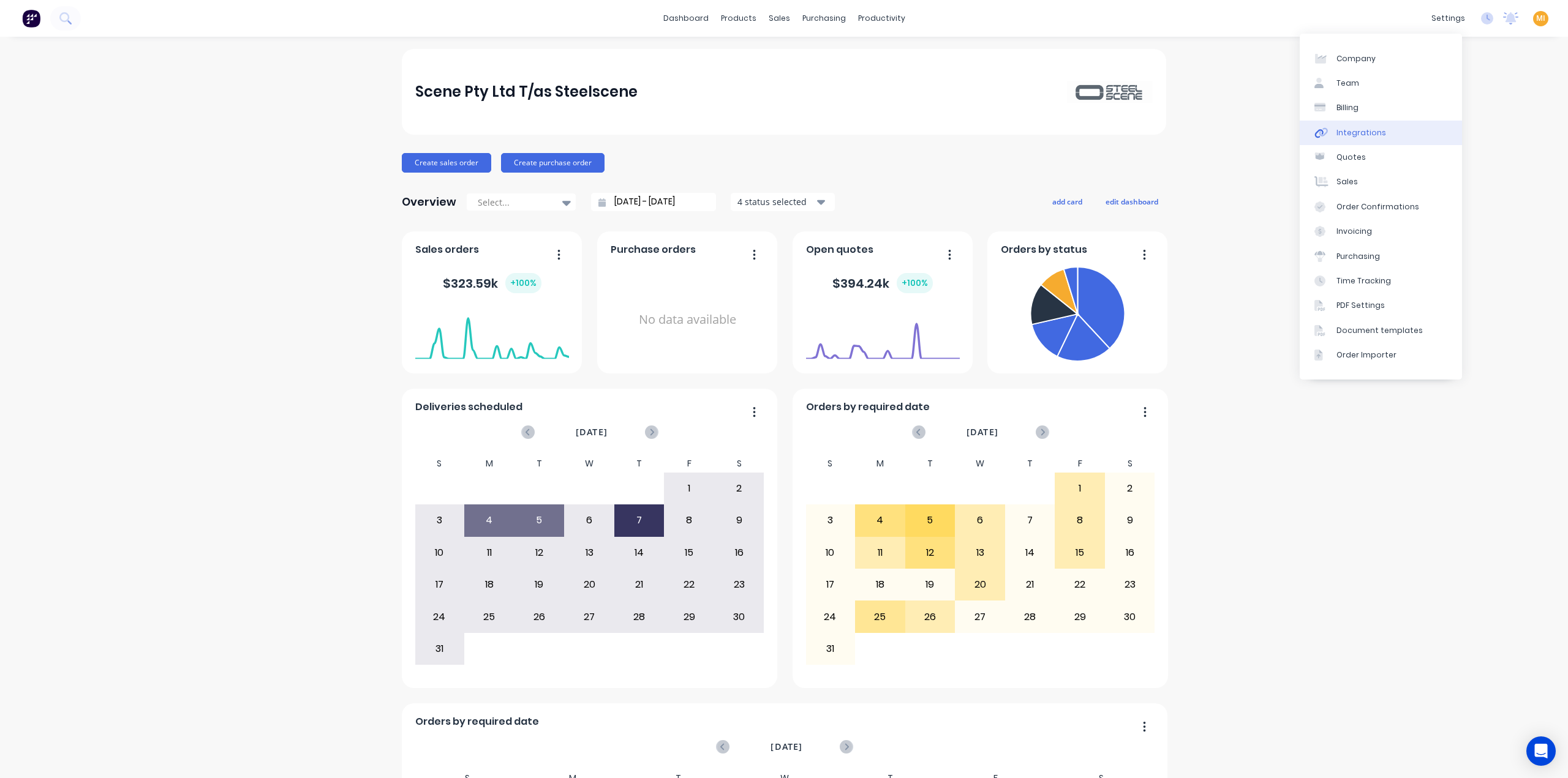
click at [1043, 136] on div "Integrations" at bounding box center [1361, 133] width 50 height 11
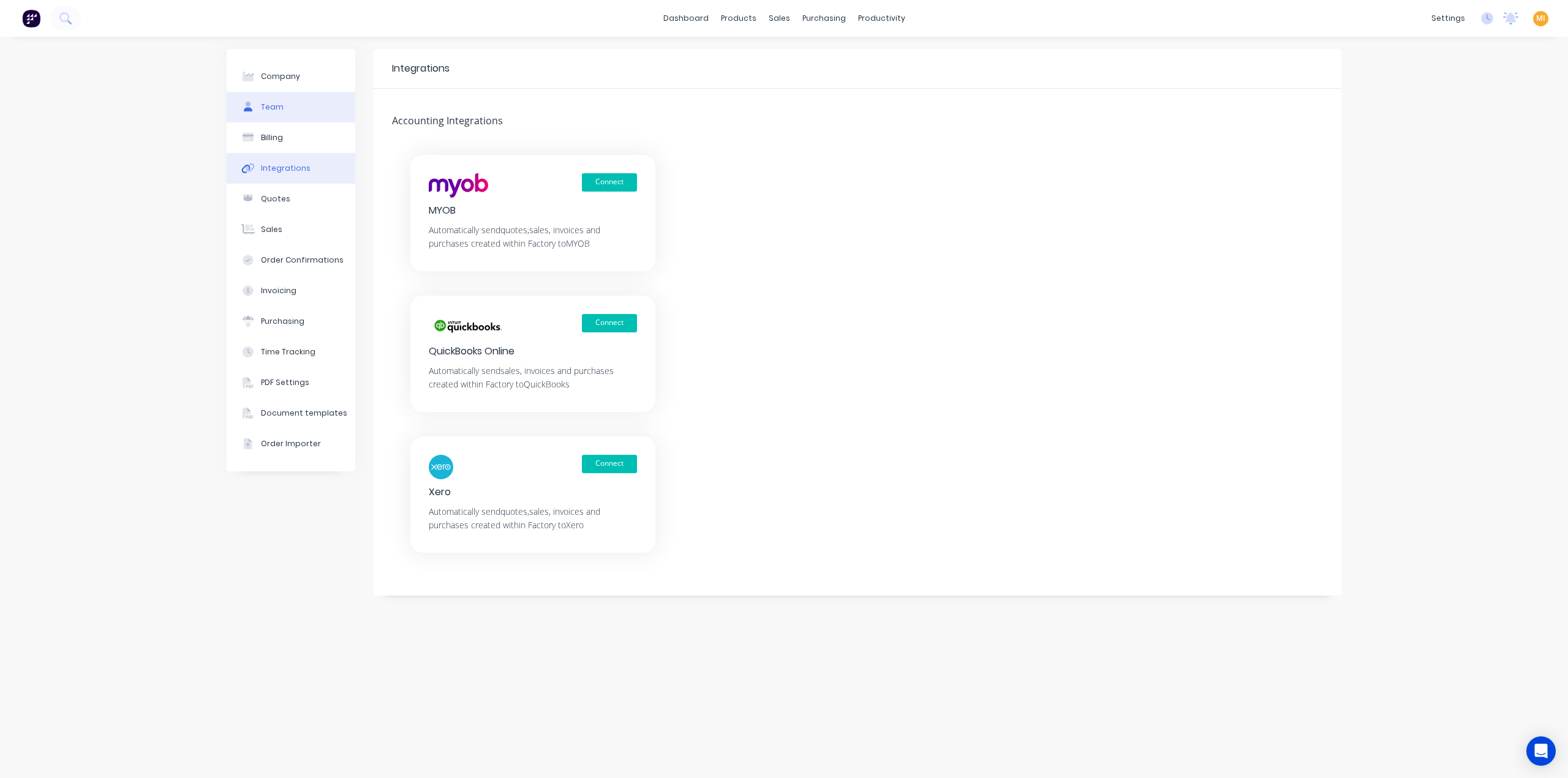
click at [292, 105] on button "Team" at bounding box center [291, 107] width 128 height 31
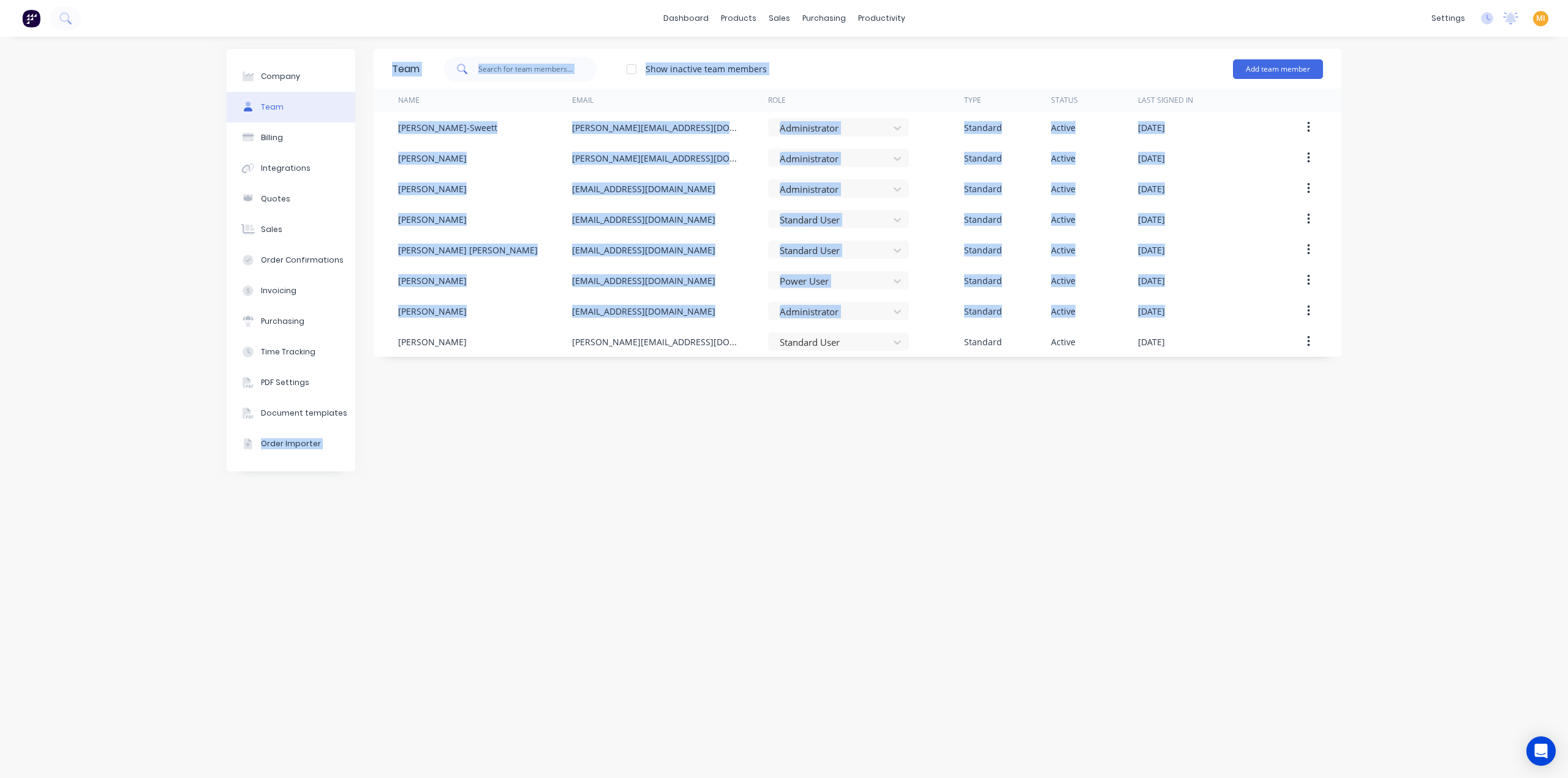
drag, startPoint x: 373, startPoint y: 497, endPoint x: 213, endPoint y: 468, distance: 162.6
click at [213, 468] on div "Company Team Billing Integrations Quotes Sales Order Confirmations Invoicing Pu…" at bounding box center [784, 407] width 1568 height 741
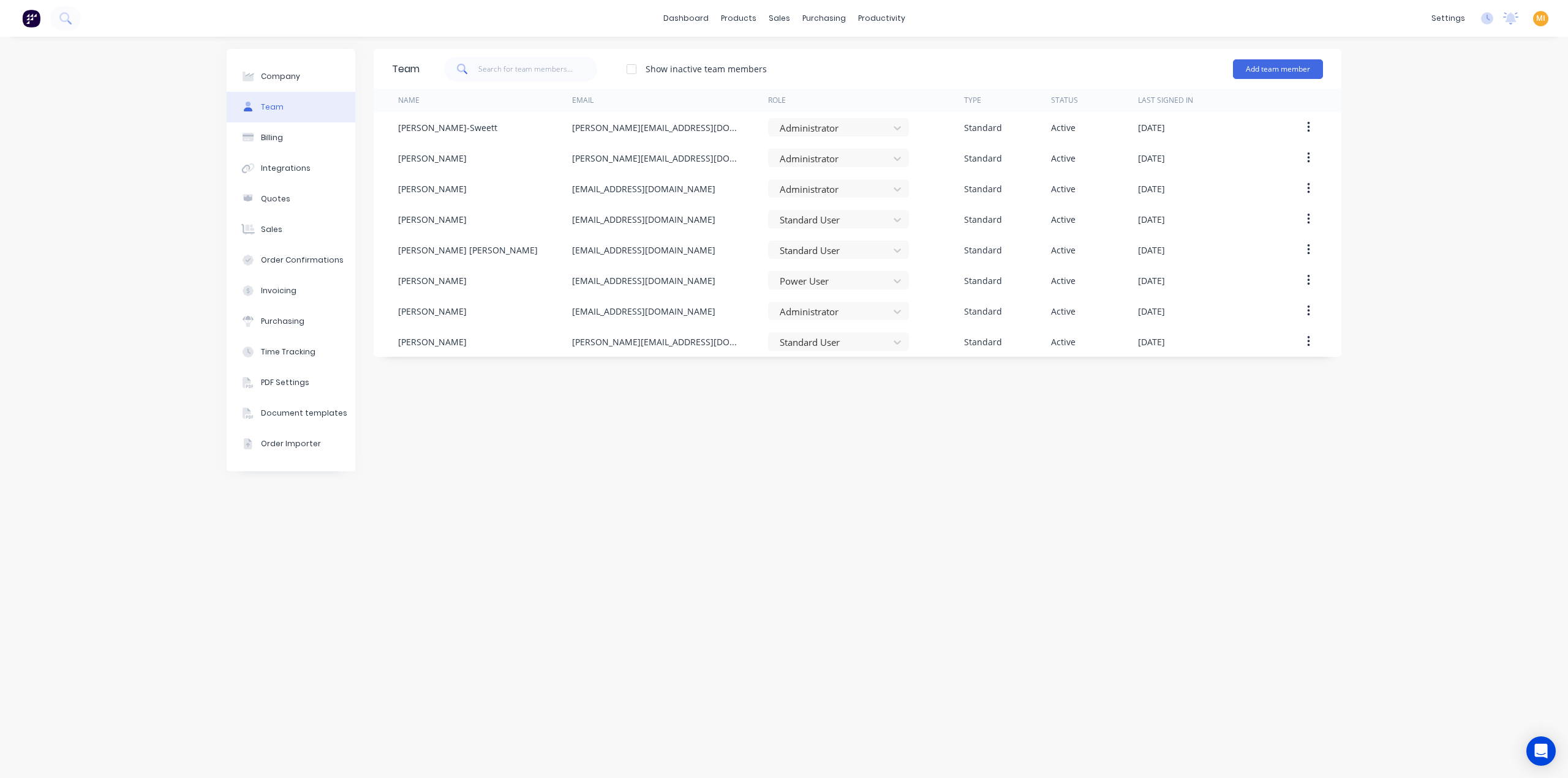
click at [86, 451] on div "Company Team Billing Integrations Quotes Sales Order Confirmations Invoicing Pu…" at bounding box center [784, 407] width 1568 height 741
click at [597, 494] on div "Team Show inactive team members Add team member Name Email Role Type Status Las…" at bounding box center [857, 407] width 968 height 717
click at [27, 20] on img at bounding box center [31, 18] width 19 height 19
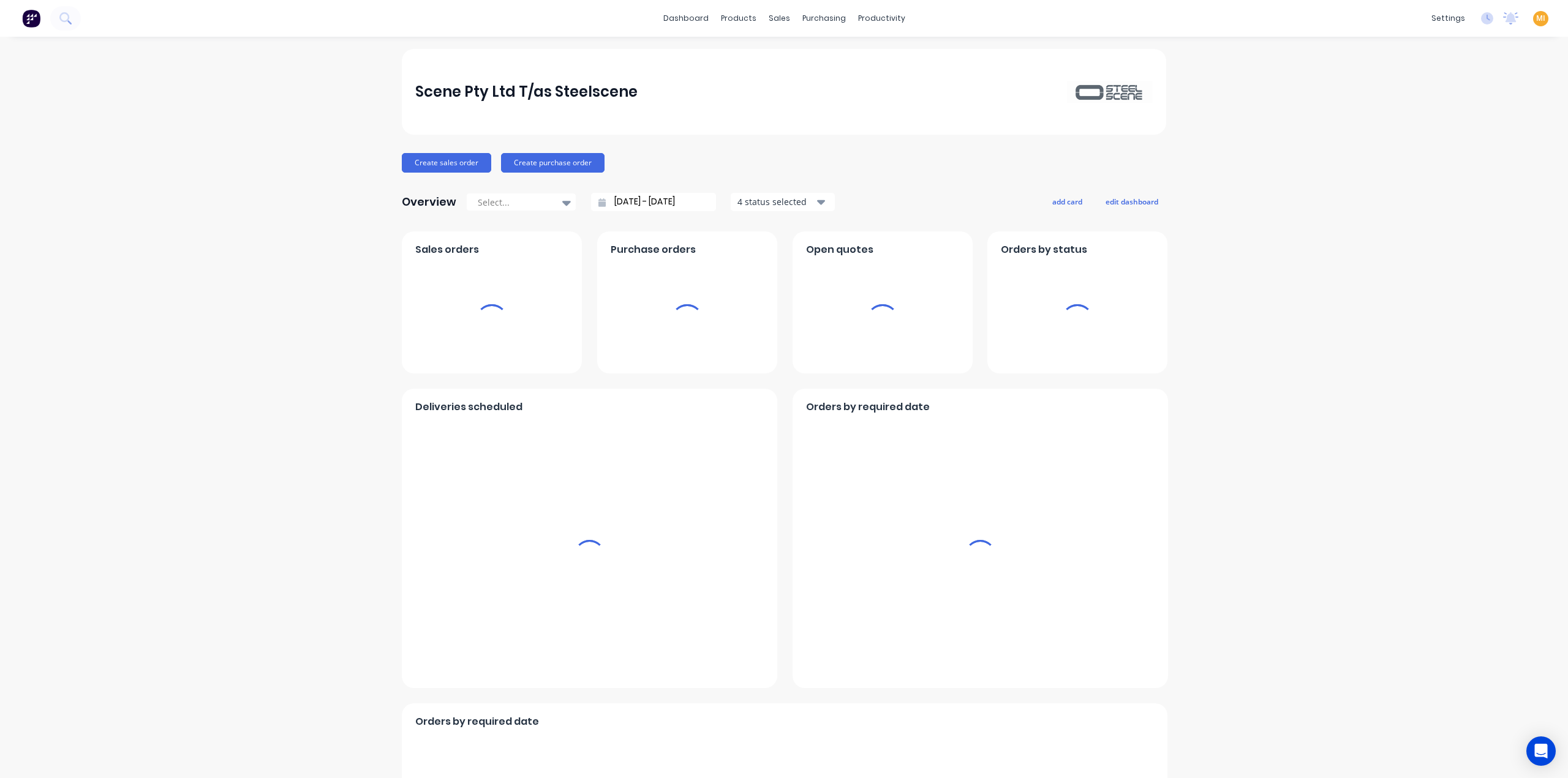
click at [1043, 17] on div "MI Scene Pty Ltd T/as Steelscene Maricar Infante Administrator Profile Sign out" at bounding box center [1540, 19] width 15 height 15
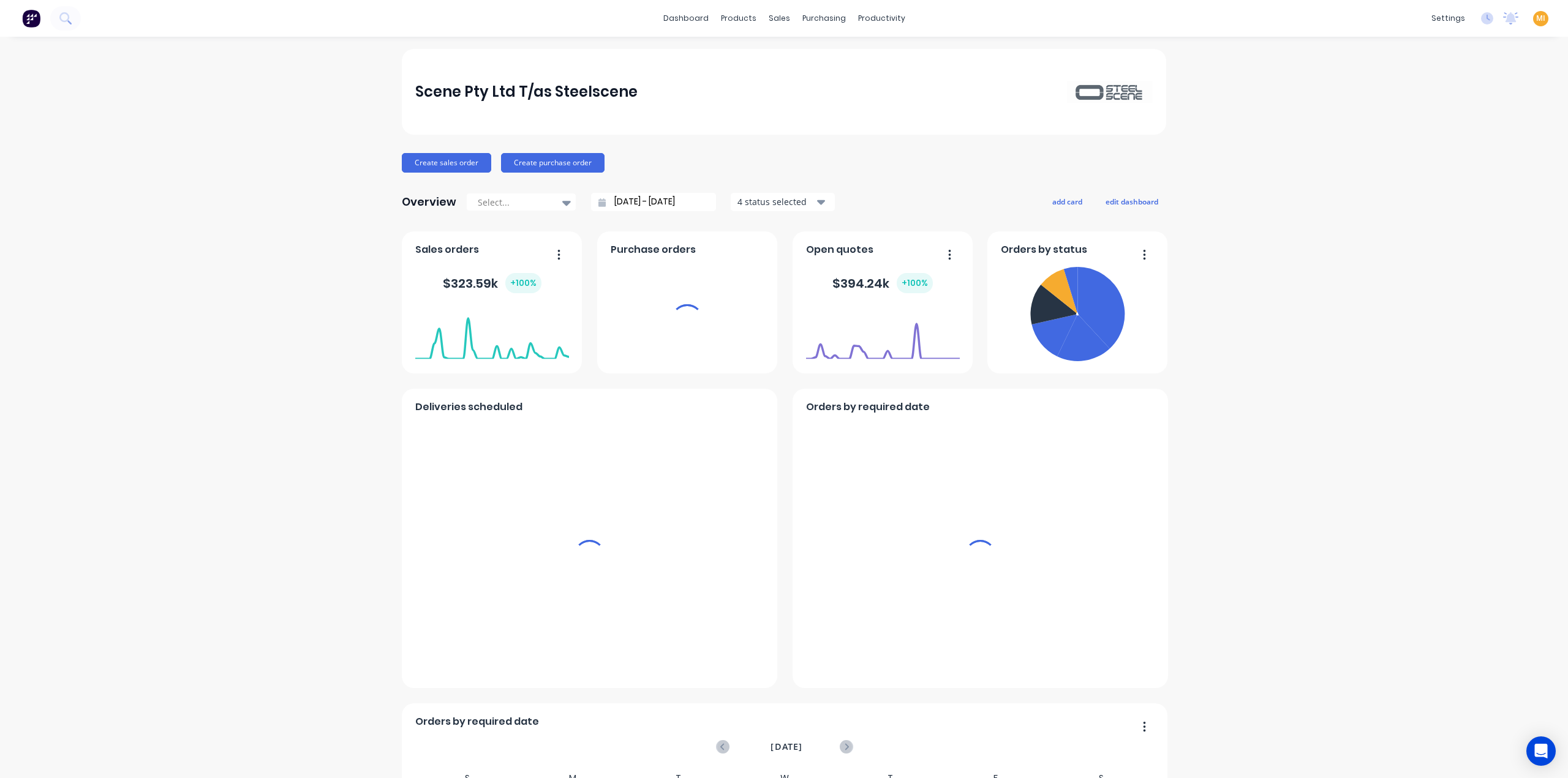
click at [1043, 16] on span "MI" at bounding box center [1540, 19] width 9 height 11
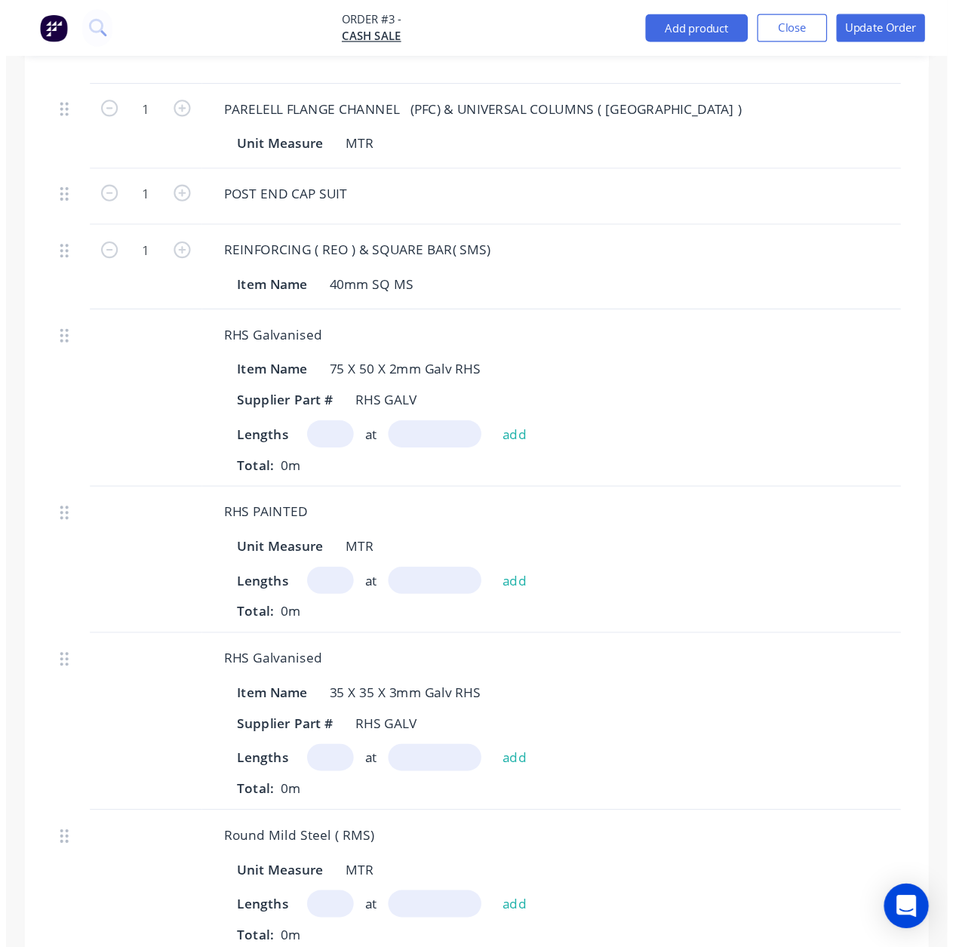
scroll to position [971, 0]
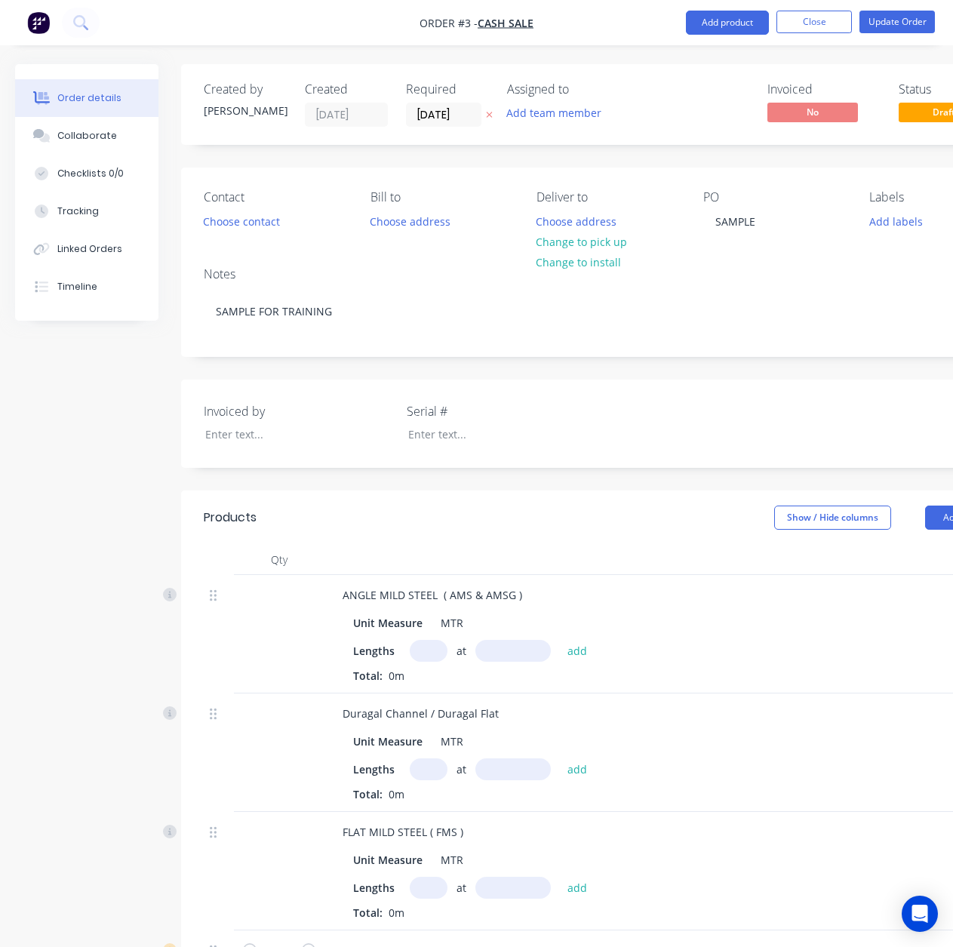
scroll to position [971, 0]
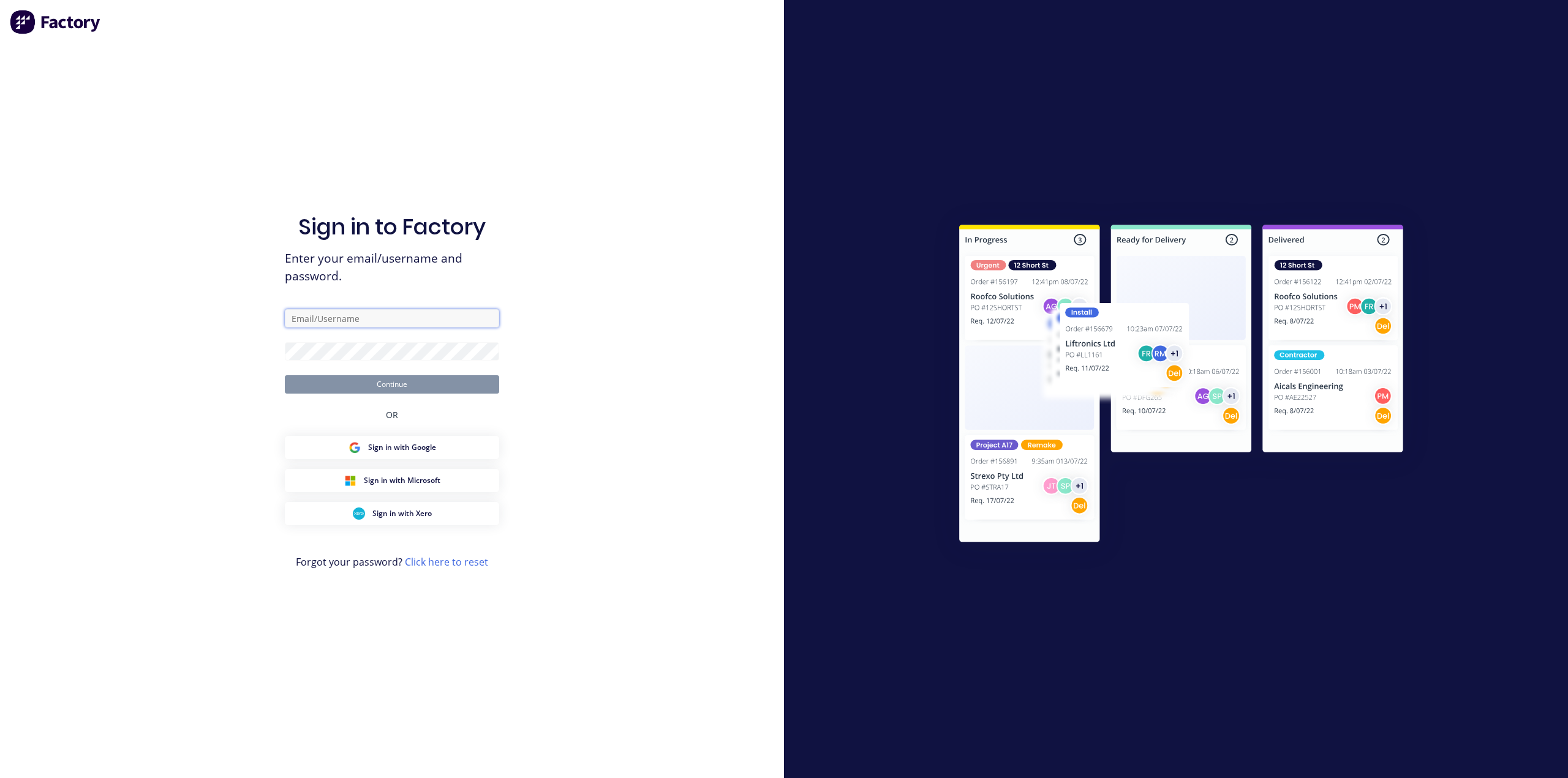
click at [376, 312] on input "text" at bounding box center [392, 318] width 214 height 19
type input "[EMAIL_ADDRESS][DOMAIN_NAME]"
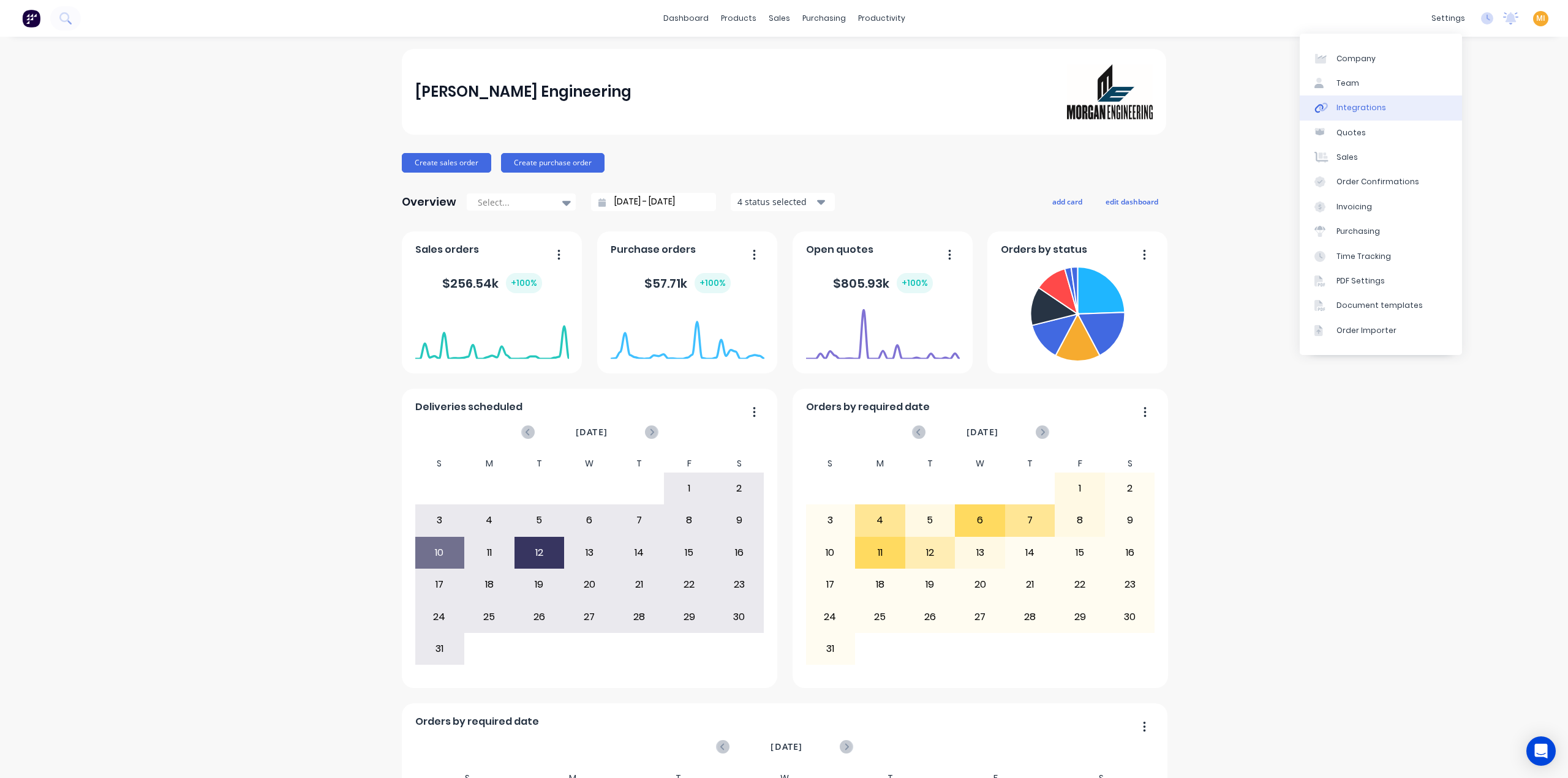
click at [1398, 101] on link "Integrations" at bounding box center [1381, 108] width 162 height 24
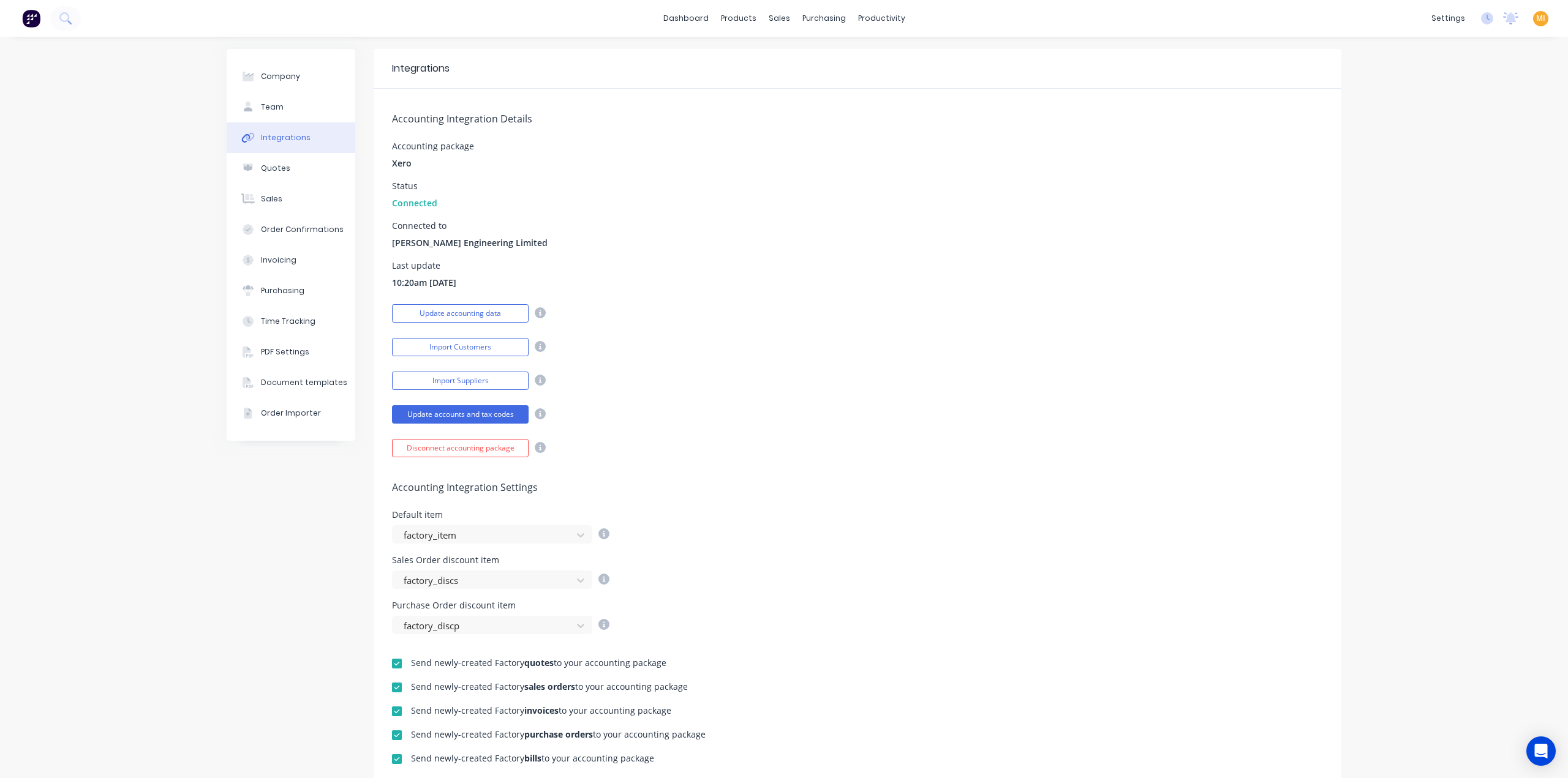
click at [1533, 21] on div "MI [PERSON_NAME] Engineering [PERSON_NAME] Administrator Profile Sign out" at bounding box center [1540, 19] width 15 height 15
click at [1536, 20] on span "MI" at bounding box center [1540, 19] width 9 height 11
click at [1458, 160] on button "Sign out" at bounding box center [1464, 153] width 162 height 24
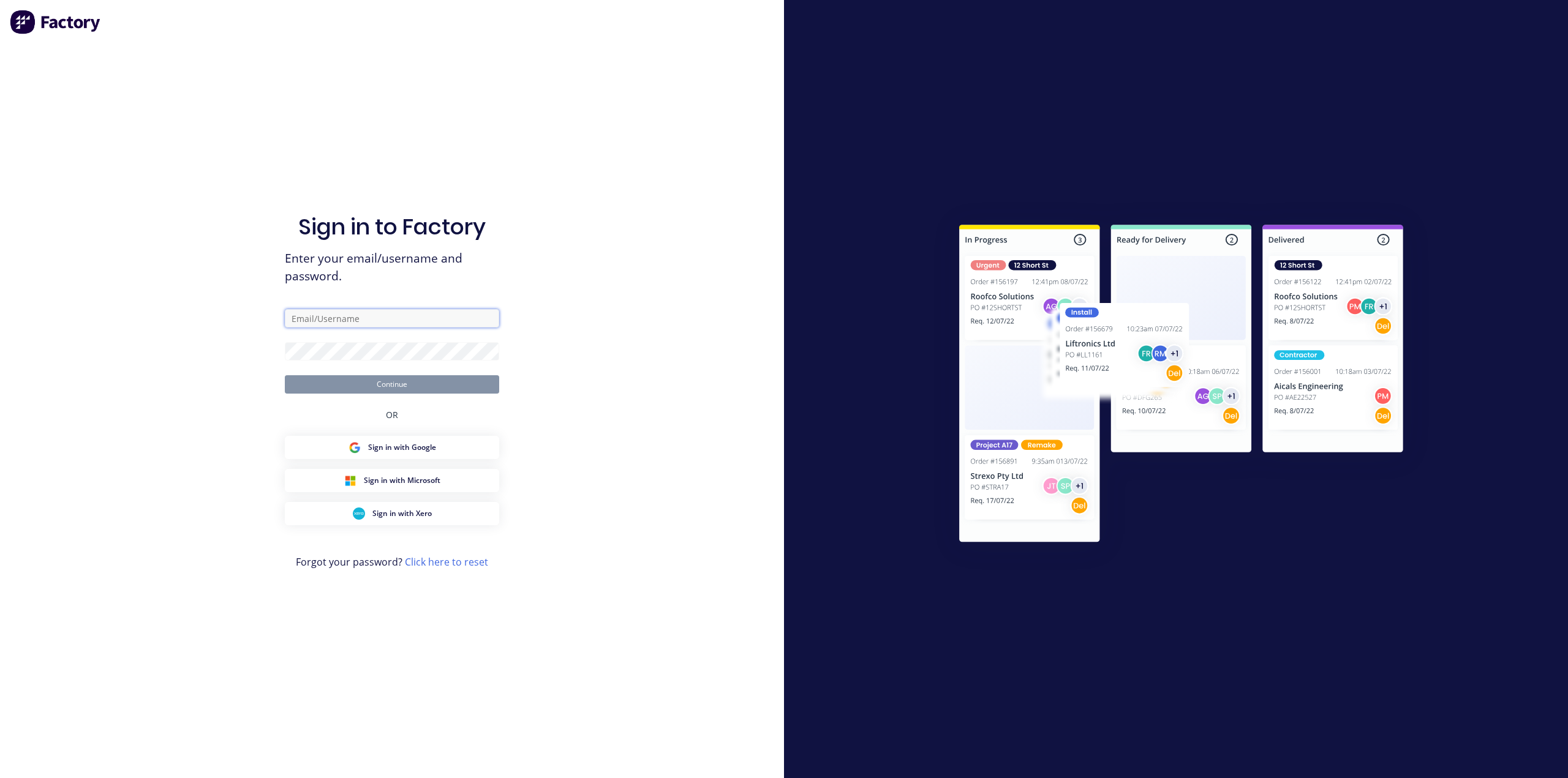
click at [407, 319] on input "text" at bounding box center [392, 318] width 214 height 19
type input "[EMAIL_ADDRESS][DOMAIN_NAME]"
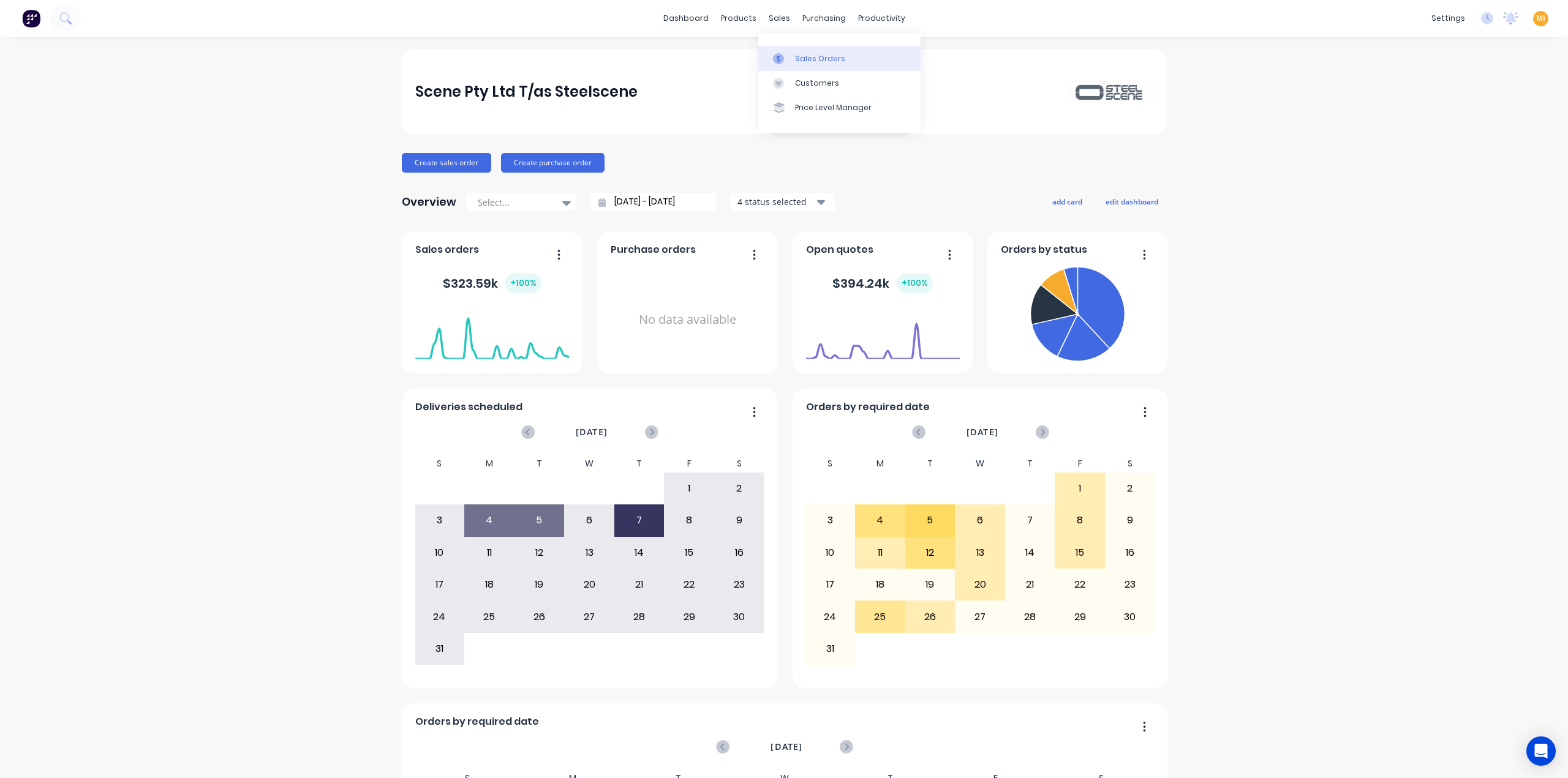
click at [805, 54] on div "Sales Orders" at bounding box center [821, 59] width 50 height 11
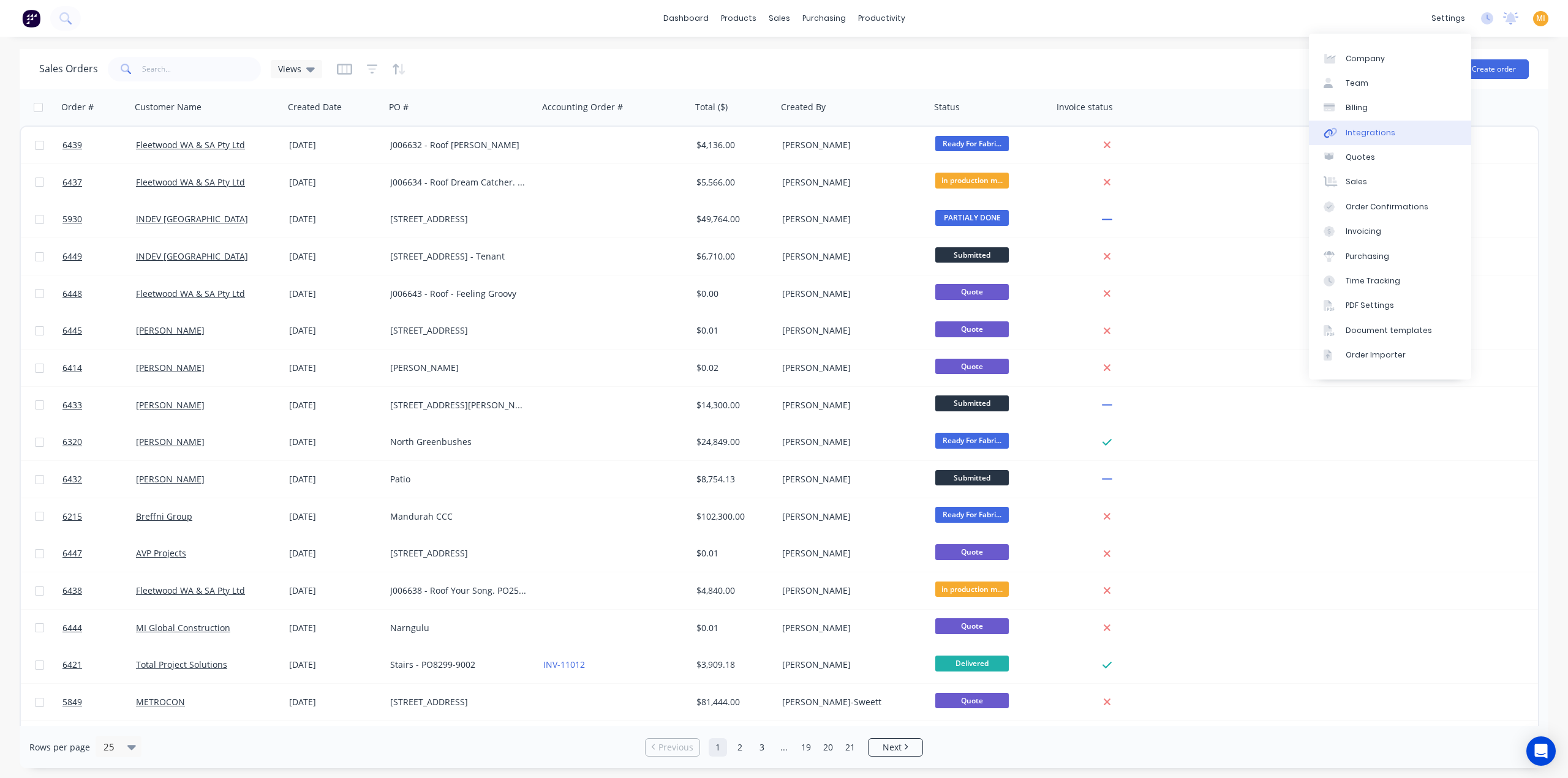
click at [1406, 121] on link "Integrations" at bounding box center [1390, 133] width 162 height 24
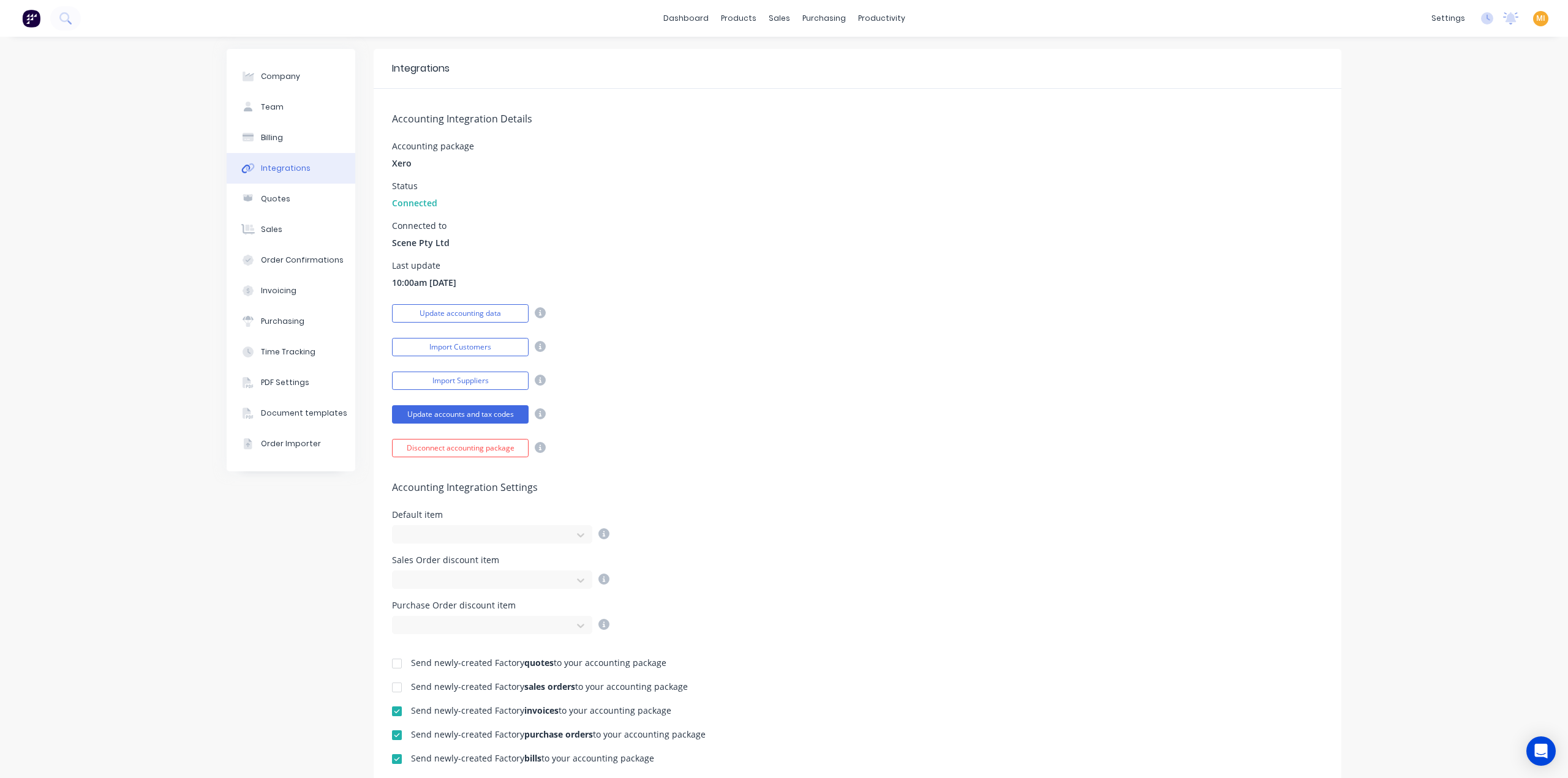
click at [131, 432] on div "Company Team Billing Integrations Quotes Sales Order Confirmations Invoicing Pu…" at bounding box center [784, 535] width 1568 height 999
click at [1366, 333] on div "Document templates" at bounding box center [1380, 331] width 86 height 11
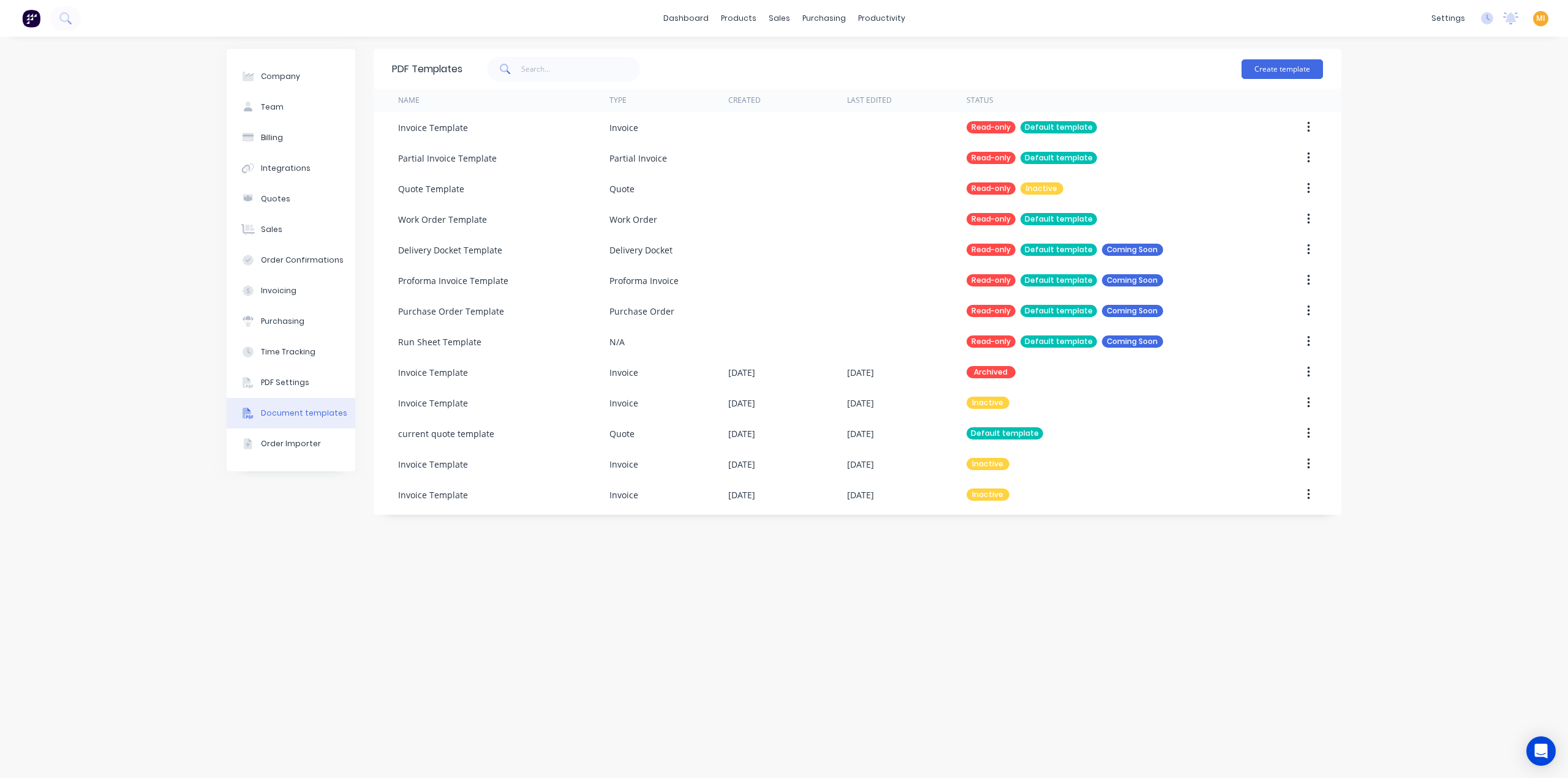
click at [29, 21] on img at bounding box center [31, 18] width 19 height 19
